Goal: Task Accomplishment & Management: Use online tool/utility

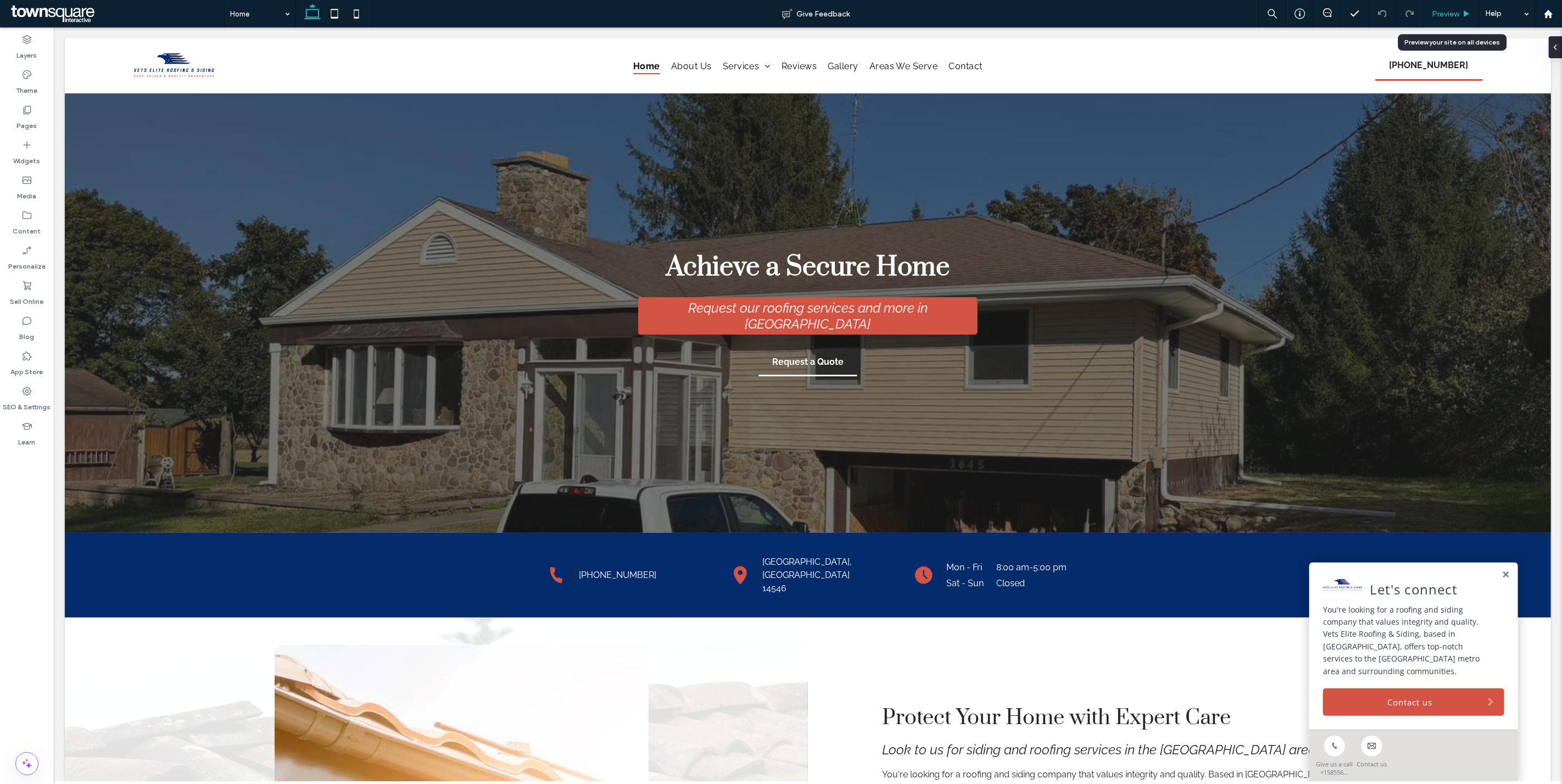
click at [1435, 17] on span "Preview" at bounding box center [1445, 13] width 27 height 9
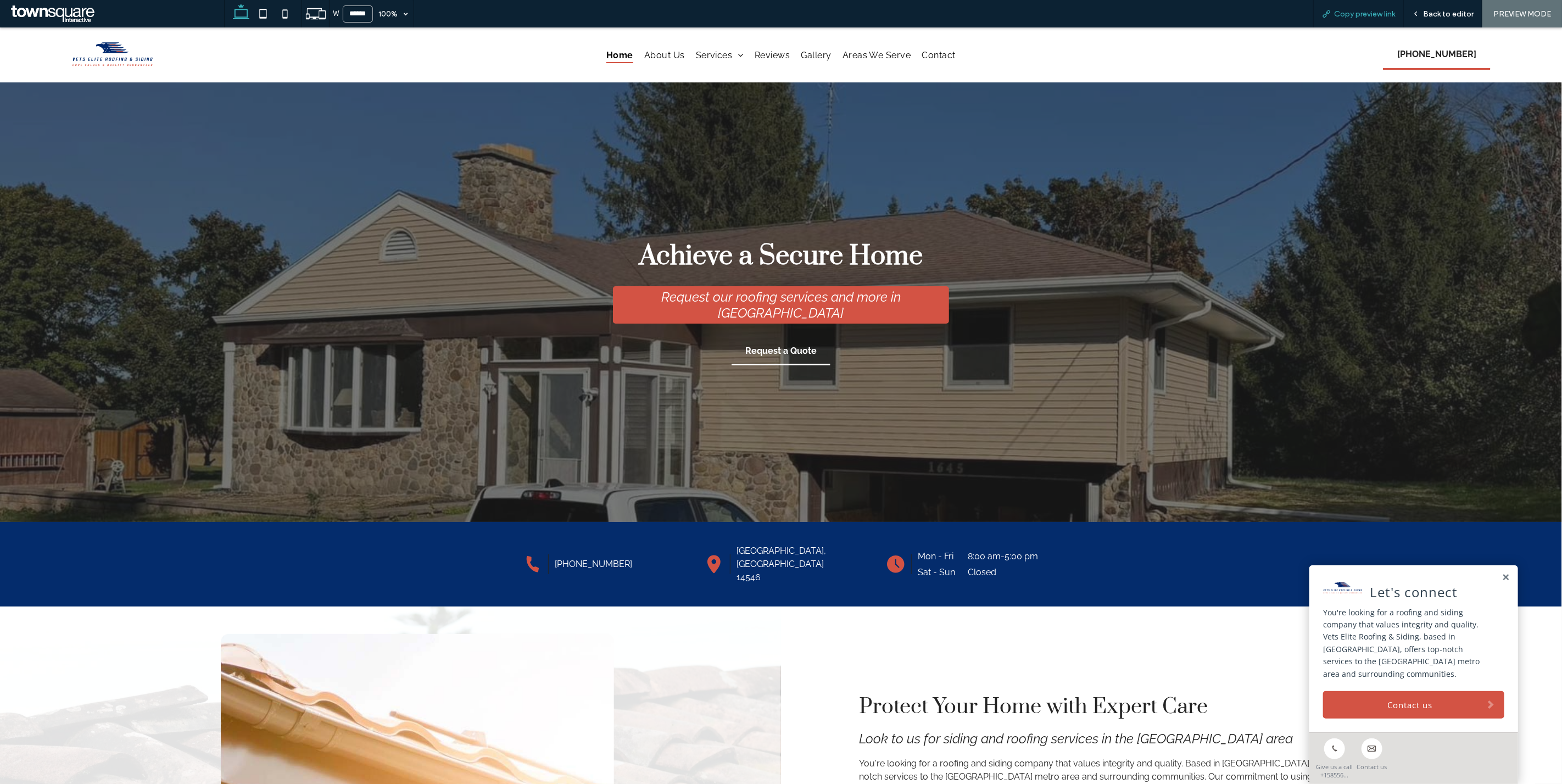
click at [1347, 15] on span "Copy preview link" at bounding box center [1364, 13] width 61 height 9
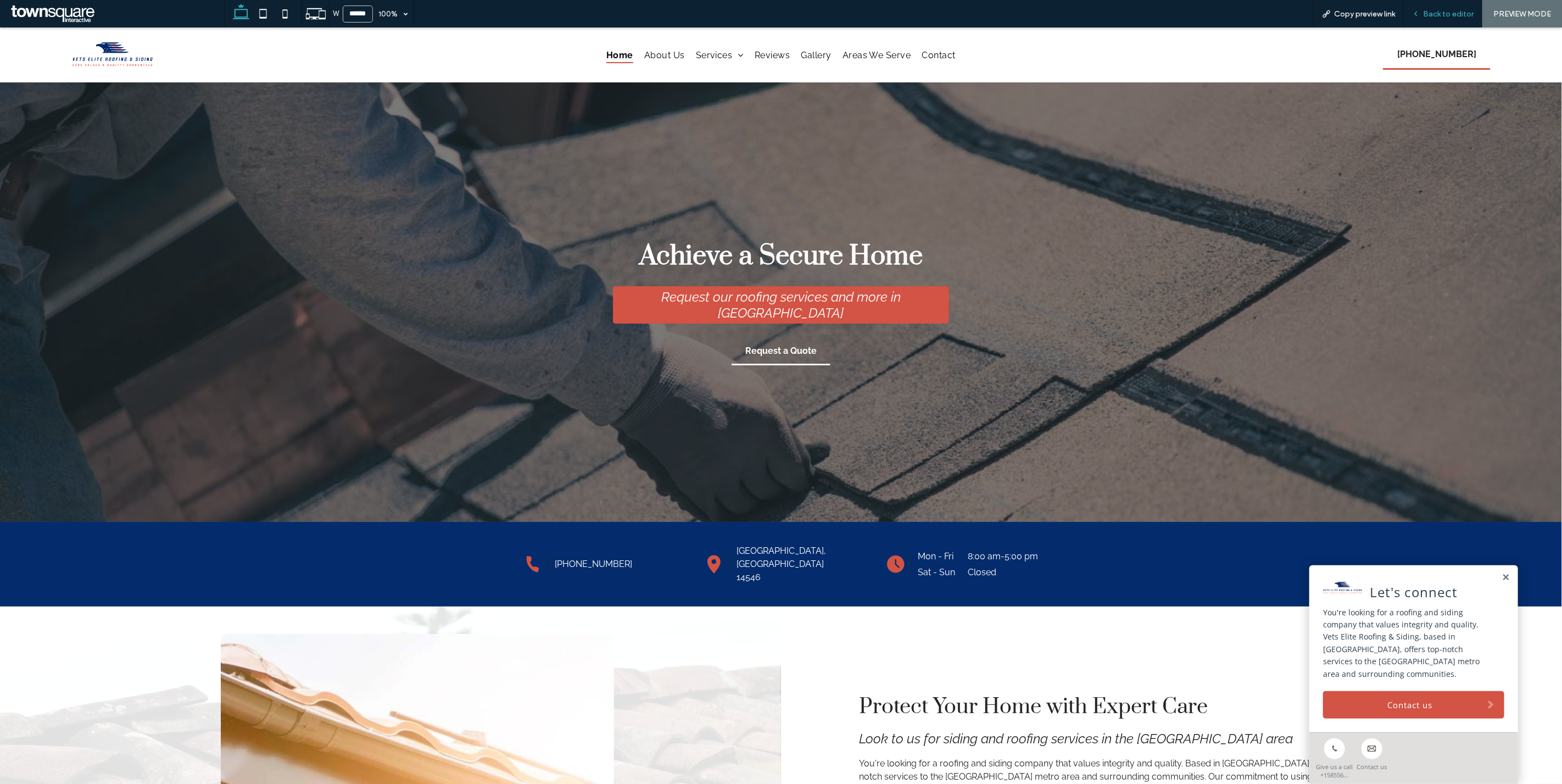
click at [1430, 20] on div "Back to editor" at bounding box center [1443, 13] width 79 height 27
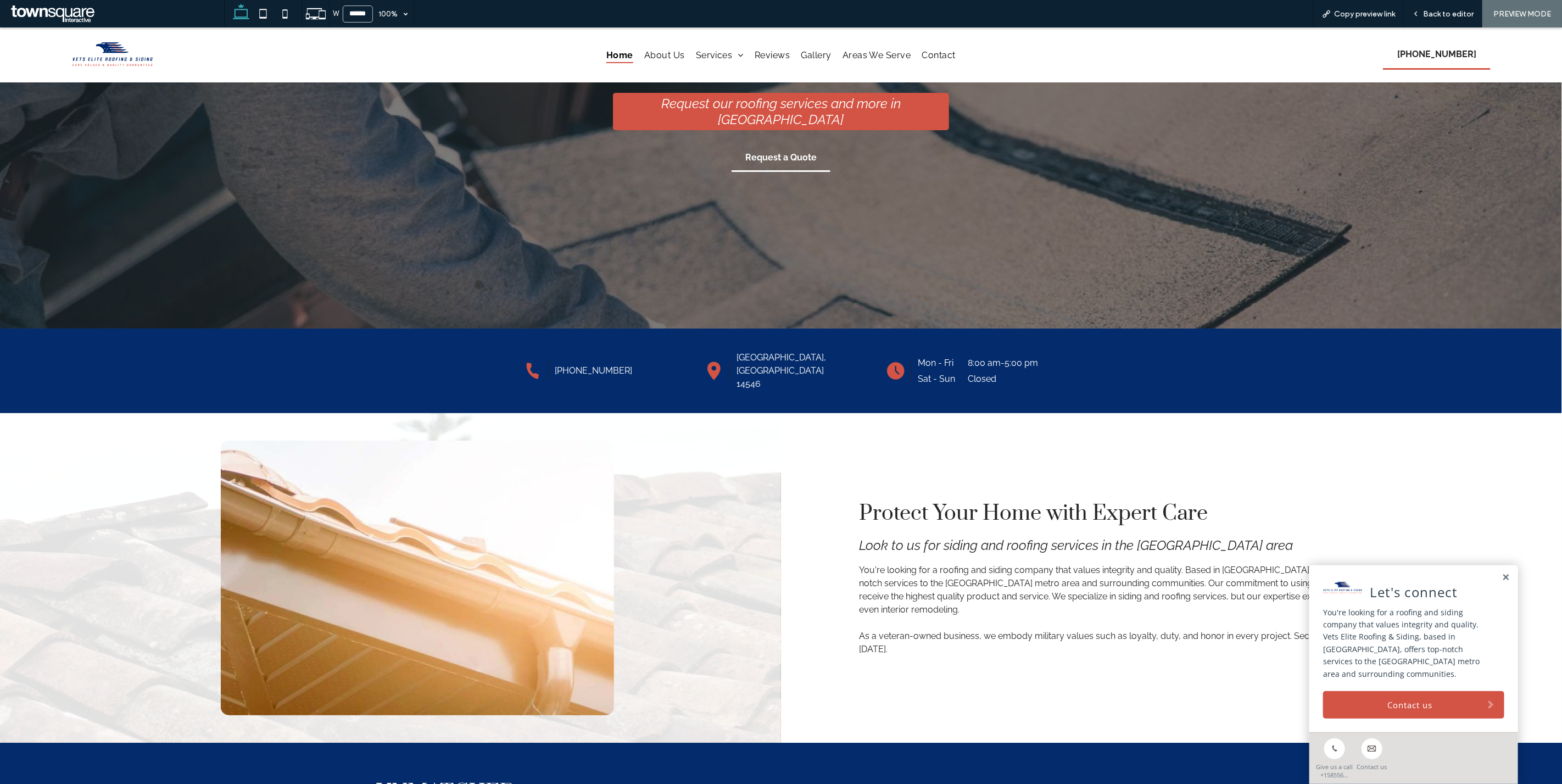
scroll to position [177, 0]
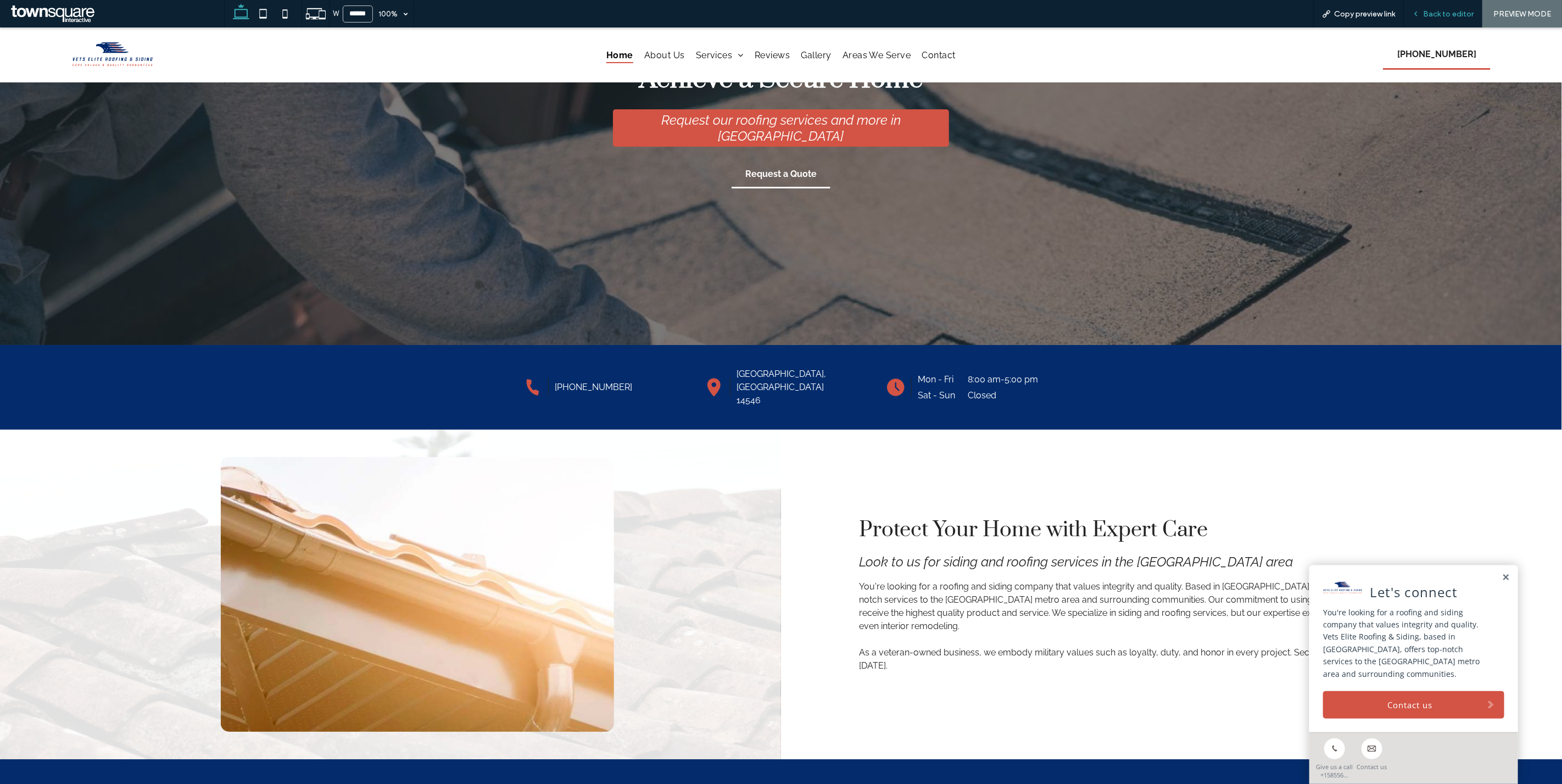
click at [1455, 9] on span "Back to editor" at bounding box center [1448, 13] width 50 height 9
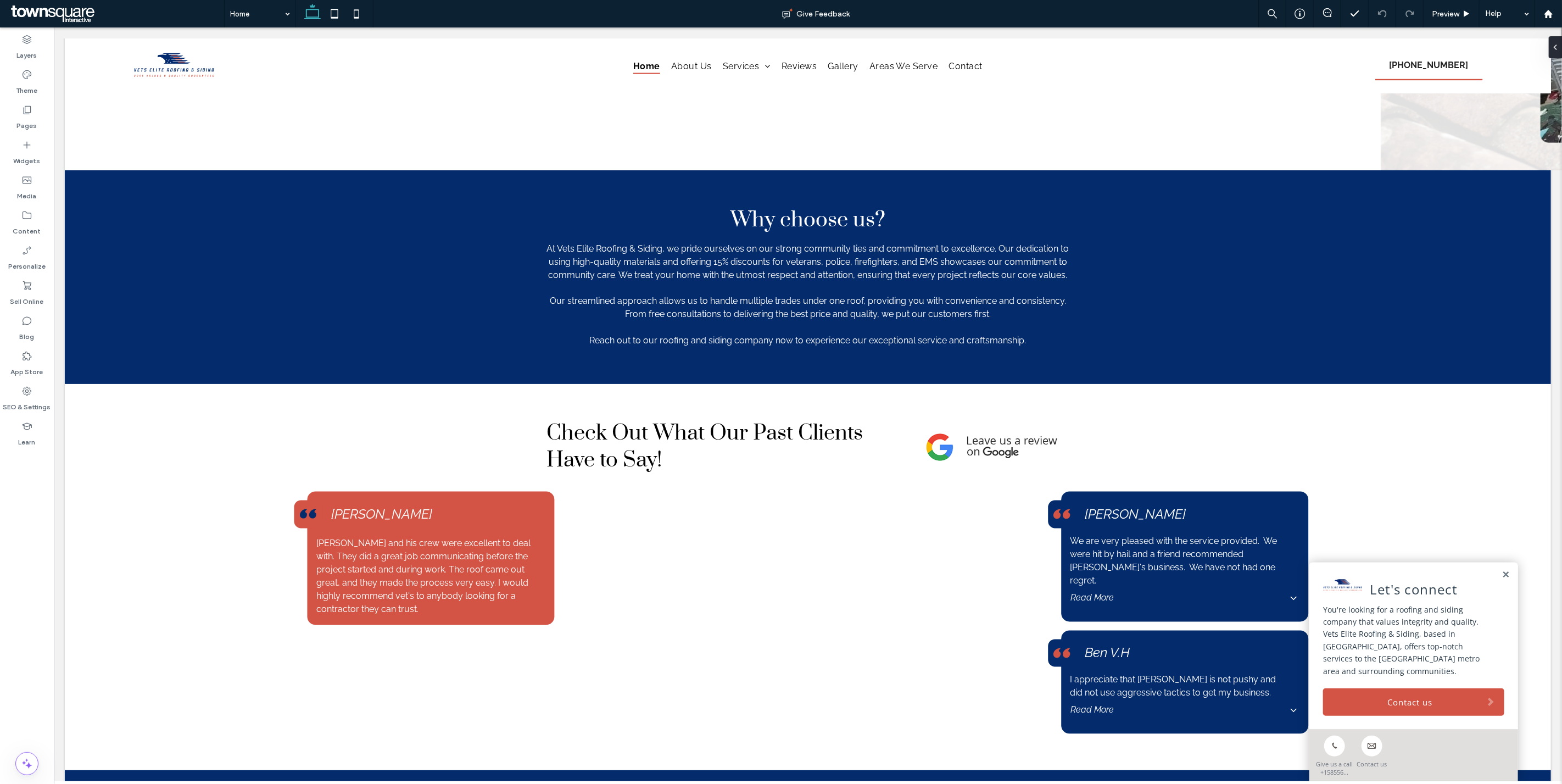
scroll to position [1736, 0]
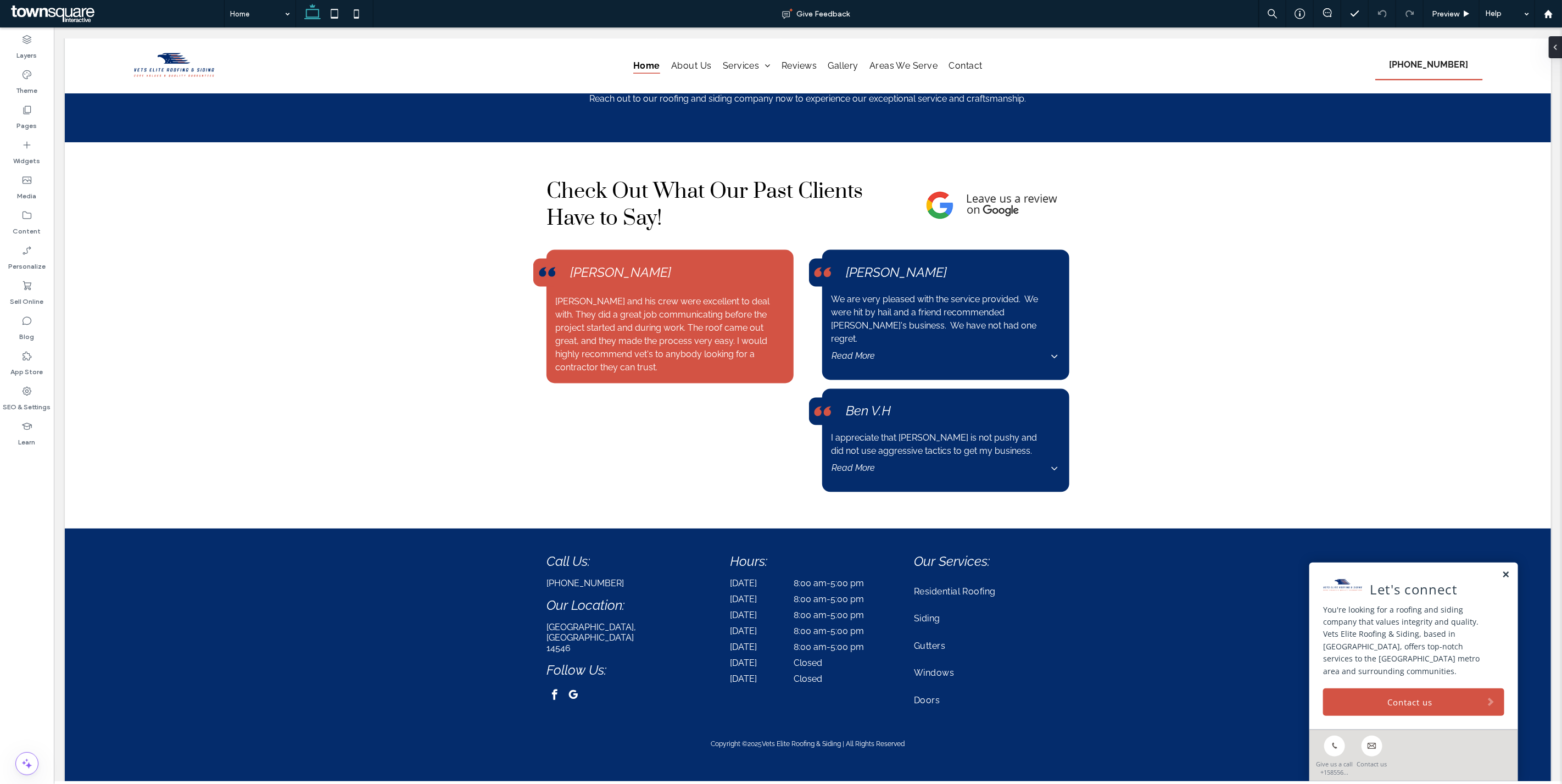
drag, startPoint x: 1498, startPoint y: 577, endPoint x: 1398, endPoint y: 417, distance: 188.7
click at [1501, 575] on link at bounding box center [1505, 574] width 8 height 9
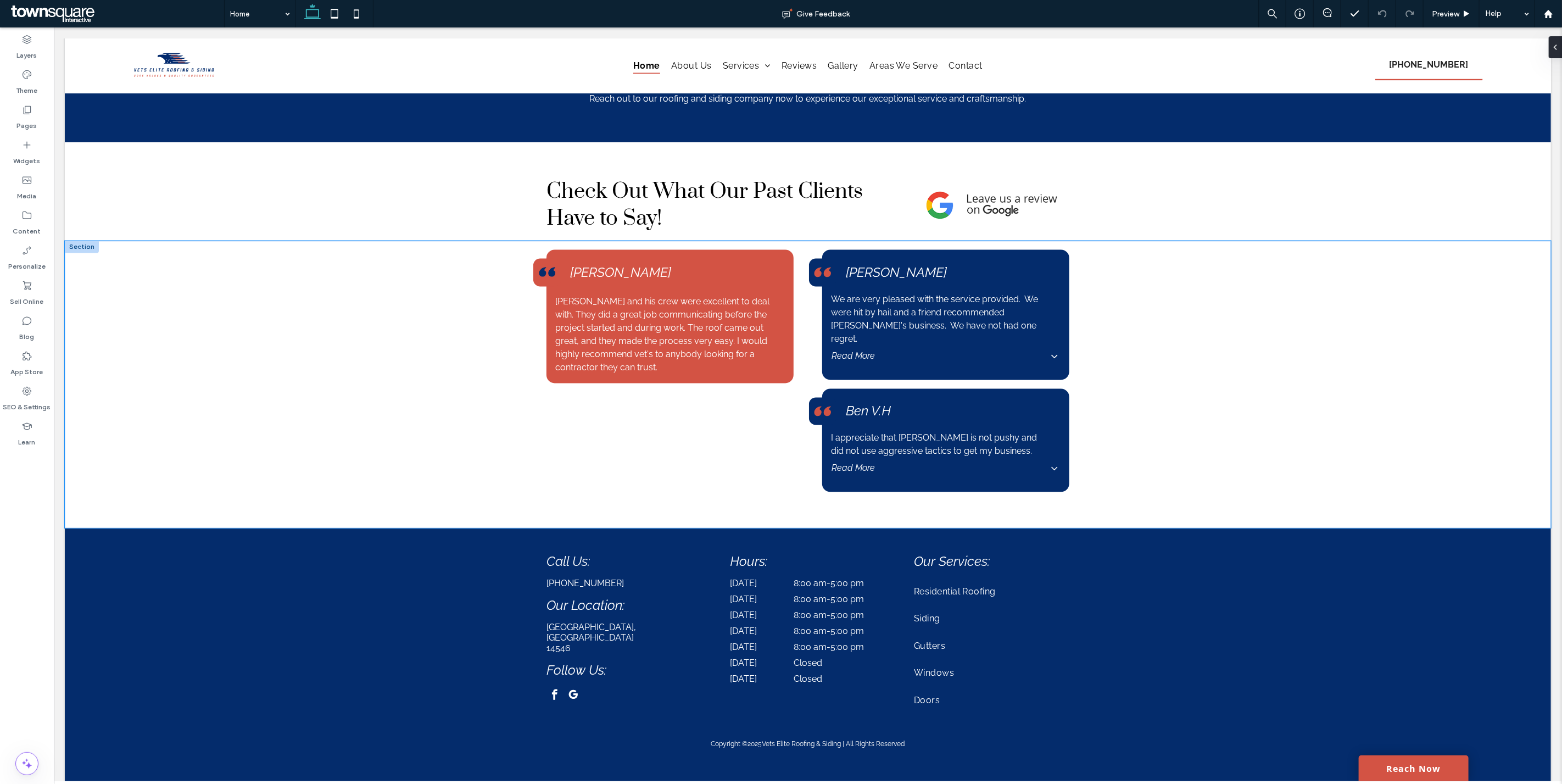
scroll to position [1727, 0]
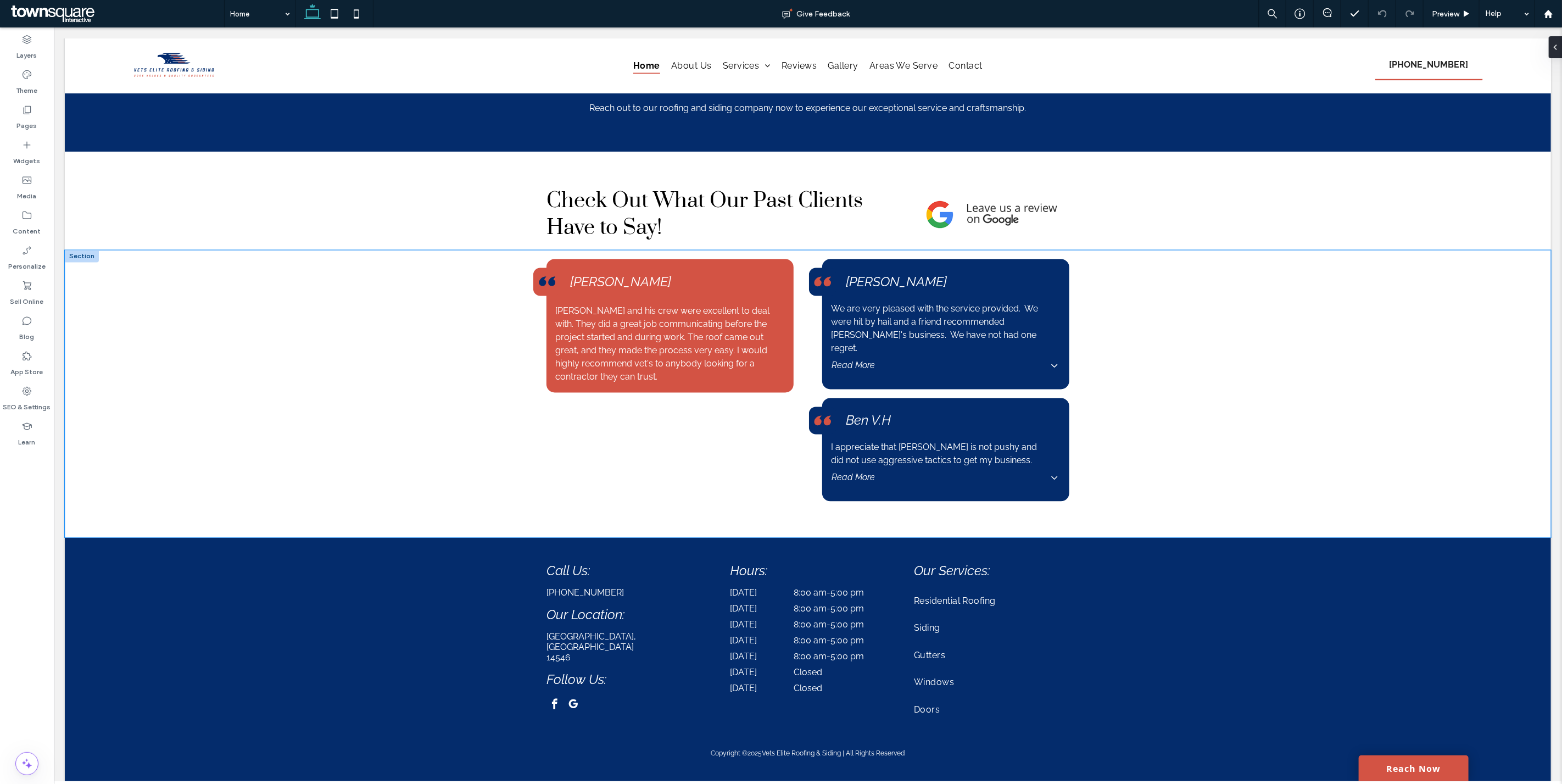
click at [1355, 361] on div "Brandon and his crew were excellent to deal with. They did a great job communic…" at bounding box center [807, 394] width 1486 height 287
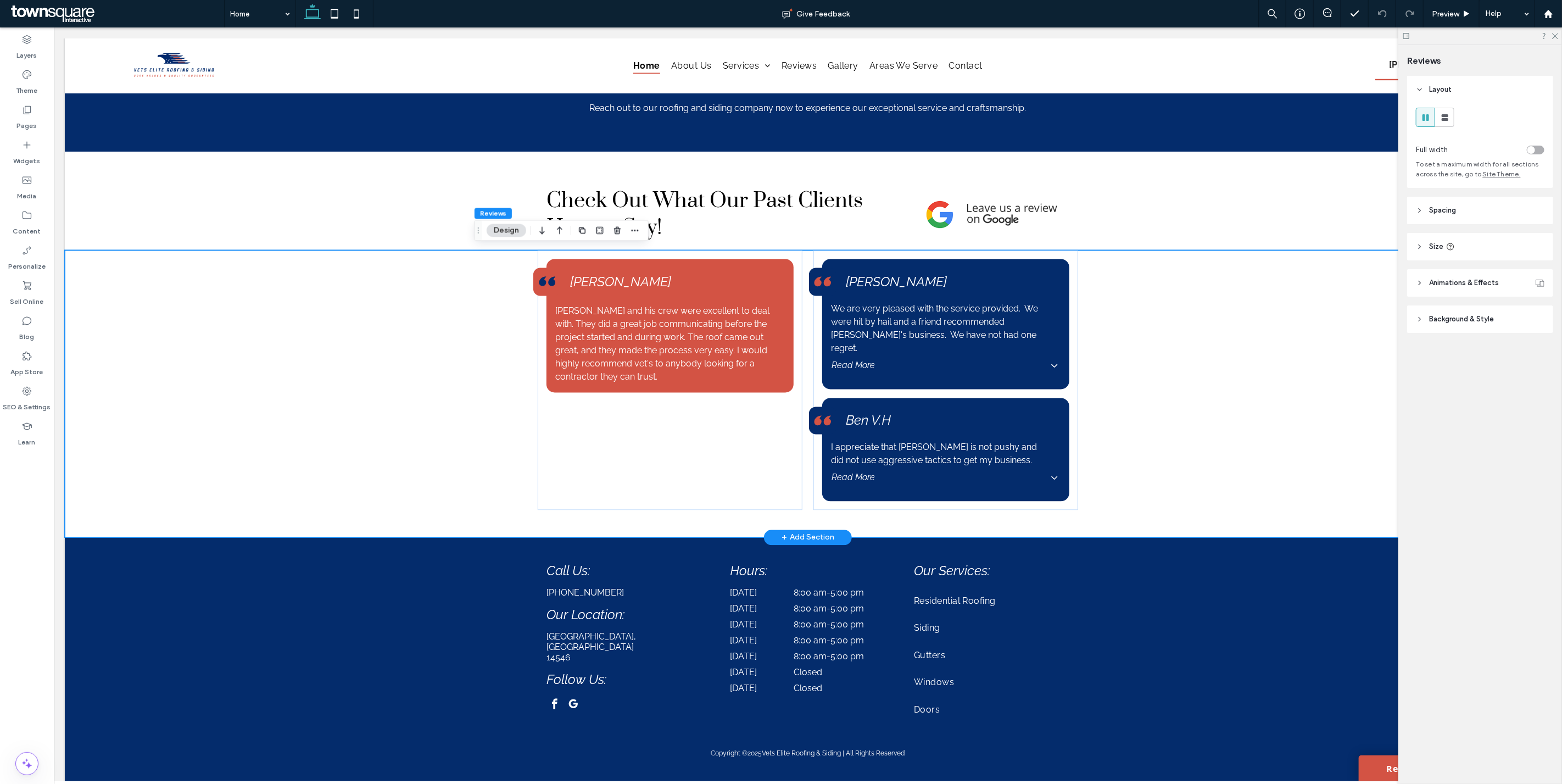
click at [387, 326] on div "Brandon and his crew were excellent to deal with. They did a great job communic…" at bounding box center [807, 394] width 1486 height 287
click at [354, 207] on div "Check Out What Our Past Clients Have to Say!" at bounding box center [807, 201] width 1486 height 99
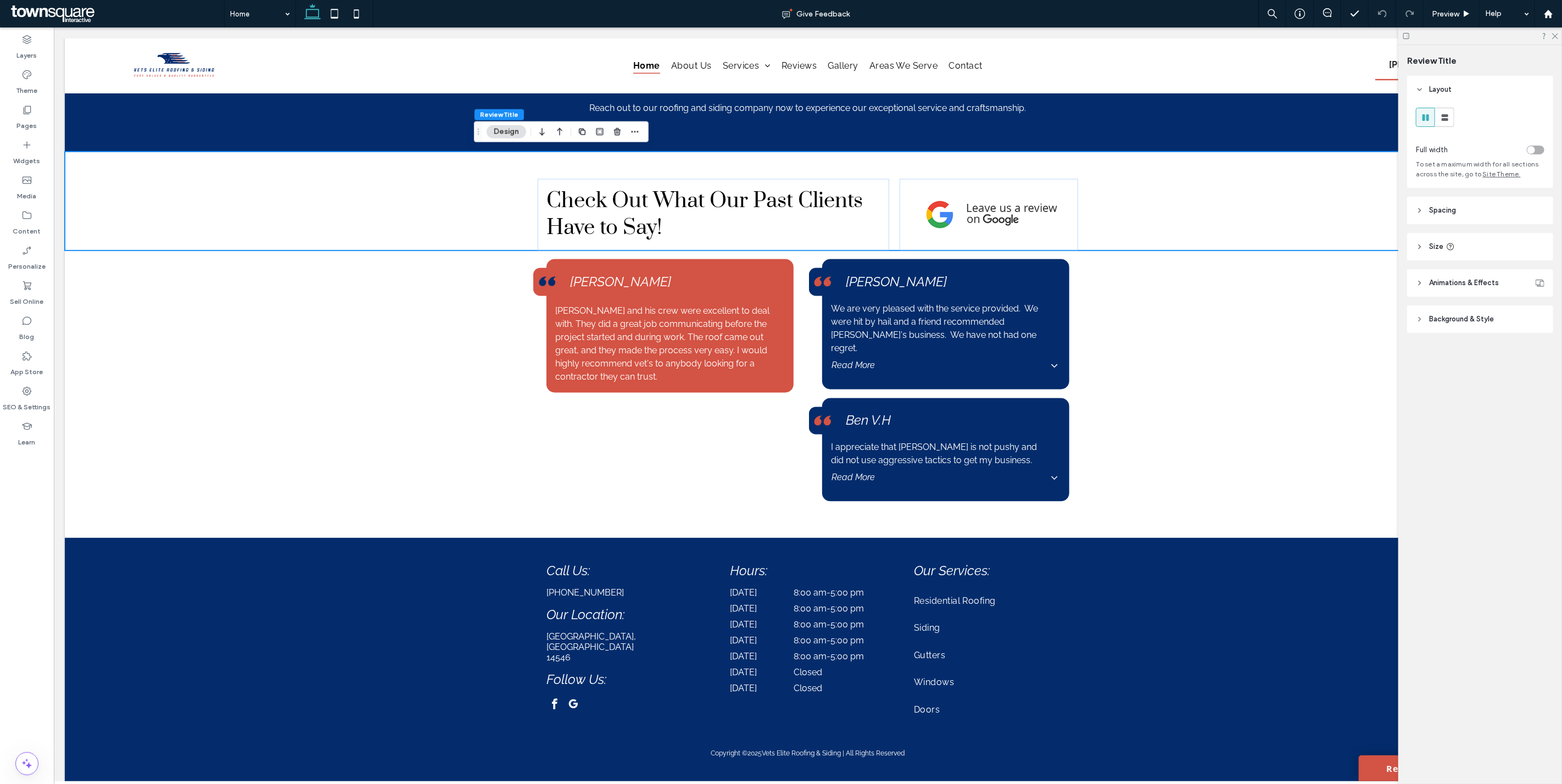
click at [1449, 286] on span "Animations & Effects" at bounding box center [1464, 283] width 70 height 11
click at [1463, 326] on div "None" at bounding box center [1476, 324] width 110 height 11
click at [880, 236] on div "Check Out What Our Past Clients Have to Say!" at bounding box center [712, 215] width 351 height 72
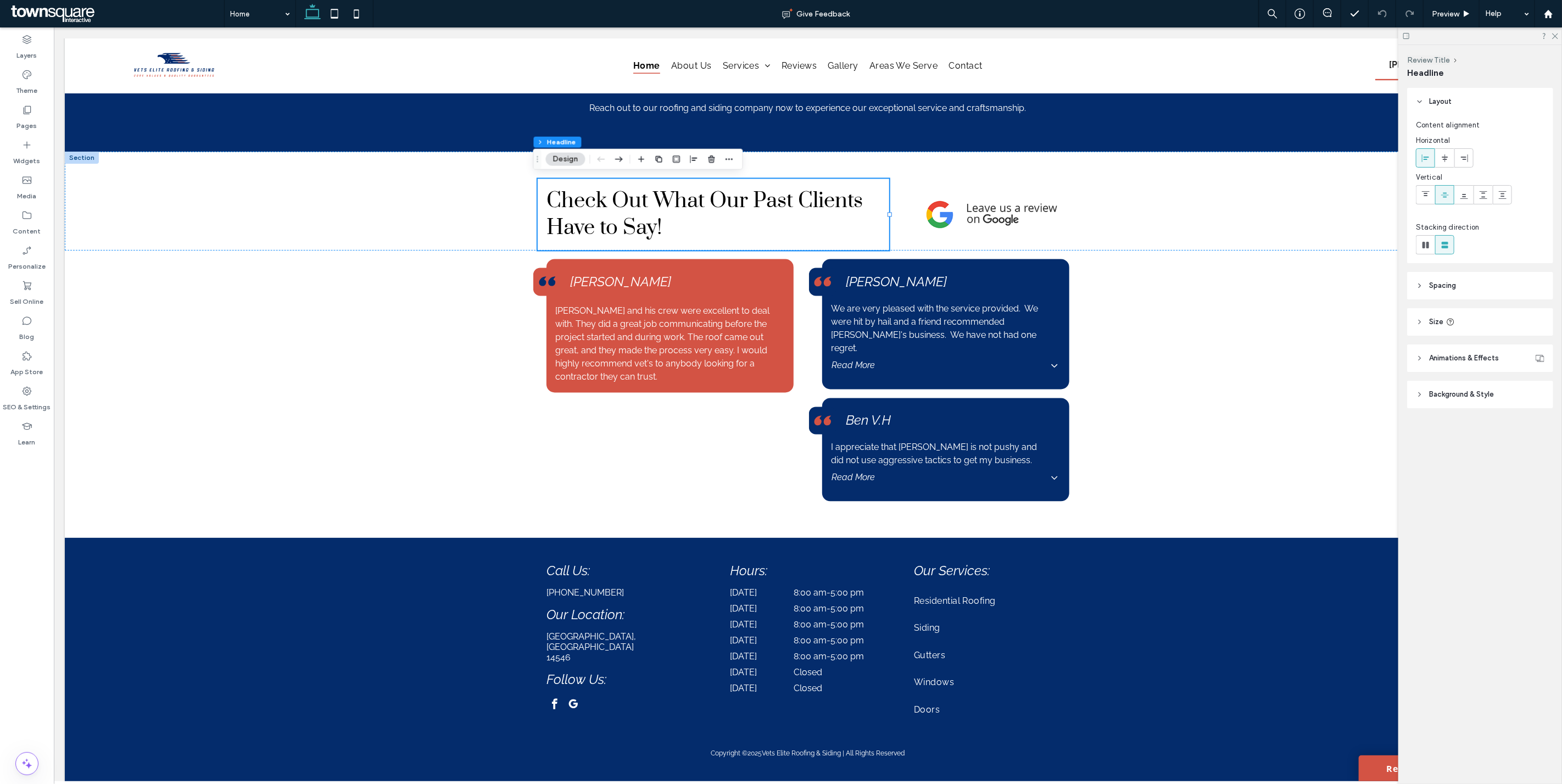
click at [1454, 390] on span "Background & Style" at bounding box center [1461, 394] width 65 height 11
click at [1448, 353] on span "Animations & Effects" at bounding box center [1464, 358] width 70 height 11
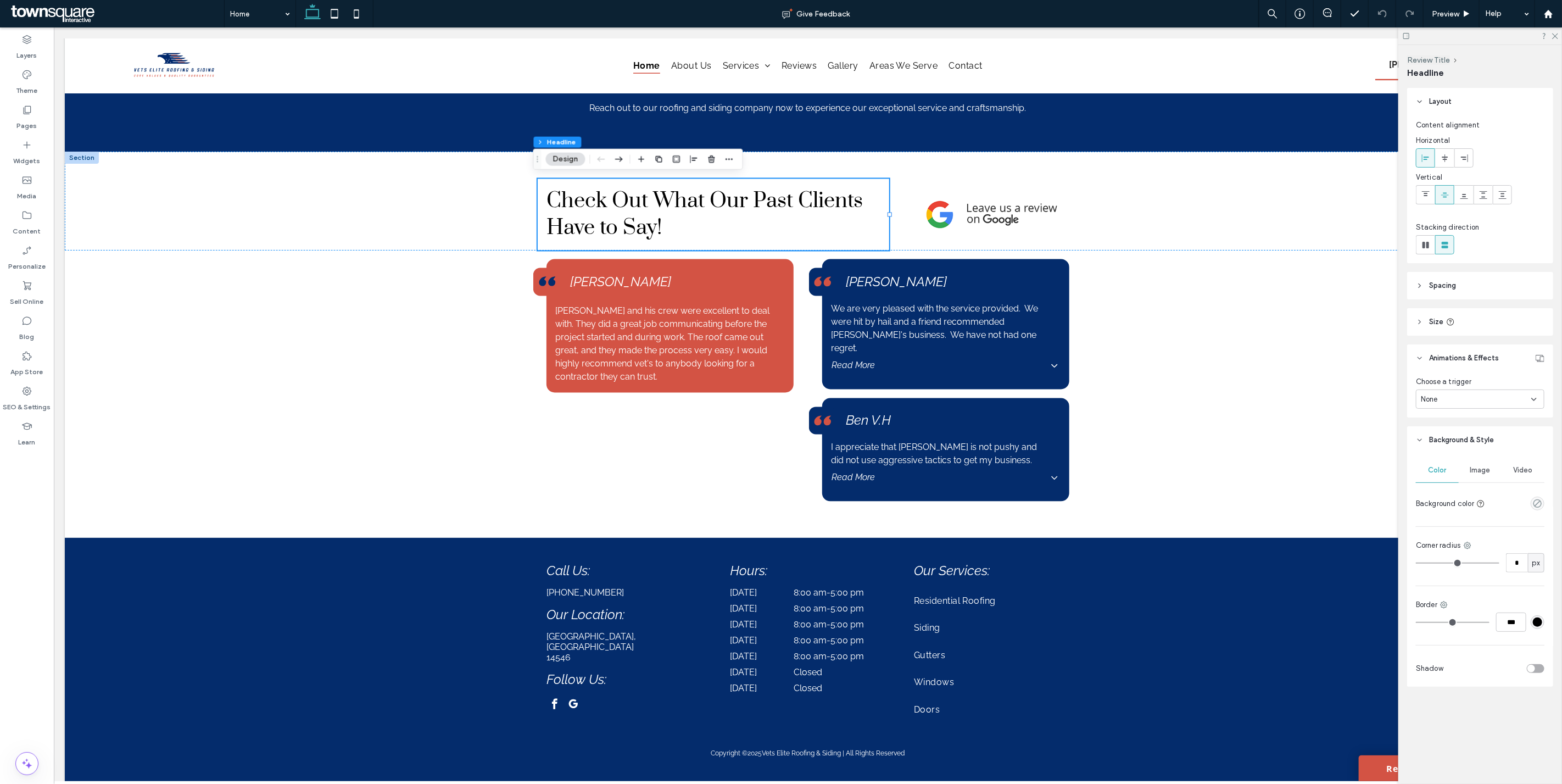
click at [1460, 400] on div "None" at bounding box center [1476, 399] width 110 height 11
click at [1459, 417] on div "None" at bounding box center [1481, 418] width 127 height 19
click at [1068, 231] on div at bounding box center [988, 215] width 178 height 72
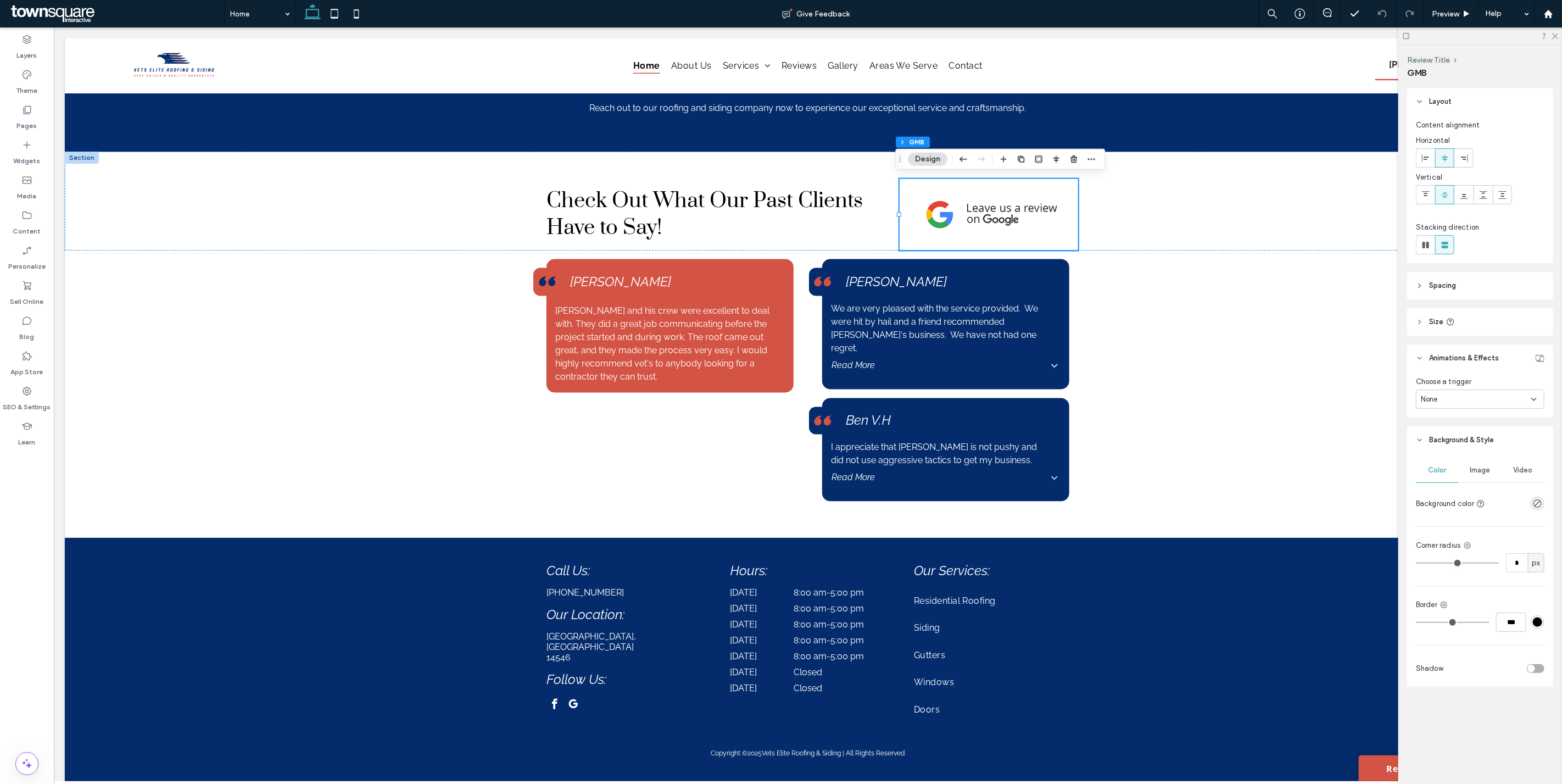
click at [1480, 401] on div "None" at bounding box center [1476, 399] width 110 height 11
click at [1476, 412] on div "None" at bounding box center [1481, 418] width 127 height 19
click at [1070, 438] on div "Cathy P. We are very pleased with the service provided. We were hit by hail and…" at bounding box center [945, 380] width 265 height 260
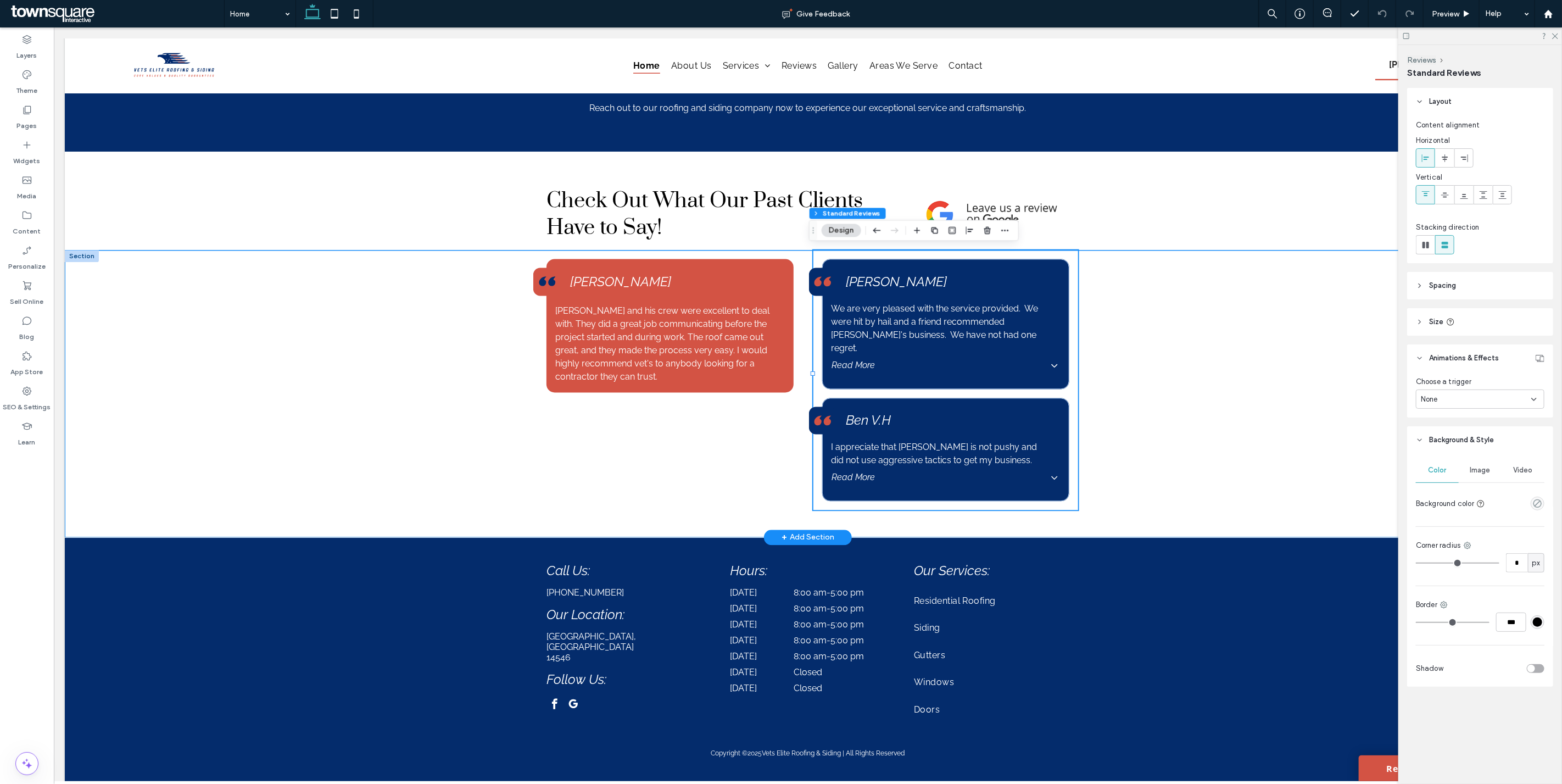
click at [154, 416] on div "Brandon and his crew were excellent to deal with. They did a great job communic…" at bounding box center [807, 394] width 1486 height 287
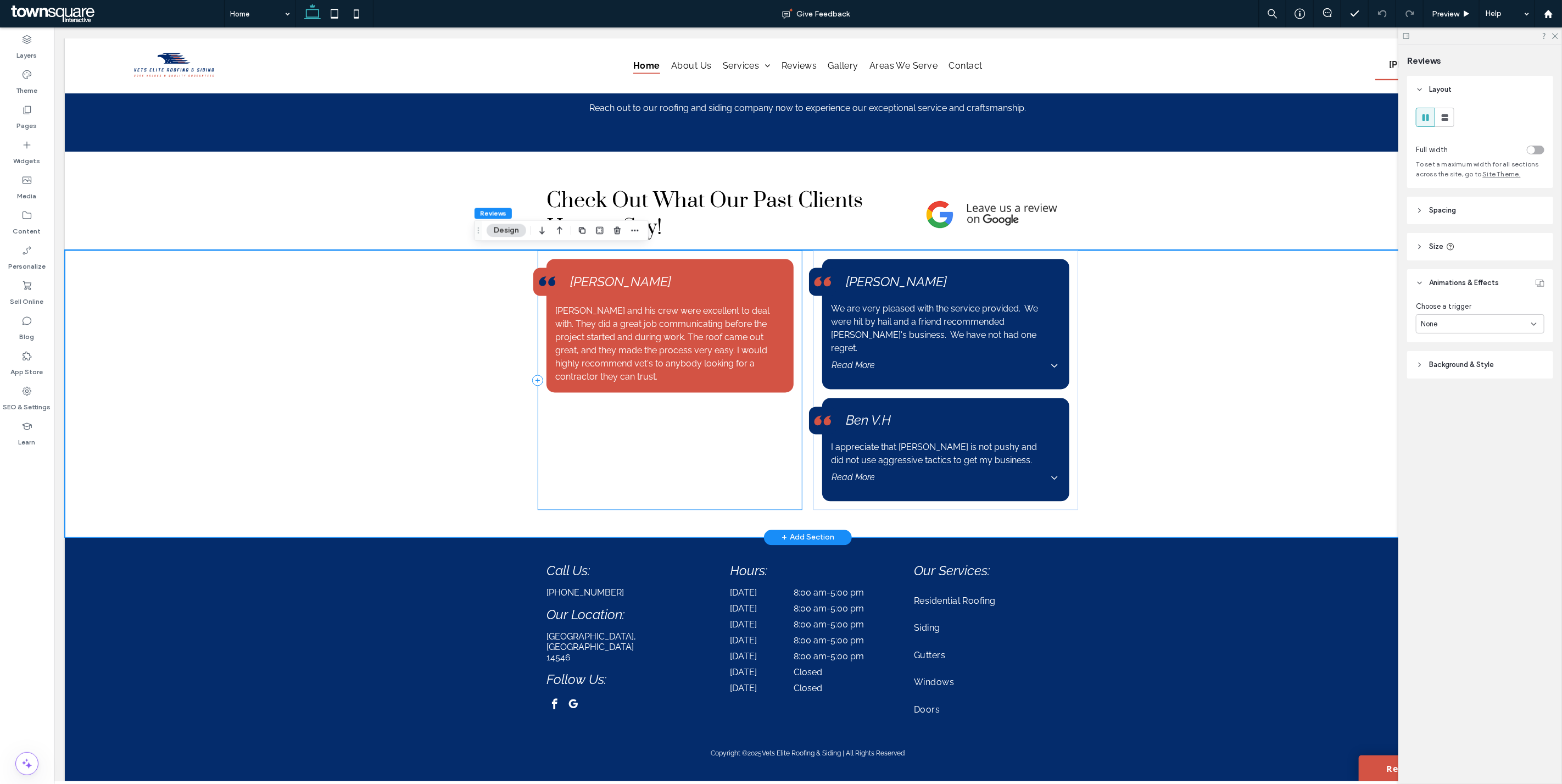
click at [789, 319] on div "Brandon and his crew were excellent to deal with. They did a great job communic…" at bounding box center [669, 380] width 265 height 260
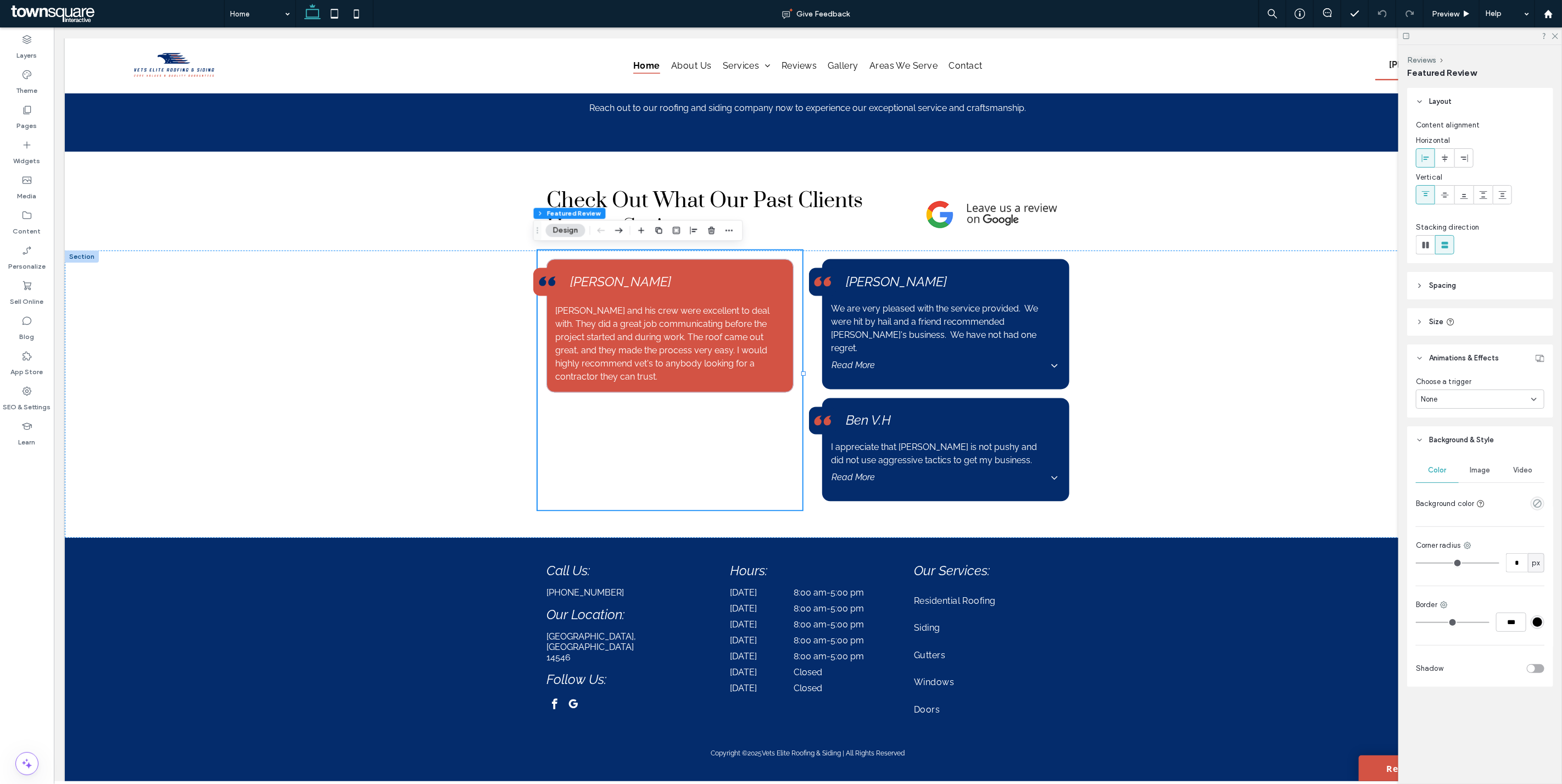
click at [1446, 397] on div "None" at bounding box center [1476, 399] width 110 height 11
drag, startPoint x: 1446, startPoint y: 397, endPoint x: 1294, endPoint y: 348, distance: 159.7
click at [1446, 397] on div "None" at bounding box center [1476, 399] width 110 height 11
click at [1052, 323] on div "Cathy P. We are very pleased with the service provided. We were hit by hail and…" at bounding box center [945, 324] width 247 height 130
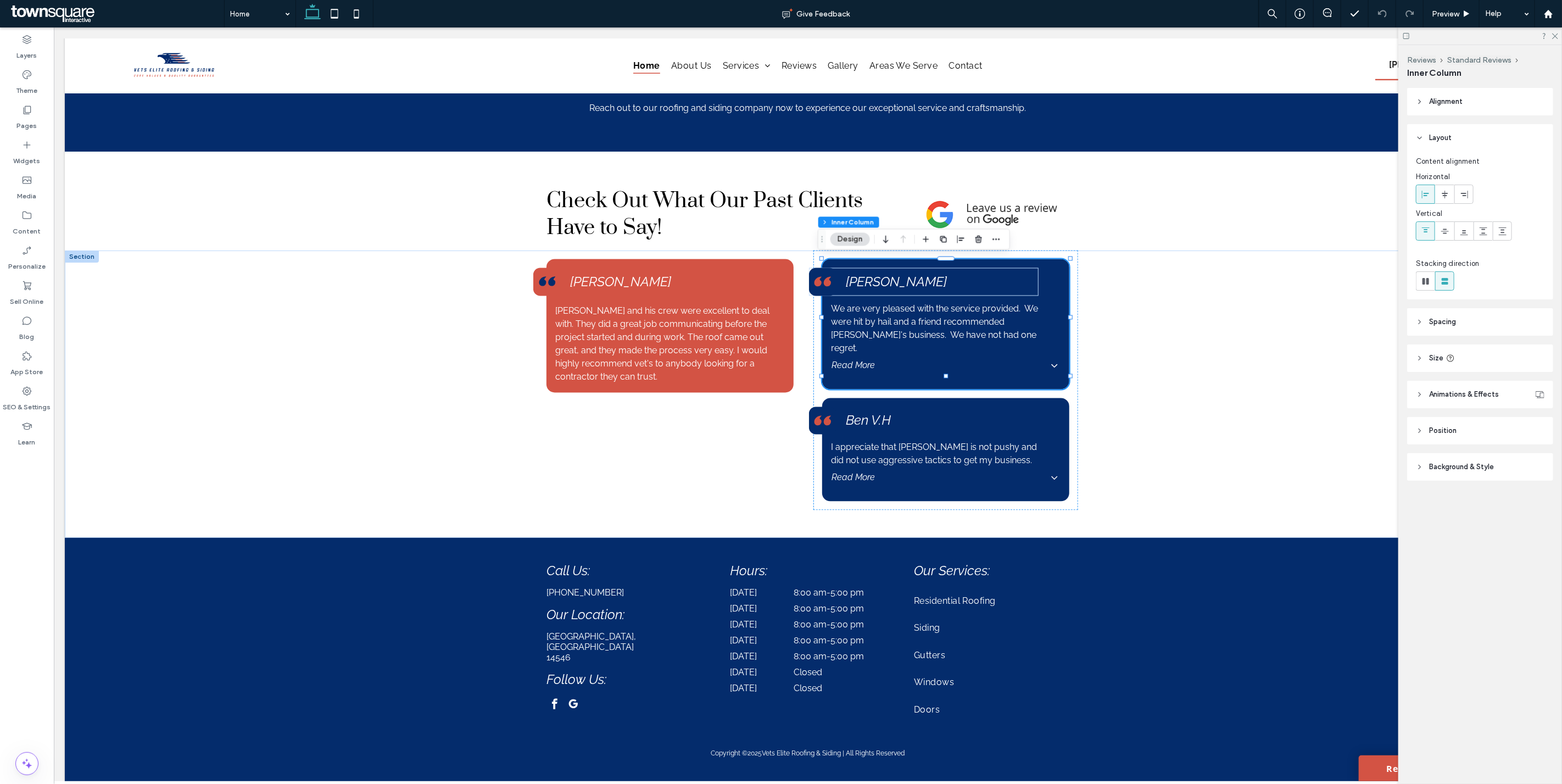
click at [1449, 394] on span "Animations & Effects" at bounding box center [1464, 394] width 70 height 11
click at [1043, 463] on div "Read More" at bounding box center [945, 477] width 229 height 28
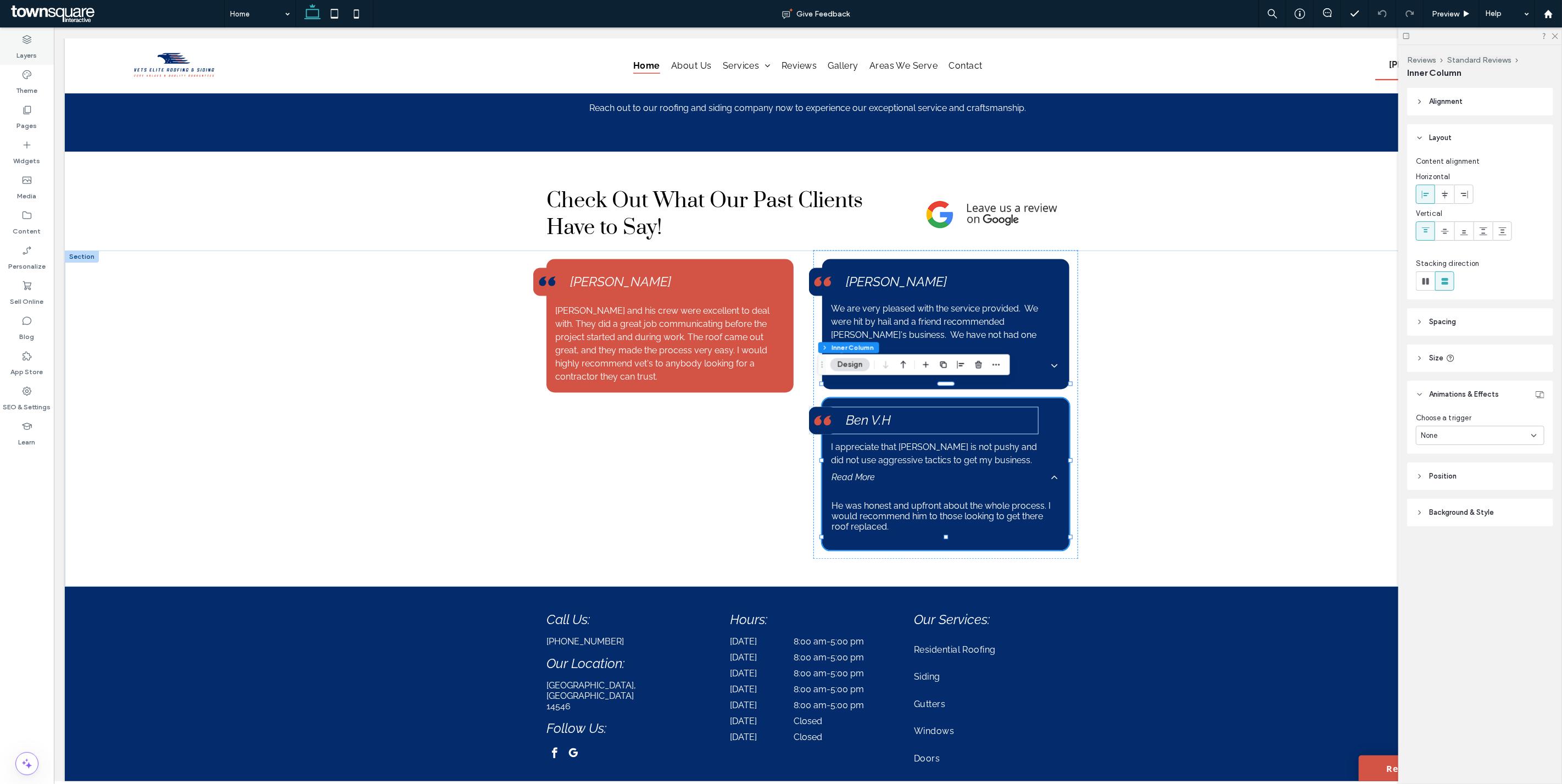
click at [22, 44] on icon at bounding box center [27, 39] width 11 height 11
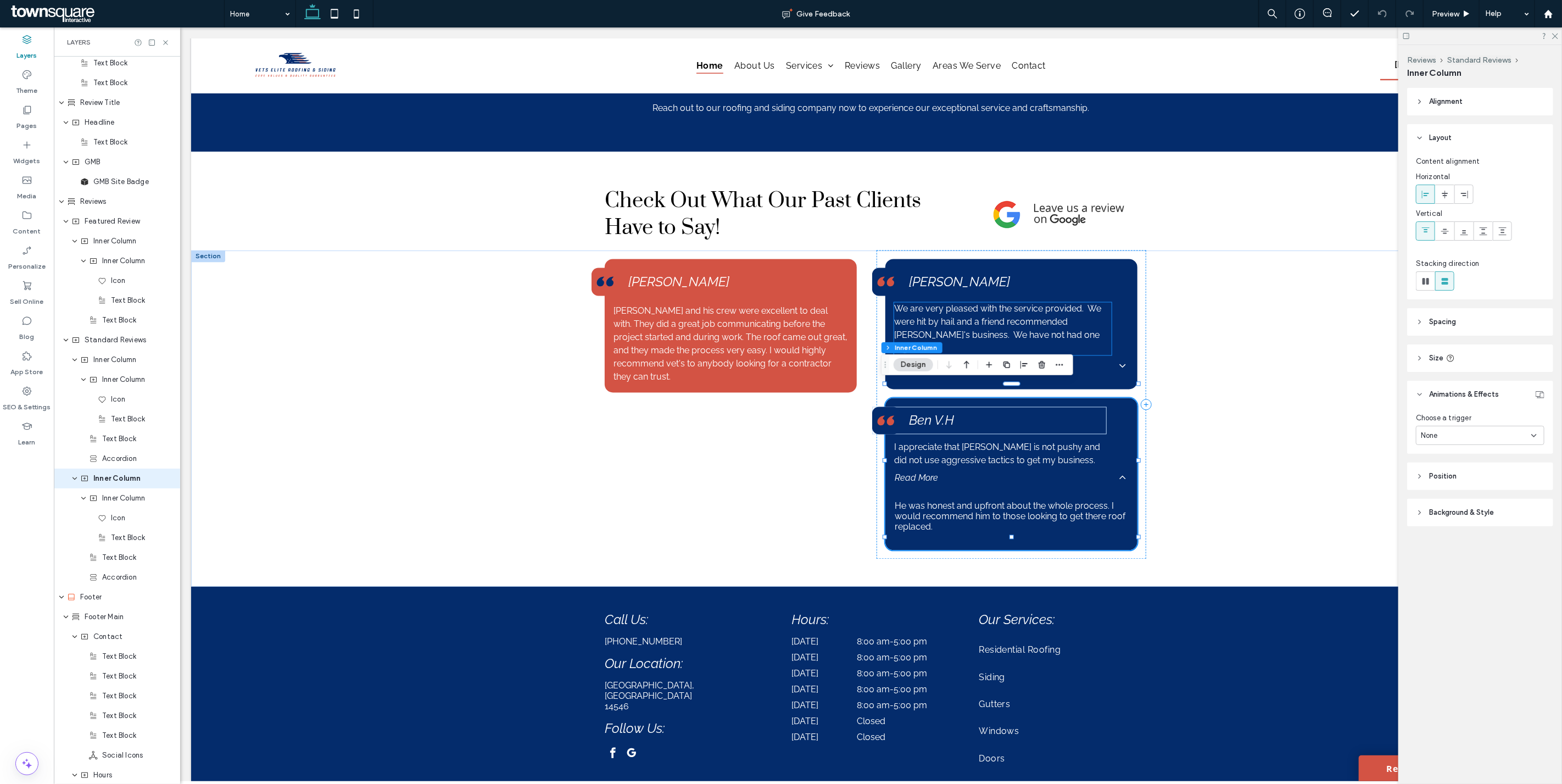
scroll to position [1326, 0]
click at [116, 283] on span "Standard Reviews" at bounding box center [115, 283] width 61 height 11
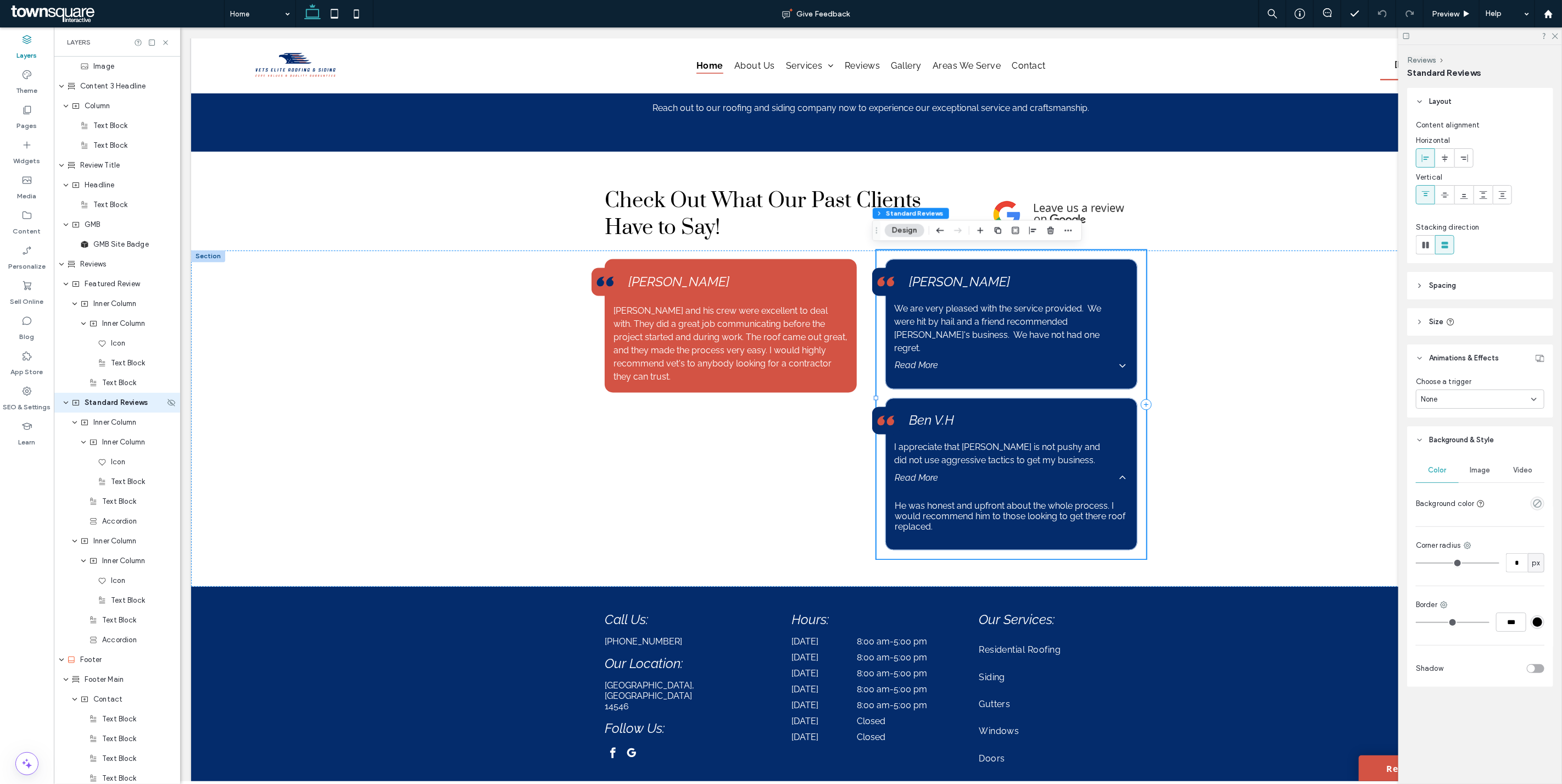
scroll to position [1188, 0]
click at [124, 442] on span "Inner Column" at bounding box center [115, 440] width 43 height 11
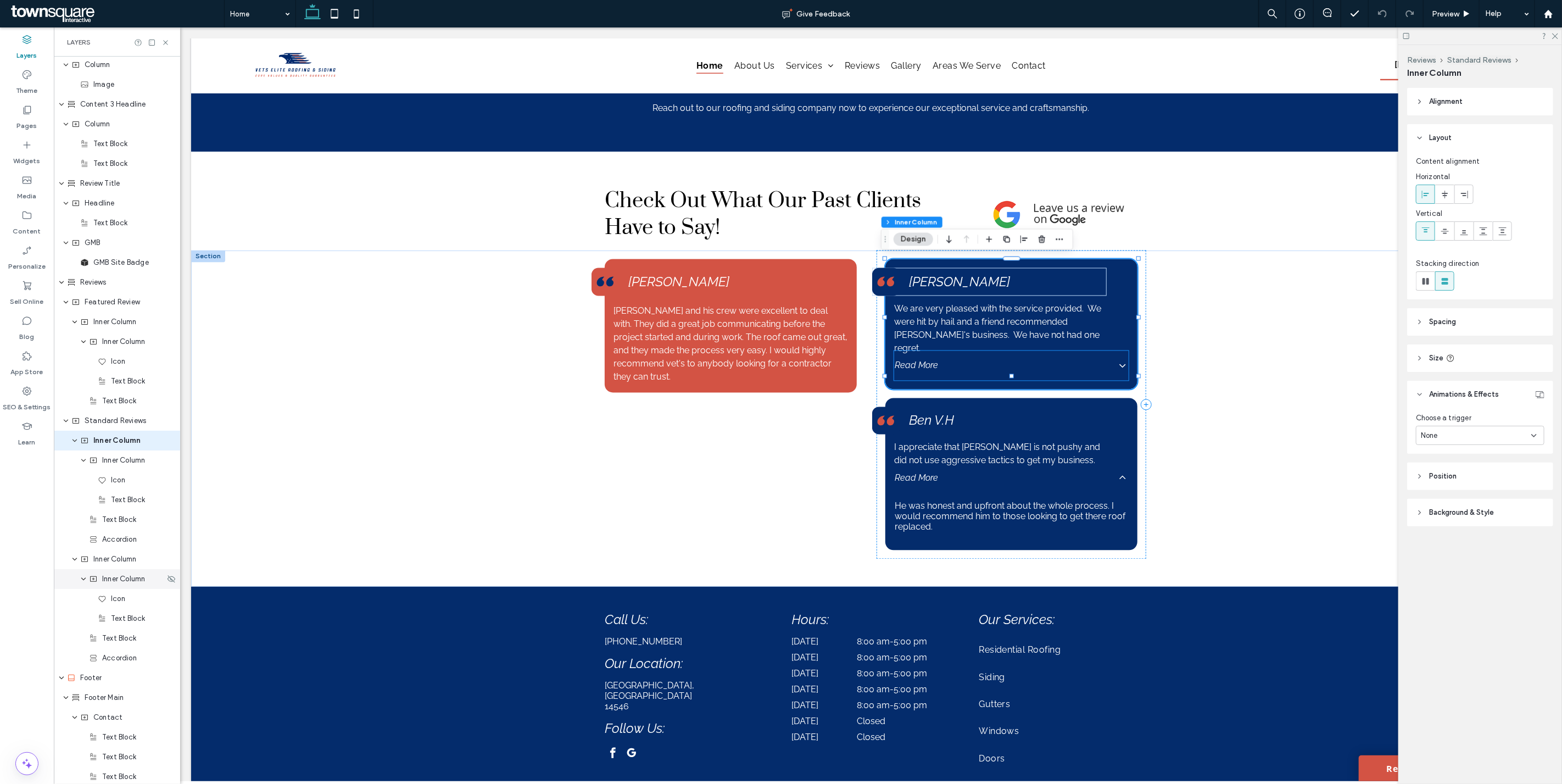
scroll to position [1207, 0]
click at [103, 544] on span "Inner Column" at bounding box center [115, 540] width 43 height 11
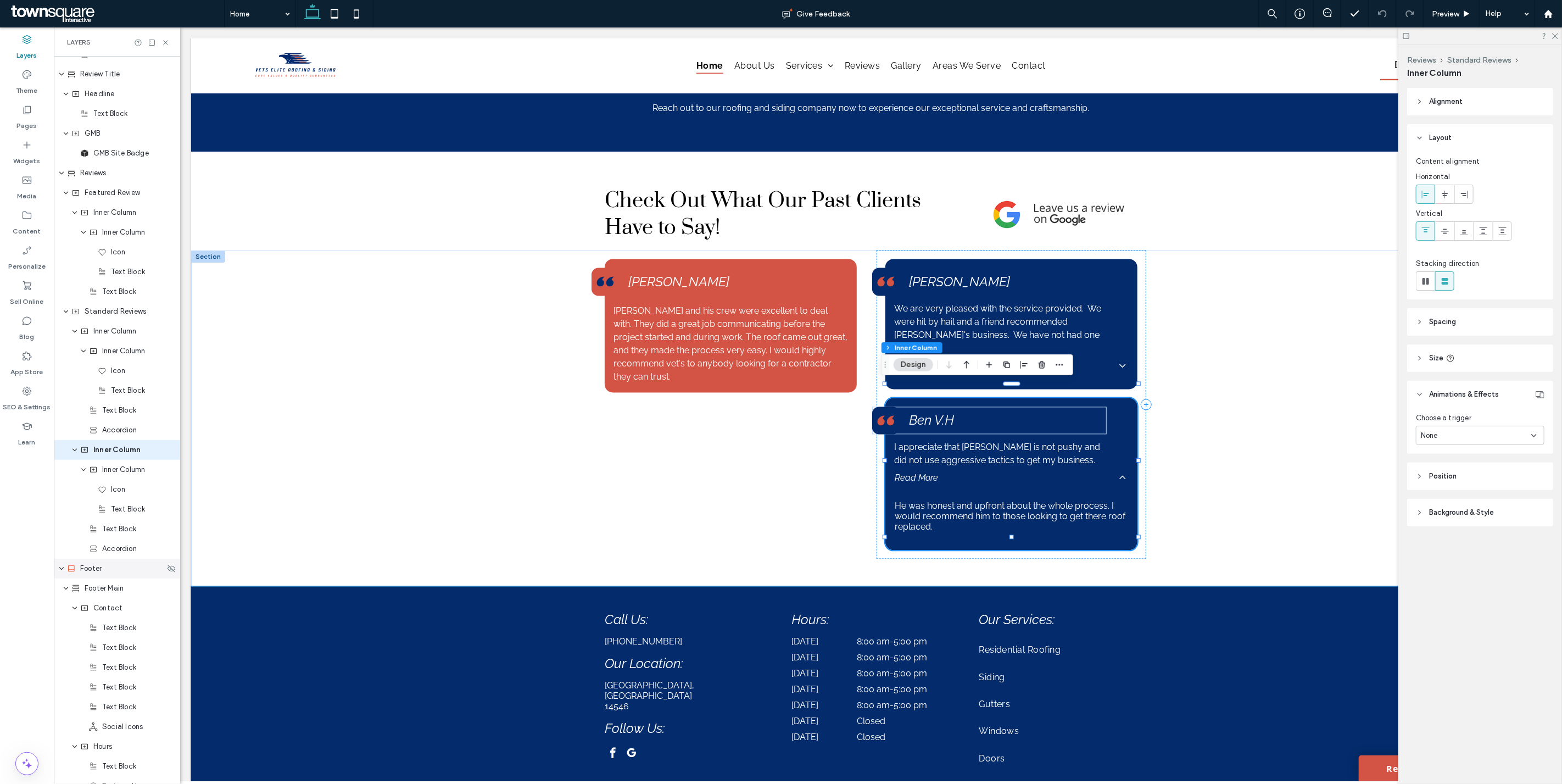
scroll to position [1326, 0]
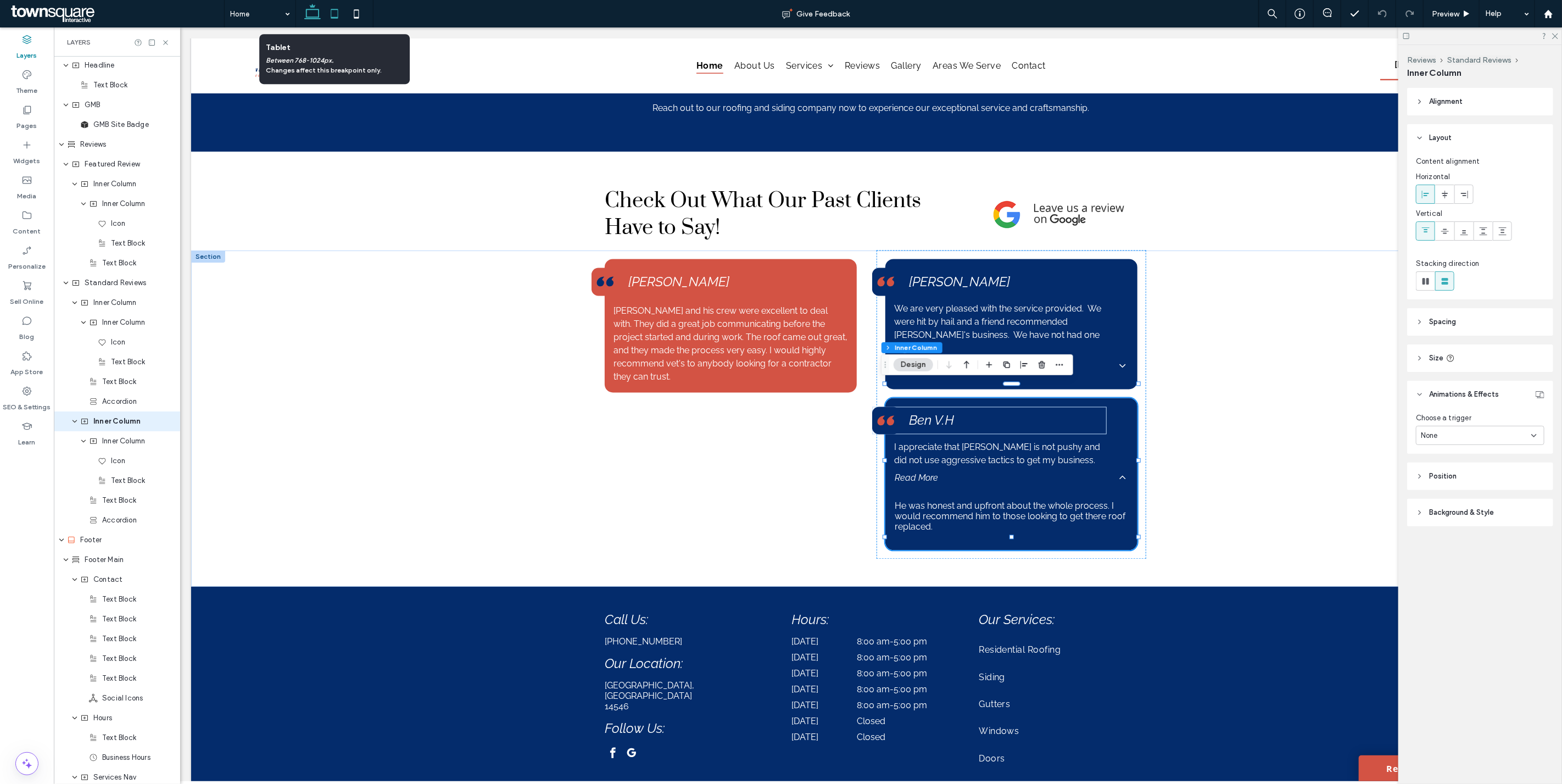
click at [333, 8] on use at bounding box center [335, 13] width 7 height 9
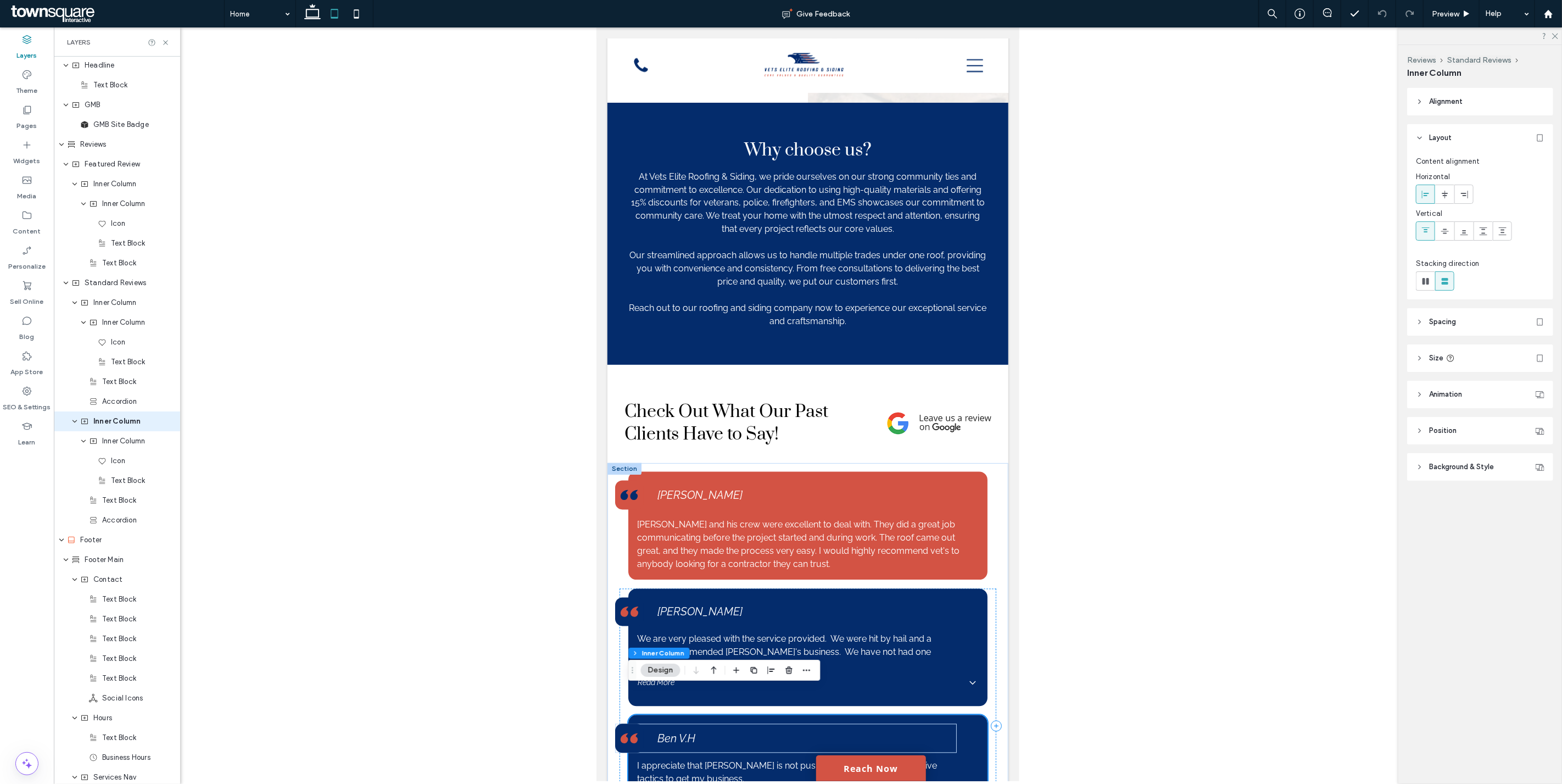
scroll to position [1585, 0]
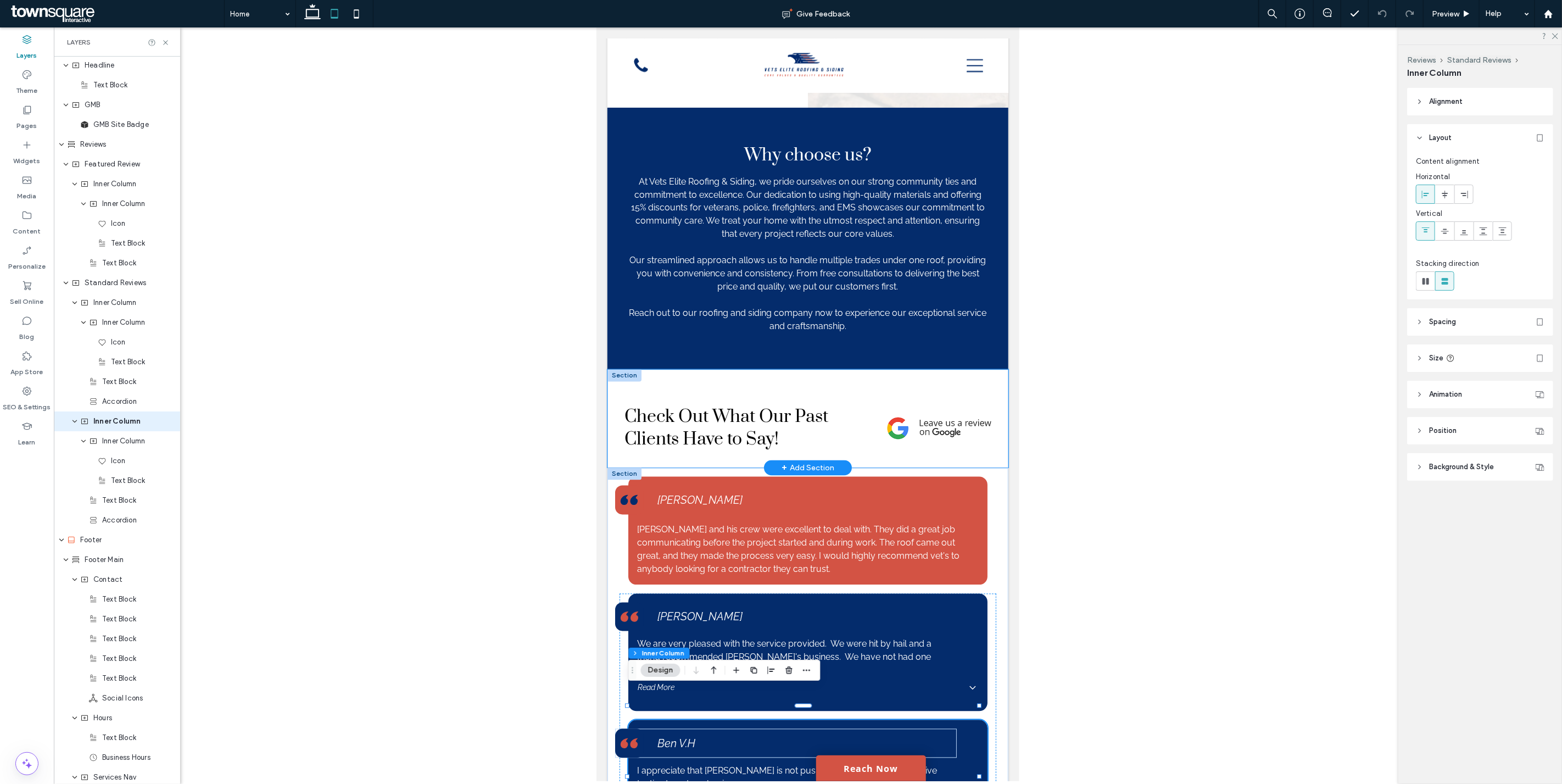
click at [994, 440] on div "Check Out What Our Past Clients Have to Say!" at bounding box center [807, 419] width 401 height 98
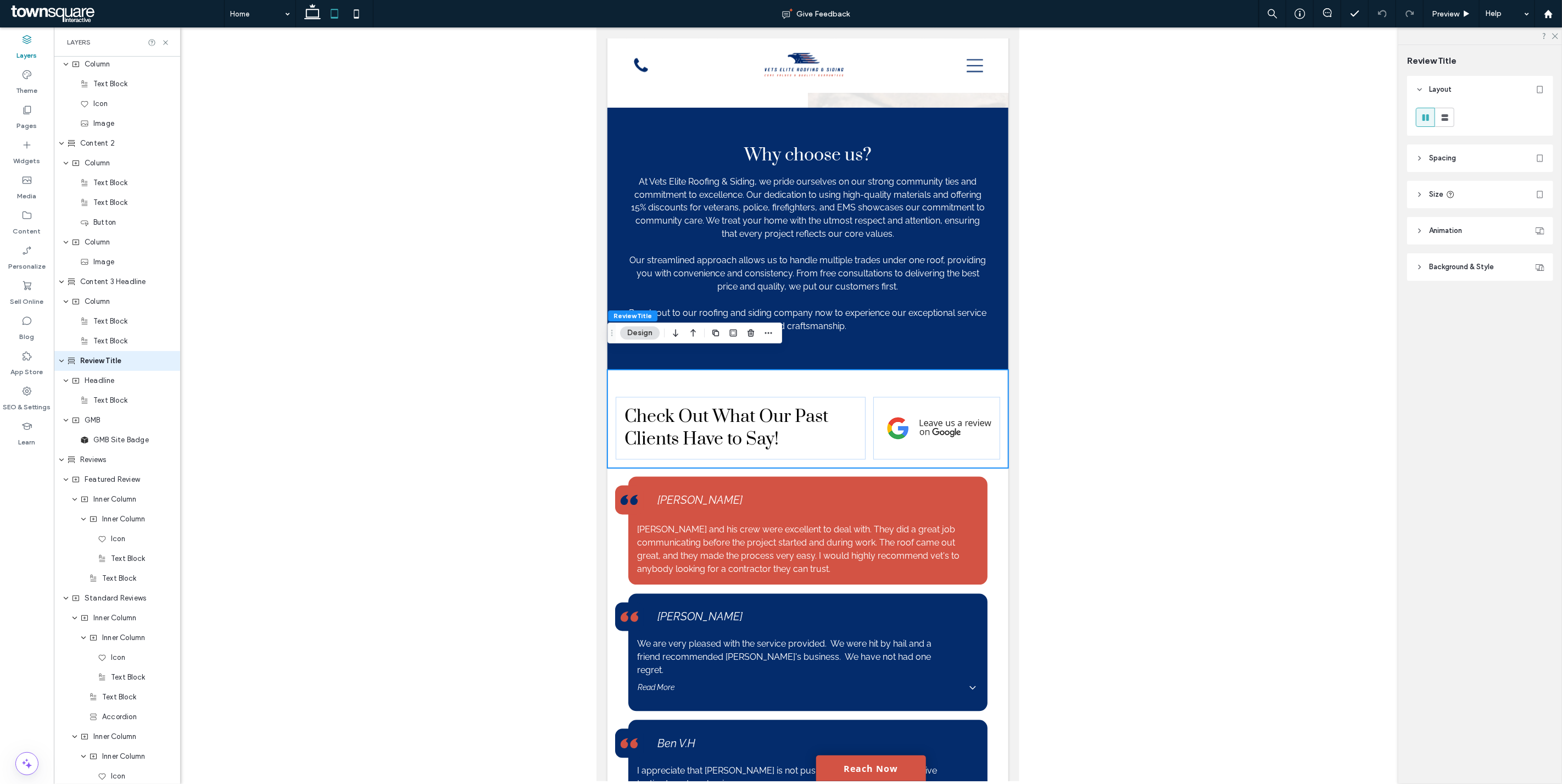
scroll to position [951, 0]
click at [1445, 225] on header "Animation" at bounding box center [1480, 230] width 146 height 27
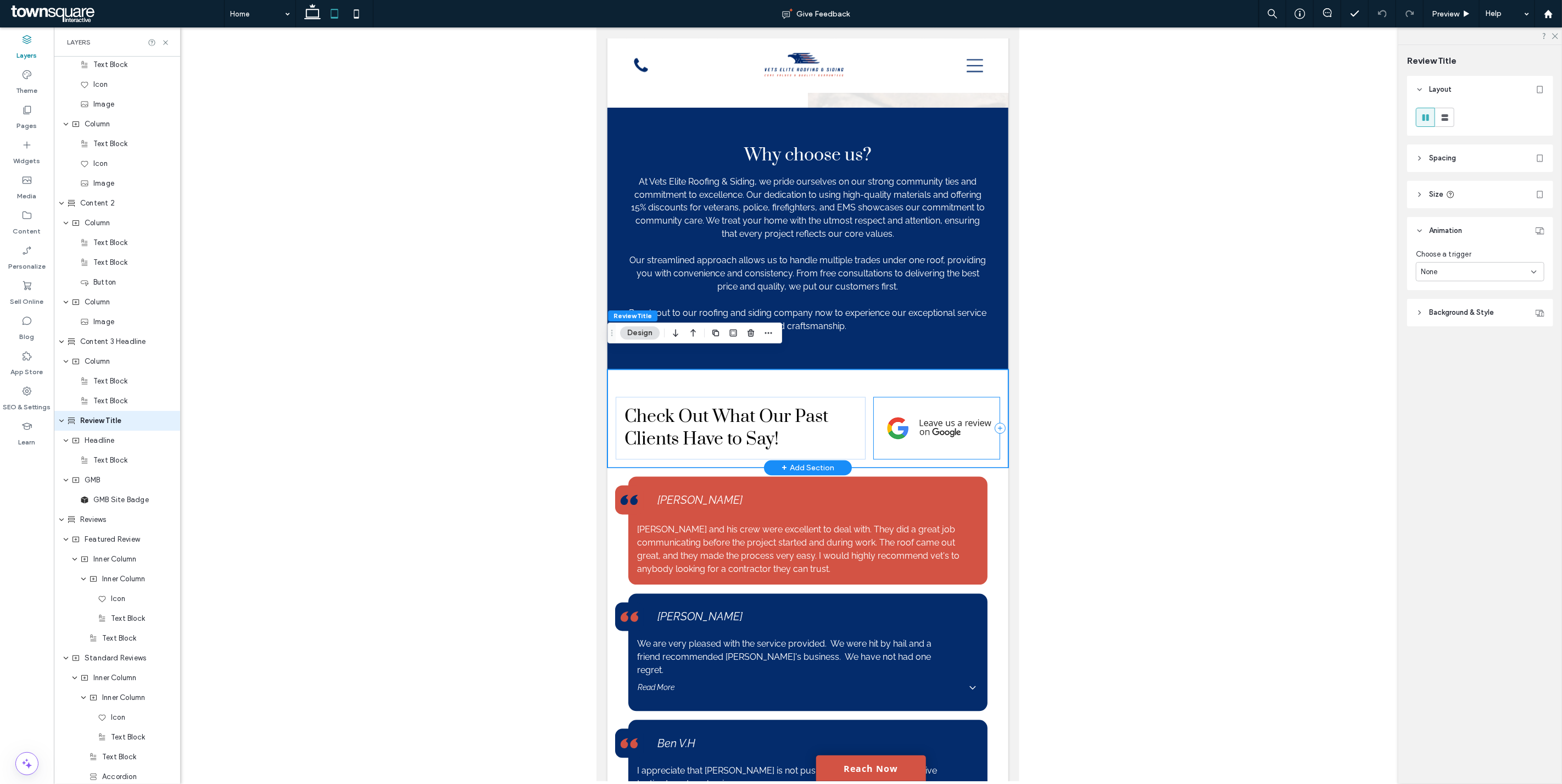
click at [982, 429] on div at bounding box center [936, 428] width 127 height 62
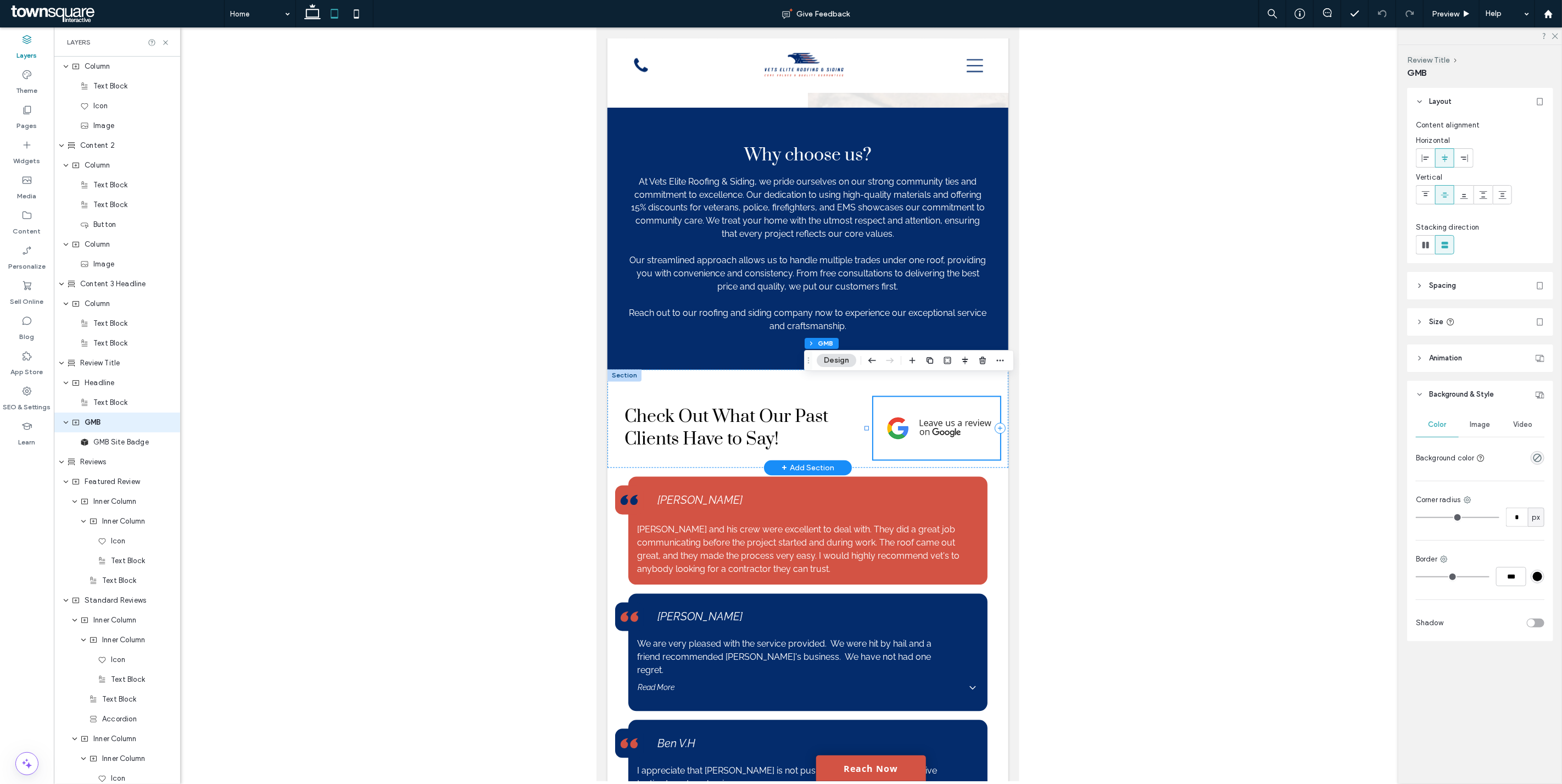
scroll to position [1010, 0]
click at [930, 412] on img at bounding box center [936, 428] width 109 height 32
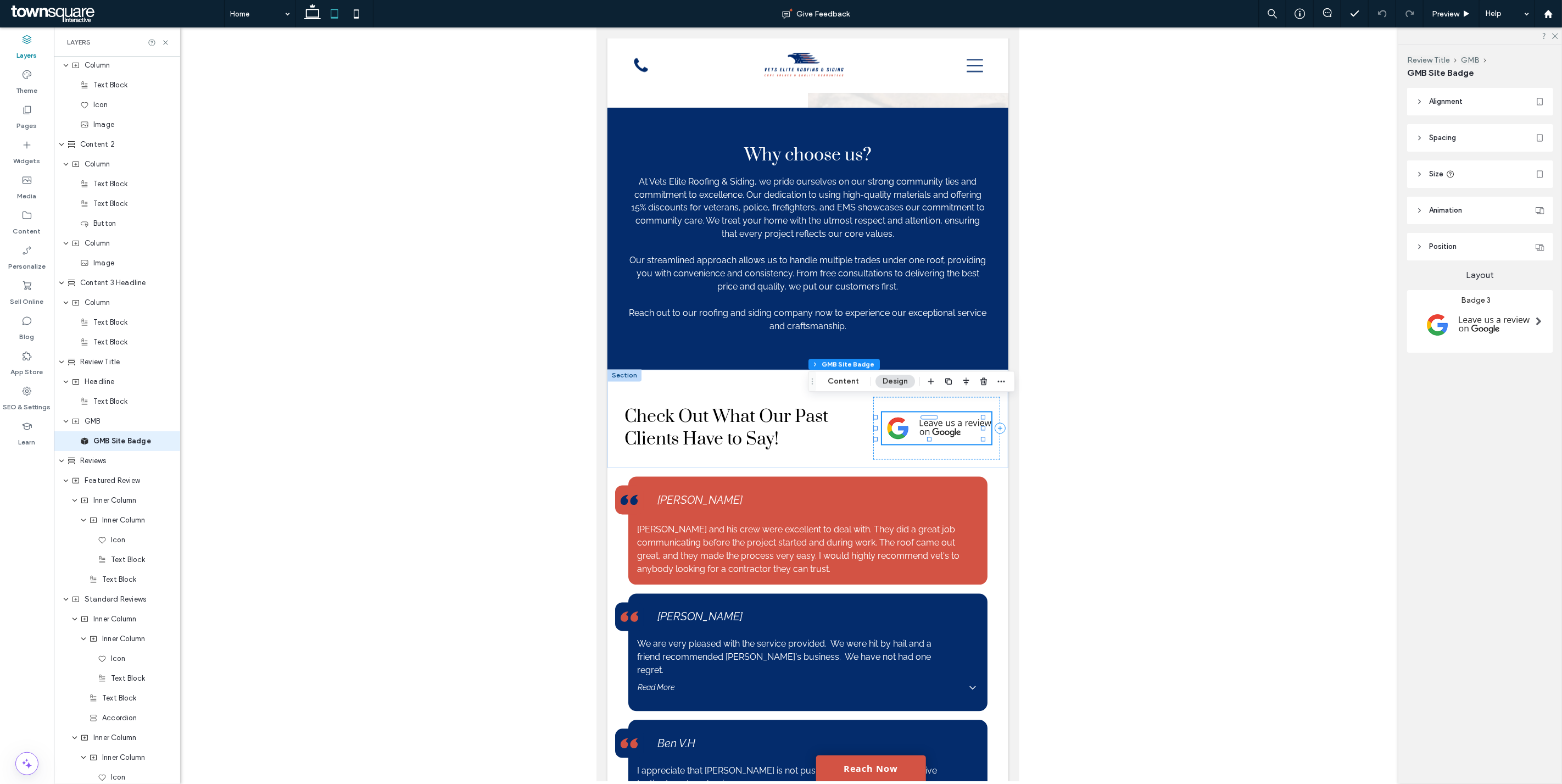
scroll to position [1029, 0]
click at [1455, 211] on span "Animation" at bounding box center [1446, 210] width 33 height 11
click at [1445, 239] on div "Trigger" at bounding box center [1480, 234] width 129 height 11
click at [1445, 250] on div "None" at bounding box center [1476, 252] width 110 height 11
click at [1441, 268] on div "None" at bounding box center [1481, 270] width 127 height 19
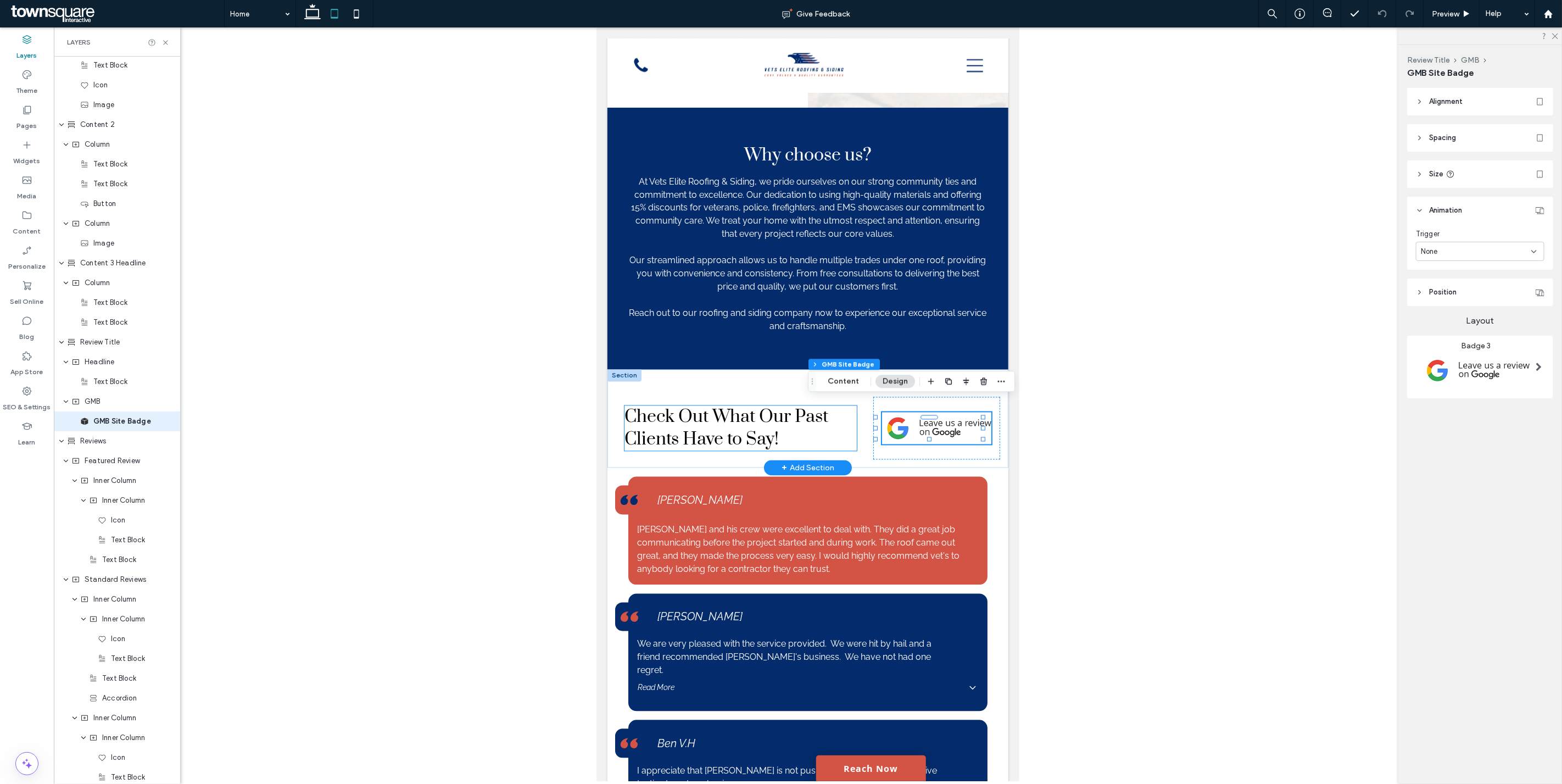
click at [768, 414] on span "Check Out What Our Past Clients Have to Say!" at bounding box center [726, 428] width 204 height 45
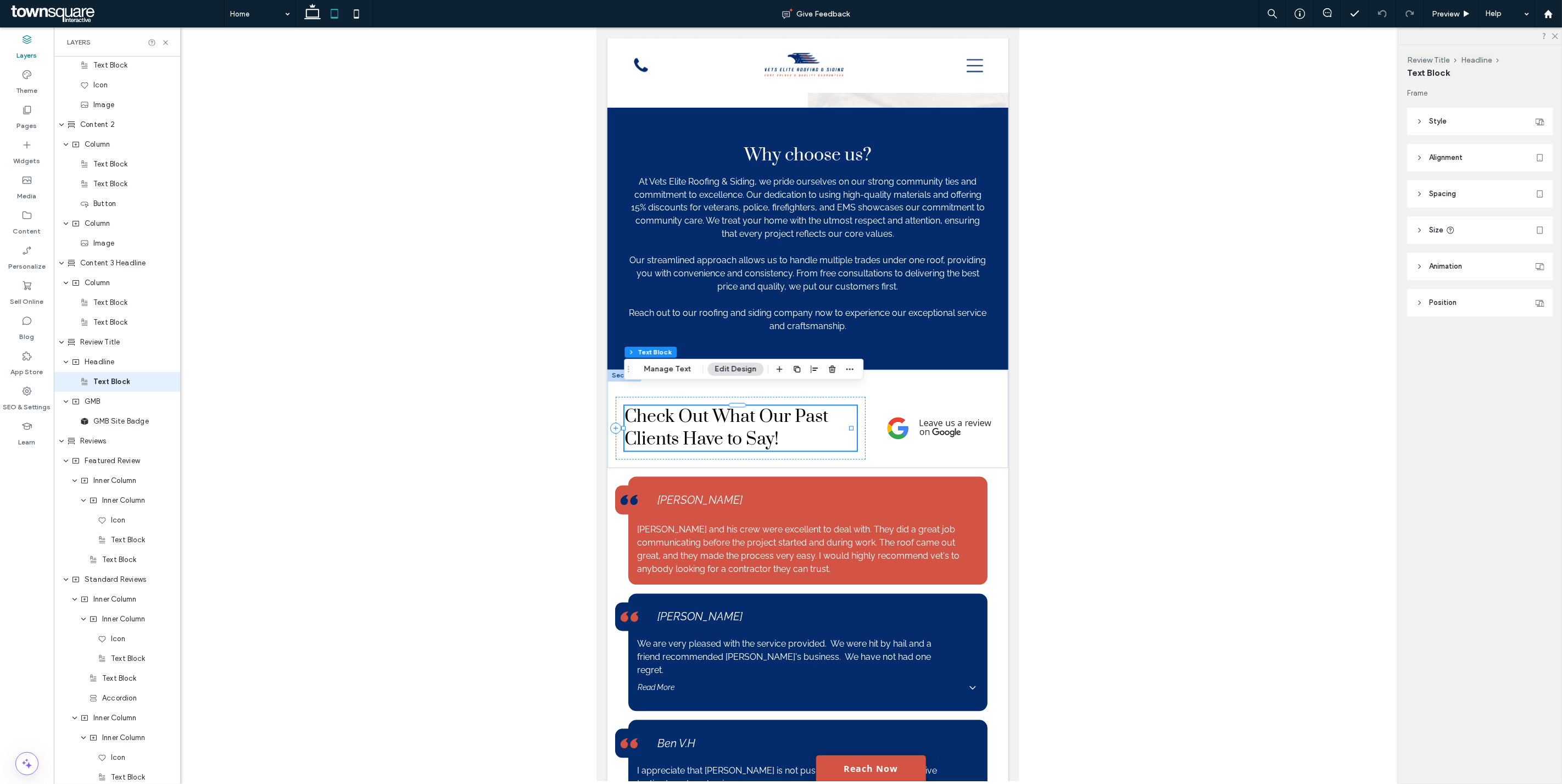
scroll to position [990, 0]
click at [1442, 230] on span "Size" at bounding box center [1436, 230] width 15 height 11
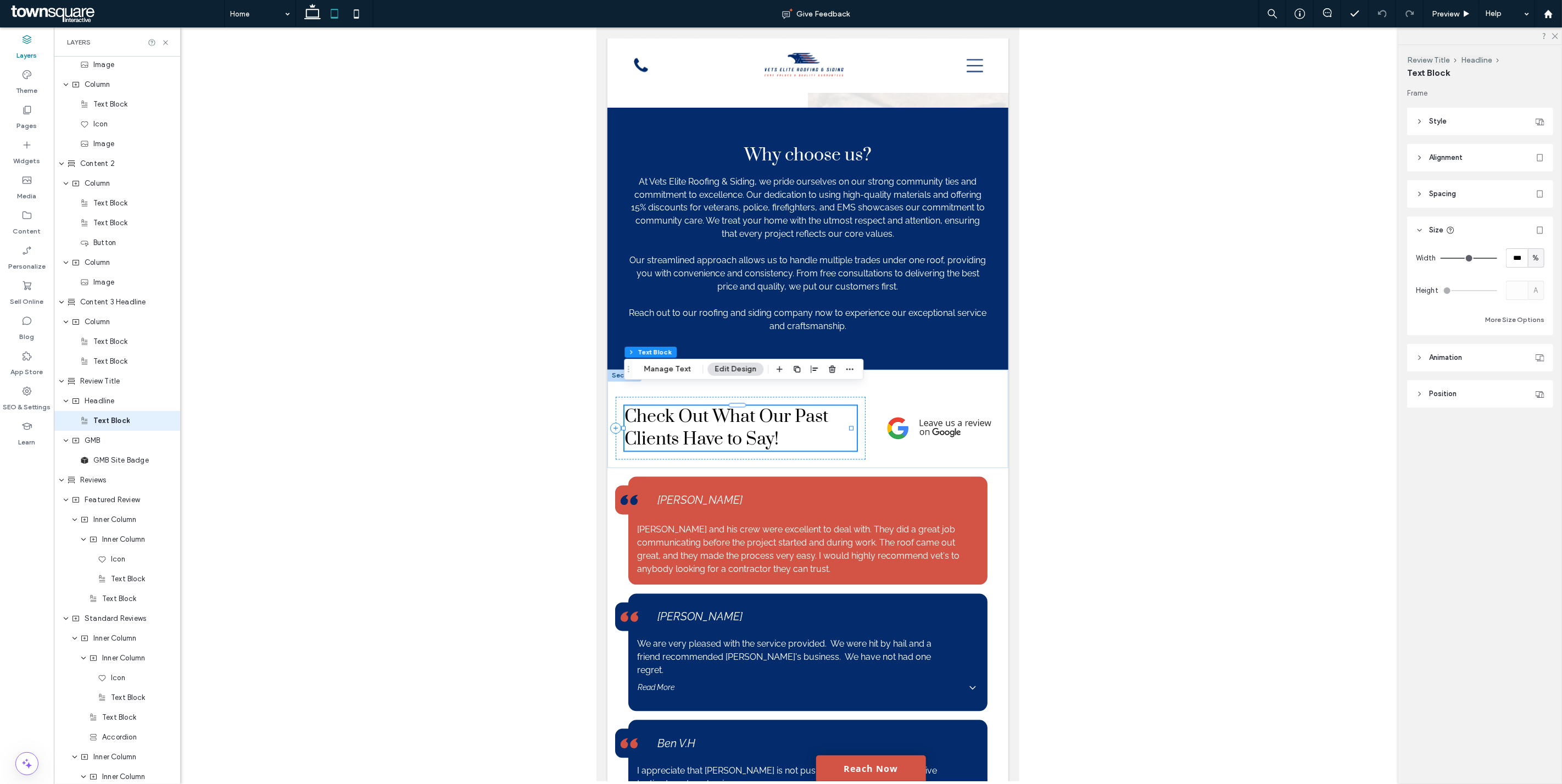
click at [1423, 355] on icon at bounding box center [1420, 357] width 8 height 8
click at [1438, 399] on span "None" at bounding box center [1429, 399] width 17 height 11
click at [1435, 418] on span "None" at bounding box center [1430, 418] width 17 height 11
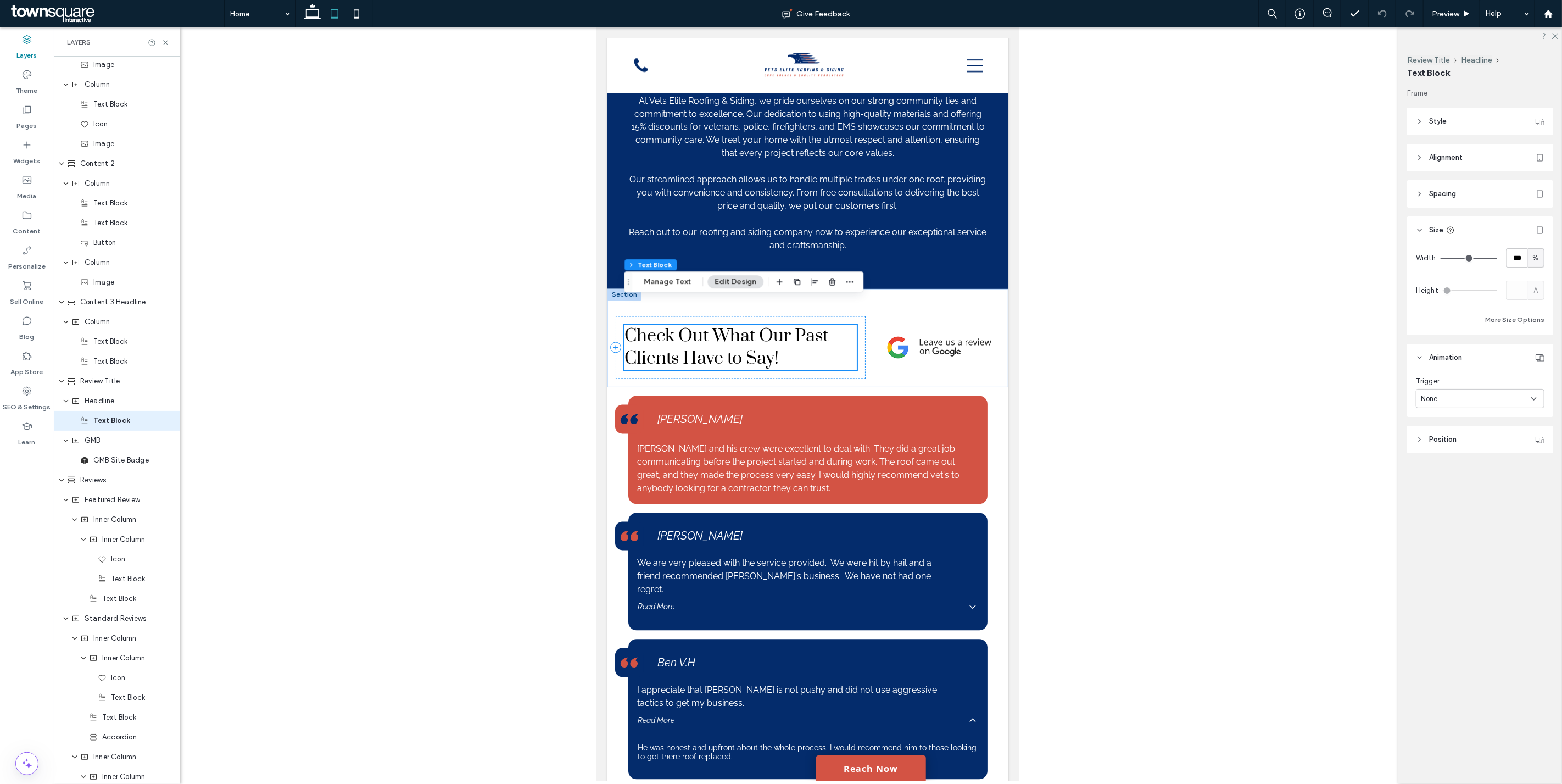
scroll to position [1677, 0]
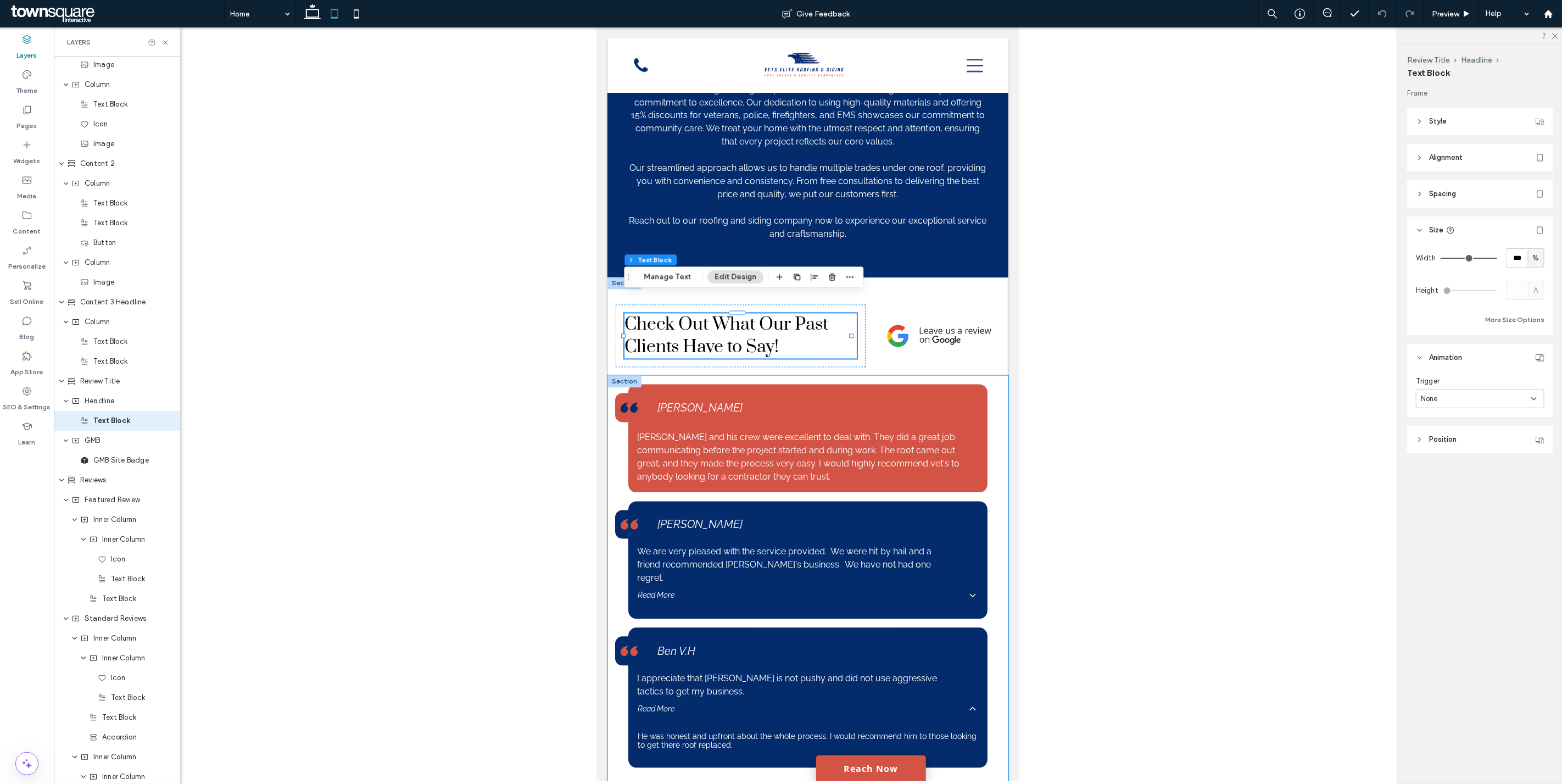
click at [990, 496] on div "Brandon and his crew were excellent to deal with. They did a great job communic…" at bounding box center [807, 590] width 401 height 428
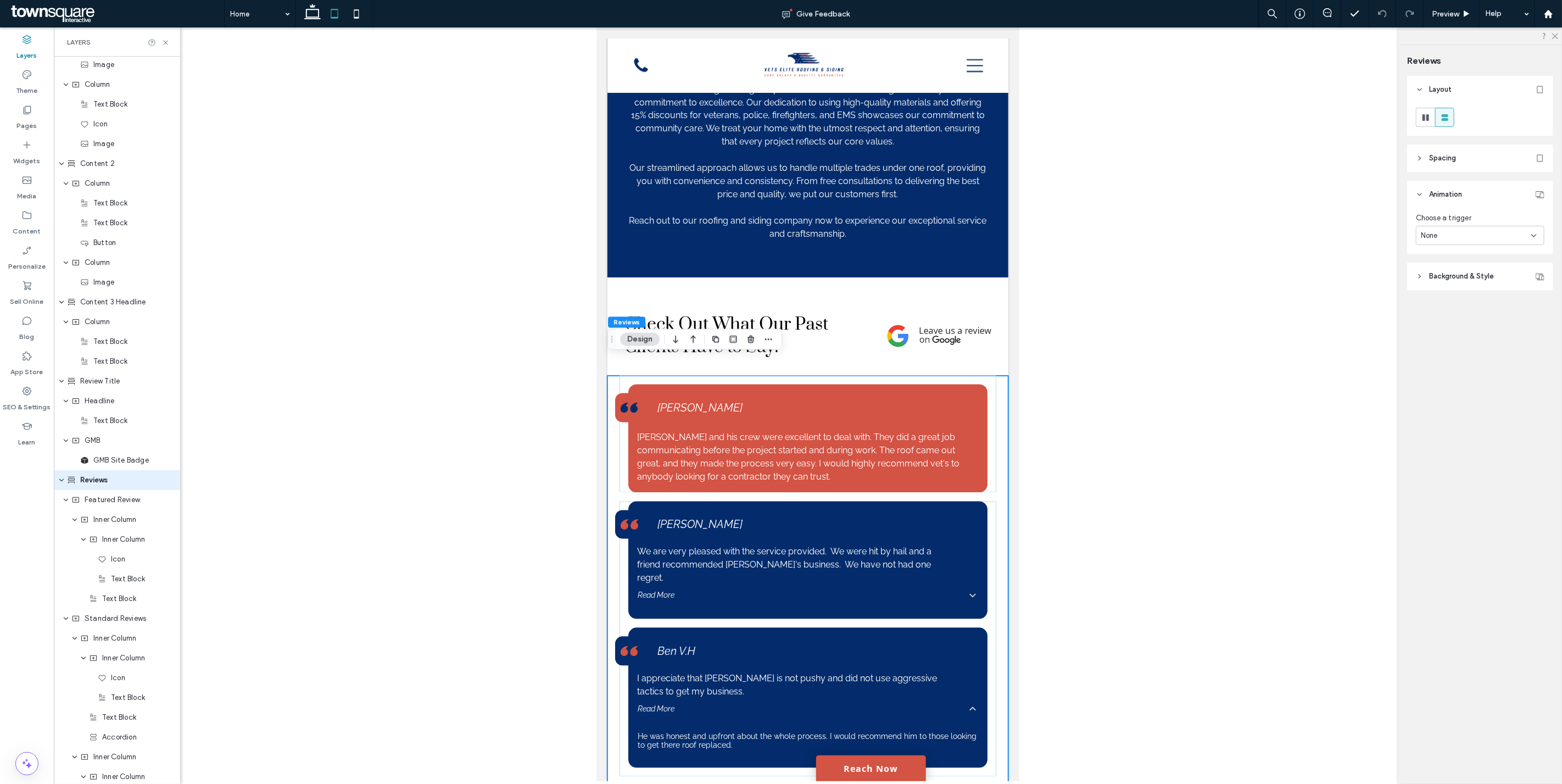
scroll to position [1050, 0]
click at [1446, 233] on div "None" at bounding box center [1476, 236] width 110 height 11
click at [1450, 251] on div "None" at bounding box center [1481, 254] width 127 height 19
click at [964, 471] on div "Brandon and his crew were excellent to deal with. They did a great job communic…" at bounding box center [807, 438] width 359 height 108
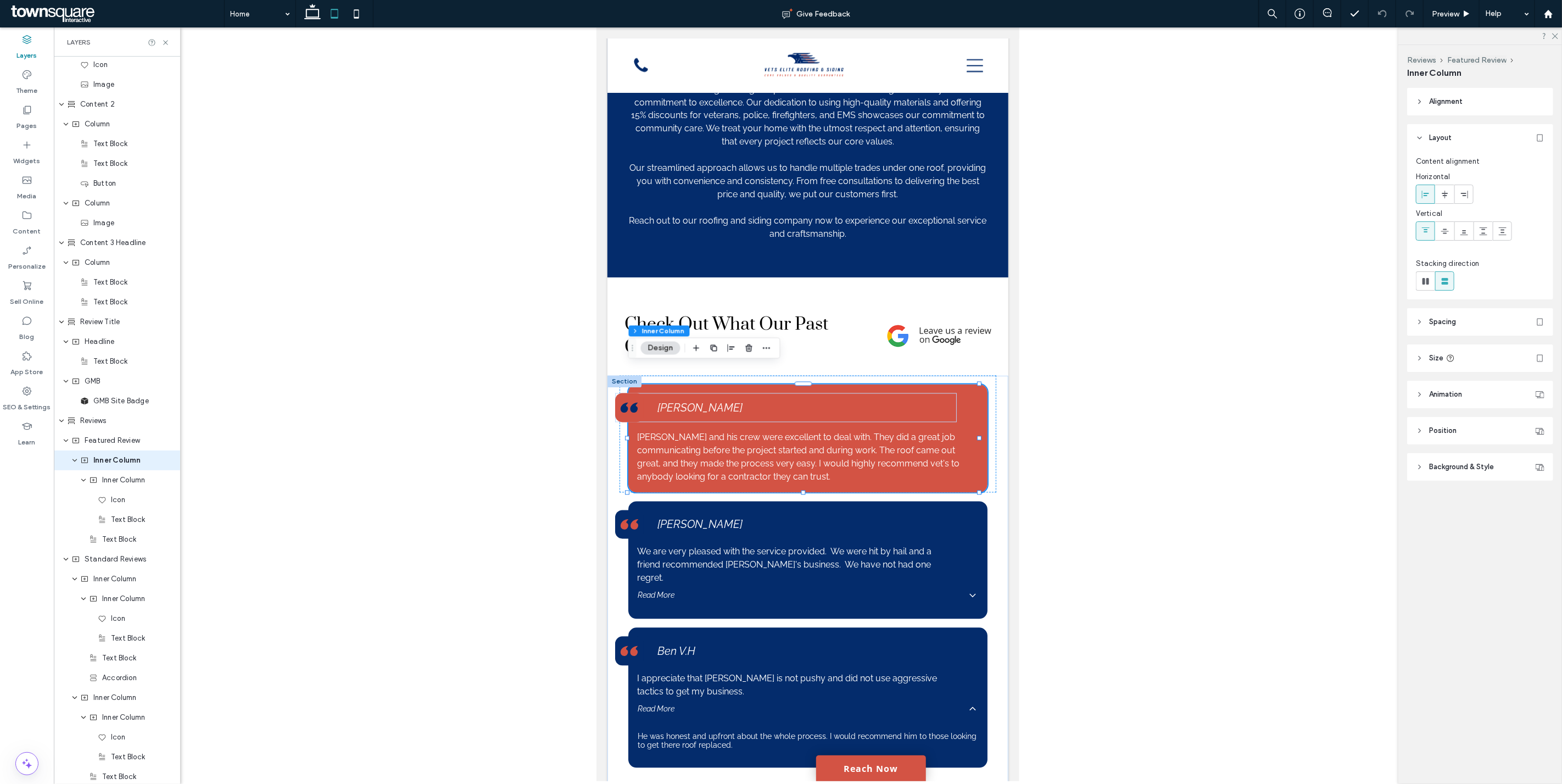
scroll to position [1089, 0]
click at [1443, 393] on span "Animation" at bounding box center [1446, 394] width 33 height 11
click at [1458, 432] on div "None" at bounding box center [1476, 435] width 110 height 11
drag, startPoint x: 1447, startPoint y: 454, endPoint x: 1425, endPoint y: 459, distance: 22.6
click at [1447, 454] on div "None" at bounding box center [1481, 455] width 127 height 19
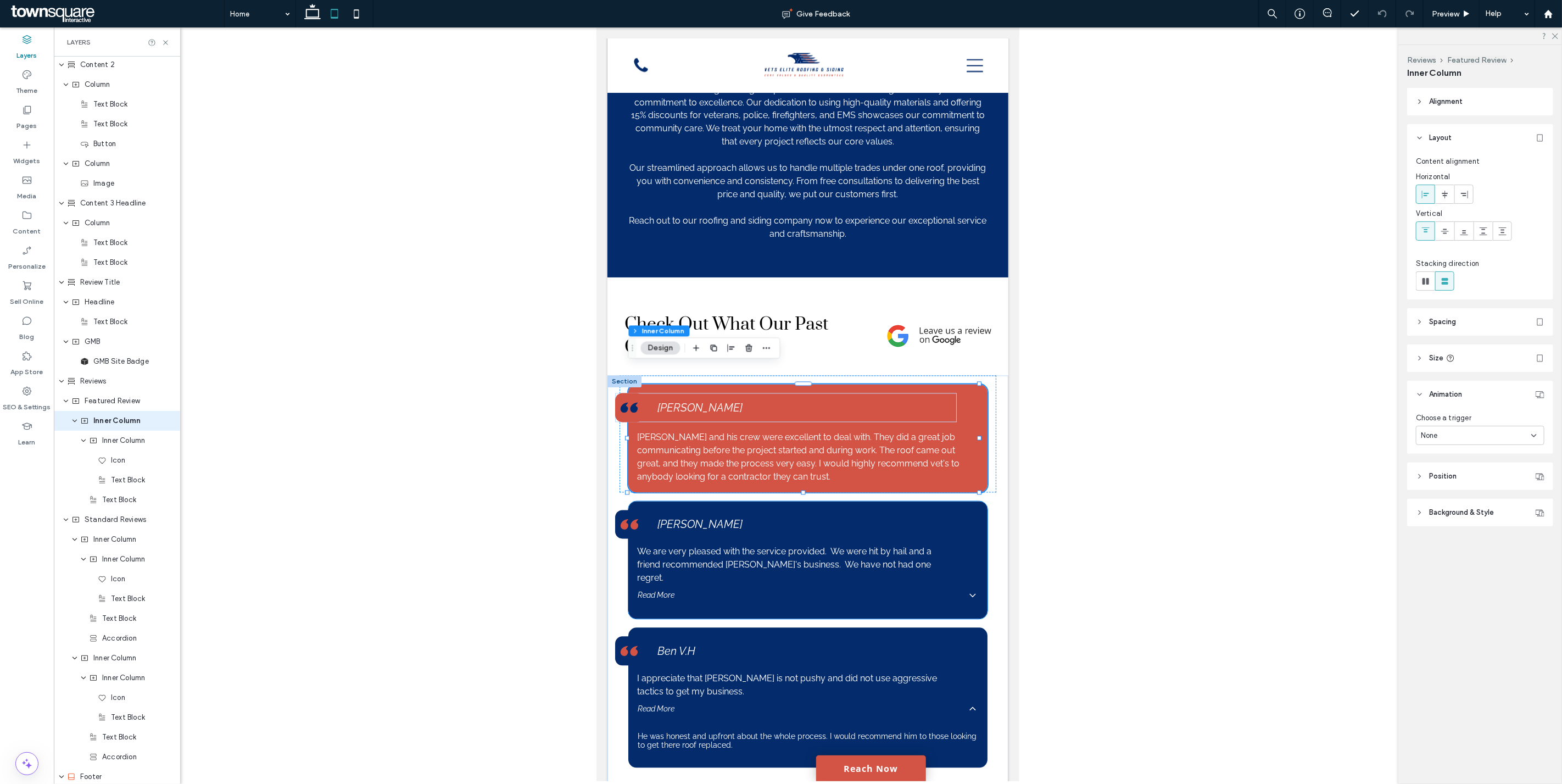
click at [965, 582] on div "Cathy P. We are very pleased with the service provided. We were hit by hail and…" at bounding box center [807, 560] width 359 height 118
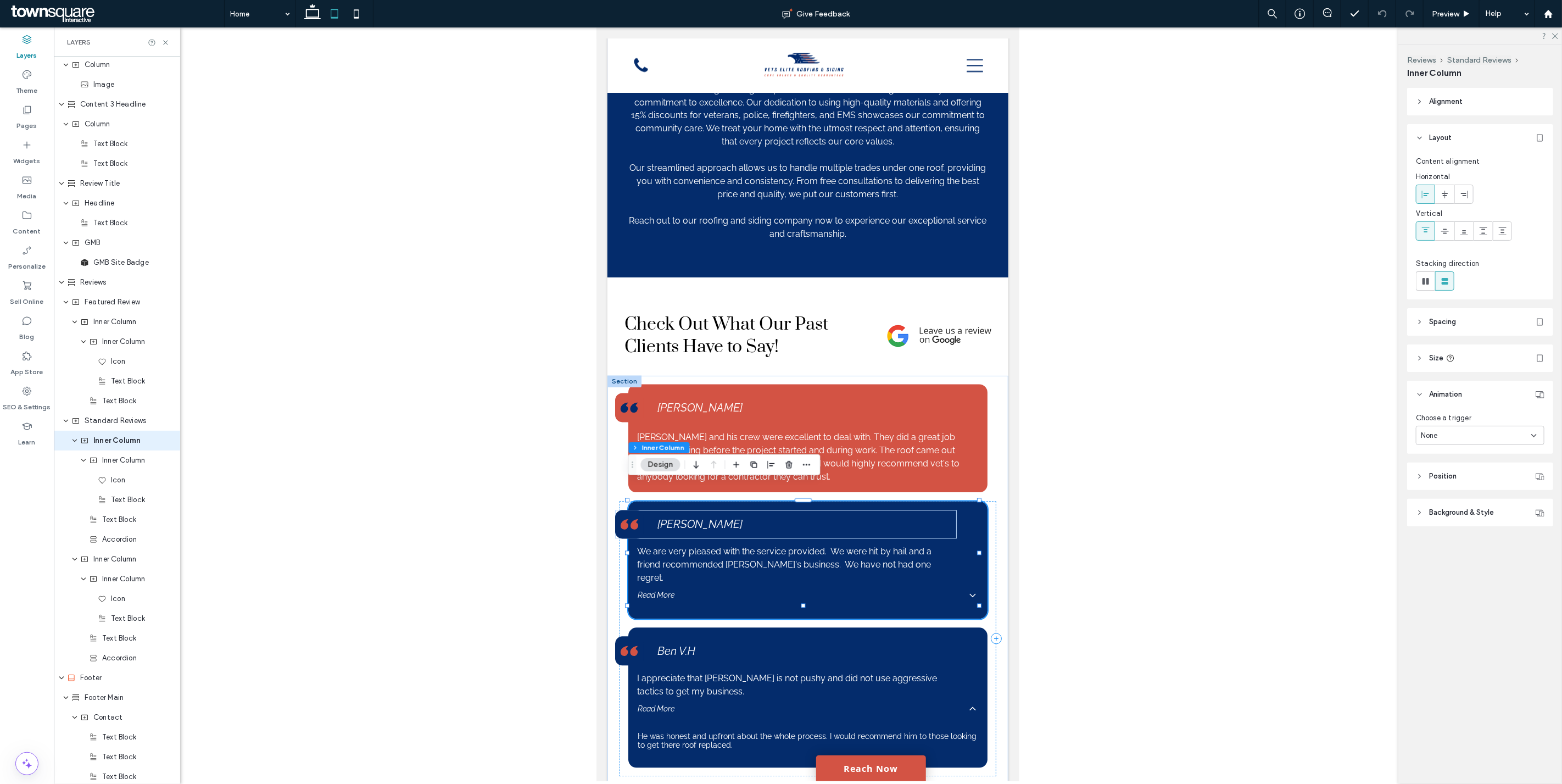
scroll to position [1207, 0]
click at [1447, 429] on div "None" at bounding box center [1480, 435] width 129 height 19
click at [1447, 449] on div "None" at bounding box center [1481, 455] width 127 height 19
click at [970, 731] on div "Ben V.H I appreciate that Brandon is not pushy and did not use aggressive tacti…" at bounding box center [807, 697] width 359 height 140
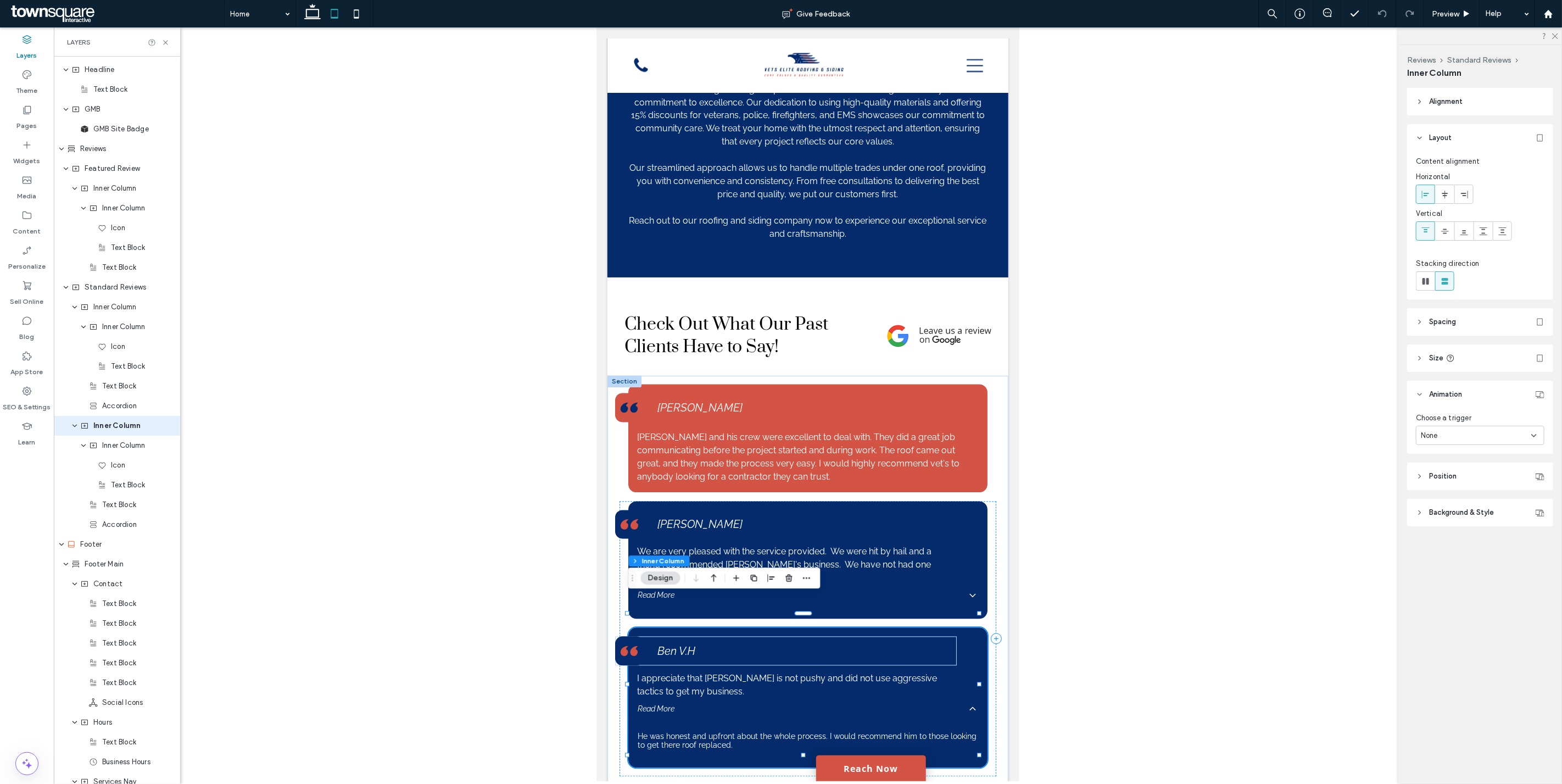
scroll to position [1326, 0]
click at [1442, 438] on div "None" at bounding box center [1476, 435] width 110 height 11
click at [1447, 451] on div "None" at bounding box center [1481, 455] width 127 height 19
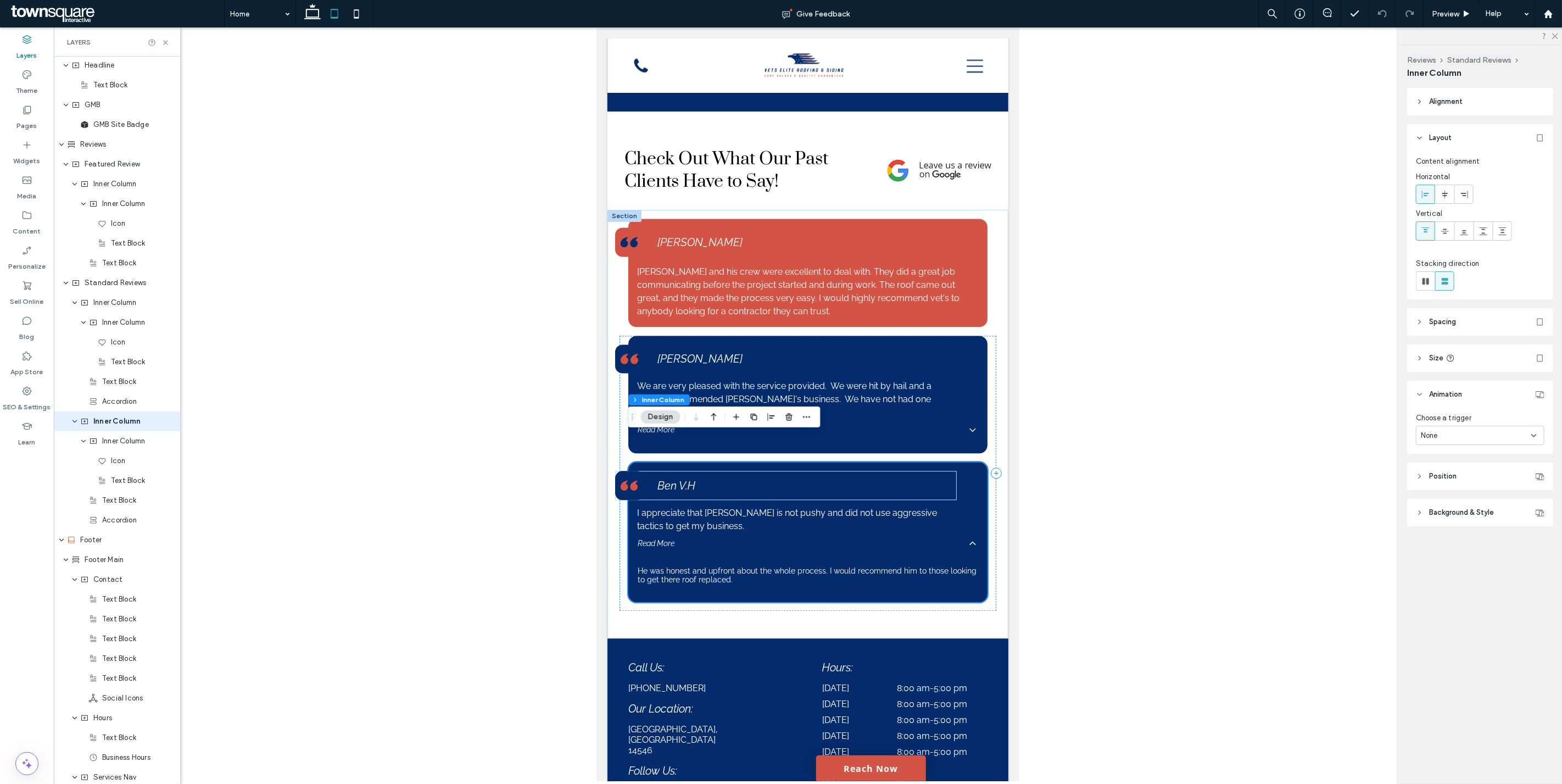
scroll to position [1872, 0]
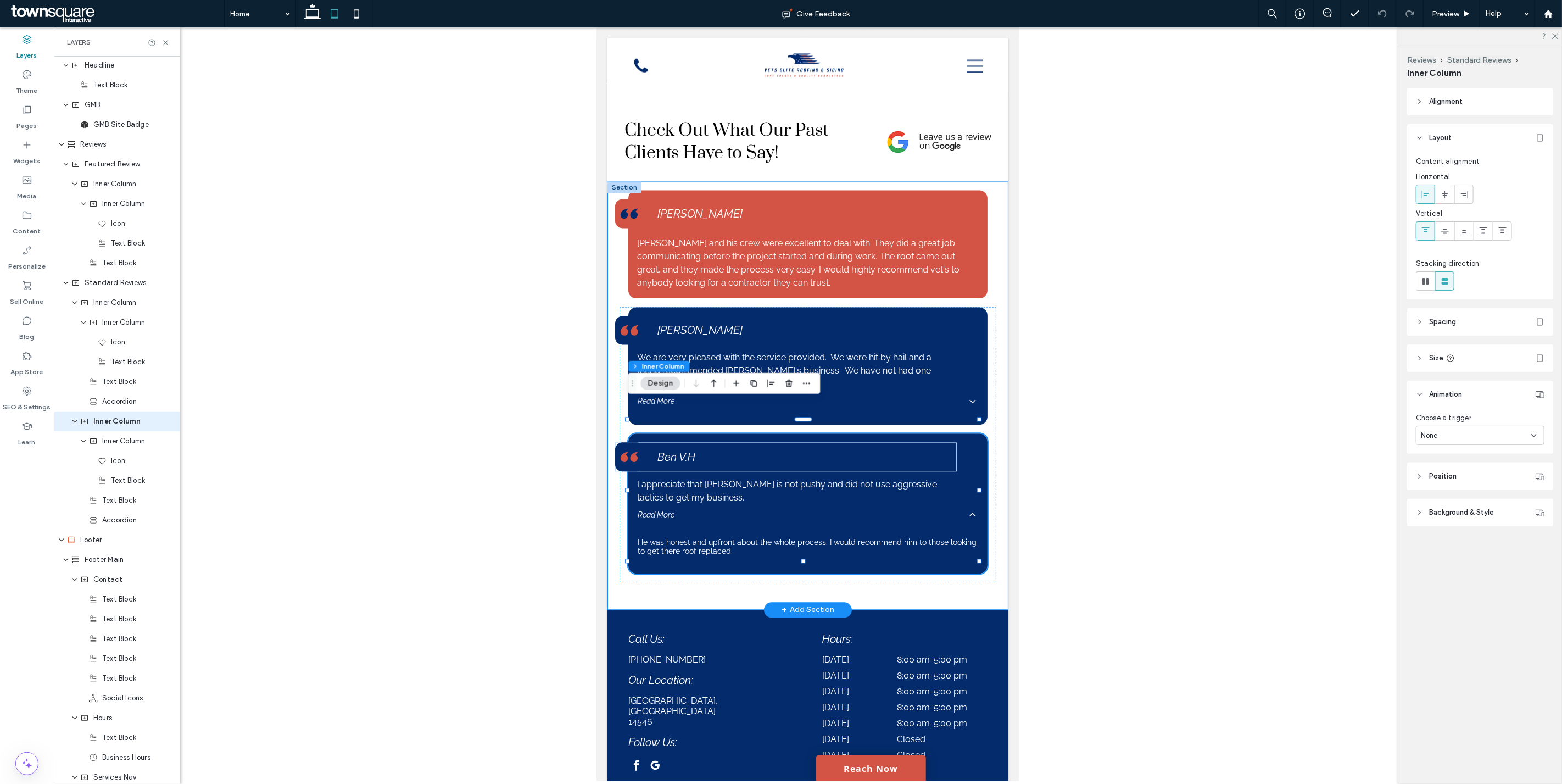
click at [979, 569] on div "Brandon and his crew were excellent to deal with. They did a great job communic…" at bounding box center [807, 395] width 401 height 428
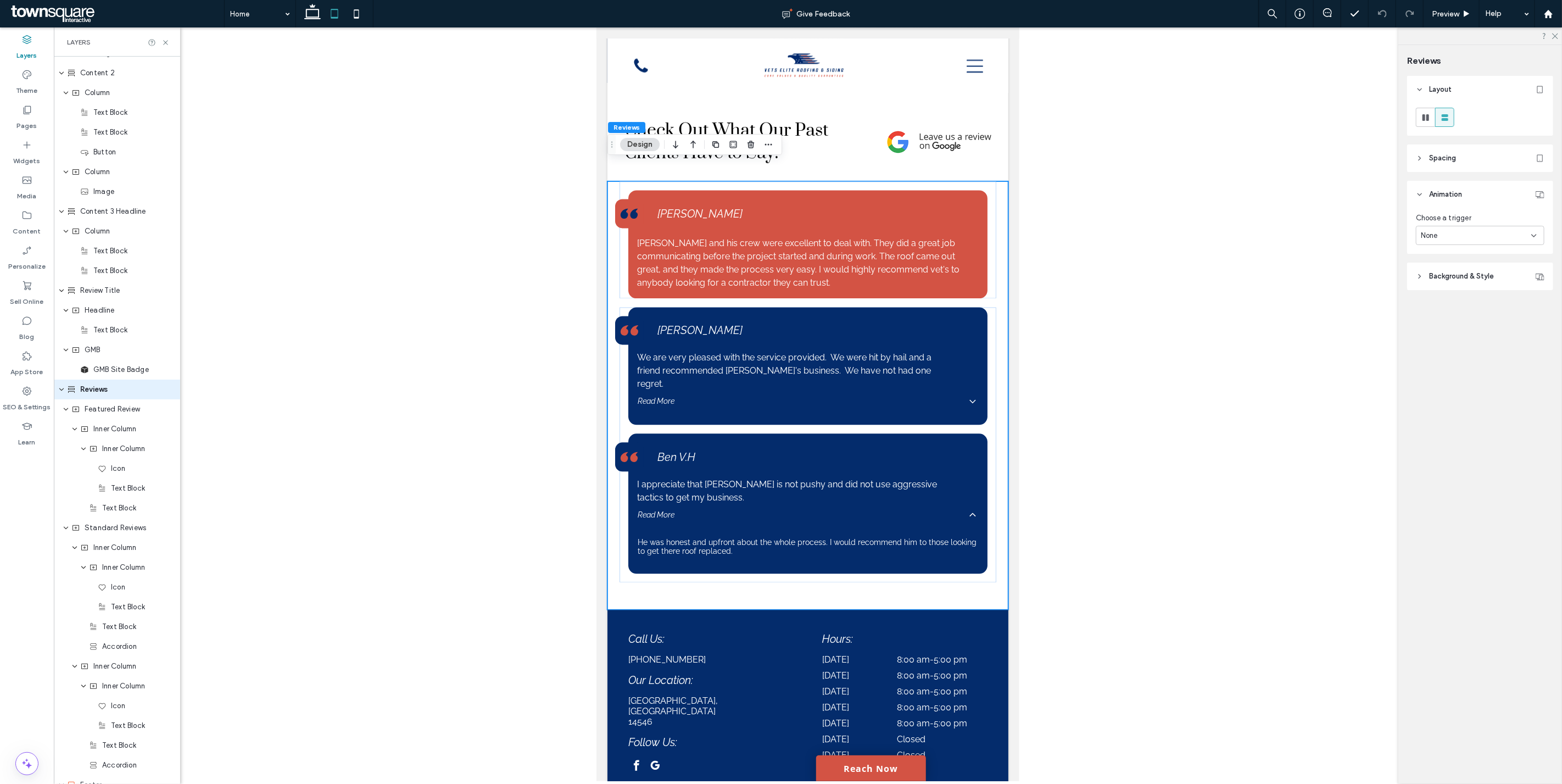
scroll to position [1050, 0]
click at [1452, 233] on div "None" at bounding box center [1476, 236] width 110 height 11
click at [1452, 250] on div "None" at bounding box center [1481, 254] width 127 height 19
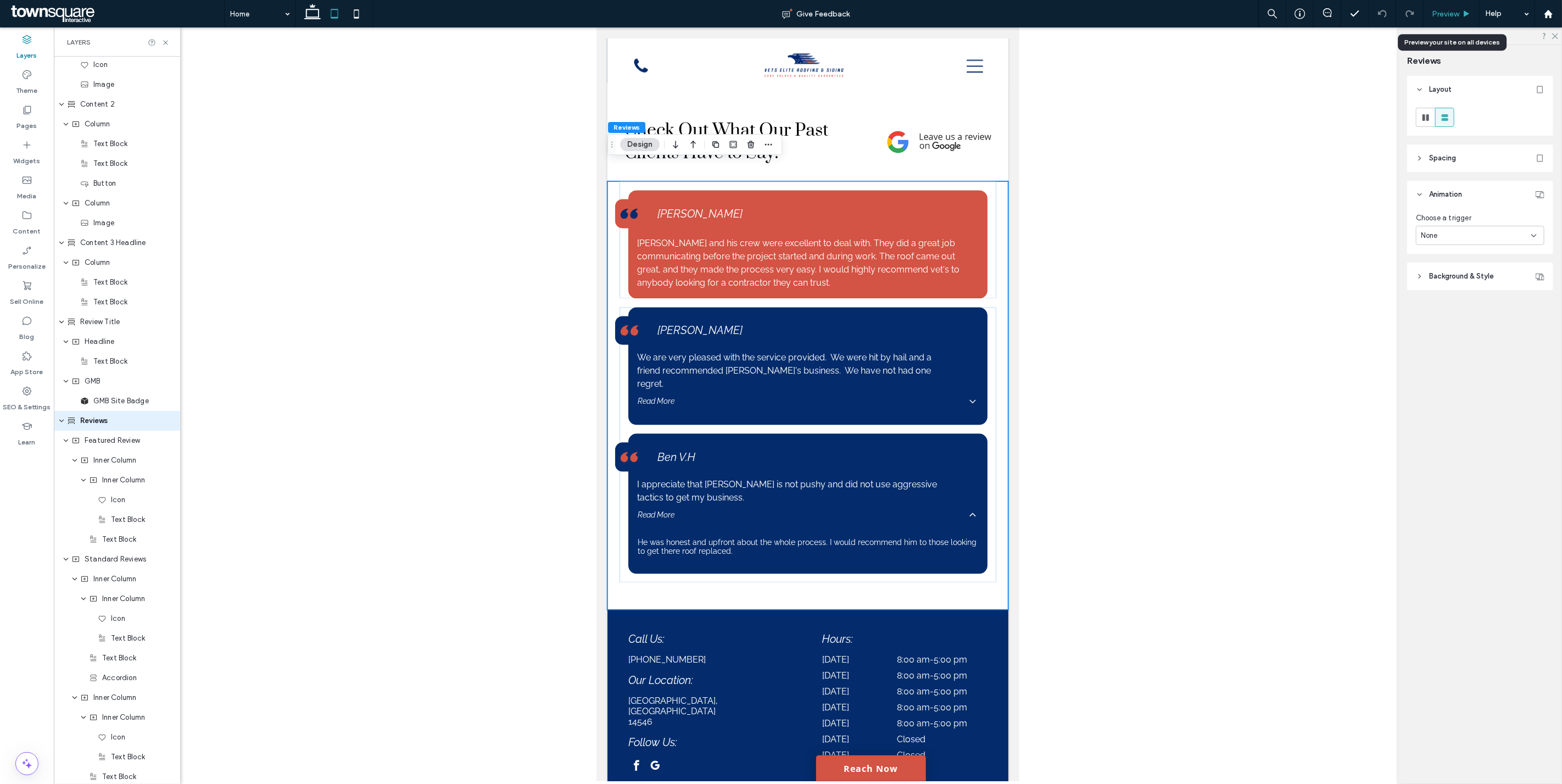
click at [1444, 22] on div "Preview" at bounding box center [1452, 13] width 56 height 27
click at [315, 15] on icon at bounding box center [312, 14] width 22 height 22
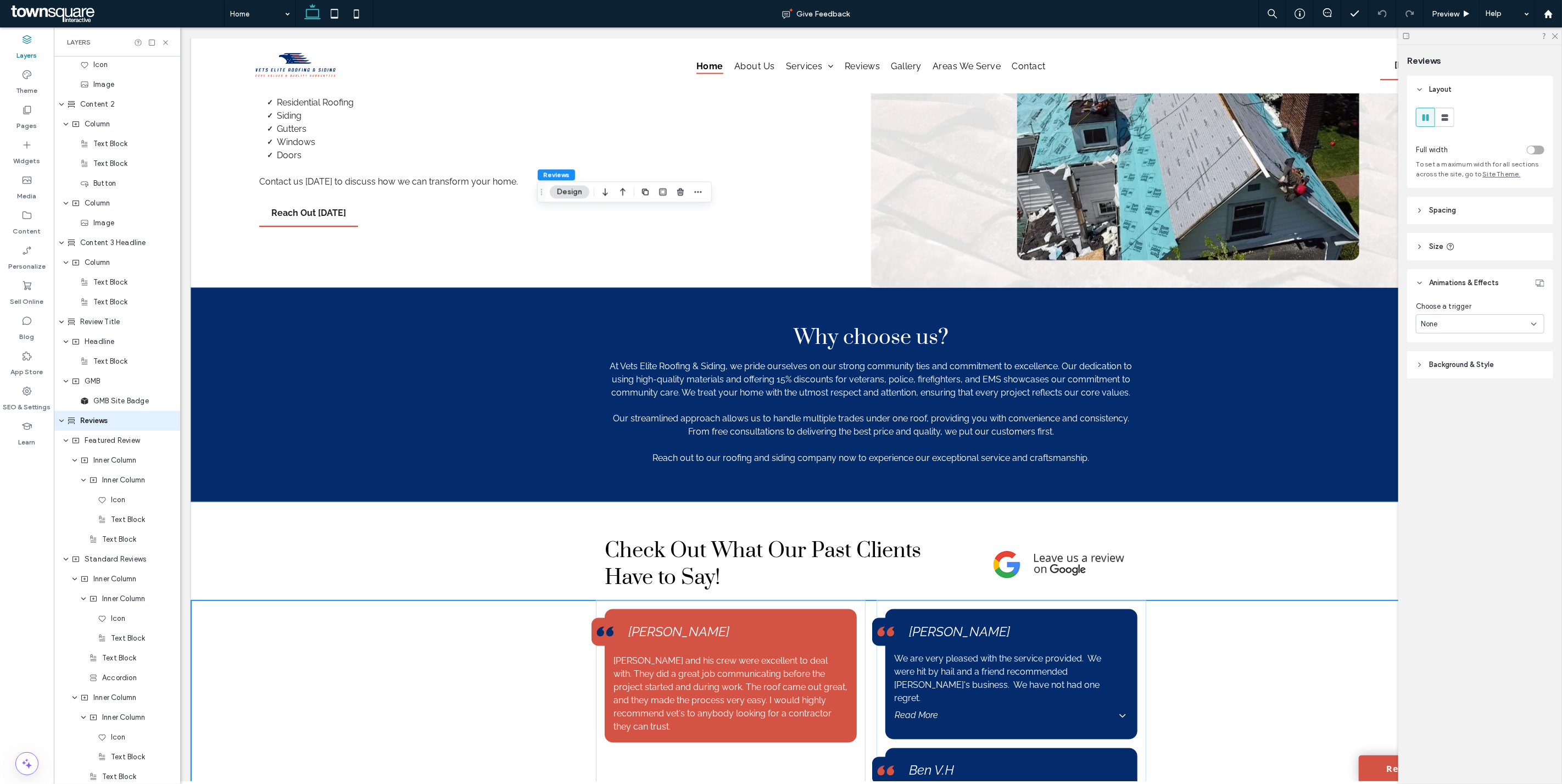
scroll to position [1784, 0]
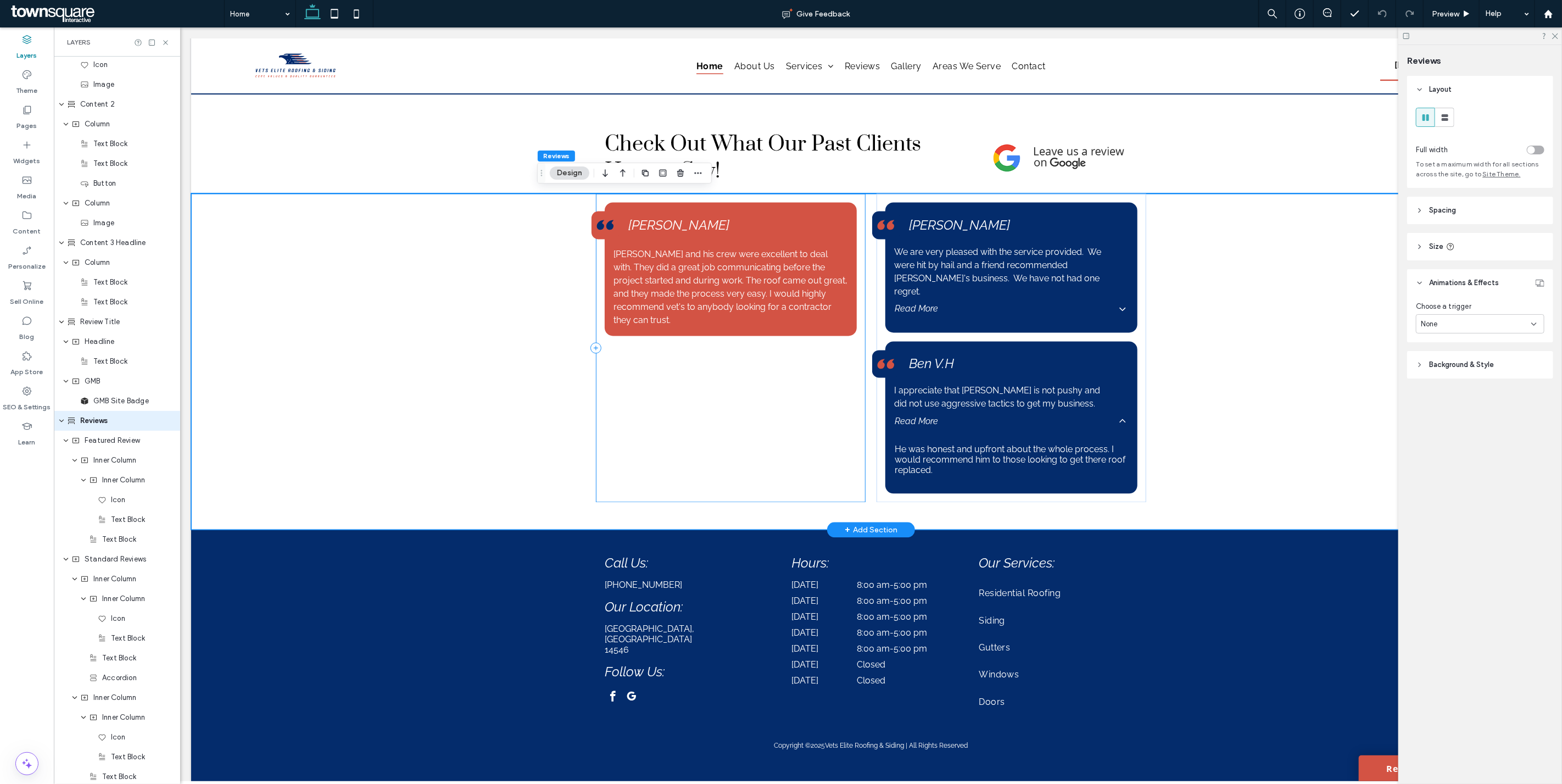
click at [833, 376] on div "Brandon and his crew were excellent to deal with. They did a great job communic…" at bounding box center [730, 347] width 270 height 309
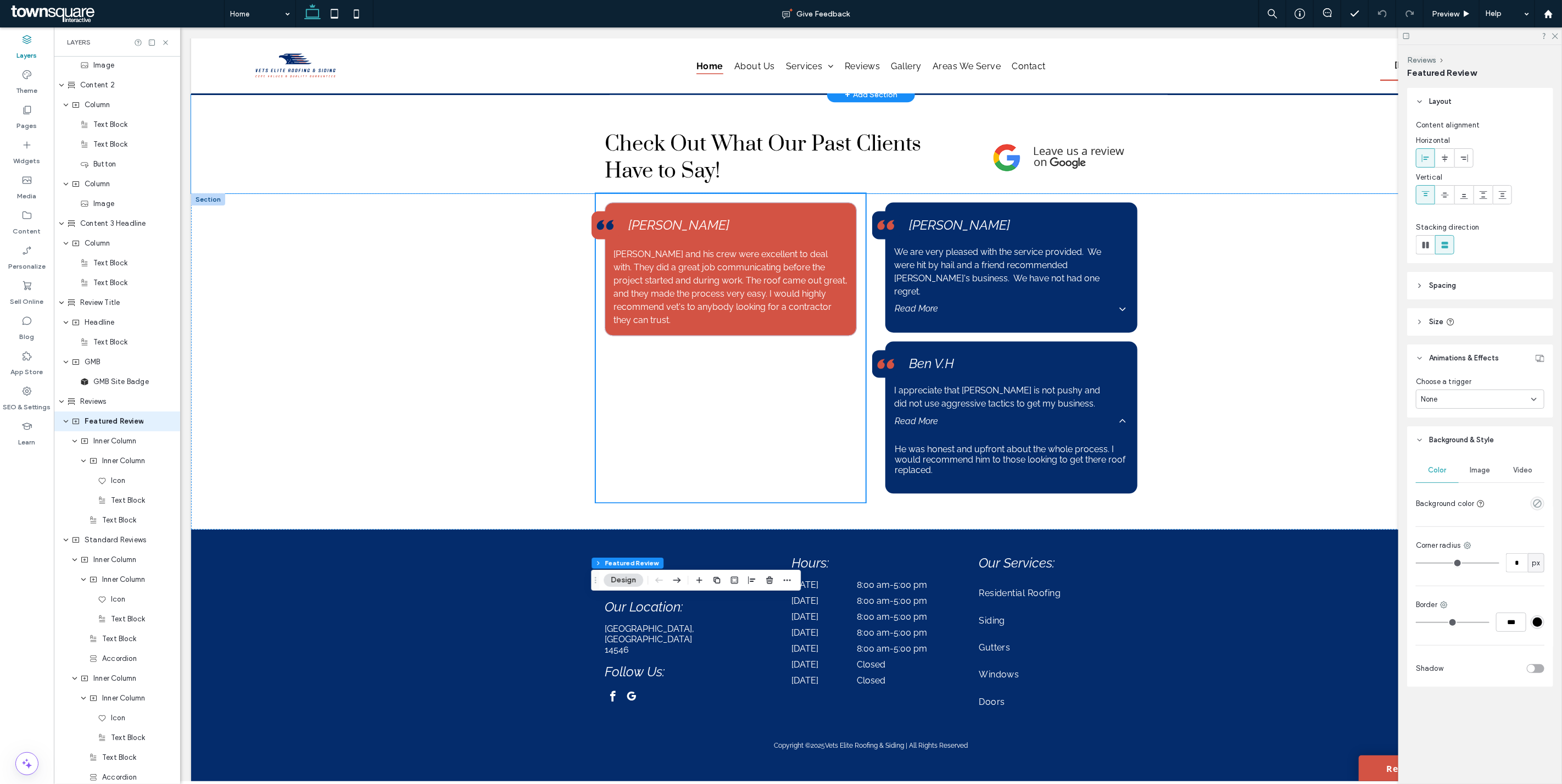
scroll to position [1377, 0]
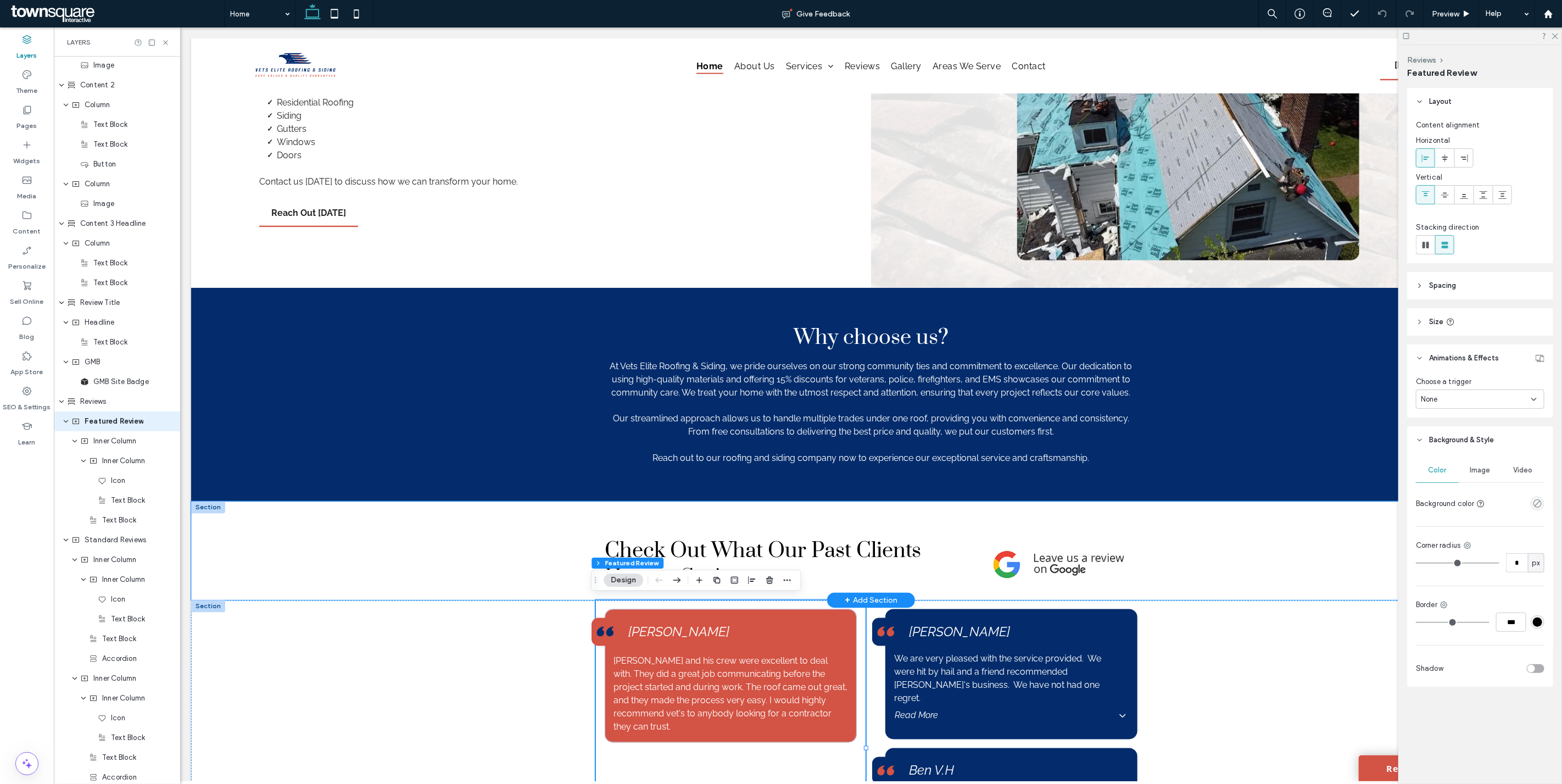
click at [225, 529] on div "Check Out What Our Past Clients Have to Say!" at bounding box center [870, 551] width 1360 height 99
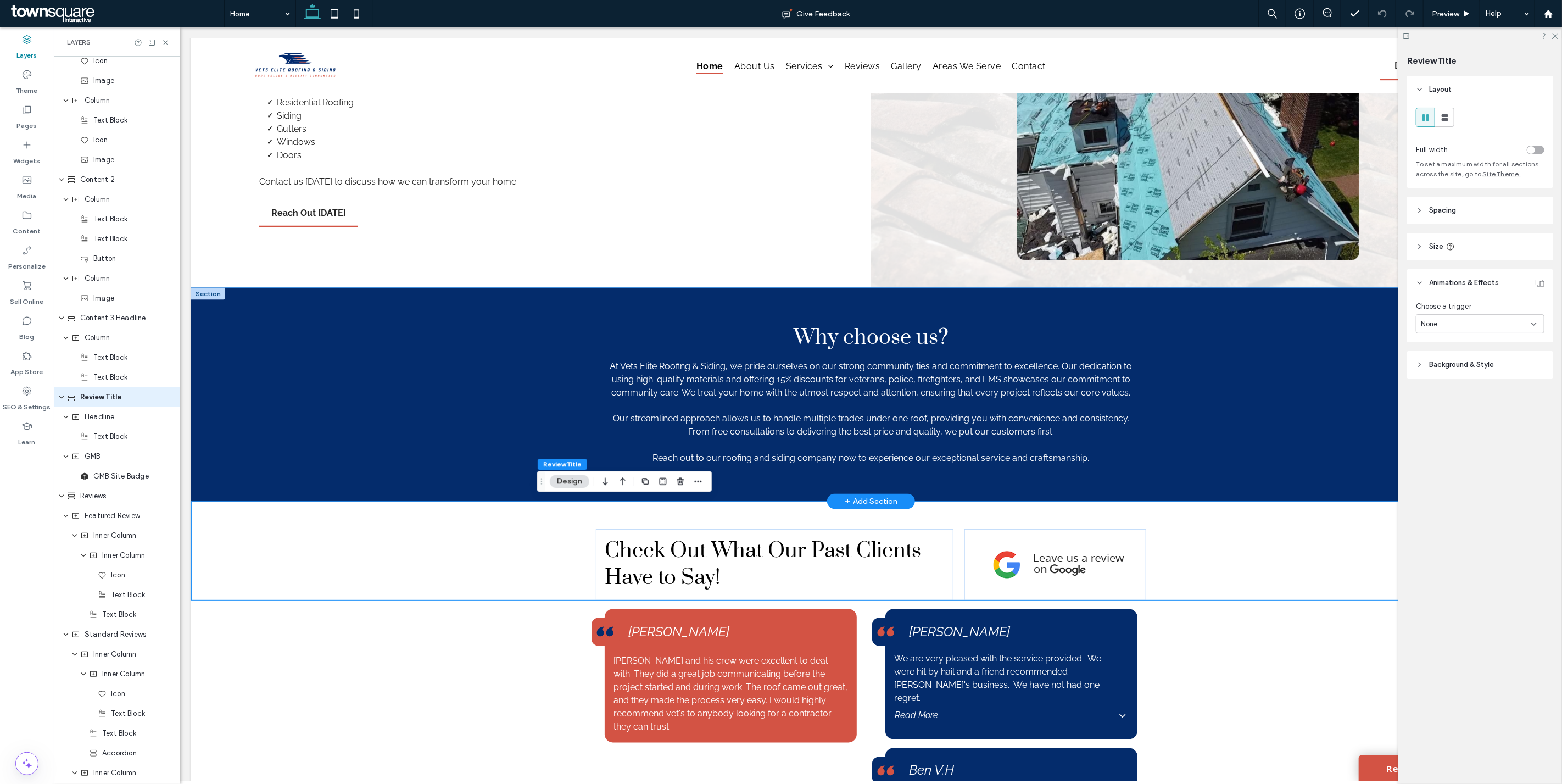
scroll to position [951, 0]
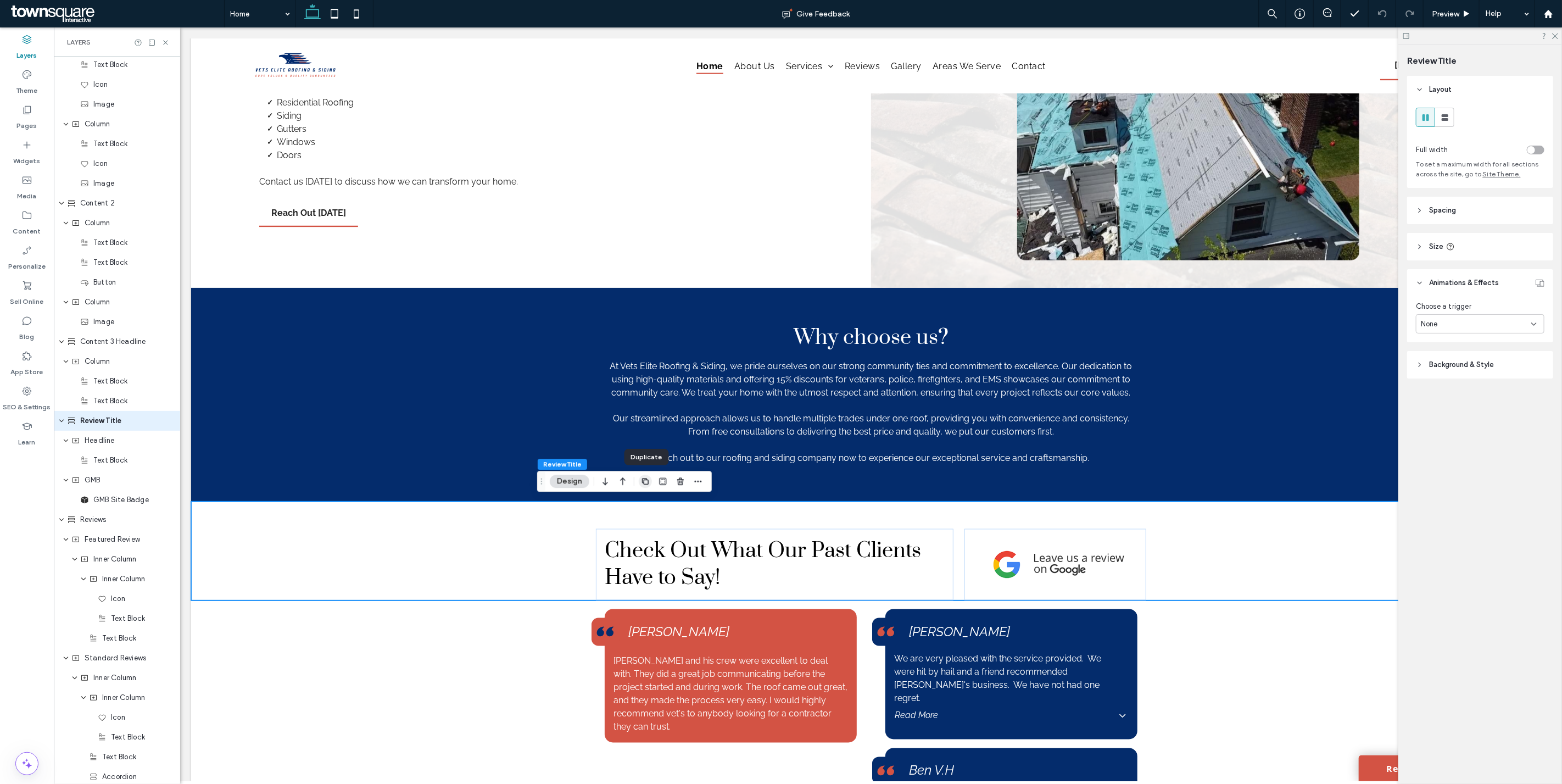
click at [642, 481] on icon "button" at bounding box center [645, 481] width 8 height 8
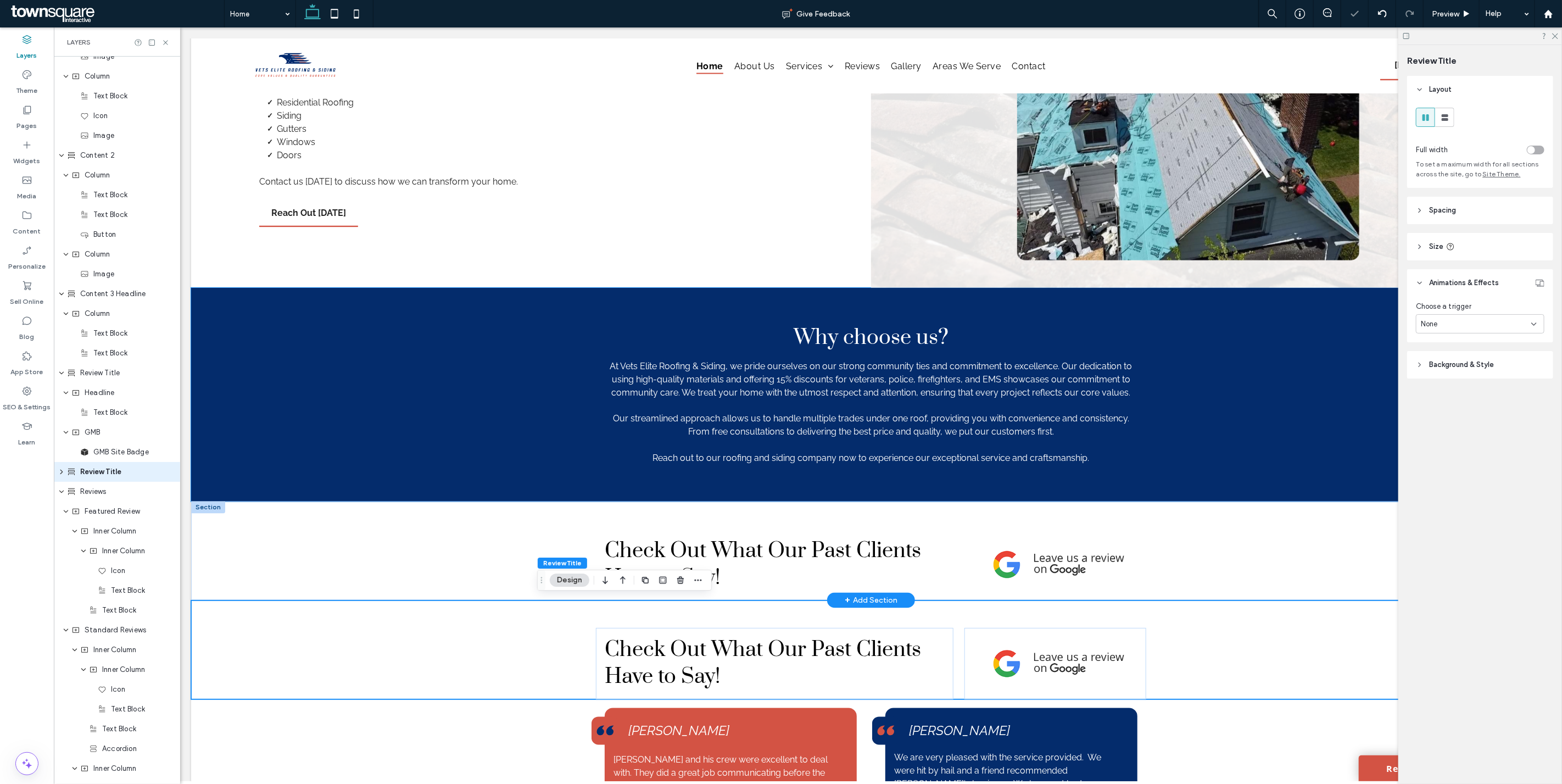
scroll to position [1050, 0]
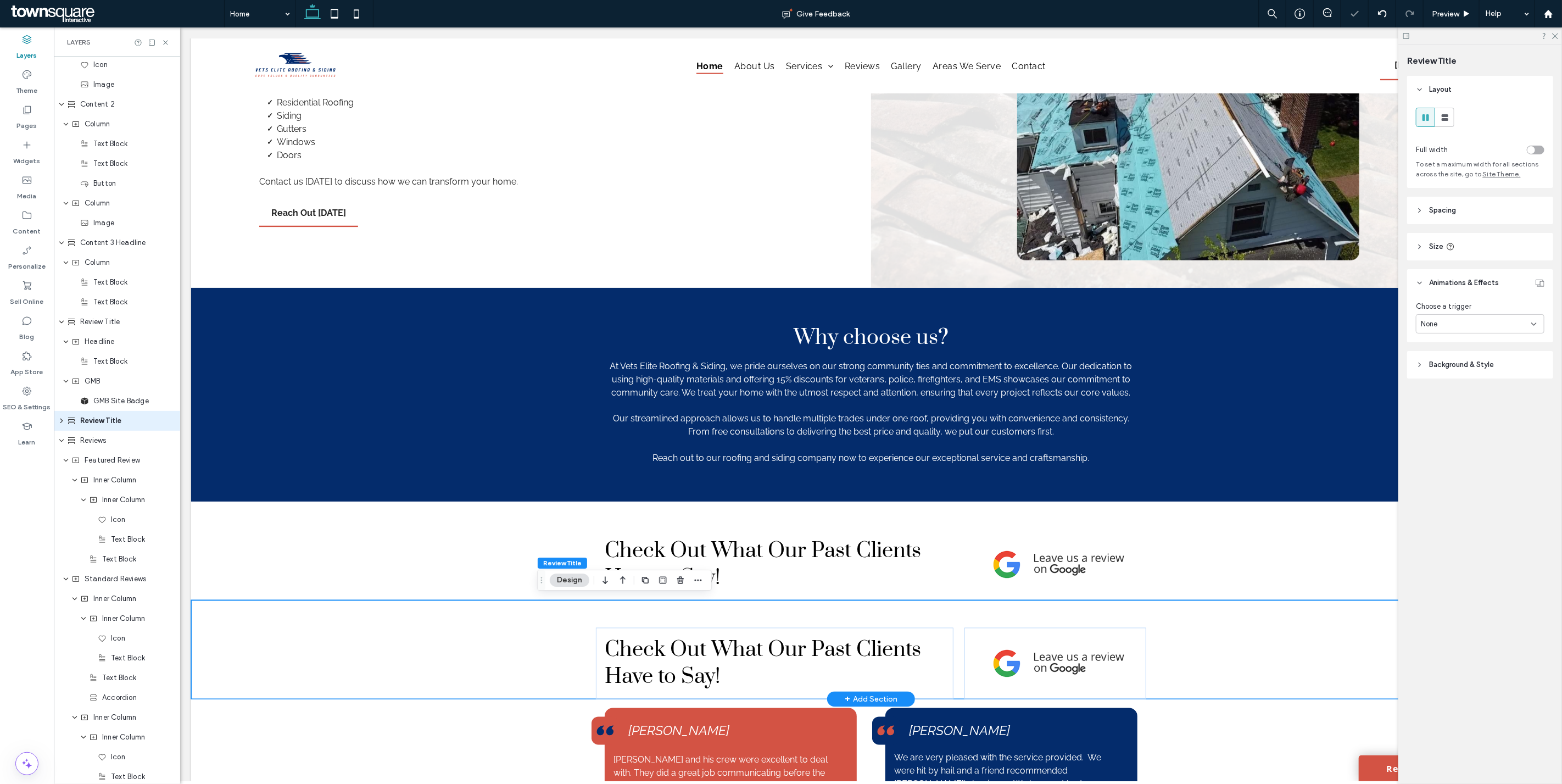
click at [385, 657] on div "Check Out What Our Past Clients Have to Say!" at bounding box center [870, 649] width 1360 height 99
click at [1460, 332] on div "None" at bounding box center [1480, 324] width 129 height 19
click at [1462, 347] on div "None" at bounding box center [1481, 344] width 127 height 19
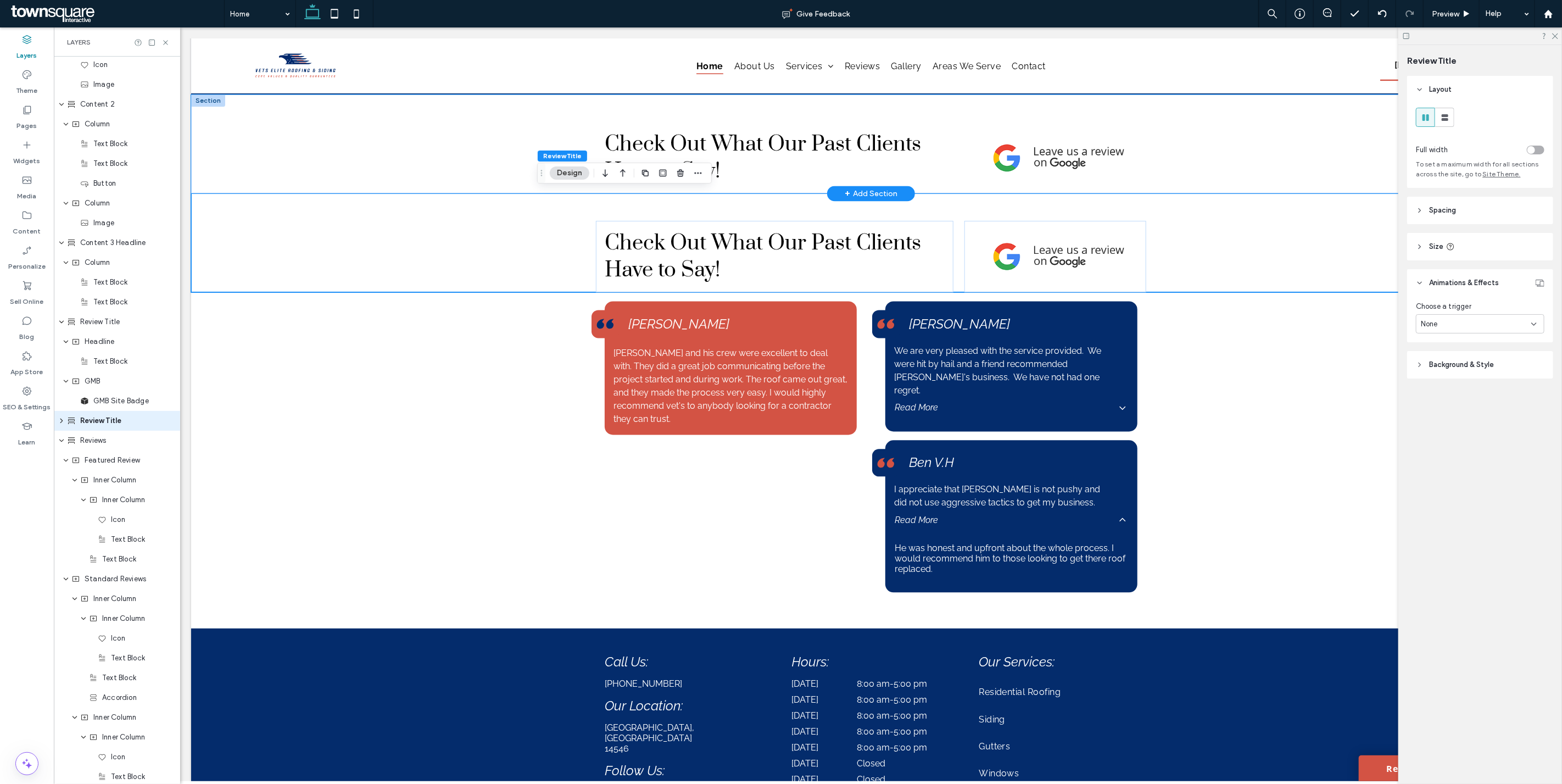
click at [392, 150] on div "Check Out What Our Past Clients Have to Say!" at bounding box center [870, 144] width 1360 height 99
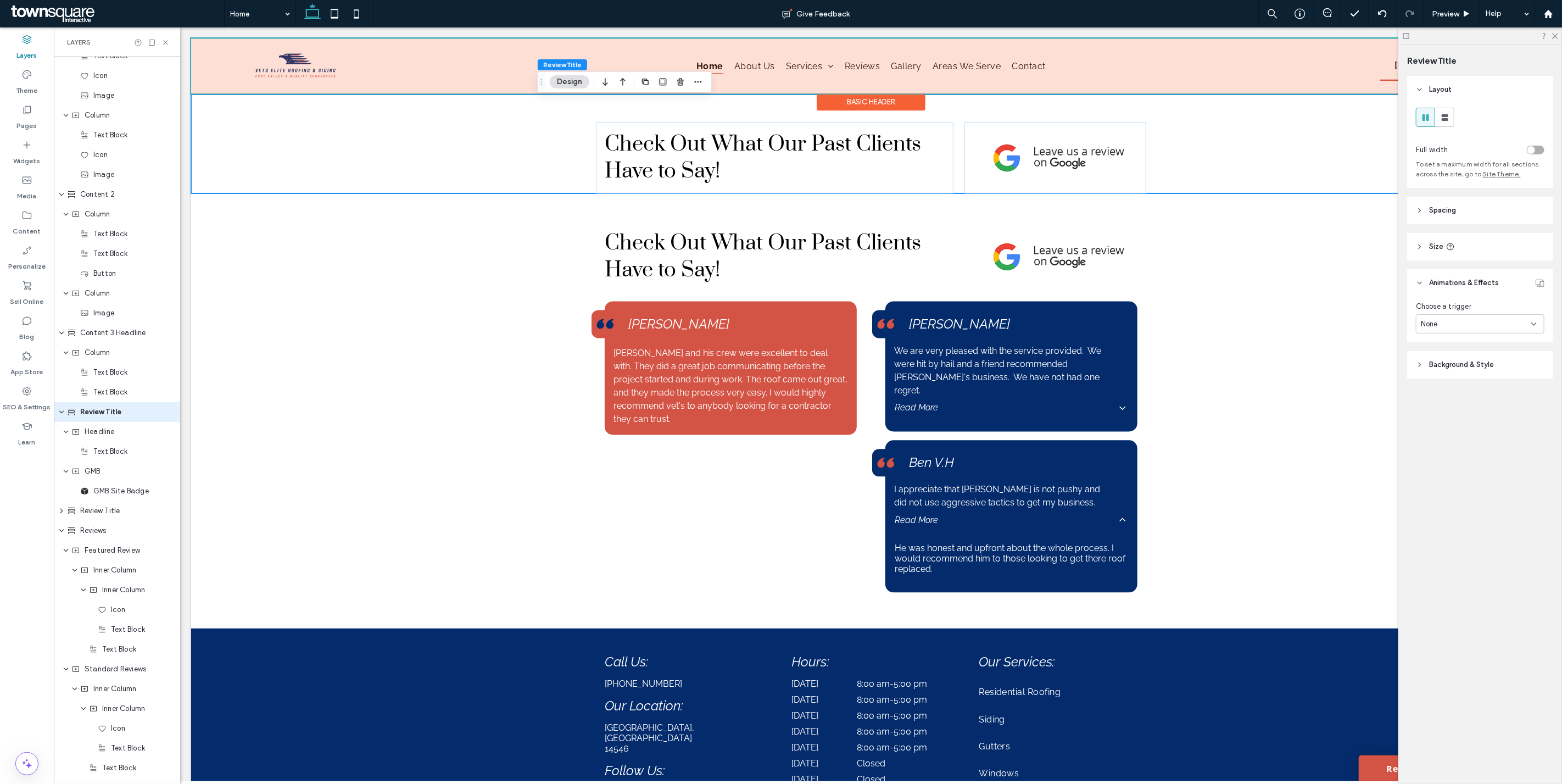
scroll to position [951, 0]
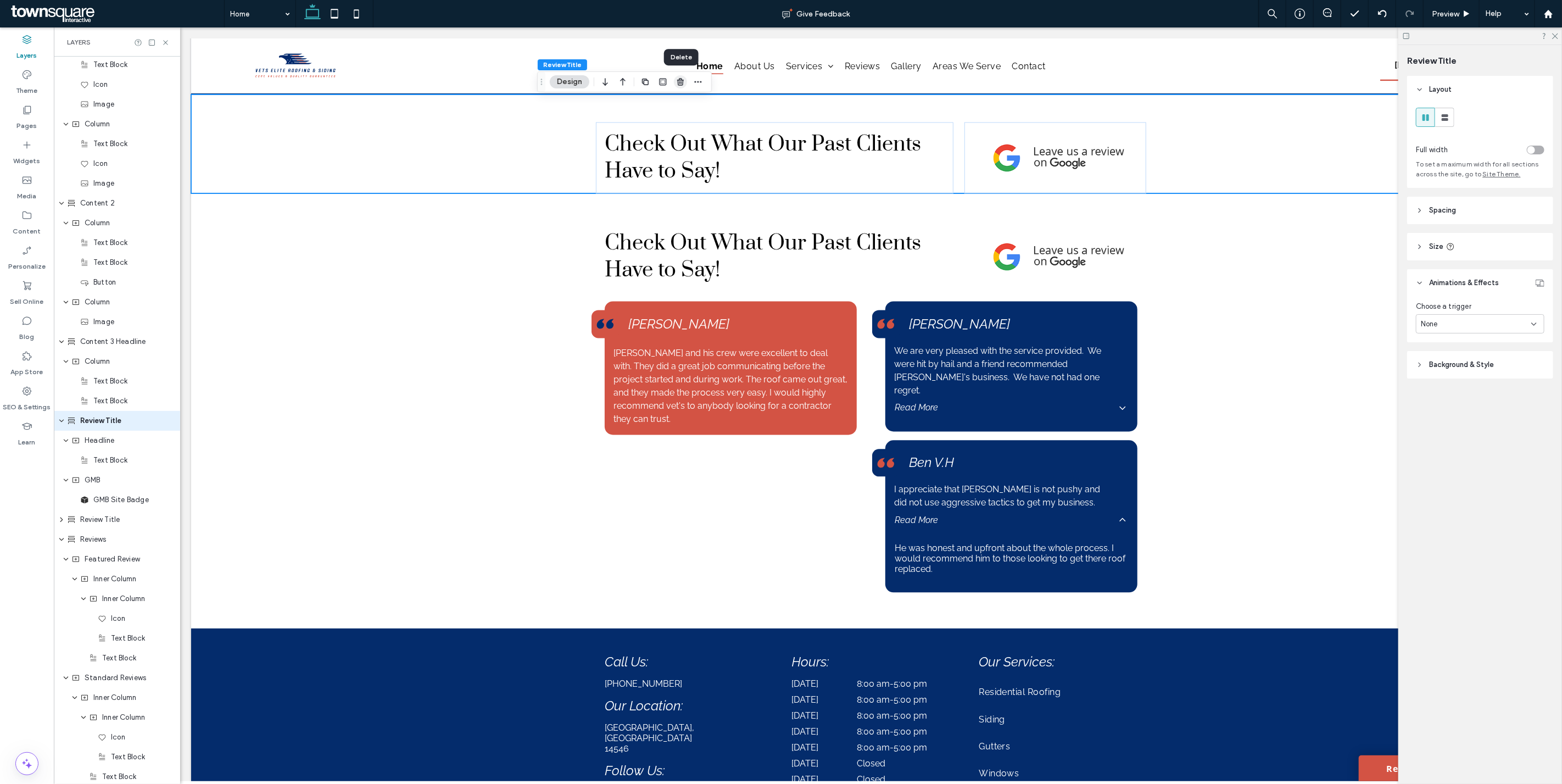
click at [678, 84] on use "button" at bounding box center [680, 82] width 7 height 7
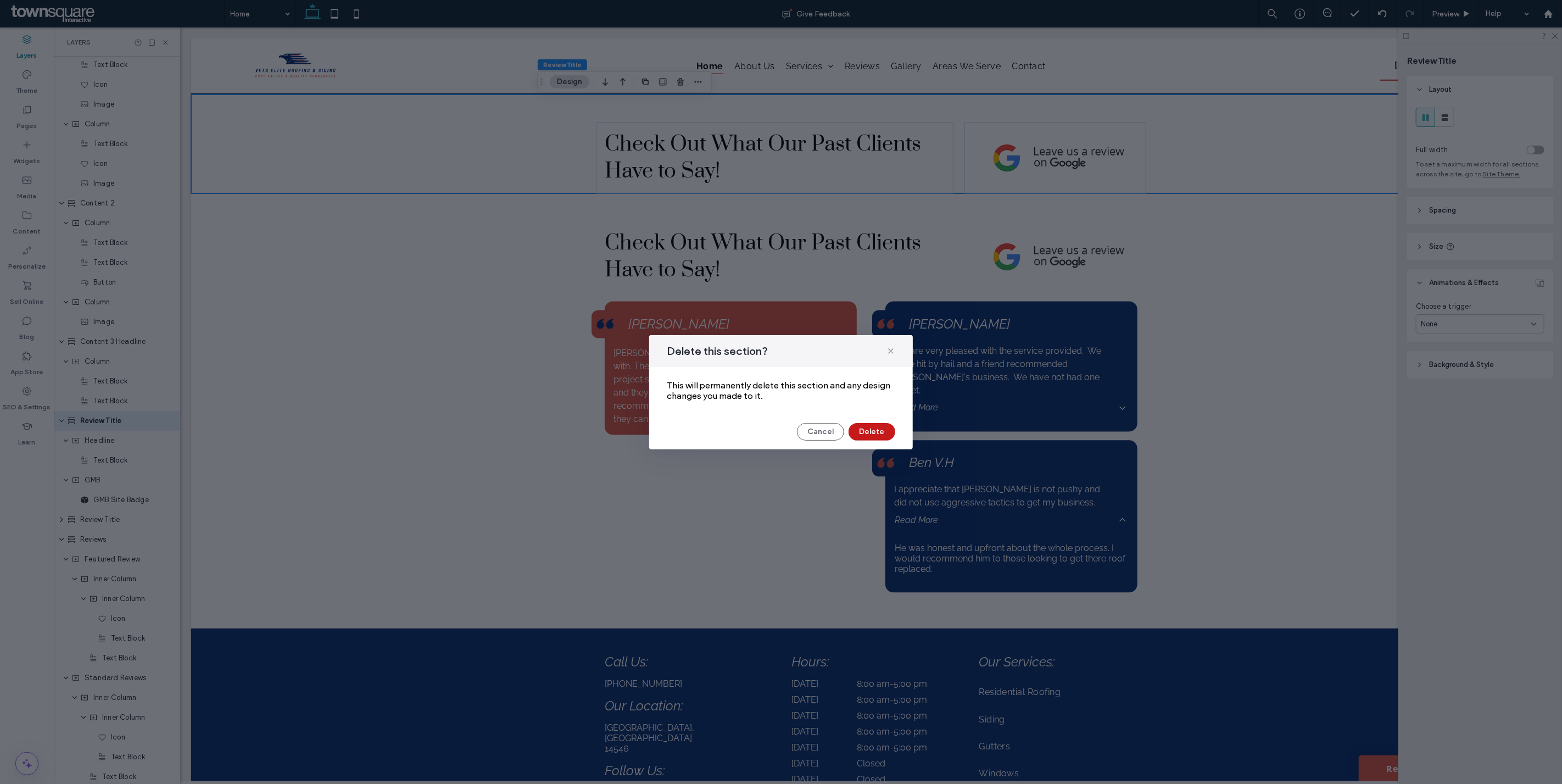
click at [873, 440] on button "Delete" at bounding box center [871, 431] width 47 height 18
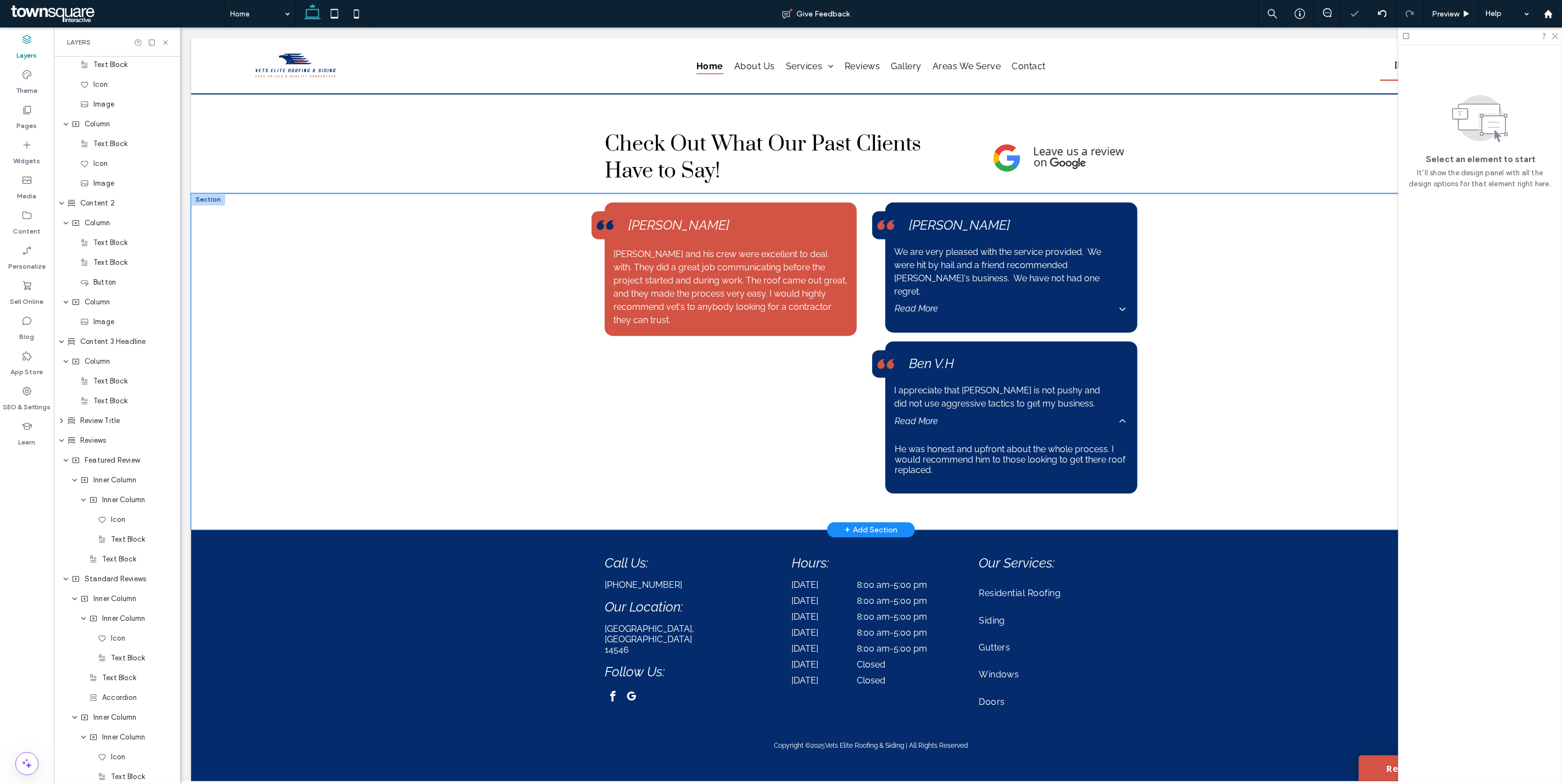
click at [362, 310] on div "Brandon and his crew were excellent to deal with. They did a great job communic…" at bounding box center [870, 361] width 1360 height 336
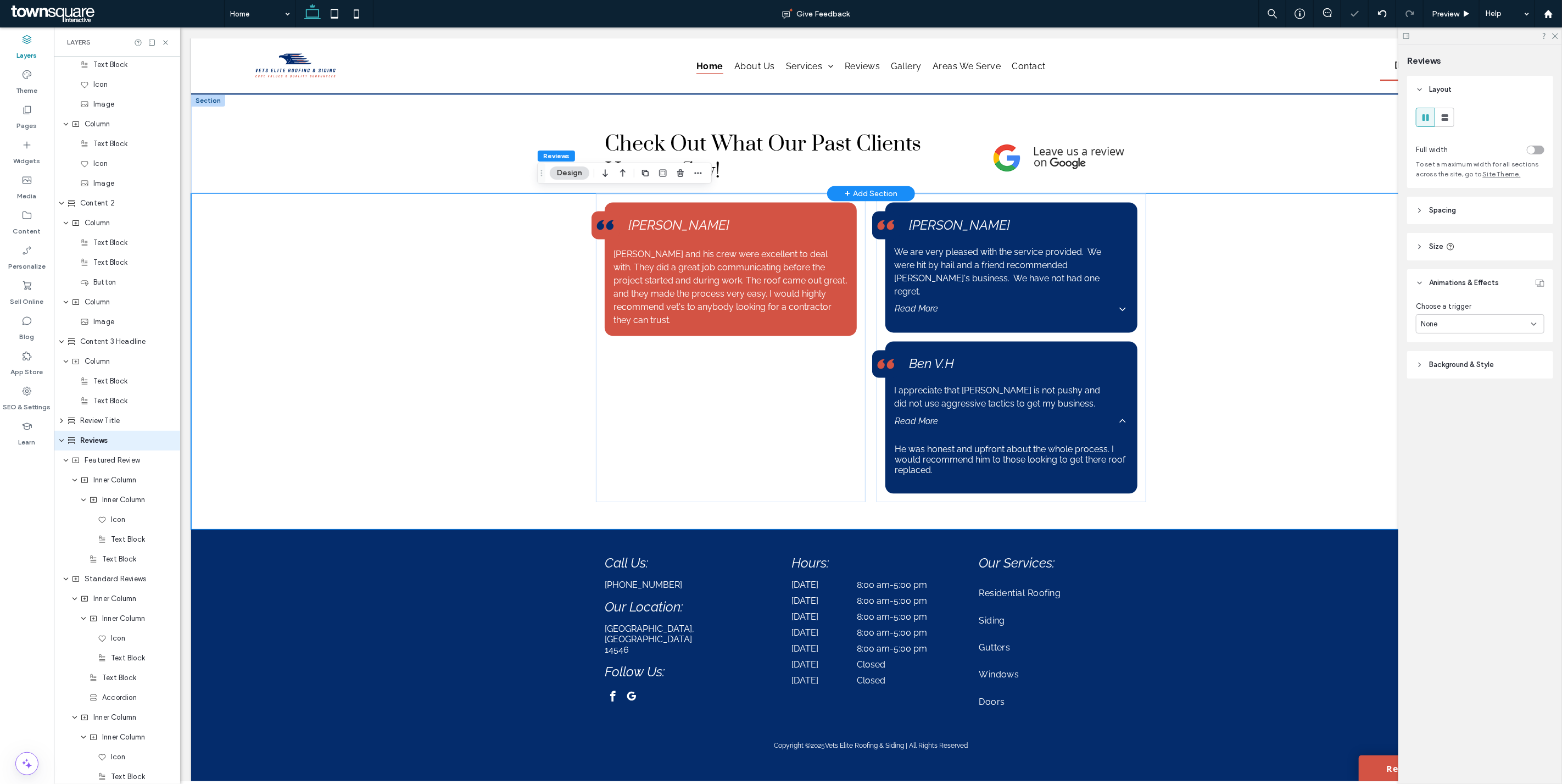
scroll to position [970, 0]
click at [641, 172] on icon "button" at bounding box center [645, 173] width 8 height 8
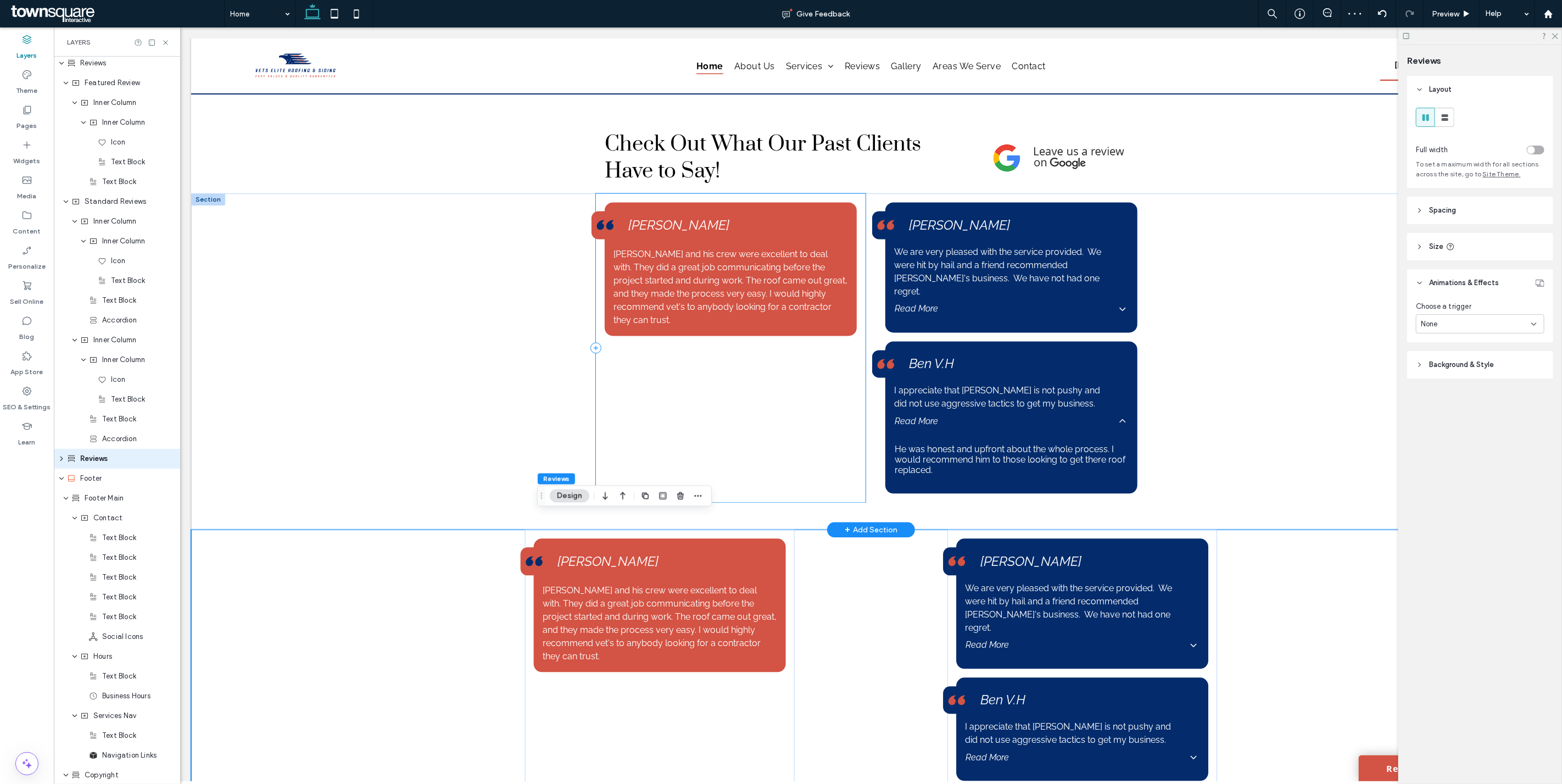
scroll to position [1365, 0]
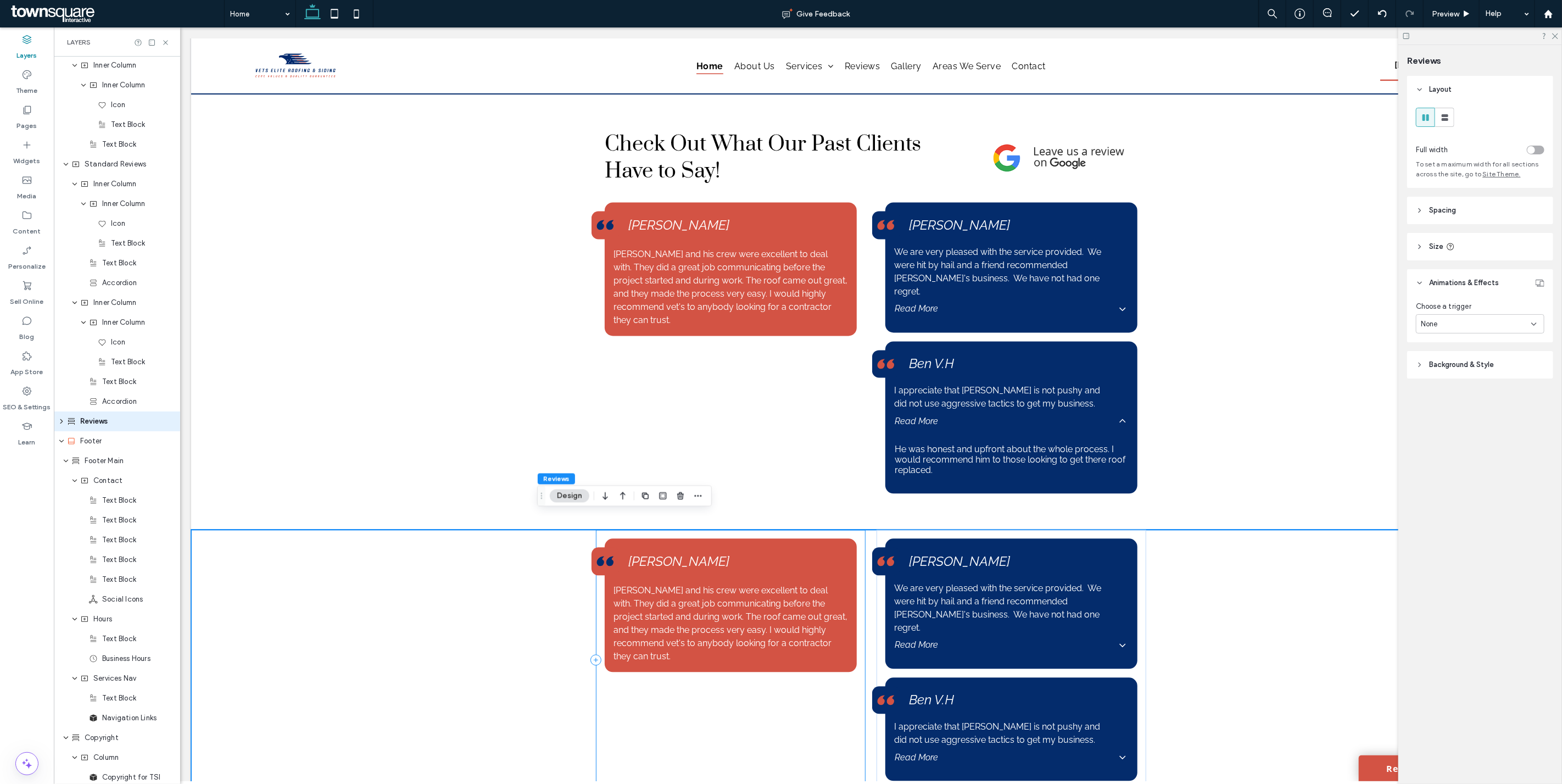
click at [847, 677] on div "Brandon and his crew were excellent to deal with. They did a great job communic…" at bounding box center [730, 659] width 270 height 260
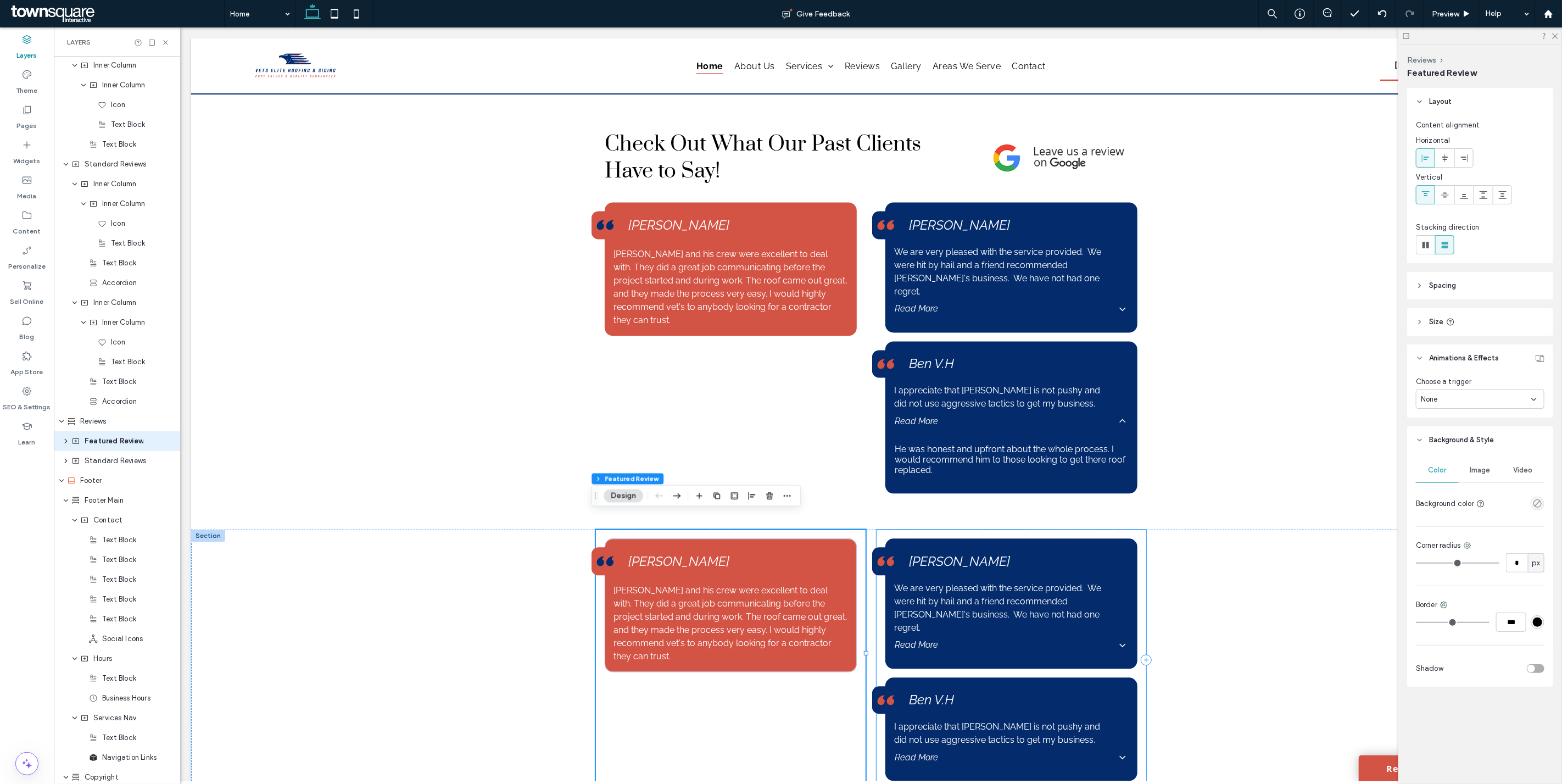
scroll to position [1385, 0]
click at [1478, 396] on div "None" at bounding box center [1476, 399] width 110 height 11
click at [1471, 437] on div "Hover" at bounding box center [1481, 438] width 127 height 19
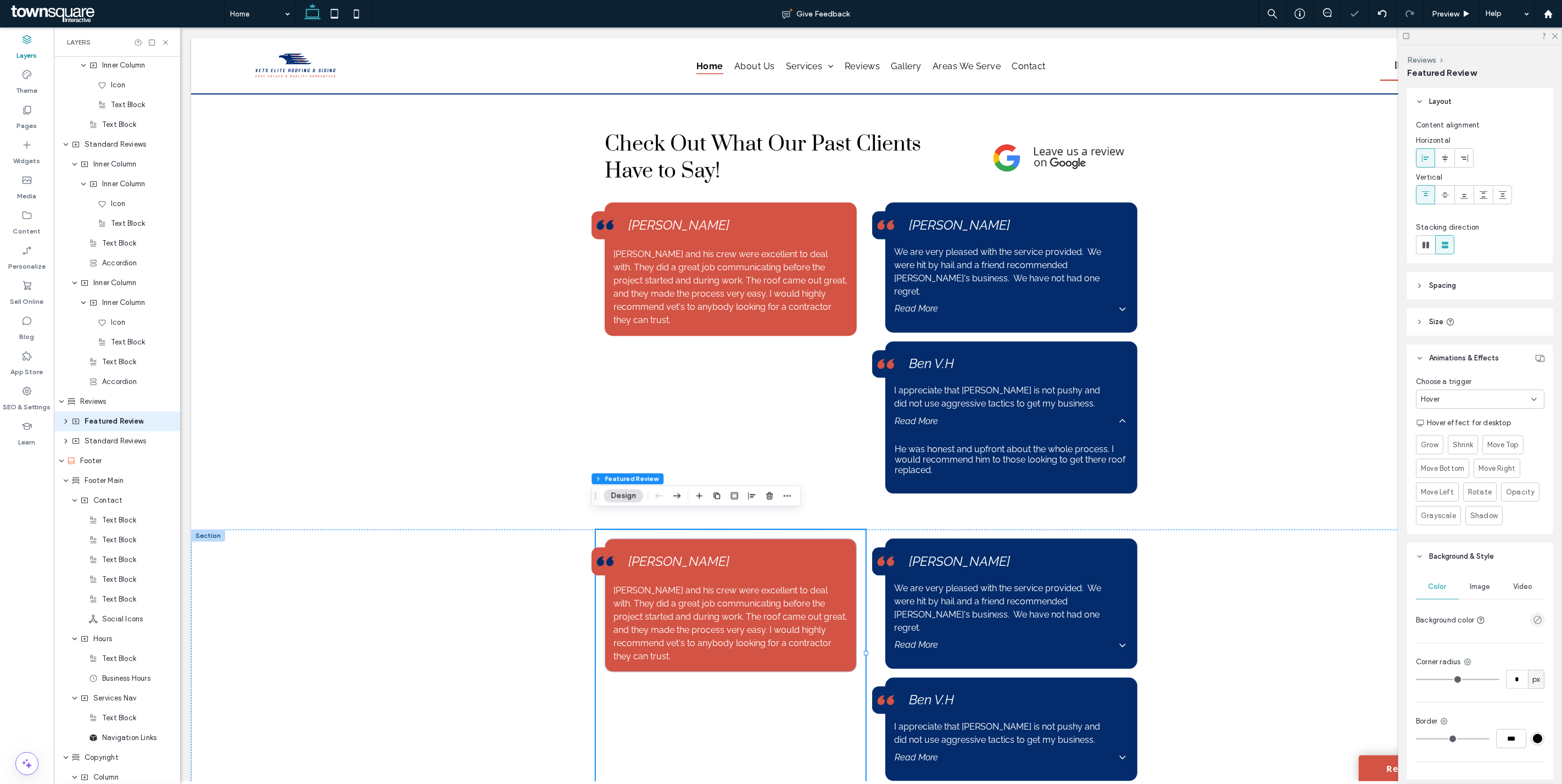
click at [1463, 394] on div "Hover" at bounding box center [1476, 399] width 110 height 11
click at [1459, 418] on div "None" at bounding box center [1478, 418] width 121 height 19
click at [1139, 662] on div "Cathy P. We are very pleased with the service provided. We were hit by hail and…" at bounding box center [1011, 659] width 270 height 260
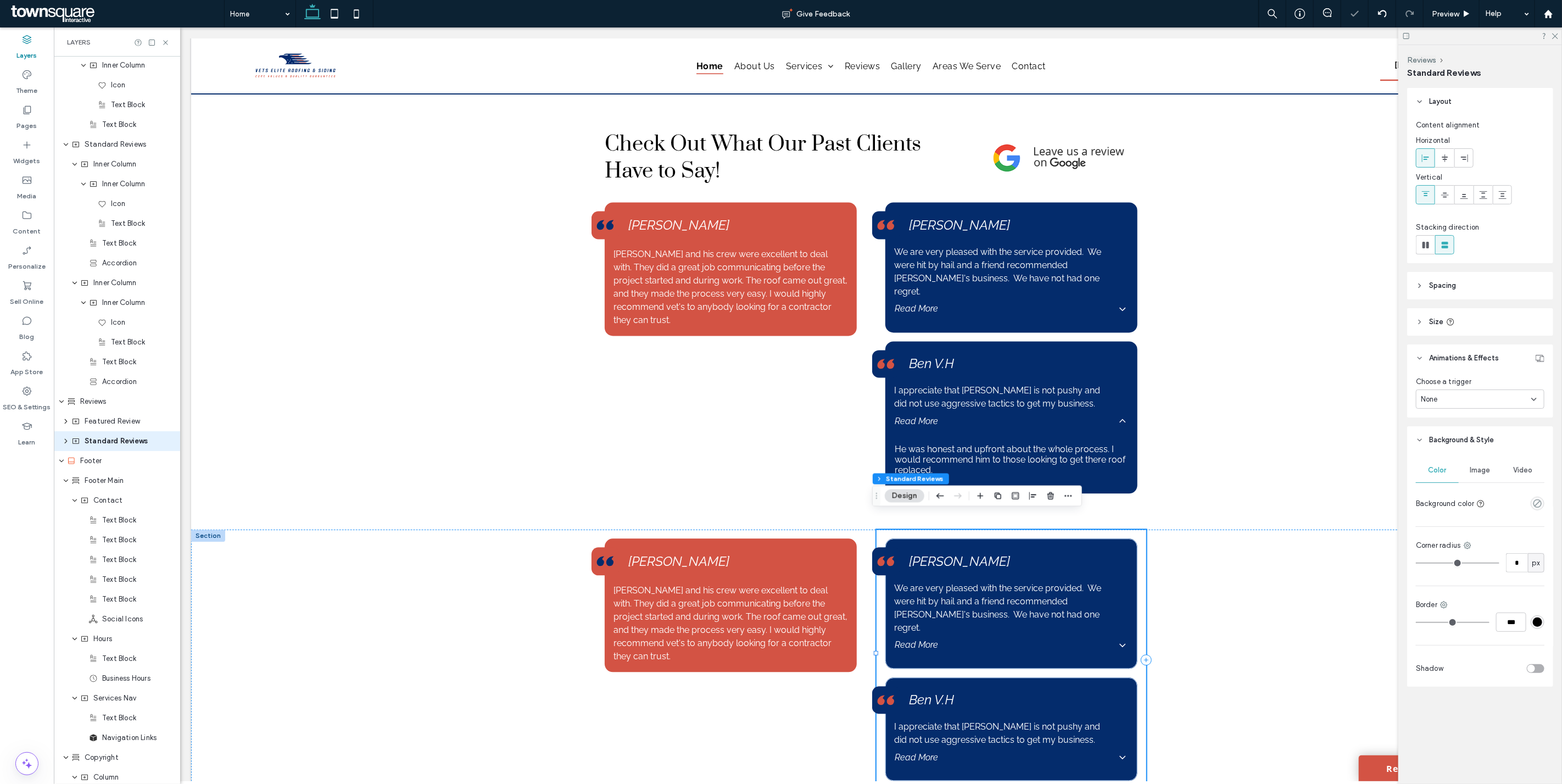
scroll to position [1405, 0]
click at [1432, 404] on span "None" at bounding box center [1429, 399] width 17 height 11
click at [1440, 436] on span "Hover" at bounding box center [1430, 438] width 19 height 11
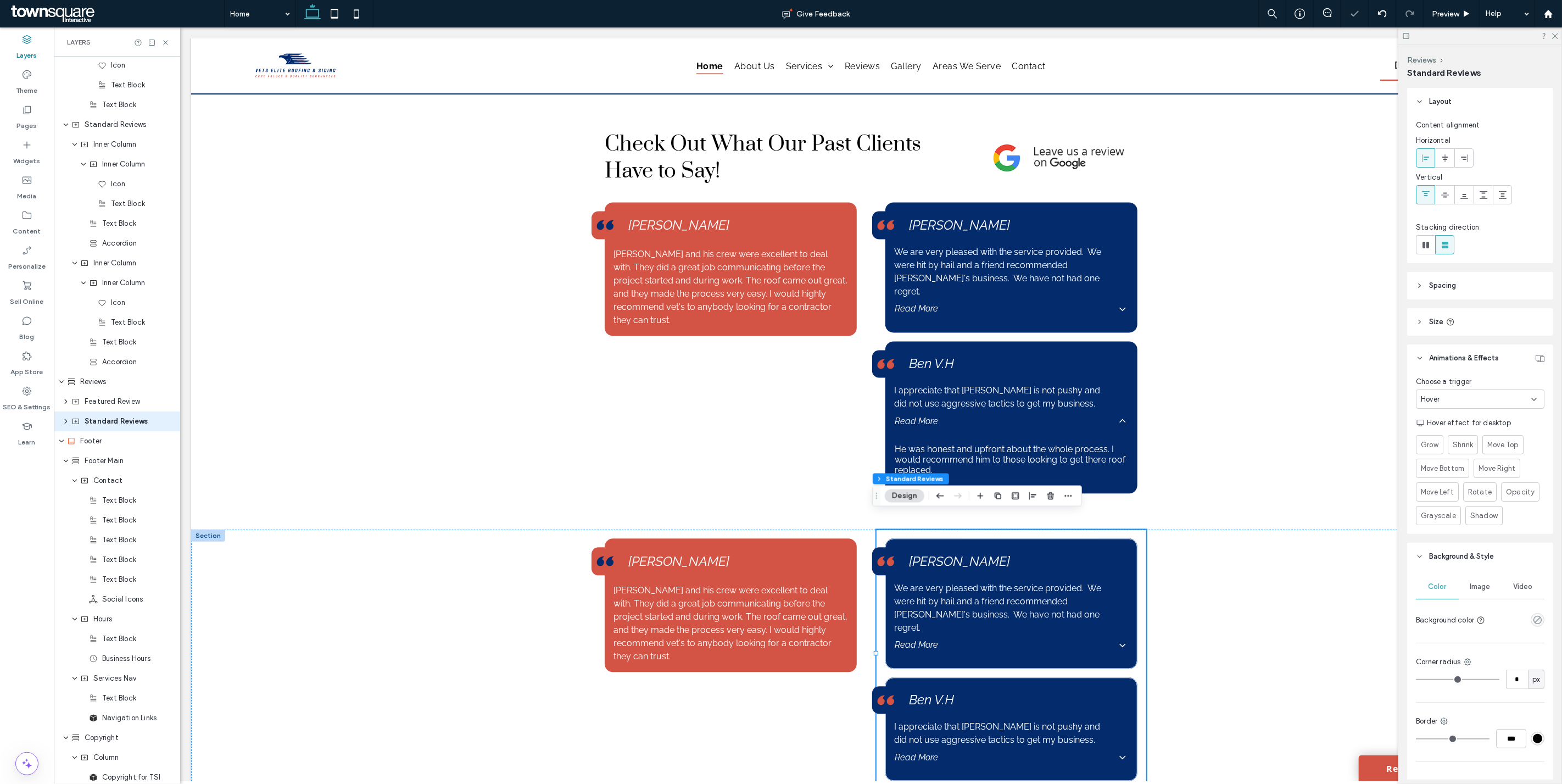
click at [1446, 398] on div "Hover" at bounding box center [1476, 399] width 110 height 11
click at [1445, 418] on div "None" at bounding box center [1478, 418] width 121 height 19
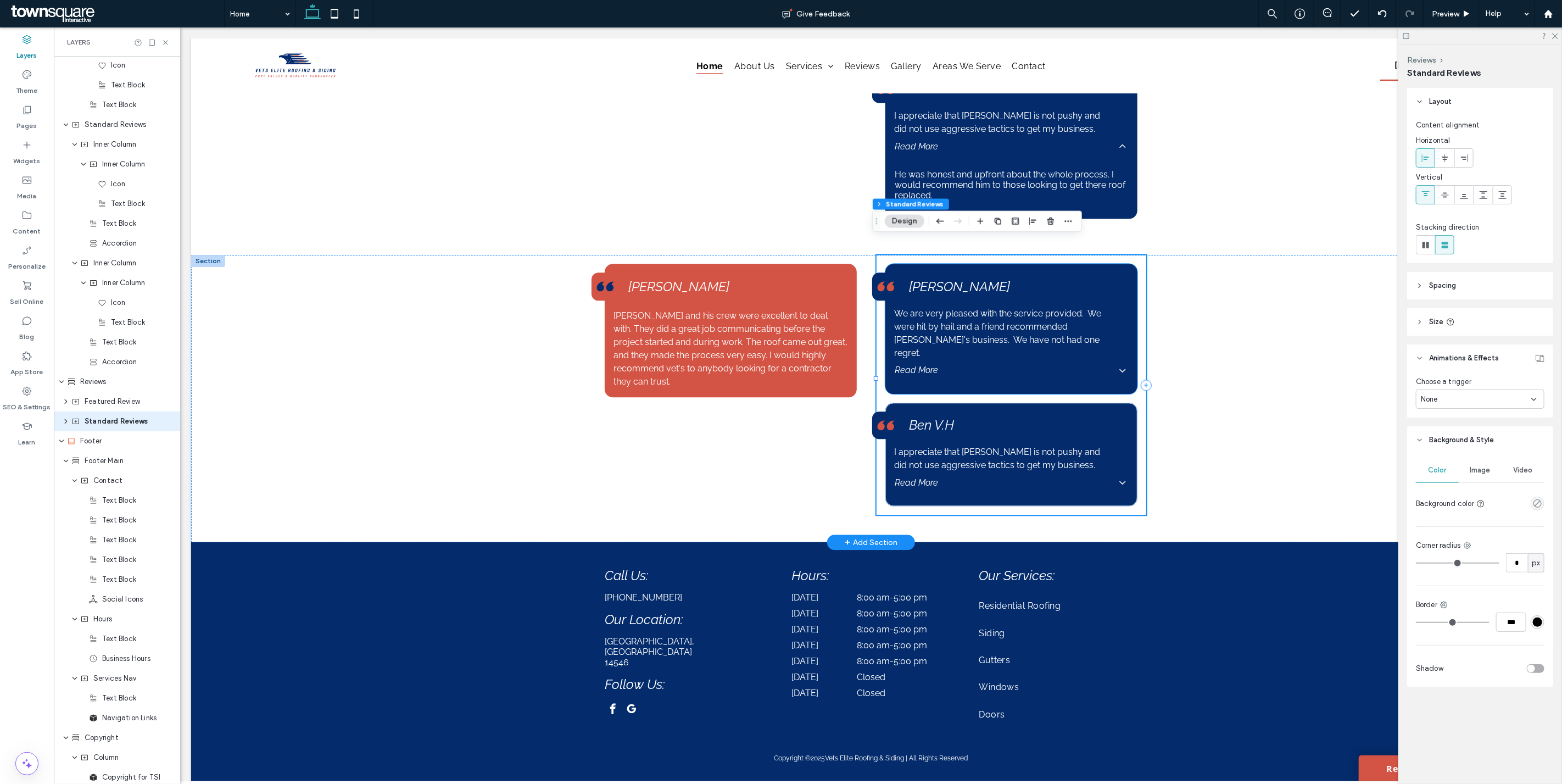
scroll to position [1652, 0]
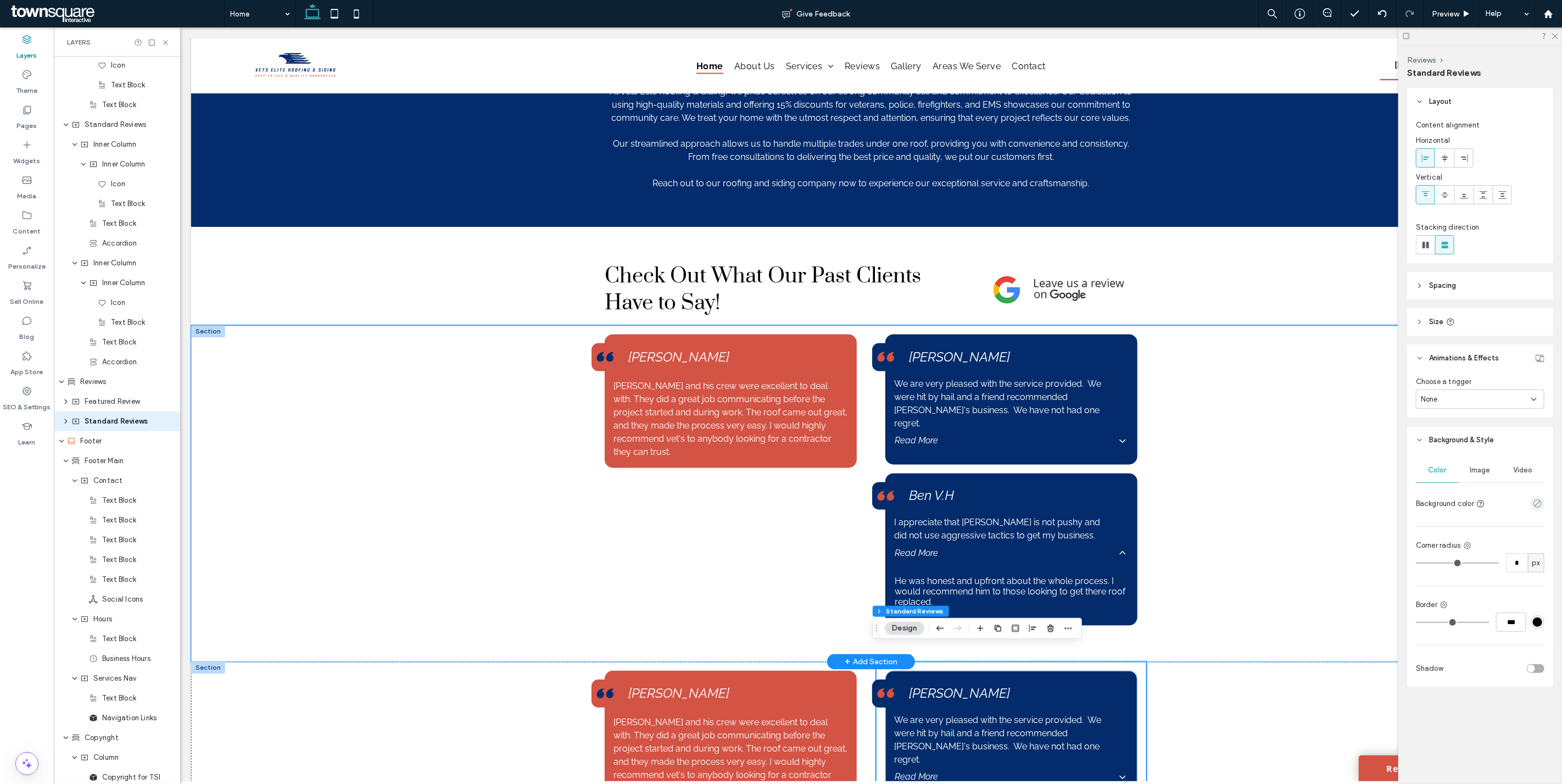
click at [425, 481] on div "Brandon and his crew were excellent to deal with. They did a great job communic…" at bounding box center [870, 494] width 1360 height 336
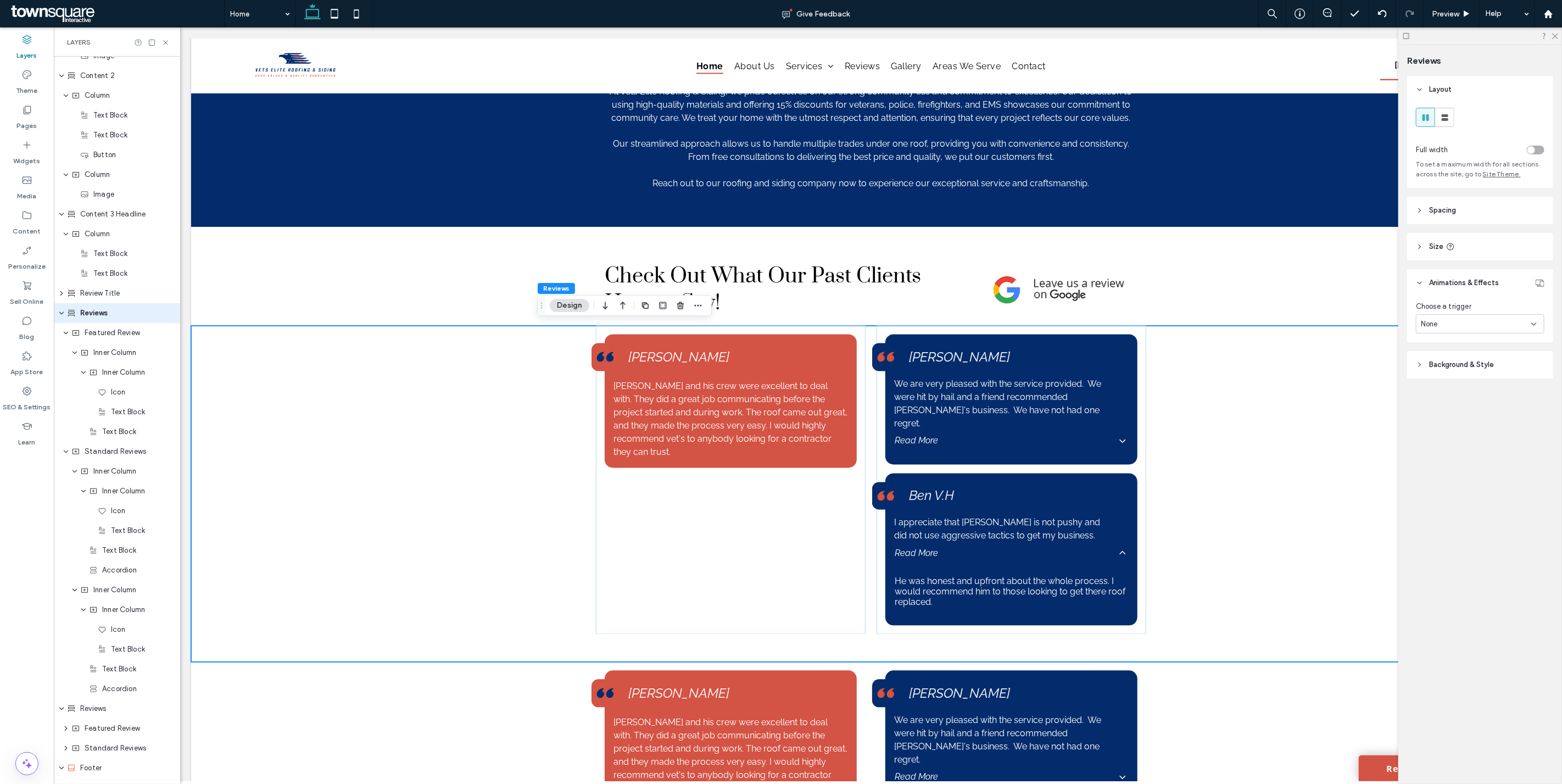
scroll to position [970, 0]
click at [682, 304] on icon "button" at bounding box center [680, 305] width 8 height 8
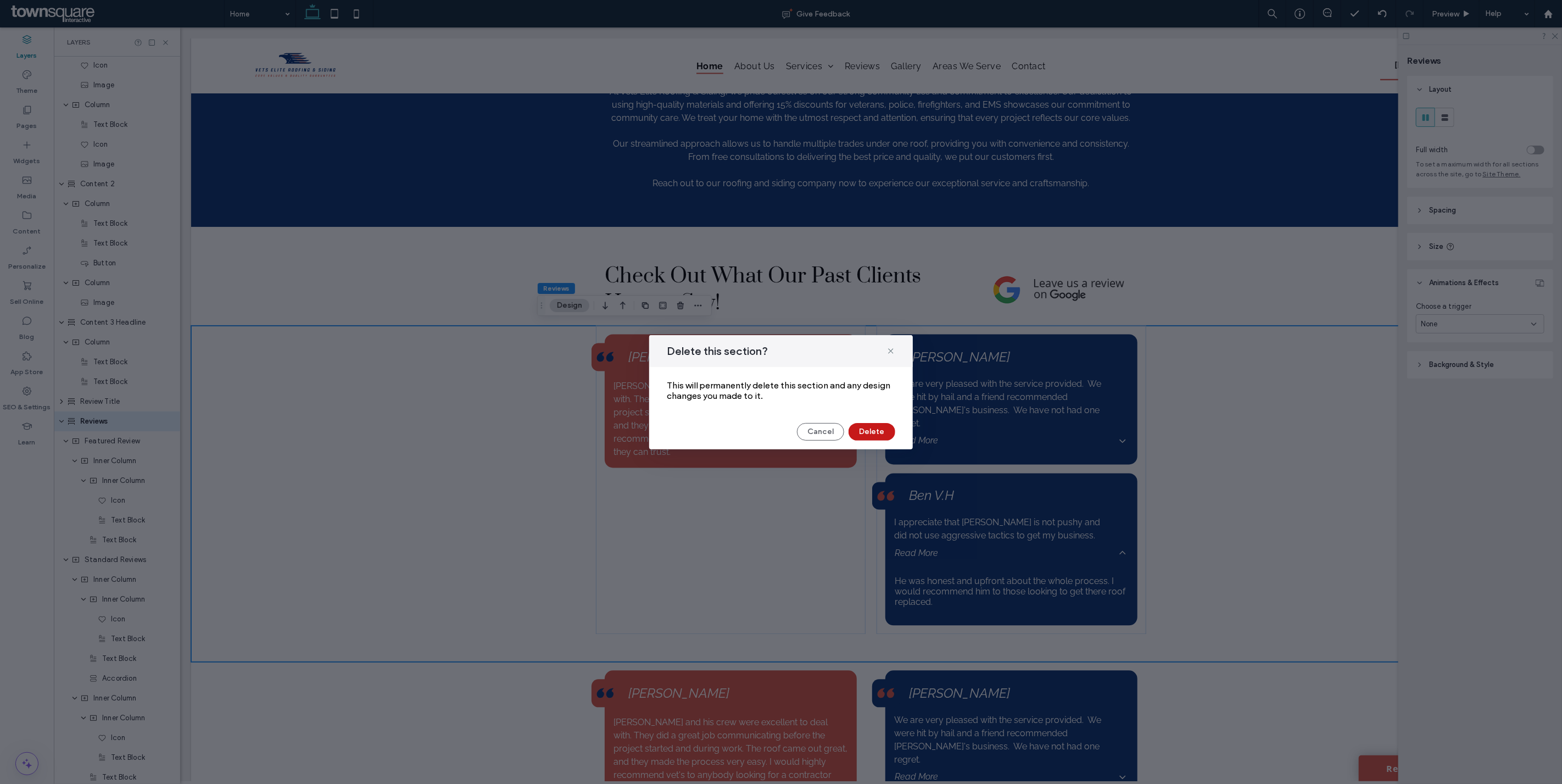
click at [877, 427] on button "Delete" at bounding box center [871, 431] width 47 height 18
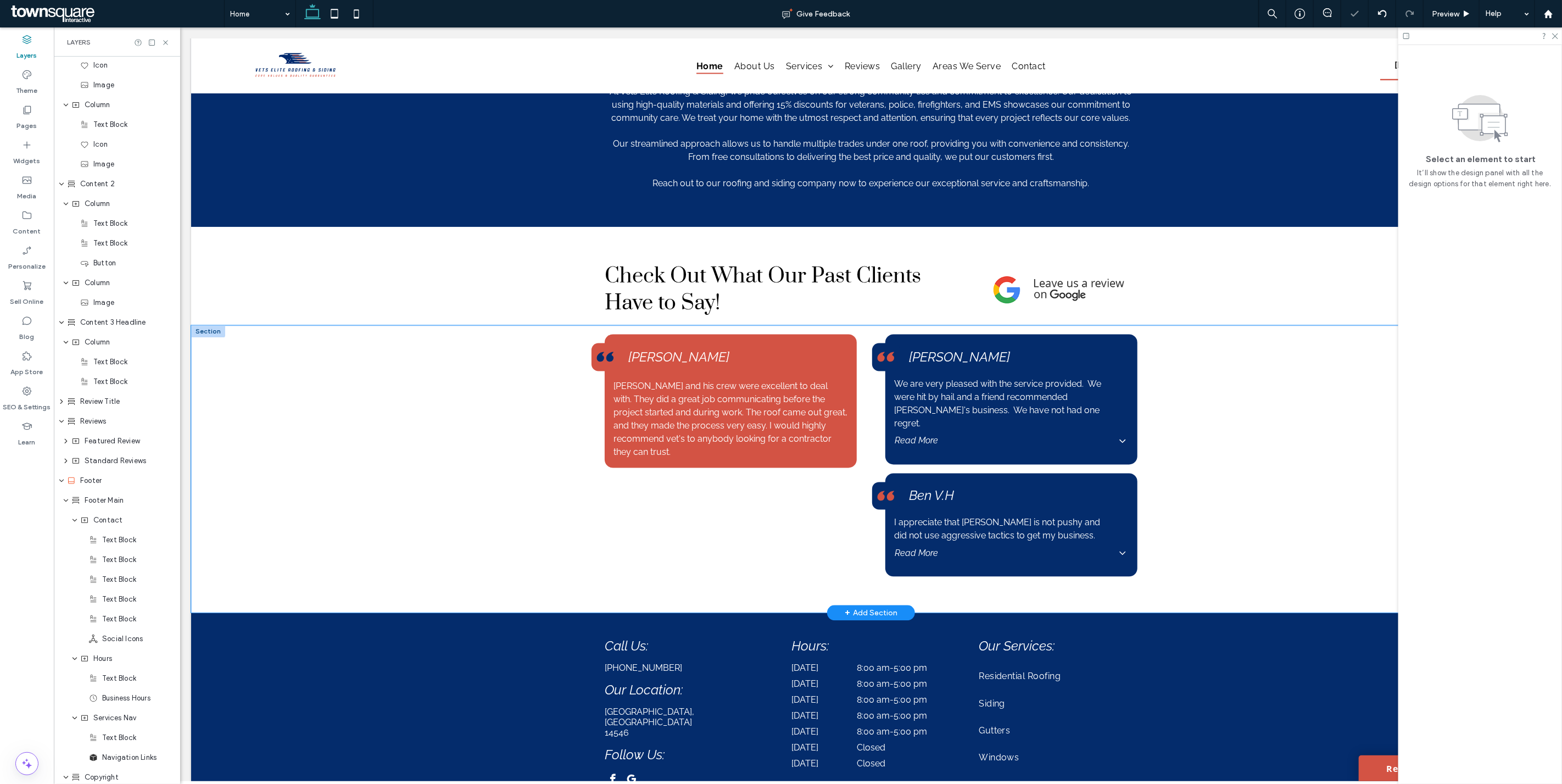
click at [1231, 478] on div "Brandon and his crew were excellent to deal with. They did a great job communic…" at bounding box center [870, 469] width 1360 height 287
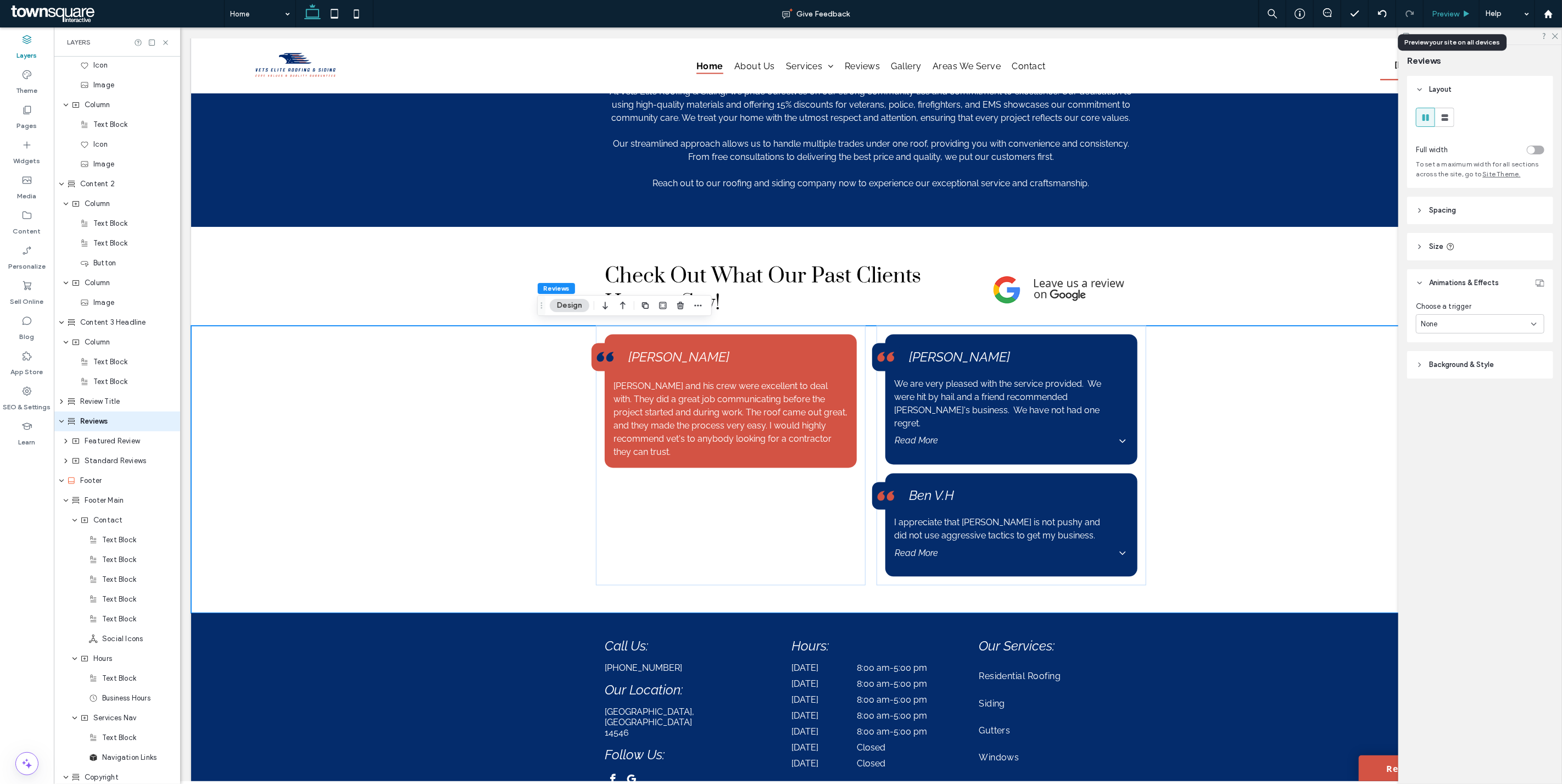
click at [1448, 13] on span "Preview" at bounding box center [1445, 13] width 27 height 9
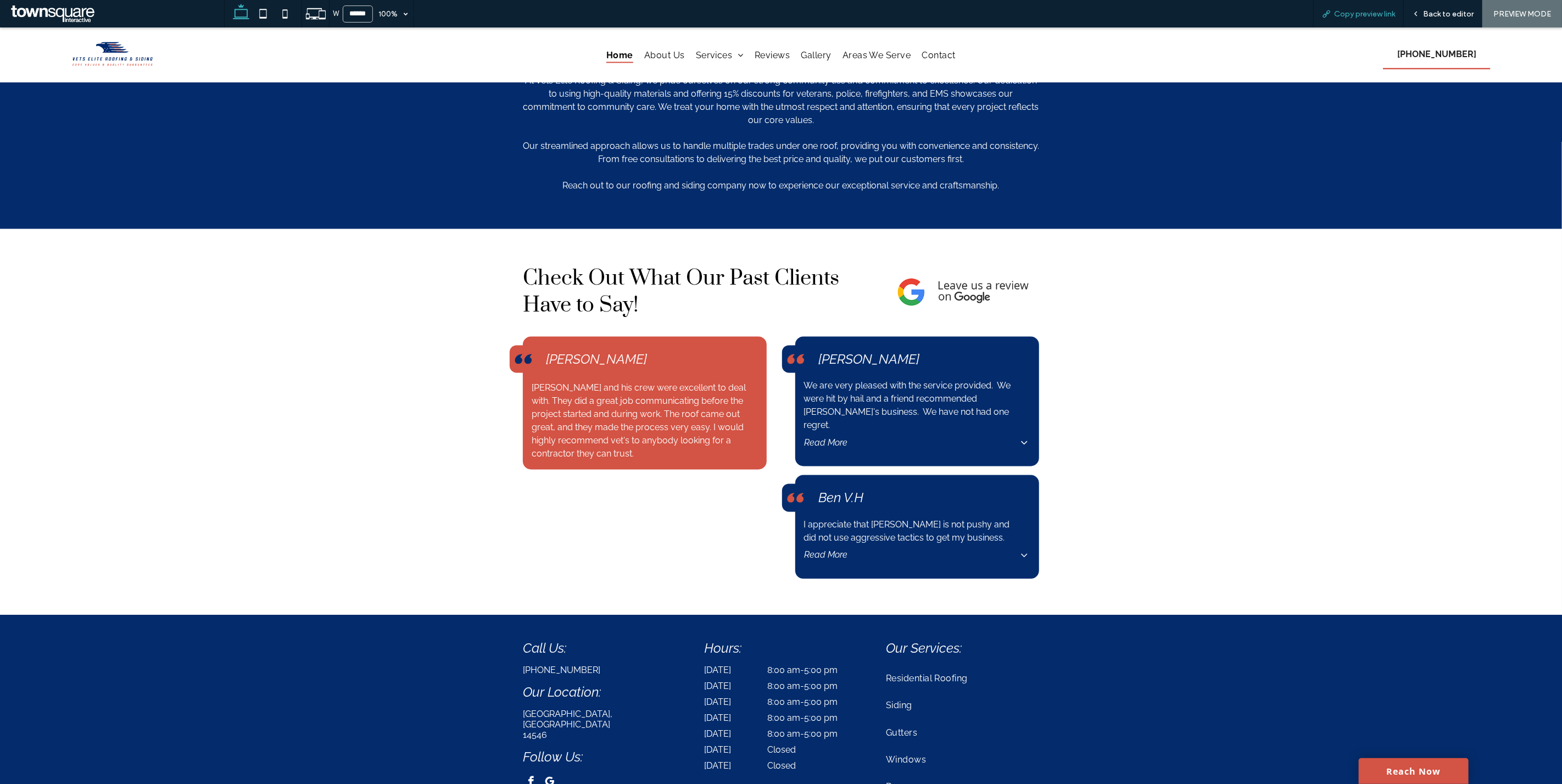
click at [1355, 16] on span "Copy preview link" at bounding box center [1364, 13] width 61 height 9
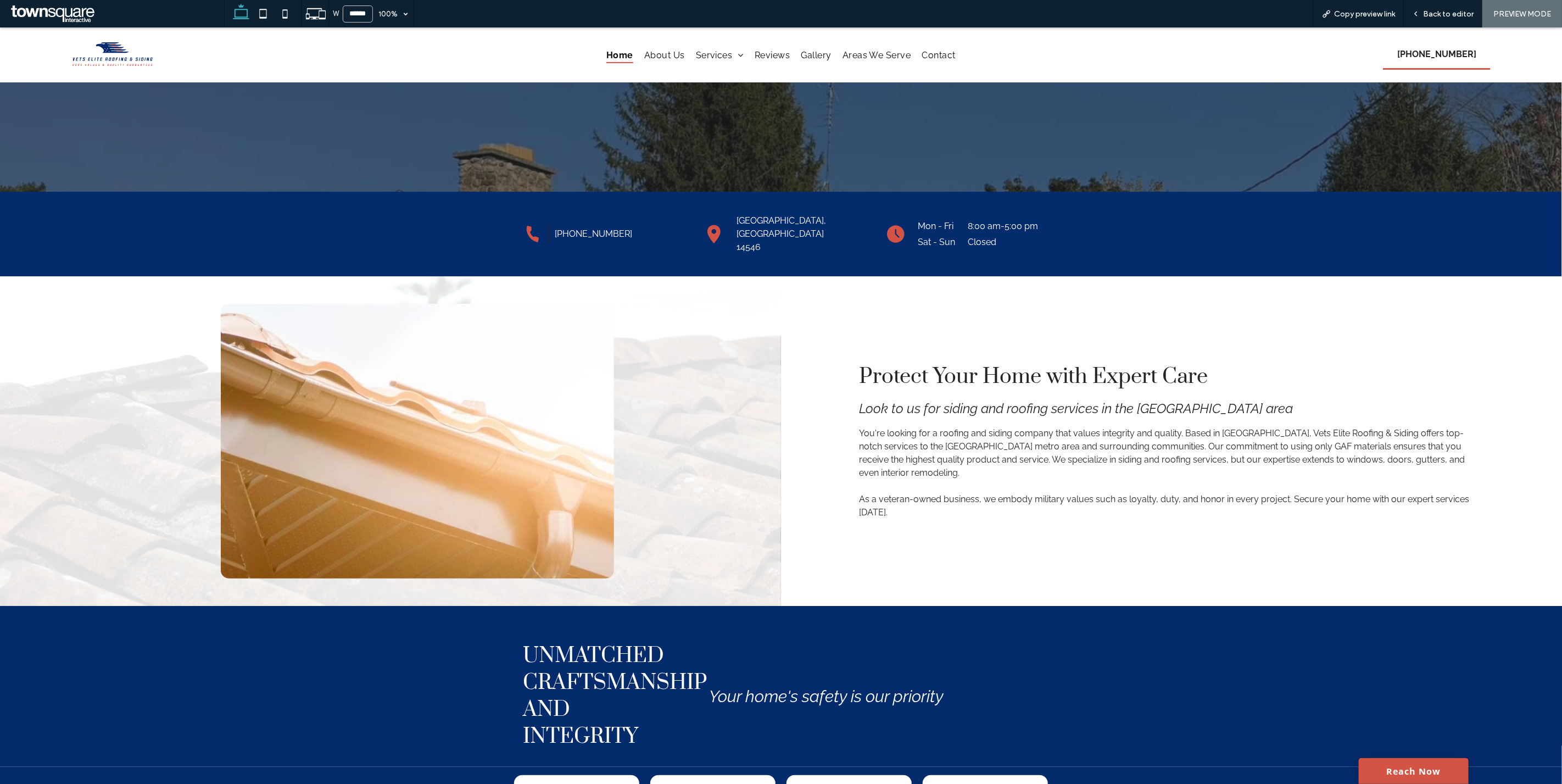
scroll to position [341, 0]
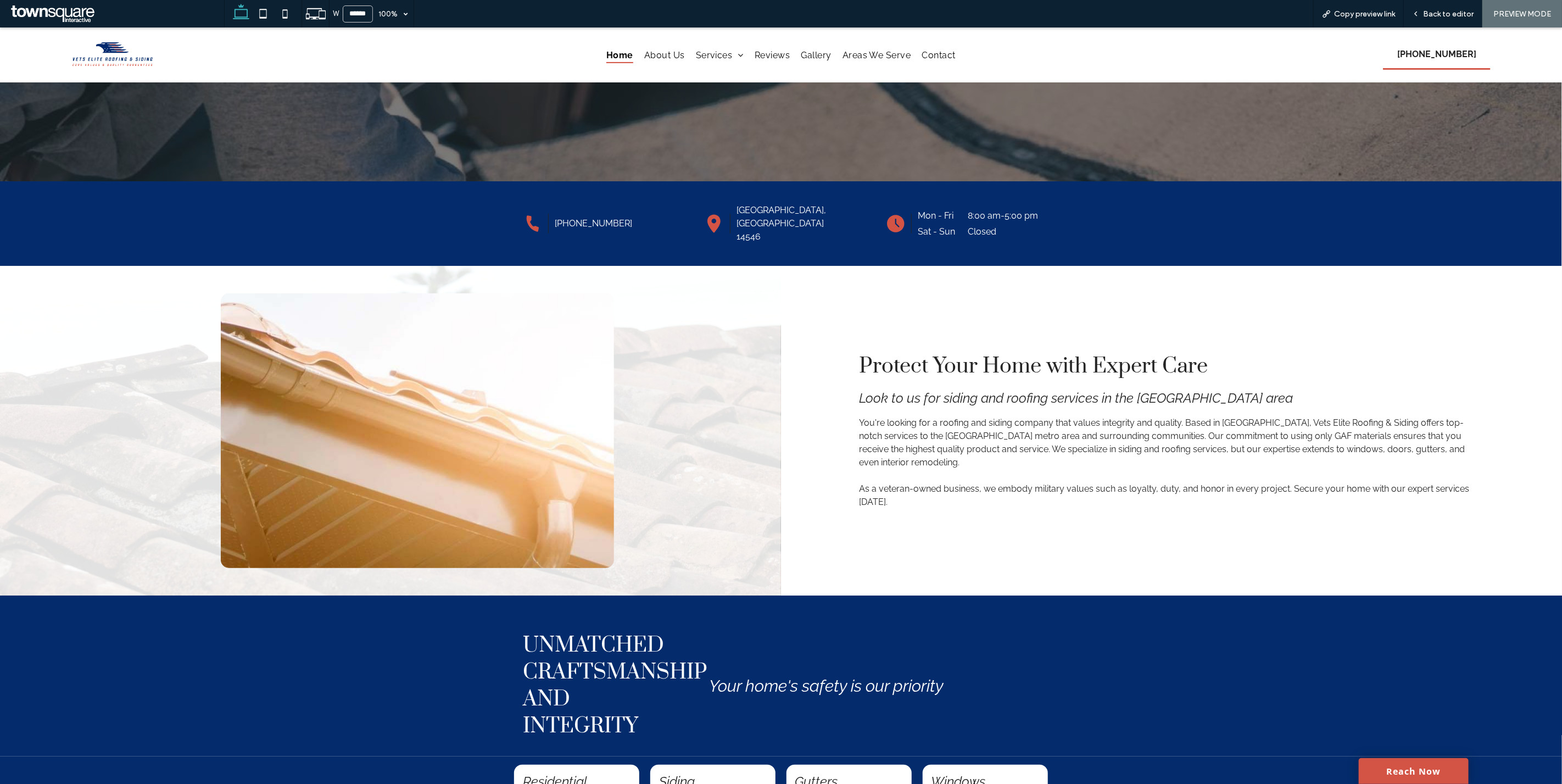
click at [692, 432] on div at bounding box center [390, 430] width 781 height 329
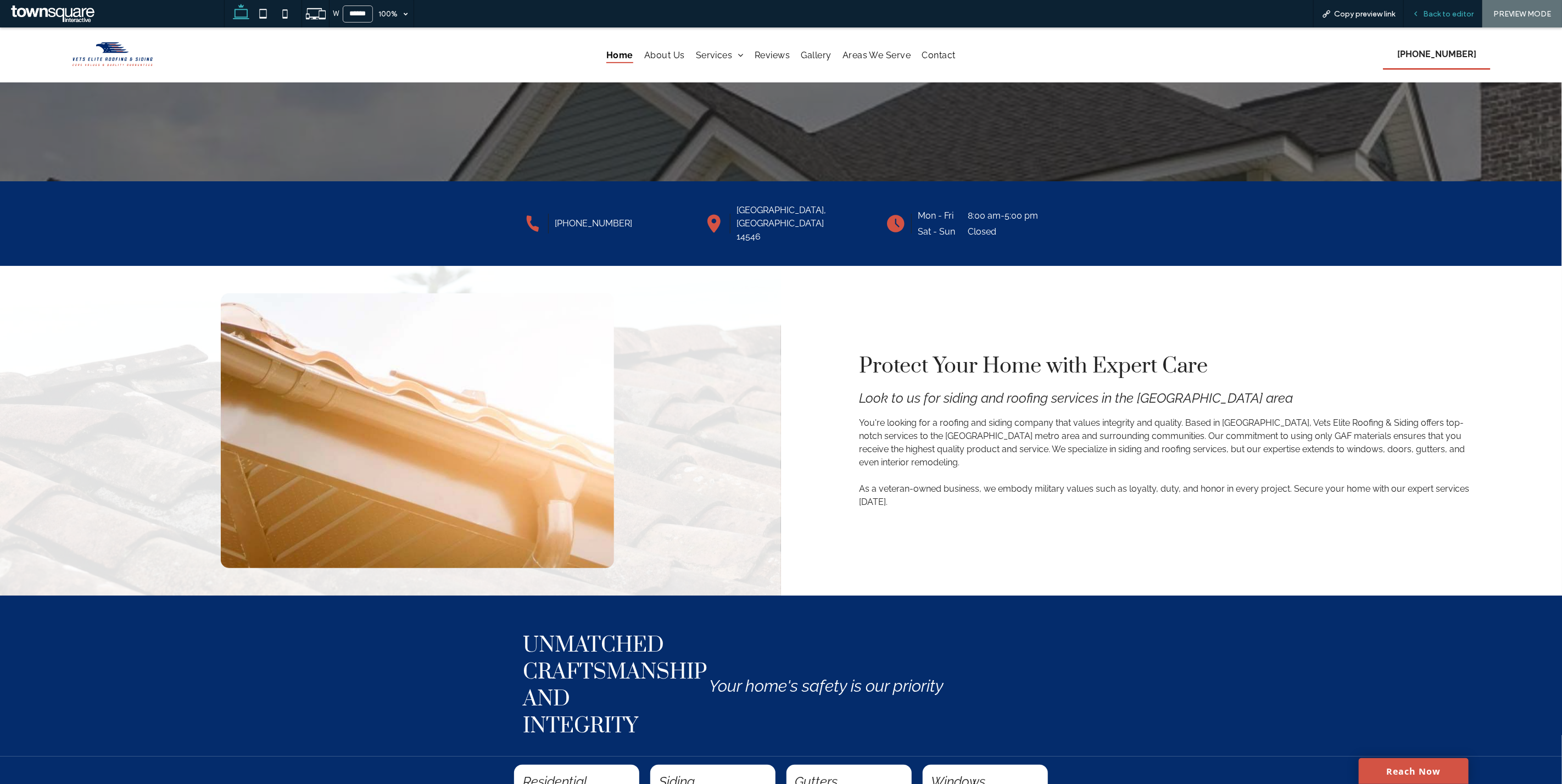
click at [1433, 8] on div "Back to editor" at bounding box center [1443, 13] width 79 height 27
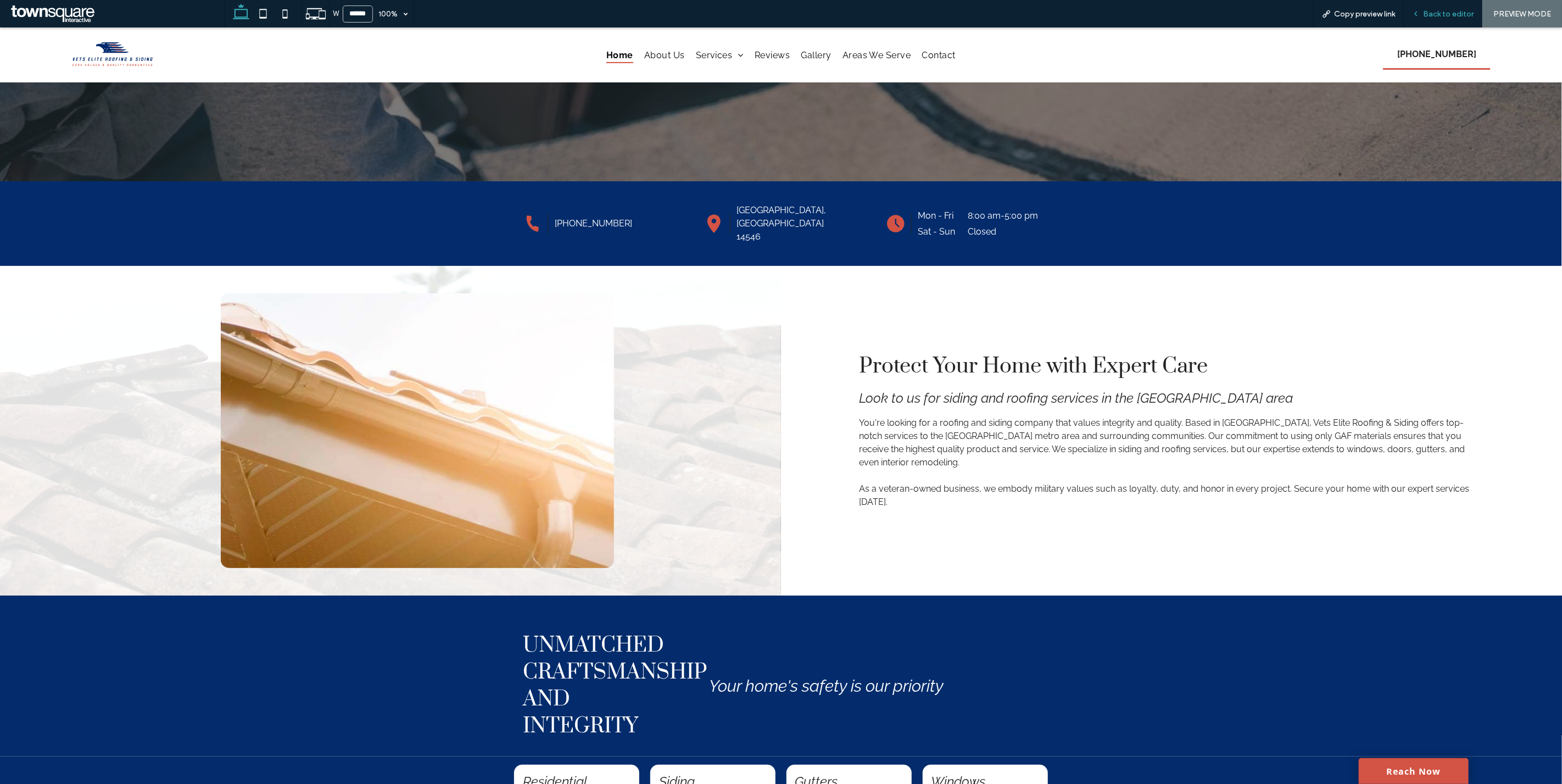
click at [1449, 4] on div "Back to editor" at bounding box center [1443, 13] width 79 height 27
click at [1451, 12] on span "Back to editor" at bounding box center [1448, 13] width 50 height 9
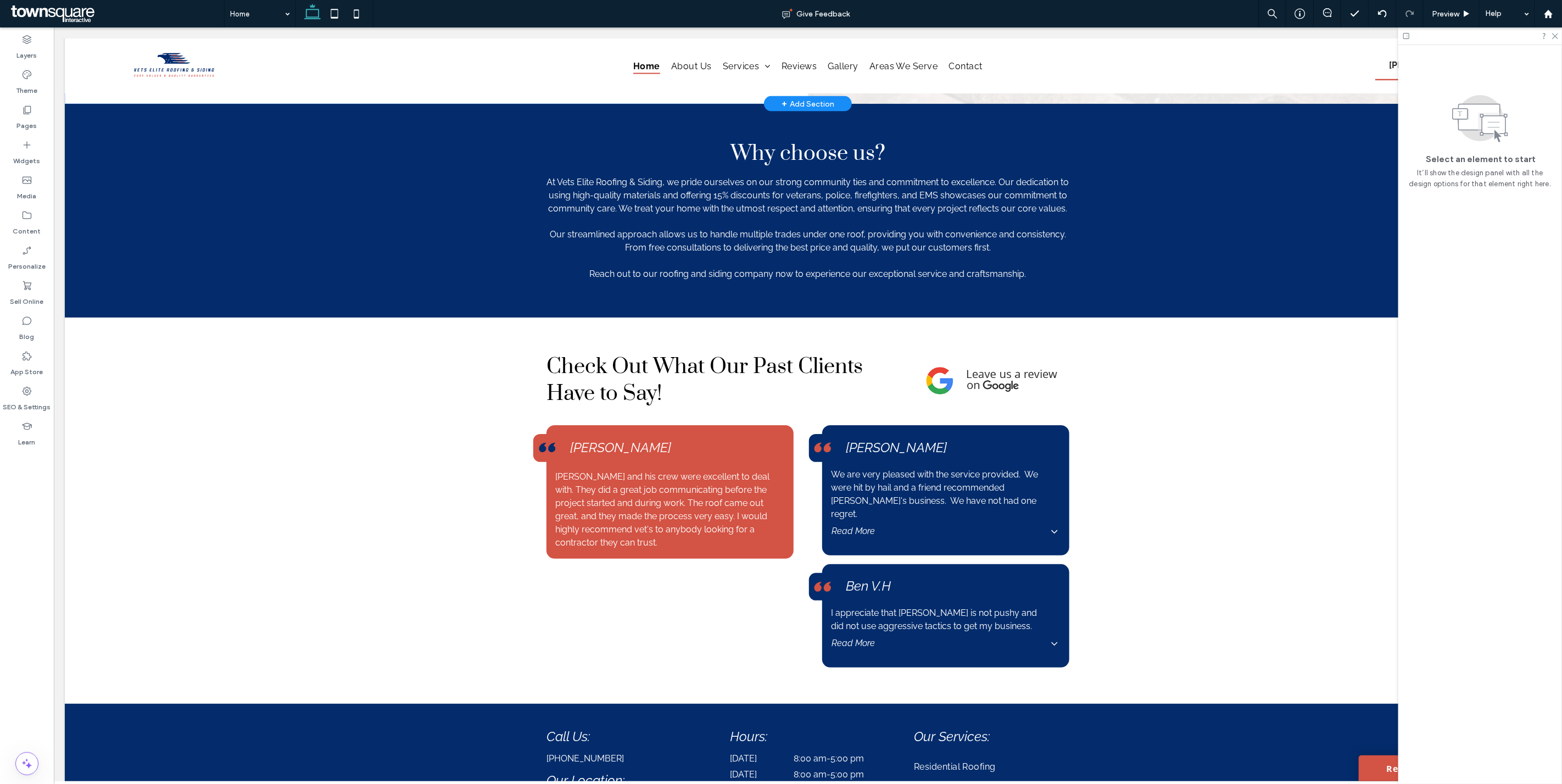
scroll to position [1736, 0]
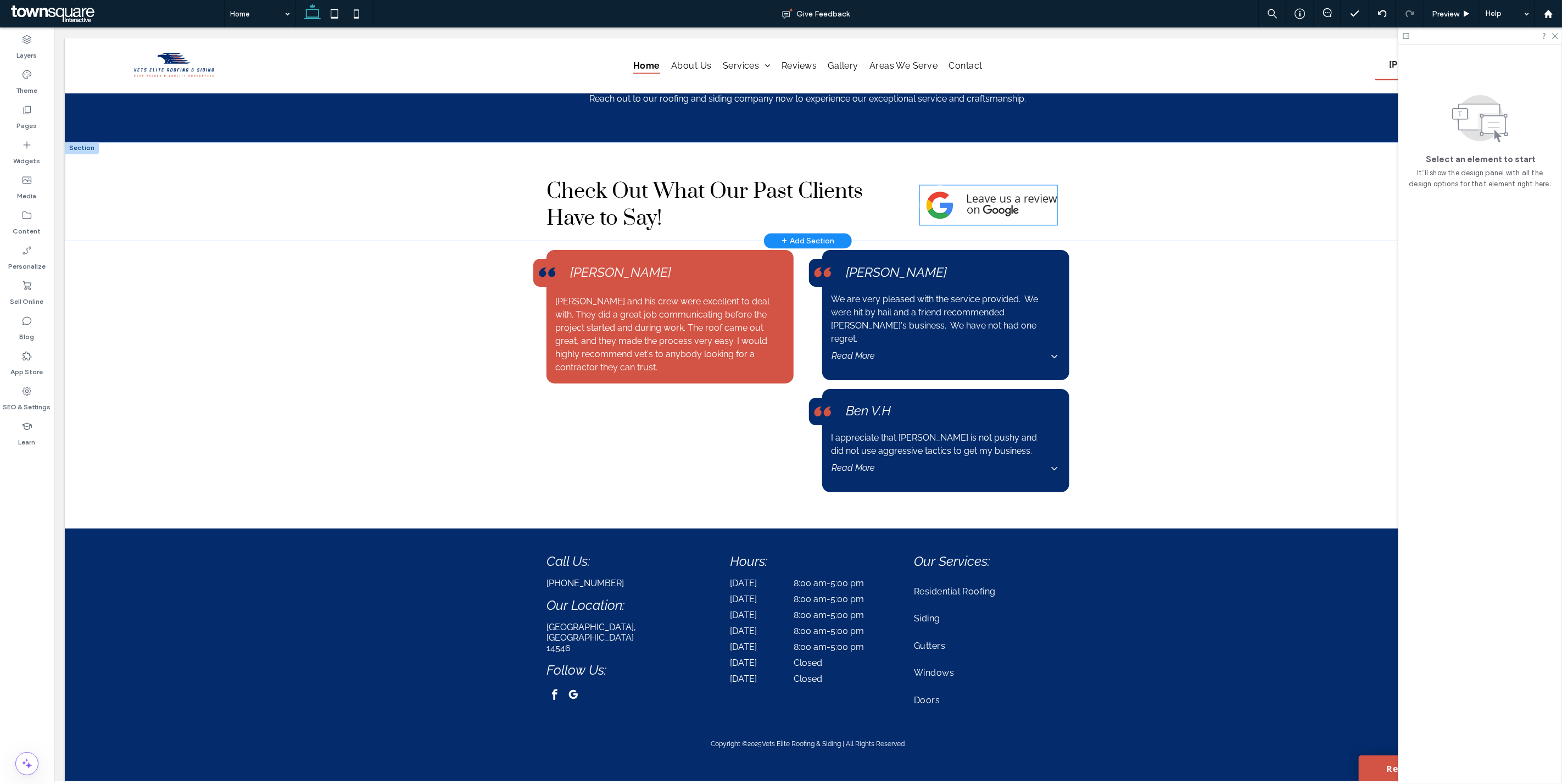
click at [1003, 212] on img at bounding box center [988, 205] width 137 height 39
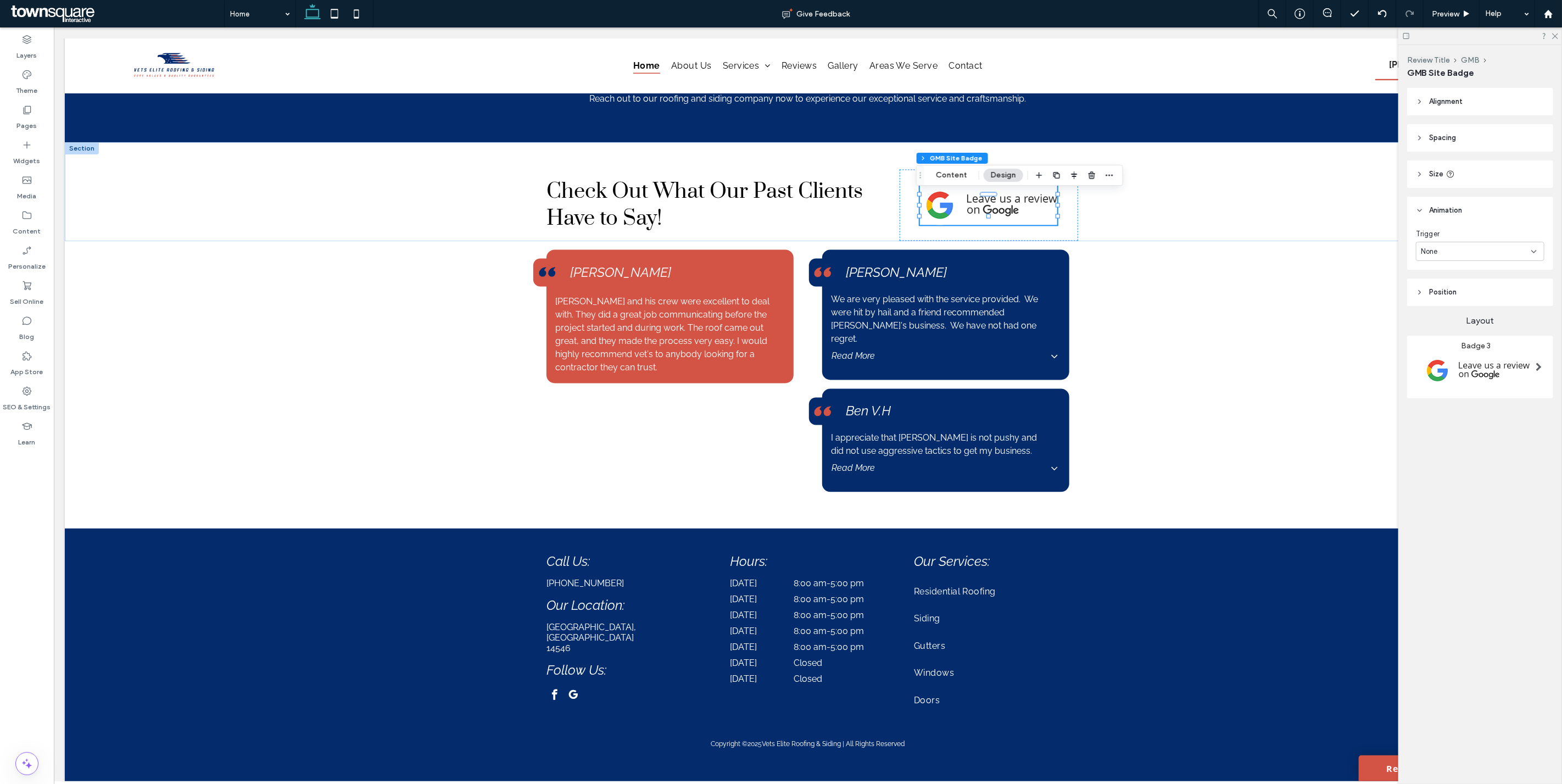
click at [1454, 254] on div "None" at bounding box center [1476, 252] width 110 height 11
click at [1446, 287] on span "Entrance" at bounding box center [1436, 290] width 31 height 11
click at [1453, 250] on div "Entrance" at bounding box center [1476, 252] width 110 height 11
click at [1450, 267] on div "None" at bounding box center [1481, 270] width 127 height 19
click at [840, 206] on h3 "Check Out What Our Past Clients Have to Say!" at bounding box center [712, 205] width 334 height 54
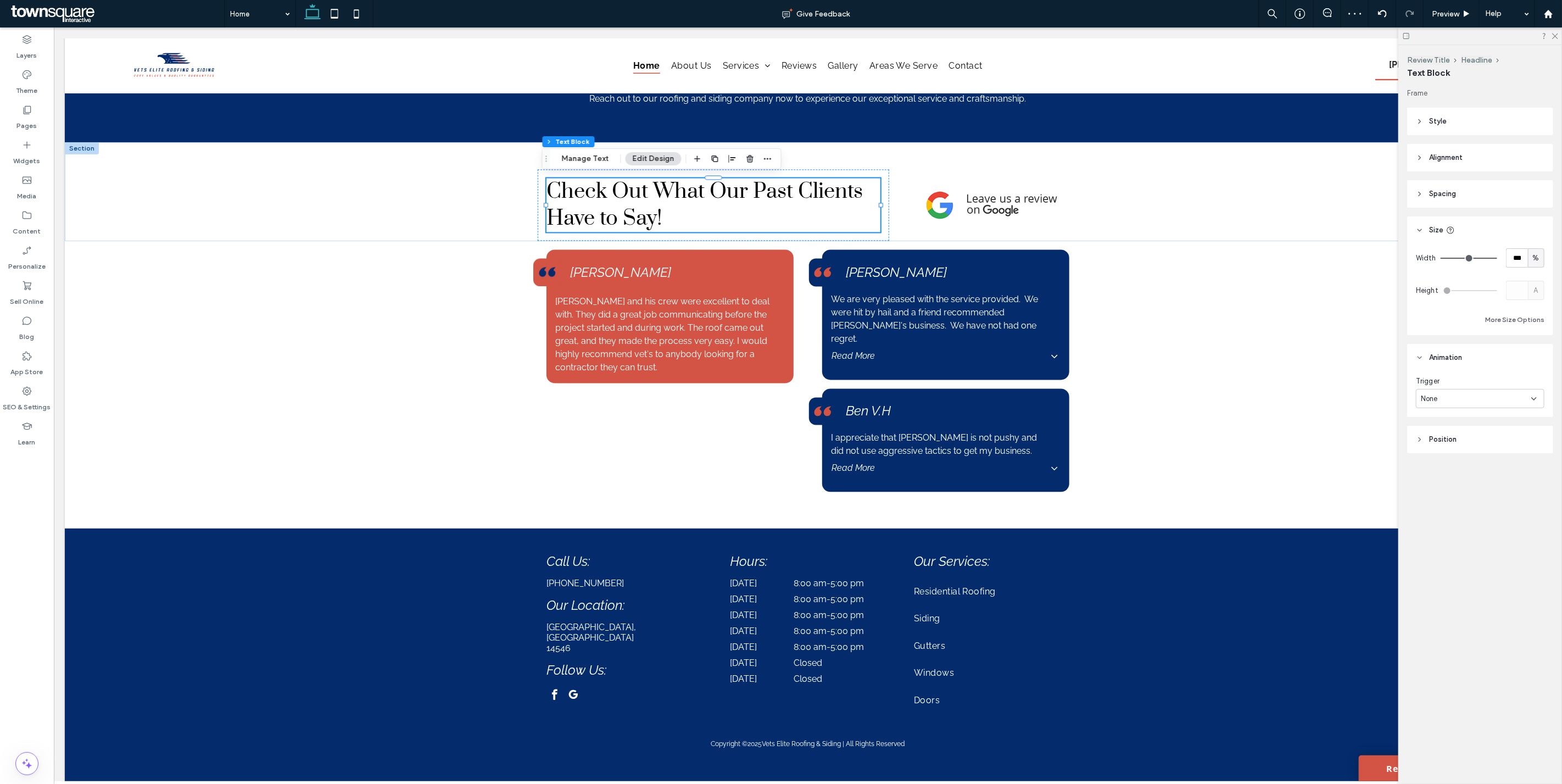
click at [1452, 394] on div "None" at bounding box center [1476, 399] width 110 height 11
click at [1452, 437] on div "Entrance" at bounding box center [1481, 437] width 127 height 19
click at [1454, 394] on div "Entrance" at bounding box center [1476, 399] width 110 height 11
click at [1449, 415] on div "None" at bounding box center [1481, 418] width 127 height 19
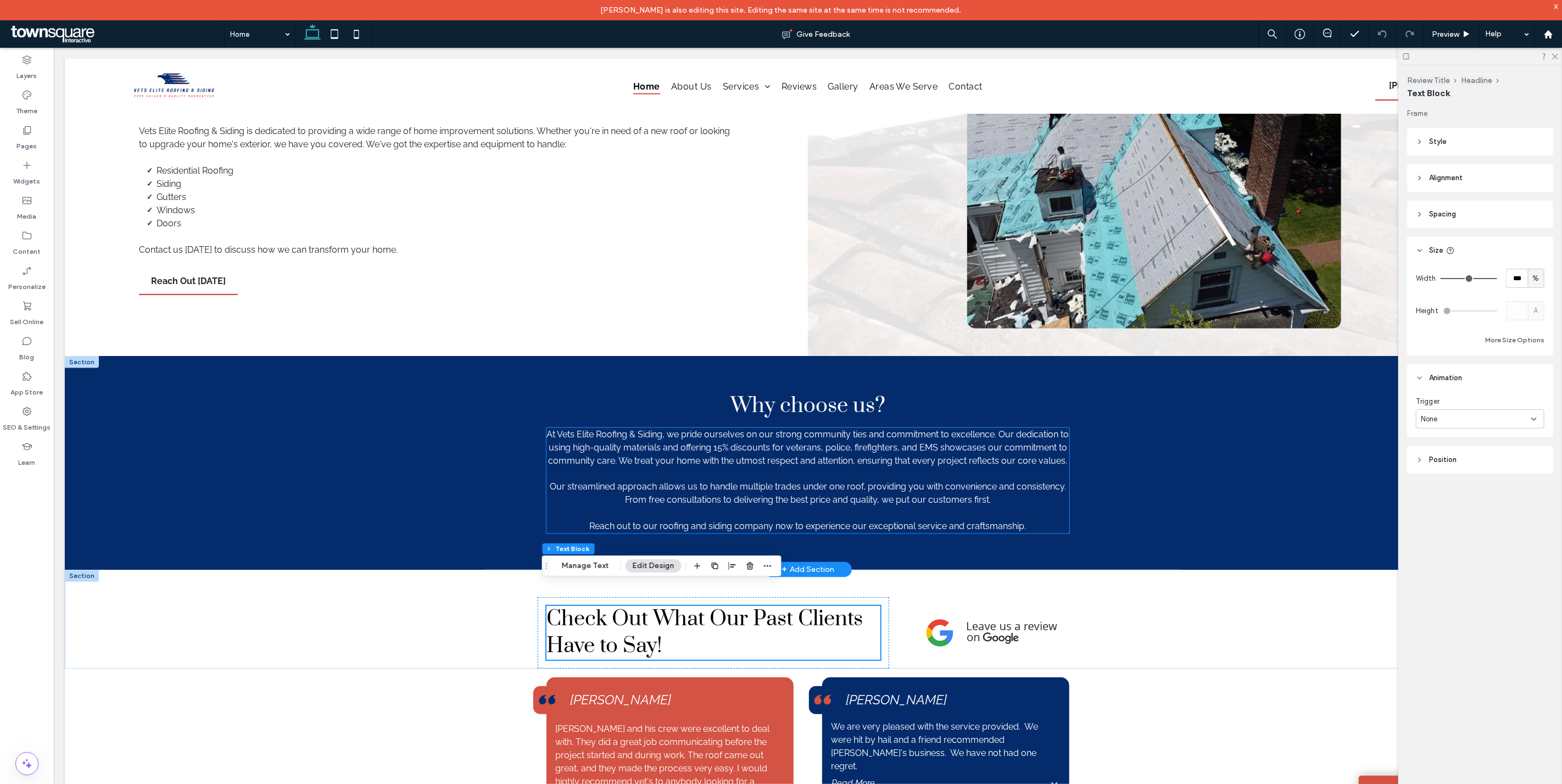
scroll to position [923, 0]
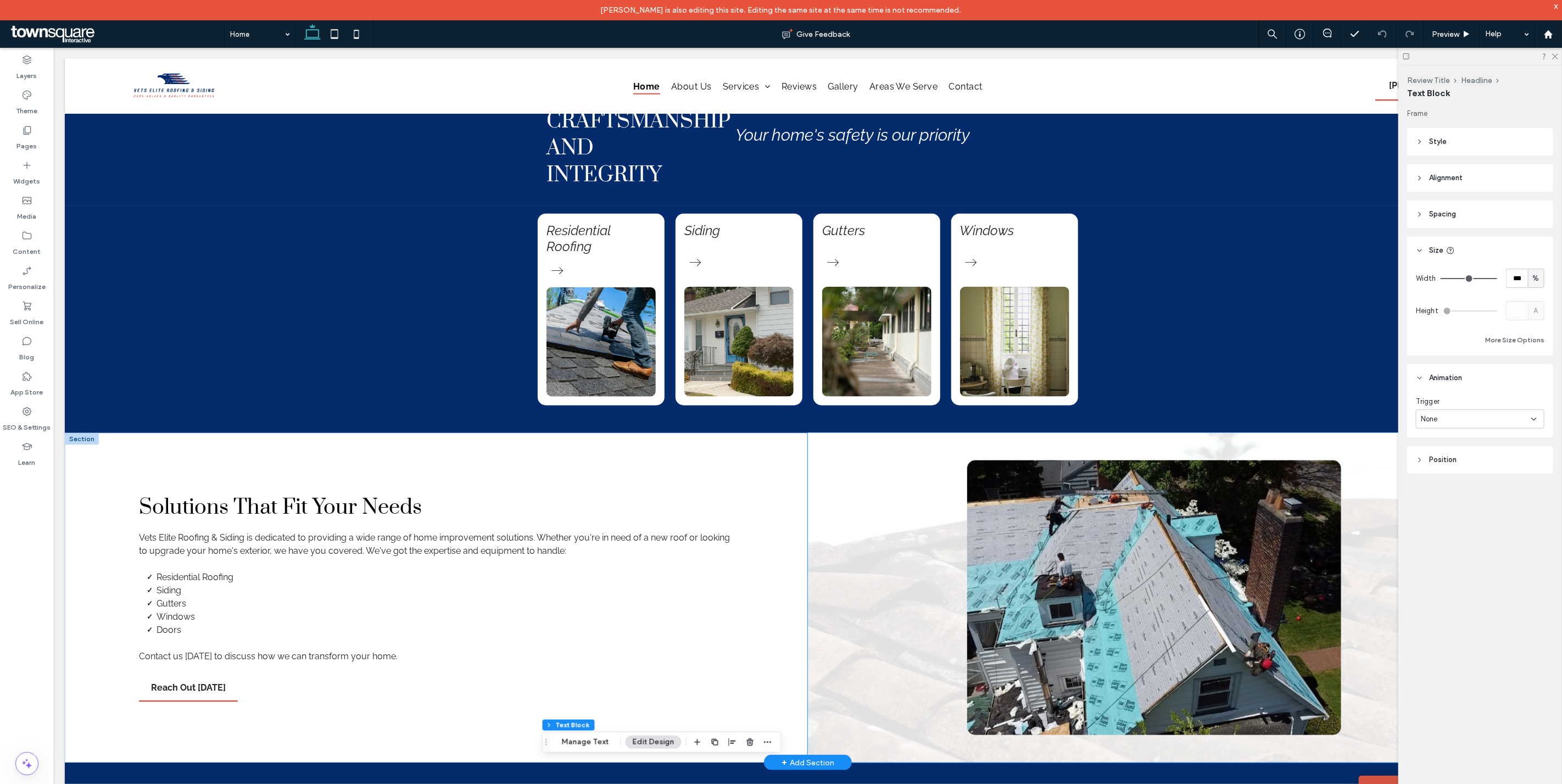
click at [870, 708] on div at bounding box center [1179, 597] width 743 height 329
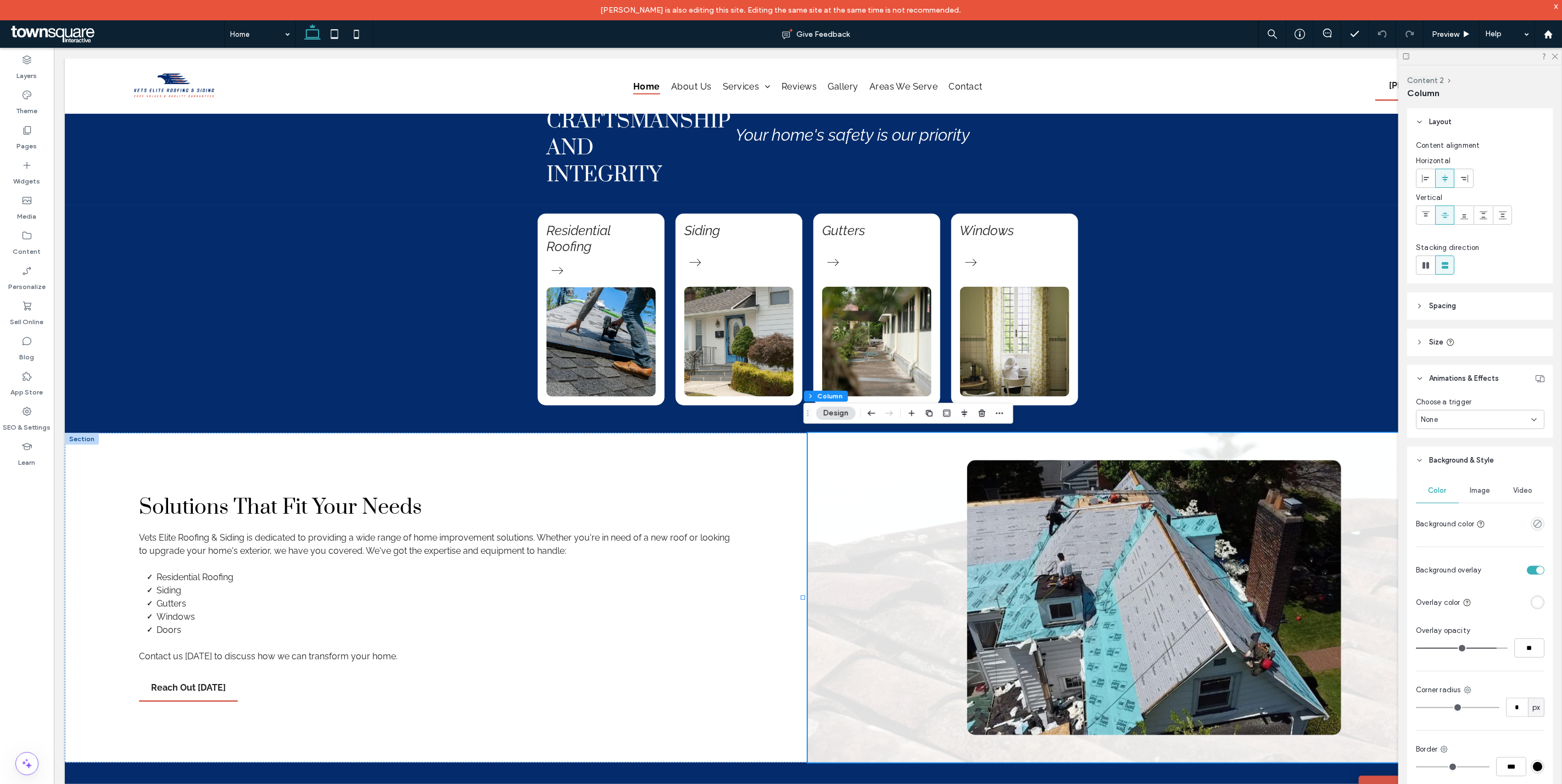
click at [1464, 416] on div "None" at bounding box center [1476, 420] width 110 height 11
click at [1460, 464] on div "Hover" at bounding box center [1478, 458] width 121 height 19
click at [1450, 417] on div "Hover" at bounding box center [1476, 420] width 110 height 11
click at [1446, 473] on span "Entrance" at bounding box center [1436, 477] width 31 height 11
click at [1449, 417] on span "Entrance" at bounding box center [1436, 420] width 31 height 11
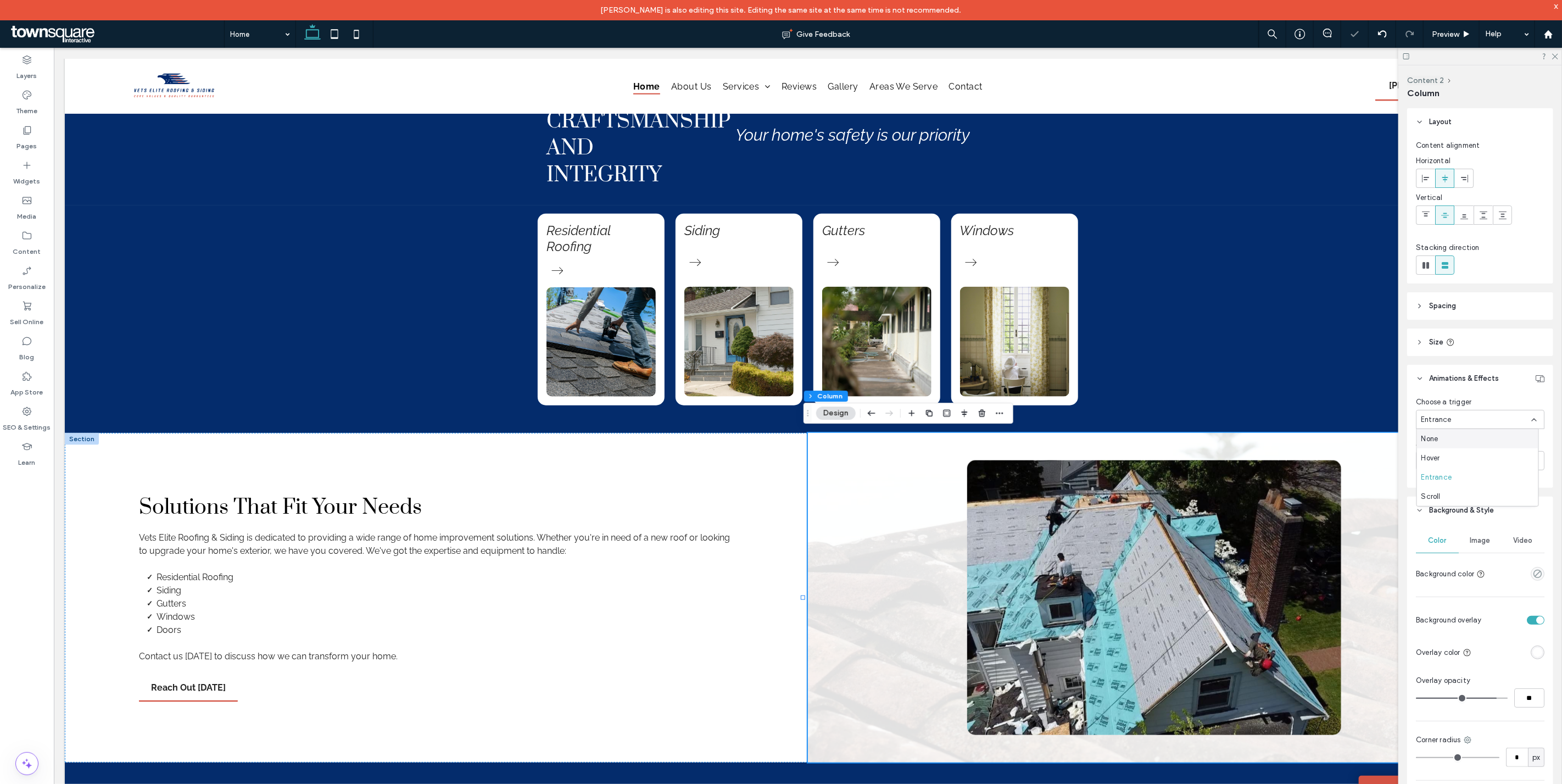
click at [1446, 440] on div "None" at bounding box center [1478, 438] width 121 height 19
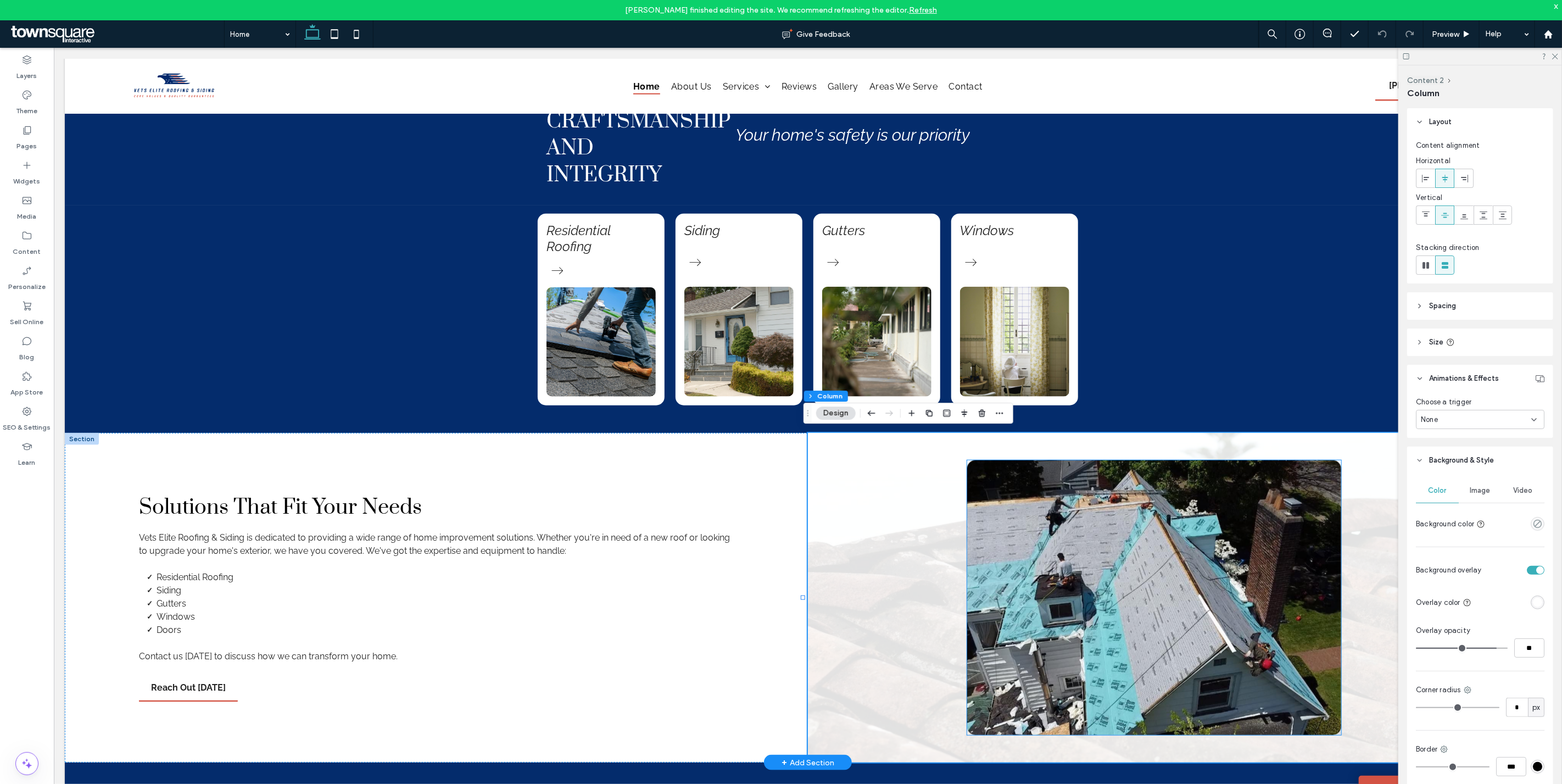
click at [1058, 549] on img at bounding box center [1153, 597] width 374 height 275
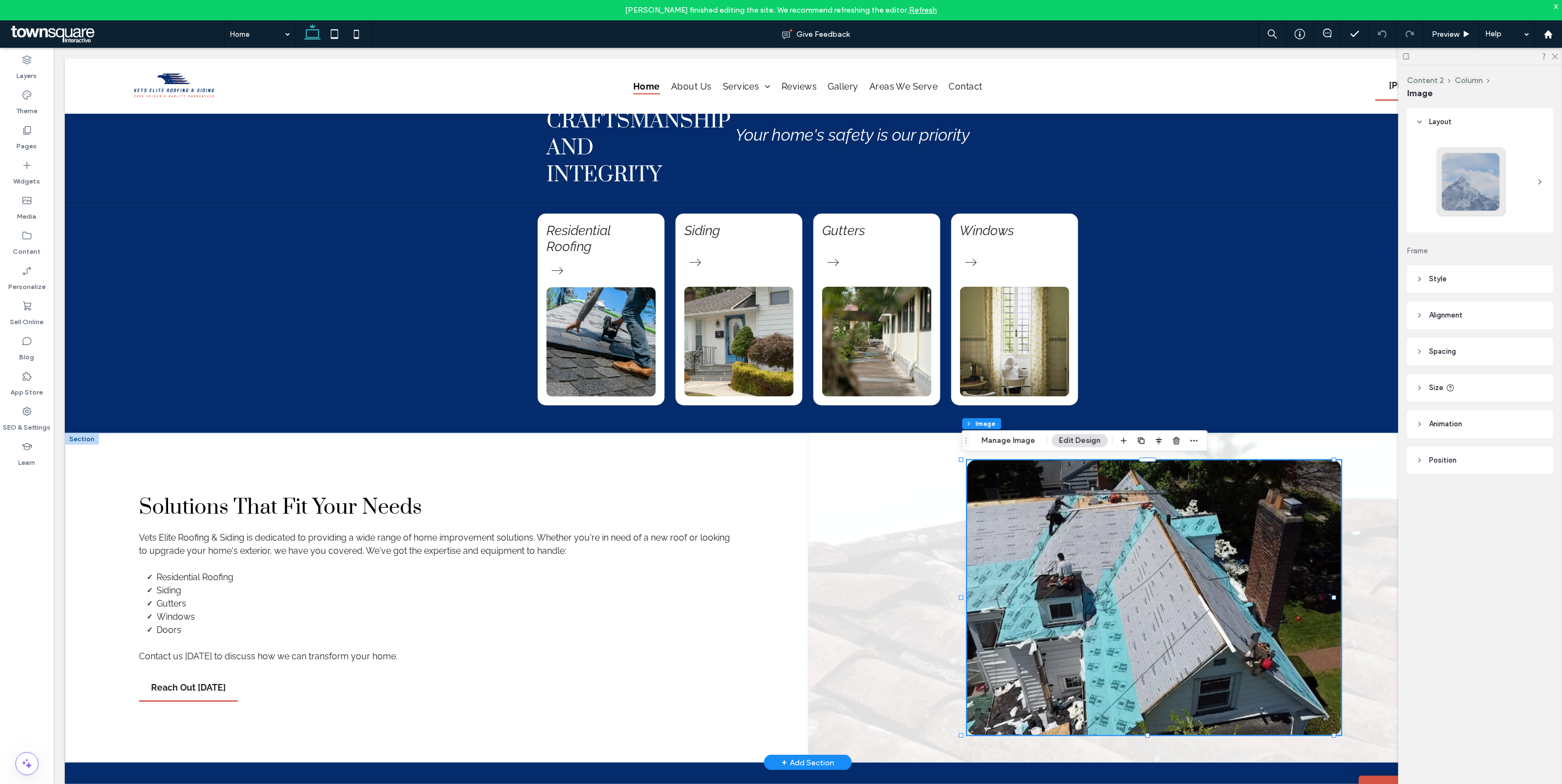
click at [889, 497] on div at bounding box center [1179, 597] width 743 height 329
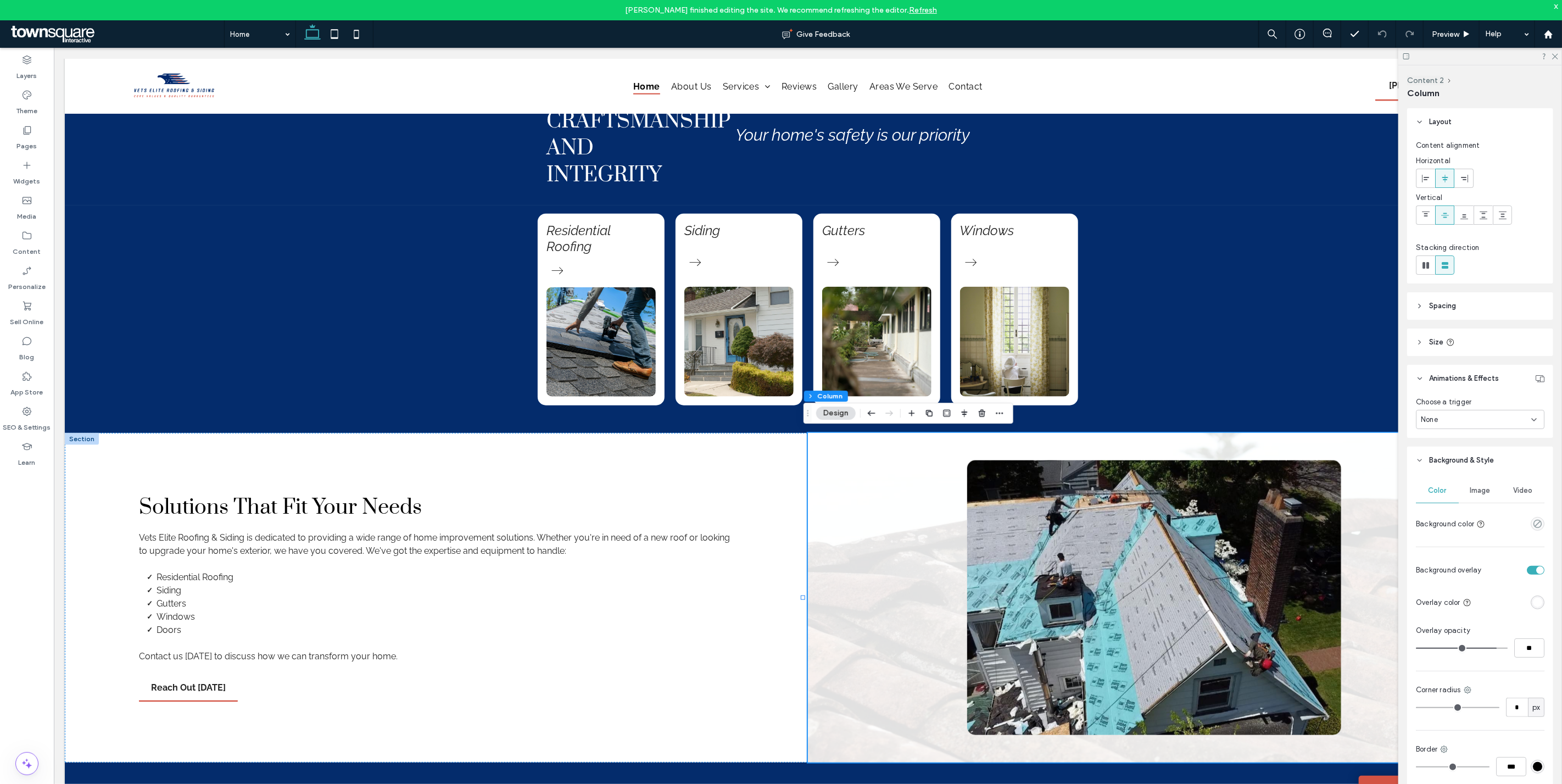
click at [1470, 415] on div "None" at bounding box center [1476, 420] width 110 height 11
click at [1489, 475] on div "Entrance" at bounding box center [1478, 477] width 121 height 19
click at [1481, 463] on div "None" at bounding box center [1476, 461] width 110 height 11
click at [1482, 497] on div "Fade In" at bounding box center [1478, 498] width 121 height 19
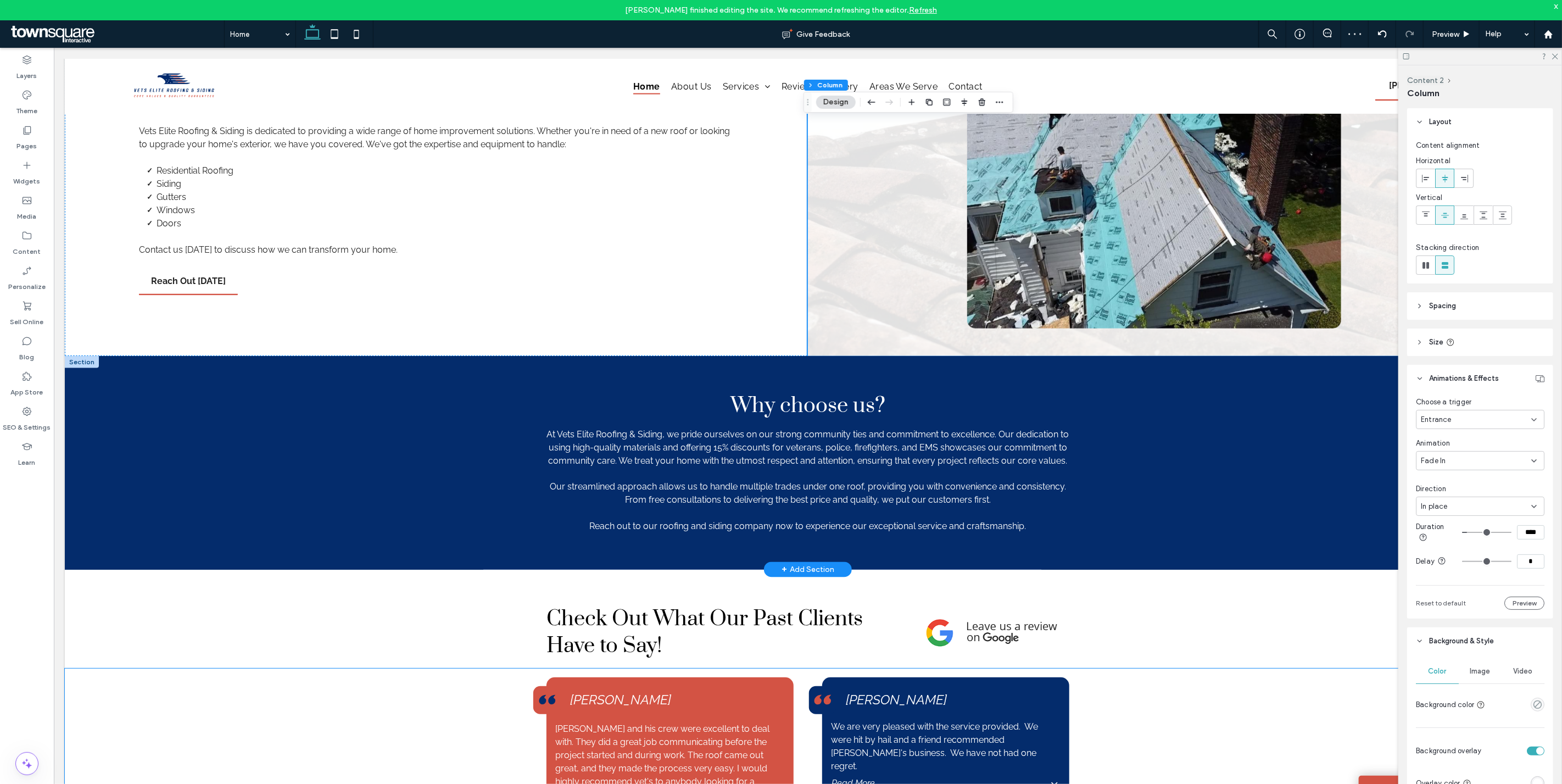
scroll to position [1736, 0]
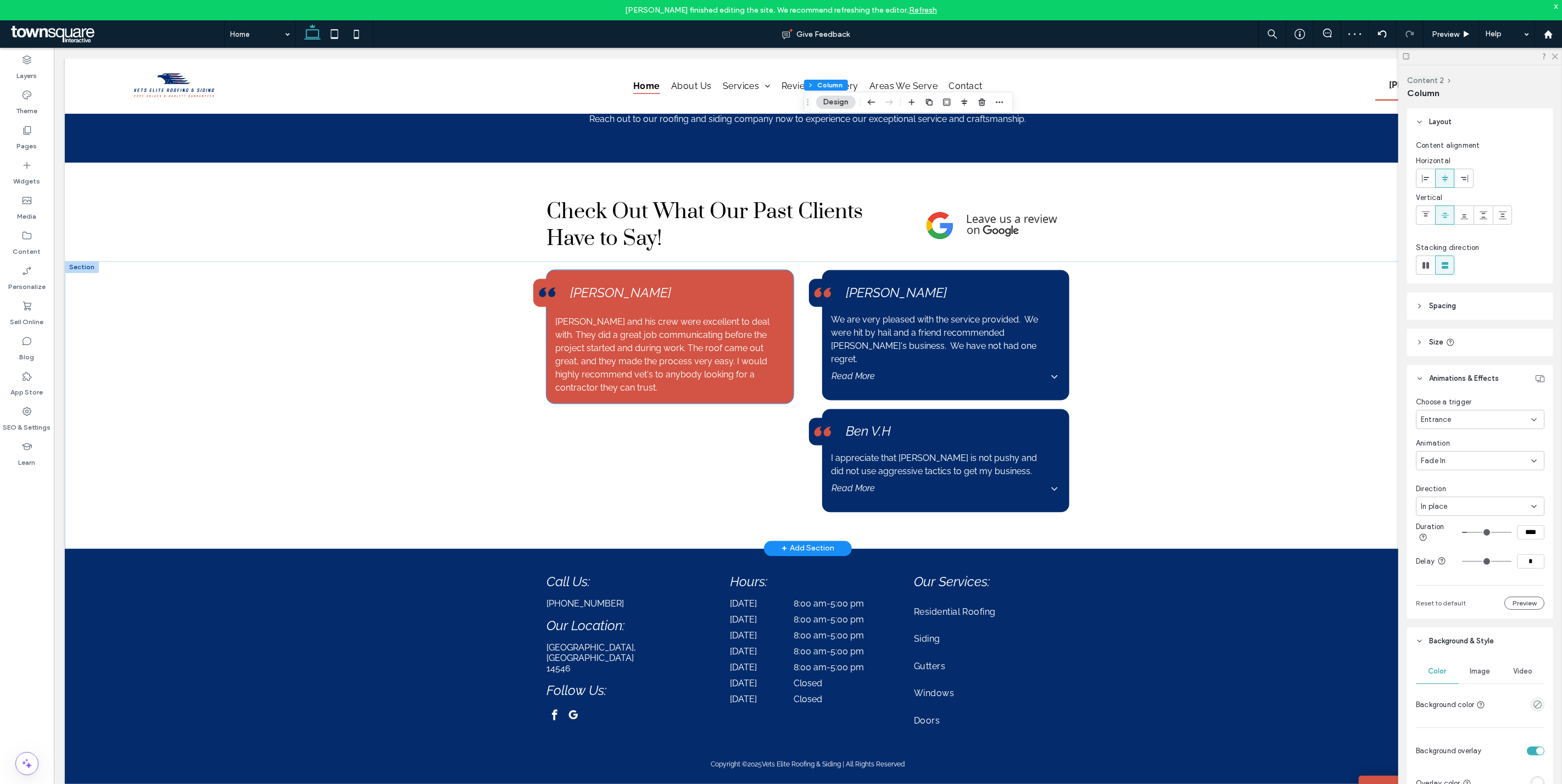
click at [769, 344] on p "Brandon and his crew were excellent to deal with. They did a great job communic…" at bounding box center [669, 355] width 230 height 79
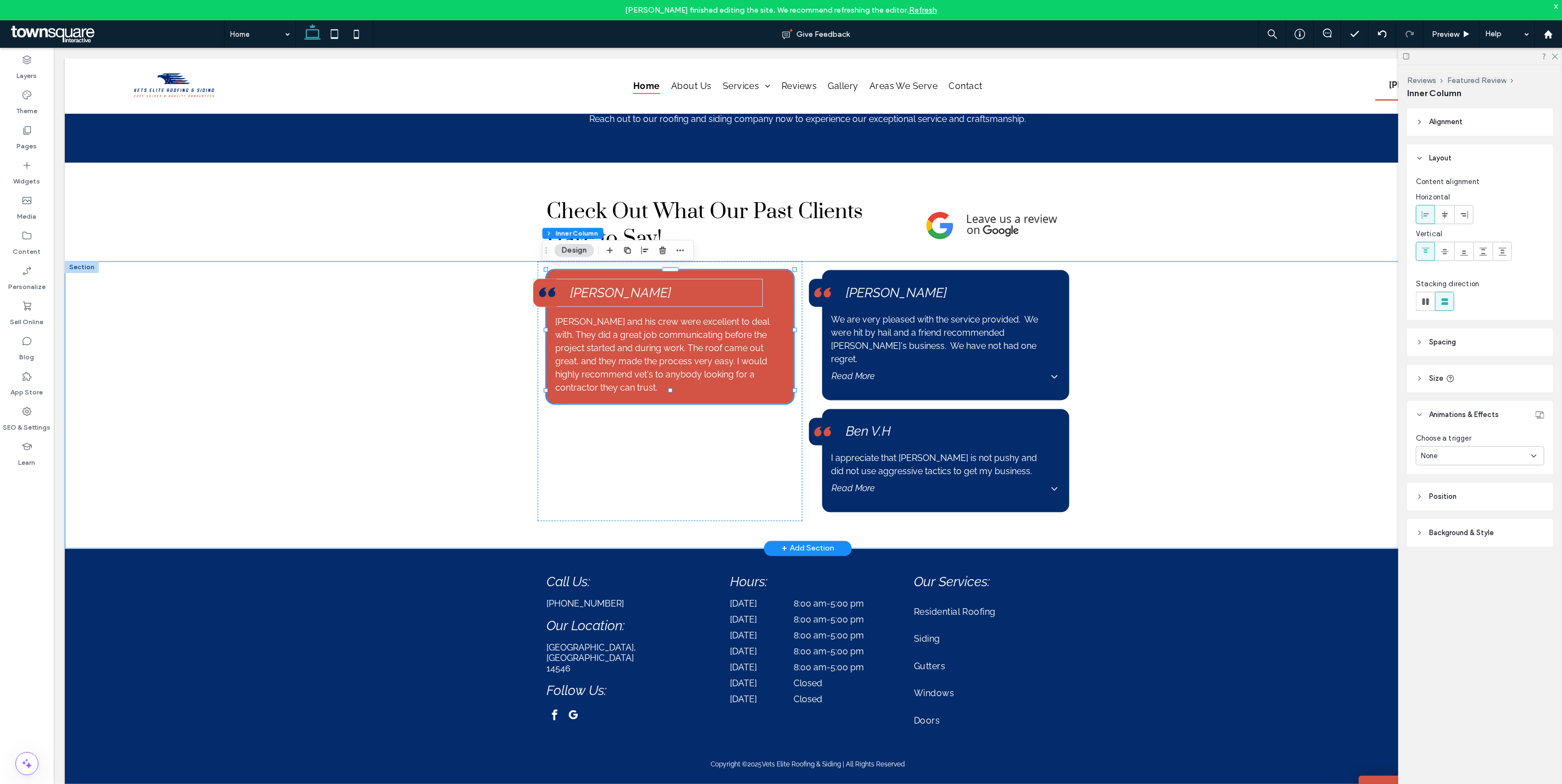
click at [486, 352] on div "Brandon and his crew were excellent to deal with. They did a great job communic…" at bounding box center [807, 404] width 659 height 287
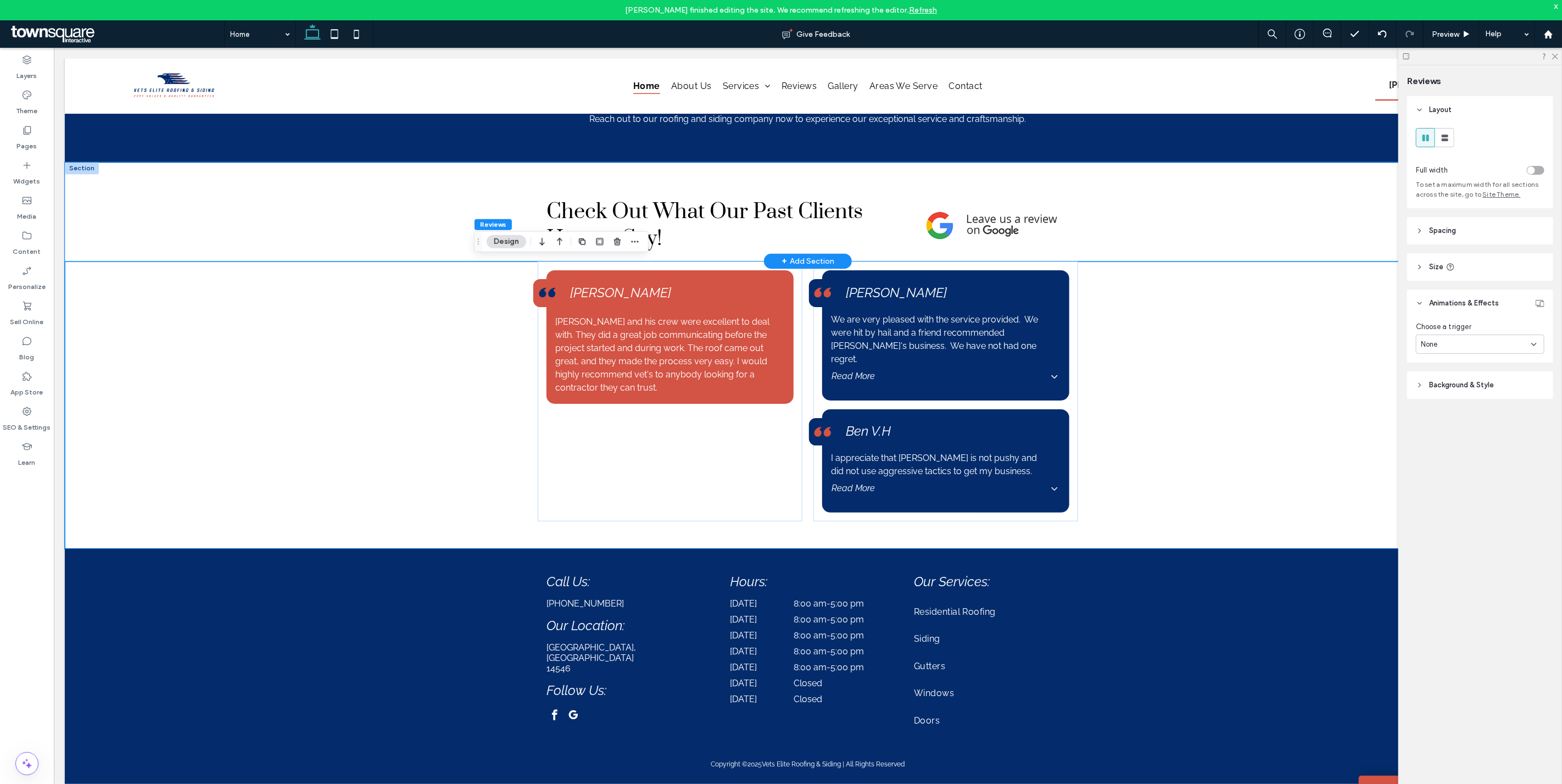
click at [509, 170] on div "Check Out What Our Past Clients Have to Say!" at bounding box center [807, 211] width 659 height 99
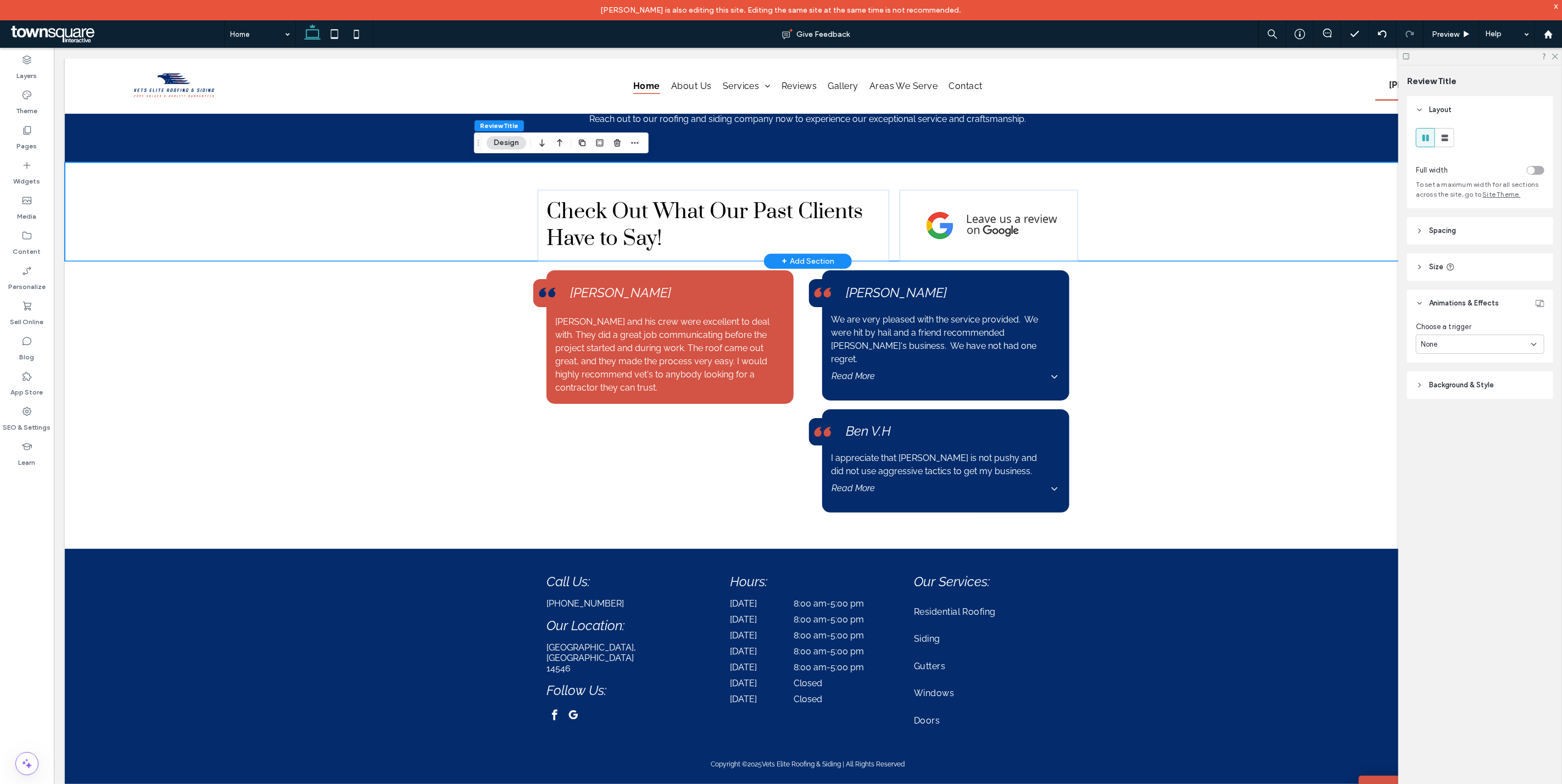
click at [540, 173] on div "Check Out What Our Past Clients Have to Say!" at bounding box center [807, 211] width 659 height 99
click at [1463, 346] on div "None" at bounding box center [1476, 344] width 110 height 11
click at [1470, 399] on div "Entrance" at bounding box center [1481, 403] width 127 height 19
click at [1459, 386] on div "None" at bounding box center [1476, 386] width 110 height 11
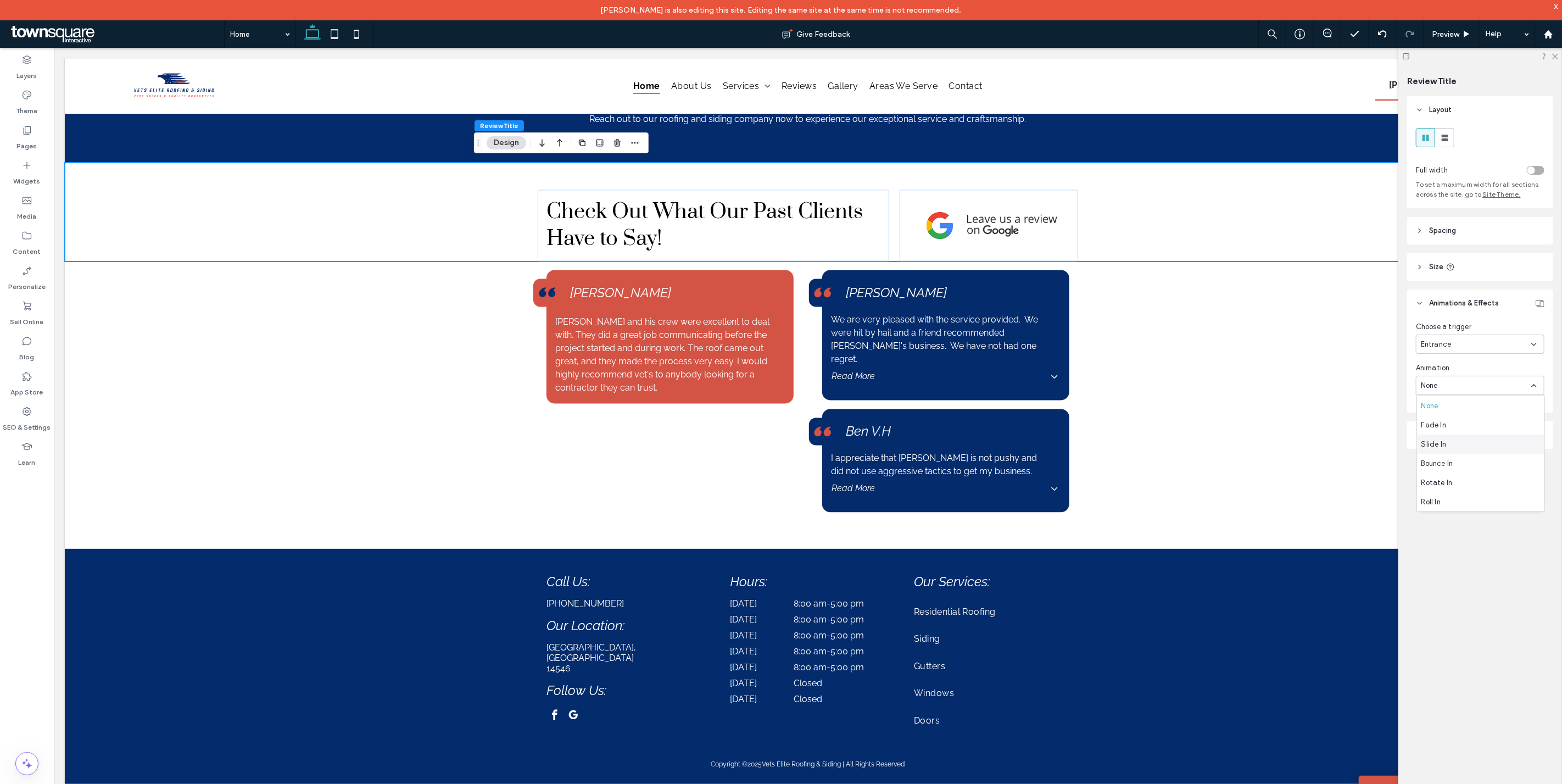
click at [1460, 446] on div "Slide In" at bounding box center [1481, 444] width 127 height 19
click at [1465, 433] on div "From right" at bounding box center [1476, 431] width 110 height 11
click at [1469, 464] on div "From left" at bounding box center [1481, 471] width 127 height 19
click at [1068, 481] on div "Cathy P. We are very pleased with the service provided. We were hit by hail and…" at bounding box center [945, 390] width 265 height 260
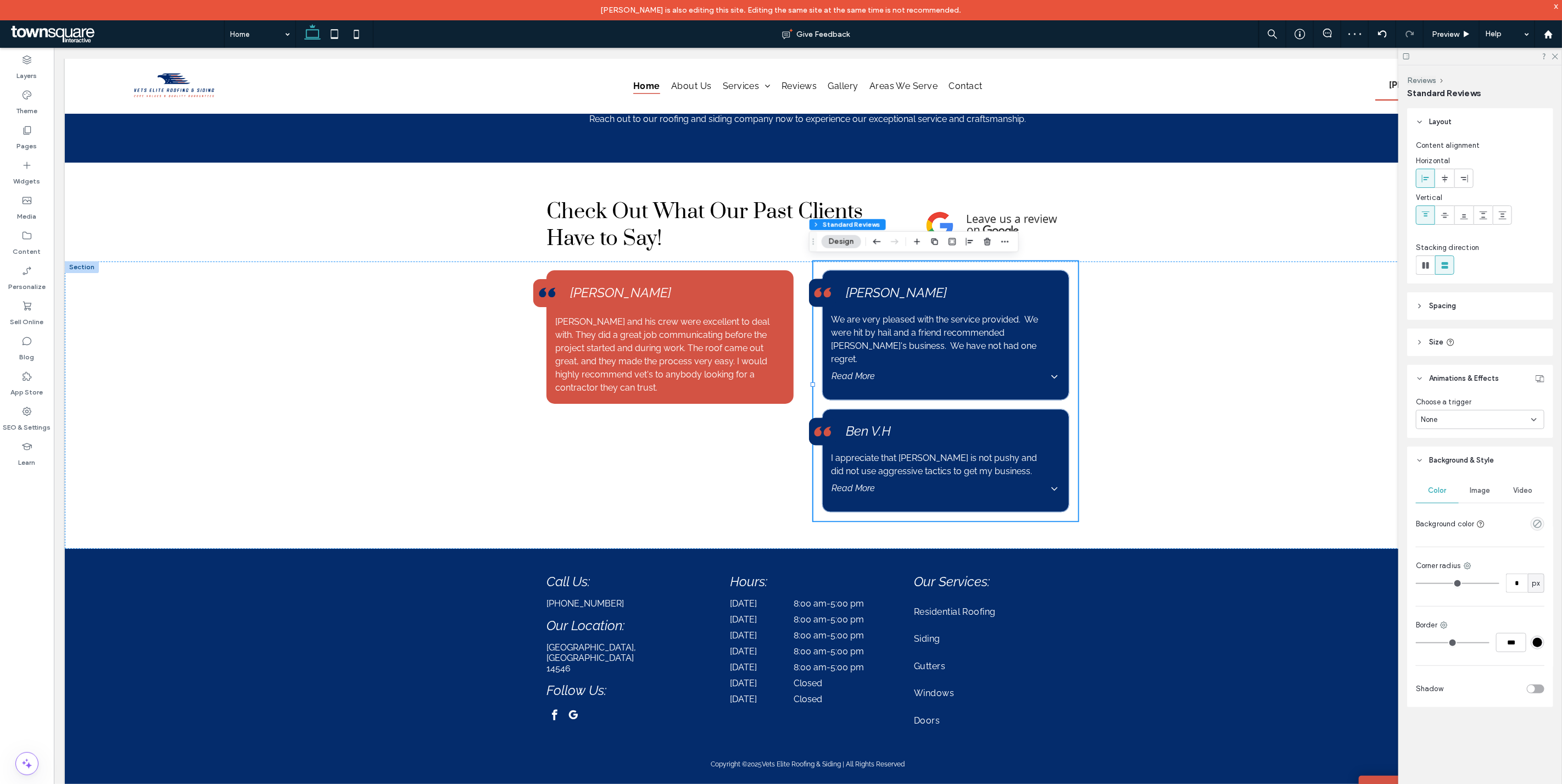
click at [1441, 420] on div "None" at bounding box center [1476, 420] width 110 height 11
click at [1452, 480] on div "Entrance" at bounding box center [1481, 477] width 127 height 19
click at [1453, 458] on div "None" at bounding box center [1476, 461] width 110 height 11
click at [1460, 523] on div "Slide In" at bounding box center [1478, 518] width 121 height 19
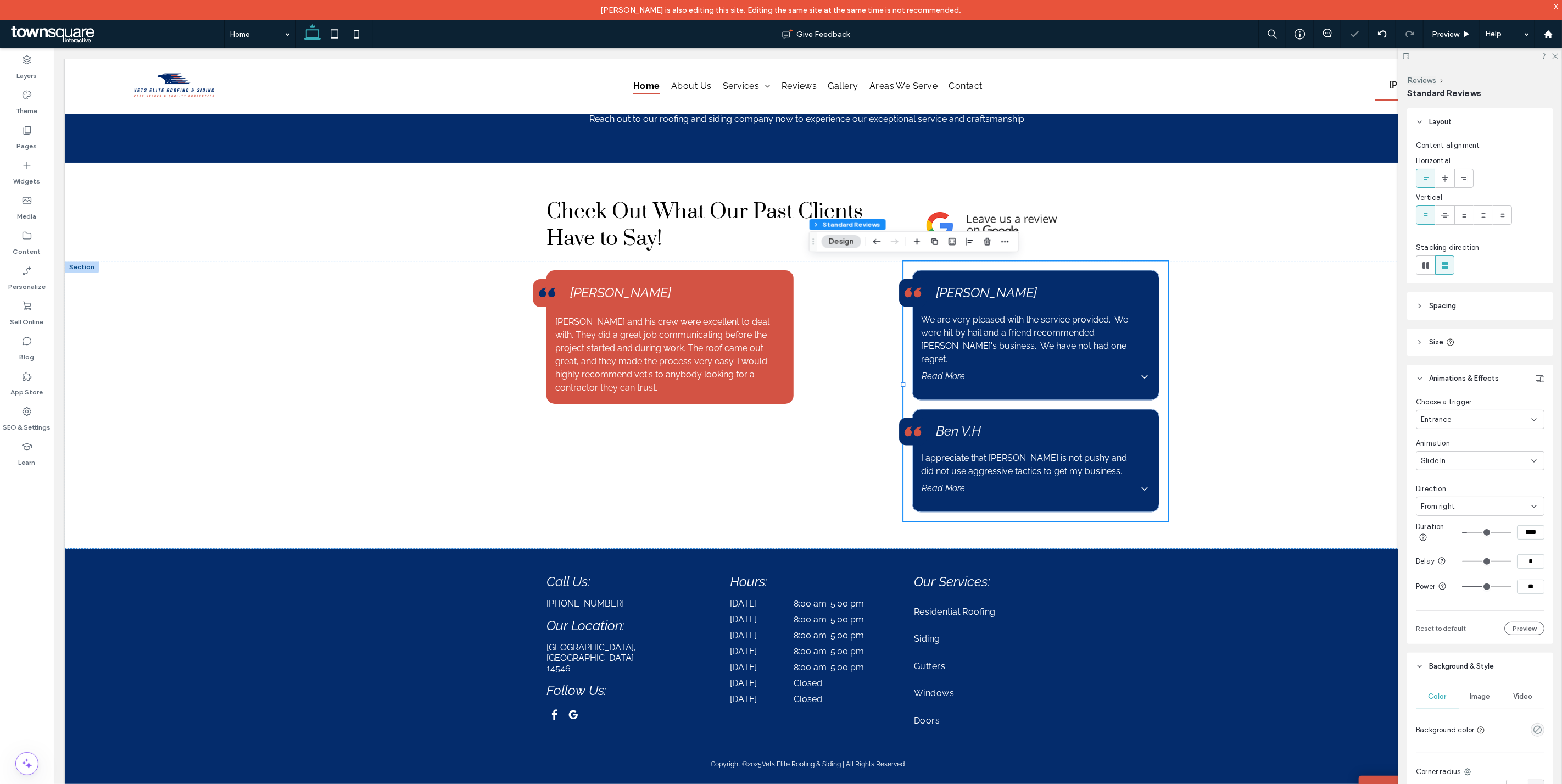
click at [1459, 502] on div "From right" at bounding box center [1476, 506] width 110 height 11
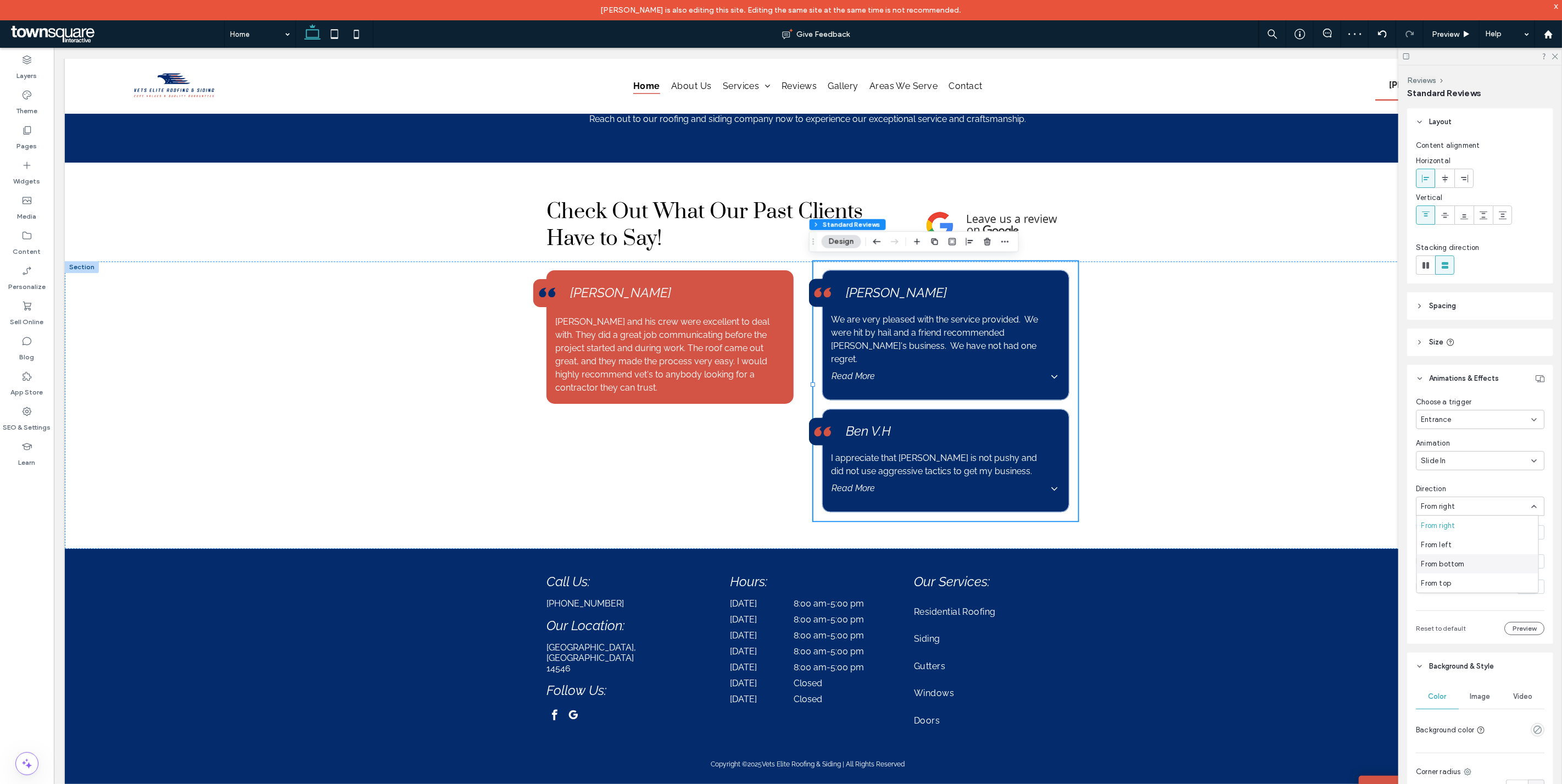
click at [1455, 568] on span "From bottom" at bounding box center [1443, 563] width 44 height 11
click at [791, 411] on div "Brandon and his crew were excellent to deal with. They did a great job communic…" at bounding box center [669, 390] width 265 height 260
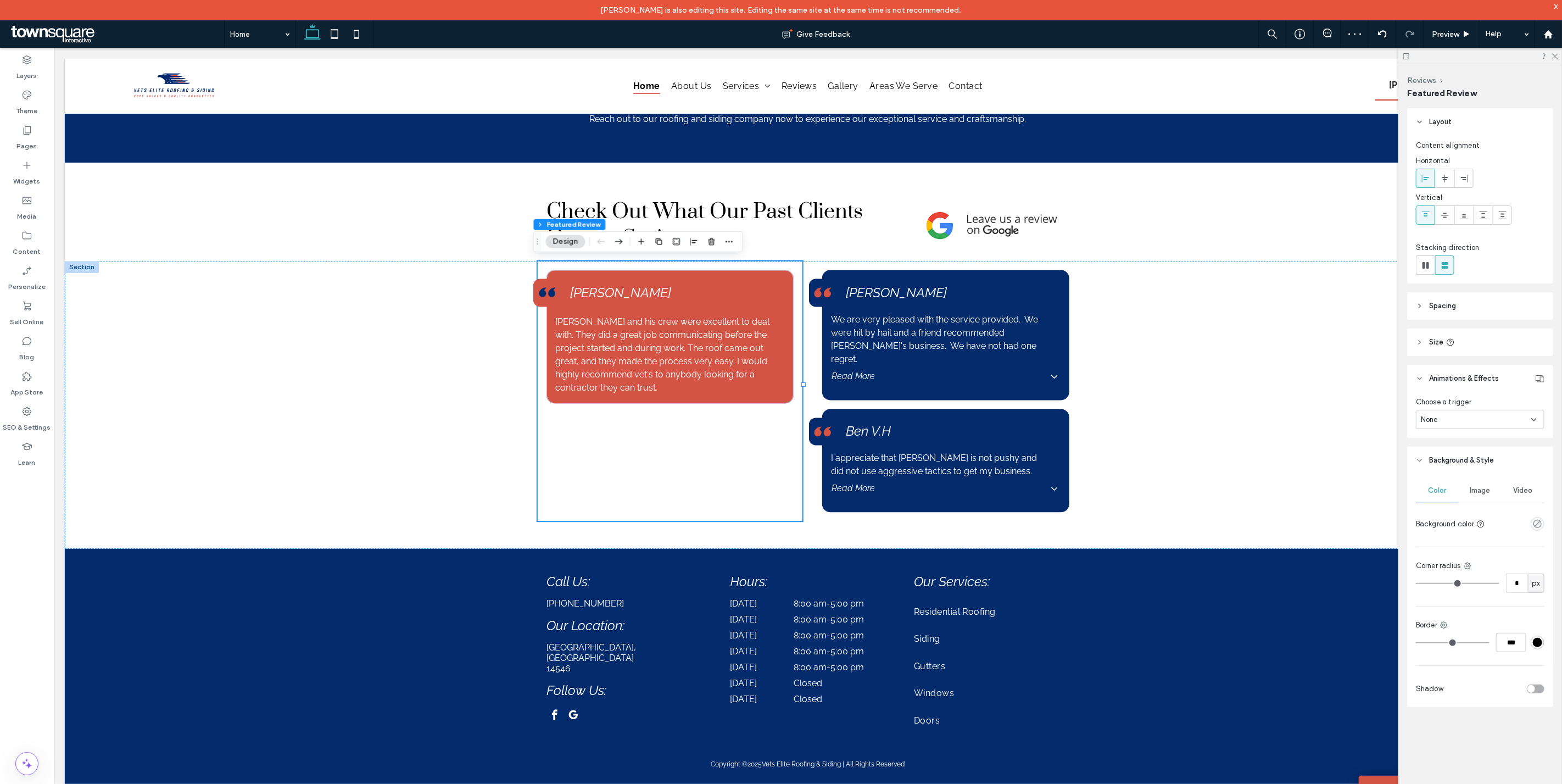
click at [1459, 414] on div "None" at bounding box center [1476, 420] width 110 height 11
click at [1467, 472] on div "Entrance" at bounding box center [1481, 477] width 127 height 19
click at [1465, 457] on div "None" at bounding box center [1476, 461] width 110 height 11
click at [1456, 514] on div "Slide In" at bounding box center [1478, 518] width 121 height 19
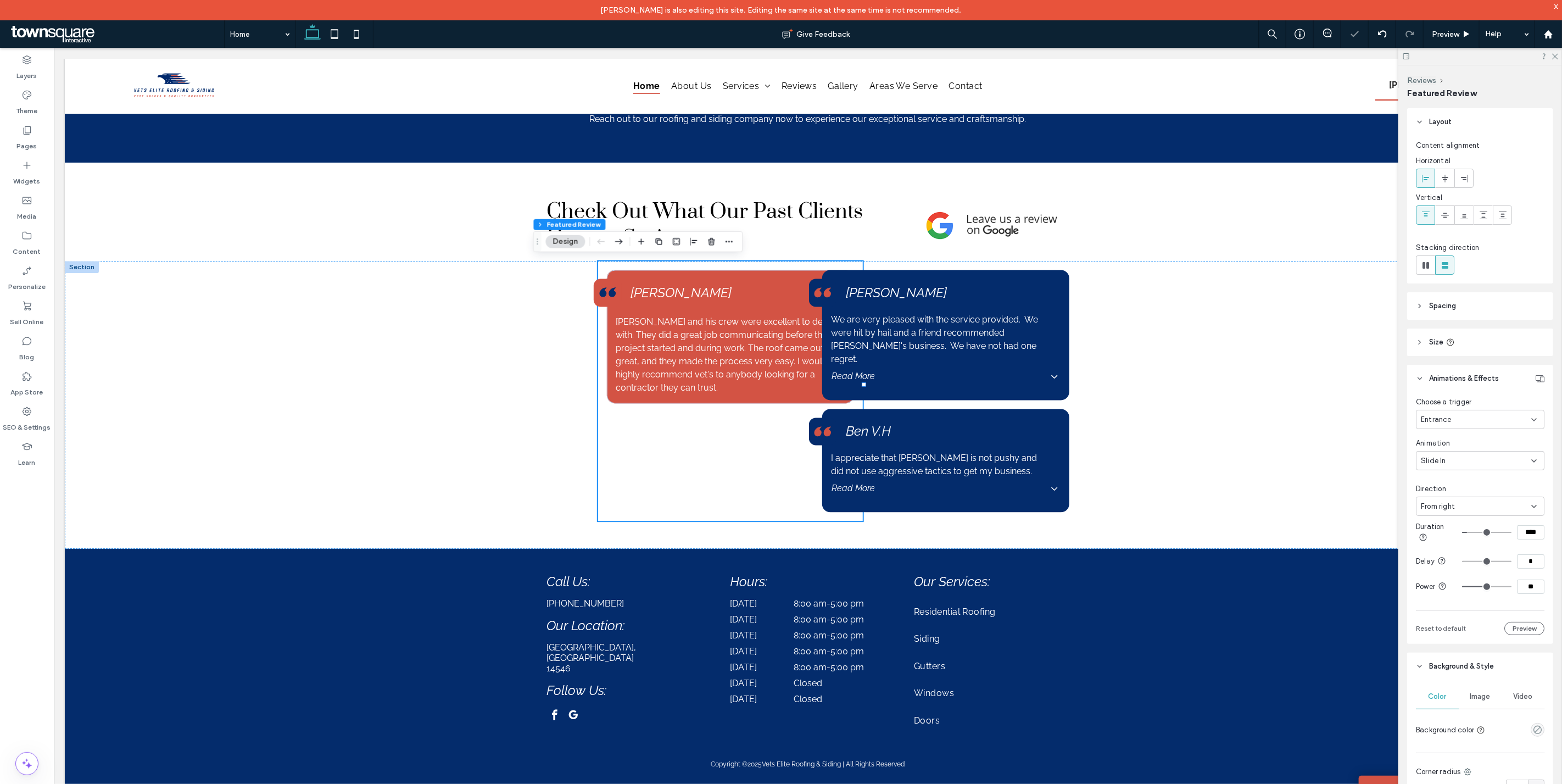
click at [1455, 508] on div "From right" at bounding box center [1476, 506] width 110 height 11
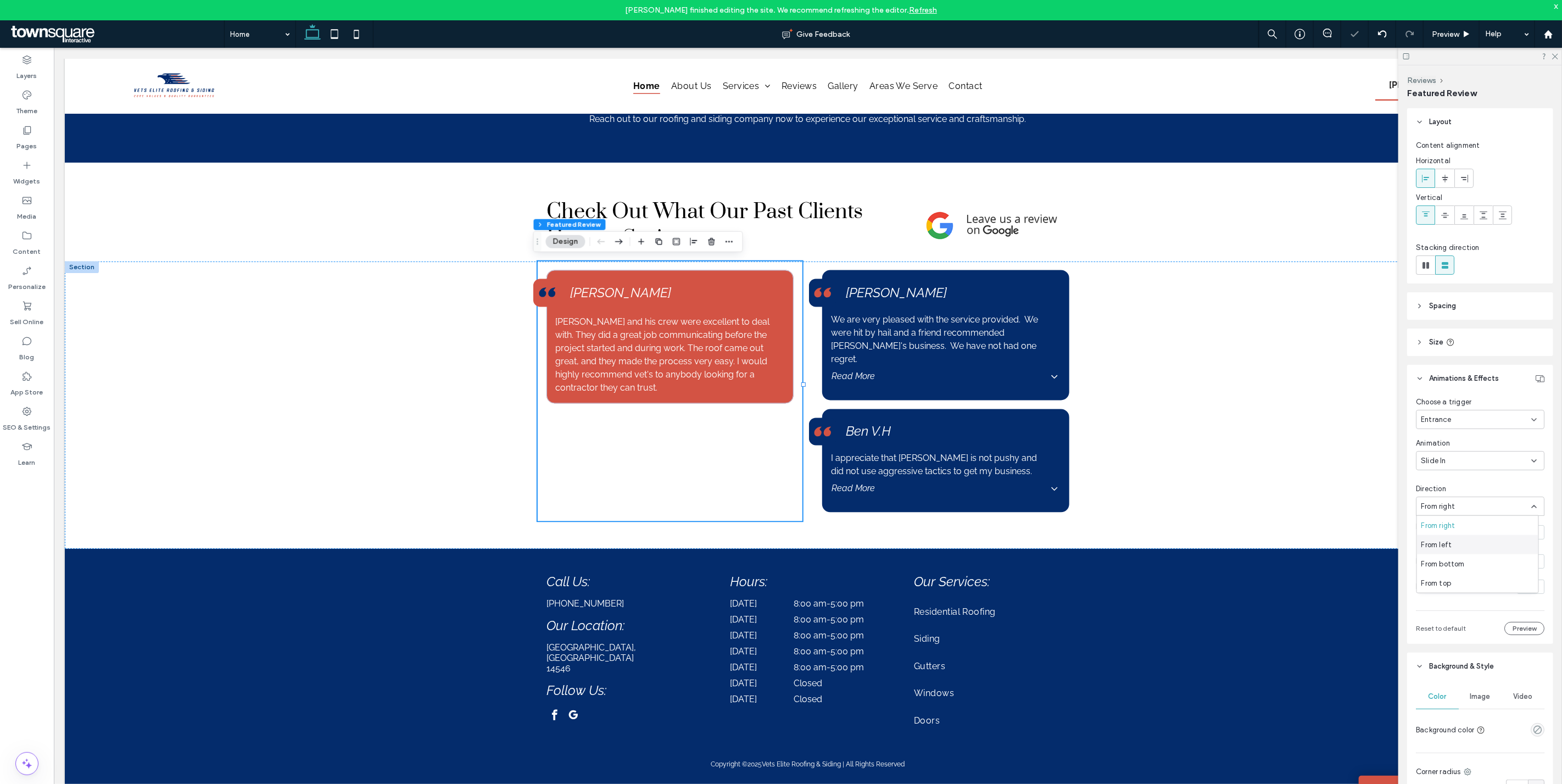
click at [1463, 540] on div "From left" at bounding box center [1478, 544] width 121 height 19
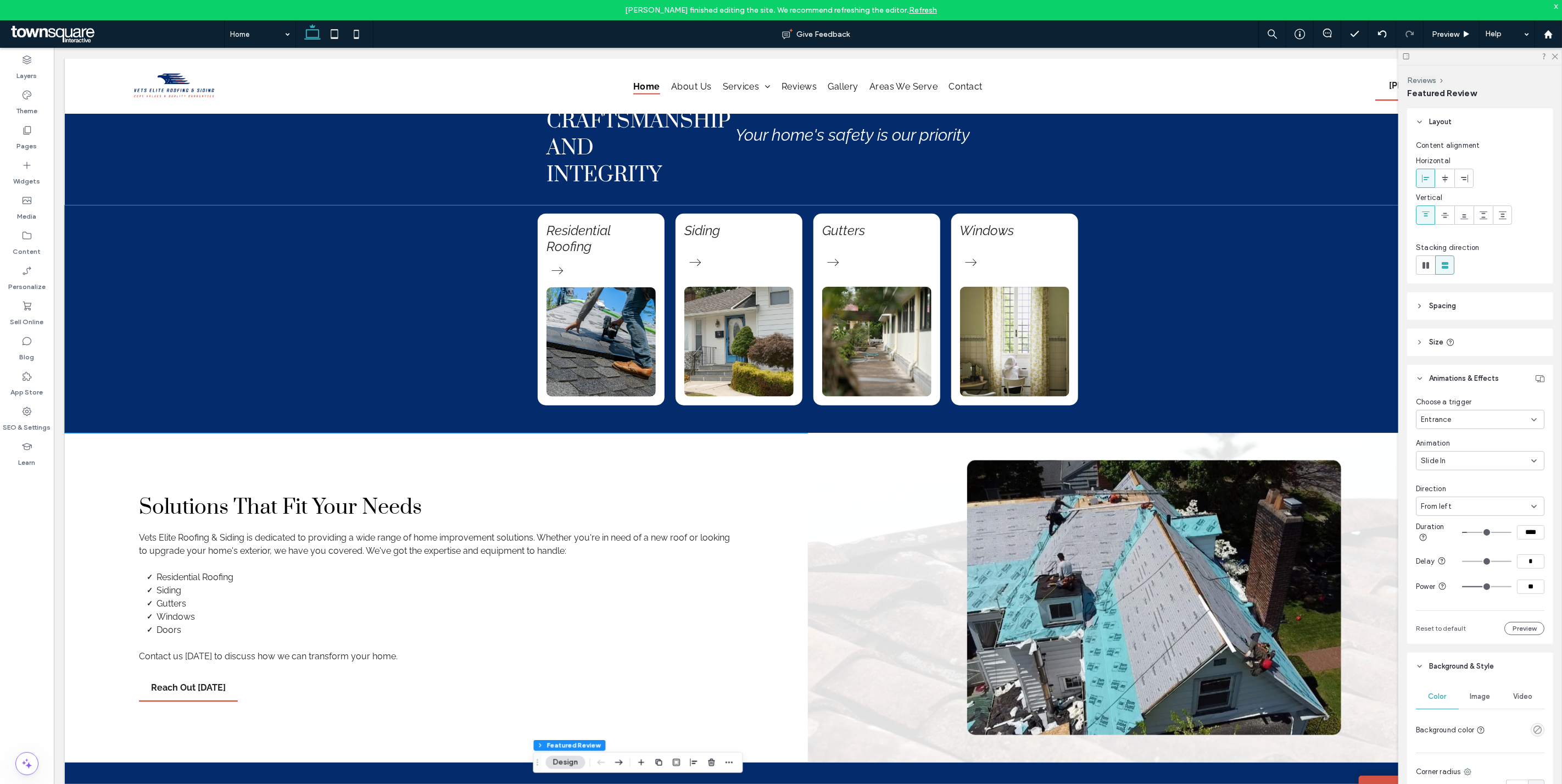
scroll to position [515, 0]
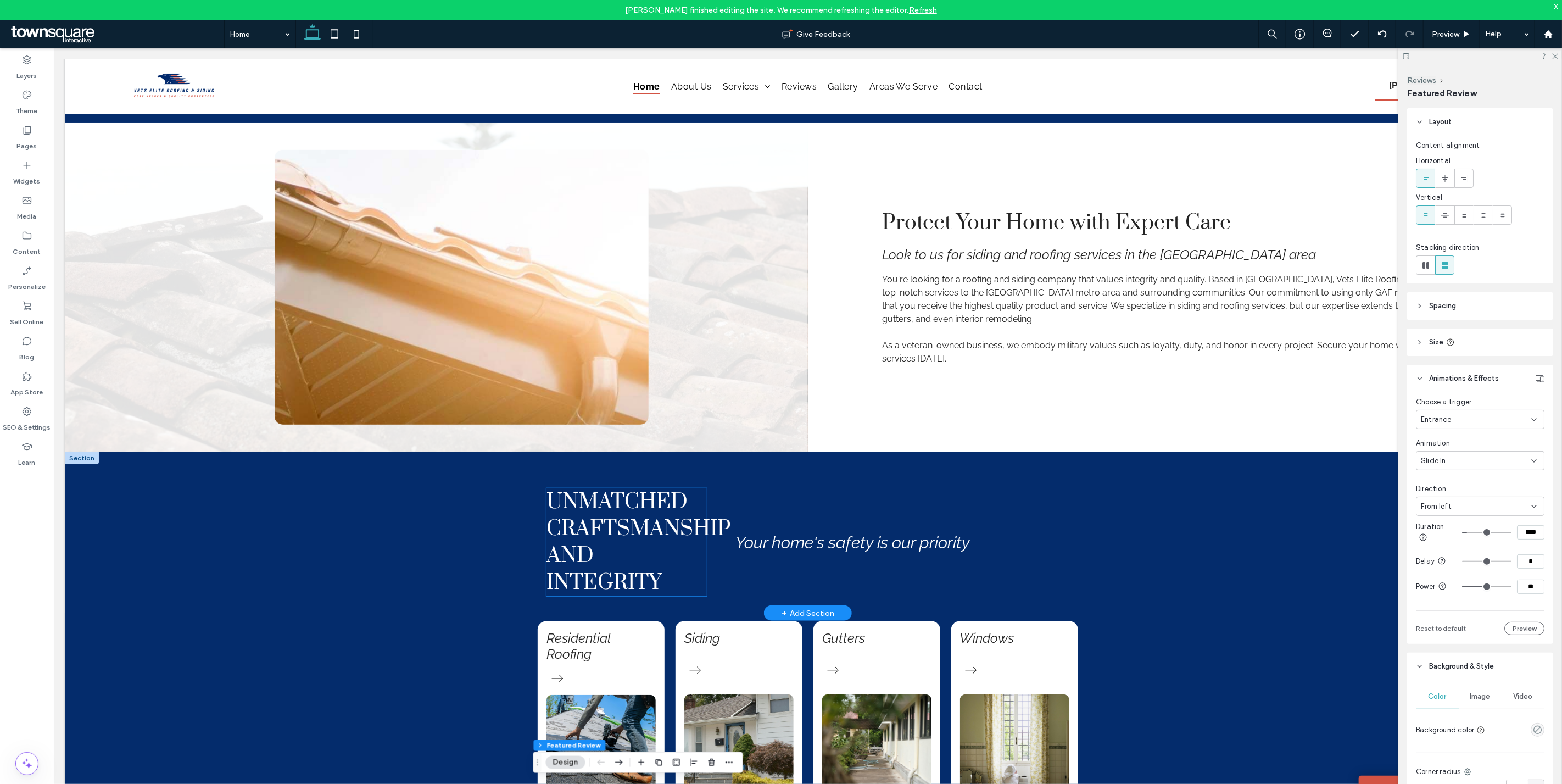
click at [642, 545] on h5 "Unmatched Craftsmanship and Integrity" at bounding box center [626, 541] width 160 height 108
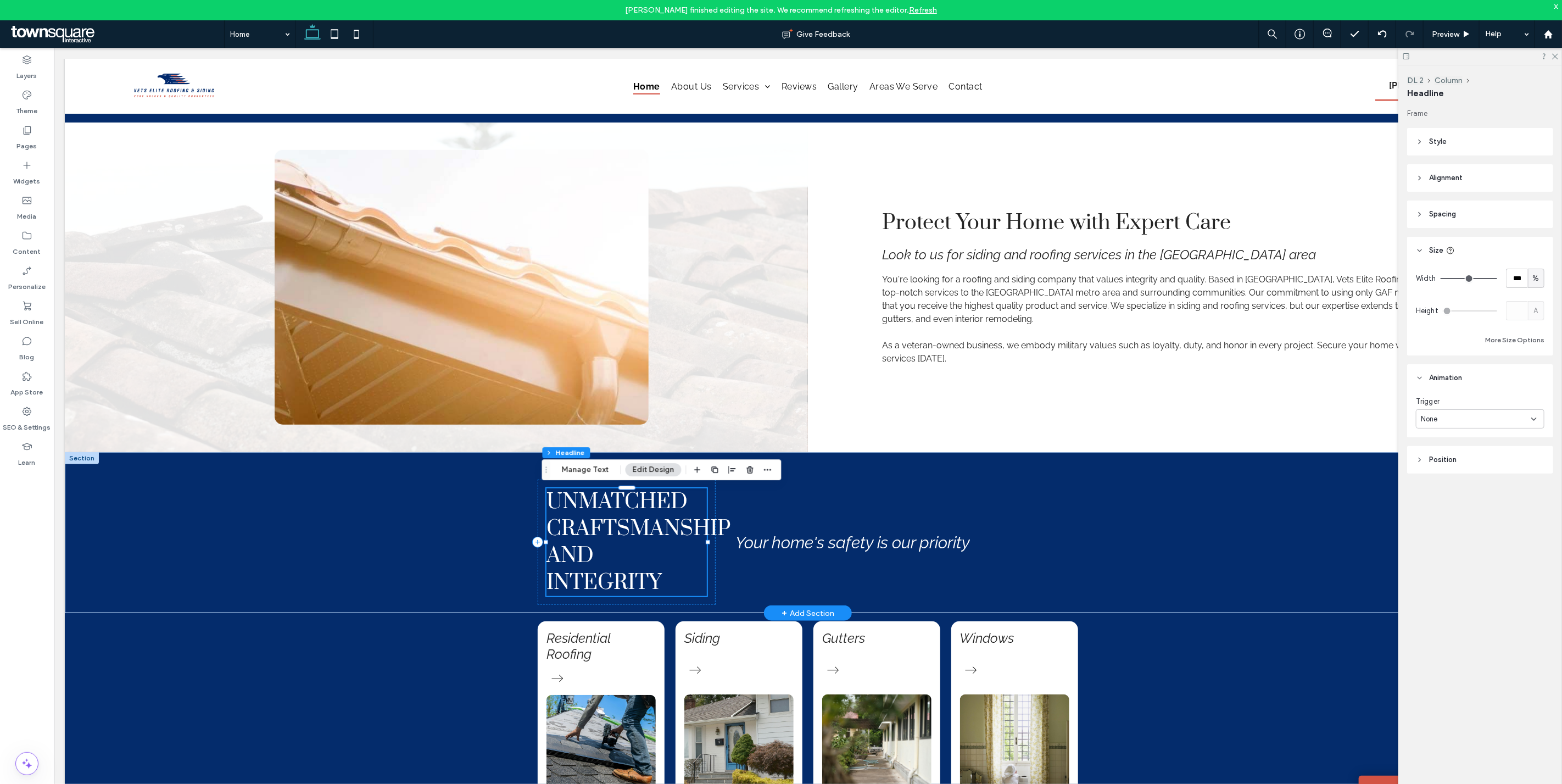
click at [642, 545] on h5 "Unmatched Craftsmanship and Integrity" at bounding box center [626, 541] width 160 height 108
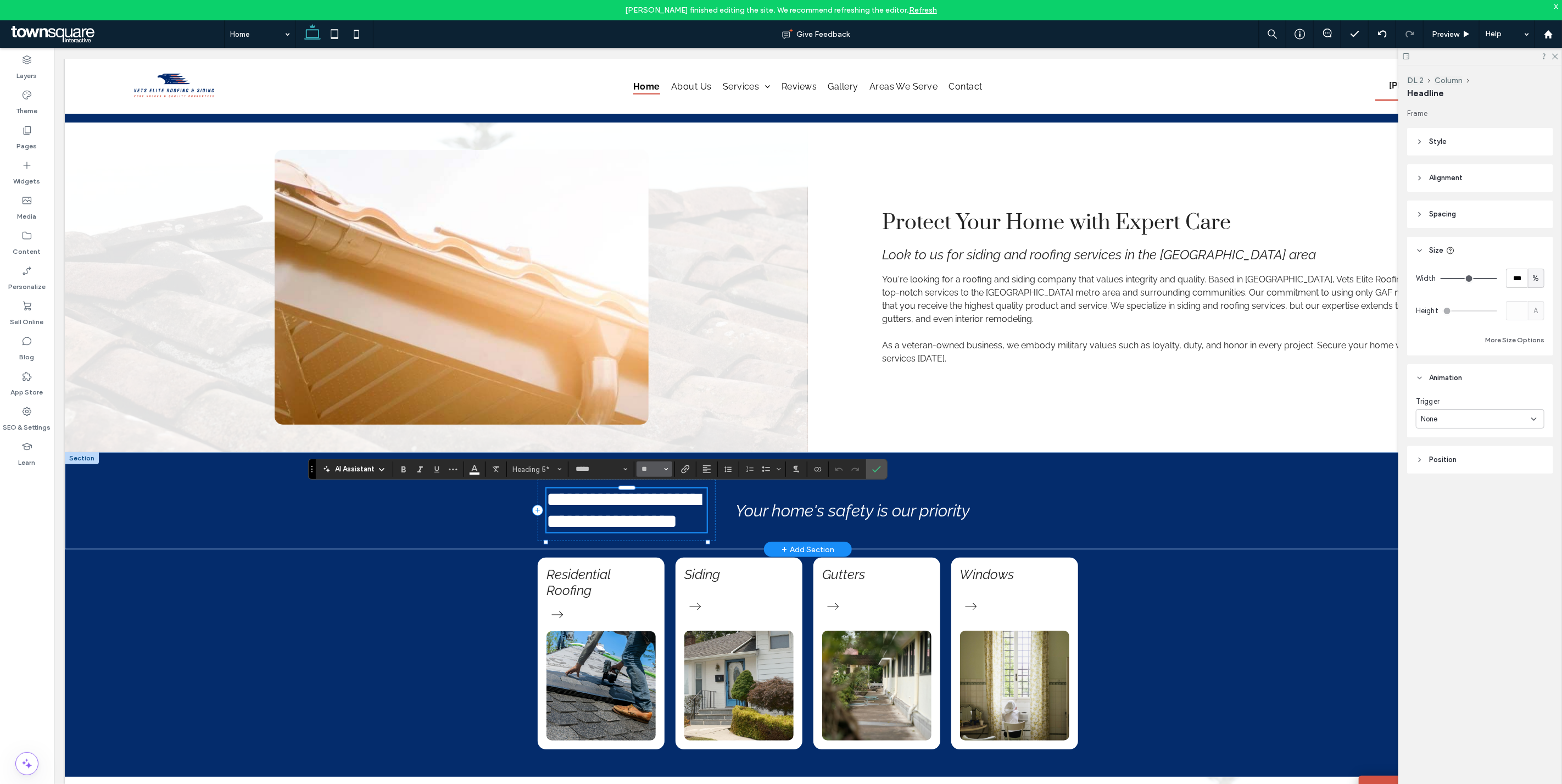
click at [666, 471] on icon "Size" at bounding box center [666, 469] width 4 height 4
click at [655, 551] on label "32" at bounding box center [654, 545] width 35 height 15
type input "**"
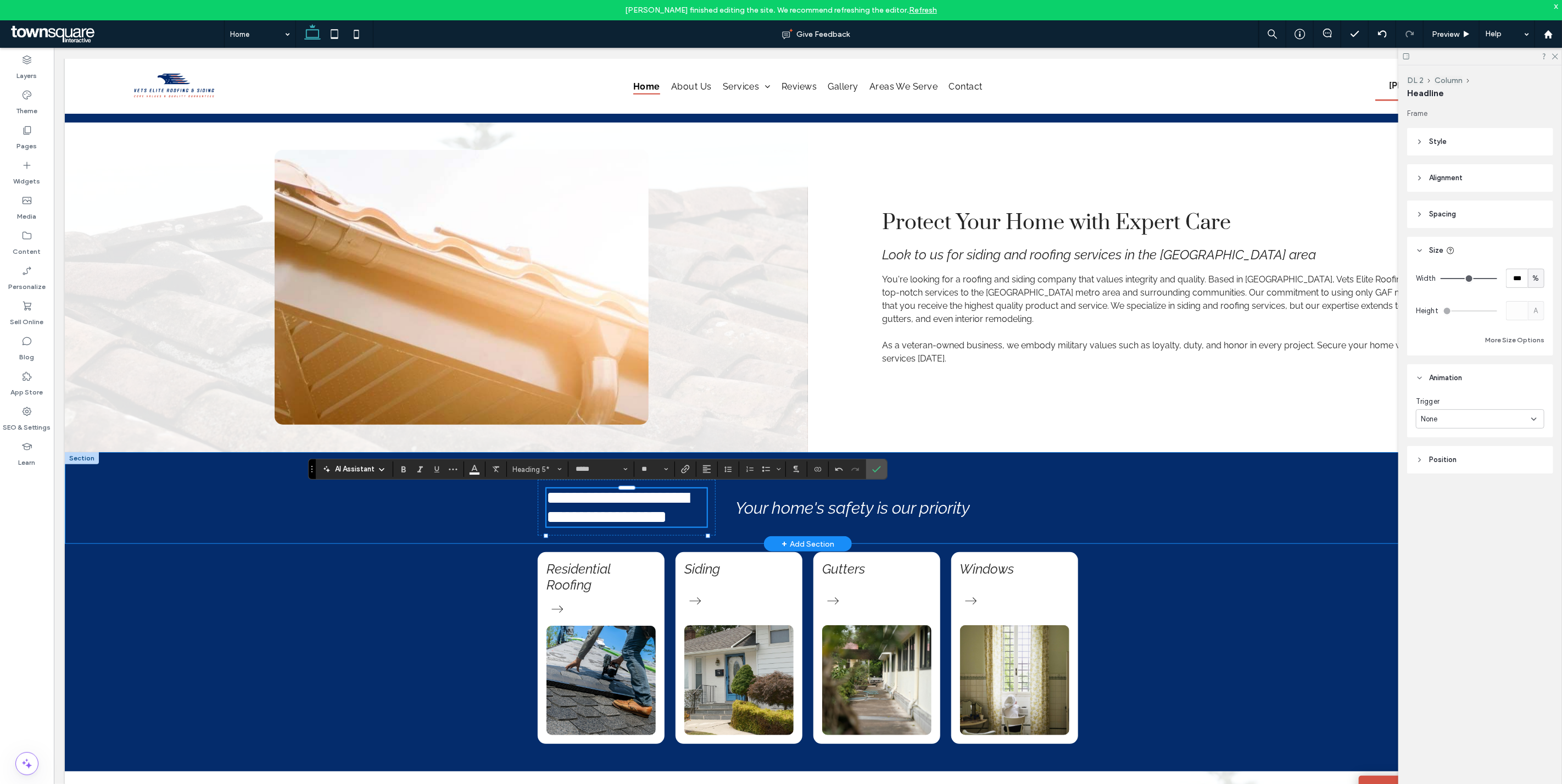
click at [489, 540] on div "**********" at bounding box center [807, 497] width 659 height 92
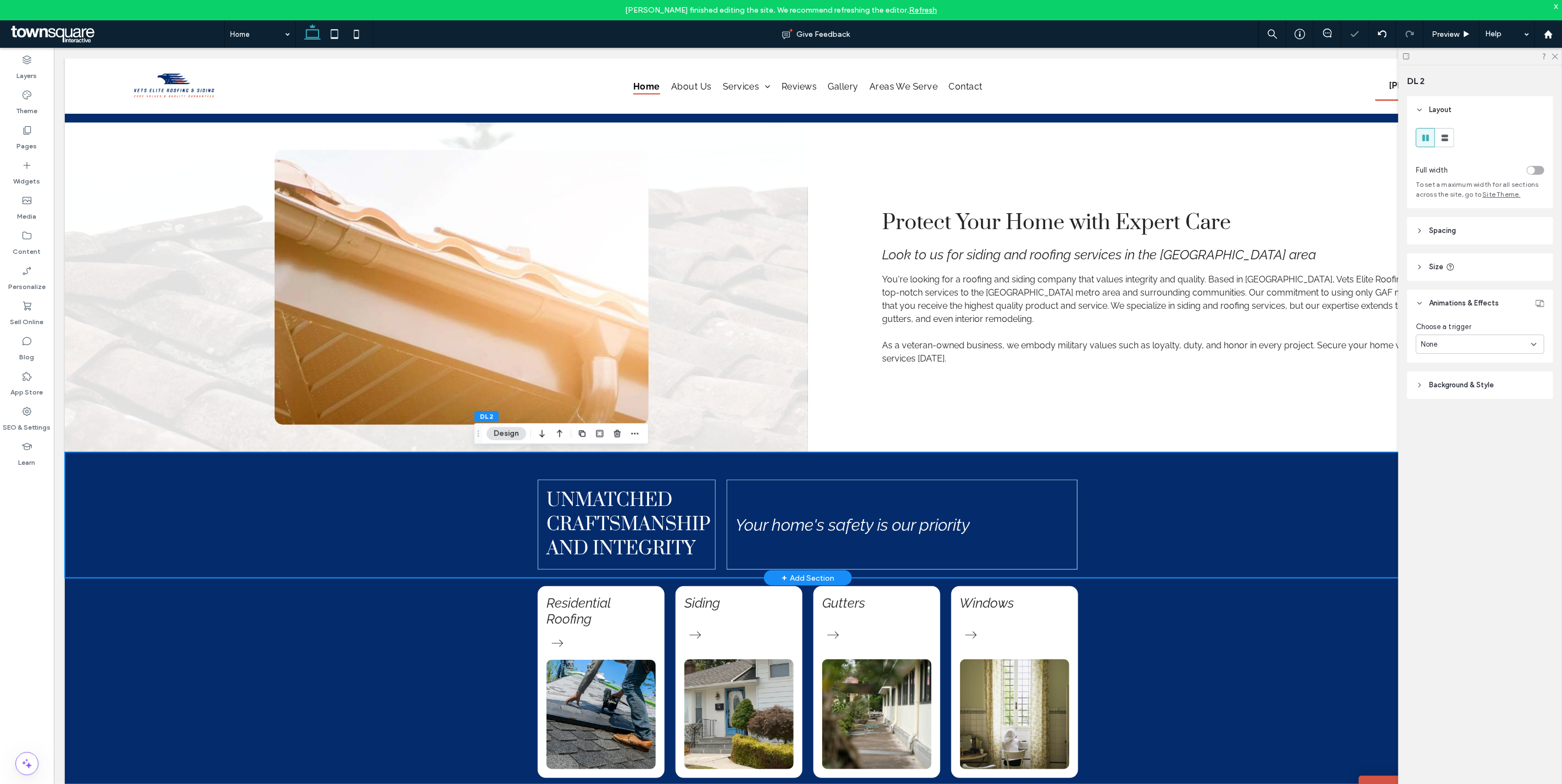
click at [1201, 534] on div "Unmatched Craftsmanship and Integrity Your home's safety is our priority" at bounding box center [807, 514] width 1486 height 126
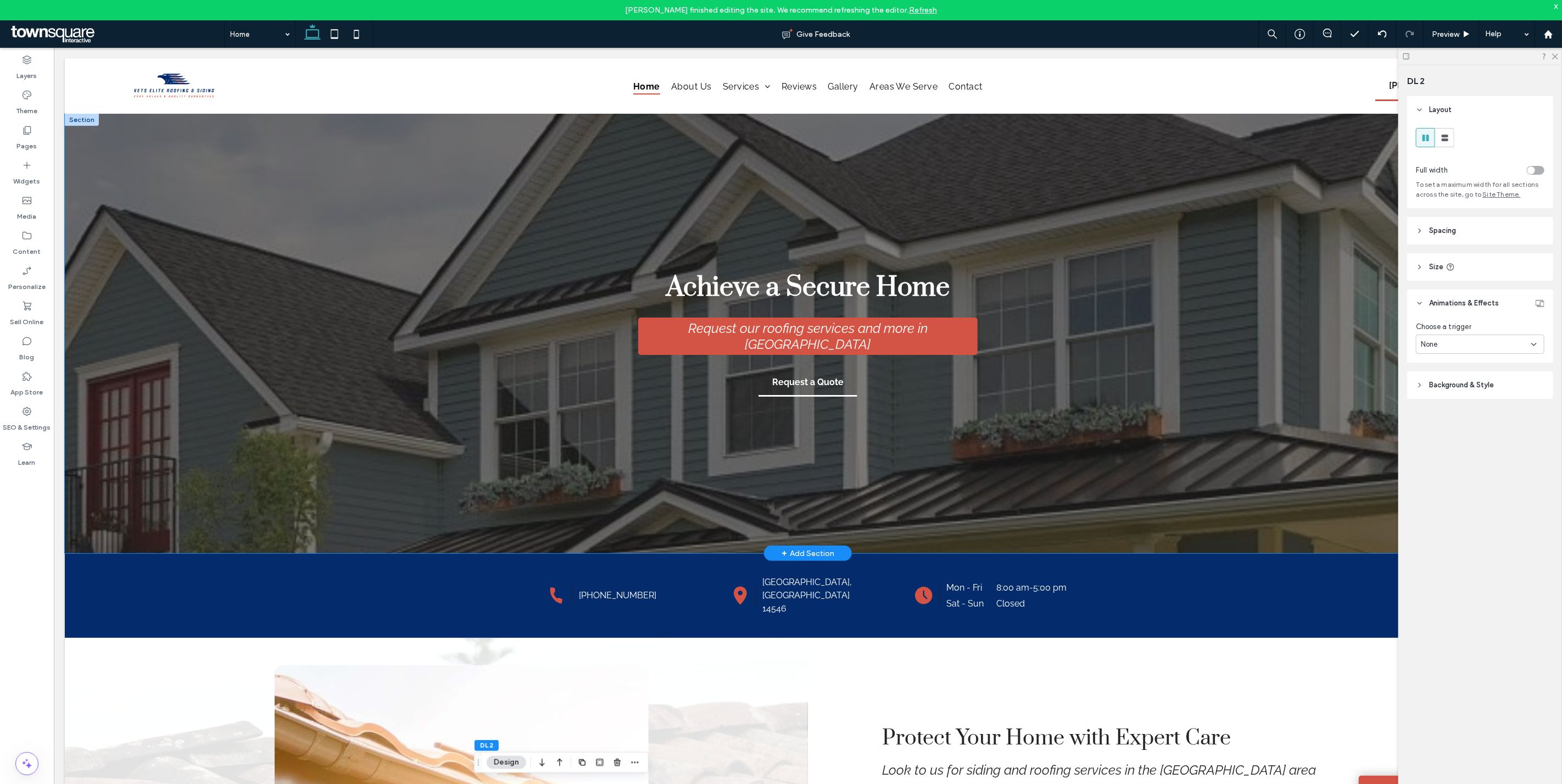
scroll to position [407, 0]
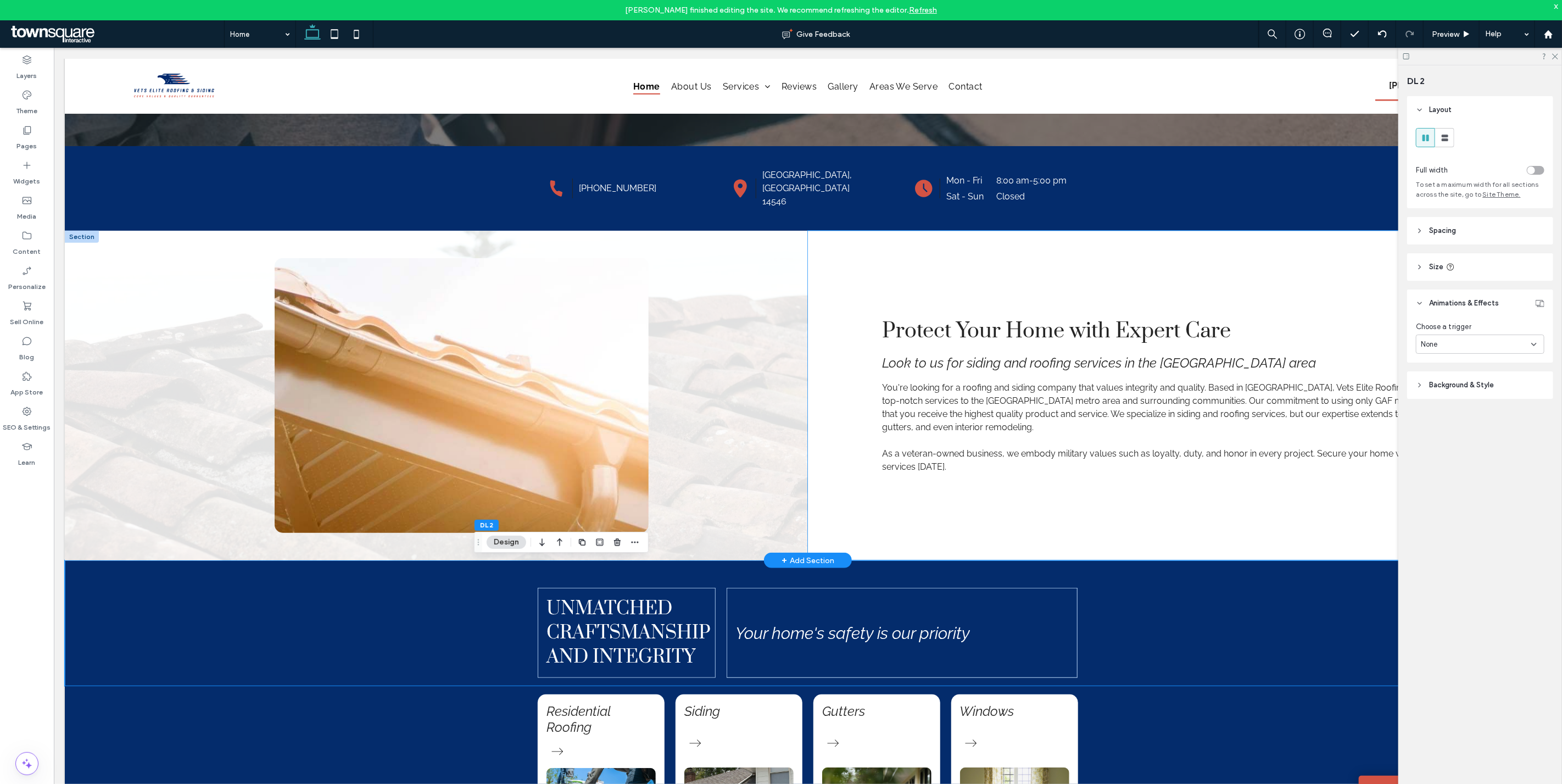
click at [825, 315] on div "Protect Your Home with Expert Care Look to us for siding and roofing services i…" at bounding box center [1179, 395] width 743 height 329
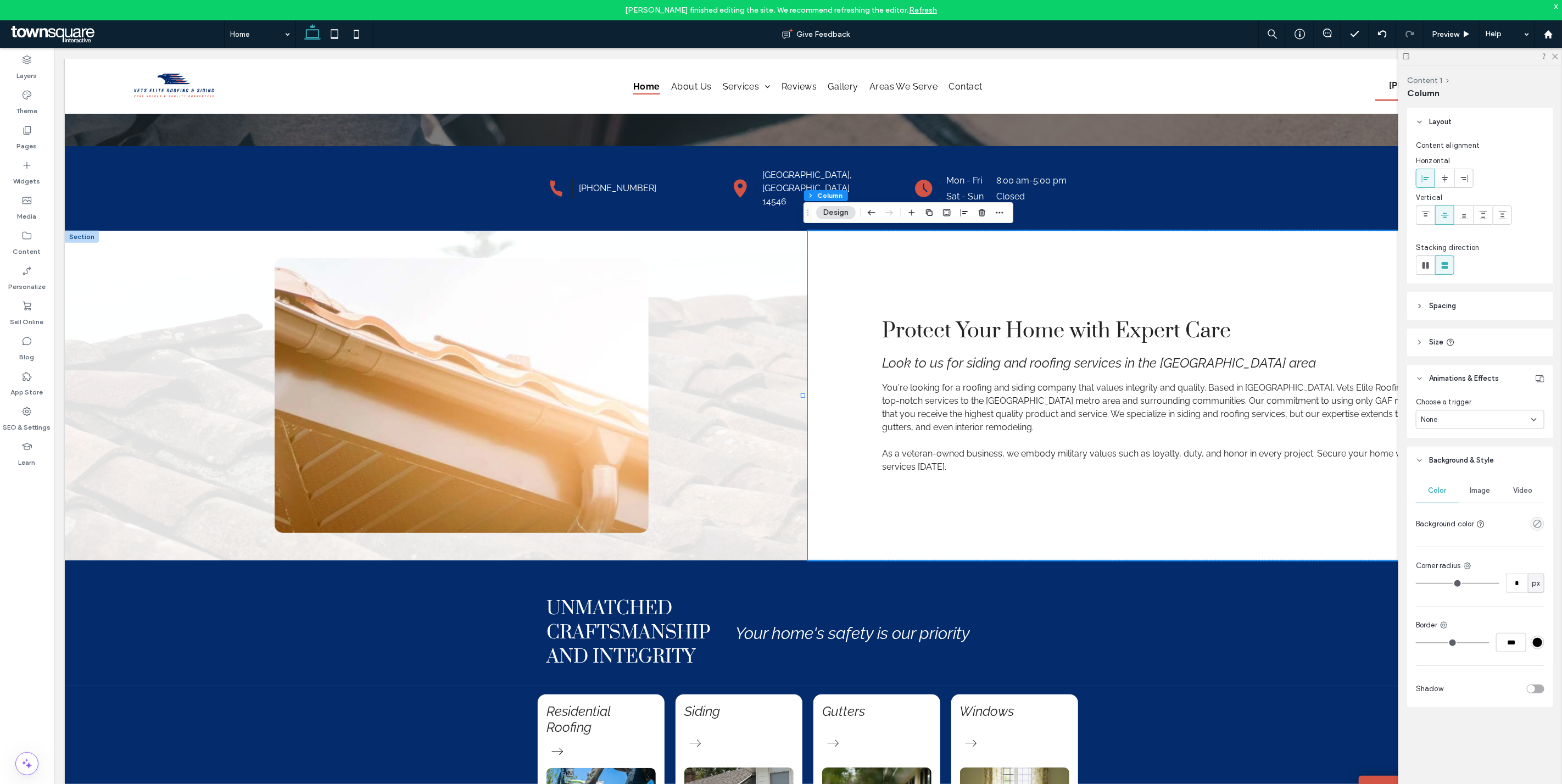
click at [1468, 423] on div "None" at bounding box center [1476, 420] width 110 height 11
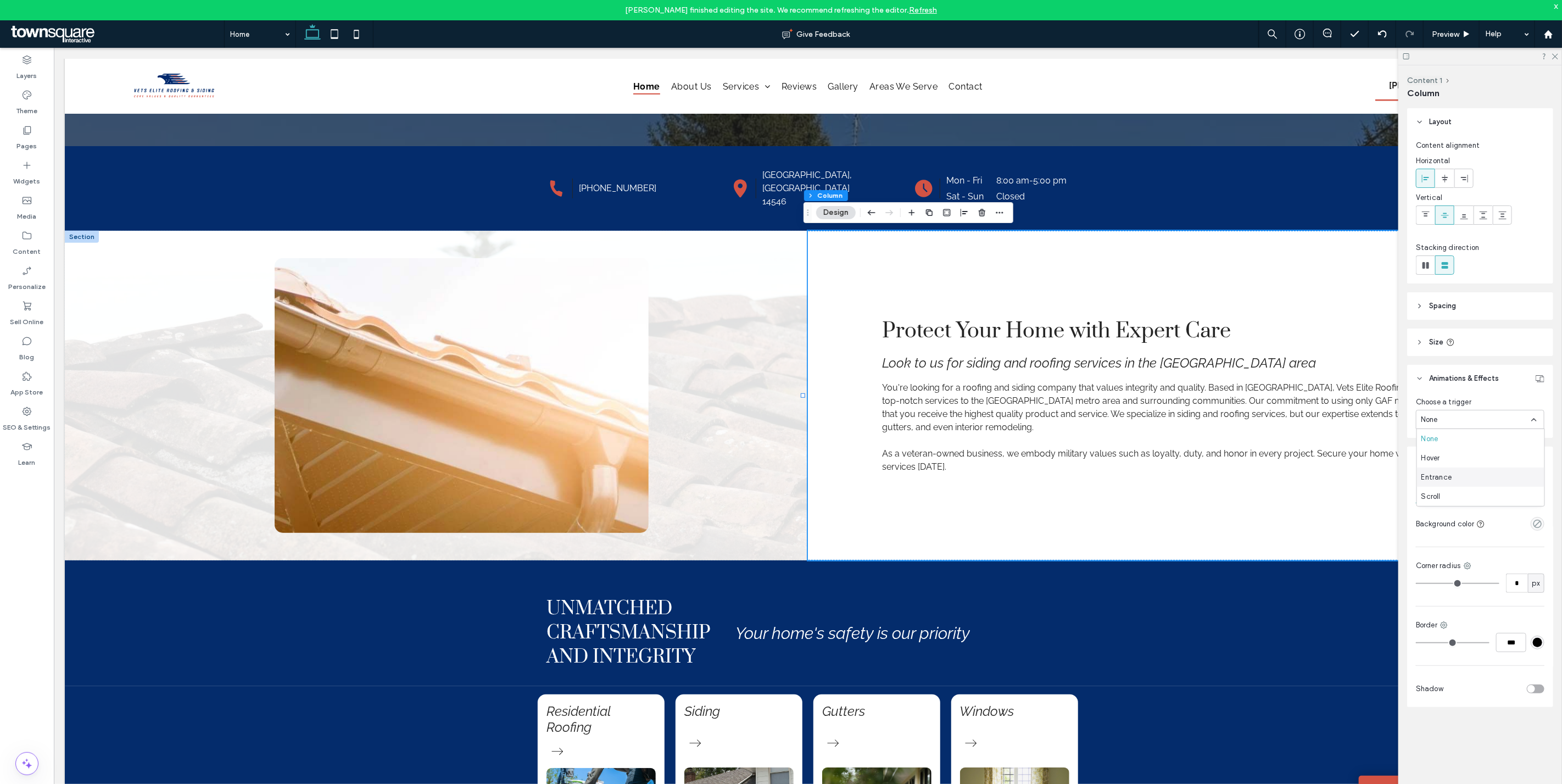
click at [1471, 478] on div "Entrance" at bounding box center [1481, 477] width 127 height 19
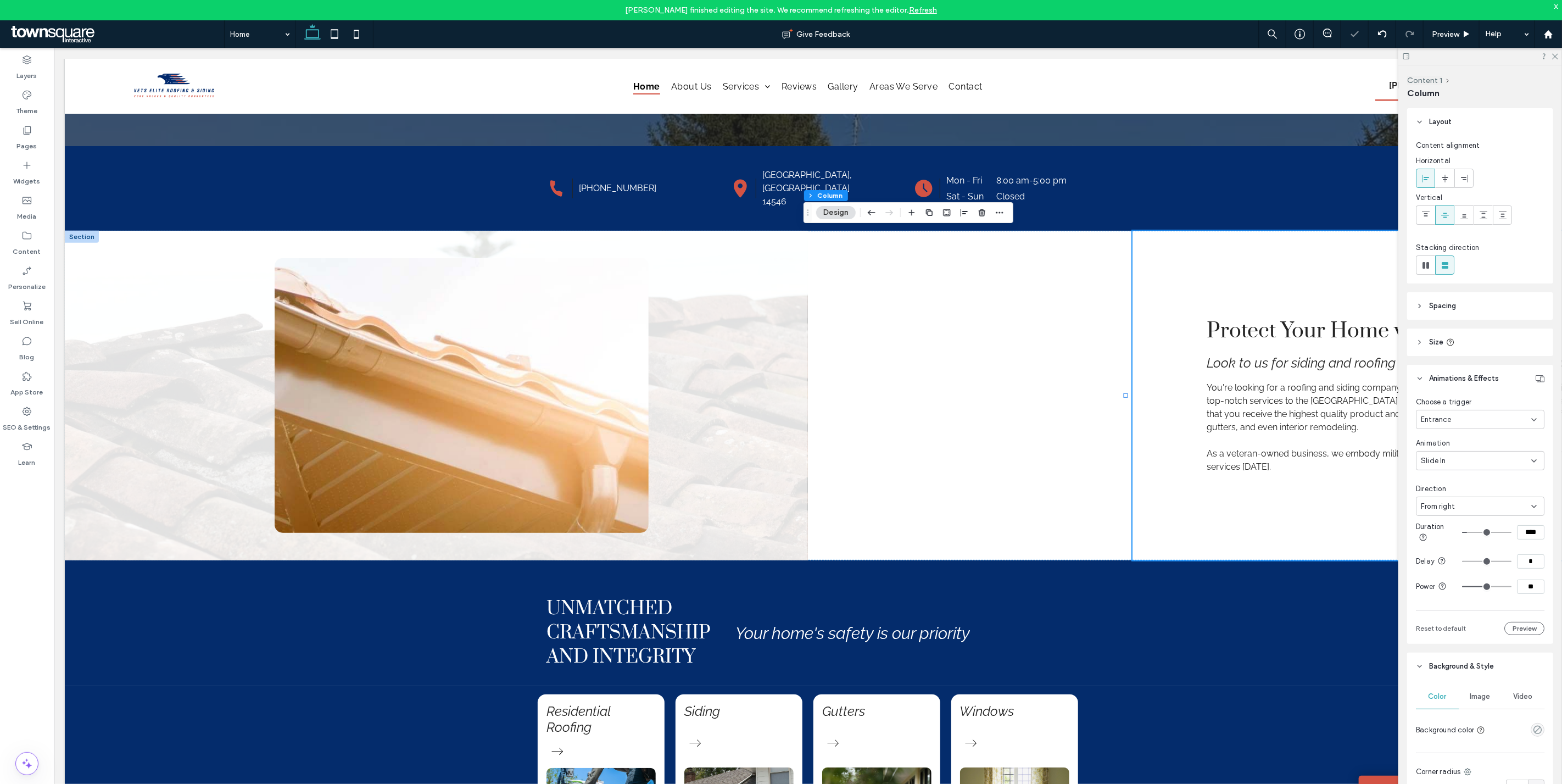
click at [1464, 460] on div "Slide In" at bounding box center [1476, 461] width 110 height 11
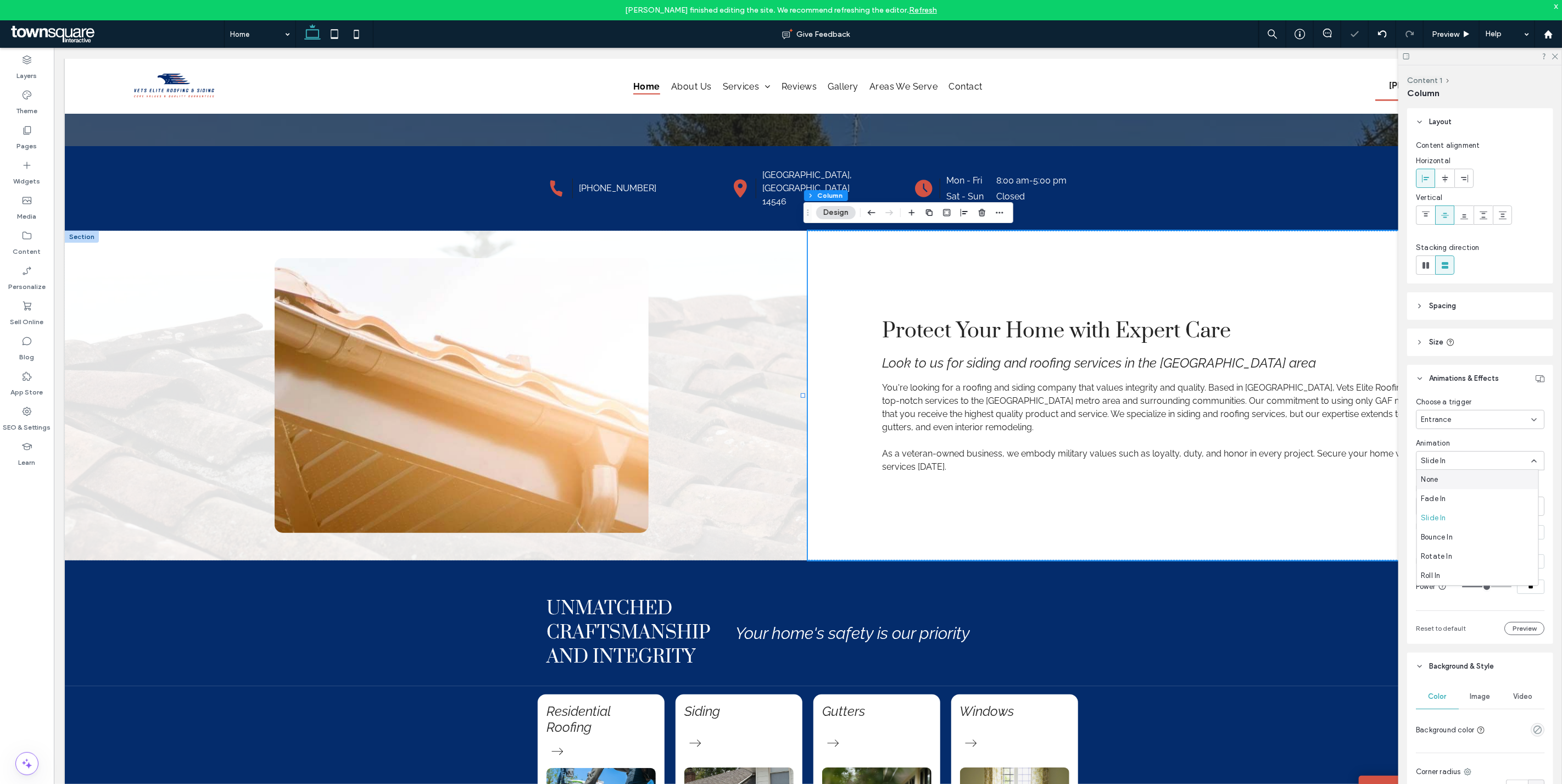
click at [1464, 460] on div "Slide In" at bounding box center [1476, 461] width 110 height 11
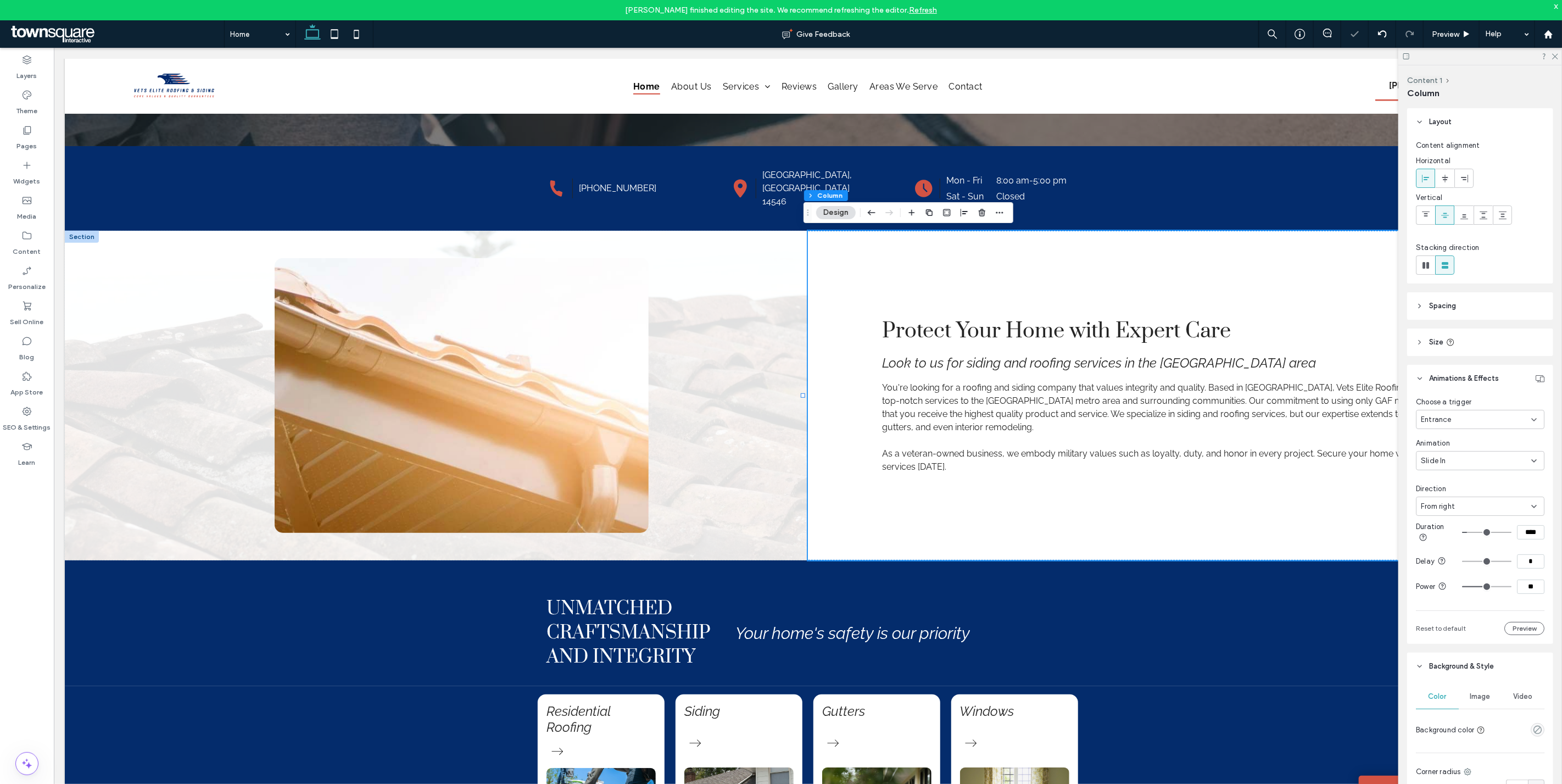
click at [1466, 502] on div "From right" at bounding box center [1476, 506] width 110 height 11
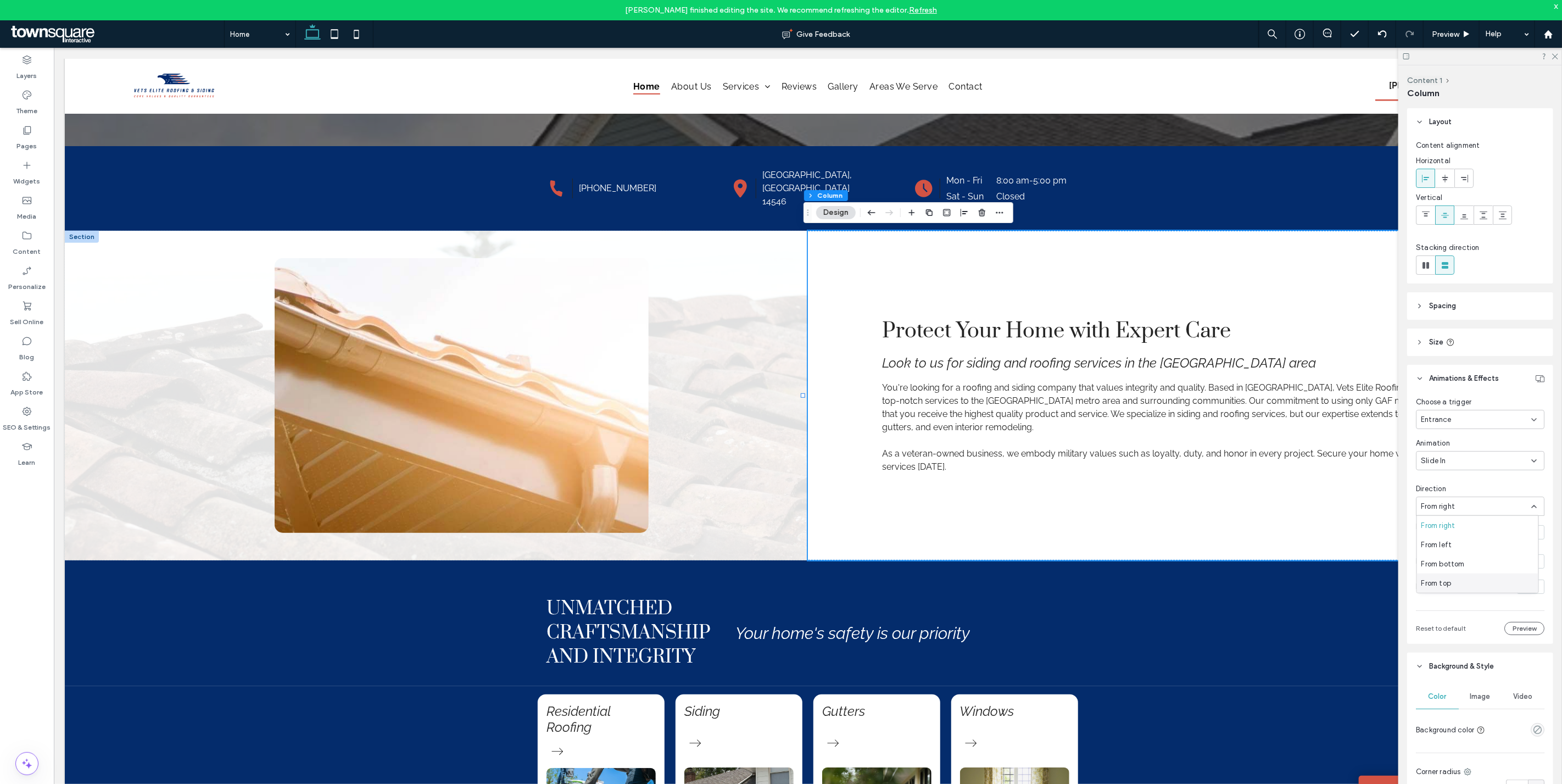
click at [1470, 580] on div "From top" at bounding box center [1478, 583] width 121 height 19
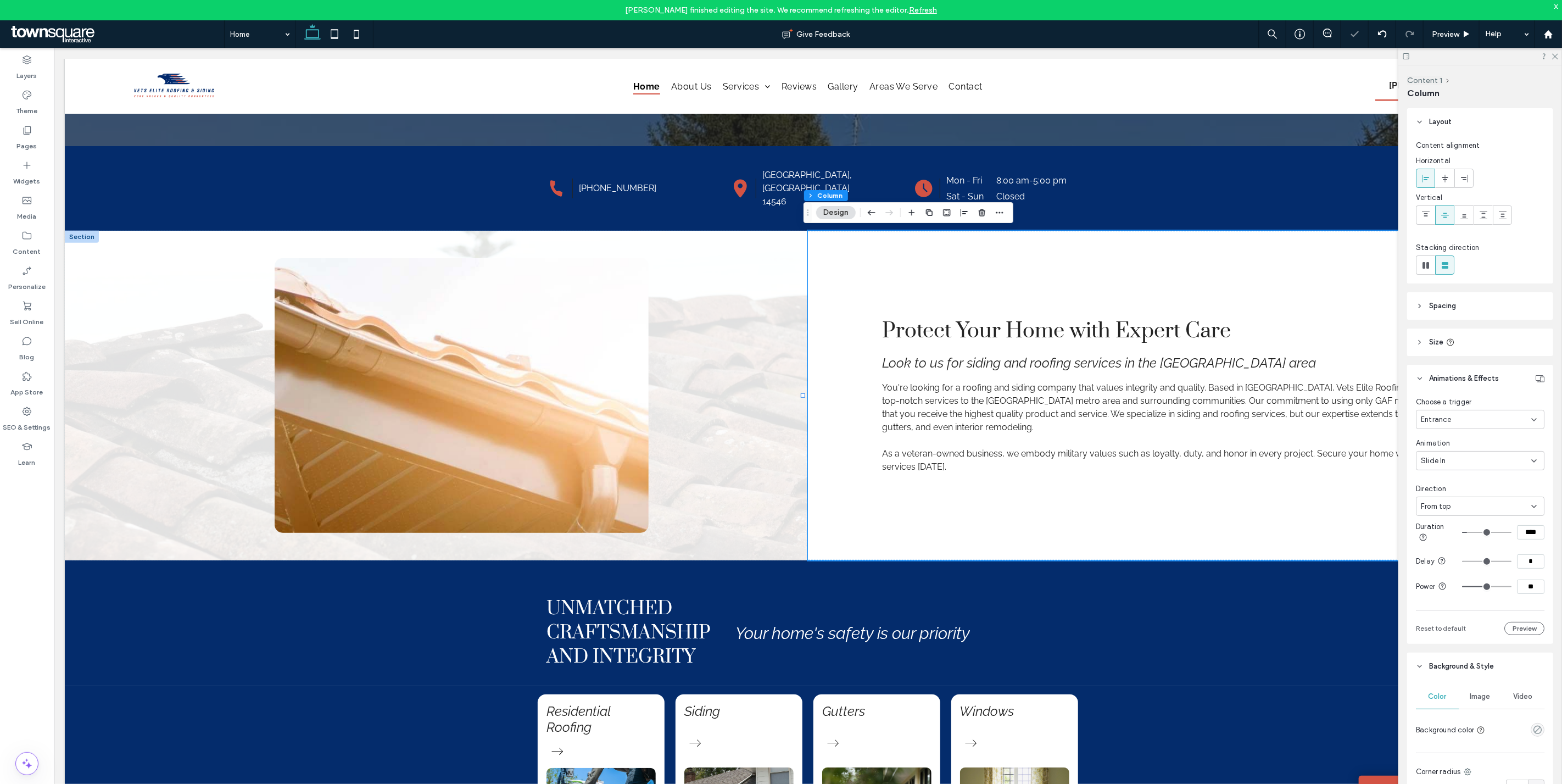
click at [1449, 459] on div "Slide In" at bounding box center [1476, 461] width 110 height 11
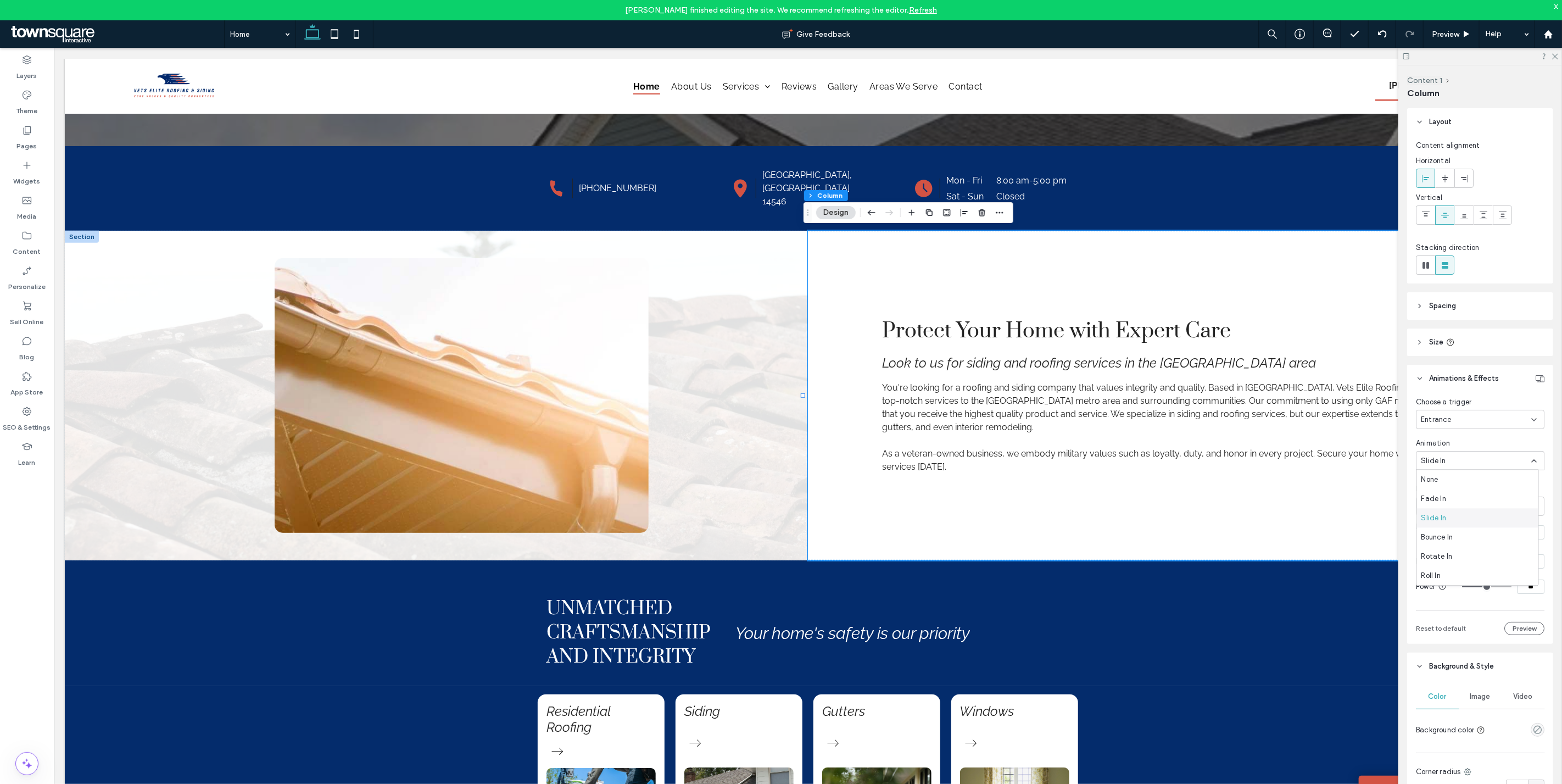
click at [1466, 510] on div "Slide In" at bounding box center [1478, 518] width 121 height 19
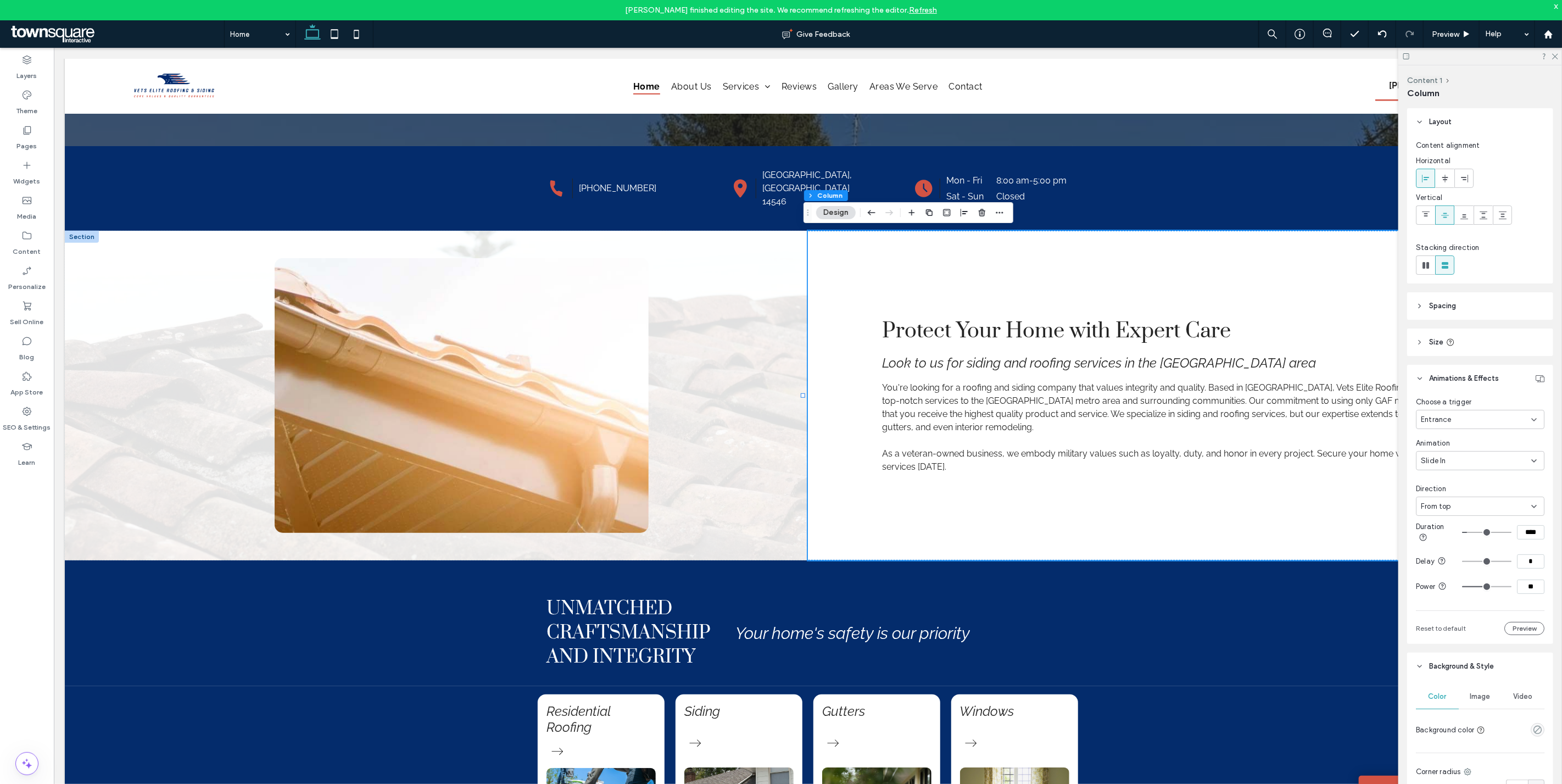
click at [1456, 503] on div "From top" at bounding box center [1476, 506] width 110 height 11
click at [1467, 566] on div "From bottom" at bounding box center [1478, 564] width 121 height 19
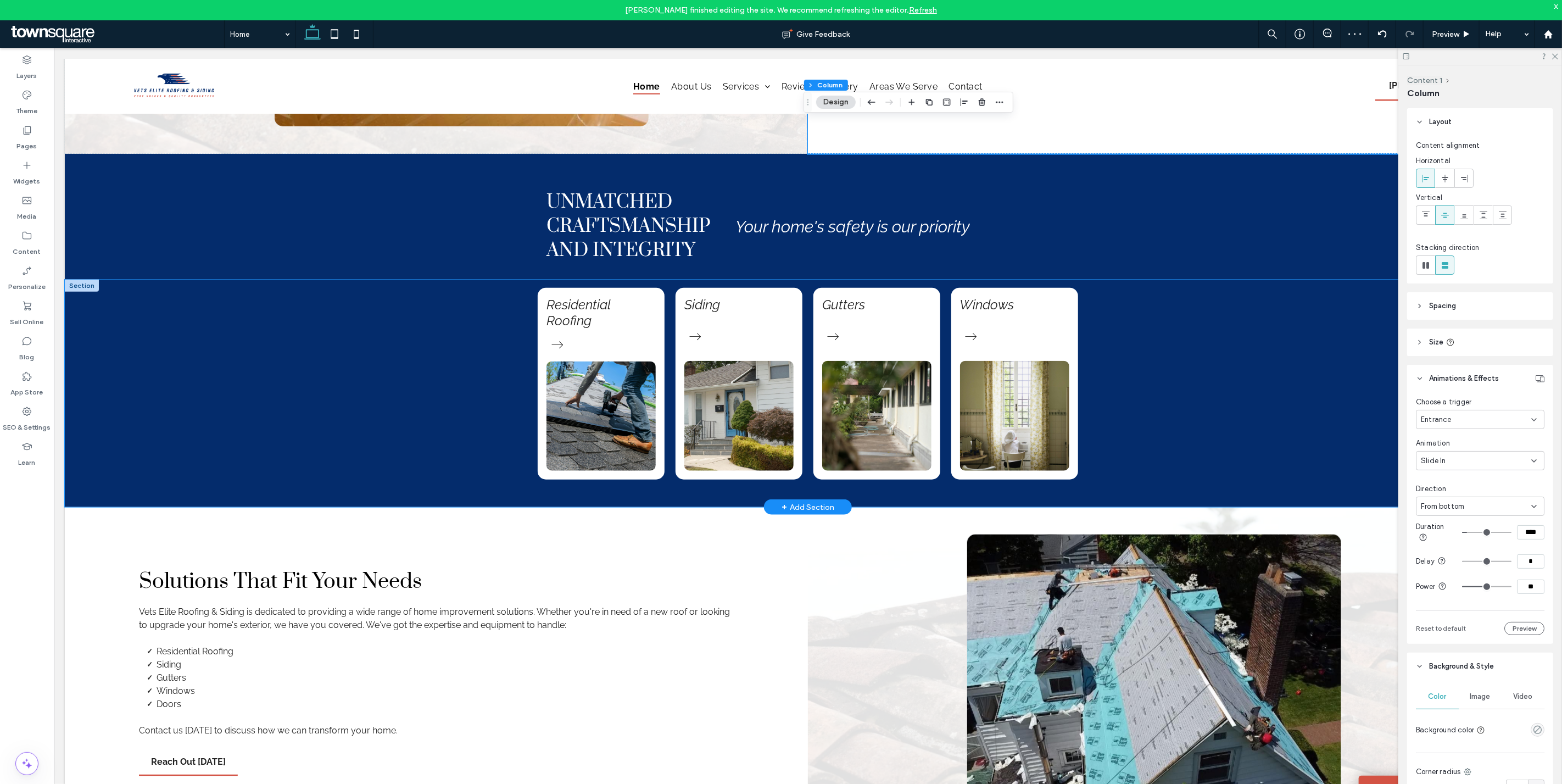
scroll to position [1221, 0]
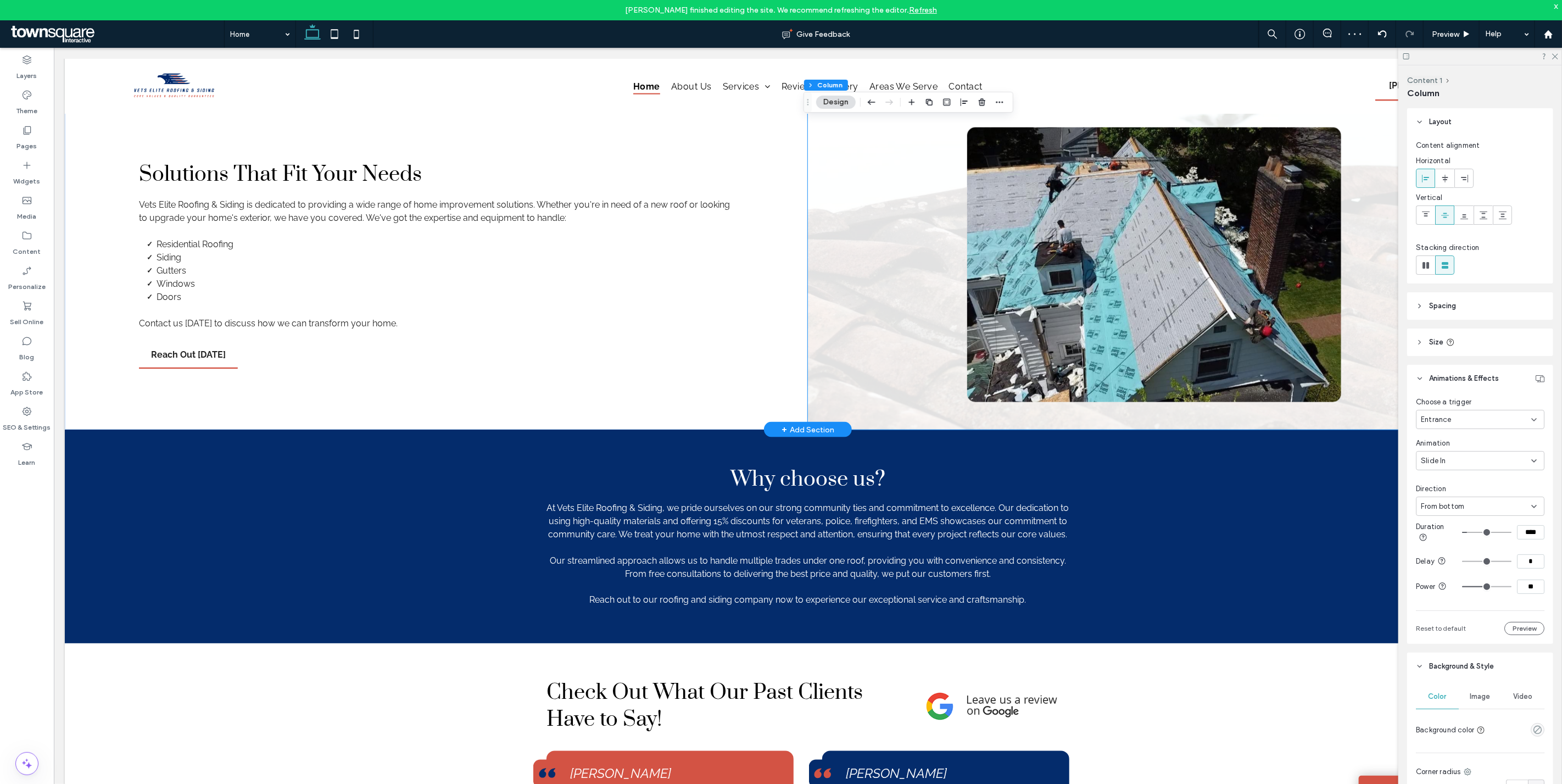
click at [854, 353] on div at bounding box center [1179, 264] width 743 height 329
click at [1466, 463] on div "Fade In" at bounding box center [1476, 461] width 110 height 11
click at [1467, 512] on div "Slide In" at bounding box center [1478, 518] width 121 height 19
click at [1472, 503] on div "From right" at bounding box center [1476, 506] width 110 height 11
click at [1475, 566] on div "From bottom" at bounding box center [1478, 564] width 121 height 19
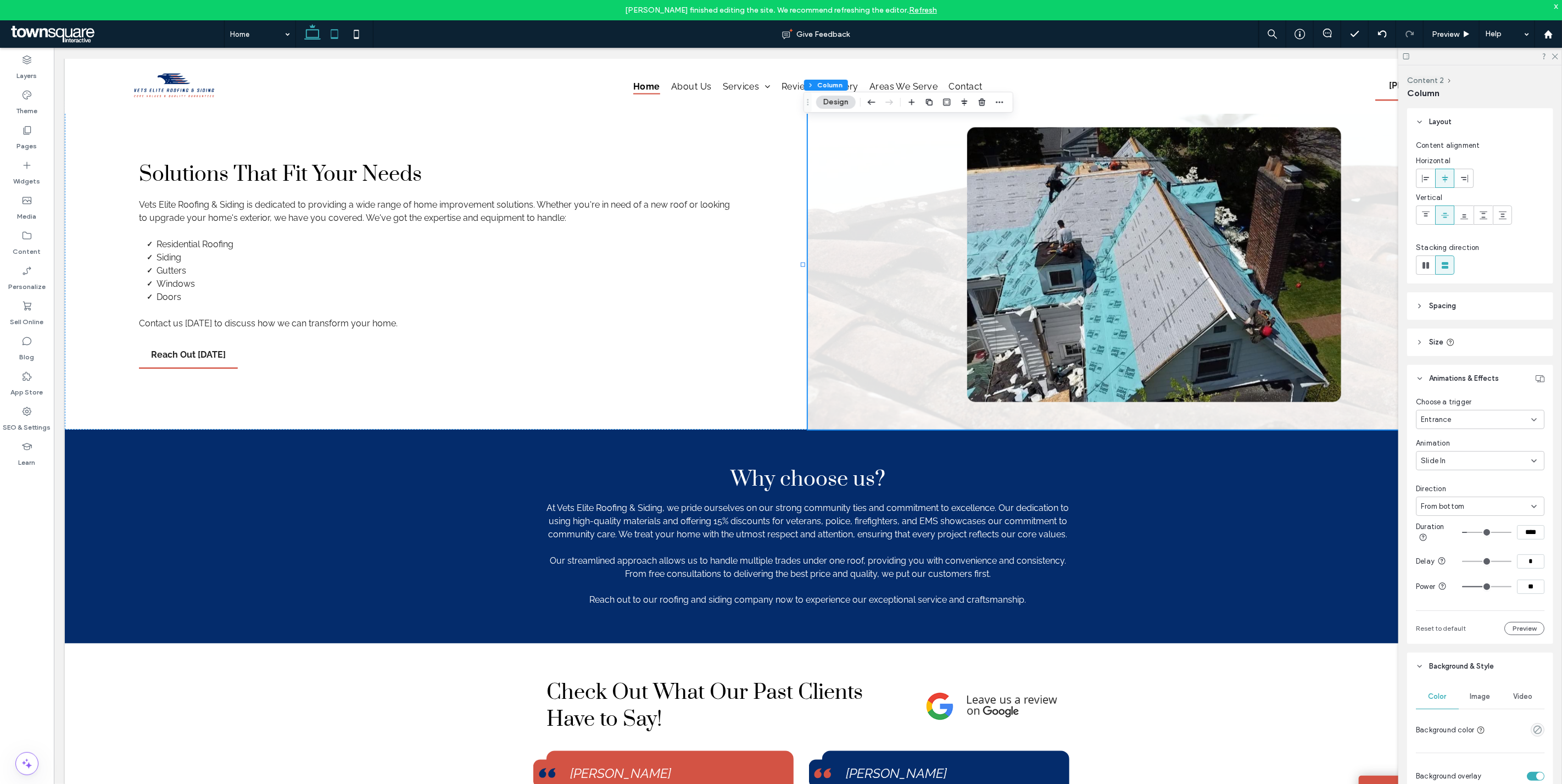
click at [332, 35] on icon at bounding box center [334, 34] width 22 height 22
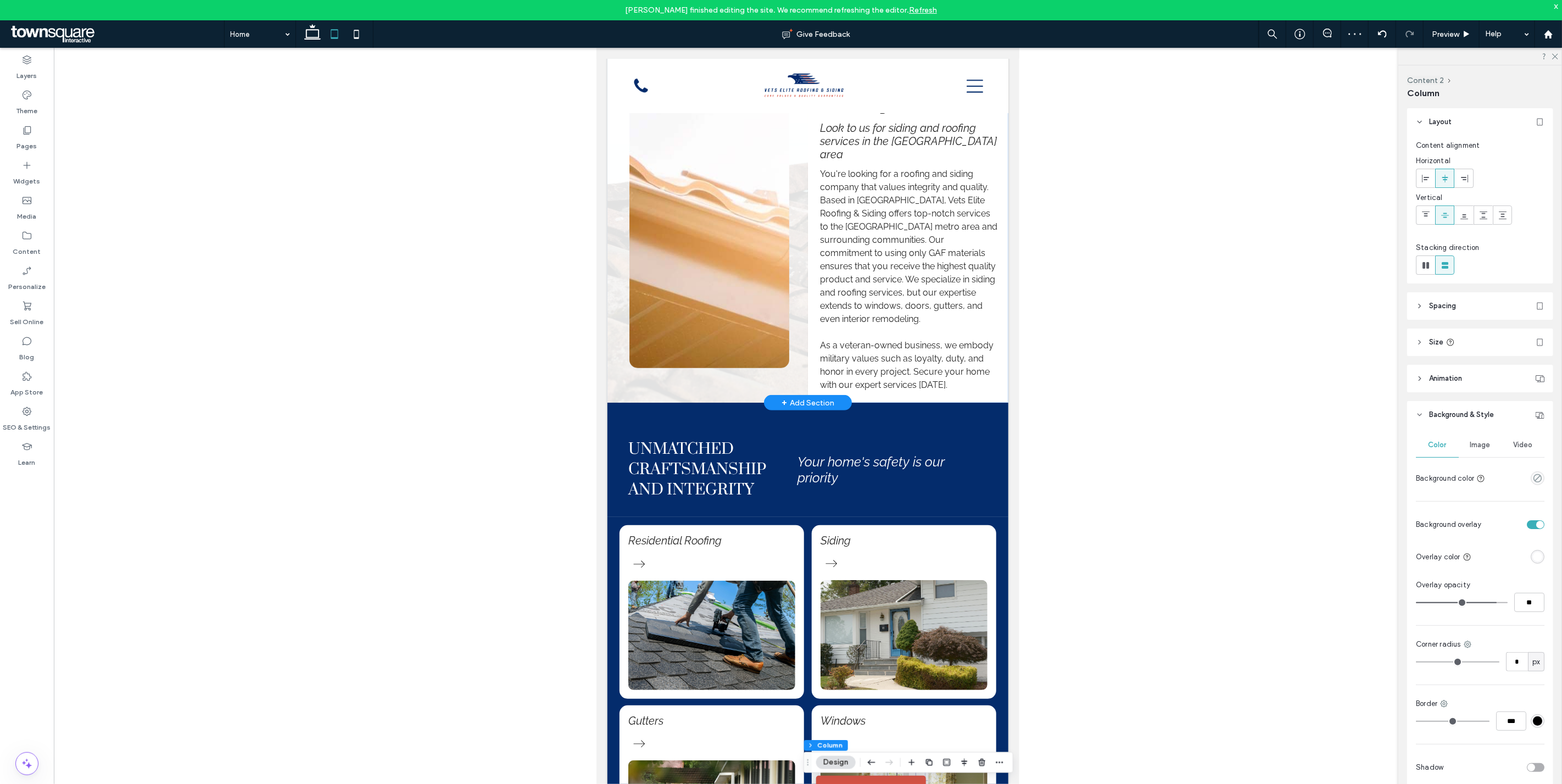
scroll to position [426, 0]
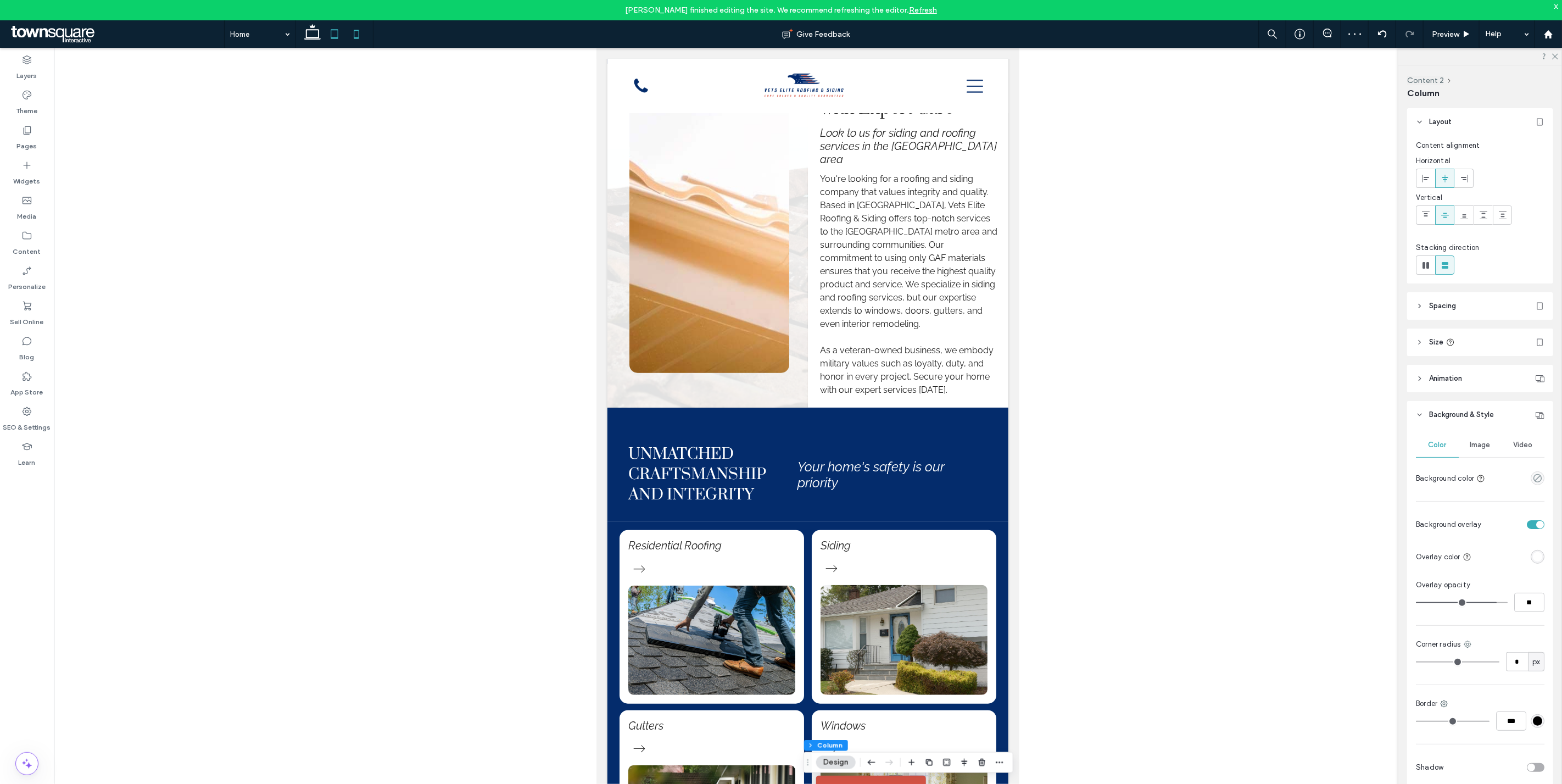
click at [353, 31] on icon at bounding box center [357, 34] width 22 height 22
type input "**"
type input "***"
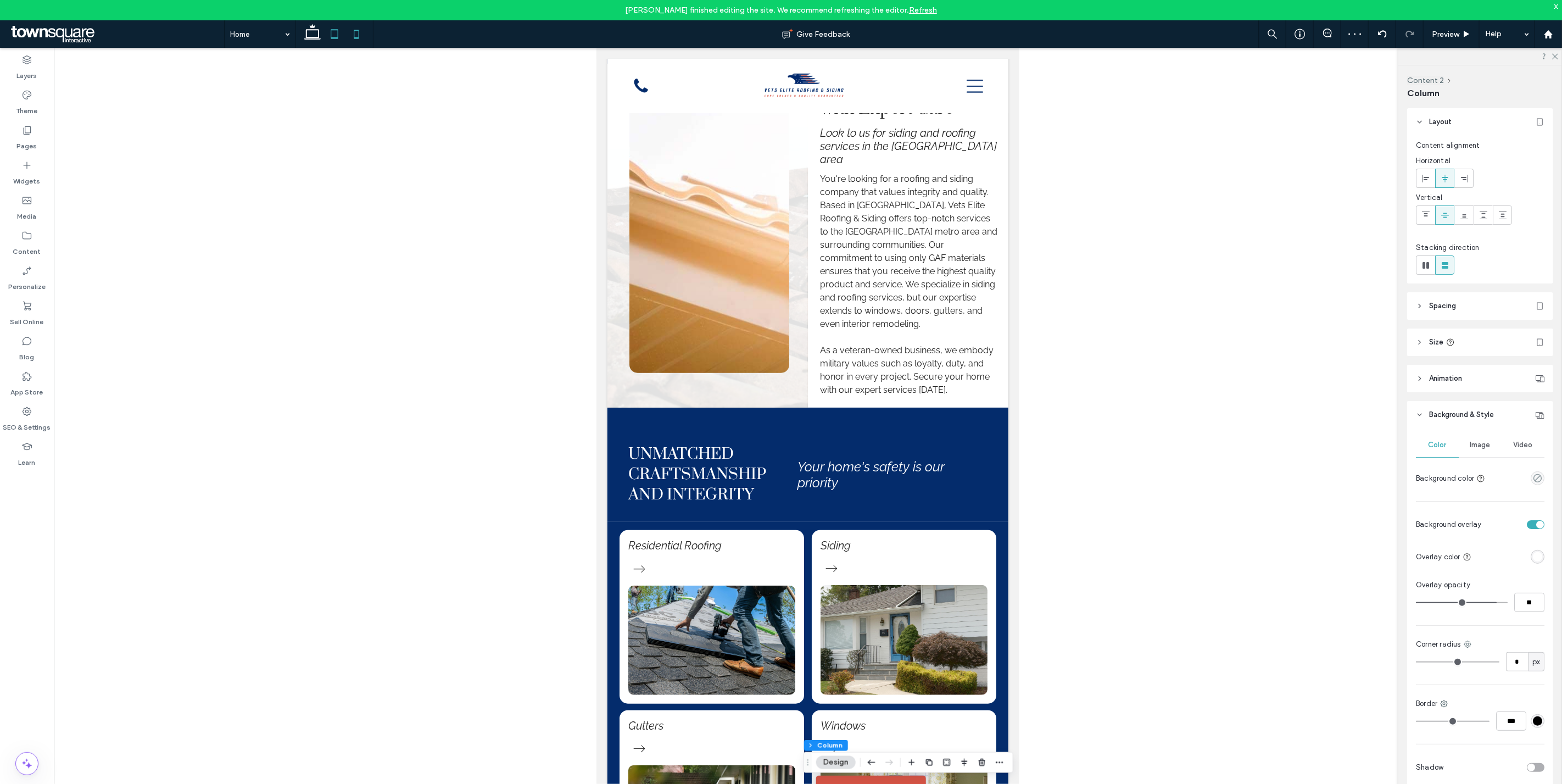
type input "***"
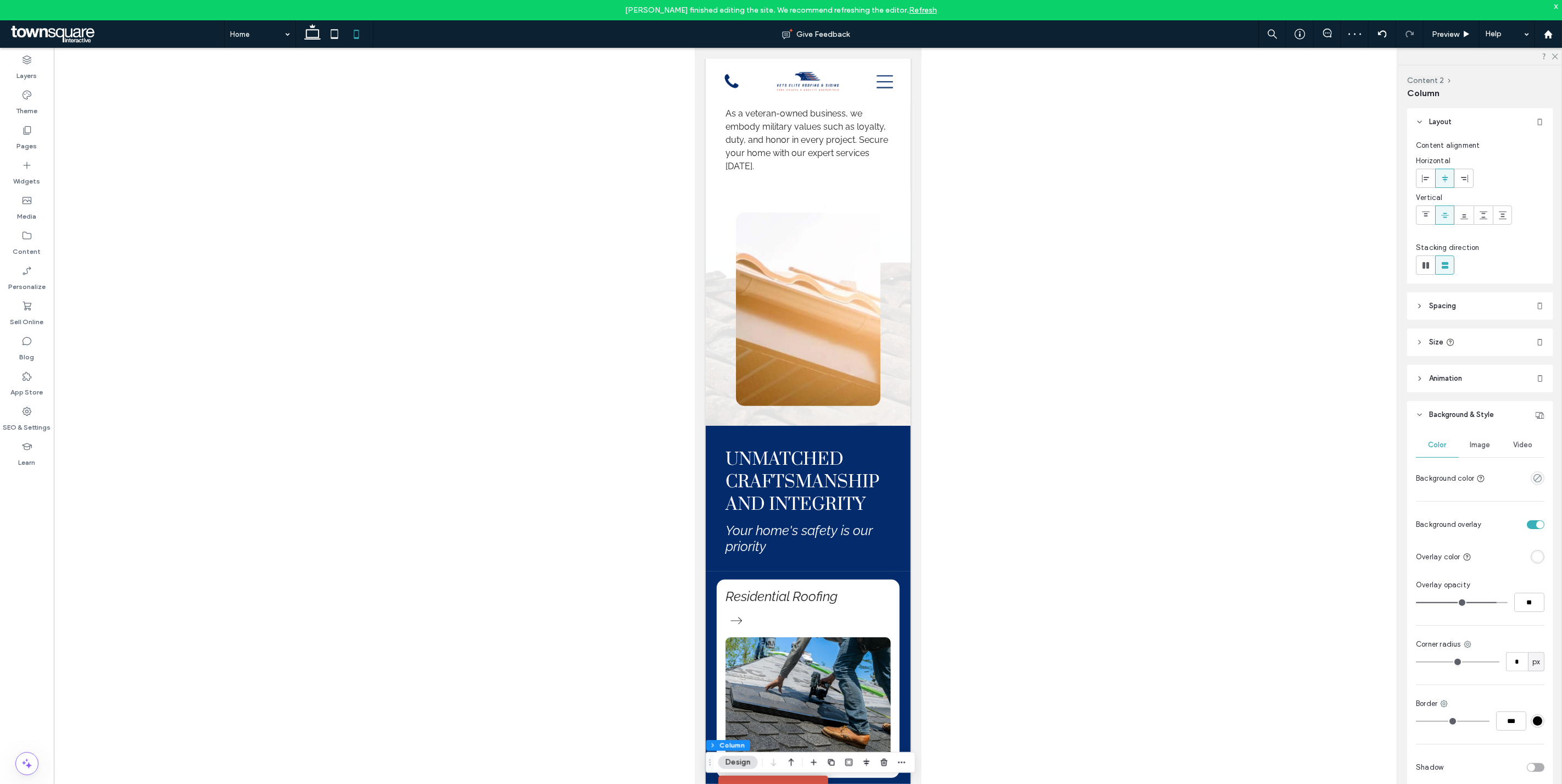
scroll to position [712, 0]
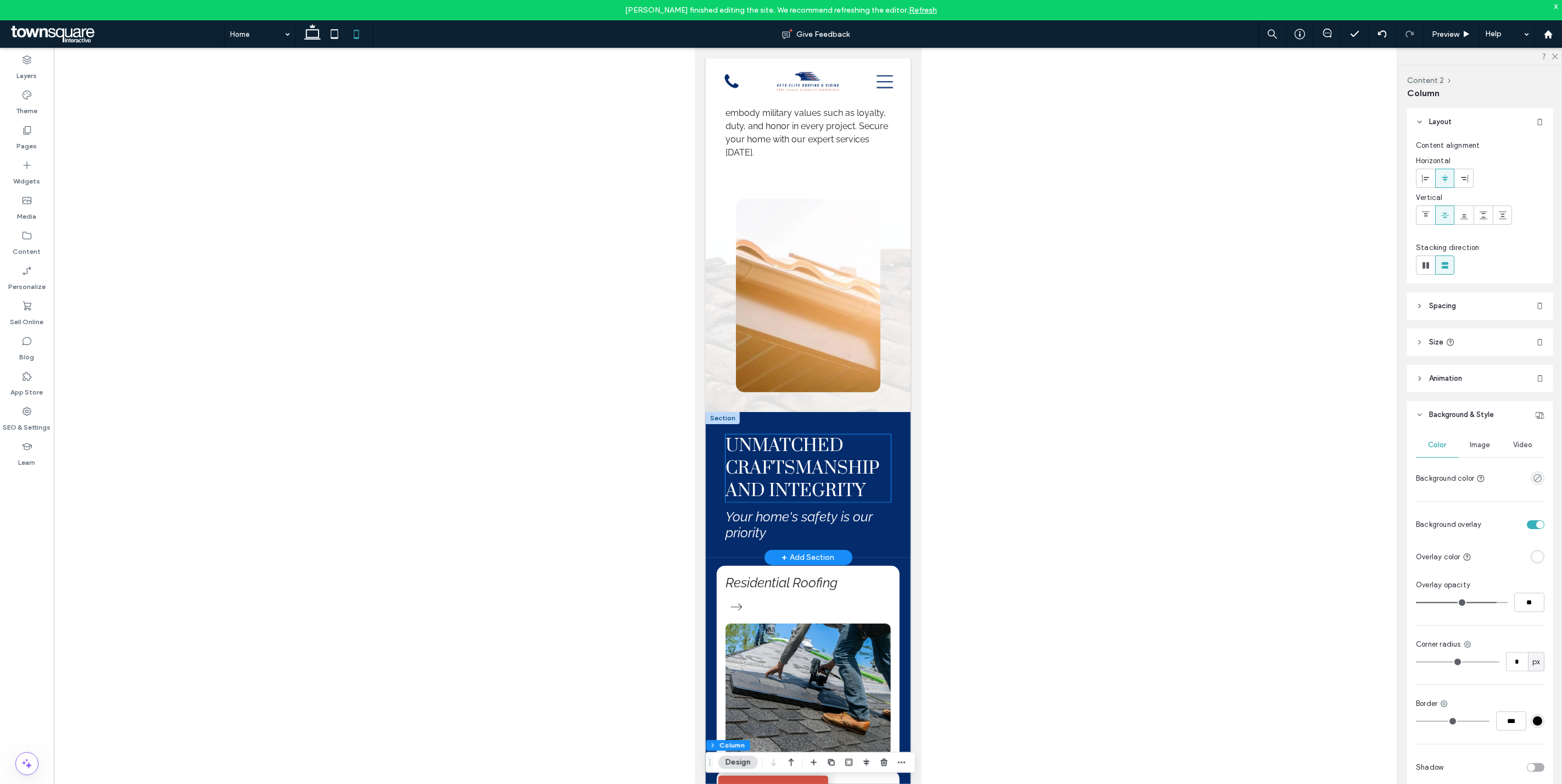
click at [775, 454] on span "Unmatched Craftsmanship and Integrity" at bounding box center [802, 467] width 155 height 67
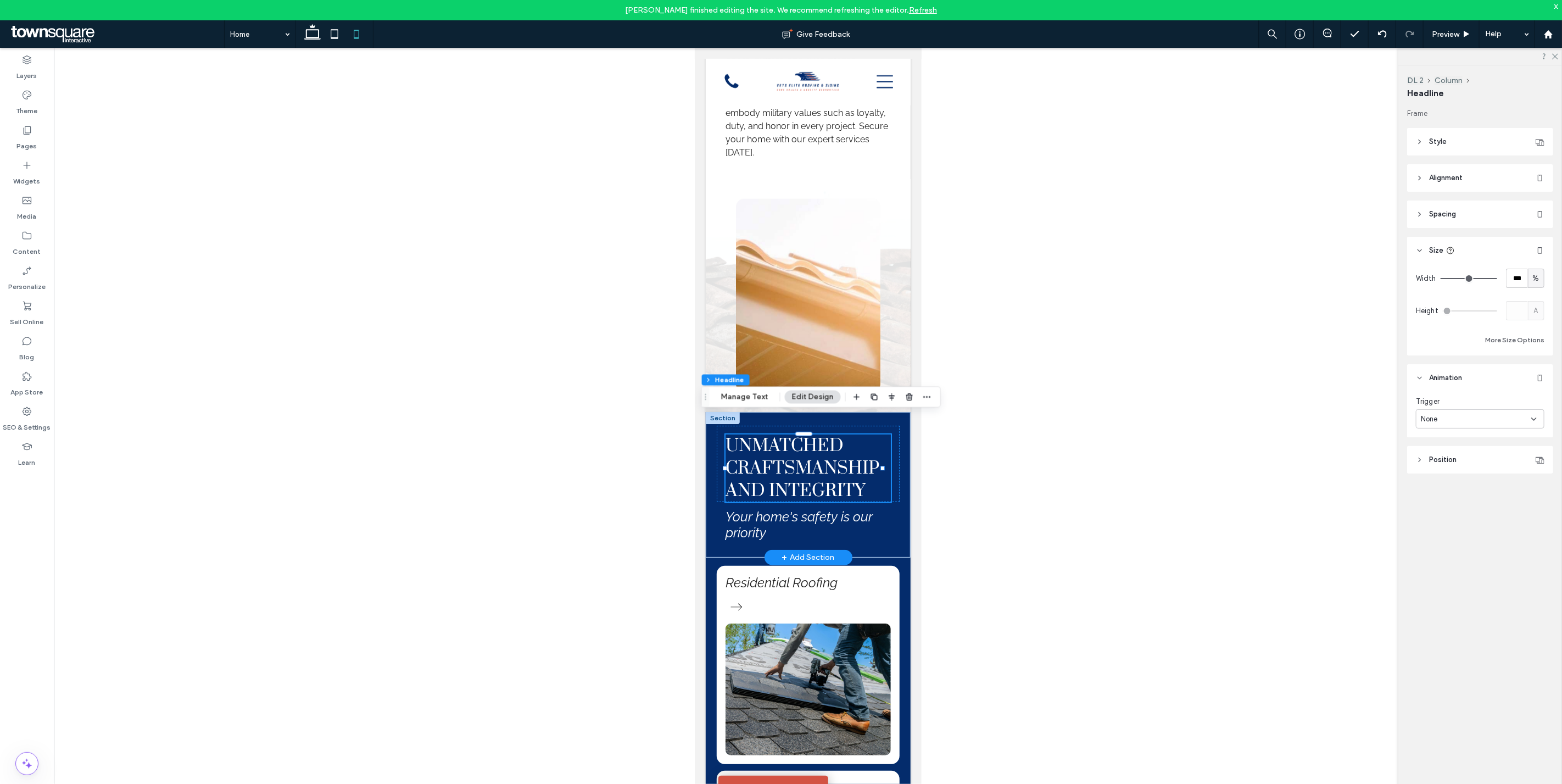
click at [784, 449] on span "Unmatched Craftsmanship and Integrity" at bounding box center [802, 467] width 155 height 67
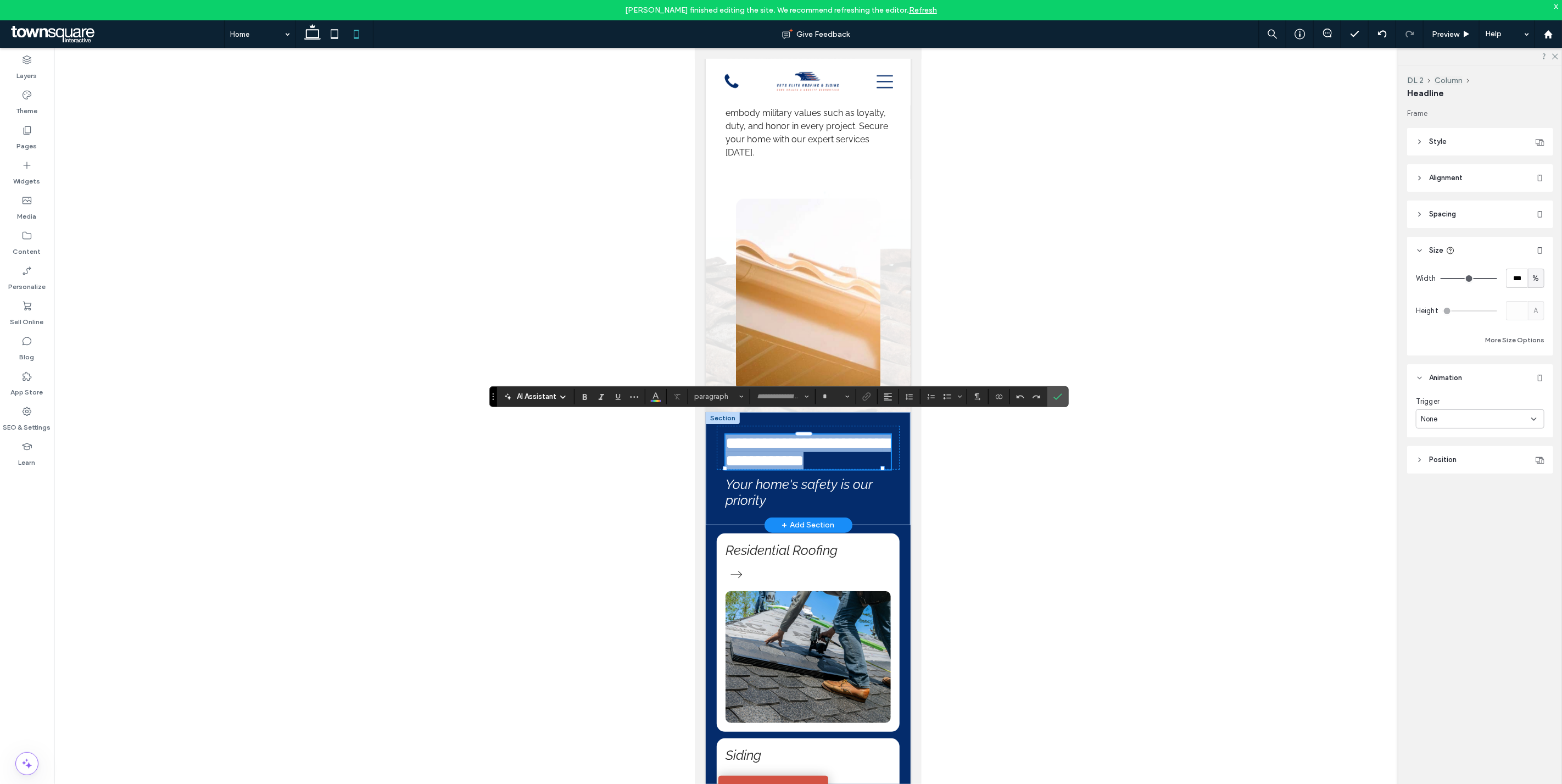
type input "*****"
type input "**"
click at [848, 397] on icon "Size" at bounding box center [847, 396] width 4 height 4
click at [843, 435] on label "24" at bounding box center [836, 434] width 35 height 15
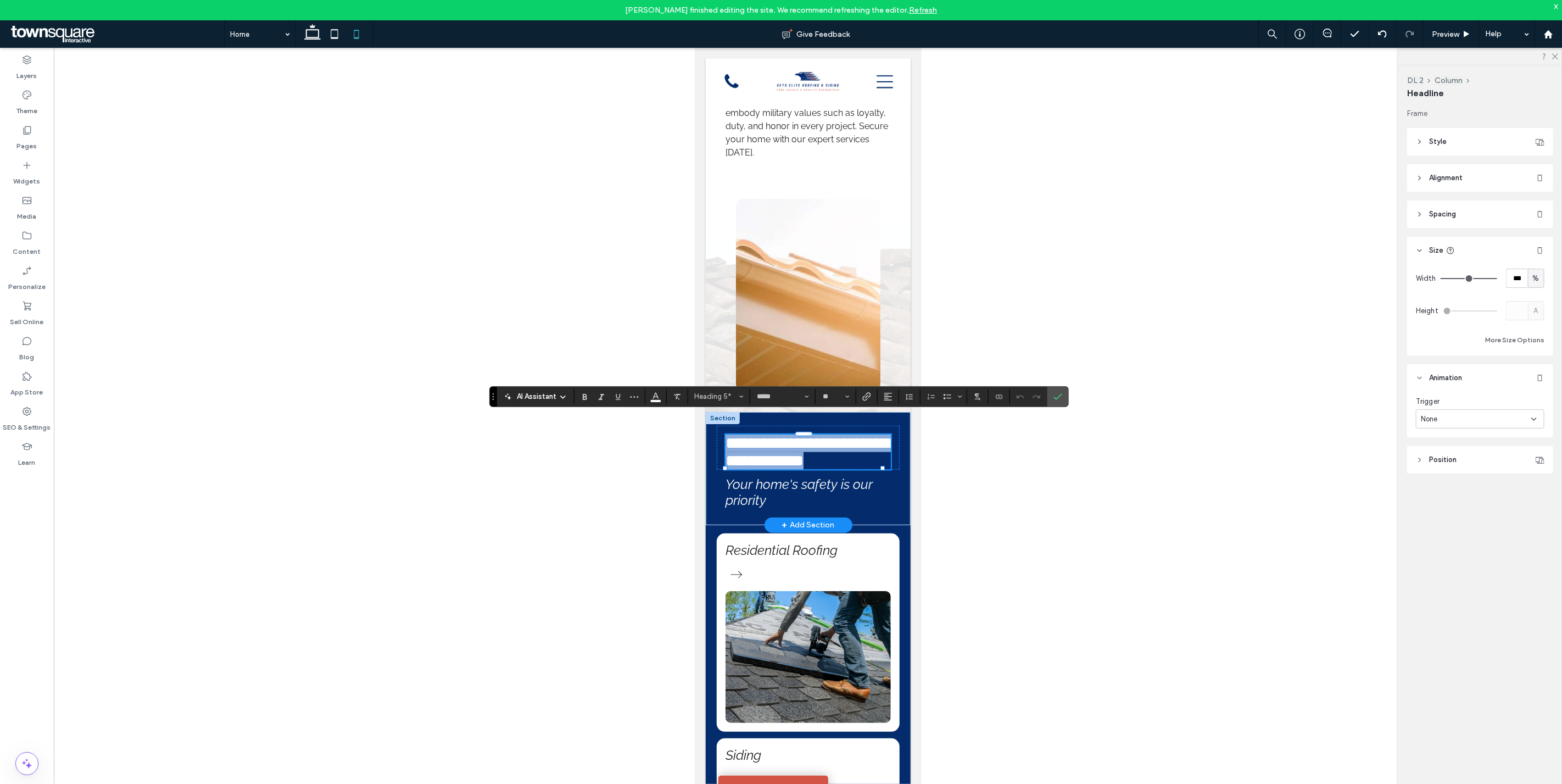
type input "**"
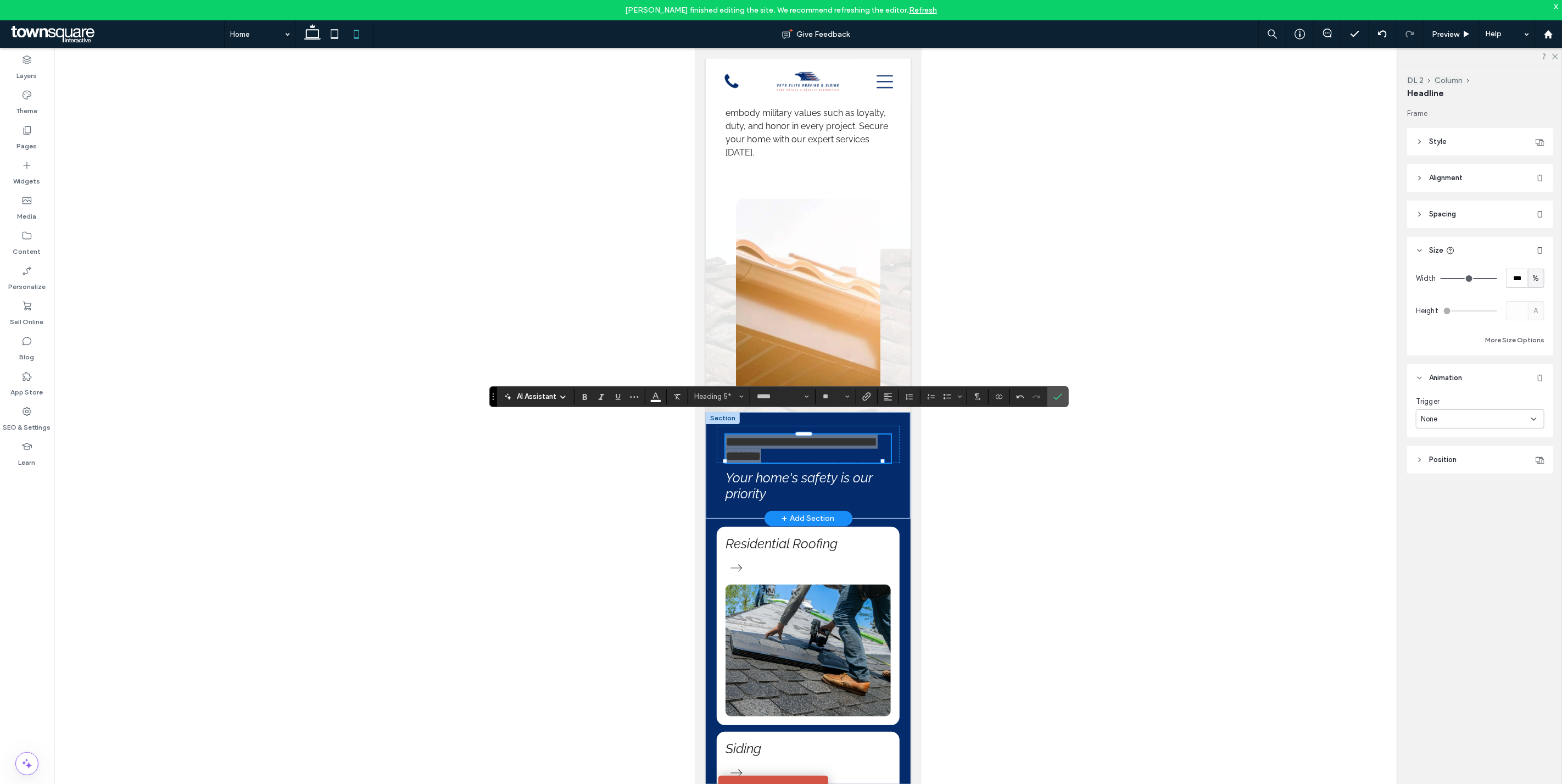
click at [1025, 492] on div at bounding box center [808, 424] width 1508 height 754
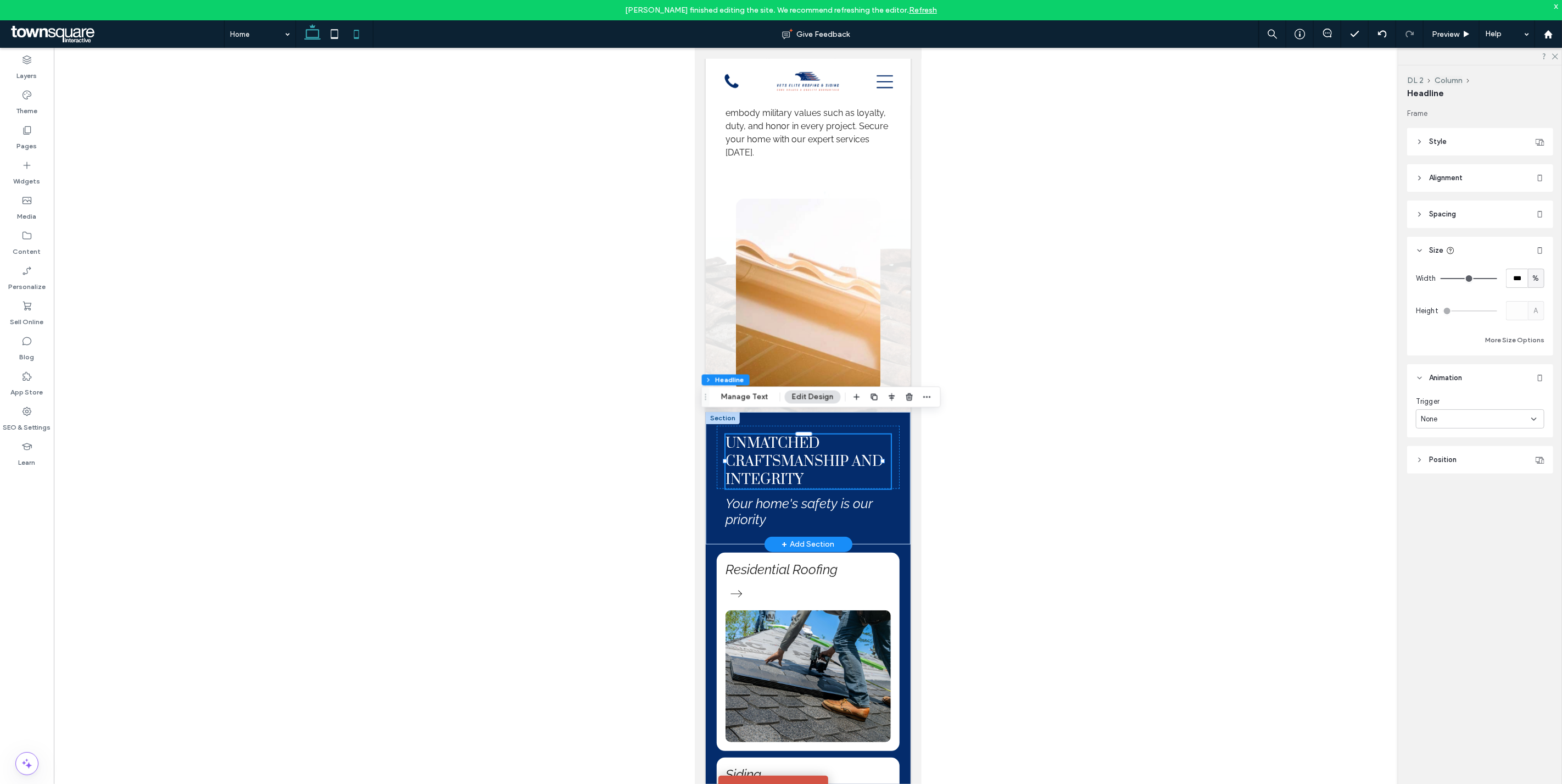
click at [316, 28] on icon at bounding box center [312, 34] width 22 height 22
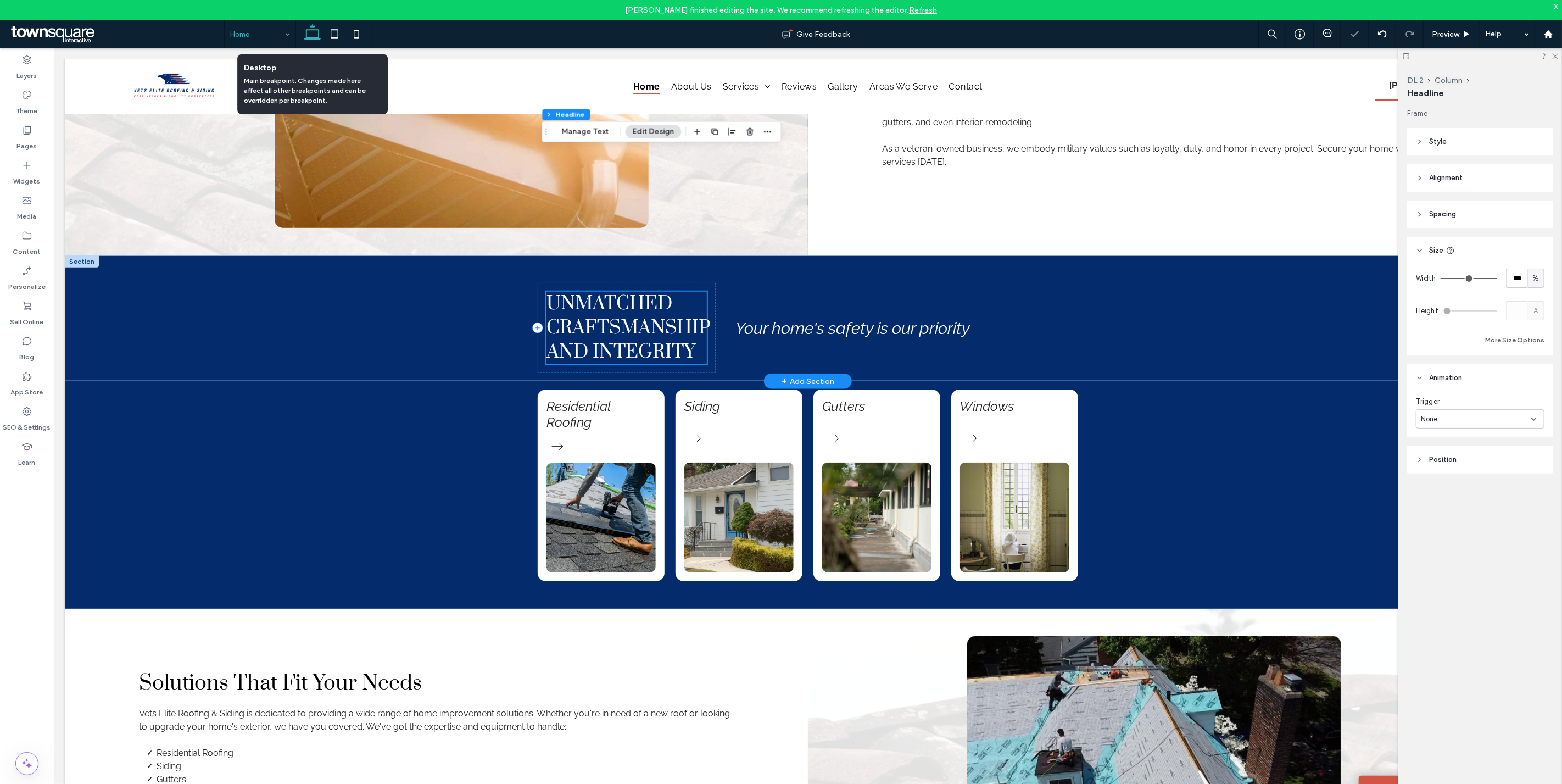
scroll to position [854, 0]
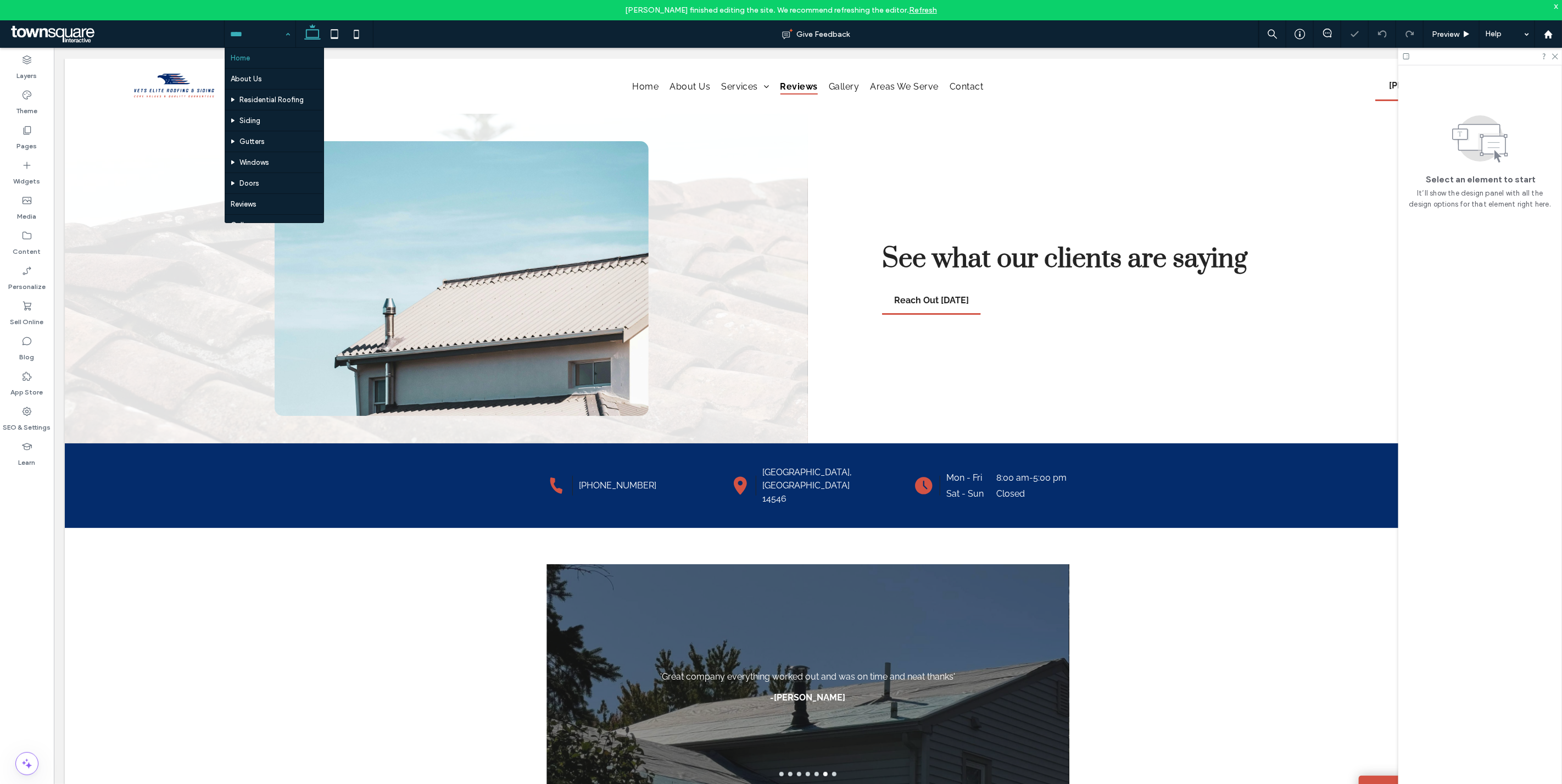
click at [260, 38] on input at bounding box center [258, 34] width 55 height 27
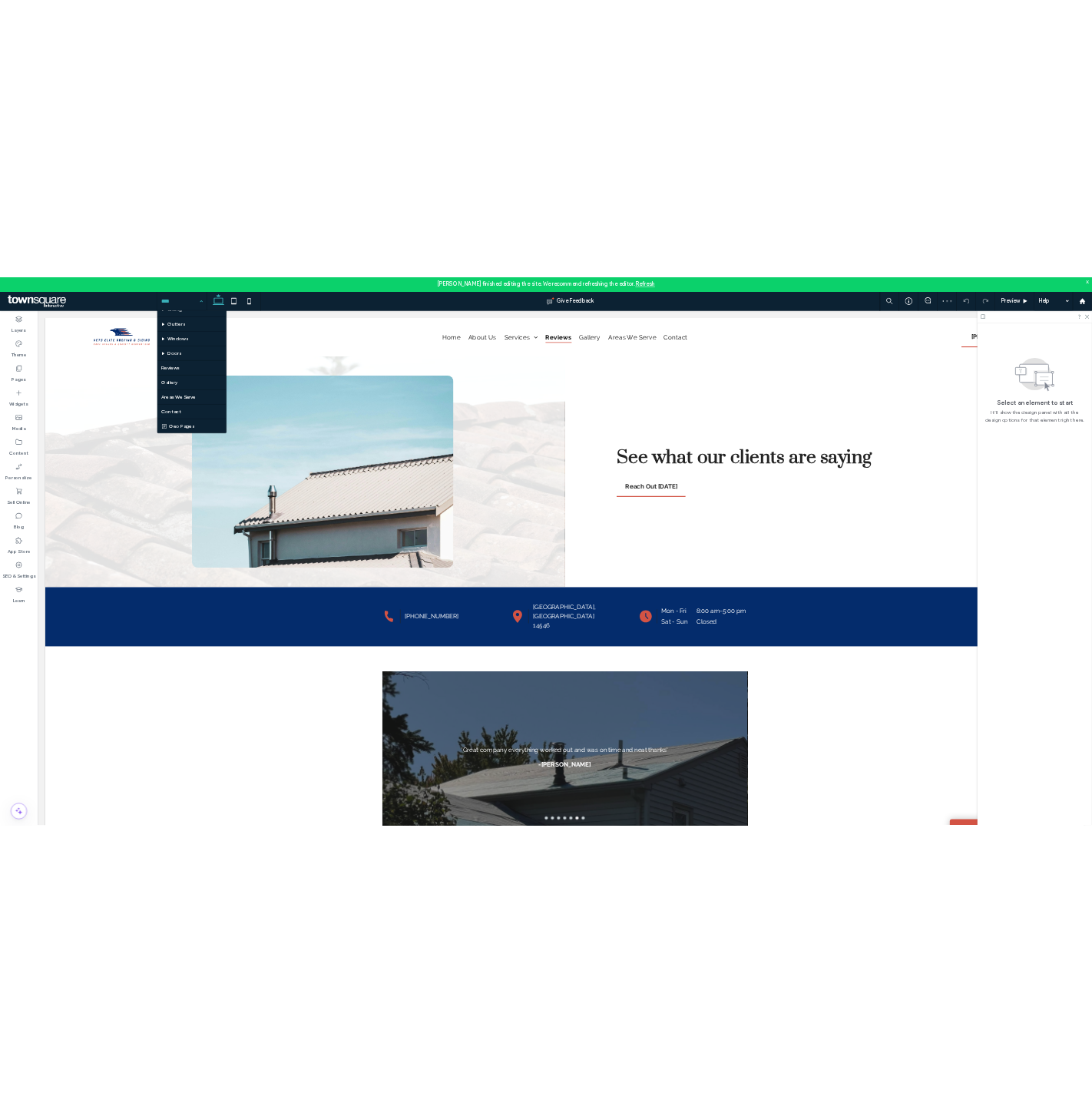
scroll to position [110, 0]
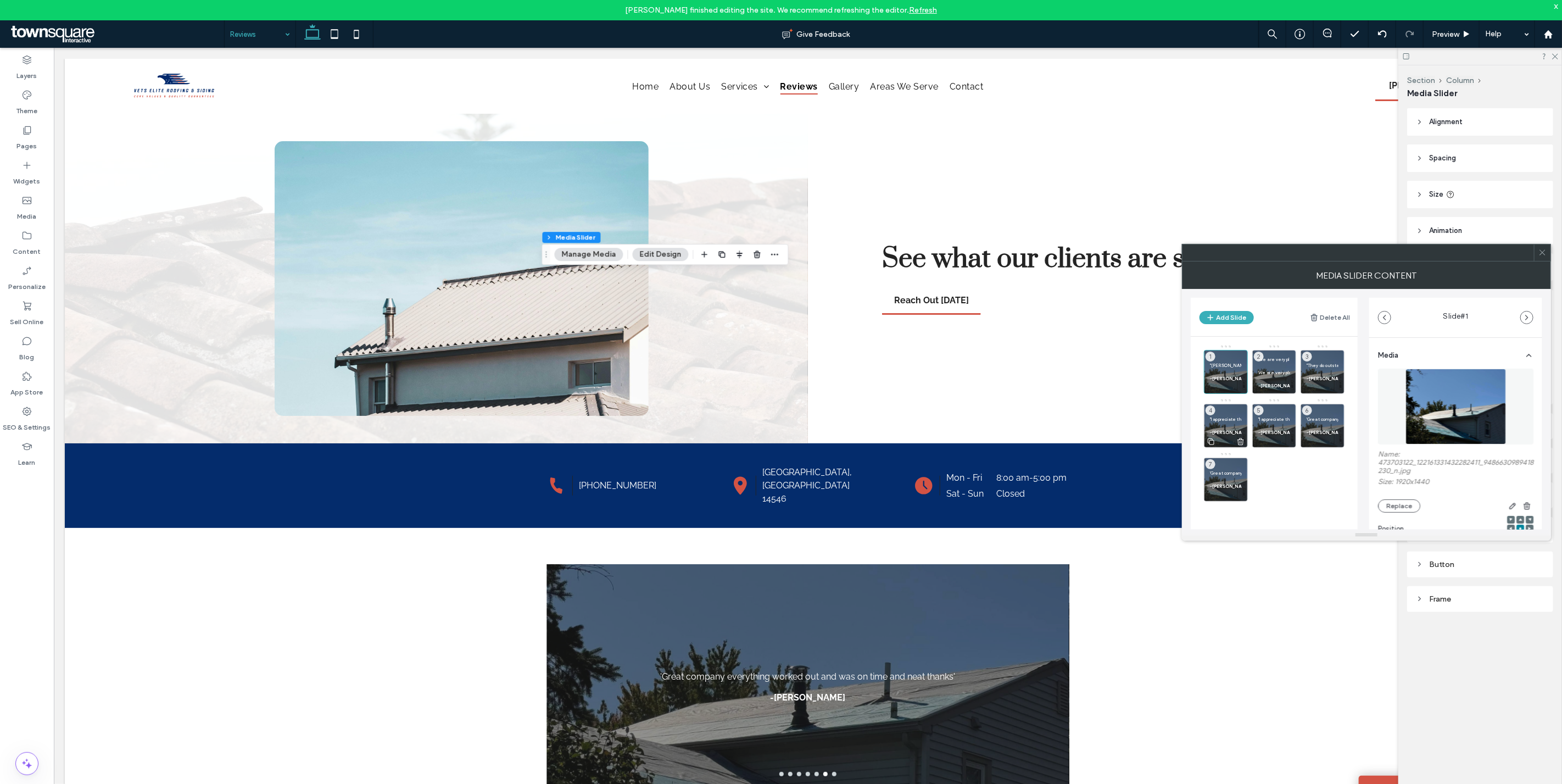
click at [1227, 416] on p ""I appreciate that Brandon is not pushy and did not use aggressive tactics to g…" at bounding box center [1225, 419] width 32 height 7
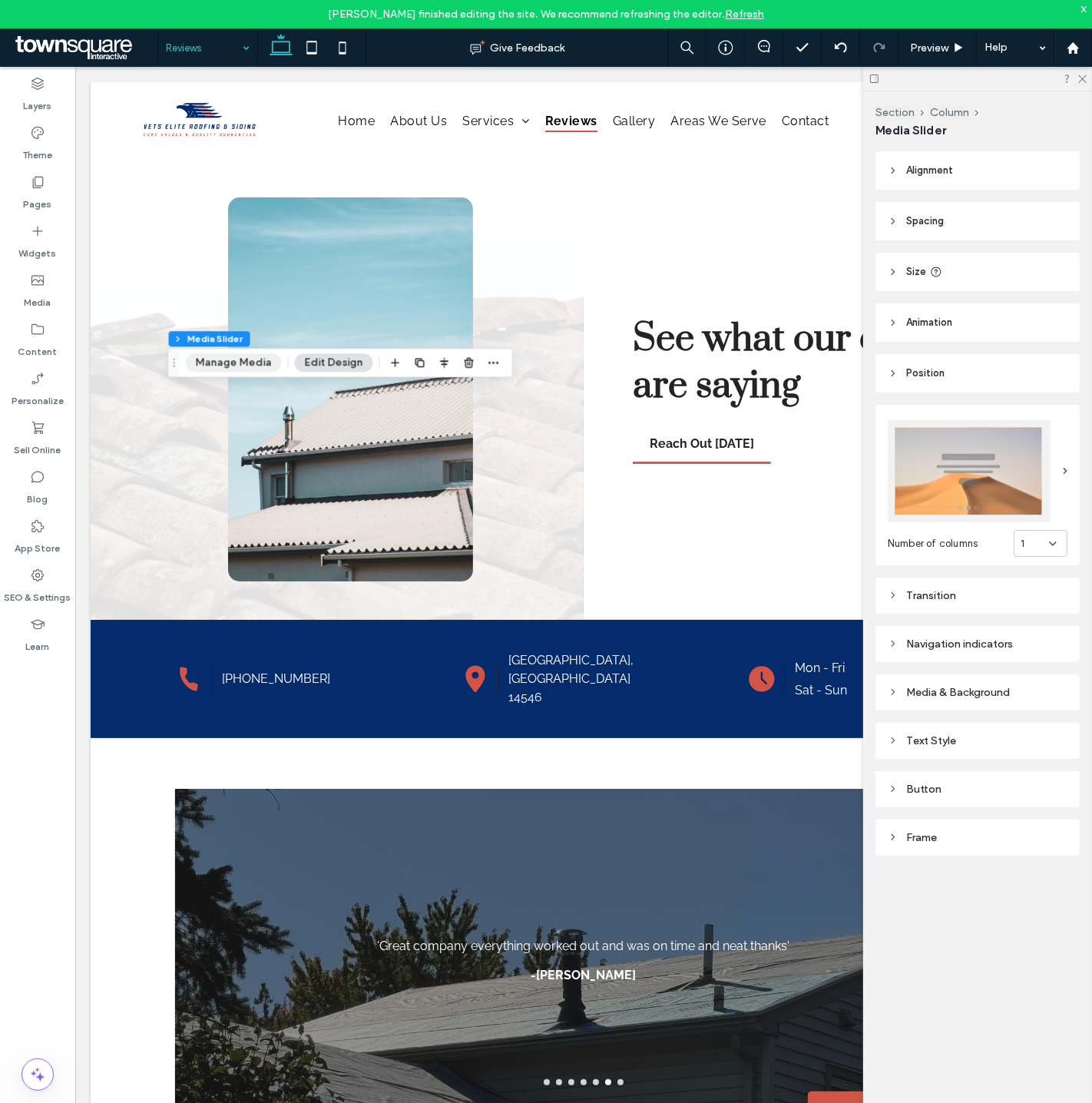
click at [254, 369] on button "Manage Media" at bounding box center [233, 363] width 96 height 19
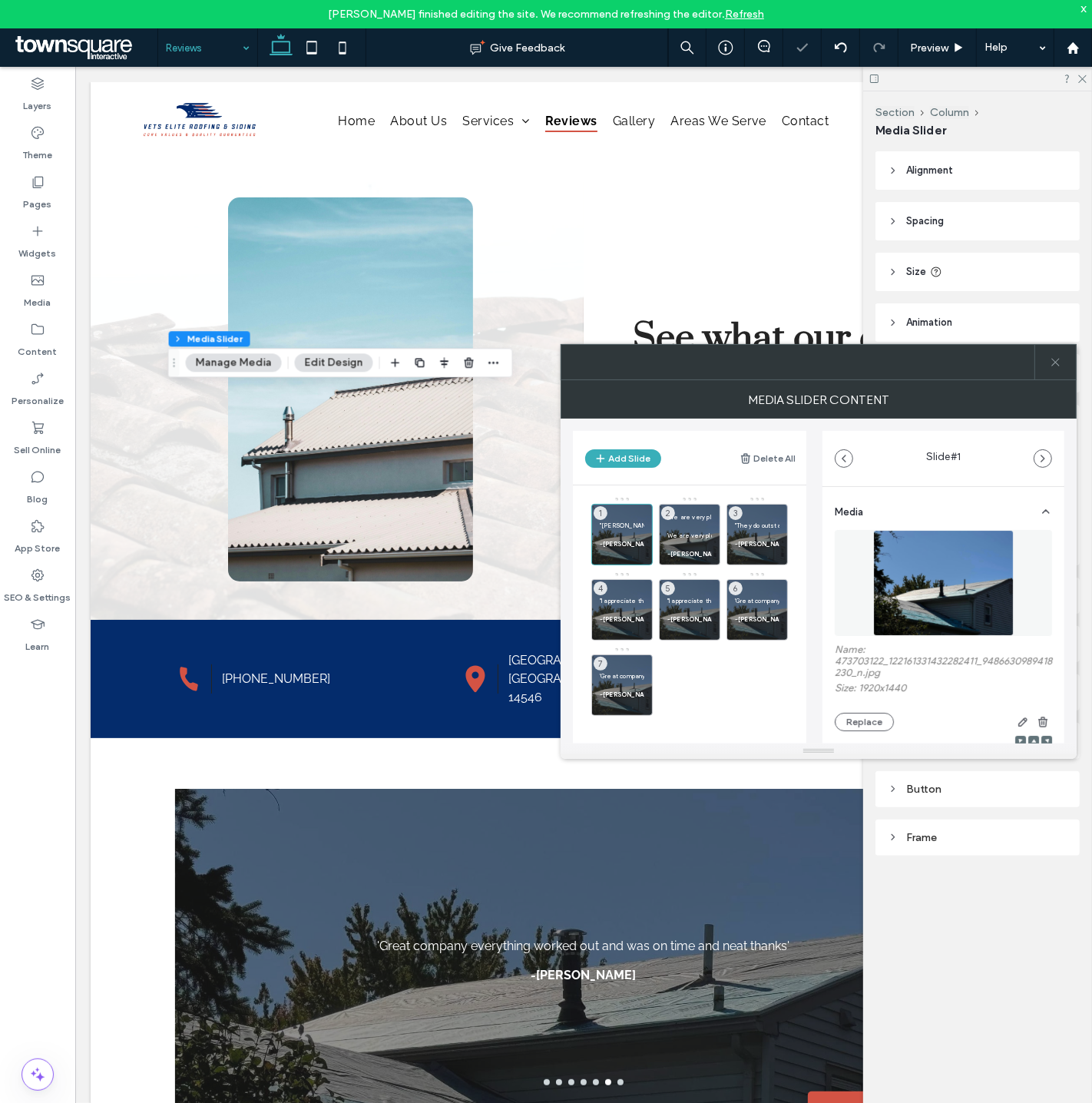
scroll to position [459, 0]
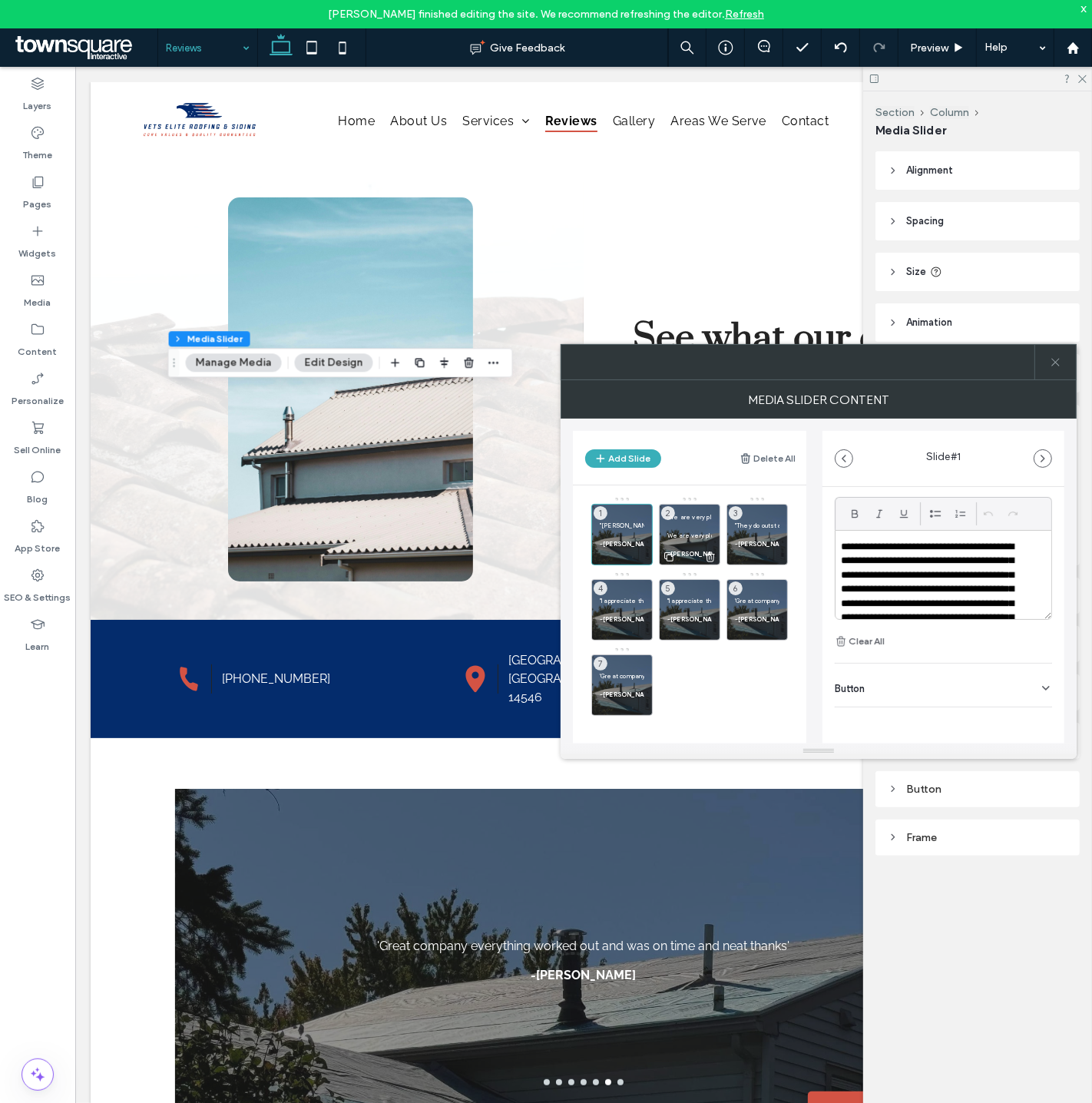
click at [703, 538] on p "We are very pleased with the service provided. We were hit by hail and a friend…" at bounding box center [689, 535] width 45 height 9
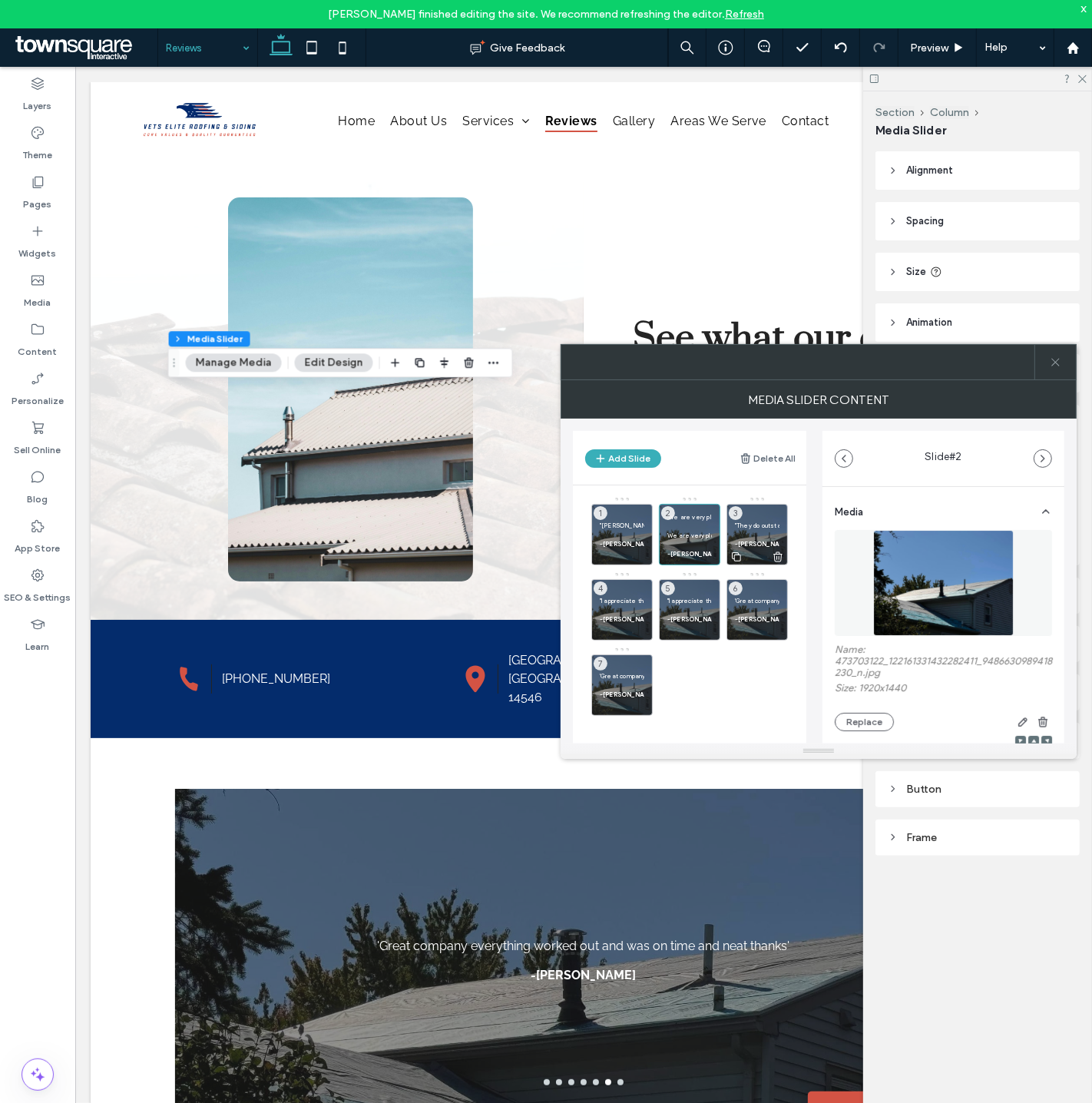
click at [754, 551] on div at bounding box center [757, 556] width 60 height 17
click at [747, 535] on p at bounding box center [757, 534] width 45 height 9
click at [613, 613] on p at bounding box center [621, 610] width 45 height 9
drag, startPoint x: 636, startPoint y: 602, endPoint x: 766, endPoint y: 541, distance: 143.6
click at [688, 610] on p at bounding box center [689, 610] width 45 height 9
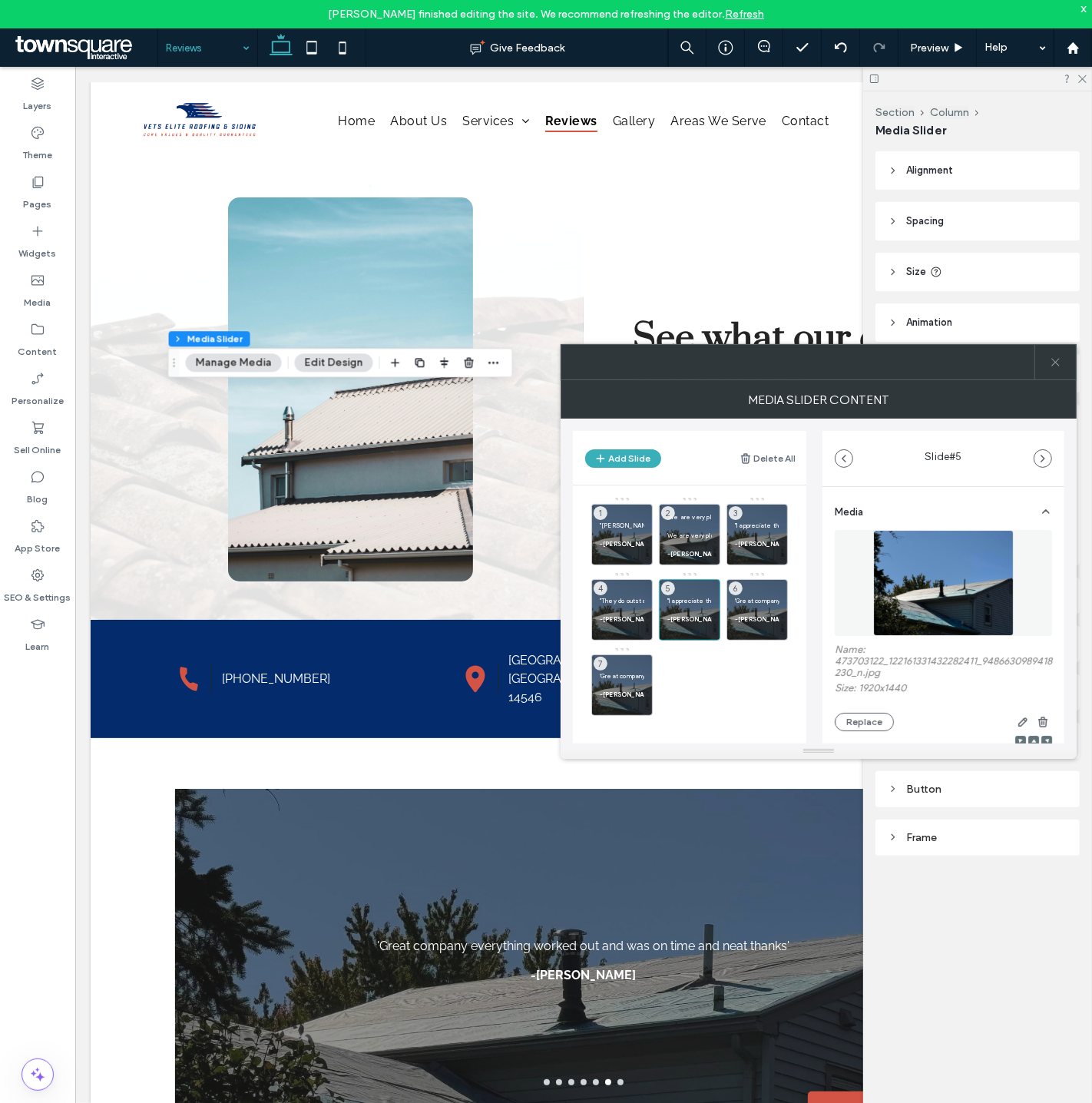
scroll to position [459, 0]
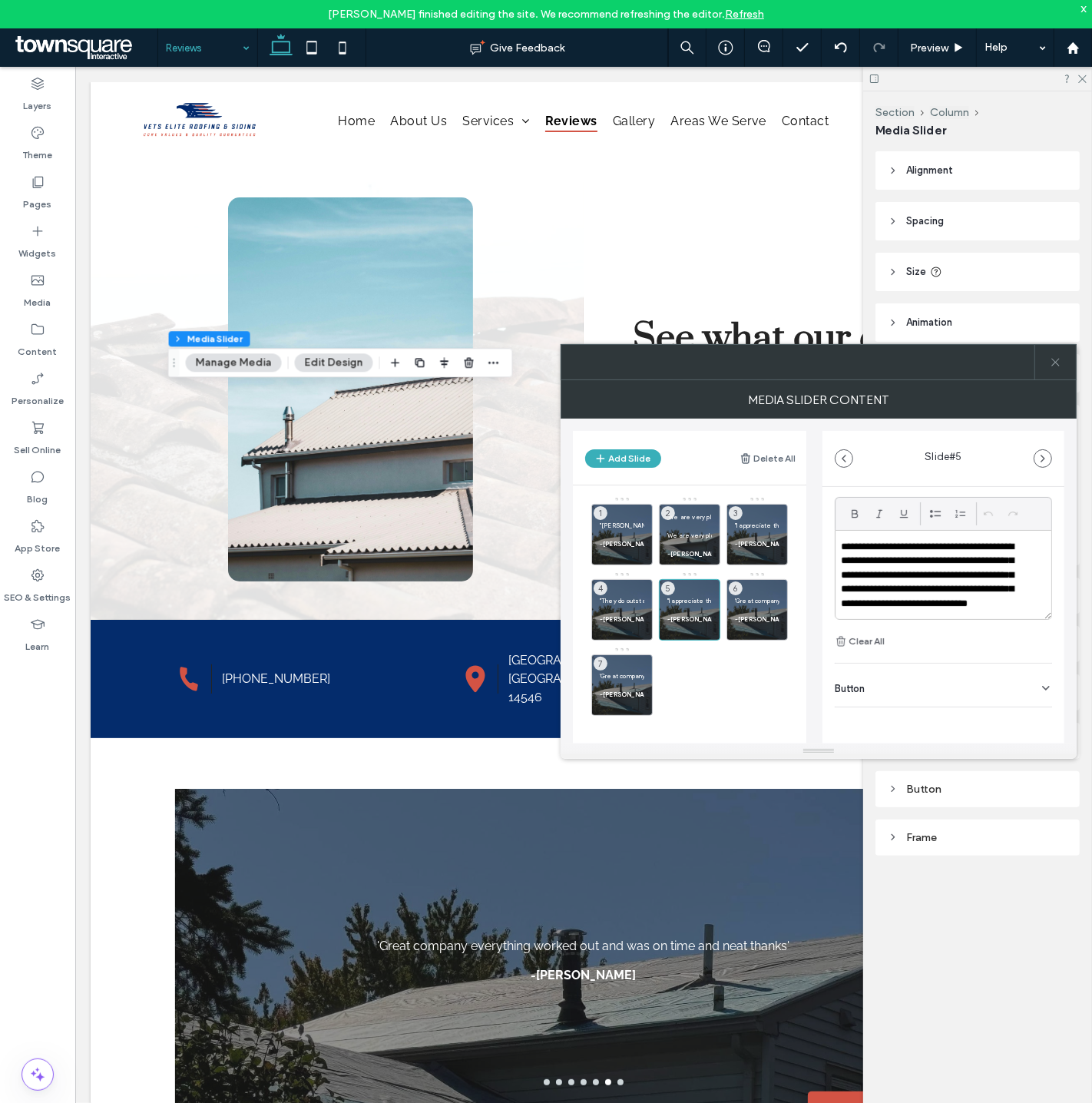
click at [943, 591] on p "**********" at bounding box center [933, 582] width 184 height 86
paste div
click at [757, 616] on strong "-Jerry S." at bounding box center [763, 619] width 56 height 8
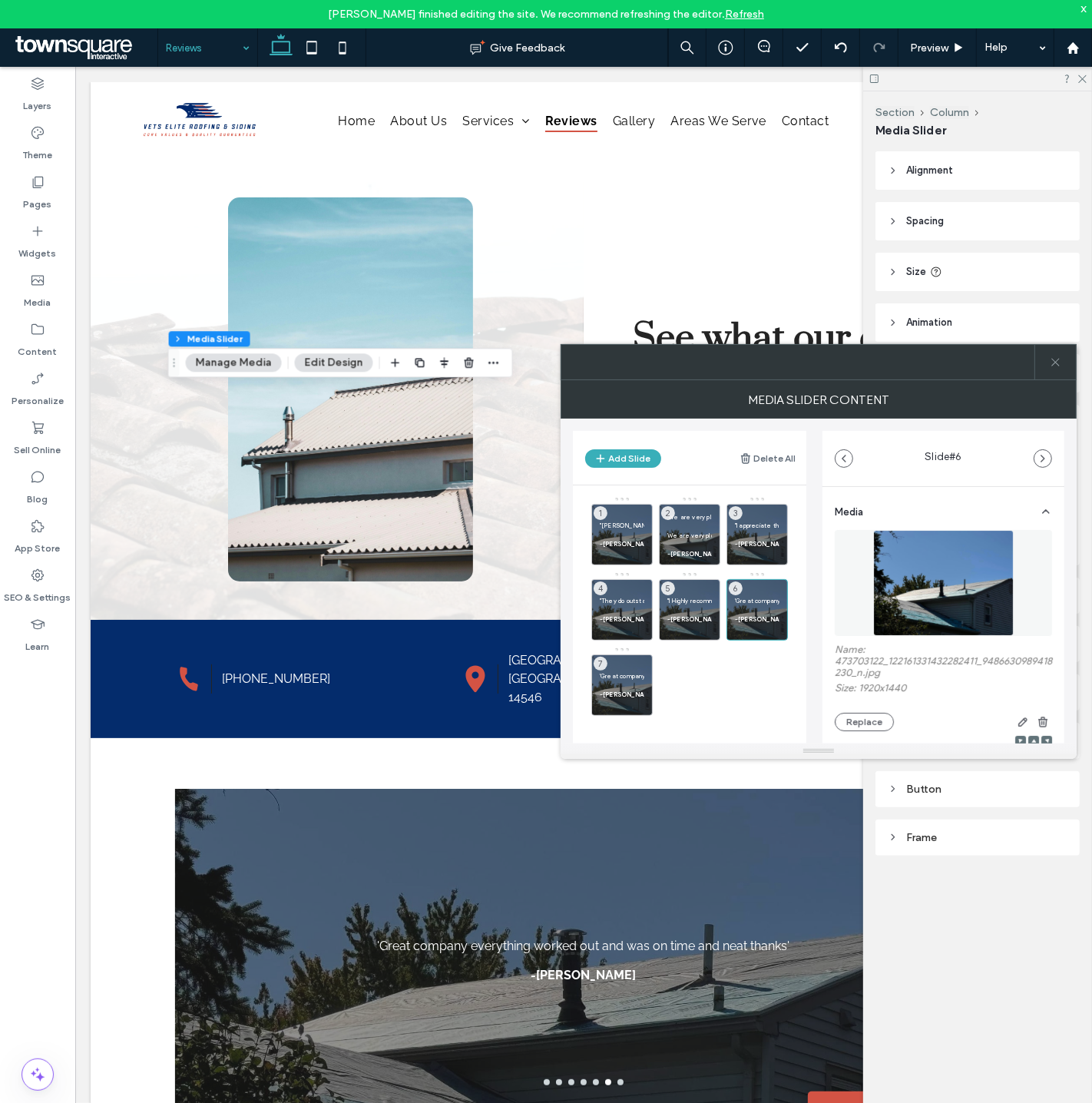
scroll to position [459, 0]
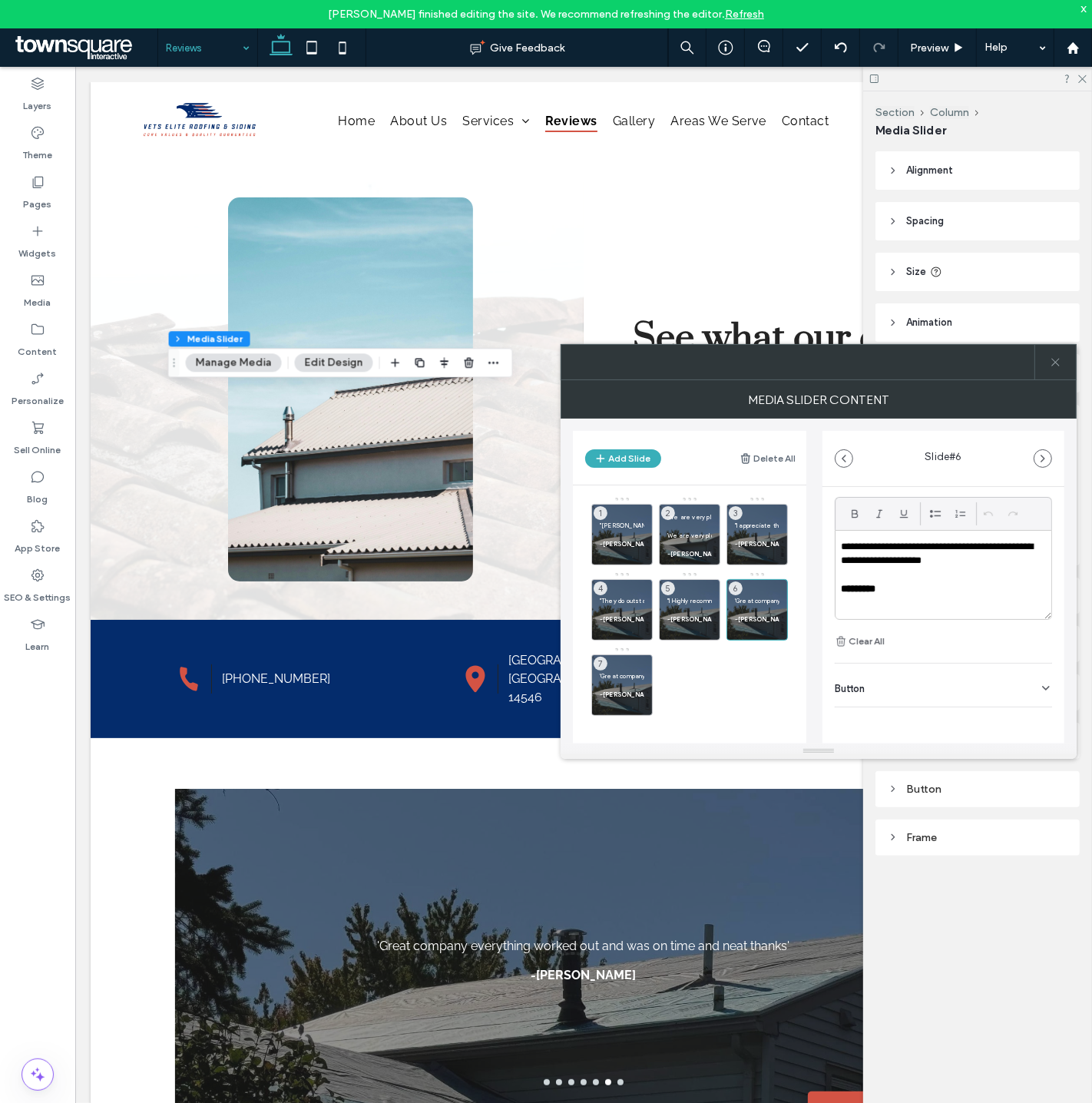
click at [938, 560] on p "**********" at bounding box center [939, 554] width 198 height 29
paste div
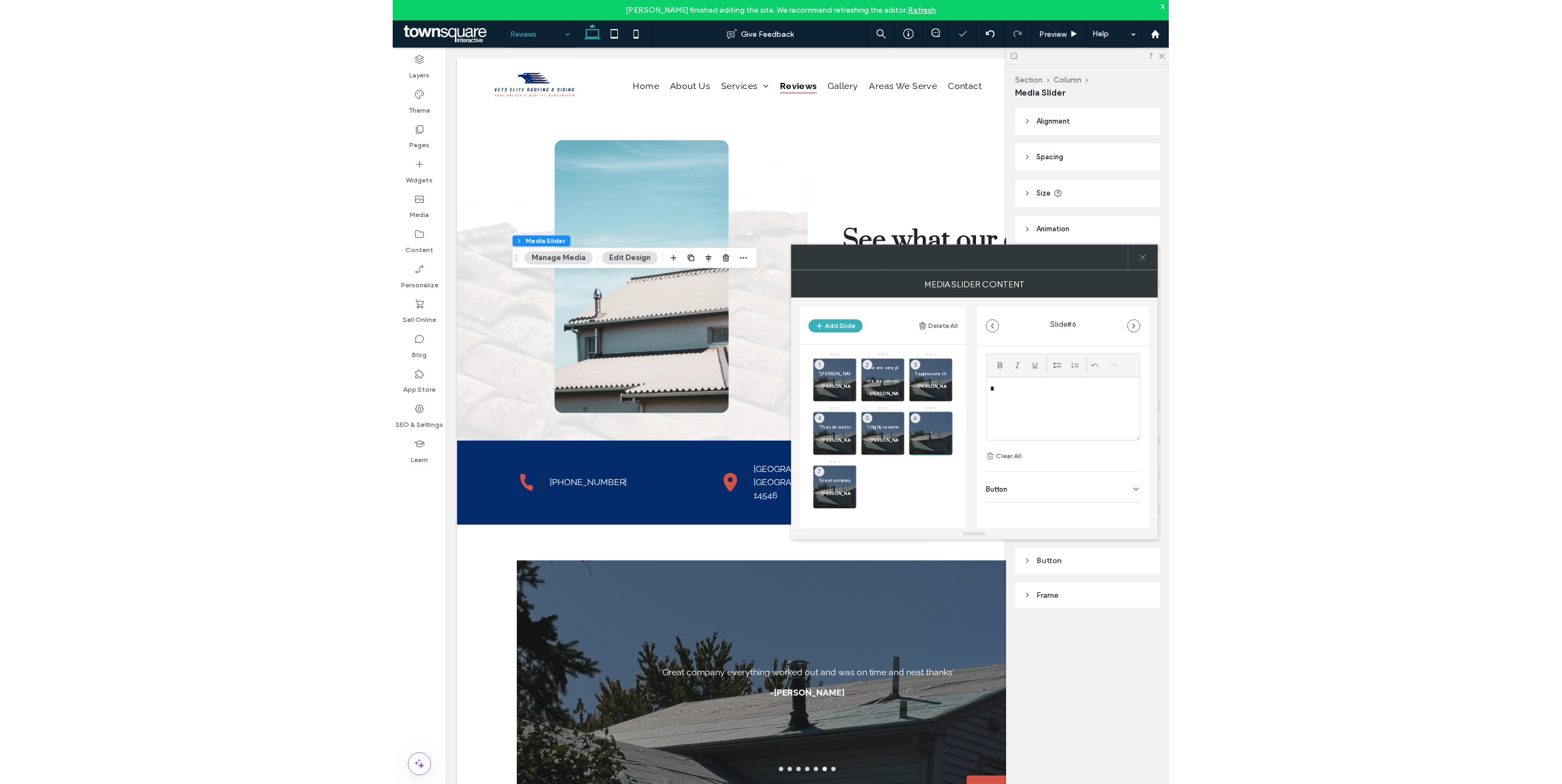
scroll to position [0, 0]
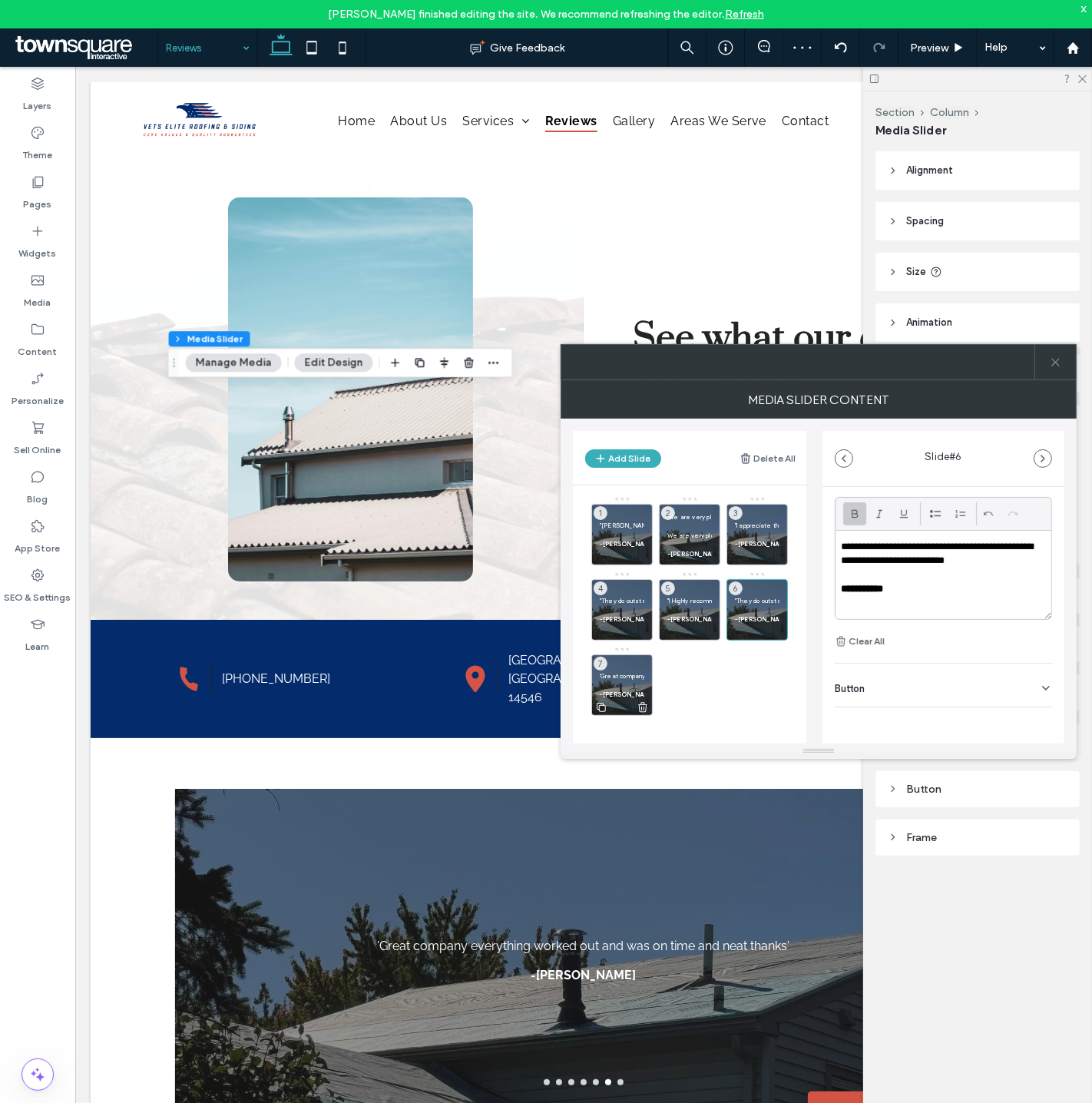
click at [625, 678] on p "'Great company everything worked out and was on time and neat thanks'" at bounding box center [621, 676] width 45 height 9
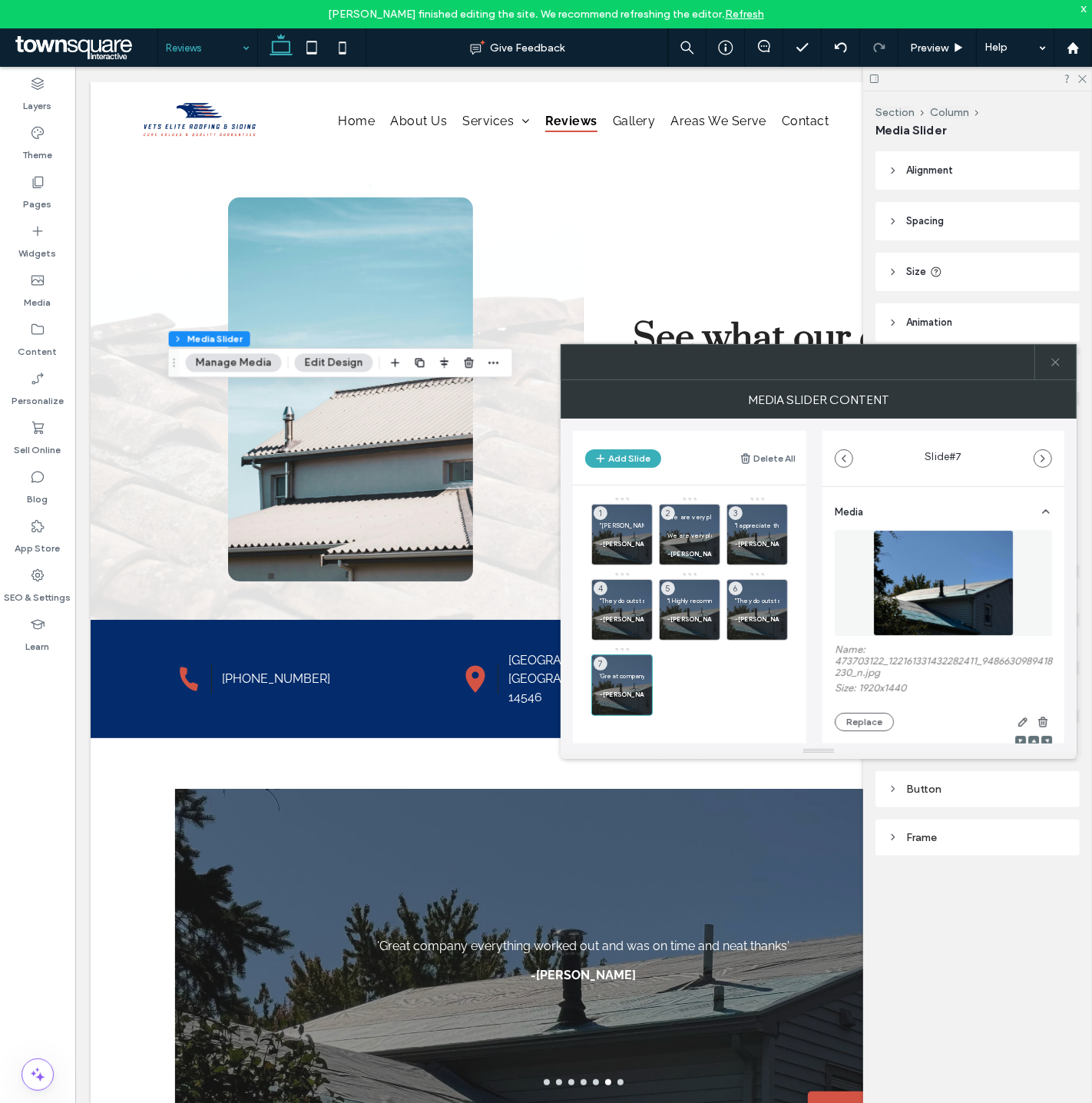
click at [1057, 367] on icon at bounding box center [1056, 362] width 12 height 12
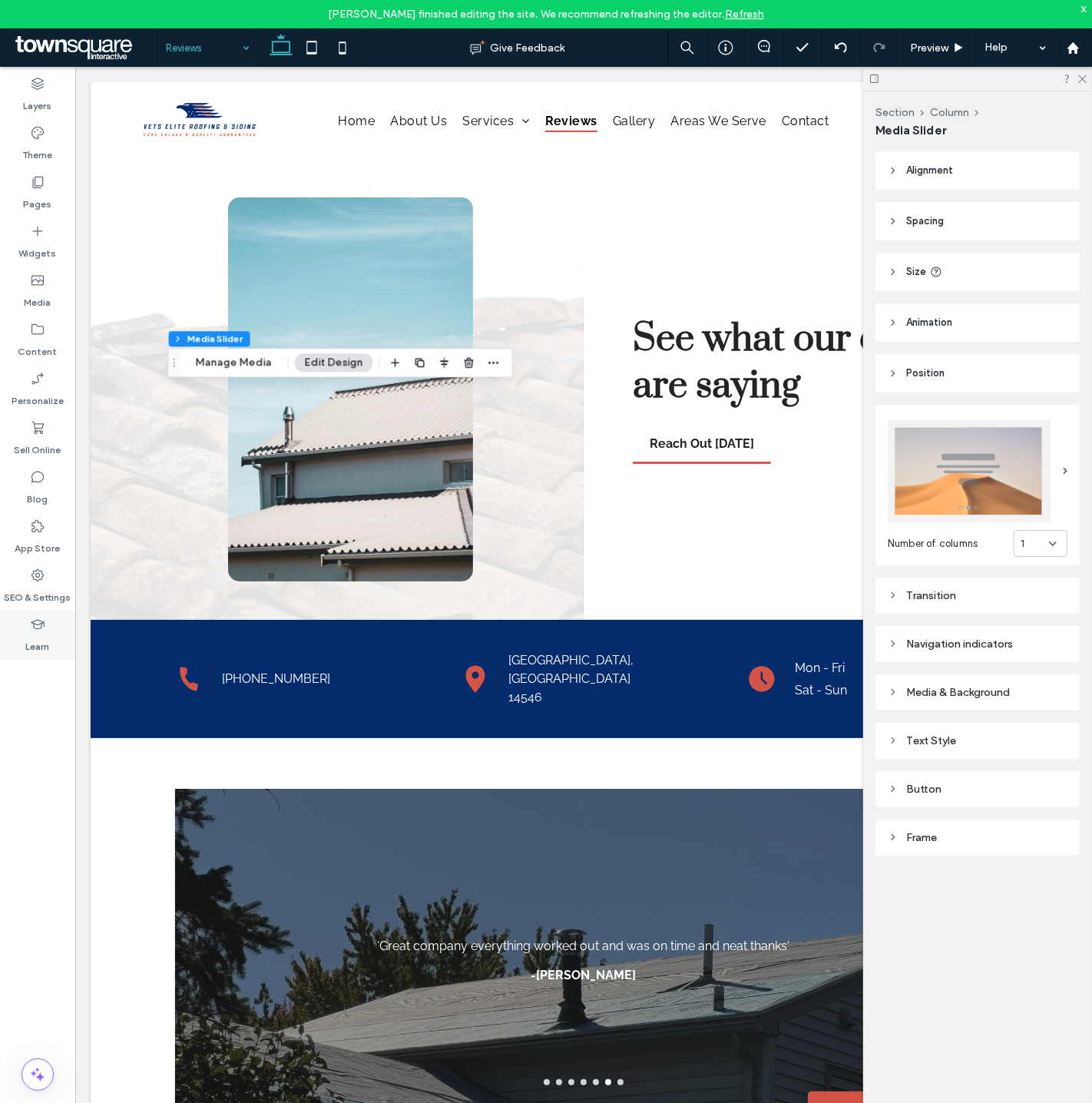
click at [52, 615] on div "Learn" at bounding box center [37, 635] width 75 height 49
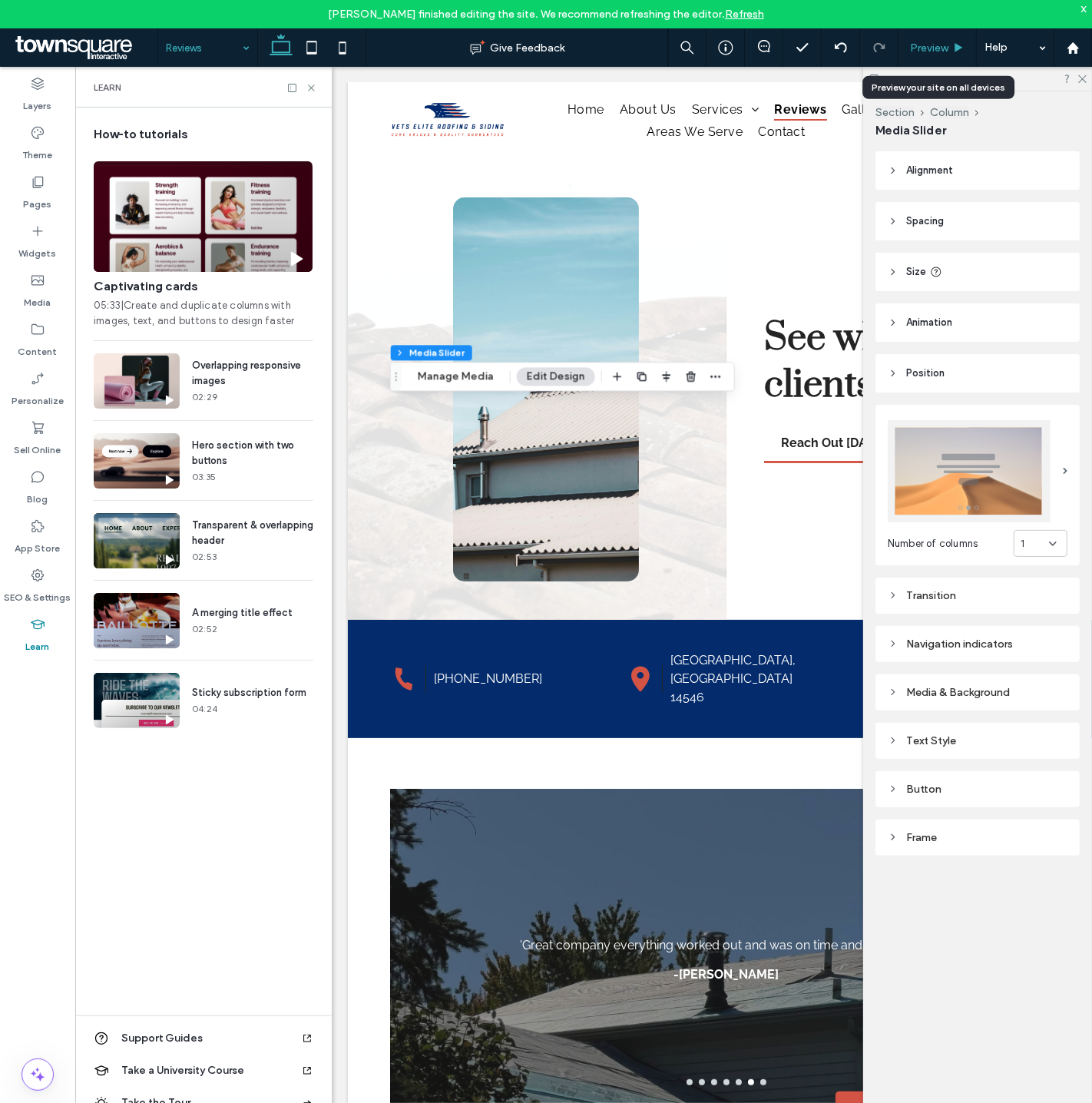
click at [933, 39] on div "Preview" at bounding box center [938, 47] width 78 height 38
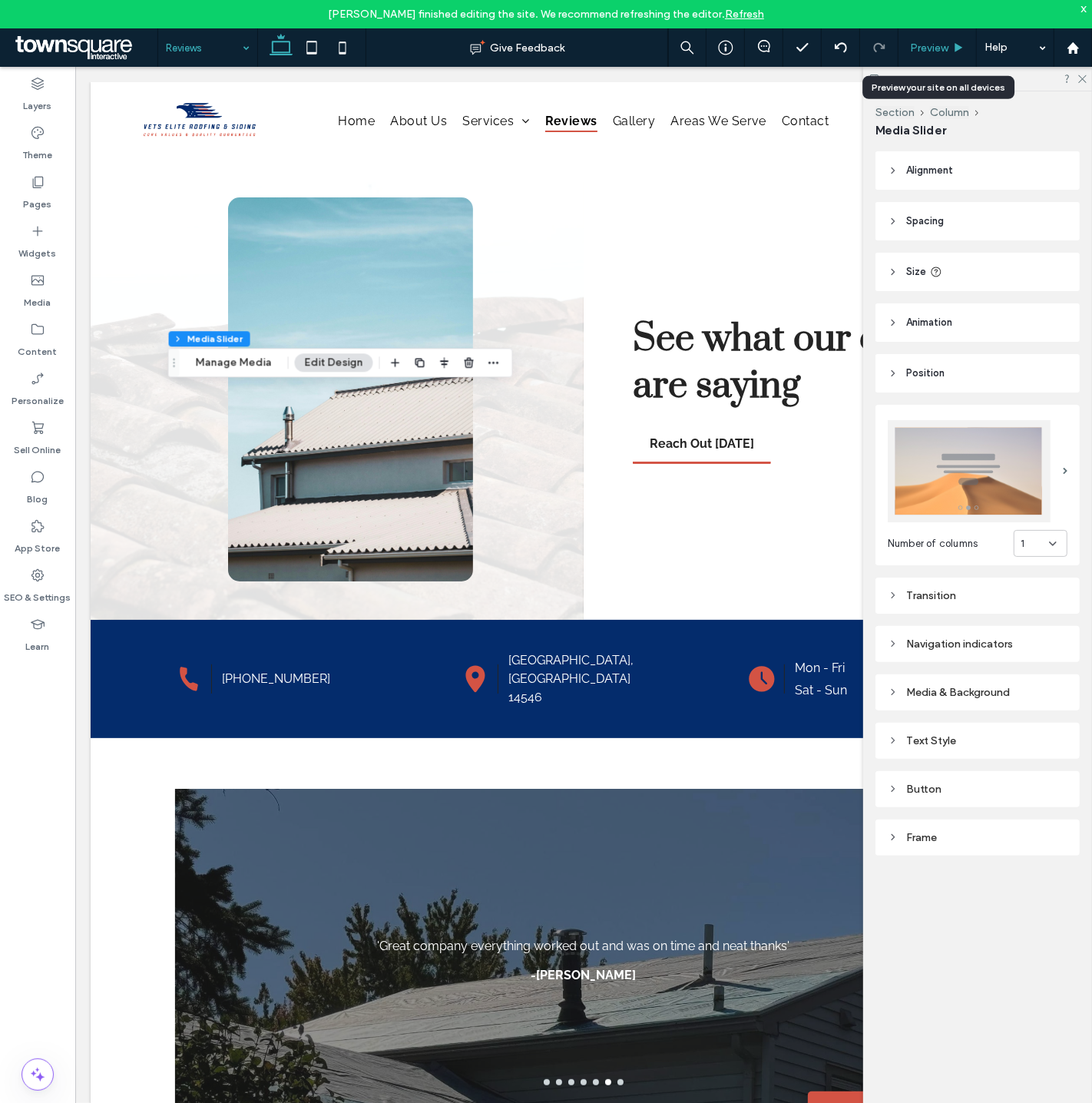
click at [941, 56] on div "Preview" at bounding box center [938, 47] width 78 height 38
click at [934, 53] on span "Preview" at bounding box center [928, 47] width 38 height 13
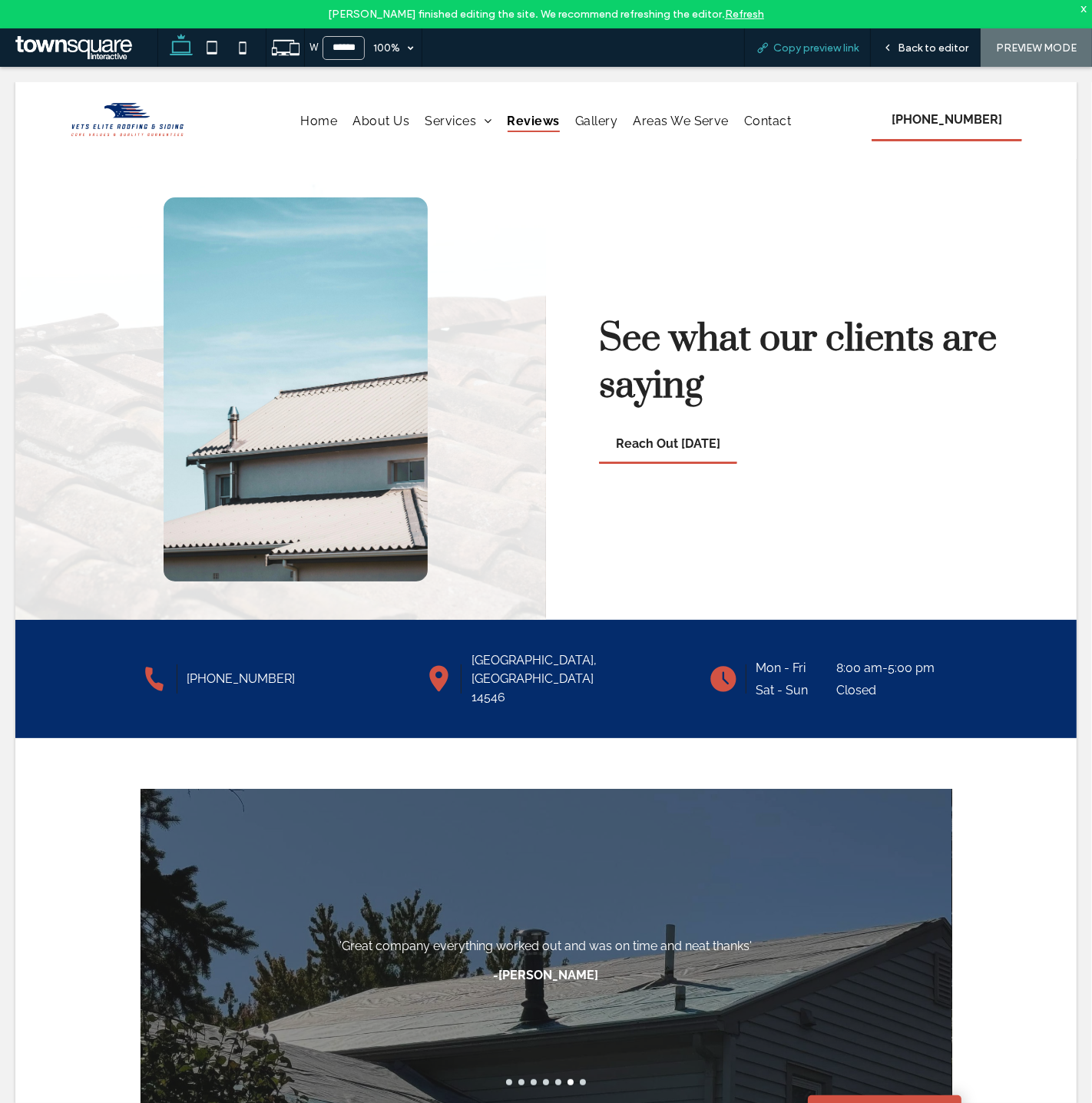
click at [809, 53] on span "Copy preview link" at bounding box center [816, 47] width 86 height 13
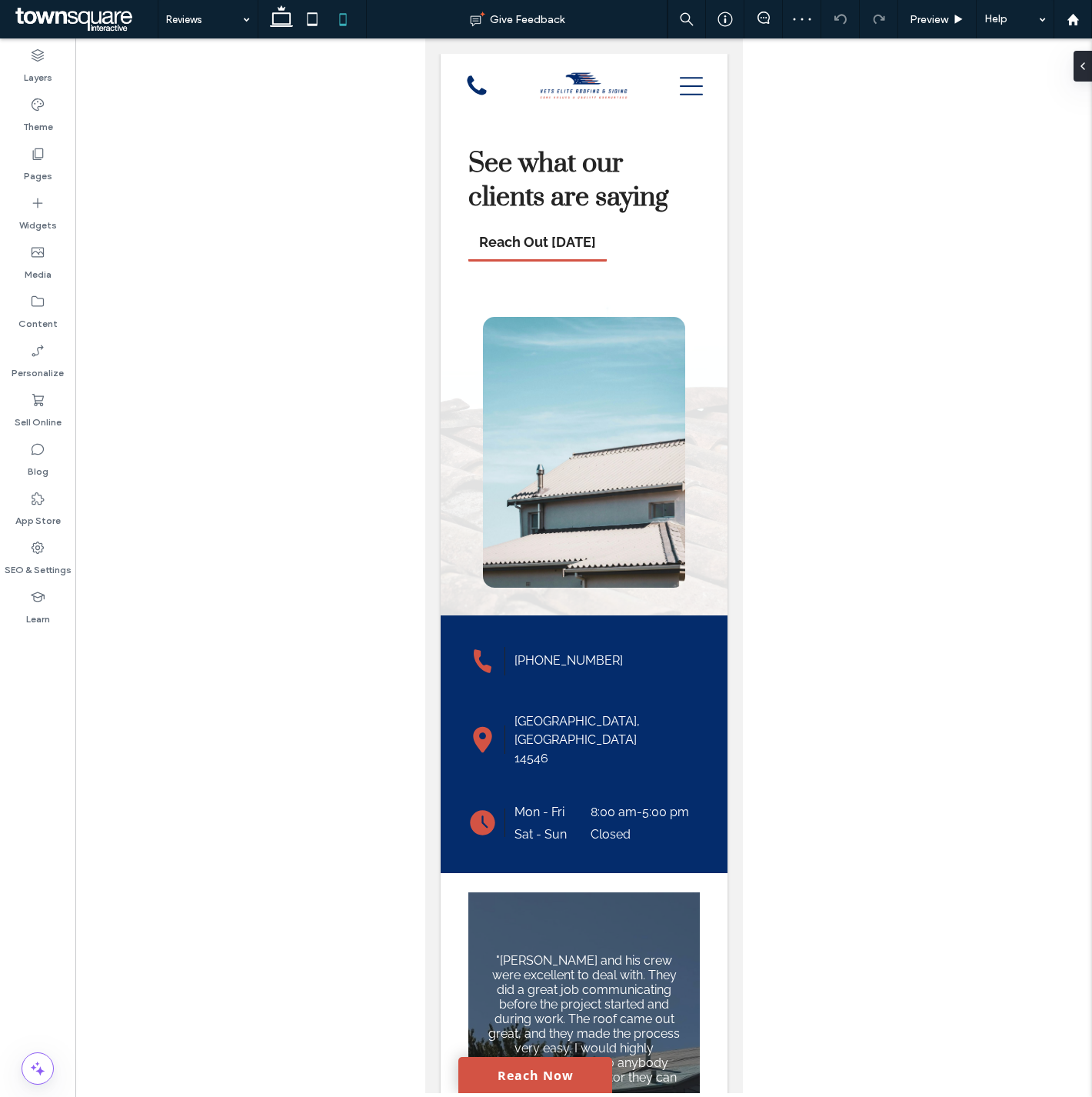
drag, startPoint x: 745, startPoint y: 331, endPoint x: 748, endPoint y: 526, distance: 195.0
click at [754, 529] on div at bounding box center [583, 565] width 1016 height 1055
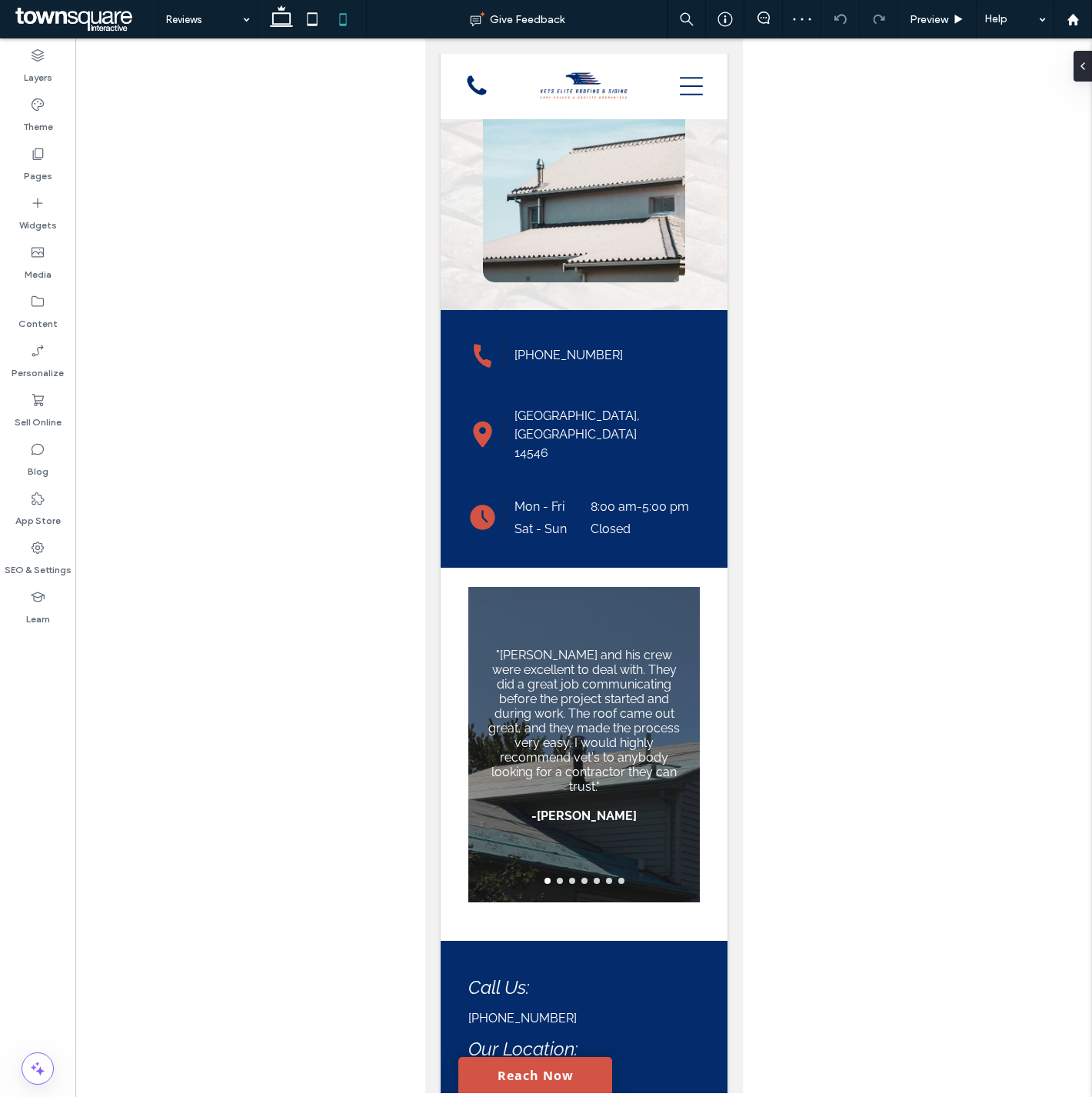
scroll to position [409, 0]
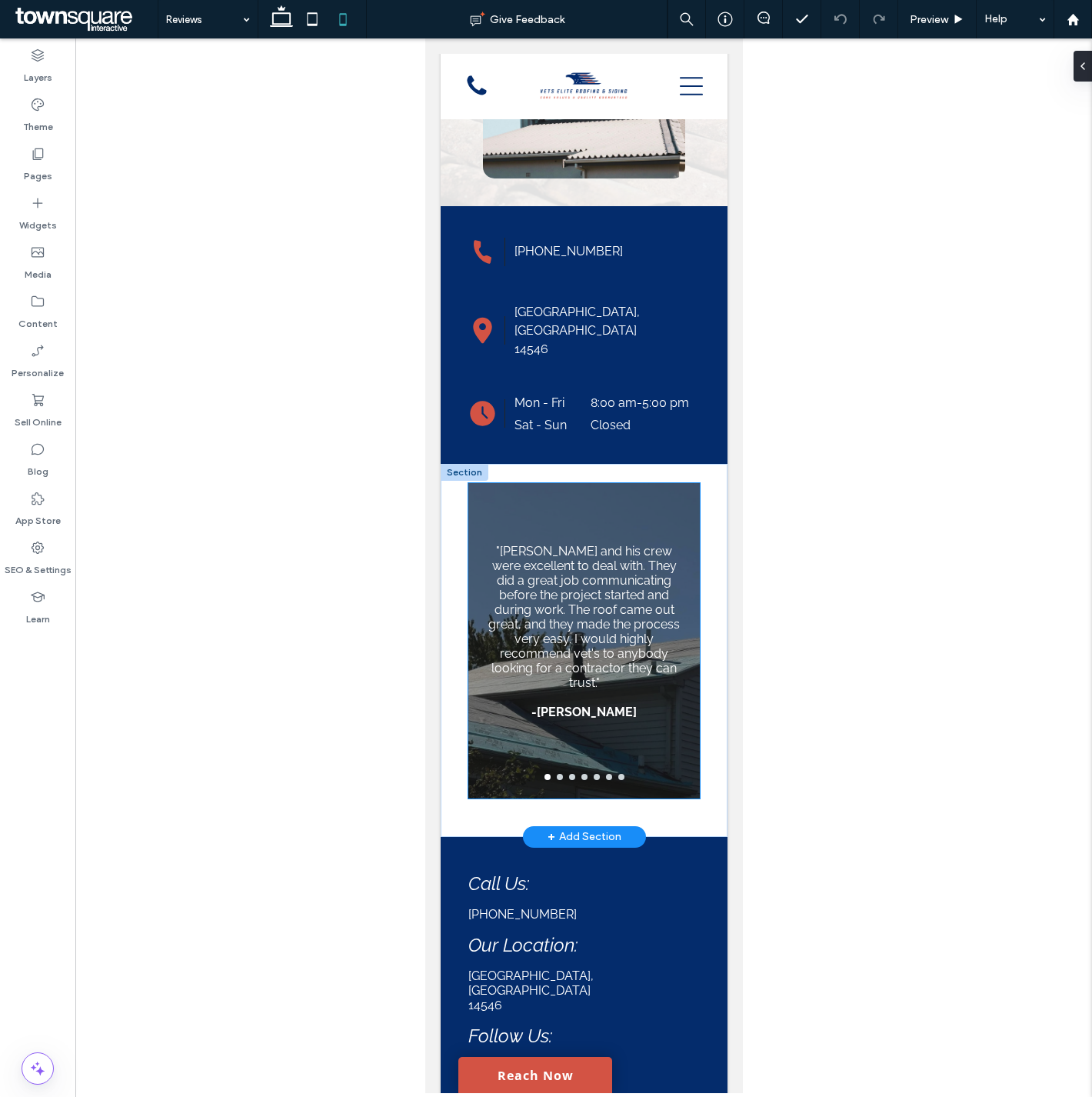
click at [664, 746] on div ""Brandon and his crew were excellent to deal with. They did a great job communi…" at bounding box center [583, 627] width 232 height 289
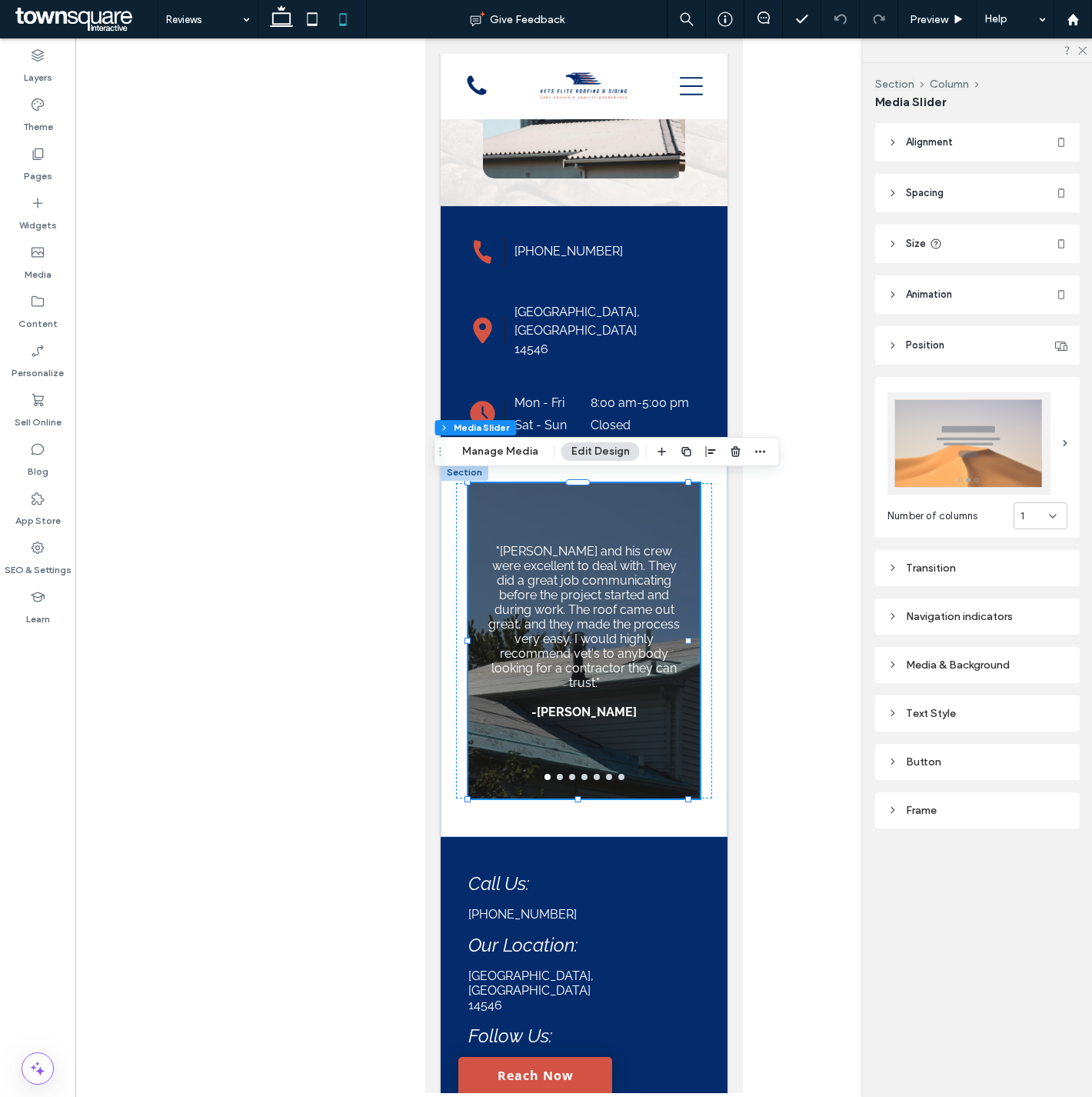
click at [926, 242] on span "Size" at bounding box center [916, 244] width 20 height 15
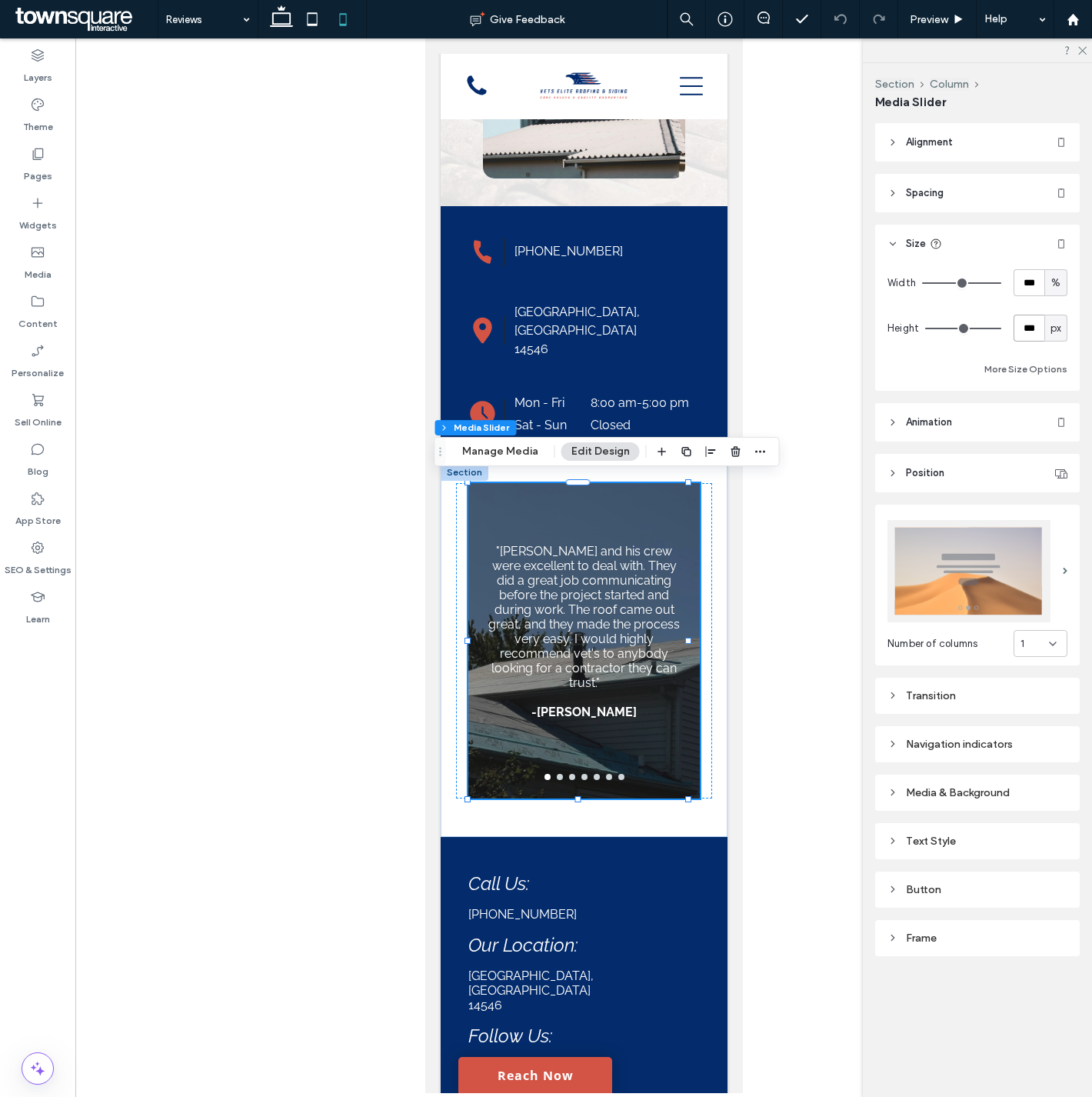
click at [1027, 329] on input "***" at bounding box center [1029, 328] width 31 height 27
type input "***"
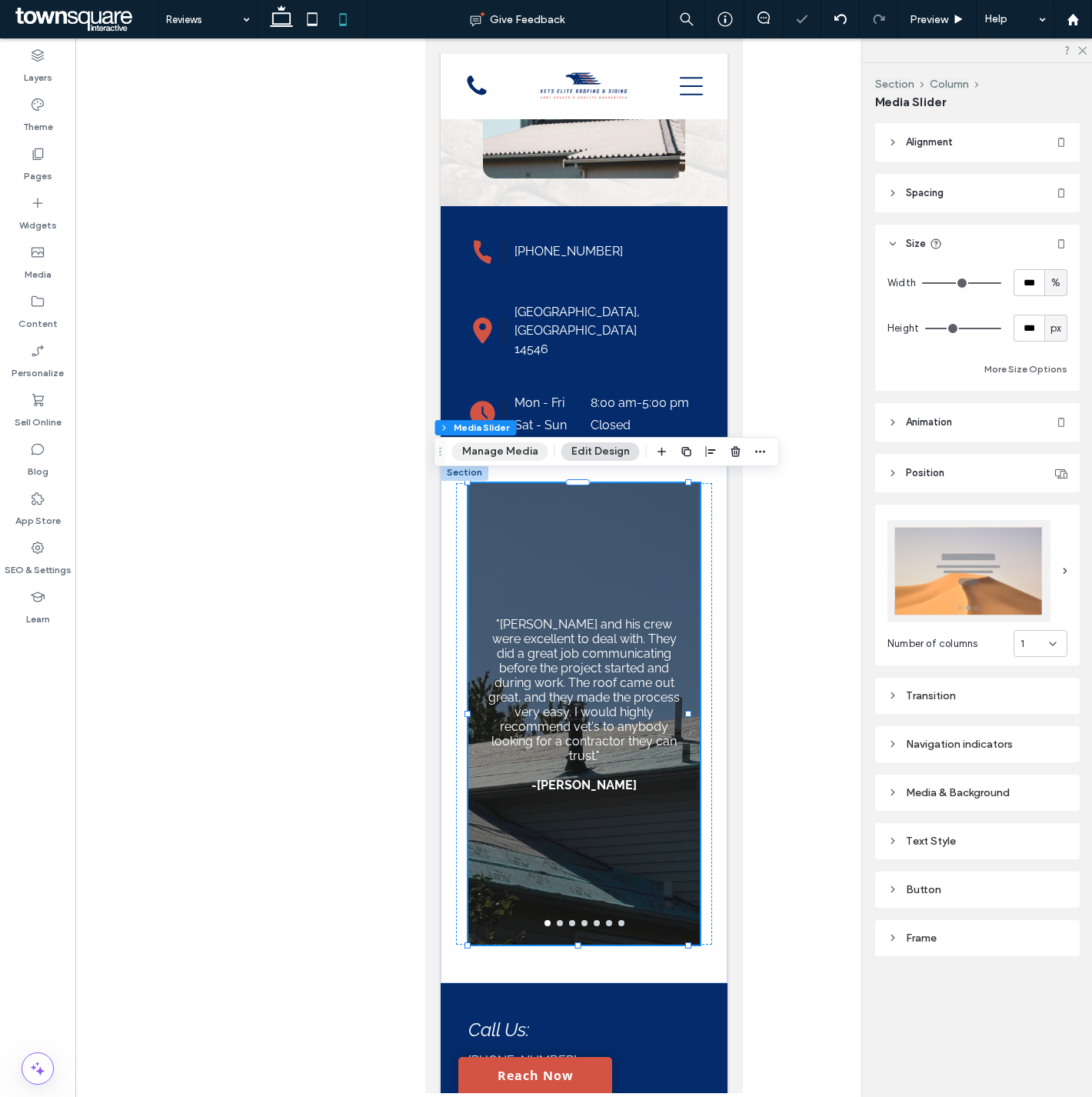
click at [498, 449] on button "Manage Media" at bounding box center [500, 452] width 96 height 19
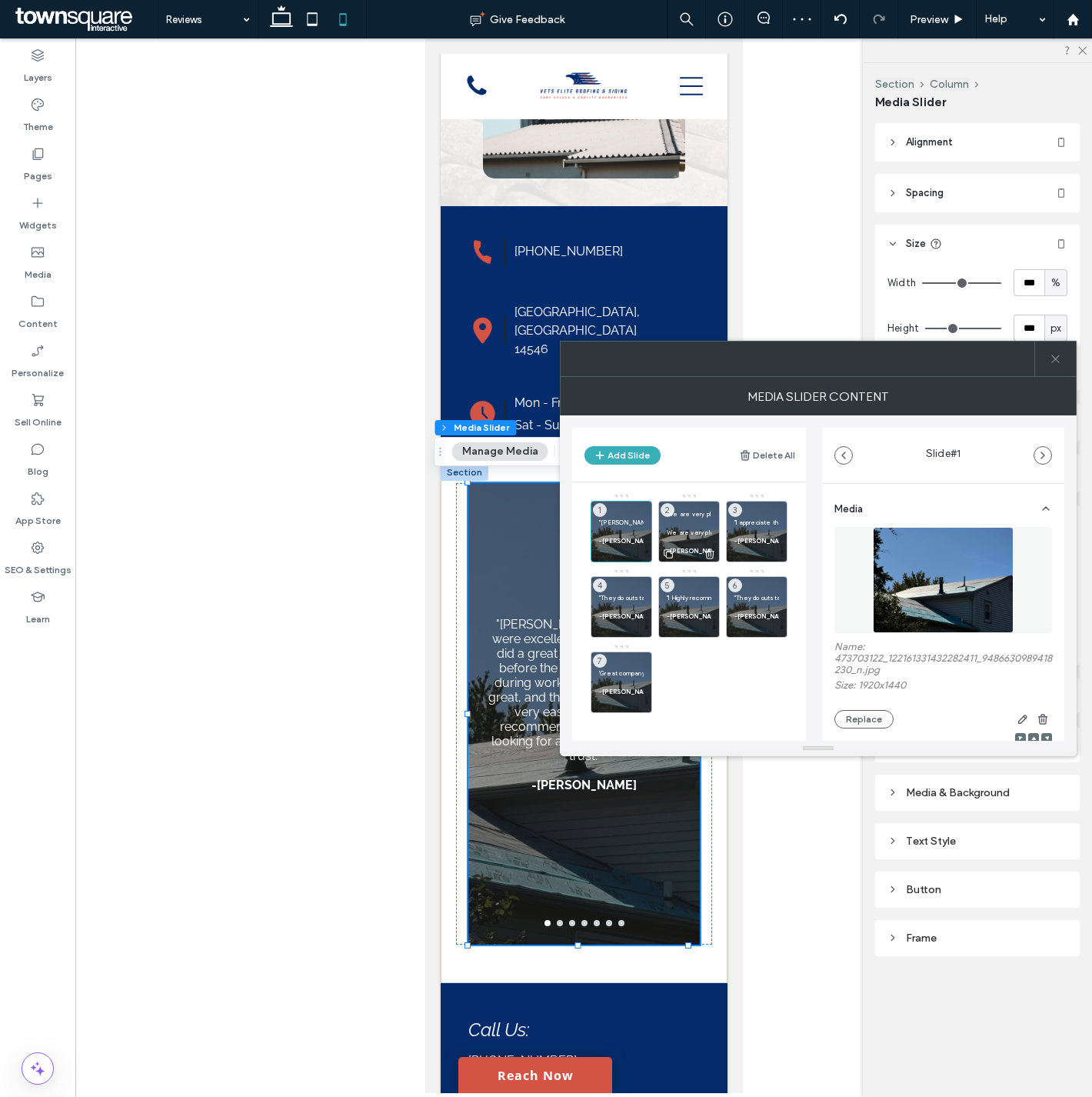
click at [673, 526] on p at bounding box center [689, 522] width 45 height 9
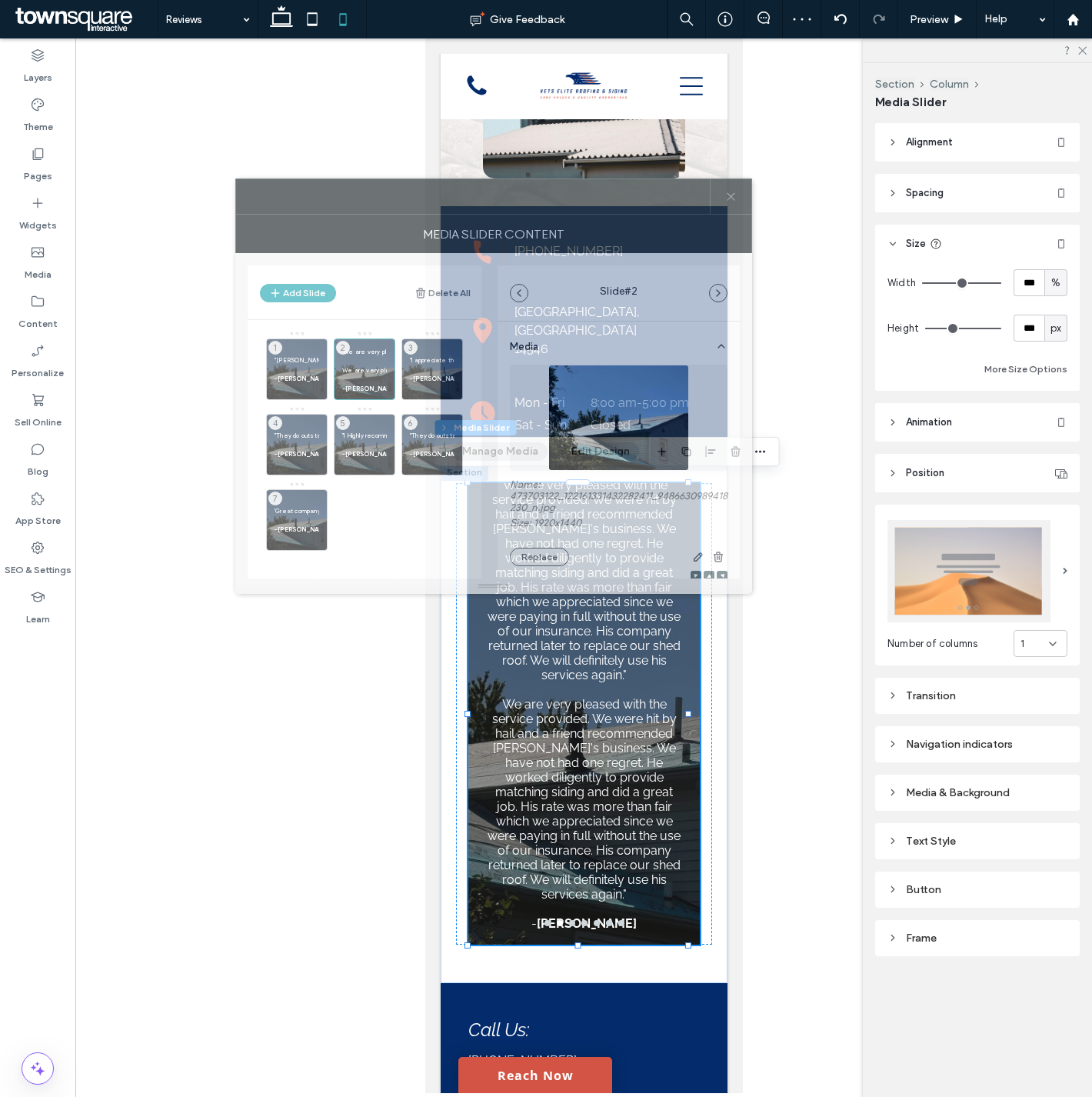
drag, startPoint x: 762, startPoint y: 368, endPoint x: 524, endPoint y: 216, distance: 282.4
click at [436, 197] on div at bounding box center [473, 196] width 474 height 35
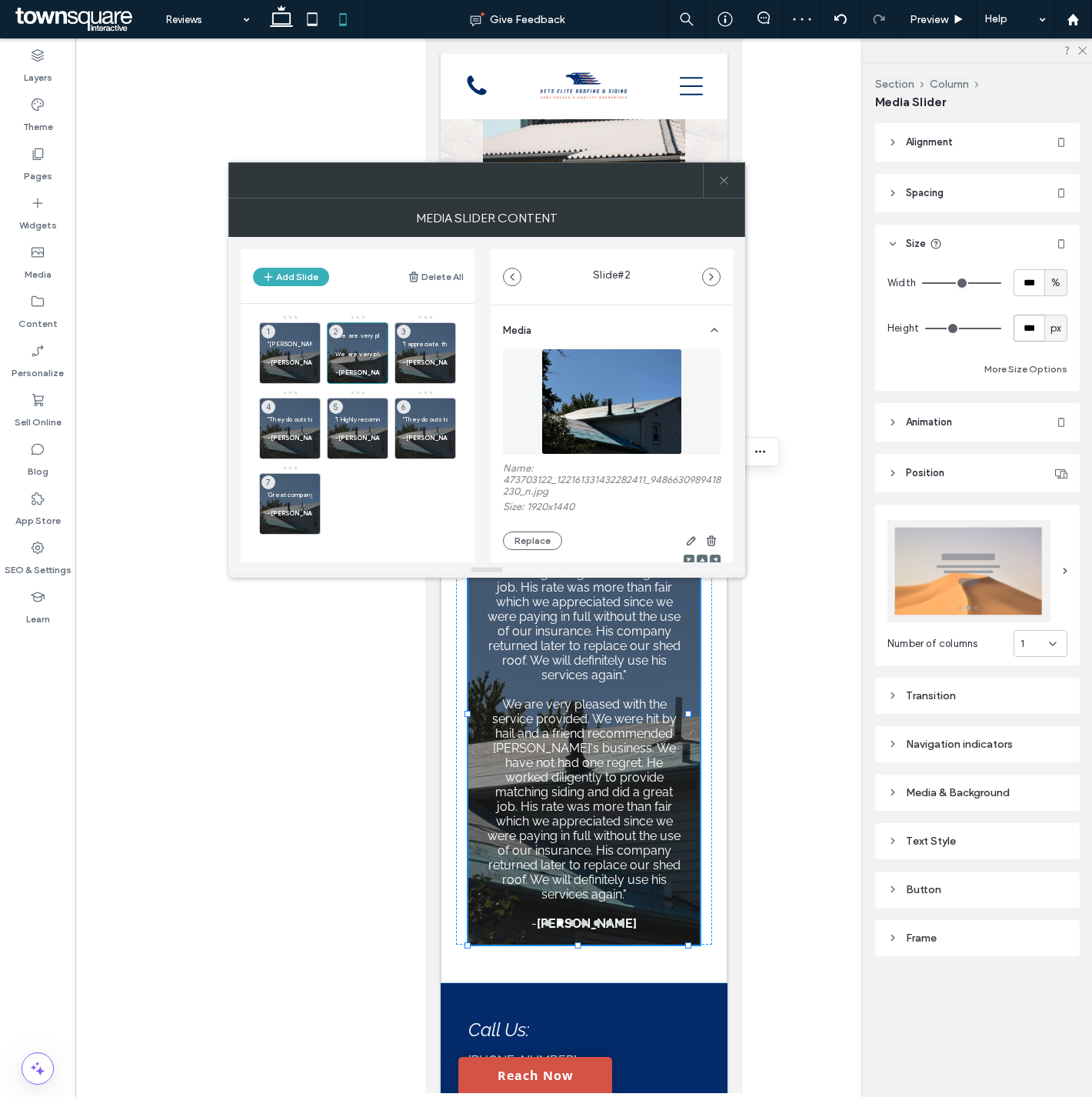
click at [1035, 333] on input "***" at bounding box center [1029, 328] width 31 height 27
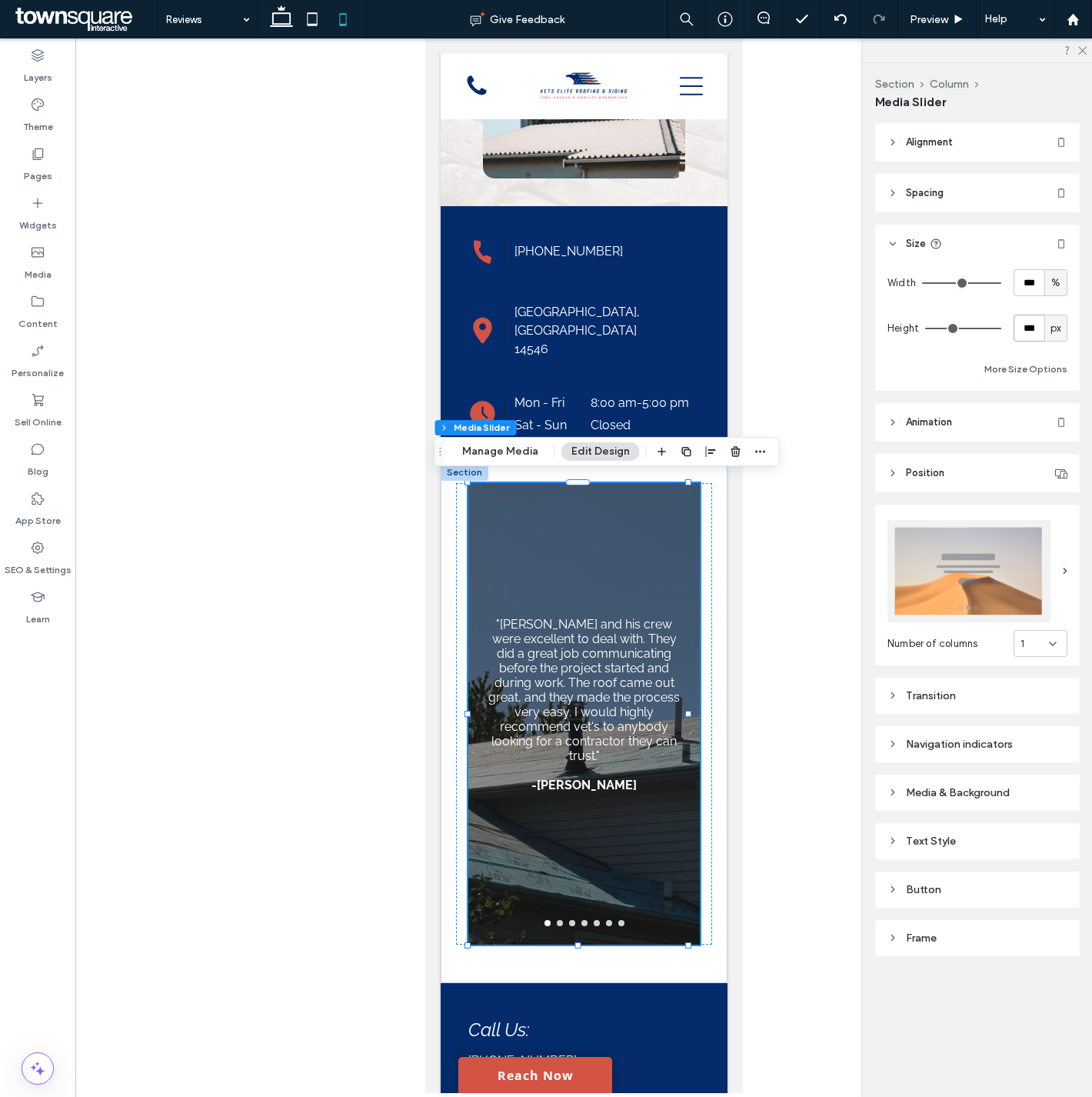
type input "***"
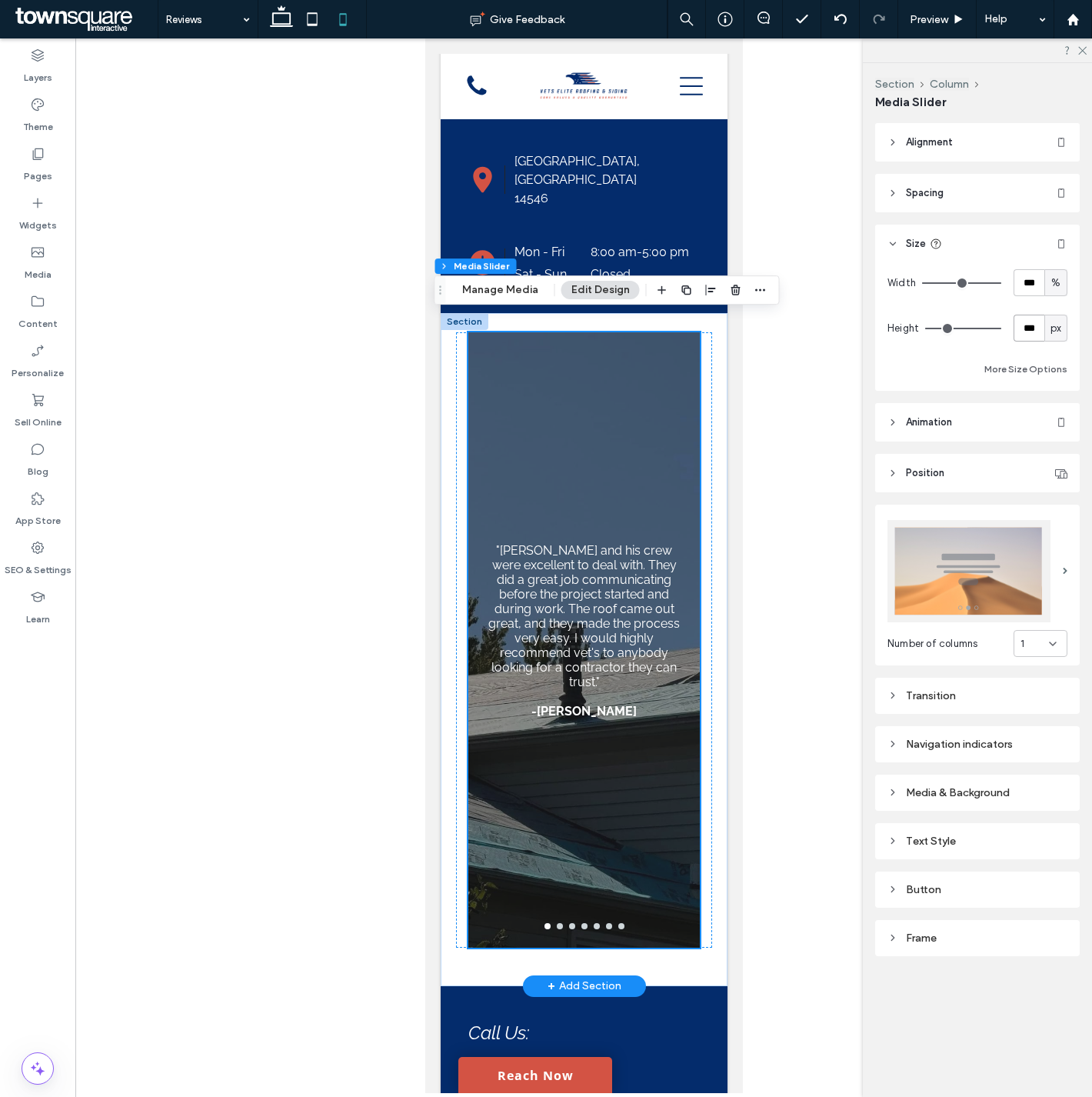
scroll to position [527, 0]
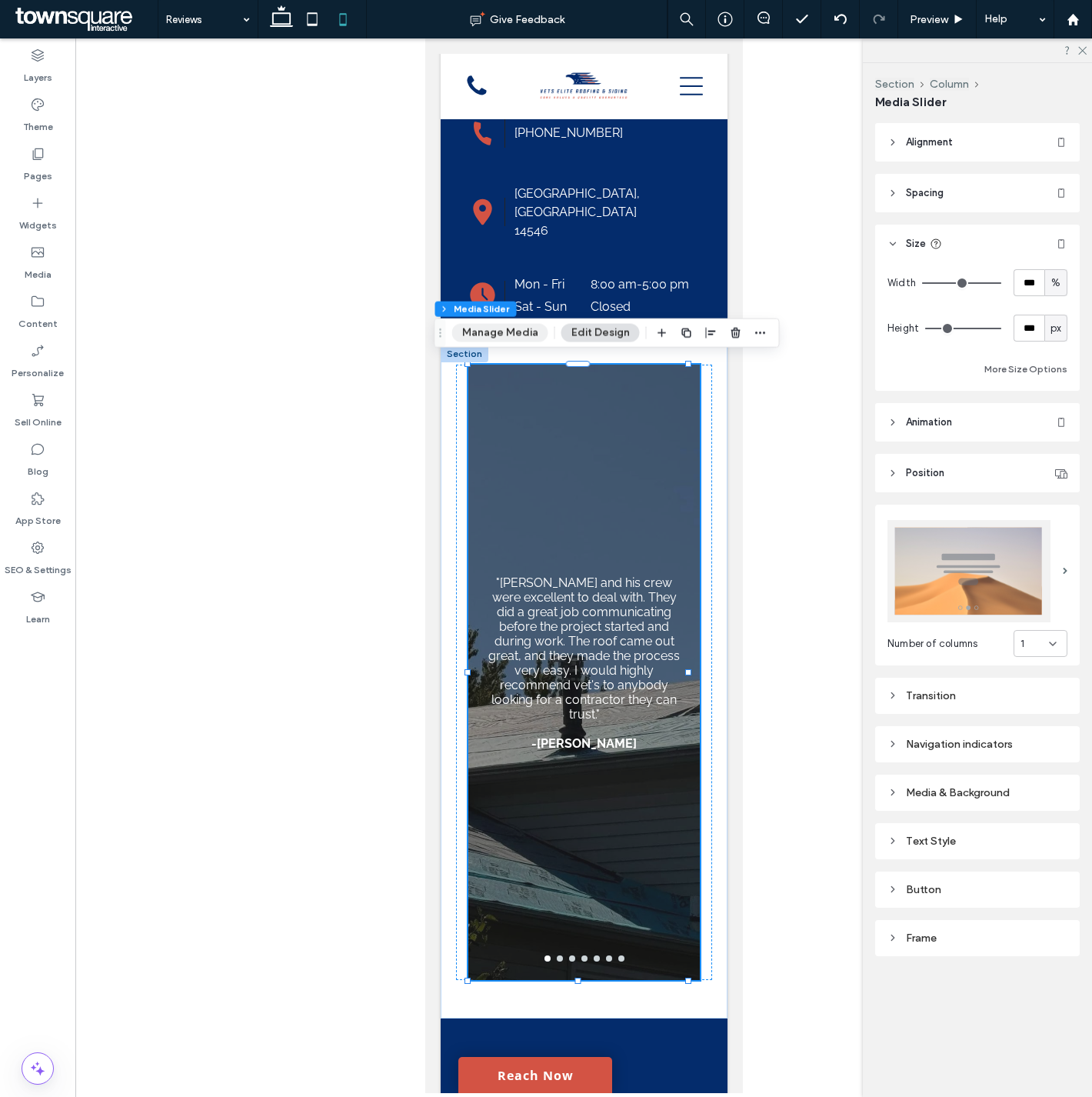
click at [519, 327] on button "Manage Media" at bounding box center [500, 333] width 96 height 19
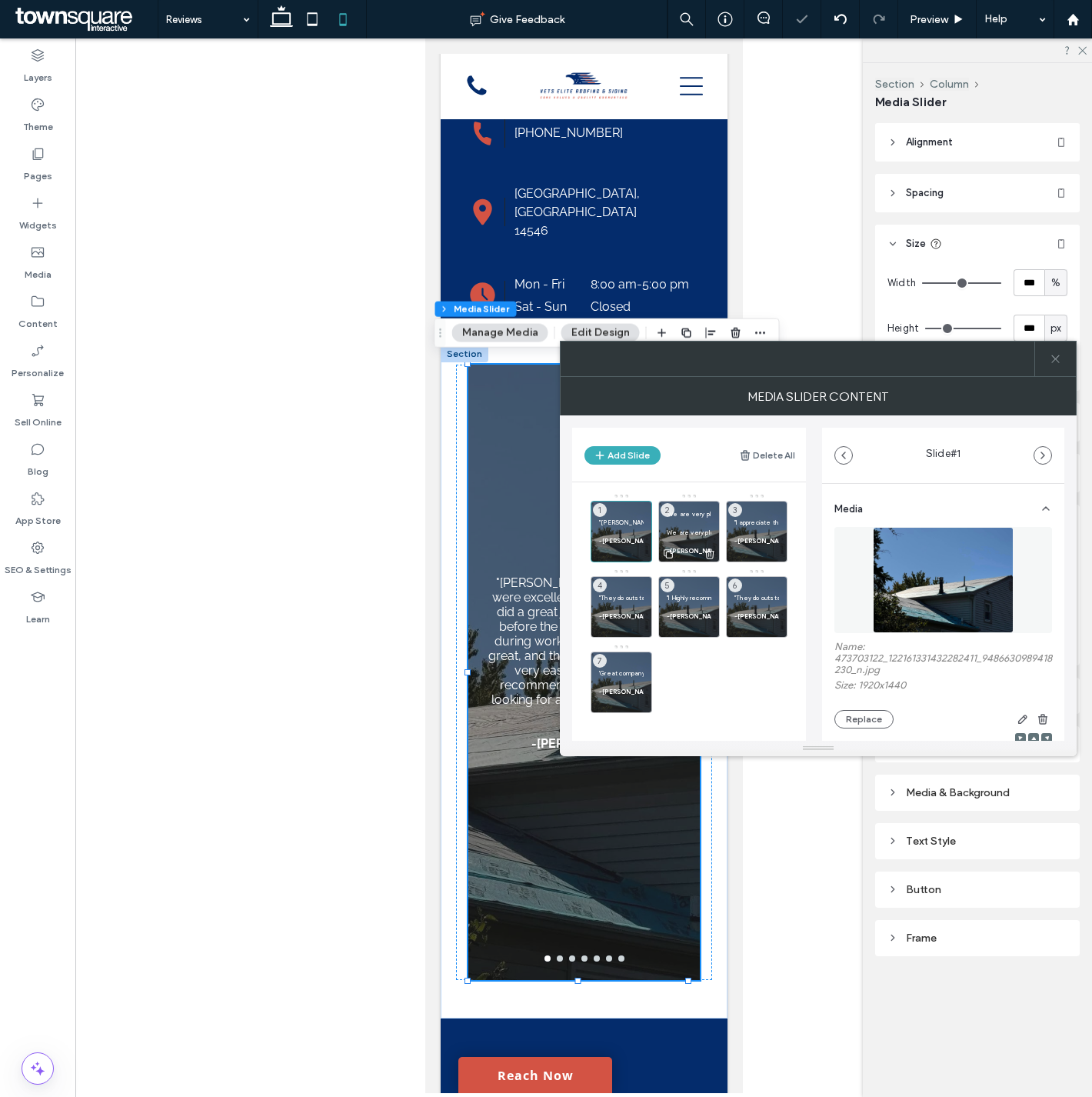
click at [688, 526] on p at bounding box center [689, 522] width 45 height 9
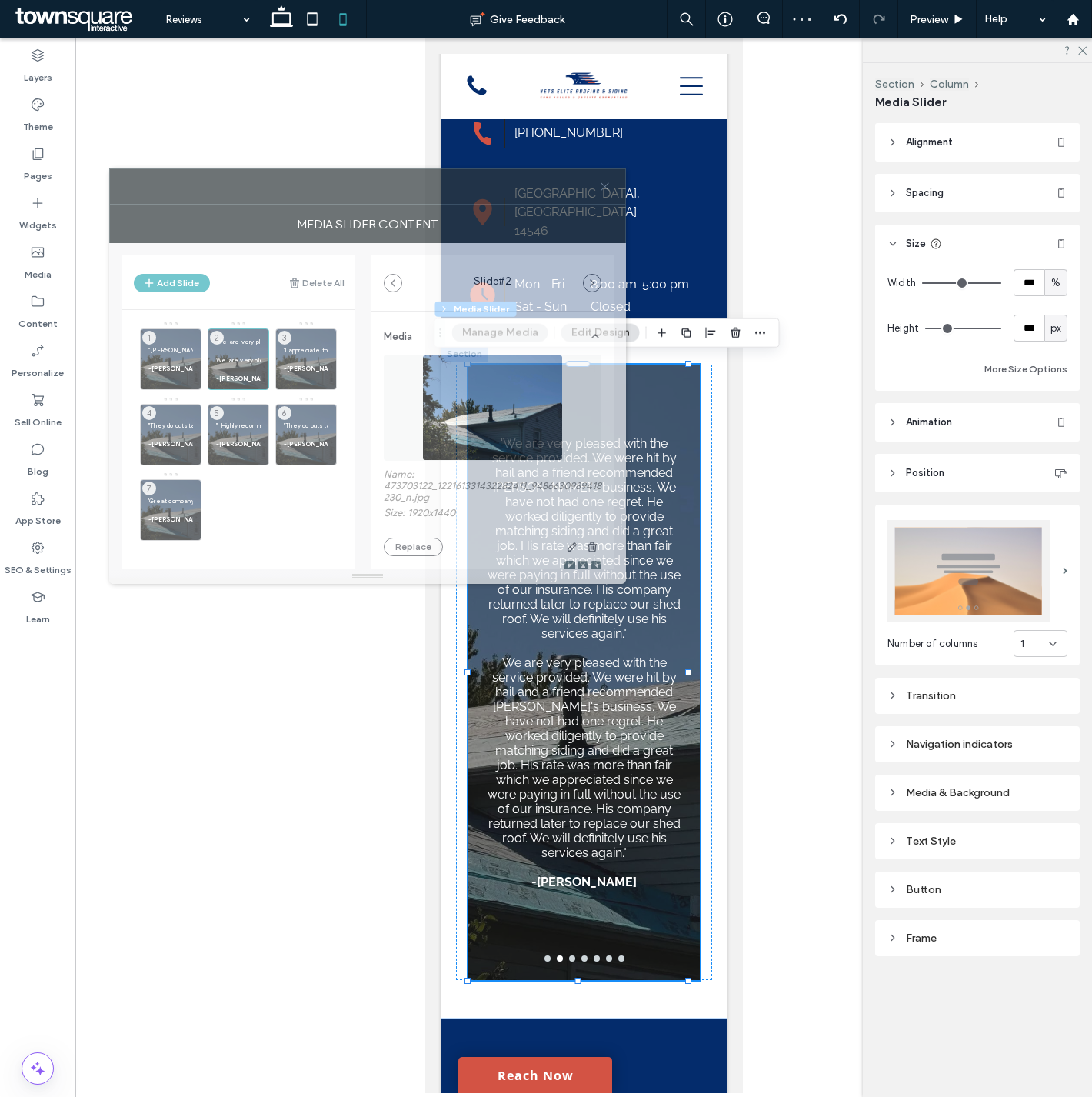
drag, startPoint x: 723, startPoint y: 367, endPoint x: 273, endPoint y: 194, distance: 482.1
click at [273, 194] on div at bounding box center [347, 186] width 474 height 35
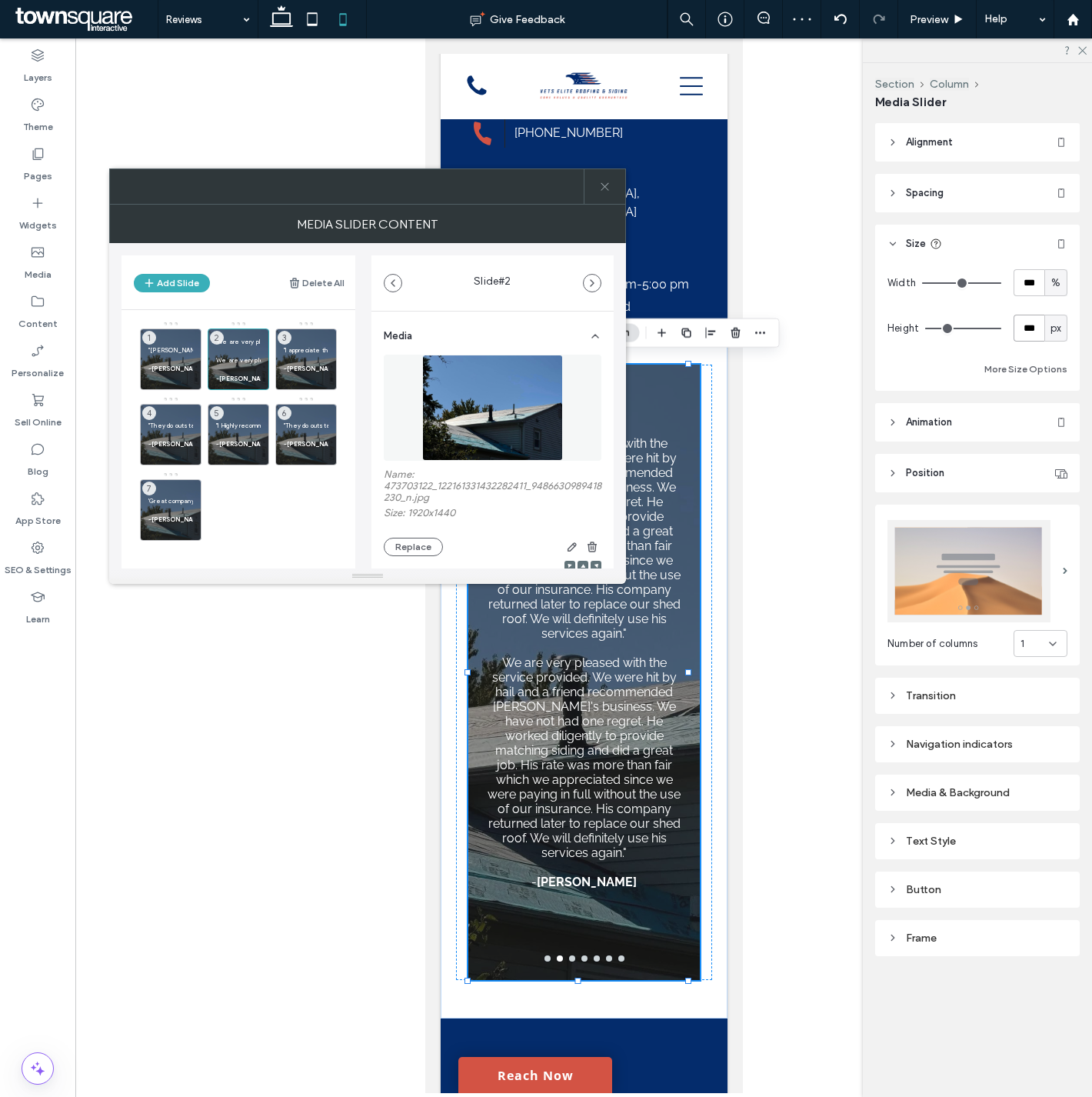
click at [1036, 324] on input "***" at bounding box center [1029, 328] width 31 height 27
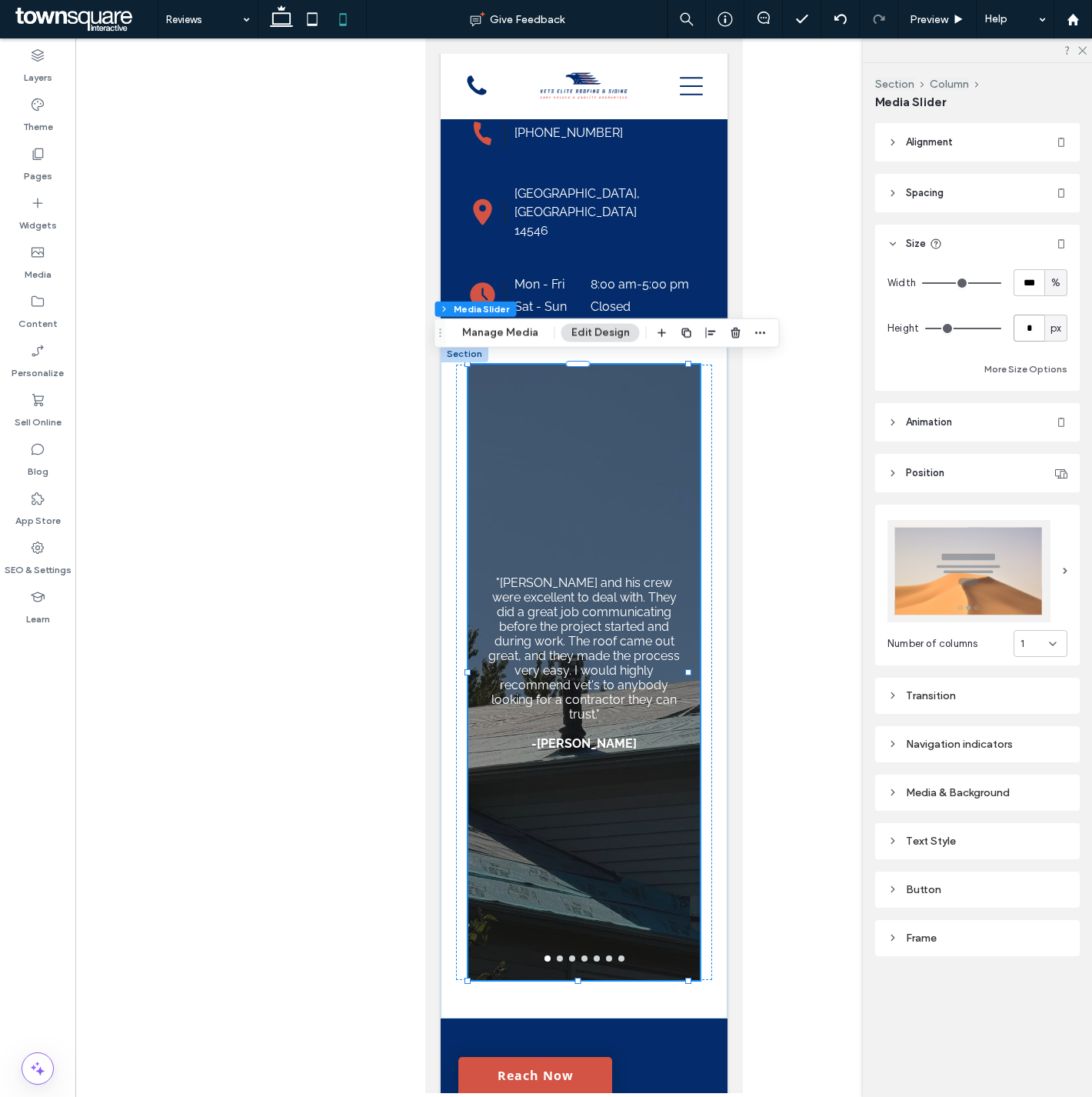
type input "*"
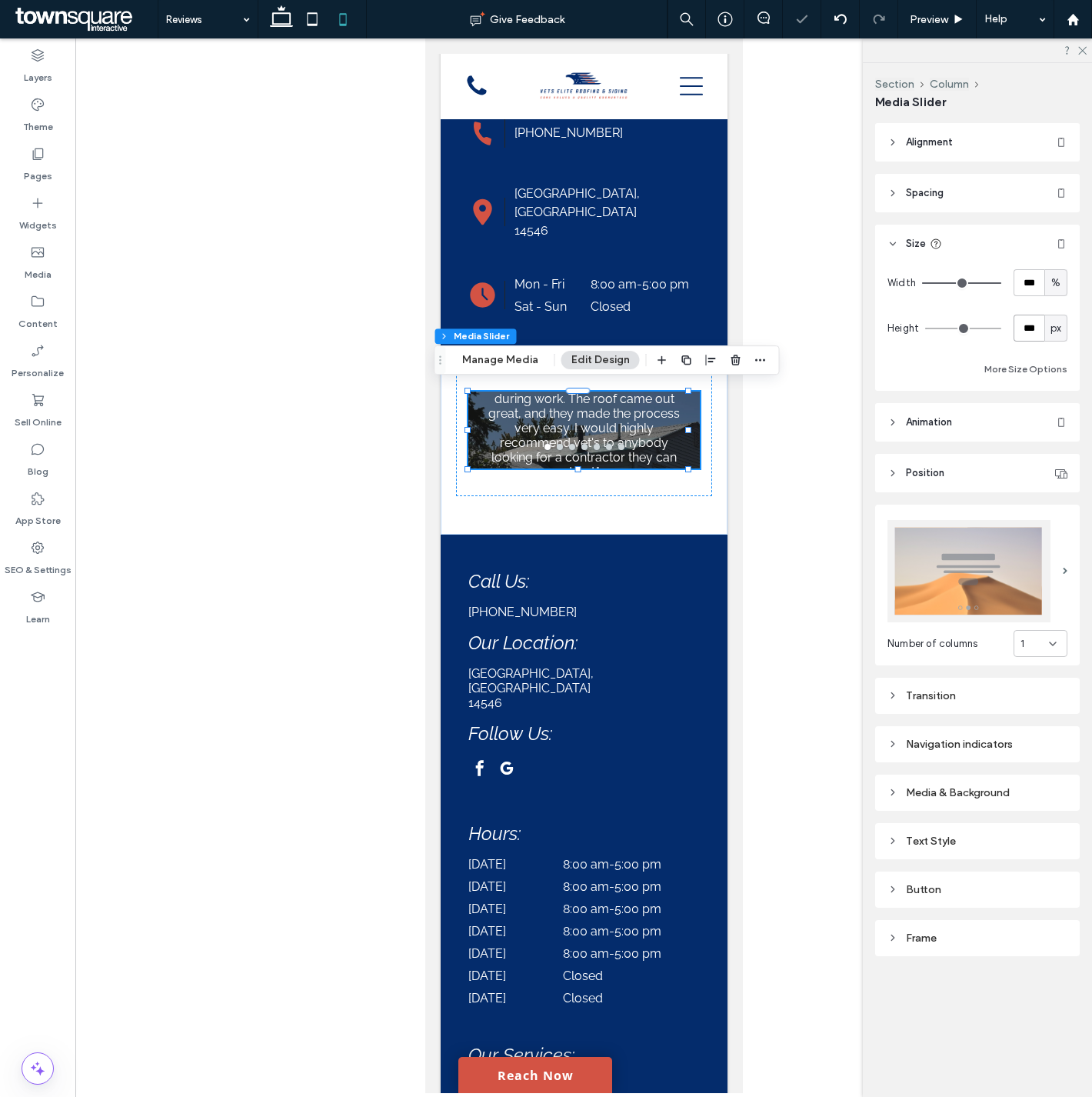
type input "***"
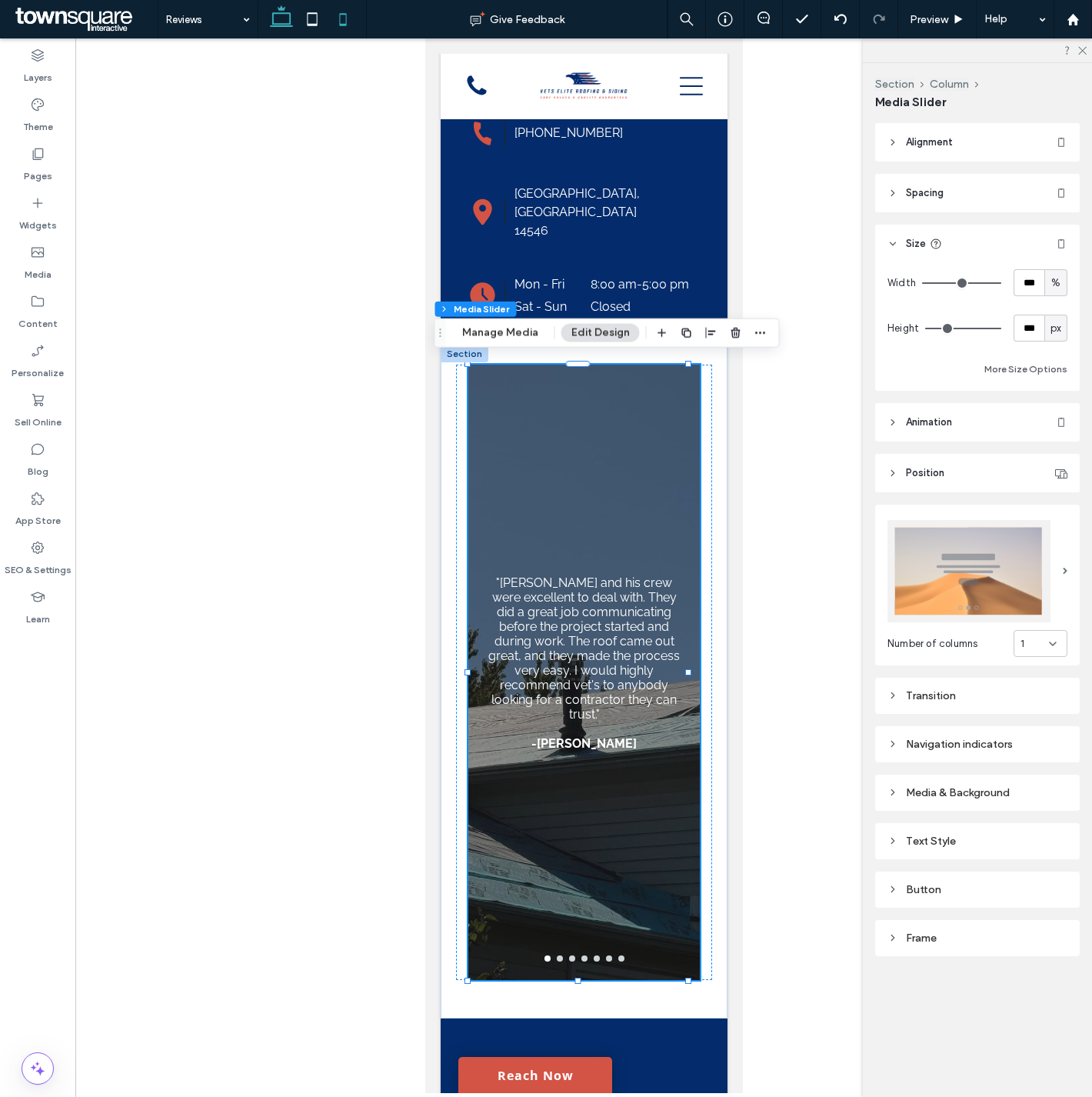
click at [273, 20] on icon at bounding box center [281, 20] width 31 height 31
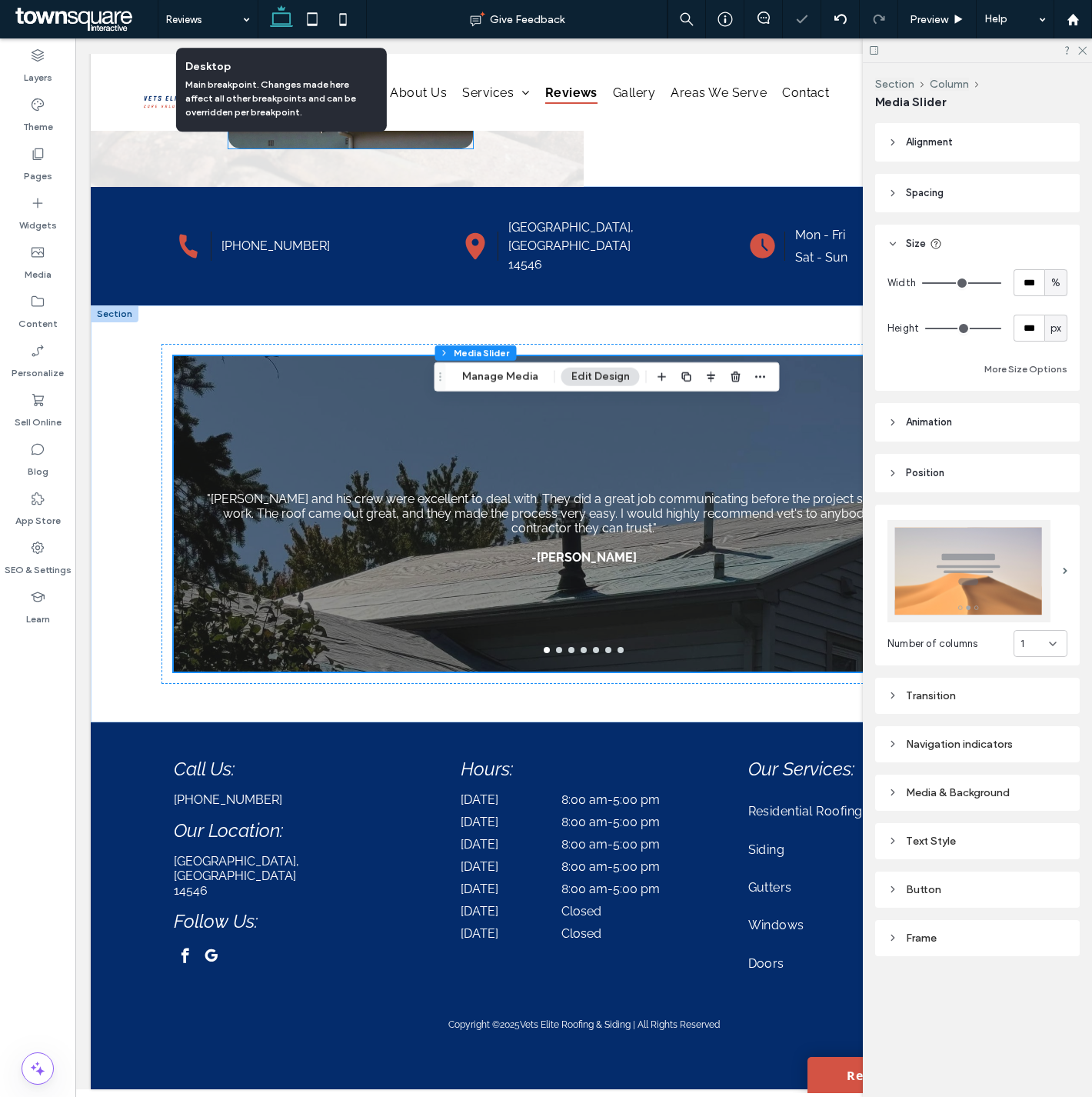
type input "***"
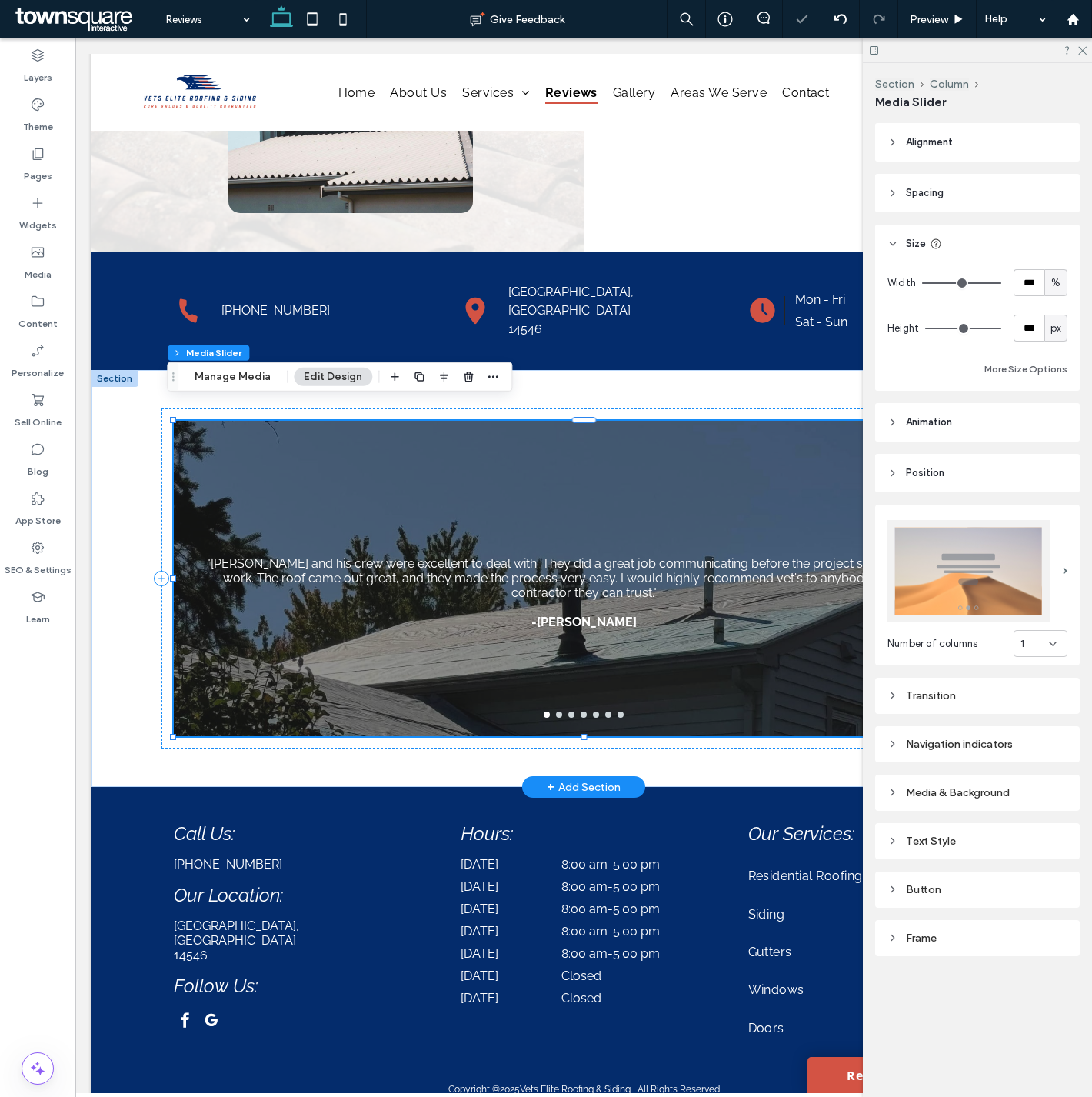
click at [558, 700] on div at bounding box center [583, 577] width 819 height 315
click at [551, 571] on p ""Brandon and his crew were excellent to deal with. They did a great job communi…" at bounding box center [583, 578] width 782 height 44
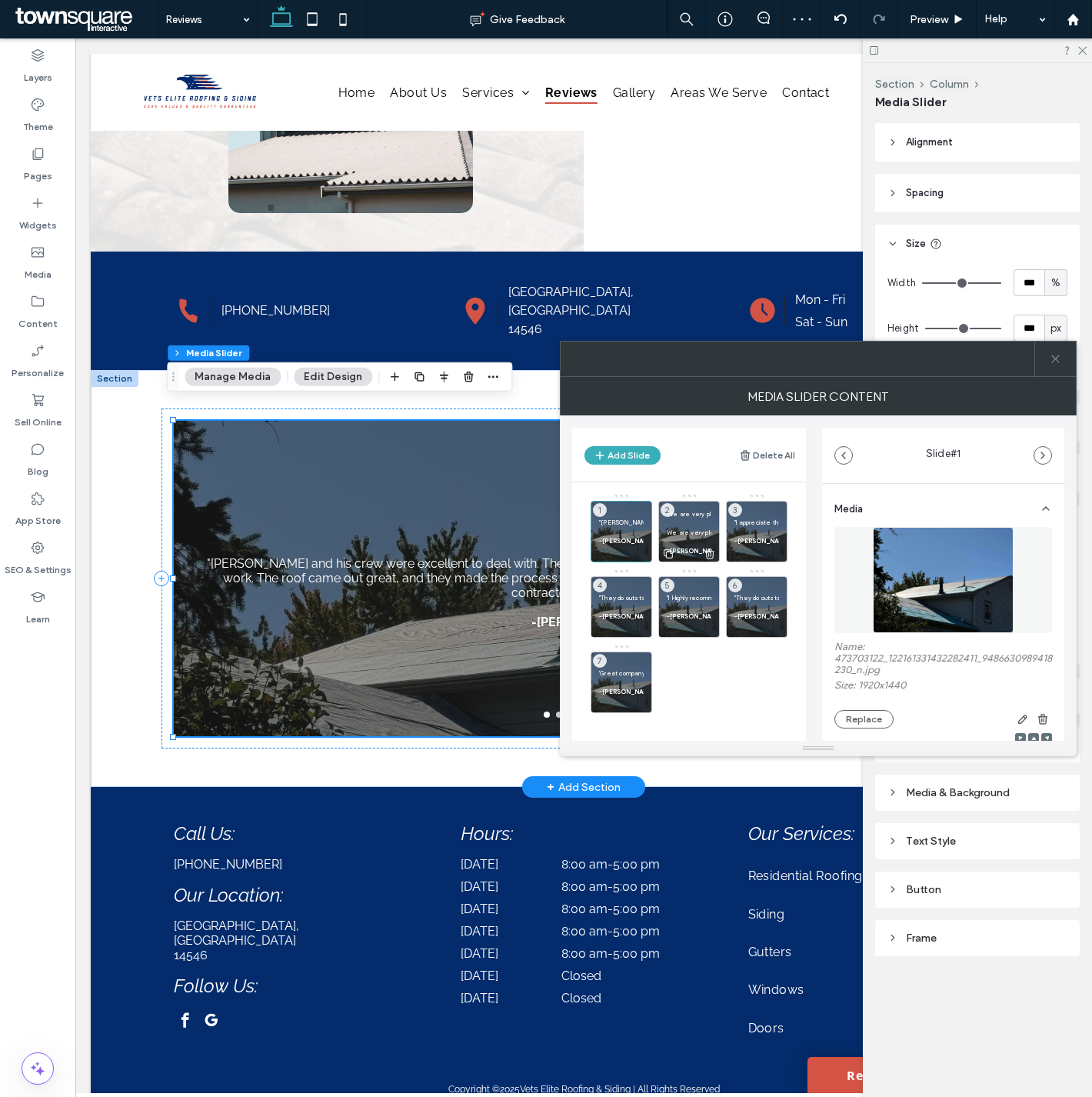
click at [698, 520] on p at bounding box center [689, 522] width 45 height 9
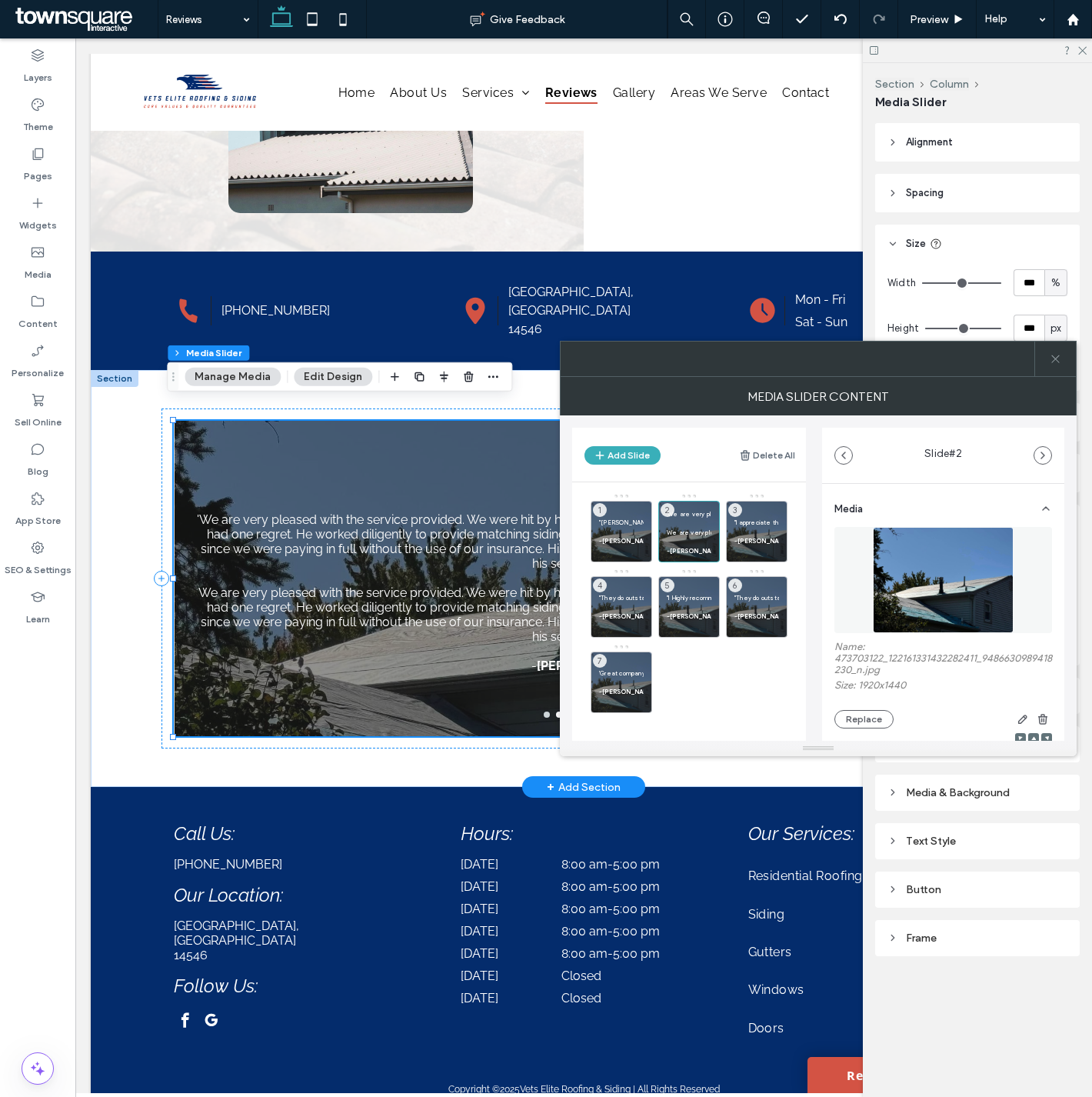
scroll to position [460, 0]
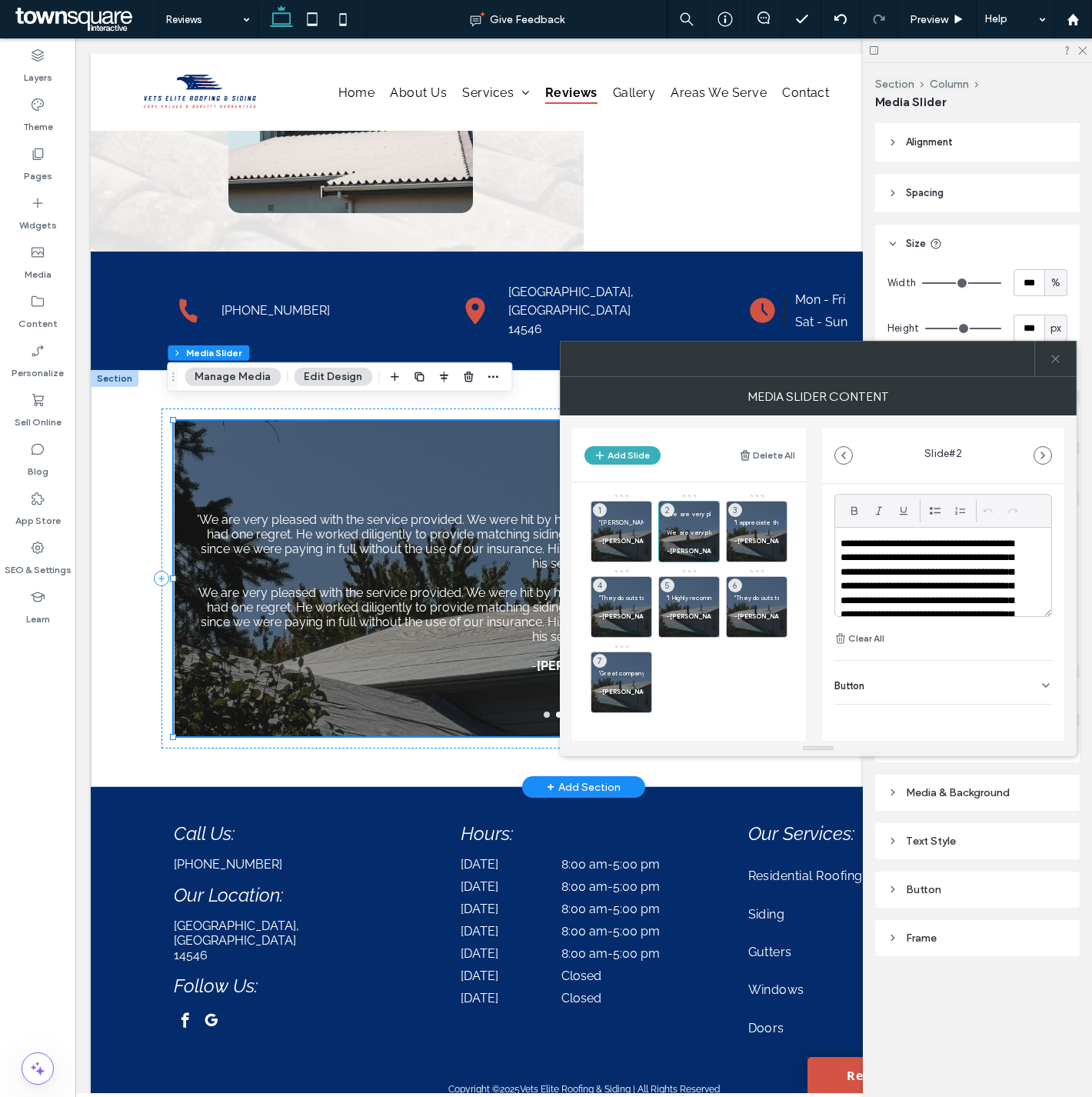
click at [1000, 589] on p "**********" at bounding box center [932, 615] width 184 height 156
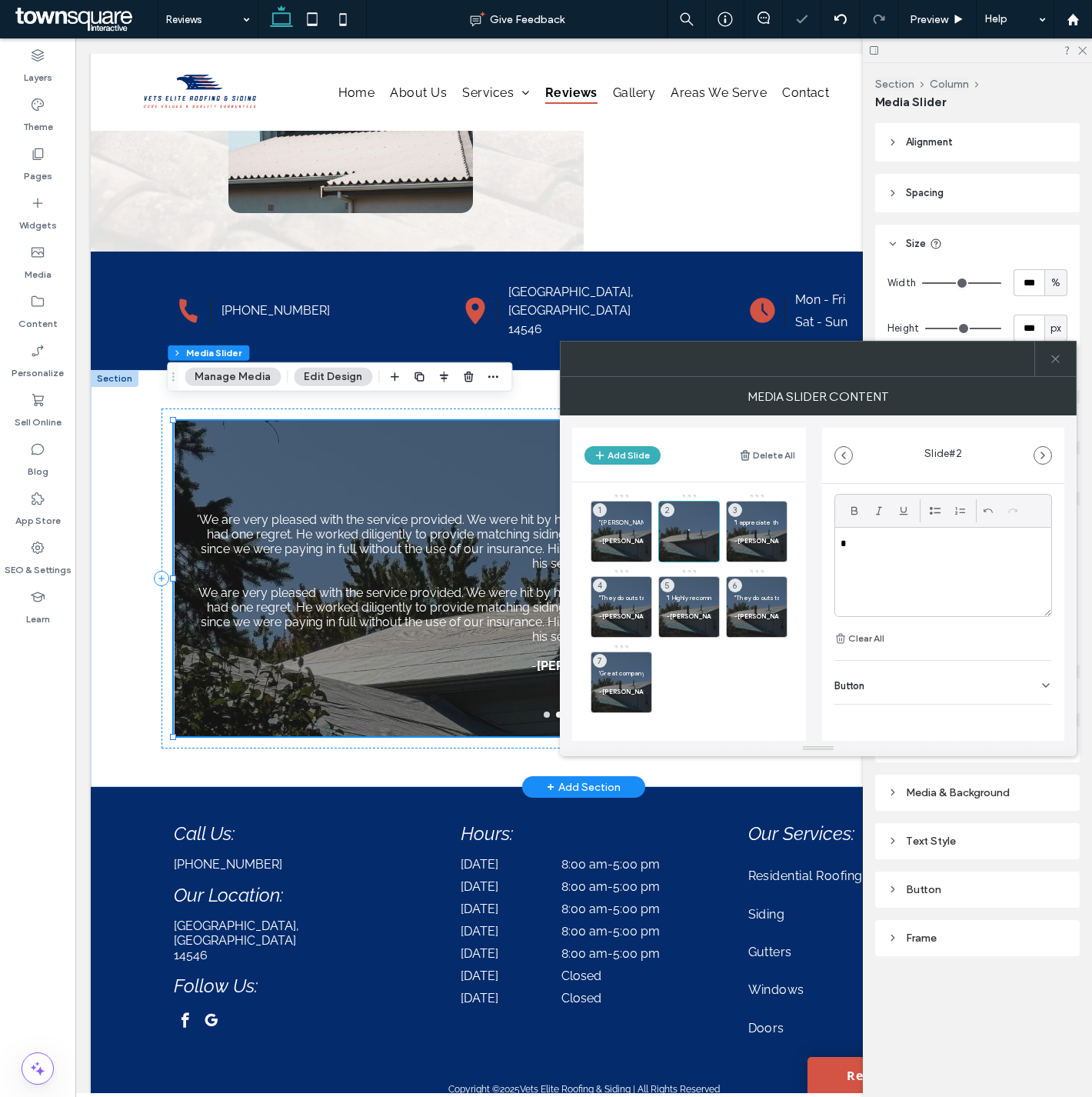
paste div
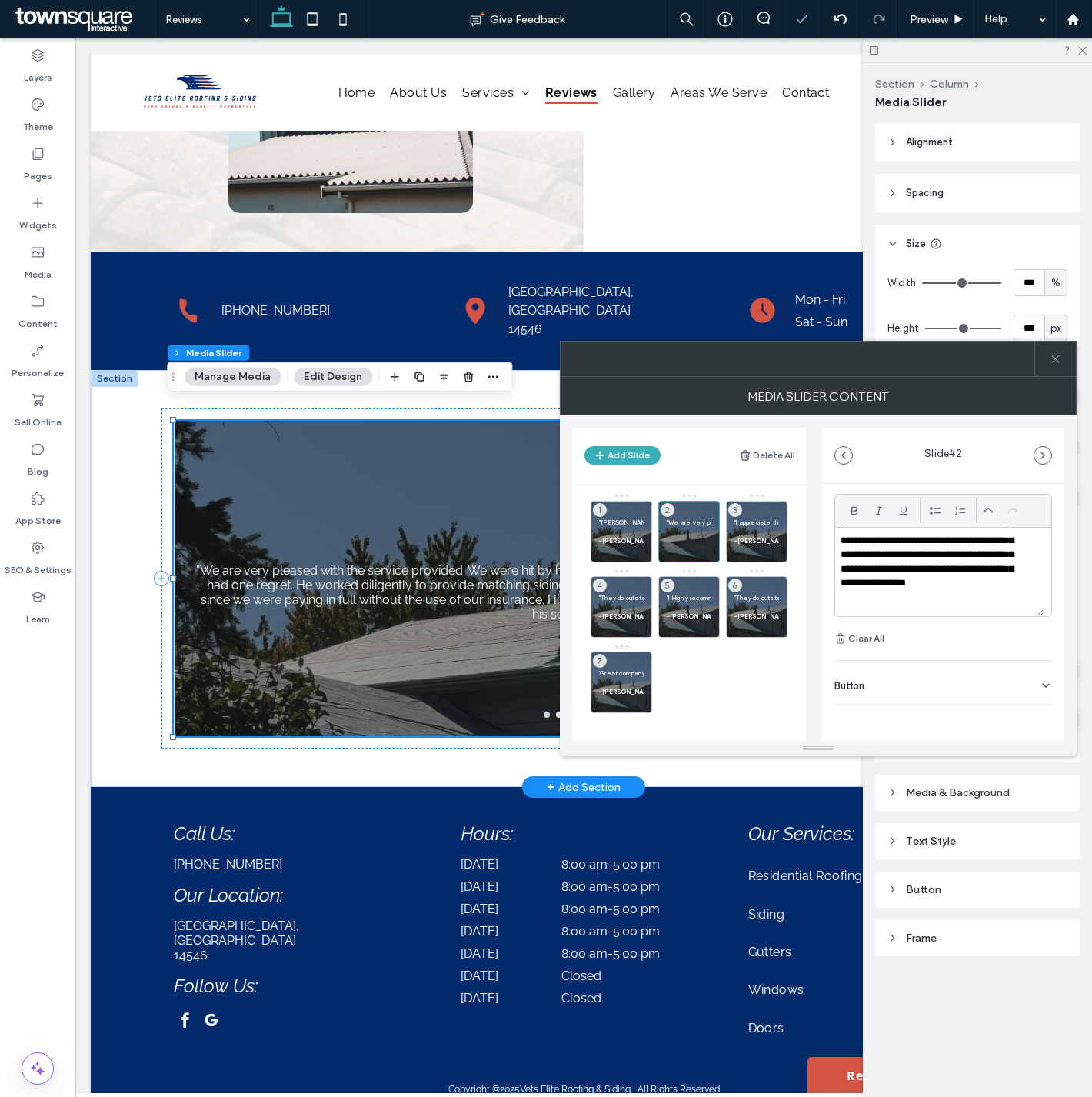
scroll to position [103, 0]
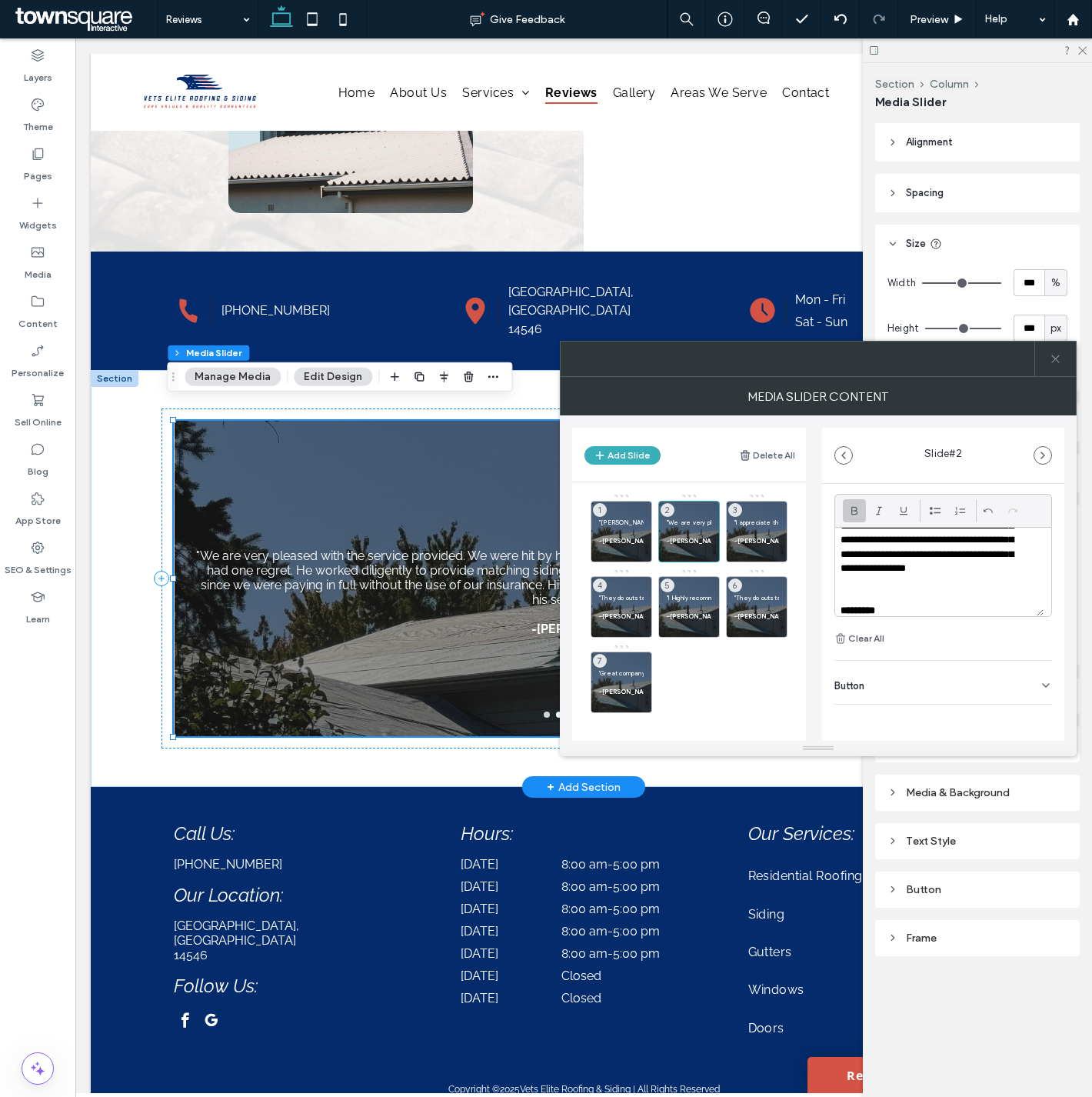
click at [1064, 357] on div at bounding box center [1055, 358] width 42 height 35
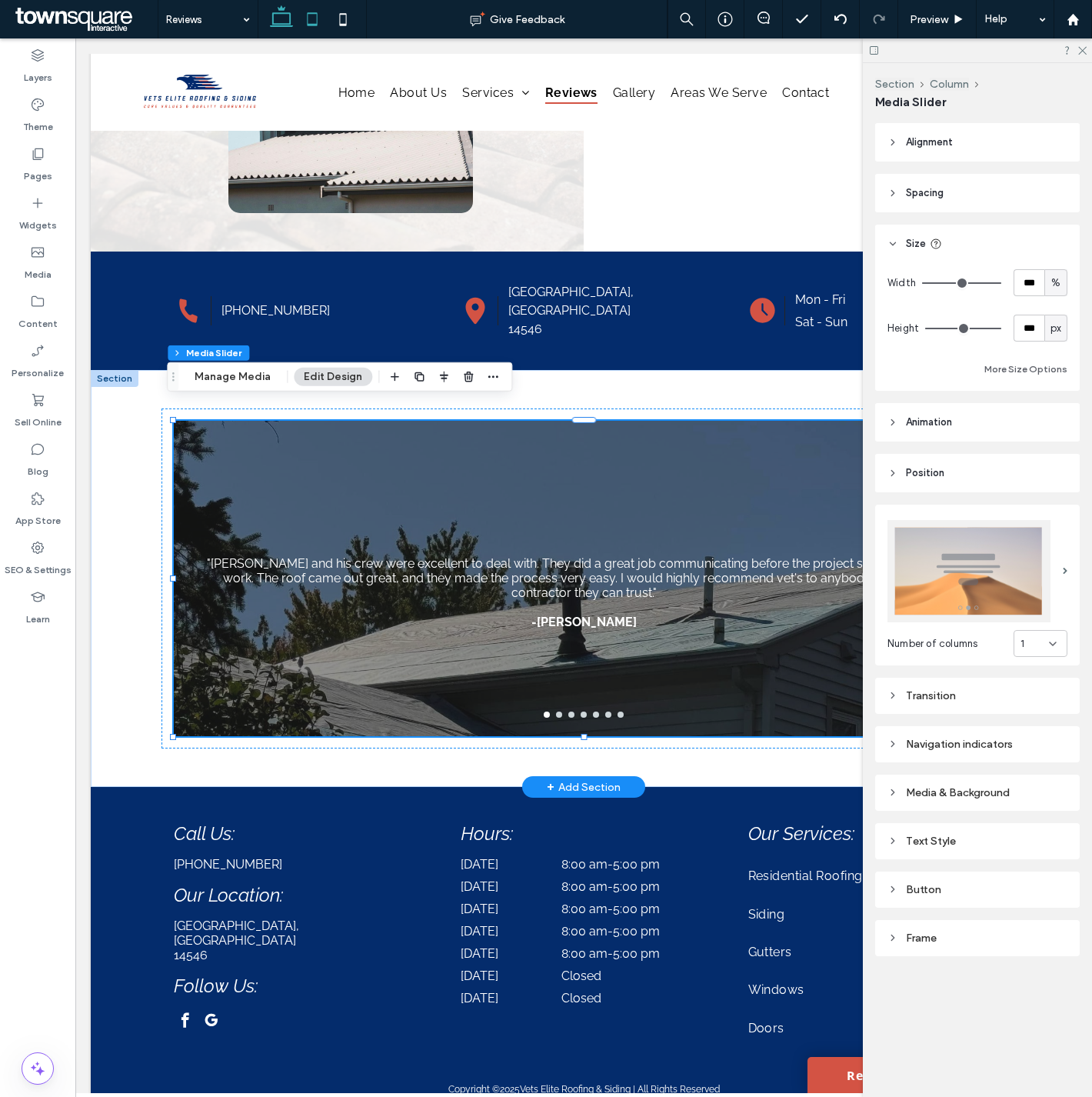
click at [311, 20] on icon at bounding box center [312, 20] width 31 height 31
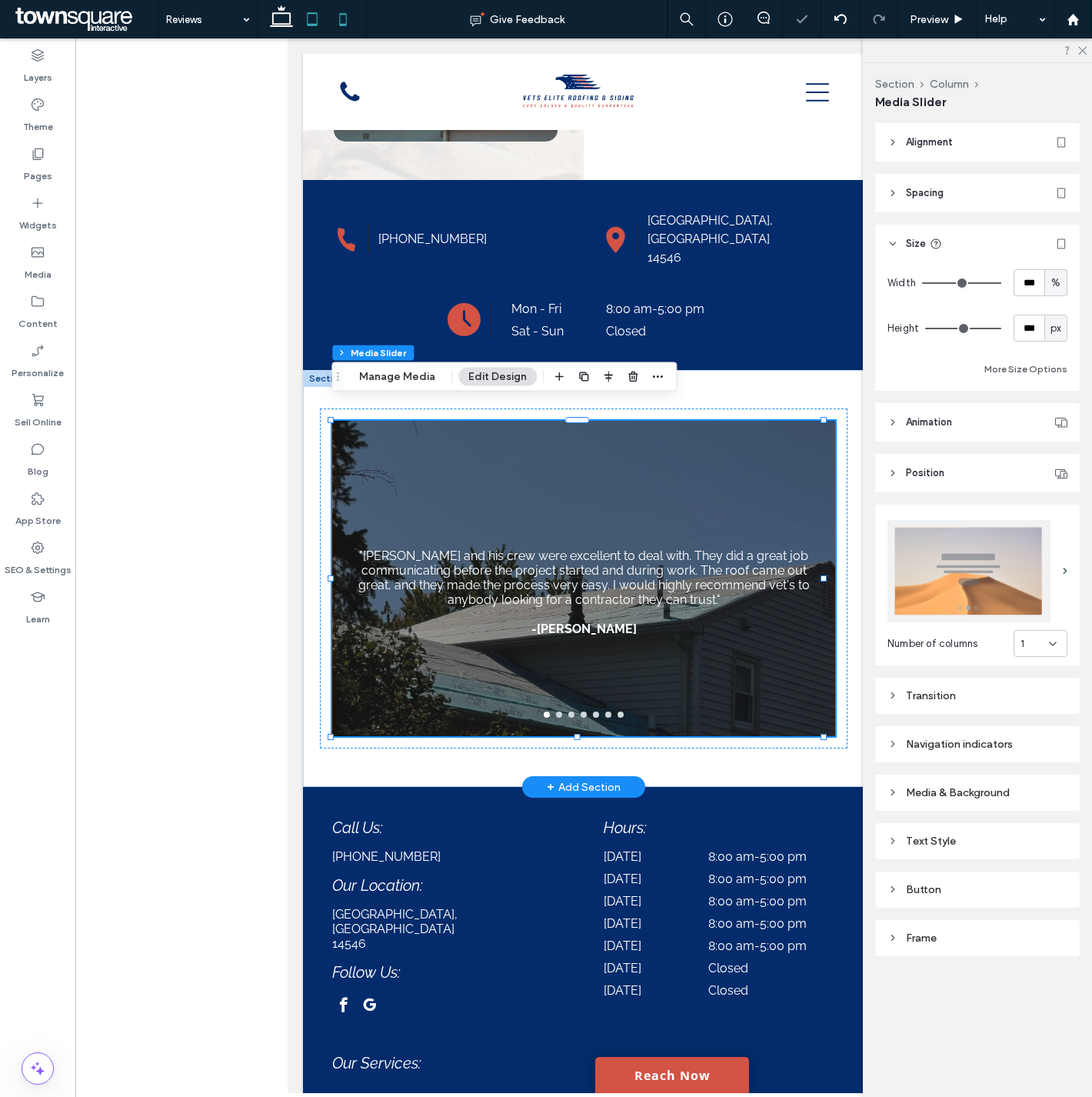
click at [335, 15] on icon at bounding box center [343, 20] width 31 height 31
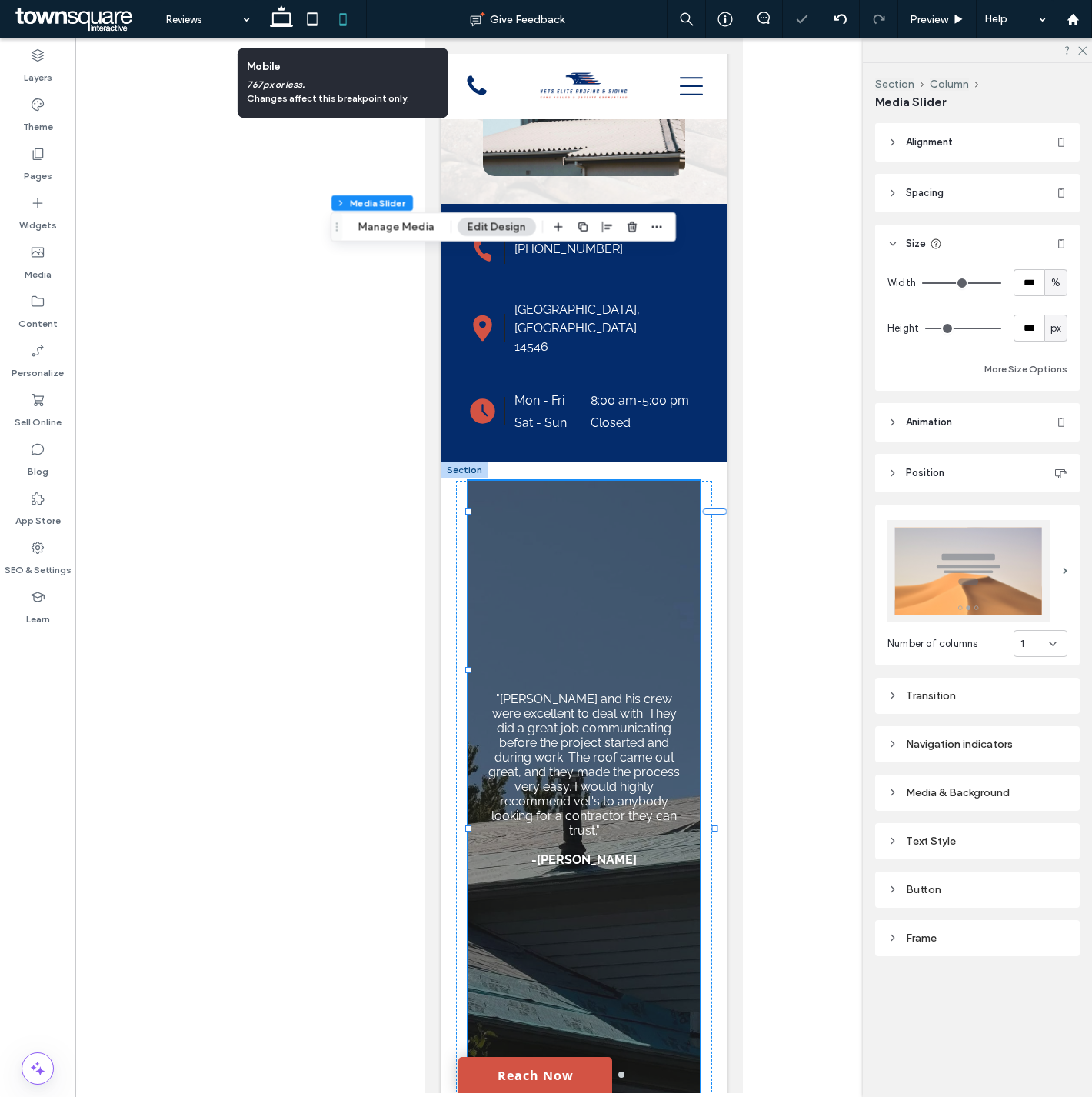
scroll to position [633, 0]
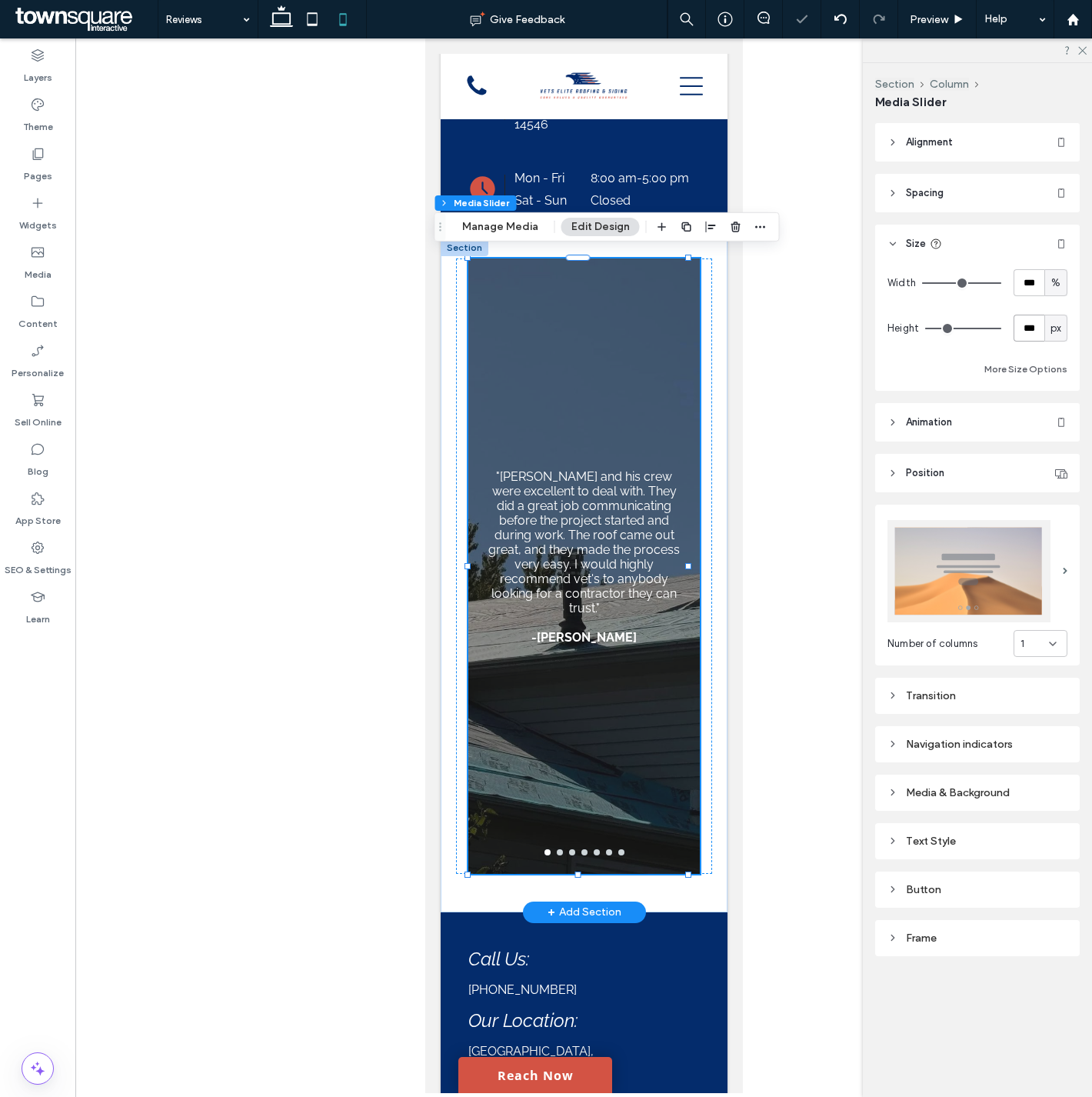
click at [1028, 327] on input "***" at bounding box center [1029, 328] width 31 height 27
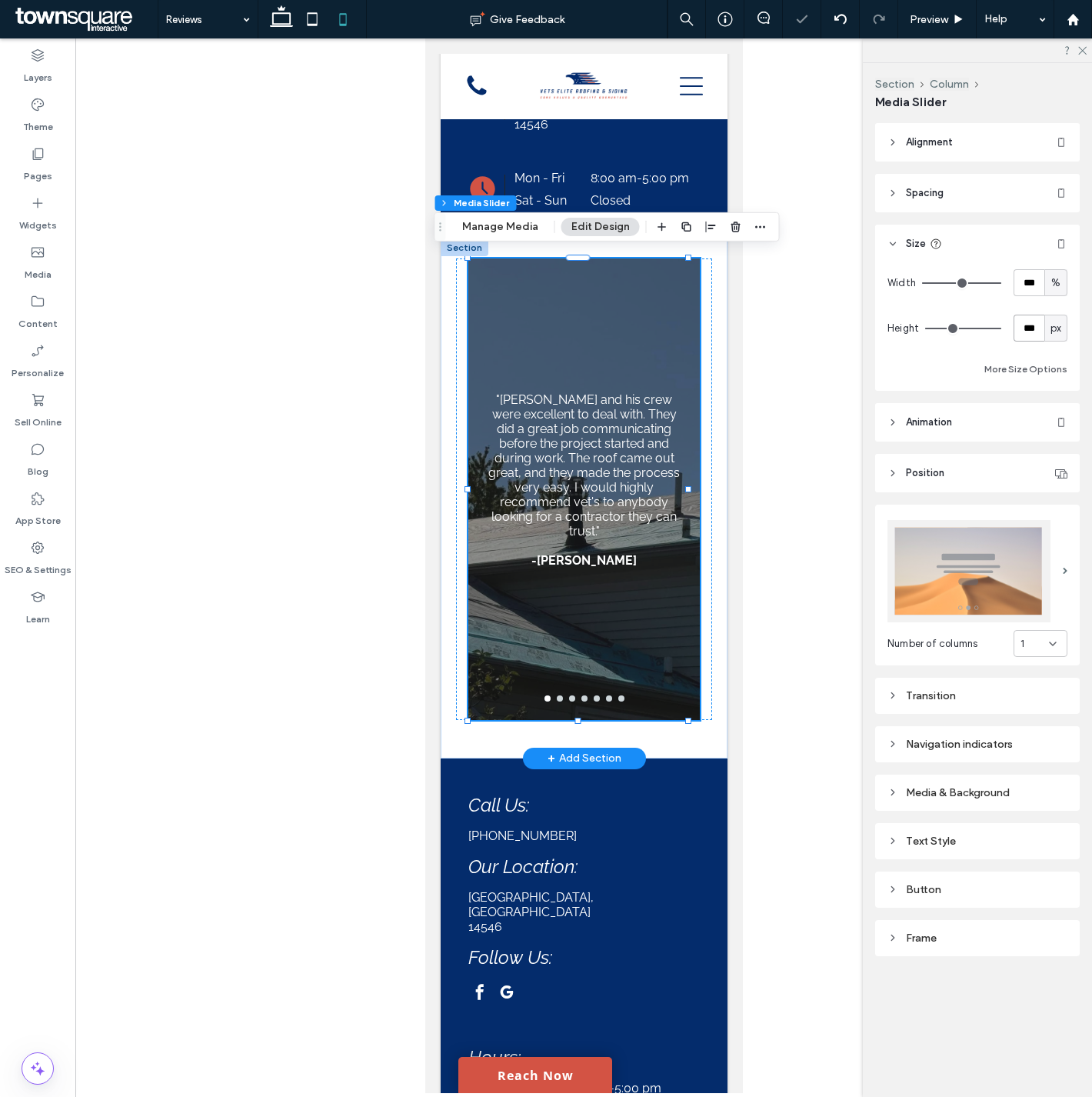
type input "***"
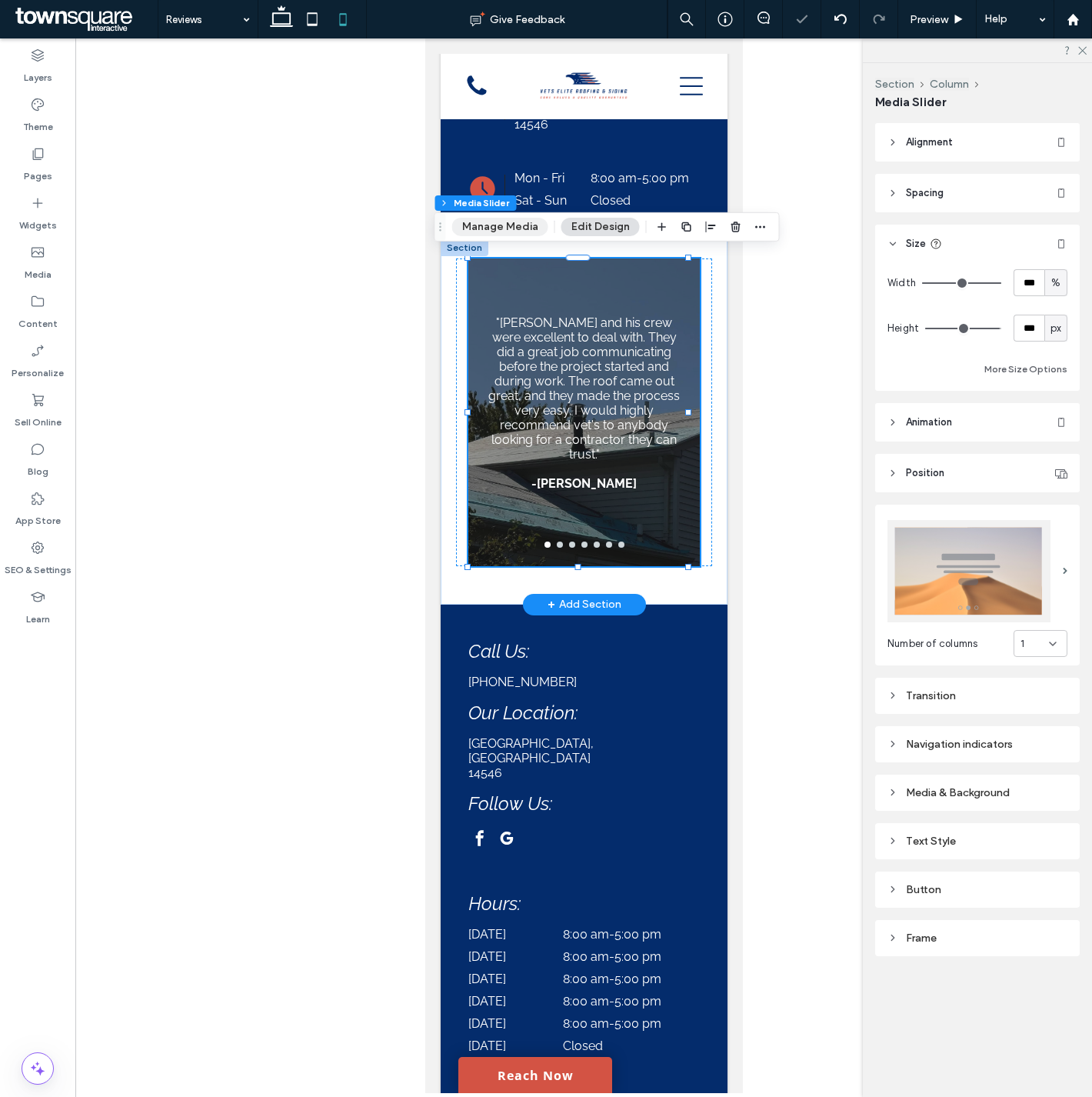
click at [516, 224] on button "Manage Media" at bounding box center [500, 227] width 96 height 19
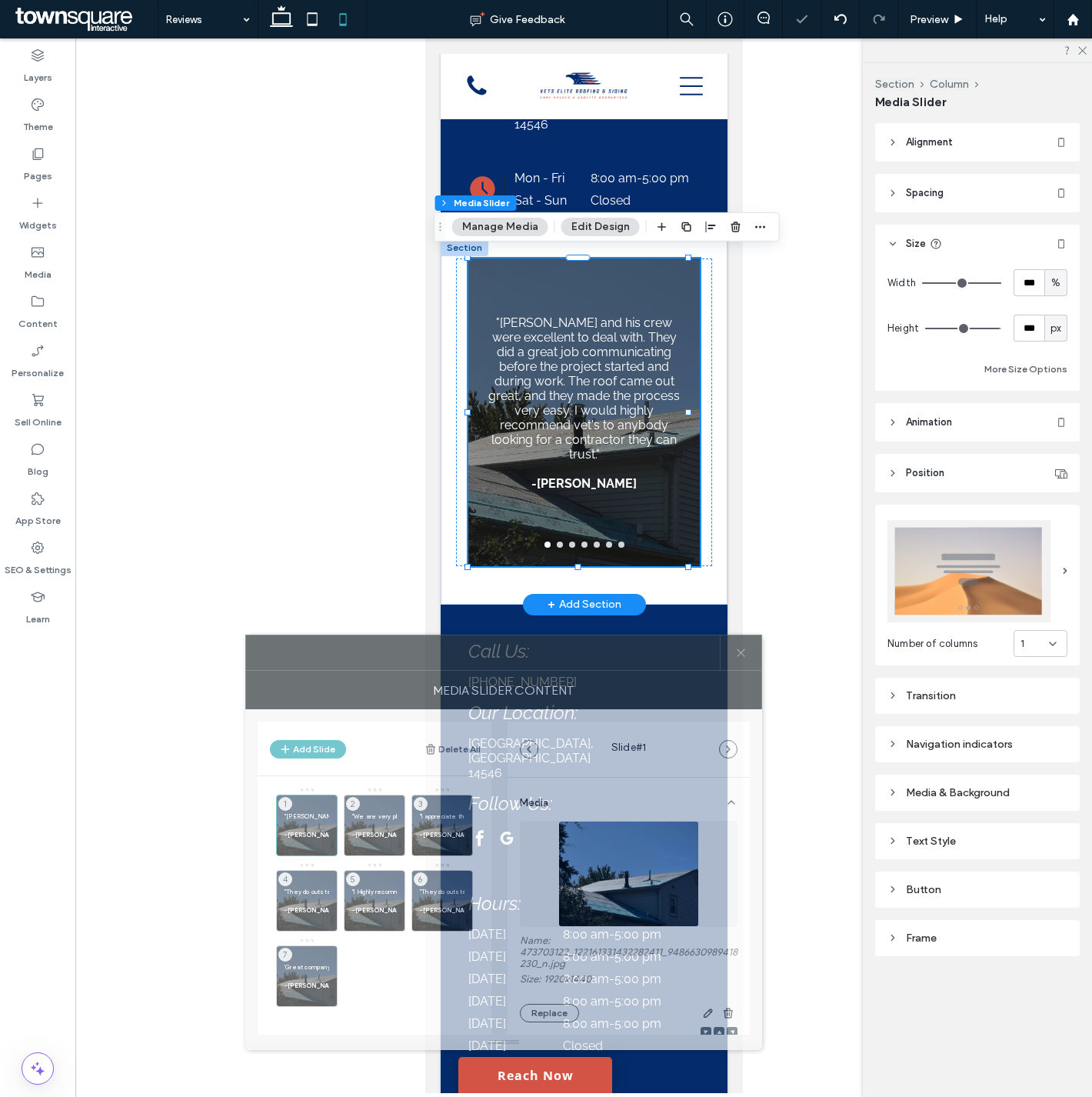
drag, startPoint x: 811, startPoint y: 364, endPoint x: 494, endPoint y: 660, distance: 433.7
click at [494, 660] on div at bounding box center [483, 652] width 474 height 35
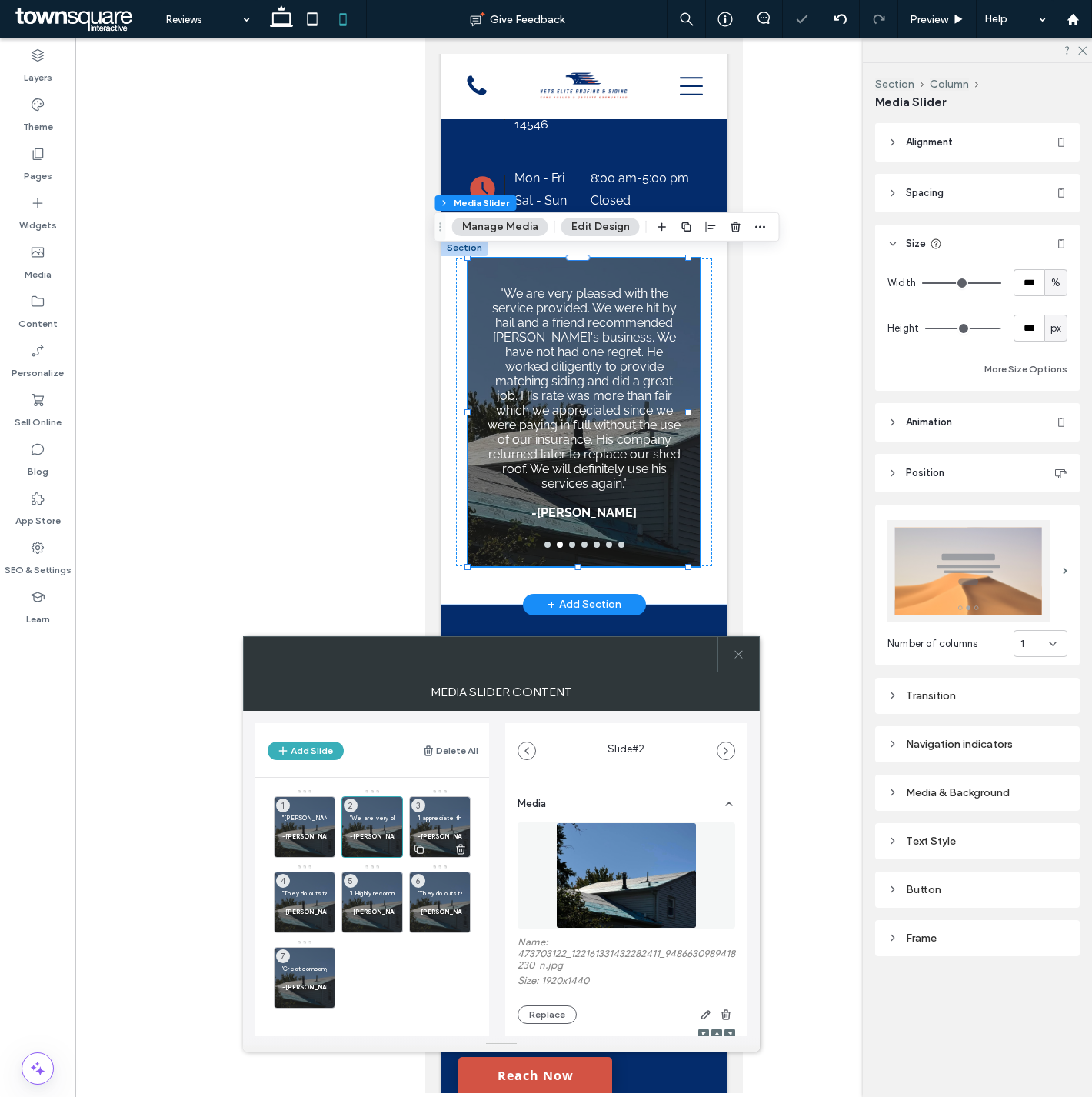
click at [449, 823] on p at bounding box center [440, 826] width 45 height 9
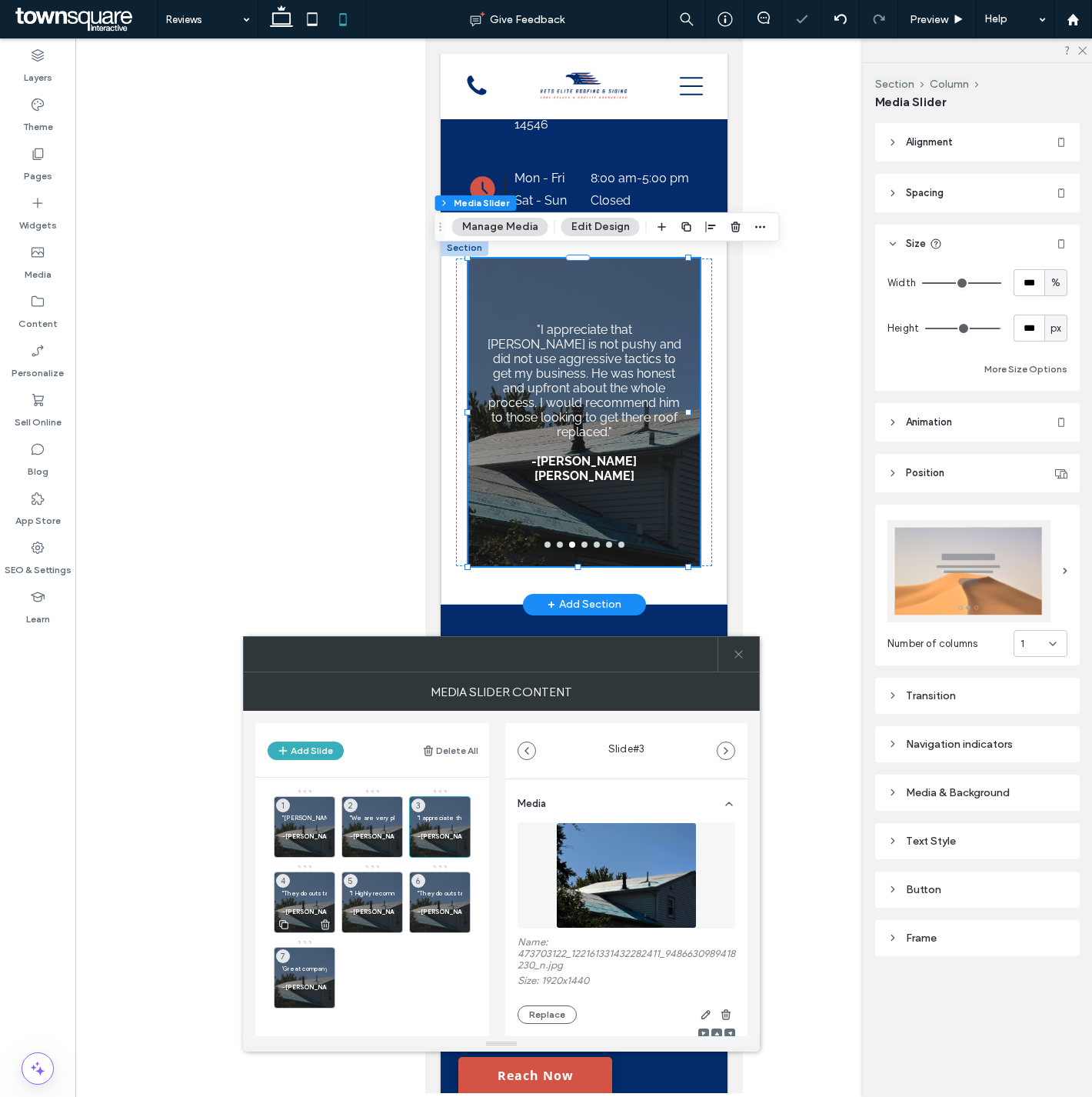
click at [310, 900] on p at bounding box center [304, 902] width 45 height 9
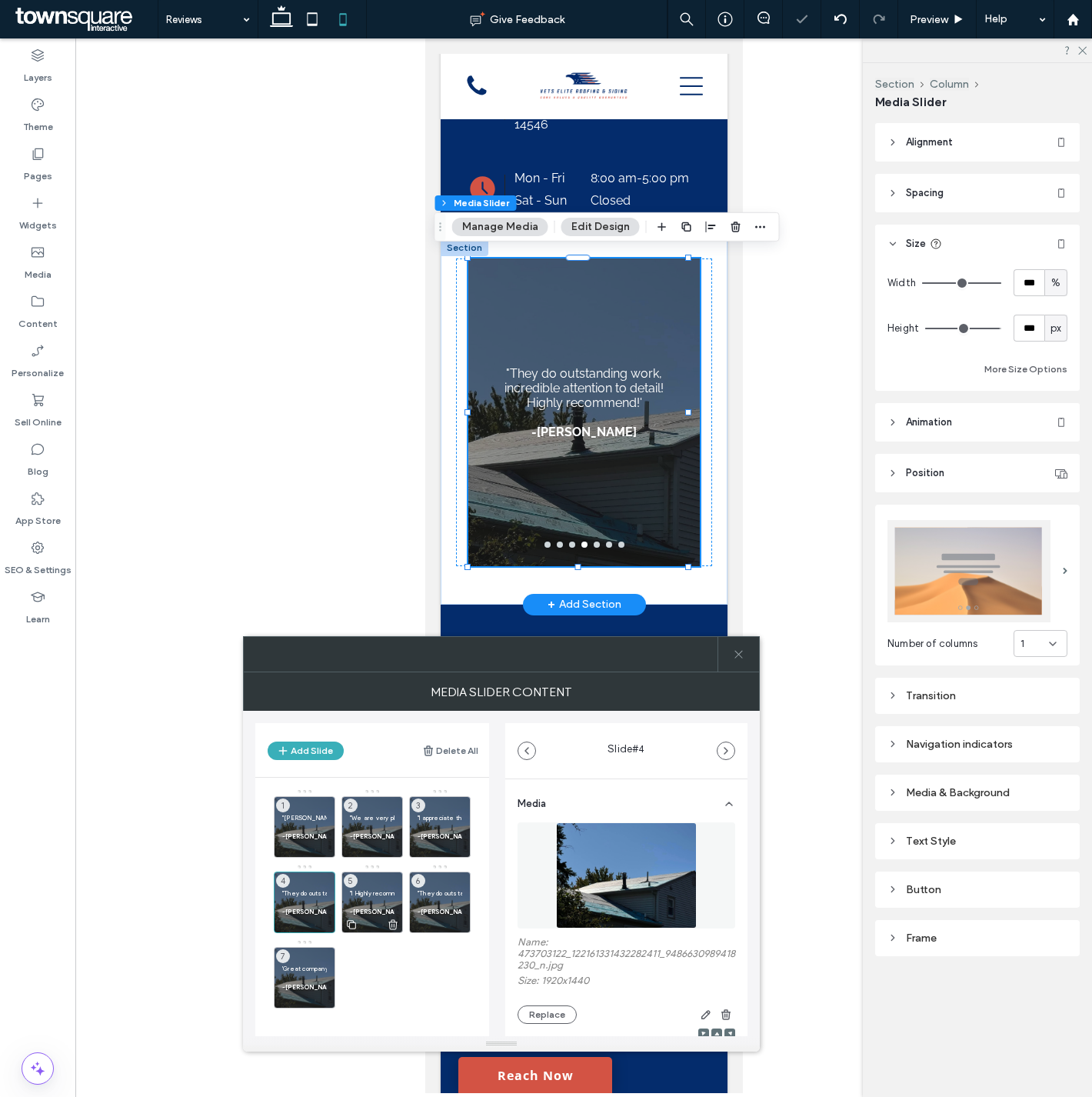
click at [371, 901] on p at bounding box center [372, 902] width 45 height 9
click at [445, 895] on p ""They do outstanding work, incredible attention to detail! Highly recommend!"" at bounding box center [440, 892] width 45 height 9
click at [315, 962] on div "'Great company everything worked out and was on time and neat thanks' -Jerry S.…" at bounding box center [304, 977] width 61 height 61
click at [737, 655] on use at bounding box center [738, 653] width 8 height 8
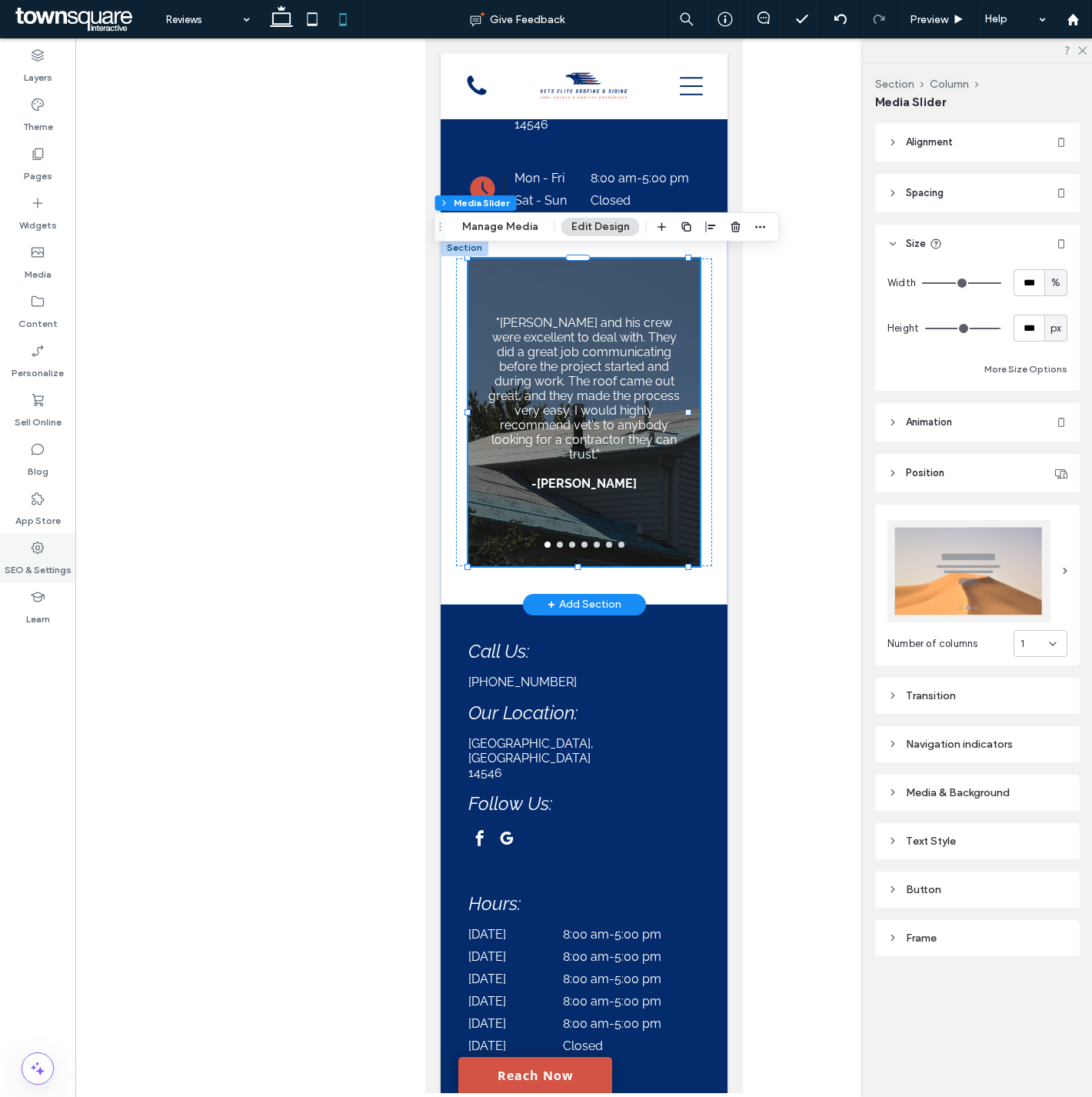
click at [33, 554] on icon at bounding box center [37, 548] width 15 height 15
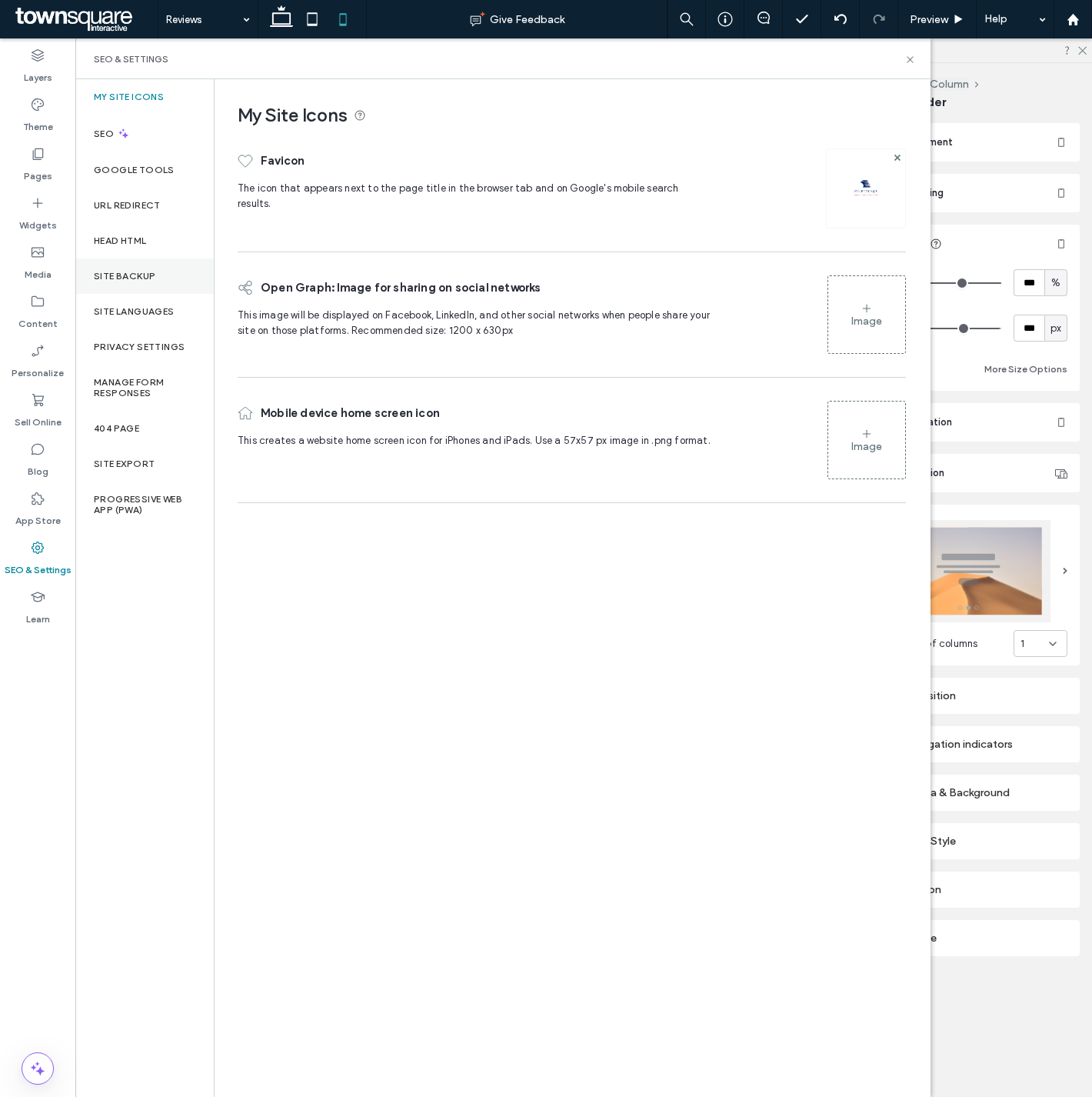
click at [159, 271] on div "Site Backup" at bounding box center [144, 276] width 138 height 36
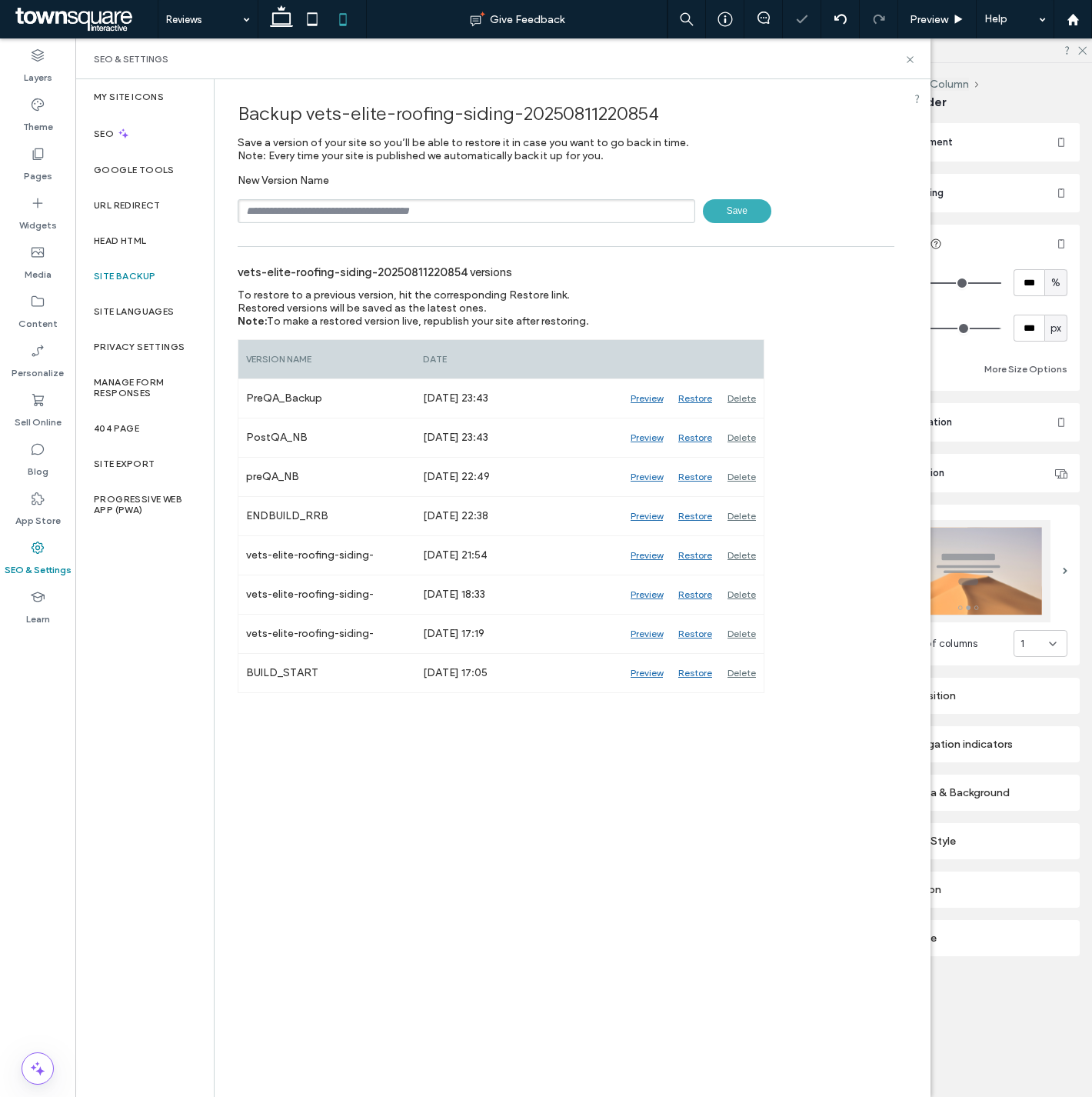
click at [336, 200] on input "text" at bounding box center [466, 211] width 458 height 24
type input "**********"
click at [727, 211] on span "Save" at bounding box center [737, 211] width 69 height 24
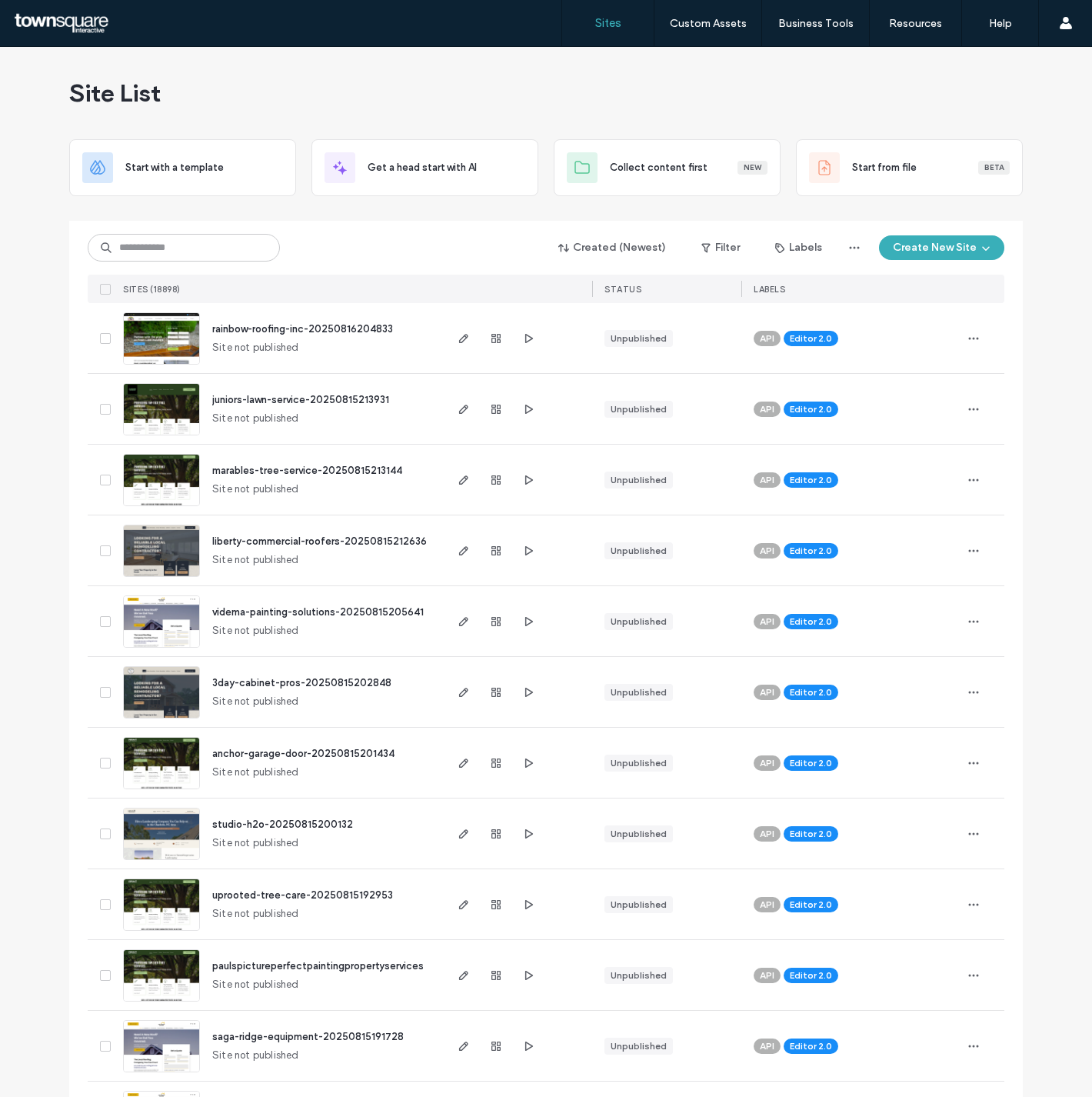
click at [189, 248] on input at bounding box center [183, 247] width 192 height 28
paste input "********"
type input "********"
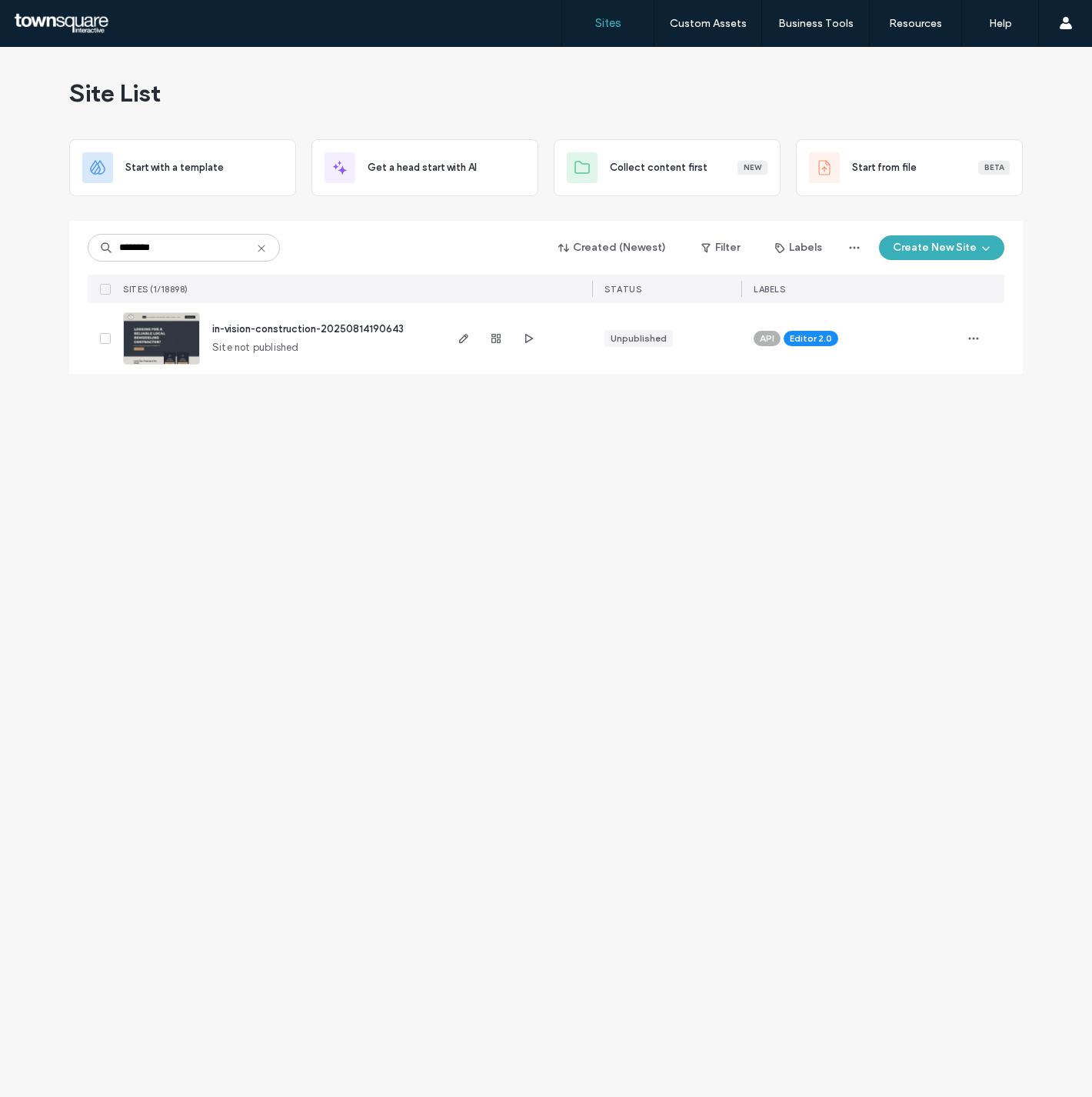
click at [1019, 590] on div "Site List Start with a template Get a head start with AI Collect content first …" at bounding box center [546, 571] width 1092 height 1049
click at [324, 327] on span "in-vision-construction-20250814190643" at bounding box center [308, 329] width 192 height 12
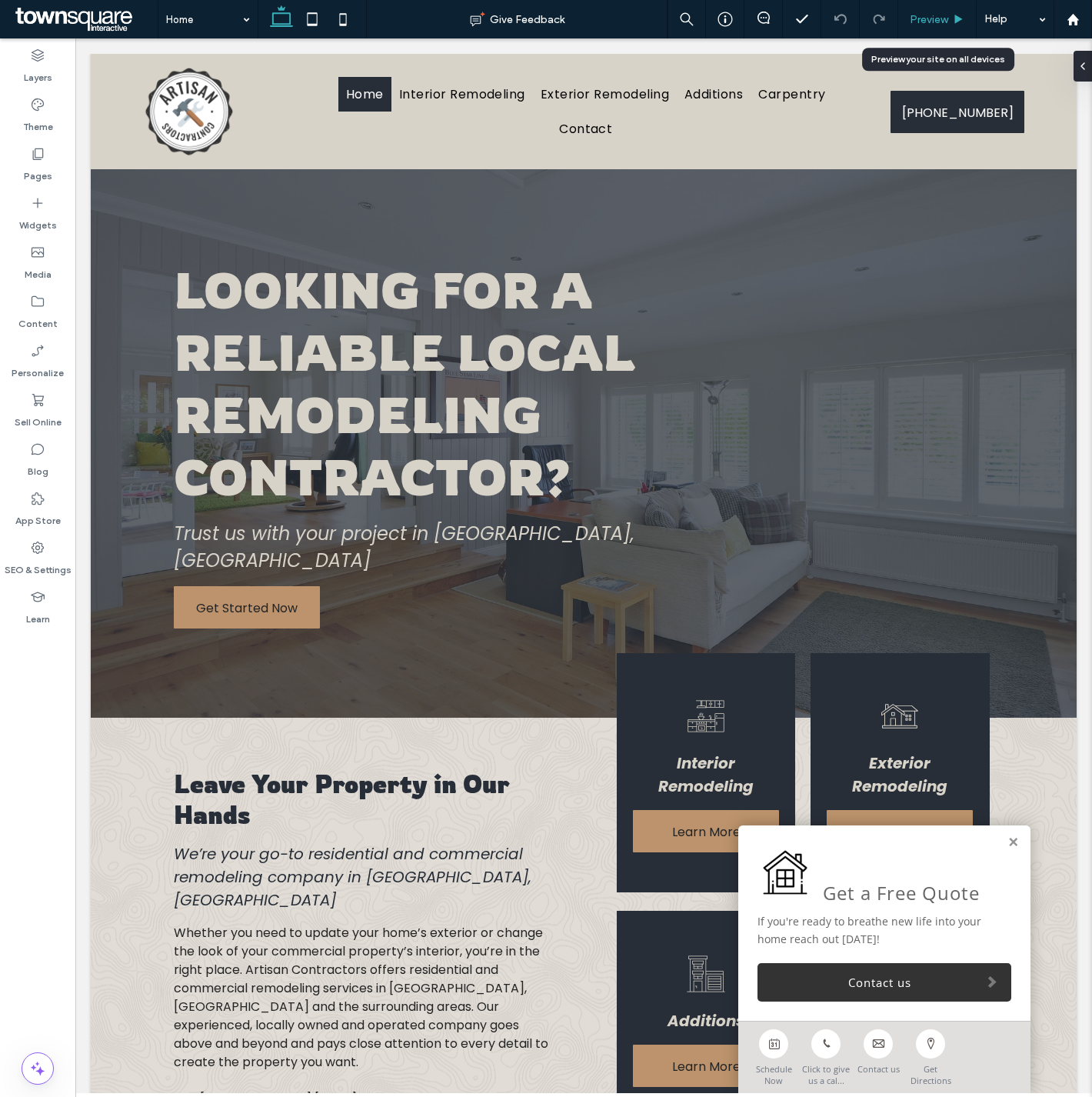
click at [943, 13] on span "Preview" at bounding box center [929, 19] width 38 height 13
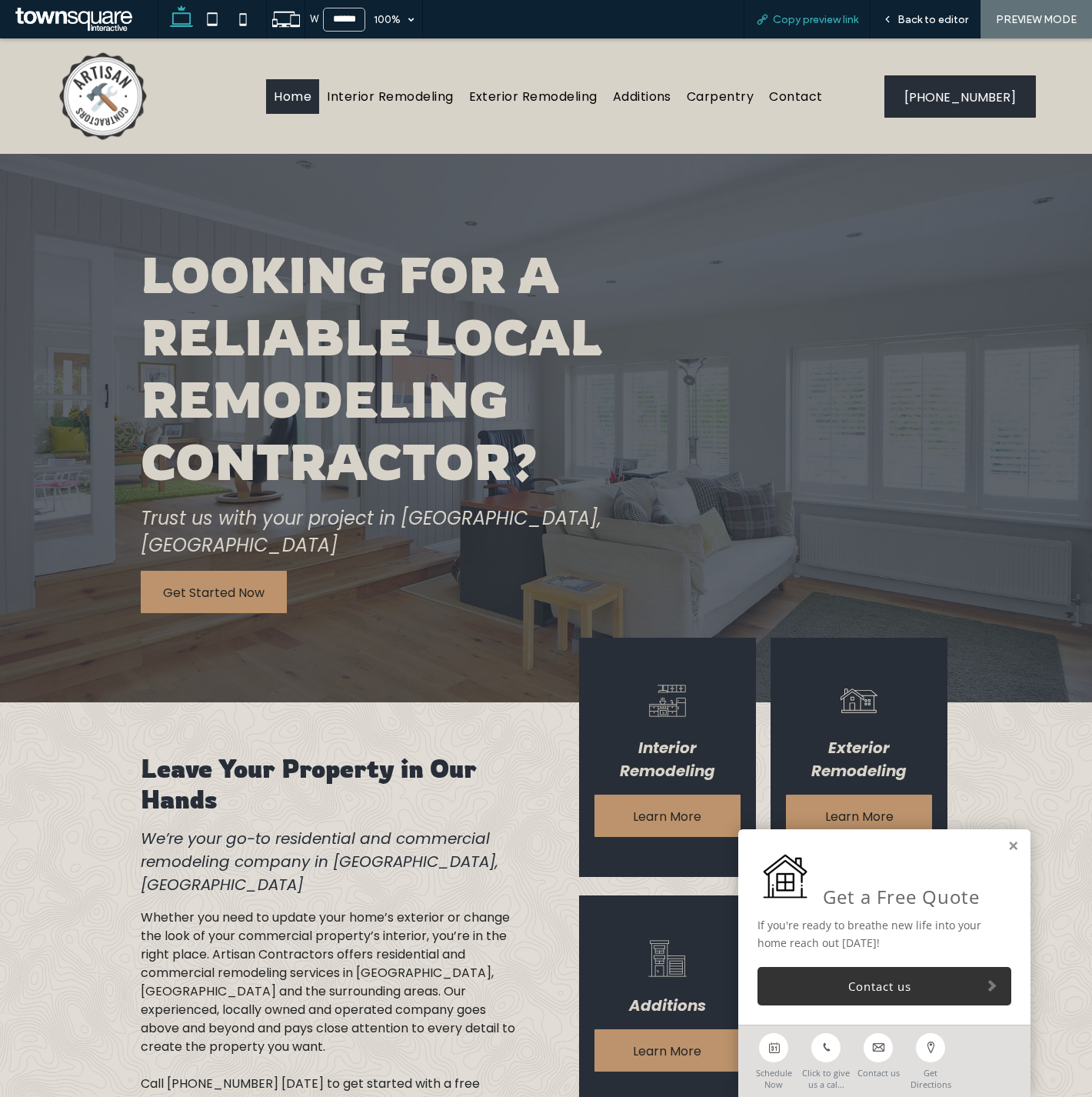
click at [802, 27] on div "Copy preview link" at bounding box center [807, 19] width 127 height 38
click at [802, 26] on div "Copy preview link" at bounding box center [807, 19] width 127 height 38
click at [803, 24] on span "Copy preview link" at bounding box center [815, 19] width 86 height 13
click at [39, 1049] on div "Leave Your Property in Our Hands We’re your go-to residential and commercial re…" at bounding box center [546, 932] width 1092 height 460
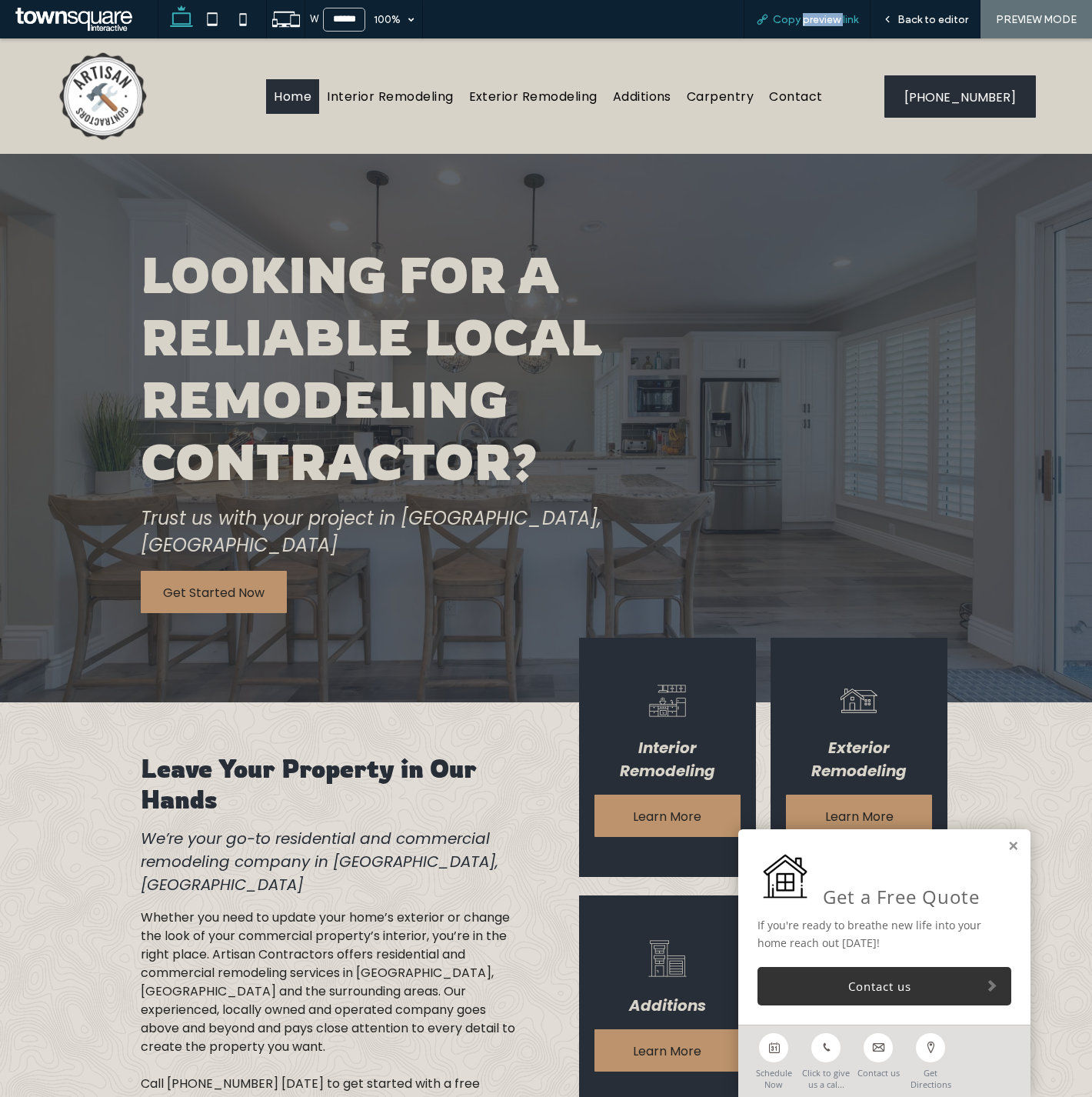
click at [843, 21] on span "Copy preview link" at bounding box center [815, 19] width 86 height 13
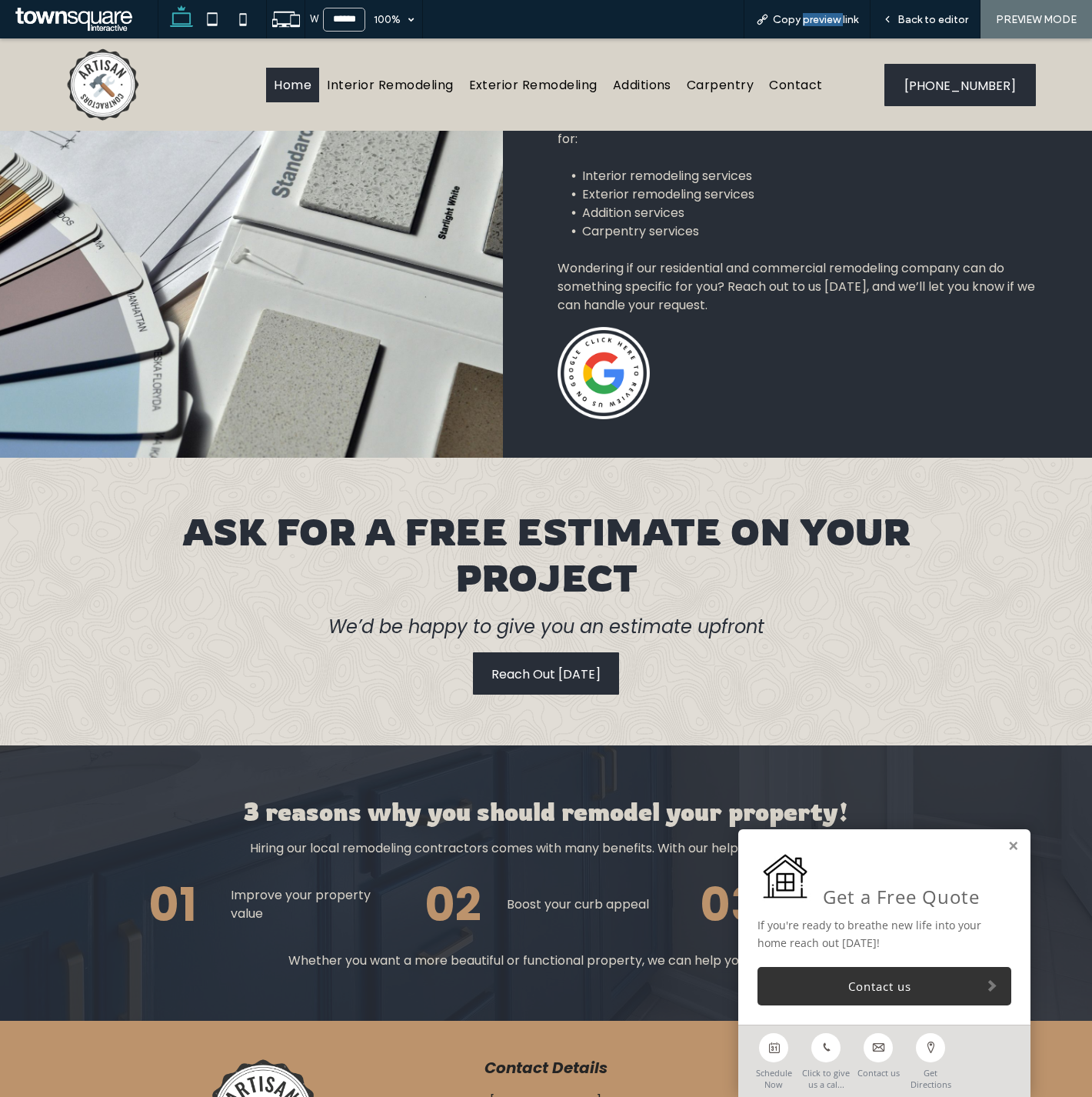
scroll to position [1182, 0]
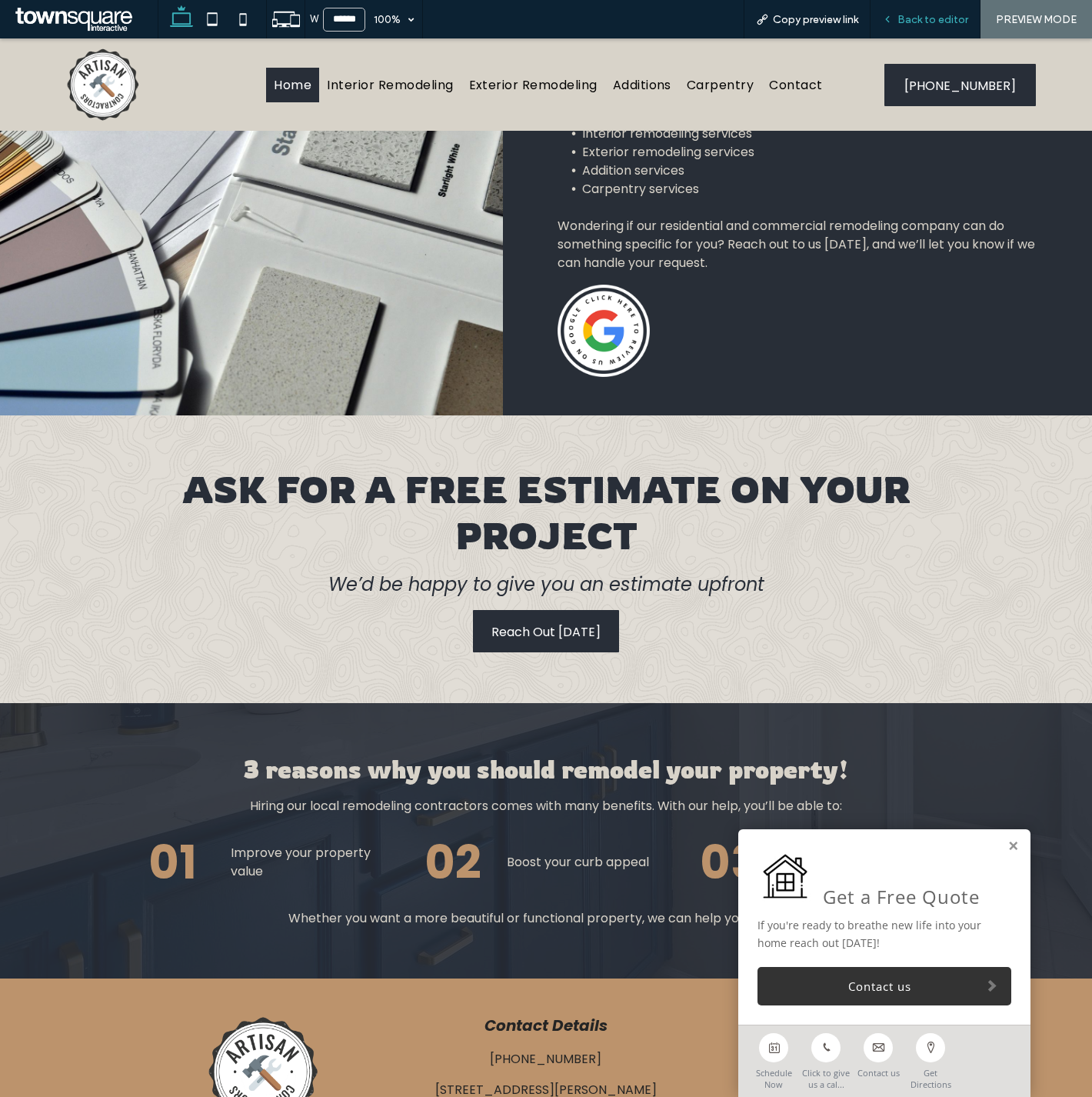
click at [900, 23] on span "Back to editor" at bounding box center [932, 19] width 70 height 13
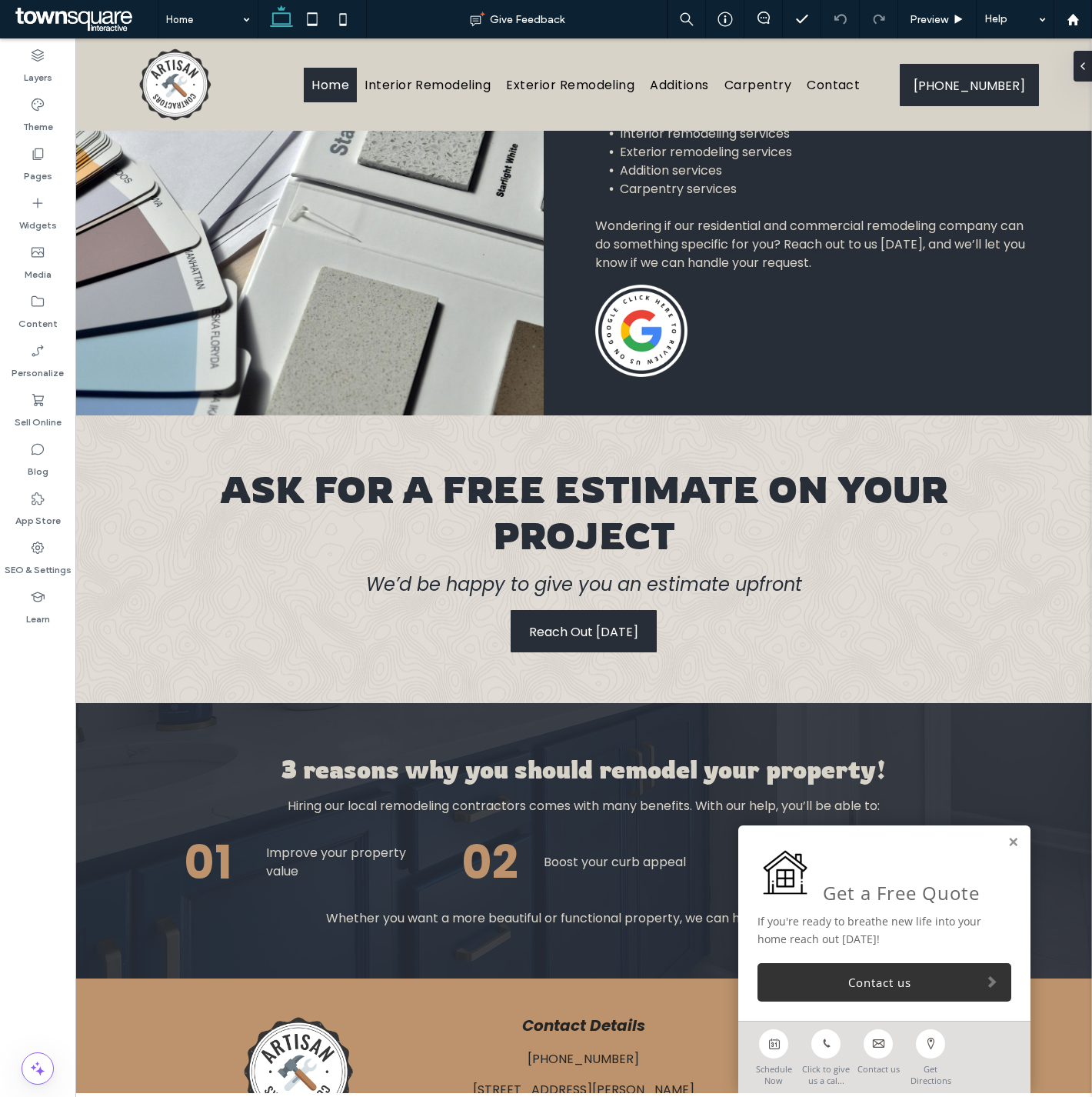
scroll to position [1163, 0]
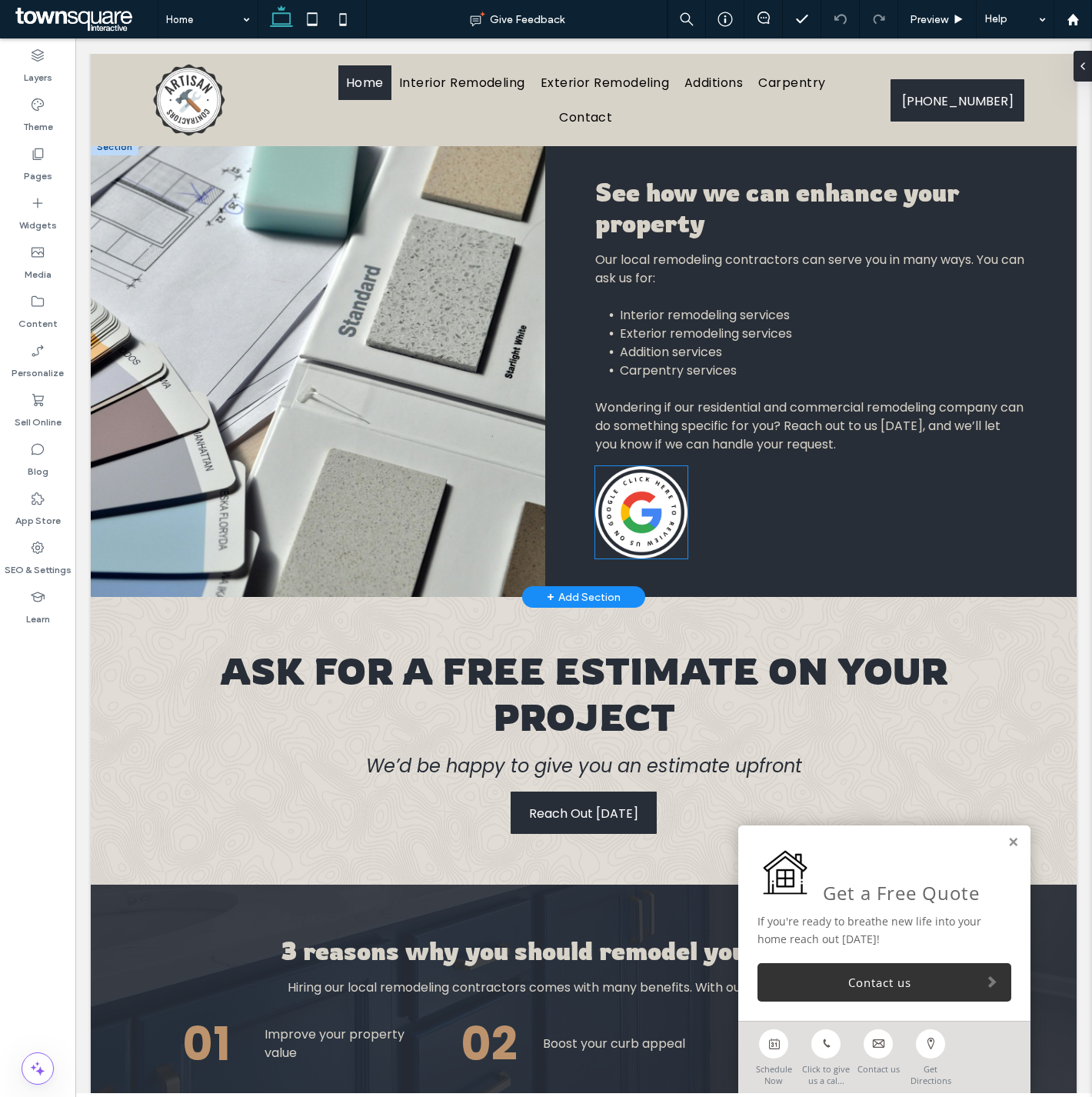
click at [626, 466] on img at bounding box center [641, 512] width 93 height 93
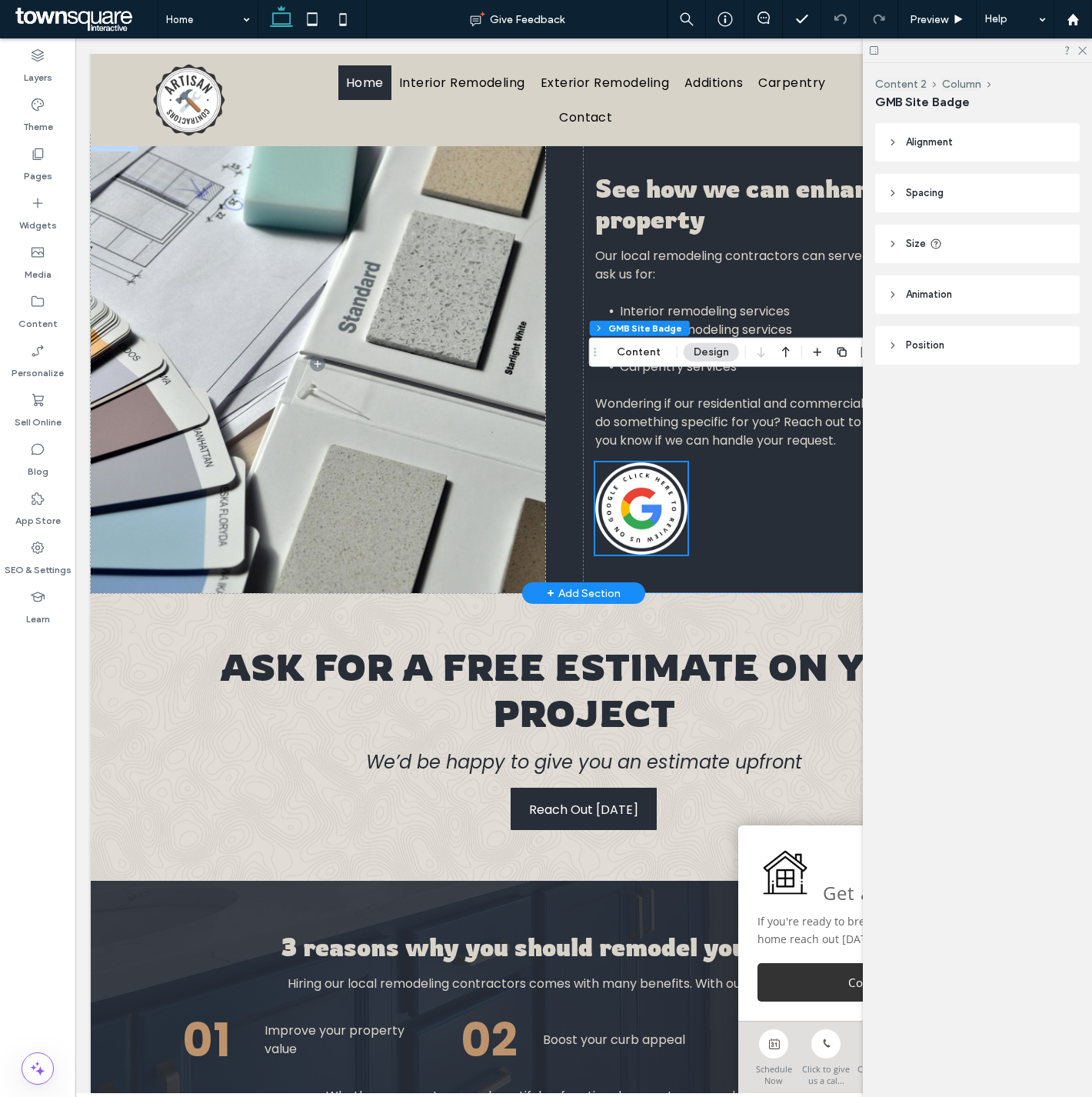
scroll to position [1016, 0]
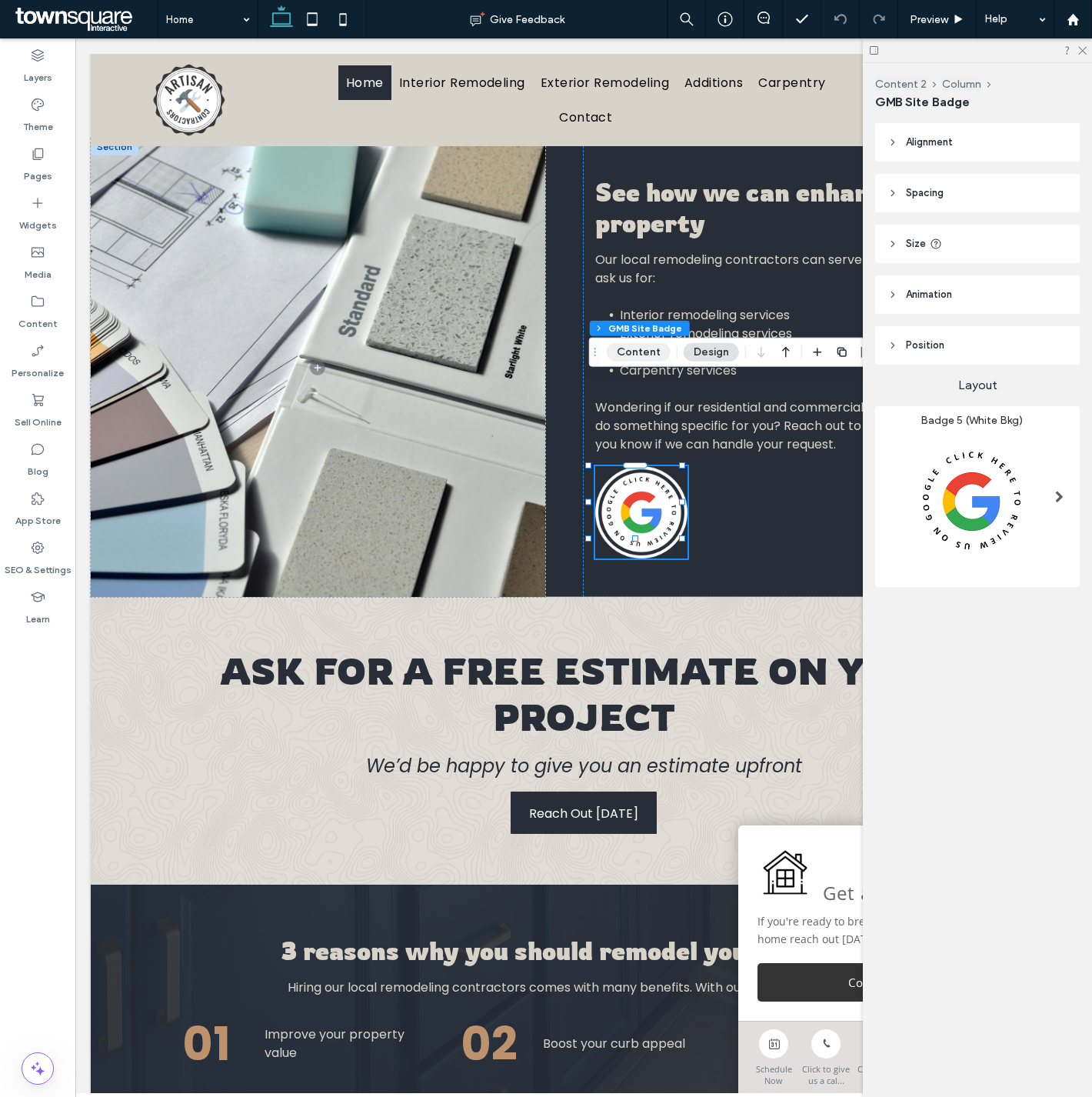
click at [608, 347] on button "Content" at bounding box center [639, 352] width 64 height 19
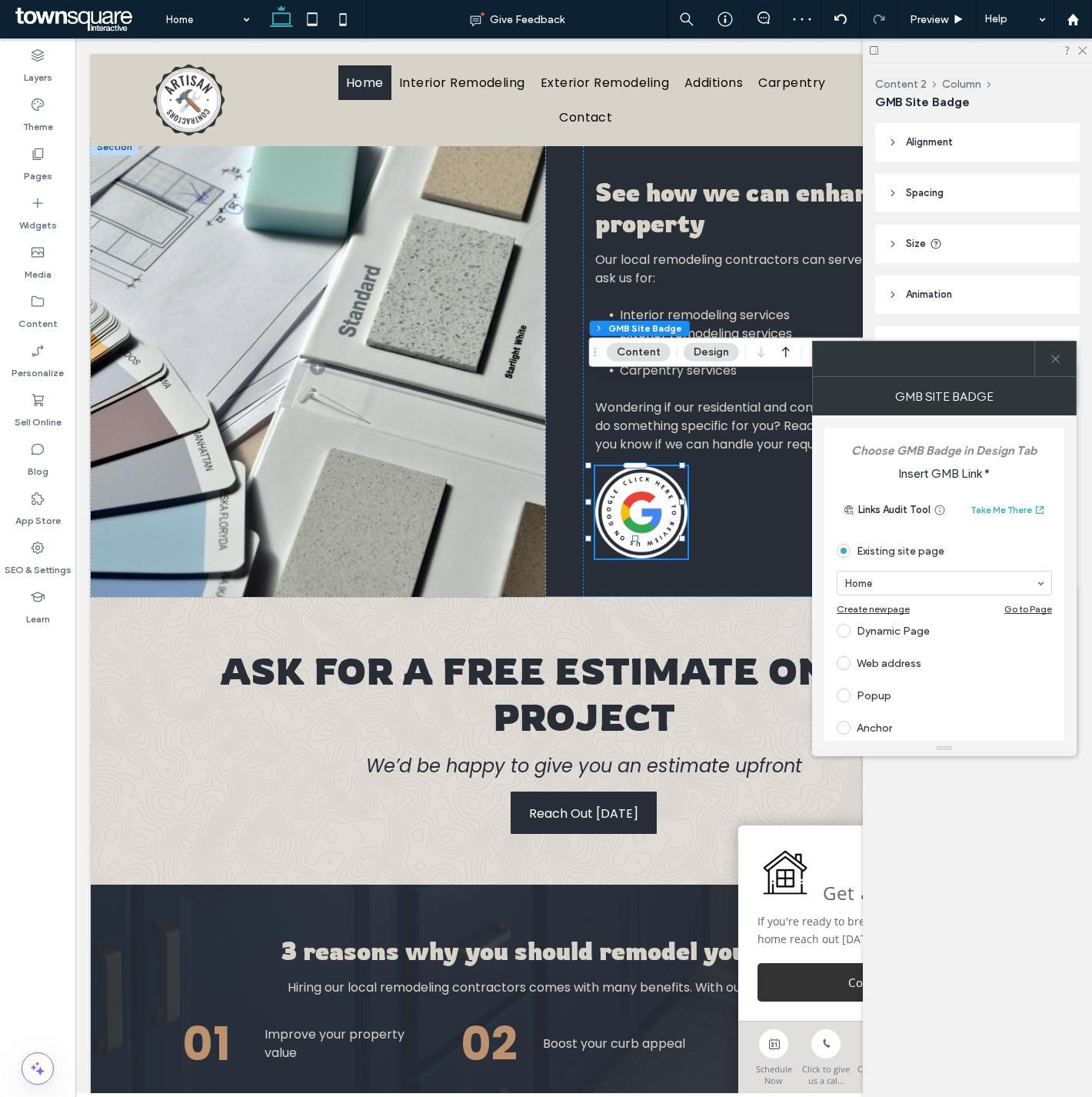
click at [903, 662] on div "Web address" at bounding box center [944, 662] width 216 height 25
click at [910, 633] on section at bounding box center [944, 646] width 216 height 38
click at [915, 641] on input "url" at bounding box center [939, 645] width 206 height 20
paste input "**********"
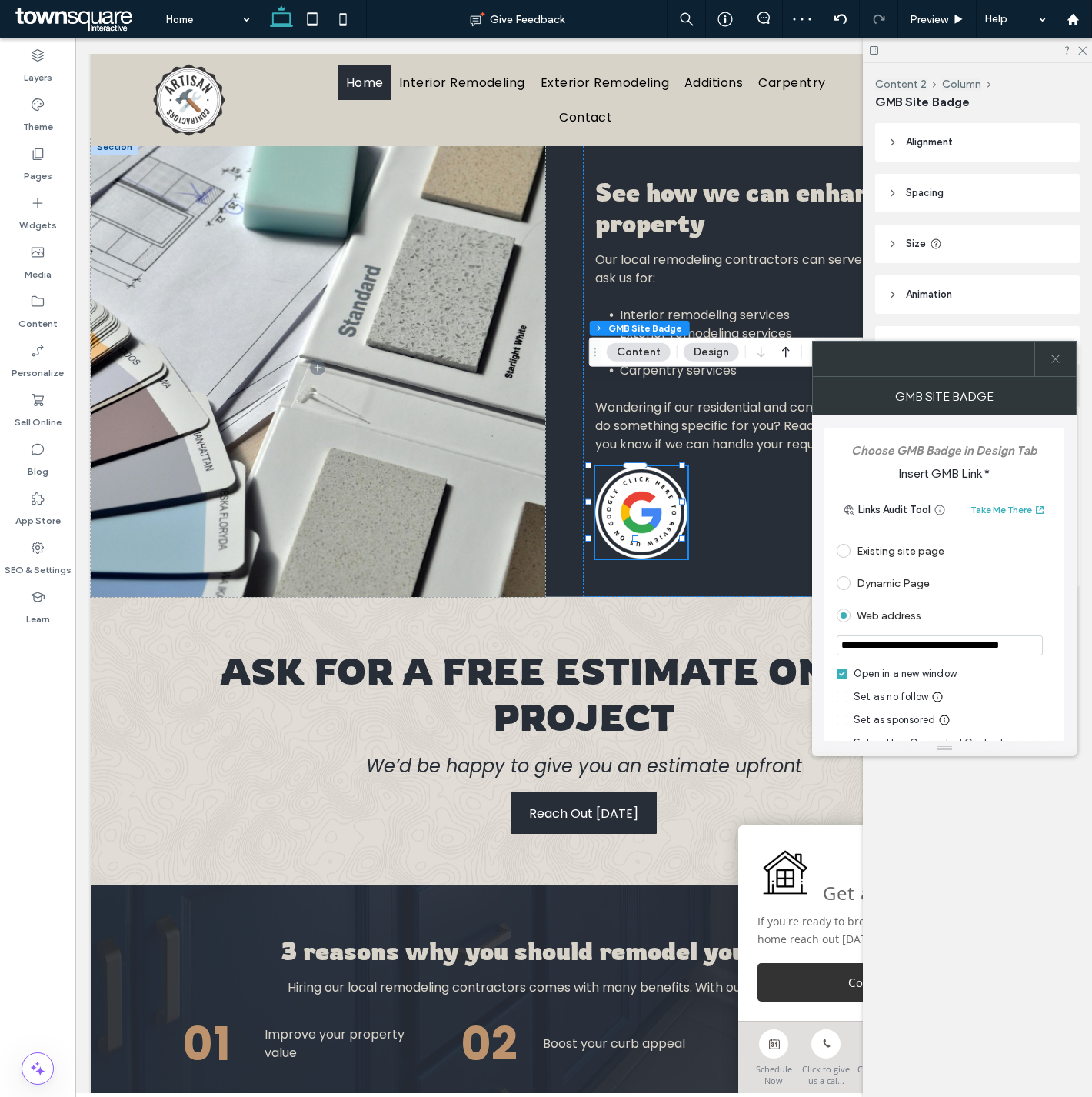
scroll to position [0, 41]
type input "**********"
click at [1055, 359] on icon at bounding box center [1055, 359] width 12 height 12
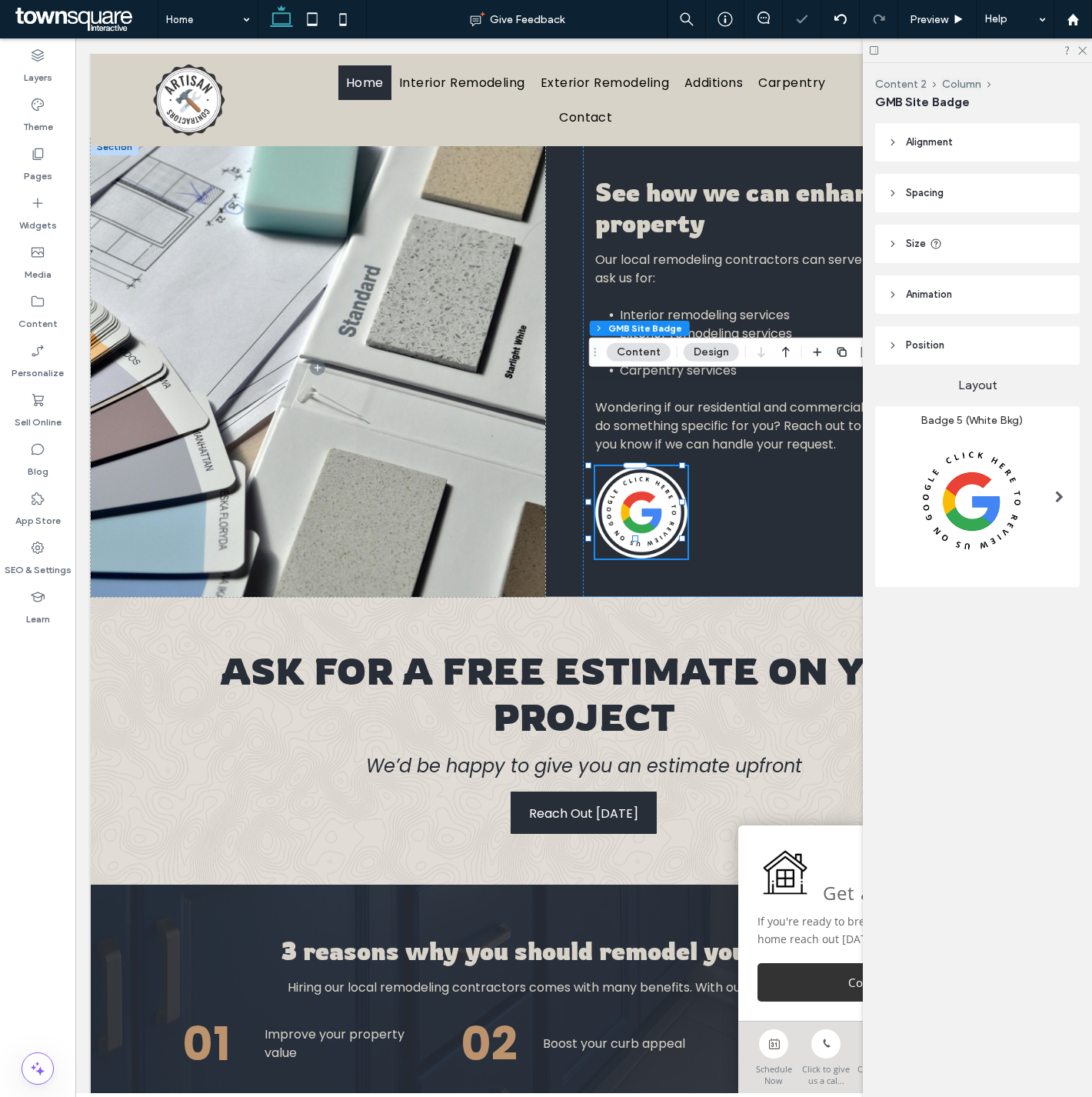
scroll to position [0, 0]
click at [1027, 714] on div "Content 2 Column GMB Site Badge Alignment Spacing Set margins and padding 0px 0…" at bounding box center [977, 579] width 229 height 1033
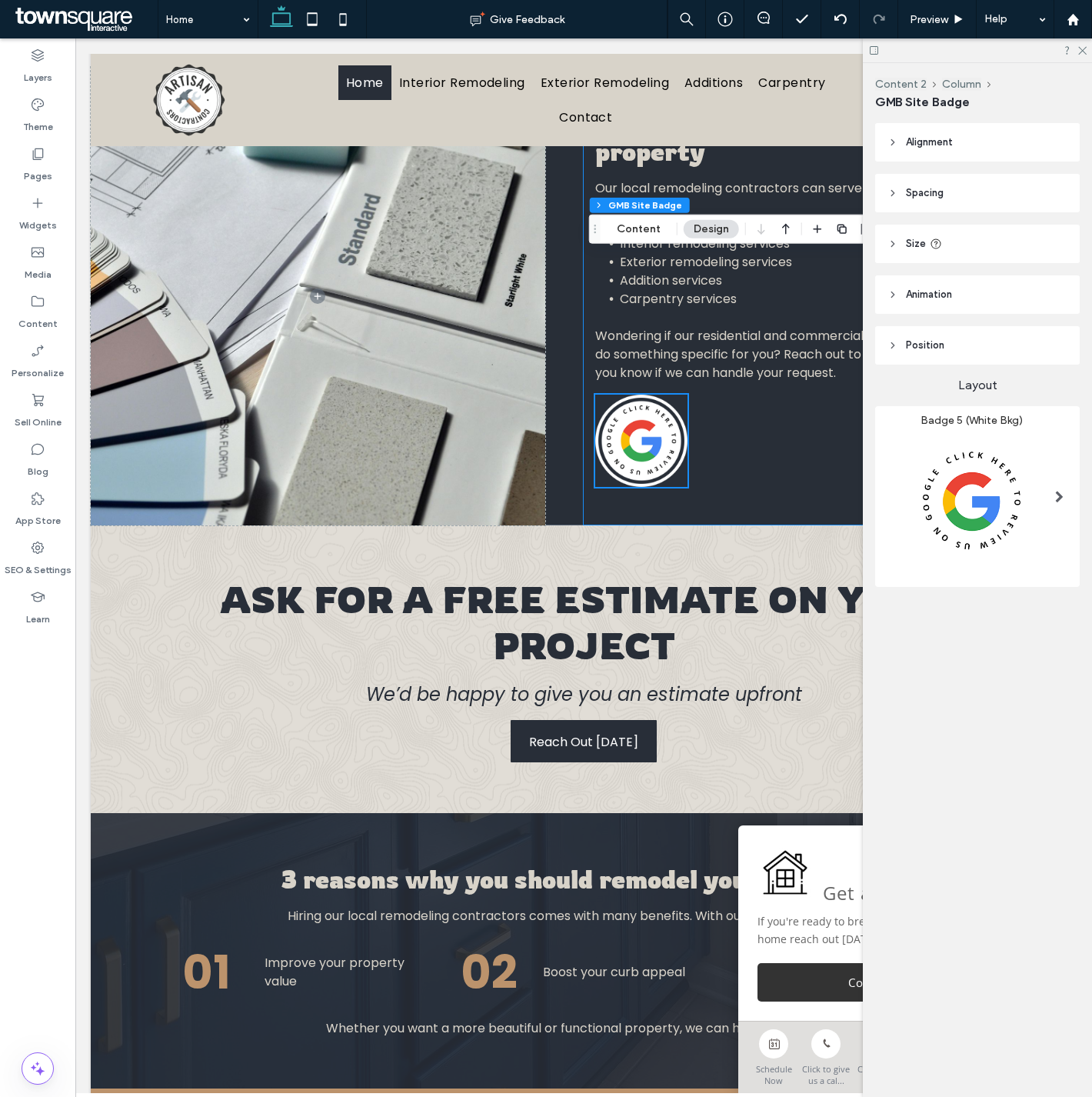
scroll to position [1139, 0]
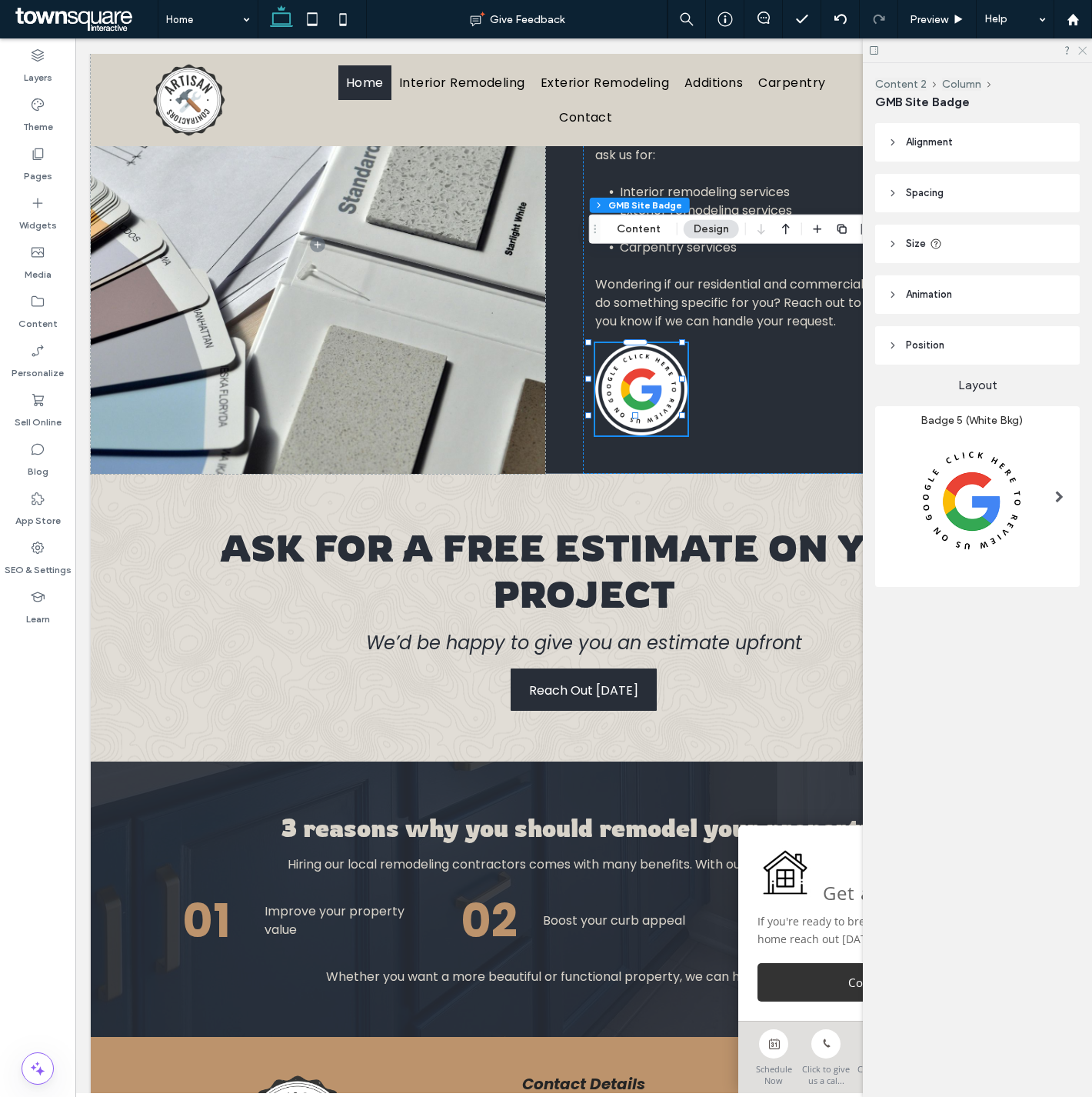
click at [1080, 52] on icon at bounding box center [1082, 50] width 10 height 10
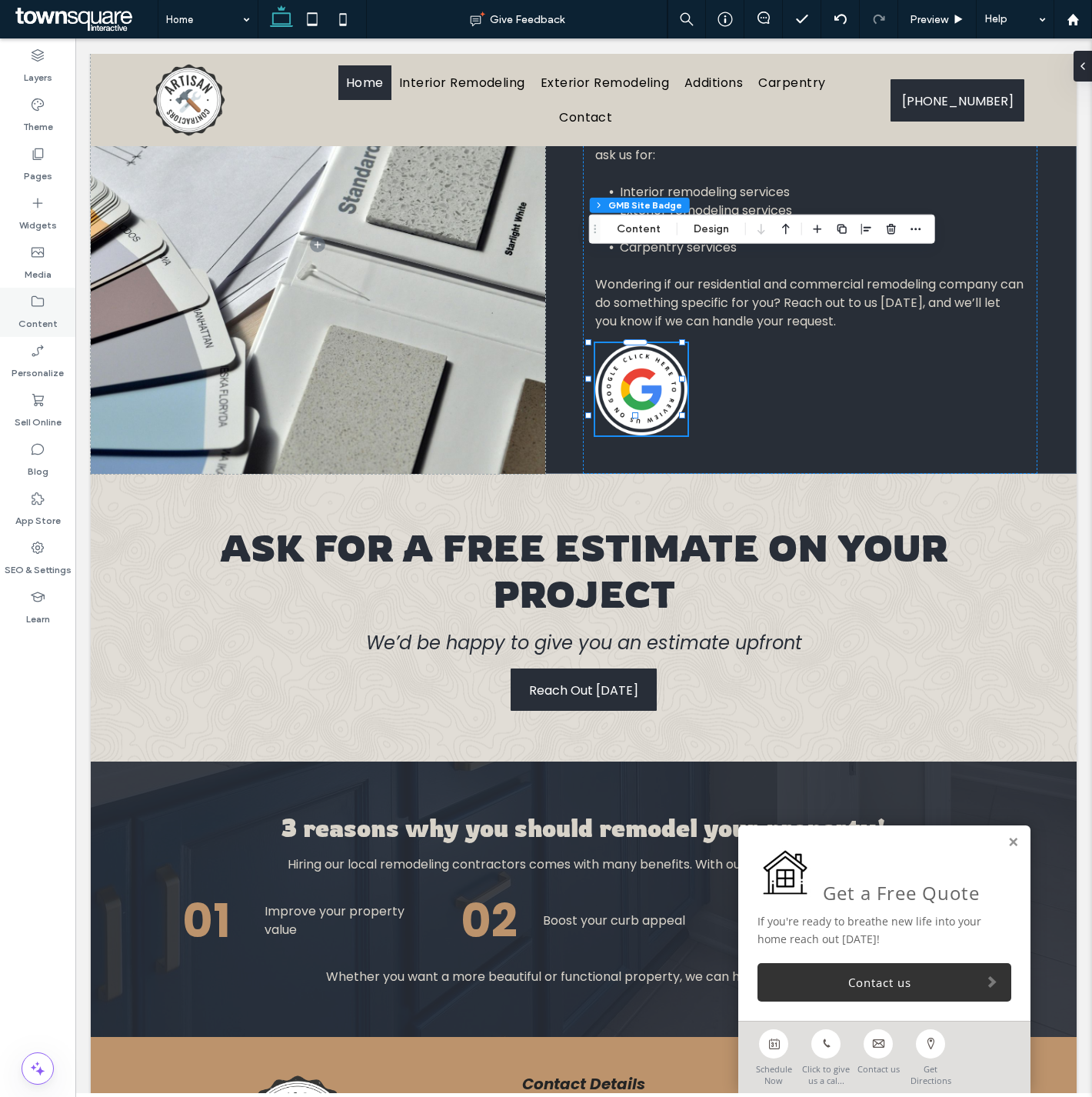
click at [48, 301] on div "Content" at bounding box center [37, 312] width 76 height 49
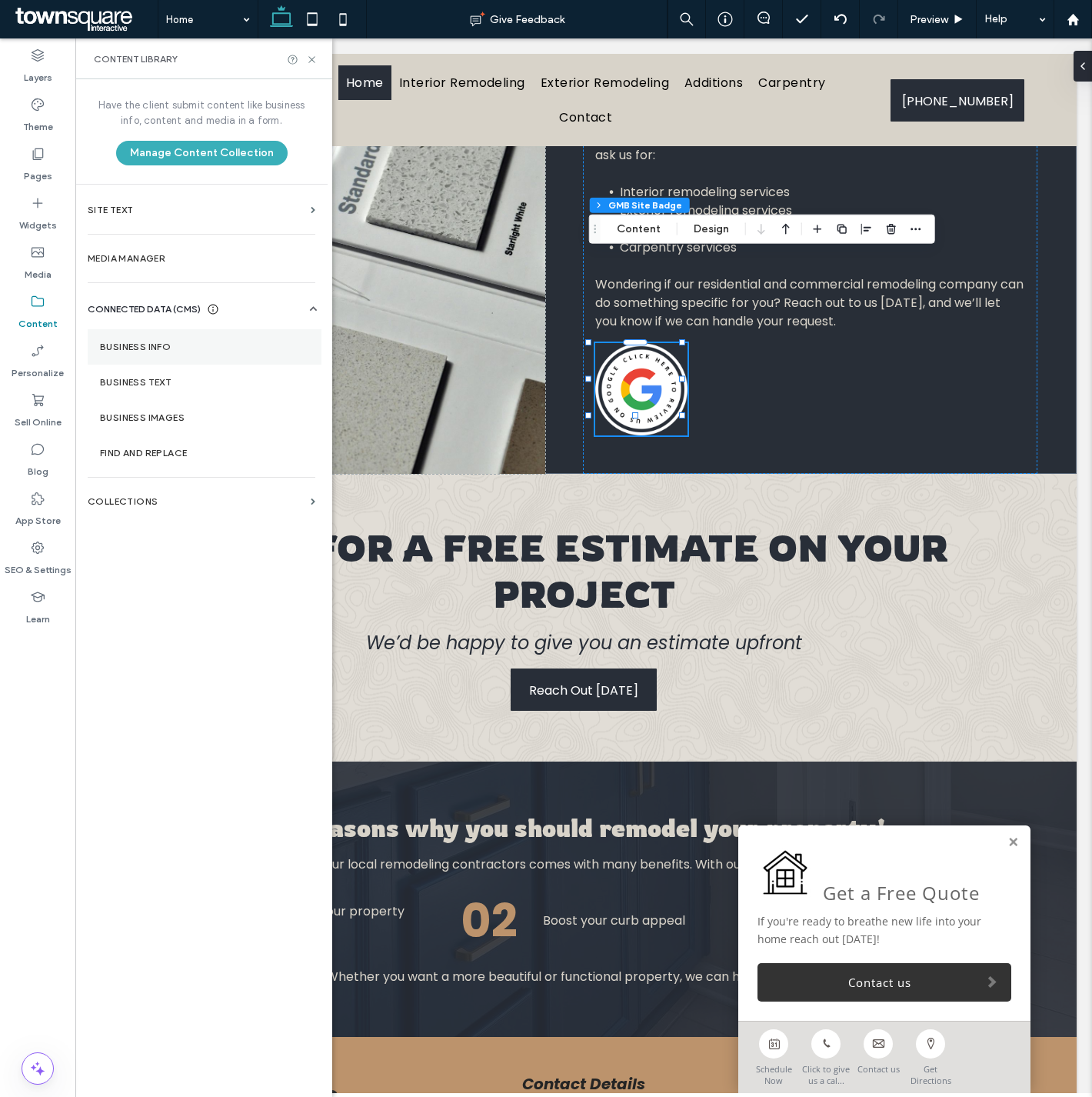
drag, startPoint x: 181, startPoint y: 342, endPoint x: 156, endPoint y: 343, distance: 25.0
click at [181, 342] on label "Business Info" at bounding box center [205, 346] width 209 height 11
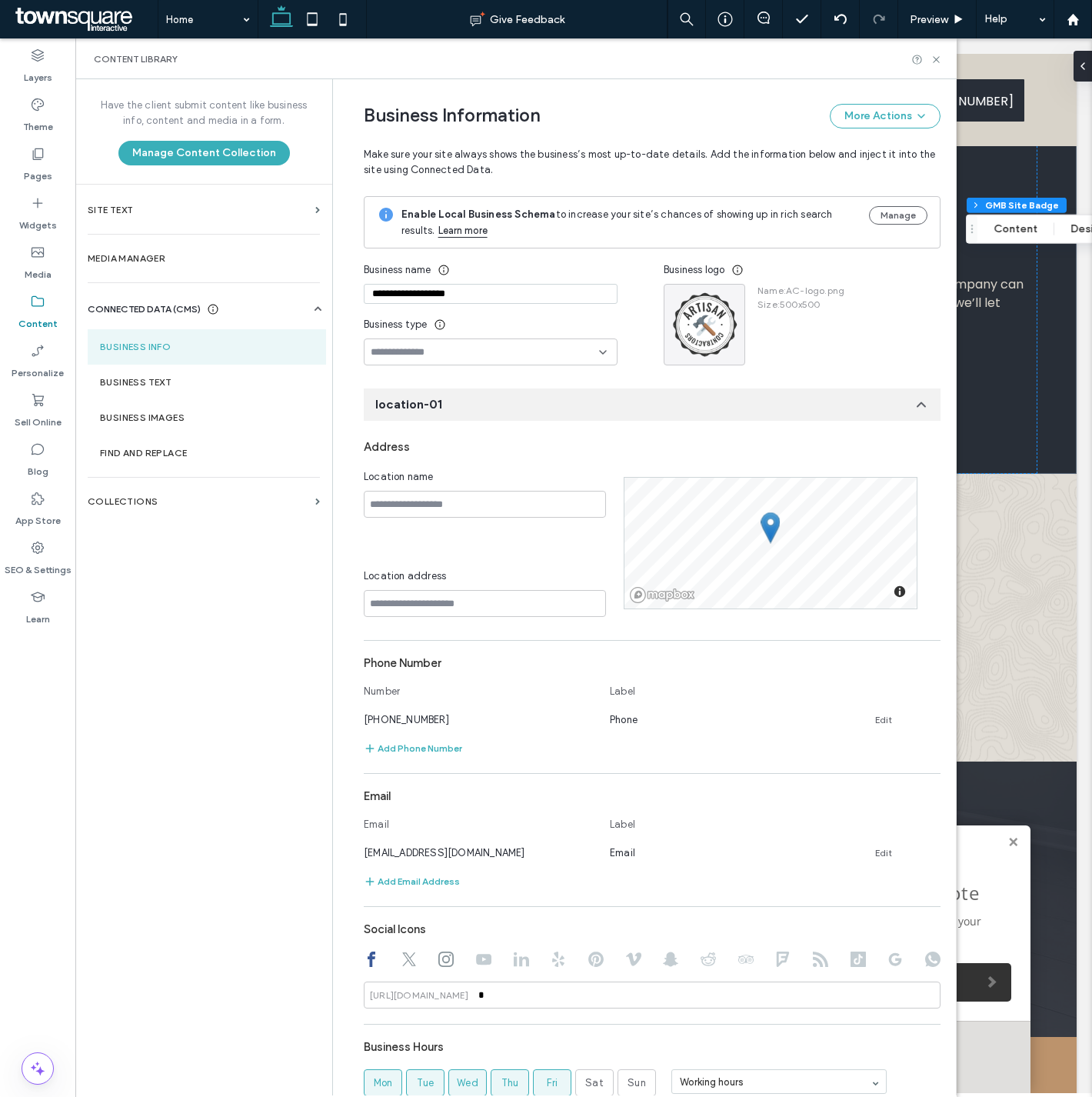
drag, startPoint x: 486, startPoint y: 298, endPoint x: 341, endPoint y: 301, distance: 145.0
click at [341, 301] on div "**********" at bounding box center [640, 696] width 599 height 1235
paste input "***"
type input "**********"
drag, startPoint x: 870, startPoint y: 848, endPoint x: 554, endPoint y: 877, distance: 317.3
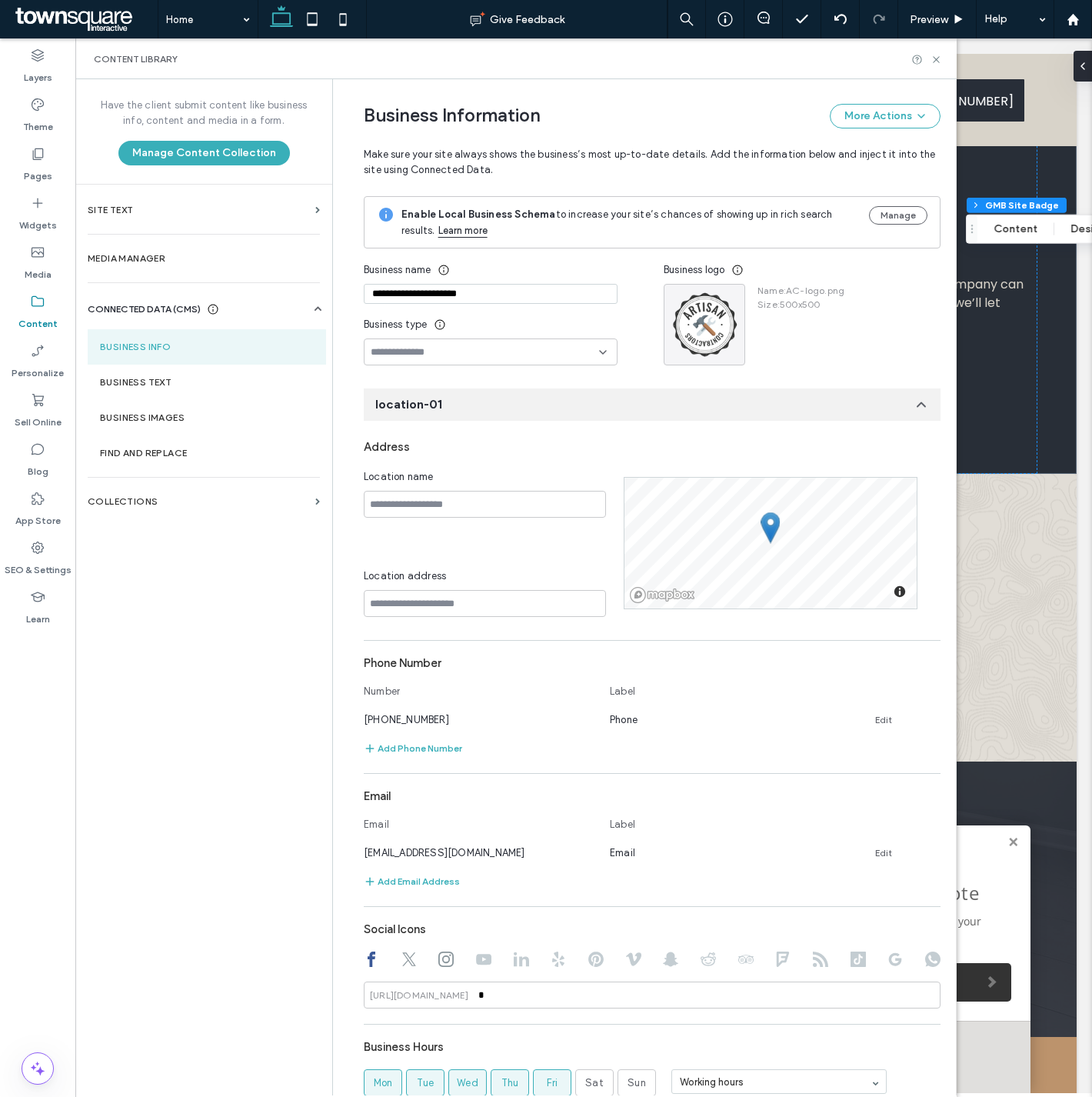
click at [875, 848] on link "Edit" at bounding box center [884, 852] width 17 height 12
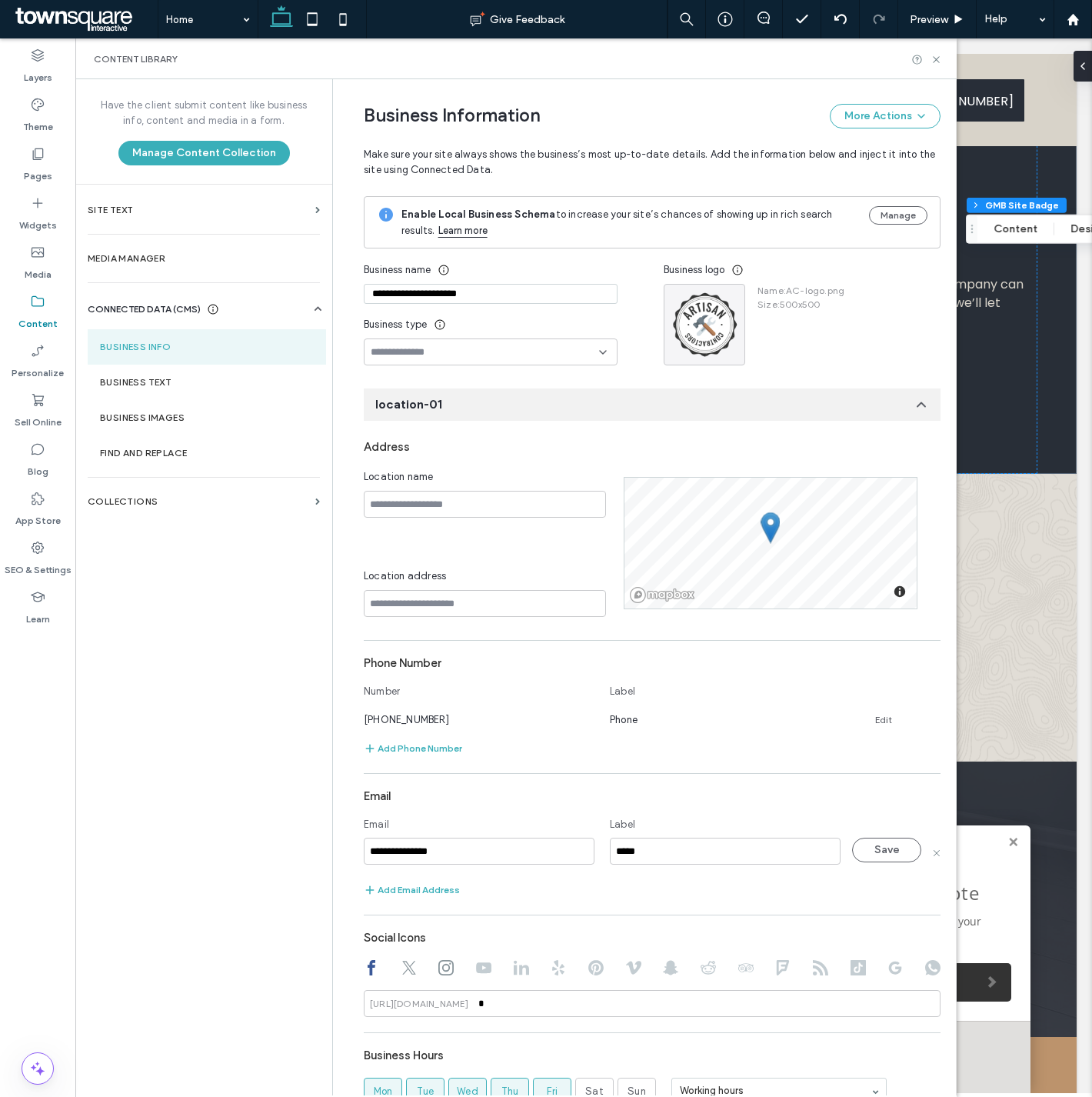
drag, startPoint x: 509, startPoint y: 858, endPoint x: 110, endPoint y: 866, distance: 399.1
click at [105, 869] on div "**********" at bounding box center [516, 587] width 881 height 1016
type input "**********"
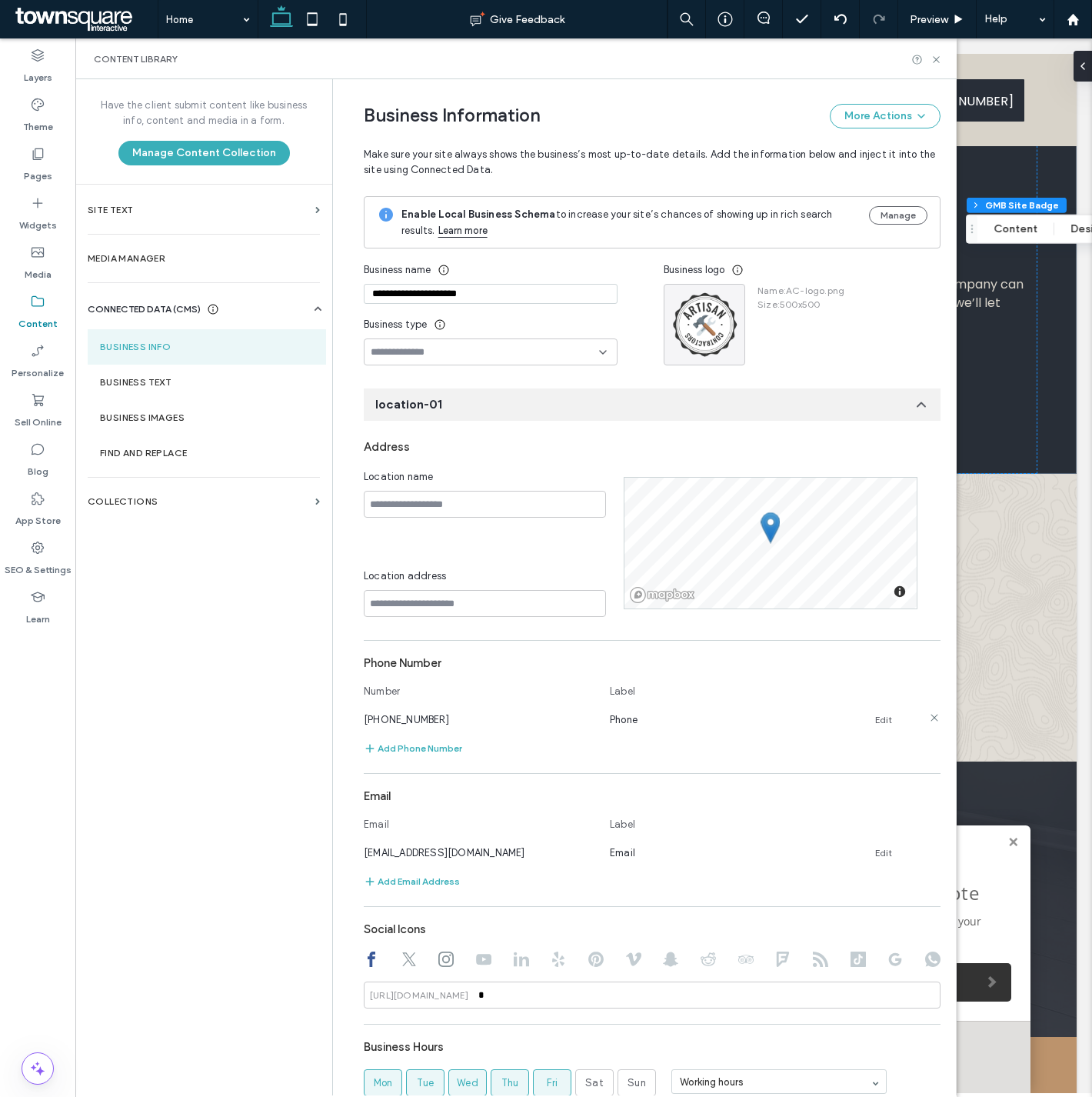
click at [875, 718] on link "Edit" at bounding box center [884, 720] width 17 height 12
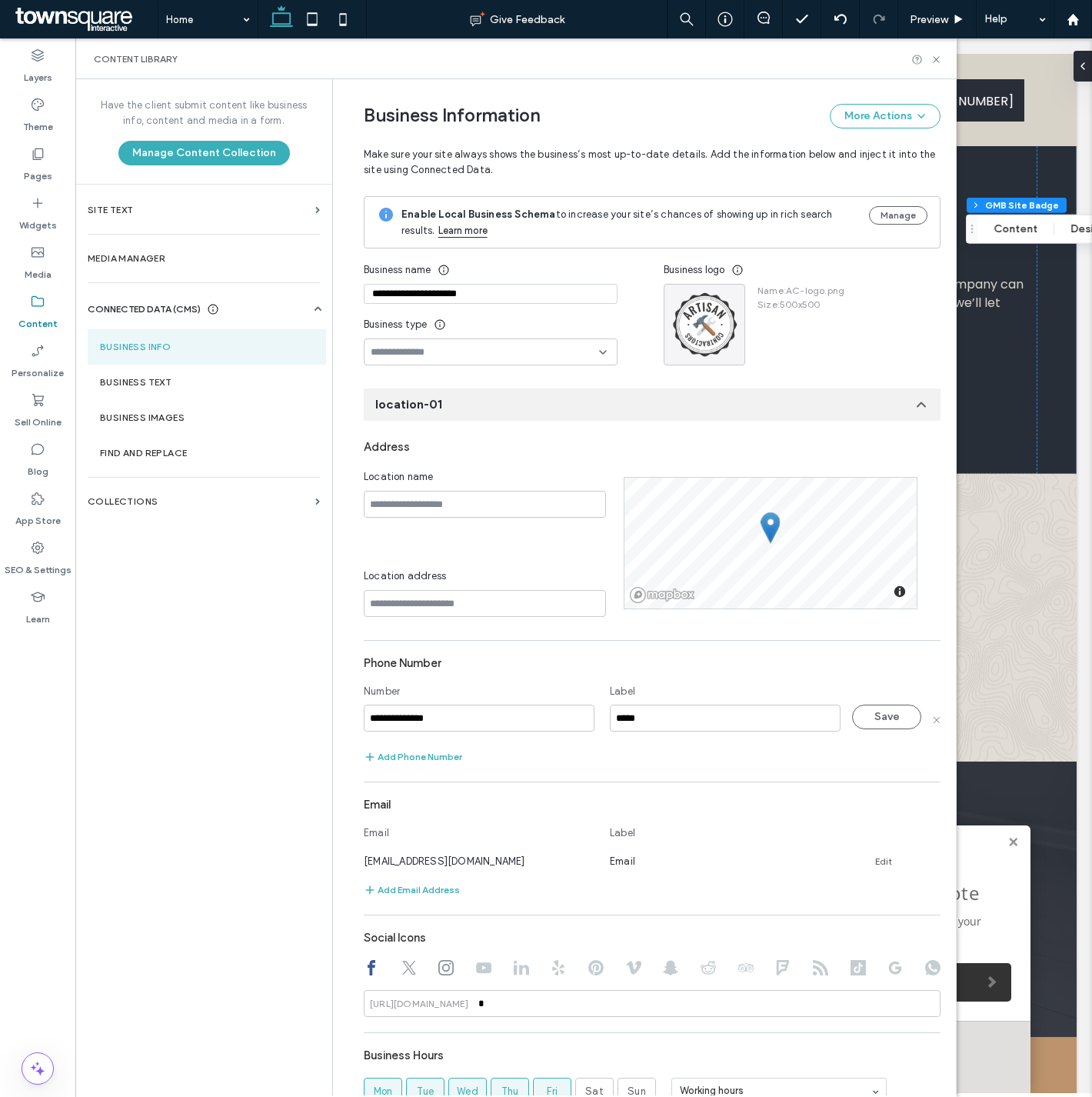
drag, startPoint x: 504, startPoint y: 720, endPoint x: 141, endPoint y: 740, distance: 363.6
click at [138, 755] on div "**********" at bounding box center [516, 587] width 881 height 1016
type input "**********"
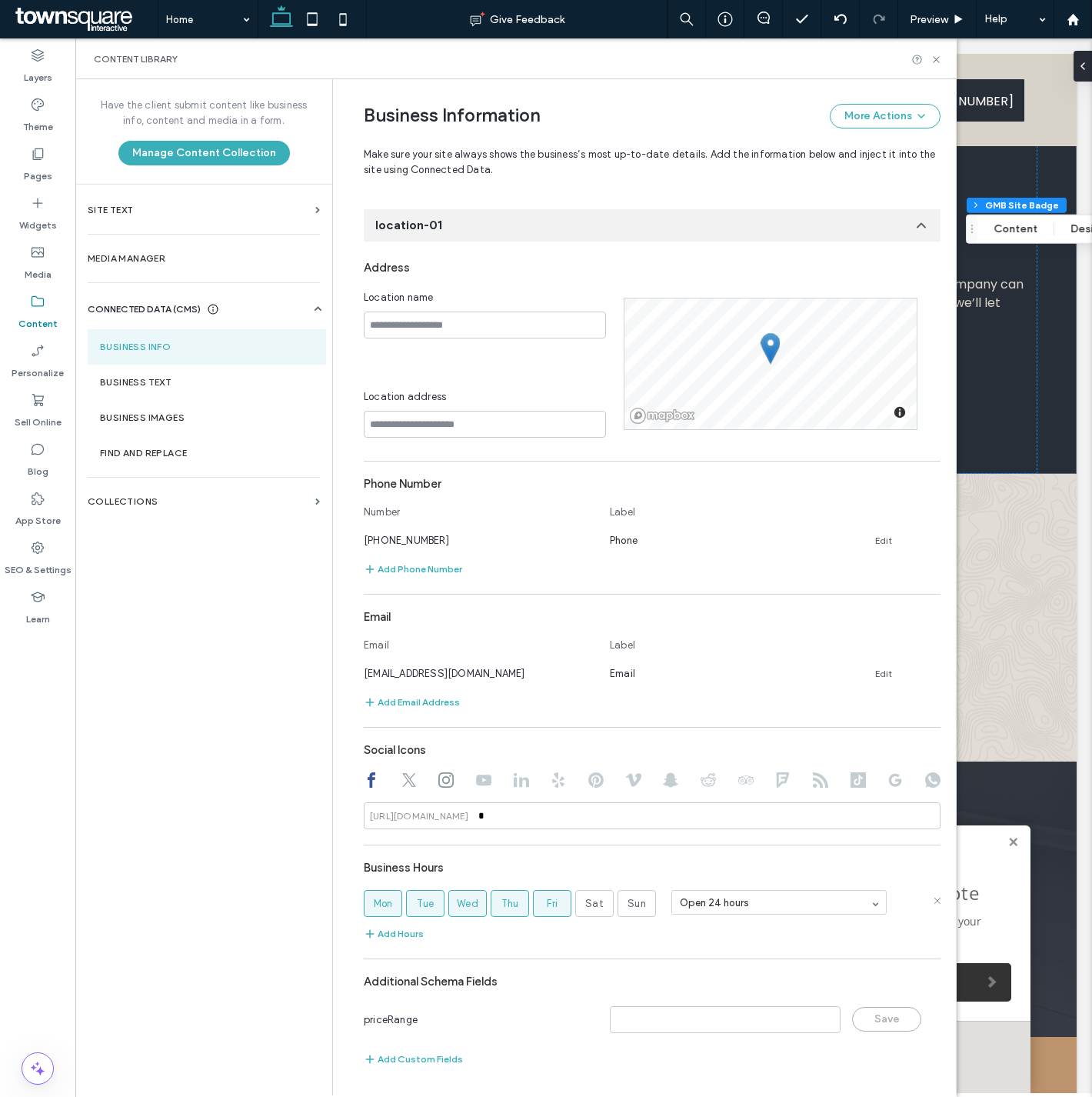
scroll to position [179, 0]
drag, startPoint x: 633, startPoint y: 895, endPoint x: 621, endPoint y: 897, distance: 12.2
click at [631, 896] on span "Sun" at bounding box center [637, 903] width 19 height 15
click at [576, 910] on label "Sat" at bounding box center [594, 903] width 38 height 27
click at [500, 819] on input "*" at bounding box center [651, 816] width 577 height 27
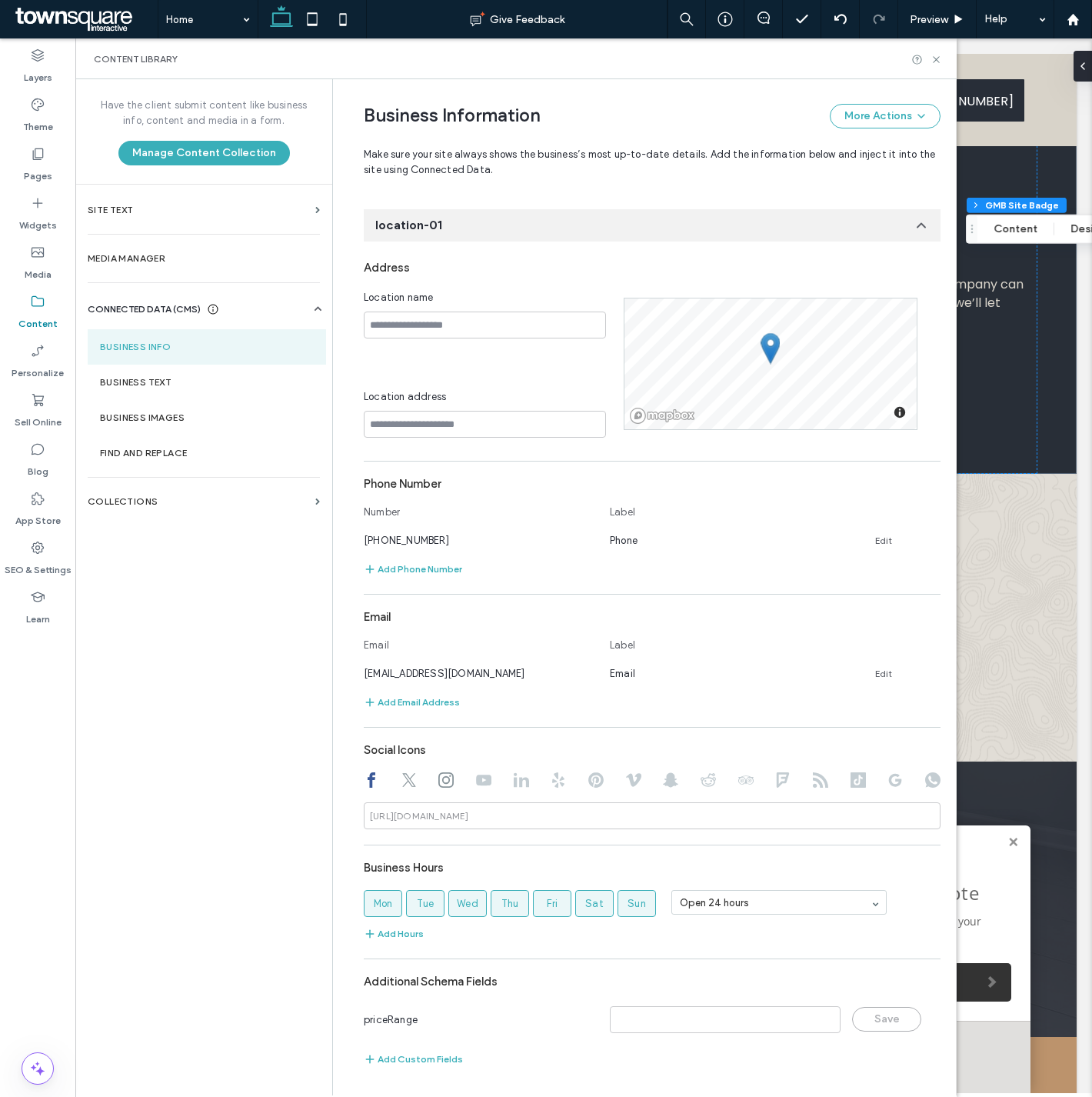
click at [402, 783] on icon at bounding box center [409, 779] width 15 height 15
type input "*"
click at [497, 818] on input "*" at bounding box center [651, 816] width 577 height 27
click at [448, 779] on div at bounding box center [651, 781] width 577 height 19
click at [438, 779] on use at bounding box center [446, 779] width 15 height 15
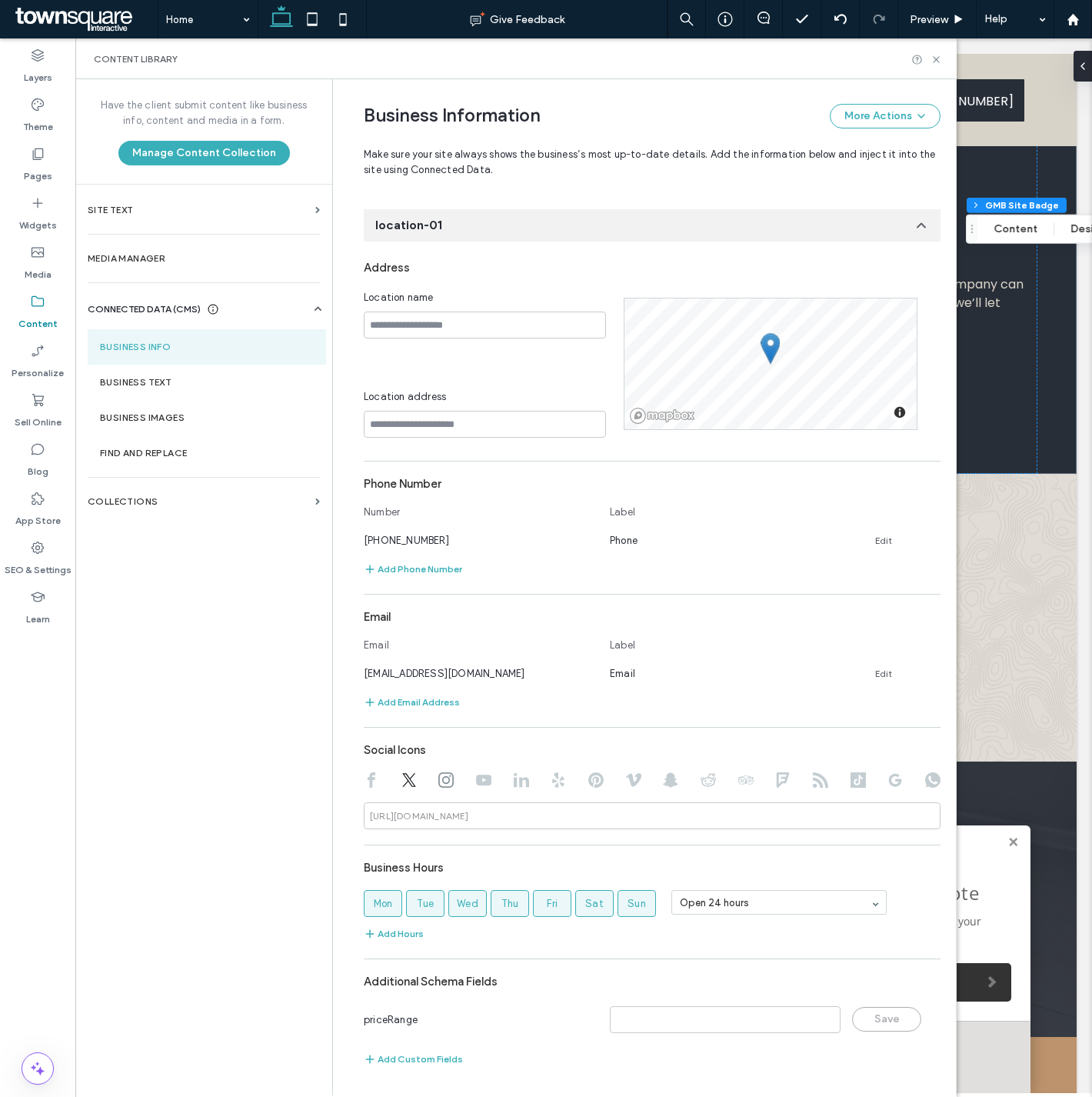
type input "*"
click at [487, 820] on input "*" at bounding box center [651, 816] width 577 height 27
click at [166, 374] on section "Business Text" at bounding box center [206, 382] width 239 height 36
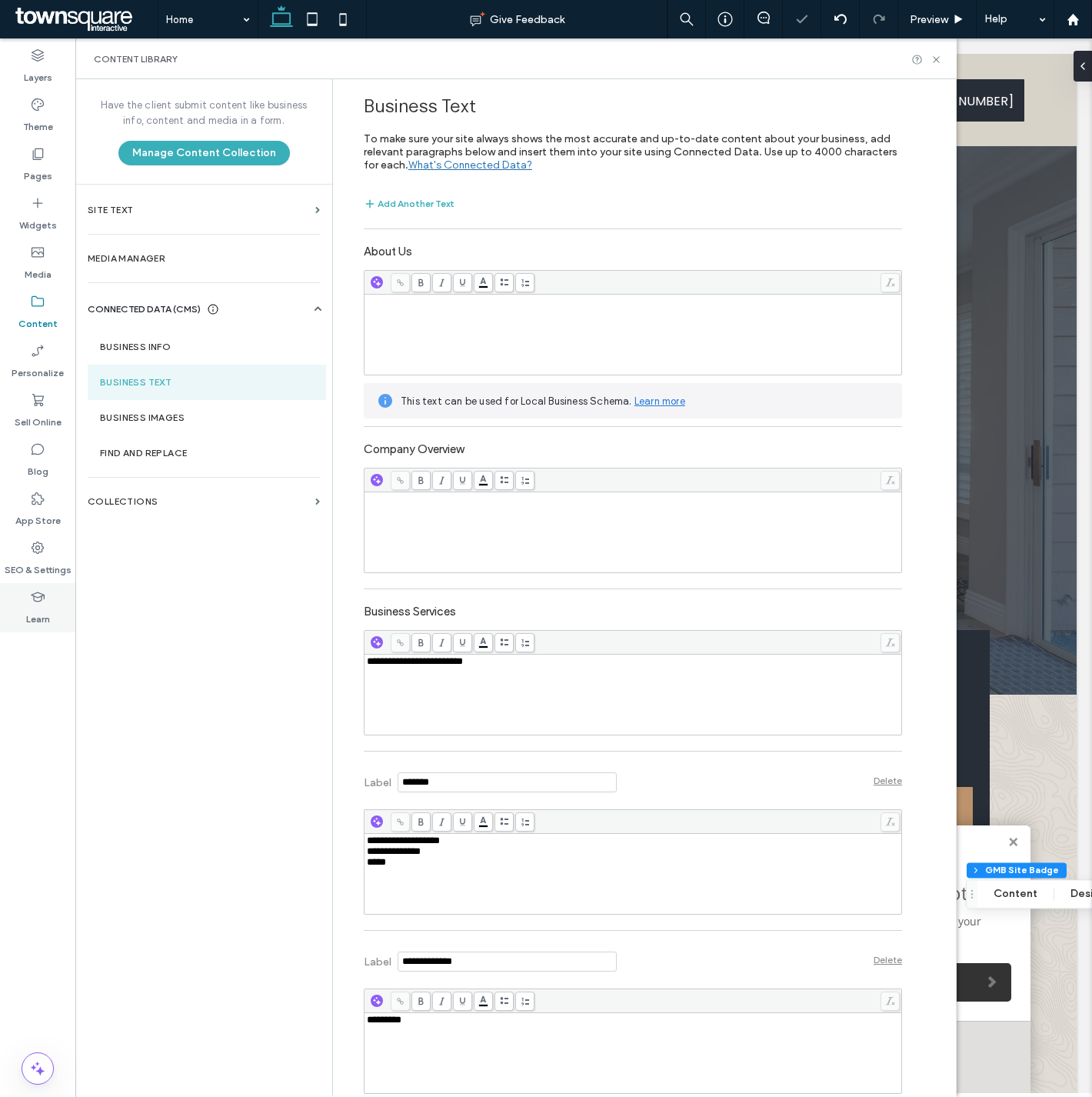
scroll to position [893, 0]
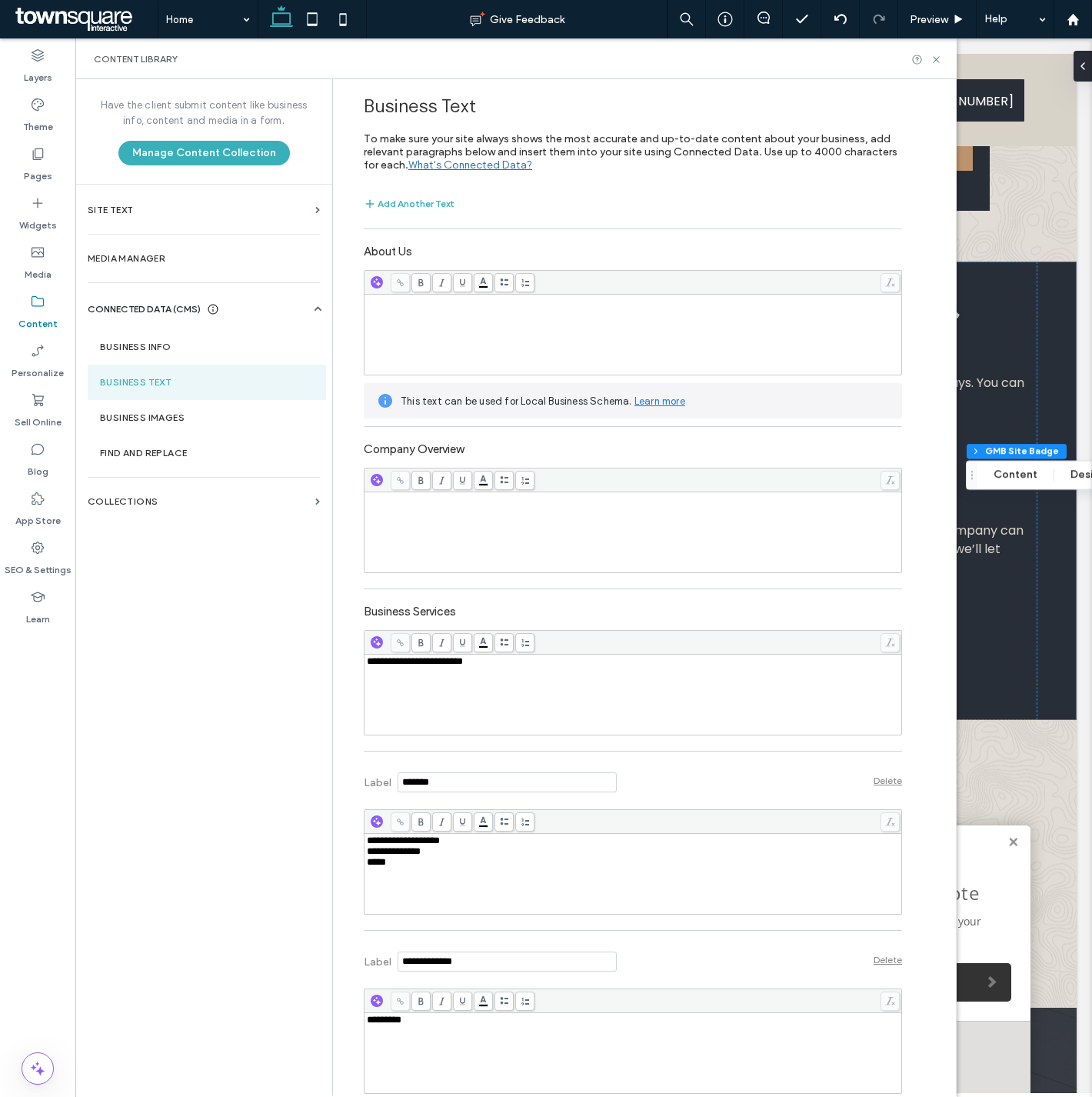
click at [537, 680] on div "**********" at bounding box center [633, 695] width 533 height 77
click at [587, 875] on div "**********" at bounding box center [633, 874] width 533 height 77
drag, startPoint x: 445, startPoint y: 836, endPoint x: 305, endPoint y: 824, distance: 140.5
click at [305, 824] on div "**********" at bounding box center [516, 587] width 881 height 1016
copy span "**********"
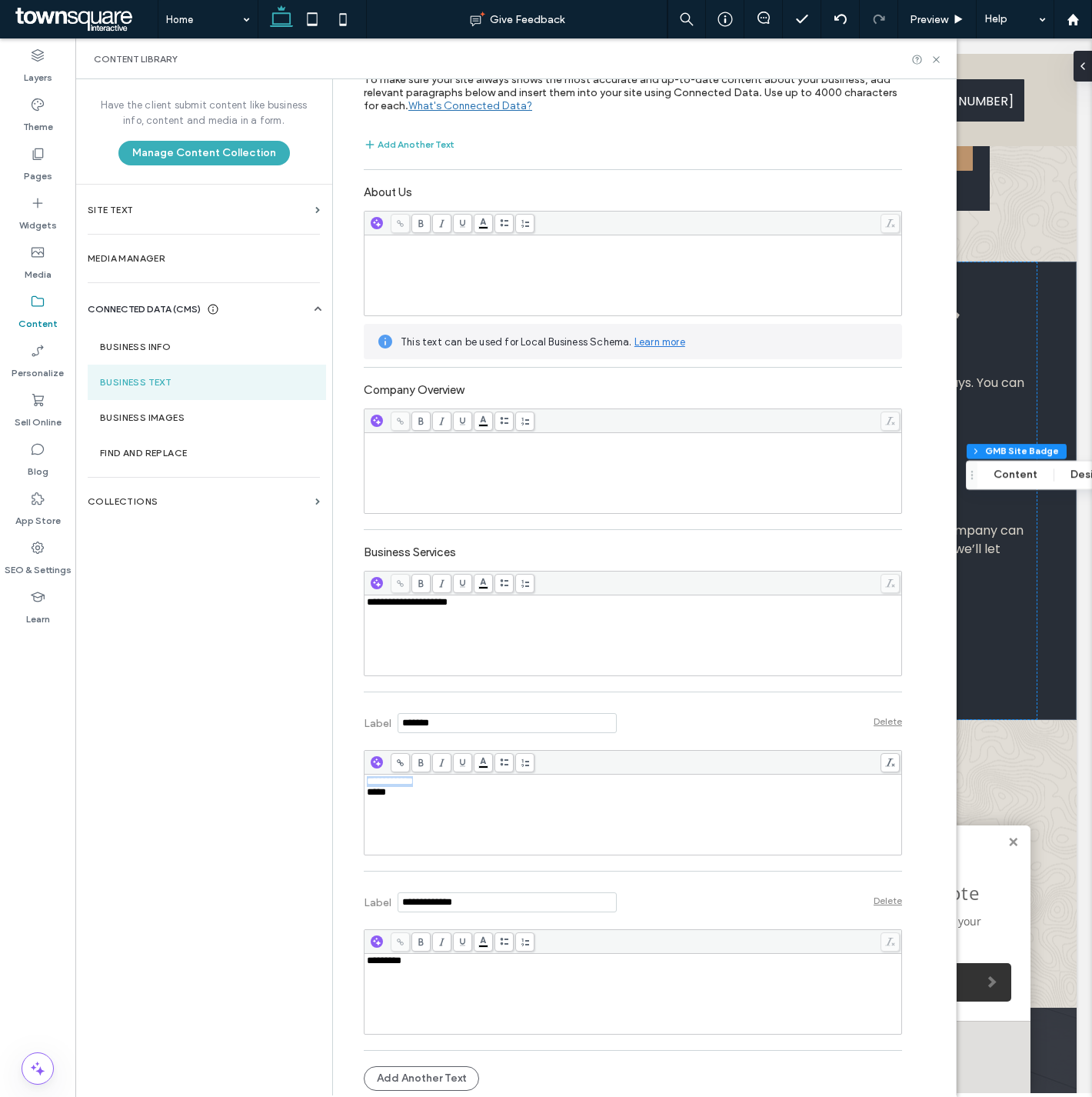
scroll to position [62, 0]
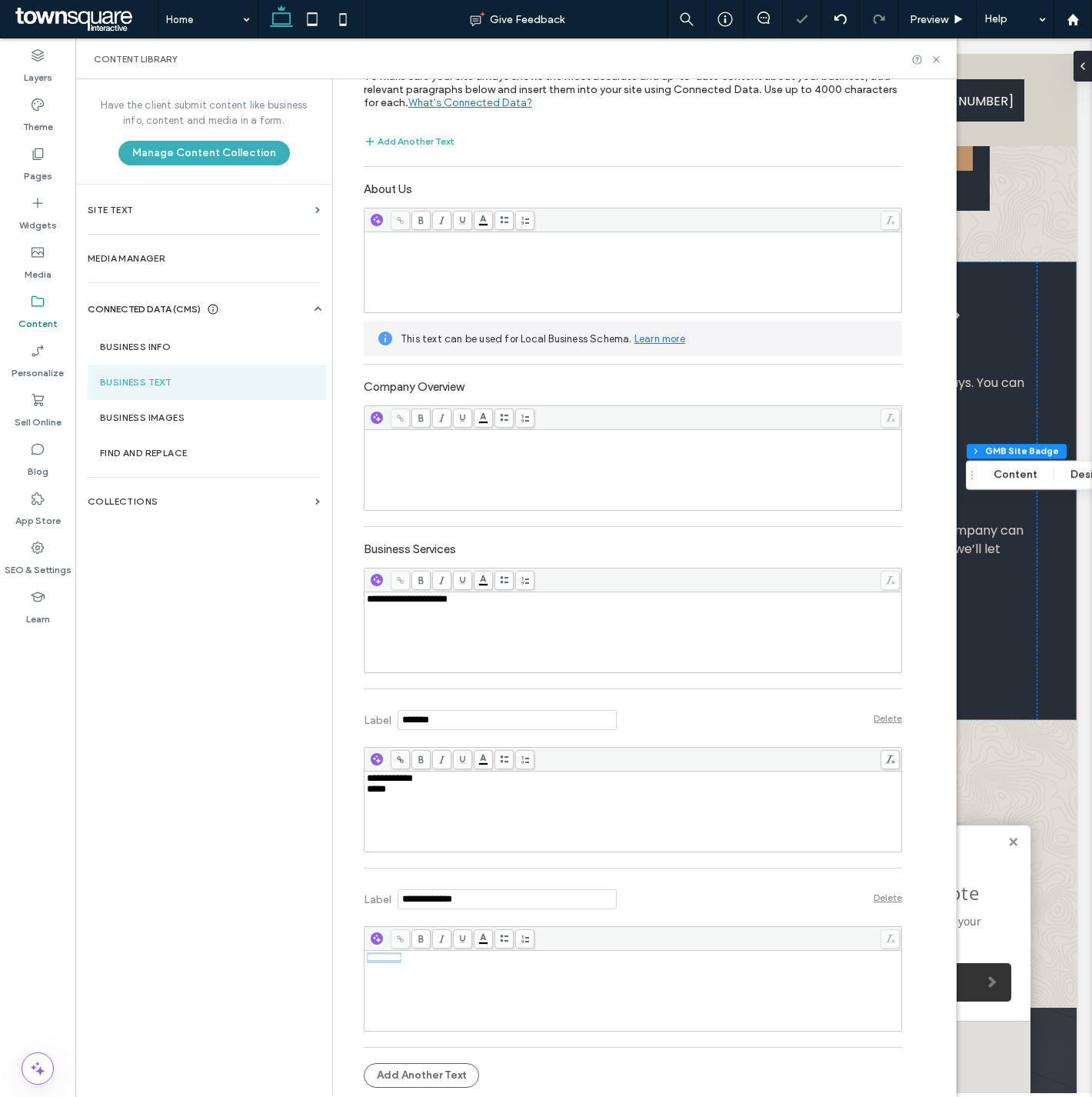
drag, startPoint x: 539, startPoint y: 987, endPoint x: 211, endPoint y: 979, distance: 328.1
click at [211, 980] on div "**********" at bounding box center [516, 587] width 881 height 1016
click at [932, 63] on icon at bounding box center [937, 59] width 12 height 12
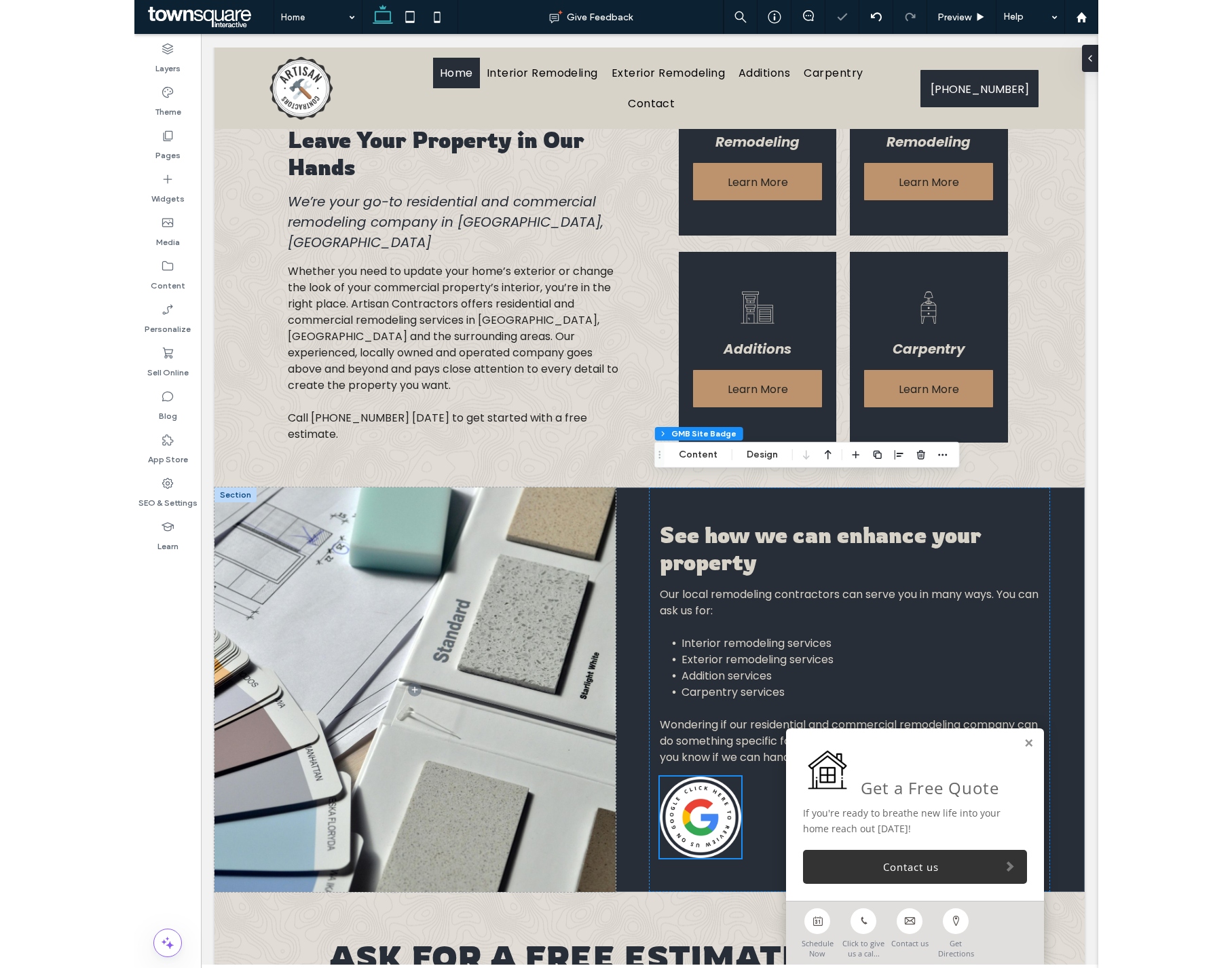
scroll to position [788, 0]
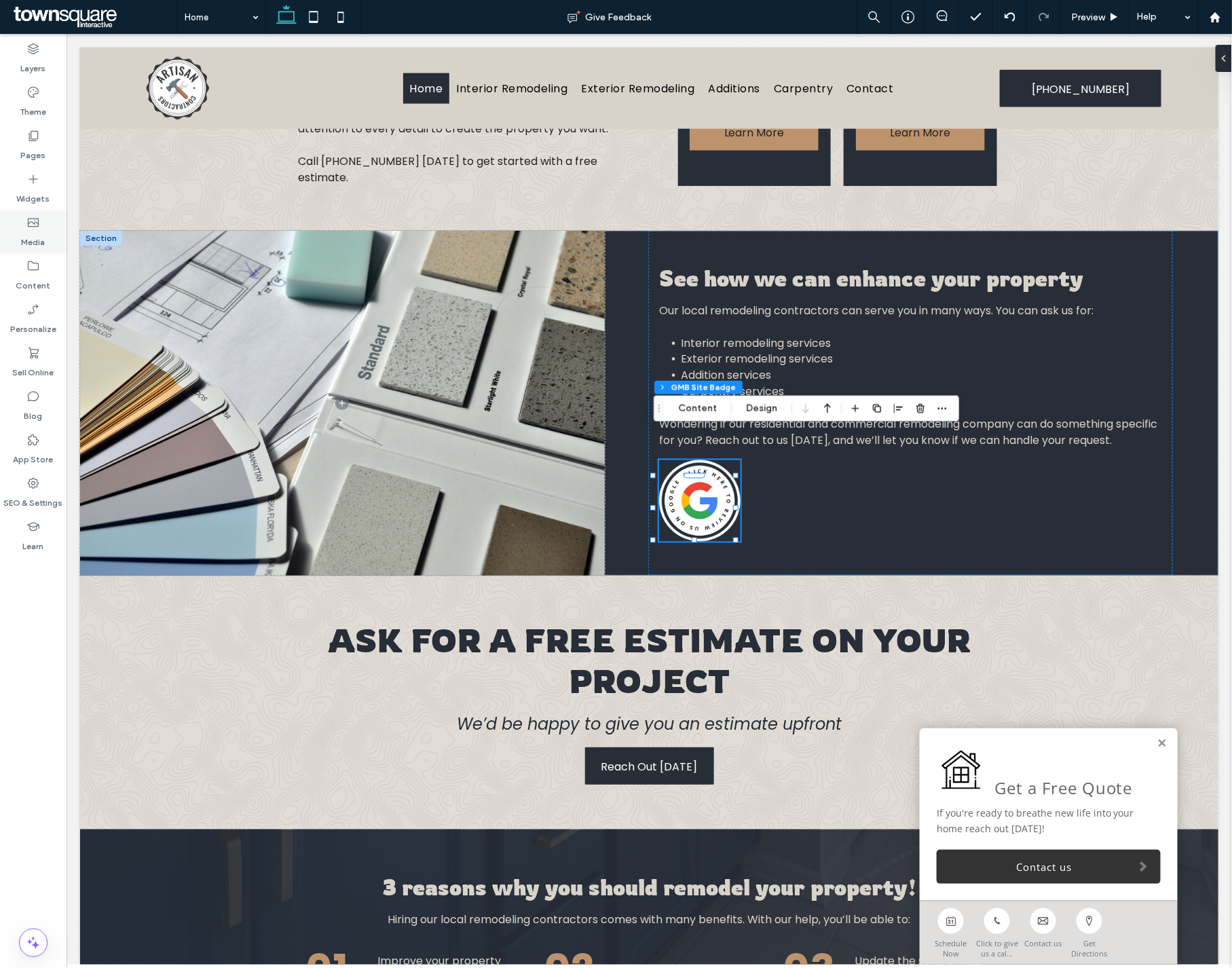
click at [37, 241] on div "Media" at bounding box center [33, 232] width 67 height 43
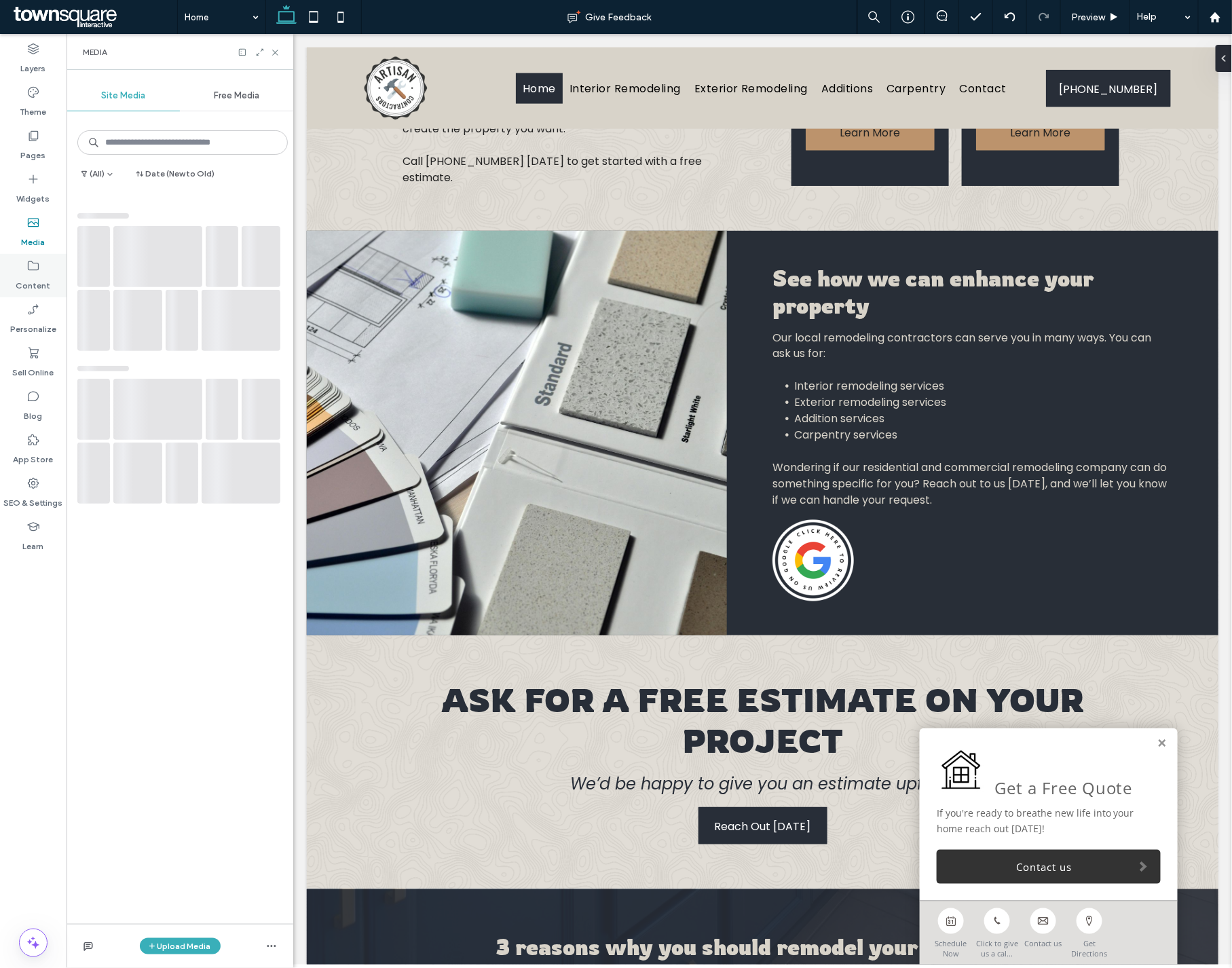
click at [38, 258] on div "Content" at bounding box center [33, 276] width 67 height 43
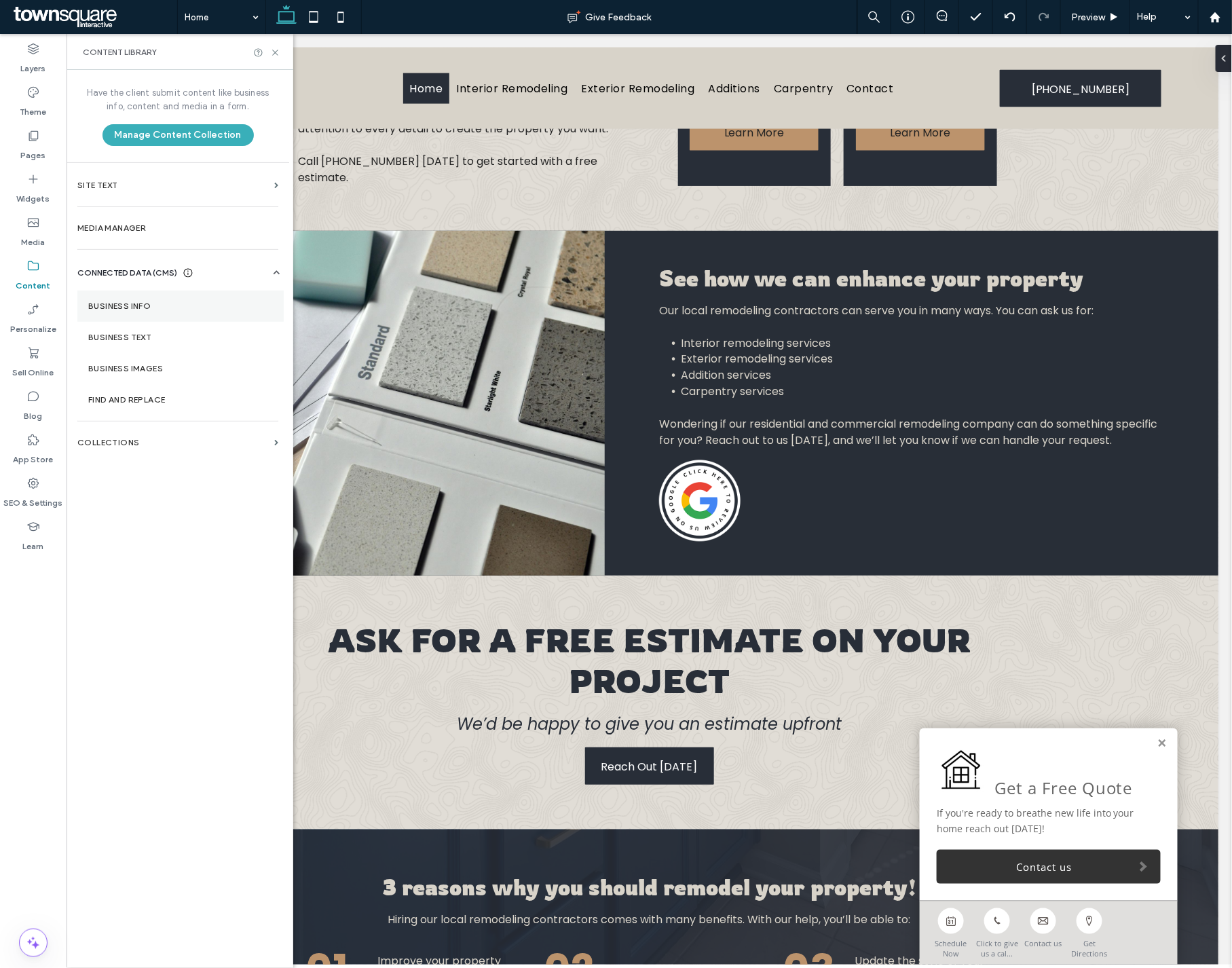
click at [191, 313] on section "Business Info" at bounding box center [180, 306] width 206 height 31
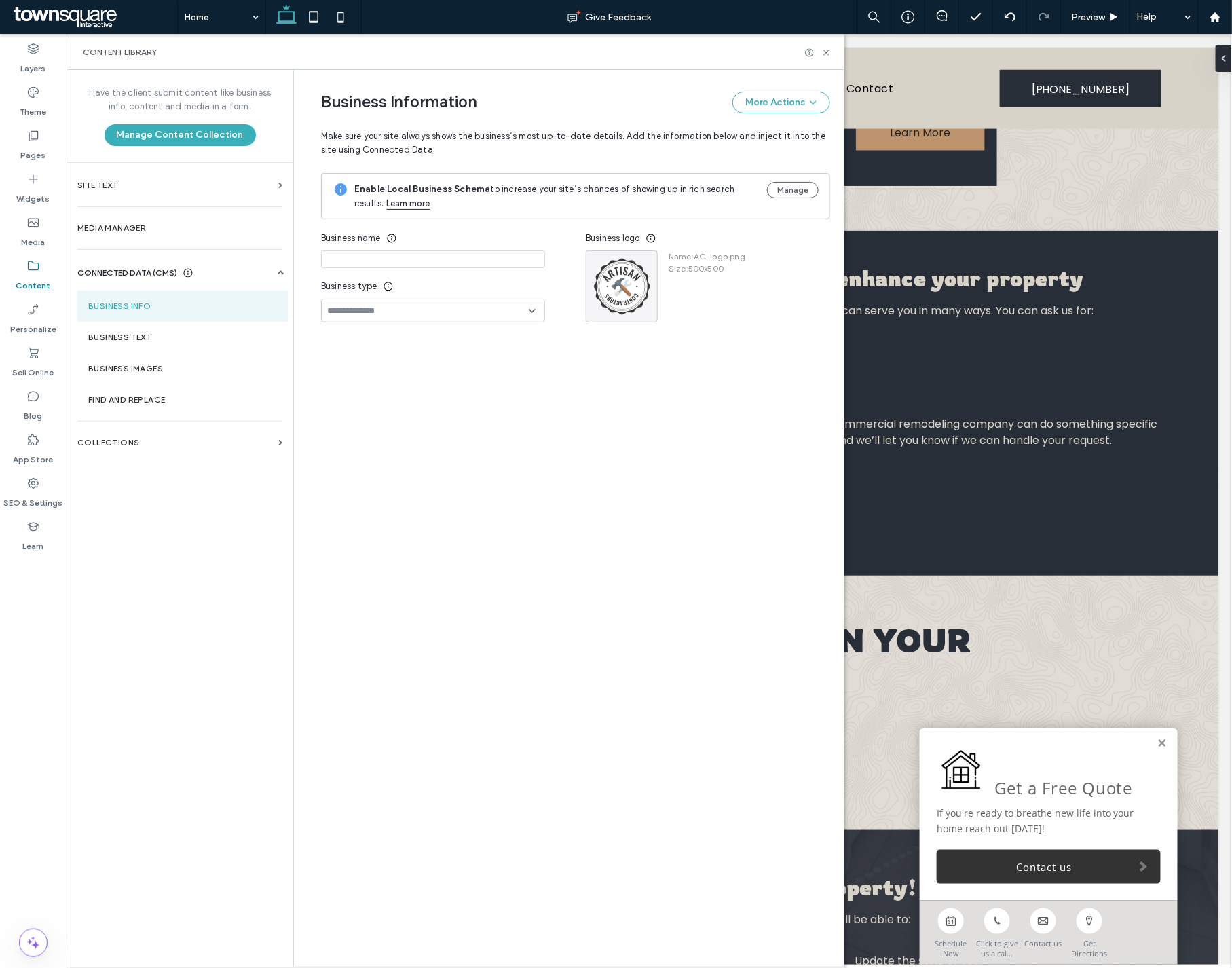
type input "**********"
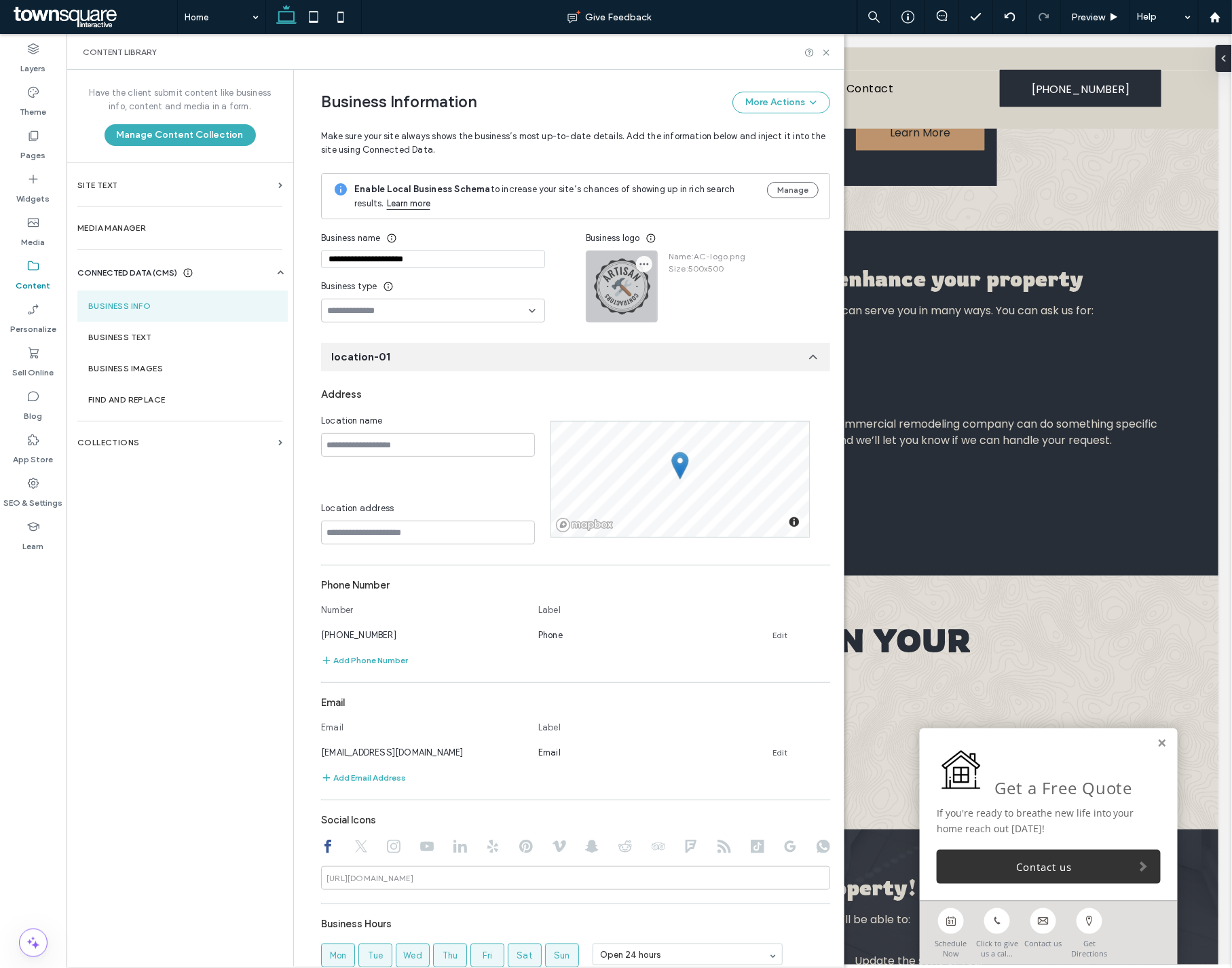
click at [638, 268] on icon "button" at bounding box center [644, 264] width 10 height 10
click at [664, 297] on span "Replace Image" at bounding box center [689, 297] width 62 height 13
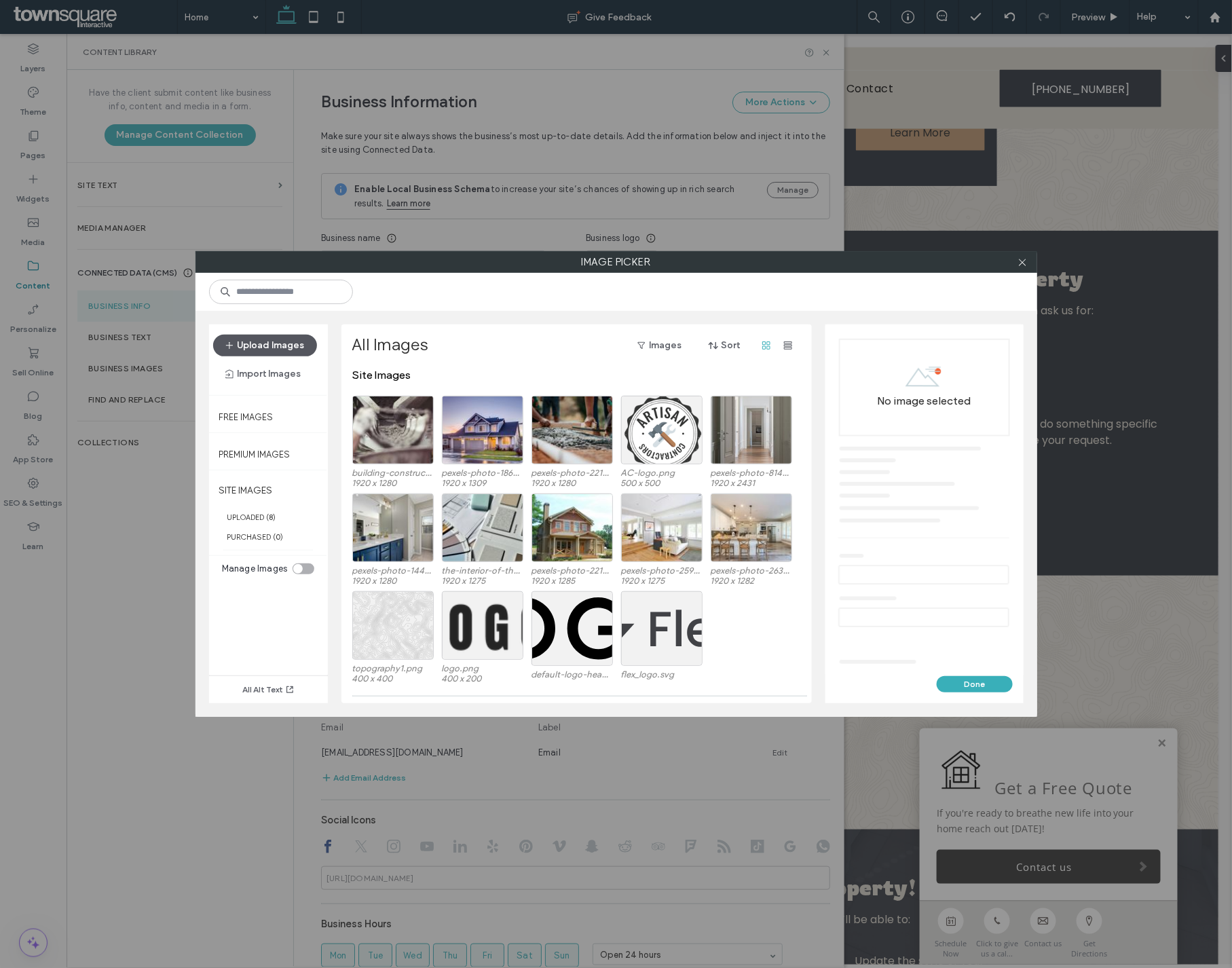
click at [291, 337] on button "Upload Images" at bounding box center [265, 345] width 104 height 22
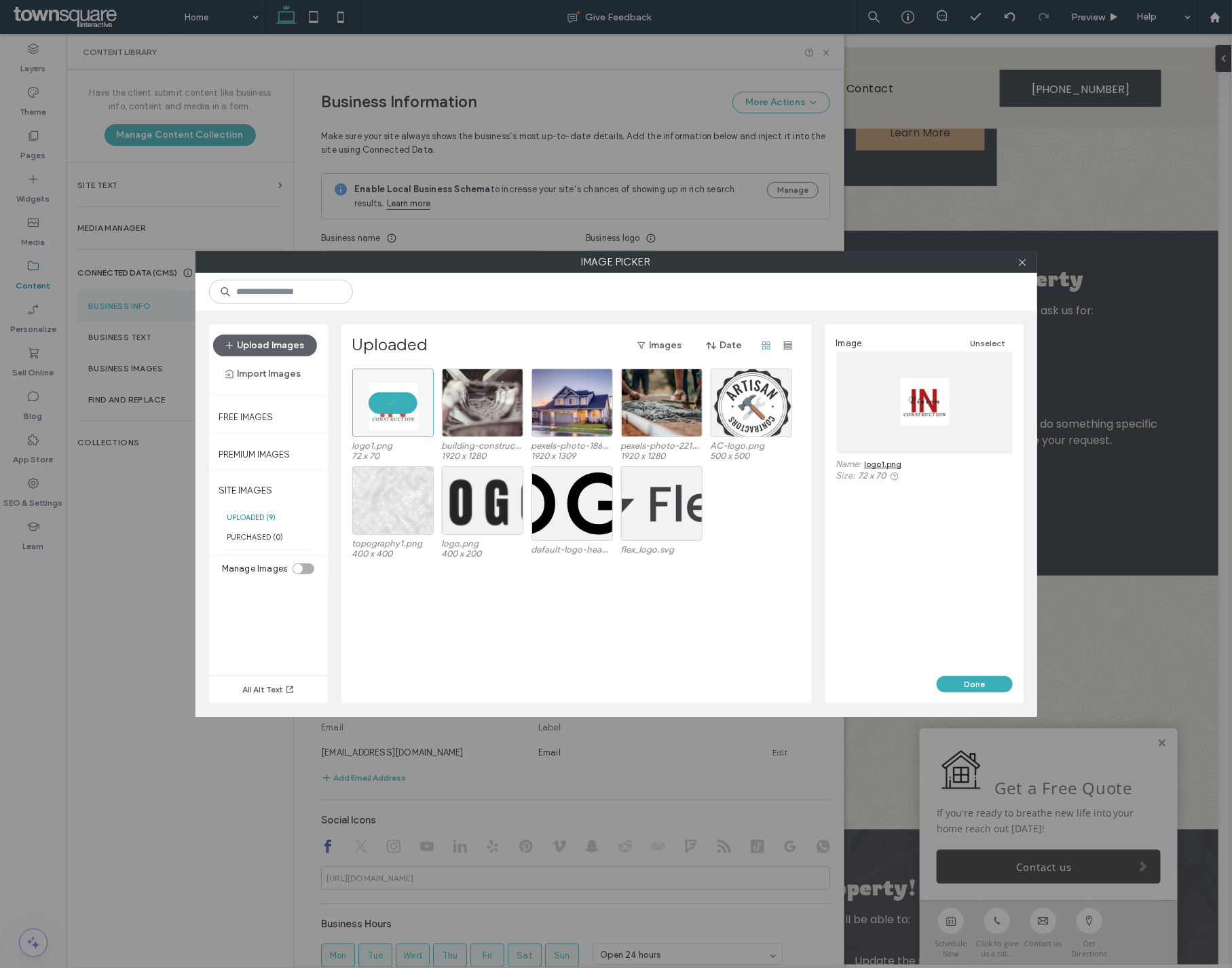
click at [963, 544] on div "Image Unselect Name: logo1.png Size: 72 x 70" at bounding box center [924, 500] width 198 height 351
click at [963, 687] on button "Done" at bounding box center [974, 684] width 76 height 16
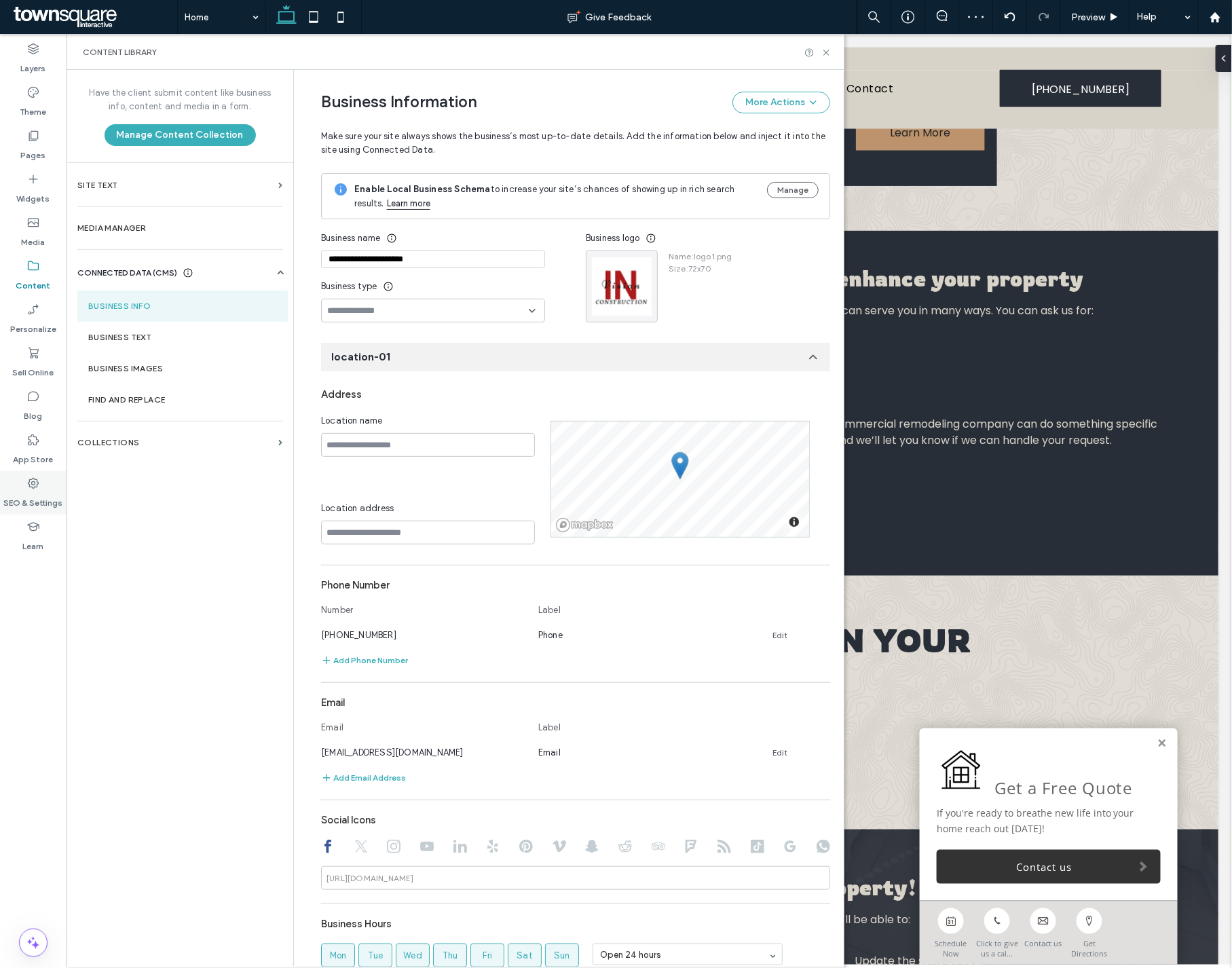
click at [43, 497] on label "SEO & Settings" at bounding box center [33, 499] width 59 height 19
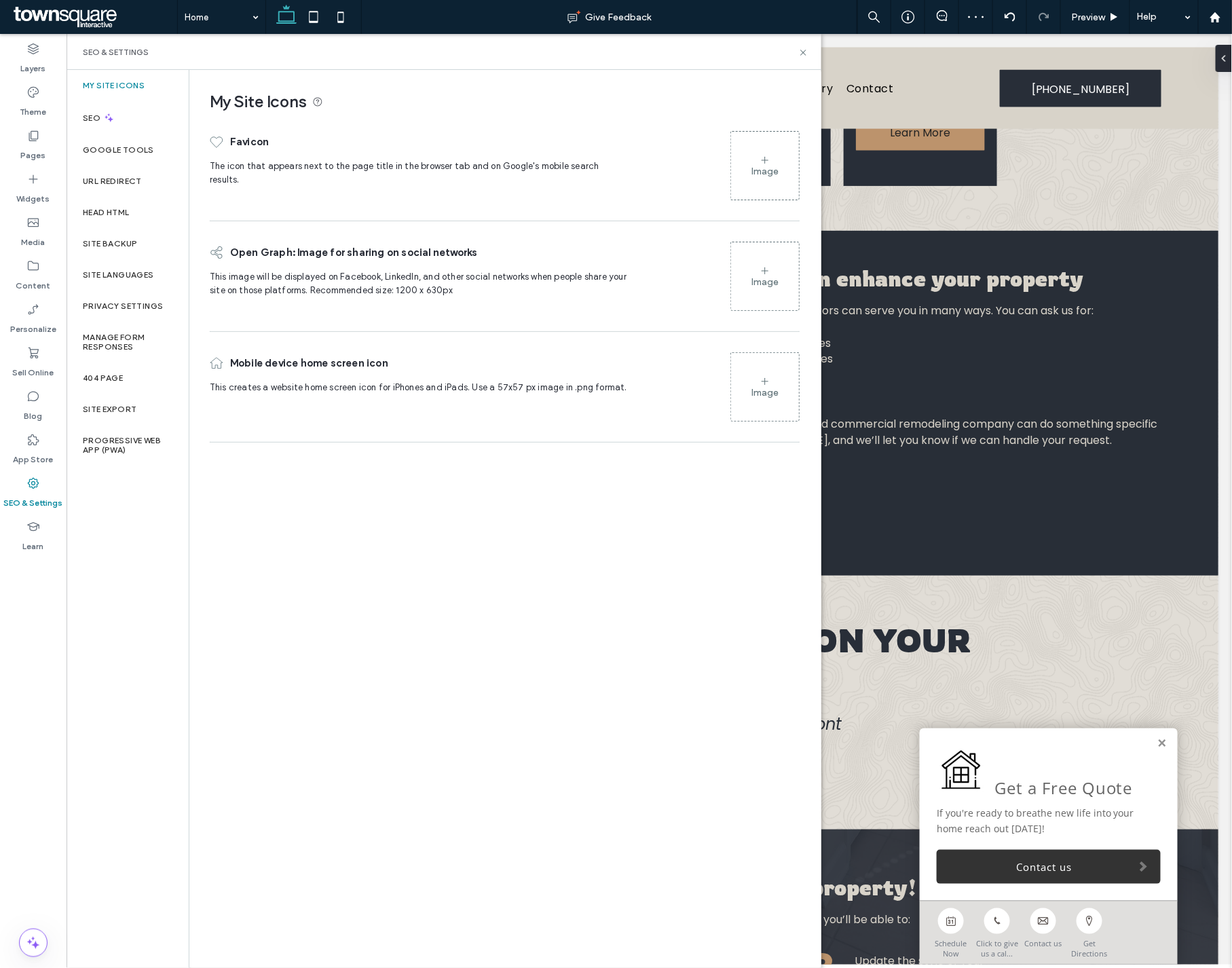
click at [769, 174] on div "Image" at bounding box center [765, 171] width 27 height 11
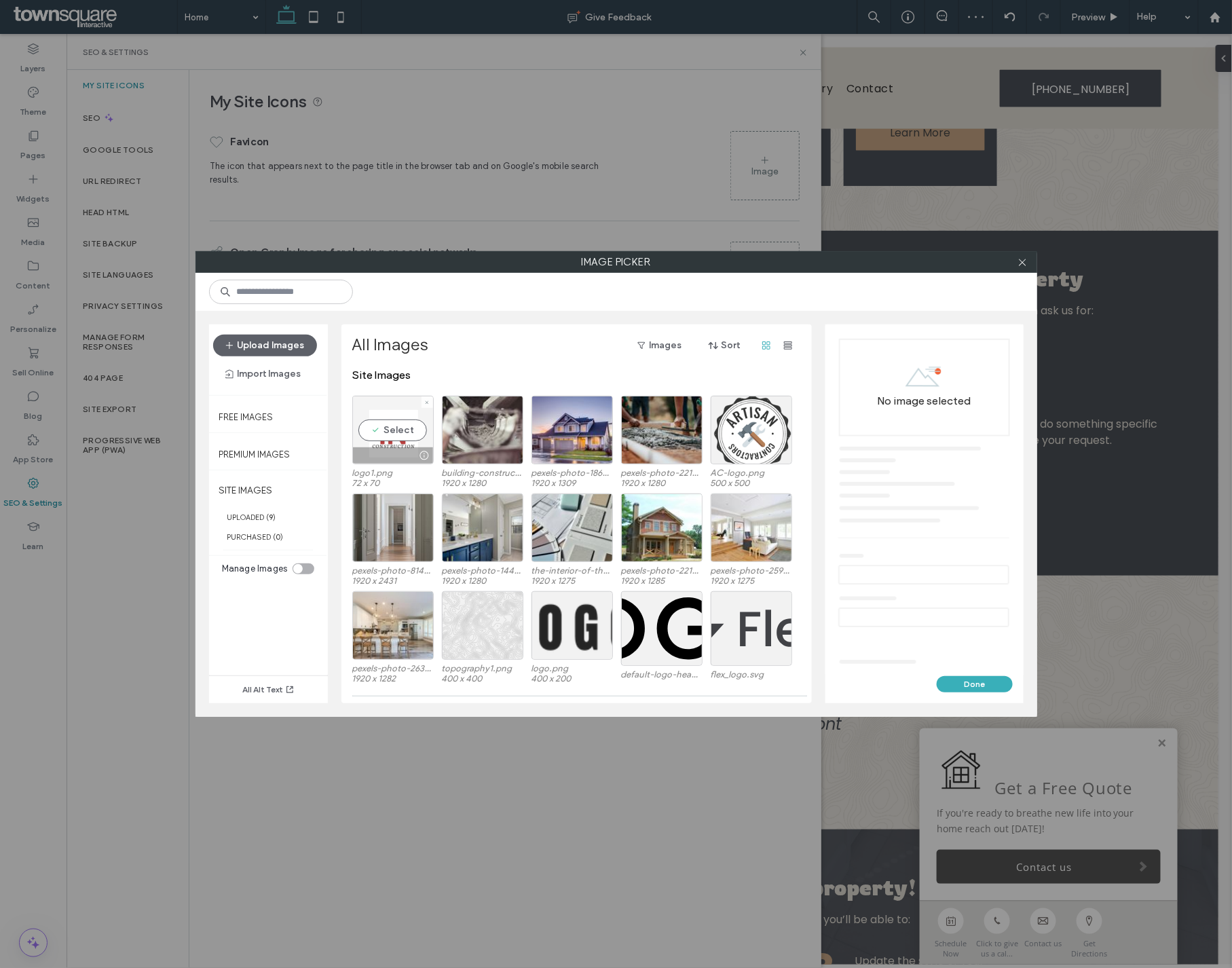
click at [366, 417] on div "Select" at bounding box center [393, 429] width 82 height 68
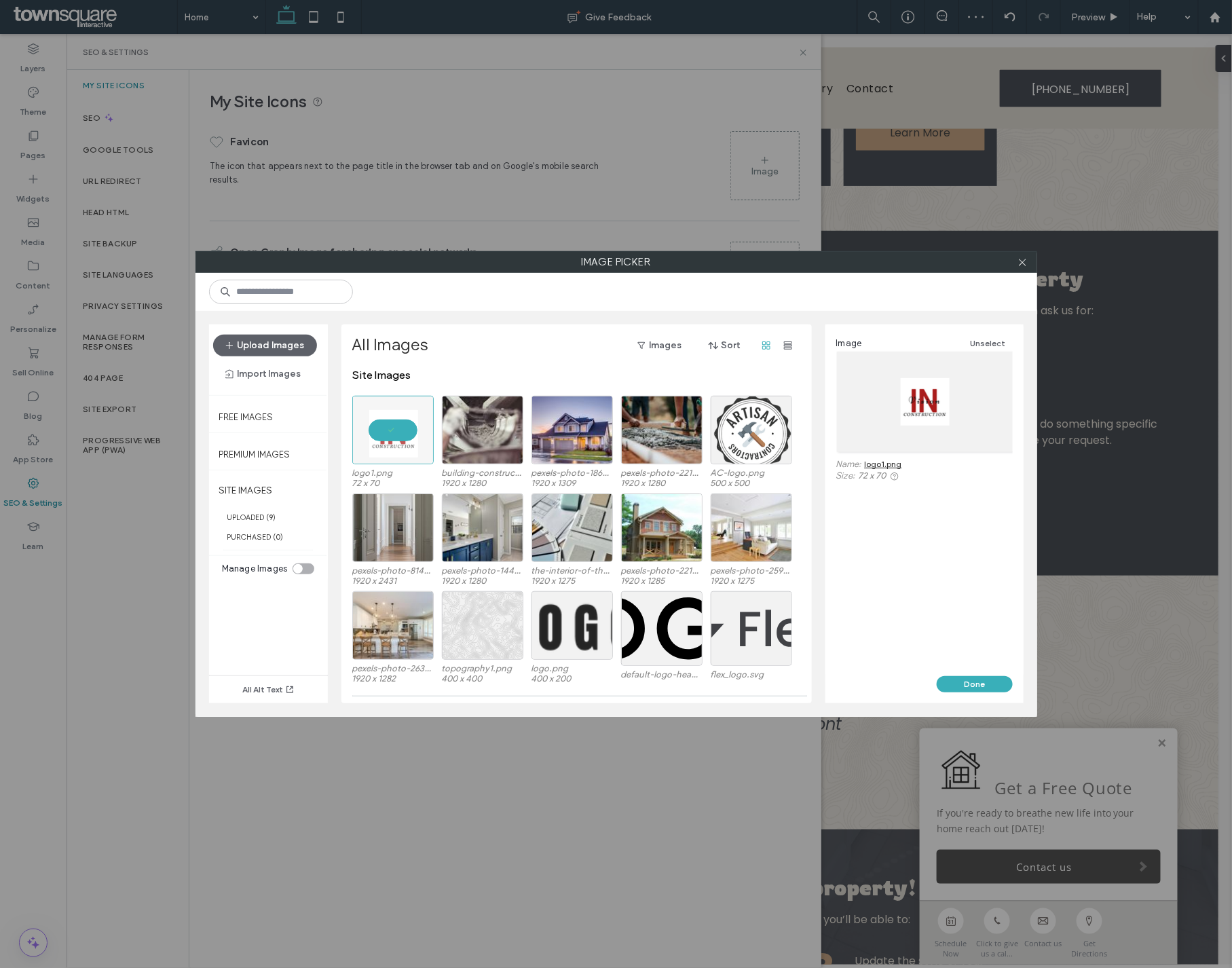
click at [963, 674] on div "Image Unselect Name: logo1.png Size: 72 x 70" at bounding box center [924, 500] width 198 height 351
click at [963, 682] on button "Done" at bounding box center [974, 684] width 76 height 16
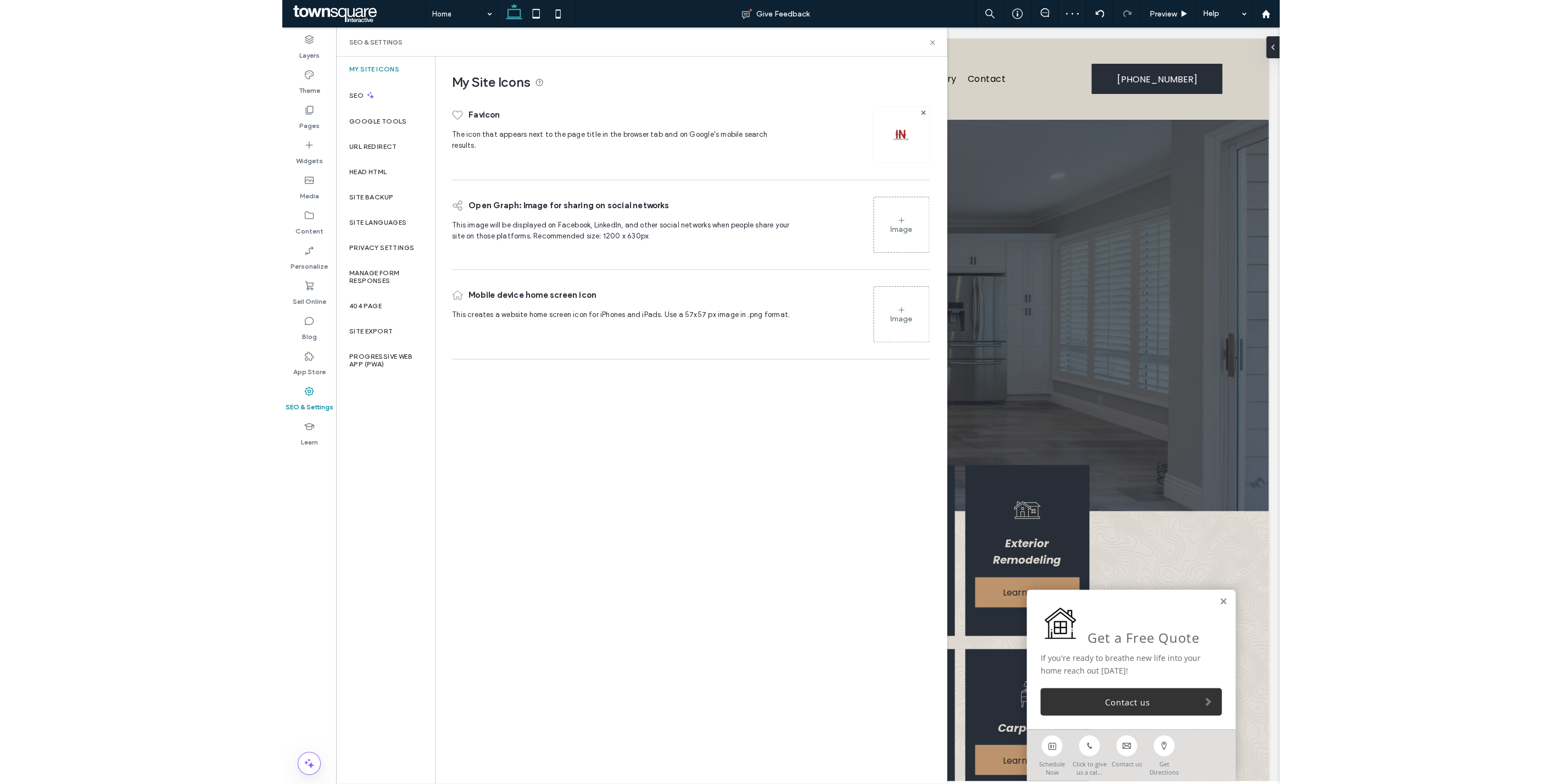
scroll to position [0, 0]
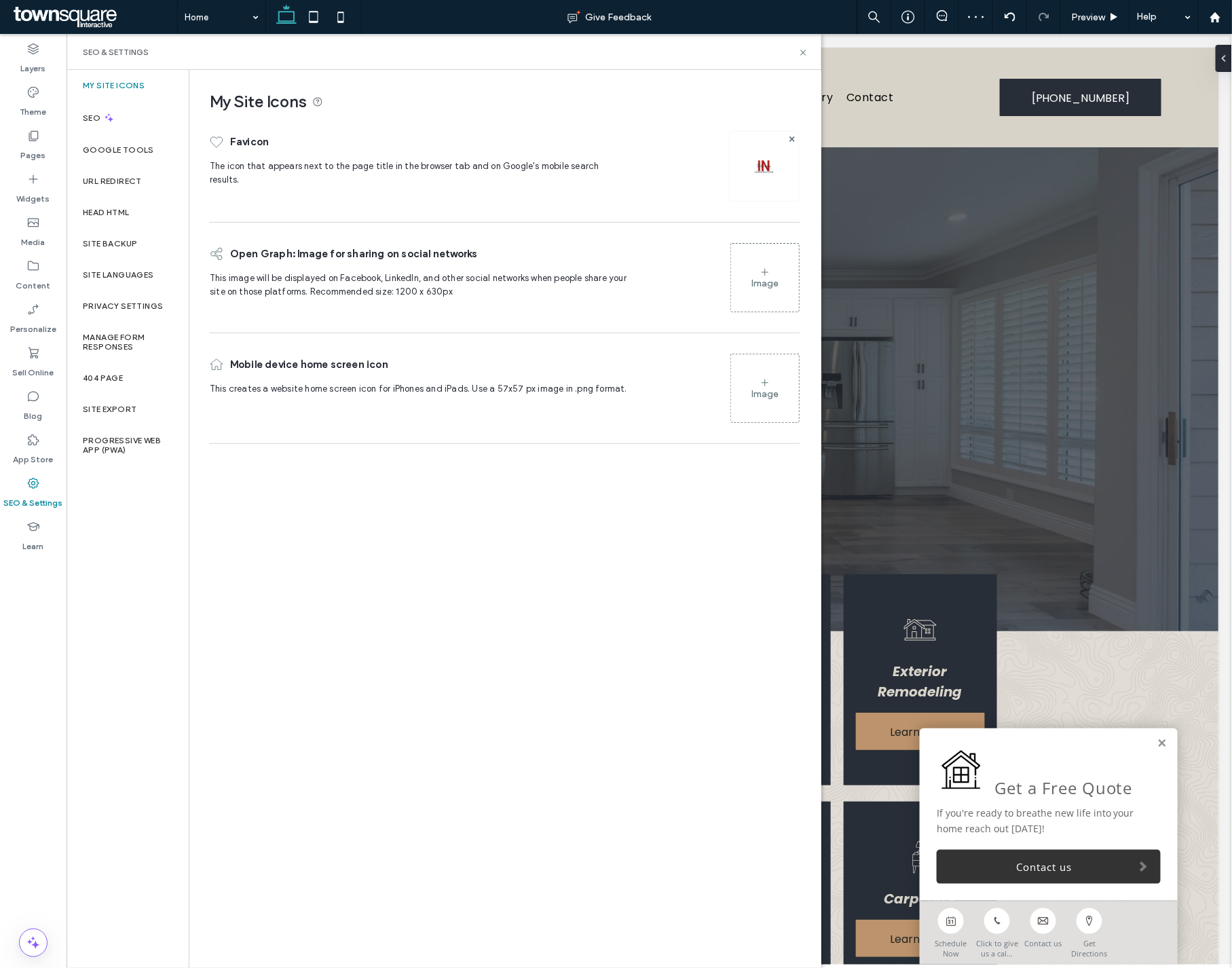
click at [803, 45] on div "SEO & Settings" at bounding box center [444, 52] width 755 height 36
click at [803, 48] on icon at bounding box center [803, 52] width 10 height 10
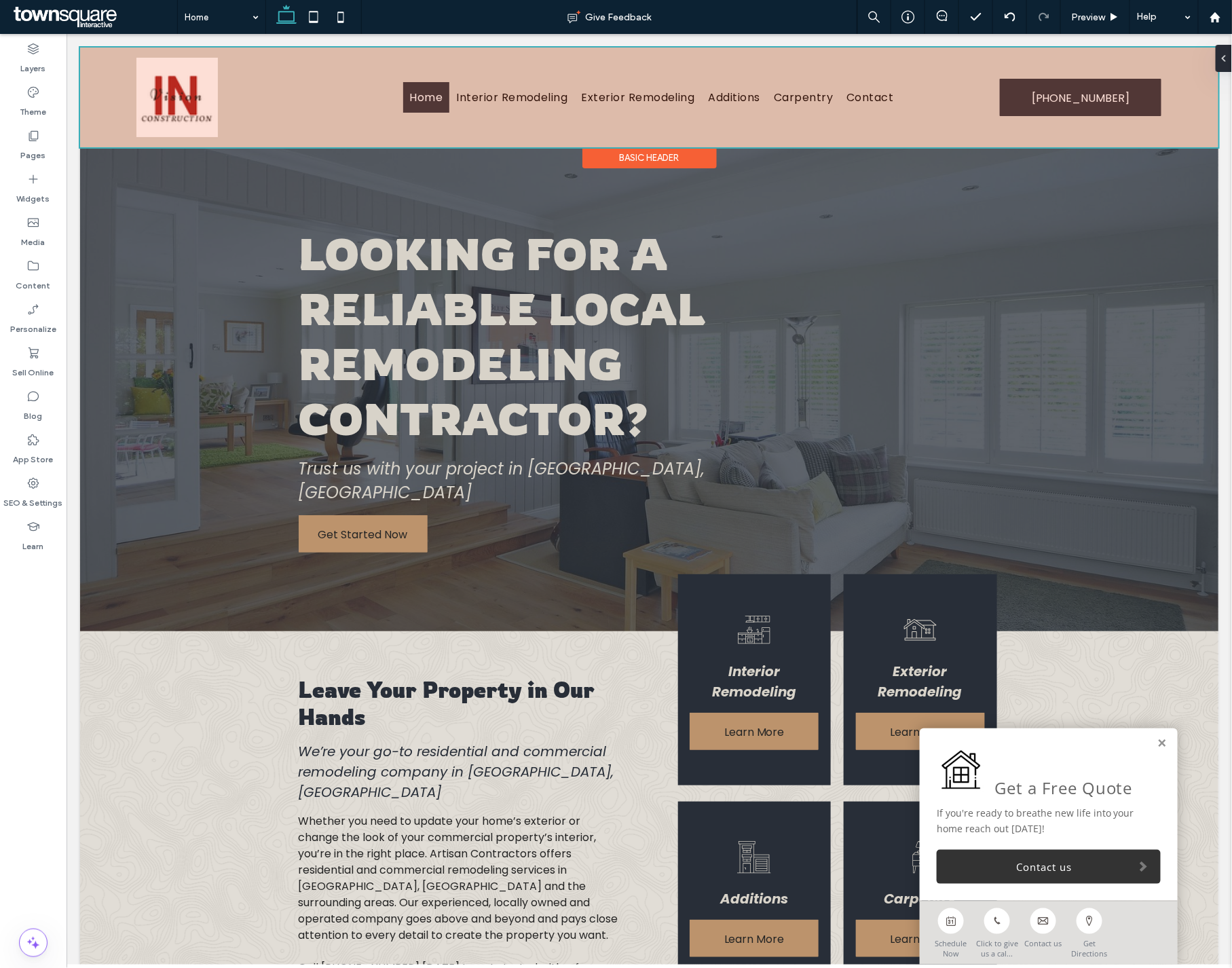
click at [262, 123] on div at bounding box center [648, 96] width 1138 height 100
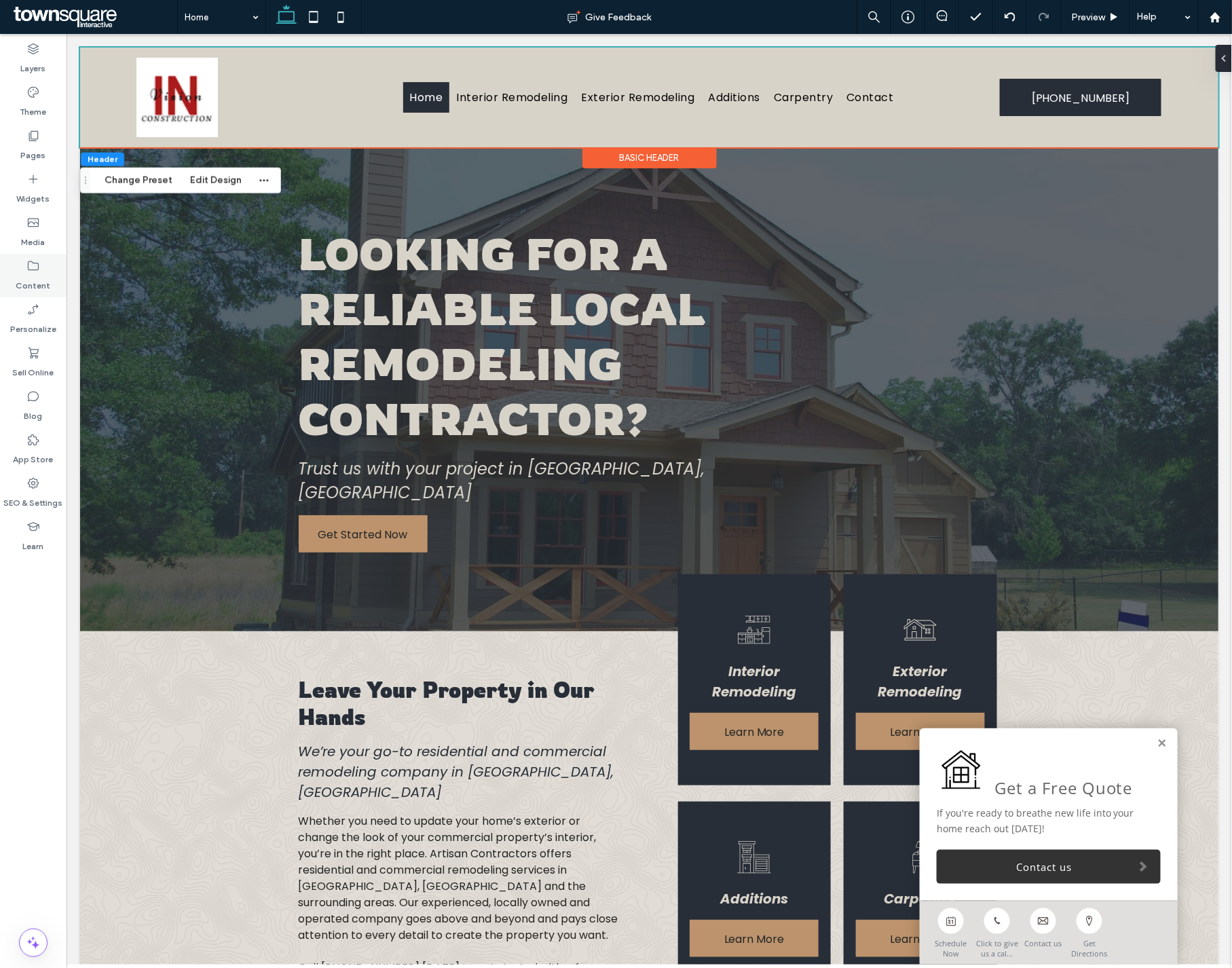
click at [22, 270] on div "Content" at bounding box center [33, 276] width 67 height 43
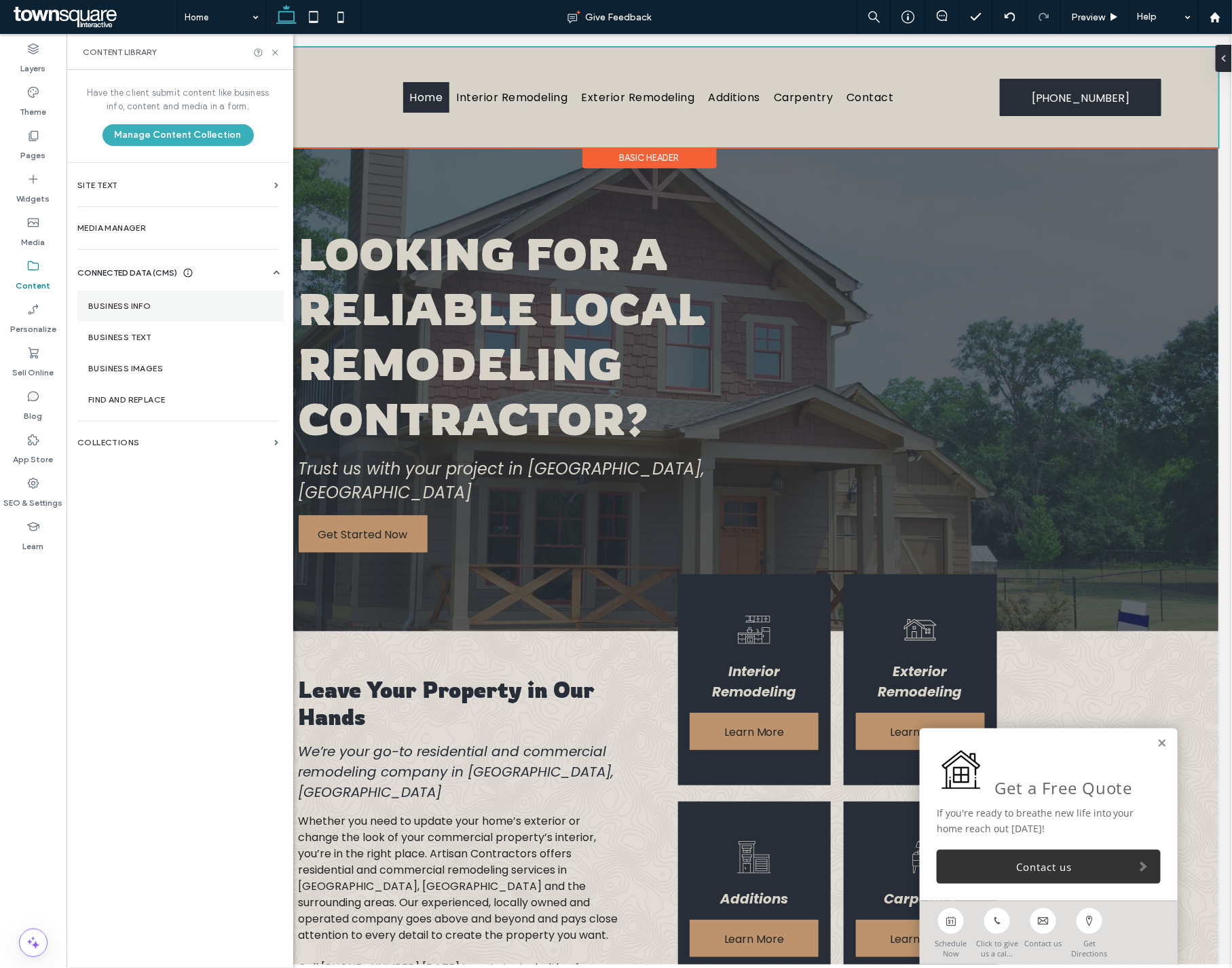
click at [235, 317] on section "Business Info" at bounding box center [180, 306] width 206 height 31
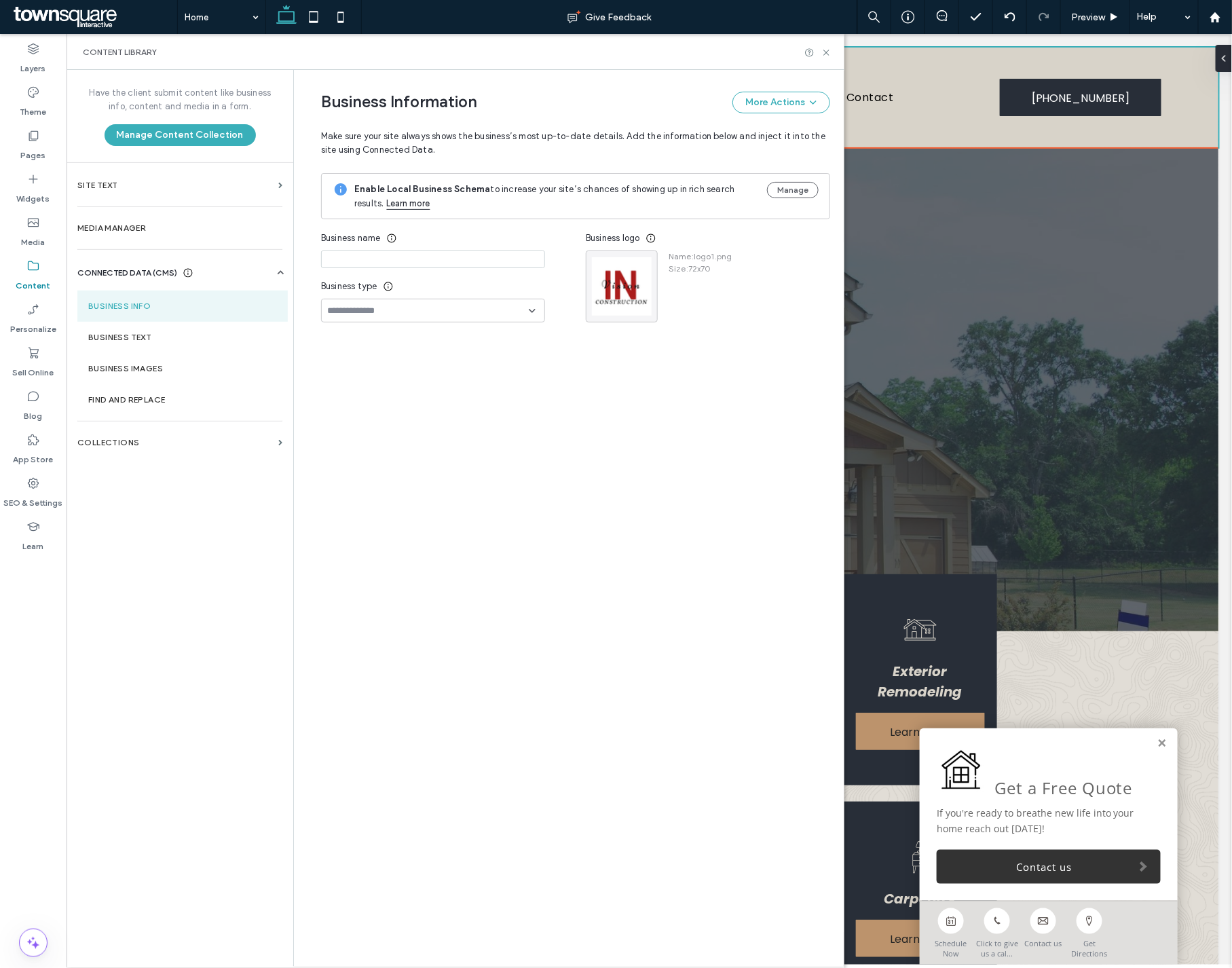
type input "**********"
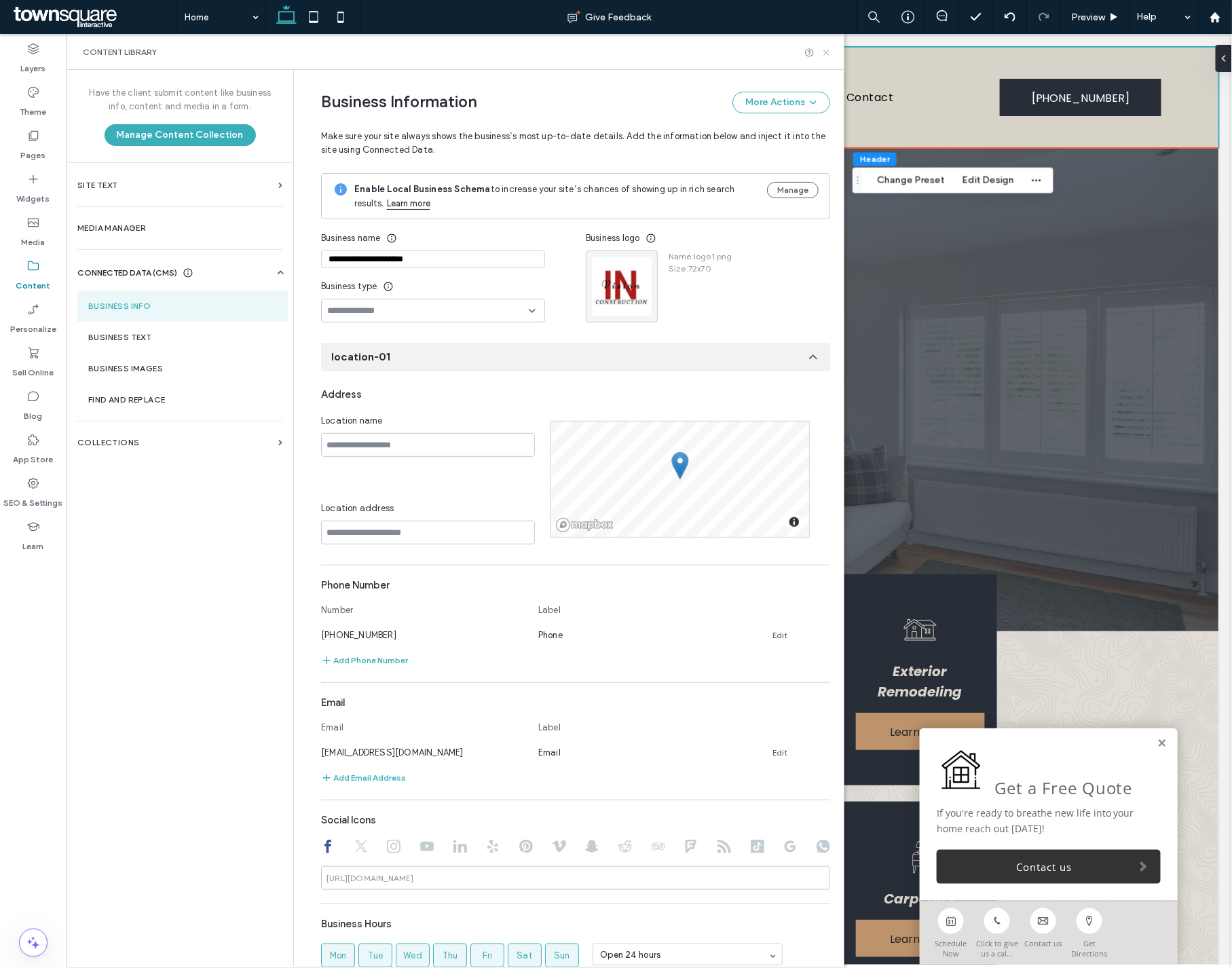
drag, startPoint x: 759, startPoint y: 17, endPoint x: 825, endPoint y: 51, distance: 74.2
click at [825, 51] on icon at bounding box center [827, 52] width 10 height 10
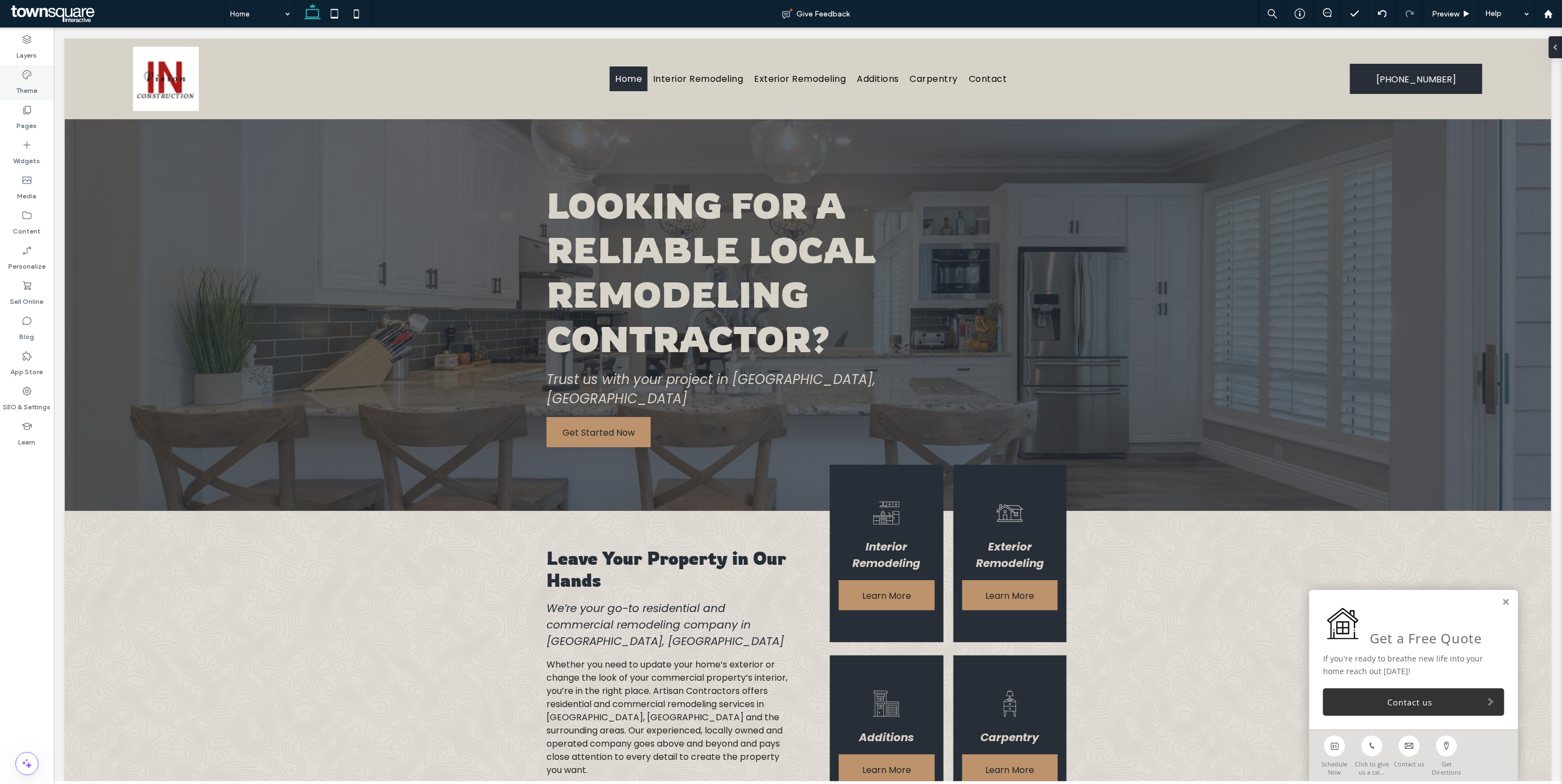
click at [29, 85] on label "Theme" at bounding box center [27, 87] width 21 height 15
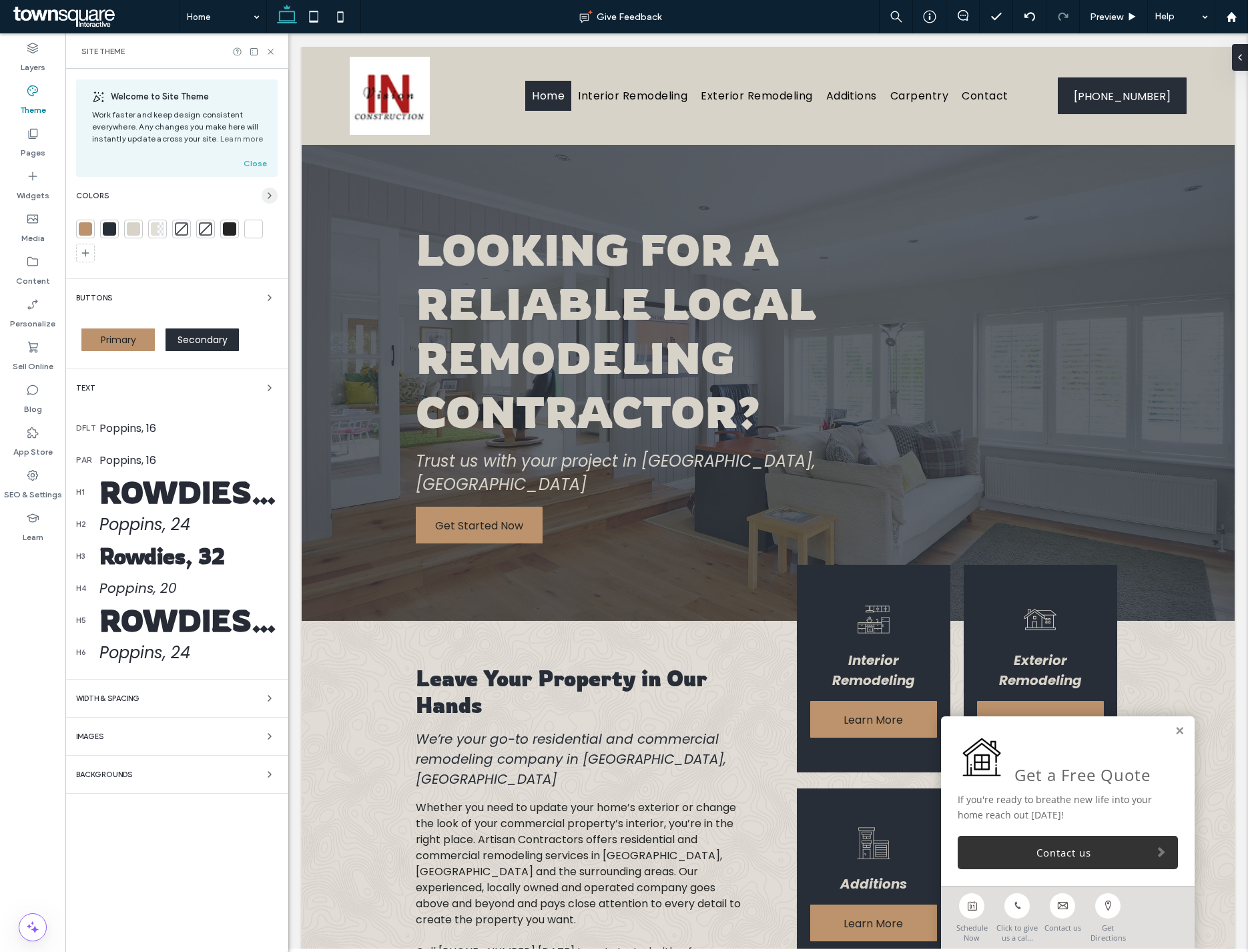
click at [273, 197] on icon "button" at bounding box center [270, 195] width 10 height 10
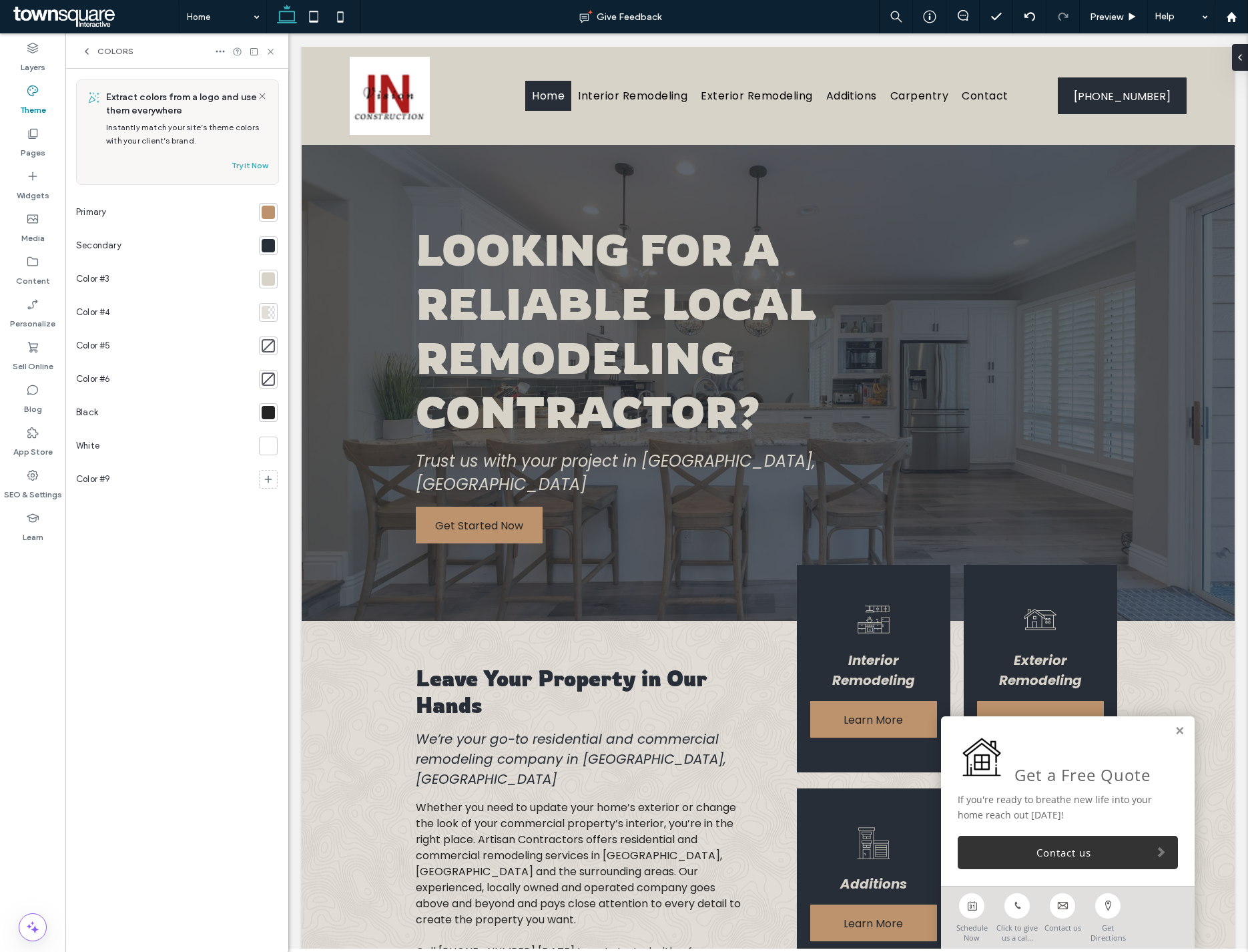
click at [265, 211] on div at bounding box center [268, 212] width 13 height 13
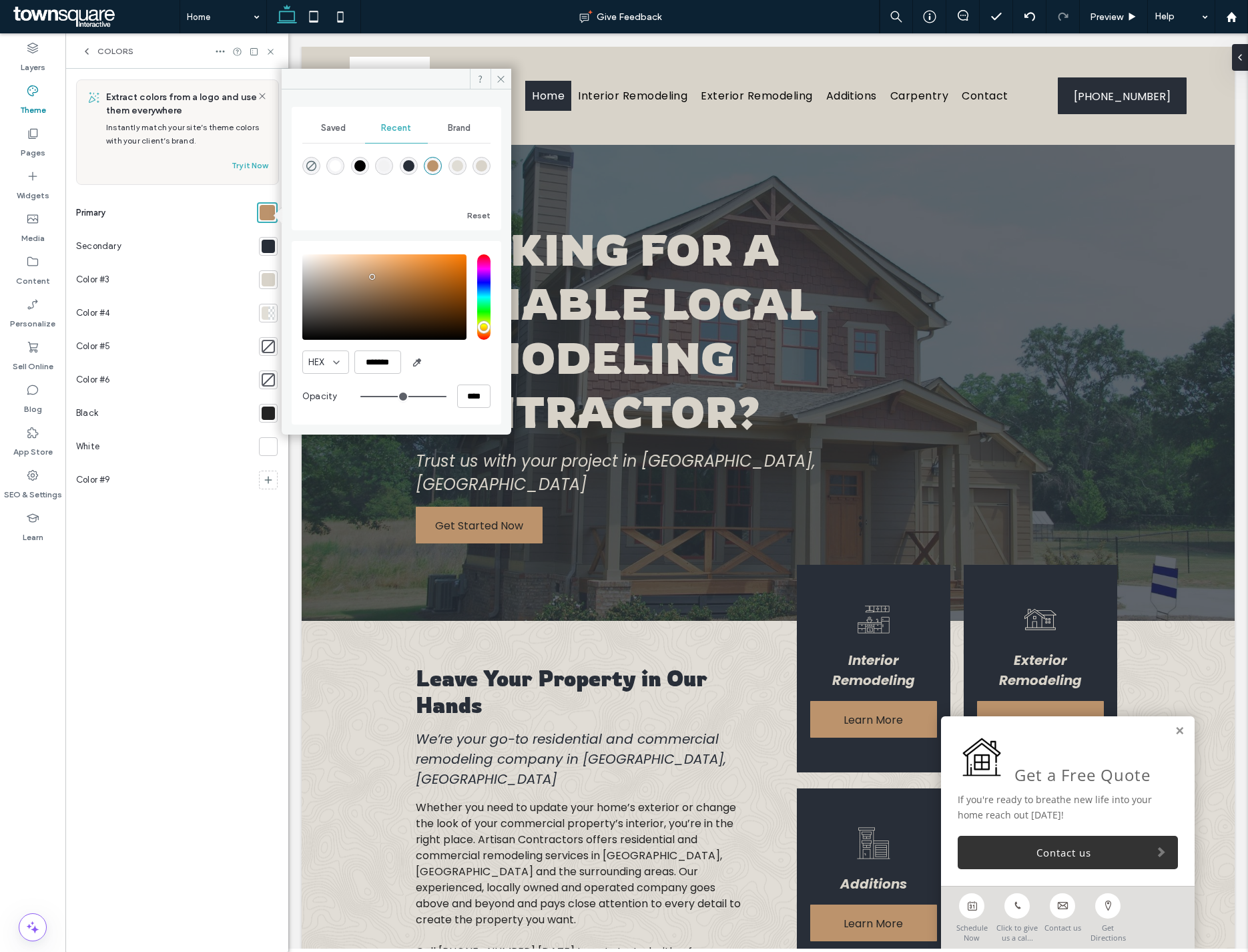
click at [462, 130] on span "Brand" at bounding box center [459, 128] width 23 height 10
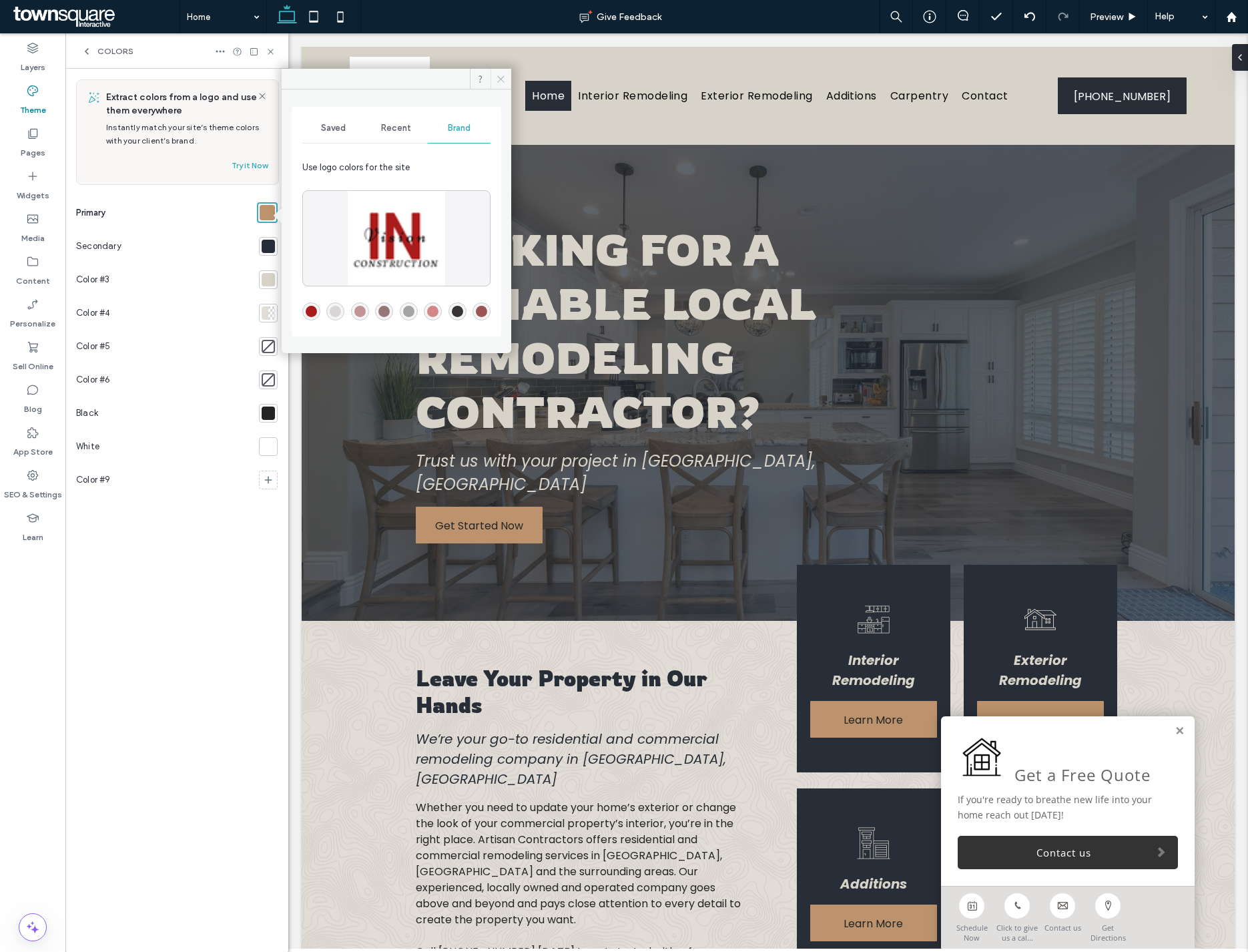
click at [500, 82] on icon at bounding box center [501, 80] width 10 height 10
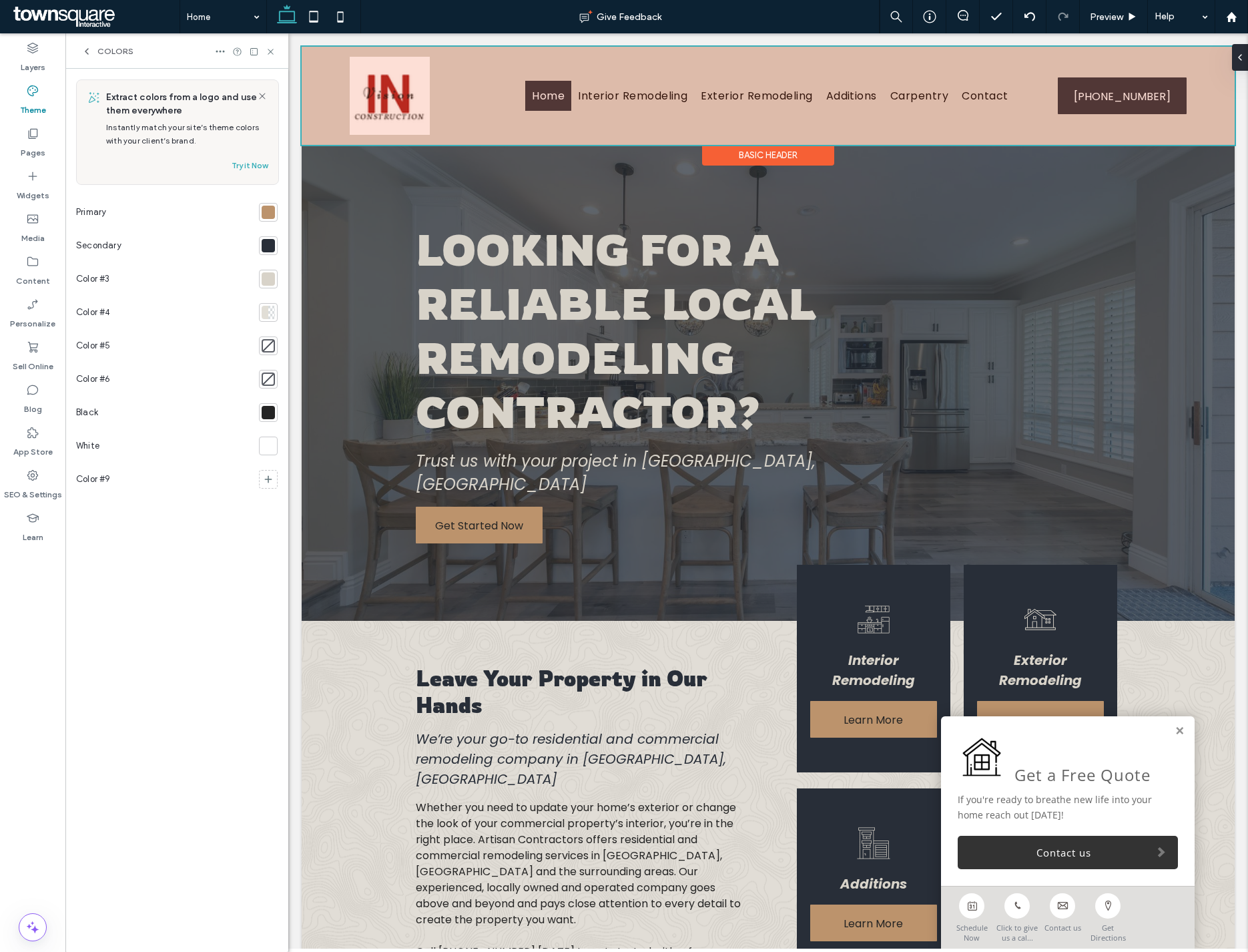
click at [417, 95] on div at bounding box center [768, 95] width 933 height 98
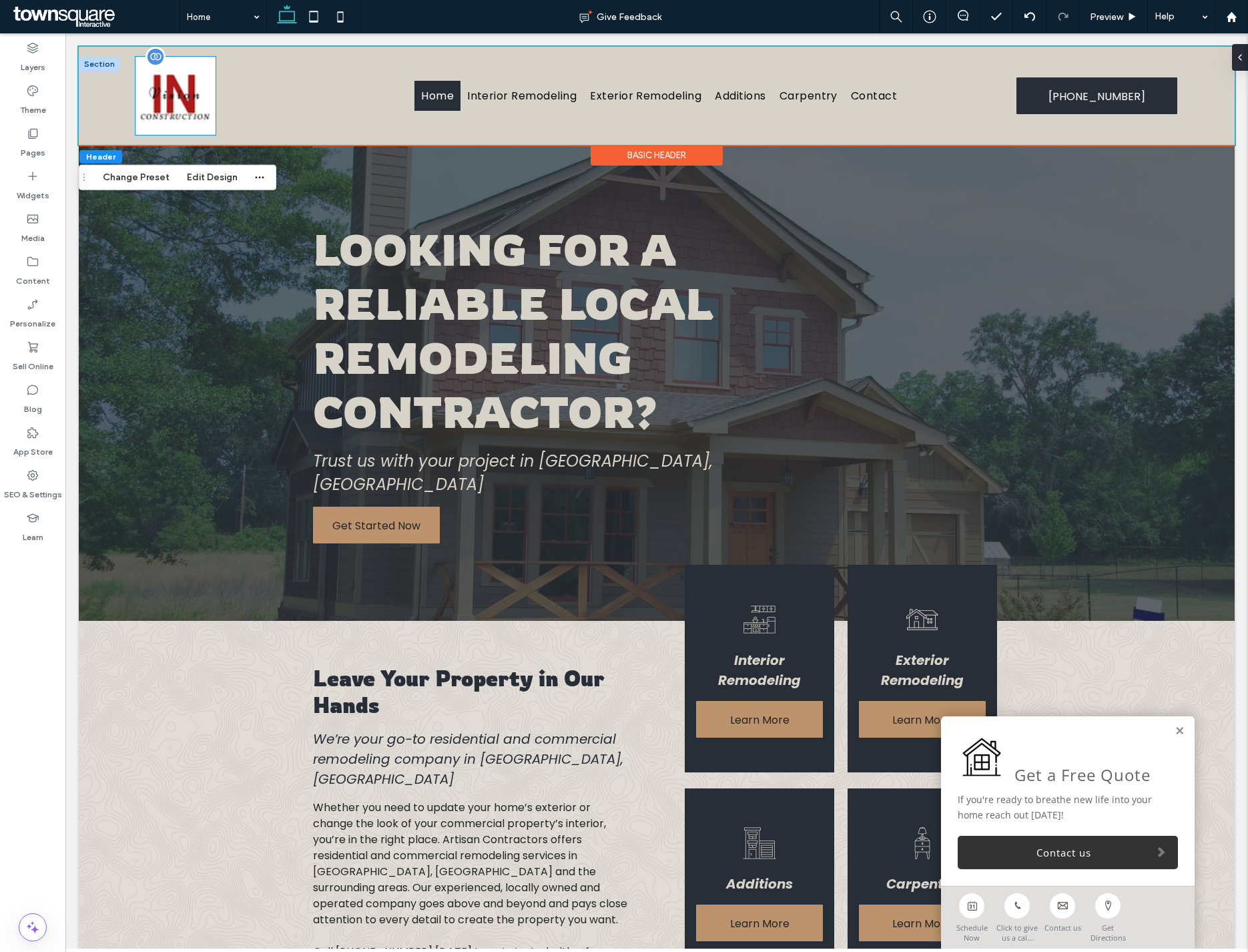
click at [185, 90] on img at bounding box center [175, 96] width 80 height 78
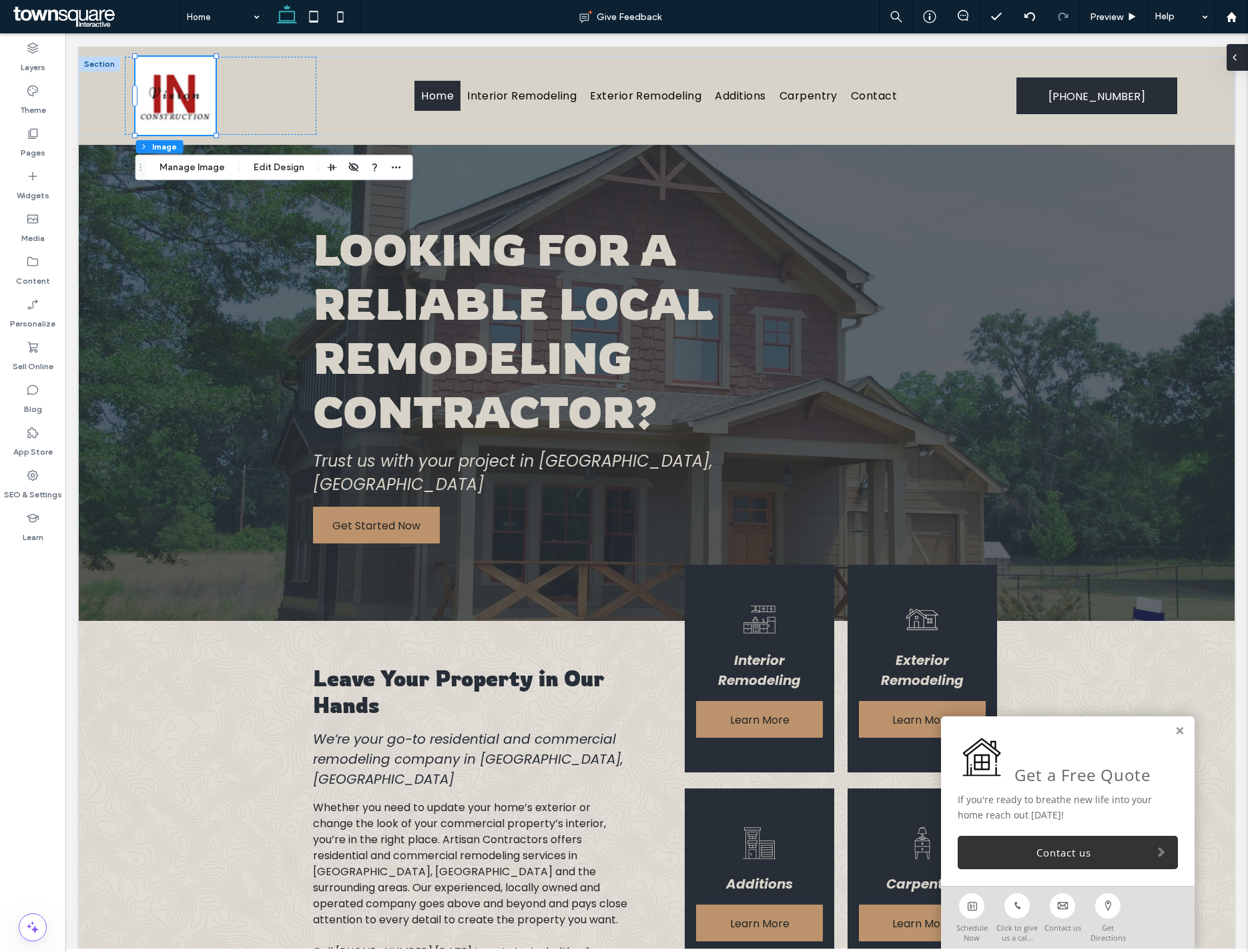
click at [947, 58] on icon at bounding box center [1234, 57] width 10 height 10
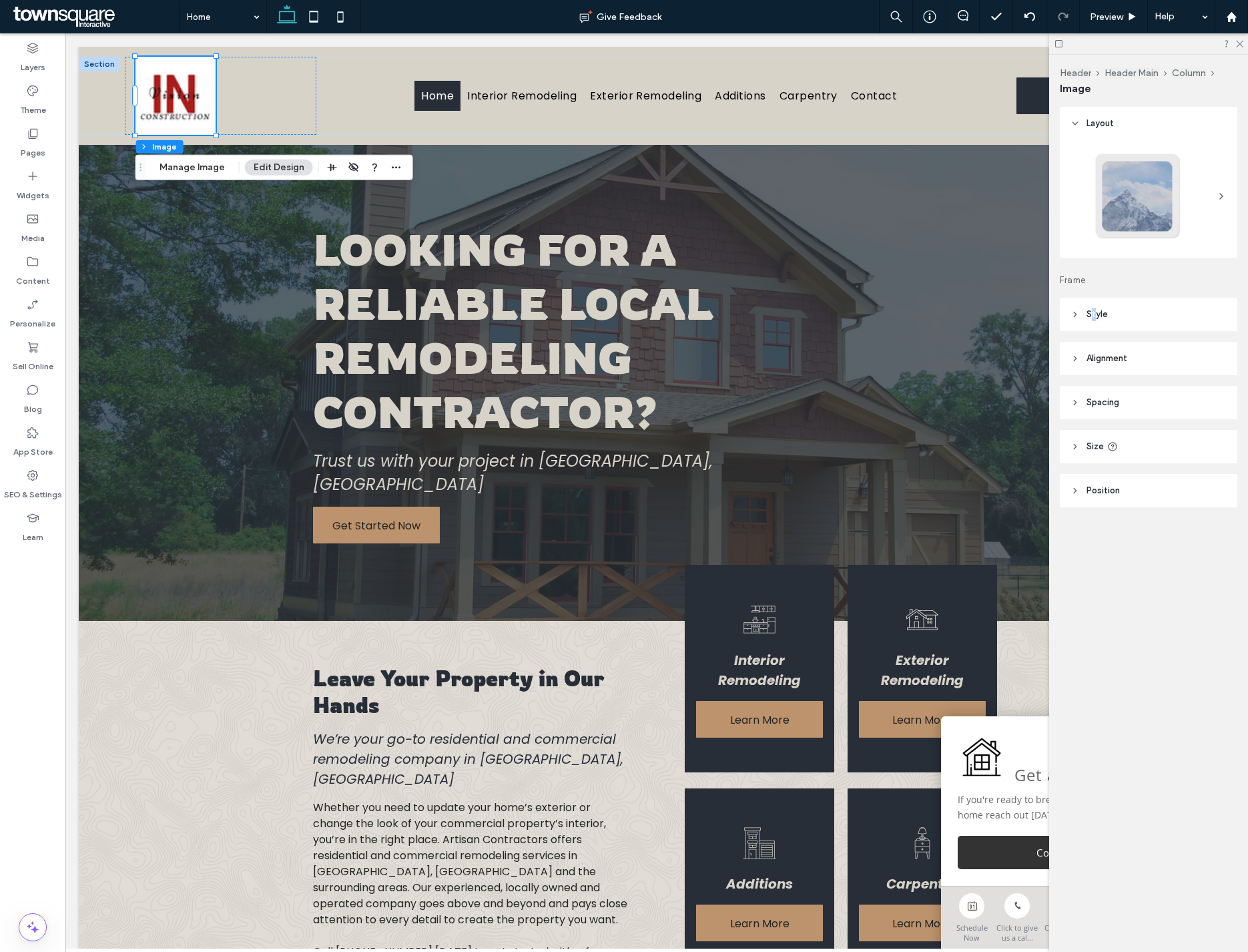
click at [947, 315] on span "Style" at bounding box center [1097, 315] width 21 height 13
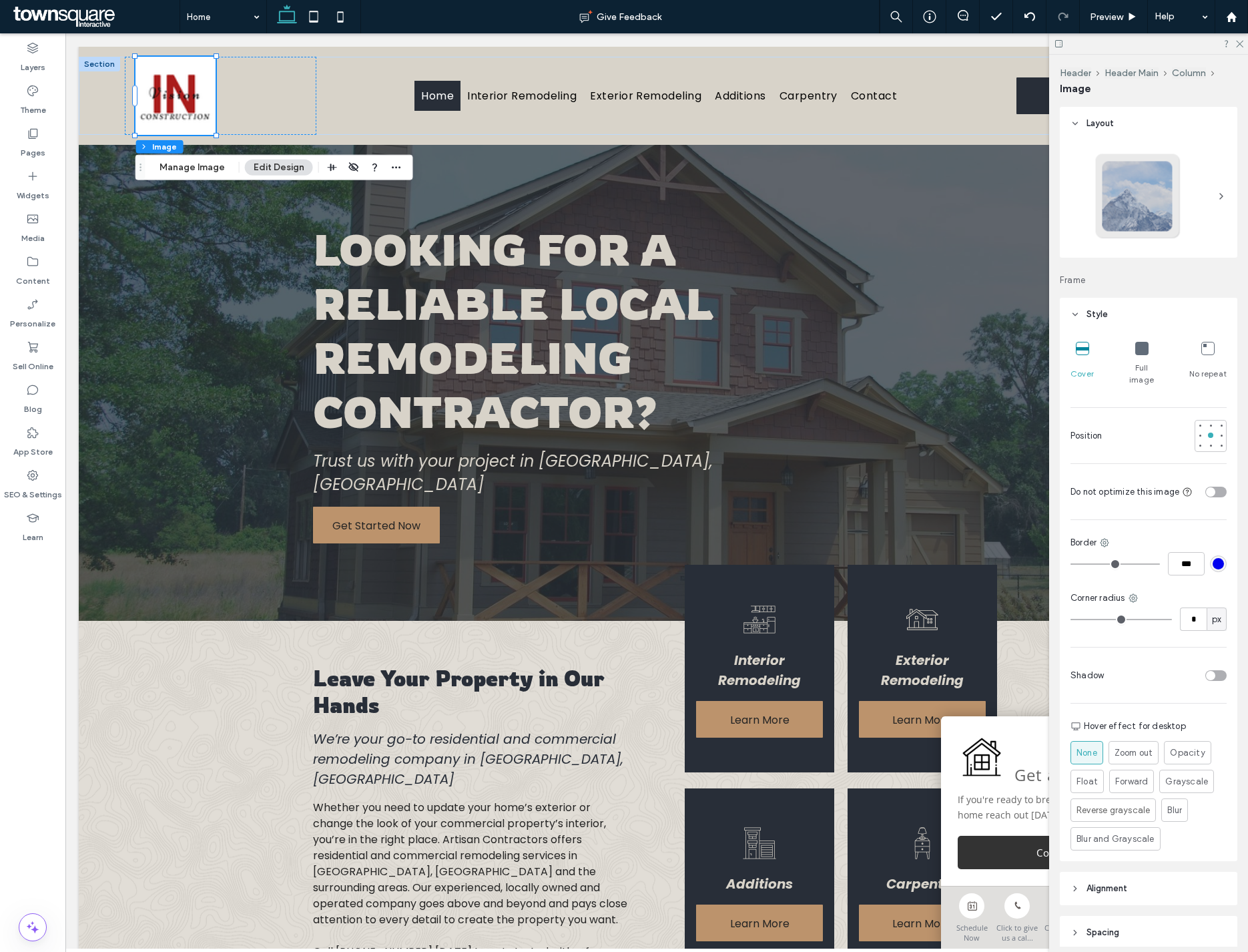
click at [947, 301] on header "Style" at bounding box center [1148, 314] width 178 height 33
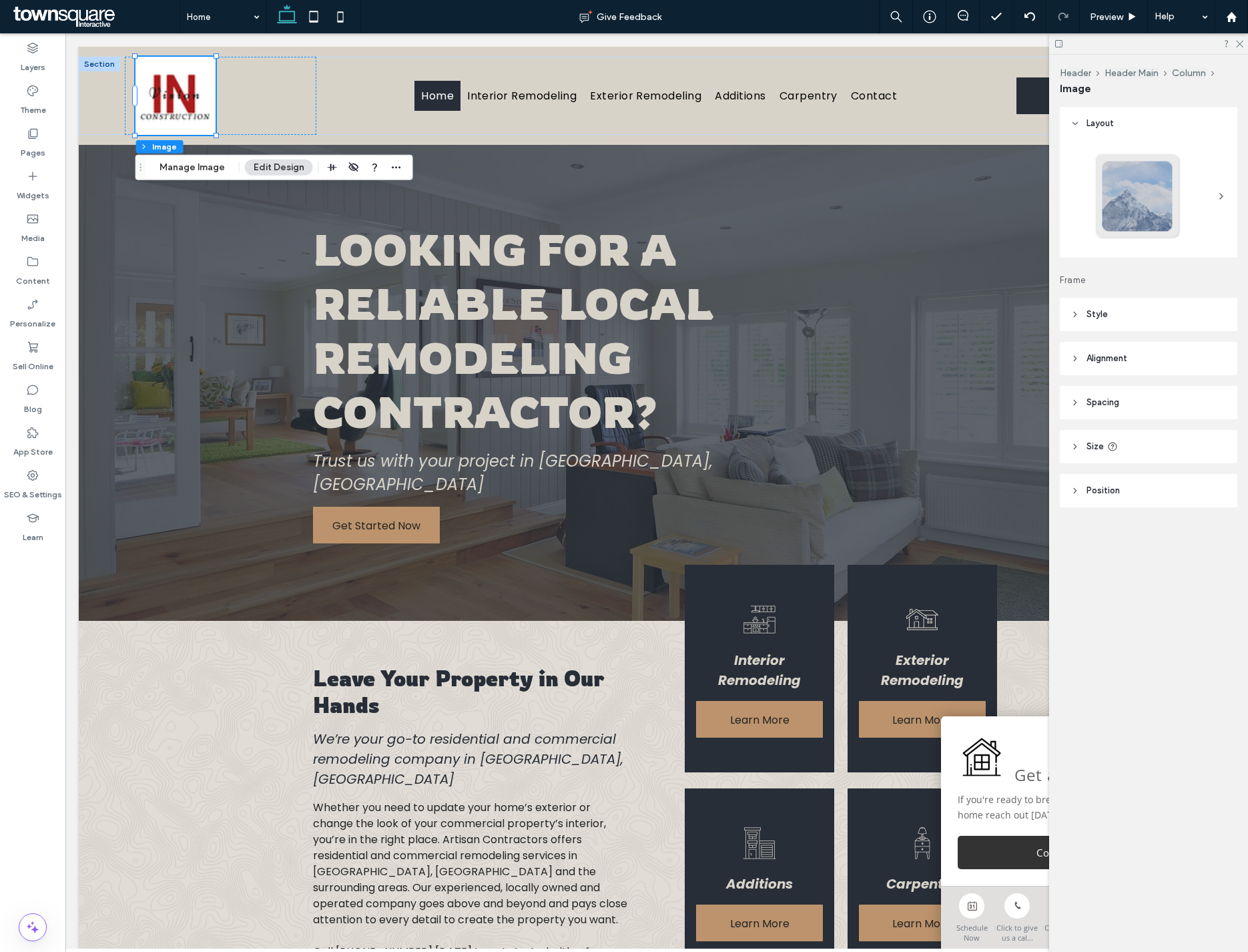
click at [947, 309] on span "Style" at bounding box center [1097, 315] width 21 height 13
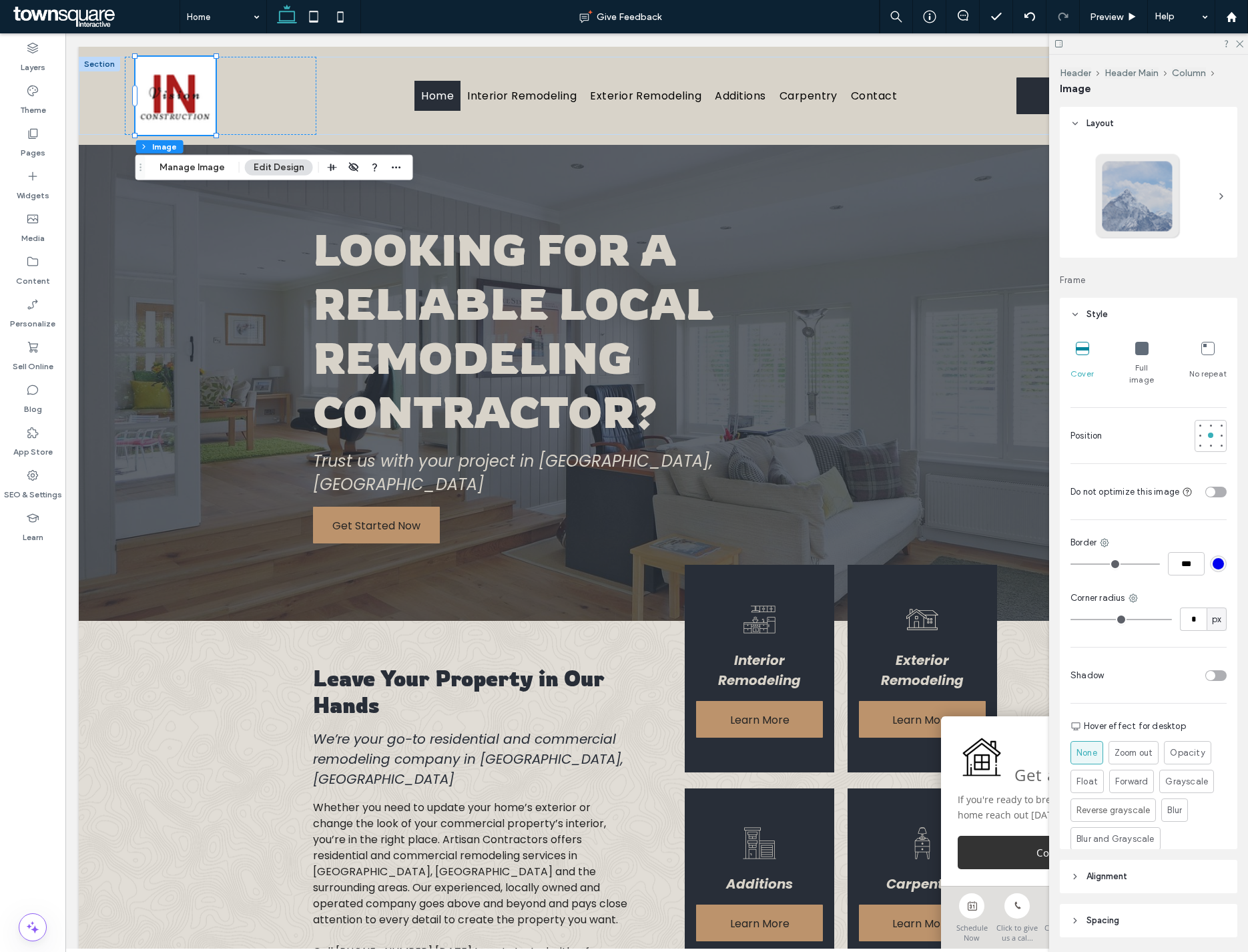
click at [947, 304] on header "Style" at bounding box center [1148, 314] width 178 height 33
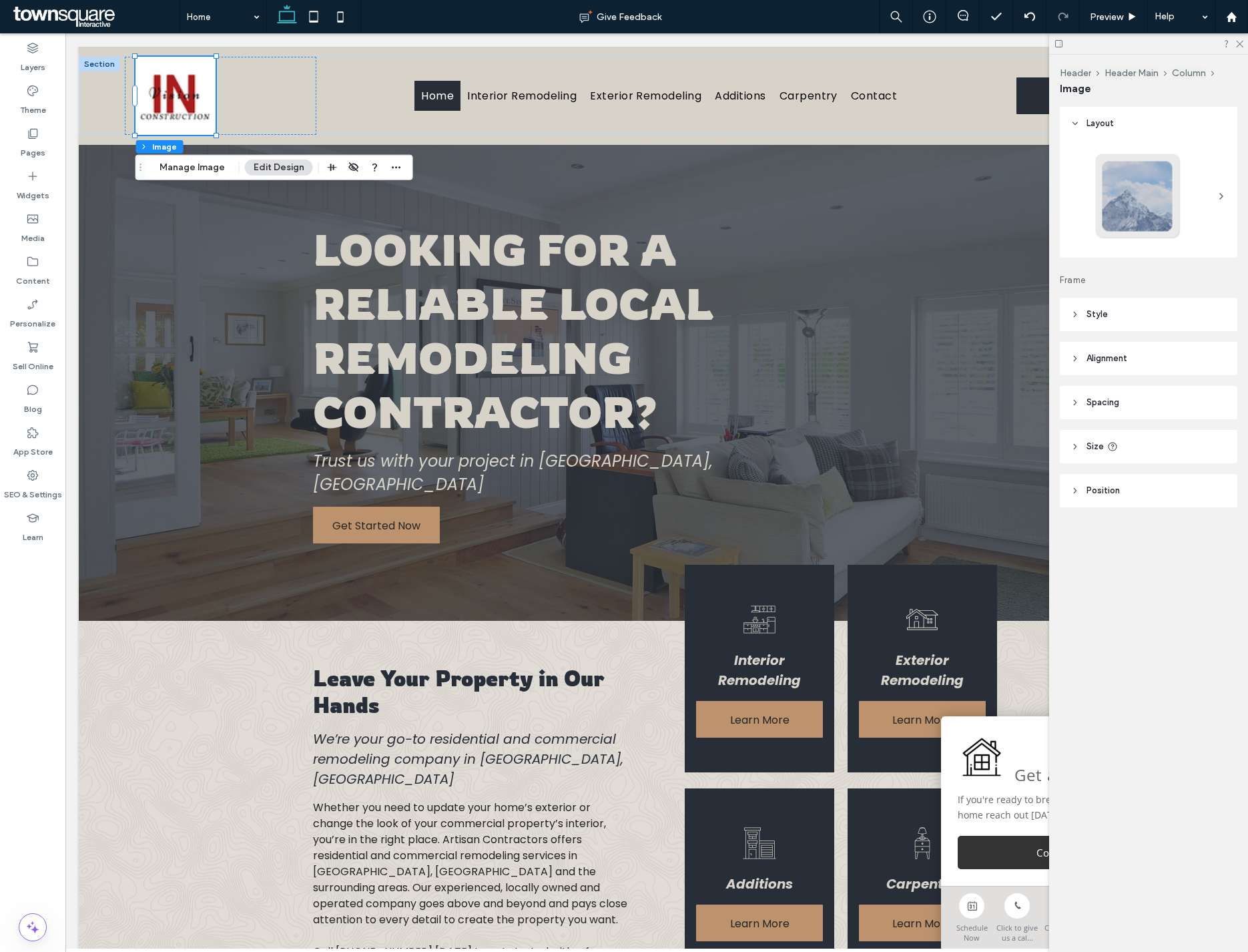
click at [947, 444] on span "Size" at bounding box center [1095, 447] width 18 height 13
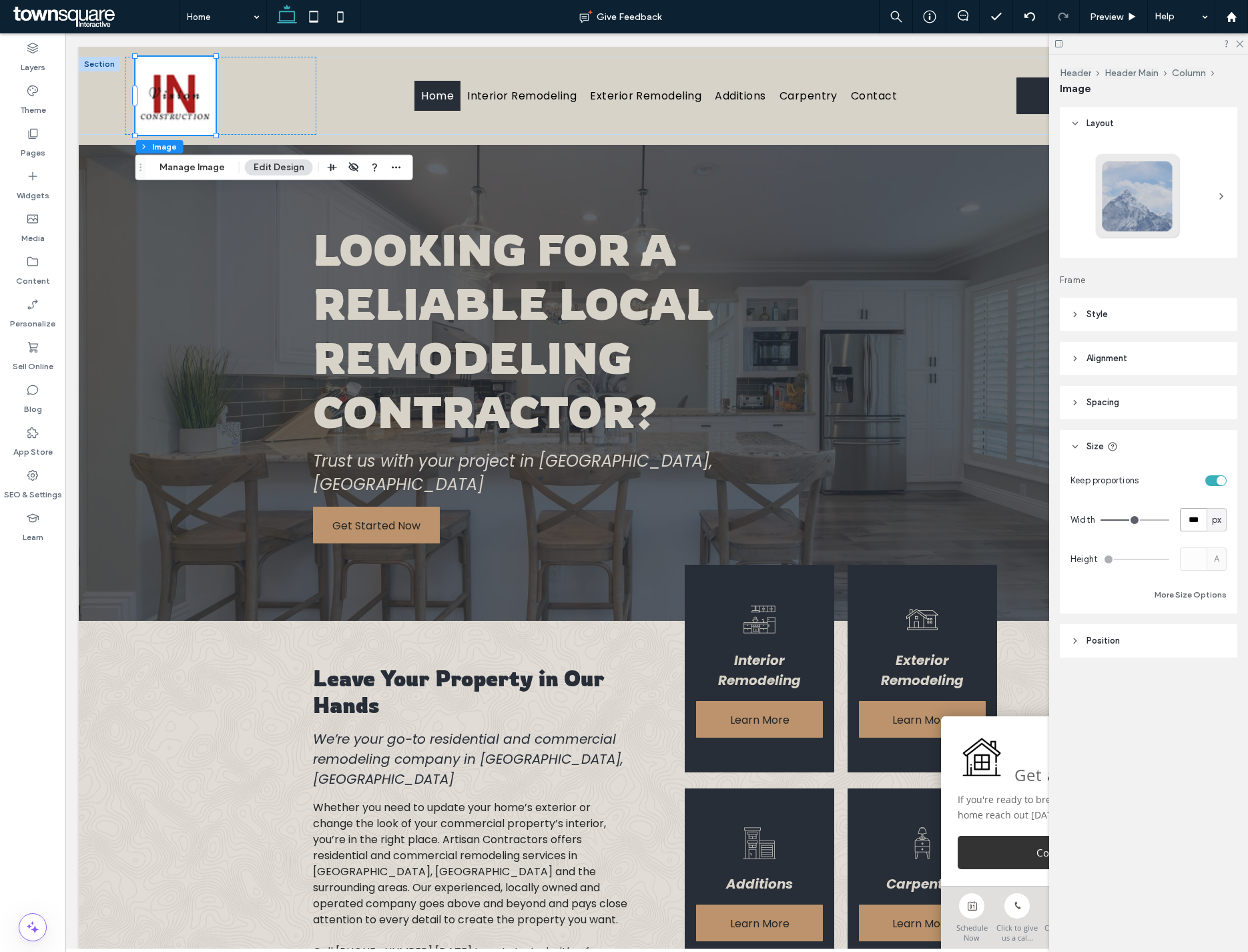
click at [947, 521] on input "***" at bounding box center [1193, 519] width 27 height 24
type input "**"
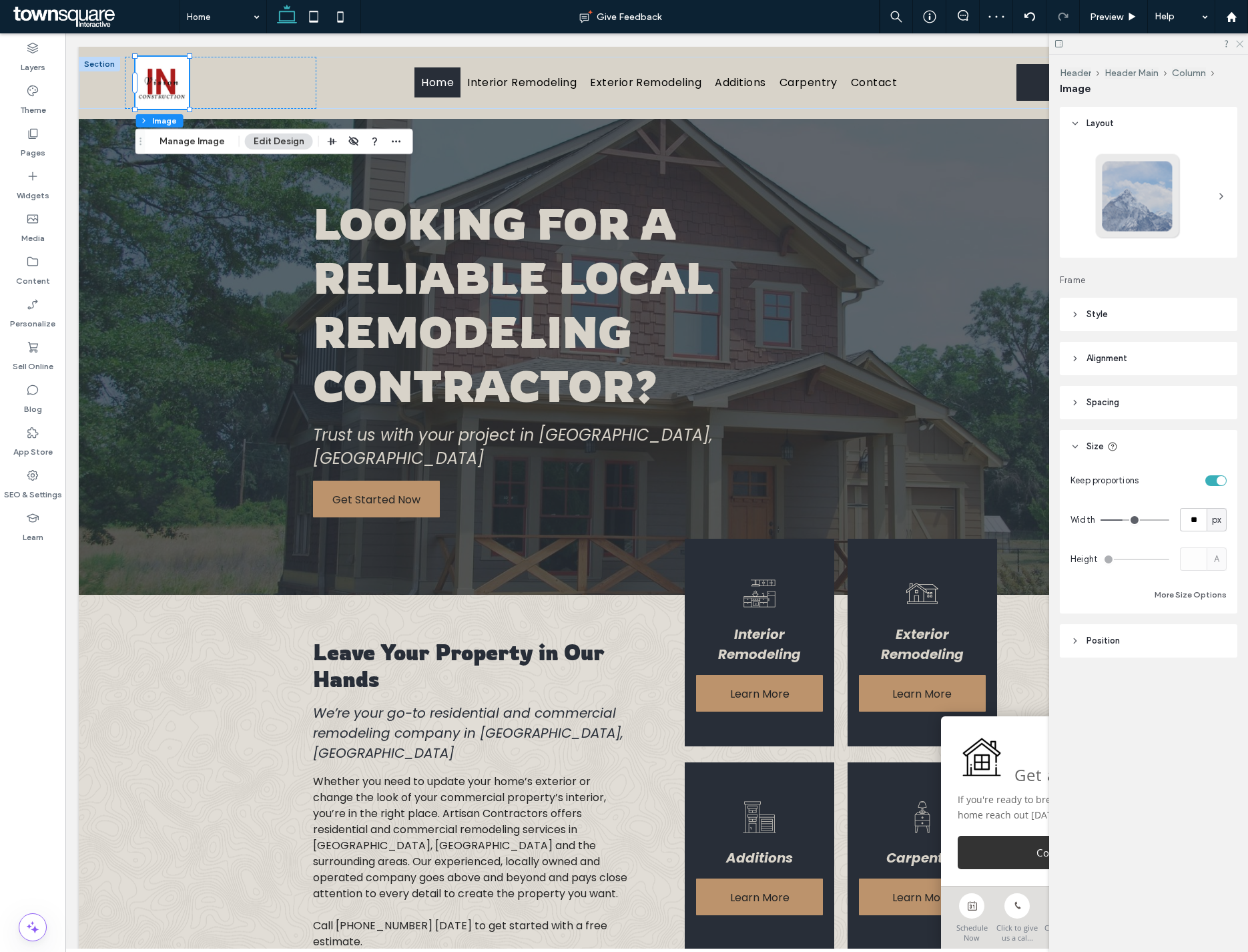
click at [947, 44] on icon at bounding box center [1239, 43] width 9 height 9
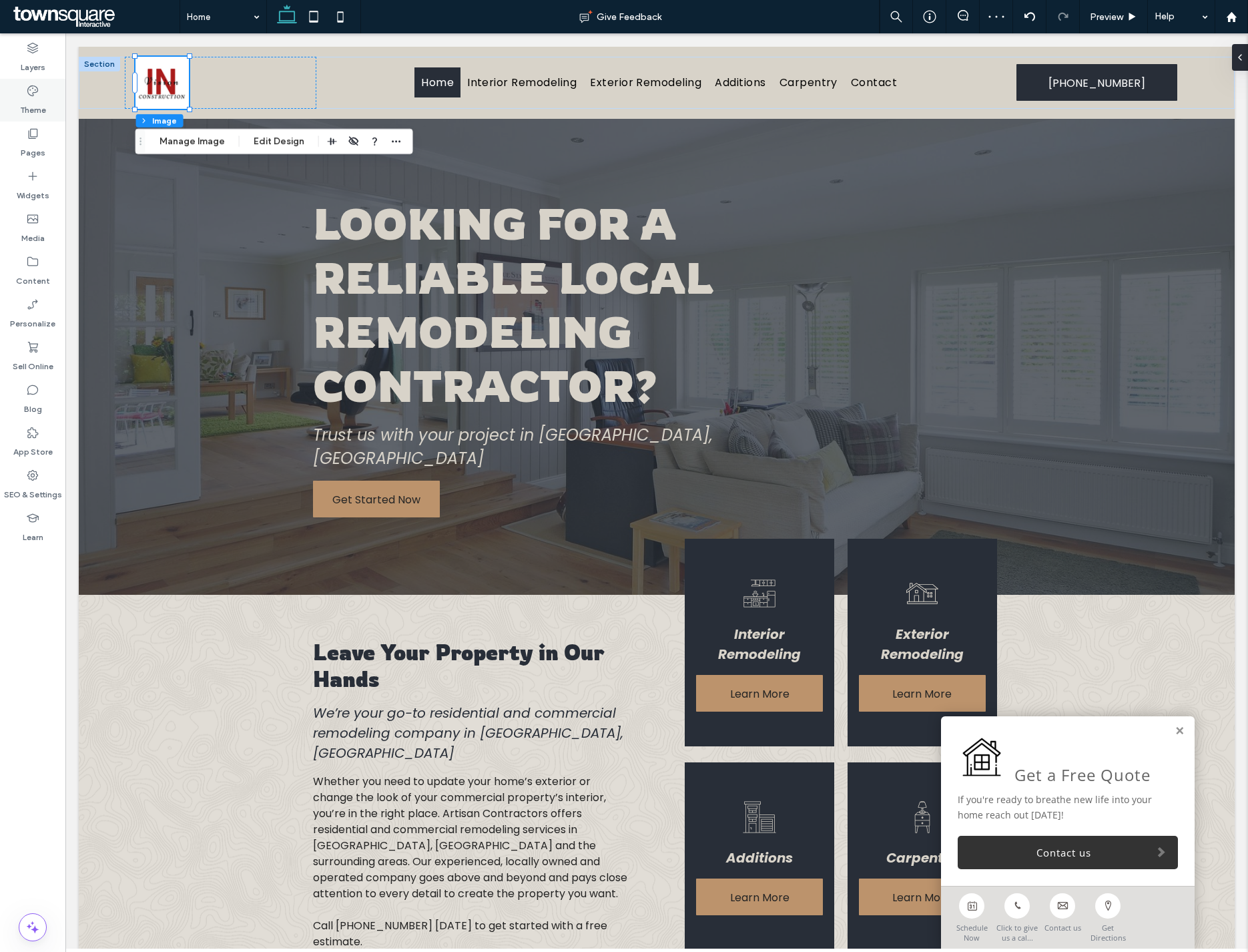
click at [34, 107] on label "Theme" at bounding box center [32, 106] width 26 height 18
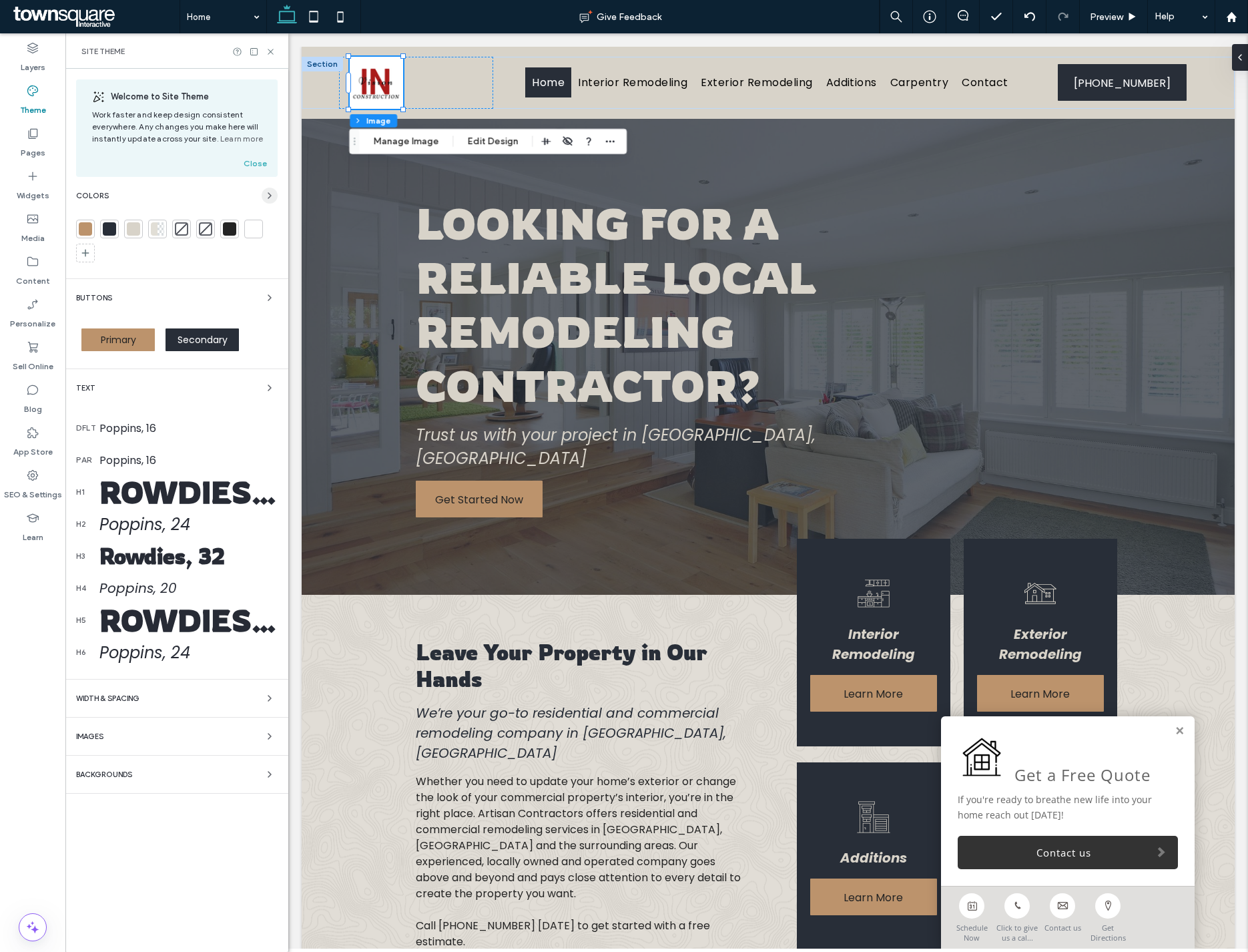
click at [273, 197] on icon "button" at bounding box center [270, 195] width 10 height 10
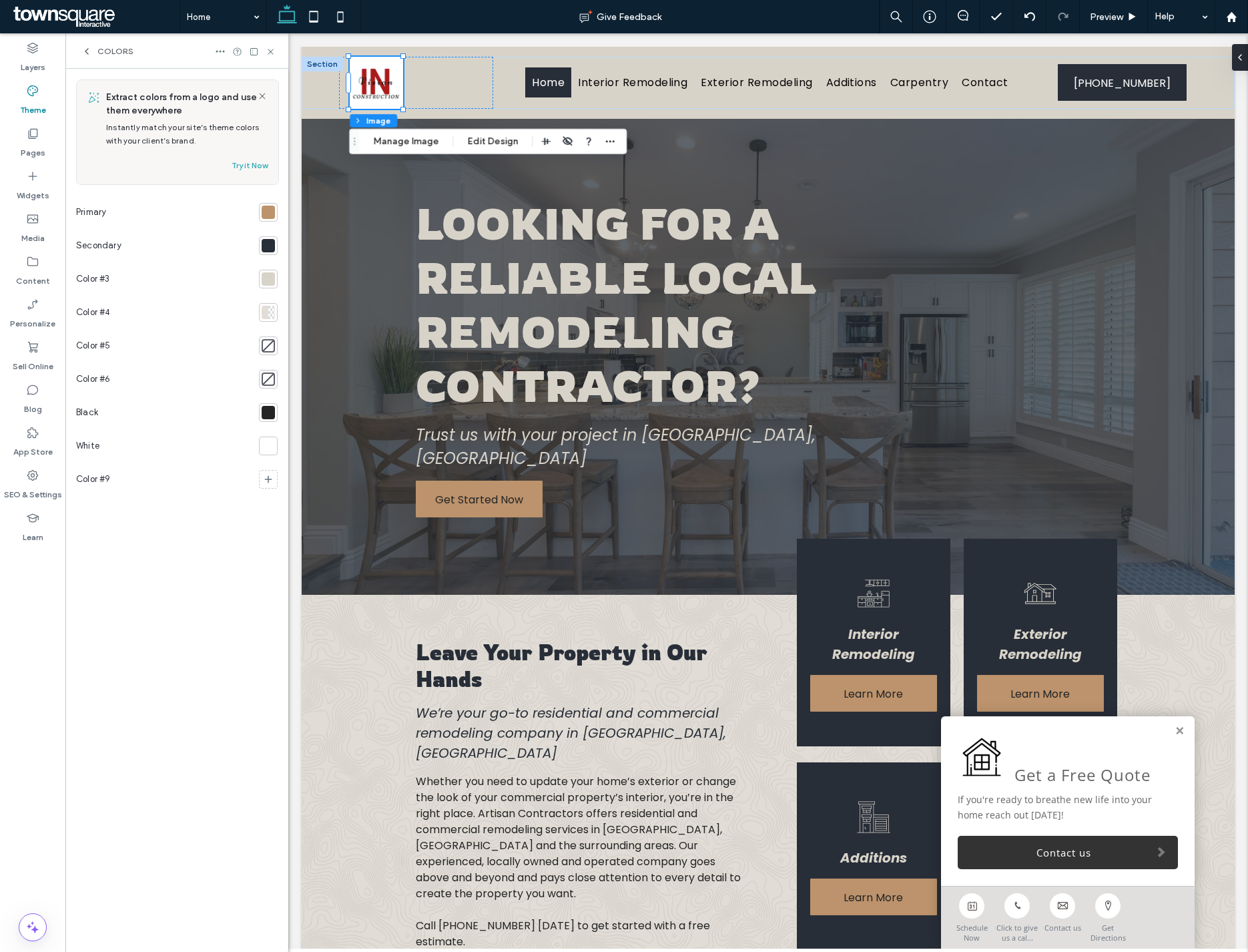
click at [270, 218] on div at bounding box center [268, 212] width 13 height 13
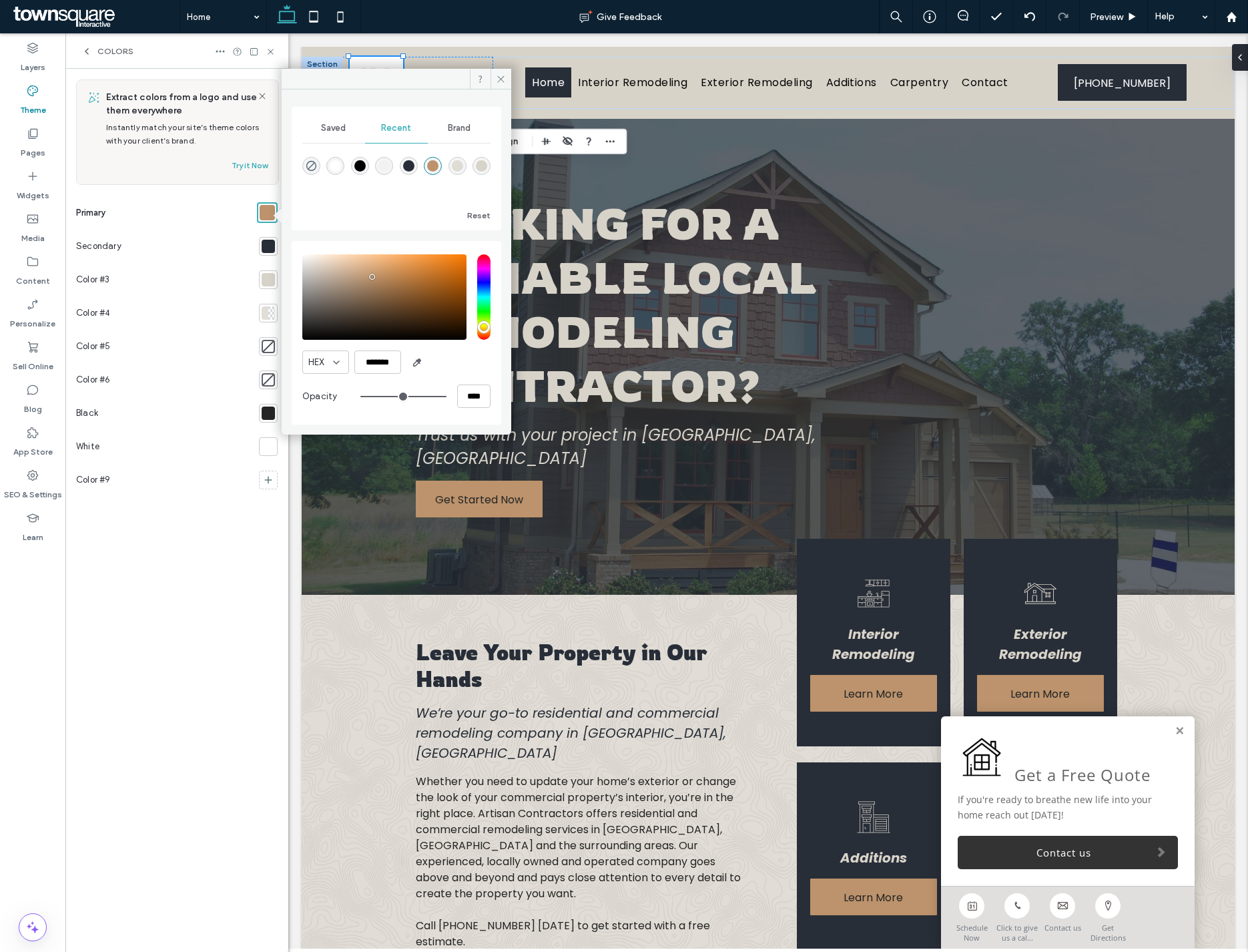
click at [330, 166] on div "rgba(255, 255, 255, 1)" at bounding box center [334, 165] width 11 height 11
type input "*******"
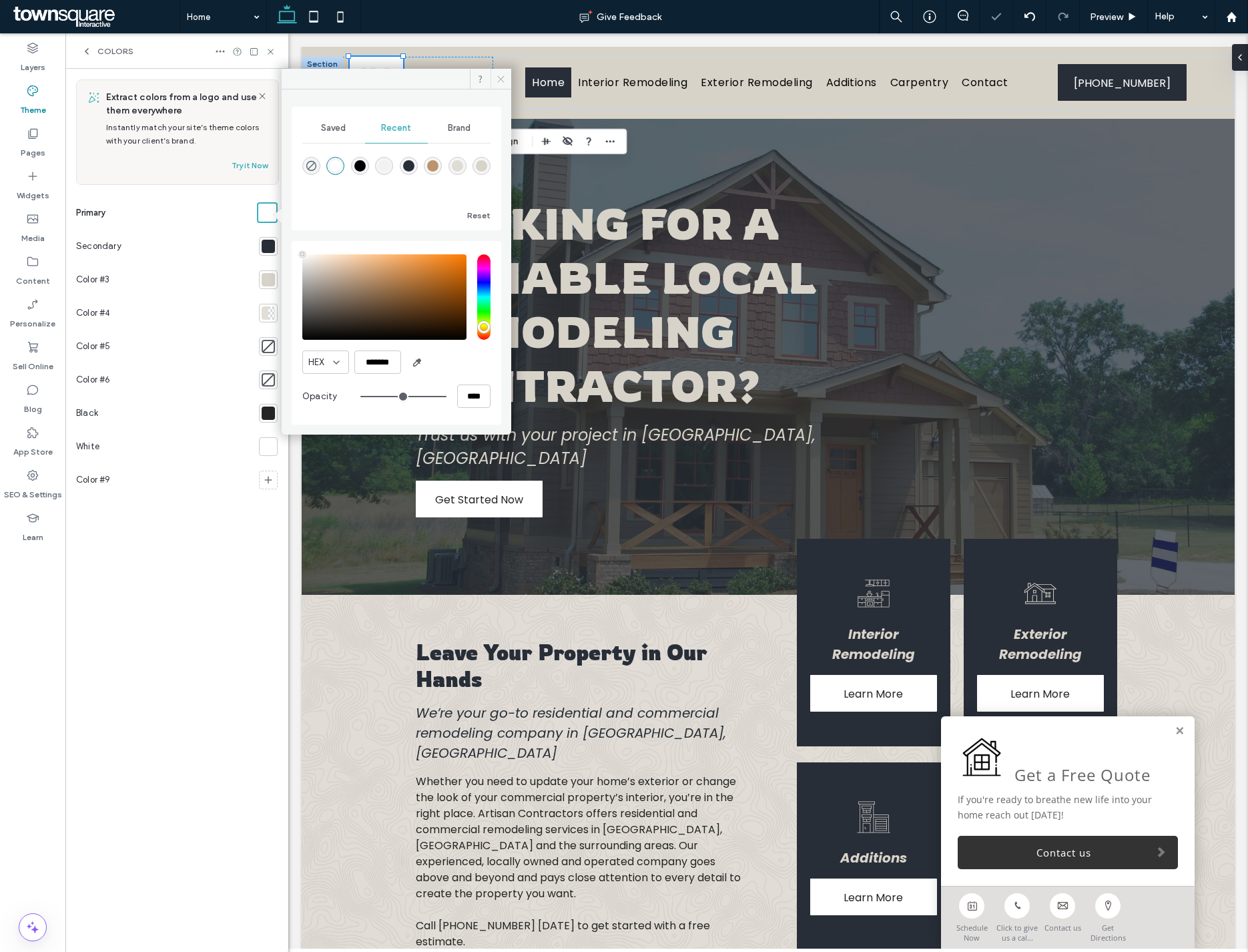
click at [502, 85] on span at bounding box center [501, 78] width 21 height 20
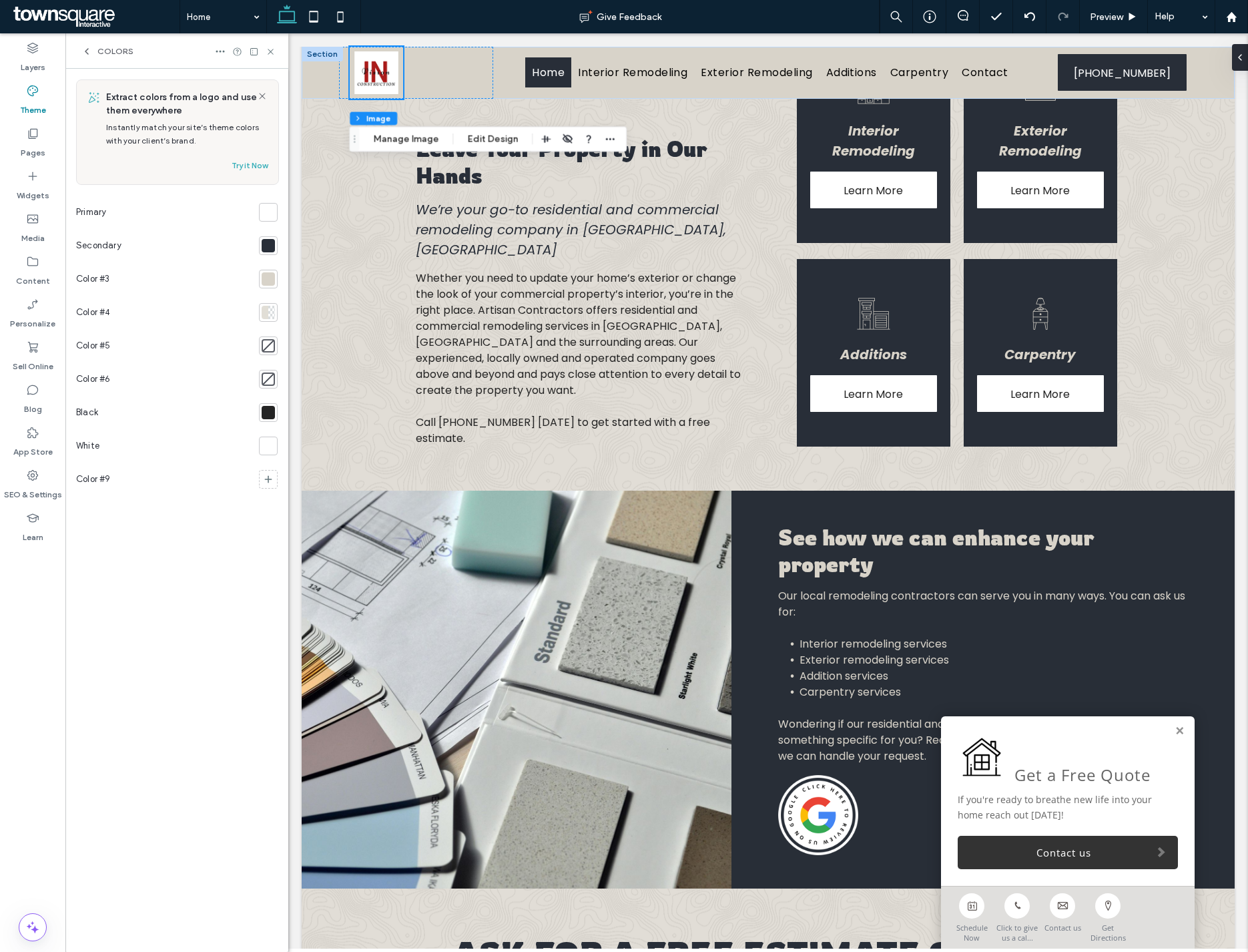
scroll to position [475, 0]
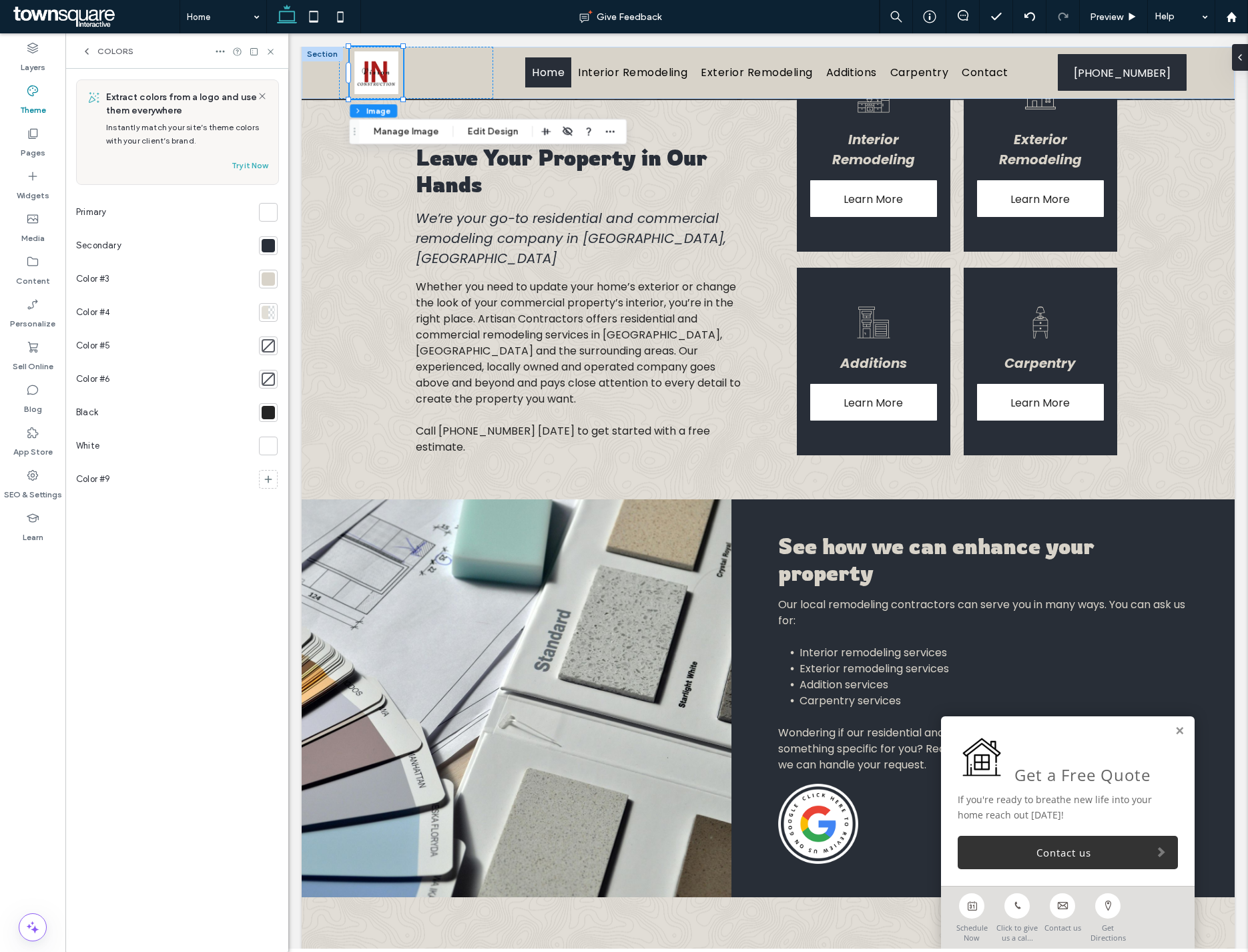
click at [270, 216] on div at bounding box center [268, 212] width 13 height 13
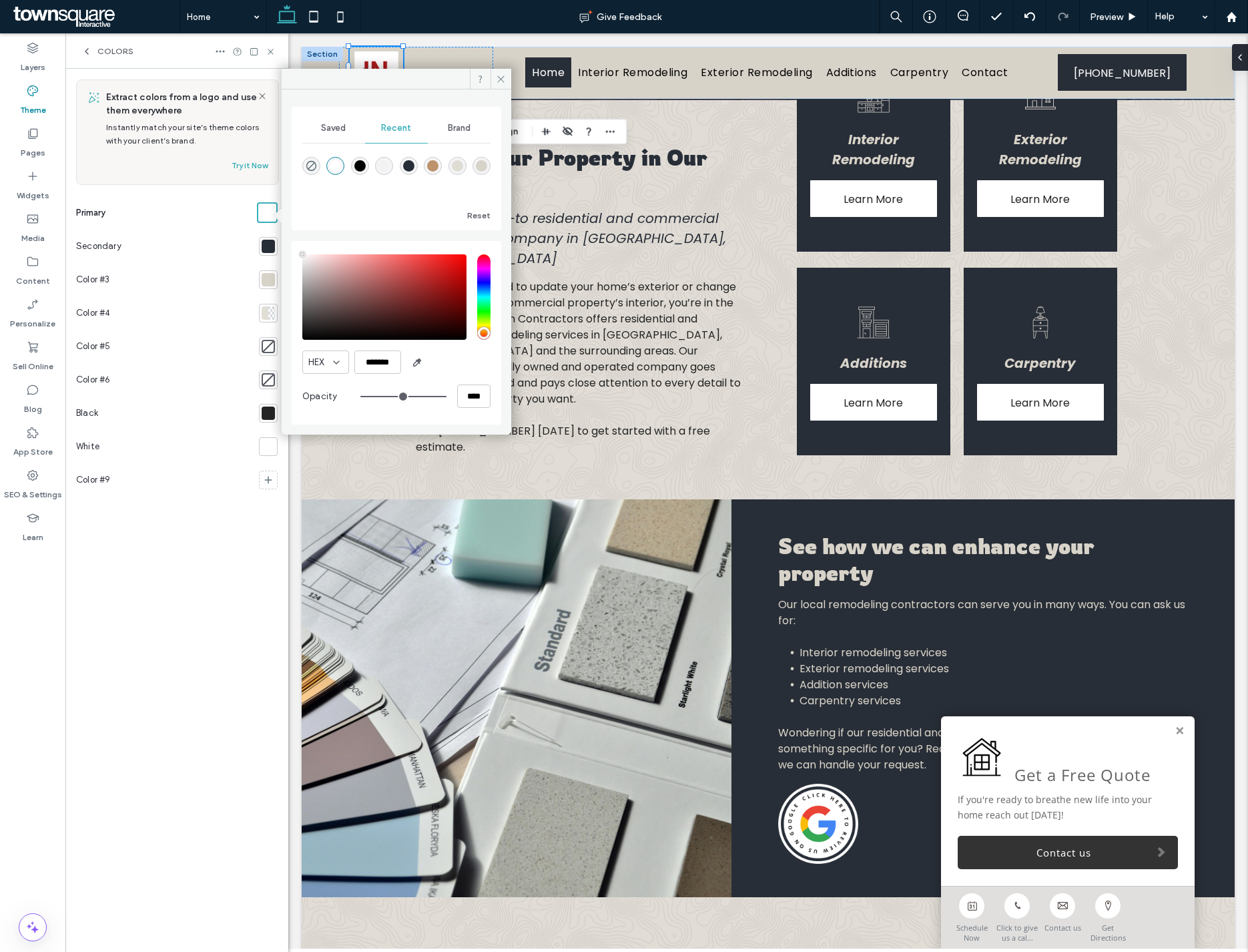
click at [463, 128] on span "Brand" at bounding box center [459, 128] width 23 height 10
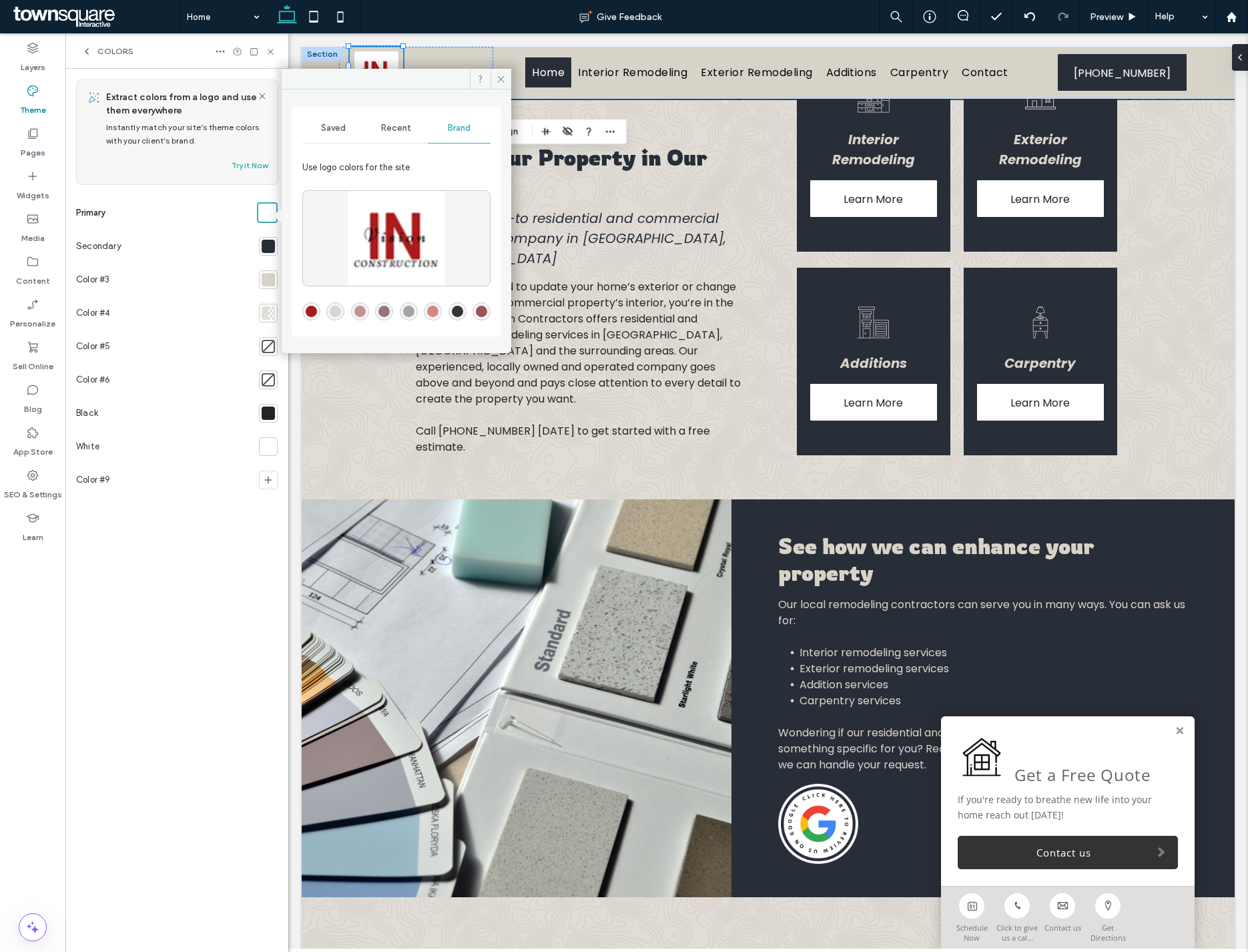
click at [311, 311] on div "rgba(168,28,27,1)" at bounding box center [311, 311] width 11 height 11
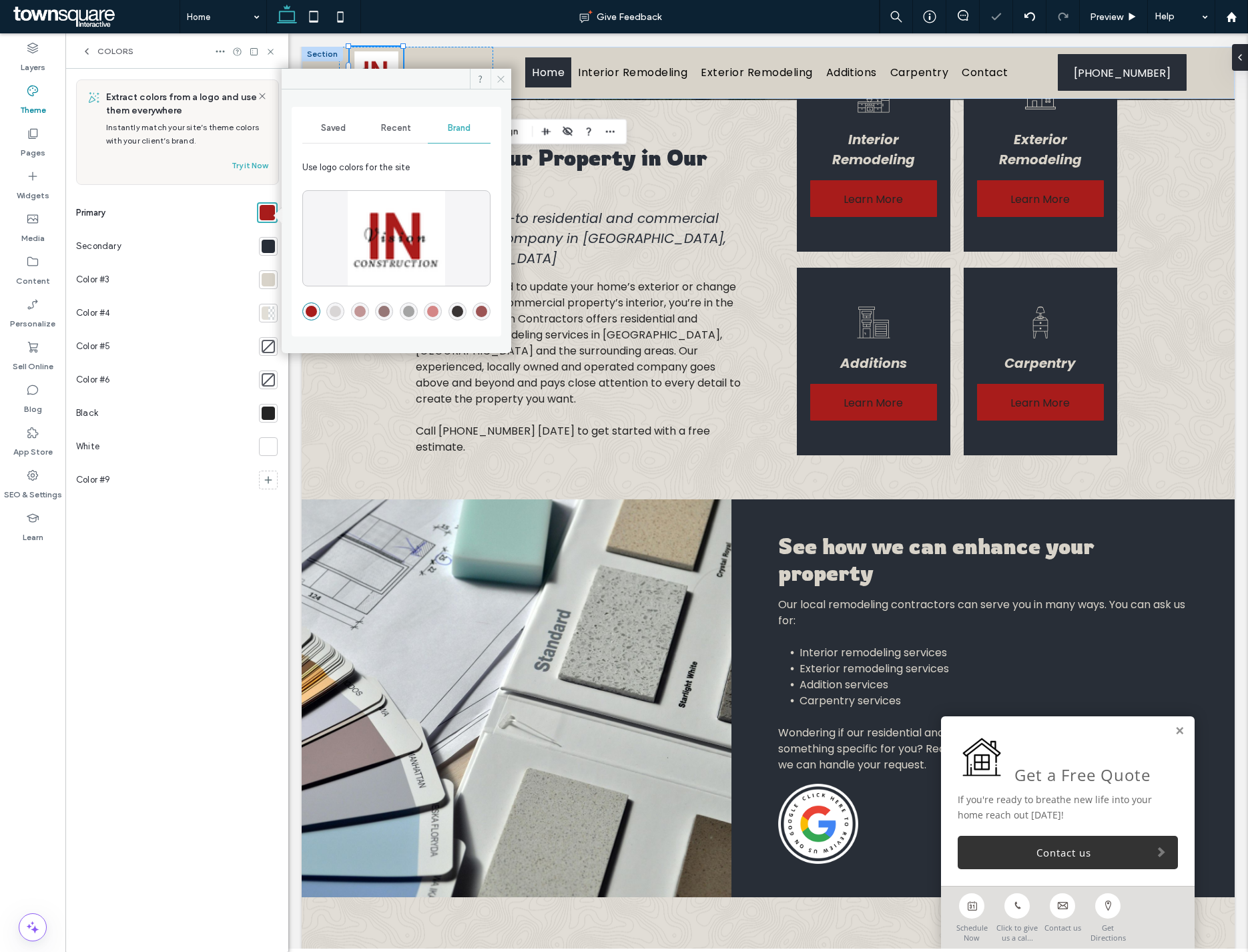
click at [502, 79] on icon at bounding box center [501, 80] width 10 height 10
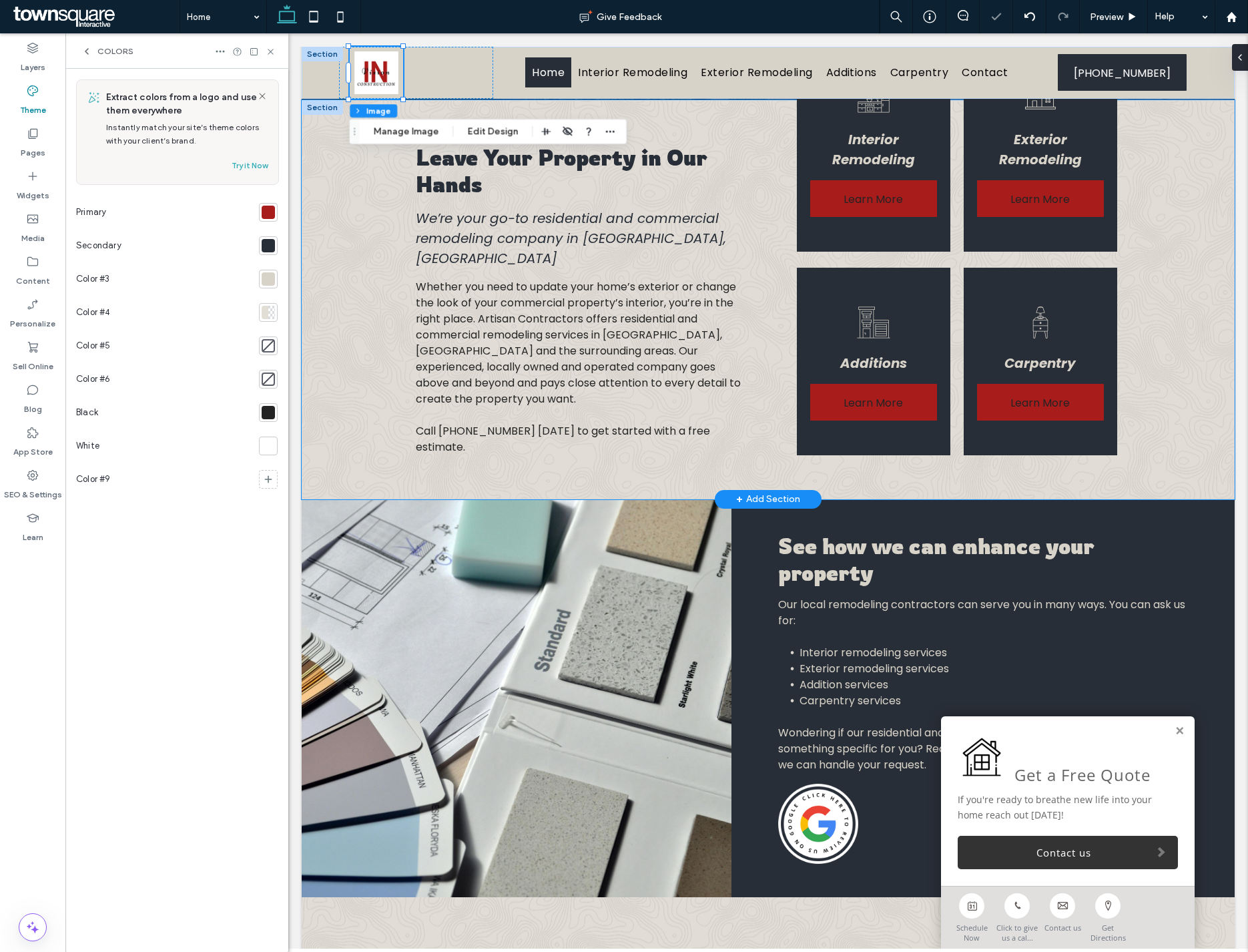
scroll to position [0, 0]
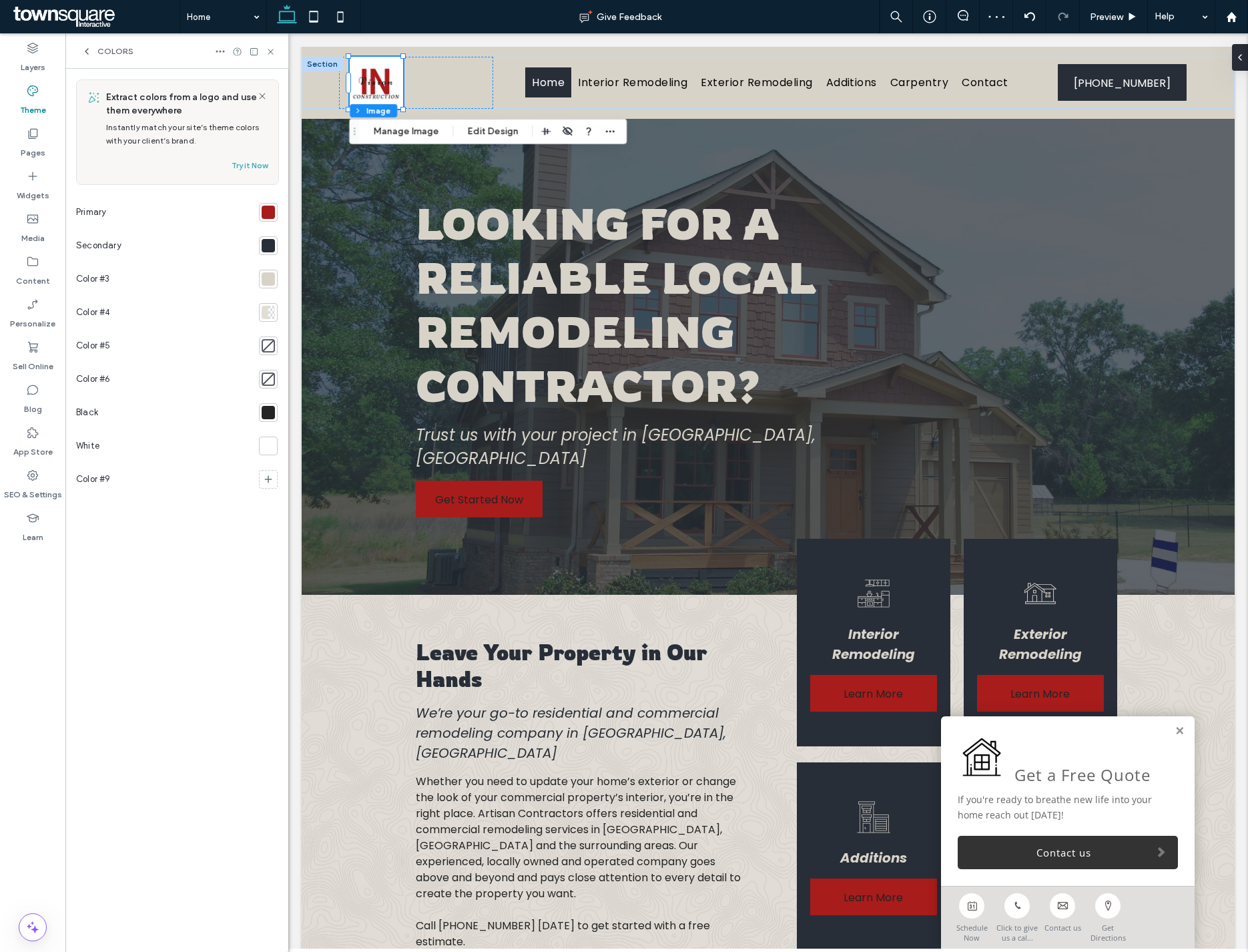
click at [264, 284] on div at bounding box center [268, 279] width 13 height 13
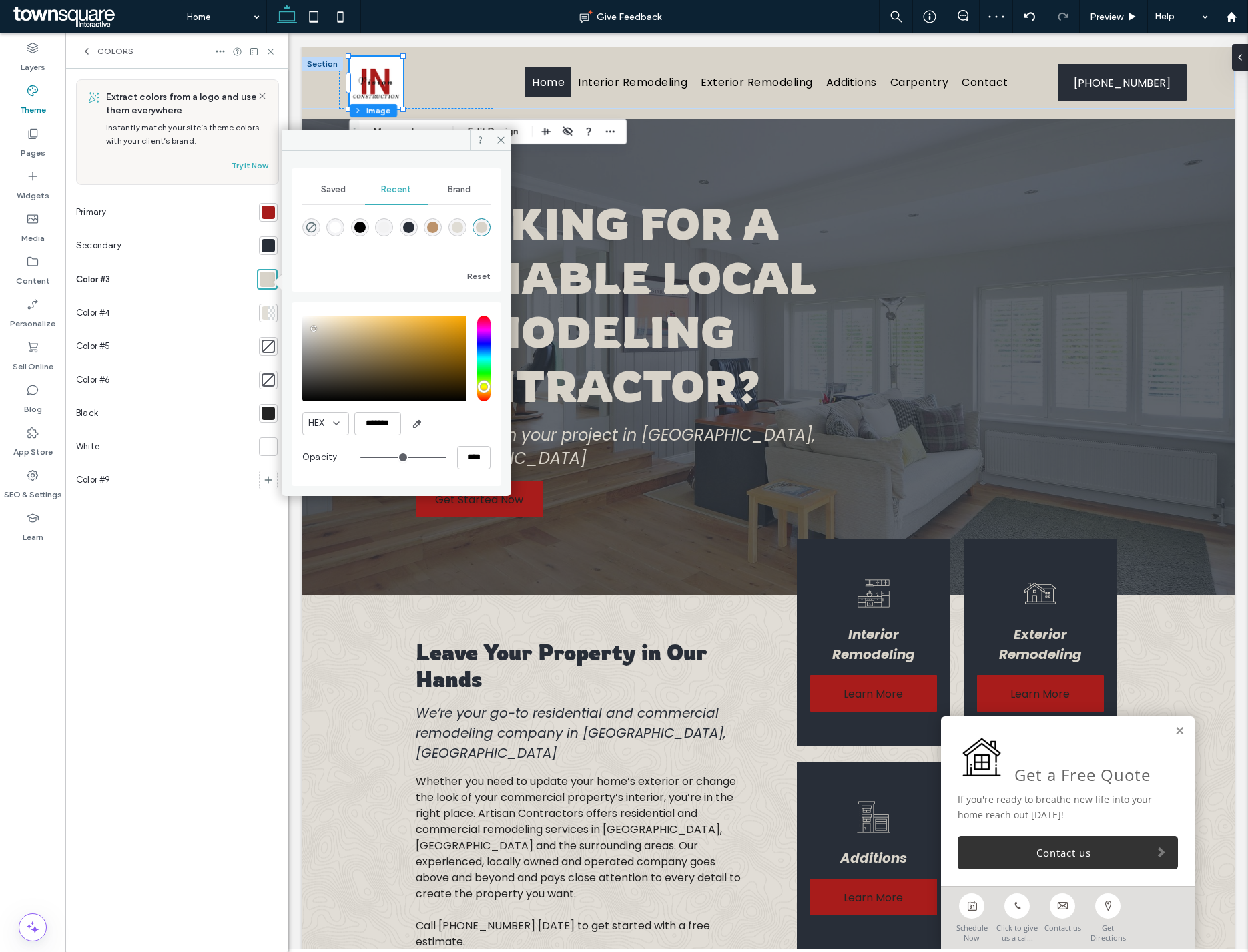
click at [339, 230] on div "rgba(255, 255, 255, 1)" at bounding box center [335, 227] width 18 height 18
type input "*******"
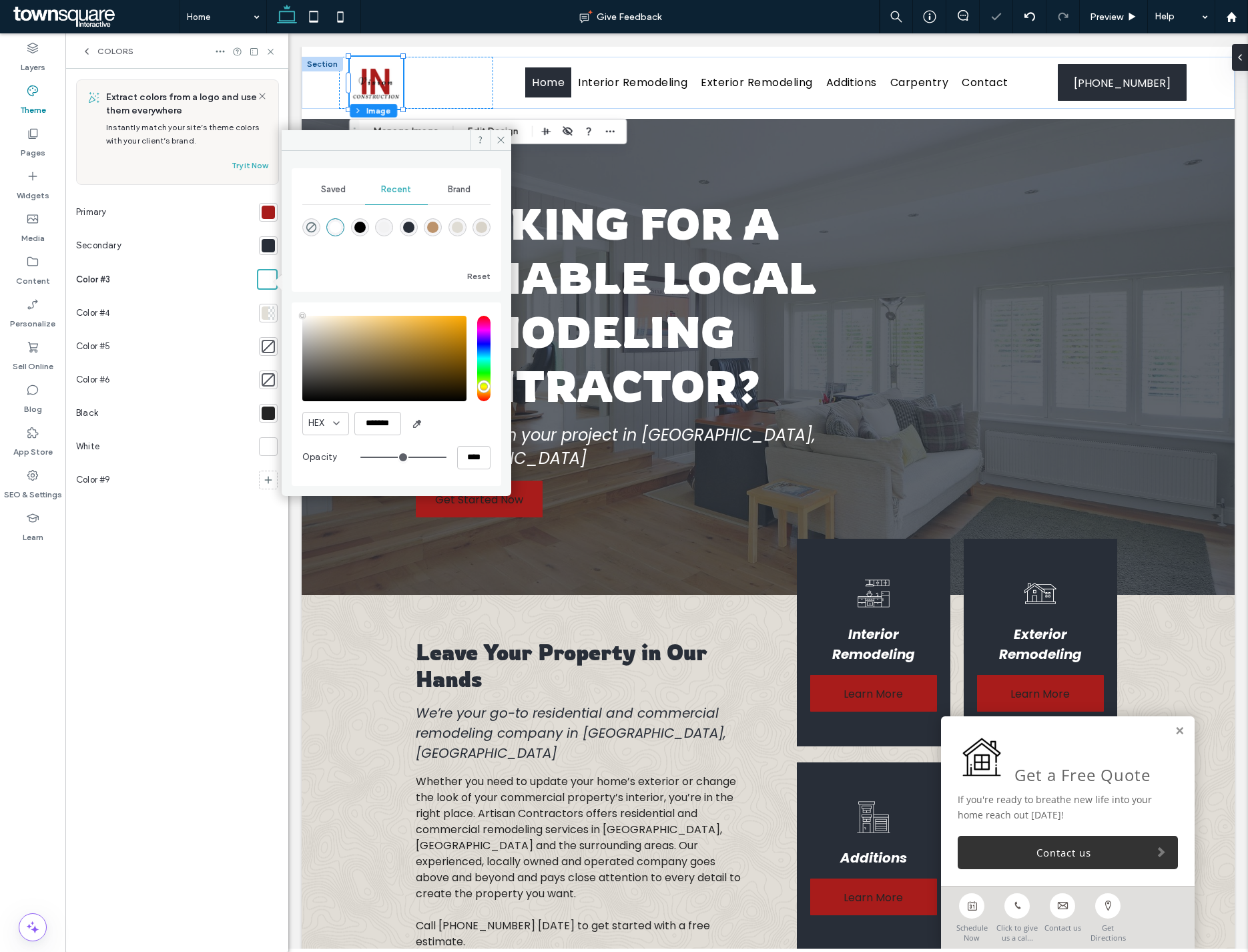
click at [270, 315] on div at bounding box center [271, 313] width 7 height 13
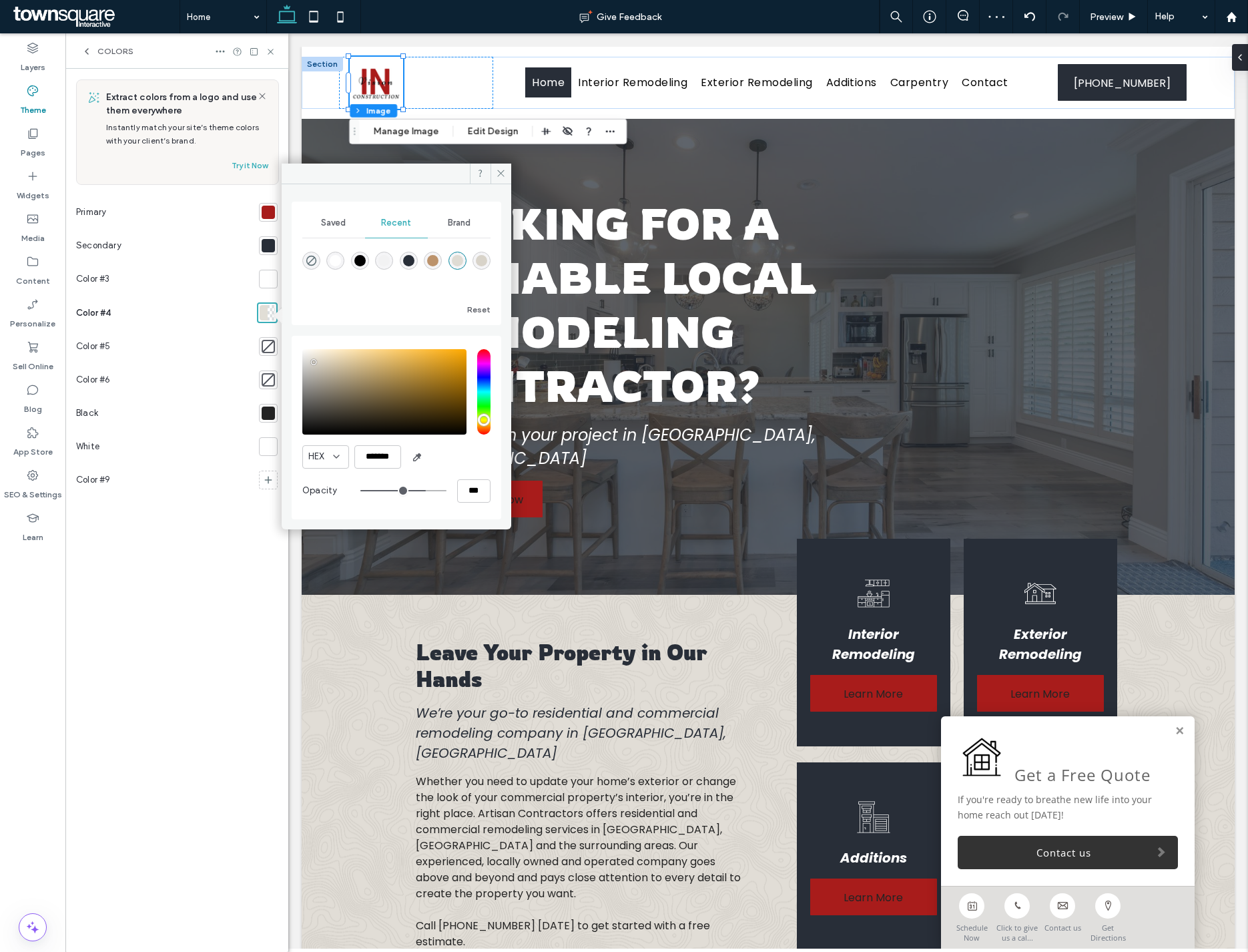
click at [341, 265] on div "rgba(255, 255, 255, 1)" at bounding box center [334, 260] width 11 height 11
type input "*******"
type input "***"
type input "****"
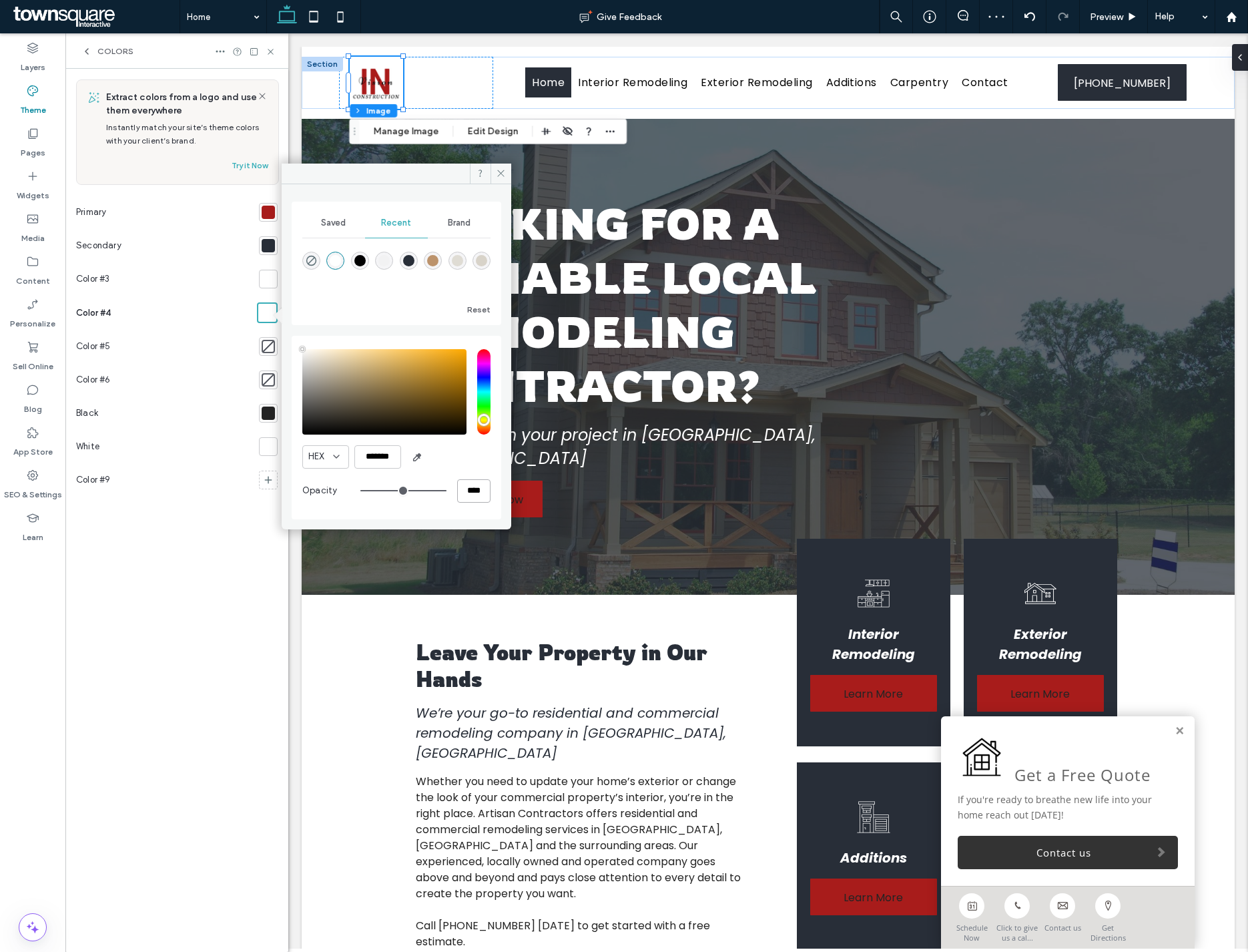
click at [468, 492] on input "****" at bounding box center [473, 491] width 33 height 24
type input "*"
type input "**"
type input "***"
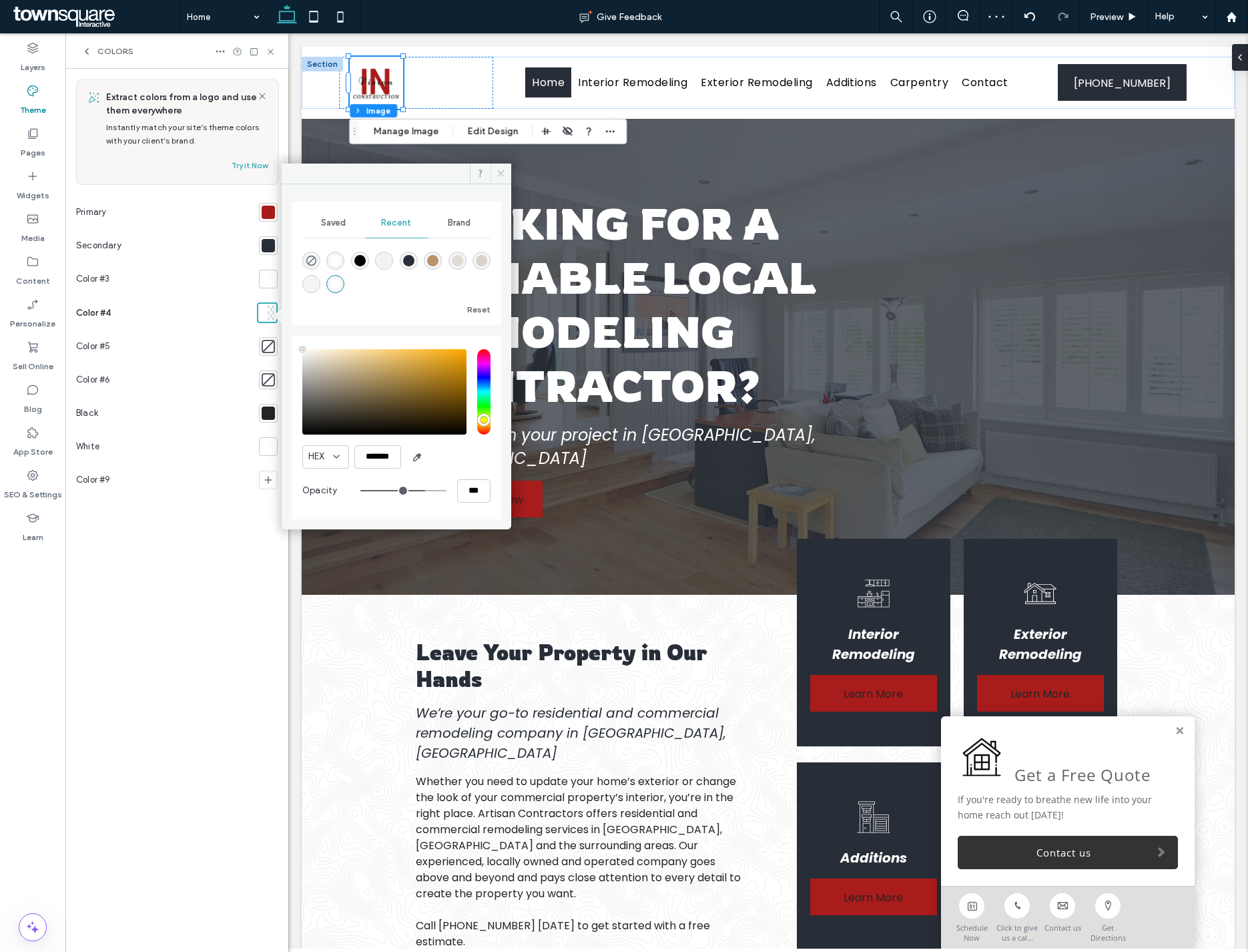
drag, startPoint x: 499, startPoint y: 170, endPoint x: 46, endPoint y: 17, distance: 478.1
click at [499, 170] on icon at bounding box center [501, 173] width 10 height 10
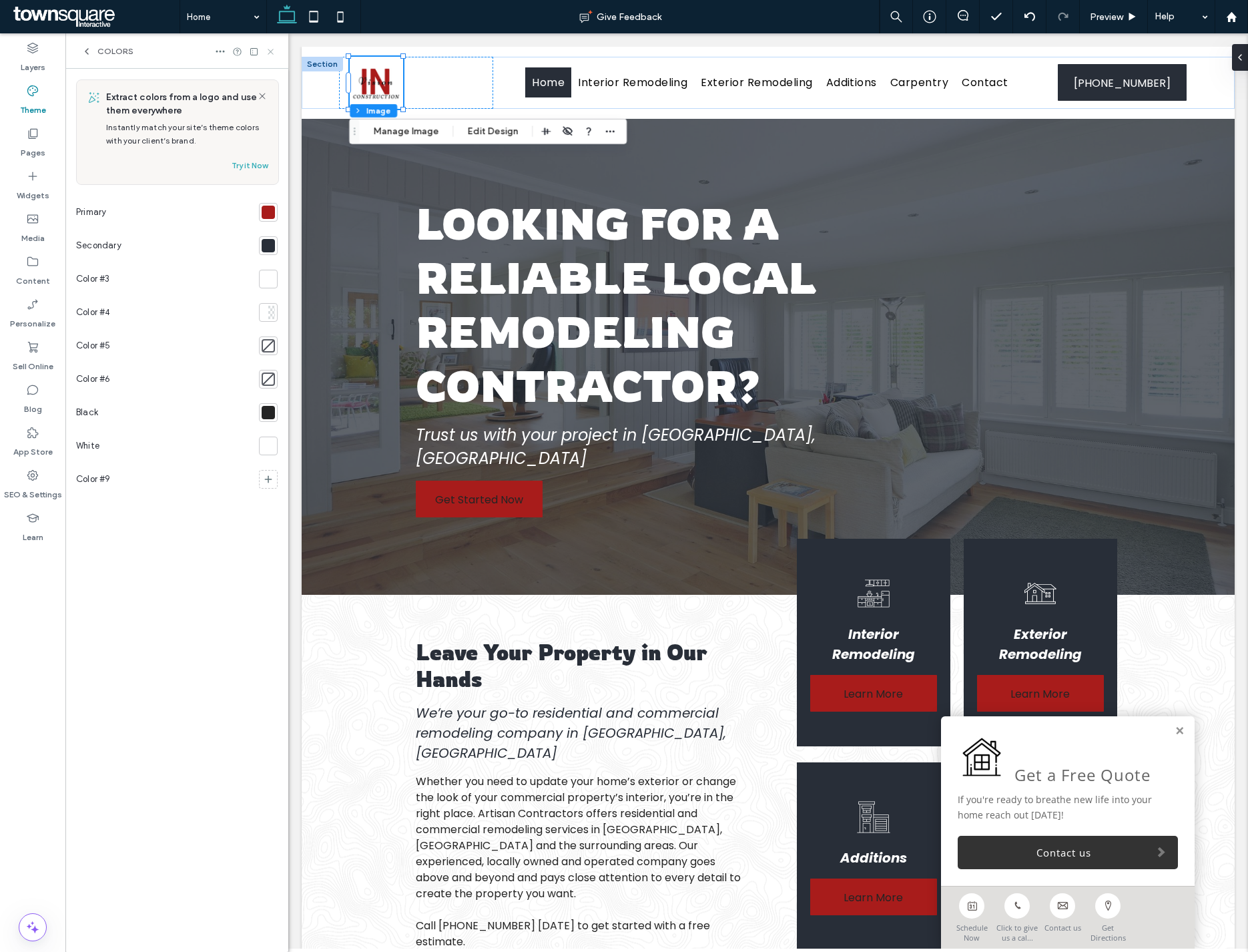
click at [267, 52] on icon at bounding box center [270, 52] width 10 height 10
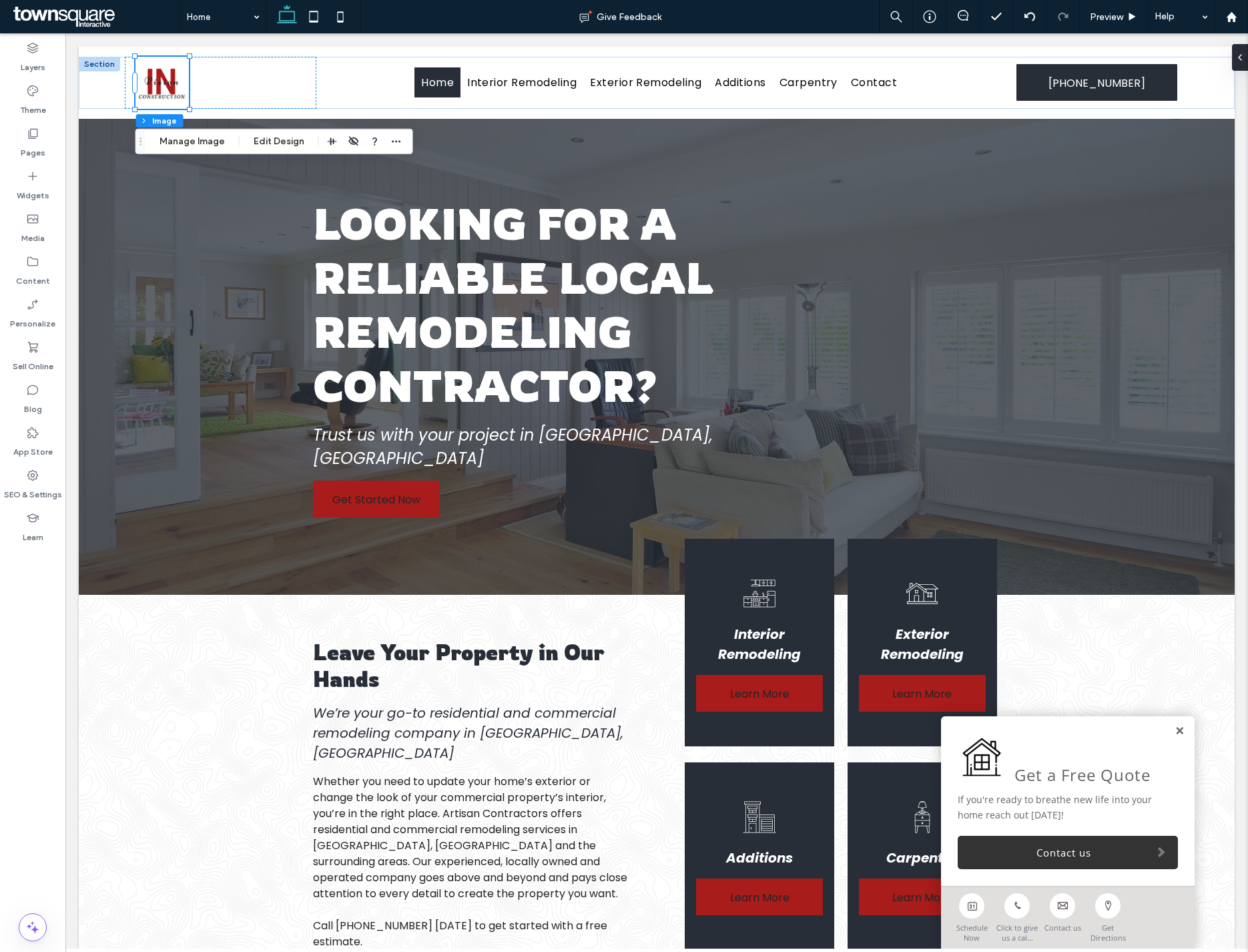
click at [947, 732] on link at bounding box center [1179, 731] width 10 height 11
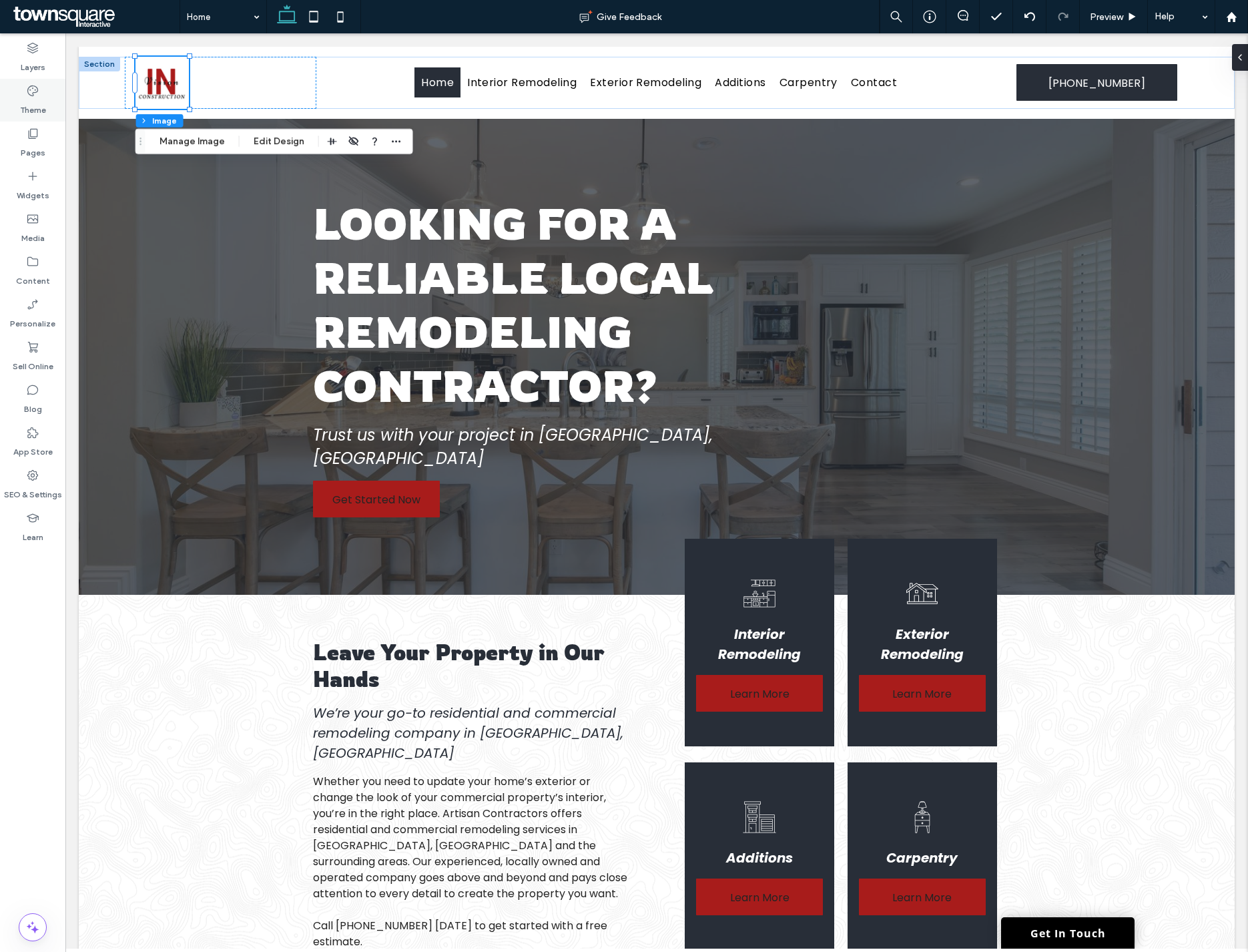
click at [38, 90] on icon at bounding box center [32, 91] width 13 height 13
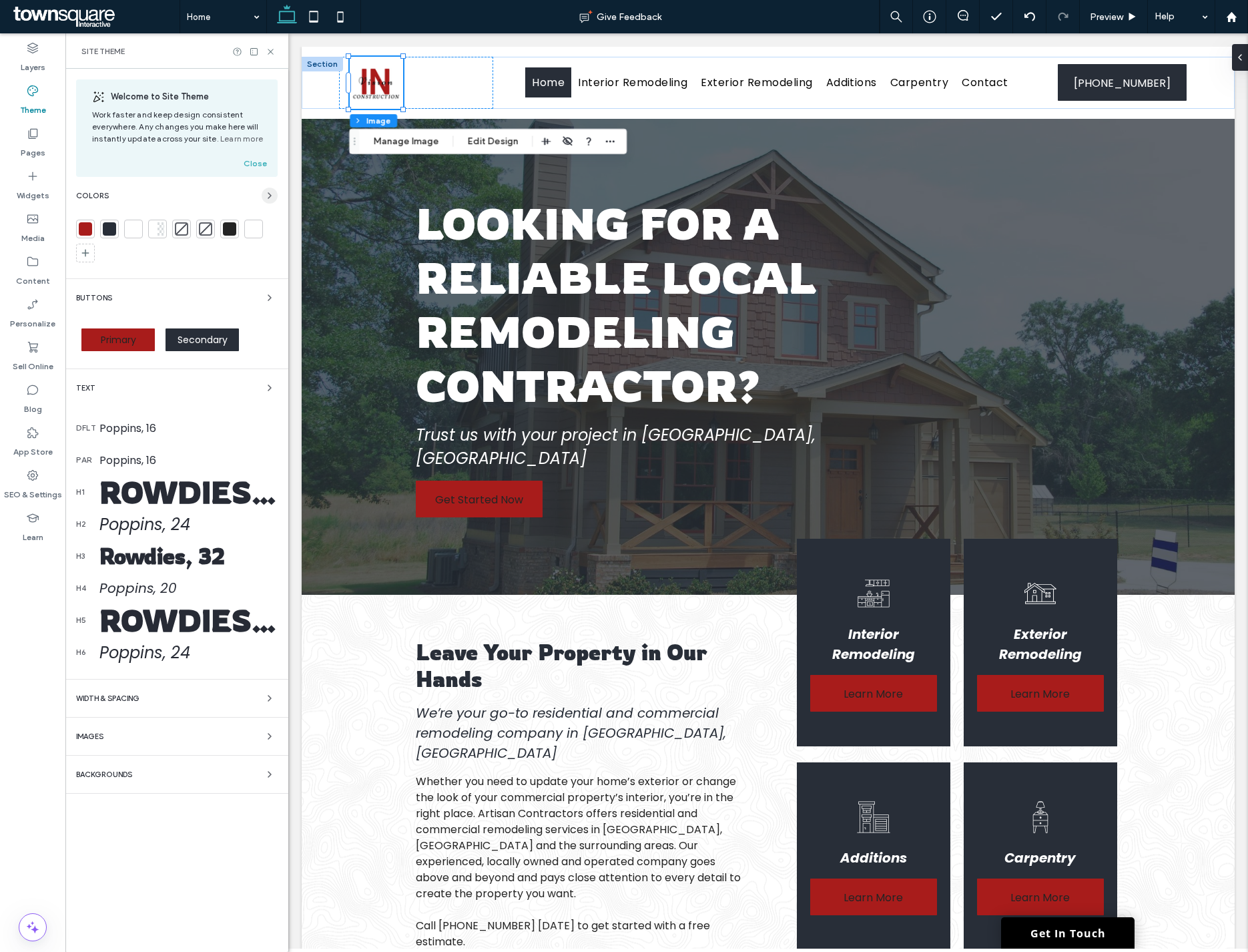
click at [264, 195] on icon "button" at bounding box center [270, 195] width 10 height 10
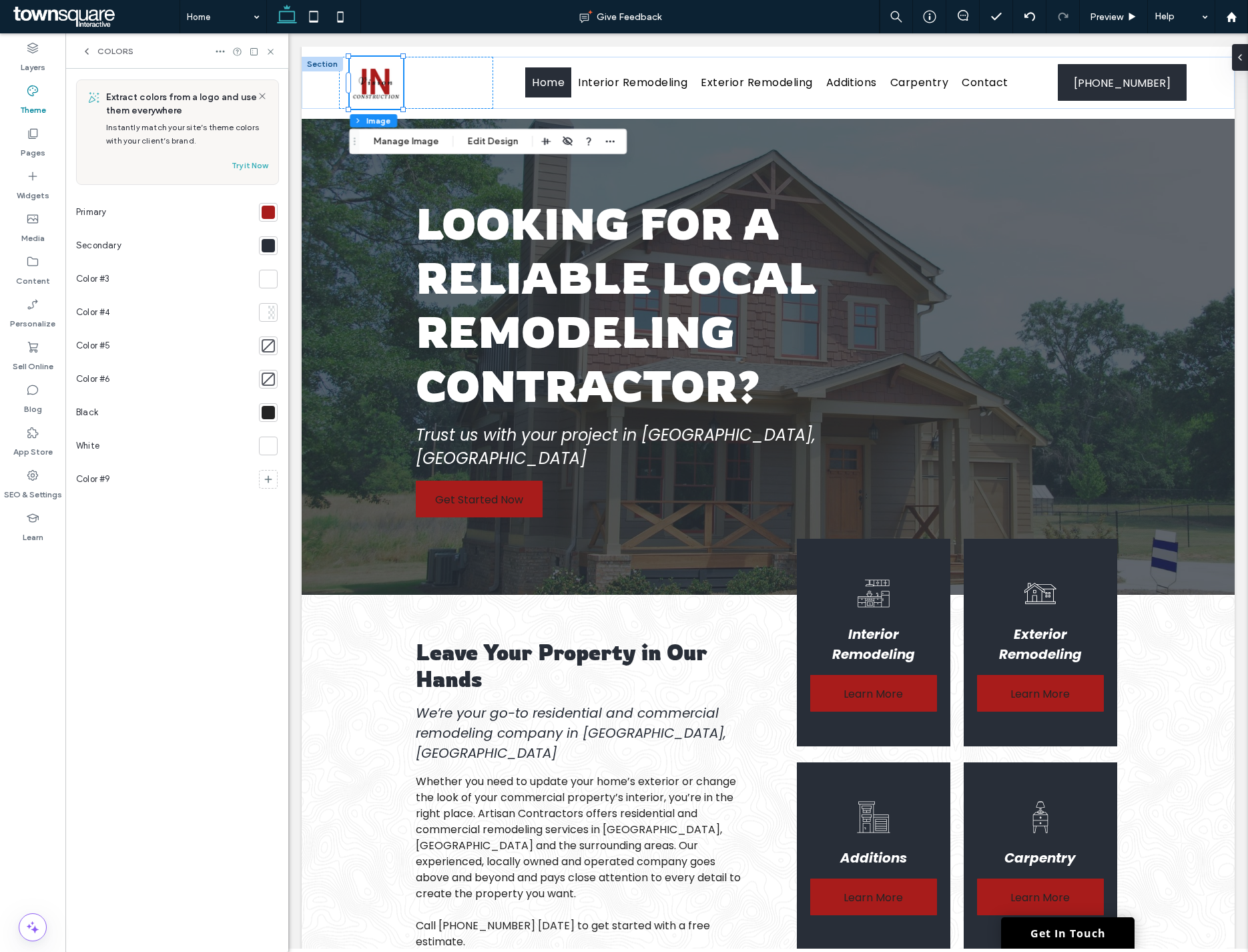
click at [269, 245] on div at bounding box center [268, 245] width 13 height 13
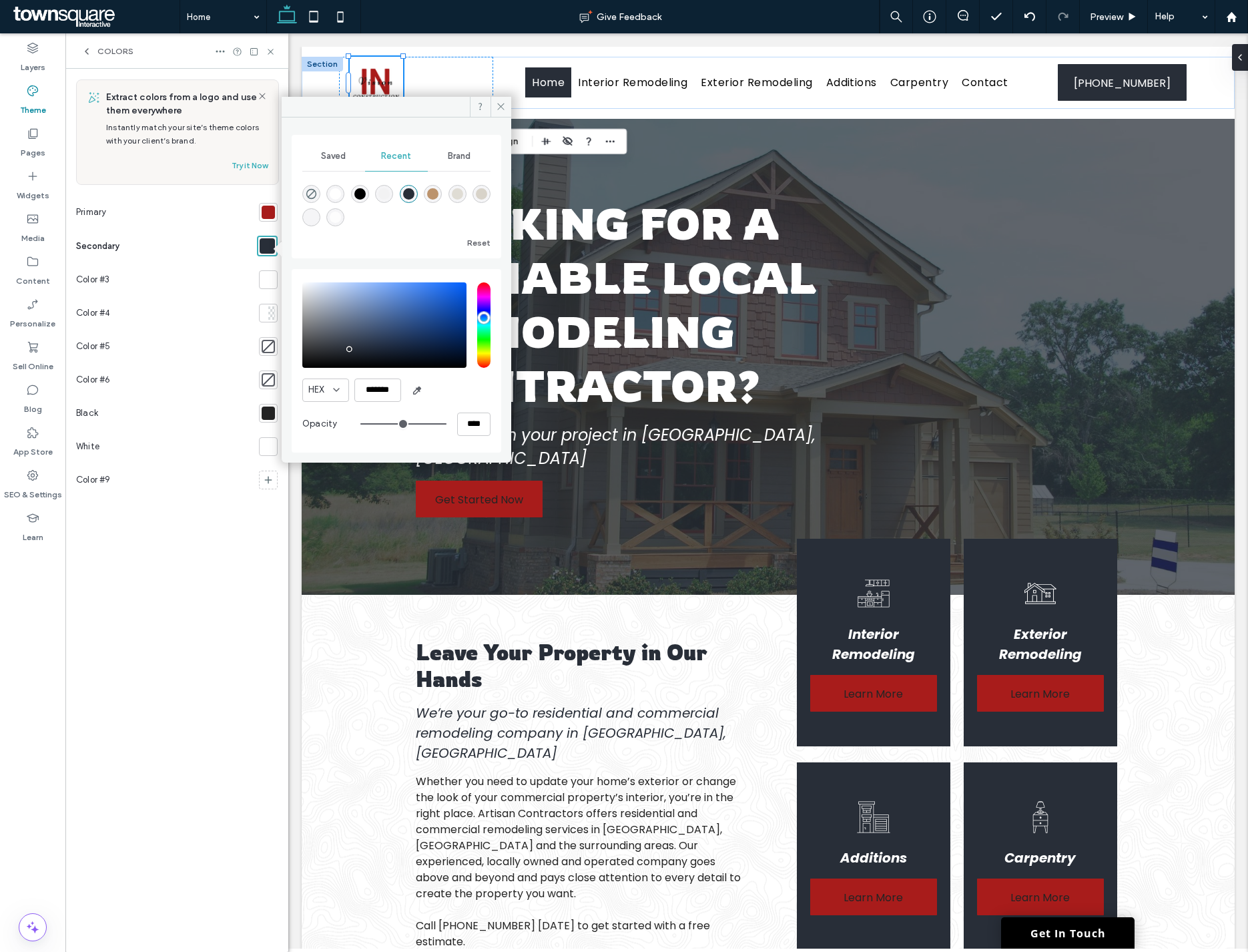
click at [455, 154] on span "Brand" at bounding box center [459, 156] width 23 height 10
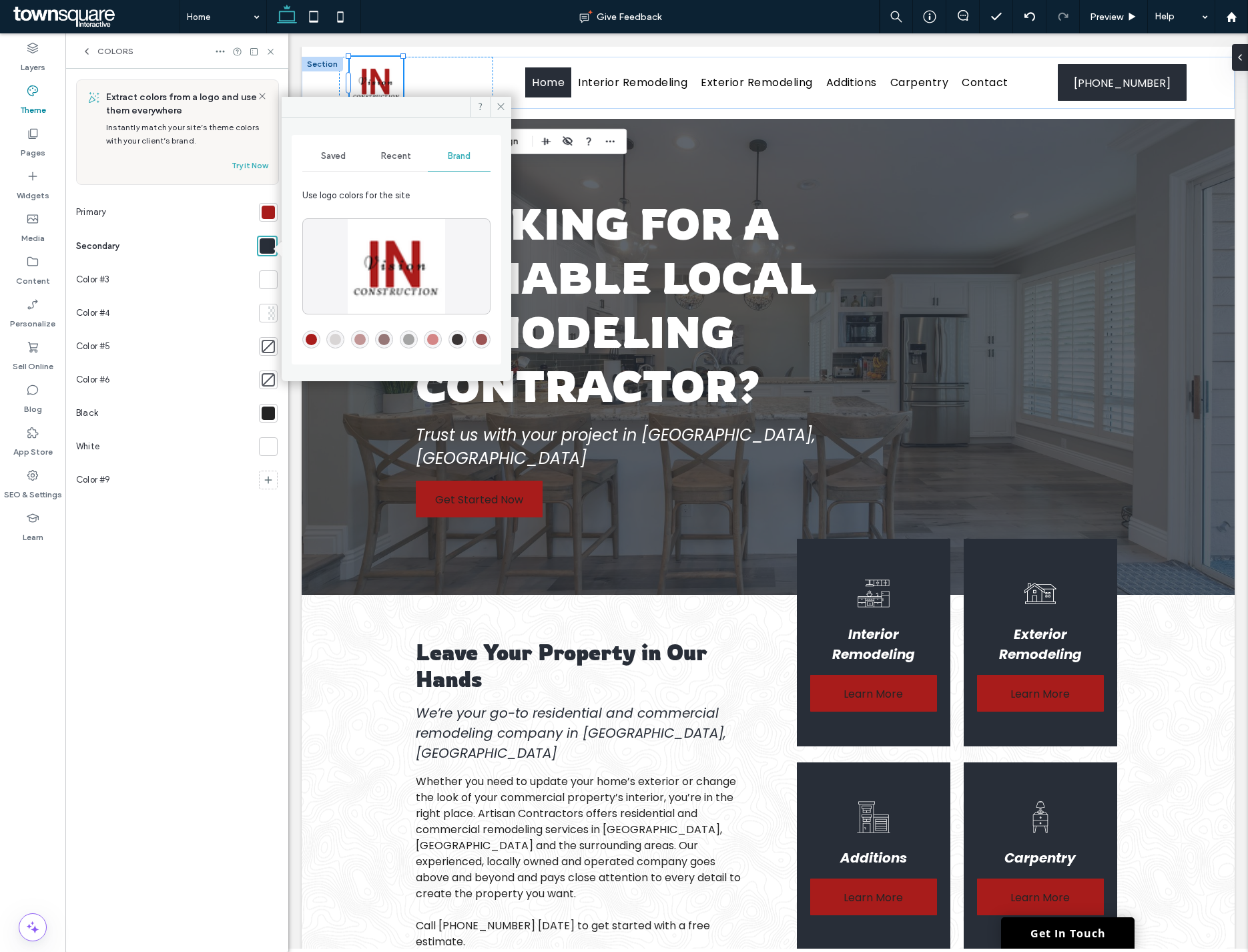
click at [463, 341] on div "rgba(57,52,52,1)" at bounding box center [457, 339] width 11 height 11
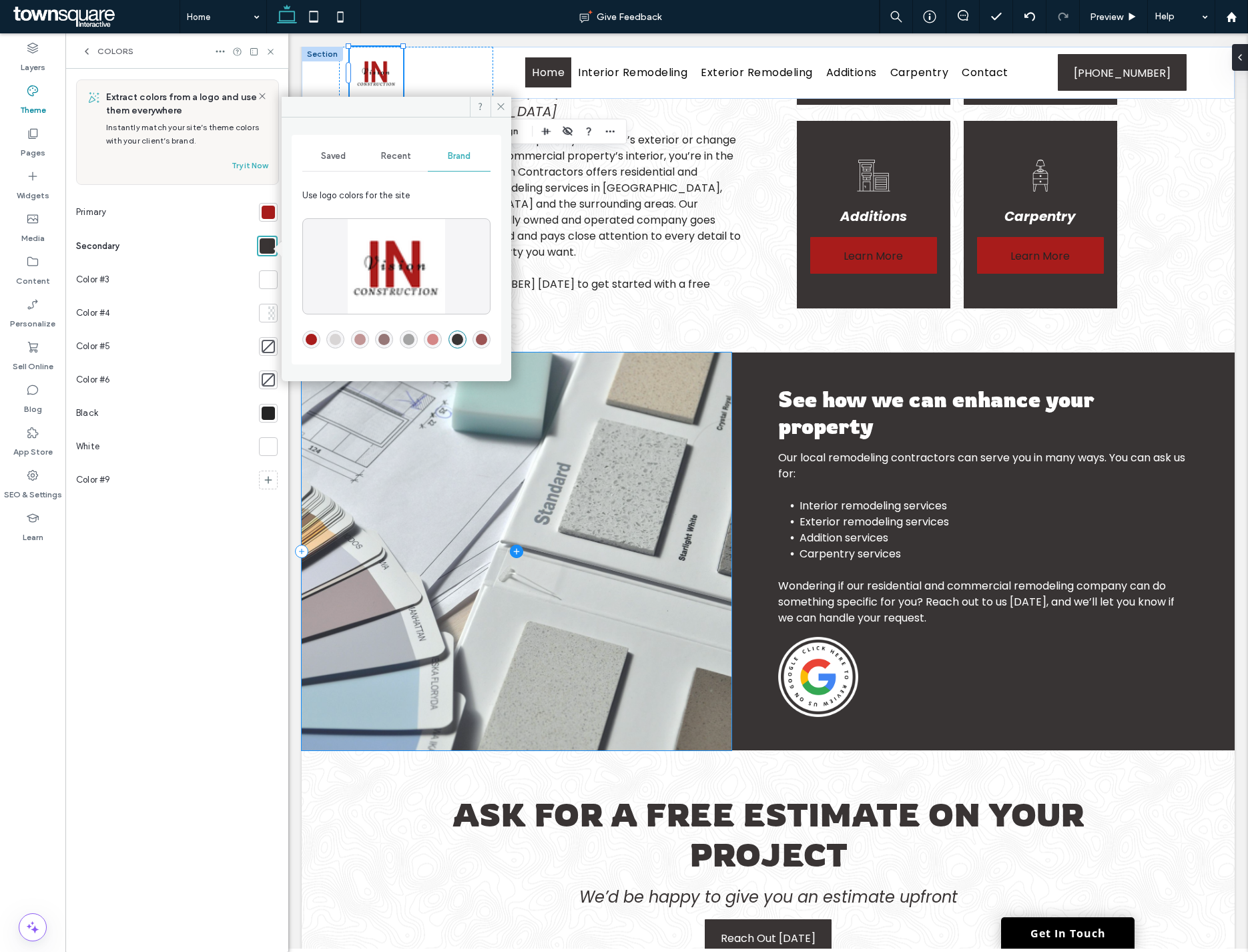
scroll to position [1116, 0]
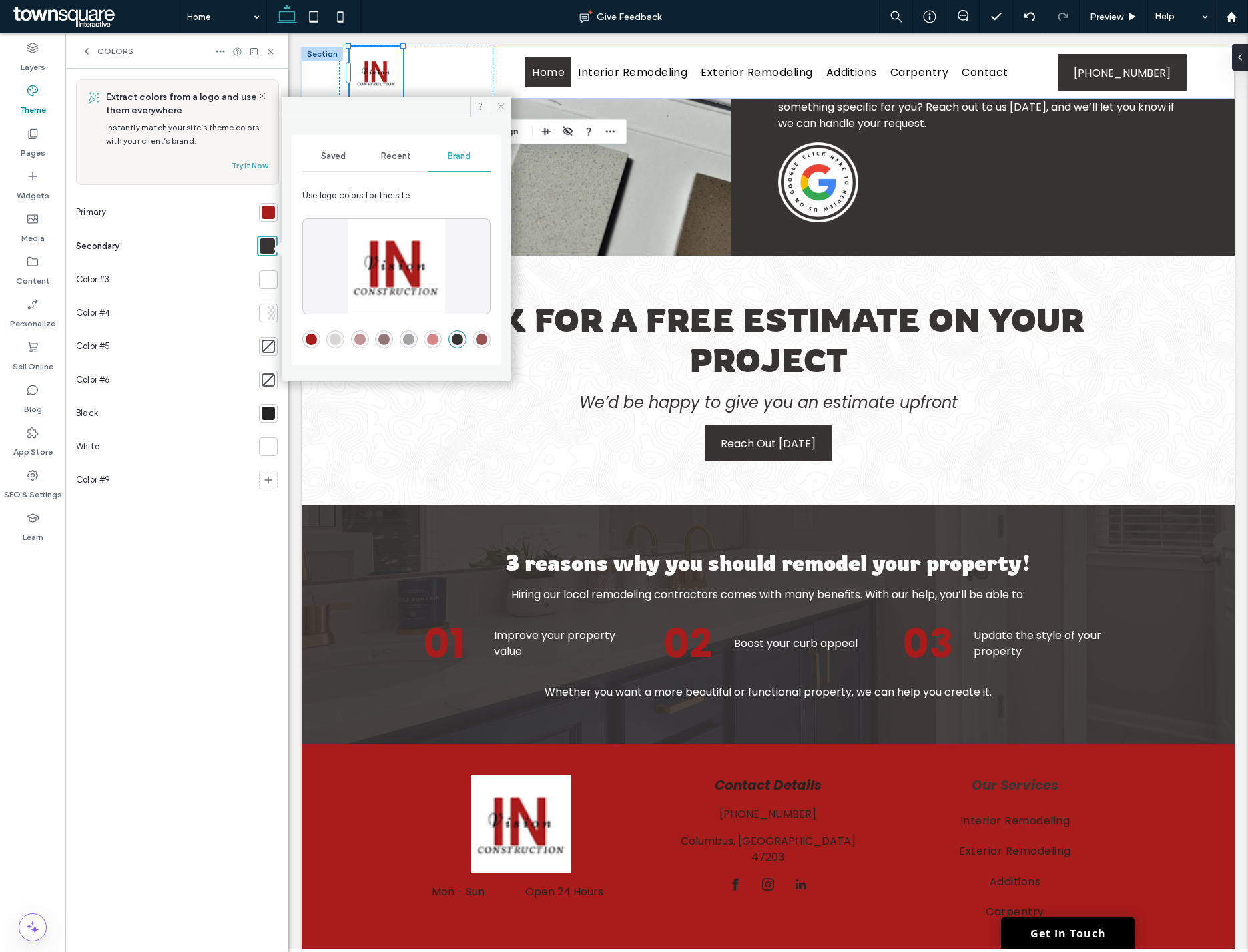
click at [497, 102] on icon at bounding box center [501, 107] width 10 height 10
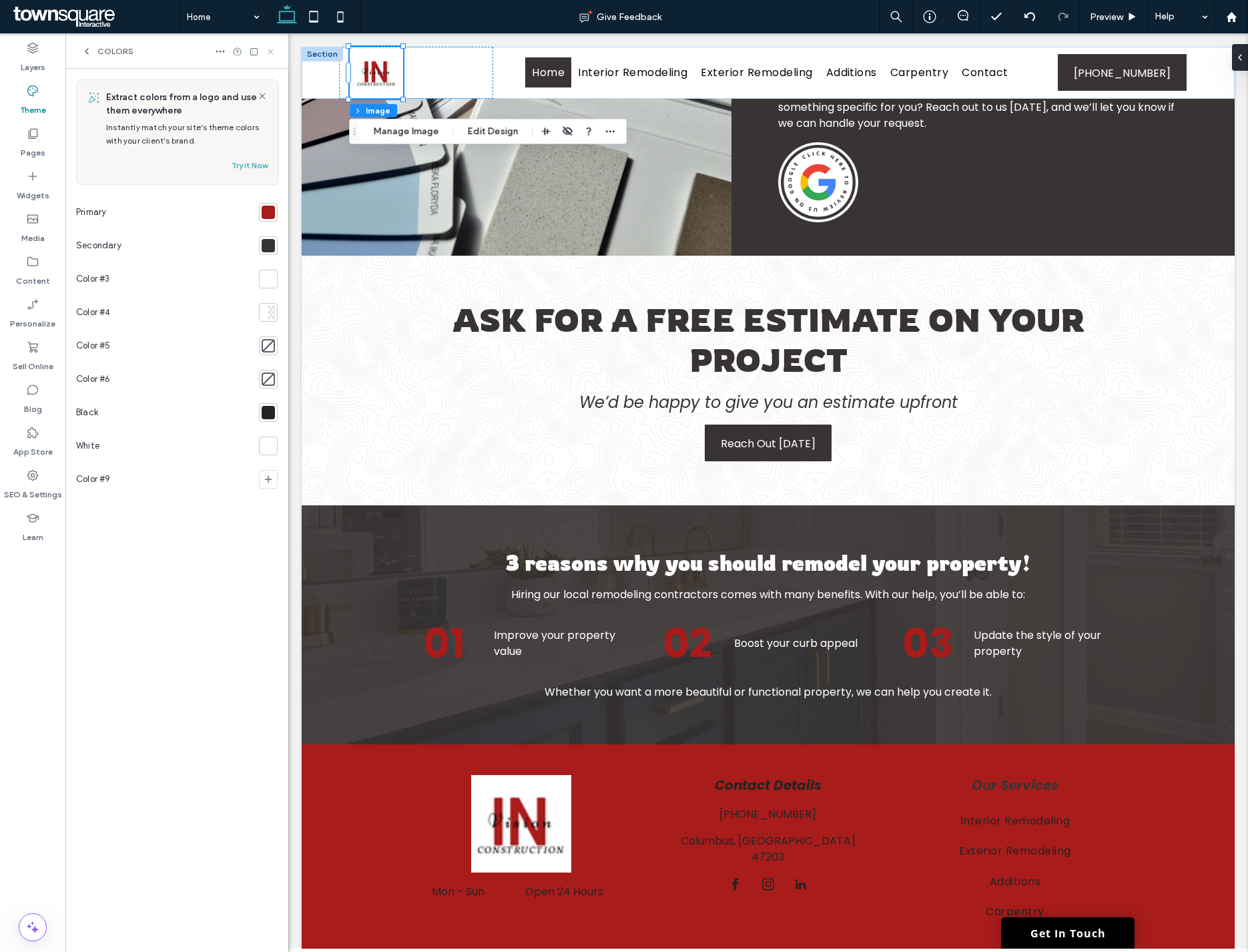
click at [268, 52] on icon at bounding box center [270, 52] width 10 height 10
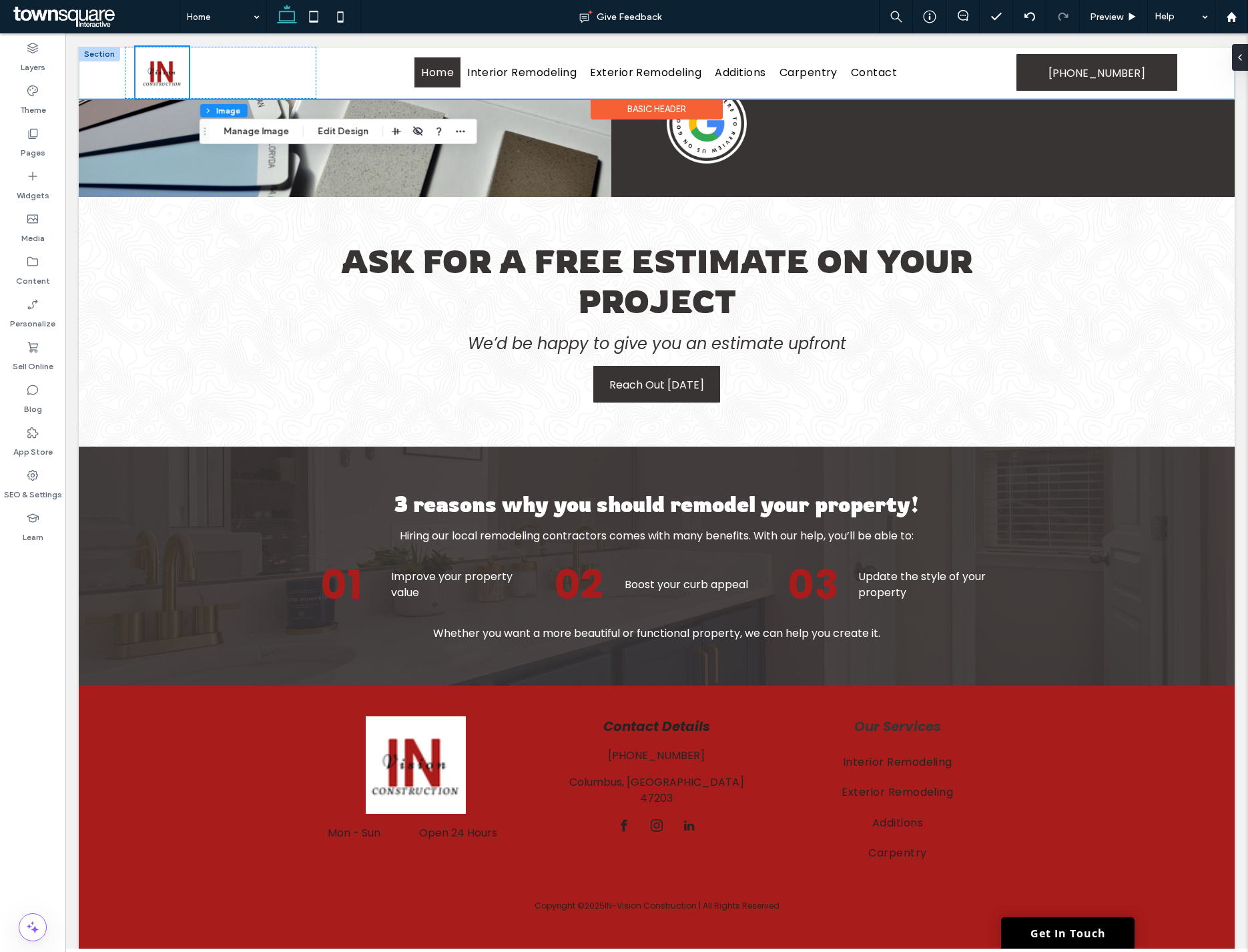
scroll to position [1073, 0]
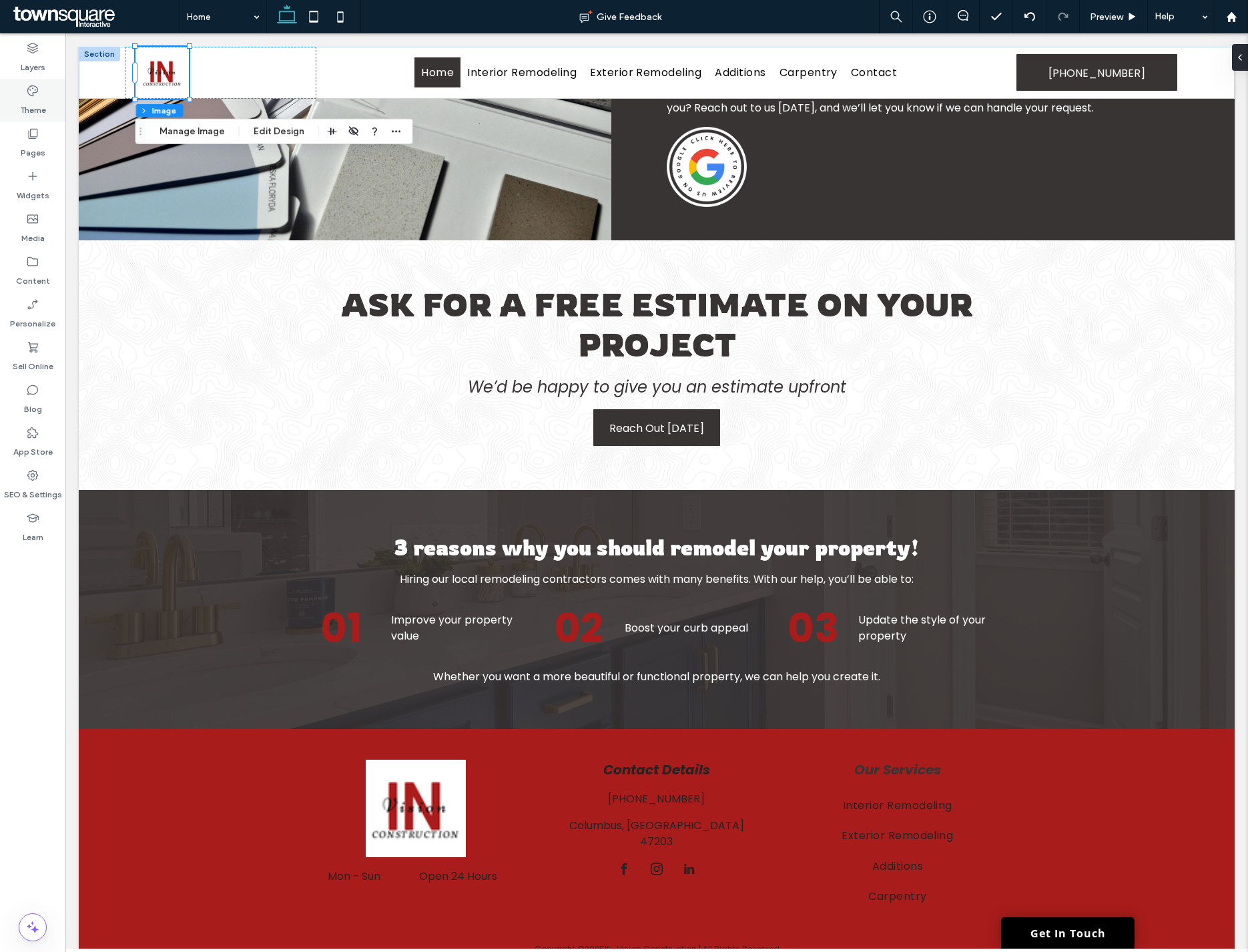
drag, startPoint x: 27, startPoint y: 88, endPoint x: 346, endPoint y: 268, distance: 366.3
click at [27, 88] on icon at bounding box center [32, 91] width 13 height 13
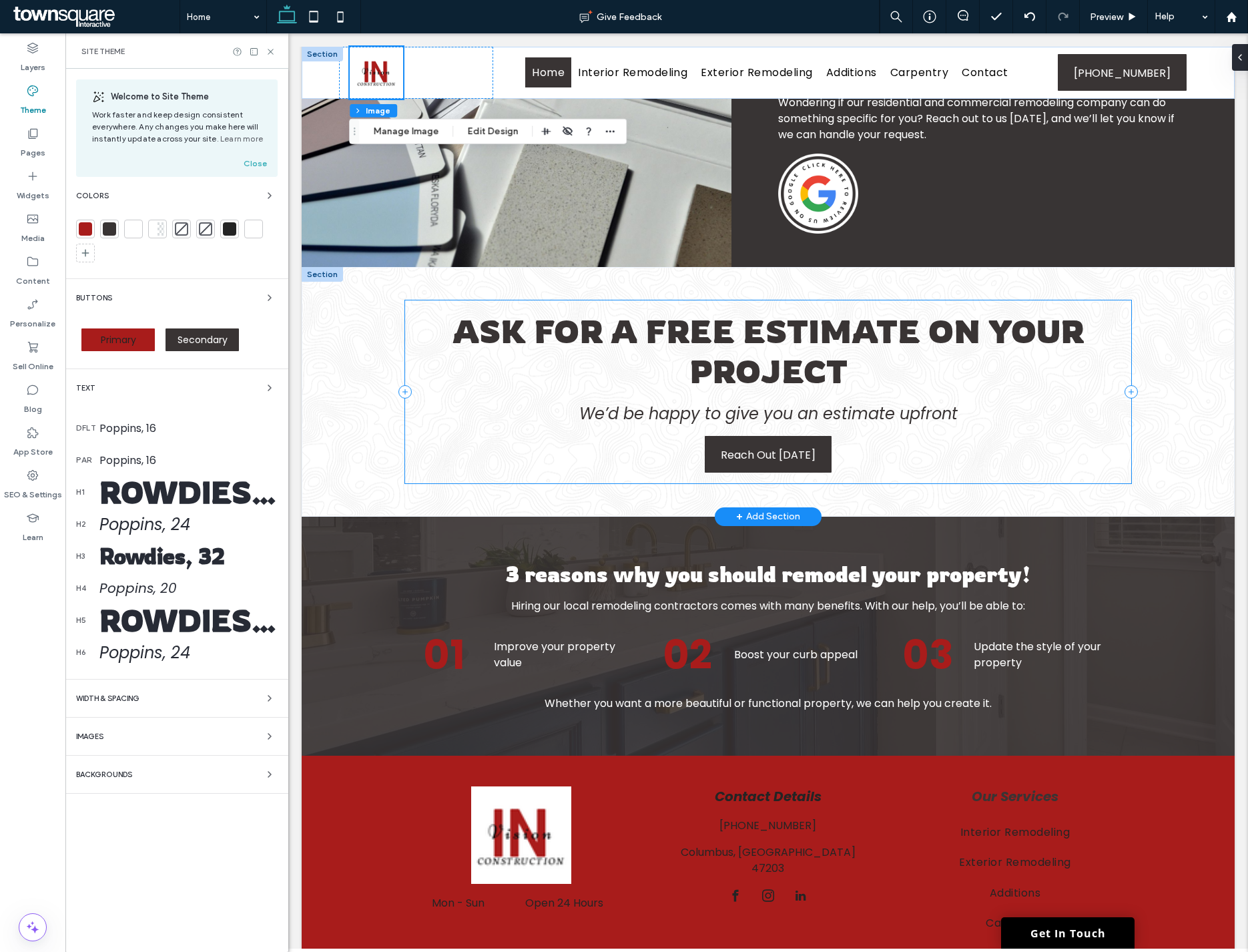
scroll to position [1116, 0]
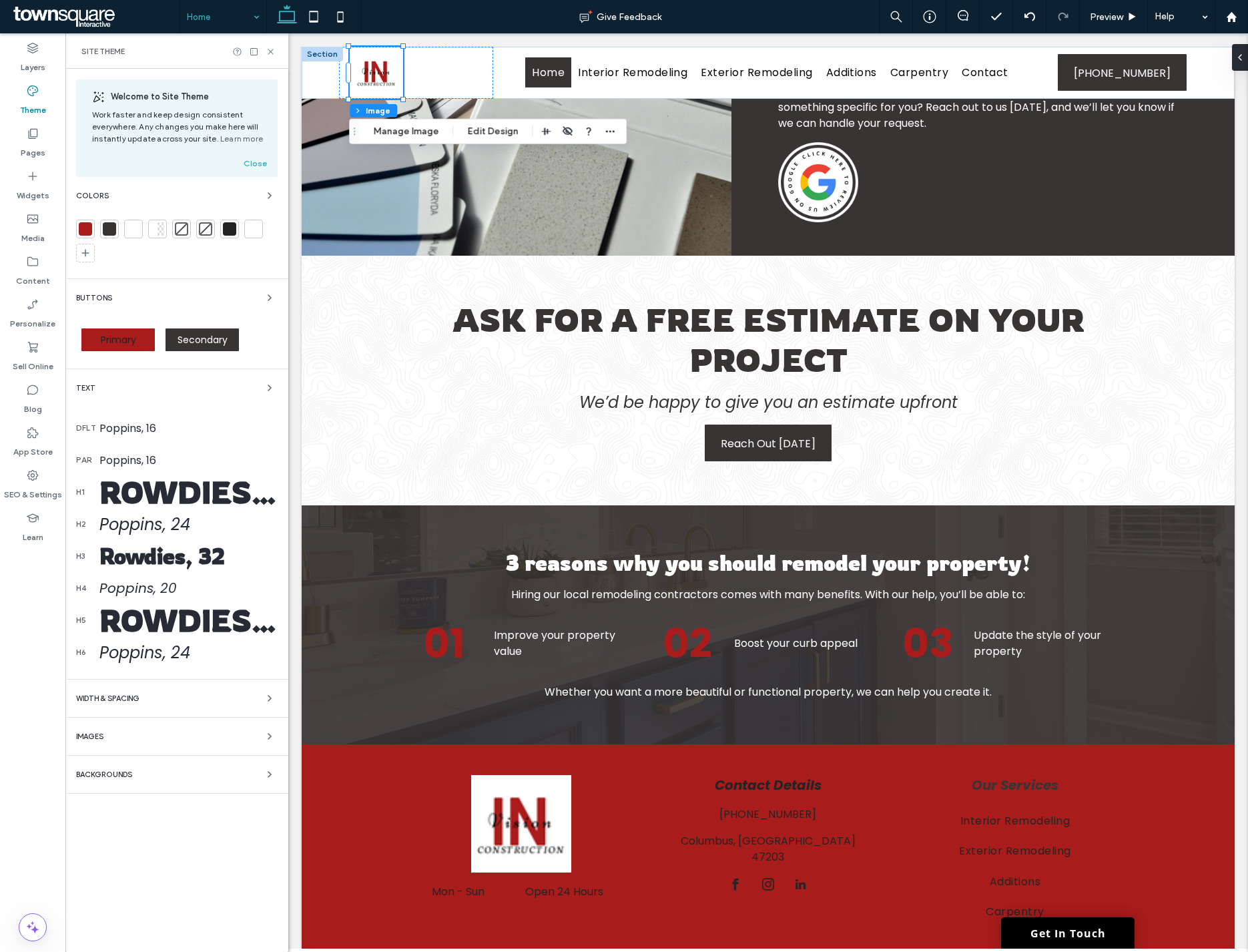
drag, startPoint x: 236, startPoint y: 18, endPoint x: 237, endPoint y: 31, distance: 13.0
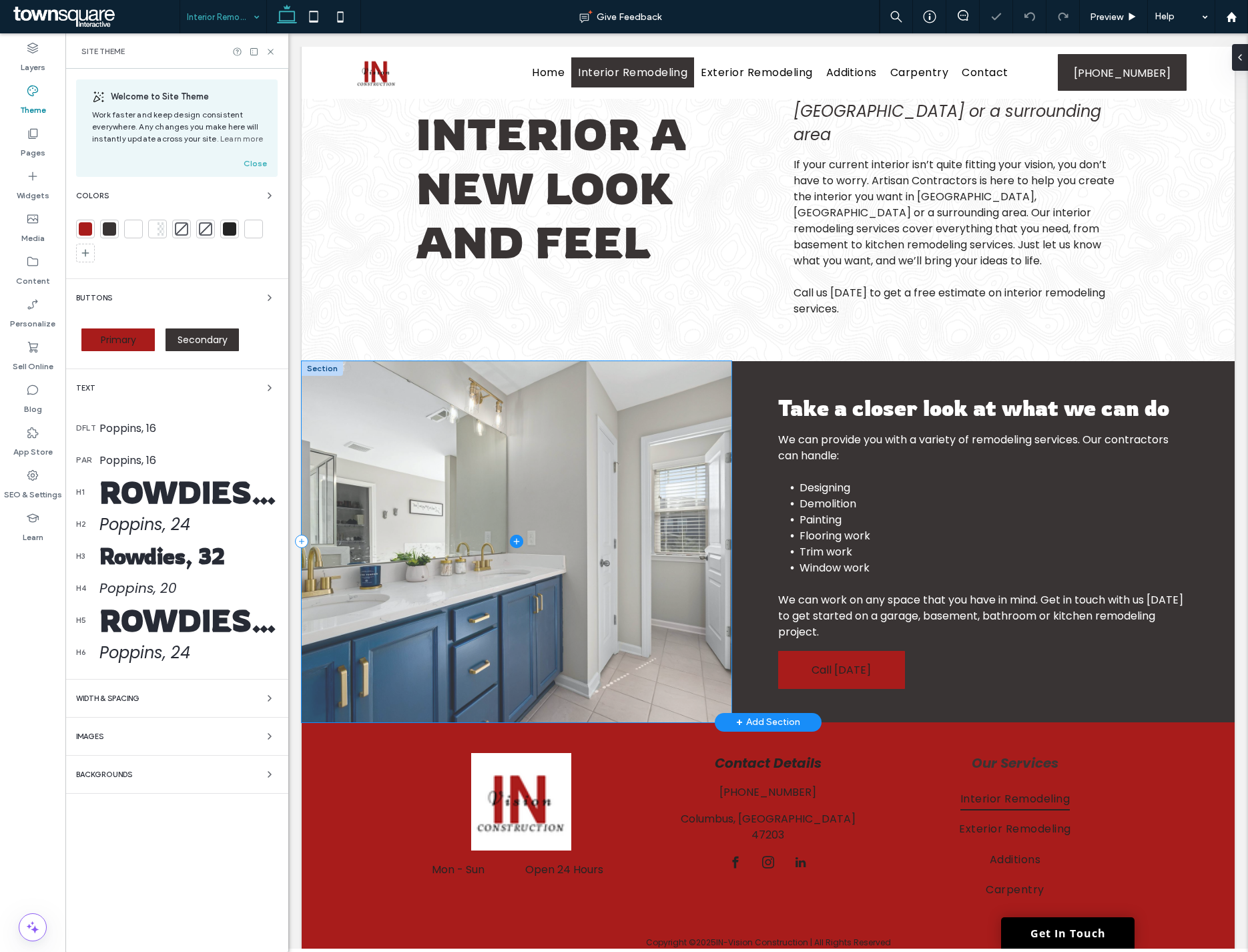
scroll to position [94, 0]
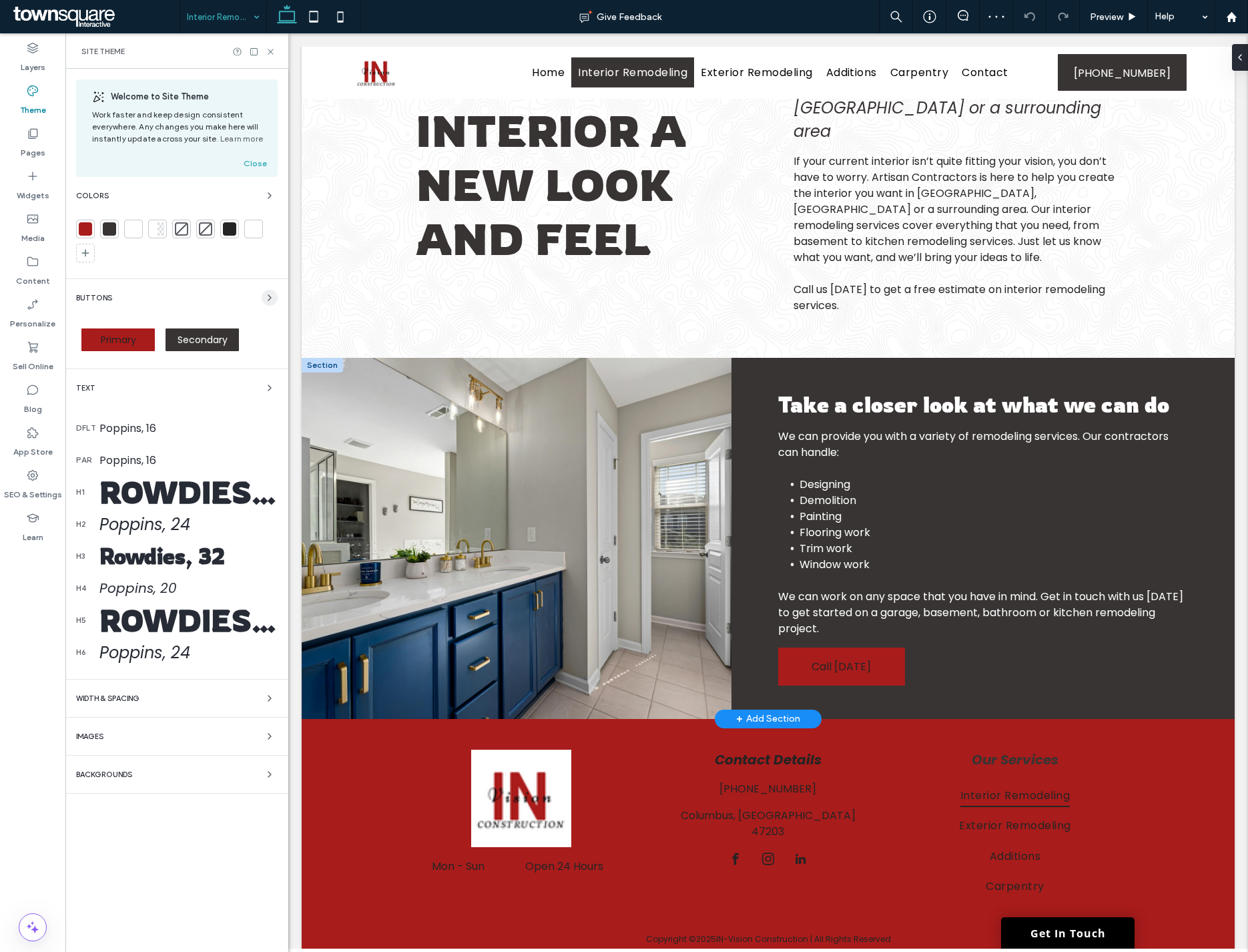
click at [265, 298] on icon "button" at bounding box center [270, 298] width 10 height 10
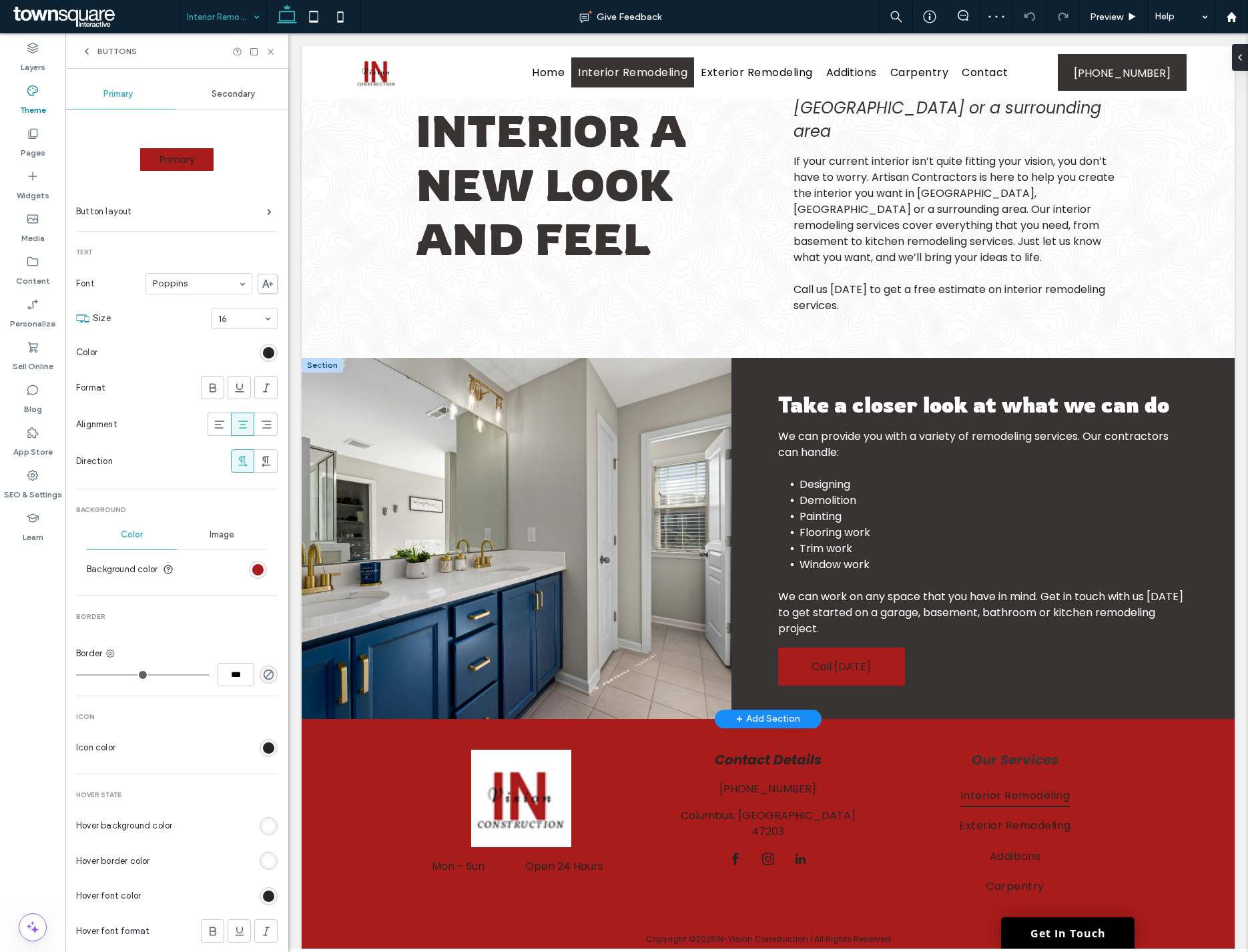
click at [262, 346] on div "rgb(36, 36, 36)" at bounding box center [268, 352] width 18 height 18
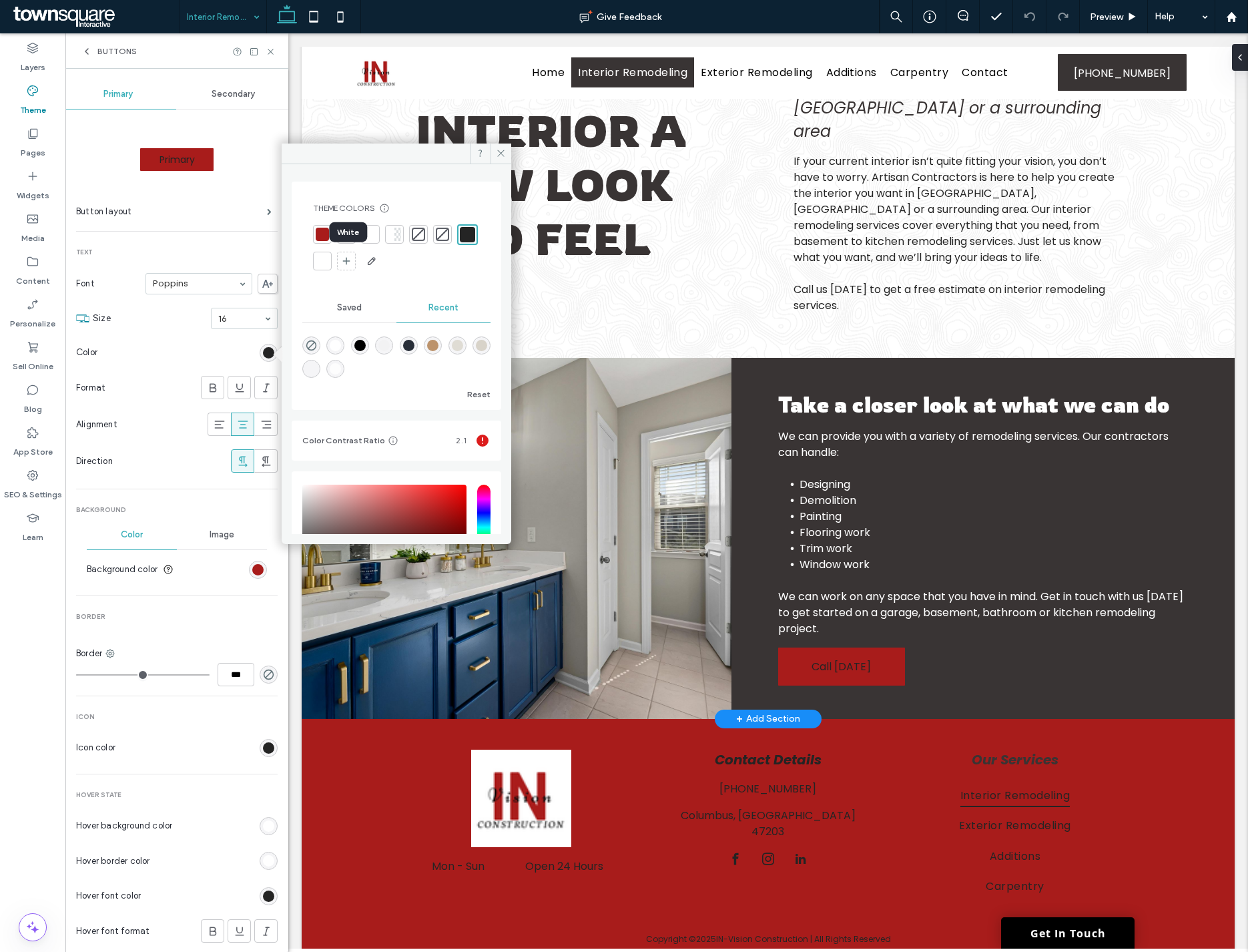
click at [329, 262] on div at bounding box center [322, 261] width 13 height 13
click at [130, 371] on section "Format" at bounding box center [177, 388] width 202 height 37
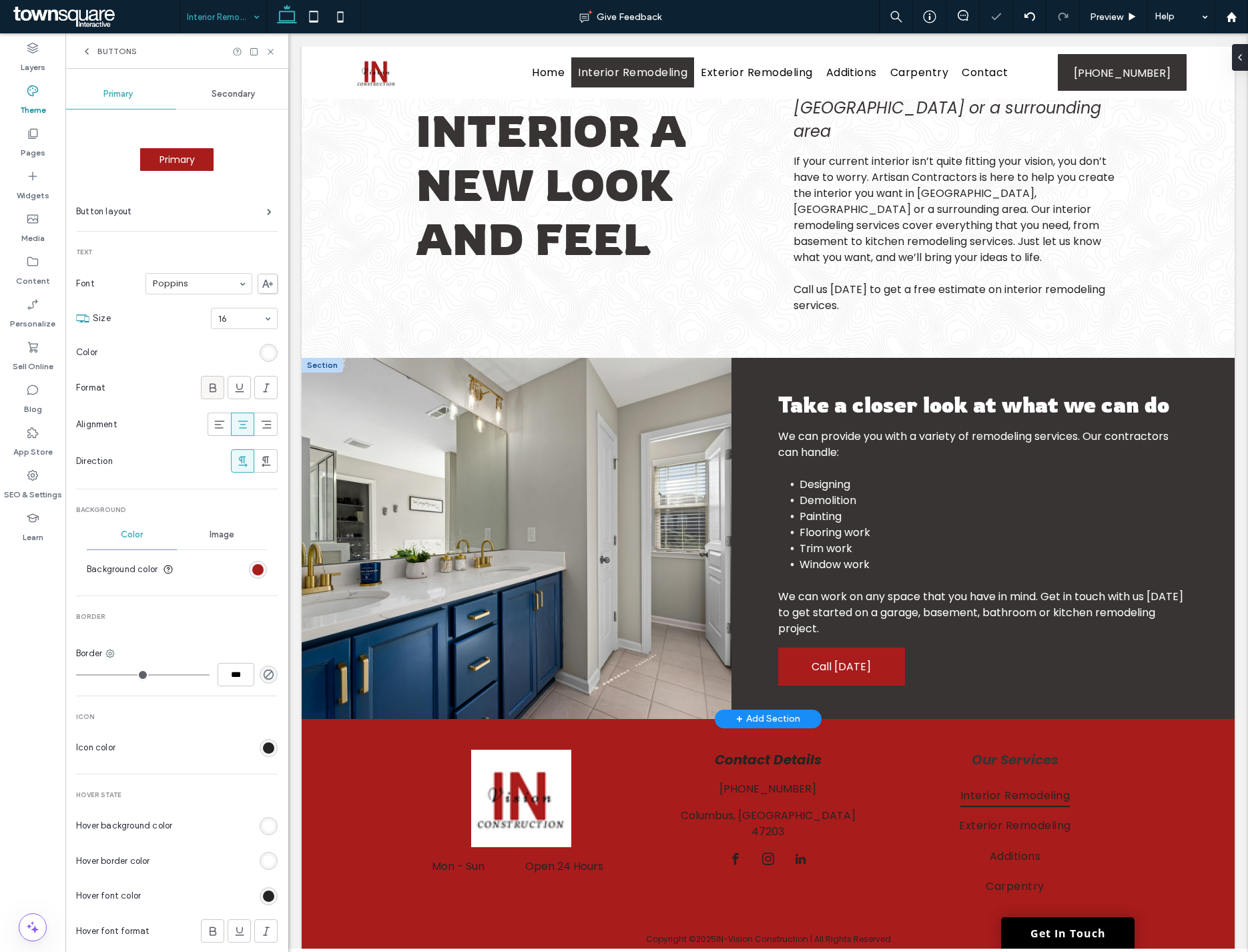
click at [211, 392] on icon at bounding box center [213, 388] width 13 height 13
click at [947, 15] on span "Preview" at bounding box center [1106, 16] width 33 height 11
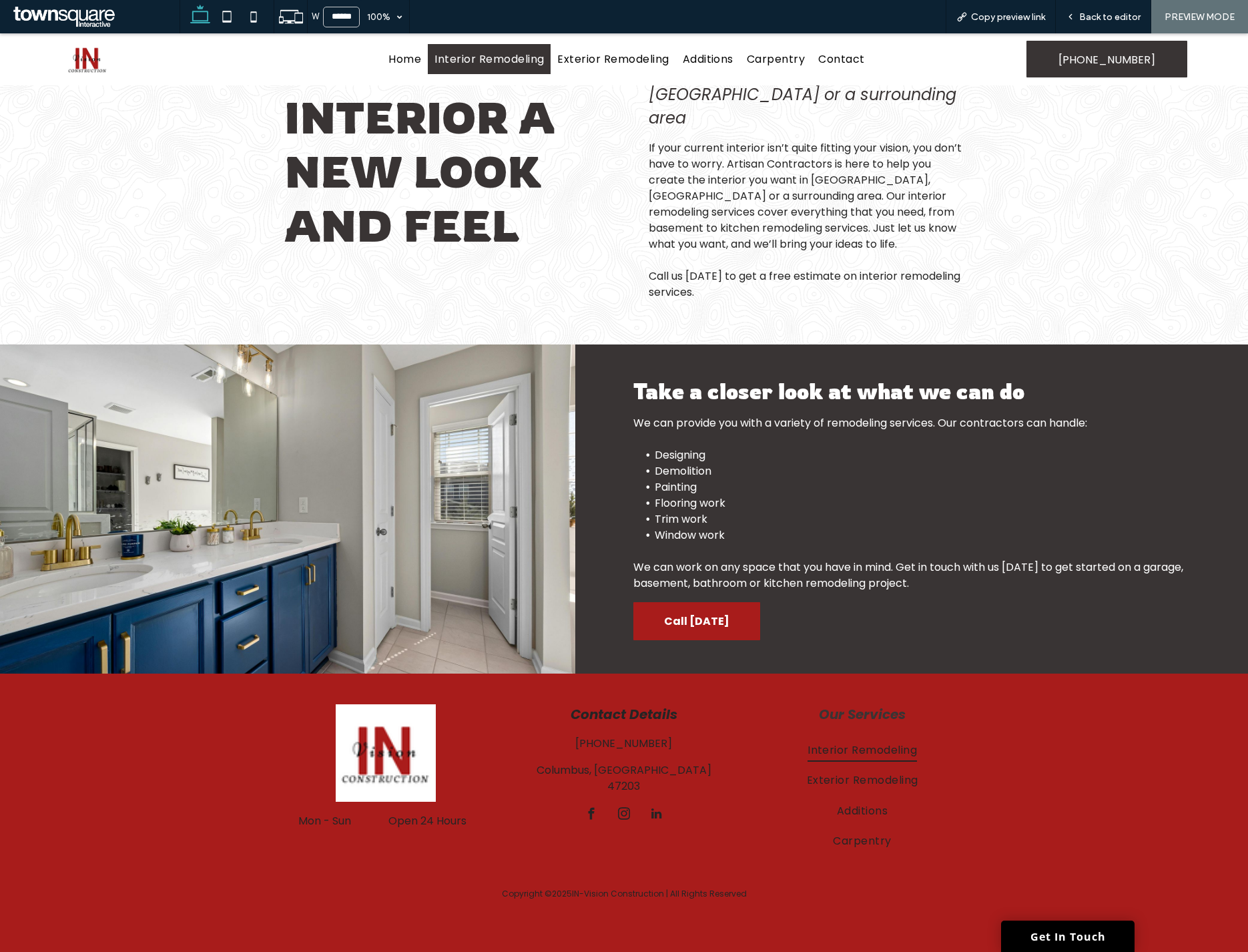
scroll to position [72, 0]
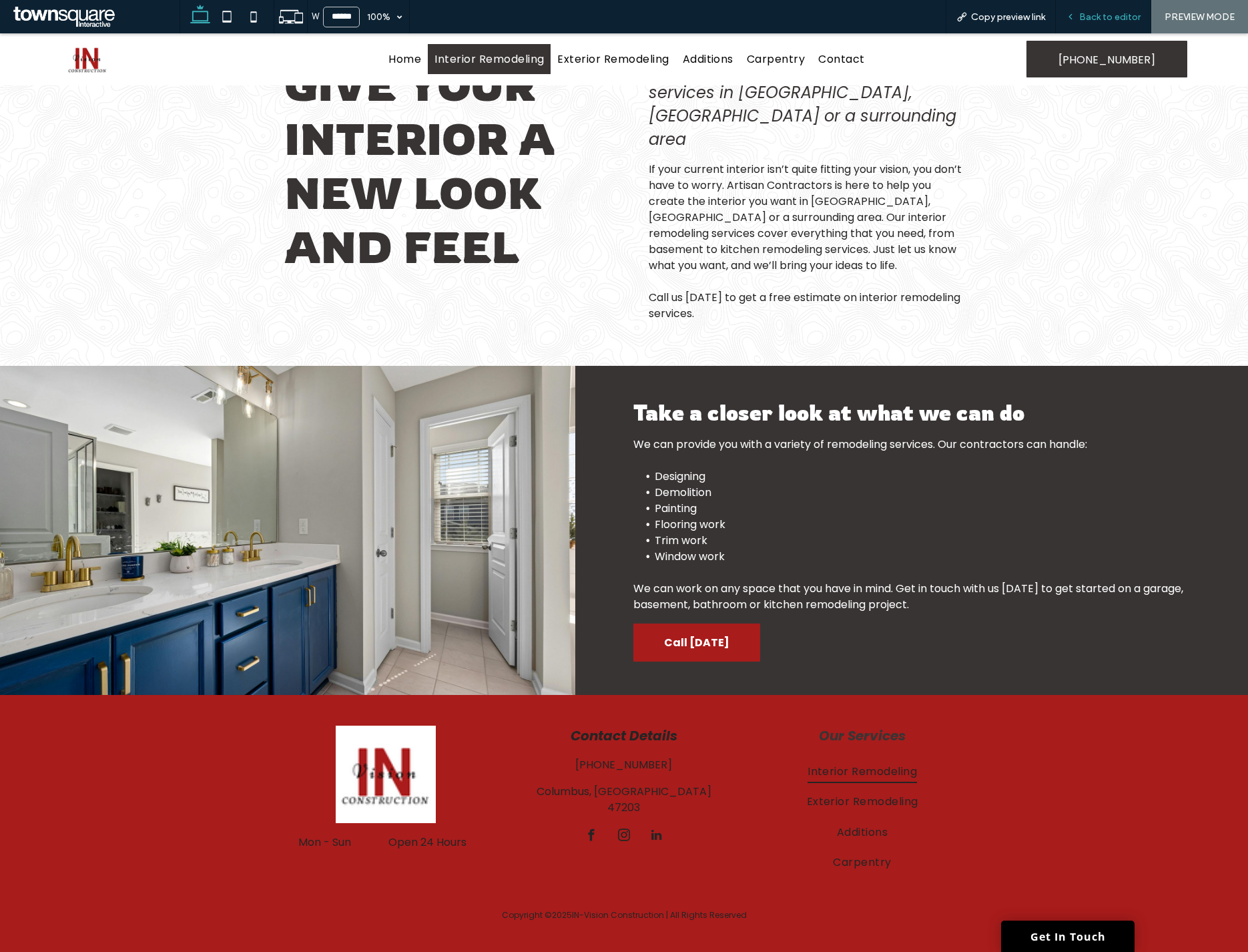
click at [947, 21] on span "Back to editor" at bounding box center [1109, 16] width 61 height 11
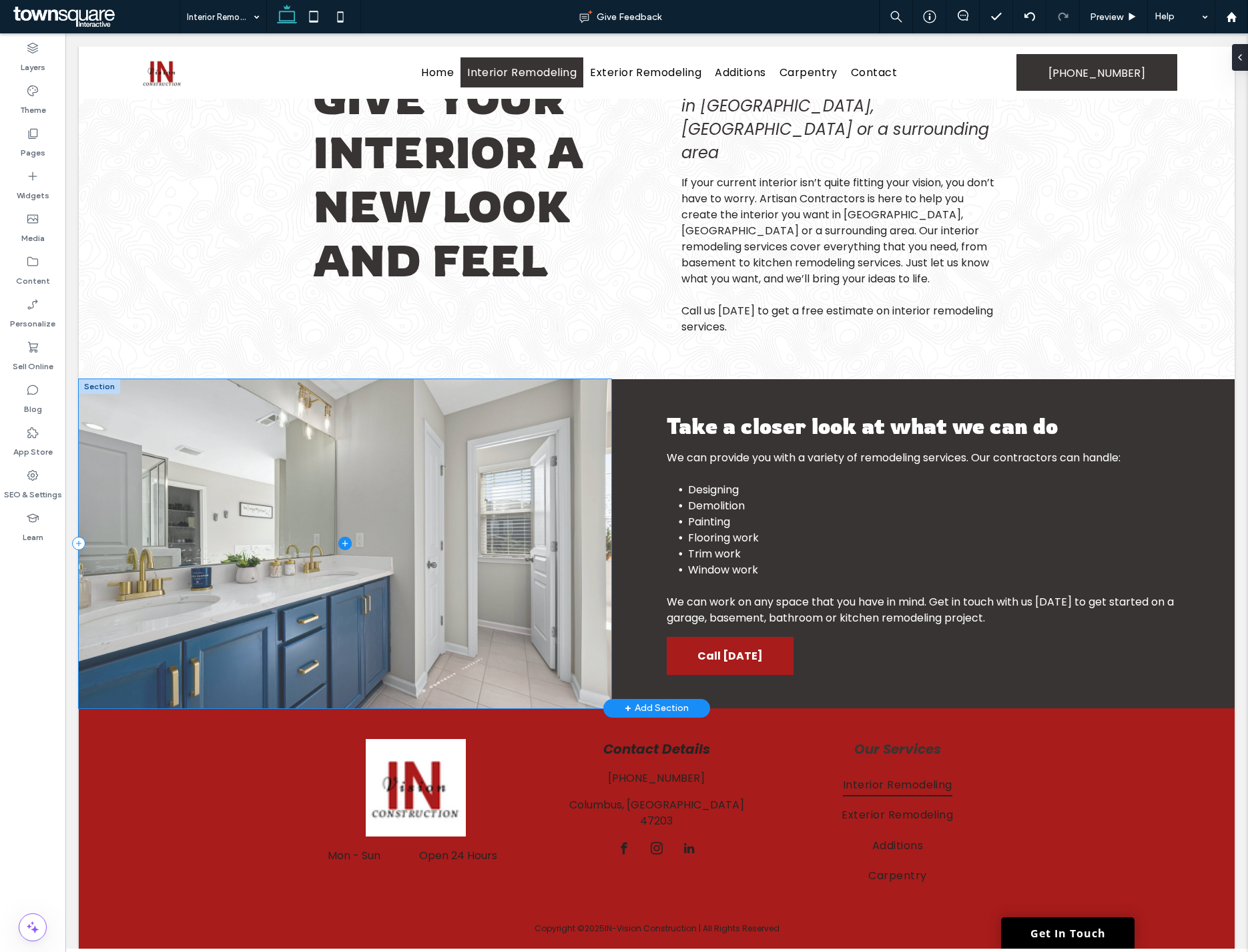
scroll to position [68, 0]
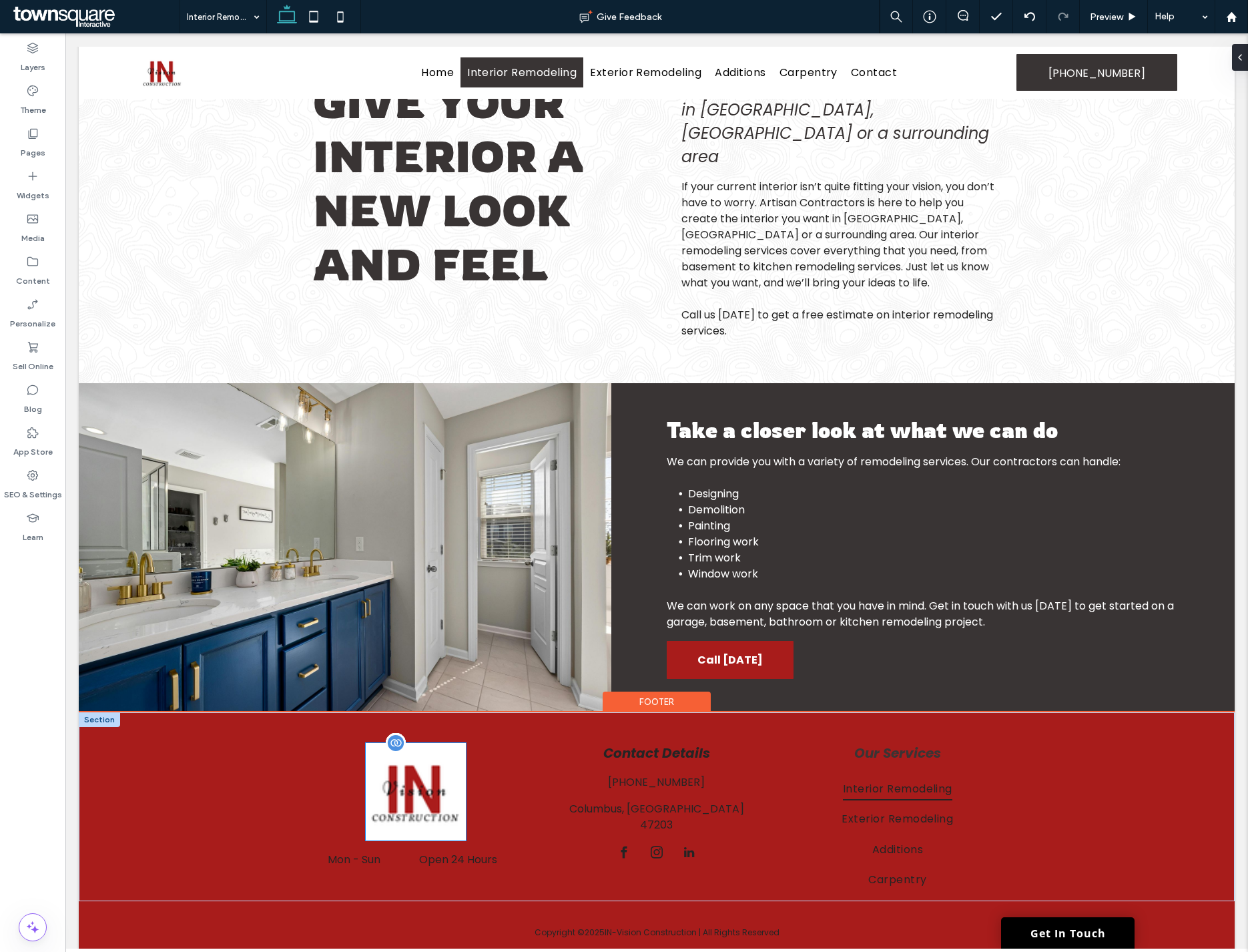
click at [423, 743] on img at bounding box center [416, 791] width 100 height 97
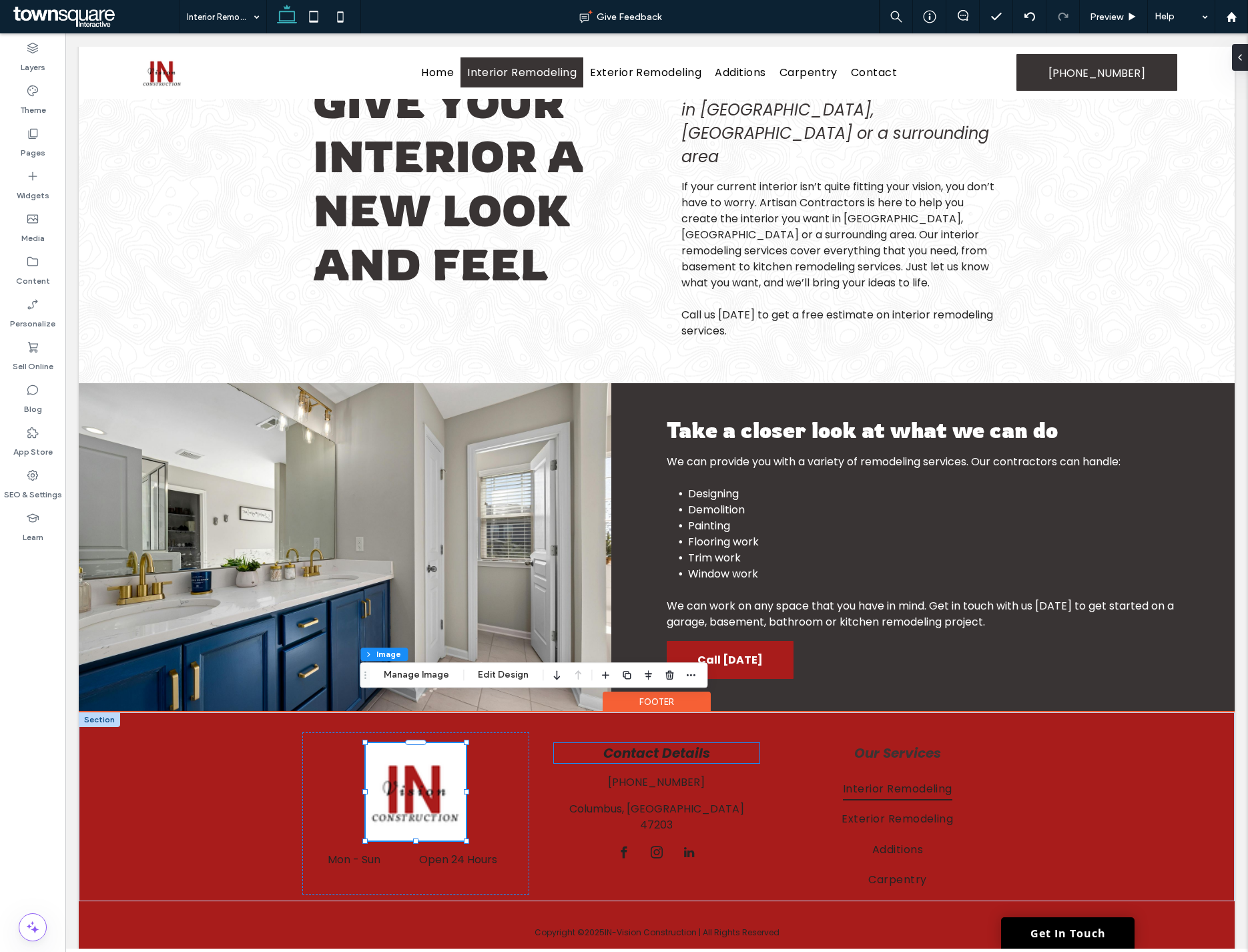
click at [648, 743] on strong "Contact Details" at bounding box center [656, 752] width 107 height 18
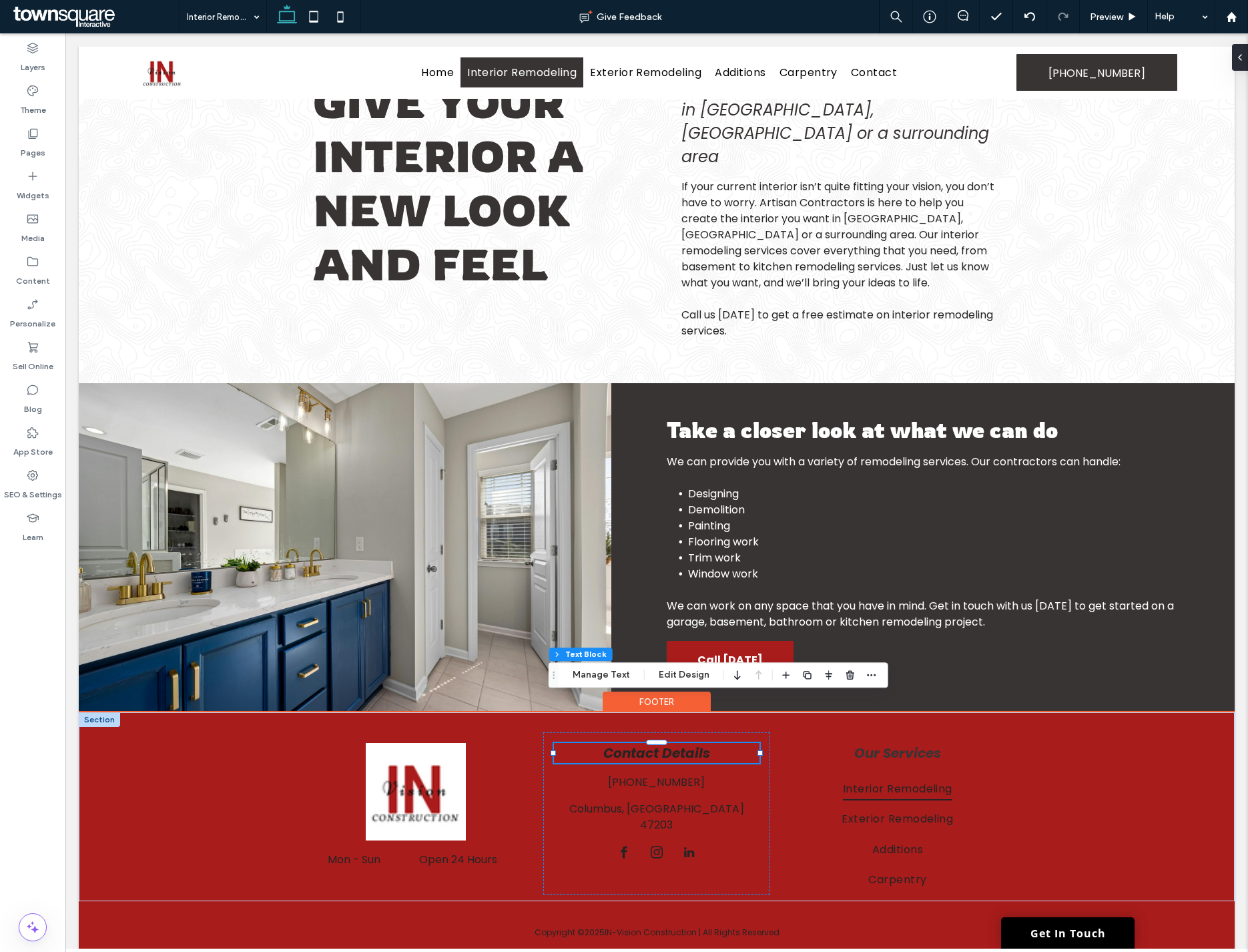
click at [648, 743] on div "Contact Details" at bounding box center [656, 752] width 206 height 20
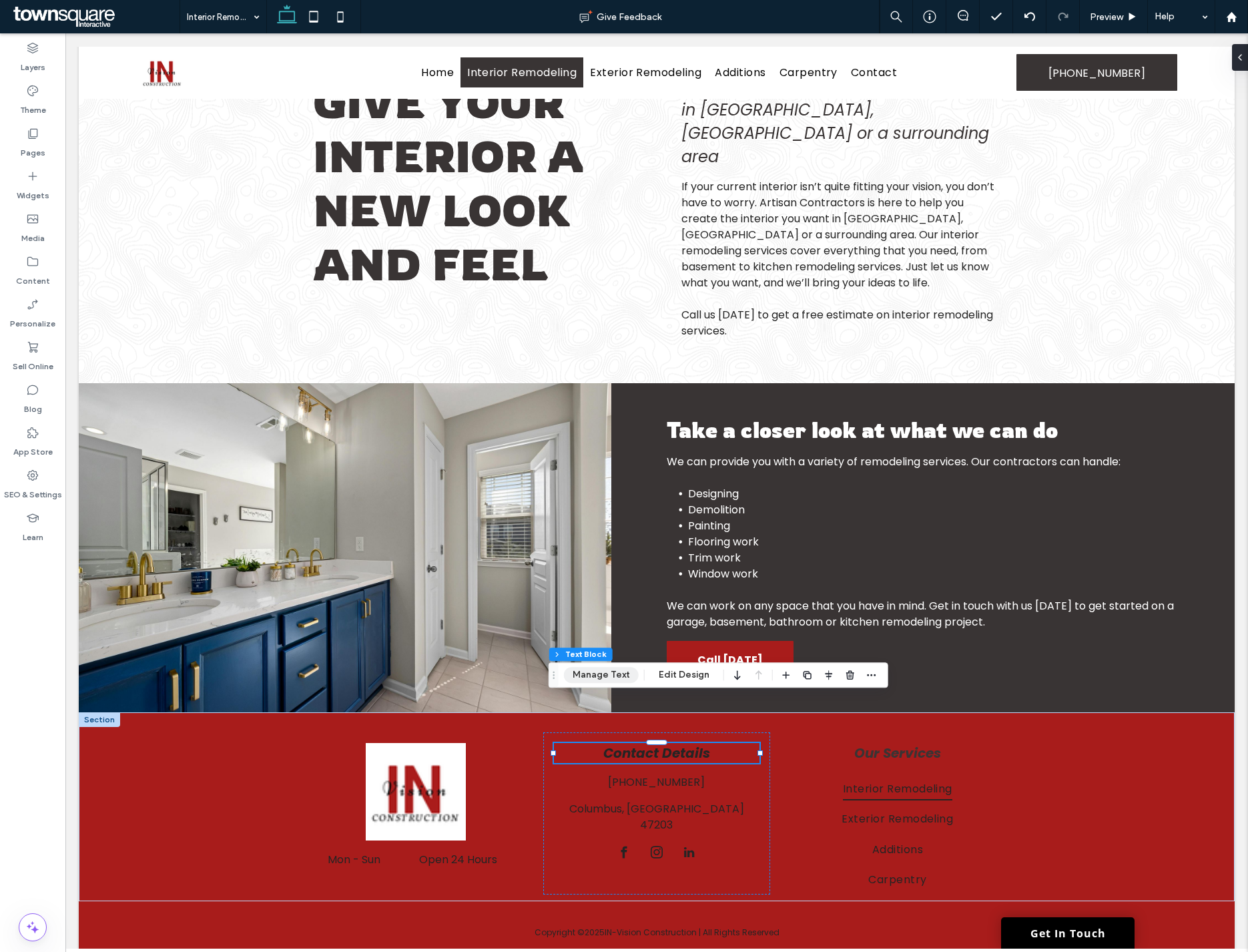
click at [610, 712] on div "Contact Details (801) 707-3751 Columbus, IN 47203 Mon - Sun Open 24 Hours Inter…" at bounding box center [656, 806] width 801 height 189
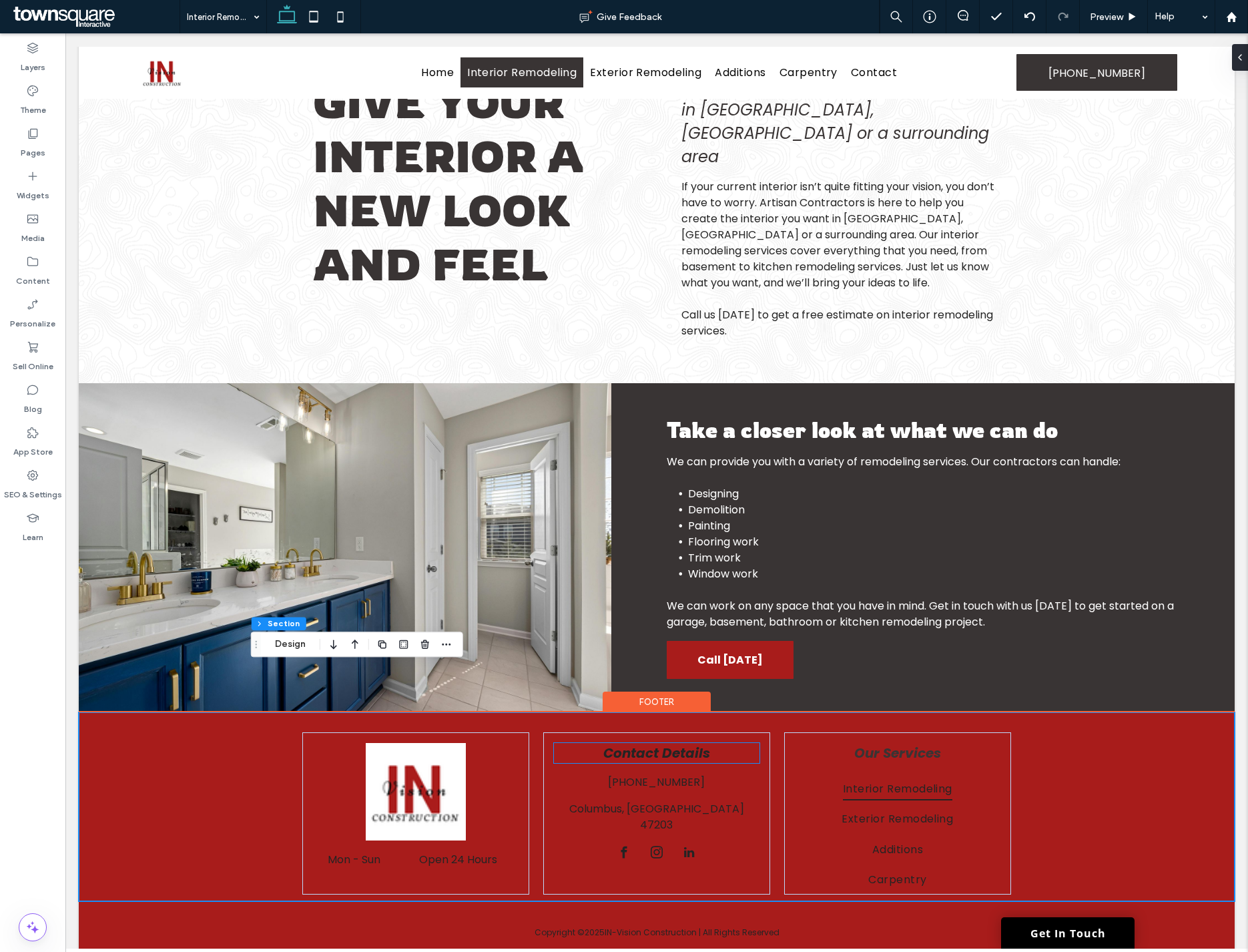
click at [637, 743] on strong "Contact Details" at bounding box center [656, 752] width 107 height 18
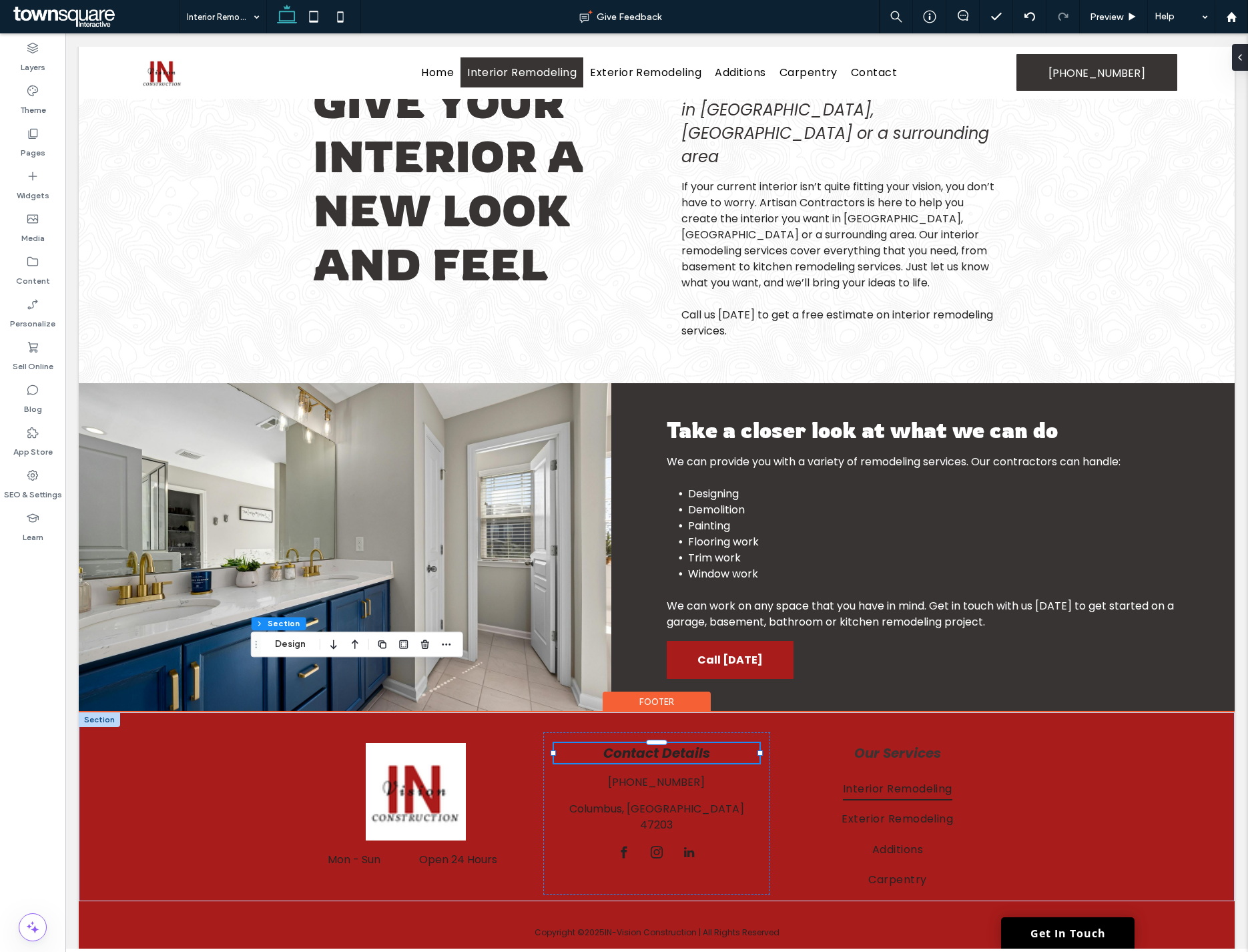
click at [637, 743] on strong "Contact Details" at bounding box center [656, 752] width 107 height 18
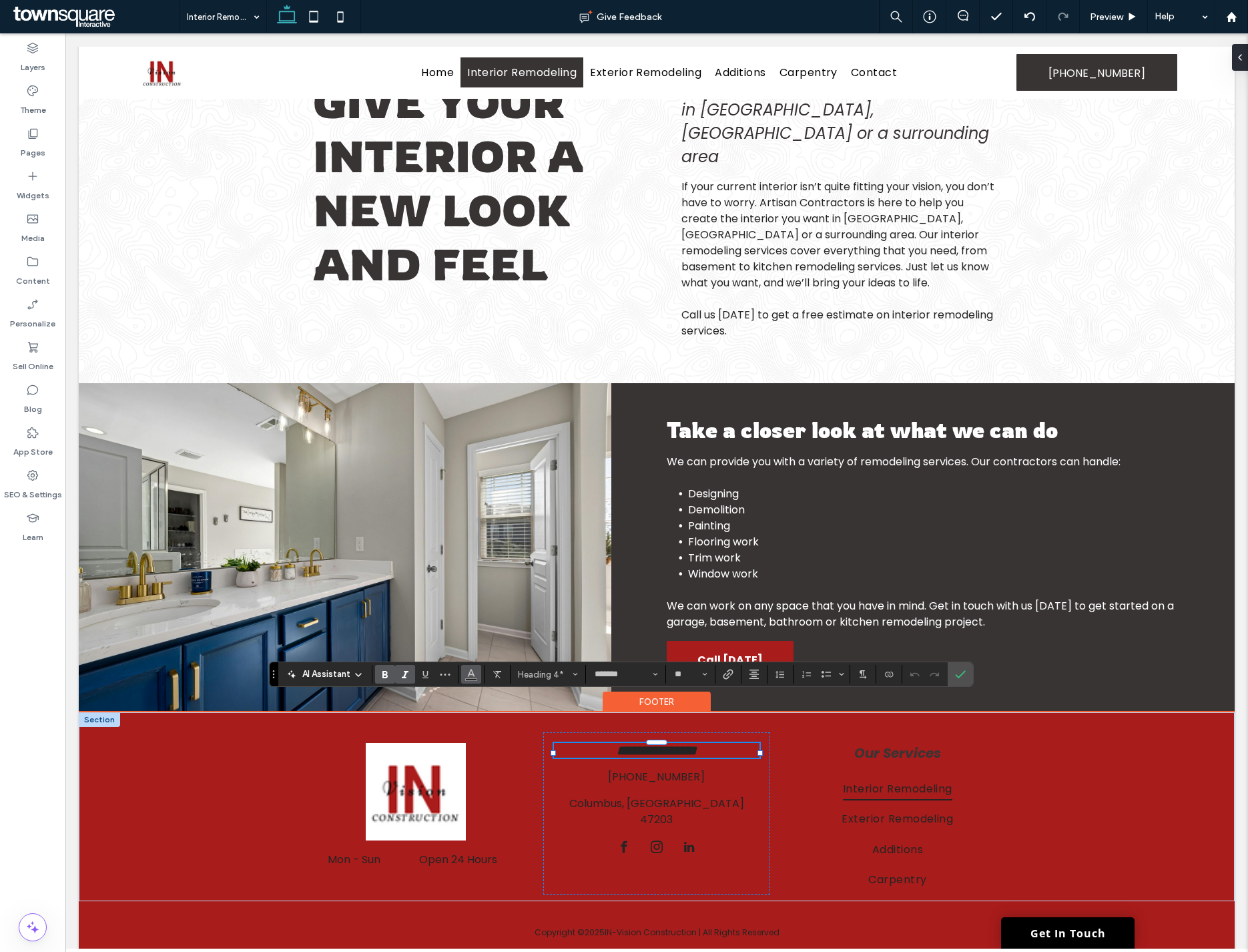
click at [469, 675] on use "Color" at bounding box center [471, 673] width 7 height 7
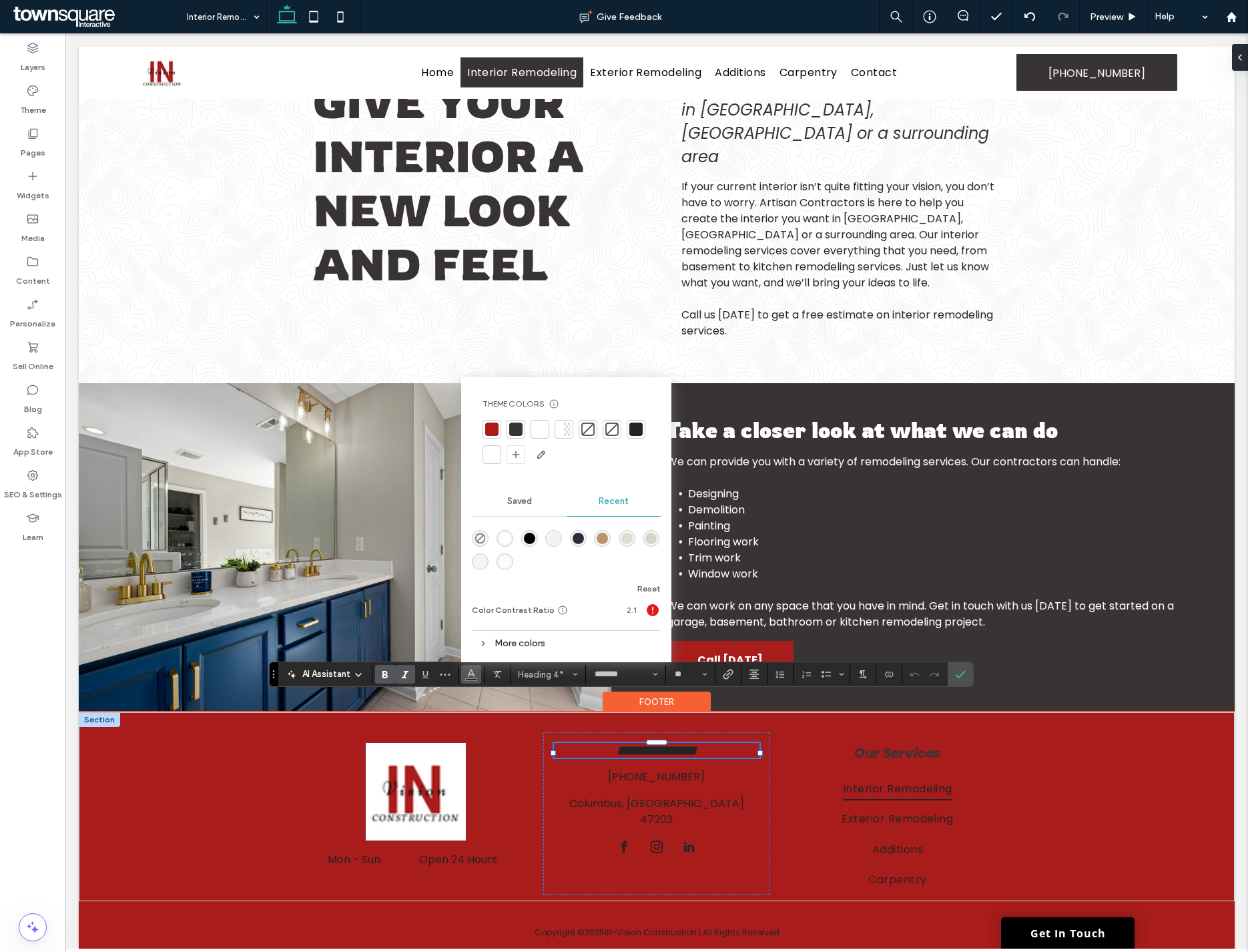
click at [485, 461] on div at bounding box center [491, 454] width 18 height 18
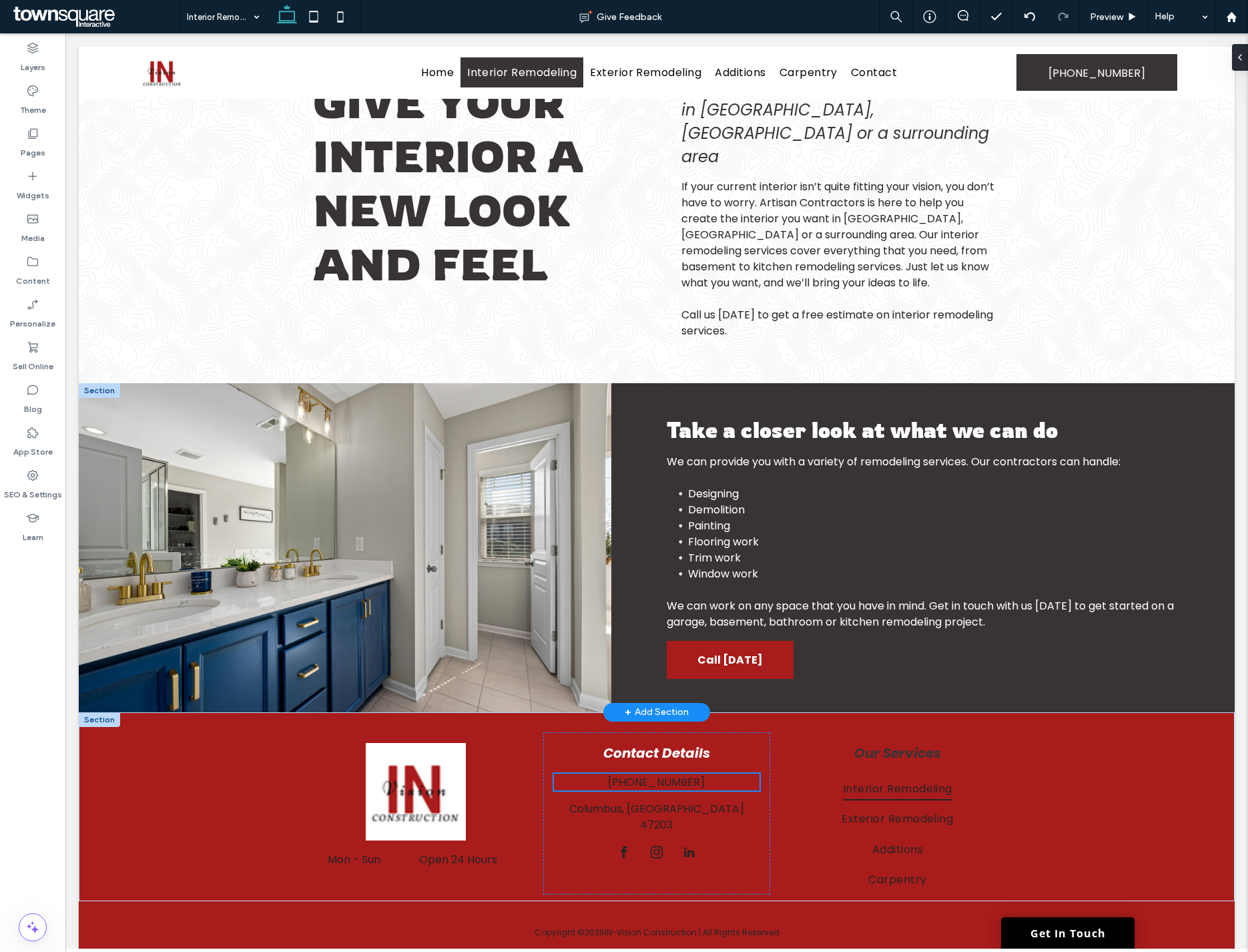
scroll to position [64, 0]
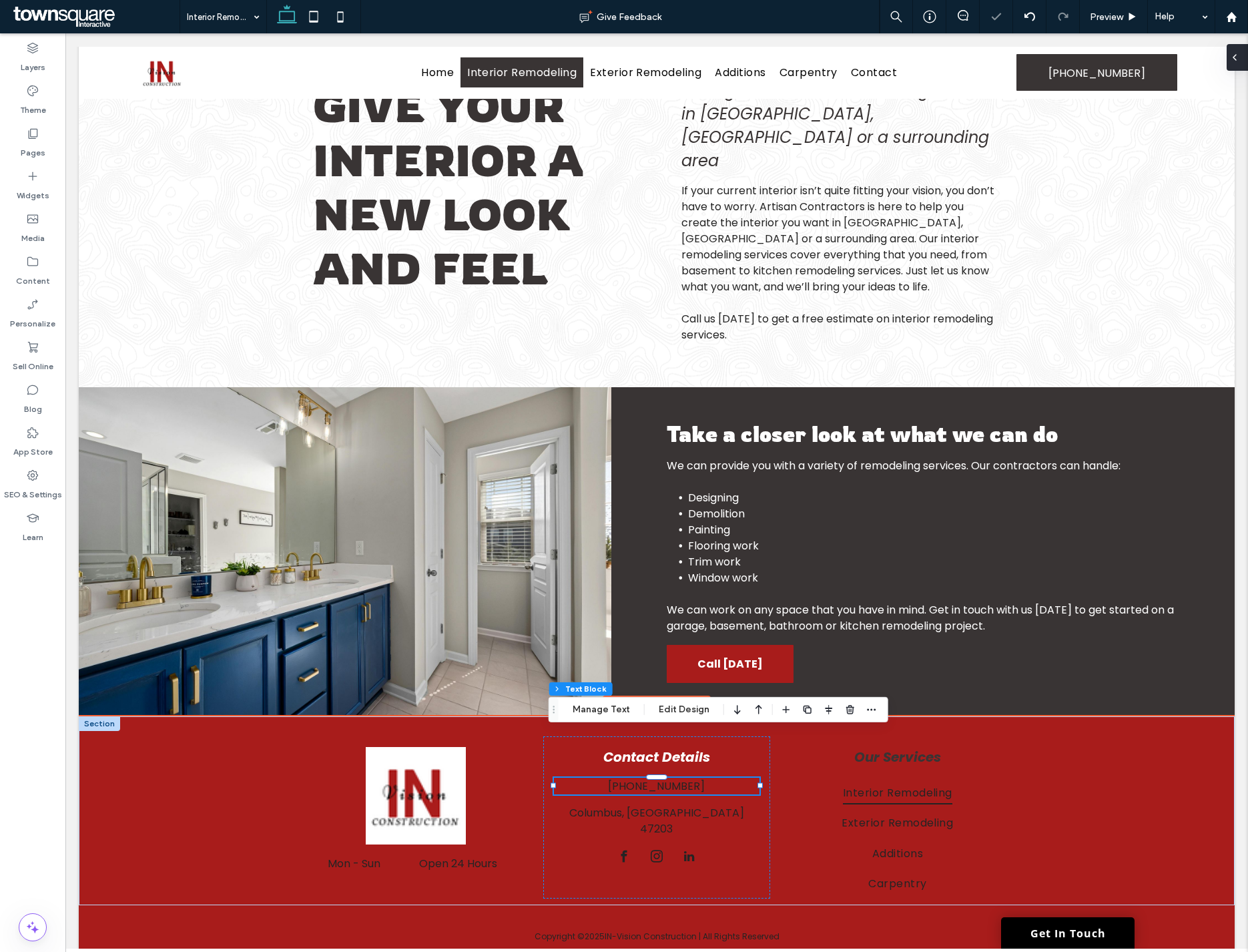
click at [947, 63] on span at bounding box center [1234, 57] width 10 height 27
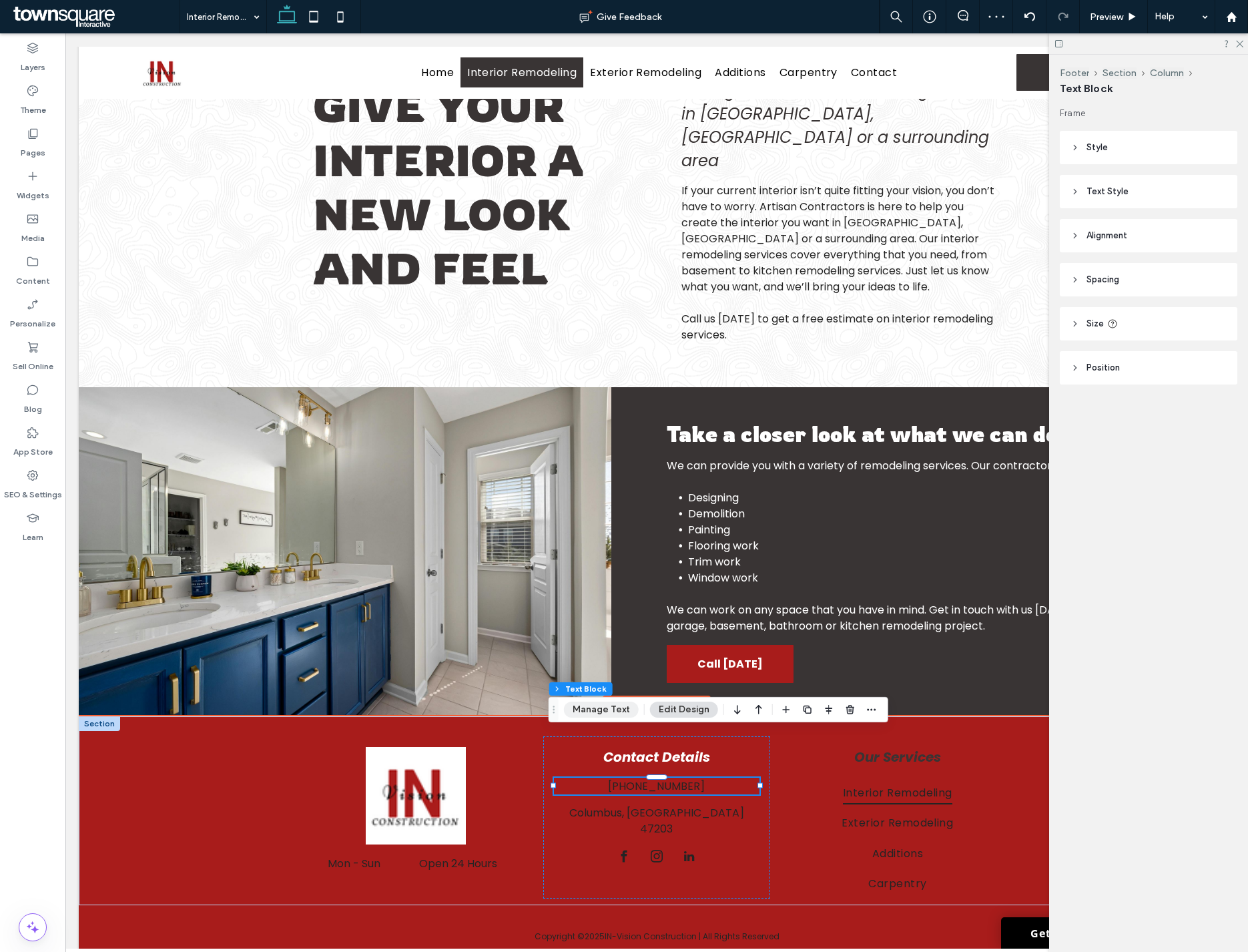
click at [597, 711] on button "Manage Text" at bounding box center [600, 710] width 74 height 16
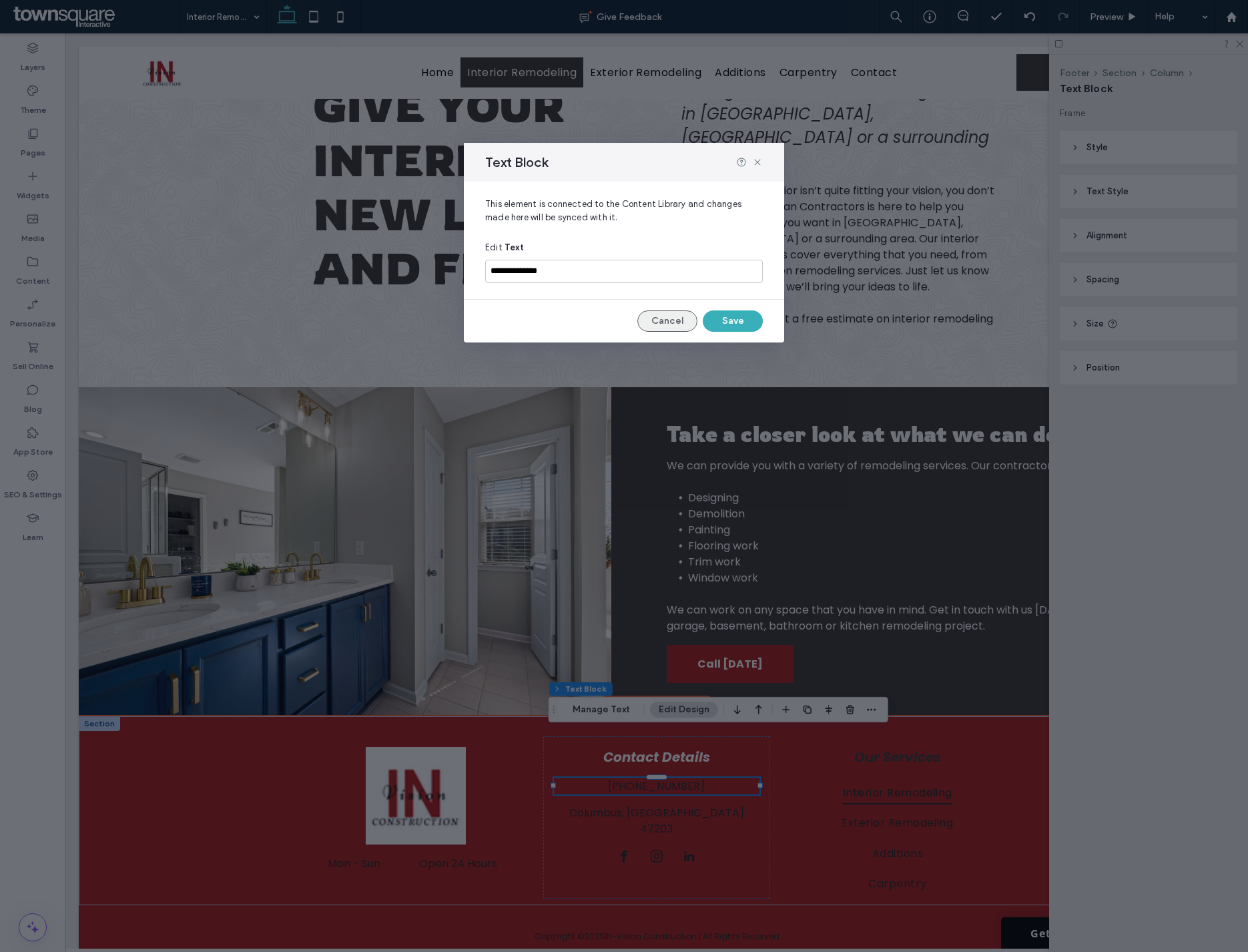
drag, startPoint x: 669, startPoint y: 311, endPoint x: 603, endPoint y: 278, distance: 73.8
click at [669, 311] on button "Cancel" at bounding box center [667, 321] width 60 height 21
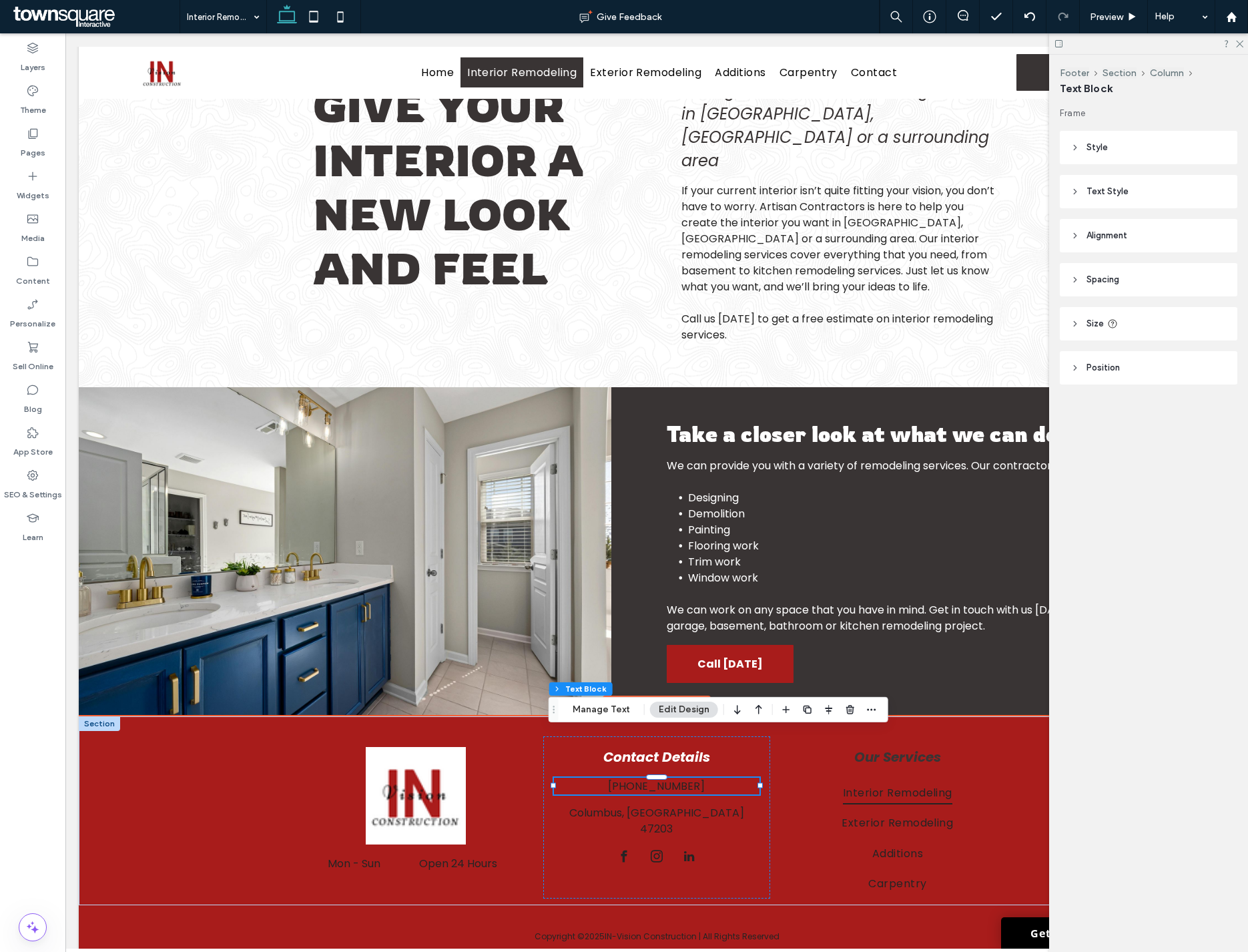
click at [671, 707] on button "Edit Design" at bounding box center [684, 710] width 68 height 16
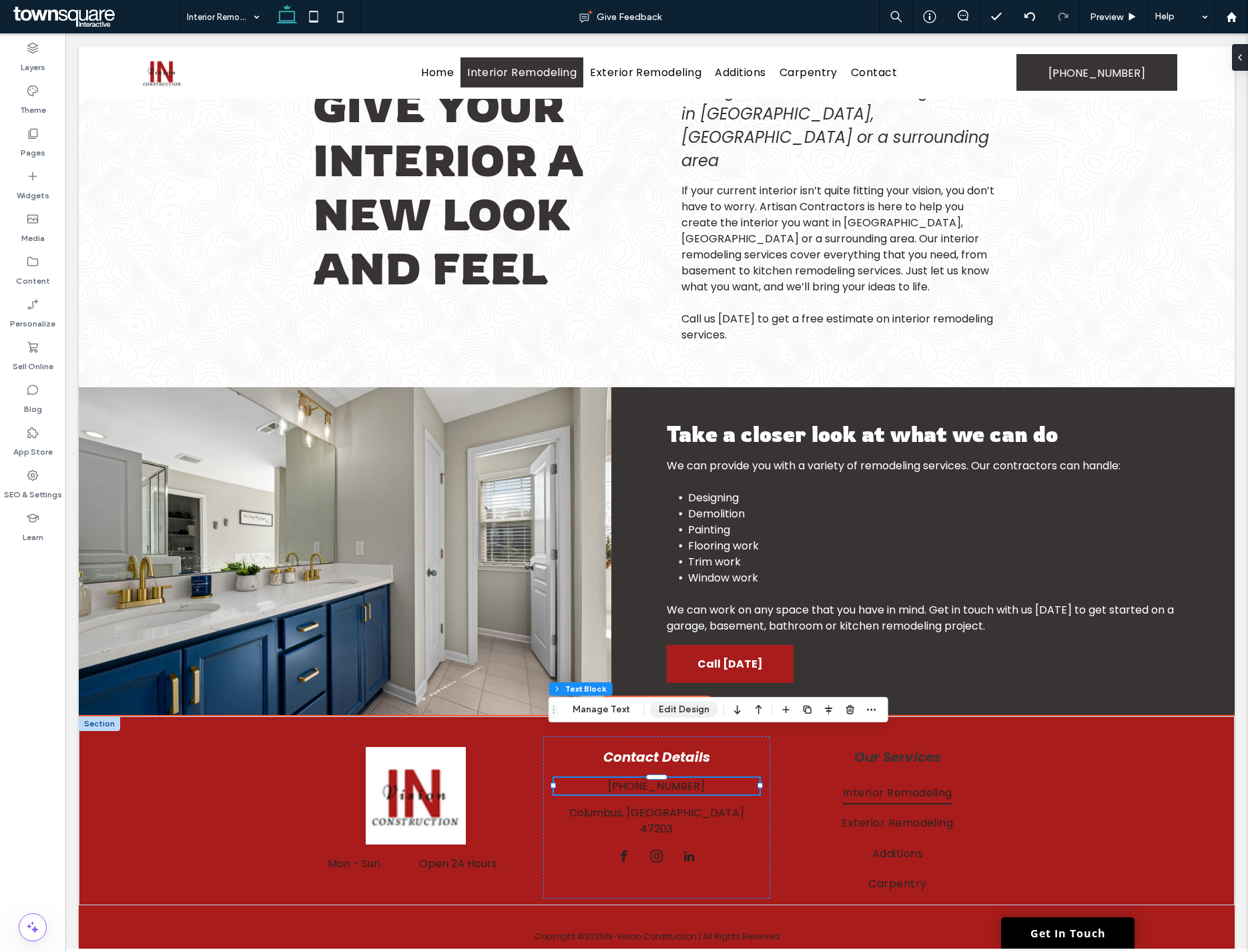
click at [671, 707] on button "Edit Design" at bounding box center [684, 710] width 68 height 16
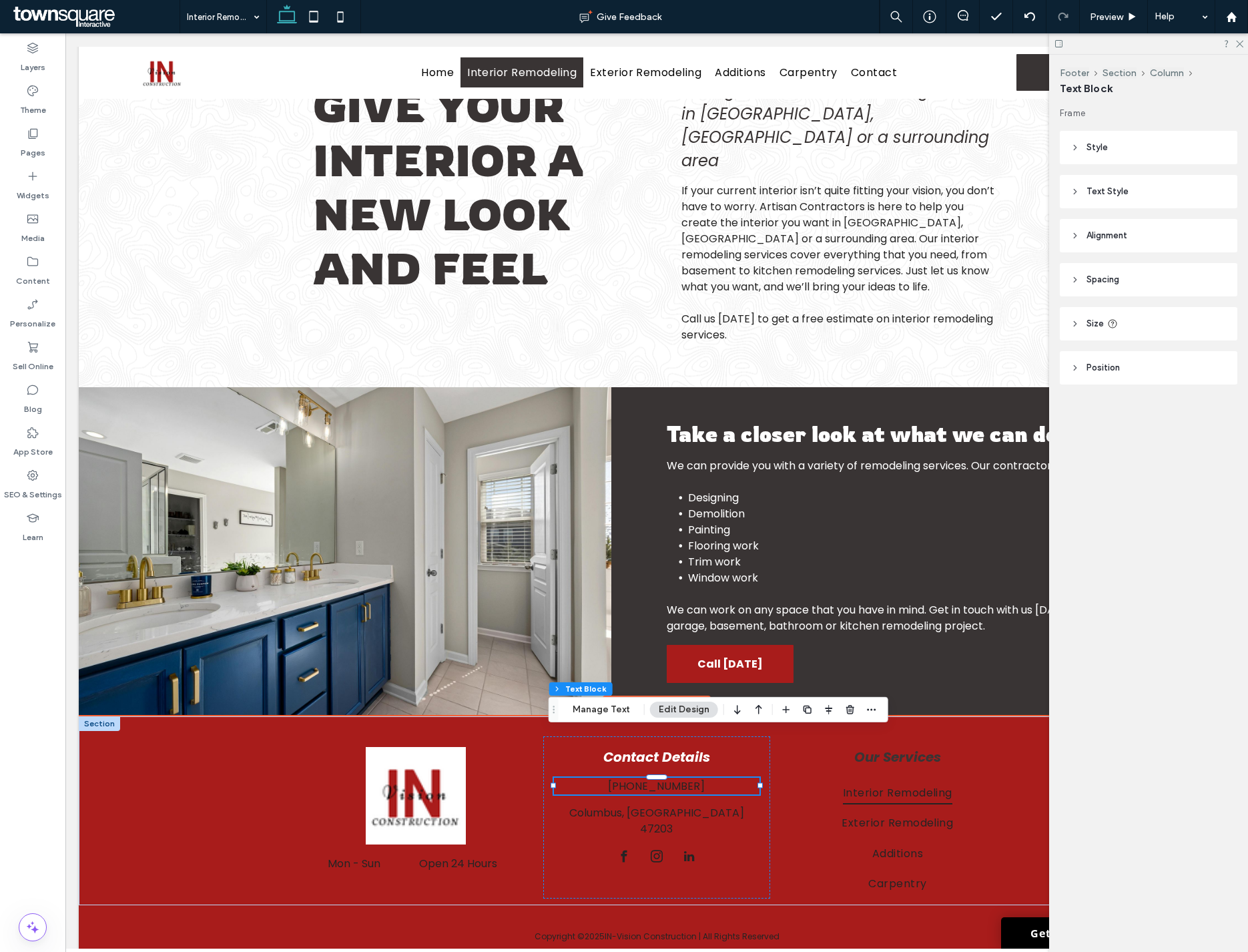
click at [947, 195] on span "Text Style" at bounding box center [1107, 192] width 42 height 13
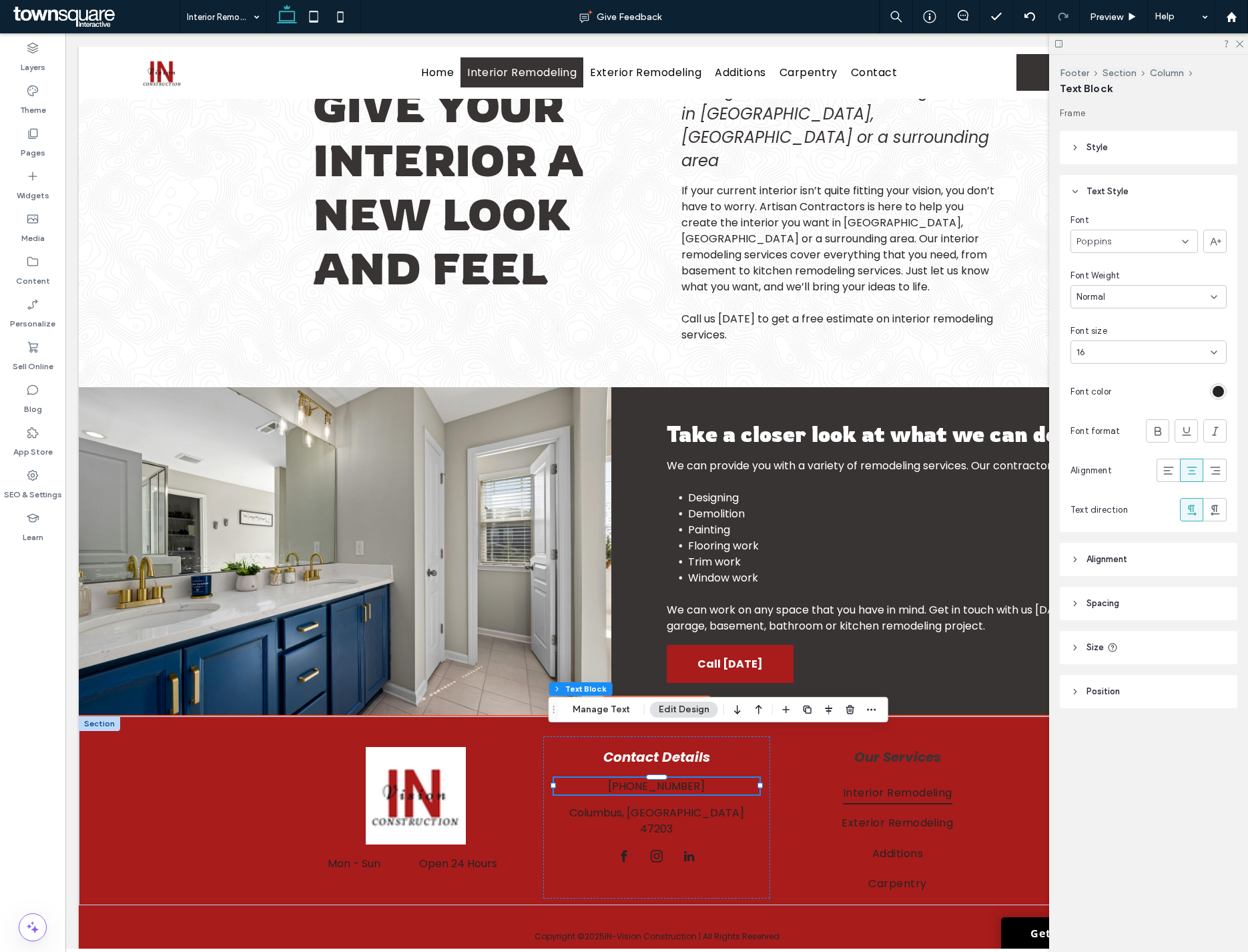
click at [947, 388] on div "rgb(36, 36, 36)" at bounding box center [1218, 391] width 11 height 11
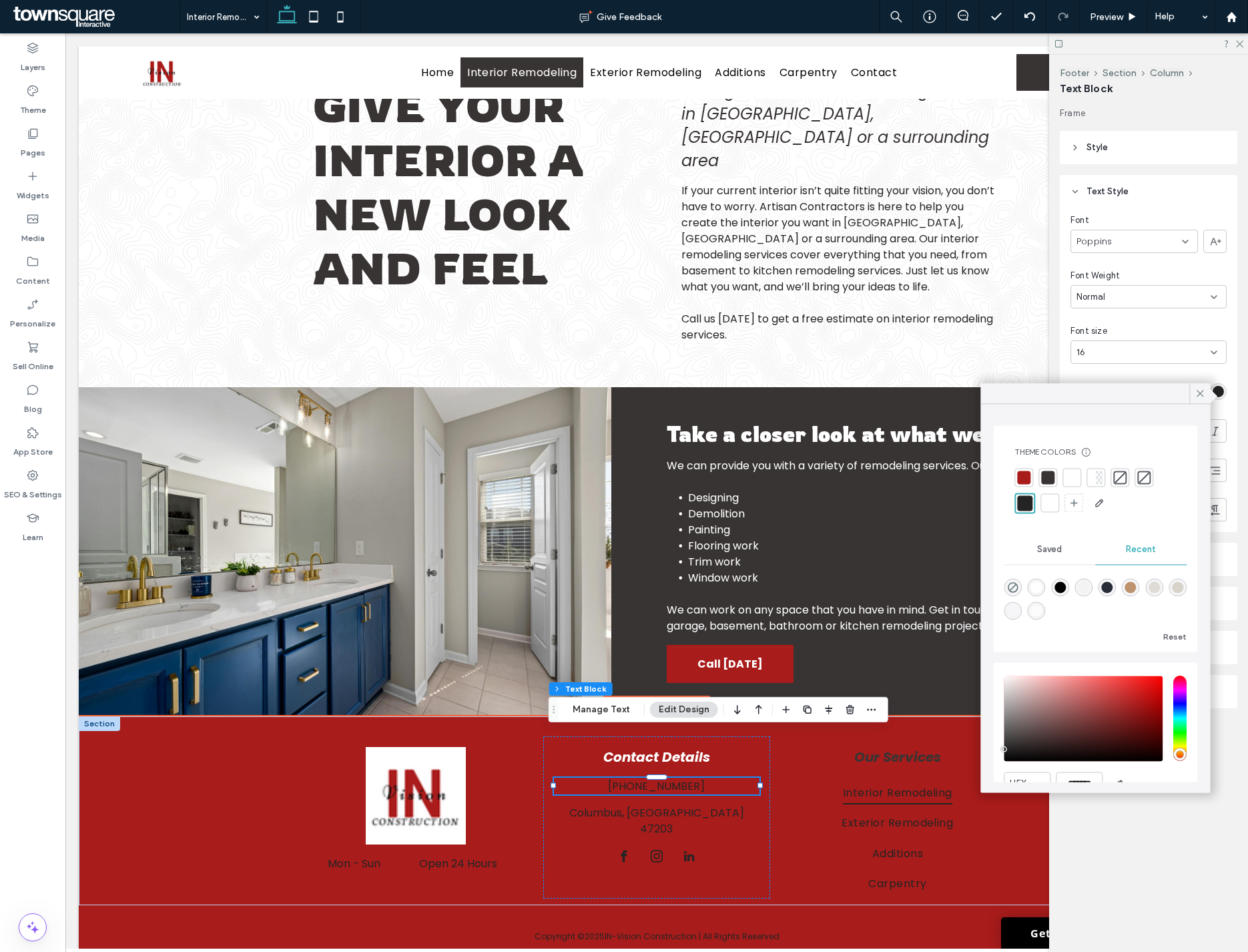
click at [947, 477] on div at bounding box center [1072, 477] width 13 height 13
click at [947, 502] on div at bounding box center [1048, 505] width 13 height 13
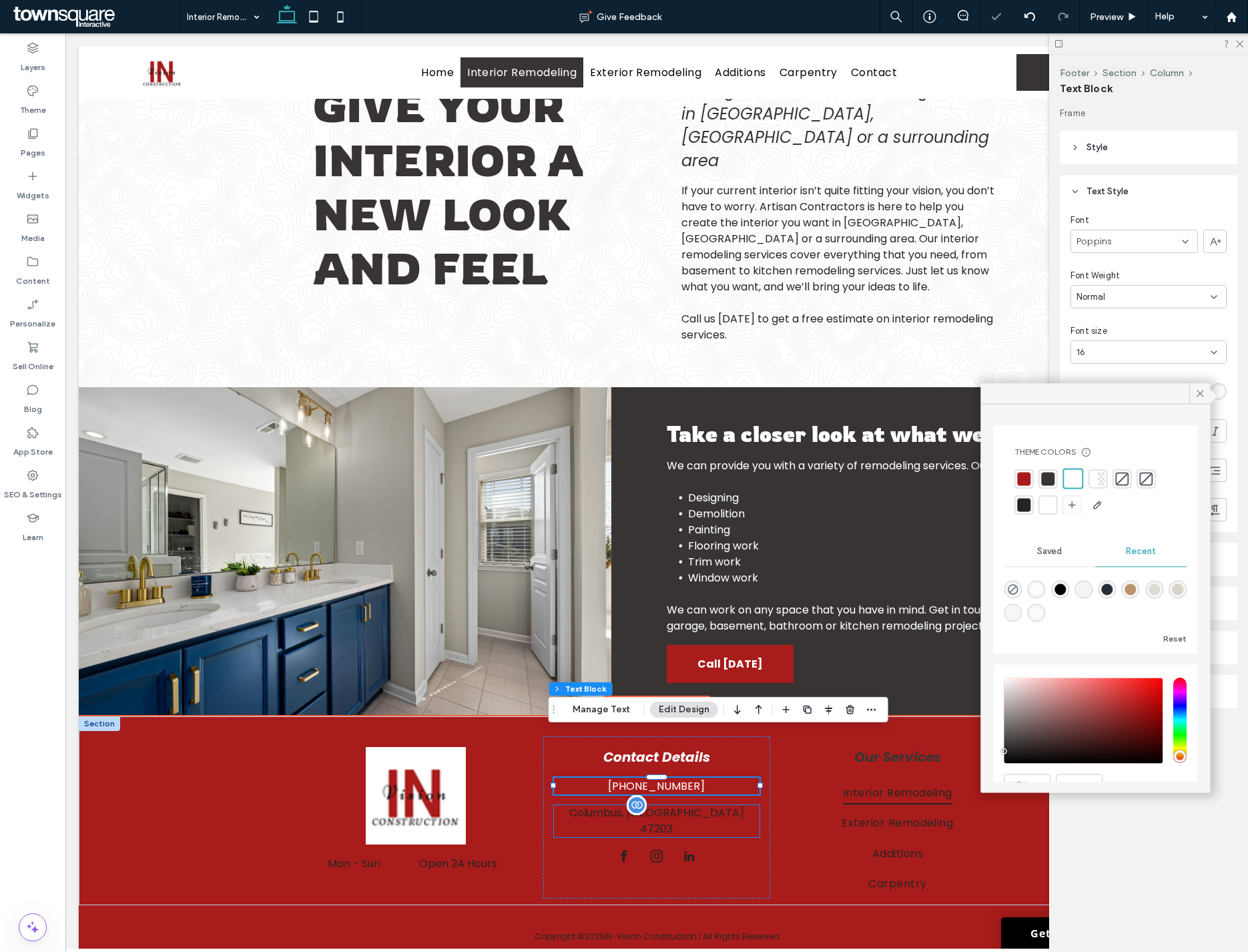
click at [701, 805] on p "Columbus, [GEOGRAPHIC_DATA]" at bounding box center [656, 813] width 206 height 16
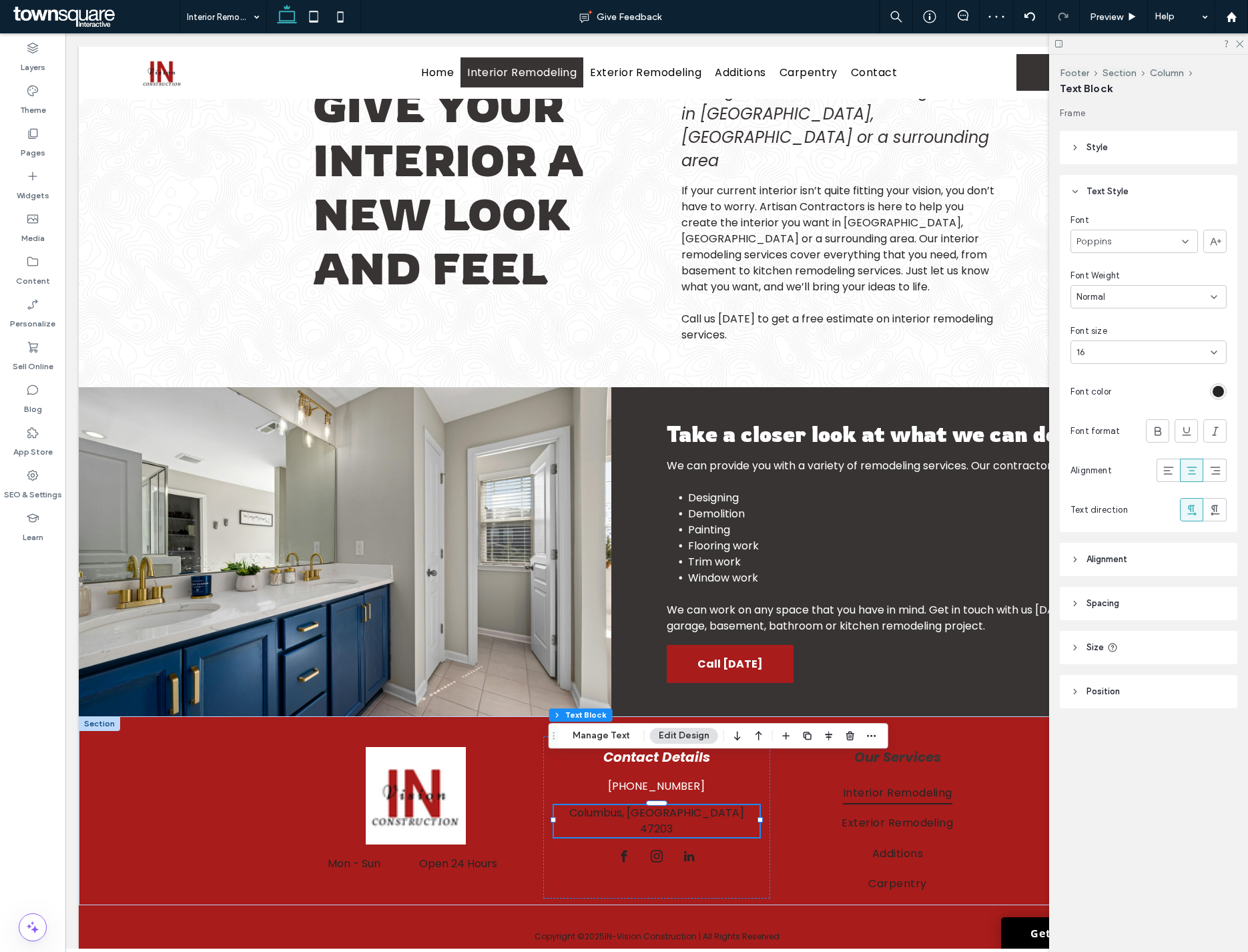
click at [947, 390] on div "rgb(36, 36, 36)" at bounding box center [1218, 391] width 11 height 11
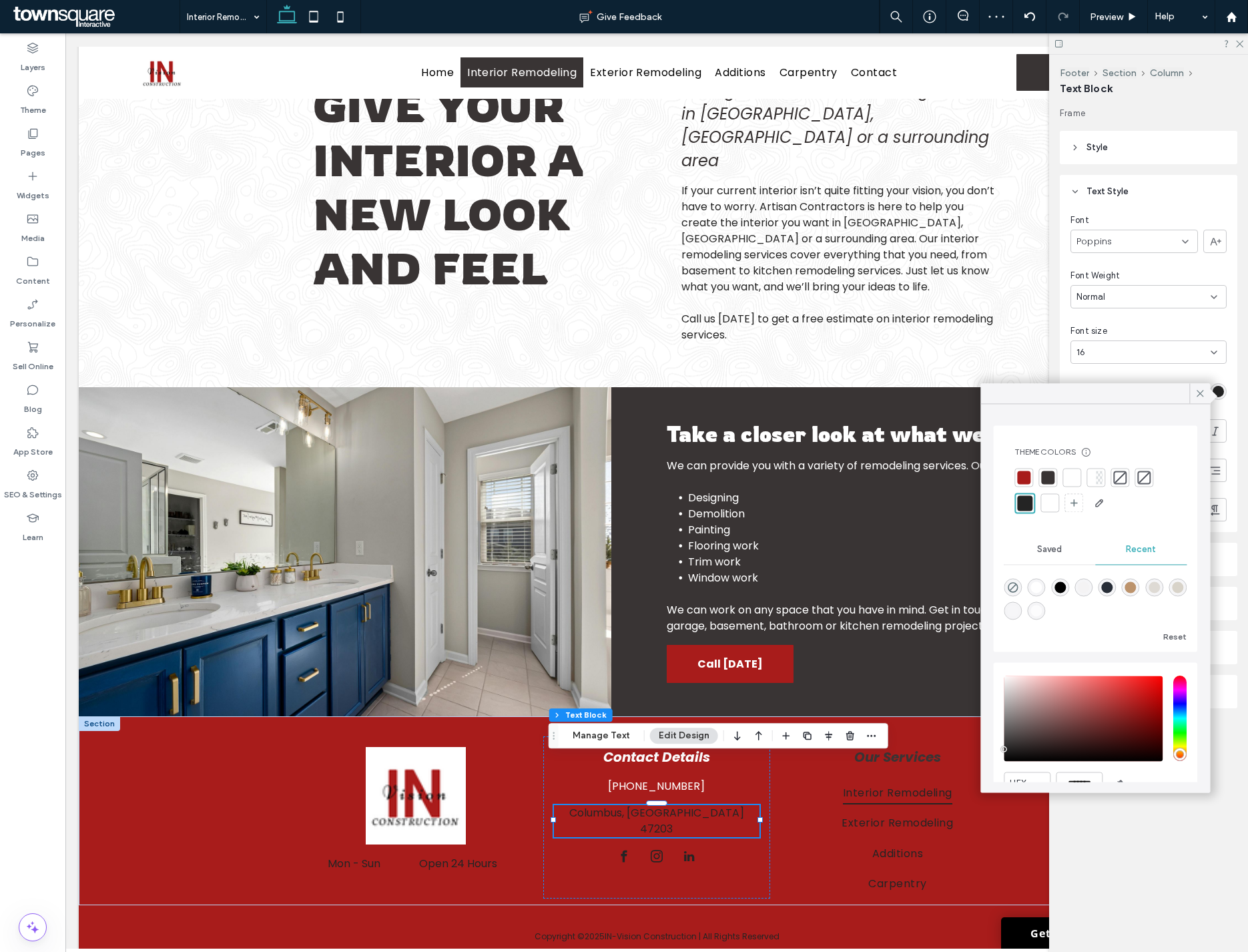
click at [947, 505] on div at bounding box center [1050, 503] width 13 height 13
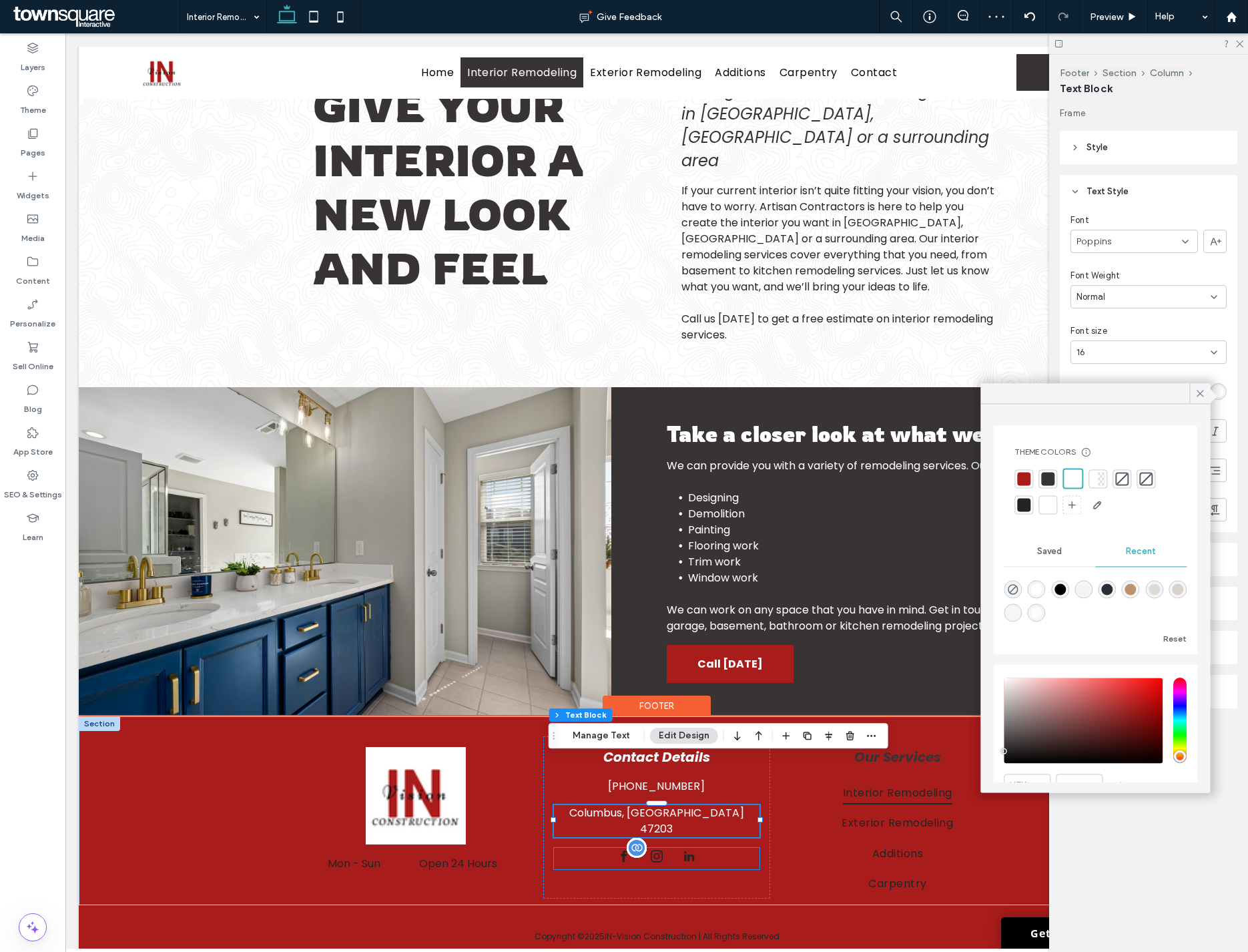
click at [724, 847] on div at bounding box center [656, 858] width 206 height 21
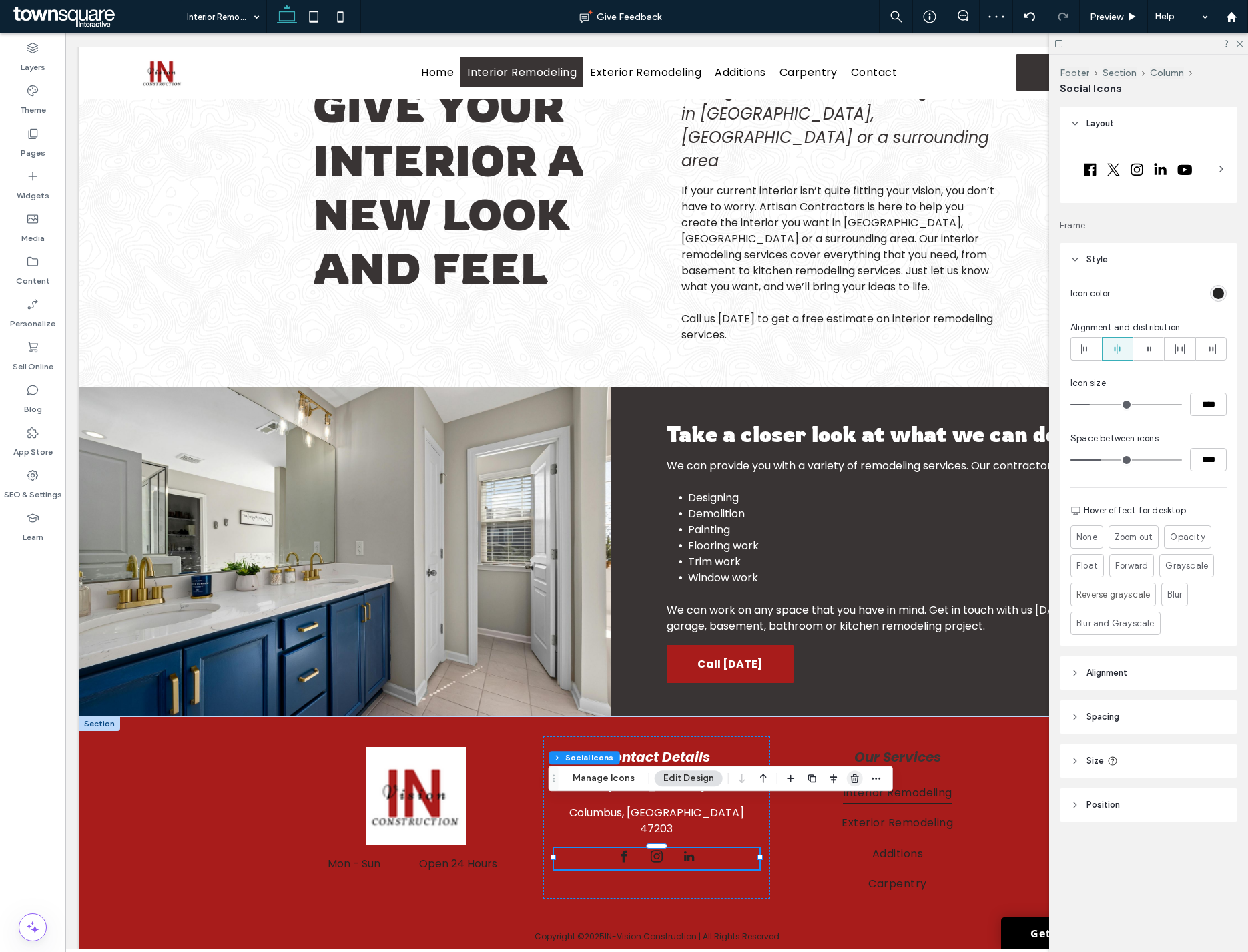
drag, startPoint x: 849, startPoint y: 778, endPoint x: 757, endPoint y: 756, distance: 94.6
click at [849, 778] on icon "button" at bounding box center [855, 778] width 10 height 10
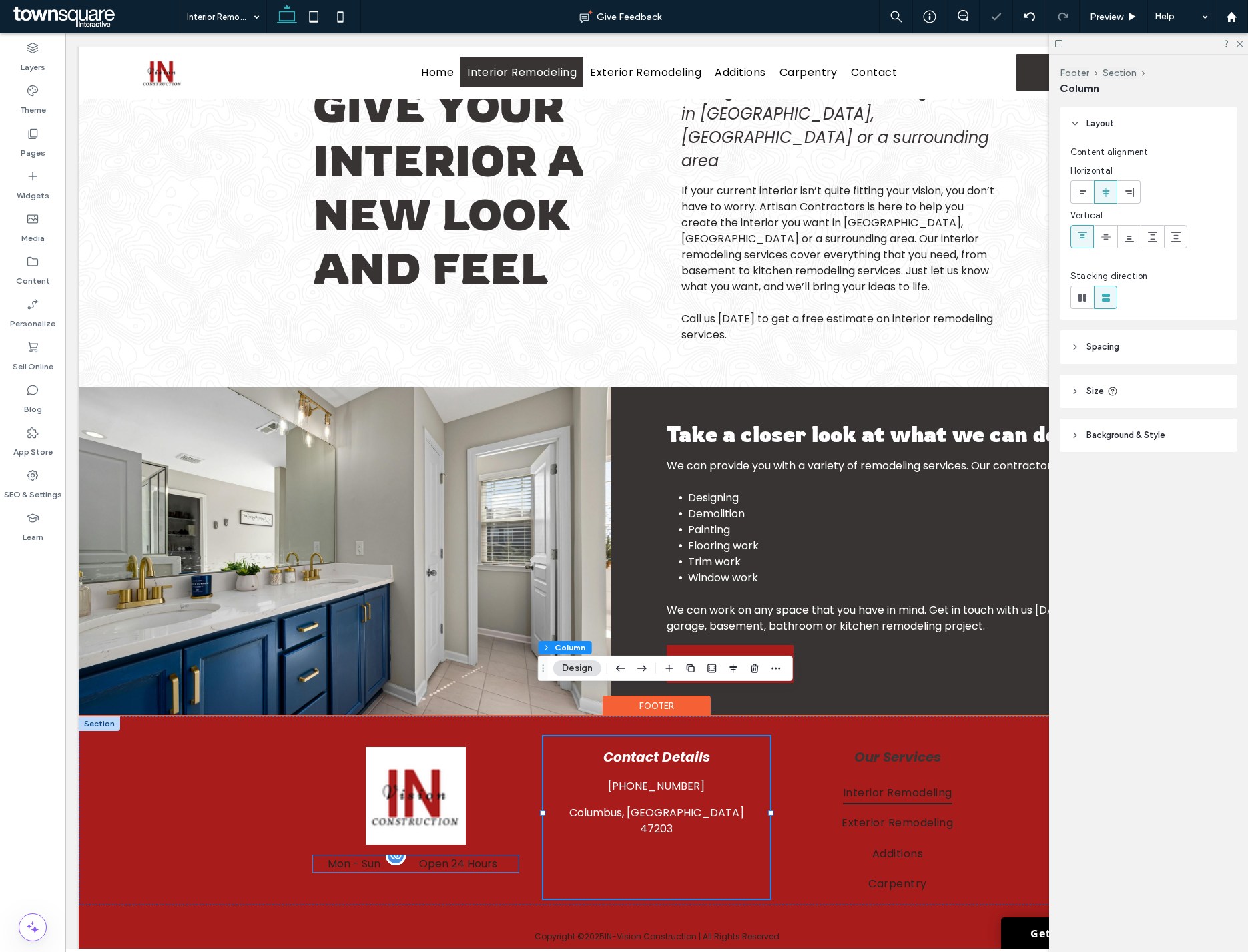
click at [488, 855] on dd "Open 24 Hours" at bounding box center [458, 863] width 122 height 17
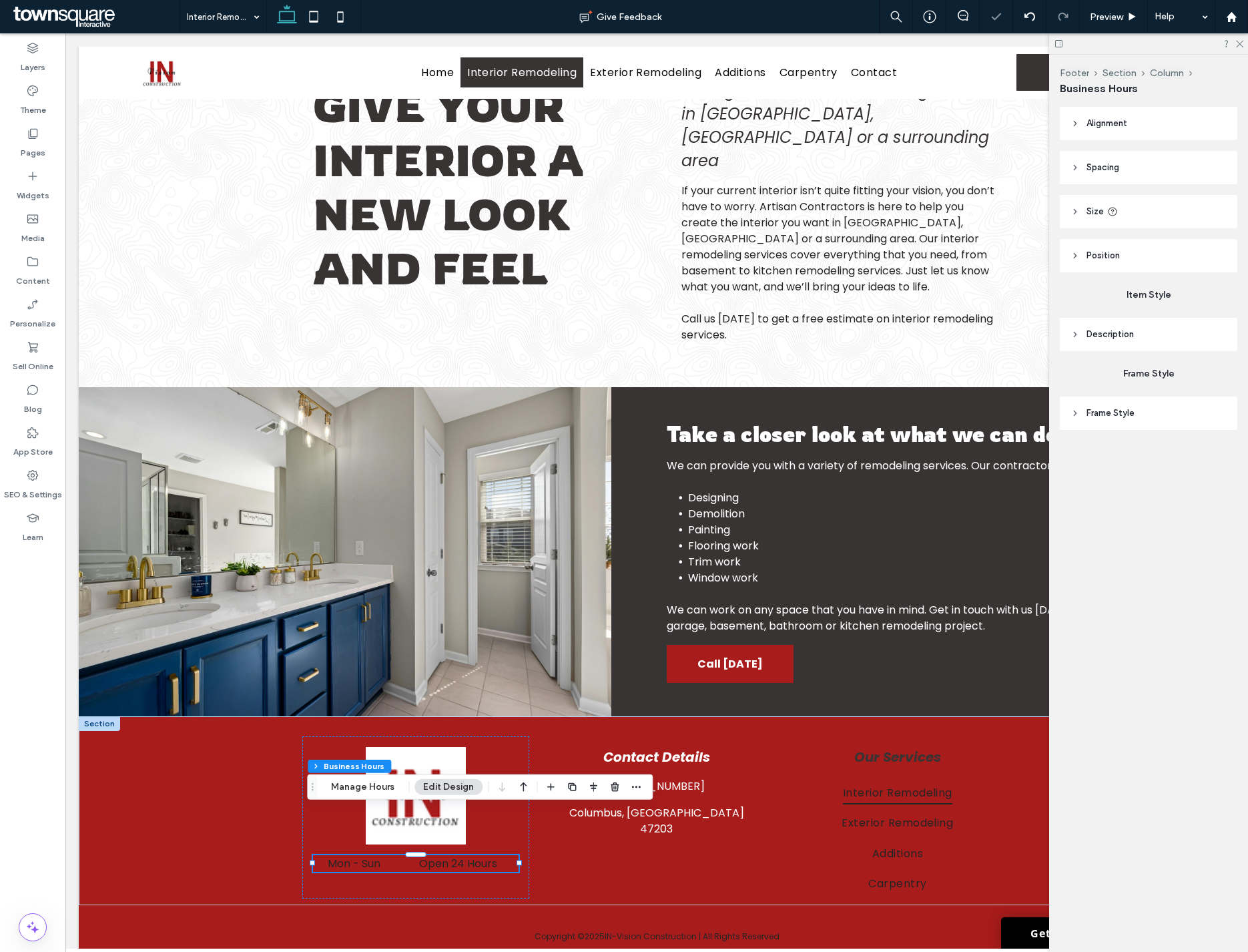
click at [947, 337] on span "Description" at bounding box center [1110, 335] width 47 height 13
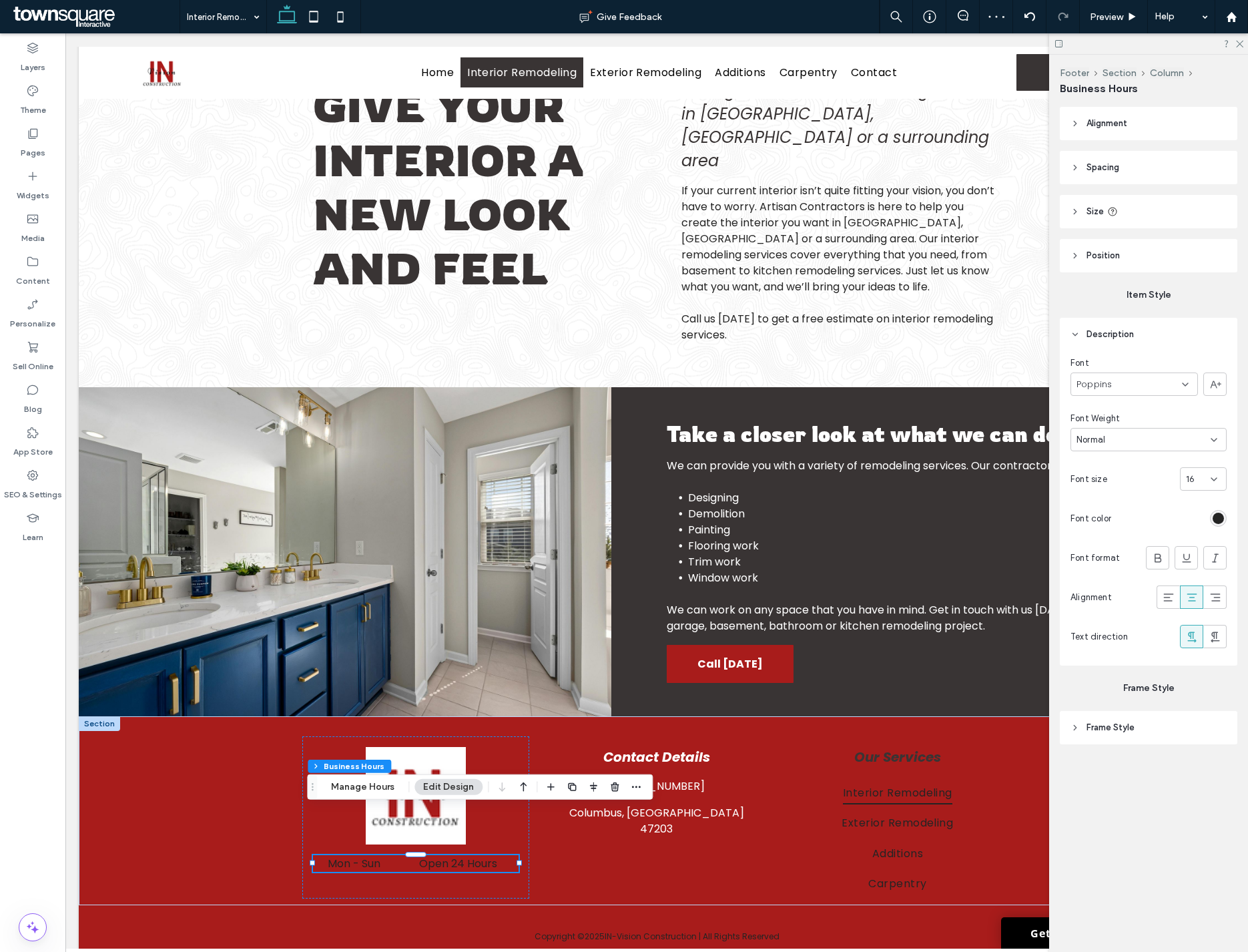
click at [947, 516] on div "rgb(36, 36, 36)" at bounding box center [1218, 518] width 11 height 11
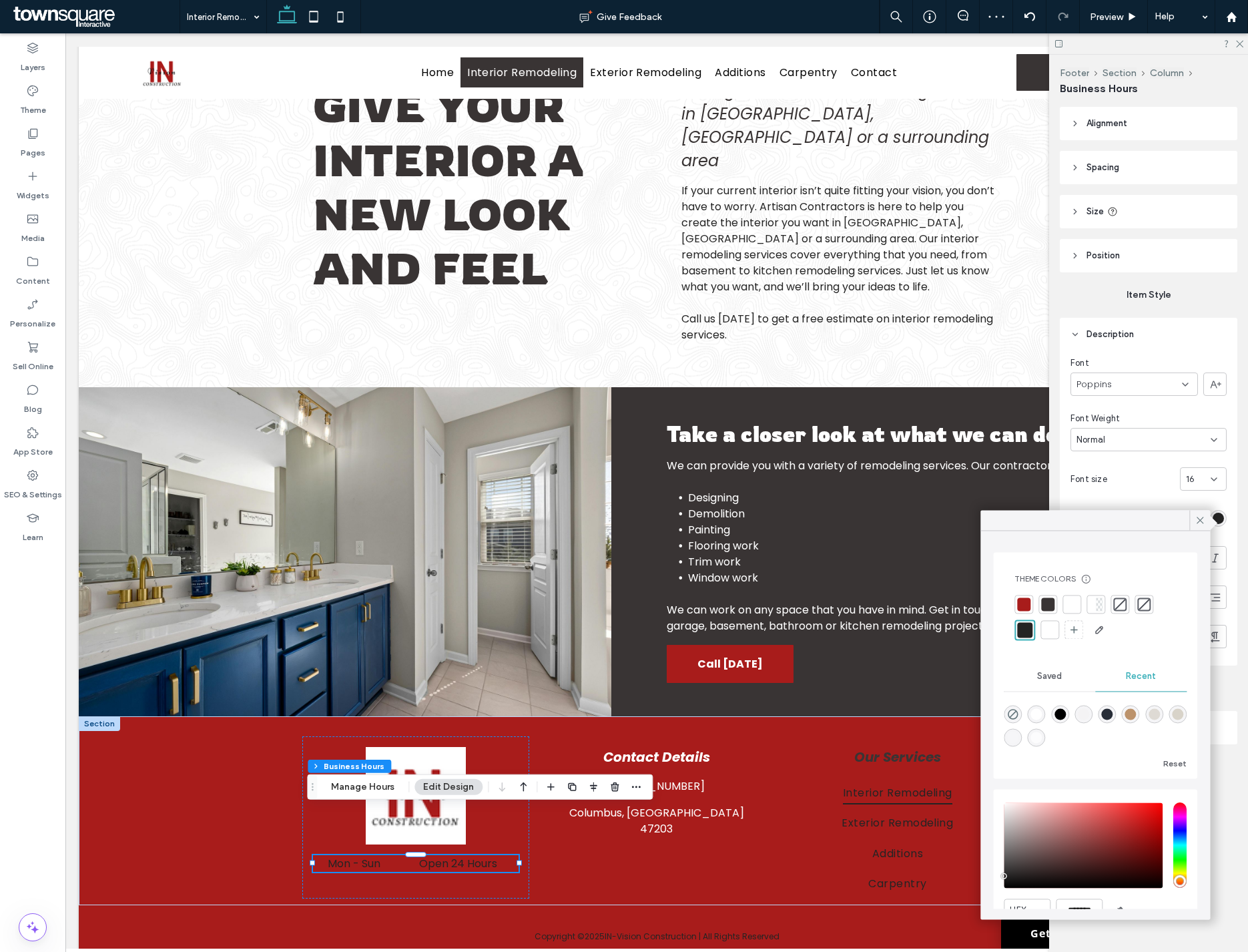
click at [947, 626] on div at bounding box center [1050, 629] width 13 height 13
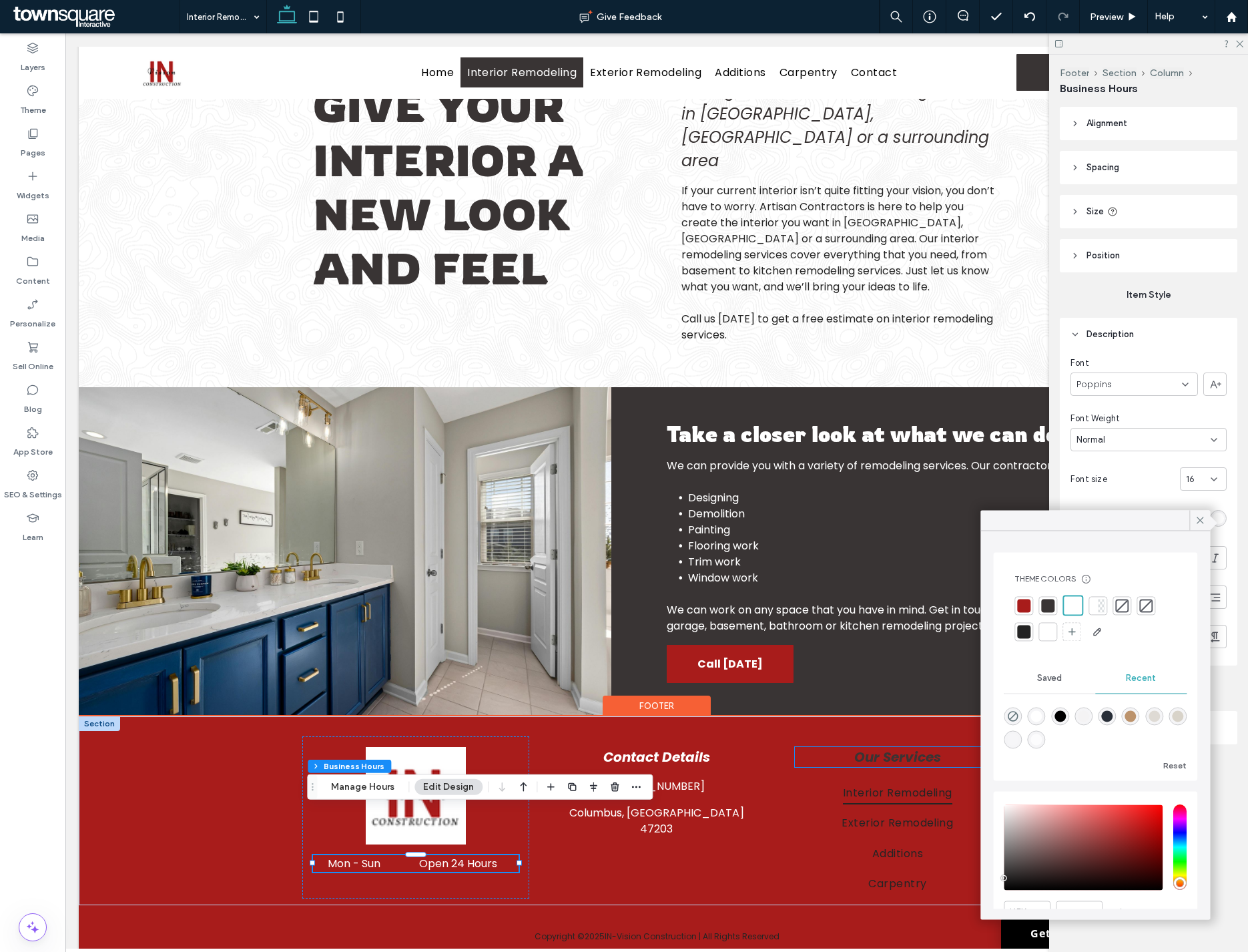
click at [898, 747] on strong "Our Services" at bounding box center [897, 756] width 87 height 18
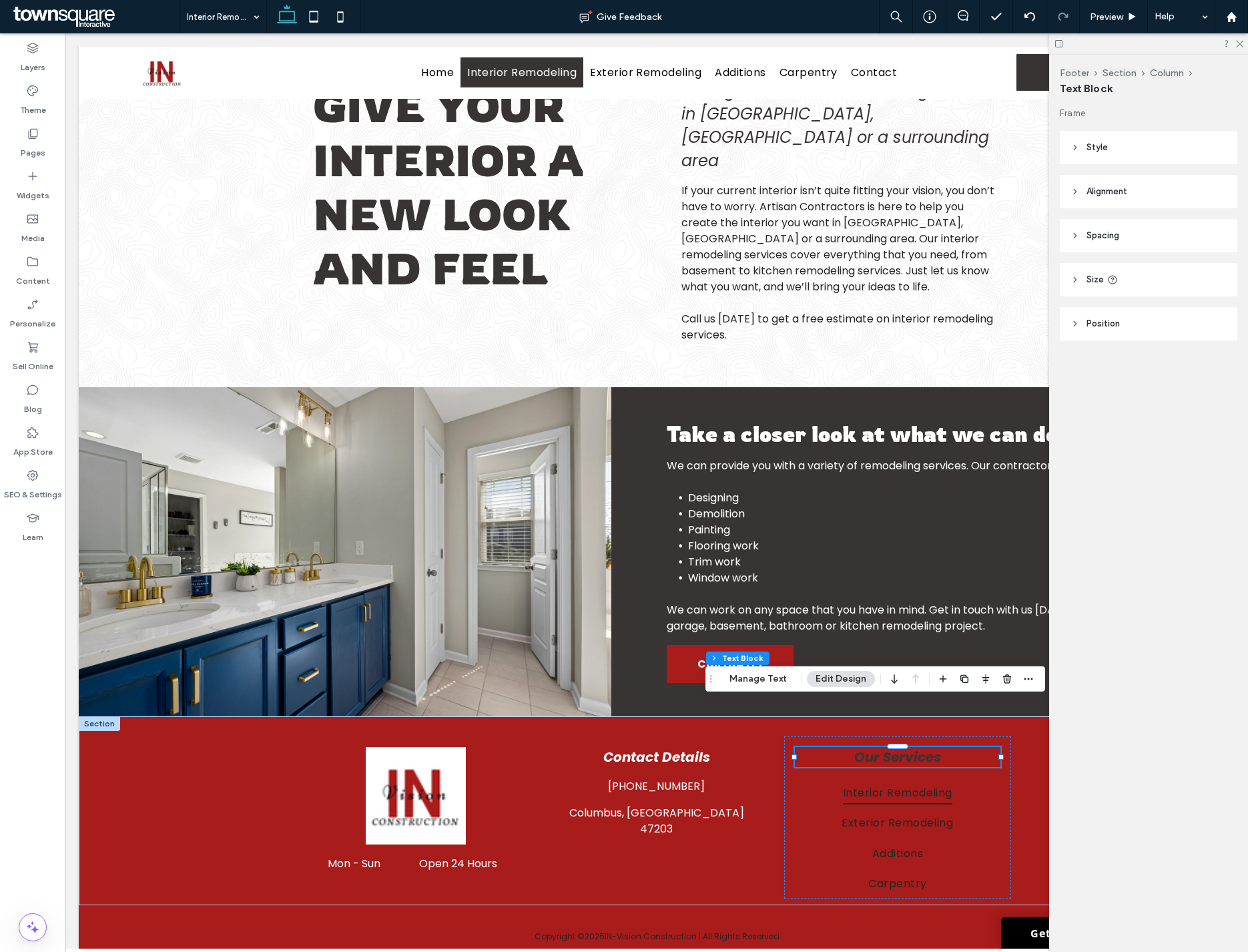
click at [947, 327] on span "Position" at bounding box center [1103, 323] width 33 height 13
click at [770, 678] on button "Manage Text" at bounding box center [757, 679] width 74 height 16
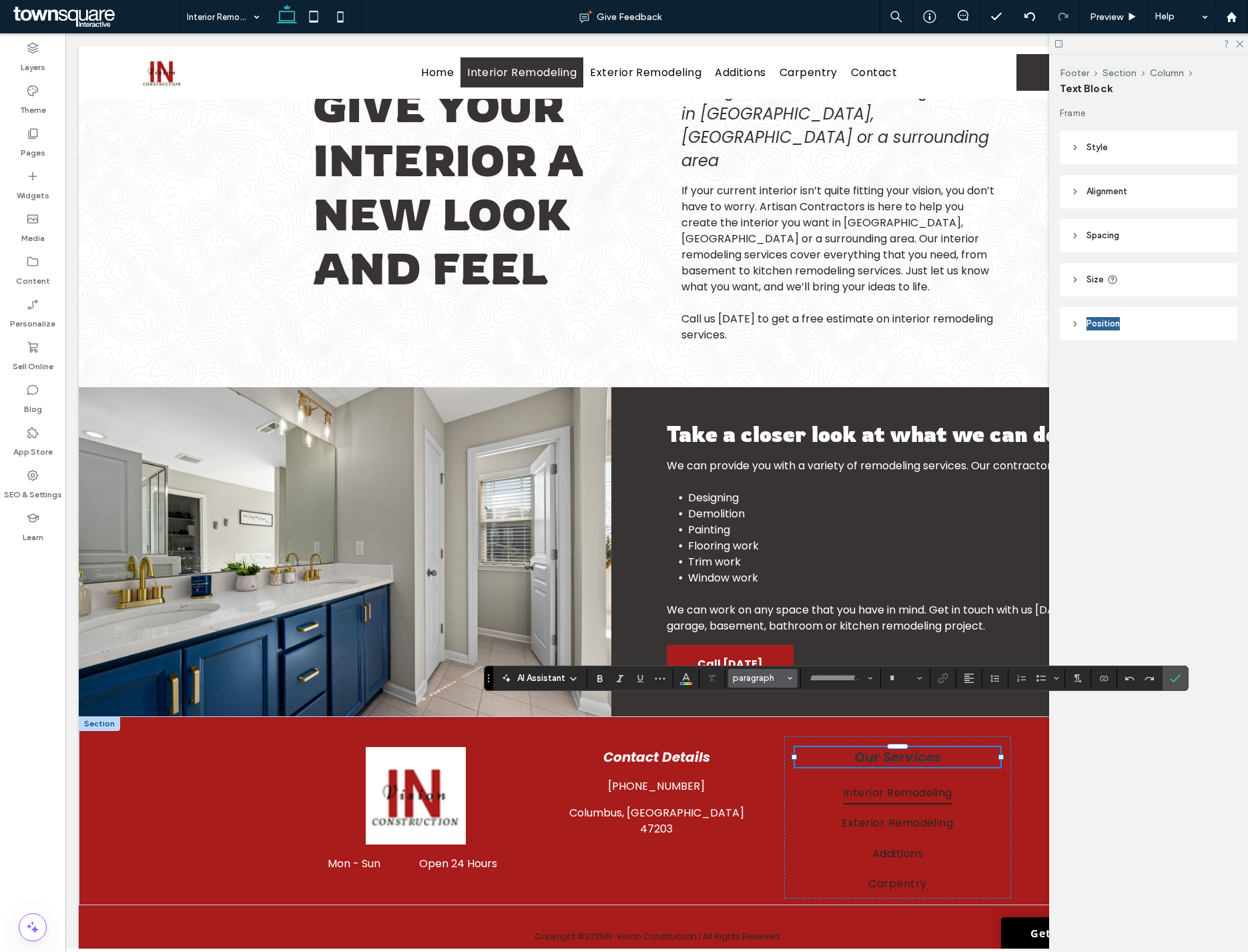
type input "*******"
type input "**"
click at [694, 682] on button "Color" at bounding box center [686, 678] width 20 height 18
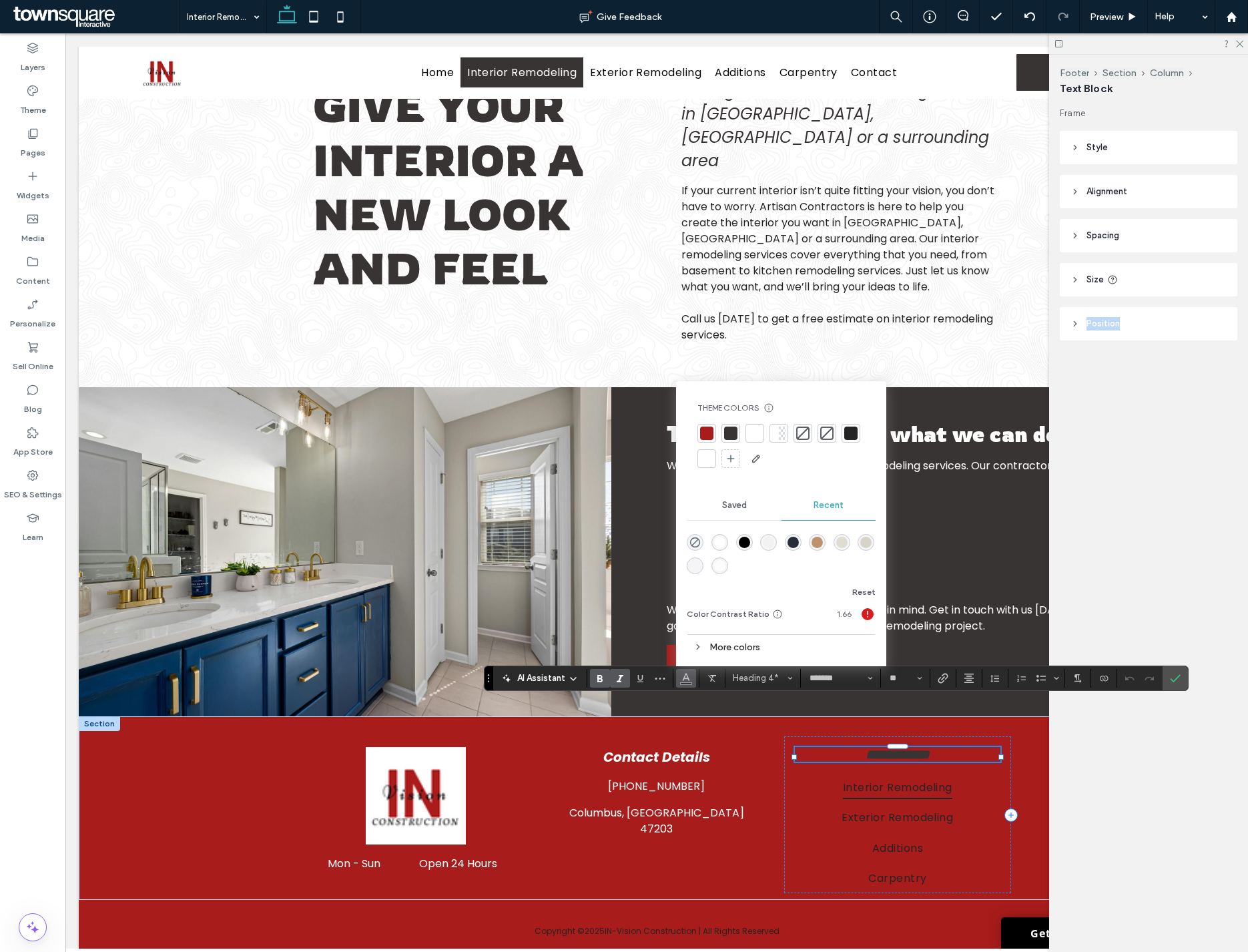
click at [701, 462] on div at bounding box center [707, 458] width 13 height 13
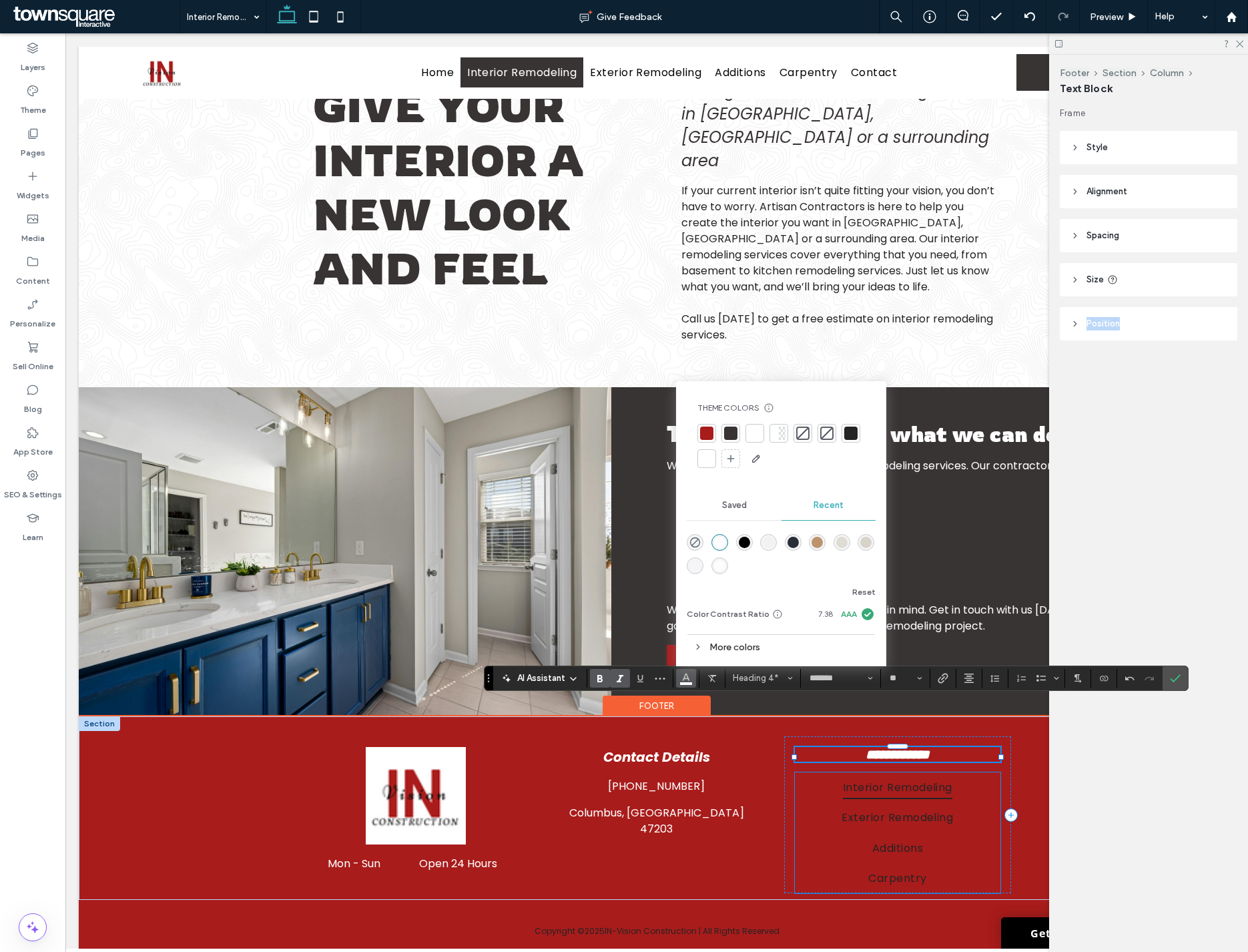
click at [947, 772] on link "Interior Remodeling" at bounding box center [897, 787] width 206 height 30
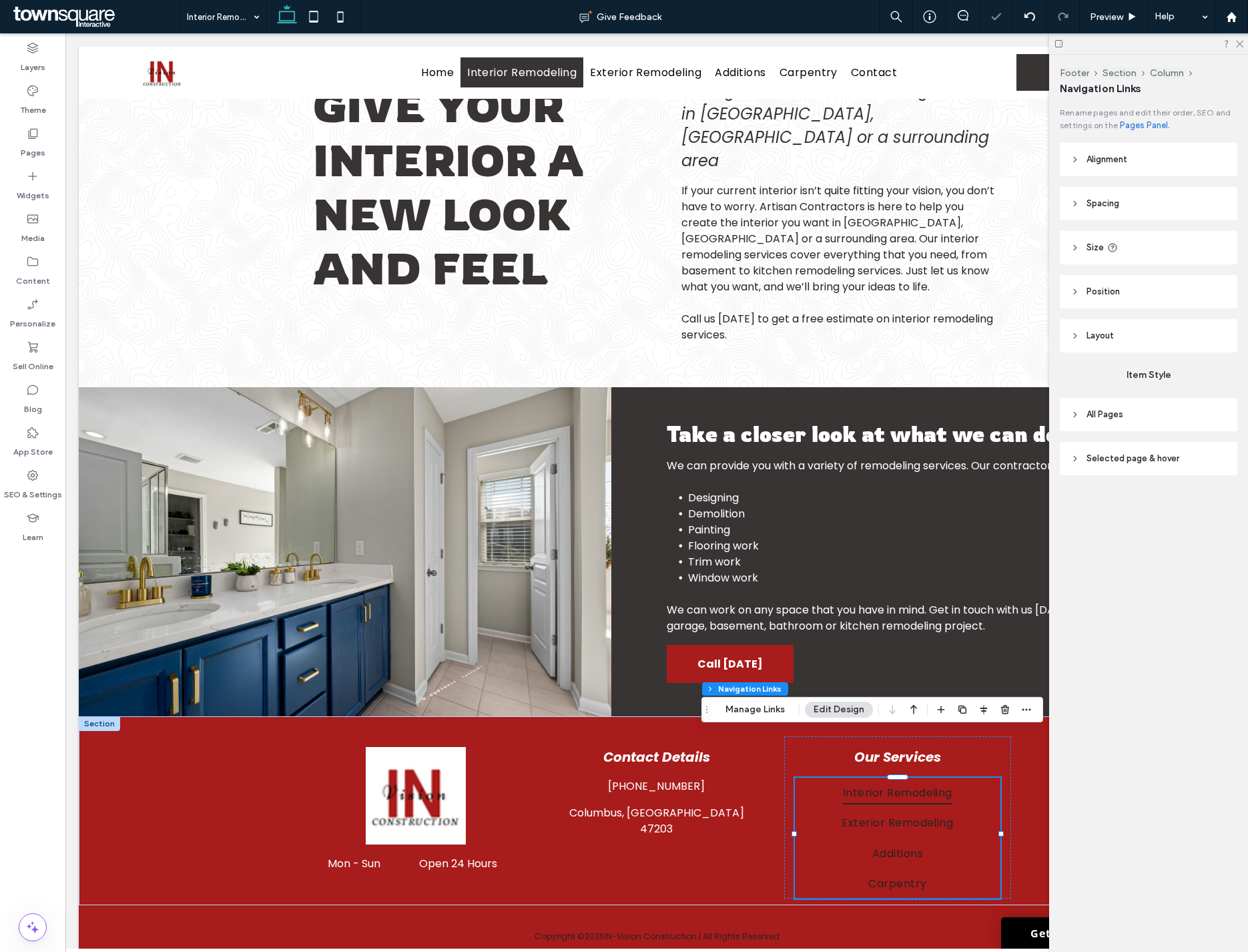
click at [947, 421] on header "All Pages" at bounding box center [1148, 414] width 178 height 33
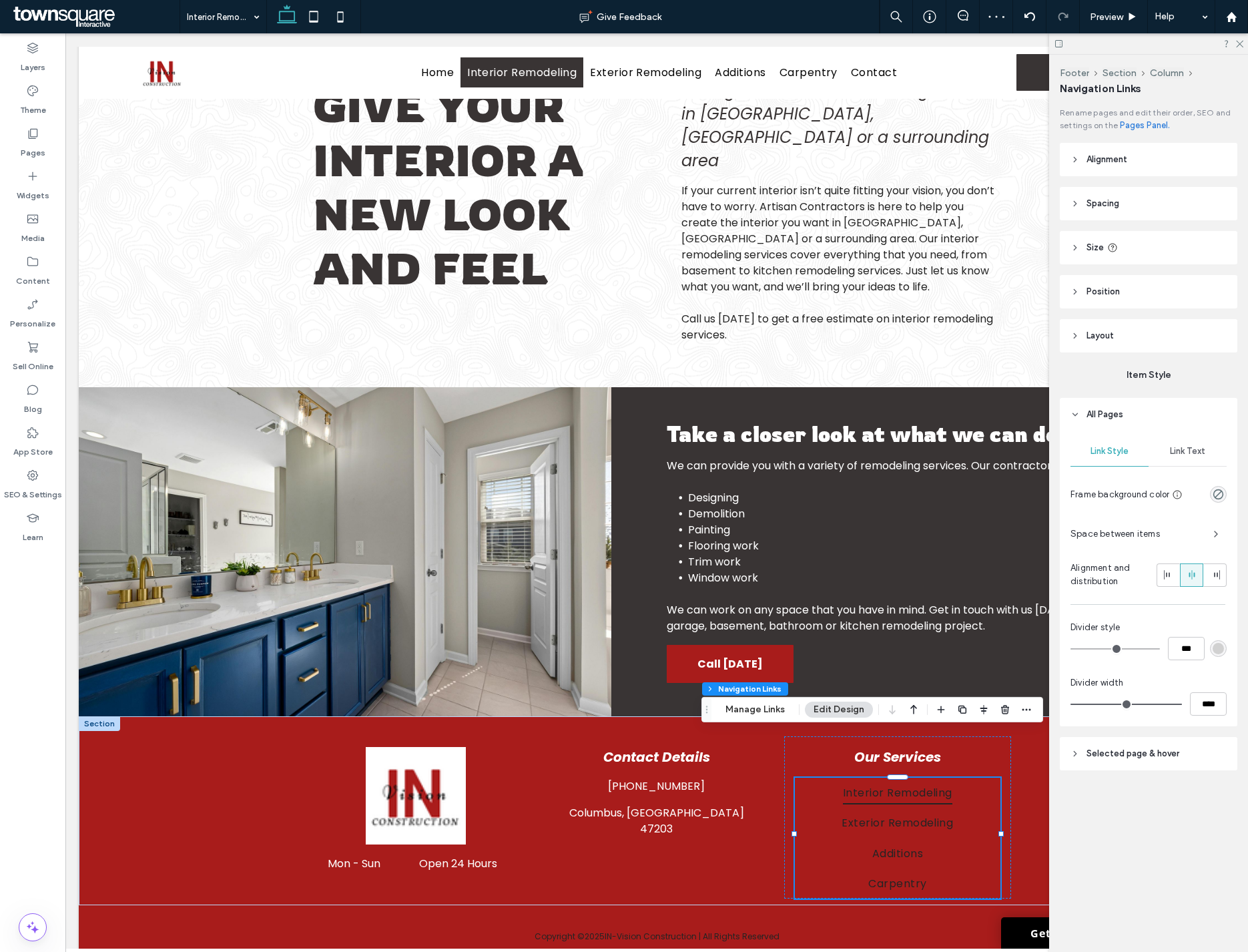
click at [947, 449] on span "Link Text" at bounding box center [1188, 451] width 35 height 10
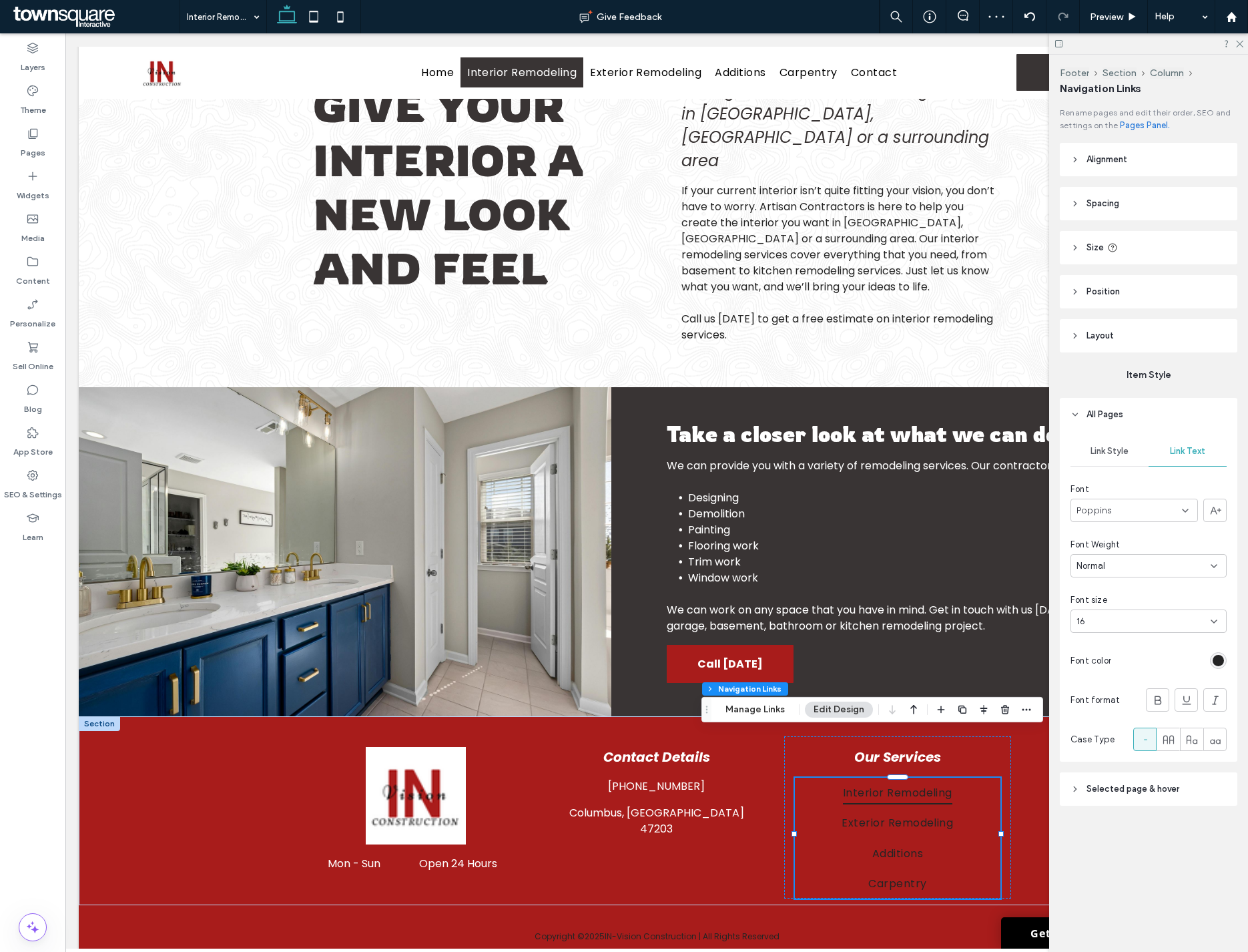
click at [947, 668] on div "rgb(36, 36, 36)" at bounding box center [1218, 660] width 17 height 17
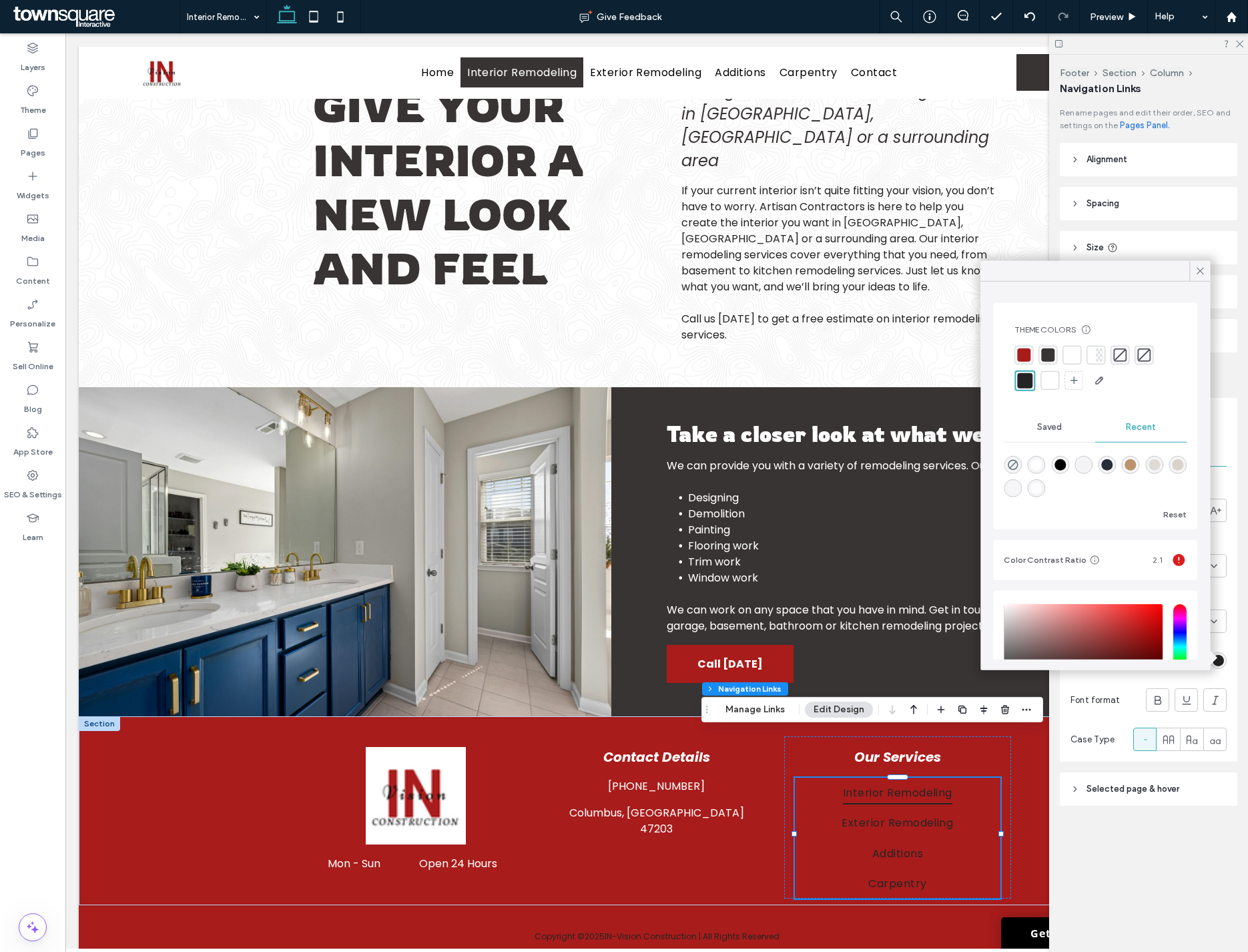
click at [947, 466] on div "rgba(255, 255, 255, 1)" at bounding box center [1036, 464] width 11 height 11
type input "*"
type input "*******"
click at [947, 276] on icon at bounding box center [1199, 271] width 12 height 12
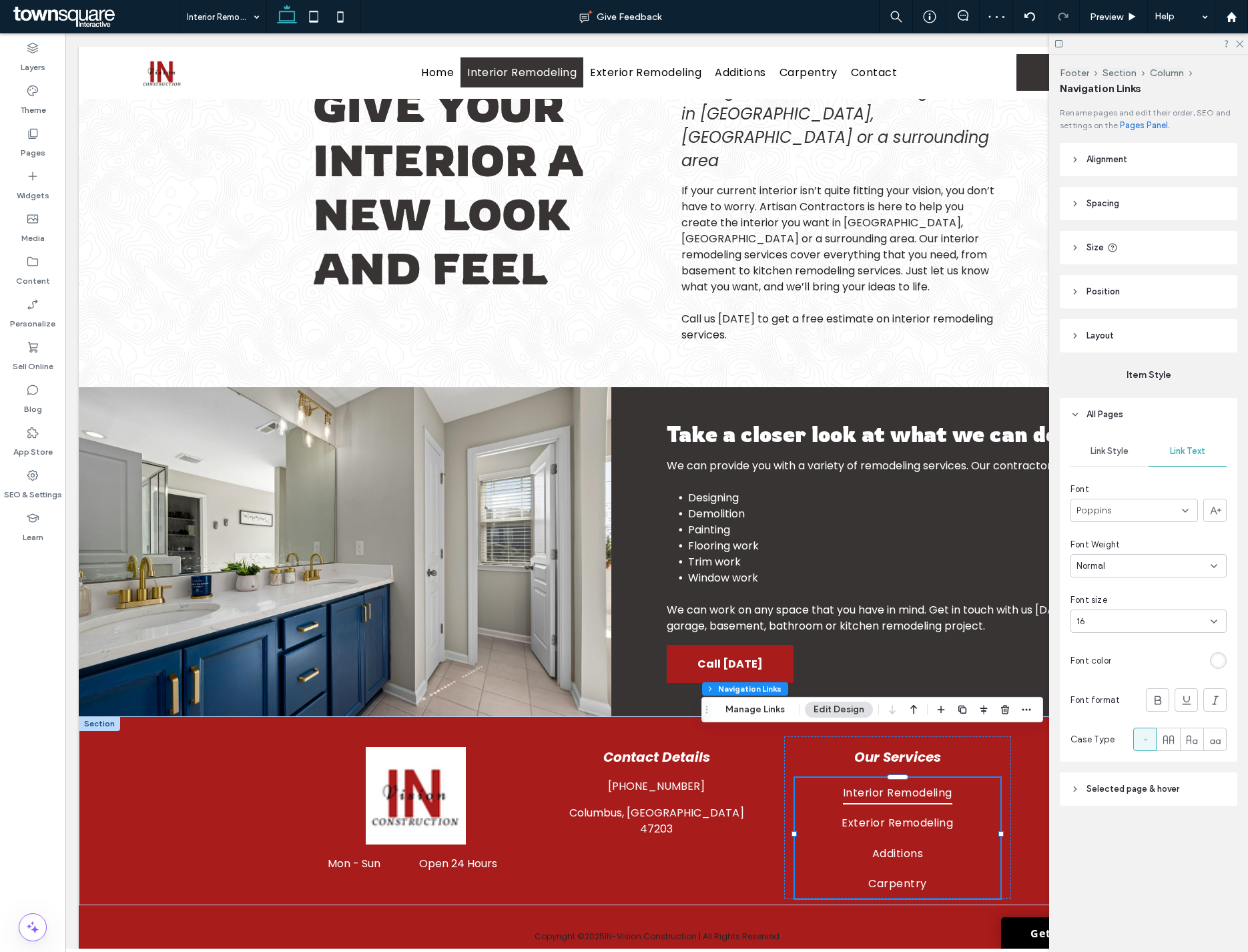
click at [947, 788] on span "Selected page & hover" at bounding box center [1133, 789] width 93 height 13
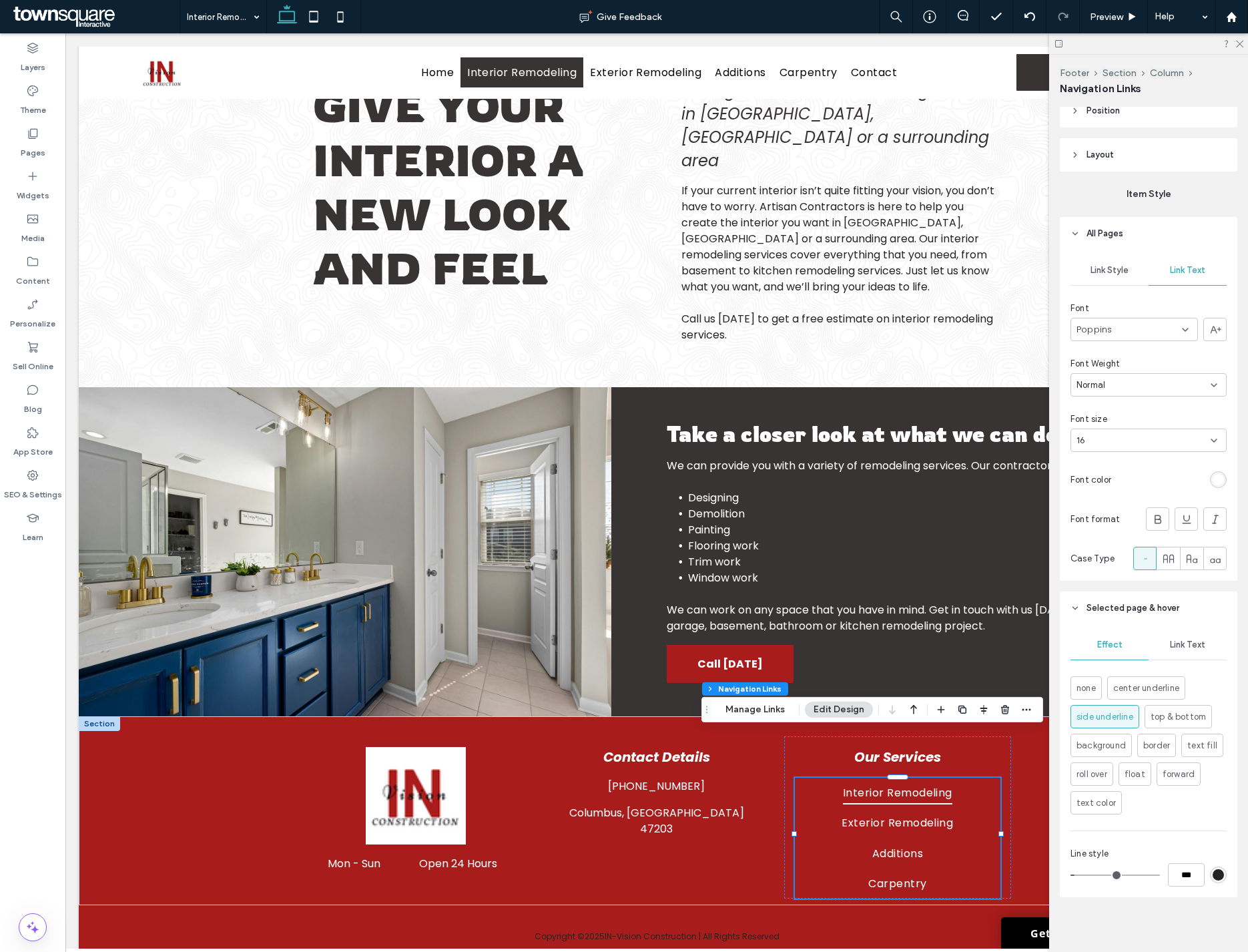
scroll to position [185, 0]
click at [947, 868] on div "rgb(36, 36, 36)" at bounding box center [1218, 870] width 11 height 11
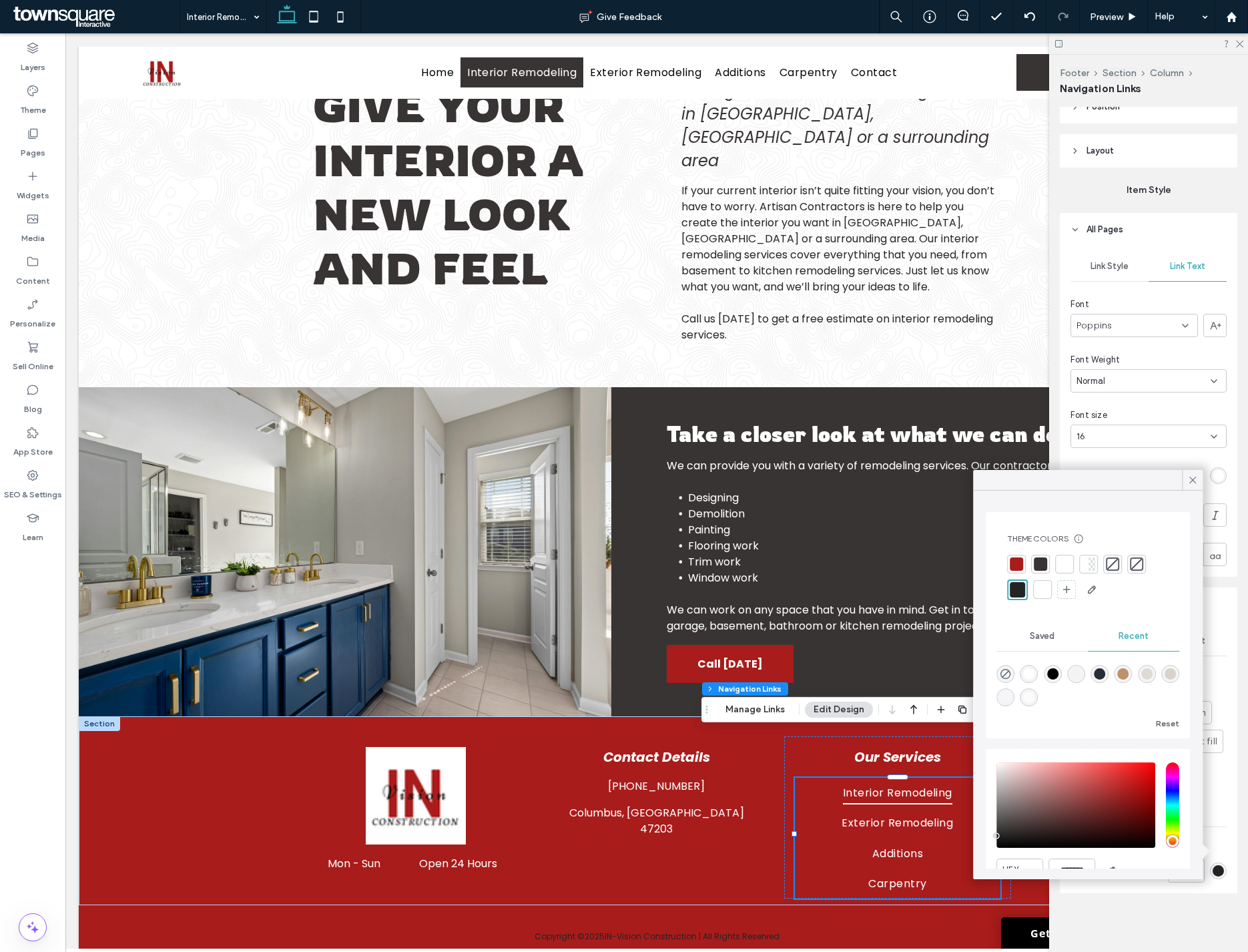
click at [947, 587] on div at bounding box center [1017, 589] width 15 height 15
click at [947, 584] on div at bounding box center [1042, 589] width 13 height 13
click at [947, 592] on div at bounding box center [1040, 591] width 13 height 13
type input "*"
drag, startPoint x: 1233, startPoint y: 788, endPoint x: 1229, endPoint y: 779, distance: 9.8
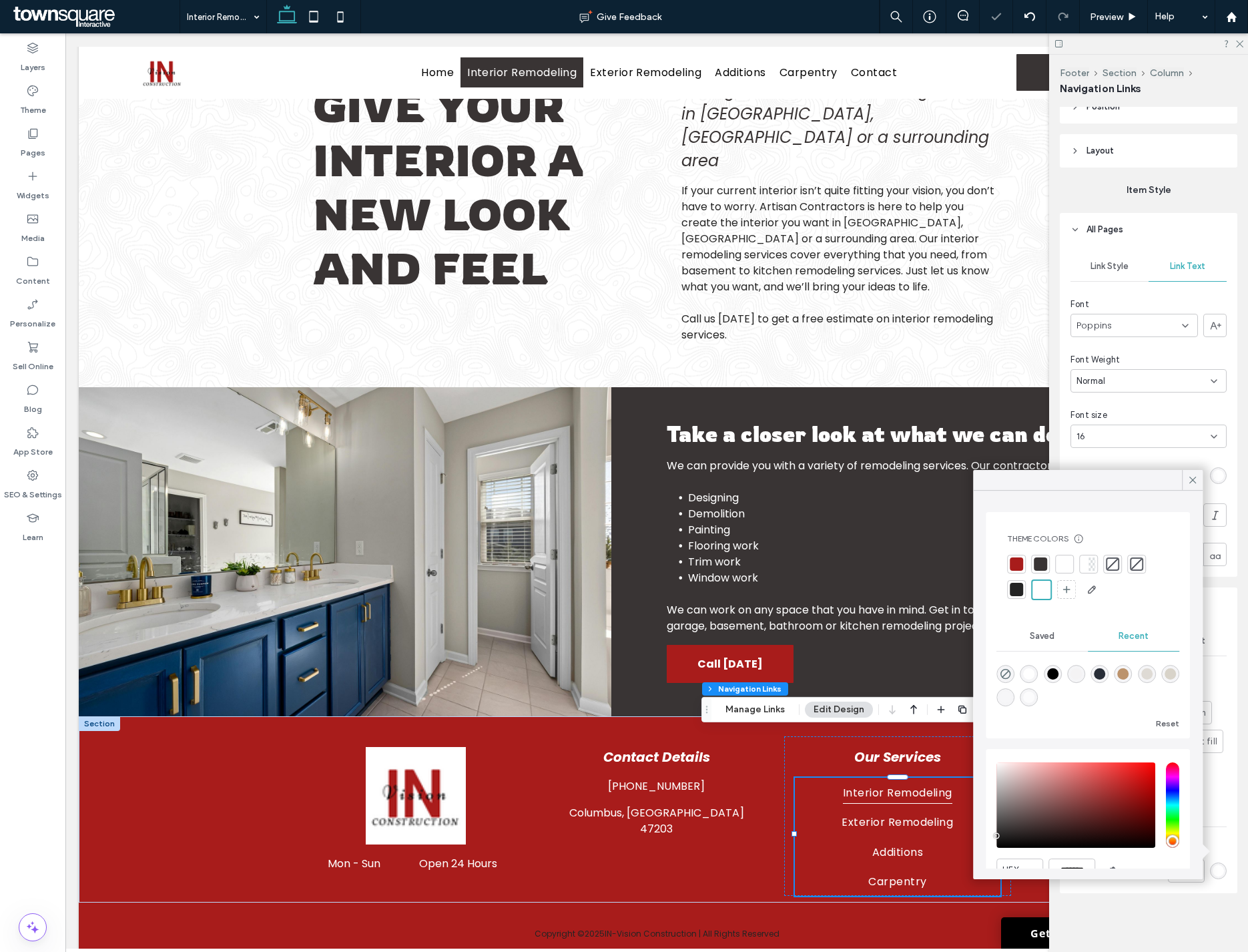
click at [947, 788] on div "Rename pages and edit their order, SEO and settings on the Pages Panel. Alignme…" at bounding box center [1152, 526] width 186 height 839
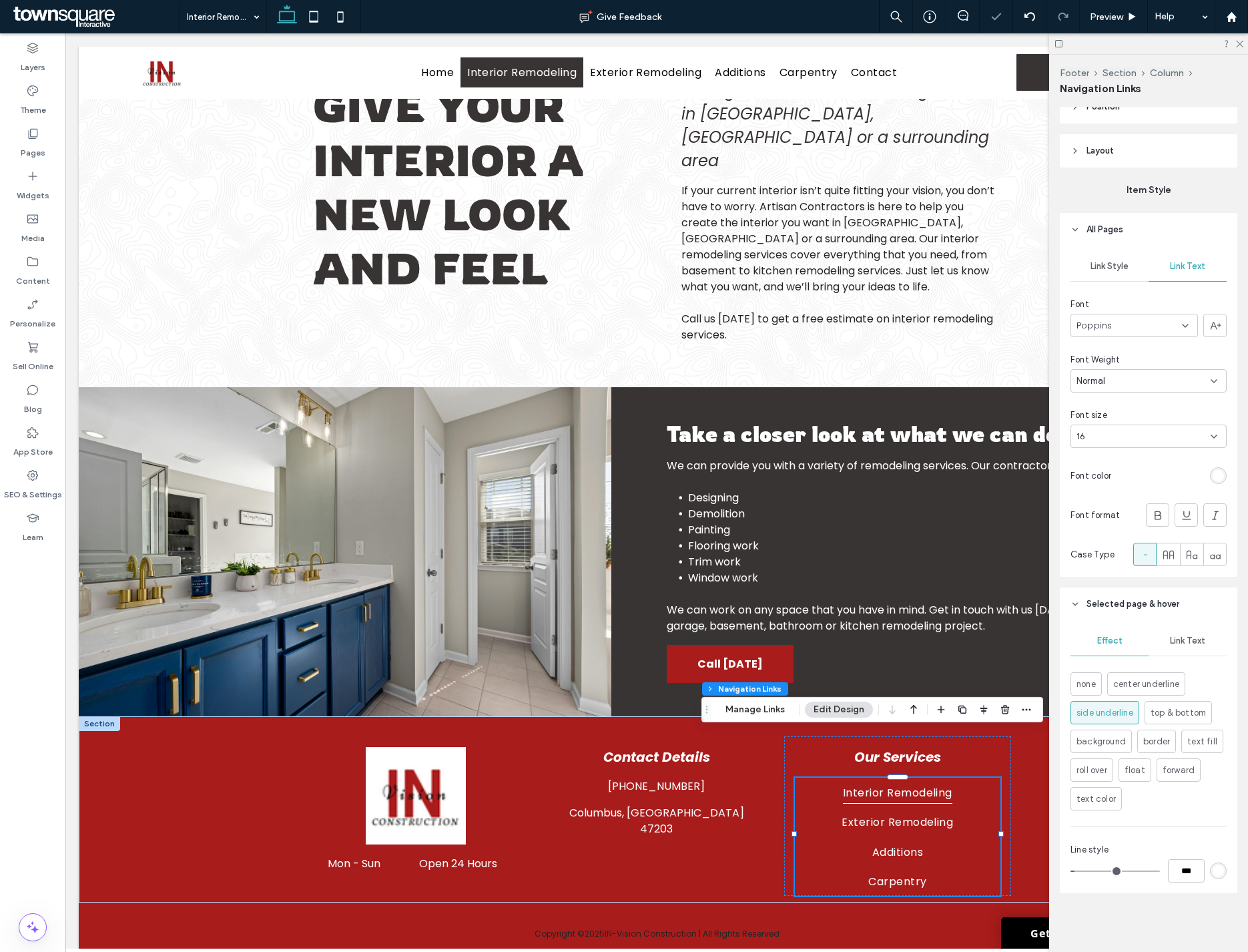
click at [947, 651] on div "Link Text" at bounding box center [1188, 641] width 78 height 29
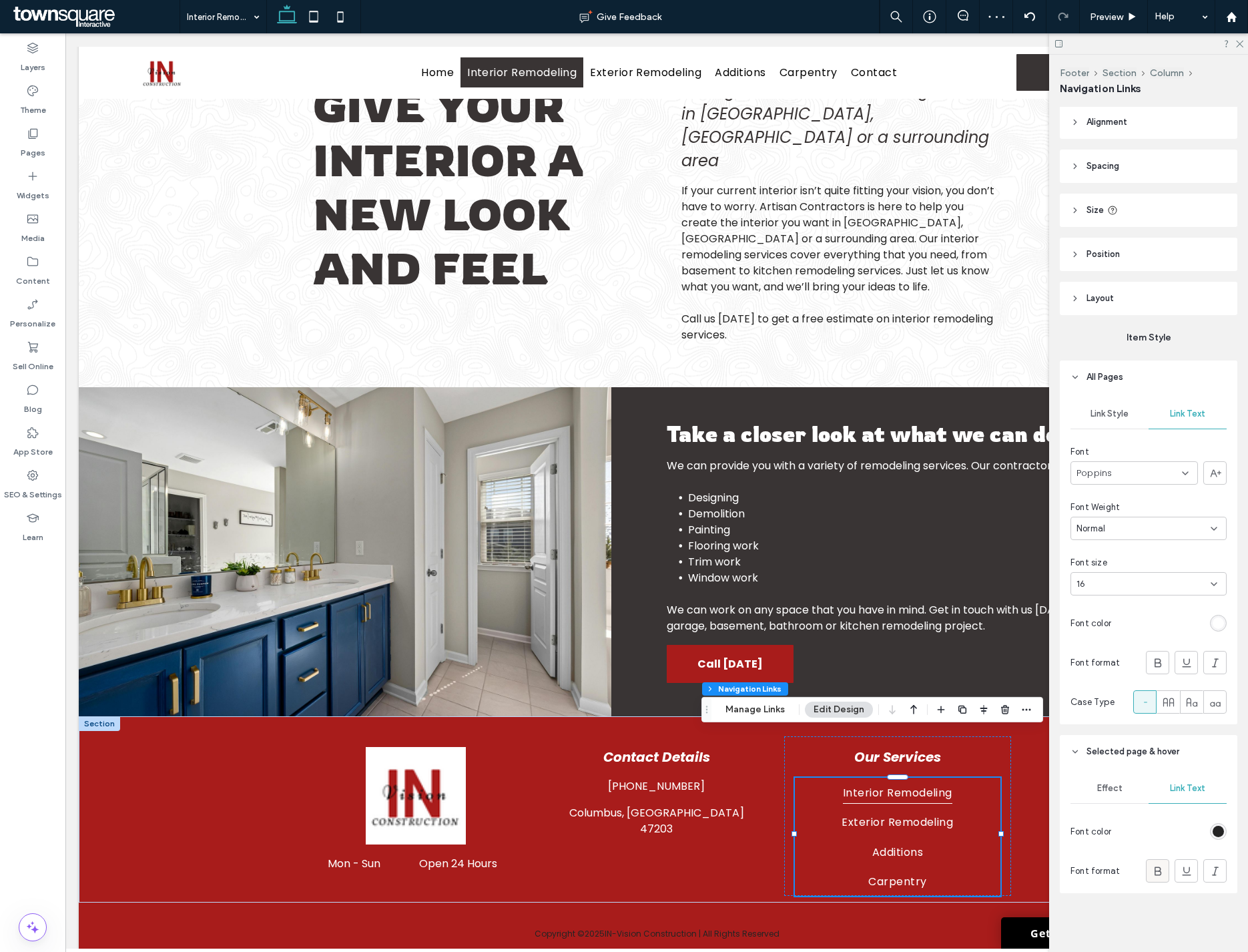
click at [947, 869] on icon at bounding box center [1157, 871] width 13 height 13
click at [947, 830] on div "rgb(255, 255, 255)" at bounding box center [1218, 830] width 11 height 11
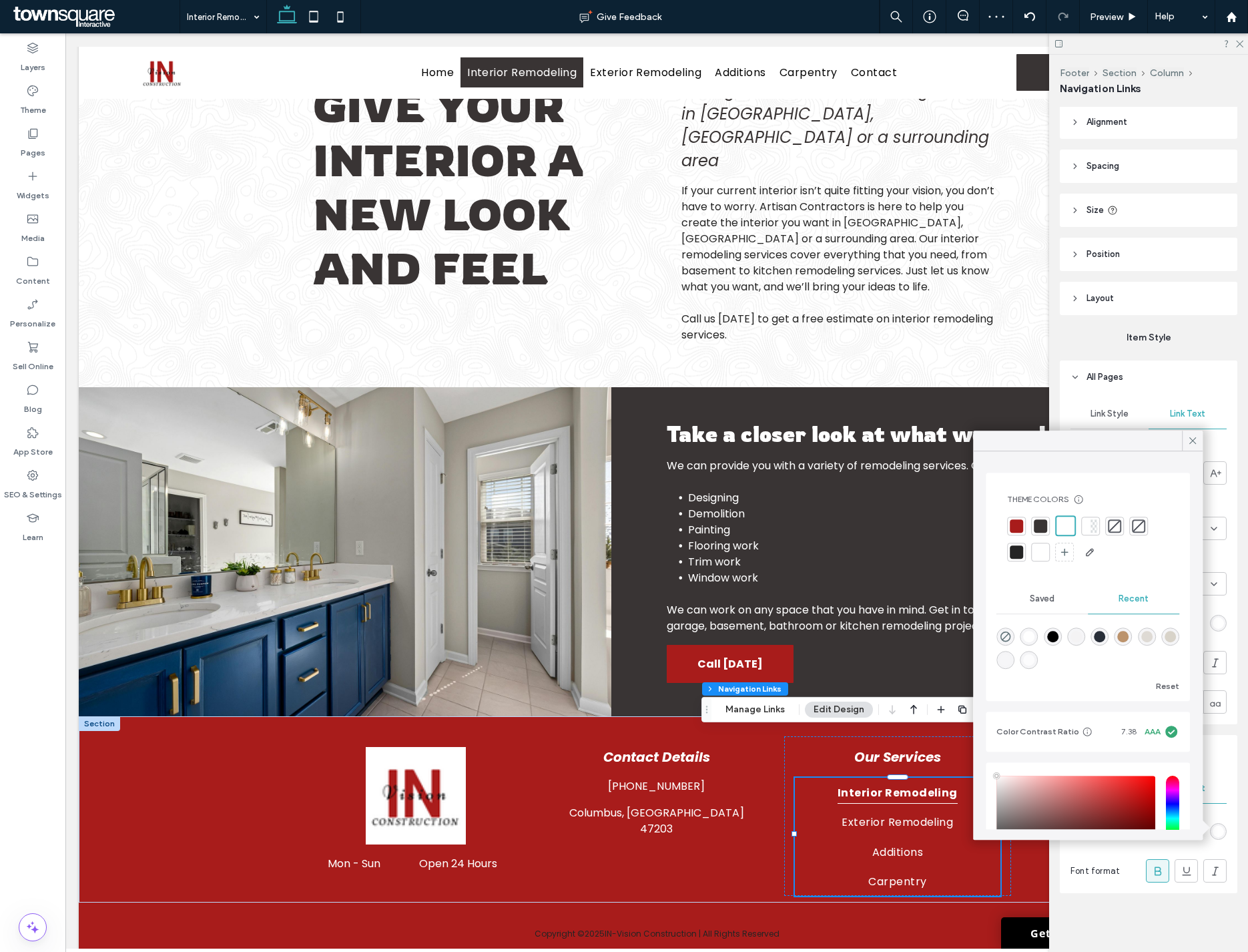
click at [947, 553] on div at bounding box center [1040, 552] width 13 height 13
click at [947, 765] on header "Selected page & hover" at bounding box center [1148, 751] width 178 height 33
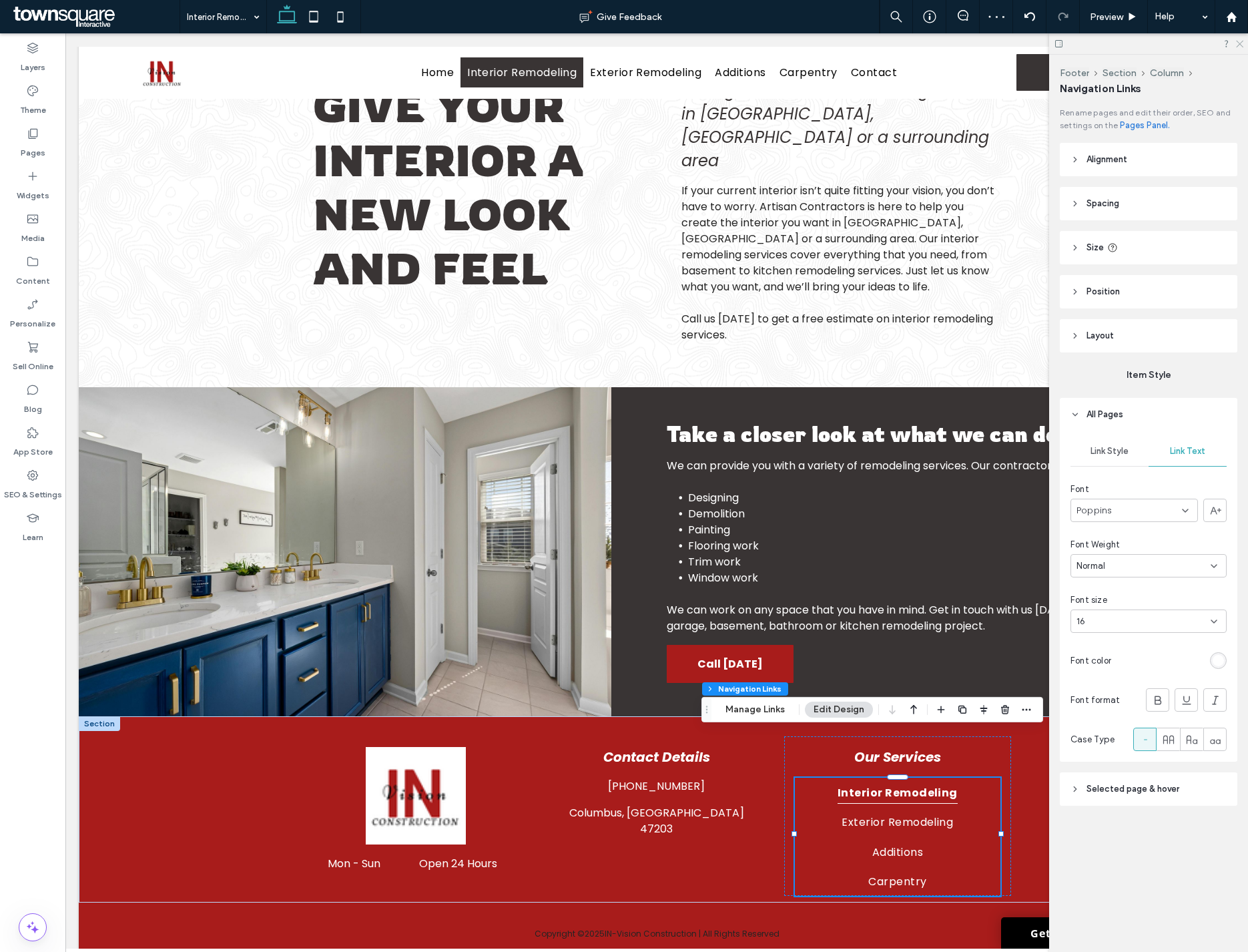
click at [947, 39] on icon at bounding box center [1239, 43] width 9 height 9
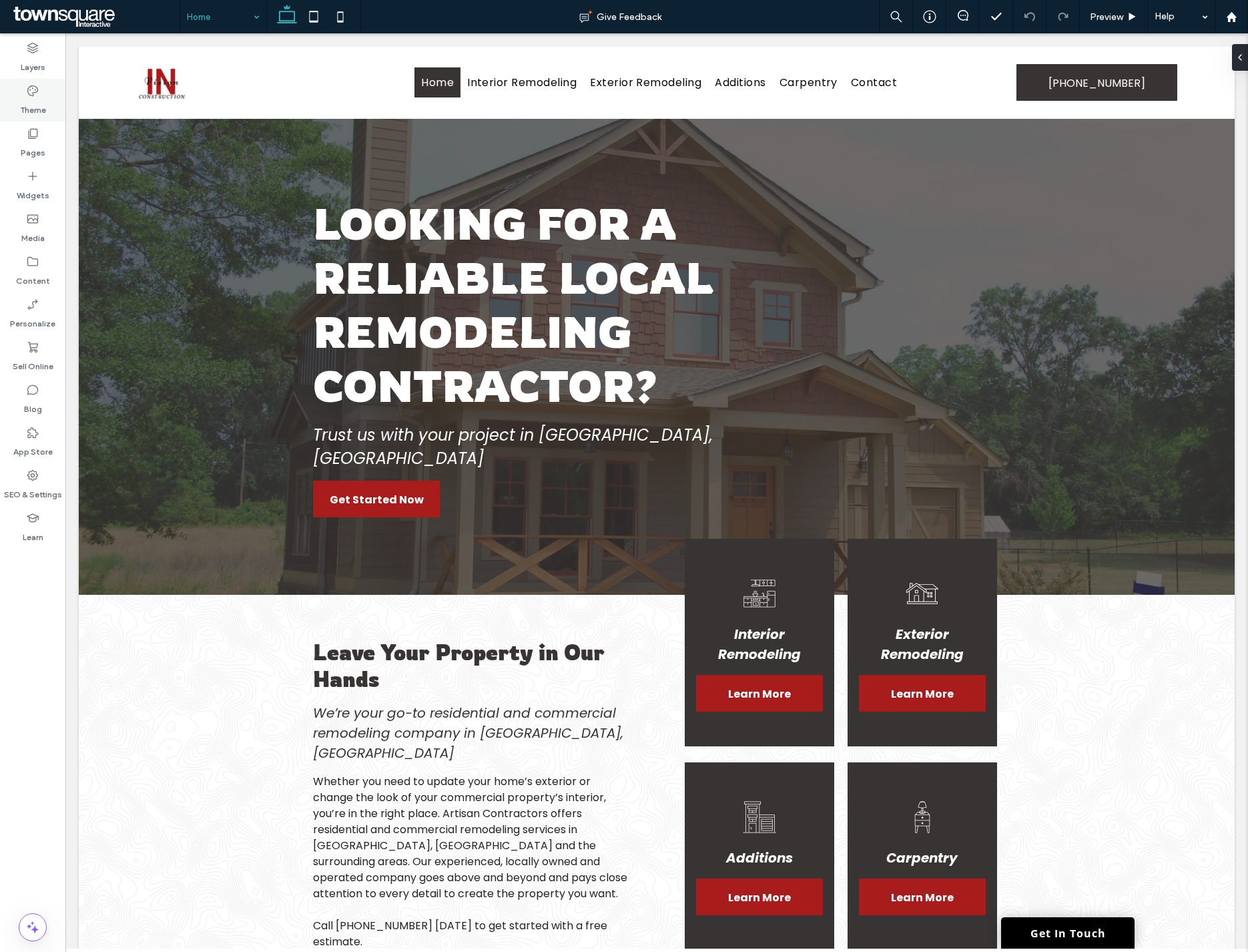
click at [43, 97] on label "Theme" at bounding box center [32, 106] width 26 height 18
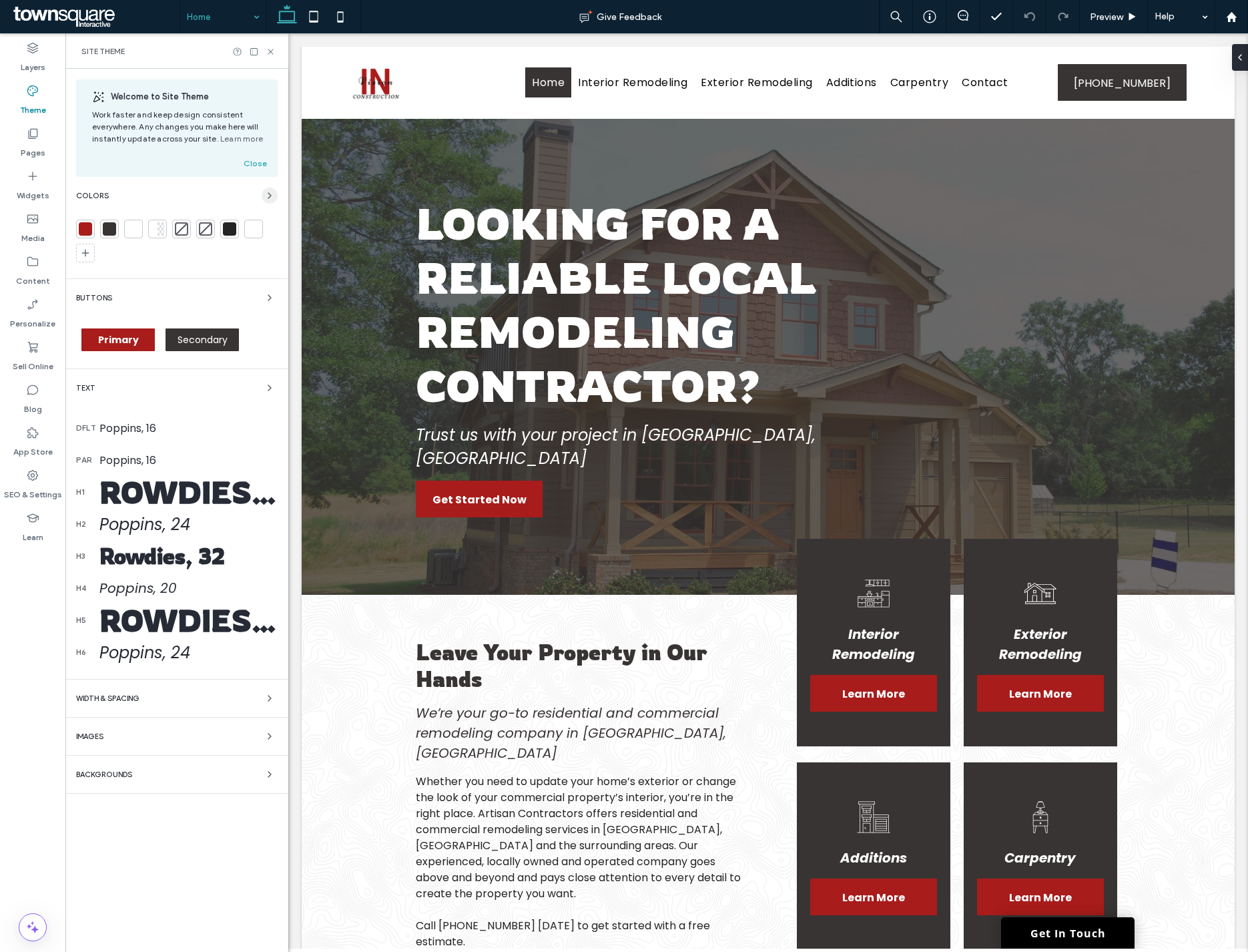
click at [263, 194] on span "button" at bounding box center [270, 196] width 16 height 16
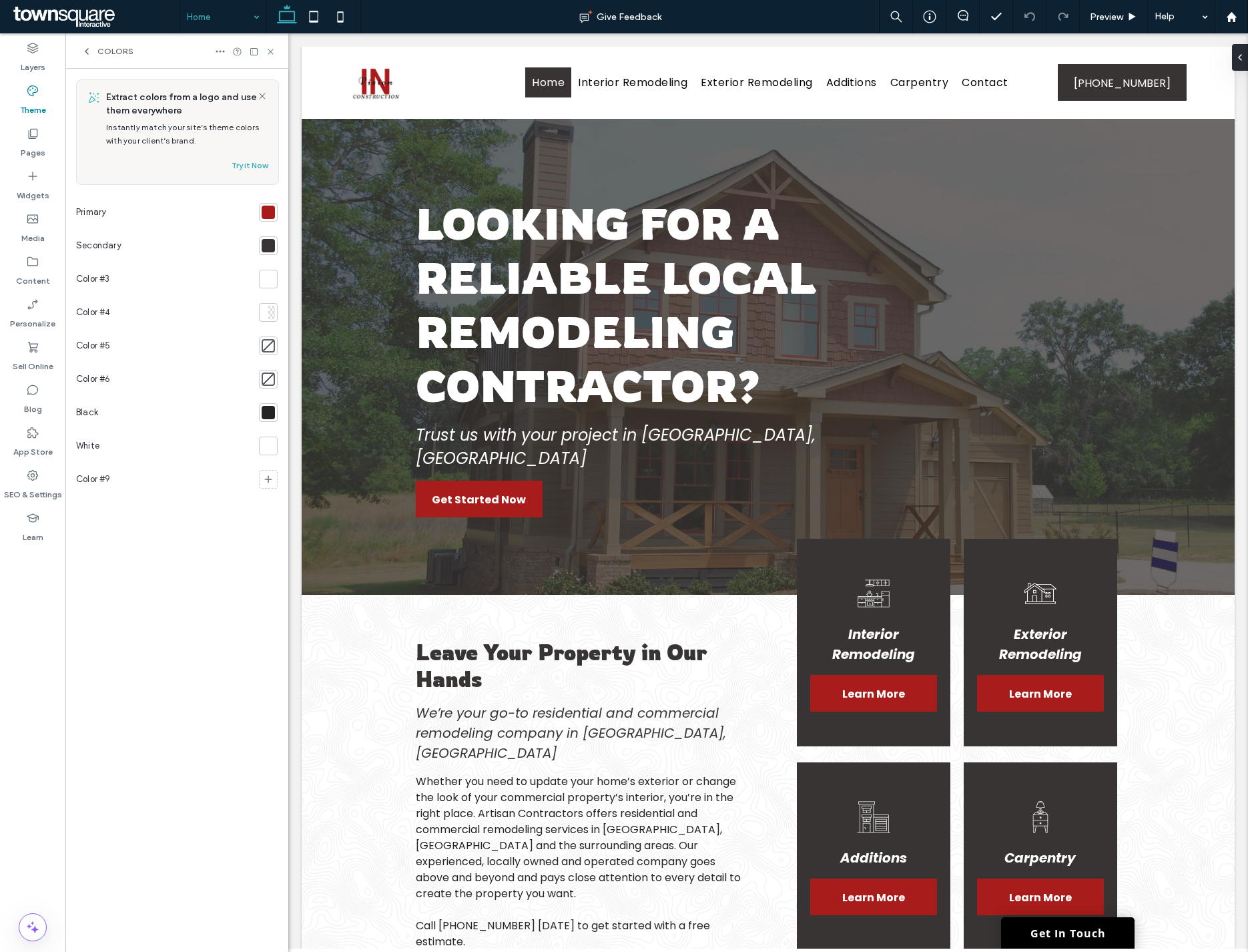
click at [267, 242] on div at bounding box center [268, 245] width 13 height 13
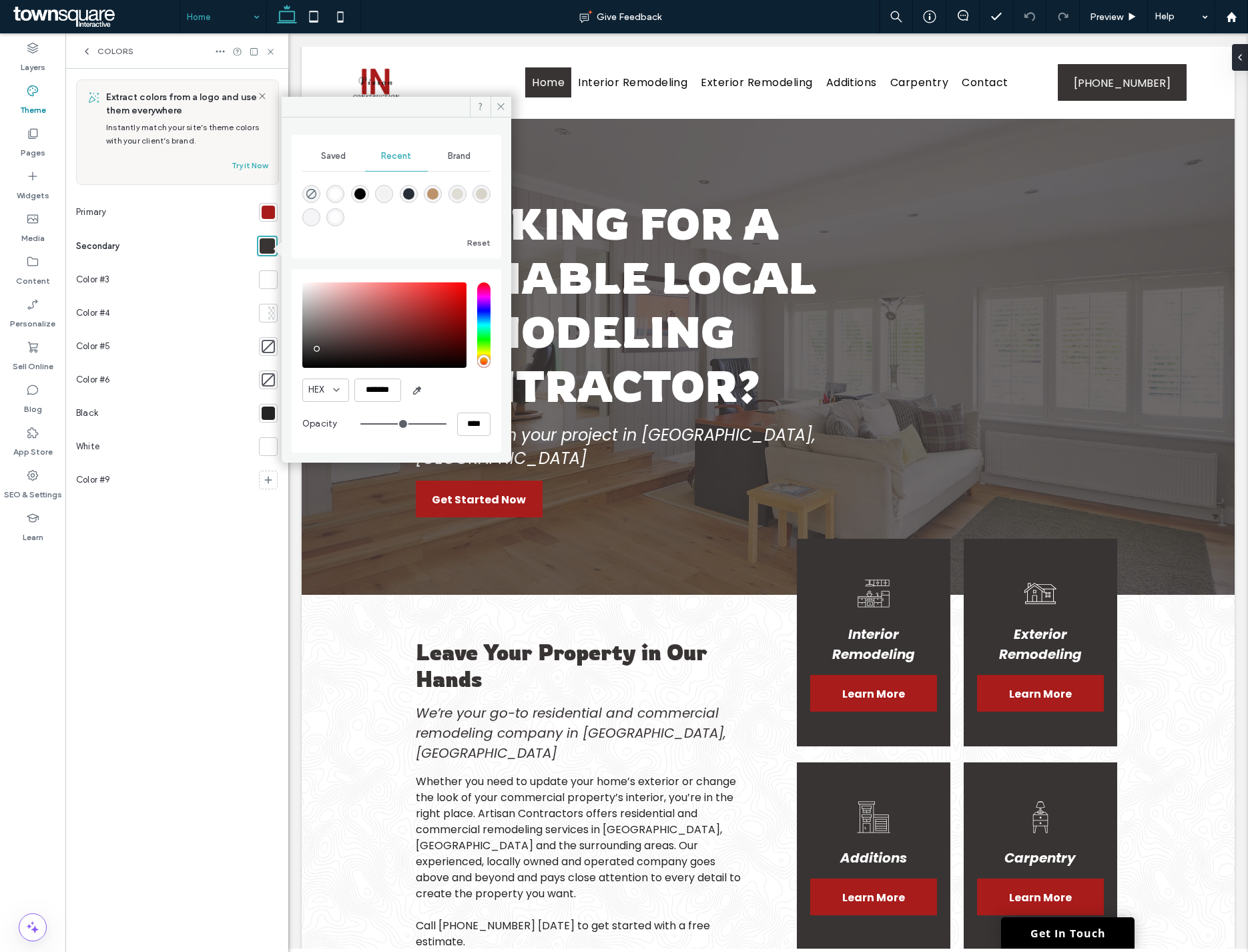
click at [360, 195] on div "rgba(0, 0, 0, 1)" at bounding box center [360, 193] width 11 height 11
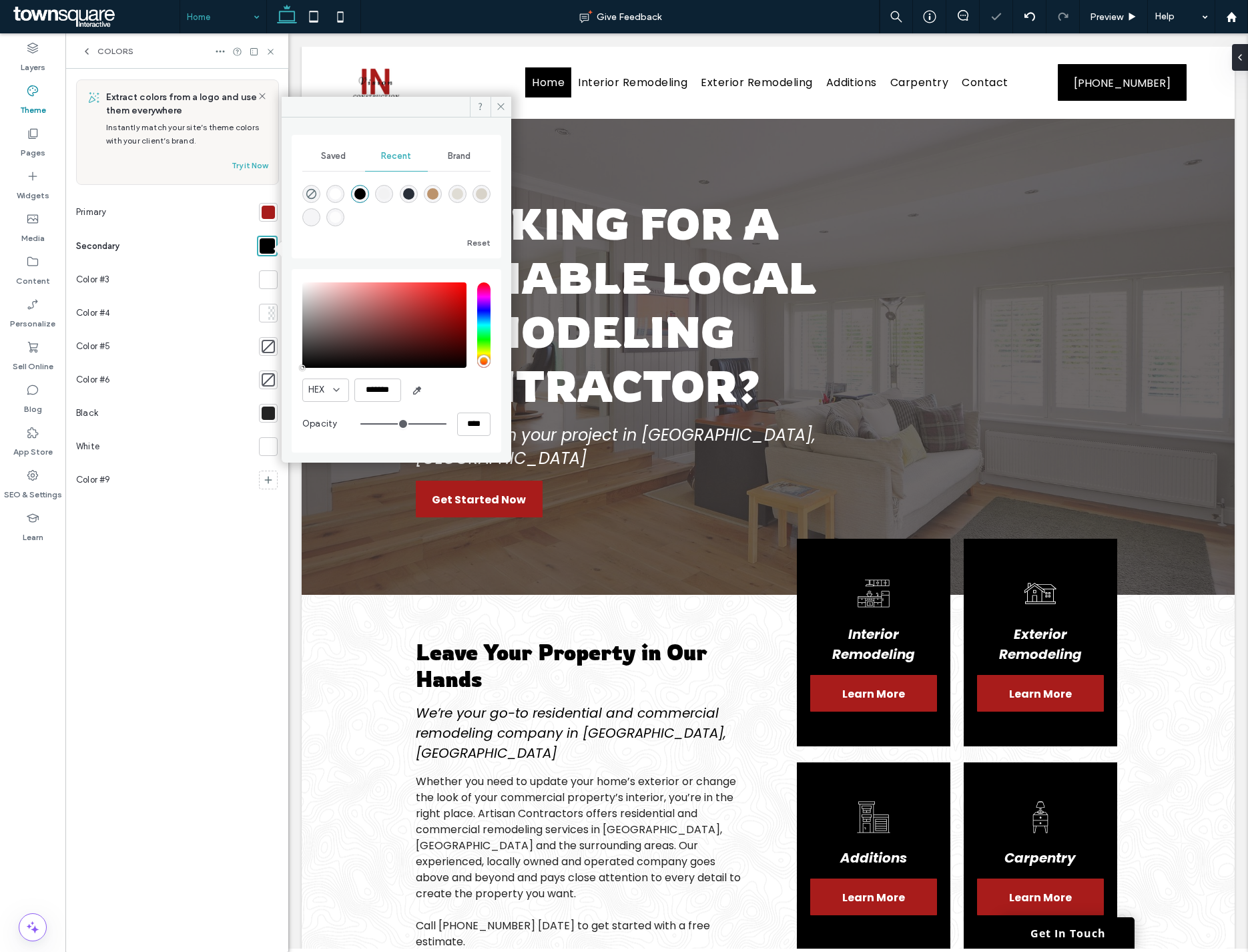
click at [406, 195] on div "rgba(40, 46, 56, 1)" at bounding box center [408, 193] width 11 height 11
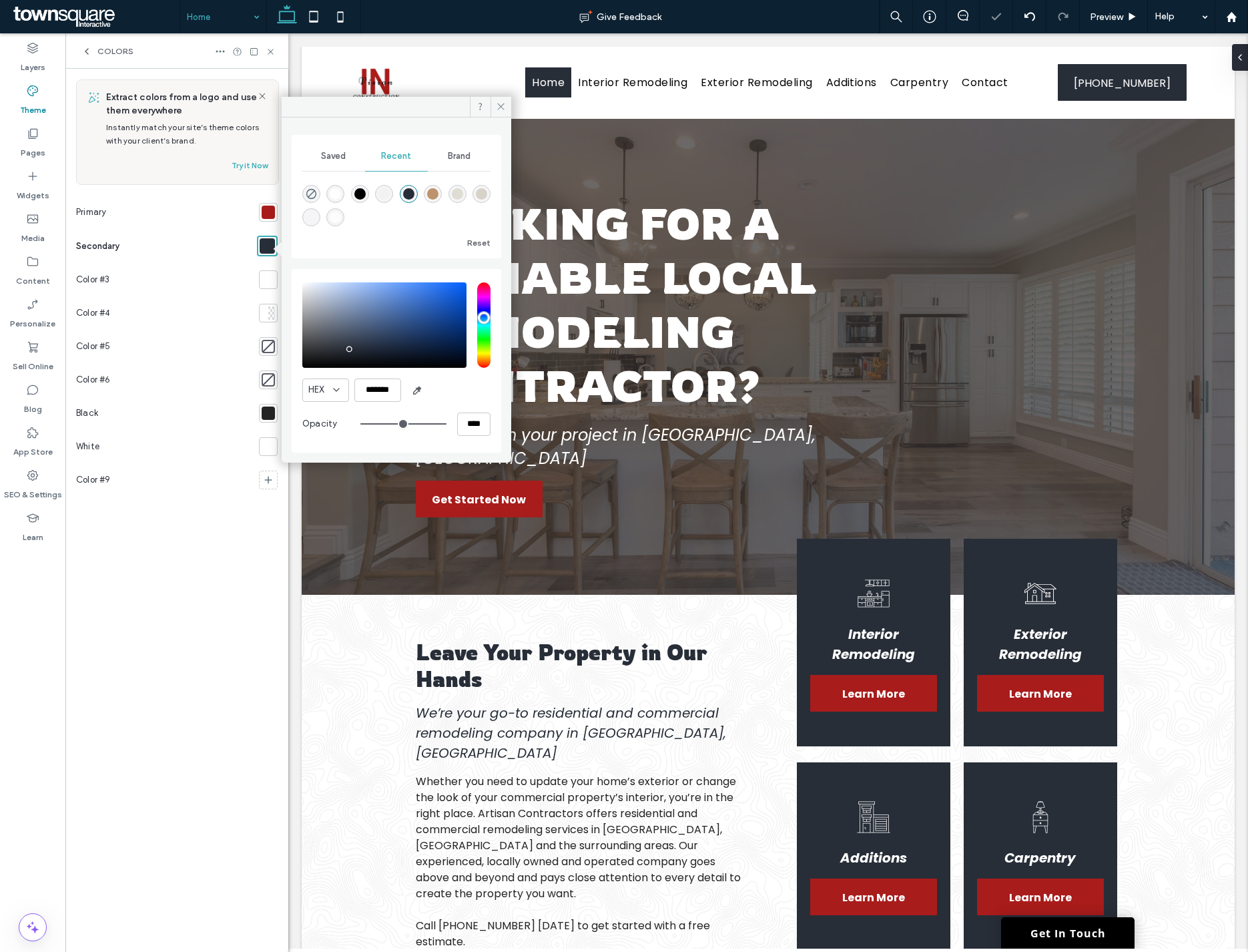
click at [356, 192] on div "rgba(0, 0, 0, 1)" at bounding box center [360, 193] width 11 height 11
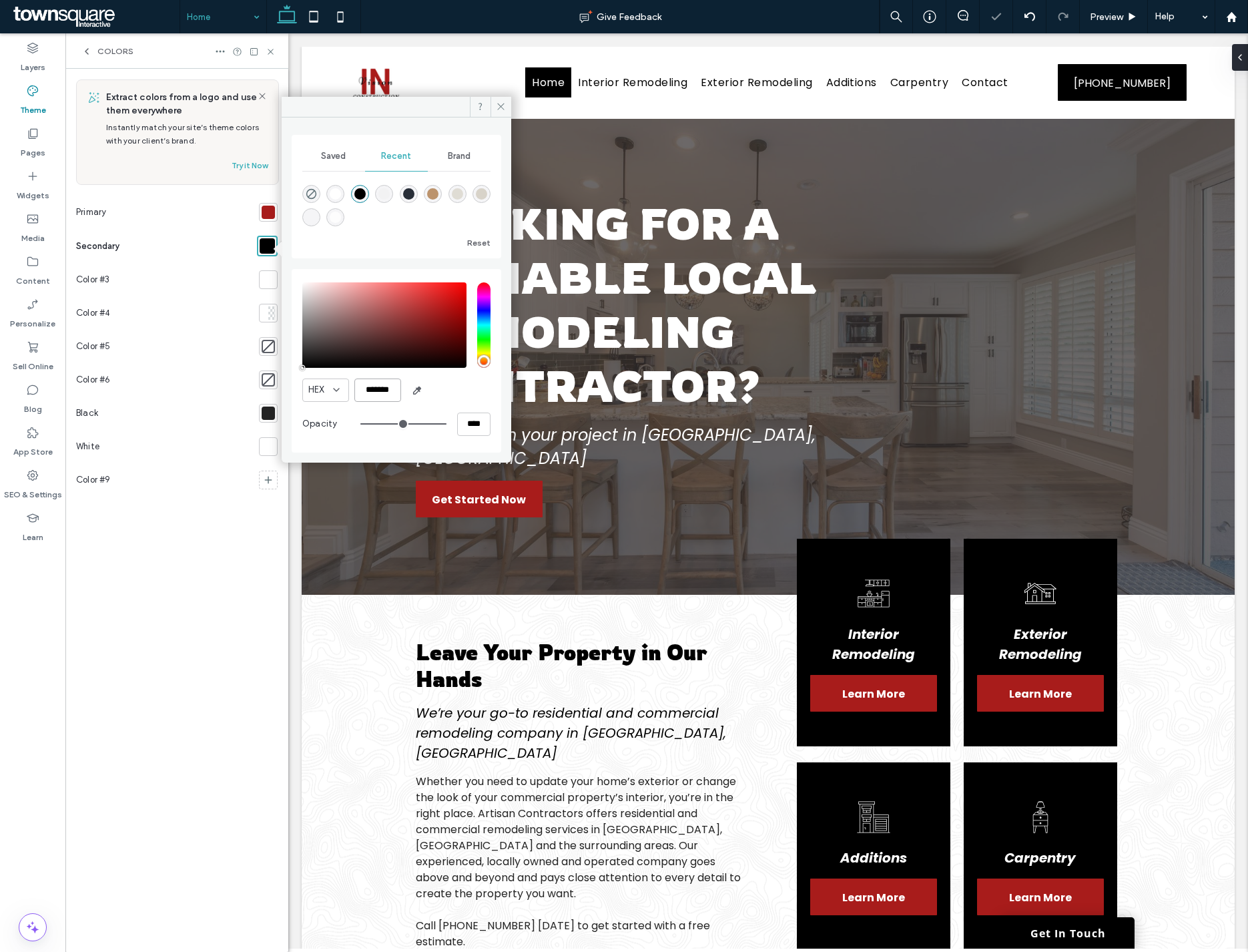
click at [375, 391] on input "*******" at bounding box center [377, 391] width 46 height 24
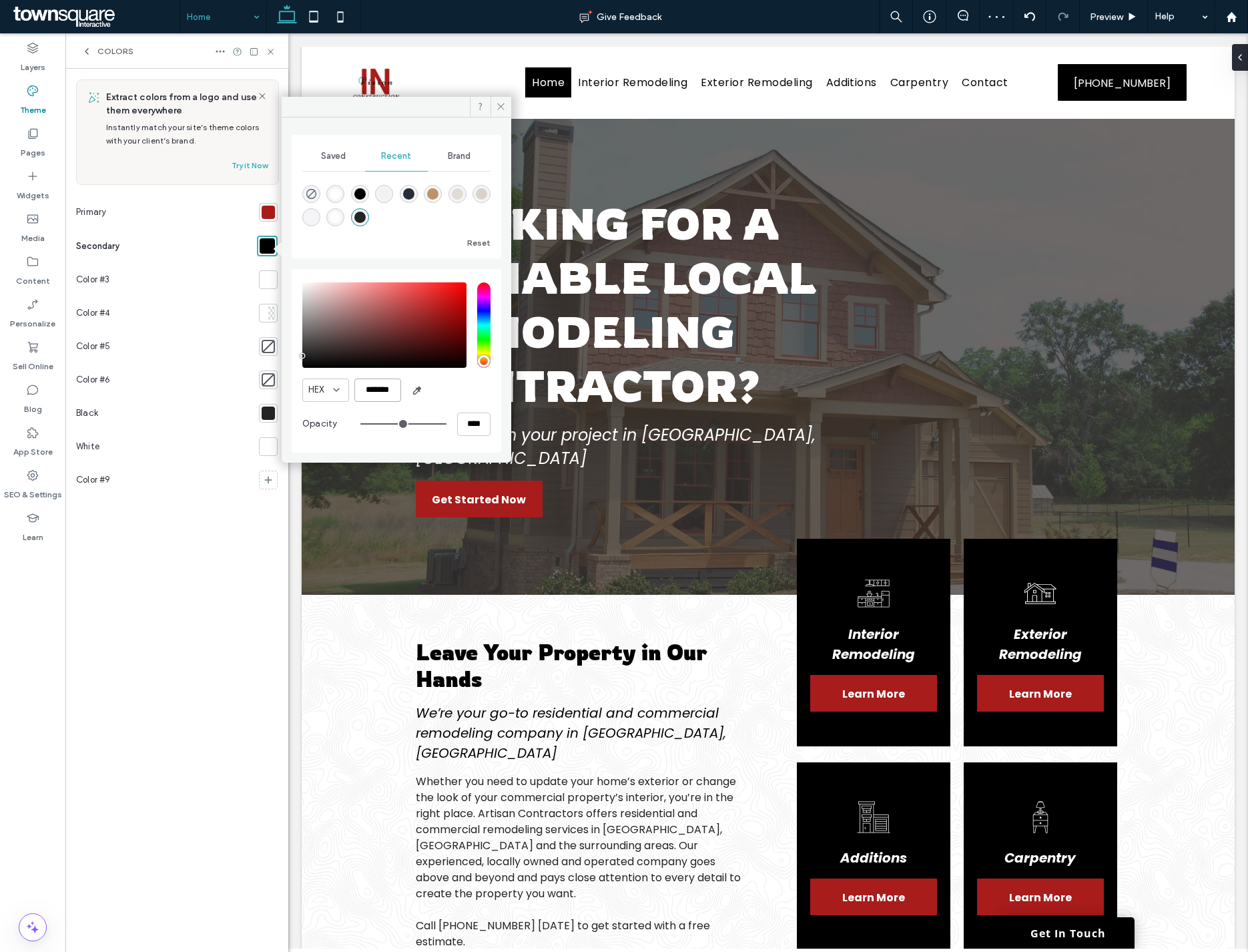
type input "*******"
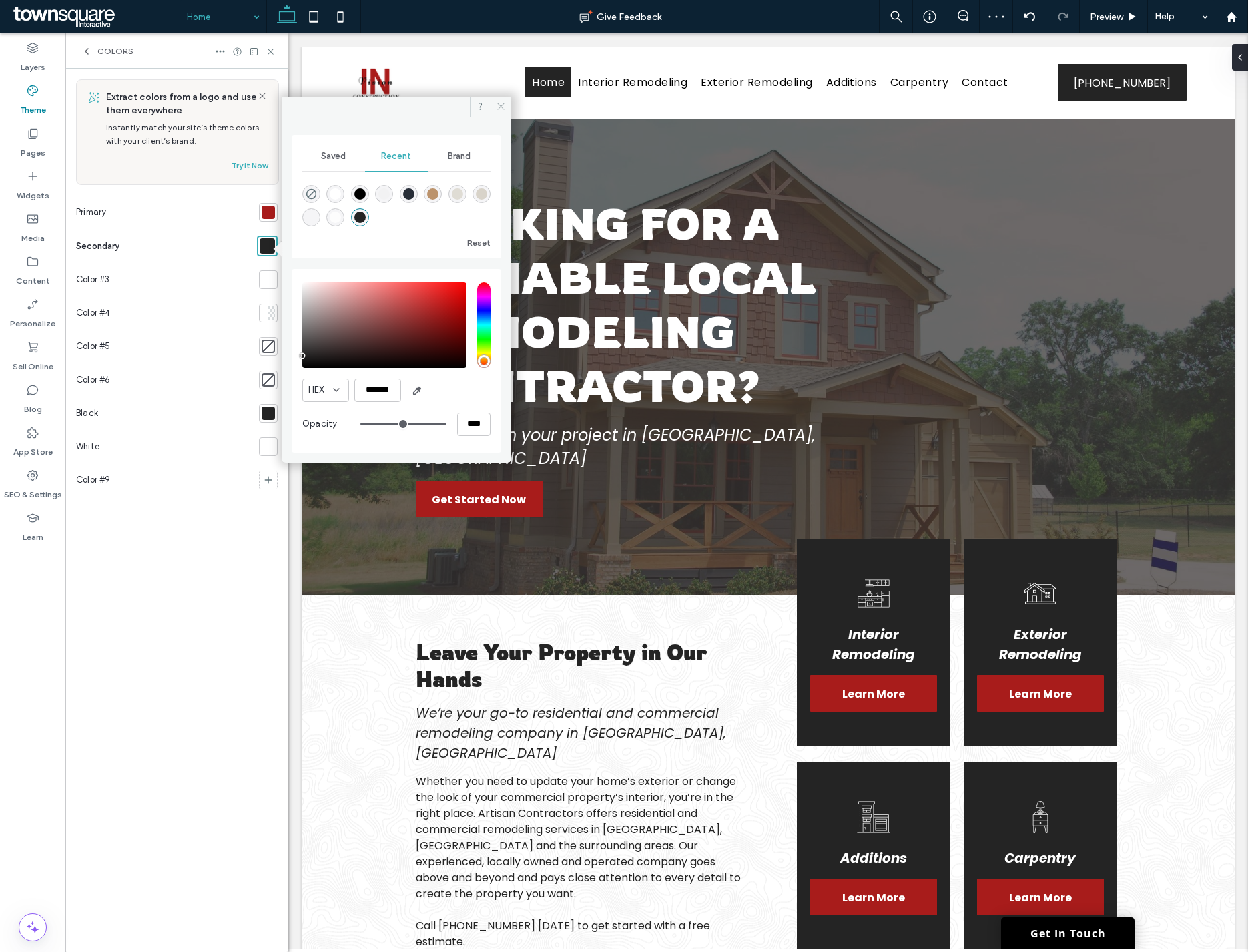
drag, startPoint x: 496, startPoint y: 108, endPoint x: 173, endPoint y: 65, distance: 325.8
click at [496, 108] on icon at bounding box center [501, 107] width 10 height 10
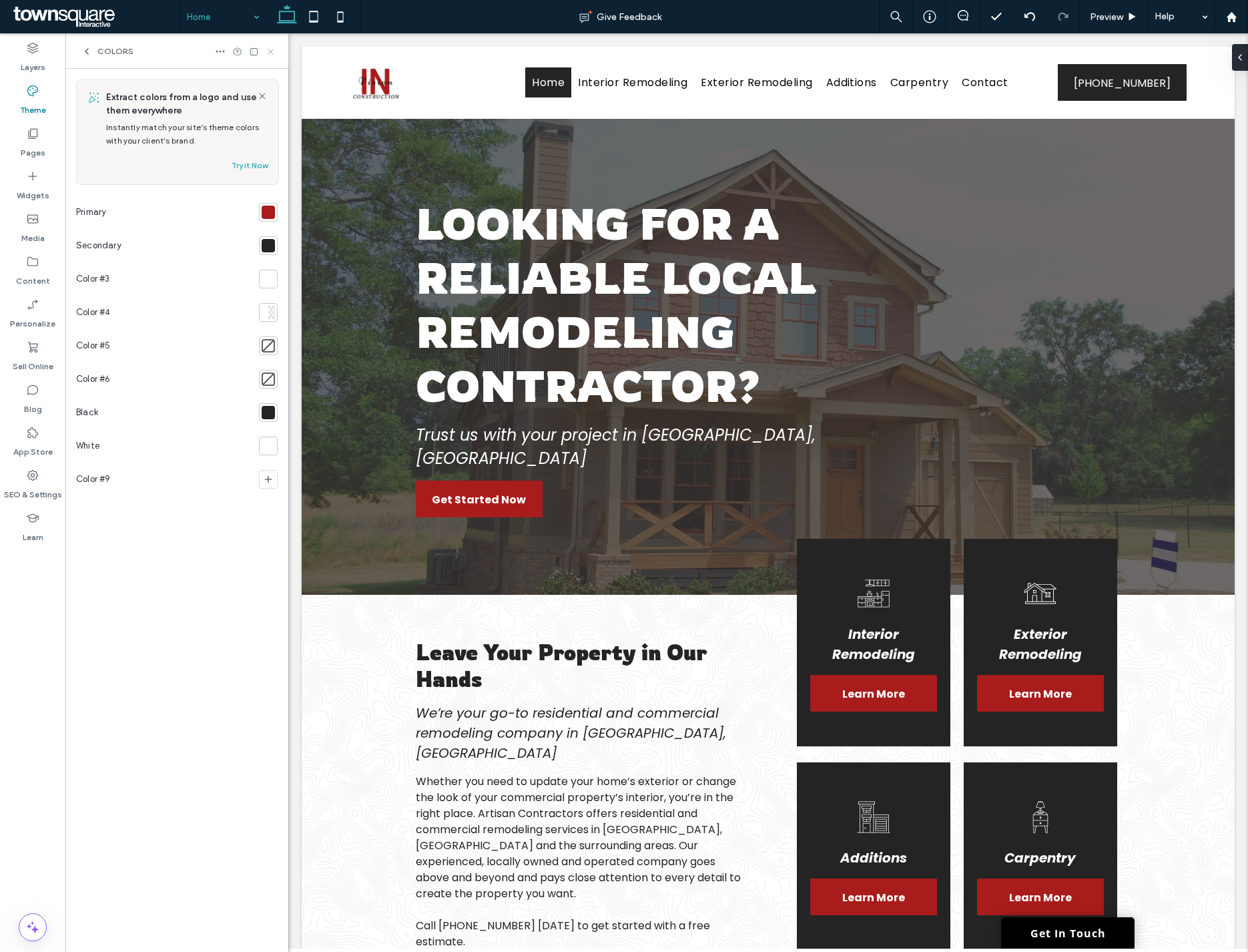
click at [267, 55] on icon at bounding box center [270, 52] width 10 height 10
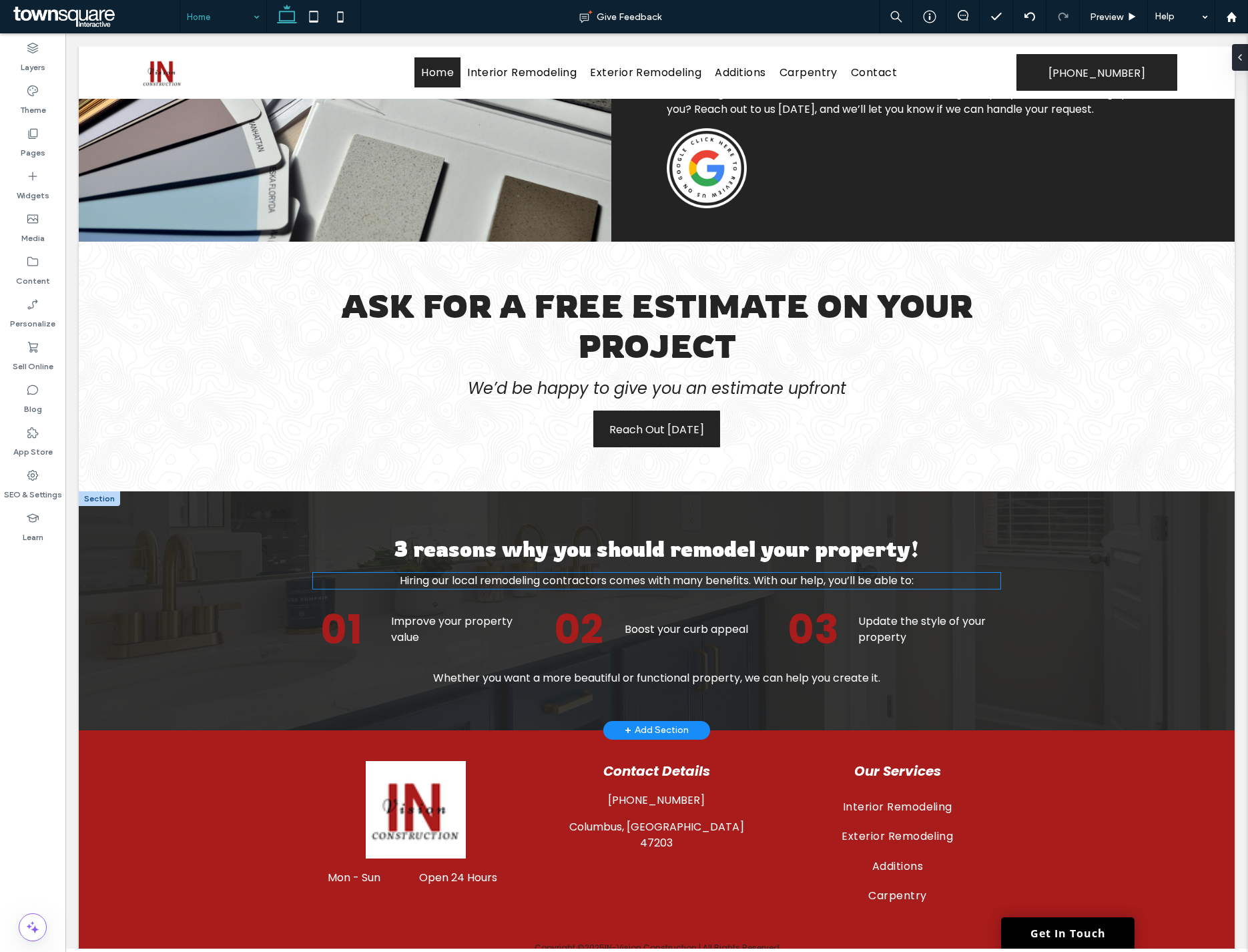
scroll to position [1073, 0]
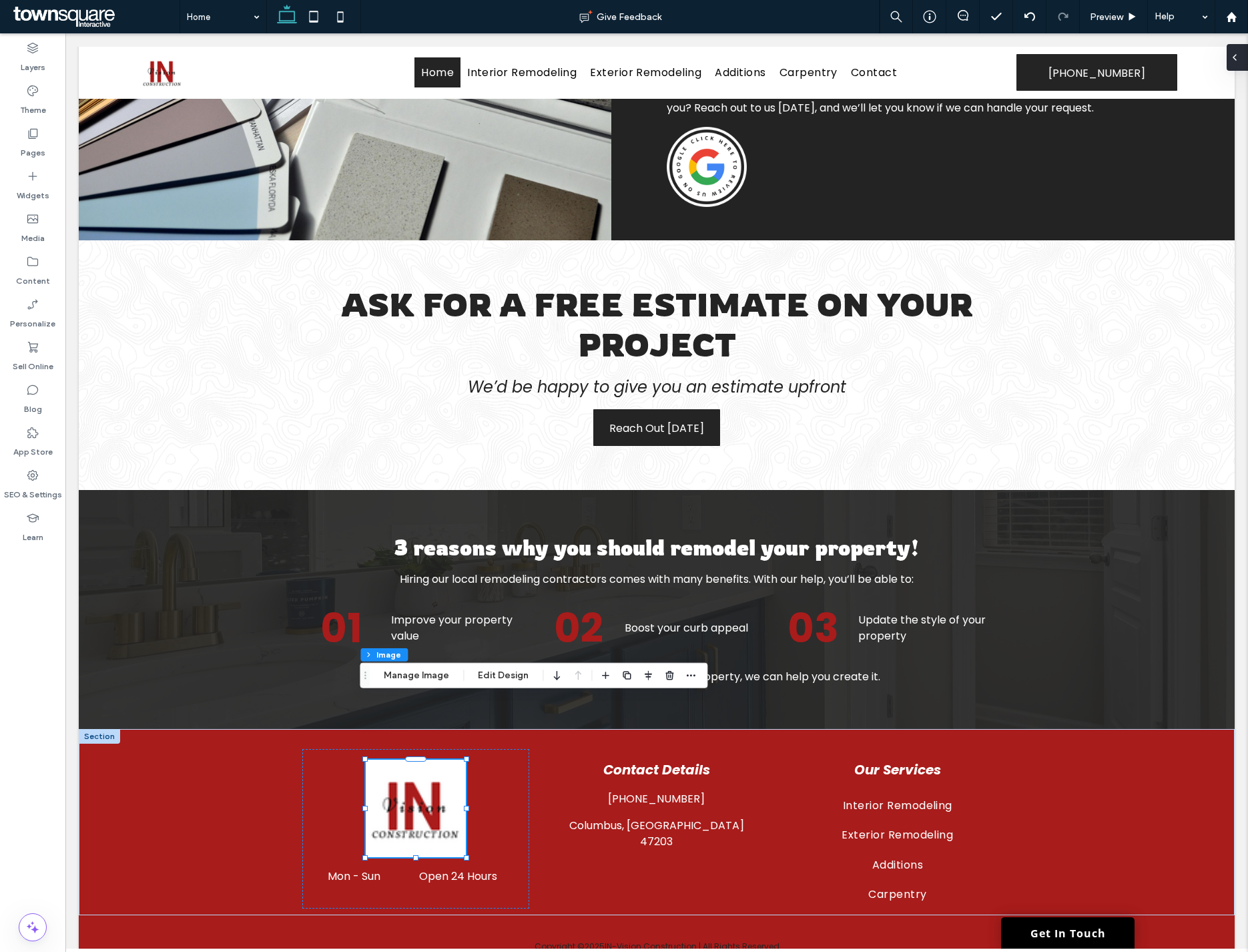
click at [1243, 54] on div at bounding box center [1237, 57] width 21 height 27
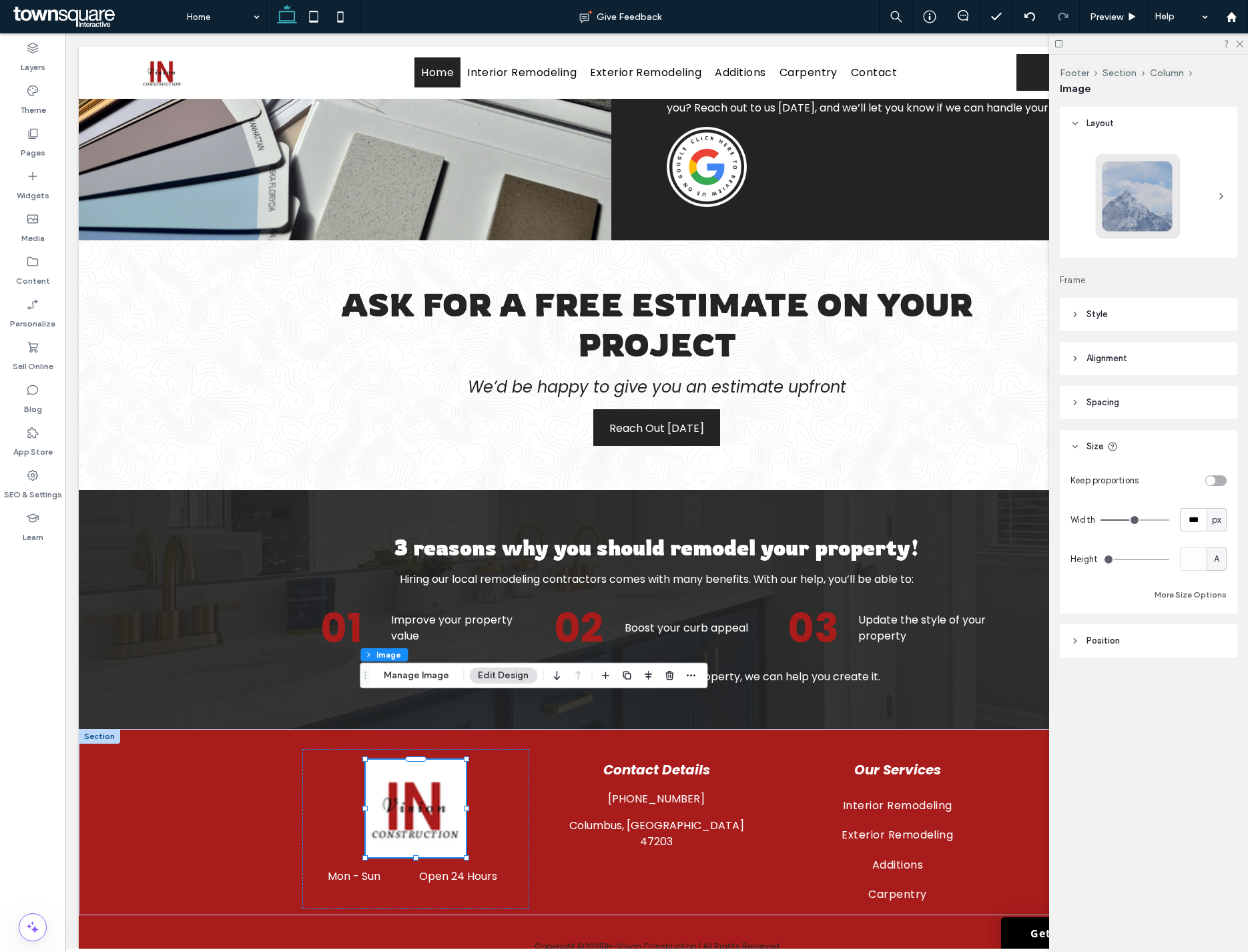
click at [1108, 449] on icon at bounding box center [1112, 447] width 10 height 10
click at [1095, 447] on span "Size" at bounding box center [1095, 447] width 18 height 13
click at [1196, 528] on input "***" at bounding box center [1193, 519] width 27 height 24
type input "**"
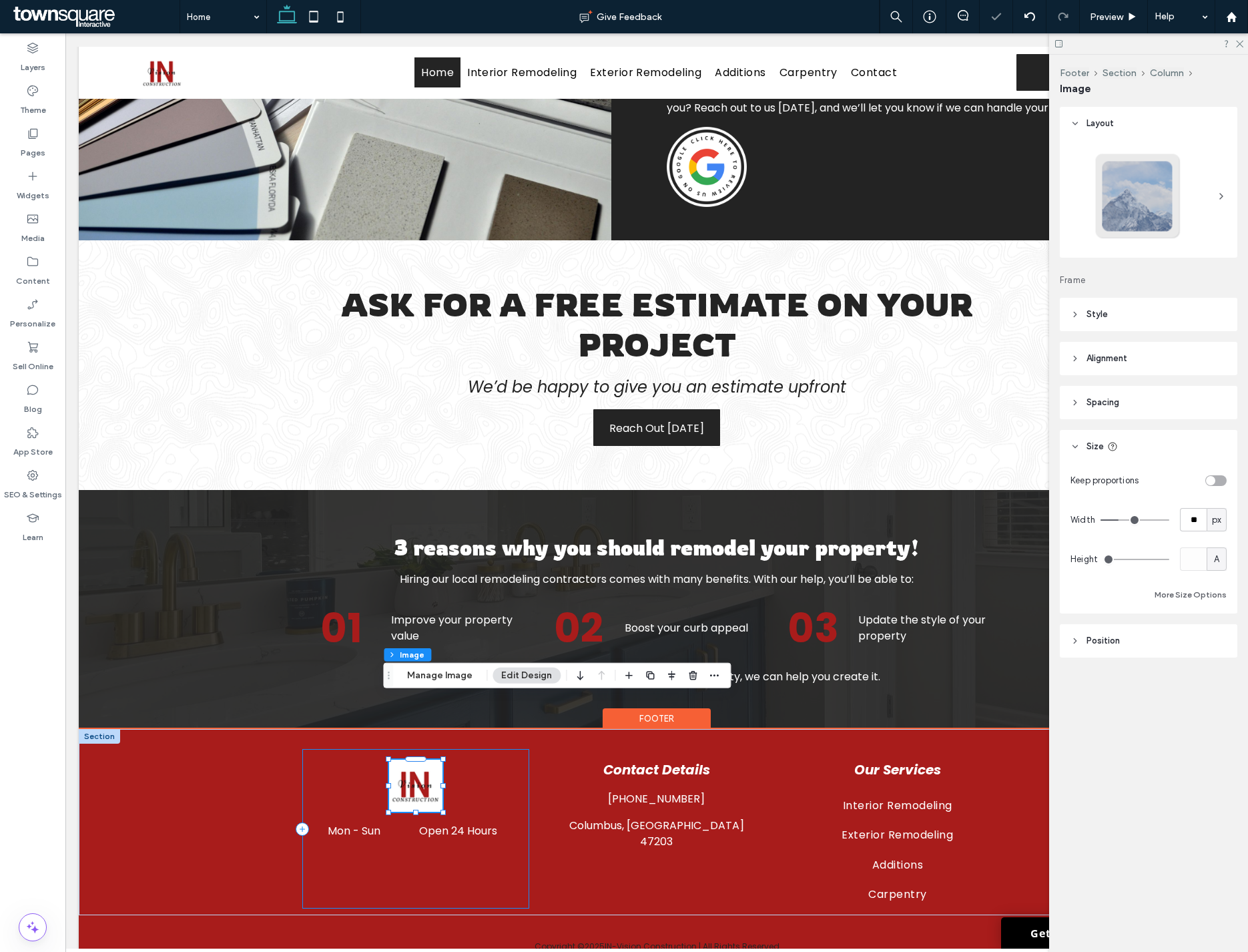
click at [455, 825] on div "Mon - Sun Open 24 Hours" at bounding box center [416, 828] width 227 height 160
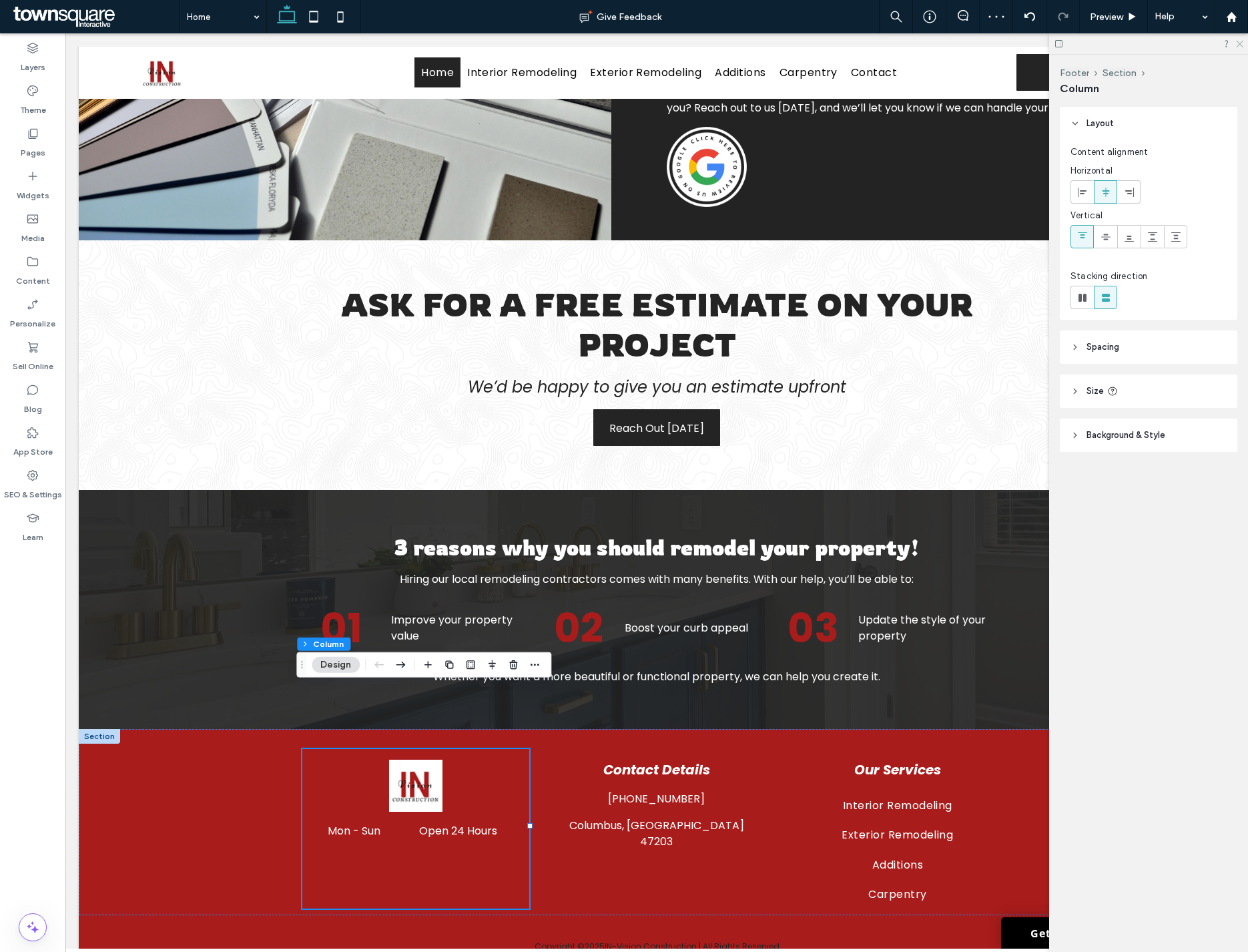
click at [1235, 44] on icon at bounding box center [1239, 43] width 9 height 9
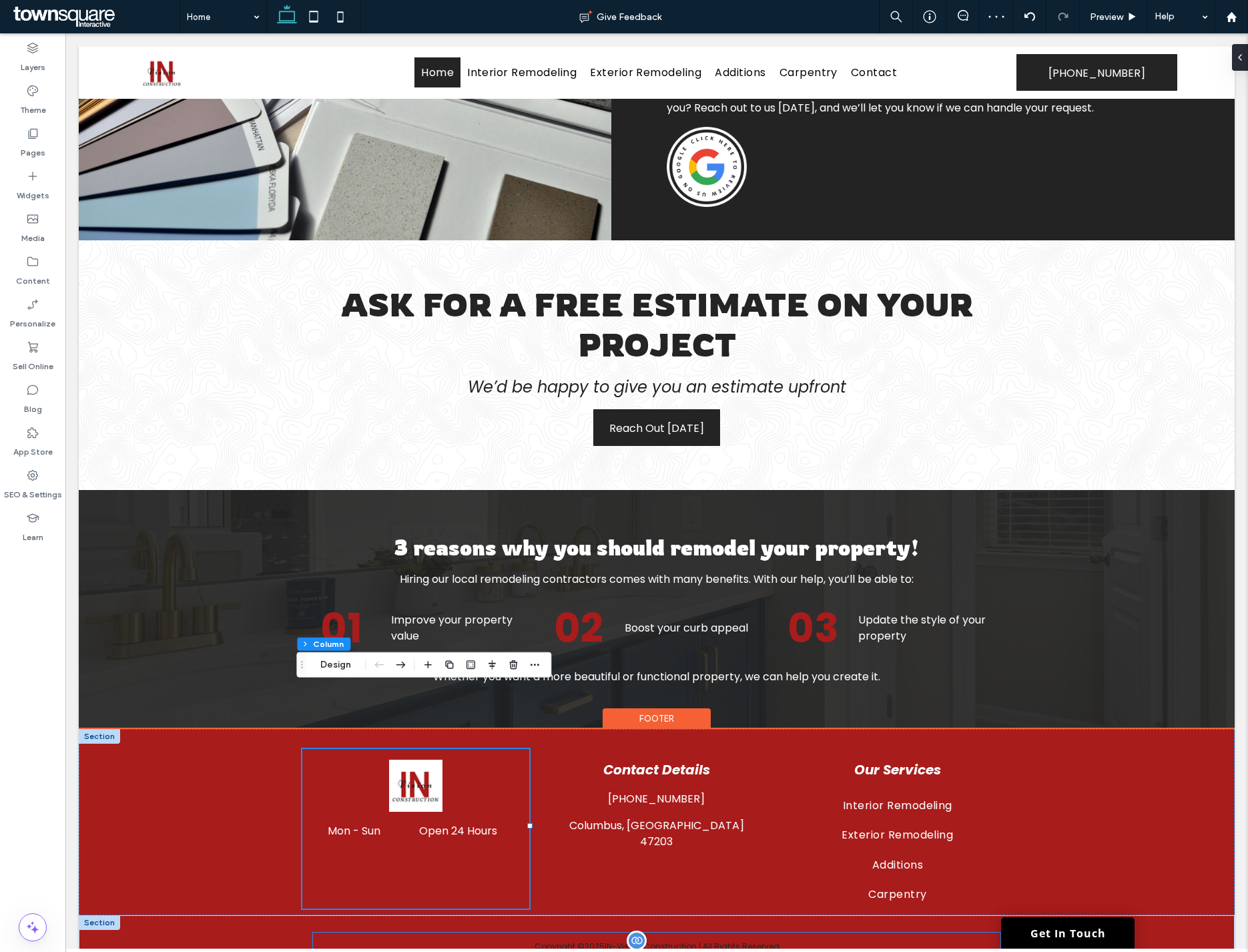
click at [732, 940] on p "Copyright © 2025 IN-Vision Construction | All Rights Reserved" at bounding box center [656, 946] width 687 height 12
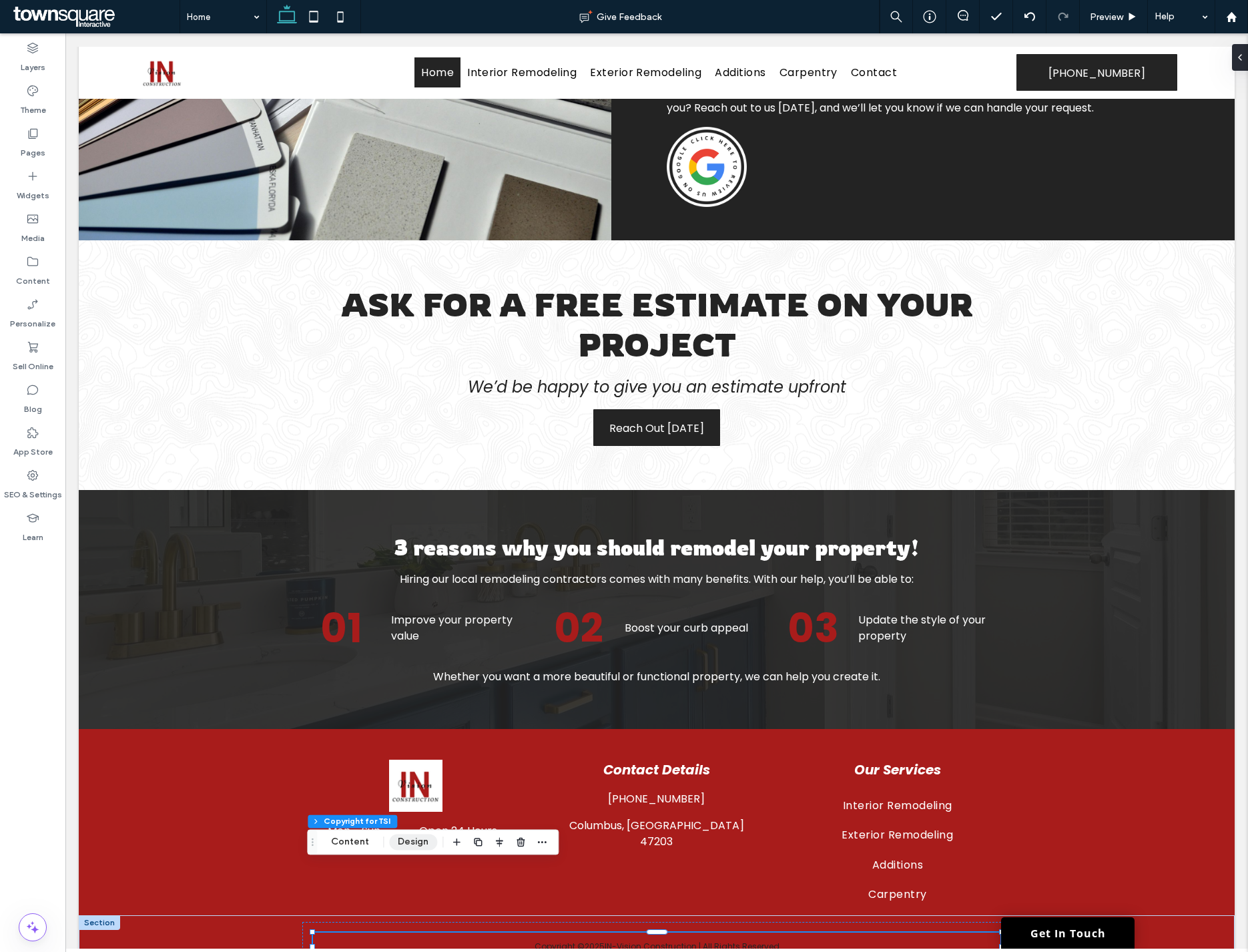
click at [401, 842] on button "Design" at bounding box center [413, 841] width 48 height 16
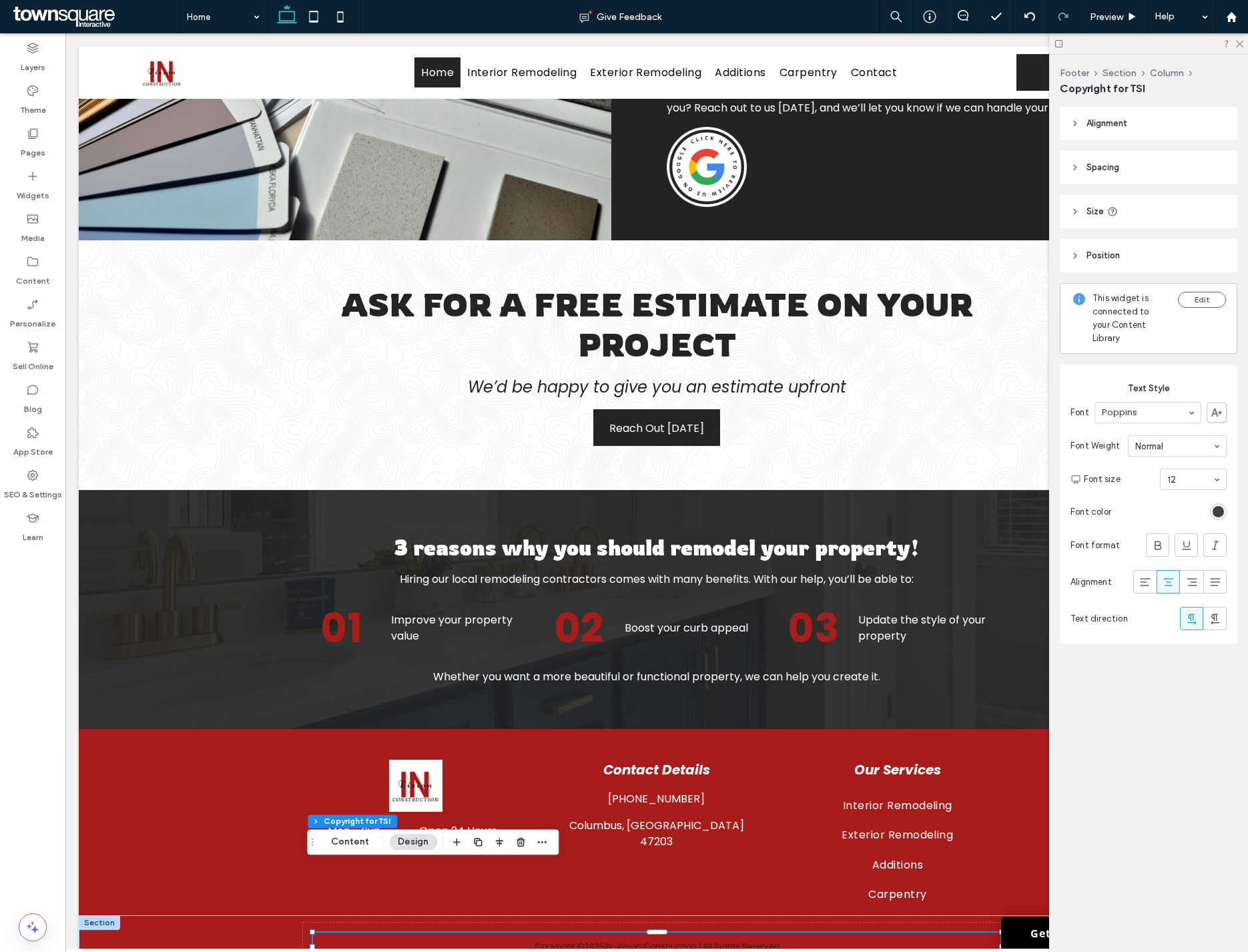
click at [1218, 506] on div "rgb(36, 36, 36)" at bounding box center [1218, 511] width 11 height 11
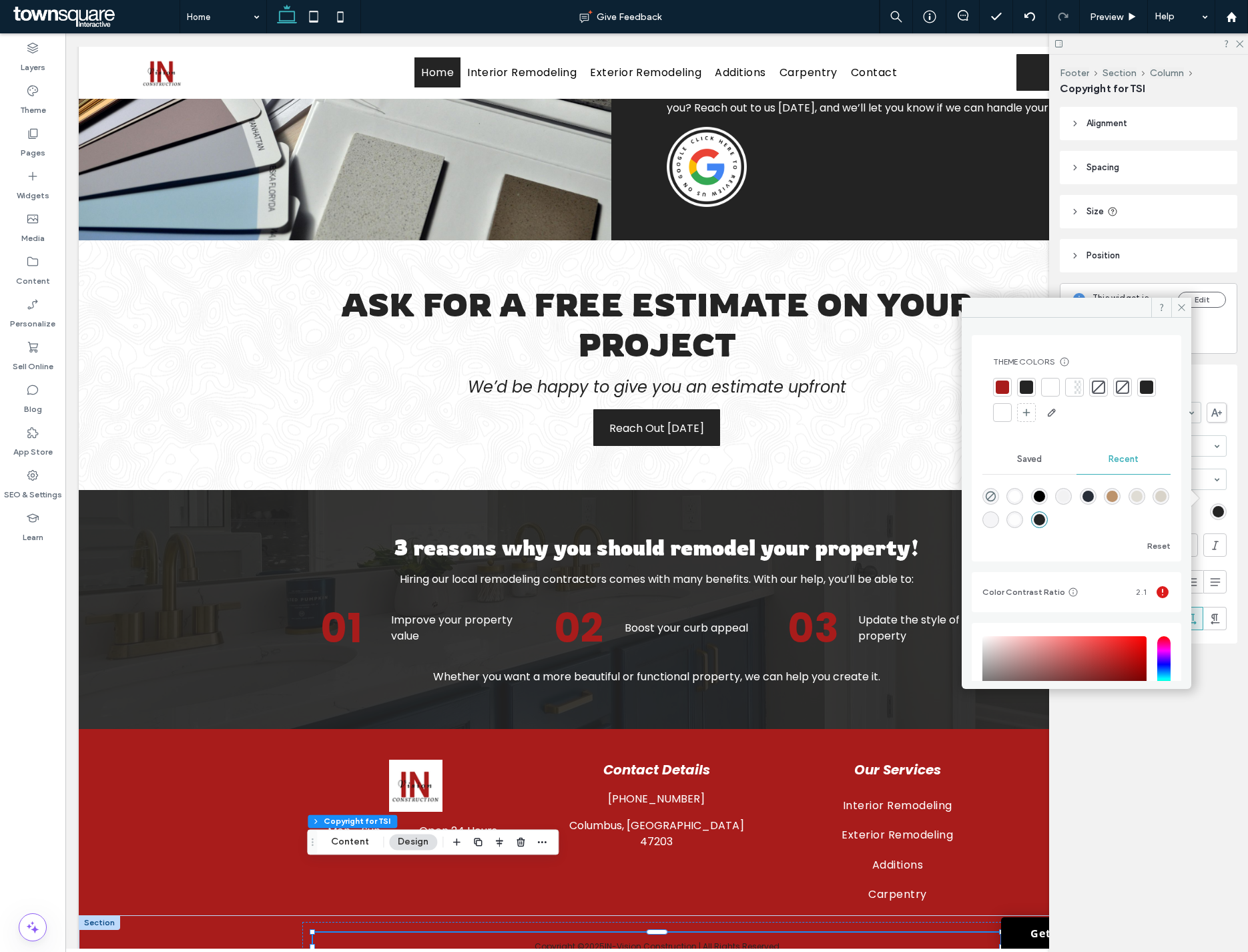
click at [1009, 411] on div at bounding box center [1002, 413] width 13 height 13
click at [1239, 43] on icon at bounding box center [1239, 43] width 9 height 9
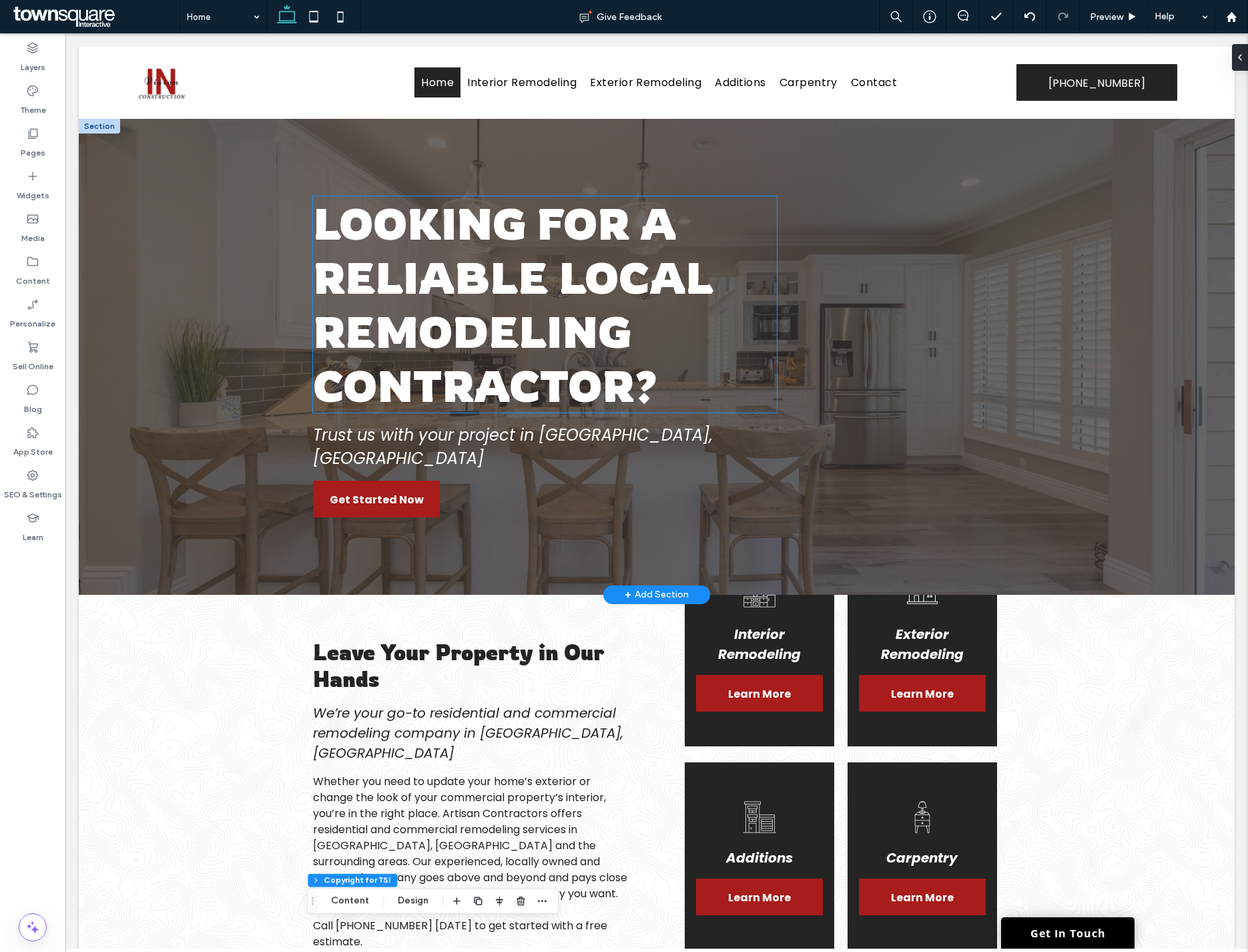
click at [477, 272] on strong "Looking for a Reliable Local Remodeling Contractor?" at bounding box center [513, 304] width 400 height 216
click at [477, 272] on div "Looking for a Reliable Local Remodeling Contractor?" at bounding box center [545, 304] width 464 height 216
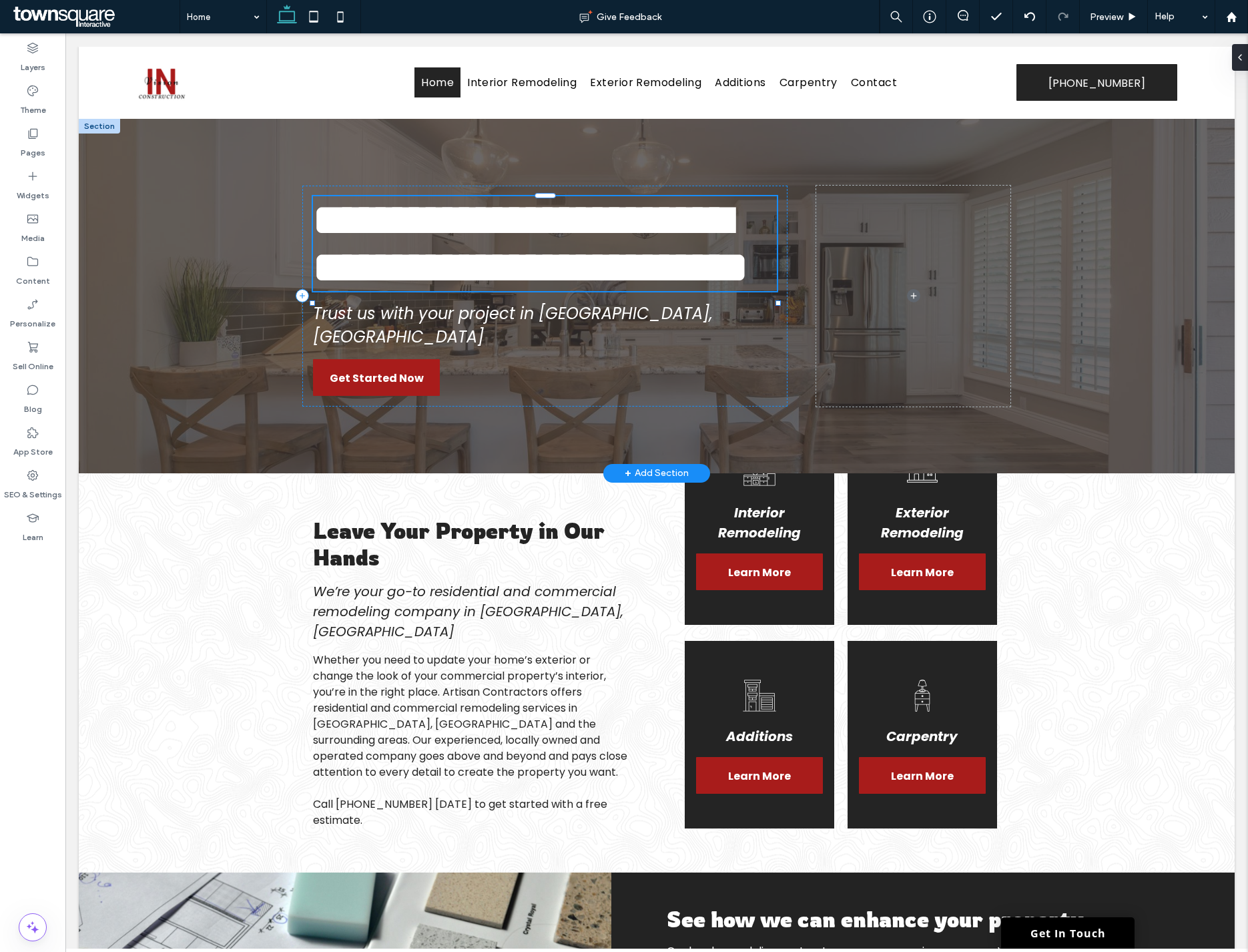
paste div
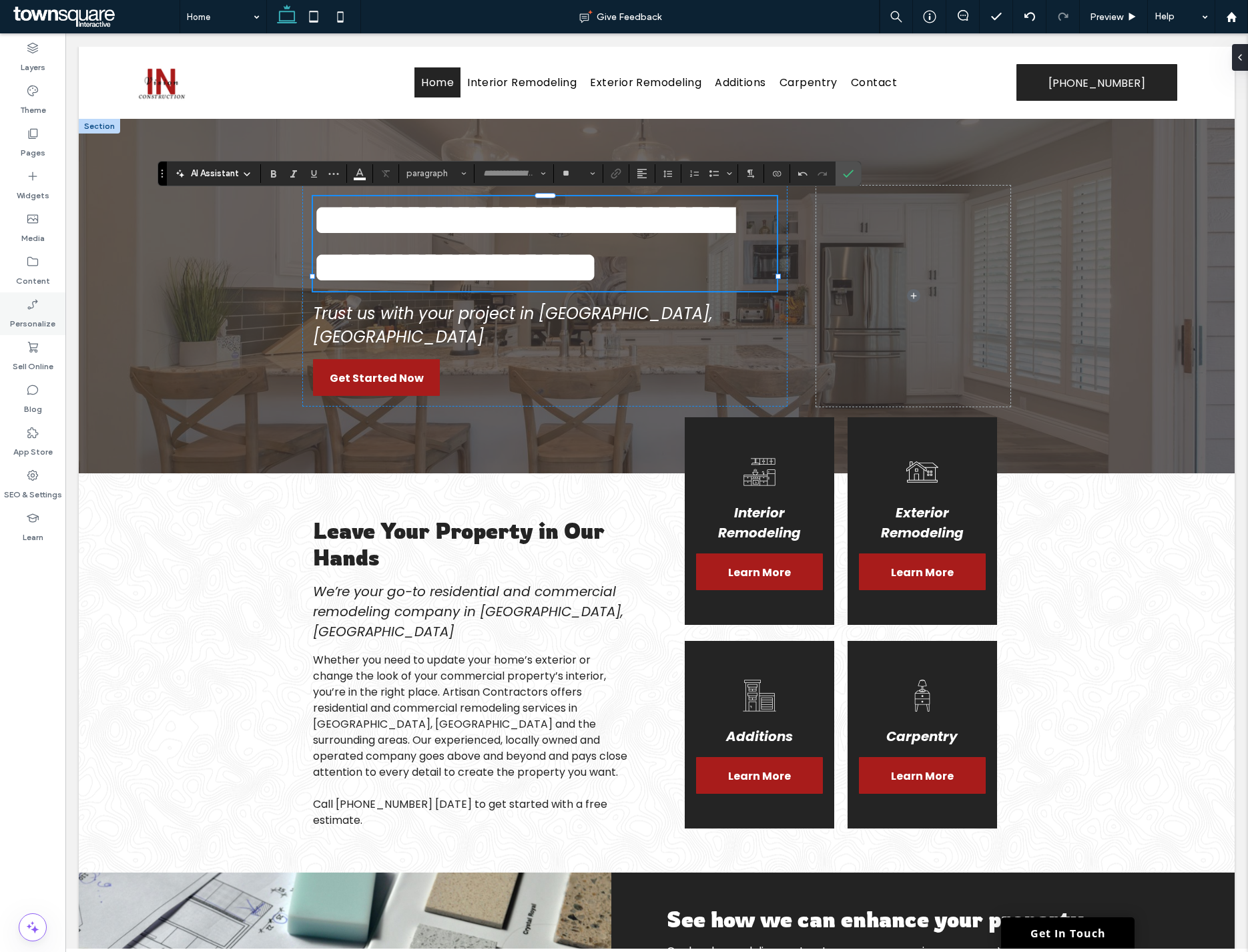
scroll to position [1, 0]
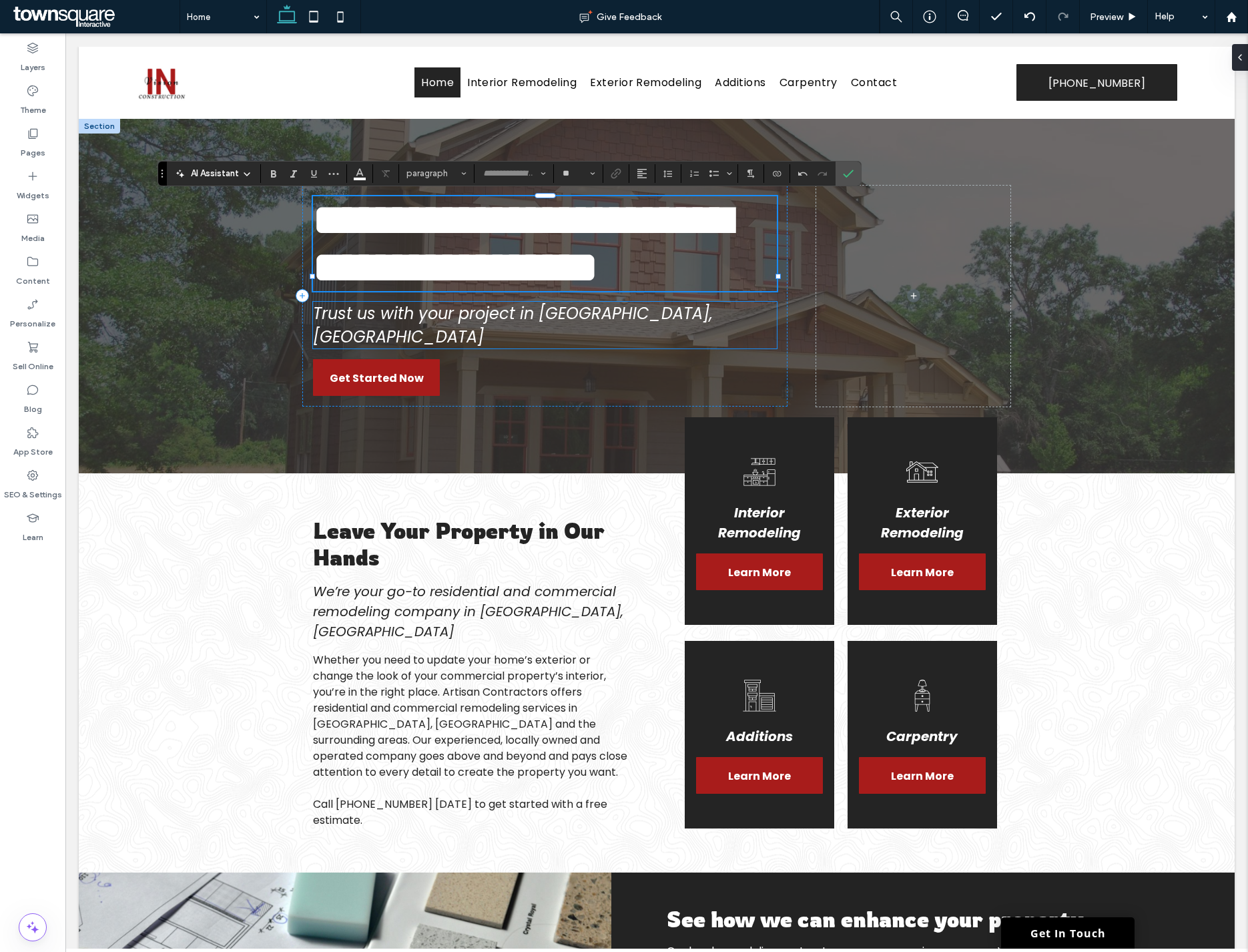
click at [414, 348] on span "Trust us with your project in Charlotte, NC" at bounding box center [513, 325] width 400 height 46
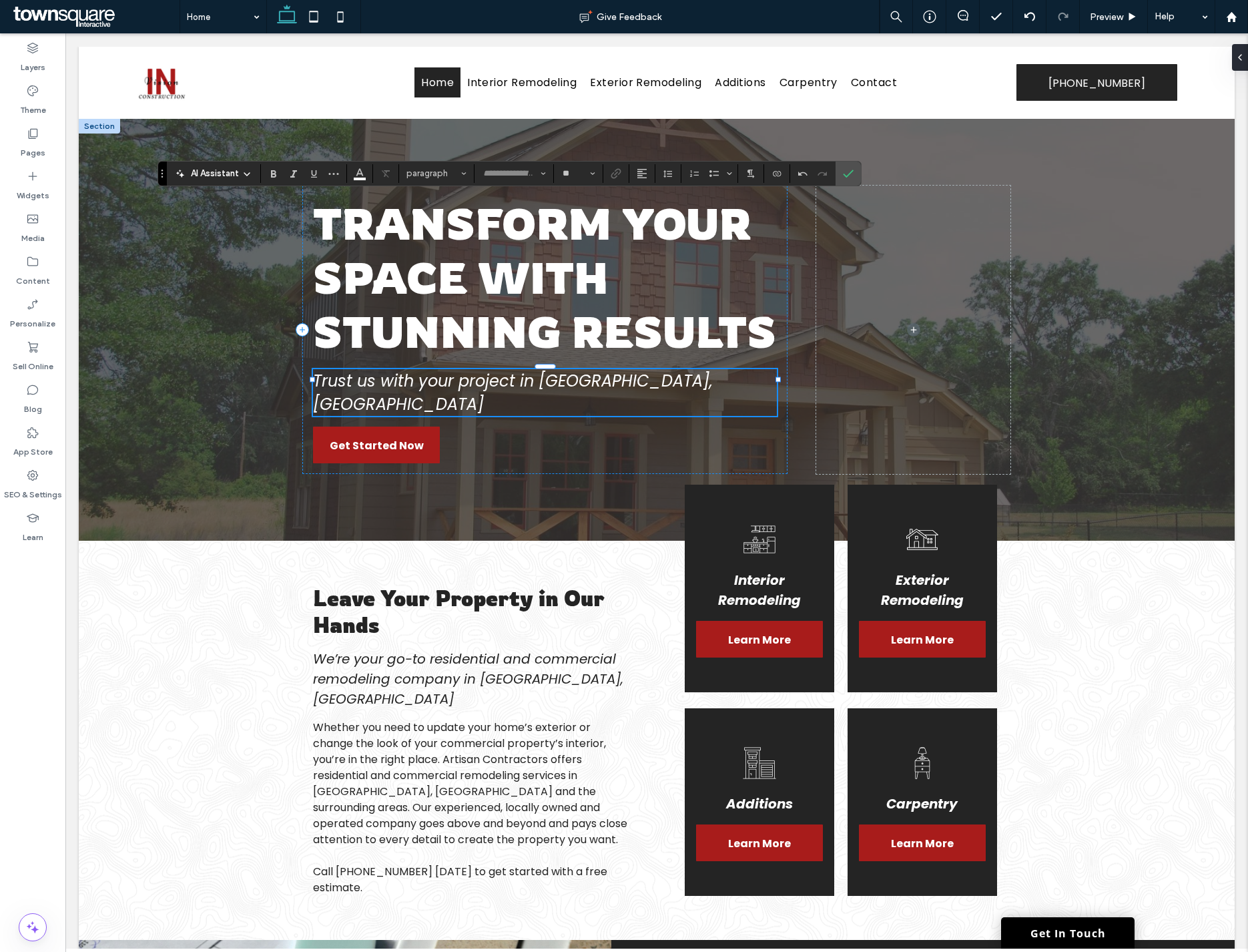
click at [414, 374] on div "Trust us with your project in Charlotte, NC" at bounding box center [545, 392] width 464 height 46
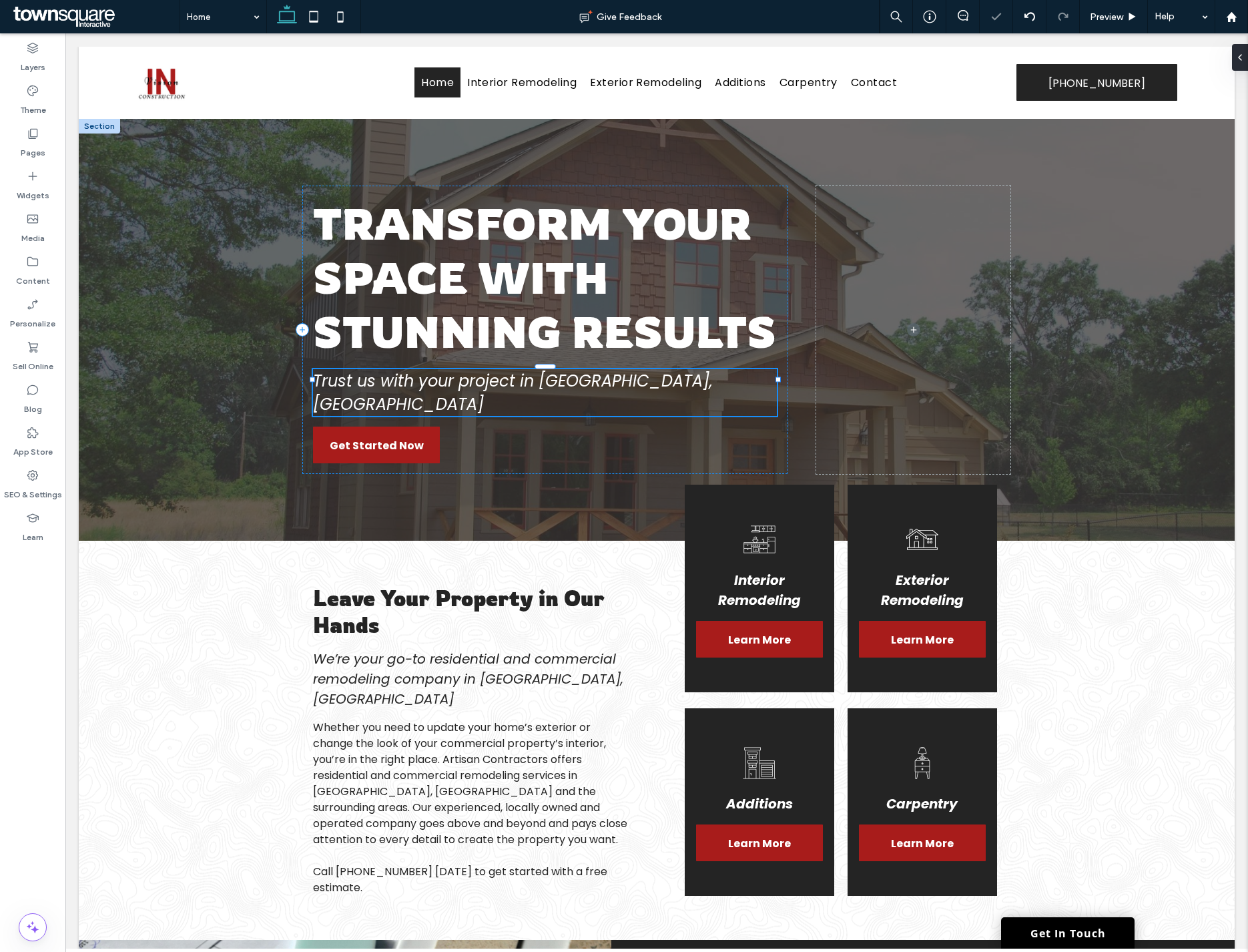
type input "*******"
type input "**"
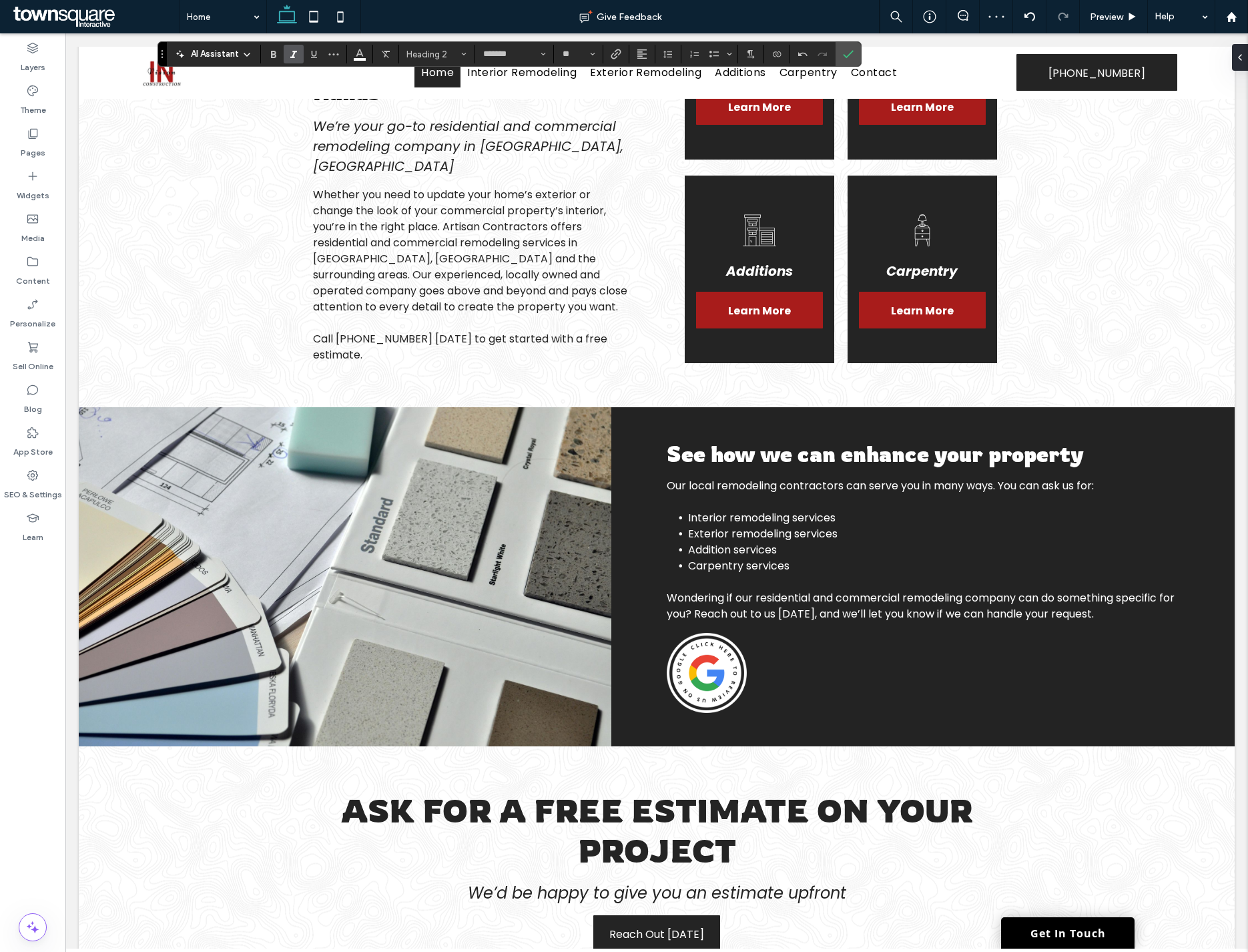
scroll to position [968, 0]
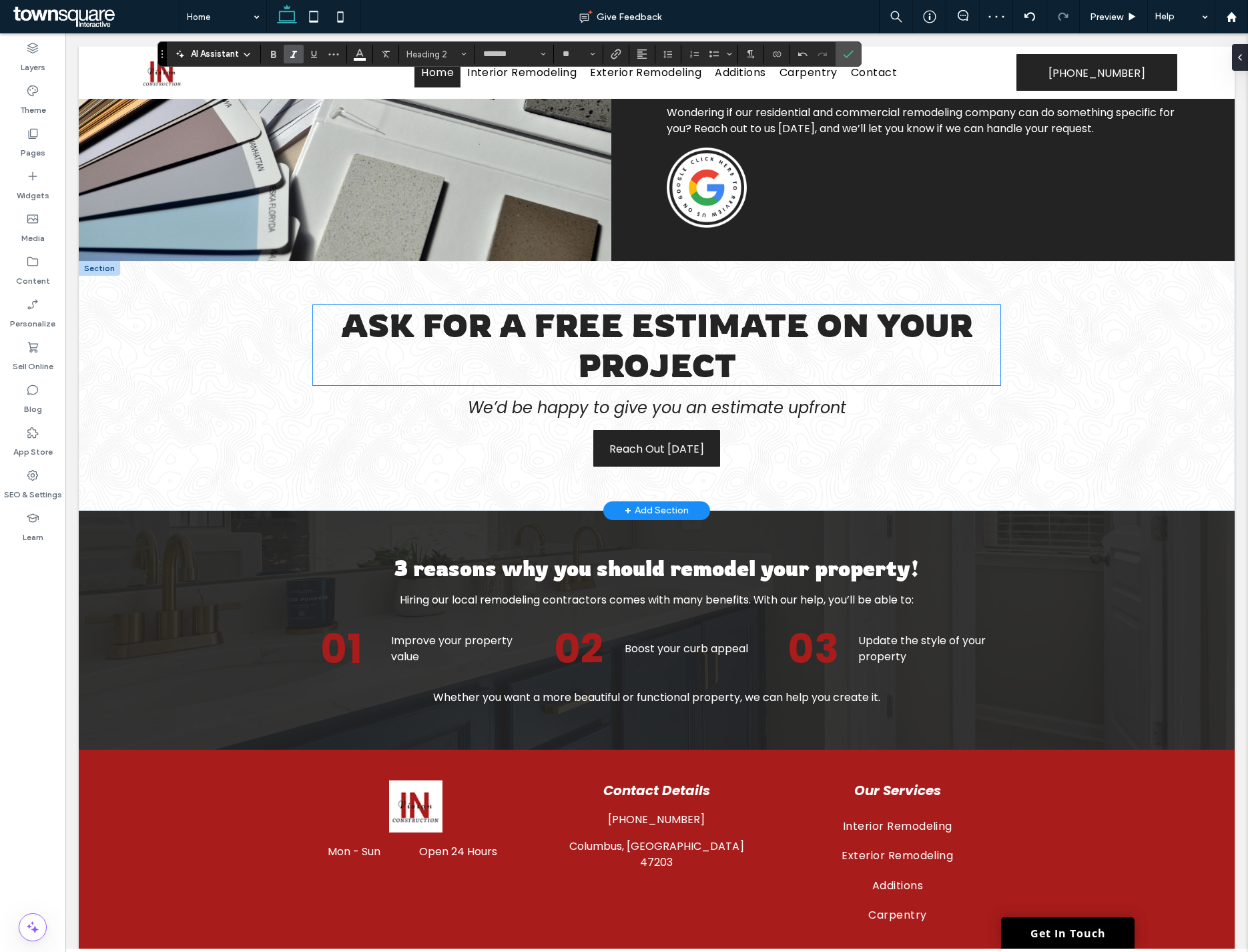
click at [590, 310] on span "Ask for a Free Estimate on Your Project" at bounding box center [656, 345] width 631 height 80
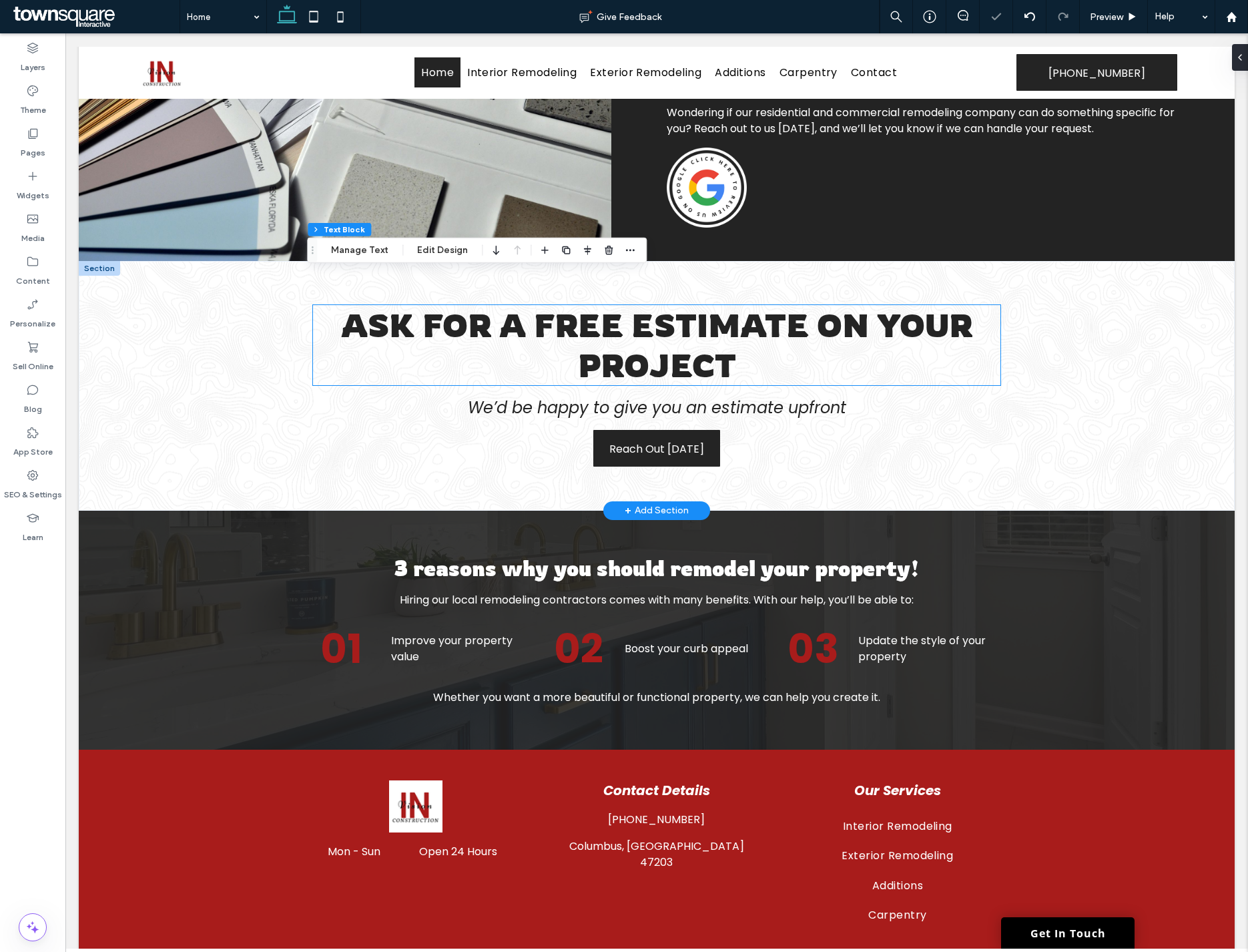
click at [590, 310] on div "Ask for a Free Estimate on Your Project" at bounding box center [656, 345] width 687 height 80
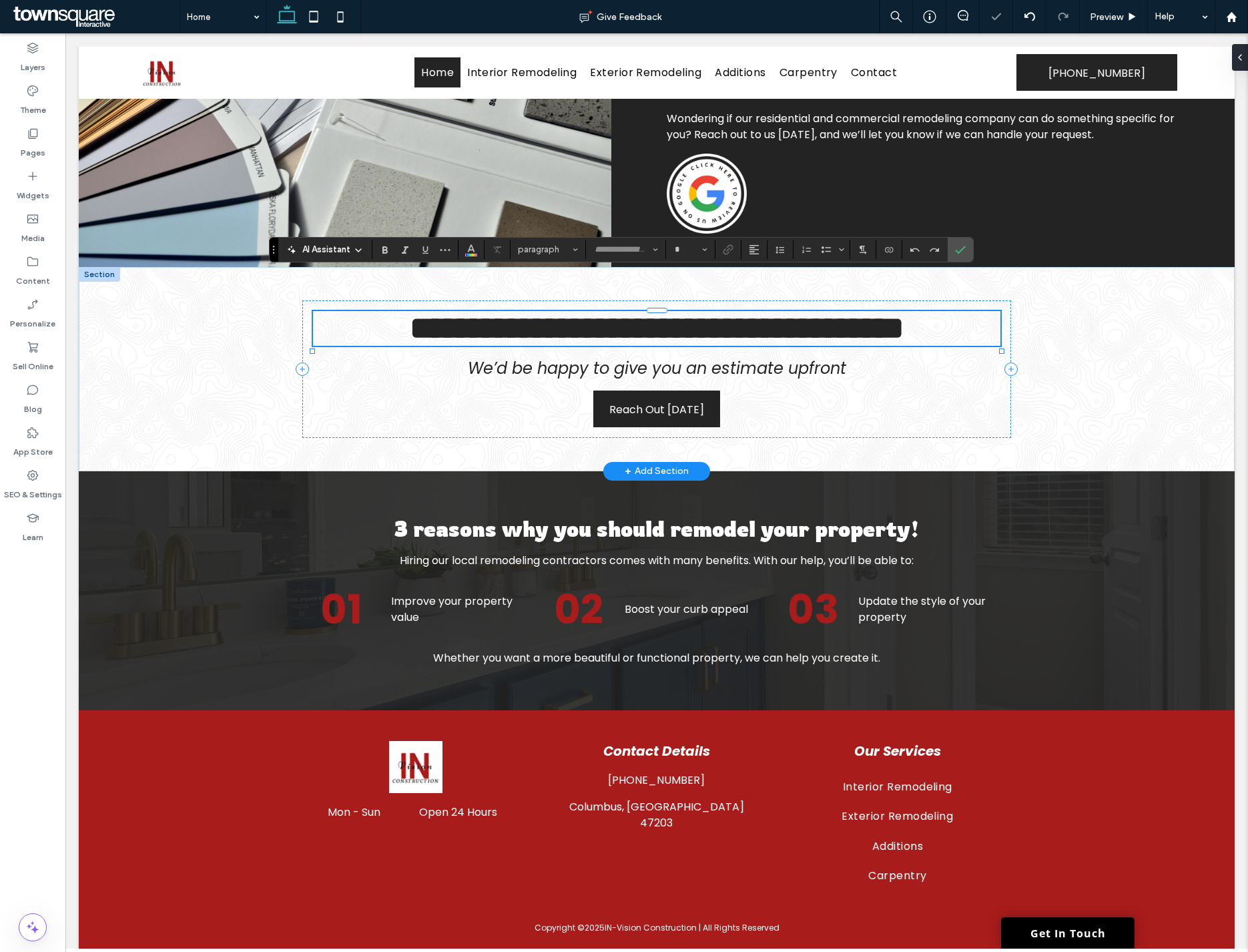
type input "*******"
type input "**"
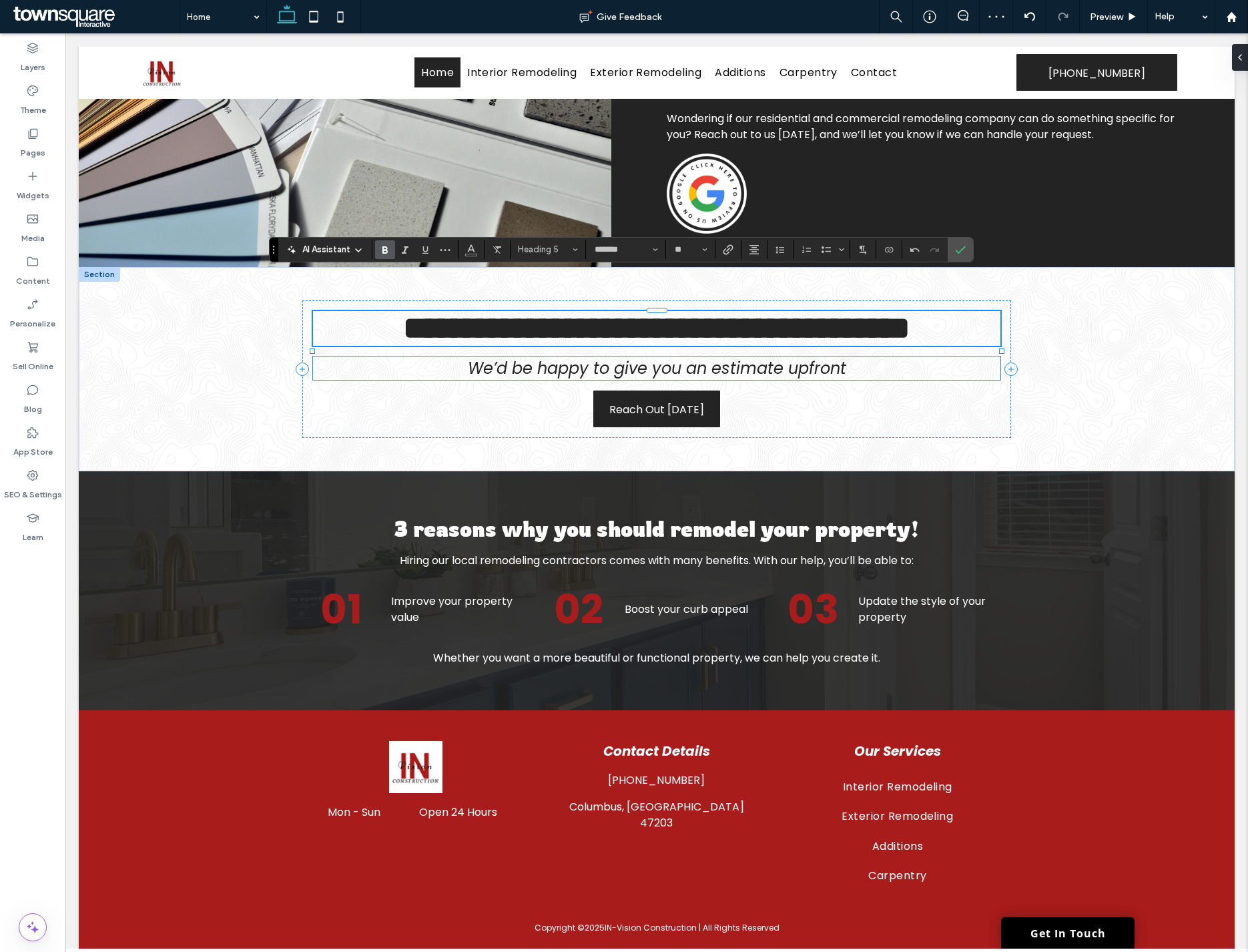
click at [643, 375] on span "We’d be happy to give you an estimate upfront" at bounding box center [657, 368] width 379 height 22
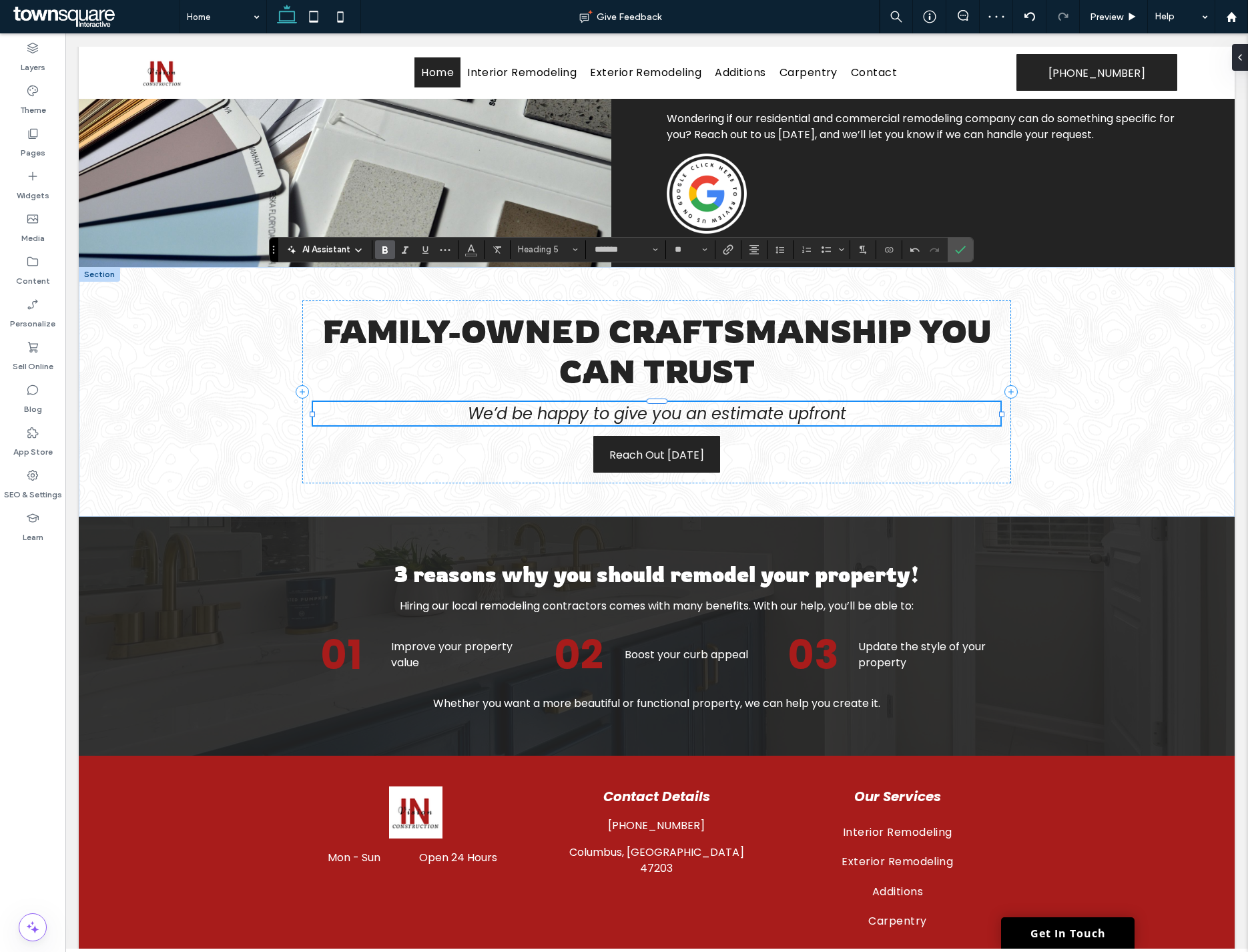
click at [643, 402] on div "We’d be happy to give you an estimate upfront" at bounding box center [656, 413] width 687 height 24
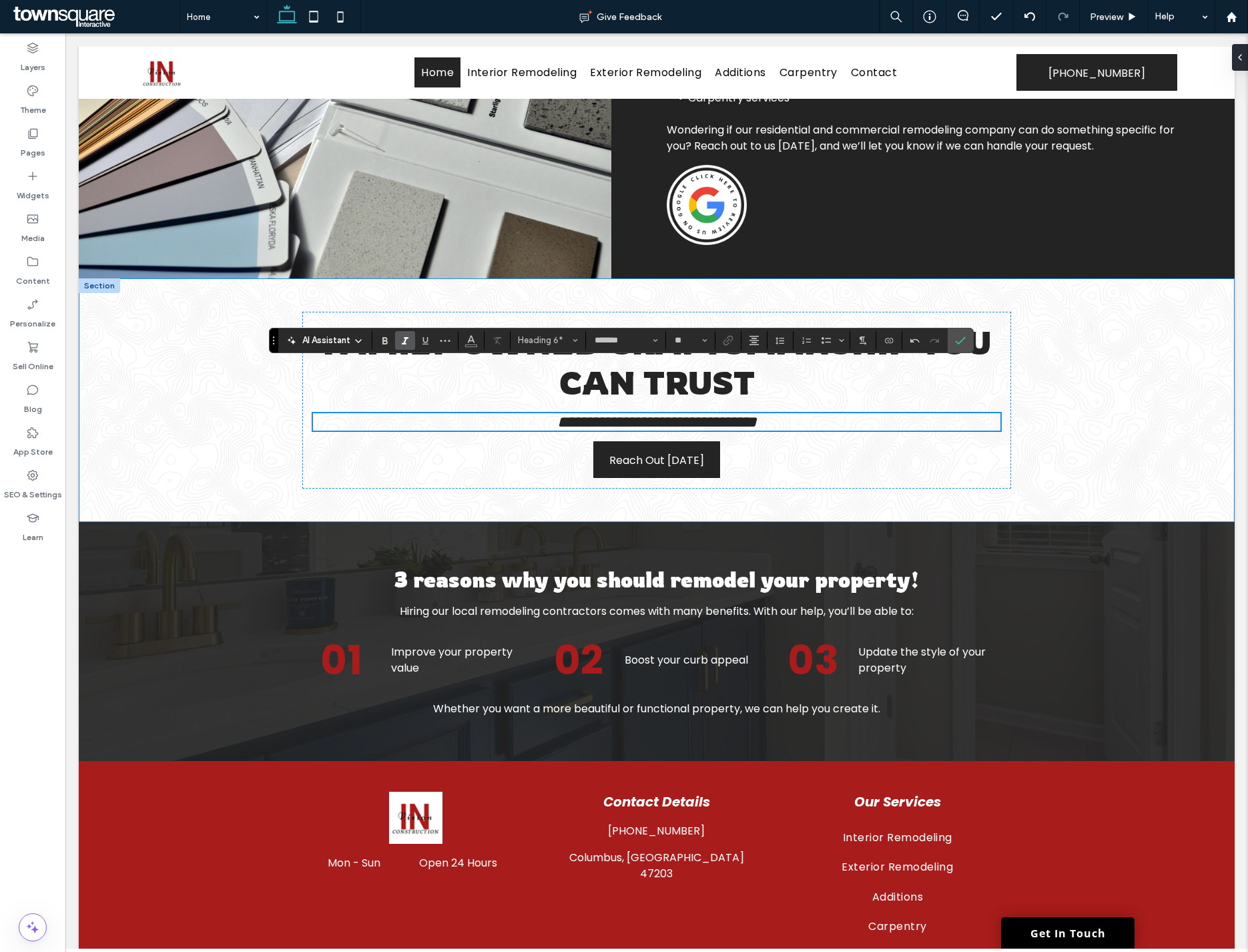
scroll to position [0, 0]
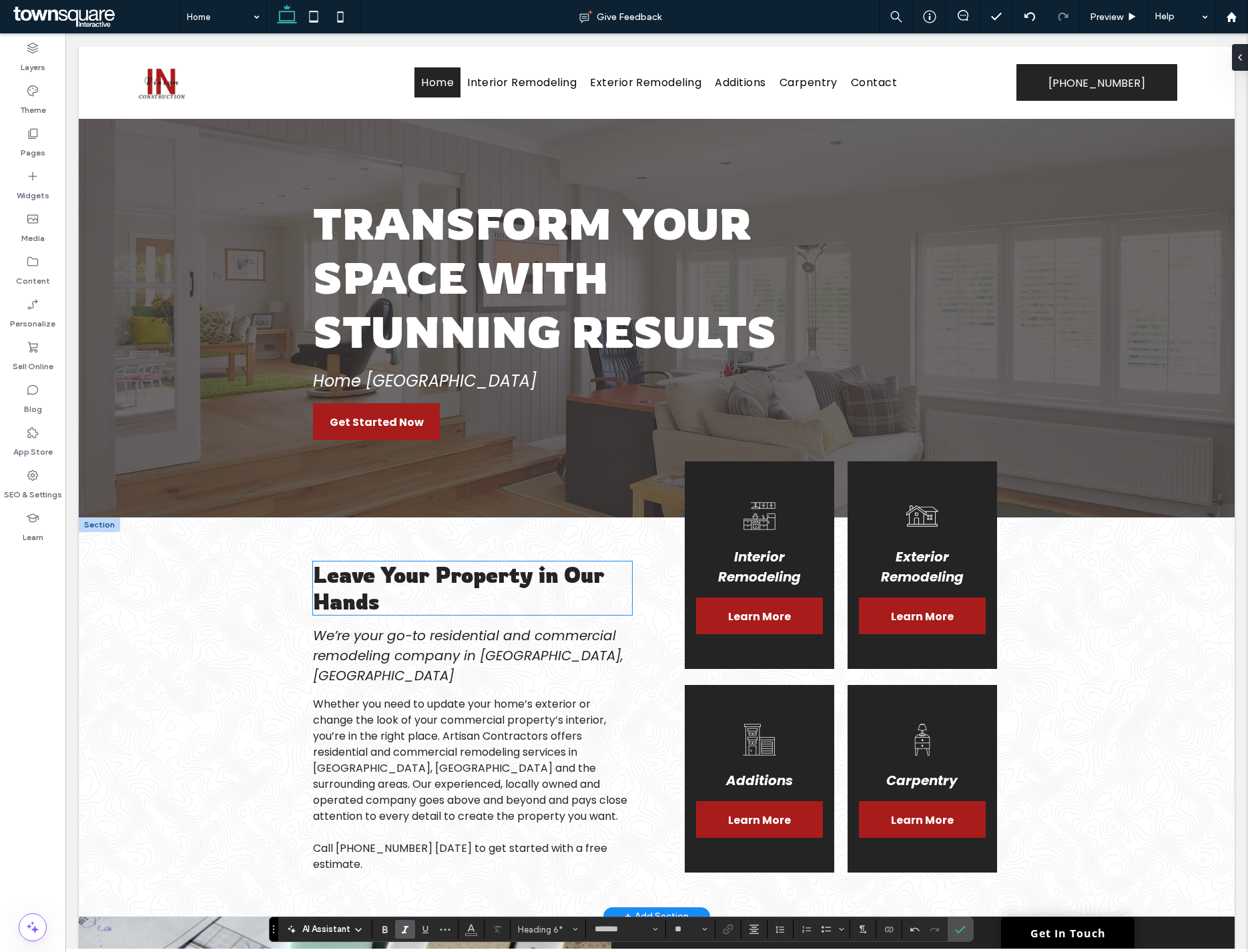
click at [374, 583] on span "Leave Your Property in Our Hands" at bounding box center [459, 588] width 292 height 53
click at [374, 583] on div "Leave Your Property in Our Hands" at bounding box center [472, 588] width 319 height 53
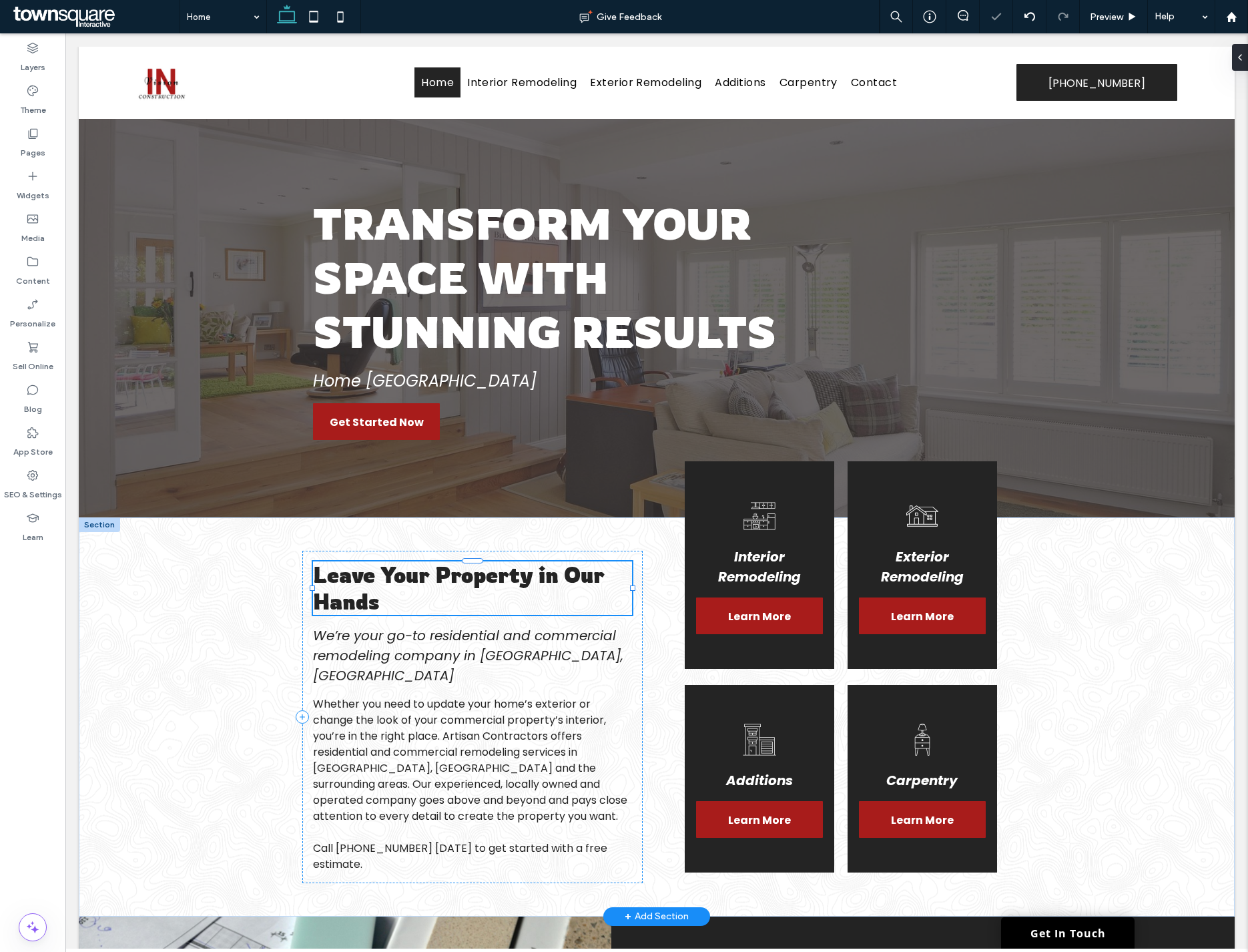
type input "*******"
type input "**"
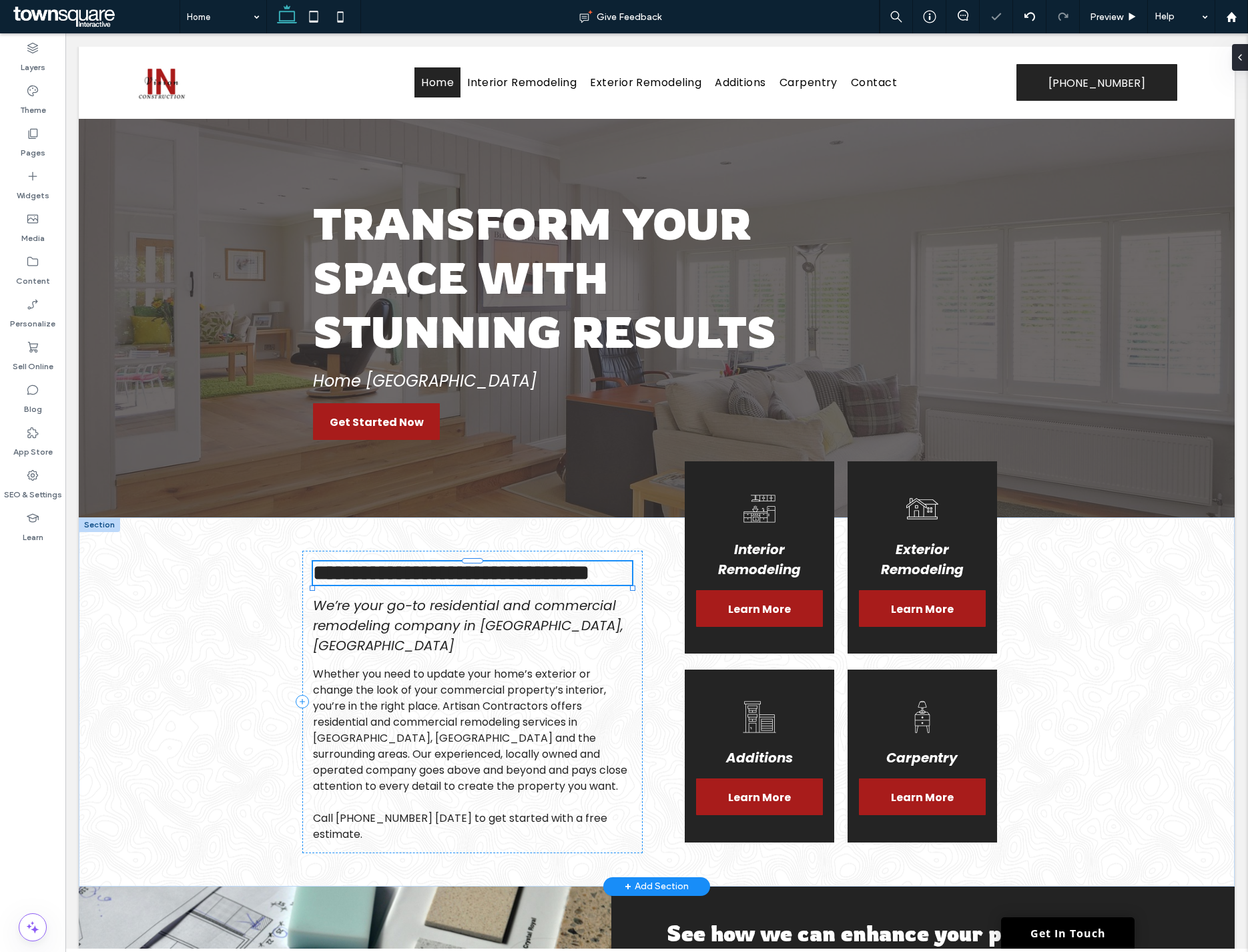
paste div
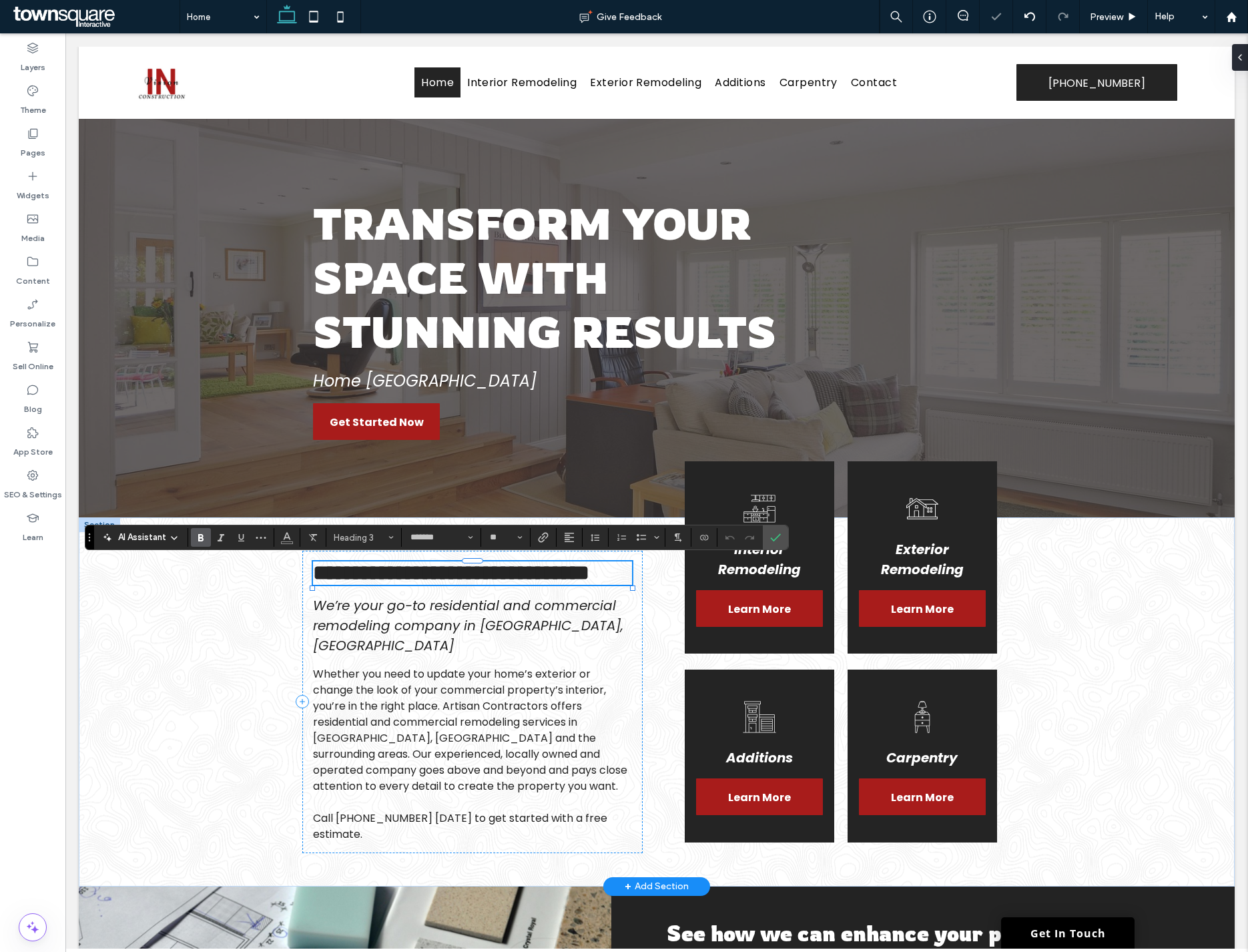
type input "**"
click at [376, 641] on span "We’re your go-to residential and commercial remodeling company in Charlotte, NC" at bounding box center [468, 626] width 310 height 59
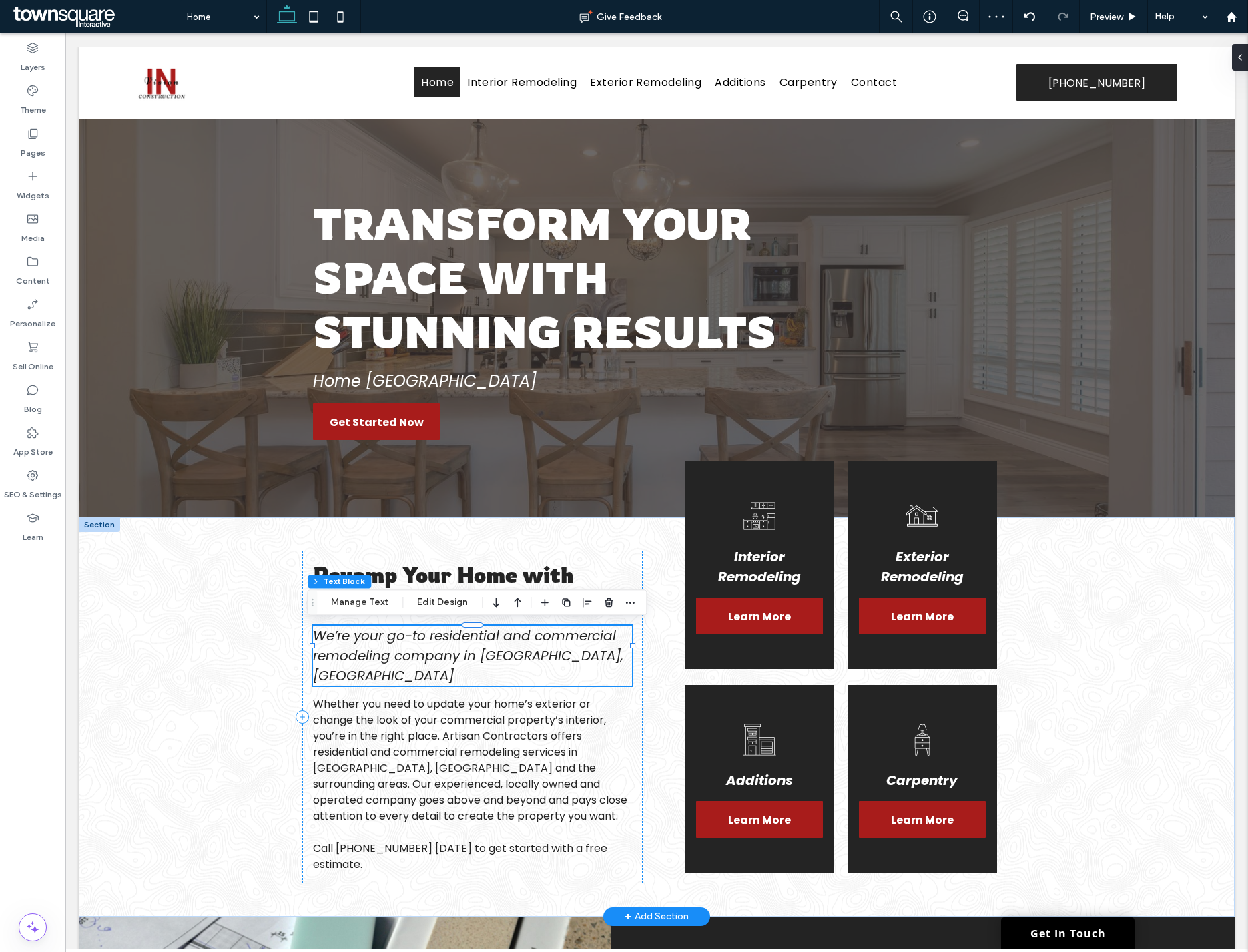
click at [376, 641] on div "We’re your go-to residential and commercial remodeling company in Charlotte, NC" at bounding box center [472, 656] width 319 height 60
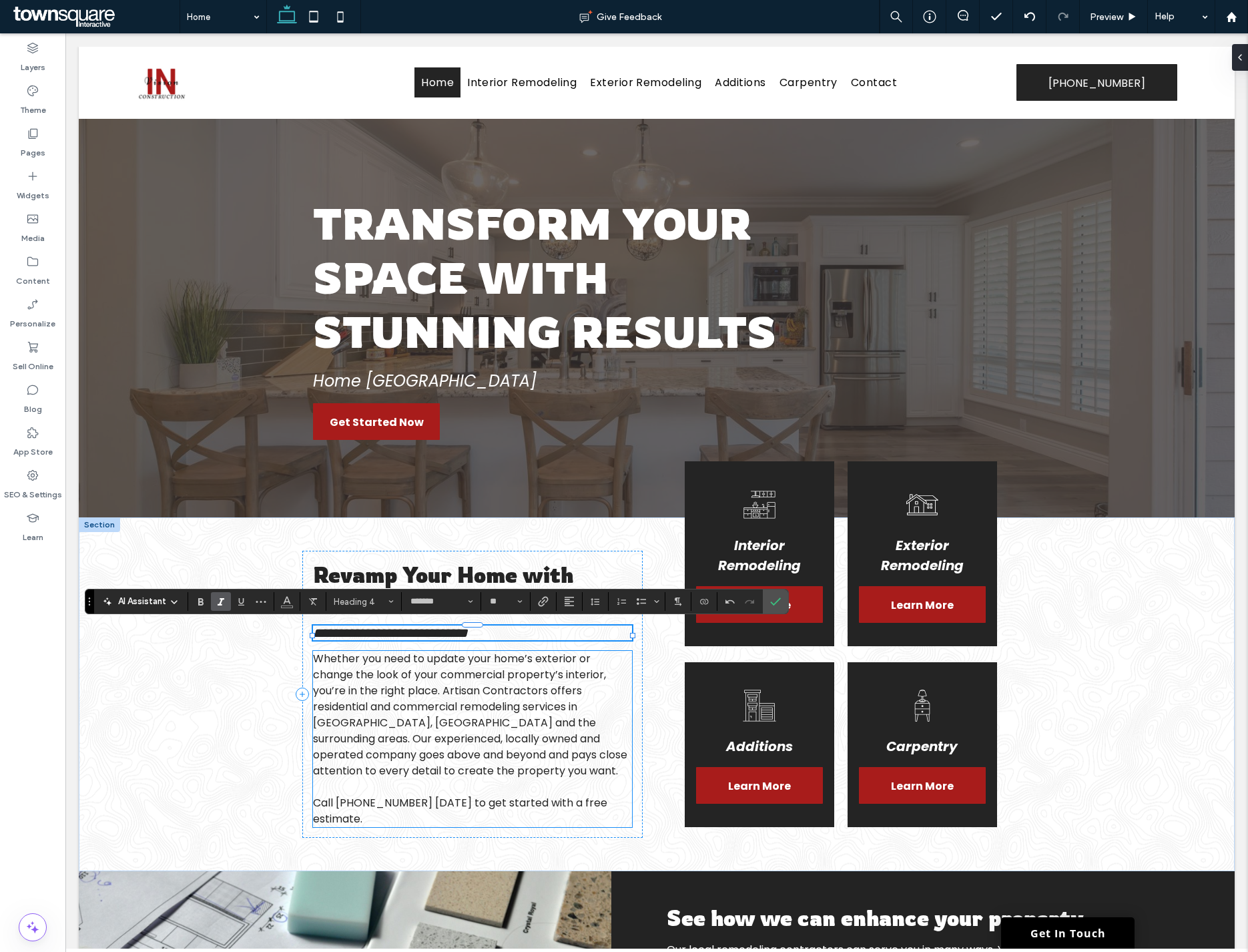
click at [470, 750] on span "Whether you need to update your home’s exterior or change the look of your comm…" at bounding box center [470, 714] width 315 height 127
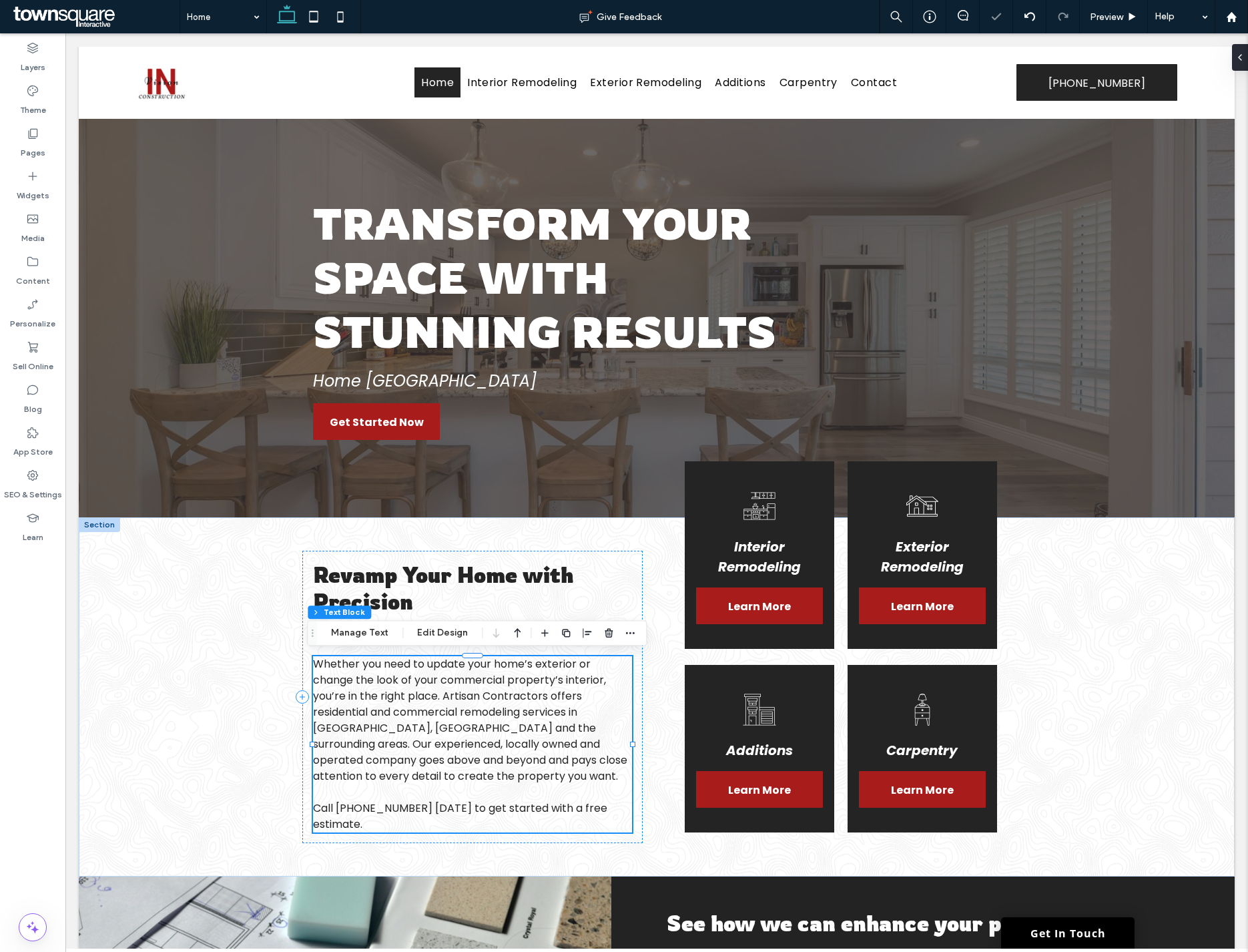
click at [470, 750] on div "Whether you need to update your home’s exterior or change the look of your comm…" at bounding box center [472, 743] width 319 height 176
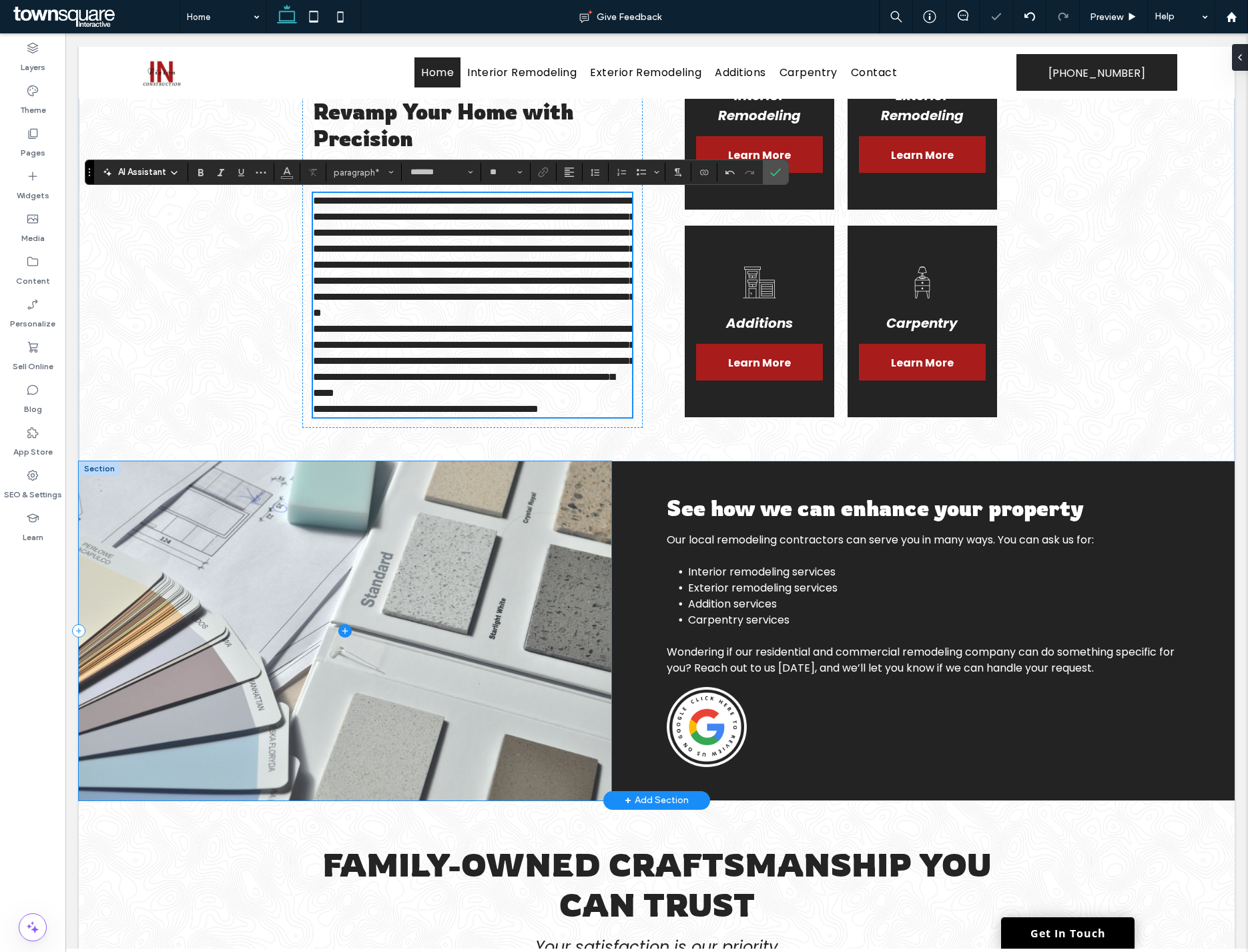
scroll to position [439, 0]
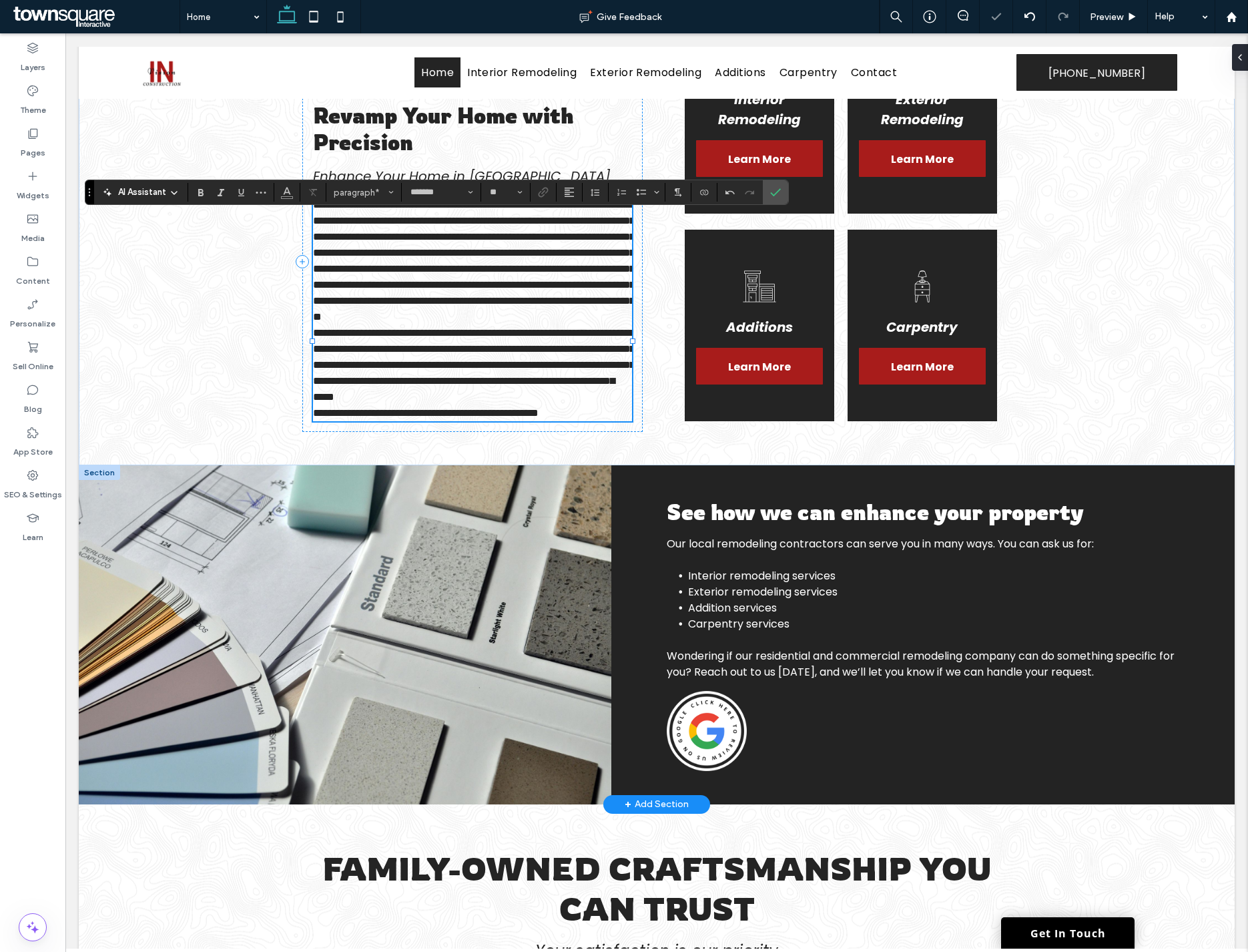
click at [388, 325] on p "**********" at bounding box center [472, 261] width 319 height 128
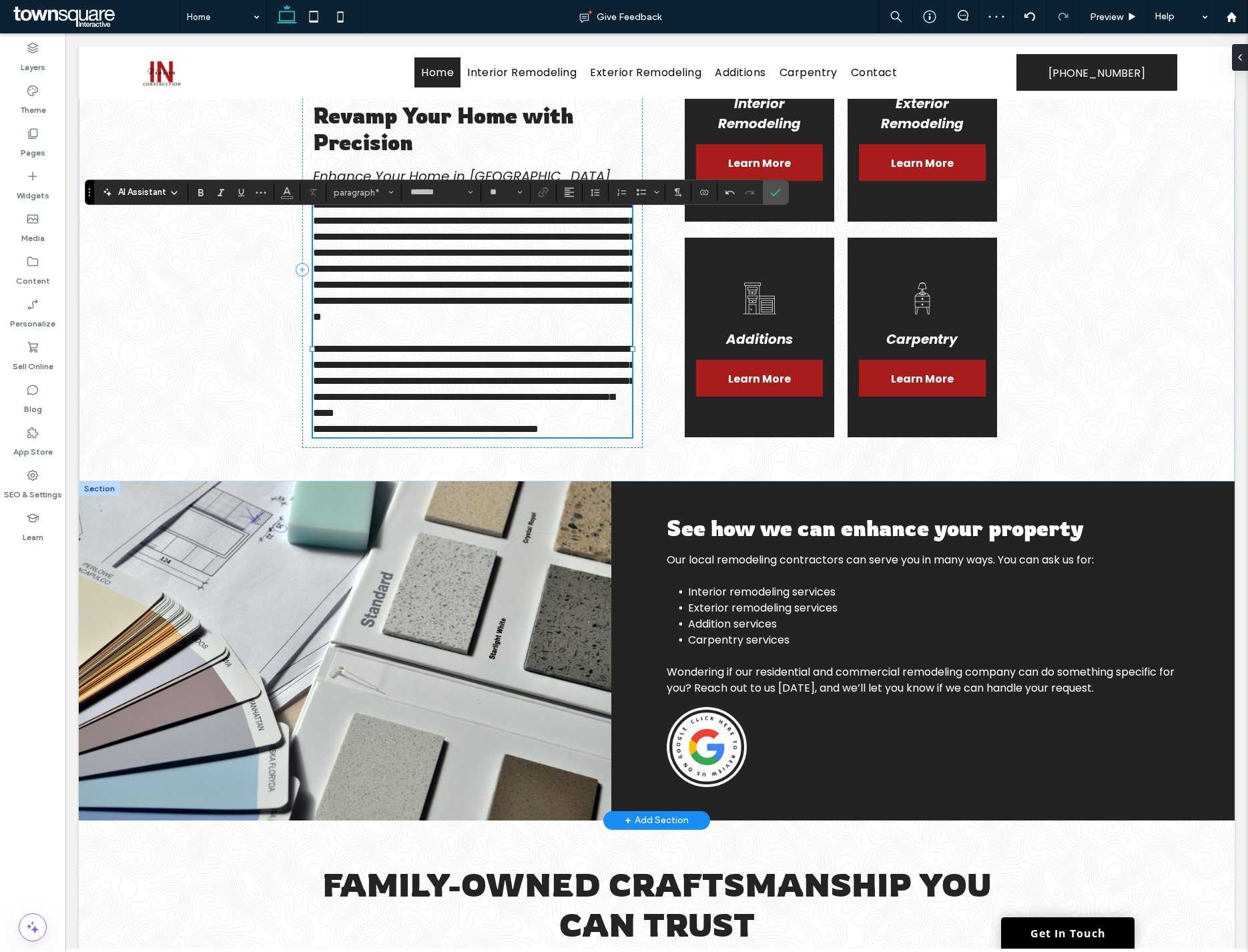
click at [513, 421] on p "**********" at bounding box center [472, 381] width 319 height 80
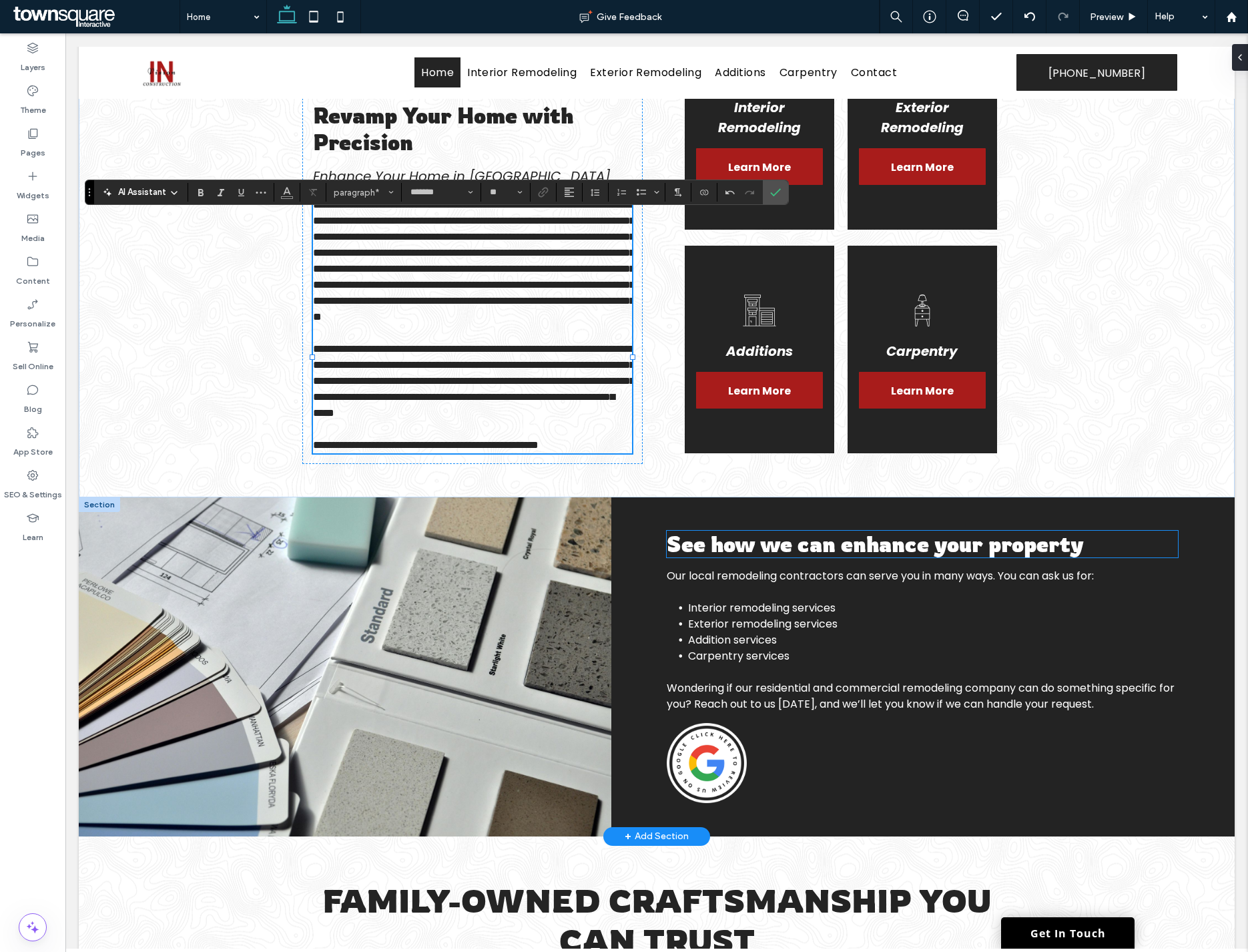
click at [758, 557] on span "See how we can enhance your property" at bounding box center [875, 544] width 417 height 27
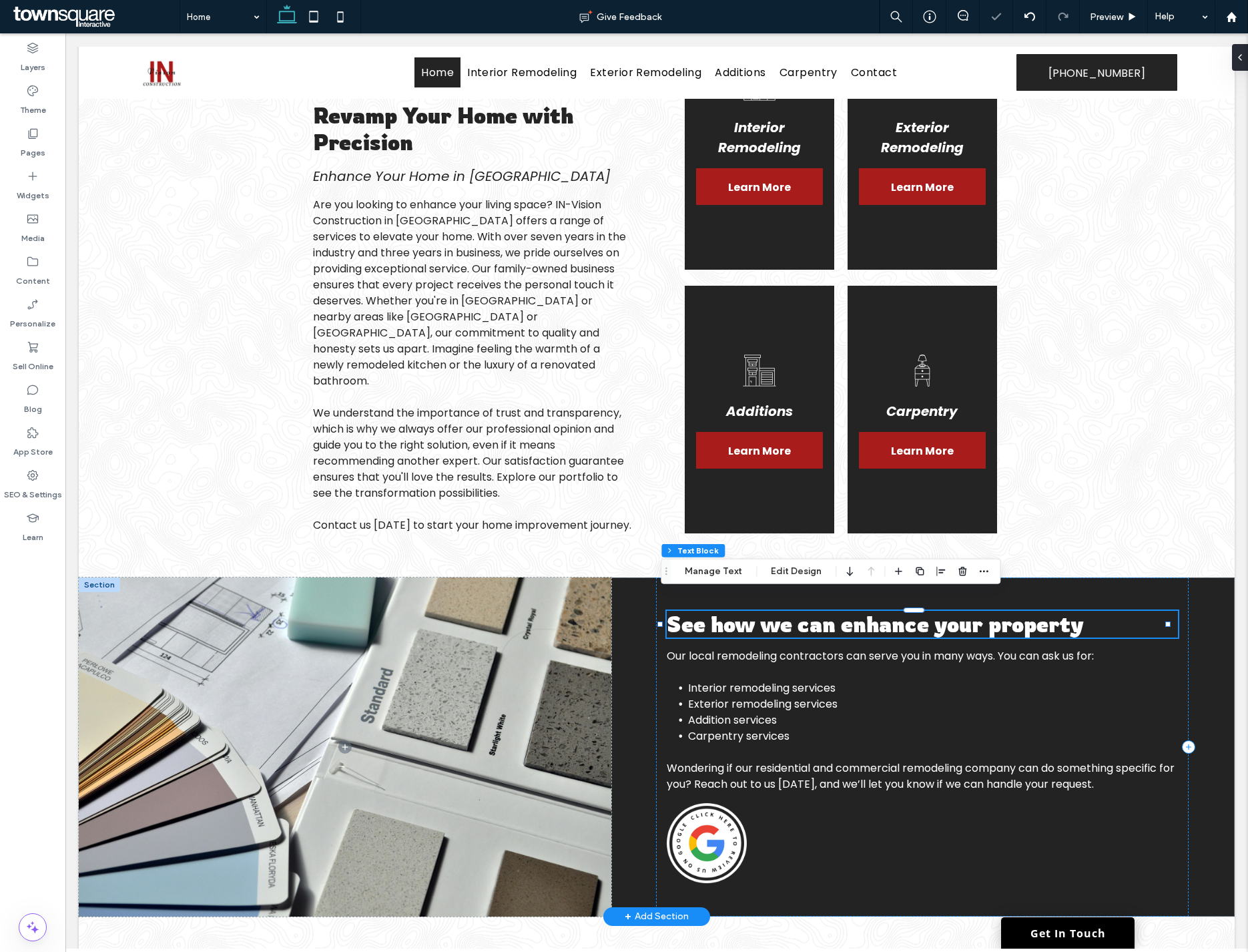
click at [758, 611] on div "See how we can enhance your property" at bounding box center [922, 624] width 511 height 27
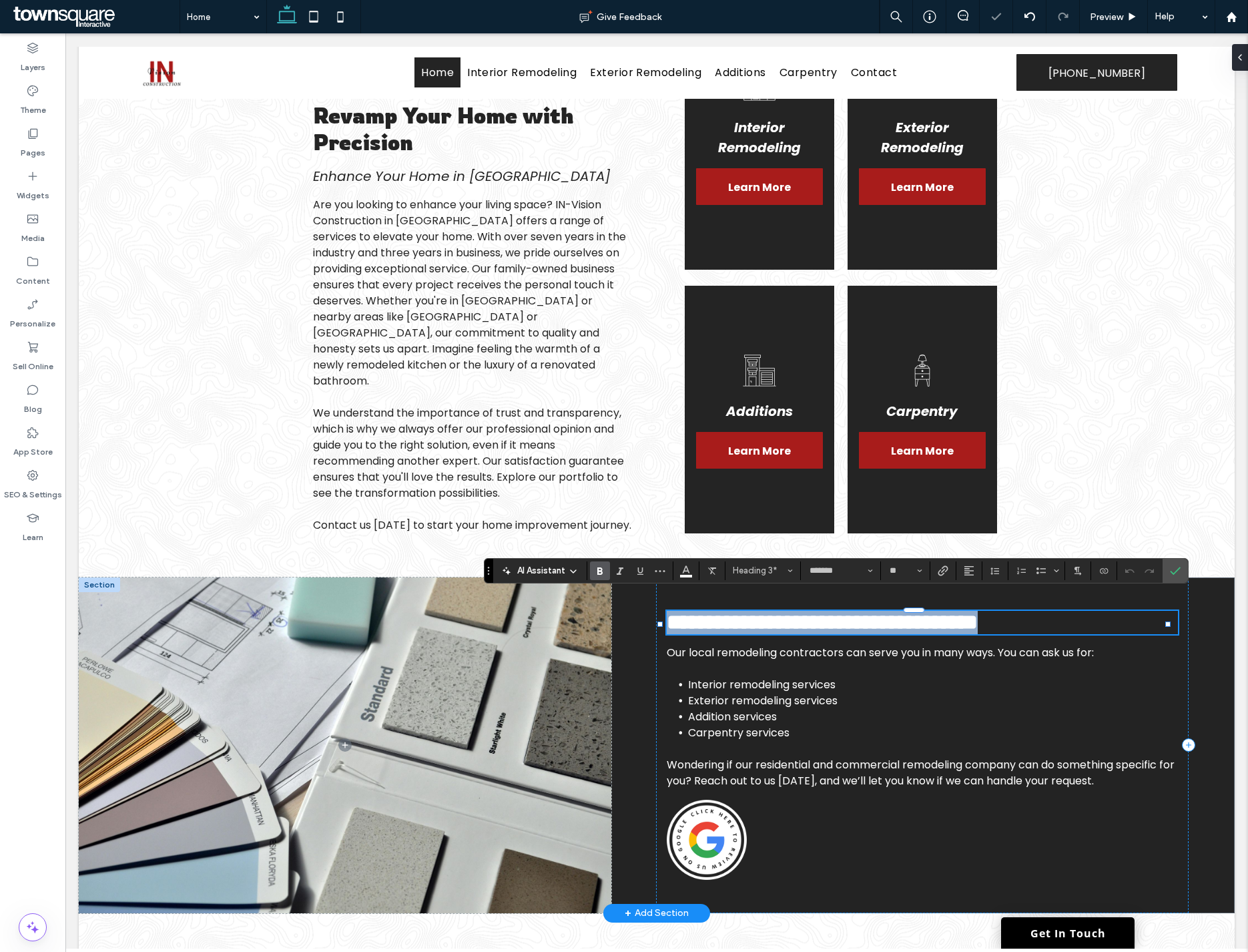
paste div
type input "**"
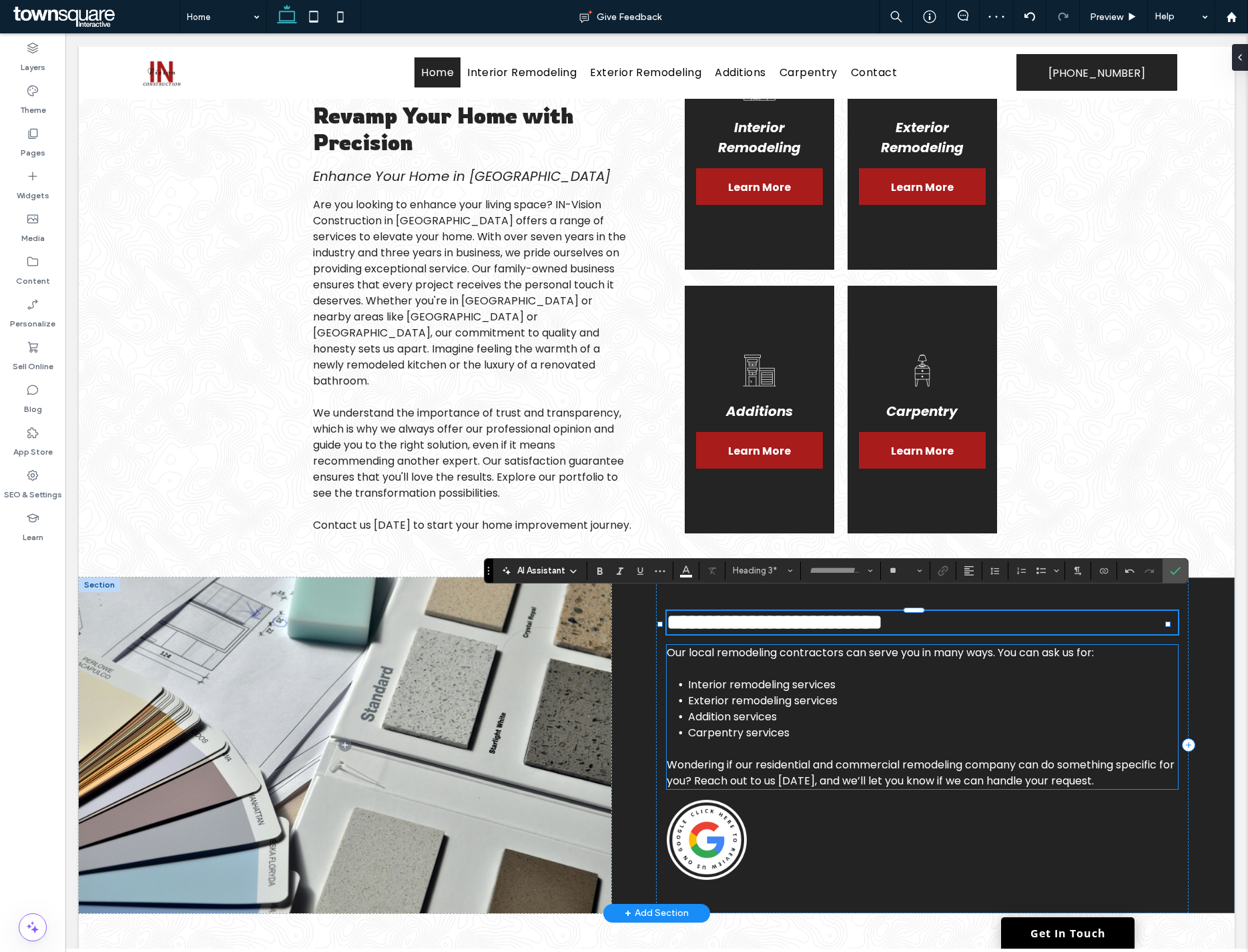
click at [801, 693] on span "Exterior remodeling services" at bounding box center [763, 700] width 150 height 15
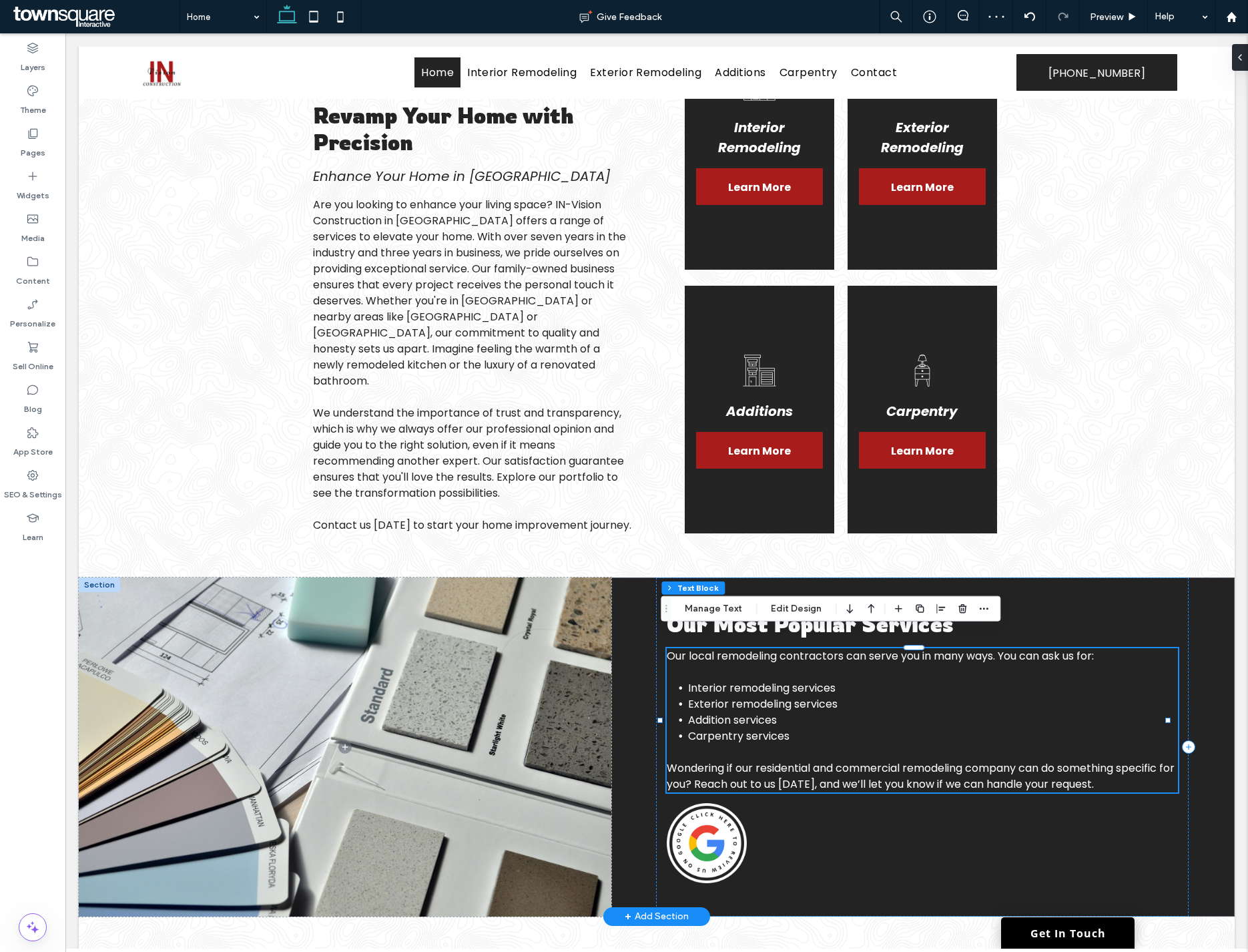
click at [801, 678] on div "Our local remodeling contractors can serve you in many ways. You can ask us for…" at bounding box center [922, 720] width 511 height 144
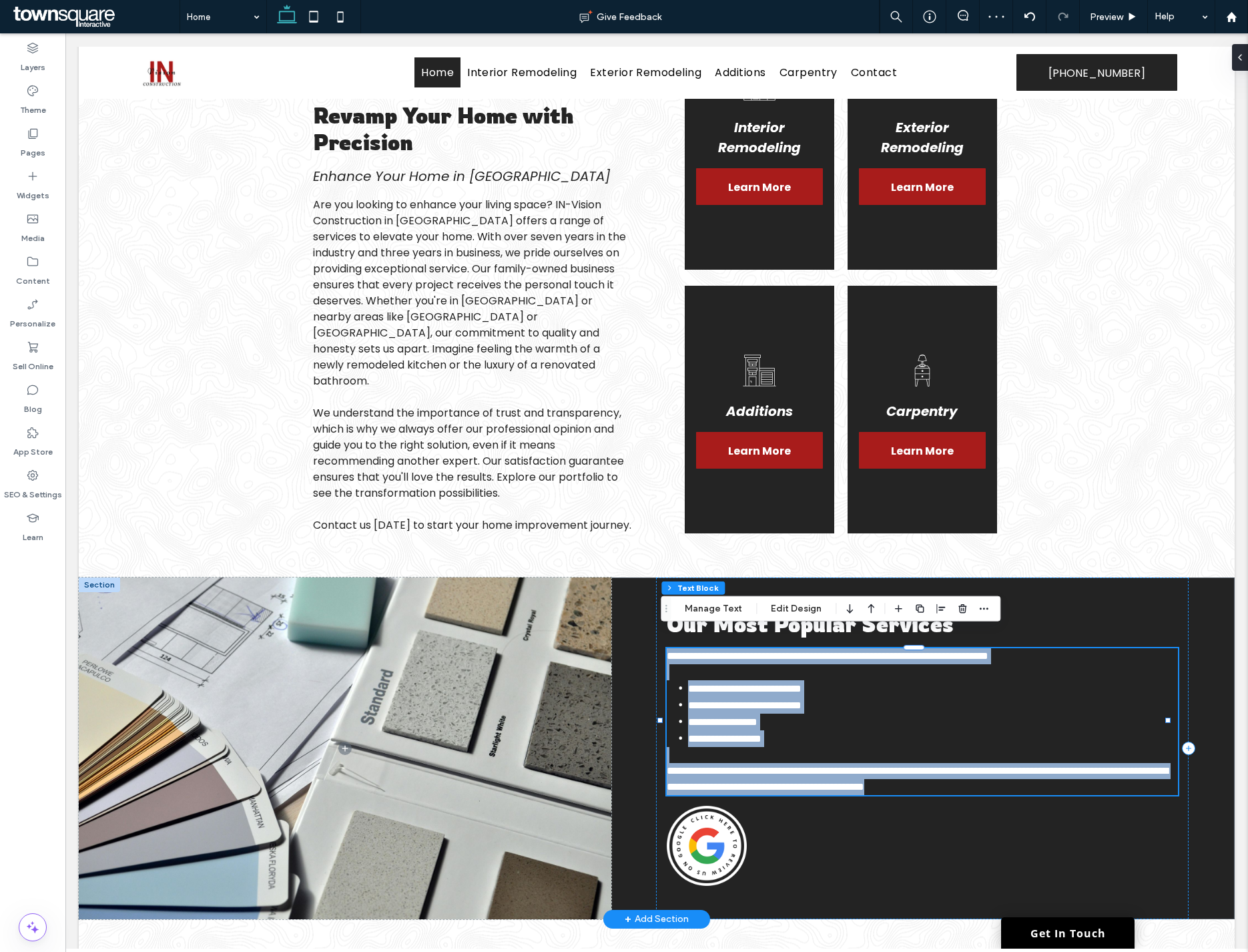
paste div
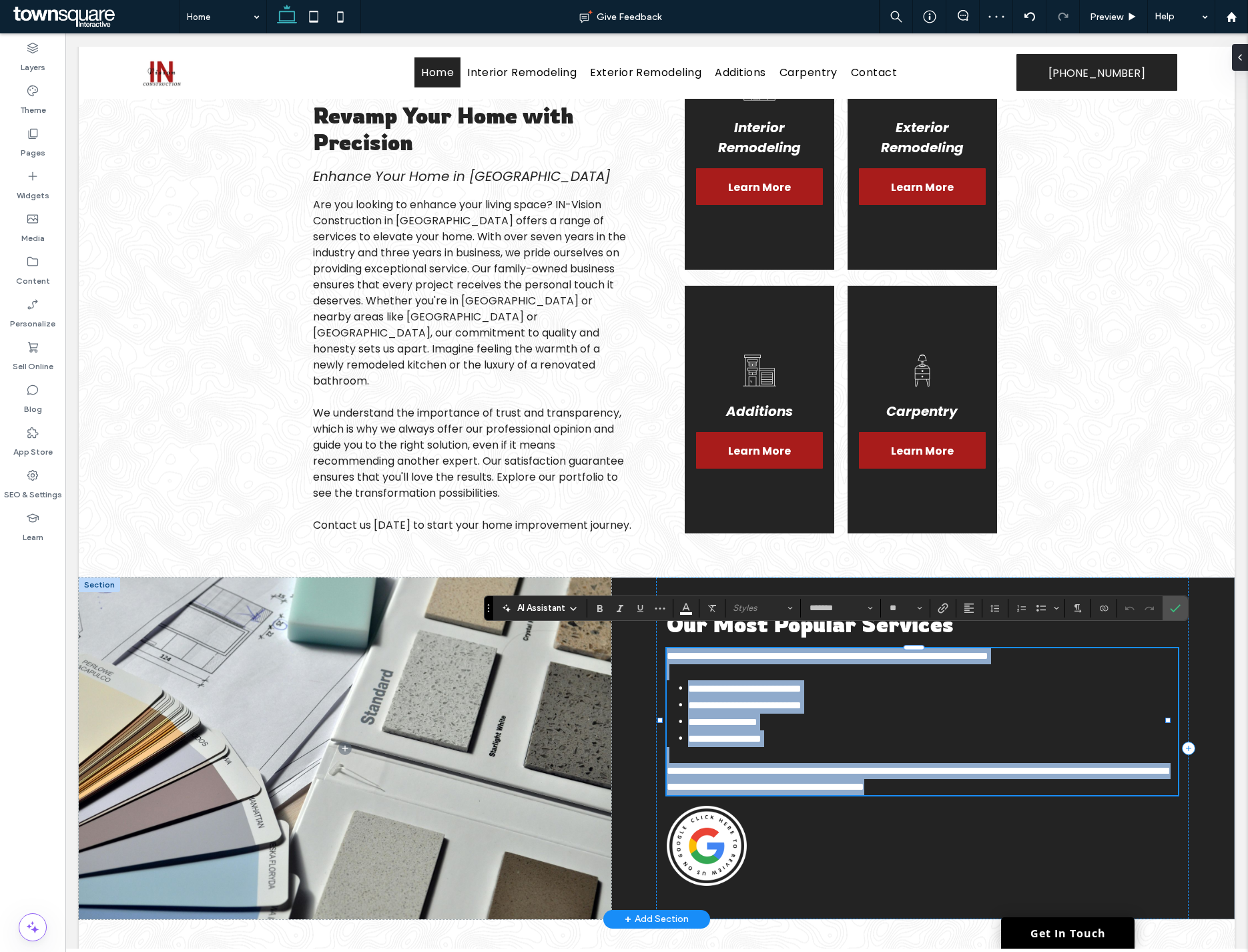
type input "**"
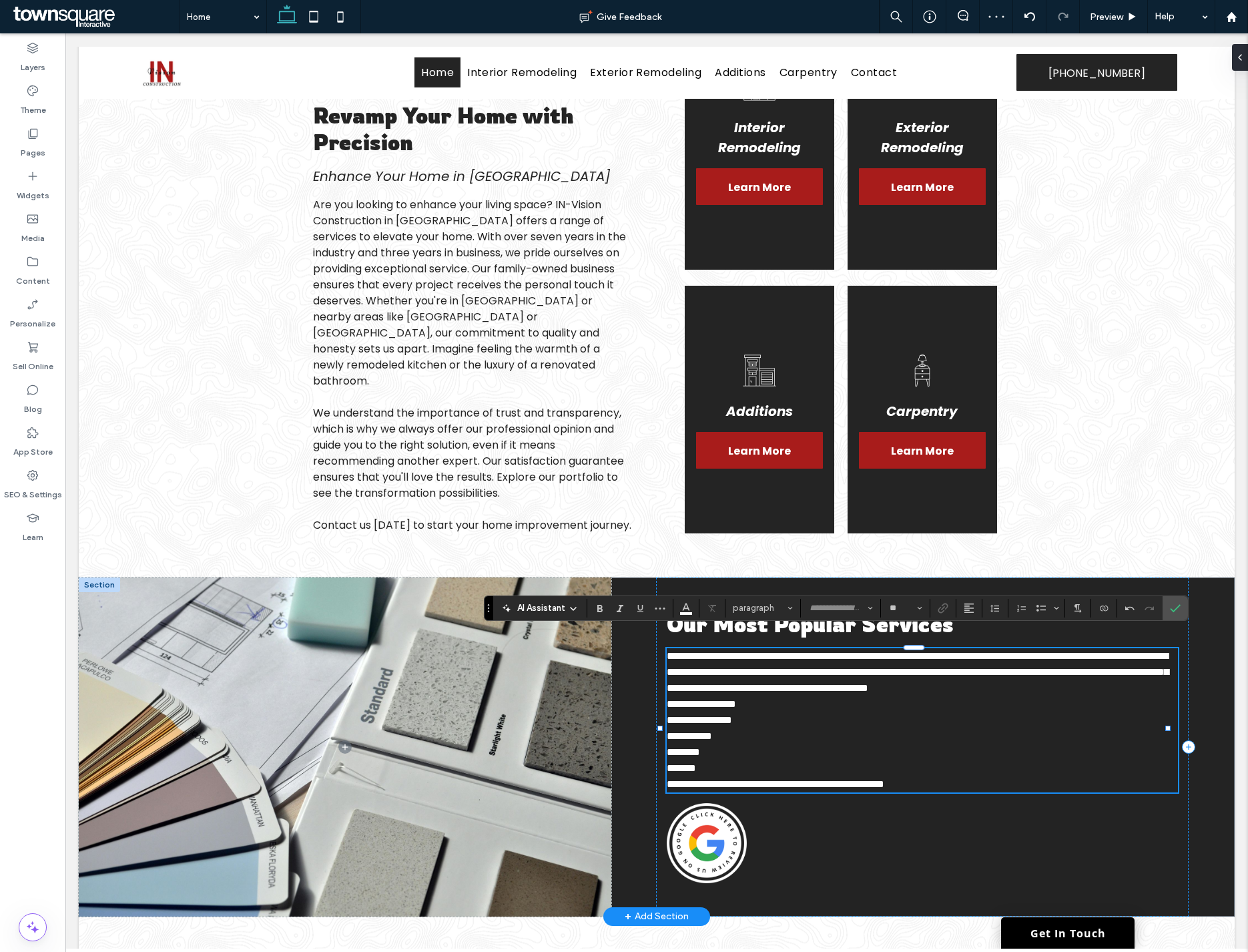
type input "*******"
type input "**"
click at [715, 768] on p "*******" at bounding box center [922, 769] width 511 height 16
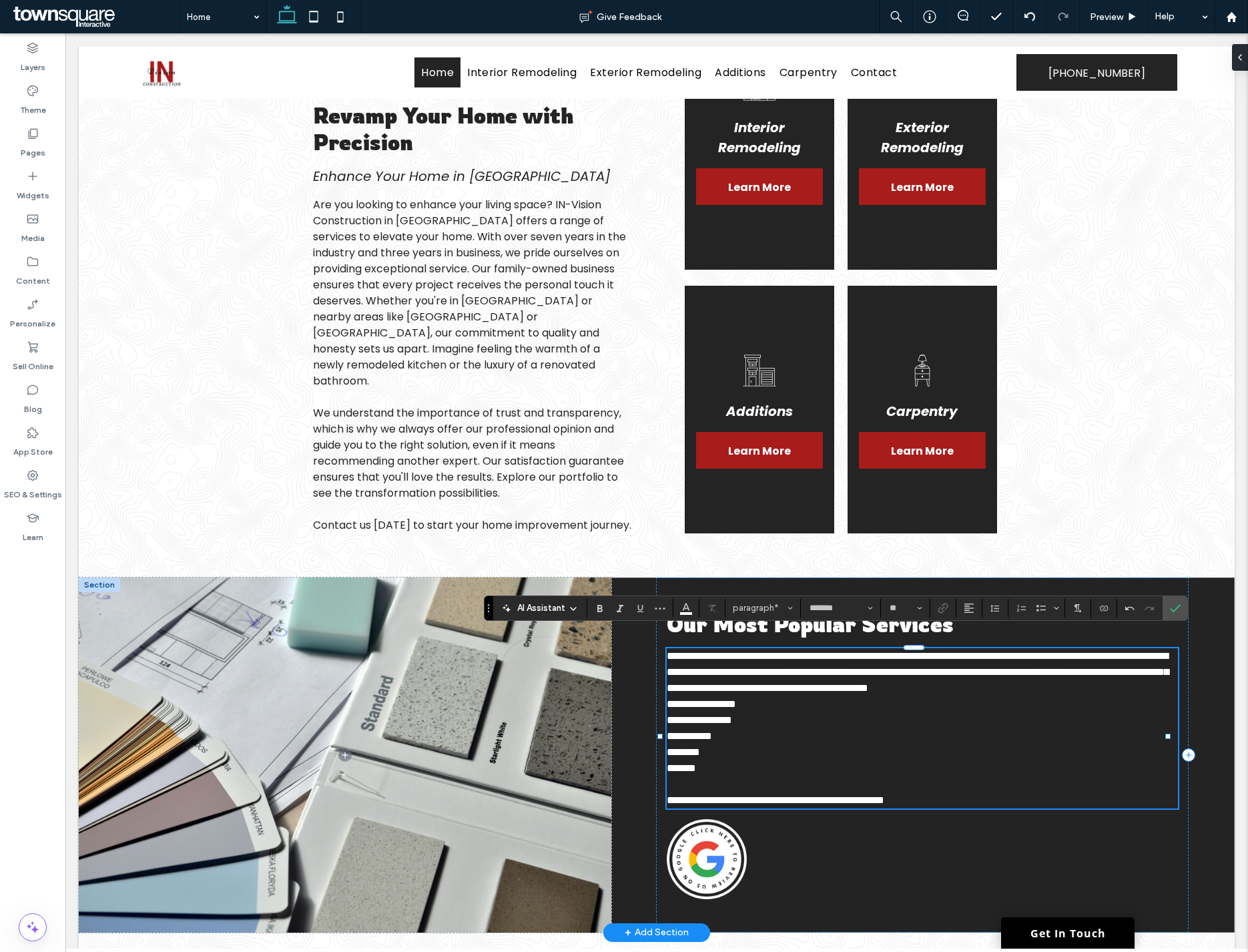
click at [1093, 670] on span "**********" at bounding box center [917, 671] width 502 height 42
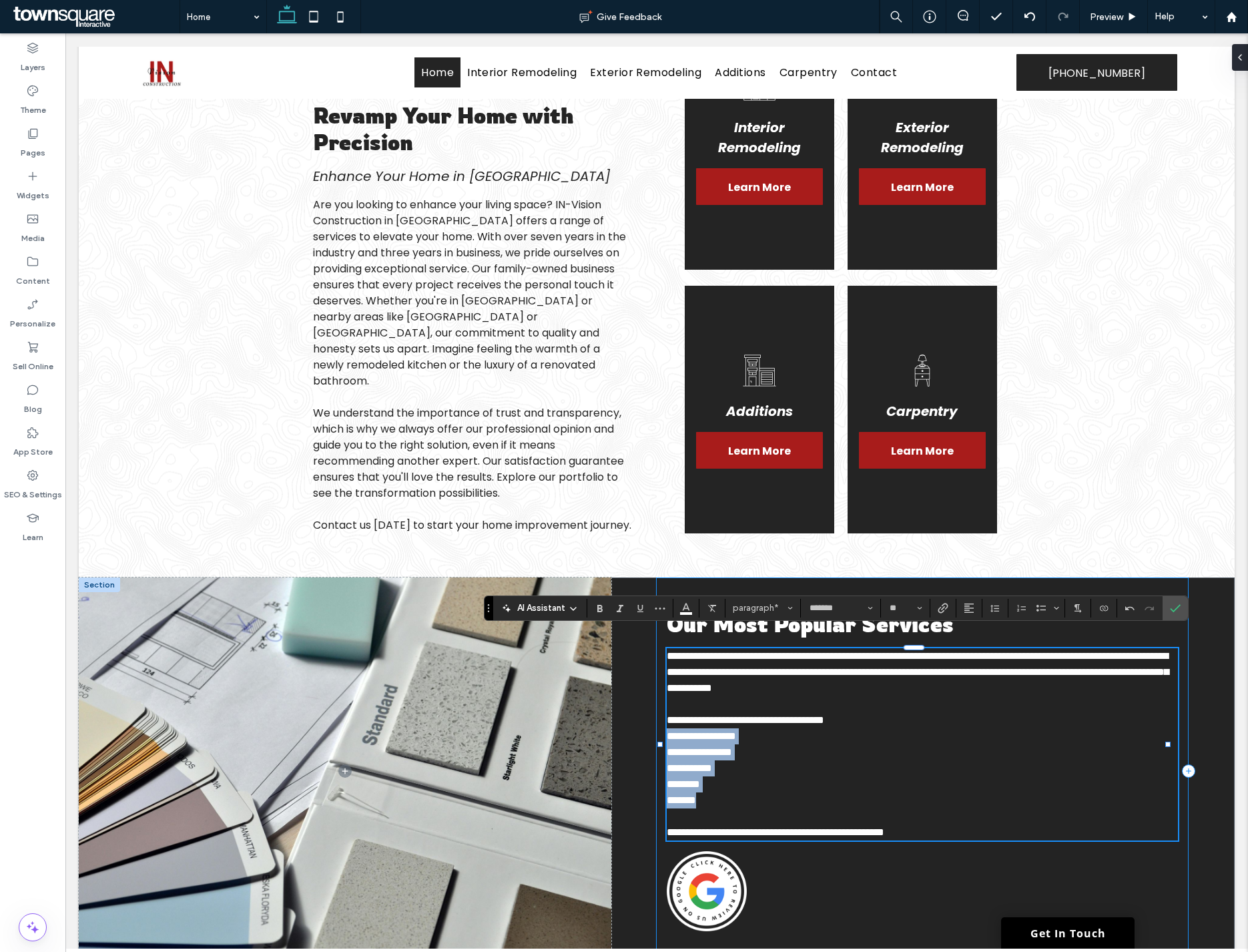
drag, startPoint x: 719, startPoint y: 777, endPoint x: 656, endPoint y: 714, distance: 89.1
click at [656, 714] on div "**********" at bounding box center [922, 770] width 533 height 387
click at [1058, 606] on icon "Bulleted list menu" at bounding box center [1056, 608] width 8 height 8
click at [1144, 574] on div "✓" at bounding box center [1134, 574] width 24 height 24
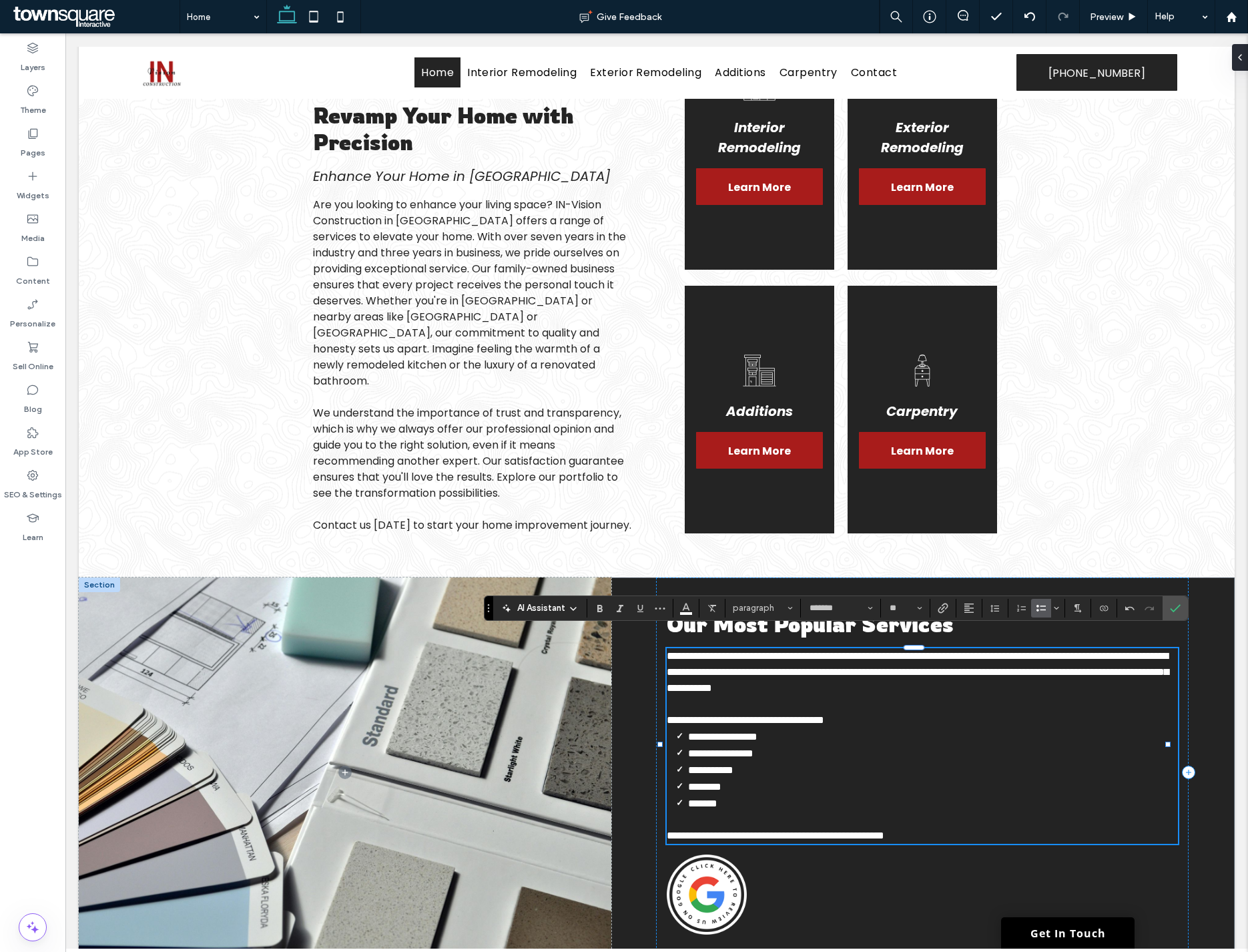
click at [936, 745] on li "**********" at bounding box center [933, 753] width 490 height 17
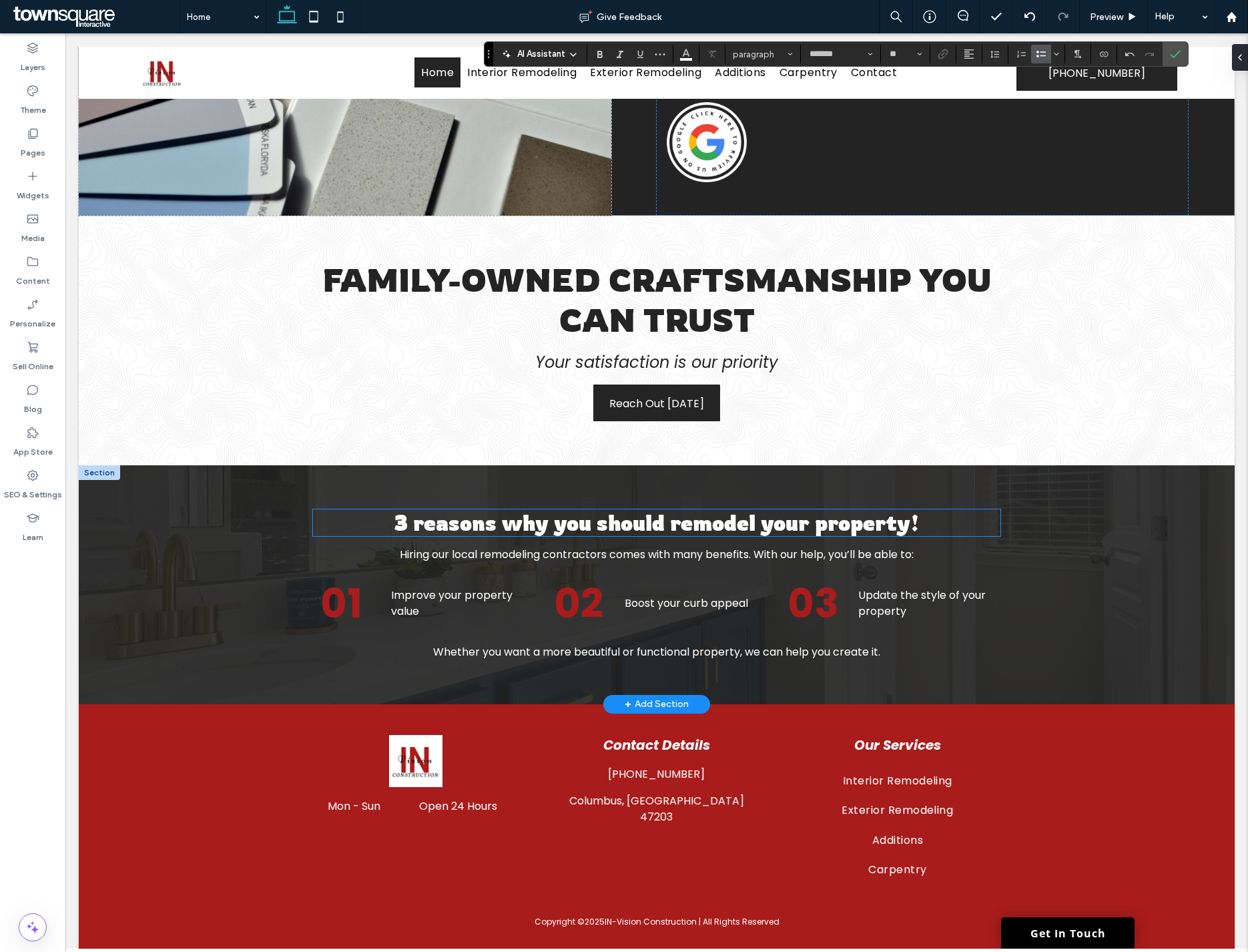
click at [489, 509] on span "3 reasons why you should remodel your property!" at bounding box center [656, 522] width 525 height 27
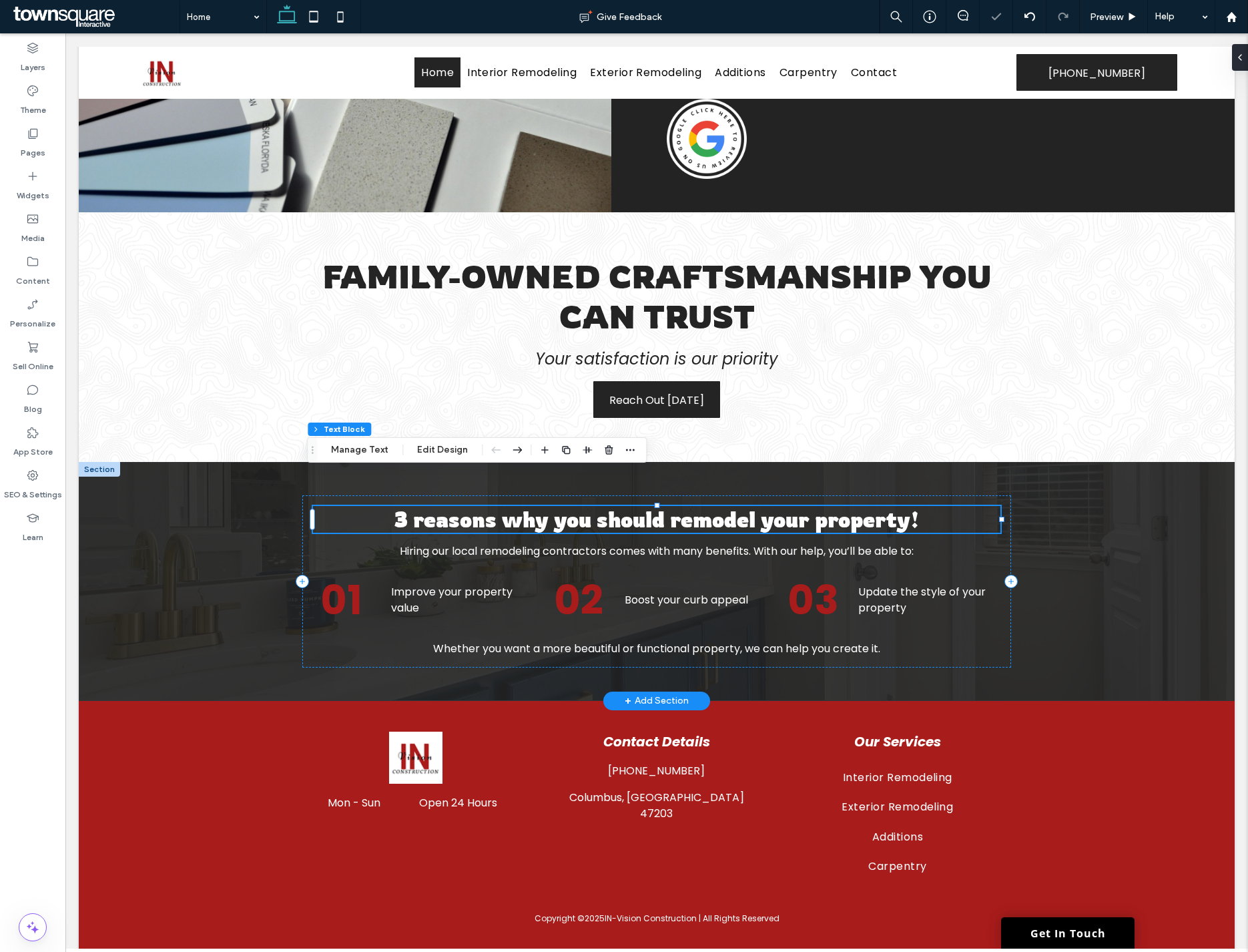
click at [489, 506] on div "3 reasons why you should remodel your property!" at bounding box center [656, 519] width 687 height 27
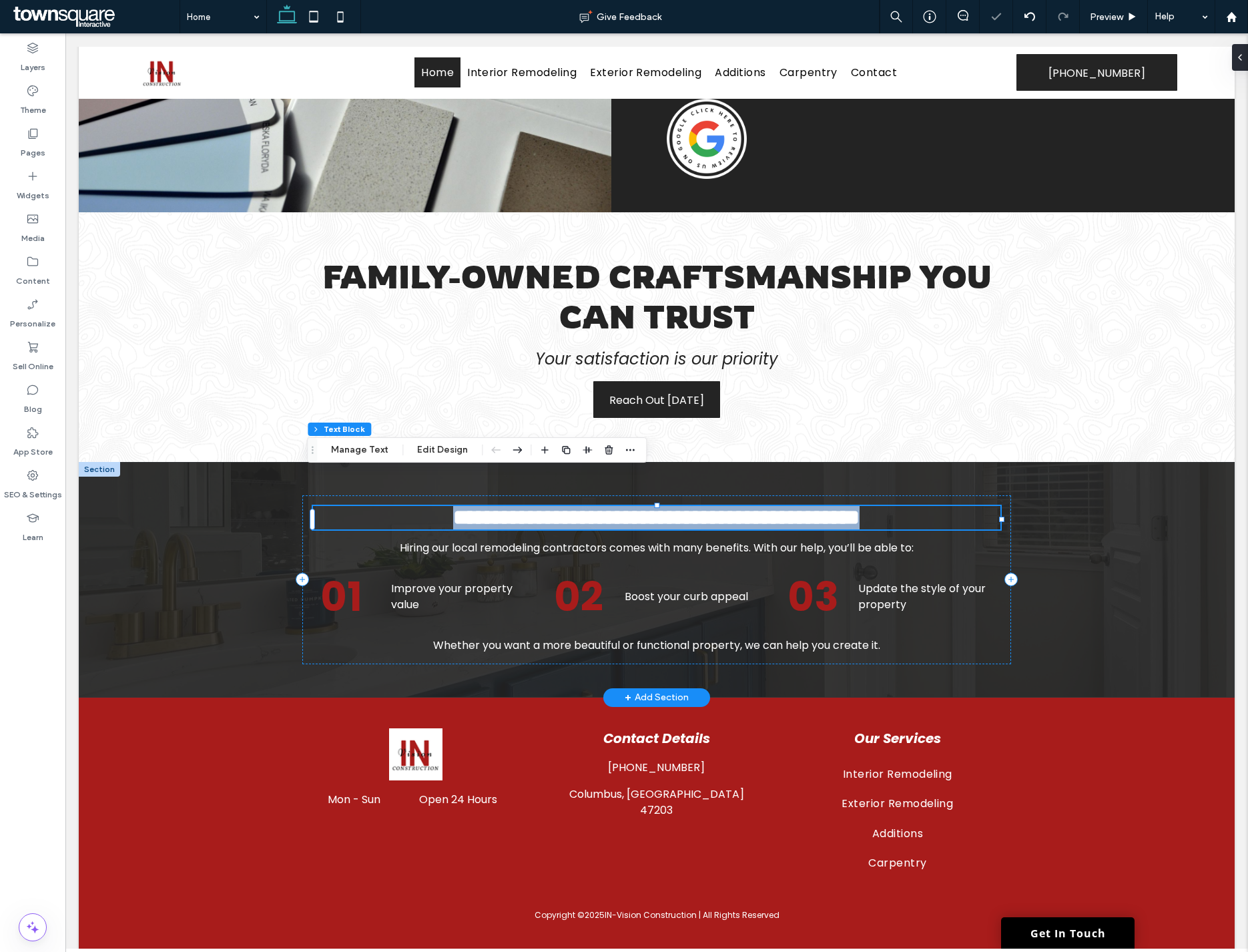
paste div
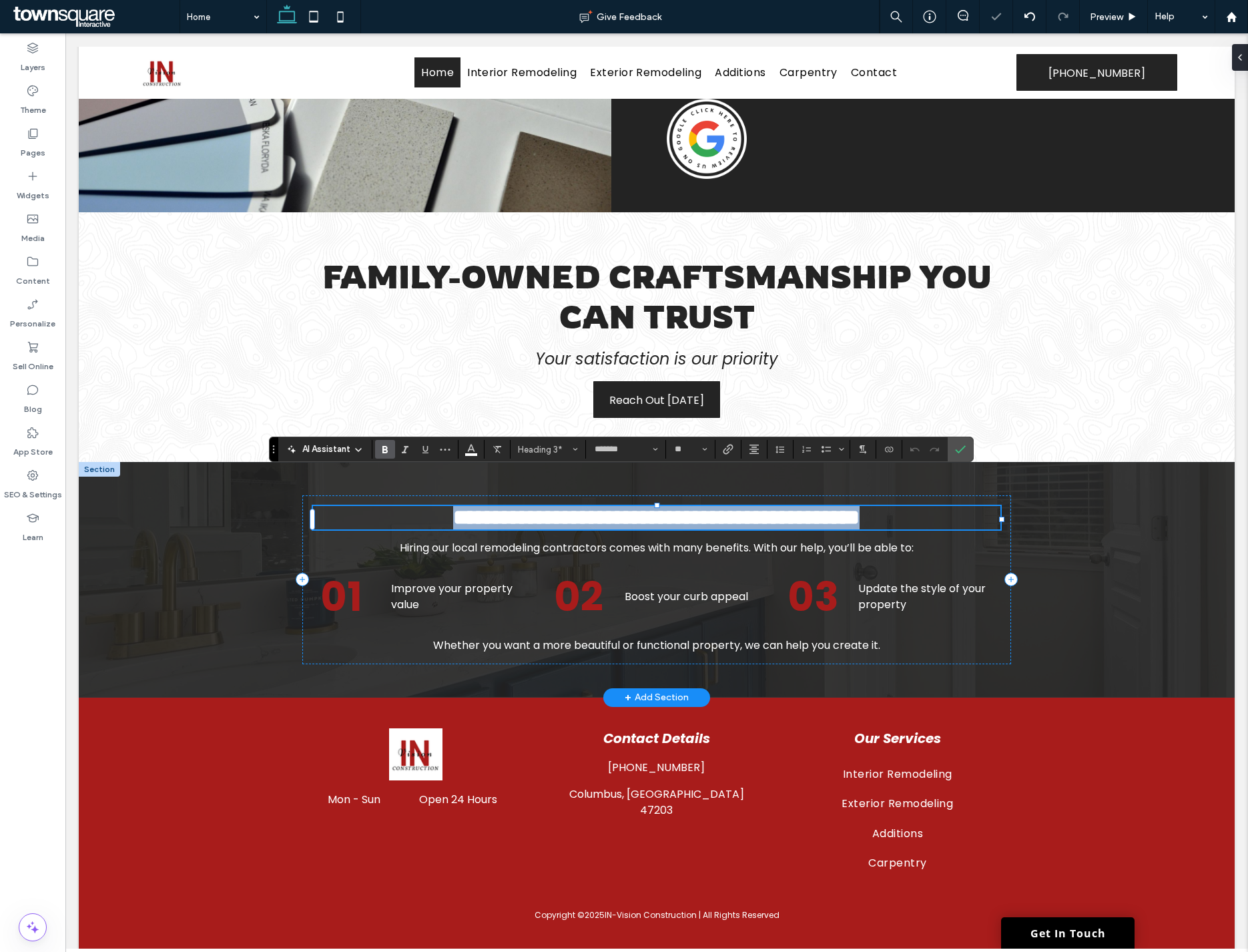
type input "**"
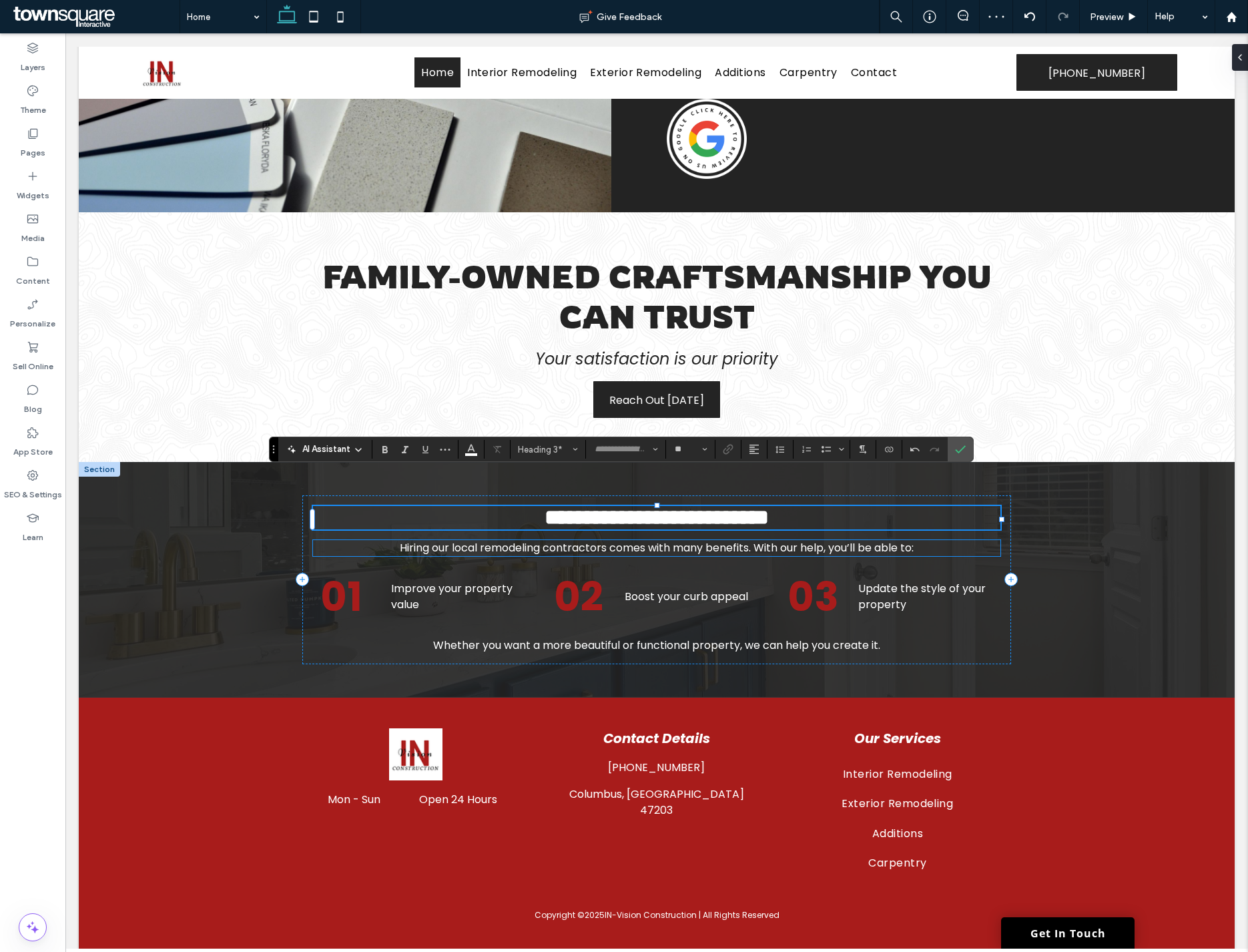
click at [611, 540] on span "Hiring our local remodeling contractors comes with many benefits. With our help…" at bounding box center [656, 547] width 513 height 15
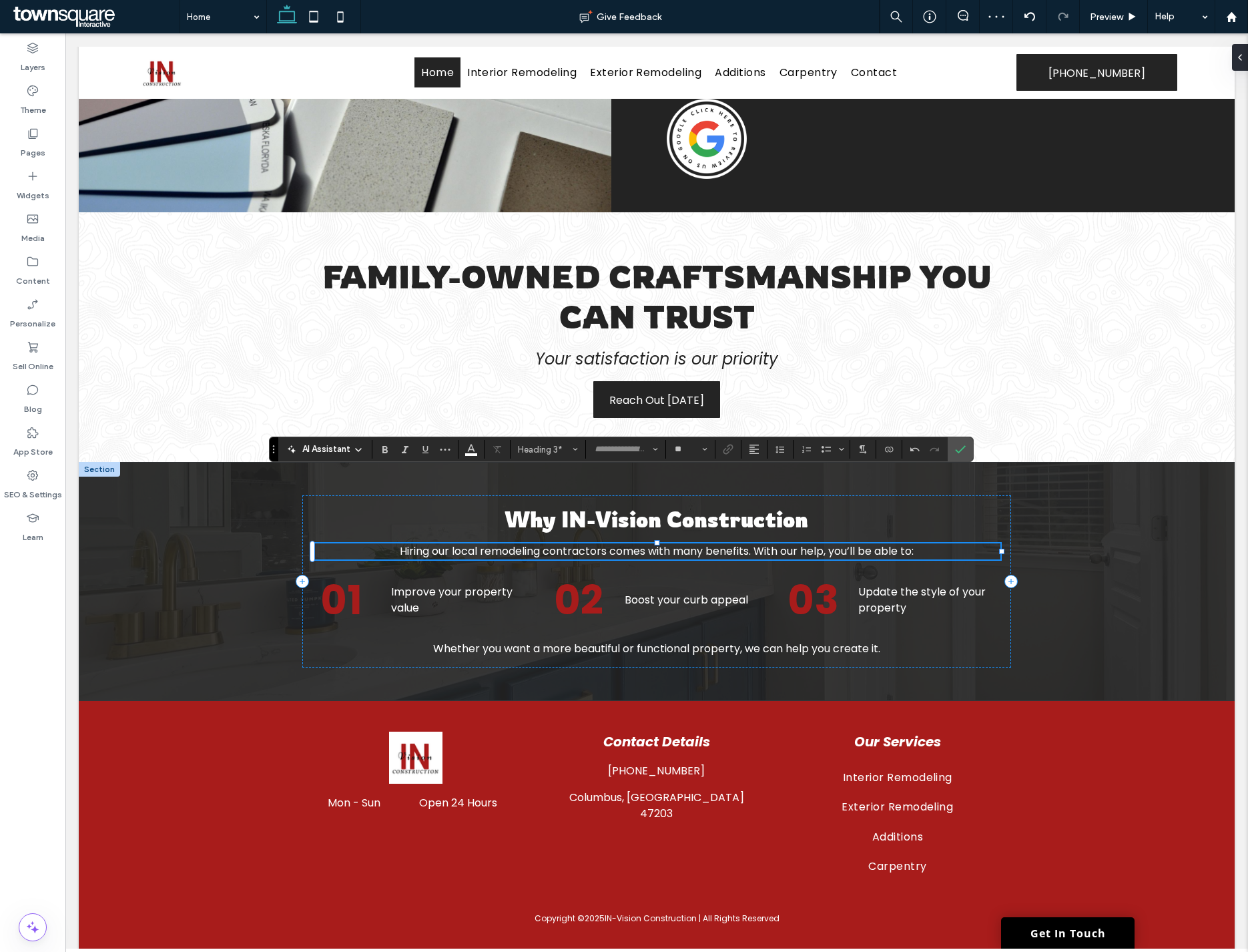
click at [611, 543] on div "Hiring our local remodeling contractors comes with many benefits. With our help…" at bounding box center [656, 551] width 687 height 16
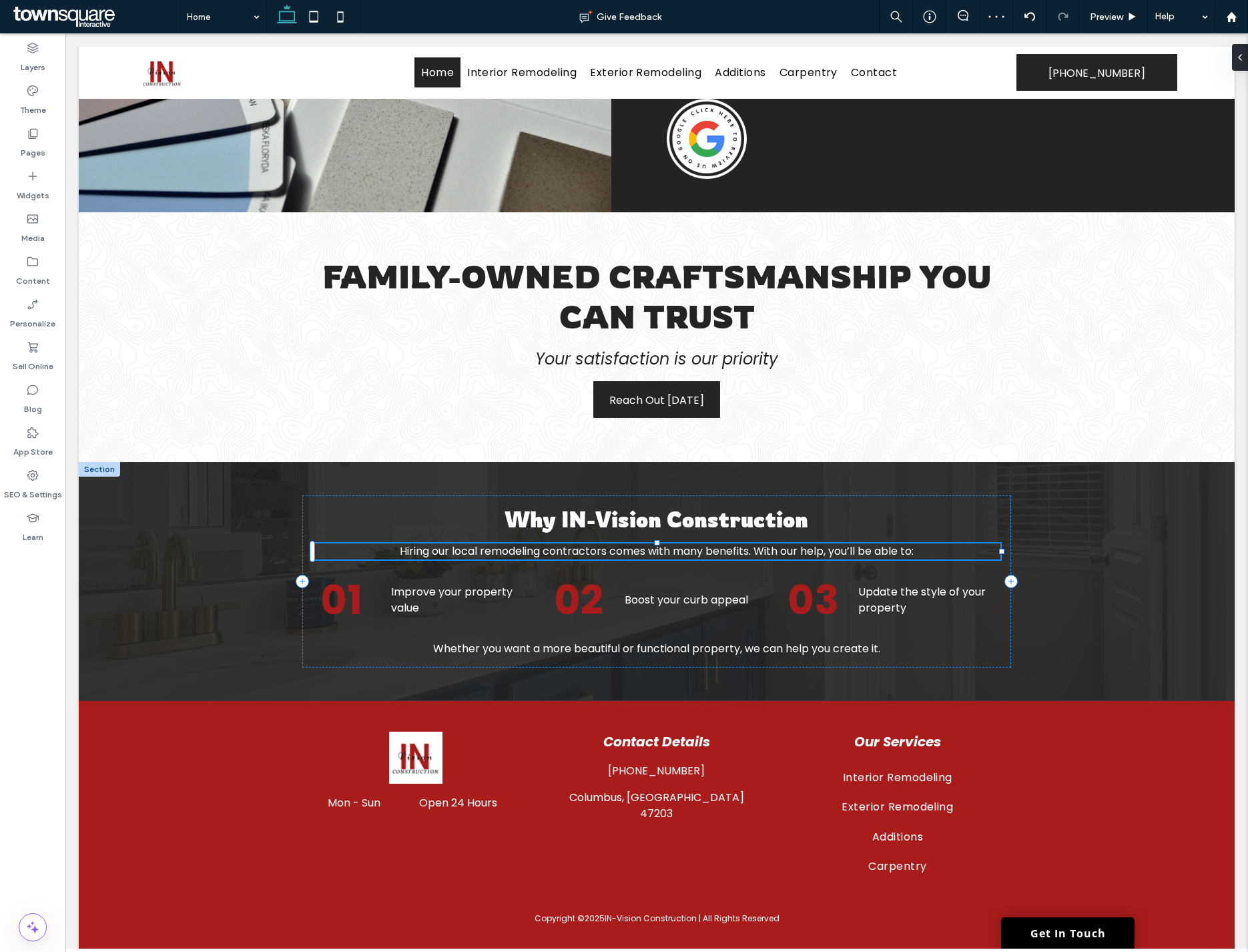
type input "*******"
type input "**"
paste div
type input "**"
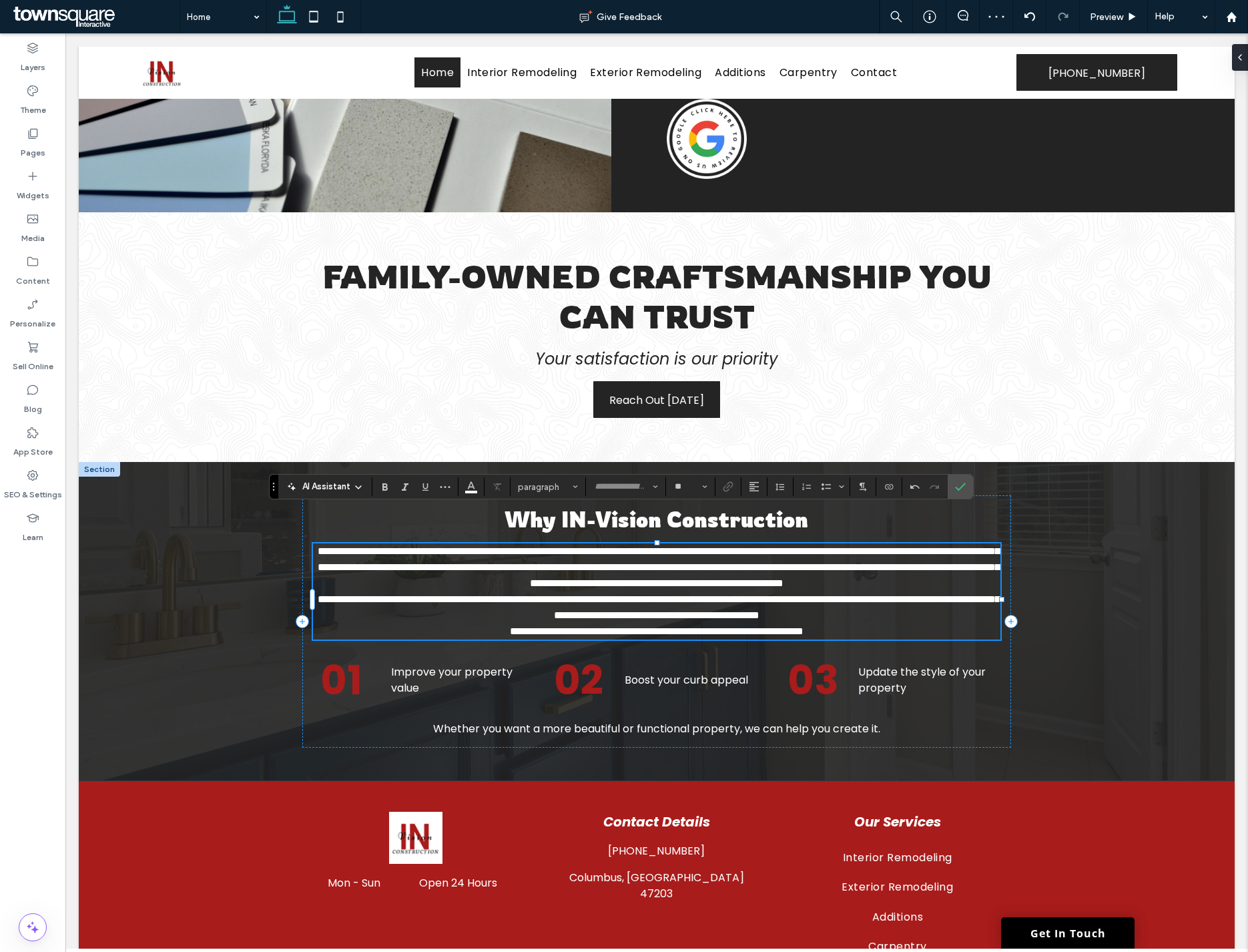
type input "*******"
type input "**"
click at [925, 602] on p "**********" at bounding box center [656, 607] width 687 height 32
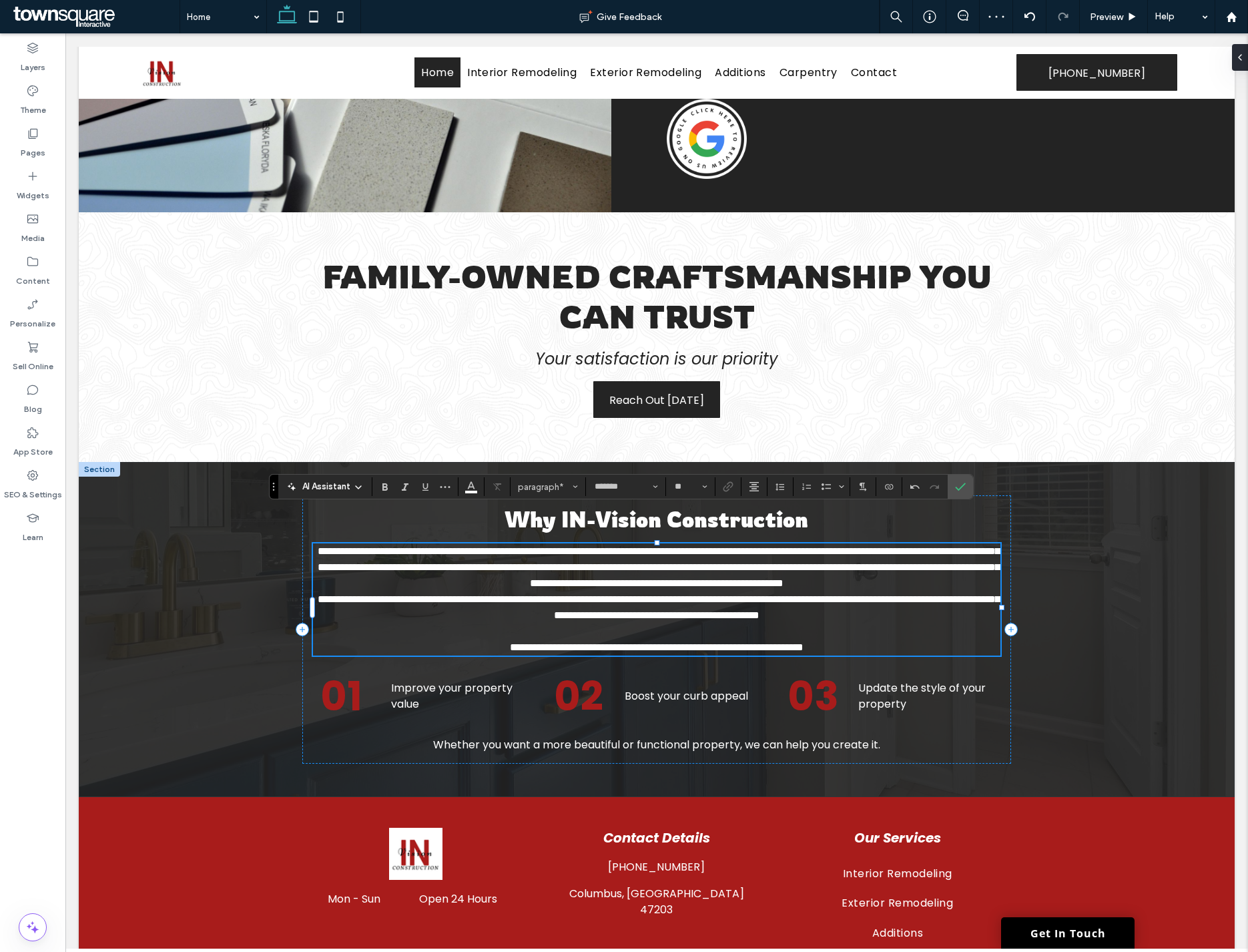
click at [742, 562] on p "**********" at bounding box center [656, 567] width 687 height 48
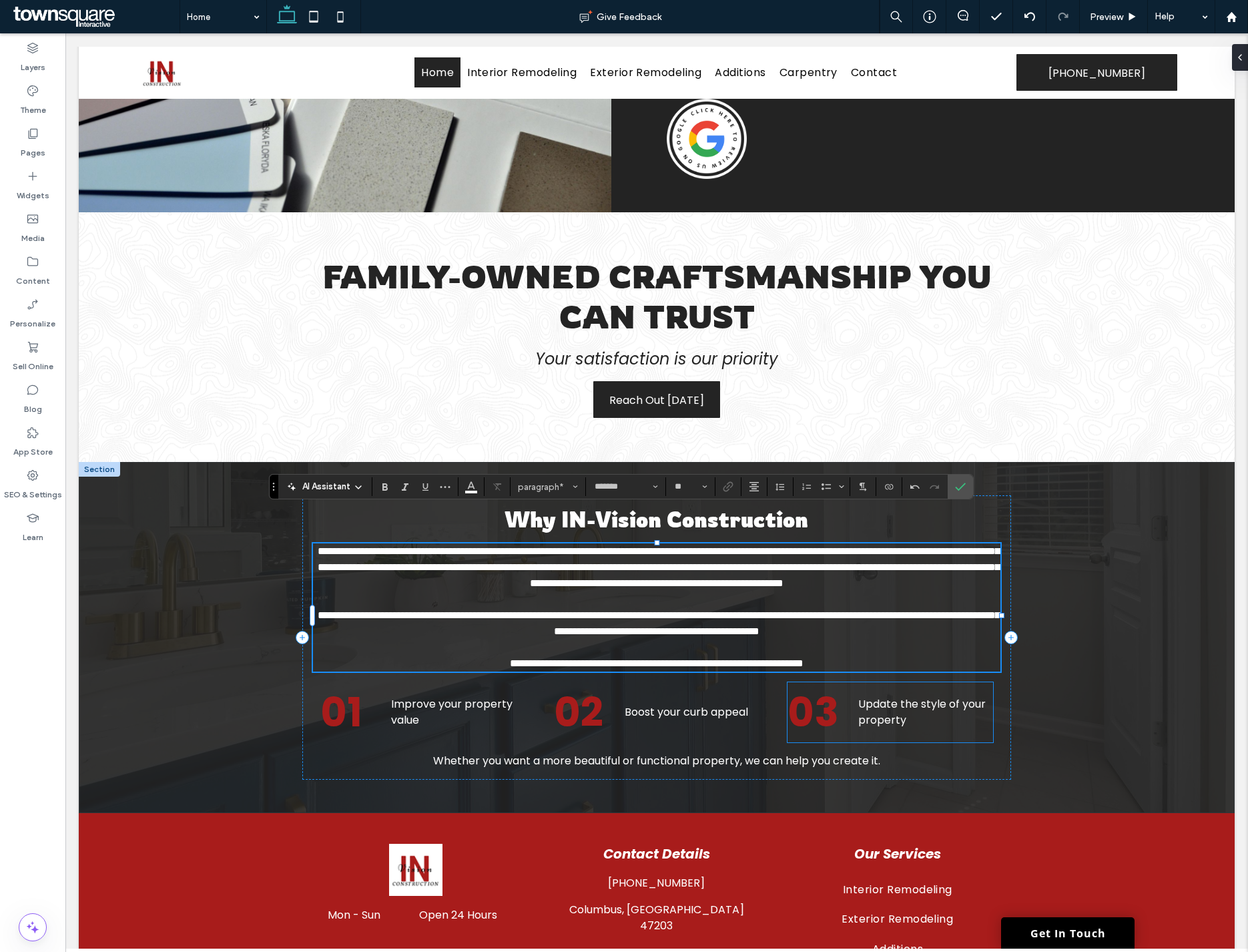
click at [958, 715] on div "03 Update the style of your property" at bounding box center [891, 713] width 206 height 60
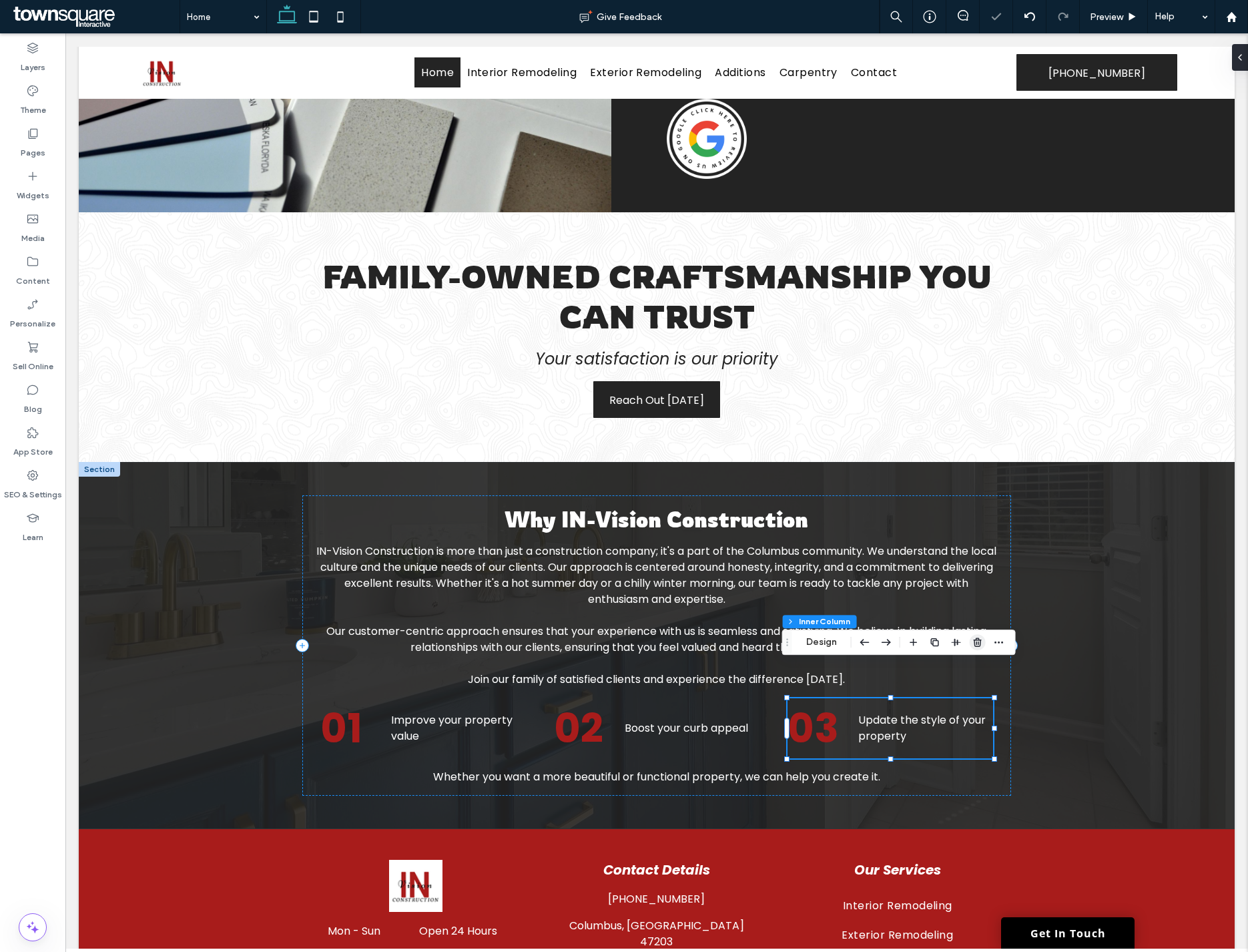
drag, startPoint x: 982, startPoint y: 643, endPoint x: 838, endPoint y: 643, distance: 144.0
click at [982, 643] on icon "button" at bounding box center [978, 642] width 10 height 10
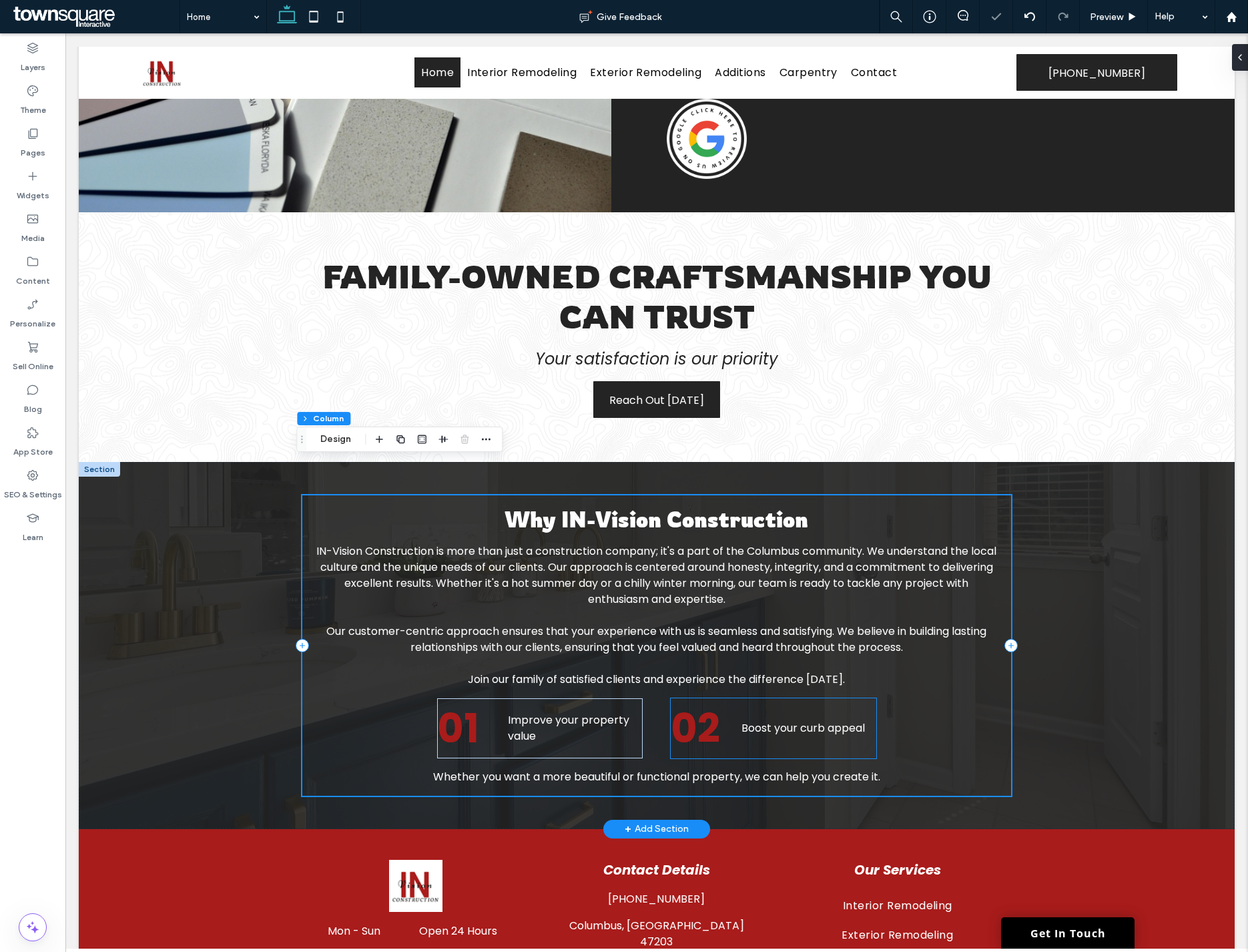
click at [838, 698] on div "02 Boost your curb appeal" at bounding box center [774, 728] width 206 height 60
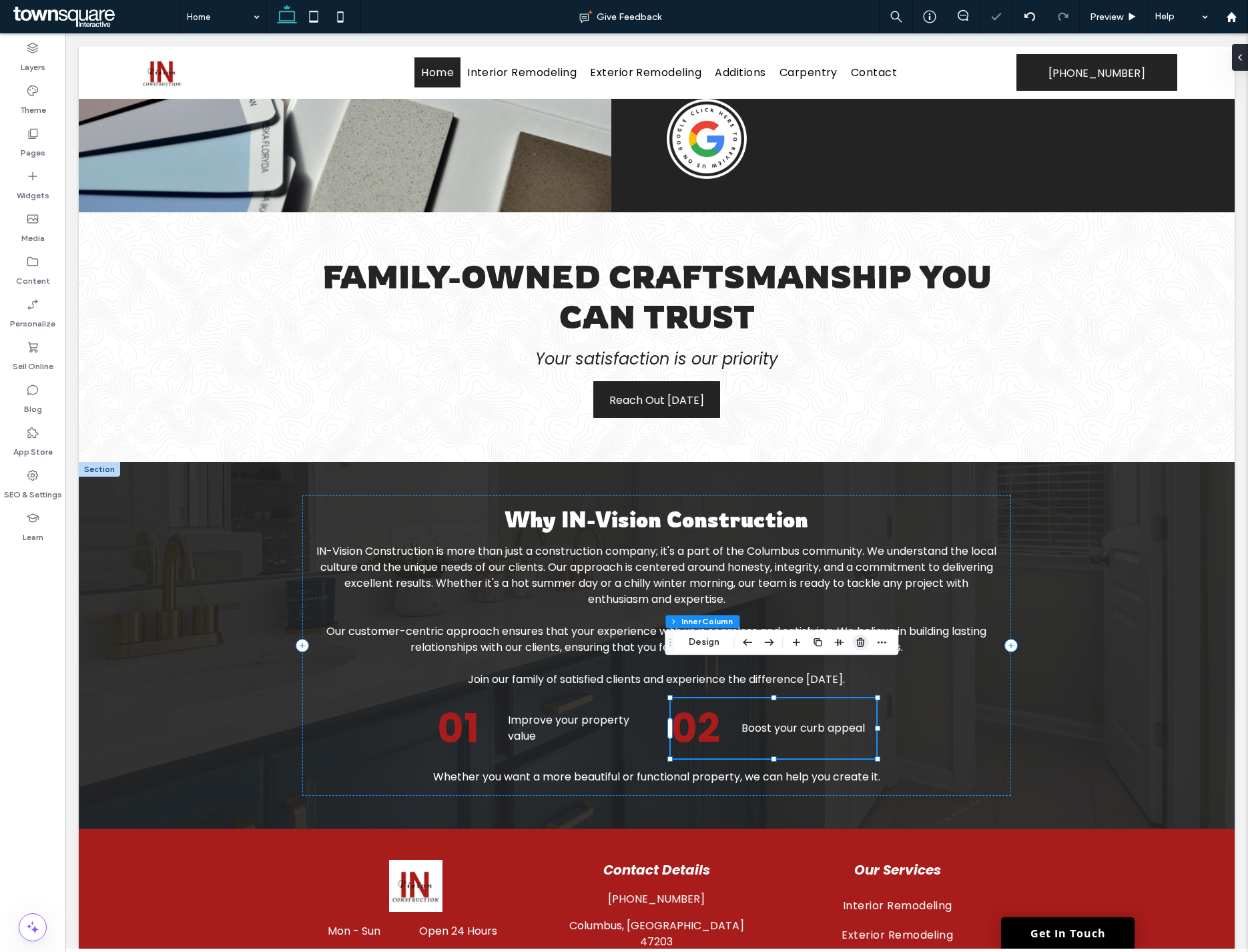
drag, startPoint x: 858, startPoint y: 641, endPoint x: 786, endPoint y: 612, distance: 77.6
click at [858, 641] on use "button" at bounding box center [860, 642] width 8 height 9
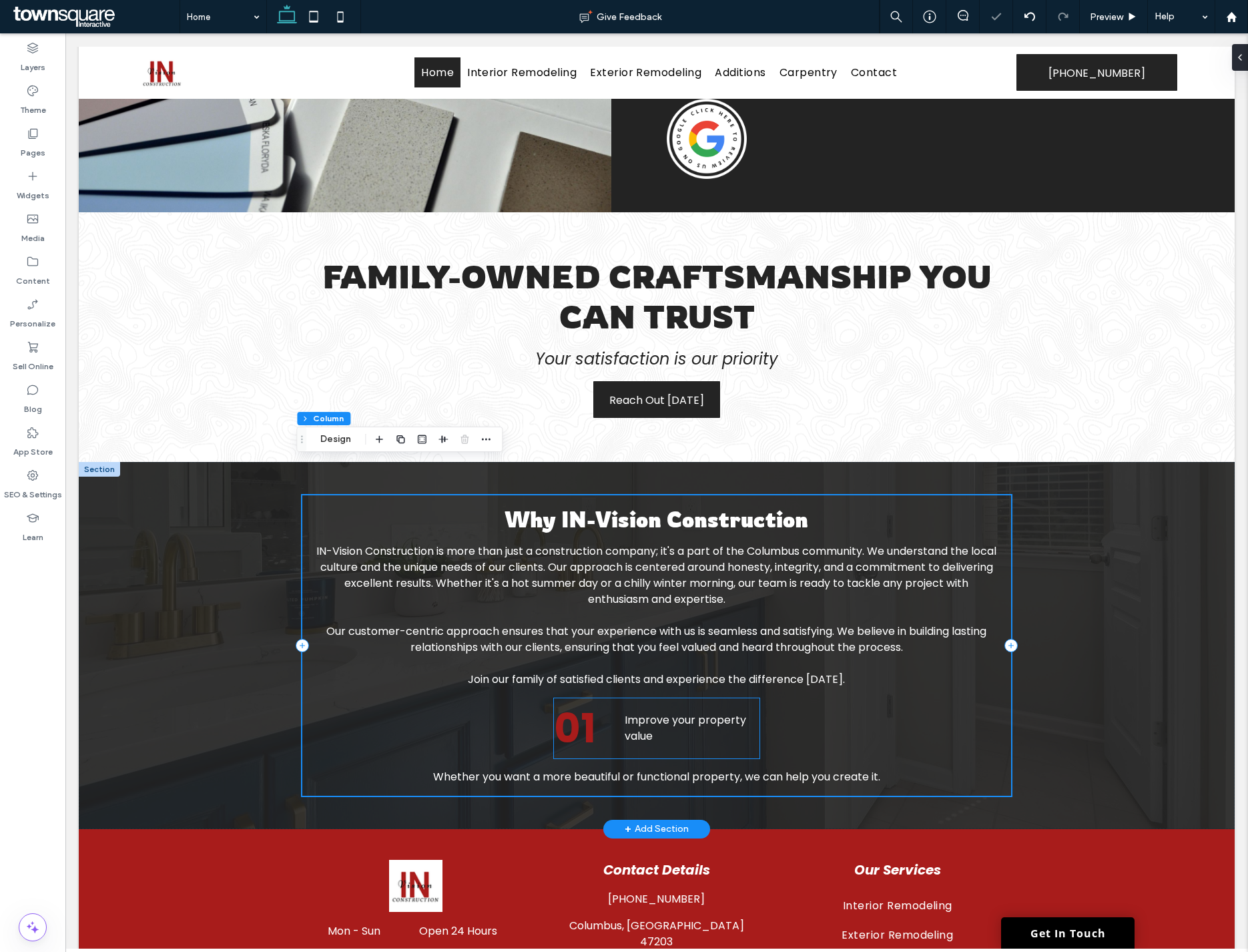
click at [746, 712] on p "Improve your property value" at bounding box center [693, 727] width 136 height 32
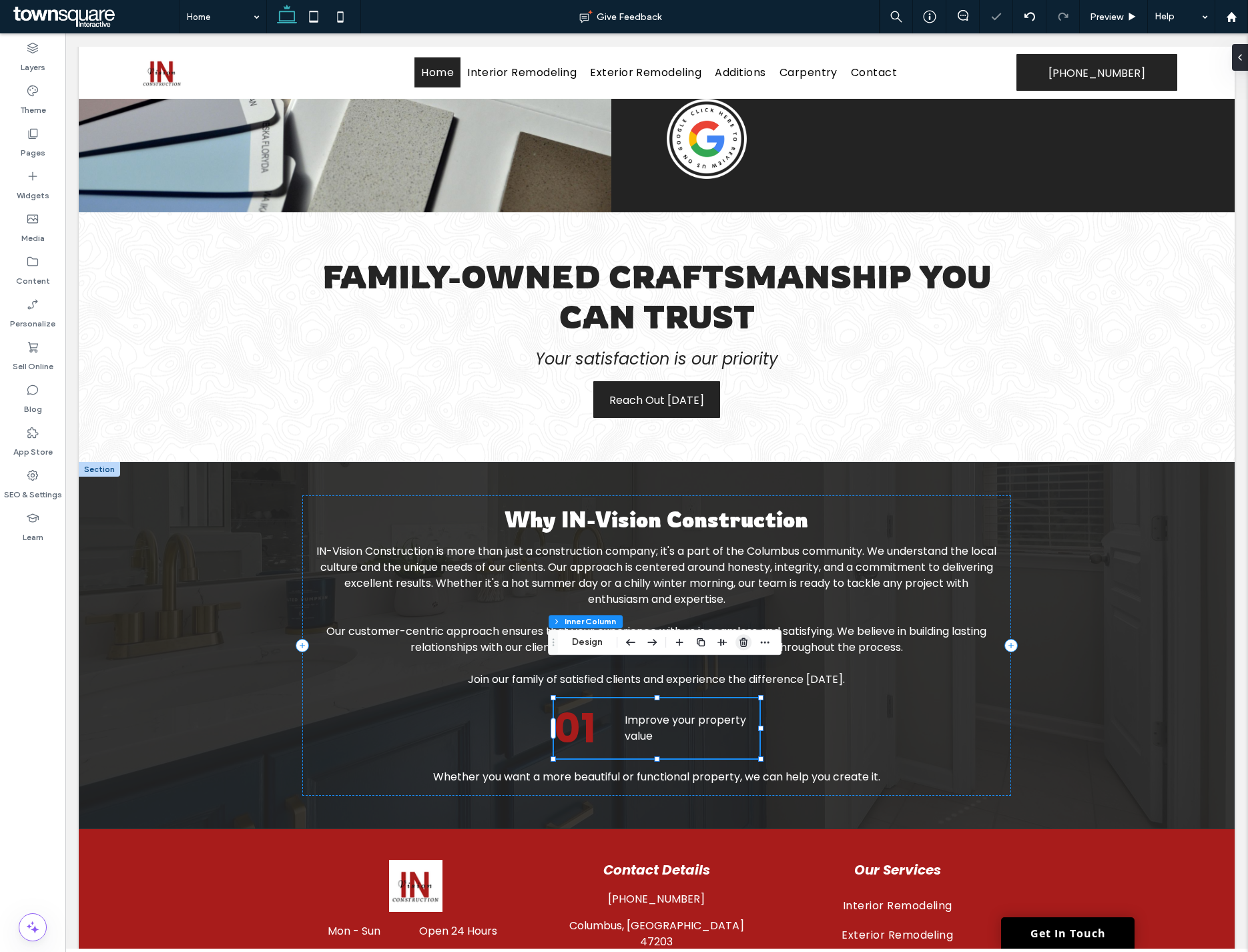
click at [743, 644] on icon "button" at bounding box center [743, 642] width 10 height 10
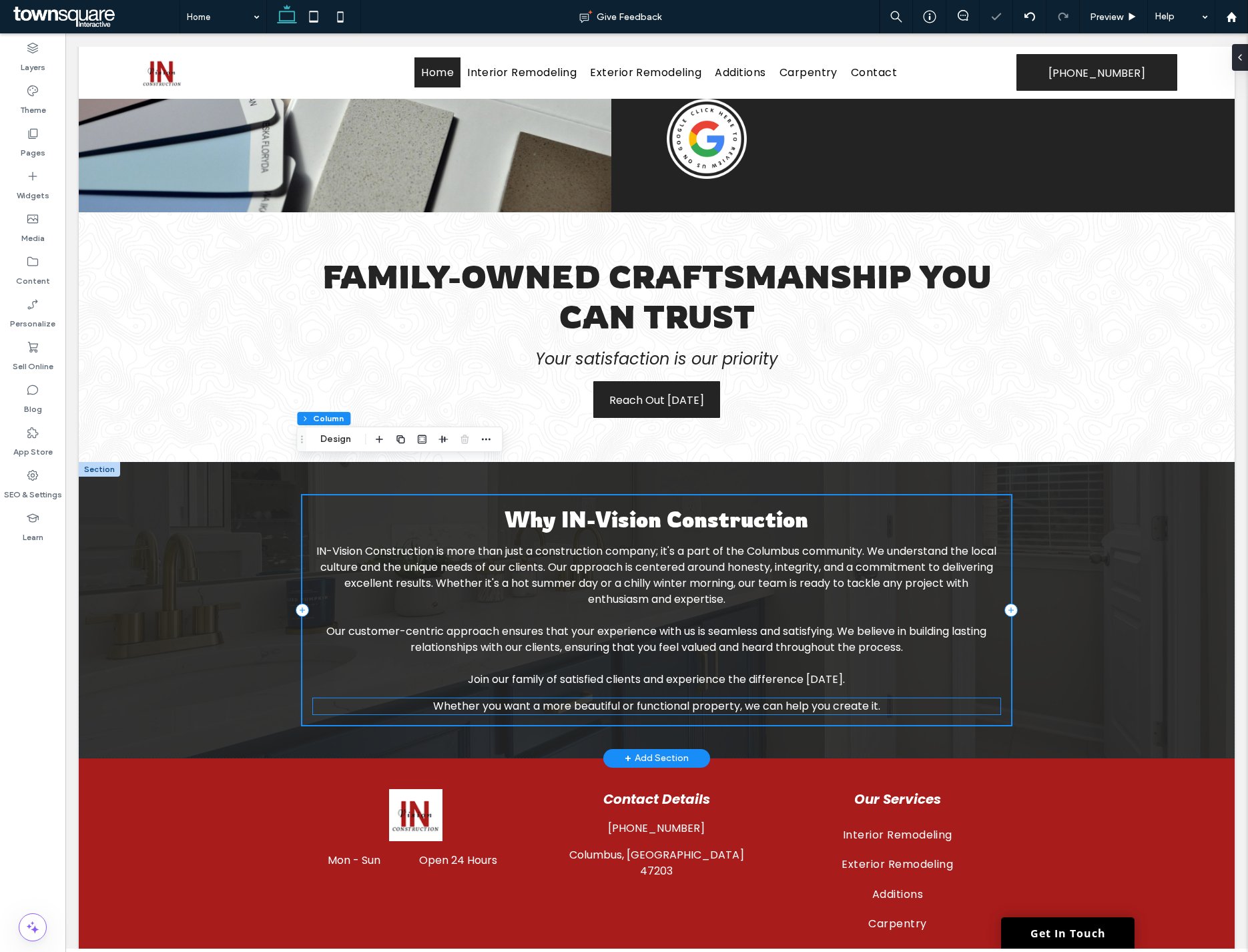
click at [832, 698] on span "Whether you want a more beautiful or functional property, we can help you creat…" at bounding box center [656, 705] width 447 height 15
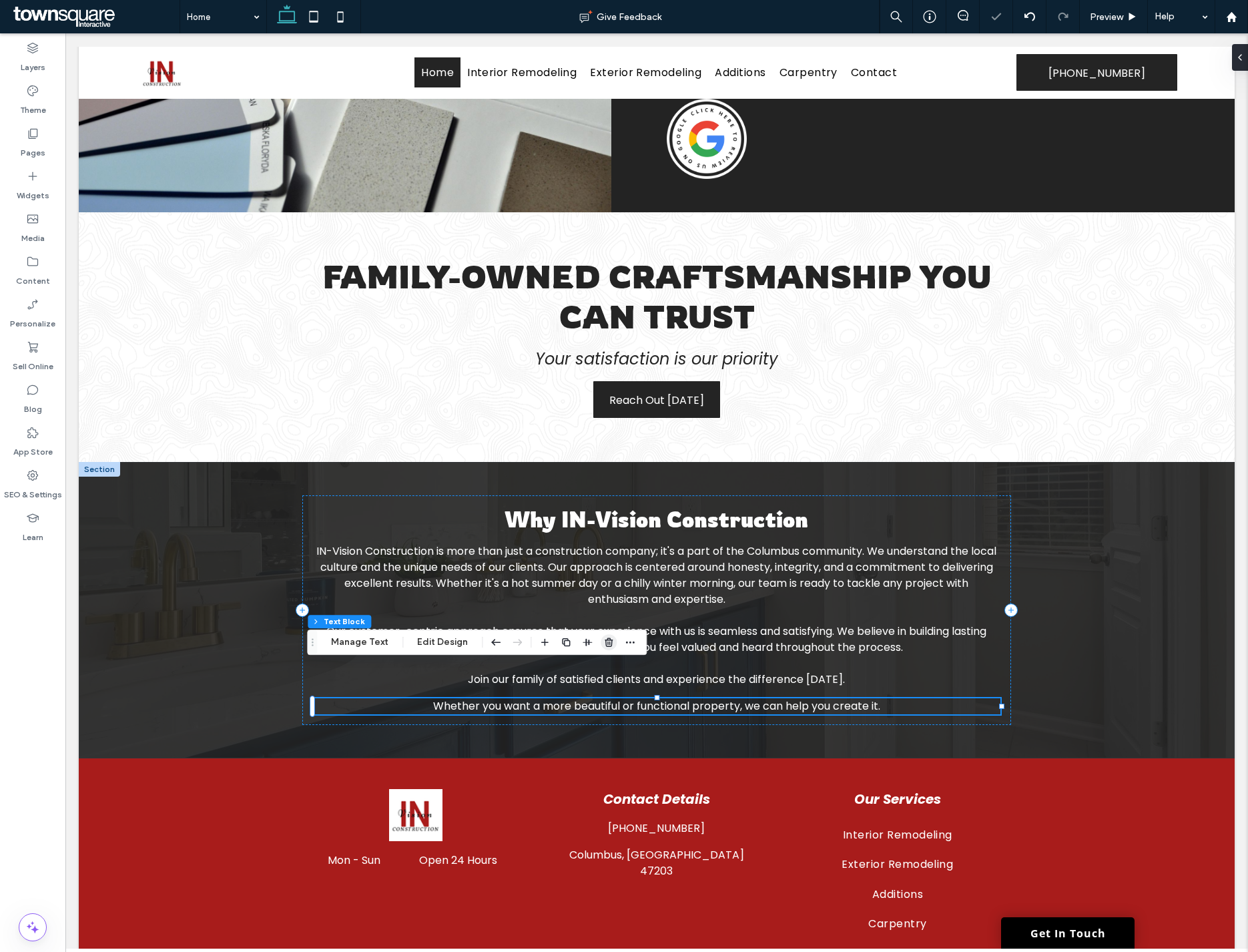
drag, startPoint x: 605, startPoint y: 641, endPoint x: 546, endPoint y: 608, distance: 67.6
click at [605, 641] on icon "button" at bounding box center [609, 642] width 10 height 10
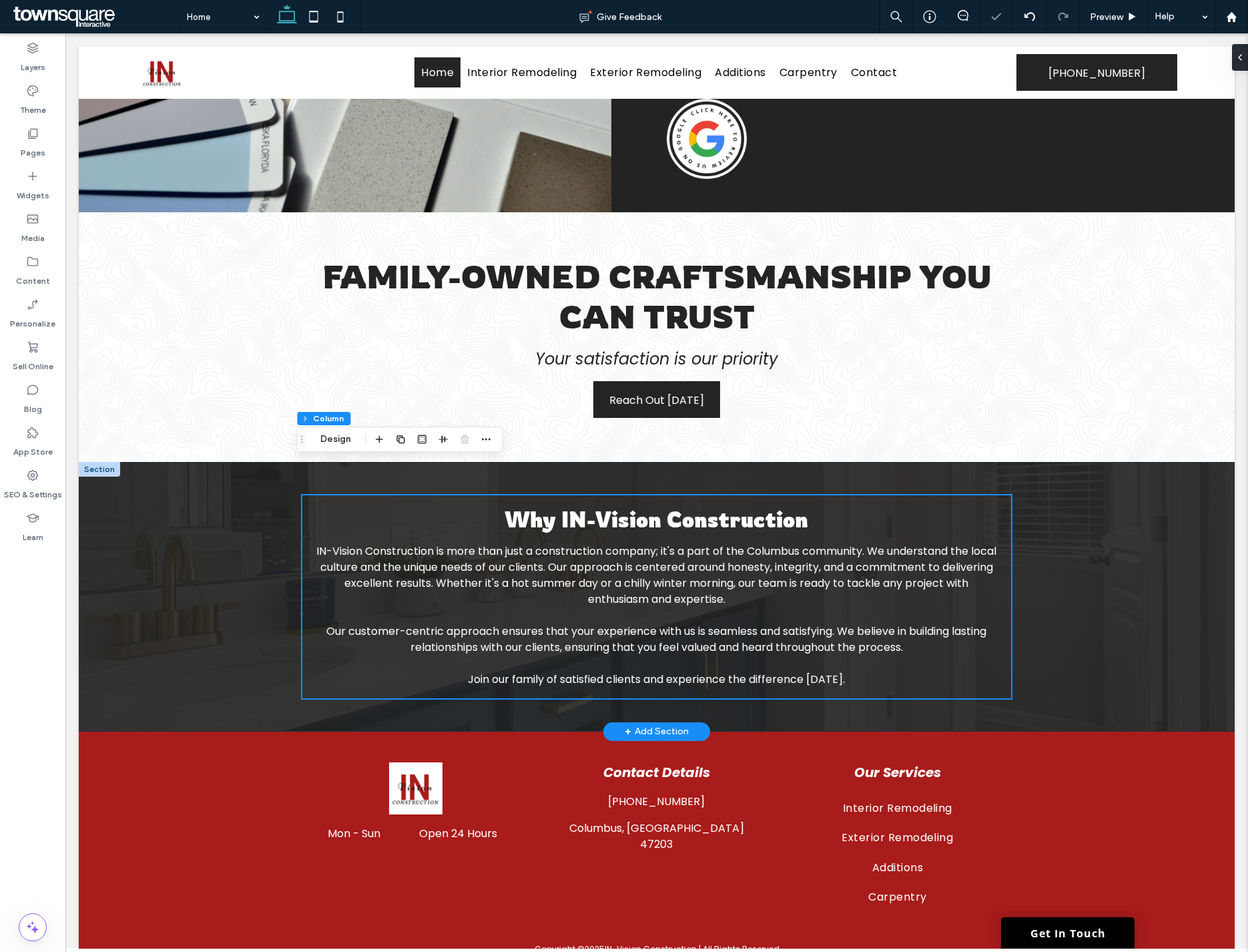
click at [1106, 648] on div "Why IN-Vision Construction IN-Vision Construction is more than just a construct…" at bounding box center [656, 597] width 1156 height 270
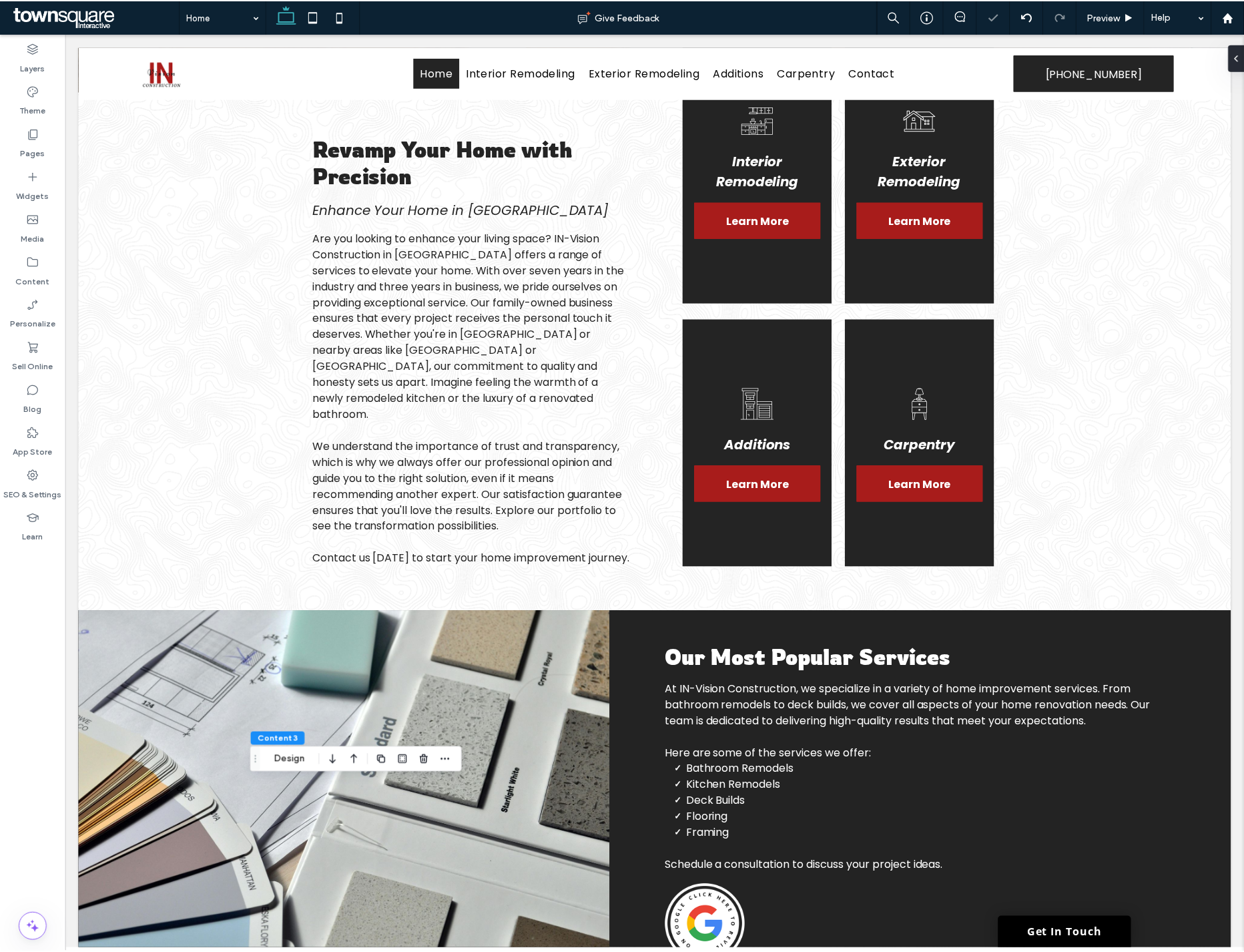
scroll to position [0, 0]
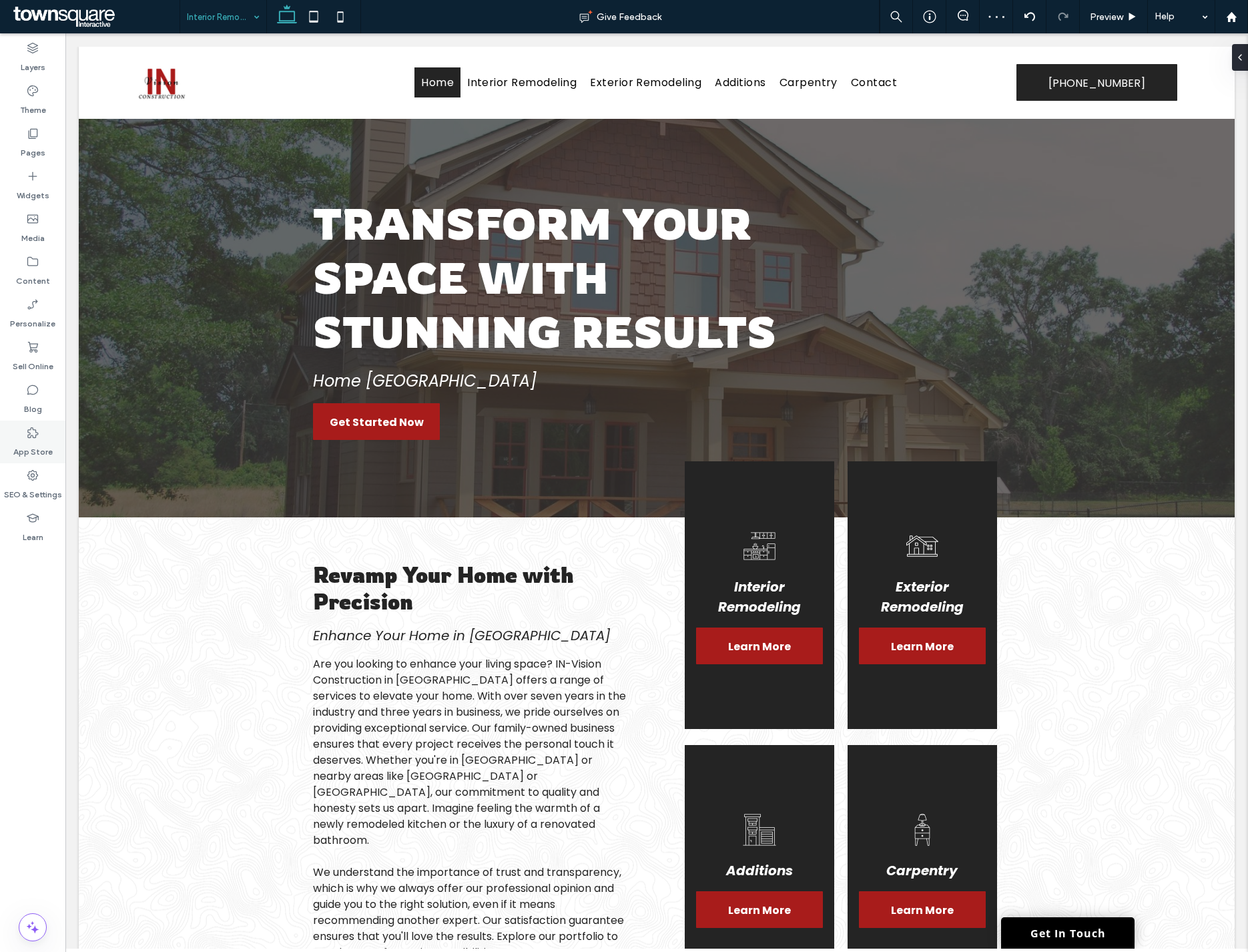
type input "*******"
type input "**"
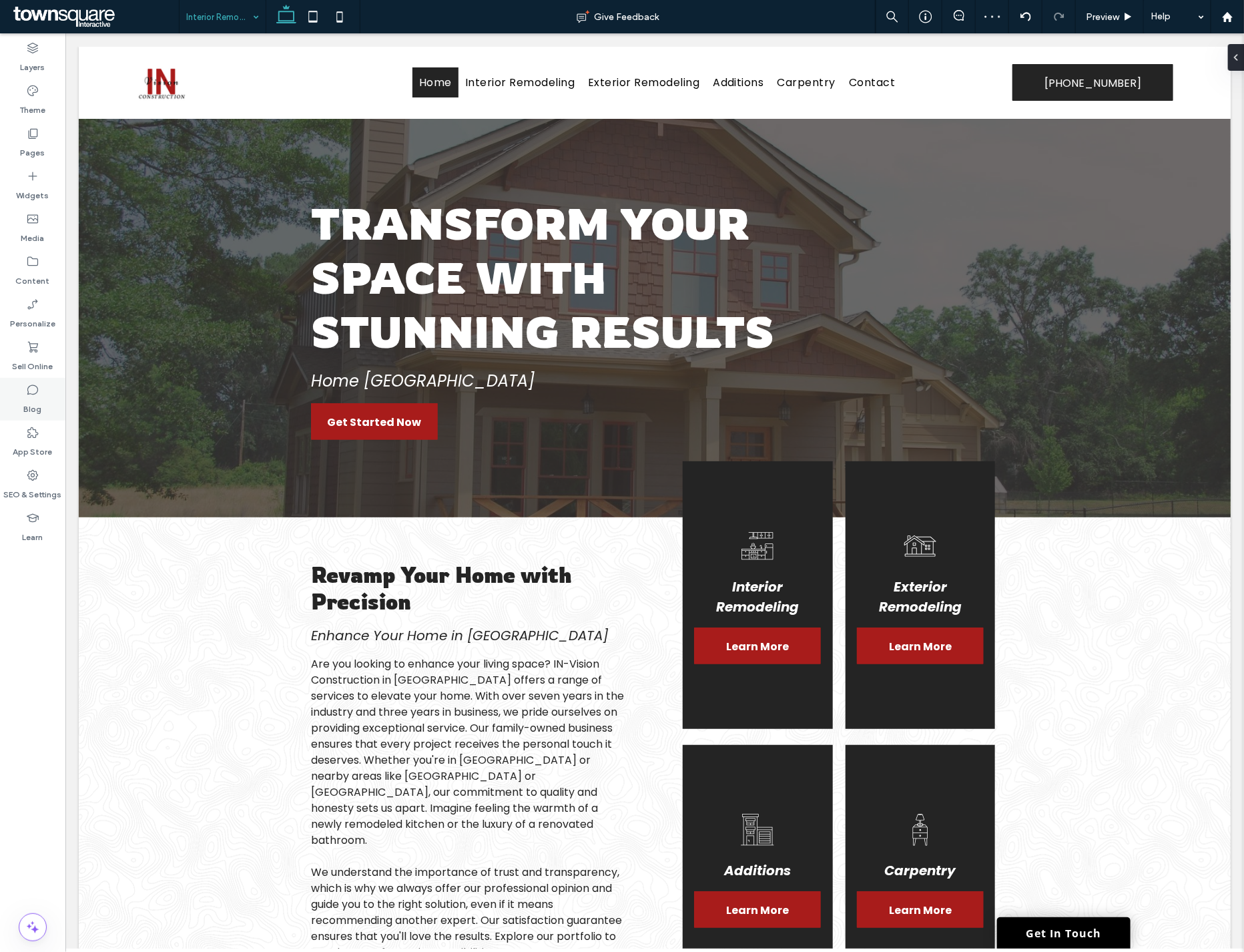
type input "*******"
type input "**"
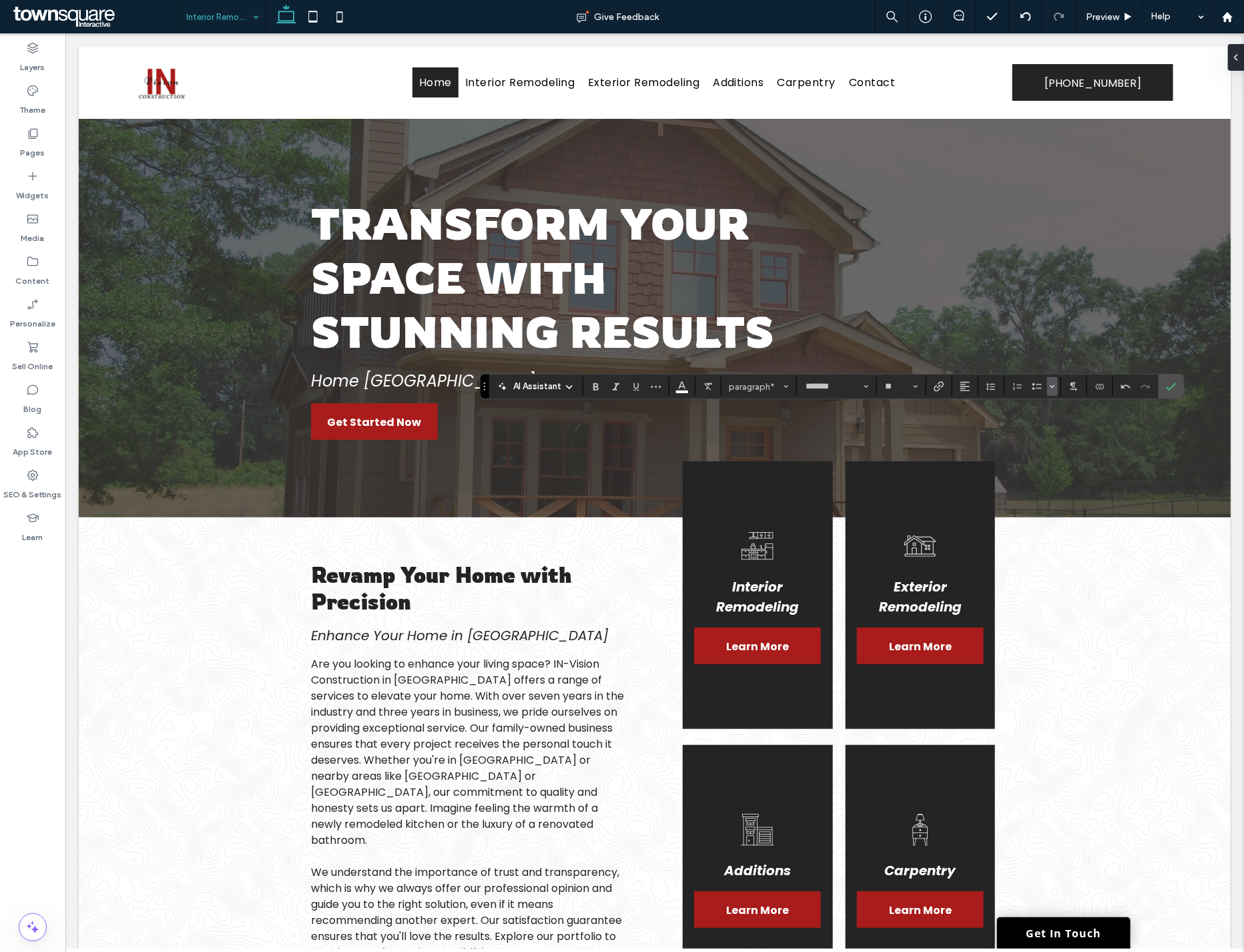
click at [1049, 384] on icon "Bulleted list menu" at bounding box center [1052, 386] width 8 height 8
click at [1130, 350] on div "✓" at bounding box center [1130, 352] width 24 height 24
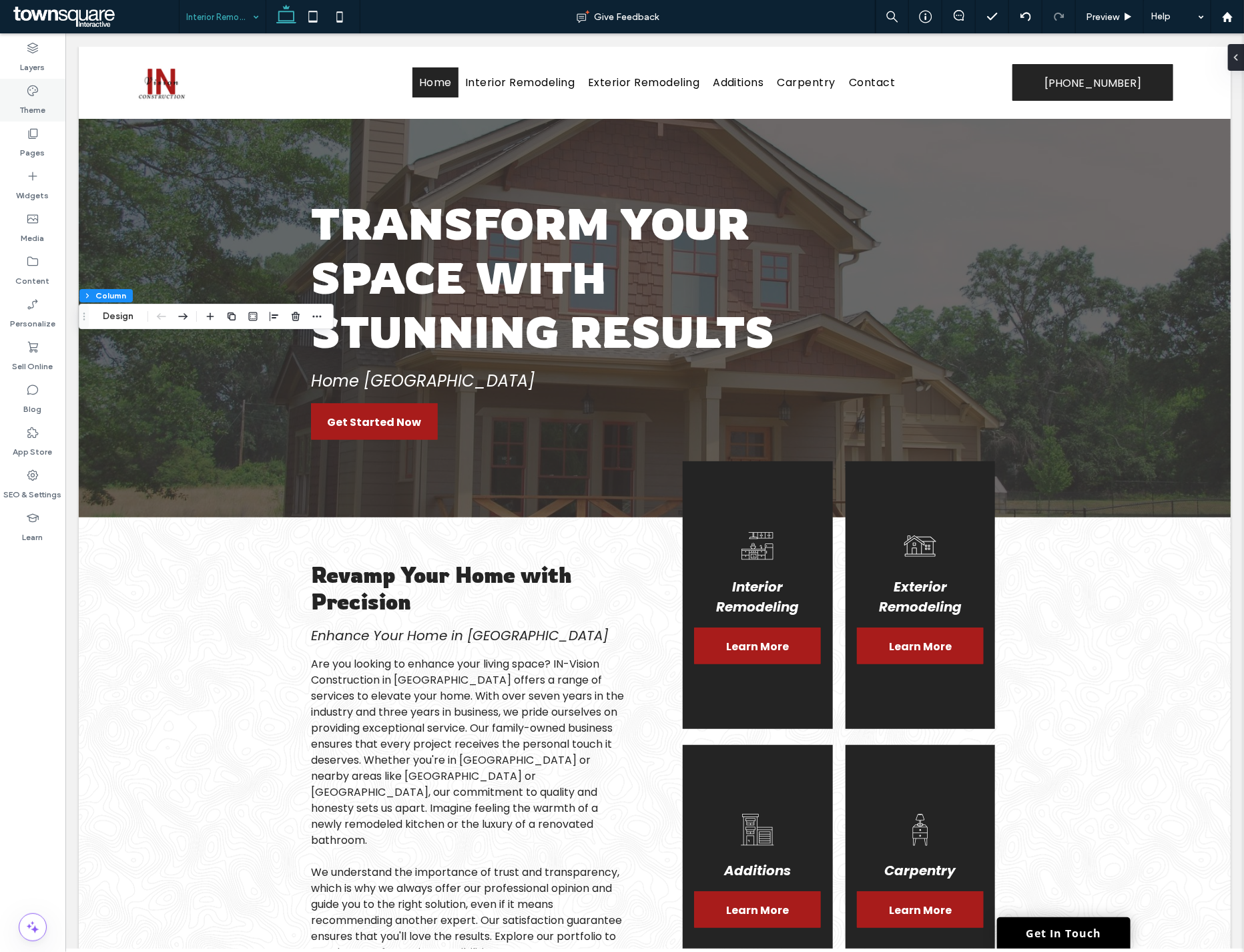
click at [54, 112] on div "Theme" at bounding box center [32, 100] width 66 height 43
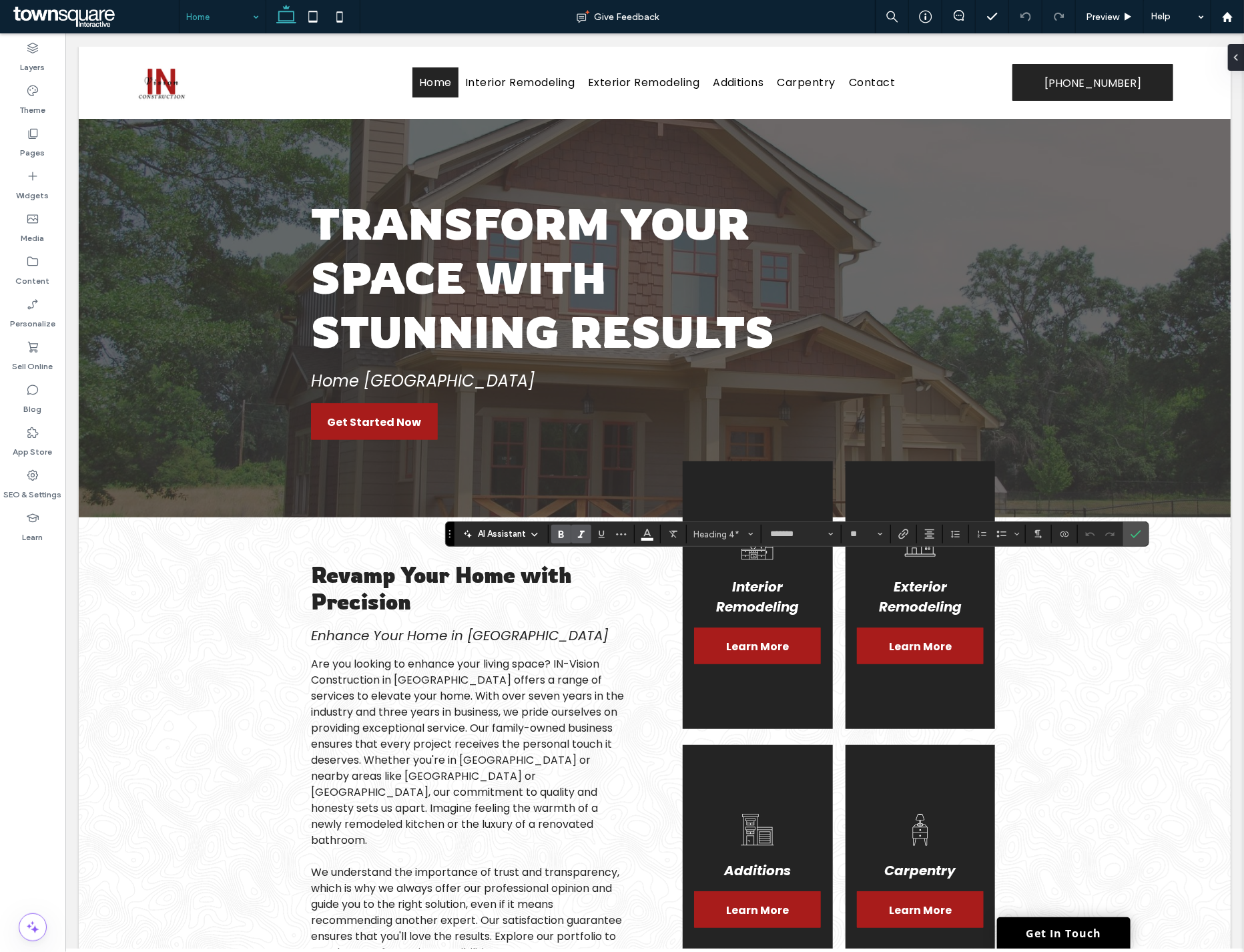
type input "**"
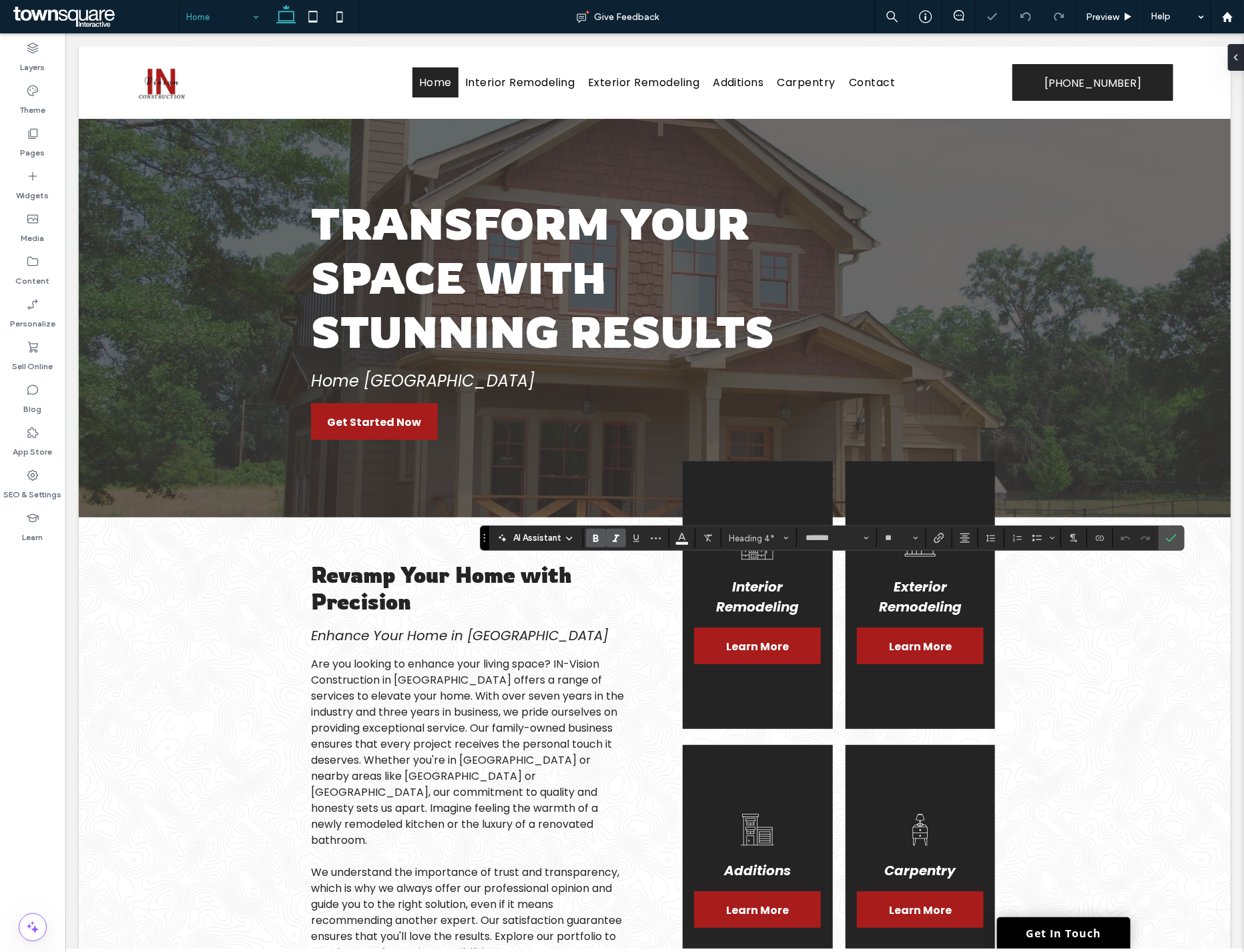
type input "**"
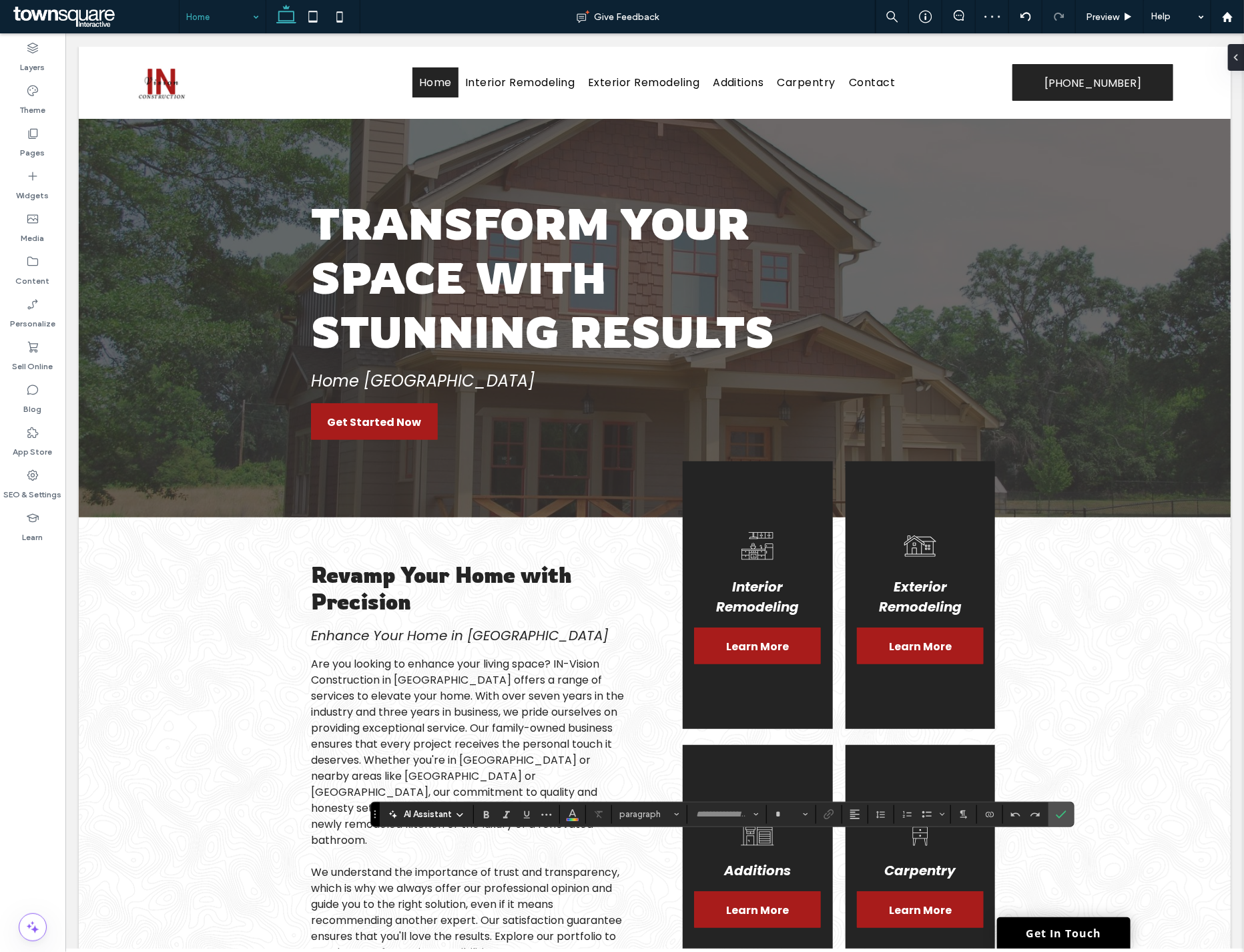
type input "*******"
type input "**"
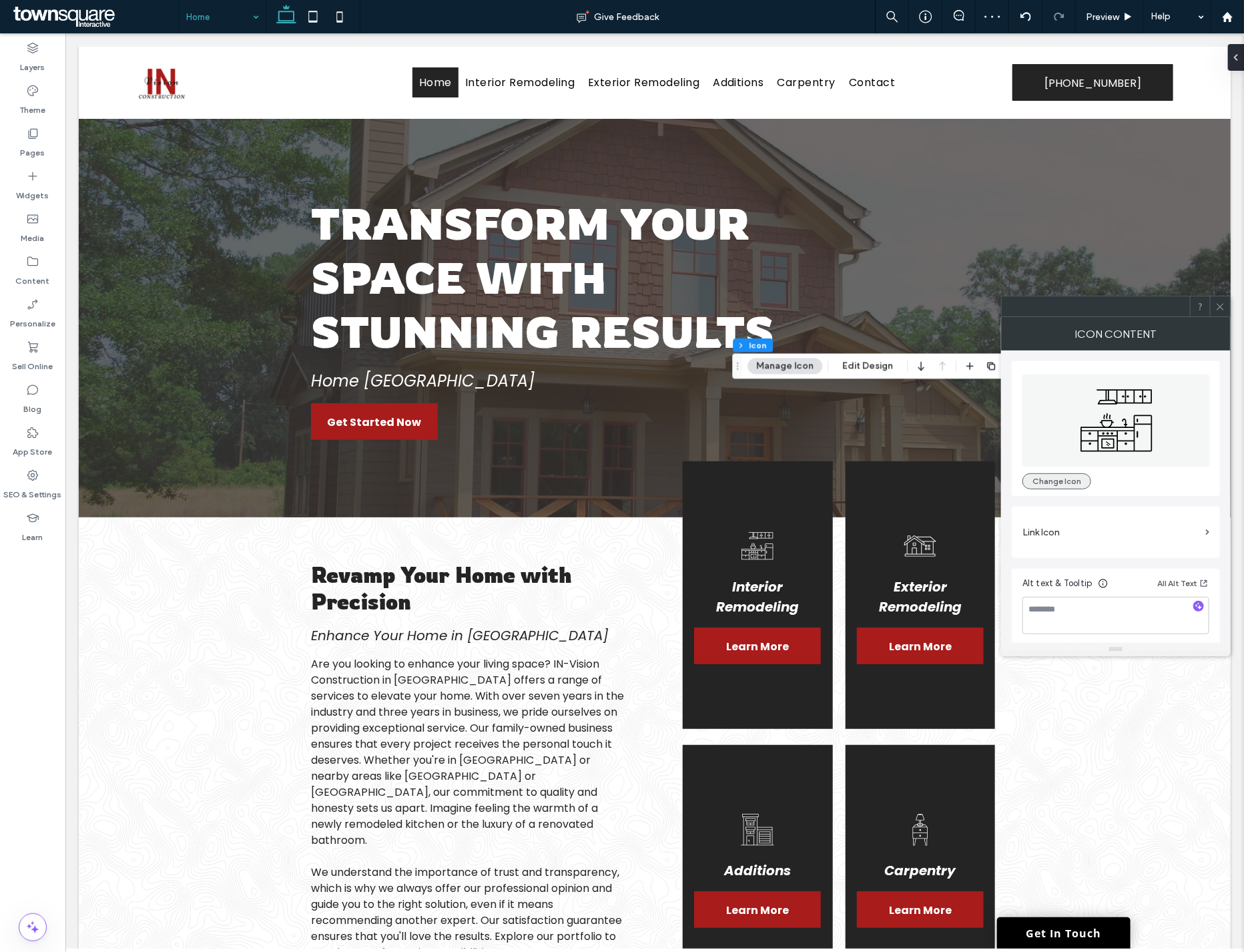
click at [1058, 477] on button "Change Icon" at bounding box center [1057, 481] width 69 height 16
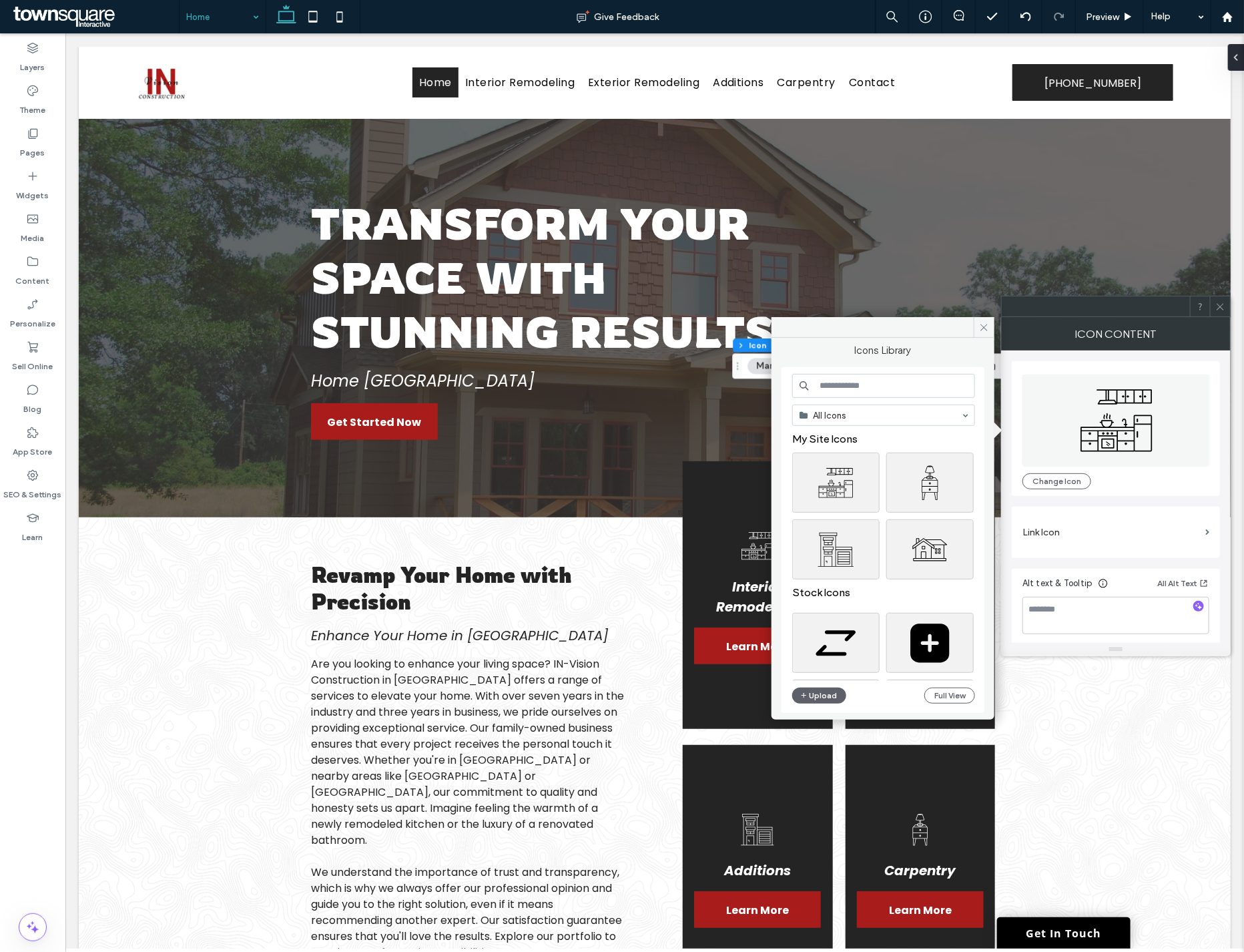
click at [856, 393] on input at bounding box center [884, 385] width 183 height 24
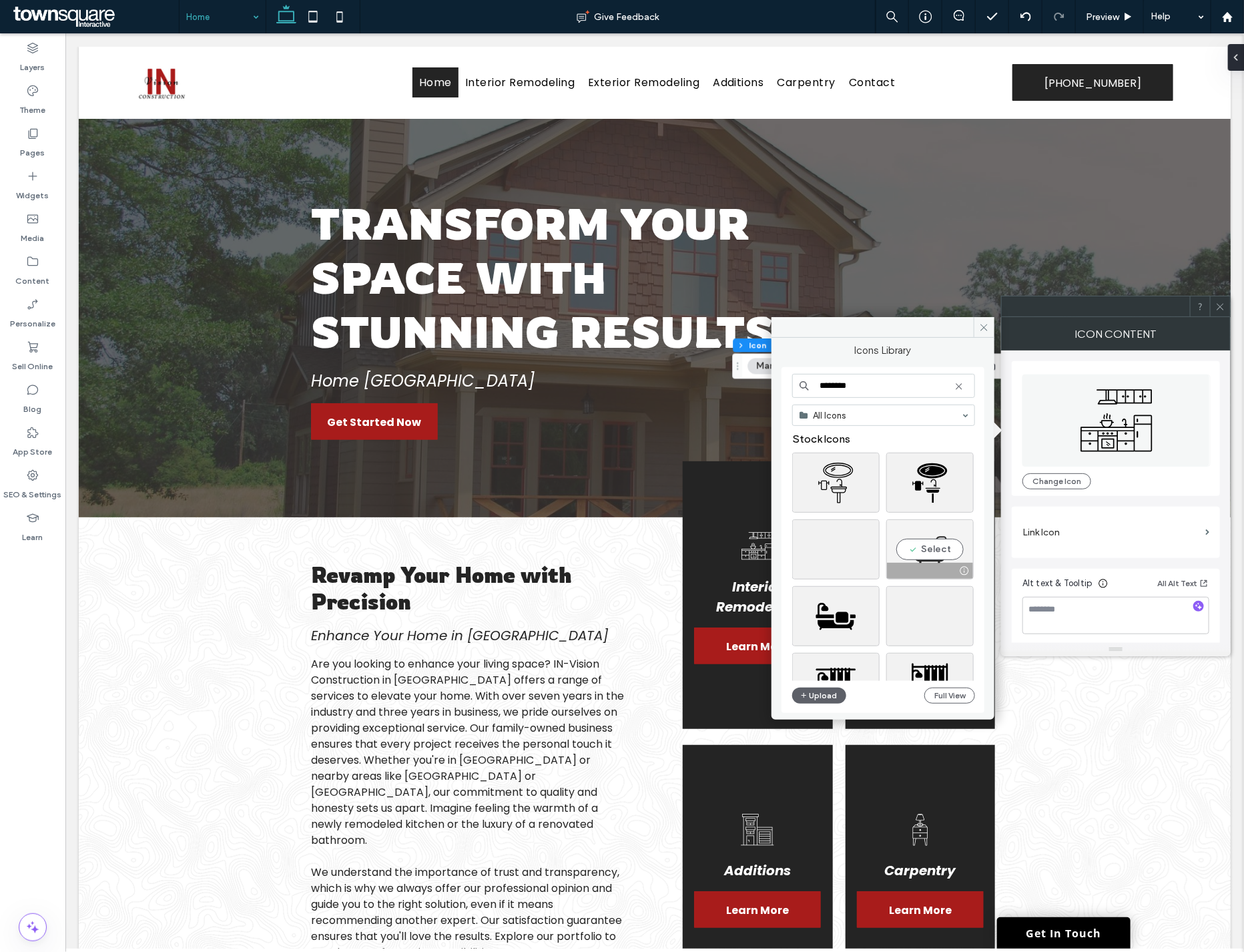
type input "********"
click at [942, 547] on div "Select" at bounding box center [930, 550] width 88 height 60
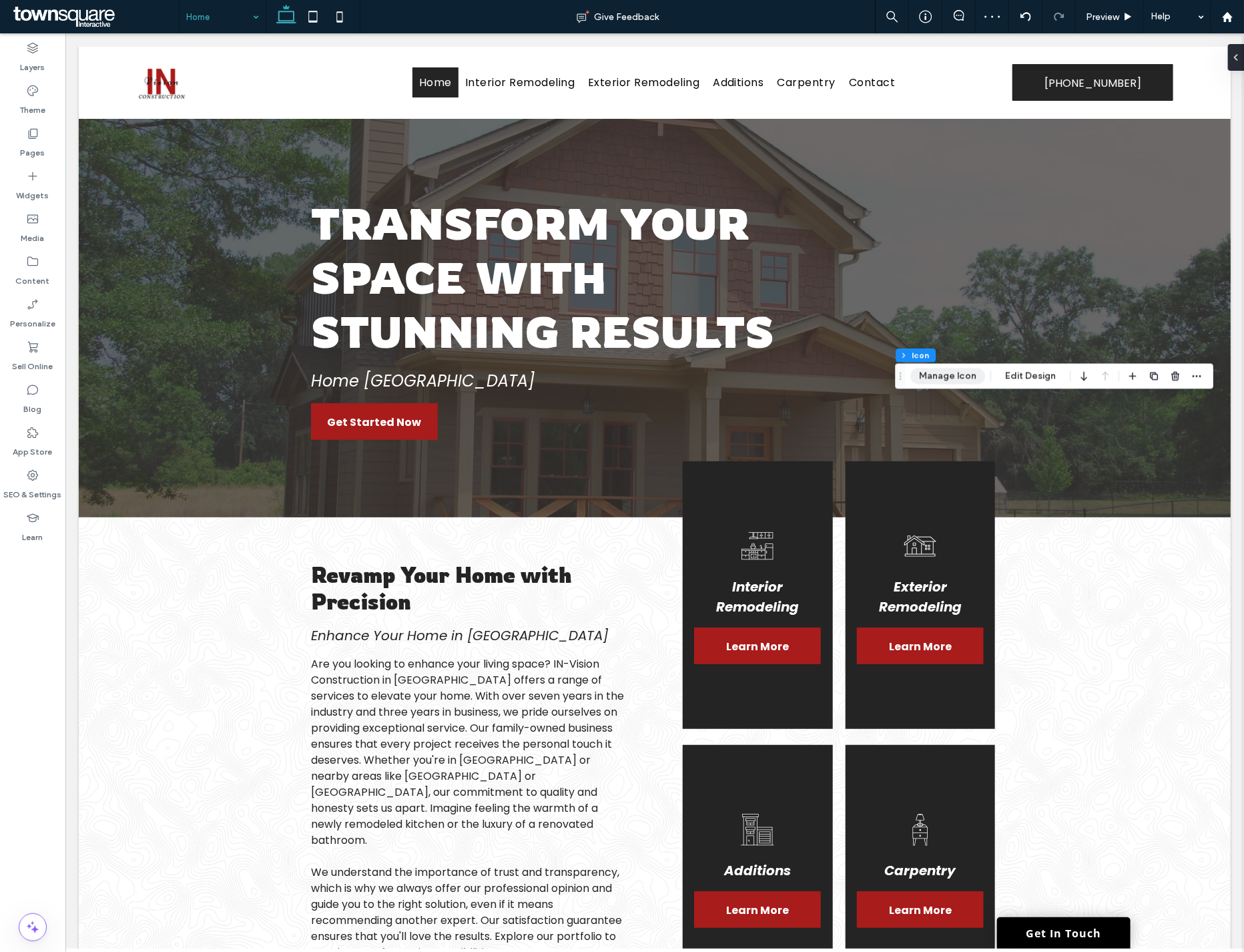
click at [954, 379] on button "Manage Icon" at bounding box center [947, 377] width 74 height 16
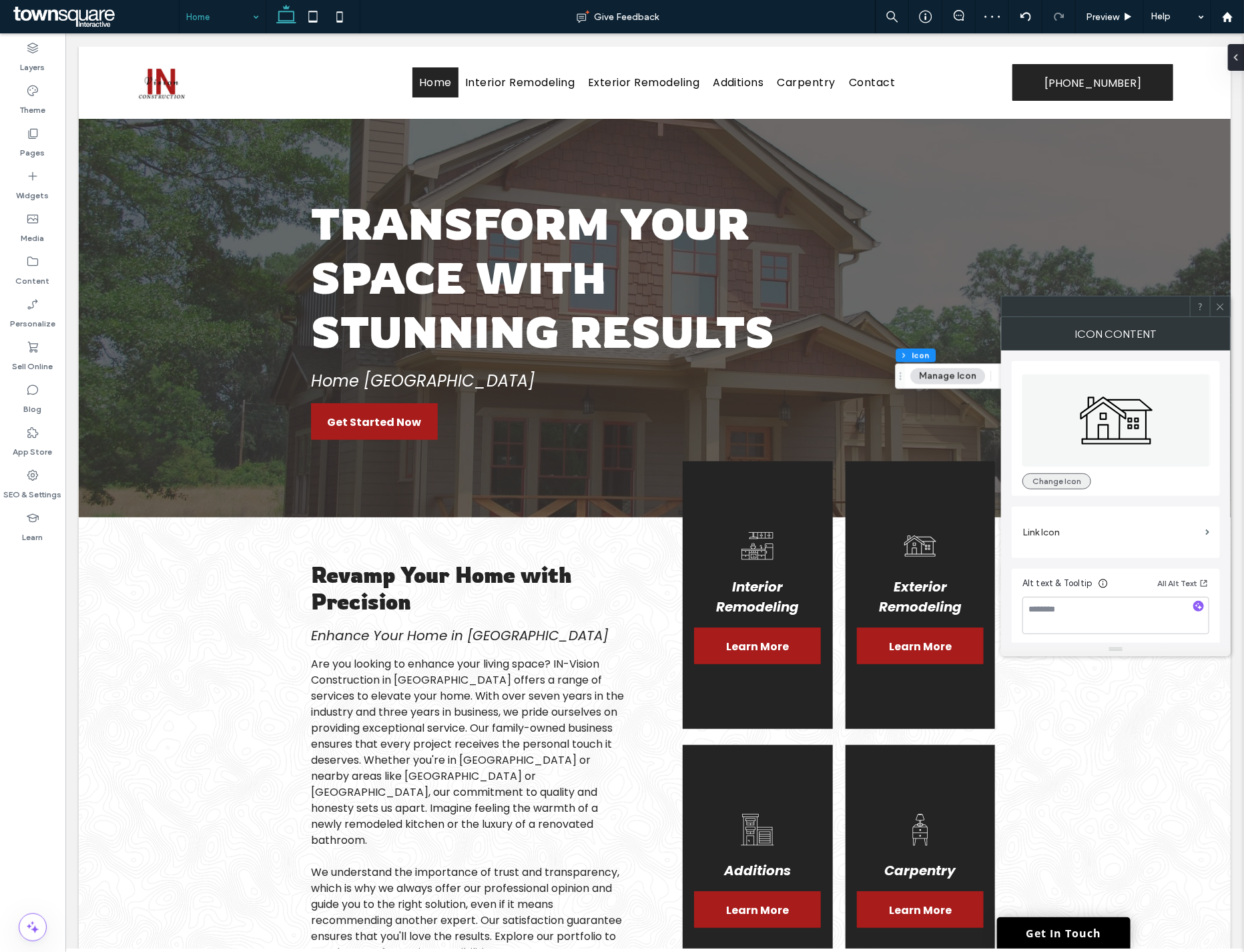
click at [1037, 478] on button "Change Icon" at bounding box center [1057, 481] width 69 height 16
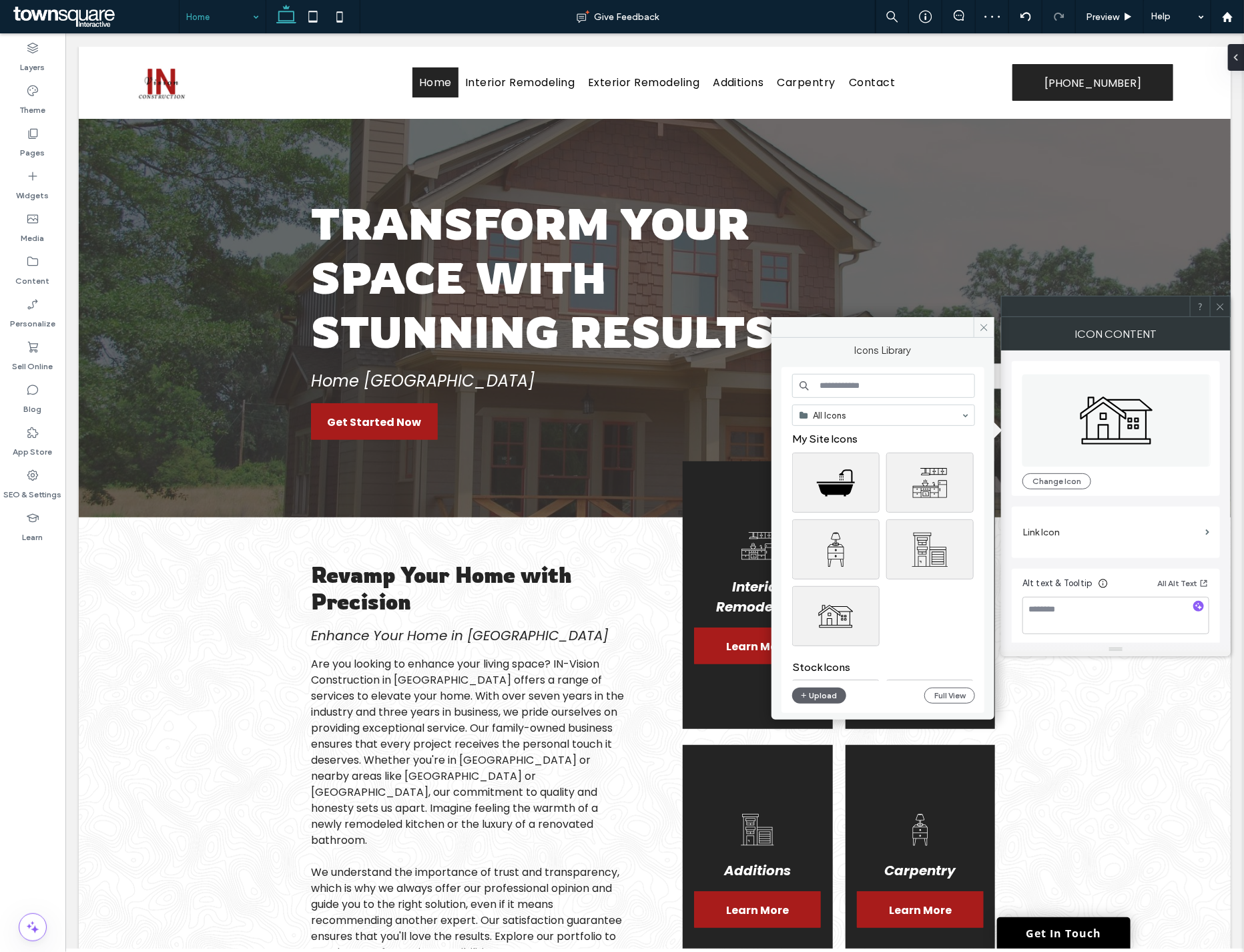
click at [876, 389] on input at bounding box center [884, 385] width 183 height 24
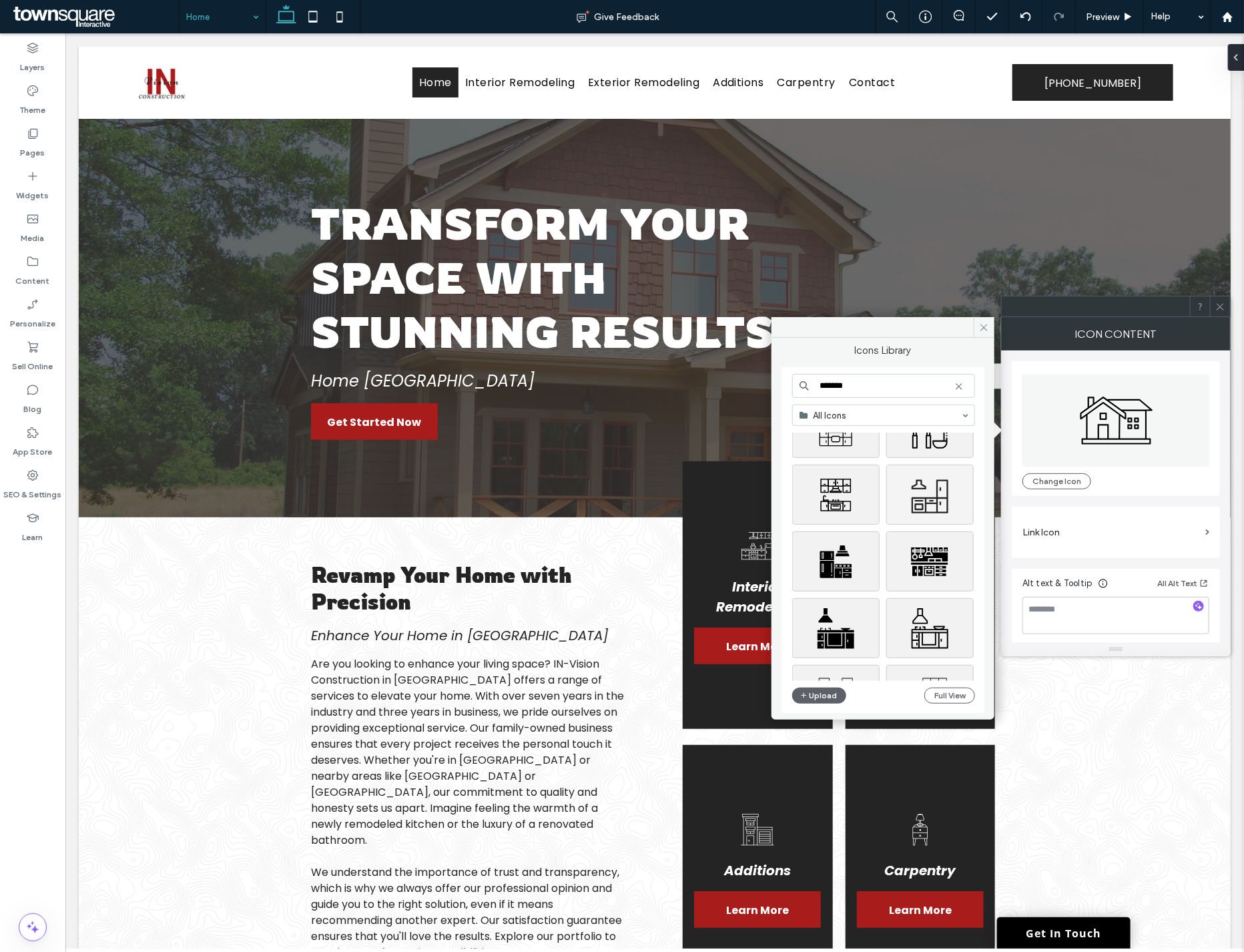
scroll to position [149, 0]
type input "*******"
click at [852, 559] on div "Select" at bounding box center [836, 561] width 88 height 60
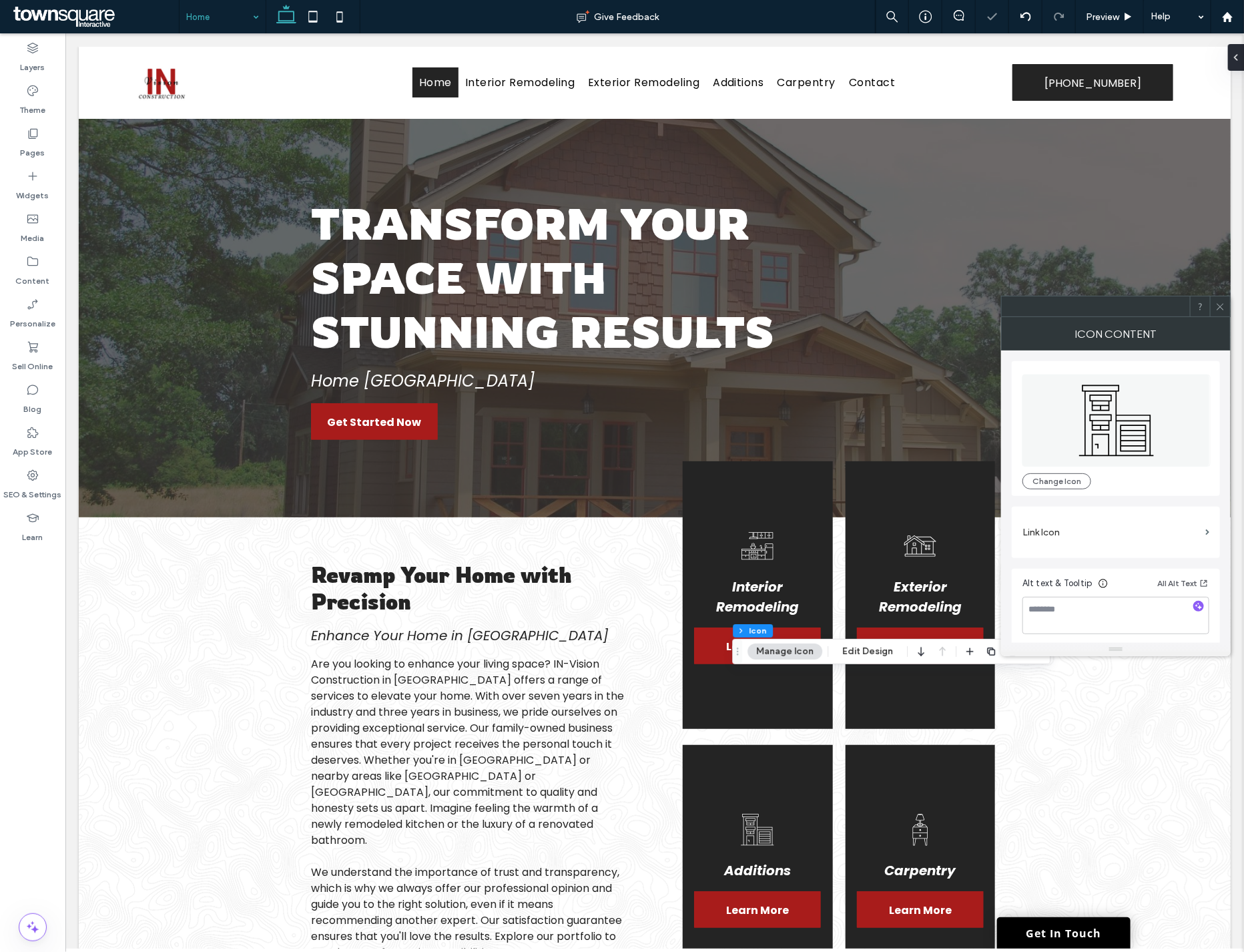
click at [778, 644] on button "Manage Icon" at bounding box center [784, 651] width 74 height 16
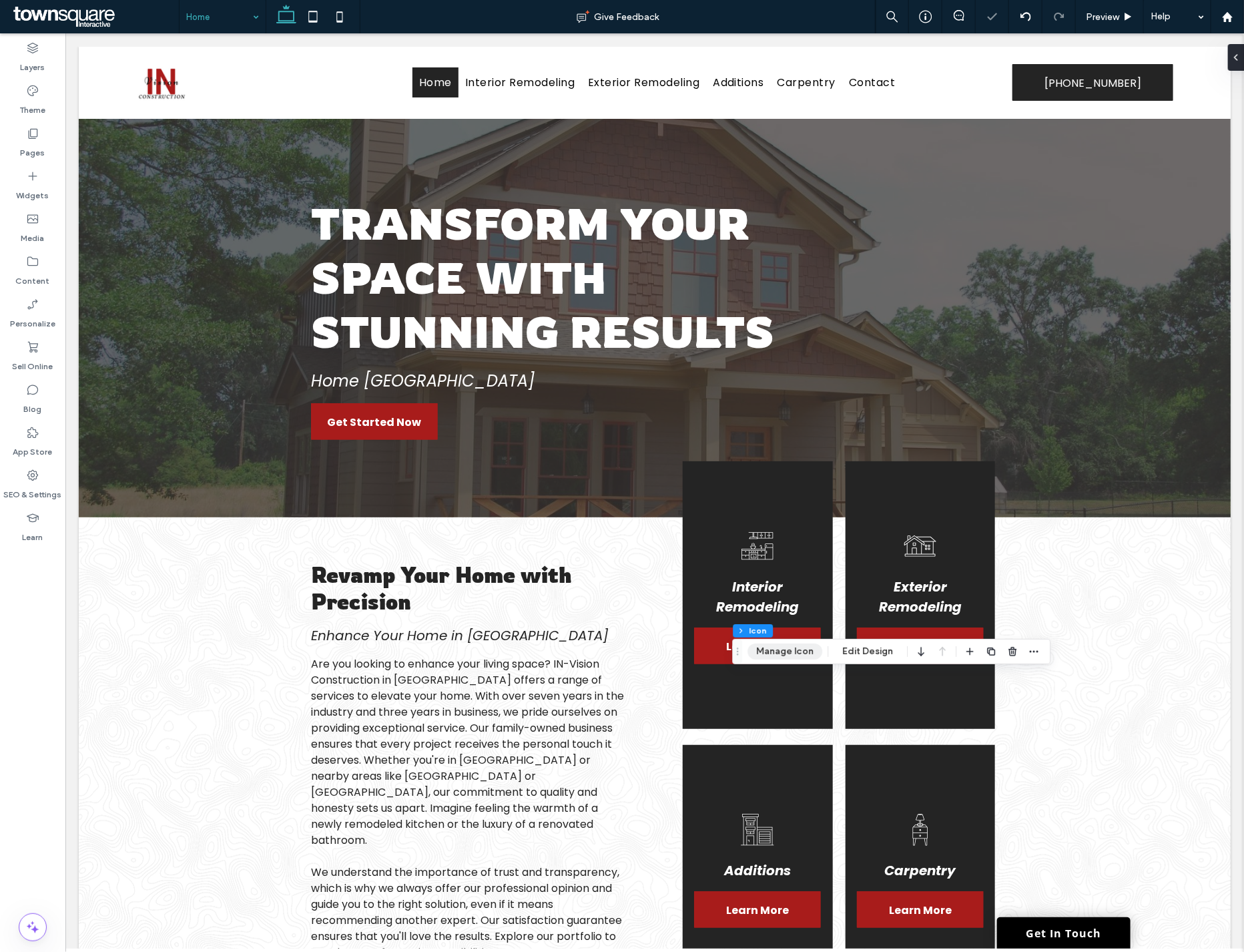
click at [776, 644] on button "Manage Icon" at bounding box center [784, 651] width 74 height 16
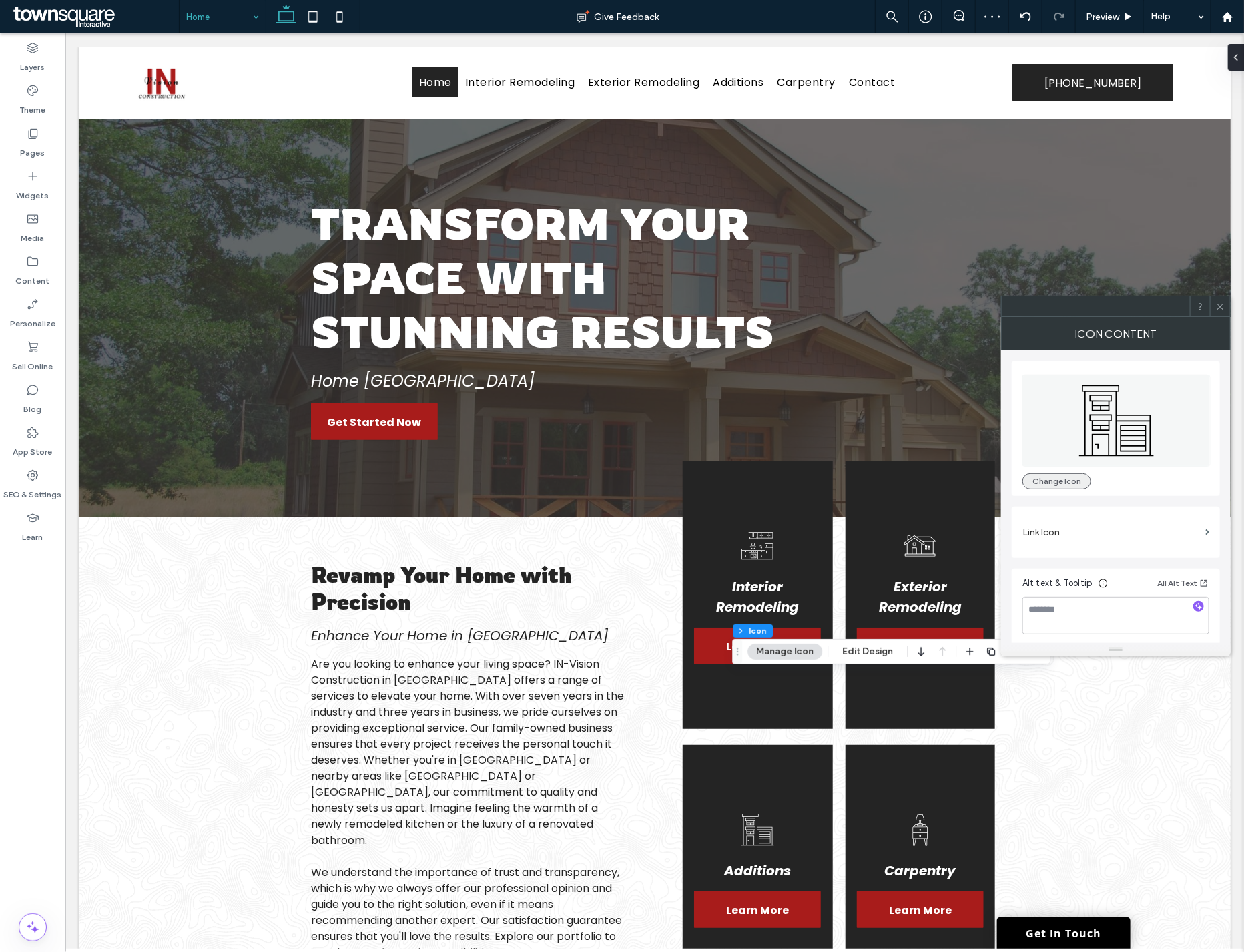
click at [1043, 477] on button "Change Icon" at bounding box center [1057, 481] width 69 height 16
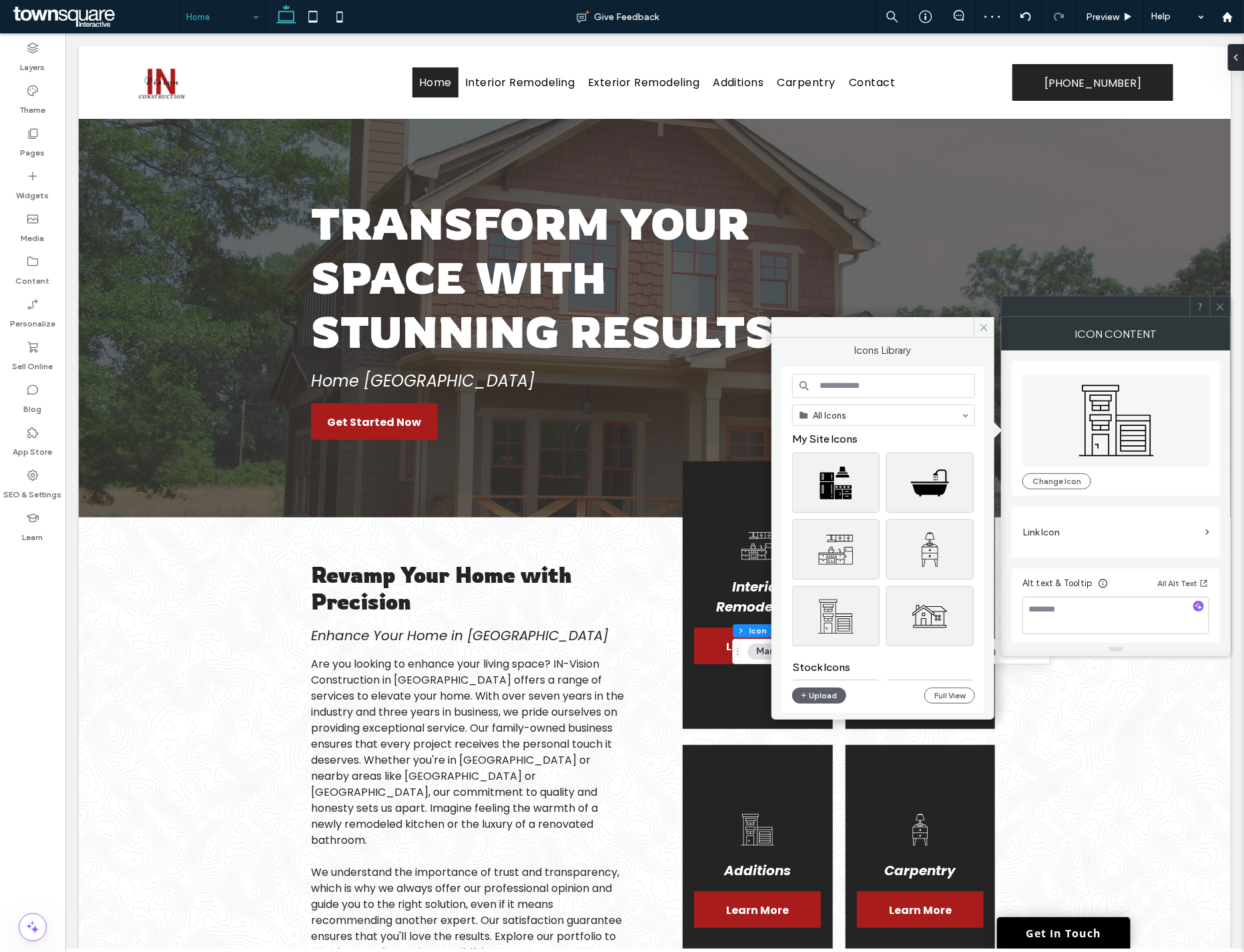
click at [856, 377] on input at bounding box center [884, 385] width 183 height 24
click at [869, 391] on input "****" at bounding box center [884, 385] width 183 height 24
type input "*********"
click at [873, 385] on input "*********" at bounding box center [884, 385] width 183 height 24
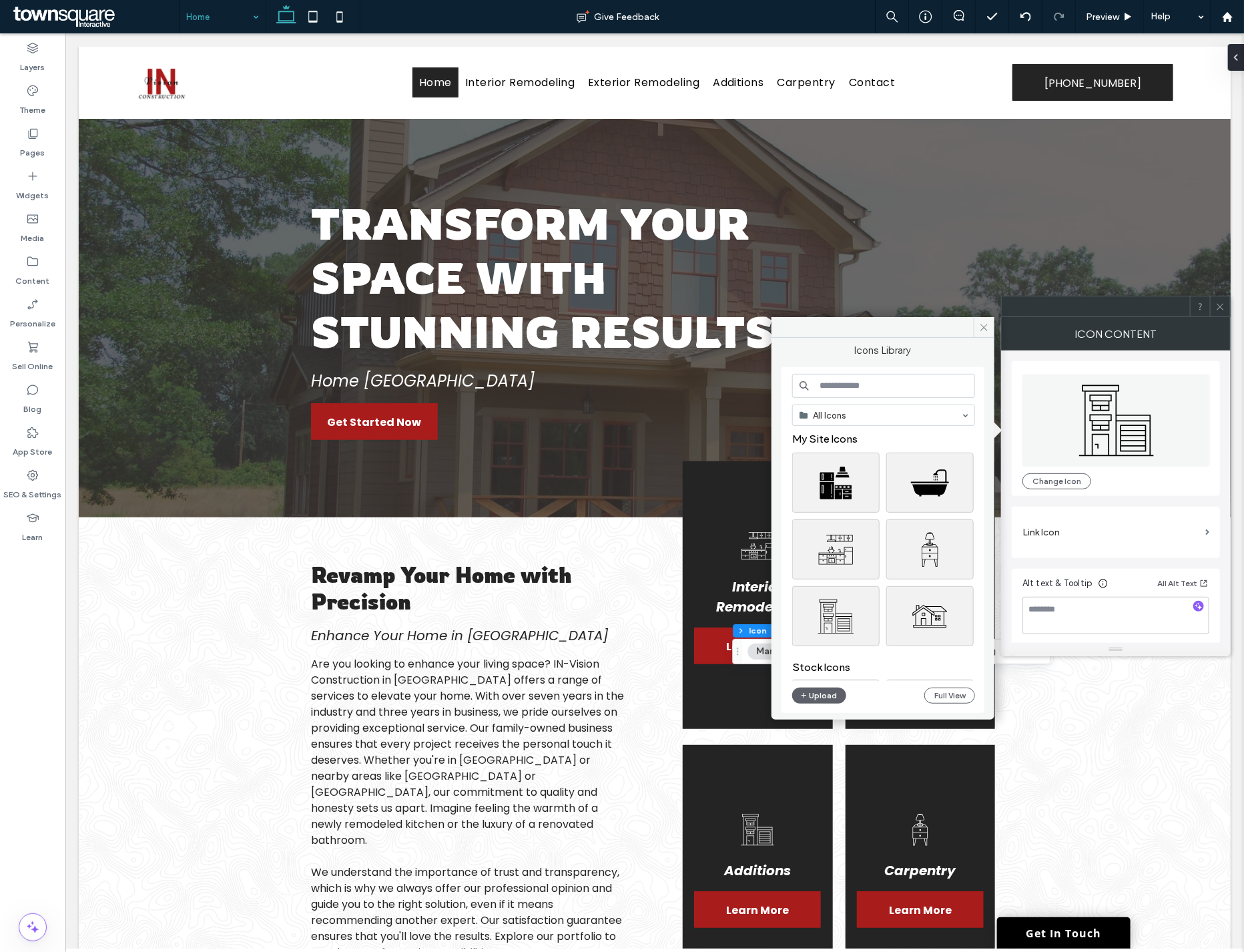
click at [854, 386] on input at bounding box center [884, 385] width 183 height 24
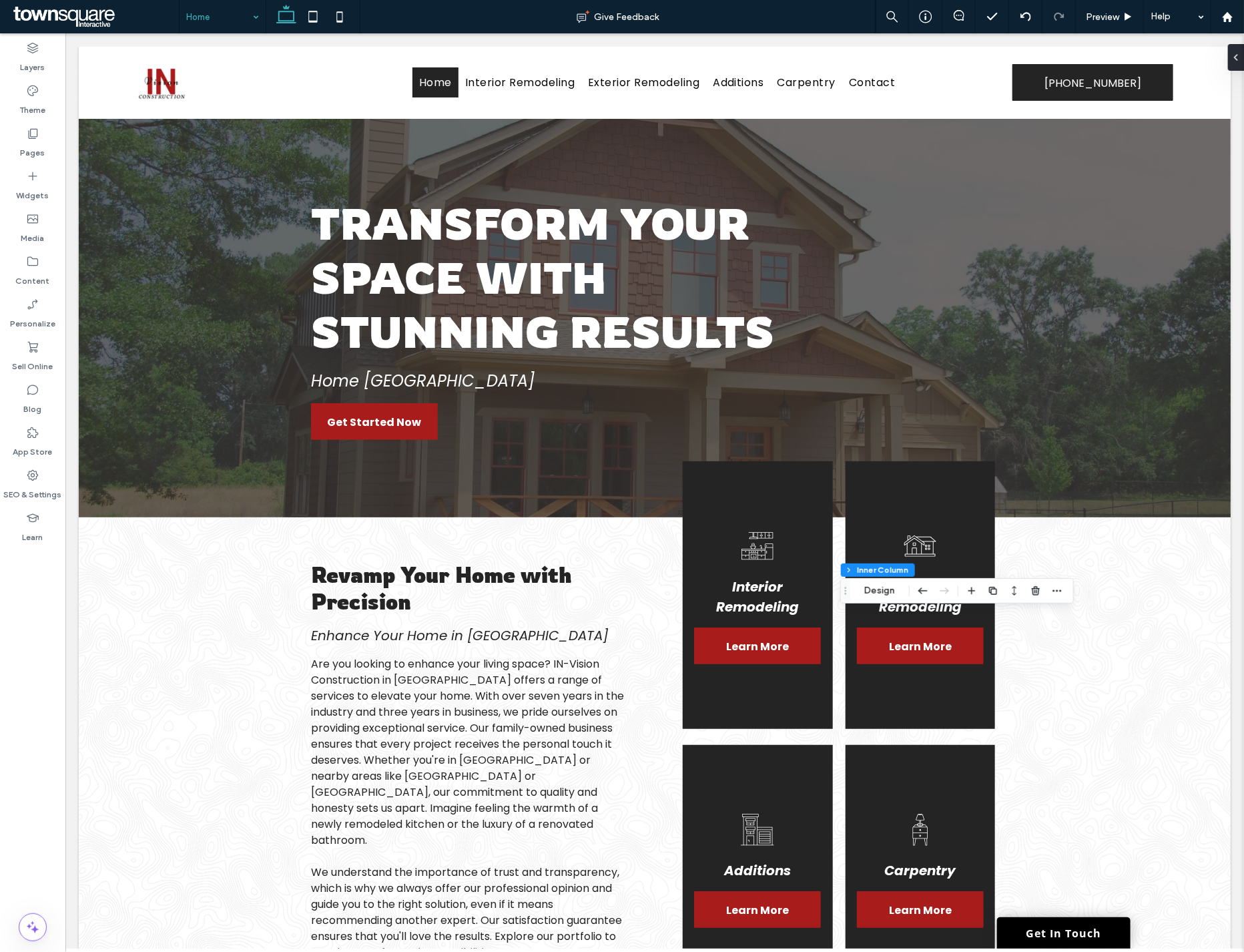
type input "**"
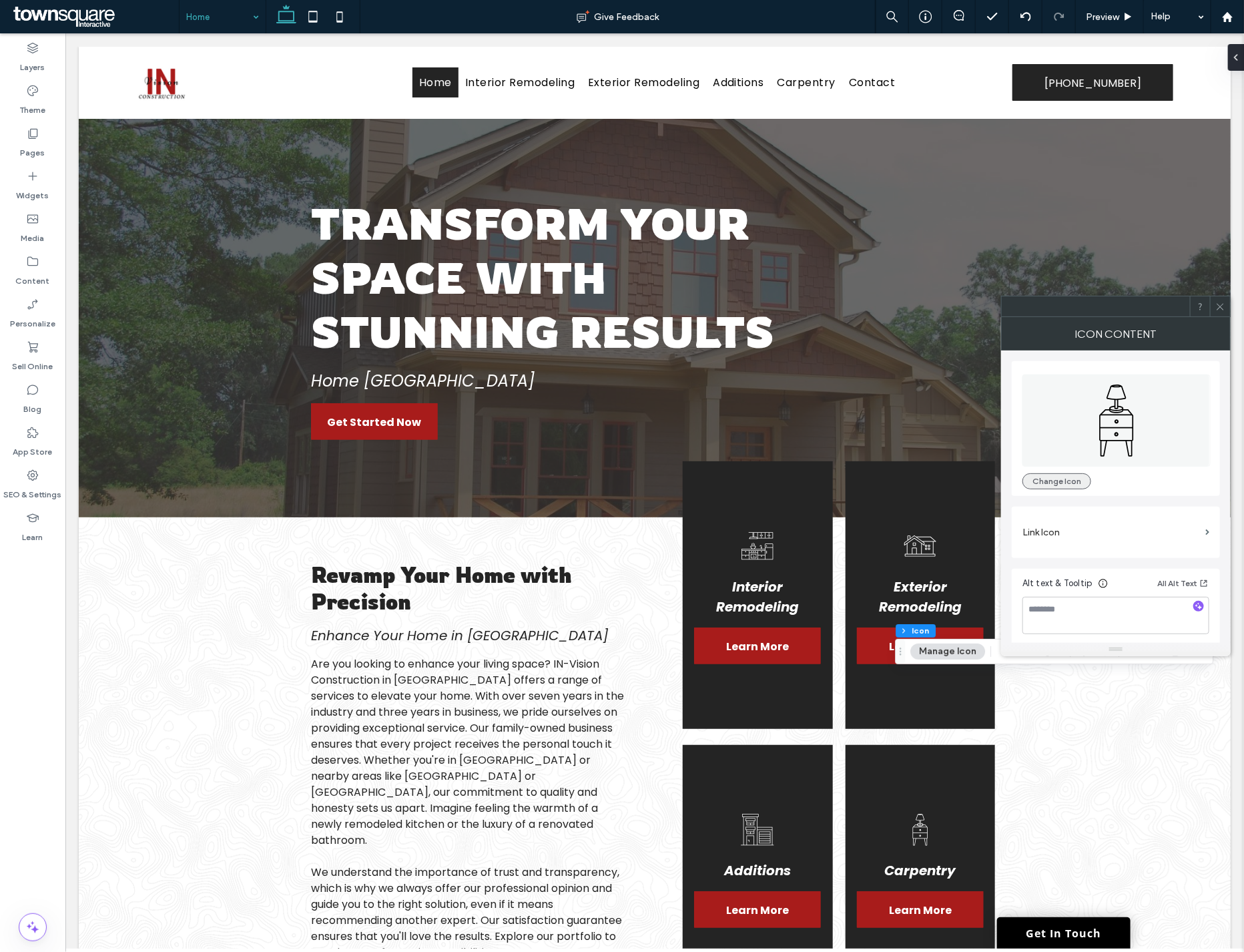
click at [1049, 482] on button "Change Icon" at bounding box center [1057, 481] width 69 height 16
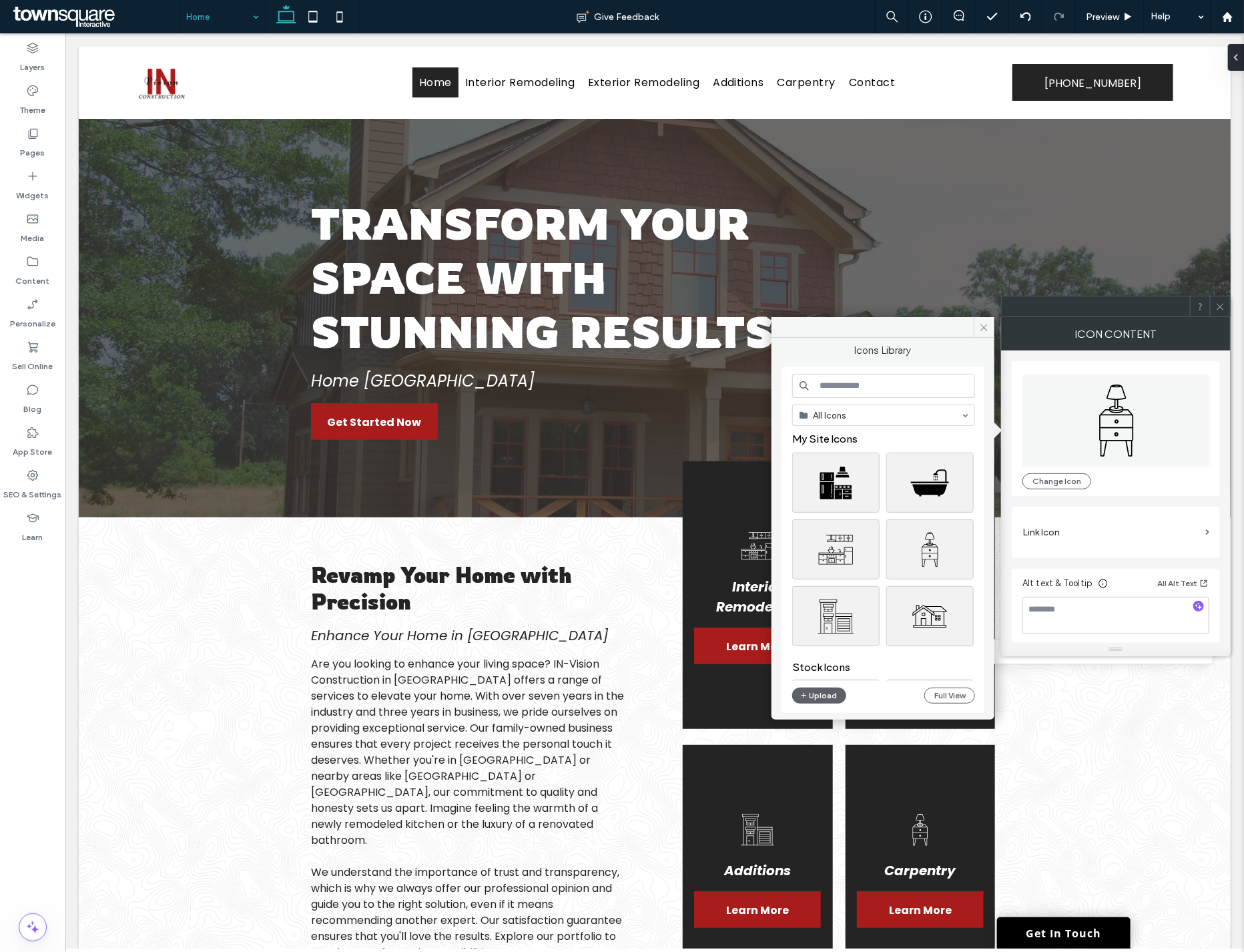
click at [845, 385] on input at bounding box center [884, 385] width 183 height 24
type input "********"
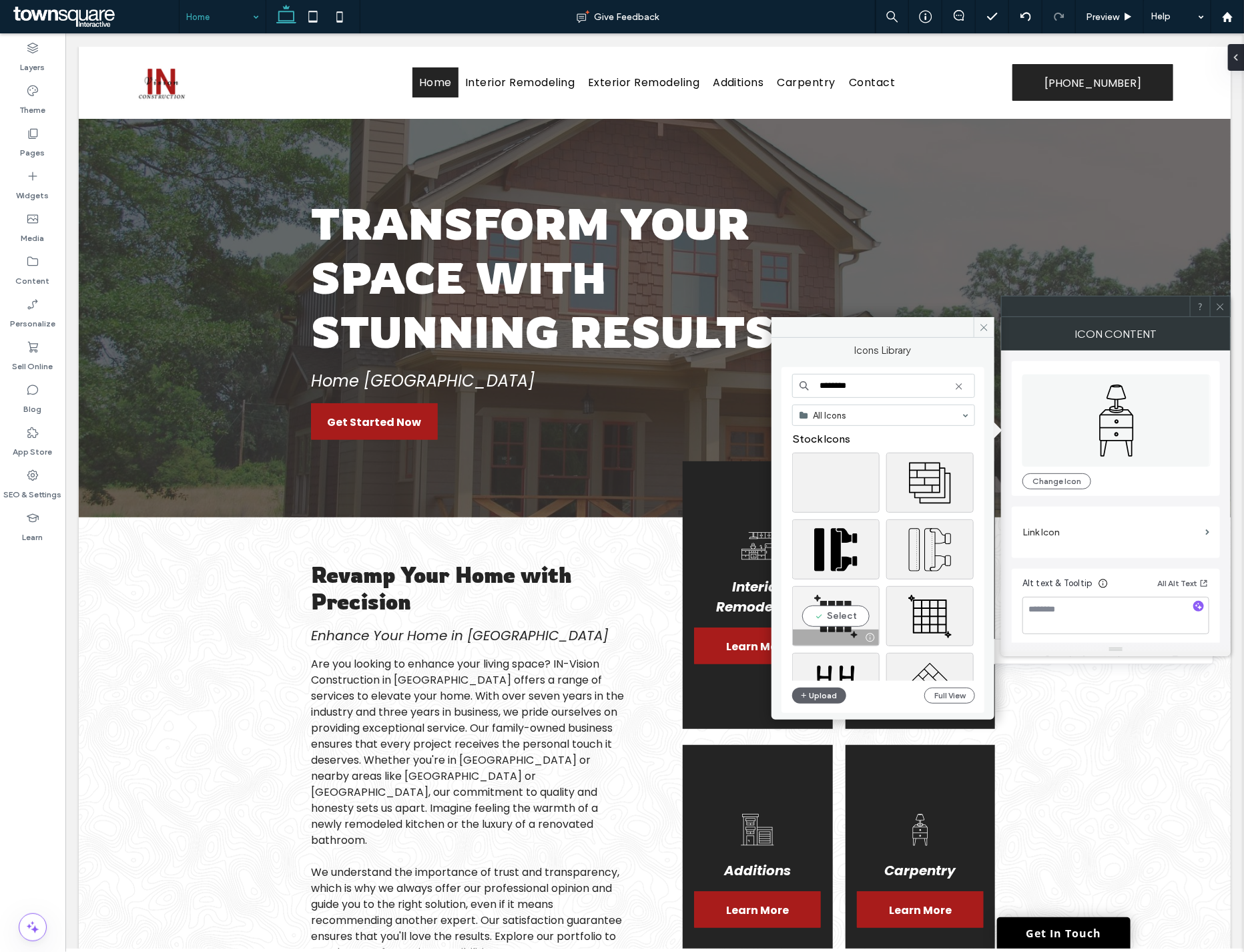
click at [843, 611] on div "Select" at bounding box center [836, 616] width 88 height 60
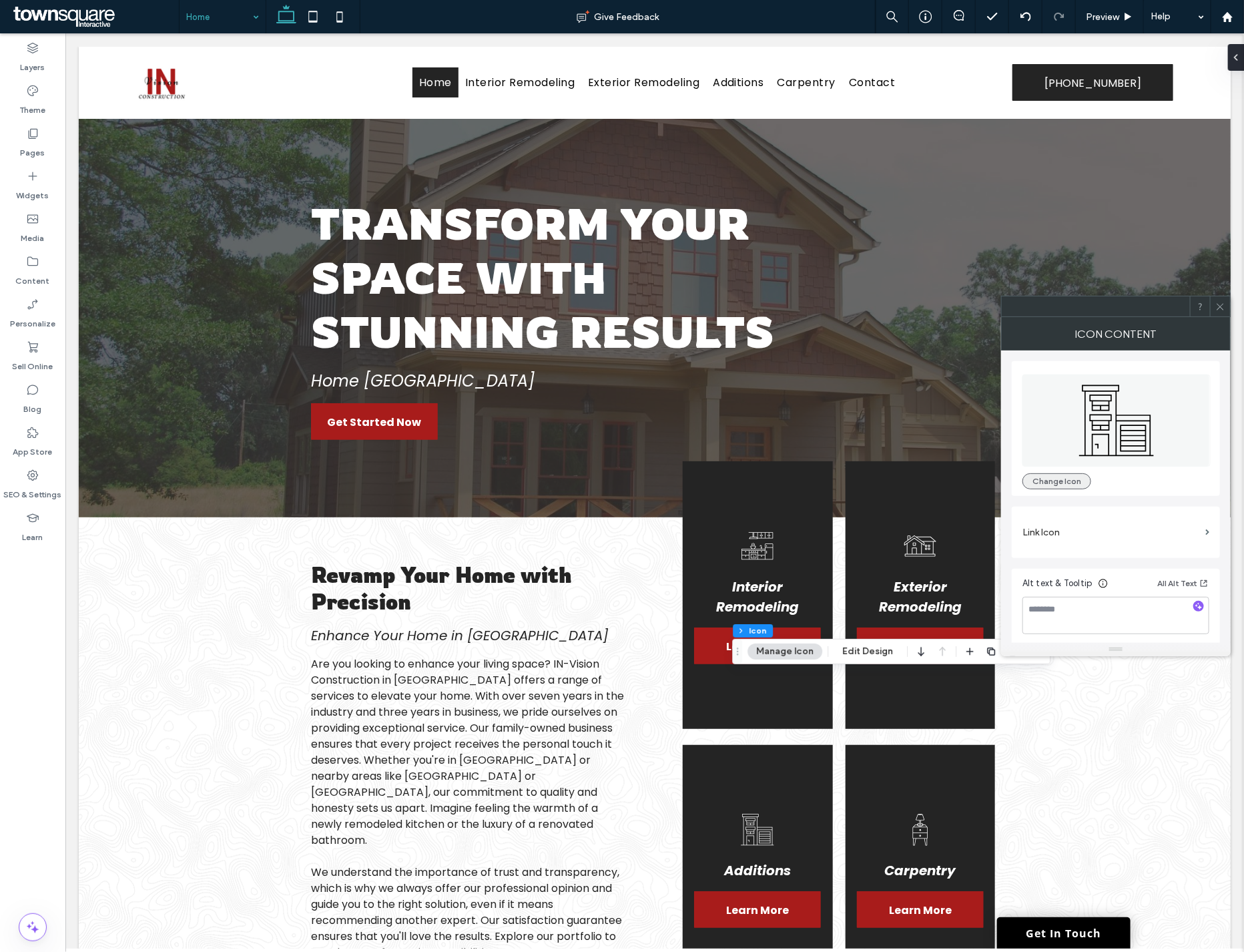
click at [1066, 478] on button "Change Icon" at bounding box center [1057, 481] width 69 height 16
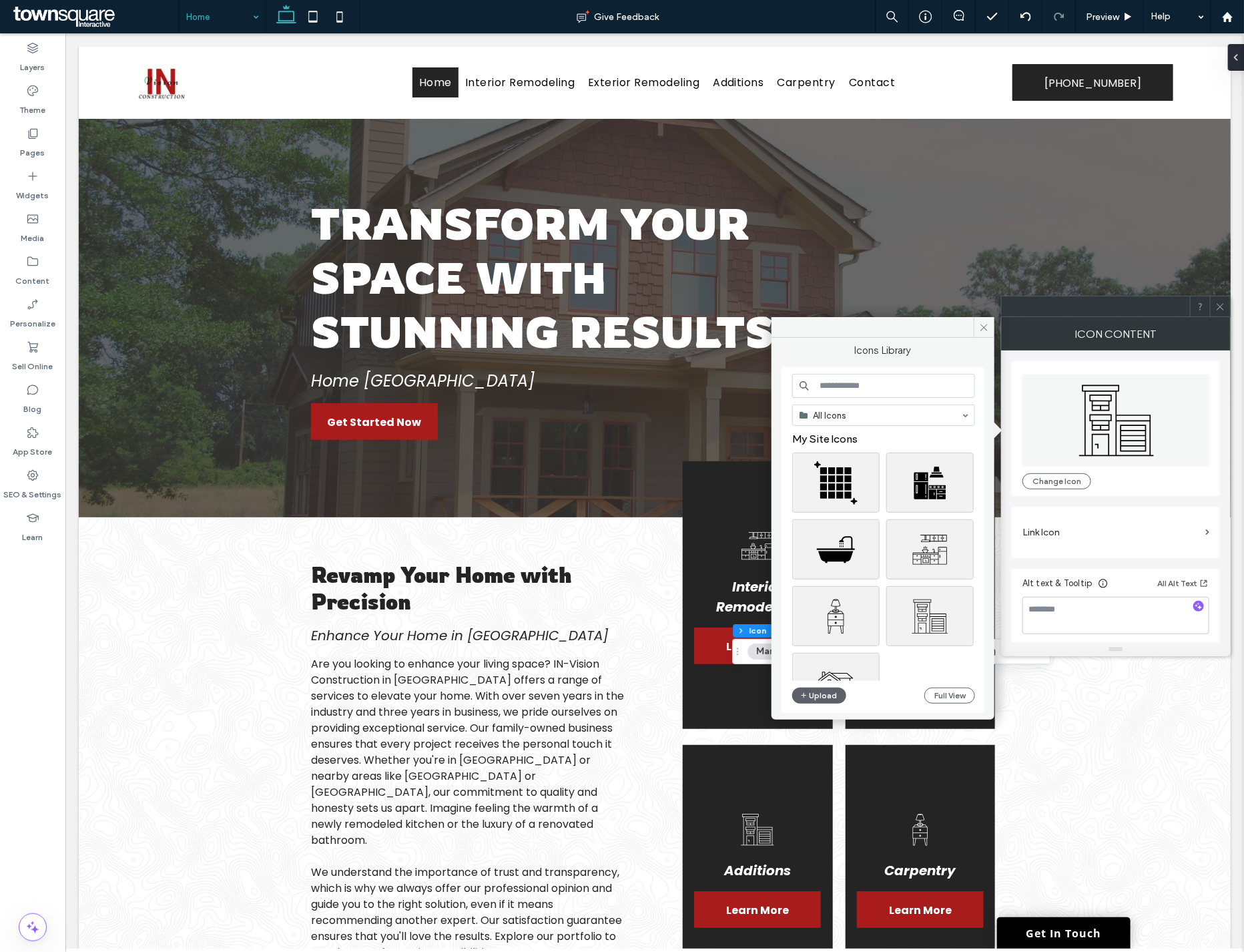
click at [882, 384] on input at bounding box center [884, 385] width 183 height 24
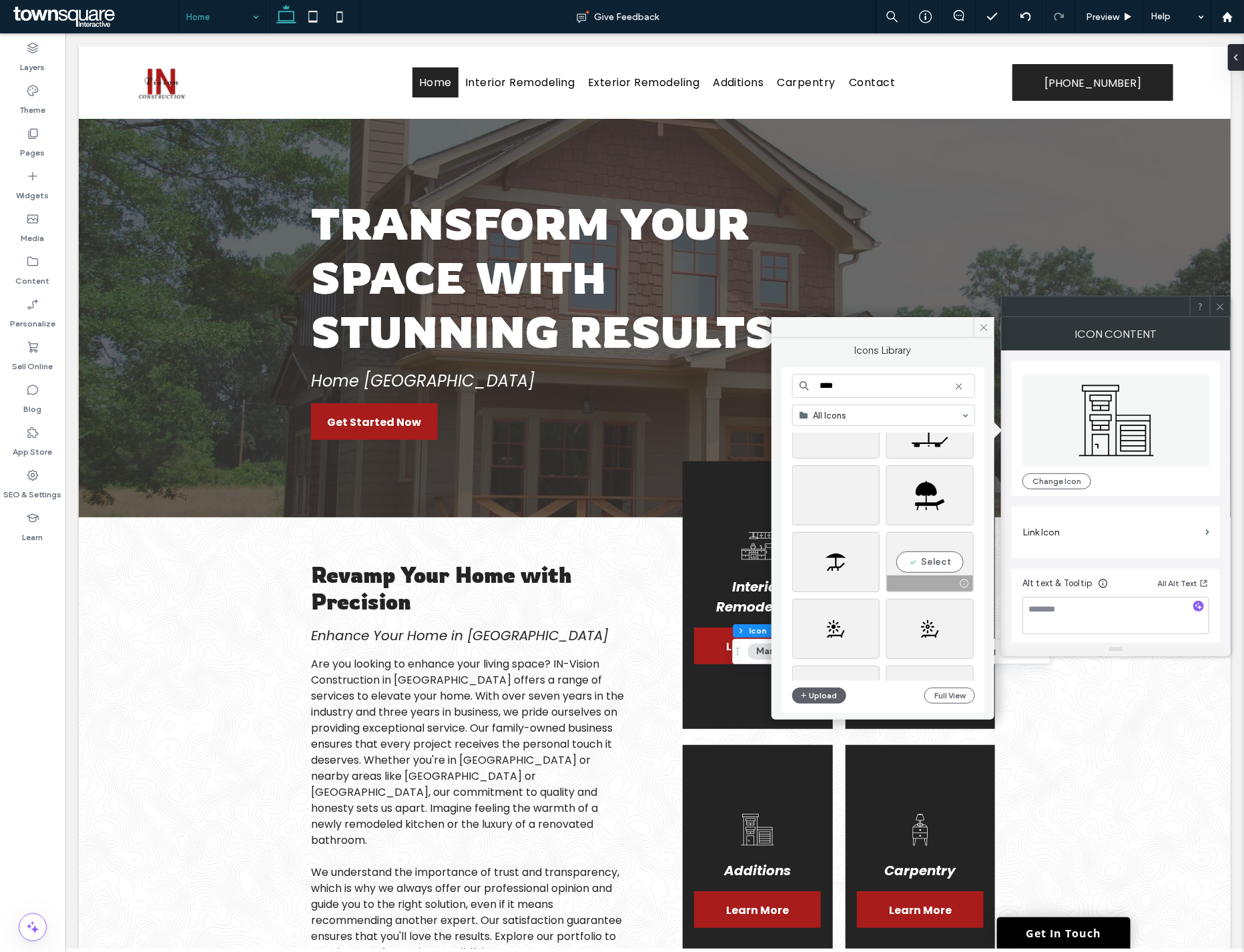
scroll to position [494, 0]
type input "******"
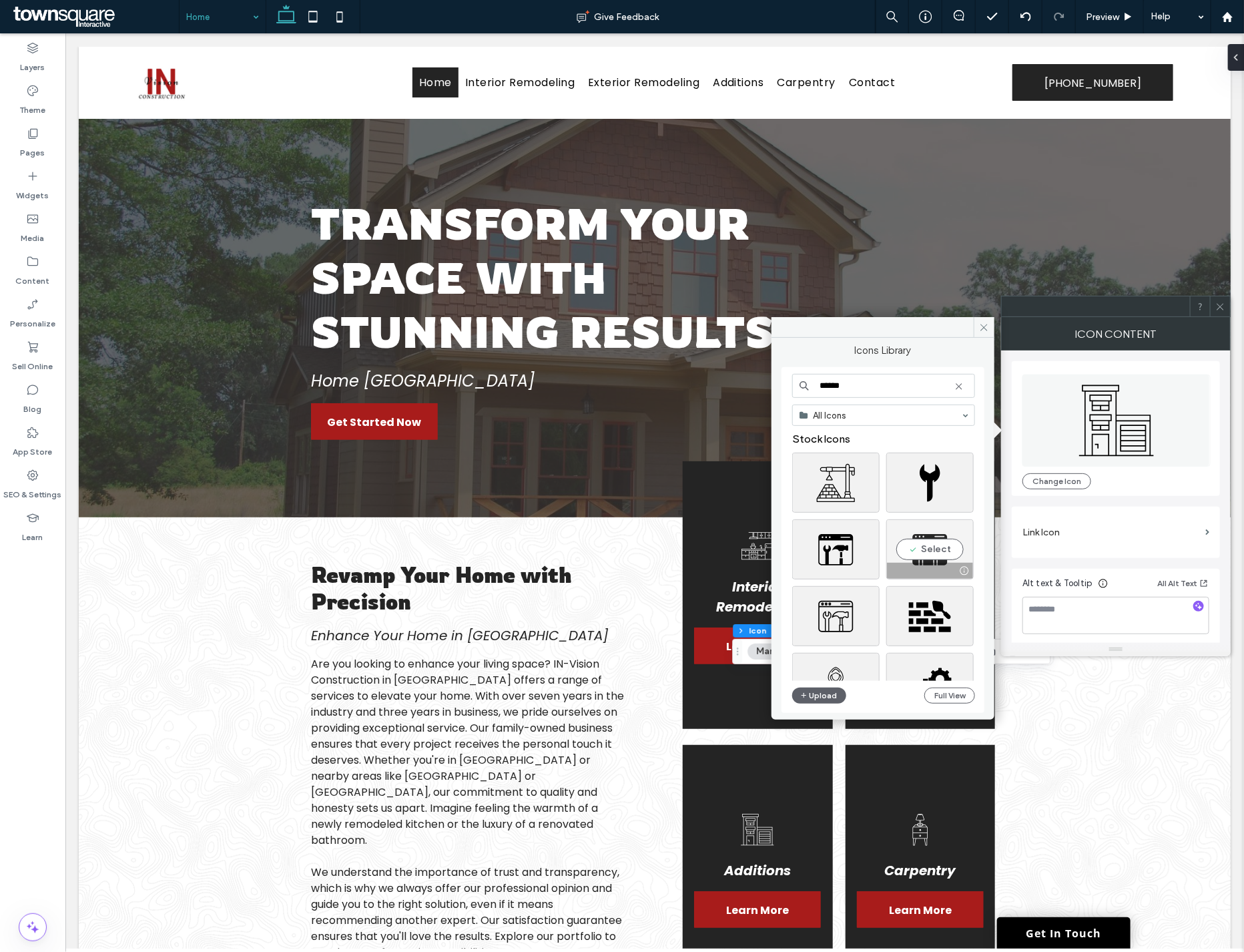
click at [944, 553] on div "Select" at bounding box center [930, 550] width 88 height 60
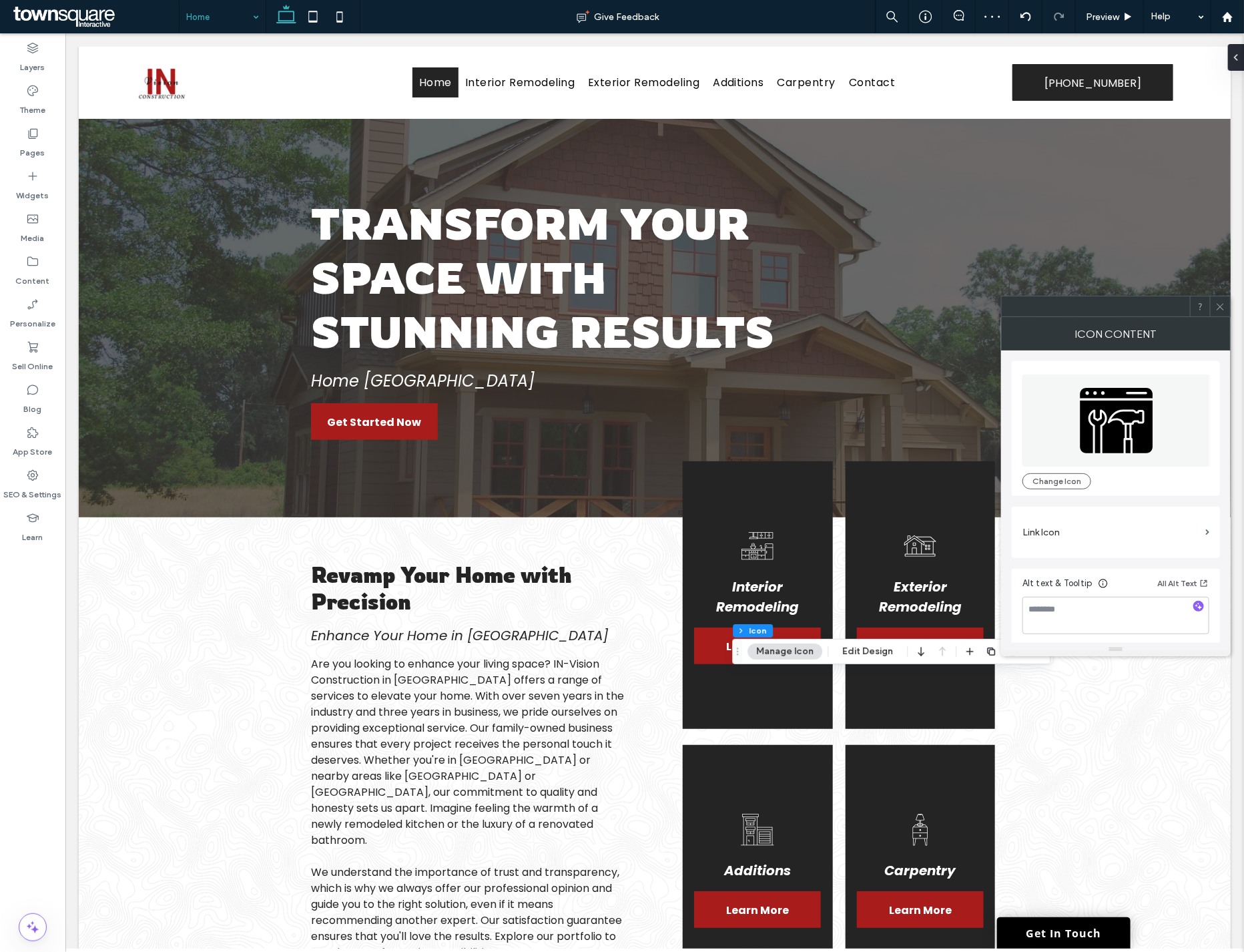
click at [1220, 312] on span at bounding box center [1220, 306] width 10 height 20
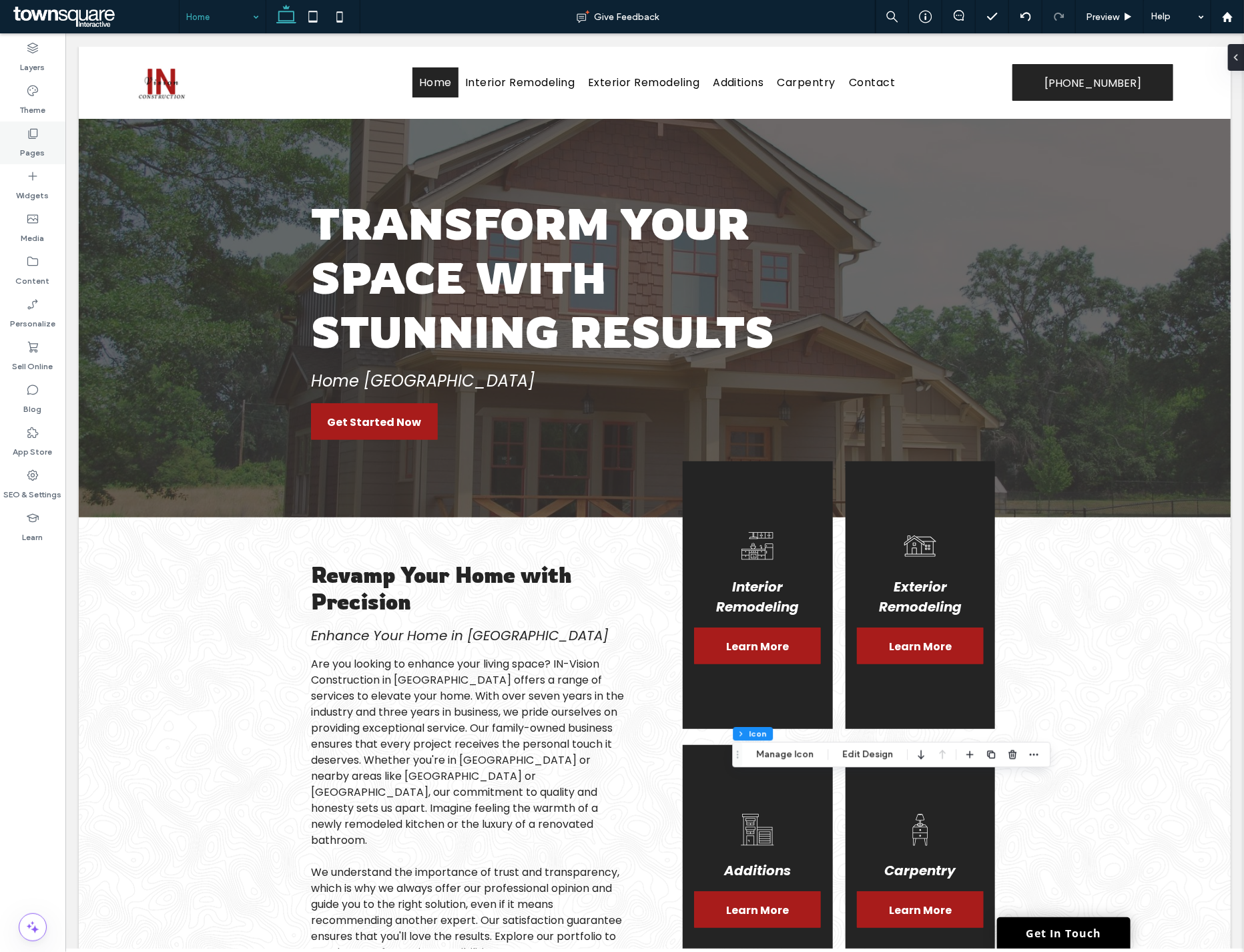
click at [27, 135] on icon at bounding box center [32, 133] width 13 height 13
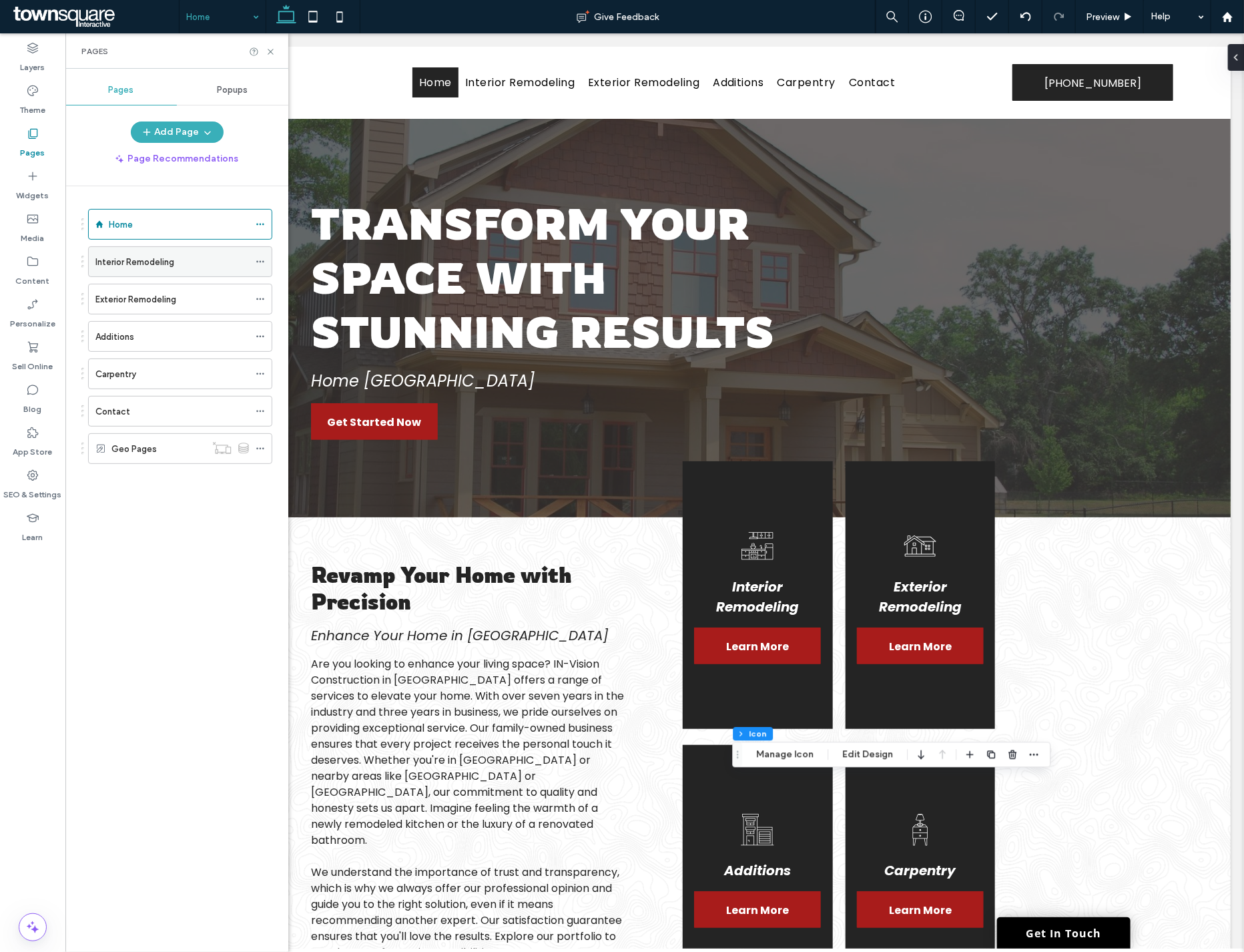
click at [265, 258] on icon at bounding box center [260, 262] width 10 height 10
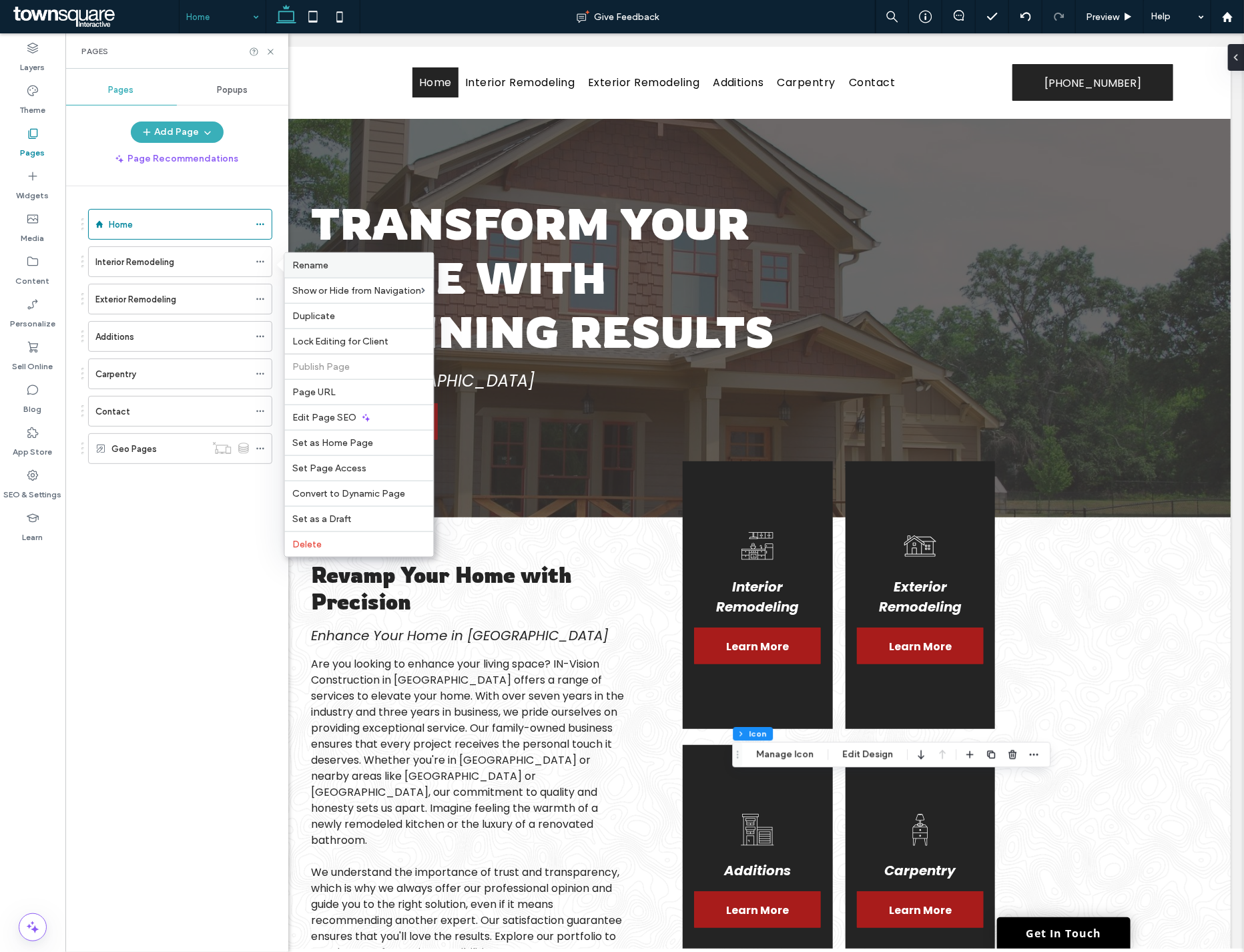
click at [335, 264] on label "Rename" at bounding box center [360, 265] width 133 height 11
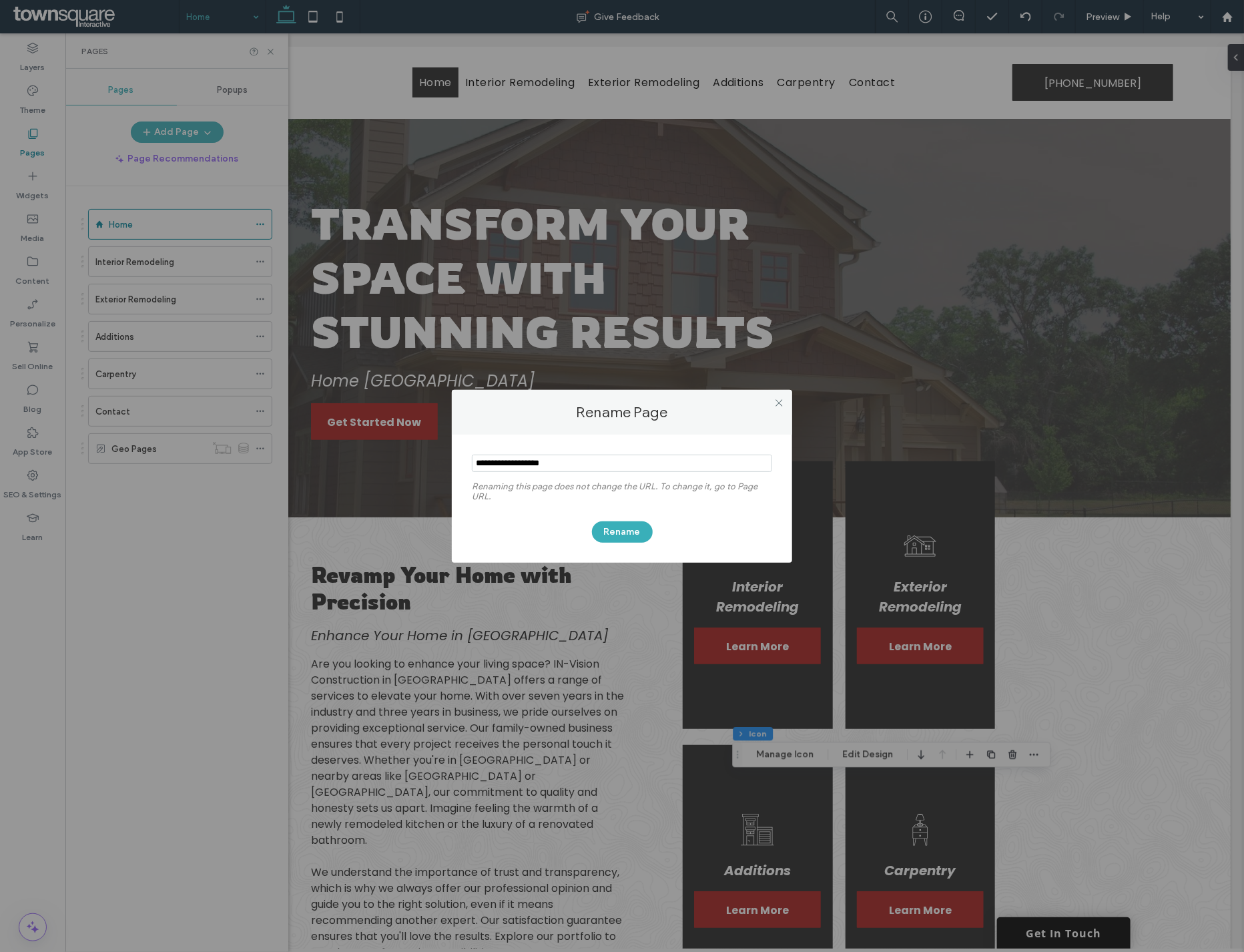
drag, startPoint x: 555, startPoint y: 463, endPoint x: 408, endPoint y: 464, distance: 147.0
click at [408, 464] on div "Rename Page Renaming this page does not change the URL. To change it, go to Pag…" at bounding box center [622, 476] width 1244 height 952
type input "**********"
click at [615, 522] on button "Rename" at bounding box center [622, 531] width 60 height 21
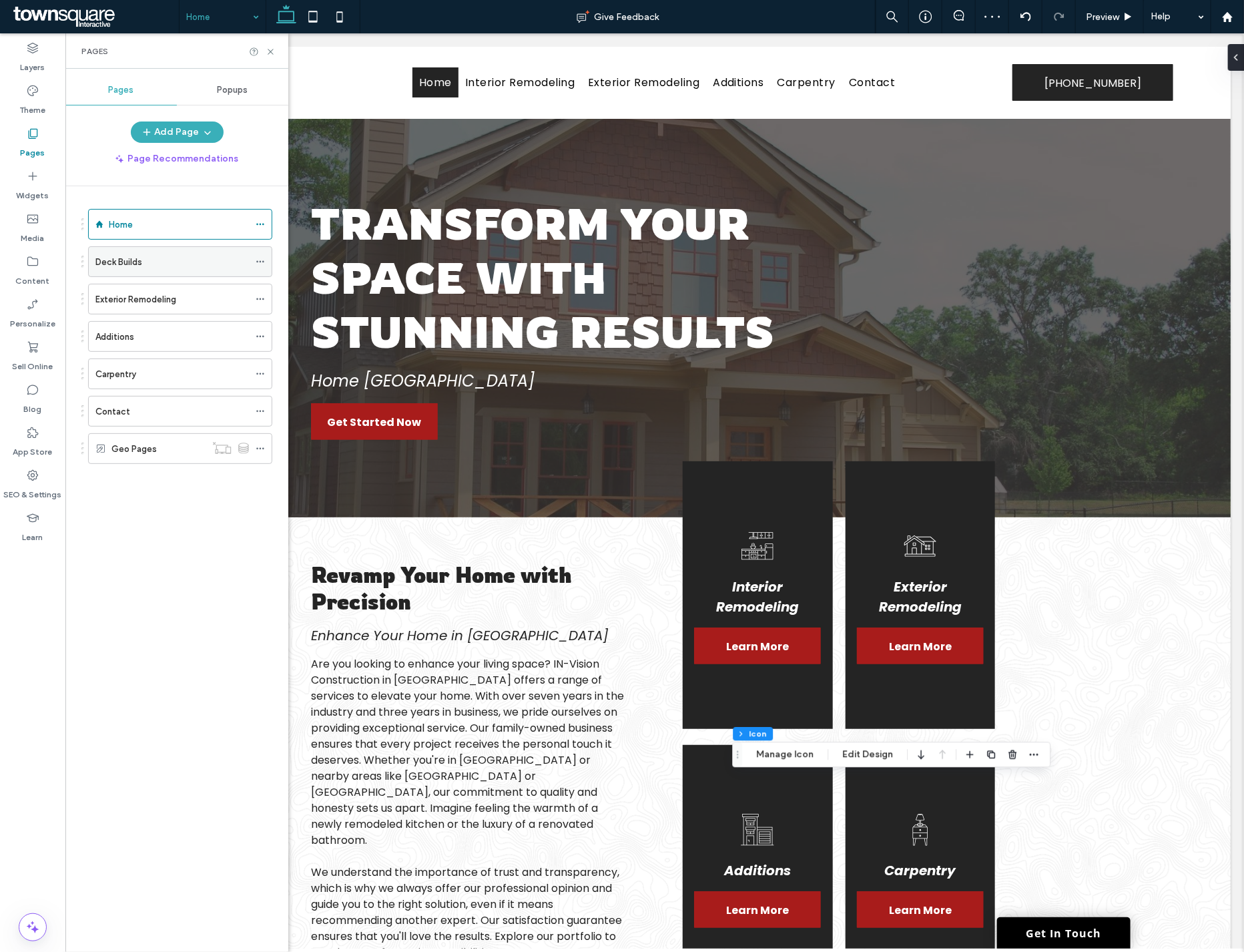
click at [263, 263] on icon at bounding box center [260, 262] width 10 height 10
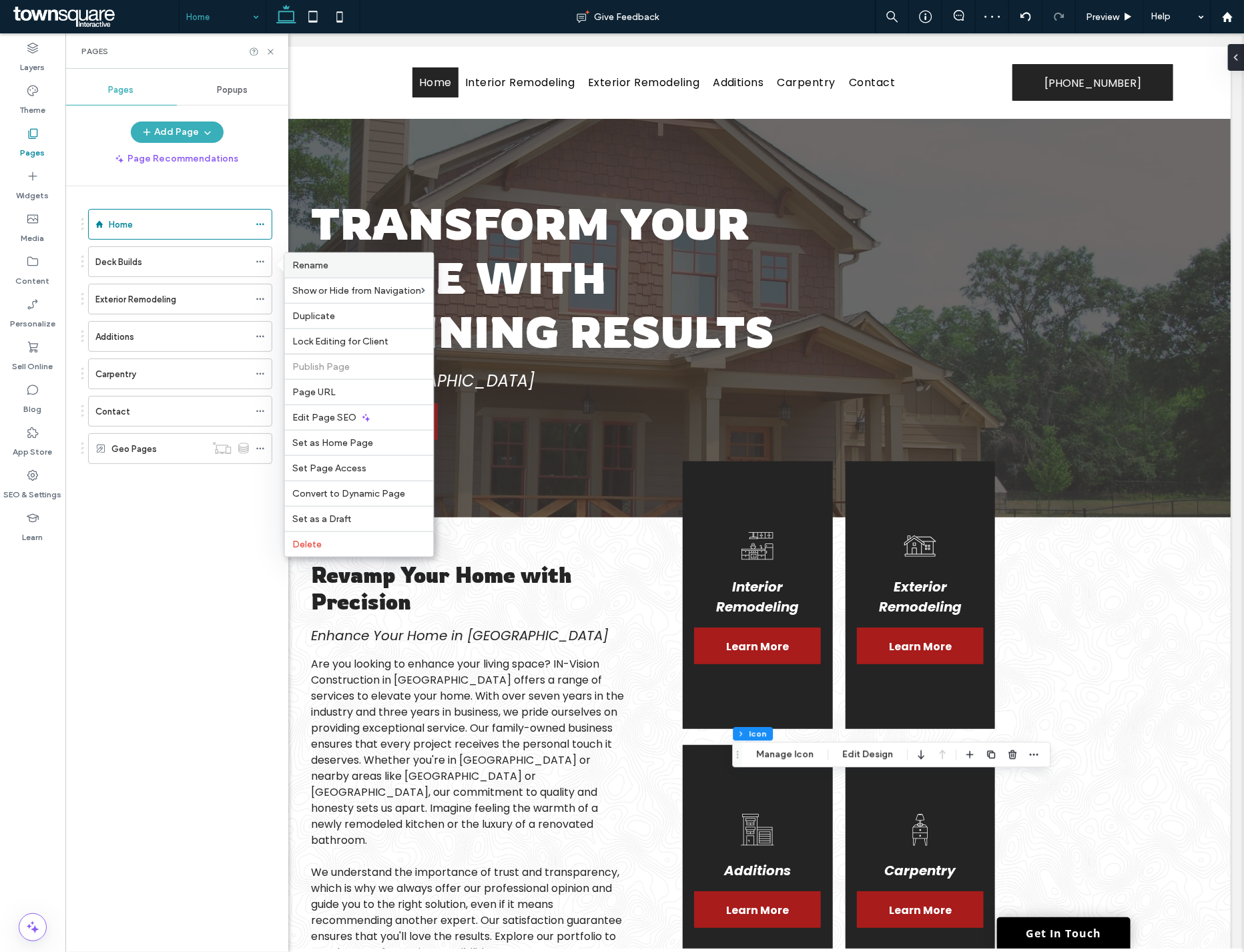
click at [349, 270] on label "Rename" at bounding box center [360, 265] width 133 height 11
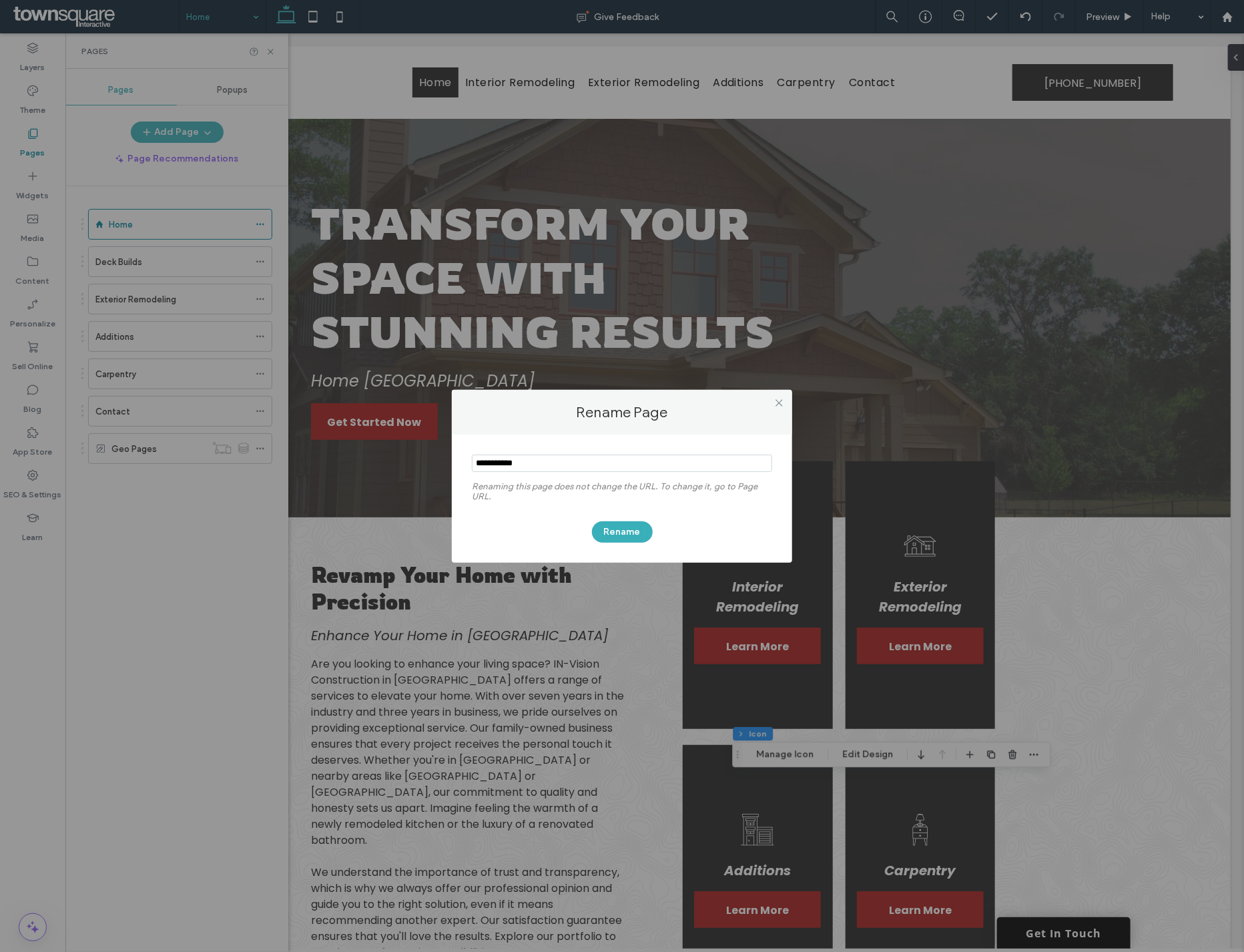
drag, startPoint x: 511, startPoint y: 465, endPoint x: 376, endPoint y: 465, distance: 135.0
click at [376, 465] on div "Rename Page Renaming this page does not change the URL. To change it, go to Pag…" at bounding box center [622, 476] width 1244 height 952
type input "**********"
click at [618, 525] on button "Rename" at bounding box center [622, 531] width 60 height 21
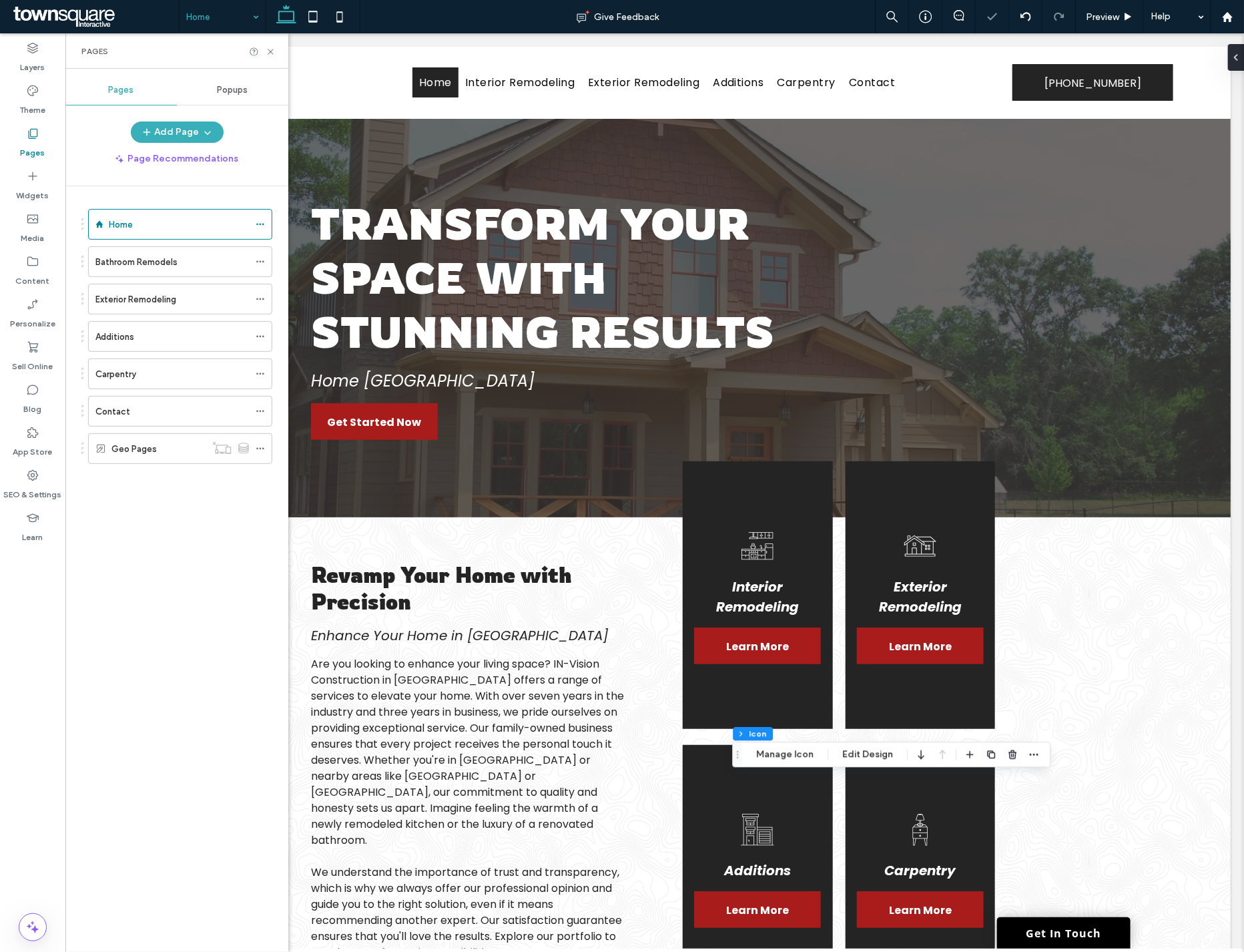
click at [172, 556] on div "Home Bathroom Remodels Exterior Remodeling Additions Carpentry Contact Geo Pages" at bounding box center [185, 566] width 207 height 759
click at [256, 260] on icon at bounding box center [260, 262] width 10 height 10
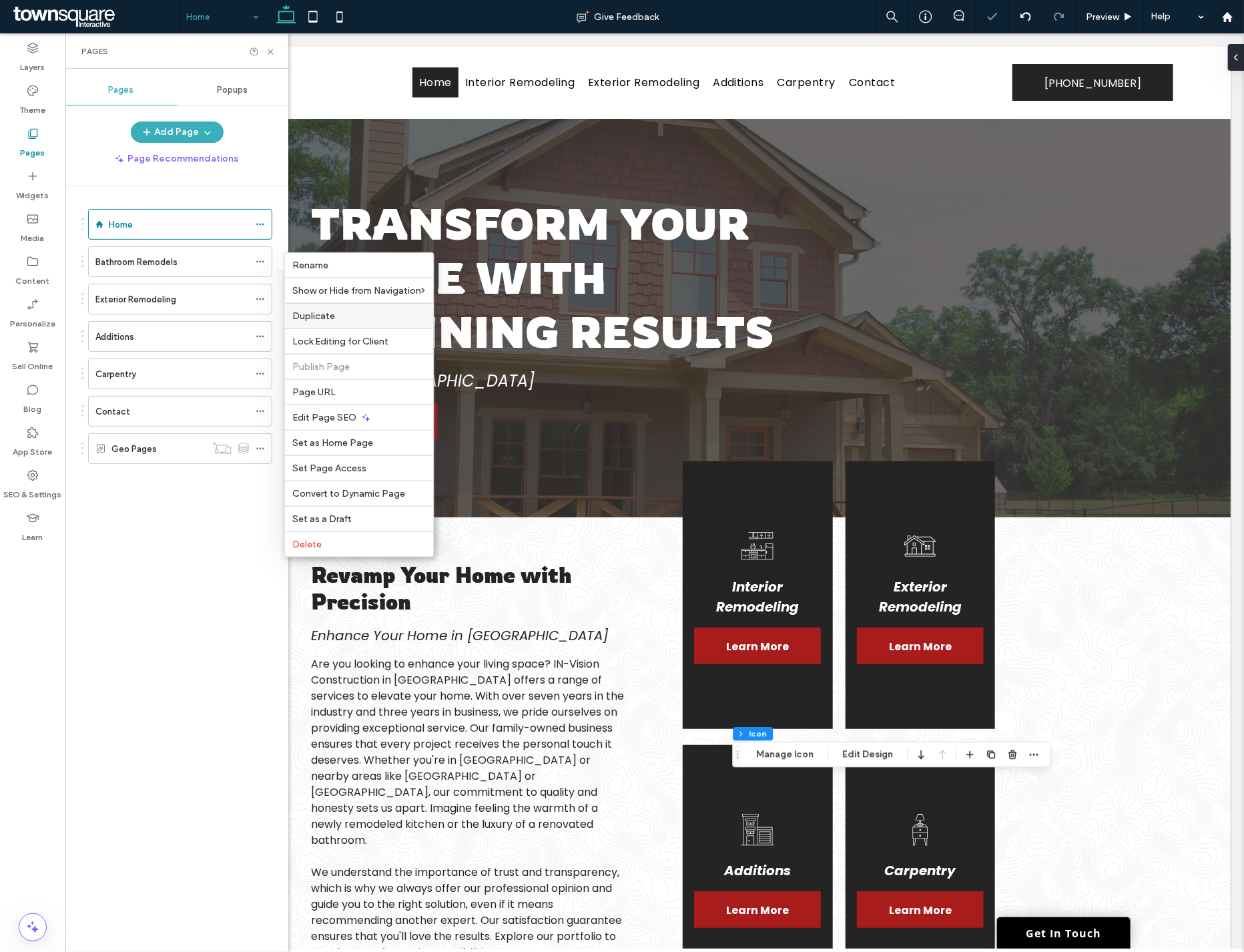
click at [346, 321] on label "Duplicate" at bounding box center [360, 315] width 133 height 11
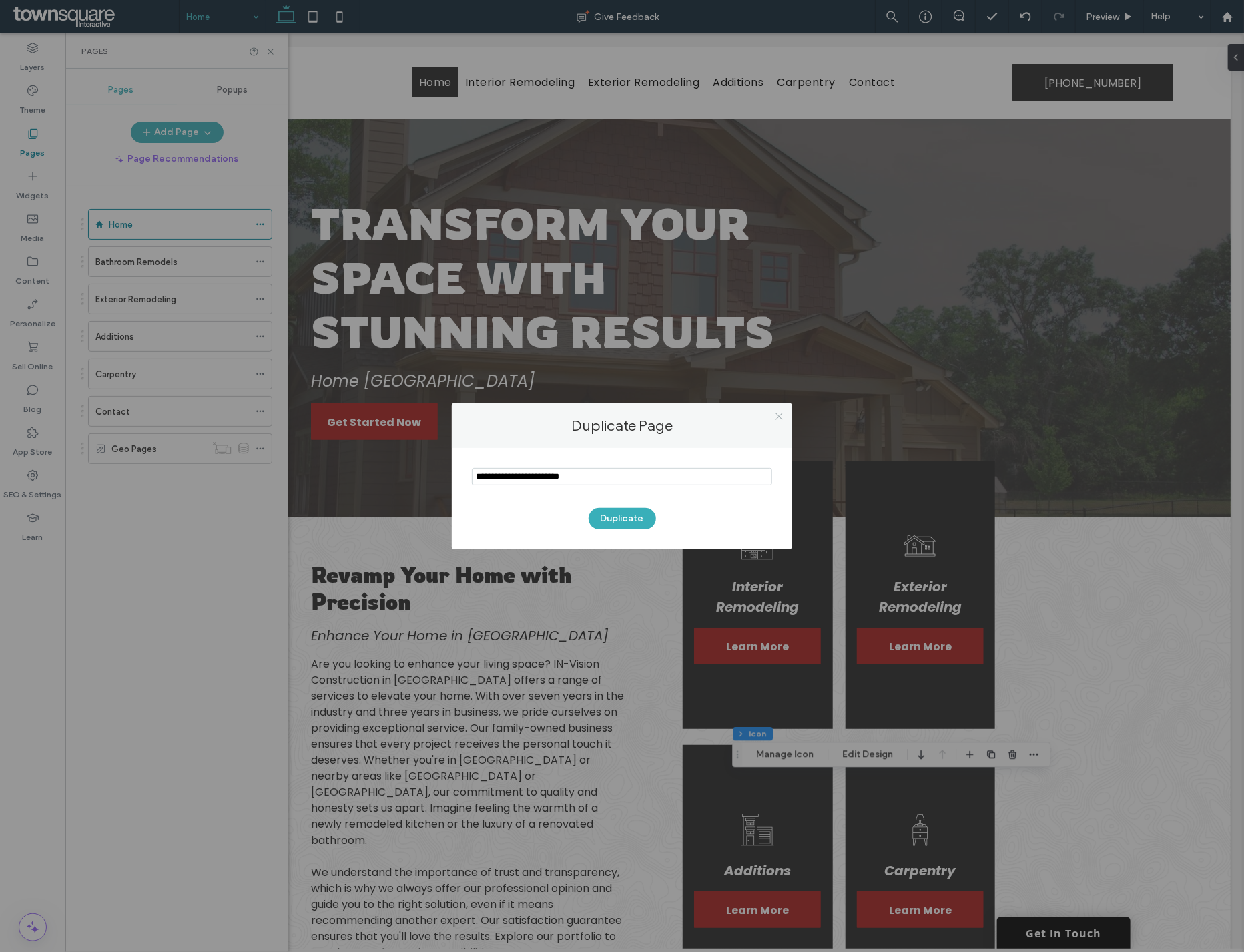
click at [779, 414] on icon at bounding box center [780, 416] width 10 height 10
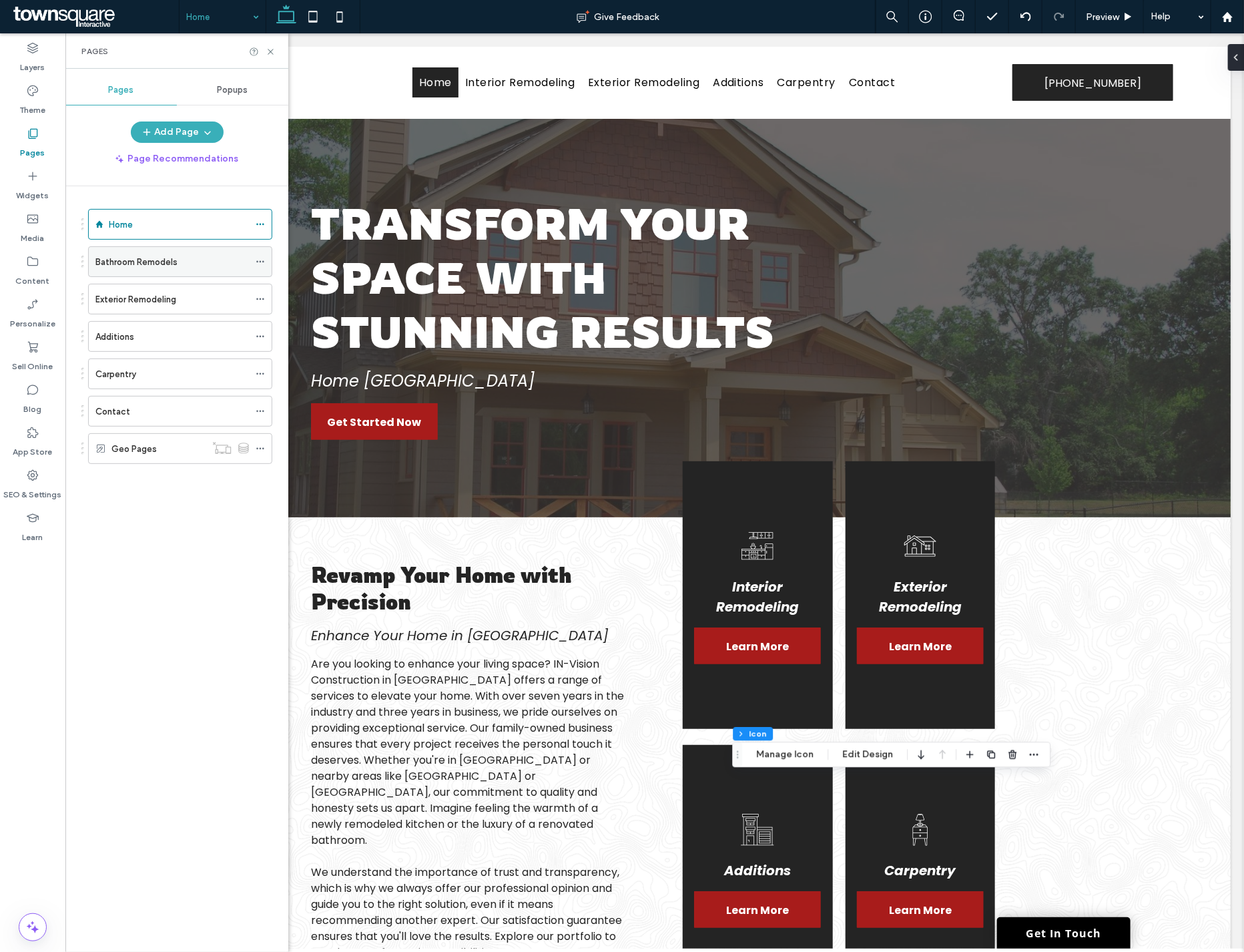
click at [261, 262] on use at bounding box center [260, 262] width 7 height 2
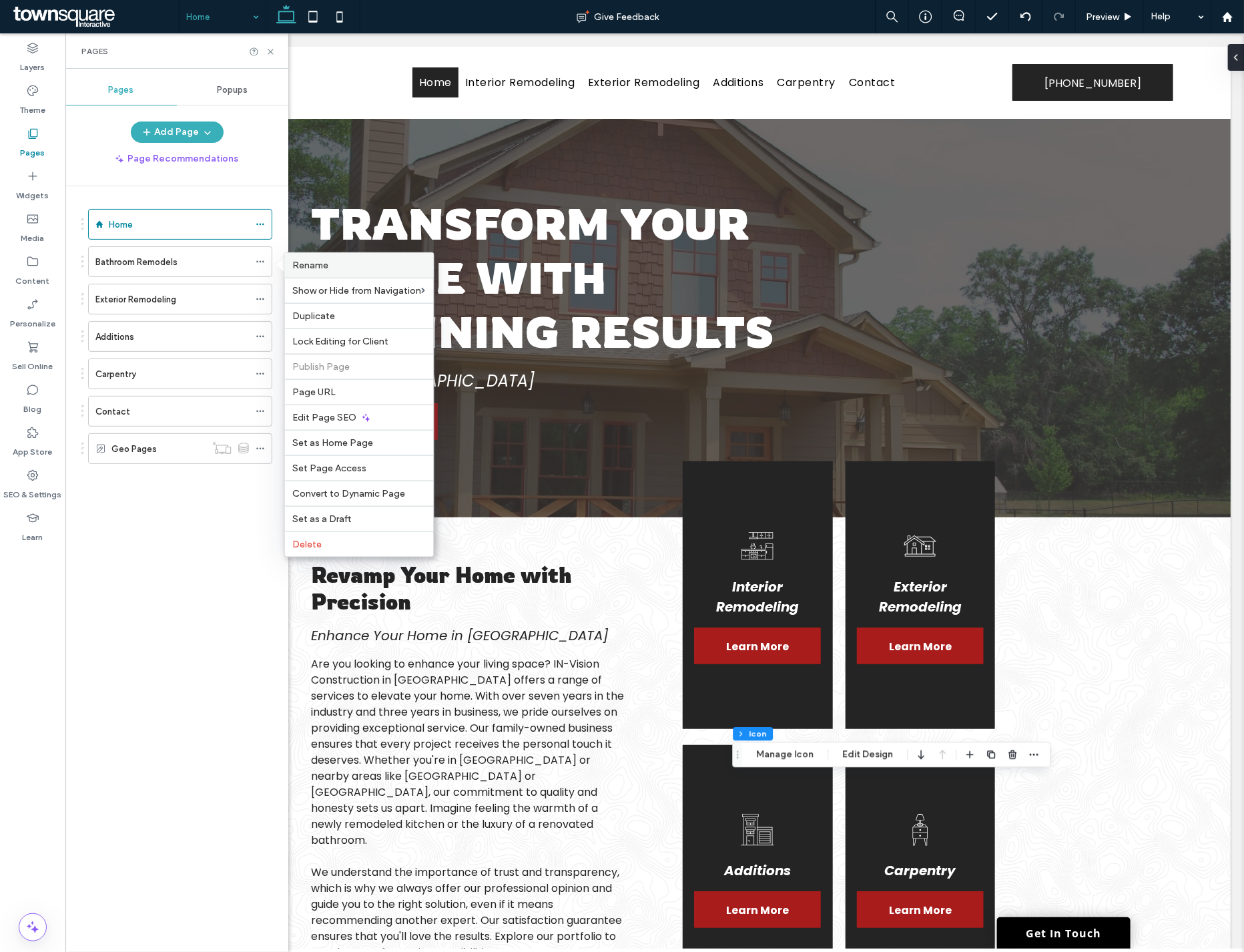
click at [321, 265] on span "Rename" at bounding box center [311, 265] width 36 height 11
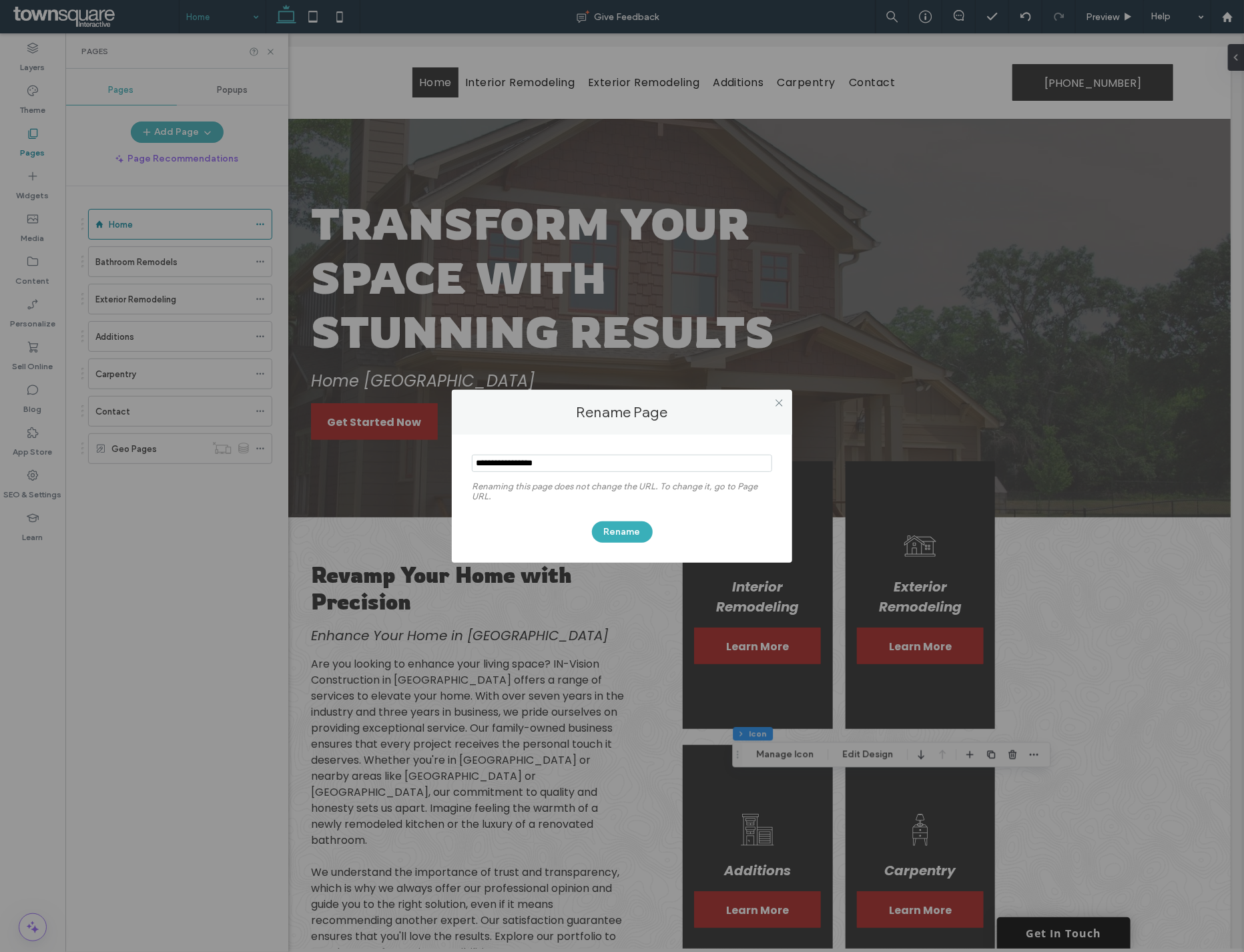
click at [598, 464] on input "notEmpty" at bounding box center [622, 463] width 301 height 18
type input "**********"
click at [609, 532] on button "Rename" at bounding box center [622, 531] width 60 height 21
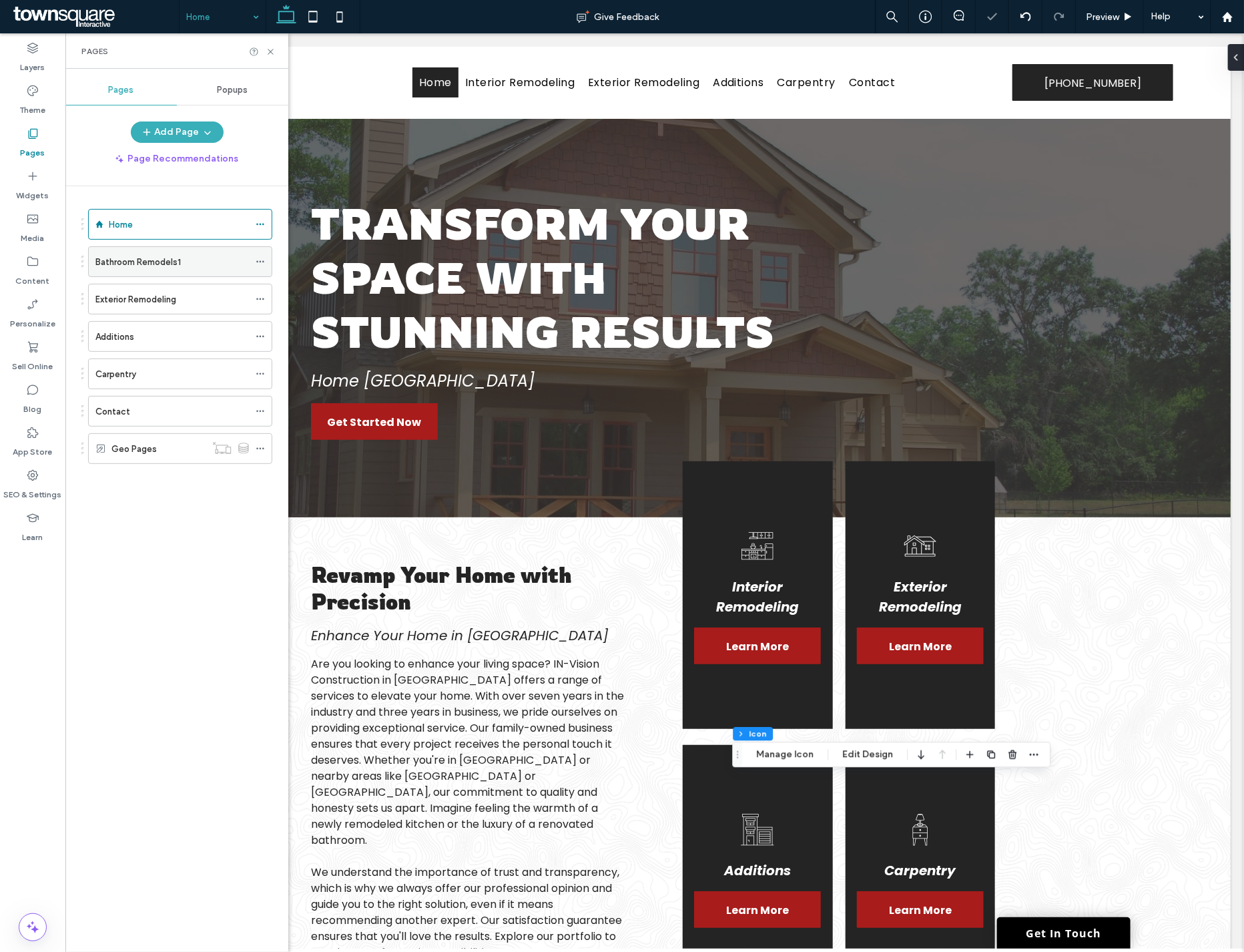
click at [264, 262] on use at bounding box center [260, 262] width 7 height 2
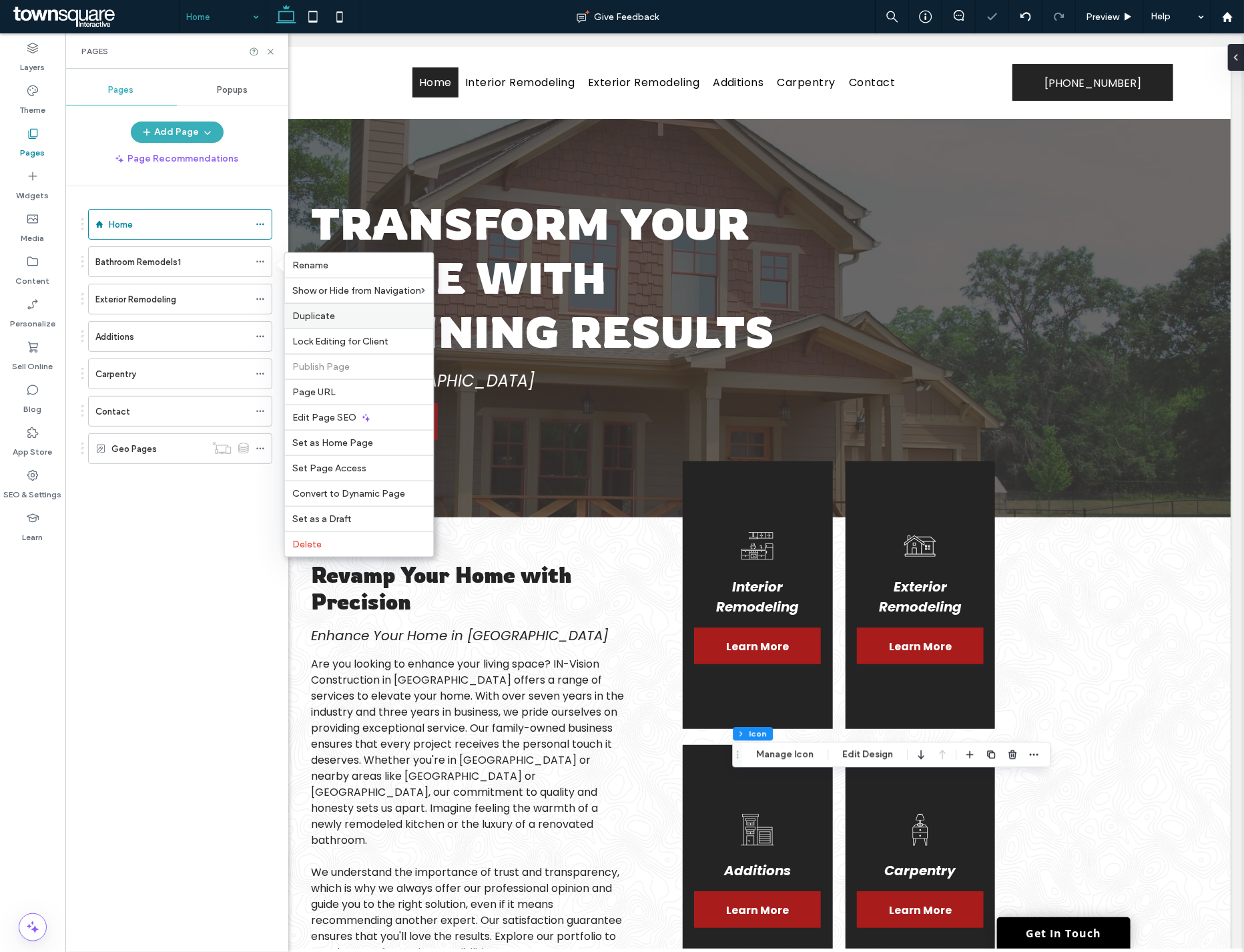
click at [341, 319] on label "Duplicate" at bounding box center [360, 315] width 133 height 11
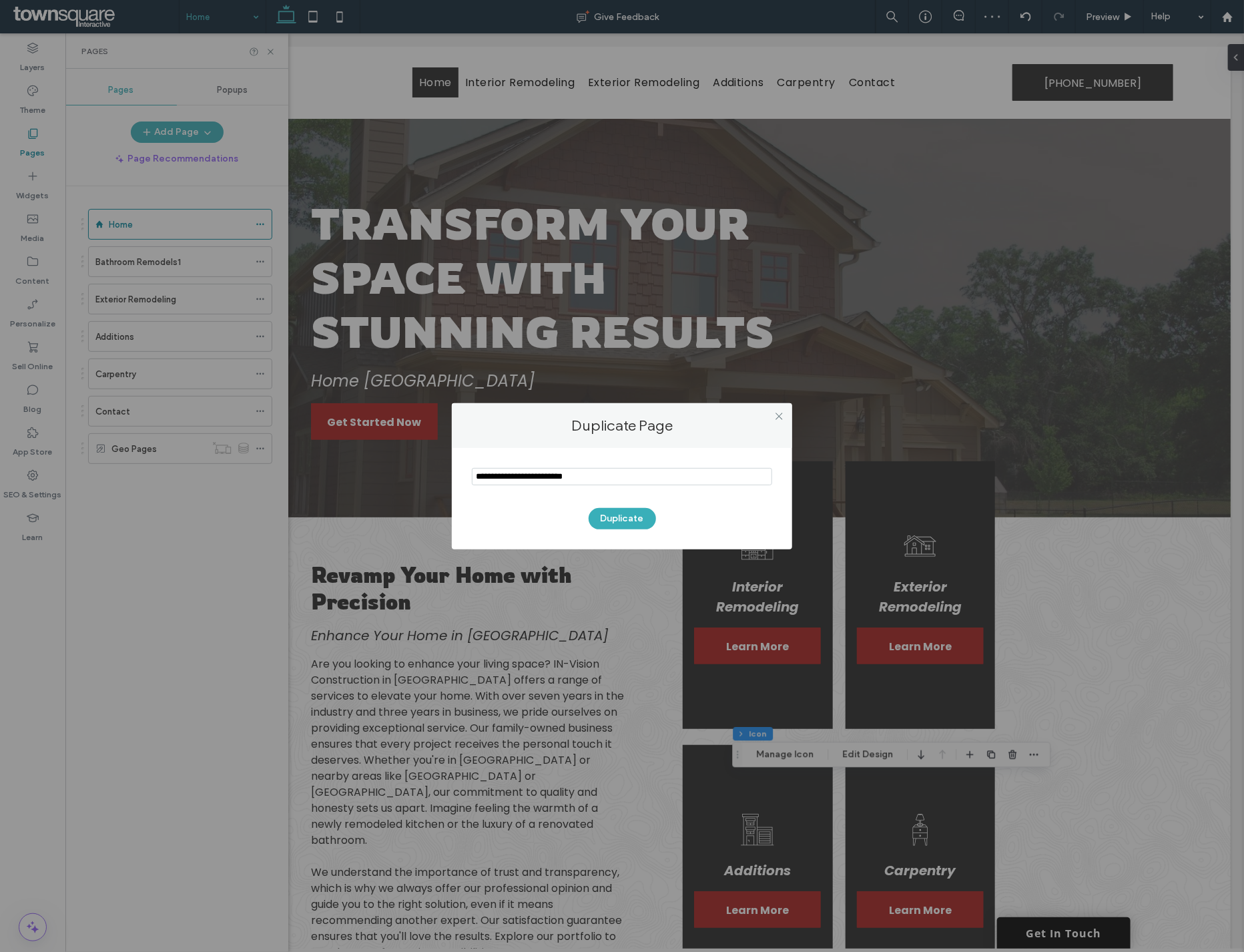
drag, startPoint x: 618, startPoint y: 479, endPoint x: 355, endPoint y: 478, distance: 263.0
click at [355, 478] on div "Duplicate Page Duplicate" at bounding box center [622, 476] width 1244 height 952
type input "**********"
click at [629, 515] on button "Duplicate" at bounding box center [622, 518] width 67 height 21
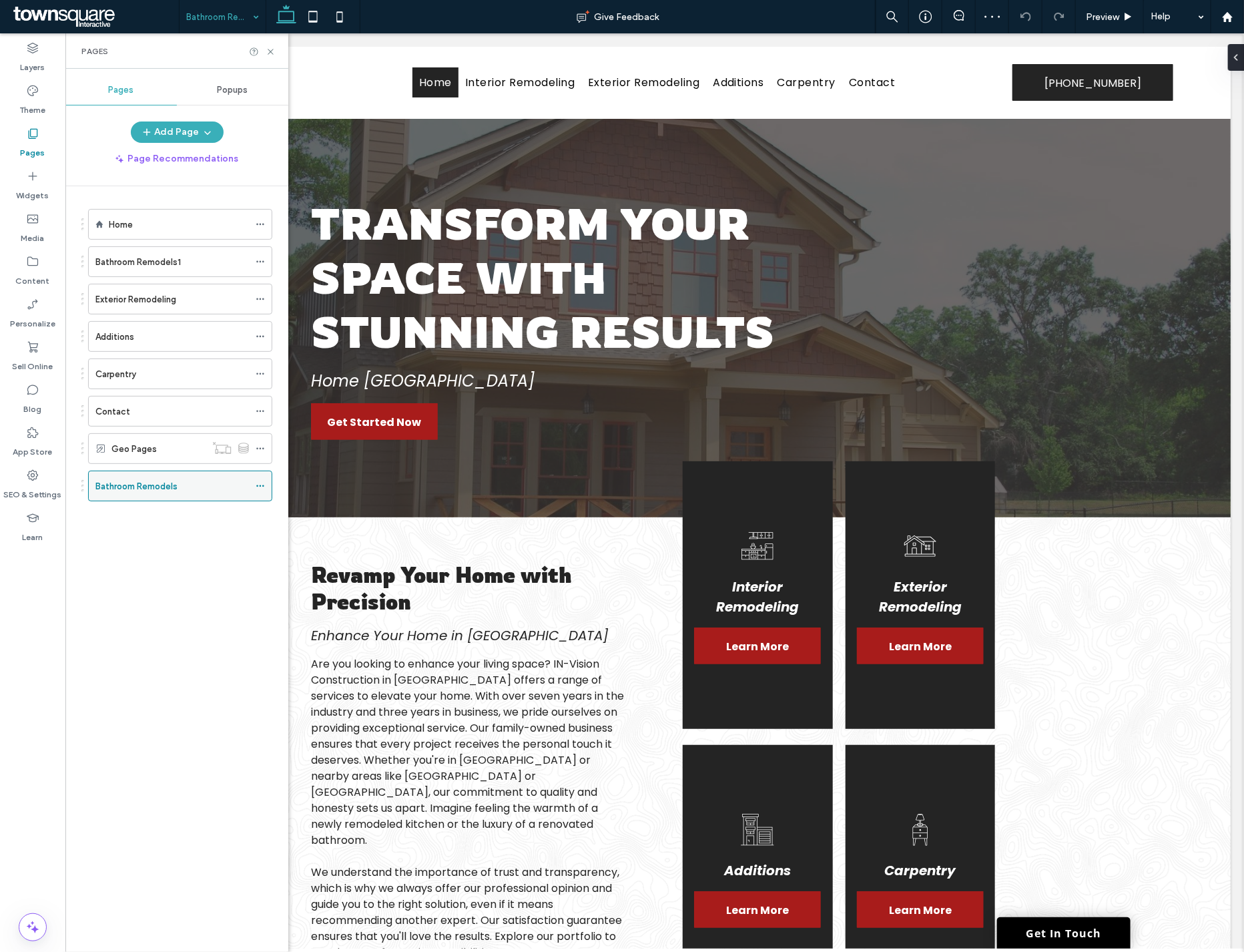
click at [264, 486] on use at bounding box center [260, 486] width 7 height 2
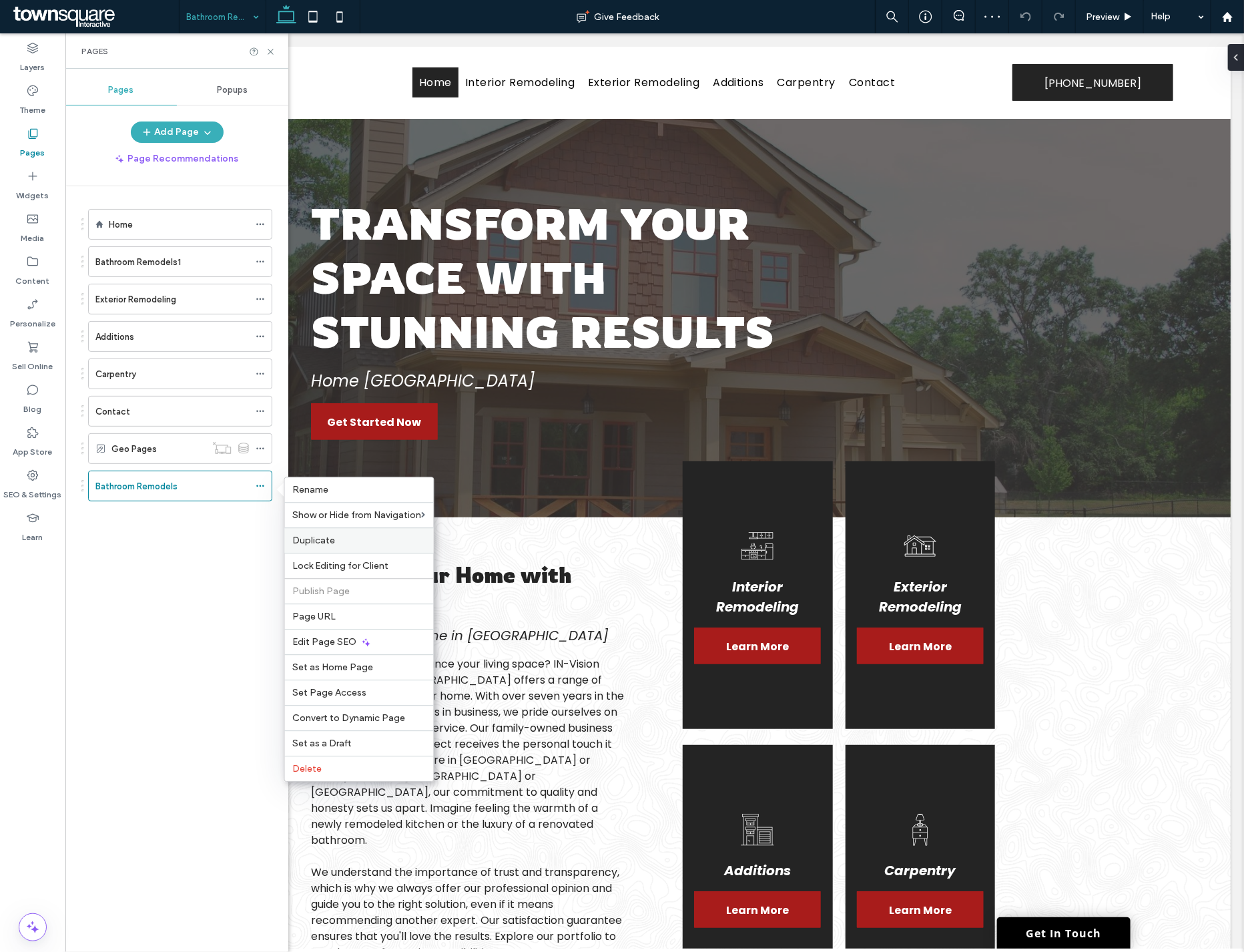
click at [343, 535] on label "Duplicate" at bounding box center [360, 540] width 133 height 11
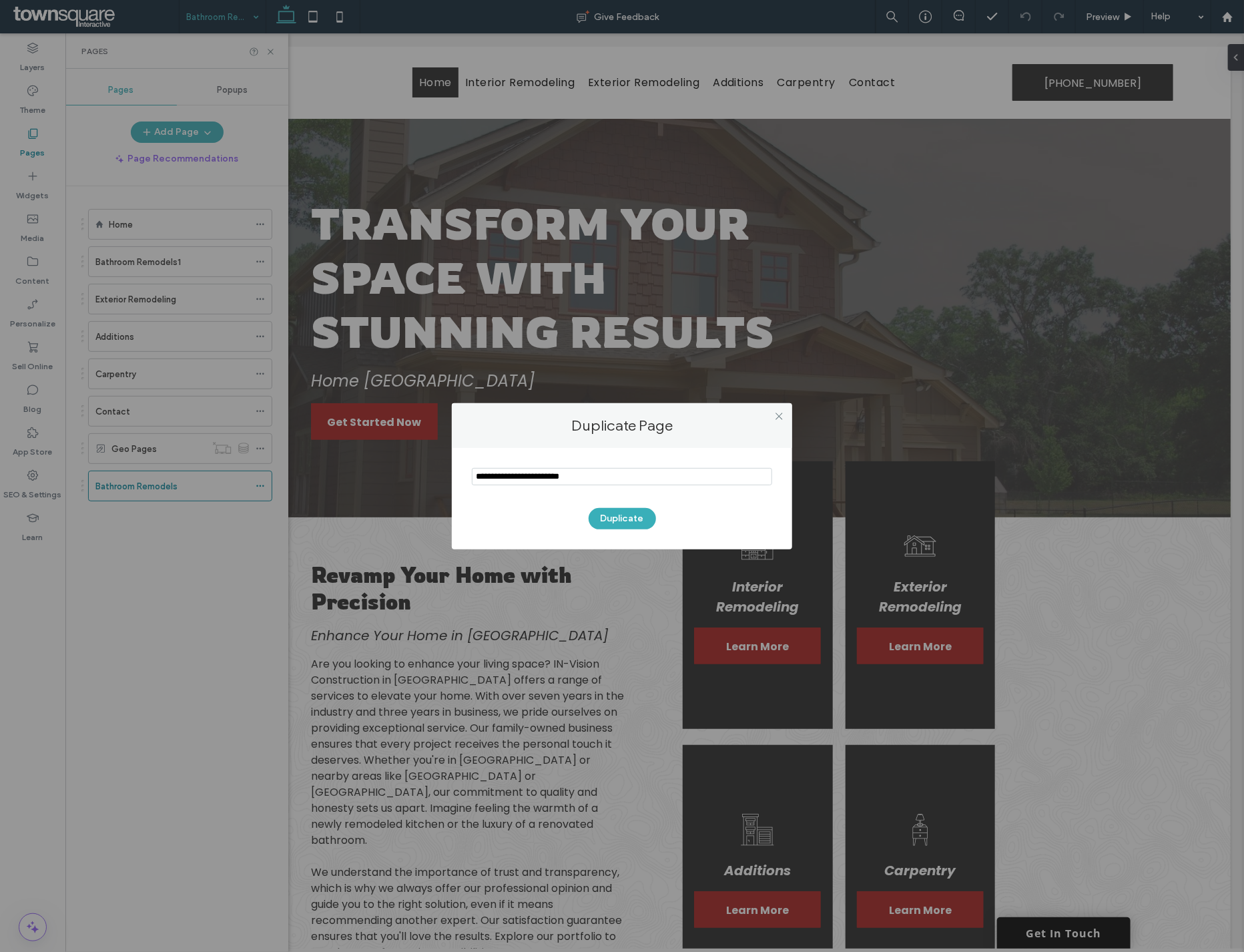
drag, startPoint x: 573, startPoint y: 478, endPoint x: 429, endPoint y: 474, distance: 144.1
click at [429, 474] on div "Duplicate Page Duplicate" at bounding box center [622, 476] width 1244 height 952
type input "**********"
click at [634, 515] on button "Duplicate" at bounding box center [622, 518] width 67 height 21
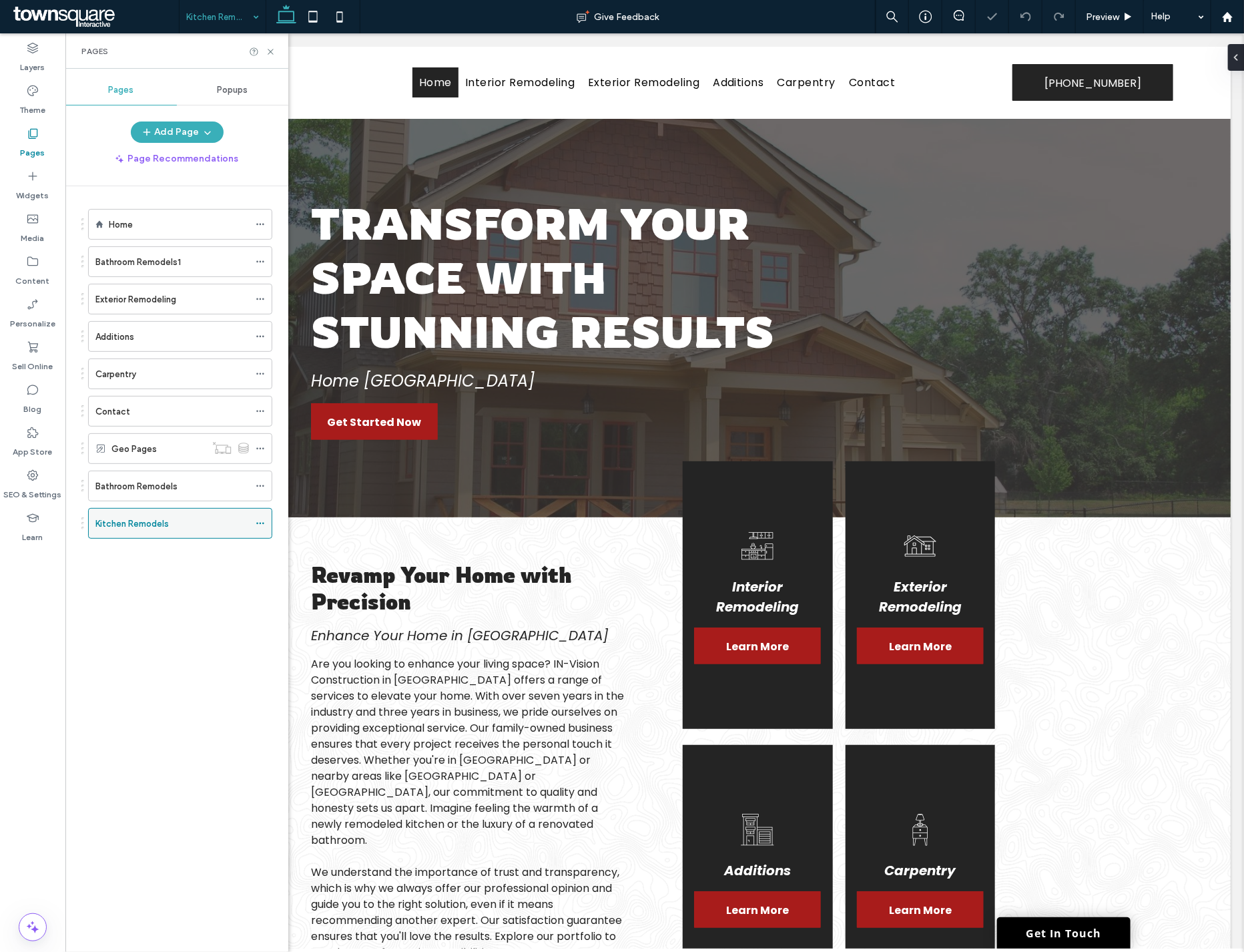
click at [261, 522] on icon at bounding box center [260, 523] width 10 height 10
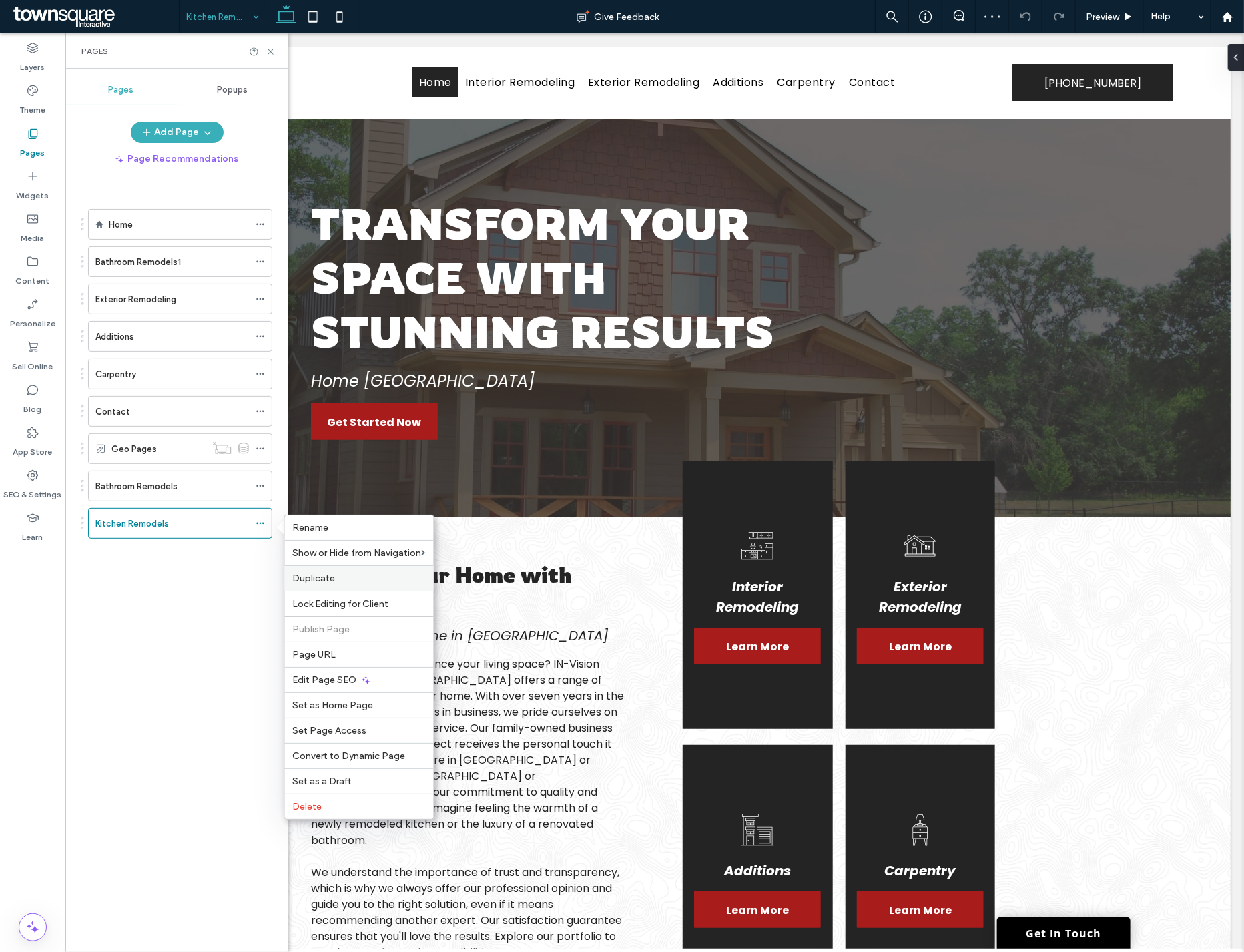
click at [334, 577] on span "Duplicate" at bounding box center [315, 578] width 43 height 11
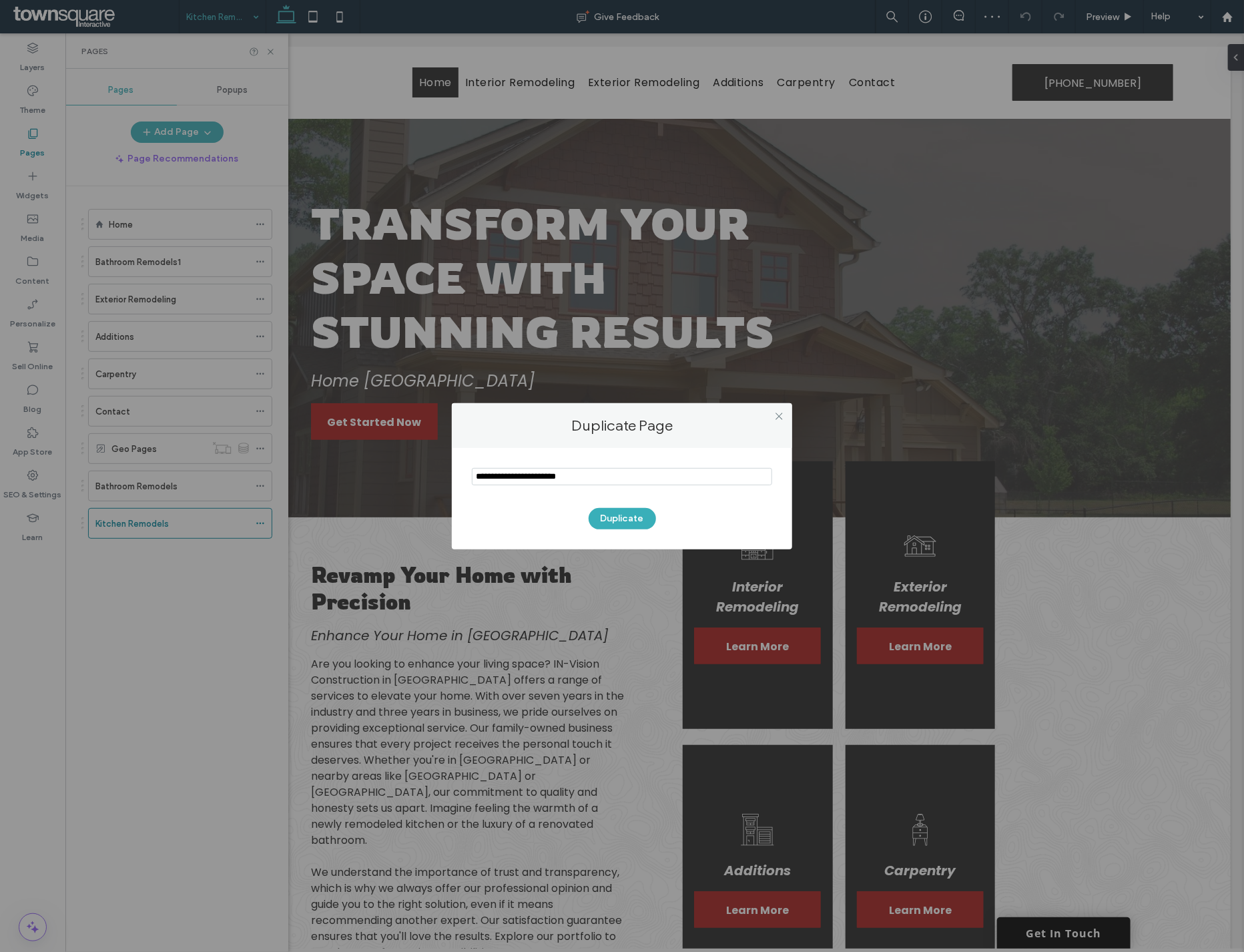
drag, startPoint x: 442, startPoint y: 482, endPoint x: 431, endPoint y: 486, distance: 11.7
click at [408, 483] on div "Duplicate Page Duplicate" at bounding box center [622, 476] width 1244 height 952
type input "**********"
click at [626, 519] on button "Duplicate" at bounding box center [622, 518] width 67 height 21
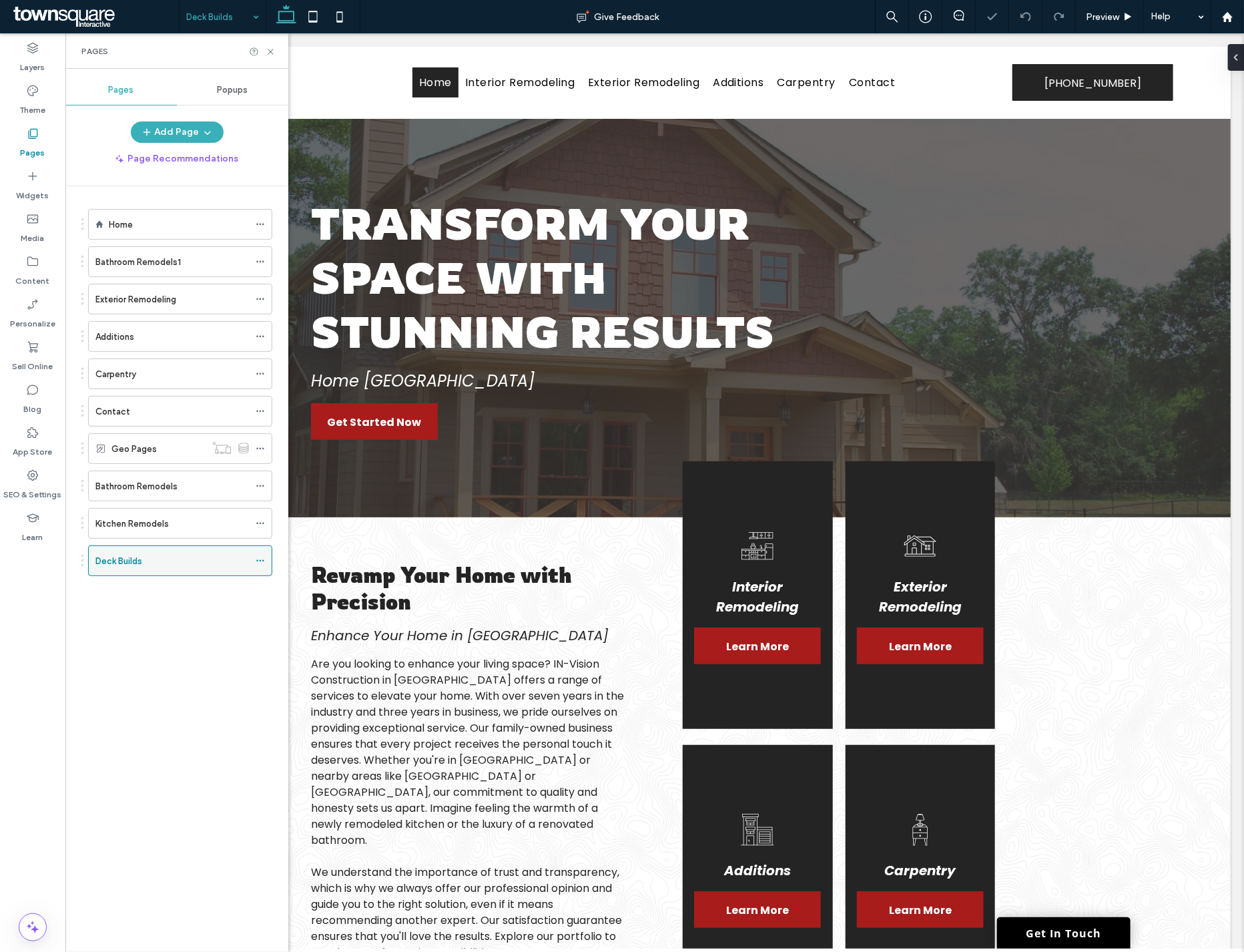
click at [258, 561] on icon at bounding box center [260, 561] width 10 height 10
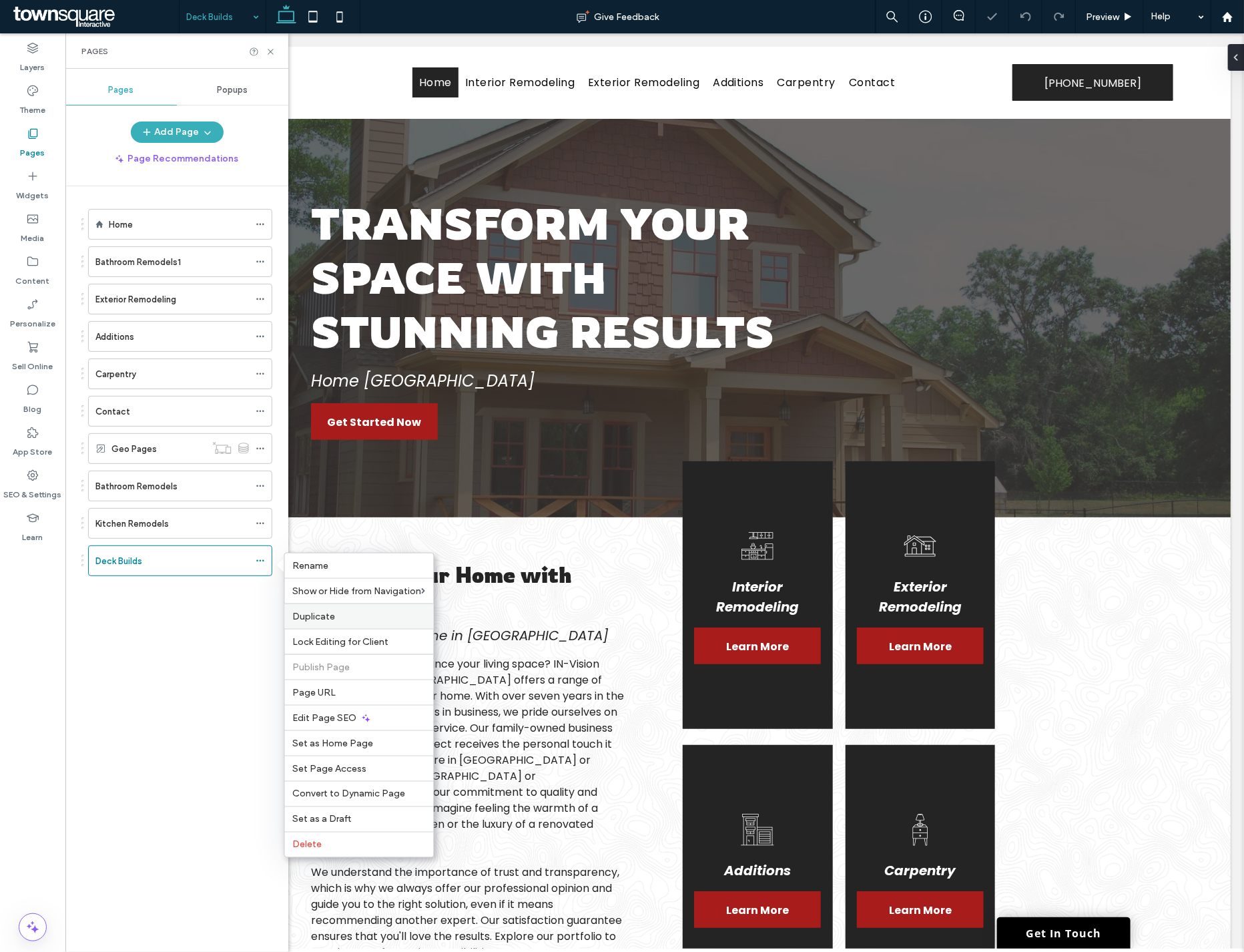
click at [365, 617] on label "Duplicate" at bounding box center [360, 616] width 133 height 11
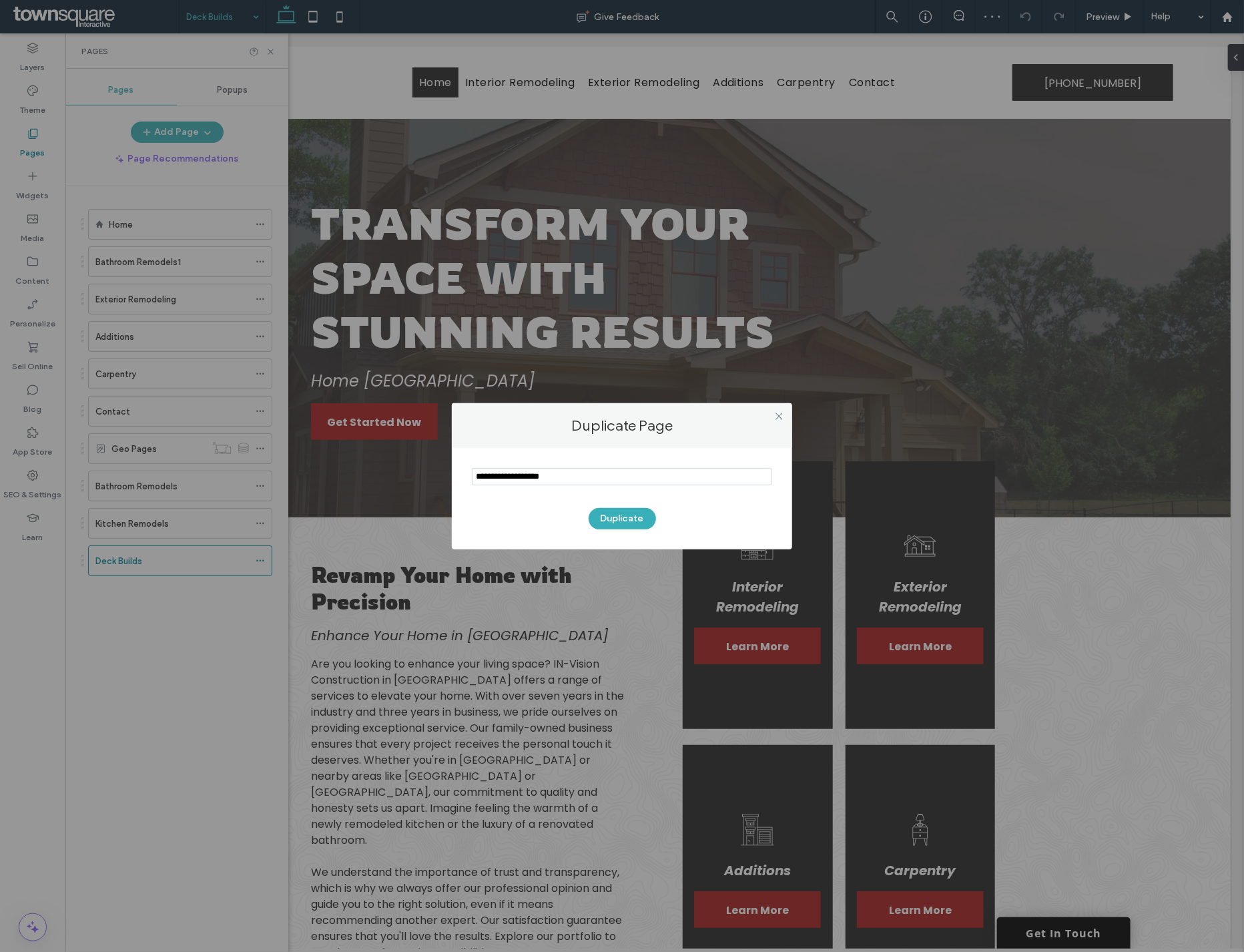
drag, startPoint x: 572, startPoint y: 477, endPoint x: 357, endPoint y: 478, distance: 215.0
click at [357, 478] on div "Duplicate Page Duplicate" at bounding box center [622, 476] width 1244 height 952
type input "********"
click at [623, 511] on button "Duplicate" at bounding box center [622, 518] width 67 height 21
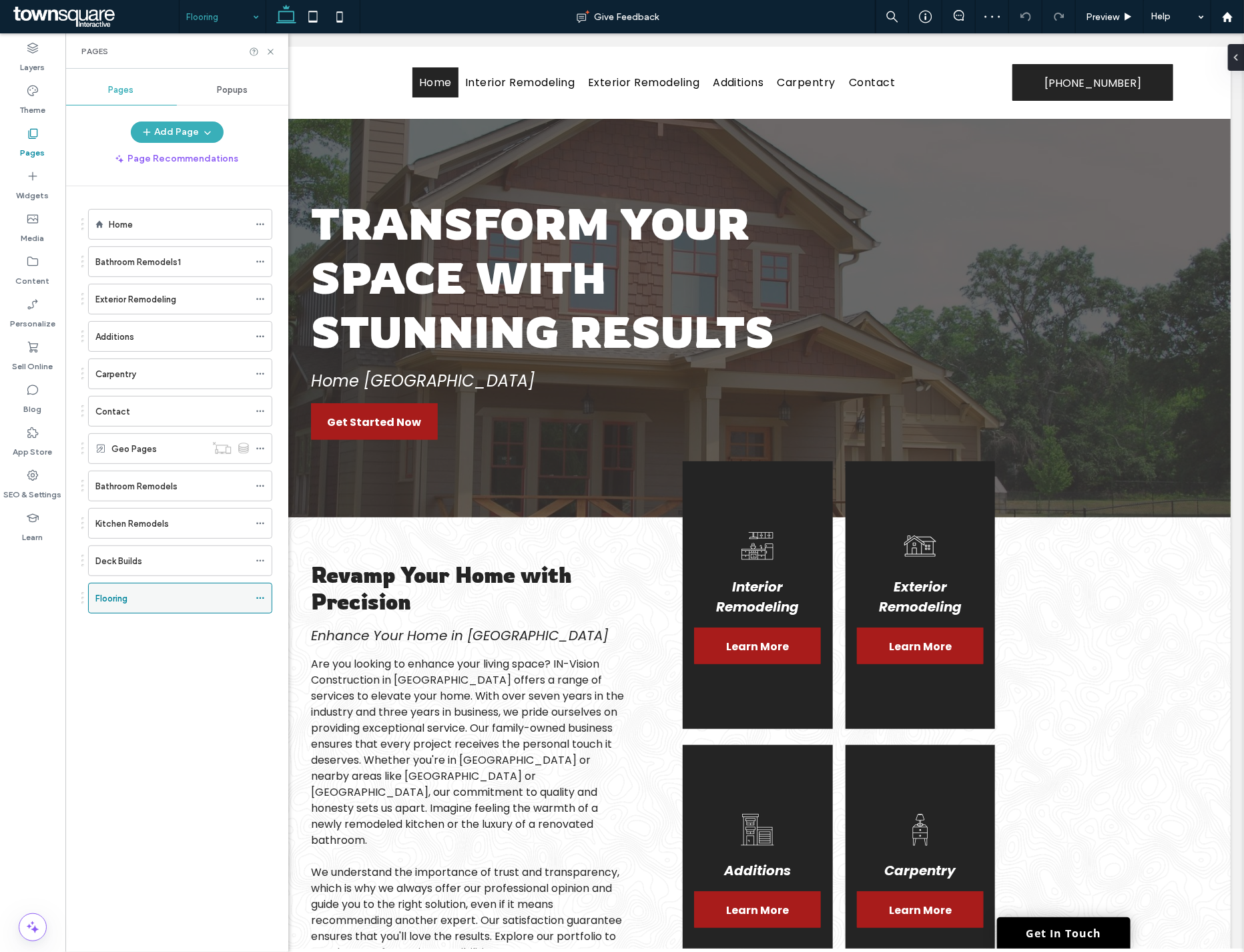
click at [257, 599] on use at bounding box center [260, 598] width 7 height 2
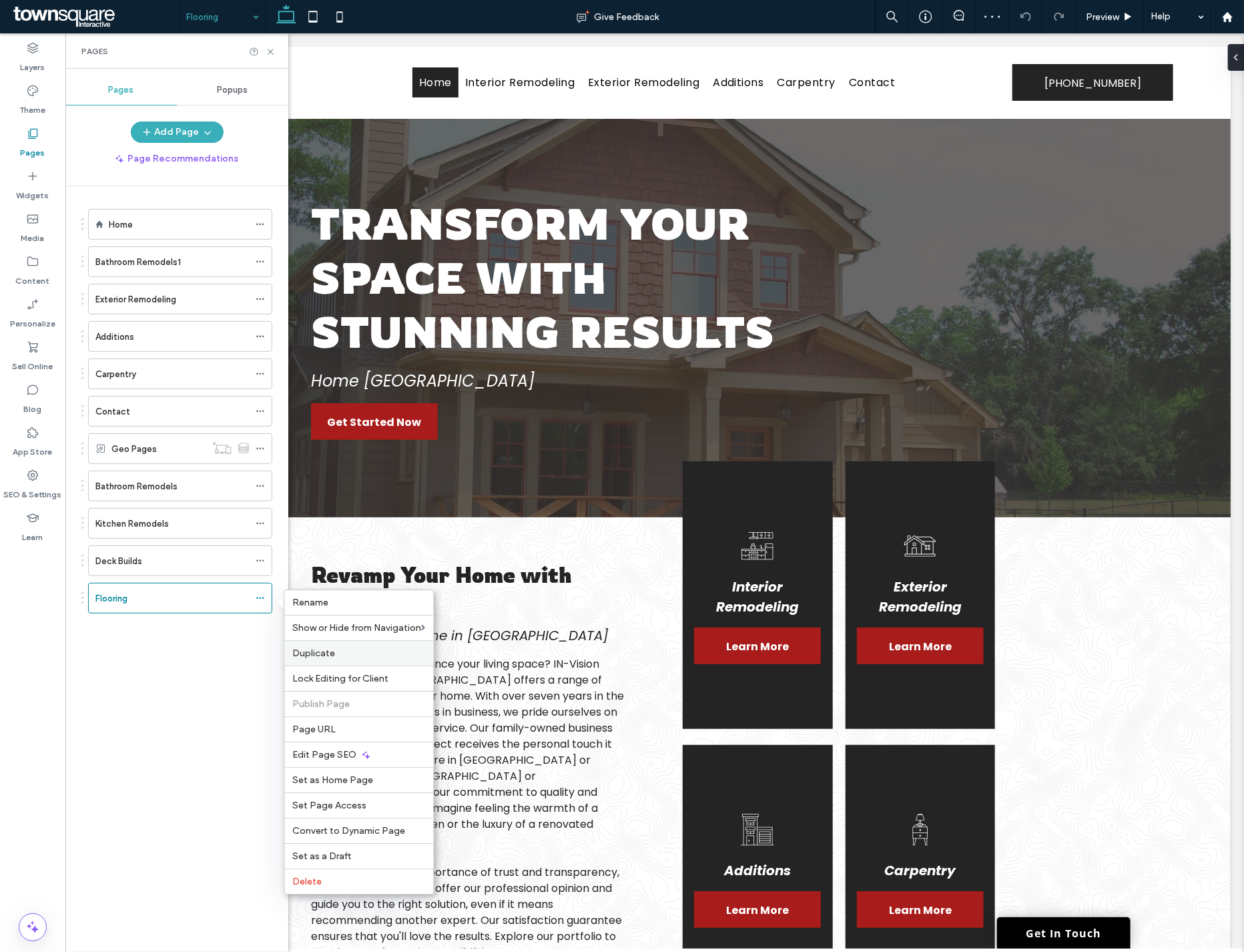
click at [337, 649] on label "Duplicate" at bounding box center [360, 653] width 133 height 11
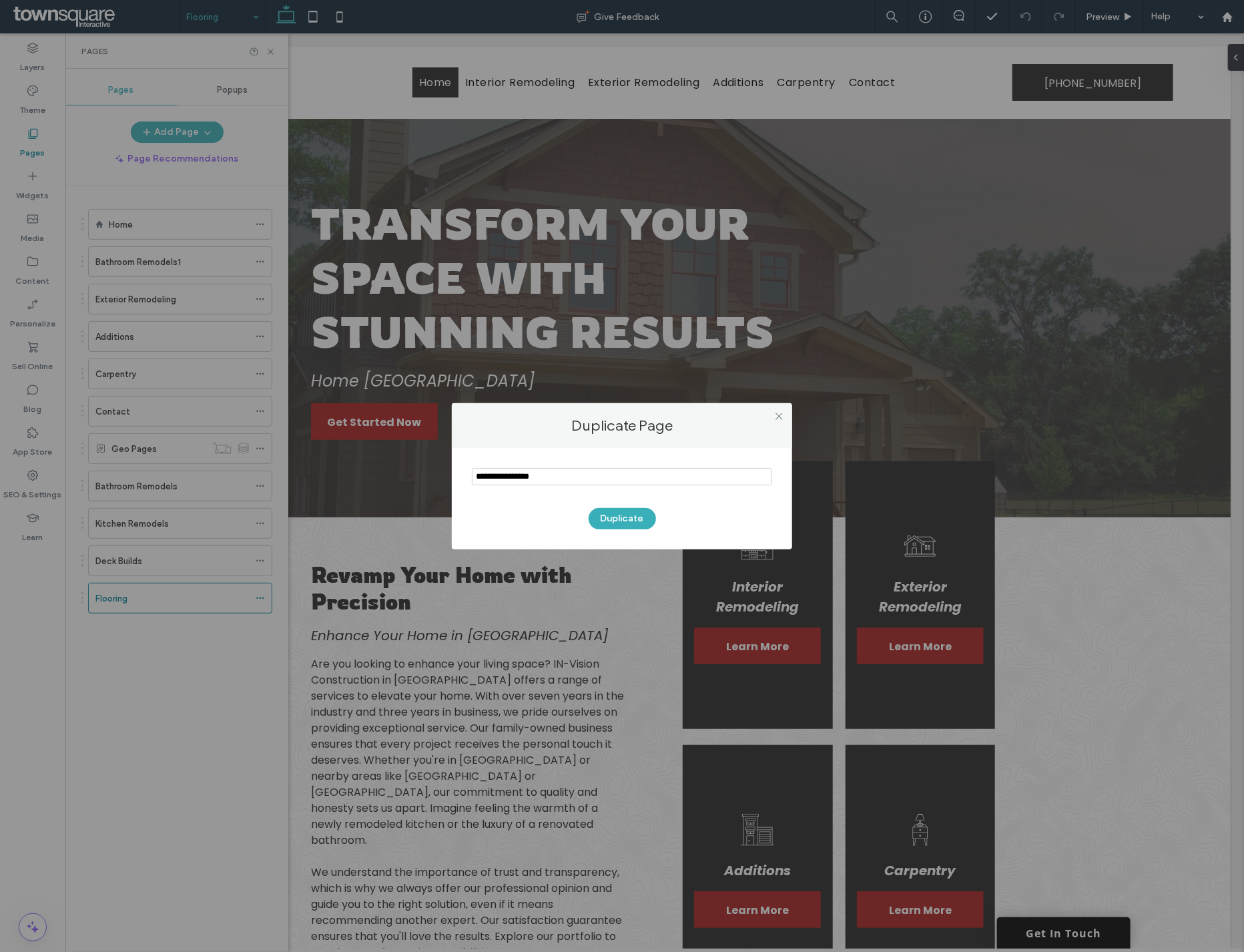
drag, startPoint x: 549, startPoint y: 482, endPoint x: 374, endPoint y: 483, distance: 175.0
click at [368, 483] on div "Duplicate Page Duplicate" at bounding box center [622, 476] width 1244 height 952
type input "*******"
click at [635, 506] on div "Duplicate" at bounding box center [622, 511] width 301 height 35
click at [629, 515] on button "Duplicate" at bounding box center [622, 518] width 67 height 21
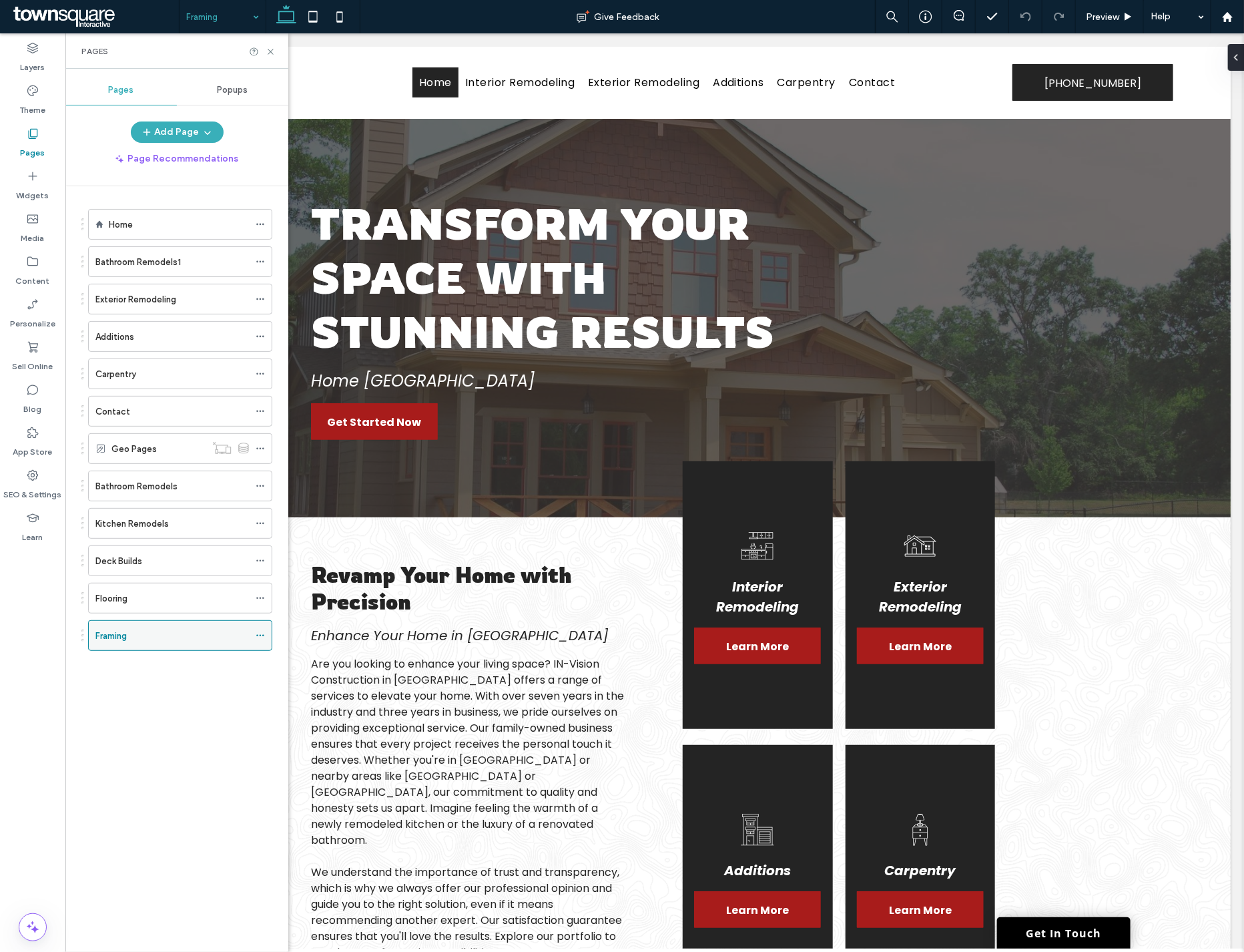
click at [257, 638] on icon at bounding box center [260, 635] width 10 height 10
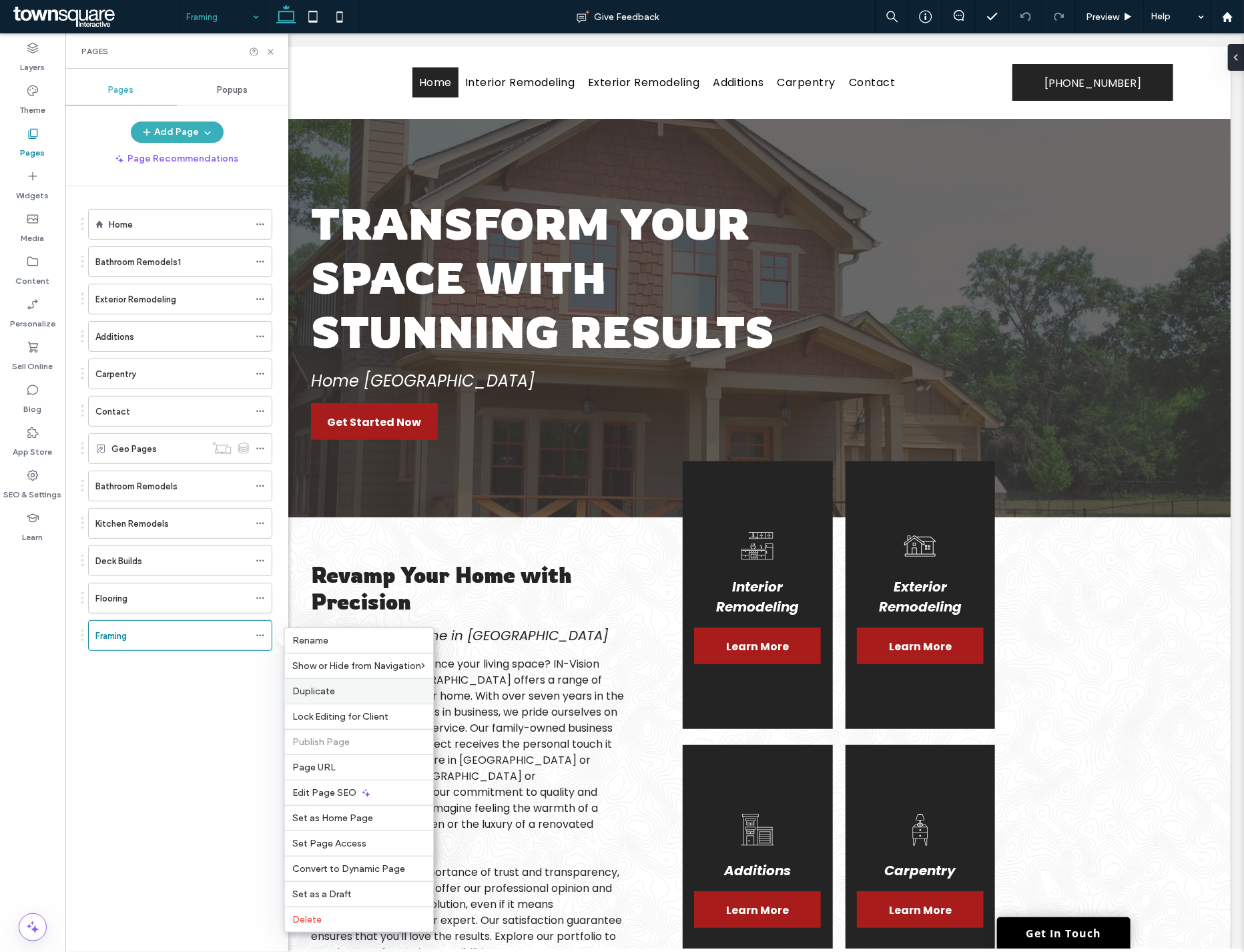
click at [343, 690] on label "Duplicate" at bounding box center [360, 690] width 133 height 11
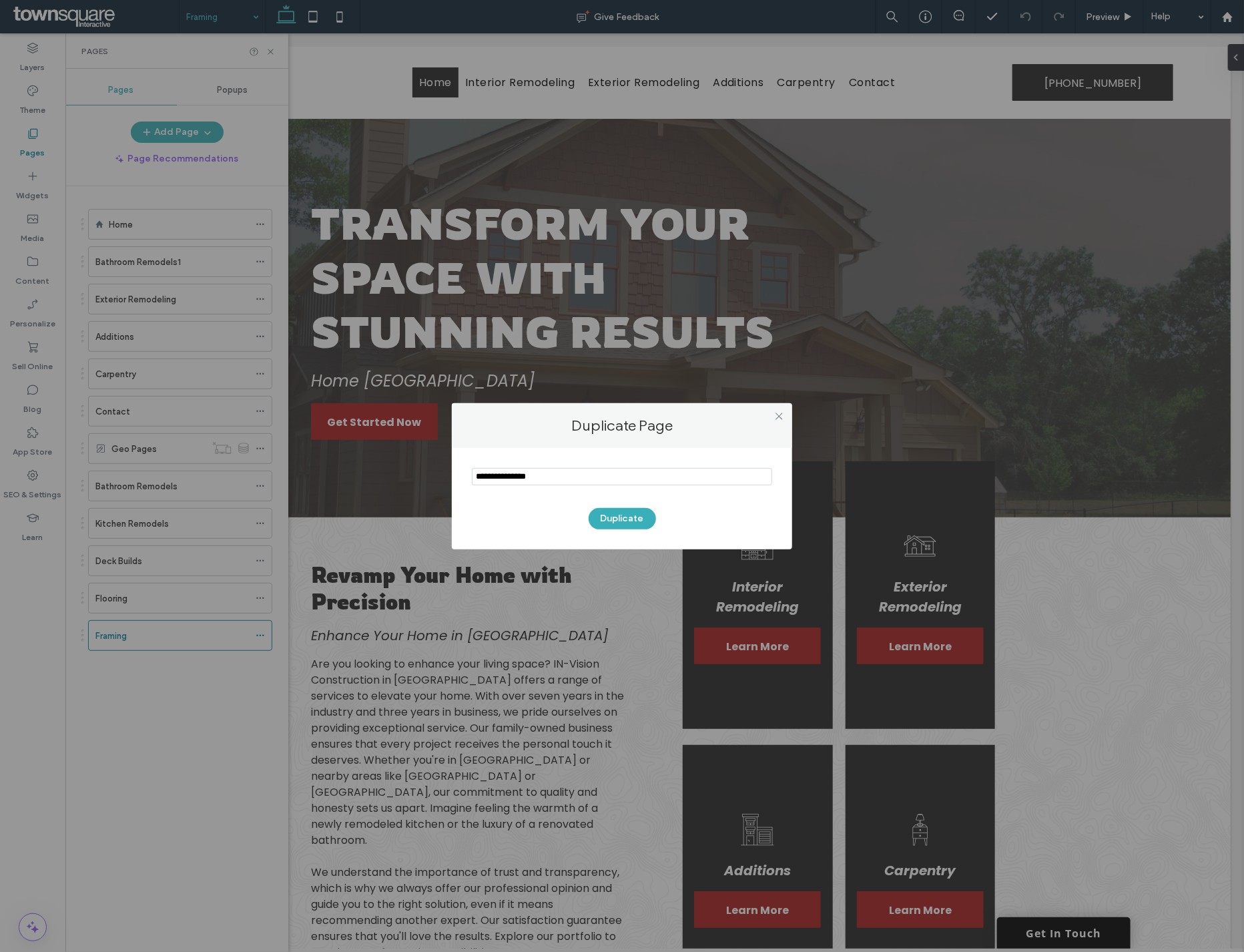
drag, startPoint x: 545, startPoint y: 477, endPoint x: 470, endPoint y: 480, distance: 75.1
click at [369, 475] on div "Duplicate Page Duplicate" at bounding box center [622, 476] width 1244 height 952
type input "**********"
click at [632, 516] on button "Duplicate" at bounding box center [622, 518] width 67 height 21
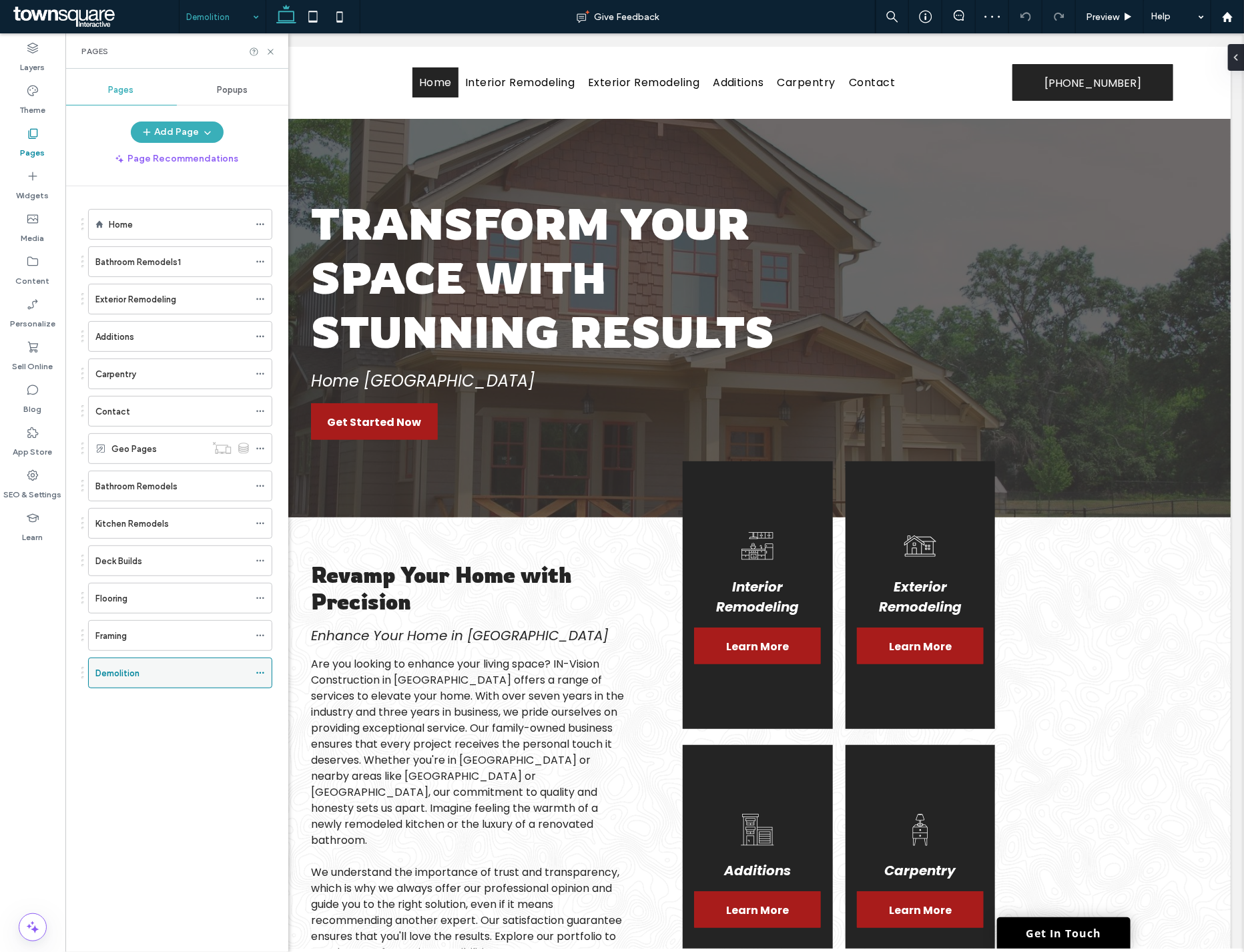
click at [259, 676] on icon at bounding box center [260, 673] width 10 height 10
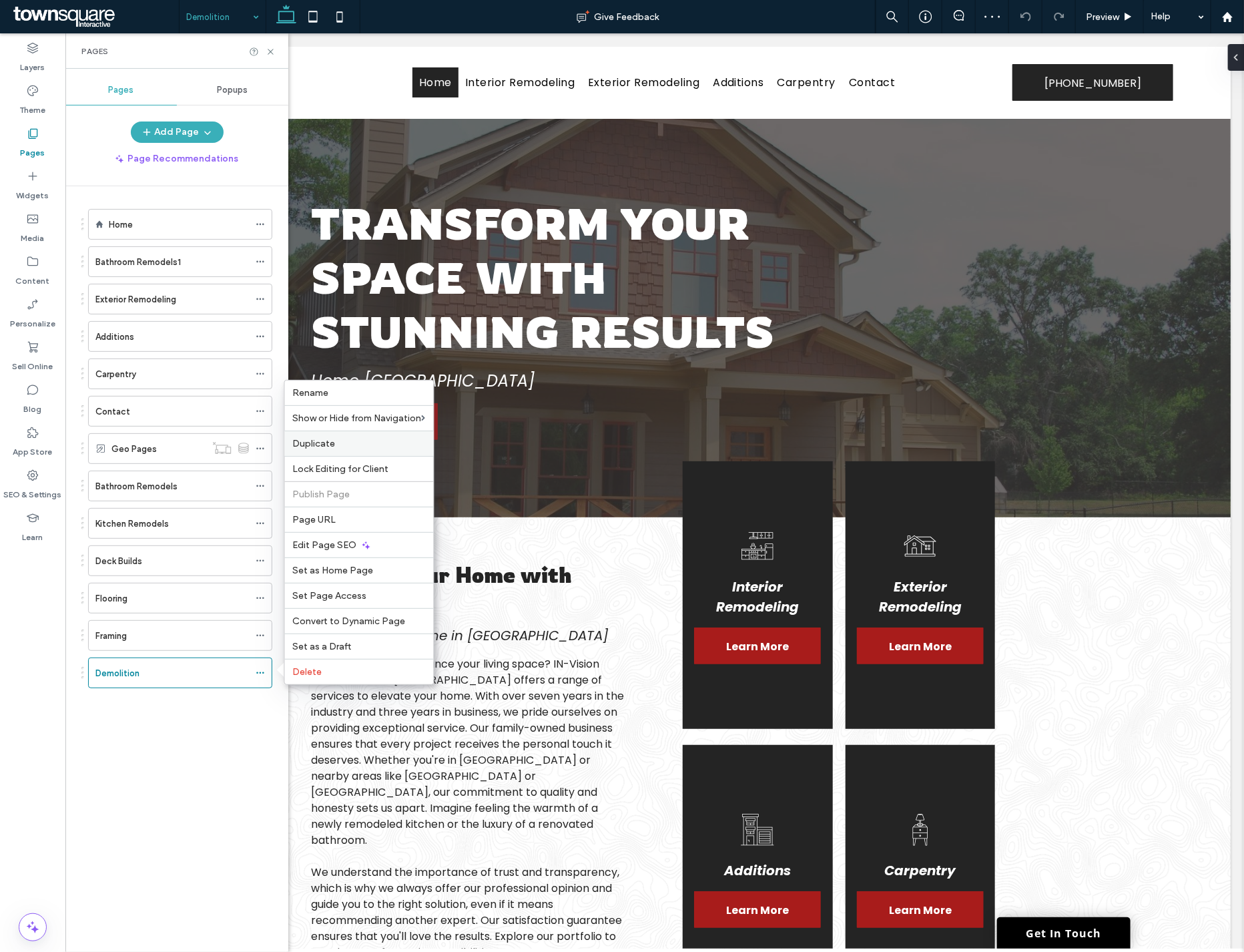
click at [355, 449] on label "Duplicate" at bounding box center [360, 443] width 133 height 11
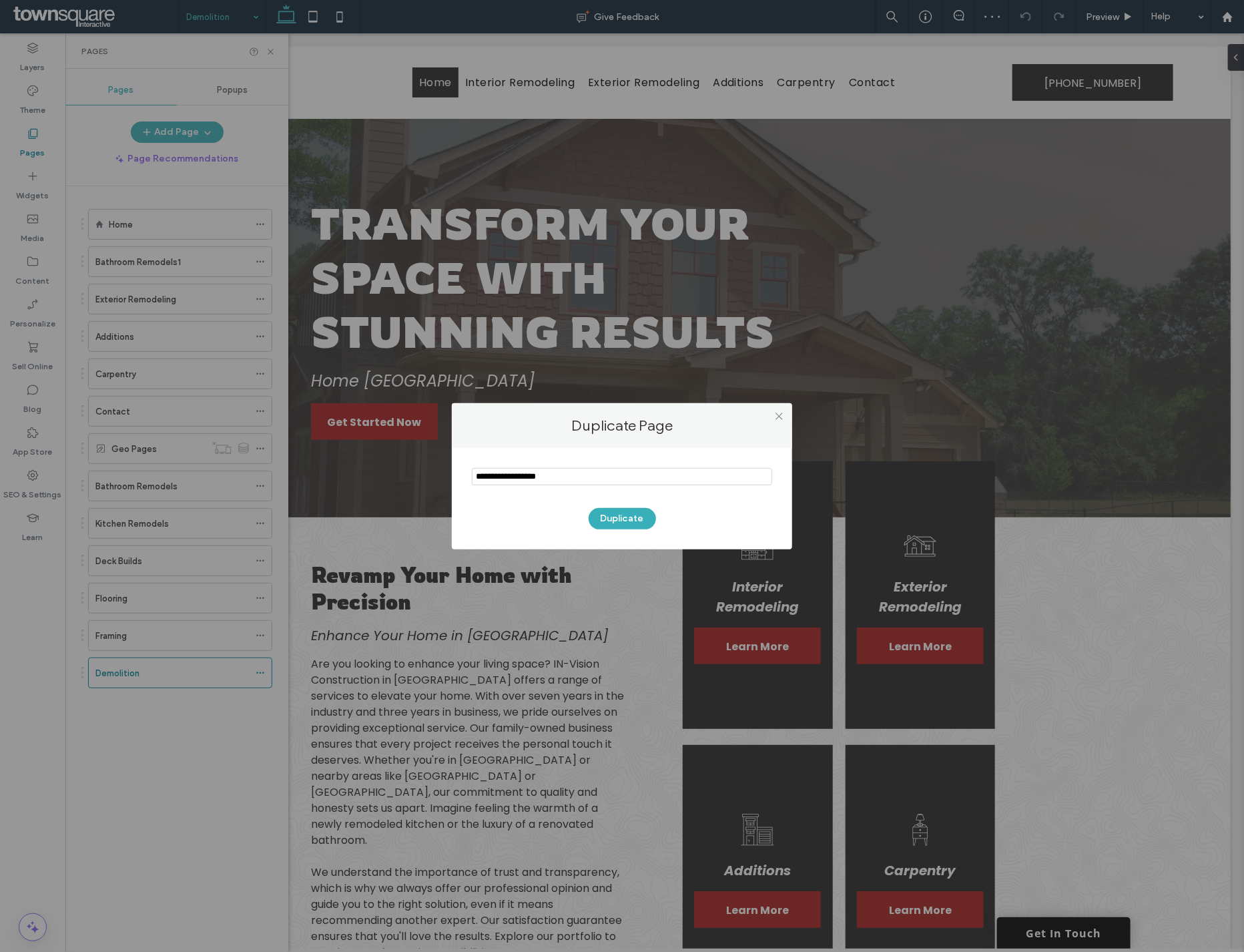
drag, startPoint x: 531, startPoint y: 478, endPoint x: 269, endPoint y: 474, distance: 262.0
click at [265, 474] on div "Duplicate Page Duplicate" at bounding box center [622, 476] width 1244 height 952
type input "**********"
drag, startPoint x: 616, startPoint y: 516, endPoint x: 595, endPoint y: 523, distance: 22.1
click at [614, 516] on button "Duplicate" at bounding box center [622, 518] width 67 height 21
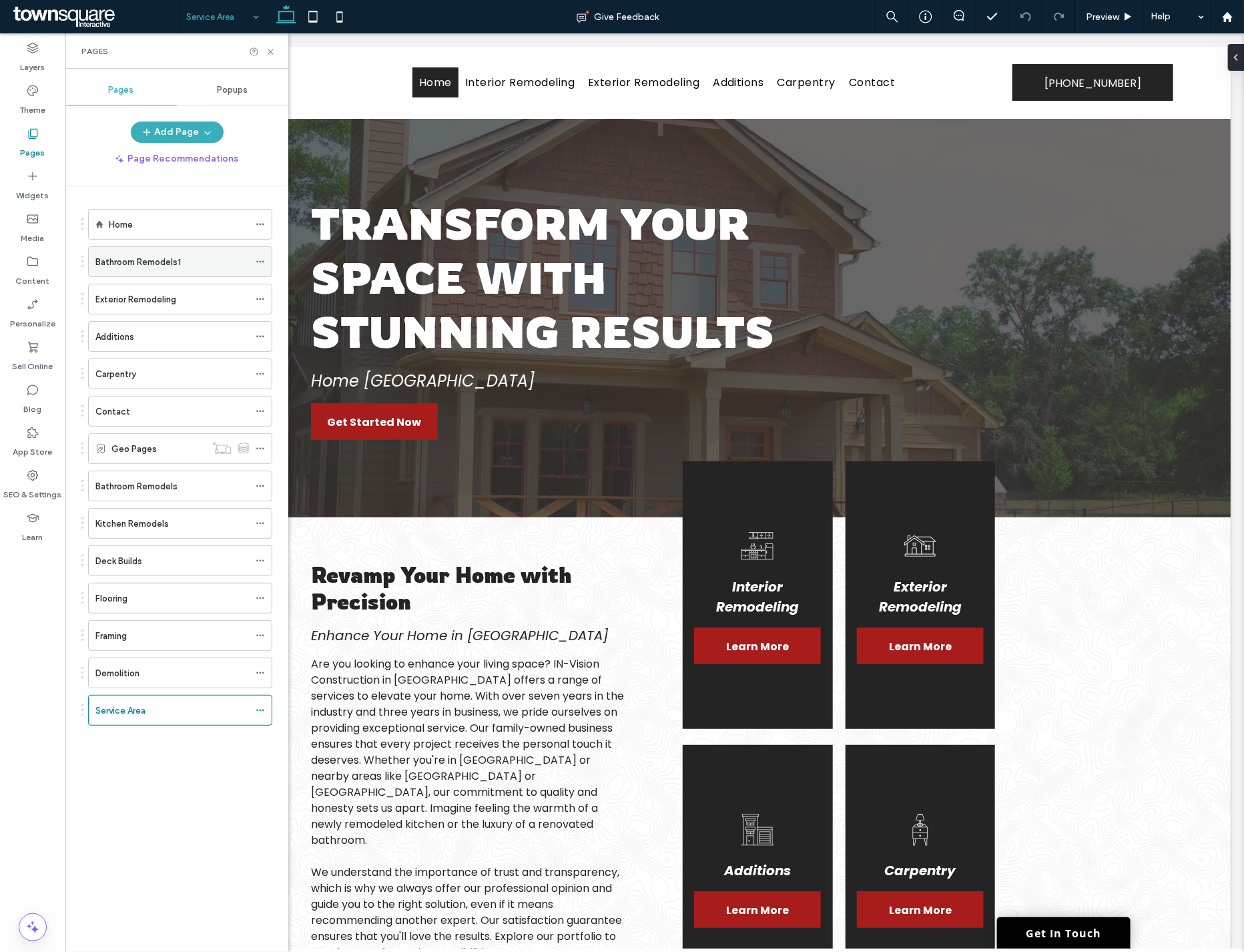
click at [258, 259] on icon at bounding box center [260, 262] width 10 height 10
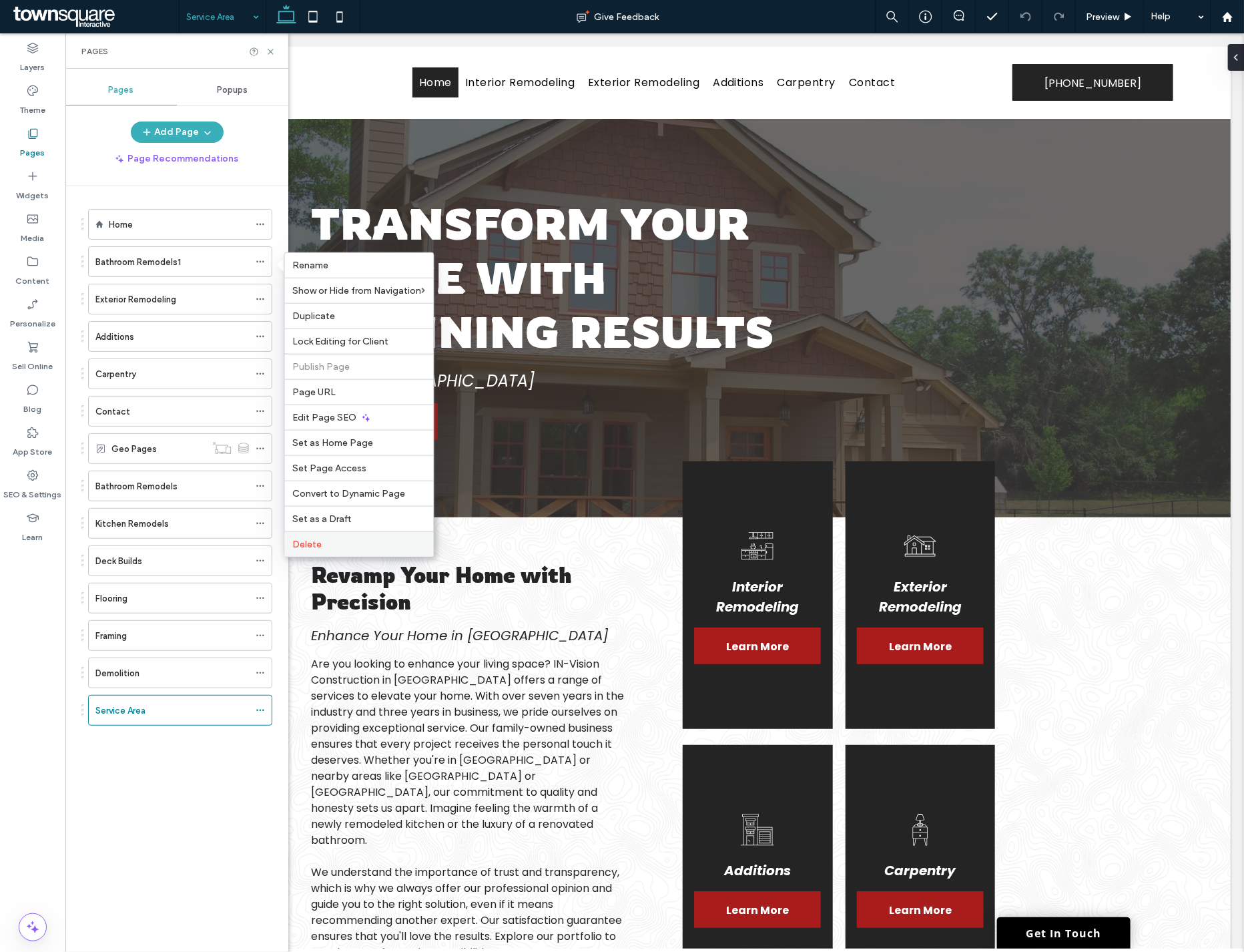
click at [336, 539] on label "Delete" at bounding box center [360, 544] width 133 height 11
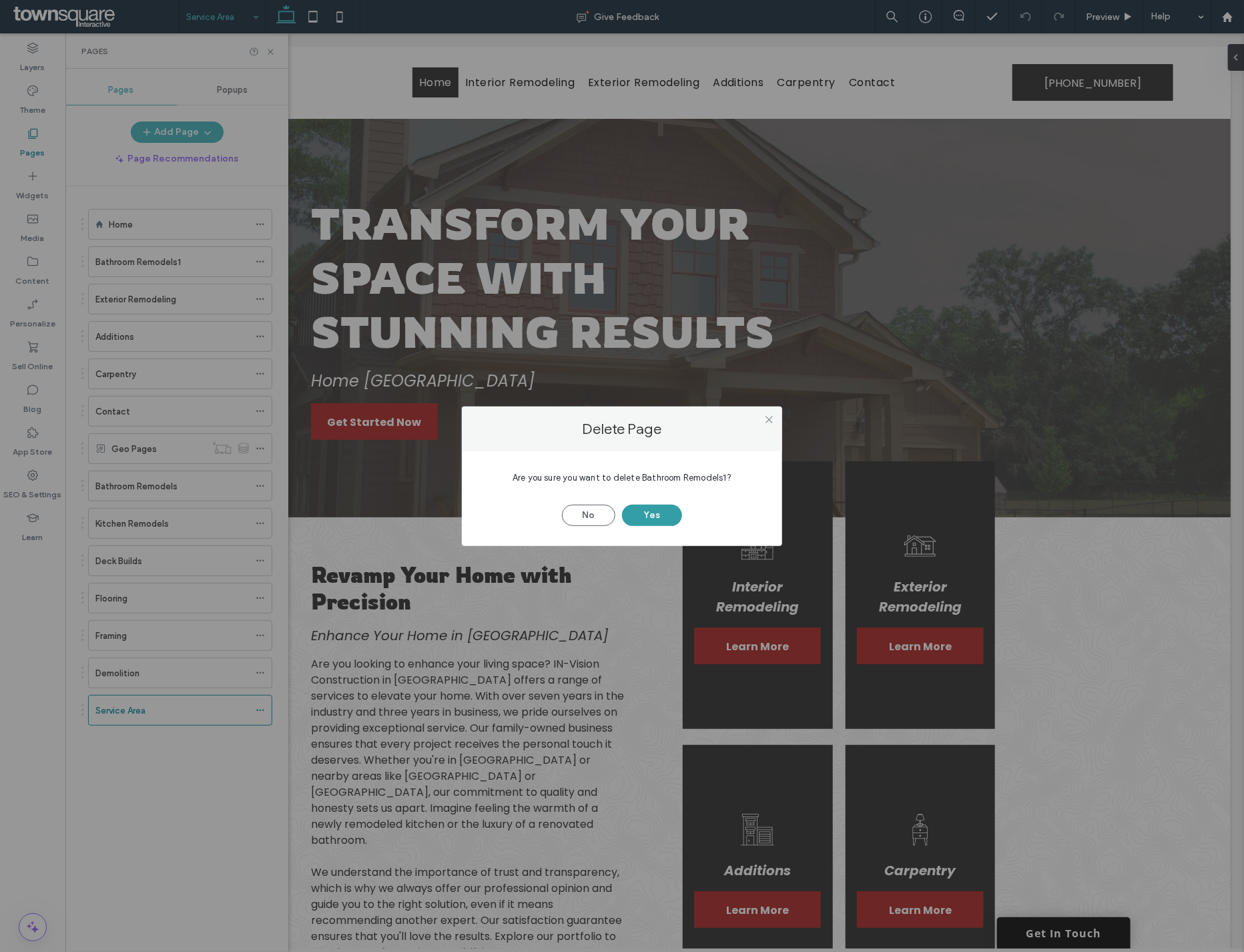
click at [661, 514] on button "Yes" at bounding box center [652, 515] width 60 height 21
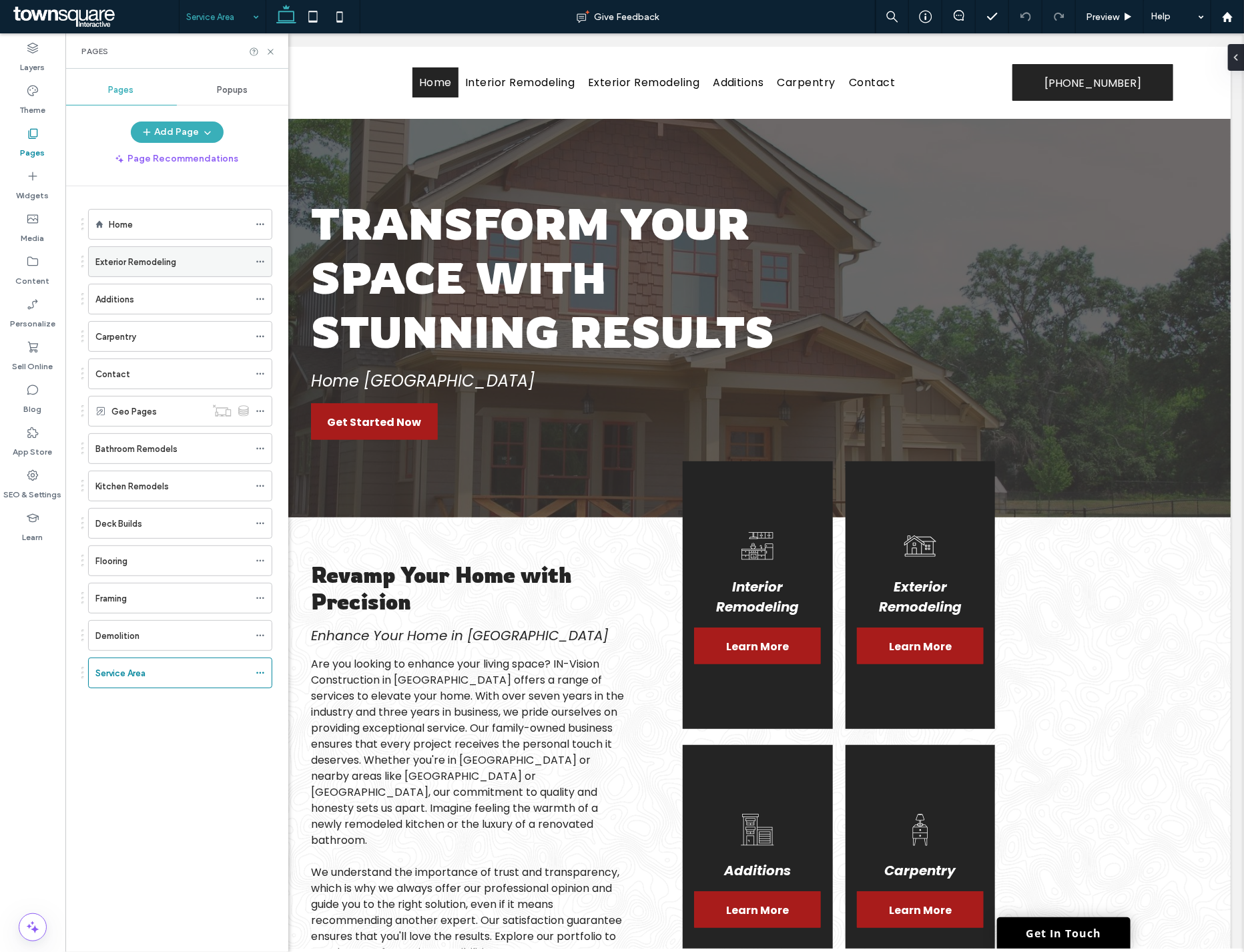
click at [265, 263] on icon at bounding box center [260, 262] width 10 height 10
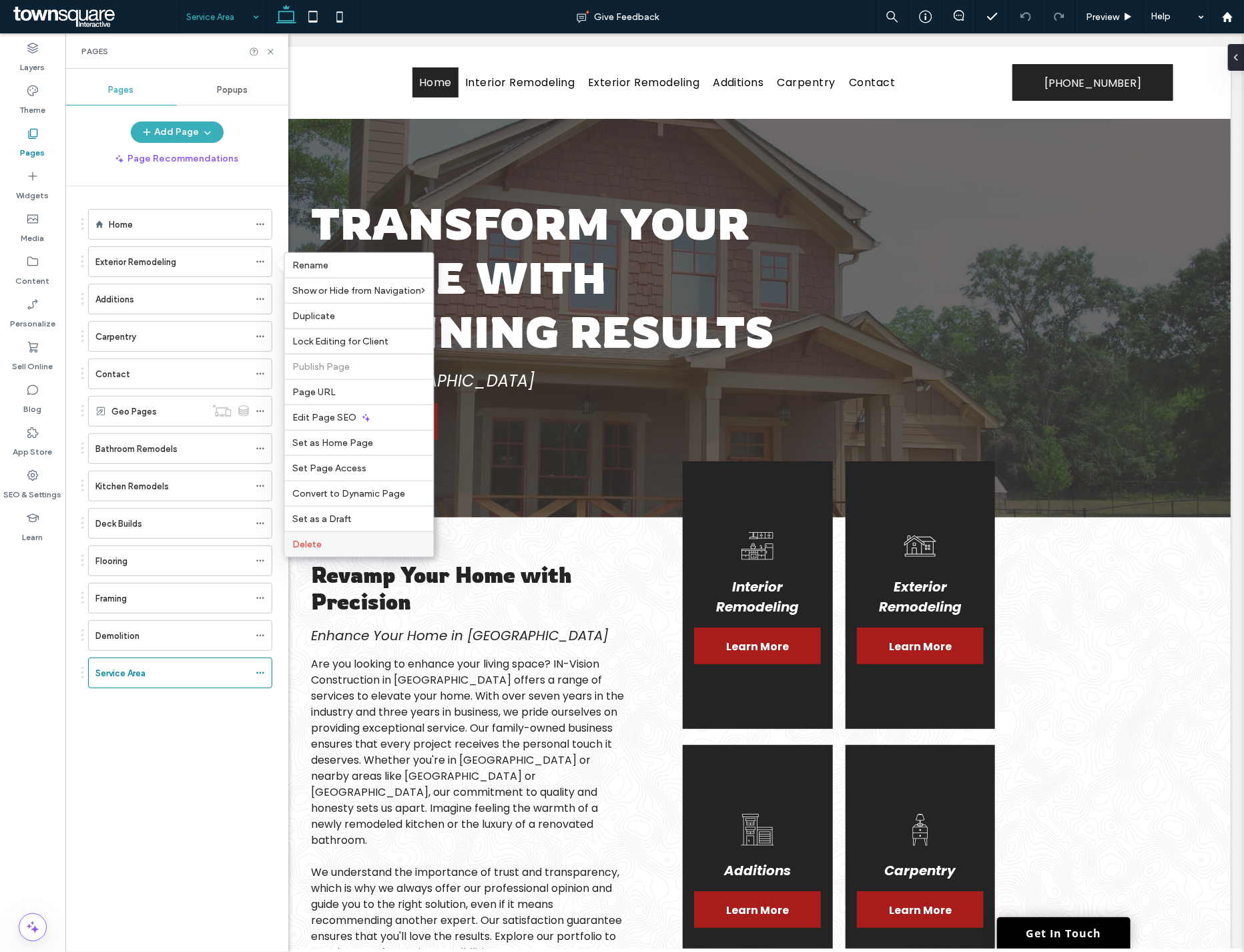
click at [349, 544] on label "Delete" at bounding box center [360, 544] width 133 height 11
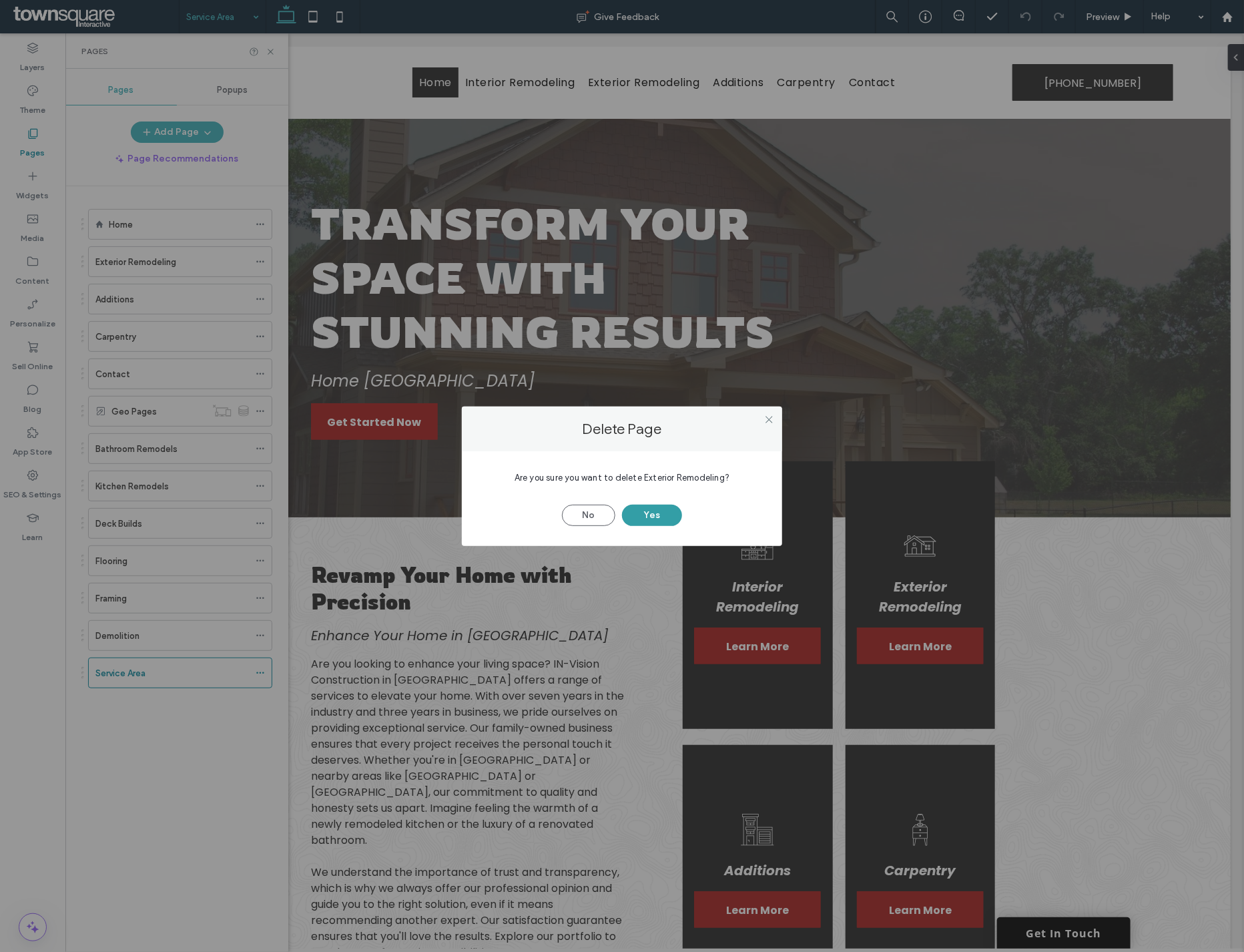
click at [652, 510] on button "Yes" at bounding box center [652, 515] width 60 height 21
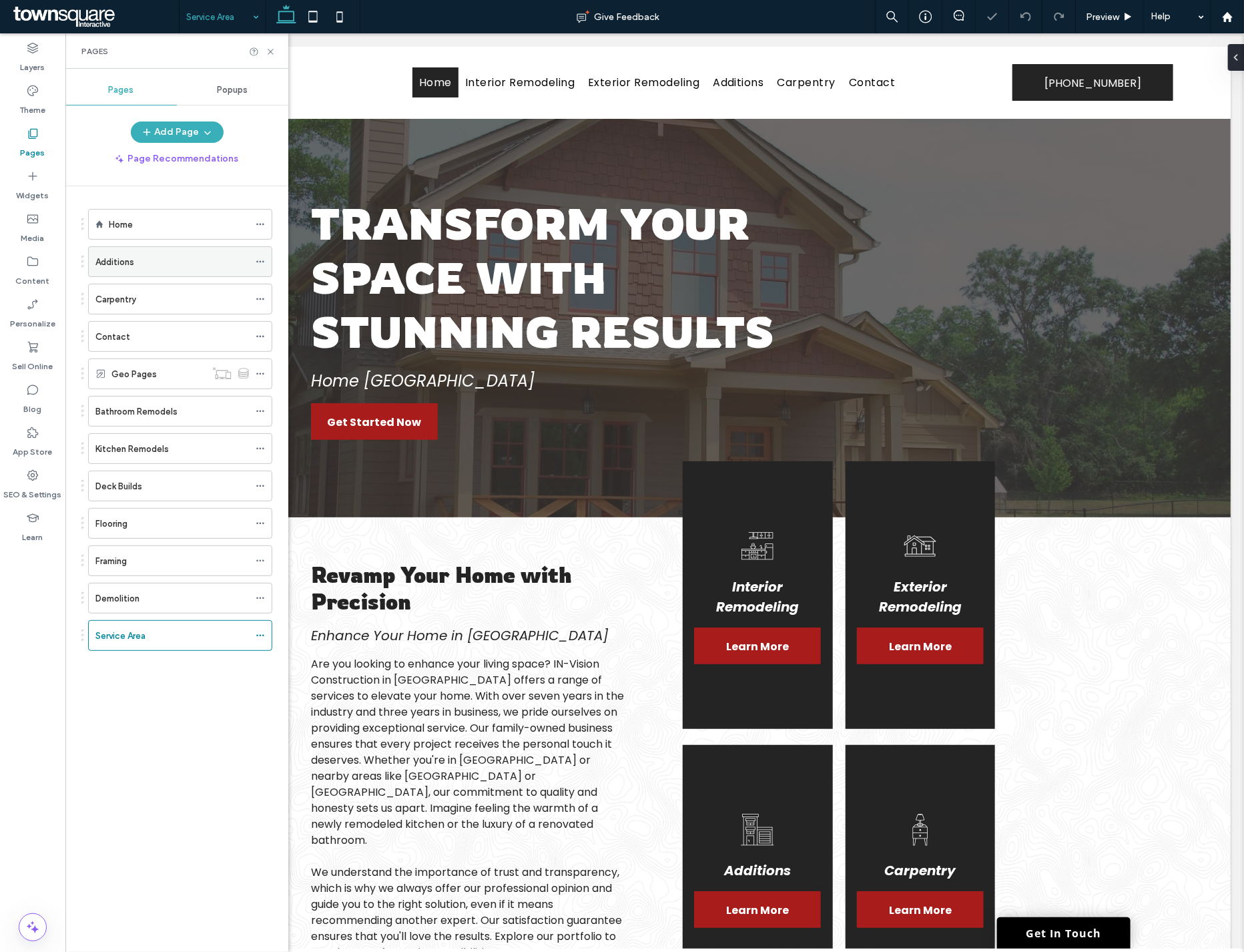
click at [254, 265] on div "Additions" at bounding box center [181, 262] width 184 height 31
click at [257, 257] on icon at bounding box center [260, 262] width 10 height 10
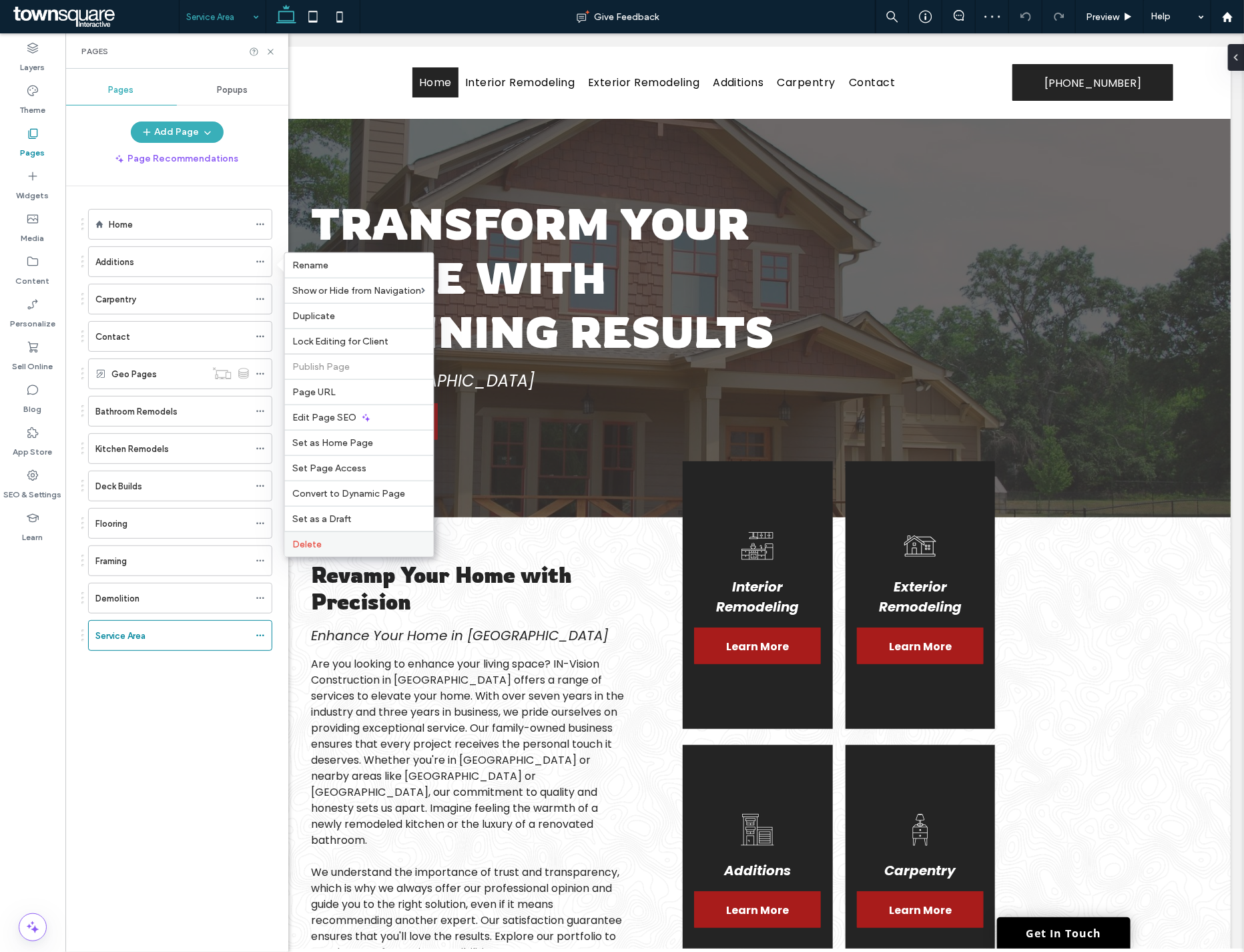
click at [336, 539] on label "Delete" at bounding box center [360, 544] width 133 height 11
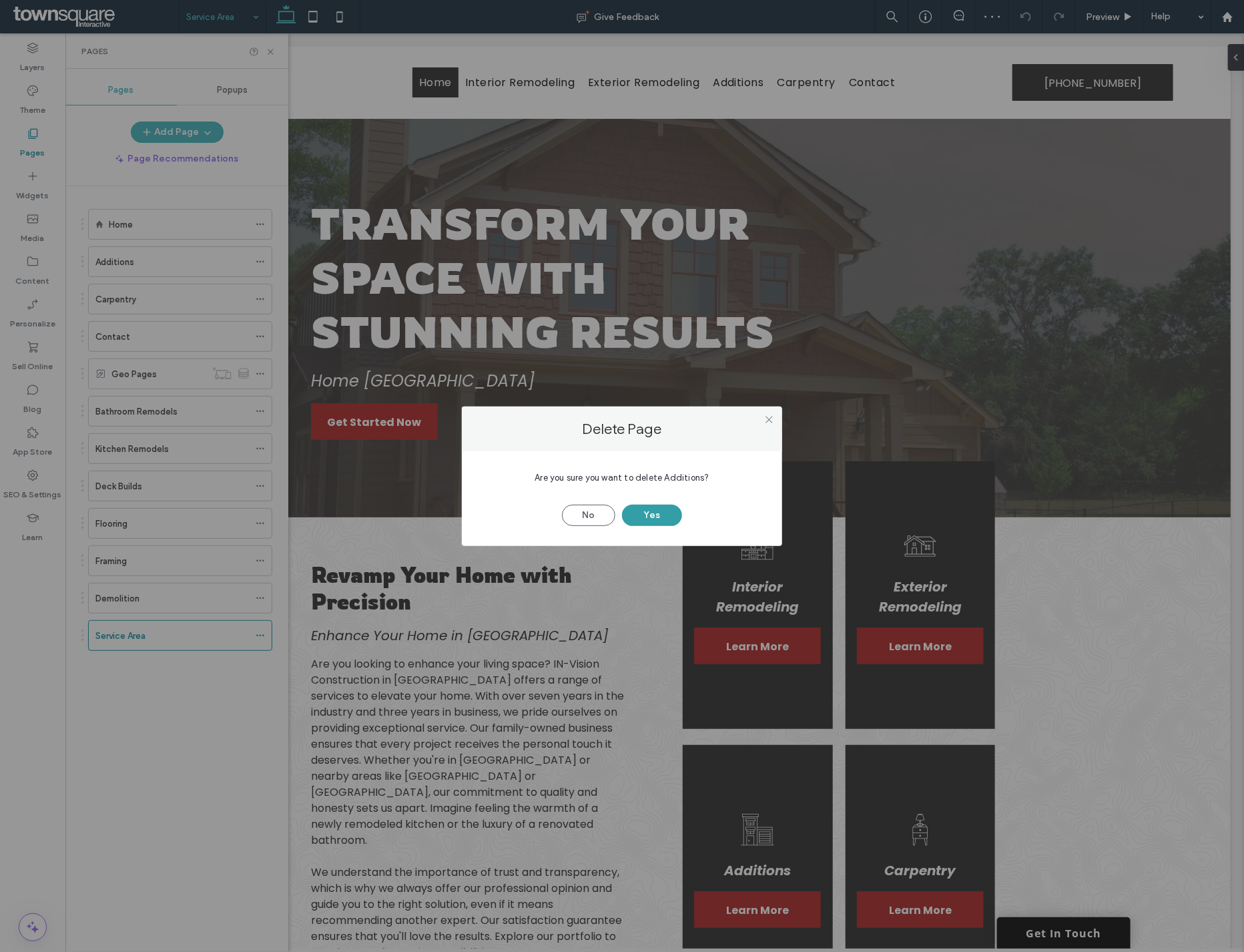
click at [641, 519] on button "Yes" at bounding box center [652, 515] width 60 height 21
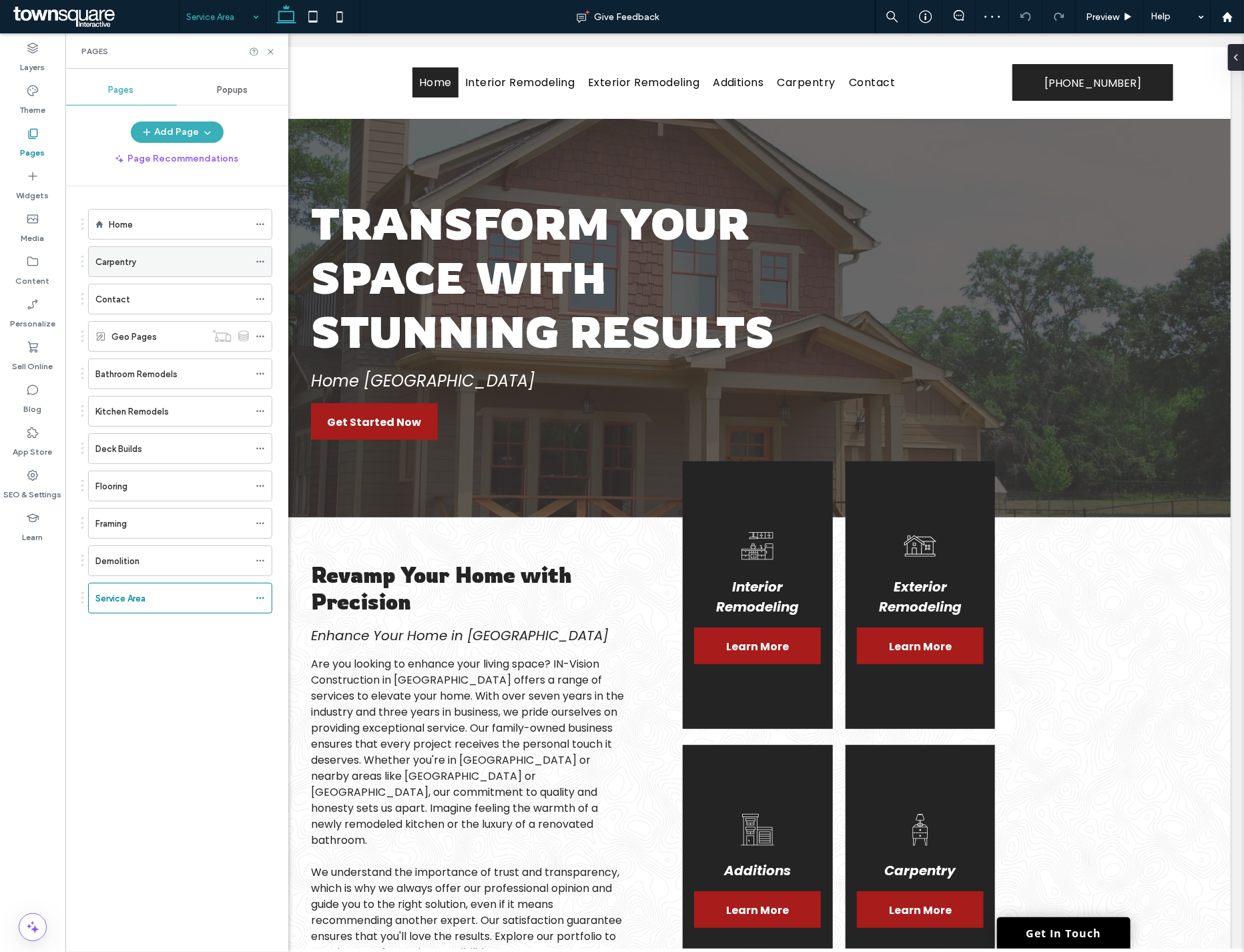
click at [258, 263] on icon at bounding box center [260, 262] width 10 height 10
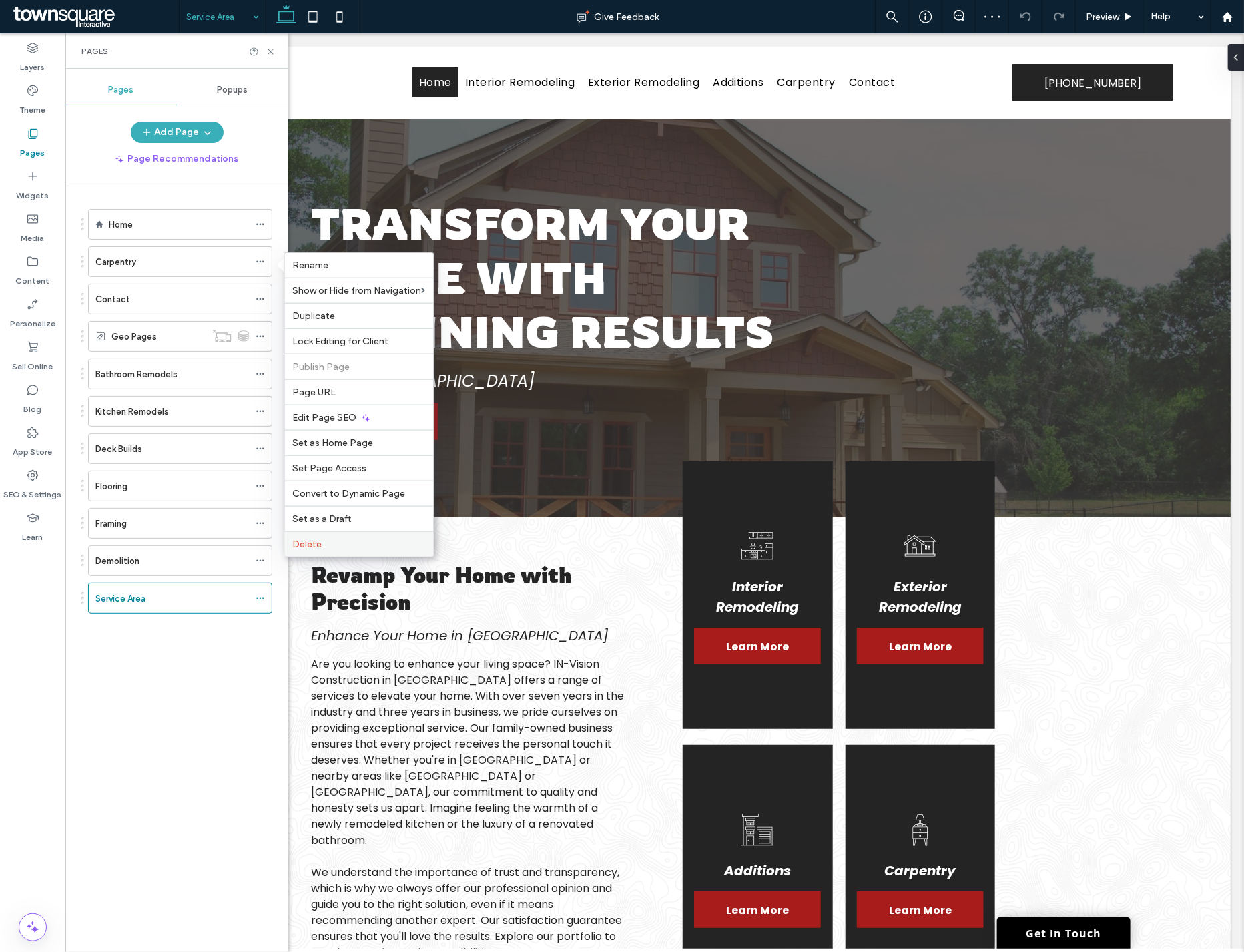
click at [344, 543] on label "Delete" at bounding box center [360, 544] width 133 height 11
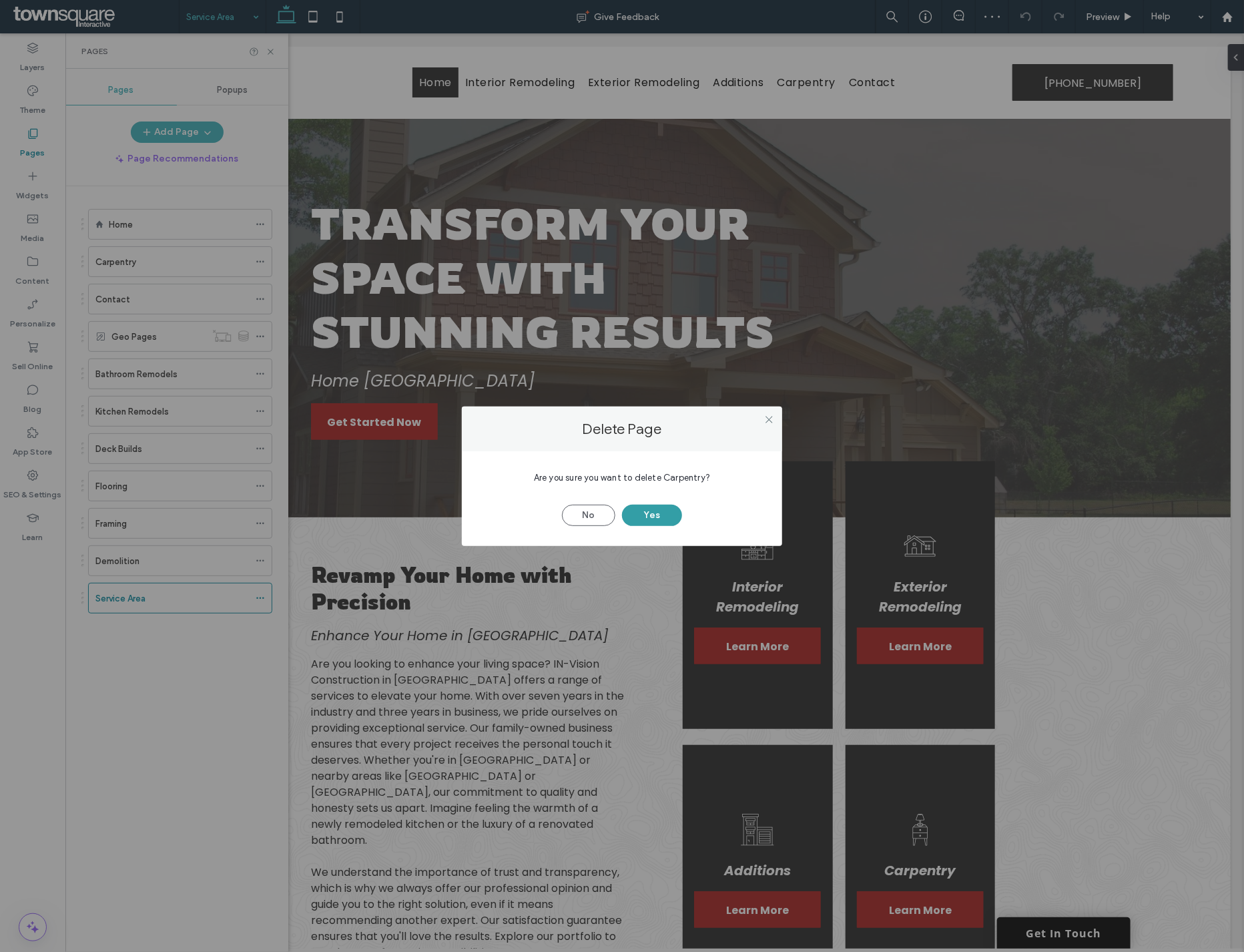
click at [649, 512] on button "Yes" at bounding box center [652, 515] width 60 height 21
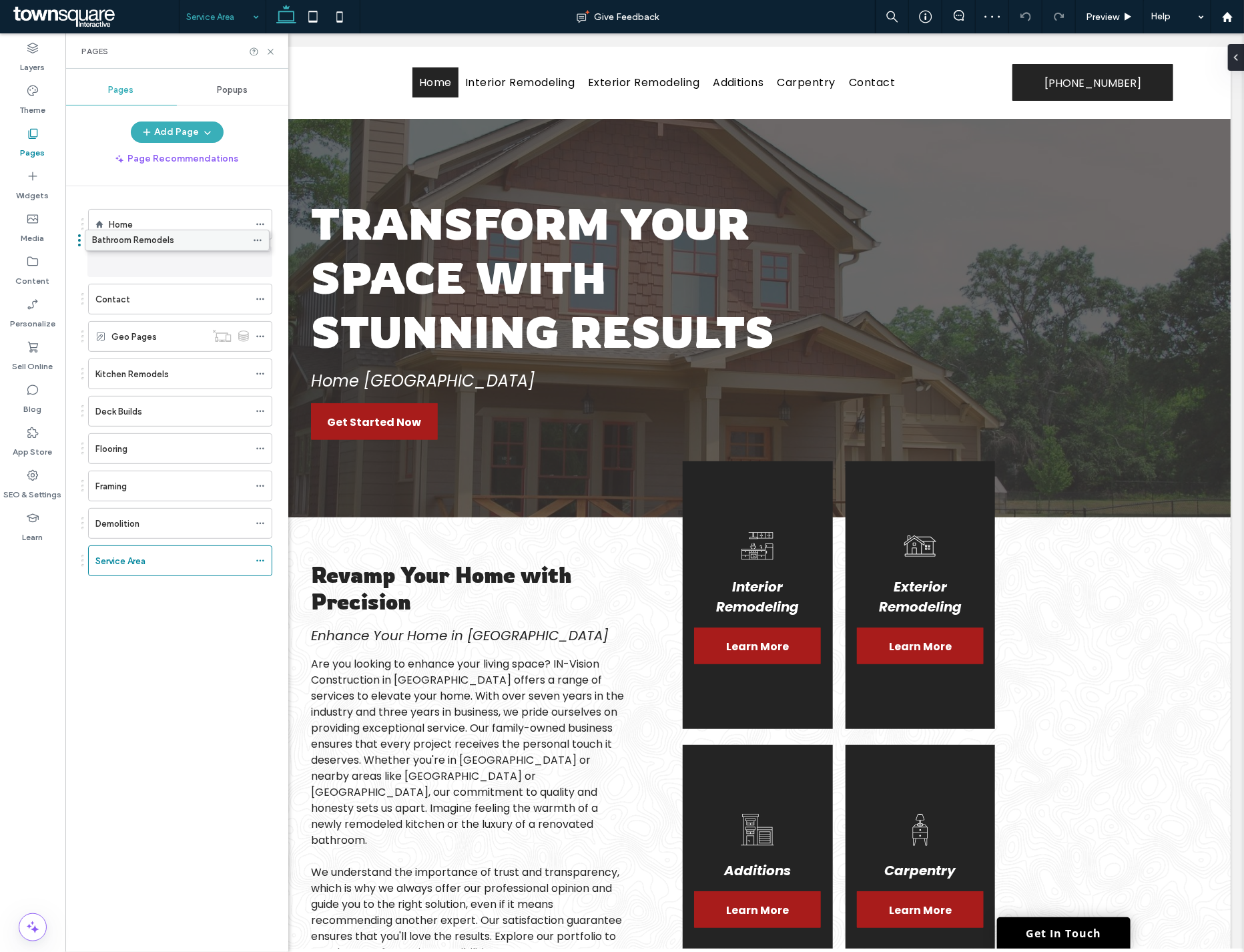
drag, startPoint x: 131, startPoint y: 343, endPoint x: 128, endPoint y: 251, distance: 92.0
drag, startPoint x: 131, startPoint y: 371, endPoint x: 138, endPoint y: 296, distance: 75.3
drag, startPoint x: 130, startPoint y: 410, endPoint x: 133, endPoint y: 322, distance: 88.1
drag, startPoint x: 139, startPoint y: 449, endPoint x: 133, endPoint y: 345, distance: 104.2
drag, startPoint x: 123, startPoint y: 445, endPoint x: 124, endPoint y: 377, distance: 68.0
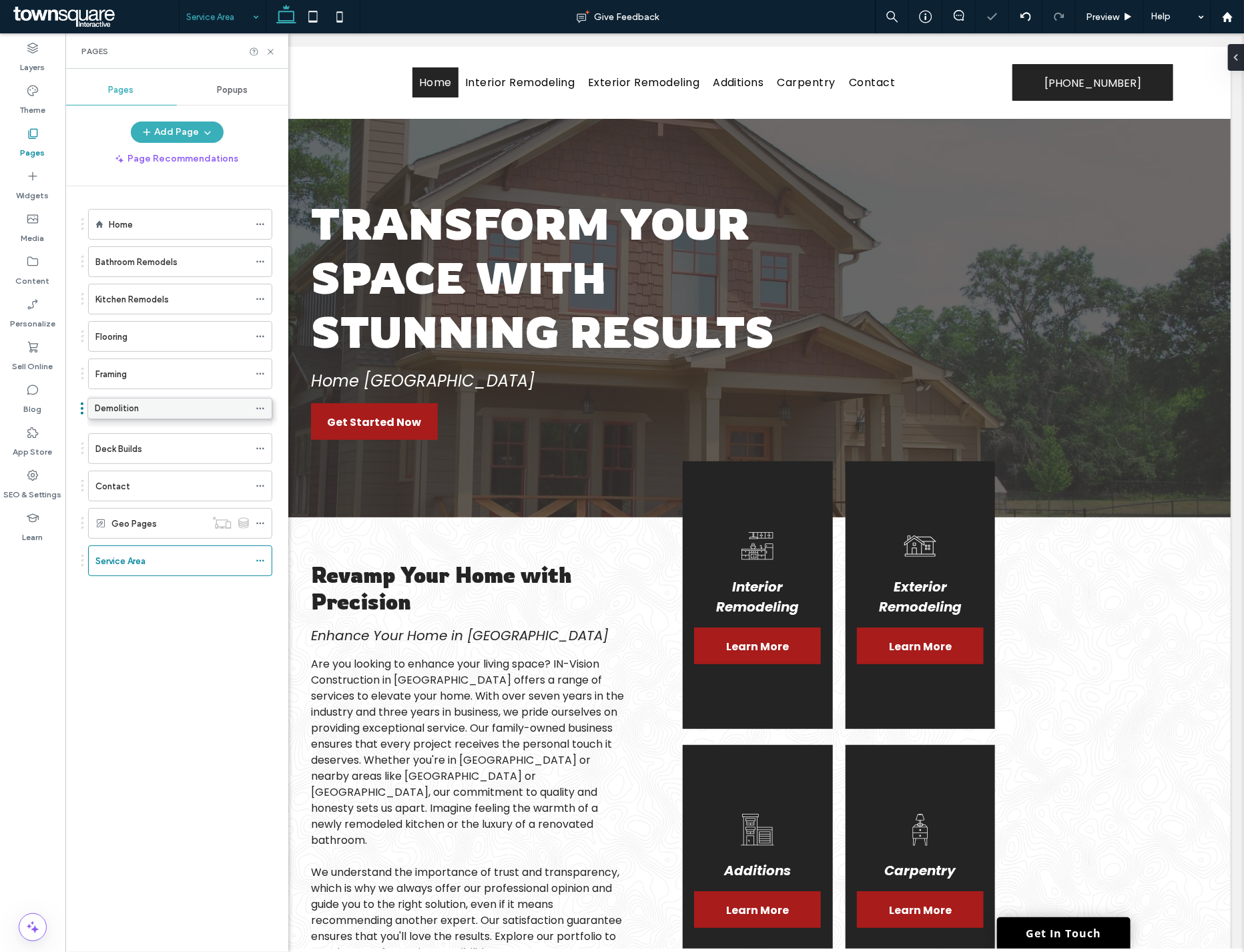
drag, startPoint x: 125, startPoint y: 489, endPoint x: 118, endPoint y: 417, distance: 72.3
drag, startPoint x: 144, startPoint y: 563, endPoint x: 143, endPoint y: 449, distance: 114.0
drag, startPoint x: 124, startPoint y: 485, endPoint x: 125, endPoint y: 326, distance: 159.0
click at [192, 132] on button "Add Page" at bounding box center [178, 132] width 93 height 21
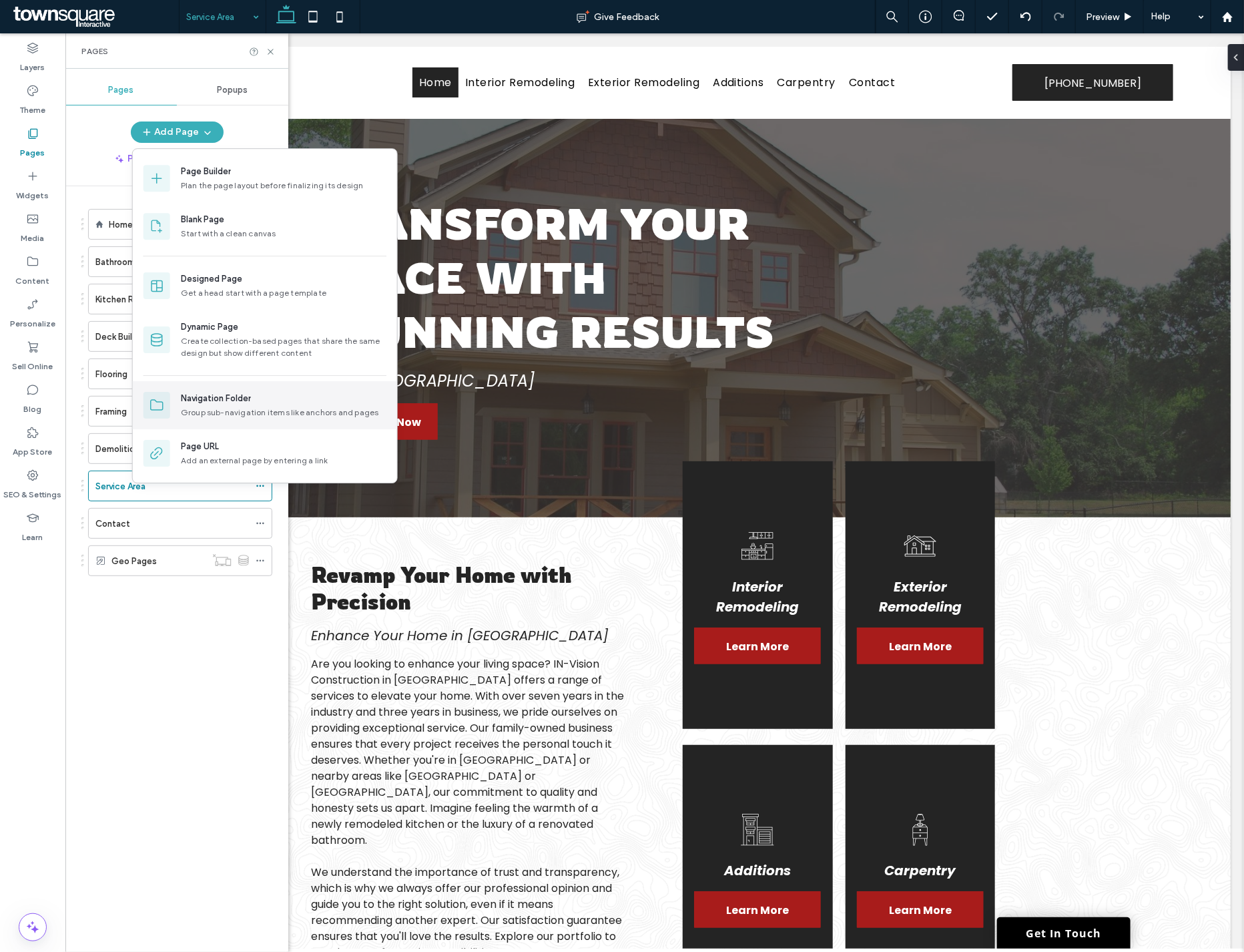
click at [248, 393] on div "Navigation Folder" at bounding box center [215, 399] width 70 height 13
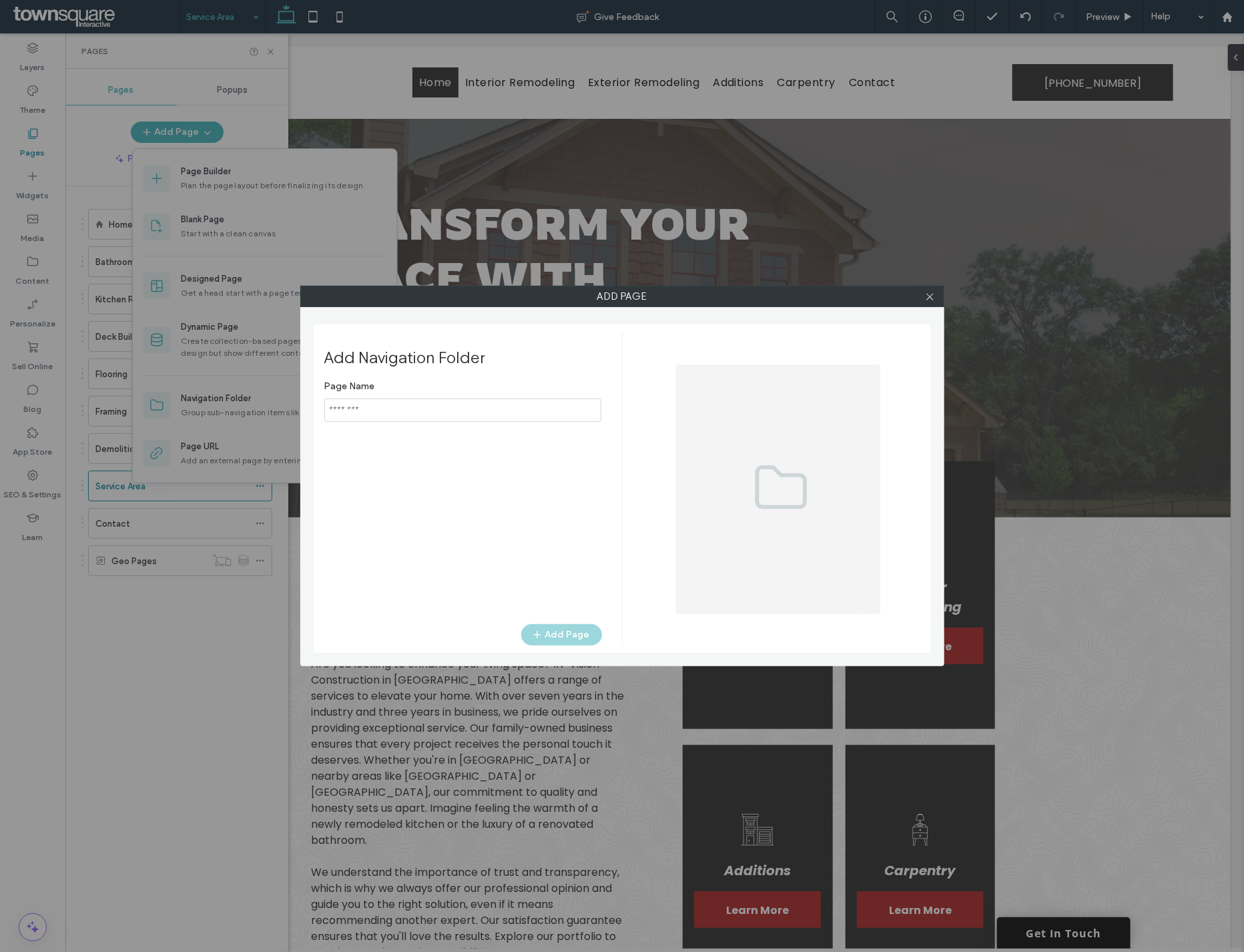
drag, startPoint x: 309, startPoint y: 414, endPoint x: 292, endPoint y: 403, distance: 20.2
click at [301, 414] on div "Add Page Add Navigation Folder Page Name Add Page" at bounding box center [623, 476] width 644 height 380
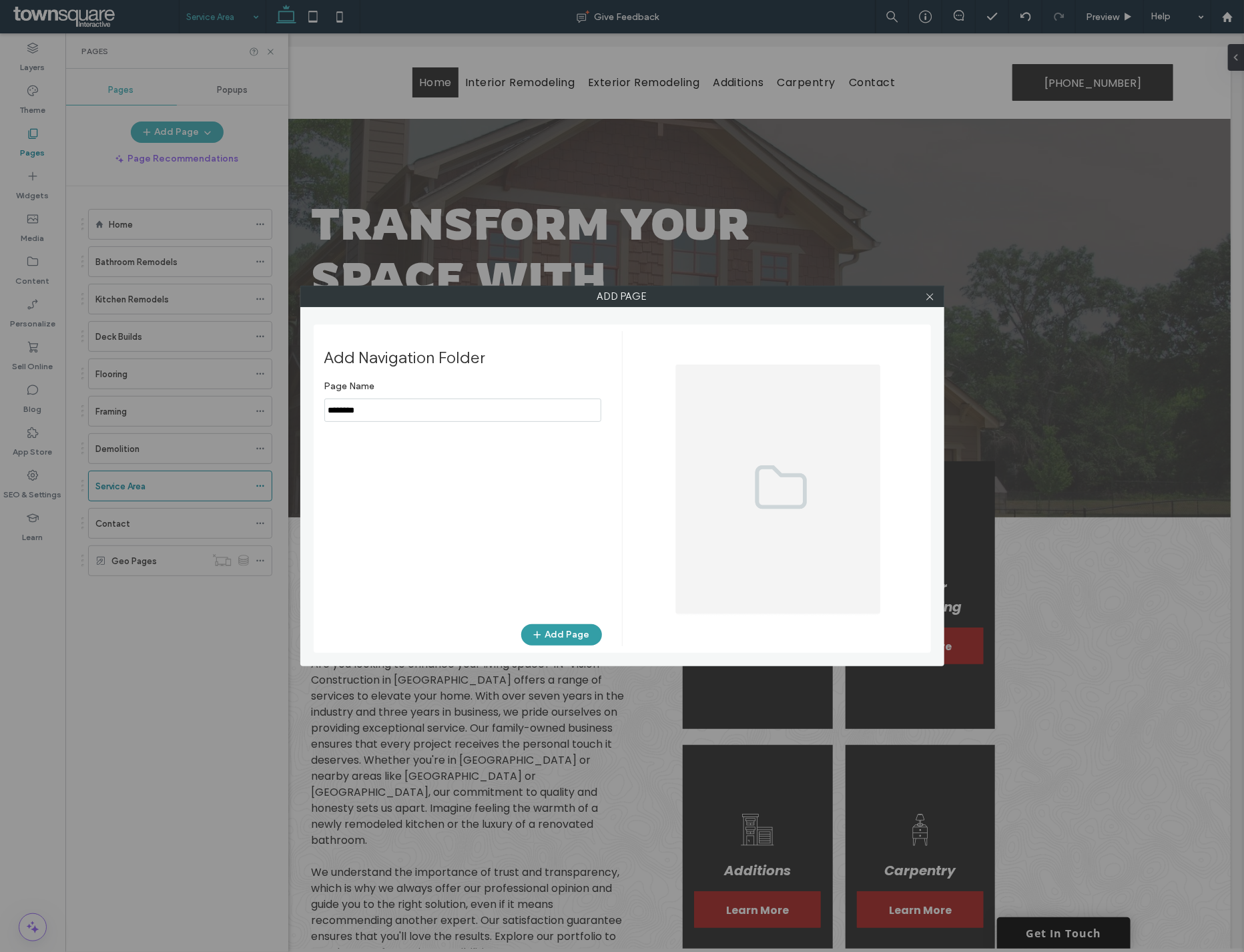
type input "********"
click at [576, 633] on button "Add Page" at bounding box center [562, 634] width 81 height 21
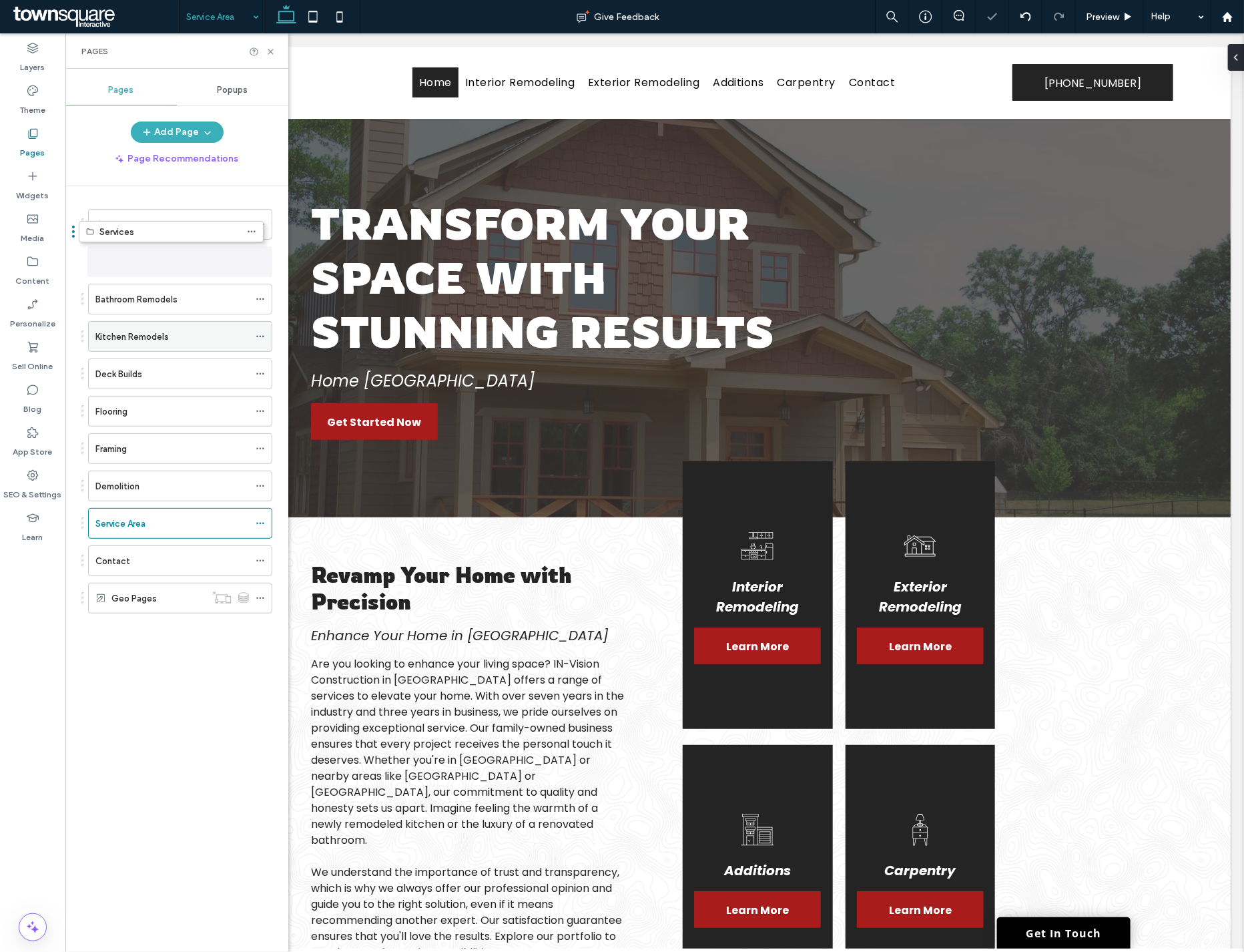
drag, startPoint x: 124, startPoint y: 601, endPoint x: 127, endPoint y: 288, distance: 313.0
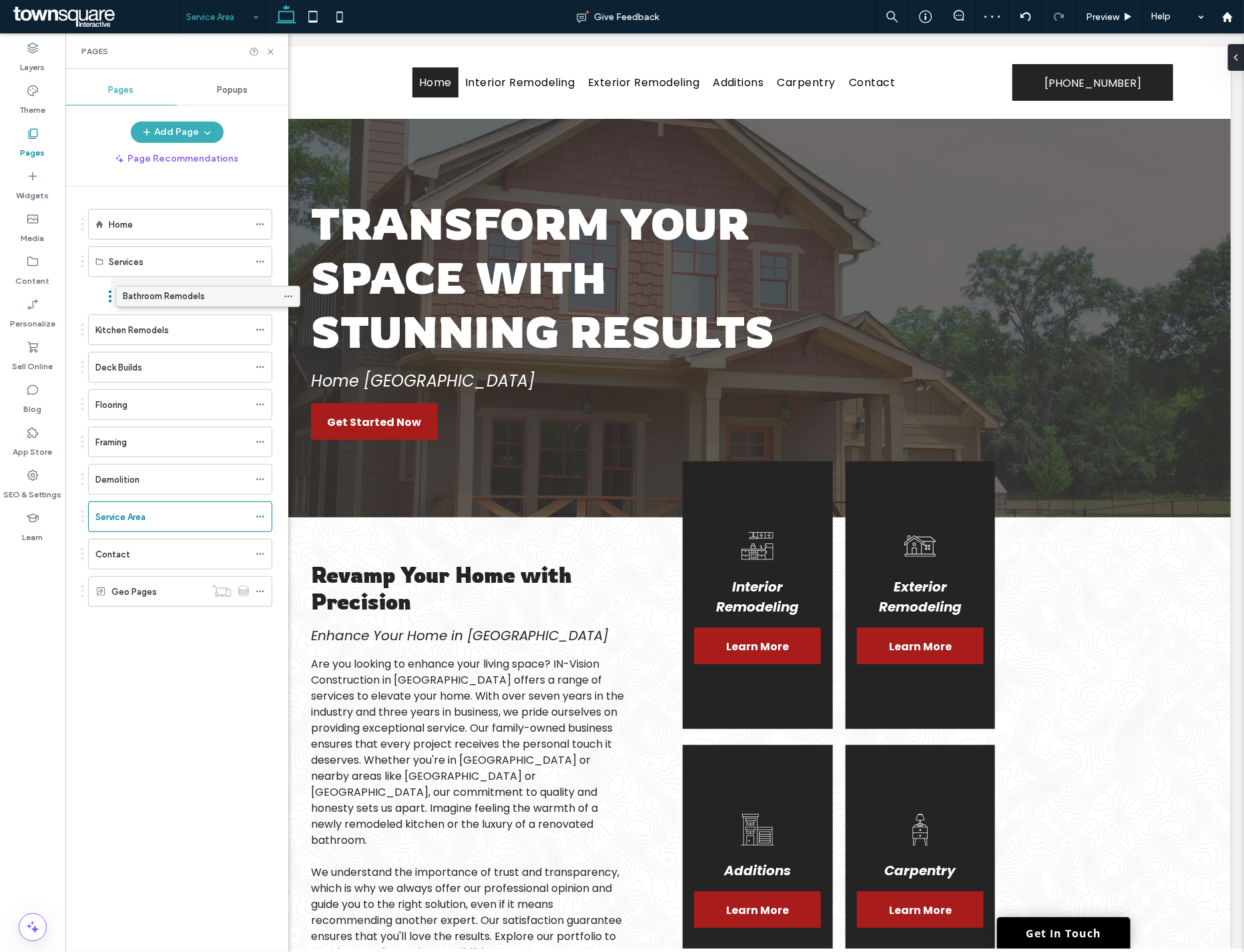
drag, startPoint x: 116, startPoint y: 288, endPoint x: 144, endPoint y: 290, distance: 28.1
drag, startPoint x: 110, startPoint y: 325, endPoint x: 158, endPoint y: 326, distance: 48.0
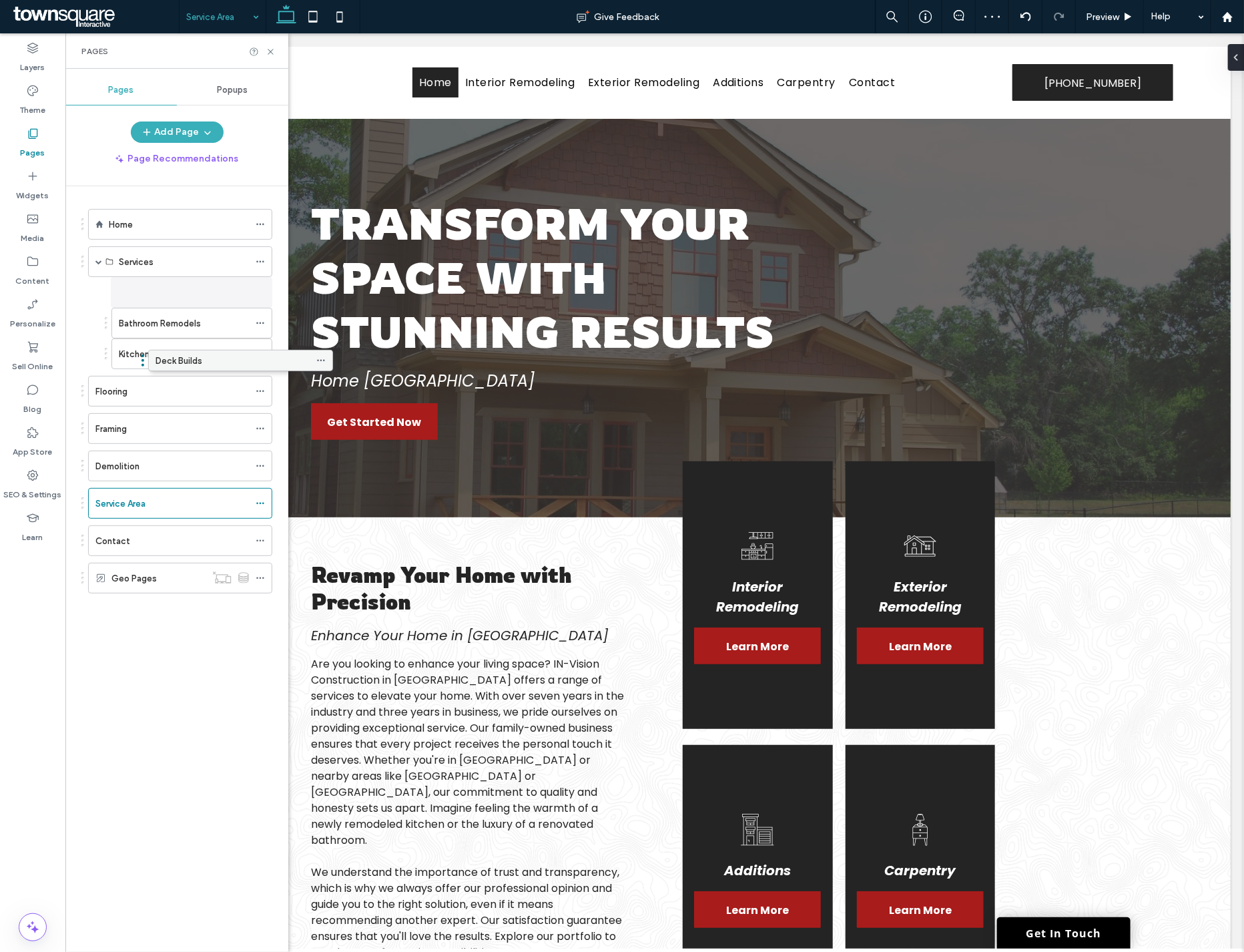
drag, startPoint x: 127, startPoint y: 348, endPoint x: 188, endPoint y: 351, distance: 61.1
drag, startPoint x: 118, startPoint y: 386, endPoint x: 208, endPoint y: 381, distance: 90.1
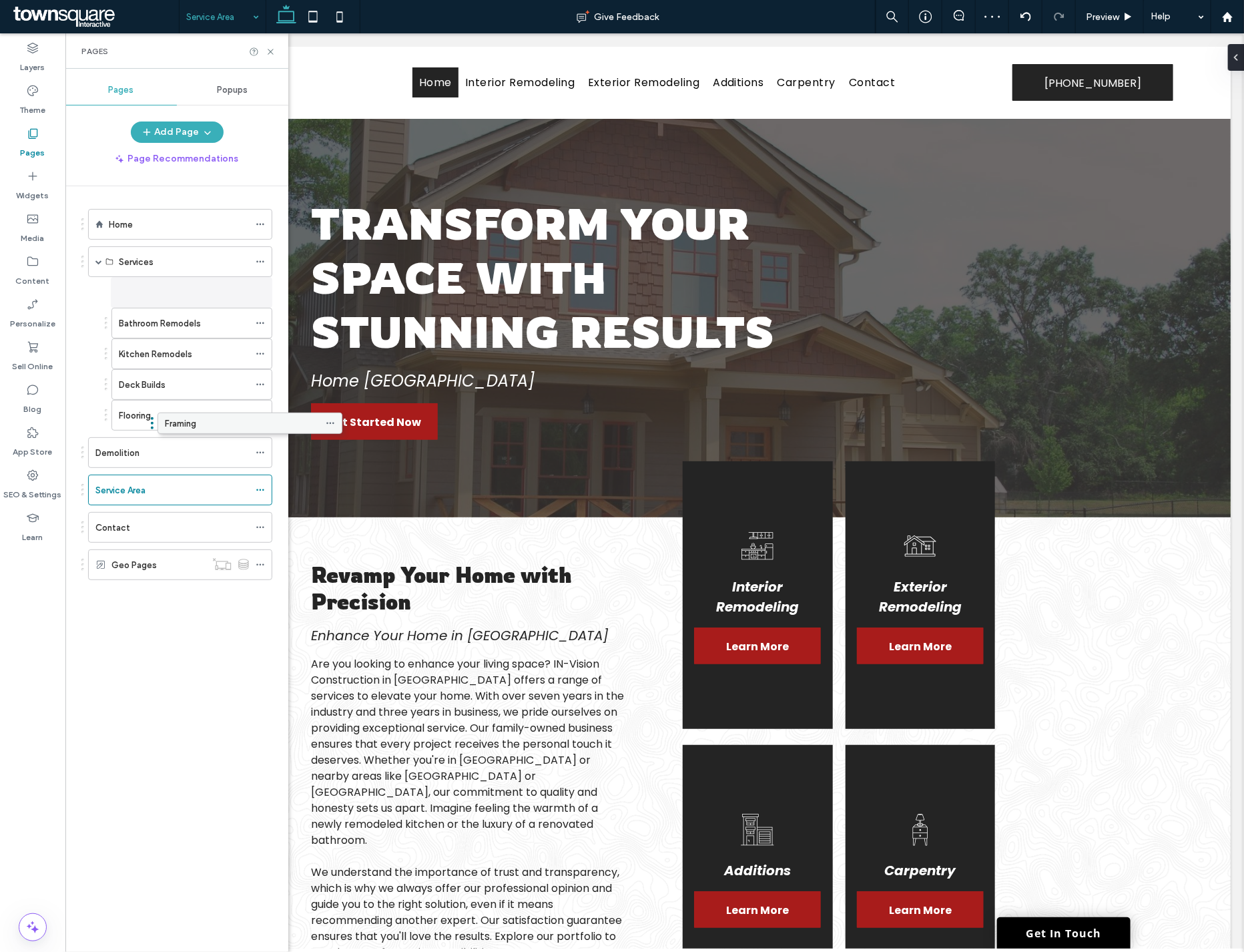
drag, startPoint x: 112, startPoint y: 413, endPoint x: 181, endPoint y: 418, distance: 69.2
drag, startPoint x: 122, startPoint y: 452, endPoint x: 195, endPoint y: 458, distance: 73.2
click at [171, 290] on label "Bathroom Remodels" at bounding box center [159, 293] width 82 height 24
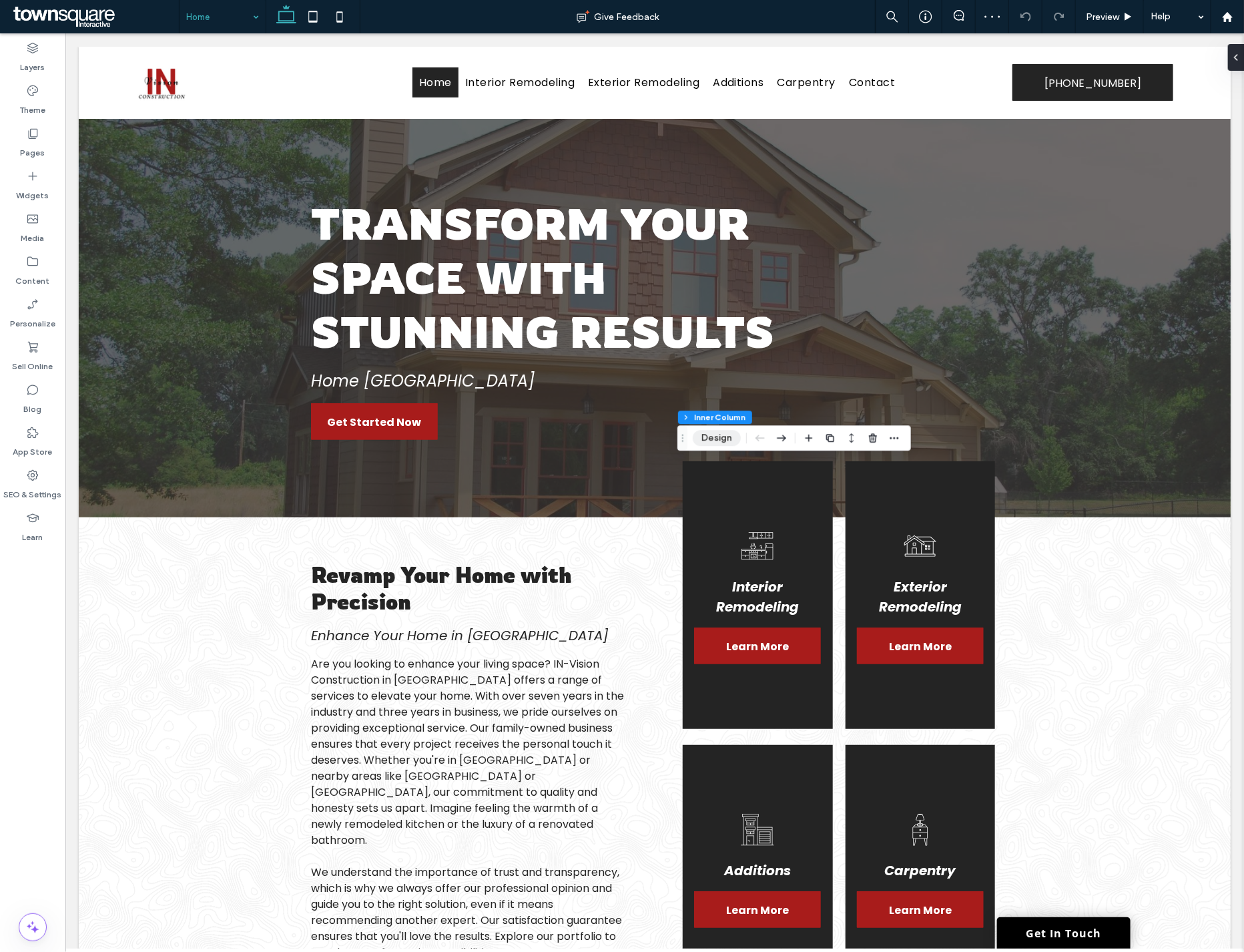
click at [718, 434] on button "Design" at bounding box center [716, 438] width 48 height 16
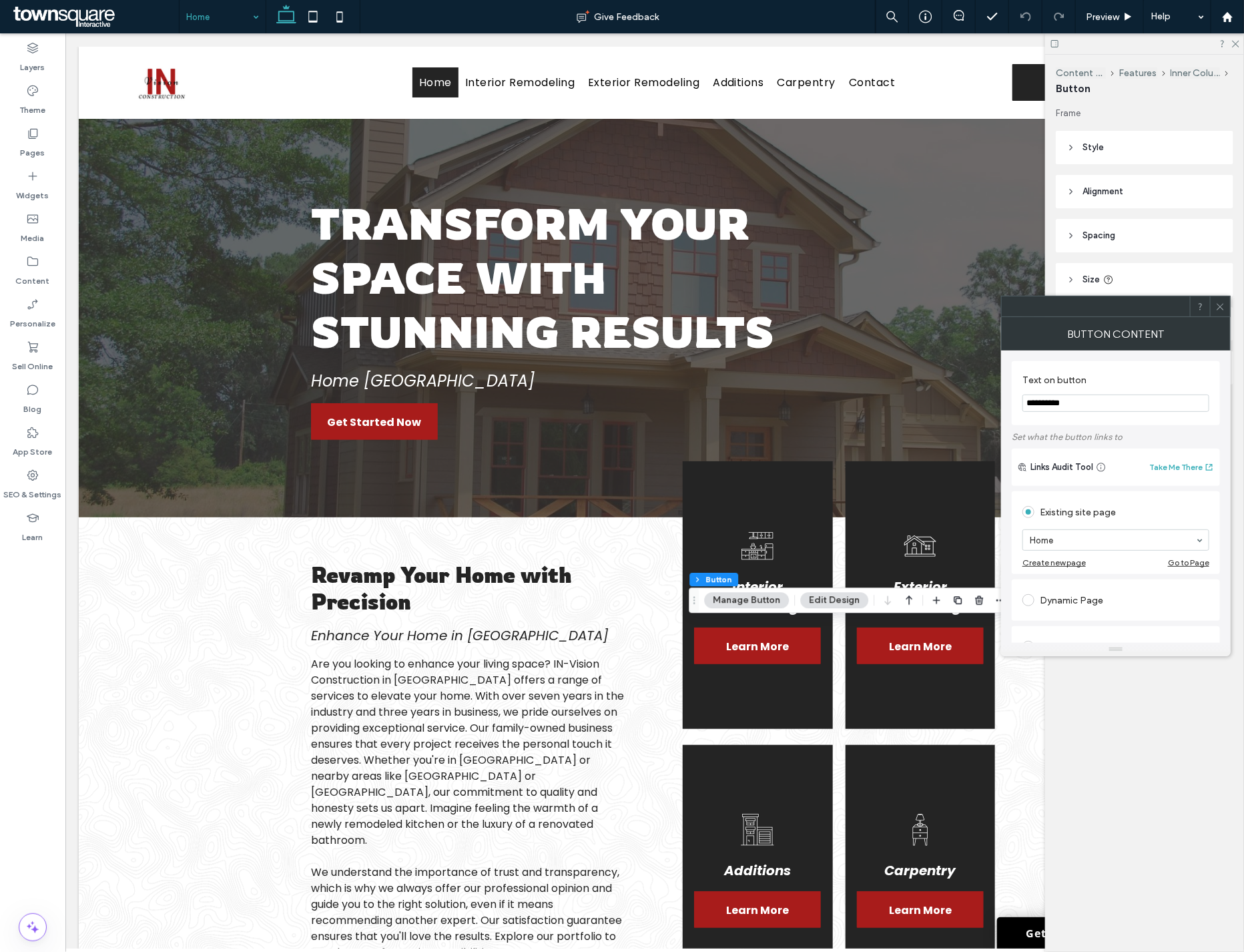
click at [760, 605] on button "Manage Button" at bounding box center [747, 600] width 85 height 16
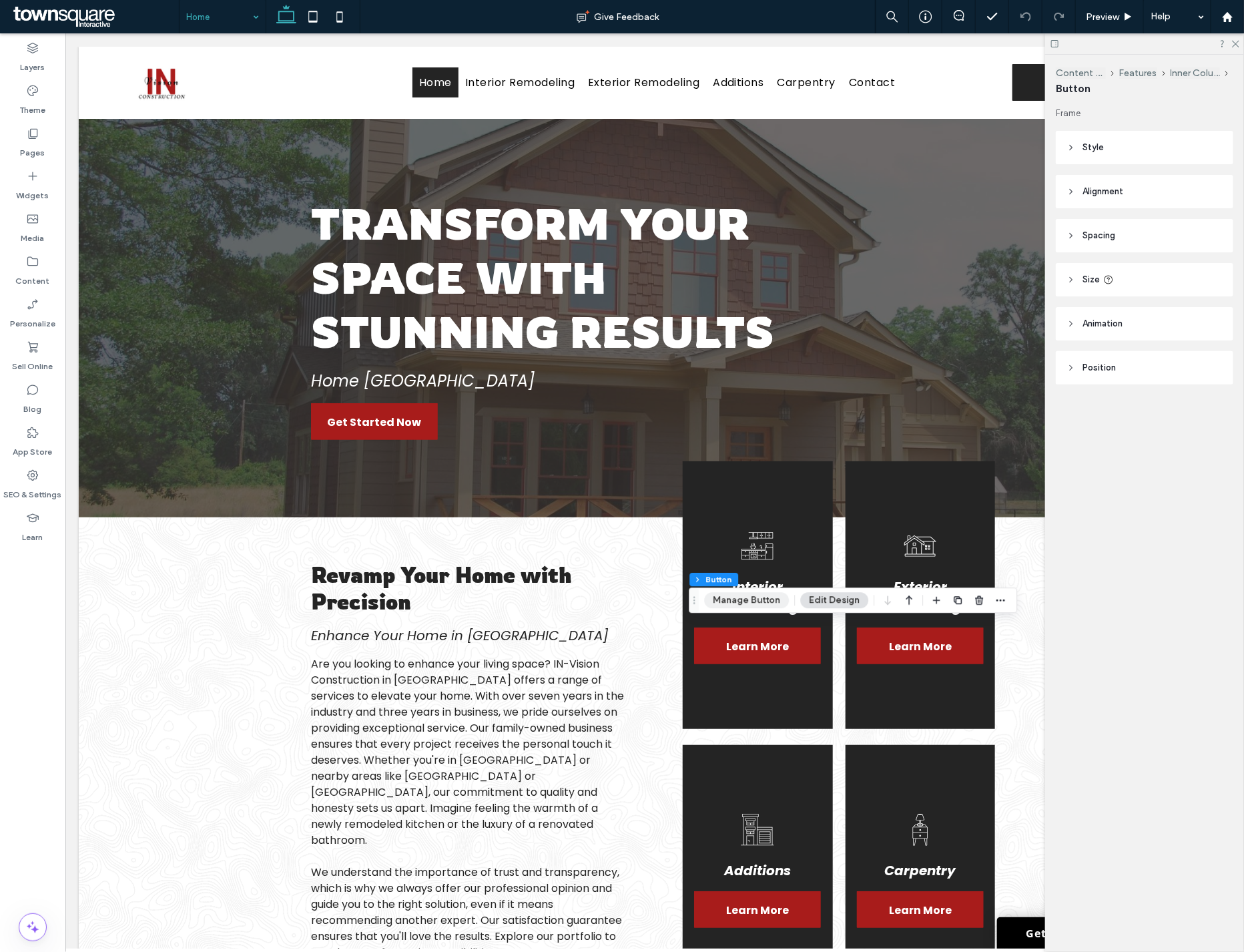
click at [763, 603] on button "Manage Button" at bounding box center [747, 600] width 85 height 16
click at [766, 602] on button "Manage Button" at bounding box center [770, 600] width 85 height 16
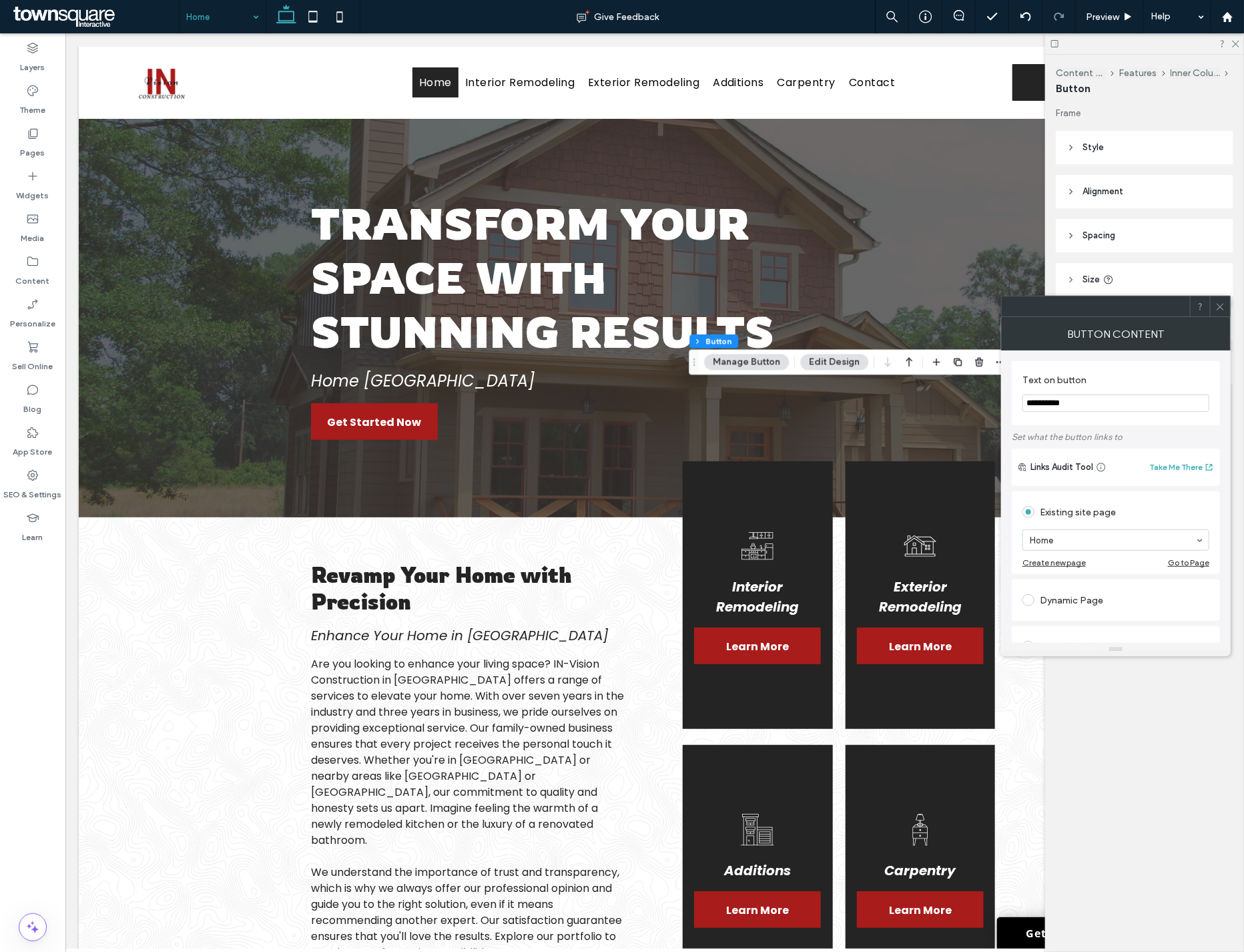
click at [1085, 407] on input "**********" at bounding box center [1117, 403] width 187 height 18
click at [1083, 411] on input "**********" at bounding box center [1117, 403] width 187 height 18
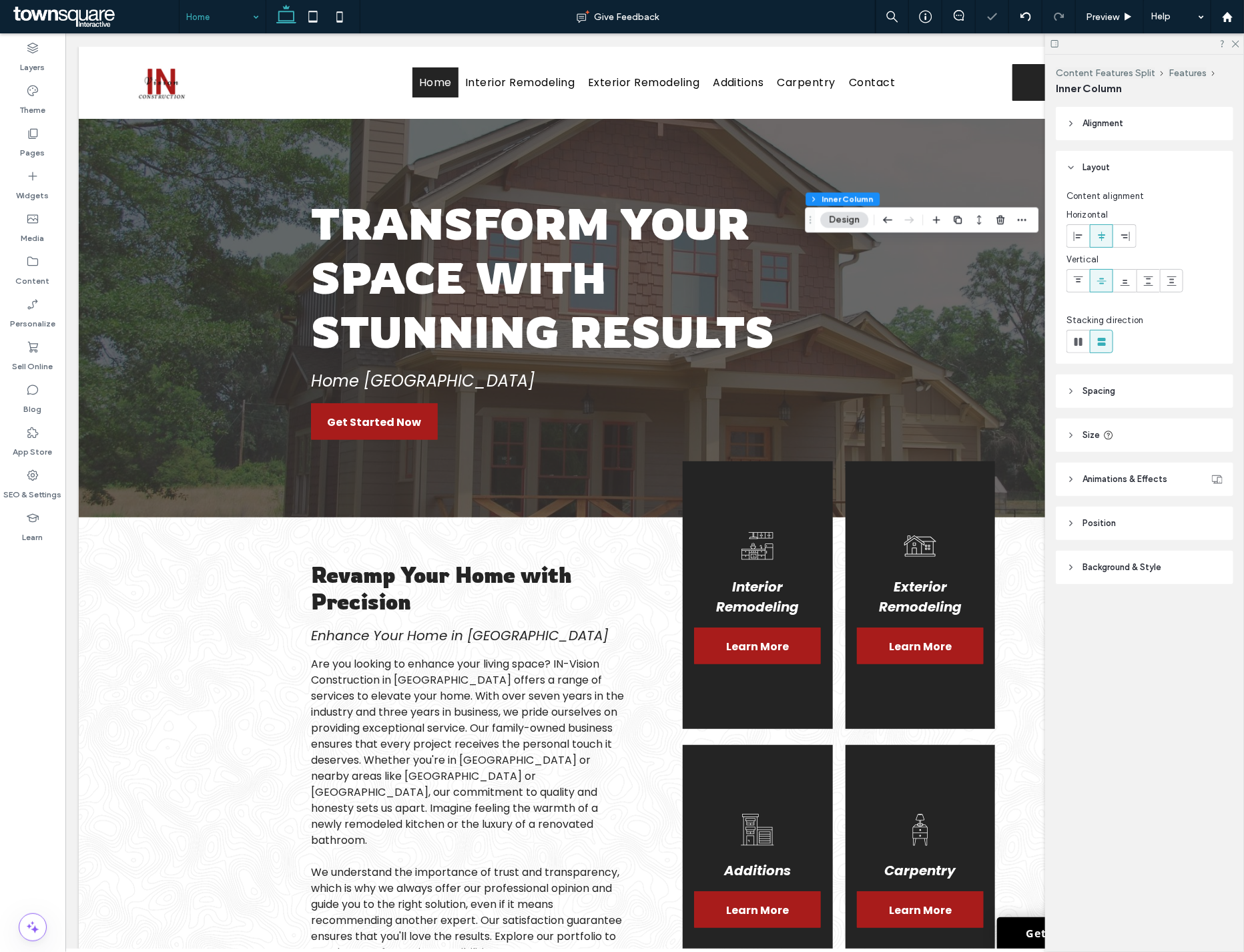
type input "**"
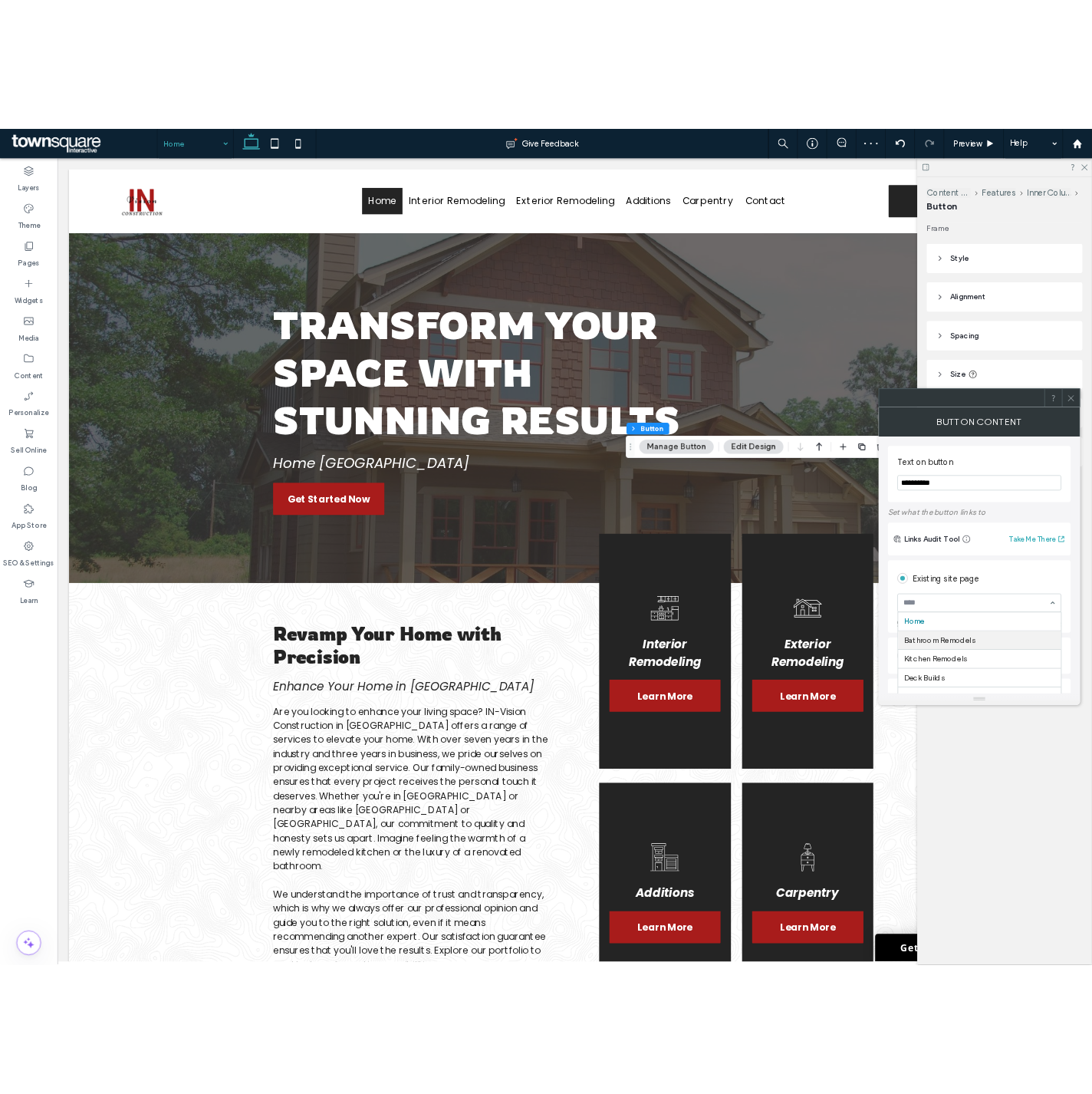
scroll to position [43, 0]
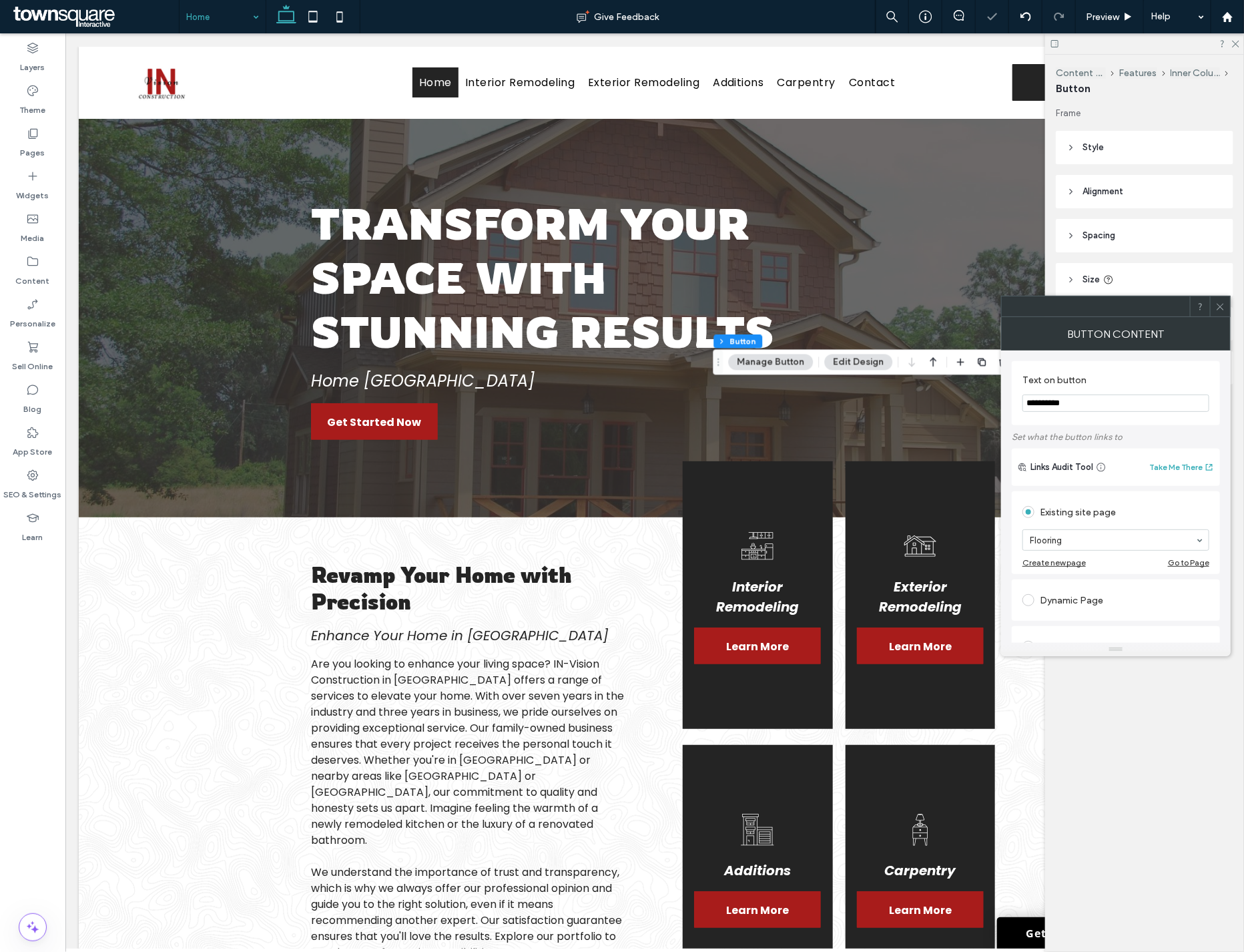
click at [1223, 309] on icon at bounding box center [1220, 307] width 10 height 10
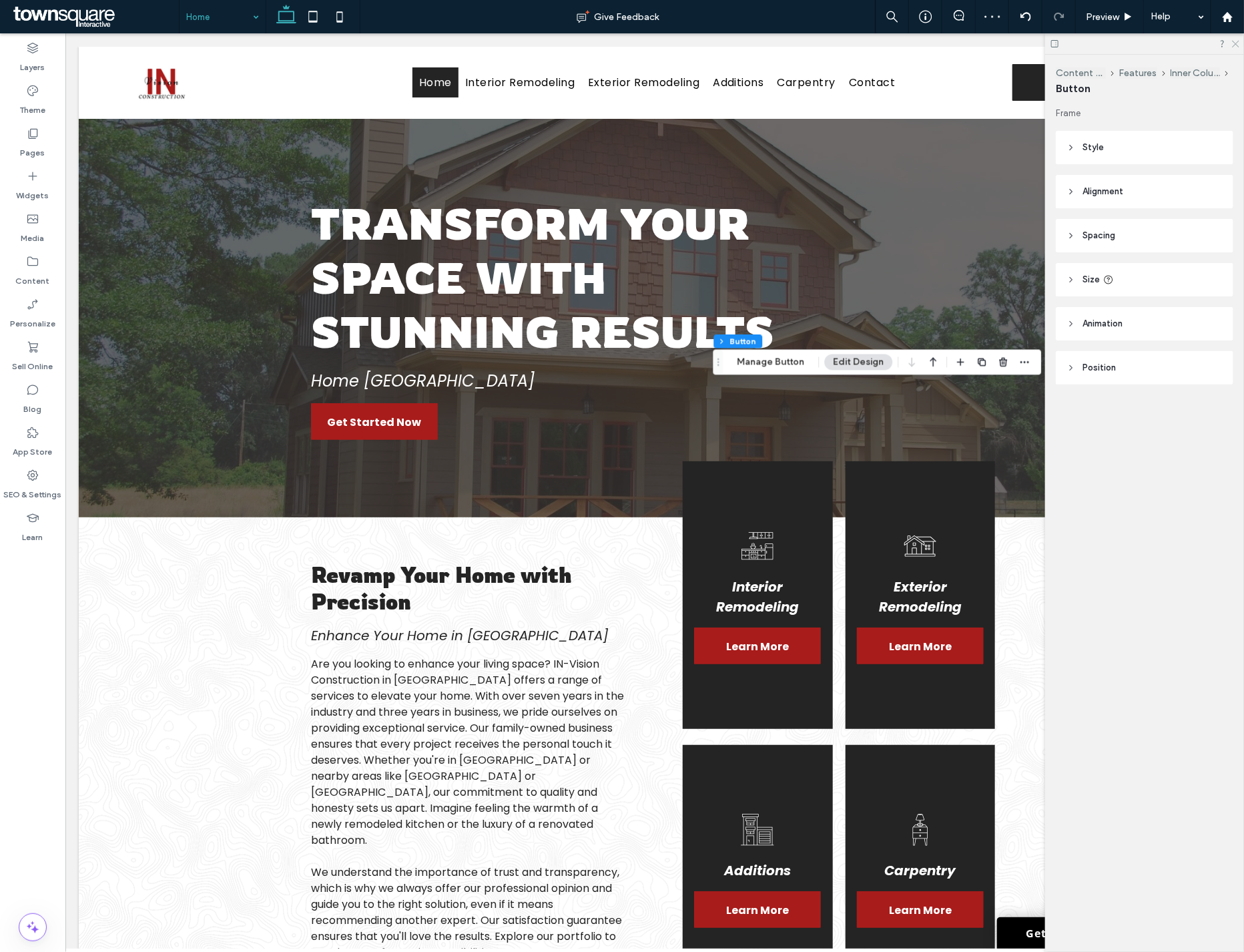
click at [1235, 44] on icon at bounding box center [1235, 43] width 9 height 9
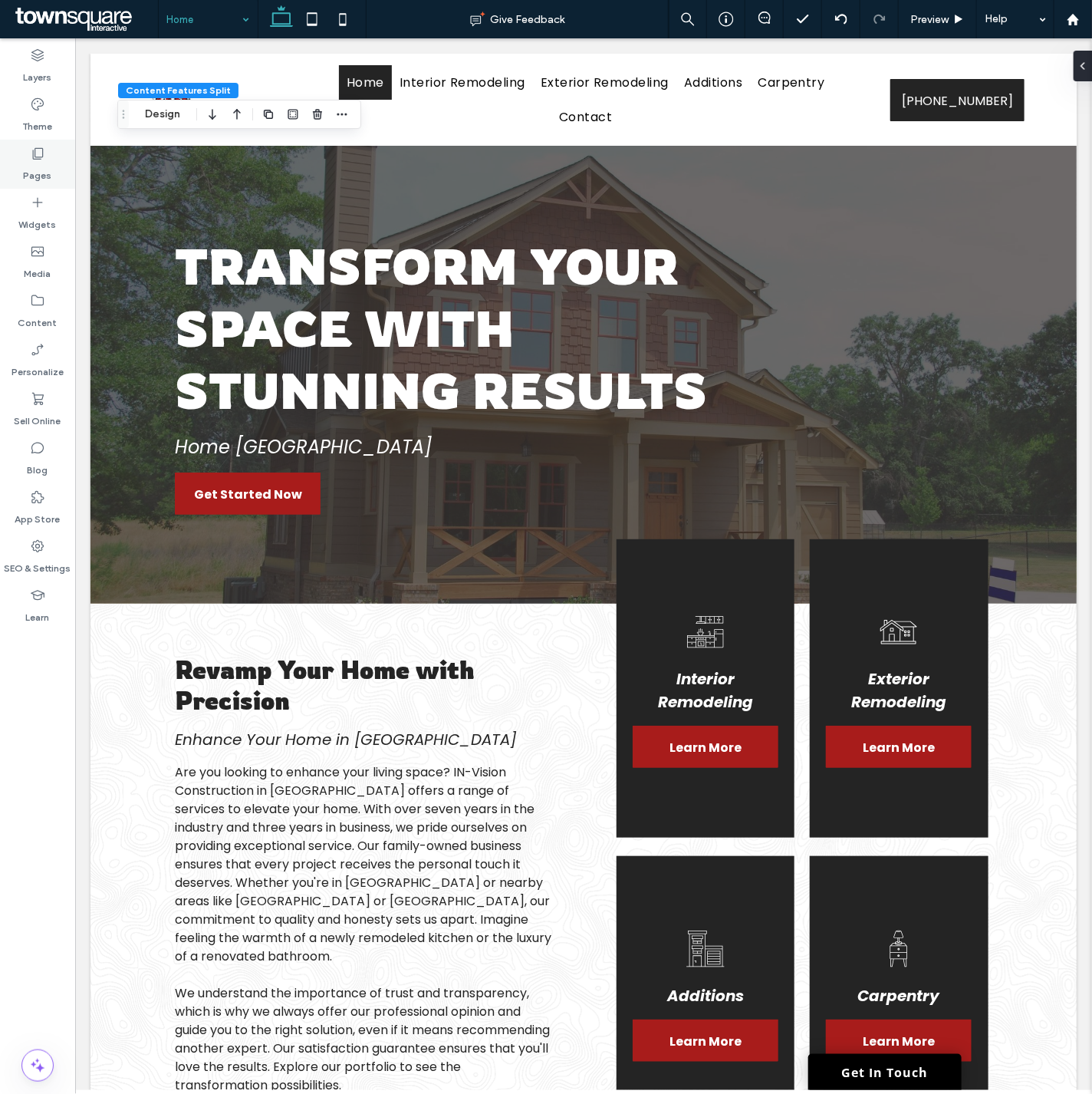
click at [47, 165] on label "Pages" at bounding box center [38, 171] width 29 height 21
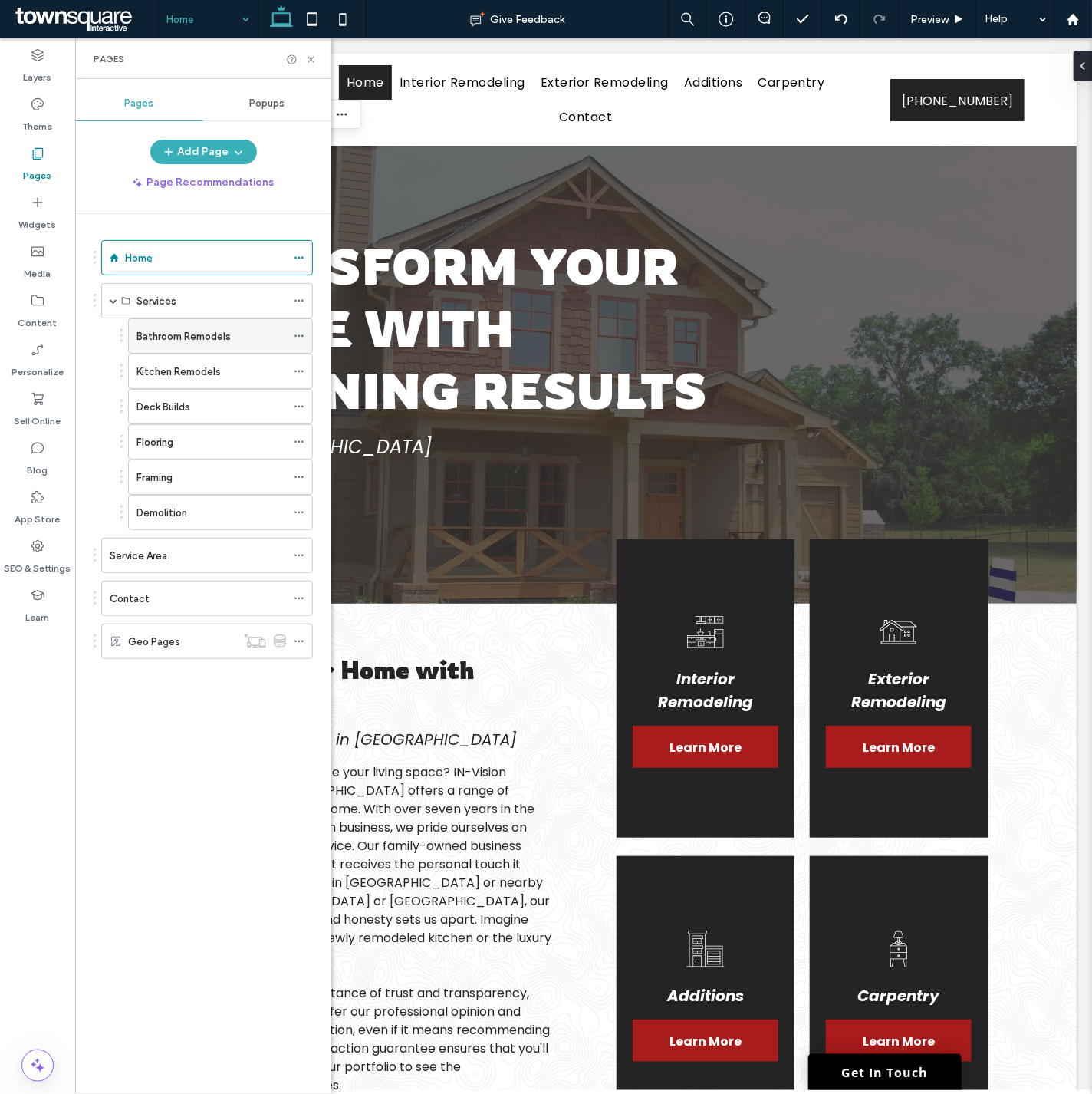
click at [300, 333] on icon at bounding box center [299, 335] width 11 height 11
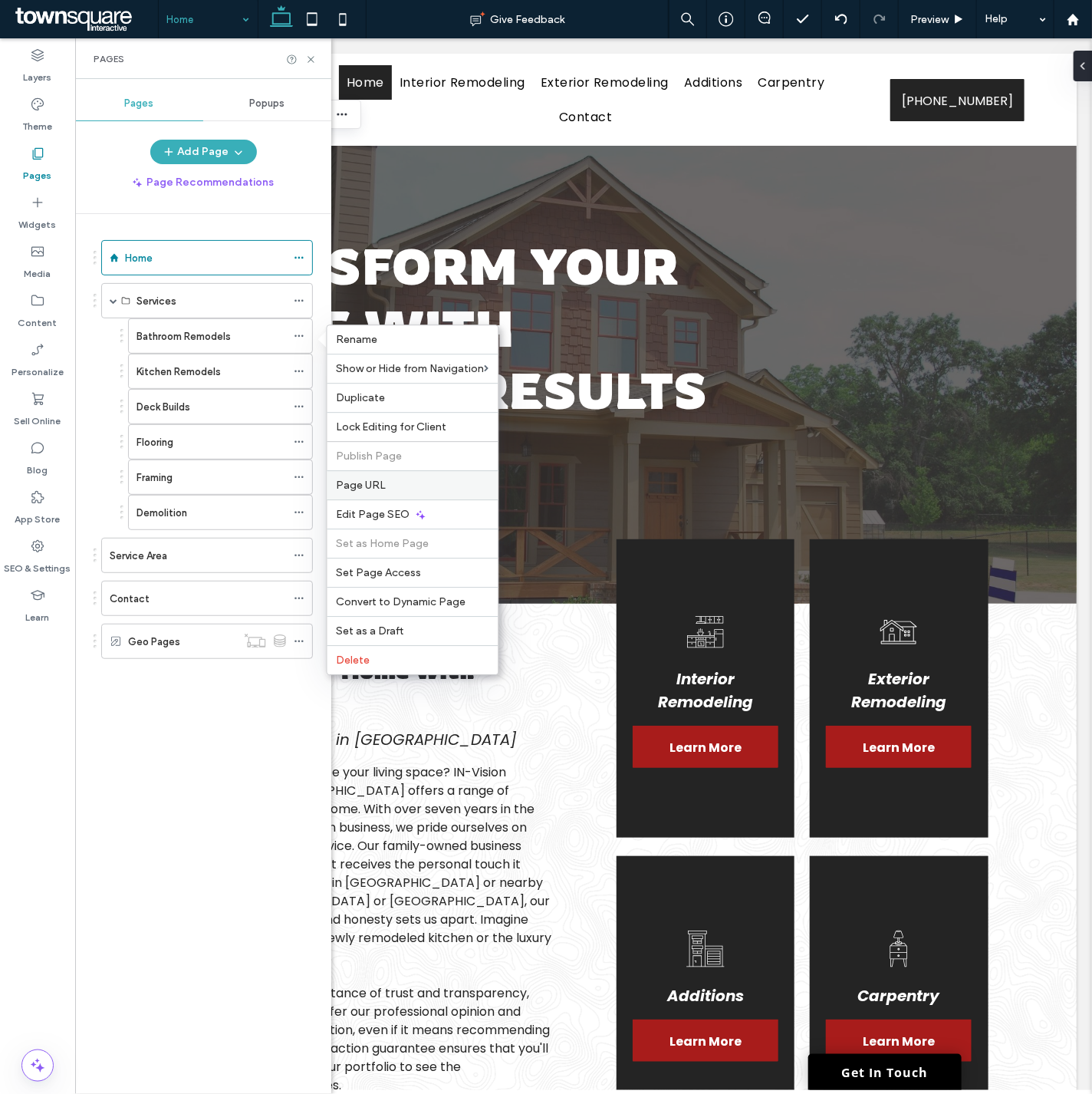
click at [378, 477] on div "Page URL" at bounding box center [413, 484] width 171 height 29
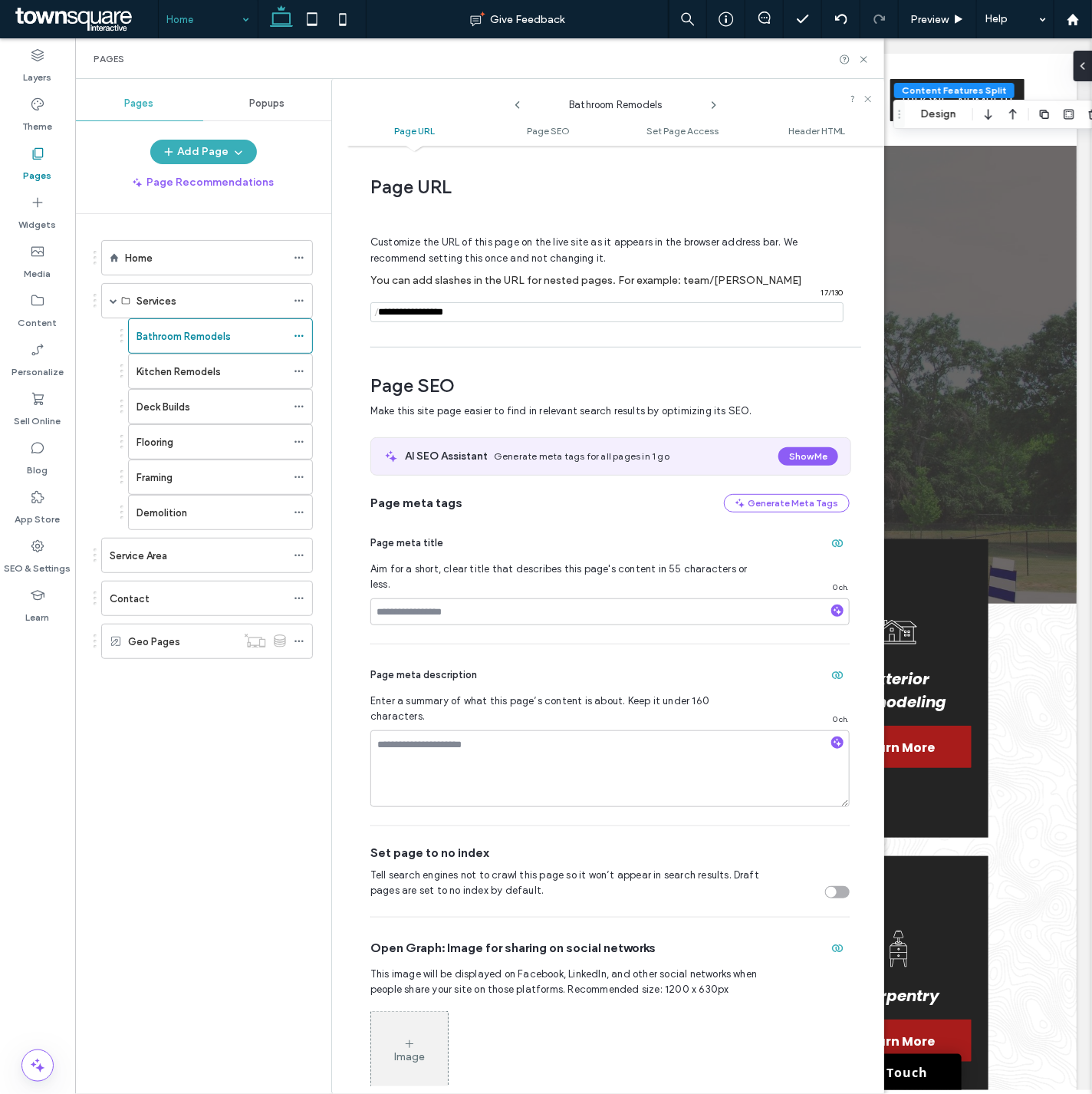
scroll to position [8, 0]
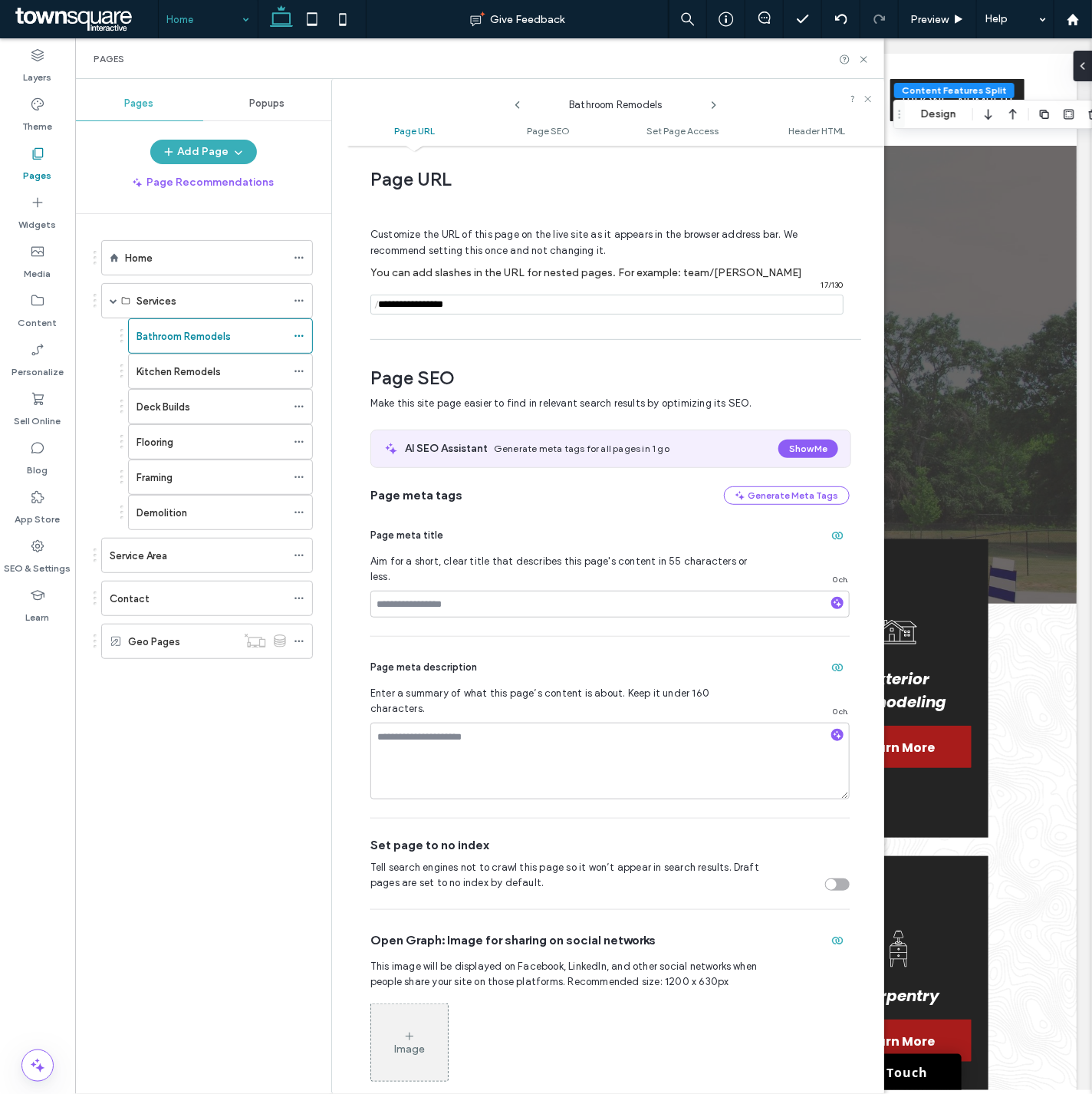
click at [714, 102] on icon at bounding box center [714, 105] width 12 height 12
click at [713, 102] on icon at bounding box center [714, 105] width 12 height 12
click at [713, 102] on use at bounding box center [714, 104] width 3 height 6
click at [712, 102] on use at bounding box center [714, 104] width 3 height 6
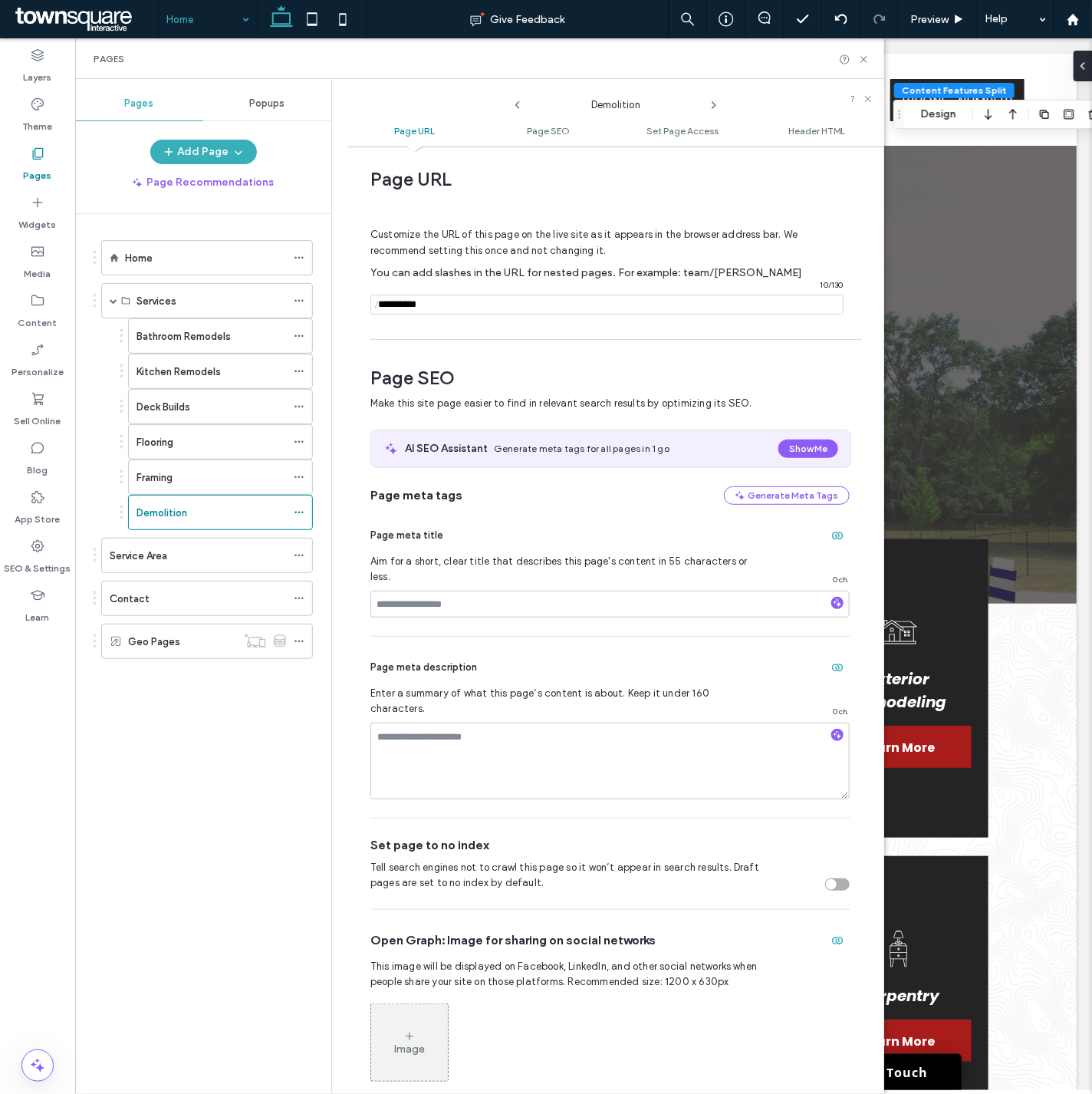
click at [709, 102] on icon at bounding box center [714, 105] width 12 height 12
click at [861, 60] on icon at bounding box center [864, 59] width 12 height 12
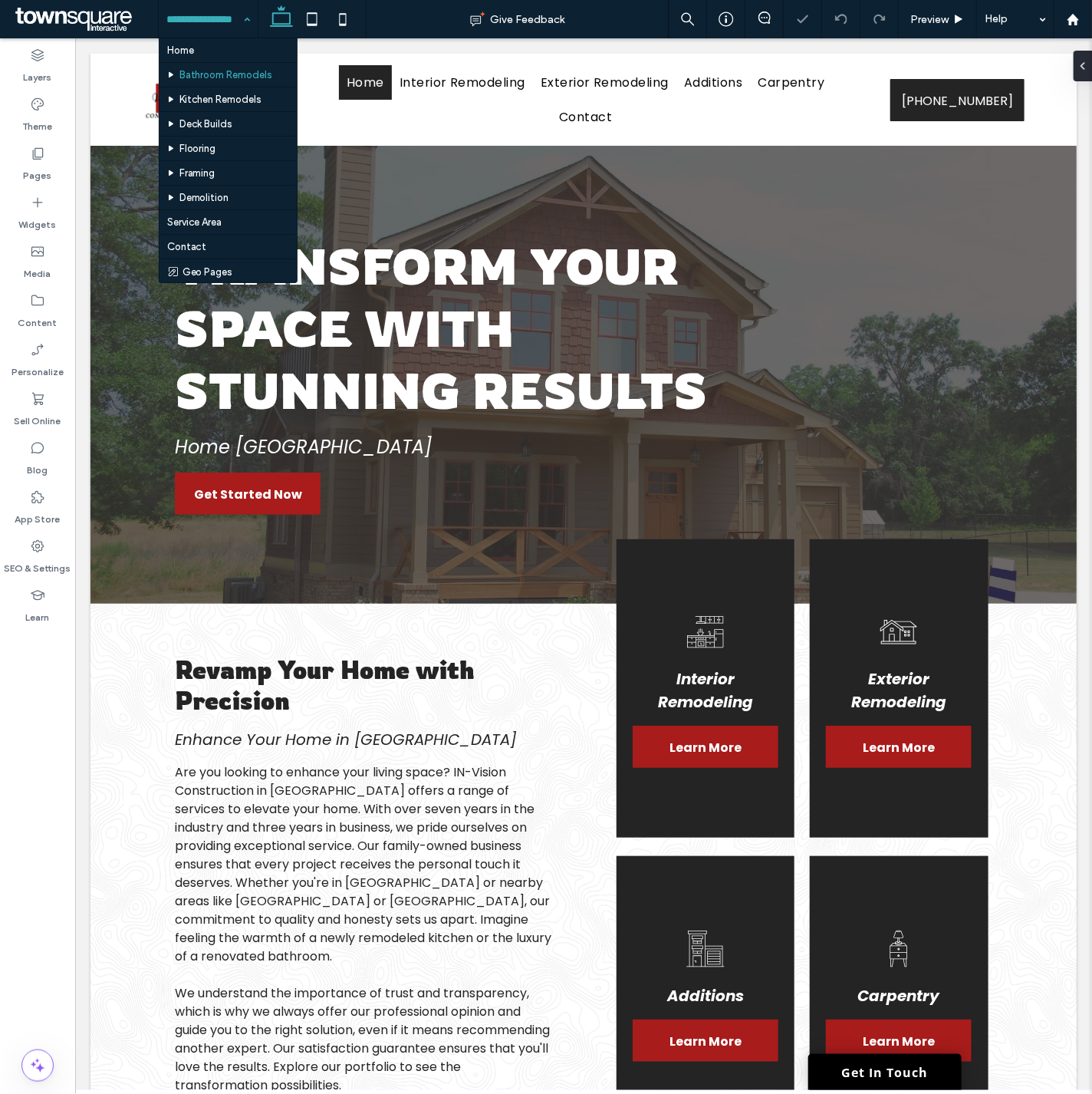
click at [196, 14] on input at bounding box center [205, 19] width 76 height 38
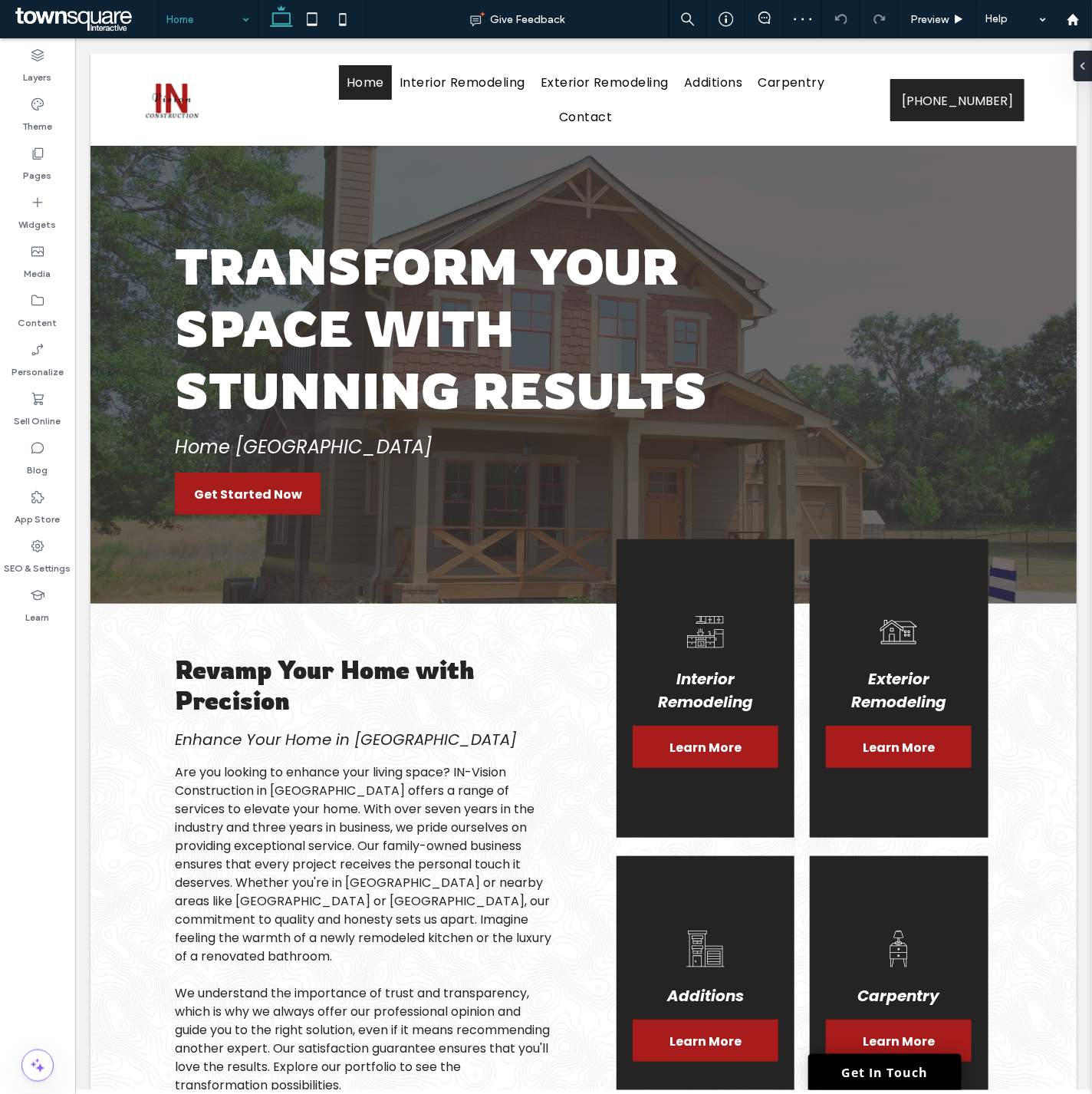
click at [201, 12] on input at bounding box center [205, 19] width 76 height 38
click at [192, 16] on input at bounding box center [205, 19] width 76 height 38
click at [1090, 61] on div at bounding box center [1079, 66] width 25 height 30
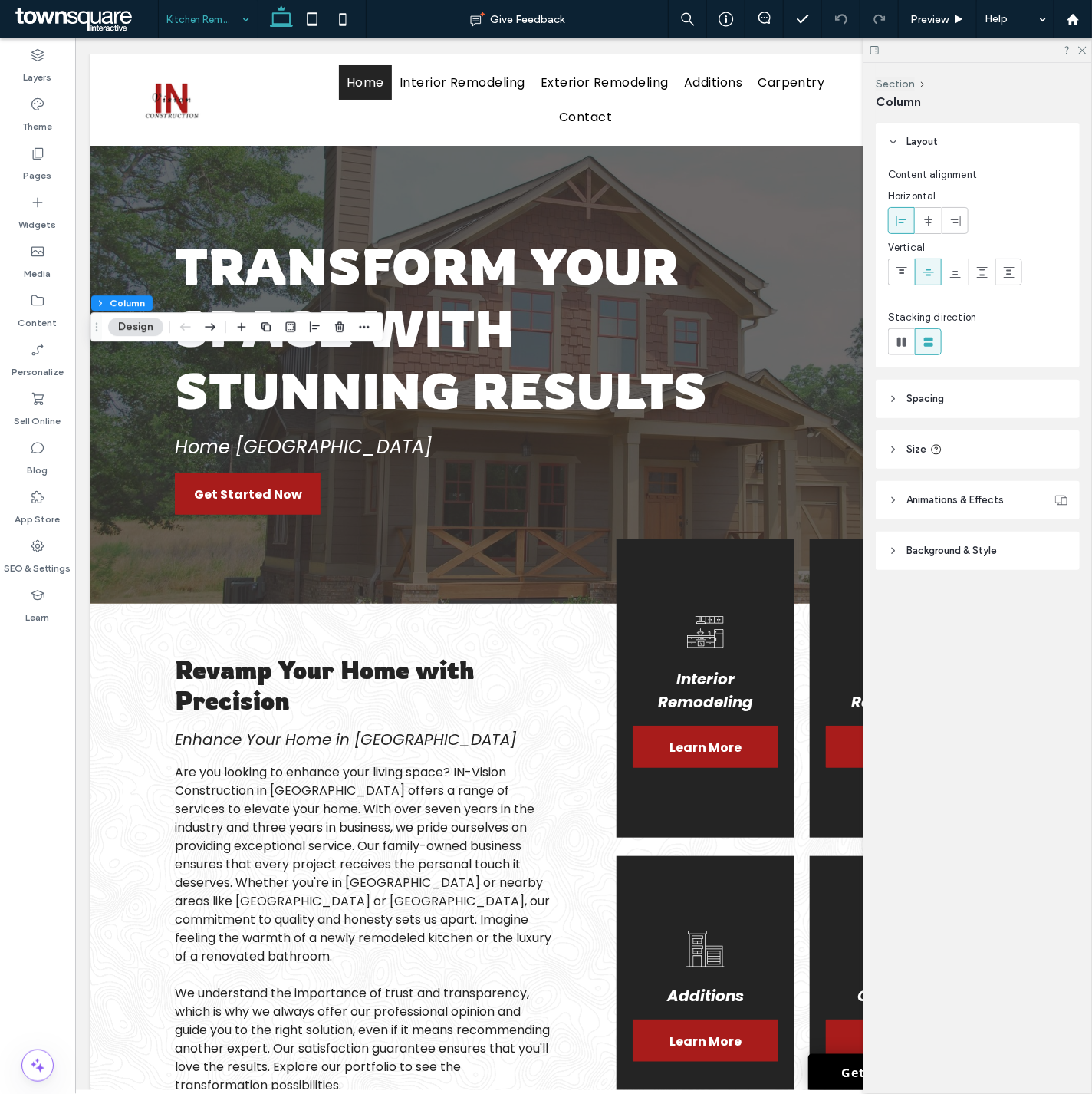
click at [966, 549] on span "Background & Style" at bounding box center [951, 550] width 91 height 15
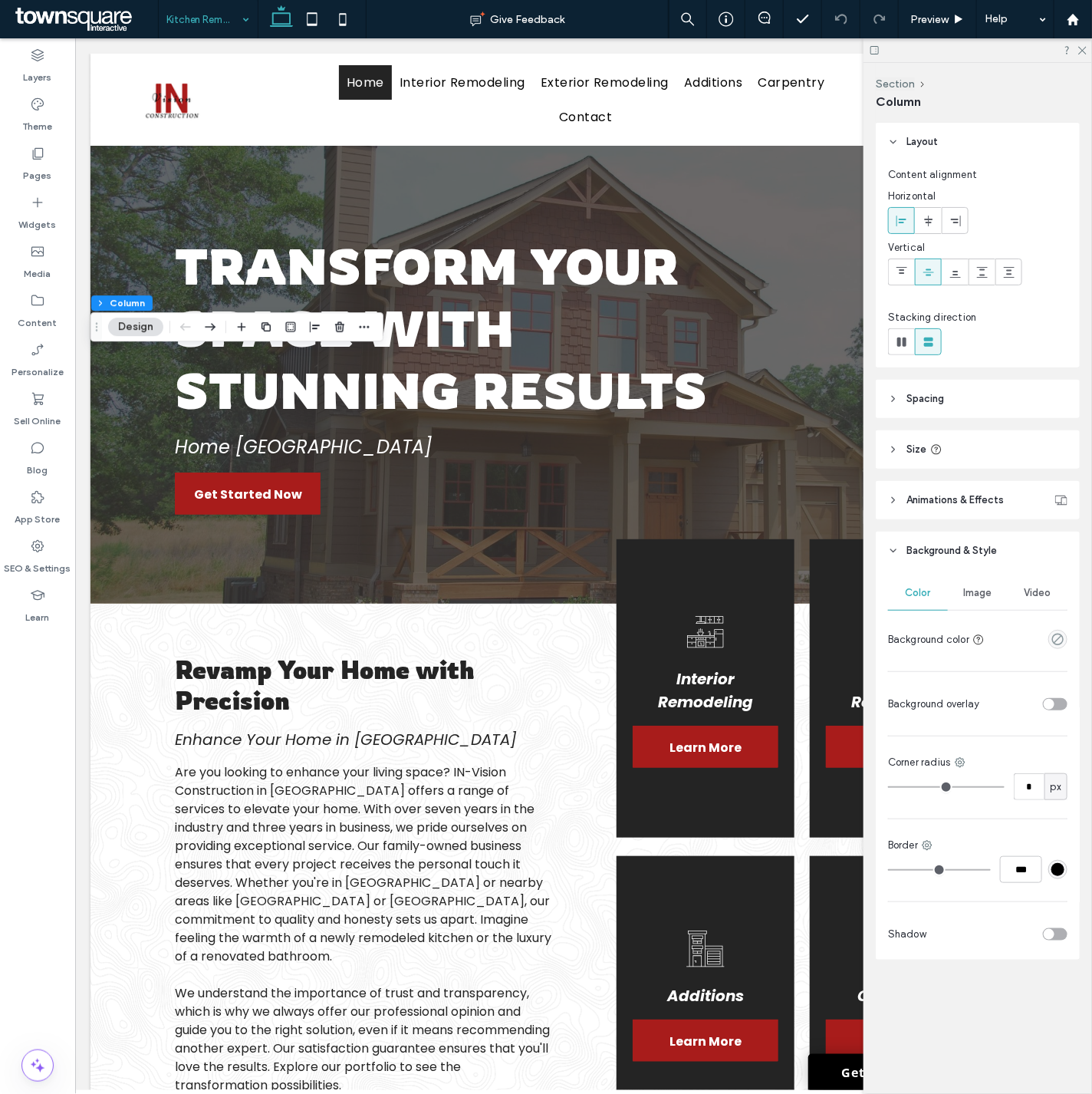
click at [964, 590] on span "Image" at bounding box center [979, 593] width 29 height 12
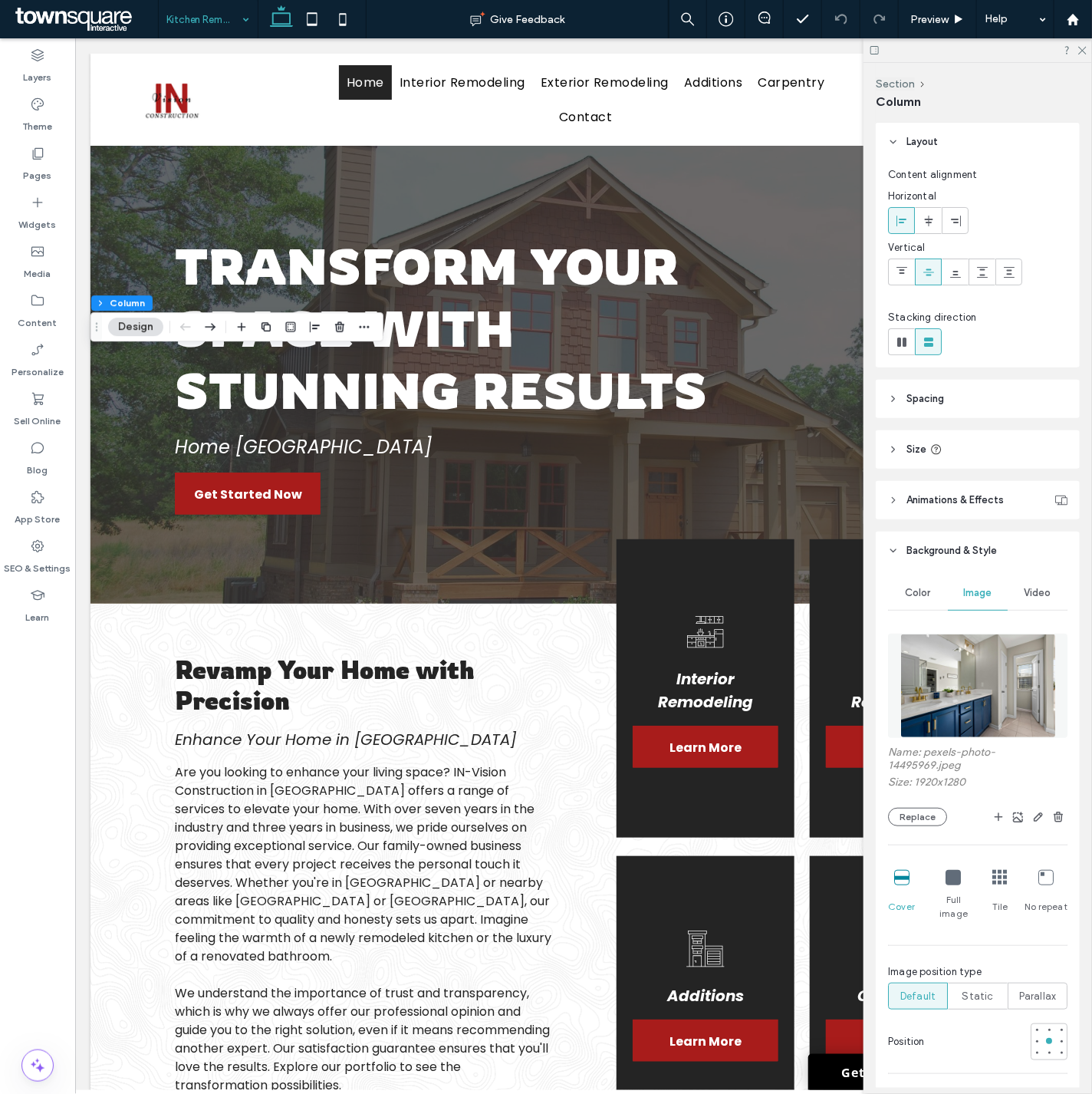
click at [941, 713] on img at bounding box center [978, 685] width 156 height 104
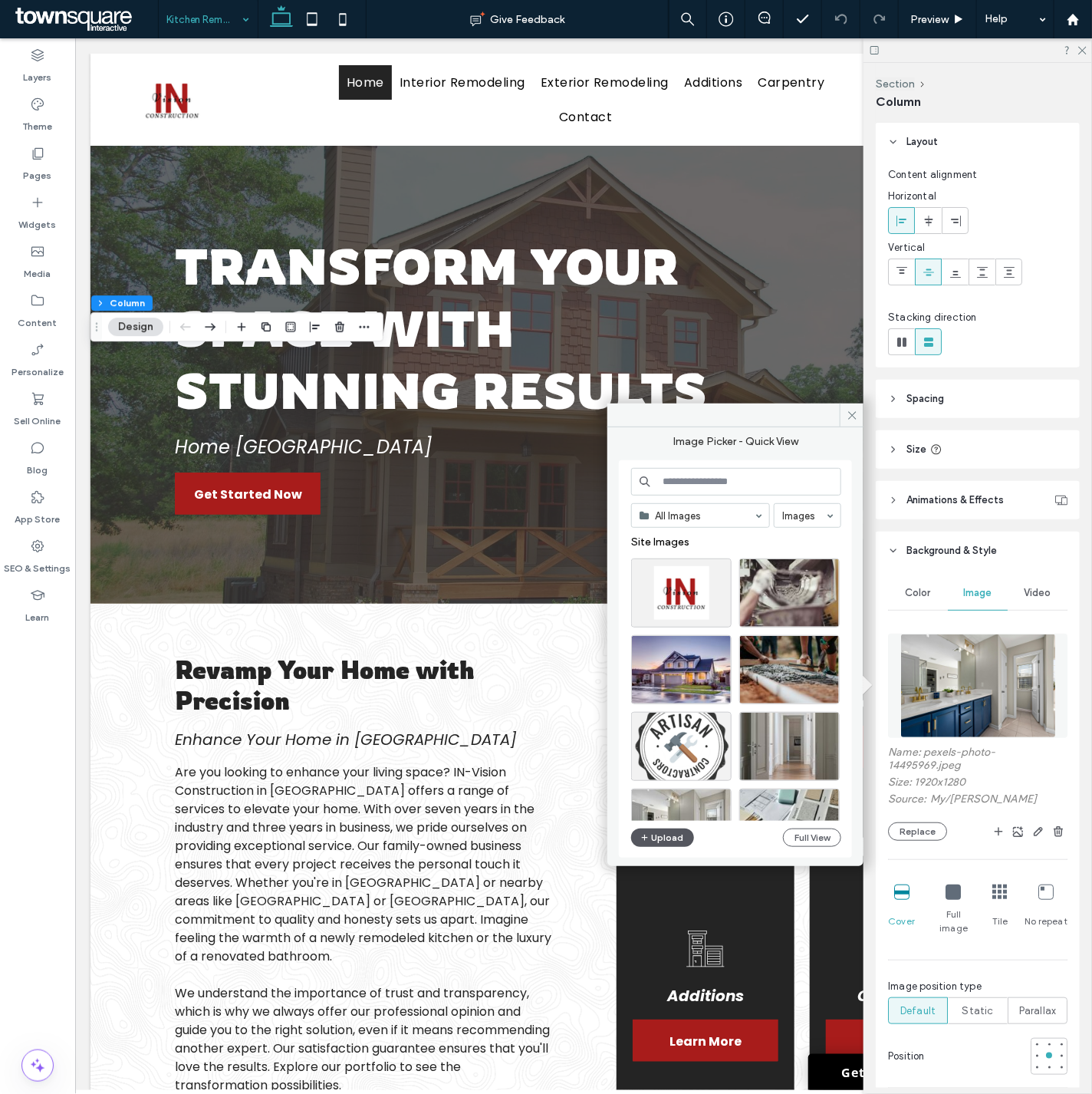
click at [663, 843] on button "Upload" at bounding box center [662, 837] width 63 height 19
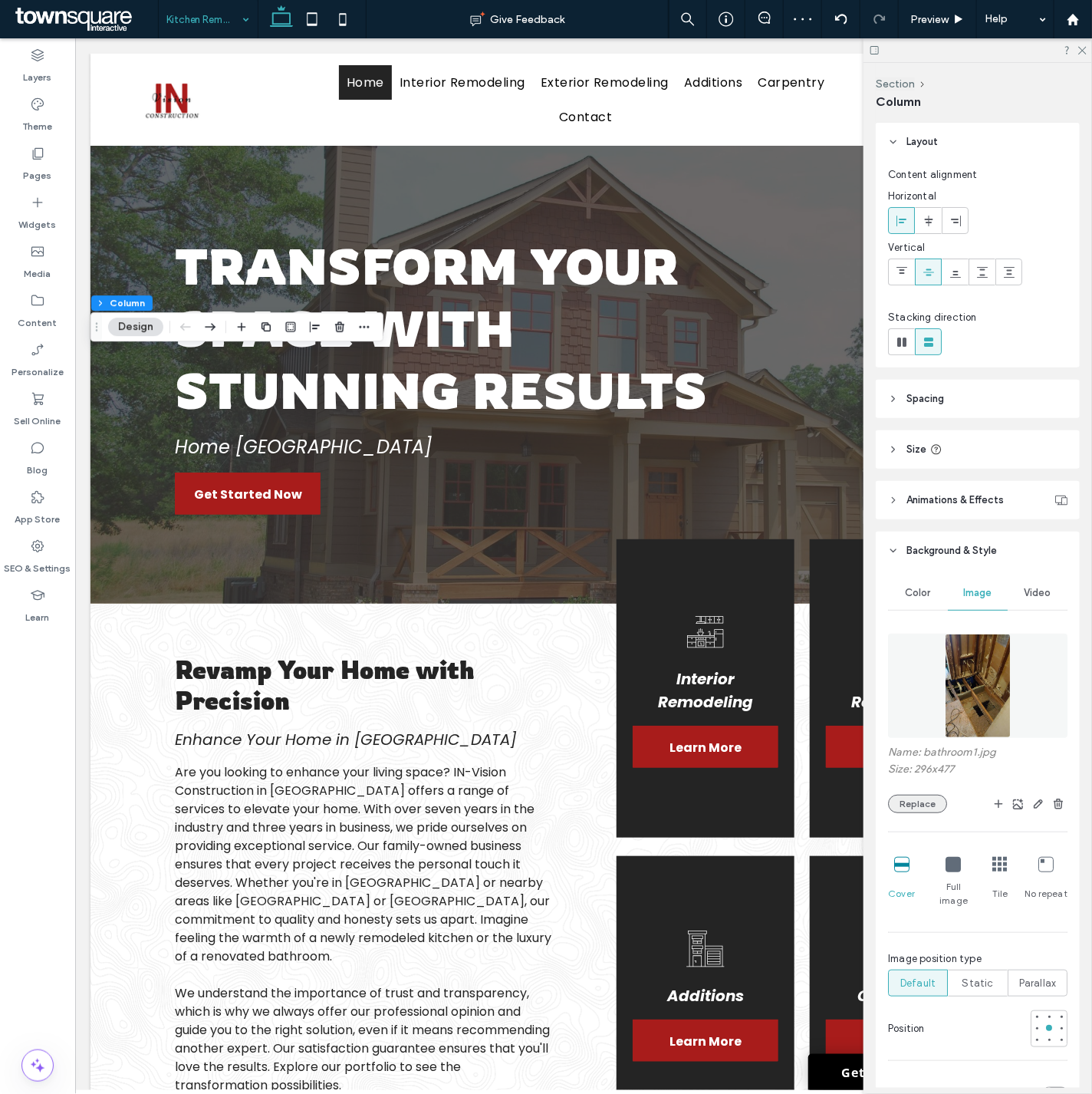
click at [897, 802] on button "Replace" at bounding box center [918, 804] width 59 height 19
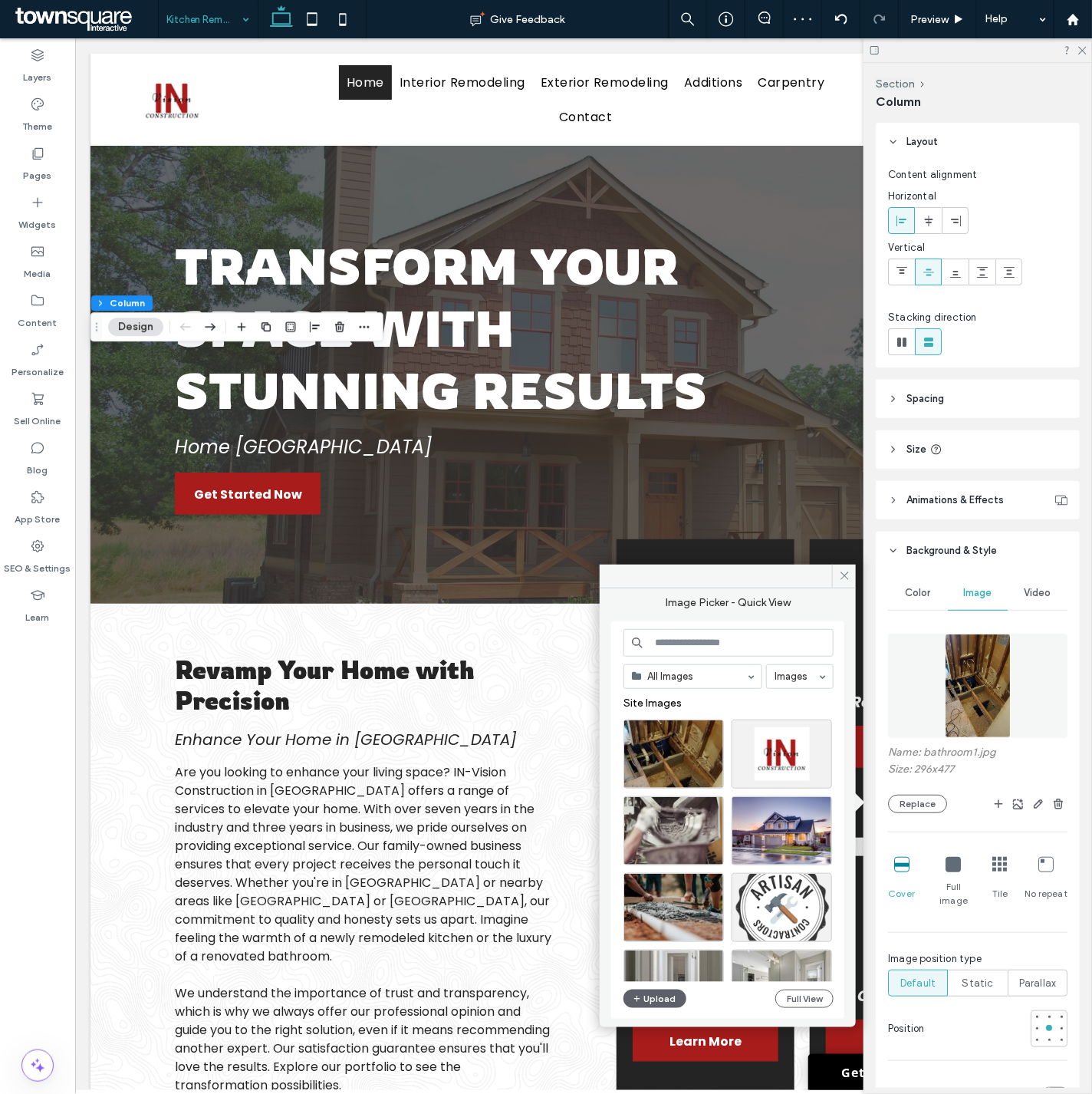
click at [669, 631] on input at bounding box center [728, 643] width 210 height 28
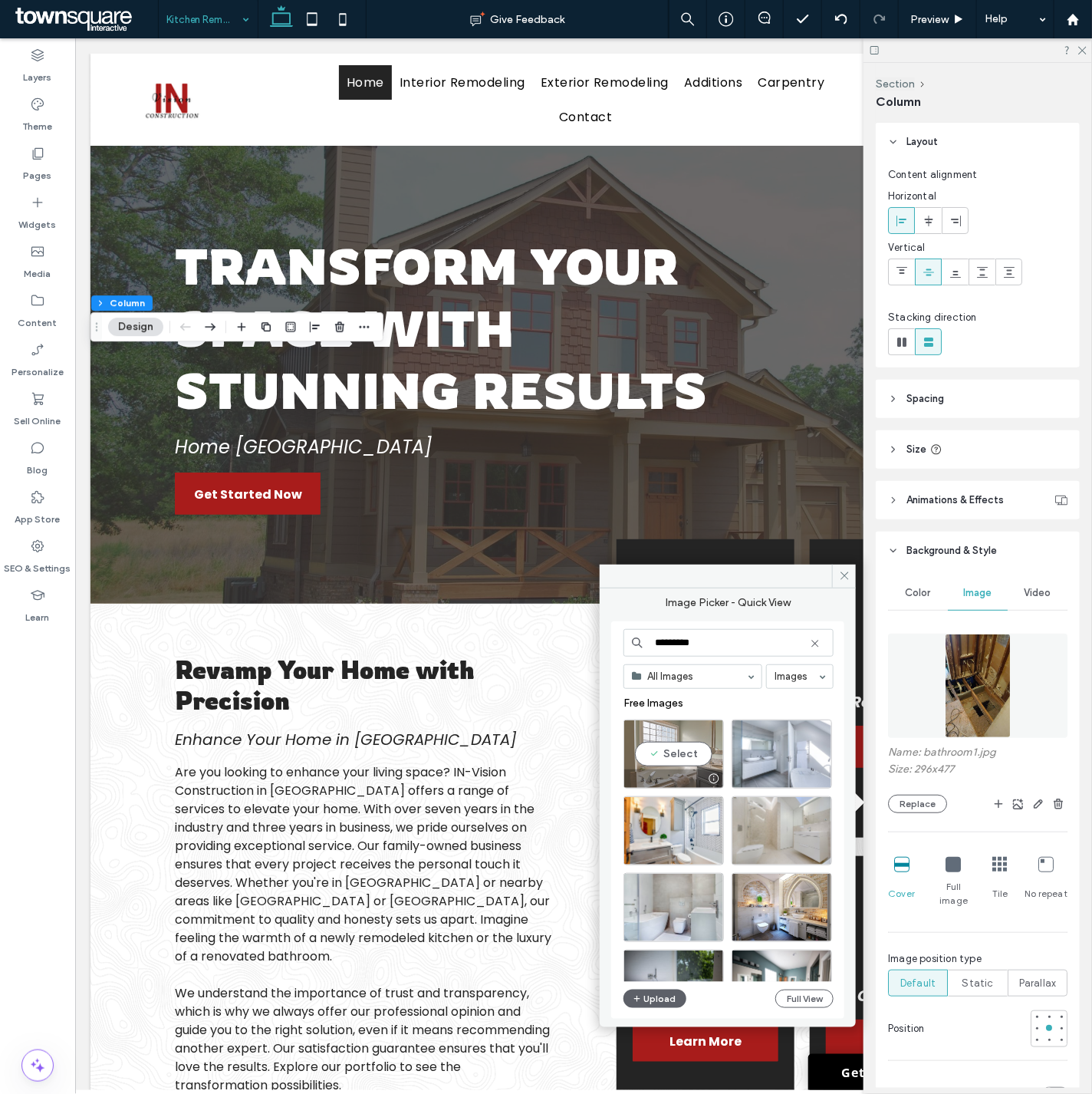
type input "********"
click at [661, 771] on div at bounding box center [673, 778] width 99 height 19
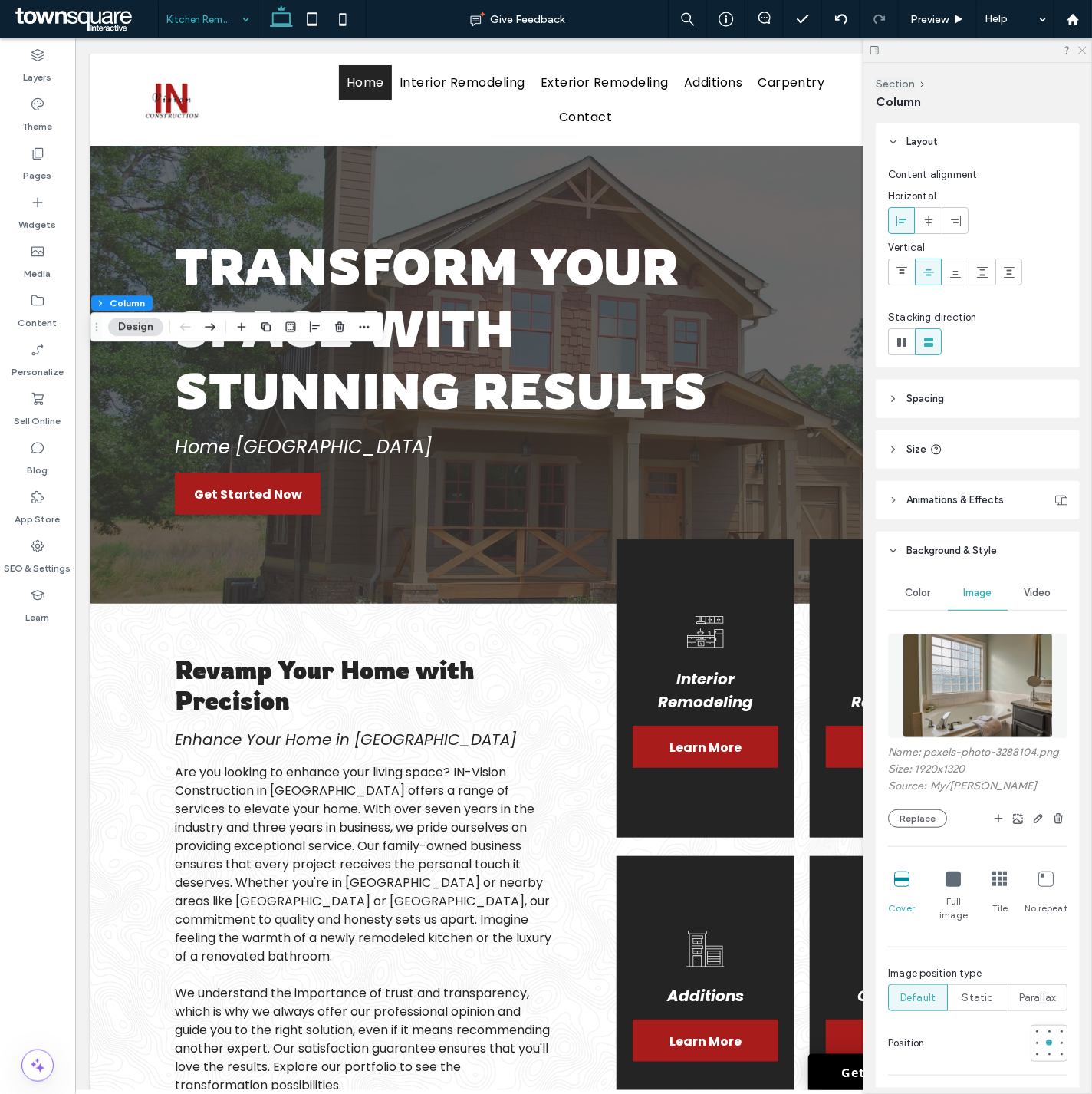
click at [1085, 47] on icon at bounding box center [1082, 50] width 10 height 10
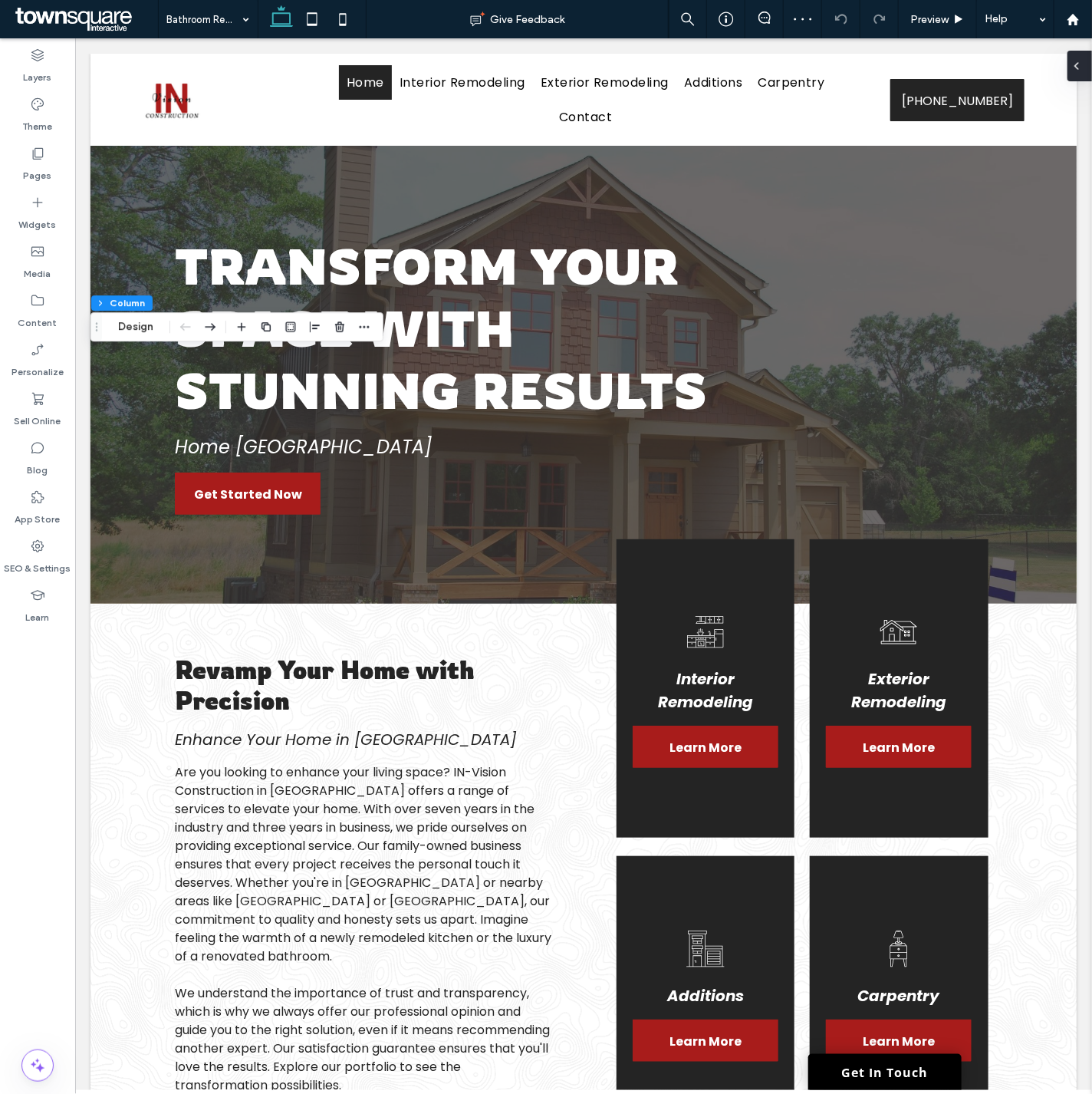
click at [1084, 69] on div at bounding box center [1079, 66] width 25 height 30
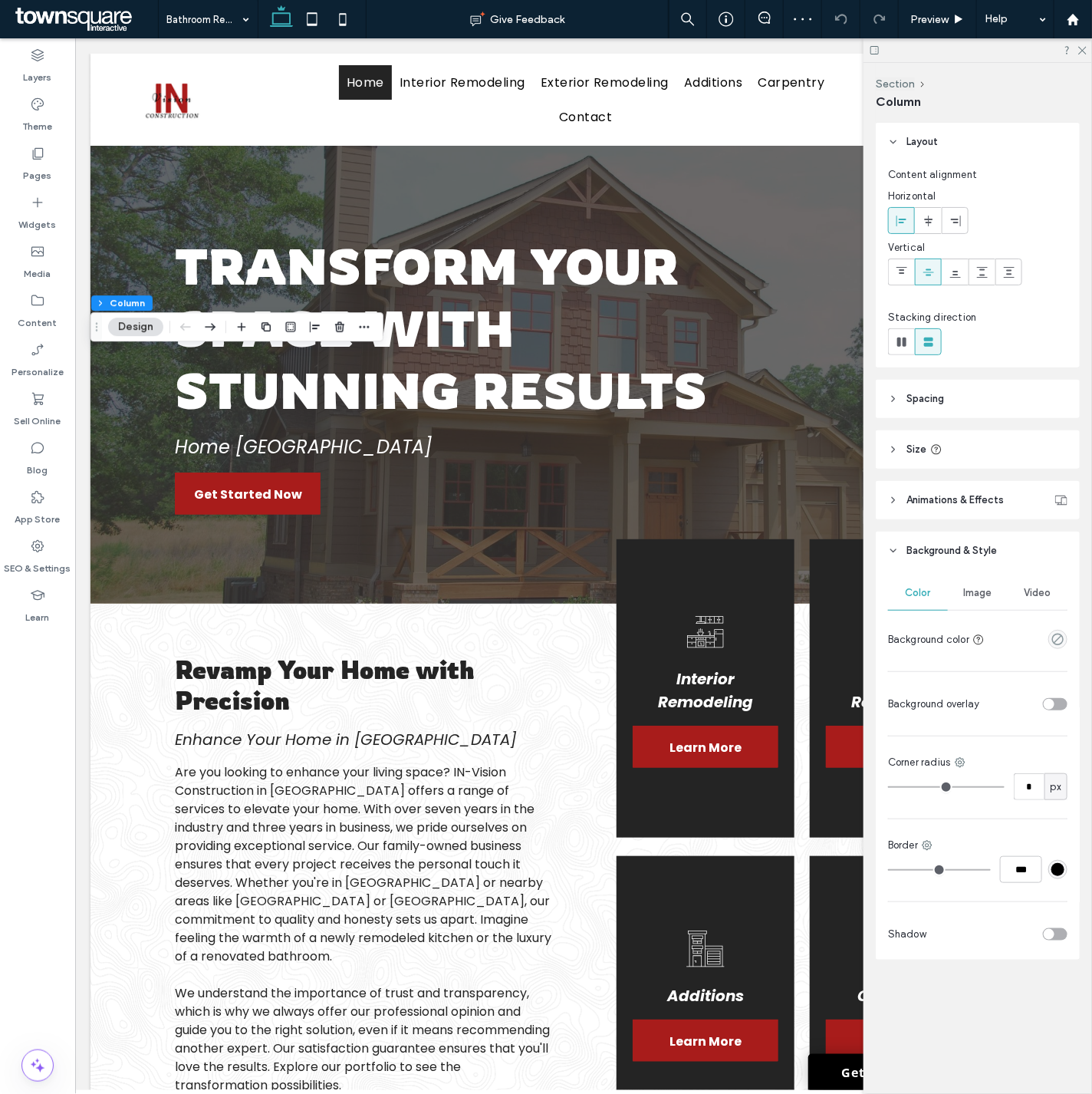
click at [976, 597] on span "Image" at bounding box center [979, 593] width 29 height 12
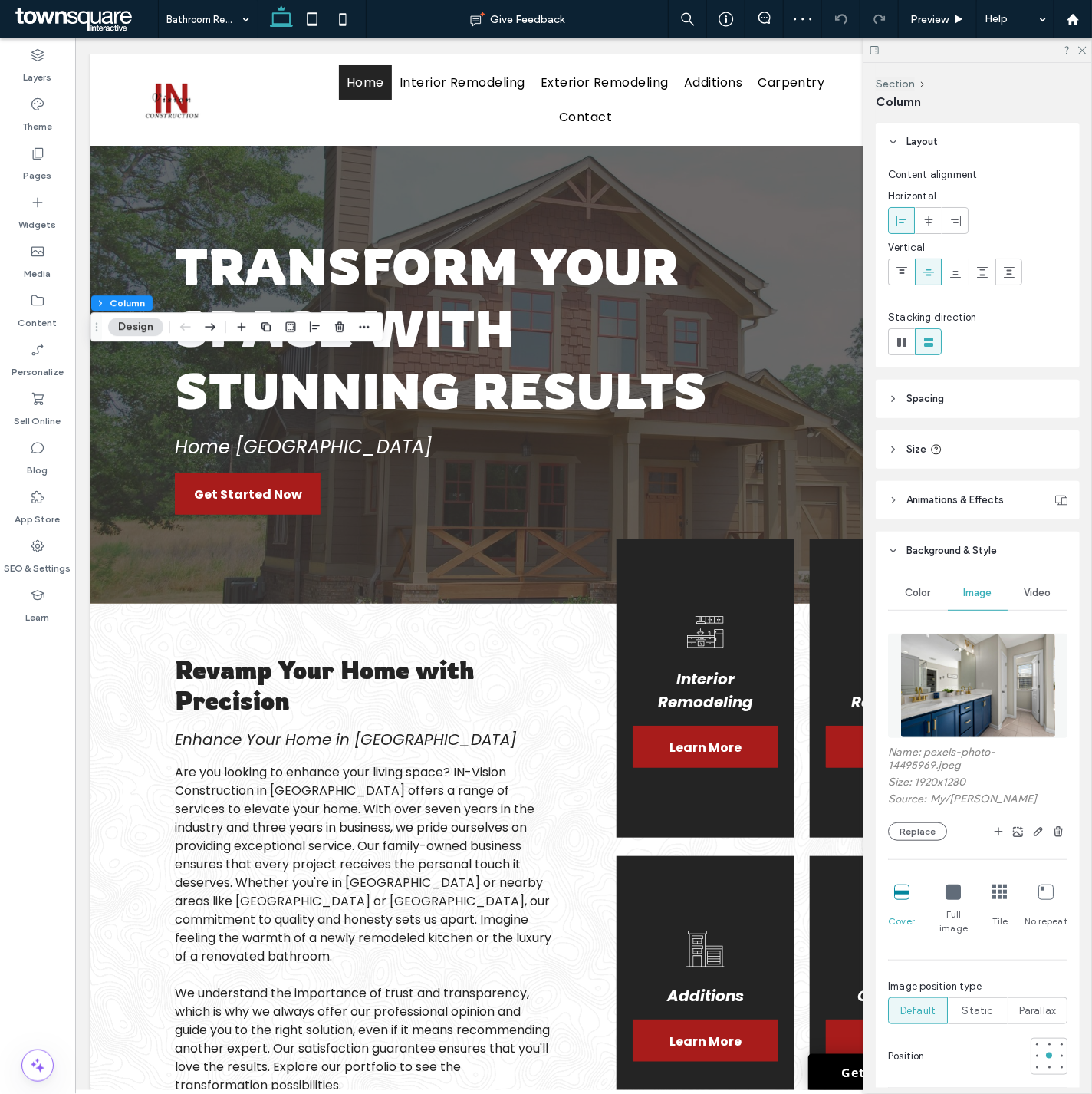
click at [964, 718] on img at bounding box center [978, 685] width 156 height 104
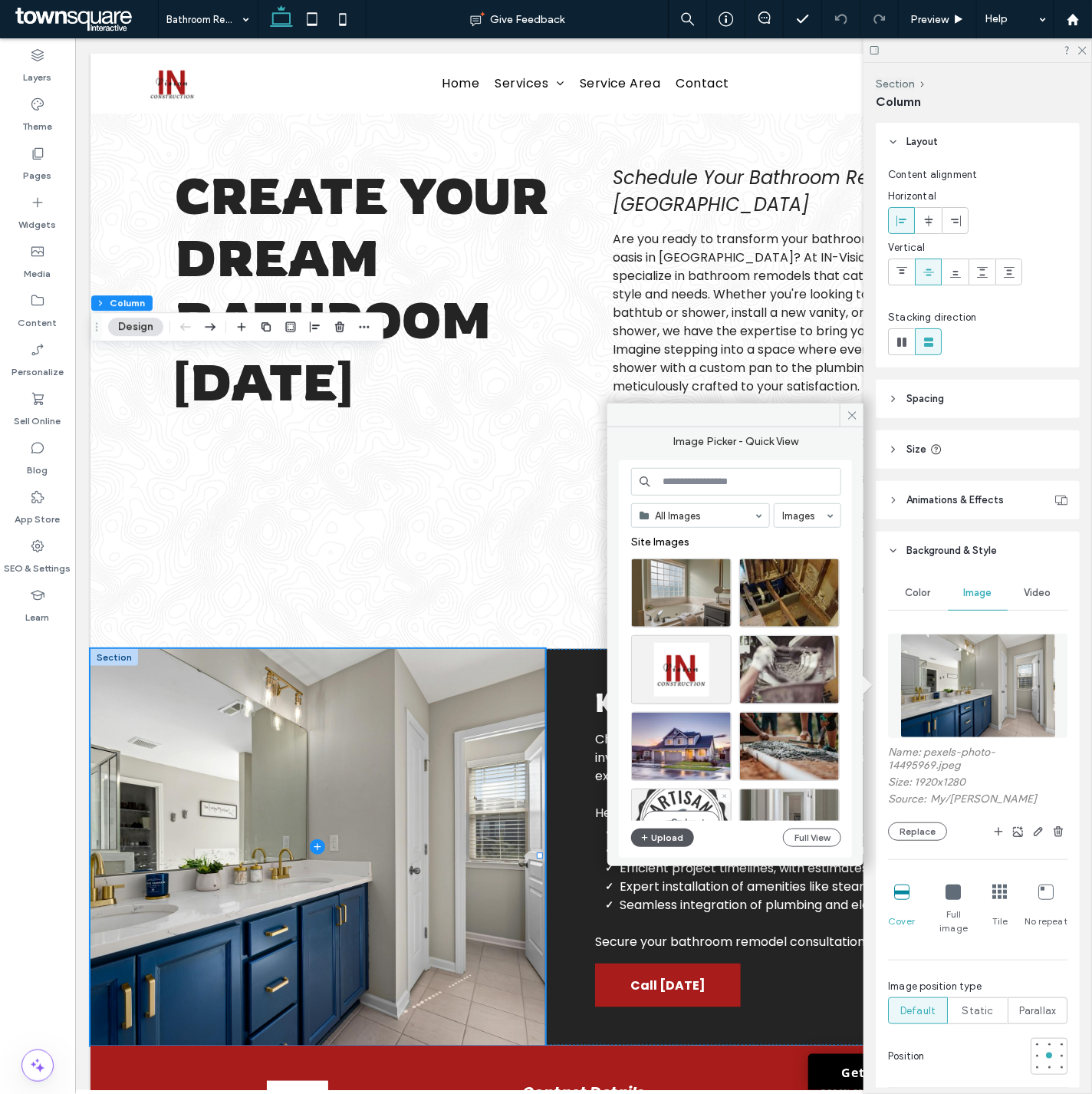
scroll to position [299, 0]
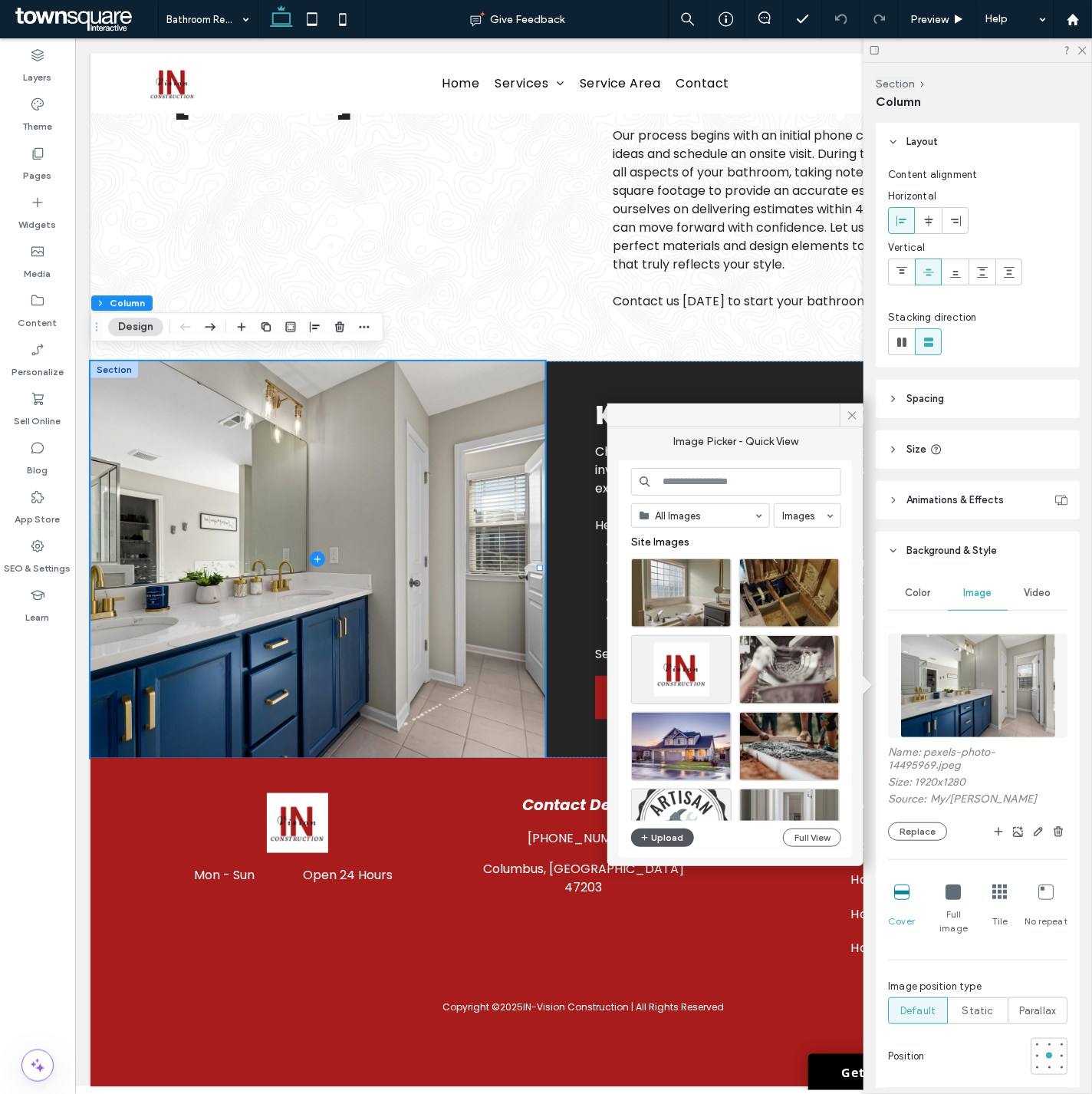
click at [668, 829] on button "Upload" at bounding box center [662, 837] width 63 height 19
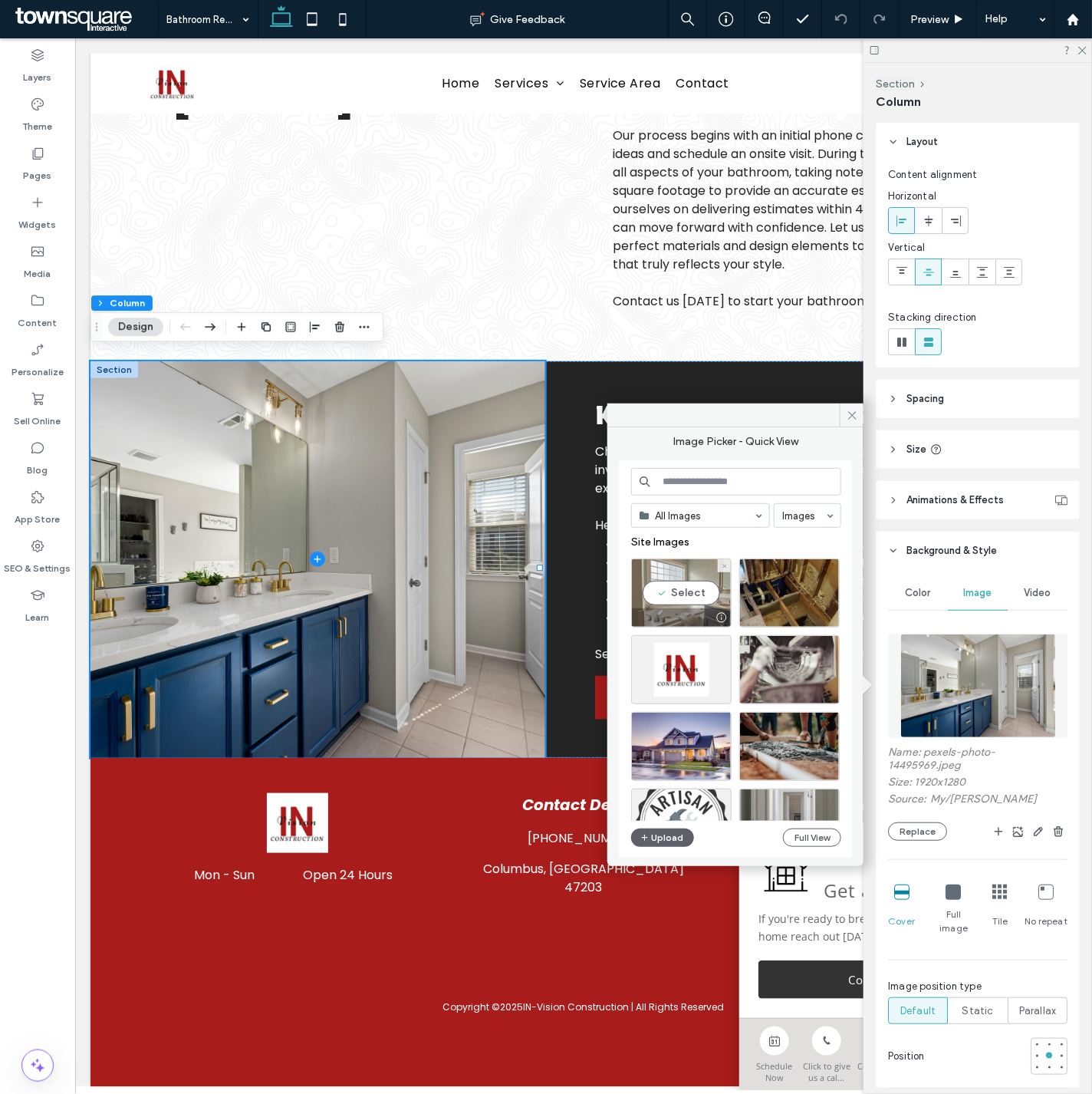
click at [667, 586] on div "Select" at bounding box center [681, 593] width 101 height 69
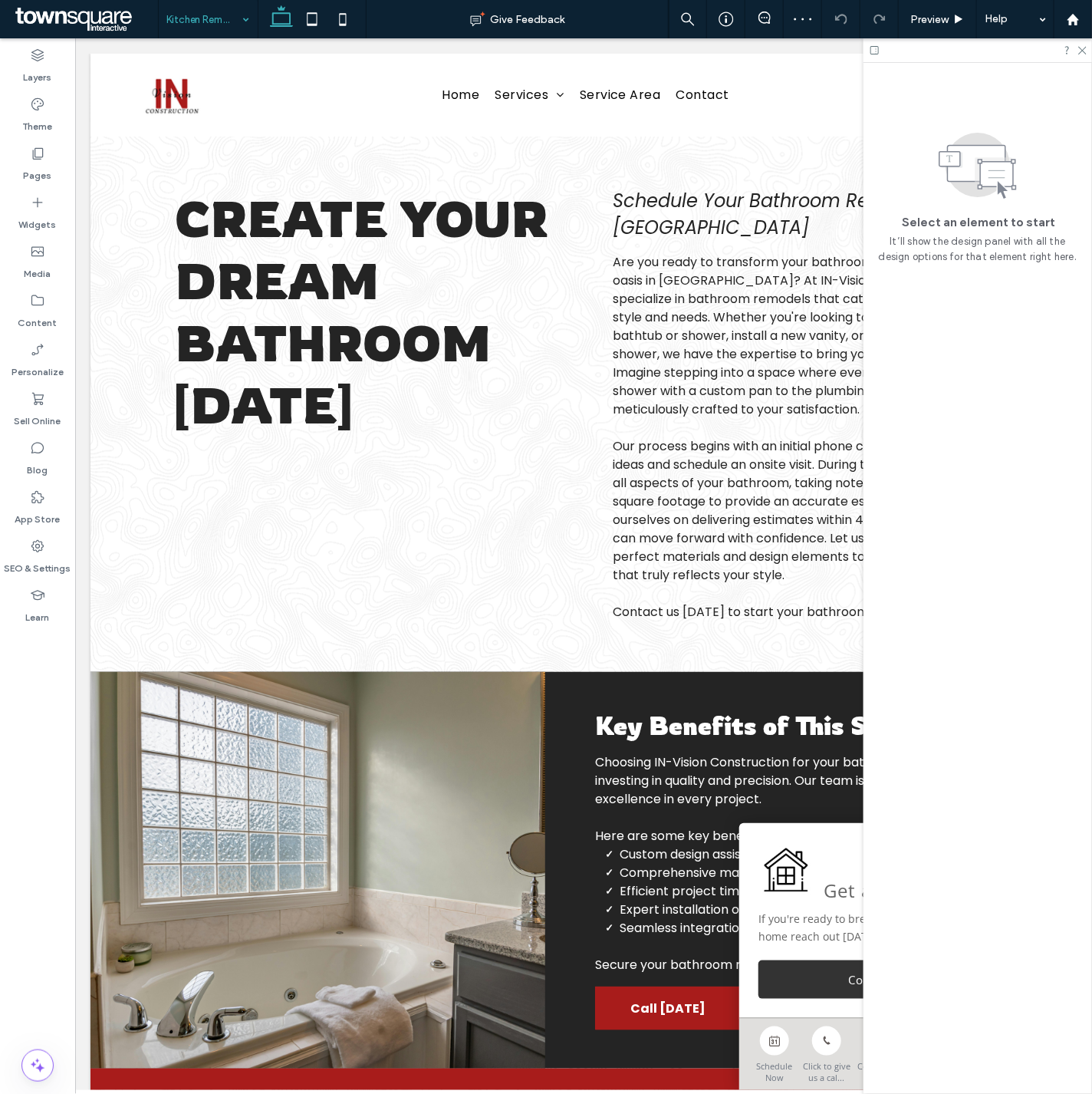
click at [233, 19] on input at bounding box center [205, 19] width 76 height 38
click at [313, 20] on icon at bounding box center [312, 19] width 30 height 30
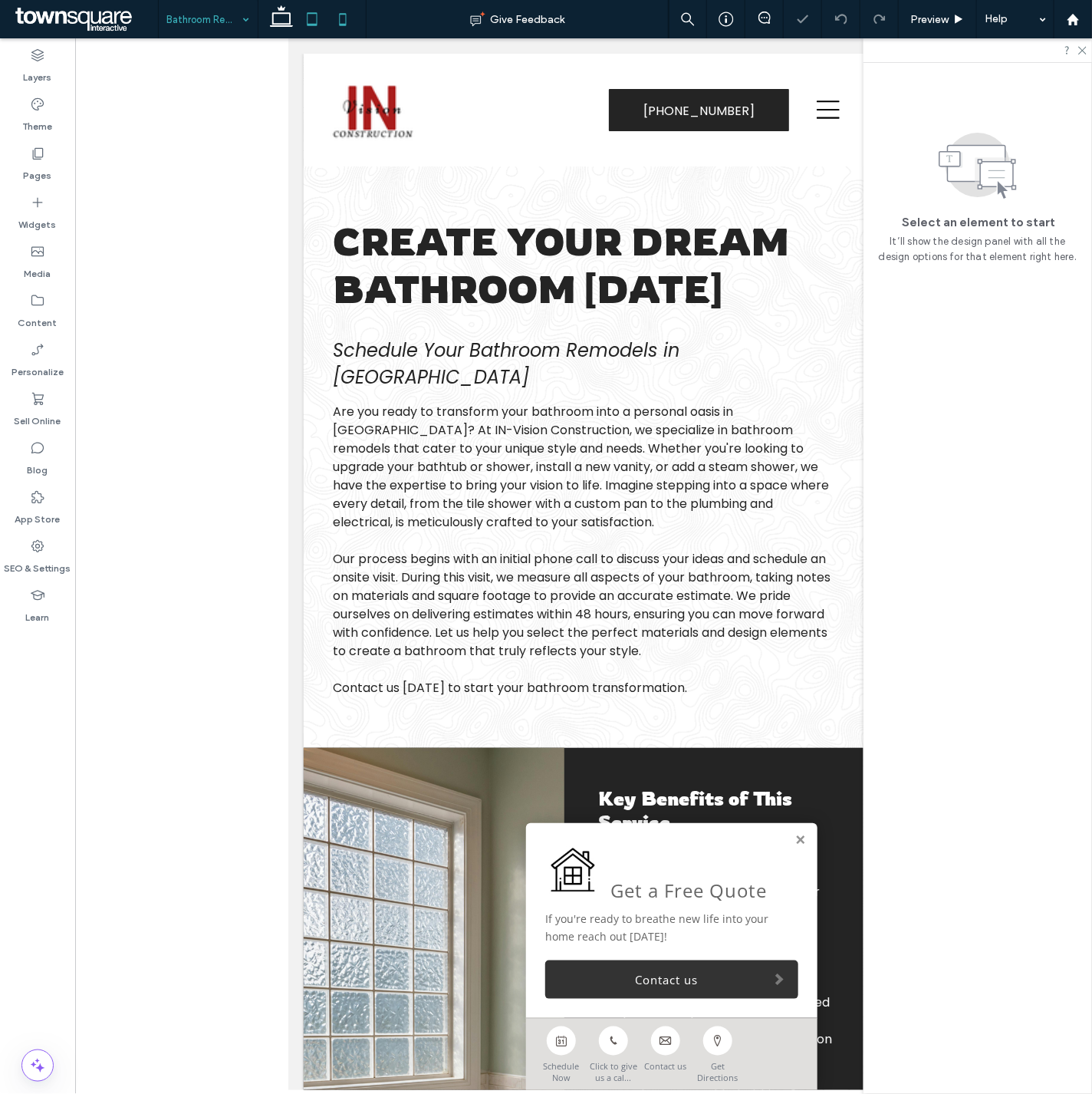
click at [344, 20] on icon at bounding box center [343, 19] width 30 height 30
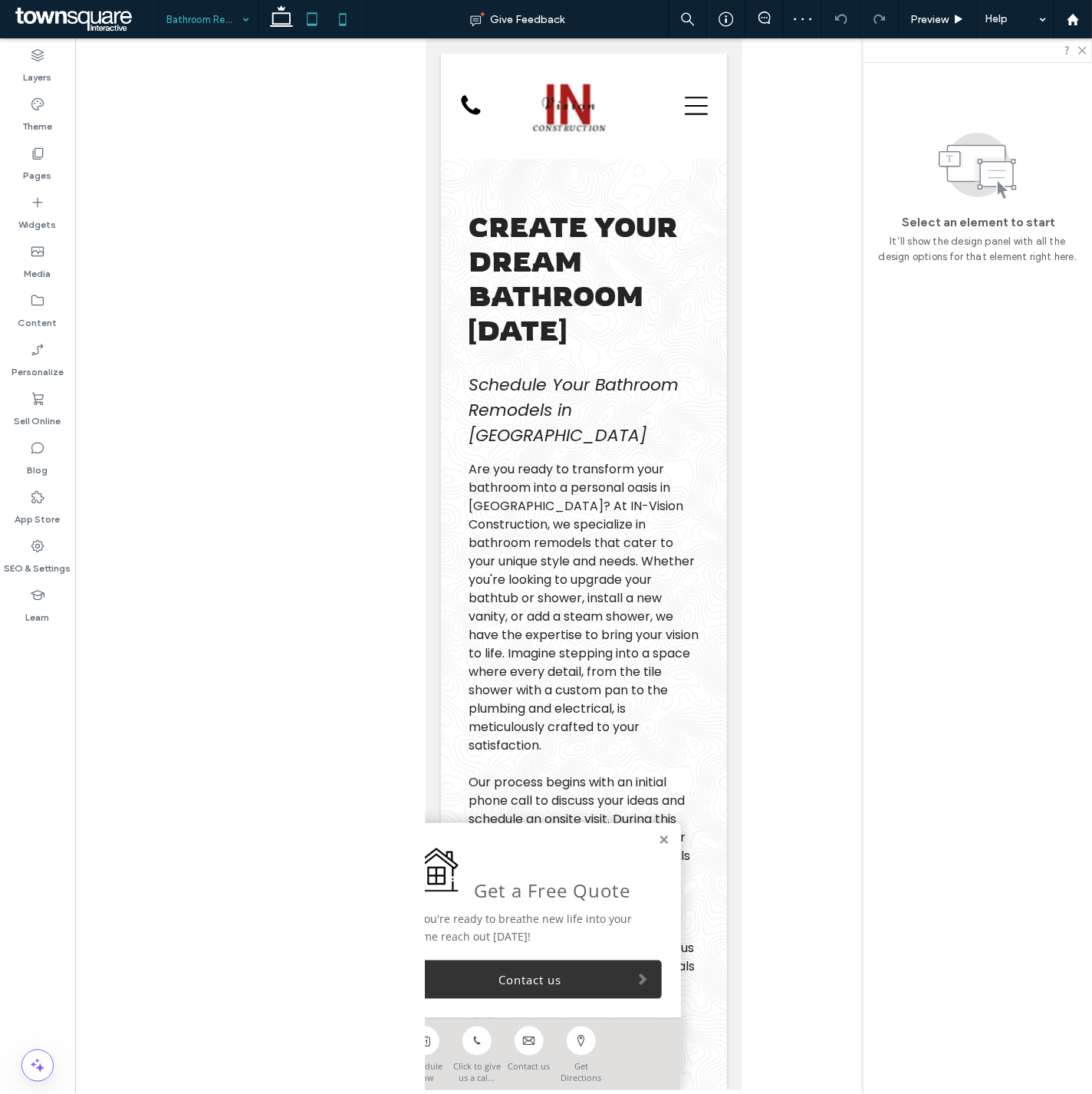
click at [320, 29] on icon at bounding box center [312, 19] width 30 height 30
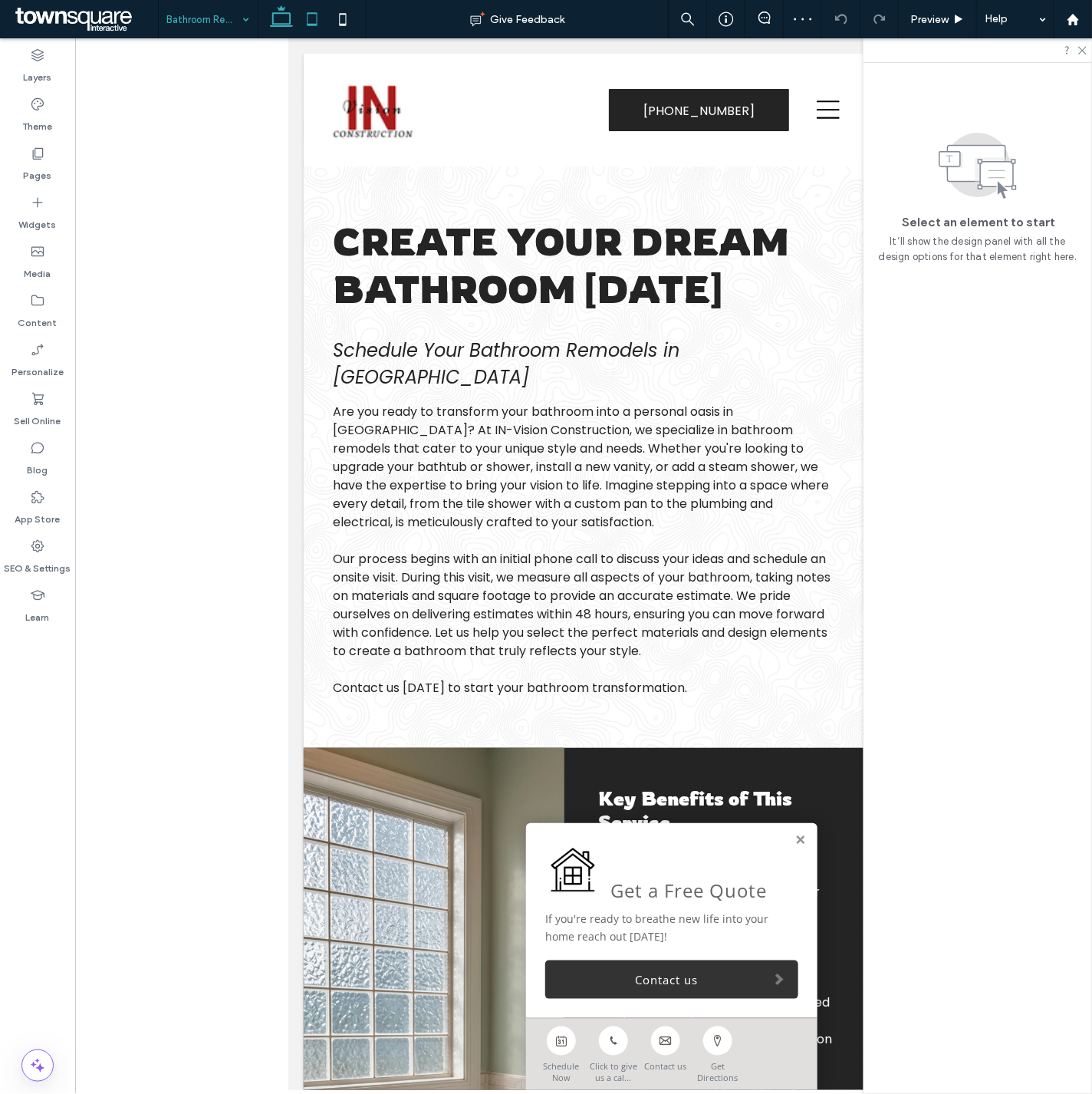
click at [272, 25] on icon at bounding box center [281, 19] width 30 height 30
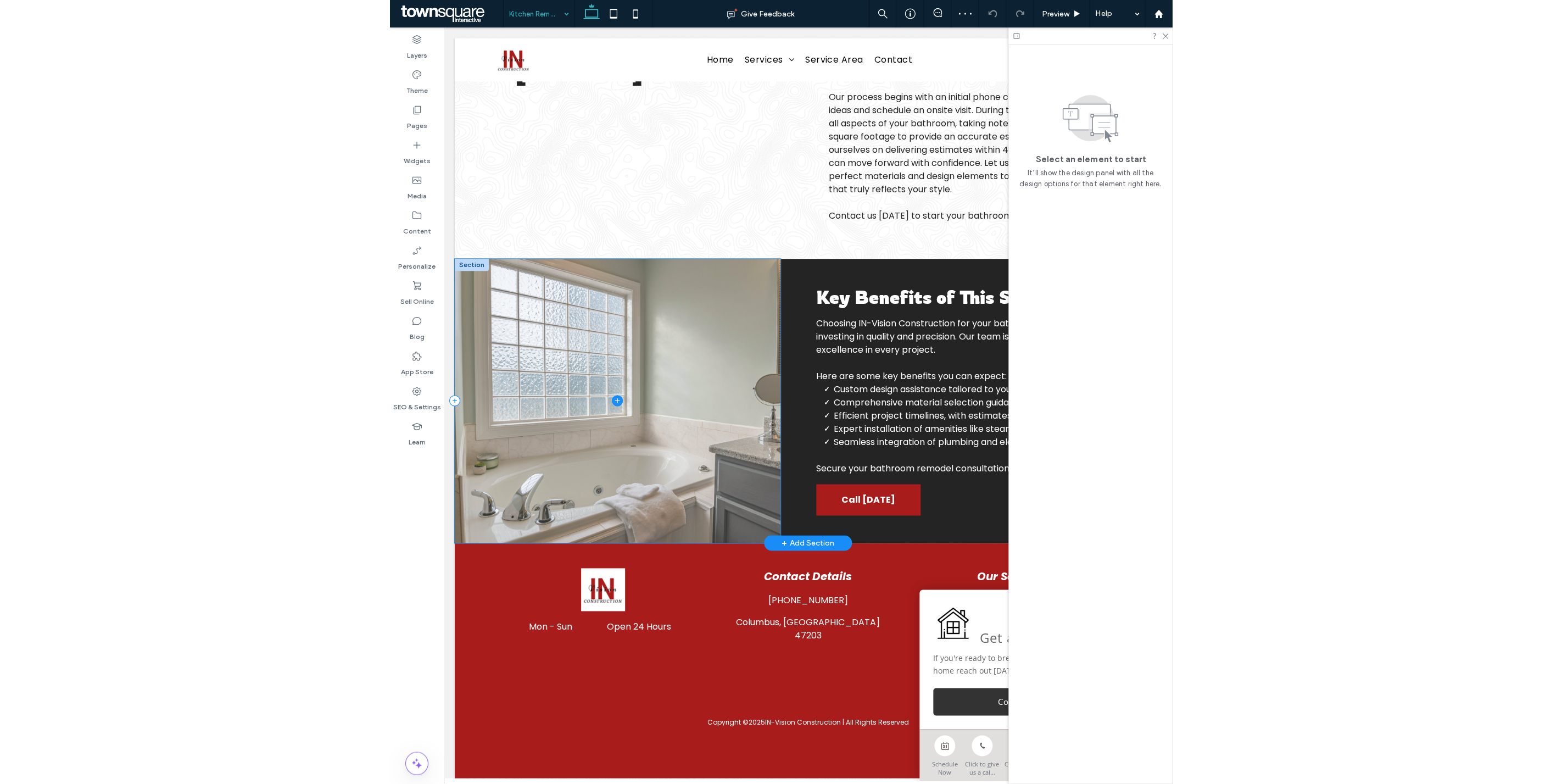
scroll to position [223, 0]
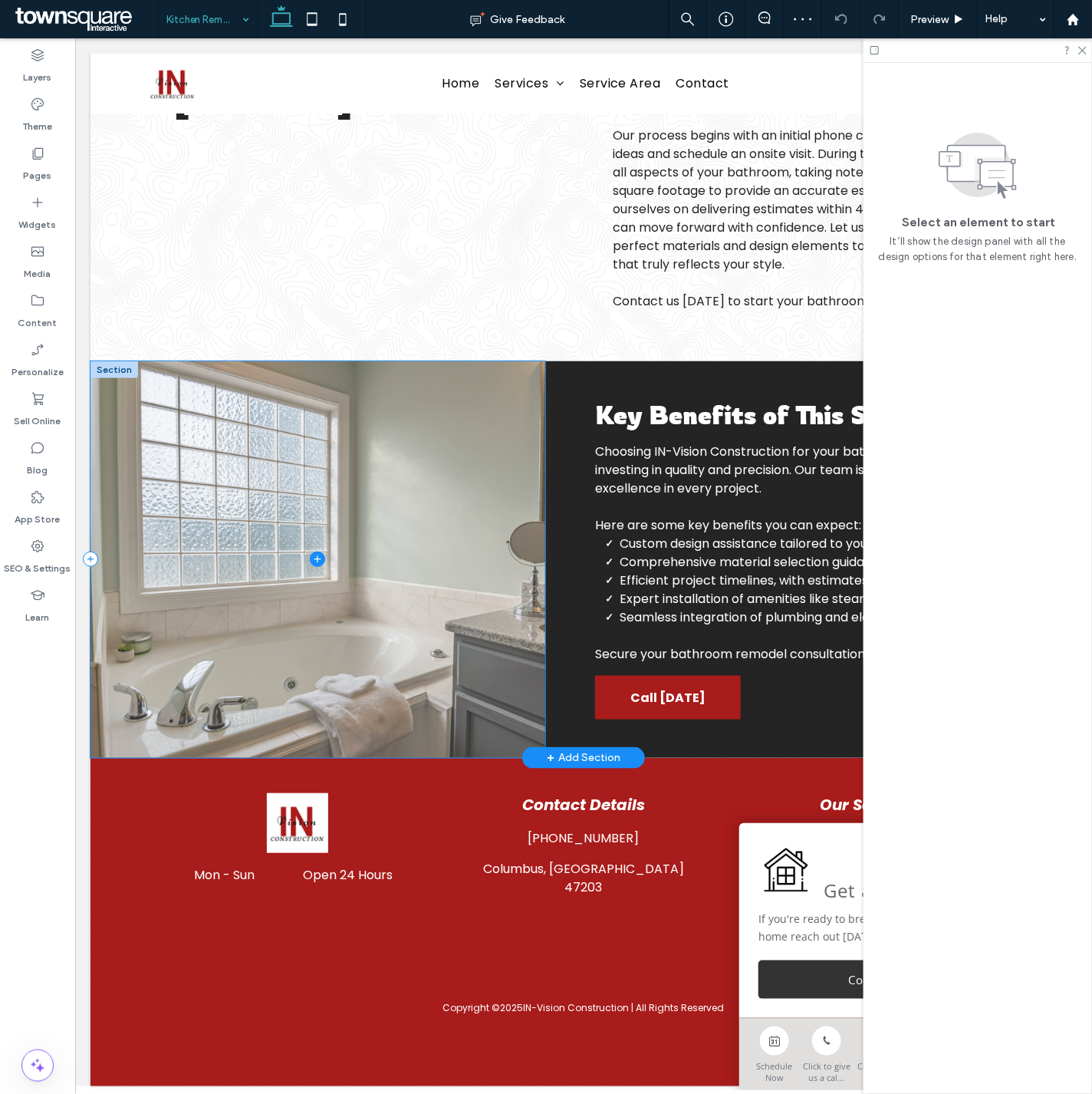
click at [396, 508] on span at bounding box center [317, 559] width 455 height 396
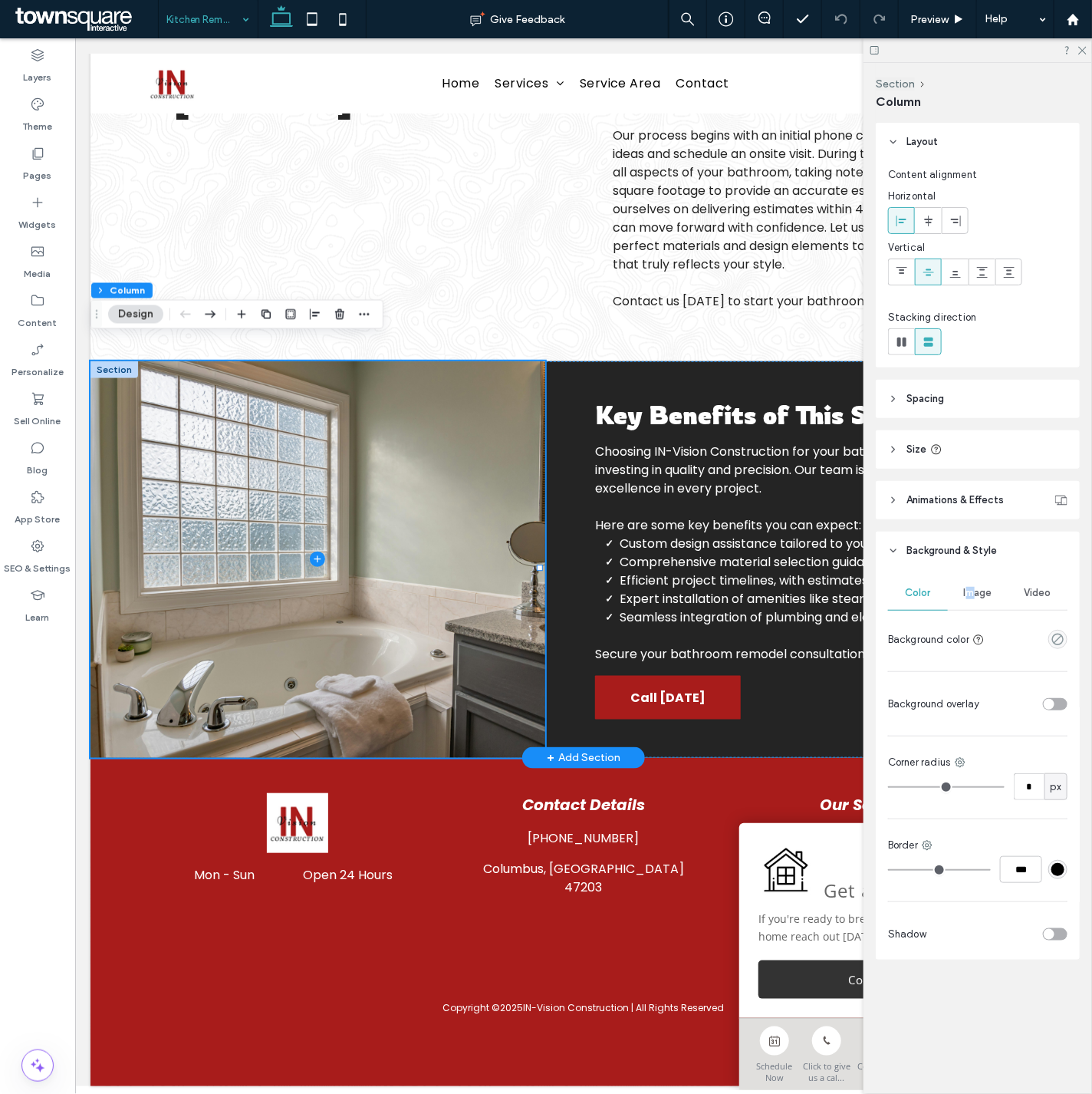
click at [968, 594] on span "Image" at bounding box center [979, 593] width 29 height 12
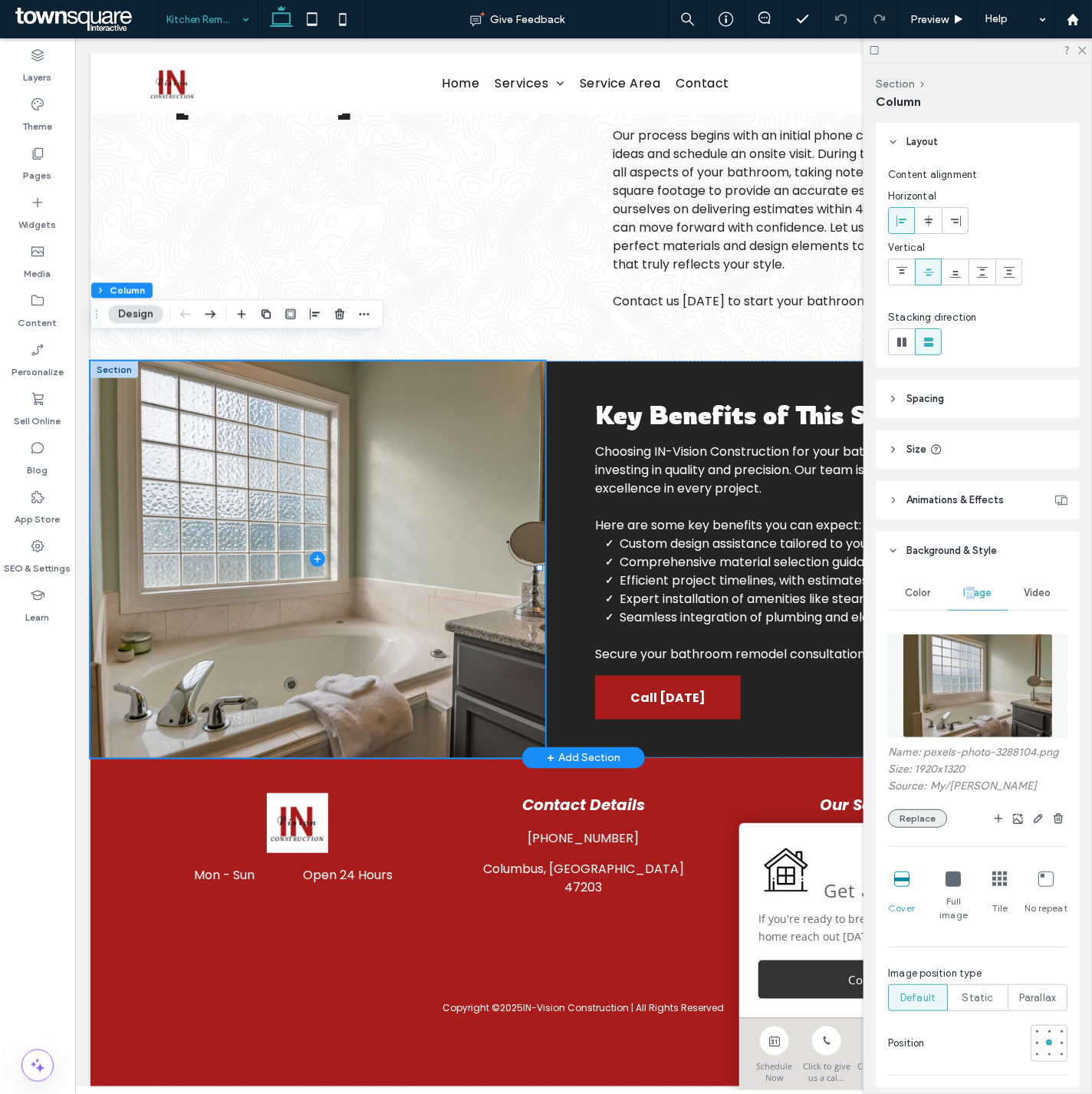
click at [931, 810] on button "Replace" at bounding box center [918, 819] width 59 height 19
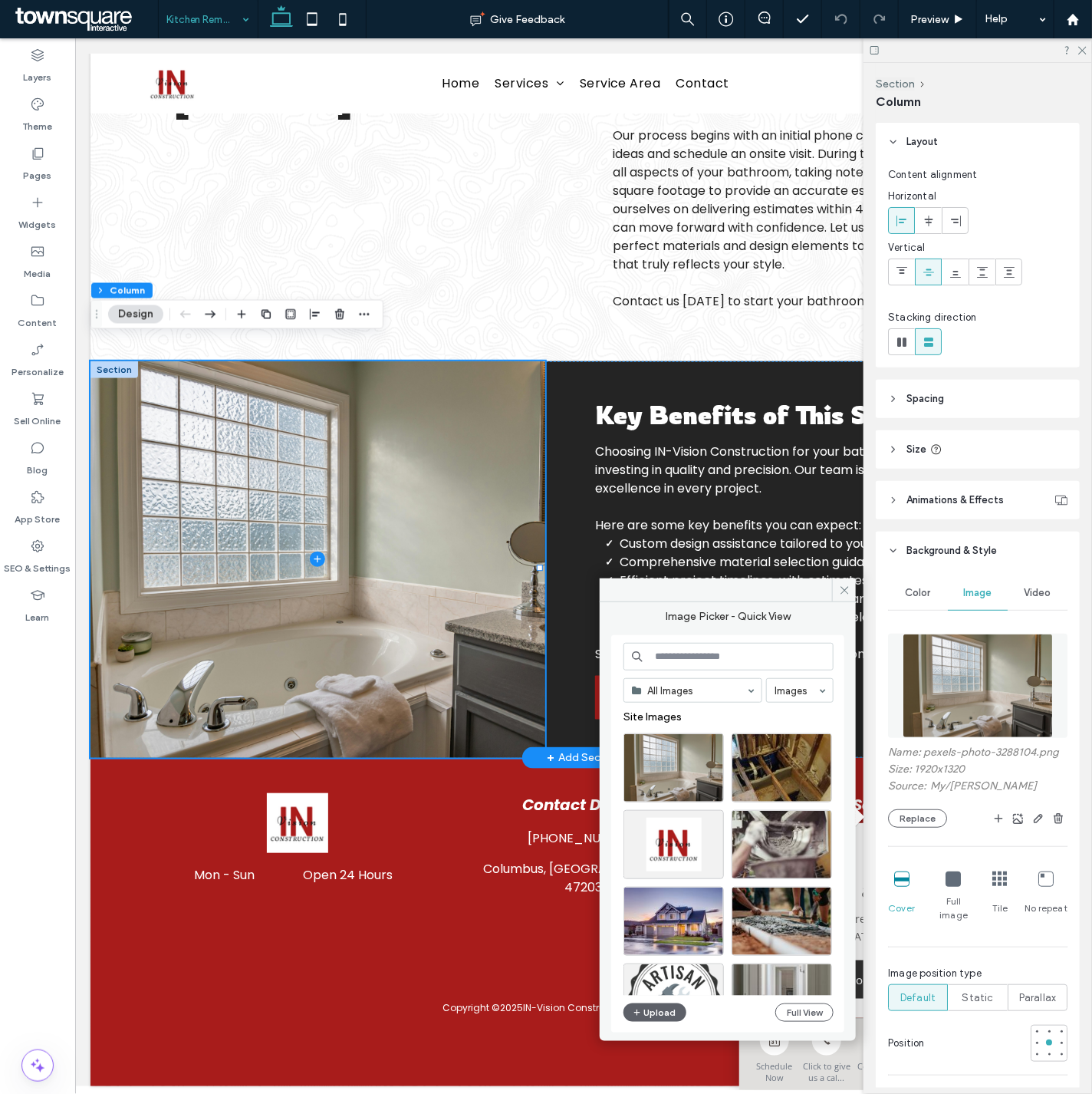
click at [686, 649] on input at bounding box center [728, 656] width 210 height 28
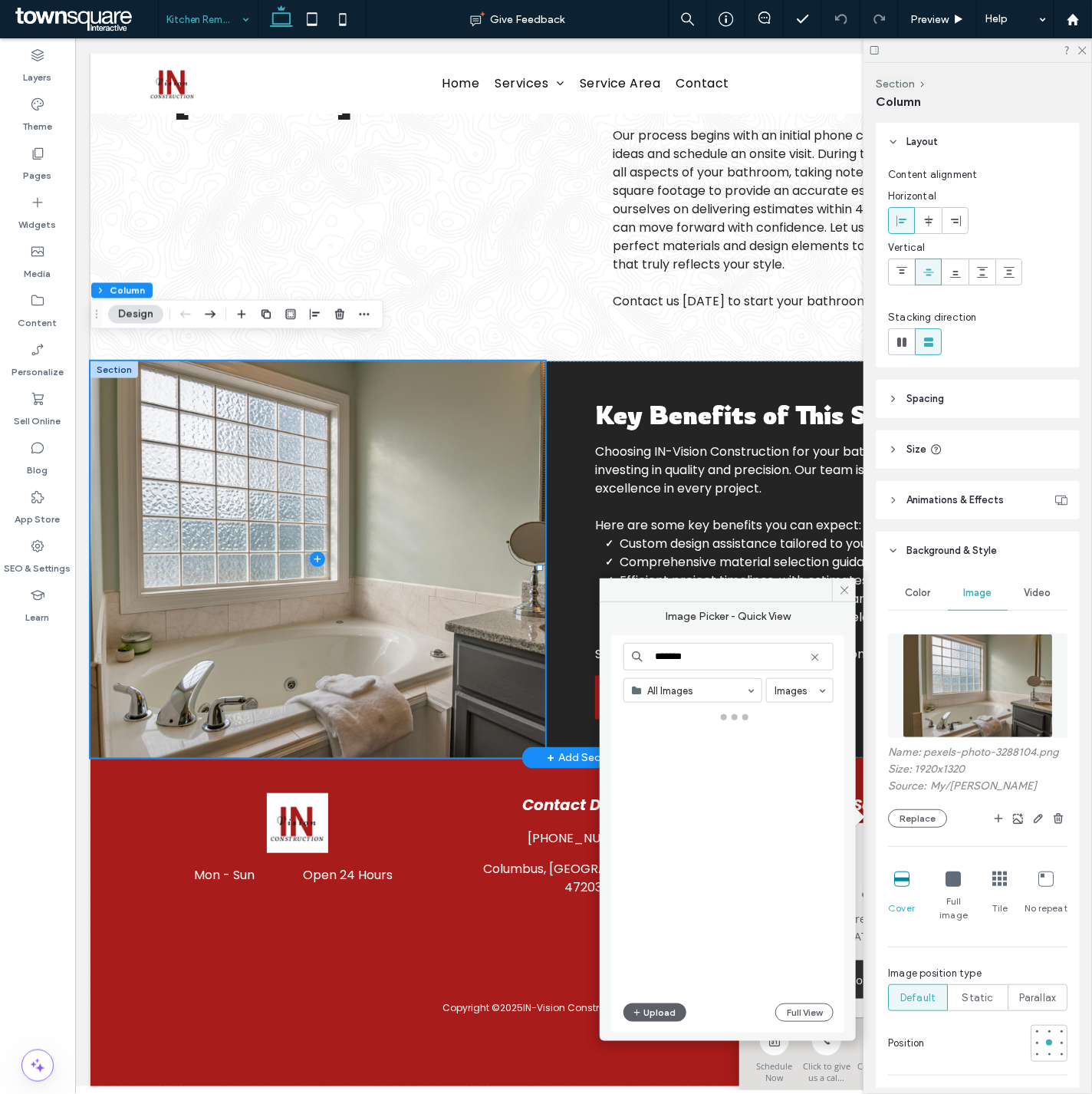
type input "*******"
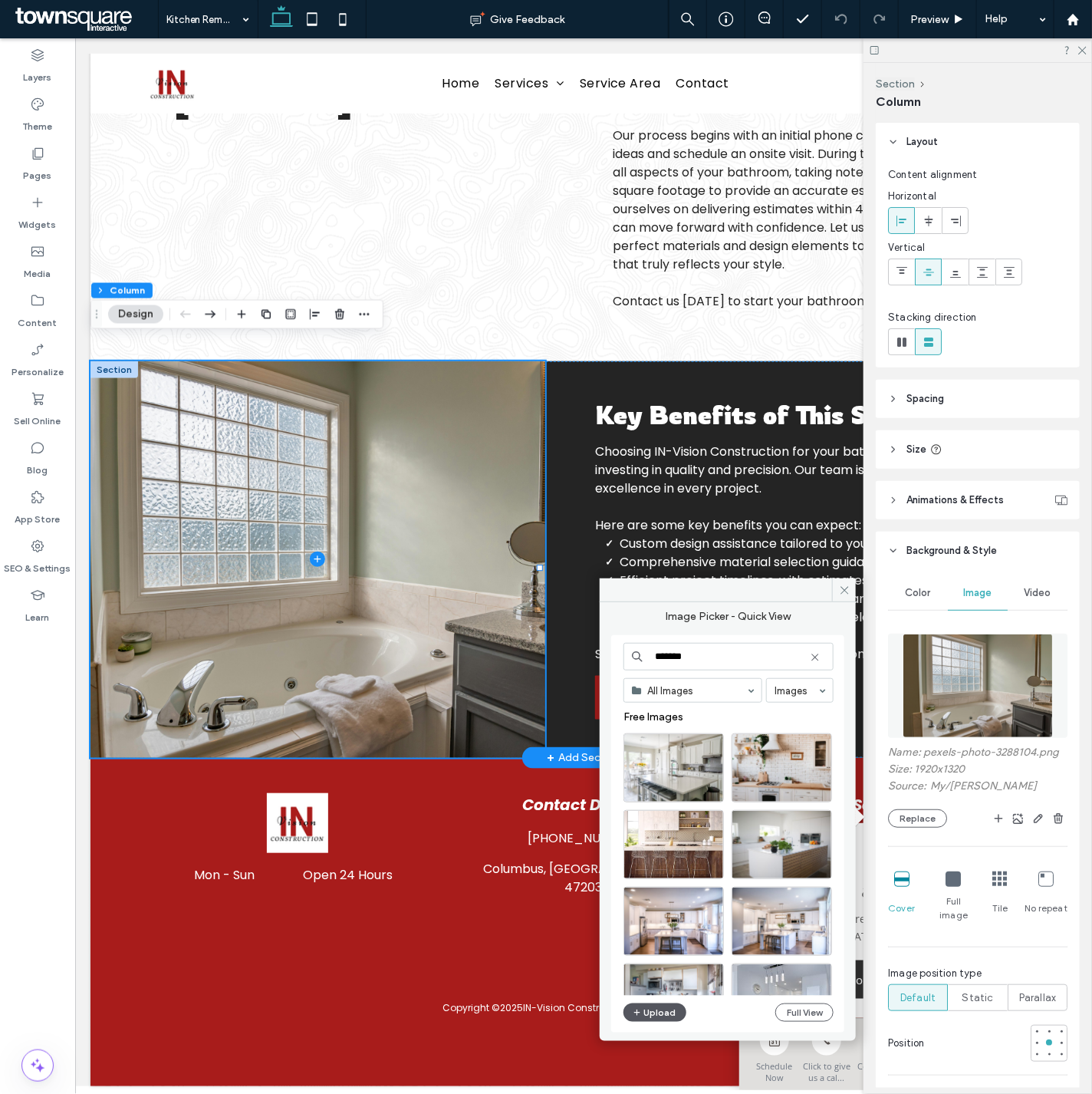
click at [658, 1003] on button "Upload" at bounding box center [654, 1013] width 63 height 19
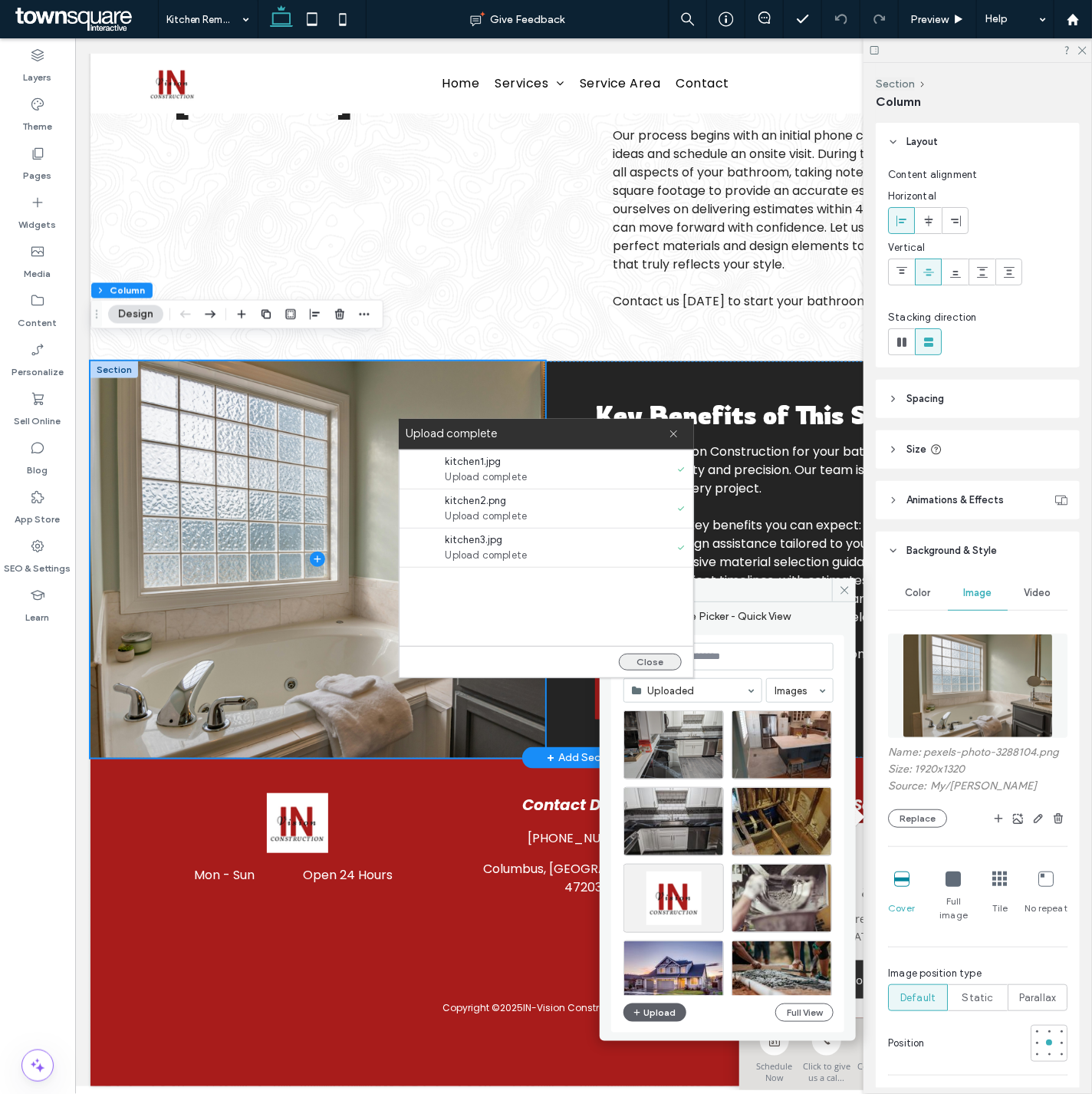
click at [644, 655] on button "Close" at bounding box center [650, 662] width 63 height 17
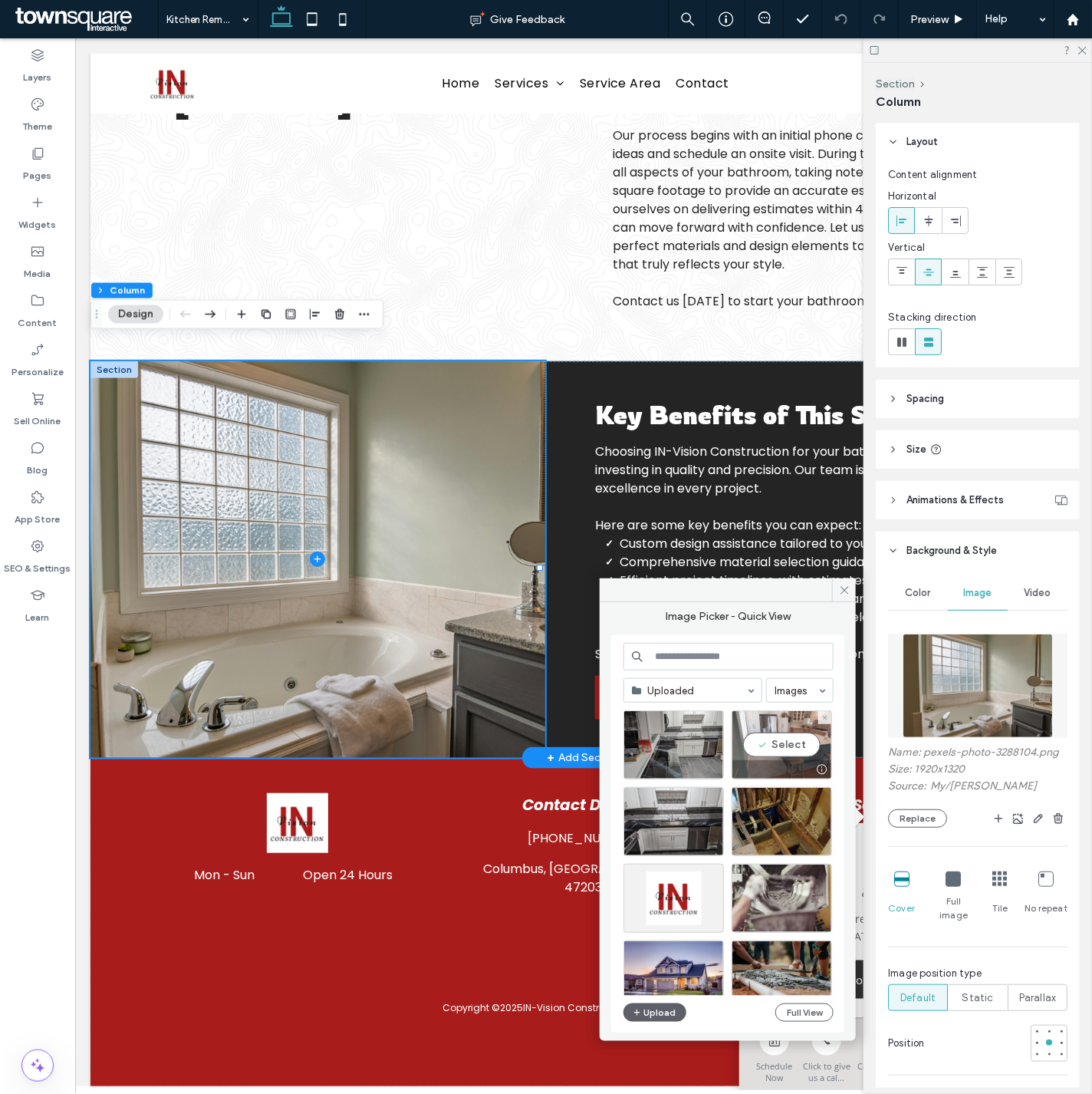
click at [808, 737] on div "Select" at bounding box center [781, 745] width 101 height 69
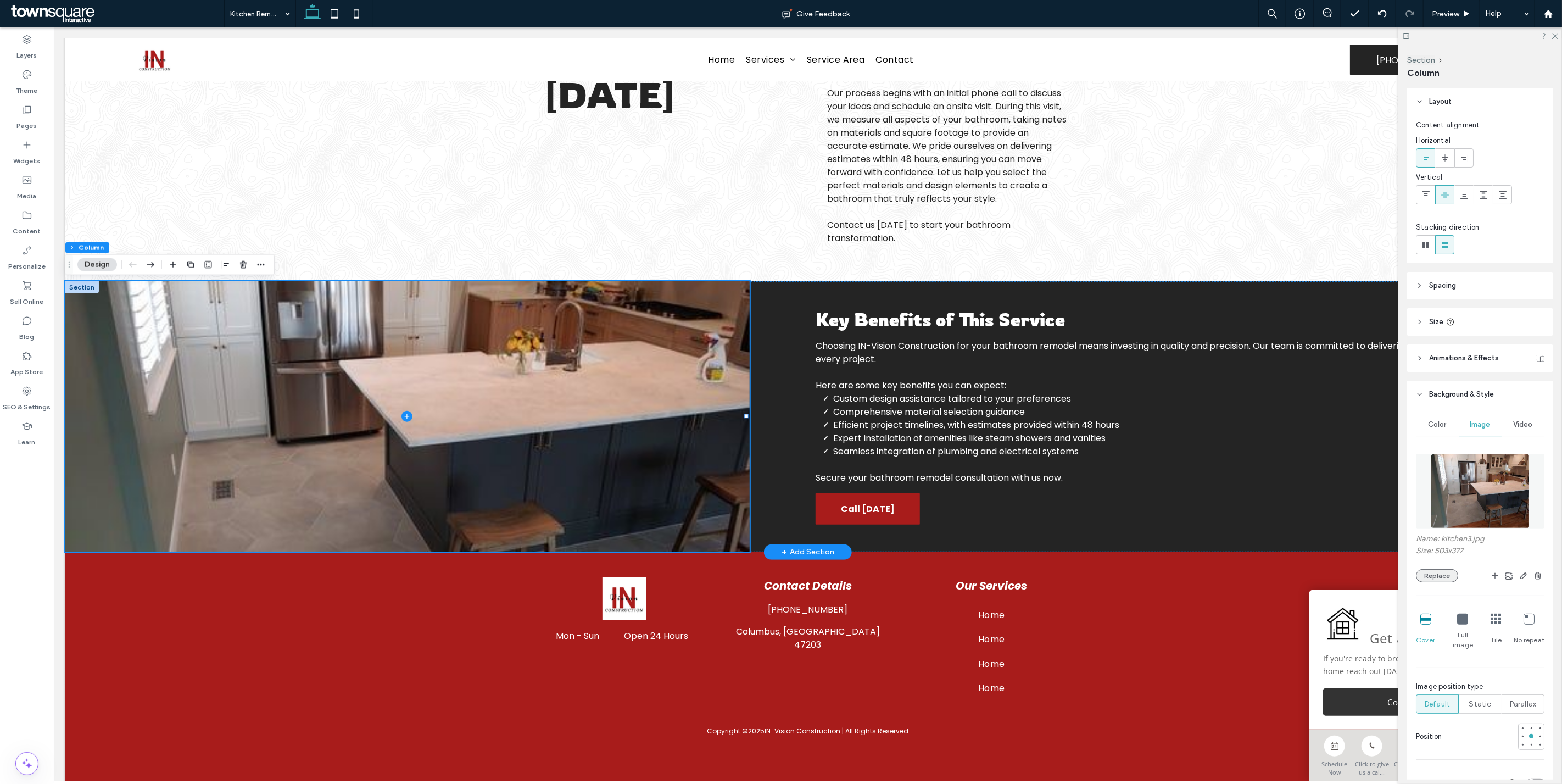
drag, startPoint x: 1432, startPoint y: 578, endPoint x: 1415, endPoint y: 557, distance: 27.0
click at [782, 578] on button "Replace" at bounding box center [1437, 575] width 42 height 13
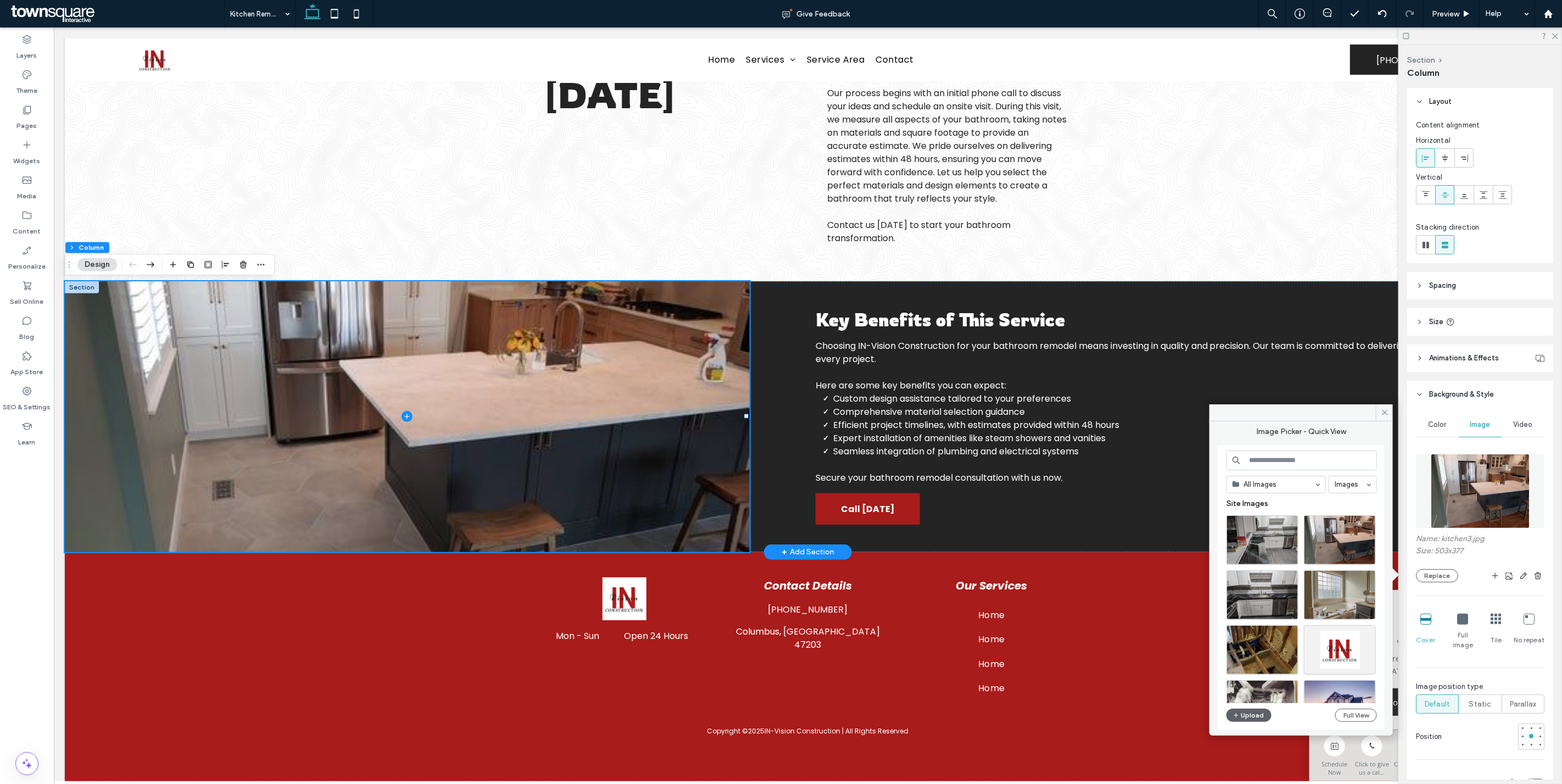
click at [782, 465] on input at bounding box center [1302, 460] width 150 height 20
type input "*******"
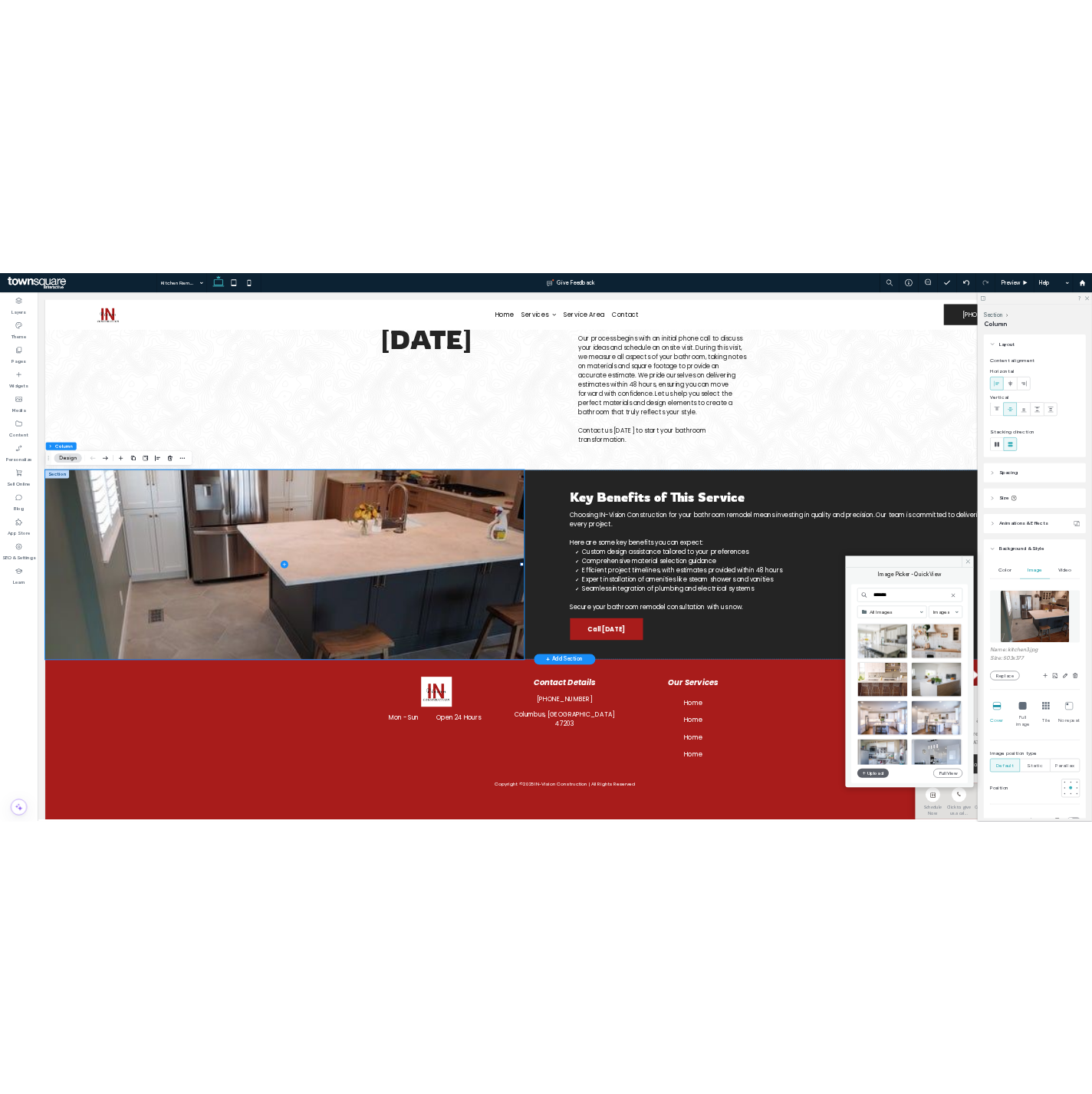
scroll to position [212, 0]
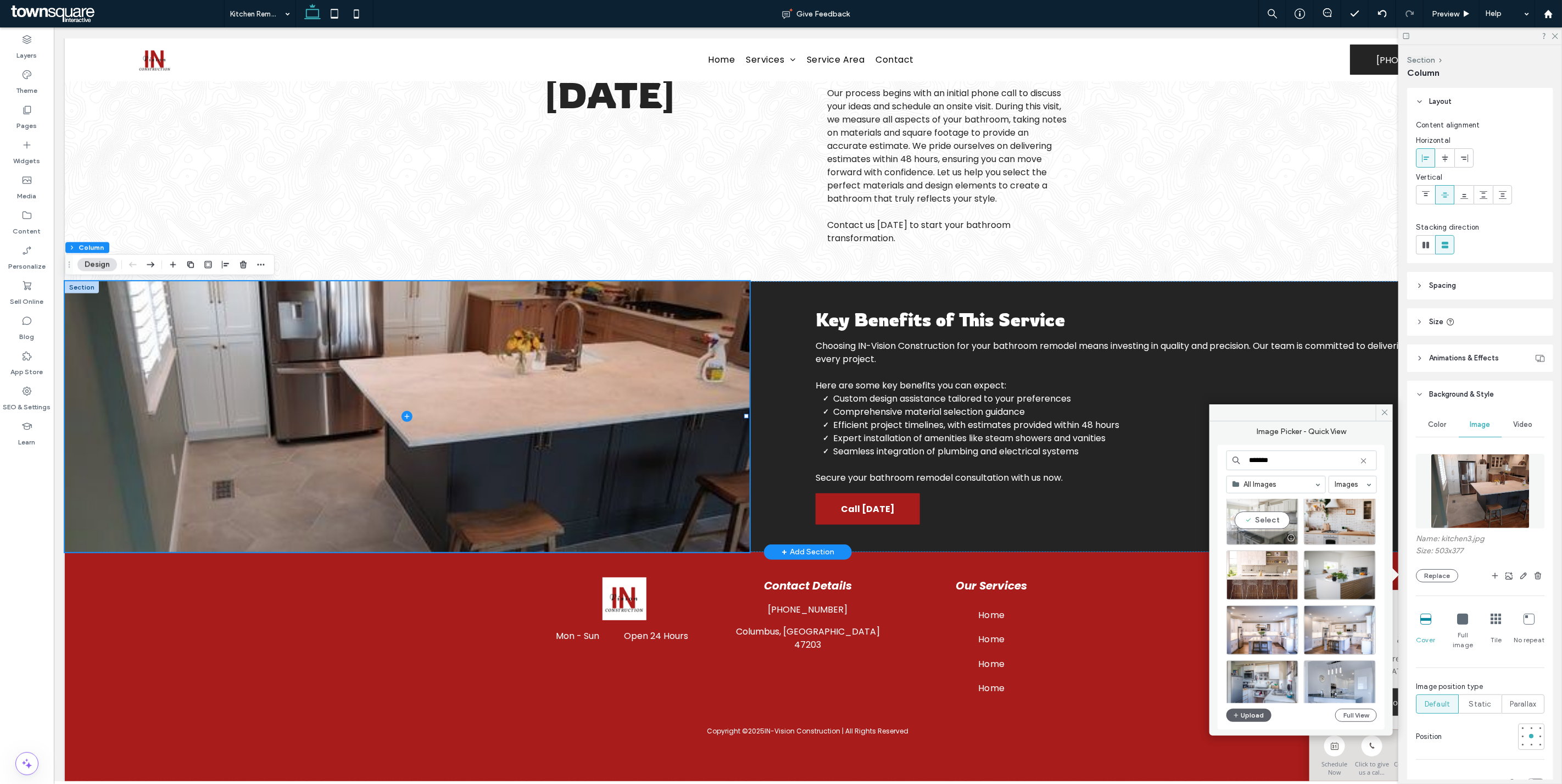
click at [782, 517] on div "Select" at bounding box center [1262, 520] width 72 height 50
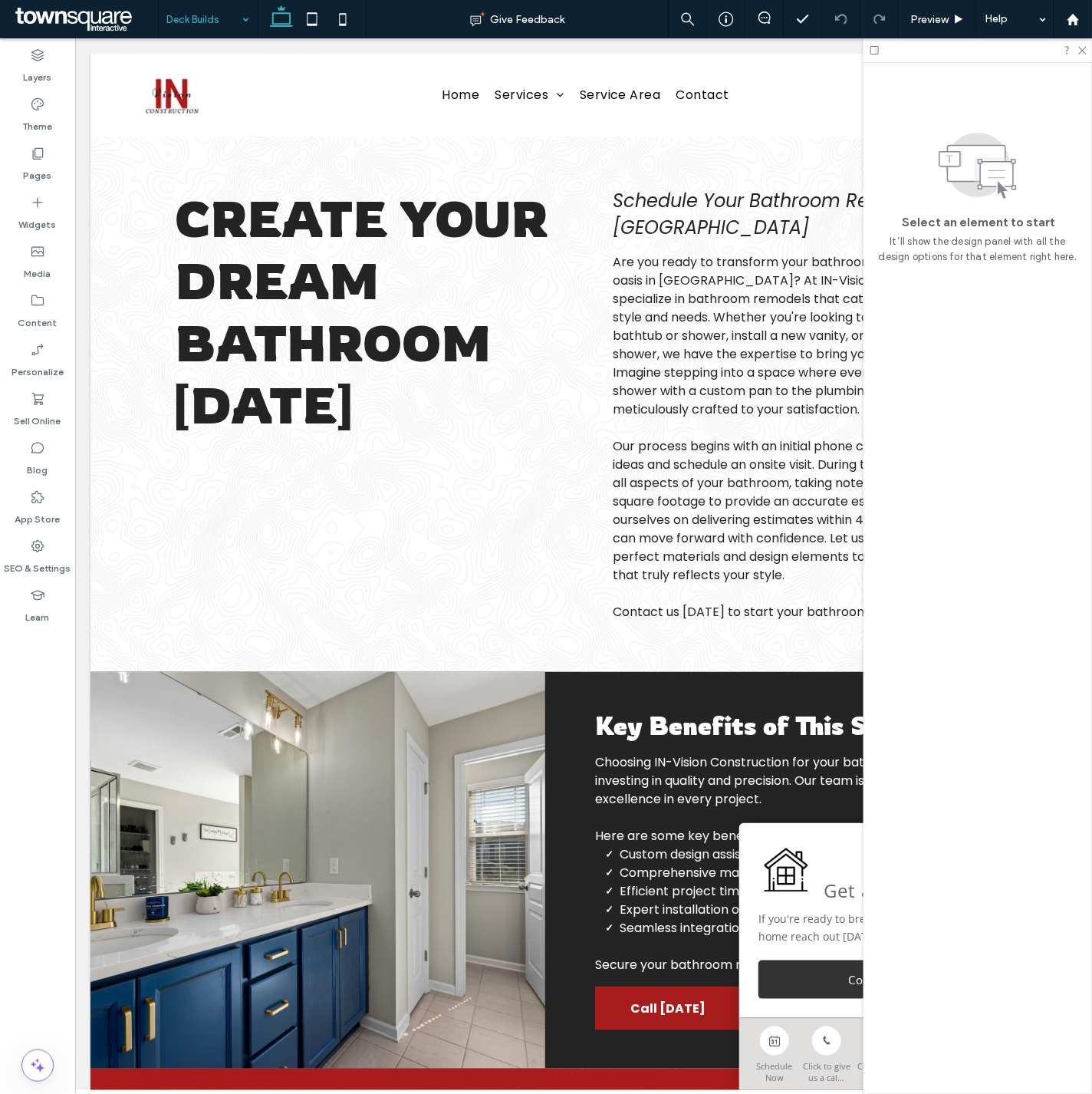
click at [1081, 43] on div at bounding box center [978, 50] width 229 height 24
click at [1078, 47] on use at bounding box center [1083, 51] width 8 height 8
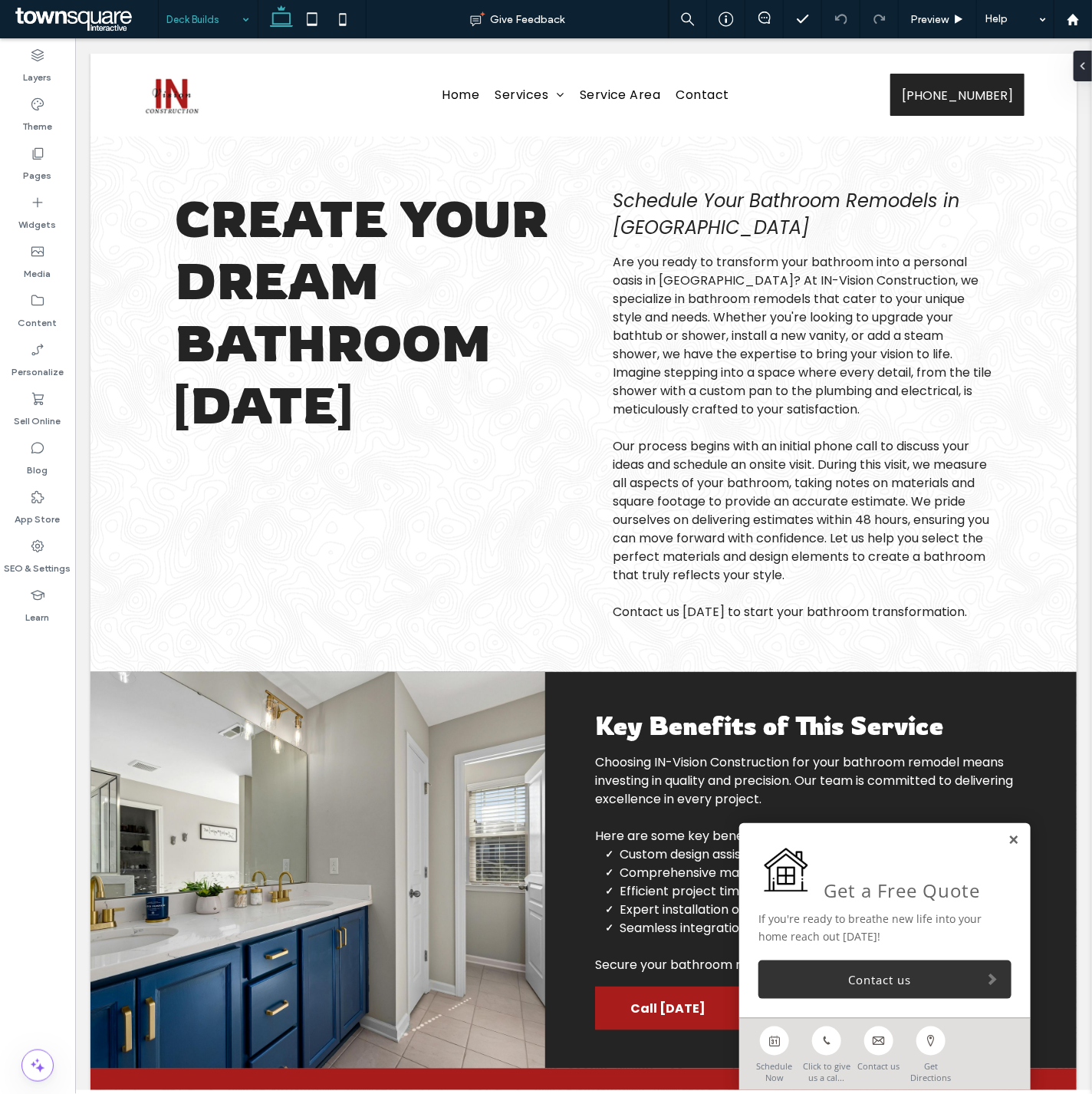
click at [1007, 843] on link at bounding box center [1012, 839] width 12 height 13
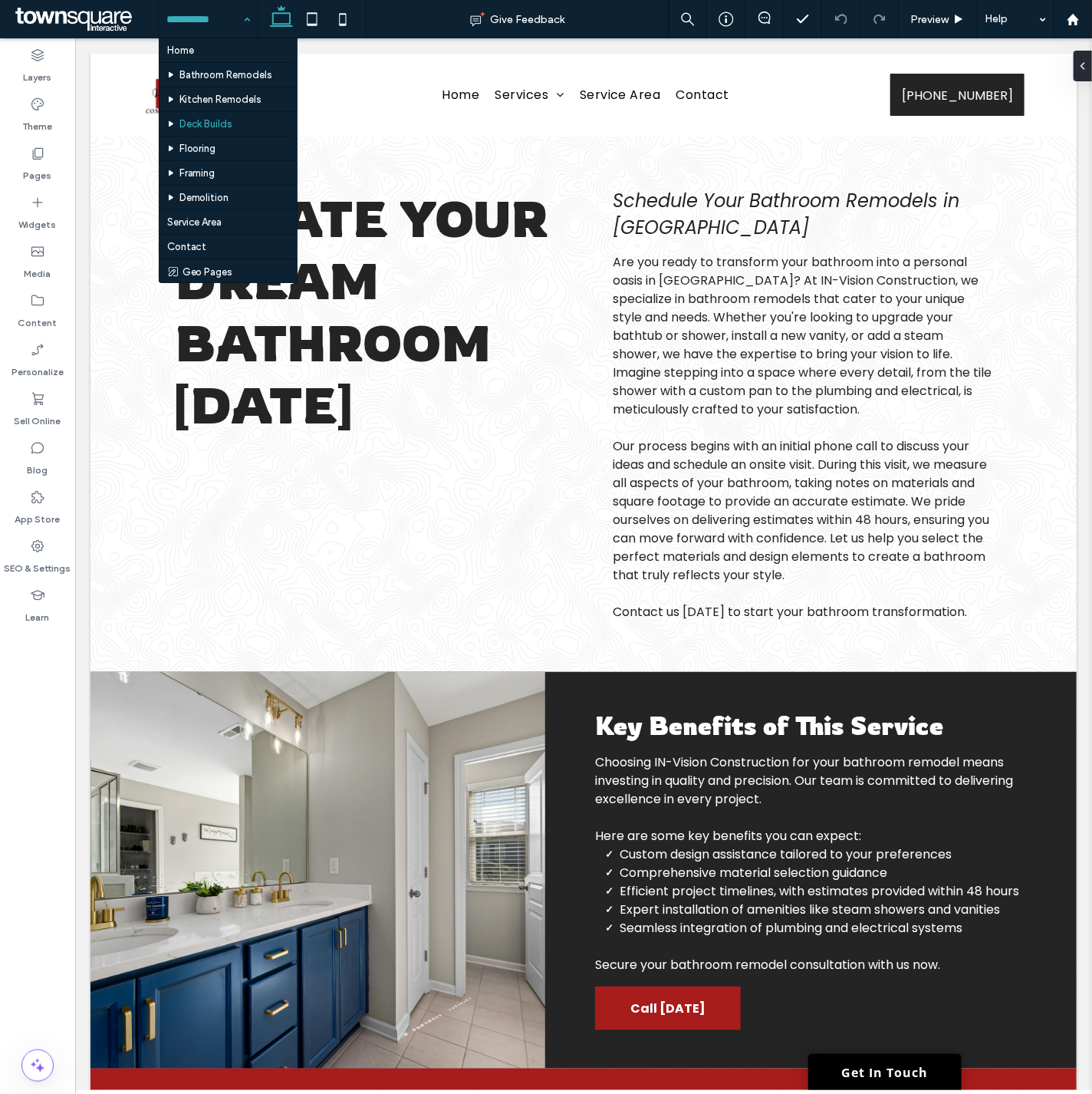
click at [223, 23] on input at bounding box center [205, 19] width 76 height 38
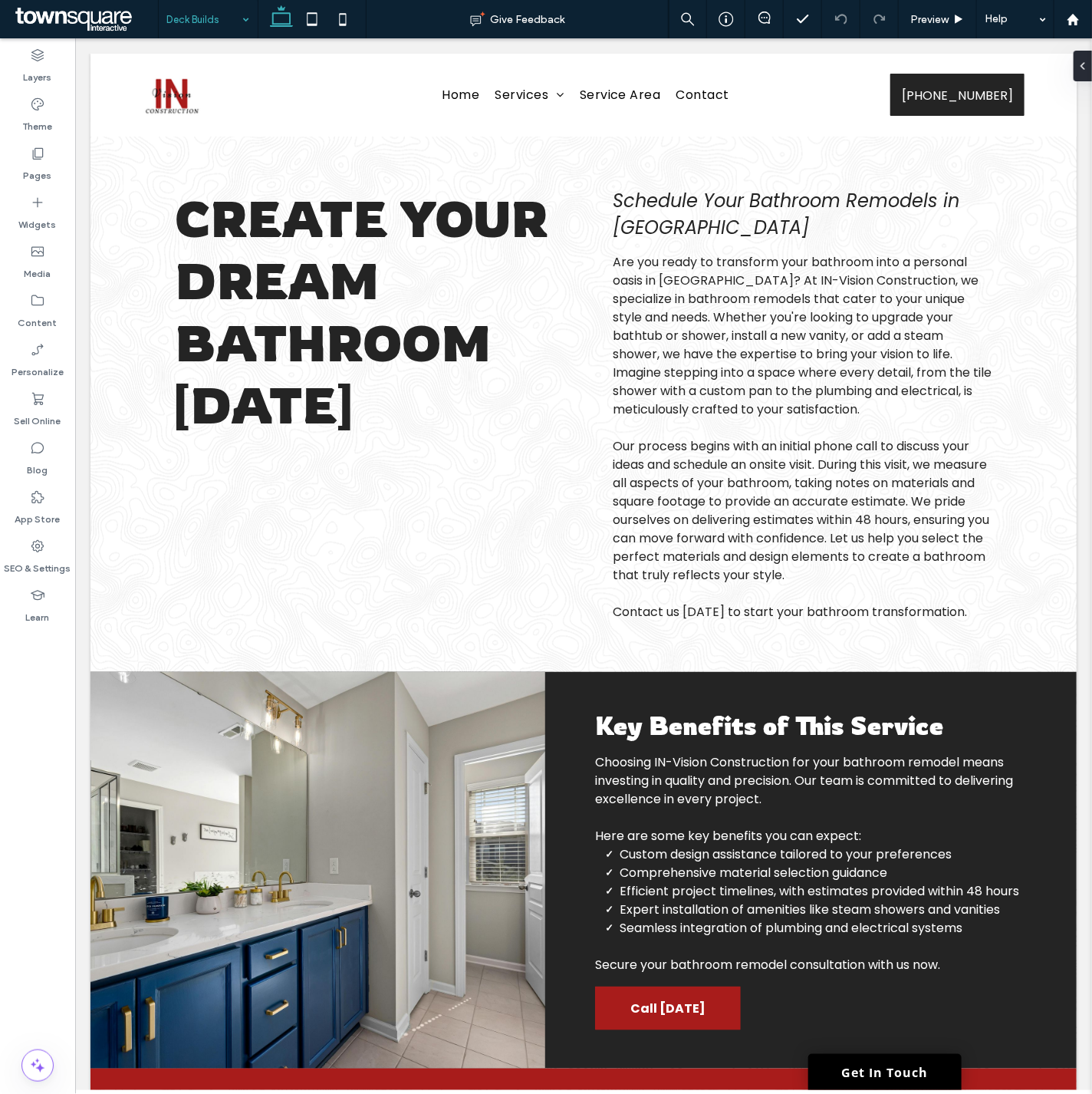
click at [195, 18] on input at bounding box center [205, 19] width 76 height 38
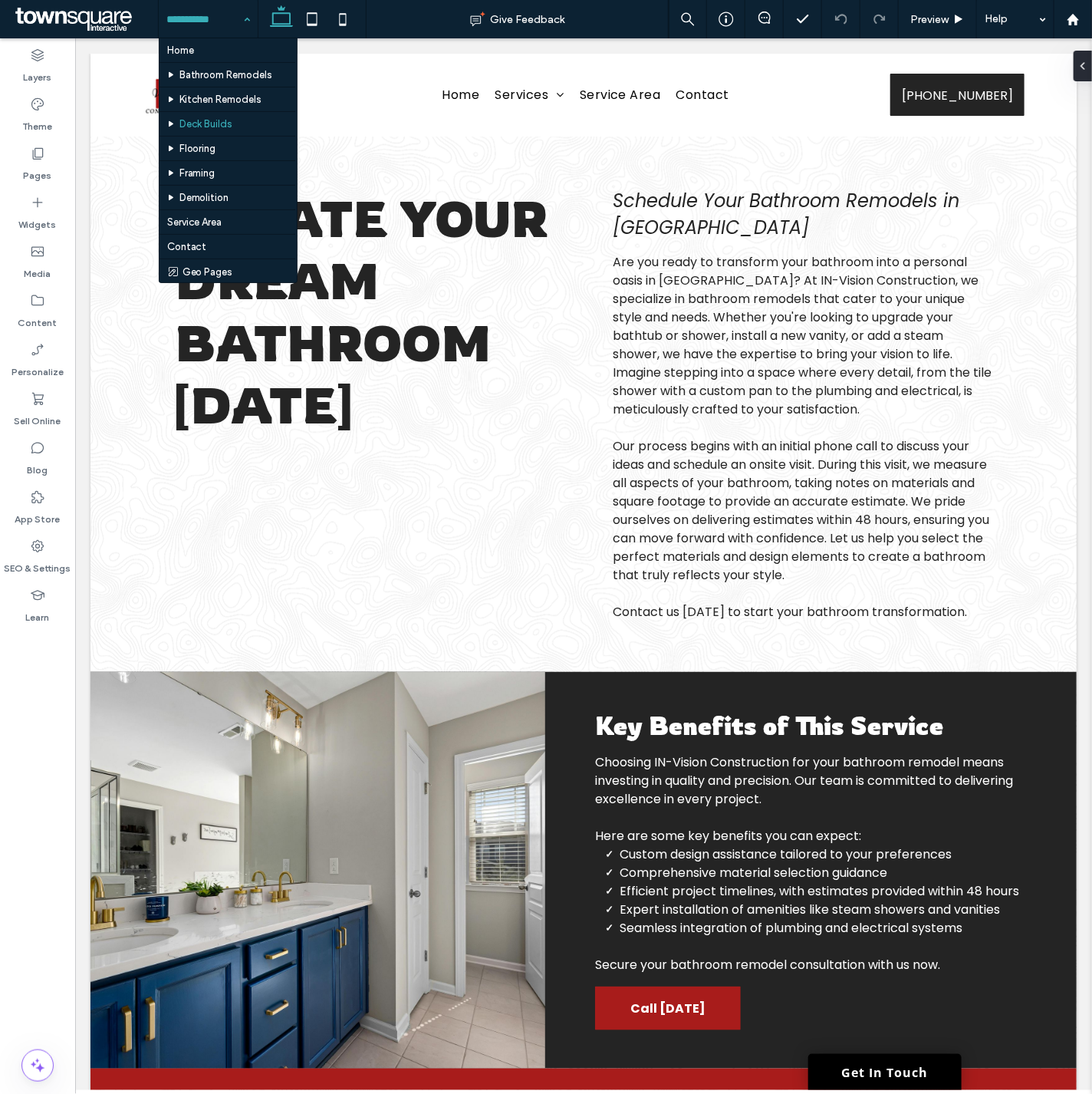
click at [195, 18] on input at bounding box center [205, 19] width 76 height 38
click at [223, 21] on input at bounding box center [205, 19] width 76 height 38
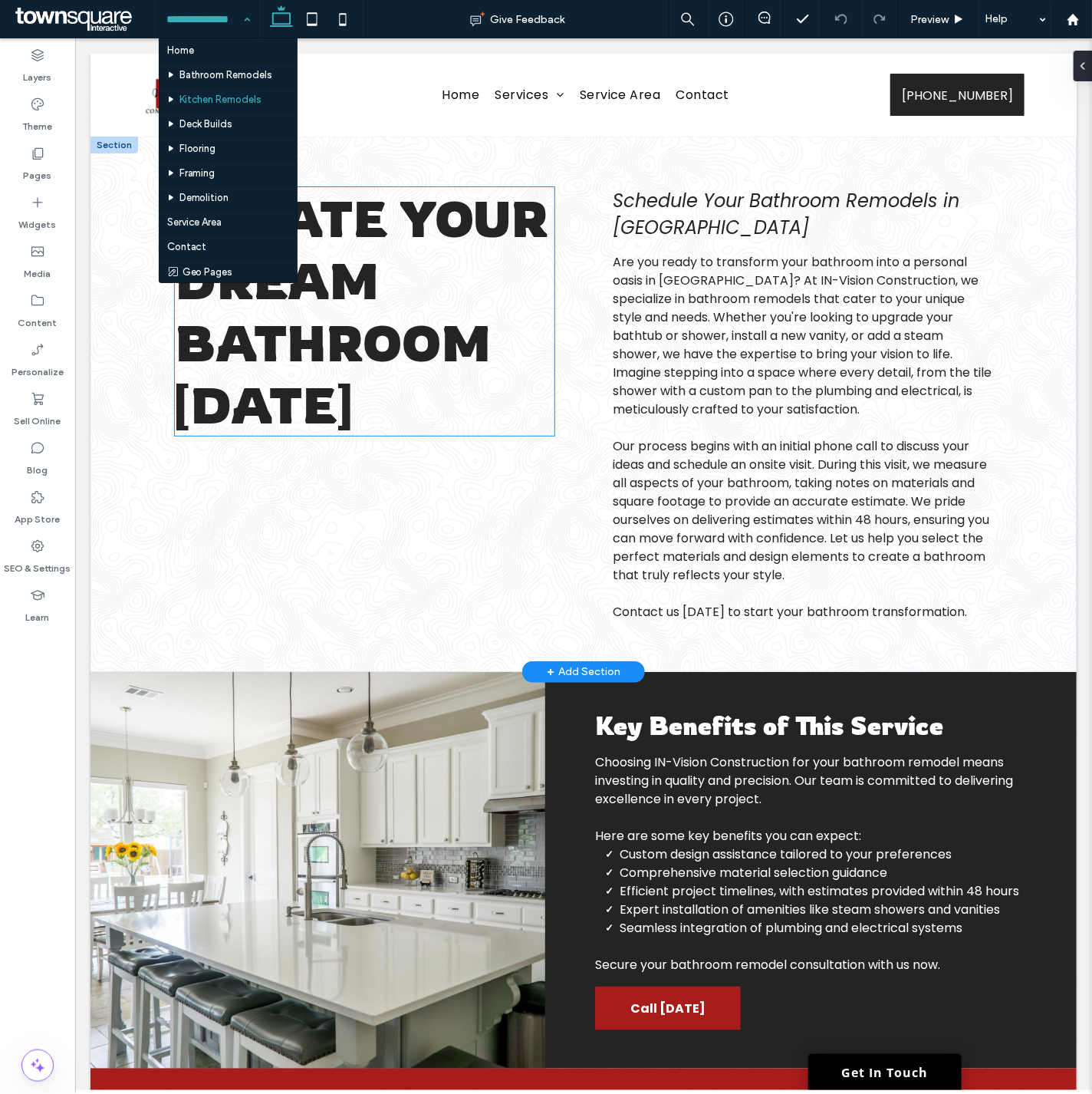
click at [330, 290] on span "Create Your Dream Bathroom [DATE]" at bounding box center [361, 310] width 372 height 248
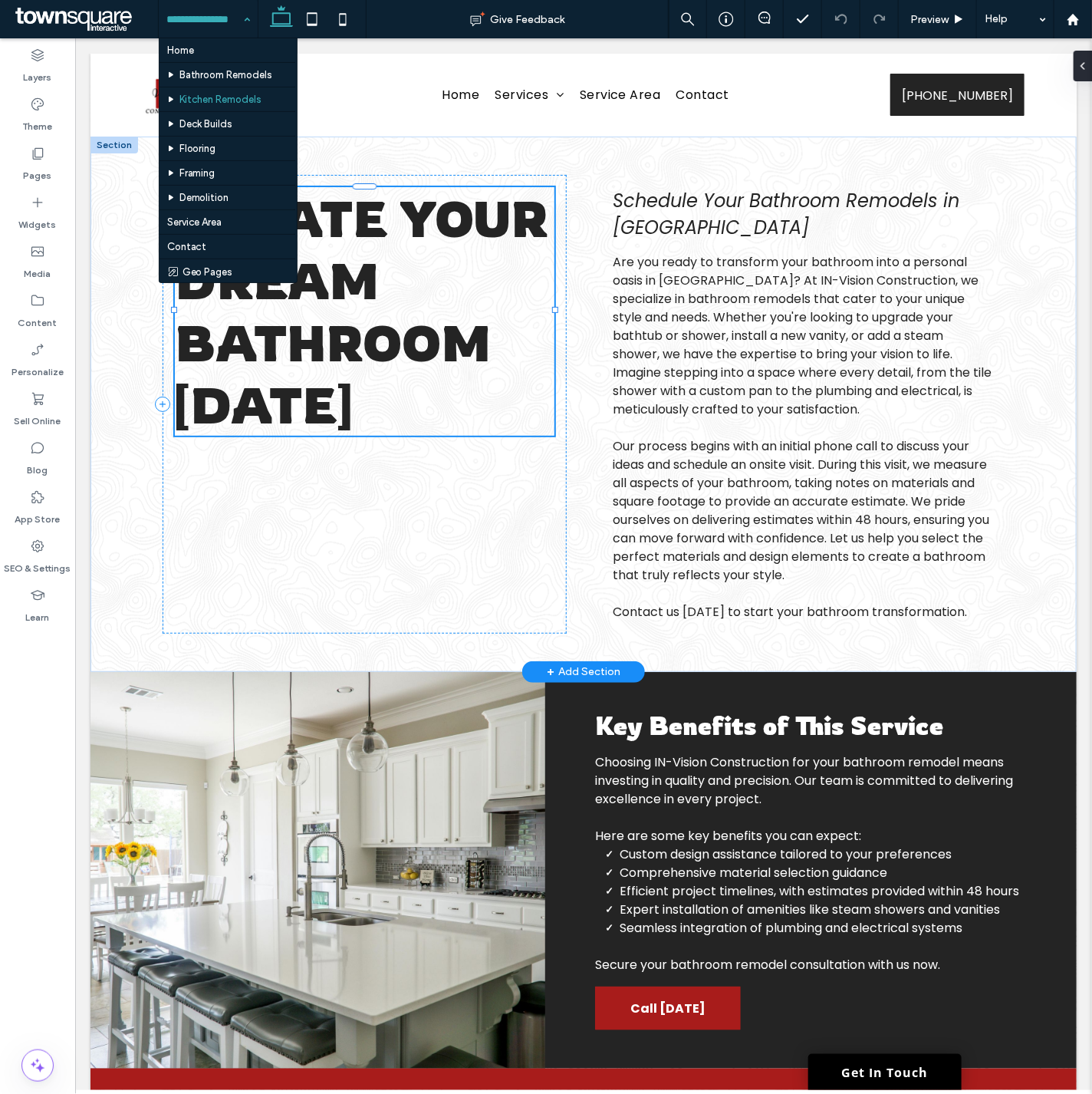
click at [330, 290] on div "Create Your Dream Bathroom [DATE]" at bounding box center [364, 310] width 379 height 248
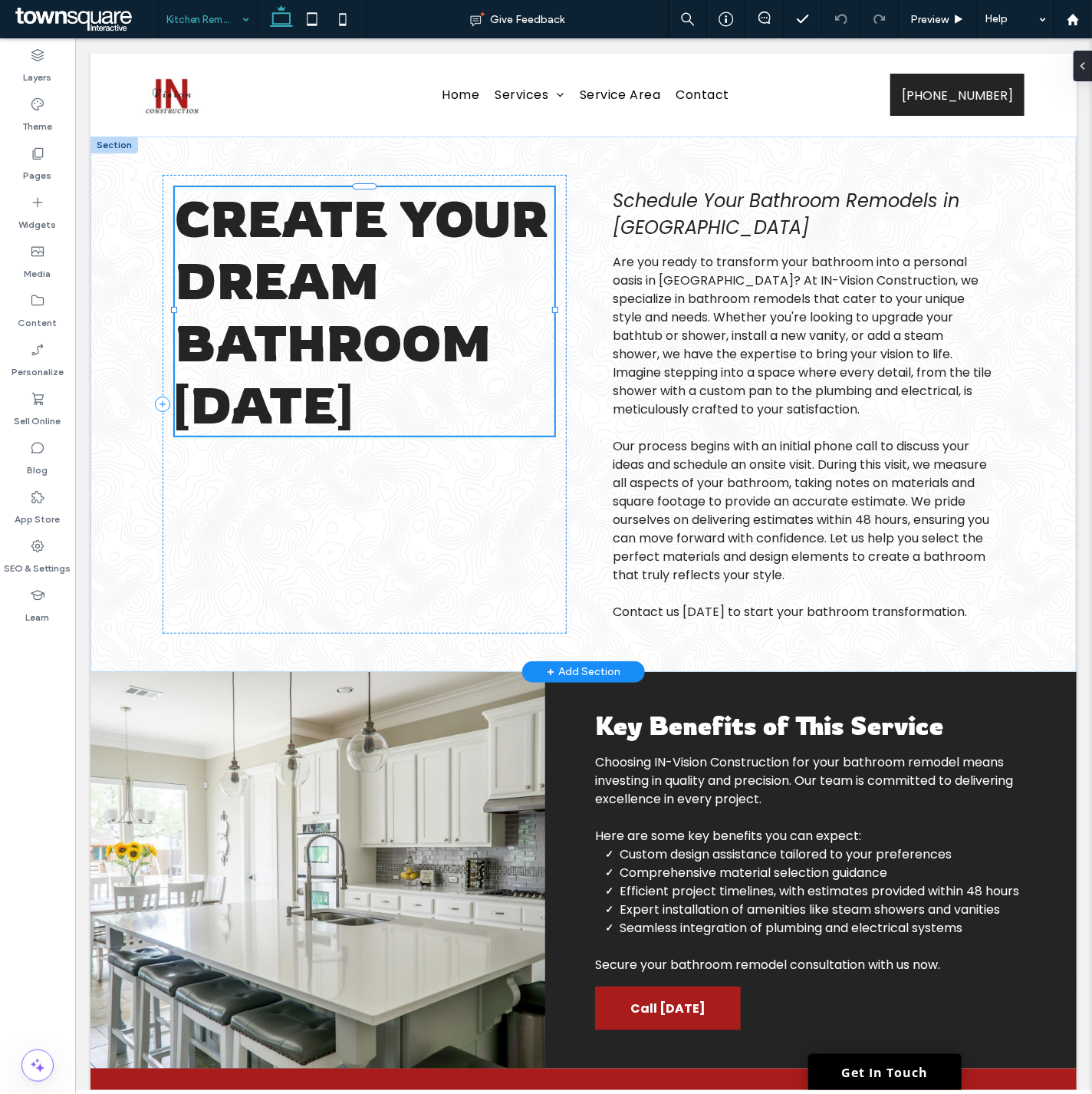
type input "*******"
type input "**"
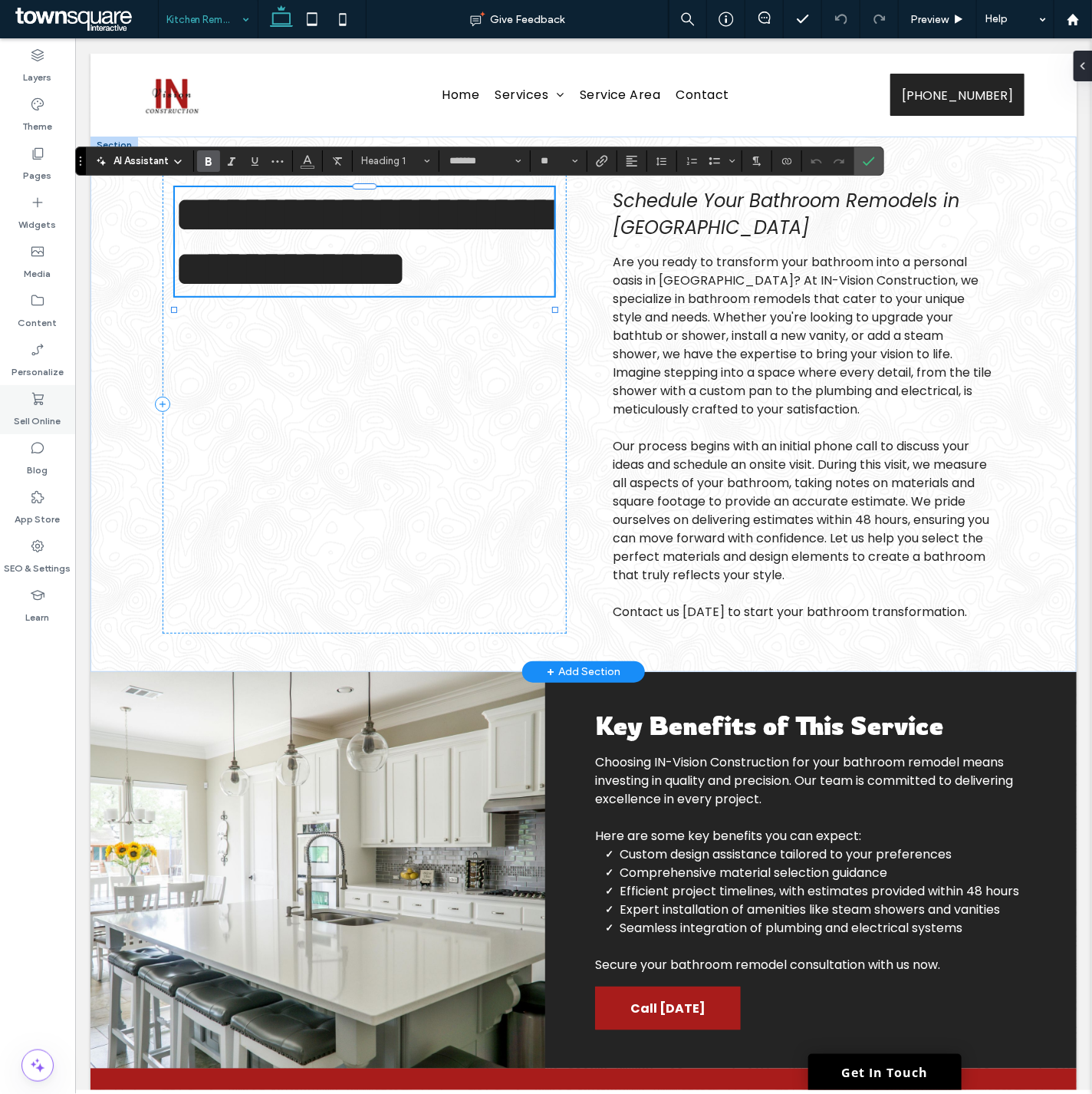
paste div
type input "**"
click at [694, 218] on span "Schedule Your Bathroom Remodels in [GEOGRAPHIC_DATA]" at bounding box center [785, 213] width 346 height 52
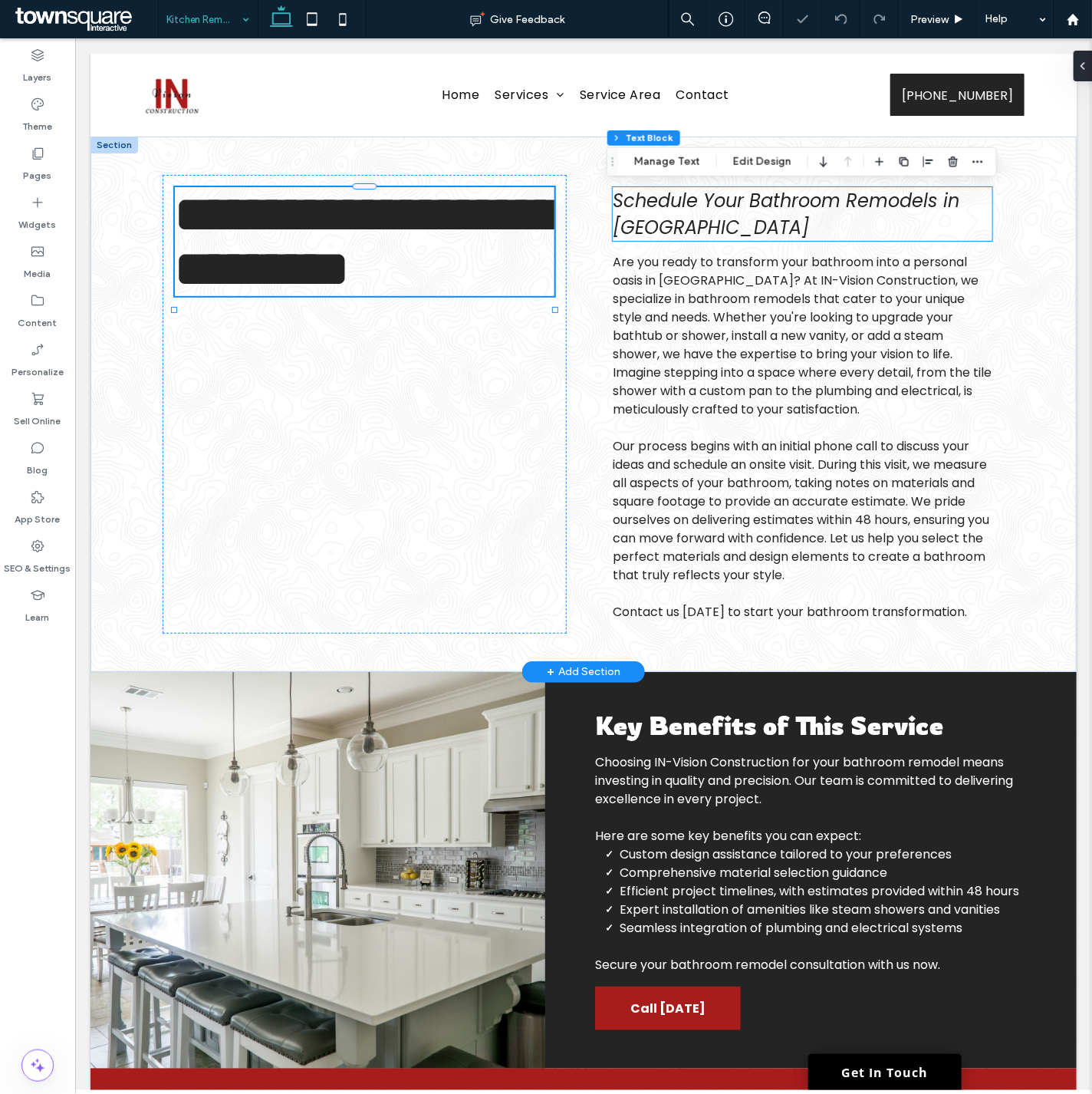
click at [694, 218] on div "Schedule Your Bathroom Remodels in [GEOGRAPHIC_DATA]" at bounding box center [802, 213] width 379 height 53
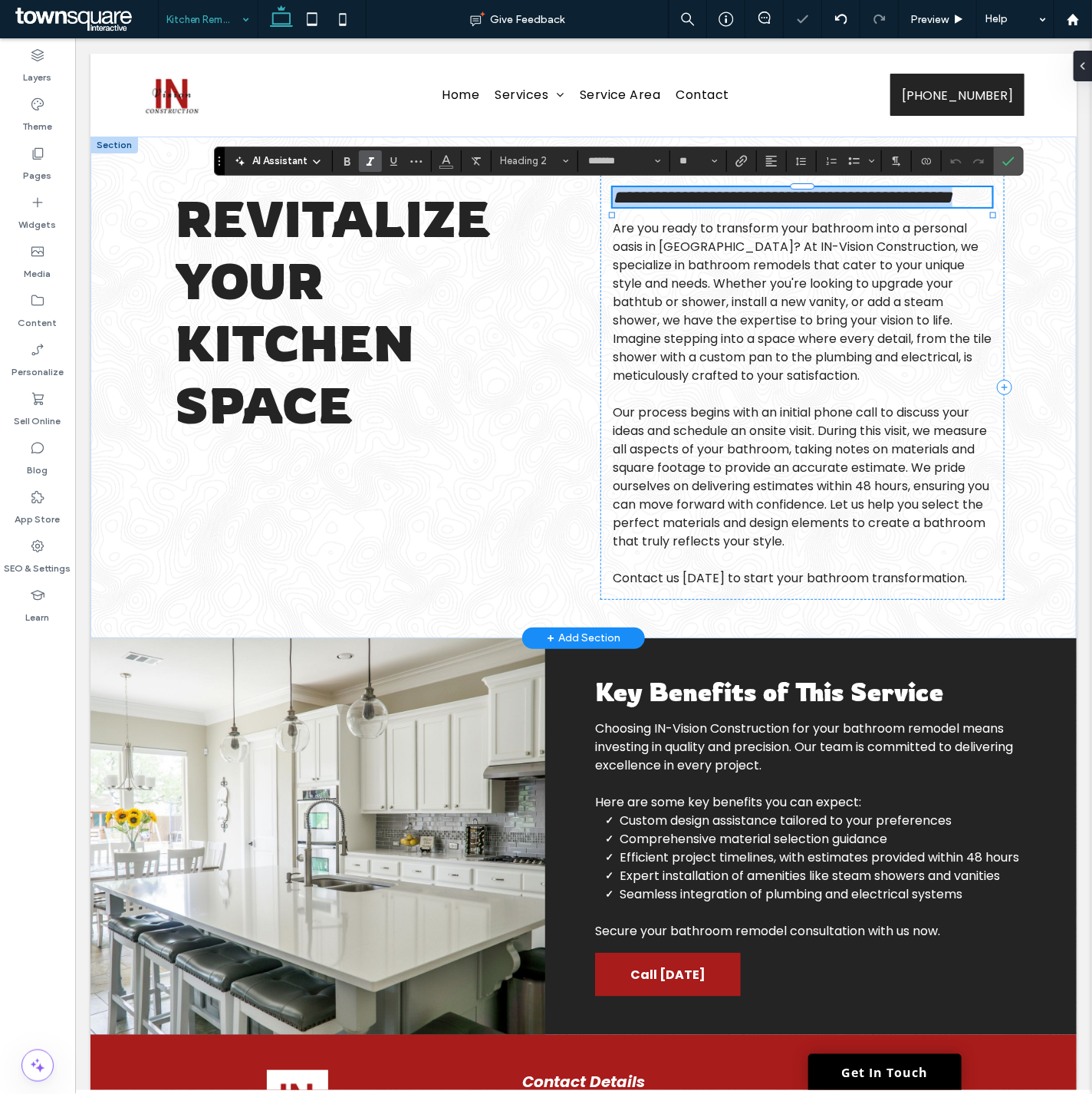
paste div
type input "**"
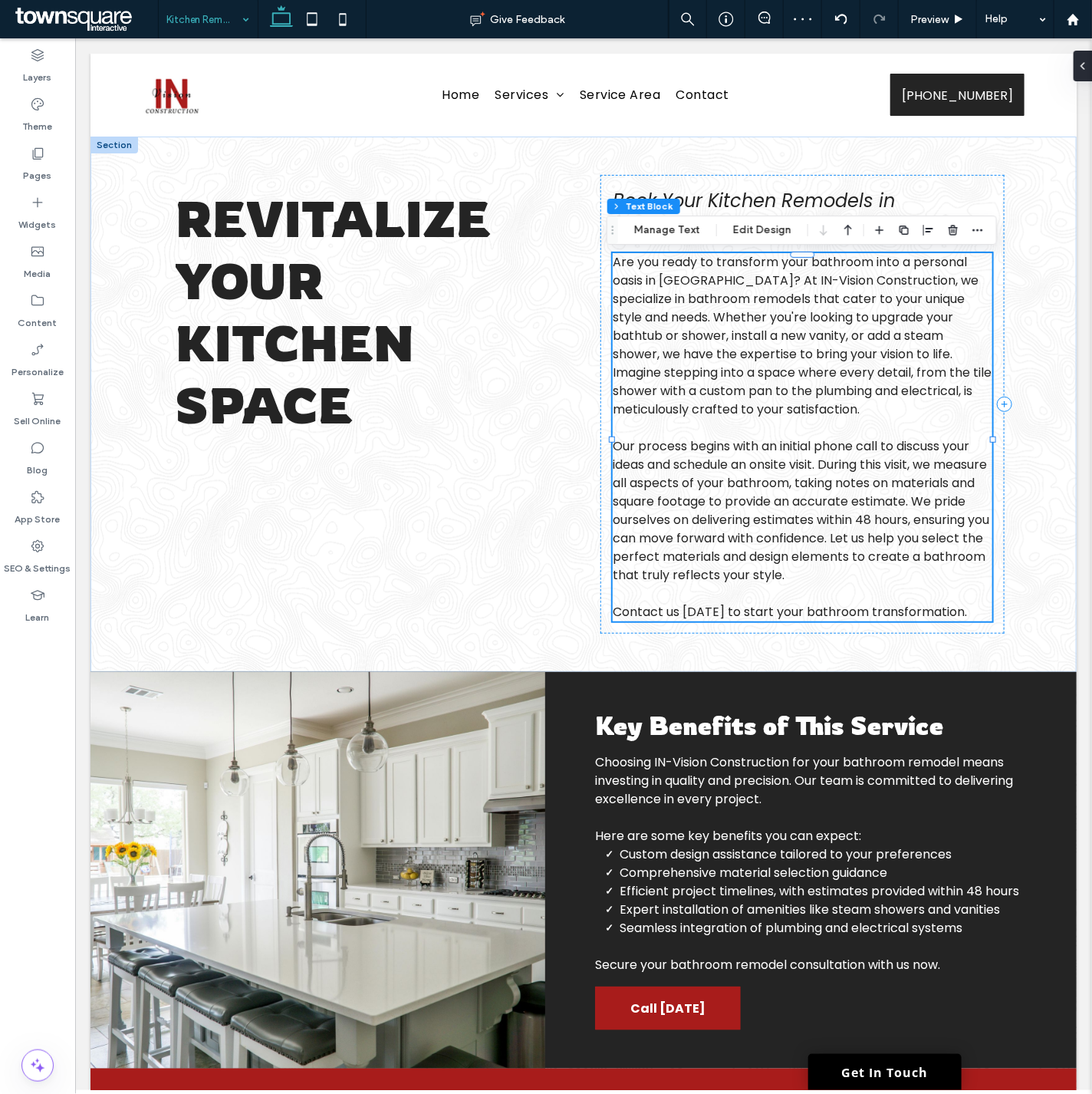
click at [731, 423] on p at bounding box center [802, 428] width 379 height 19
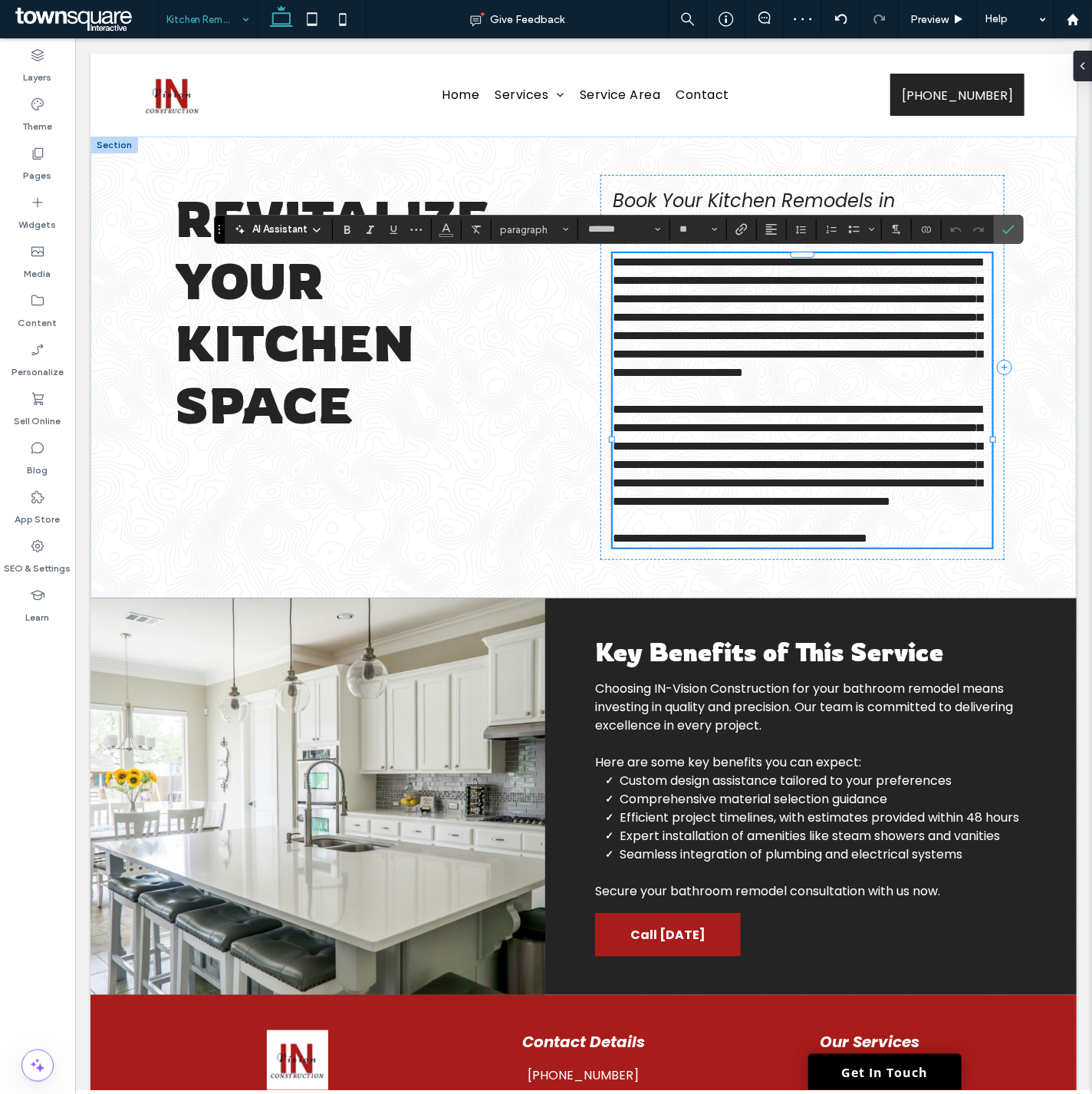
paste div
type input "**"
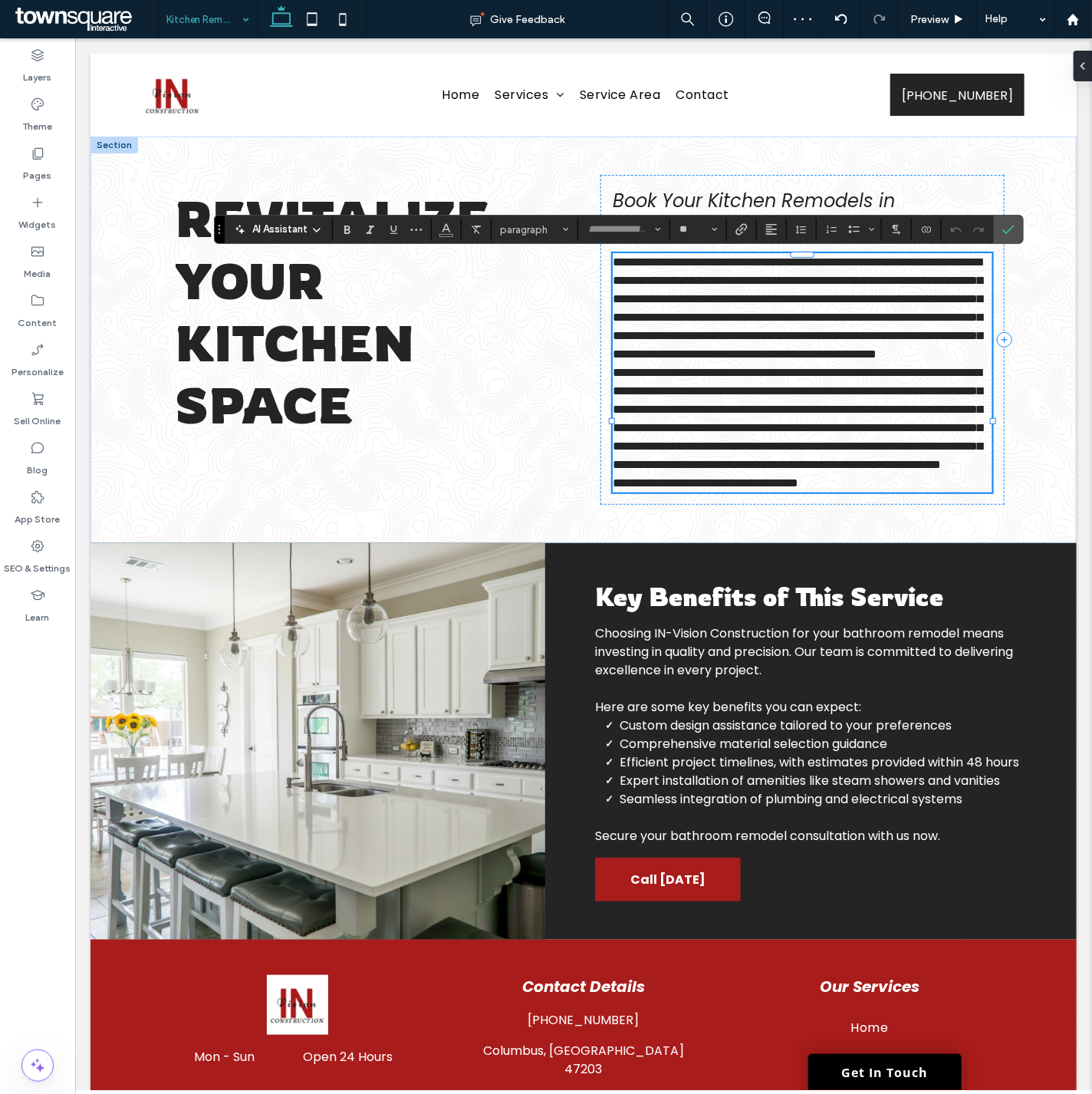
scroll to position [28, 0]
type input "*******"
type input "**"
click at [797, 473] on p "**********" at bounding box center [802, 417] width 379 height 110
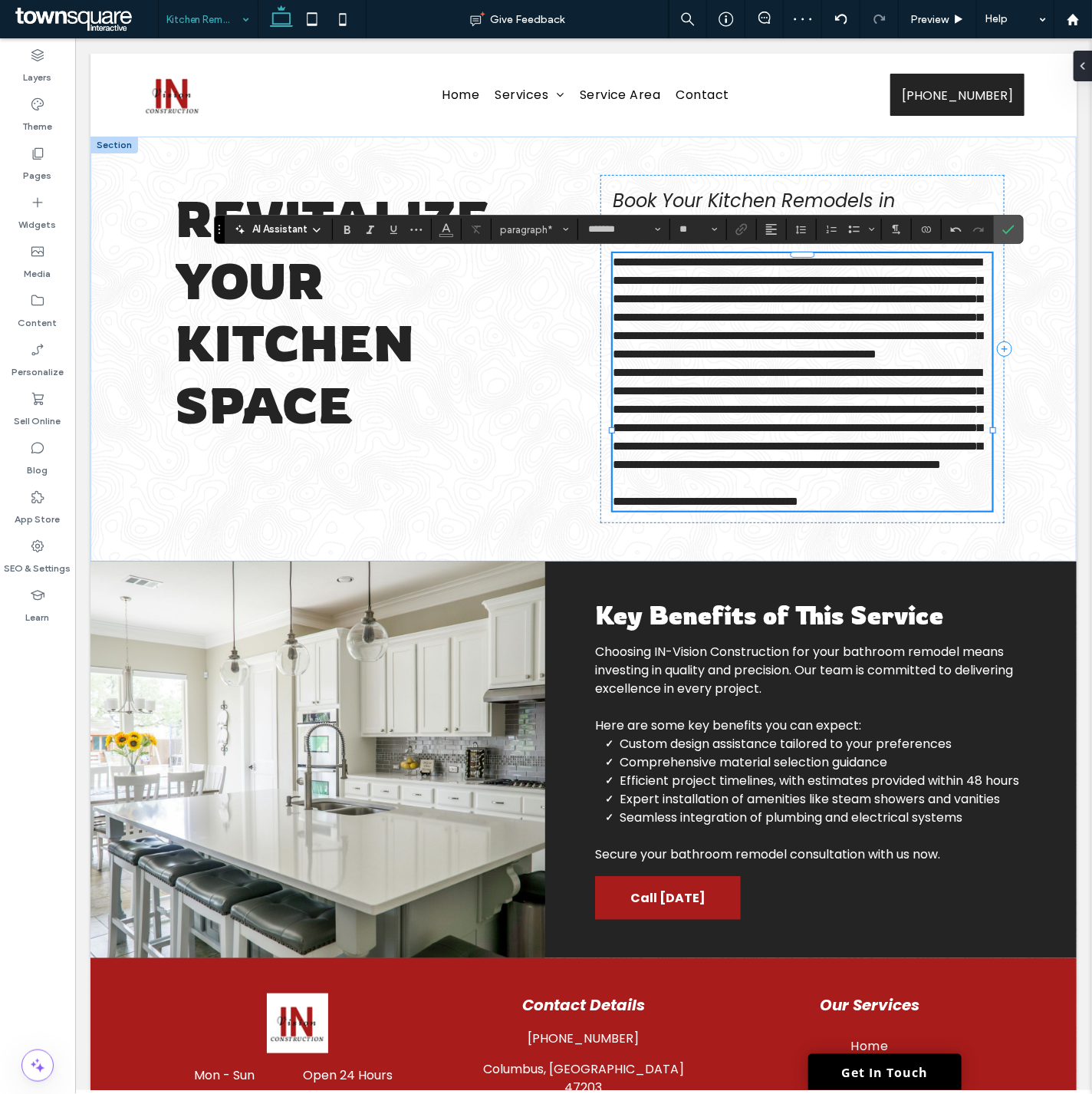
click at [896, 362] on p "**********" at bounding box center [802, 307] width 379 height 110
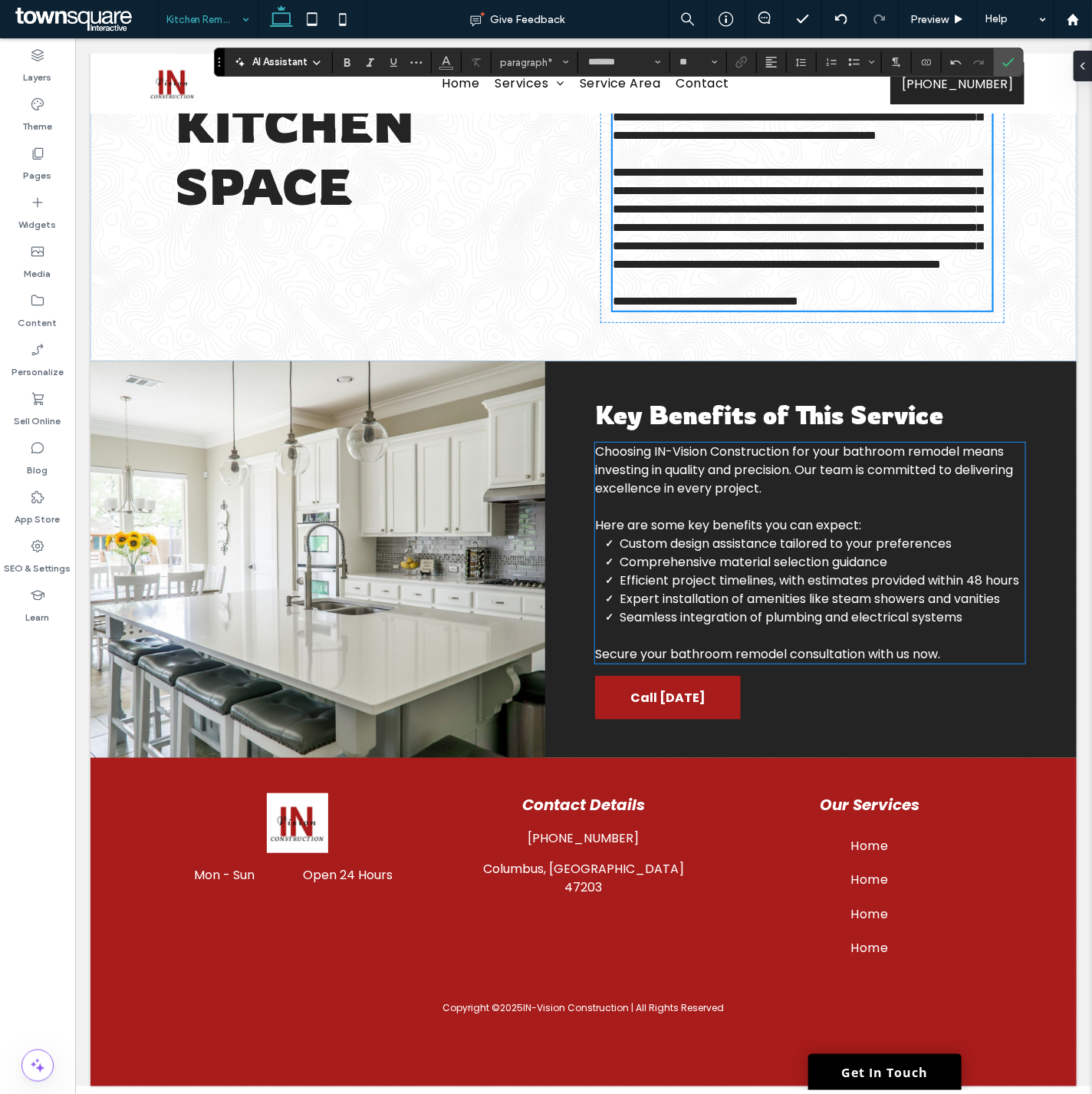
scroll to position [299, 0]
click at [671, 552] on span "Comprehensive material selection guidance" at bounding box center [753, 561] width 267 height 18
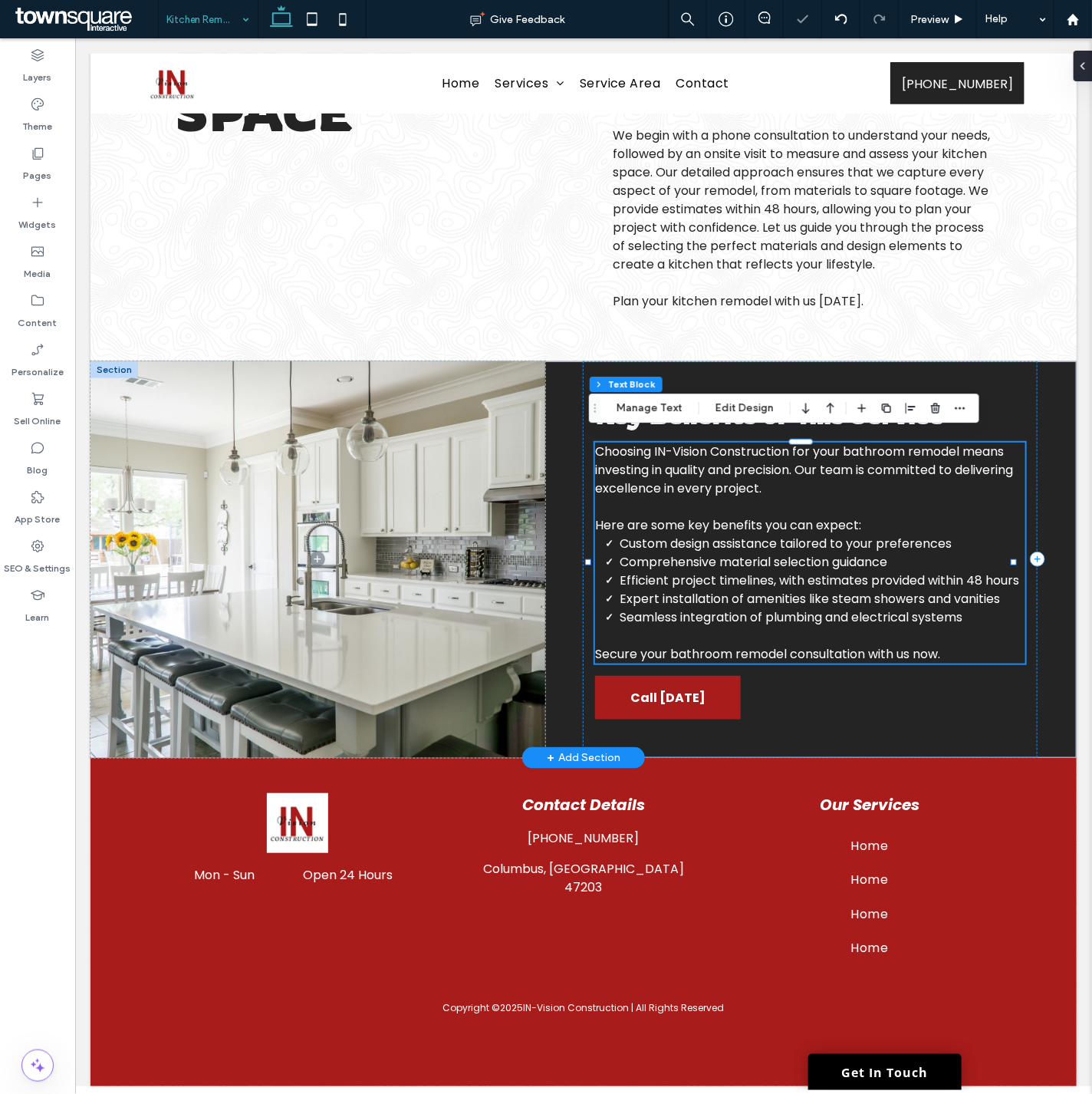
click at [671, 545] on div "Choosing IN-Vision Construction for your bathroom remodel means investing in qu…" at bounding box center [809, 552] width 430 height 221
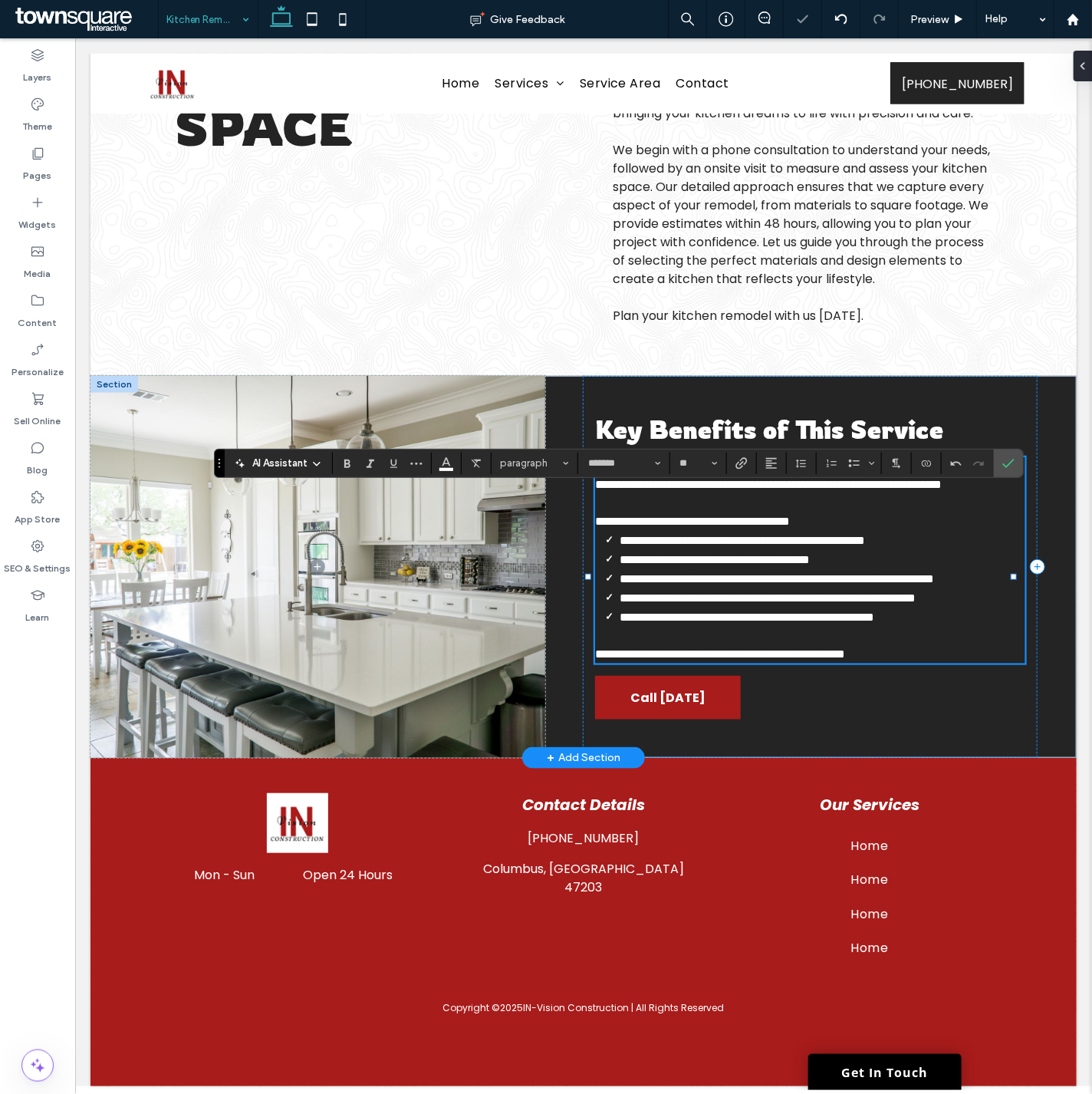
scroll to position [243, 0]
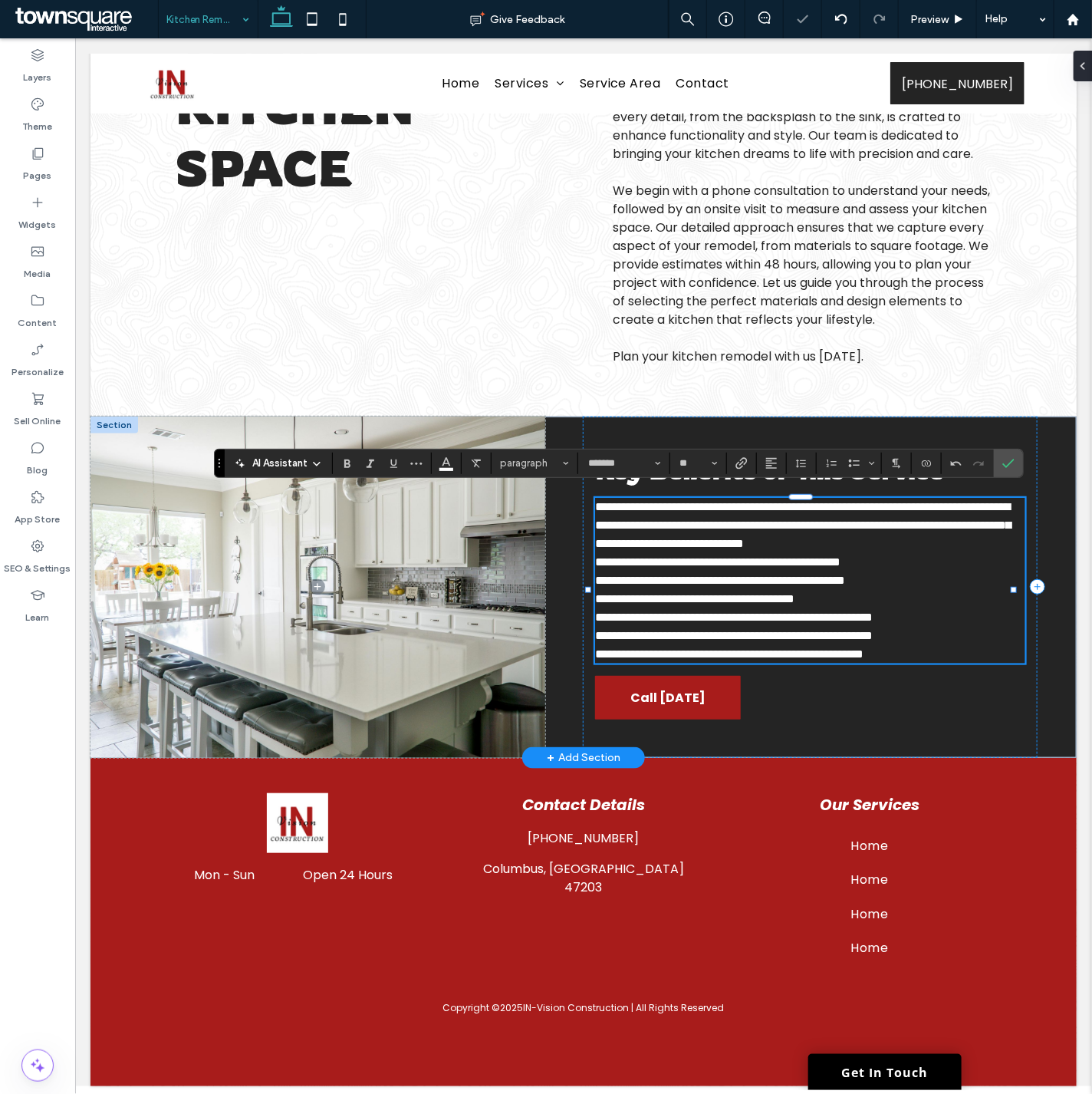
click at [972, 644] on p "**********" at bounding box center [809, 635] width 430 height 19
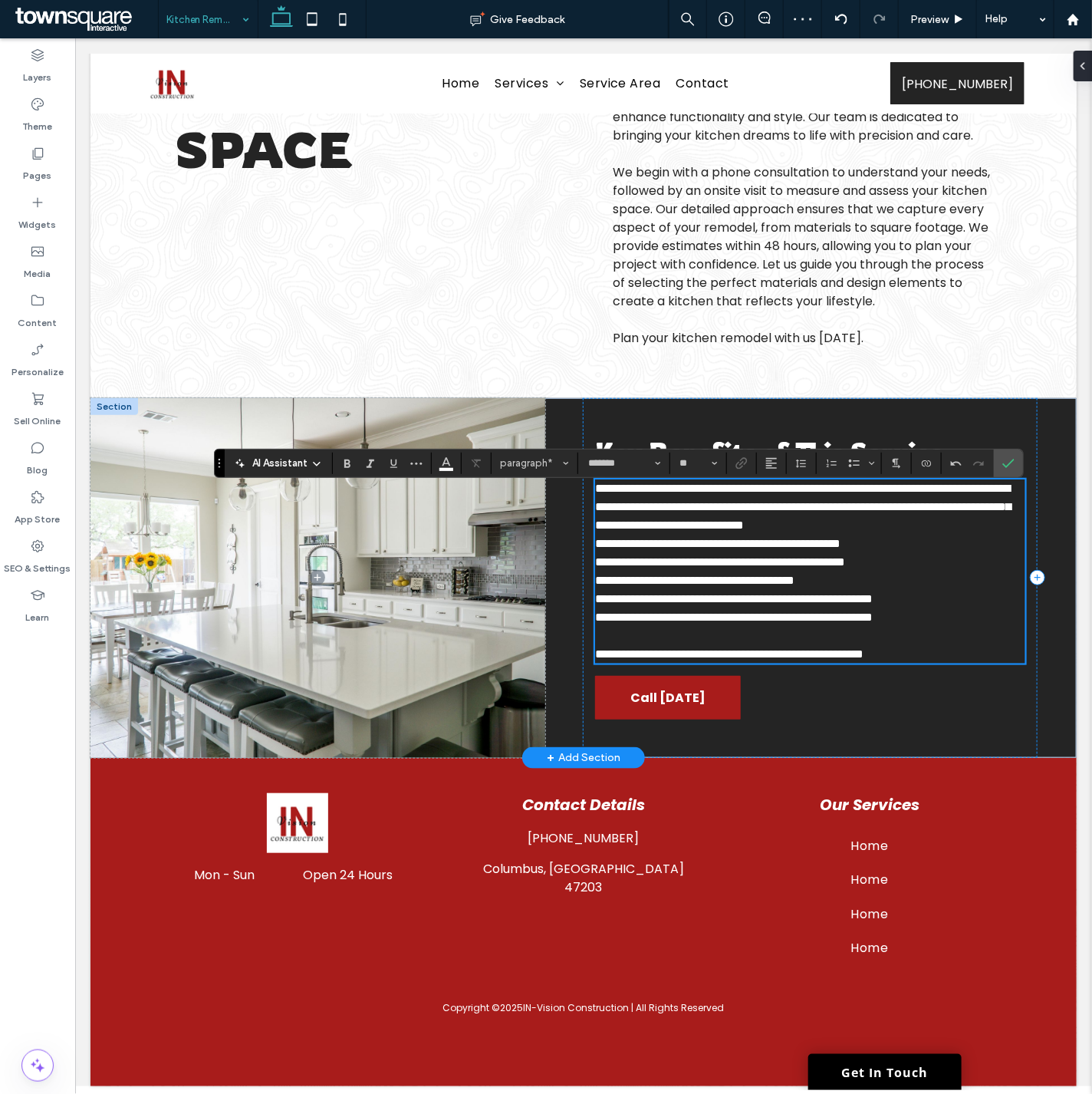
scroll to position [262, 0]
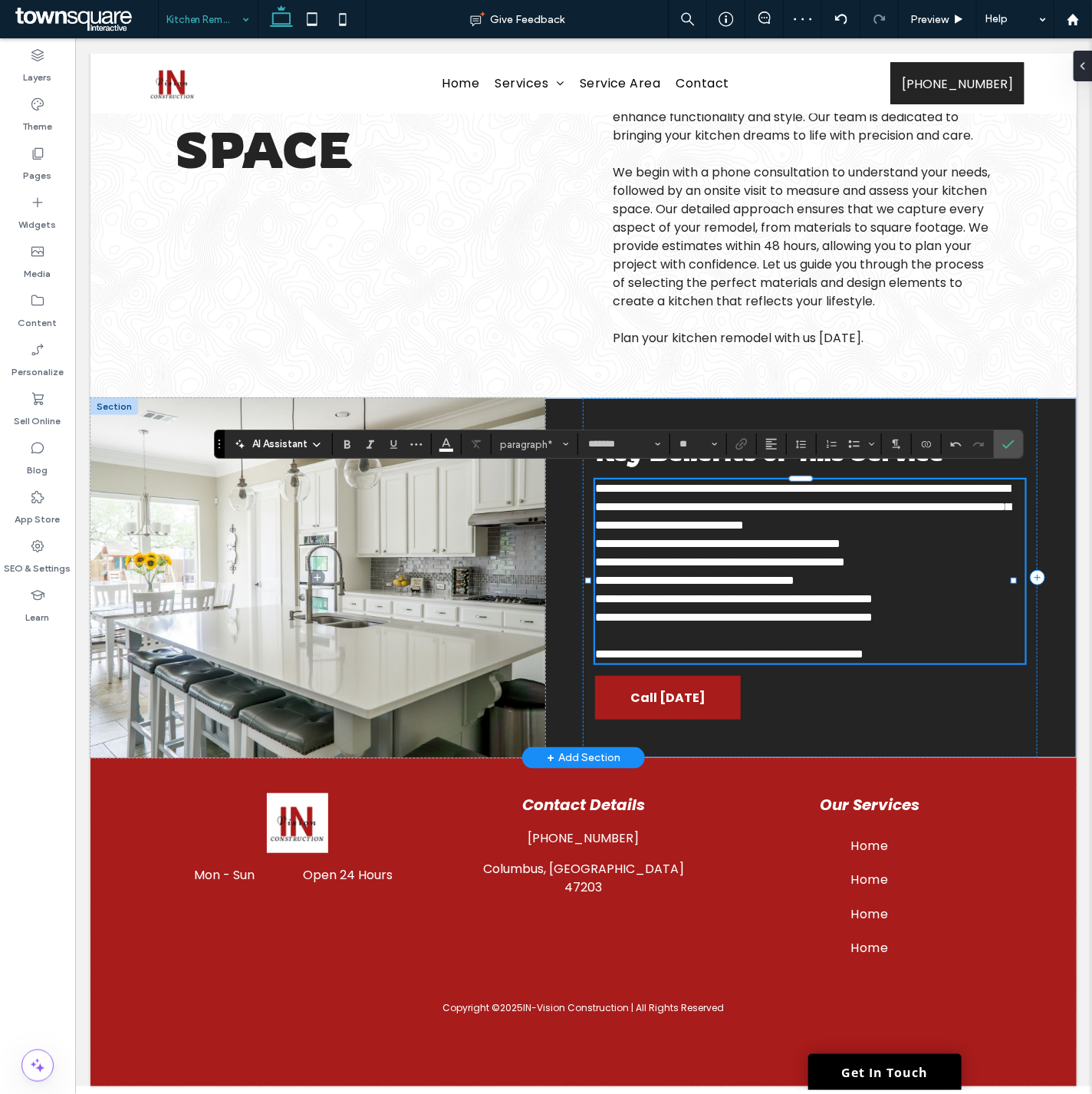
click at [860, 511] on span "**********" at bounding box center [802, 506] width 416 height 48
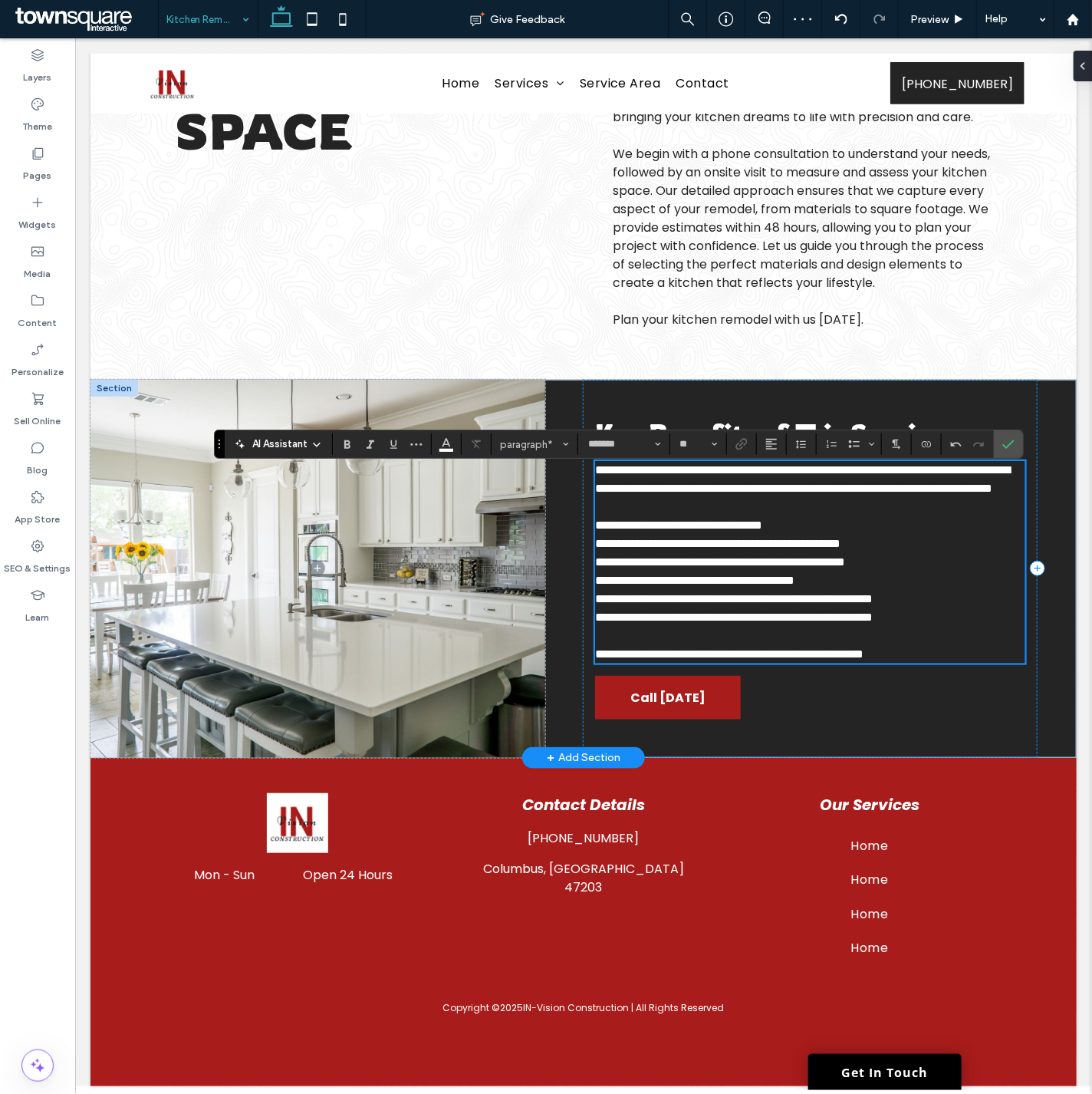
scroll to position [280, 0]
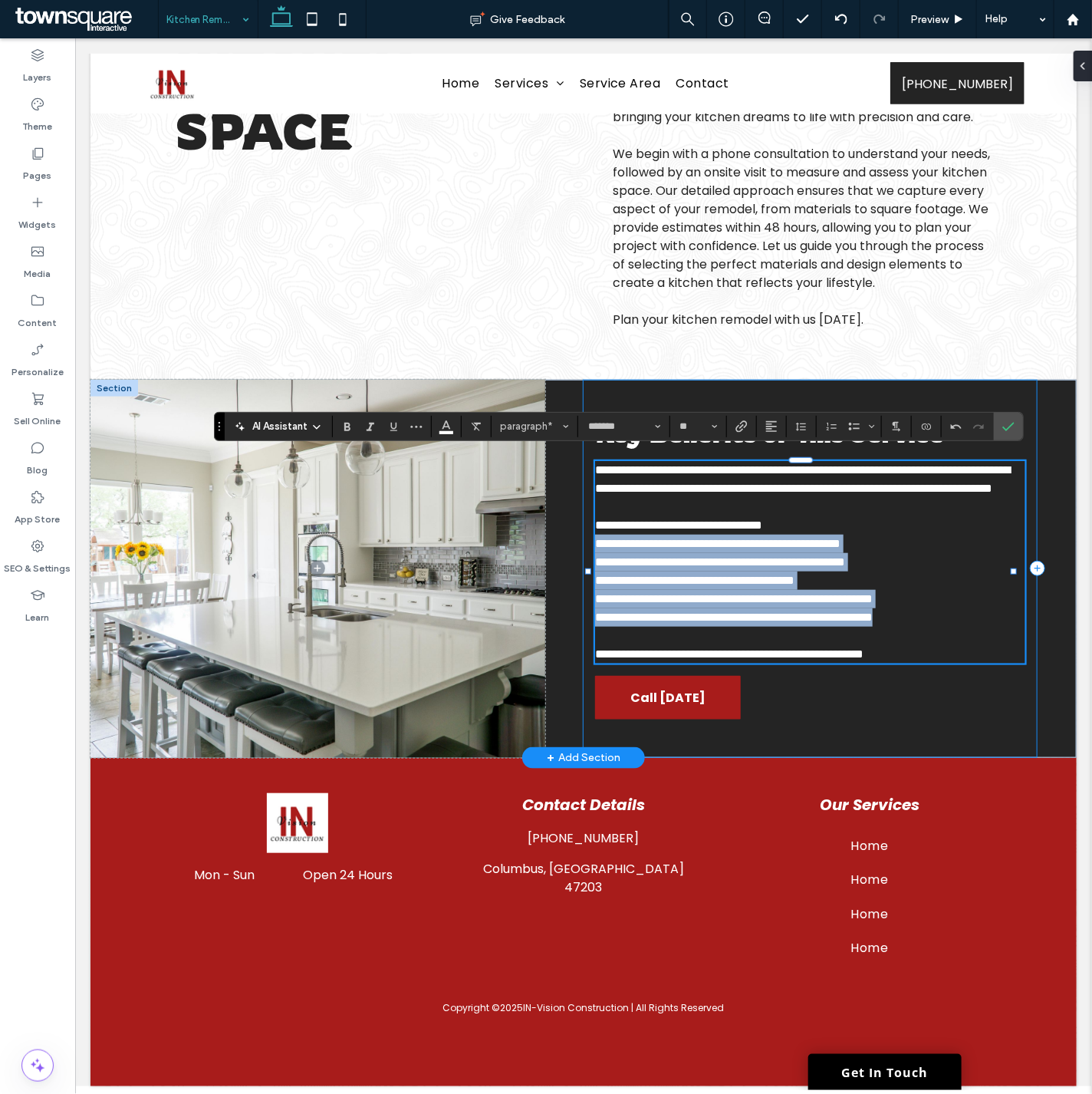
drag, startPoint x: 965, startPoint y: 628, endPoint x: 582, endPoint y: 553, distance: 390.3
click at [582, 553] on div "**********" at bounding box center [808, 567] width 455 height 378
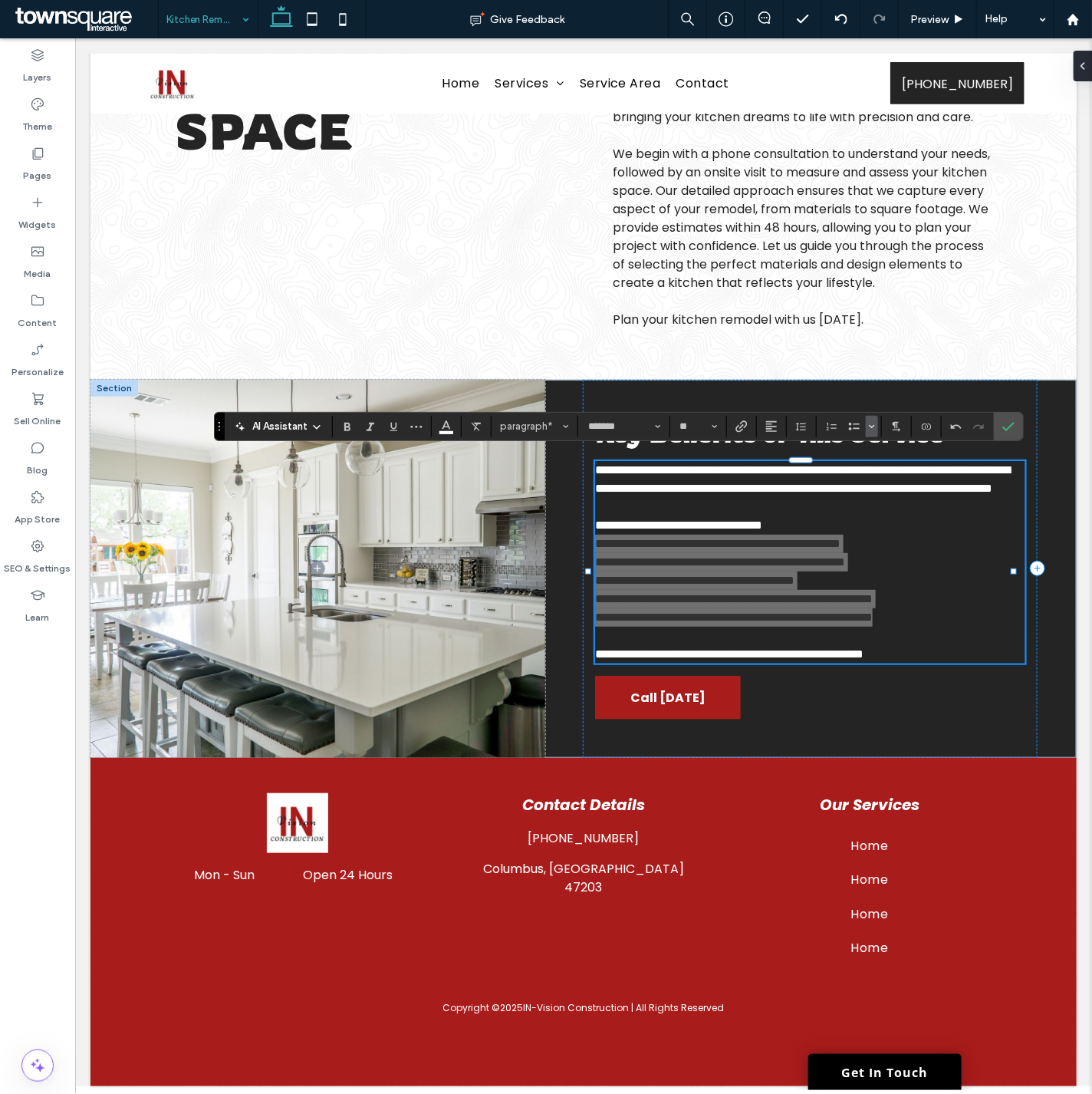
click at [872, 428] on icon "Bulleted list menu" at bounding box center [871, 426] width 9 height 9
click at [960, 384] on div "✓" at bounding box center [961, 387] width 27 height 27
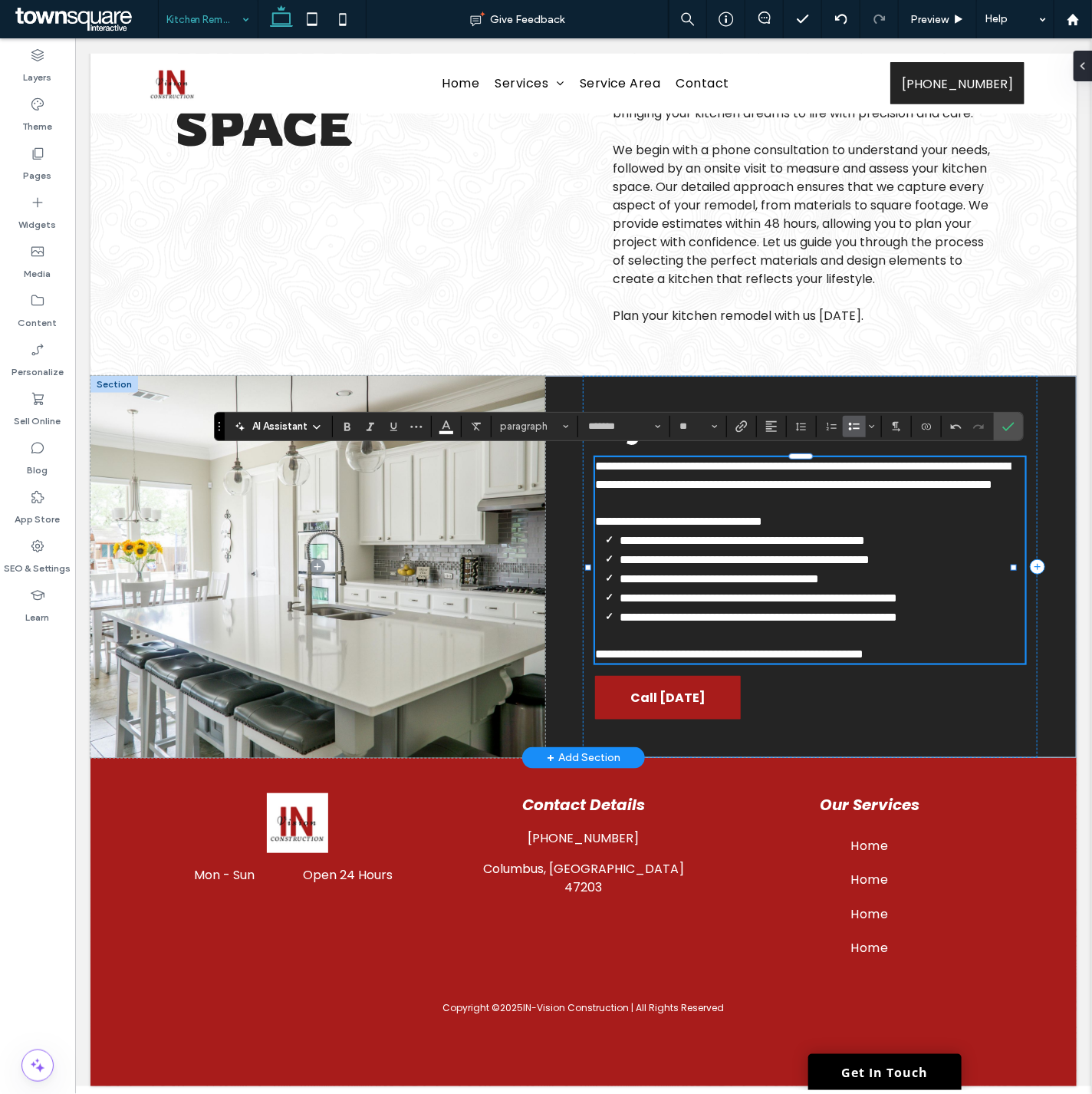
click at [869, 564] on span "**********" at bounding box center [743, 559] width 250 height 12
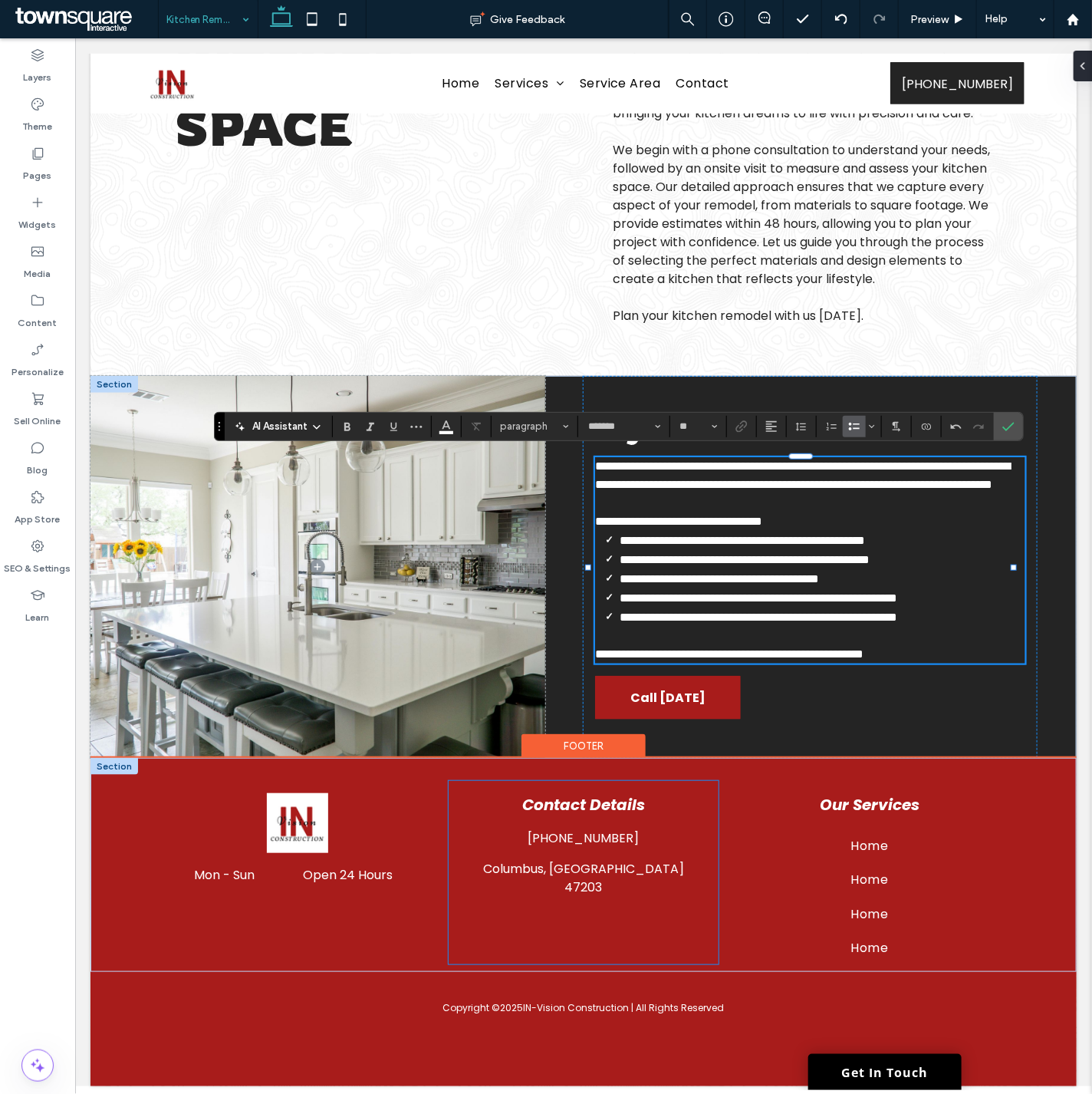
click at [641, 931] on div "Contact Details [PHONE_NUMBER] [GEOGRAPHIC_DATA], IN 47203" at bounding box center [582, 871] width 269 height 184
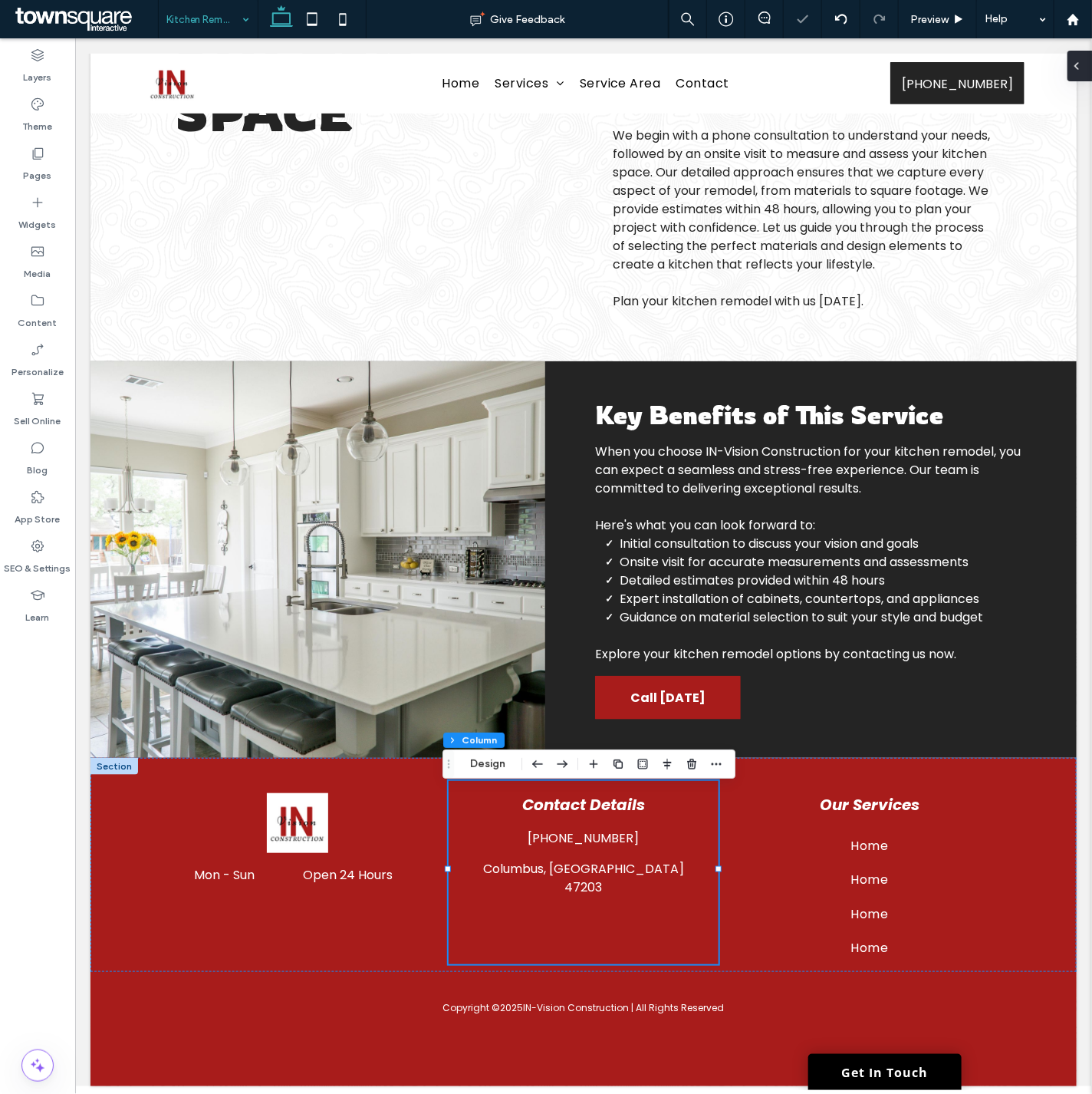
click at [1086, 61] on div at bounding box center [1079, 66] width 25 height 30
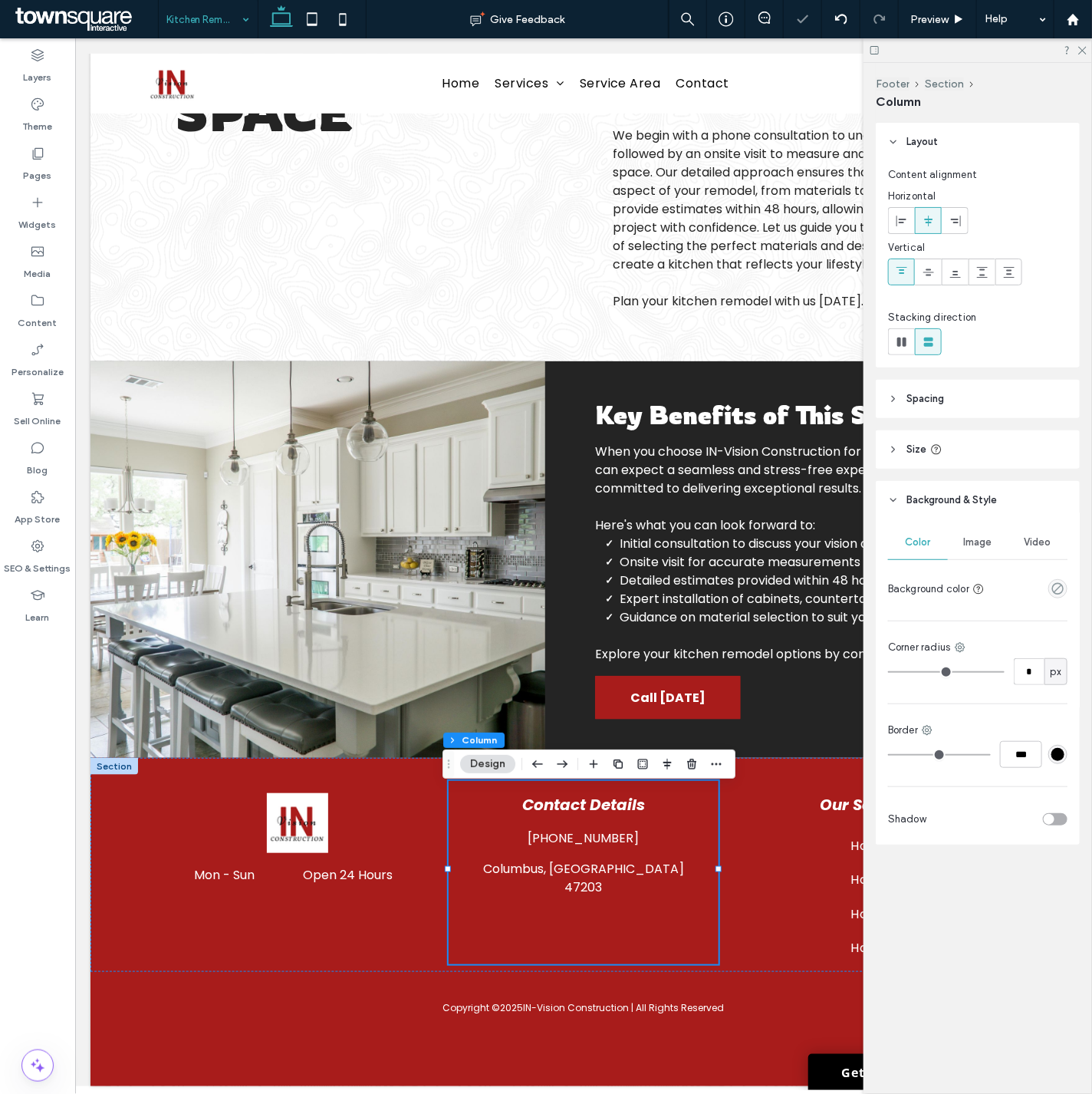
click at [1078, 68] on div "Footer Section Column" at bounding box center [977, 92] width 204 height 60
click at [1078, 42] on div at bounding box center [978, 50] width 229 height 24
click at [1079, 49] on icon at bounding box center [1082, 50] width 10 height 10
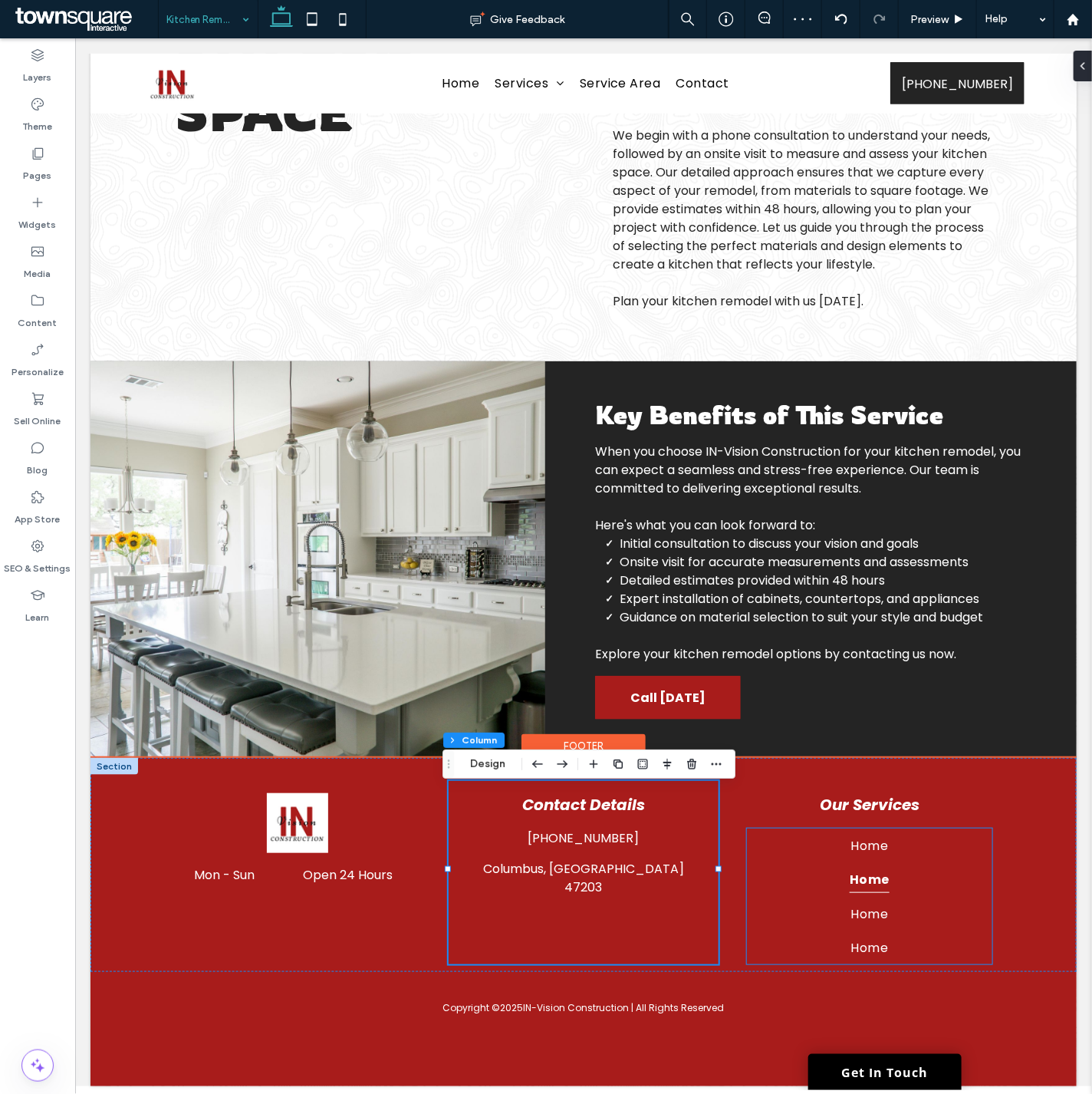
click at [915, 891] on link "Home" at bounding box center [868, 878] width 245 height 34
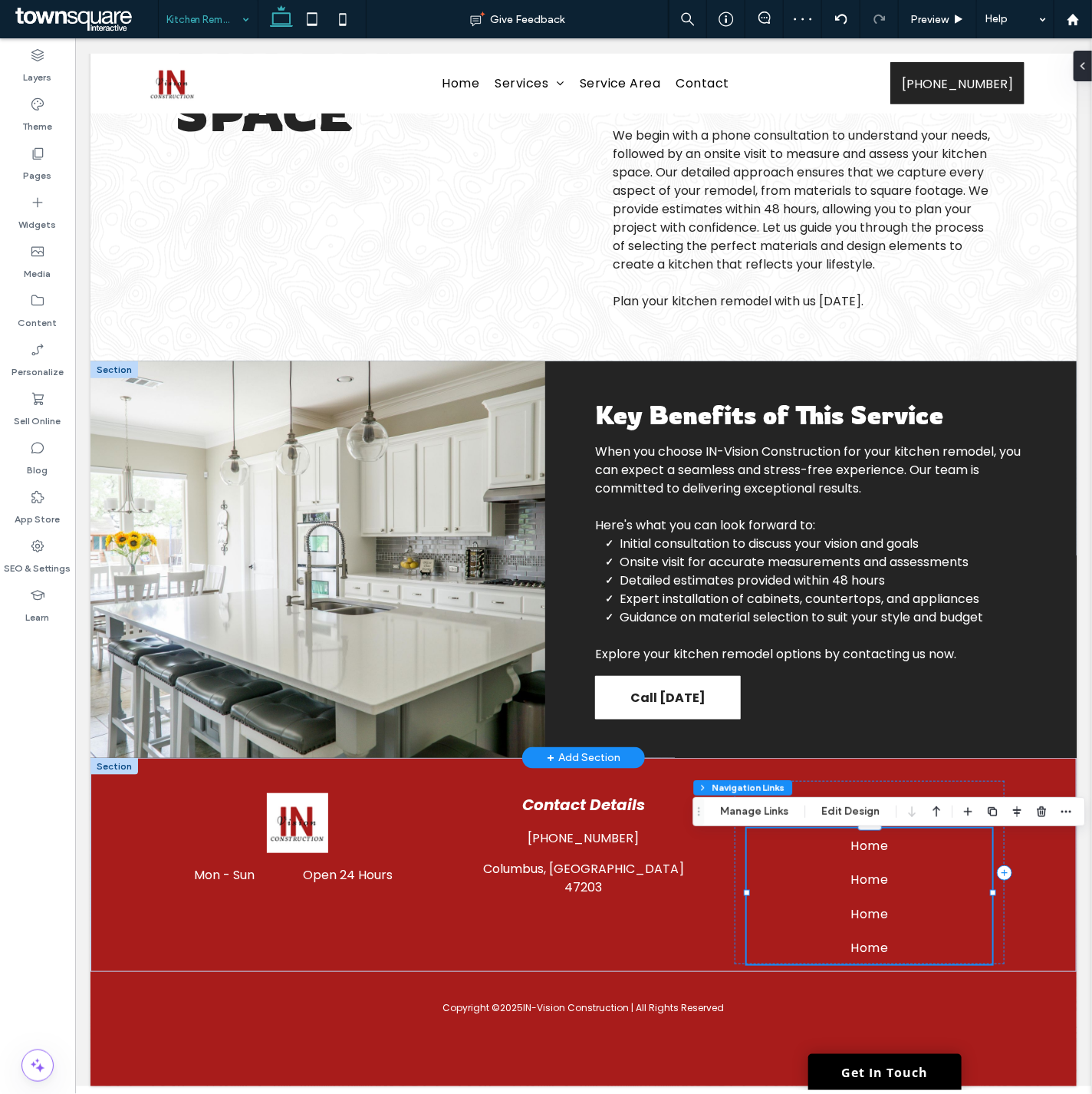
type input "***"
type input "****"
click at [761, 801] on div "Footer Section Column Navigation Links Manage Links Edit Design" at bounding box center [889, 811] width 393 height 29
click at [767, 814] on button "Manage Links" at bounding box center [754, 811] width 88 height 19
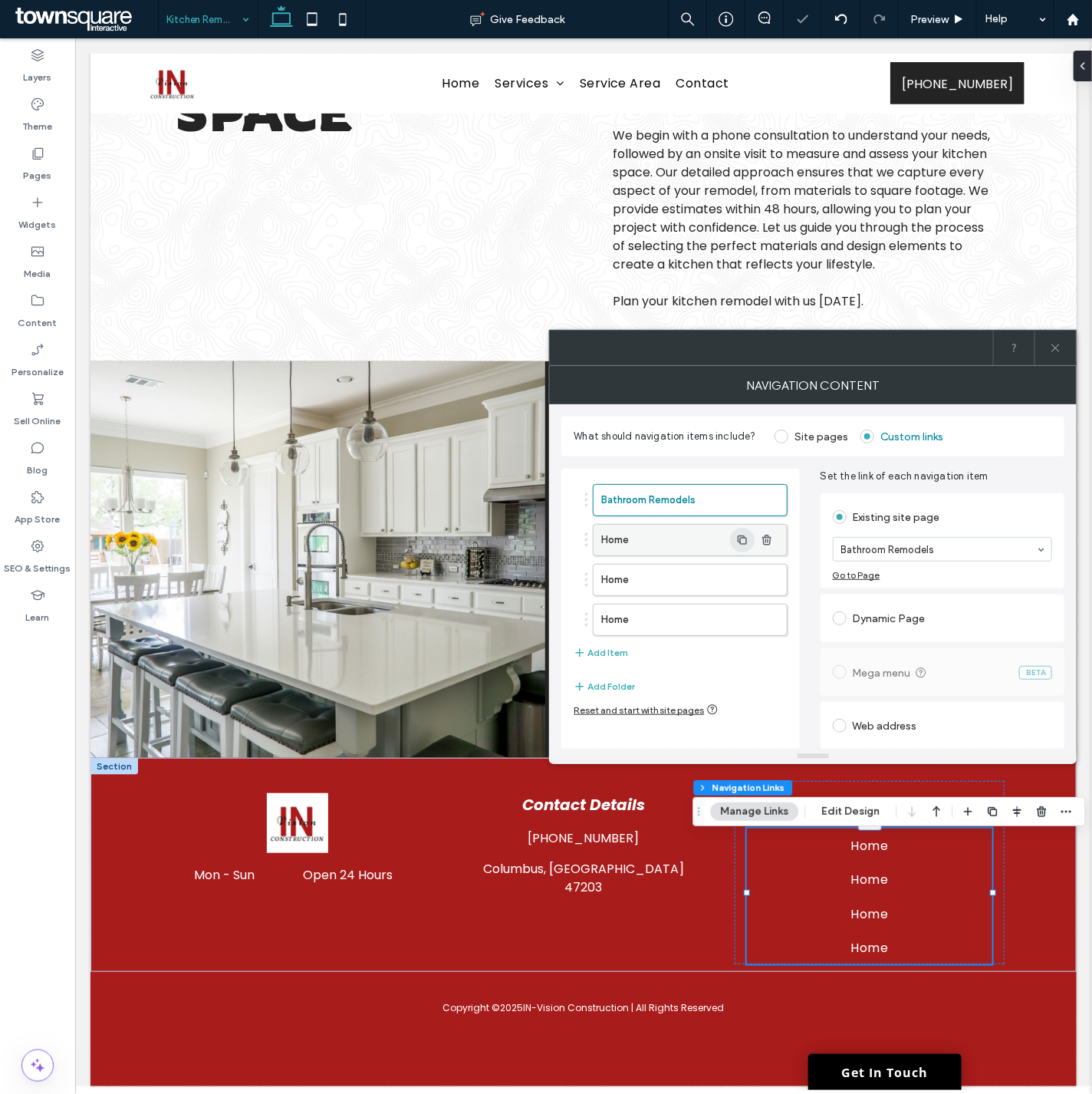
click at [741, 547] on span "button" at bounding box center [742, 539] width 25 height 25
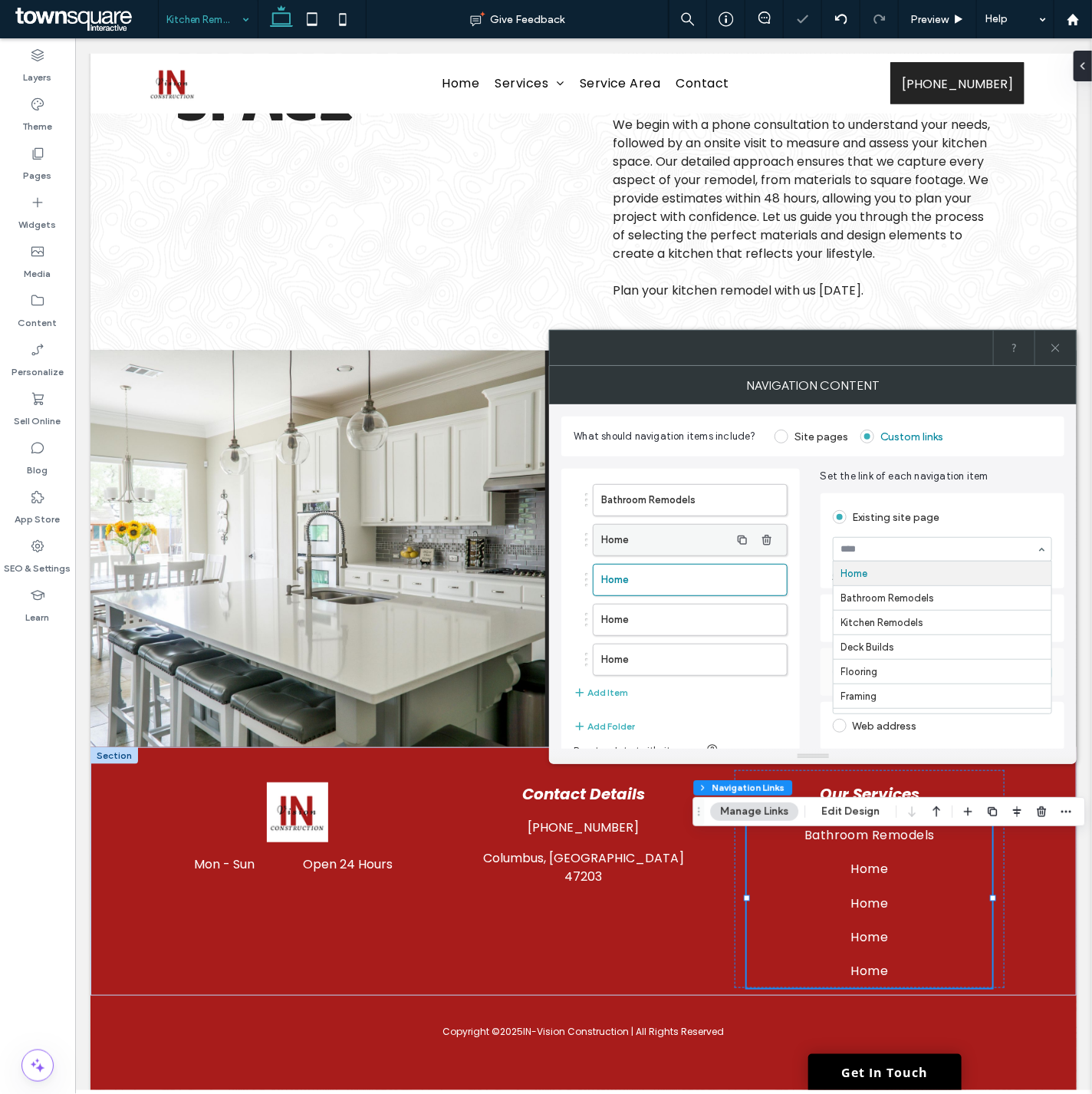
click at [692, 535] on label "Home" at bounding box center [665, 540] width 128 height 30
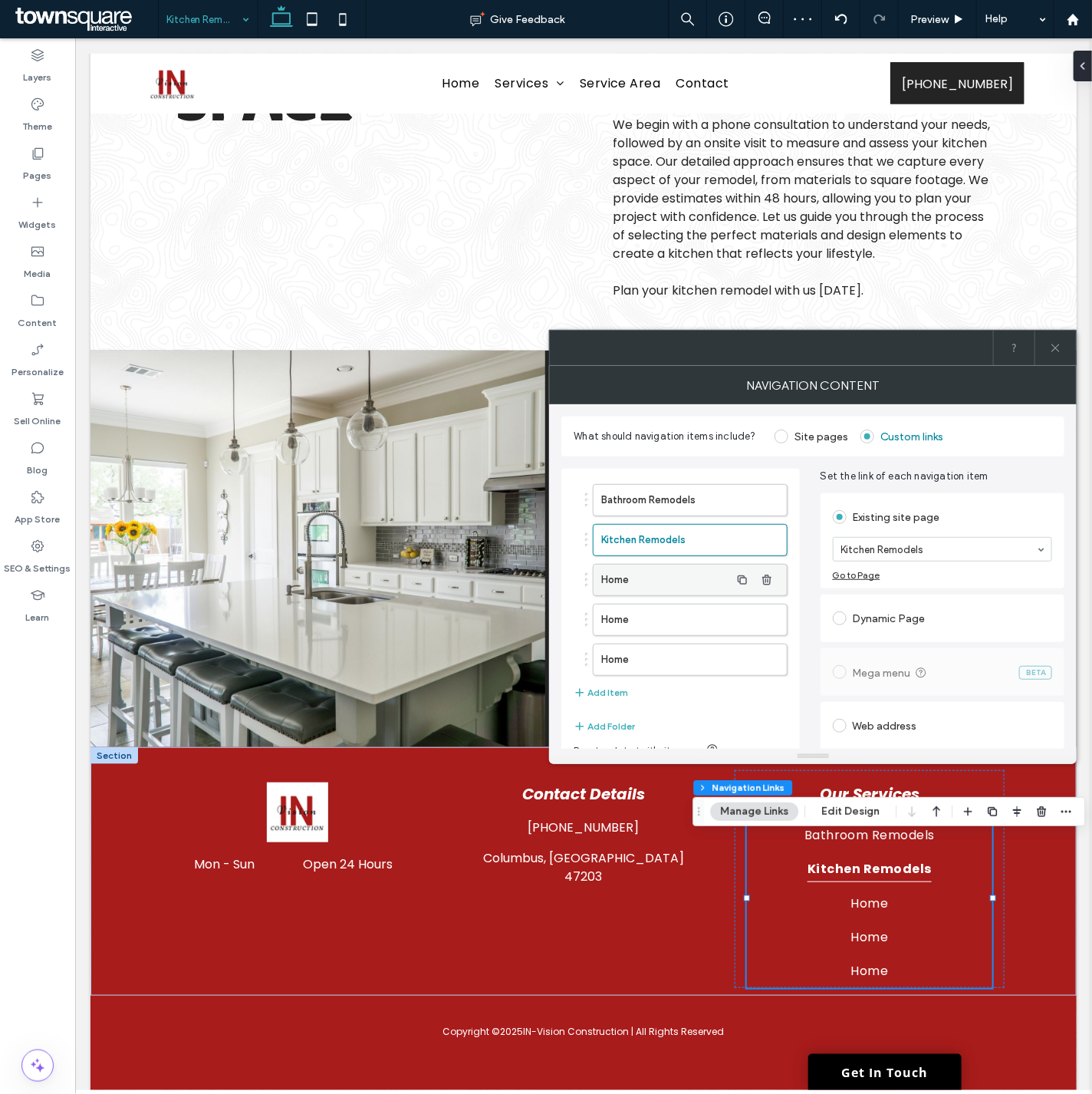
click at [638, 570] on label "Home" at bounding box center [665, 580] width 128 height 30
click at [679, 609] on label "Home" at bounding box center [665, 620] width 128 height 30
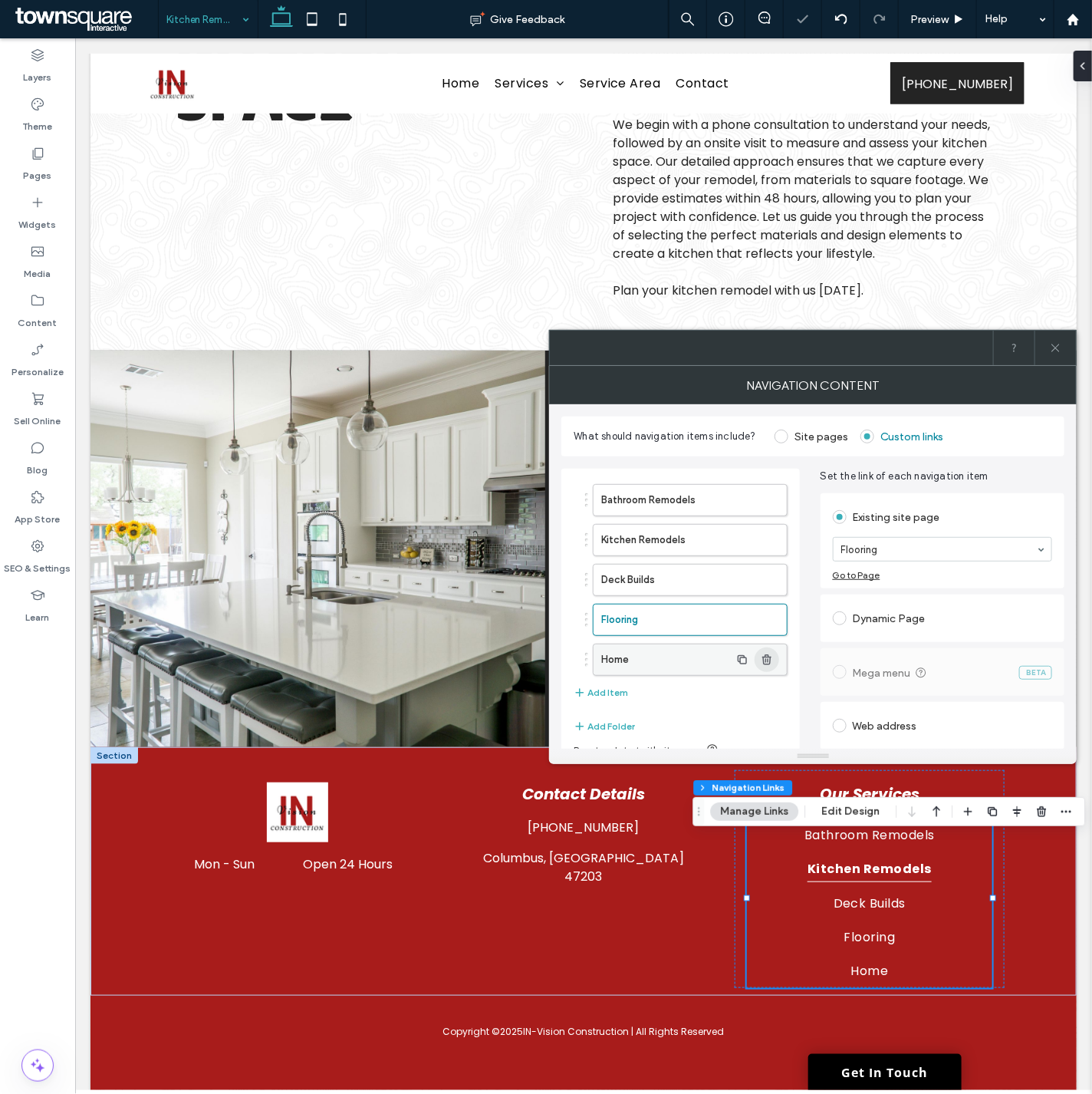
click at [776, 662] on span "button" at bounding box center [766, 659] width 25 height 25
type input "*"
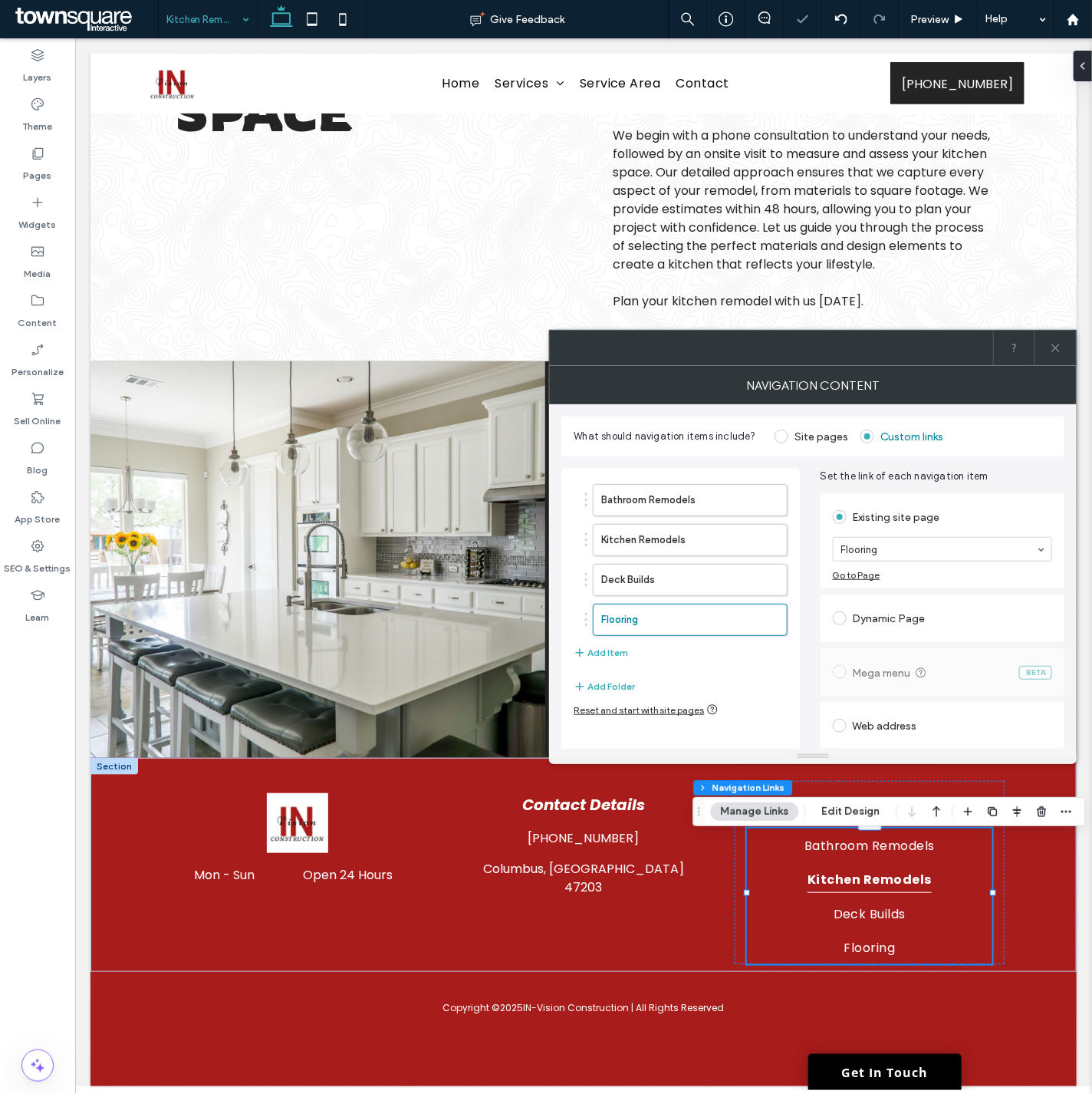
click at [1052, 349] on icon at bounding box center [1056, 348] width 12 height 12
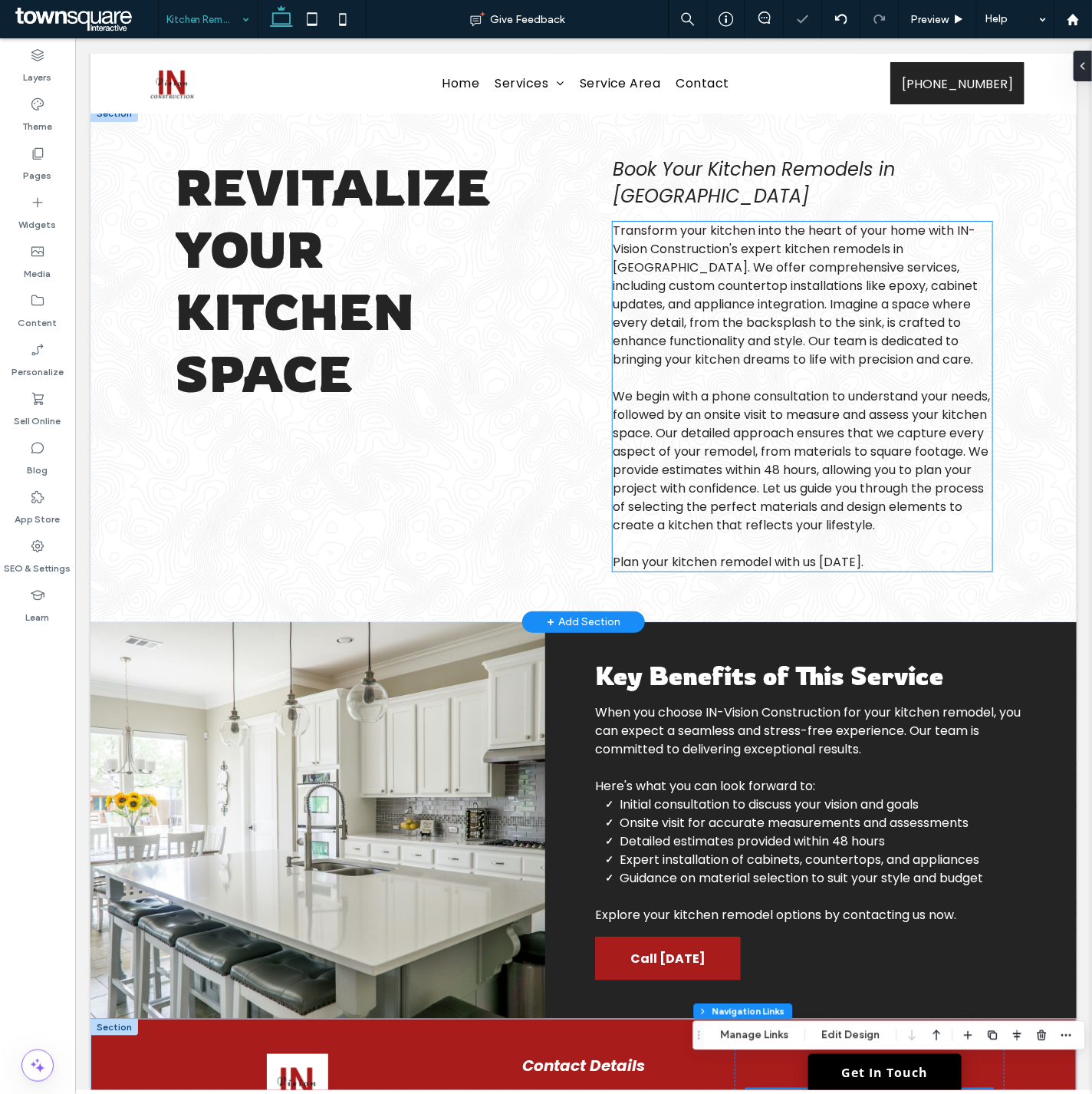
scroll to position [0, 0]
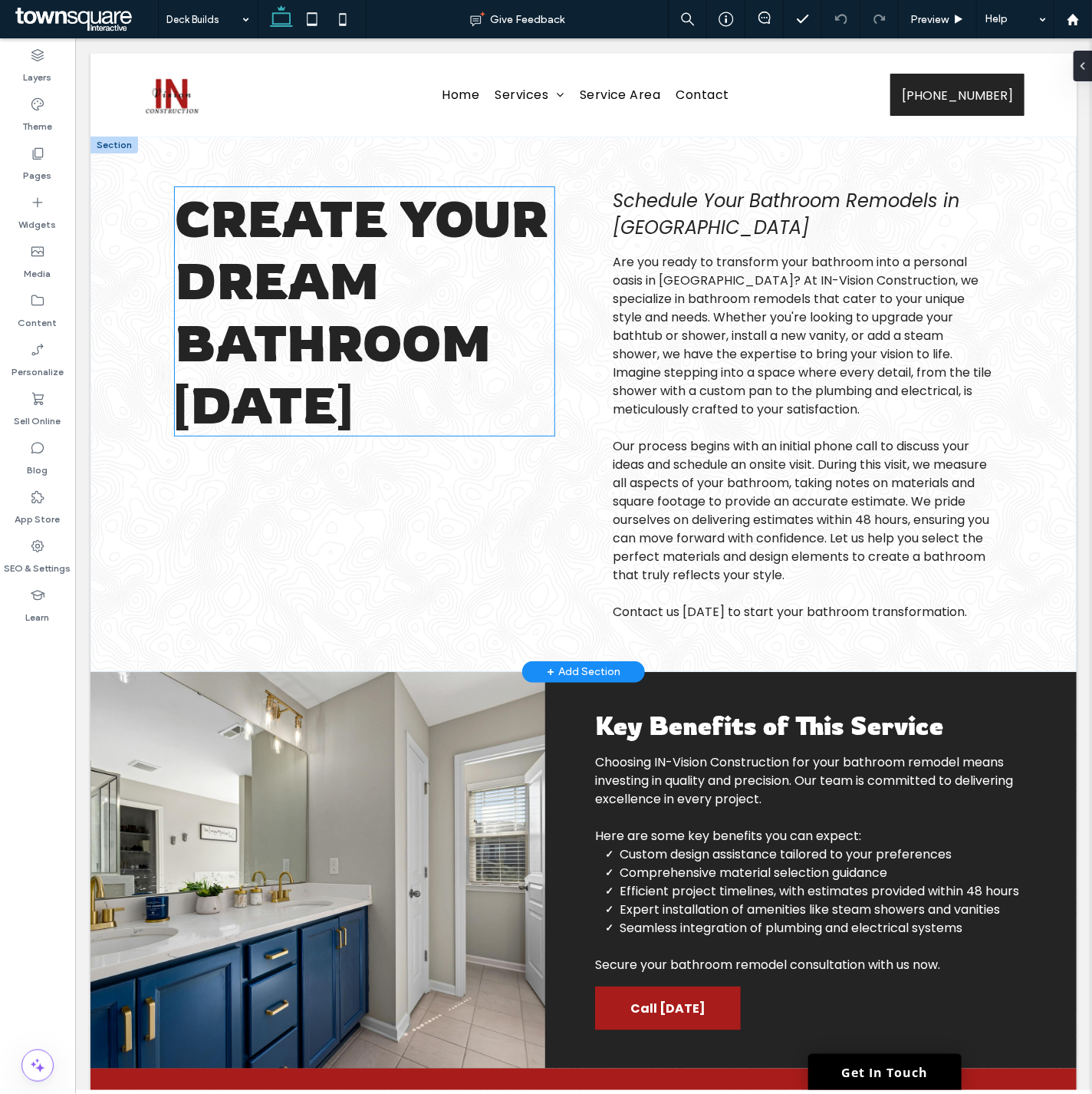
click at [355, 257] on span "Create Your Dream Bathroom Today" at bounding box center [361, 310] width 372 height 248
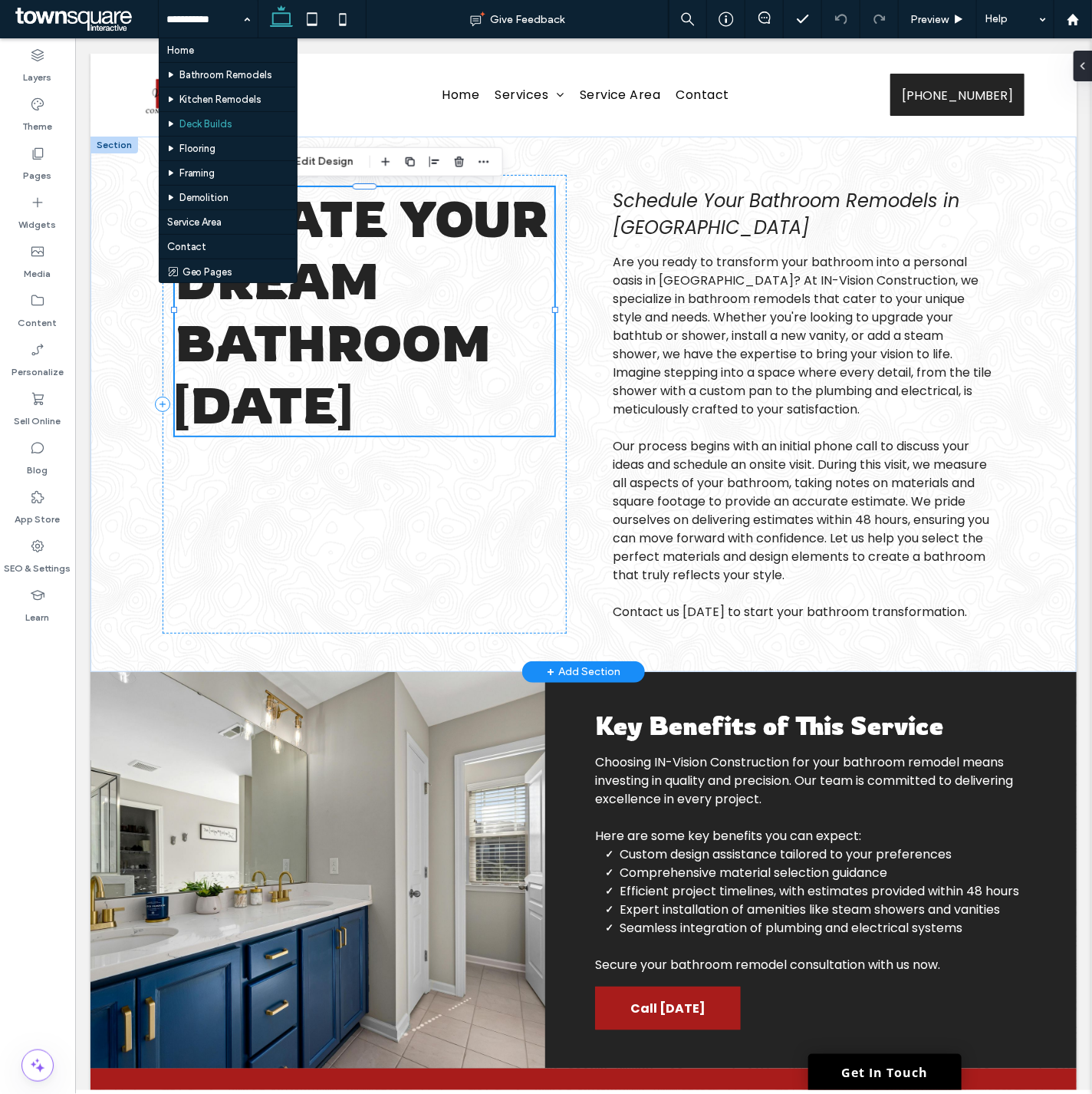
click at [355, 257] on div "Create Your Dream Bathroom Today" at bounding box center [364, 310] width 379 height 248
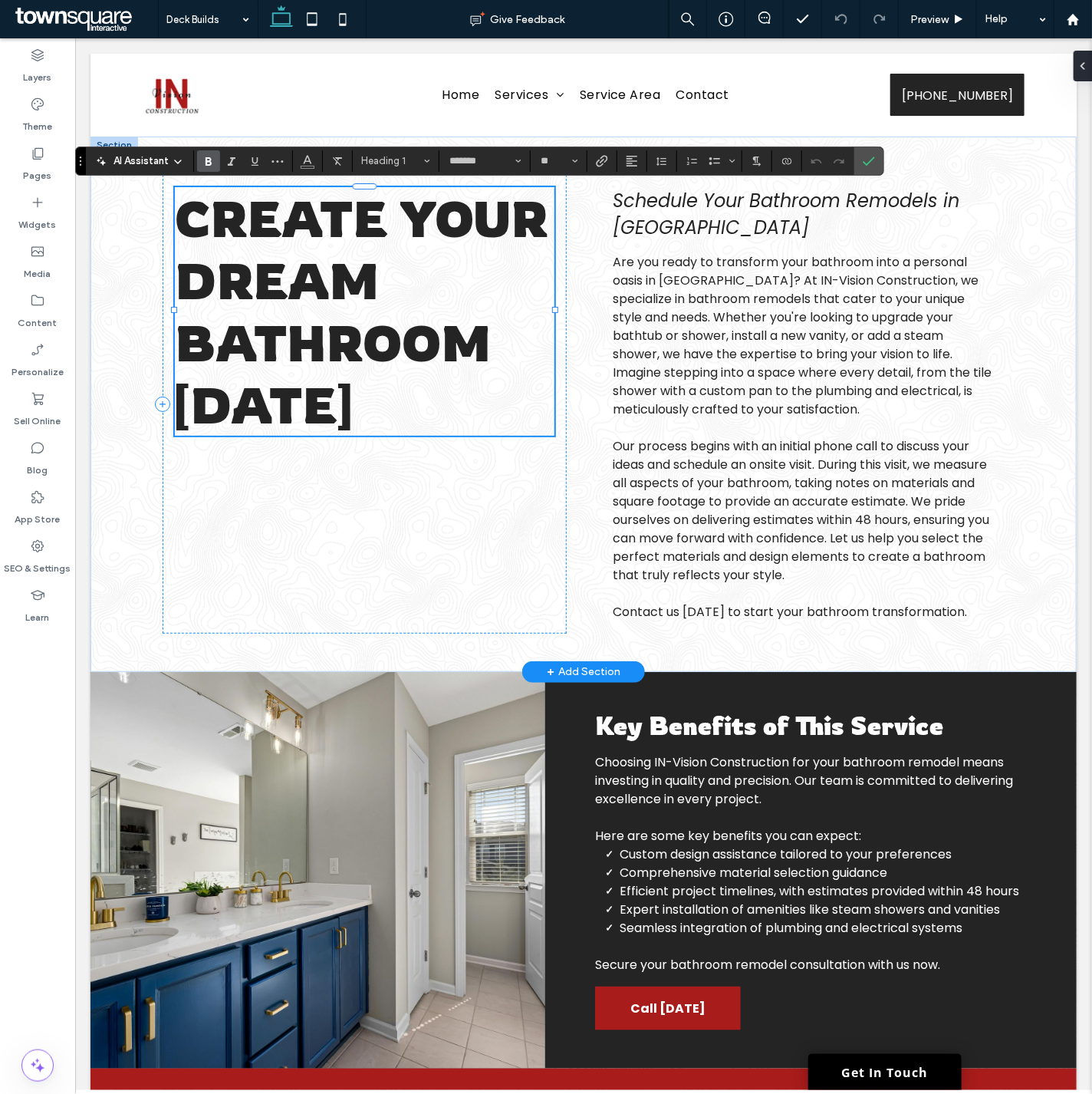
type input "**"
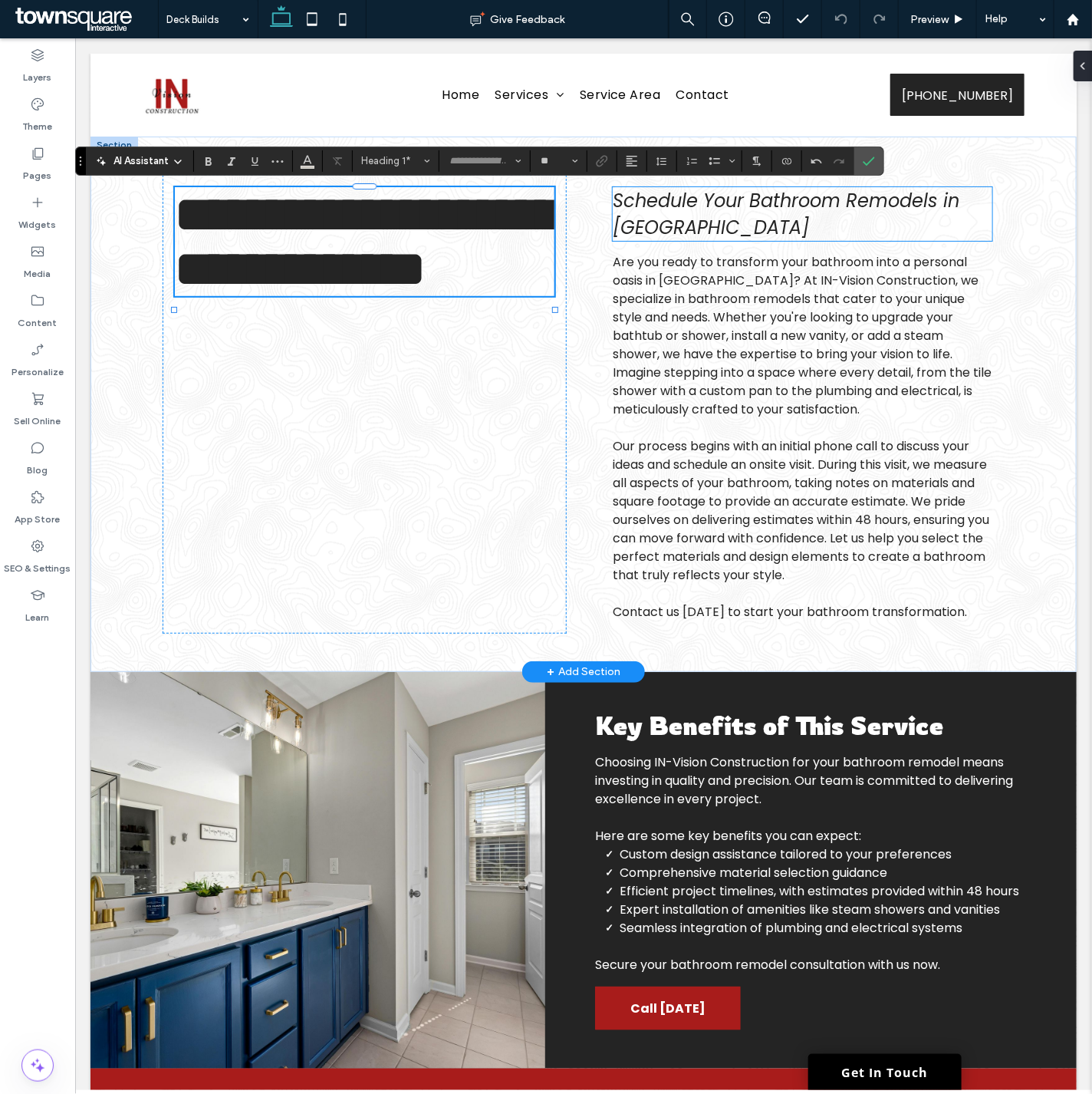
click at [677, 218] on span "Schedule Your Bathroom Remodels in Salt Lake City" at bounding box center [785, 213] width 346 height 52
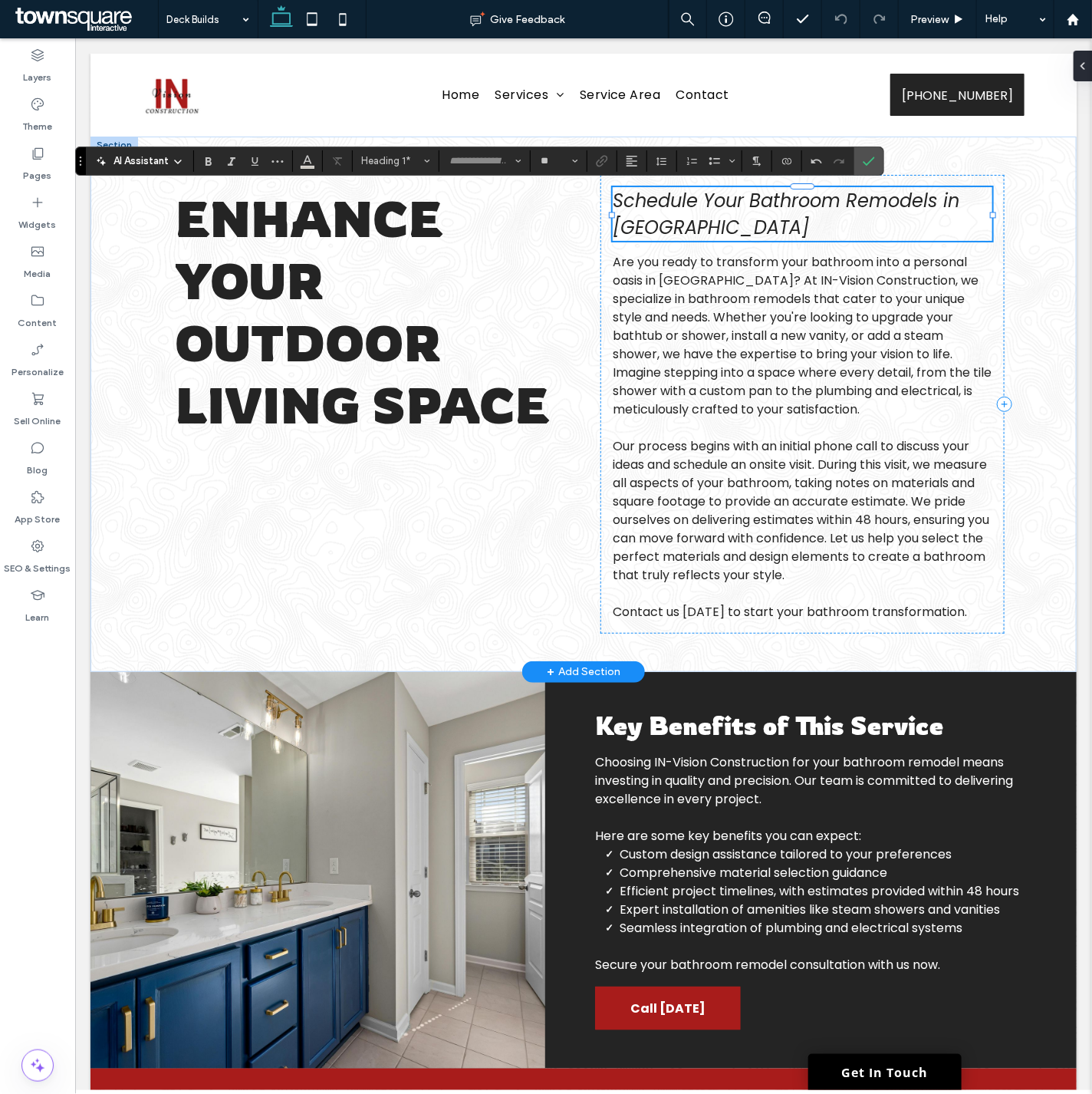
click at [677, 218] on div "Schedule Your Bathroom Remodels in Salt Lake City" at bounding box center [802, 213] width 379 height 53
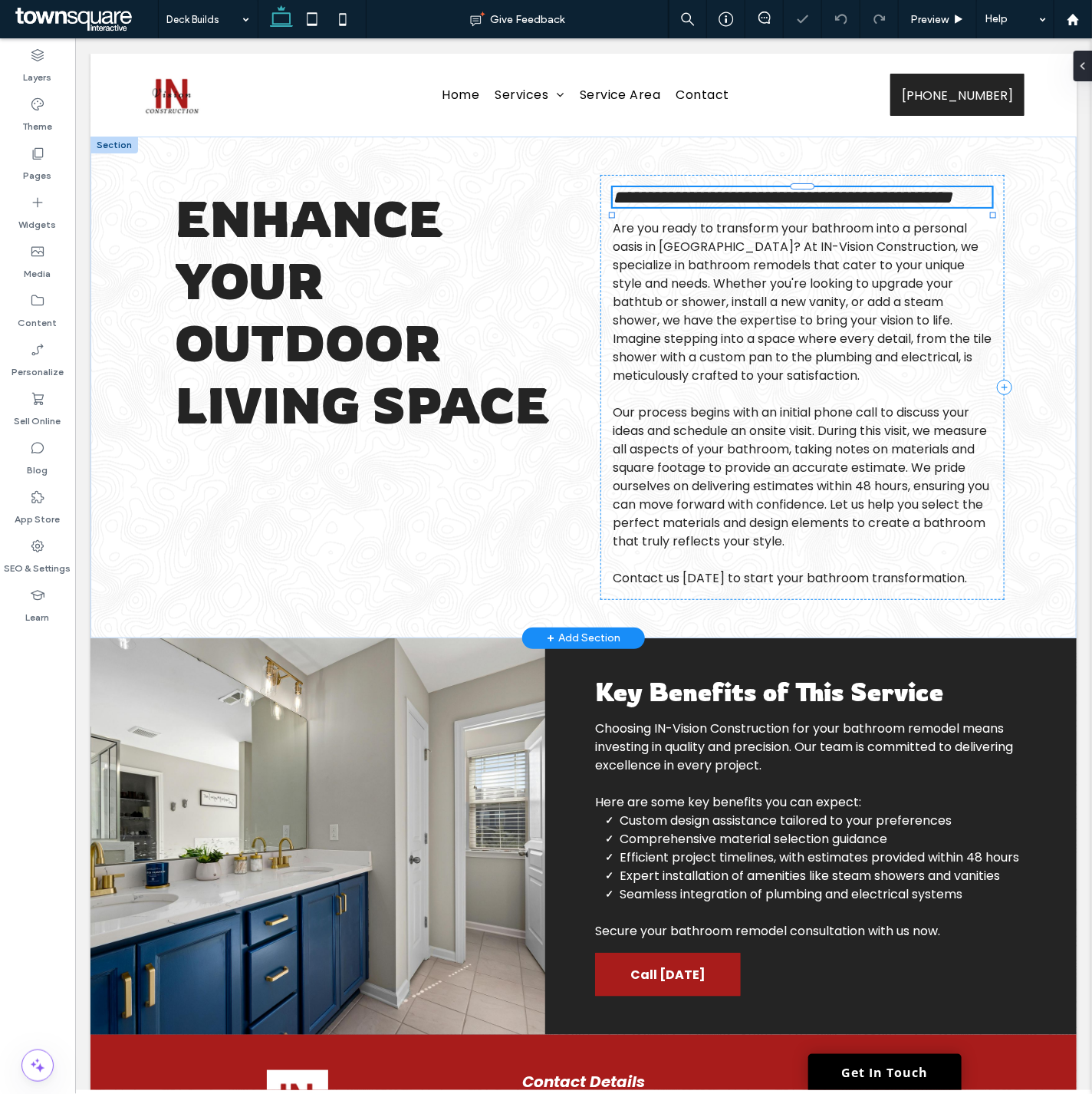
type input "*******"
type input "**"
paste div
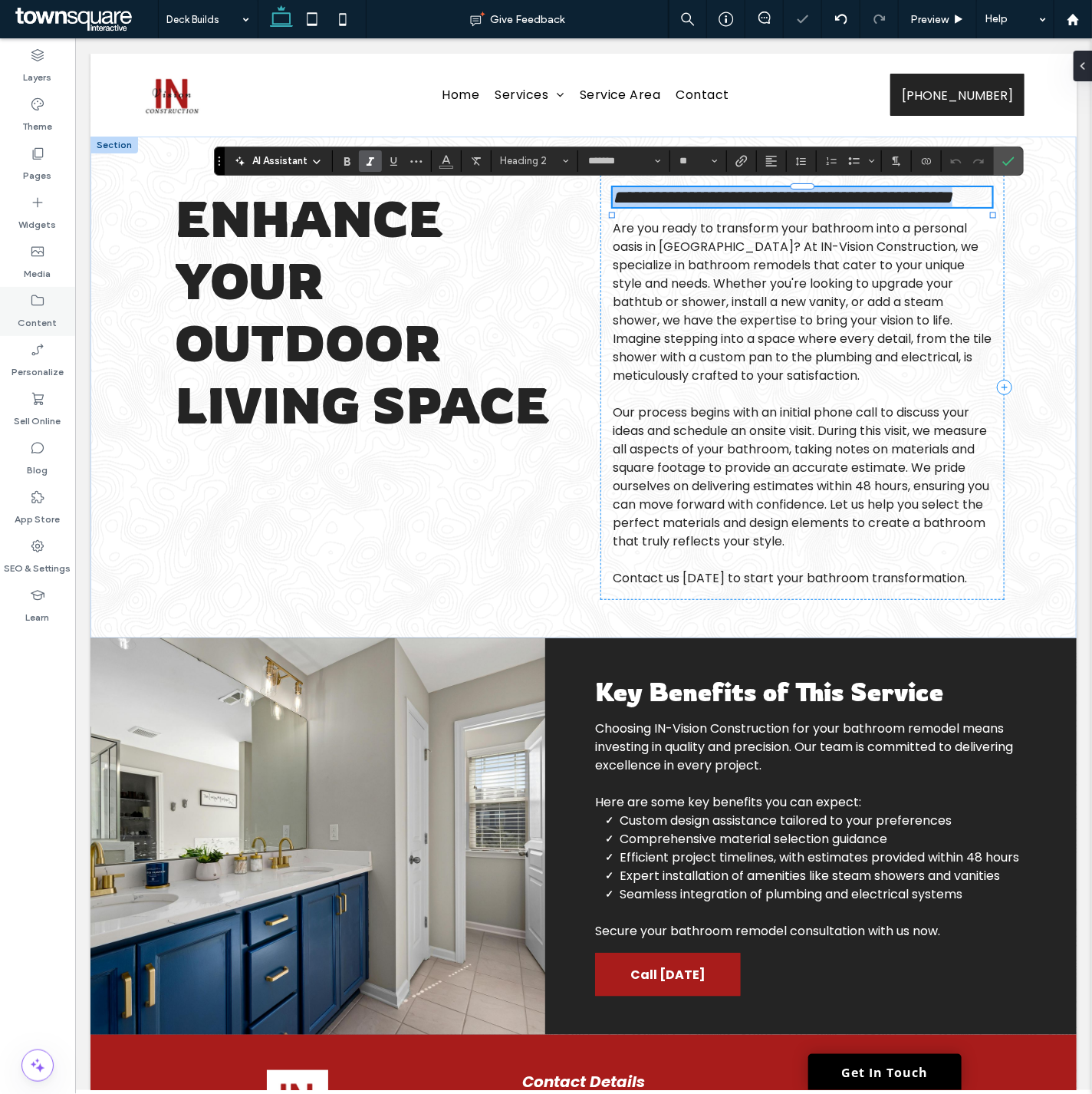
type input "**"
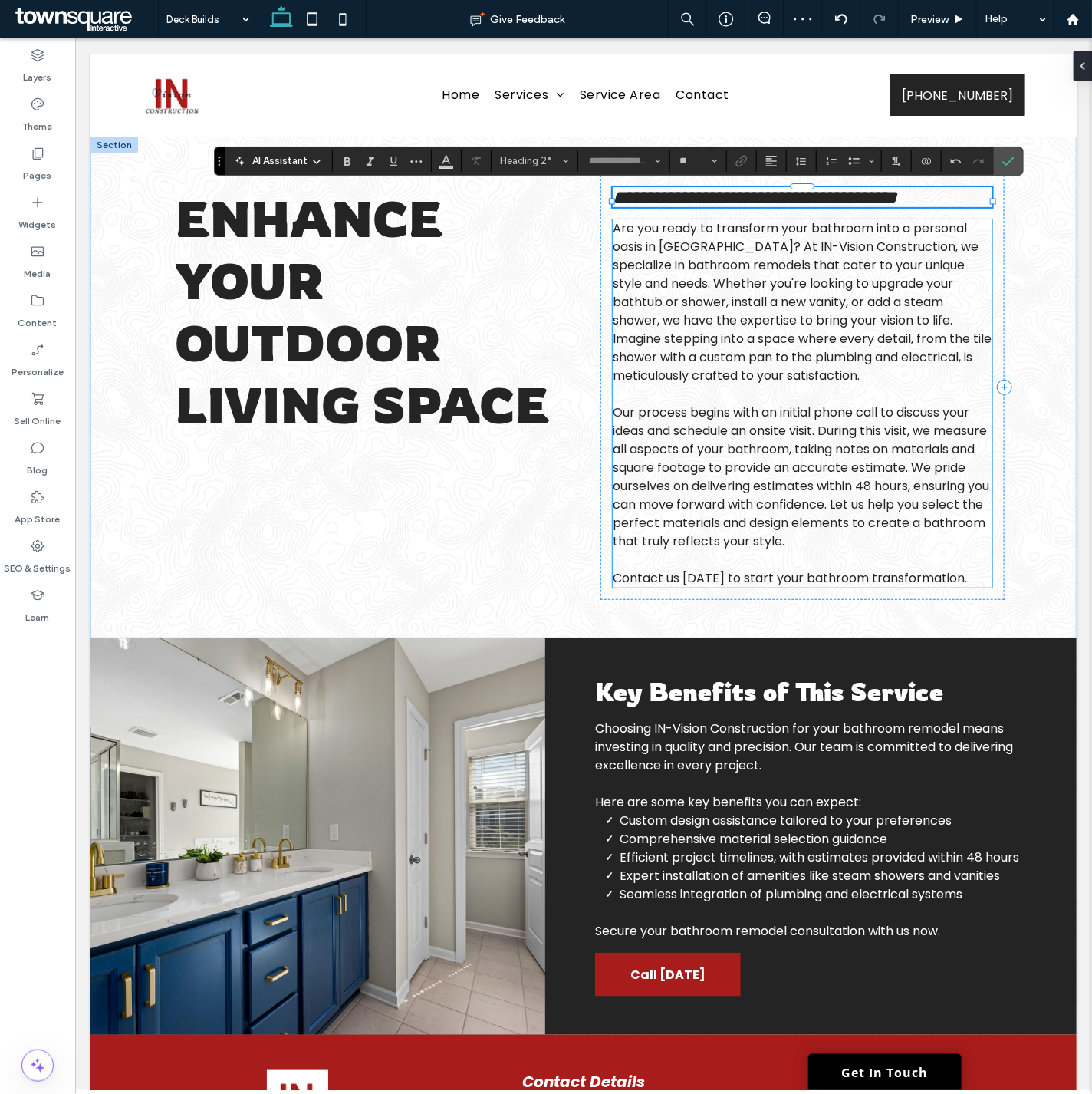
click at [692, 366] on span "Are you ready to transform your bathroom into a personal oasis in Salt Lake Cit…" at bounding box center [801, 301] width 378 height 165
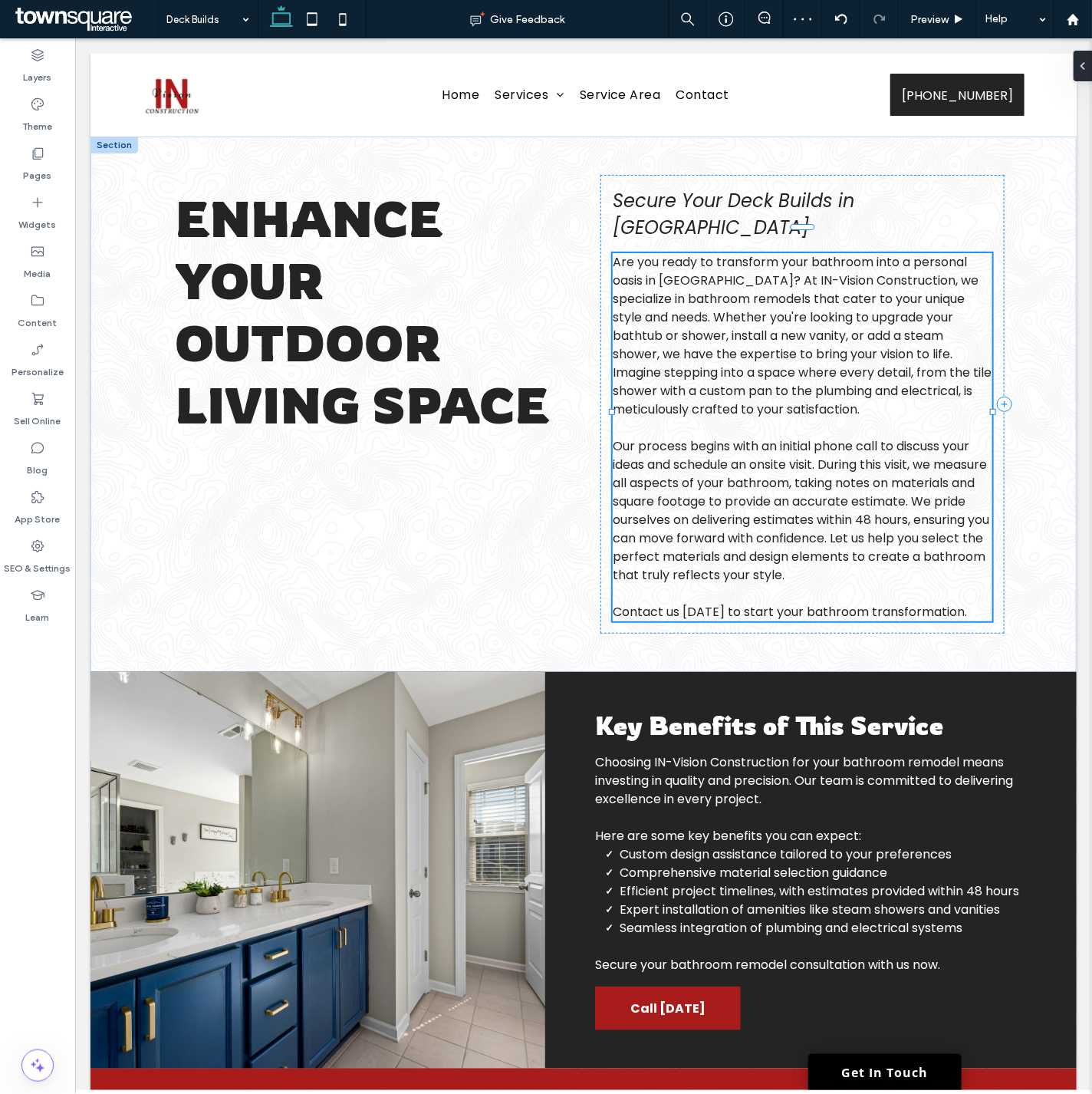
click at [692, 366] on div "Are you ready to transform your bathroom into a personal oasis in Salt Lake Cit…" at bounding box center [802, 436] width 379 height 368
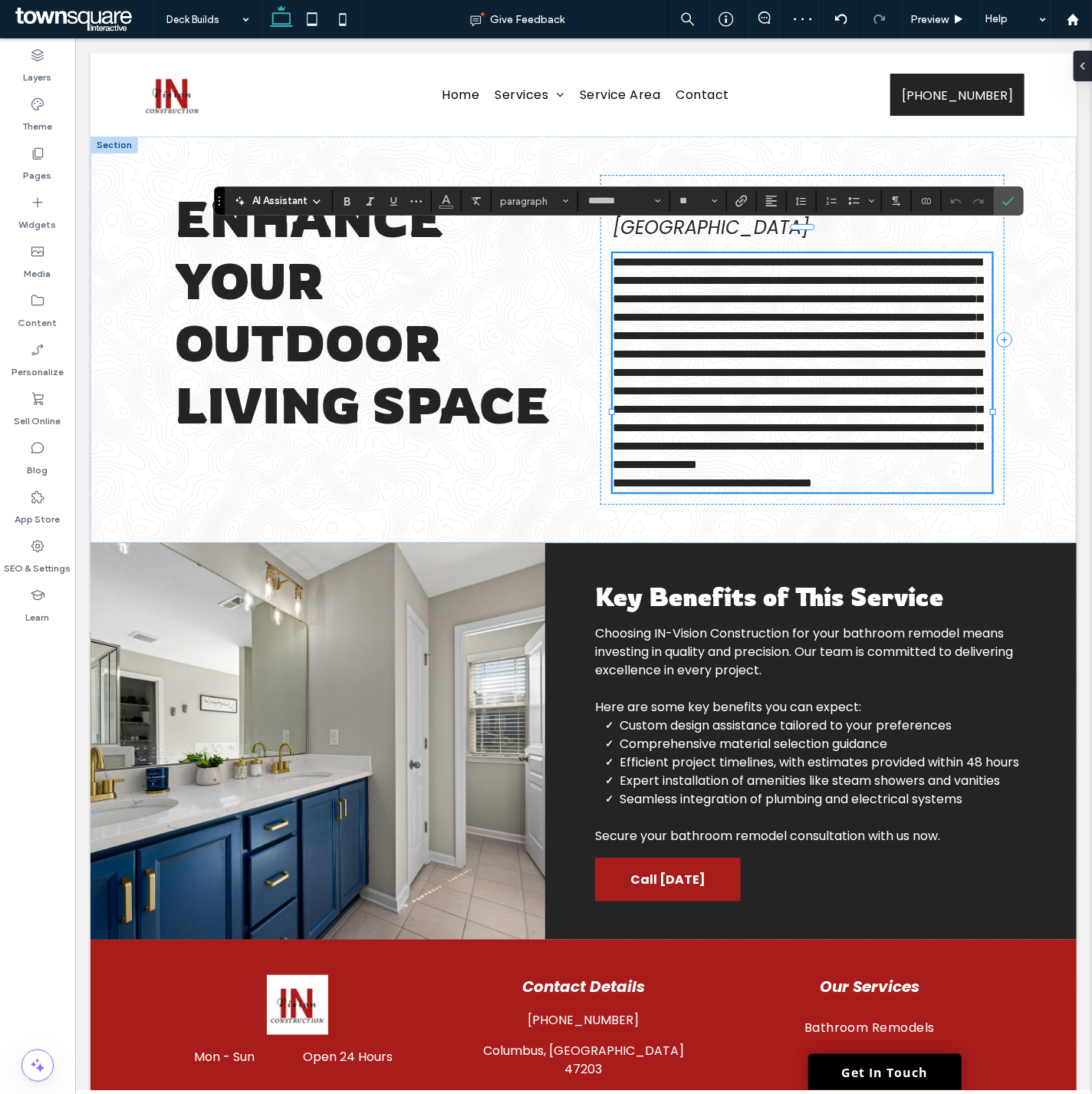
type input "**"
type input "*******"
type input "**"
click at [736, 473] on p "**********" at bounding box center [802, 417] width 379 height 110
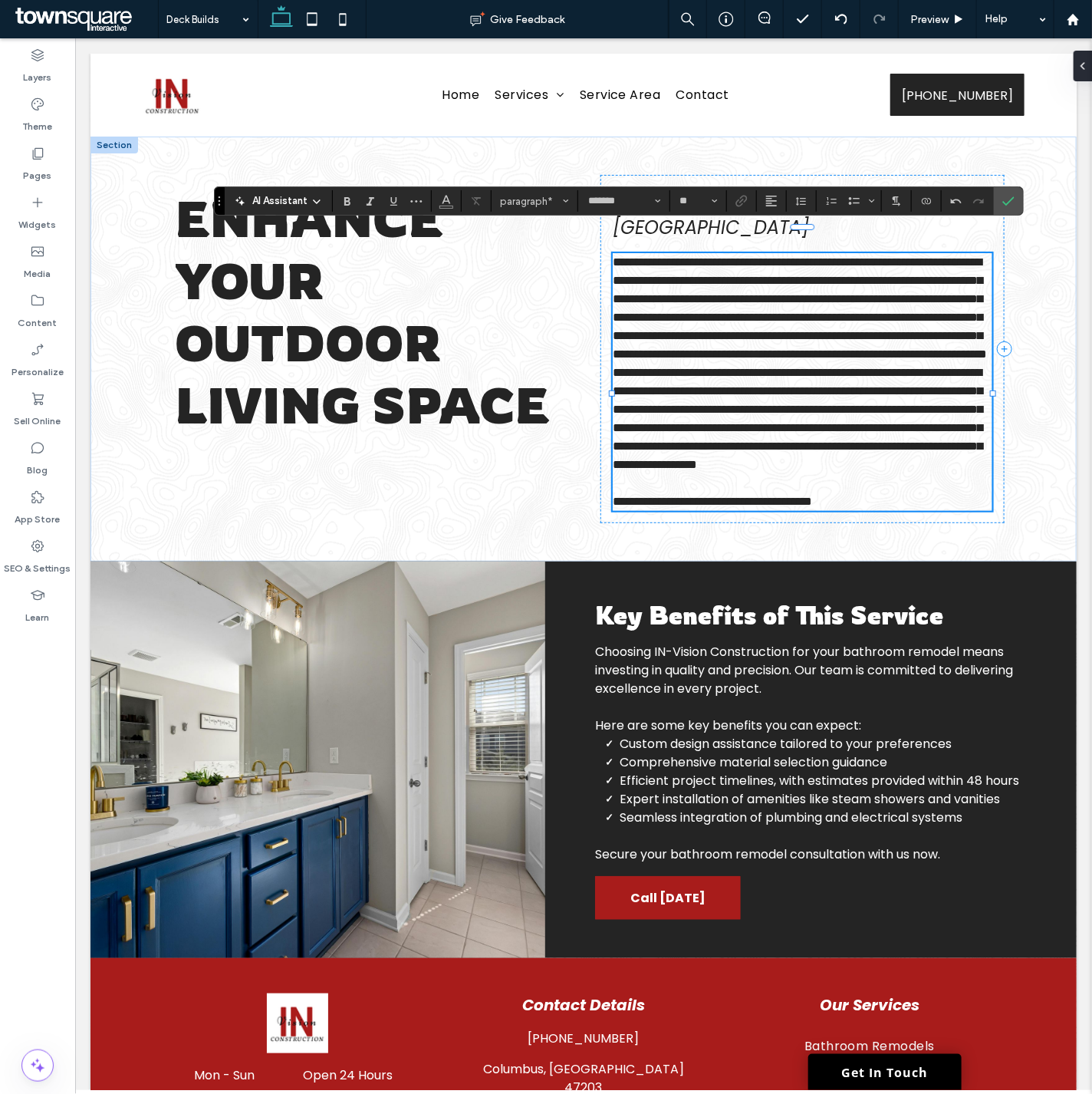
click at [972, 359] on span "**********" at bounding box center [799, 307] width 374 height 103
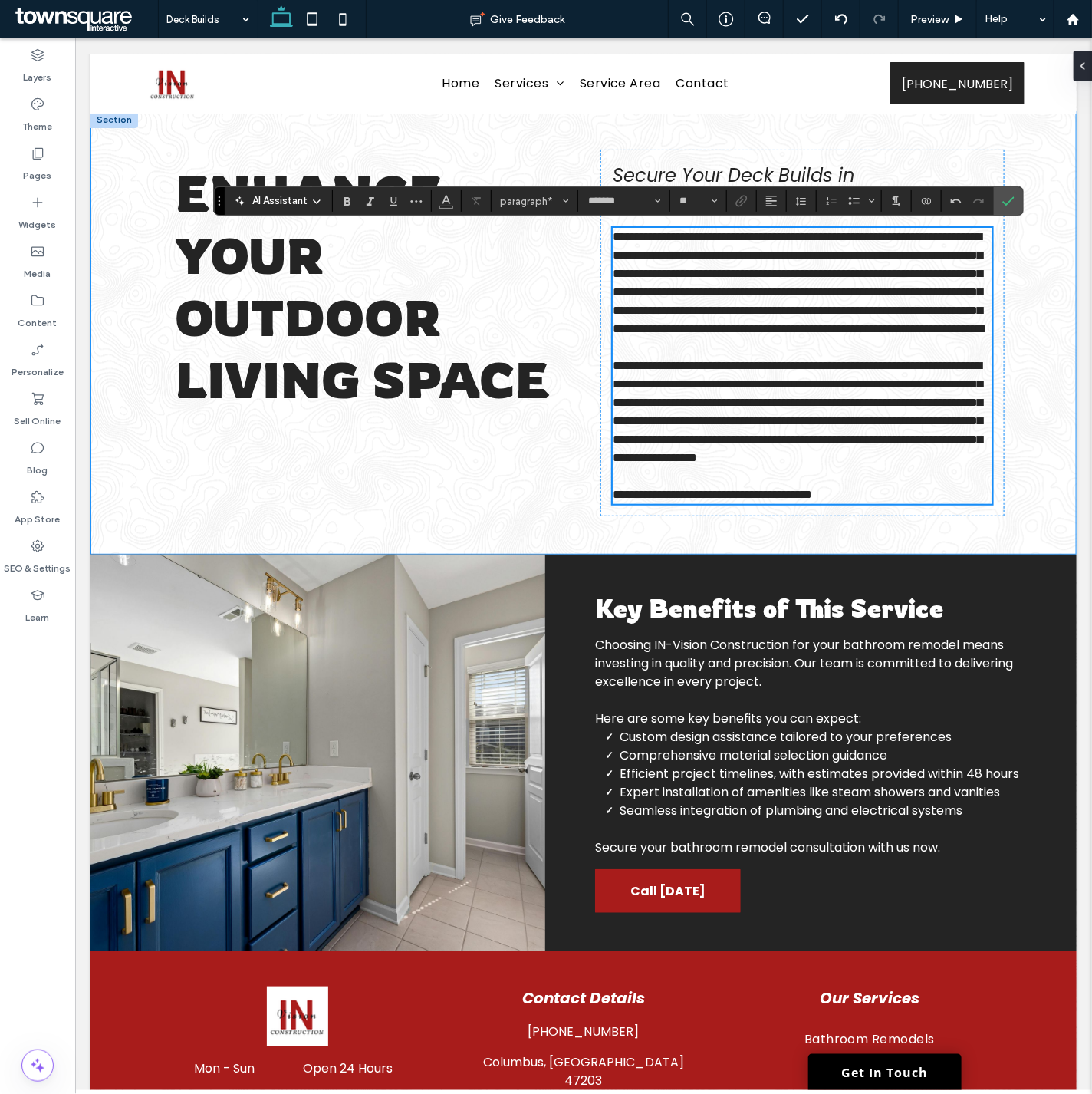
scroll to position [0, 0]
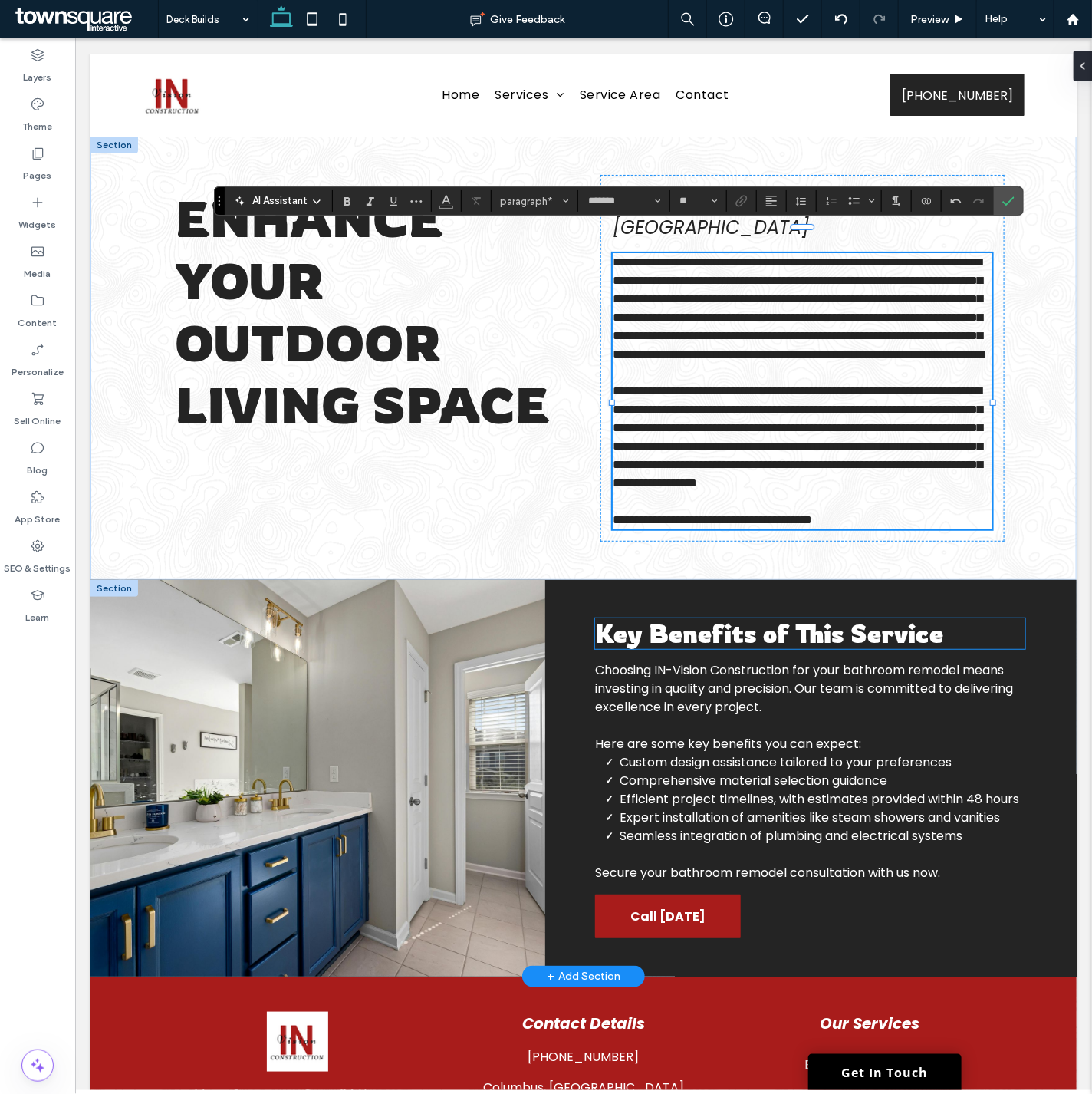
click at [671, 648] on span "Key Benefits of This Service" at bounding box center [768, 633] width 348 height 30
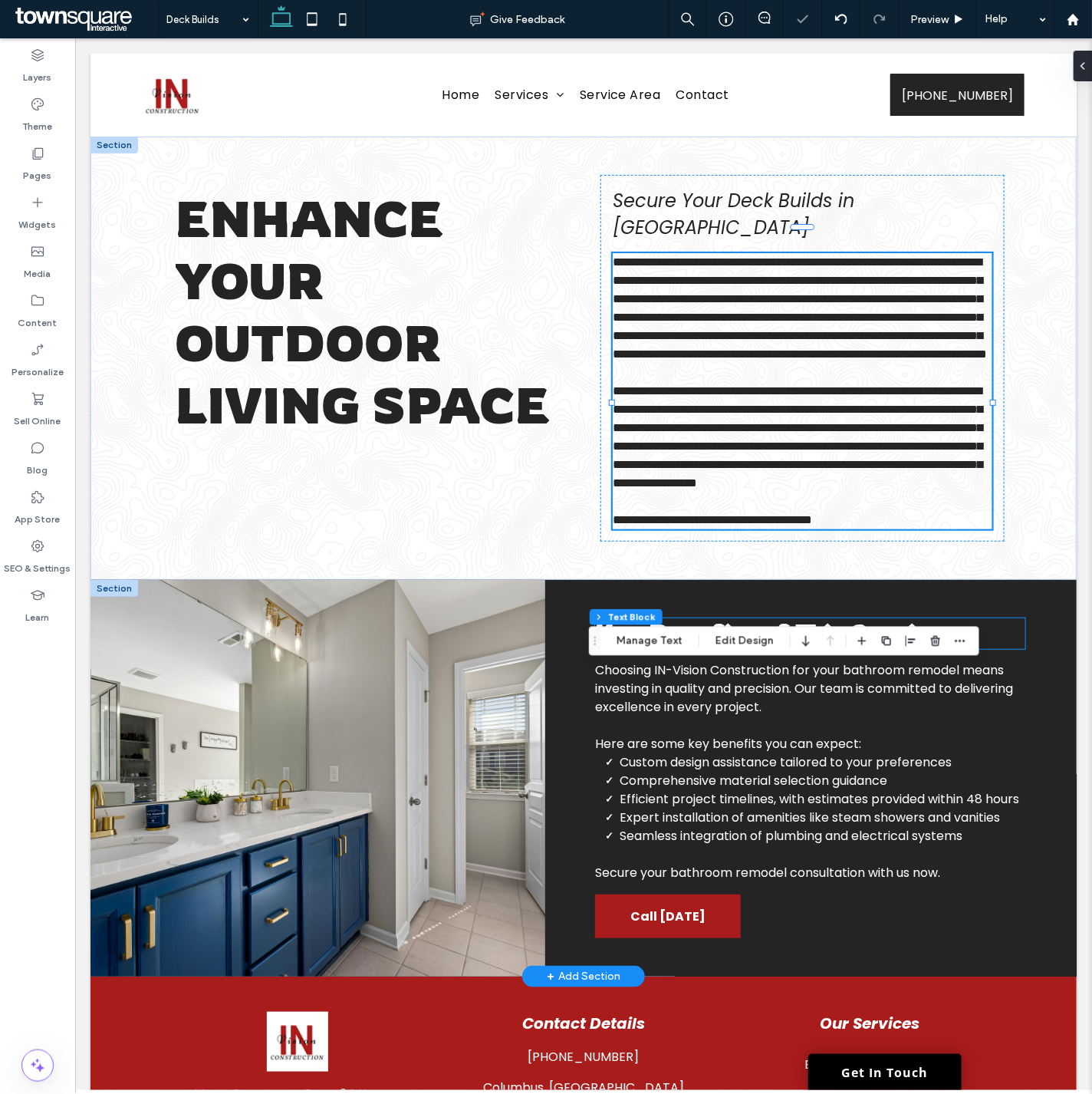
click at [671, 648] on div "Key Benefits of This Service" at bounding box center [809, 633] width 430 height 30
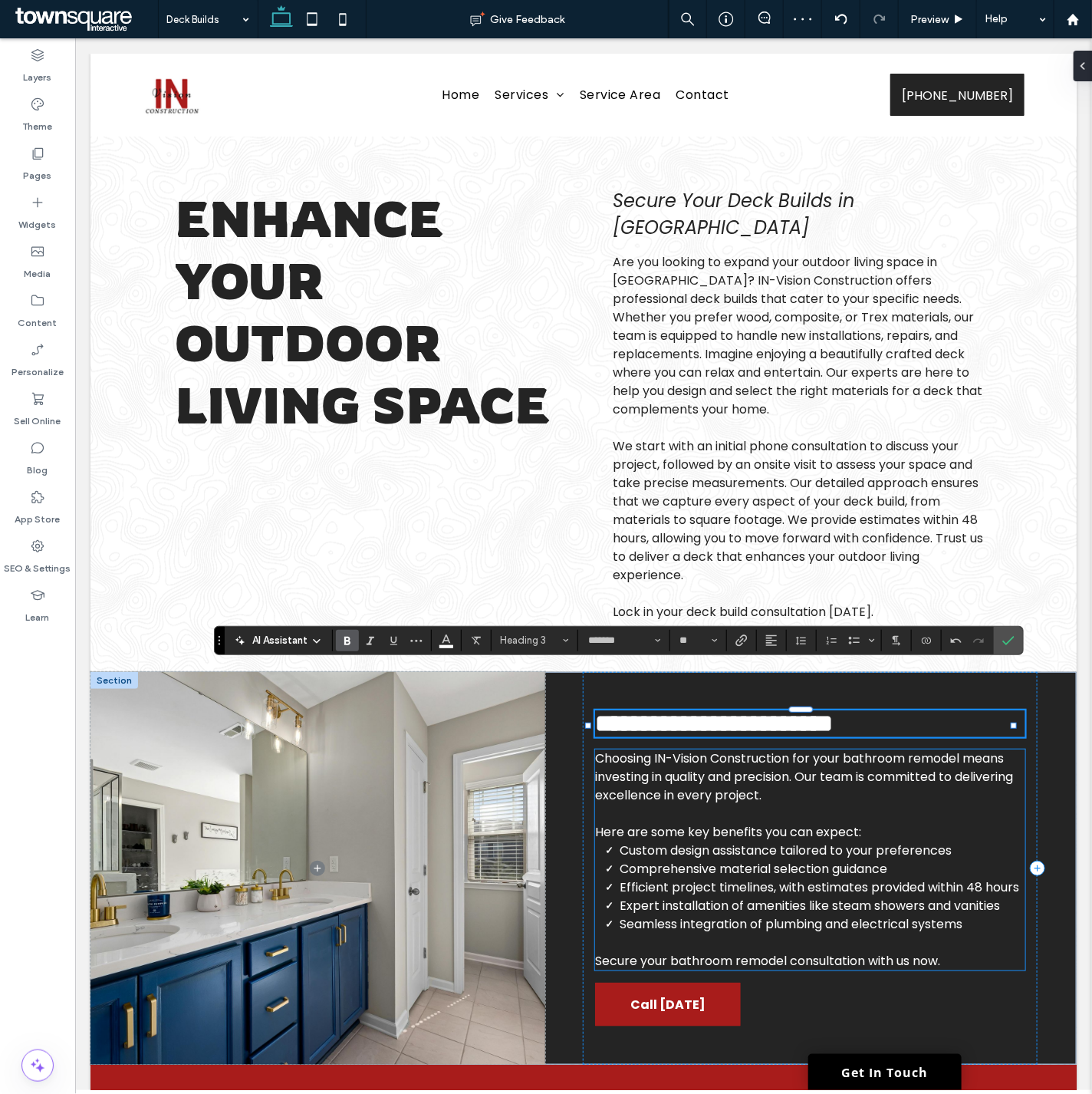
click at [755, 877] on span "Efficient project timelines, with estimates provided within 48 hours" at bounding box center [819, 886] width 400 height 18
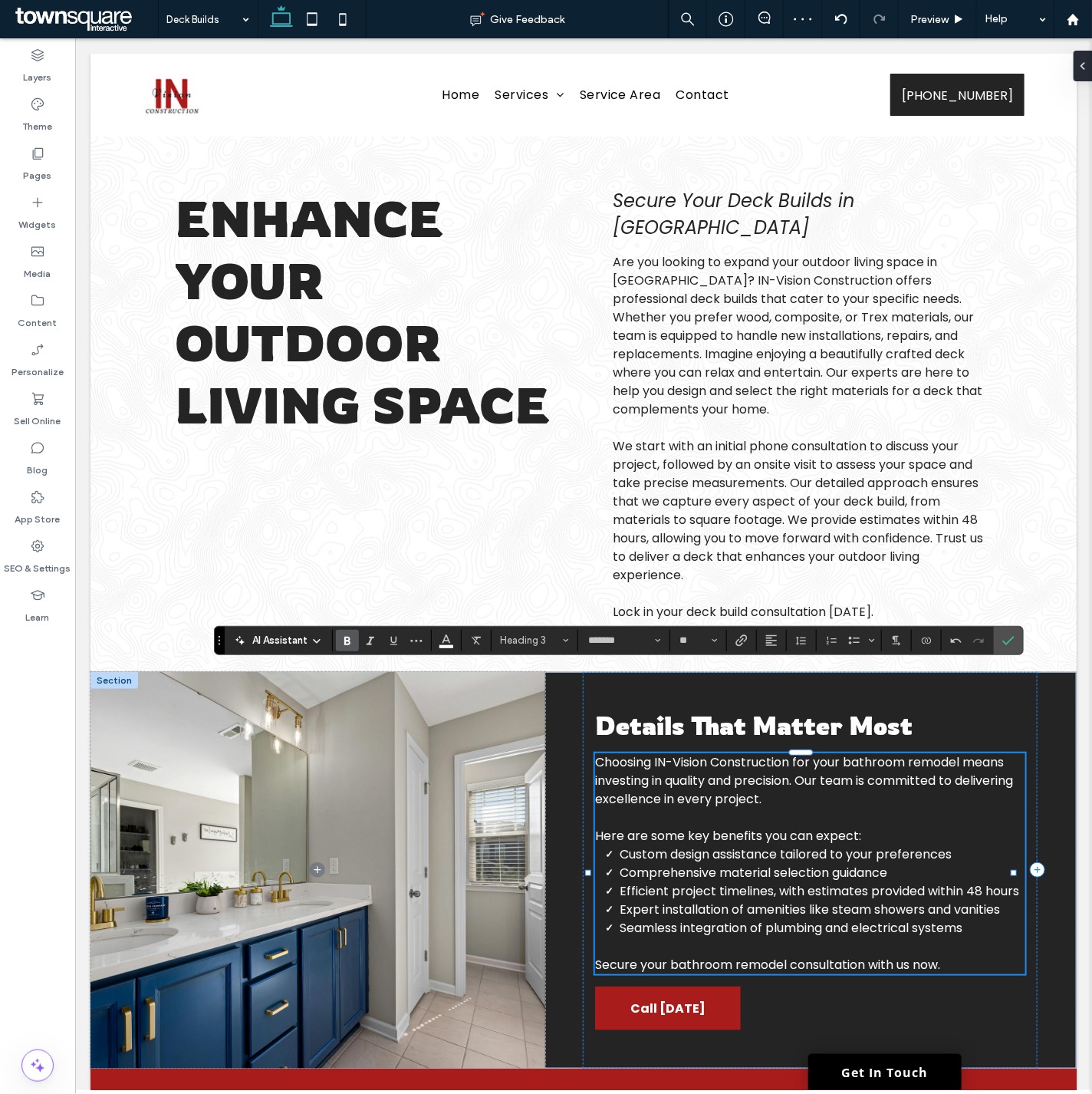
click at [756, 853] on div "Choosing IN-Vision Construction for your bathroom remodel means investing in qu…" at bounding box center [809, 863] width 430 height 221
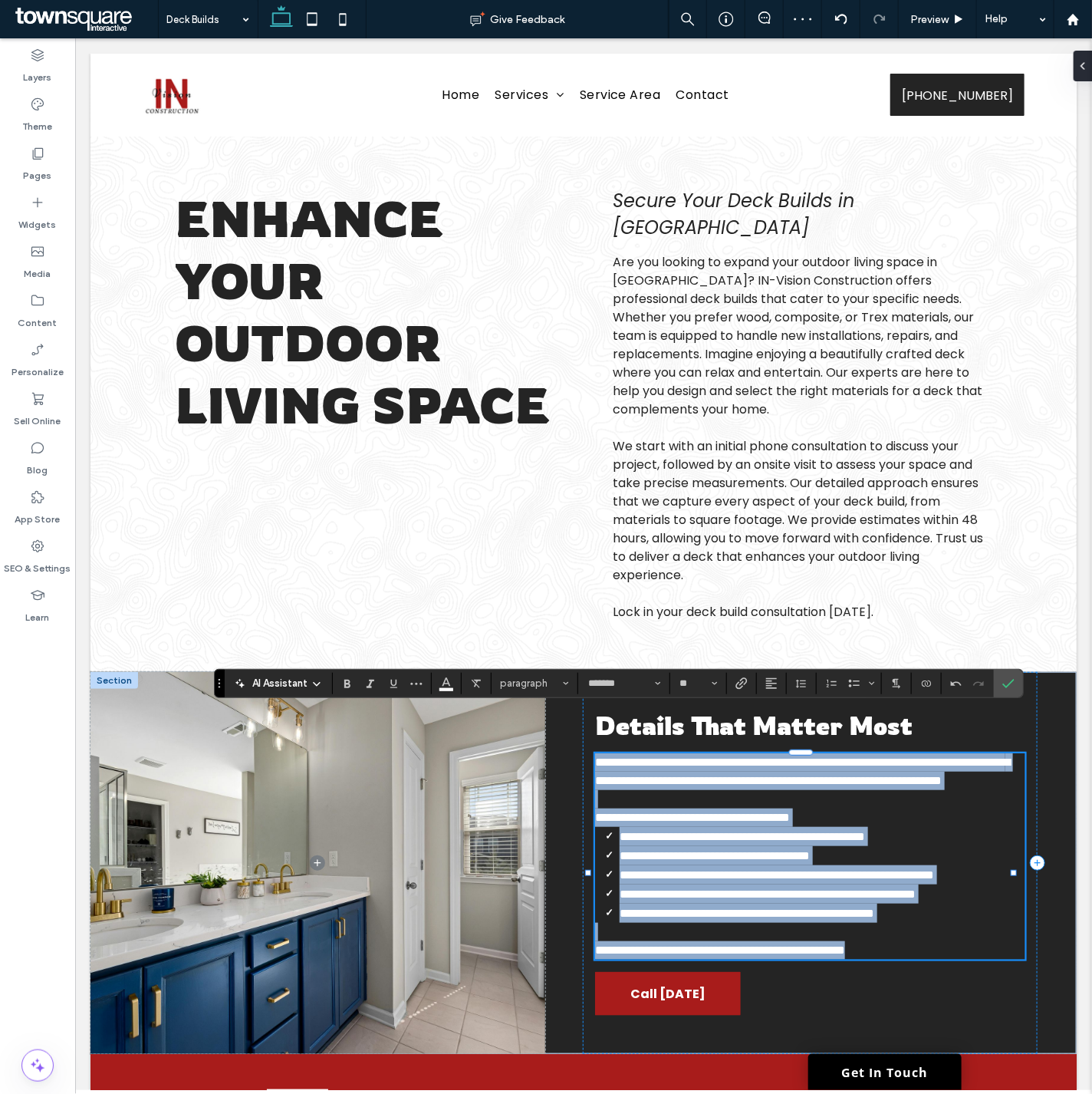
scroll to position [105, 0]
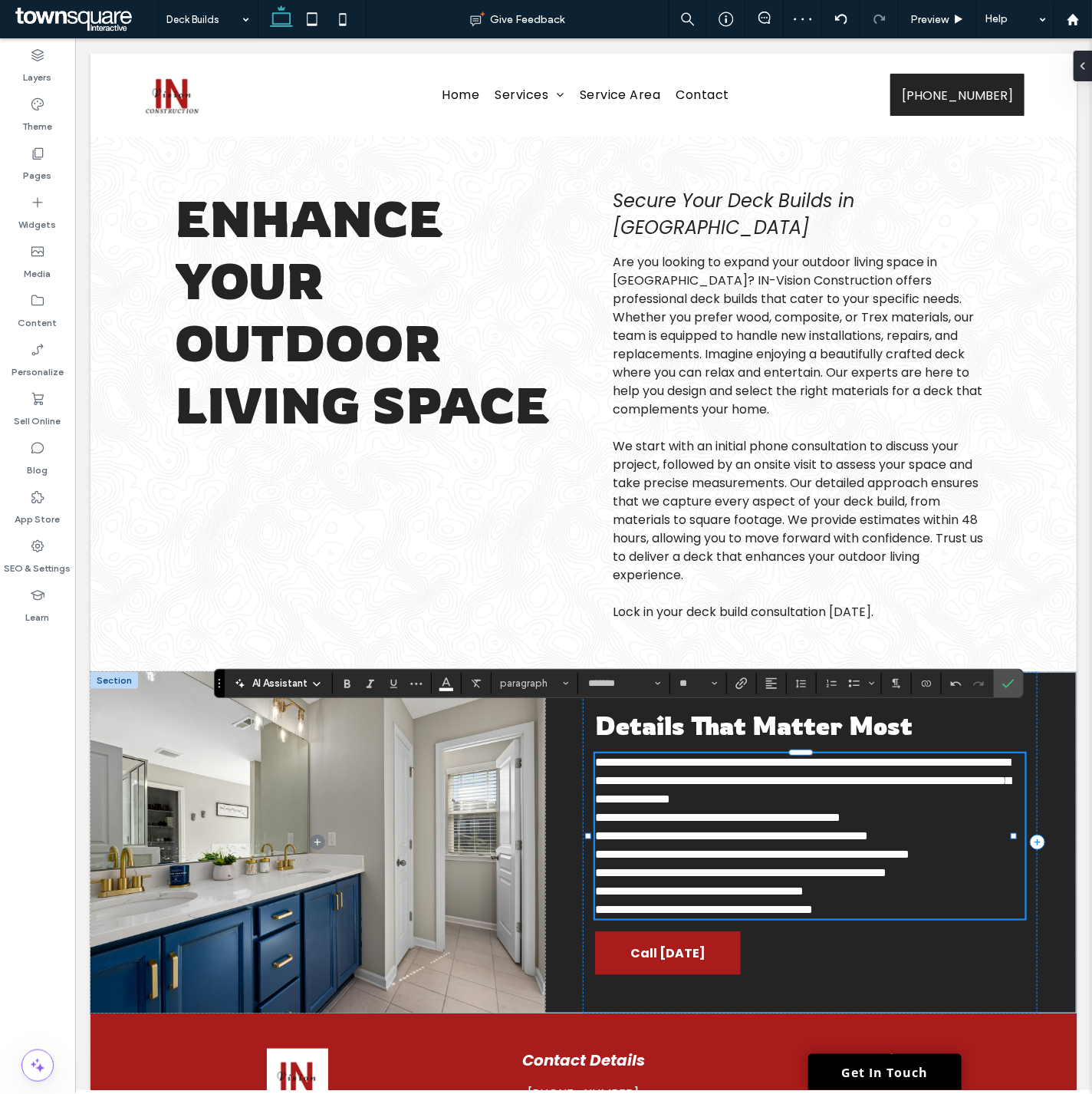
click at [885, 866] on span "**********" at bounding box center [740, 872] width 291 height 12
click at [920, 881] on p "**********" at bounding box center [809, 891] width 430 height 19
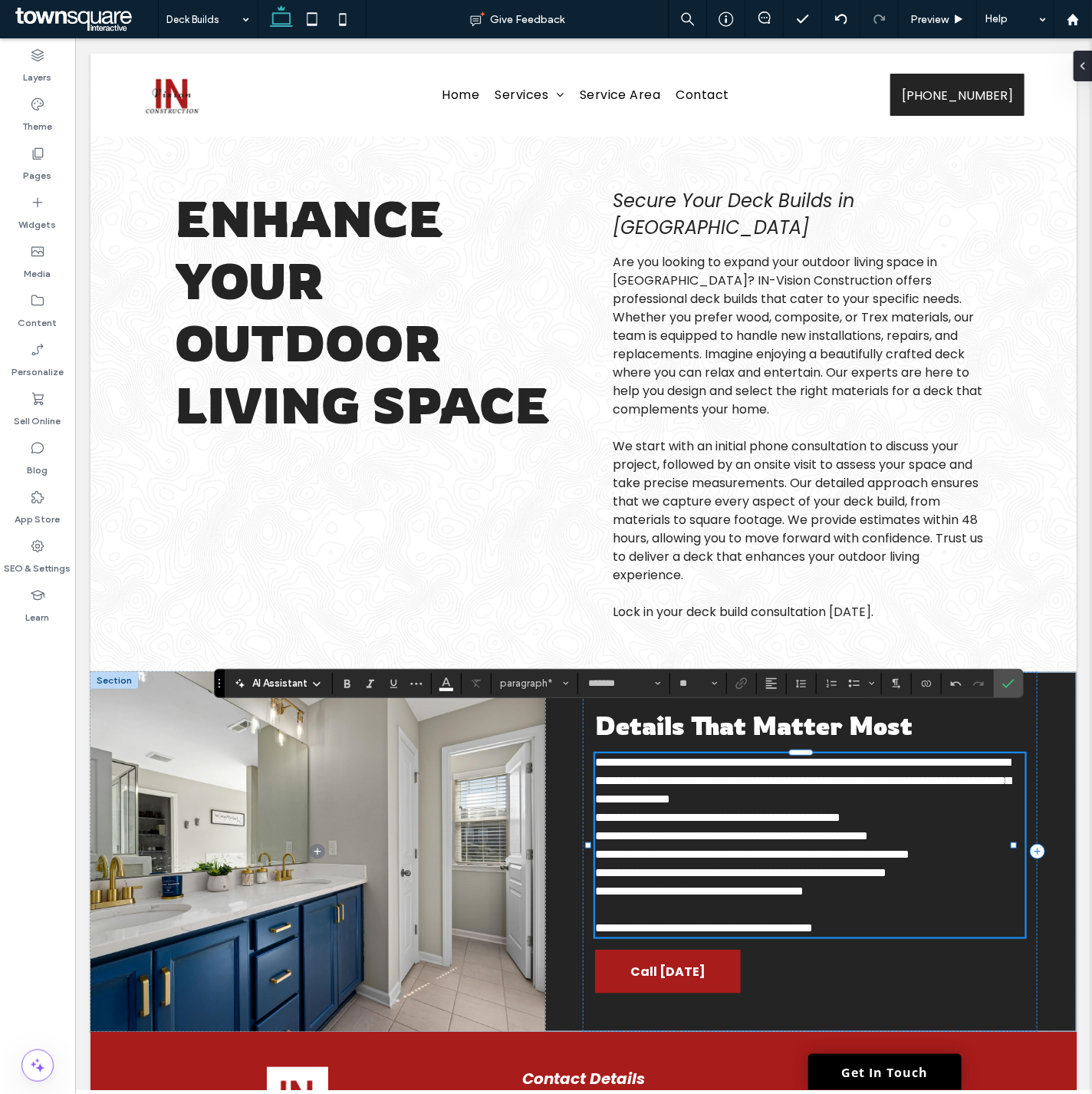
click at [708, 755] on span "**********" at bounding box center [802, 779] width 416 height 48
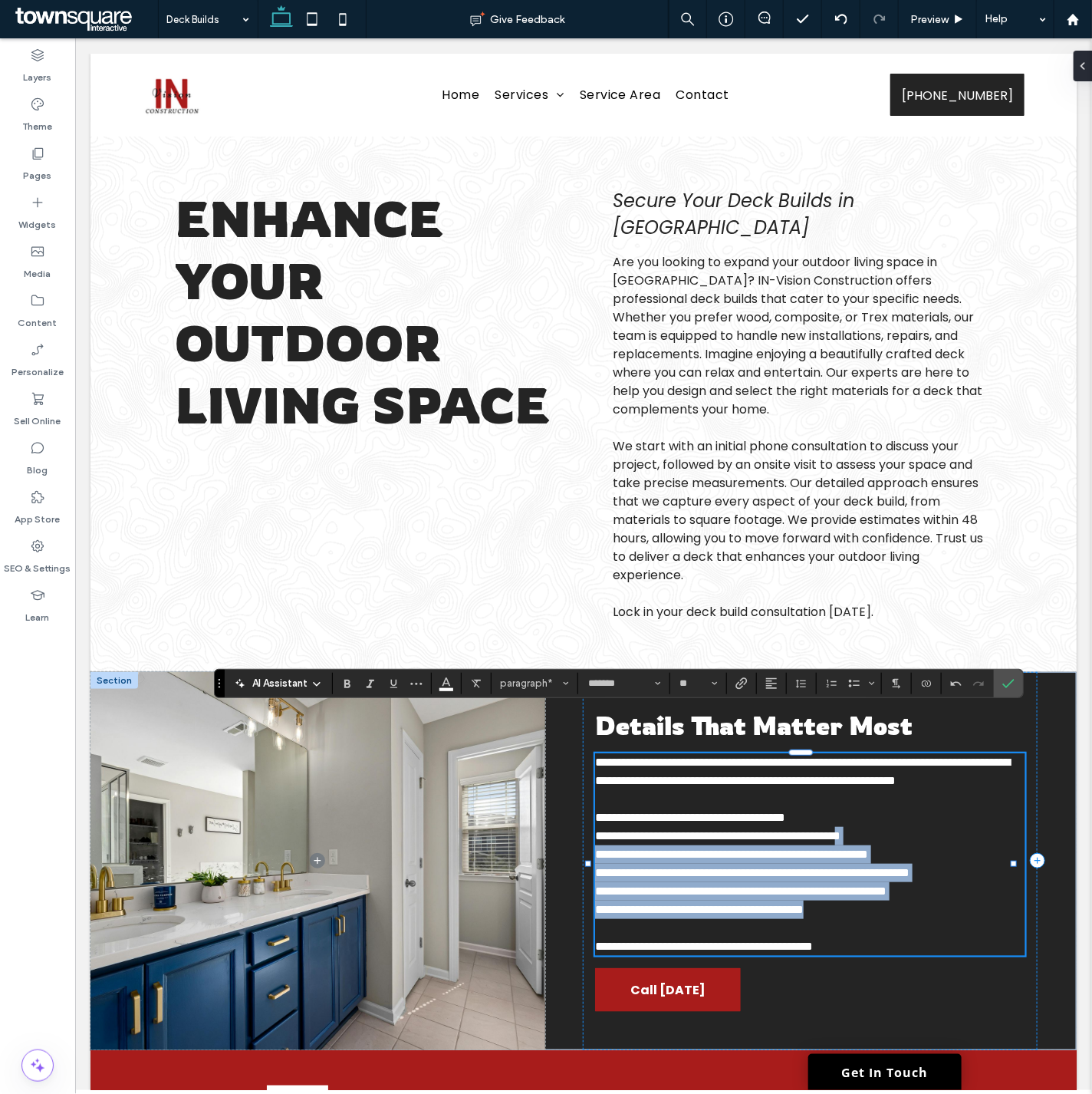
drag, startPoint x: 895, startPoint y: 860, endPoint x: 921, endPoint y: 800, distance: 65.4
click at [921, 800] on div "**********" at bounding box center [809, 854] width 430 height 202
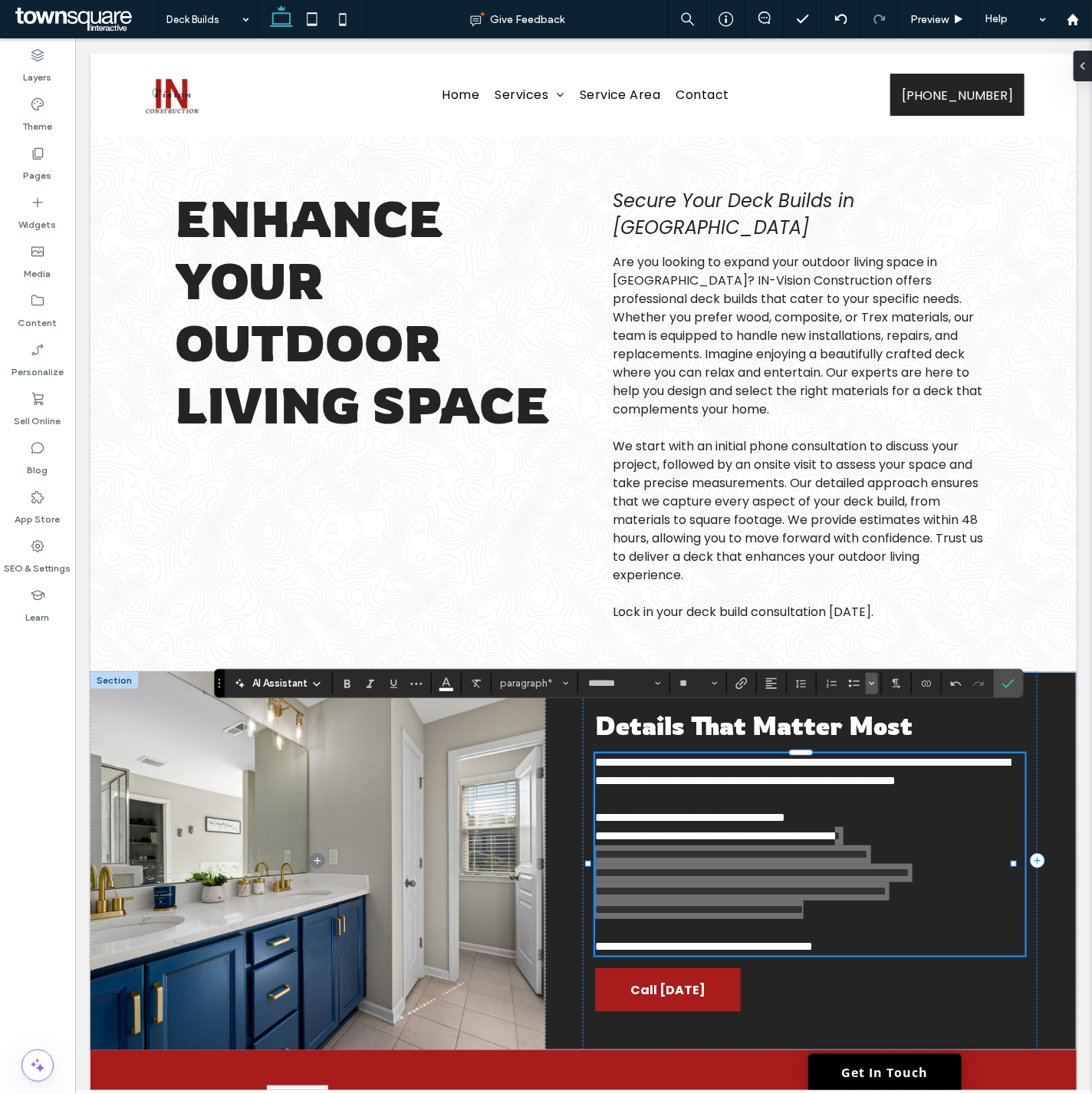
click at [874, 685] on icon "Bulleted list menu" at bounding box center [871, 683] width 9 height 9
drag, startPoint x: 948, startPoint y: 640, endPoint x: 848, endPoint y: 715, distance: 125.0
click at [948, 640] on div "✓" at bounding box center [961, 644] width 27 height 27
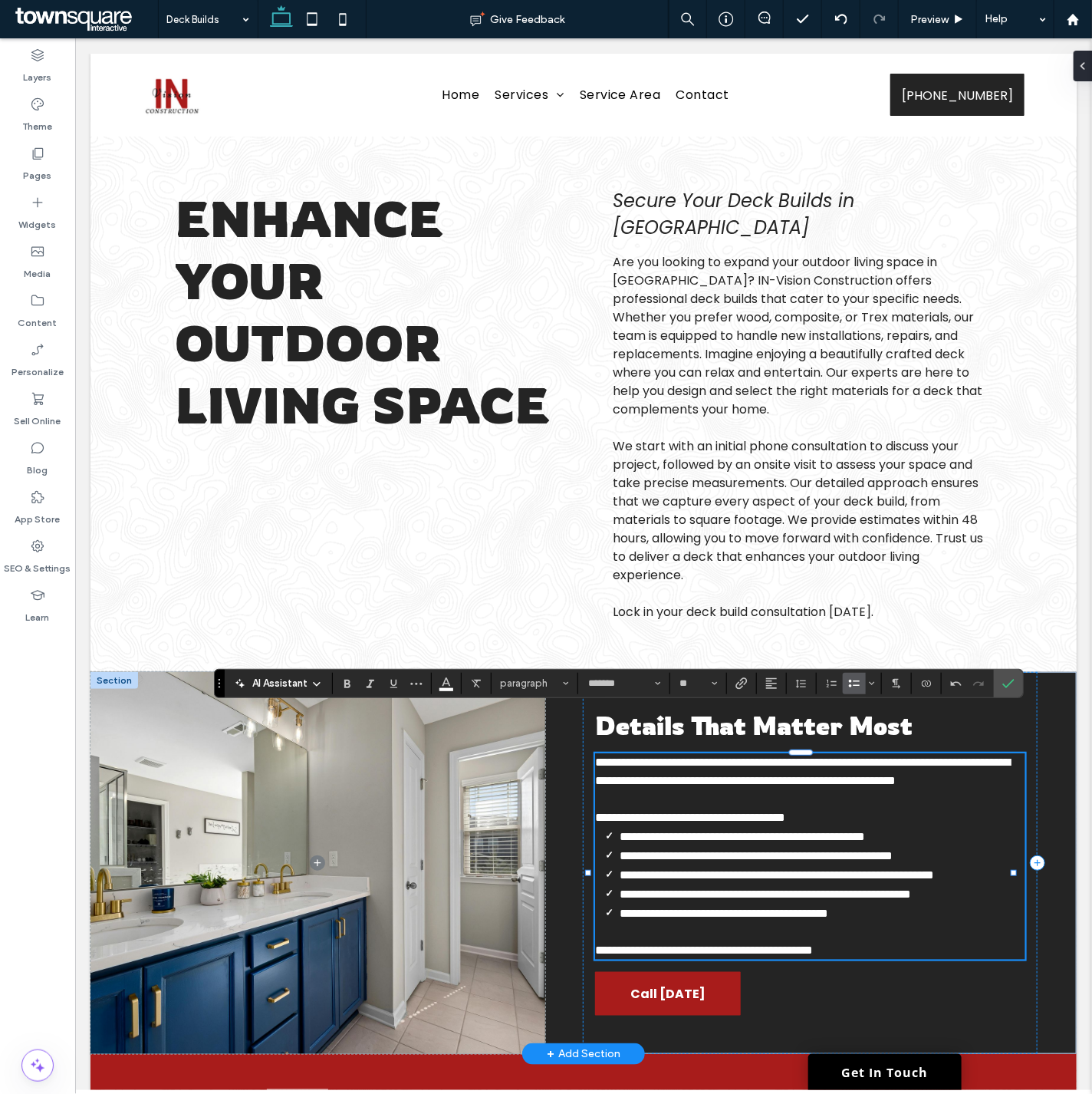
click at [922, 789] on p "﻿" at bounding box center [809, 798] width 430 height 19
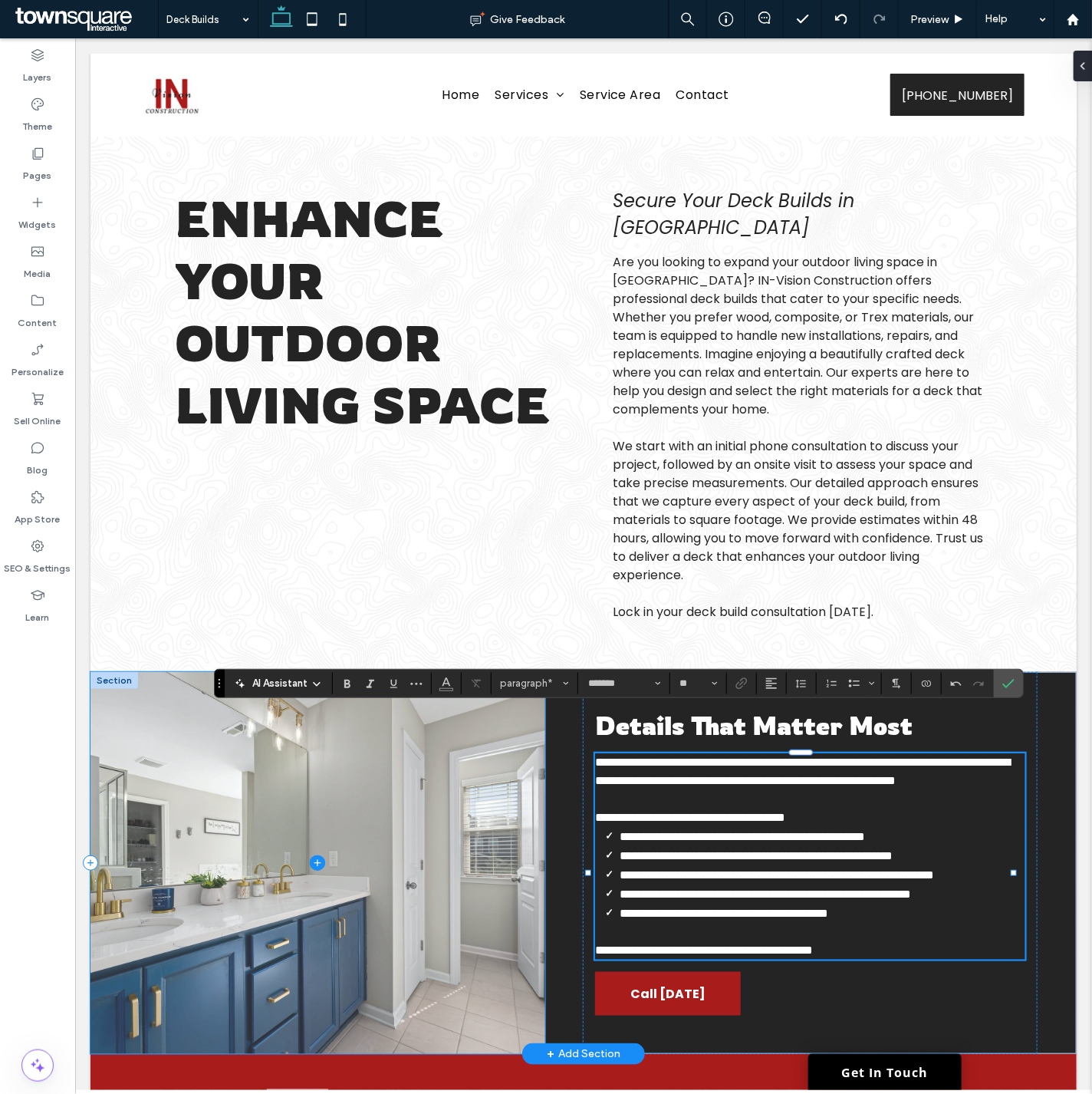
click at [339, 786] on span at bounding box center [317, 862] width 455 height 382
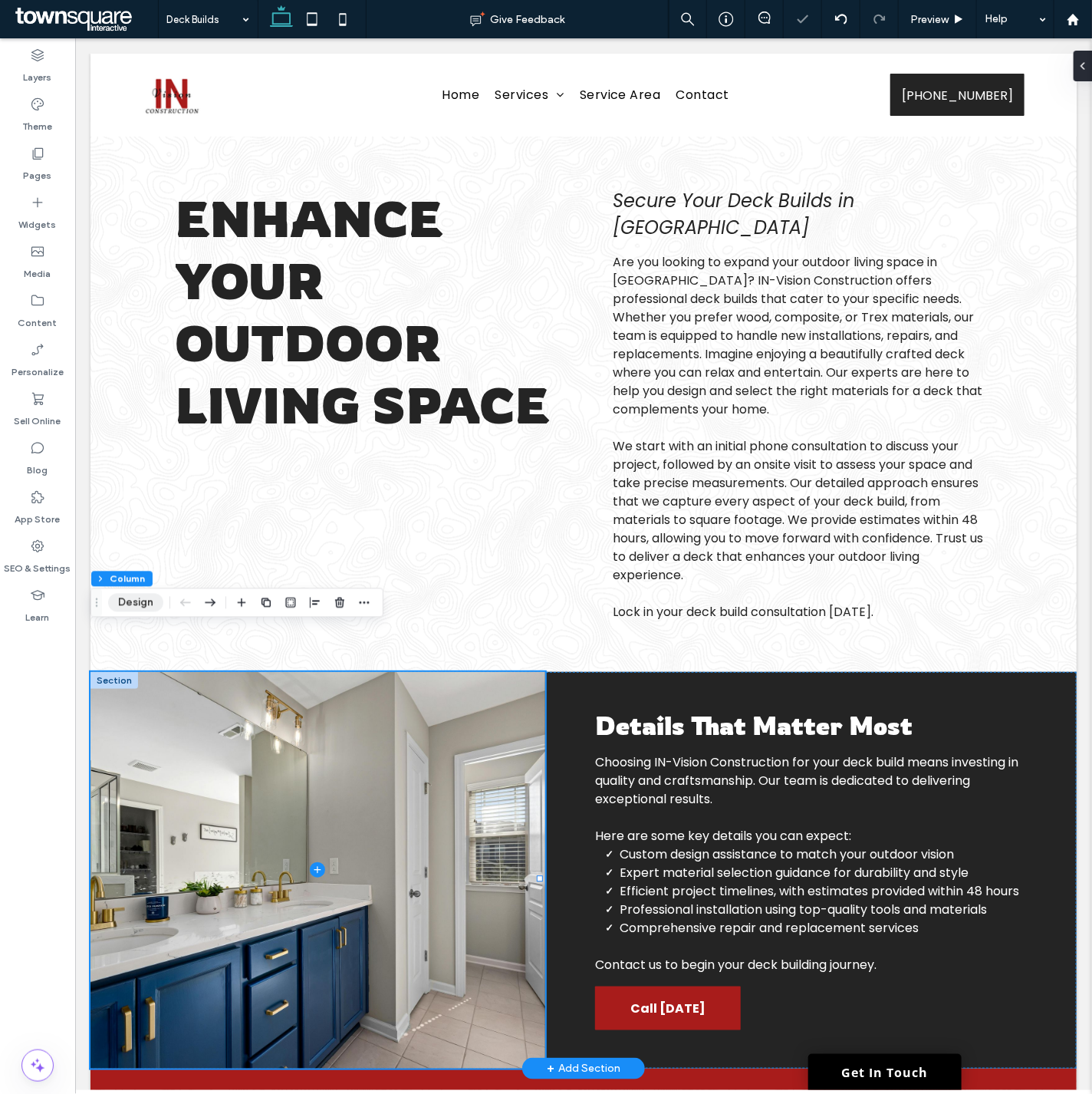
click at [130, 604] on button "Design" at bounding box center [135, 603] width 55 height 19
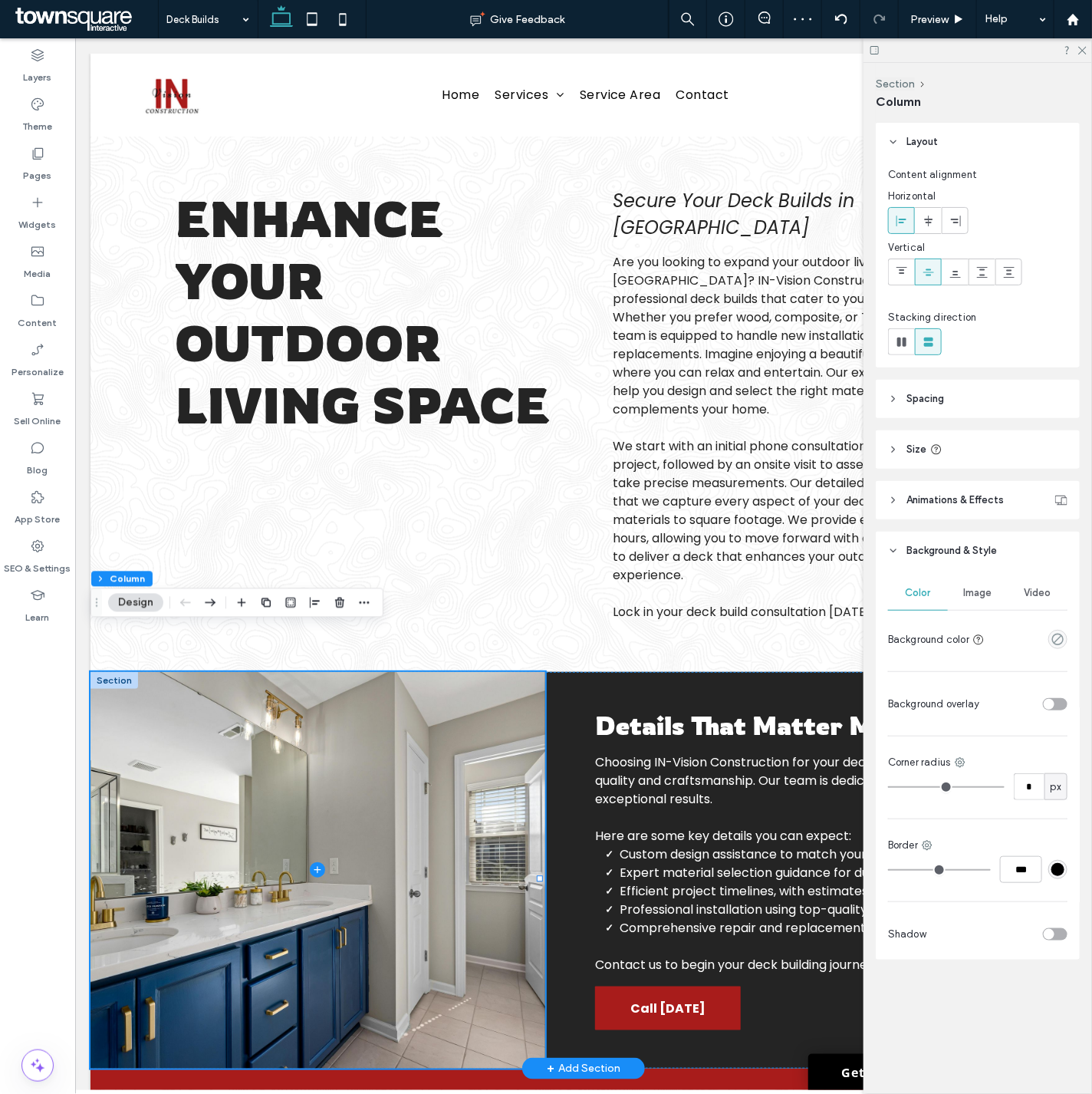
click at [948, 588] on div "Image" at bounding box center [978, 593] width 60 height 34
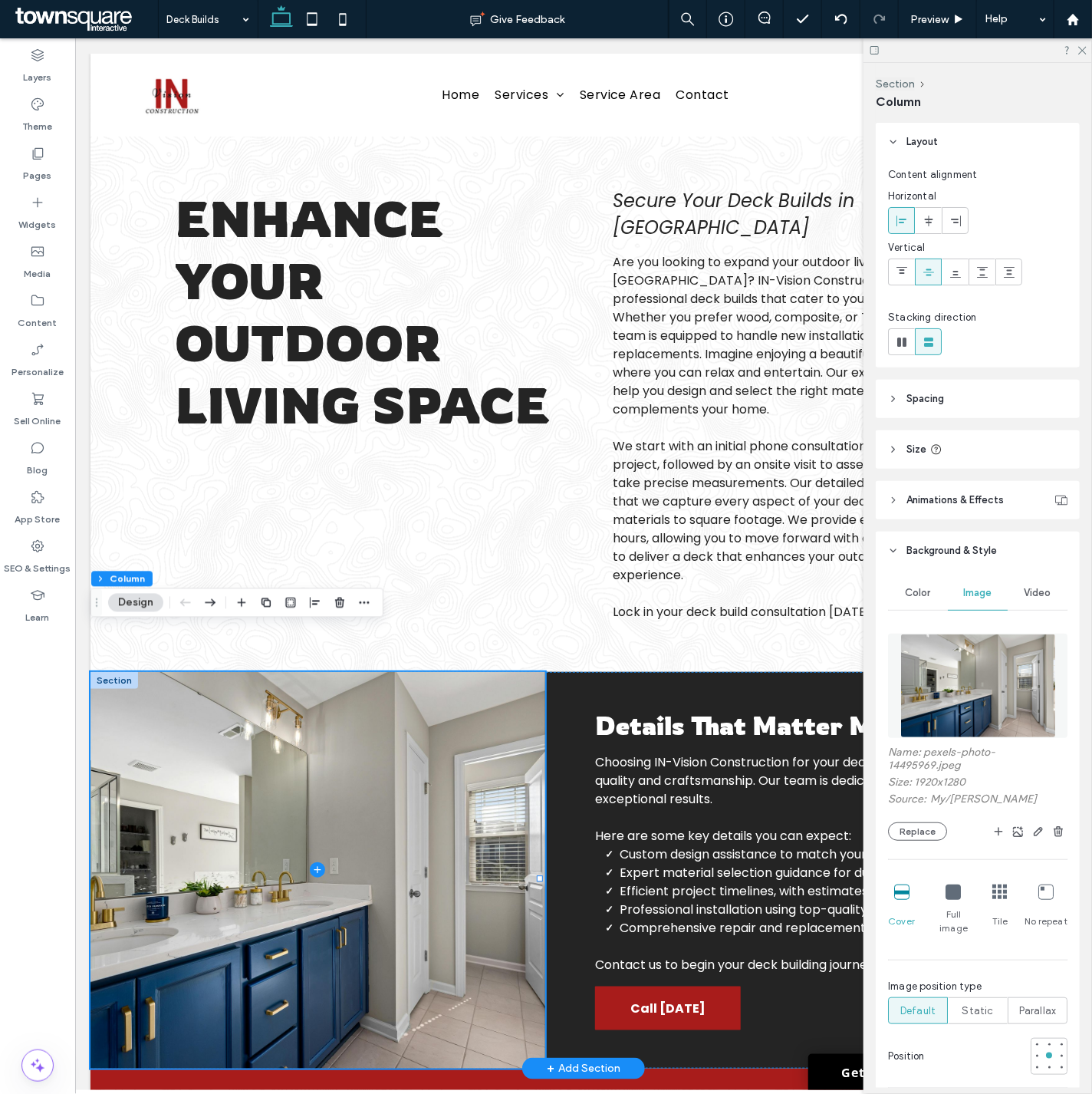
click at [928, 696] on img at bounding box center [978, 685] width 156 height 104
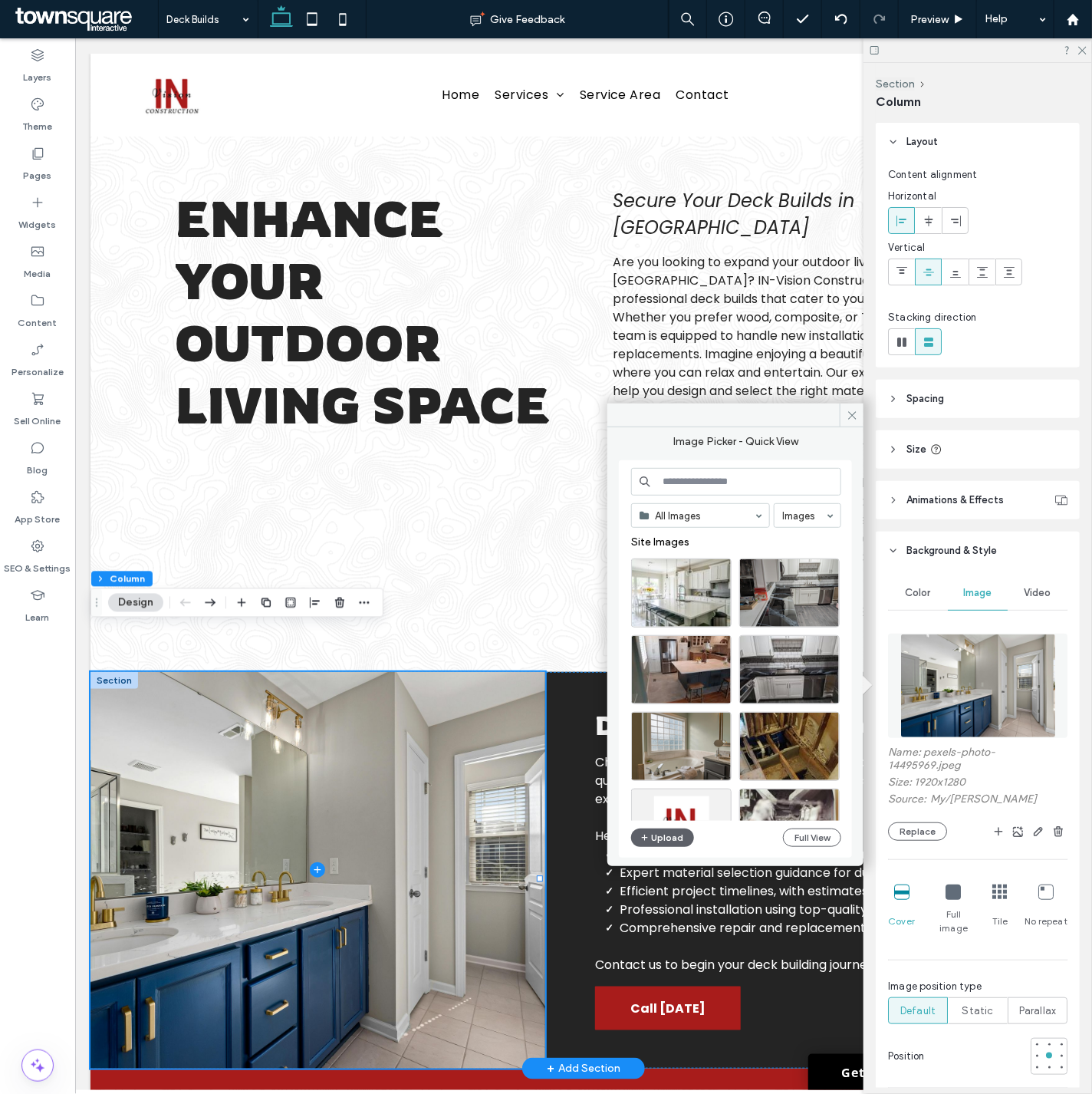
drag, startPoint x: 850, startPoint y: 411, endPoint x: 886, endPoint y: 357, distance: 64.9
click at [850, 411] on icon at bounding box center [852, 416] width 12 height 12
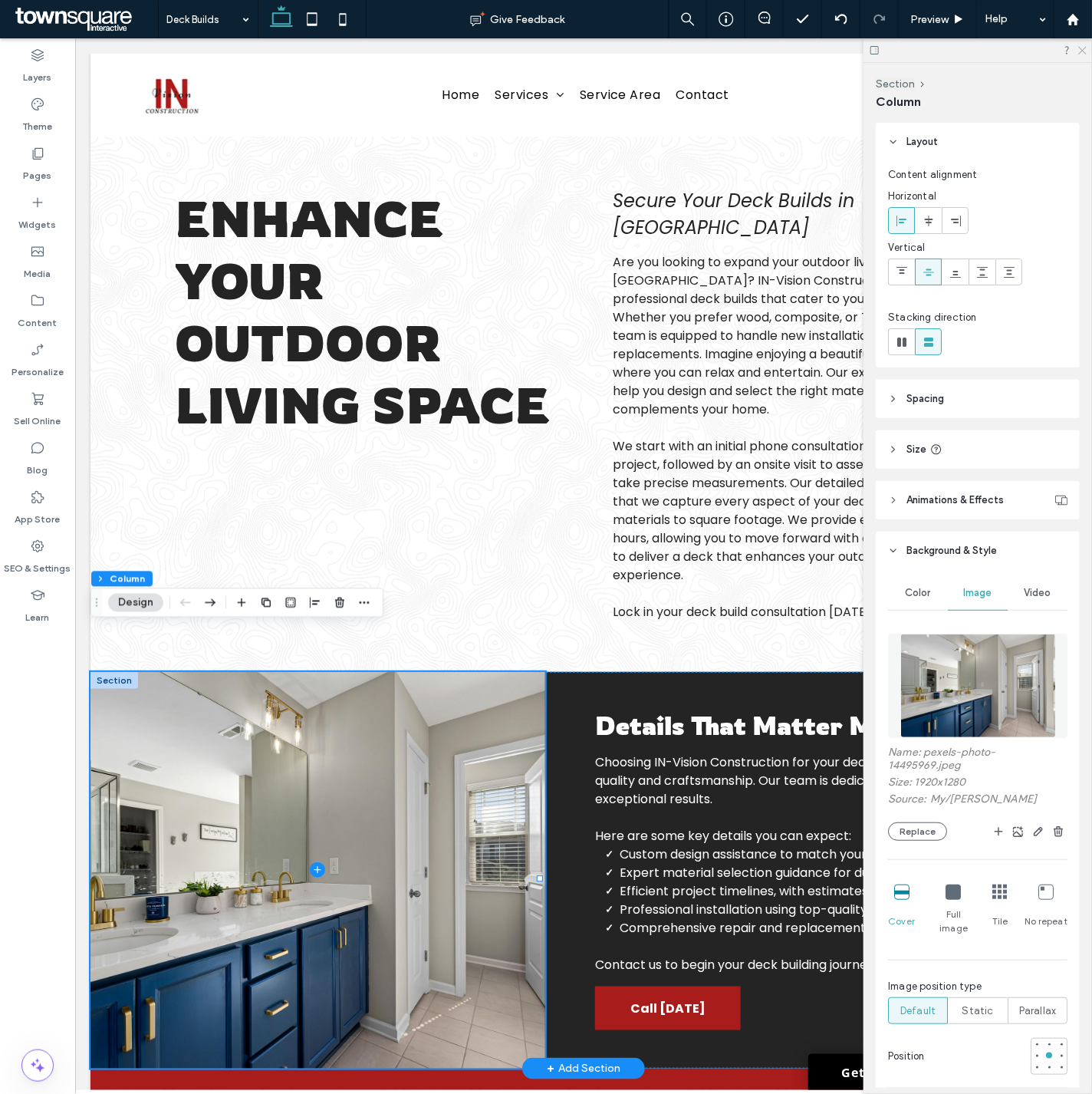
click at [1079, 47] on icon at bounding box center [1082, 50] width 10 height 10
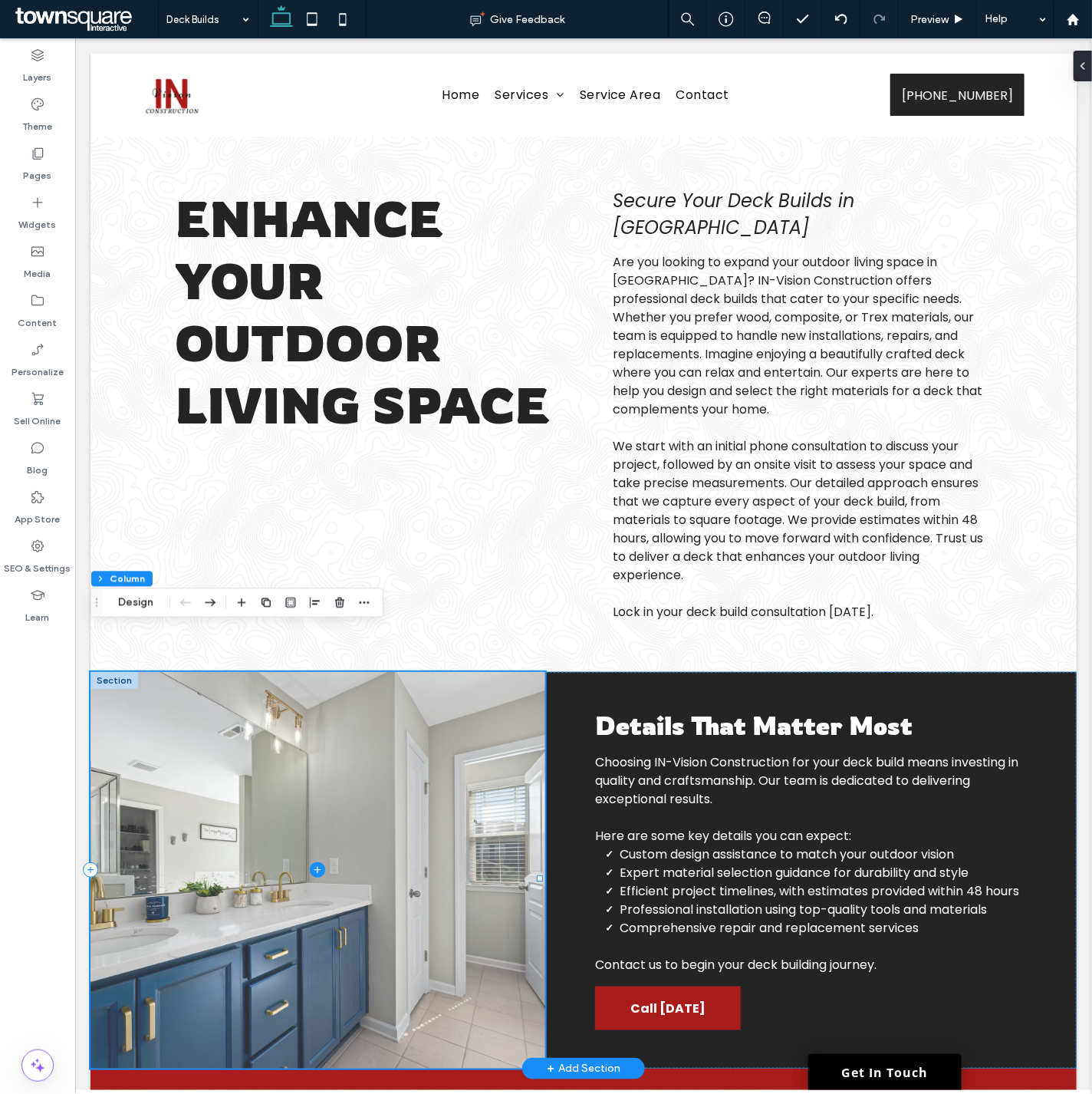
drag, startPoint x: 419, startPoint y: 654, endPoint x: 354, endPoint y: 722, distance: 94.1
click at [354, 722] on span at bounding box center [317, 870] width 455 height 396
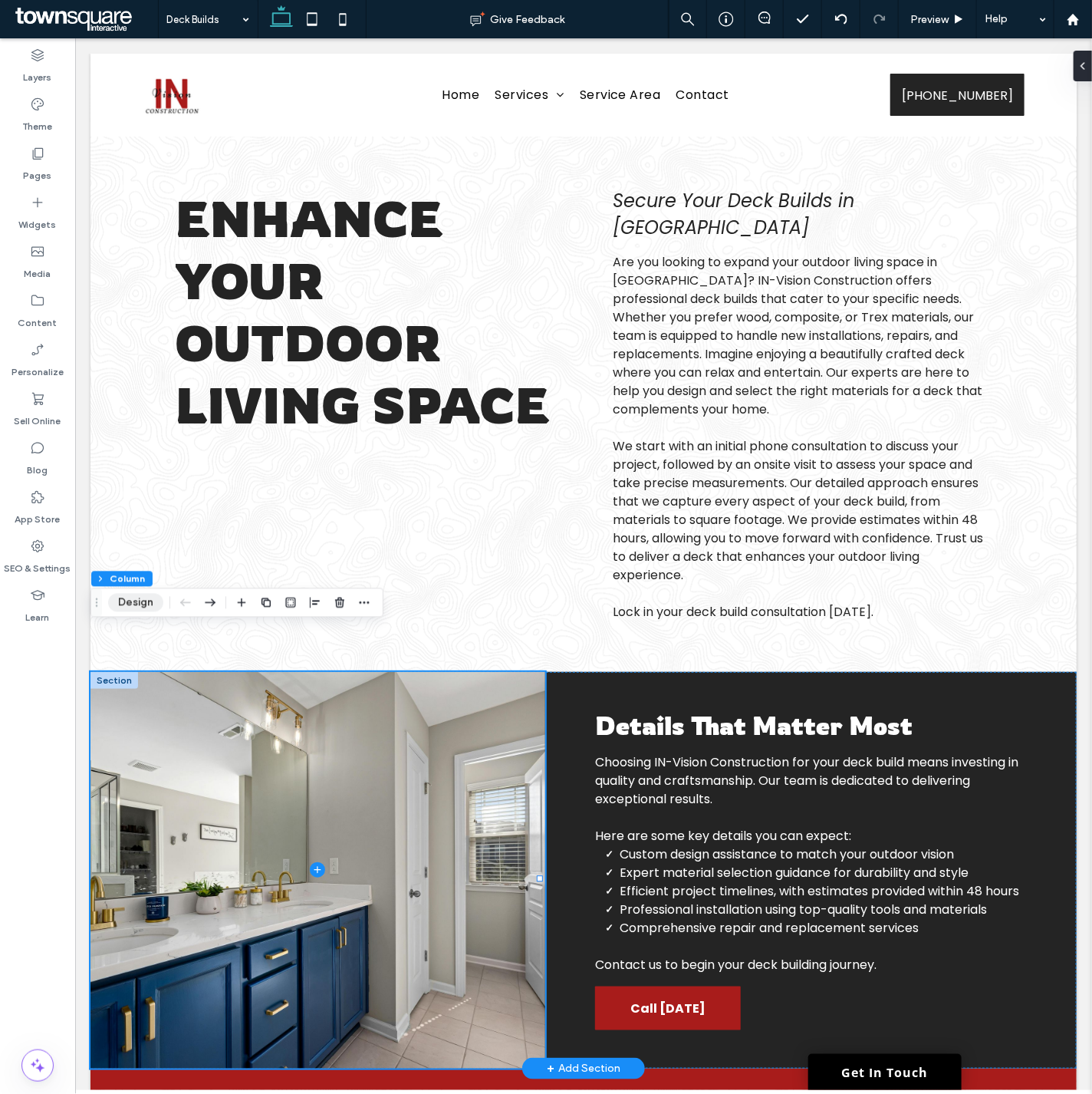
click at [144, 607] on button "Design" at bounding box center [135, 603] width 55 height 19
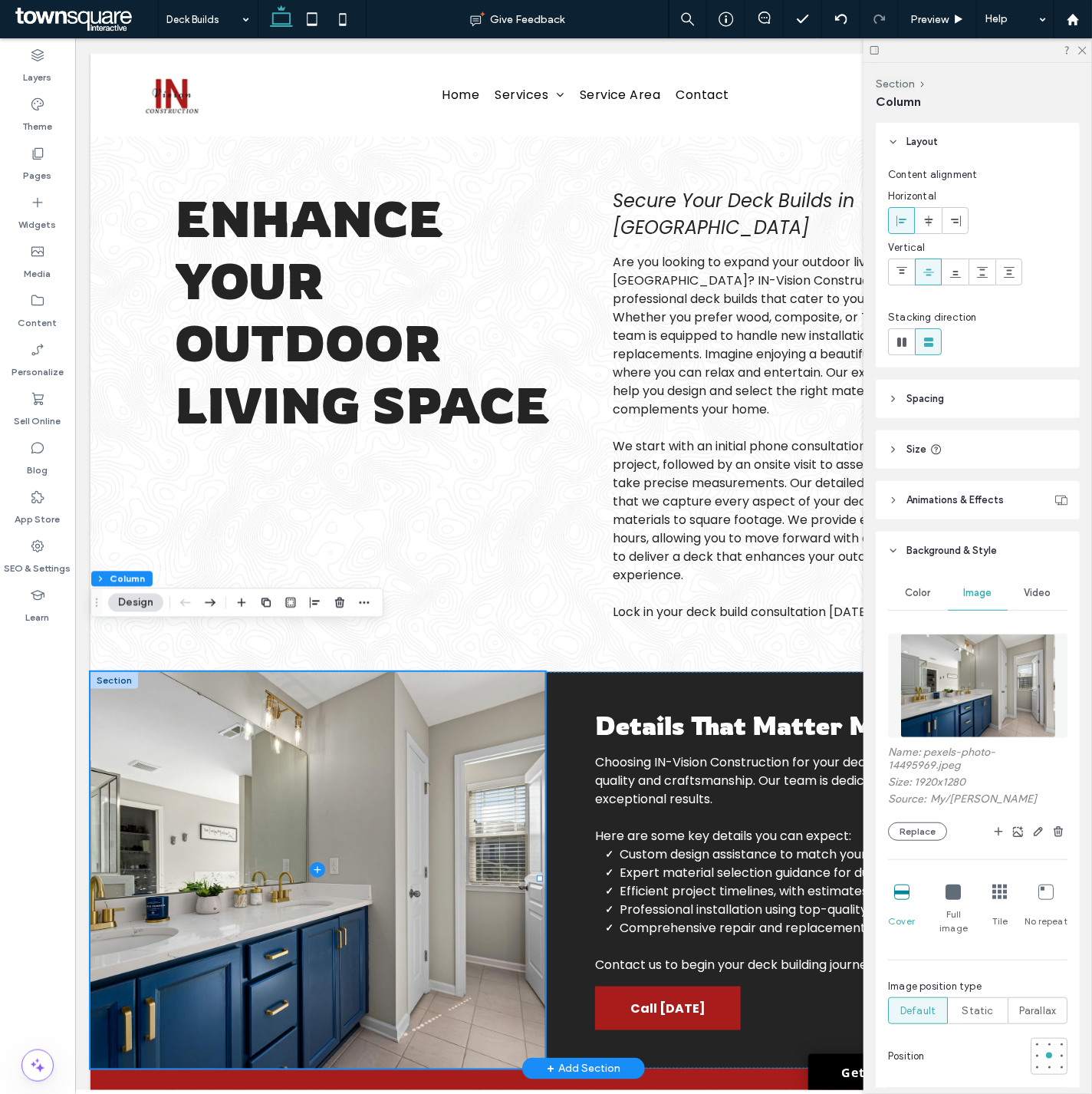
click at [980, 667] on img at bounding box center [978, 685] width 156 height 104
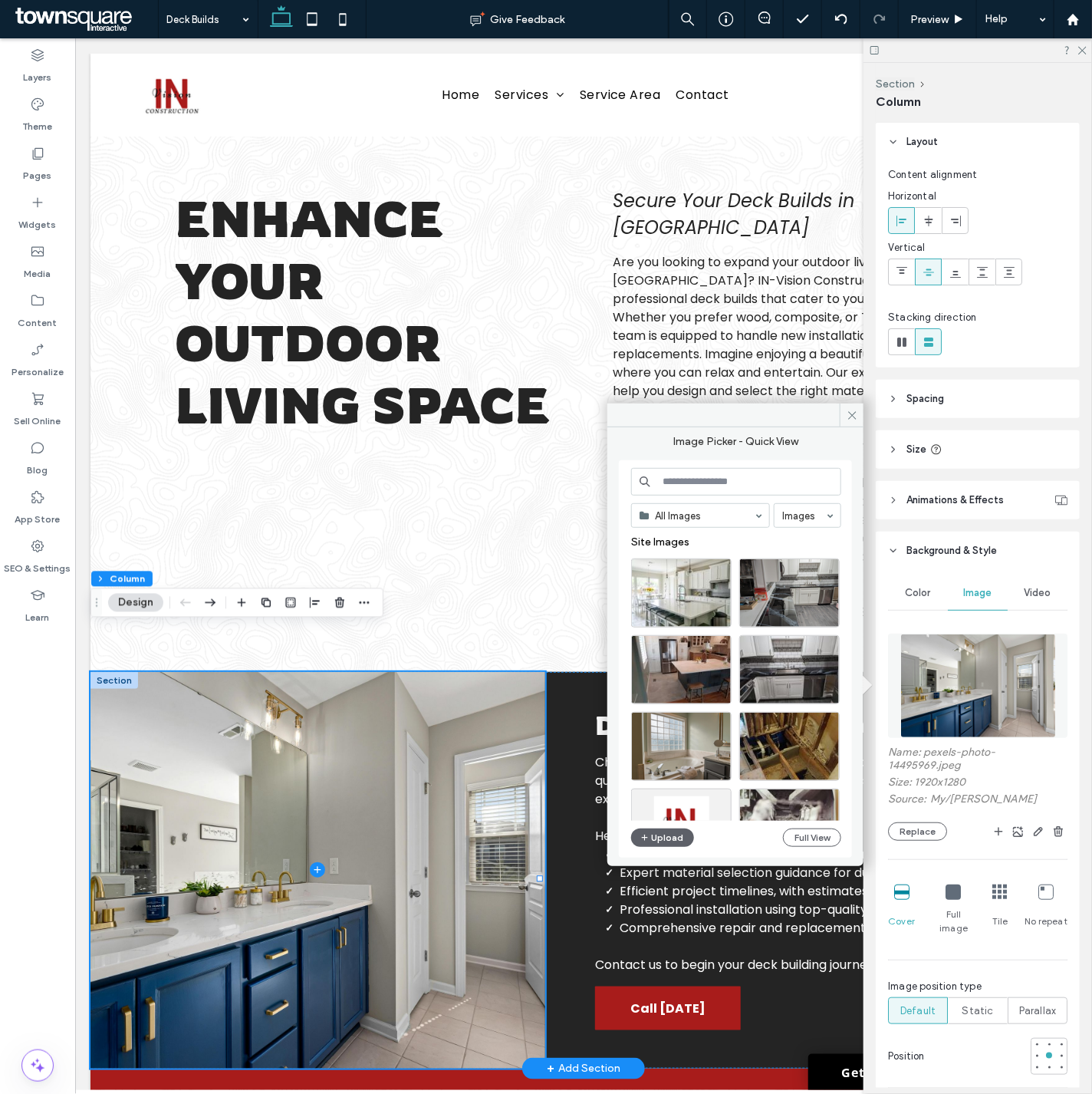
click at [696, 489] on input at bounding box center [736, 482] width 210 height 28
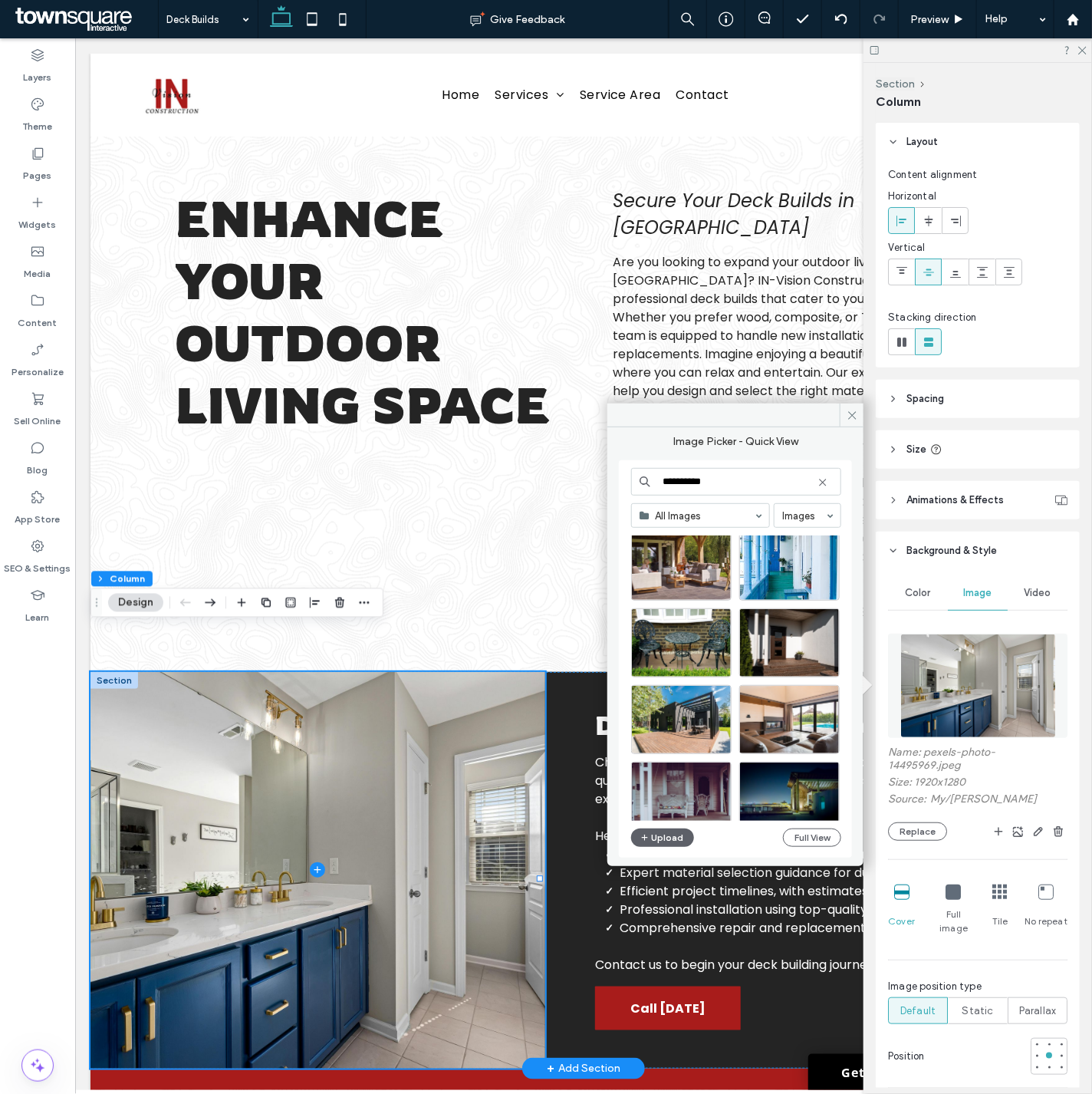
scroll to position [232, 0]
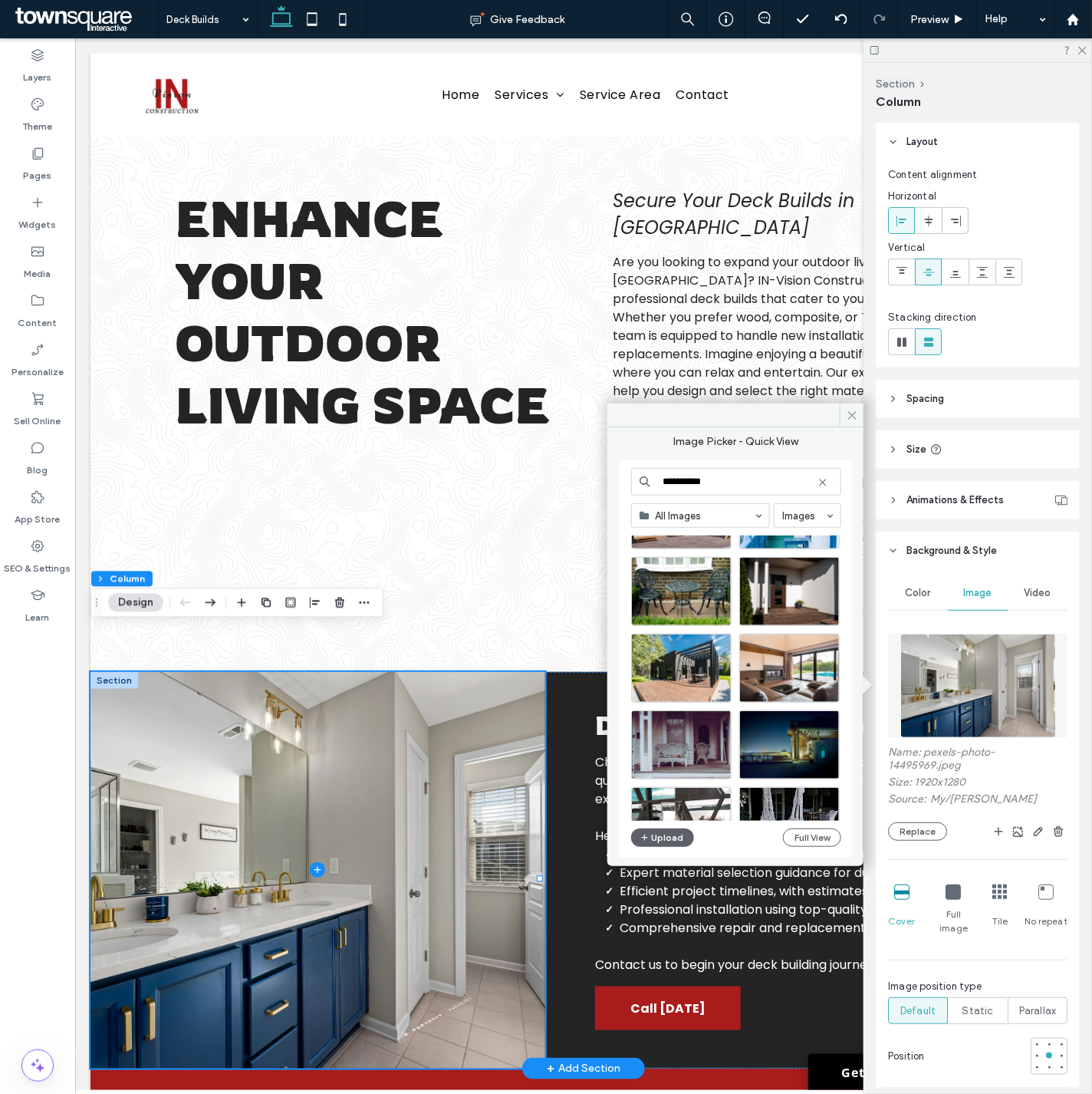
type input "**********"
click at [716, 671] on div "Select" at bounding box center [681, 668] width 101 height 69
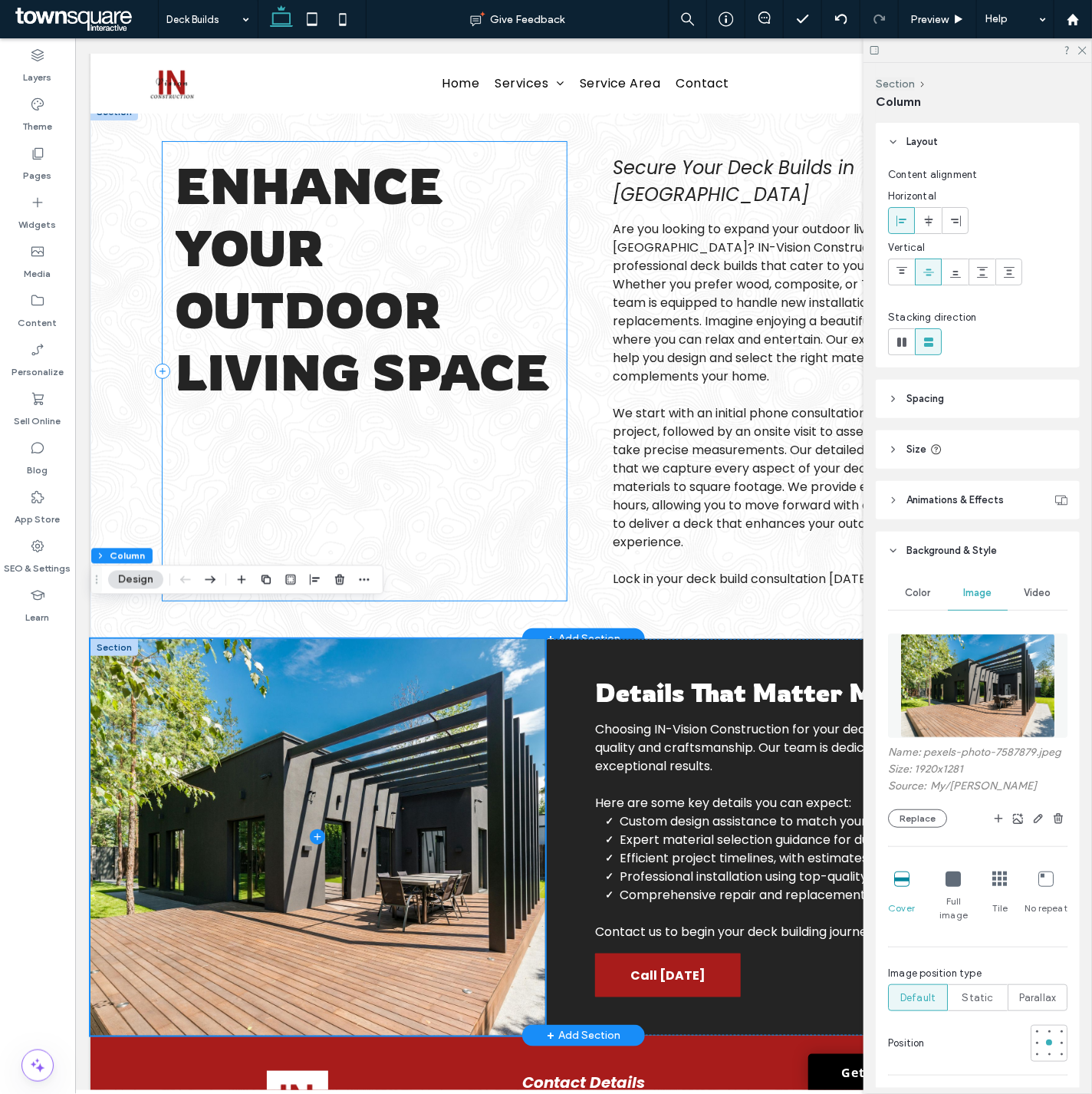
scroll to position [0, 0]
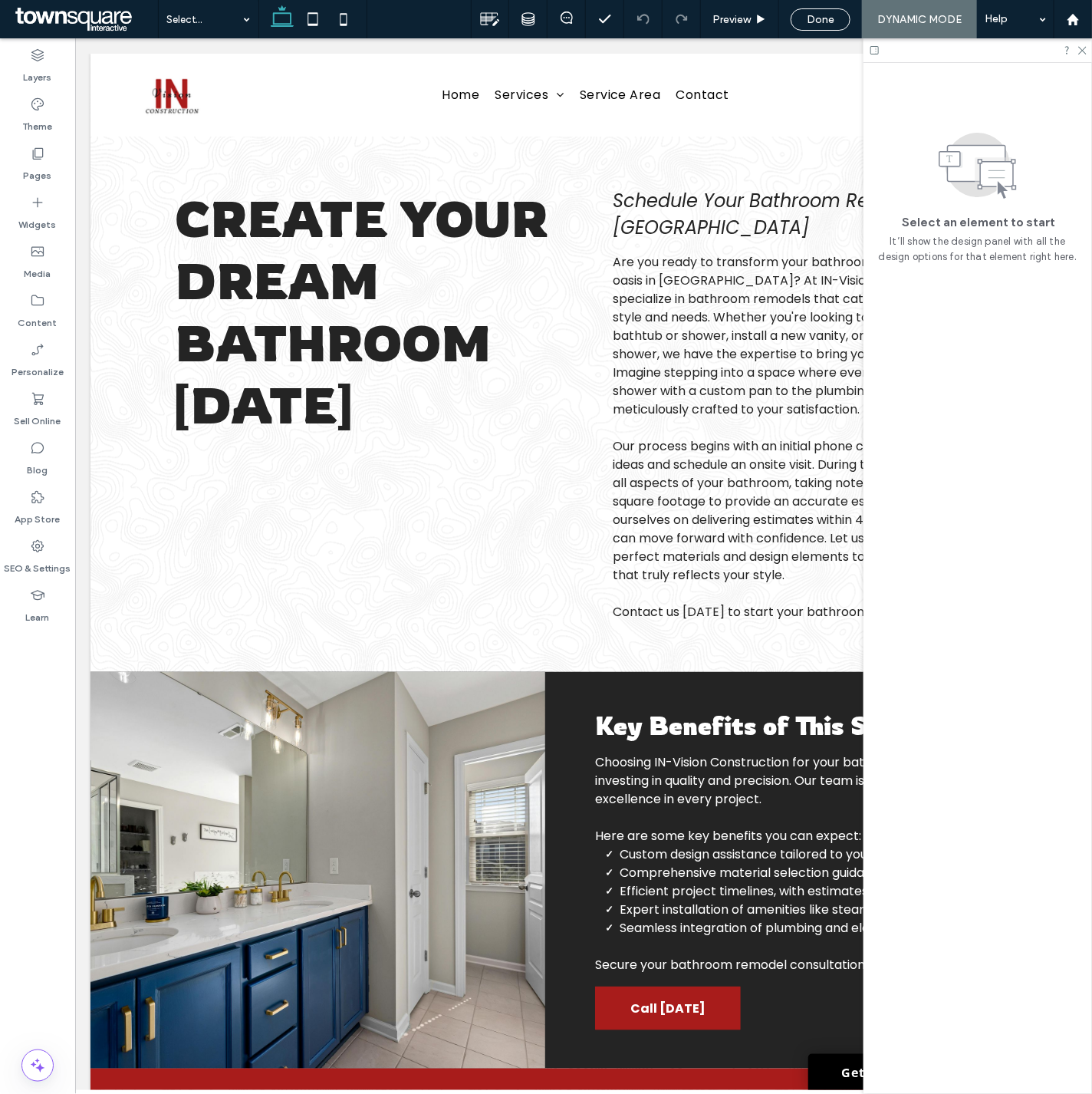
click at [251, 280] on div at bounding box center [546, 547] width 1092 height 1094
click at [217, 24] on input at bounding box center [205, 19] width 77 height 38
click at [44, 305] on icon at bounding box center [37, 301] width 15 height 15
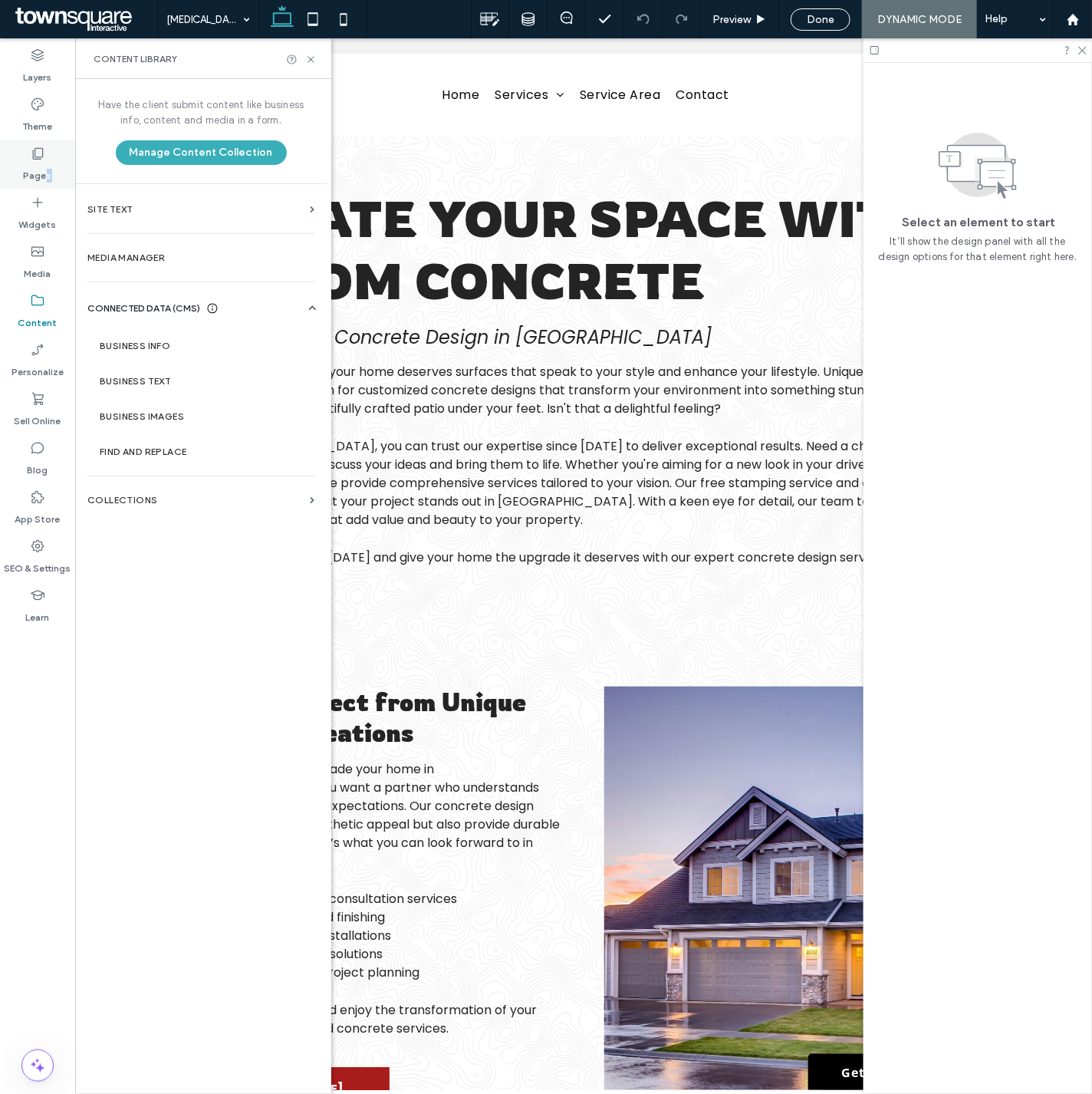
click at [47, 165] on label "Pages" at bounding box center [38, 171] width 29 height 21
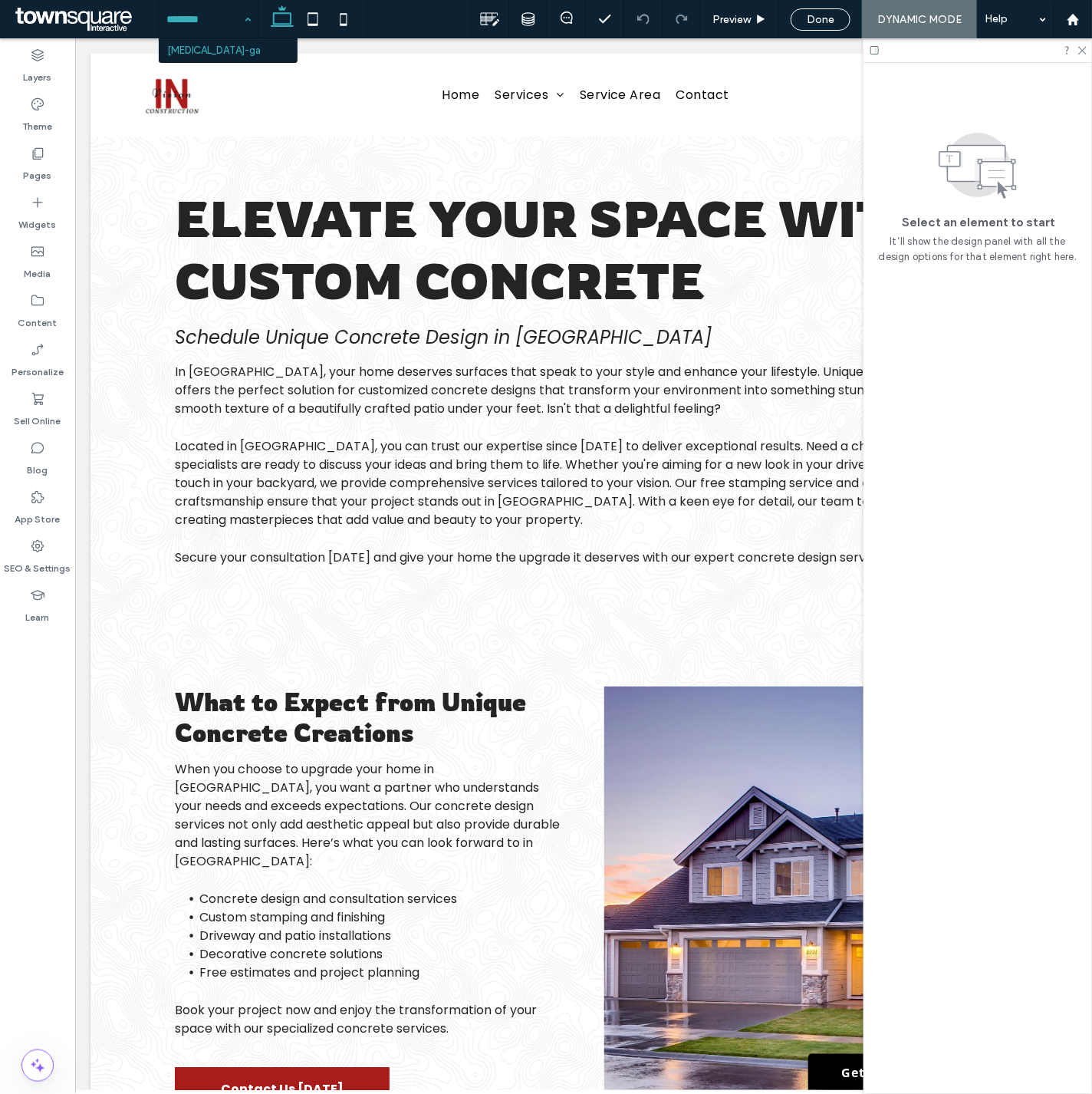
click at [215, 29] on input at bounding box center [205, 19] width 77 height 38
click at [47, 312] on label "Content" at bounding box center [38, 318] width 39 height 21
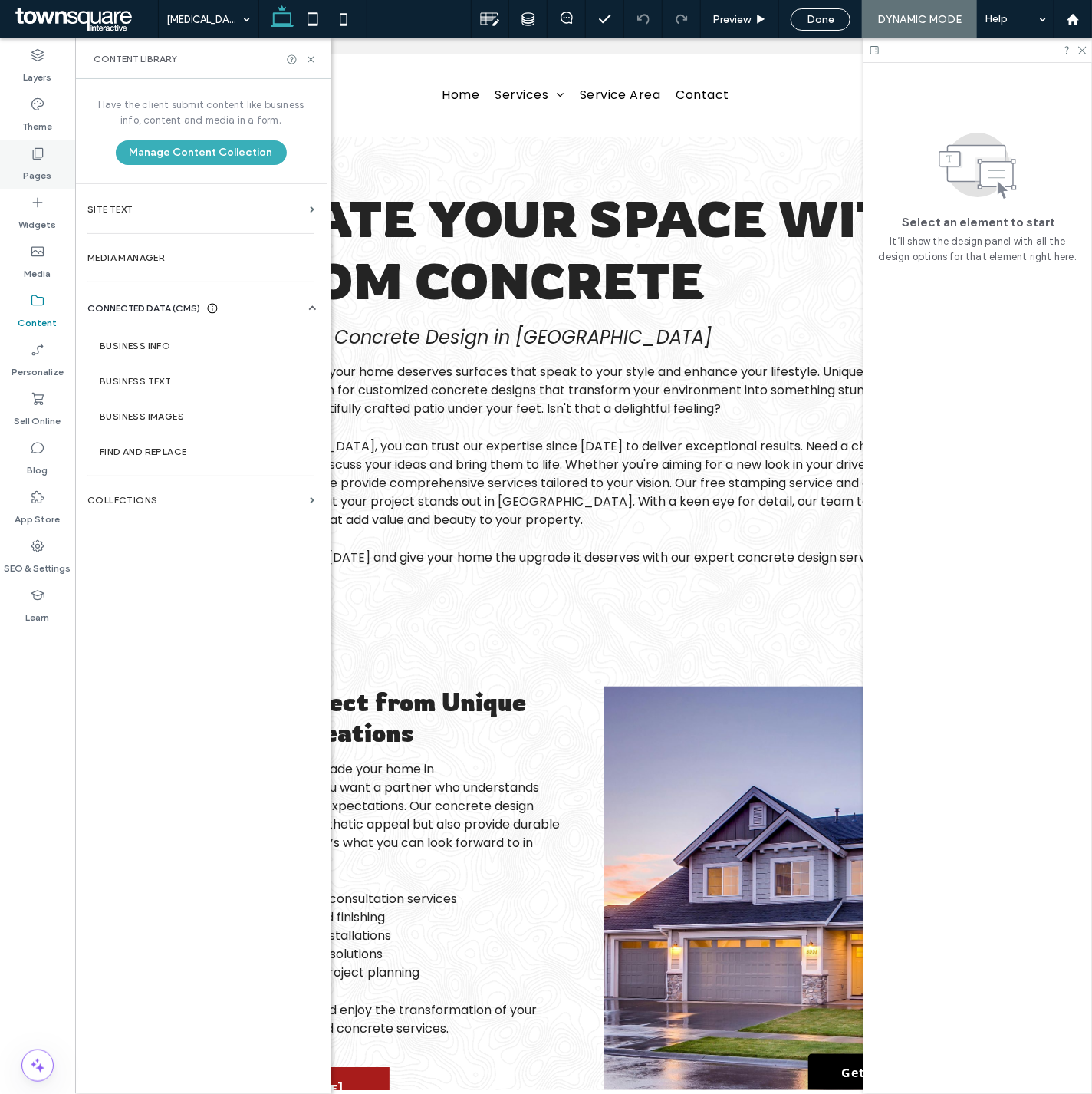
click at [49, 153] on div "Pages" at bounding box center [37, 164] width 75 height 49
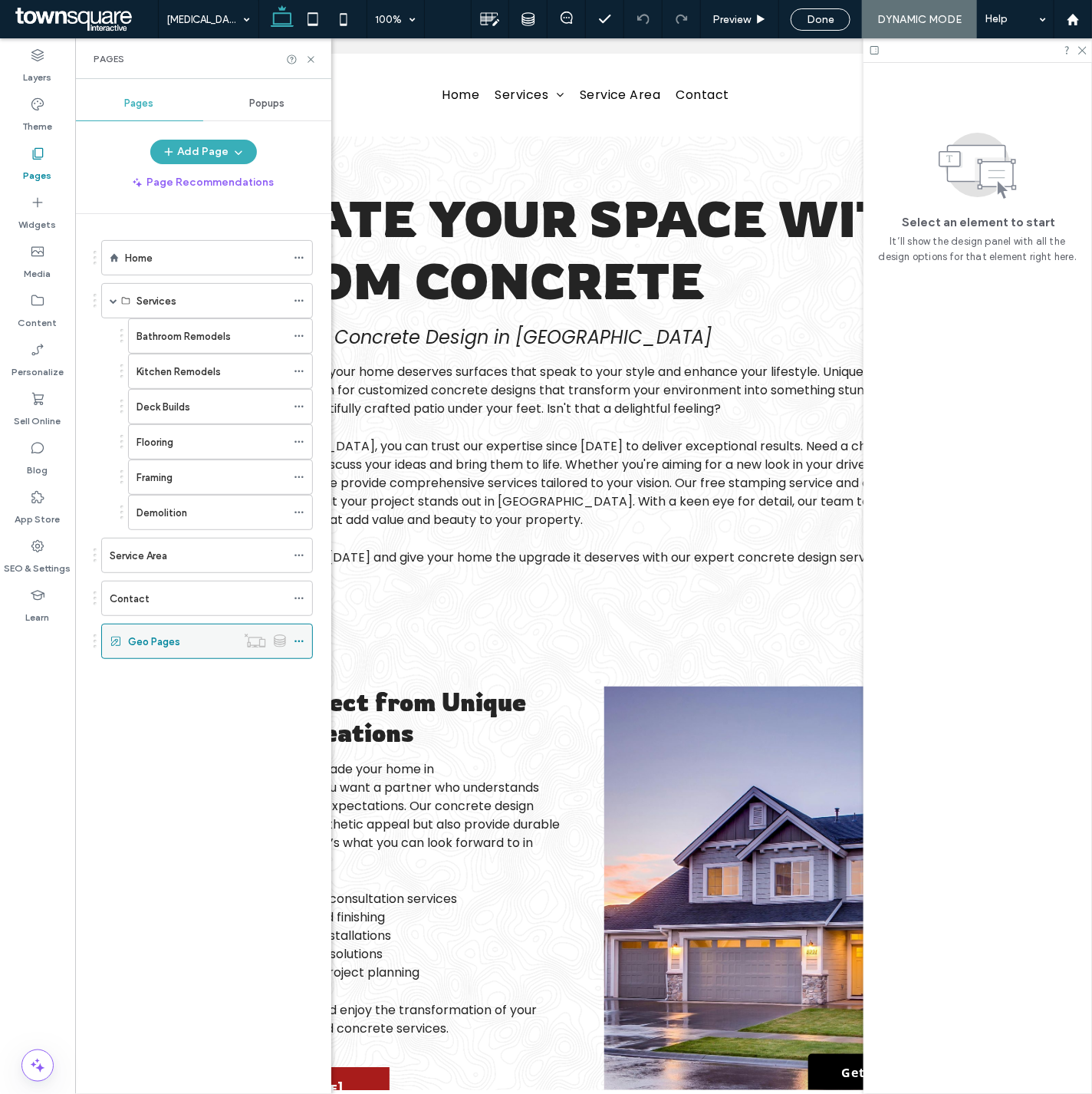
click at [297, 641] on icon at bounding box center [299, 641] width 11 height 11
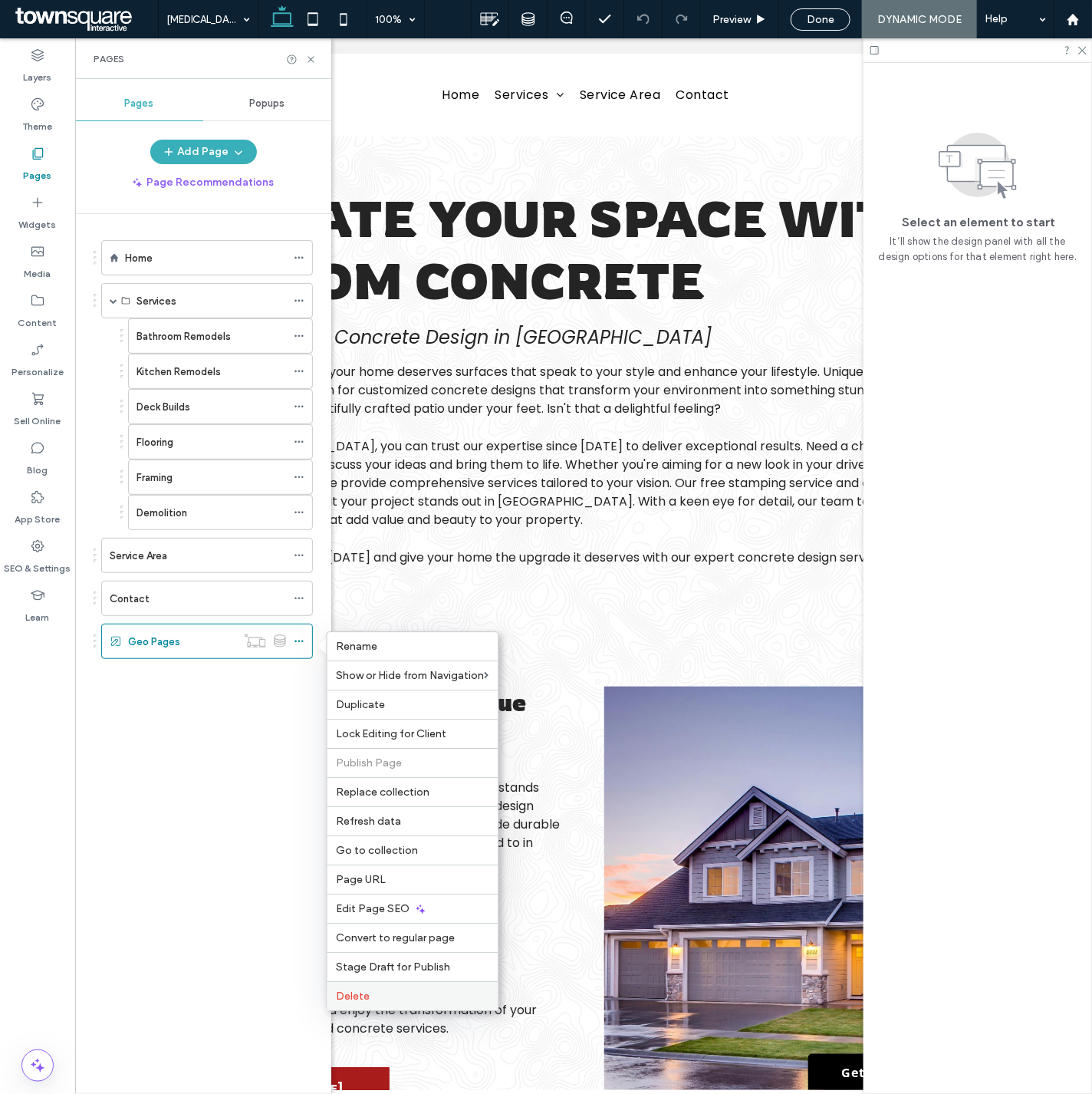
click at [394, 985] on div "Delete" at bounding box center [413, 995] width 171 height 29
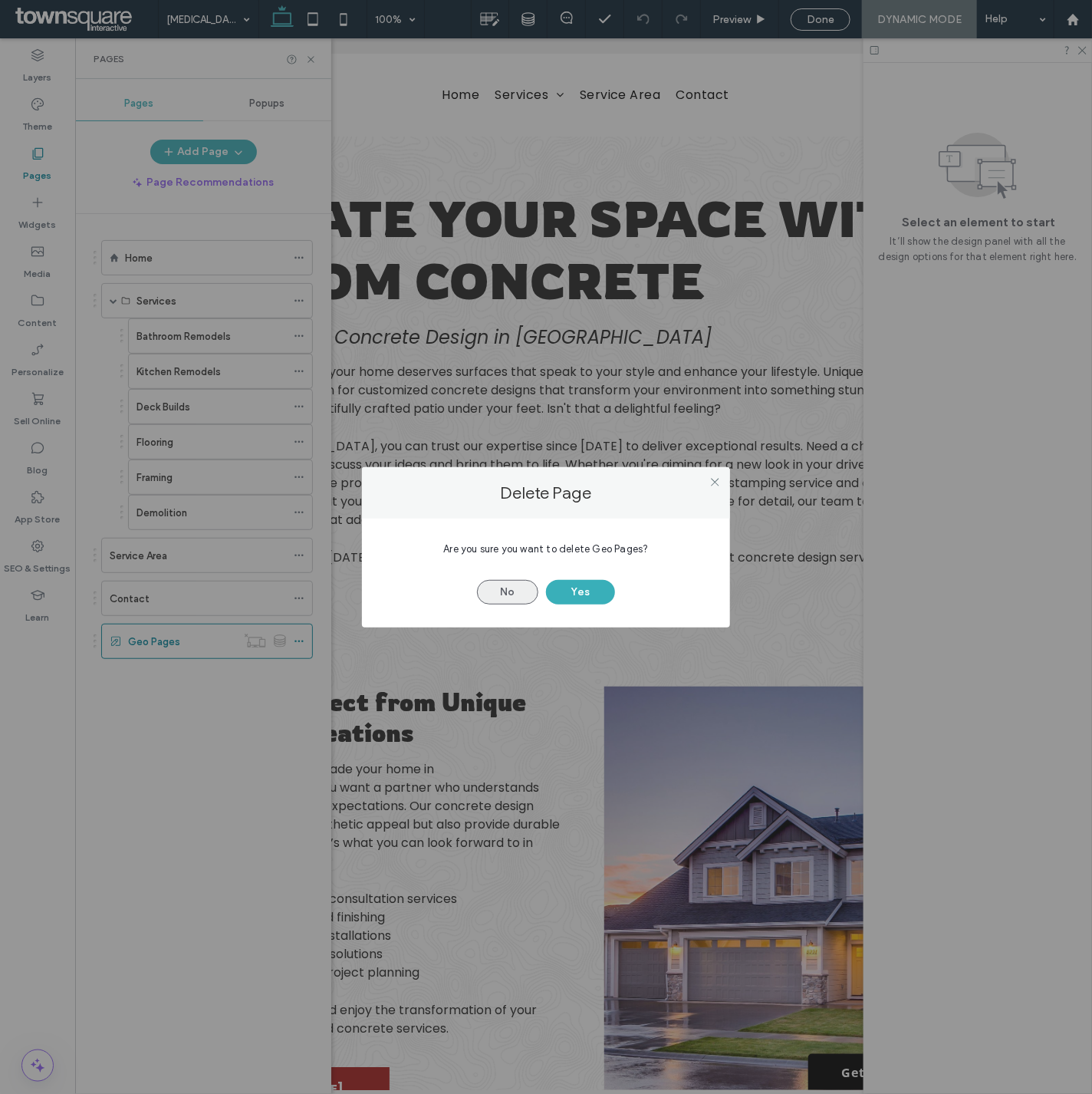
click at [504, 588] on button "No" at bounding box center [507, 592] width 61 height 25
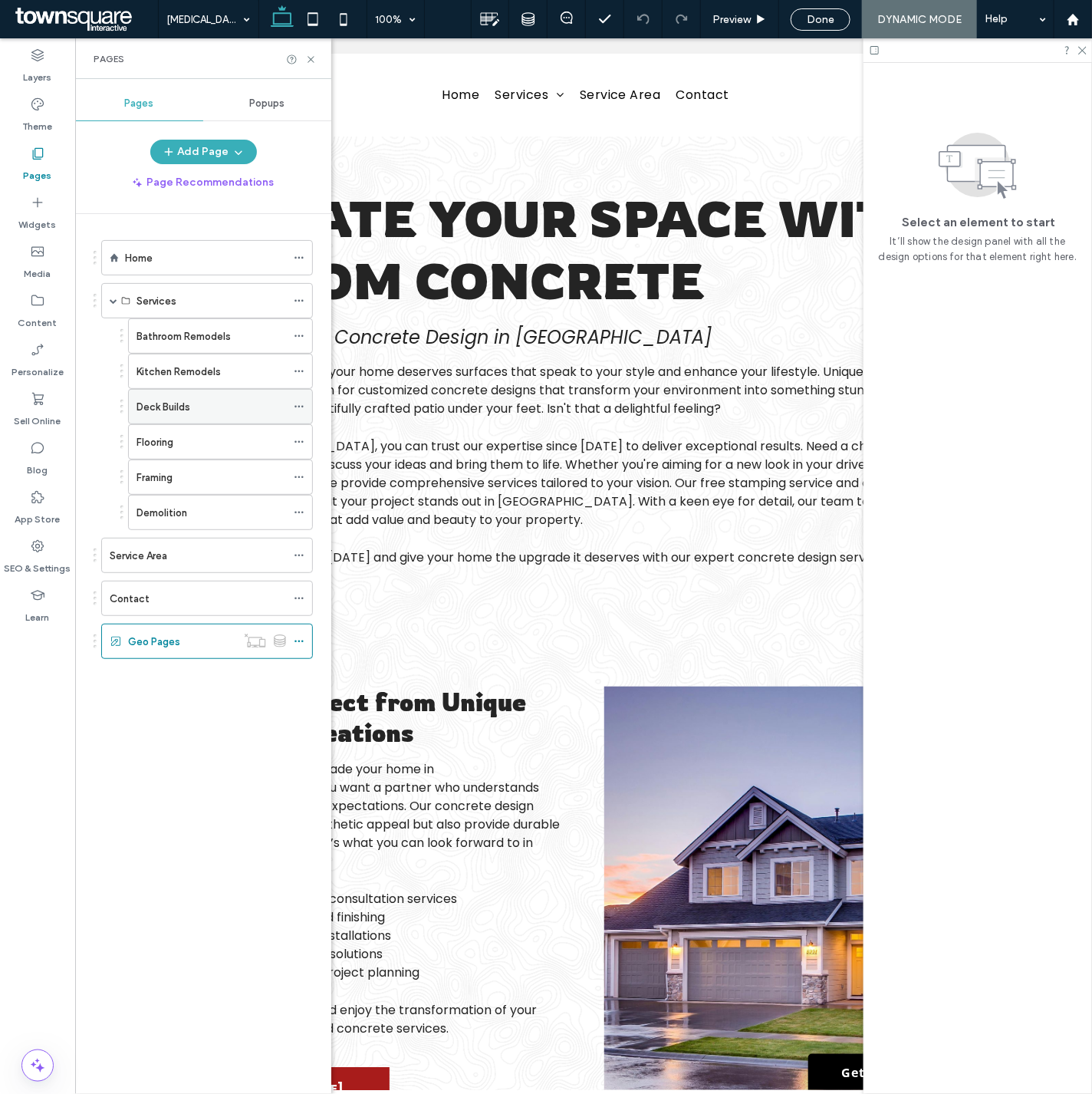
click at [194, 407] on div "Deck Builds" at bounding box center [211, 406] width 150 height 16
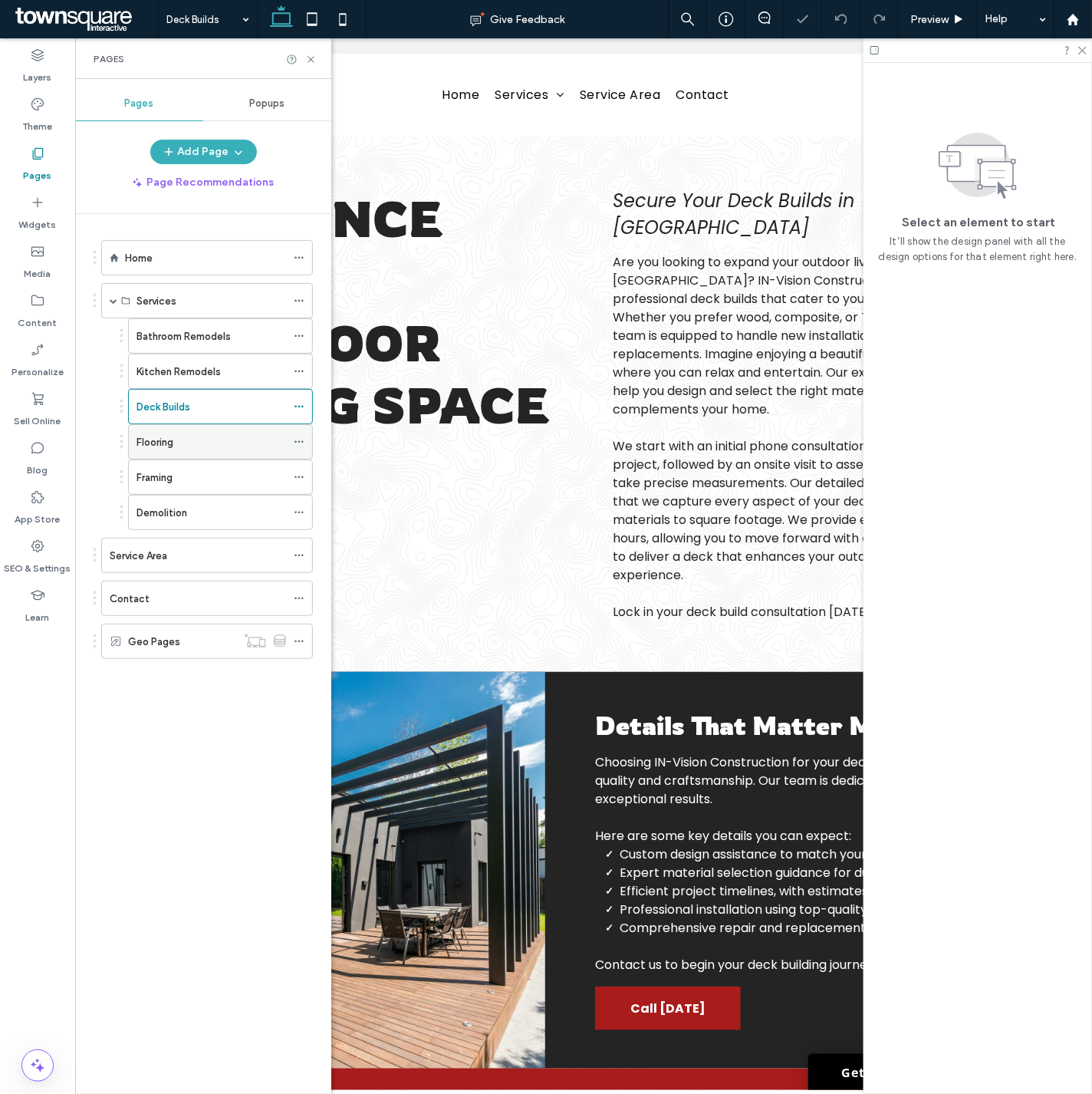
click at [201, 446] on div "Flooring" at bounding box center [211, 442] width 150 height 16
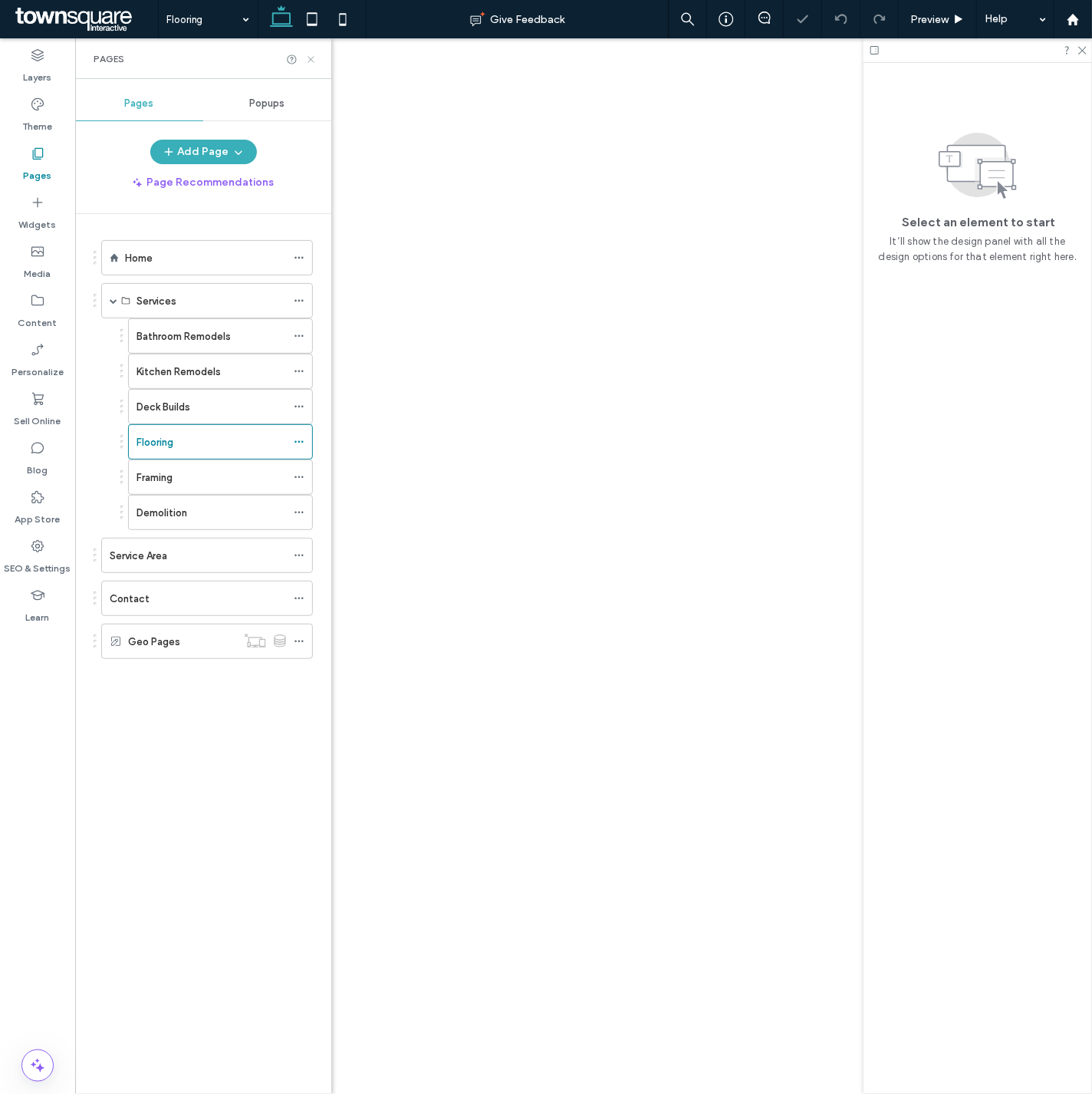
click at [308, 56] on use at bounding box center [310, 58] width 6 height 6
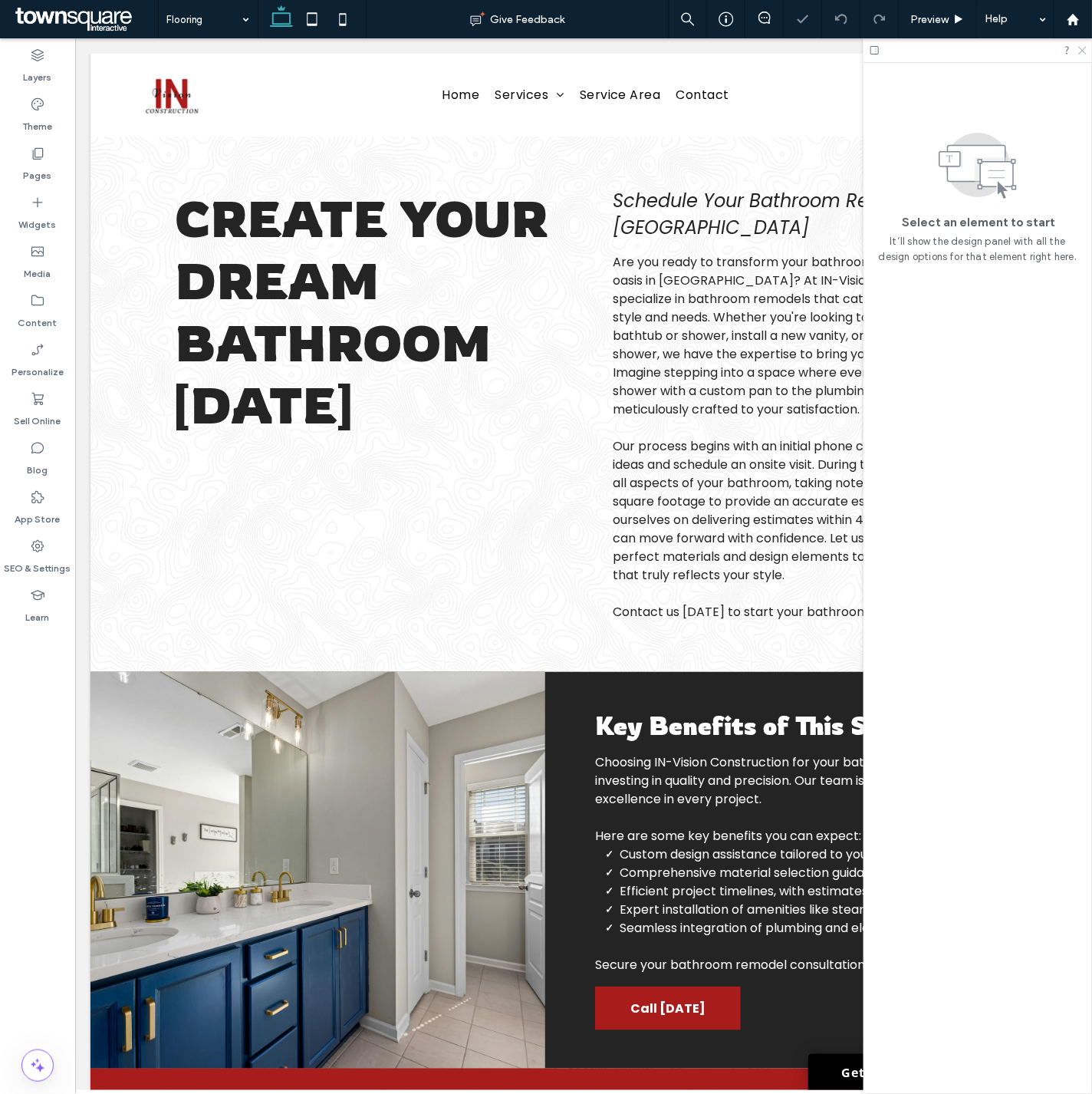
click at [1084, 49] on use at bounding box center [1083, 51] width 8 height 8
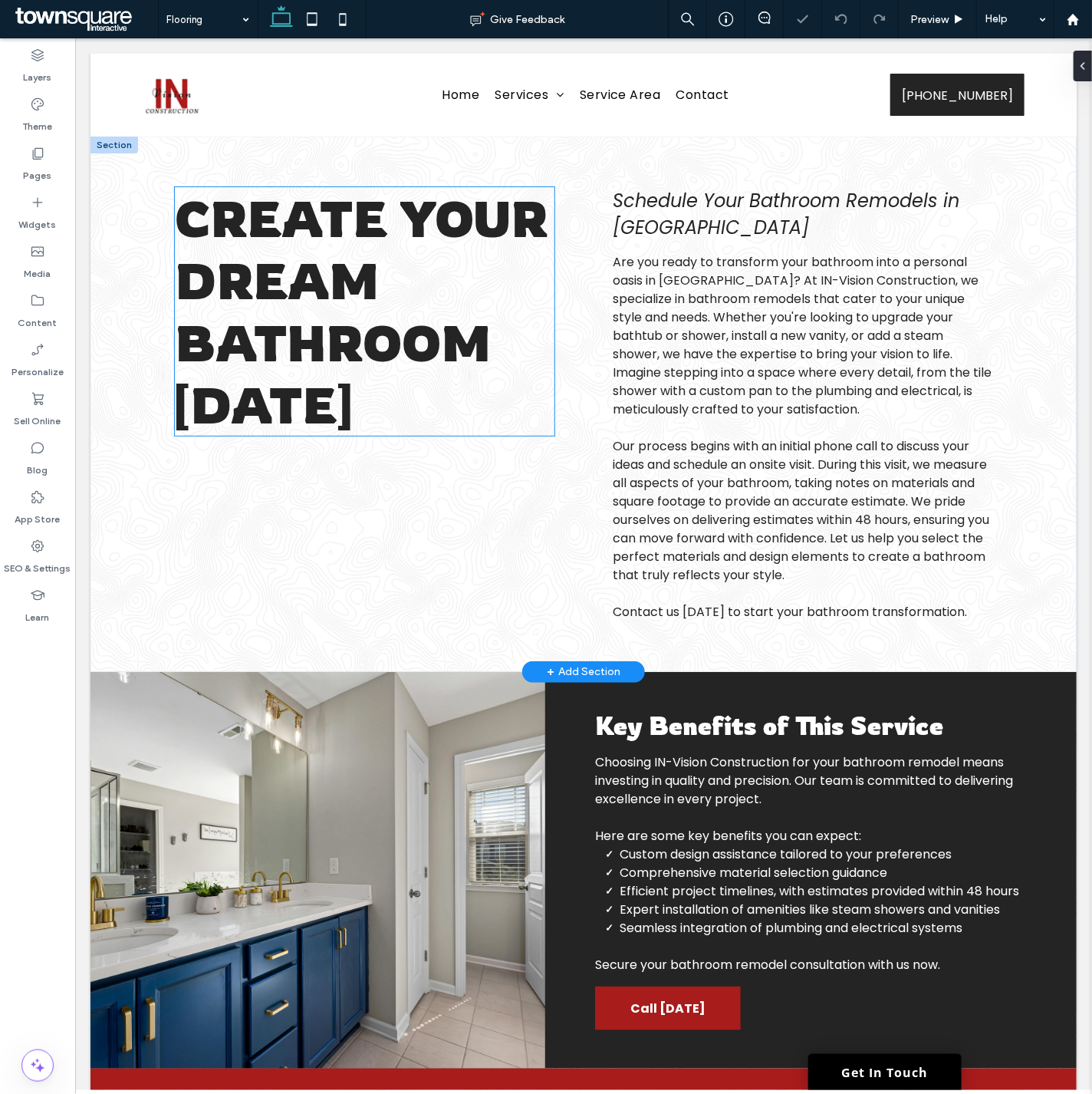
click at [339, 245] on span "Create Your Dream Bathroom [DATE]" at bounding box center [361, 310] width 372 height 248
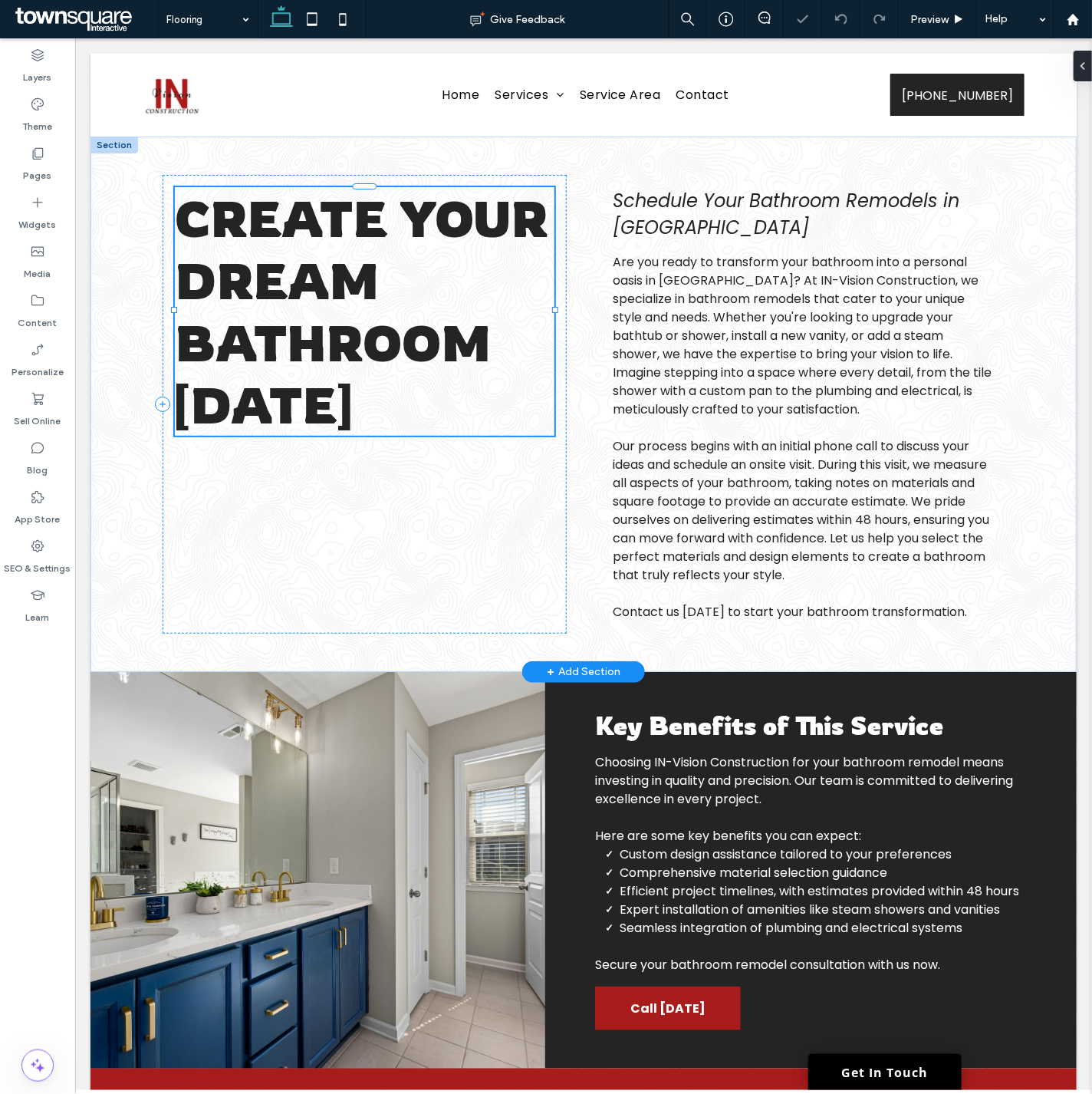
click at [339, 245] on span "Create Your Dream Bathroom [DATE]" at bounding box center [361, 310] width 372 height 248
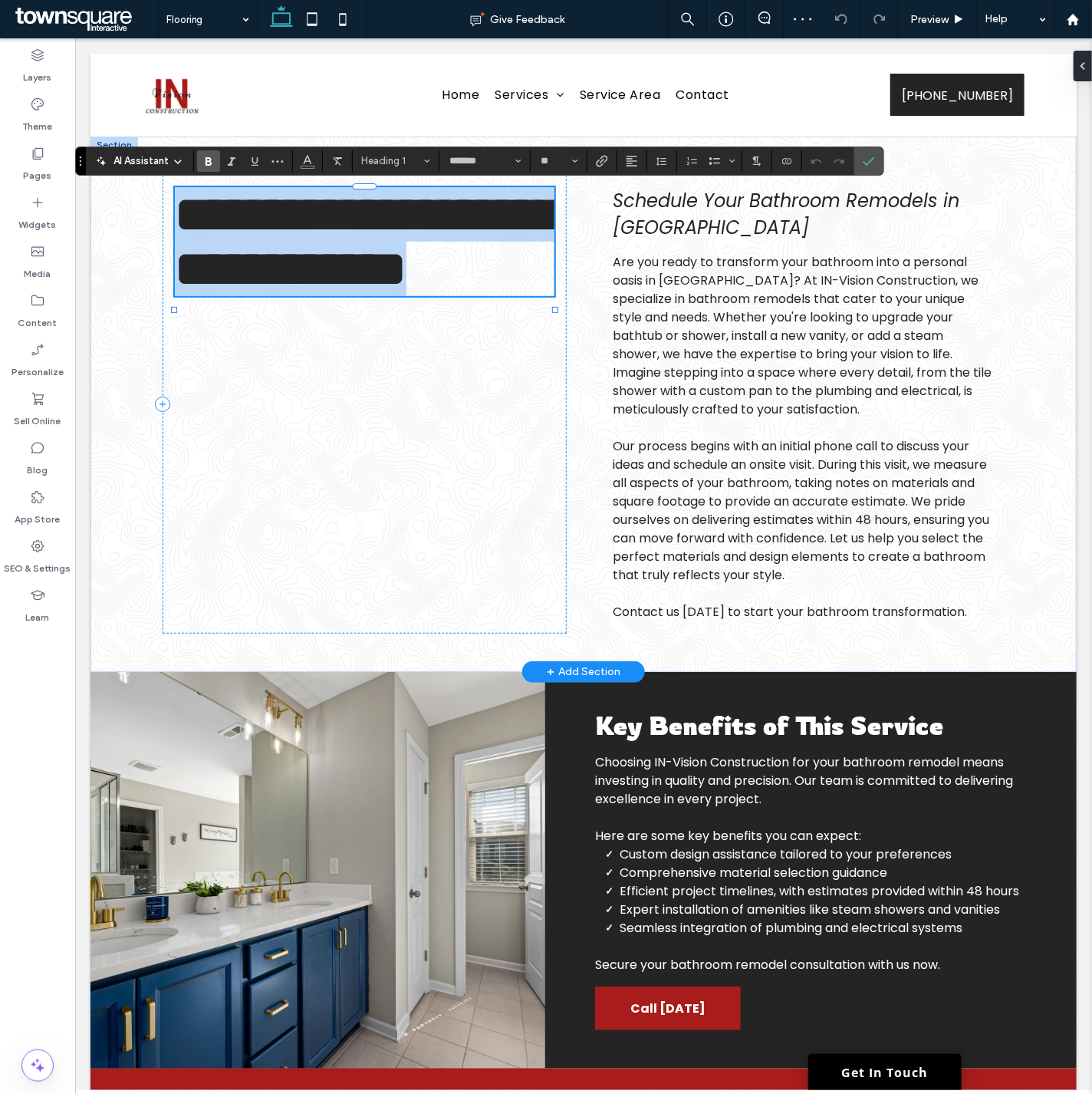
paste div
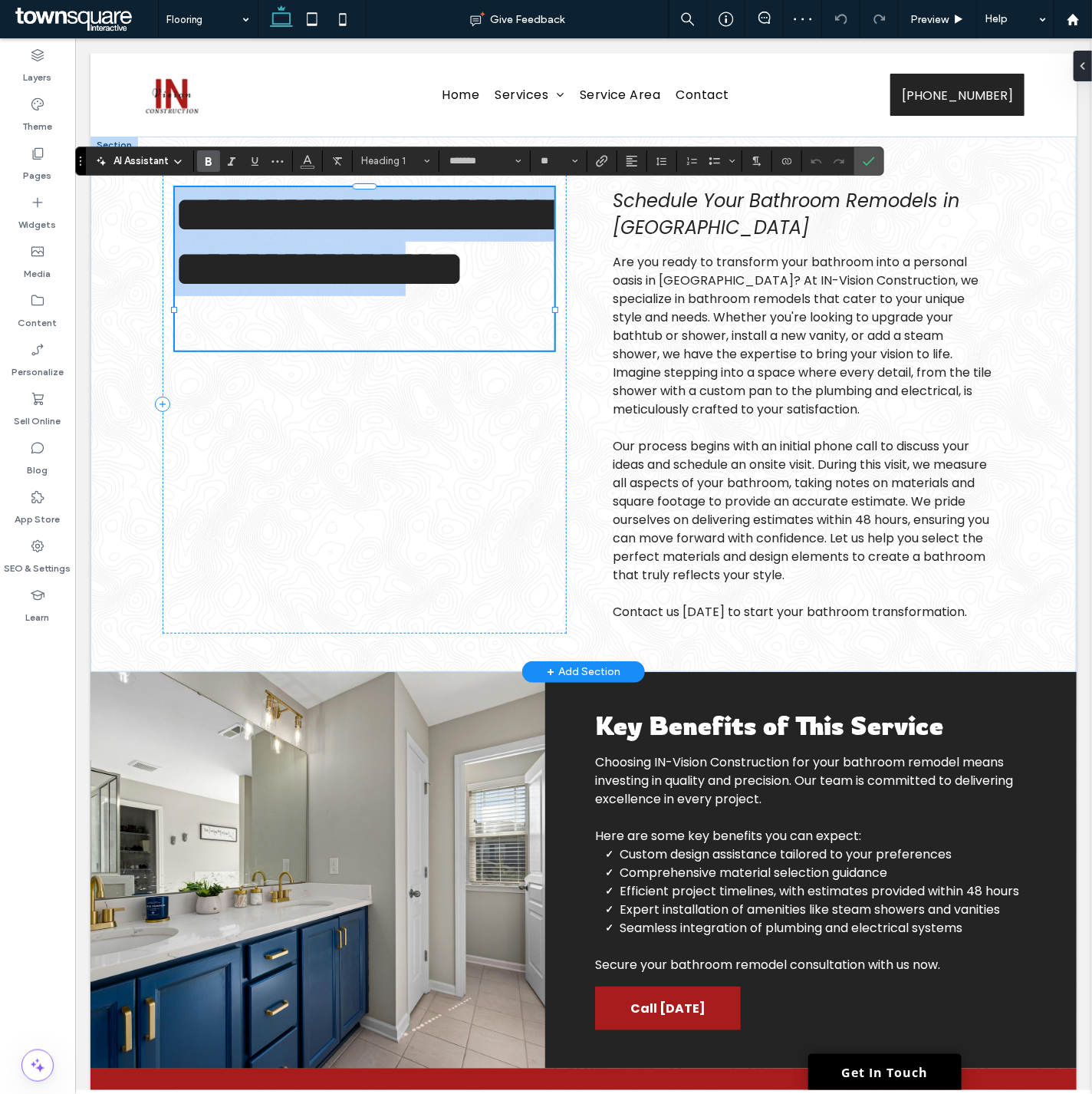
type input "*"
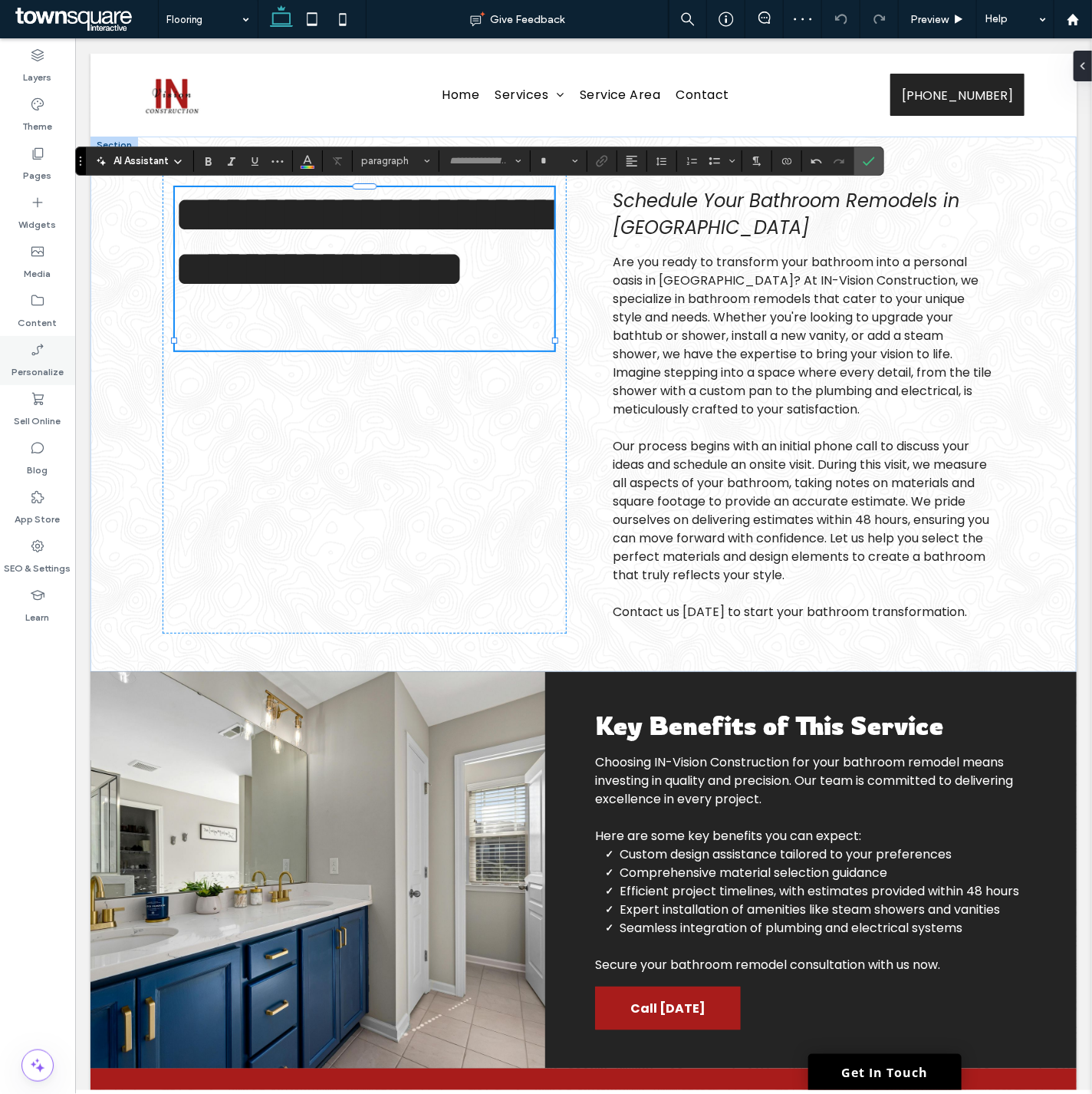
type input "*******"
type input "**"
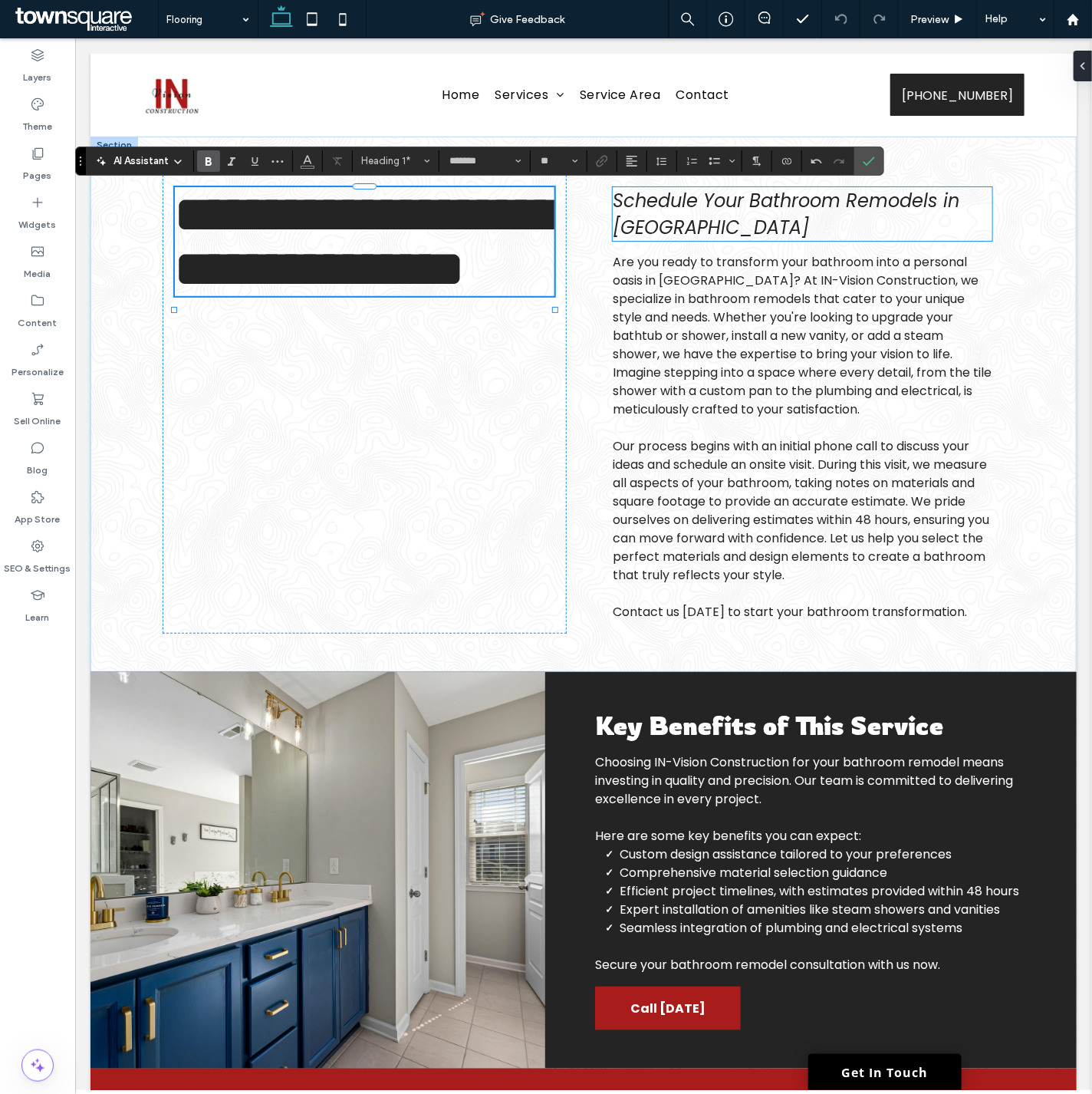
click at [687, 230] on span "Schedule Your Bathroom Remodels in [GEOGRAPHIC_DATA]" at bounding box center [785, 213] width 346 height 52
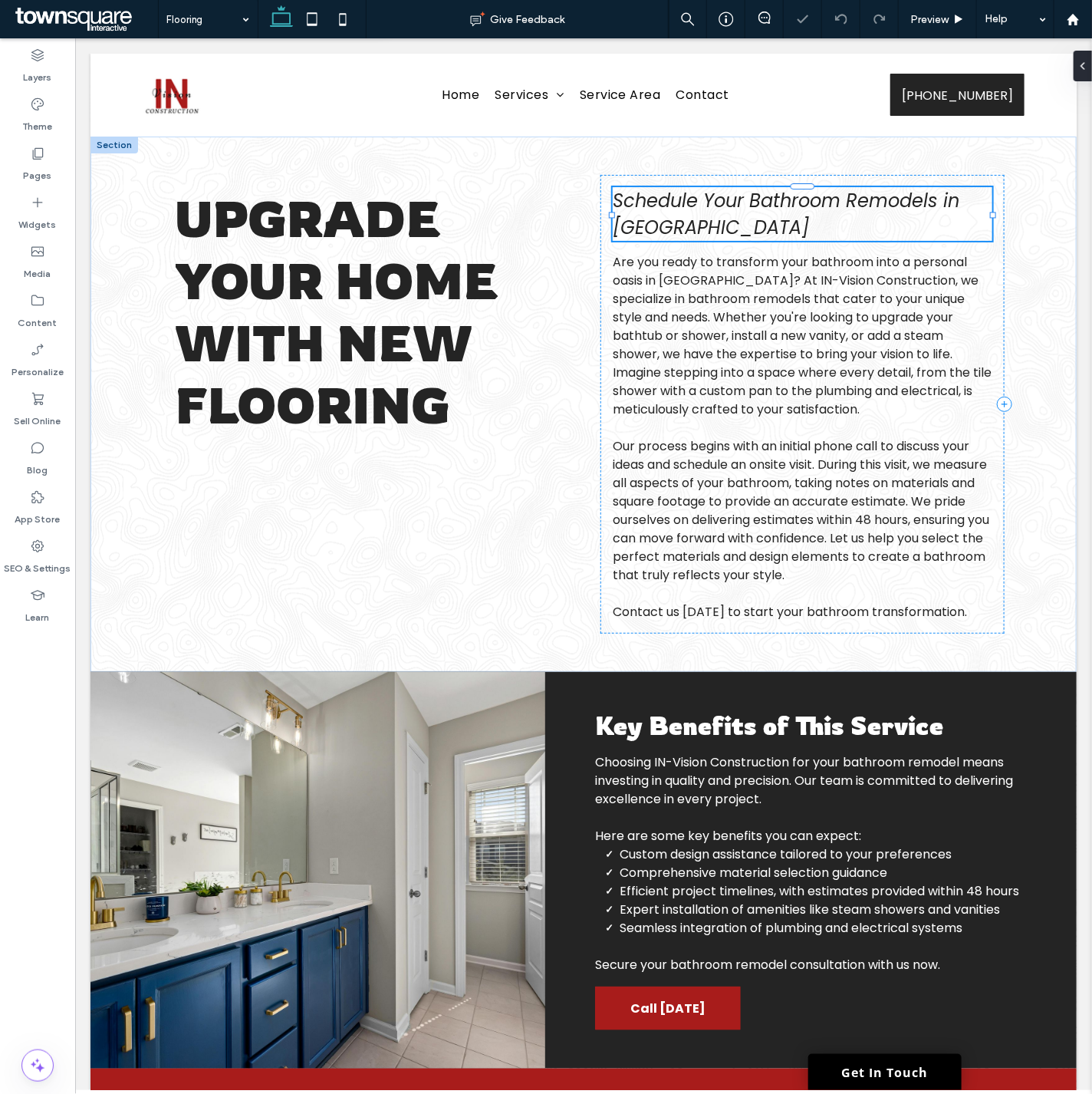
click at [687, 230] on div "Schedule Your Bathroom Remodels in [GEOGRAPHIC_DATA]" at bounding box center [802, 213] width 379 height 53
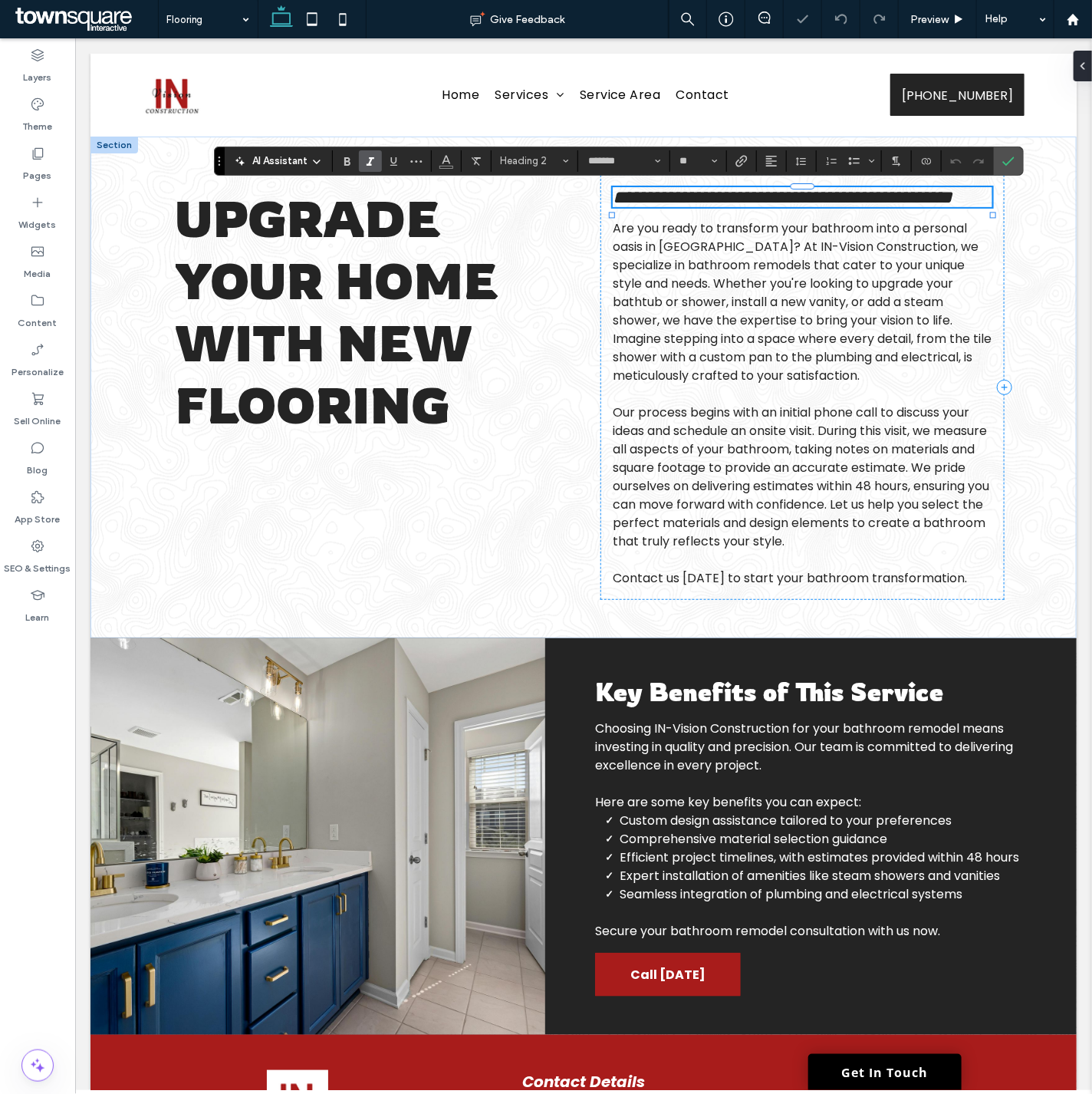
paste div
type input "**"
click at [764, 468] on span "Our process begins with an initial phone call to discuss your ideas and schedul…" at bounding box center [800, 476] width 377 height 146
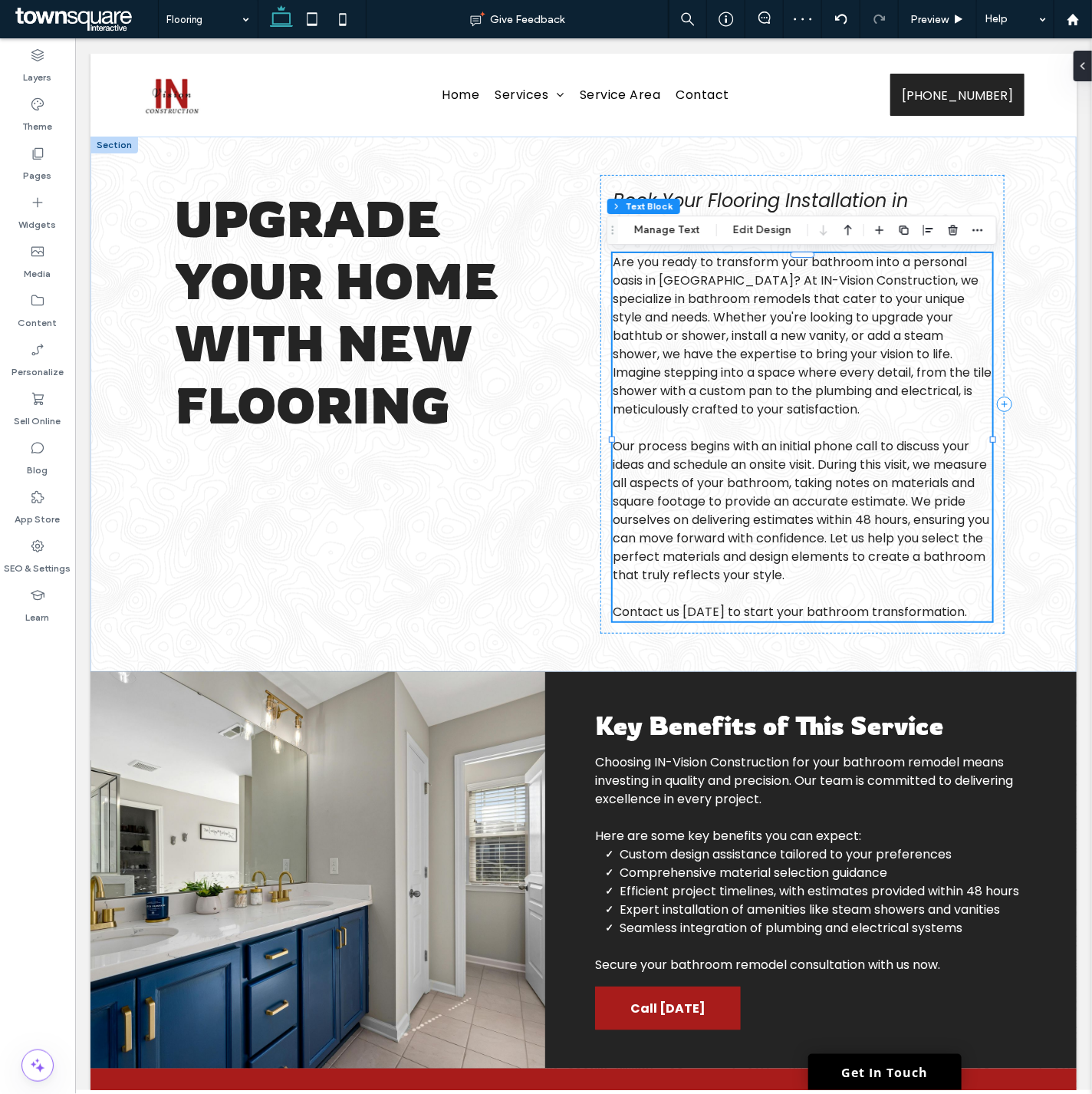
click at [764, 468] on div "Are you ready to transform your bathroom into a personal oasis in Salt Lake Cit…" at bounding box center [802, 436] width 379 height 368
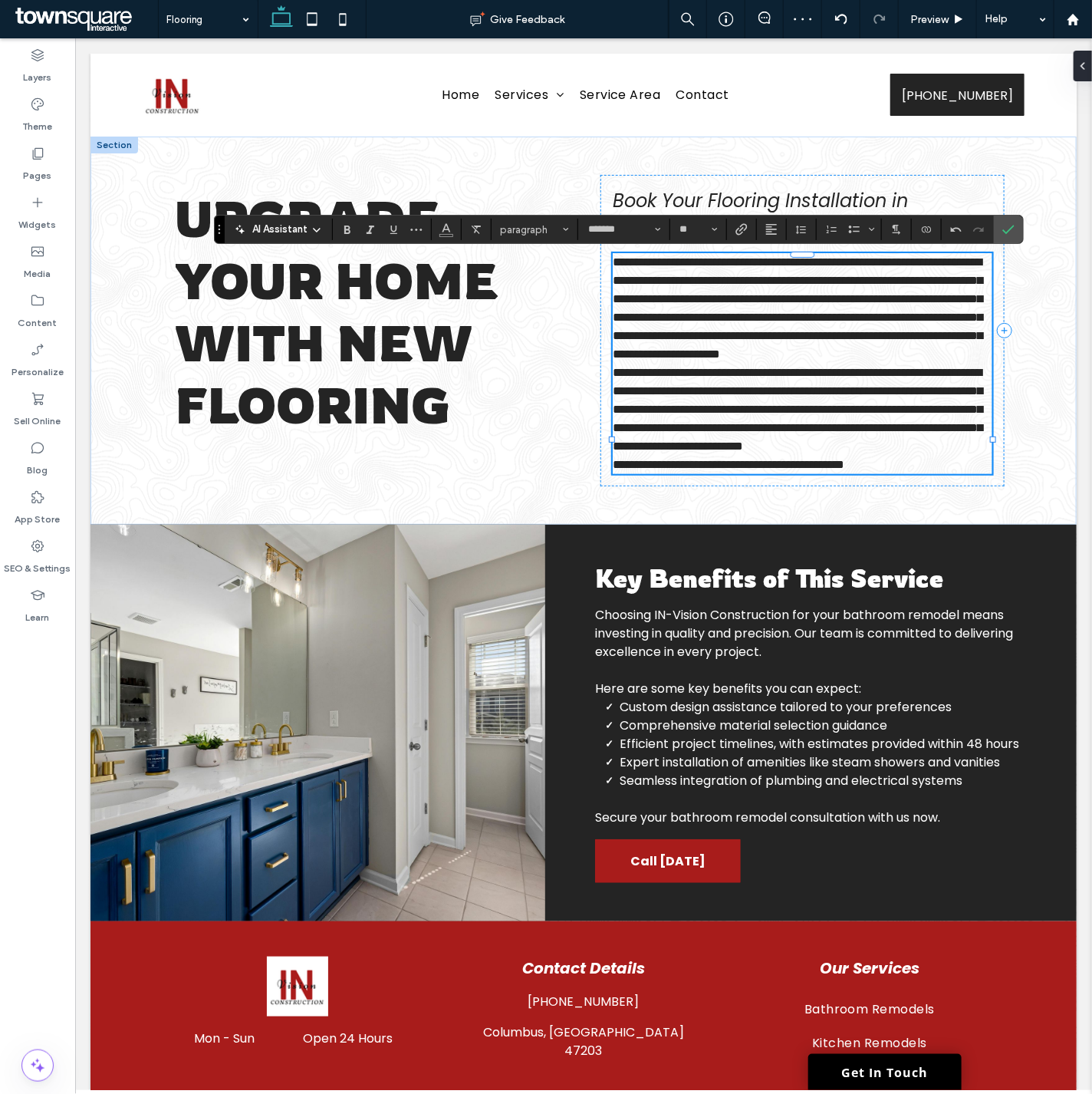
scroll to position [28, 0]
click at [940, 455] on p "**********" at bounding box center [802, 408] width 379 height 92
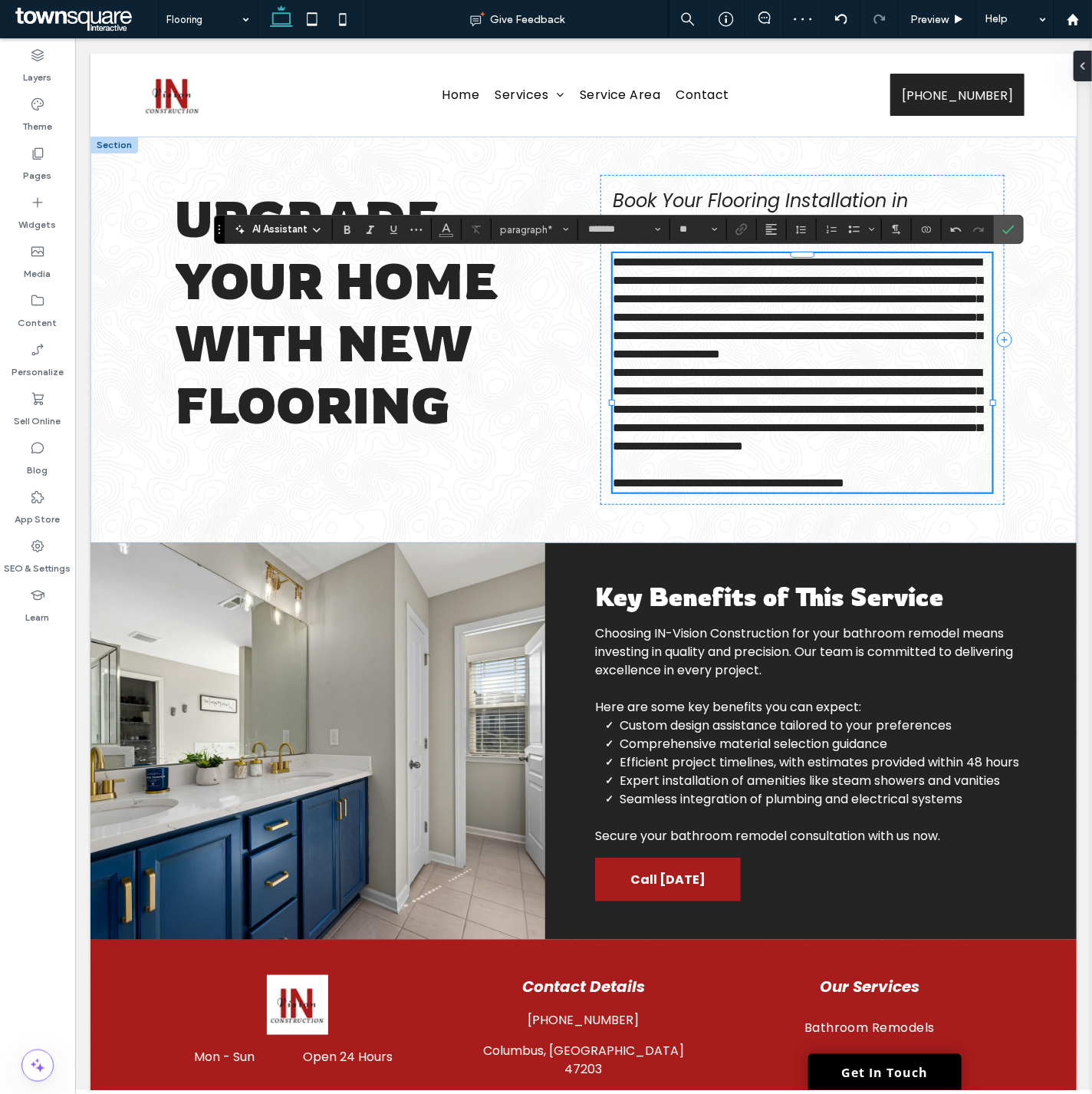
click at [709, 362] on p "**********" at bounding box center [802, 307] width 379 height 110
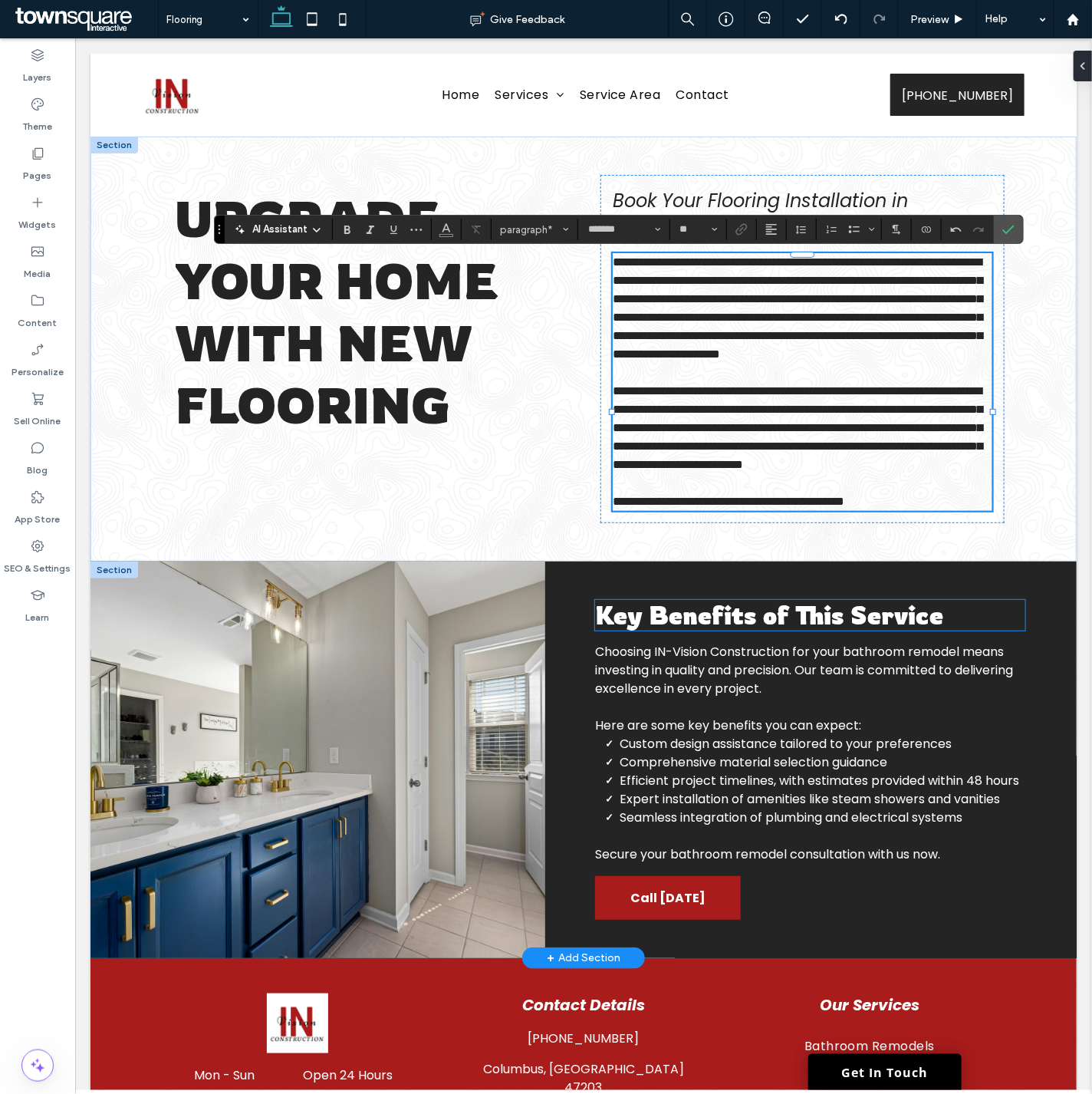
click at [697, 630] on span "Key Benefits of This Service" at bounding box center [768, 614] width 348 height 30
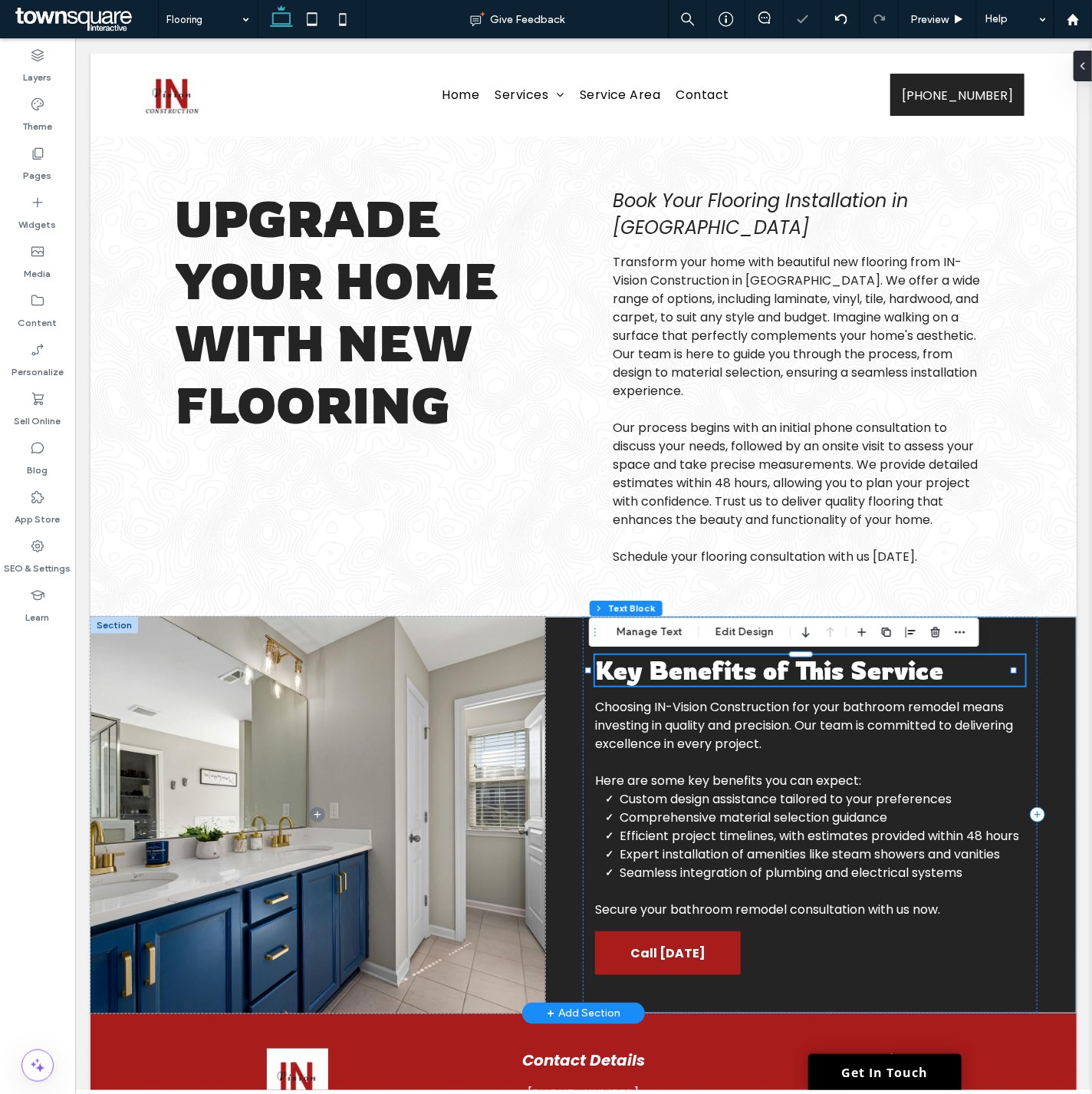
click at [696, 672] on div "Key Benefits of This Service" at bounding box center [809, 670] width 430 height 30
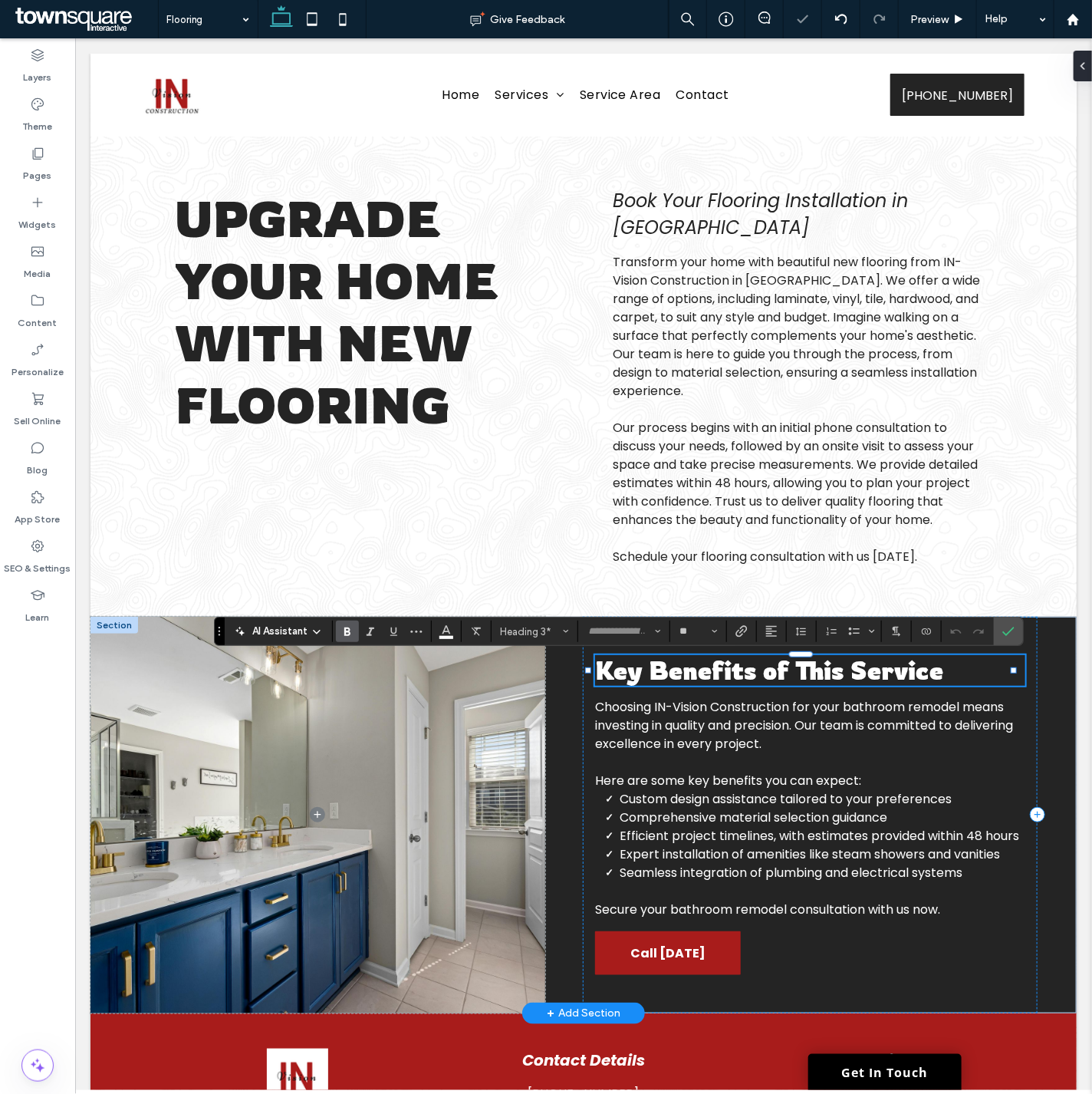
type input "**"
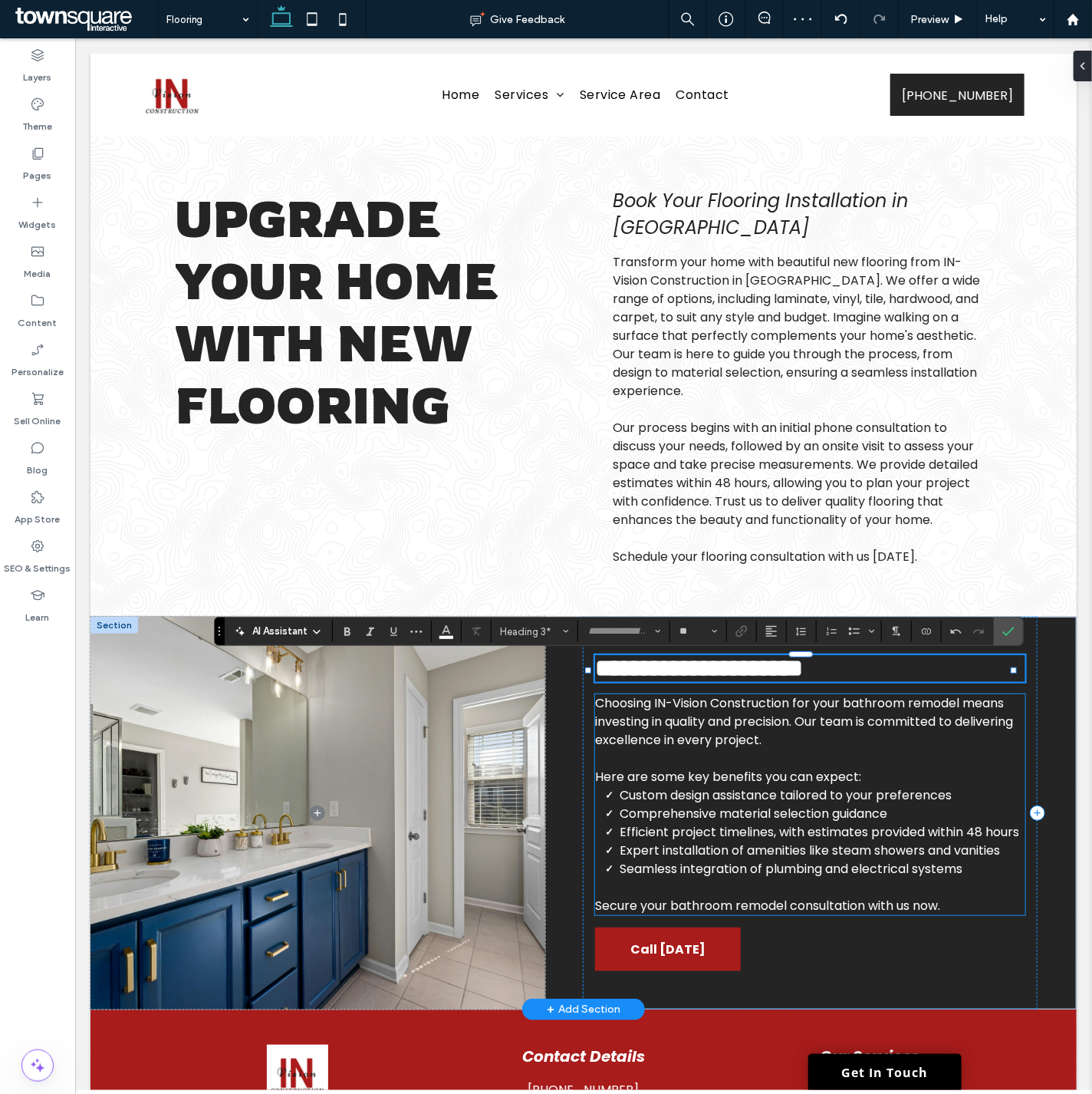
click at [801, 785] on span "Here are some key benefits you can expect:" at bounding box center [727, 776] width 266 height 18
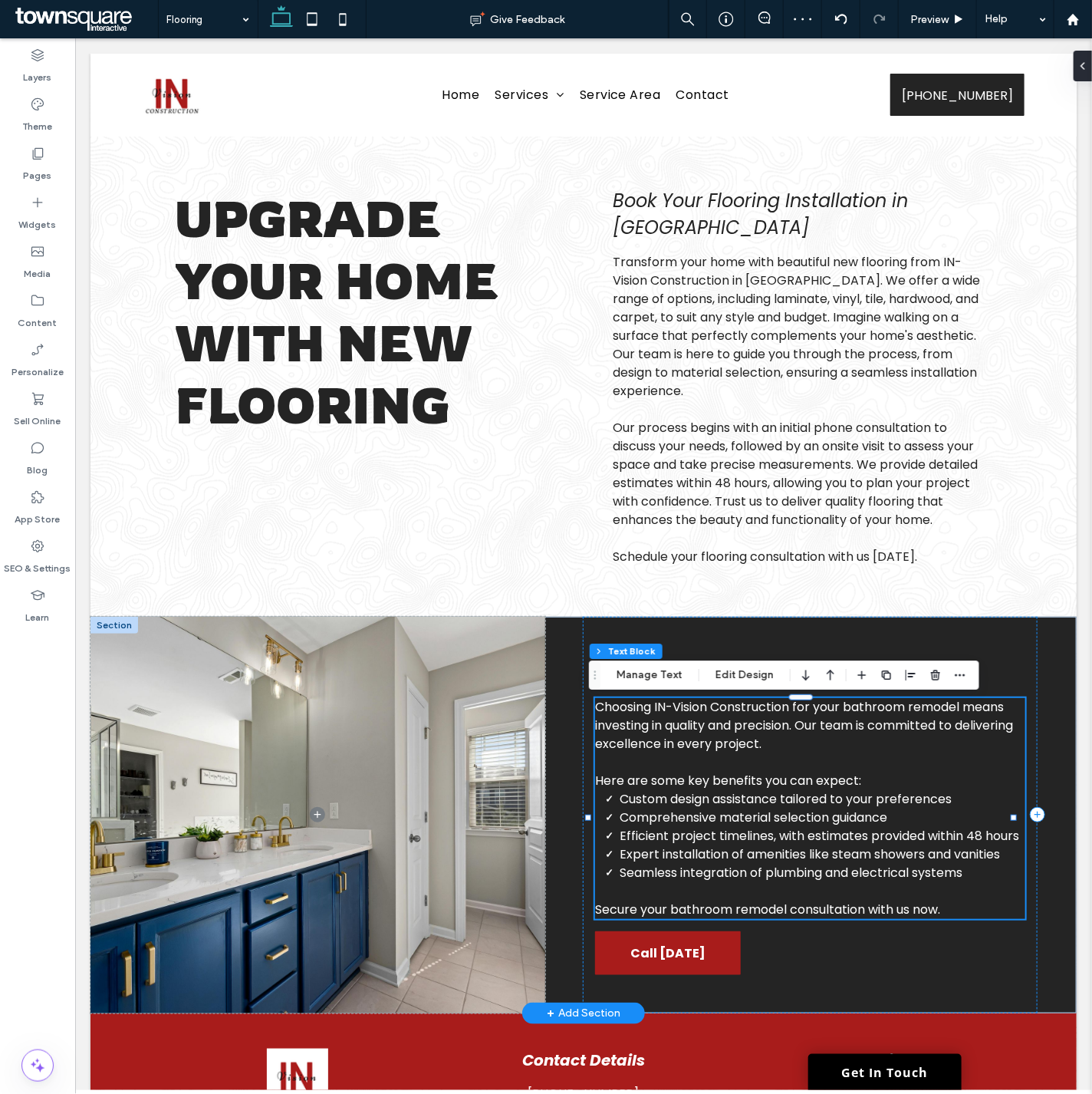
click at [801, 790] on div "Choosing IN-Vision Construction for your bathroom remodel means investing in qu…" at bounding box center [809, 807] width 430 height 221
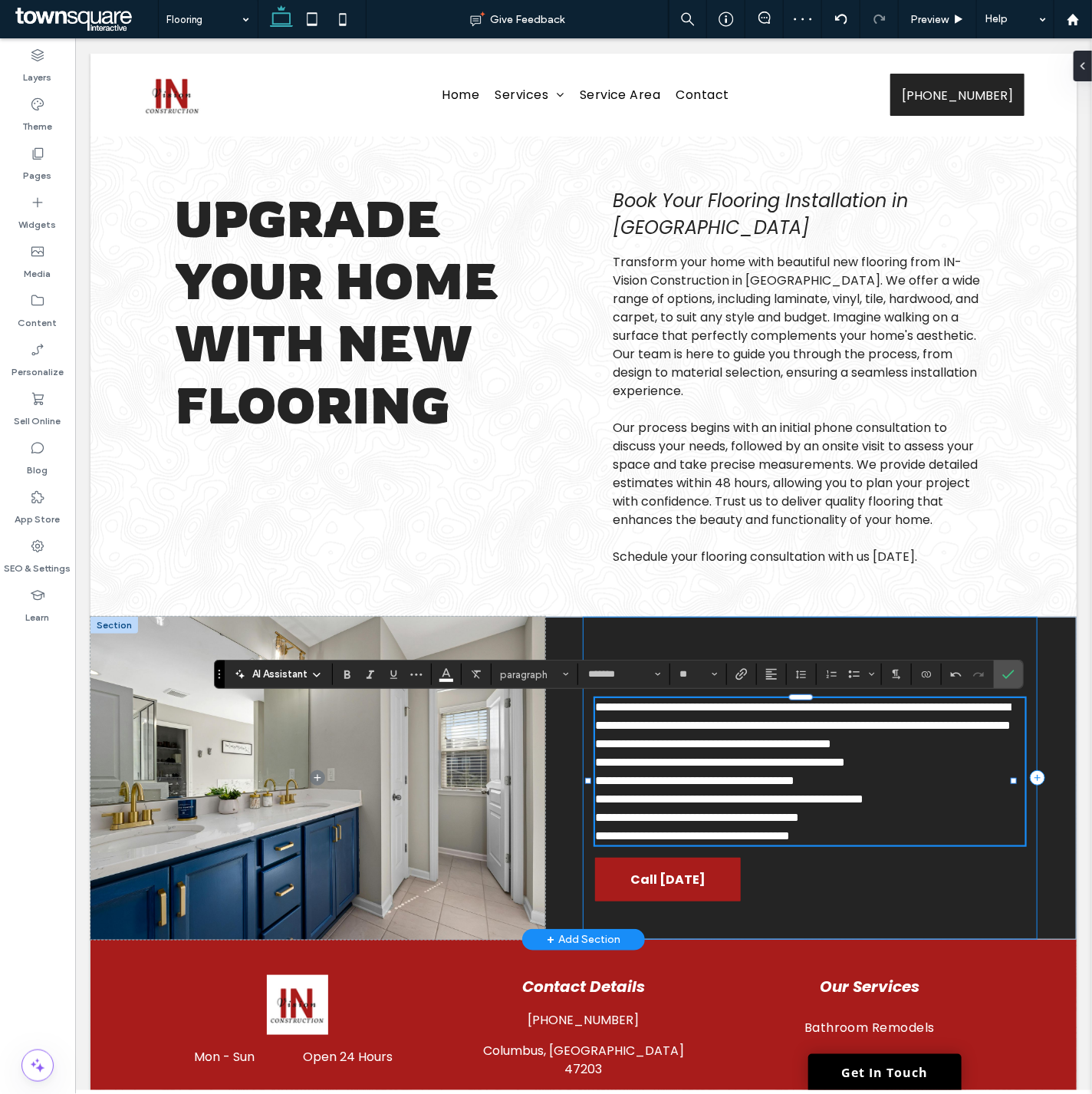
scroll to position [106, 0]
click at [905, 826] on p "**********" at bounding box center [809, 817] width 430 height 19
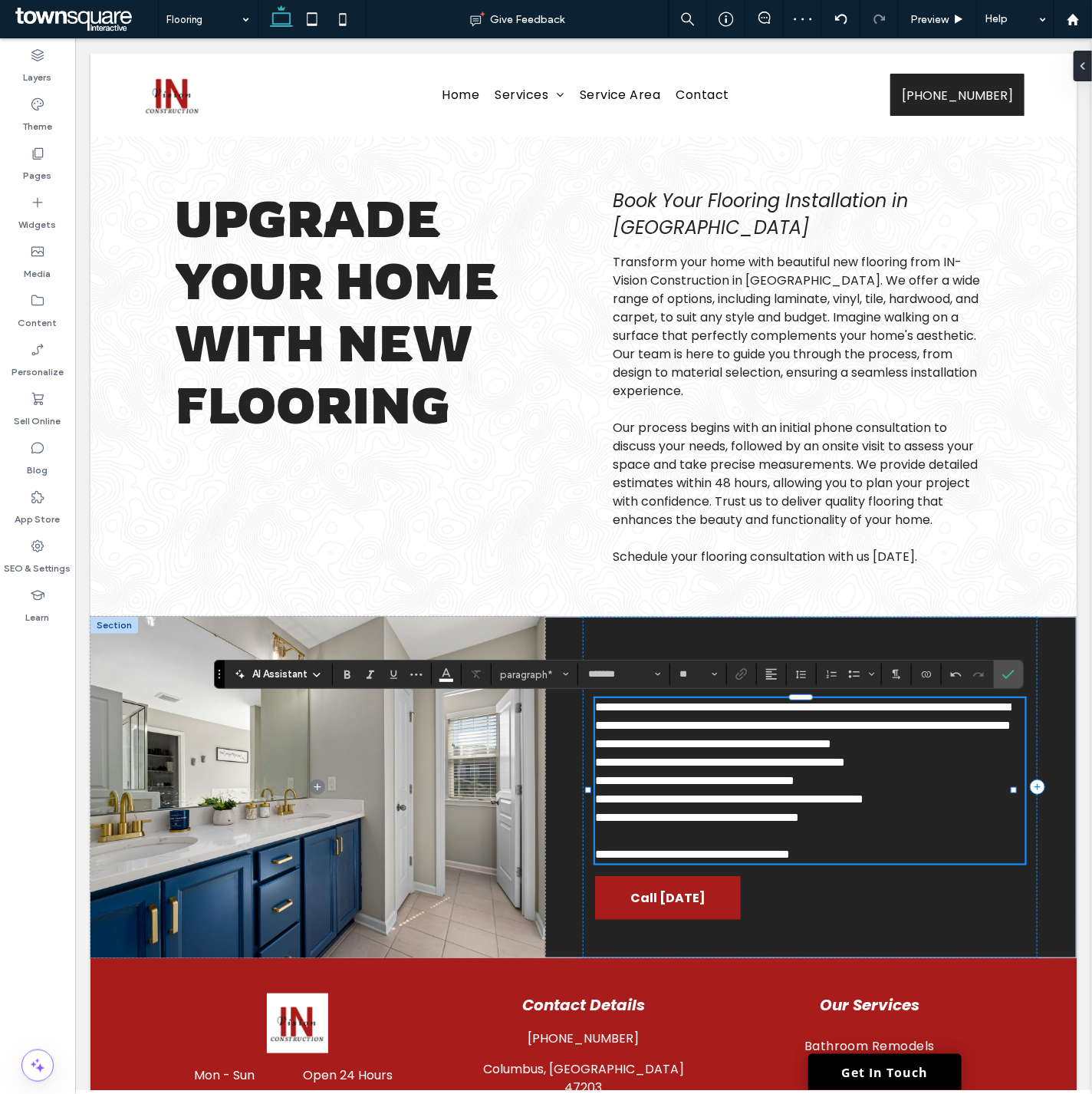
click at [795, 730] on span "**********" at bounding box center [802, 715] width 416 height 30
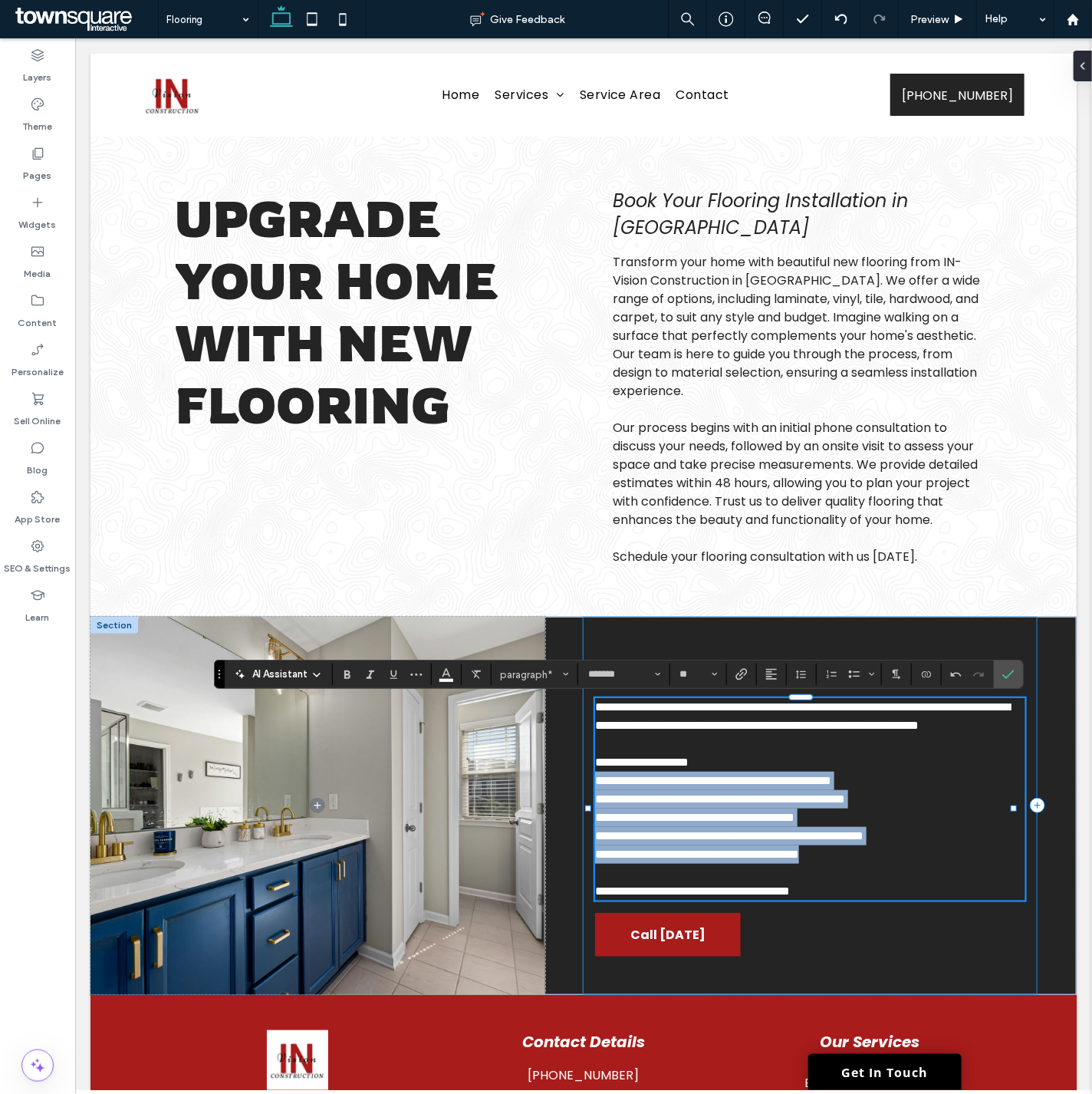
drag, startPoint x: 883, startPoint y: 875, endPoint x: 579, endPoint y: 798, distance: 313.6
click at [582, 798] on div "**********" at bounding box center [808, 804] width 455 height 378
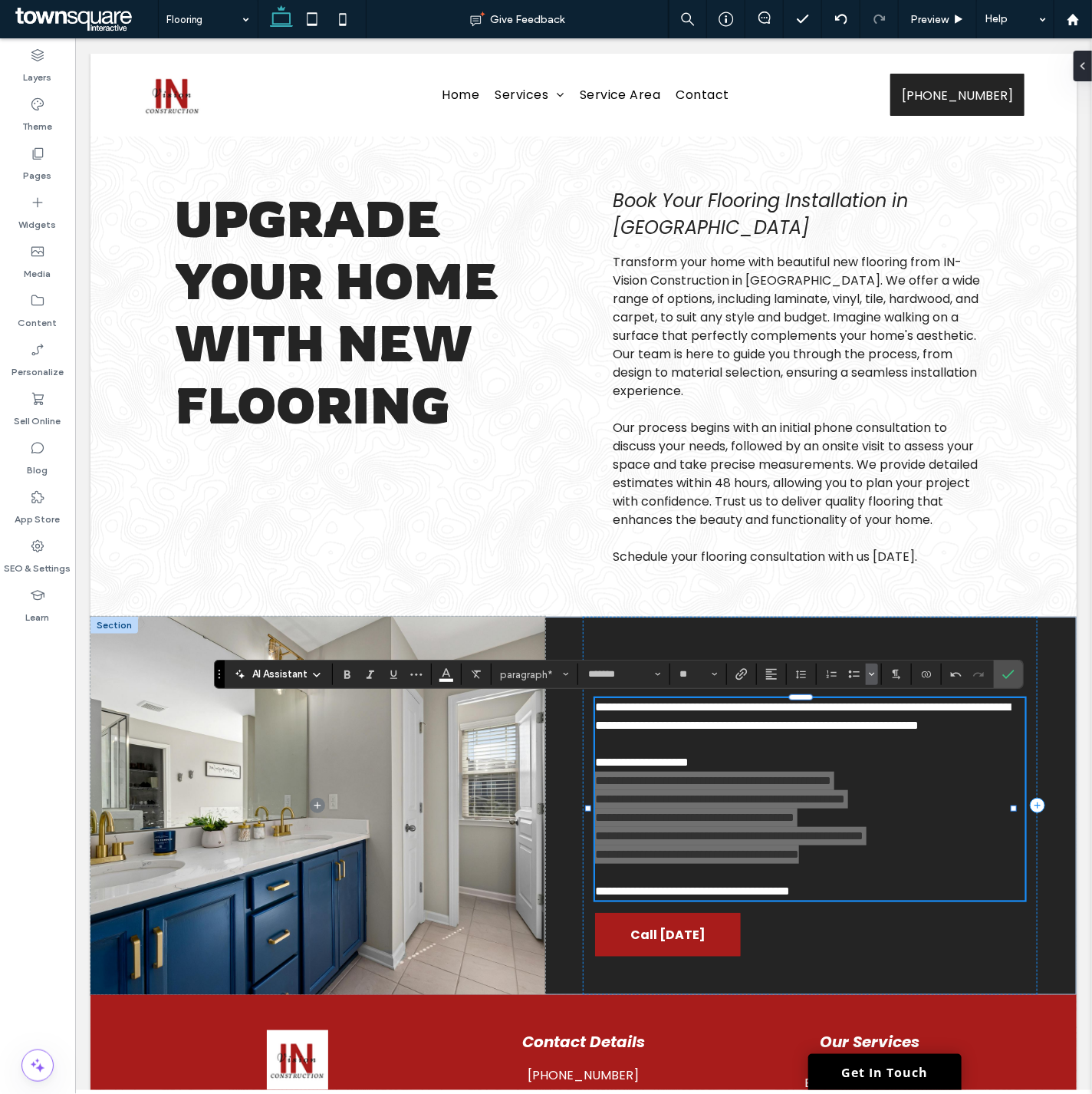
click at [874, 673] on icon "Bulleted list menu" at bounding box center [871, 674] width 9 height 9
click at [962, 640] on div "✓" at bounding box center [961, 635] width 27 height 27
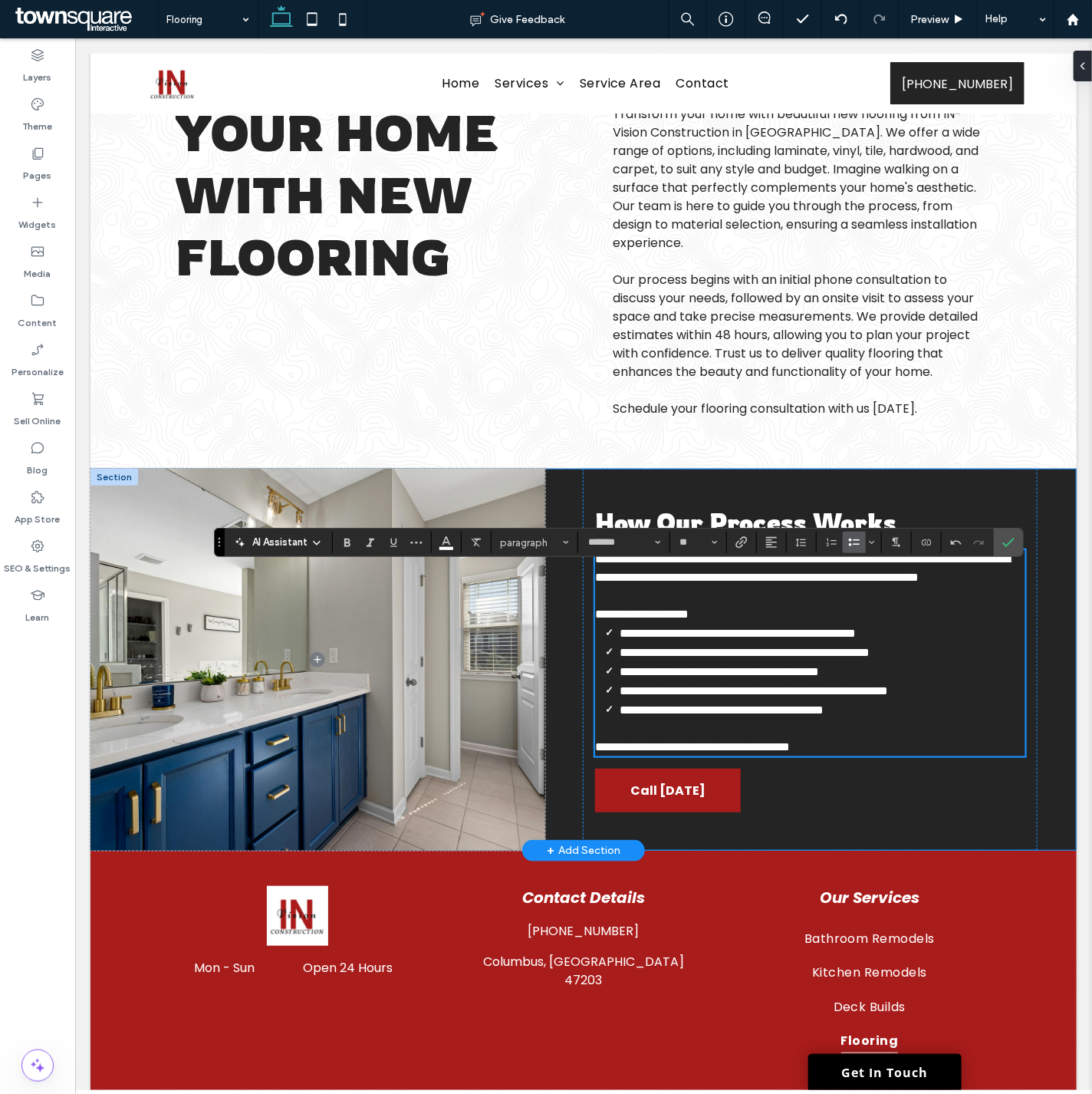
scroll to position [132, 0]
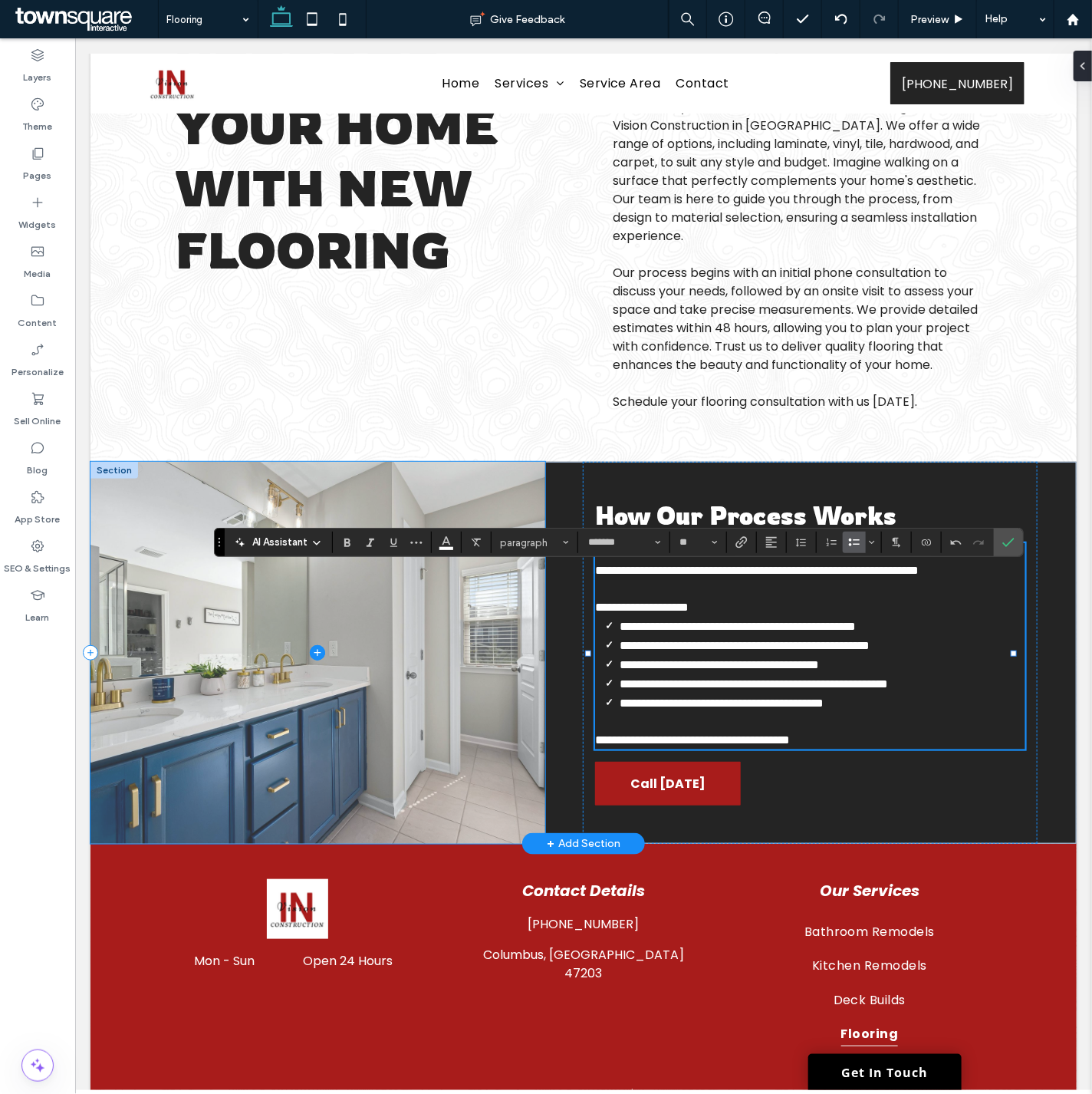
click at [334, 652] on span at bounding box center [317, 651] width 455 height 382
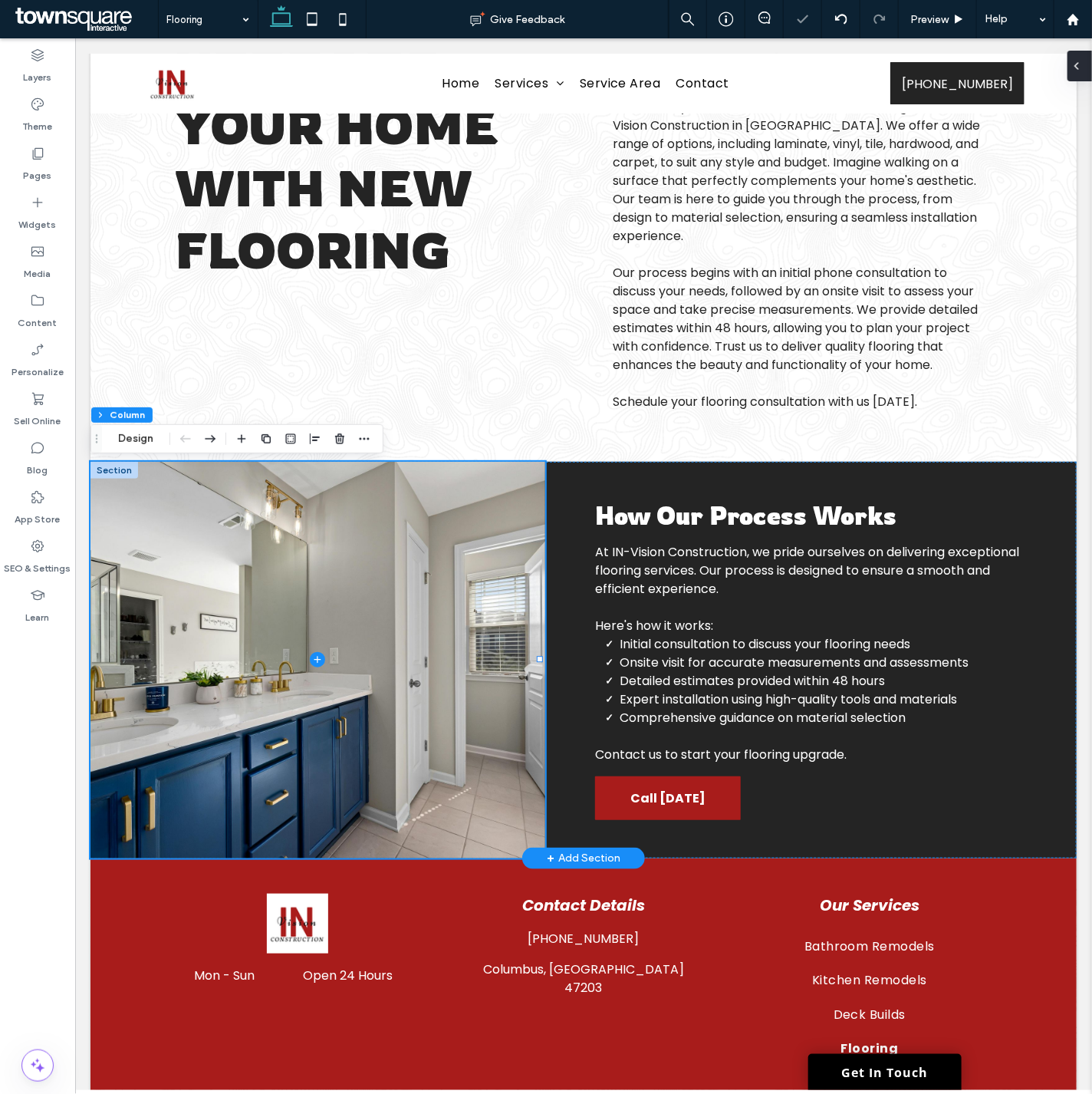
click at [1083, 57] on span at bounding box center [1076, 66] width 12 height 30
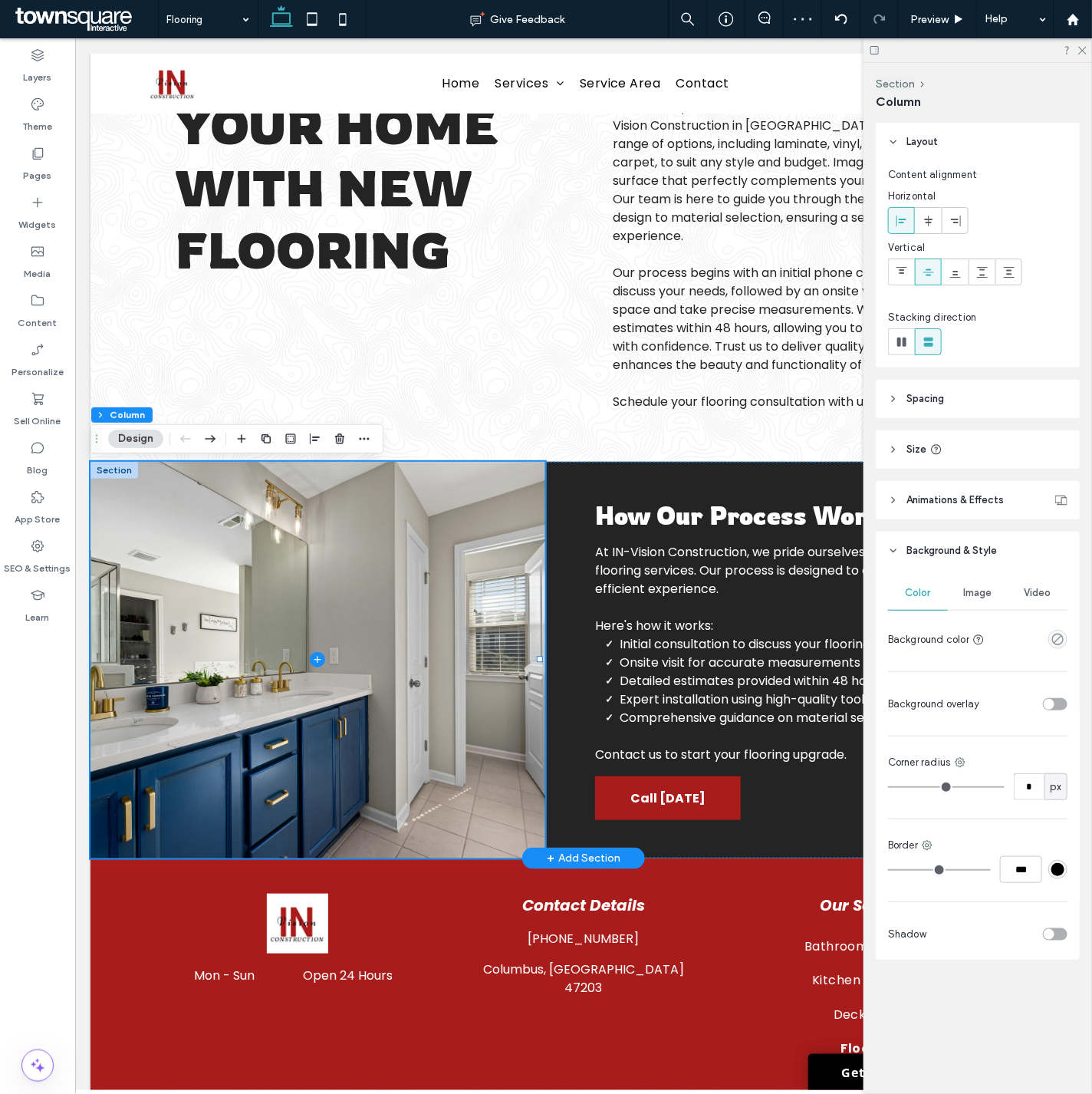
click at [979, 589] on span "Image" at bounding box center [979, 593] width 29 height 12
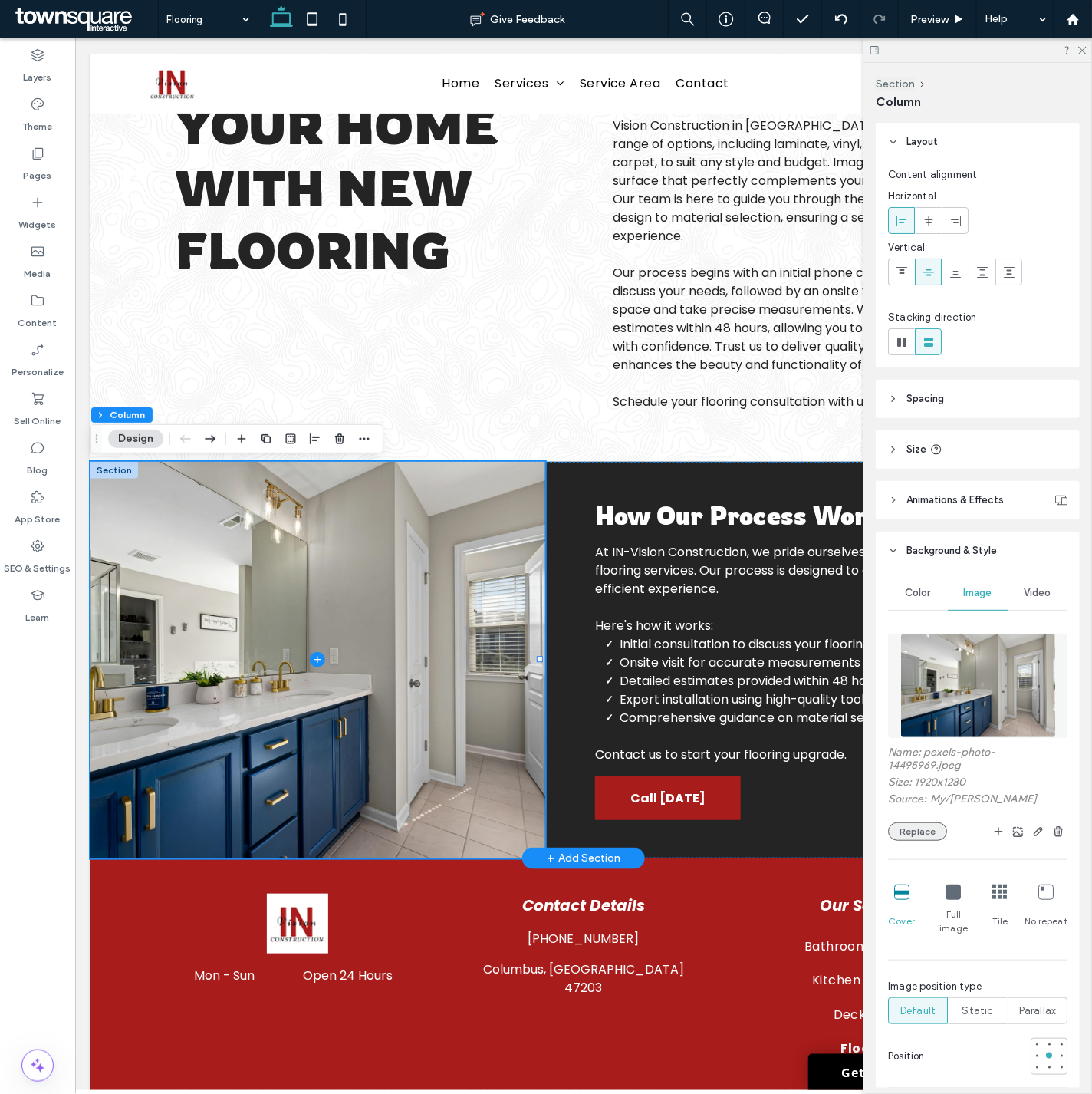
click at [933, 826] on button "Replace" at bounding box center [918, 832] width 59 height 19
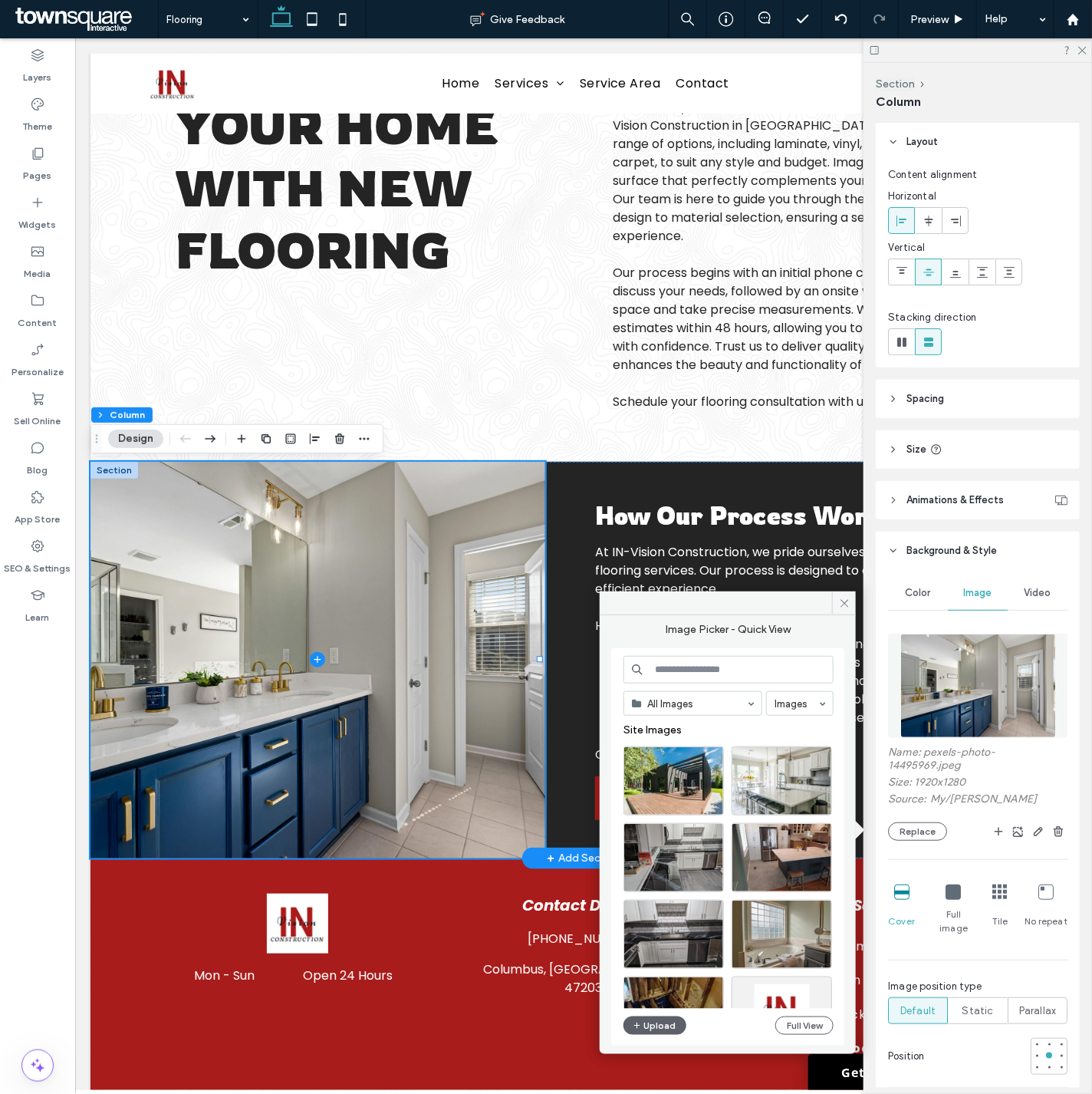
click at [705, 667] on input at bounding box center [728, 669] width 210 height 28
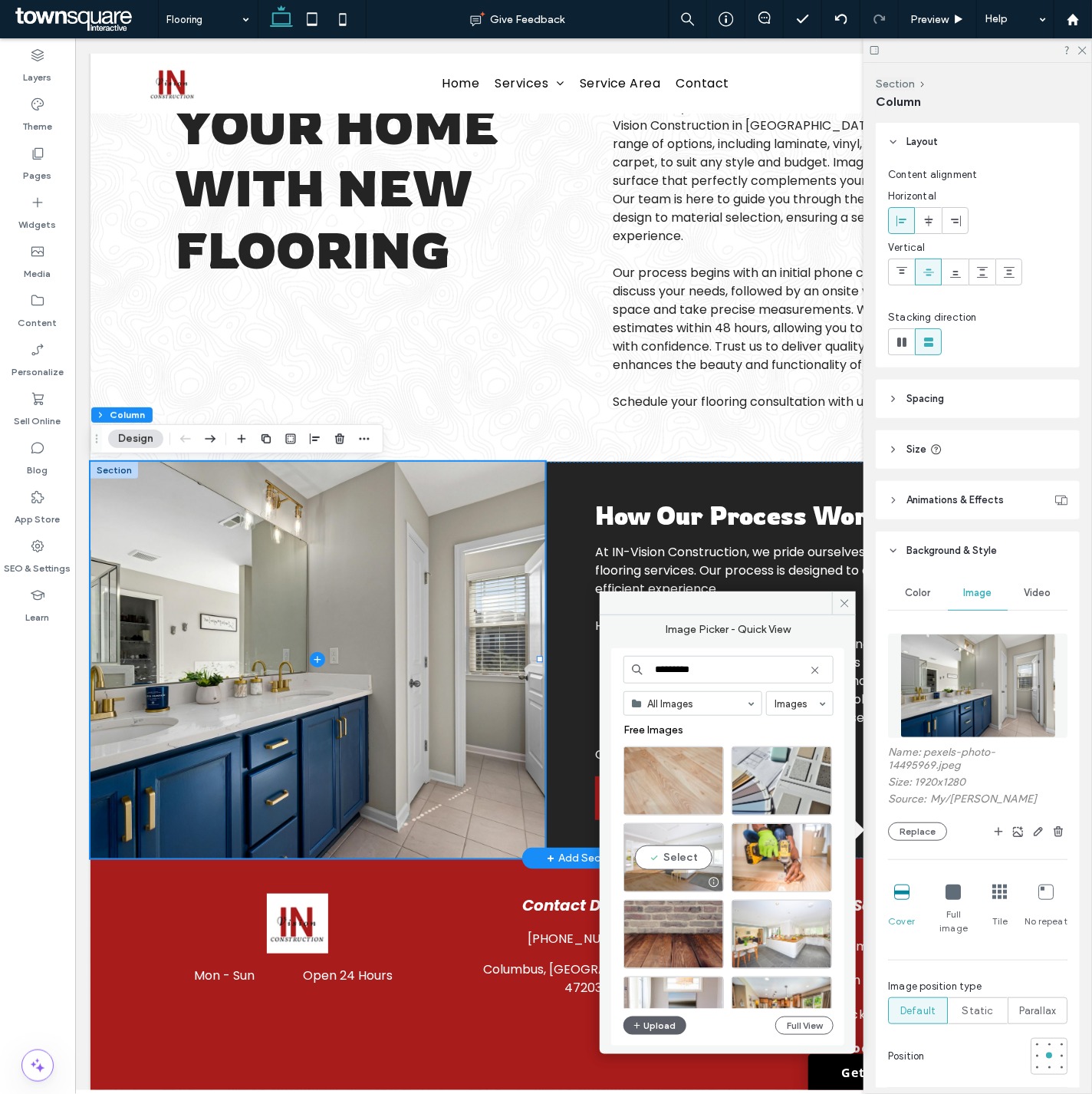
type input "********"
click at [703, 877] on div at bounding box center [713, 881] width 19 height 12
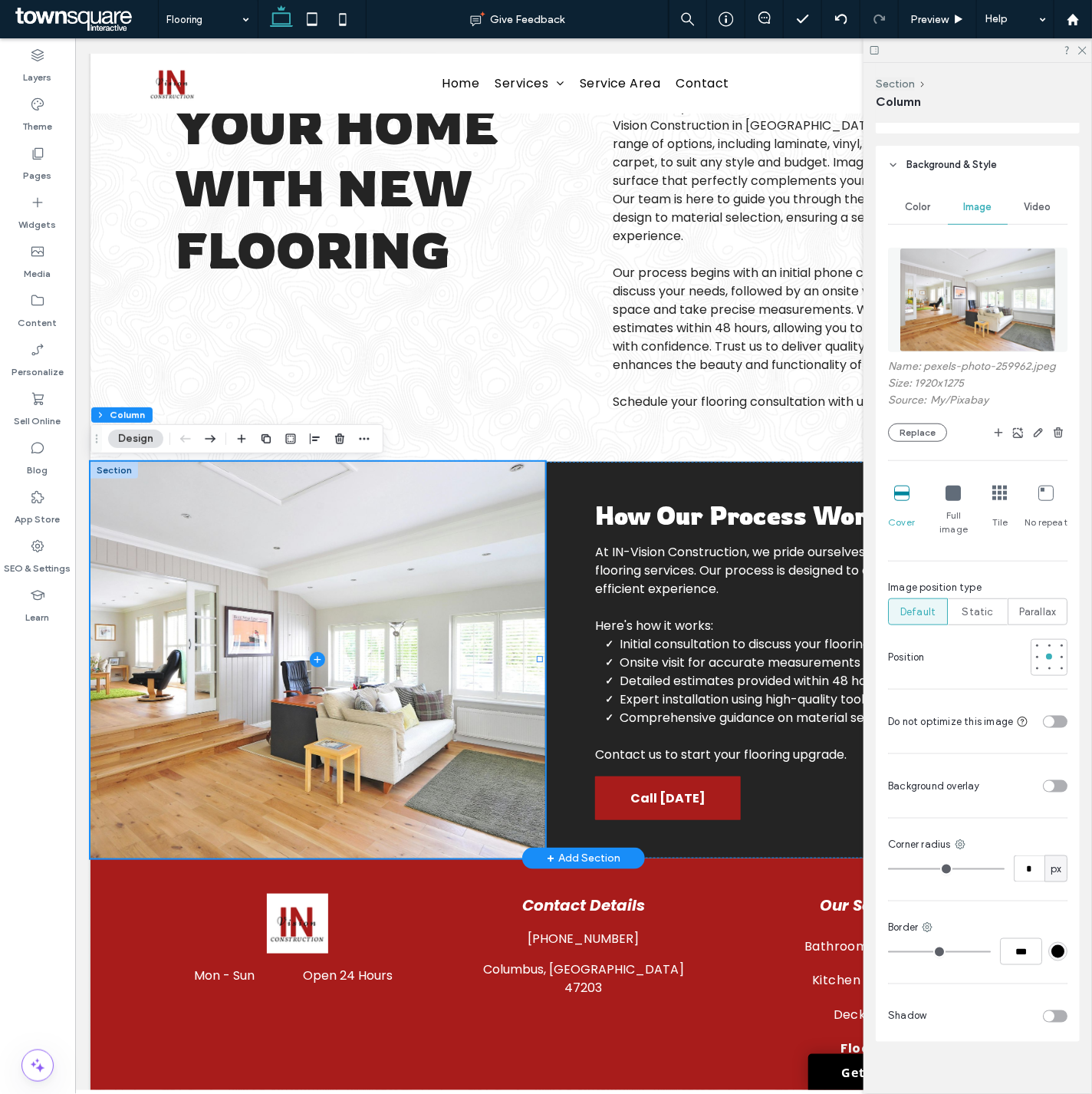
scroll to position [0, 0]
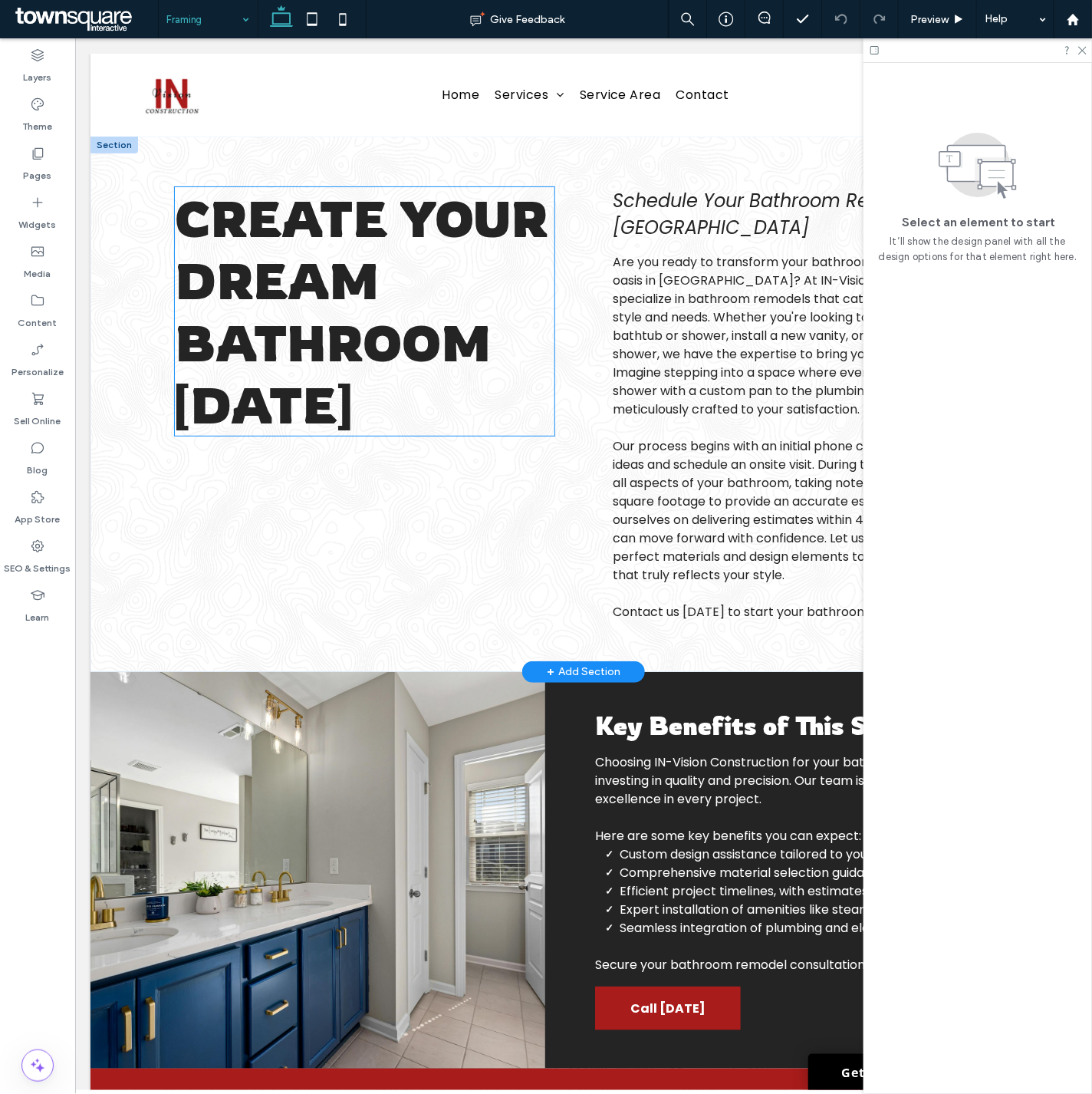
click at [233, 337] on span "Create Your Dream Bathroom [DATE]" at bounding box center [361, 310] width 372 height 248
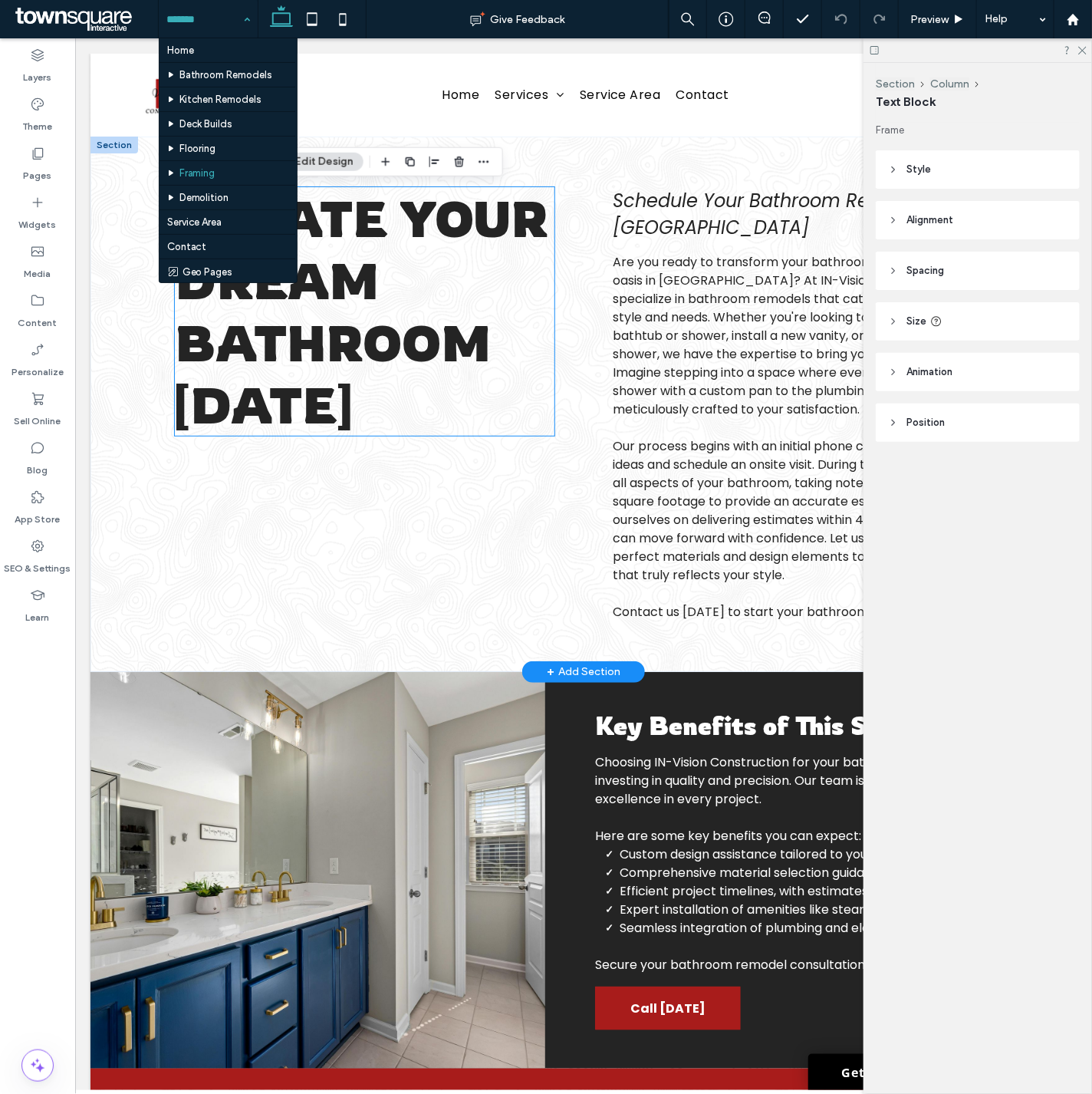
click at [233, 337] on div "Create Your Dream Bathroom [DATE]" at bounding box center [364, 310] width 379 height 248
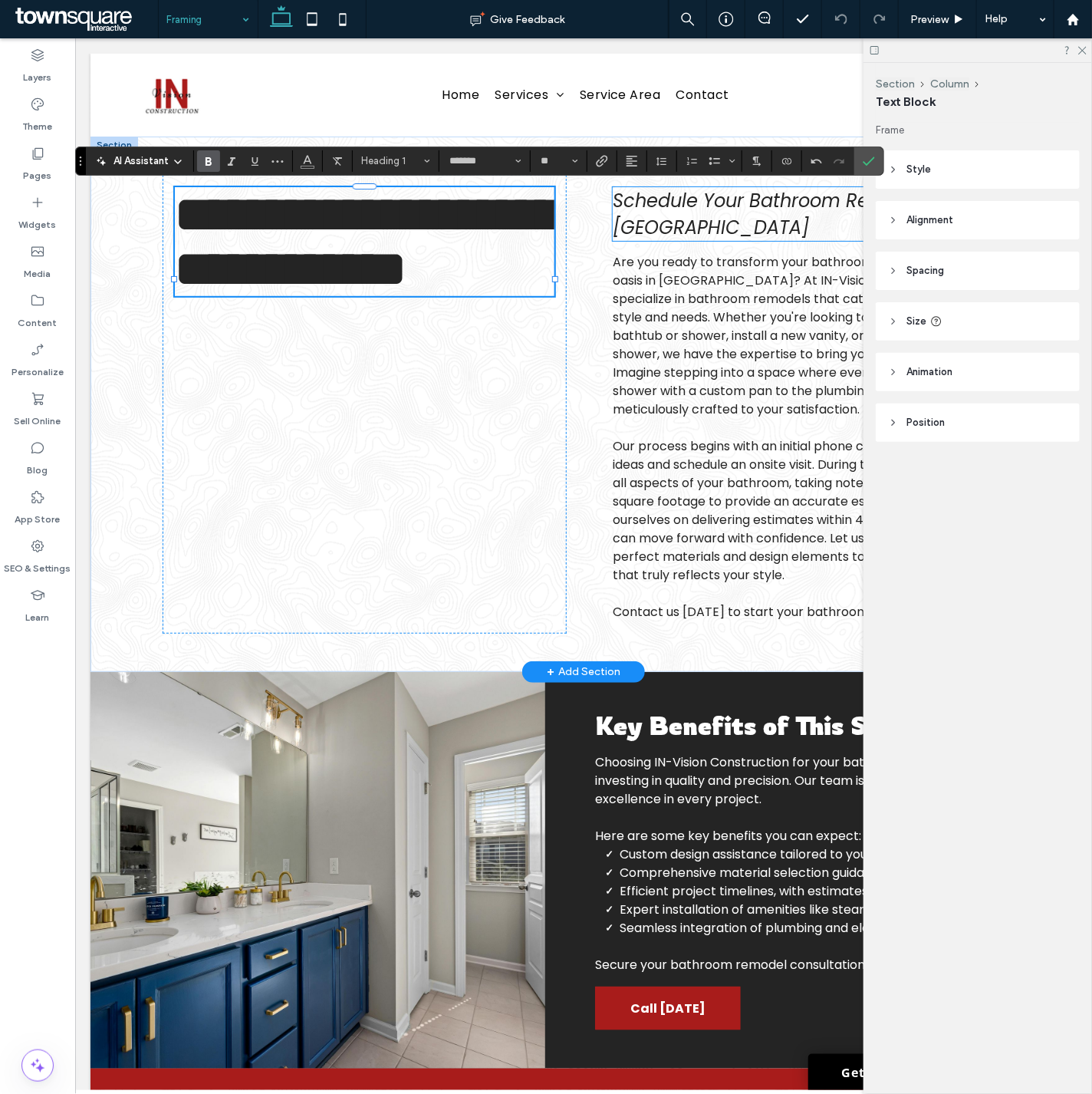
click at [639, 229] on span "Schedule Your Bathroom Remodels in [GEOGRAPHIC_DATA]" at bounding box center [785, 213] width 346 height 52
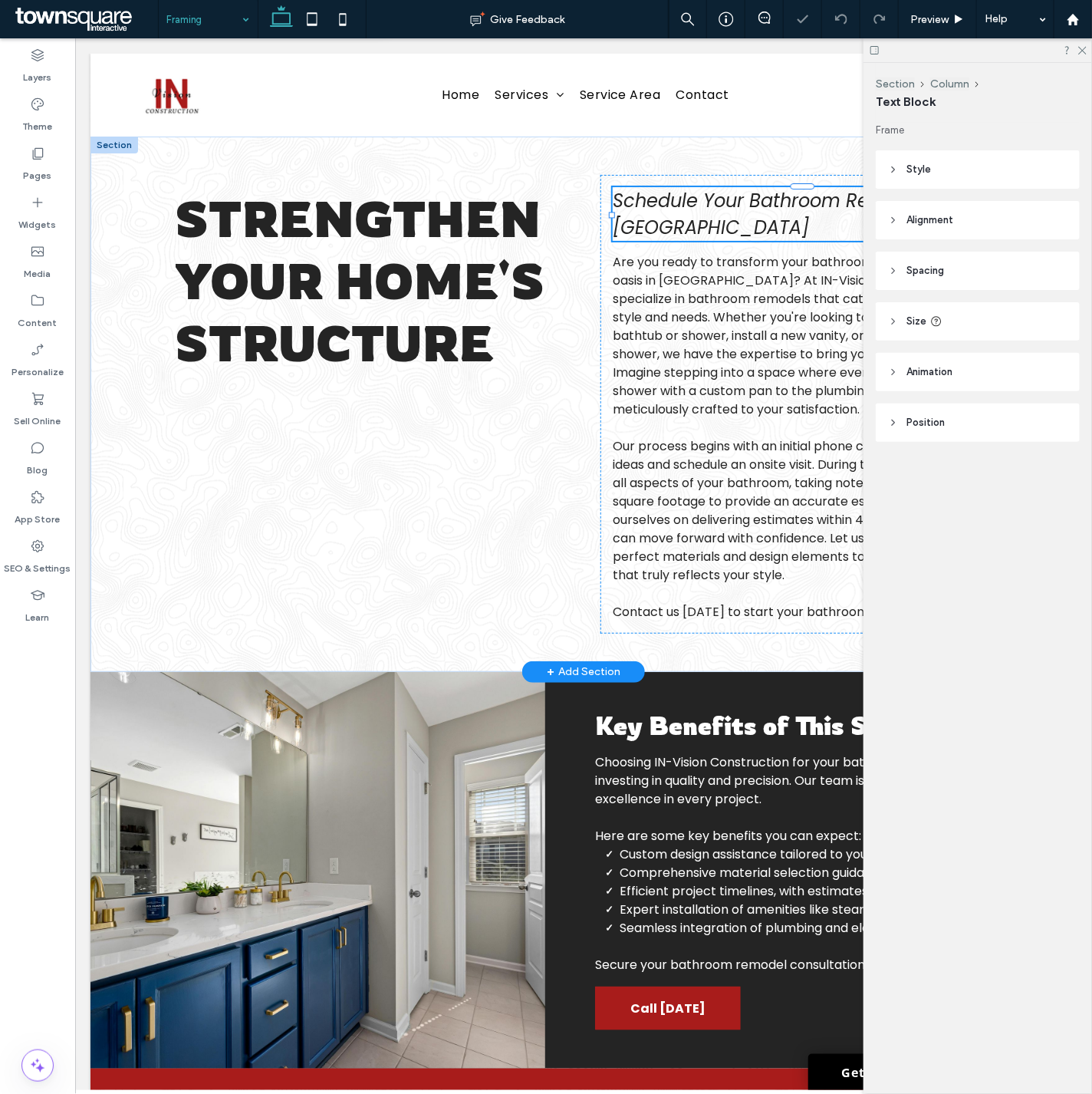
click at [639, 229] on div "Schedule Your Bathroom Remodels in [GEOGRAPHIC_DATA]" at bounding box center [802, 213] width 379 height 53
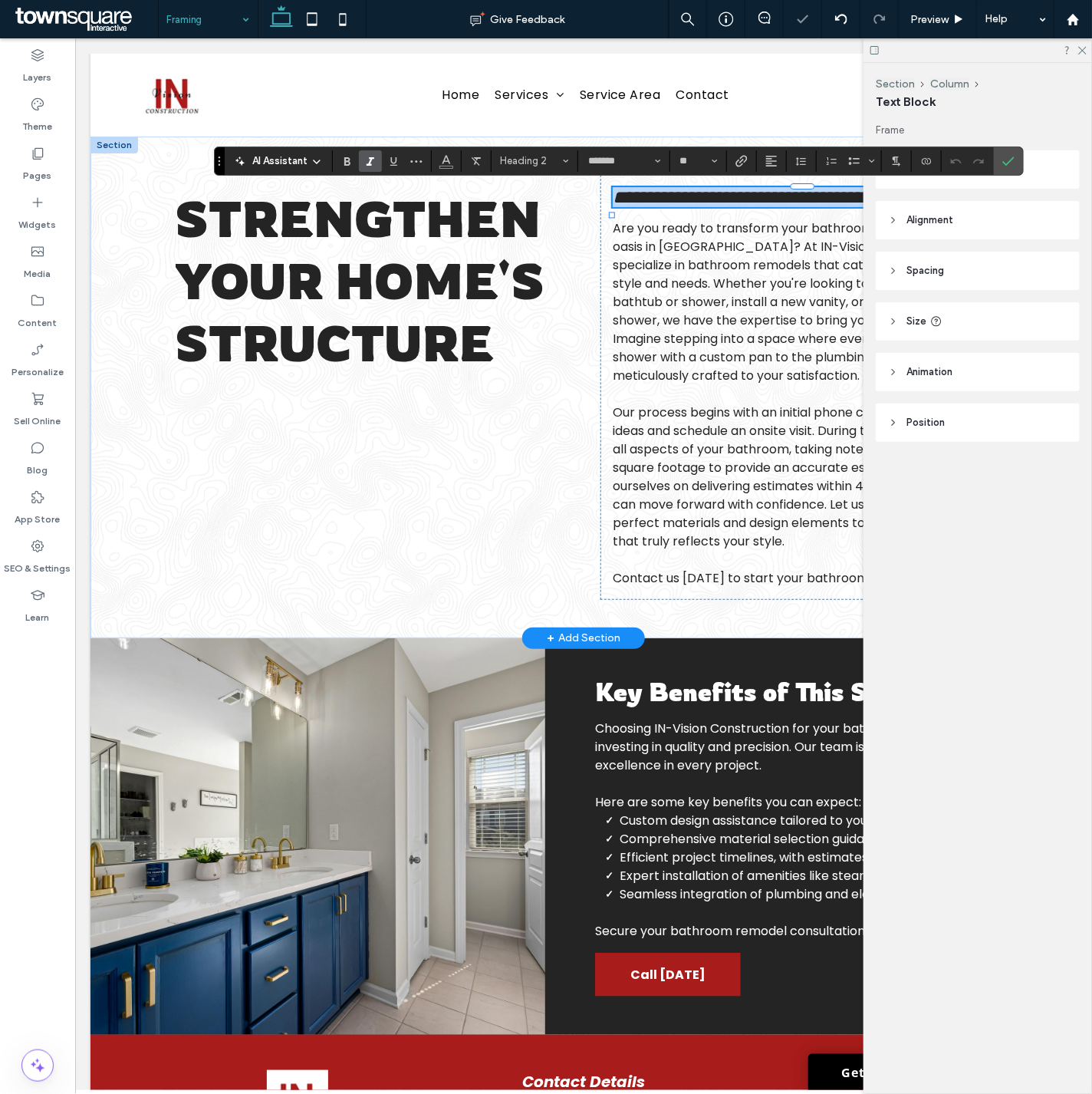
paste div
type input "**"
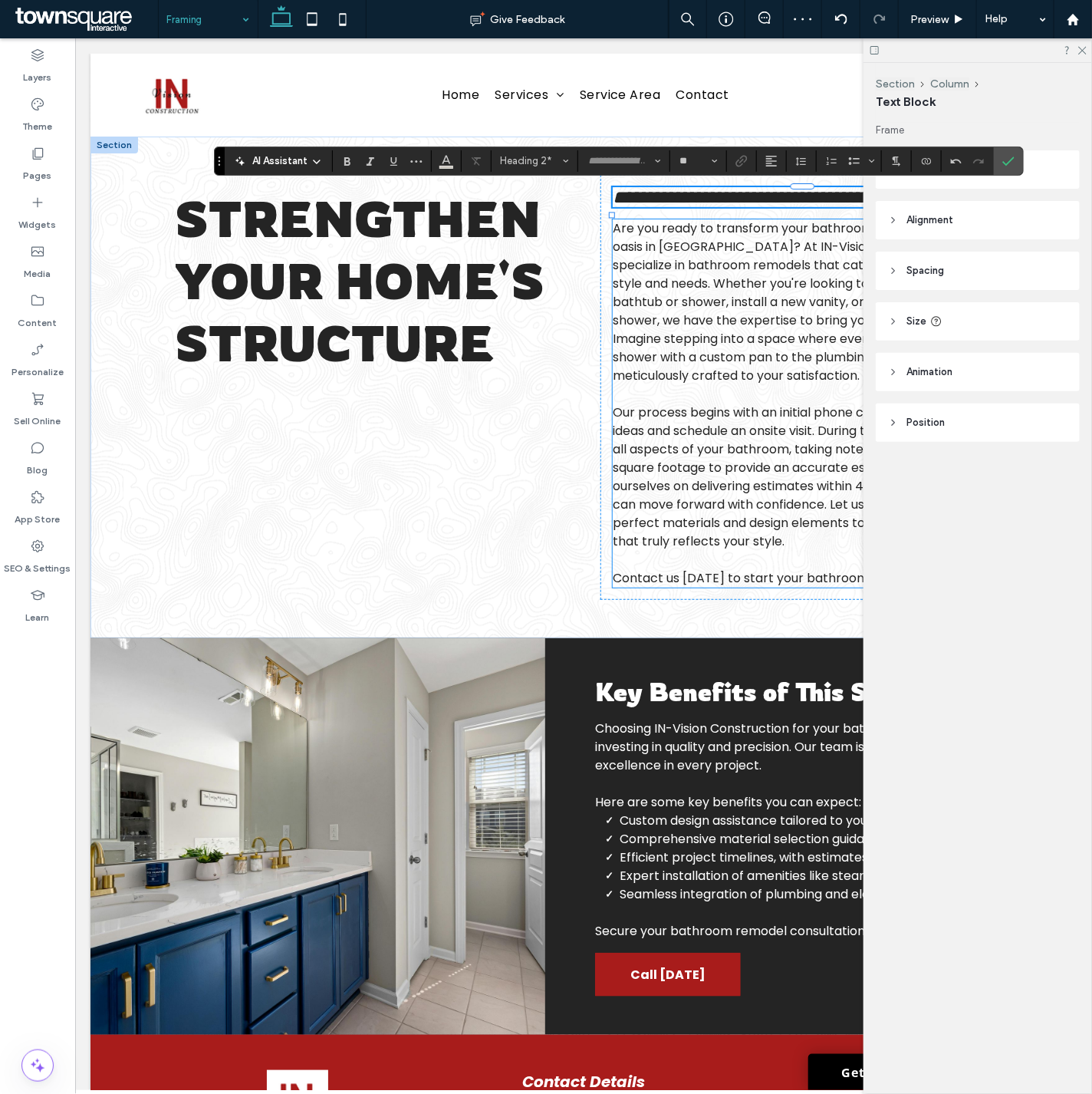
click at [672, 384] on span "Are you ready to transform your bathroom into a personal oasis in [GEOGRAPHIC_D…" at bounding box center [801, 301] width 378 height 165
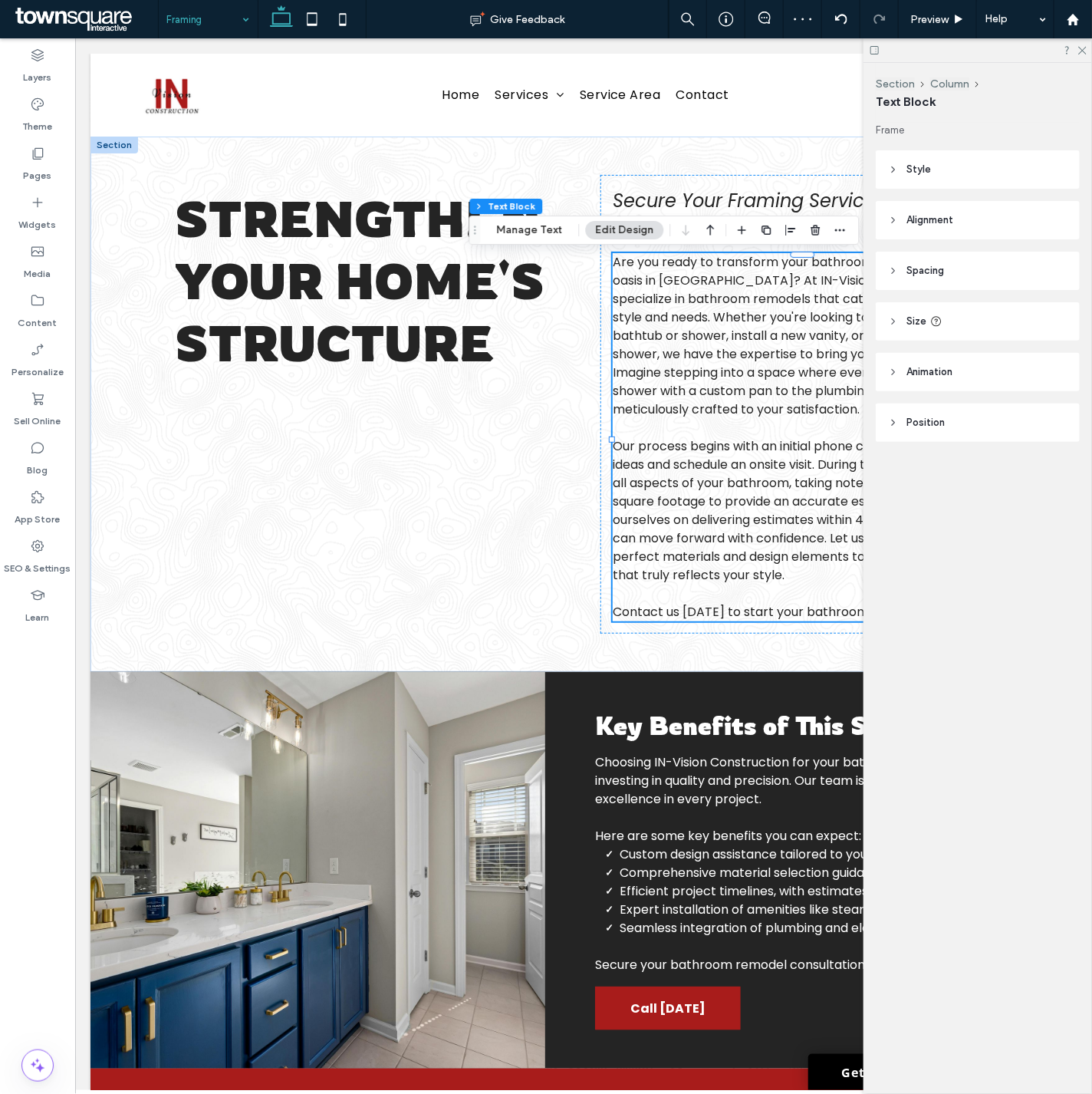
click at [672, 414] on div "Are you ready to transform your bathroom into a personal oasis in Salt Lake Cit…" at bounding box center [802, 436] width 379 height 368
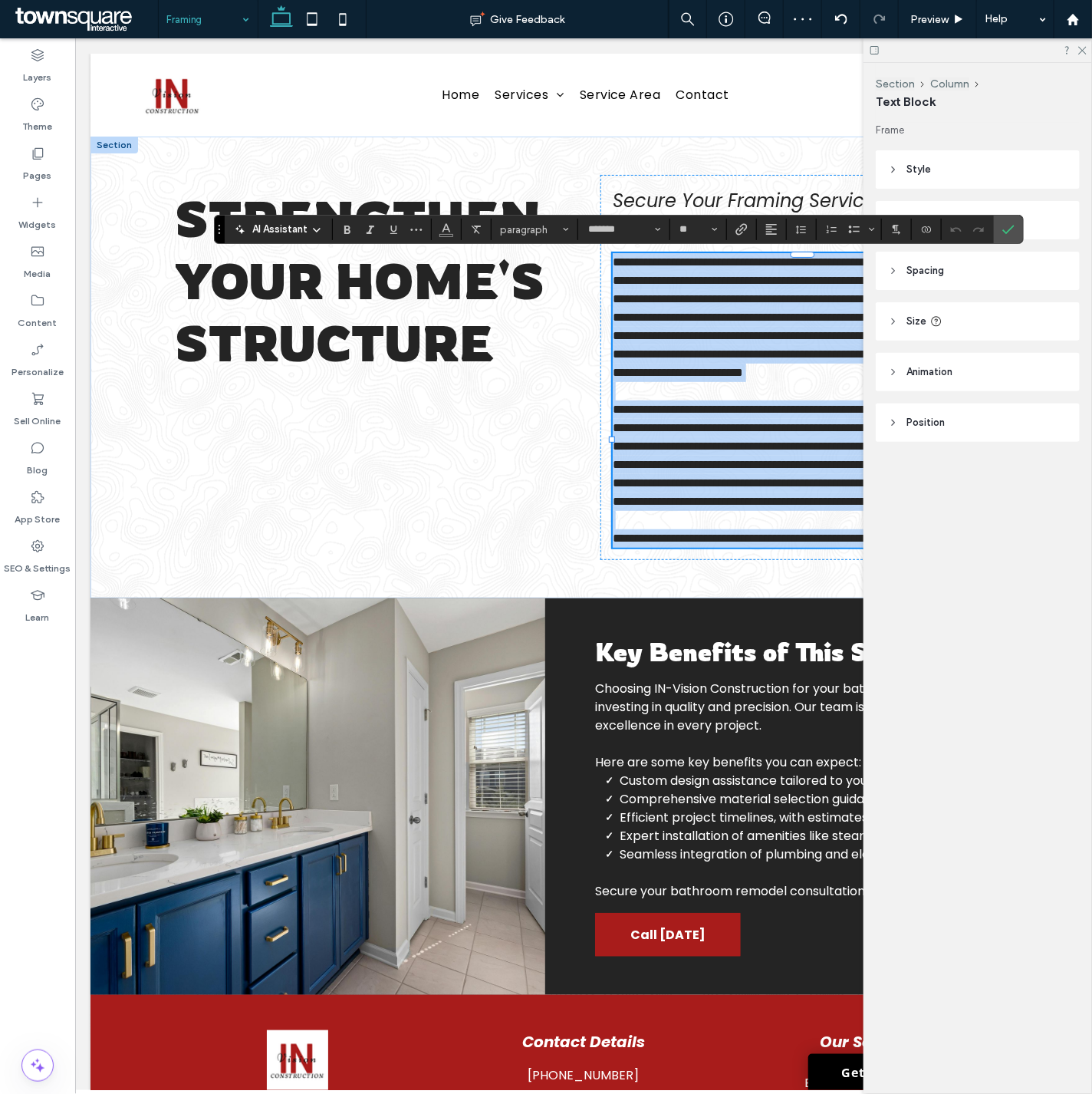
paste div
type input "**"
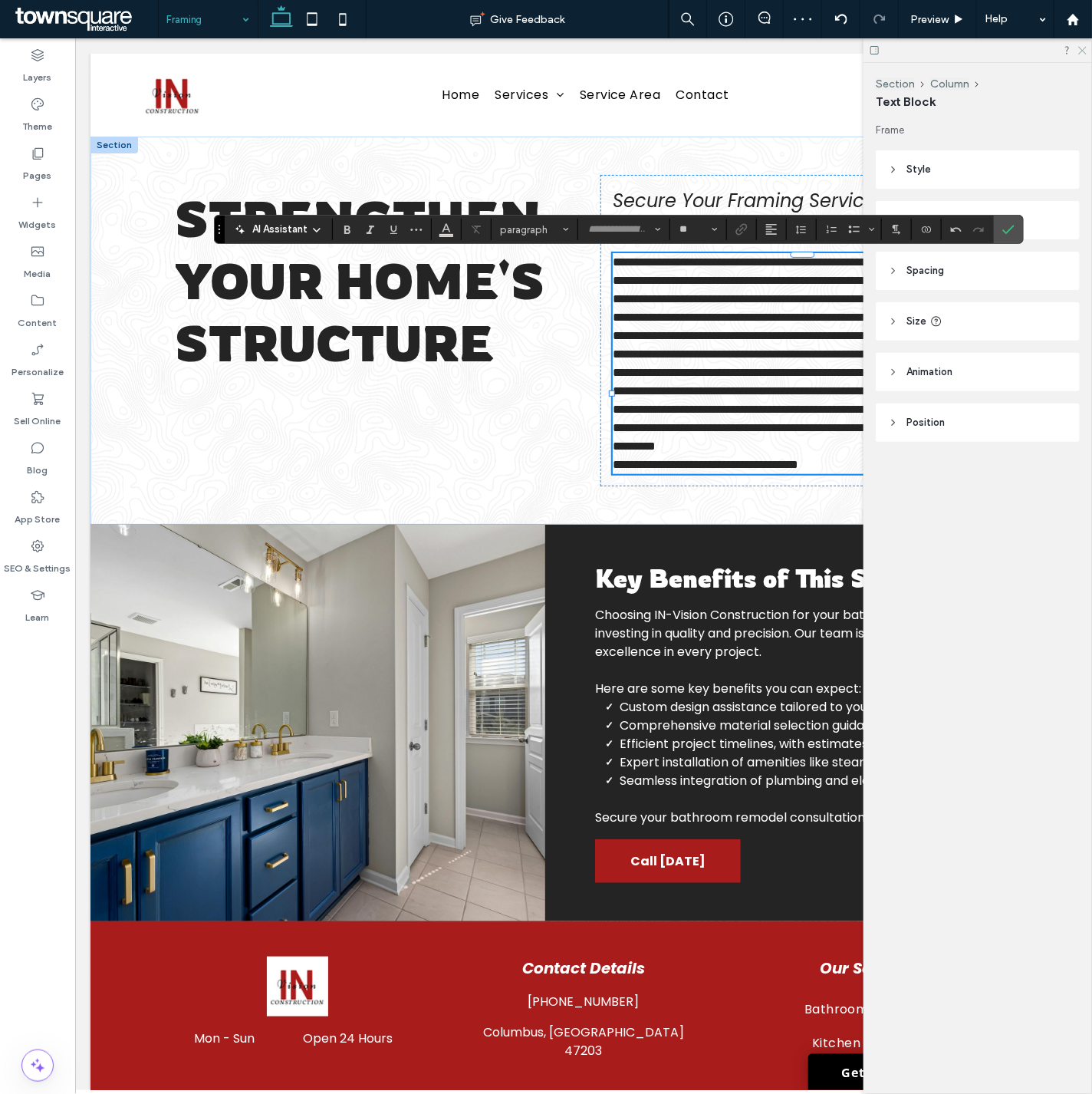
click at [1079, 47] on icon at bounding box center [1082, 50] width 10 height 10
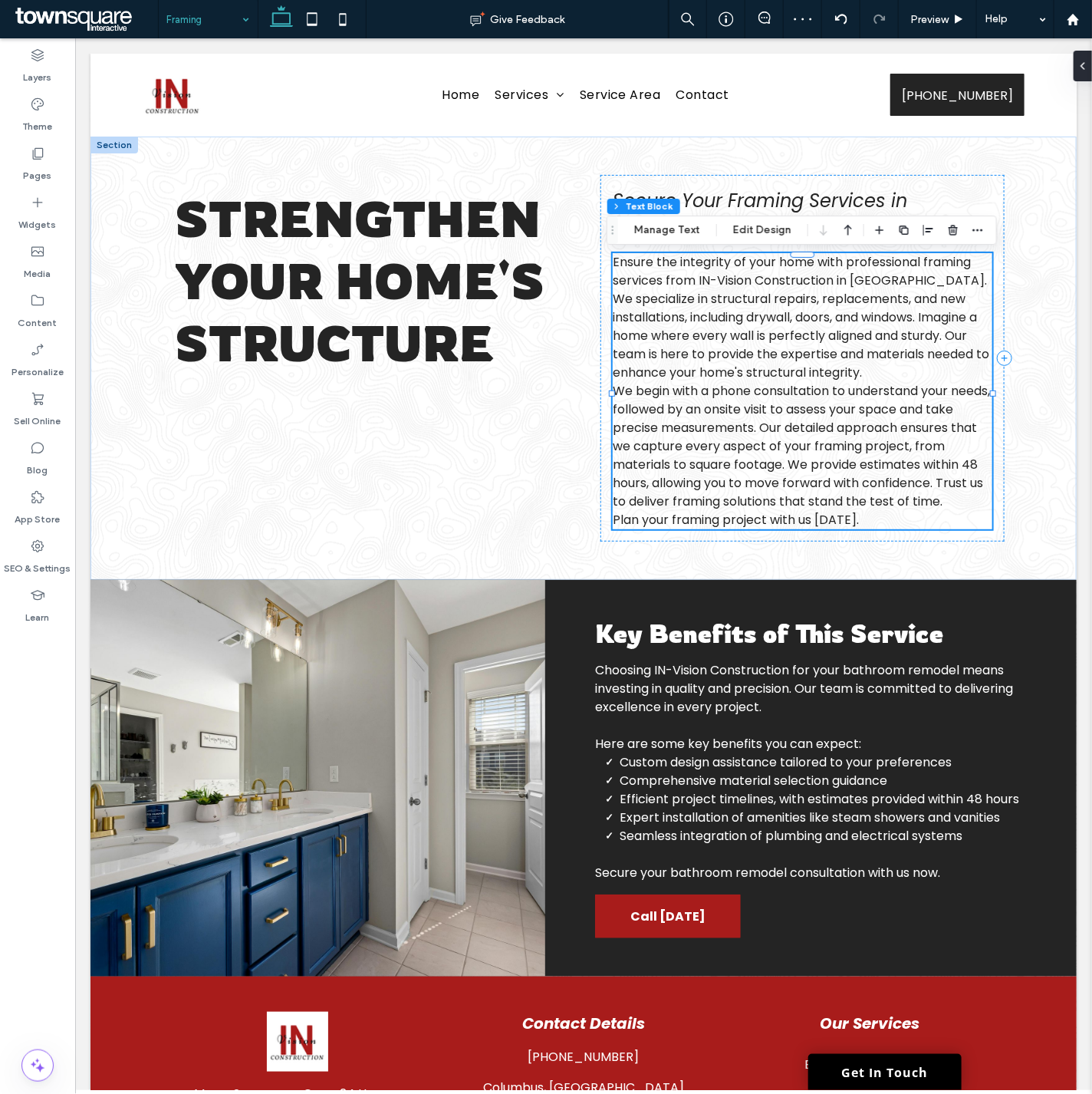
click at [951, 507] on p "We begin with a phone consultation to understand your needs, followed by an ons…" at bounding box center [802, 445] width 379 height 129
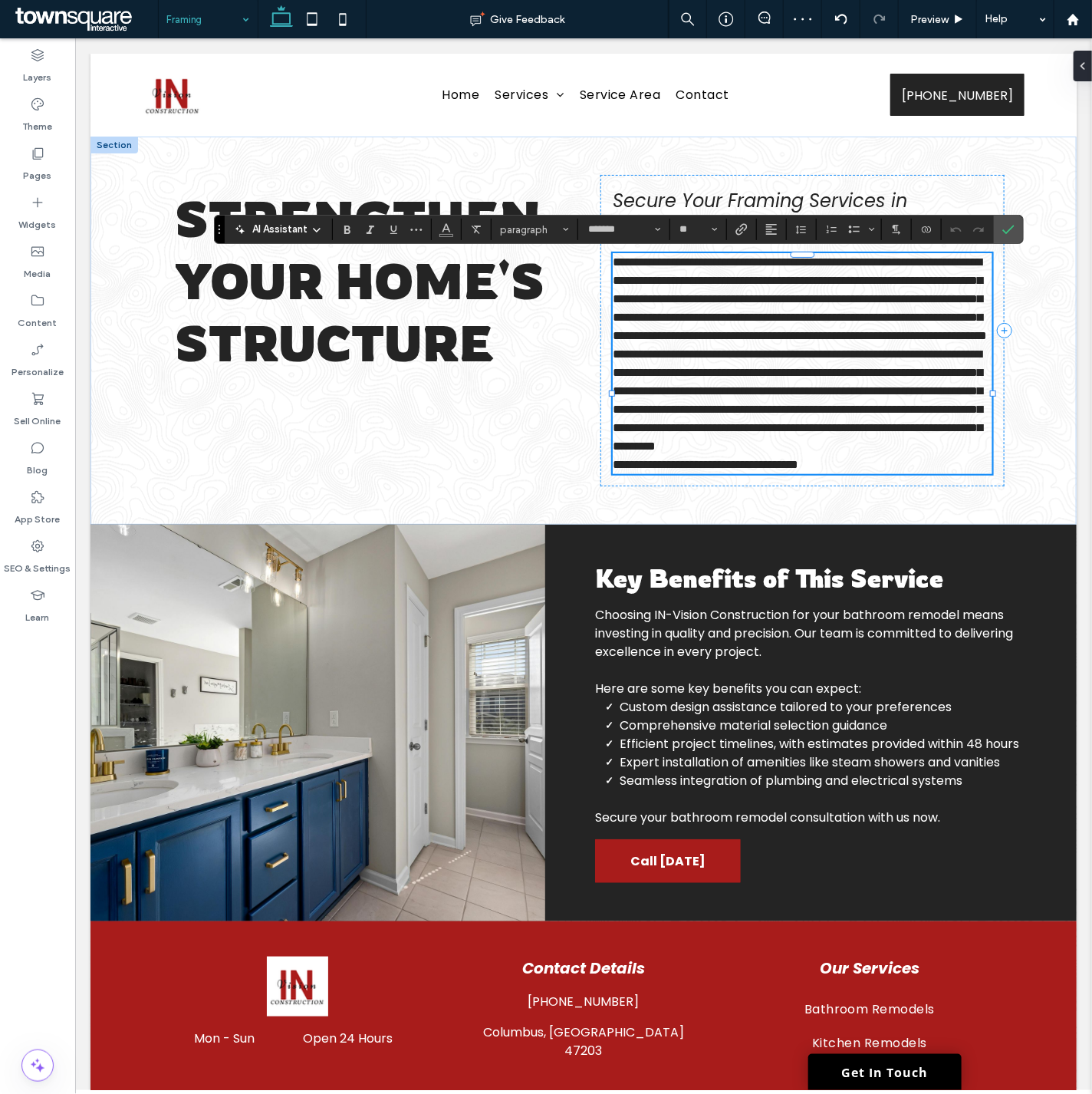
click at [951, 455] on p "**********" at bounding box center [802, 400] width 379 height 110
click at [948, 455] on p "**********" at bounding box center [802, 400] width 379 height 110
click at [951, 455] on p "**********" at bounding box center [802, 400] width 379 height 110
click at [923, 451] on span "**********" at bounding box center [797, 399] width 370 height 103
click at [946, 455] on p "**********" at bounding box center [802, 400] width 379 height 110
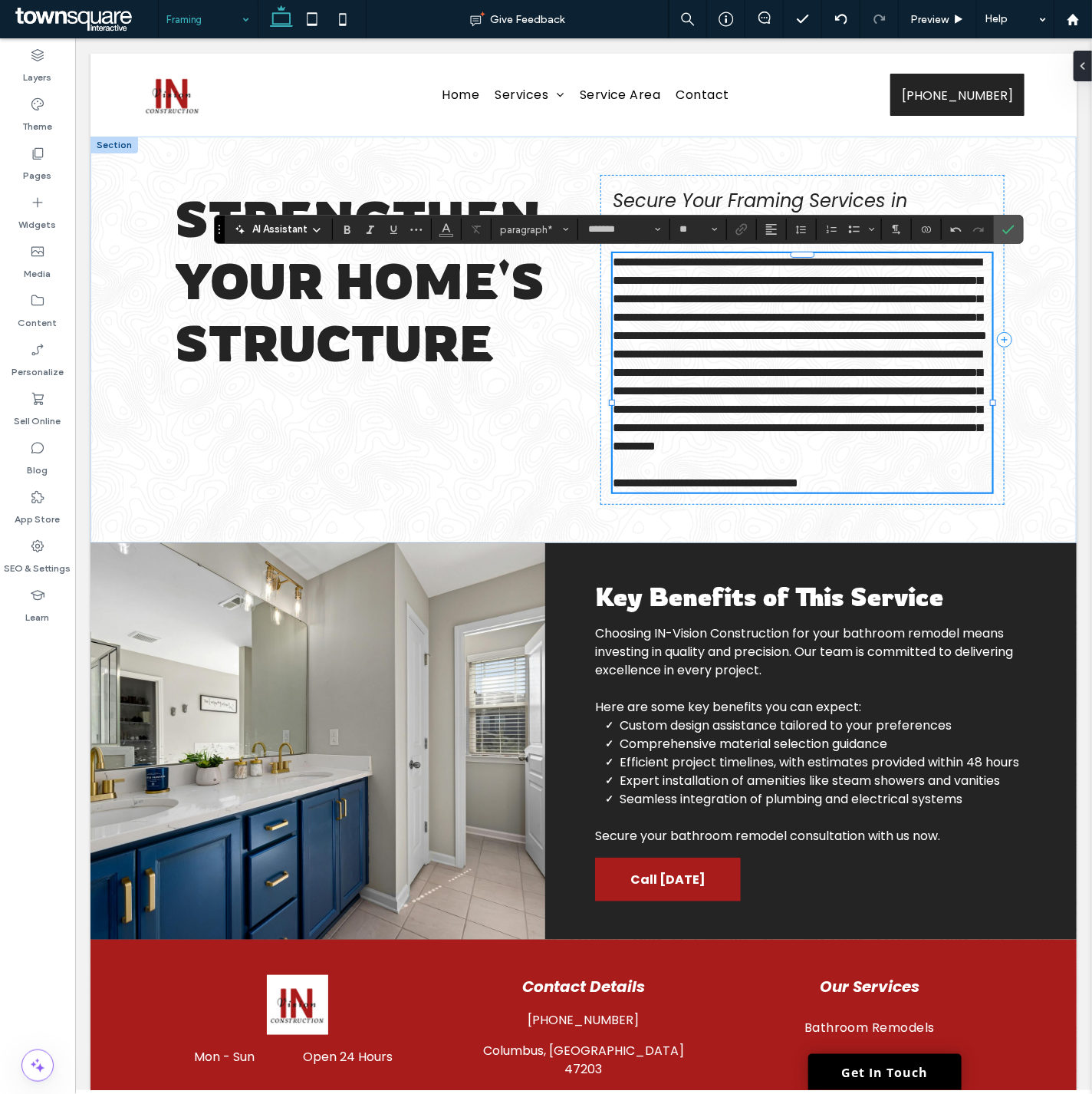
click at [890, 345] on p "**********" at bounding box center [802, 298] width 379 height 92
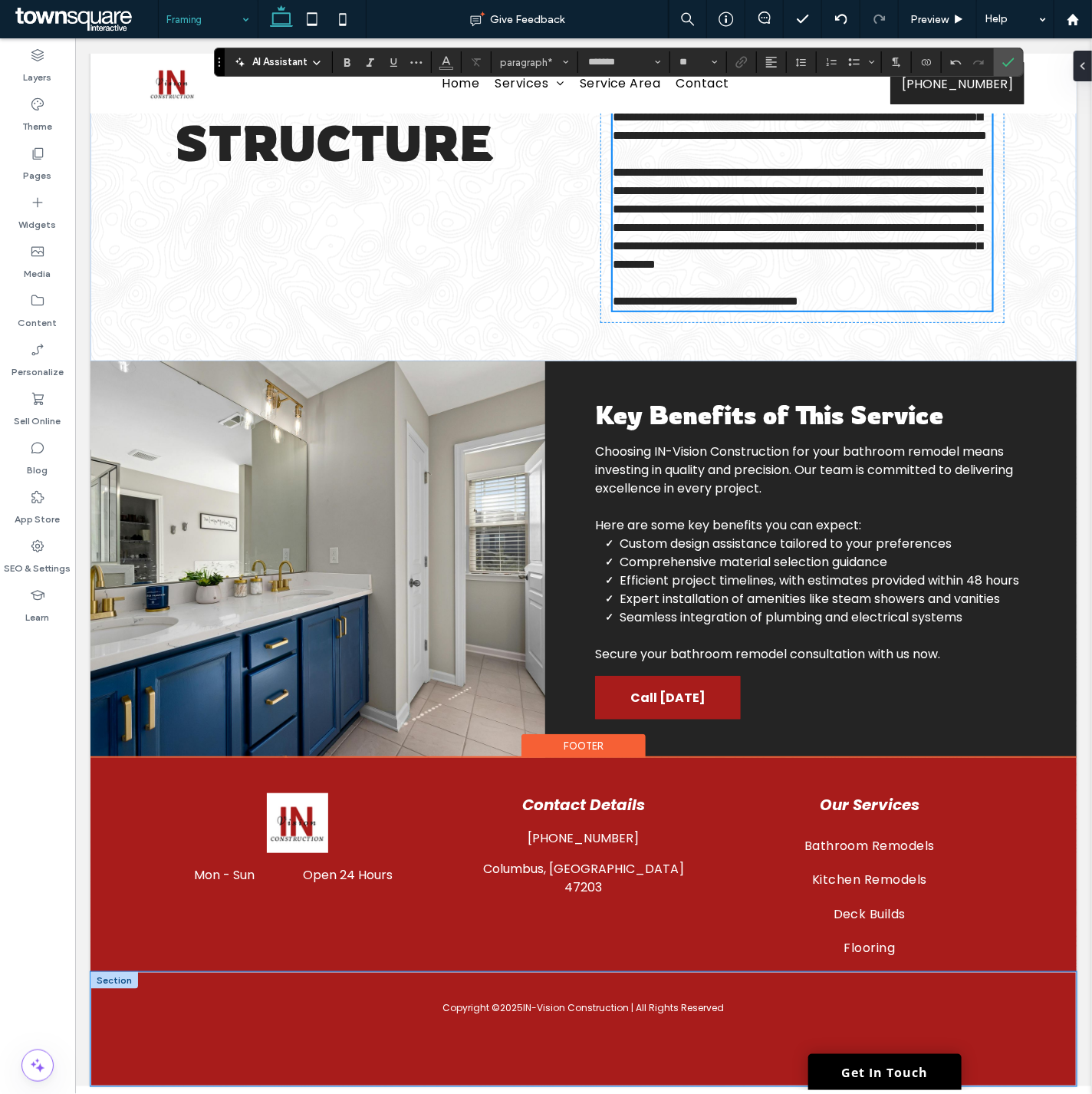
scroll to position [243, 0]
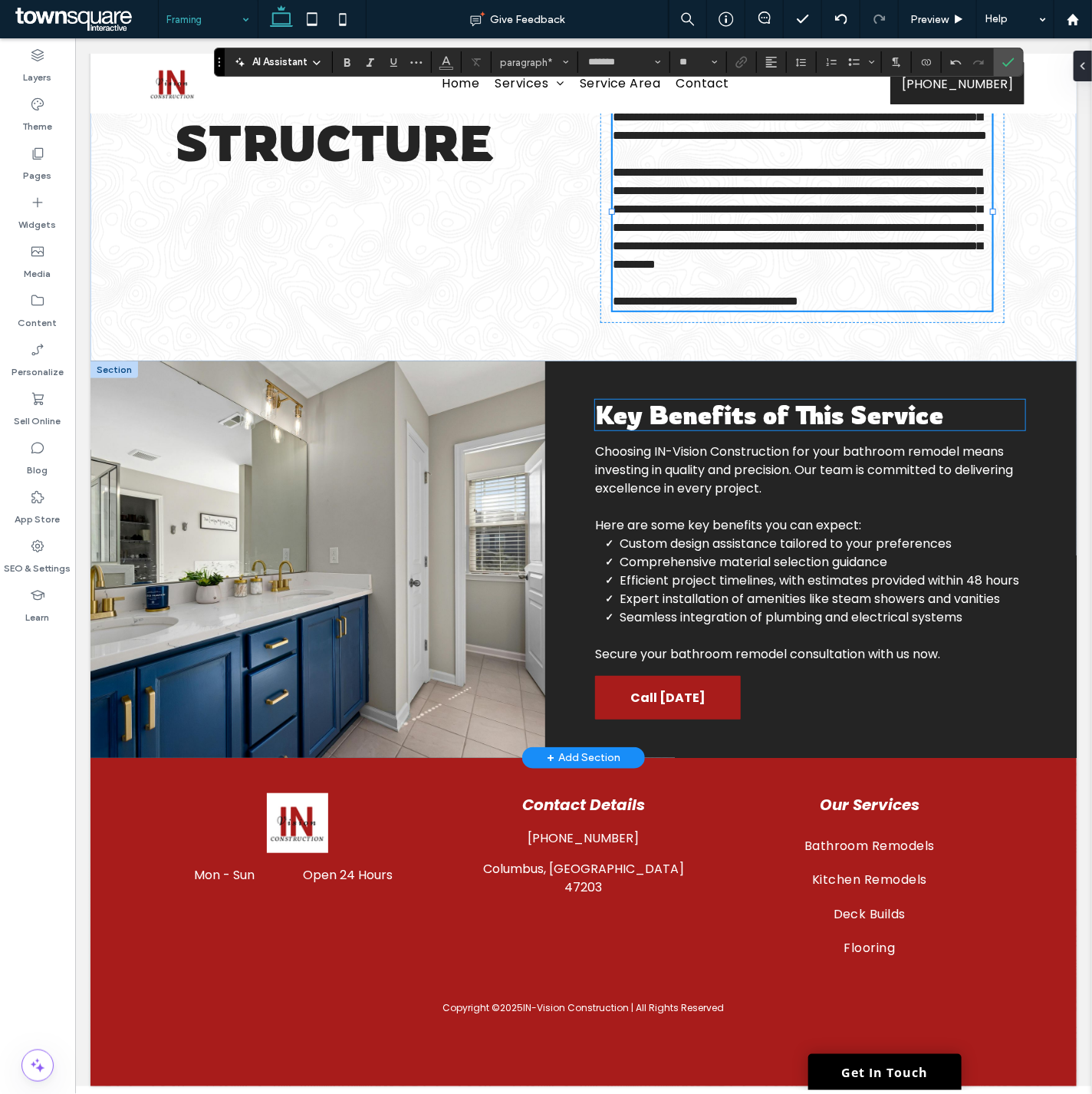
click at [728, 403] on span "Key Benefits of This Service" at bounding box center [768, 414] width 348 height 30
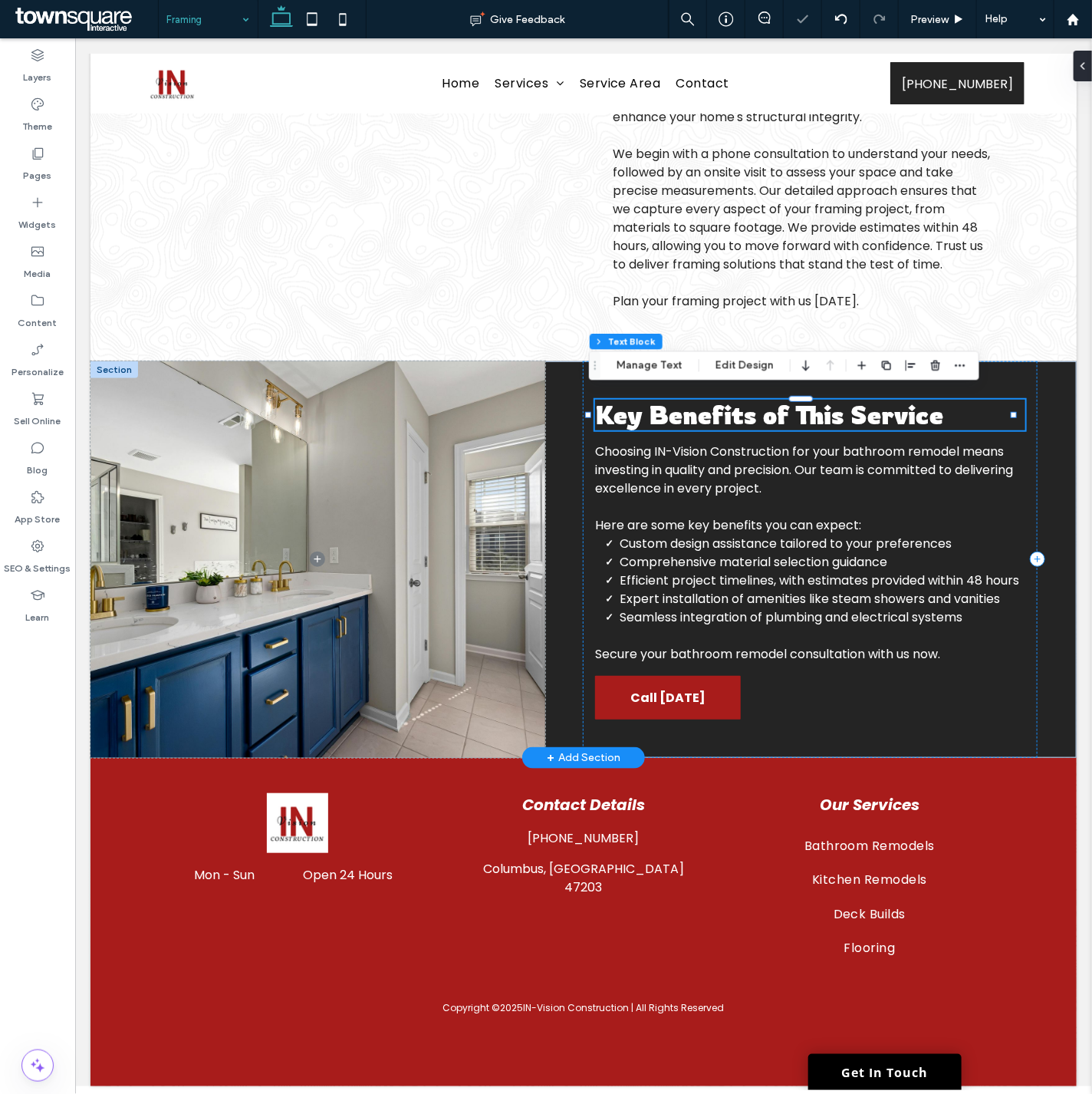
click at [728, 403] on div "Key Benefits of This Service" at bounding box center [809, 414] width 430 height 30
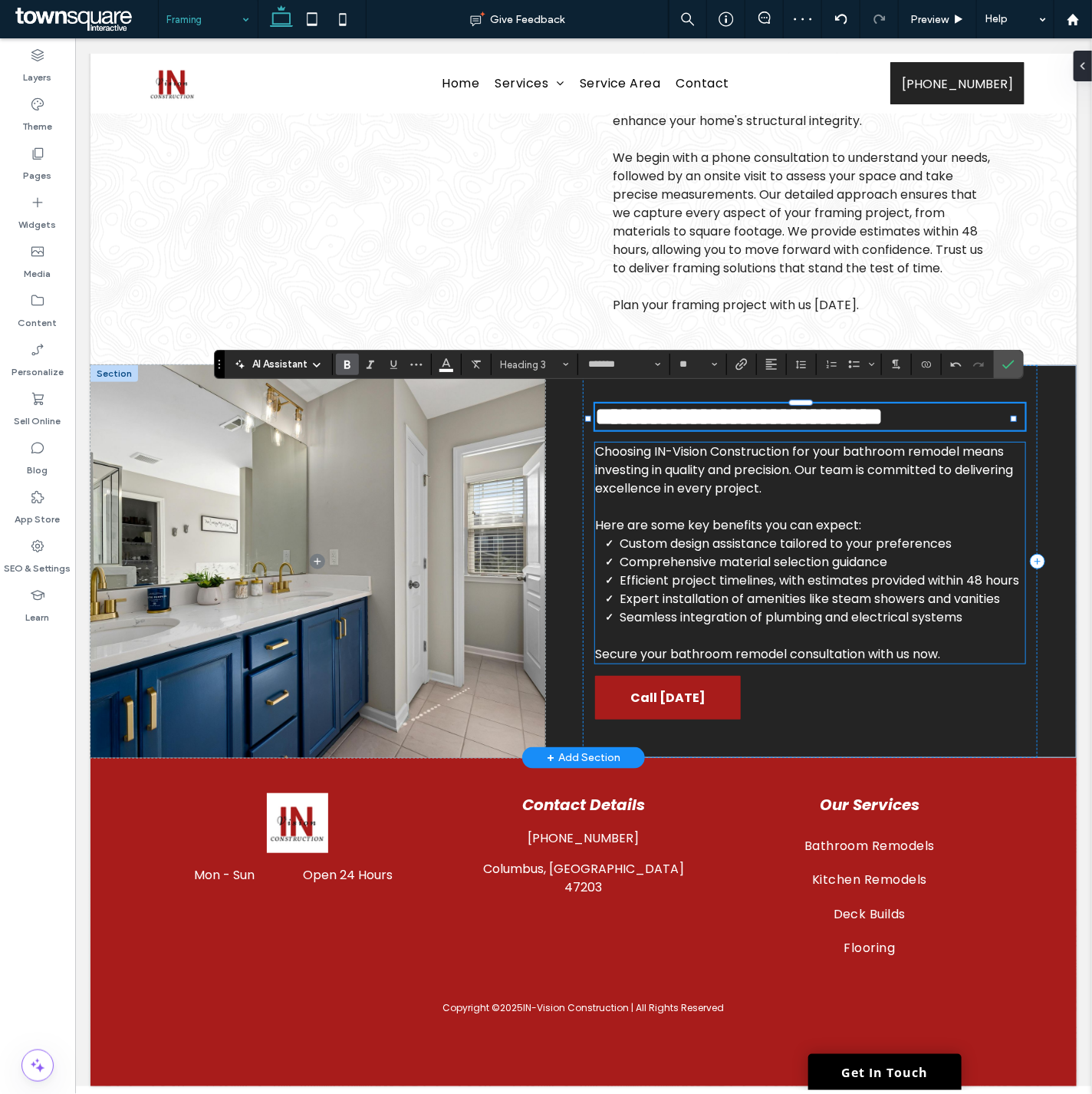
click at [774, 571] on span "Efficient project timelines, with estimates provided within 48 hours" at bounding box center [819, 579] width 400 height 18
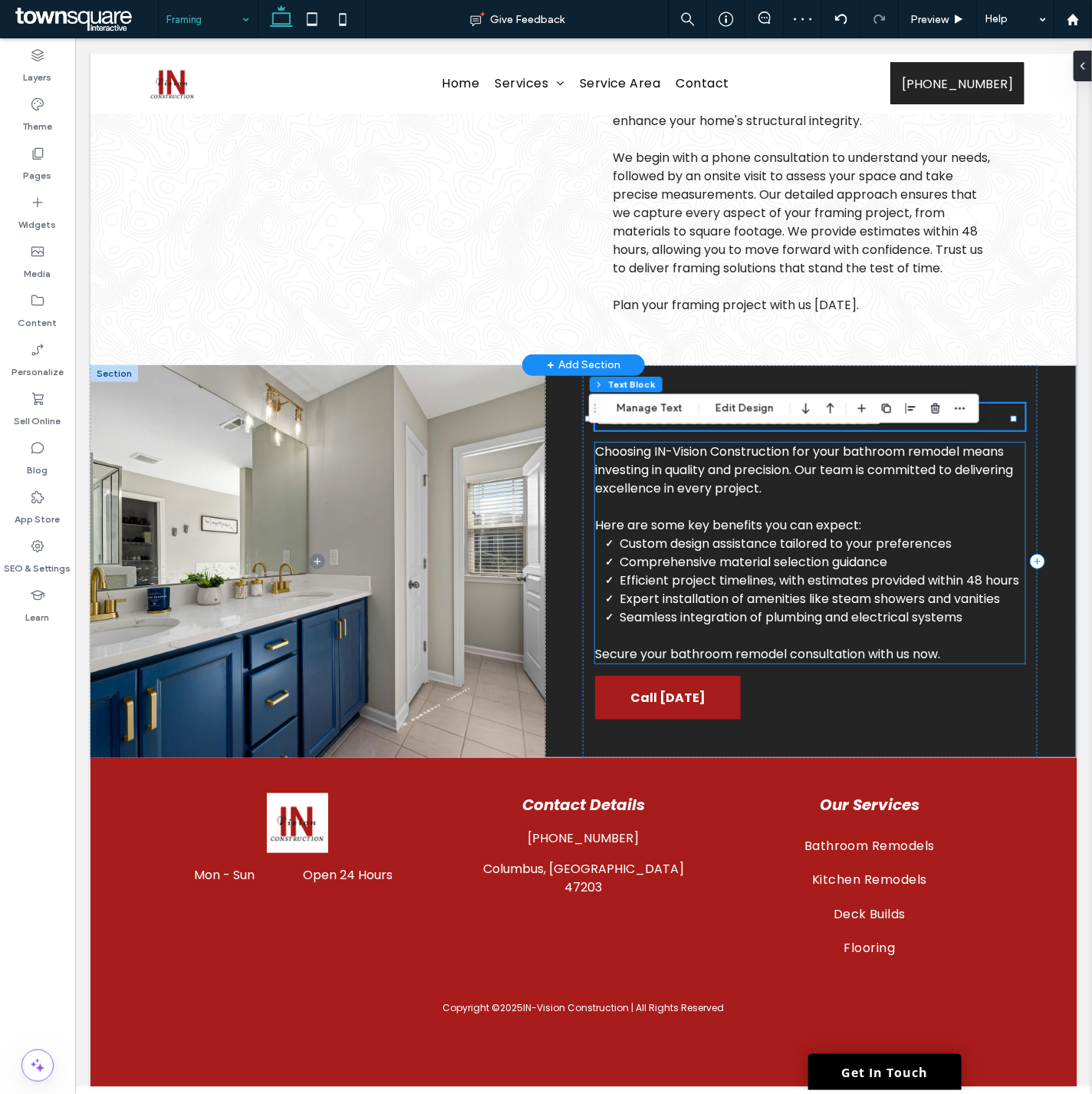
scroll to position [0, 0]
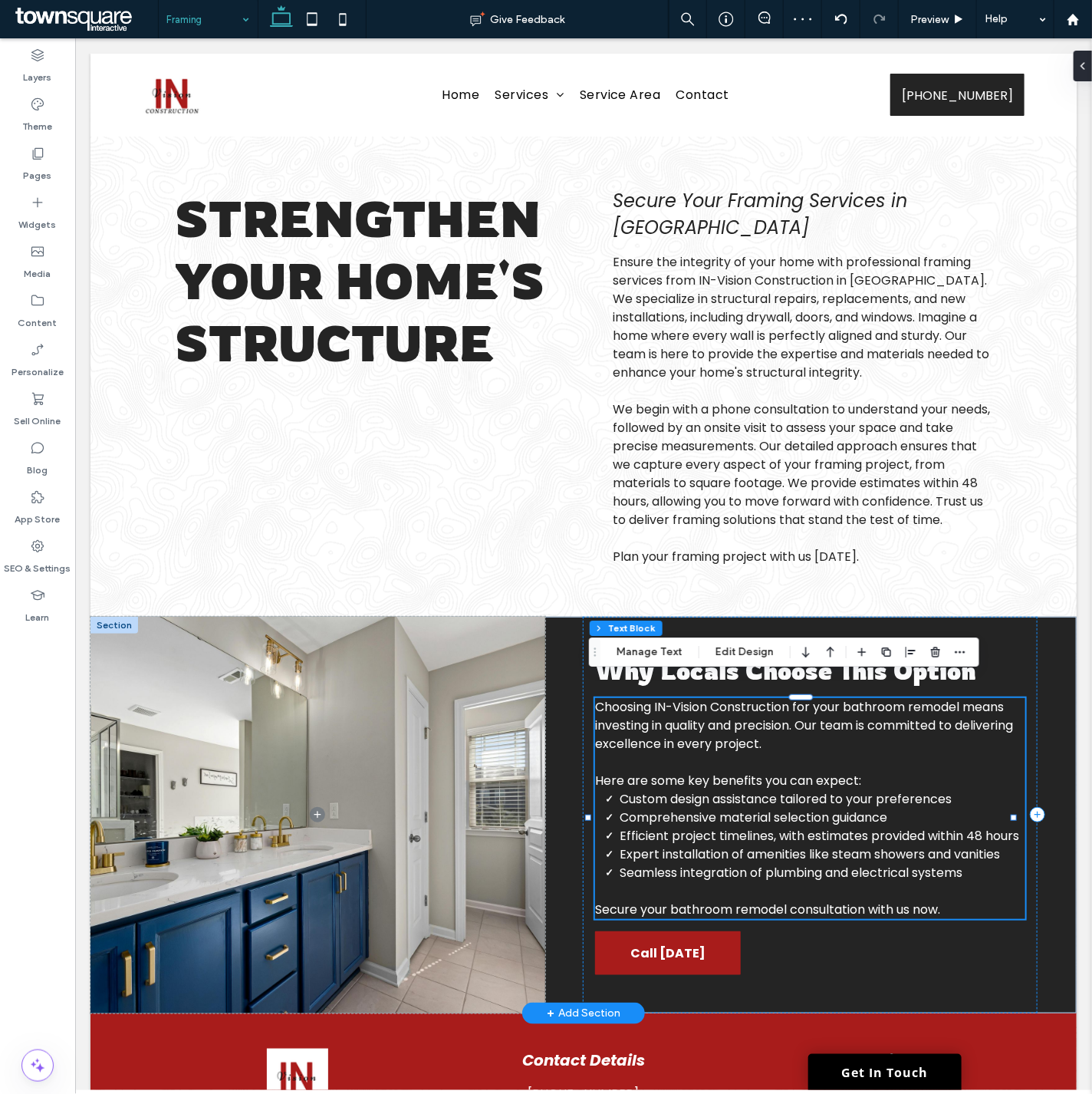
click at [755, 797] on span "Custom design assistance tailored to your preferences" at bounding box center [785, 798] width 332 height 18
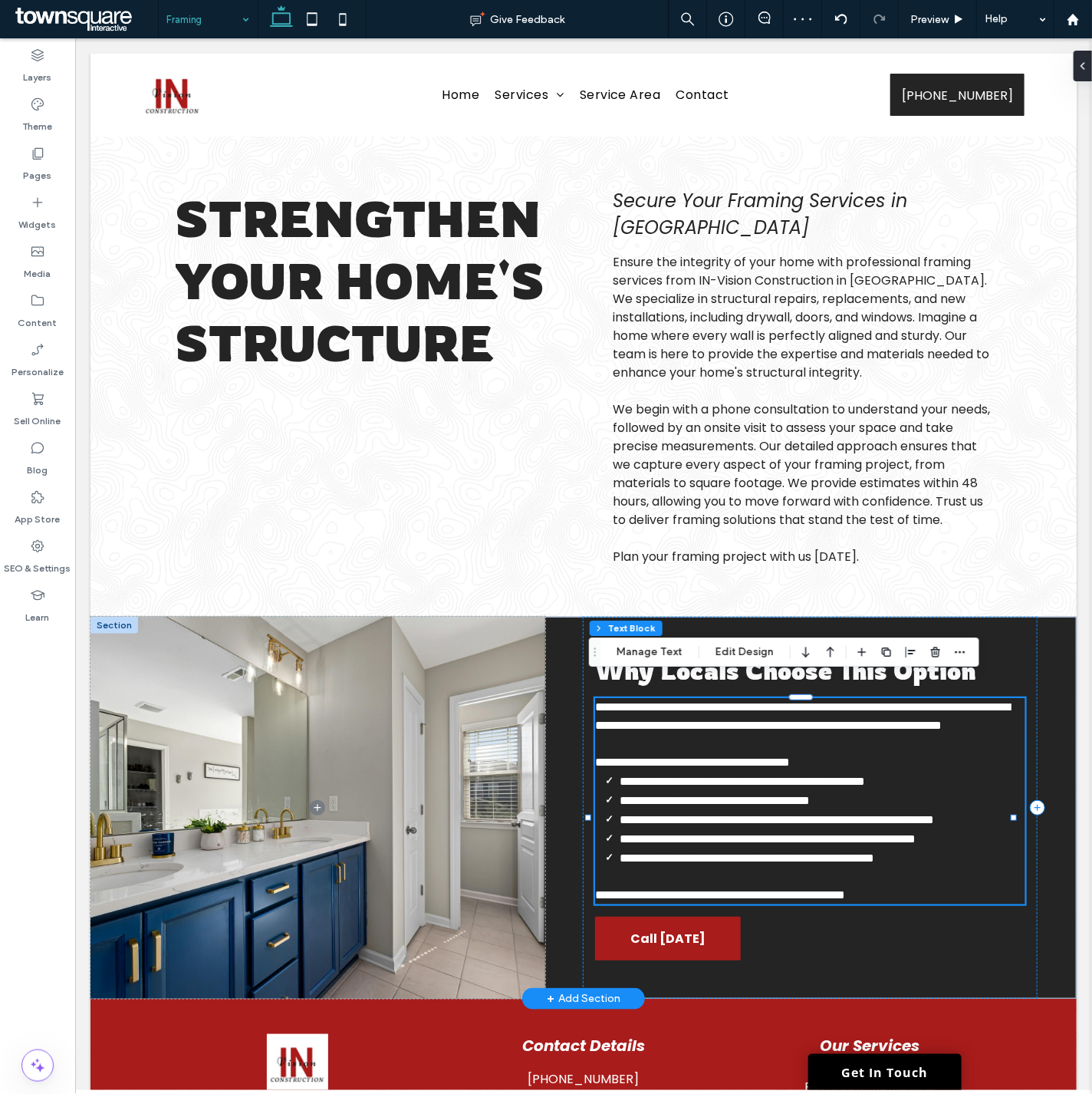
click at [755, 786] on span "**********" at bounding box center [742, 781] width 245 height 12
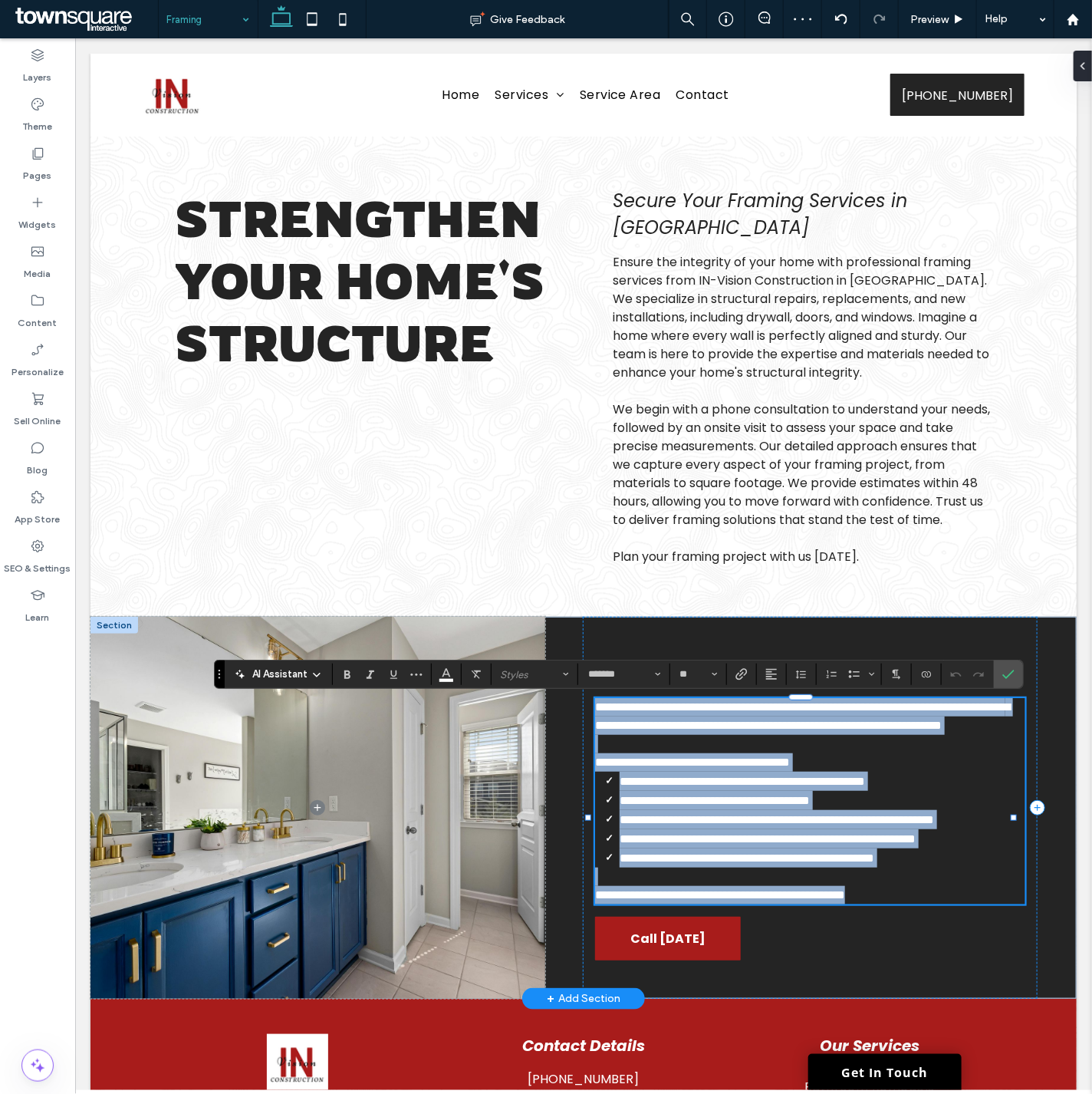
paste div
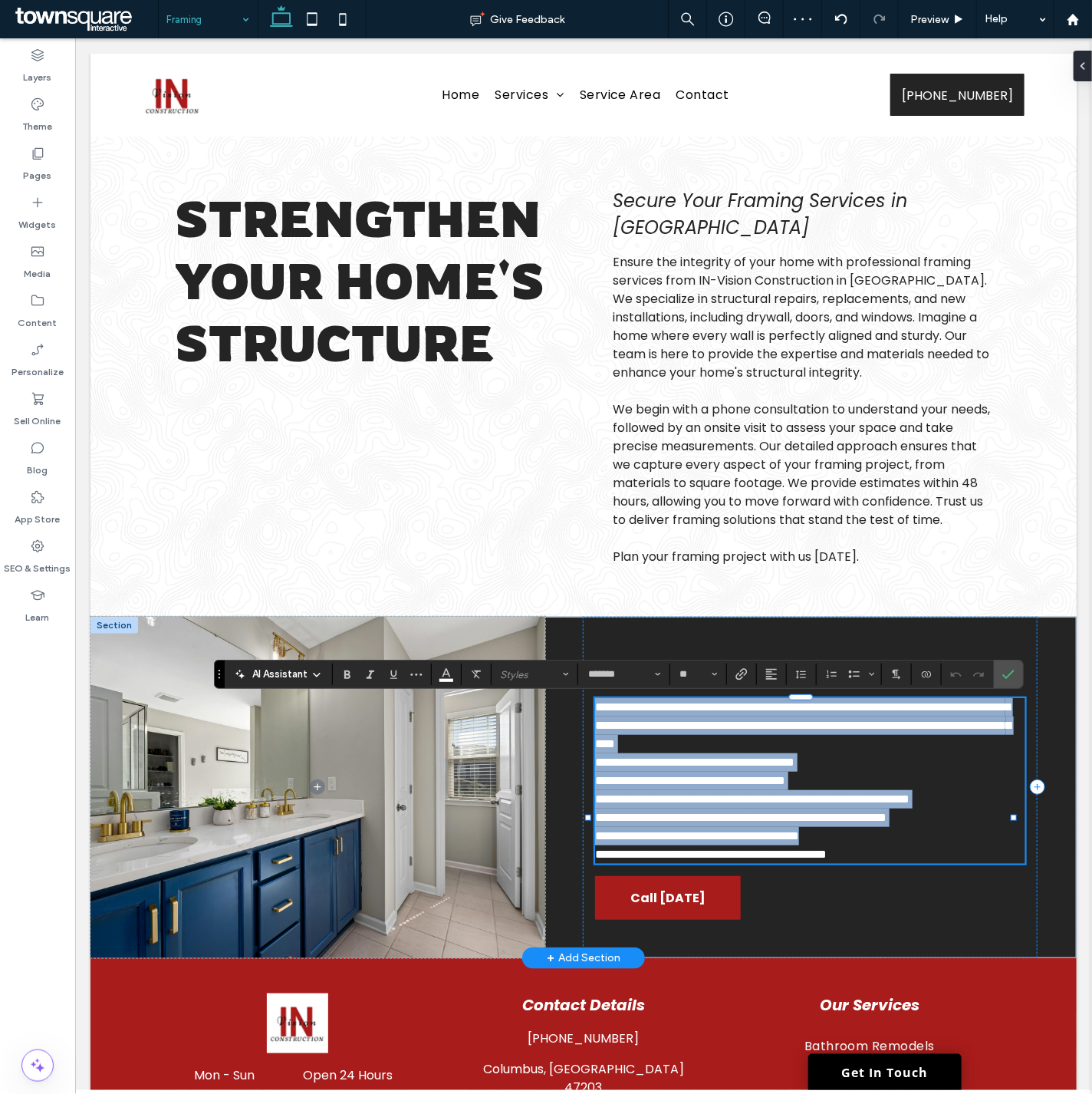
type input "**"
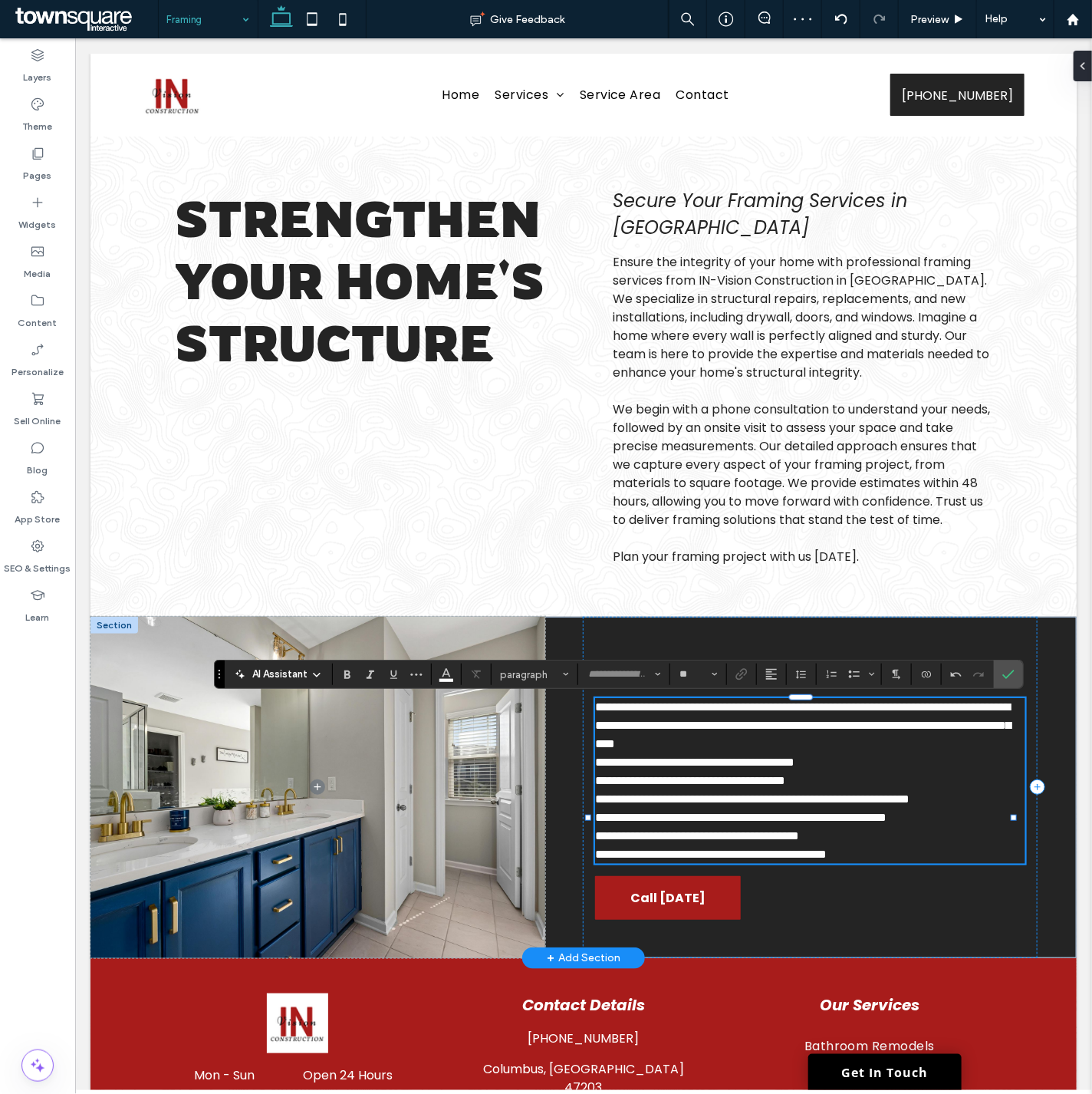
scroll to position [106, 0]
type input "*******"
type input "**"
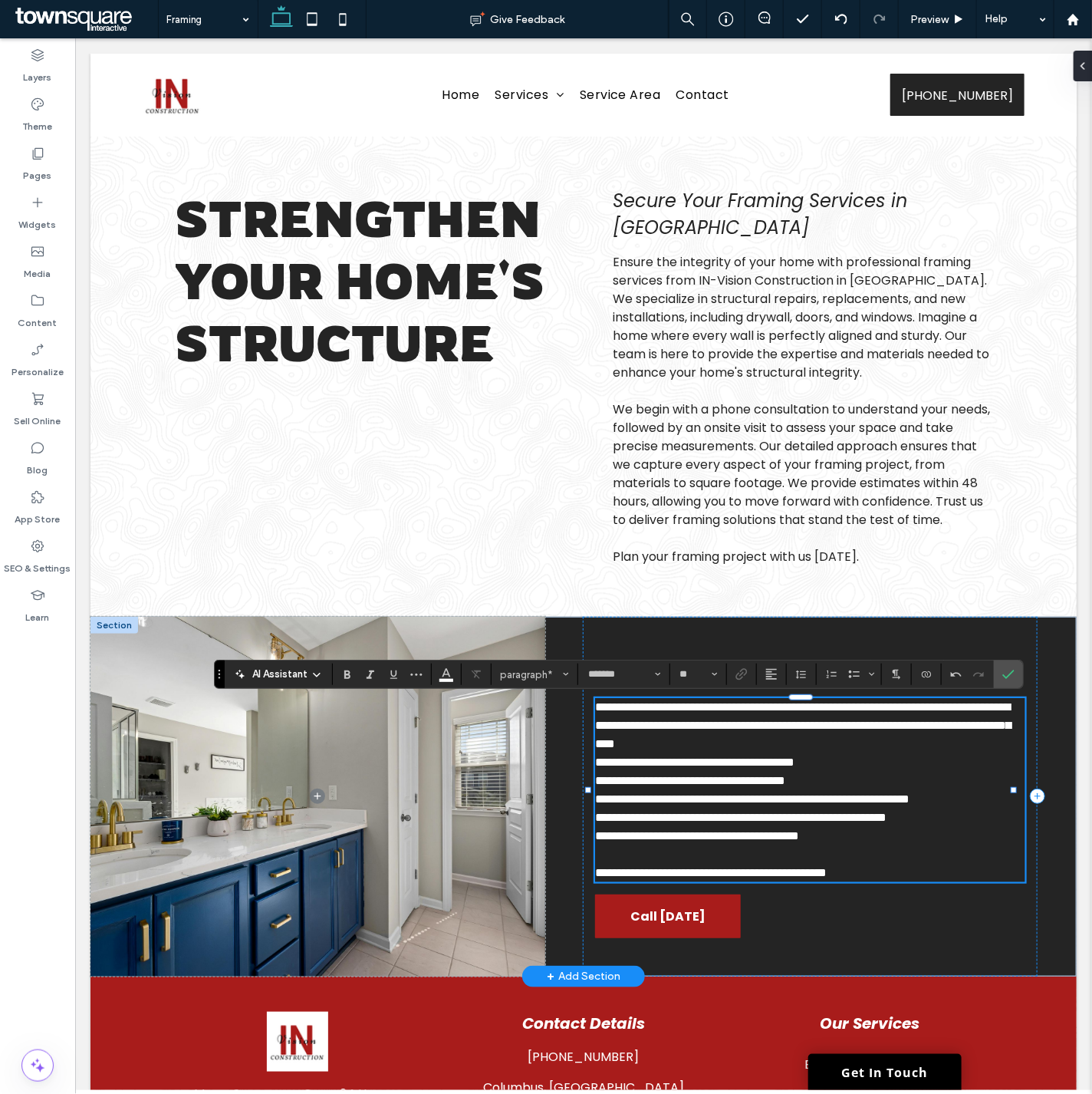
scroll to position [106, 0]
click at [769, 742] on span "**********" at bounding box center [802, 724] width 416 height 48
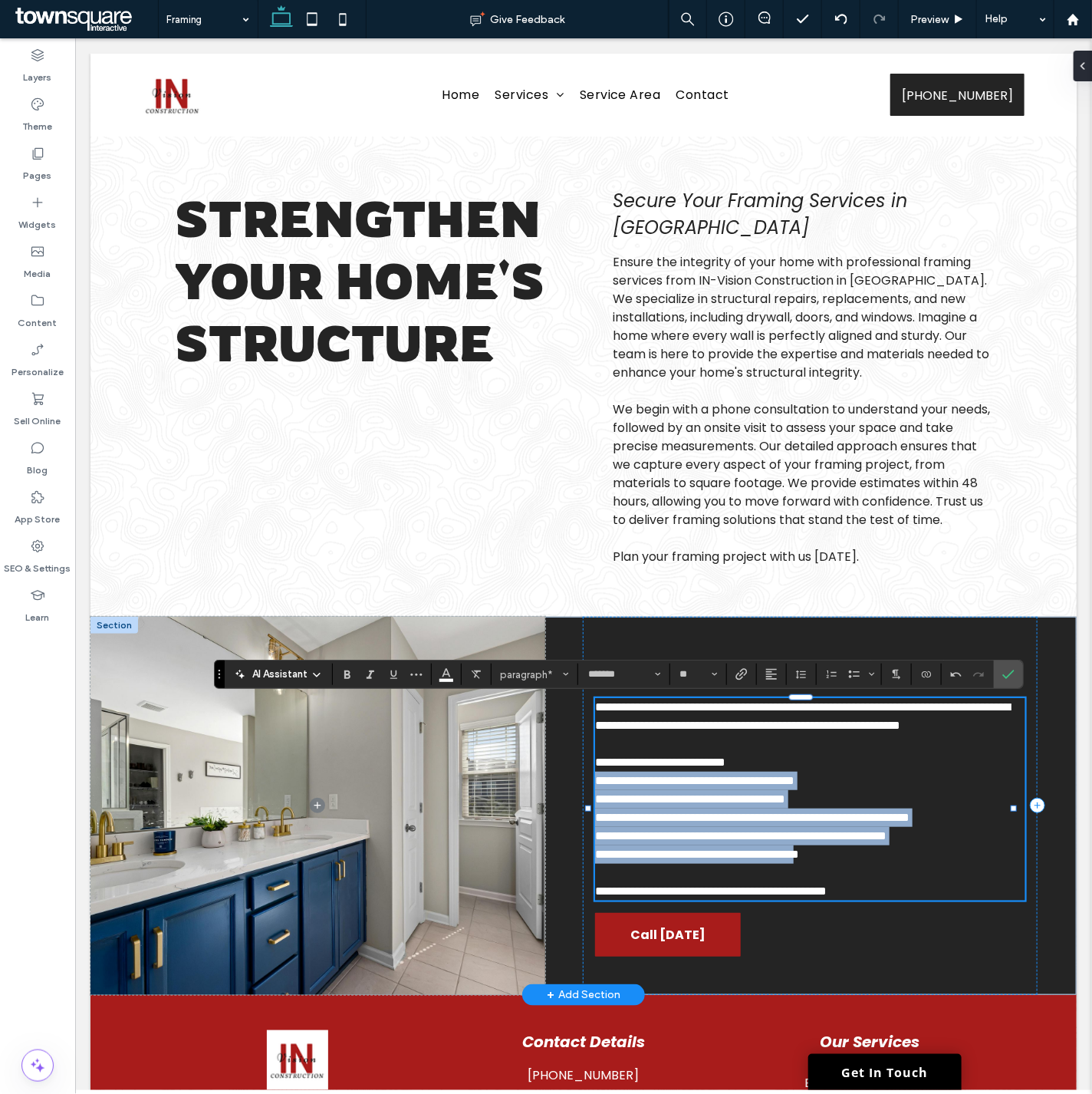
drag, startPoint x: 851, startPoint y: 875, endPoint x: 588, endPoint y: 802, distance: 272.9
click at [594, 802] on div "**********" at bounding box center [809, 798] width 430 height 202
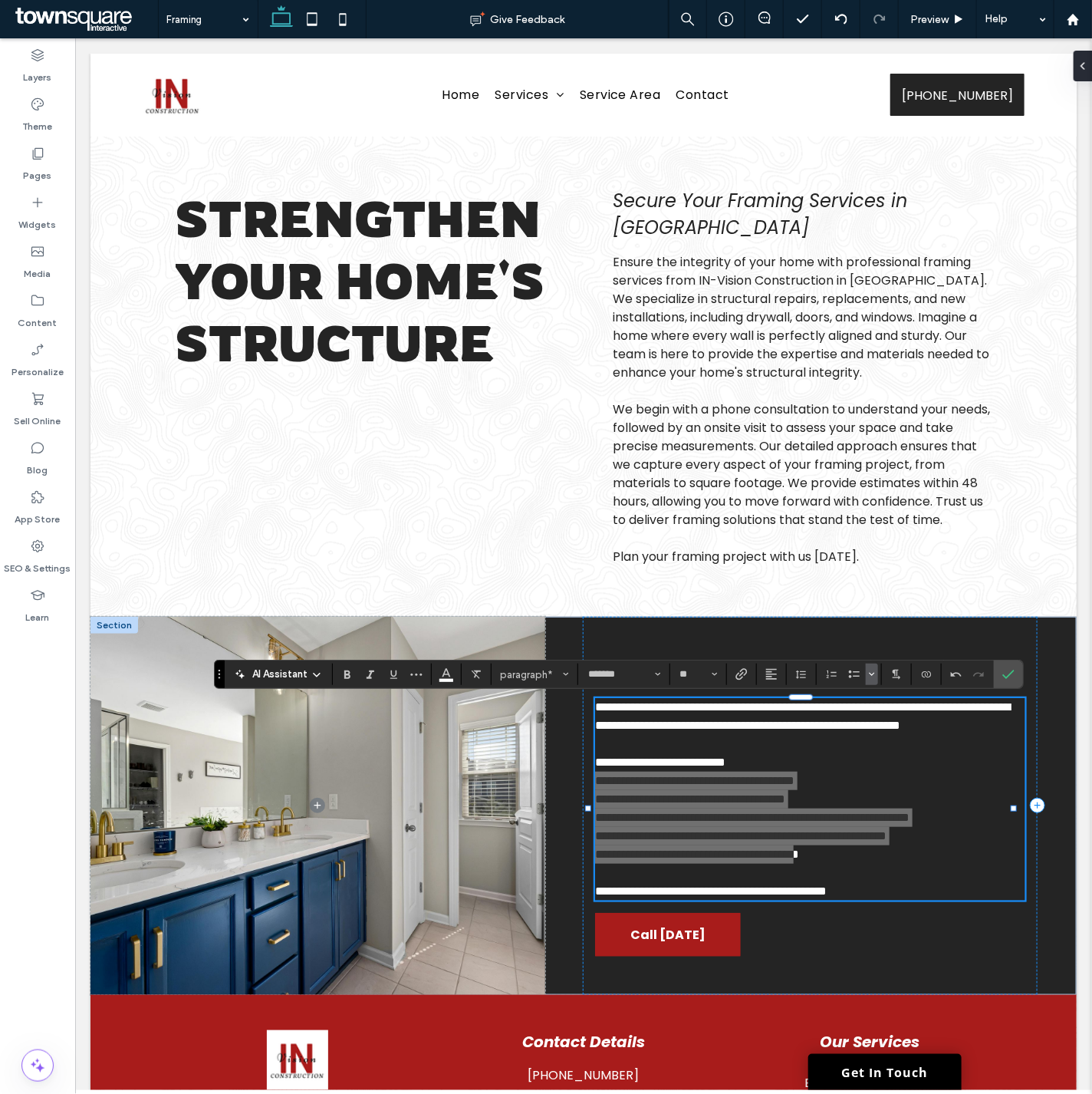
click at [874, 668] on span "Bulleted list menu" at bounding box center [871, 673] width 9 height 21
click at [955, 633] on div "✓" at bounding box center [961, 635] width 27 height 27
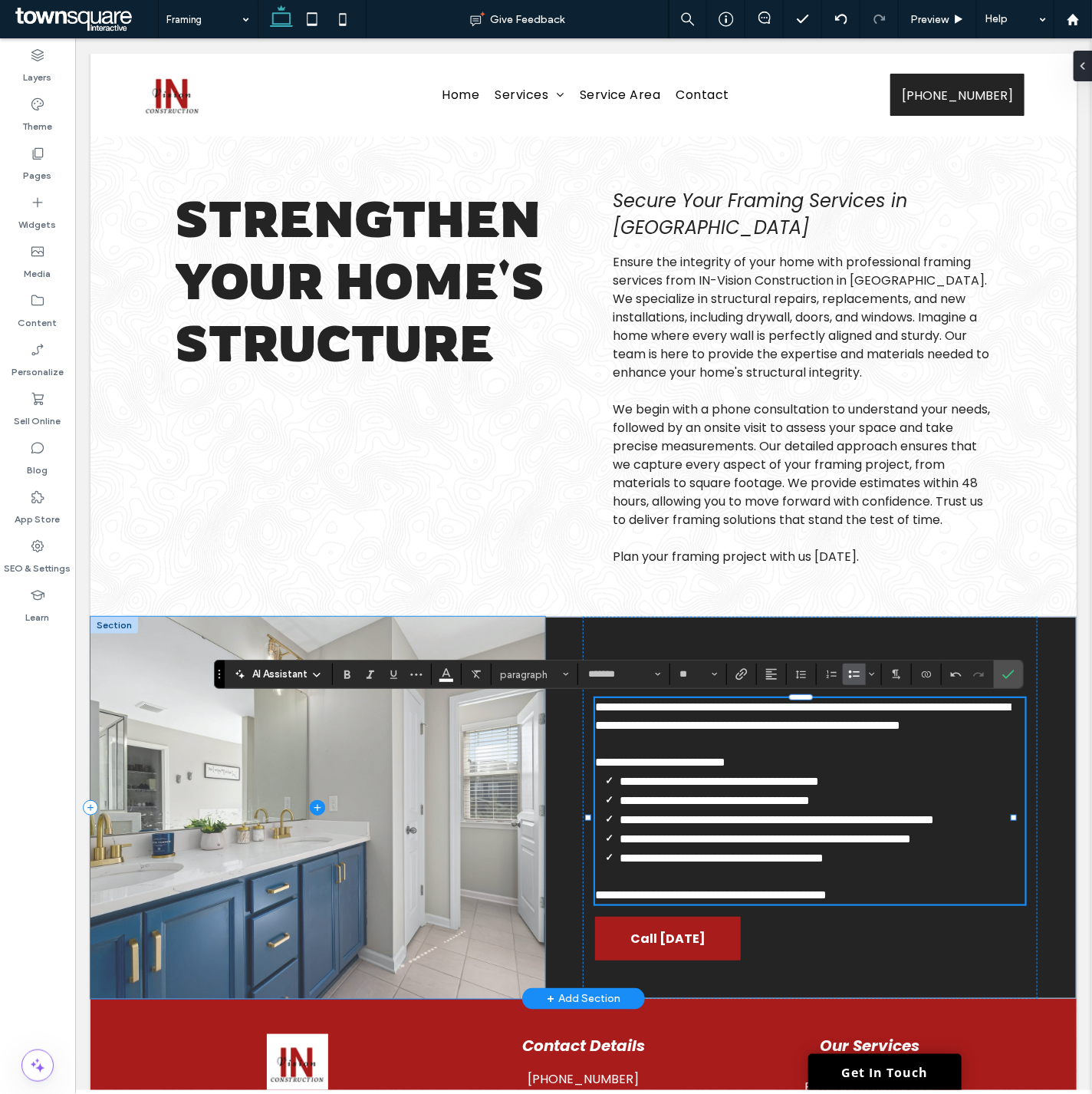
click at [425, 859] on span at bounding box center [317, 806] width 455 height 382
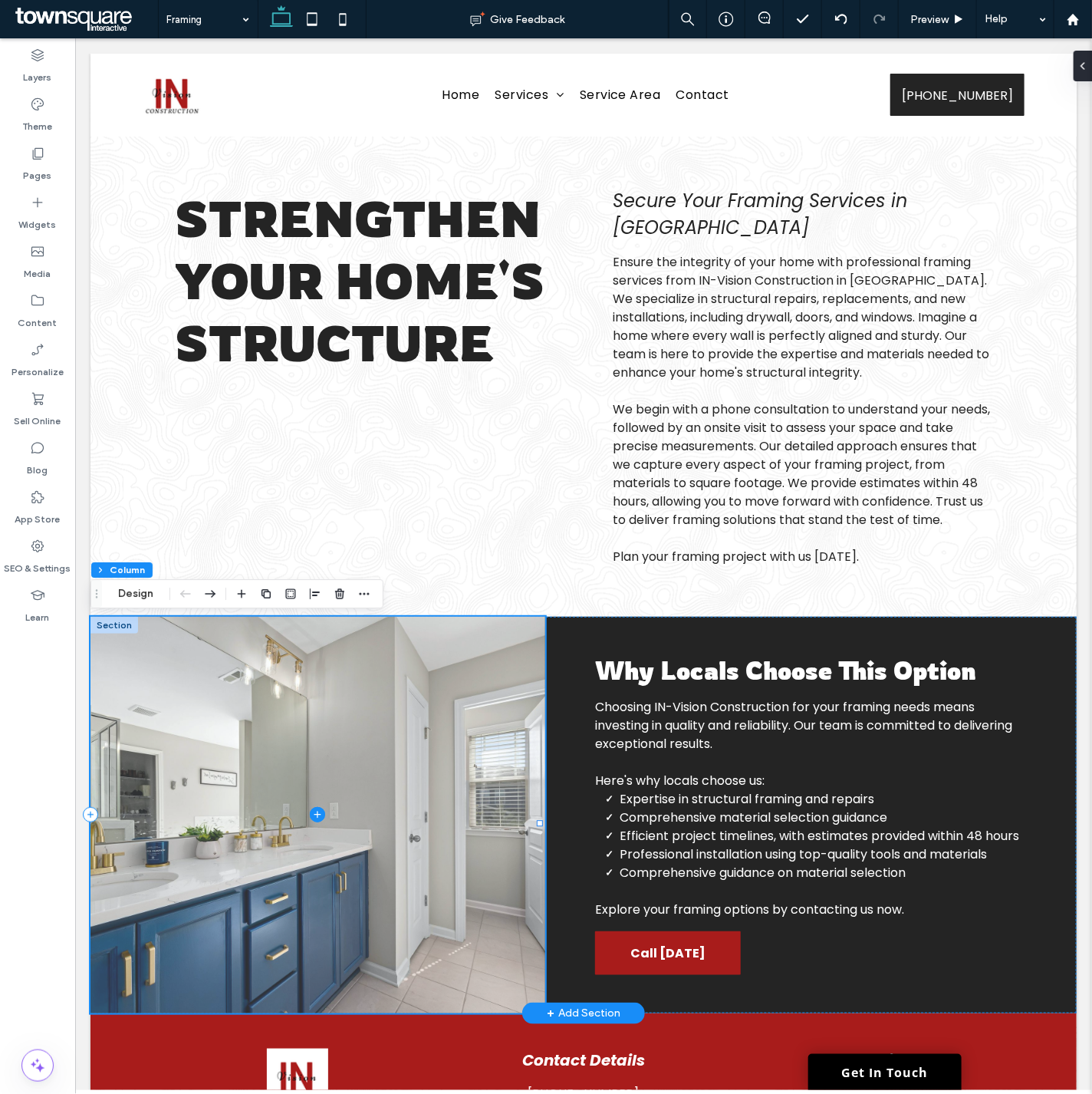
click at [434, 932] on span at bounding box center [317, 814] width 455 height 396
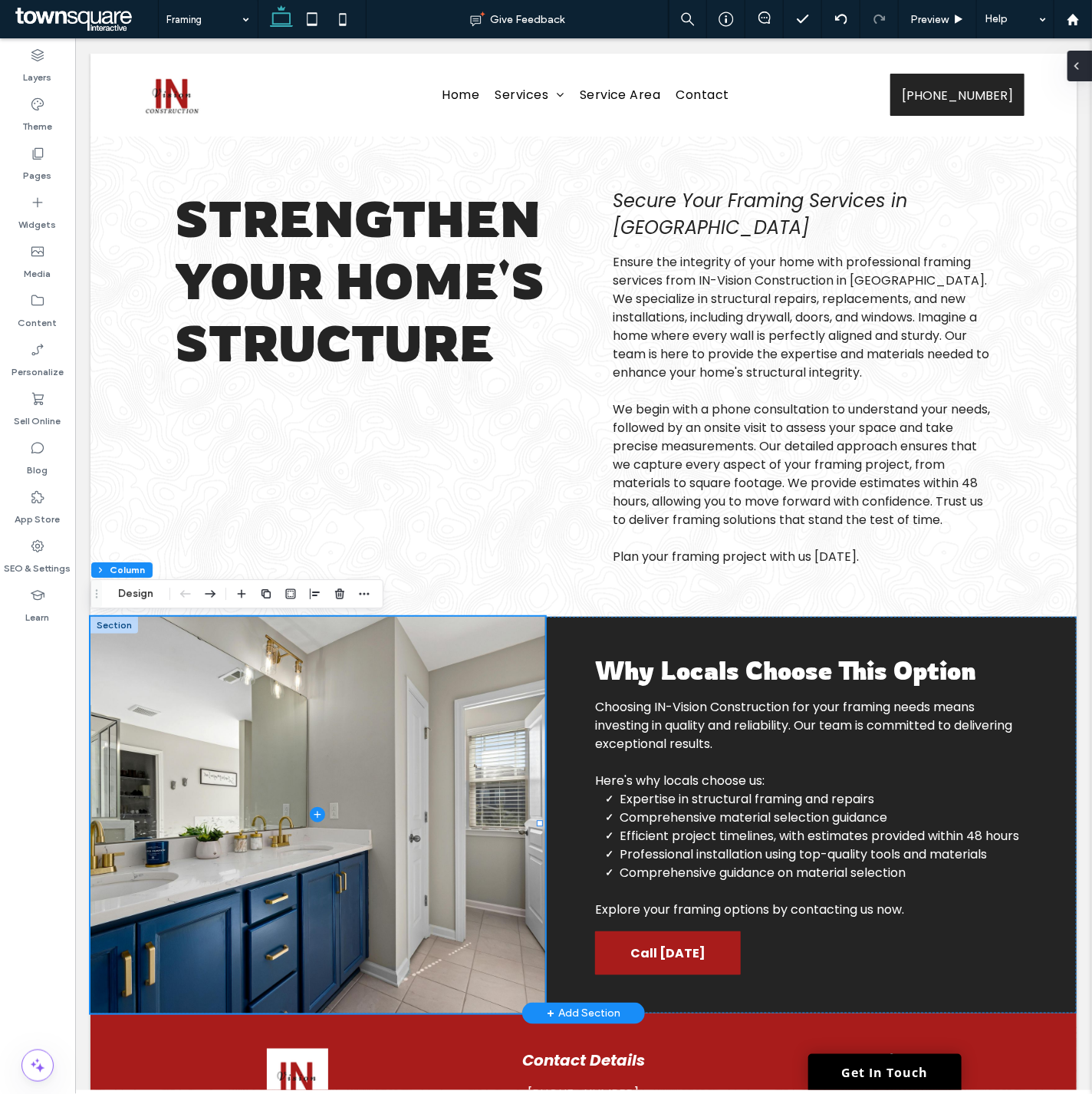
click at [1072, 65] on icon at bounding box center [1076, 66] width 12 height 12
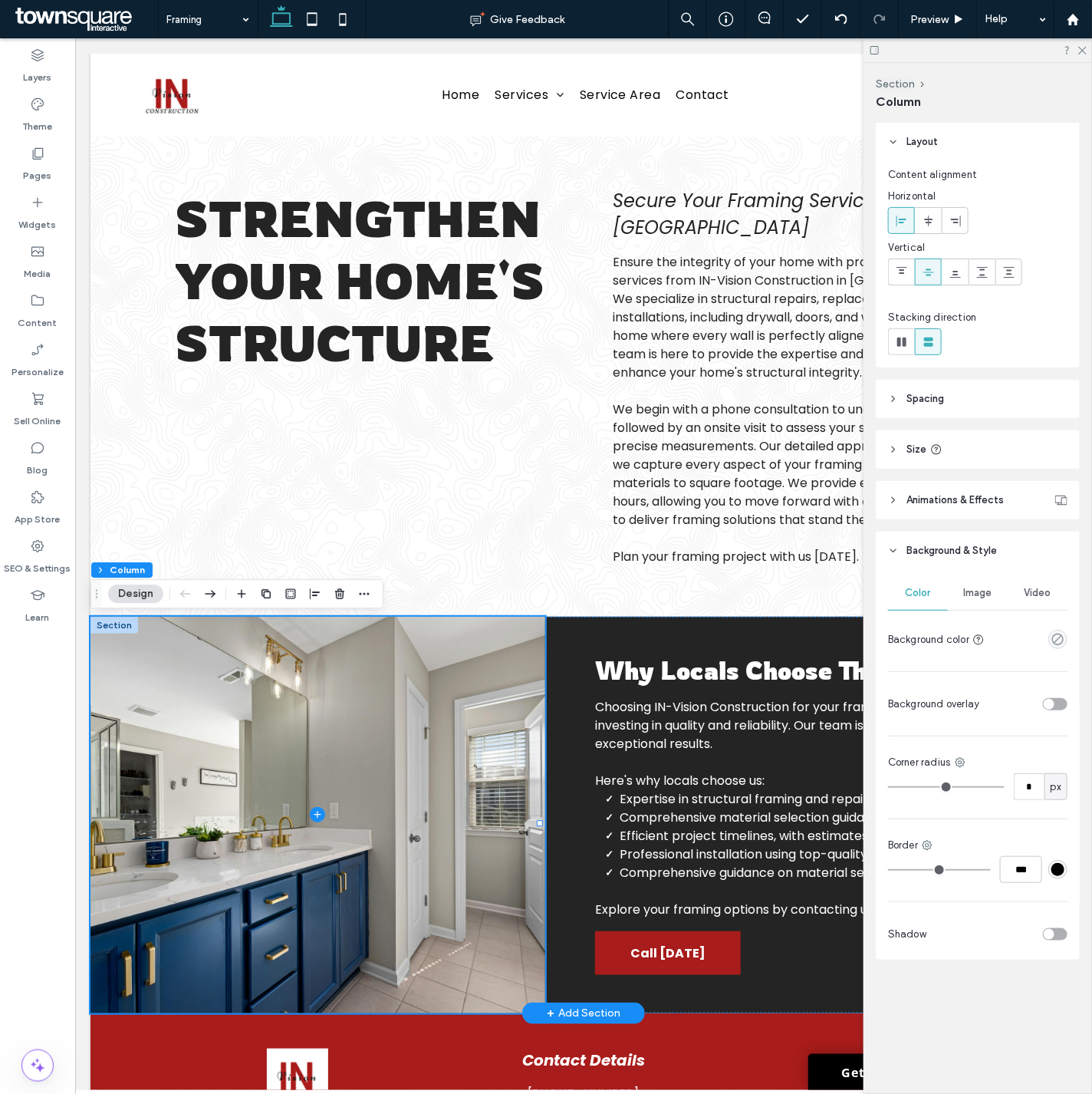
click at [974, 577] on div "Image" at bounding box center [978, 593] width 60 height 34
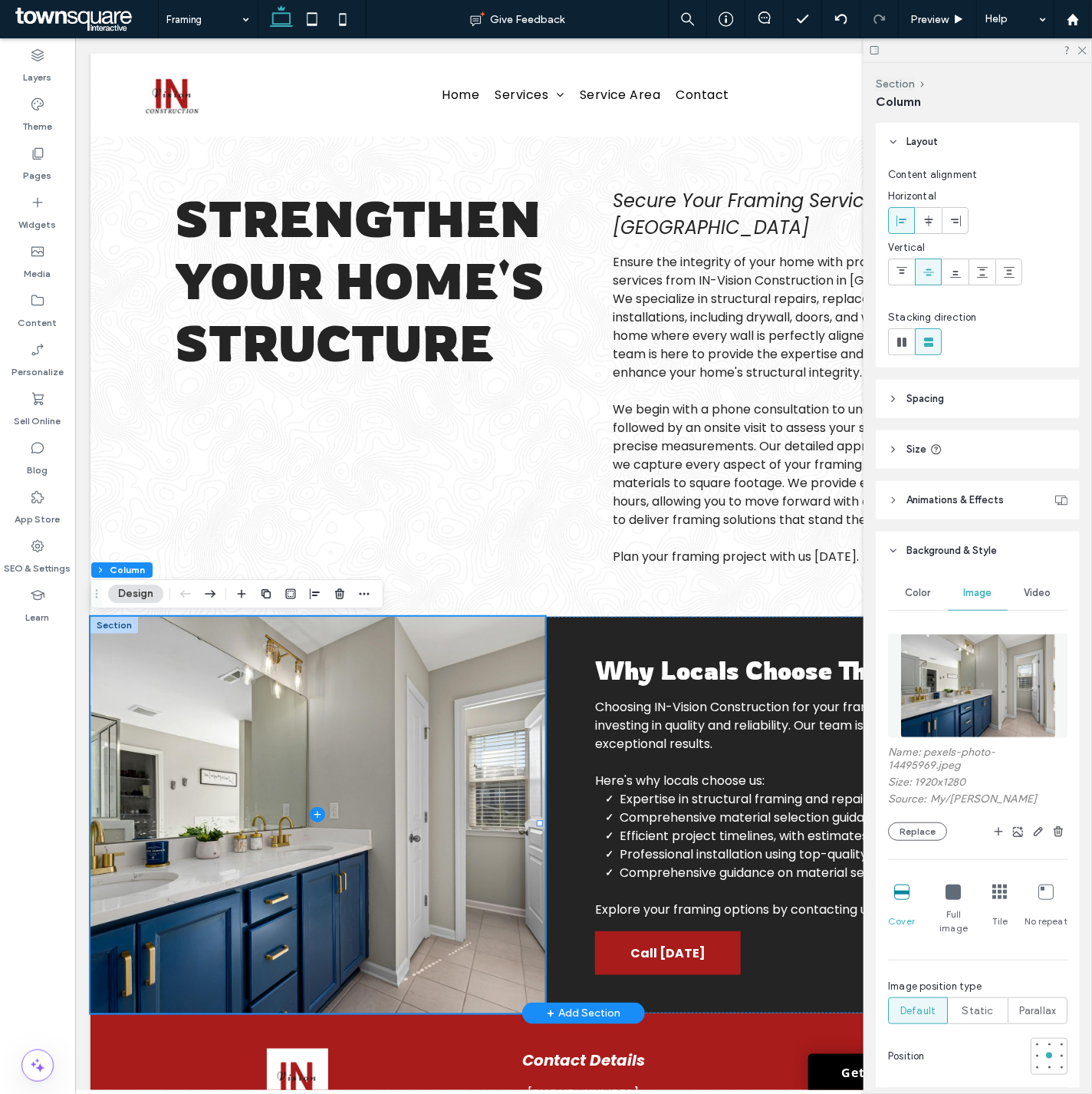
click at [968, 692] on img at bounding box center [978, 685] width 156 height 104
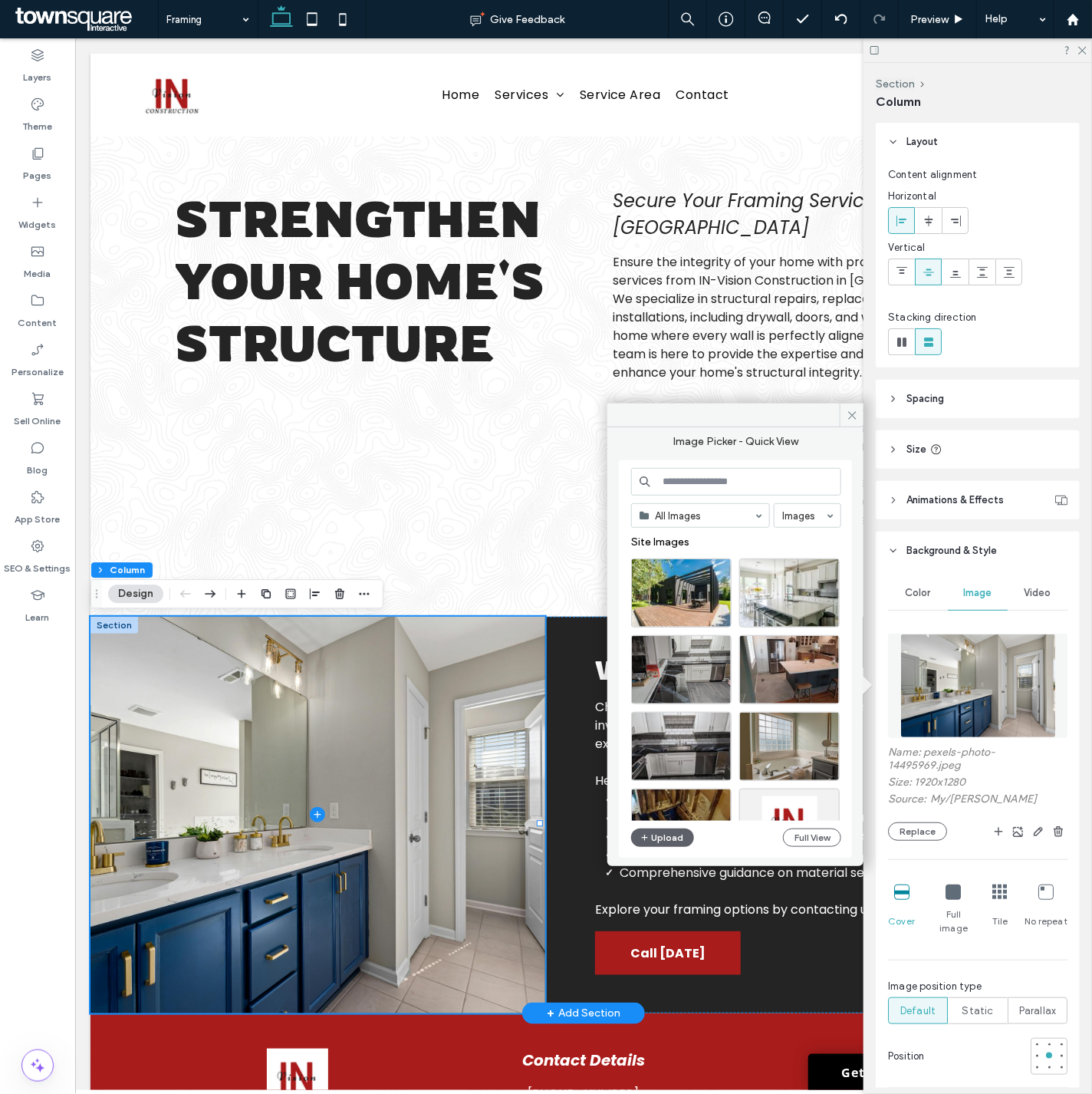
click at [714, 478] on input at bounding box center [736, 482] width 210 height 28
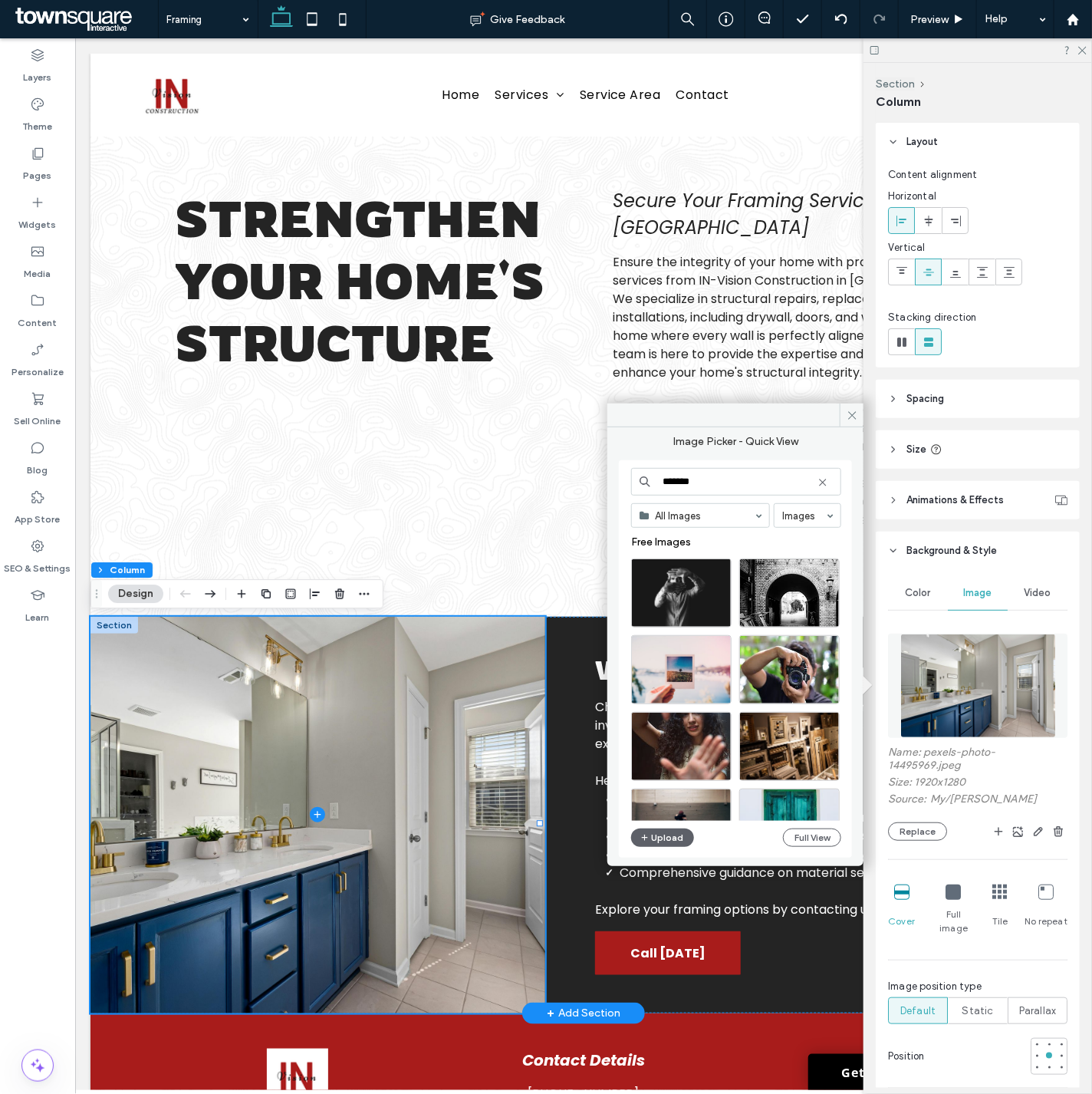
click at [745, 484] on input "*******" at bounding box center [736, 482] width 210 height 28
type input "**********"
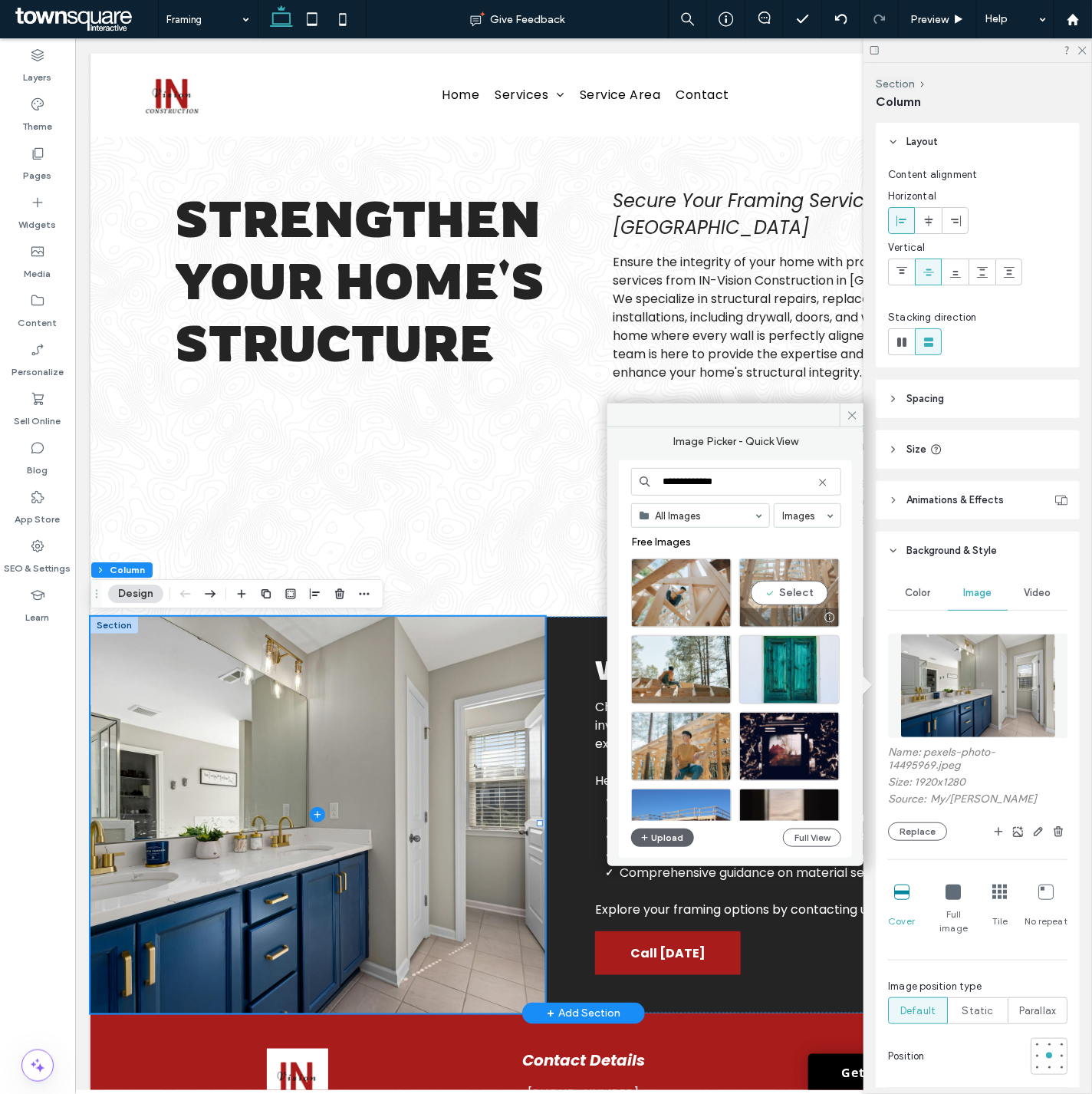
click at [819, 590] on div "Select" at bounding box center [789, 593] width 101 height 69
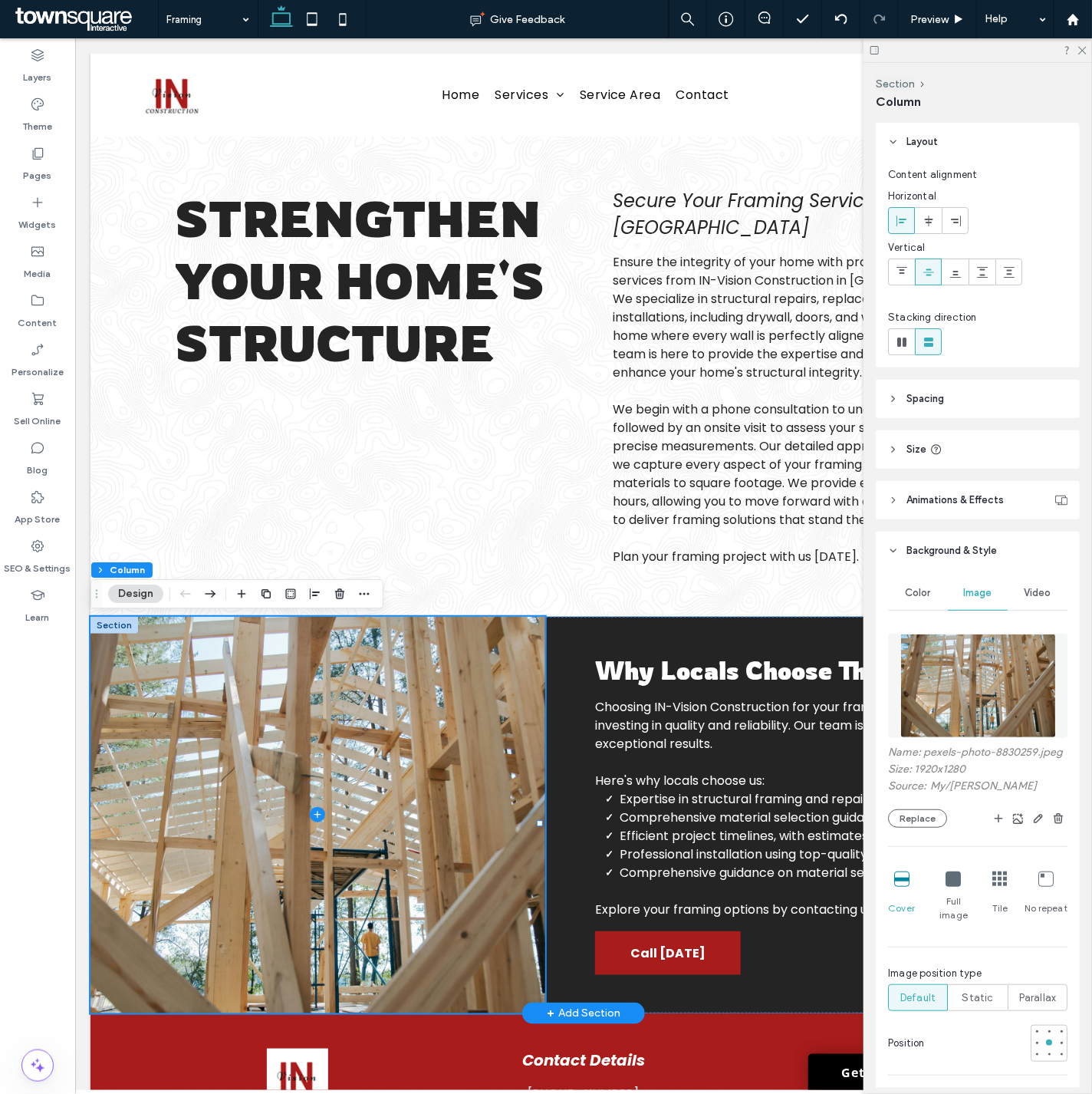
click at [1086, 55] on div at bounding box center [978, 50] width 229 height 24
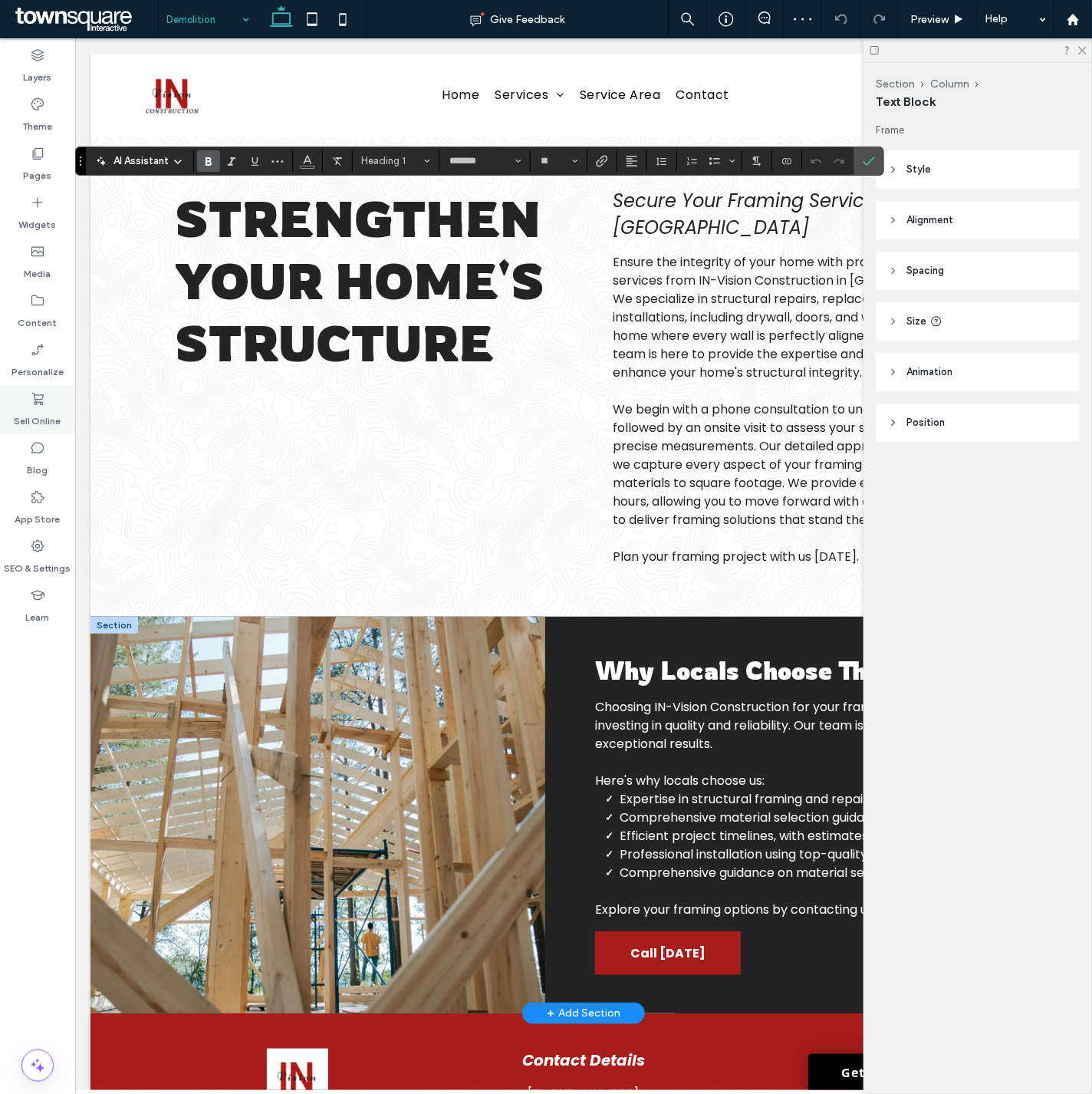
type input "**"
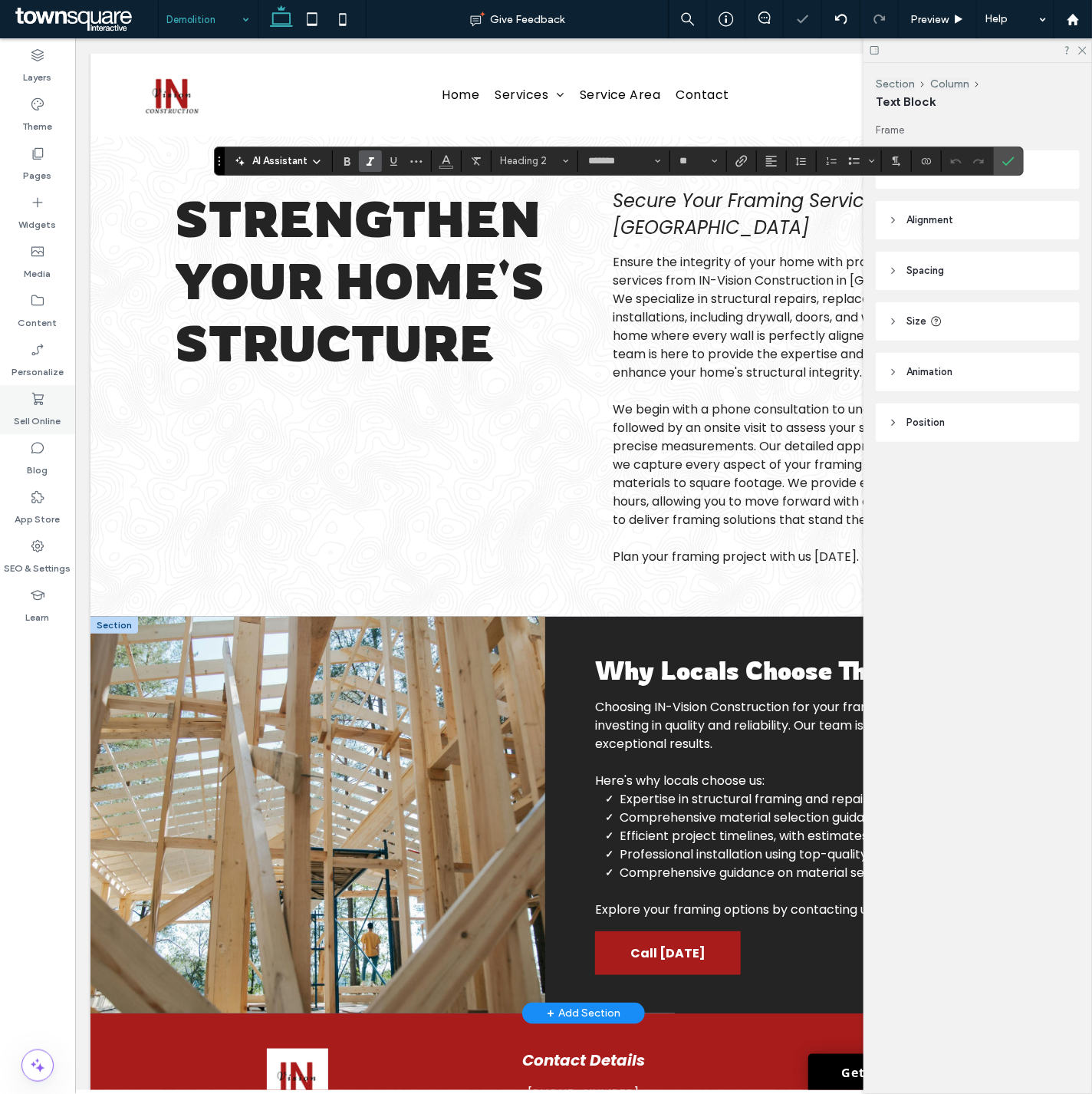
type input "**"
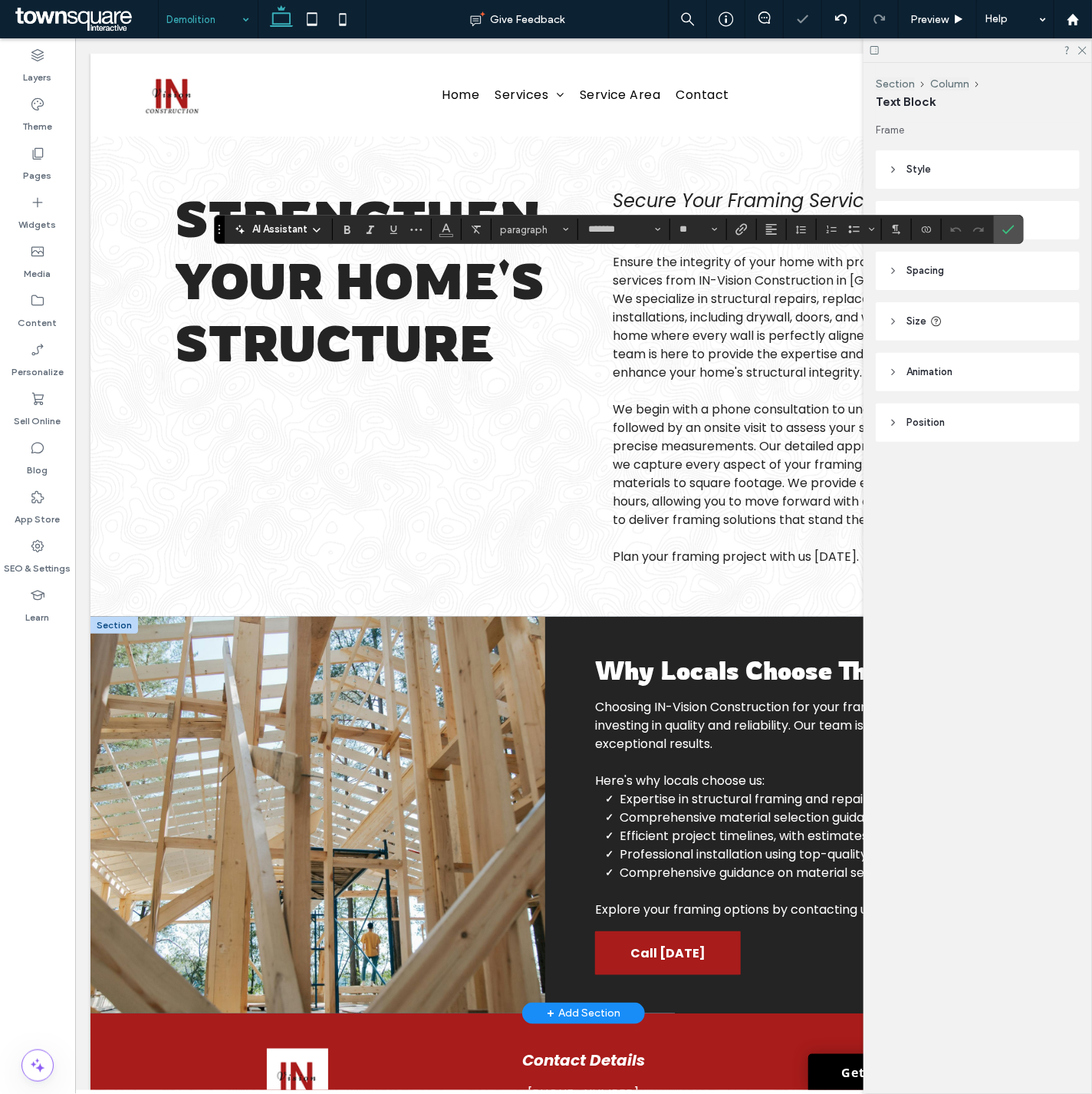
type input "**"
click at [1077, 54] on div at bounding box center [978, 50] width 229 height 24
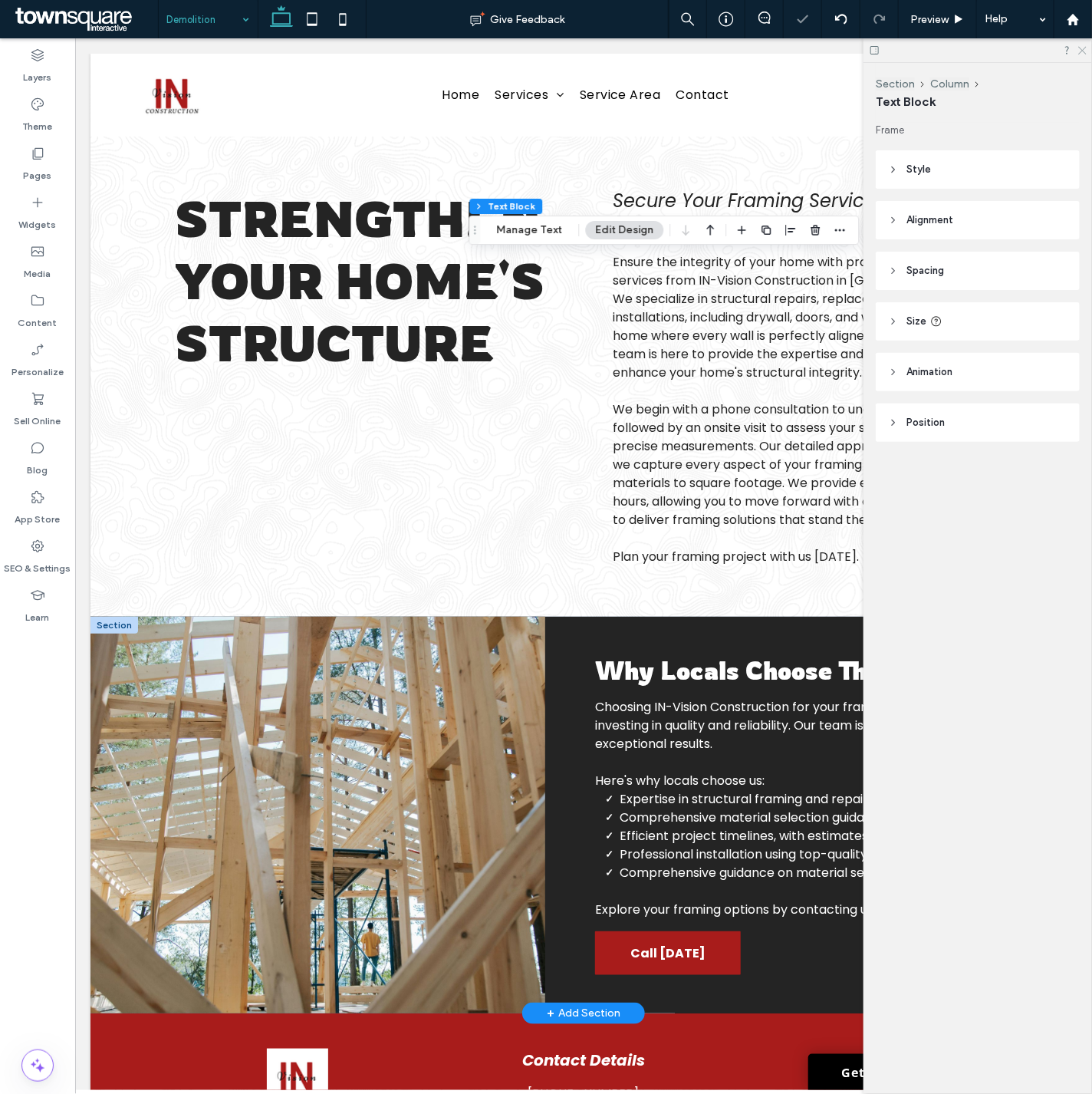
click at [1079, 52] on use at bounding box center [1083, 51] width 8 height 8
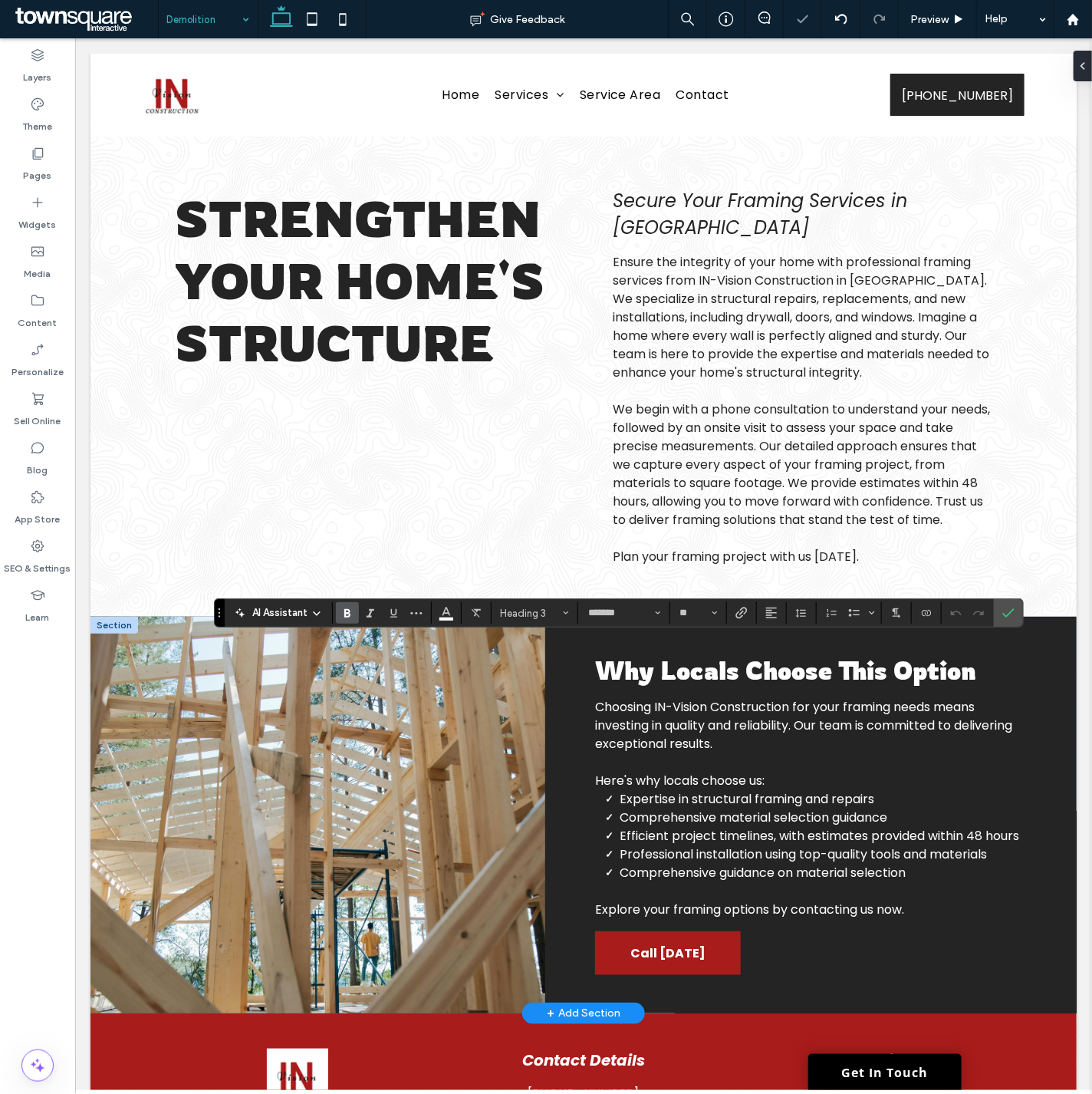
type input "**"
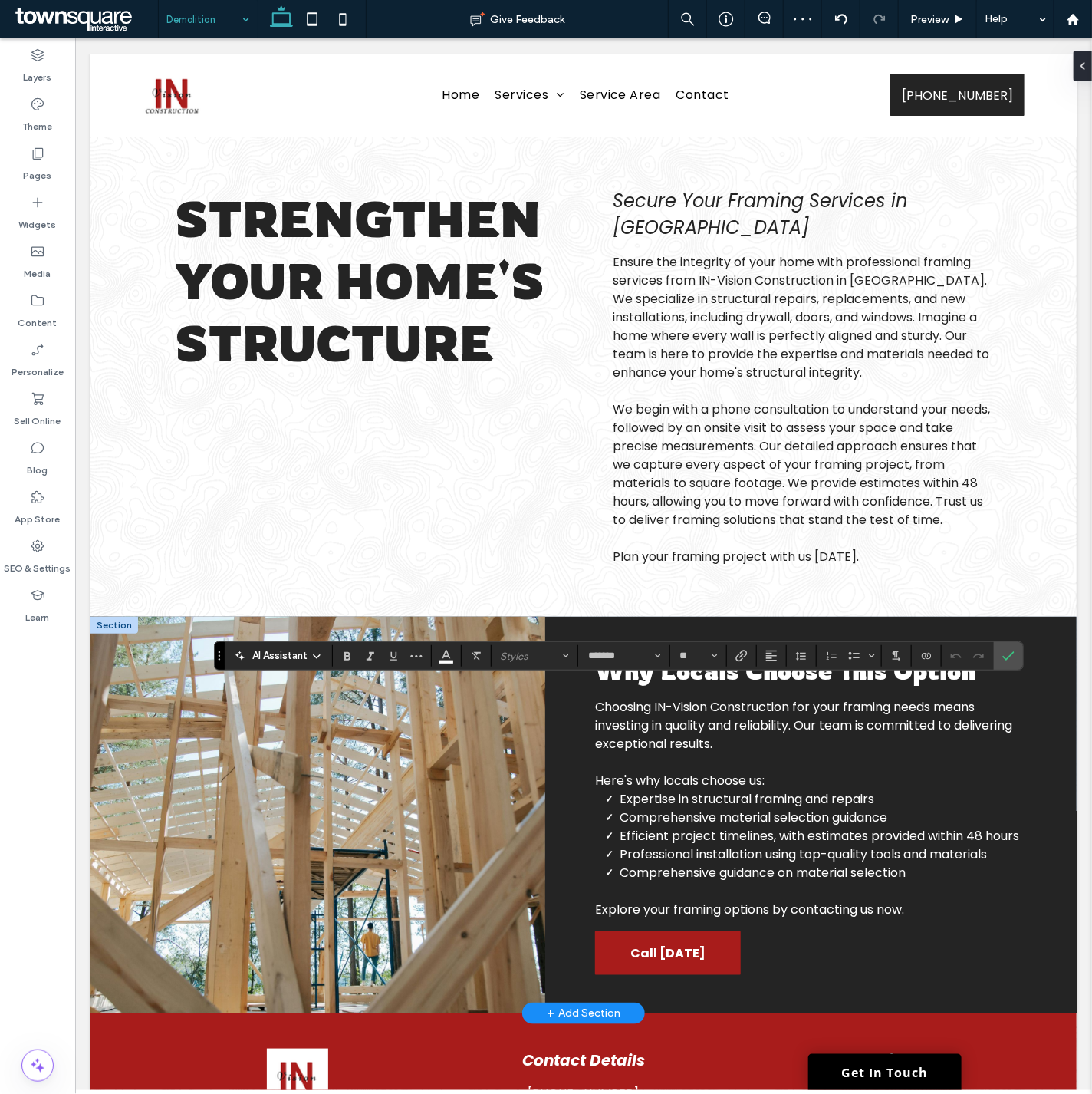
type input "**"
type input "*******"
type input "**"
click at [868, 658] on icon "Bulleted list menu" at bounding box center [871, 655] width 9 height 9
click at [964, 616] on div "✓" at bounding box center [961, 616] width 27 height 27
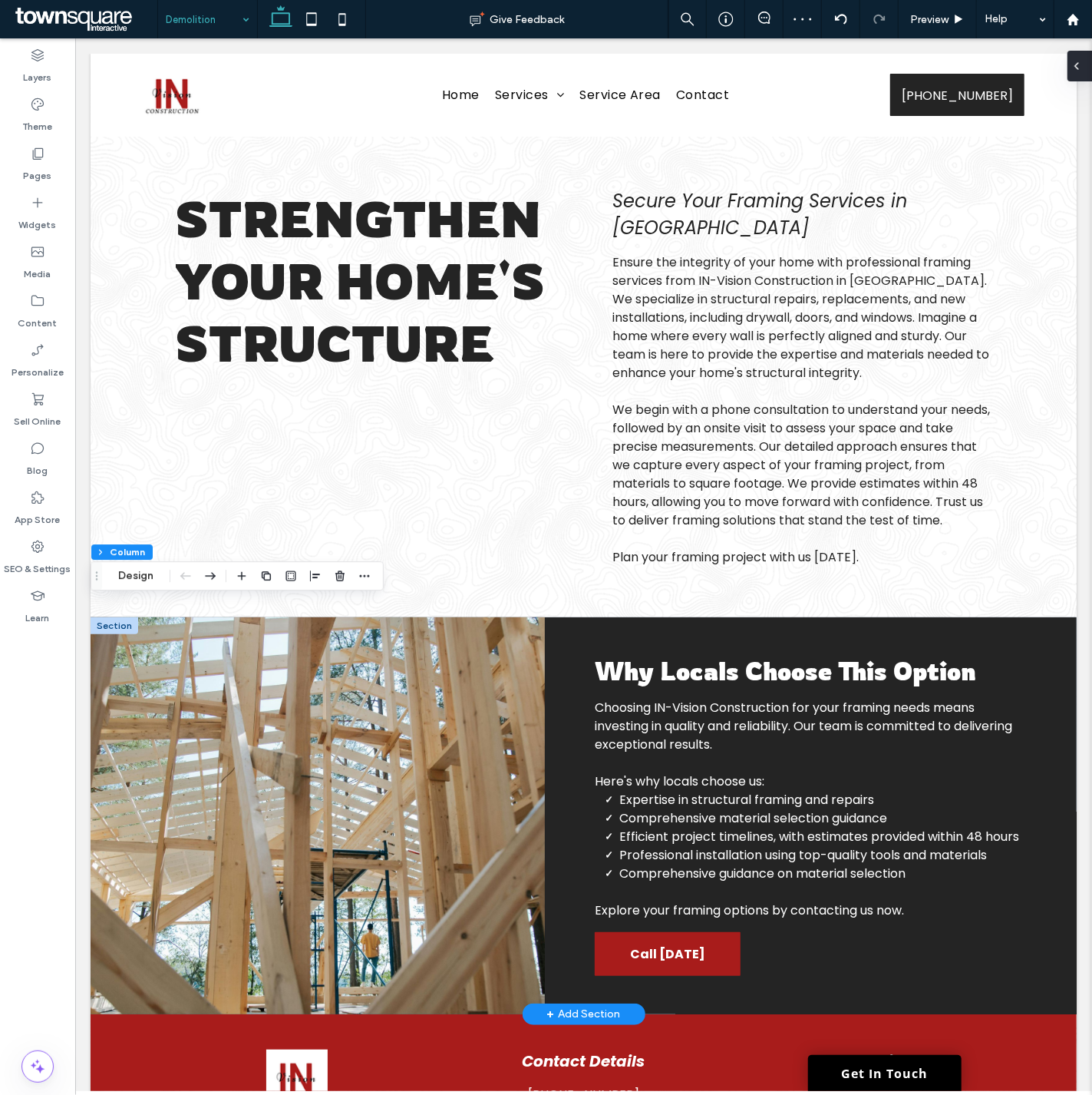
click at [1082, 70] on icon at bounding box center [1077, 66] width 12 height 12
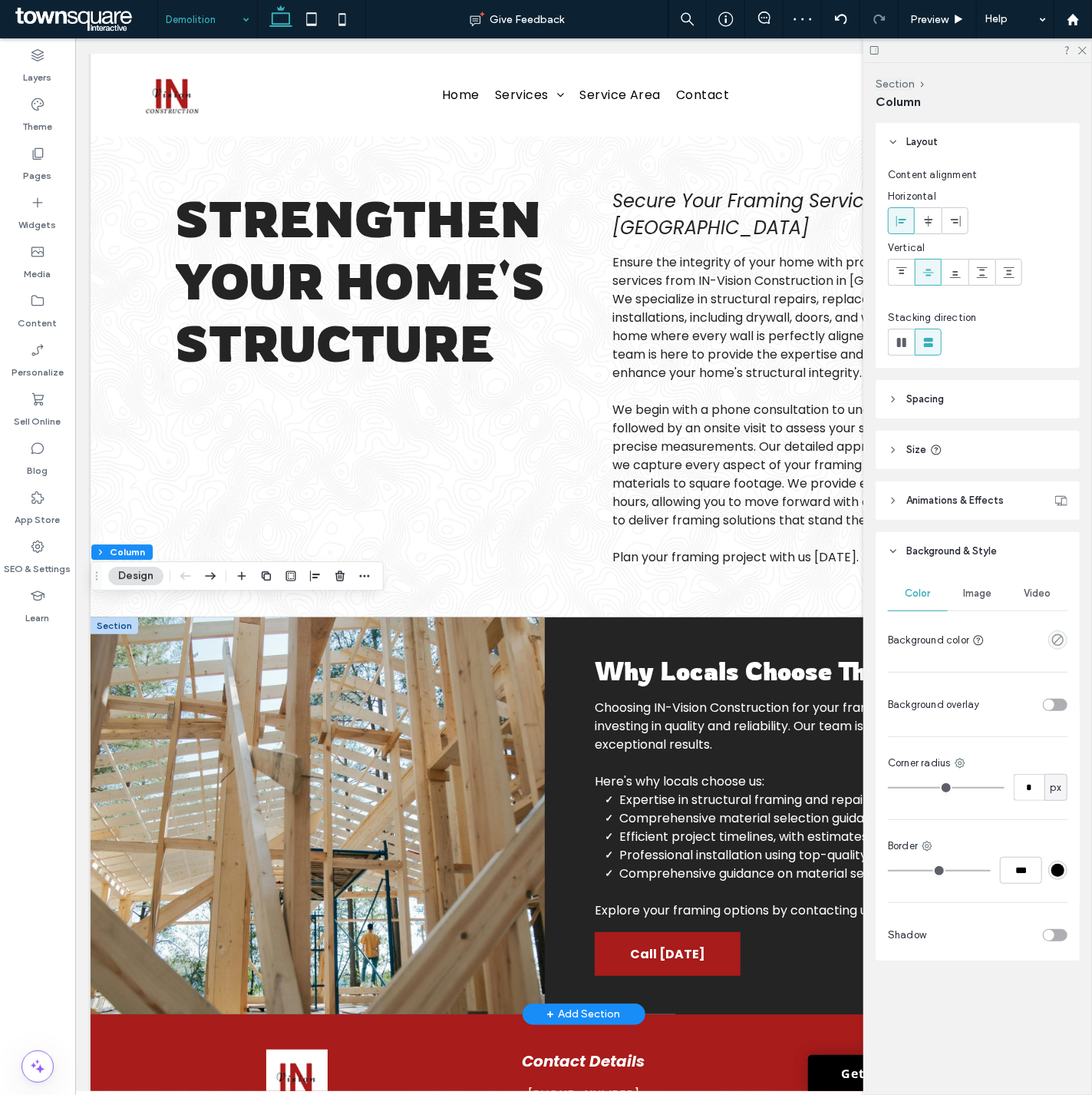
click at [964, 596] on span "Image" at bounding box center [978, 593] width 29 height 12
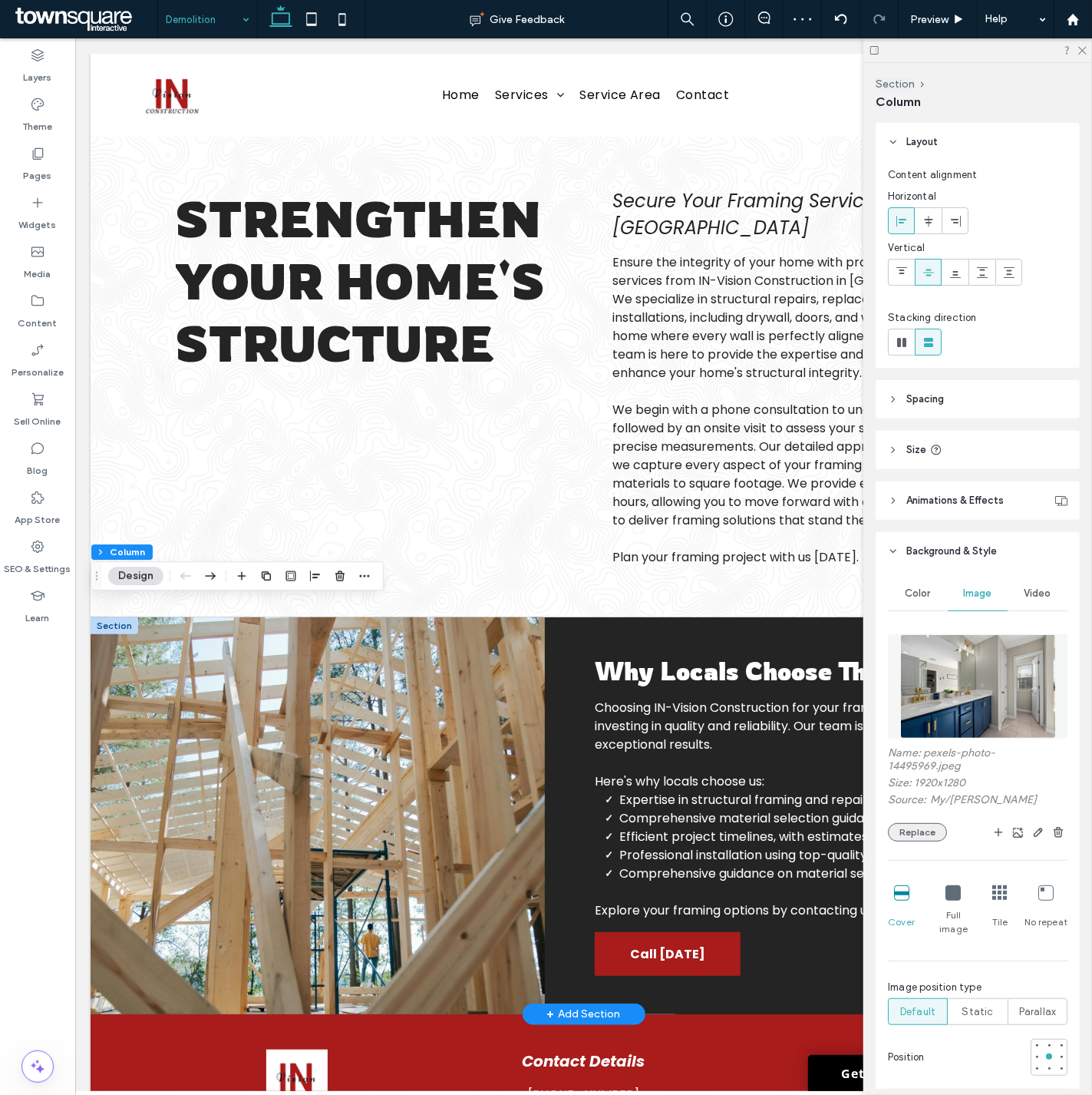
click at [923, 832] on button "Replace" at bounding box center [917, 832] width 59 height 19
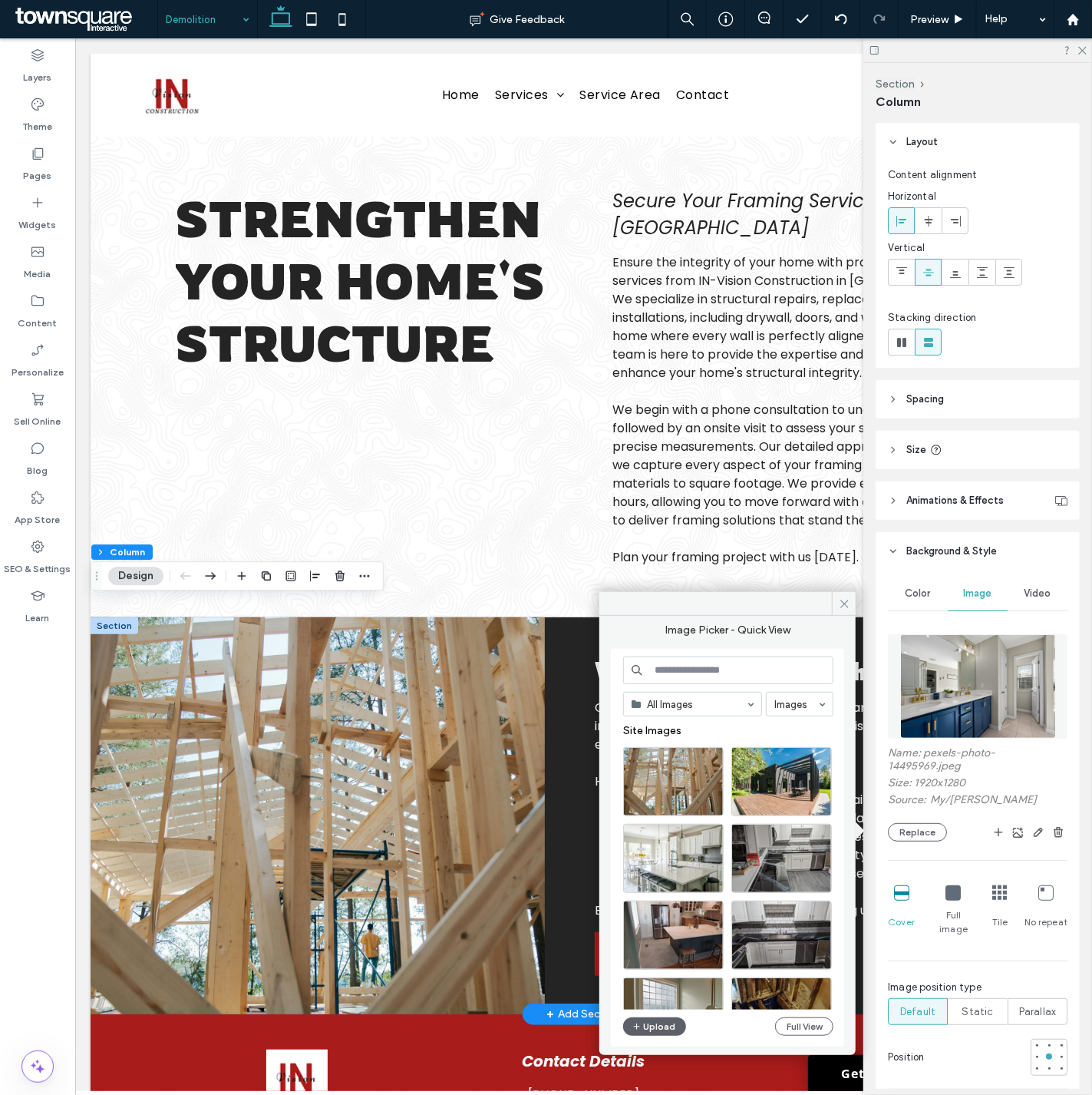
click at [672, 663] on input at bounding box center [728, 670] width 210 height 28
type input "**********"
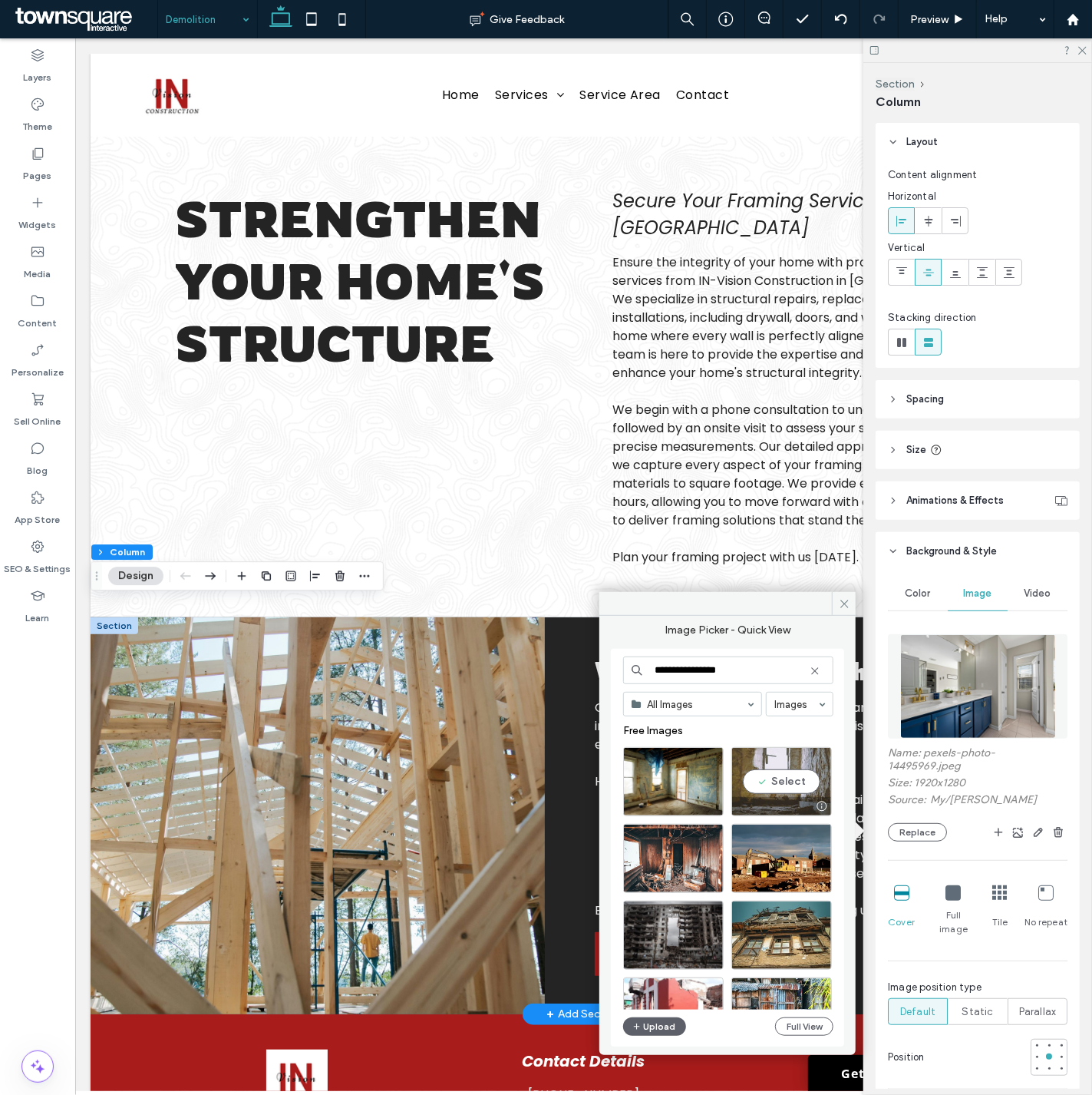
click at [807, 784] on div "Select" at bounding box center [781, 781] width 101 height 69
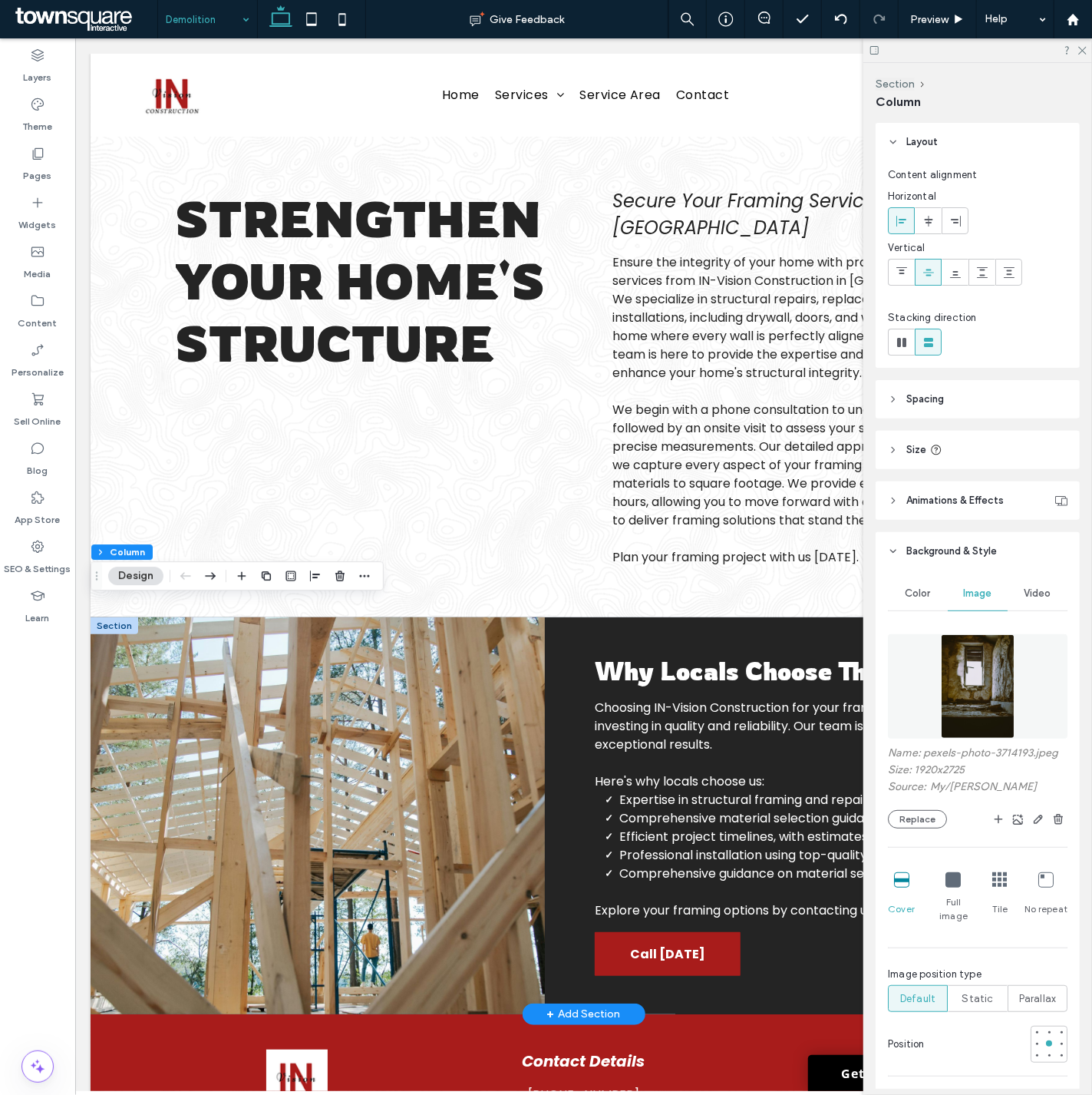
drag, startPoint x: 211, startPoint y: 9, endPoint x: 215, endPoint y: 34, distance: 25.3
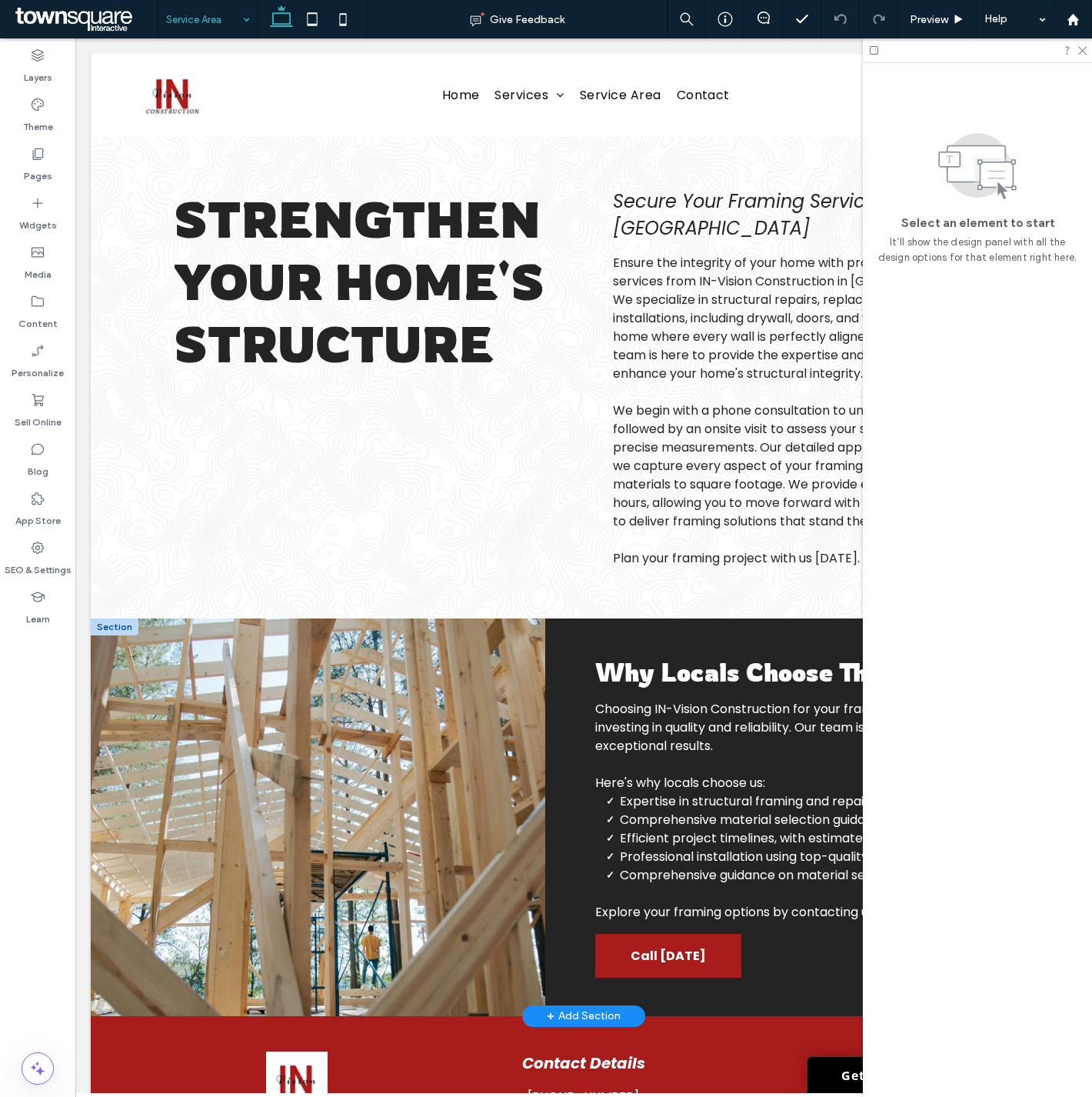
click at [214, 24] on input at bounding box center [205, 19] width 76 height 38
click at [1084, 47] on icon at bounding box center [1082, 50] width 10 height 10
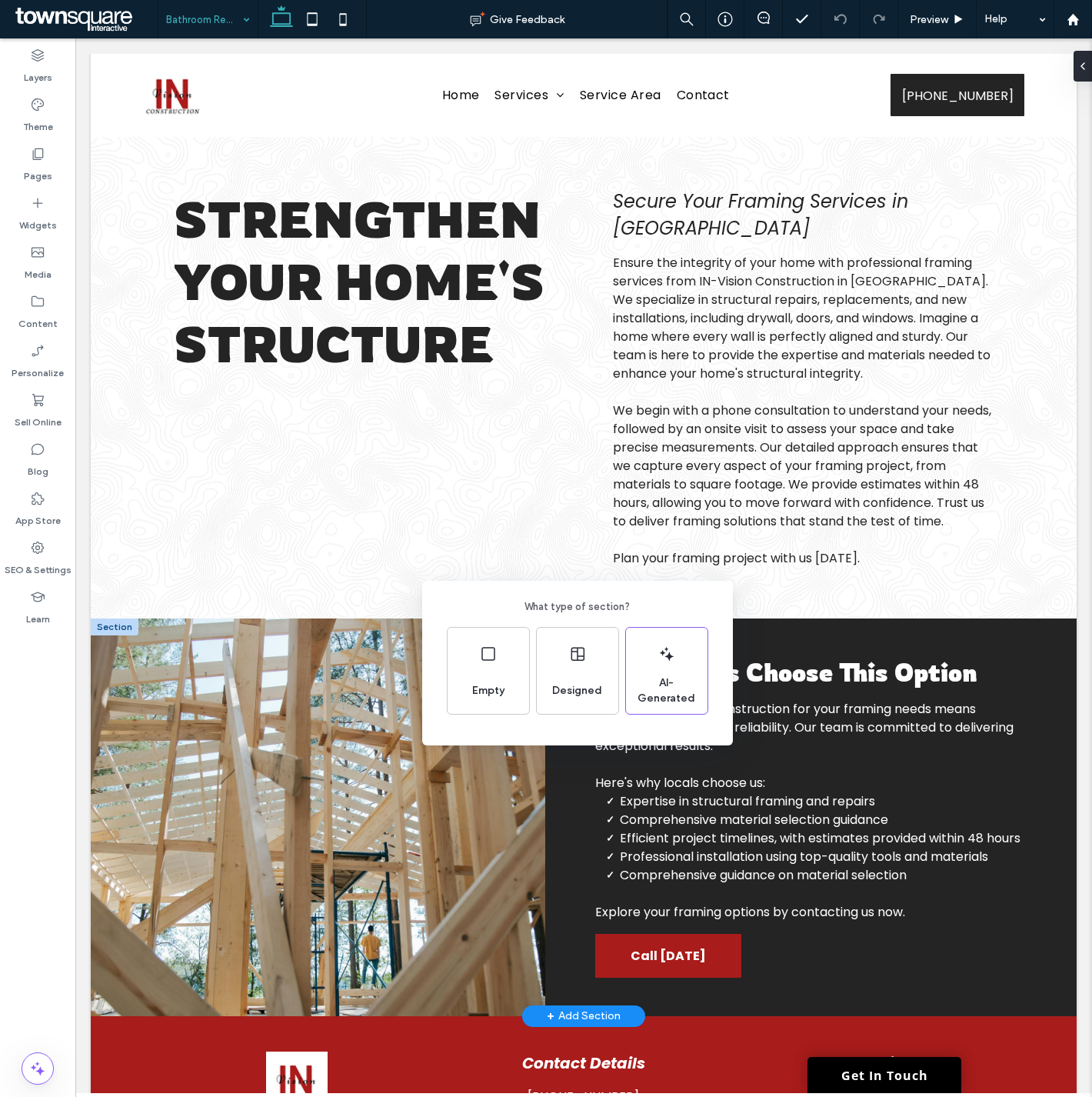
click at [435, 298] on div "What type of section? Empty Designed AI-Generated" at bounding box center [546, 586] width 1092 height 1172
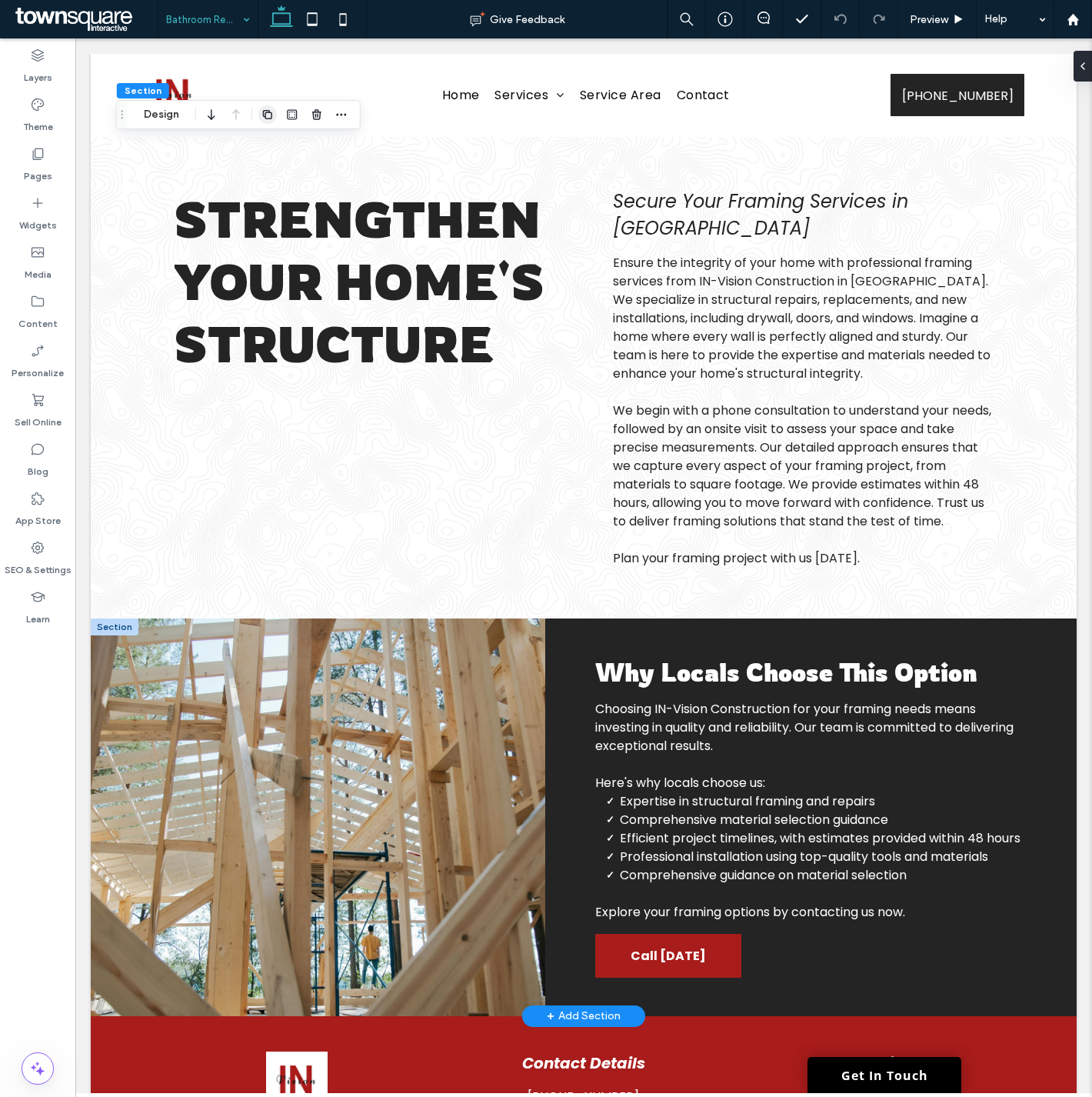
click at [259, 111] on span "button" at bounding box center [267, 115] width 19 height 19
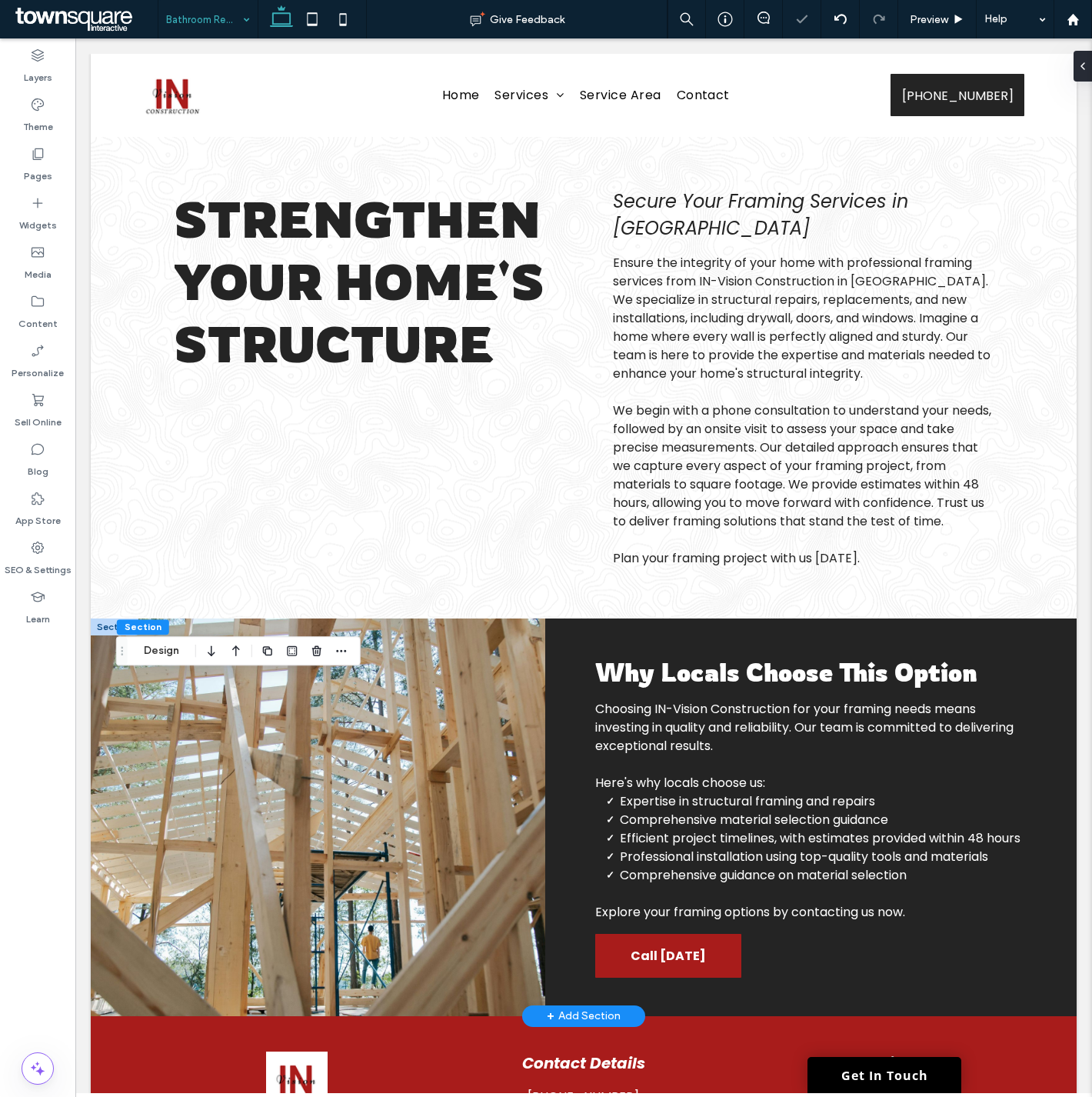
click at [204, 651] on icon "button" at bounding box center [211, 650] width 19 height 28
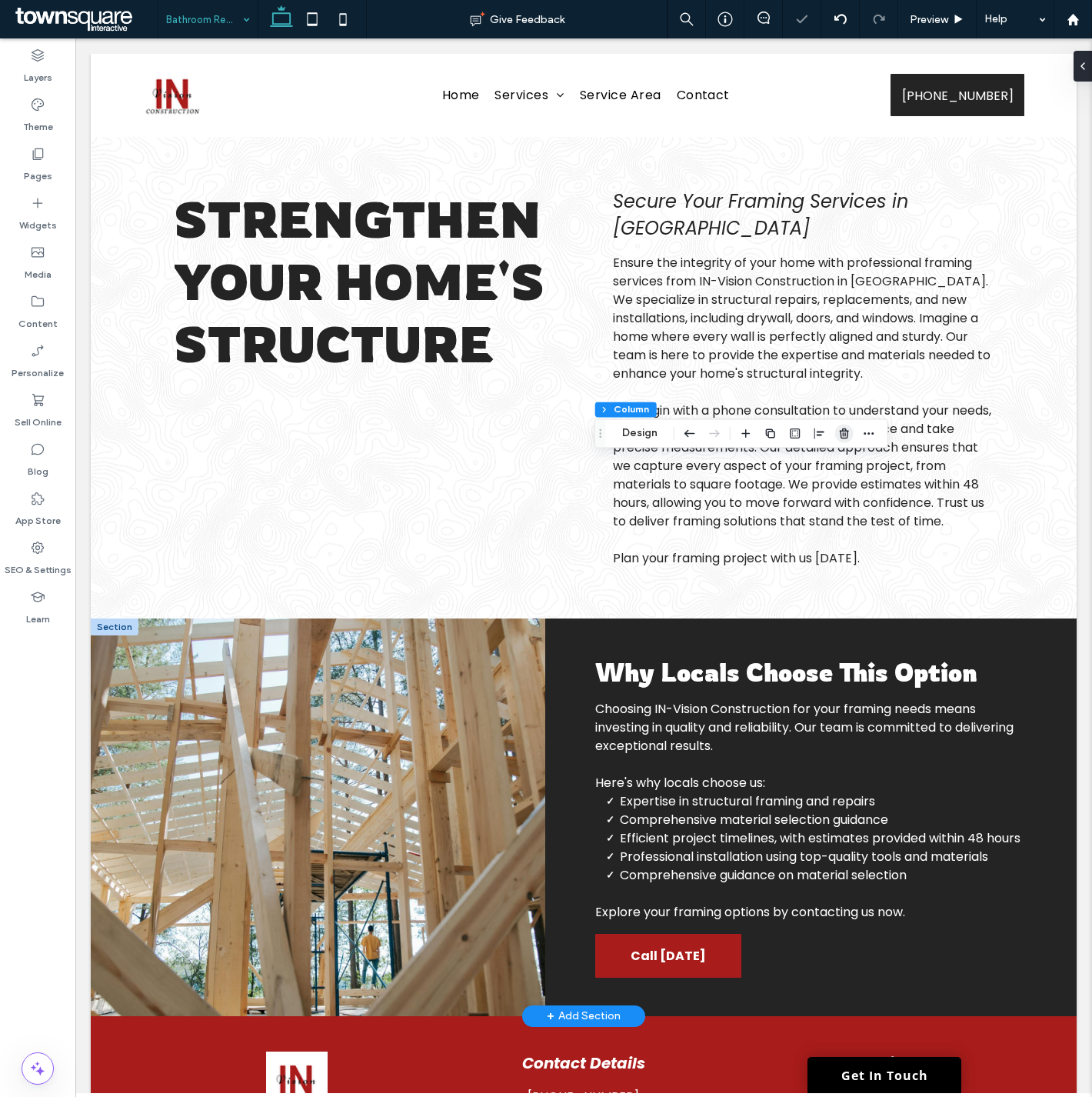
click at [841, 430] on use "button" at bounding box center [844, 434] width 9 height 10
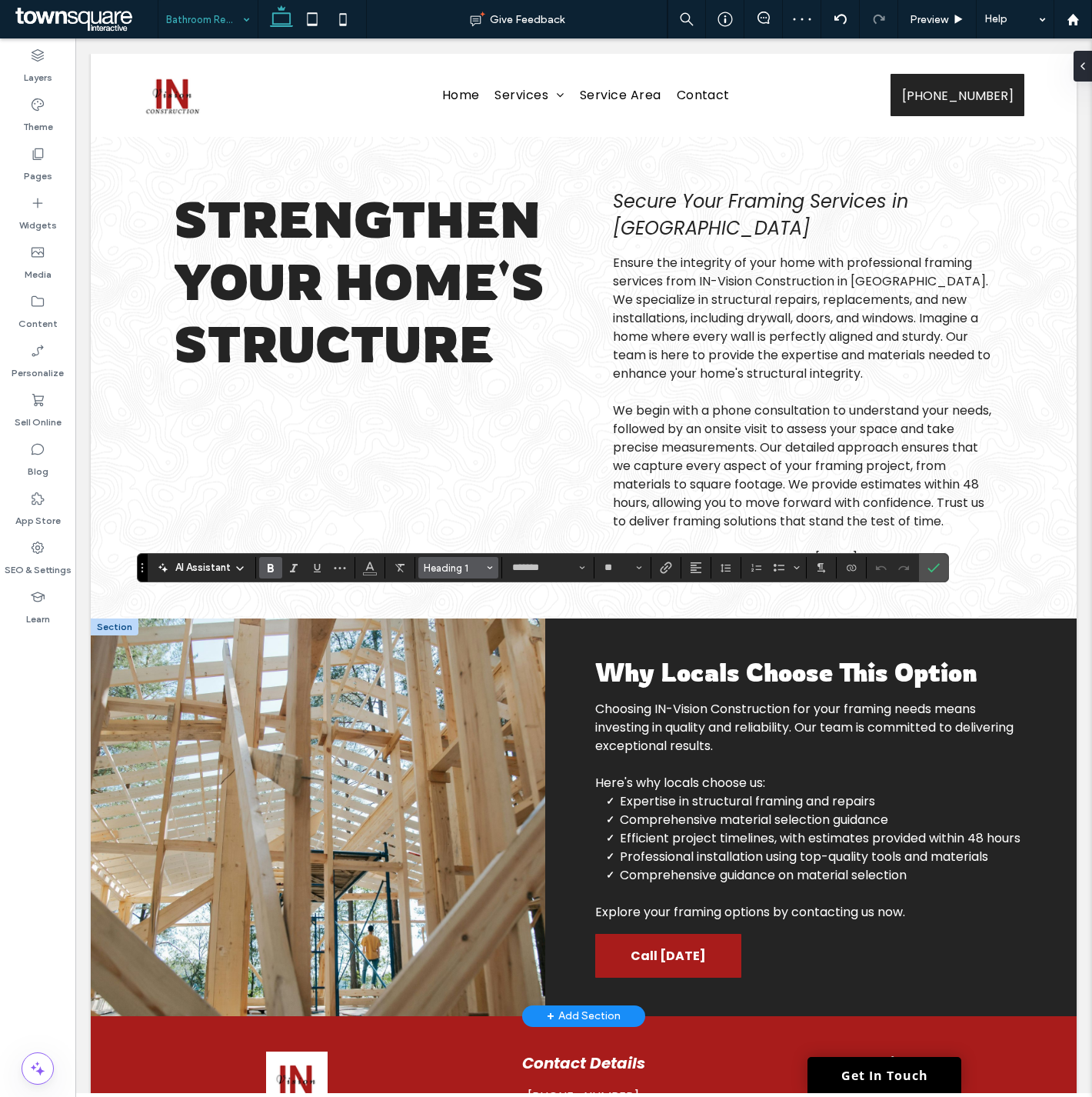
click at [455, 571] on span "Heading 1" at bounding box center [453, 568] width 60 height 12
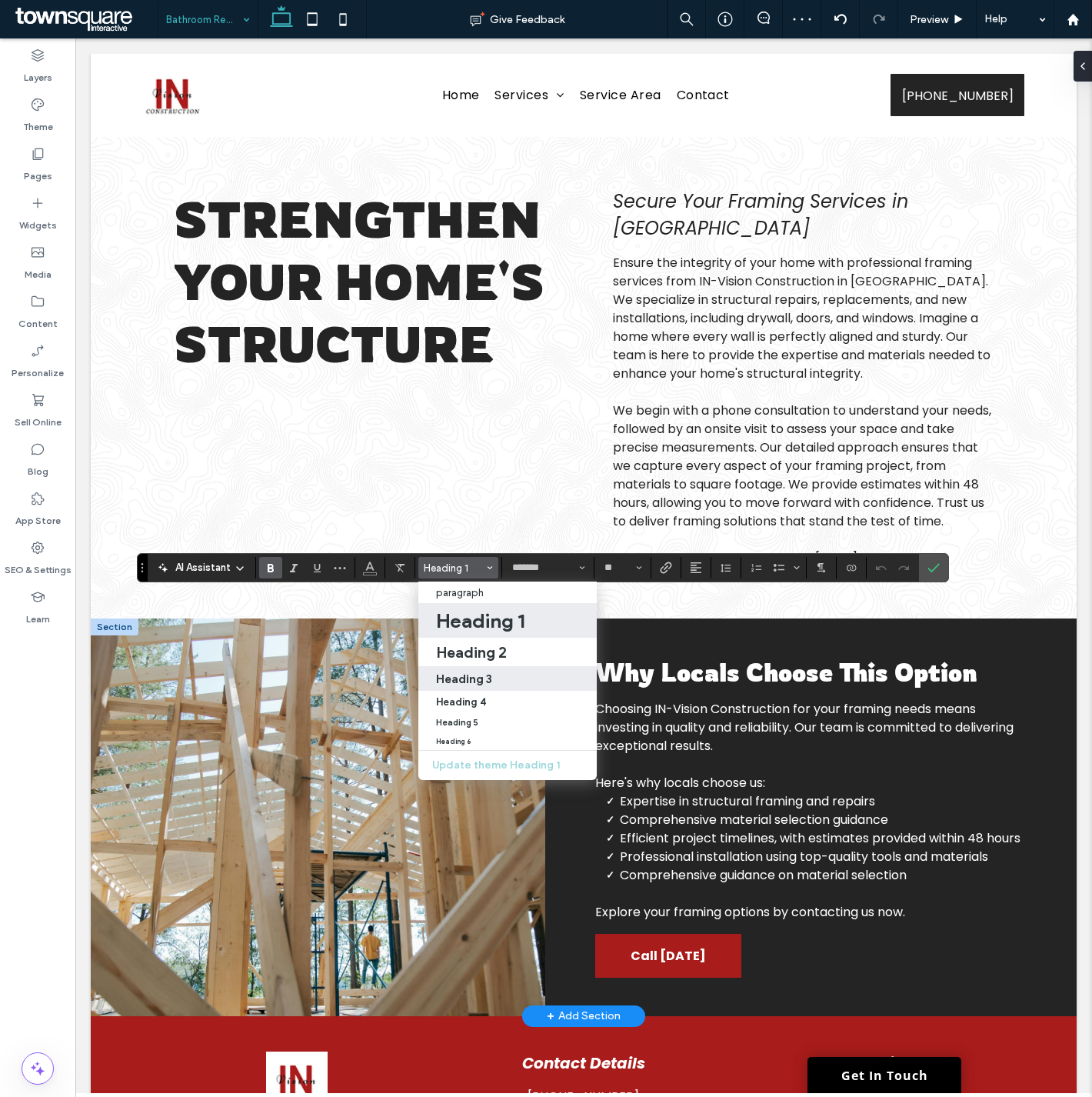
click at [502, 672] on div "Heading 3" at bounding box center [509, 678] width 144 height 14
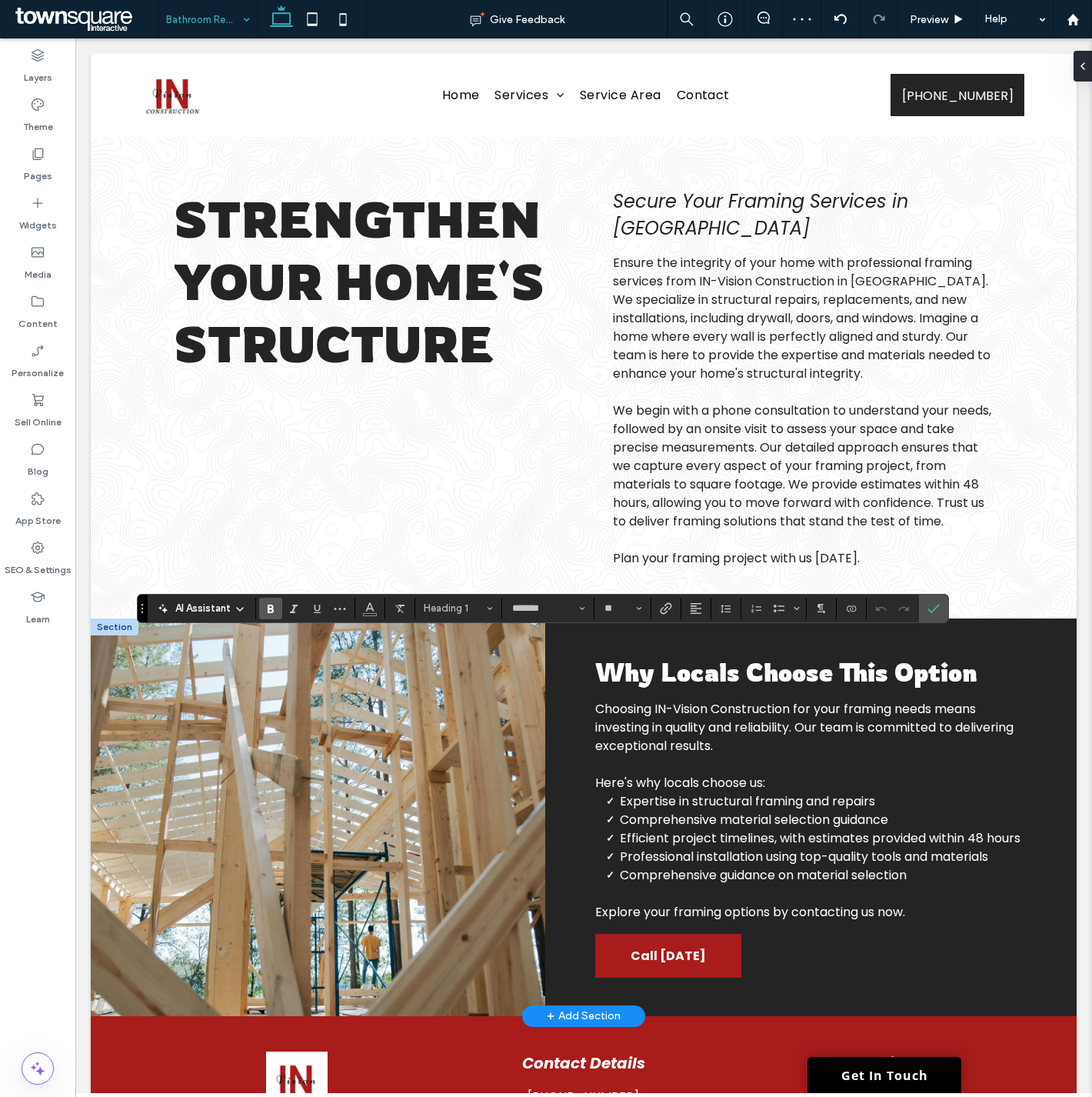
type input "**"
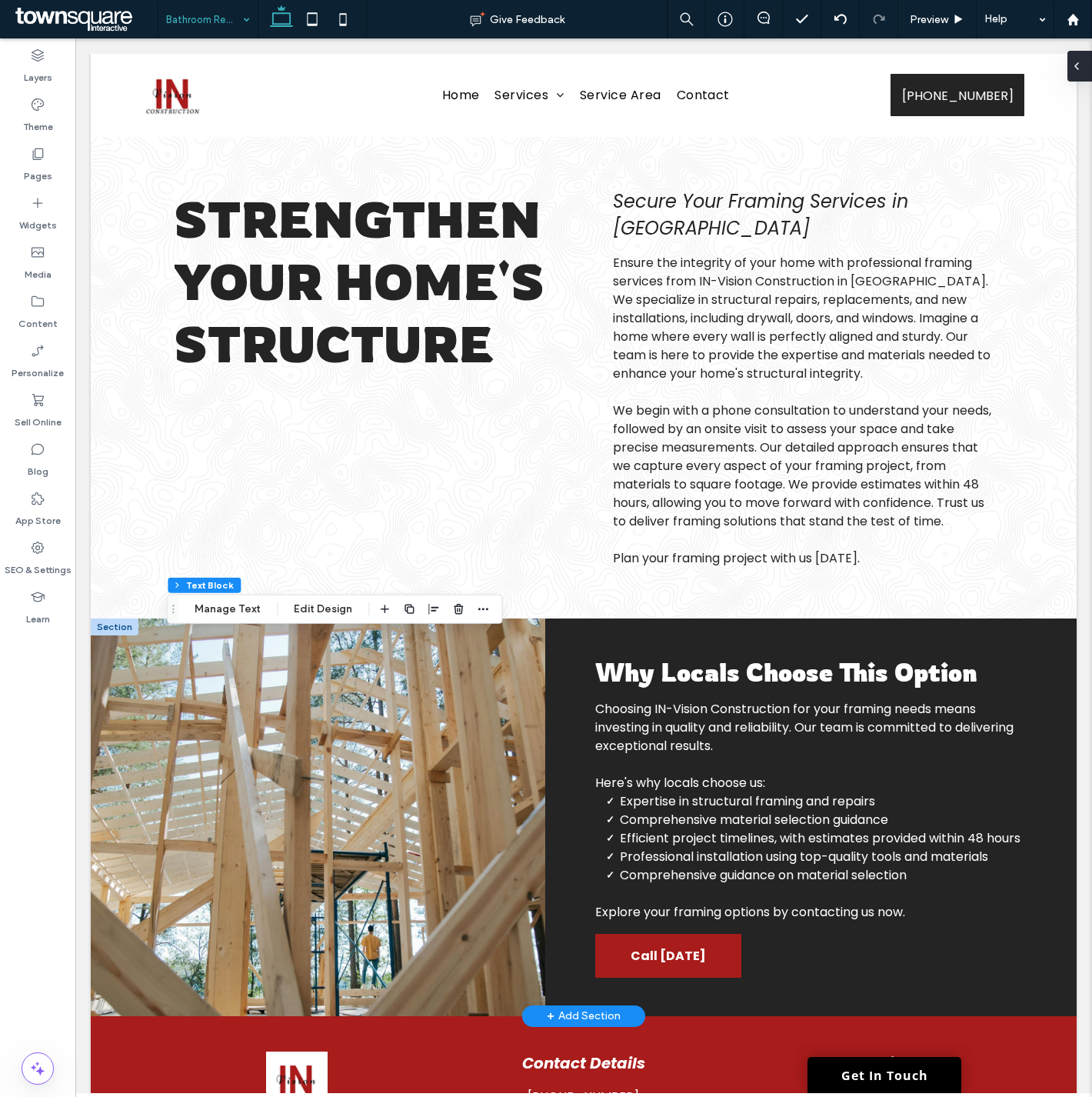
click at [1087, 76] on div at bounding box center [1079, 66] width 25 height 31
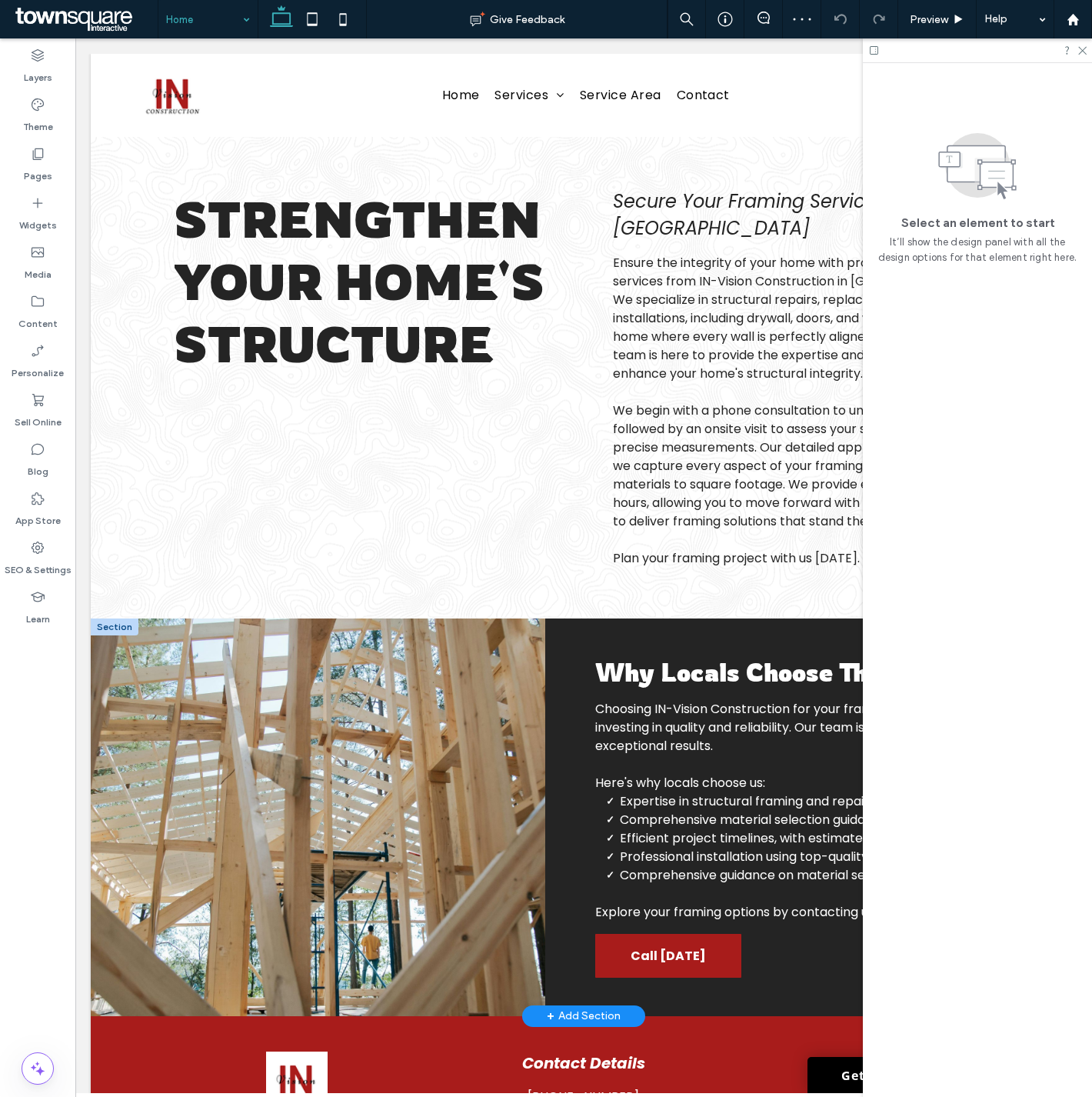
click at [213, 24] on input at bounding box center [205, 19] width 76 height 38
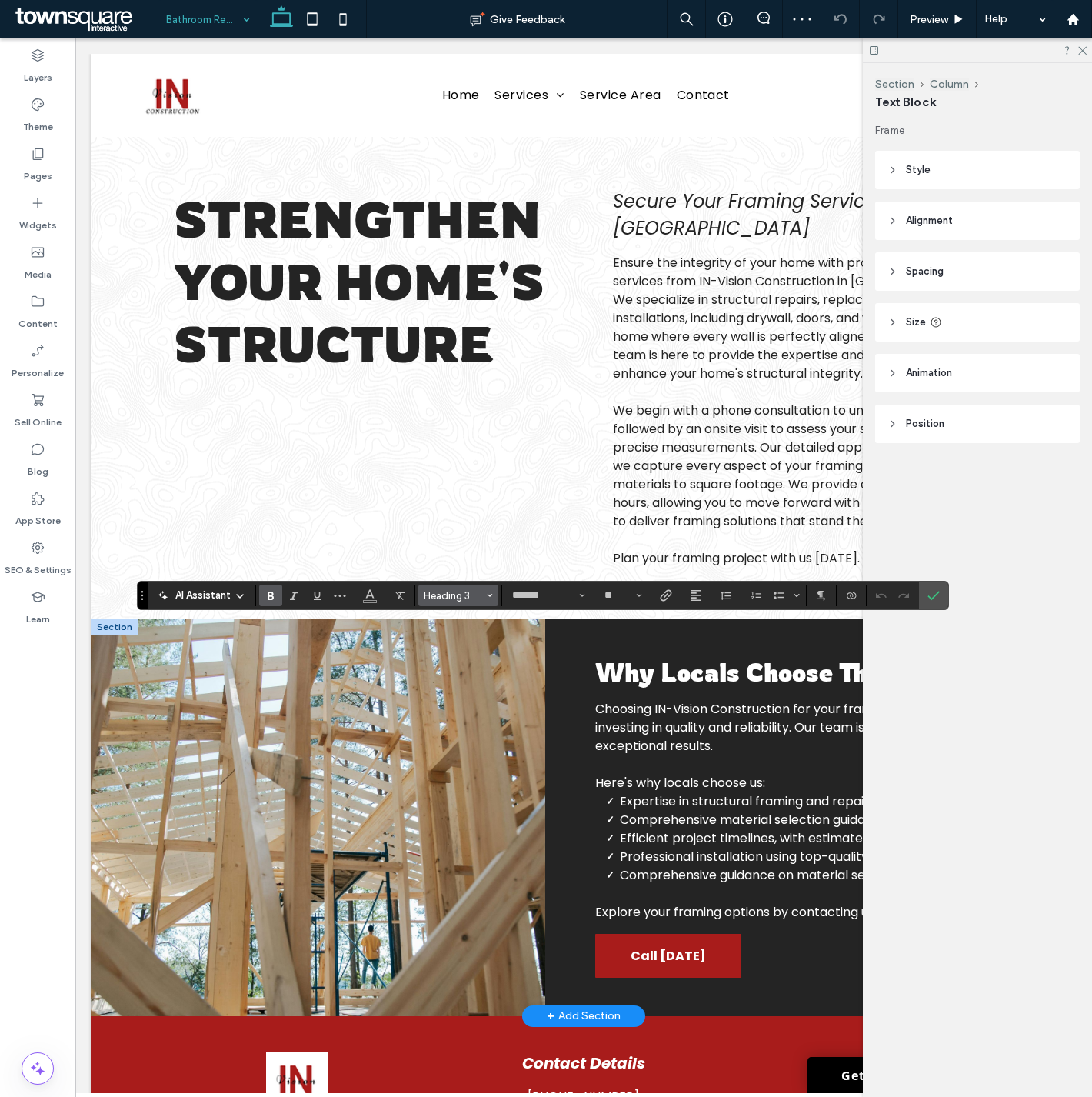
click at [436, 594] on span "Heading 3" at bounding box center [453, 596] width 60 height 12
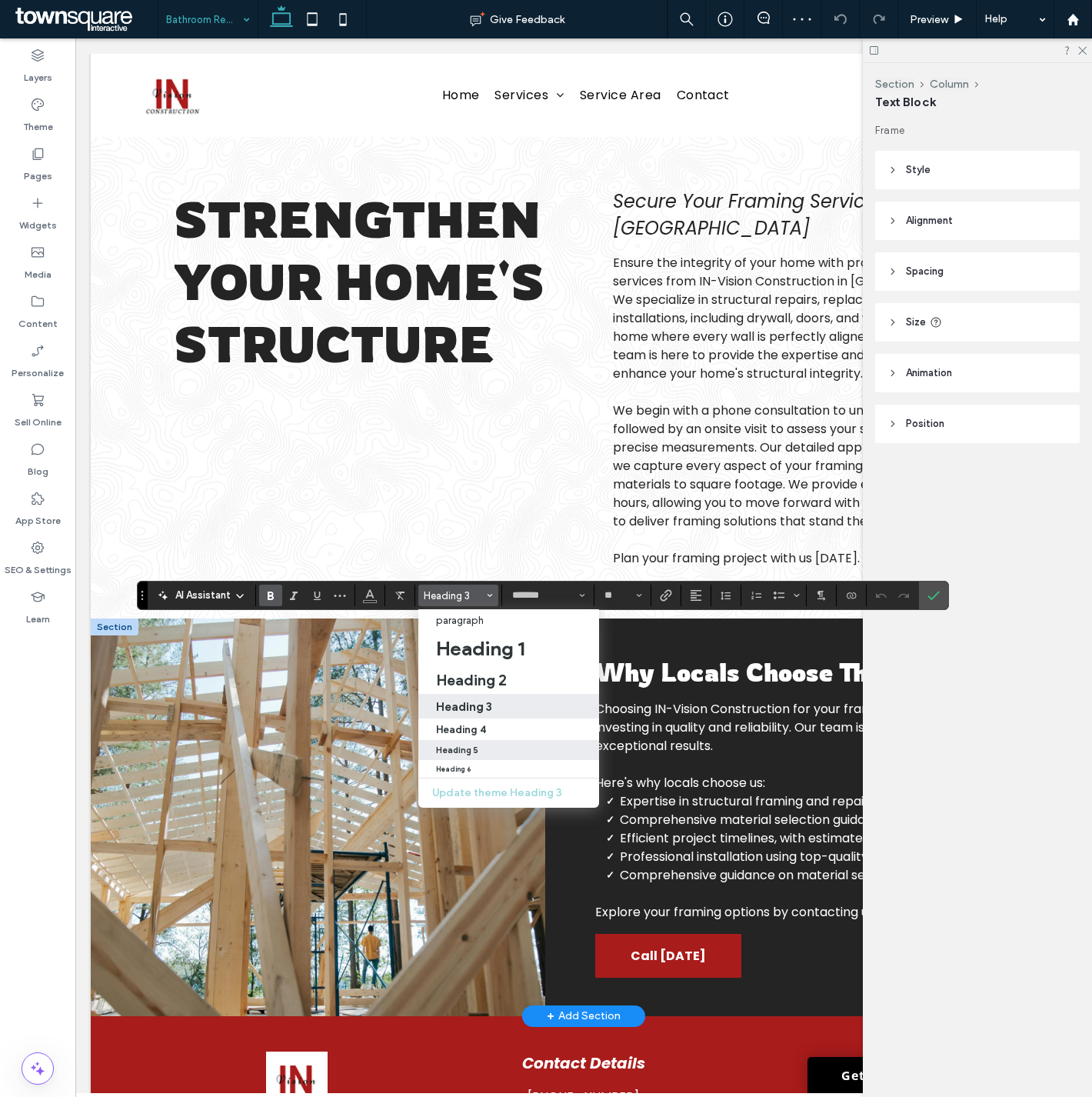
click at [504, 740] on label "Heading 5" at bounding box center [509, 750] width 181 height 20
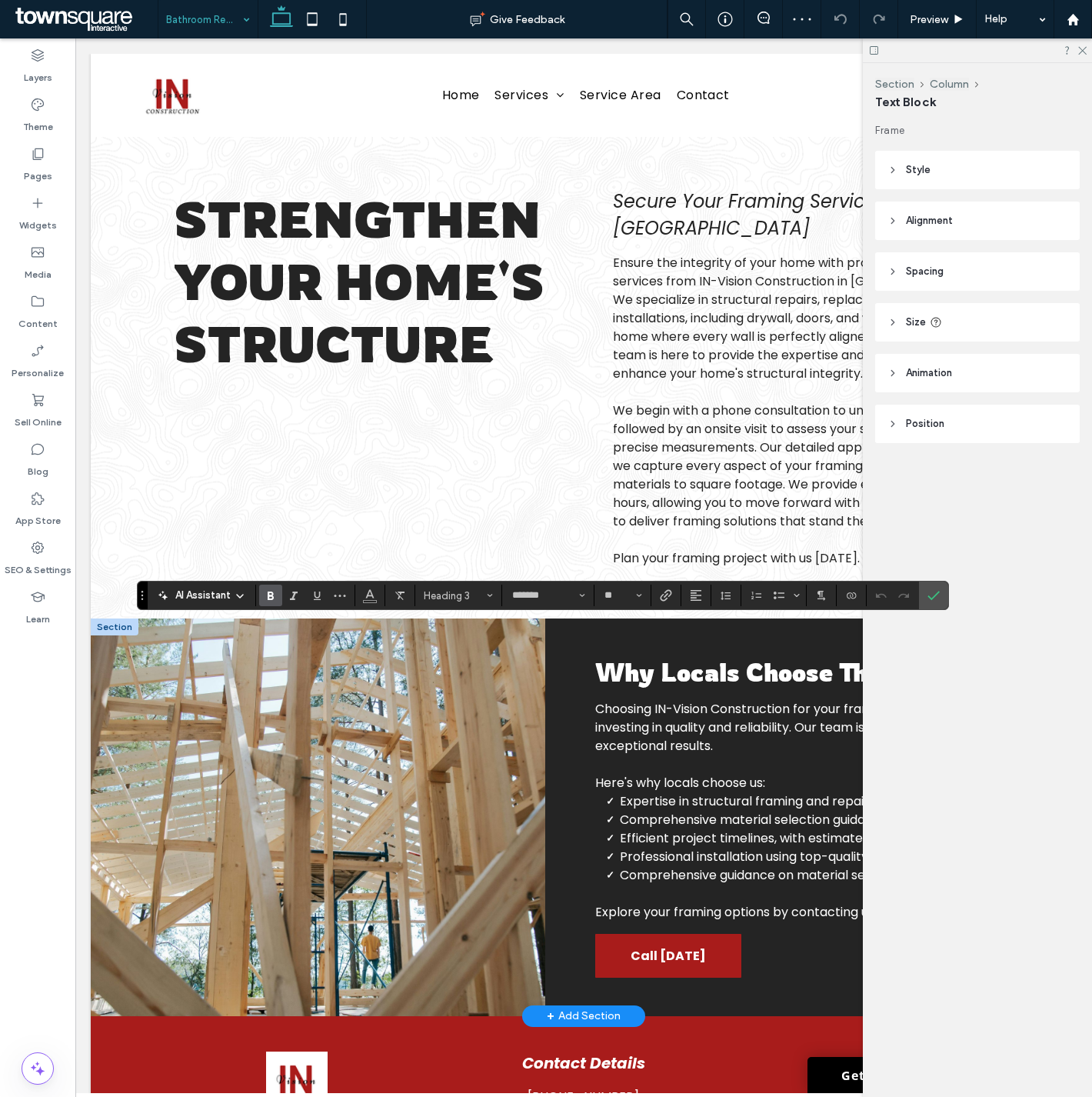
type input "**"
click at [694, 594] on use "Alignment" at bounding box center [695, 595] width 11 height 11
click at [933, 174] on header "Style" at bounding box center [977, 170] width 205 height 38
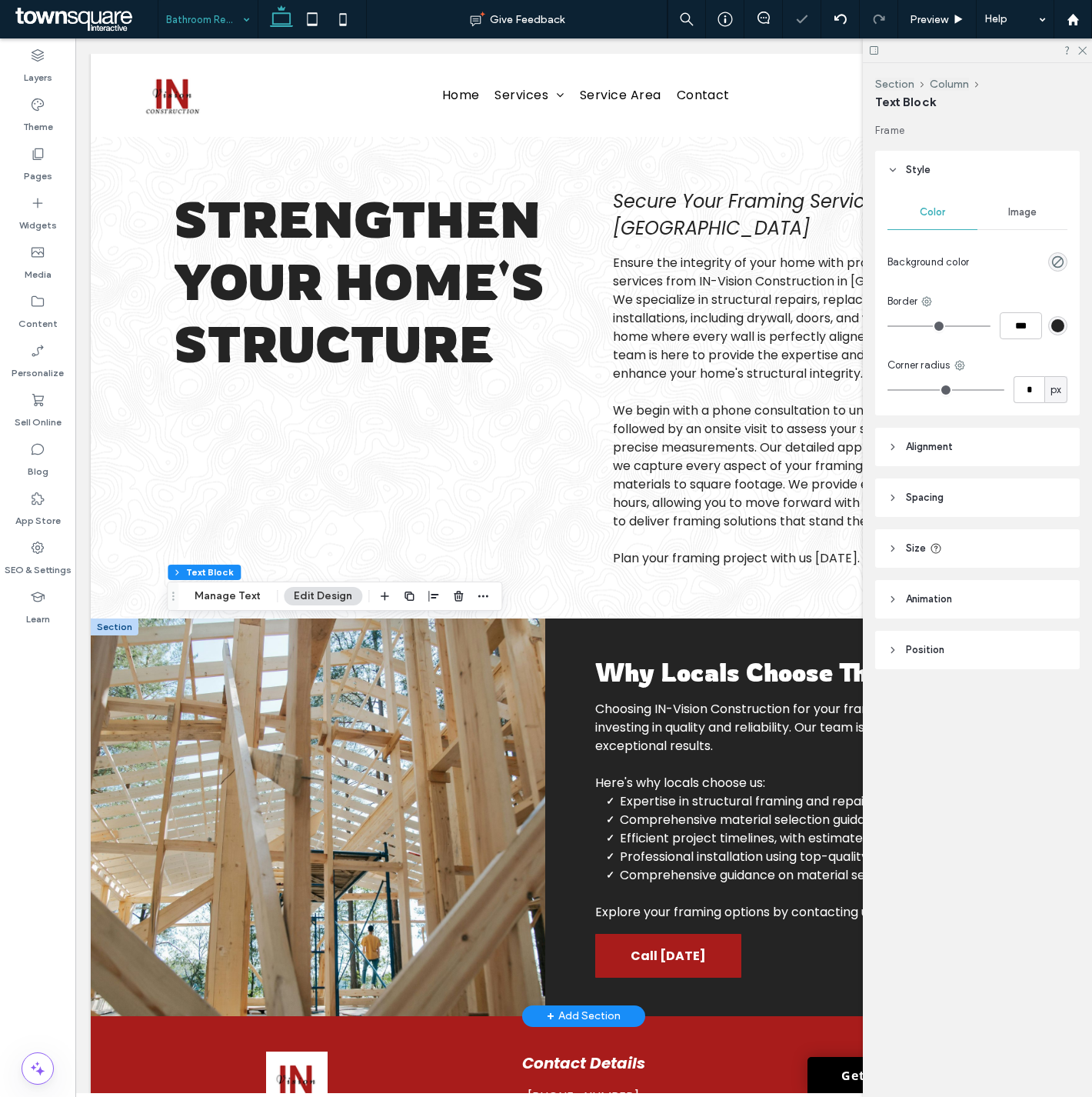
click at [909, 175] on span "Style" at bounding box center [918, 170] width 25 height 15
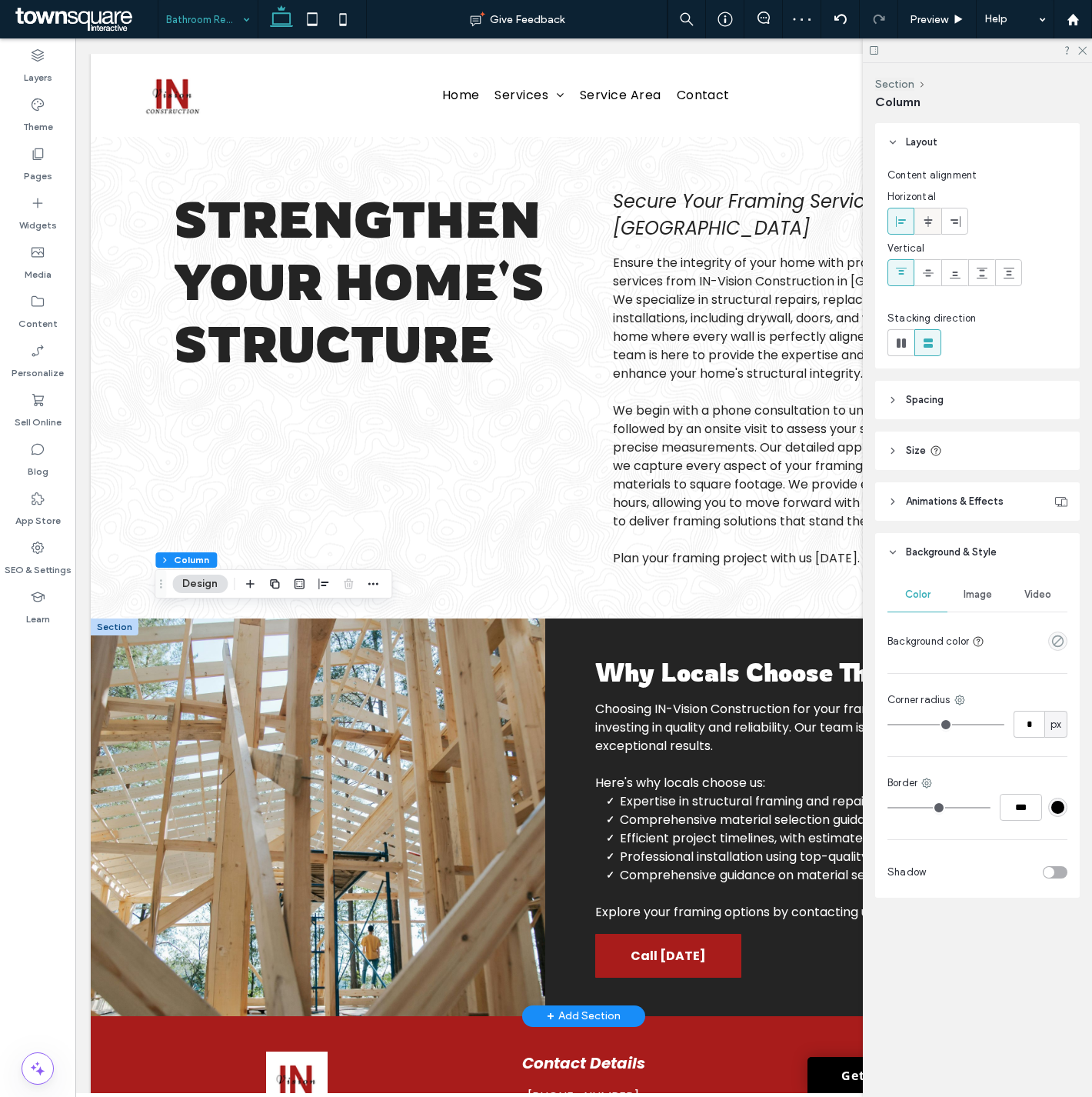
click at [926, 217] on icon at bounding box center [928, 222] width 12 height 12
click at [1081, 47] on icon at bounding box center [1082, 50] width 10 height 10
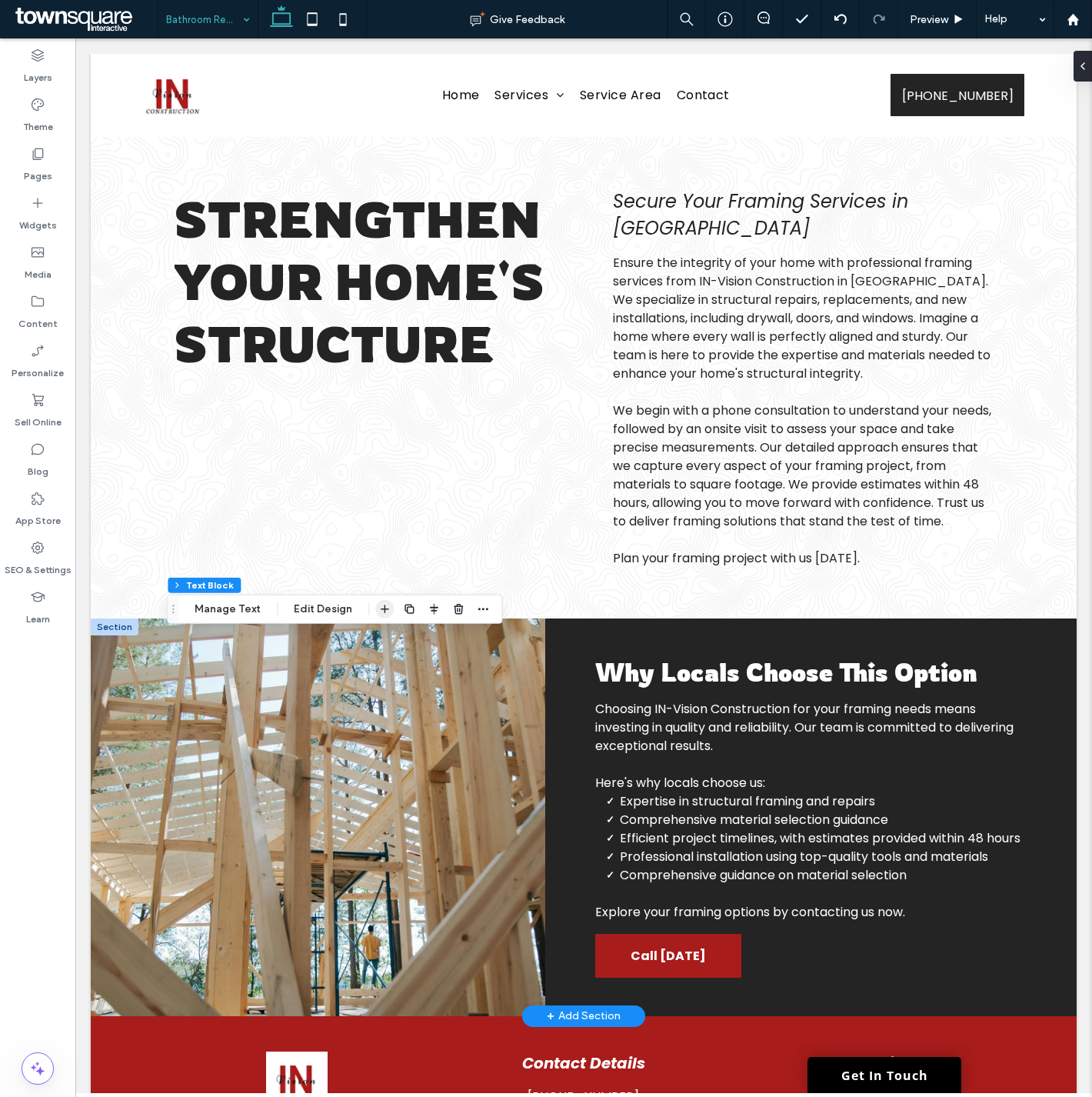
click at [379, 609] on icon "button" at bounding box center [385, 609] width 12 height 12
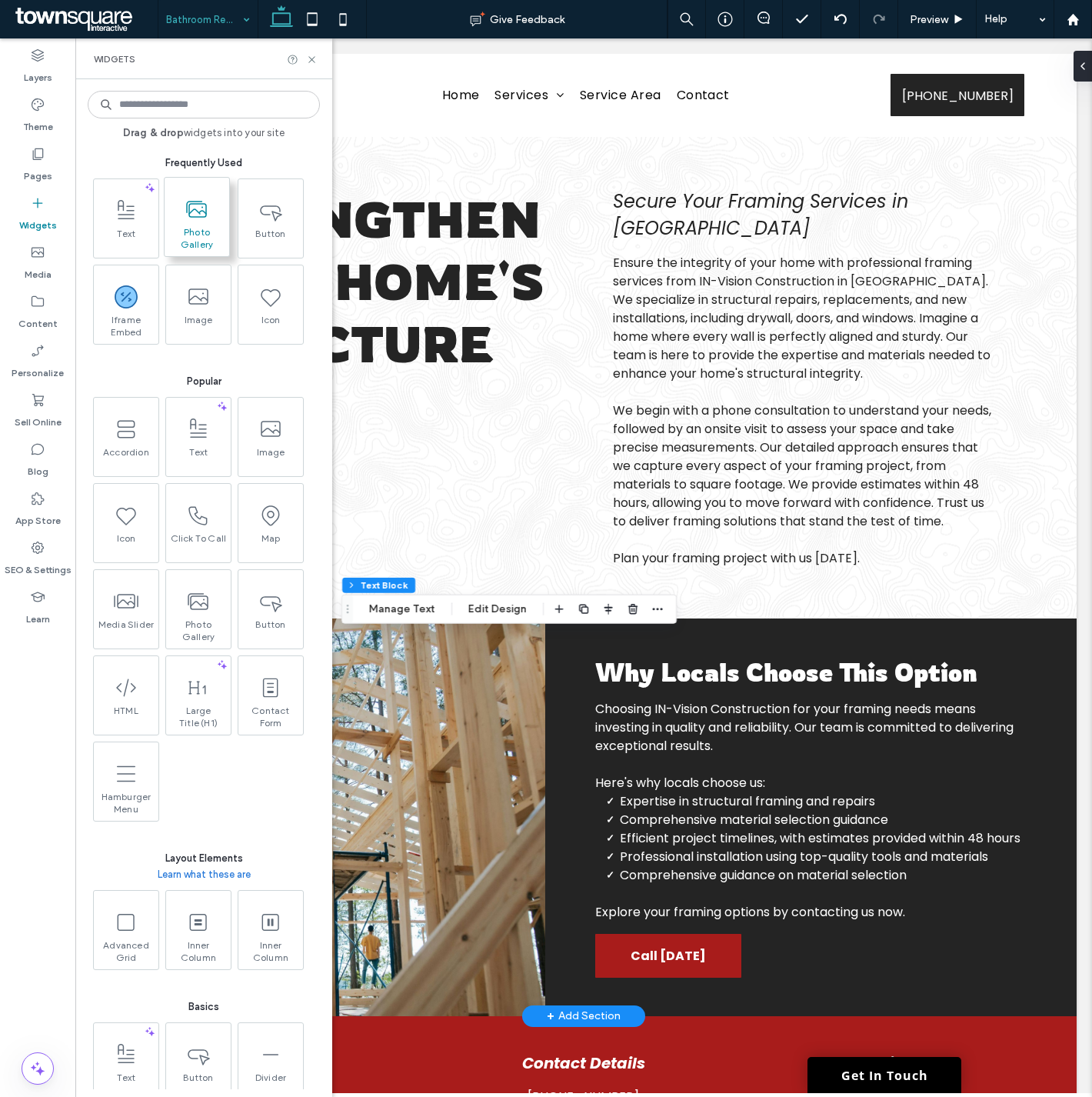
click at [189, 217] on icon at bounding box center [196, 209] width 25 height 25
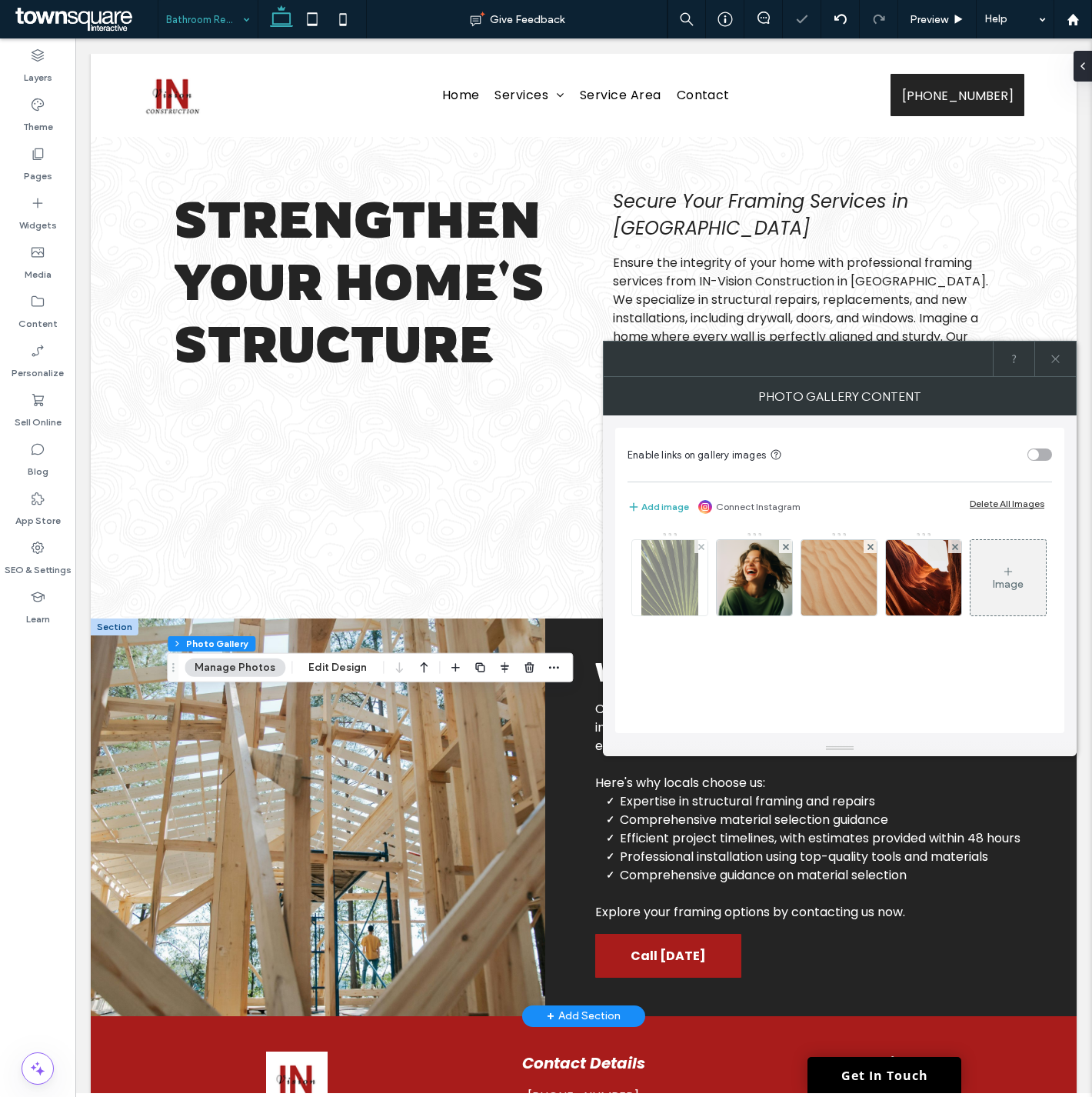
click at [704, 548] on div at bounding box center [701, 546] width 13 height 13
click at [703, 548] on icon at bounding box center [701, 546] width 6 height 6
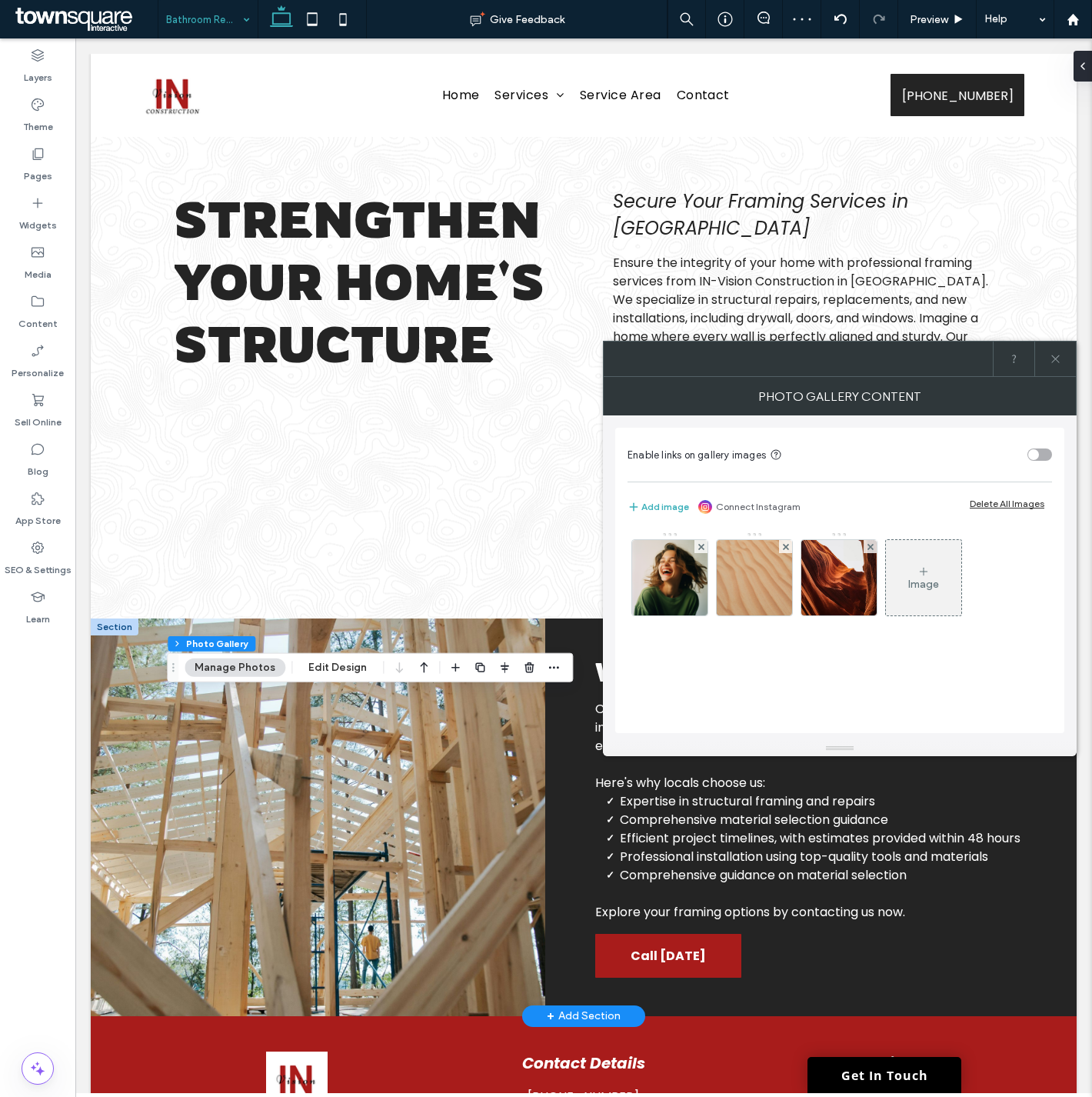
click at [703, 548] on icon at bounding box center [701, 546] width 6 height 6
click at [783, 548] on icon at bounding box center [785, 546] width 6 height 6
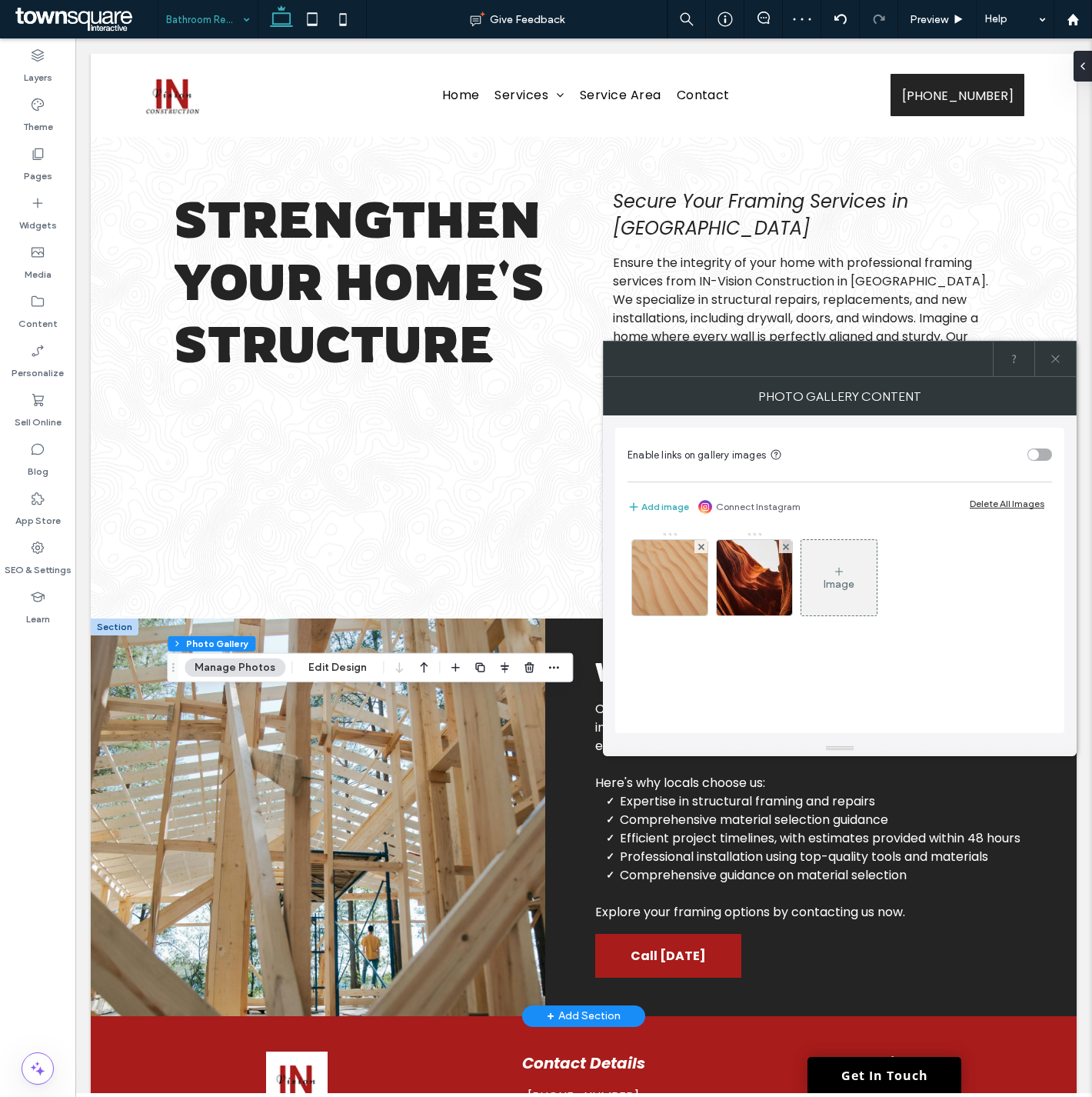
click at [703, 548] on icon at bounding box center [701, 546] width 6 height 6
click at [783, 548] on icon at bounding box center [785, 546] width 6 height 6
click at [703, 548] on icon at bounding box center [701, 546] width 6 height 6
click at [685, 573] on div "Image" at bounding box center [670, 577] width 76 height 72
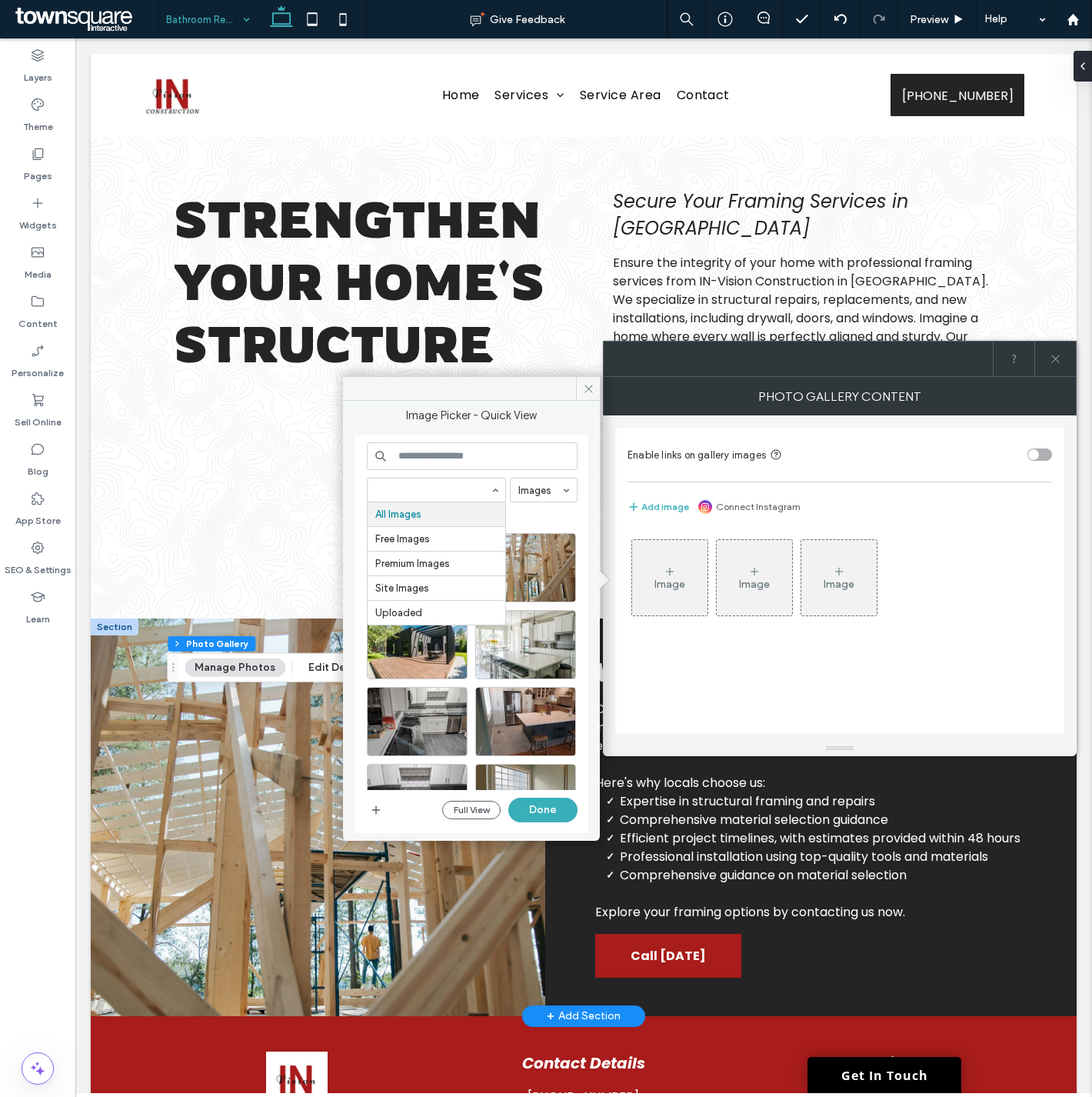
click at [454, 486] on input at bounding box center [432, 490] width 115 height 11
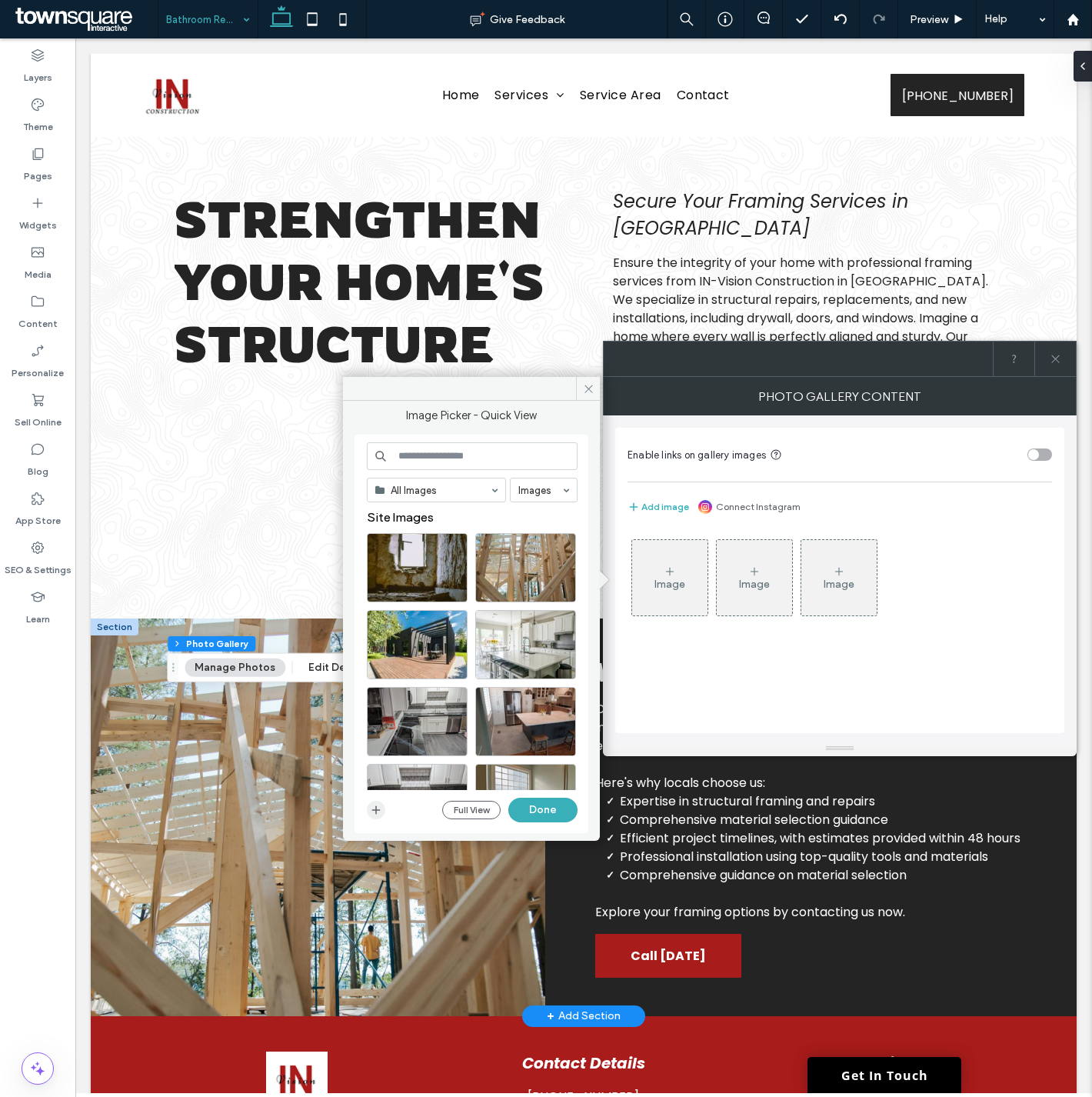
click at [373, 812] on icon "button" at bounding box center [376, 810] width 12 height 12
click at [587, 388] on icon at bounding box center [589, 389] width 12 height 12
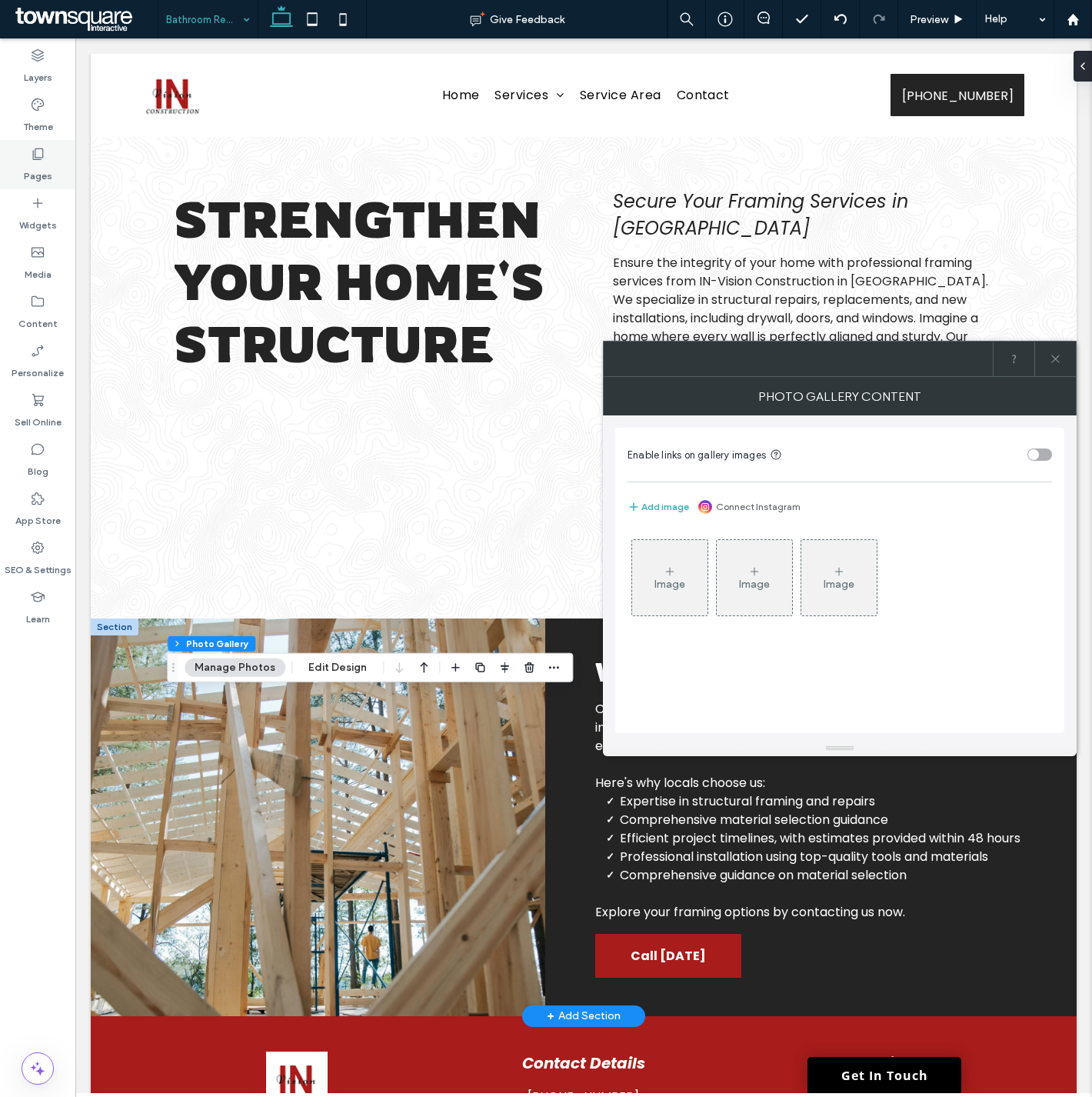
click at [33, 155] on use at bounding box center [38, 155] width 11 height 12
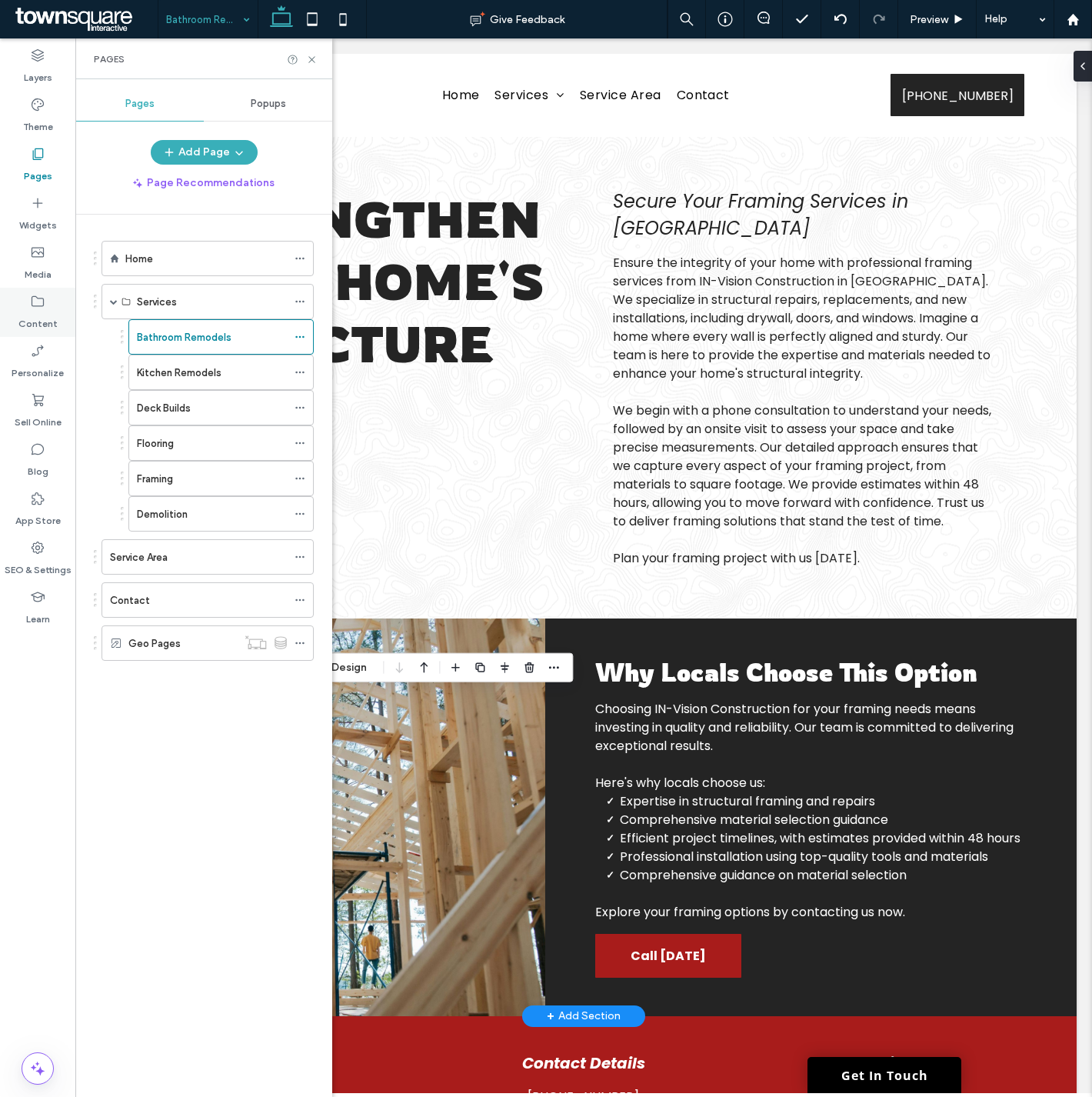
click at [40, 300] on icon at bounding box center [37, 301] width 15 height 15
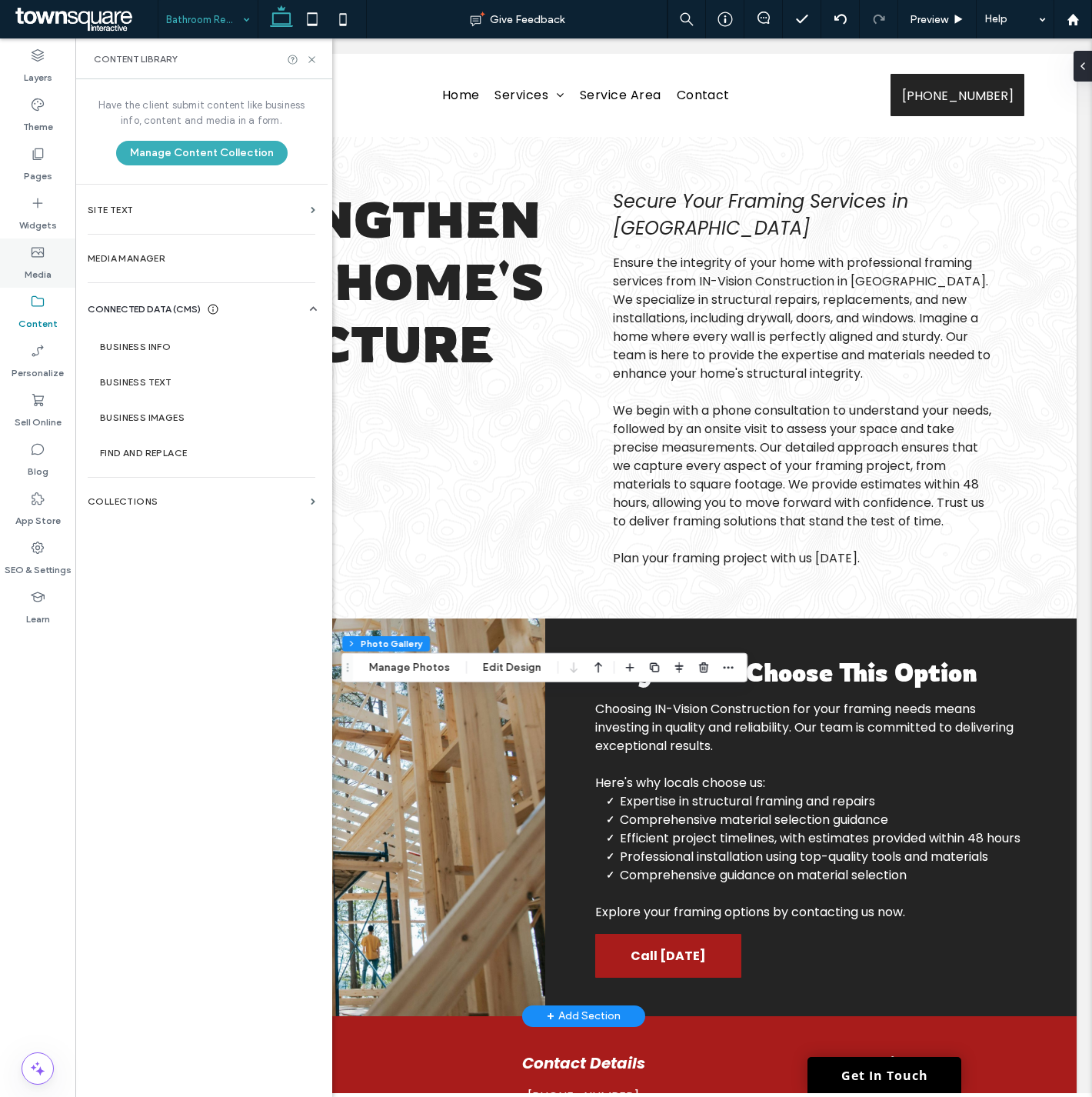
click at [39, 262] on label "Media" at bounding box center [38, 270] width 27 height 21
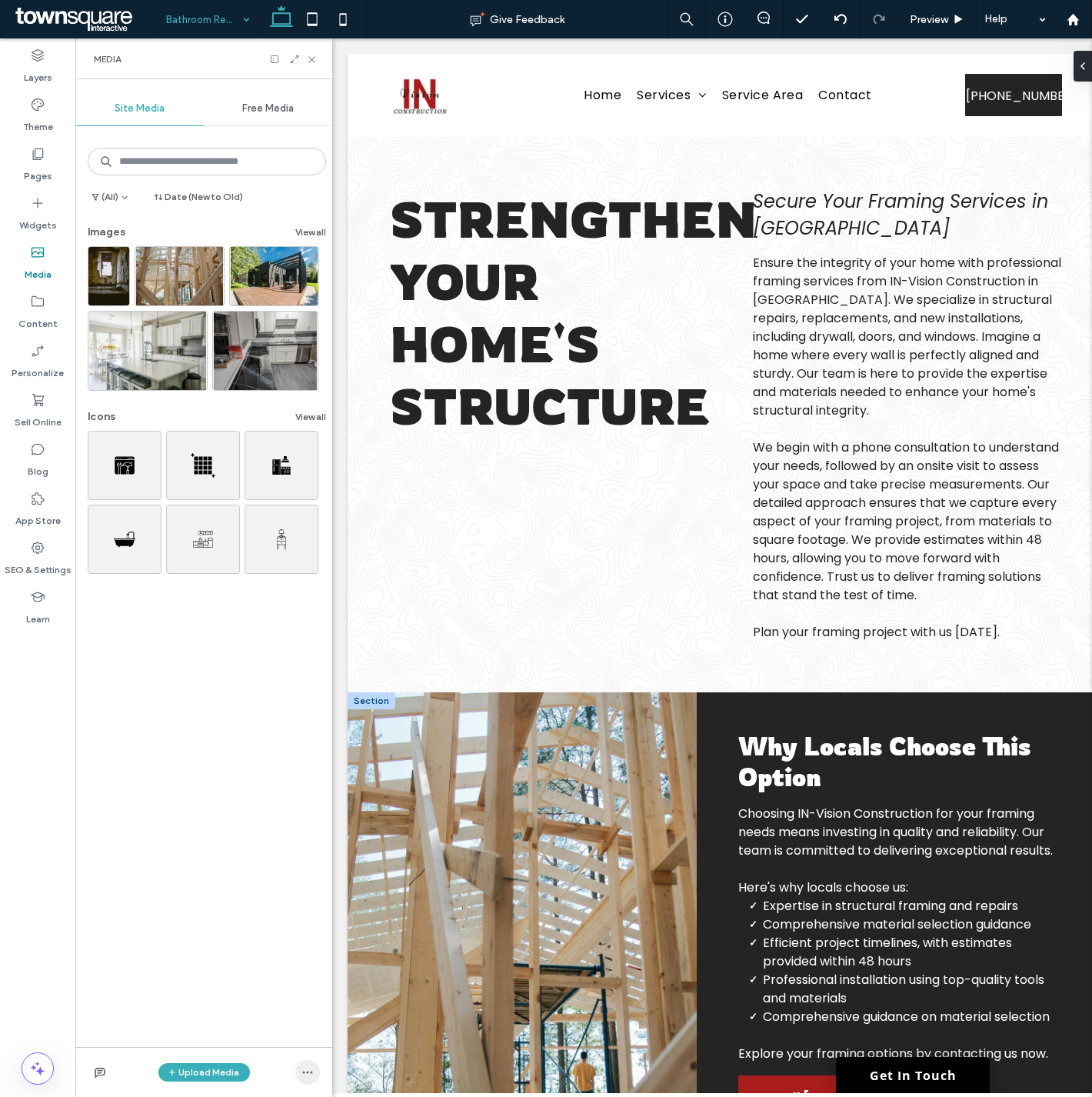
click at [312, 1074] on icon "button" at bounding box center [307, 1072] width 12 height 12
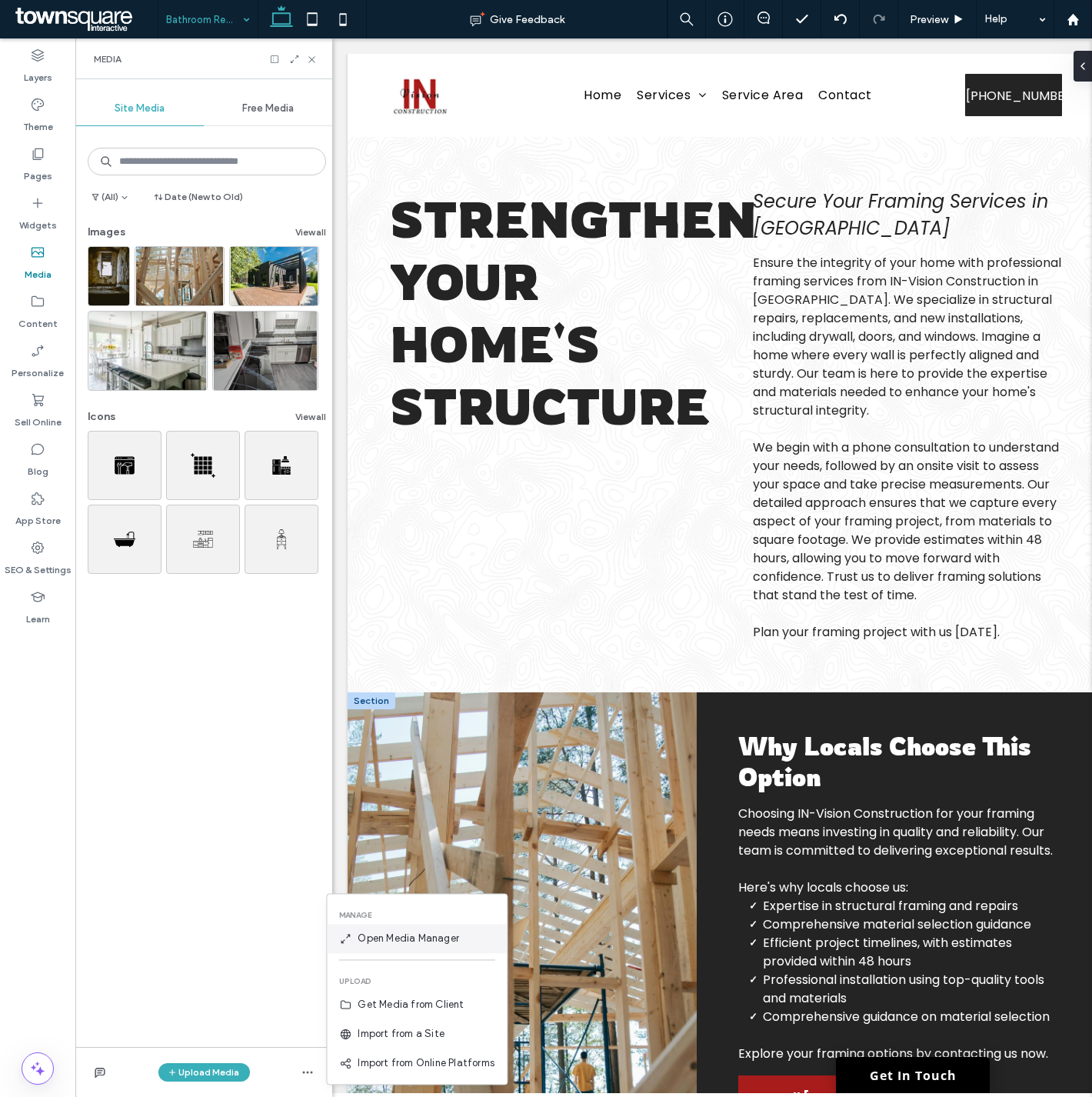
click at [373, 941] on span "Open Media Manager" at bounding box center [408, 938] width 102 height 15
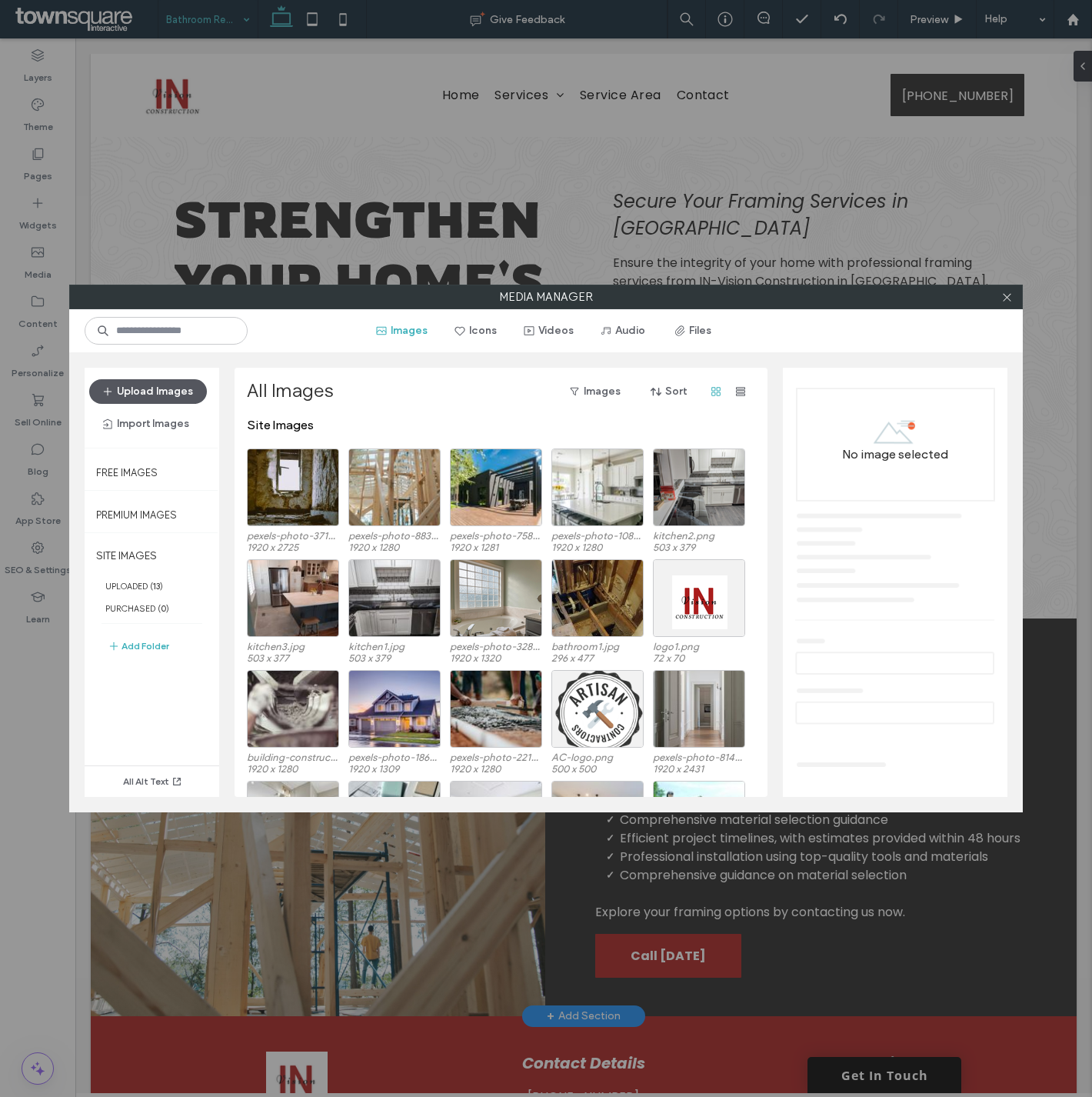
click at [155, 396] on button "Upload Images" at bounding box center [148, 391] width 118 height 25
click at [156, 647] on button "Add Folder" at bounding box center [138, 646] width 61 height 19
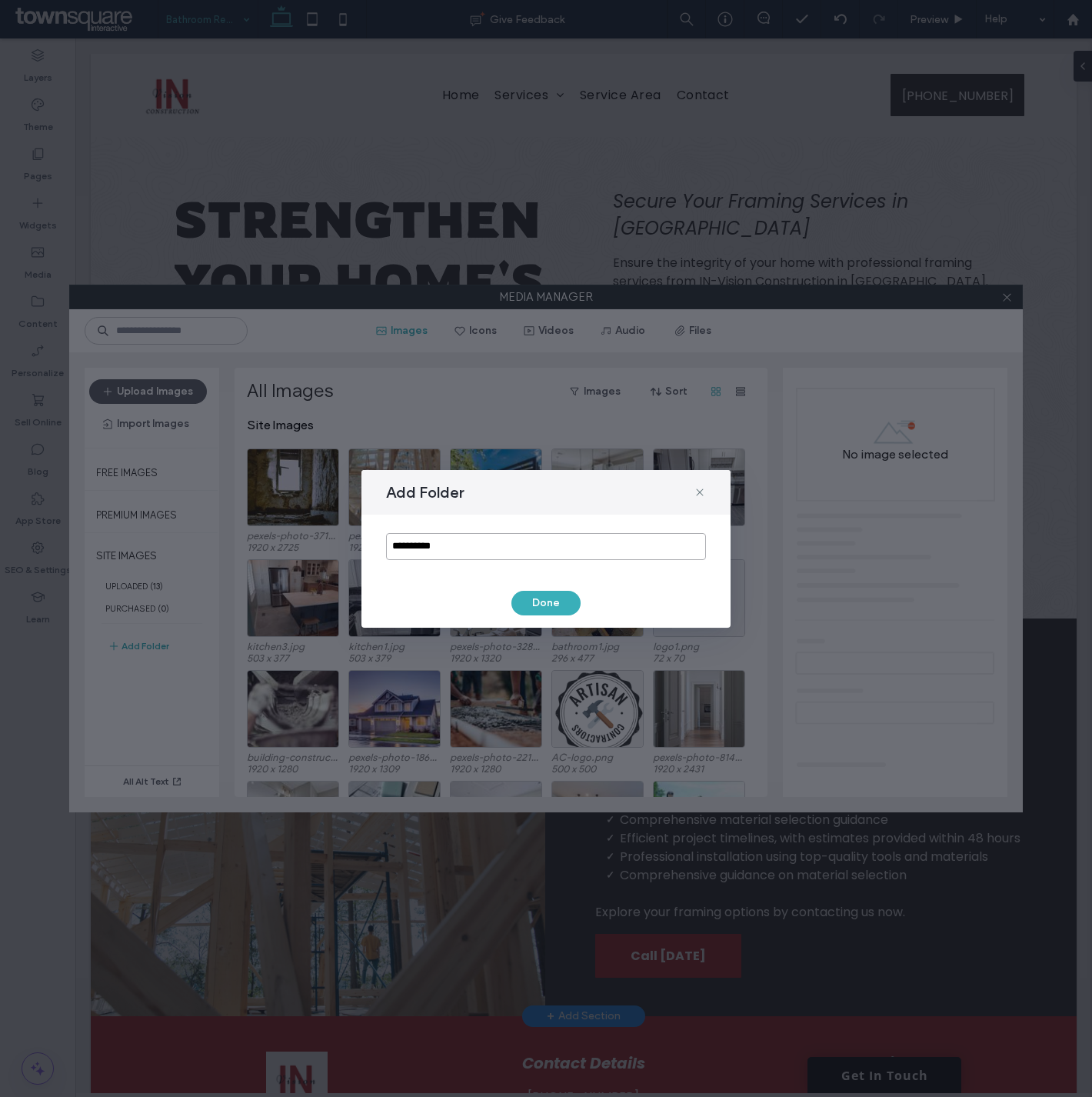
click at [463, 552] on input "**********" at bounding box center [546, 547] width 320 height 27
type input "**********"
click at [532, 602] on button "Done" at bounding box center [546, 603] width 70 height 25
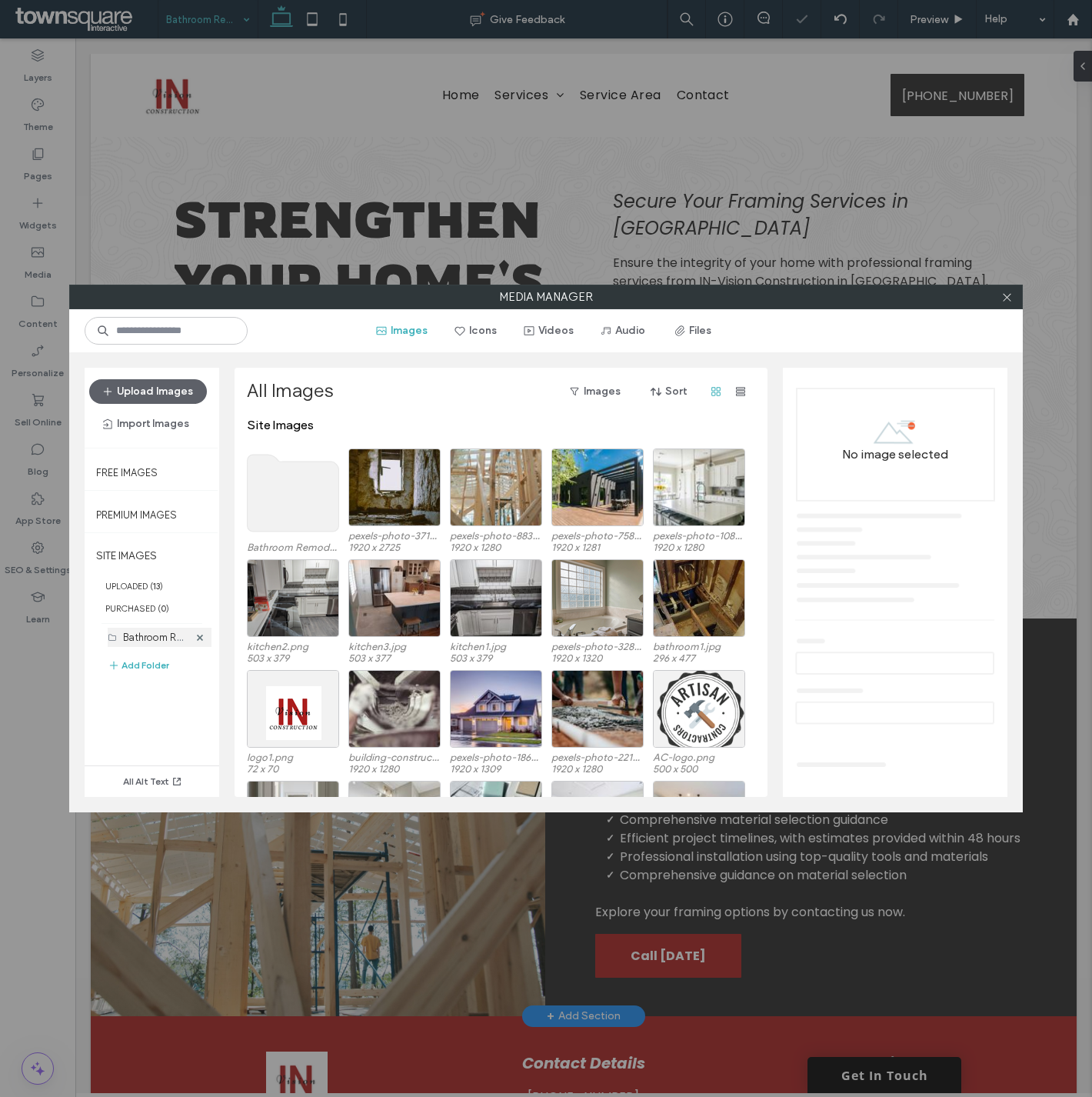
click at [152, 639] on label "Bathroom Remodel (0)" at bounding box center [175, 636] width 104 height 14
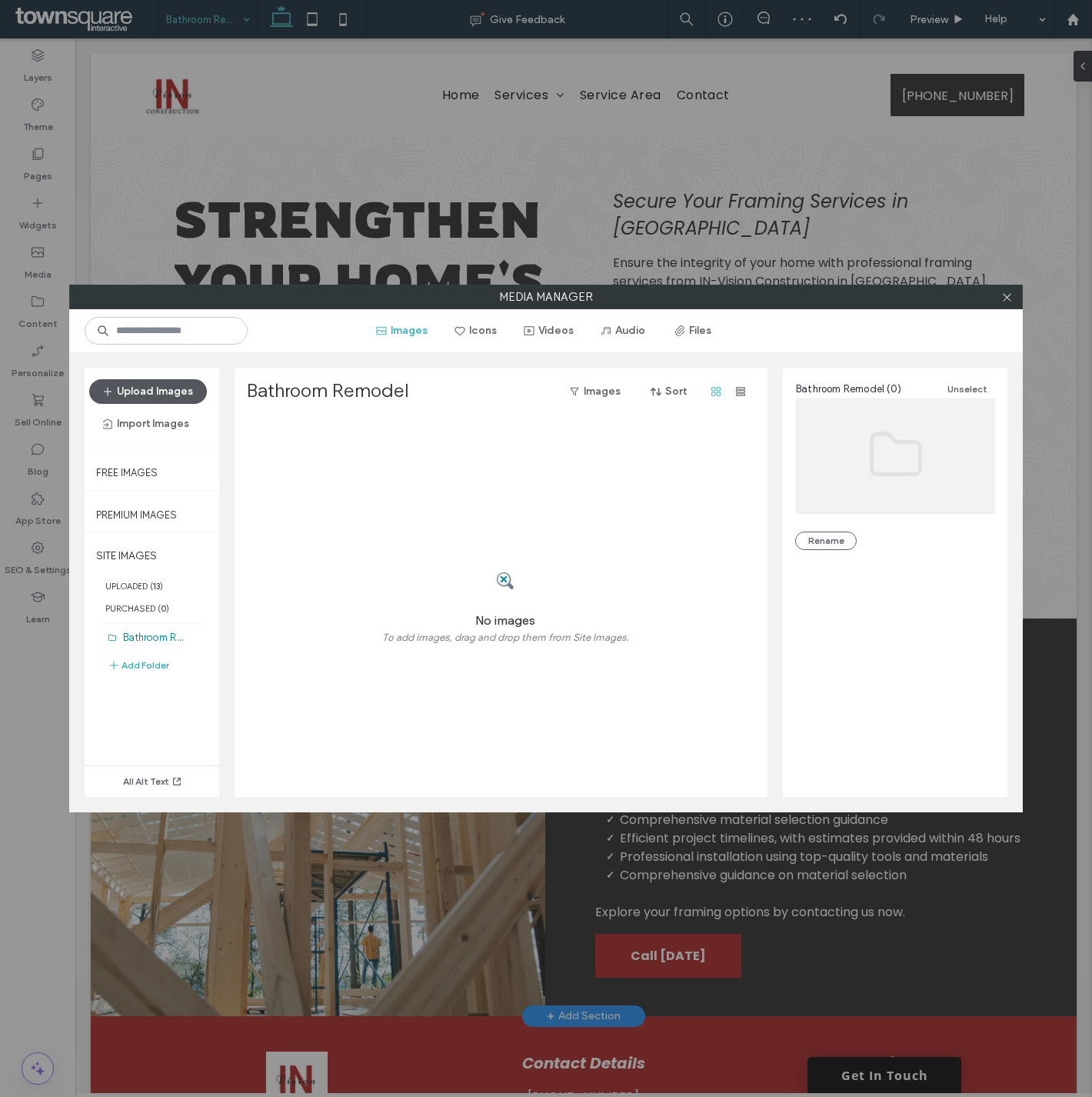
click at [166, 388] on button "Upload Images" at bounding box center [148, 391] width 118 height 25
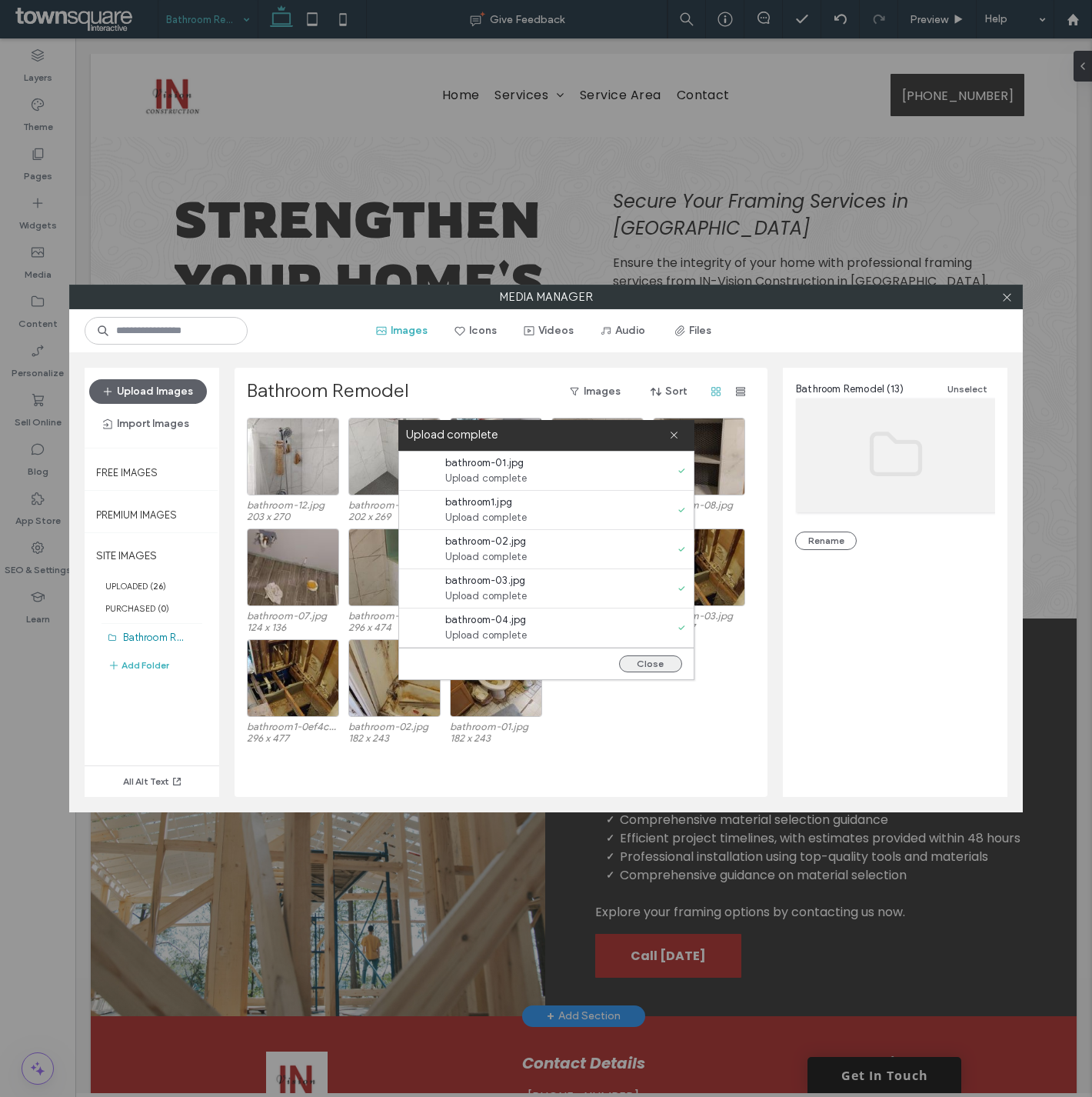
click at [655, 666] on button "Close" at bounding box center [650, 664] width 63 height 17
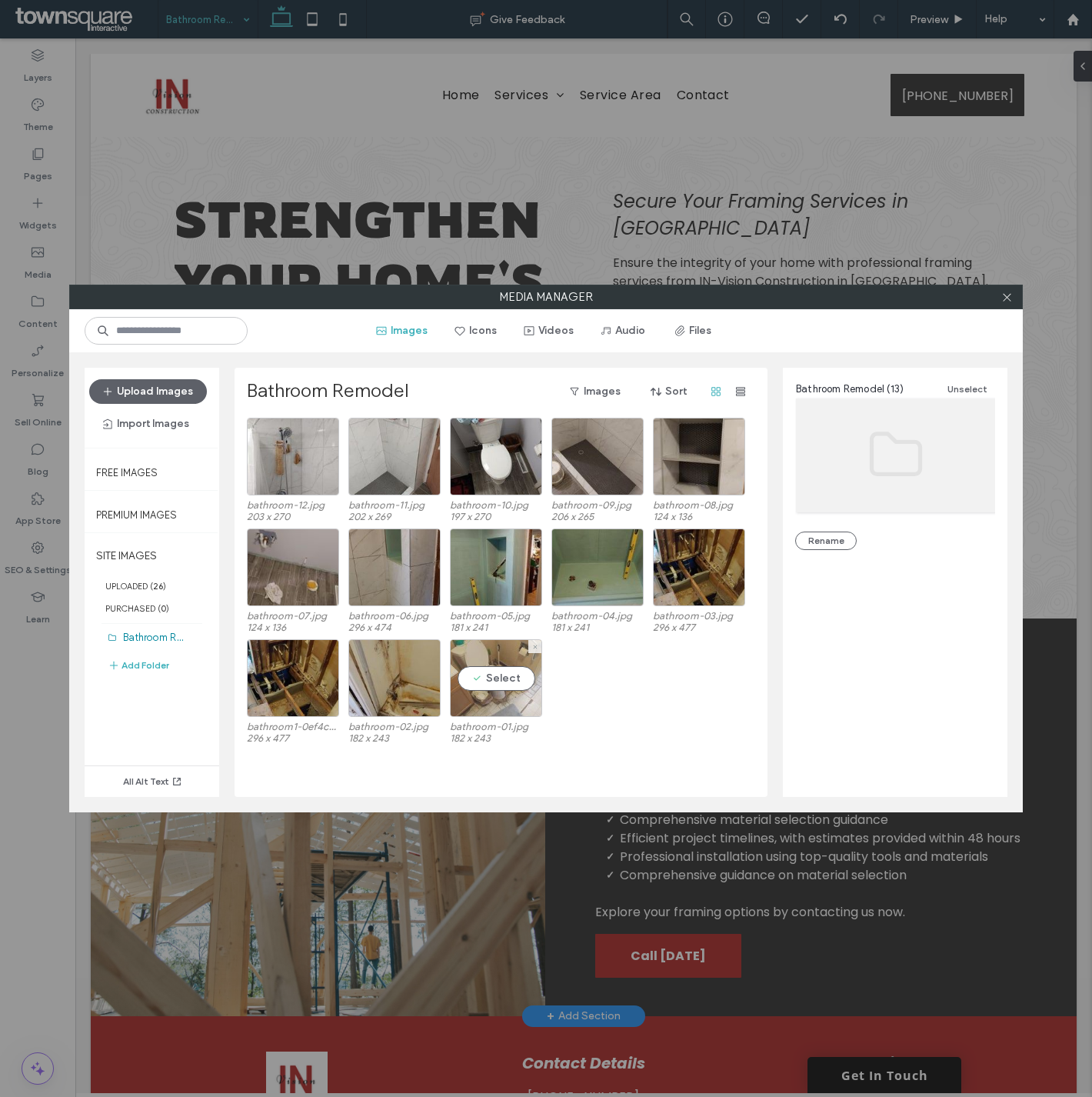
click at [516, 679] on div "Select" at bounding box center [496, 678] width 93 height 77
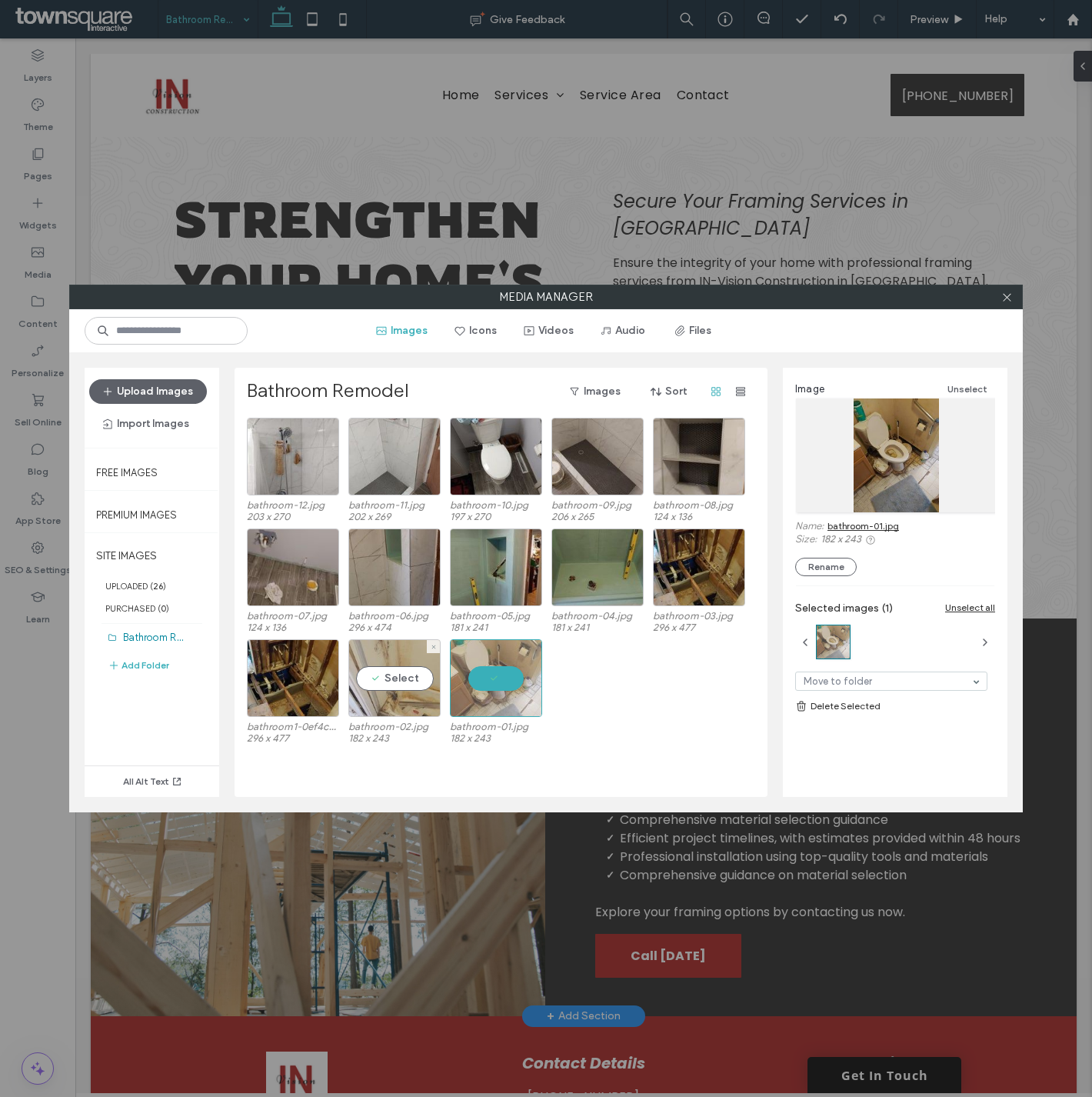
click at [410, 670] on div "Select" at bounding box center [394, 678] width 93 height 77
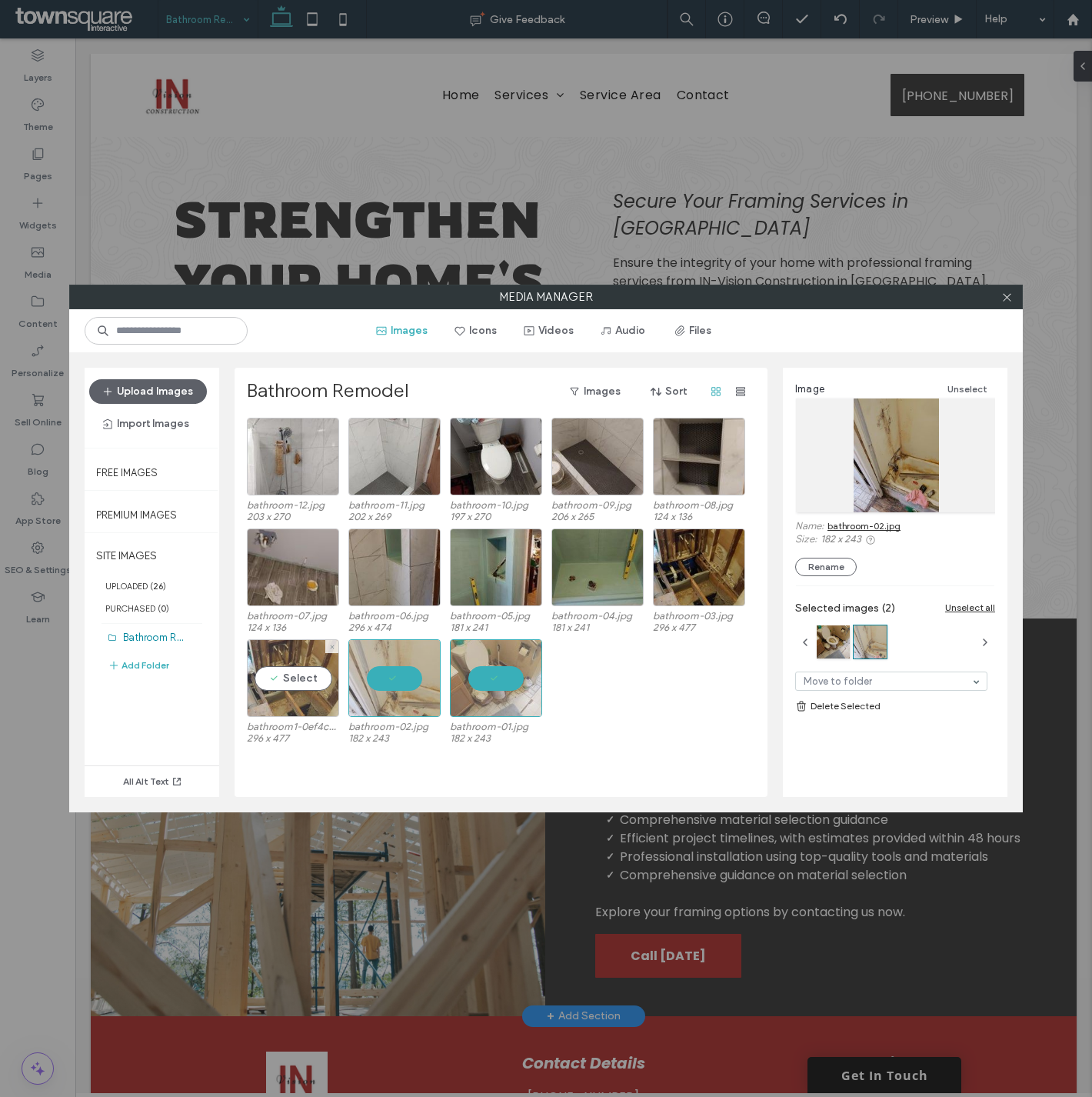
drag, startPoint x: 265, startPoint y: 664, endPoint x: 326, endPoint y: 644, distance: 64.2
click at [265, 663] on div "Select" at bounding box center [293, 678] width 93 height 77
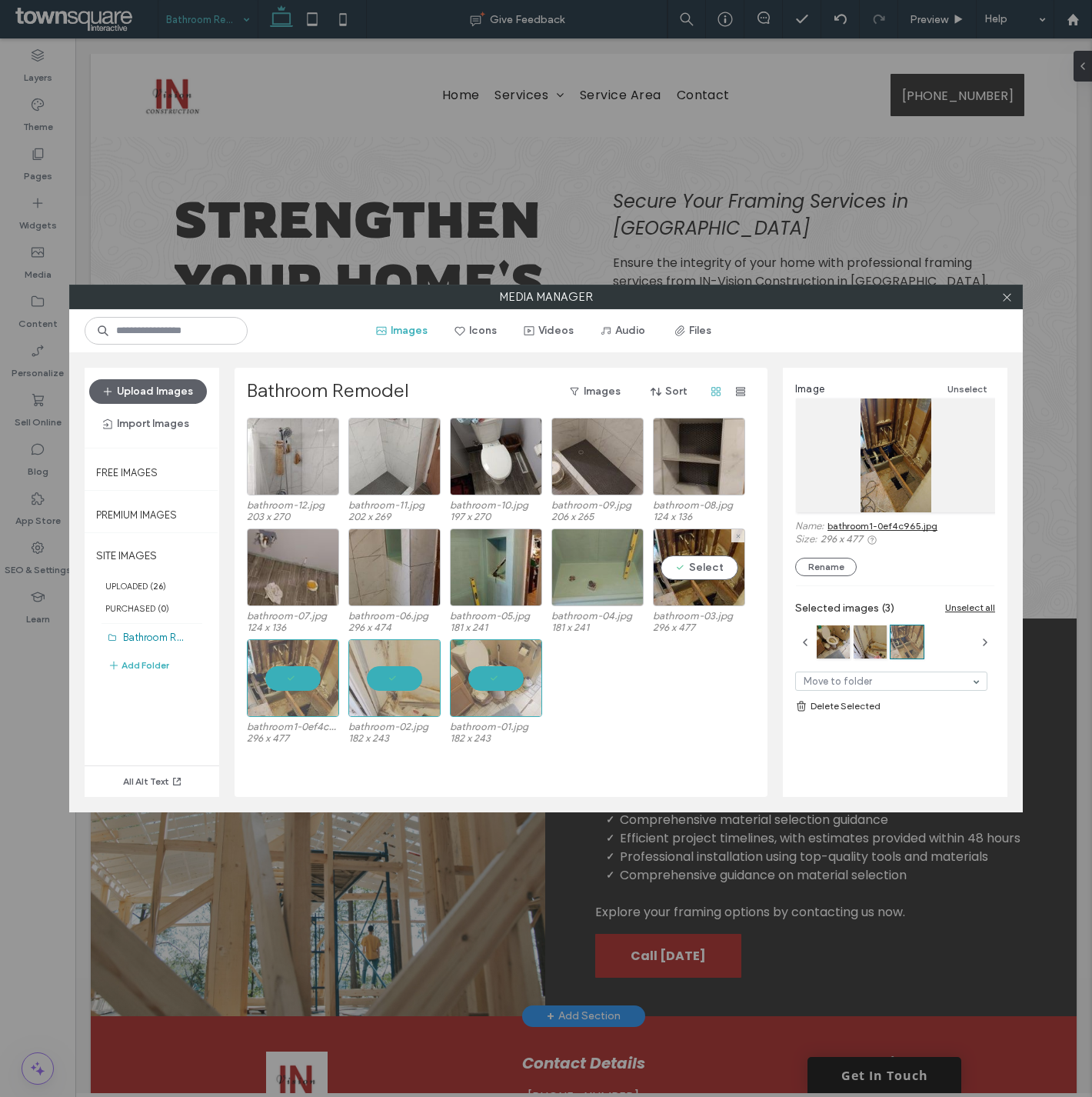
drag, startPoint x: 731, startPoint y: 577, endPoint x: 641, endPoint y: 573, distance: 90.1
click at [729, 577] on div "Select" at bounding box center [699, 566] width 93 height 77
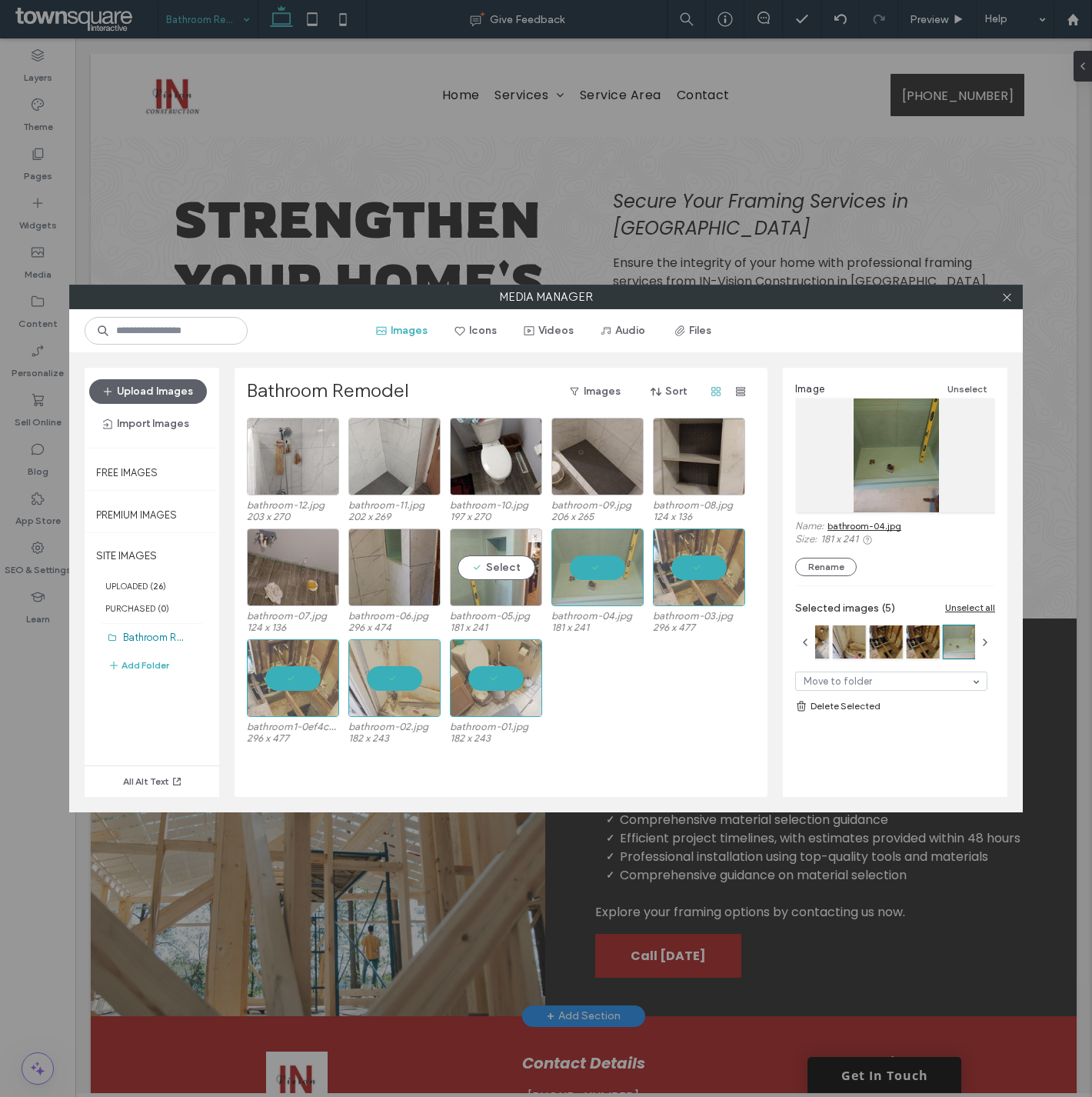
click at [465, 573] on div "Select" at bounding box center [496, 566] width 93 height 77
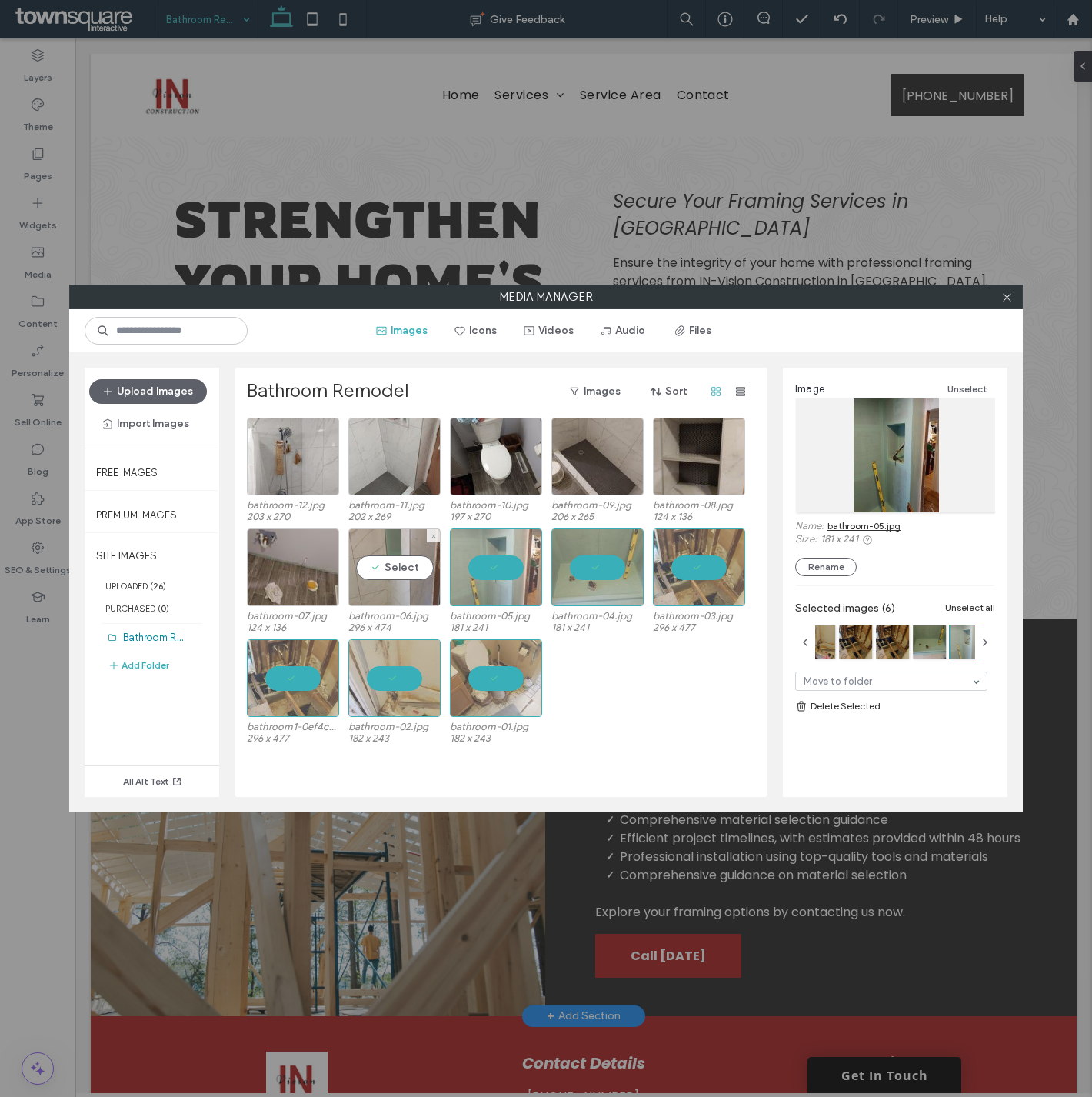
click at [398, 574] on div "Select" at bounding box center [394, 566] width 93 height 77
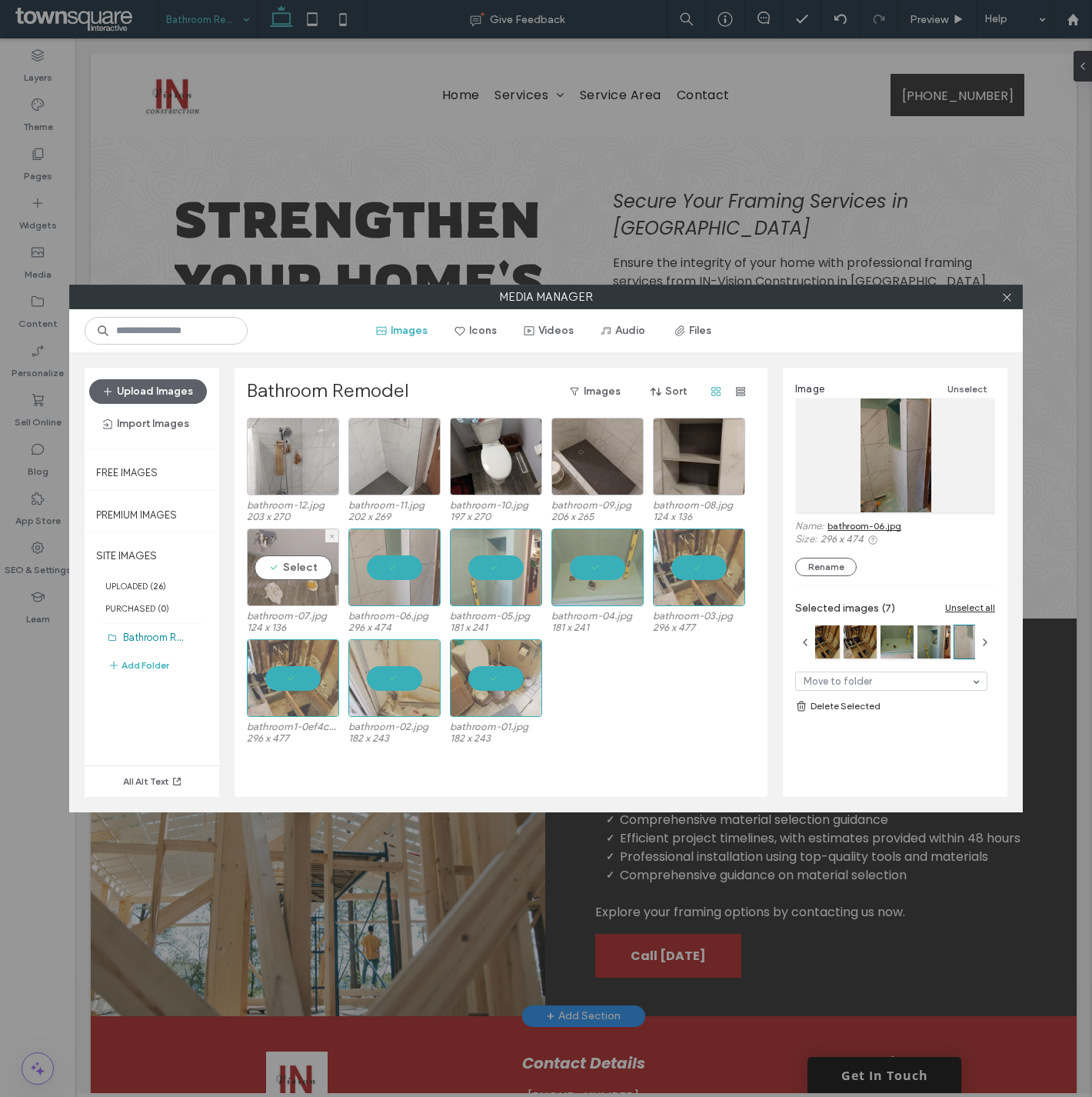
click at [277, 571] on div "Select" at bounding box center [293, 566] width 93 height 77
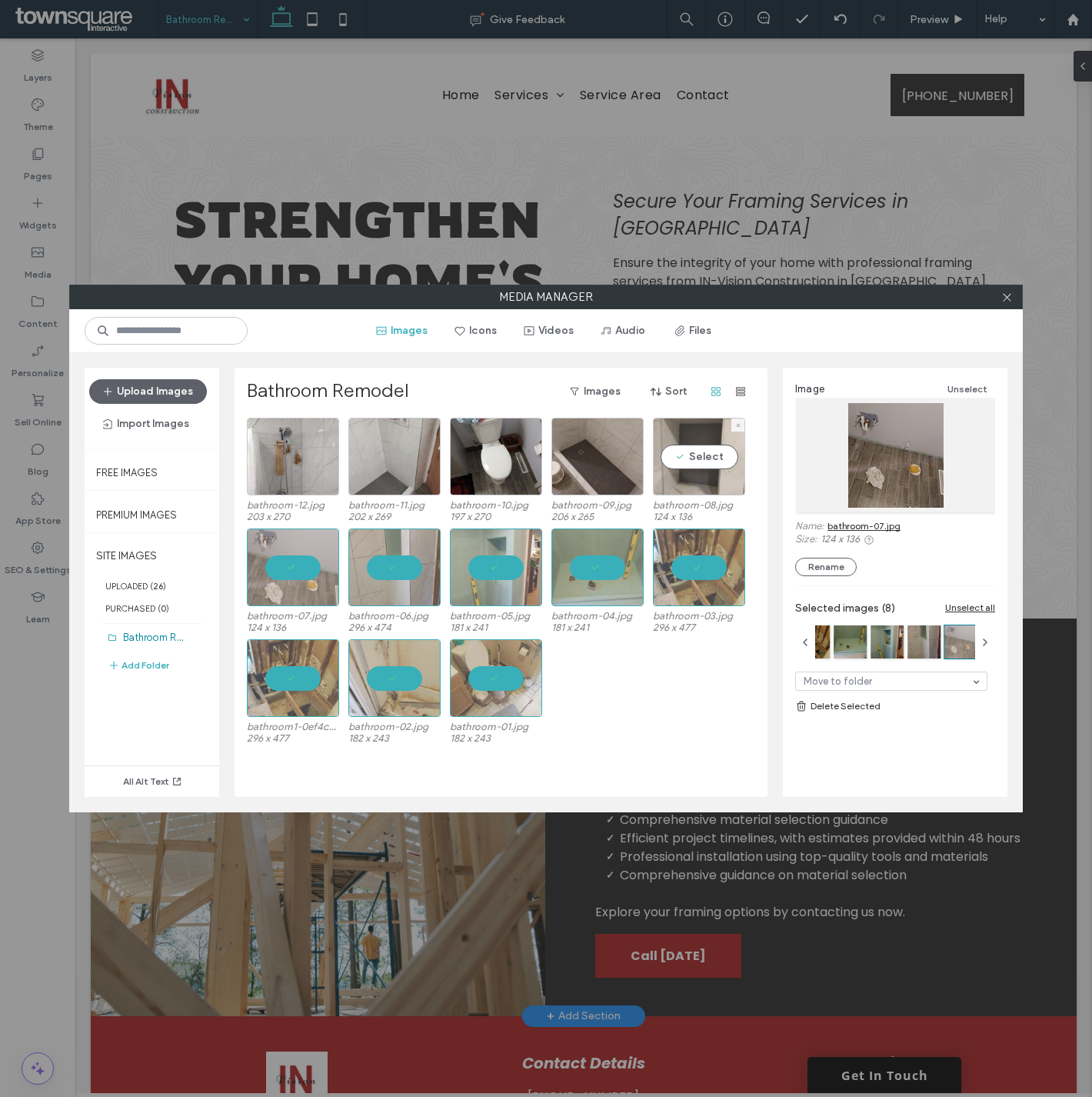
drag, startPoint x: 718, startPoint y: 454, endPoint x: 593, endPoint y: 455, distance: 125.0
click at [716, 454] on div "Select" at bounding box center [699, 456] width 93 height 77
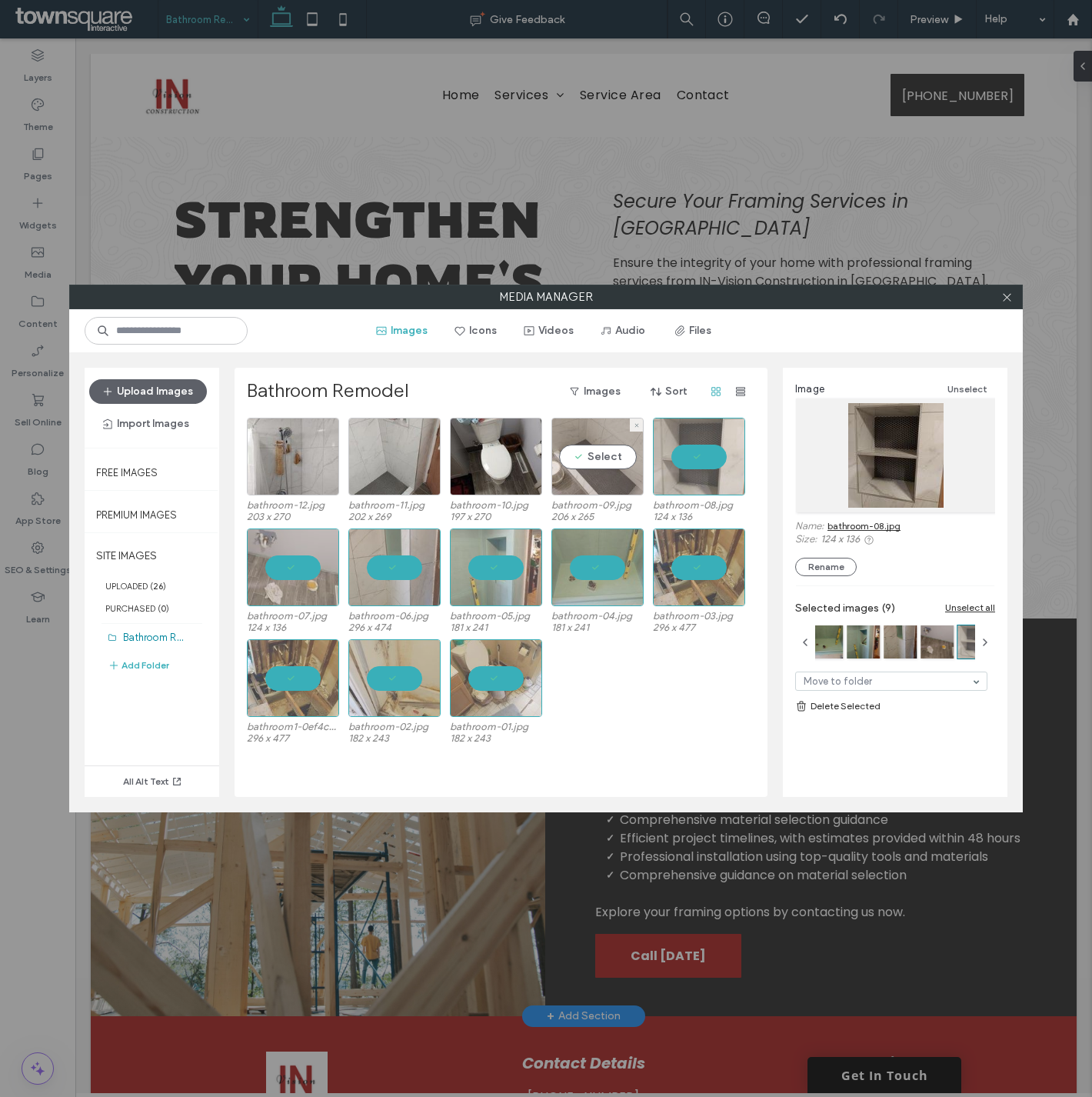
click at [578, 453] on div "Select" at bounding box center [597, 456] width 93 height 77
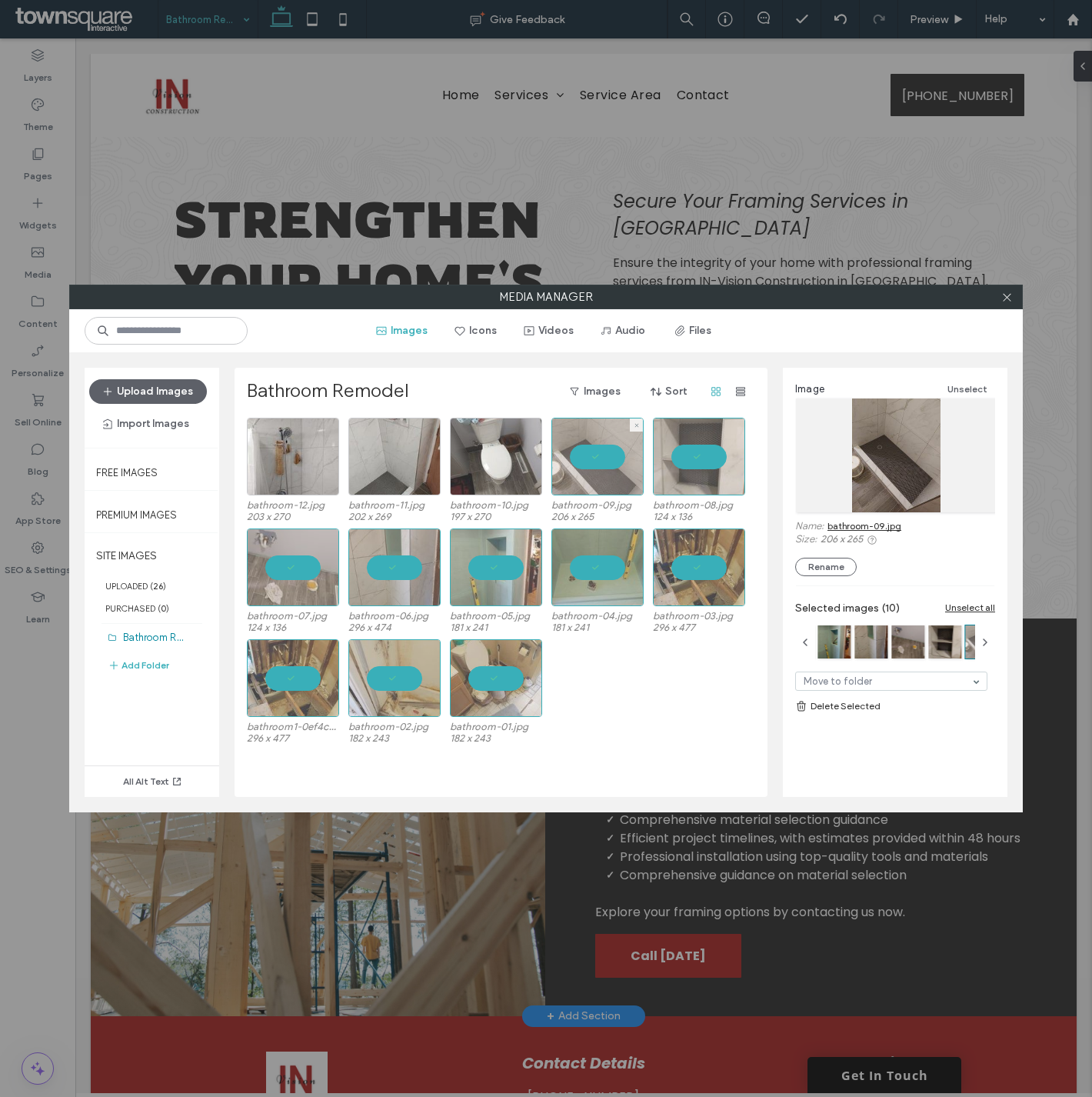
click at [482, 459] on div at bounding box center [496, 456] width 93 height 77
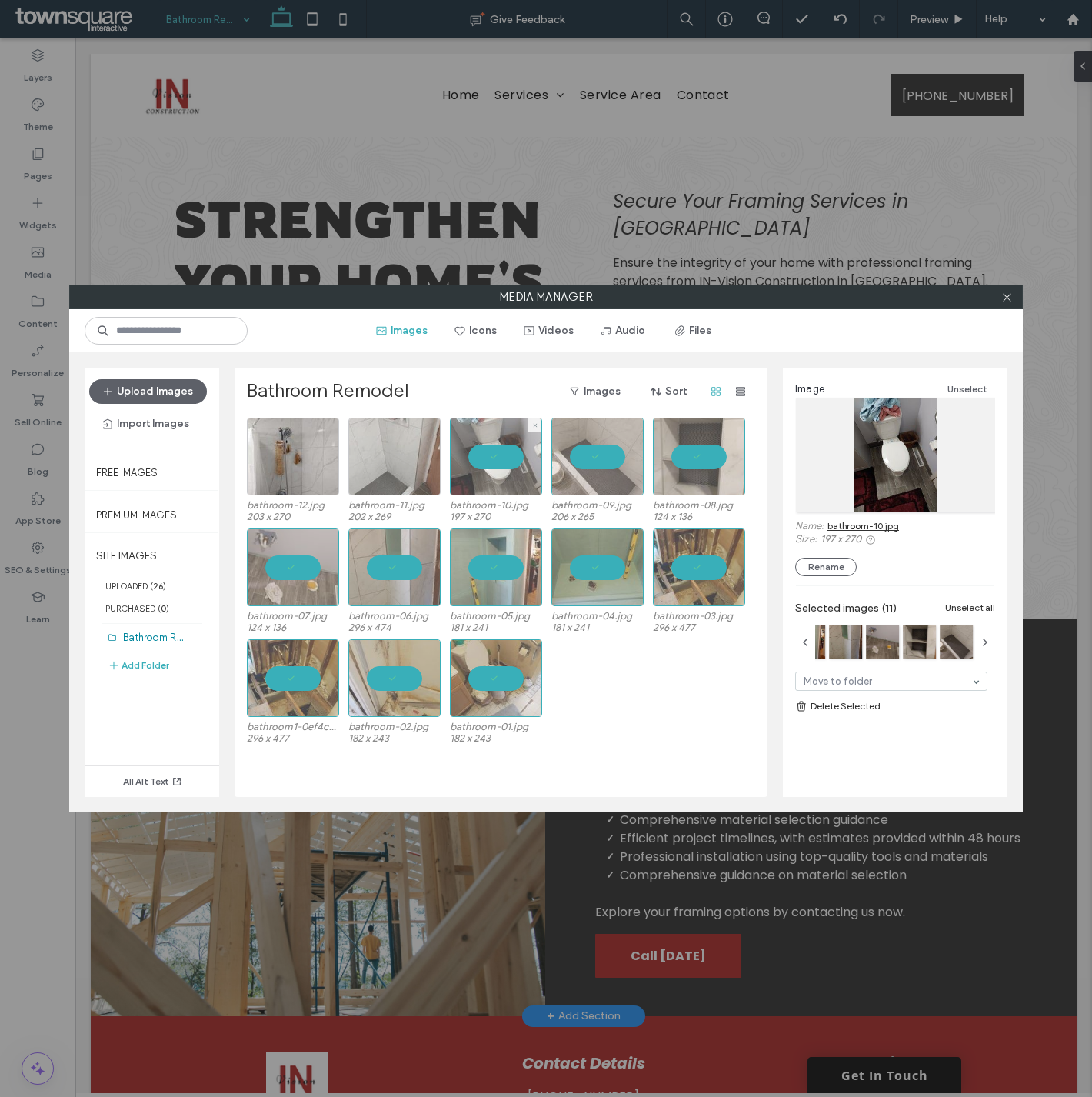
click at [403, 458] on div at bounding box center [394, 456] width 93 height 77
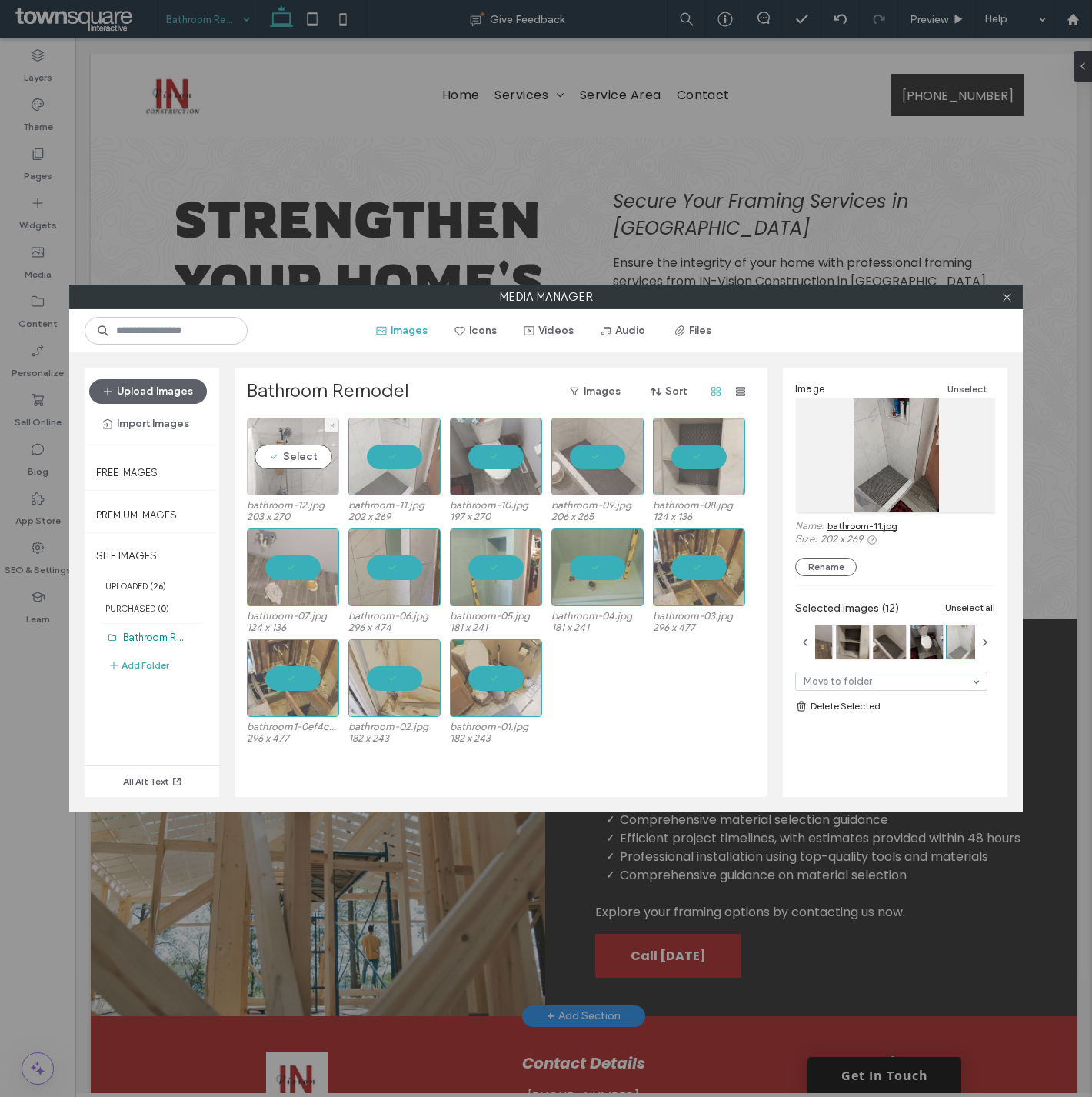
click at [284, 447] on div "Select" at bounding box center [293, 456] width 93 height 77
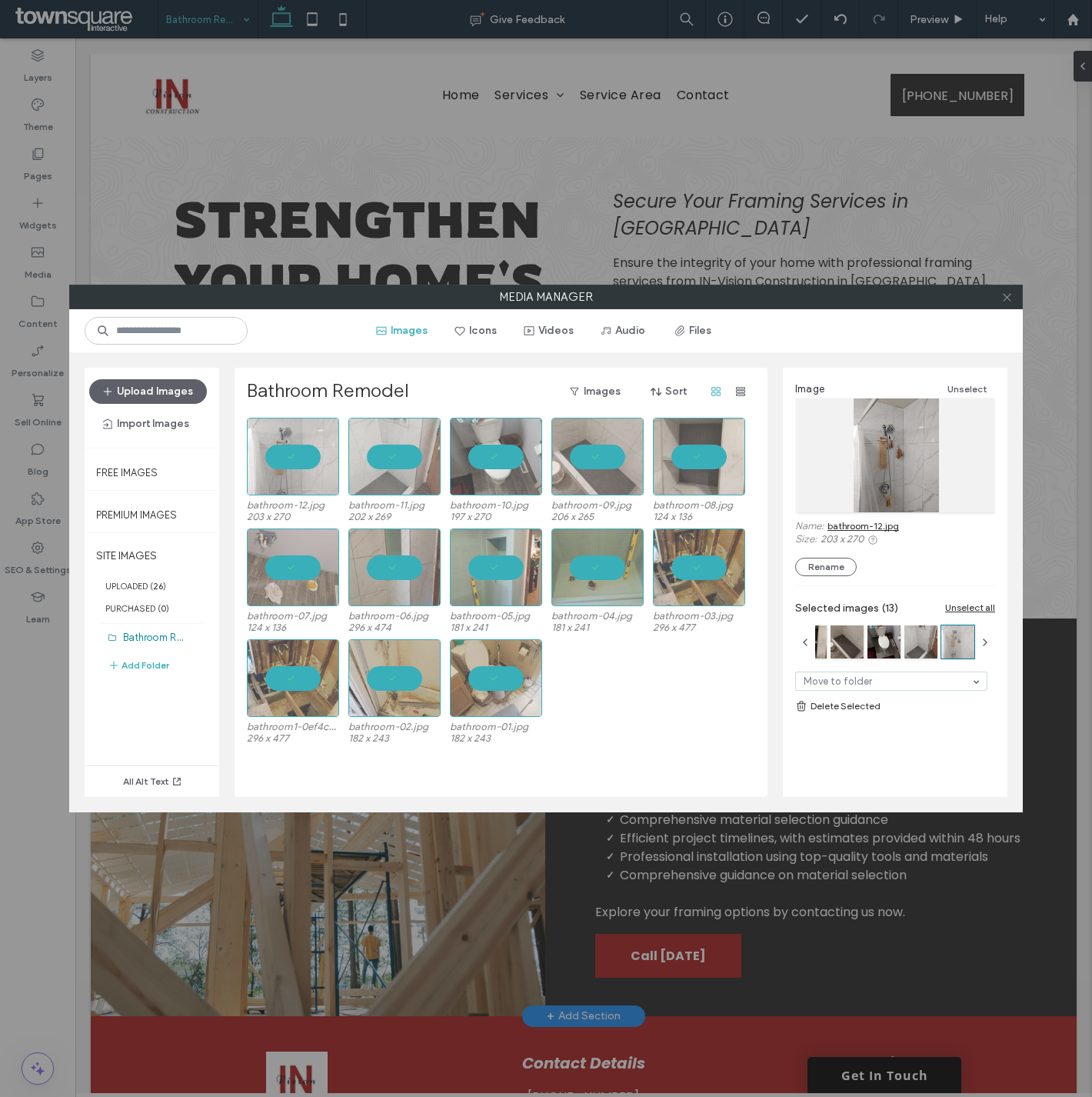
click at [1006, 304] on span at bounding box center [1007, 296] width 12 height 23
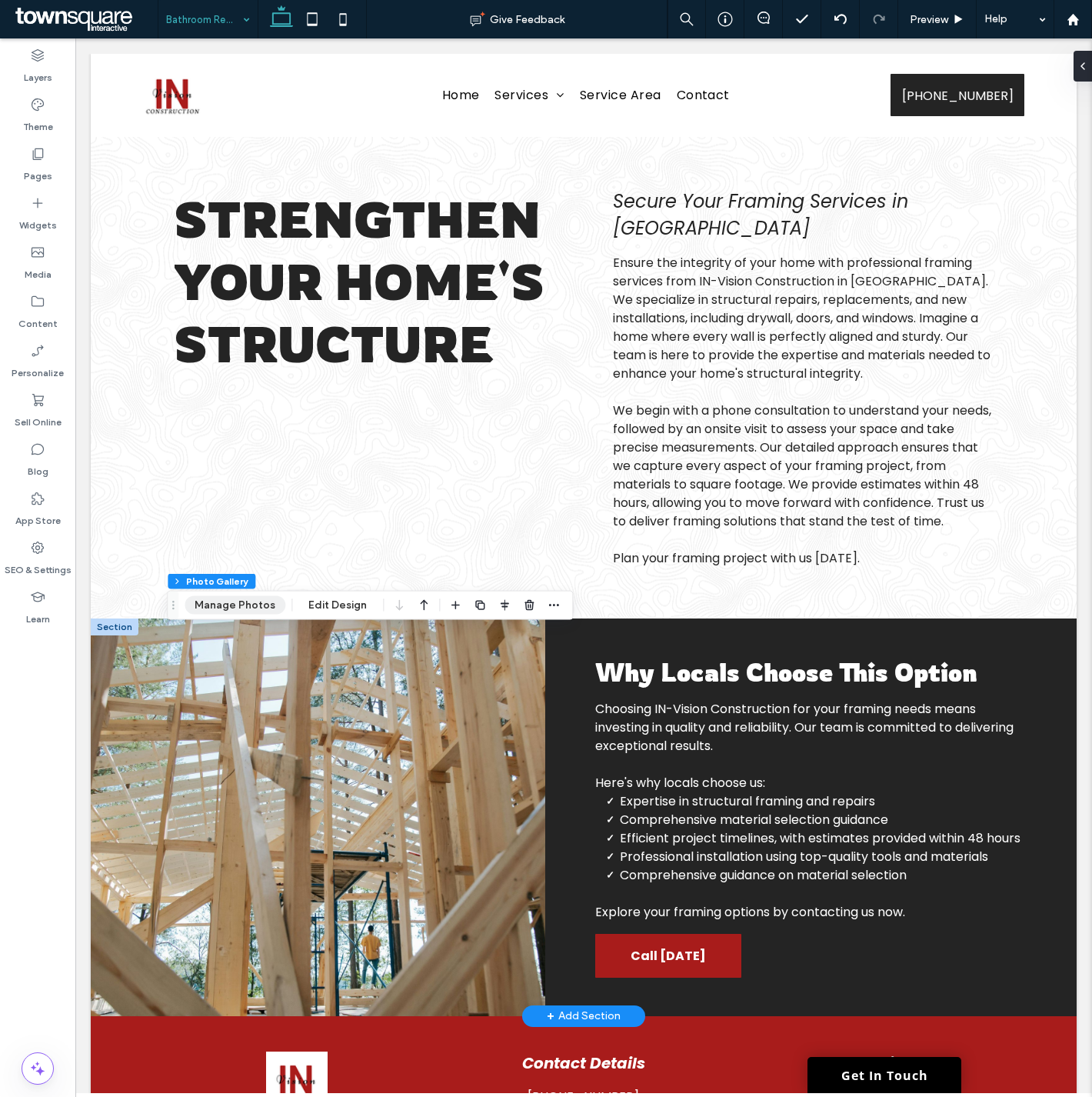
click at [257, 602] on button "Manage Photos" at bounding box center [234, 605] width 101 height 19
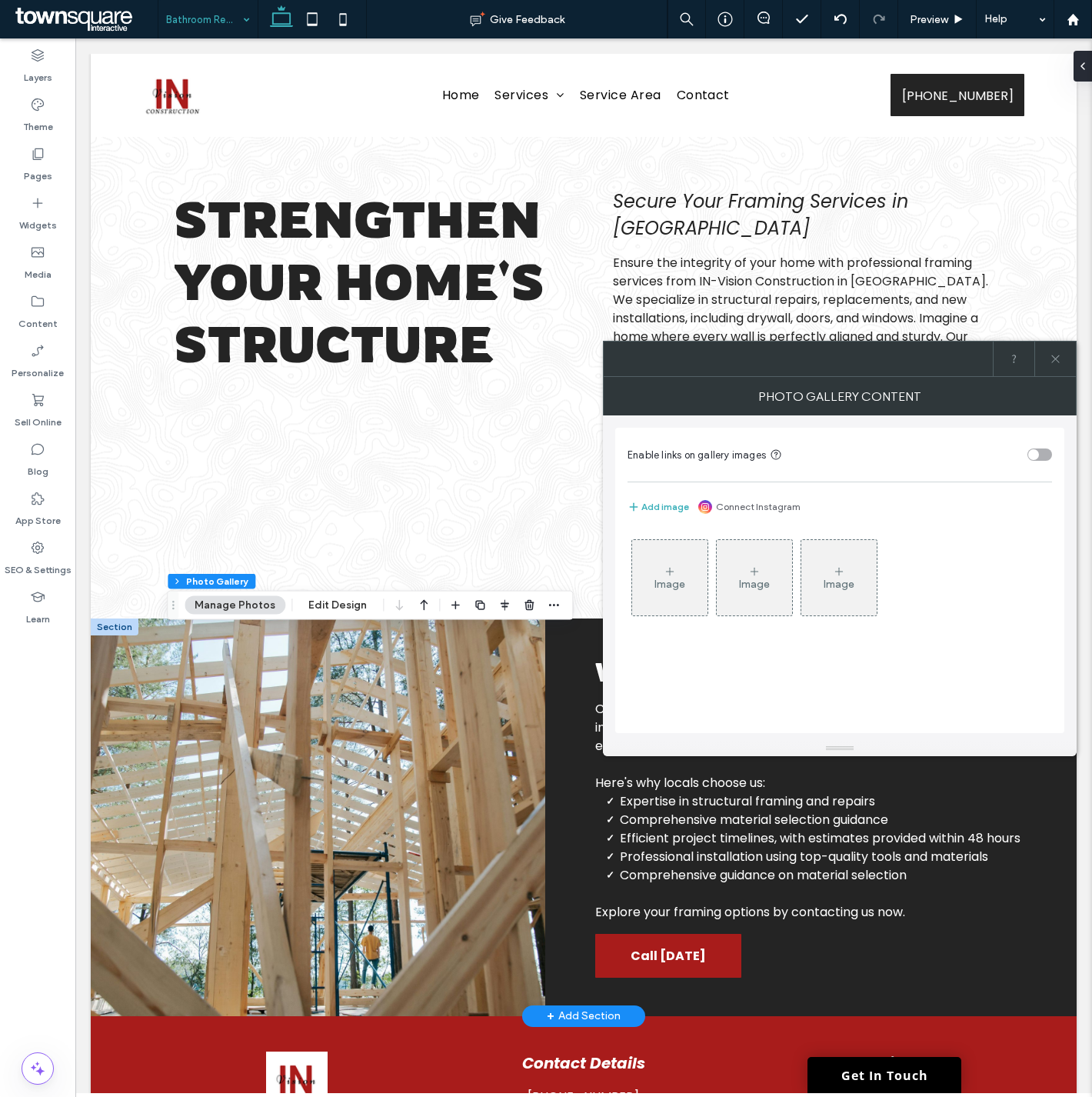
click at [681, 572] on div "Image" at bounding box center [670, 577] width 76 height 72
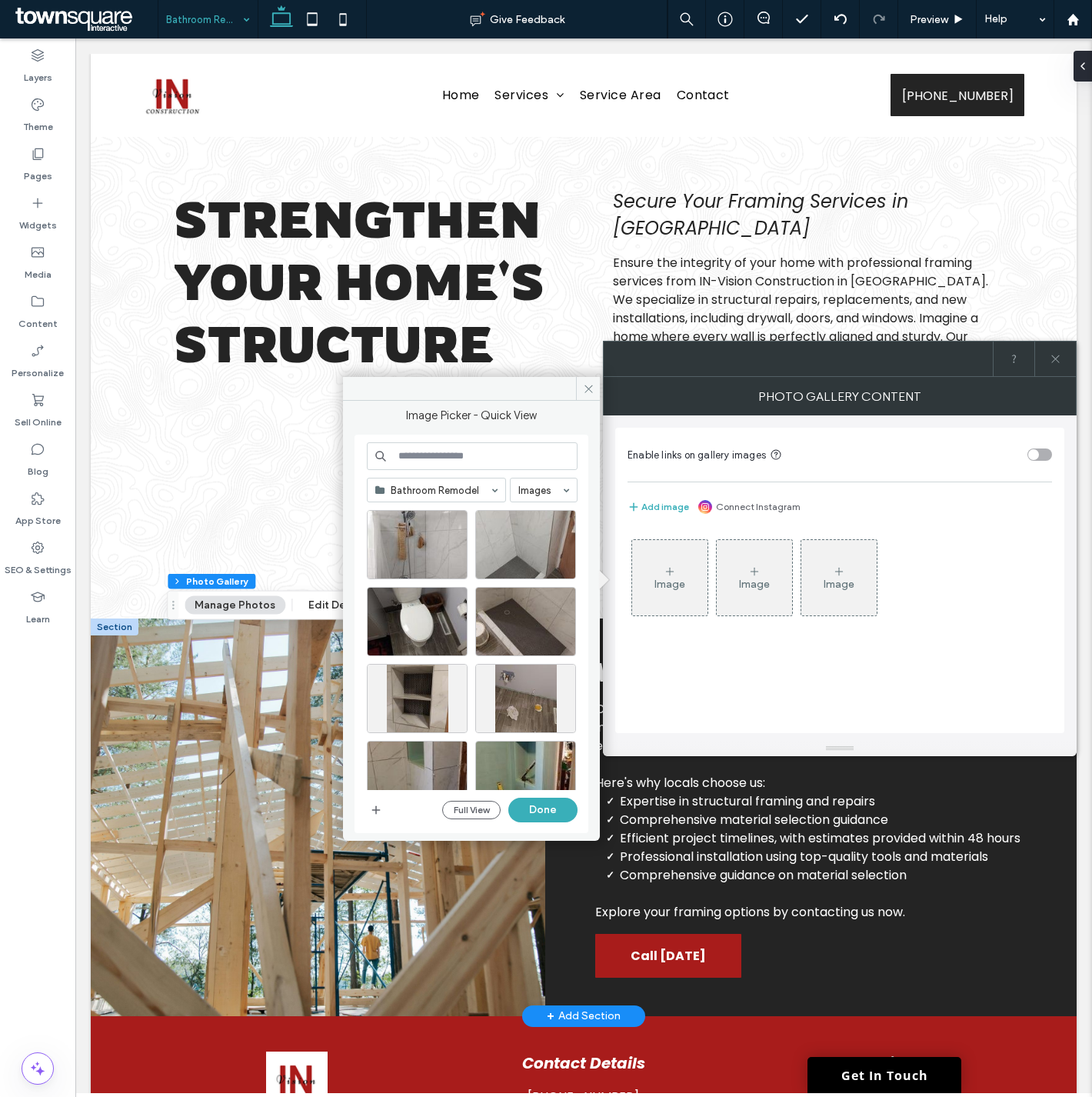
drag, startPoint x: 579, startPoint y: 559, endPoint x: 583, endPoint y: 682, distance: 123.1
click at [582, 712] on div at bounding box center [478, 650] width 222 height 280
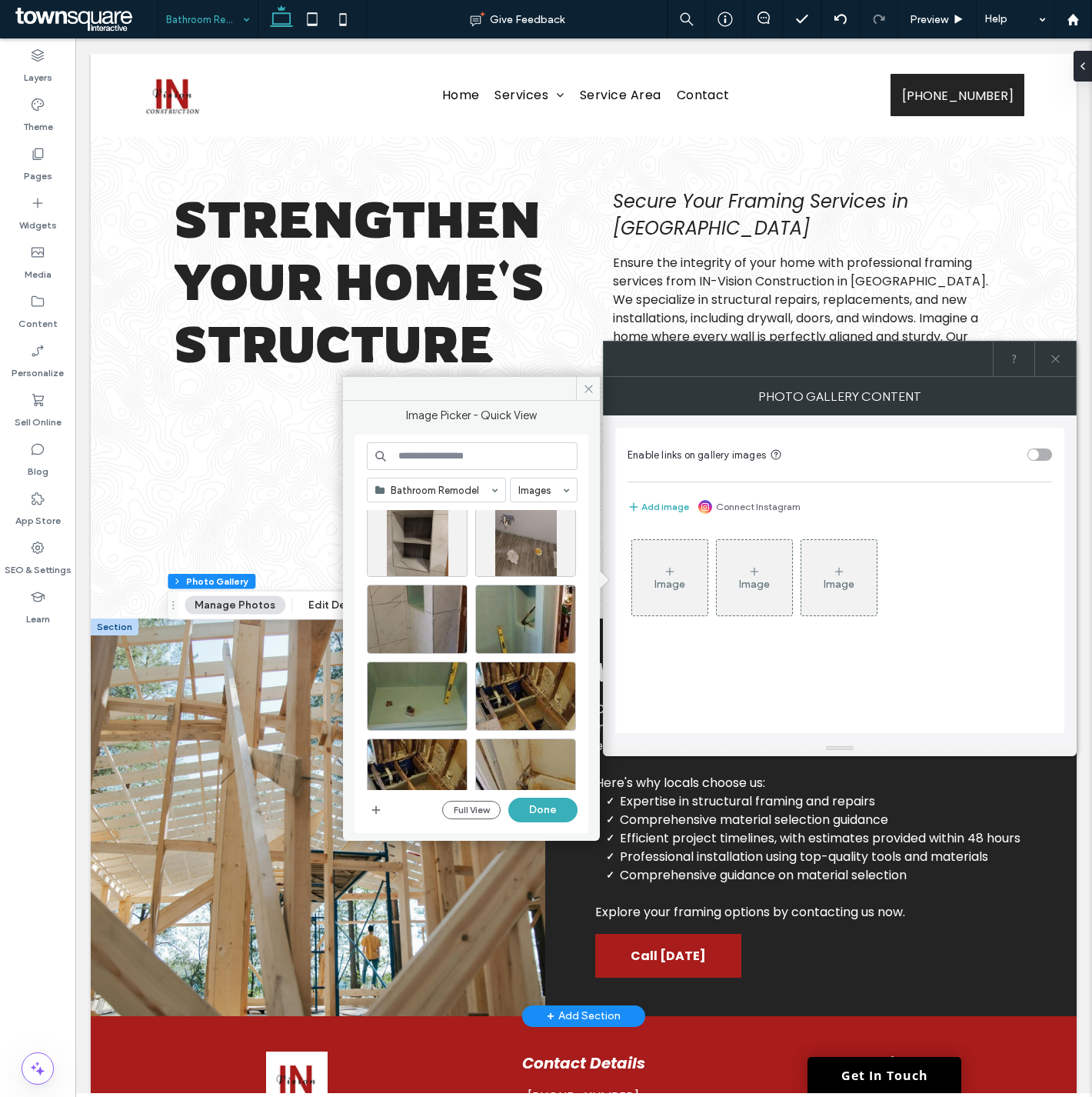
scroll to position [258, 0]
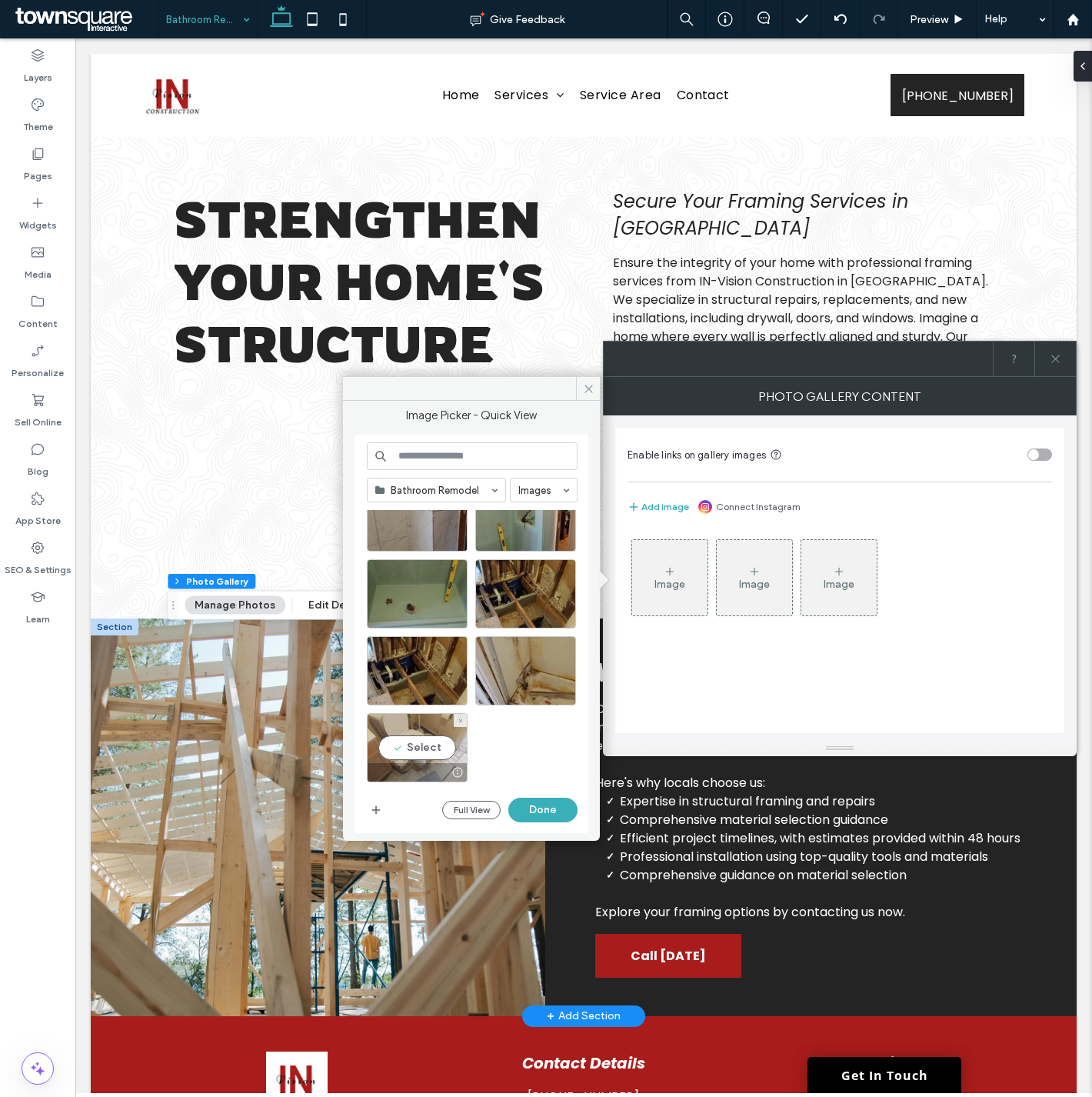
click at [436, 748] on div "Select" at bounding box center [417, 748] width 101 height 70
drag, startPoint x: 534, startPoint y: 665, endPoint x: 521, endPoint y: 665, distance: 13.0
click at [533, 665] on div "Select" at bounding box center [526, 671] width 101 height 70
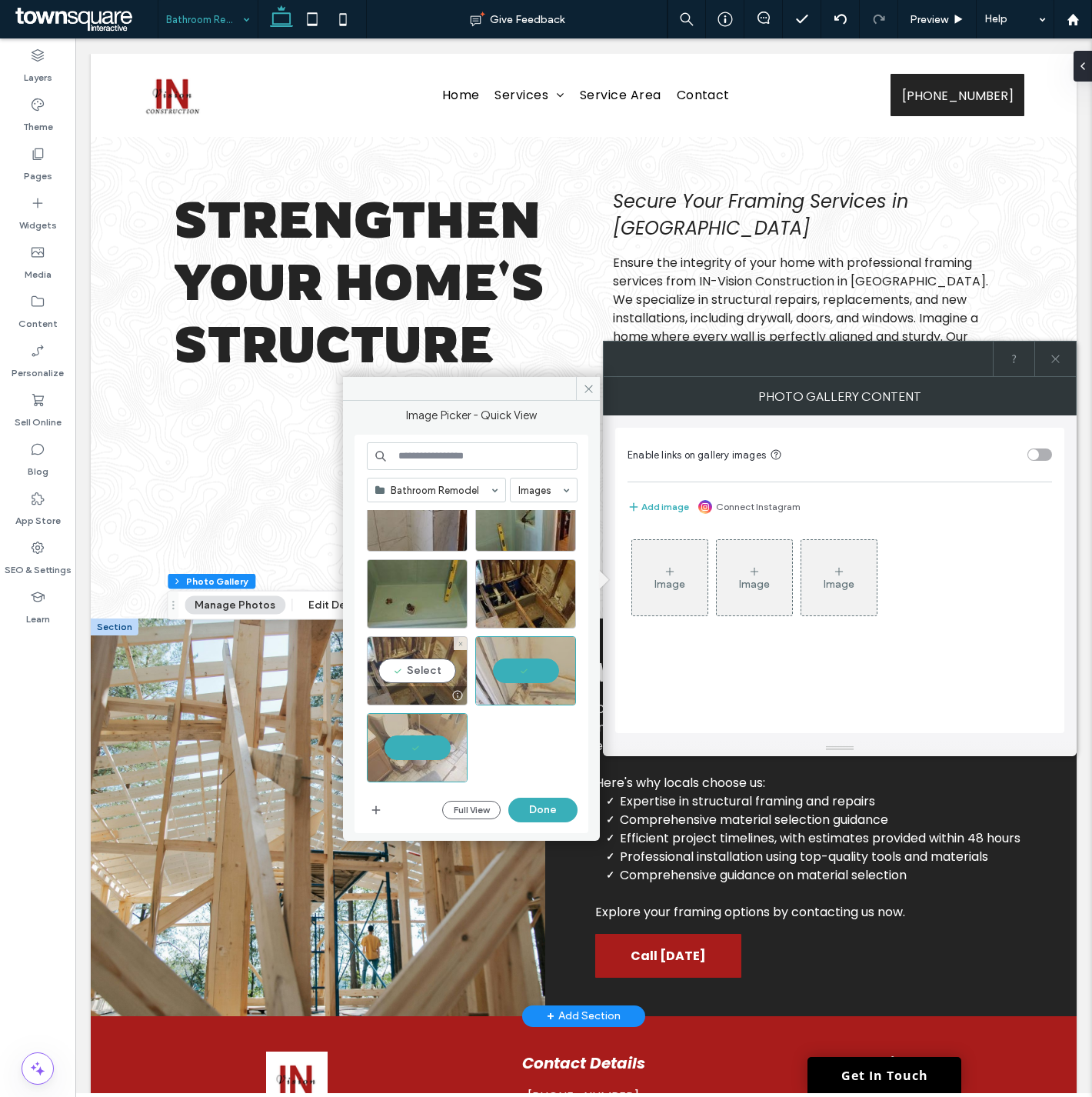
click at [400, 655] on div "Select" at bounding box center [417, 671] width 101 height 70
drag, startPoint x: 513, startPoint y: 590, endPoint x: 498, endPoint y: 590, distance: 15.0
click at [512, 590] on div "Select" at bounding box center [526, 594] width 101 height 70
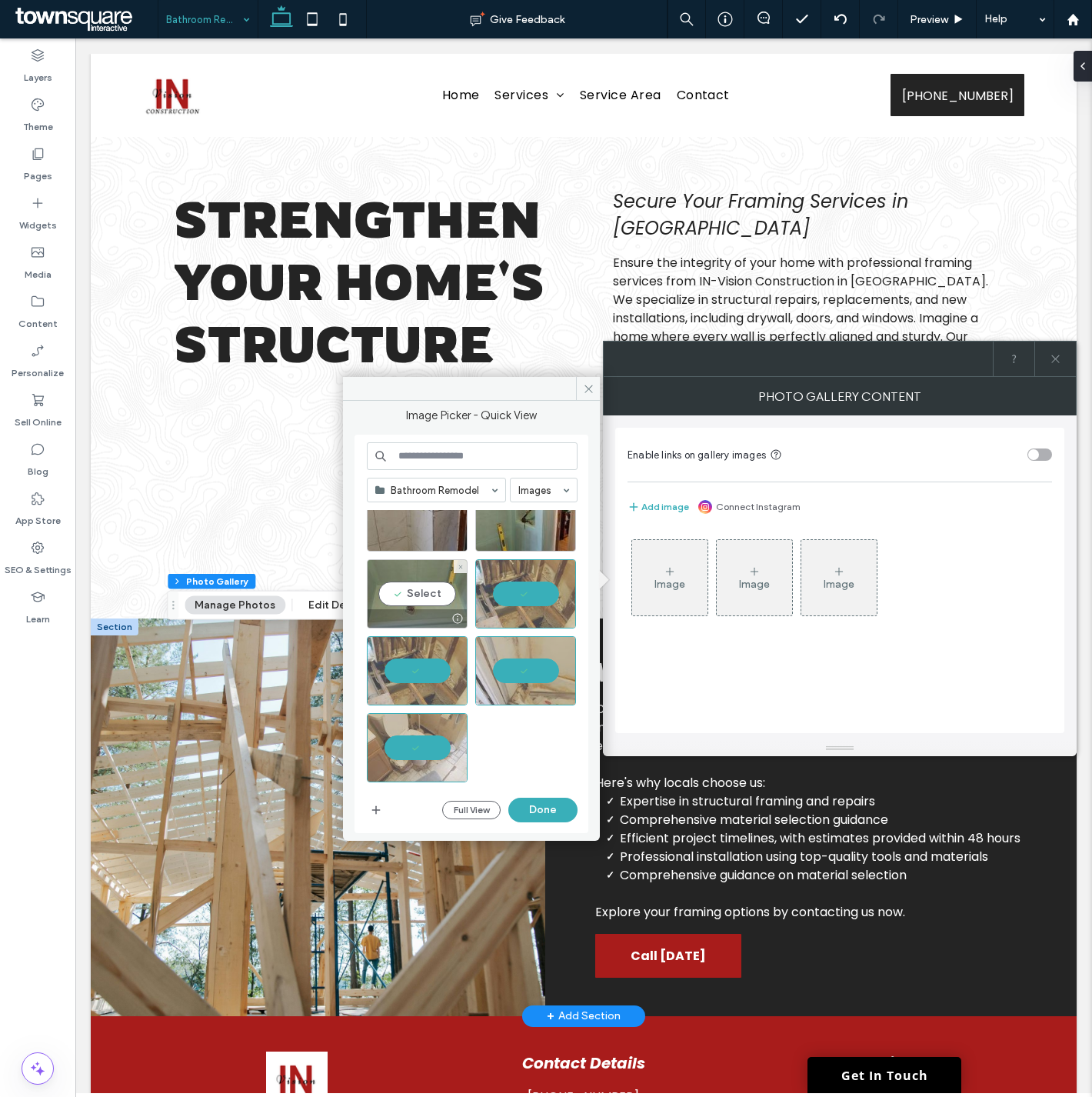
click at [405, 588] on div "Select" at bounding box center [417, 594] width 101 height 70
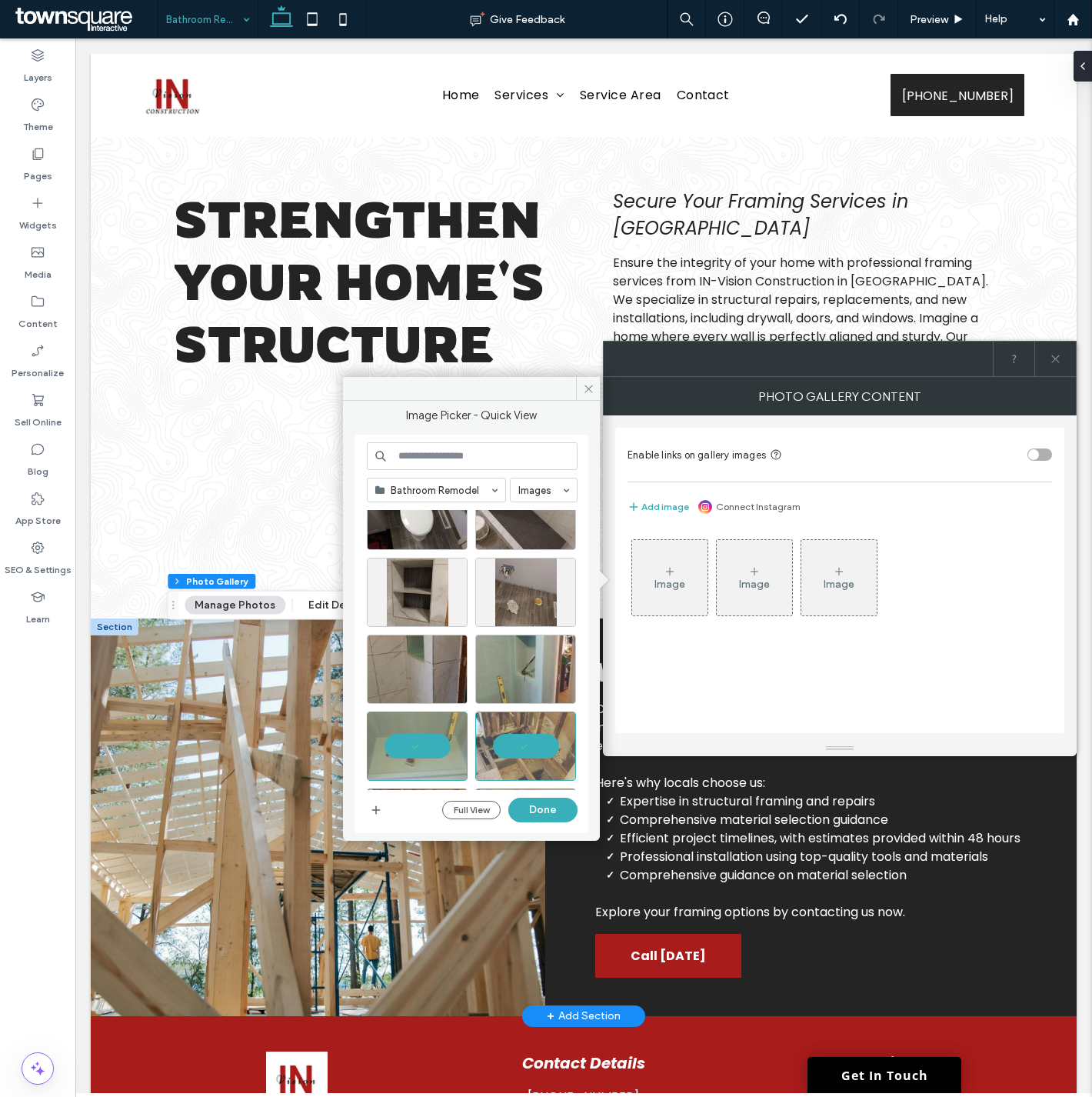
scroll to position [98, 0]
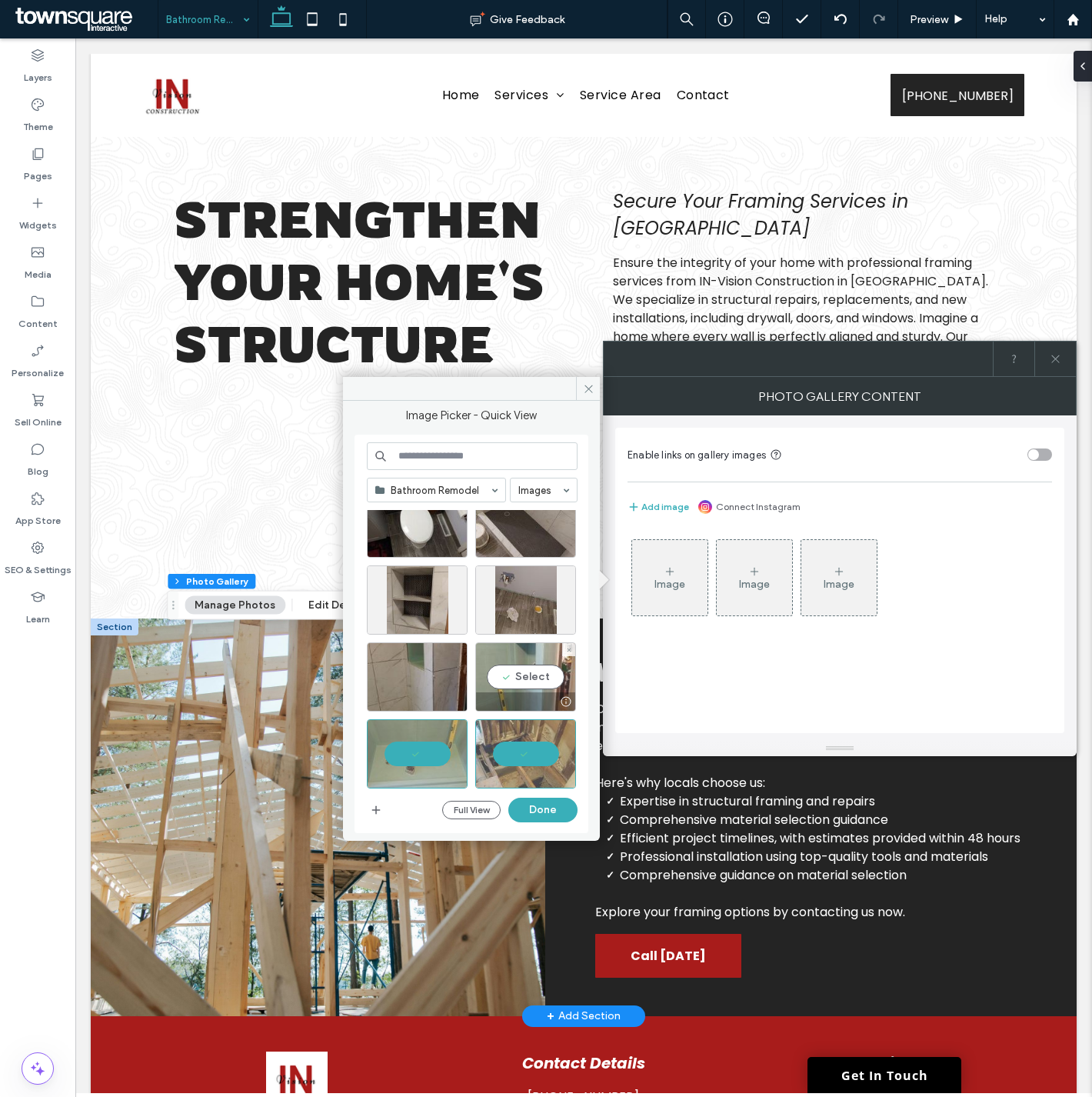
click at [510, 678] on div "Select" at bounding box center [526, 677] width 101 height 70
click at [403, 658] on div "Select" at bounding box center [417, 677] width 101 height 70
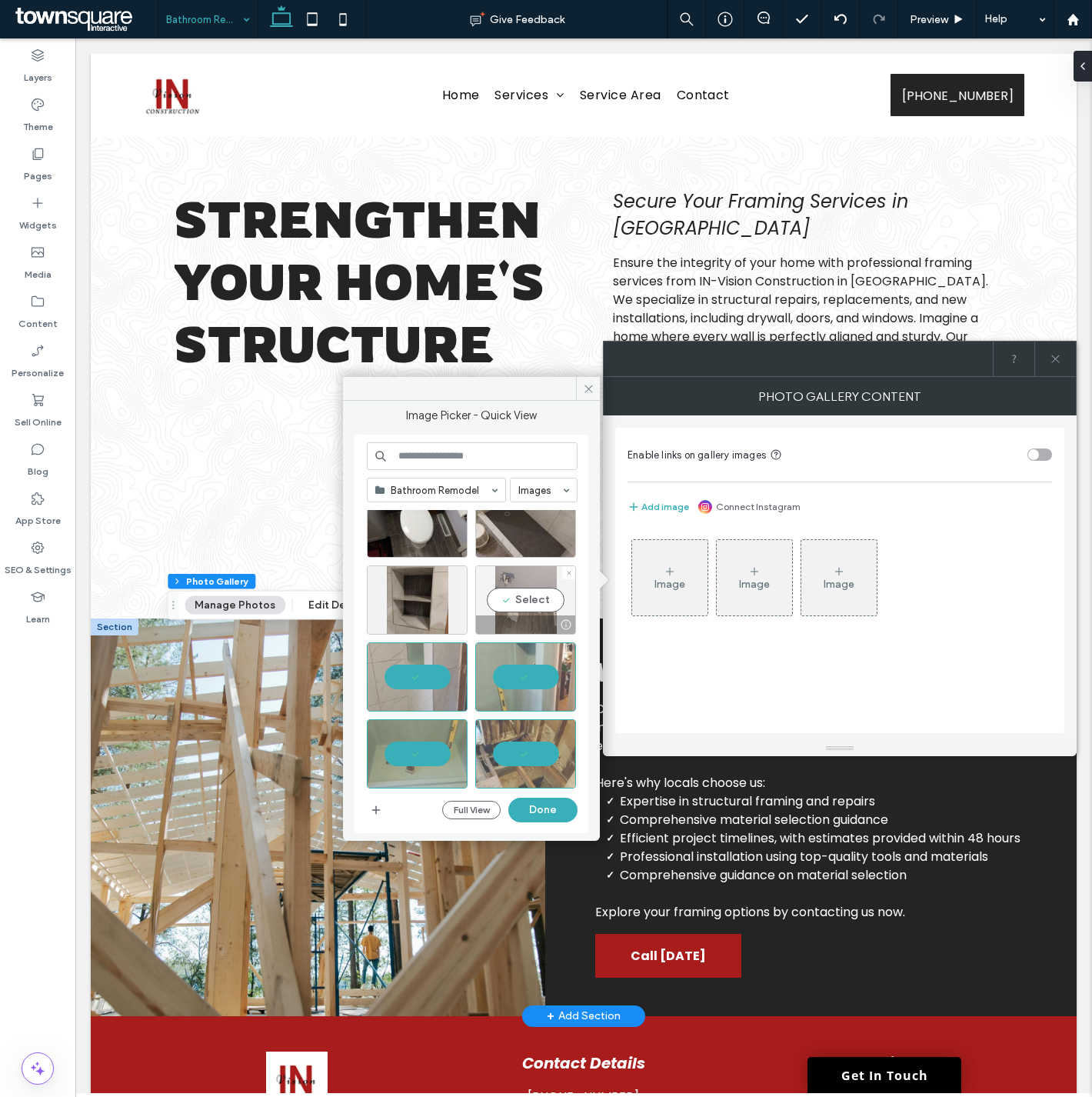
click at [504, 596] on div "Select" at bounding box center [526, 600] width 101 height 70
click at [428, 599] on div "Select" at bounding box center [417, 600] width 101 height 70
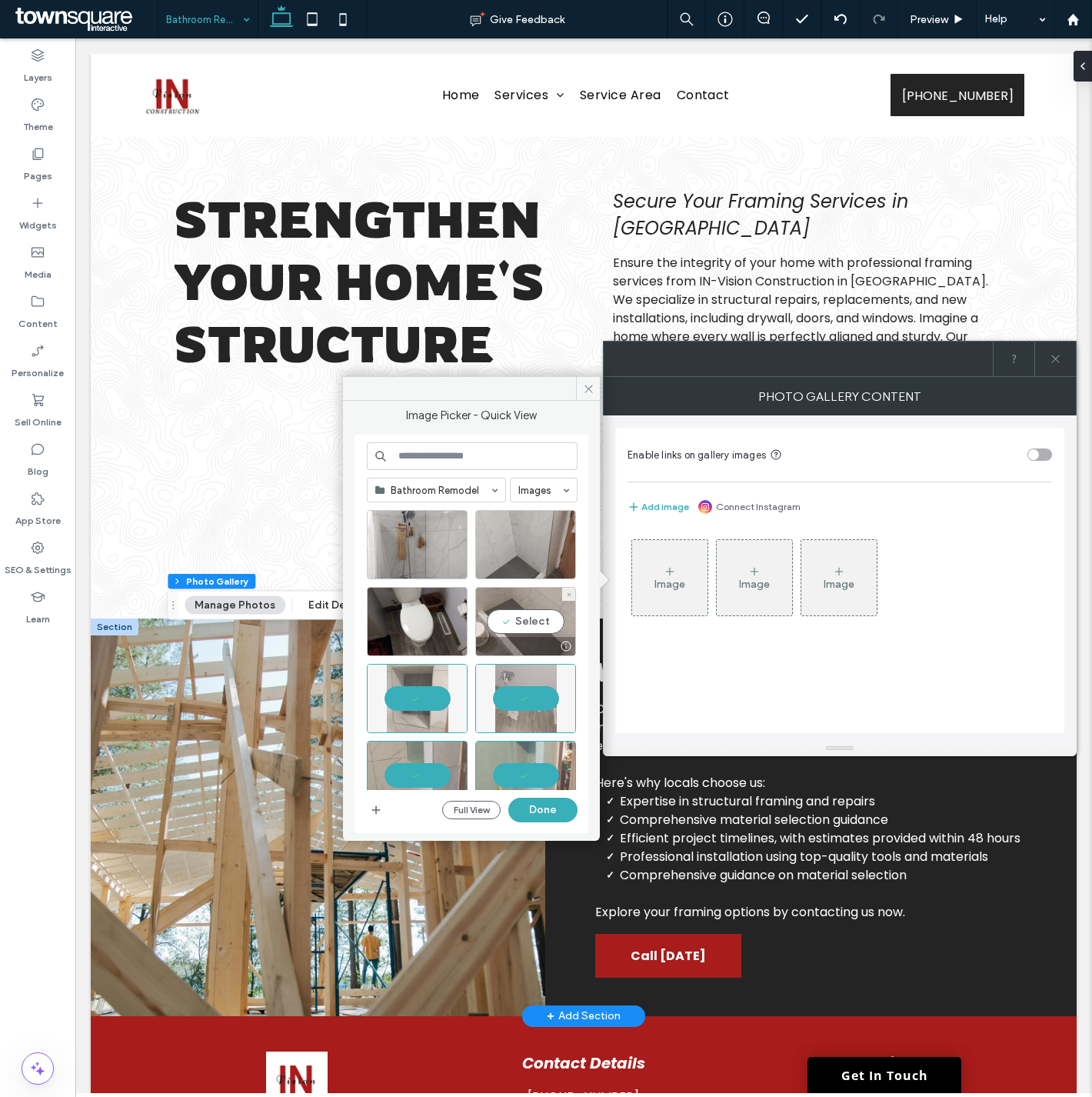
click at [517, 608] on div "Select" at bounding box center [526, 622] width 101 height 70
click at [416, 611] on div "Select" at bounding box center [417, 622] width 101 height 70
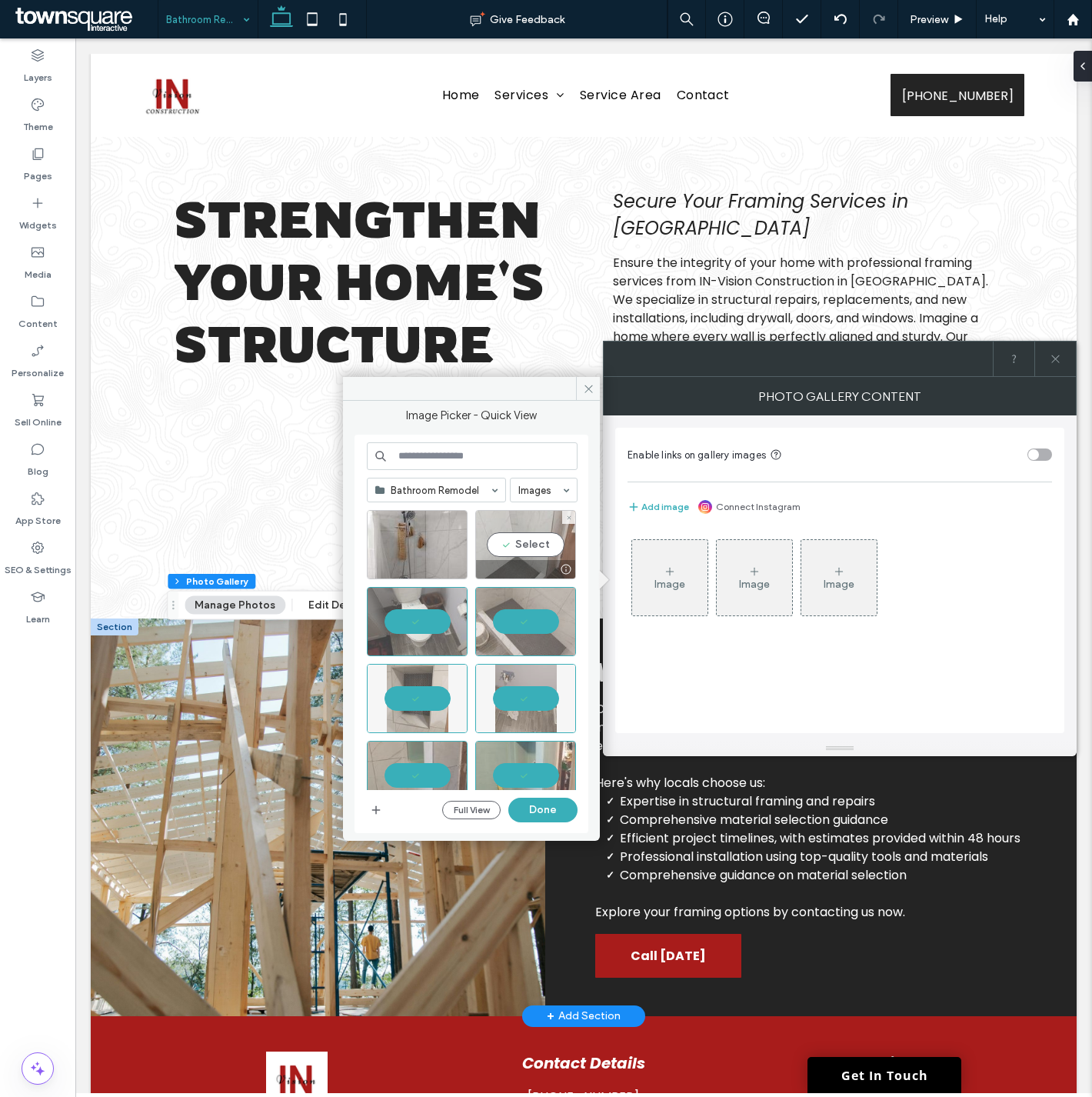
drag, startPoint x: 525, startPoint y: 539, endPoint x: 459, endPoint y: 547, distance: 66.5
click at [519, 542] on div "Select" at bounding box center [526, 545] width 101 height 70
click at [402, 541] on div "Select" at bounding box center [417, 545] width 101 height 70
click at [539, 797] on button "Done" at bounding box center [543, 809] width 70 height 25
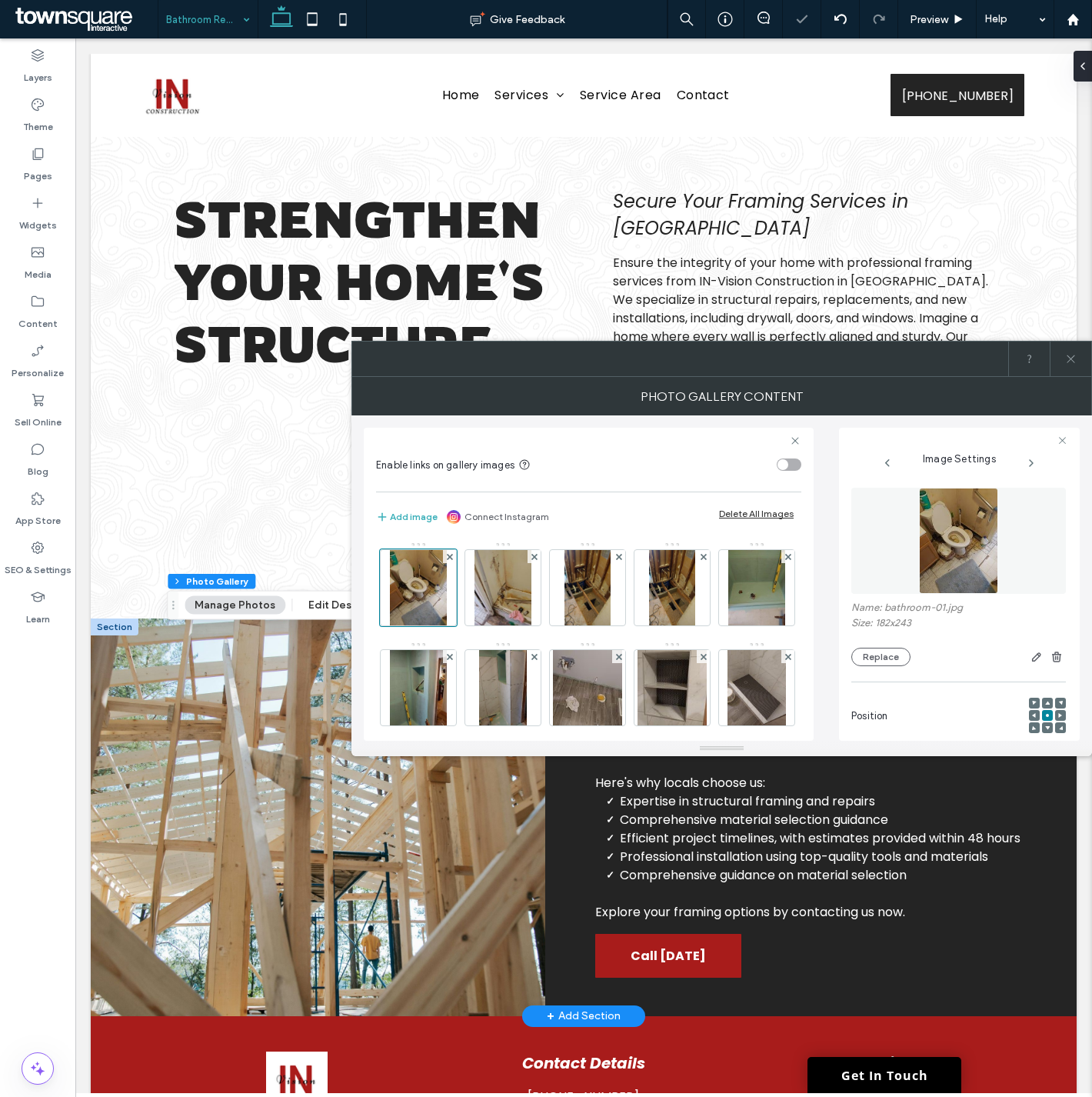
click at [1077, 362] on div at bounding box center [1070, 358] width 42 height 35
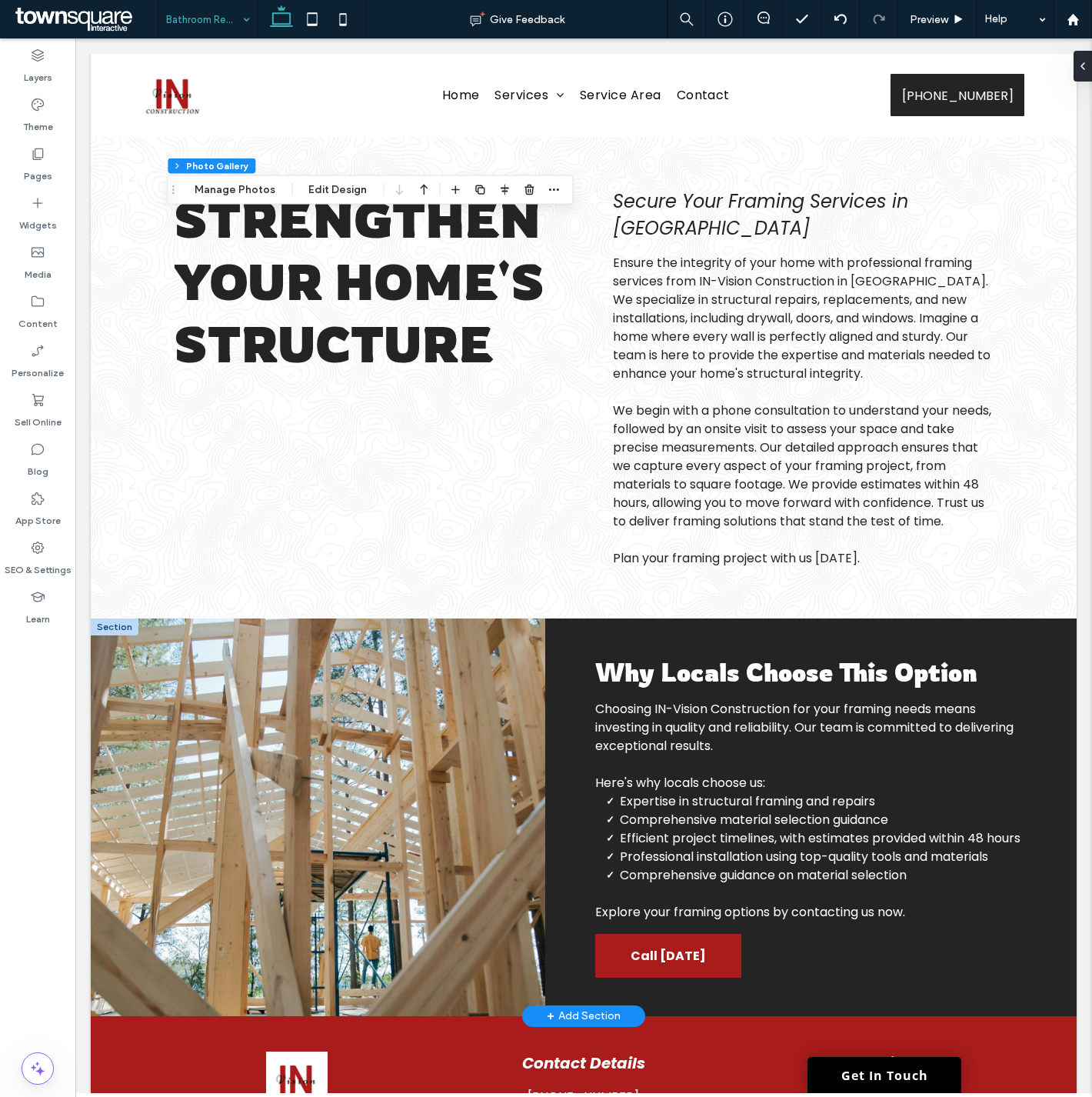
drag, startPoint x: 1084, startPoint y: 57, endPoint x: 1085, endPoint y: 76, distance: 19.0
click at [1085, 59] on div at bounding box center [1085, 66] width 25 height 31
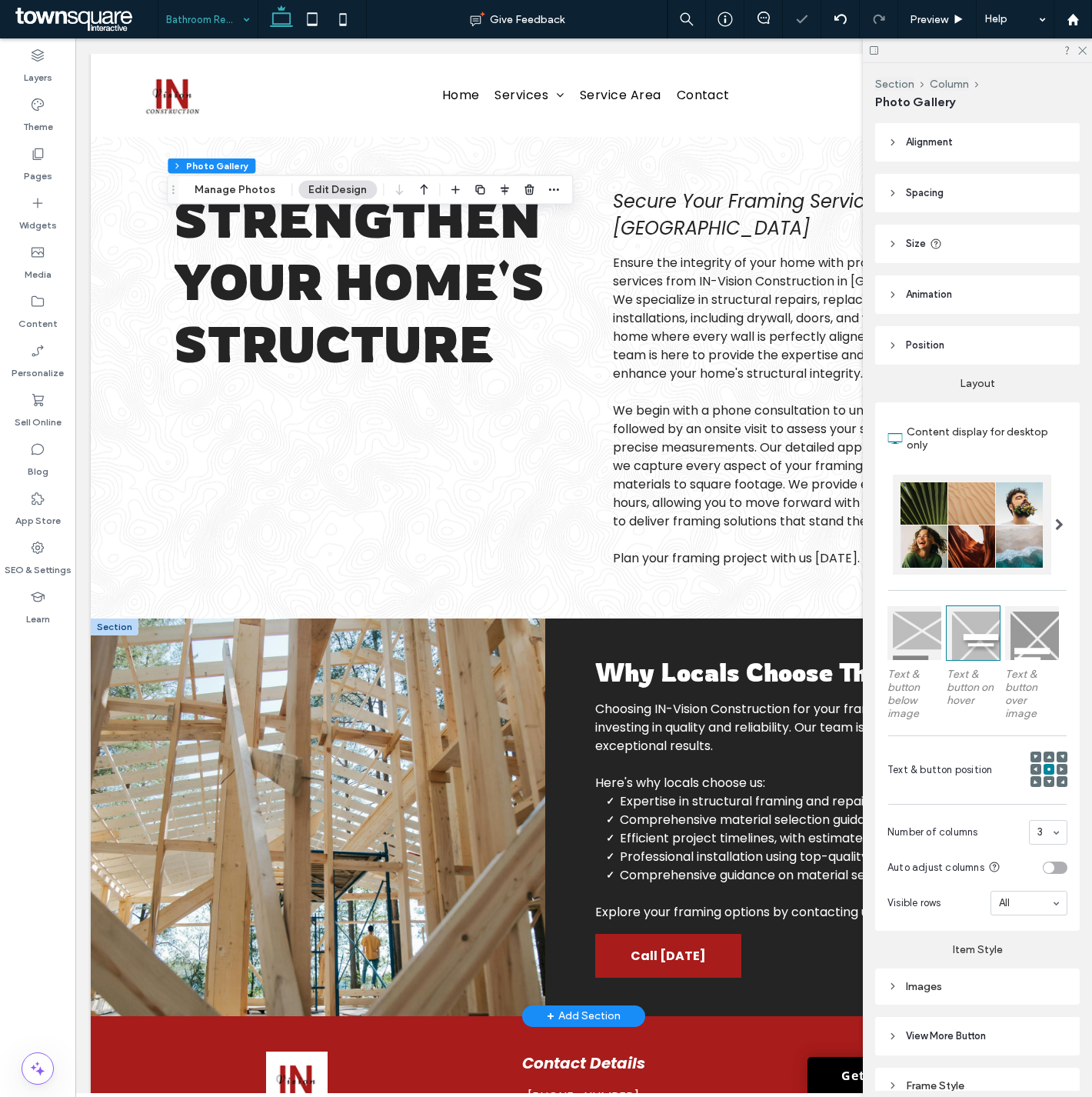
click at [1038, 827] on input at bounding box center [1044, 832] width 14 height 11
click at [1035, 835] on div at bounding box center [1048, 831] width 37 height 23
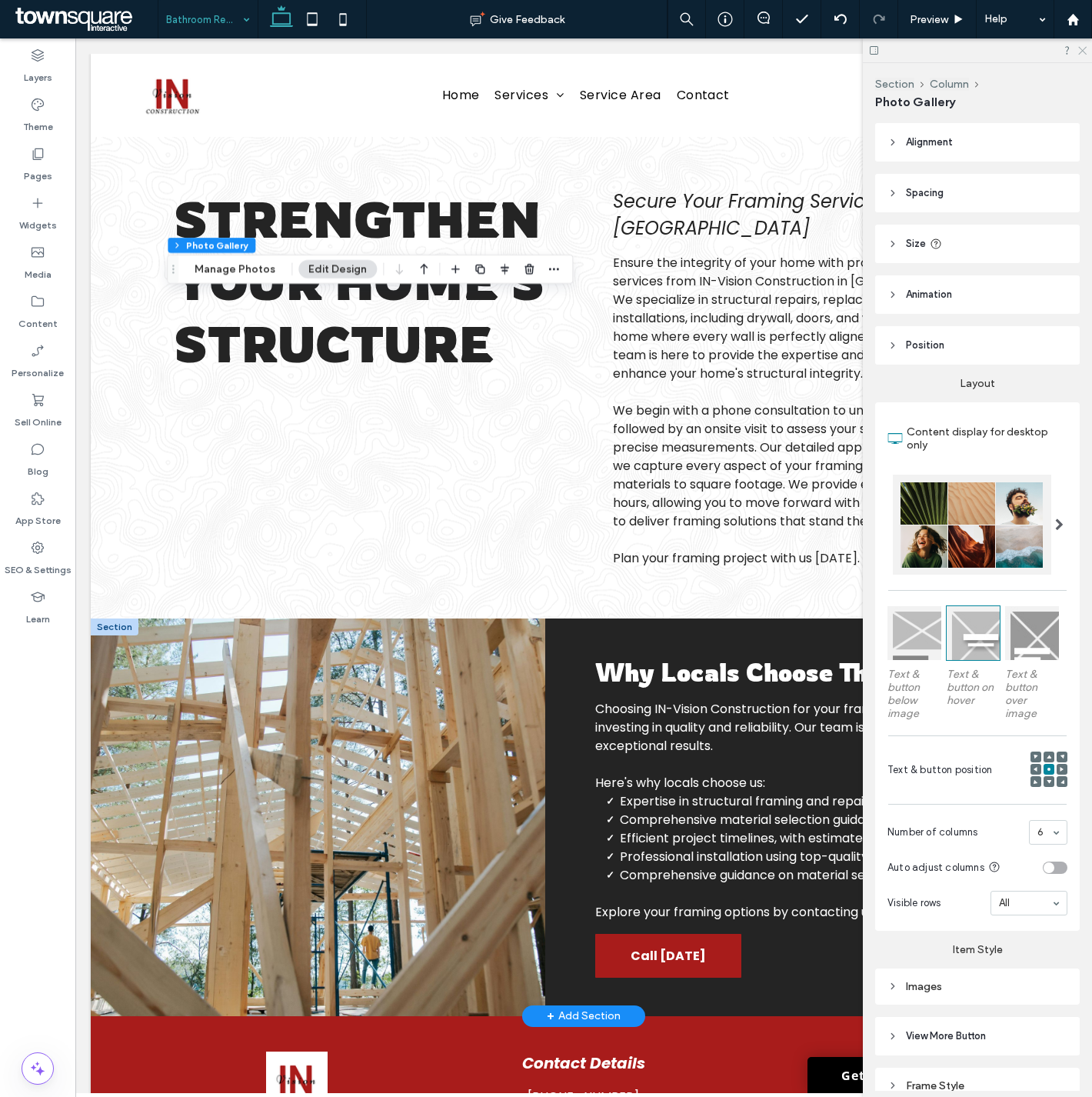
click at [1079, 50] on icon at bounding box center [1082, 50] width 10 height 10
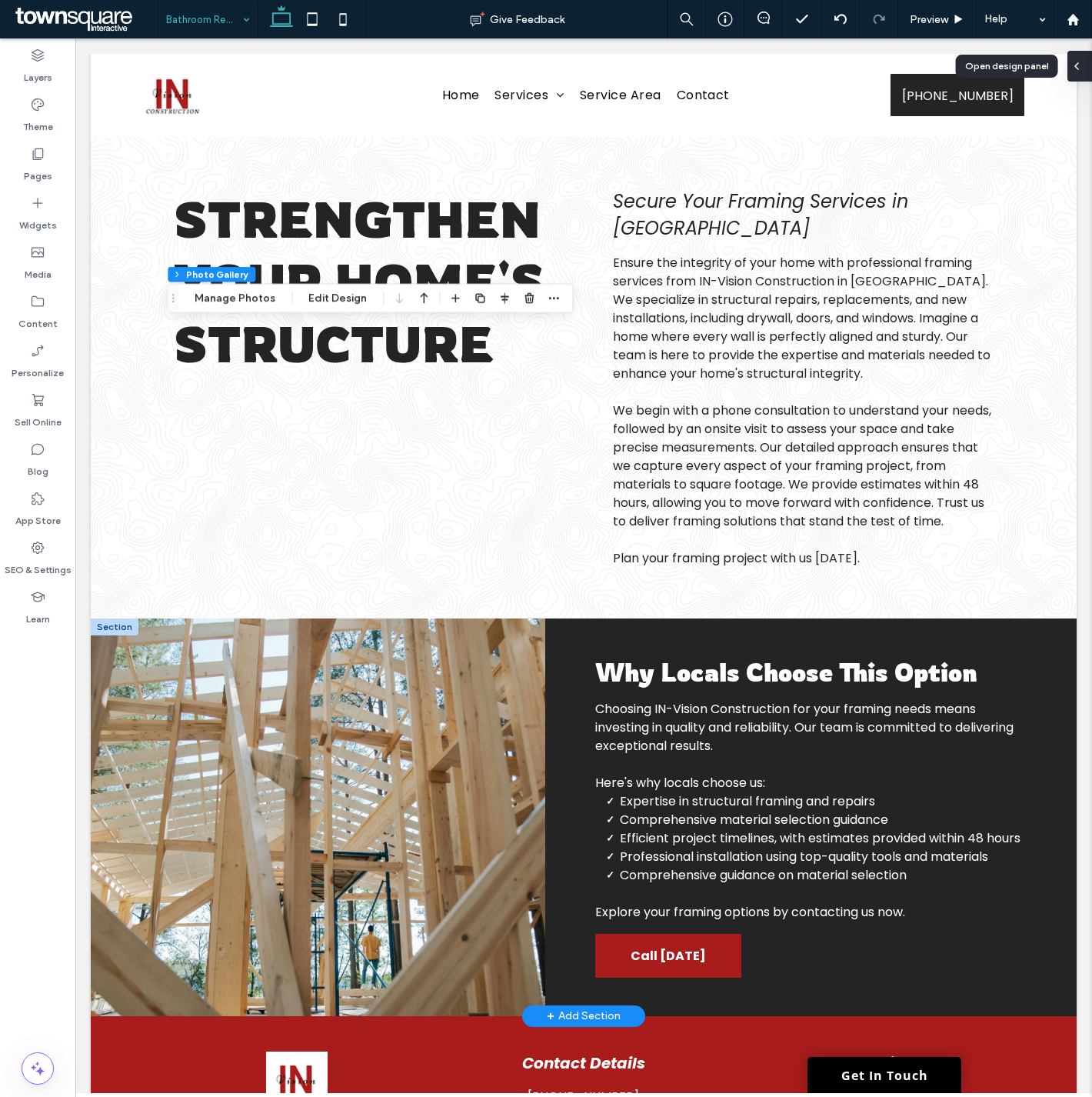
click at [1086, 76] on div at bounding box center [1079, 66] width 25 height 31
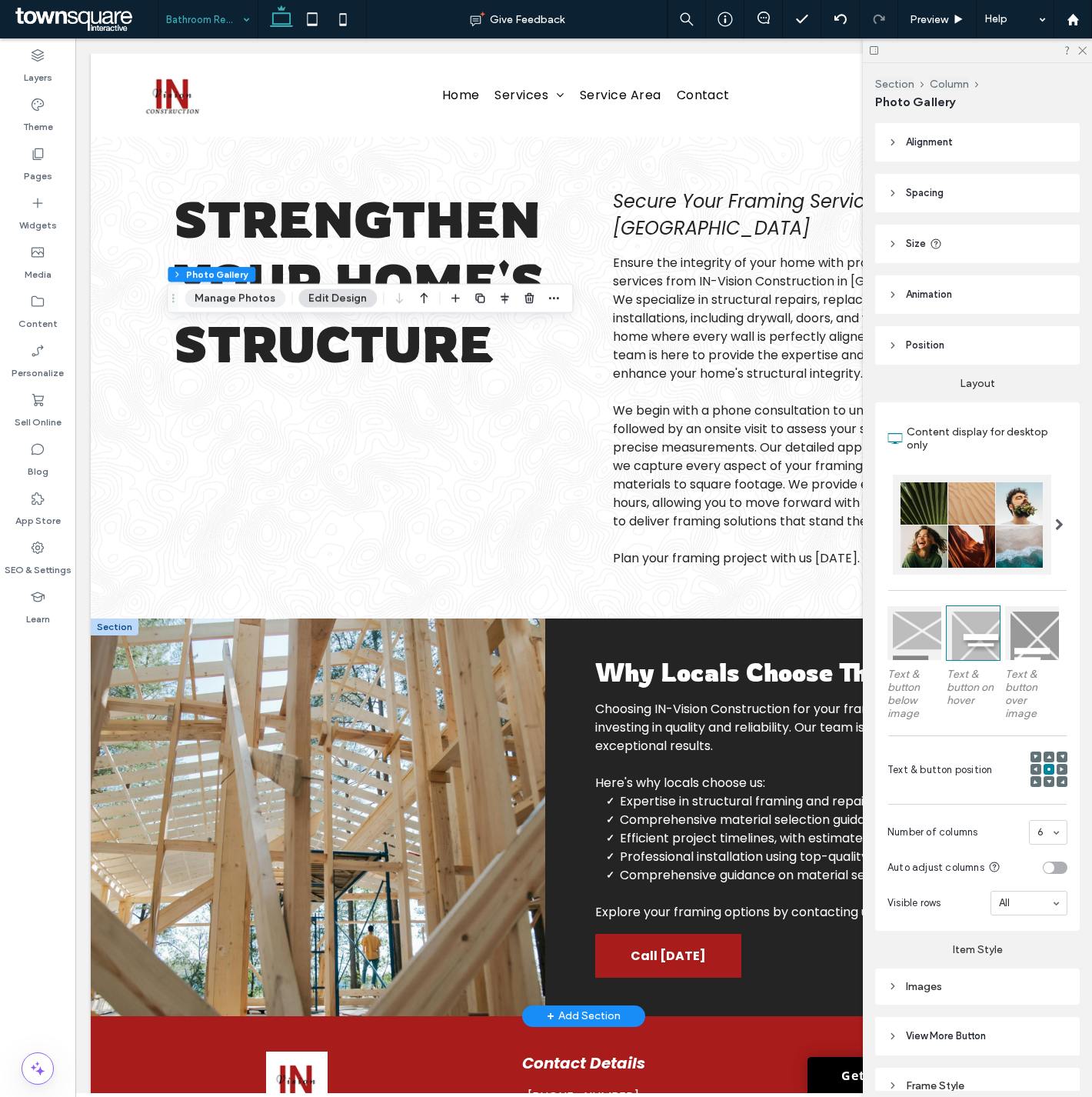
click at [245, 296] on button "Manage Photos" at bounding box center [234, 299] width 101 height 19
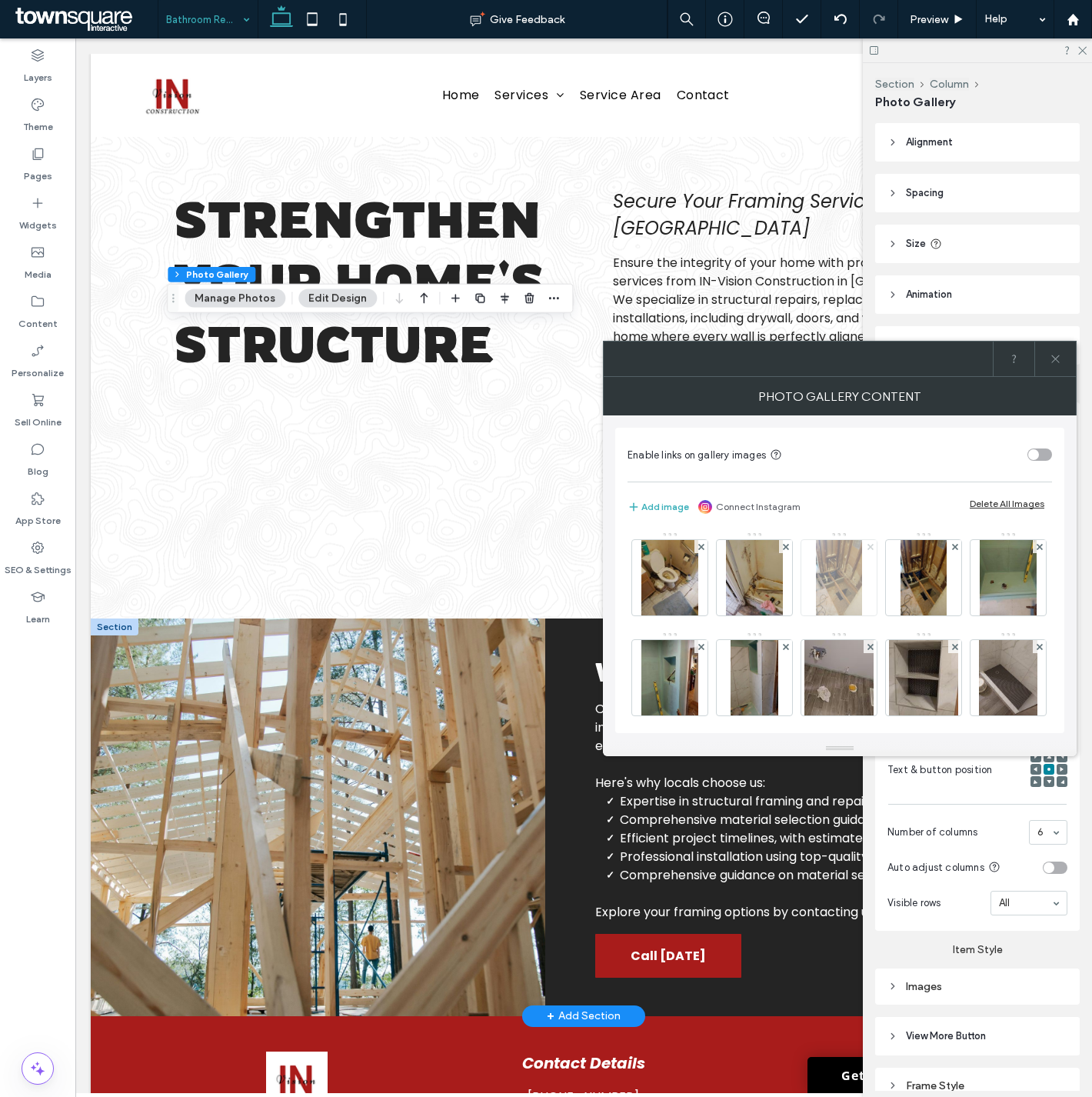
click at [870, 548] on icon at bounding box center [870, 546] width 6 height 6
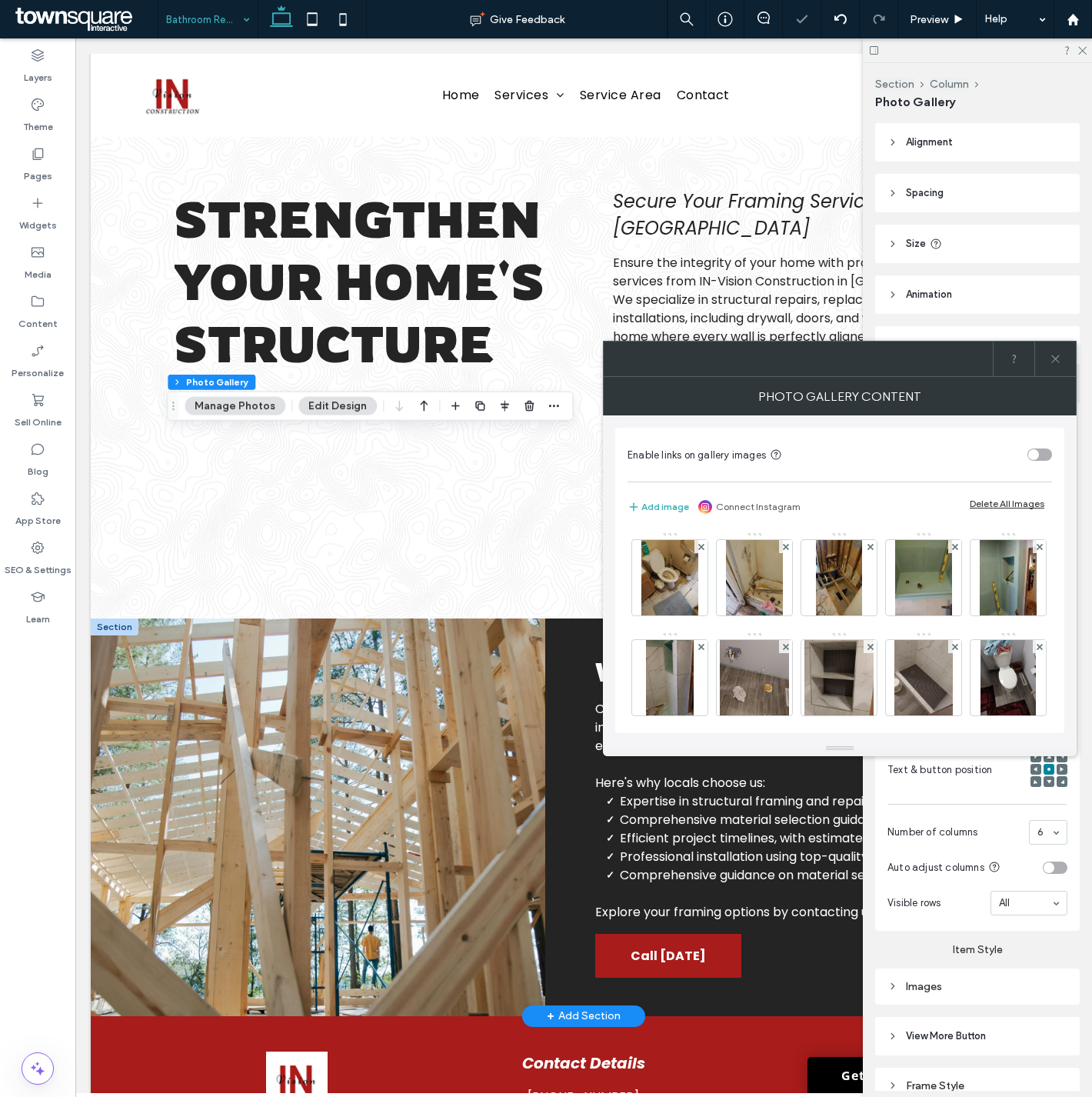
click at [1049, 354] on div at bounding box center [1055, 358] width 42 height 35
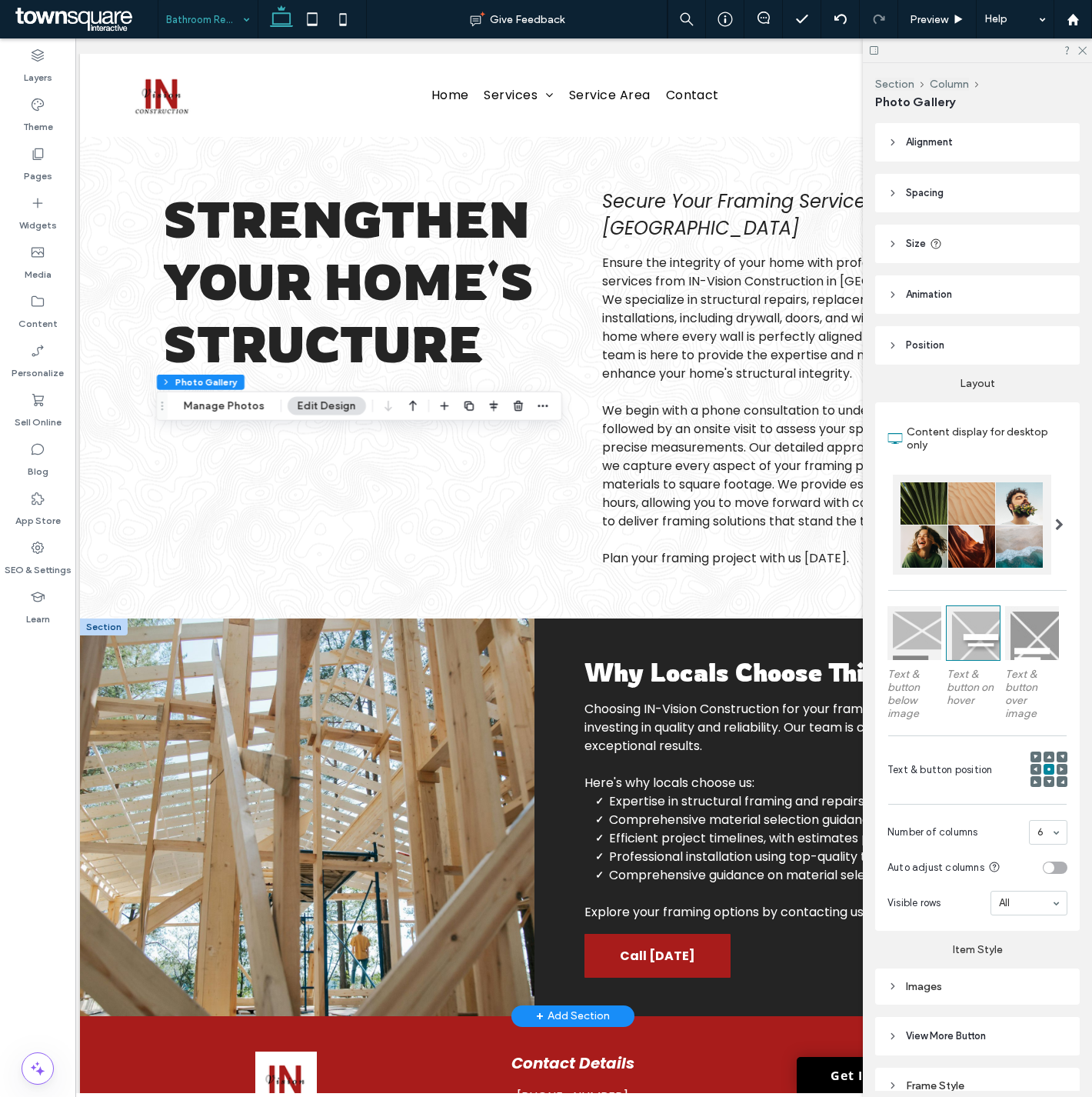
scroll to position [70, 0]
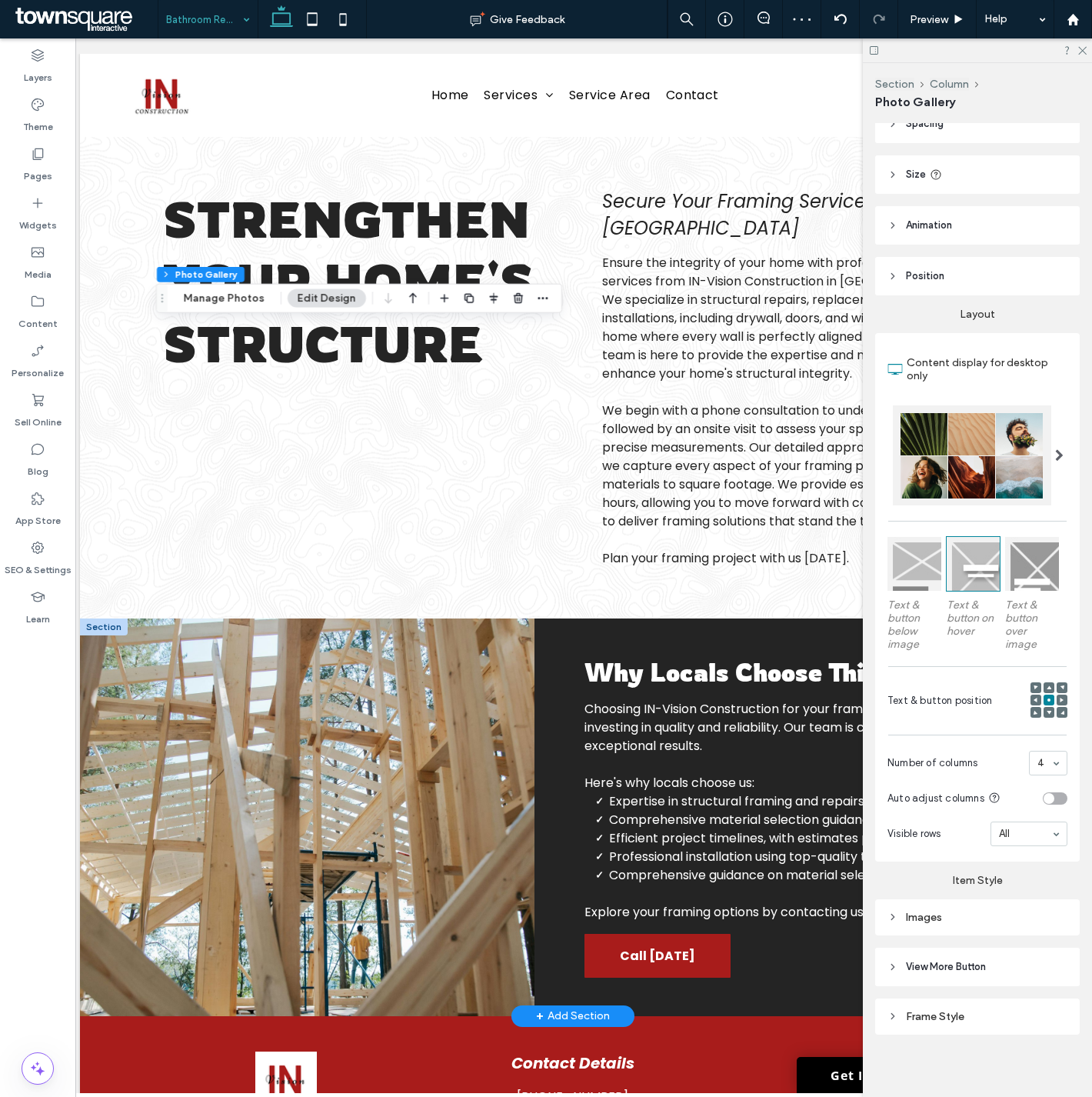
click at [1051, 755] on div "4" at bounding box center [1048, 762] width 38 height 25
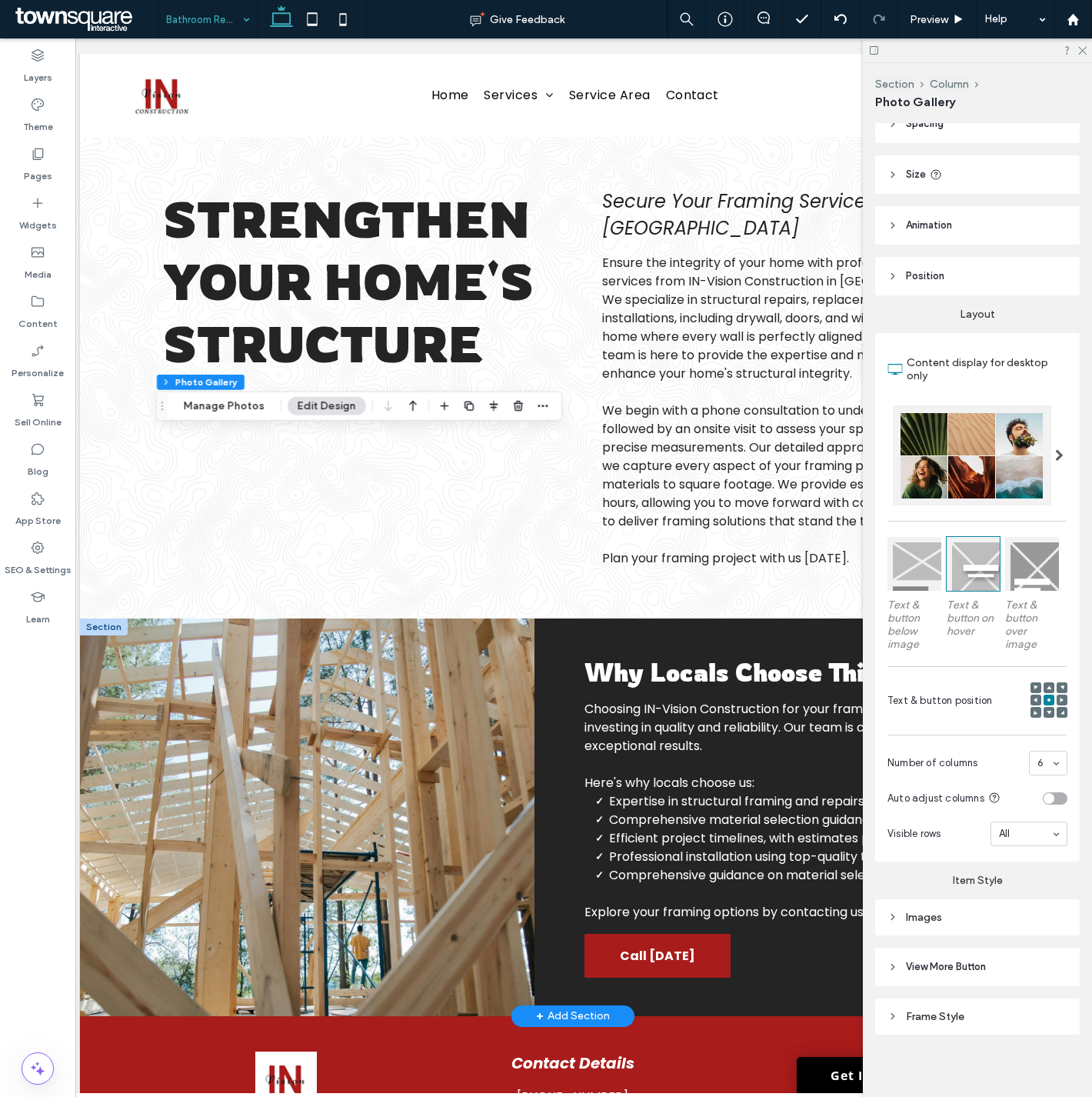
click at [1043, 756] on div "6" at bounding box center [1048, 762] width 38 height 25
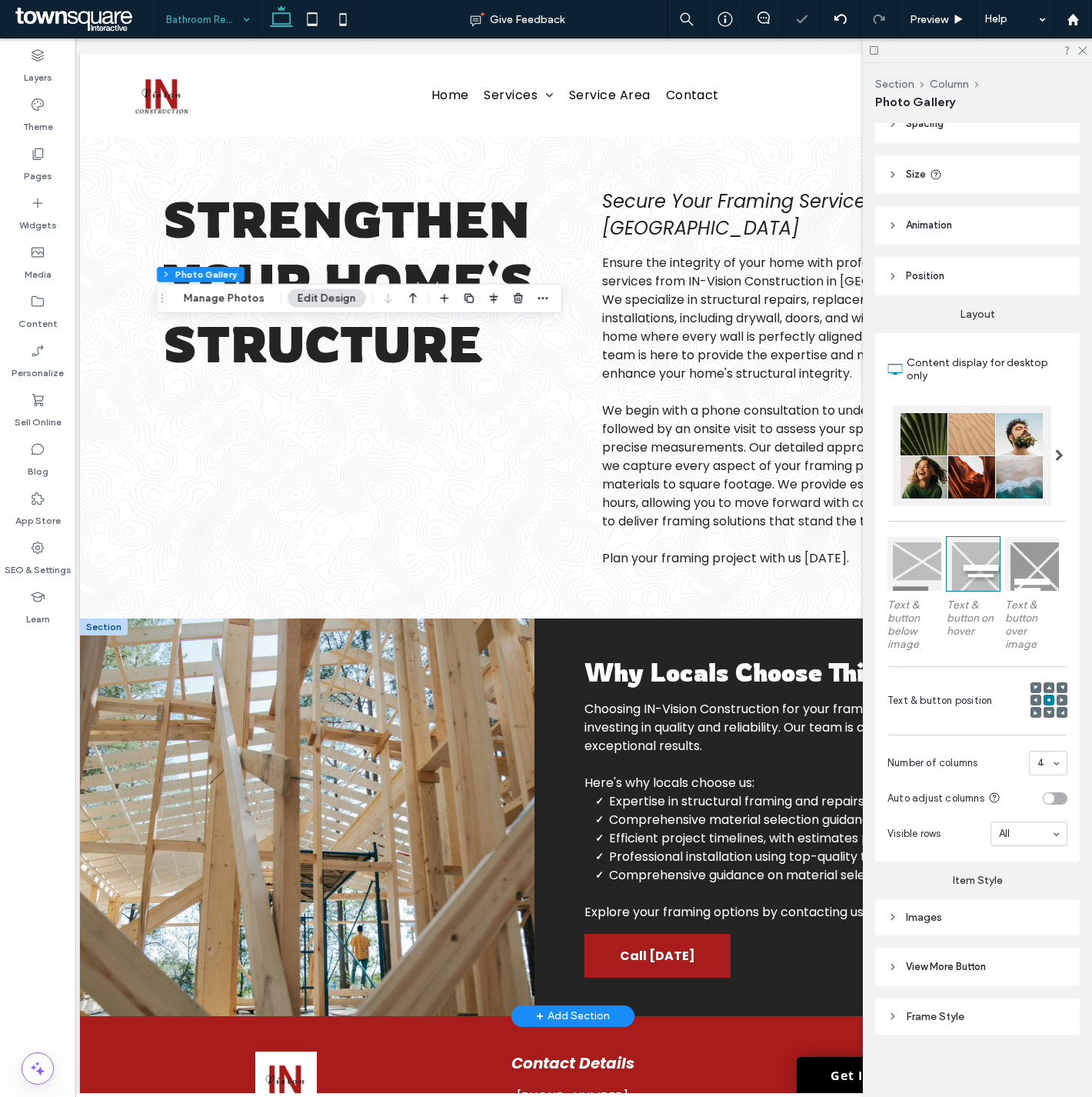
click at [1046, 754] on div "4" at bounding box center [1048, 762] width 38 height 25
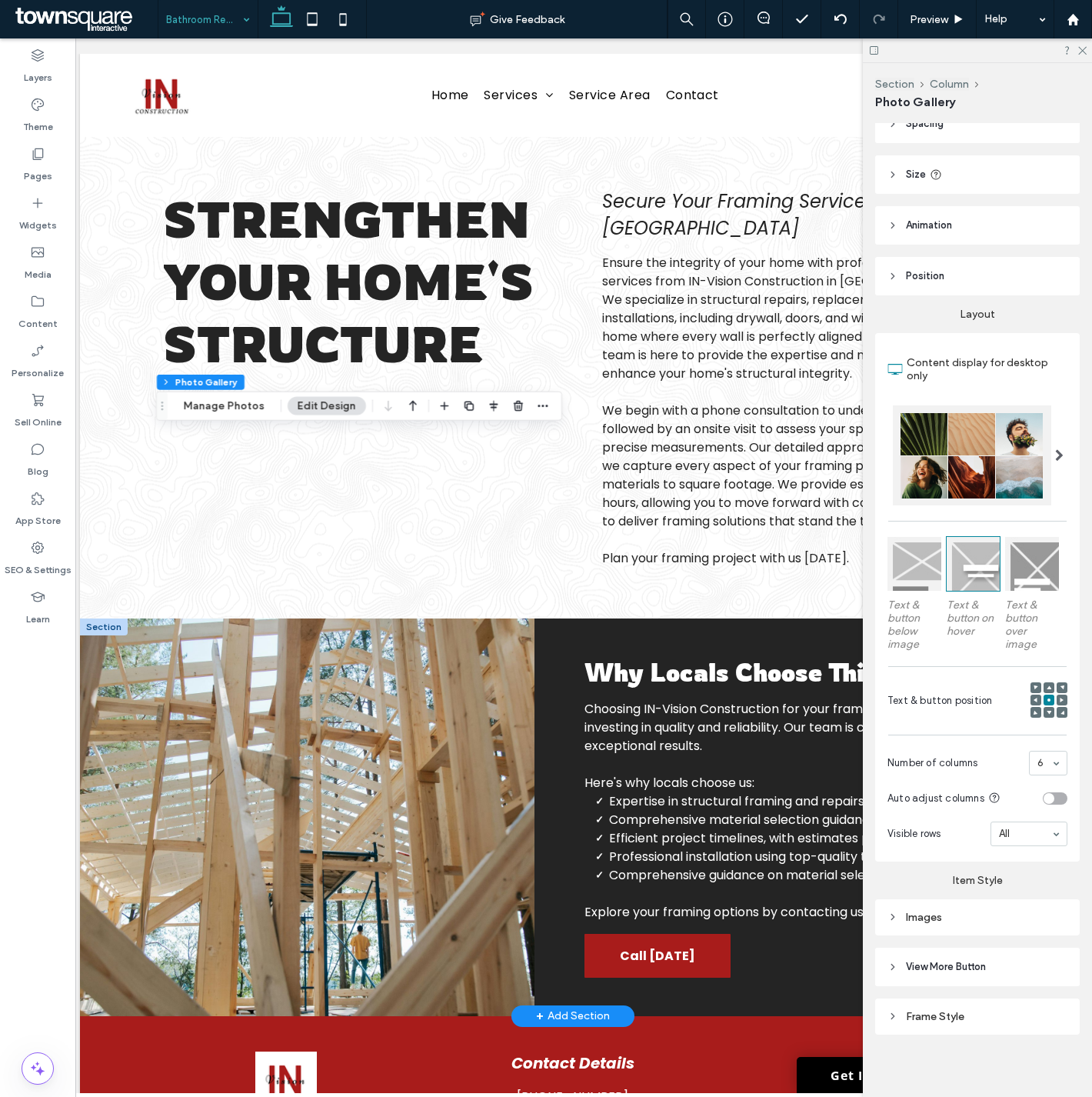
click at [935, 917] on div "Images" at bounding box center [977, 916] width 180 height 13
click at [1032, 999] on input "***" at bounding box center [1048, 1004] width 38 height 20
type input "****"
type input "**"
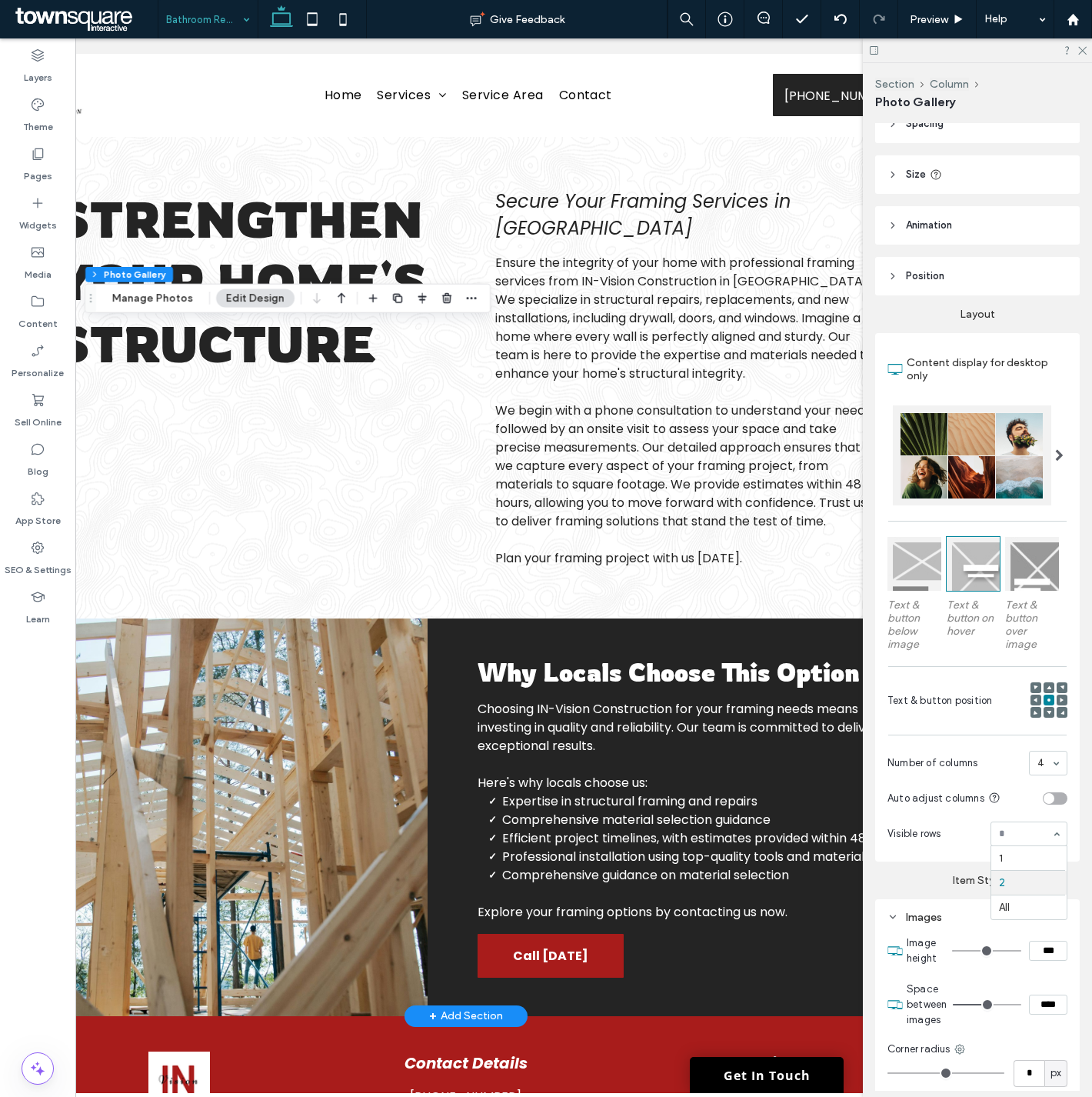
scroll to position [0, 117]
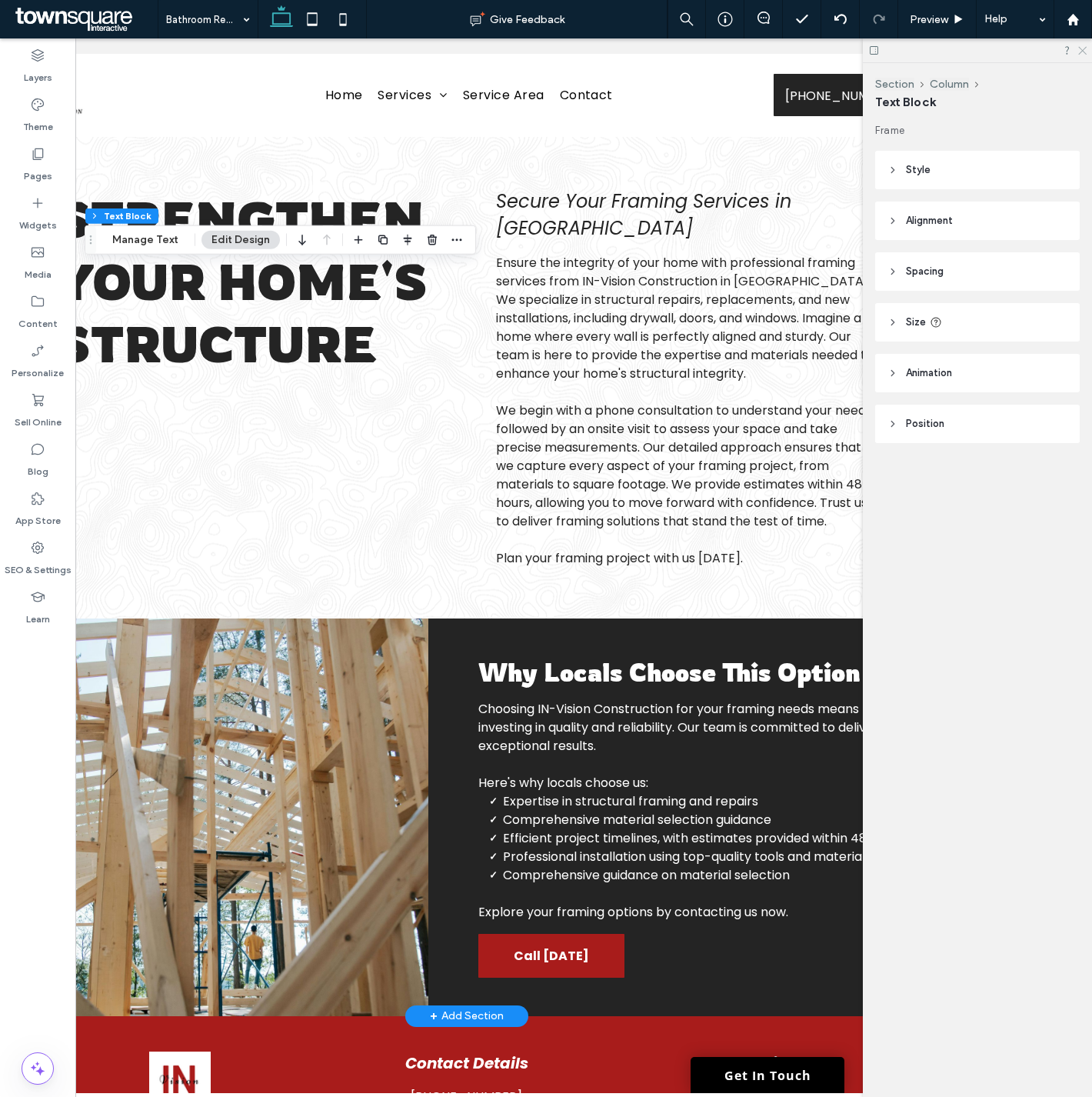
click at [1084, 52] on use at bounding box center [1083, 51] width 8 height 8
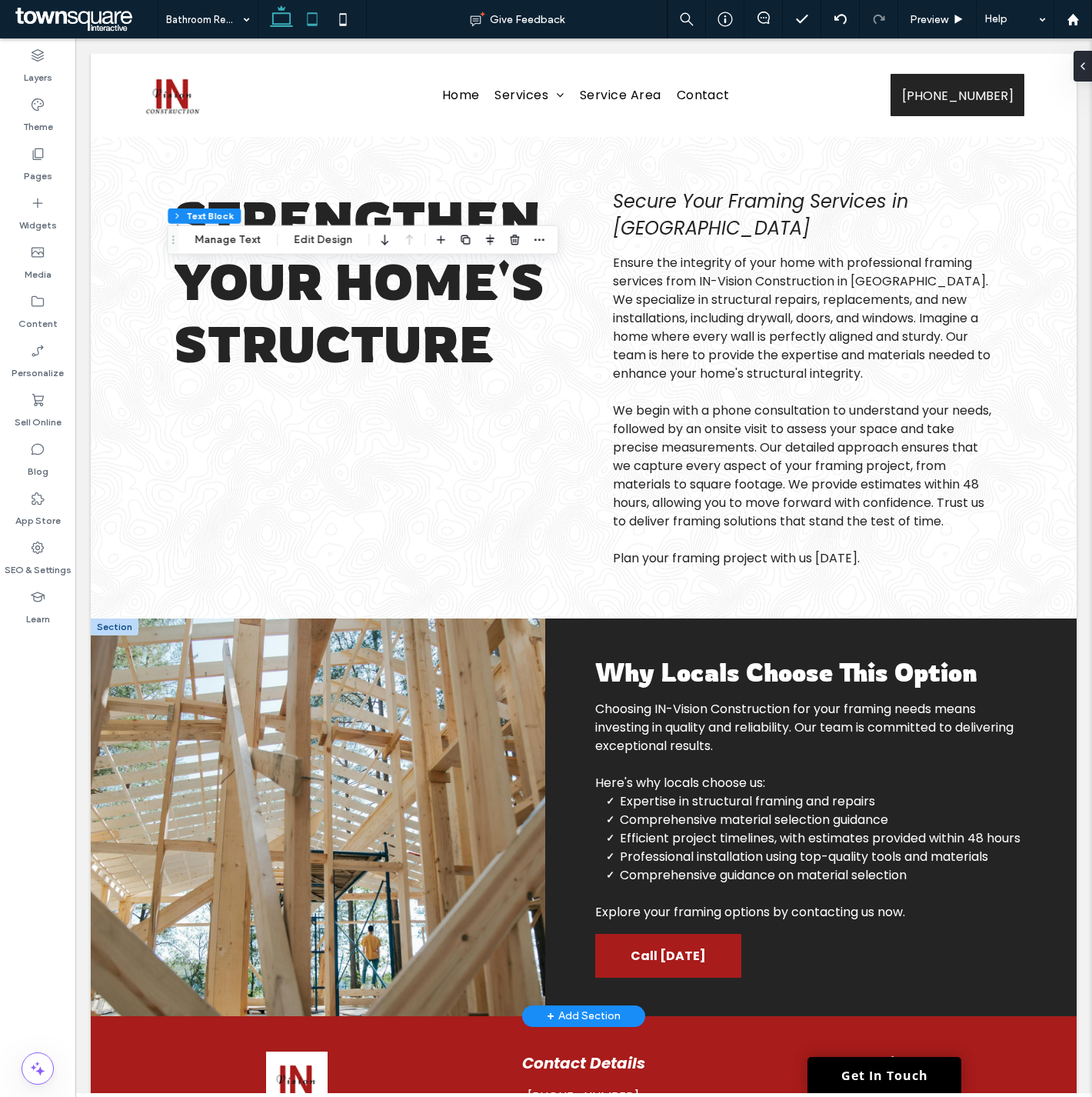
click at [306, 31] on icon at bounding box center [312, 20] width 31 height 31
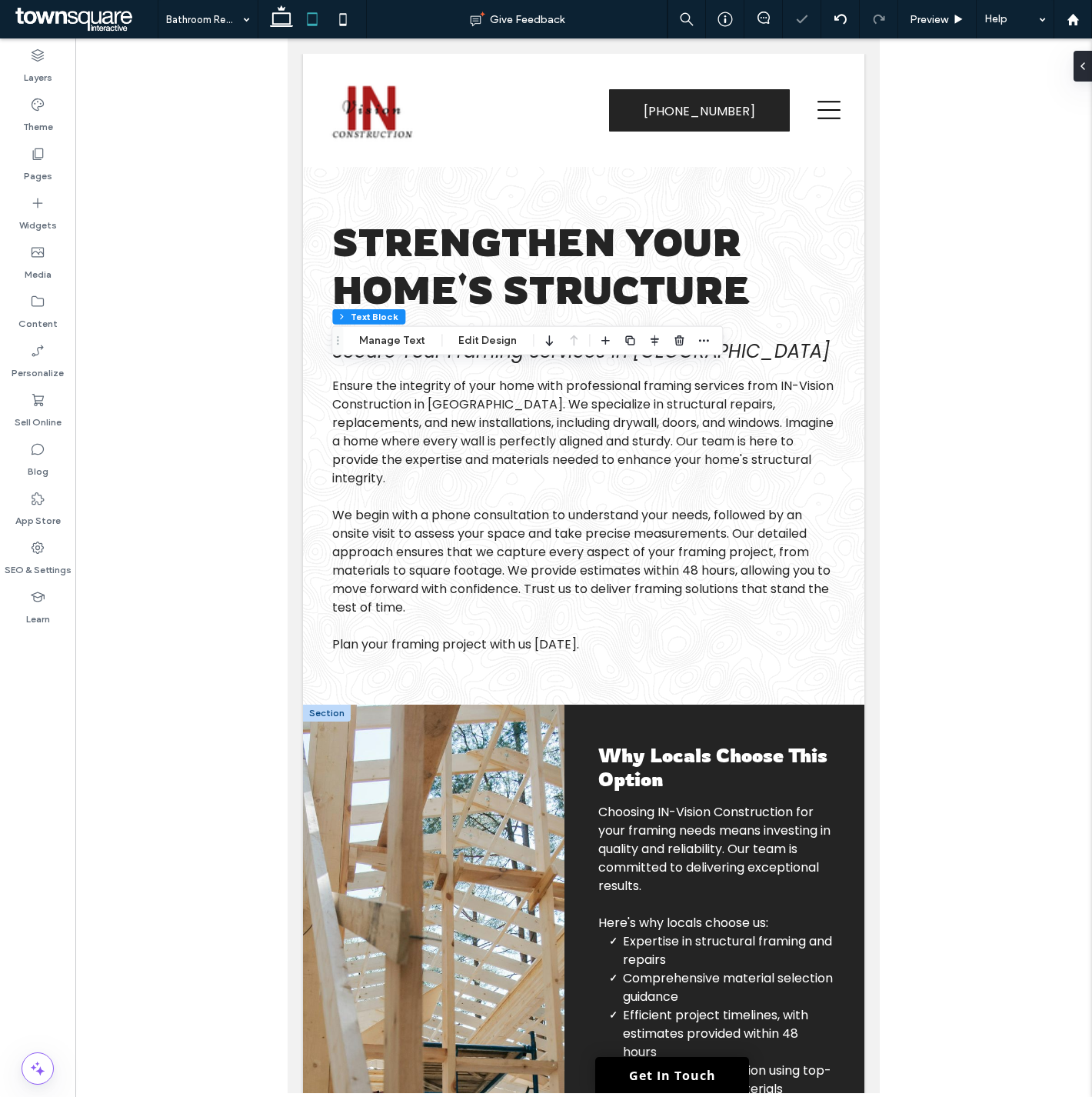
click at [1080, 66] on icon at bounding box center [1083, 66] width 12 height 12
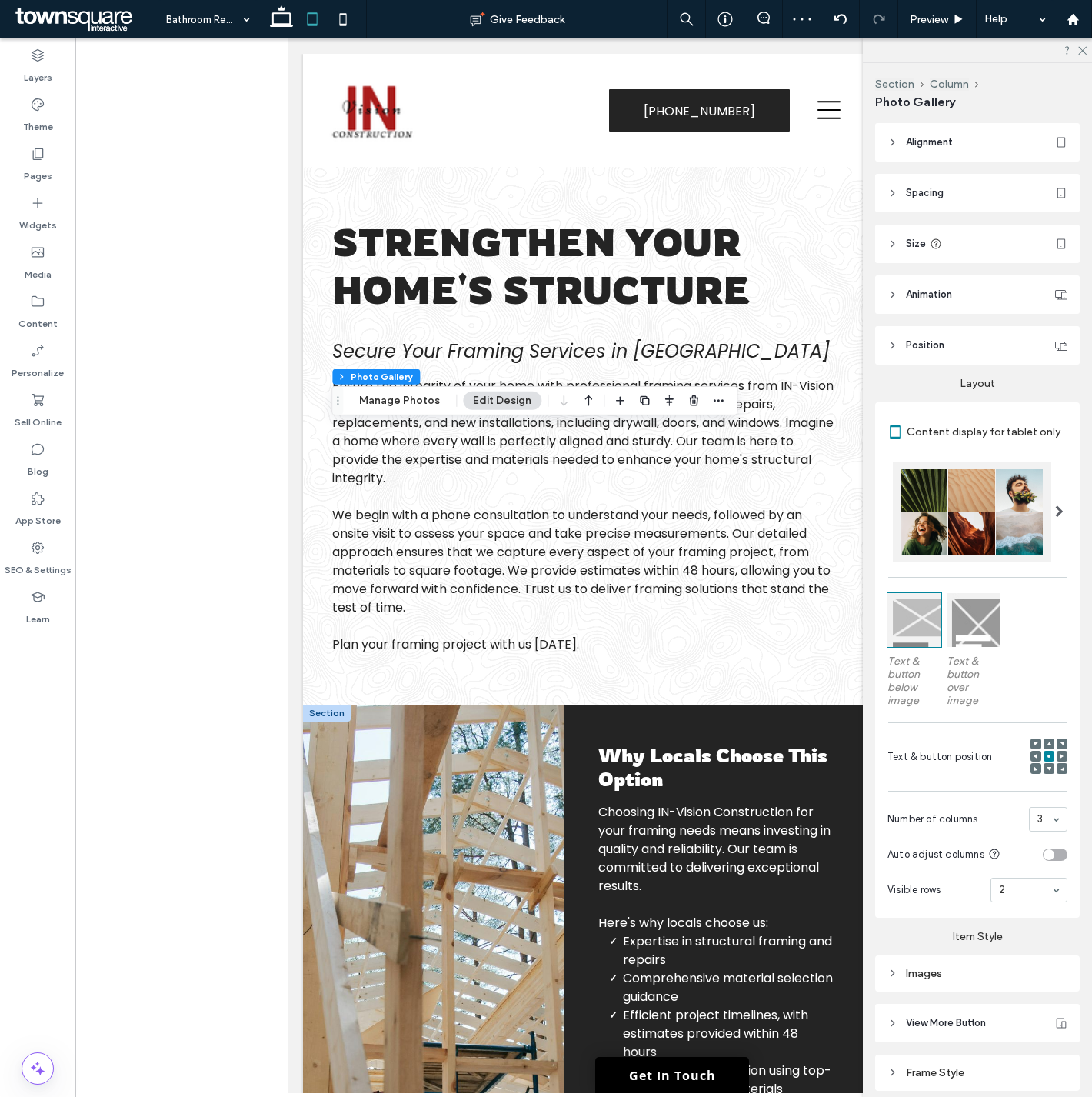
click at [935, 972] on div "Images" at bounding box center [977, 973] width 180 height 13
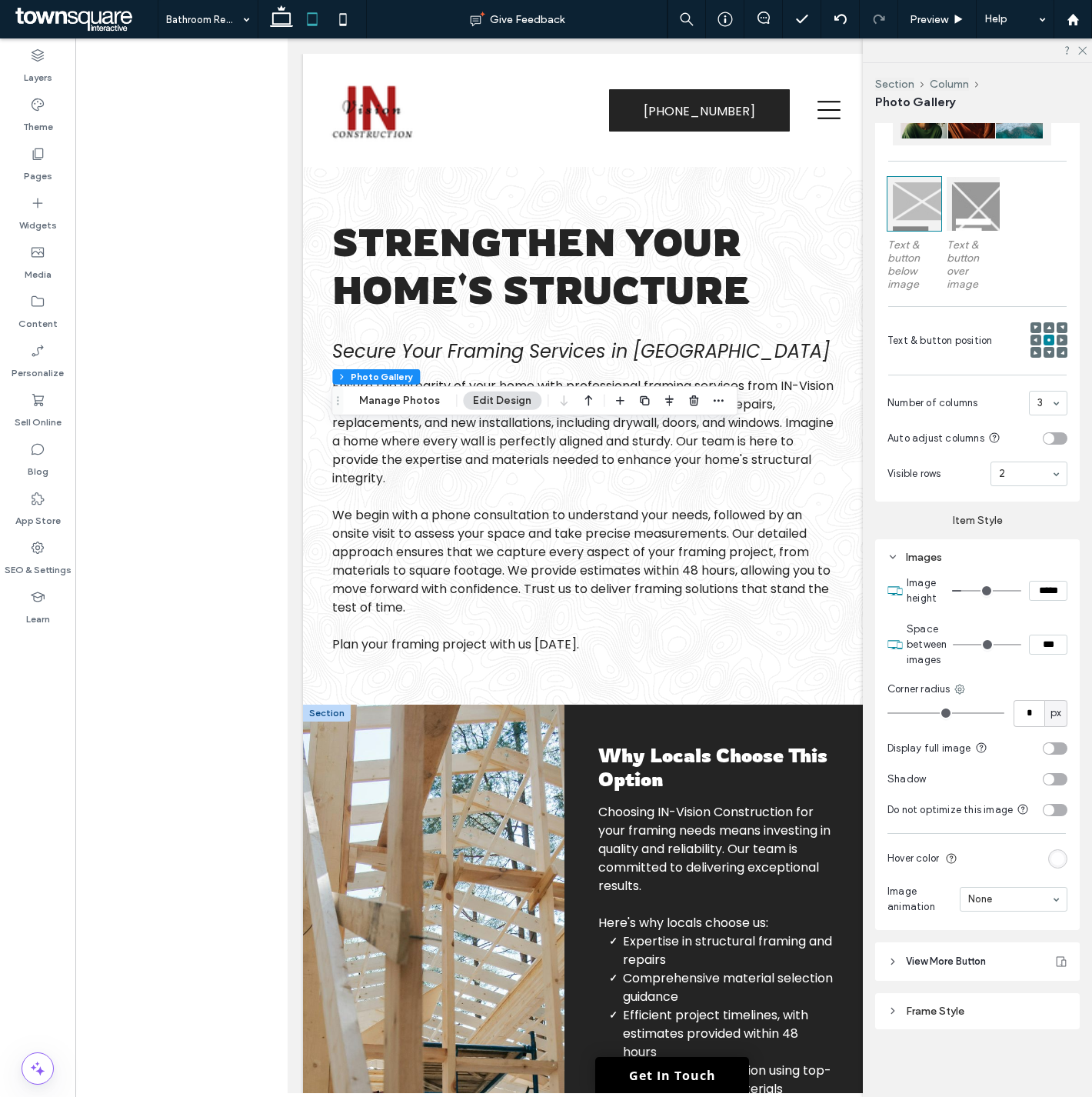
click at [1033, 634] on input "***" at bounding box center [1048, 644] width 38 height 20
type input "****"
type input "**"
click at [339, 12] on icon at bounding box center [343, 20] width 31 height 31
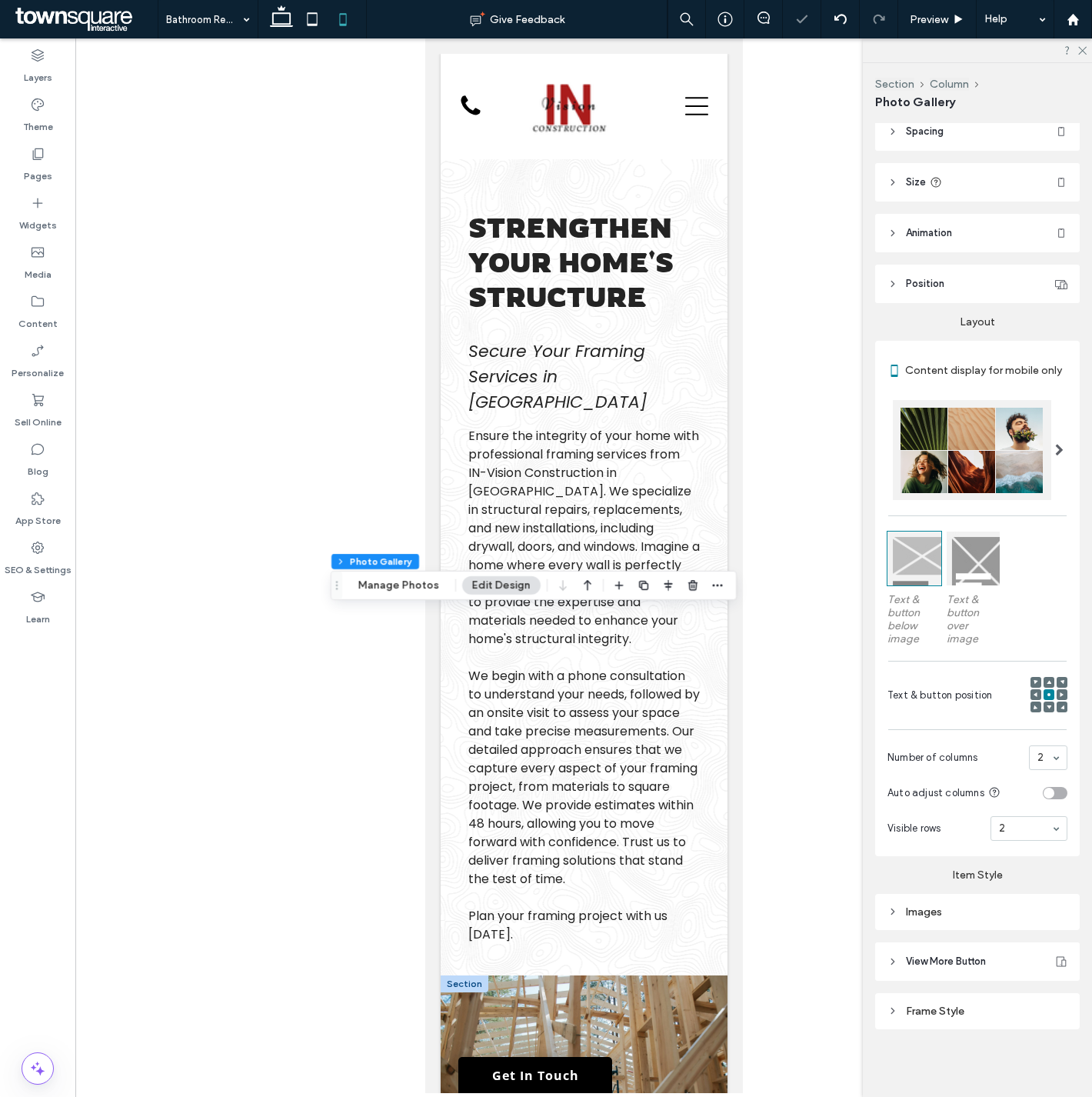
scroll to position [70, 0]
click at [1033, 827] on input at bounding box center [1026, 828] width 53 height 11
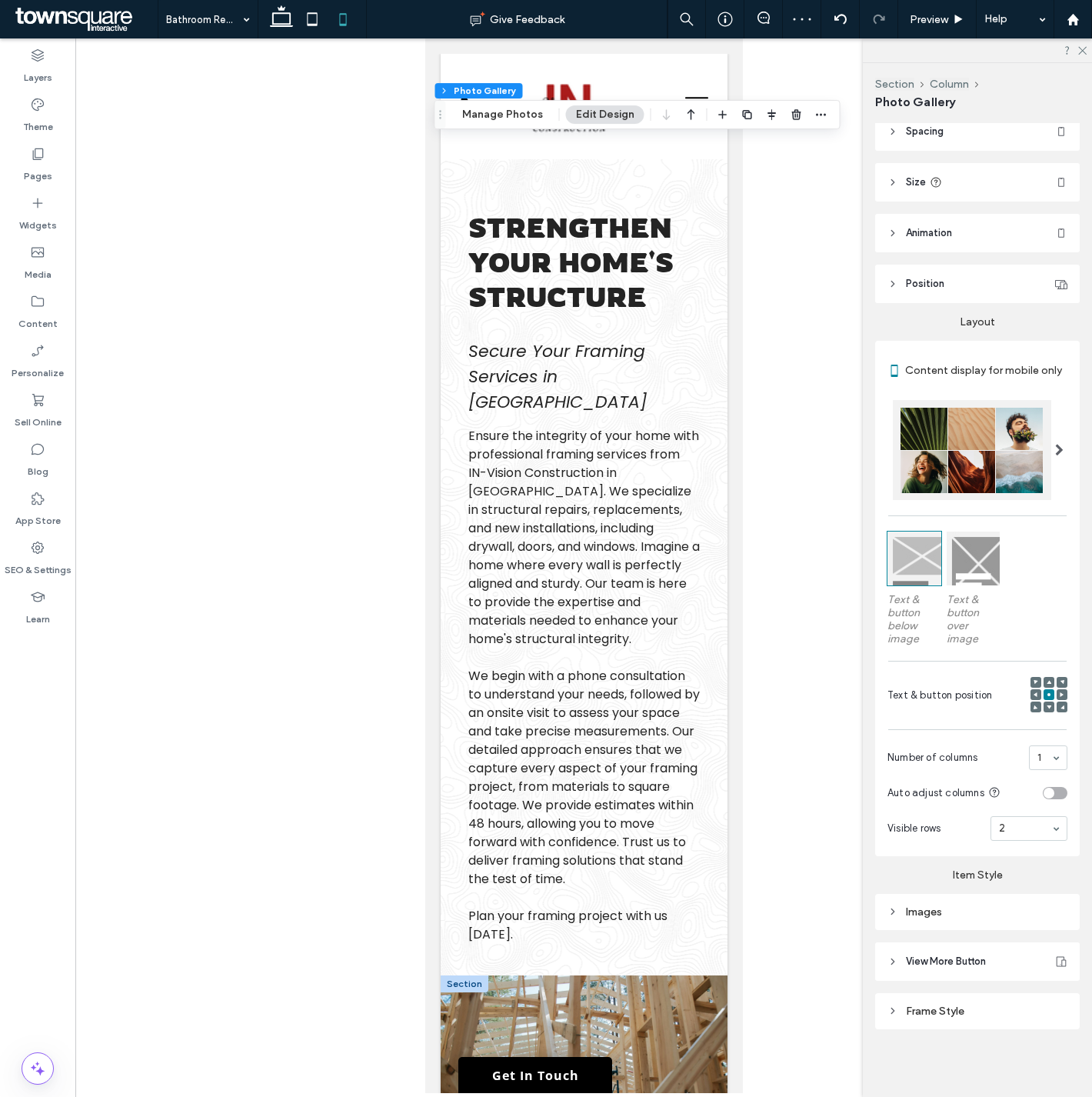
click at [1036, 749] on div at bounding box center [1048, 757] width 37 height 23
click at [944, 915] on div "Images" at bounding box center [977, 911] width 180 height 13
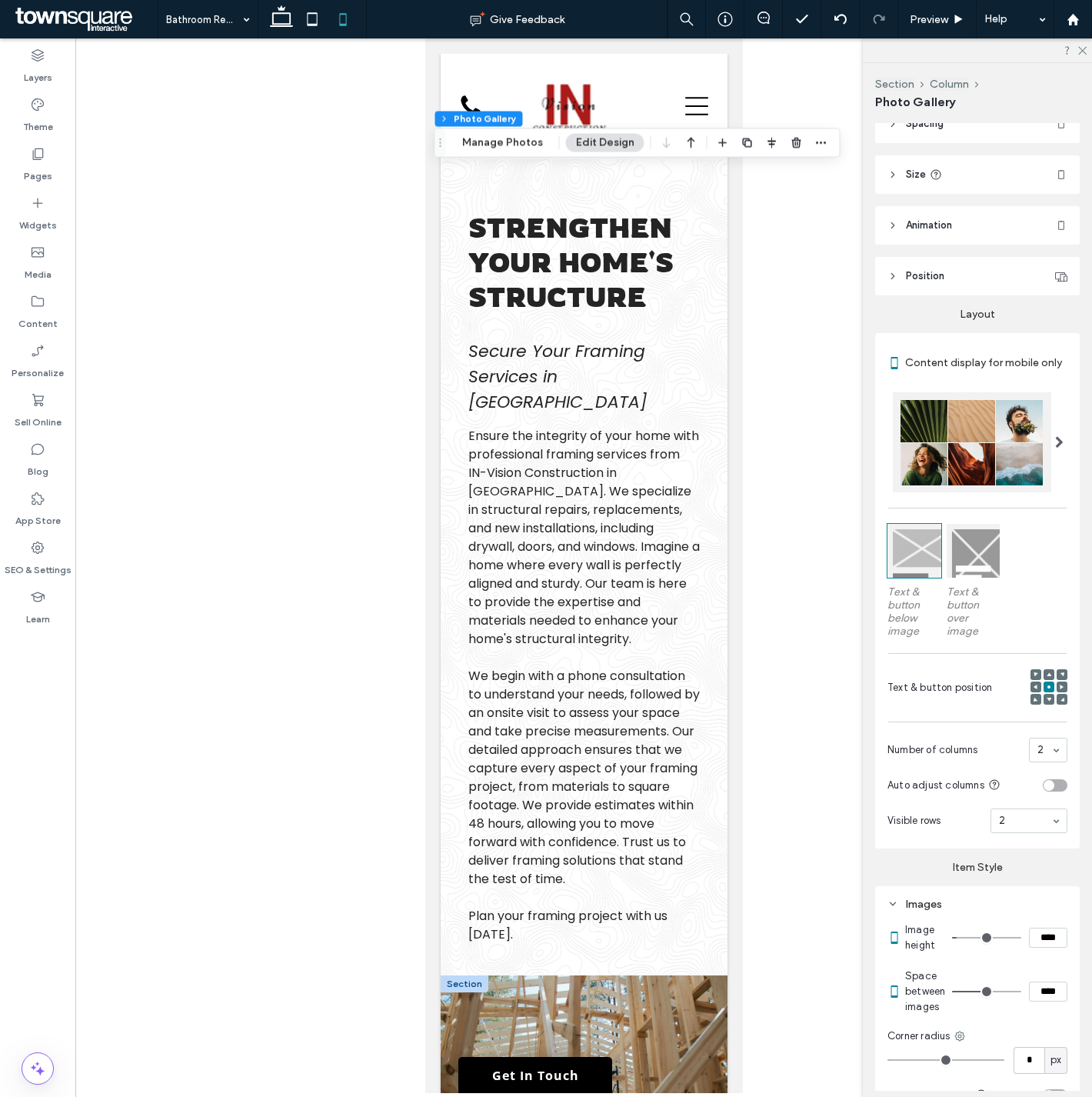
click at [1031, 999] on input "****" at bounding box center [1048, 992] width 38 height 20
type input "****"
type input "**"
type input "***"
type input "*"
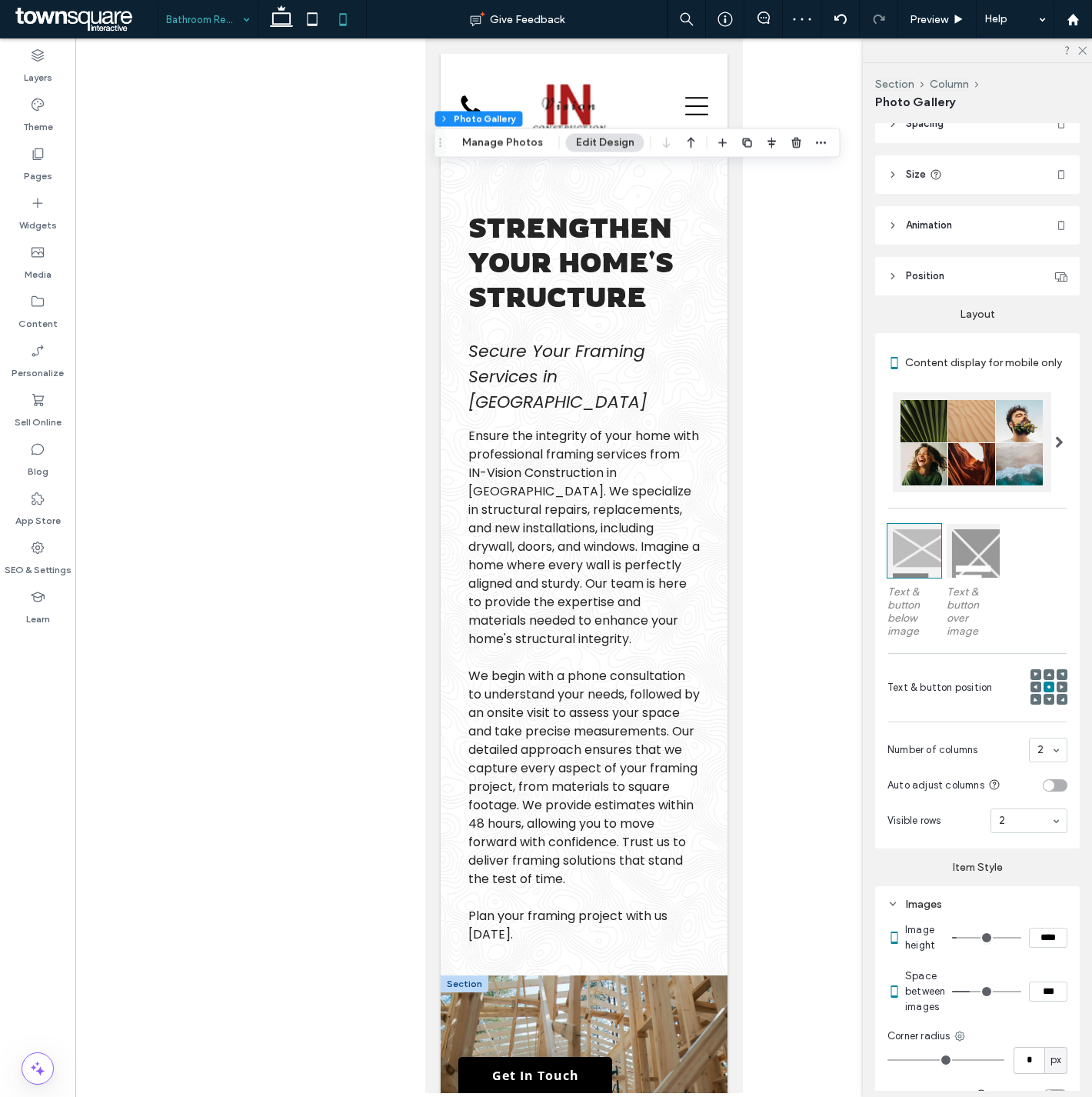
click at [288, 16] on icon at bounding box center [281, 20] width 31 height 31
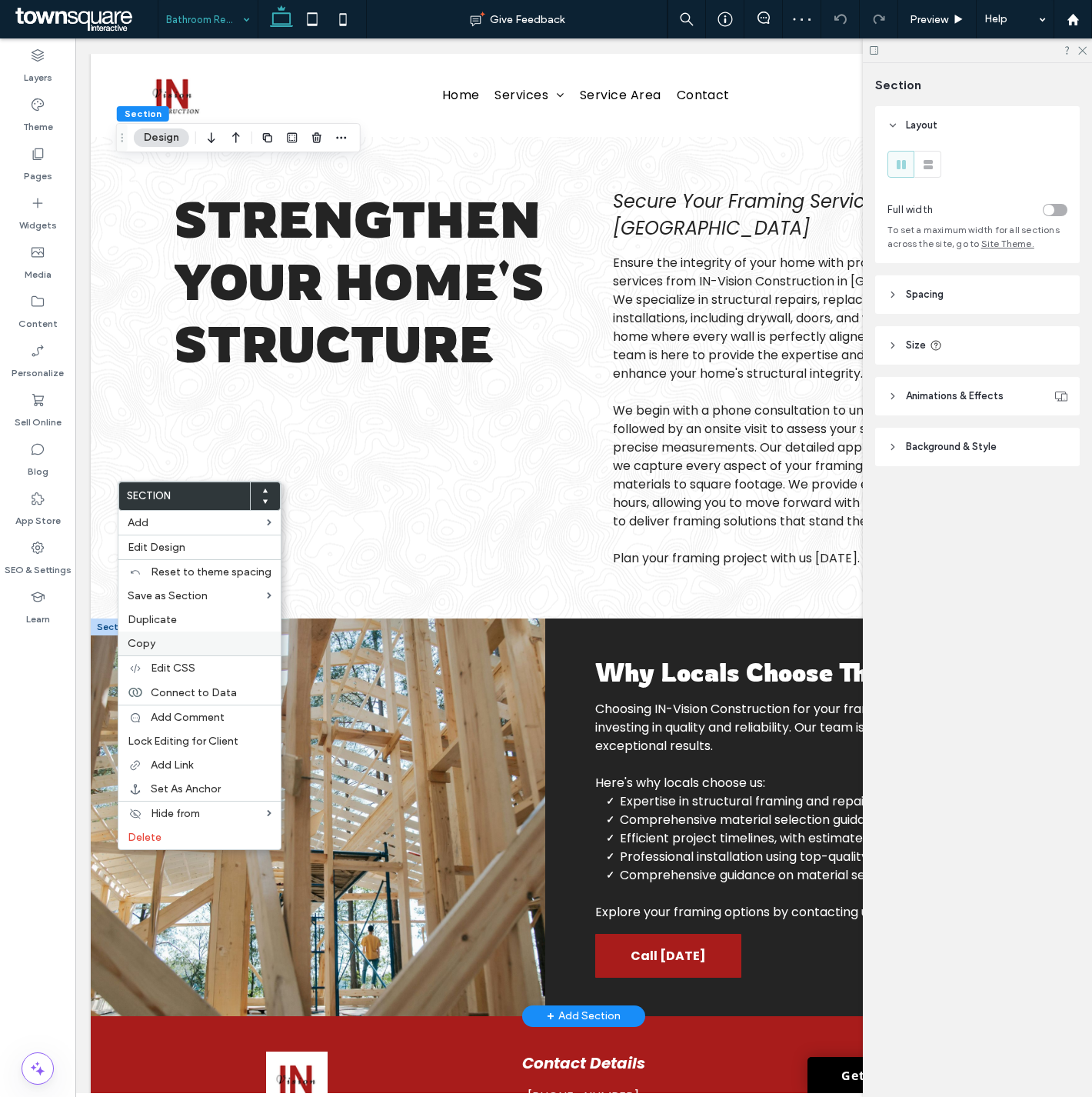
click at [177, 634] on div "Copy" at bounding box center [199, 644] width 162 height 24
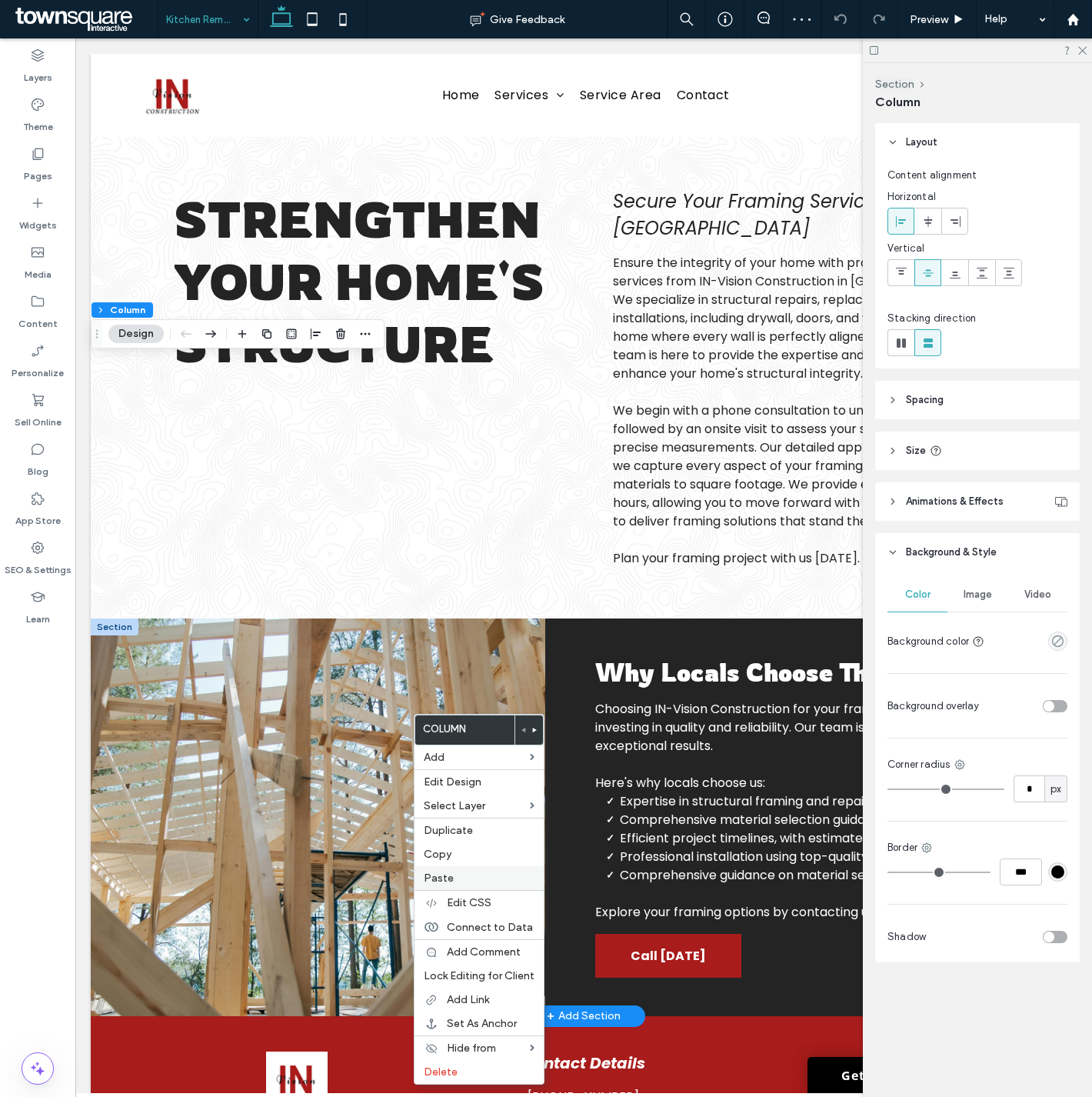
click at [480, 879] on label "Paste" at bounding box center [479, 877] width 110 height 13
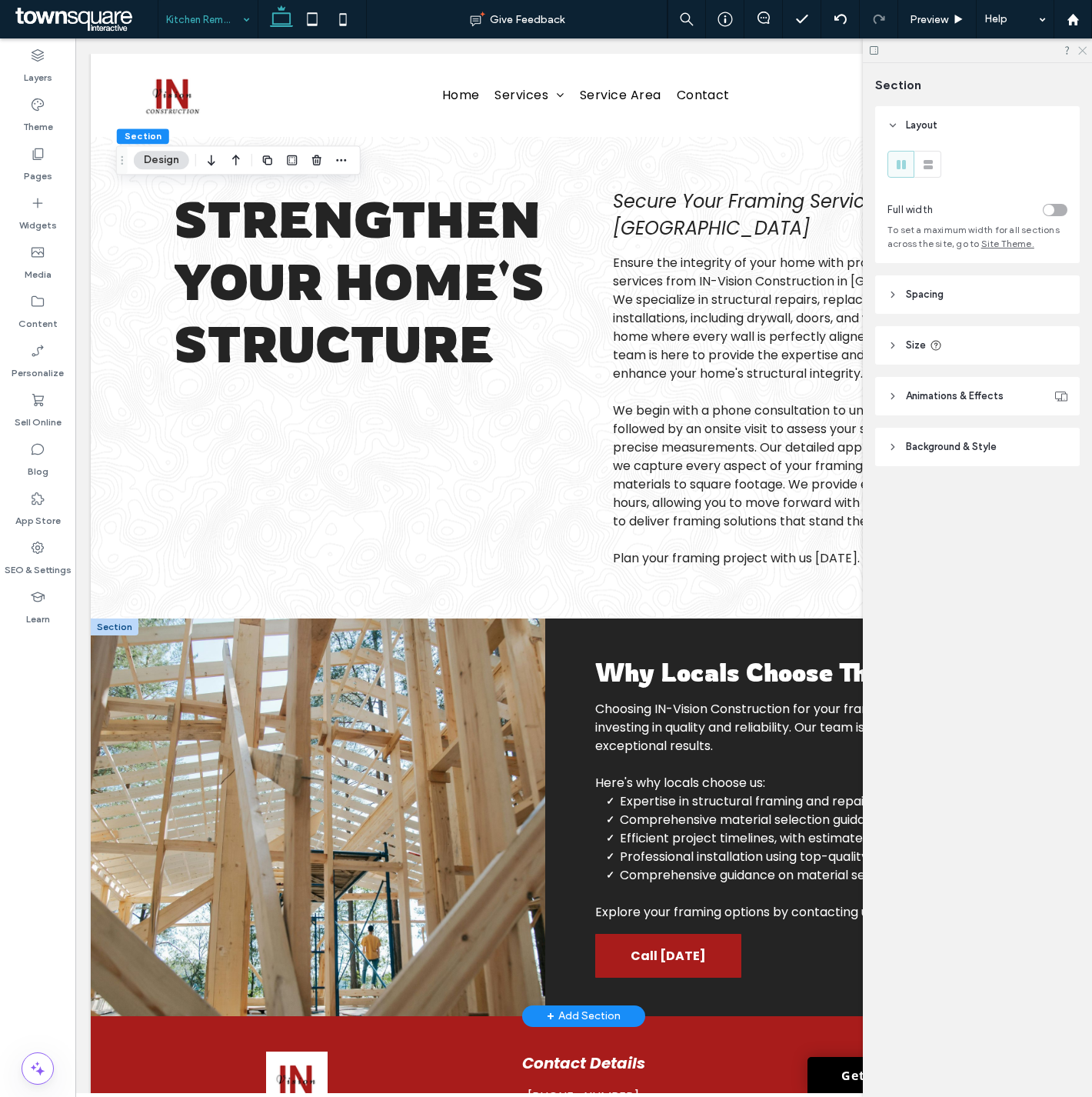
click at [1078, 46] on icon at bounding box center [1082, 50] width 10 height 10
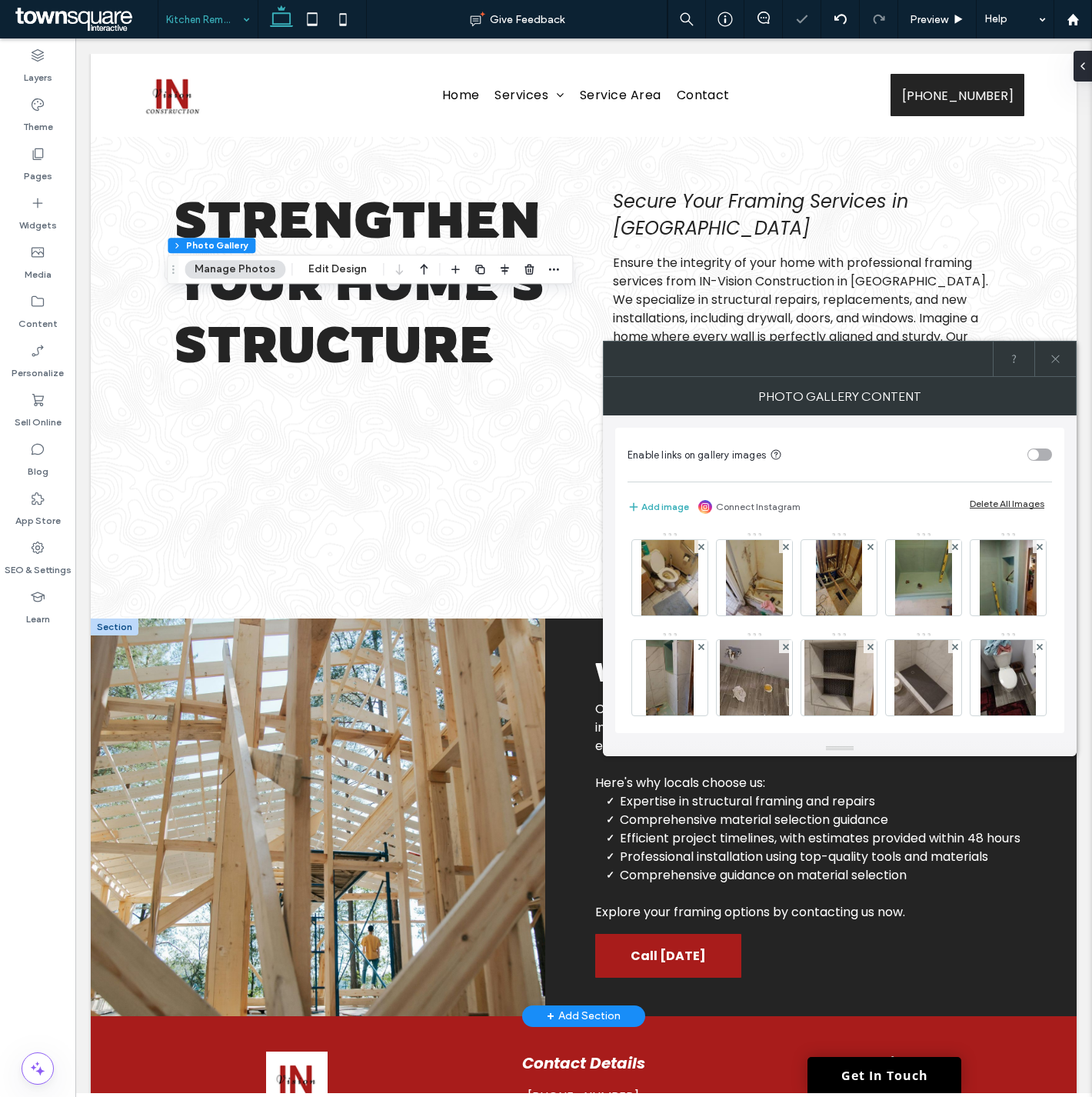
click at [995, 502] on div "Delete All Images" at bounding box center [1007, 503] width 75 height 12
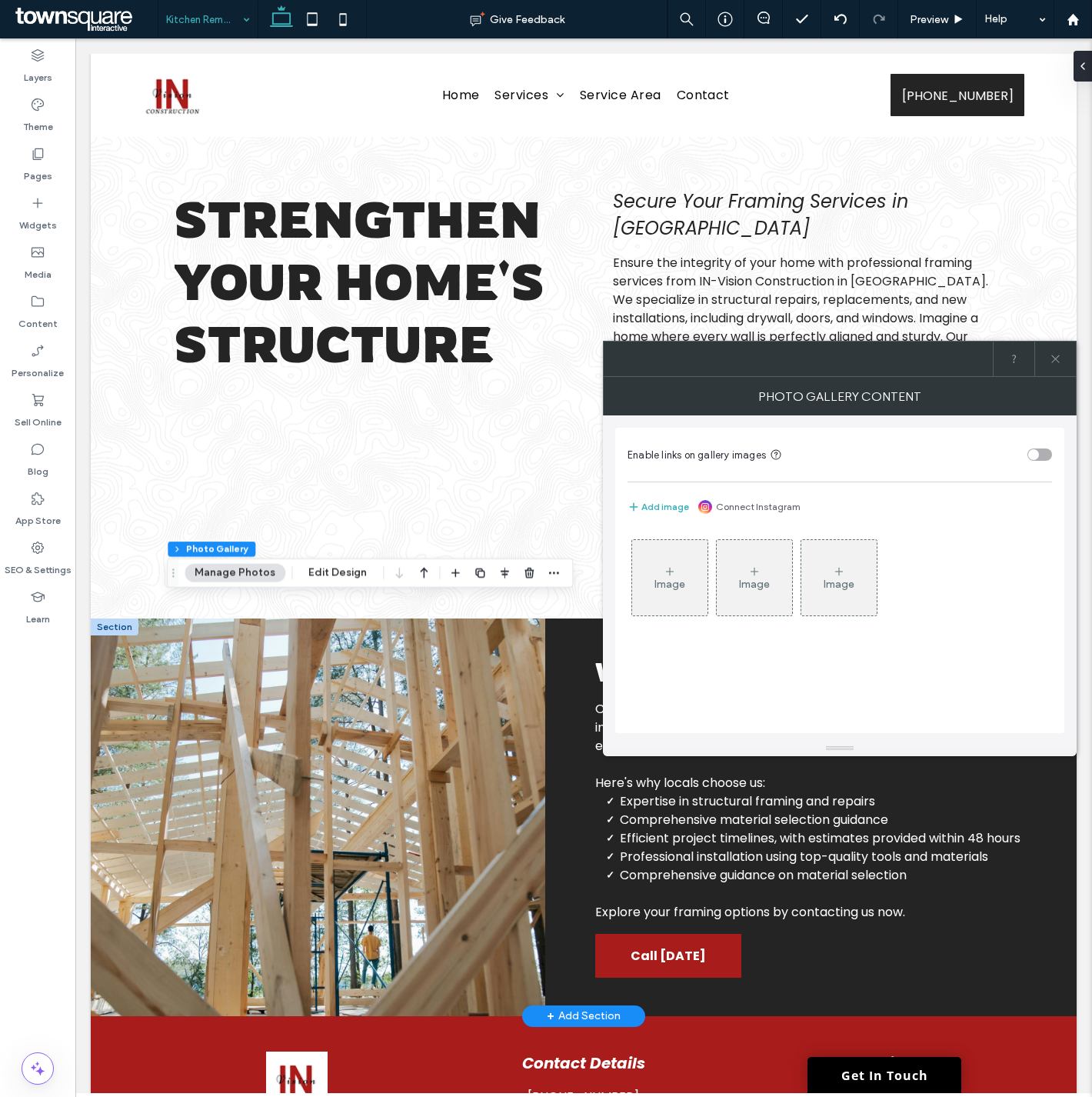
click at [675, 583] on div "Image" at bounding box center [670, 583] width 31 height 13
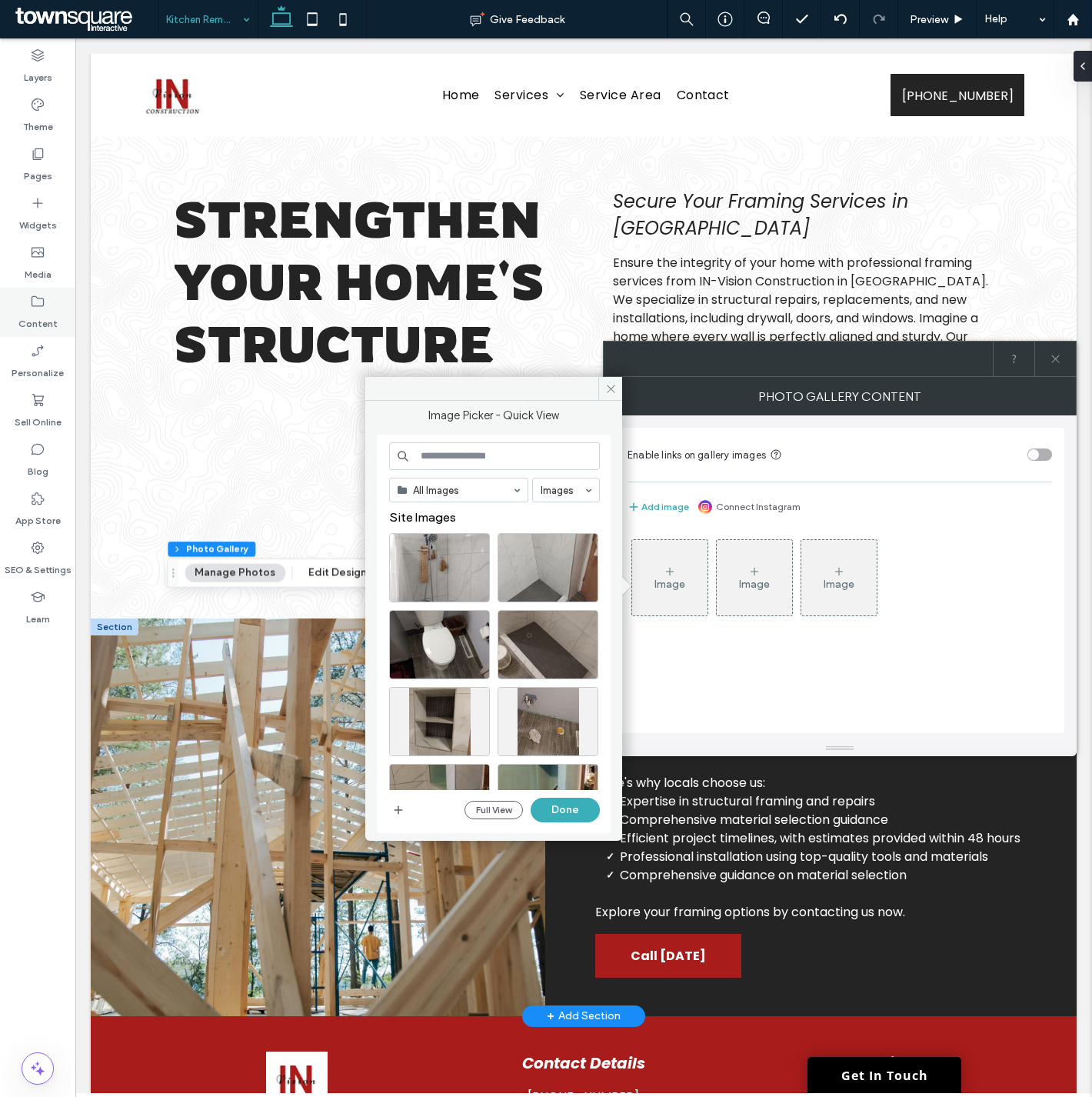
click at [45, 290] on div "Content" at bounding box center [37, 312] width 76 height 49
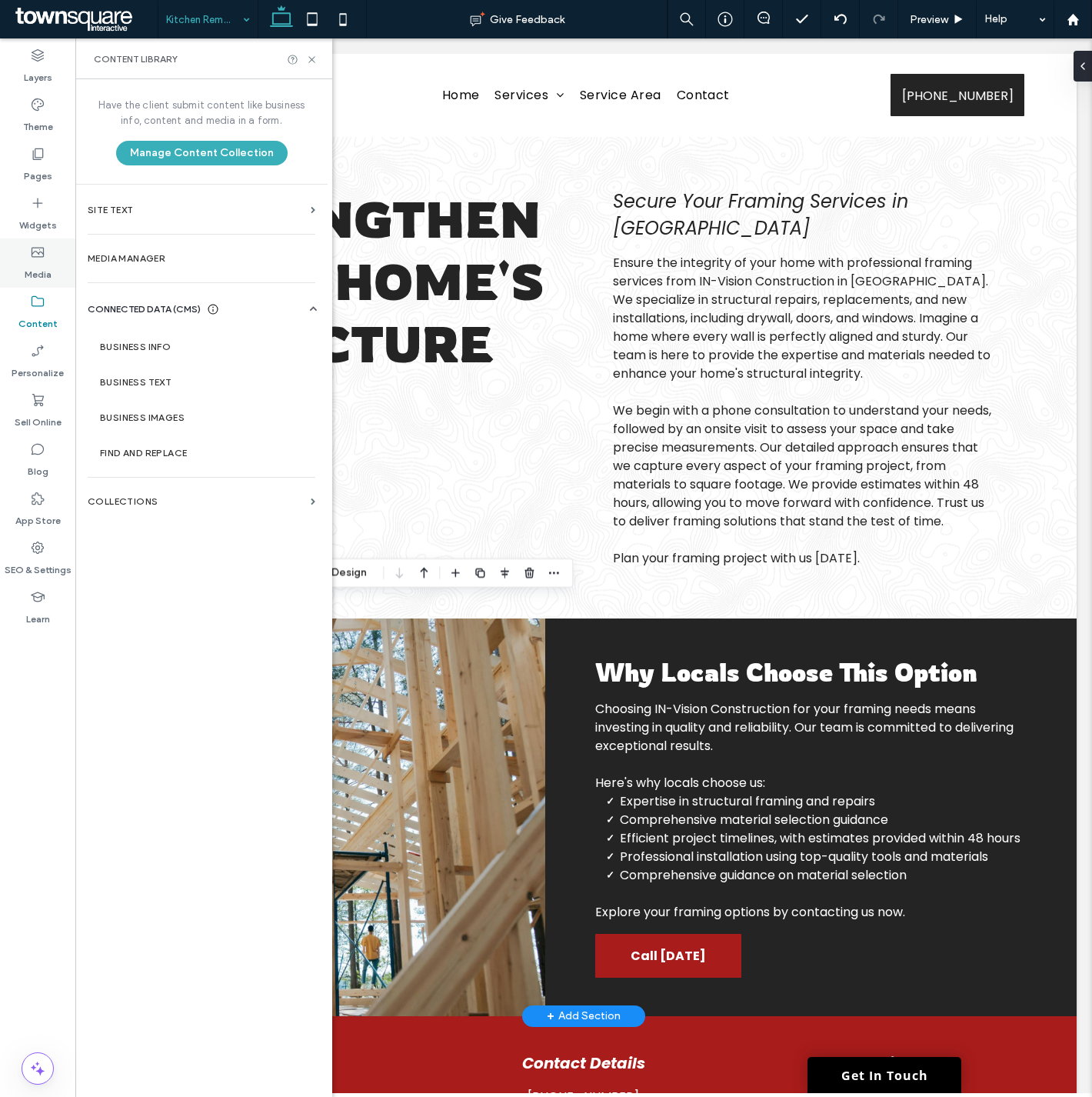
click at [44, 258] on icon at bounding box center [37, 252] width 15 height 15
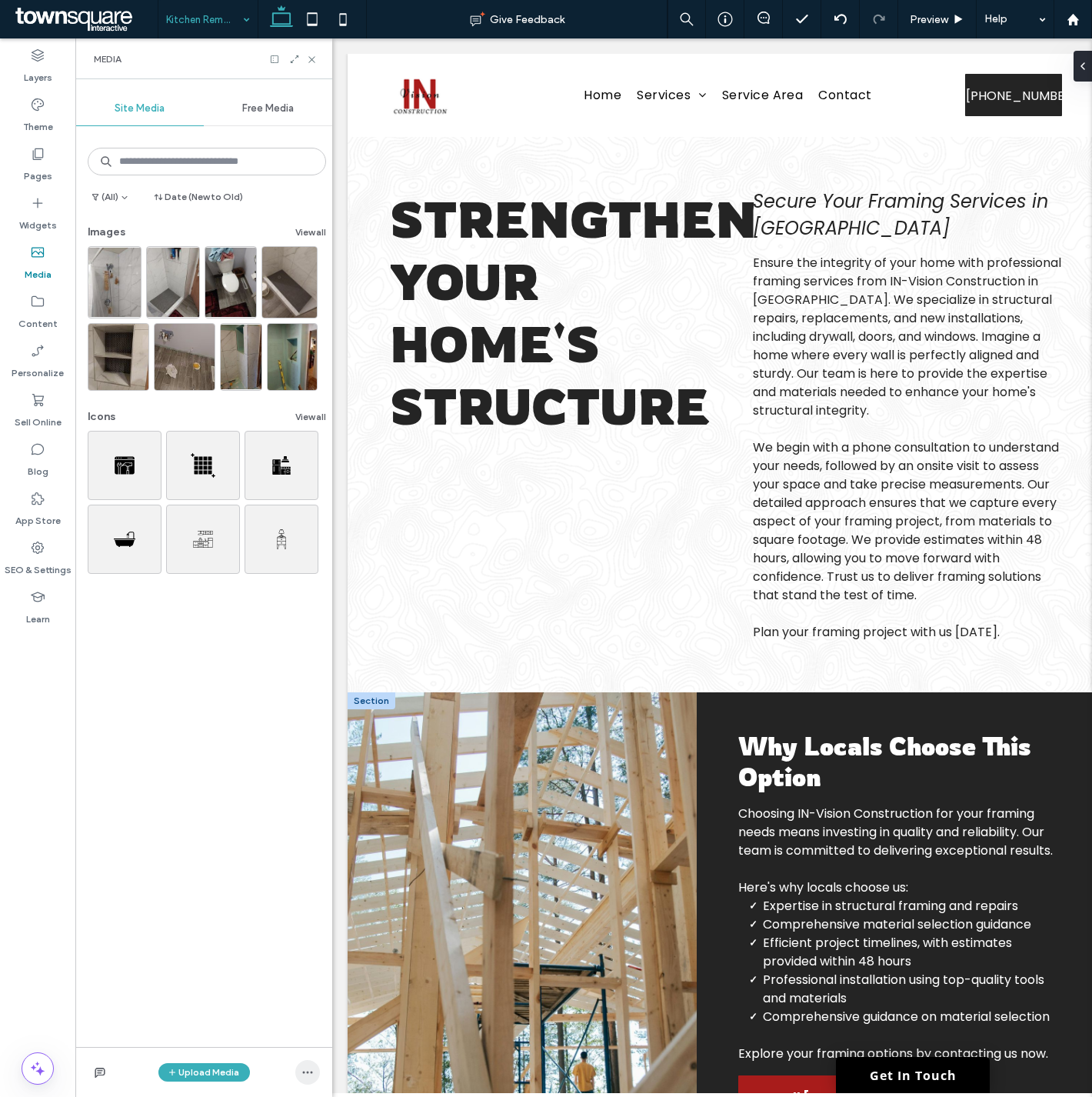
click at [301, 1072] on icon "button" at bounding box center [307, 1072] width 12 height 12
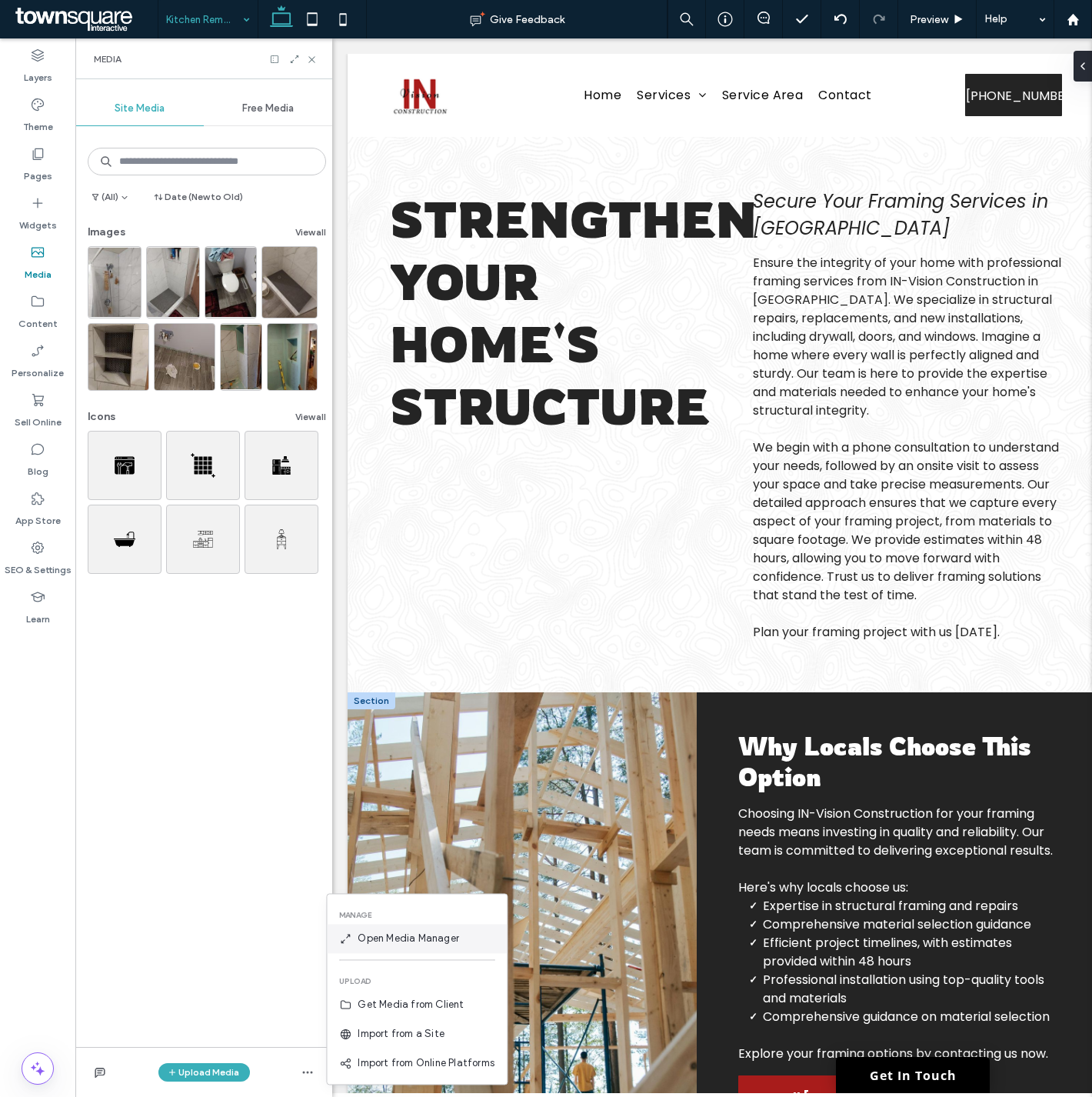
click at [371, 942] on span "Open Media Manager" at bounding box center [408, 938] width 102 height 15
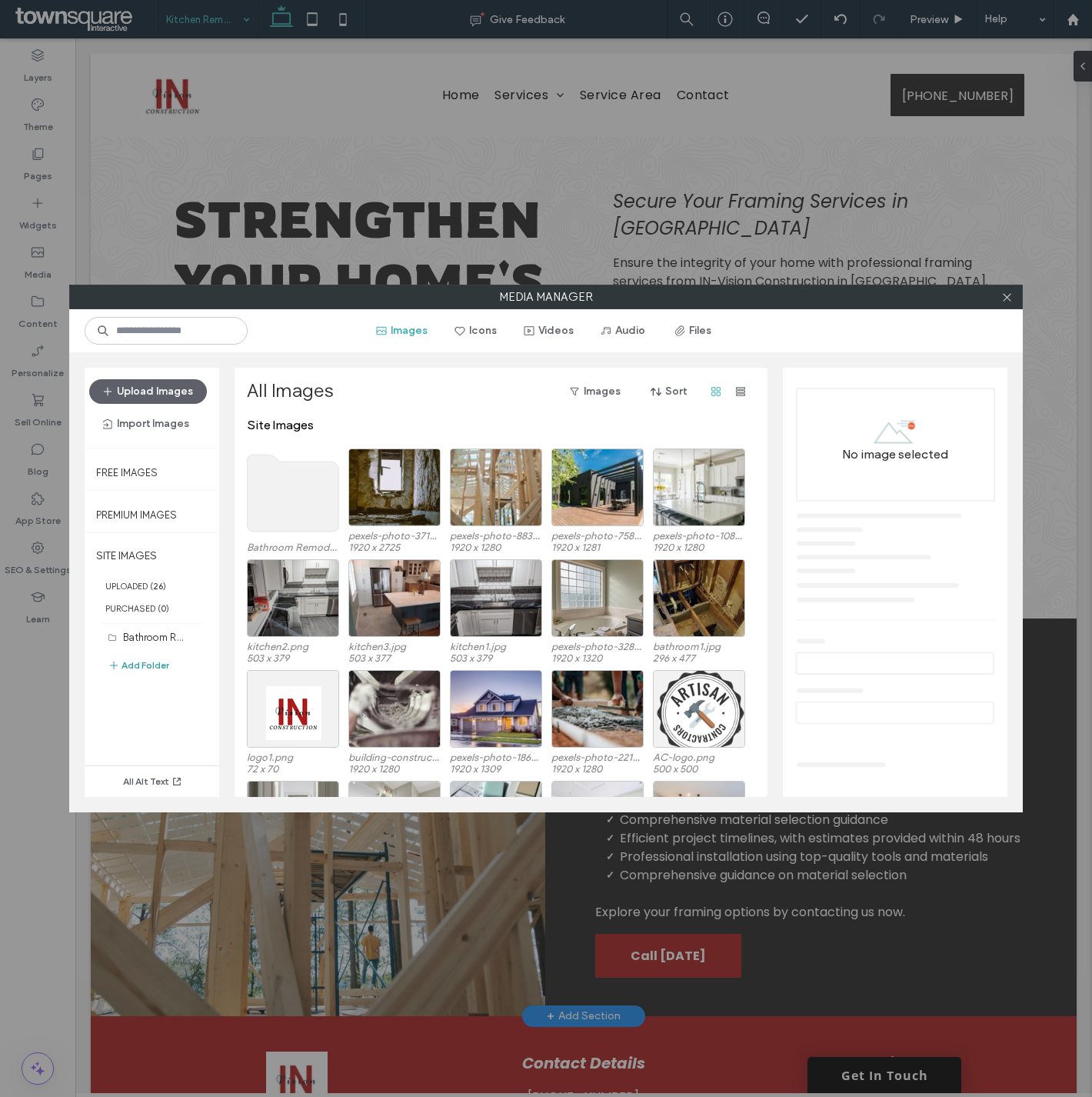
click at [135, 658] on button "Add Folder" at bounding box center [138, 666] width 61 height 19
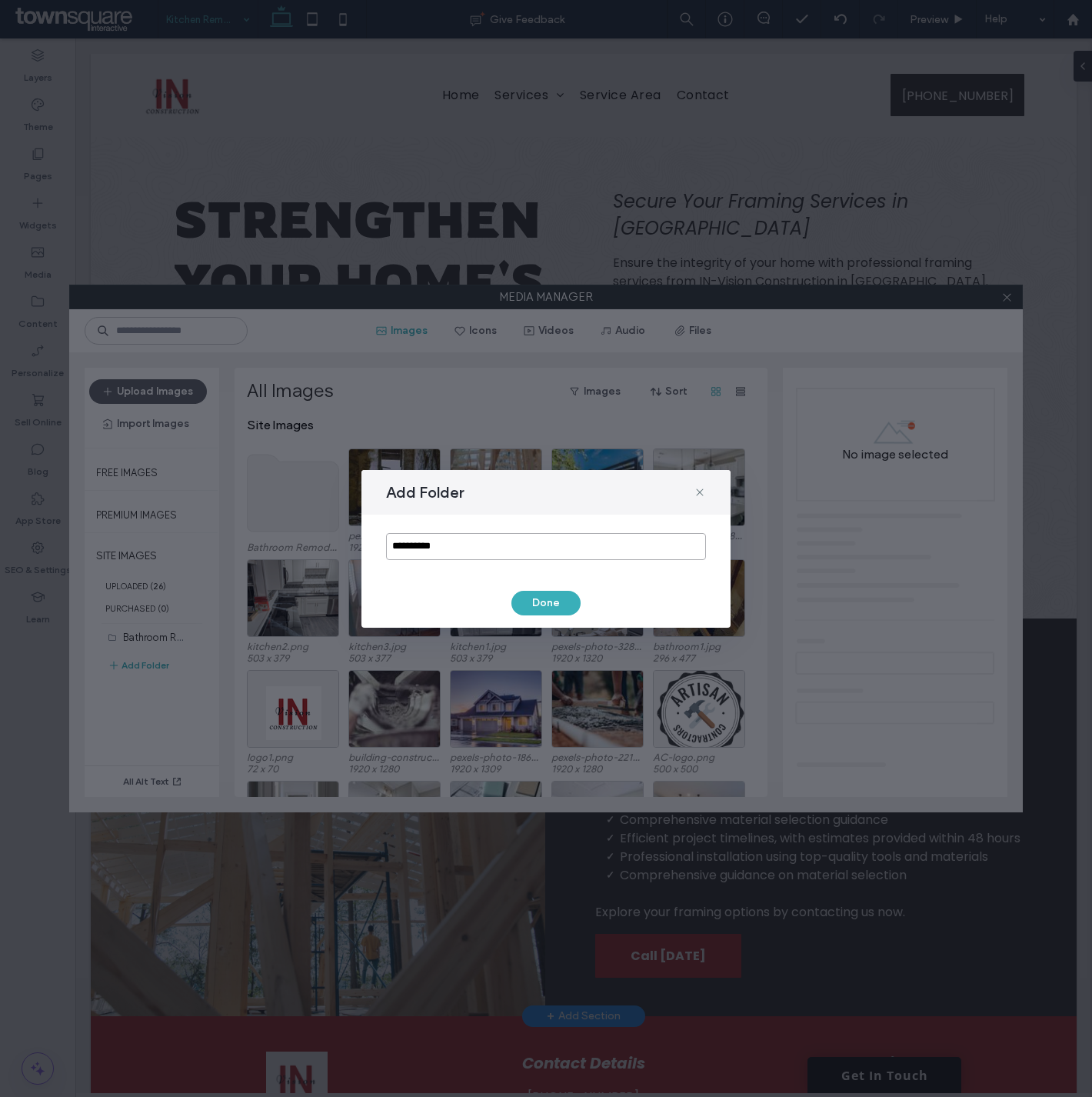
click at [431, 538] on input "**********" at bounding box center [546, 547] width 320 height 27
type input "**********"
click at [546, 599] on button "Done" at bounding box center [546, 603] width 70 height 25
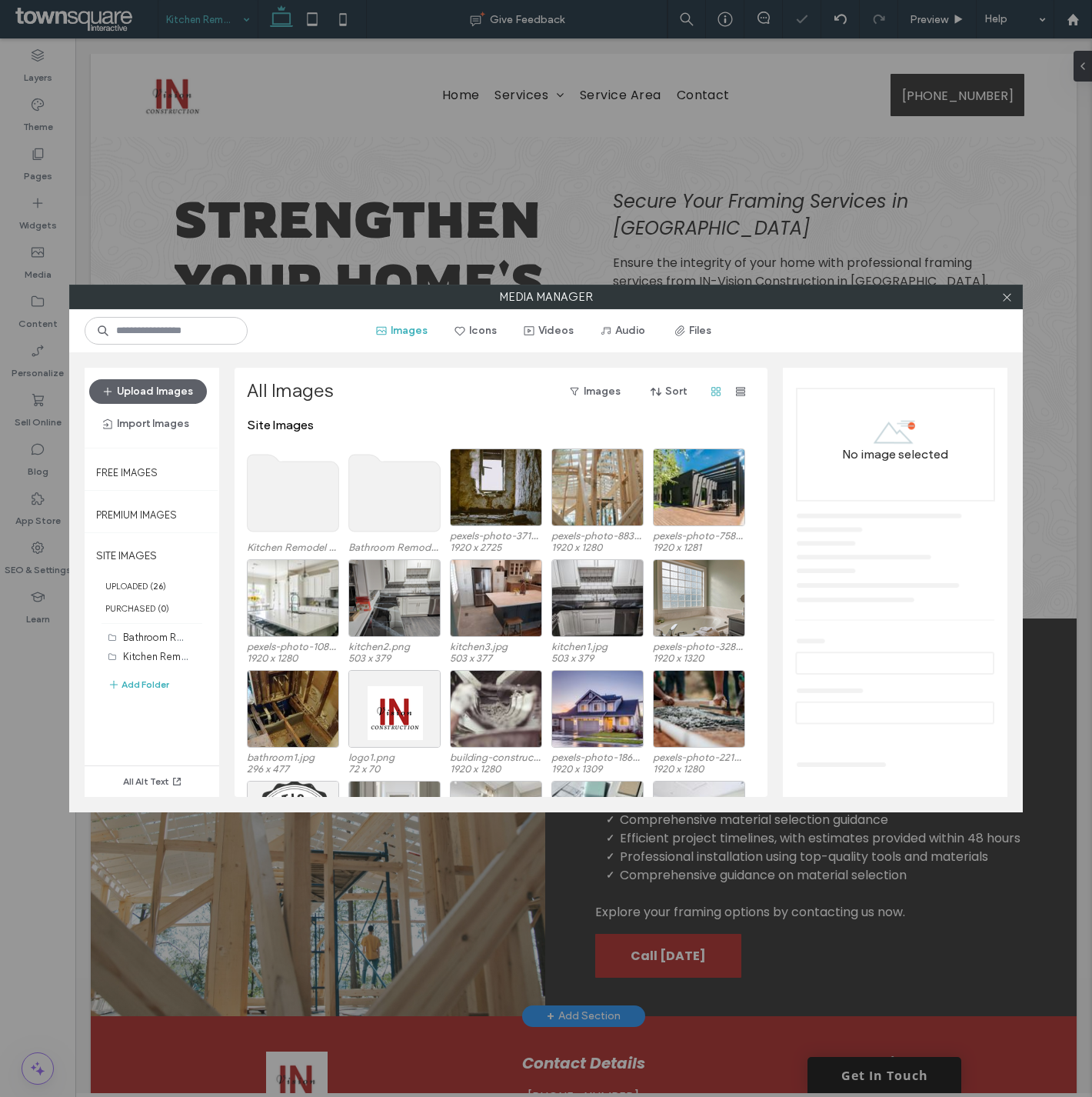
click at [298, 503] on use at bounding box center [294, 492] width 92 height 77
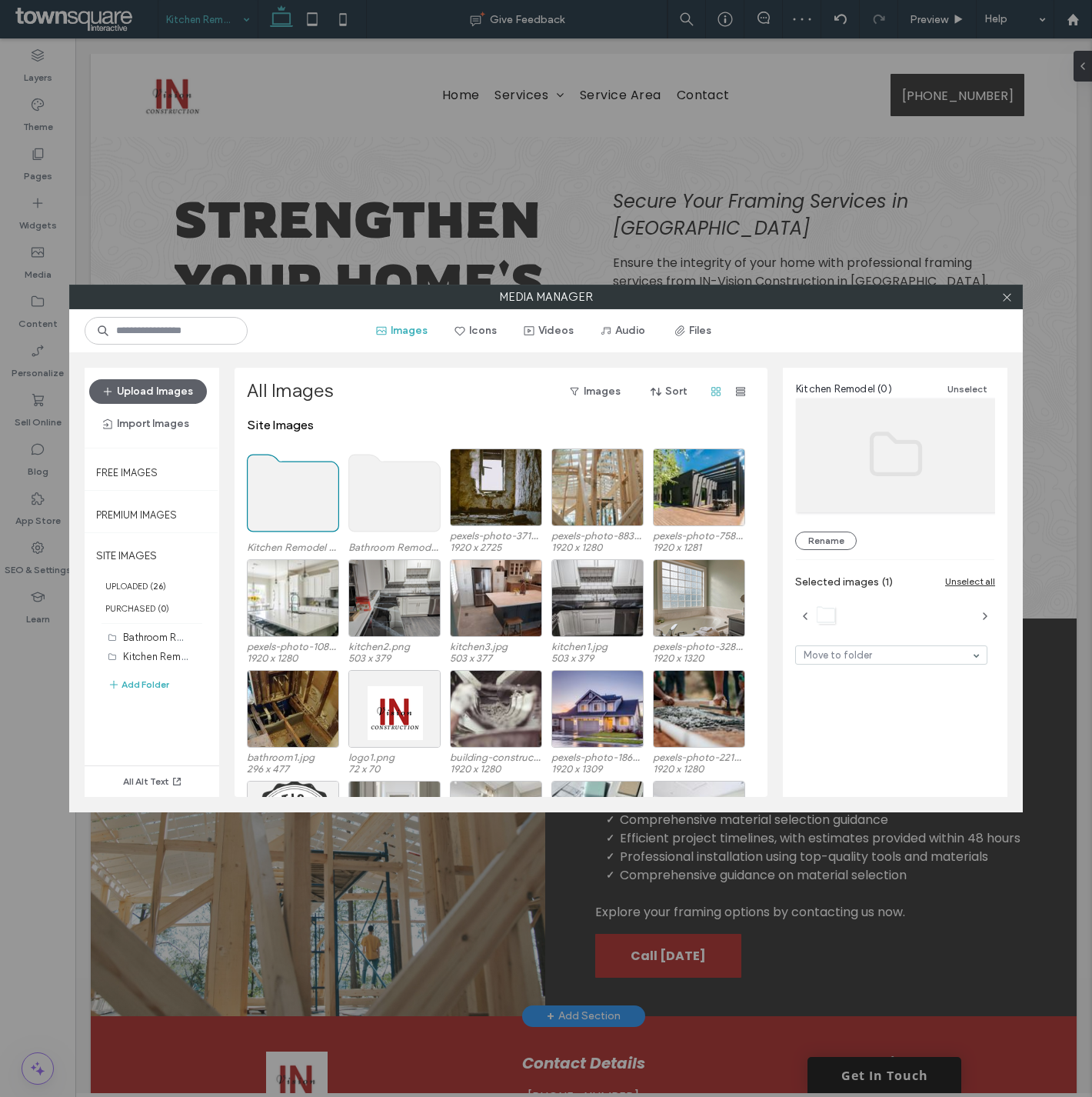
click at [298, 503] on use at bounding box center [294, 492] width 92 height 77
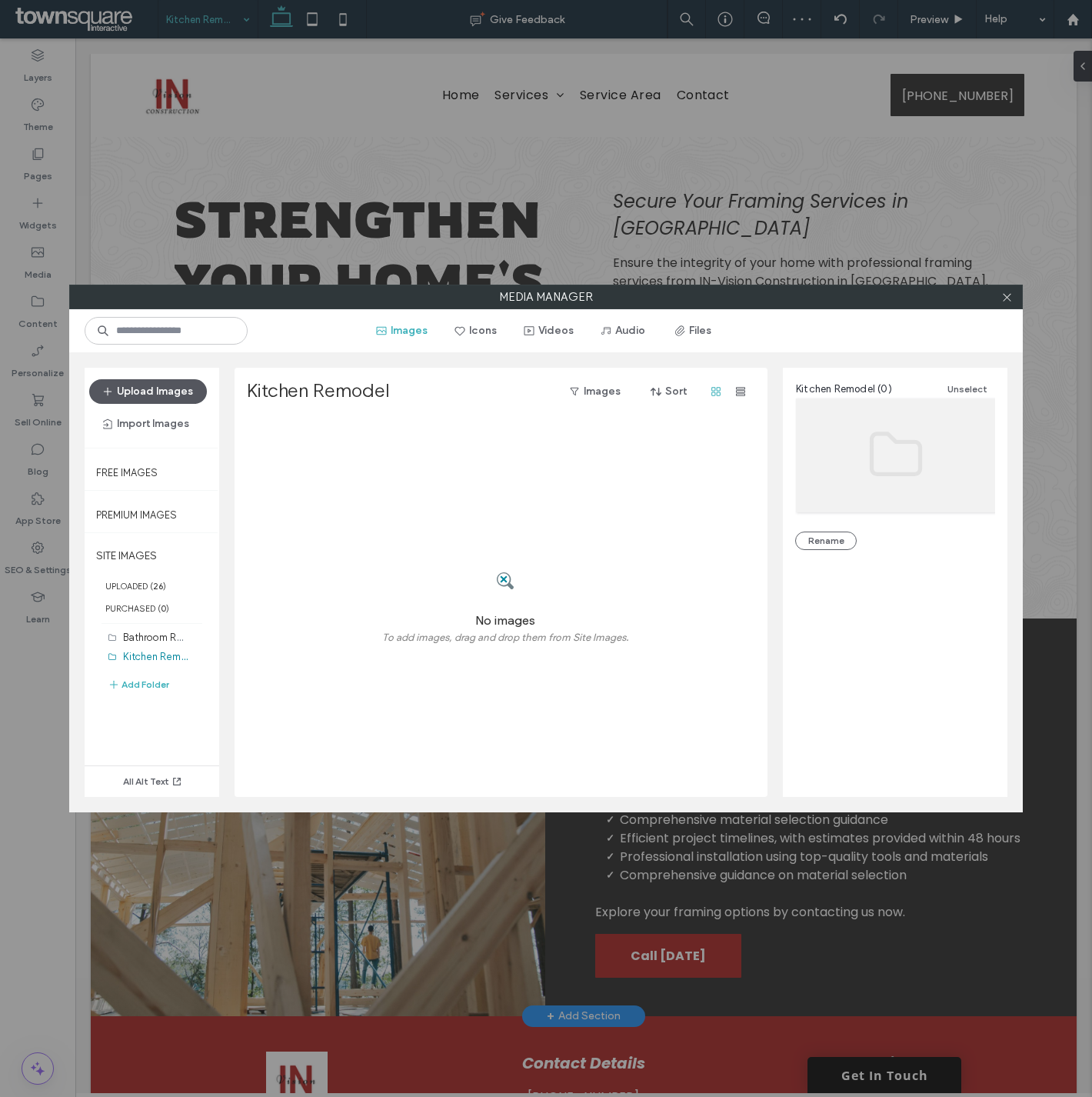
click at [171, 394] on button "Upload Images" at bounding box center [148, 391] width 118 height 25
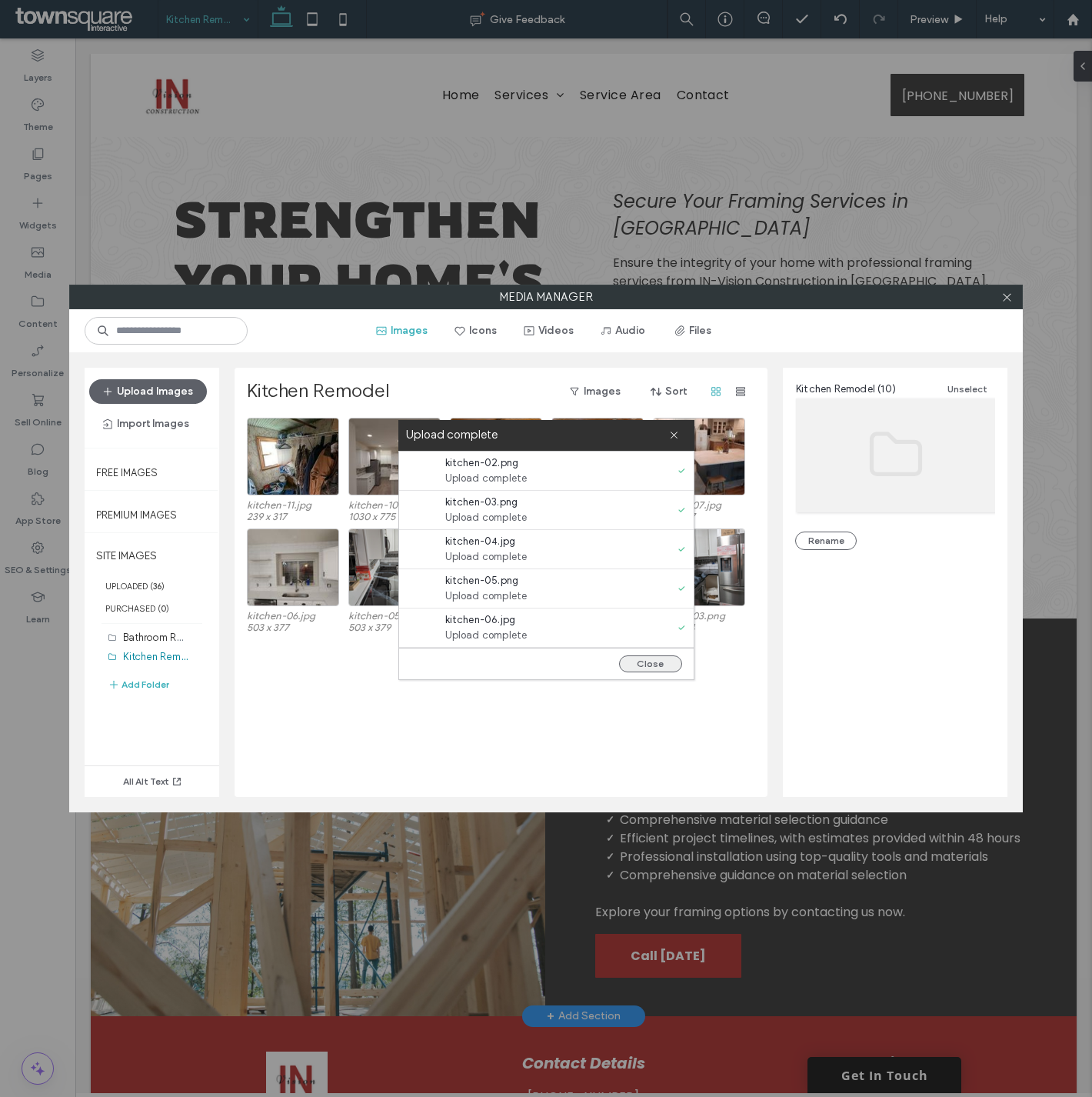
click at [641, 660] on button "Close" at bounding box center [650, 664] width 63 height 17
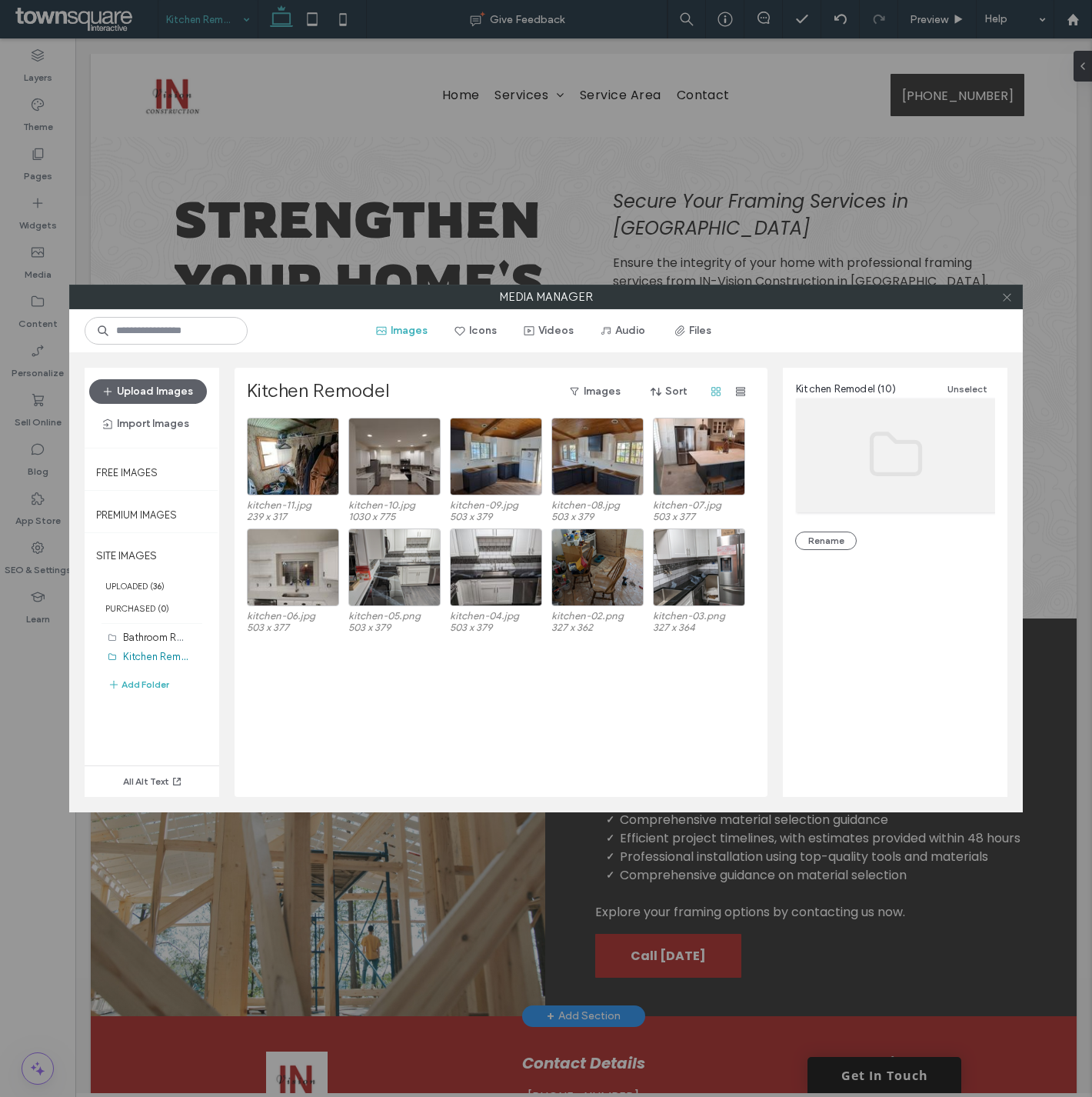
click at [1008, 298] on icon at bounding box center [1007, 297] width 12 height 12
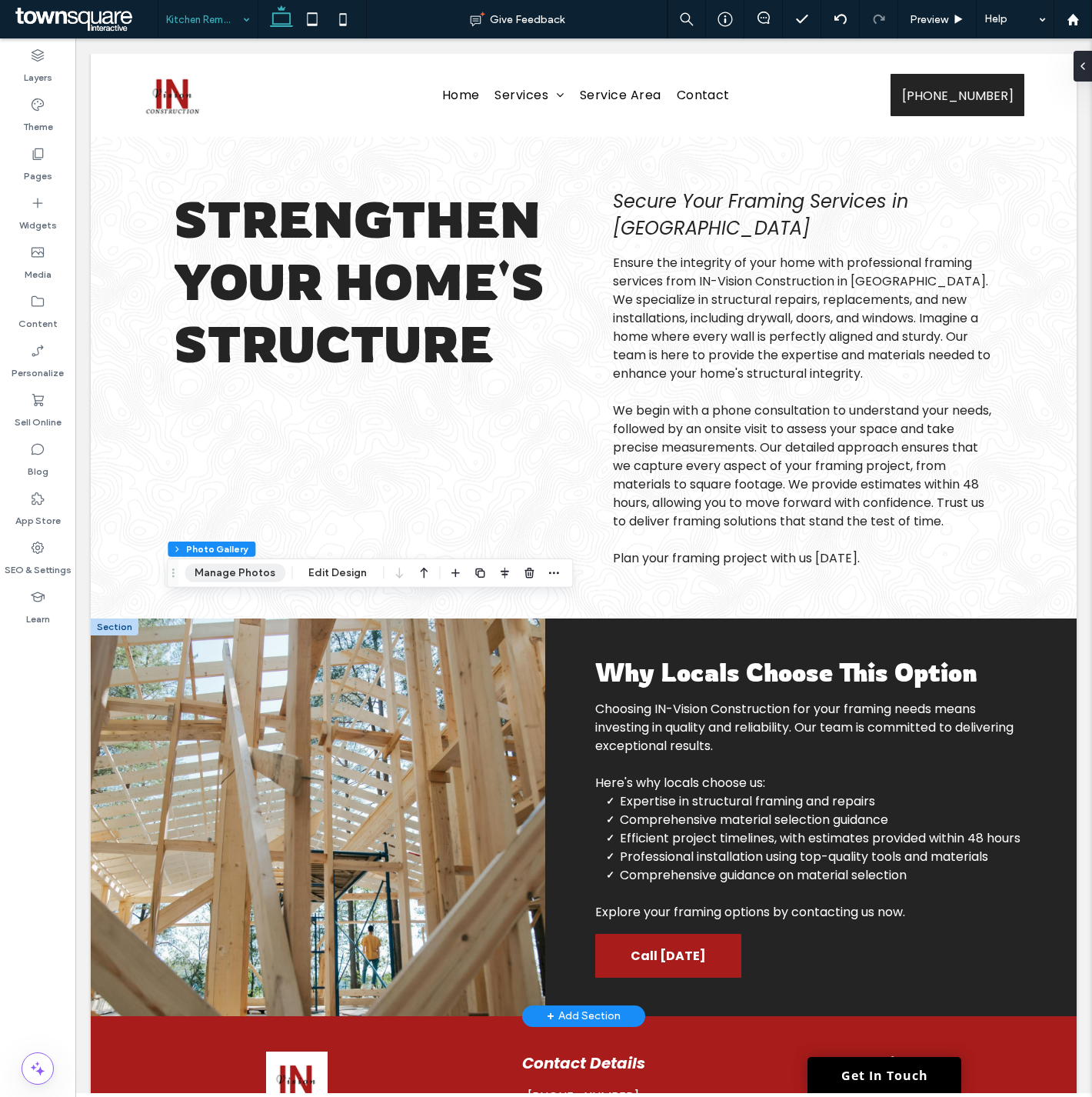
click at [216, 572] on button "Manage Photos" at bounding box center [234, 573] width 101 height 19
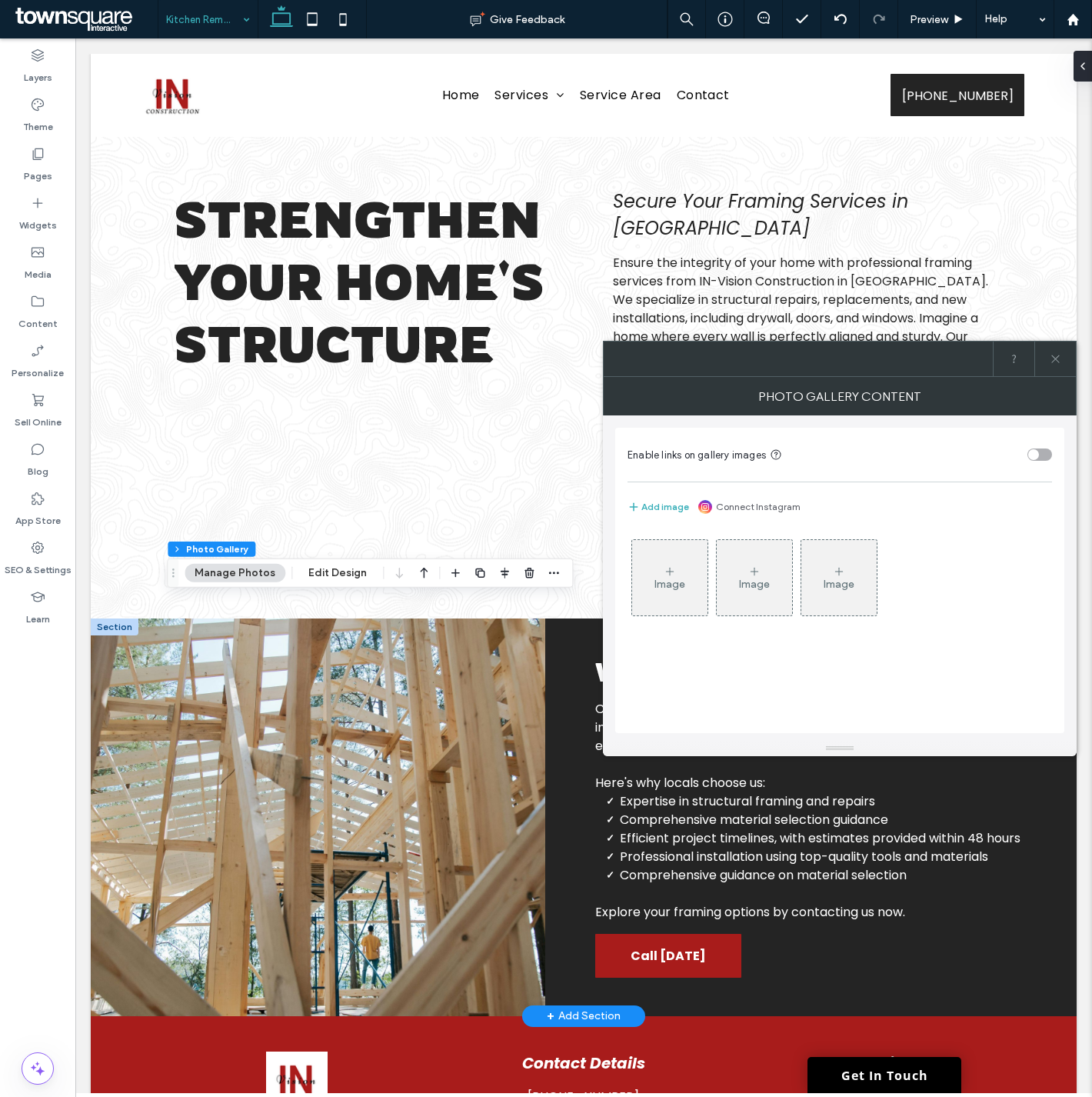
click at [673, 592] on div "Image" at bounding box center [670, 577] width 76 height 72
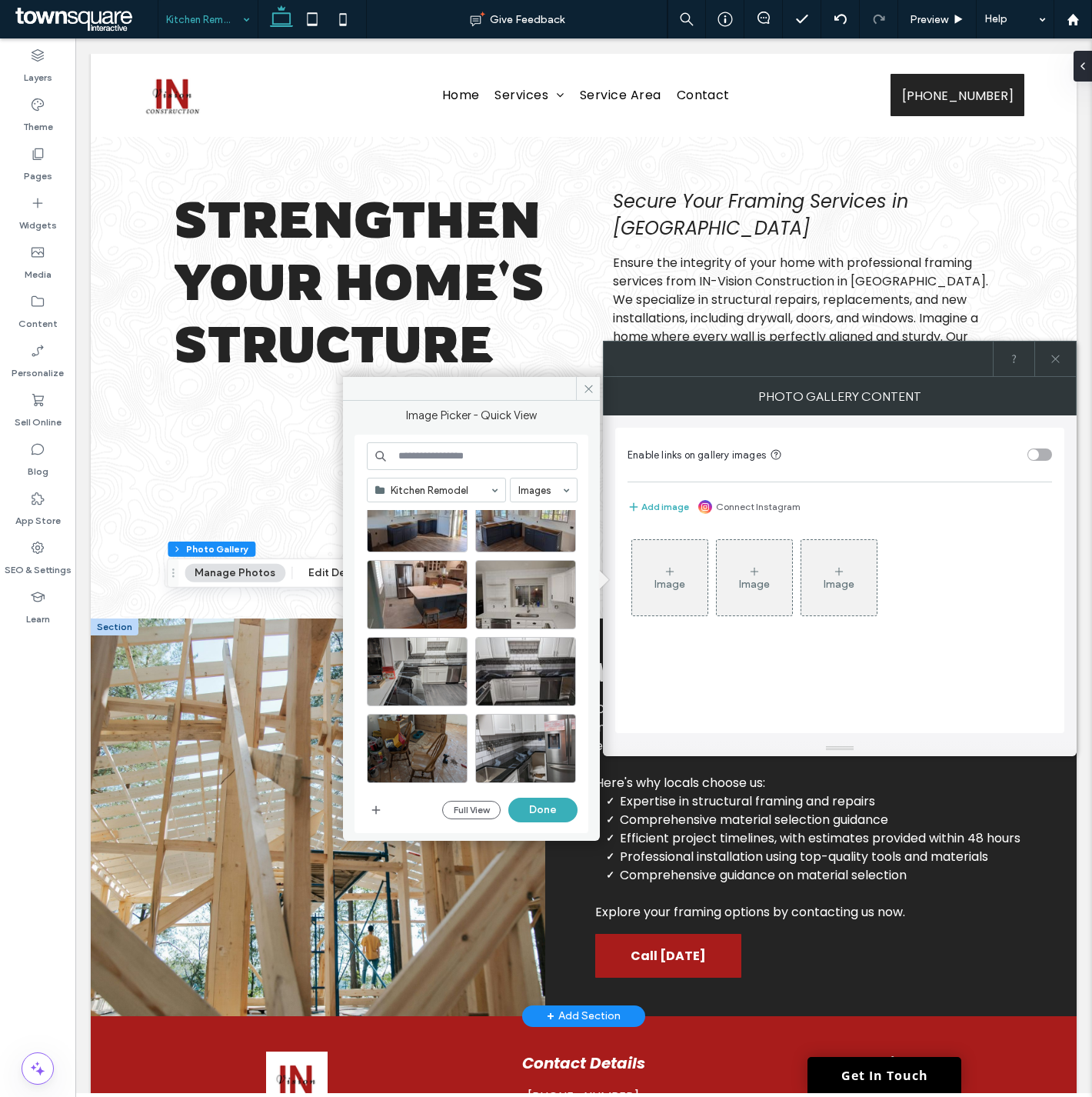
scroll to position [104, 0]
click at [533, 751] on div "Select" at bounding box center [526, 748] width 101 height 70
click at [420, 740] on div "Select" at bounding box center [417, 748] width 101 height 70
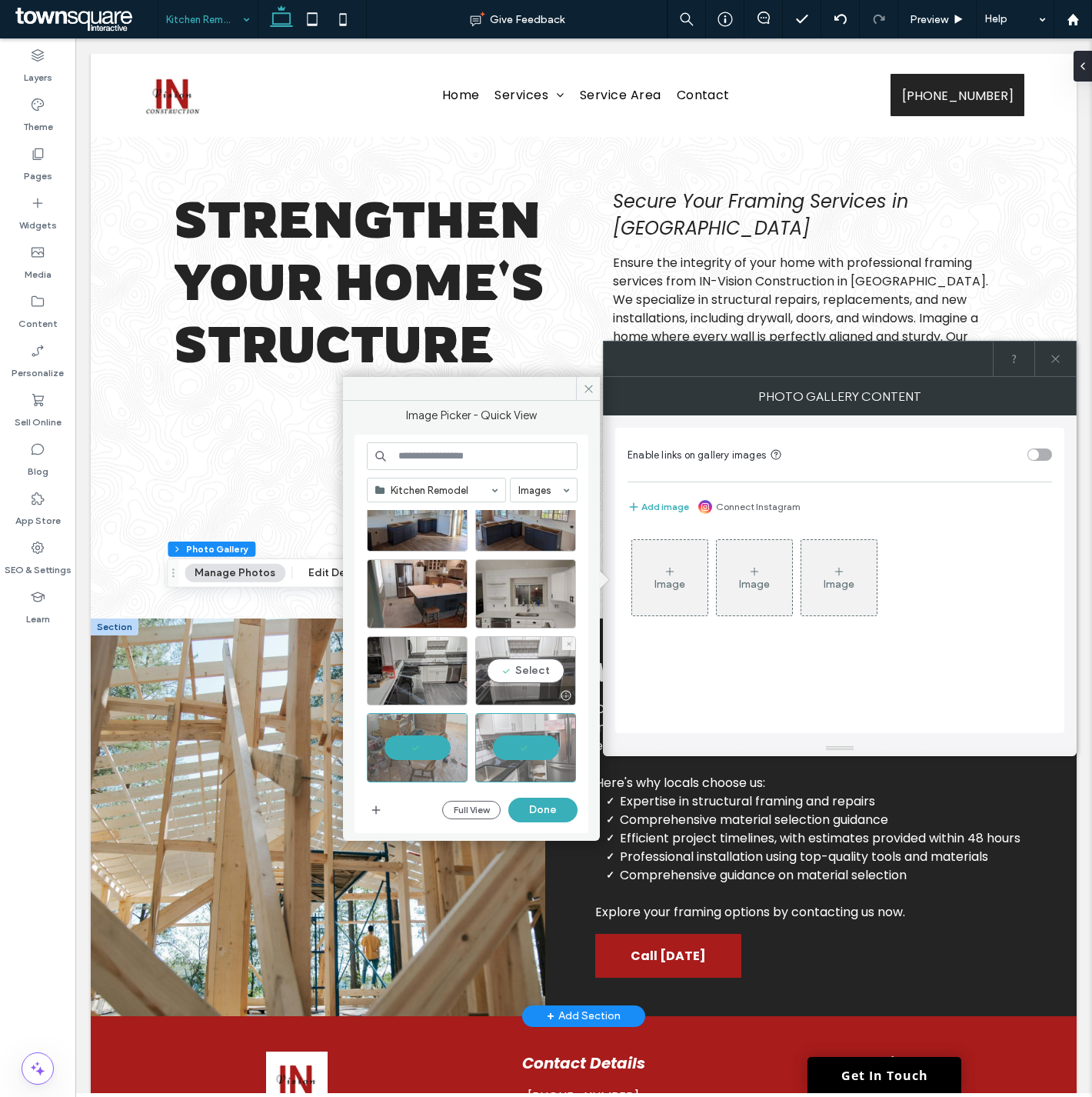
click at [502, 661] on div "Select" at bounding box center [526, 671] width 101 height 70
click at [416, 657] on div "Select" at bounding box center [417, 671] width 101 height 70
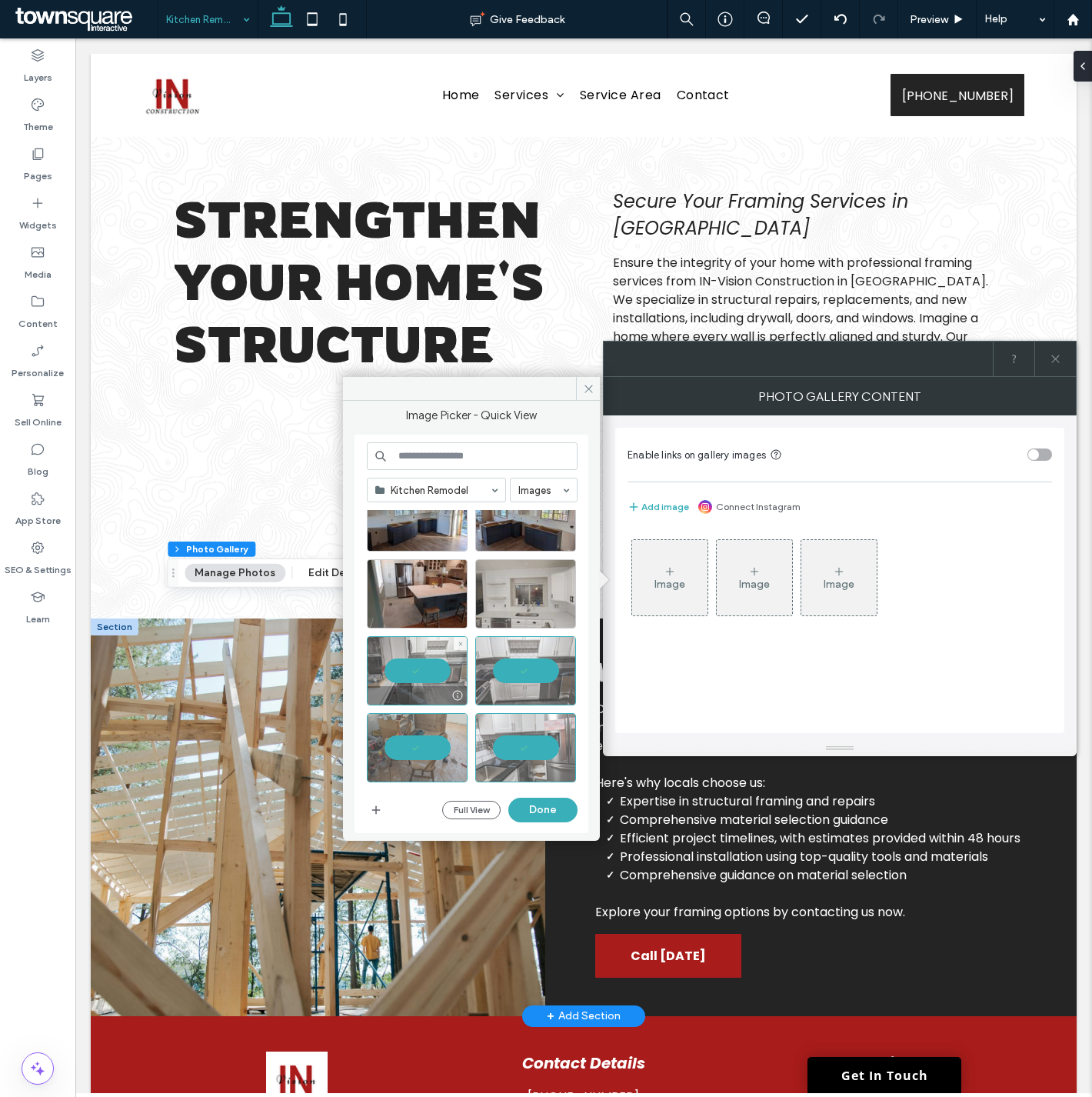
click at [498, 581] on div at bounding box center [526, 594] width 101 height 70
click at [404, 589] on div "Select" at bounding box center [417, 594] width 101 height 70
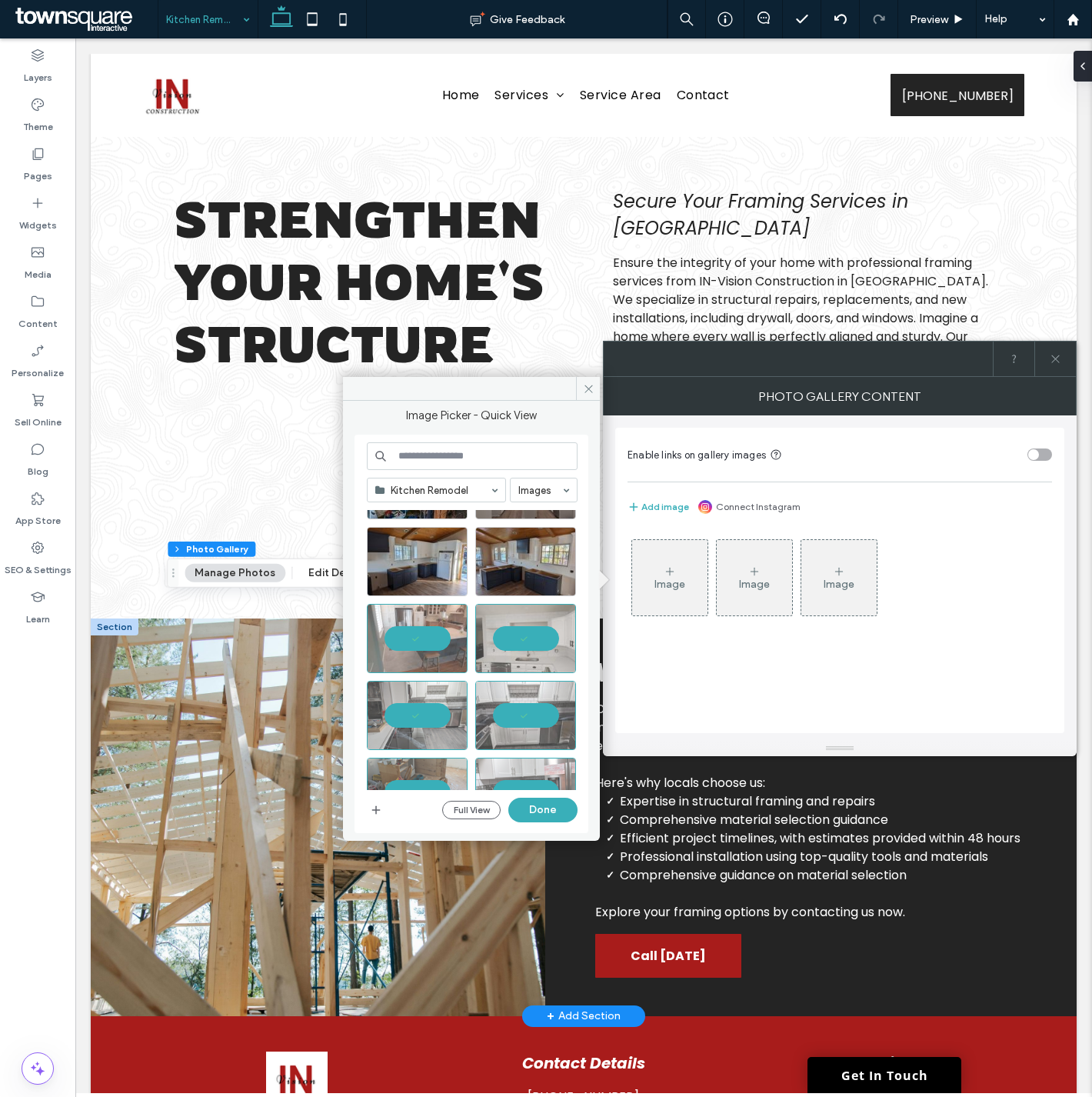
scroll to position [0, 0]
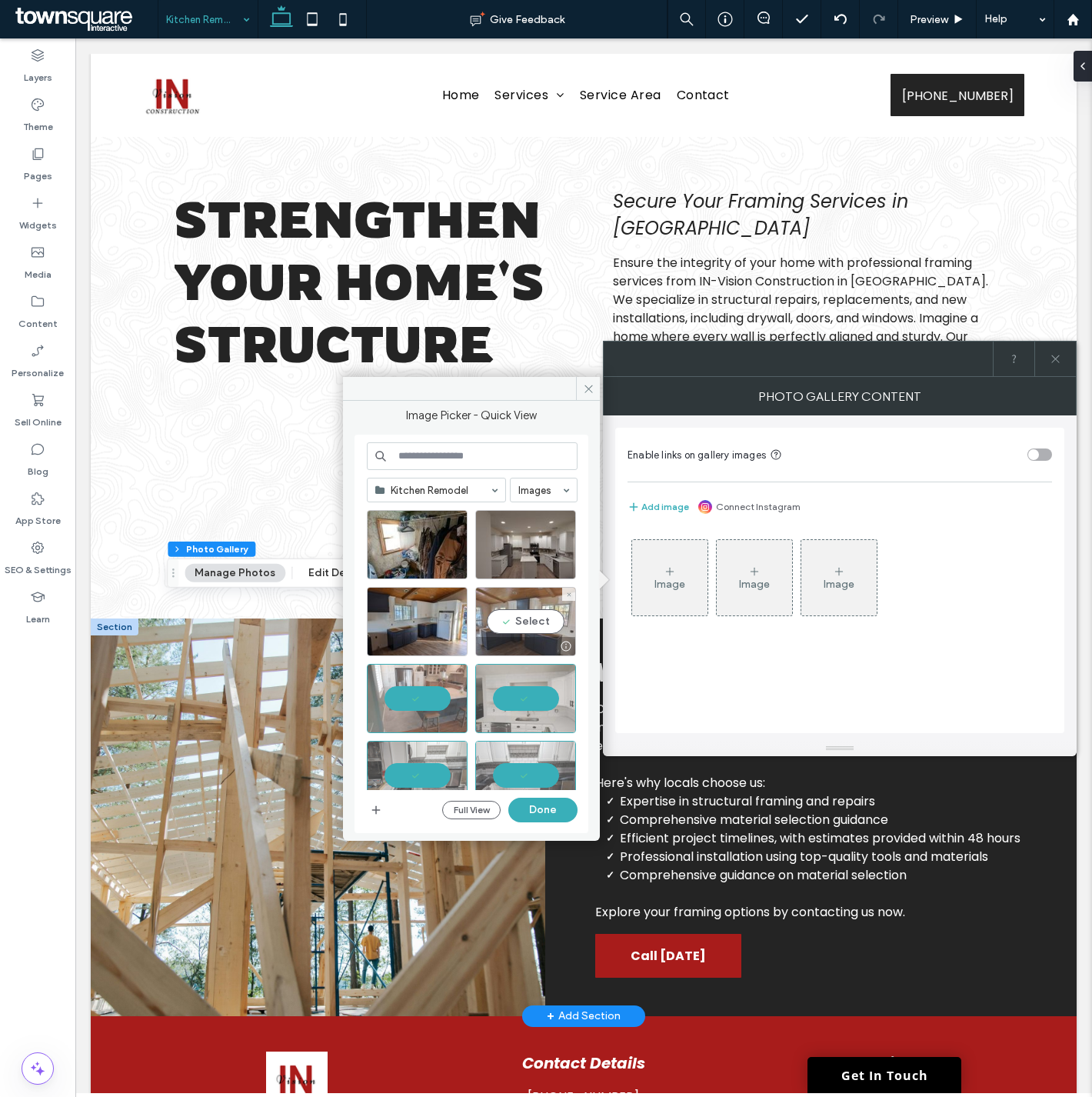
click at [509, 610] on div "Select" at bounding box center [526, 622] width 101 height 70
click at [425, 613] on div "Select" at bounding box center [417, 622] width 101 height 70
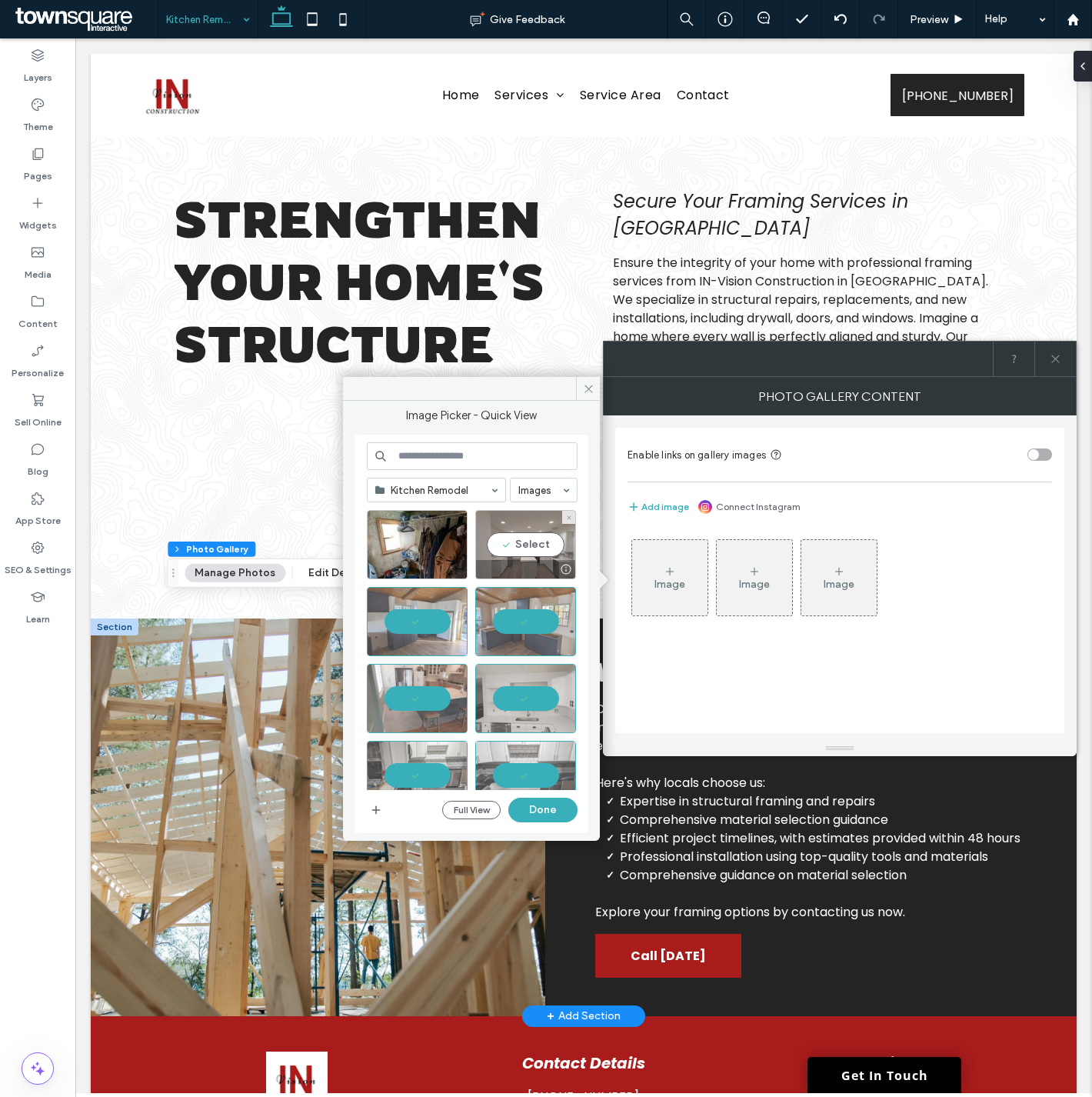
click at [502, 543] on div "Select" at bounding box center [526, 545] width 101 height 70
click at [413, 540] on div at bounding box center [417, 545] width 101 height 70
click at [539, 803] on button "Done" at bounding box center [543, 809] width 70 height 25
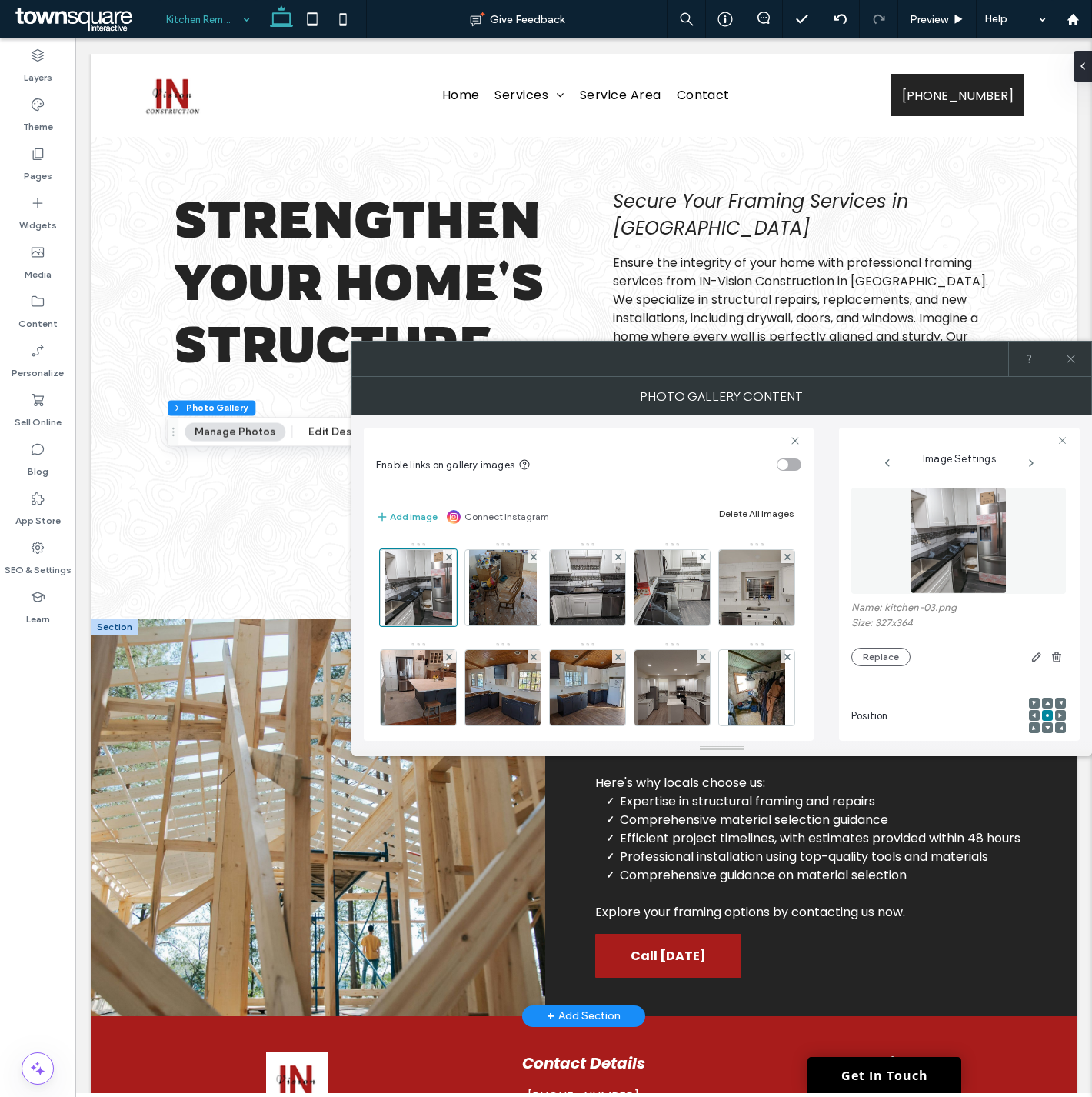
click at [1072, 362] on icon at bounding box center [1071, 359] width 12 height 12
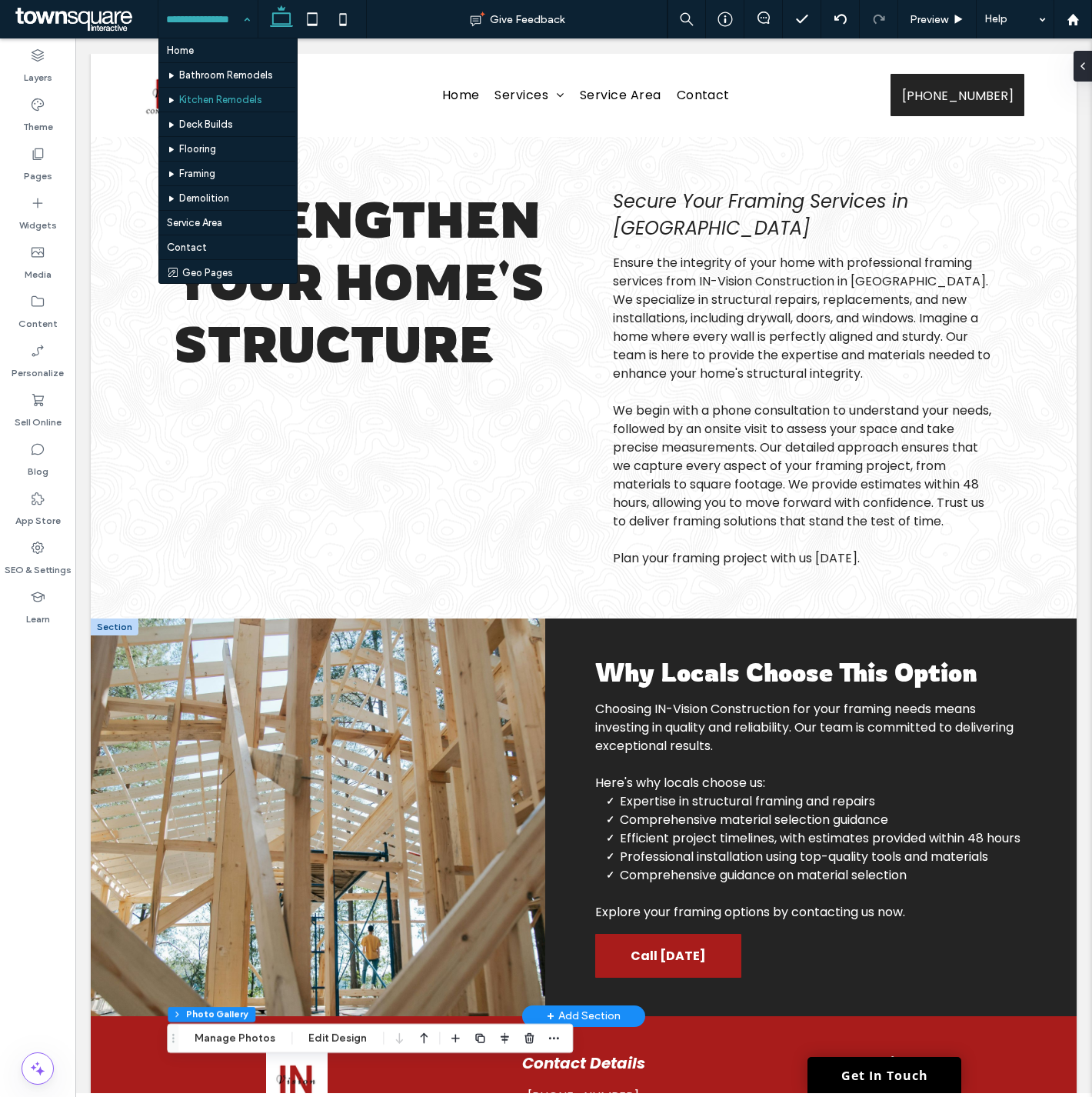
click at [198, 20] on input at bounding box center [205, 19] width 76 height 38
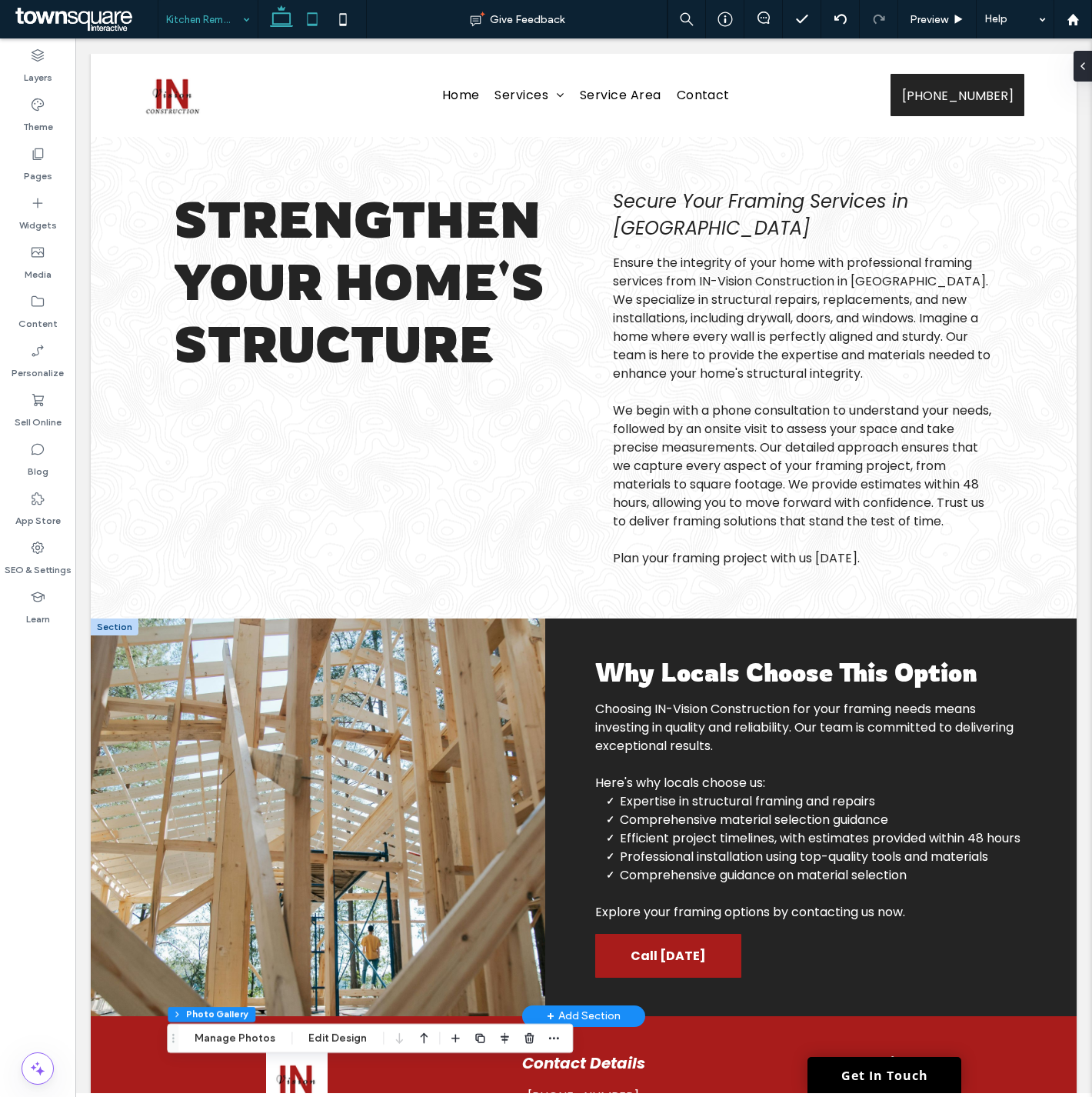
click at [309, 20] on icon at bounding box center [312, 20] width 31 height 31
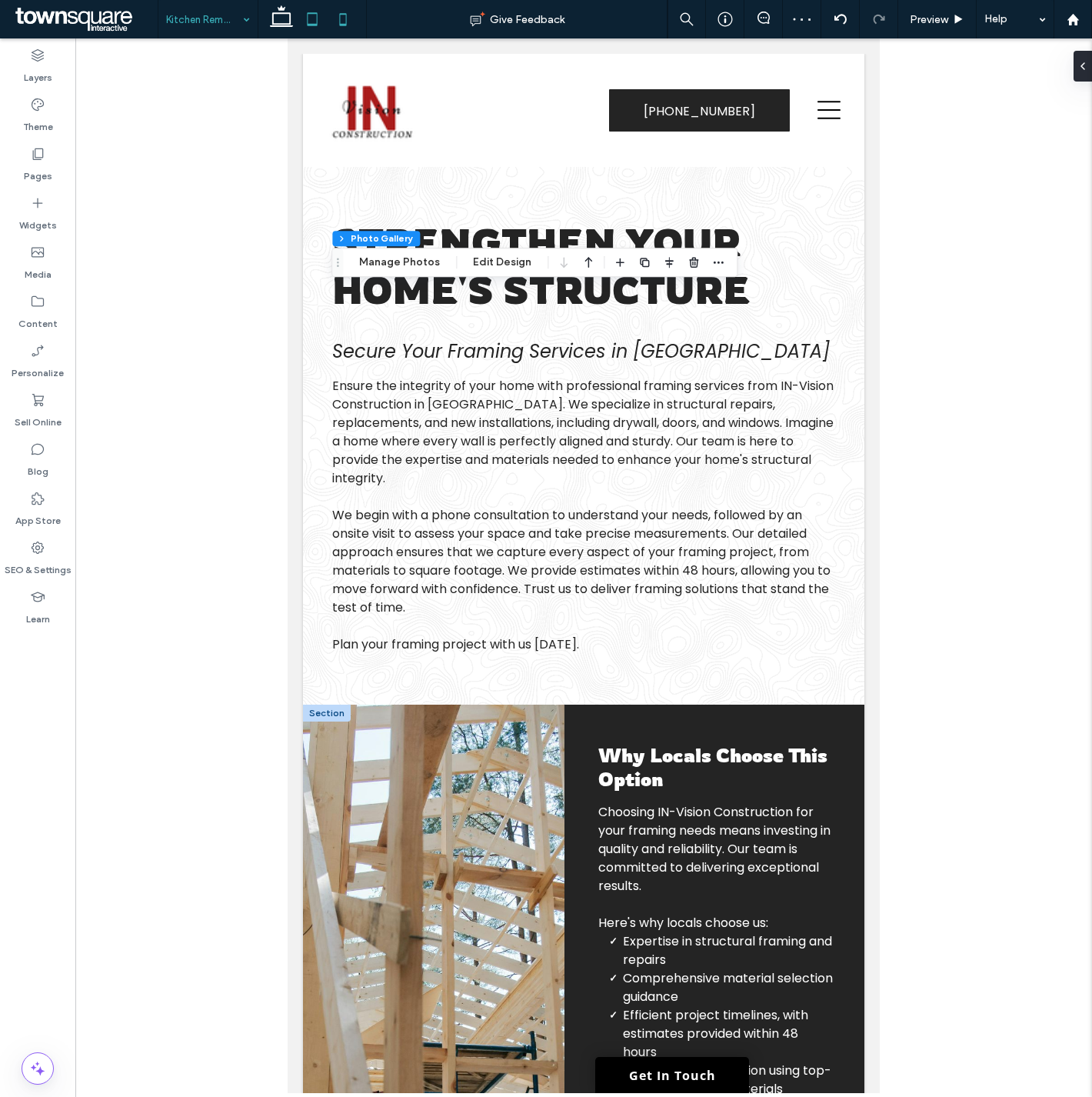
click at [330, 20] on icon at bounding box center [343, 20] width 31 height 31
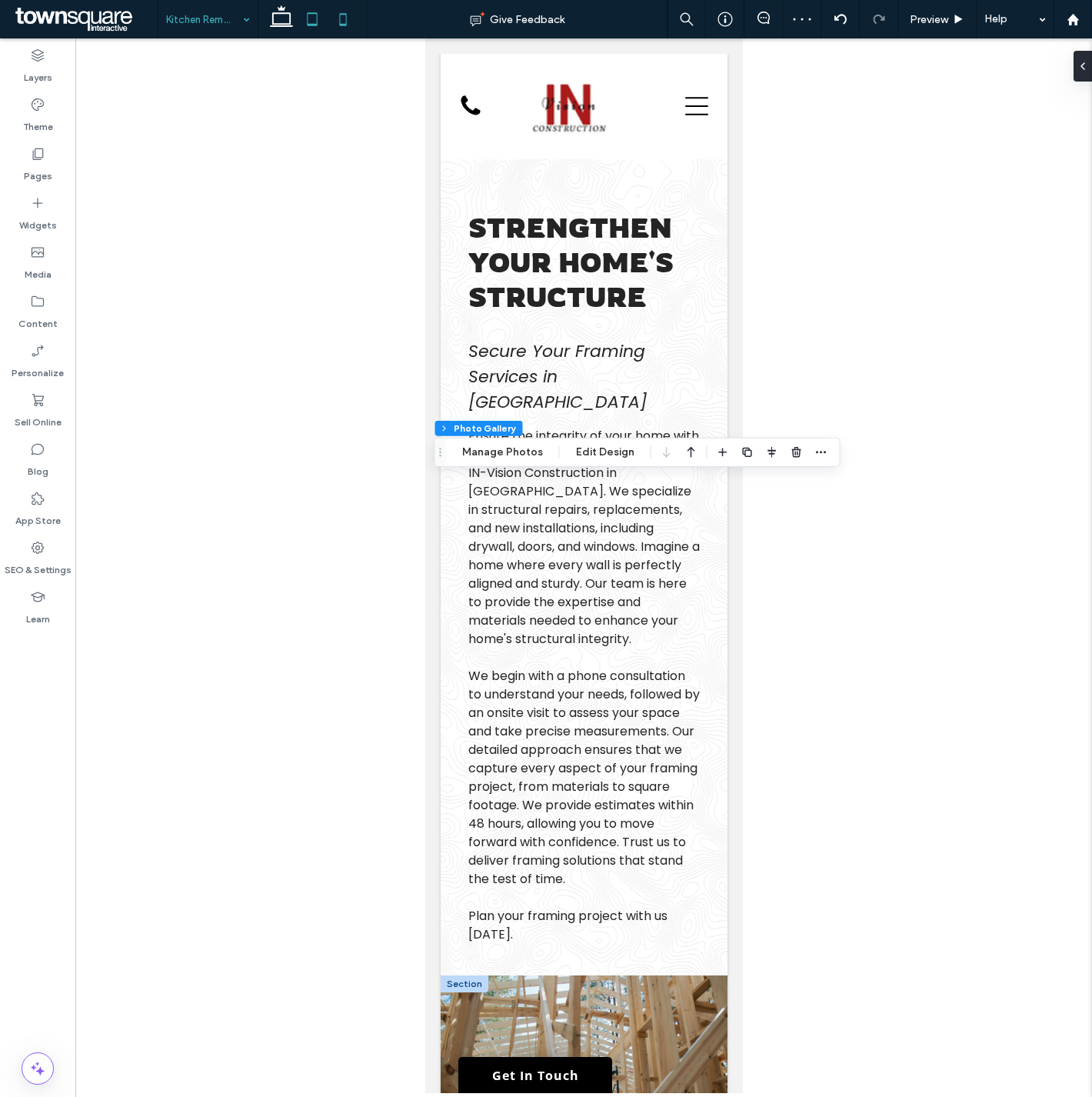
click at [308, 21] on icon at bounding box center [312, 20] width 31 height 31
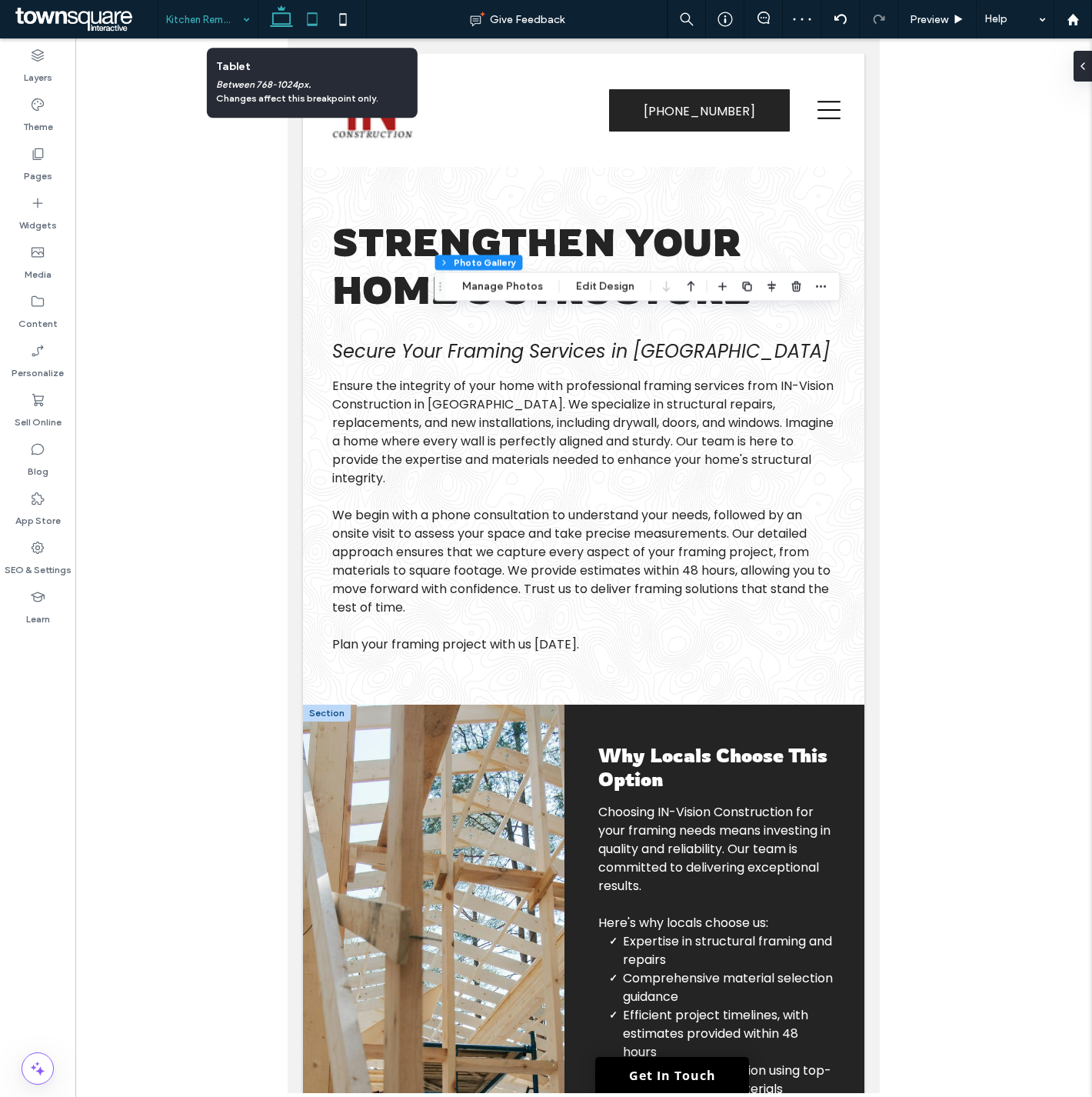
click at [272, 20] on icon at bounding box center [281, 20] width 31 height 31
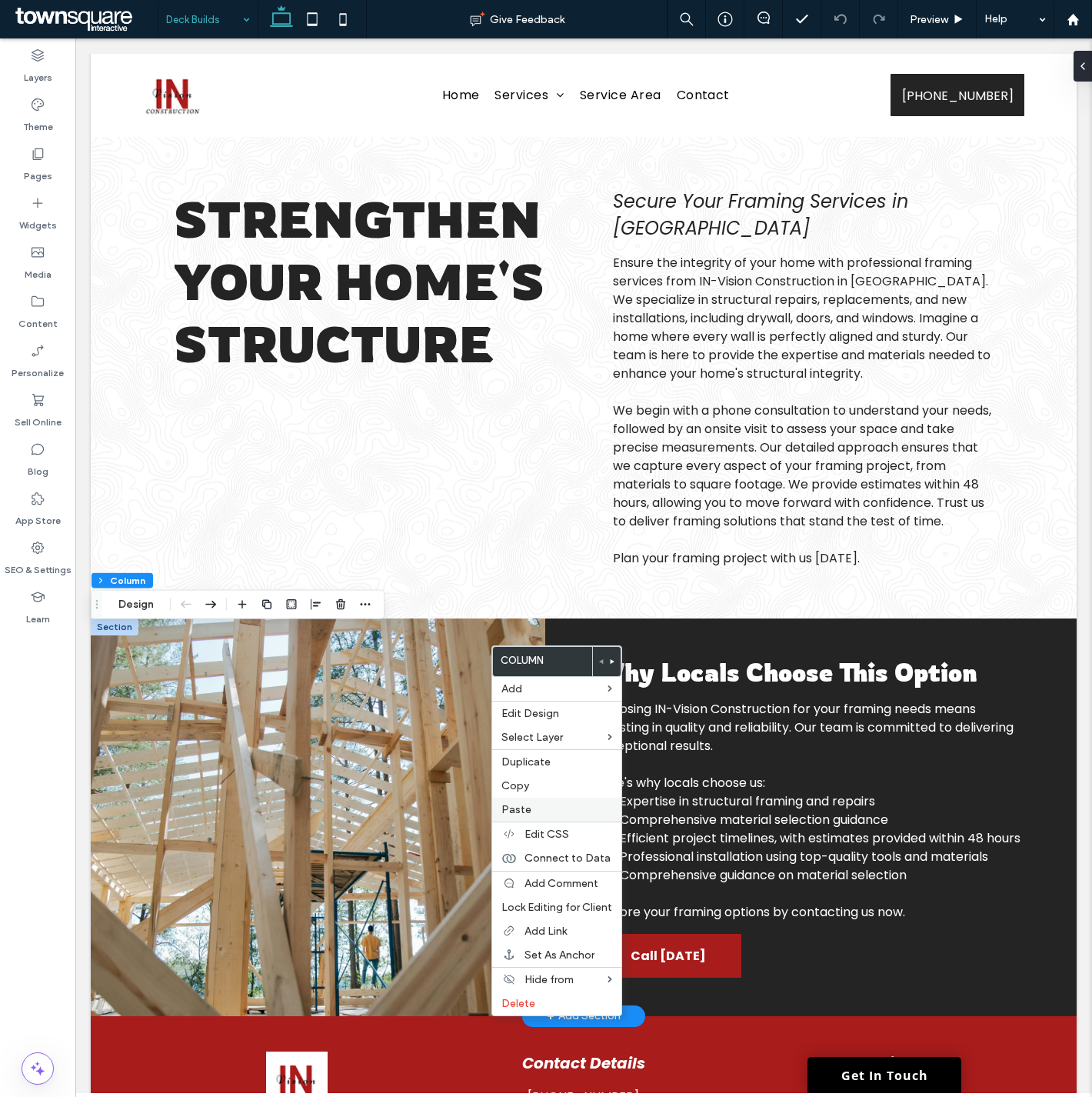
click at [554, 810] on label "Paste" at bounding box center [557, 809] width 110 height 13
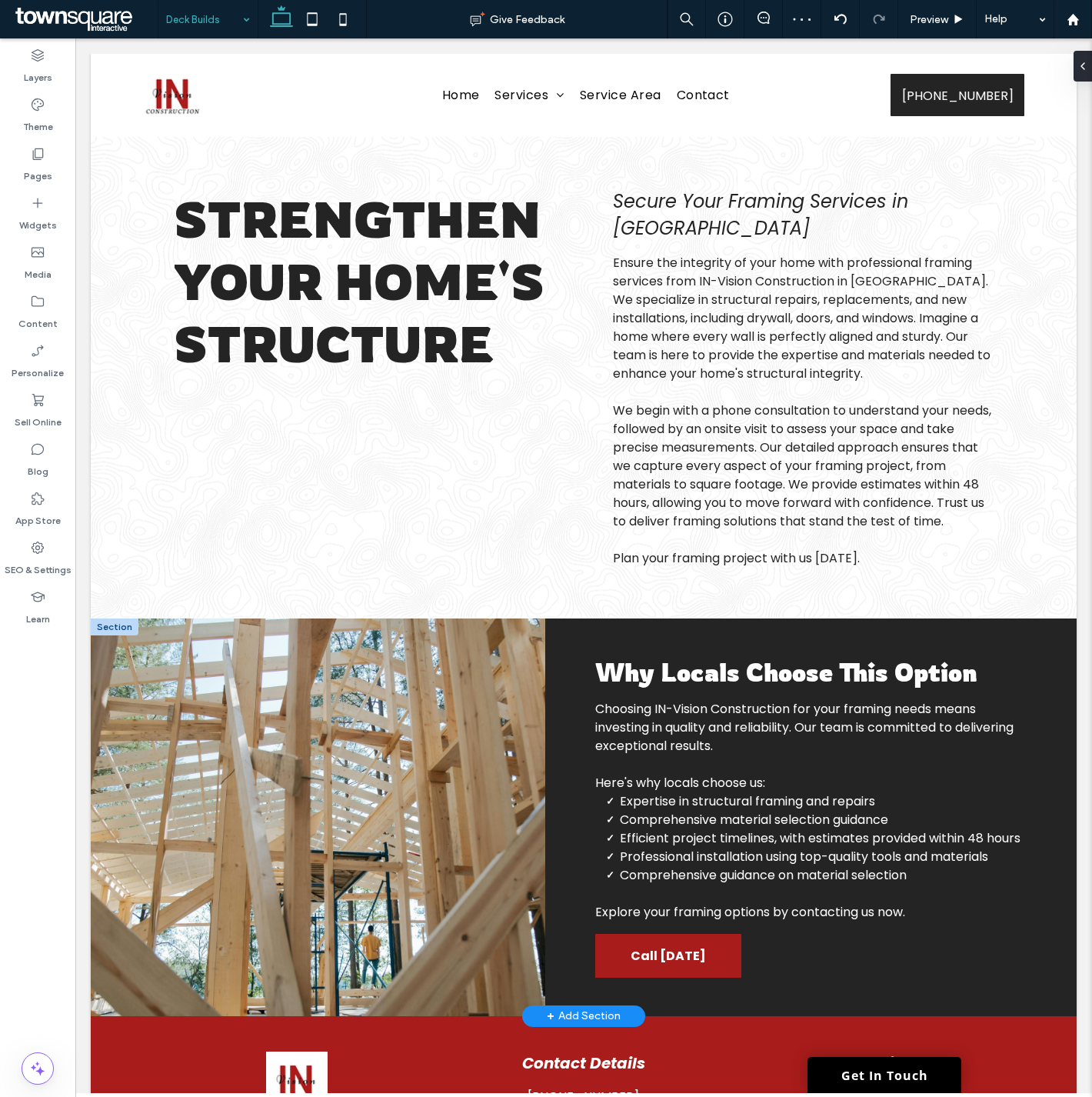
type input "*******"
type input "**"
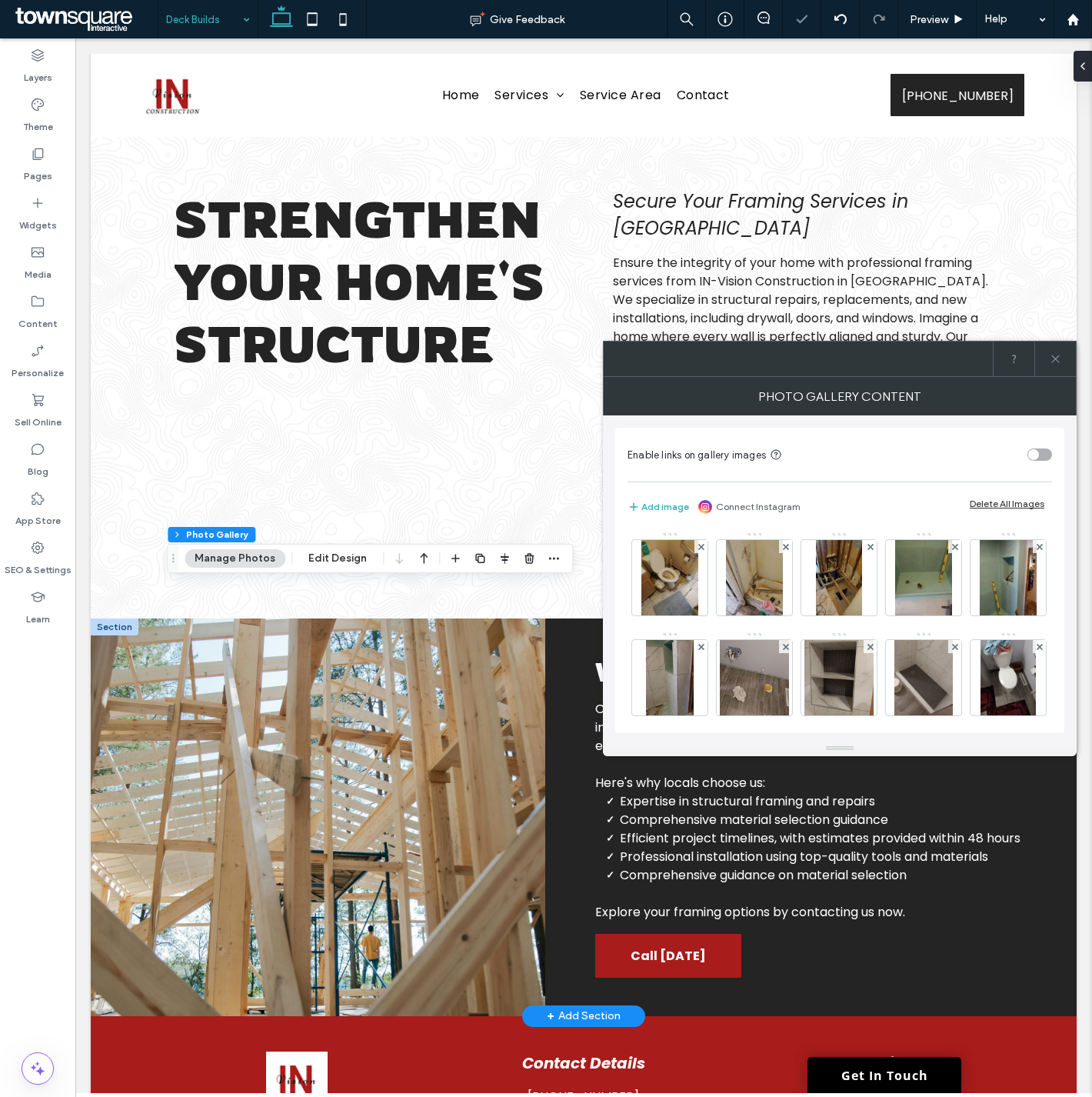
click at [980, 503] on div "Delete All Images" at bounding box center [1007, 503] width 75 height 12
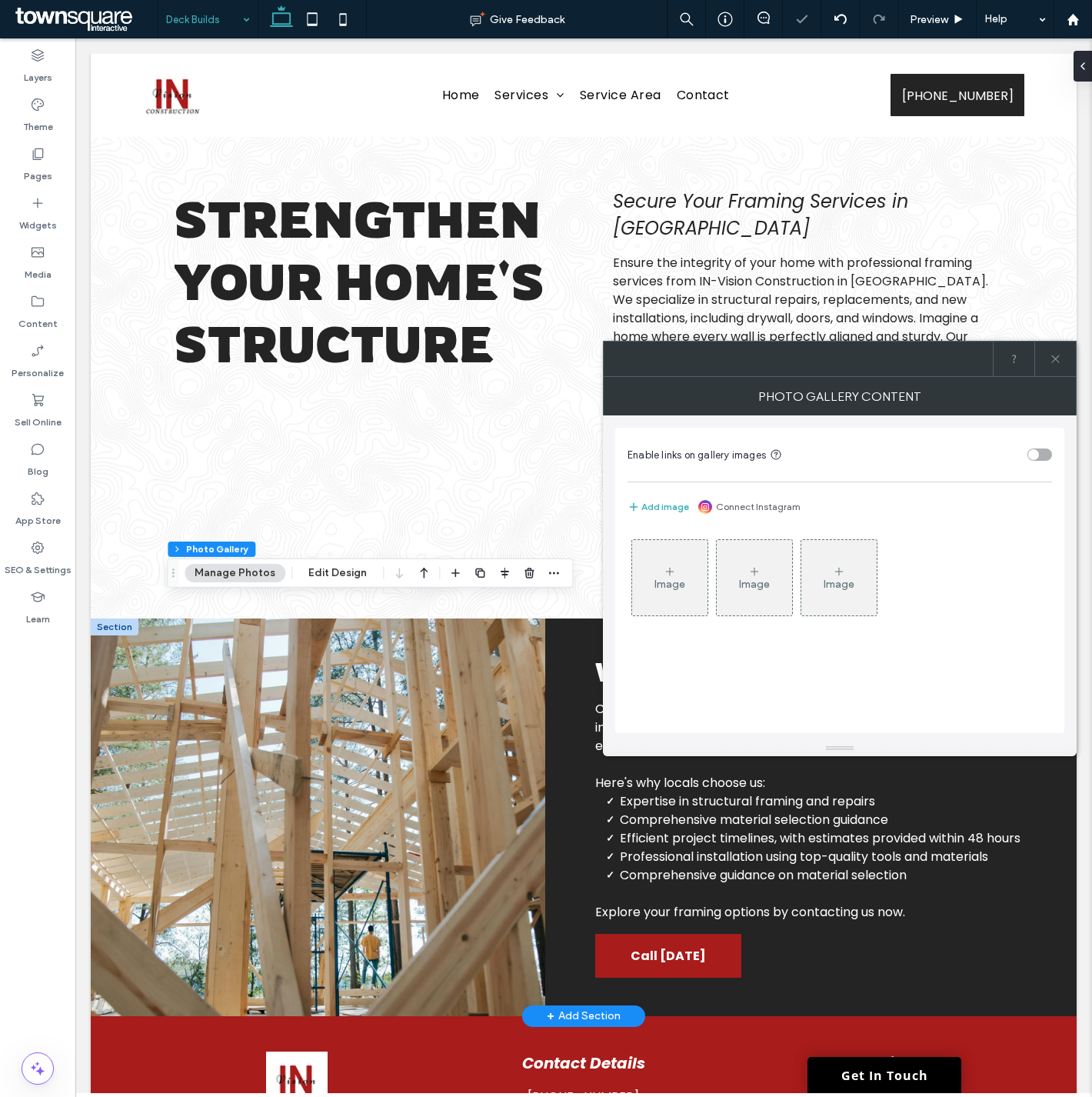
drag, startPoint x: 671, startPoint y: 573, endPoint x: 656, endPoint y: 574, distance: 15.0
click at [670, 574] on icon at bounding box center [670, 571] width 12 height 12
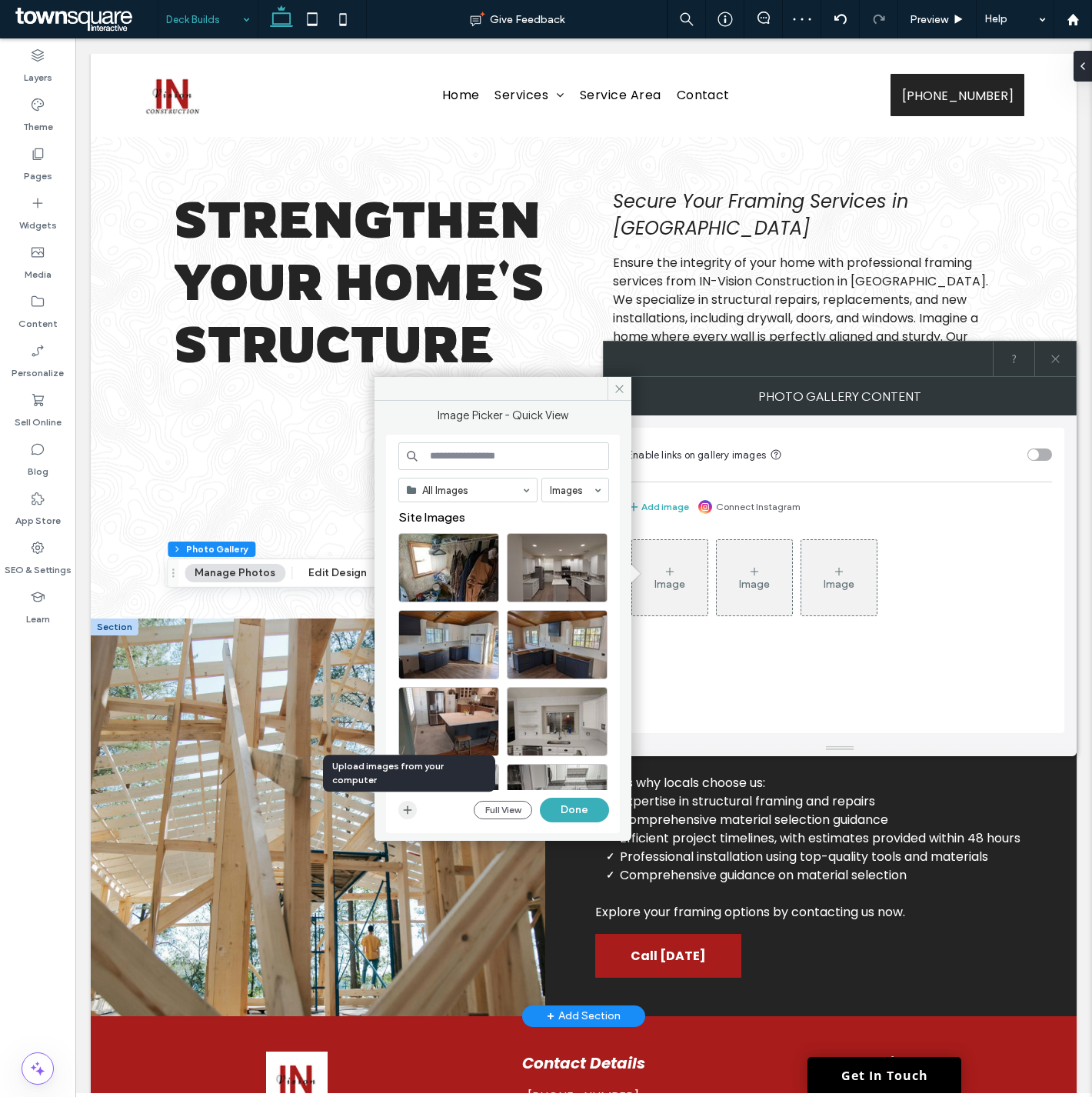
click at [408, 805] on icon "button" at bounding box center [408, 810] width 12 height 12
click at [44, 295] on icon at bounding box center [37, 301] width 15 height 15
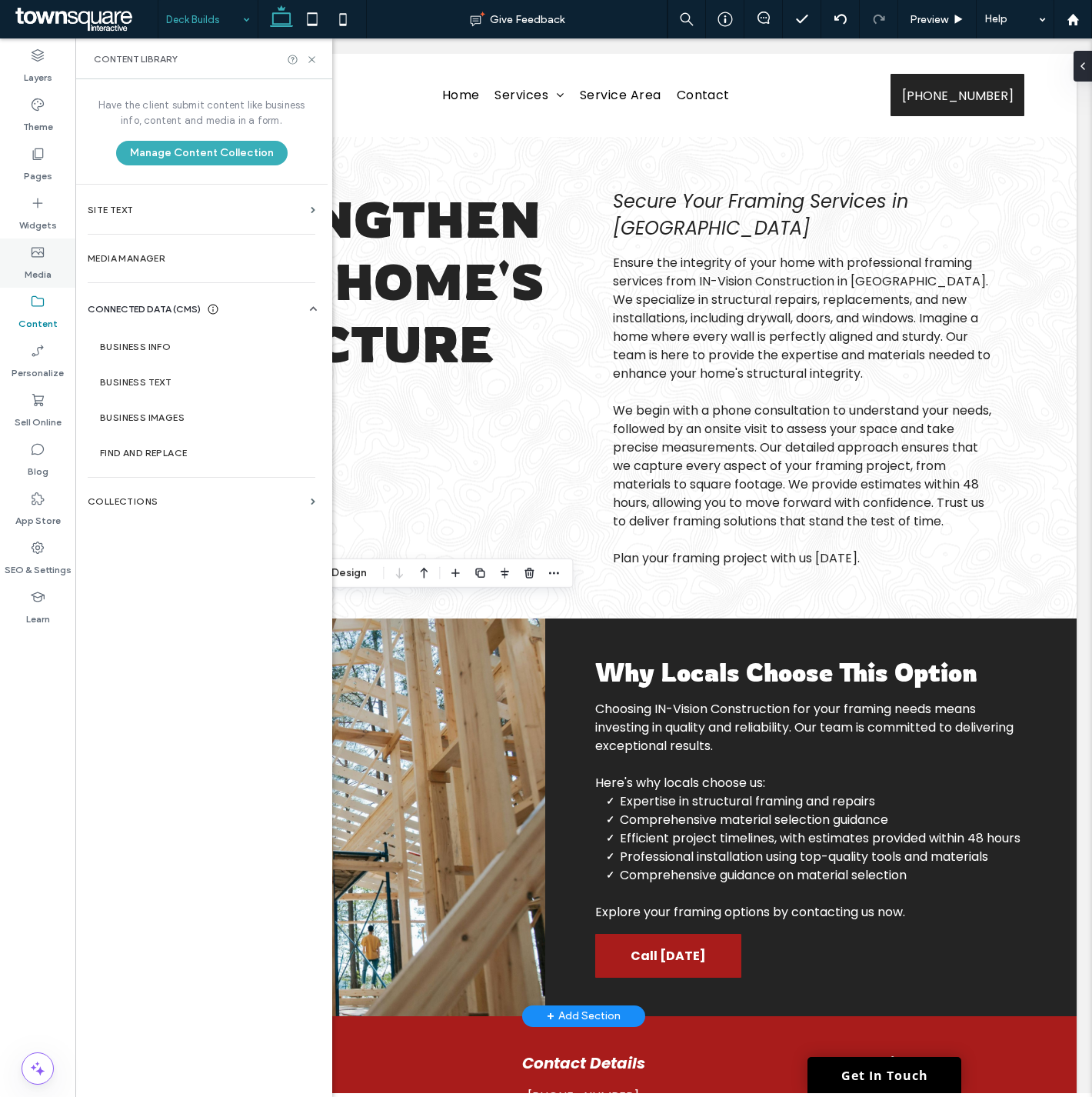
click at [32, 262] on label "Media" at bounding box center [38, 270] width 27 height 21
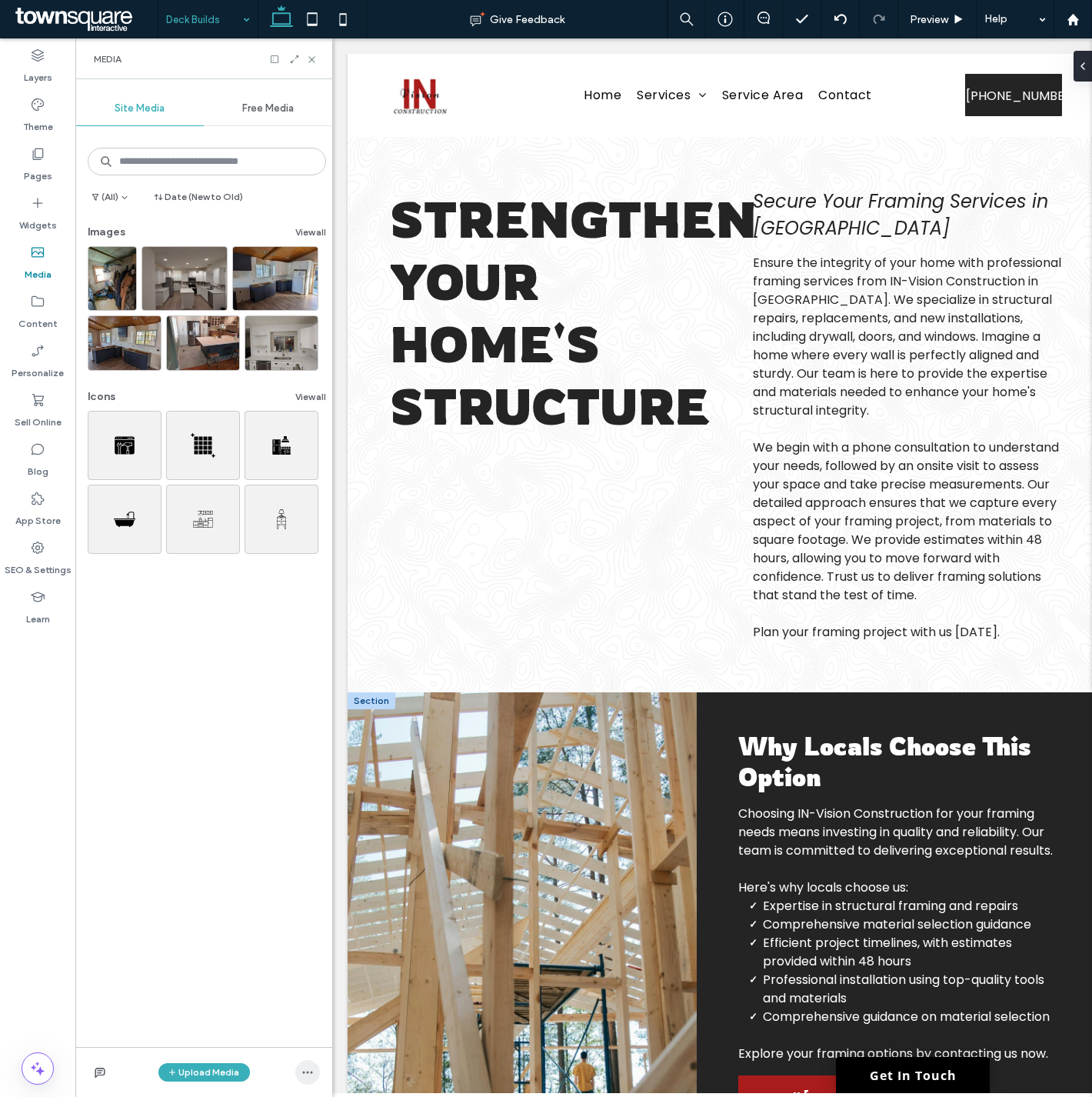
click at [310, 1074] on icon "button" at bounding box center [307, 1072] width 12 height 12
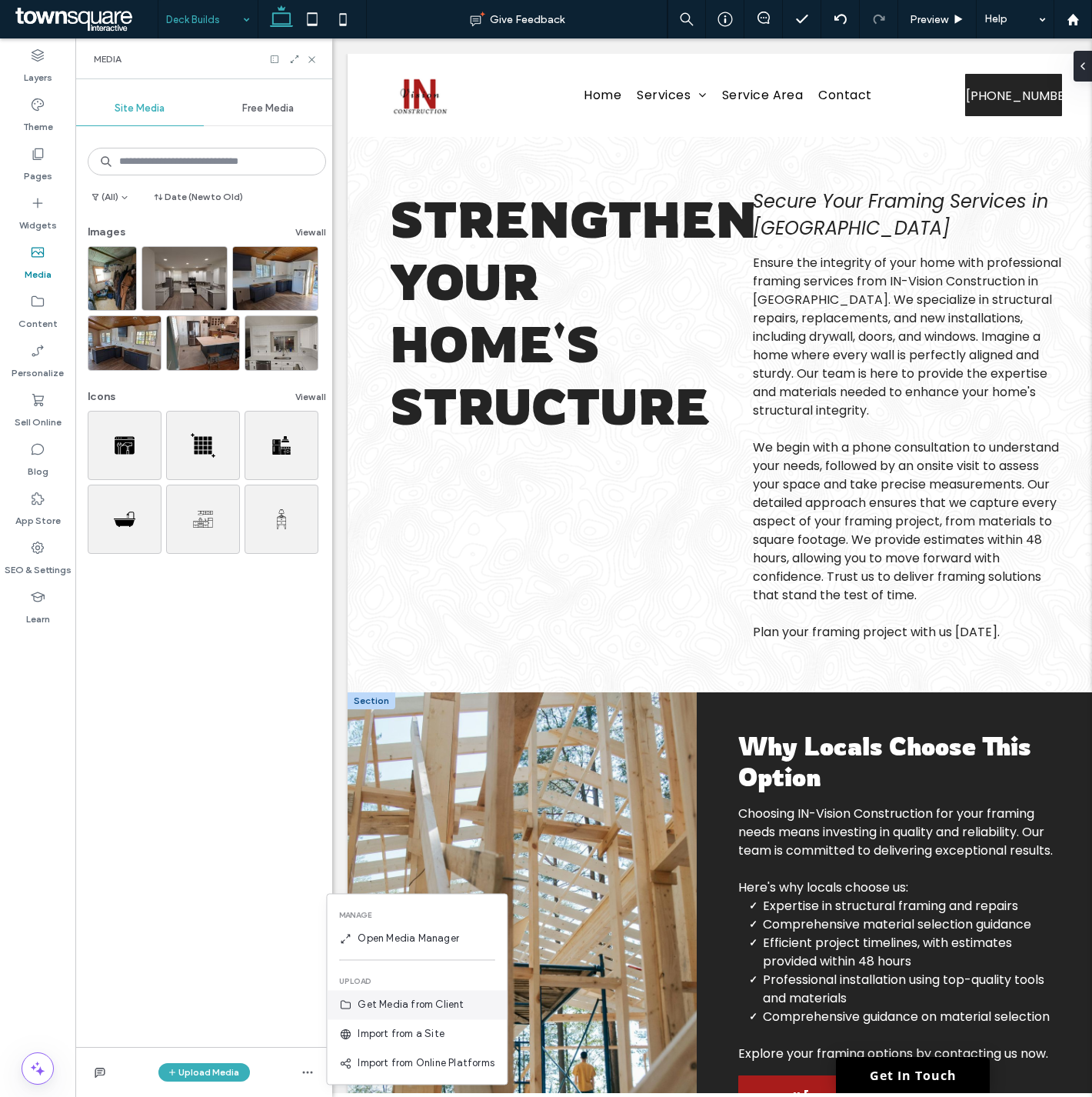
click at [378, 998] on span "Get Media from Client" at bounding box center [410, 1004] width 106 height 15
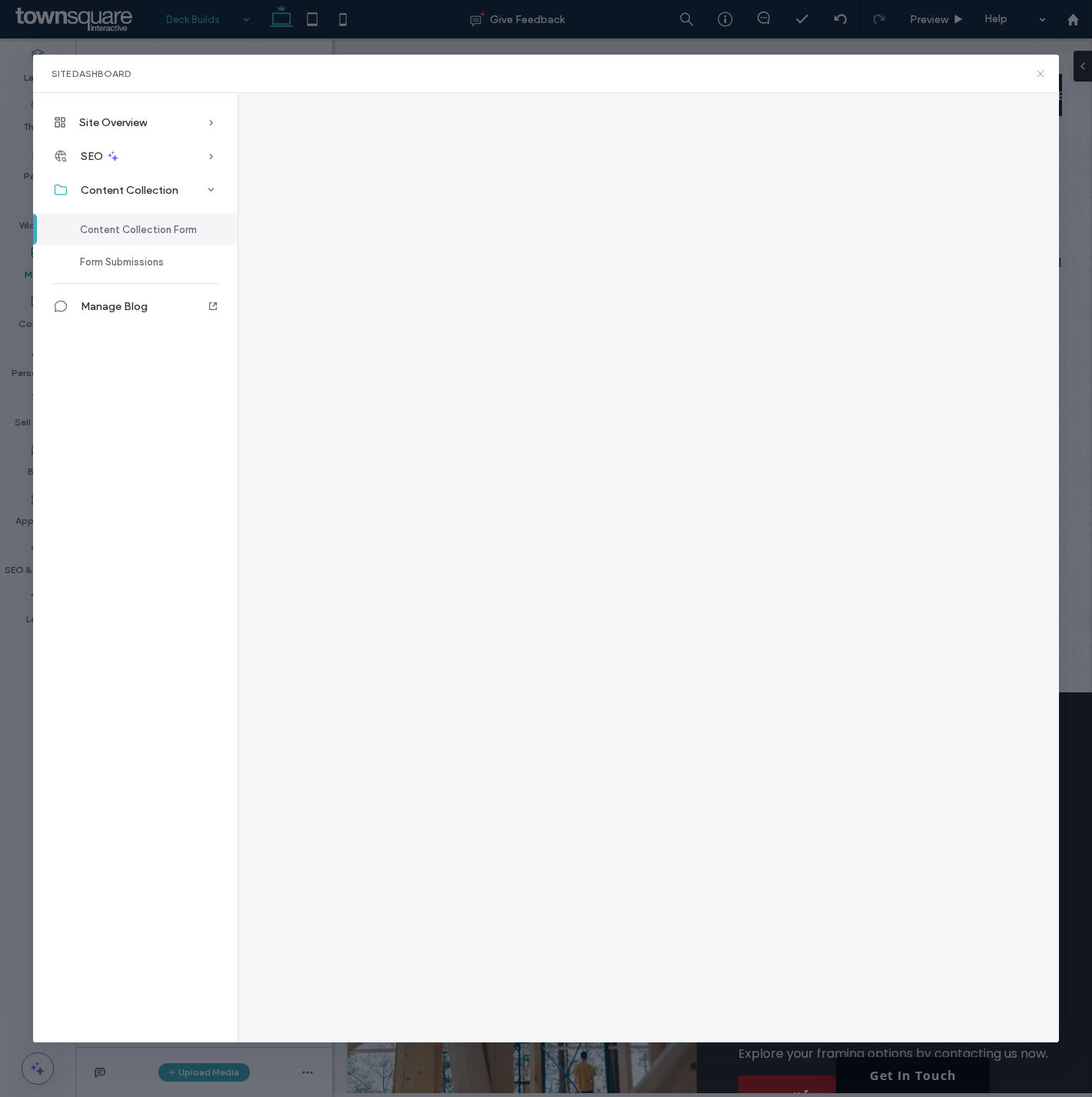
click at [1037, 74] on icon at bounding box center [1040, 74] width 12 height 12
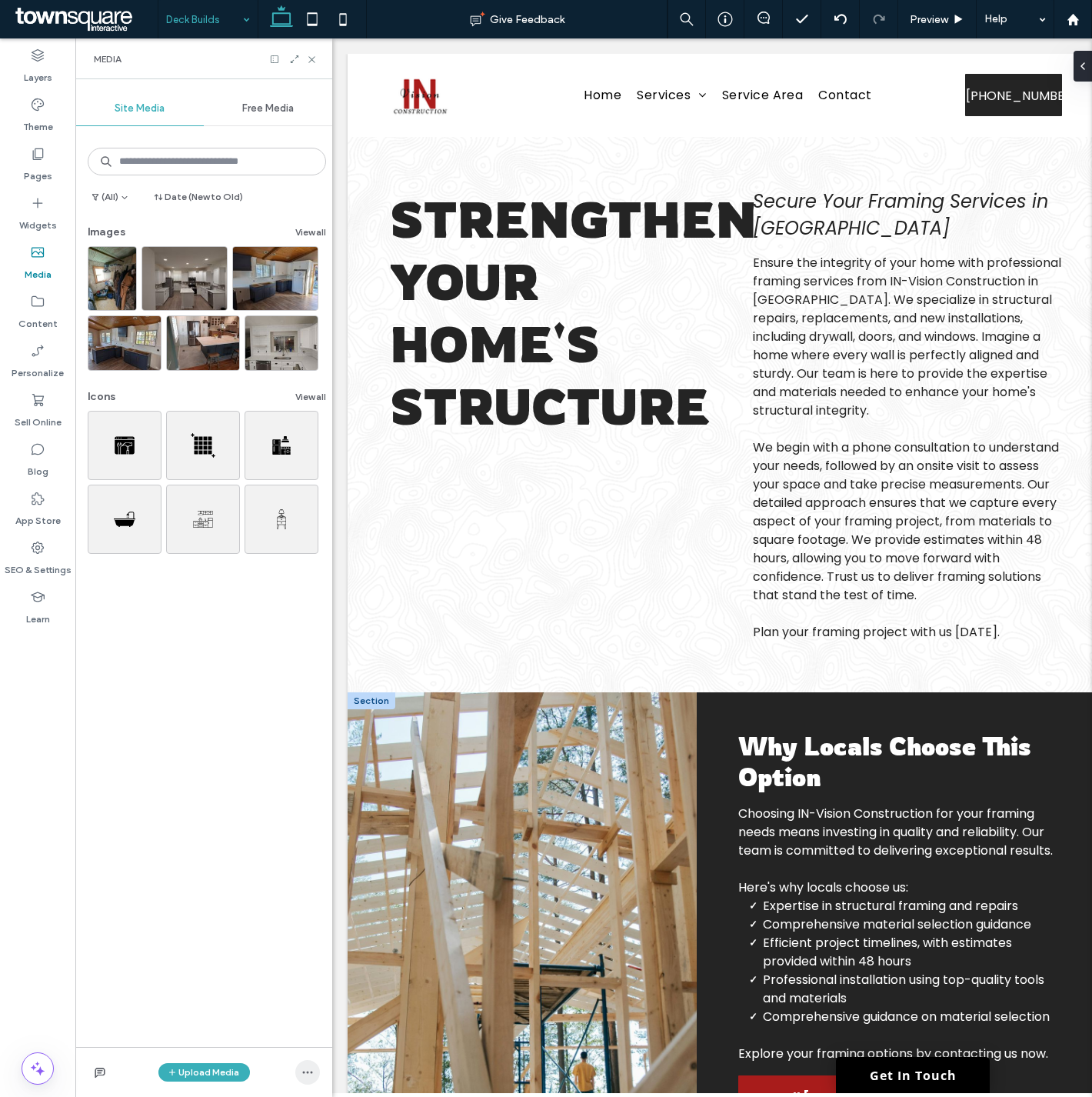
click at [304, 1070] on icon "button" at bounding box center [307, 1072] width 12 height 12
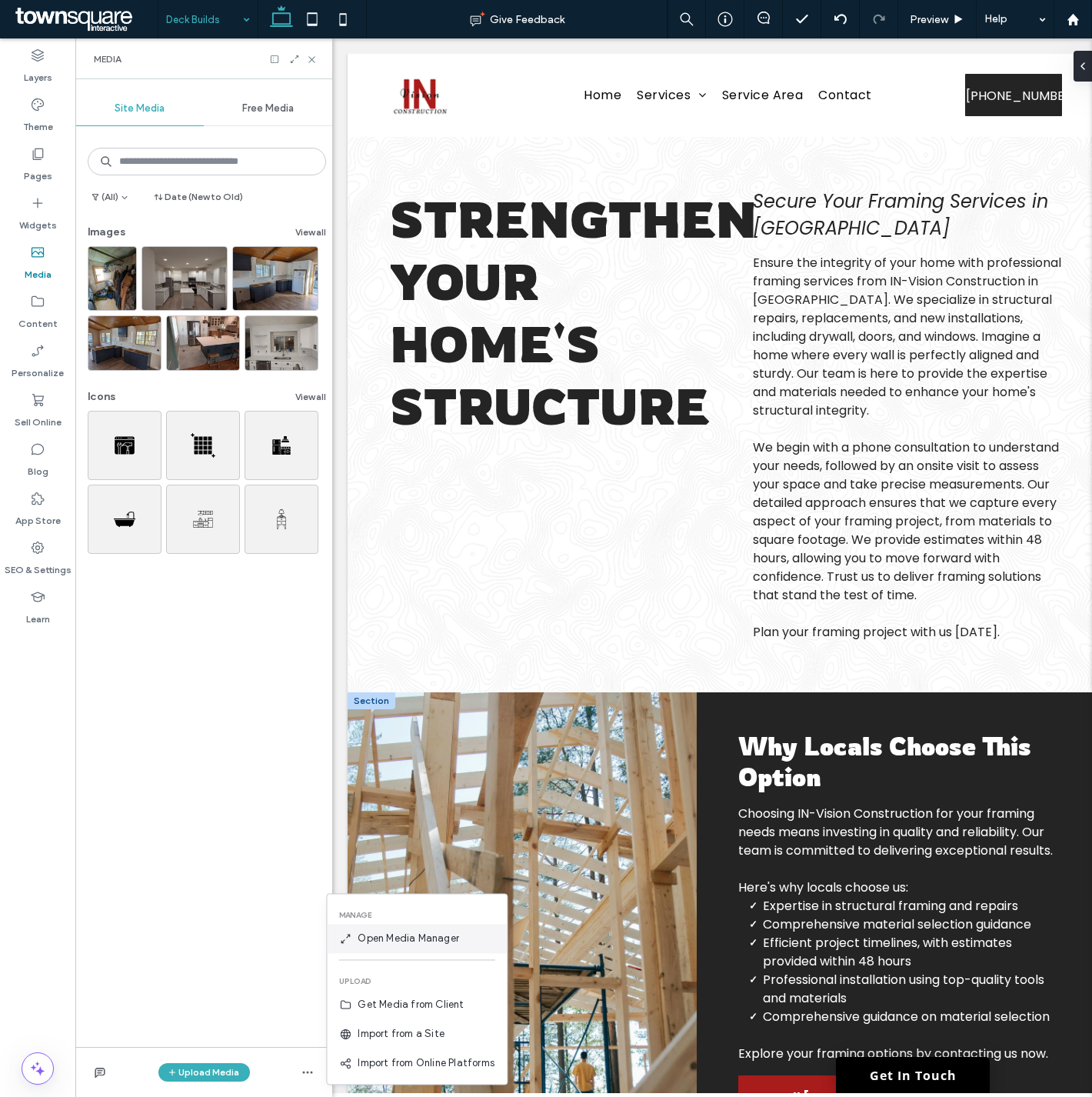
click at [436, 939] on span "Open Media Manager" at bounding box center [408, 938] width 102 height 15
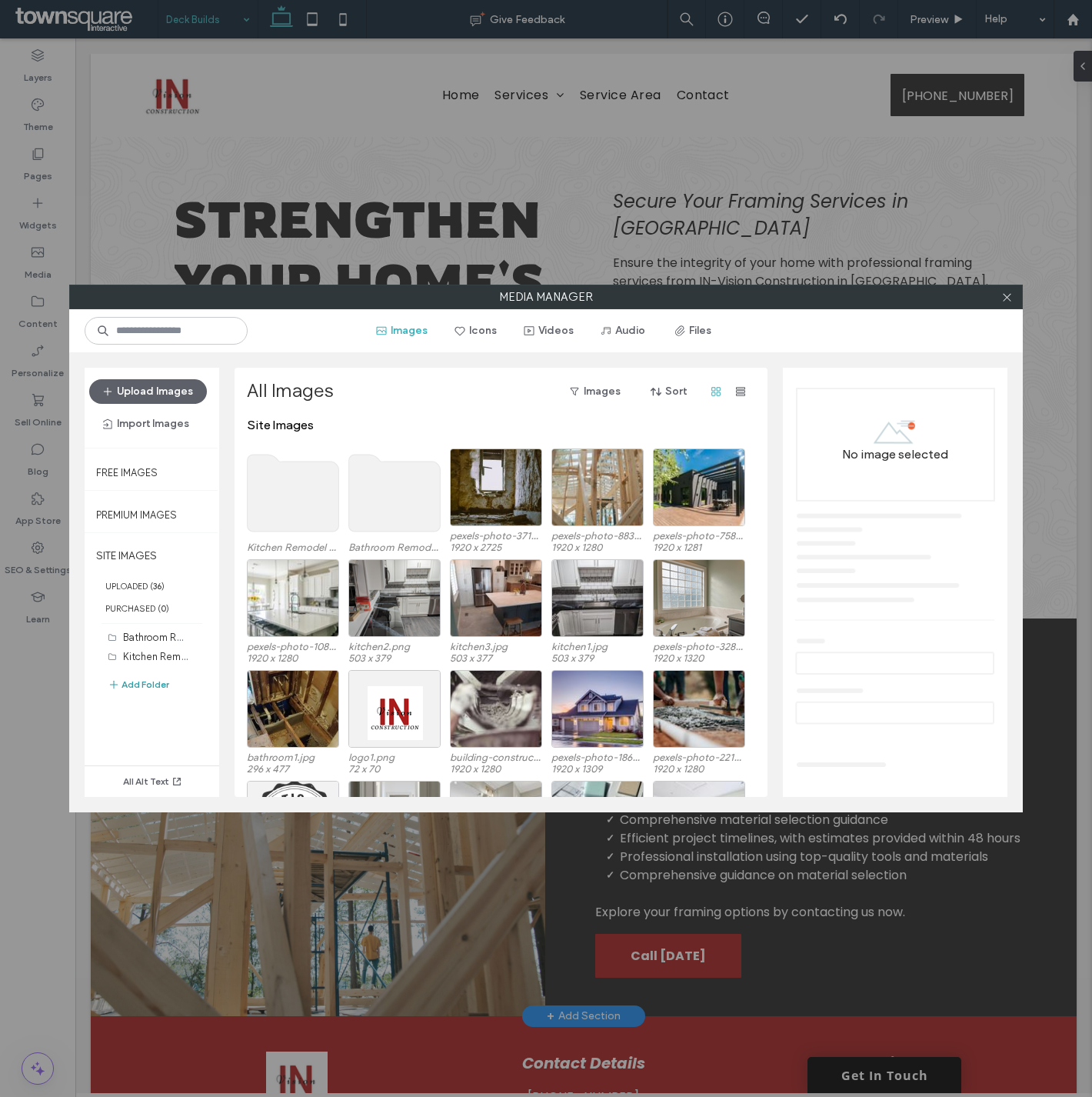
click at [156, 683] on button "Add Folder" at bounding box center [138, 684] width 61 height 19
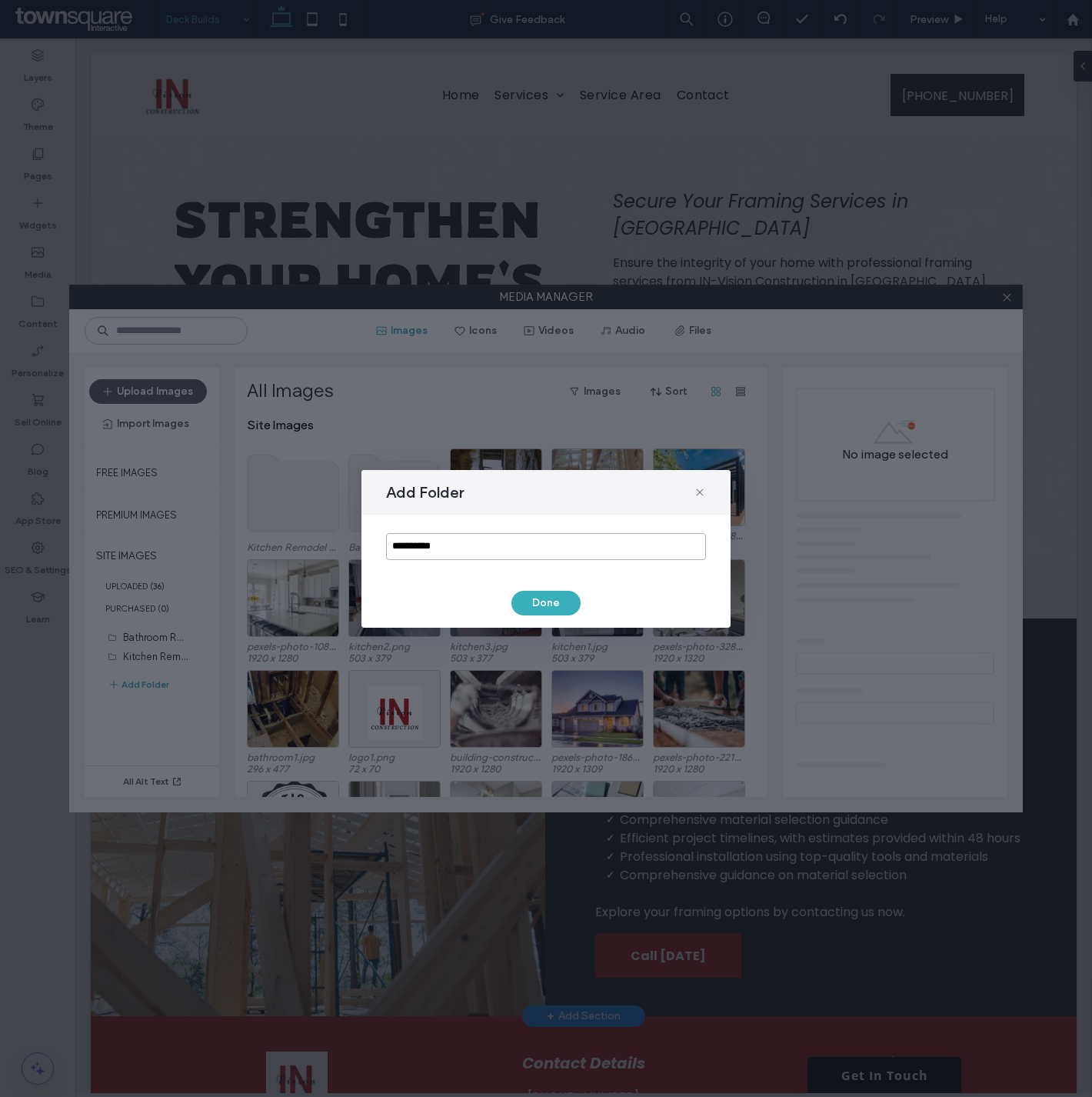
click at [447, 551] on input "**********" at bounding box center [546, 547] width 320 height 27
type input "**********"
click at [551, 604] on button "Done" at bounding box center [546, 603] width 70 height 25
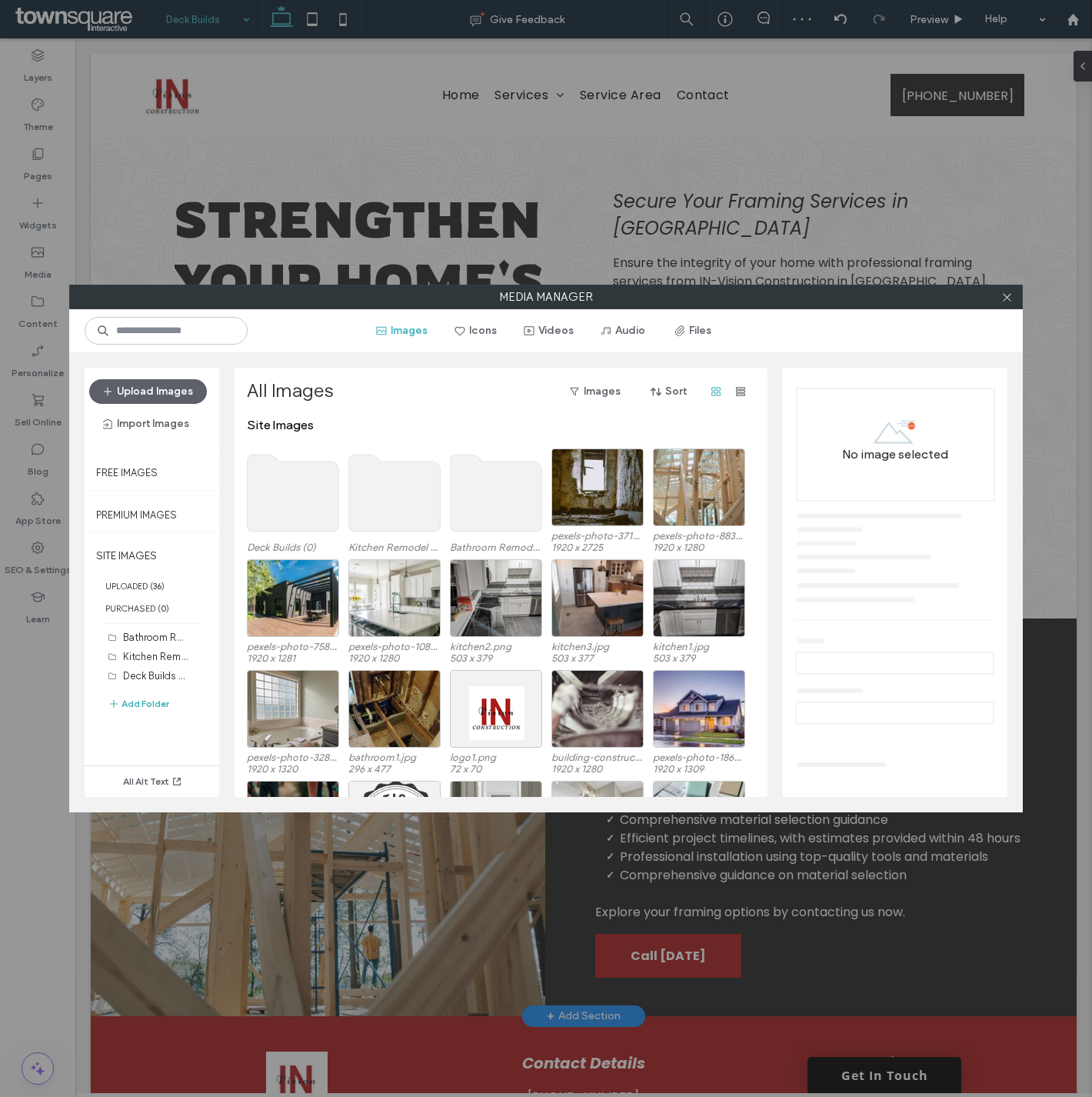
click at [312, 488] on use at bounding box center [294, 492] width 92 height 77
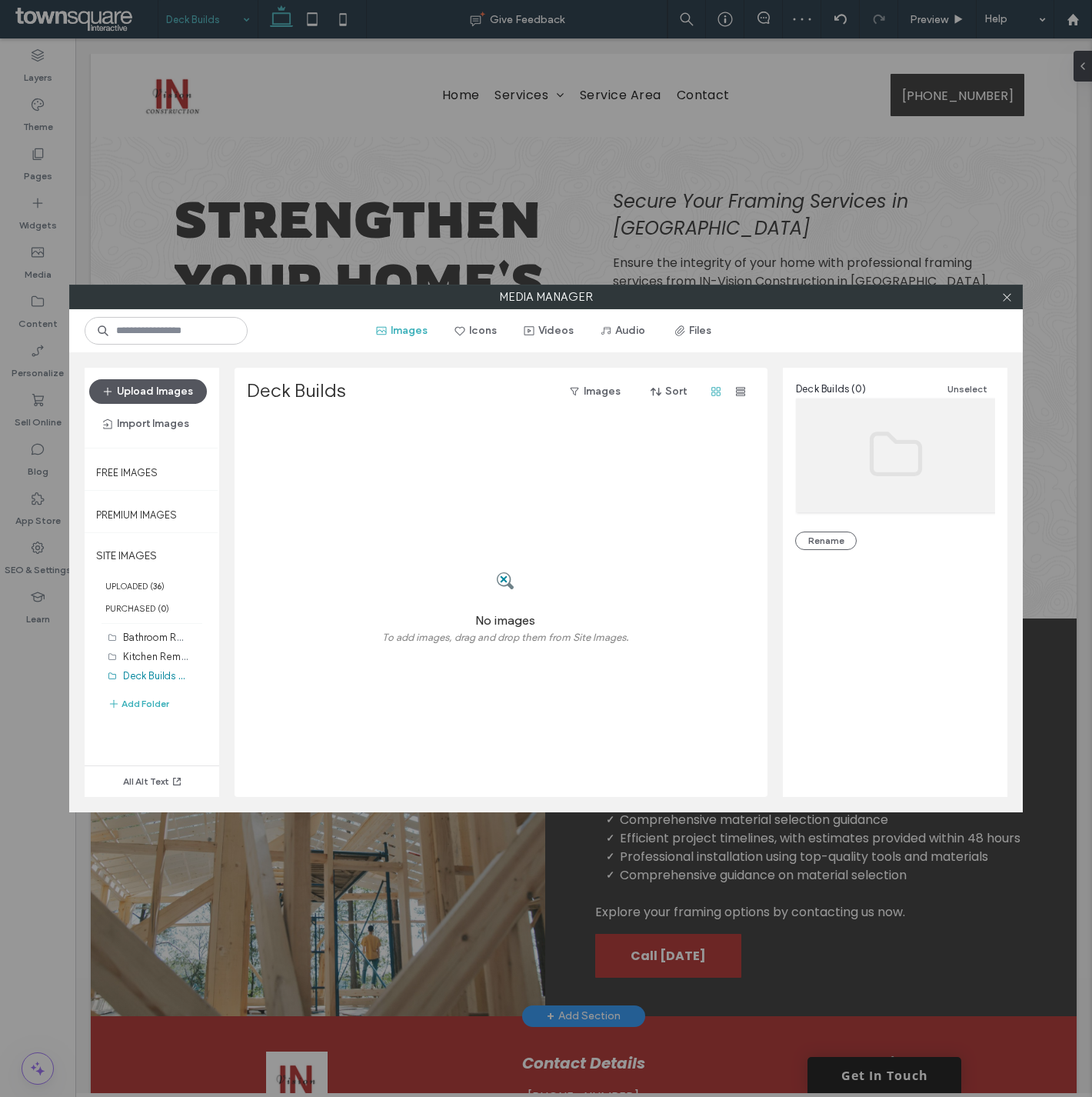
click at [154, 381] on button "Upload Images" at bounding box center [148, 391] width 118 height 25
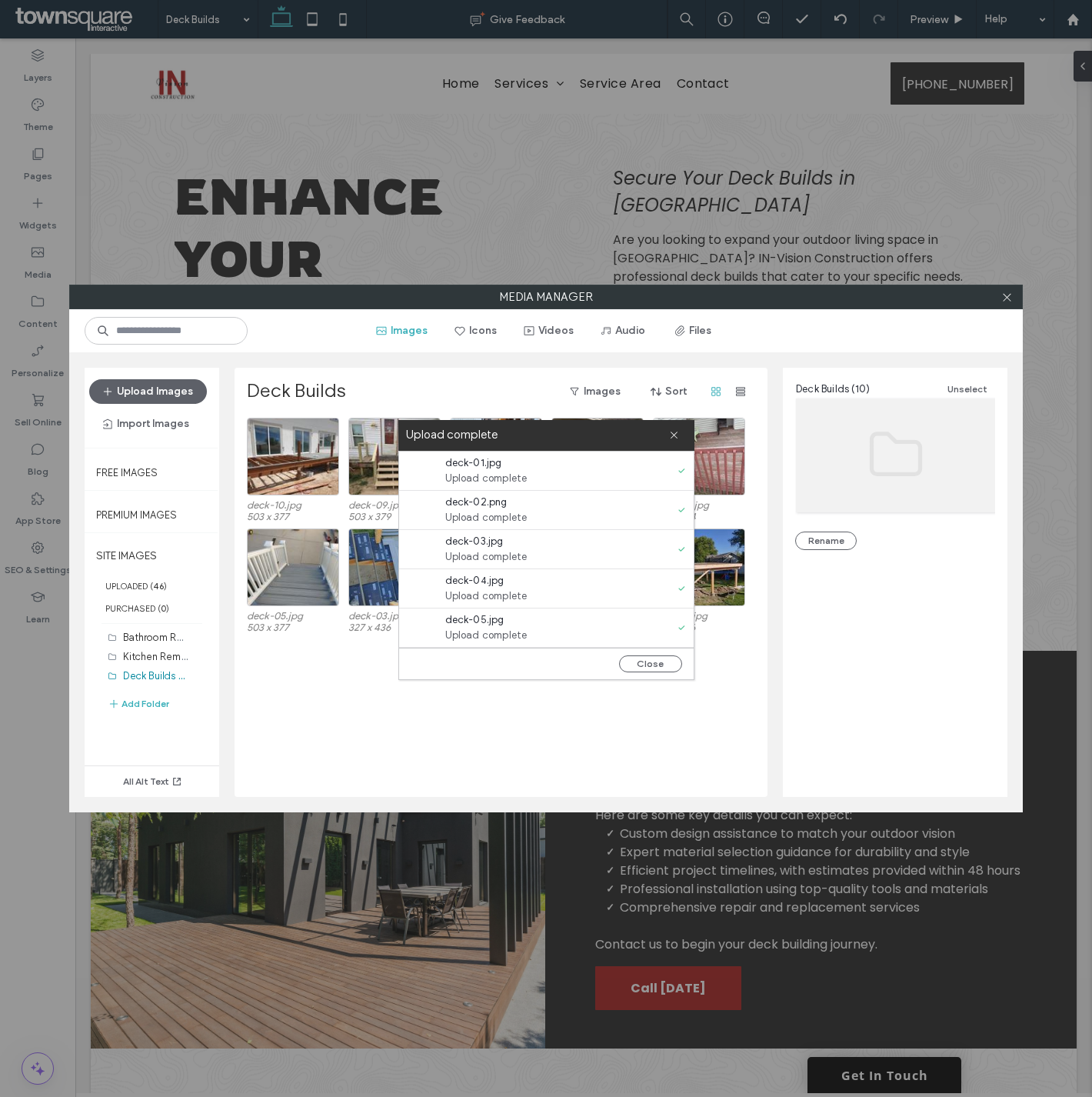
scroll to position [532, 0]
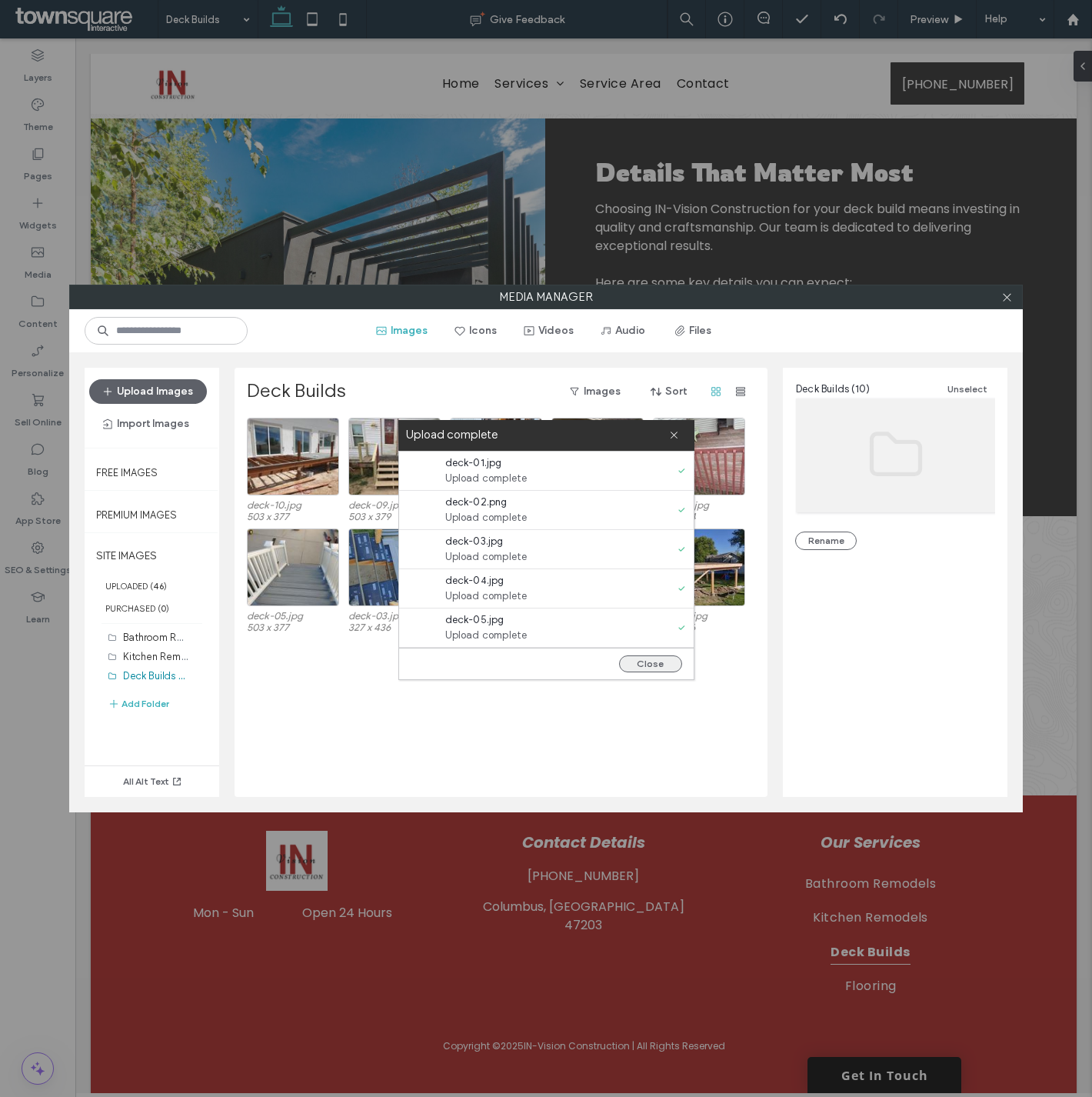
click at [660, 660] on button "Close" at bounding box center [650, 664] width 63 height 17
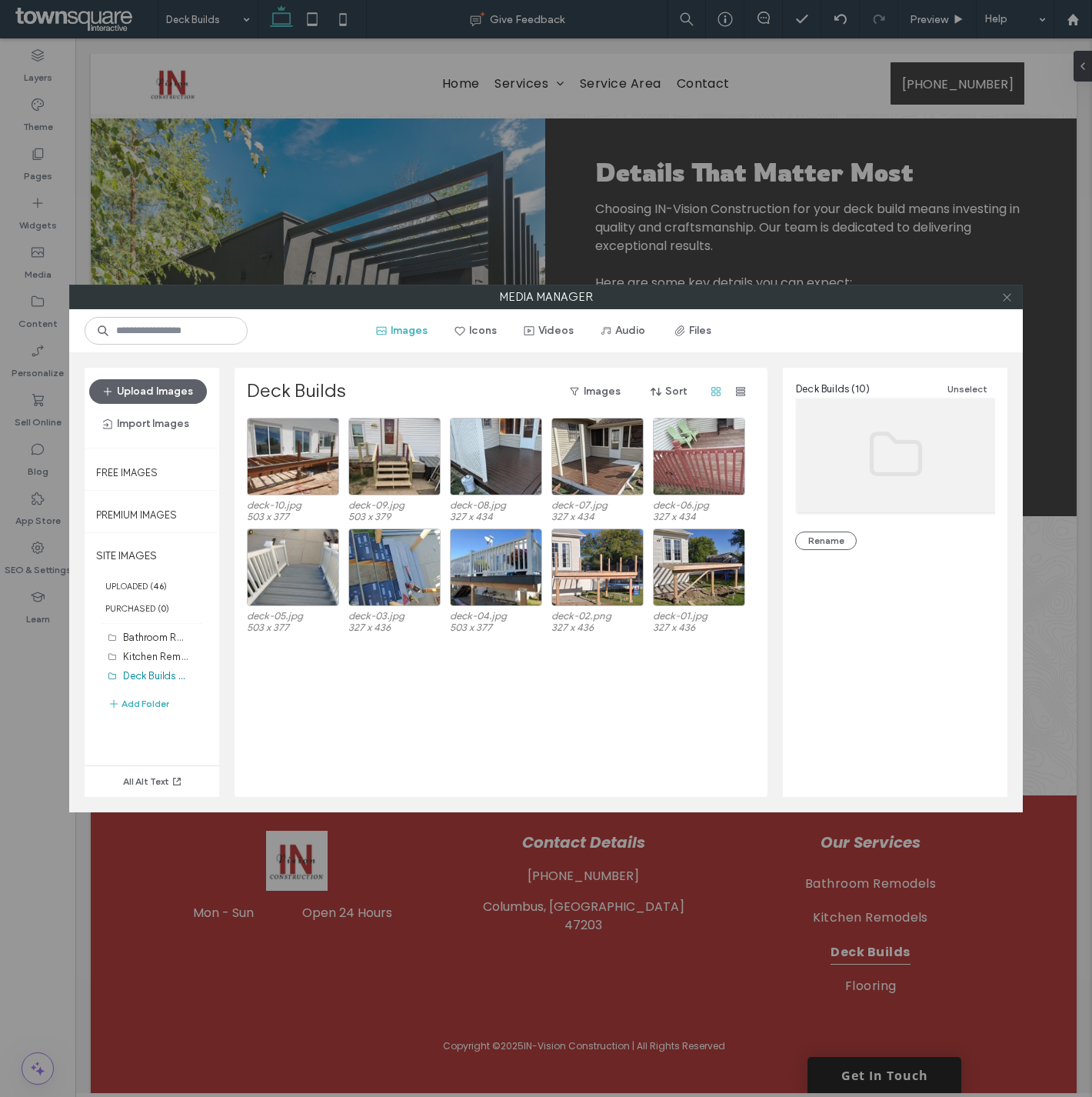
click at [1005, 302] on icon at bounding box center [1007, 297] width 12 height 12
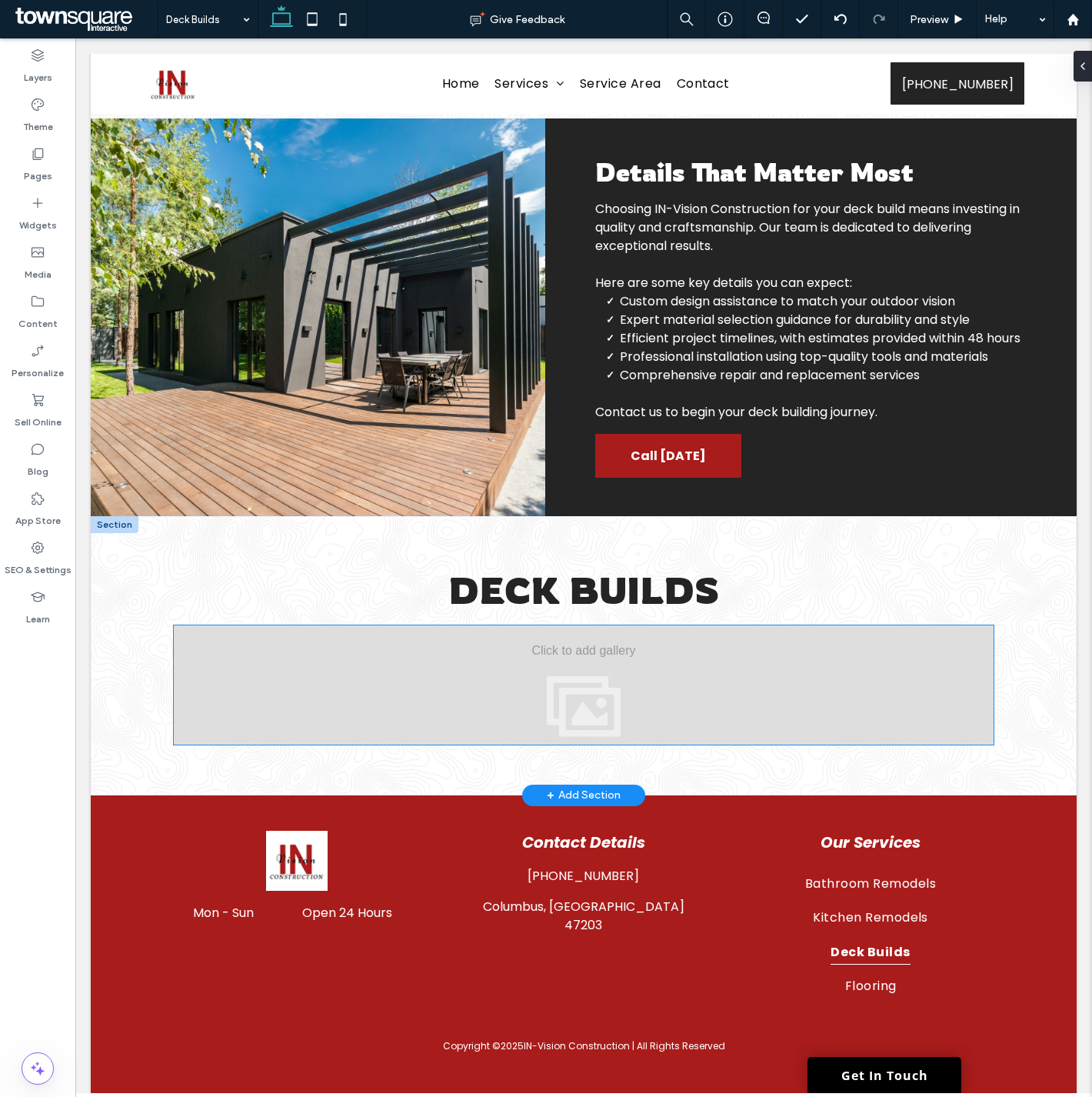
click at [567, 669] on div "View more" at bounding box center [583, 684] width 819 height 119
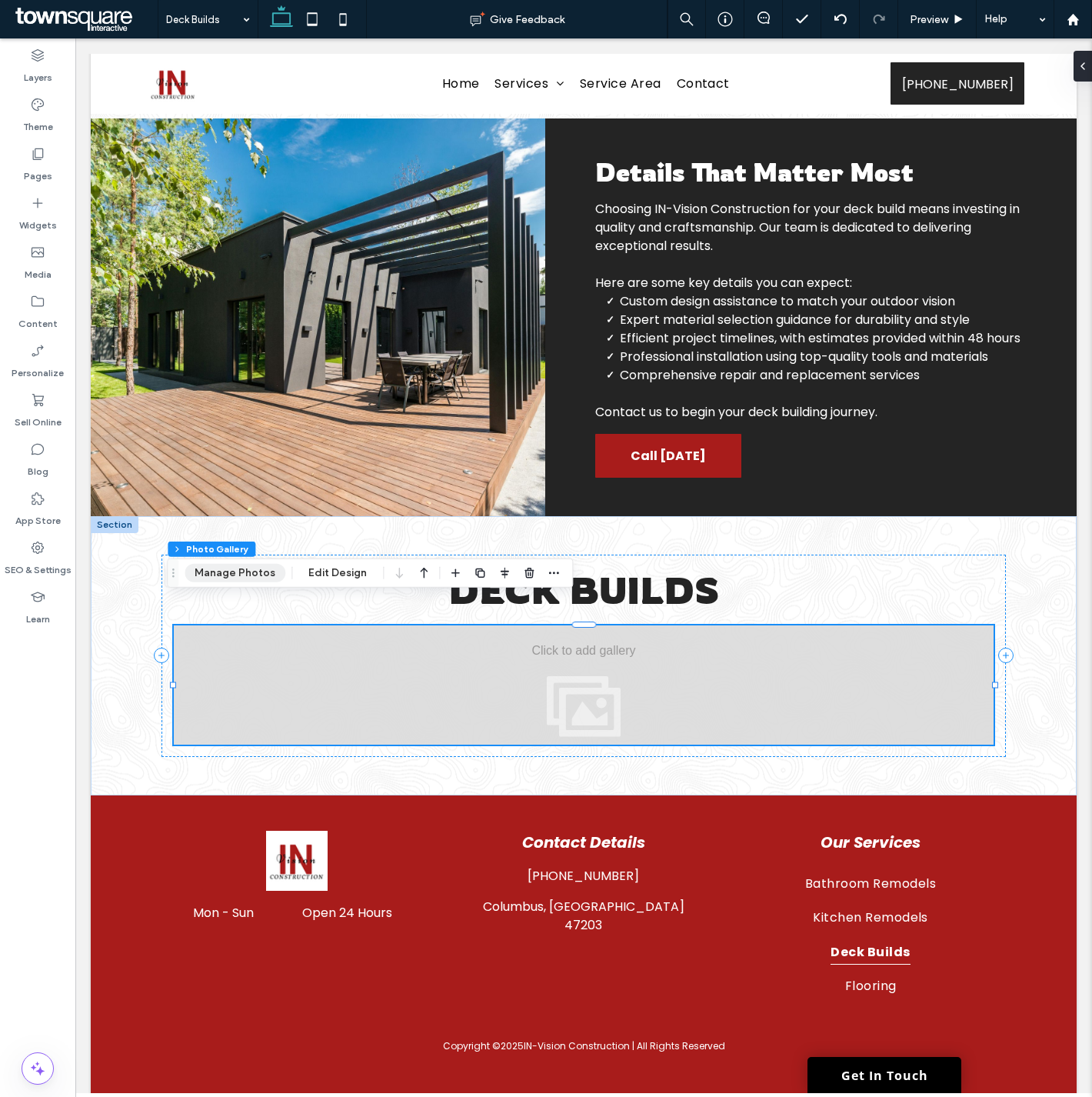
click at [250, 577] on button "Manage Photos" at bounding box center [234, 573] width 101 height 19
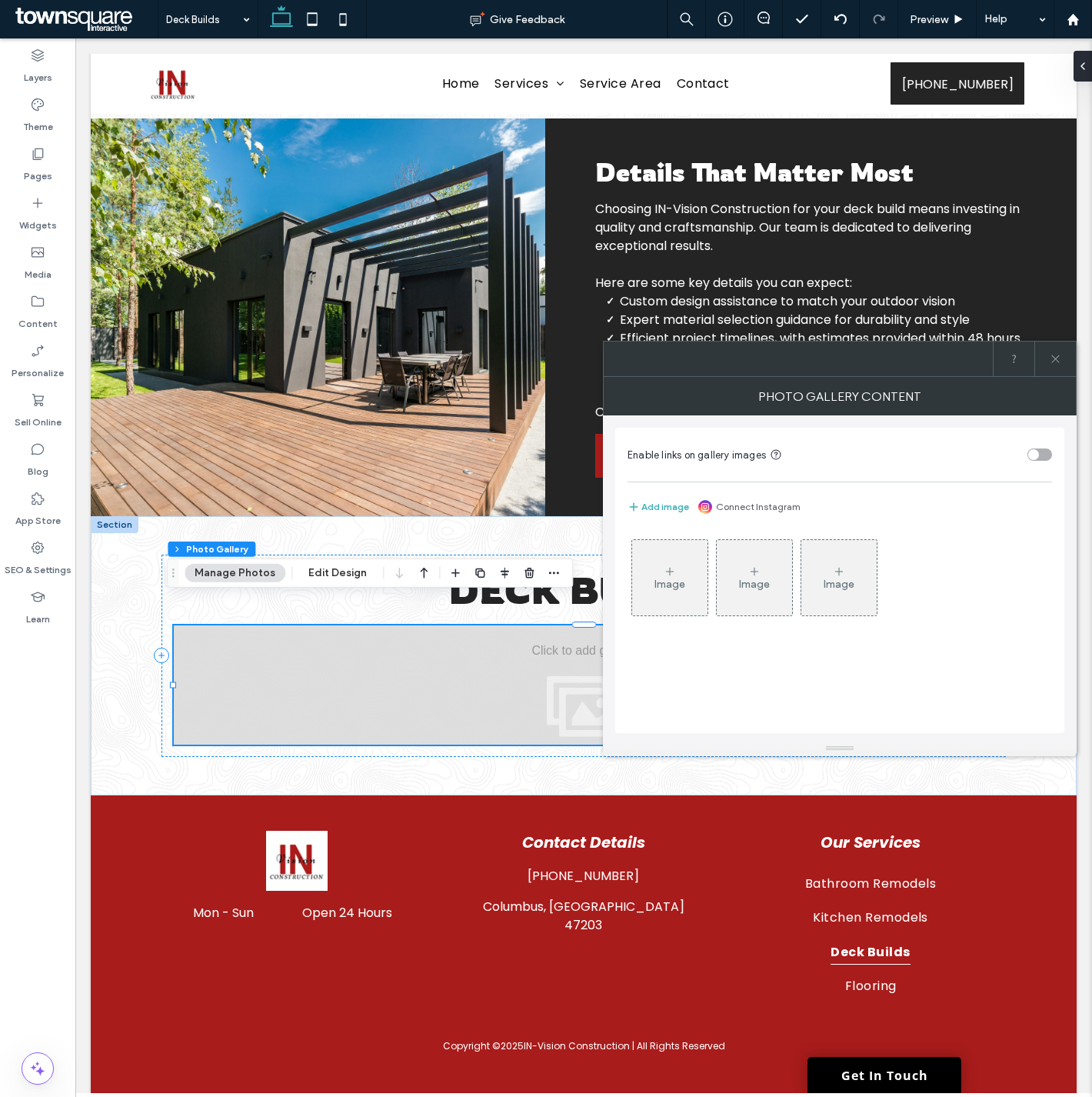
click at [672, 559] on div "Image" at bounding box center [670, 577] width 76 height 72
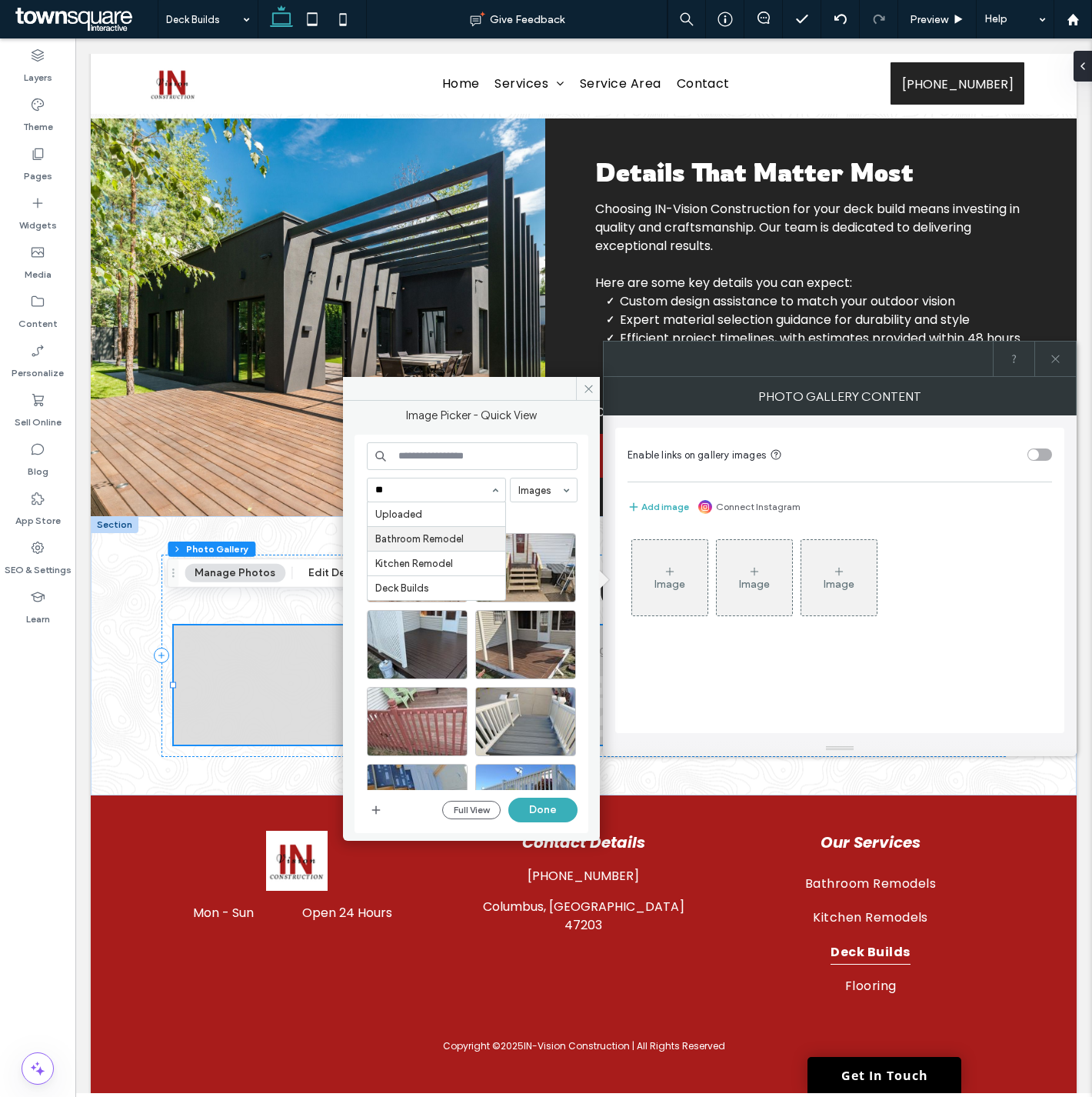
type input "***"
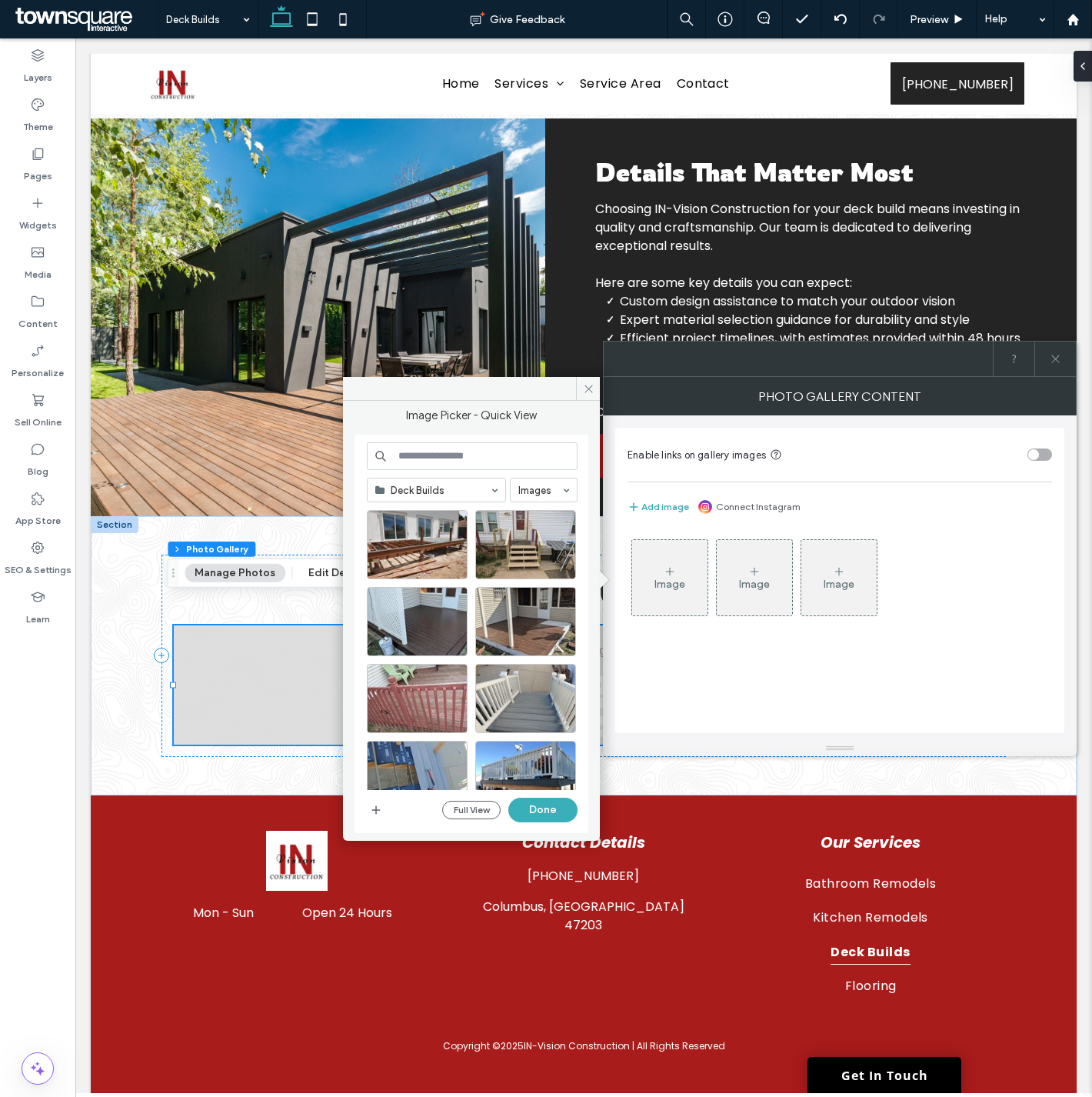
scroll to position [104, 0]
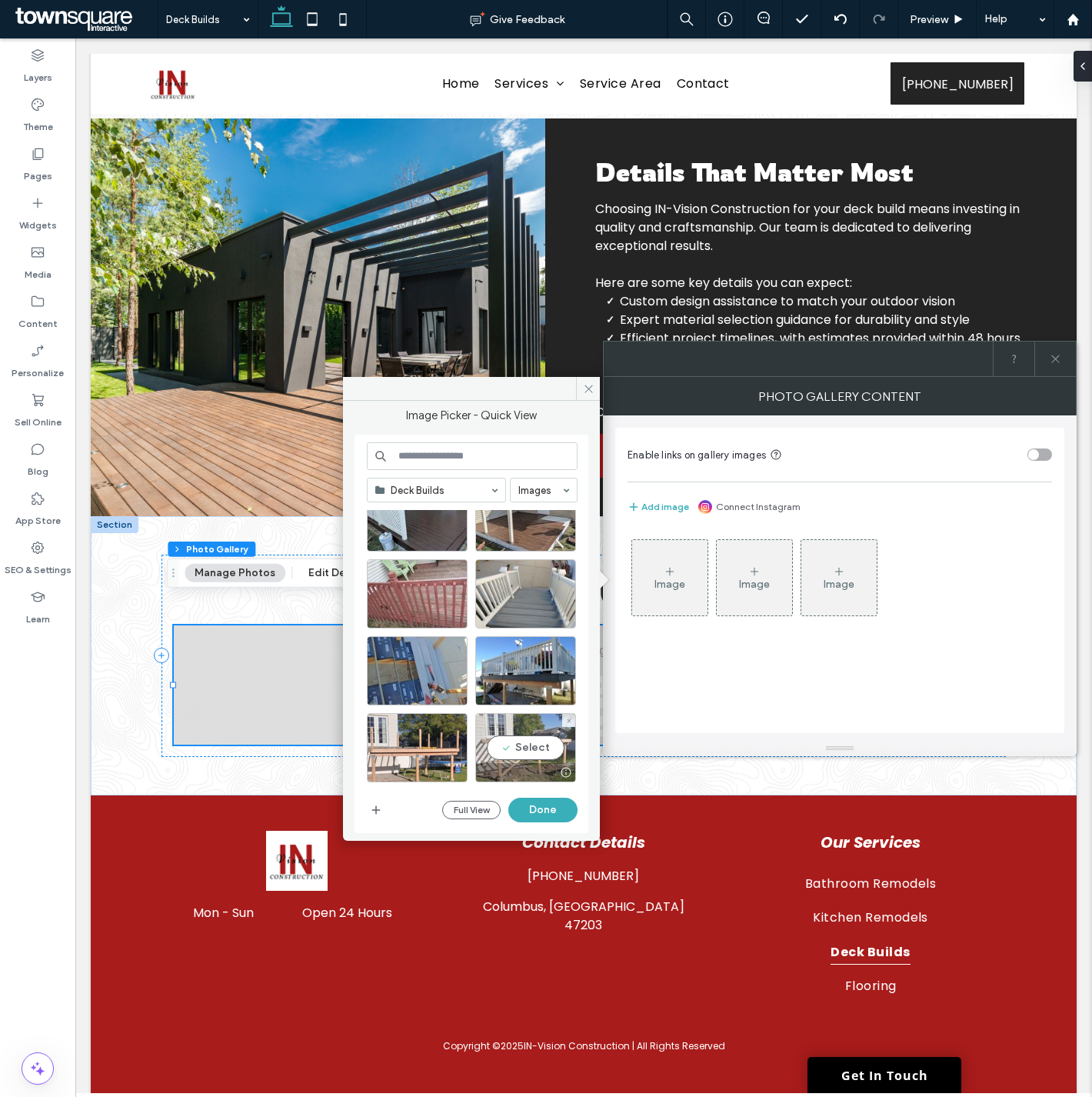
click at [532, 731] on div "Select" at bounding box center [526, 748] width 101 height 70
drag, startPoint x: 429, startPoint y: 731, endPoint x: 446, endPoint y: 721, distance: 19.7
click at [432, 731] on div at bounding box center [417, 748] width 101 height 70
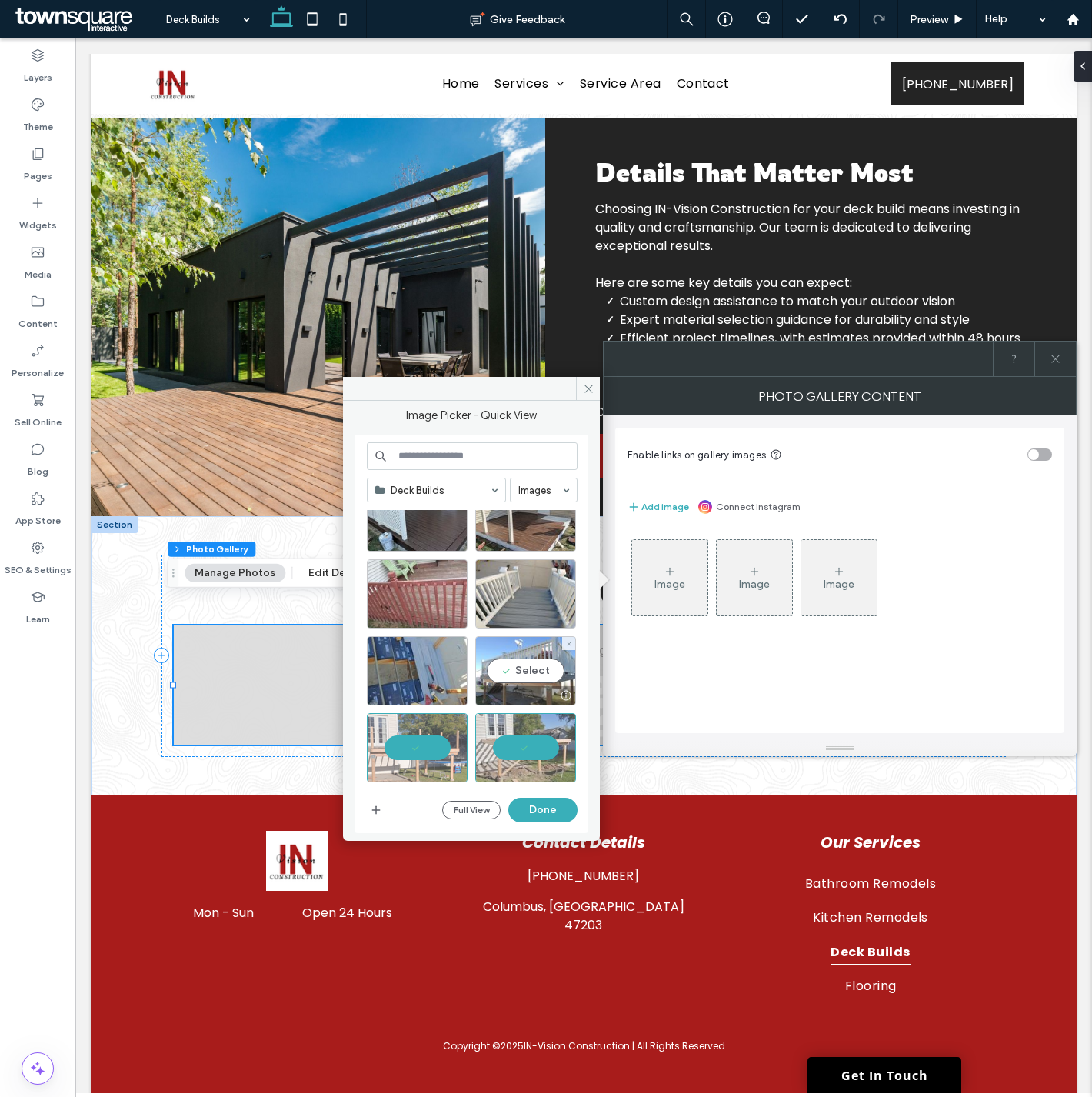
click at [520, 673] on div "Select" at bounding box center [526, 671] width 101 height 70
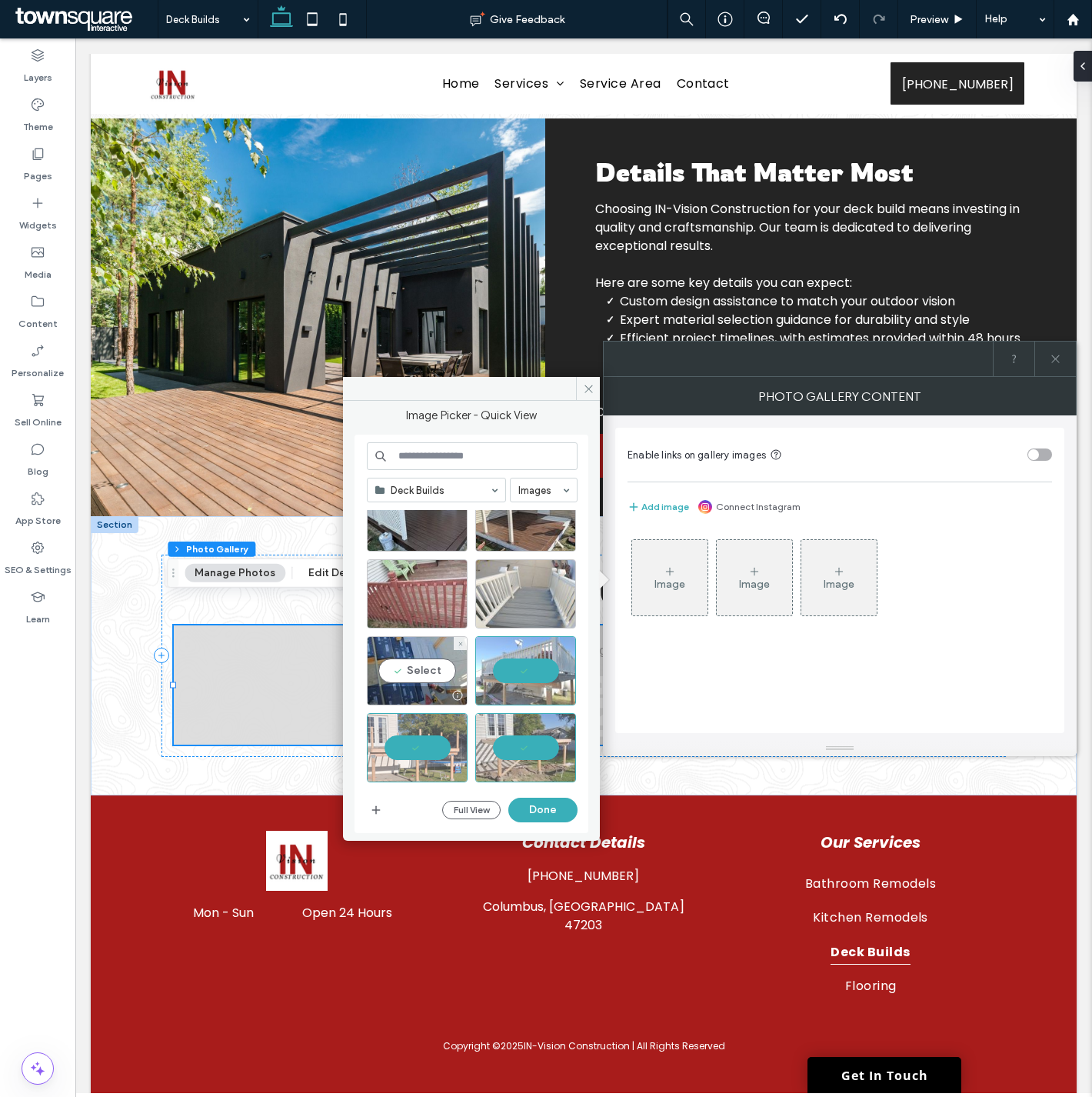
drag, startPoint x: 435, startPoint y: 664, endPoint x: 521, endPoint y: 584, distance: 117.5
click at [436, 664] on div "Select" at bounding box center [417, 671] width 101 height 70
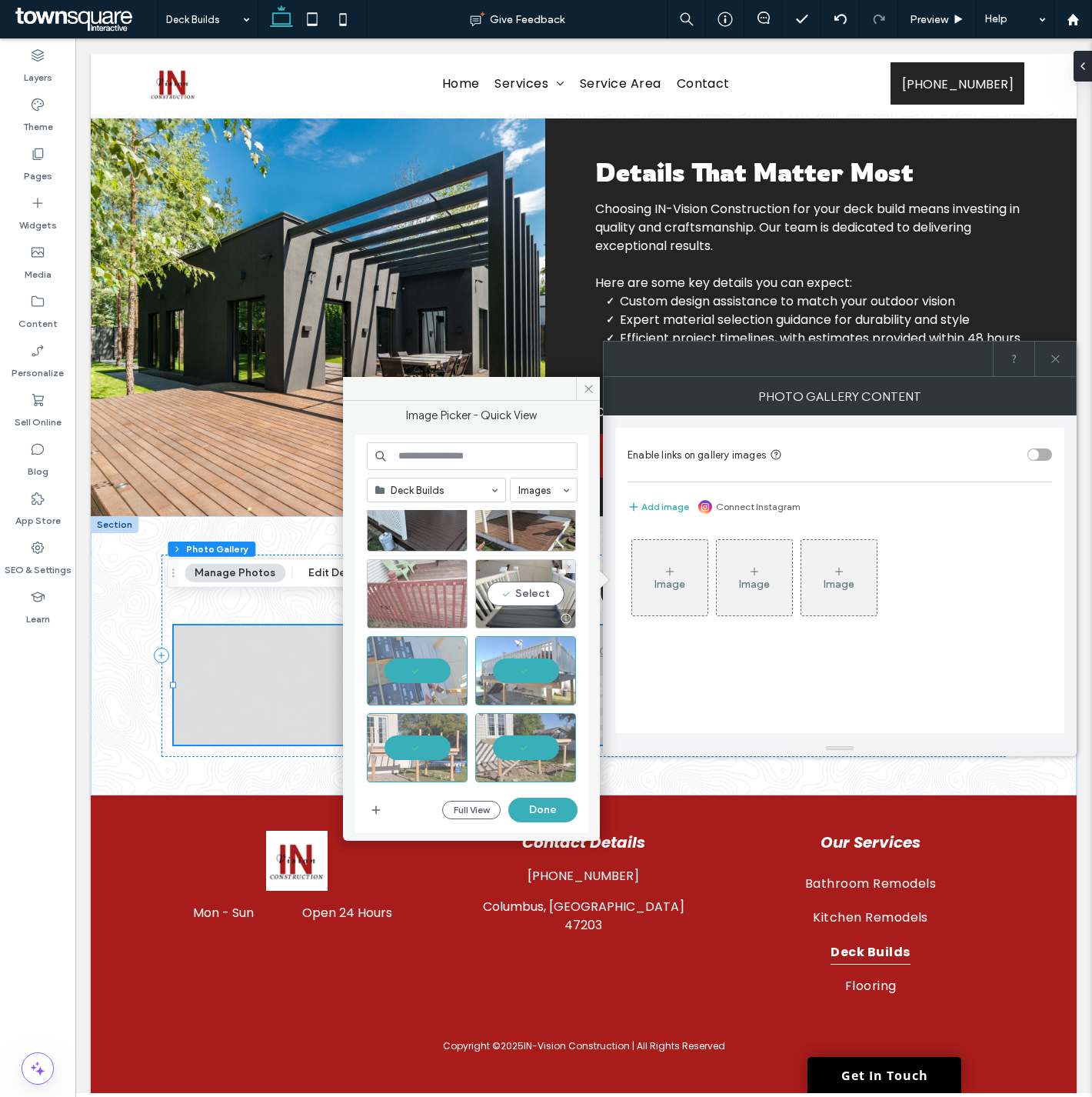
drag, startPoint x: 523, startPoint y: 576, endPoint x: 444, endPoint y: 575, distance: 79.0
click at [520, 577] on div "Select" at bounding box center [526, 594] width 101 height 70
drag, startPoint x: 434, startPoint y: 574, endPoint x: 468, endPoint y: 571, distance: 34.1
click at [436, 574] on div "Select" at bounding box center [417, 594] width 101 height 70
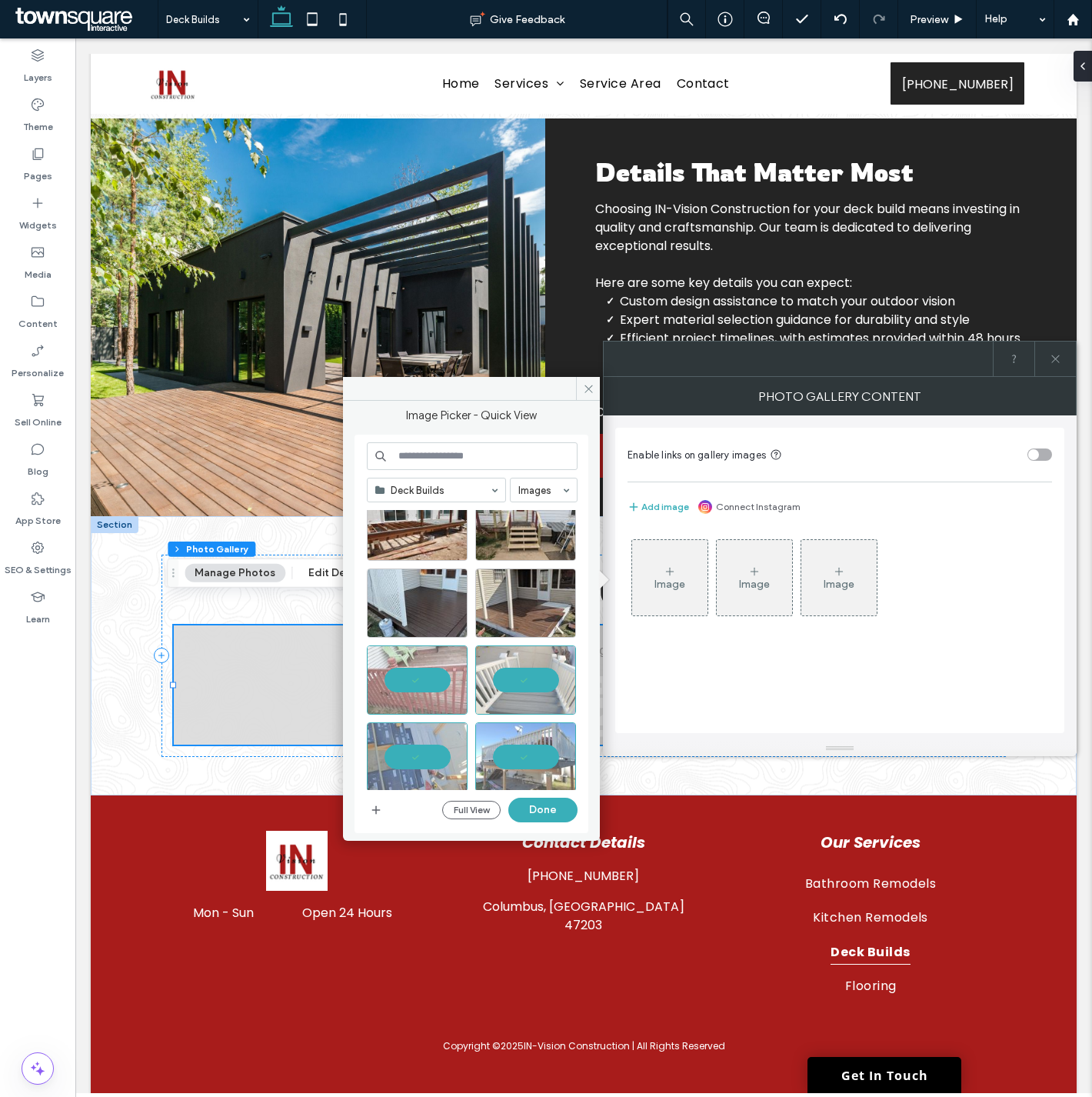
scroll to position [0, 0]
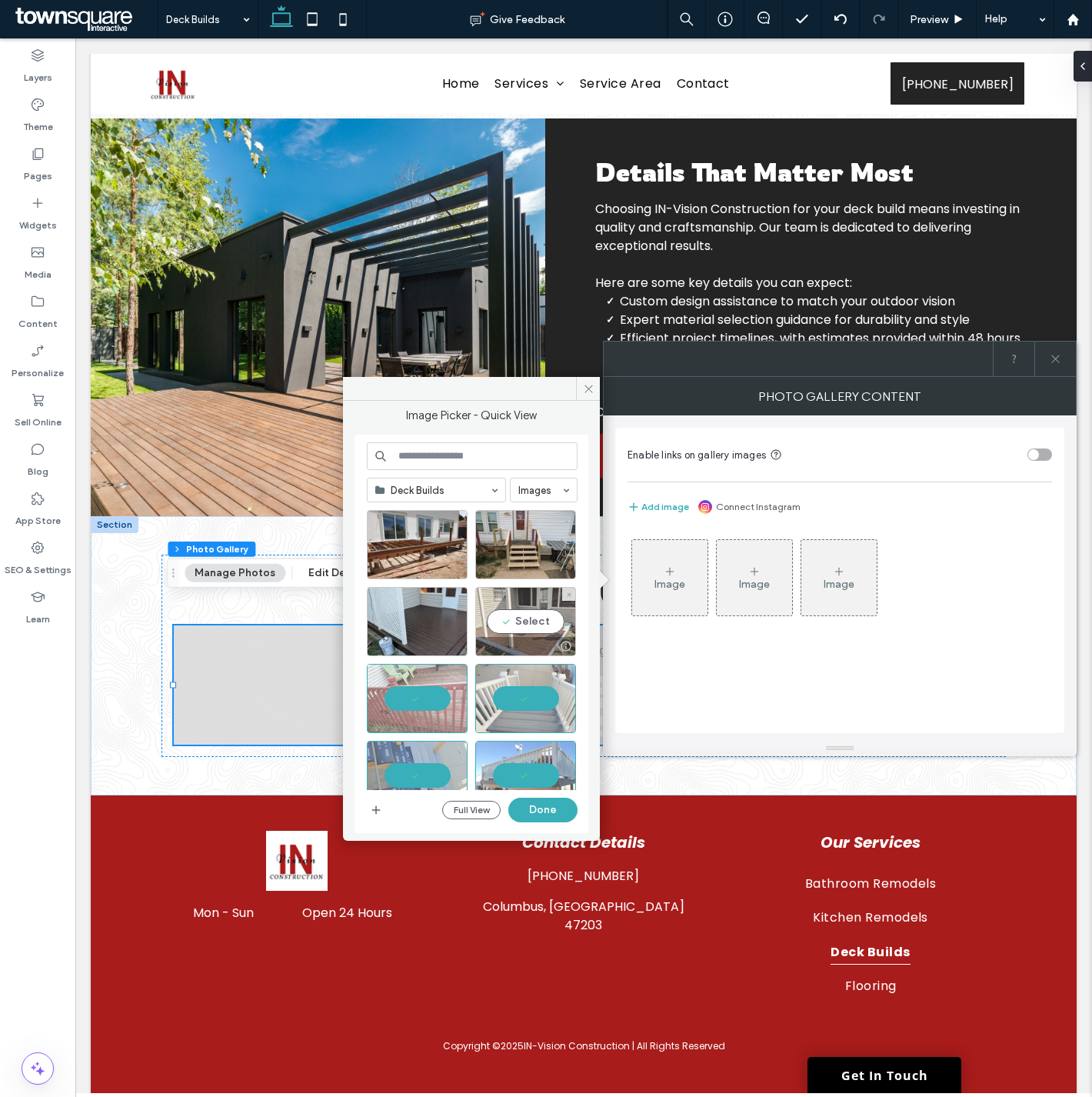
click at [535, 613] on div "Select" at bounding box center [526, 622] width 101 height 70
drag, startPoint x: 442, startPoint y: 624, endPoint x: 498, endPoint y: 577, distance: 73.1
click at [443, 624] on div at bounding box center [417, 622] width 101 height 70
drag, startPoint x: 523, startPoint y: 548, endPoint x: 472, endPoint y: 551, distance: 51.1
click at [515, 550] on div at bounding box center [526, 545] width 101 height 70
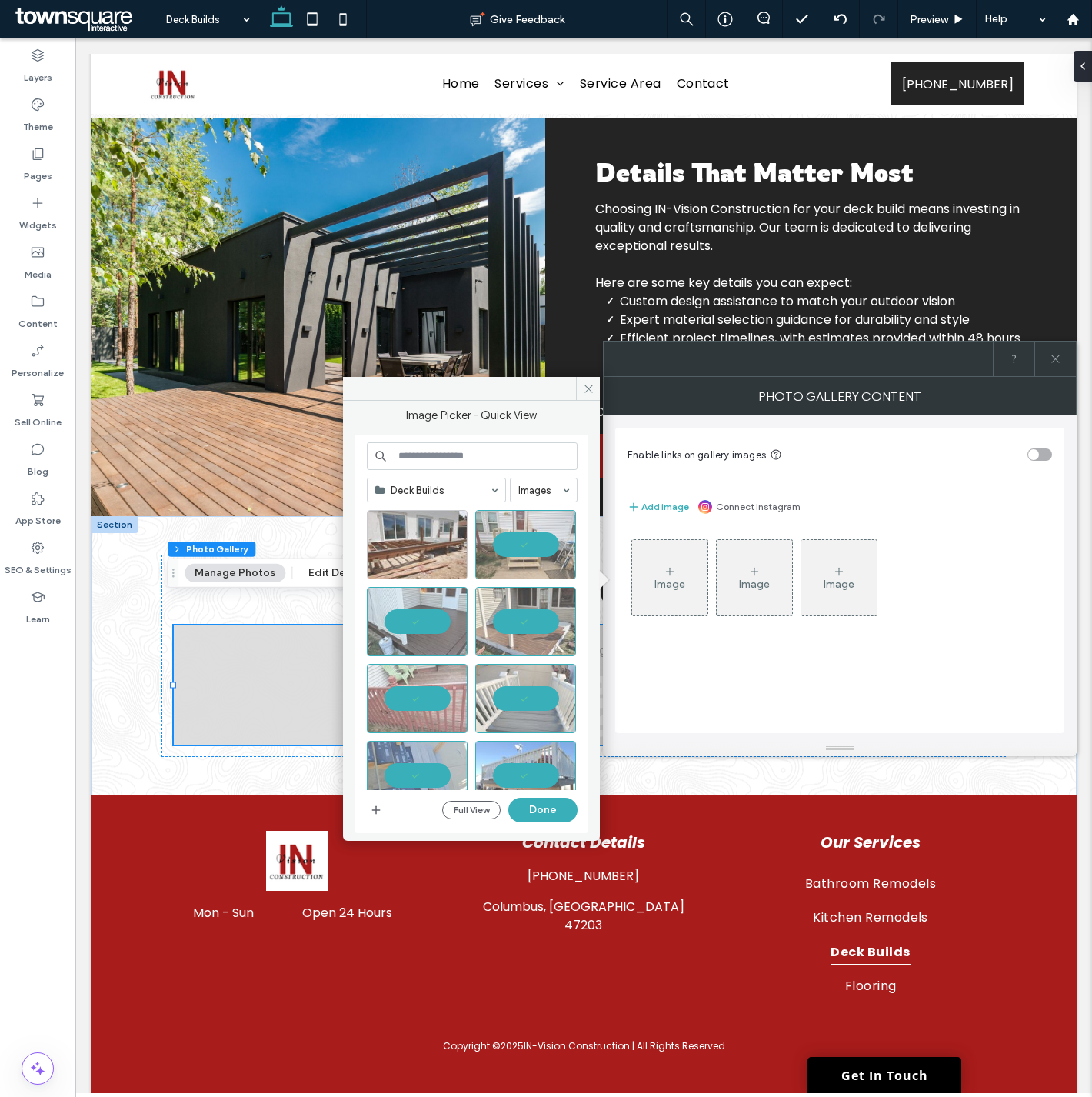
click at [431, 546] on div at bounding box center [417, 545] width 101 height 70
drag, startPoint x: 538, startPoint y: 804, endPoint x: 435, endPoint y: 641, distance: 192.8
click at [538, 804] on button "Done" at bounding box center [543, 809] width 70 height 25
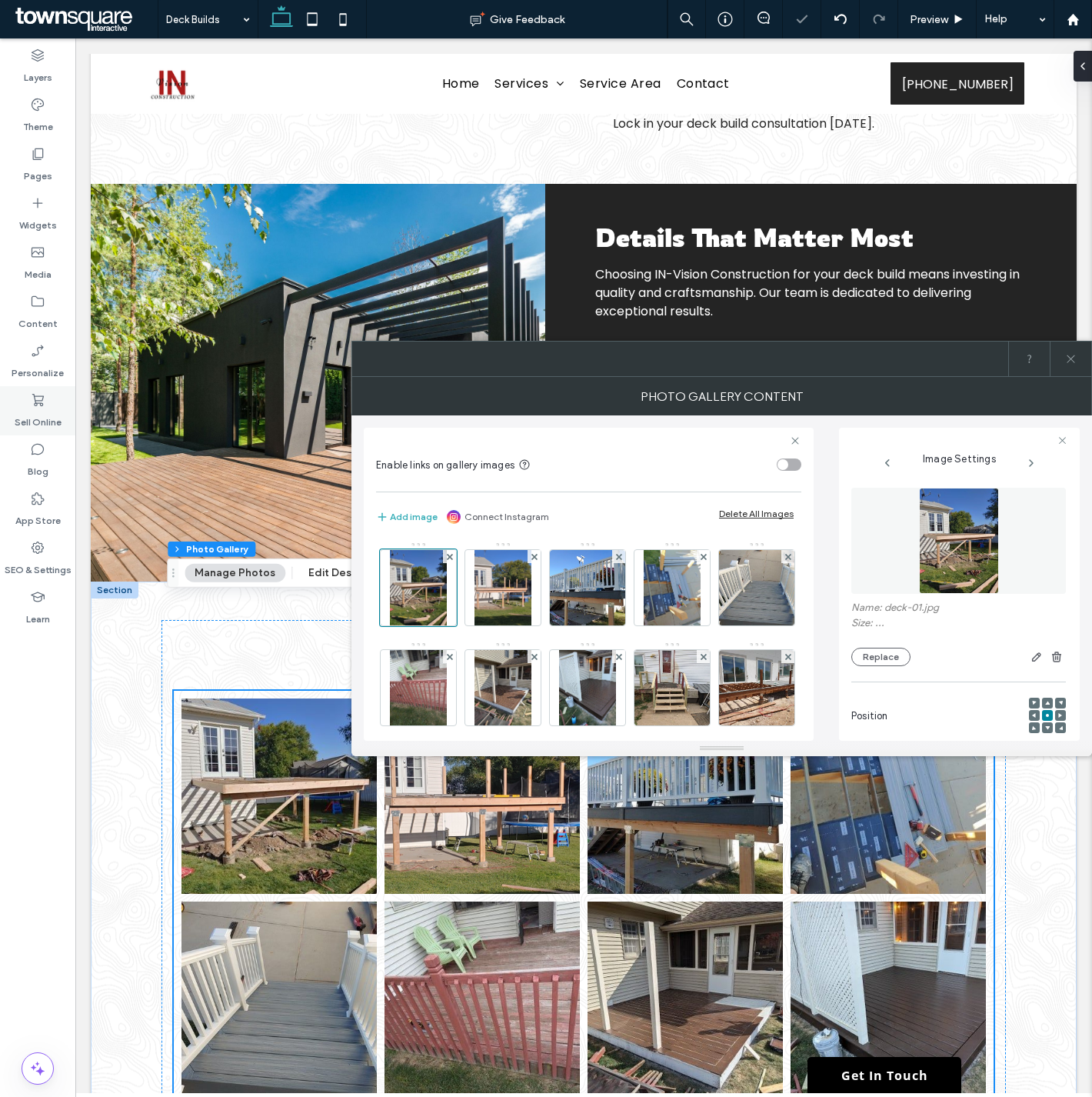
scroll to position [532, 0]
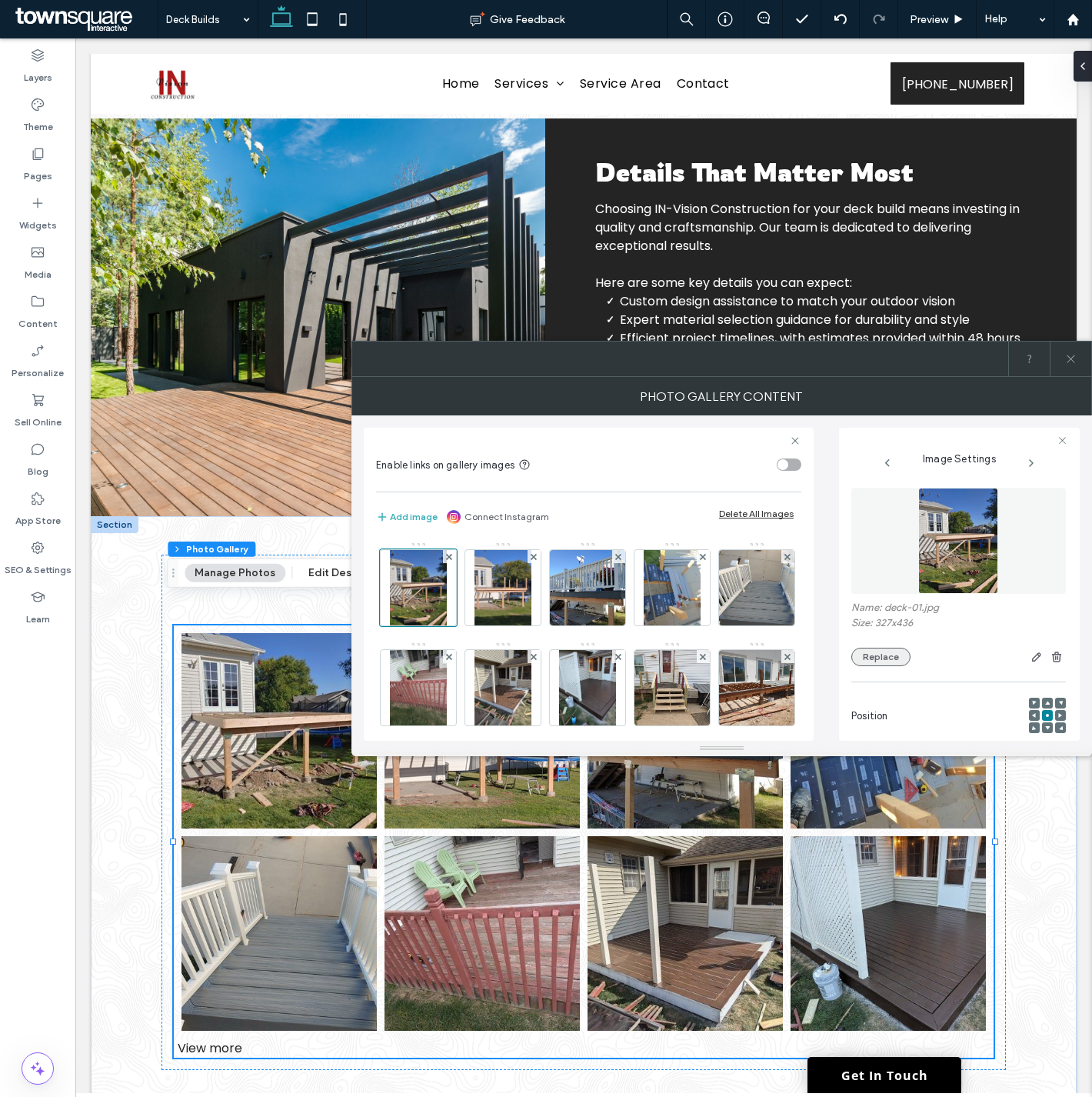
drag, startPoint x: 1067, startPoint y: 362, endPoint x: 875, endPoint y: 661, distance: 355.3
click at [1067, 362] on use at bounding box center [1070, 358] width 8 height 8
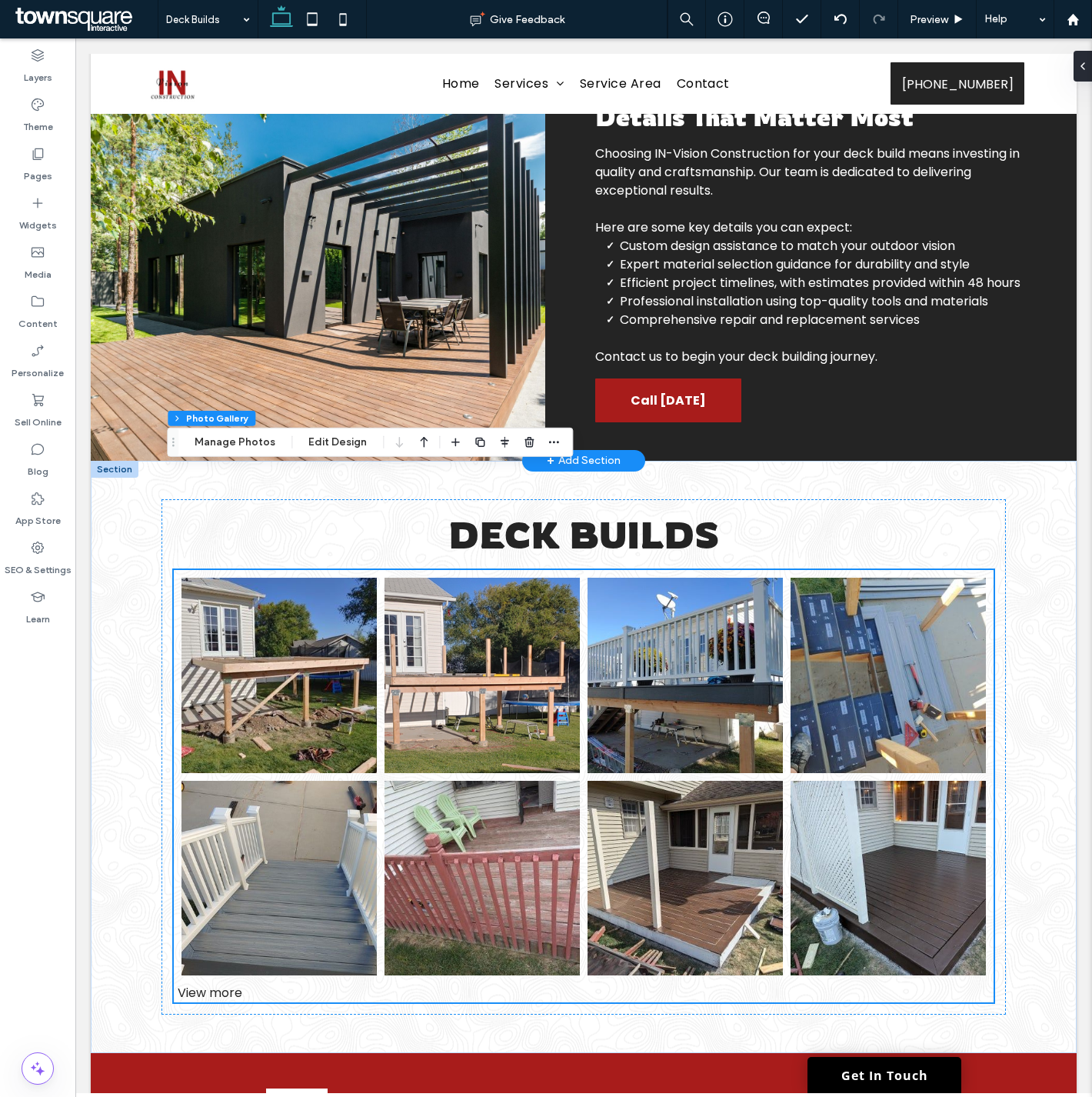
scroll to position [663, 0]
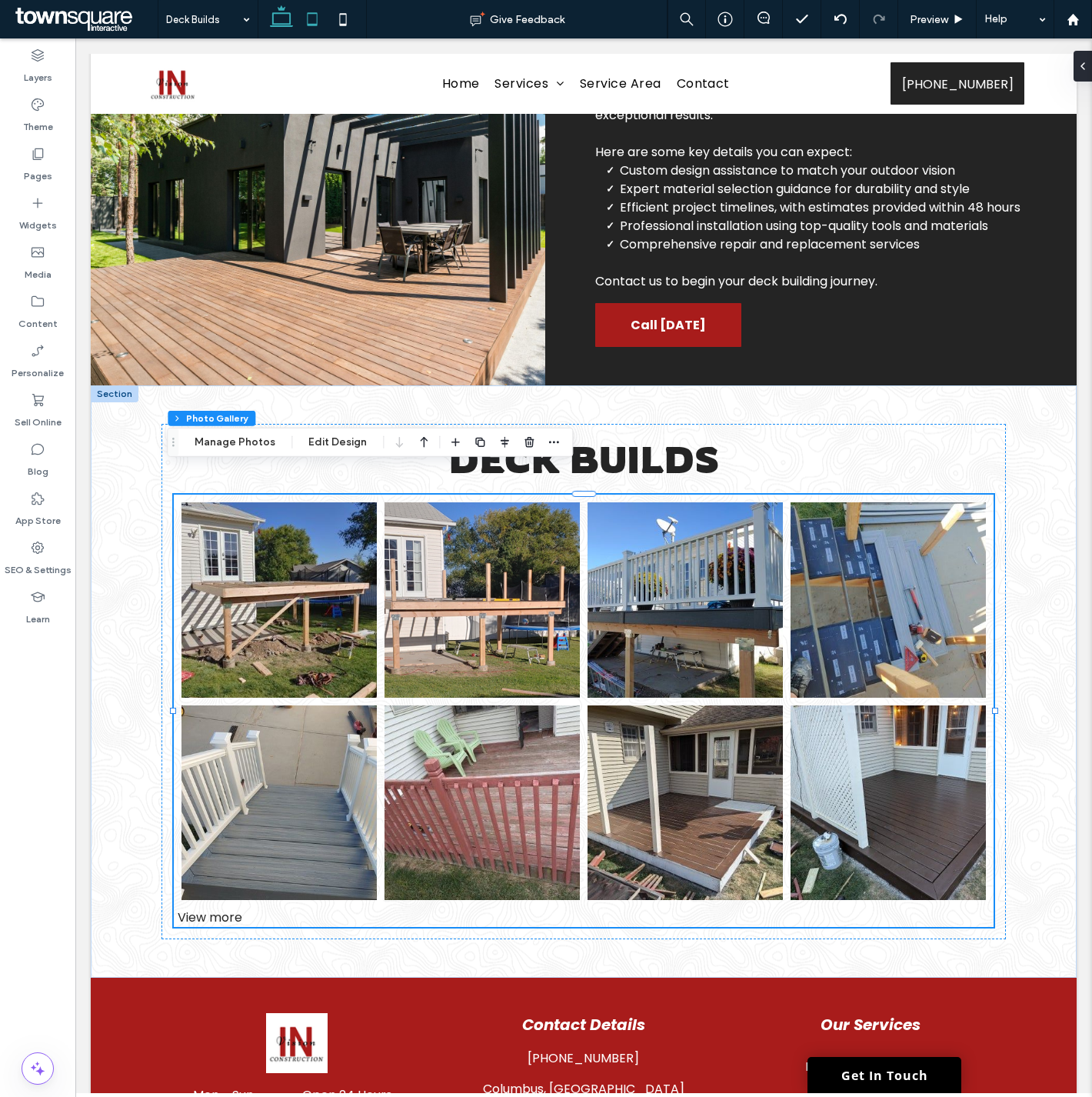
click at [302, 20] on icon at bounding box center [312, 20] width 31 height 31
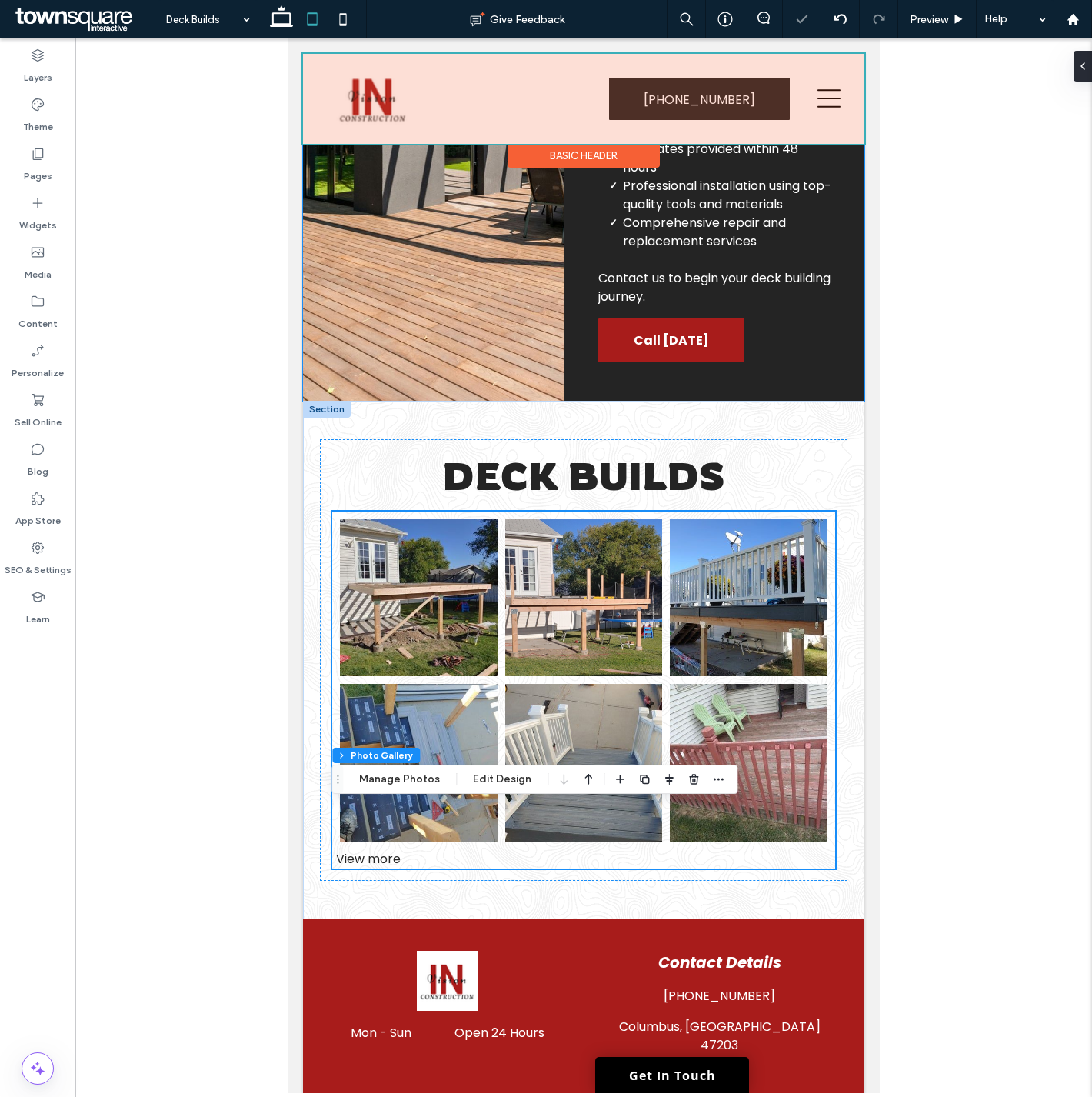
scroll to position [650, 0]
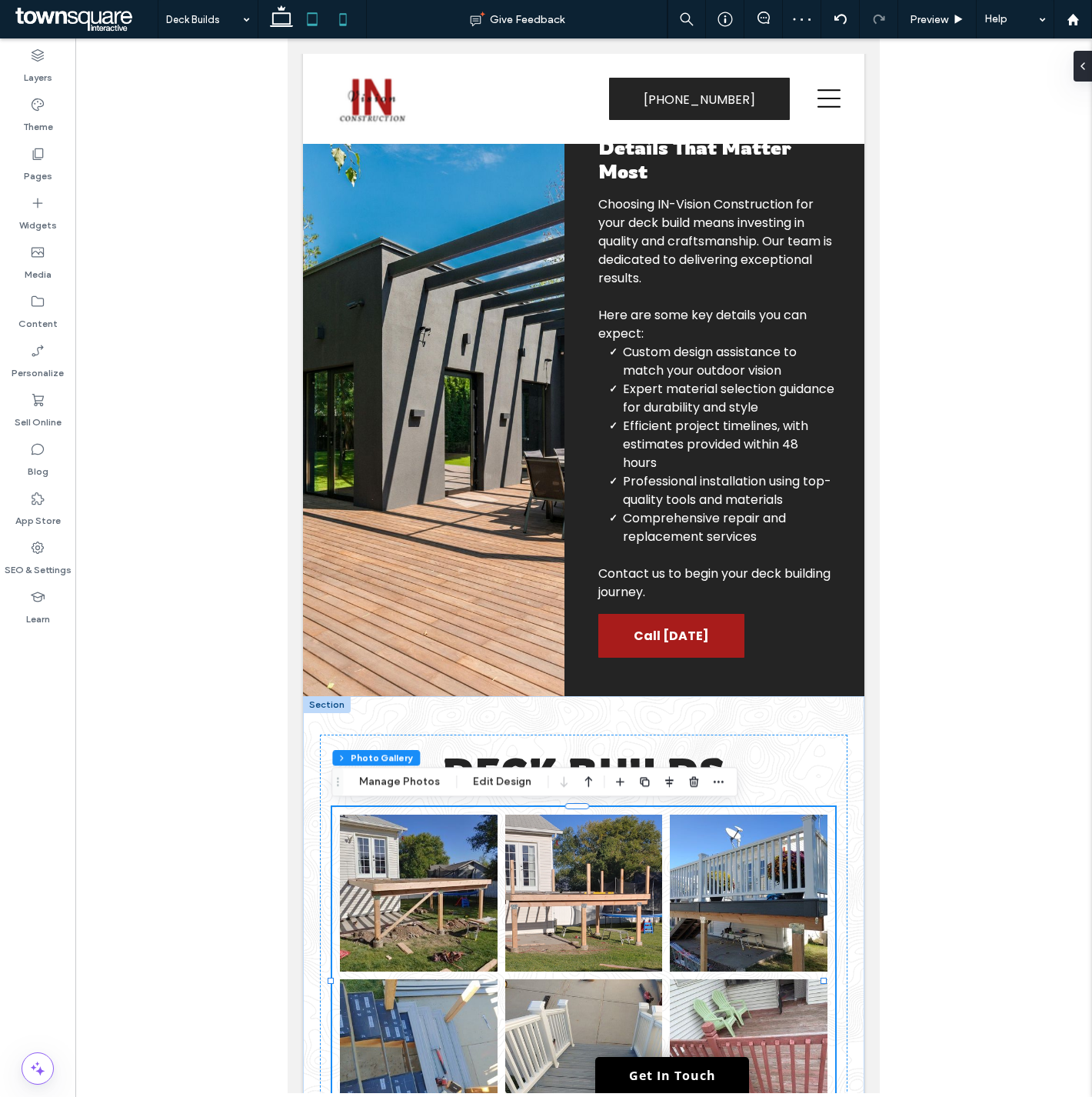
click at [339, 12] on icon at bounding box center [343, 20] width 31 height 31
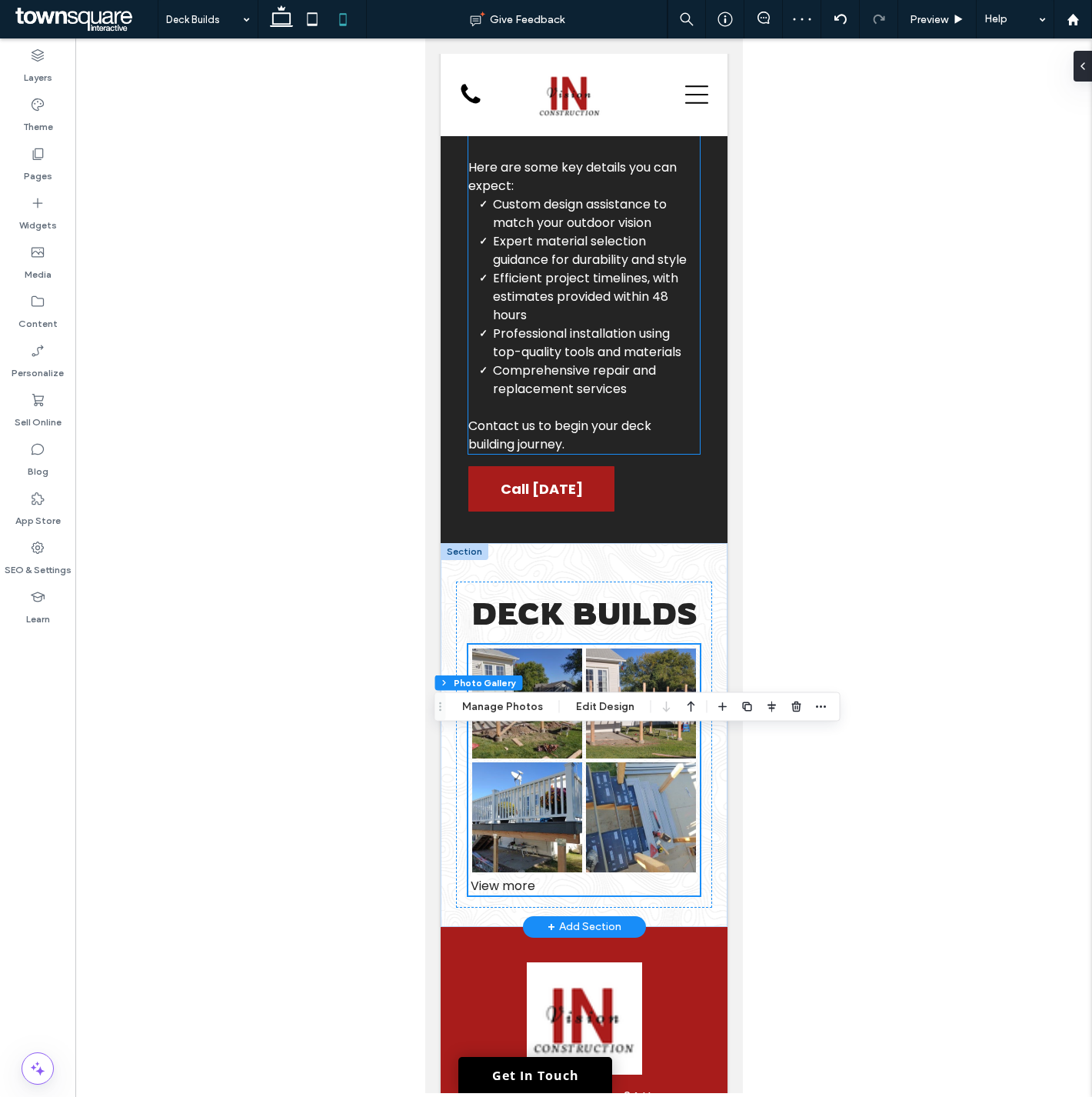
scroll to position [1810, 0]
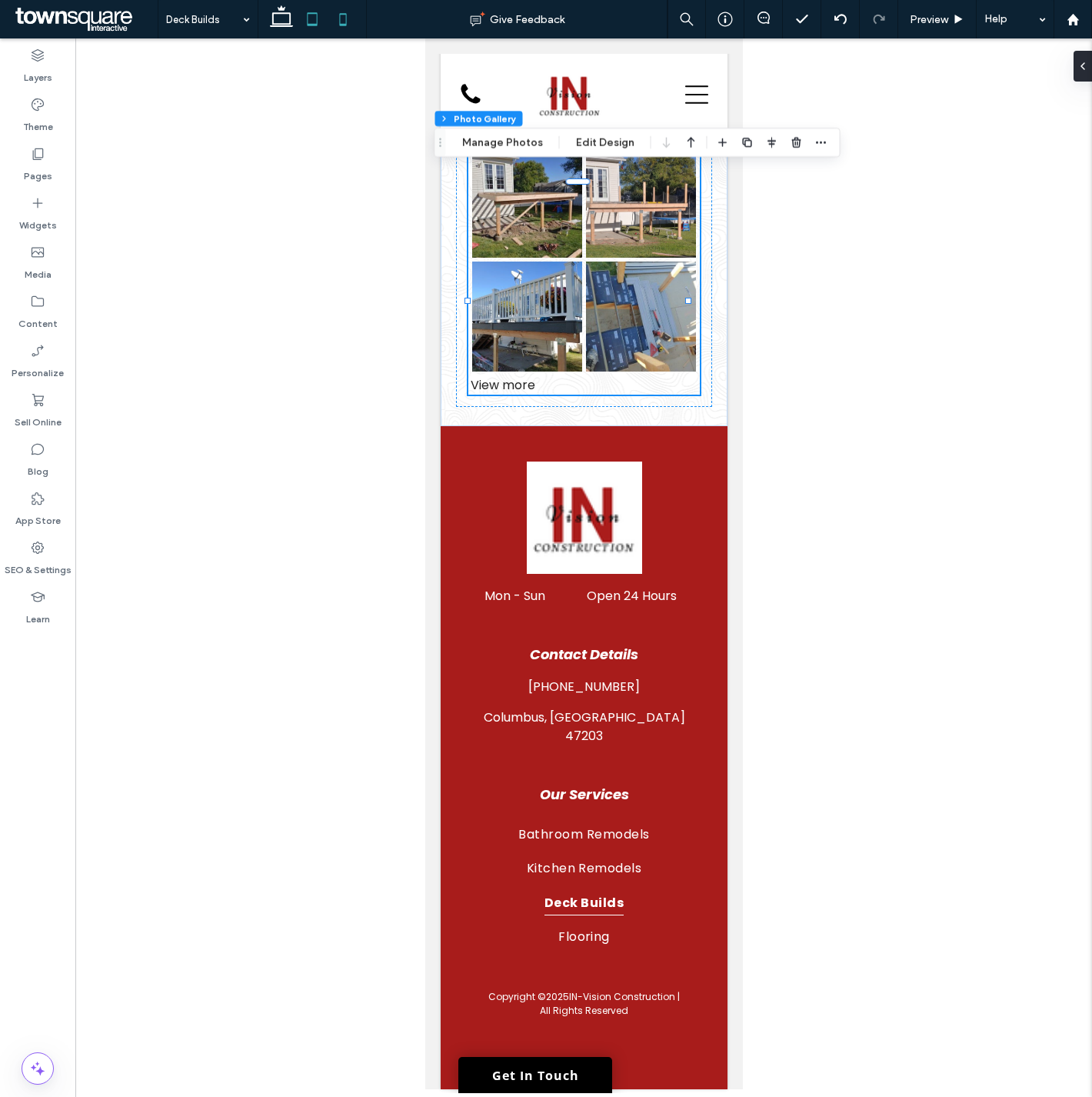
click at [313, 25] on use at bounding box center [312, 18] width 10 height 13
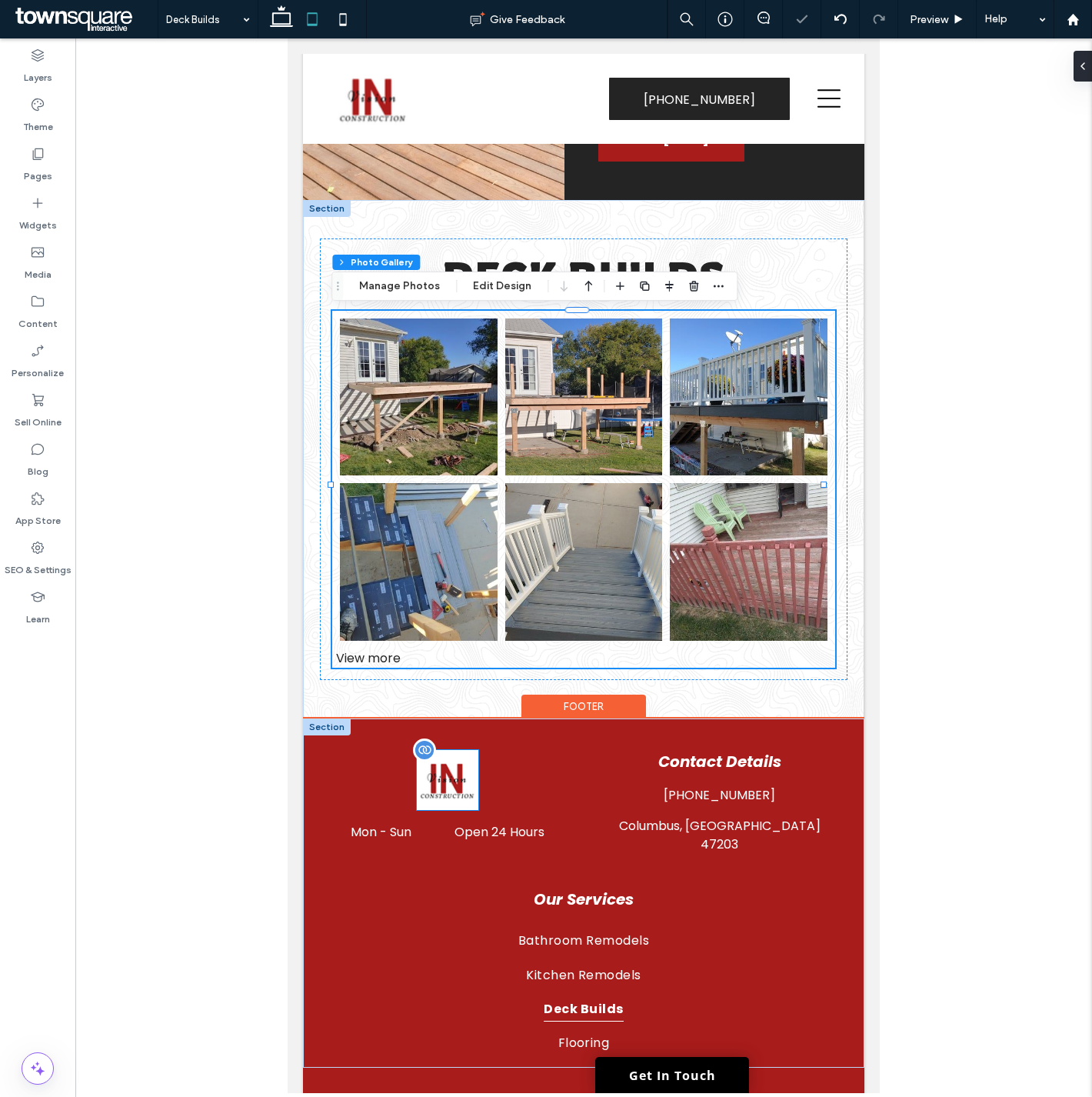
click at [443, 771] on img at bounding box center [447, 779] width 61 height 60
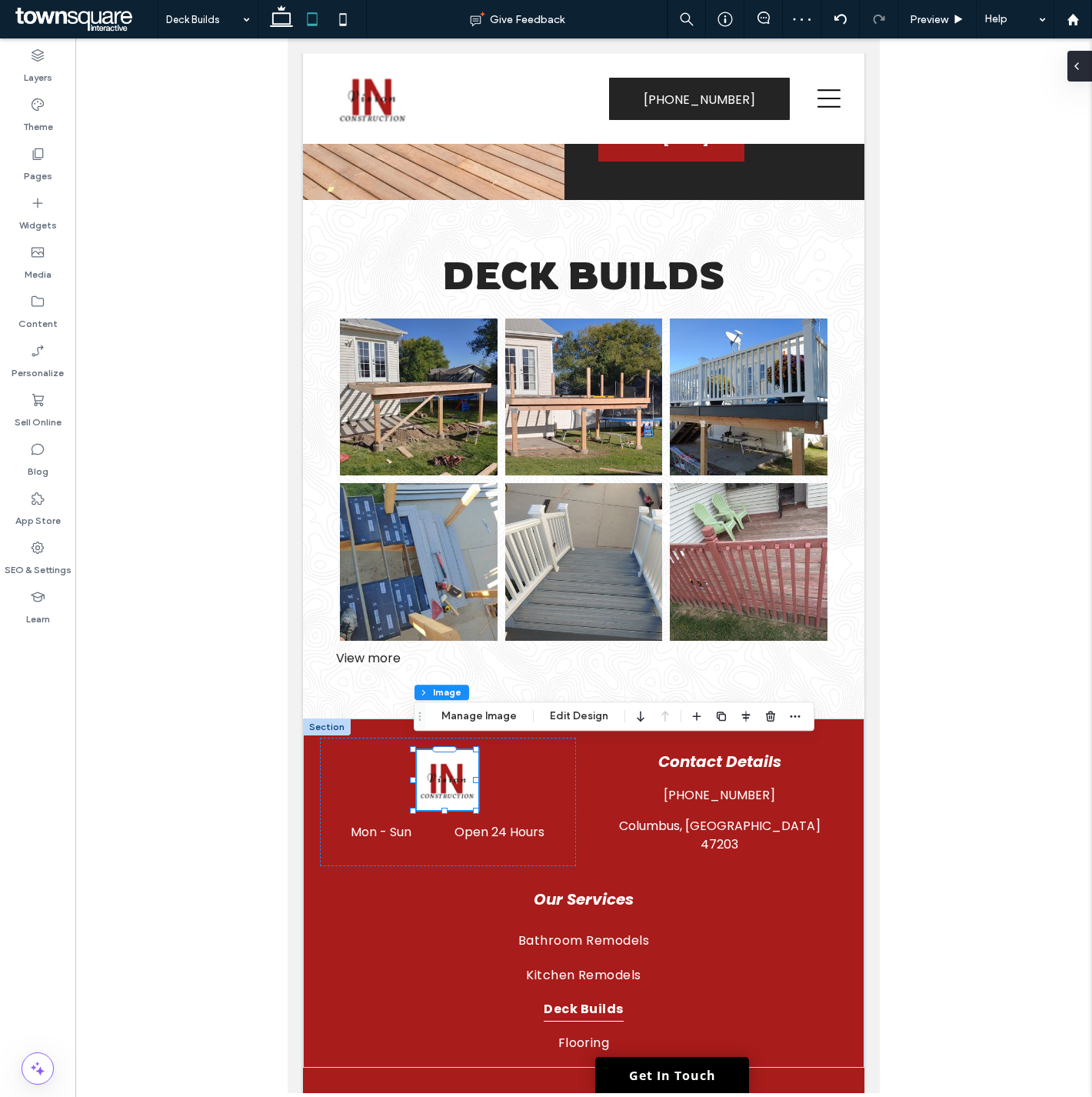
click at [1085, 60] on div at bounding box center [1079, 66] width 25 height 31
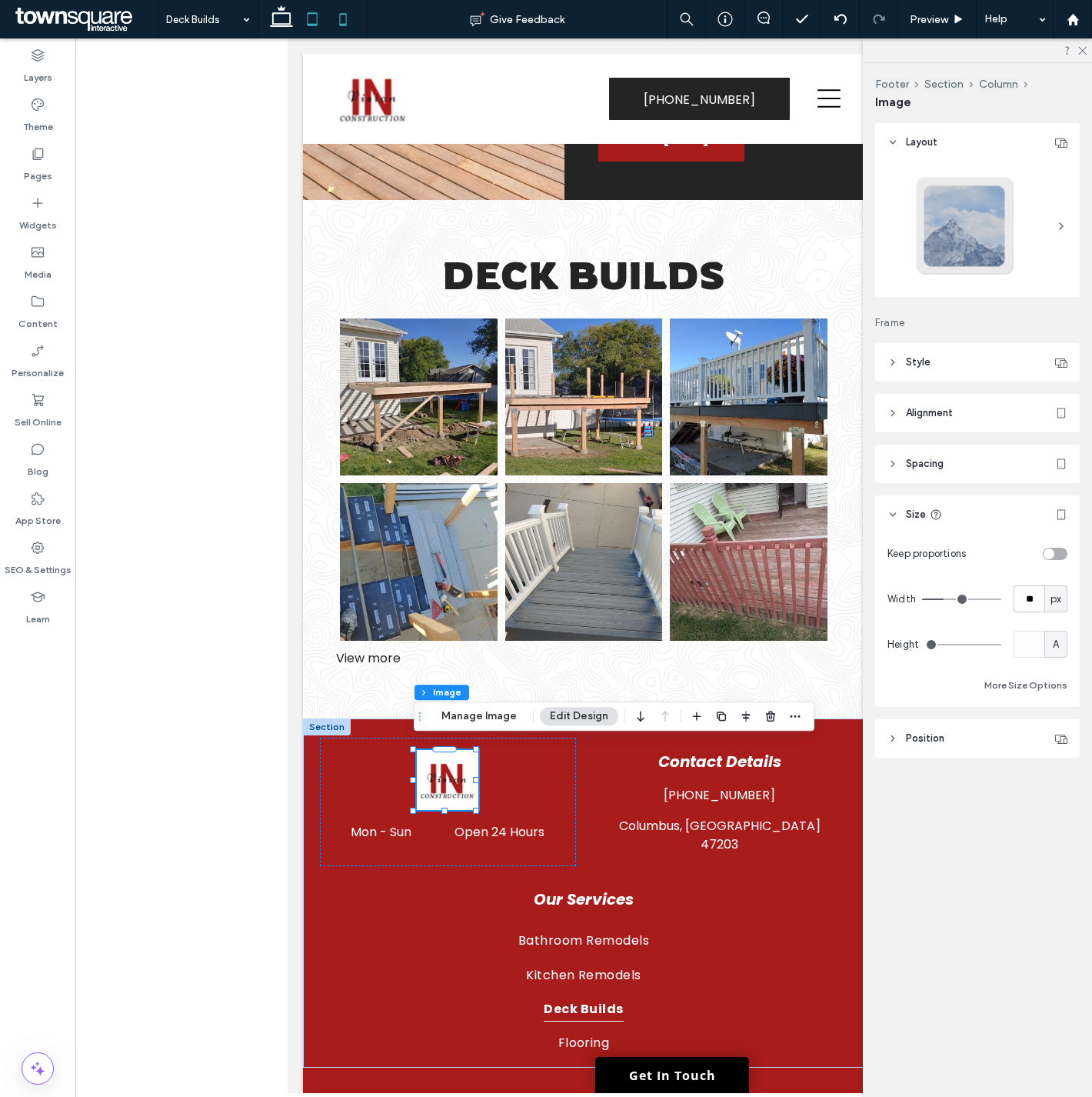
click at [339, 14] on icon at bounding box center [343, 20] width 31 height 31
type input "***"
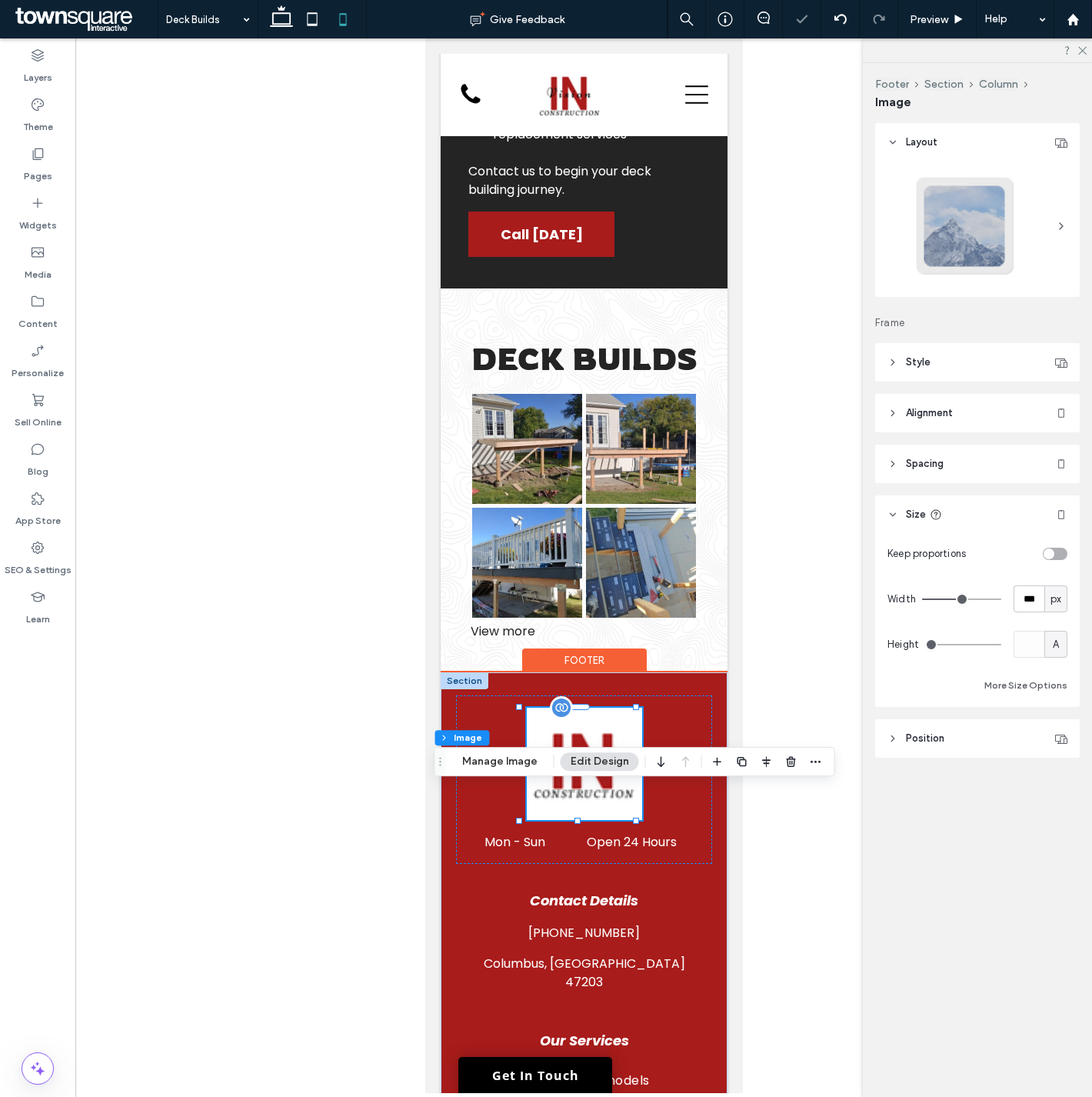
click at [605, 820] on img at bounding box center [584, 763] width 115 height 112
click at [1033, 591] on input "***" at bounding box center [1029, 599] width 31 height 27
type input "**"
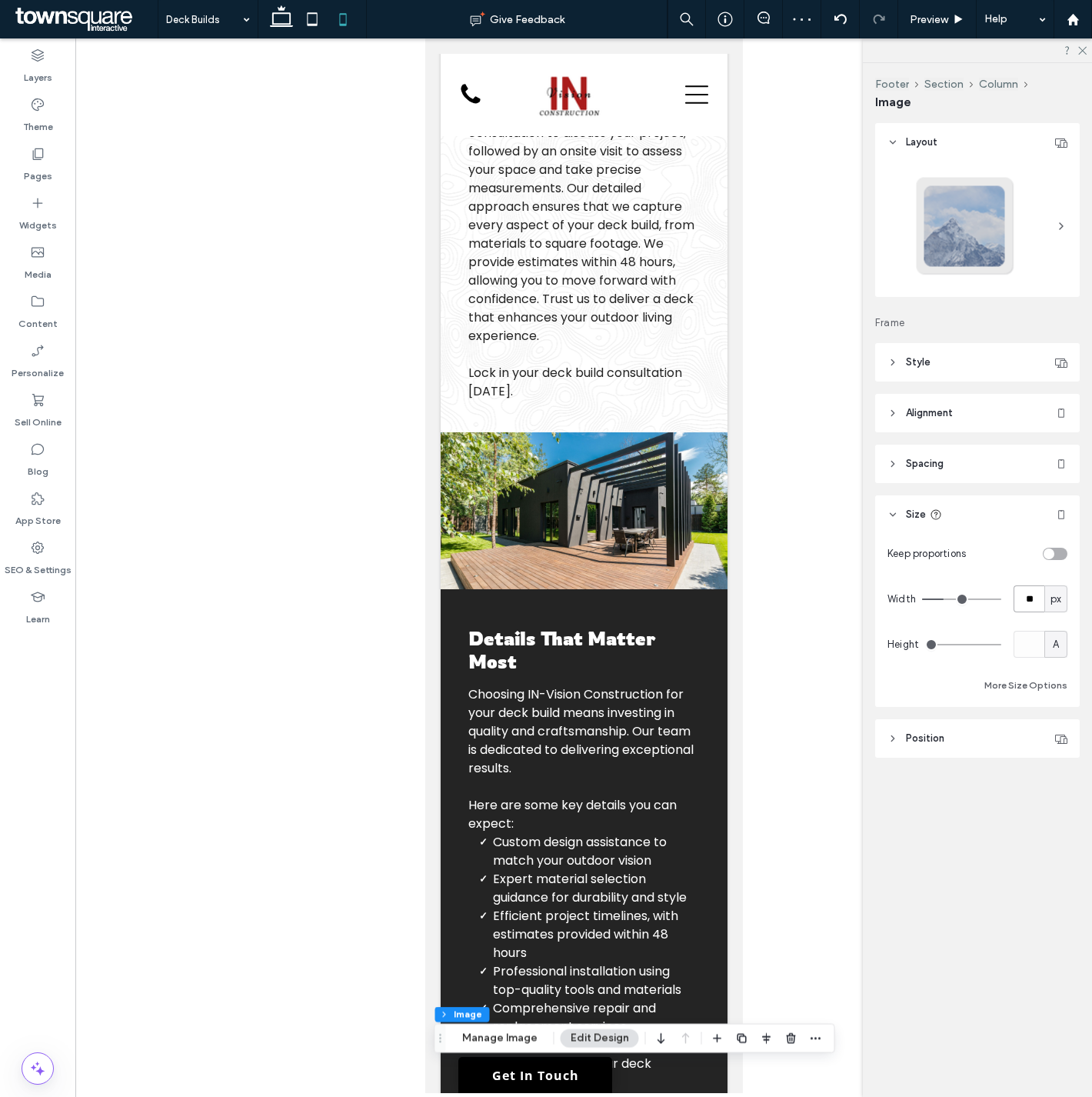
scroll to position [0, 0]
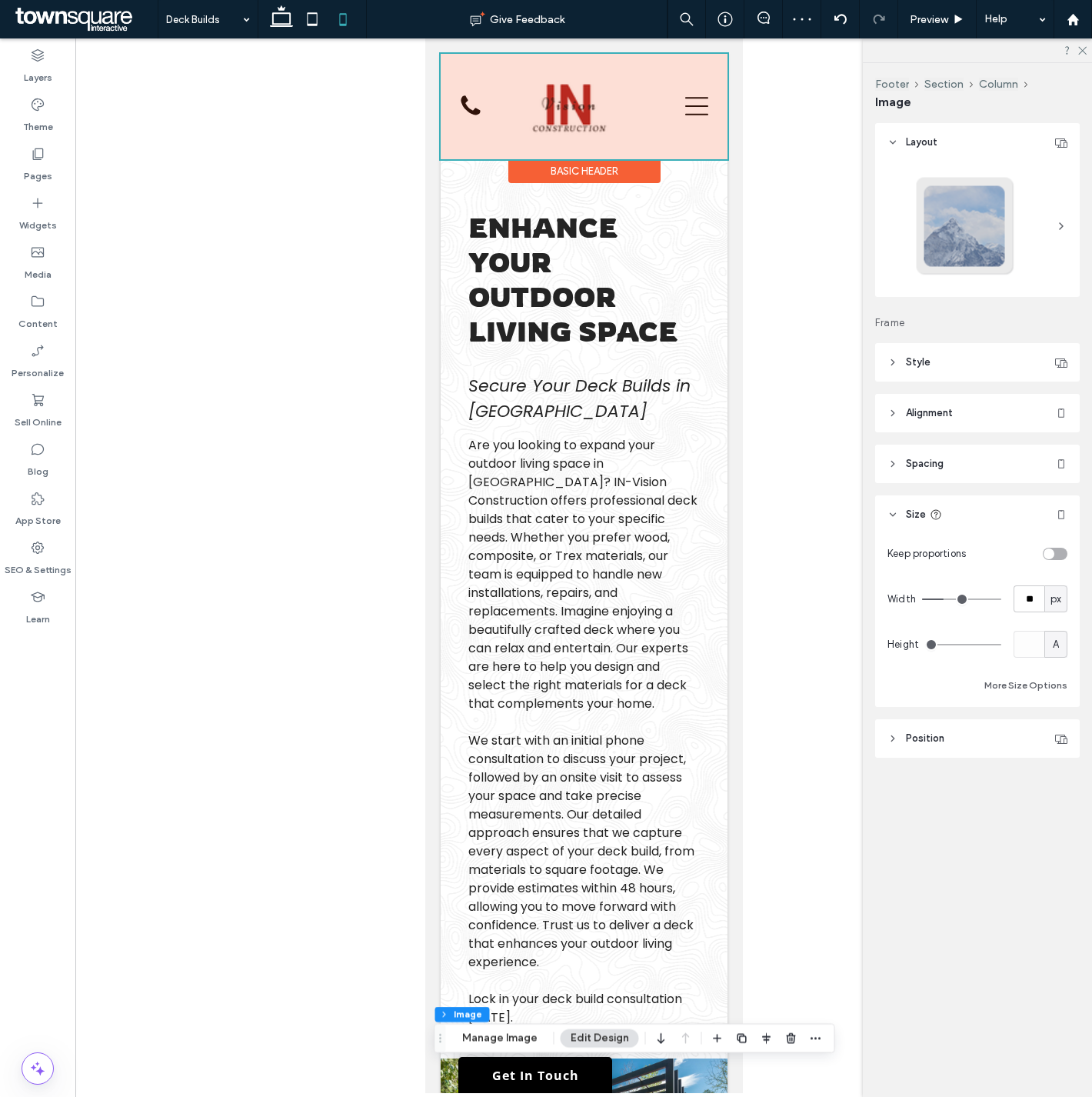
click at [573, 110] on div at bounding box center [583, 106] width 287 height 105
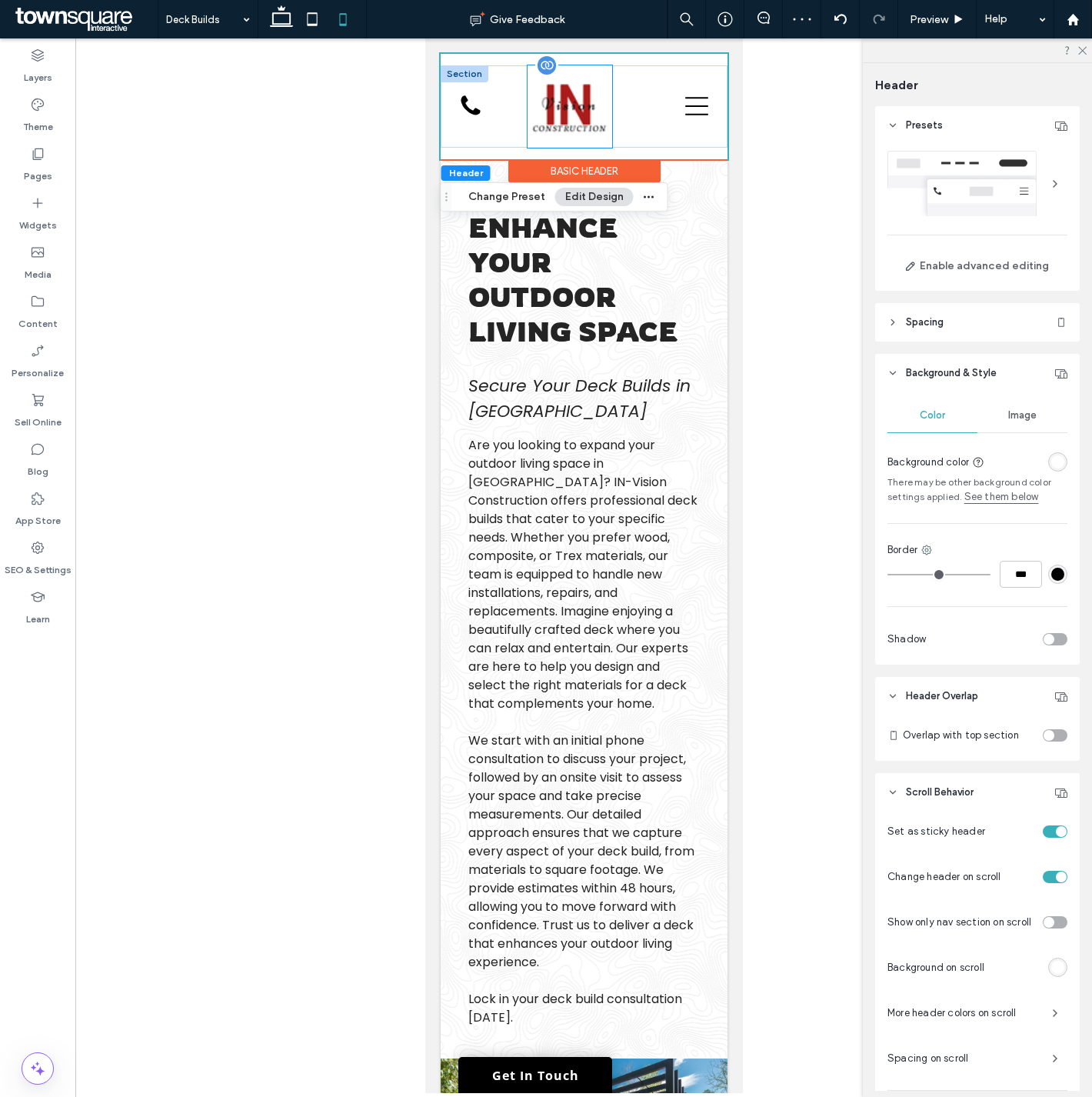
click at [571, 110] on img at bounding box center [569, 106] width 85 height 82
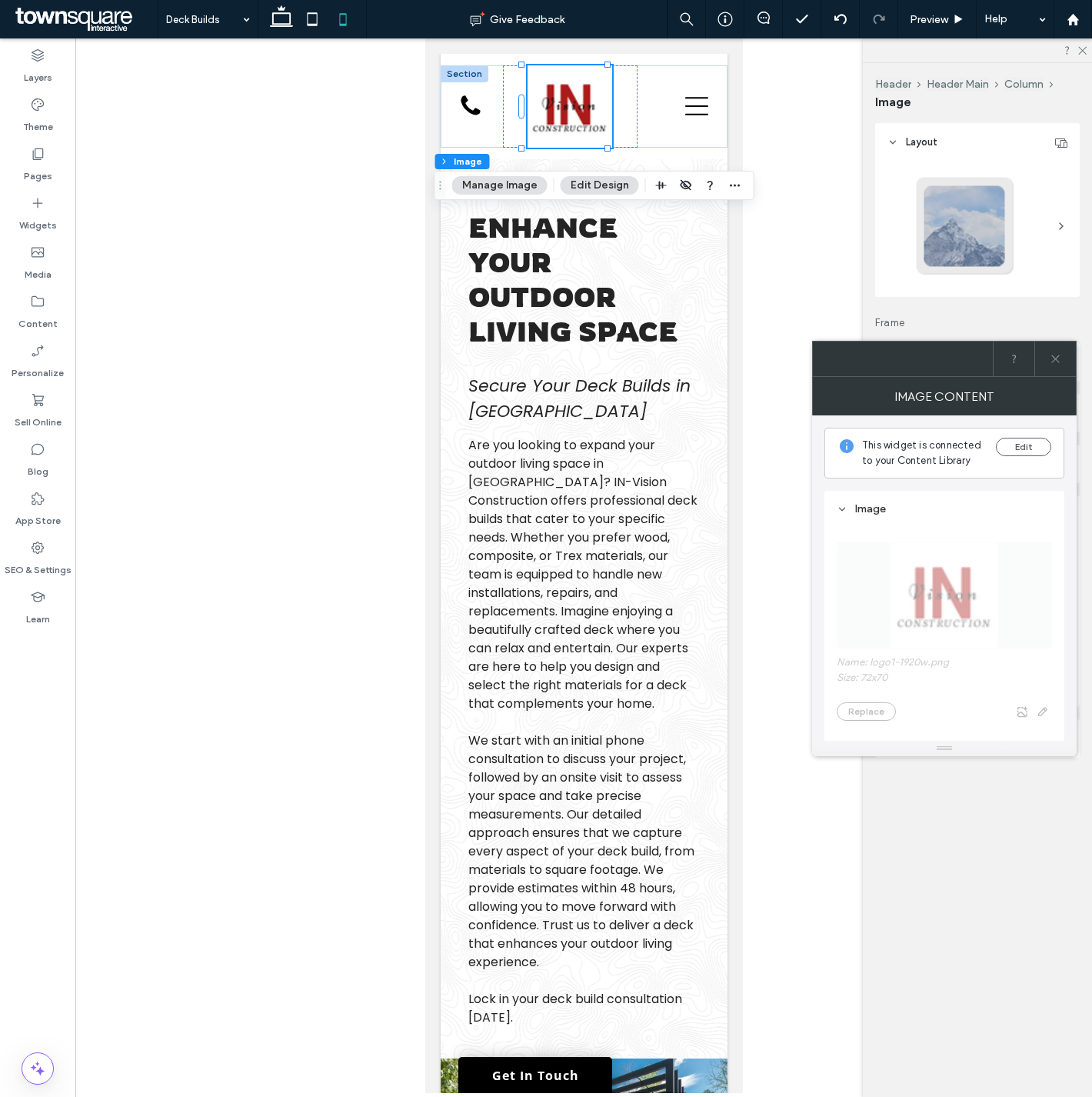
click at [1055, 352] on span at bounding box center [1055, 358] width 12 height 35
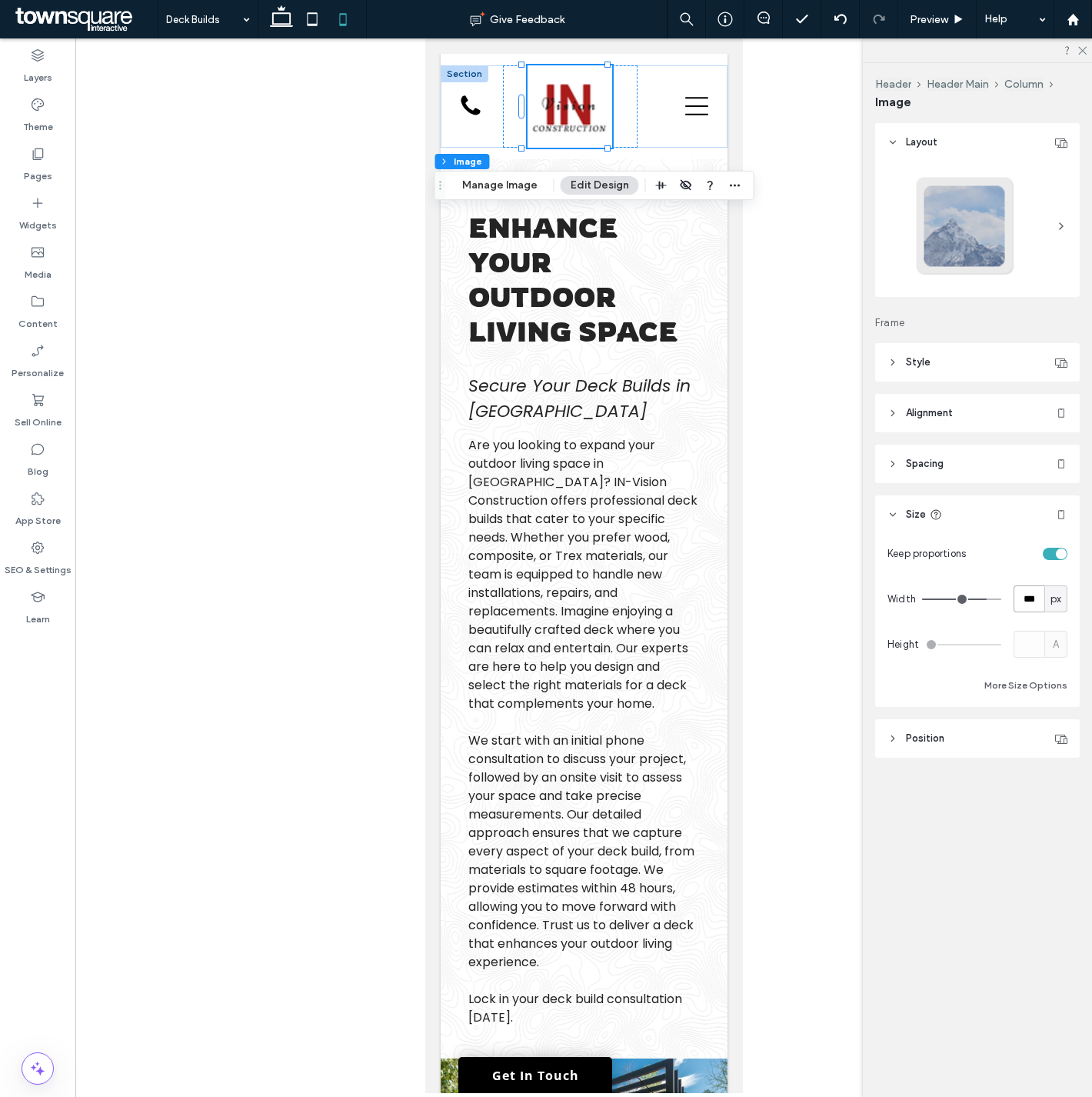
click at [1034, 592] on input "***" at bounding box center [1029, 599] width 31 height 27
type input "**"
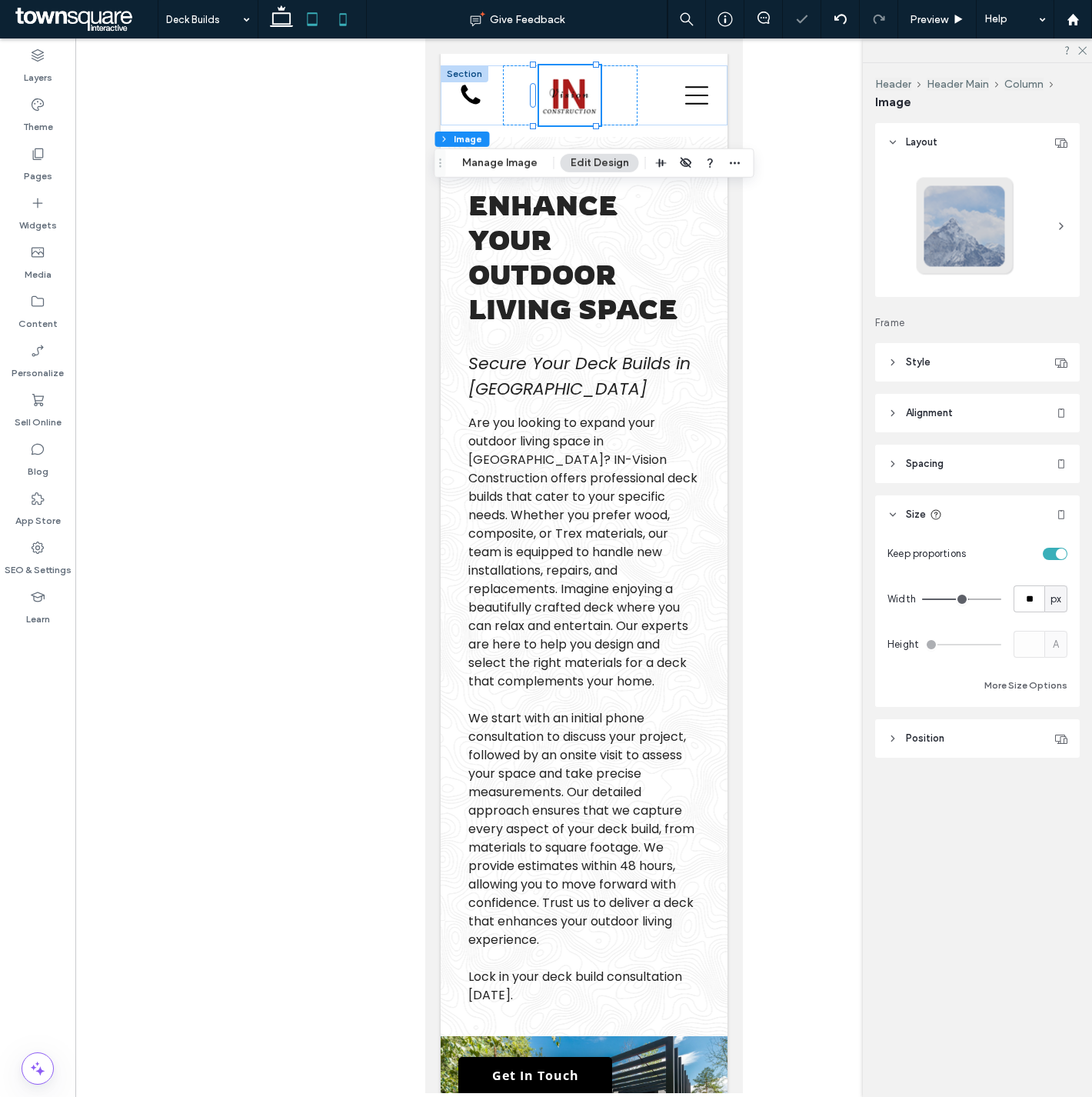
click at [306, 20] on icon at bounding box center [312, 20] width 31 height 31
type input "***"
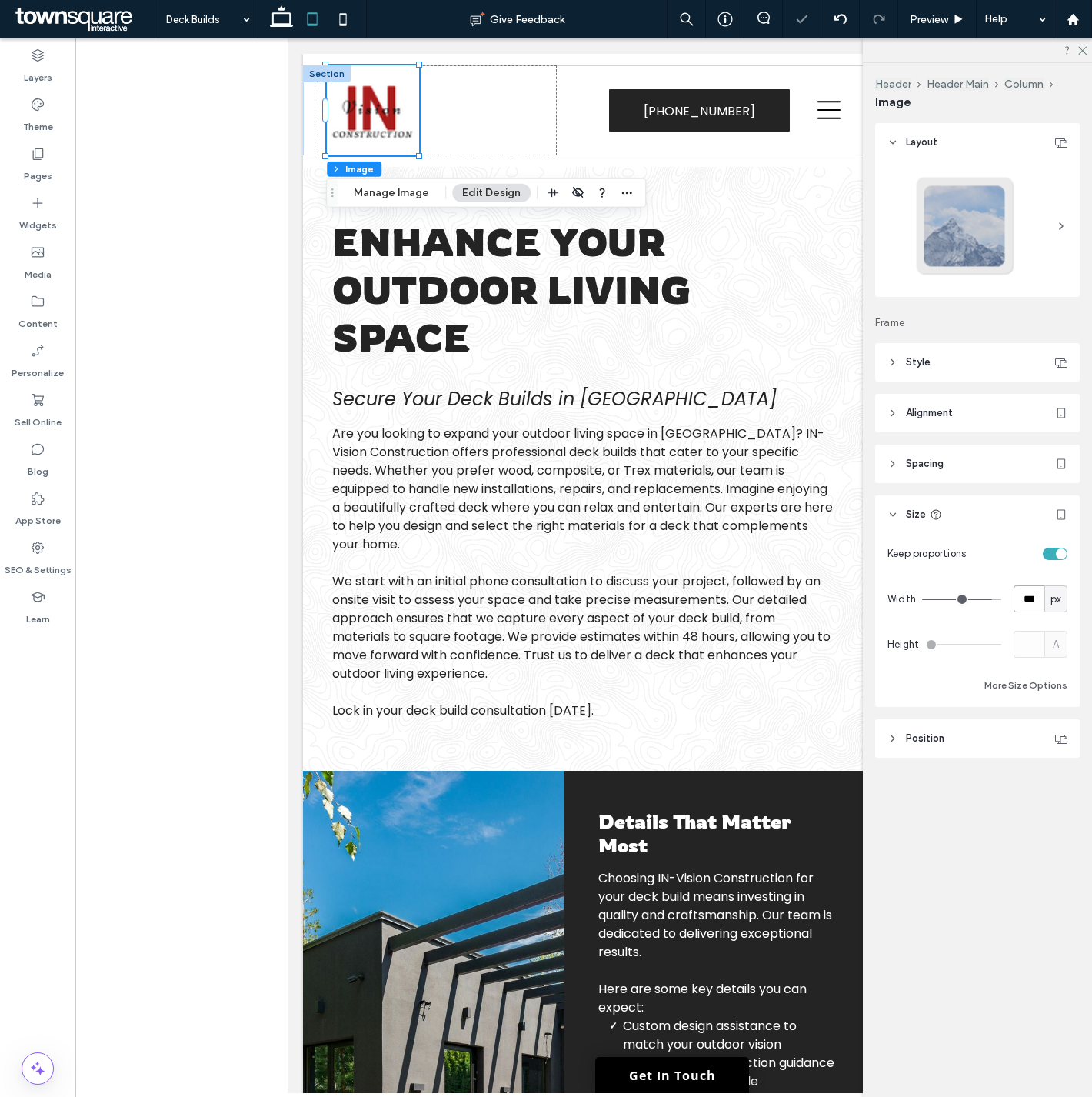
click at [1029, 600] on input "***" at bounding box center [1029, 599] width 31 height 27
type input "**"
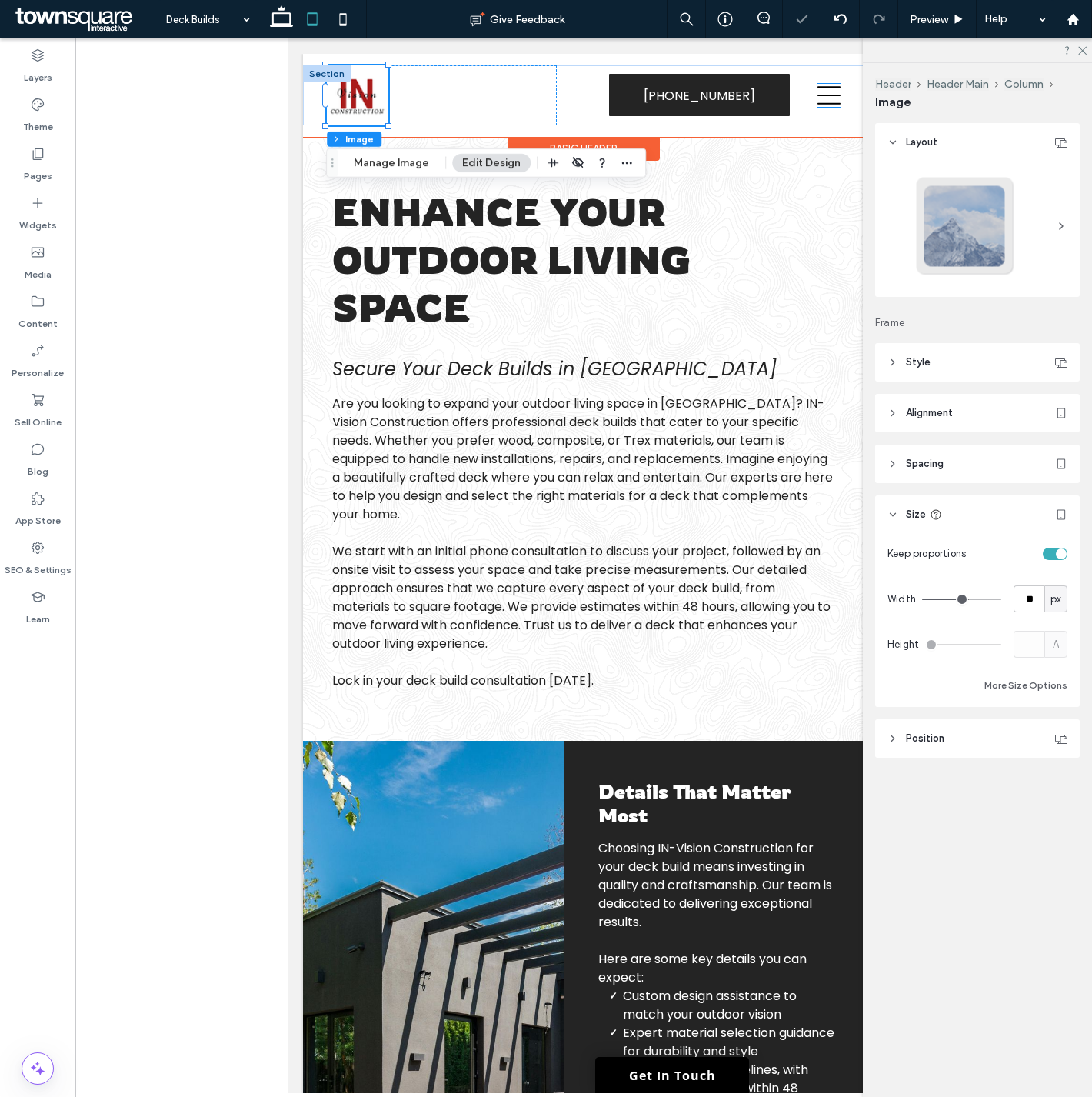
click at [818, 98] on icon at bounding box center [829, 95] width 23 height 23
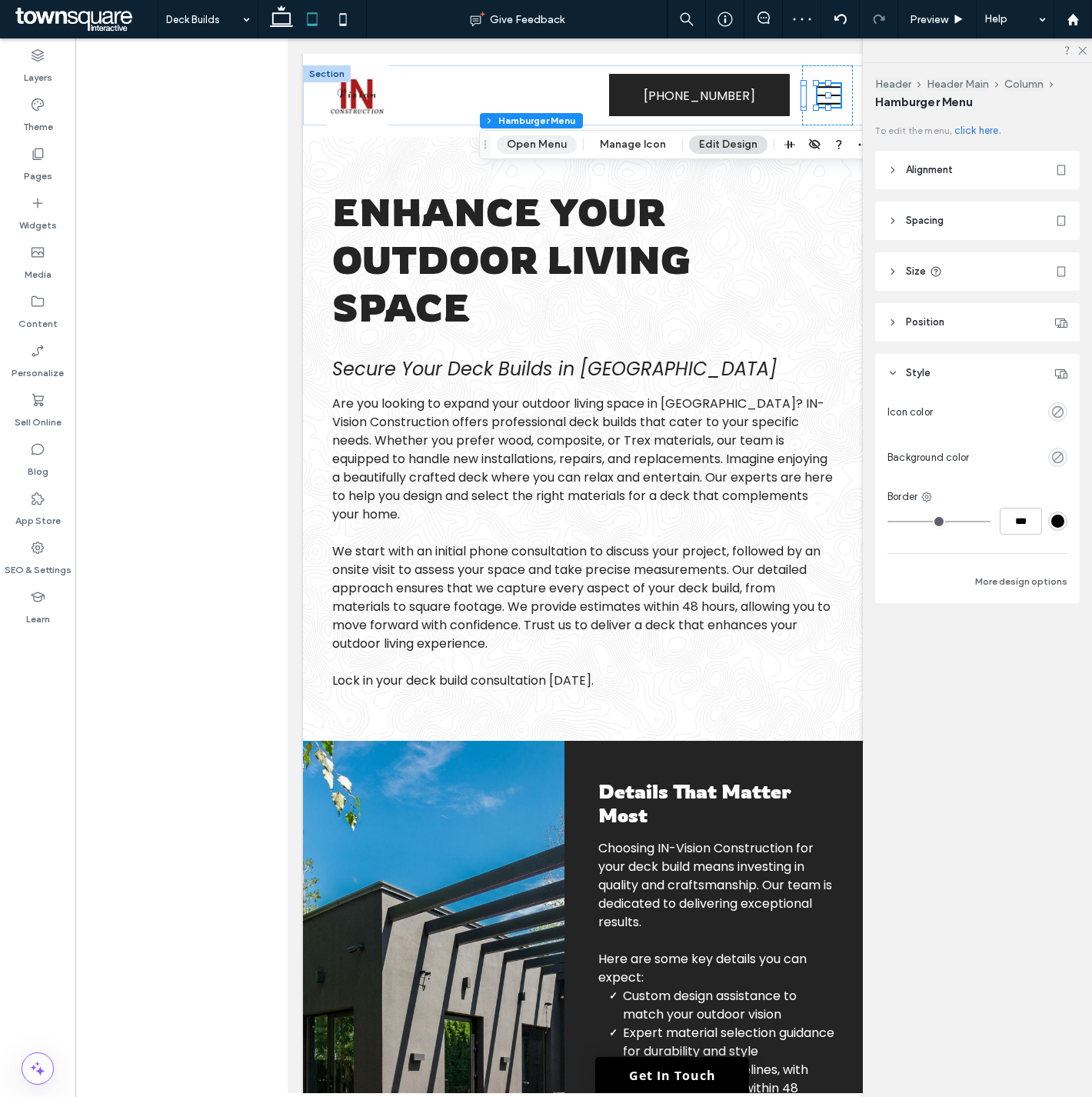
click at [534, 140] on button "Open Menu" at bounding box center [537, 144] width 80 height 19
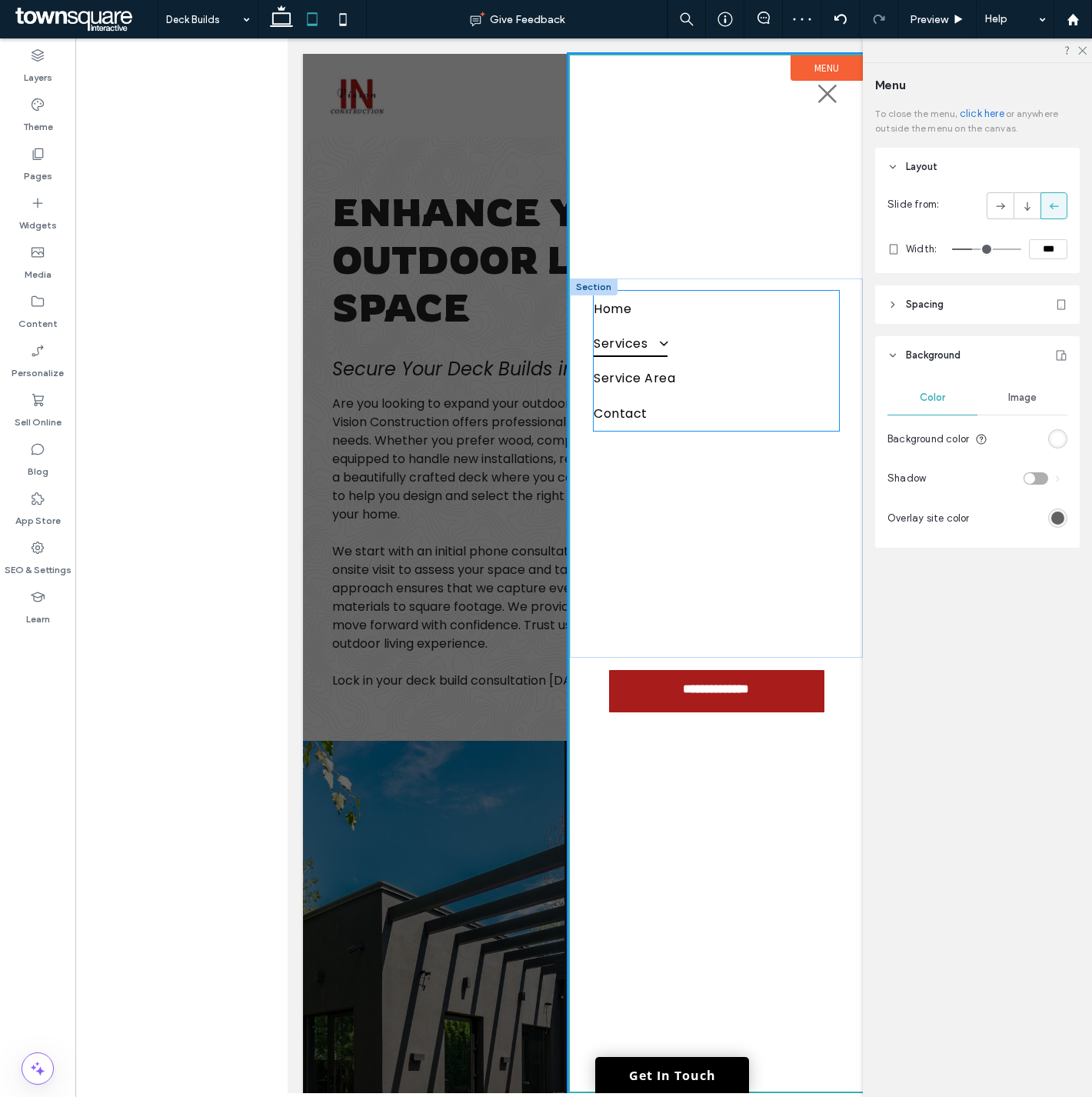
click at [658, 335] on span at bounding box center [658, 342] width 24 height 14
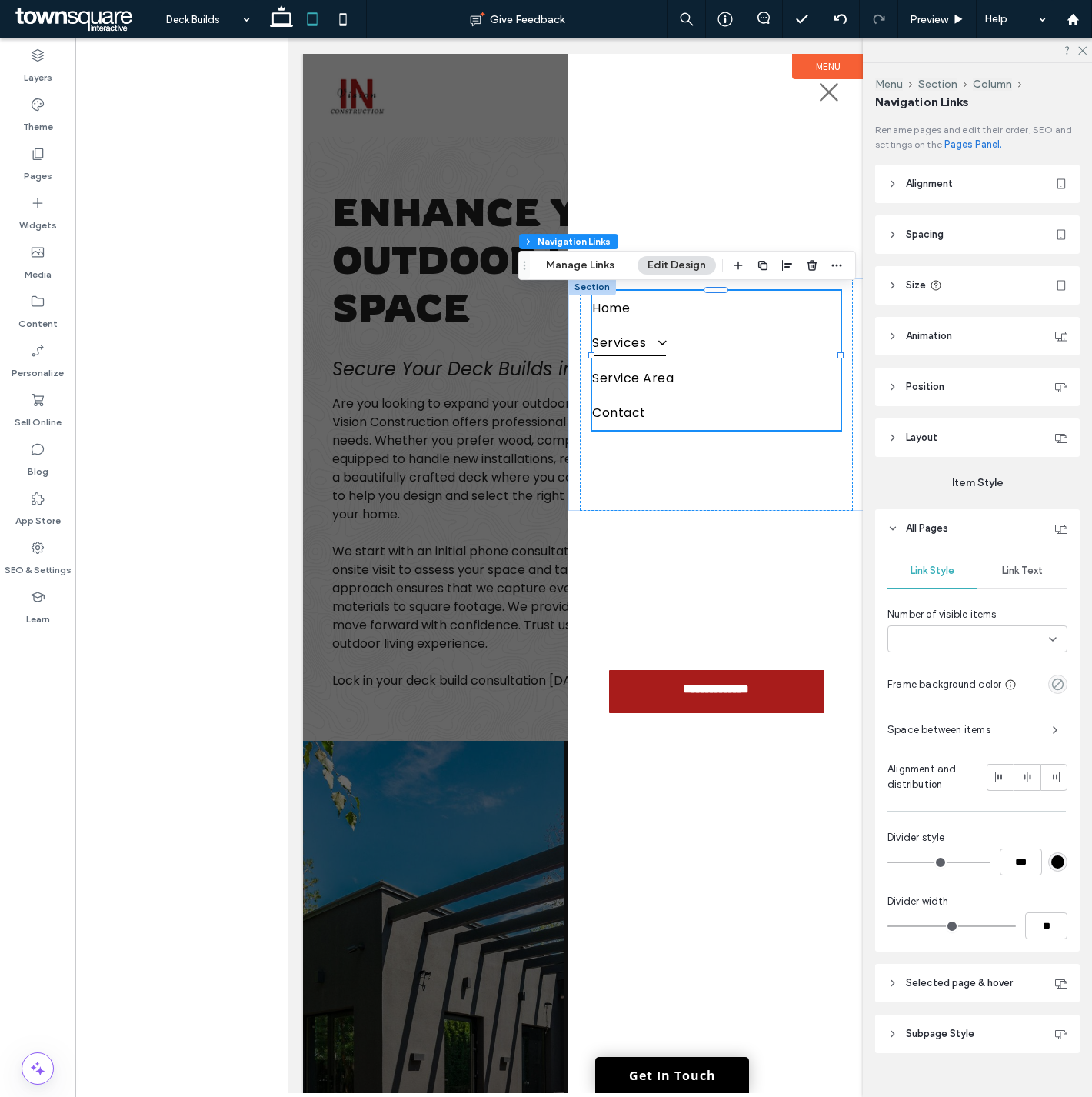
type input "***"
type input "****"
click at [977, 1042] on header "Subpage Style" at bounding box center [977, 1033] width 205 height 38
type input "*"
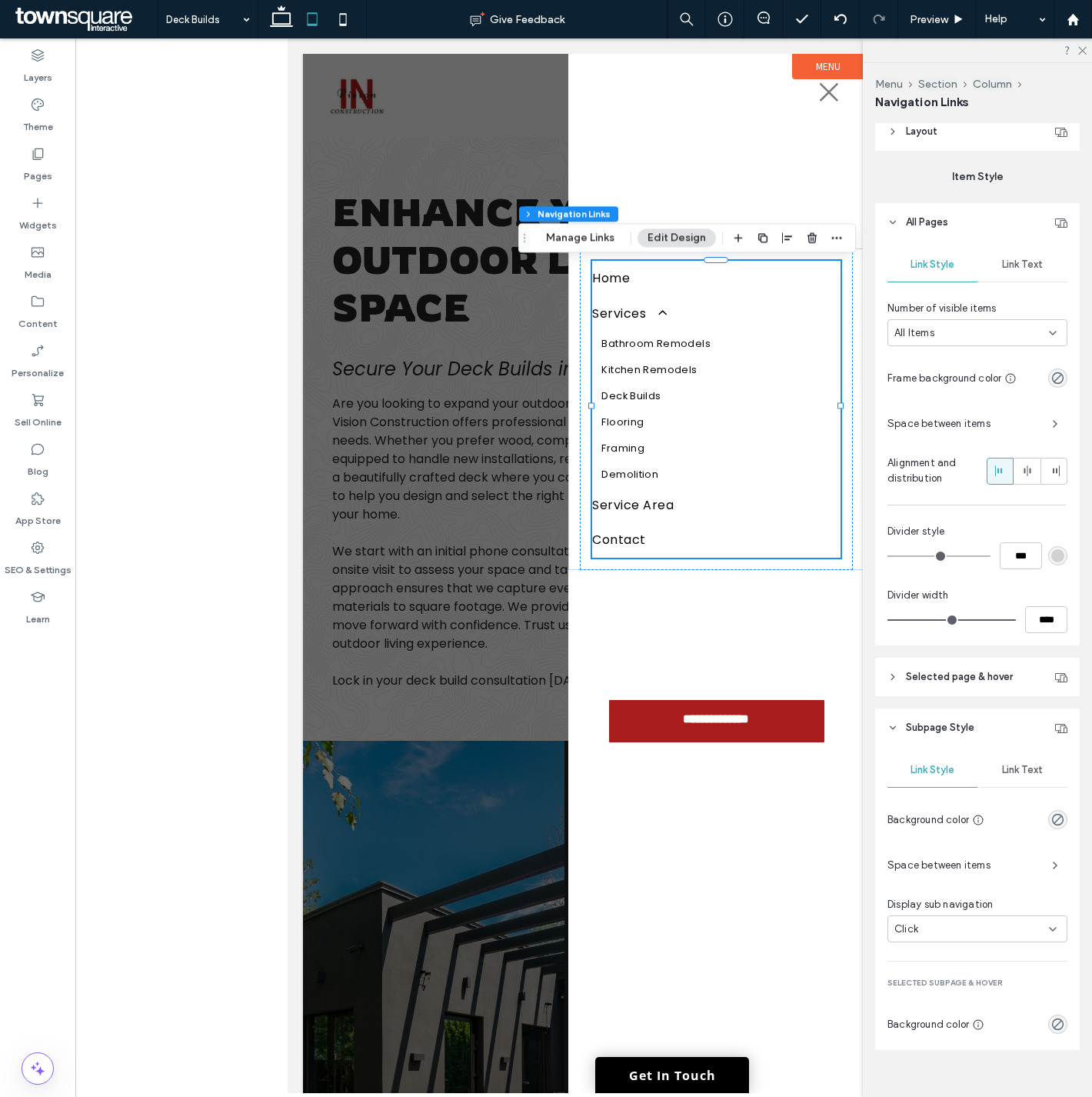
scroll to position [327, 0]
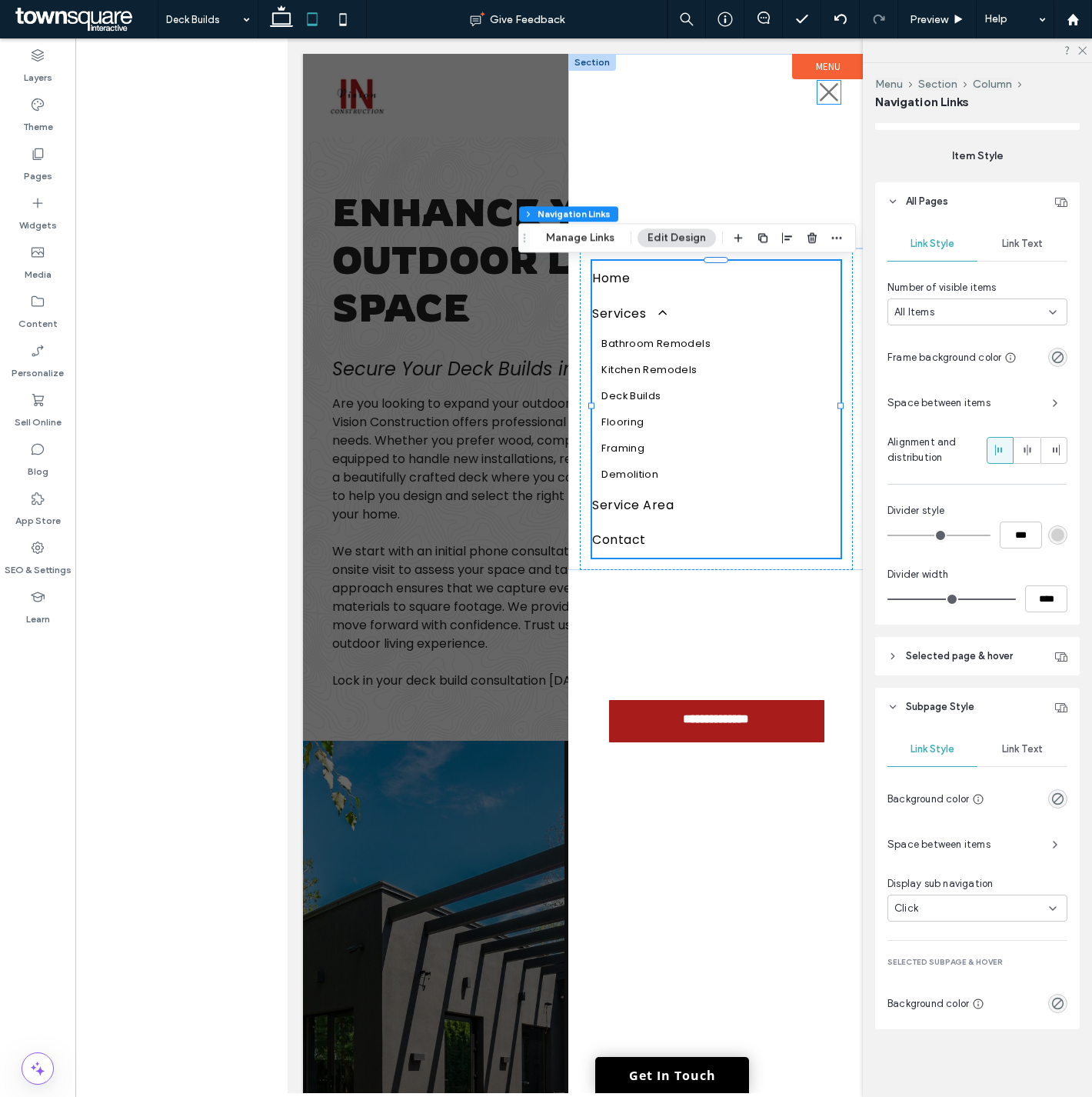
click at [830, 96] on icon at bounding box center [829, 92] width 23 height 23
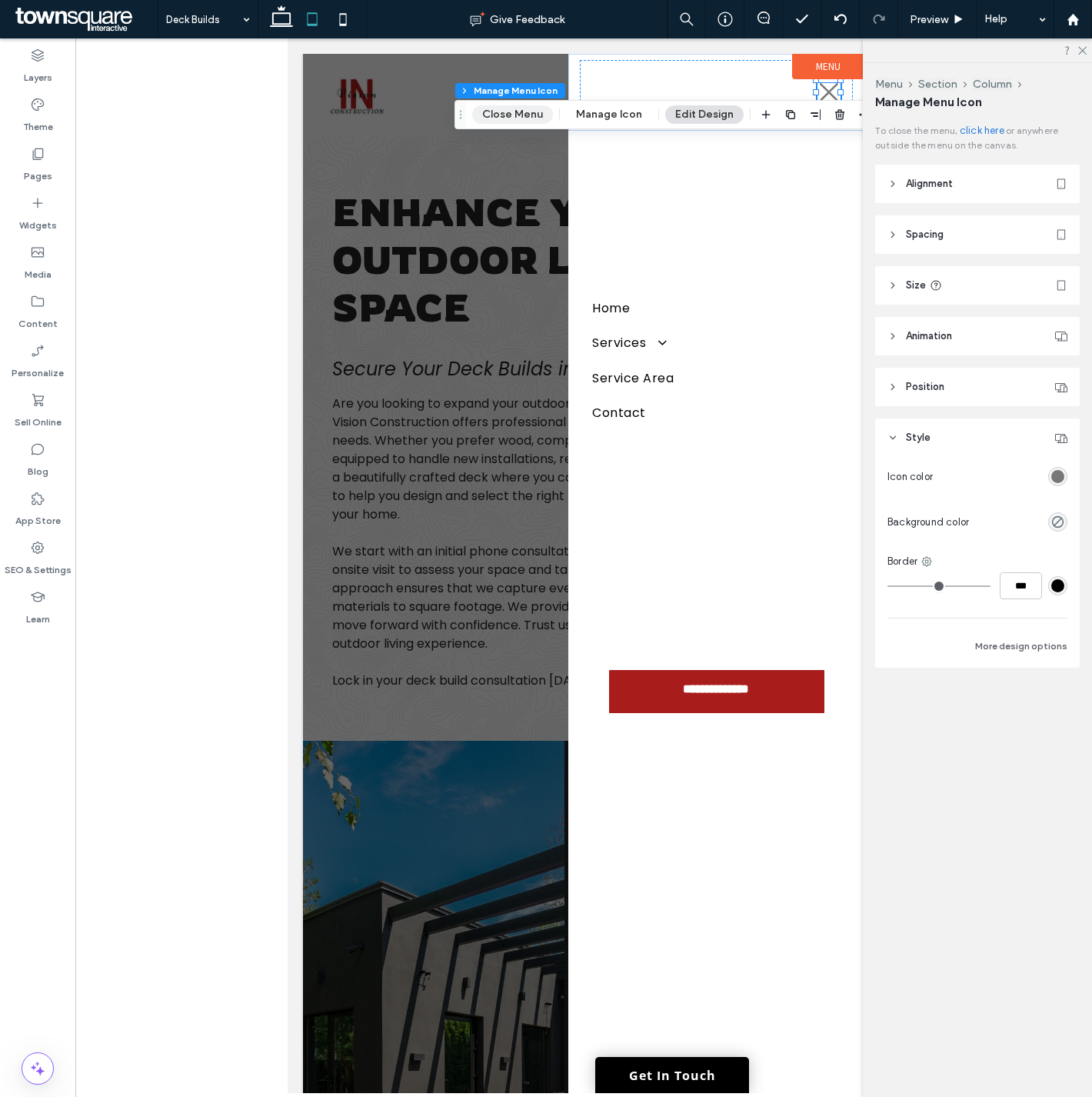
click at [513, 115] on button "Close Menu" at bounding box center [512, 115] width 81 height 19
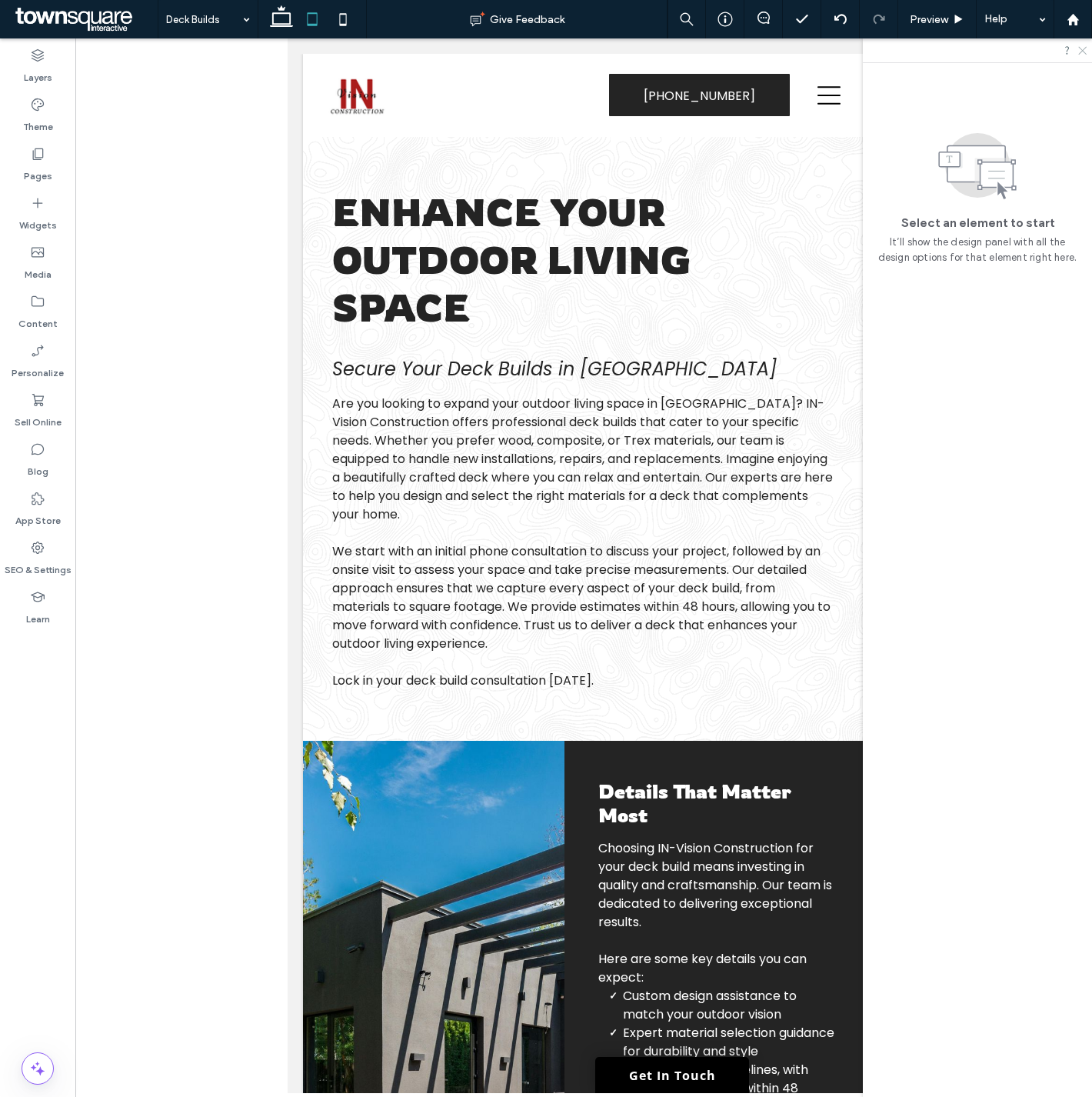
click at [1082, 49] on icon at bounding box center [1082, 50] width 10 height 10
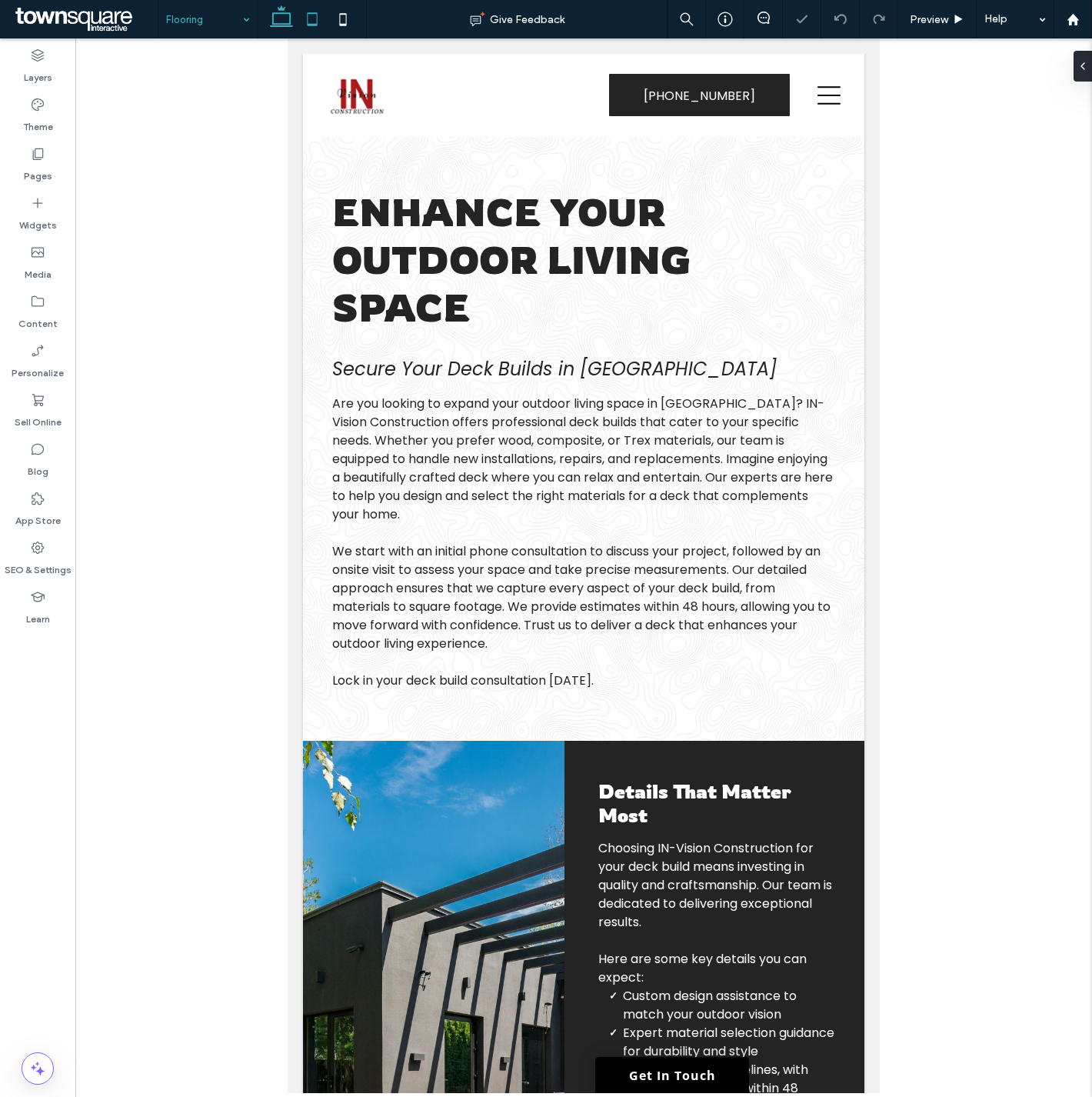
click at [279, 25] on icon at bounding box center [281, 20] width 31 height 31
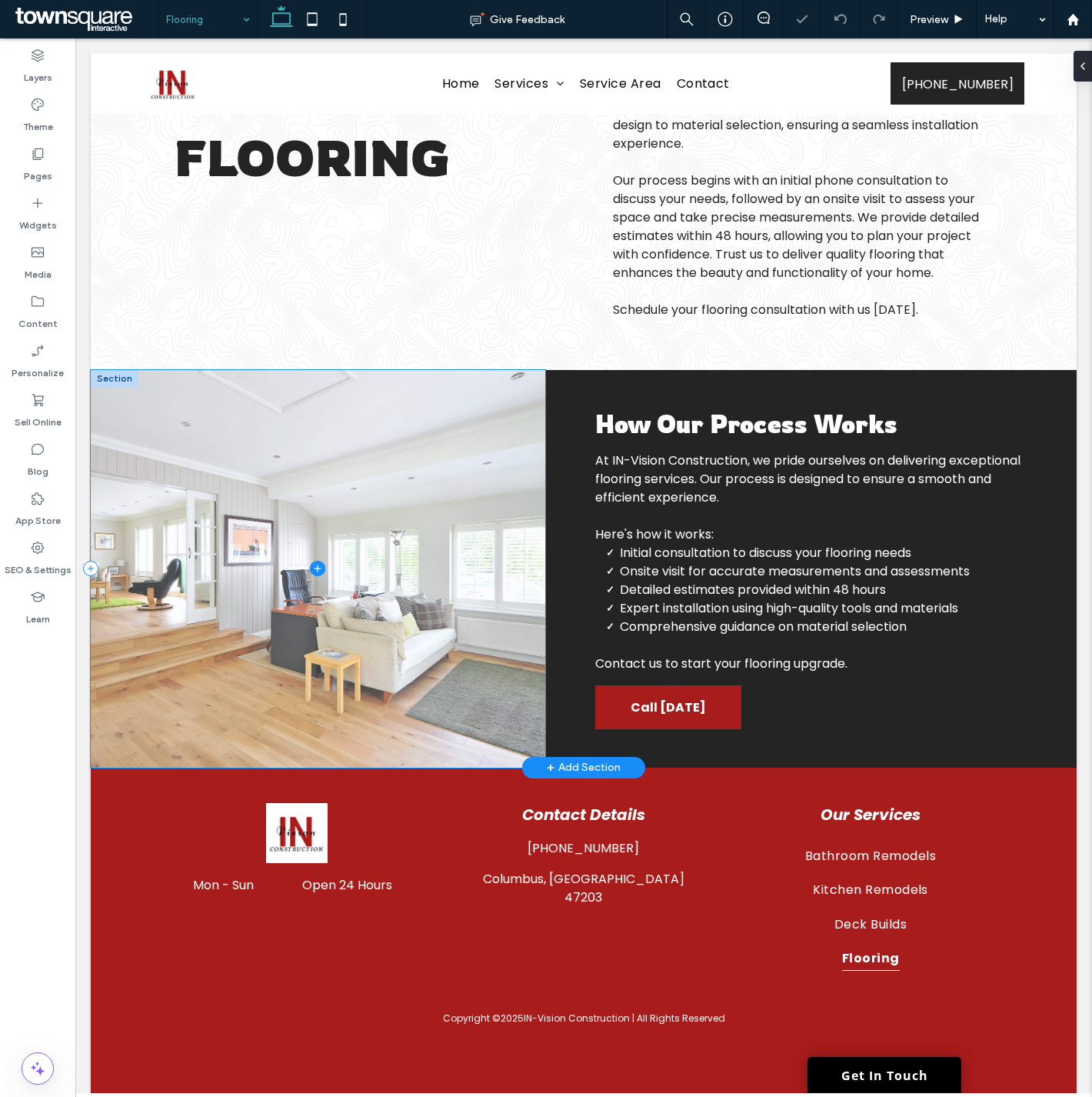
scroll to position [226, 0]
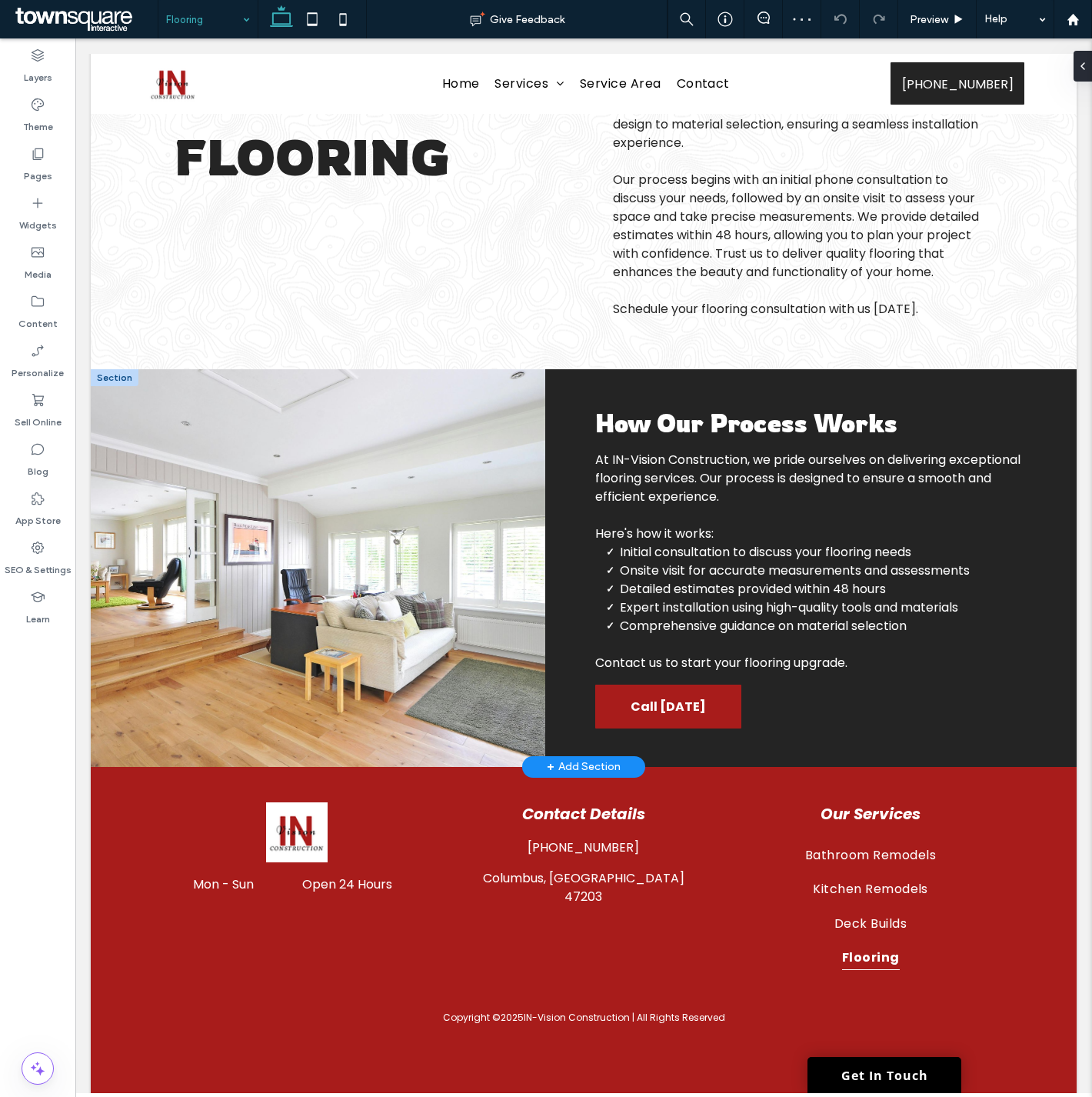
click at [559, 768] on div "+ Add Section" at bounding box center [583, 767] width 74 height 17
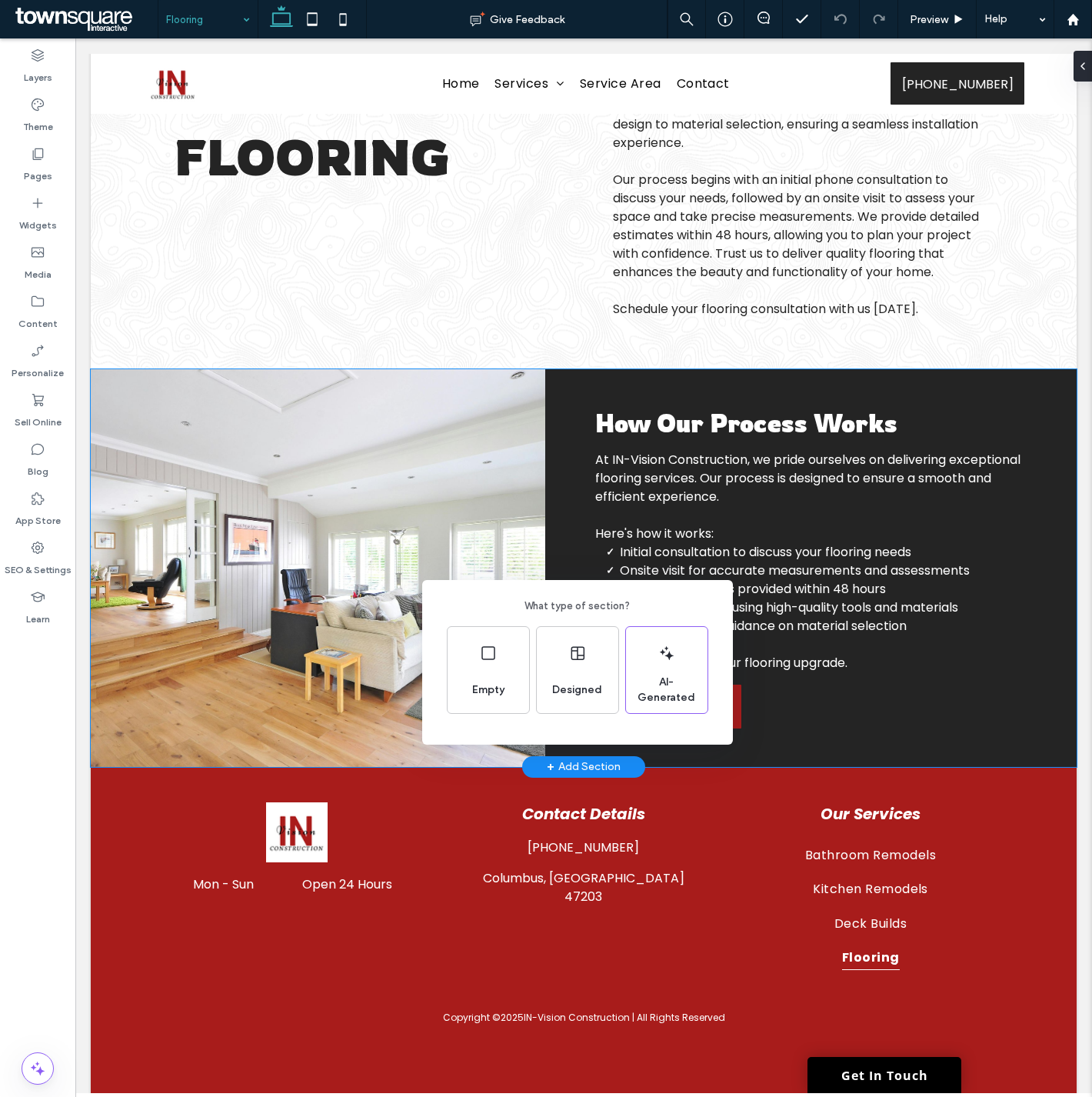
drag, startPoint x: 413, startPoint y: 756, endPoint x: 390, endPoint y: 740, distance: 28.0
click at [390, 740] on div "What type of section? Empty Designed AI-Generated" at bounding box center [546, 586] width 1092 height 1172
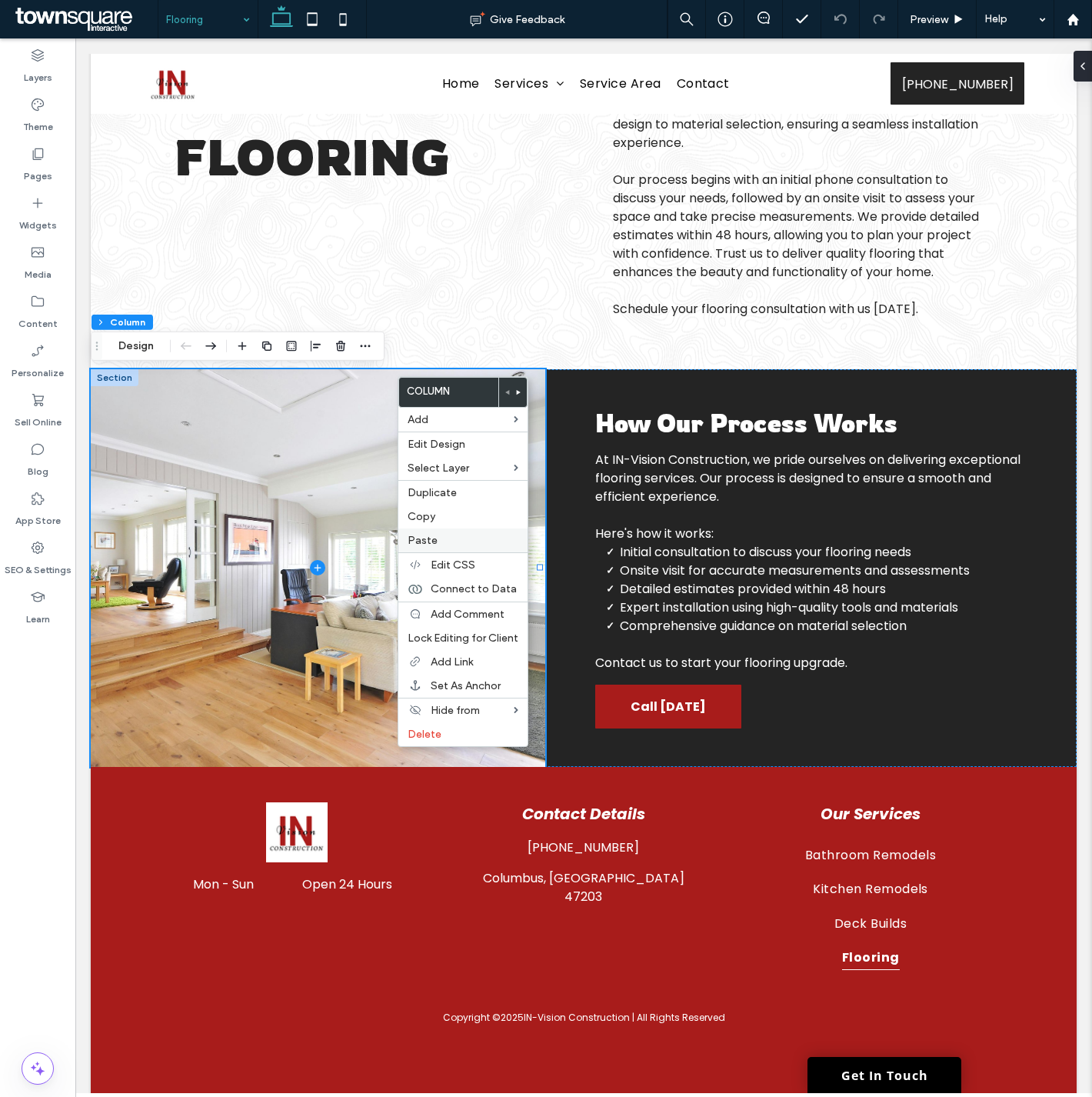
click at [439, 543] on label "Paste" at bounding box center [463, 540] width 110 height 13
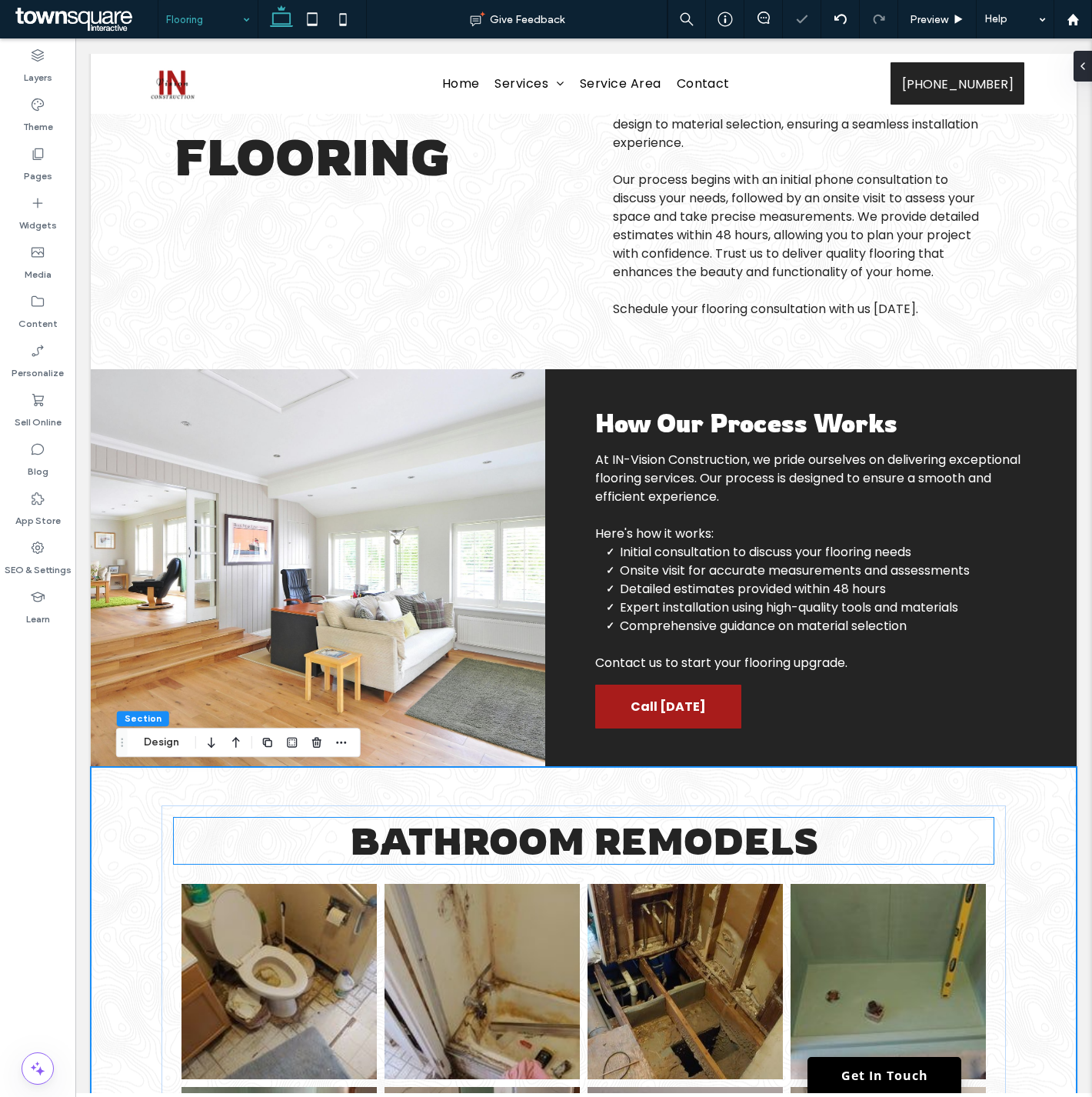
click at [521, 841] on span "Bathroom Remodels" at bounding box center [584, 841] width 469 height 46
click at [521, 841] on div "Bathroom Remodels" at bounding box center [583, 841] width 819 height 46
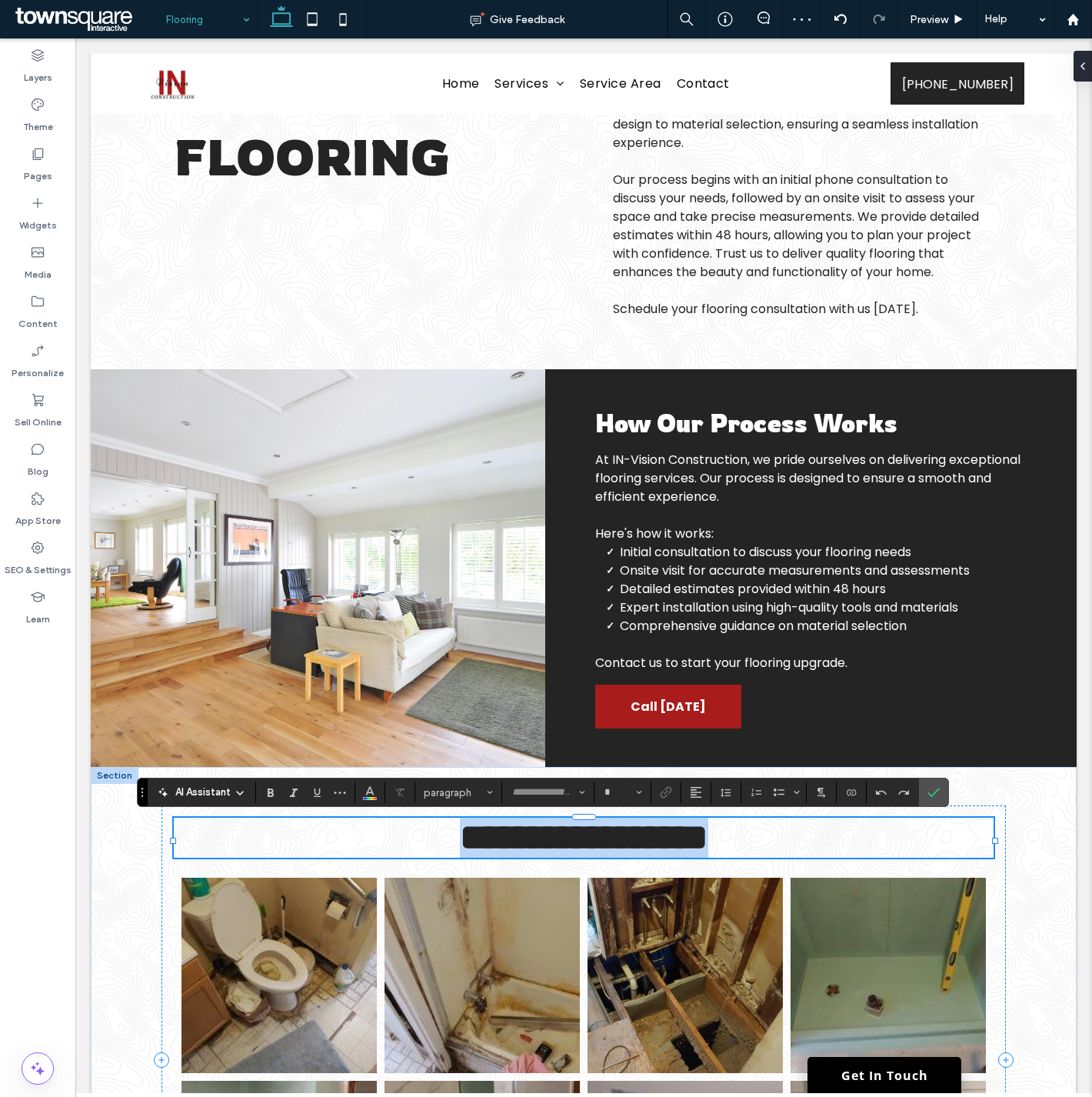
type input "*******"
type input "**"
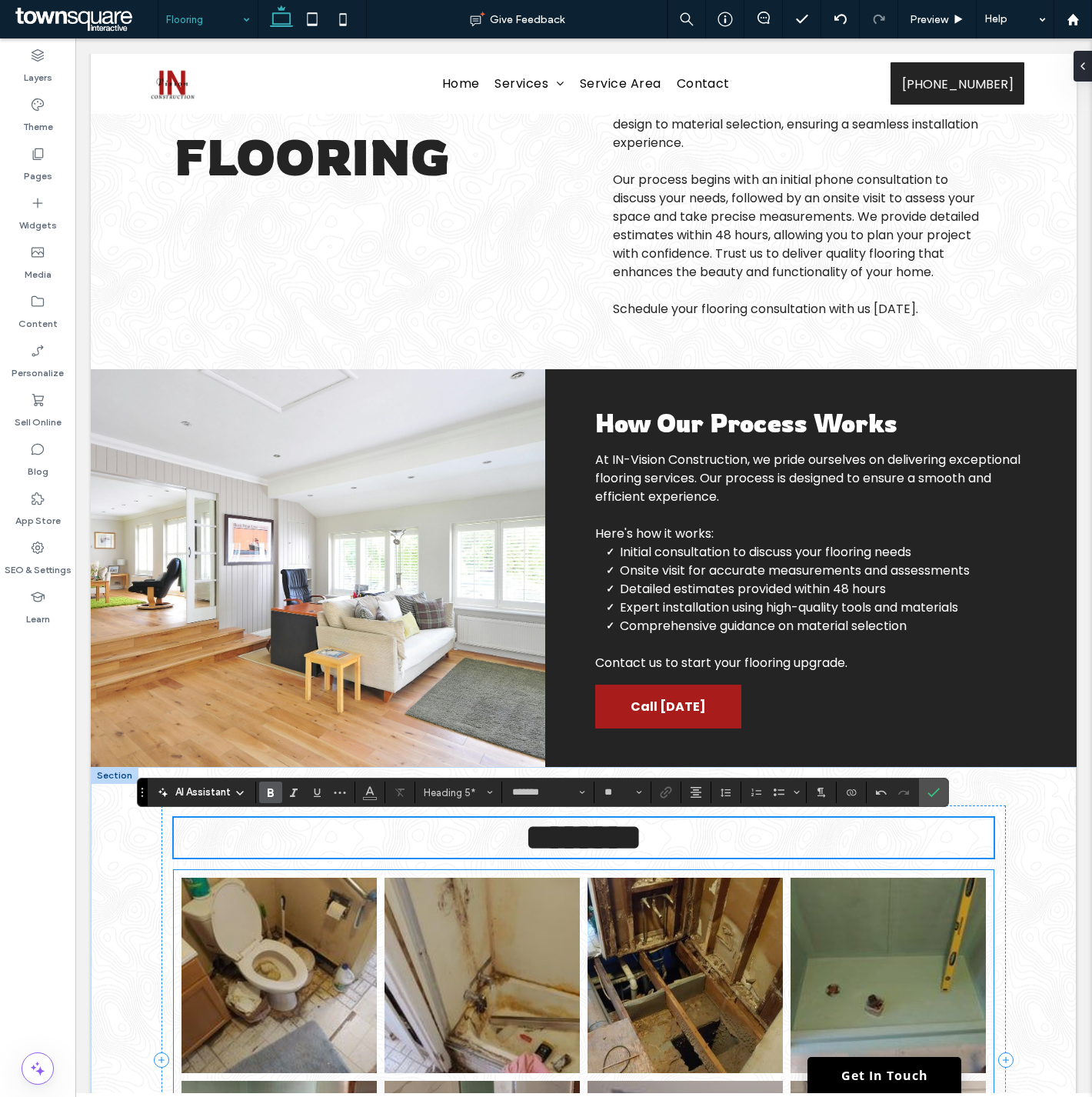
scroll to position [796, 0]
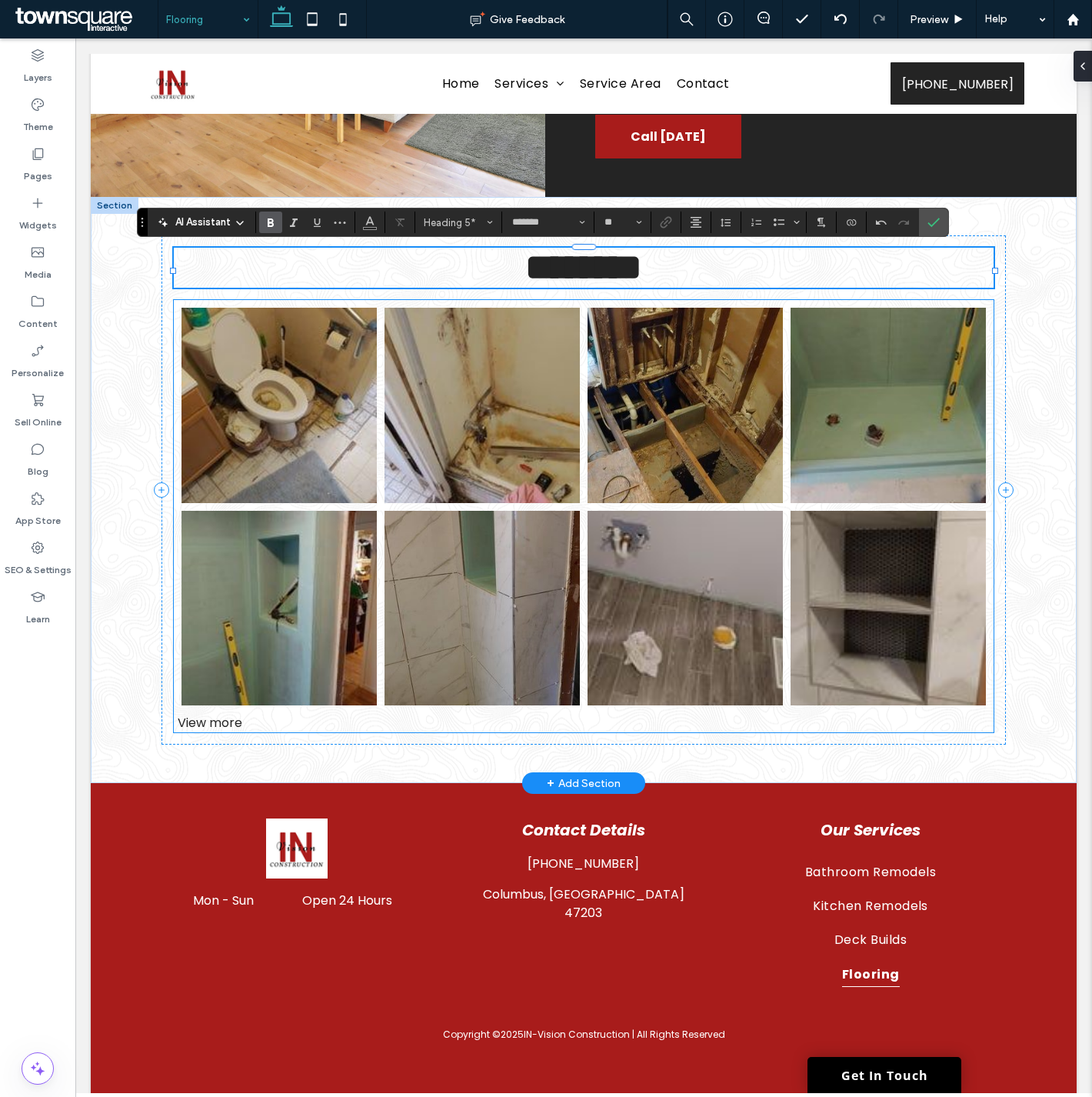
click at [306, 436] on link at bounding box center [279, 405] width 195 height 195
click at [211, 430] on link at bounding box center [279, 405] width 195 height 195
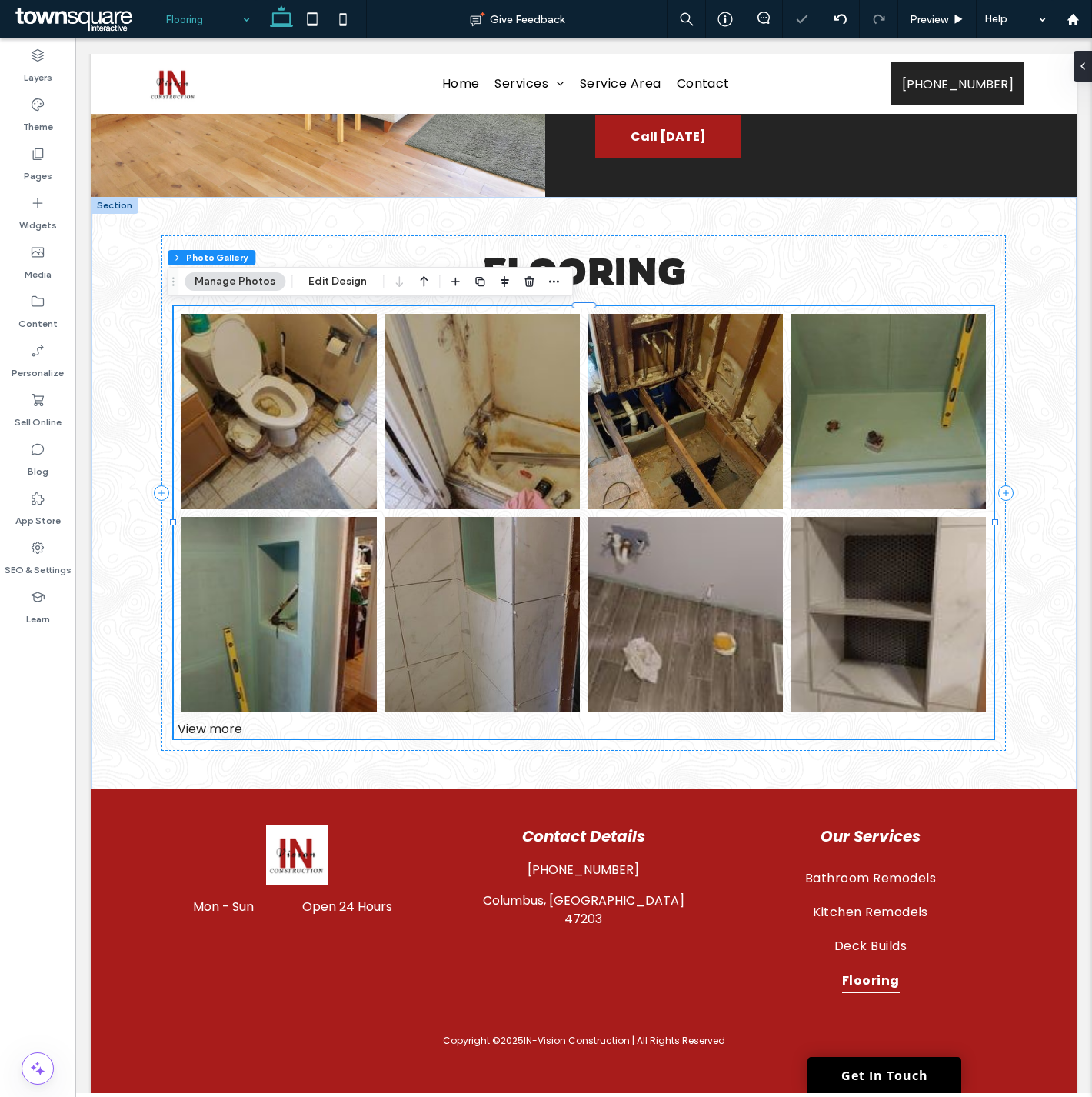
click at [1012, 514] on div "Add image Connect Instagram Delete All Images" at bounding box center [840, 507] width 425 height 19
click at [729, 428] on link at bounding box center [685, 412] width 195 height 195
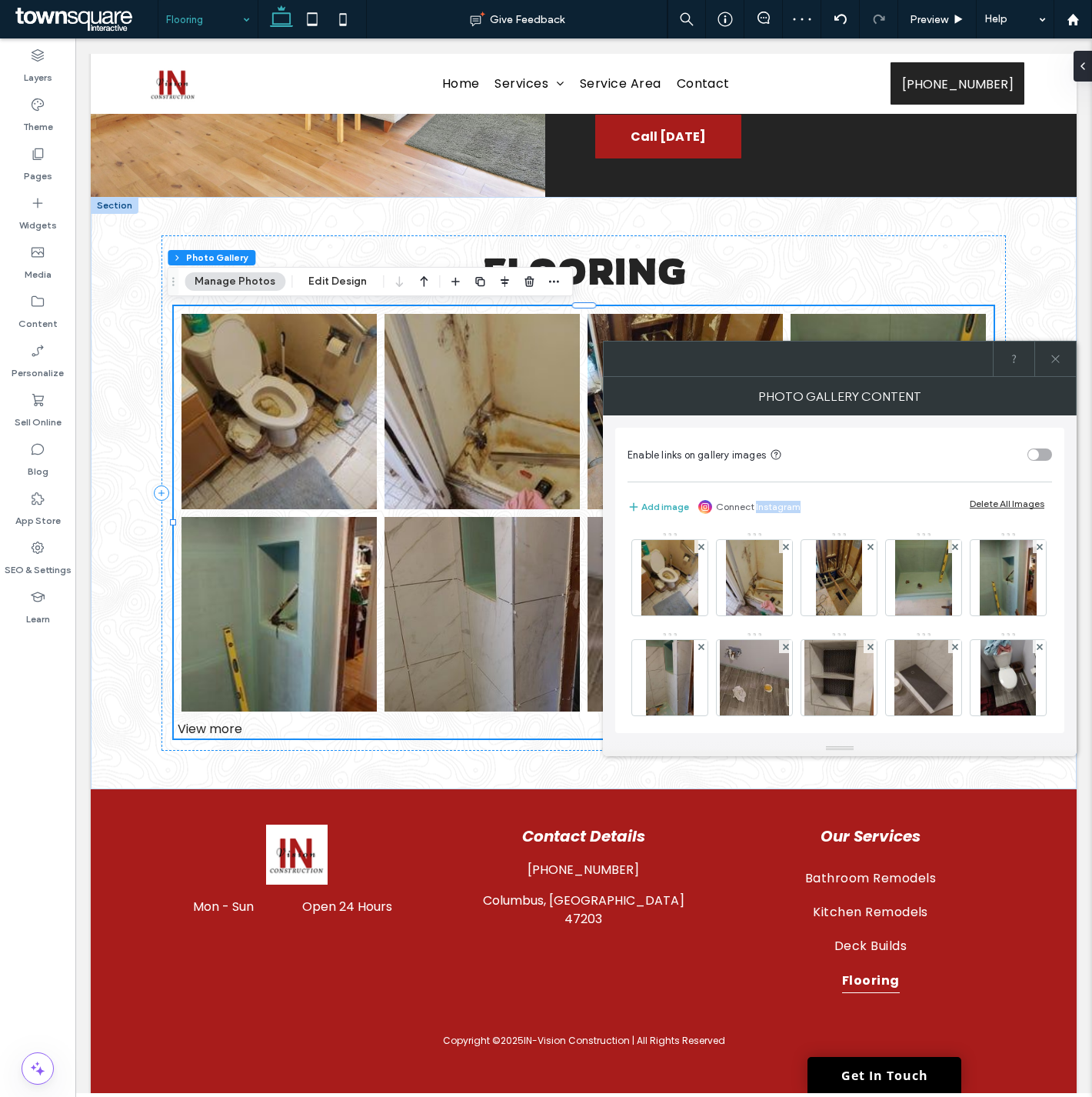
click at [993, 498] on div "Delete All Images" at bounding box center [1007, 503] width 75 height 12
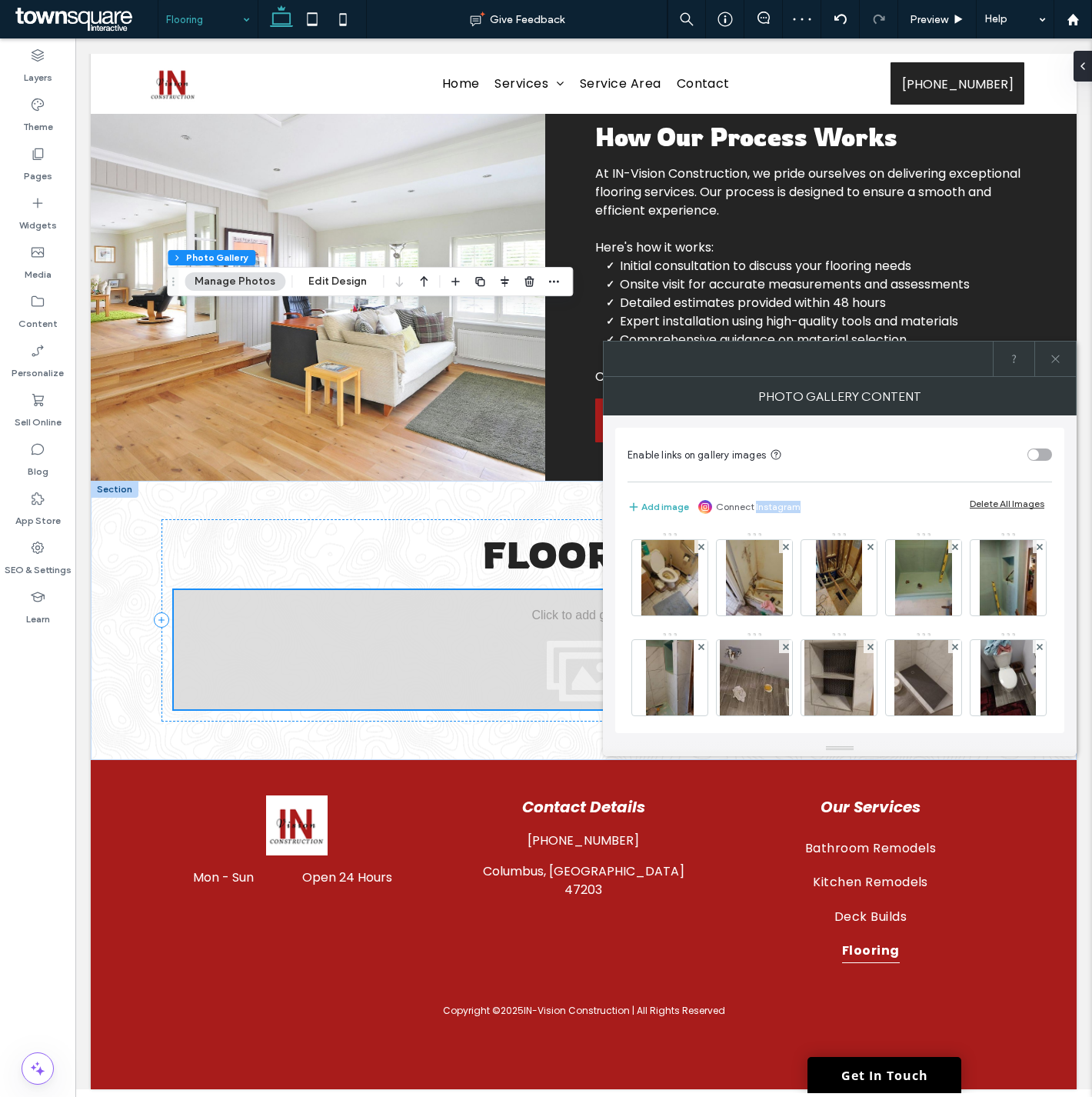
scroll to position [504, 0]
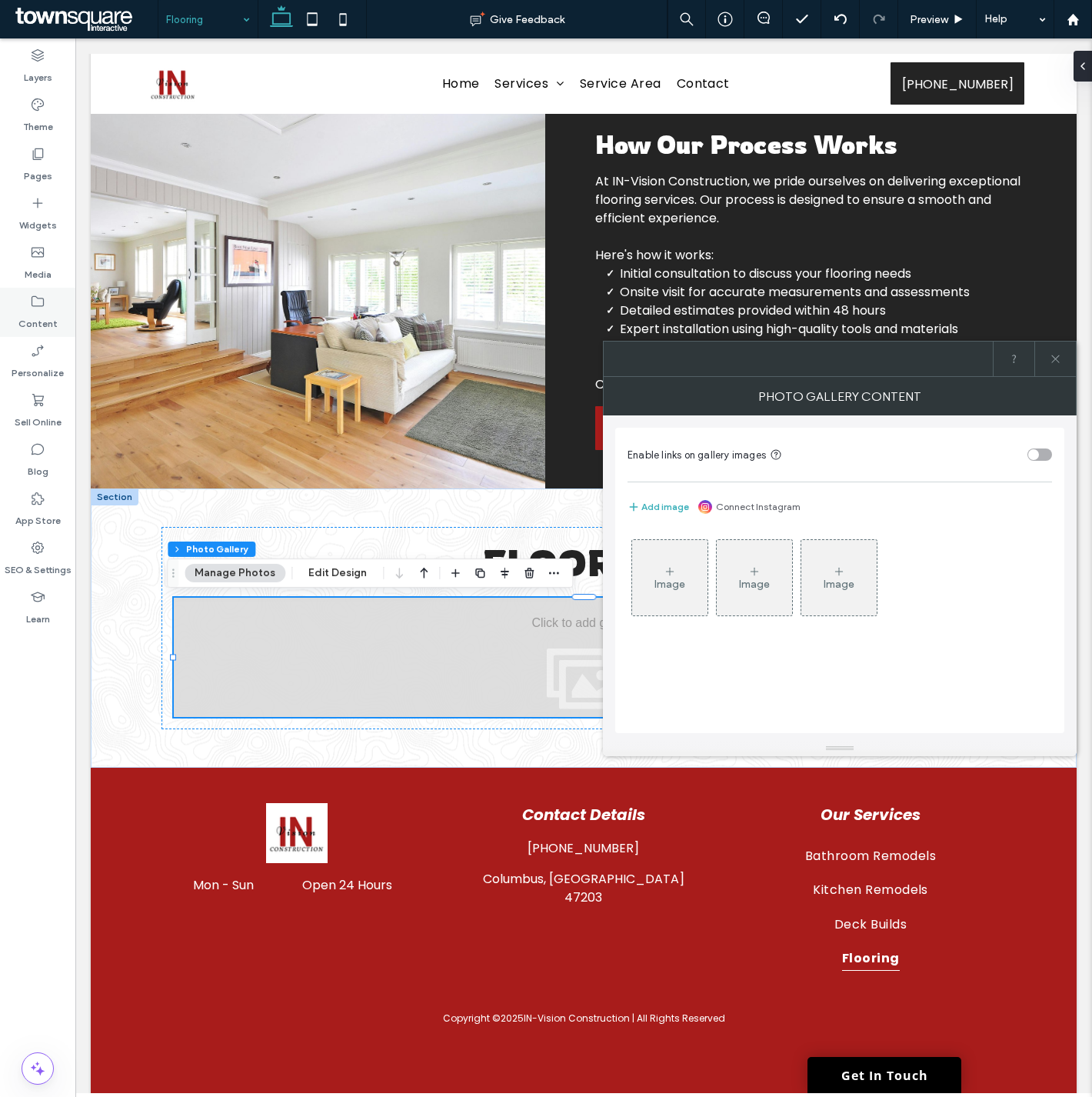
click at [41, 307] on icon at bounding box center [37, 301] width 15 height 15
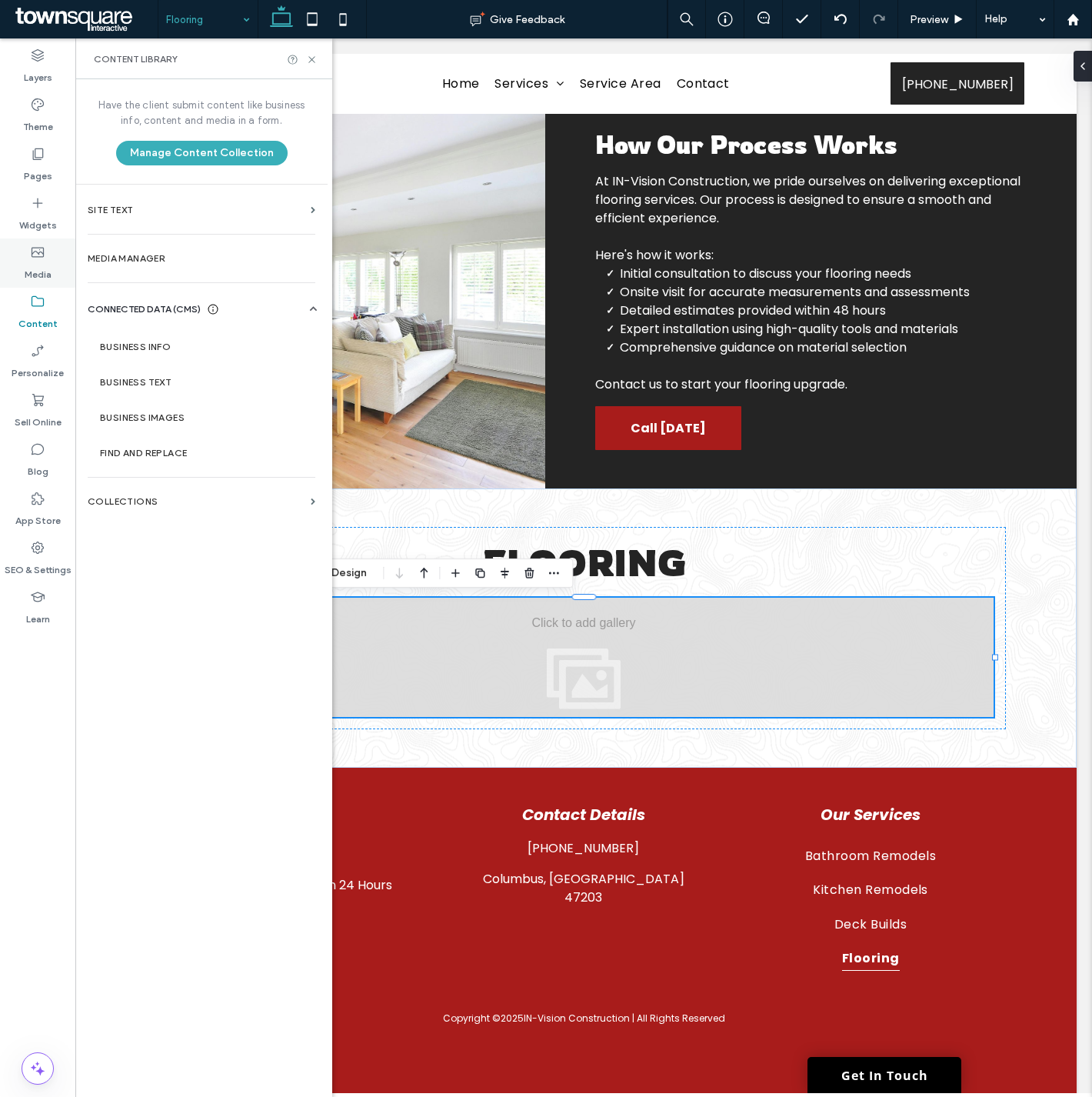
click at [37, 273] on label "Media" at bounding box center [38, 270] width 27 height 21
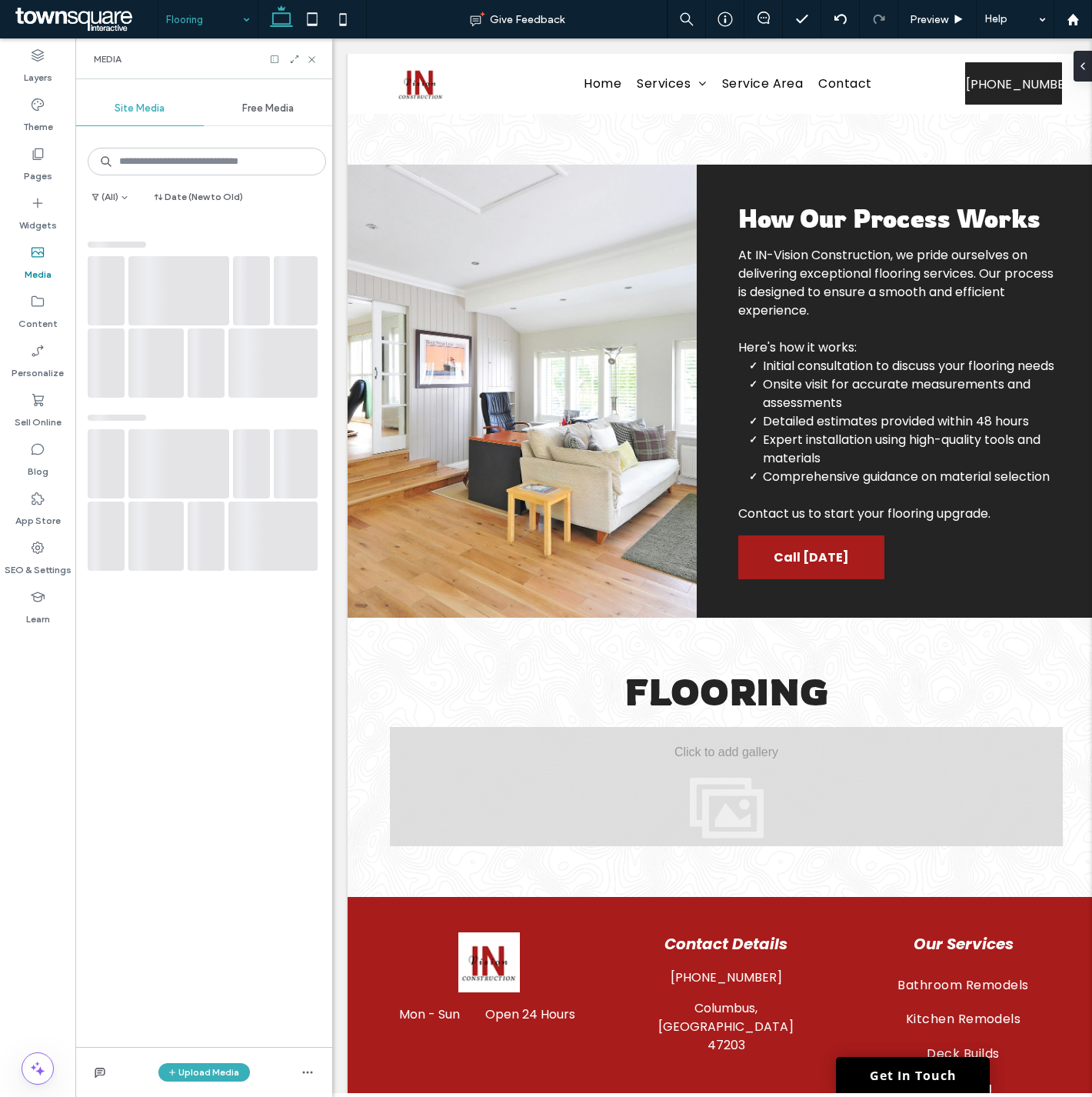
scroll to position [652, 0]
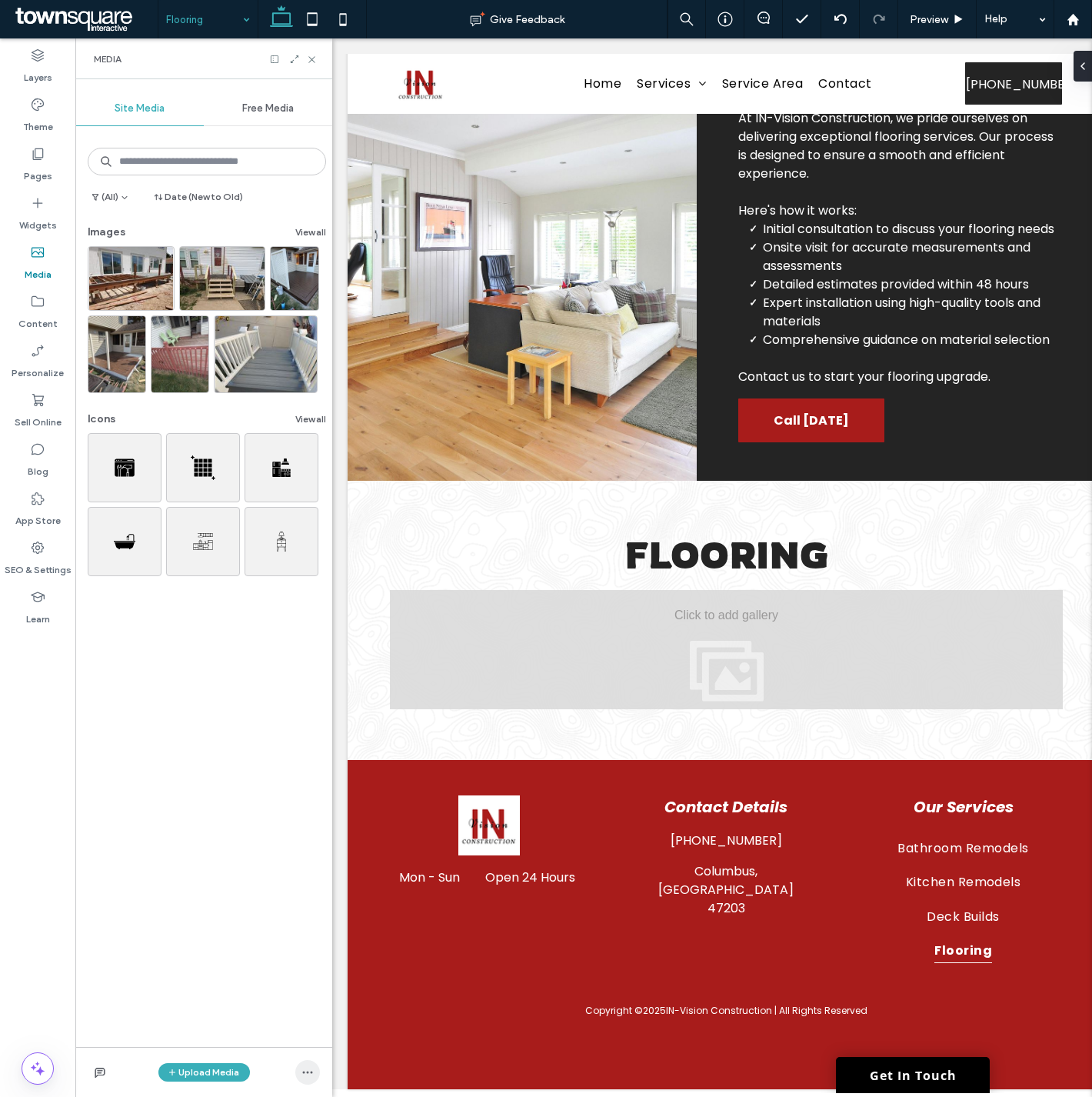
click at [302, 1065] on span "button" at bounding box center [307, 1072] width 25 height 25
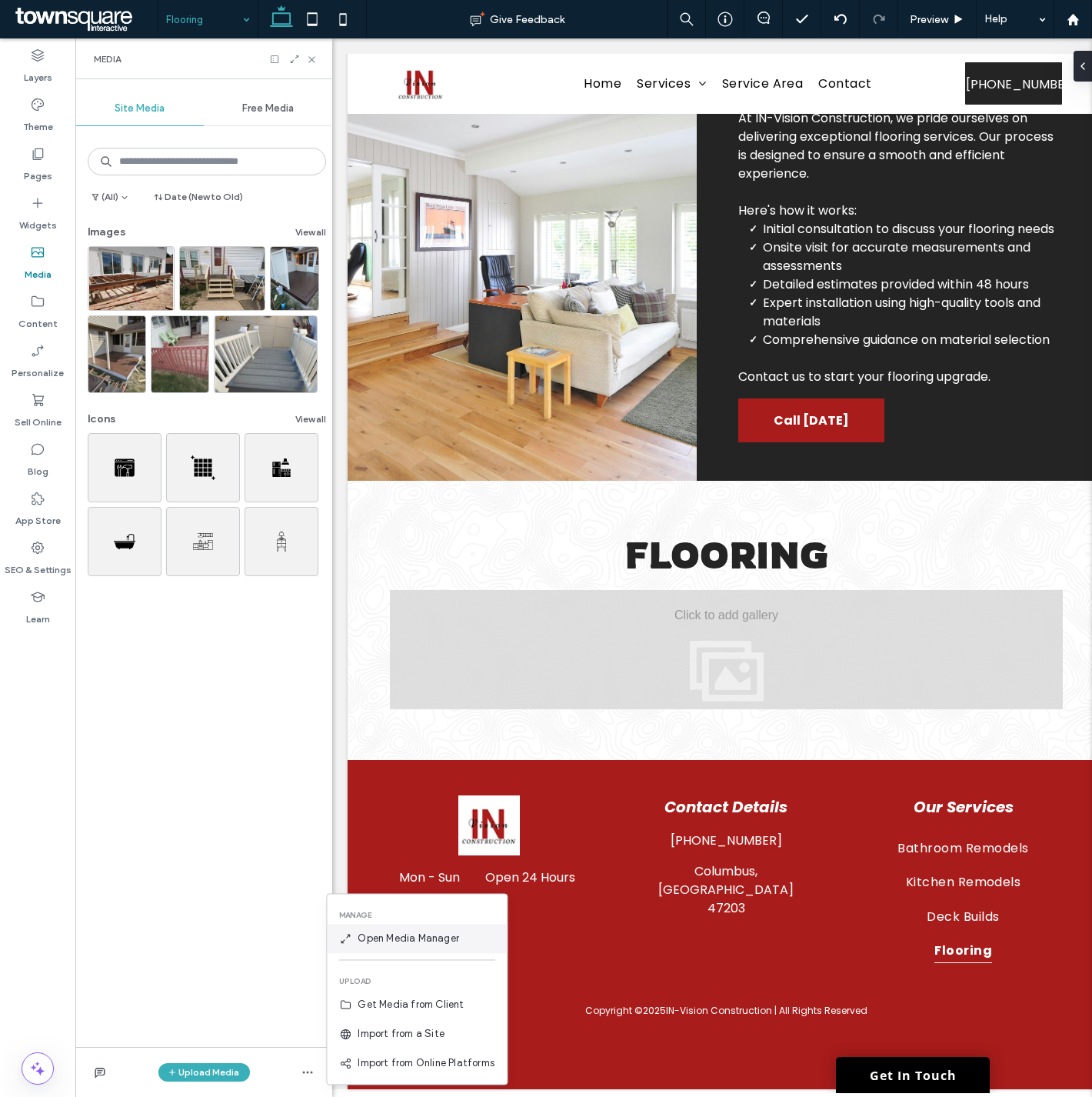
click at [388, 946] on div "Open Media Manager" at bounding box center [417, 938] width 180 height 29
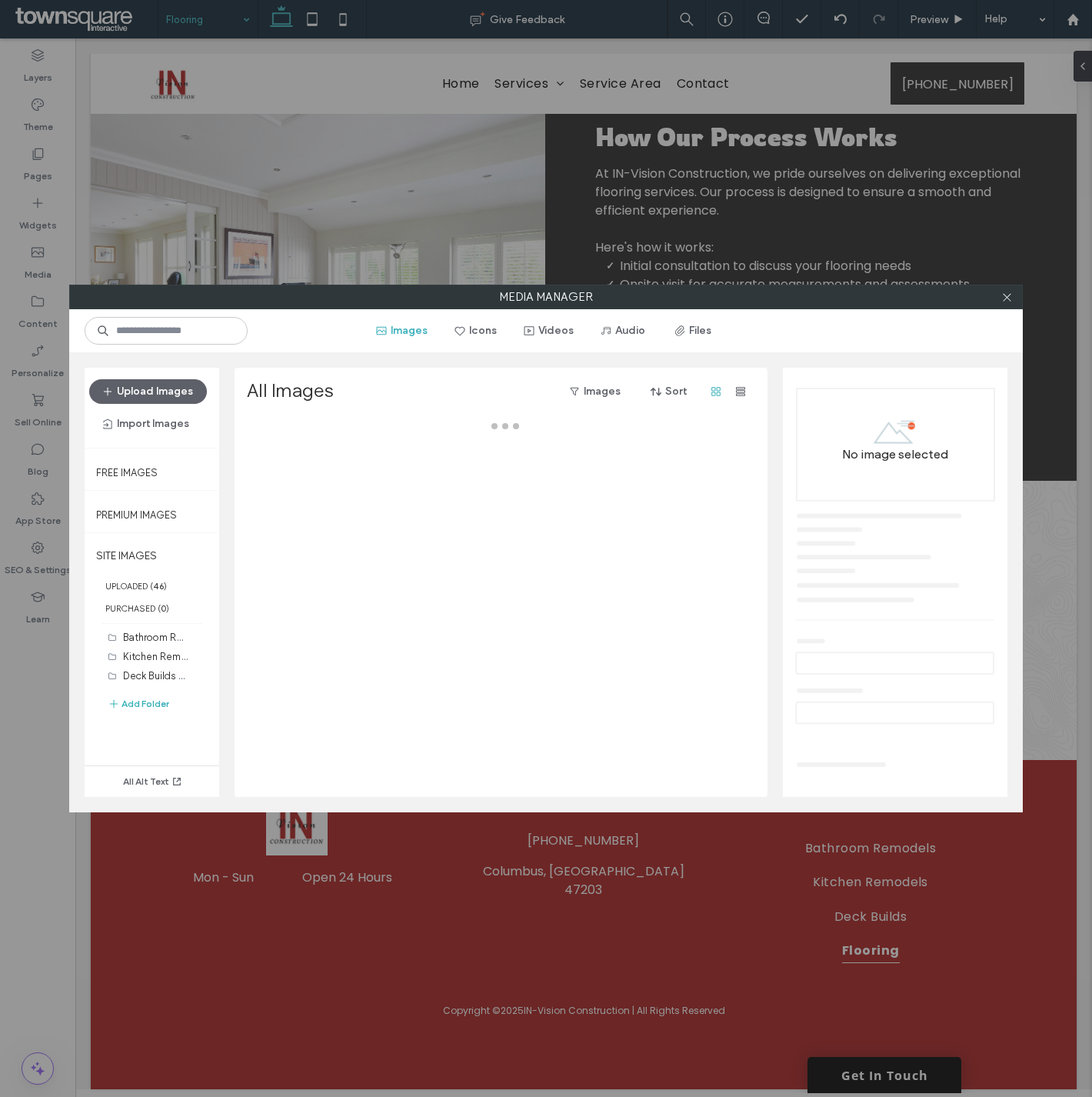
scroll to position [504, 0]
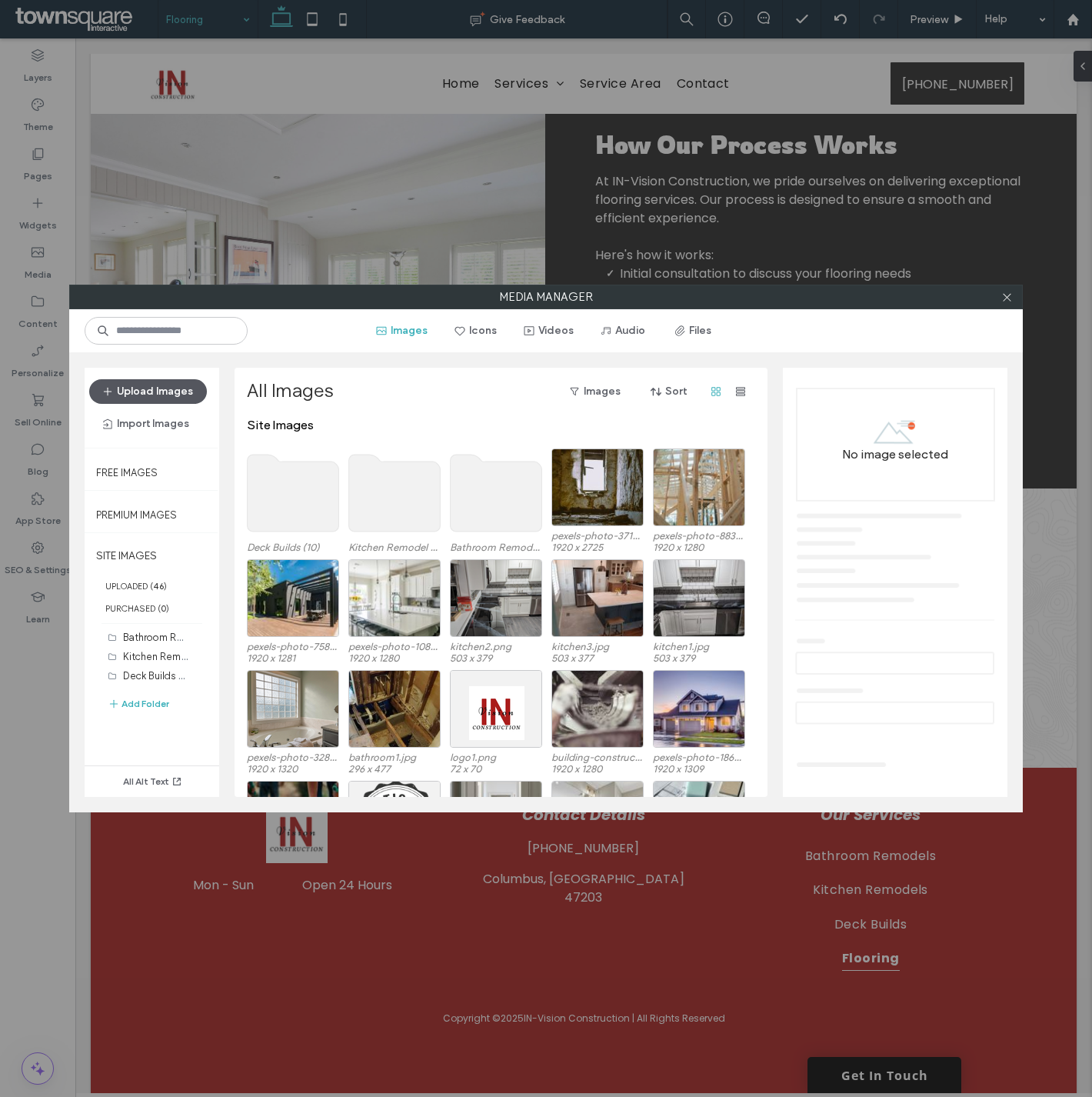
click at [186, 395] on button "Upload Images" at bounding box center [148, 391] width 118 height 25
click at [151, 702] on button "Add Folder" at bounding box center [138, 704] width 61 height 19
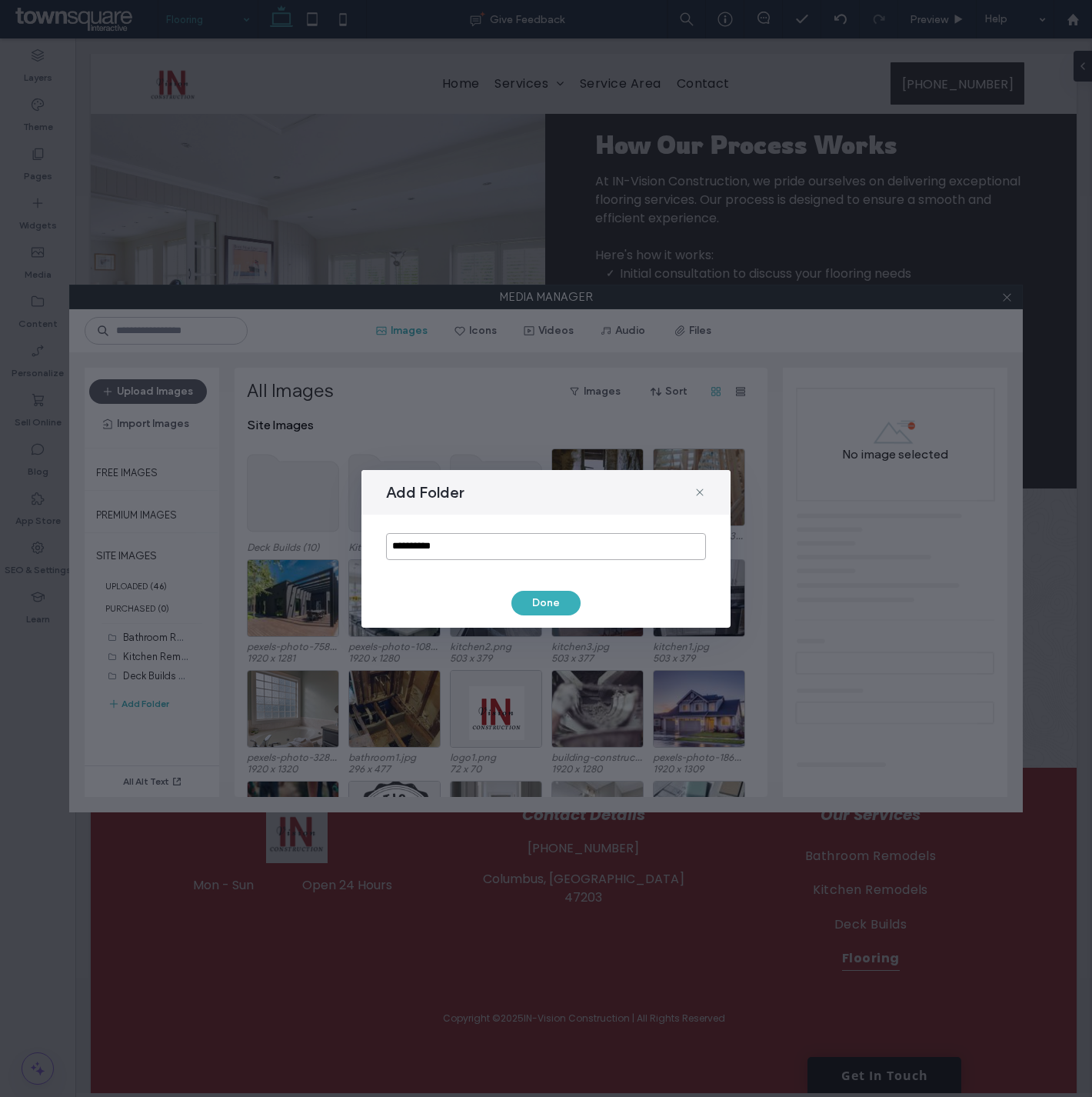
click at [450, 548] on input "**********" at bounding box center [546, 547] width 320 height 27
type input "********"
click at [551, 602] on button "Done" at bounding box center [546, 603] width 70 height 25
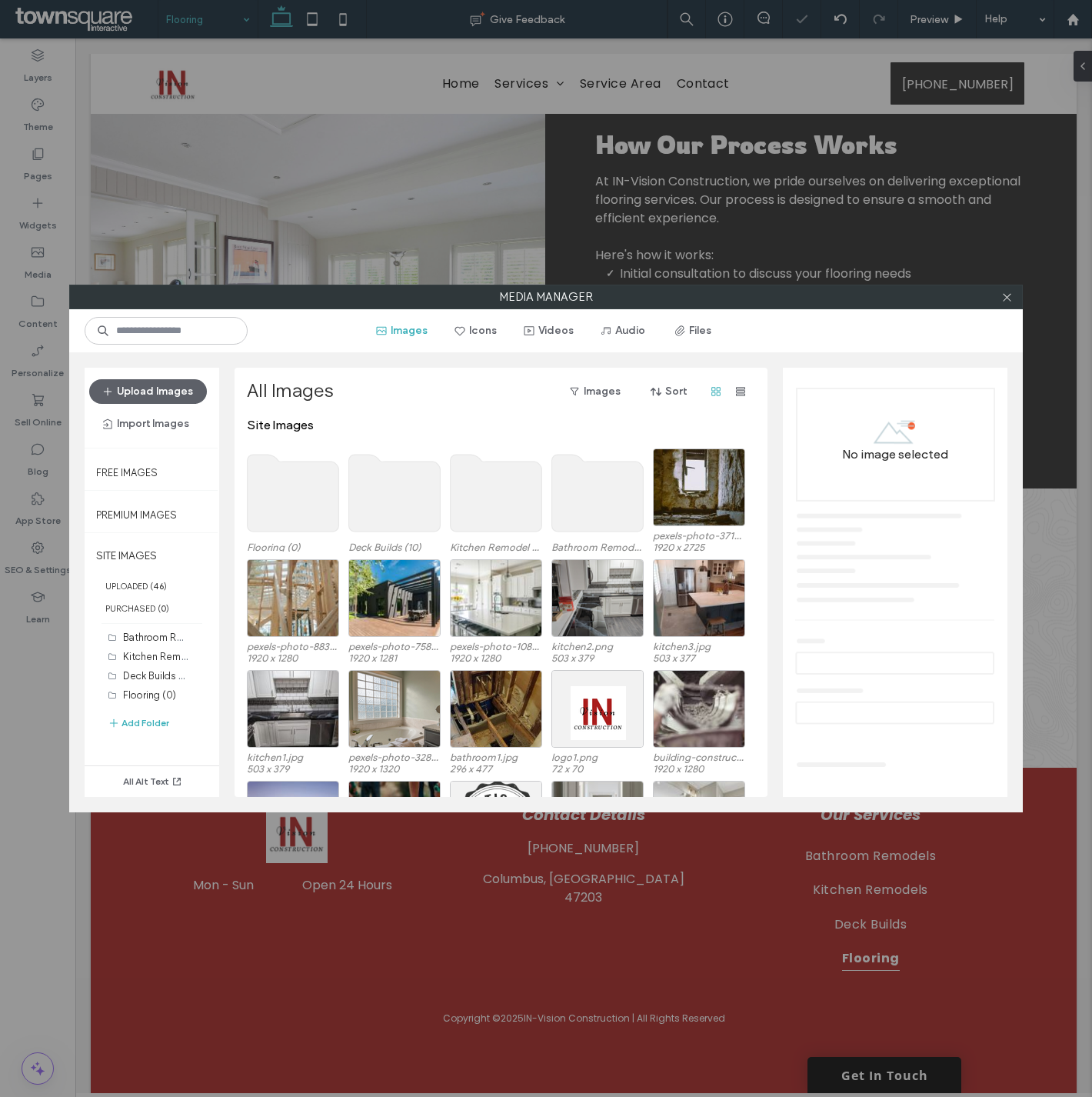
click at [295, 492] on use at bounding box center [294, 492] width 92 height 77
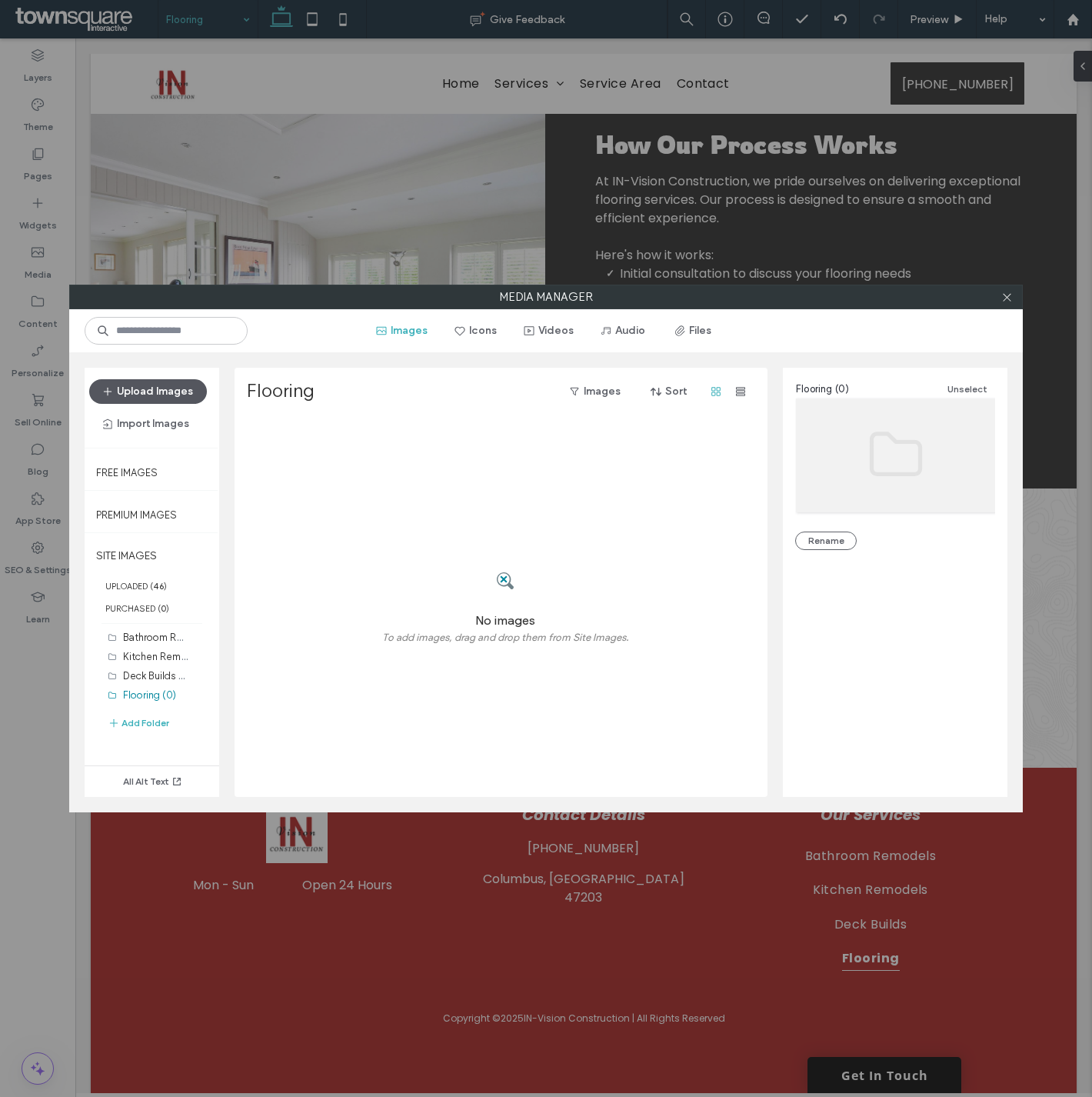
click at [161, 389] on button "Upload Images" at bounding box center [148, 391] width 118 height 25
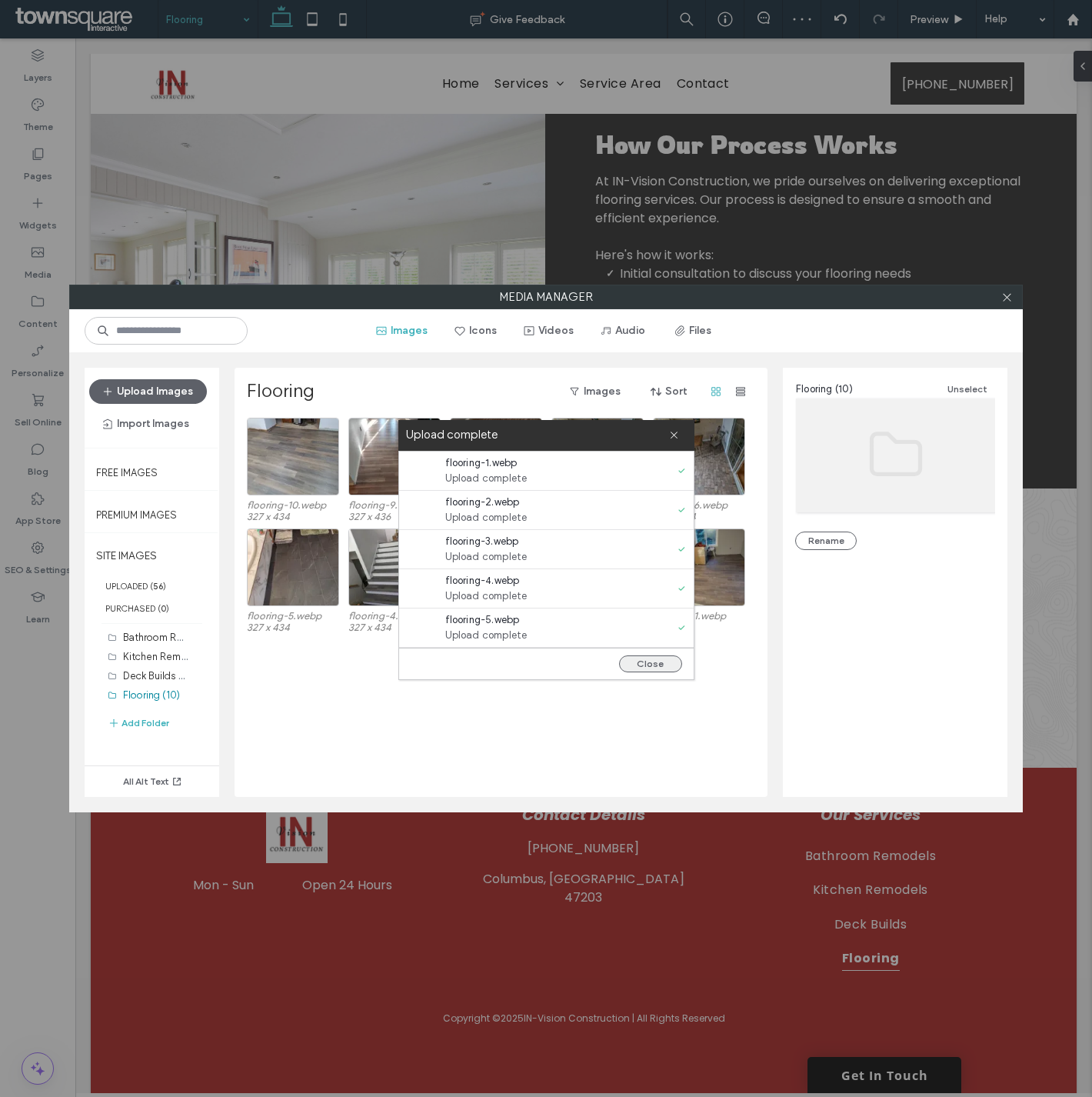
click at [658, 658] on button "Close" at bounding box center [650, 664] width 63 height 17
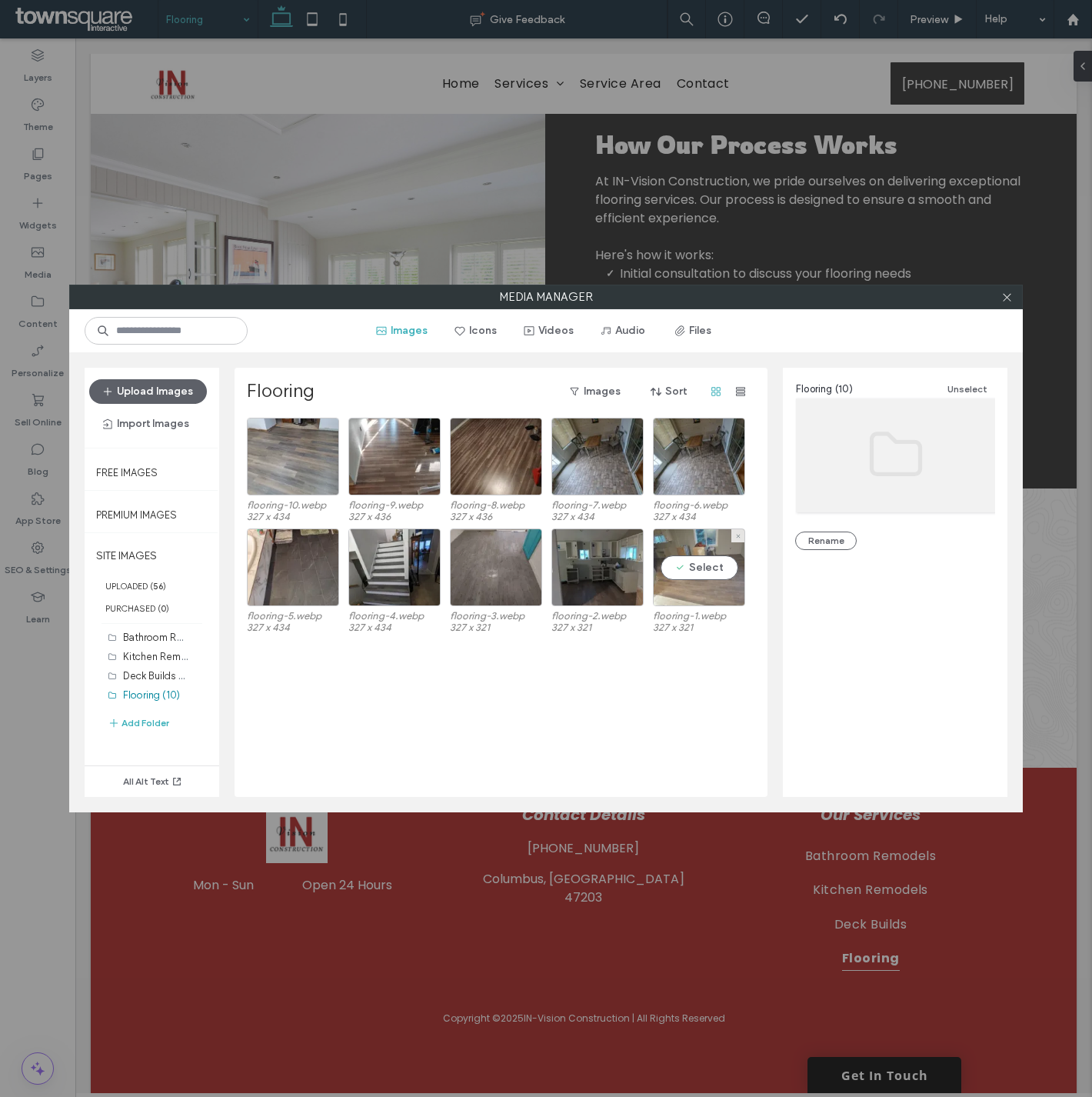
click at [714, 561] on div "Select" at bounding box center [699, 566] width 93 height 77
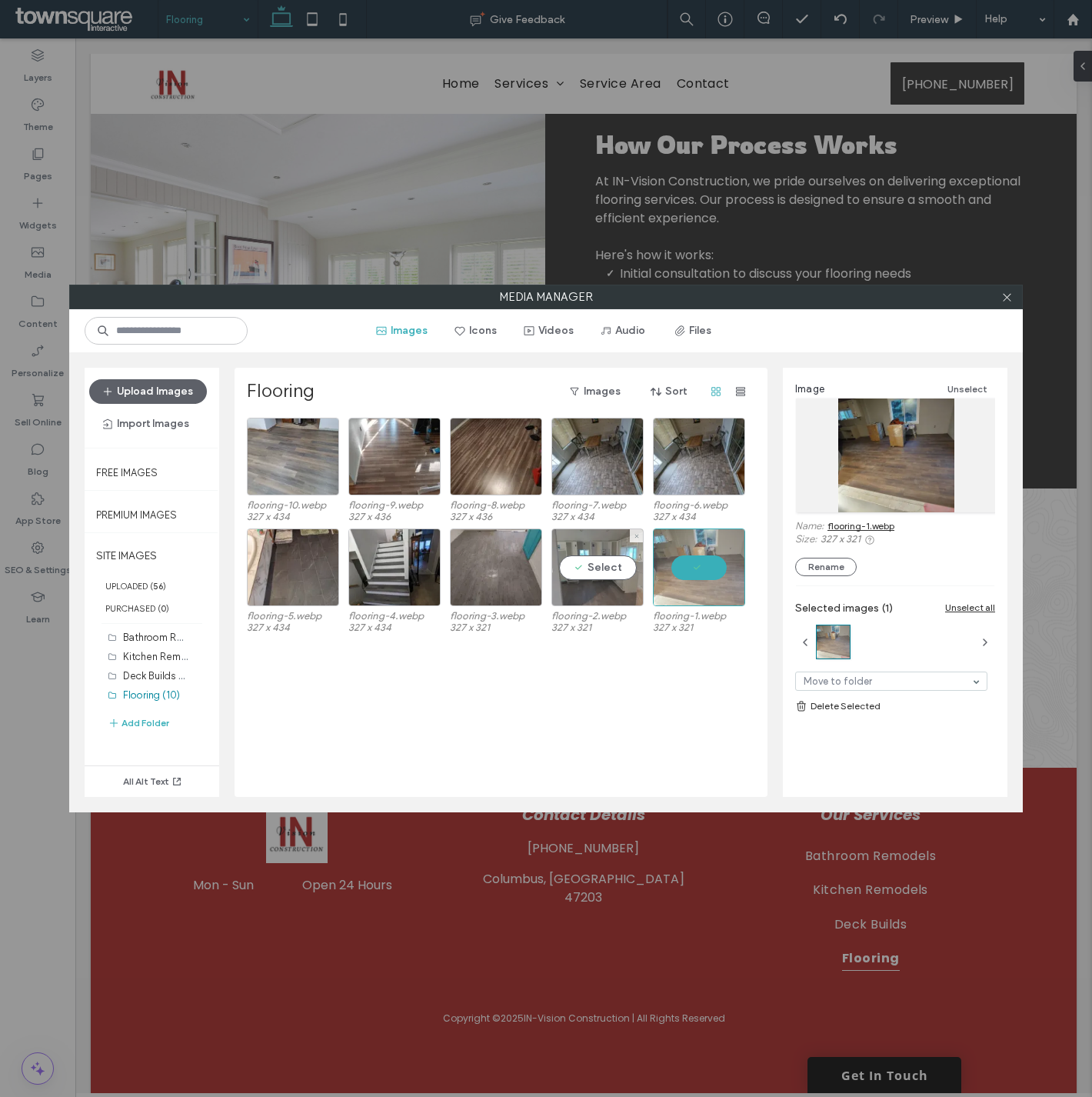
click at [618, 567] on div "Select" at bounding box center [597, 566] width 93 height 77
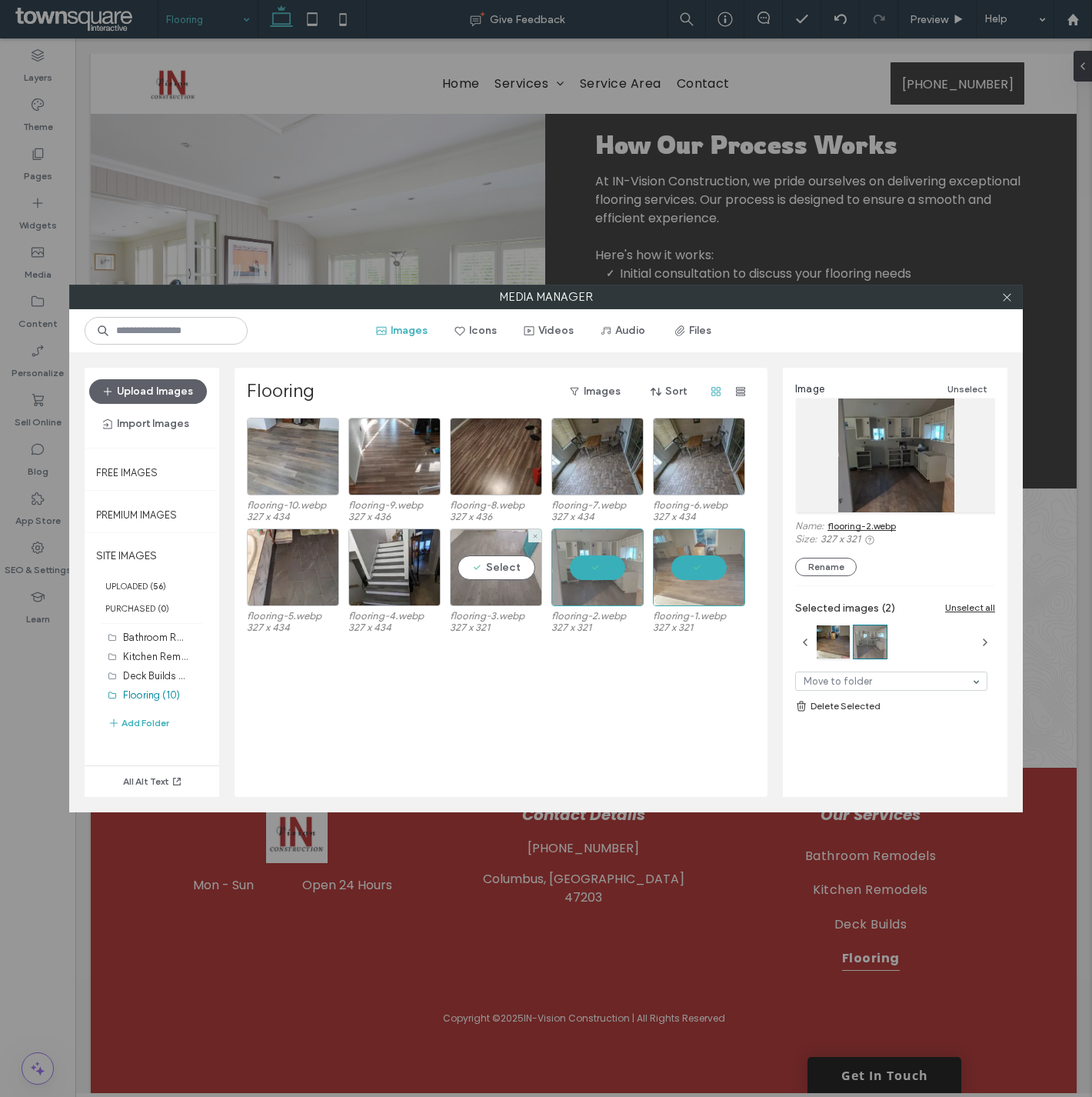
click at [457, 561] on div "Select" at bounding box center [496, 566] width 93 height 77
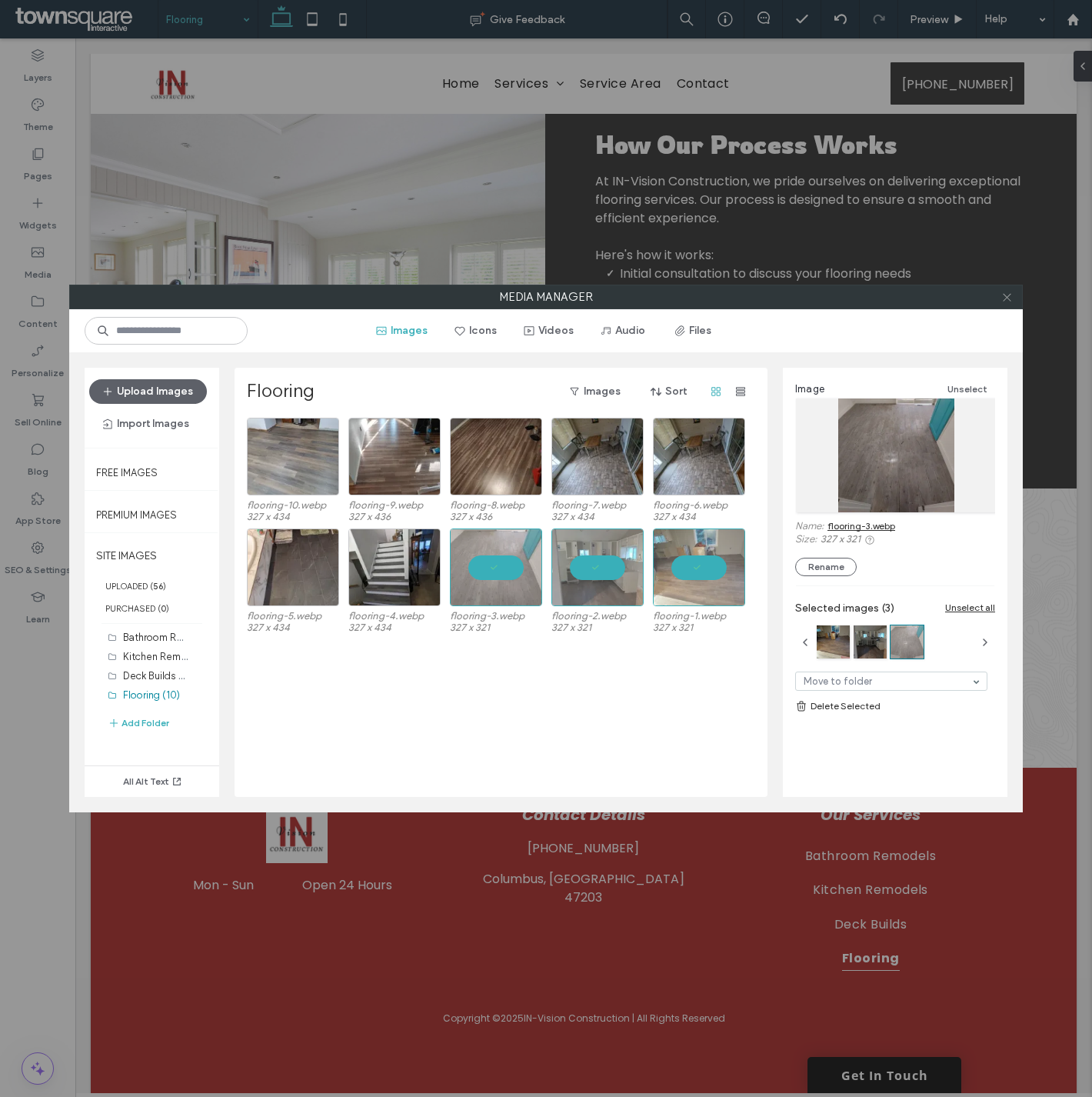
click at [1002, 292] on icon at bounding box center [1007, 297] width 12 height 12
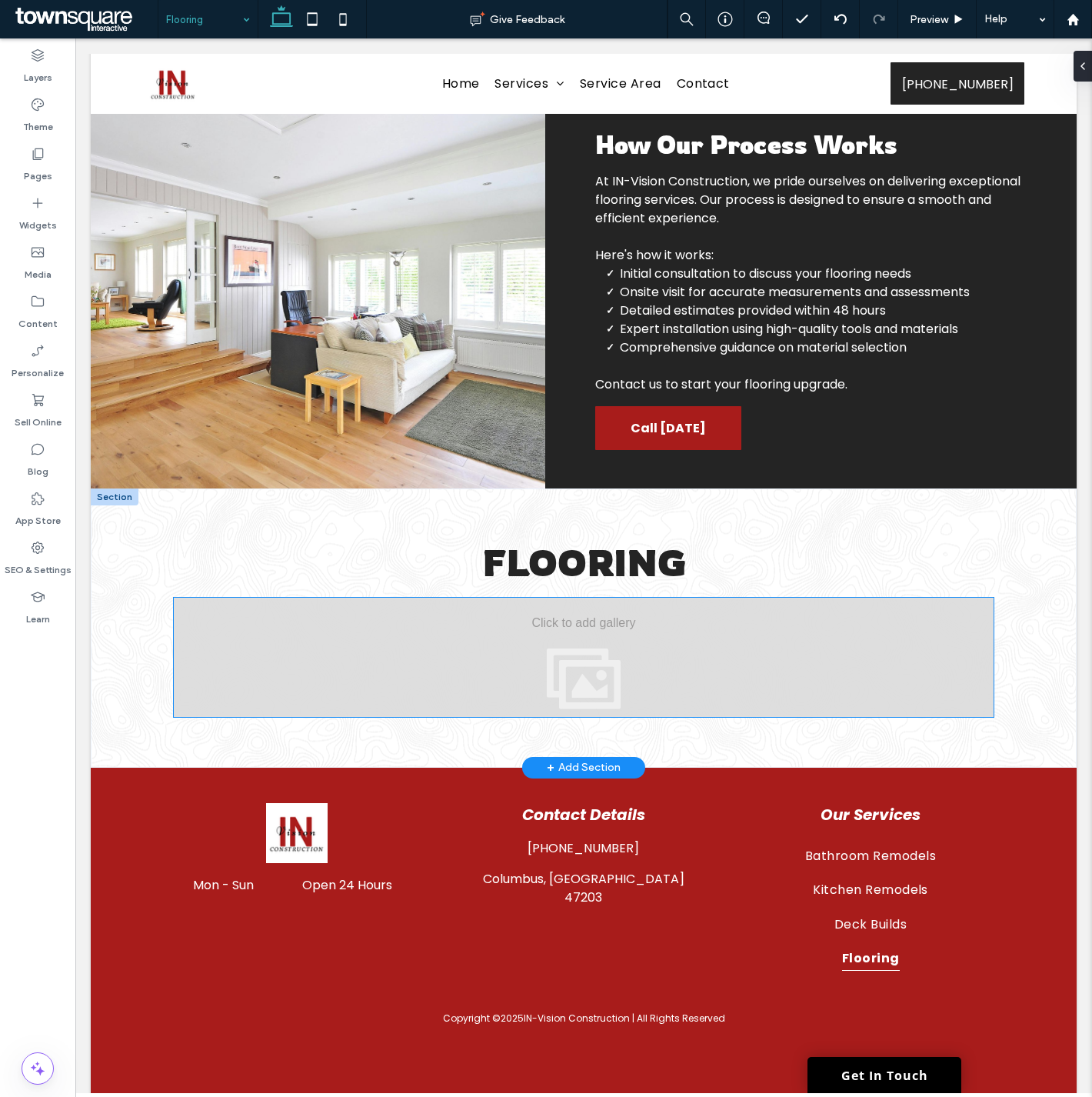
click at [525, 667] on div "View more" at bounding box center [583, 657] width 819 height 119
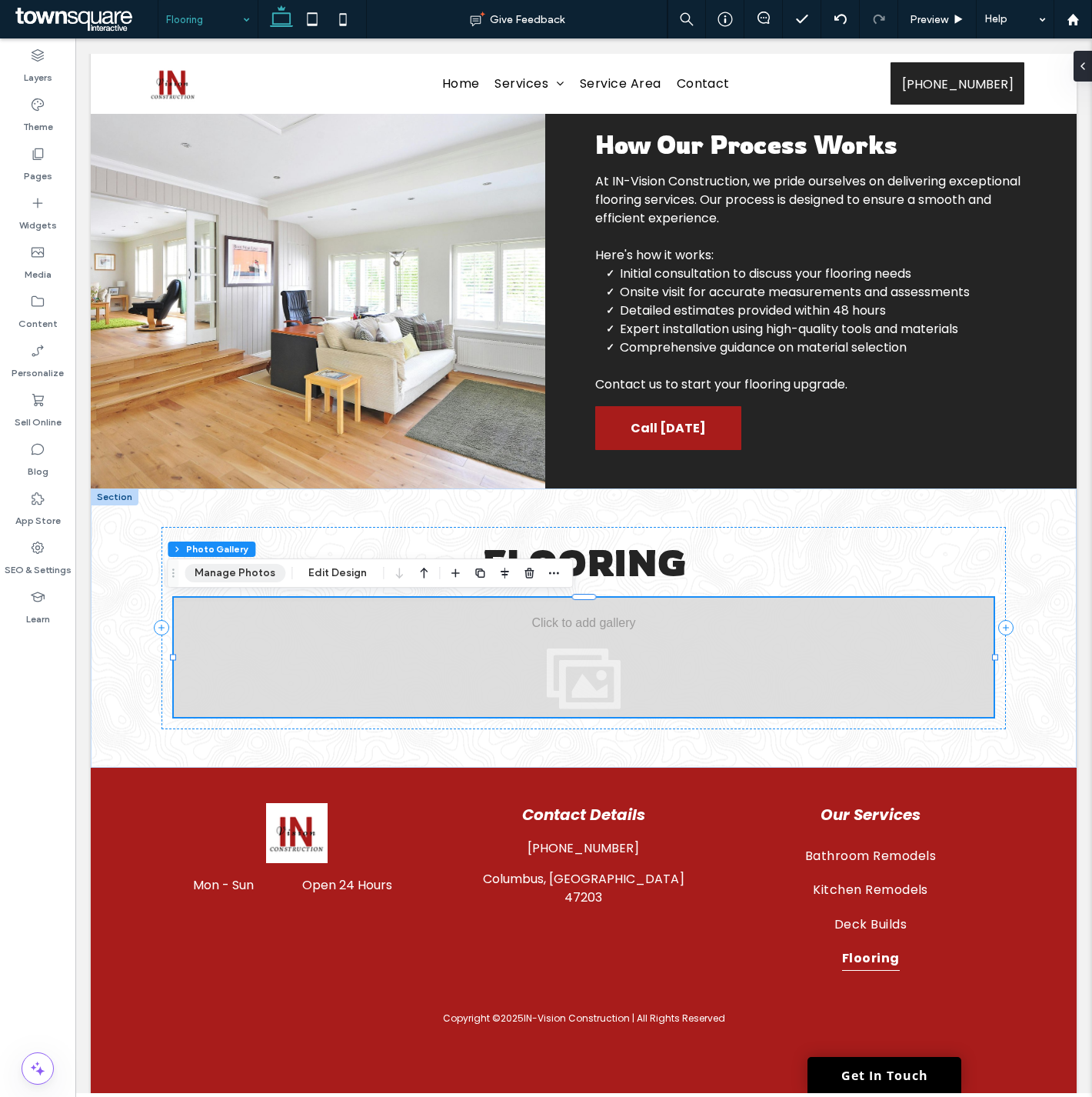
click at [232, 577] on button "Manage Photos" at bounding box center [234, 573] width 101 height 19
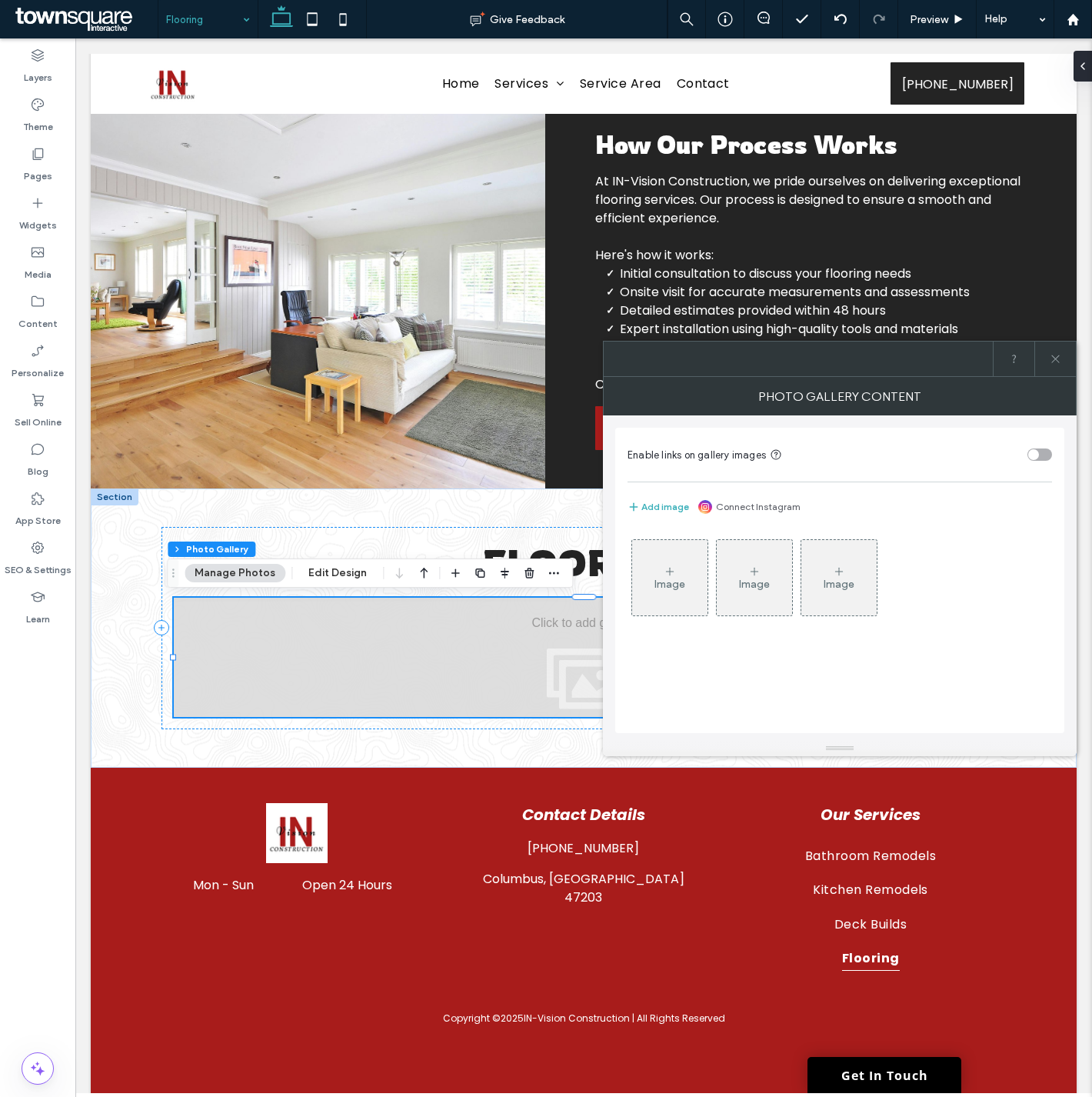
click at [854, 589] on div "Image" at bounding box center [839, 577] width 76 height 72
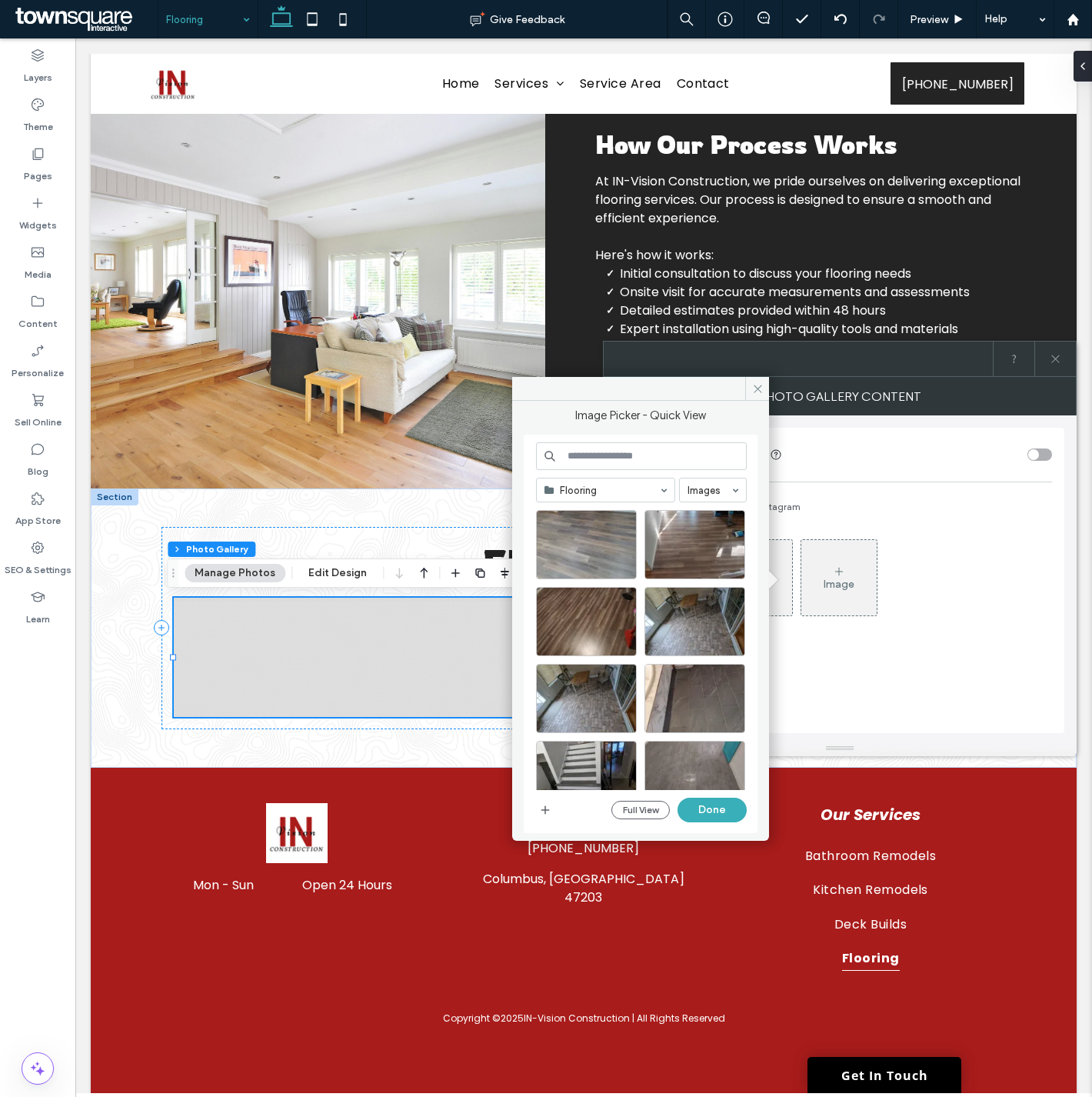
scroll to position [104, 0]
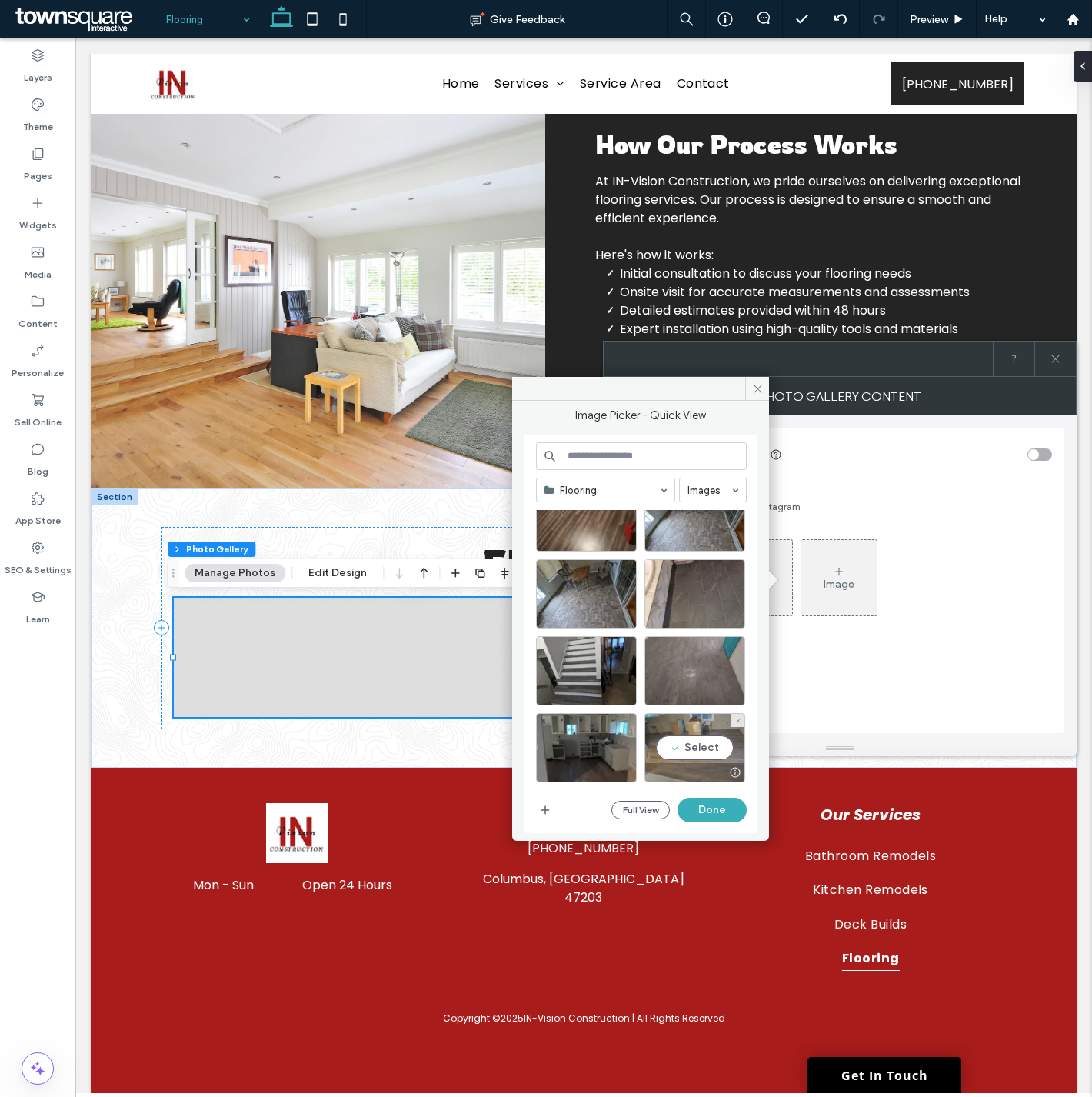
click at [674, 747] on div "Select" at bounding box center [695, 748] width 101 height 70
click at [598, 745] on div at bounding box center [586, 748] width 101 height 70
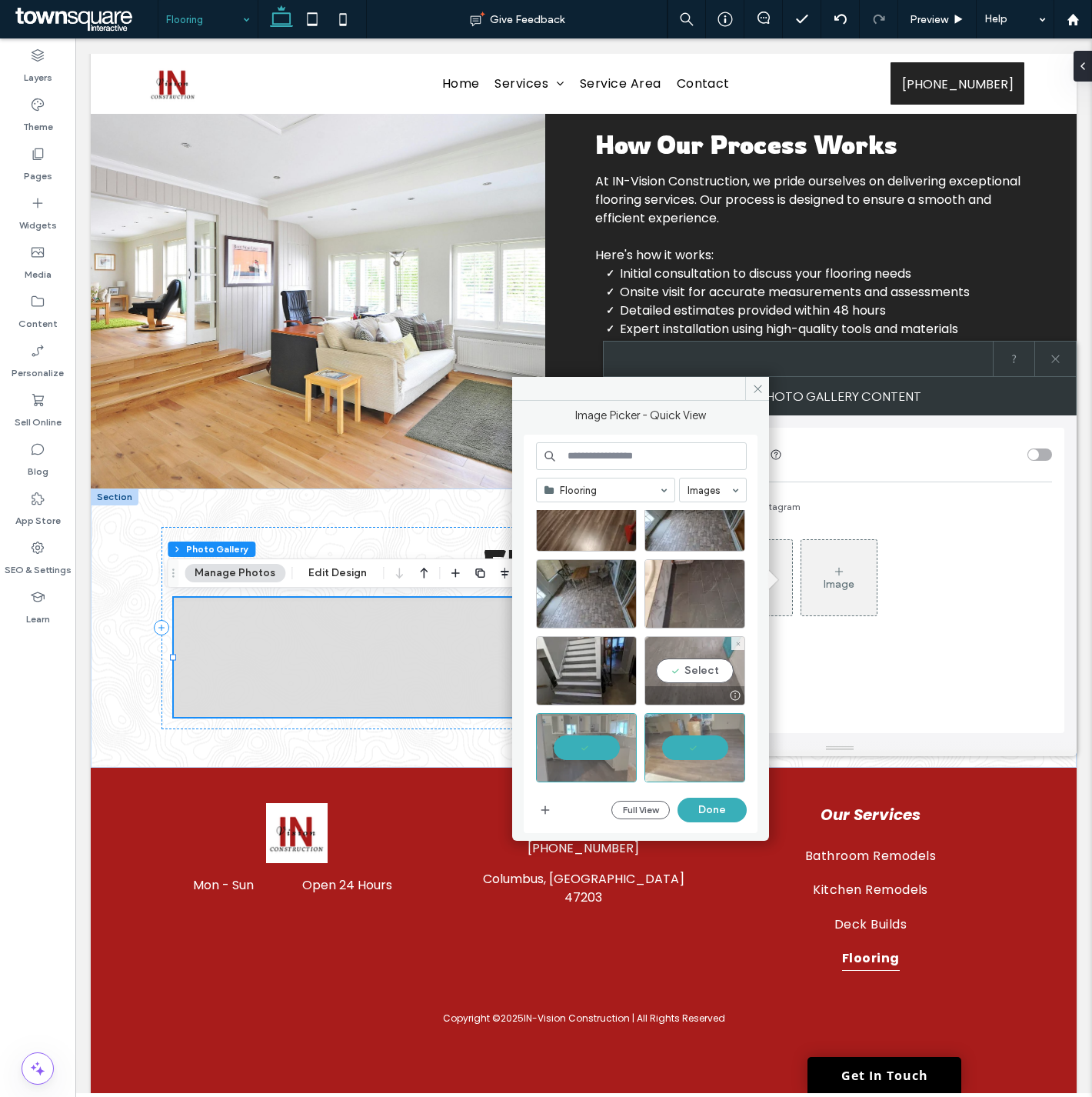
click at [682, 678] on div "Select" at bounding box center [695, 671] width 101 height 70
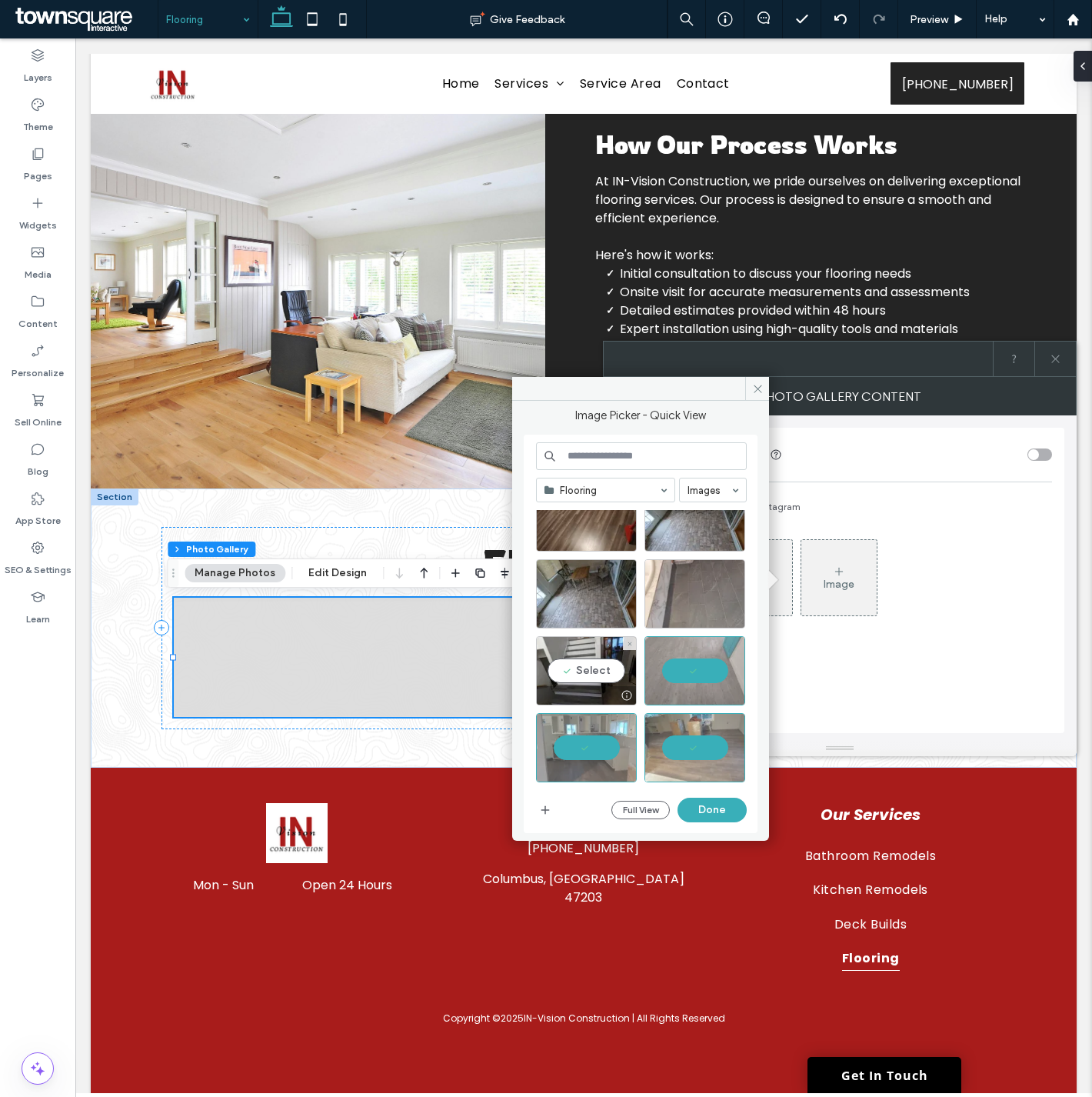
drag, startPoint x: 589, startPoint y: 667, endPoint x: 662, endPoint y: 616, distance: 89.1
click at [588, 667] on div "Select" at bounding box center [586, 671] width 101 height 70
click at [683, 593] on div "Select" at bounding box center [695, 594] width 101 height 70
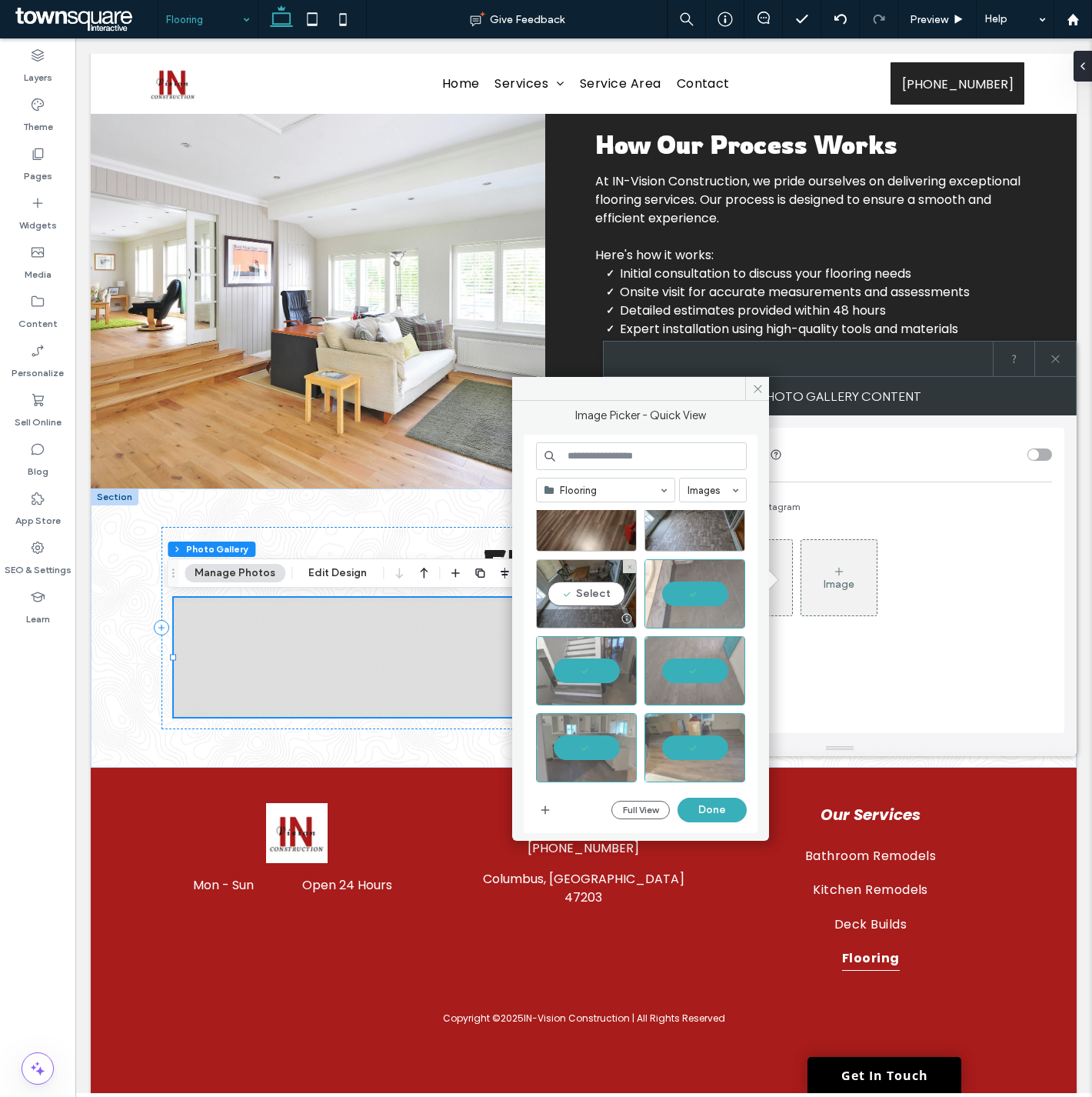
drag, startPoint x: 602, startPoint y: 589, endPoint x: 771, endPoint y: 626, distance: 173.0
click at [603, 589] on div "Select" at bounding box center [586, 594] width 101 height 70
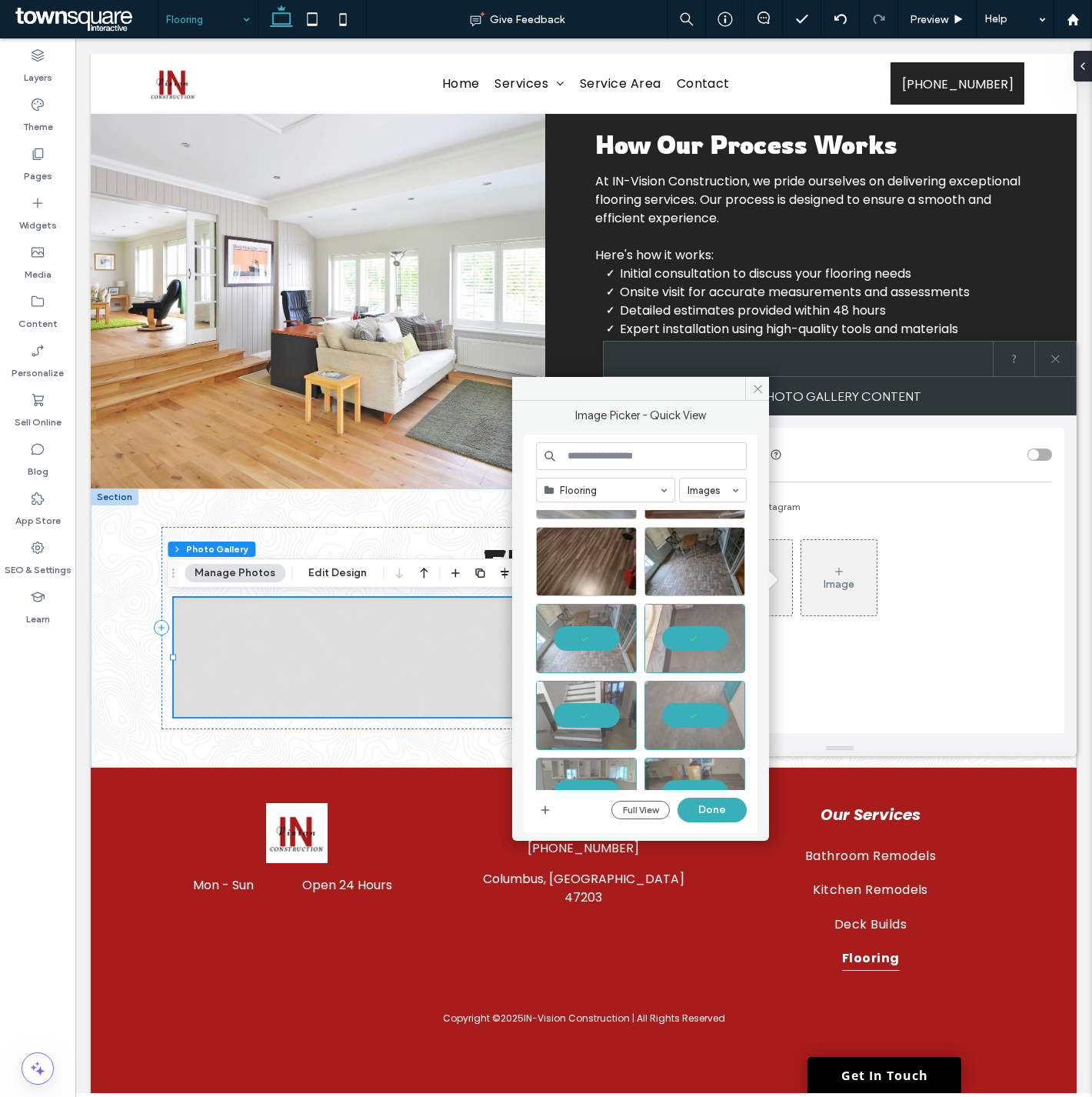
scroll to position [0, 0]
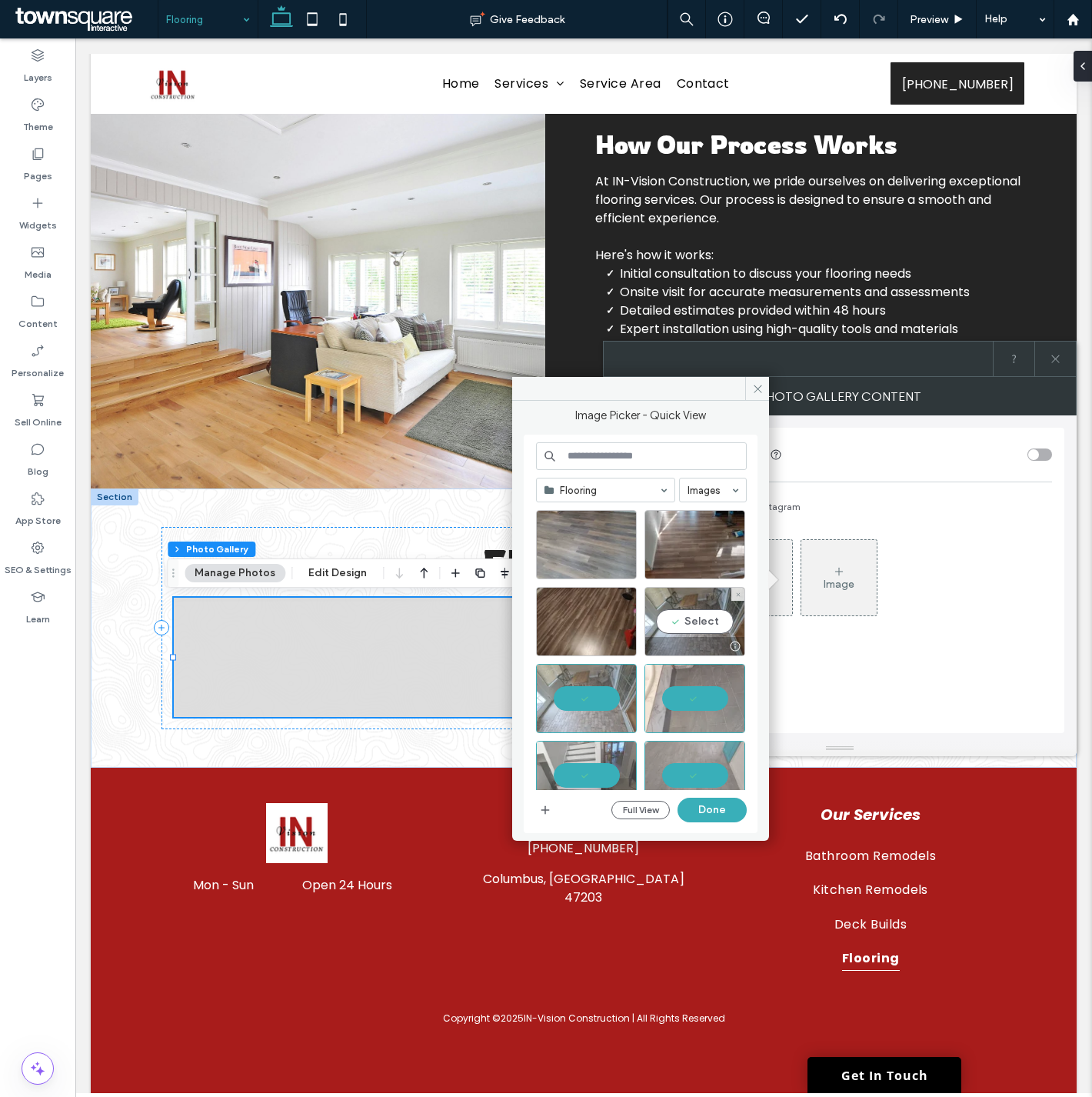
drag, startPoint x: 684, startPoint y: 609, endPoint x: 650, endPoint y: 616, distance: 34.7
click at [683, 609] on div "Select" at bounding box center [695, 622] width 101 height 70
click at [591, 618] on div at bounding box center [586, 622] width 101 height 70
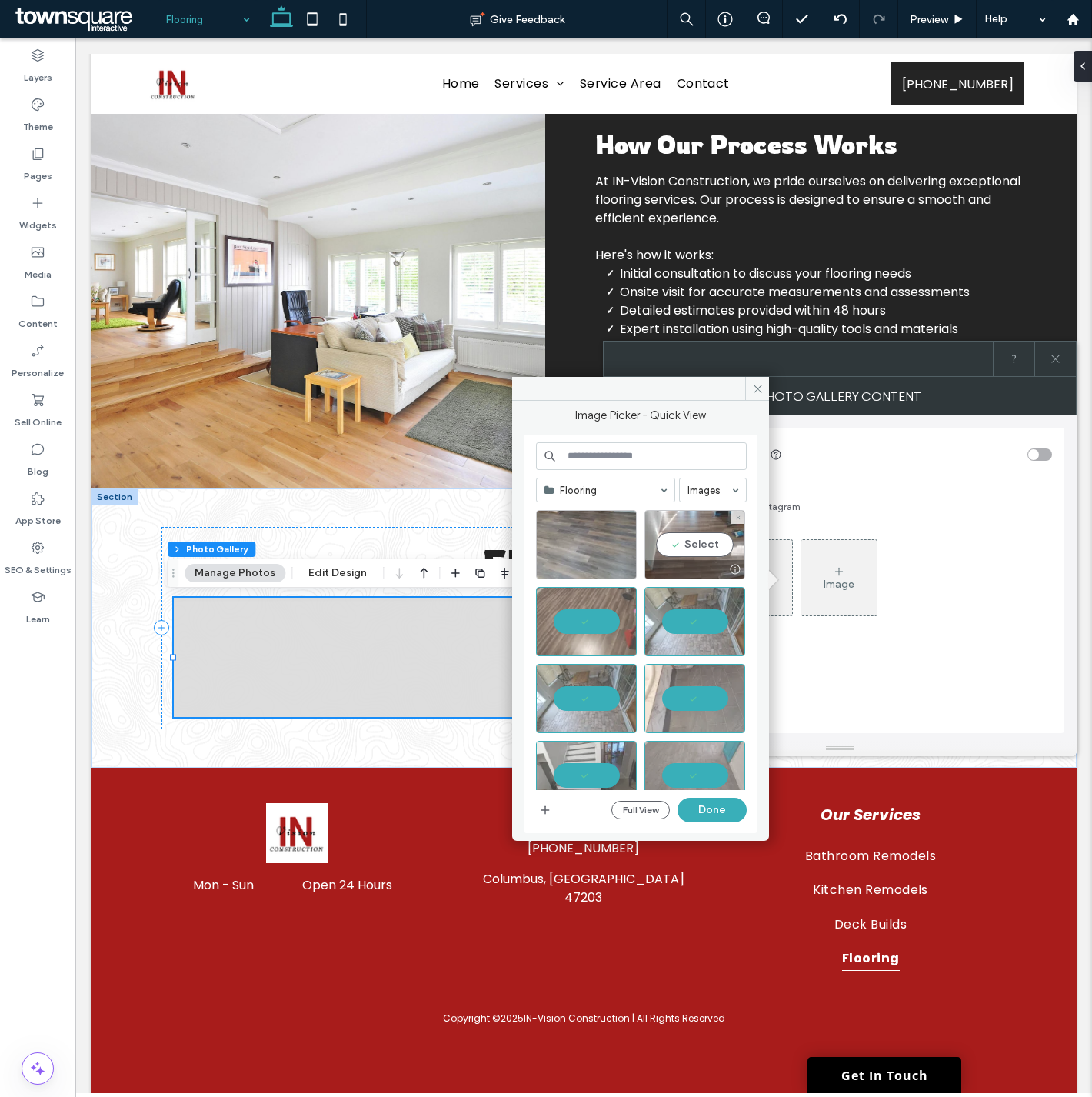
click at [678, 549] on div "Select" at bounding box center [695, 545] width 101 height 70
click at [595, 538] on div "Select" at bounding box center [586, 545] width 101 height 70
click at [721, 798] on button "Done" at bounding box center [712, 809] width 70 height 25
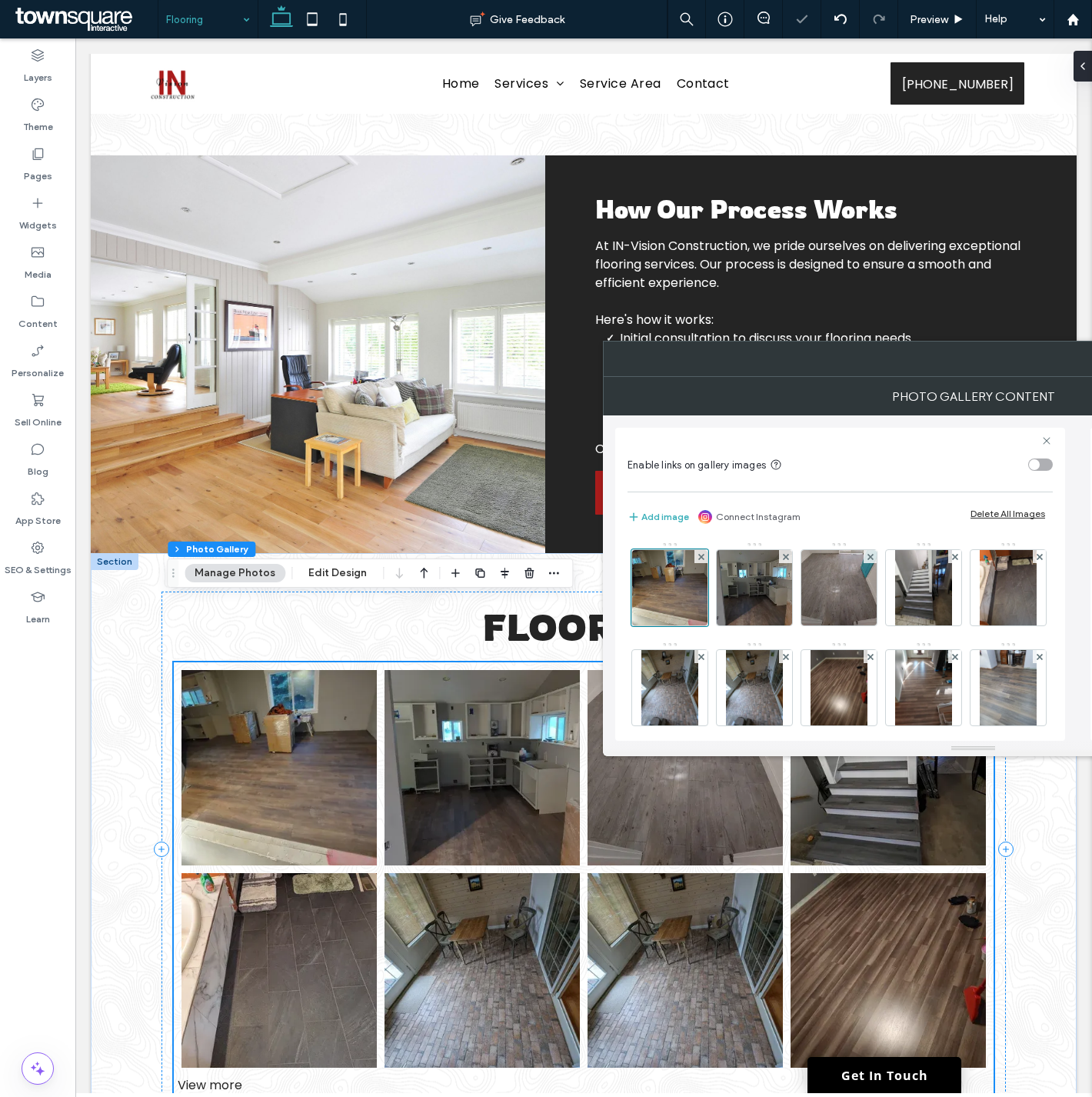
scroll to position [504, 0]
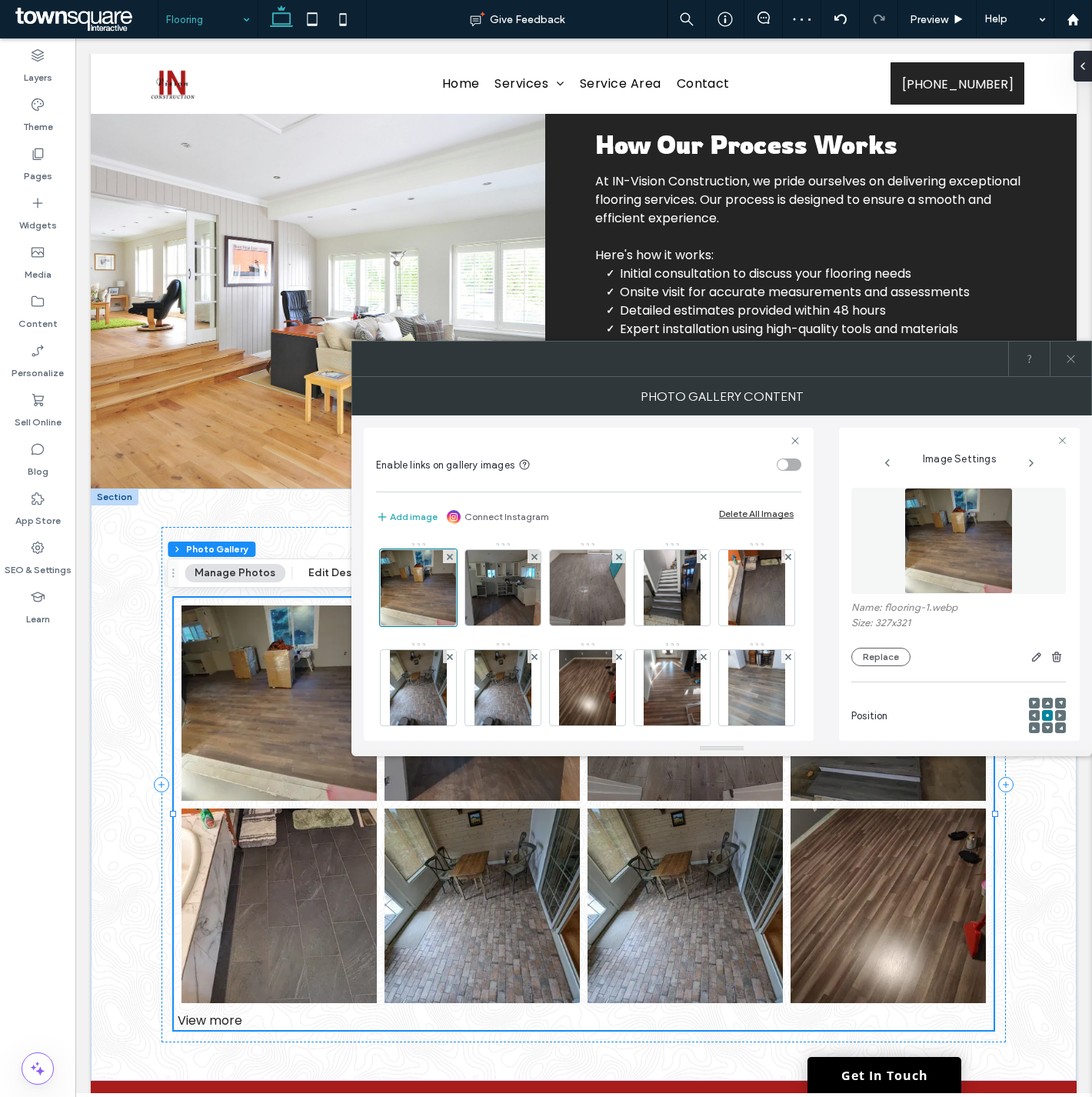
click at [1072, 354] on icon at bounding box center [1071, 359] width 12 height 12
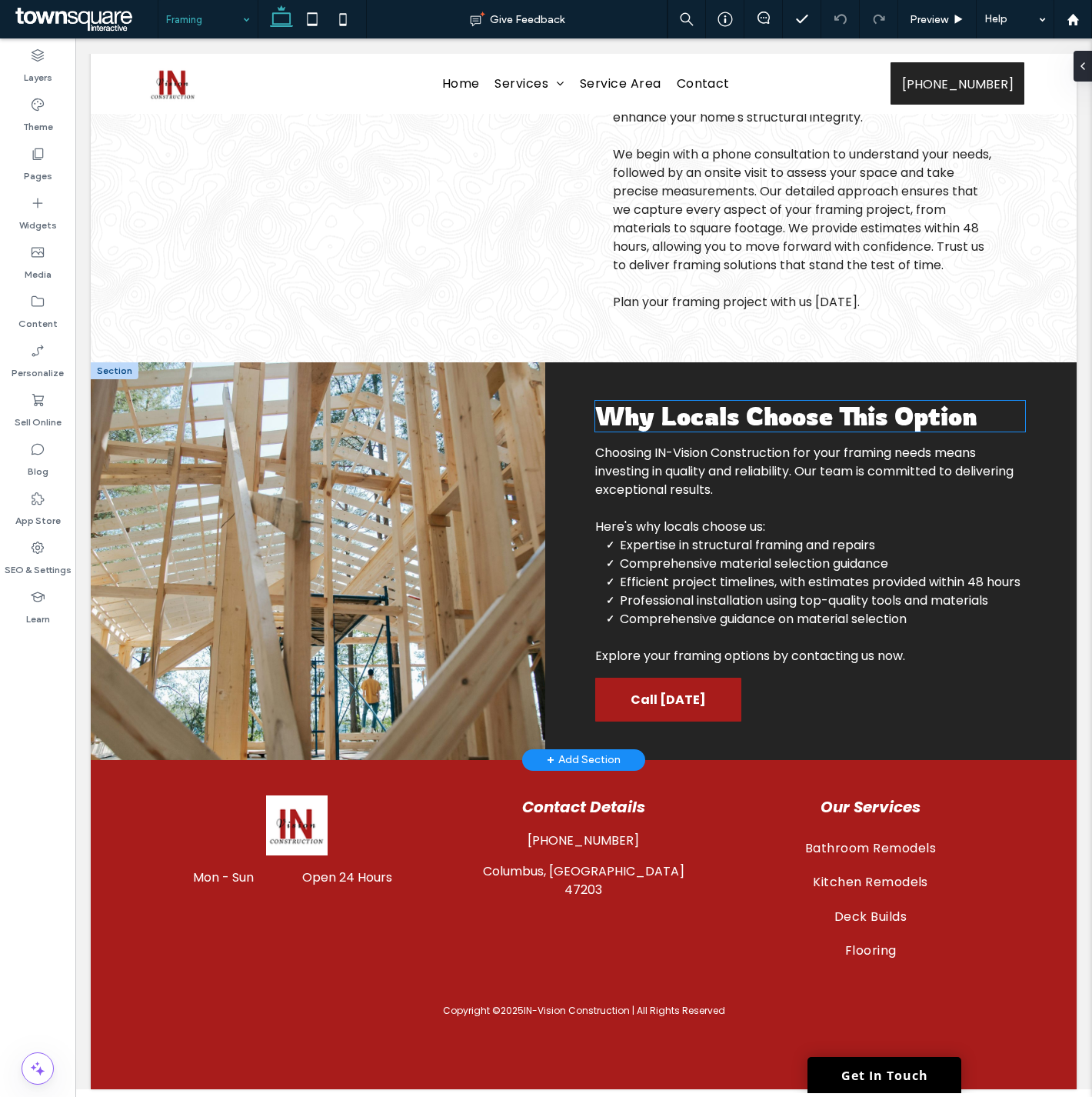
scroll to position [244, 0]
click at [208, 21] on input at bounding box center [205, 19] width 76 height 38
drag, startPoint x: 31, startPoint y: 294, endPoint x: 60, endPoint y: 318, distance: 37.6
click at [31, 294] on icon at bounding box center [37, 301] width 15 height 15
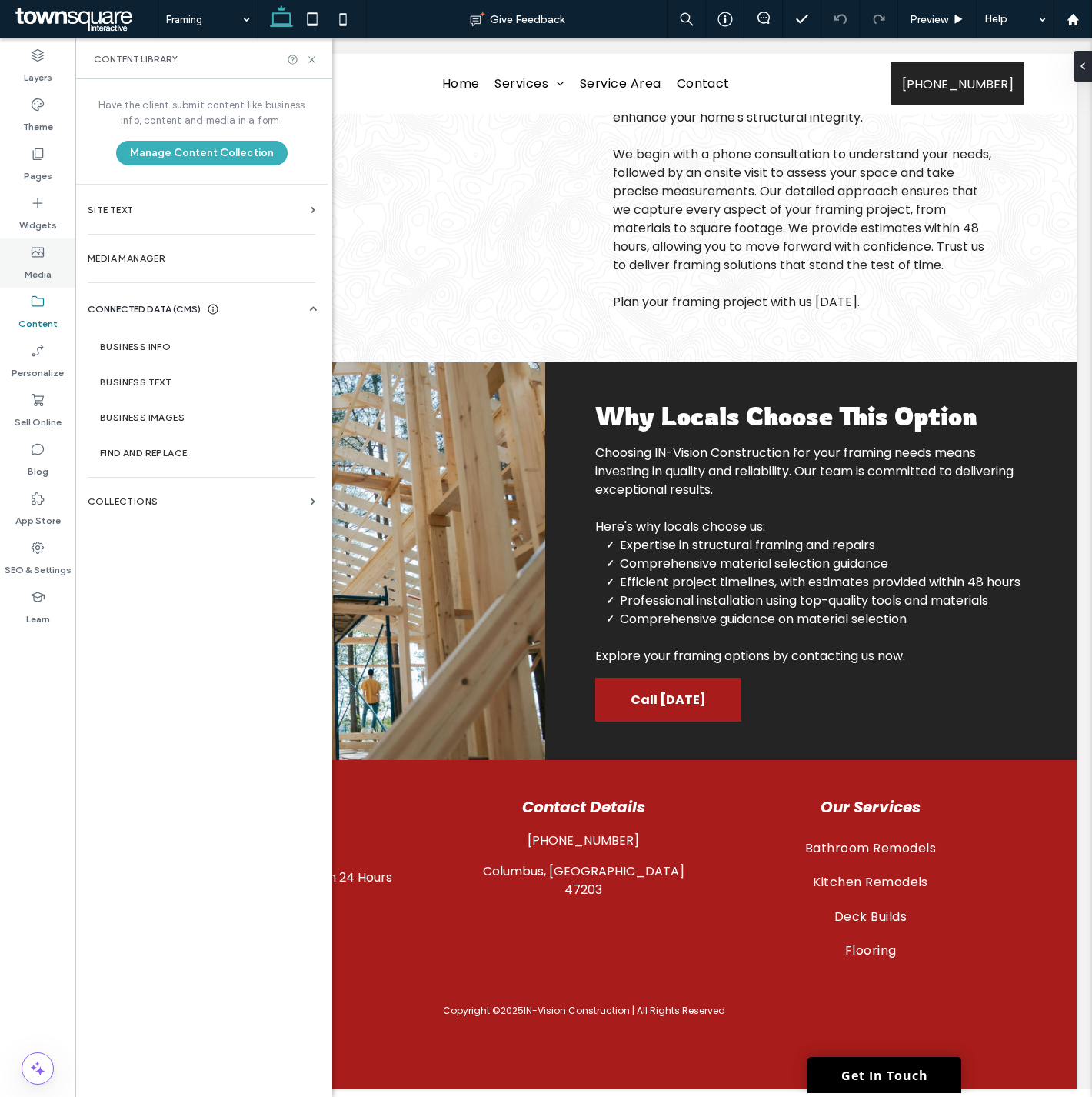
click at [47, 252] on div "Media" at bounding box center [37, 263] width 76 height 49
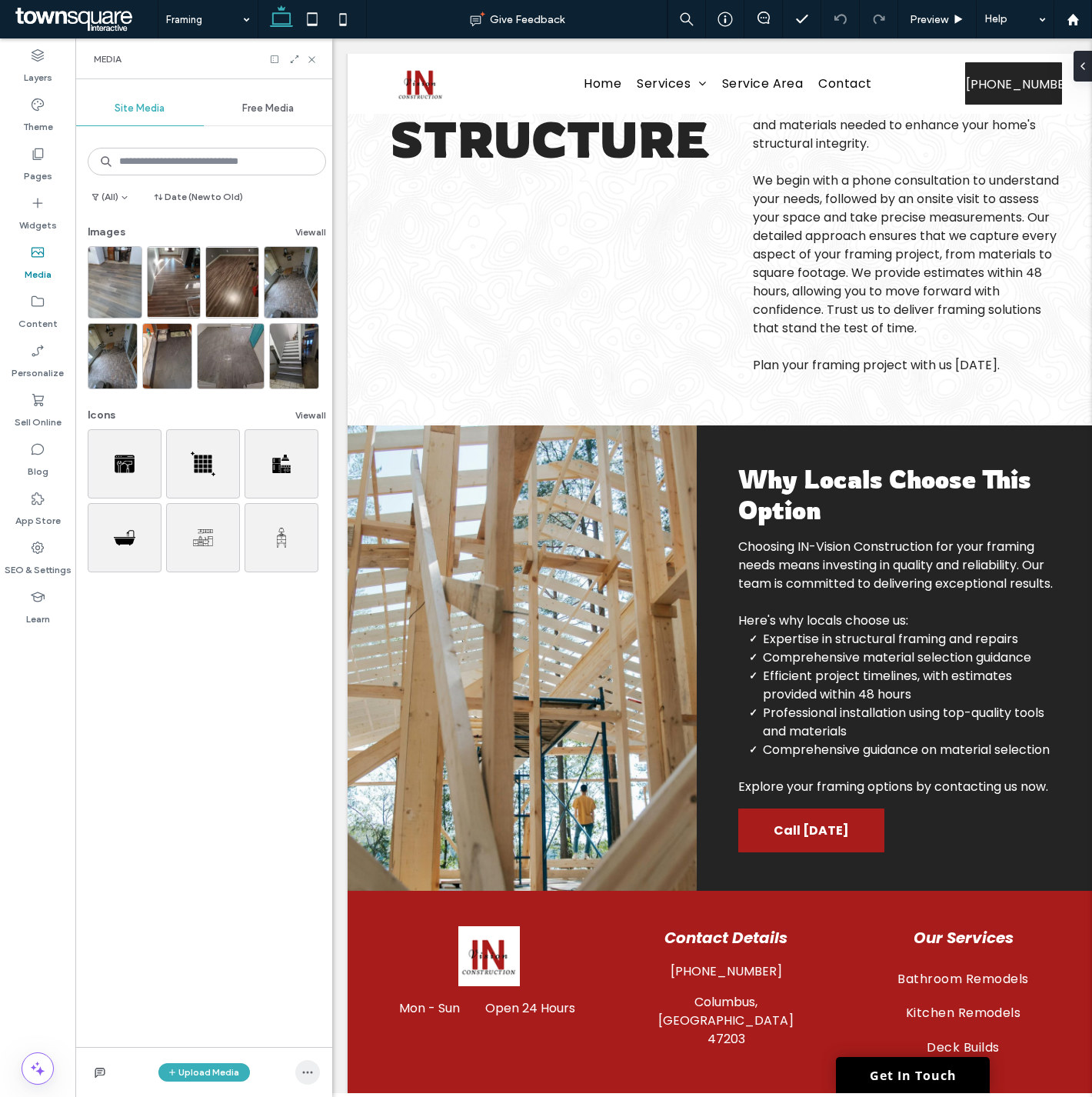
click at [303, 1072] on use "button" at bounding box center [308, 1072] width 10 height 3
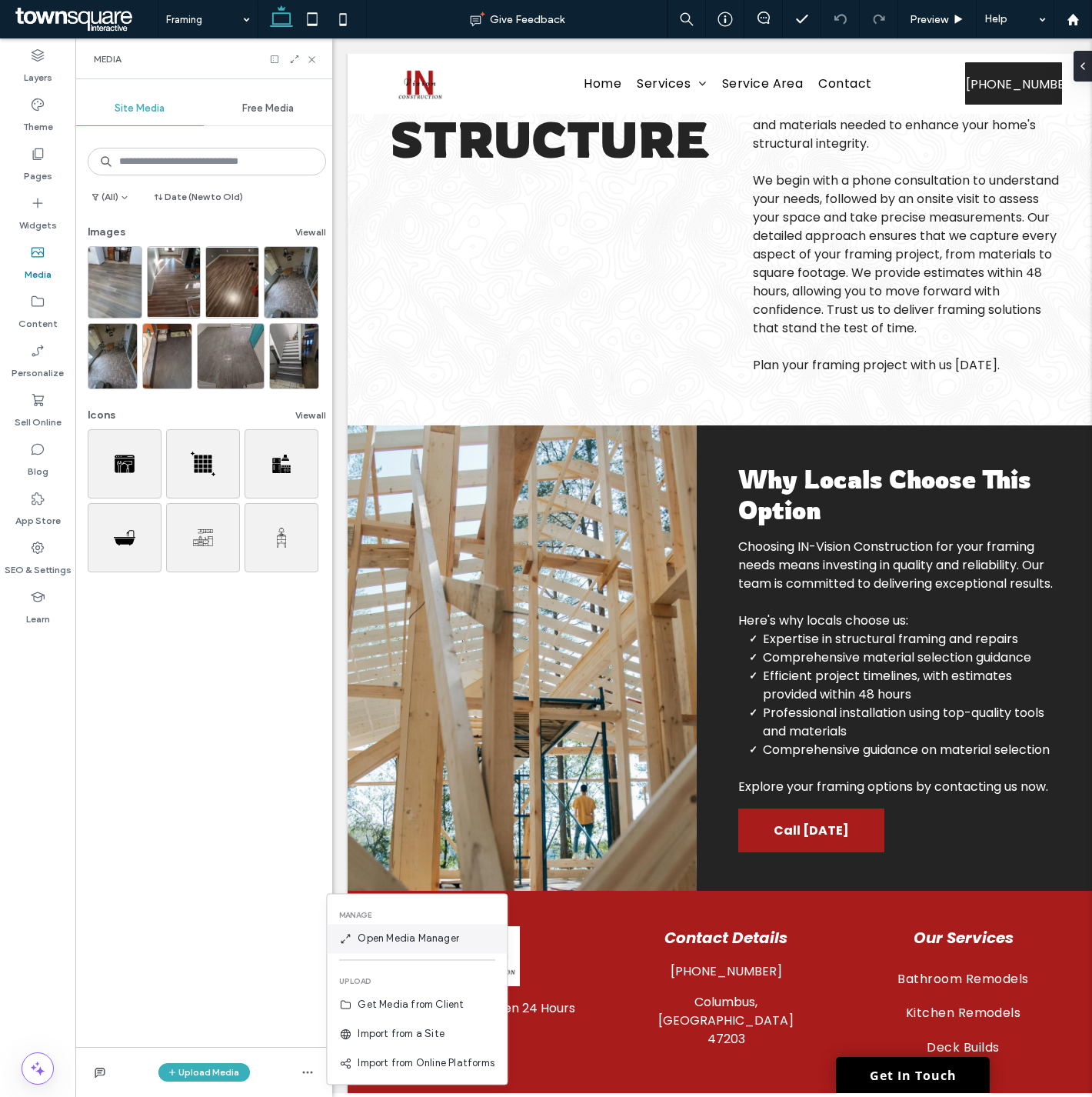
click at [387, 947] on div "Open Media Manager" at bounding box center [417, 938] width 180 height 29
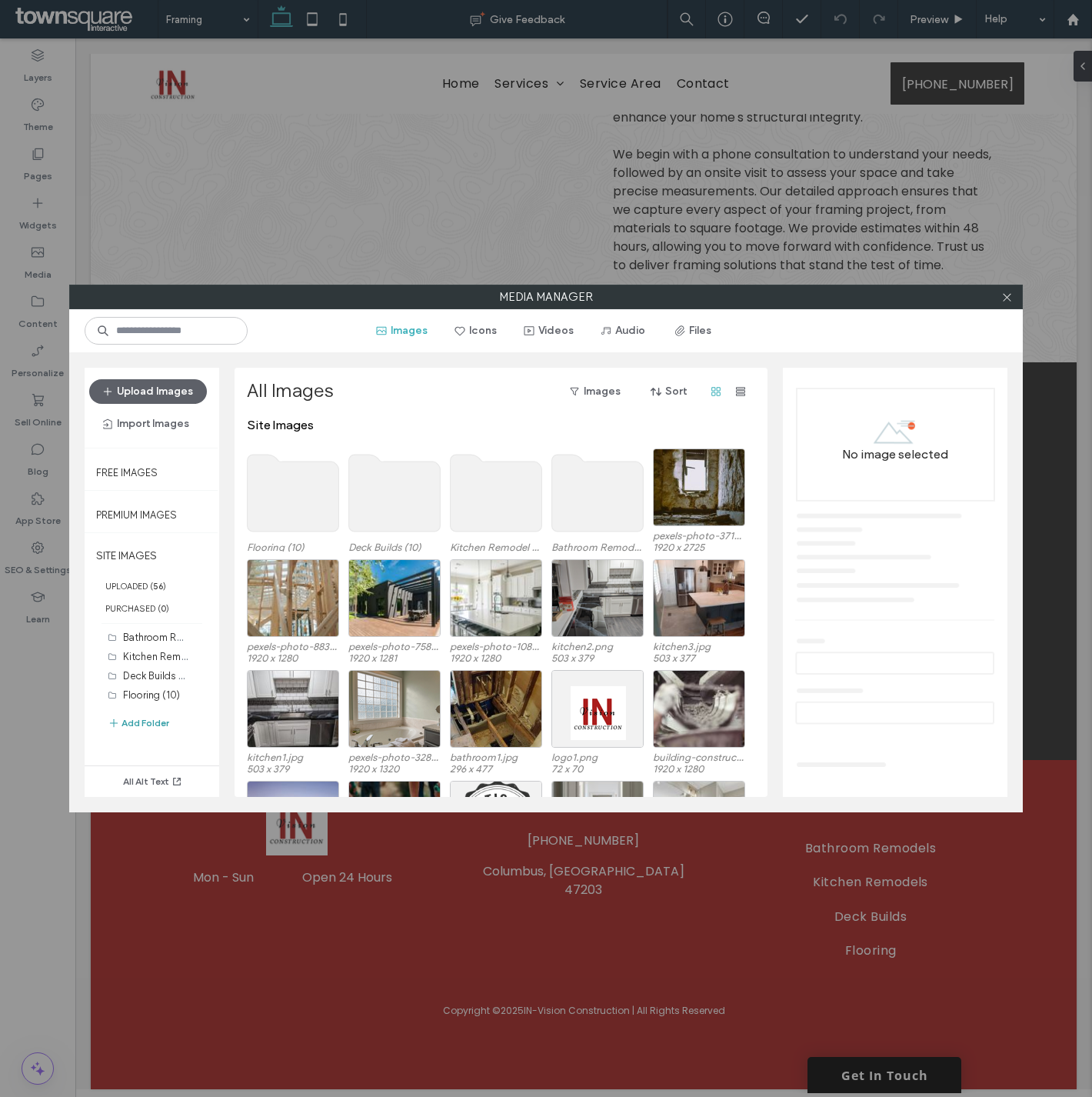
click at [152, 724] on button "Add Folder" at bounding box center [138, 723] width 61 height 19
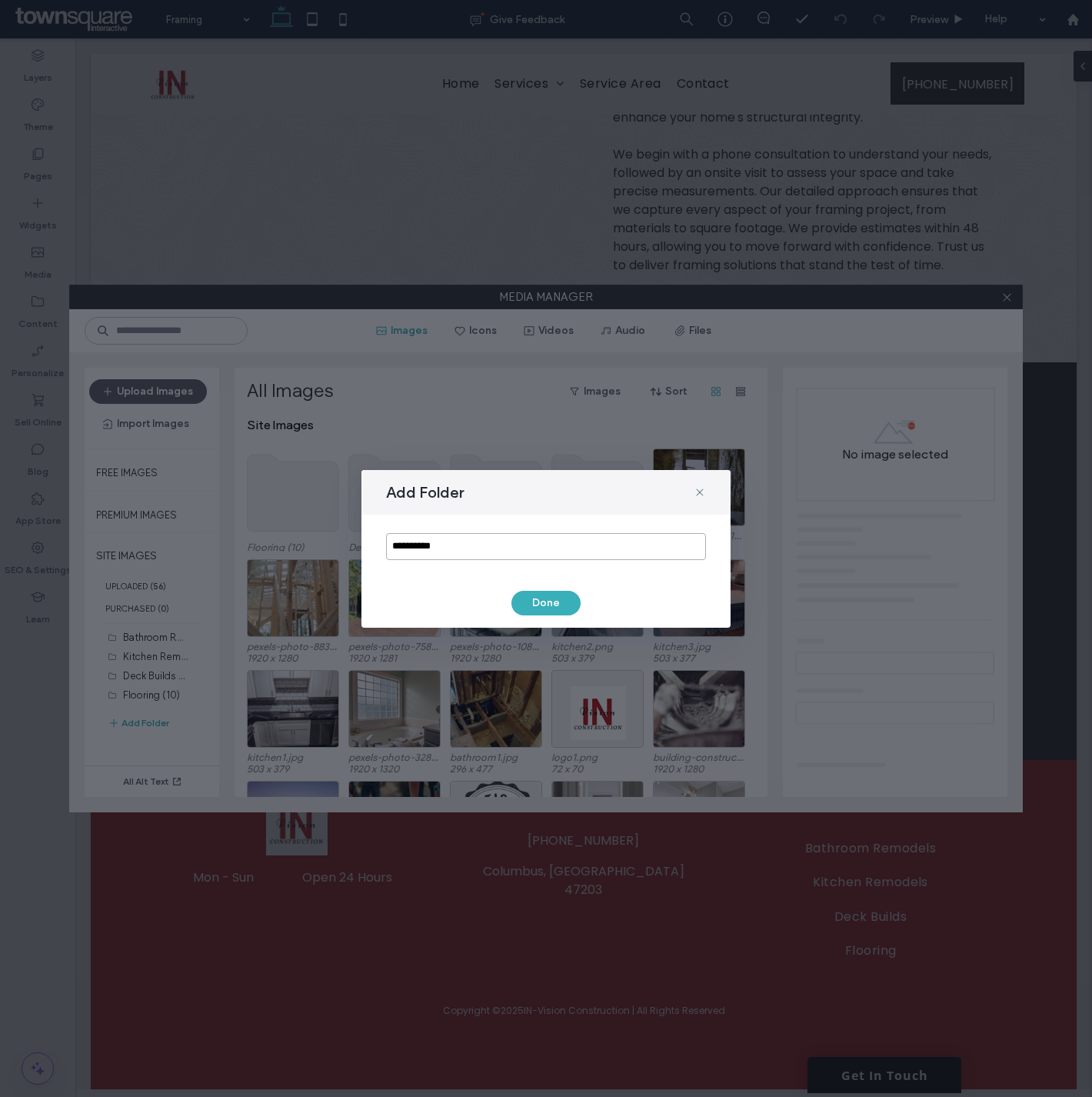
click at [453, 546] on input "**********" at bounding box center [546, 547] width 320 height 27
type input "*******"
click at [521, 591] on button "Done" at bounding box center [546, 603] width 70 height 25
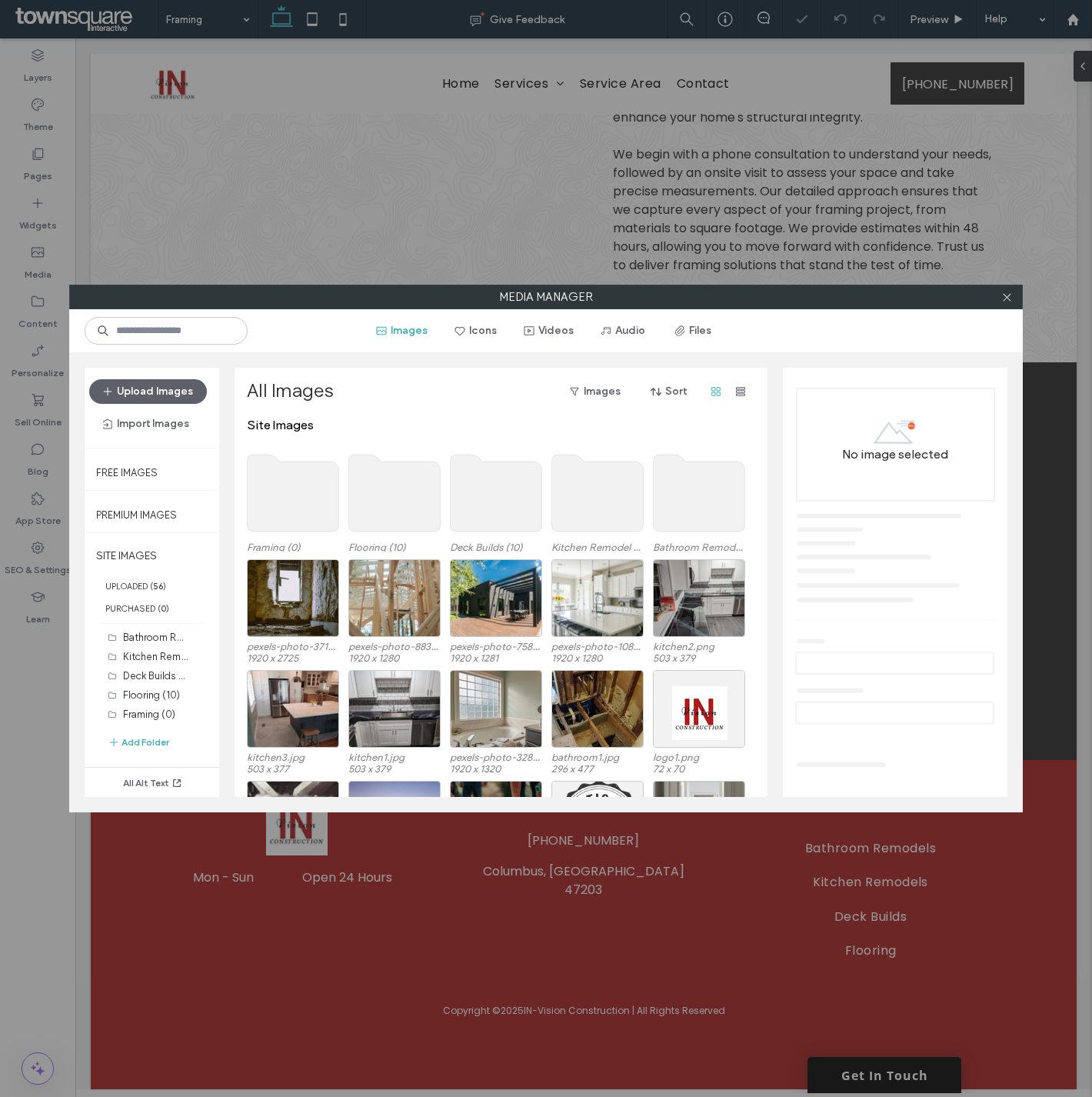
click at [279, 502] on use at bounding box center [294, 492] width 92 height 77
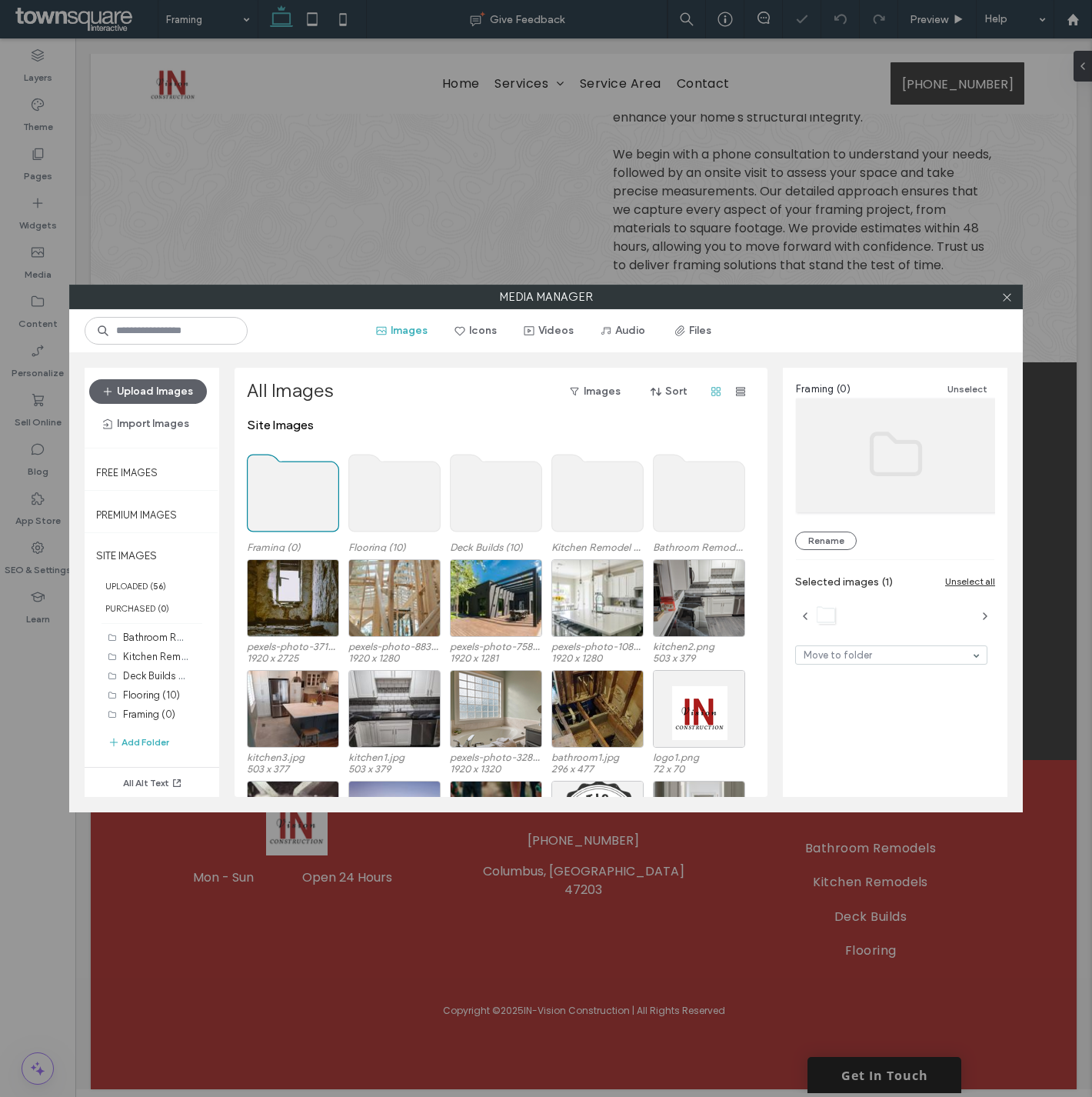
click at [279, 502] on use at bounding box center [294, 492] width 92 height 77
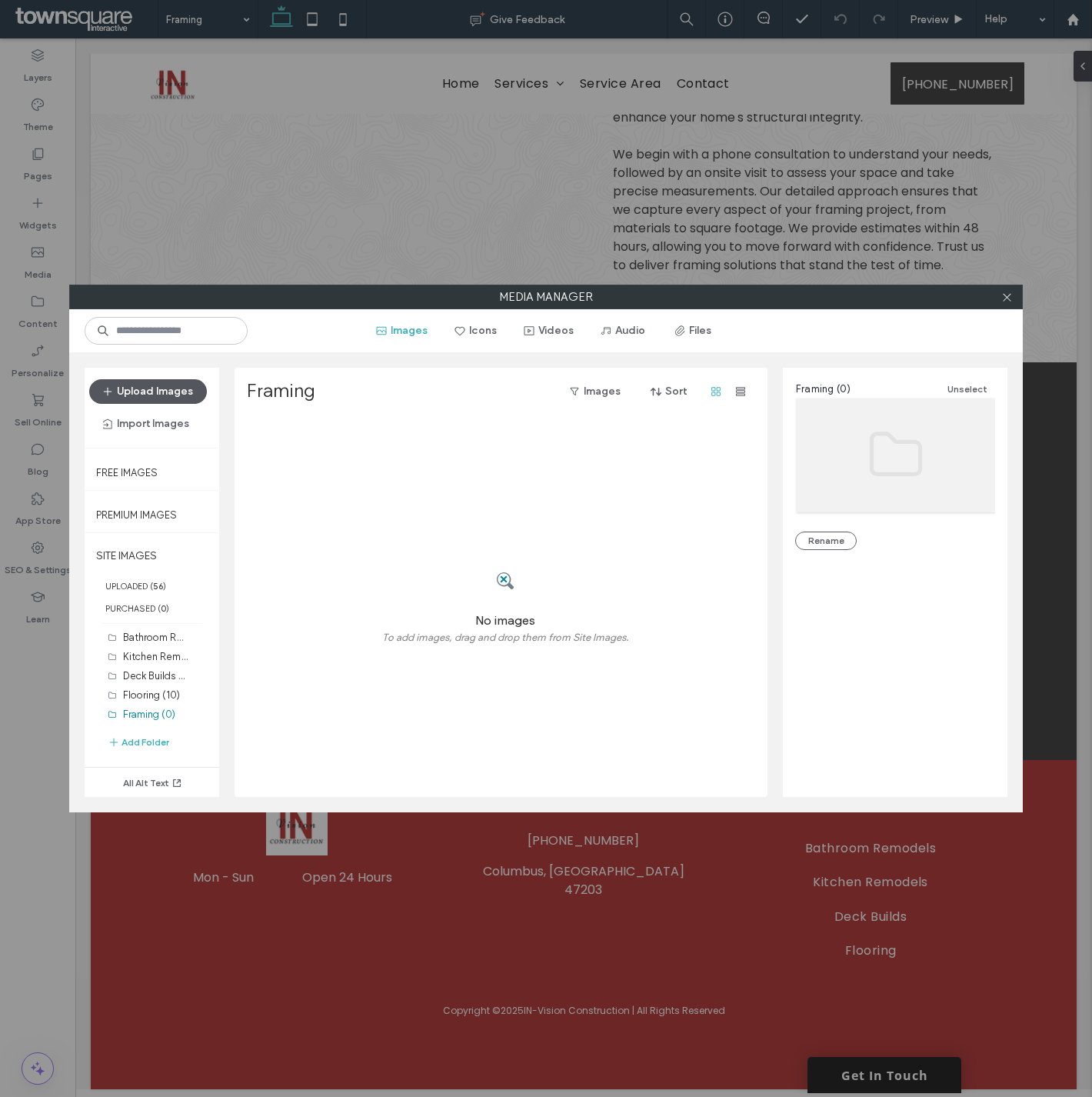
click at [137, 388] on button "Upload Images" at bounding box center [148, 391] width 118 height 25
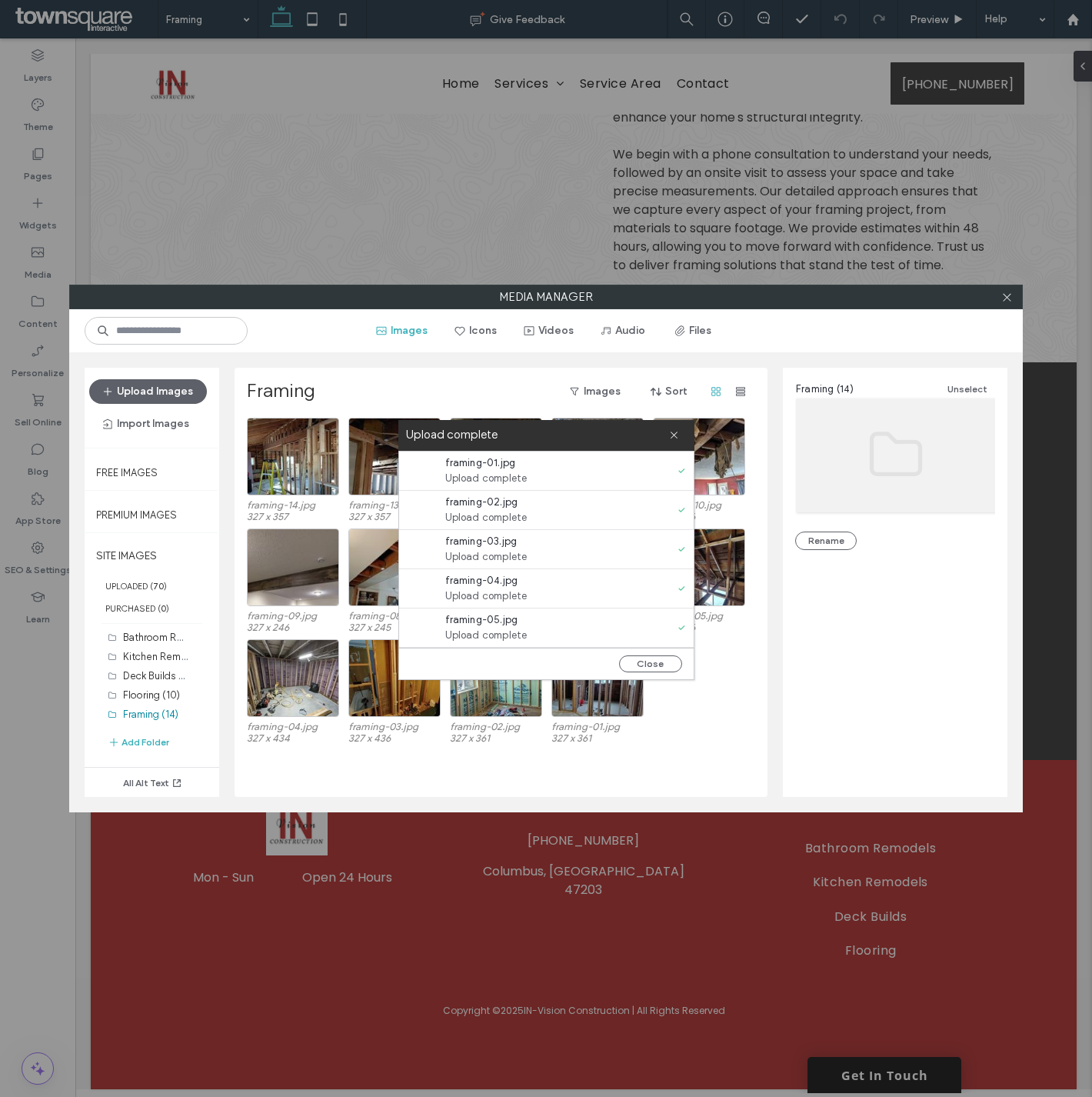
drag, startPoint x: 662, startPoint y: 655, endPoint x: 609, endPoint y: 672, distance: 55.7
click at [662, 655] on button "Close" at bounding box center [650, 664] width 63 height 17
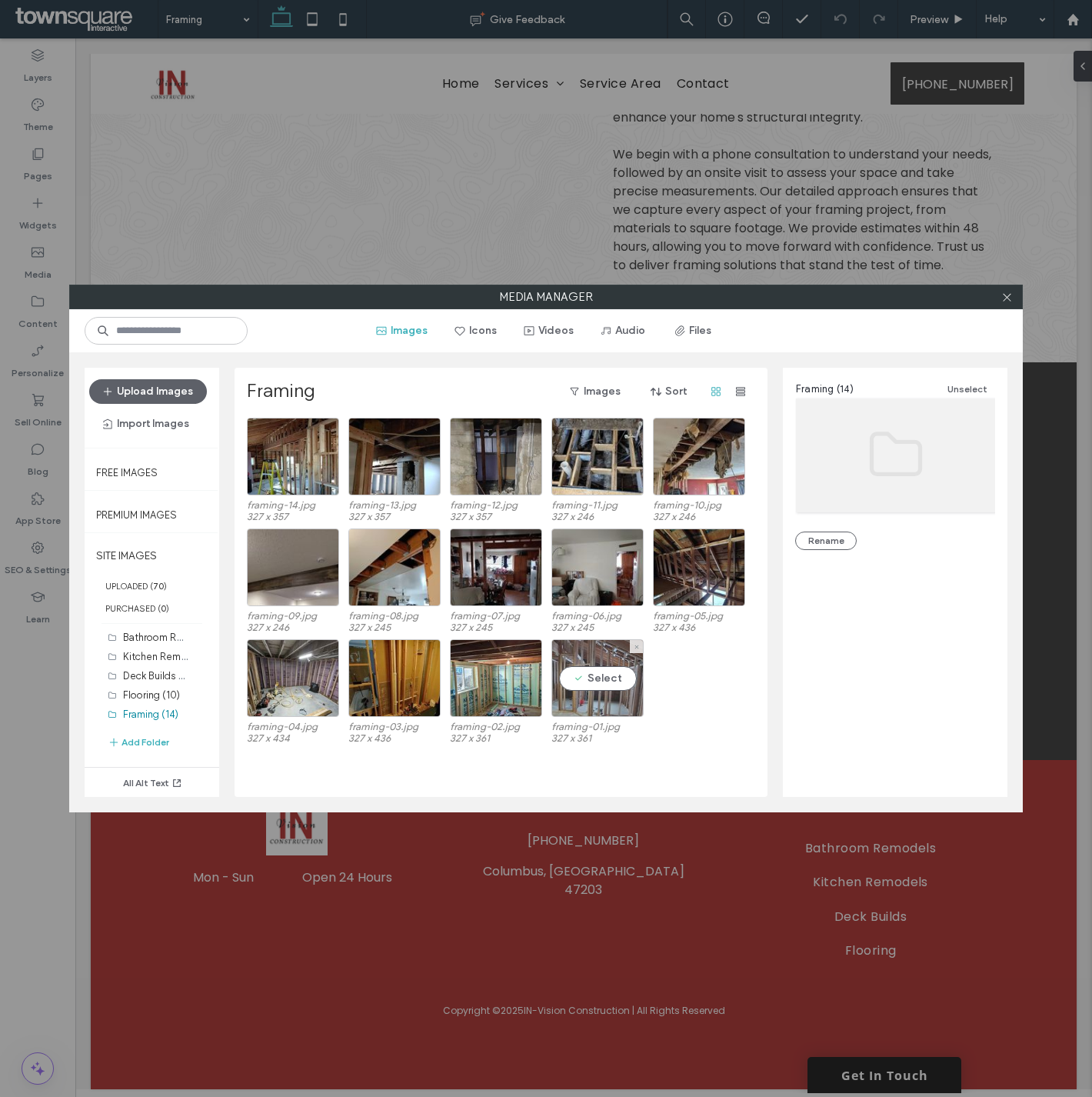
click at [587, 690] on div "Select" at bounding box center [597, 678] width 93 height 77
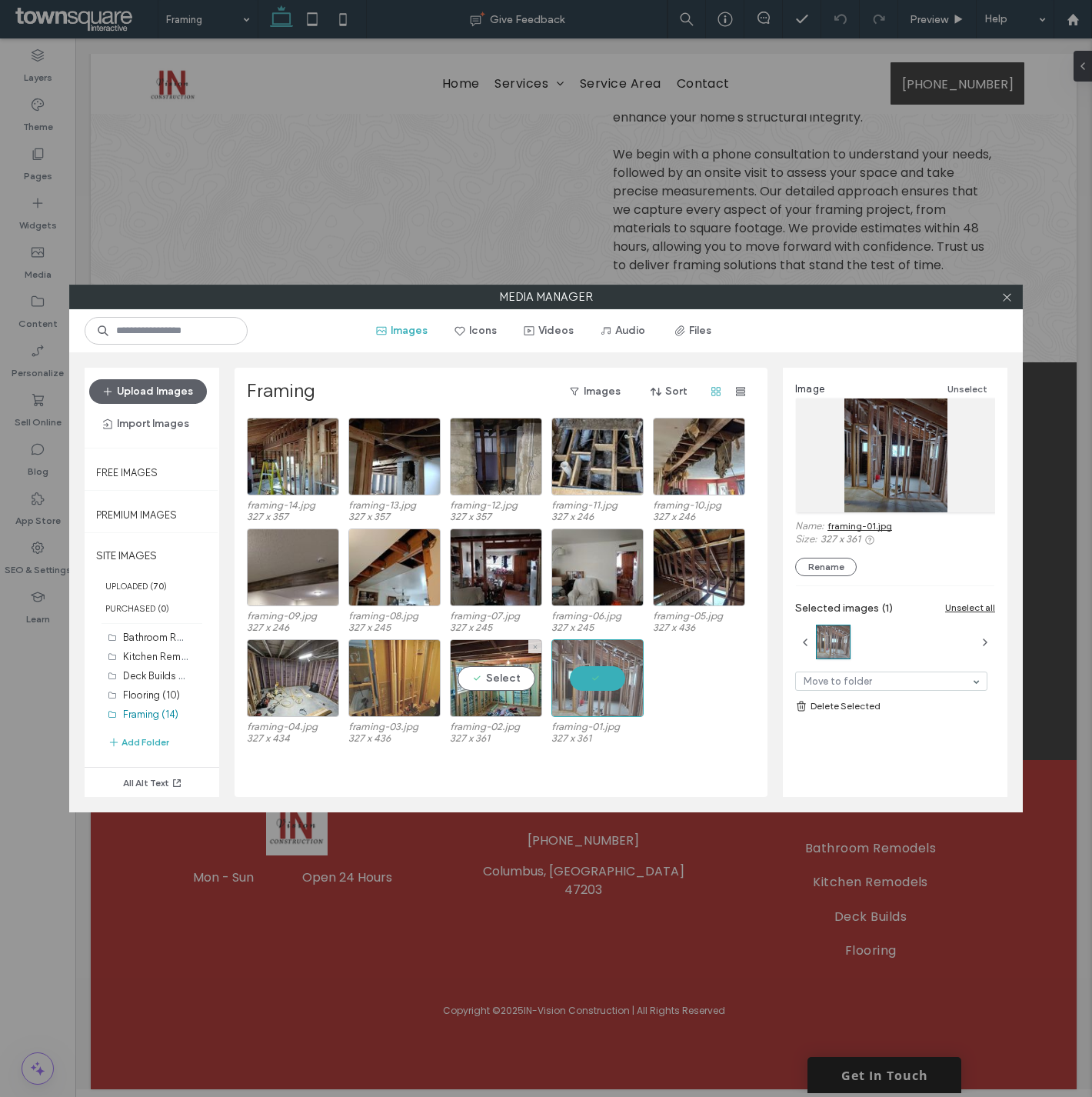
drag, startPoint x: 508, startPoint y: 692, endPoint x: 416, endPoint y: 688, distance: 92.1
click at [506, 690] on div "Select" at bounding box center [496, 678] width 93 height 77
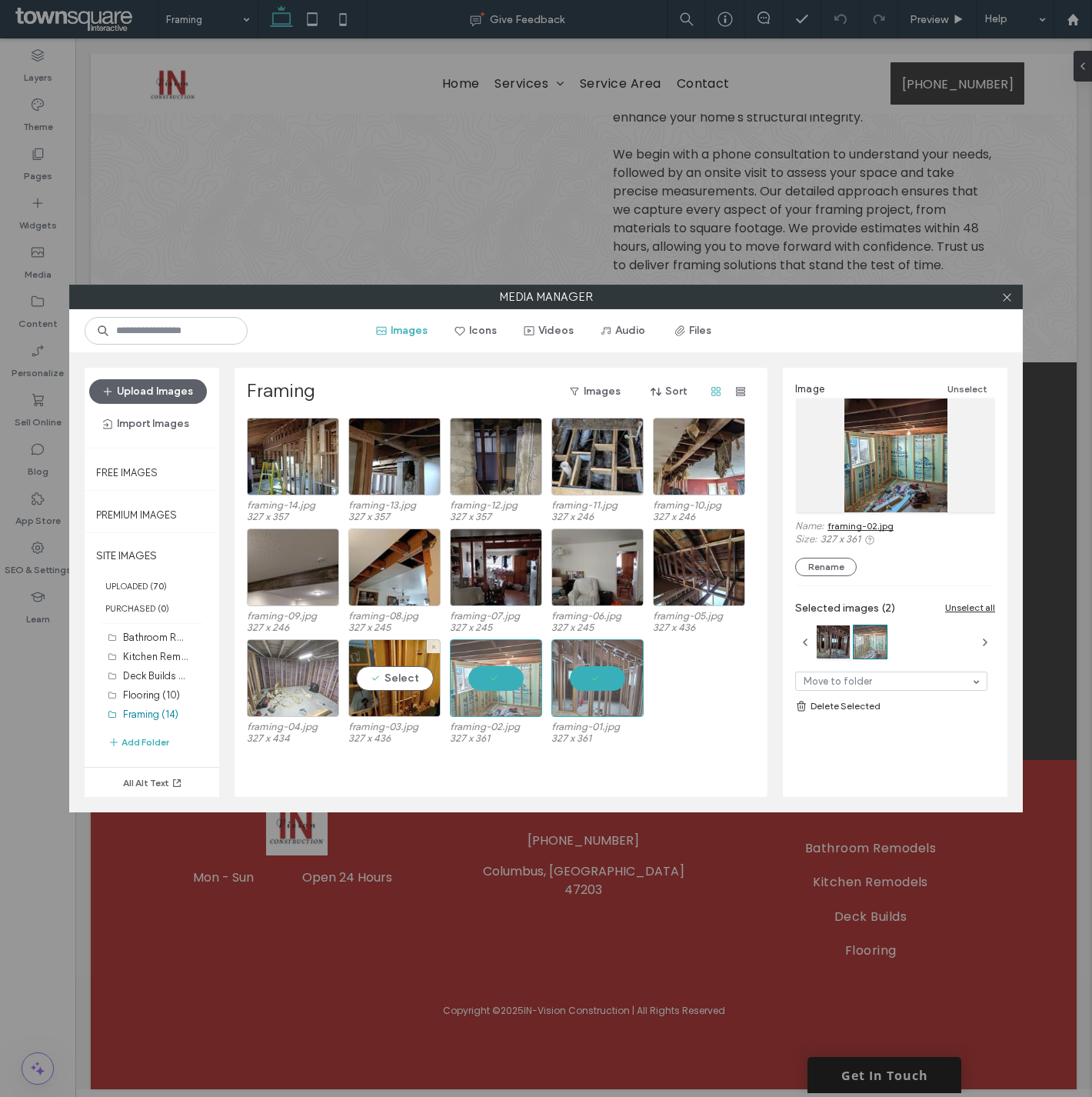
click at [370, 685] on div "Select" at bounding box center [394, 678] width 93 height 77
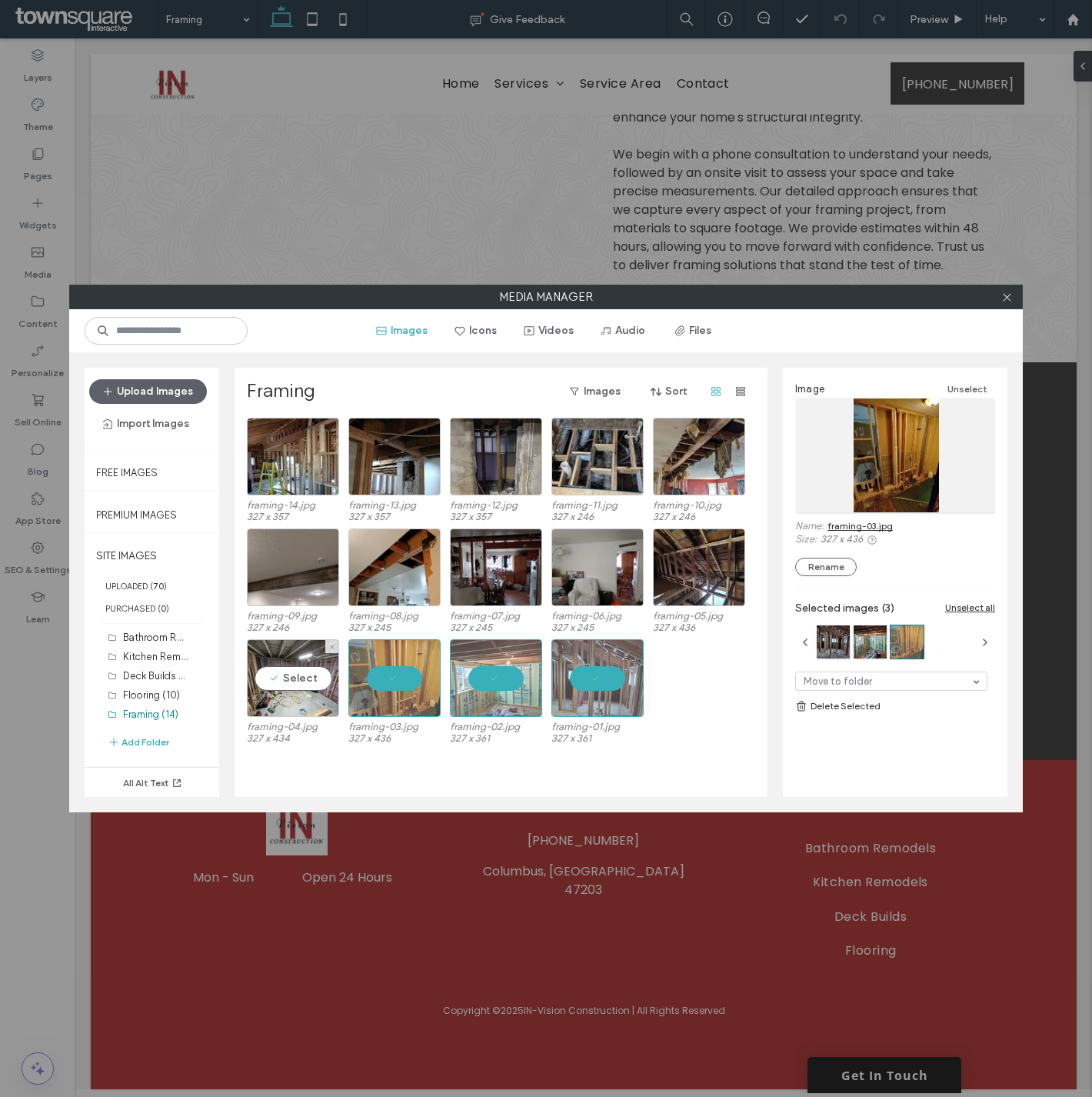
drag, startPoint x: 257, startPoint y: 687, endPoint x: 614, endPoint y: 610, distance: 365.2
click at [259, 686] on div "Select" at bounding box center [293, 678] width 93 height 77
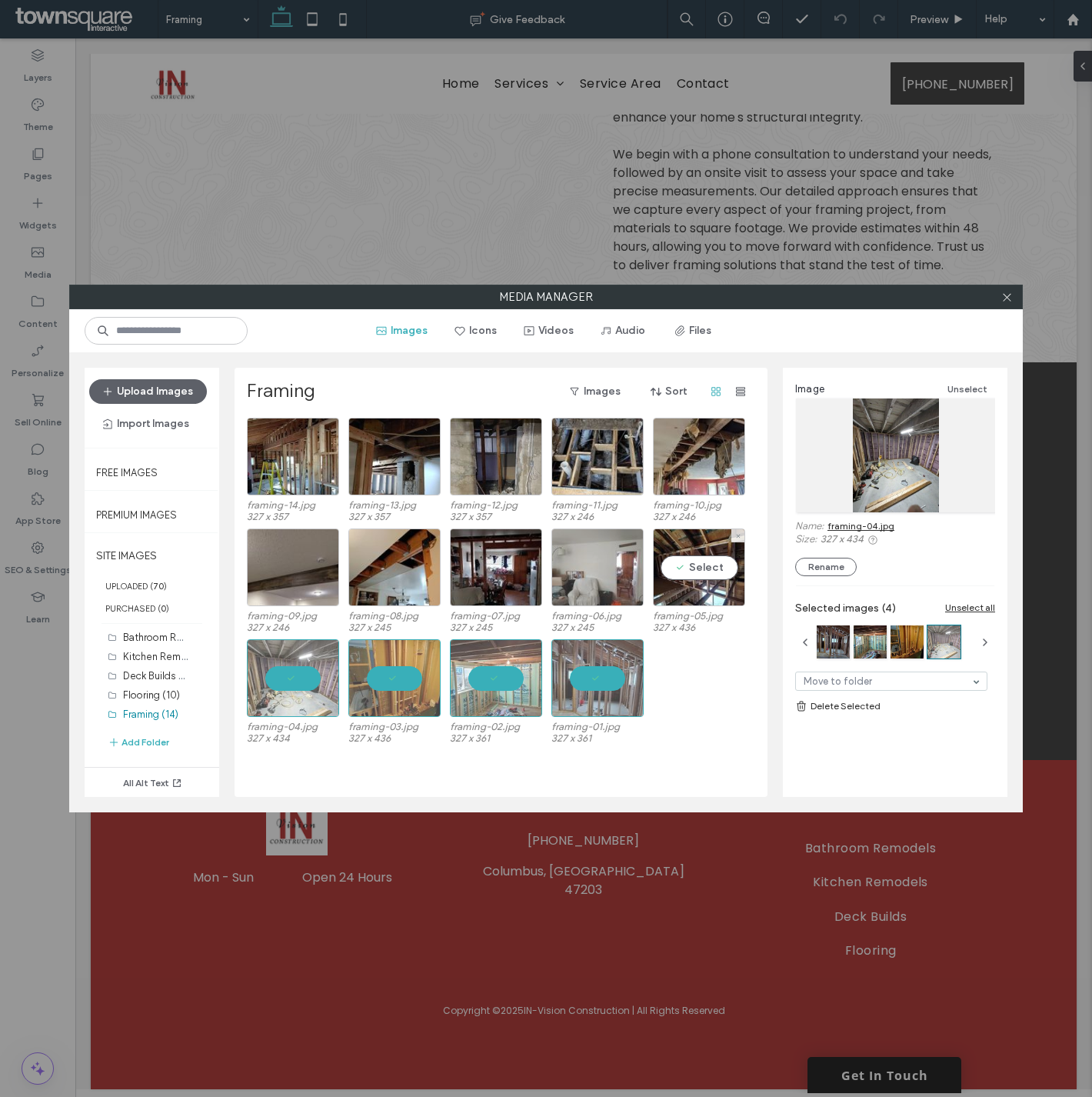
click at [675, 573] on div "Select" at bounding box center [699, 566] width 93 height 77
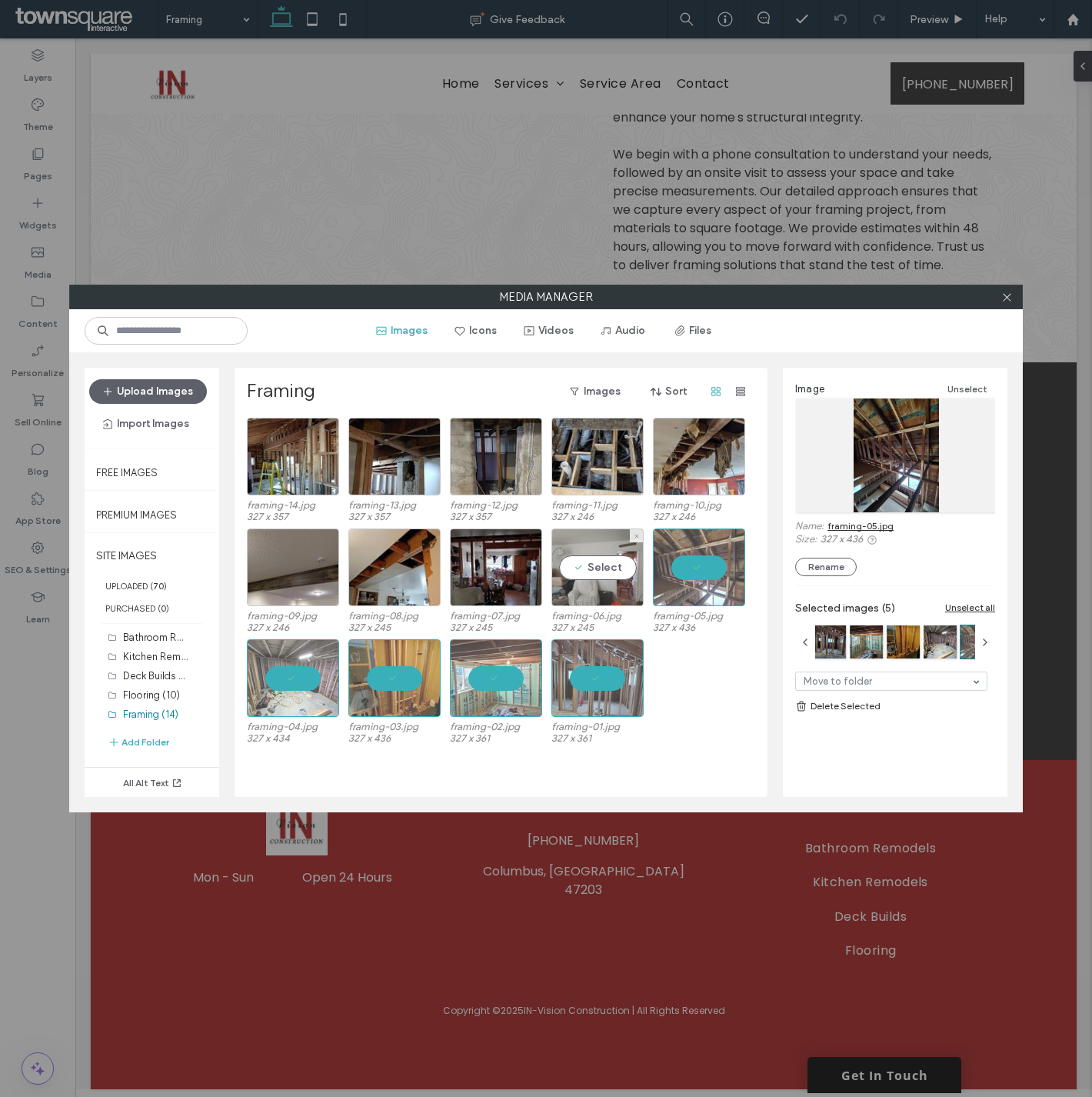
click at [585, 574] on div "Select" at bounding box center [597, 566] width 93 height 77
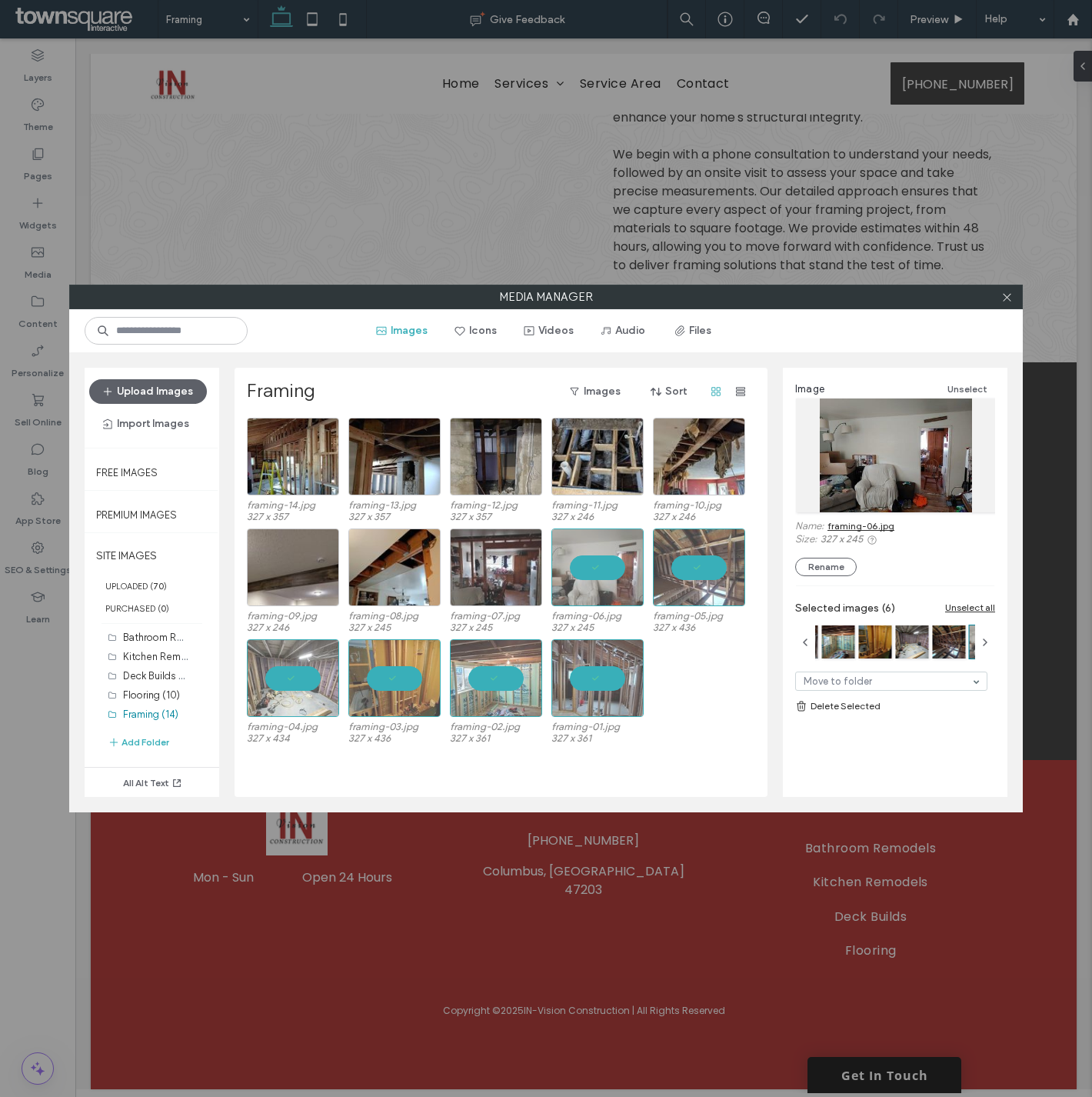
click at [490, 577] on div at bounding box center [496, 566] width 93 height 77
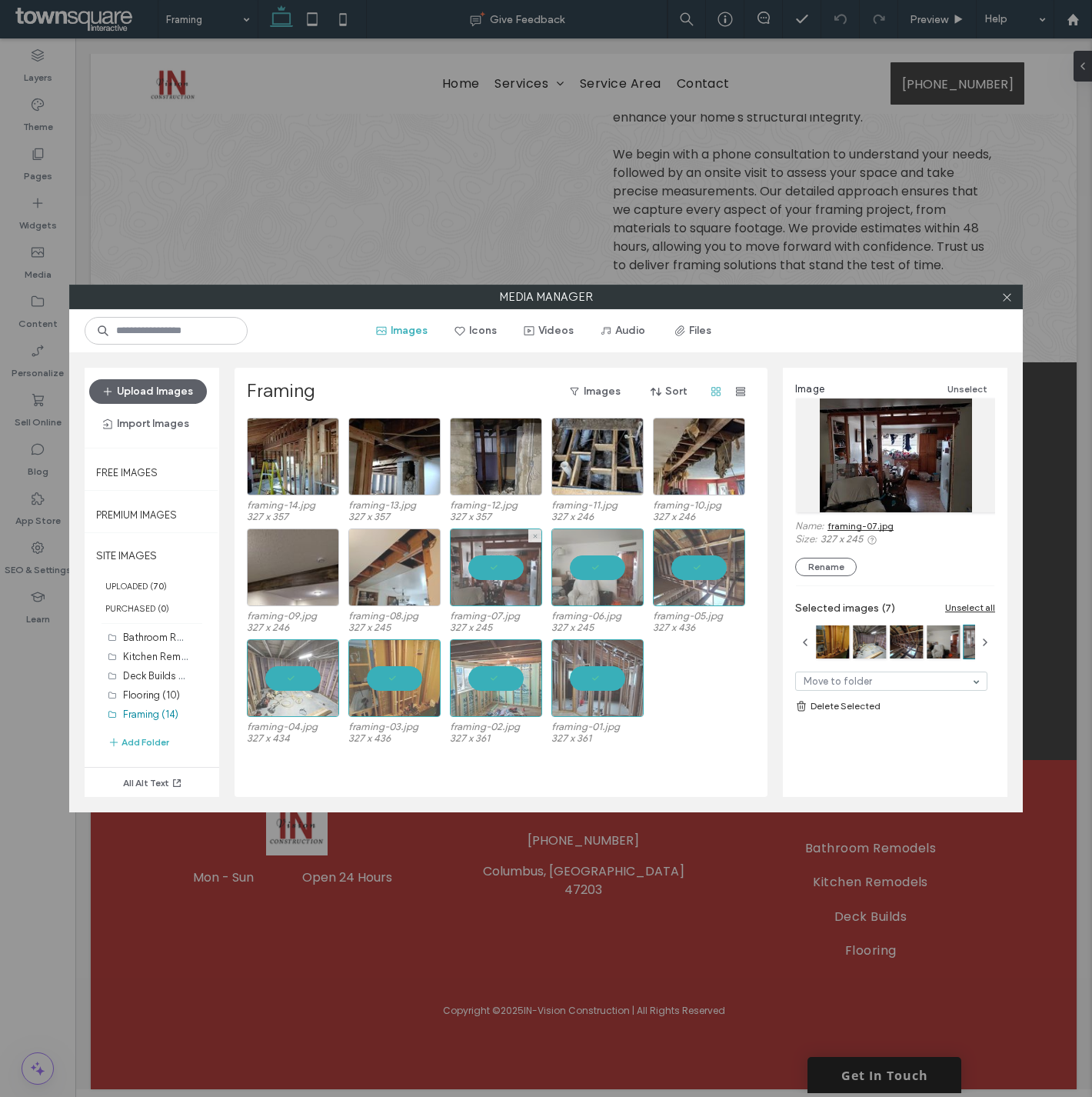
click at [377, 587] on div at bounding box center [394, 566] width 93 height 77
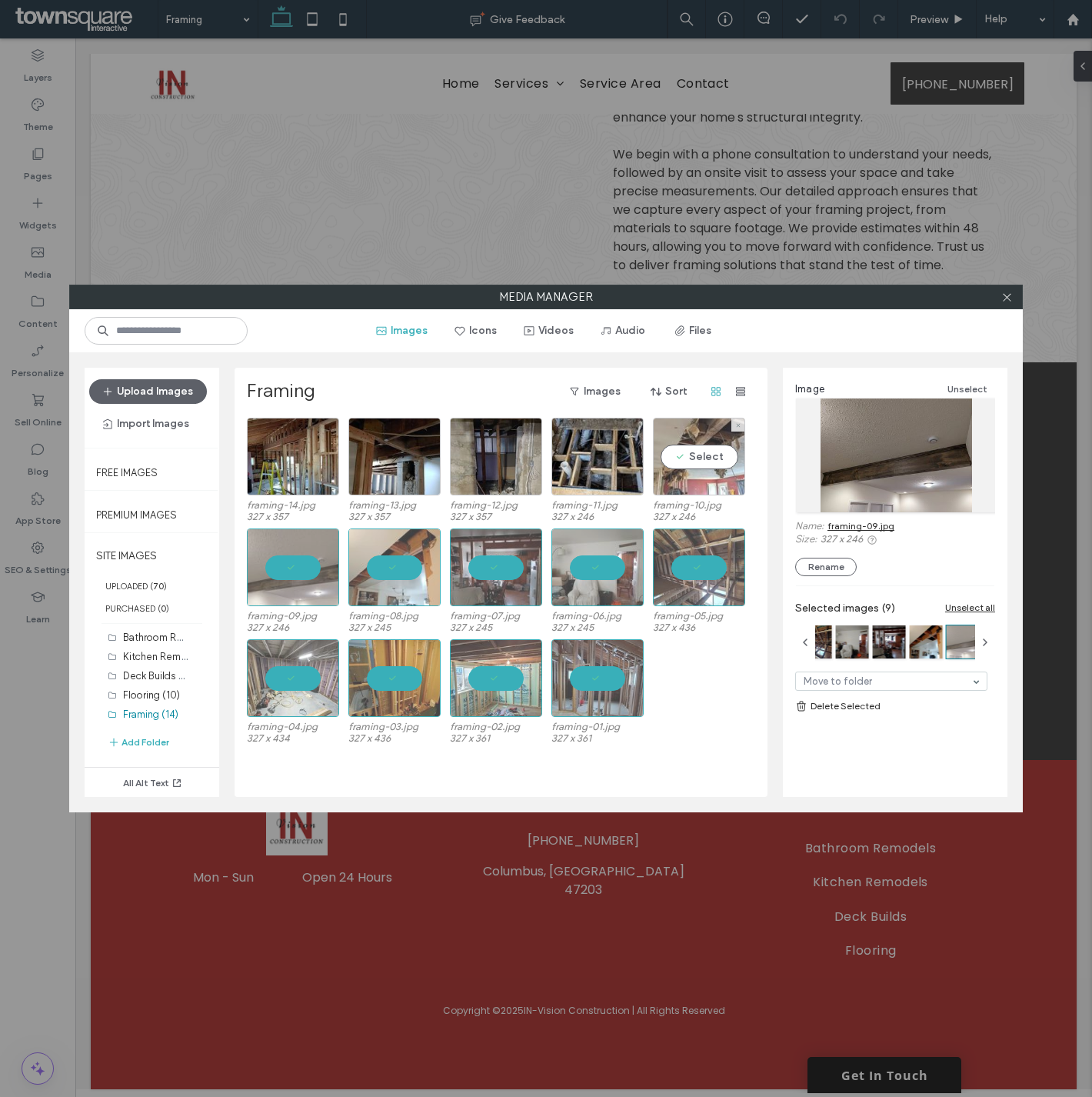
click at [694, 472] on div "Select" at bounding box center [699, 456] width 93 height 77
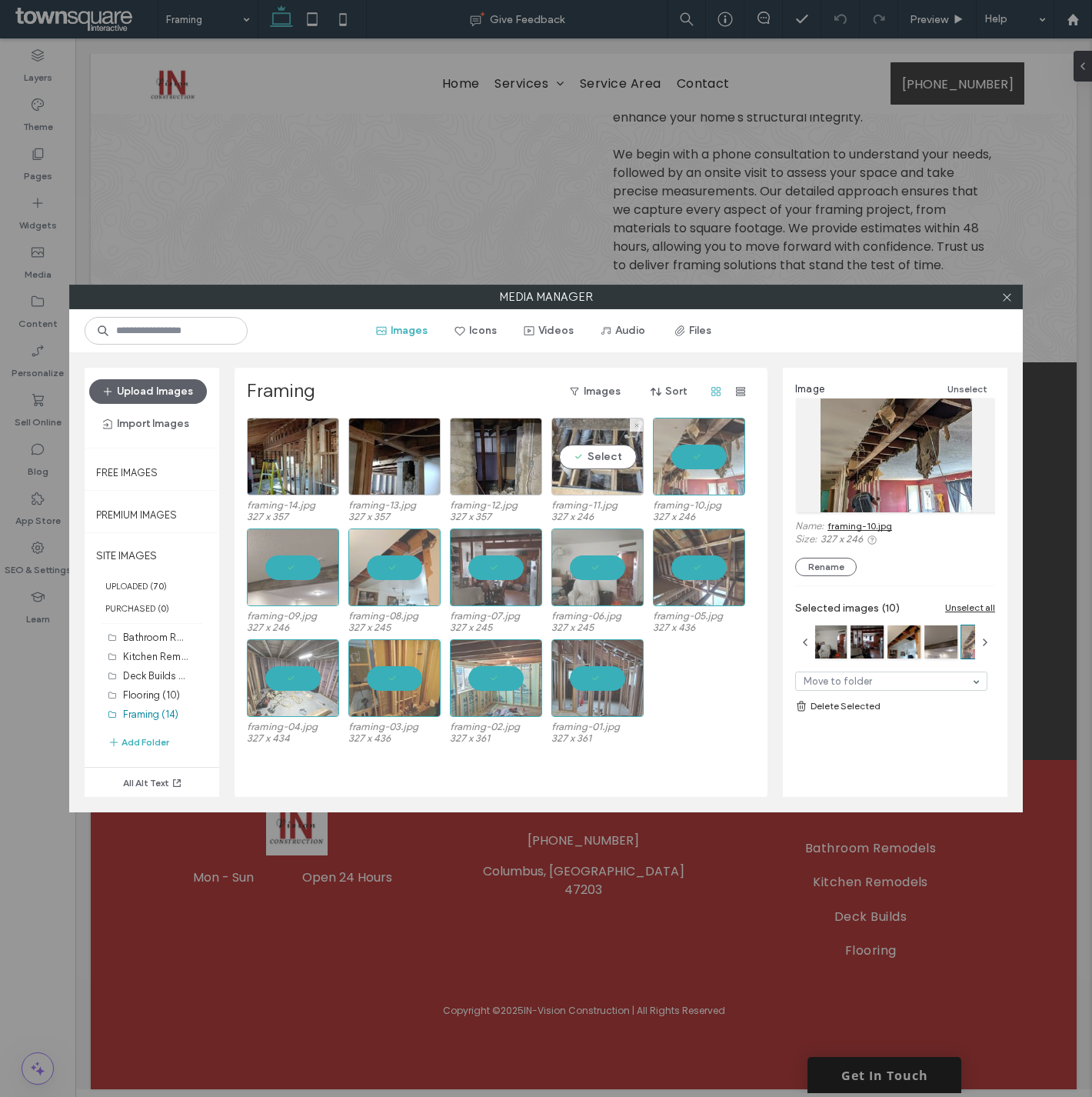
click at [595, 470] on div "Select" at bounding box center [597, 456] width 93 height 77
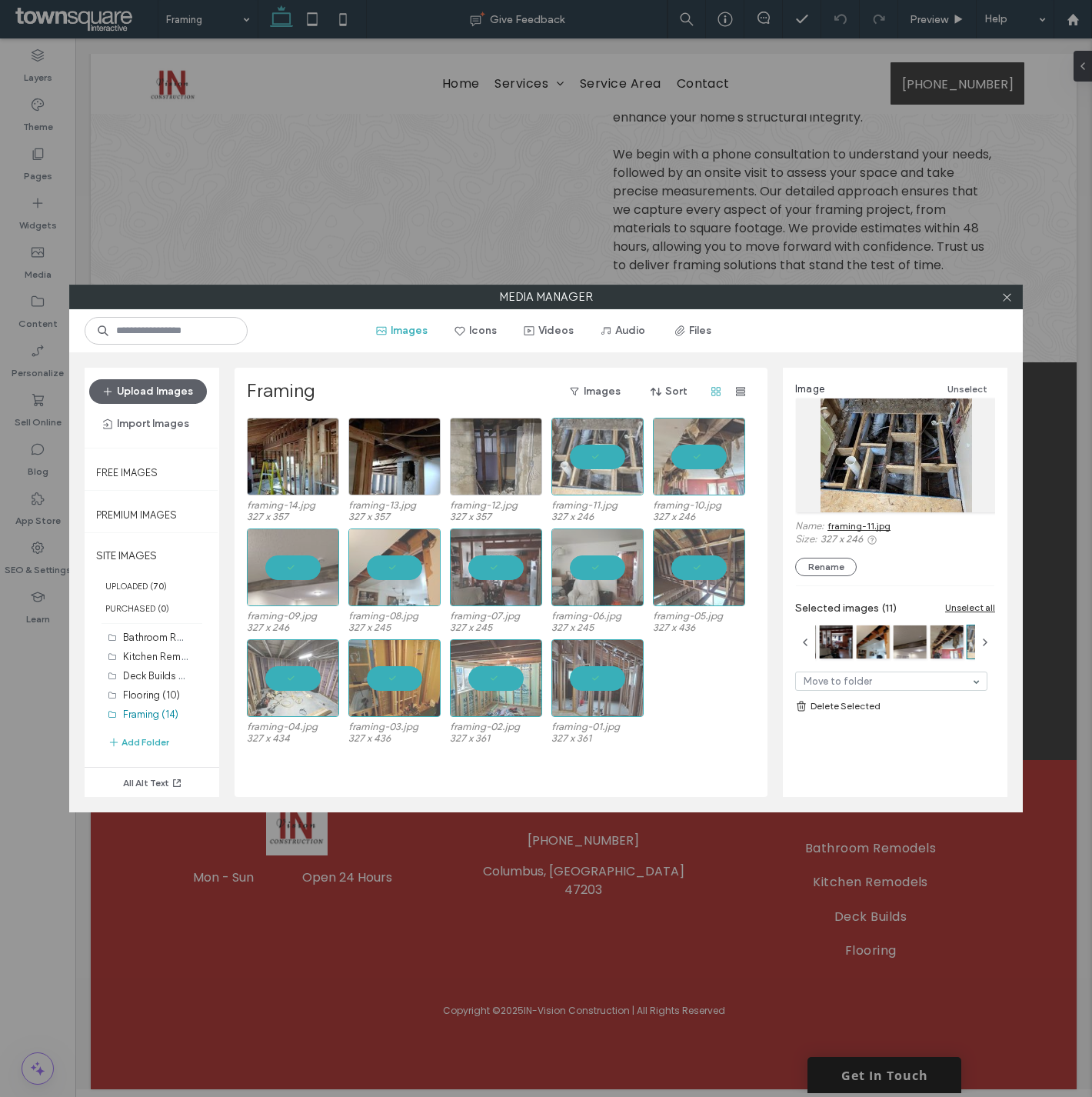
click at [491, 474] on div at bounding box center [496, 456] width 93 height 77
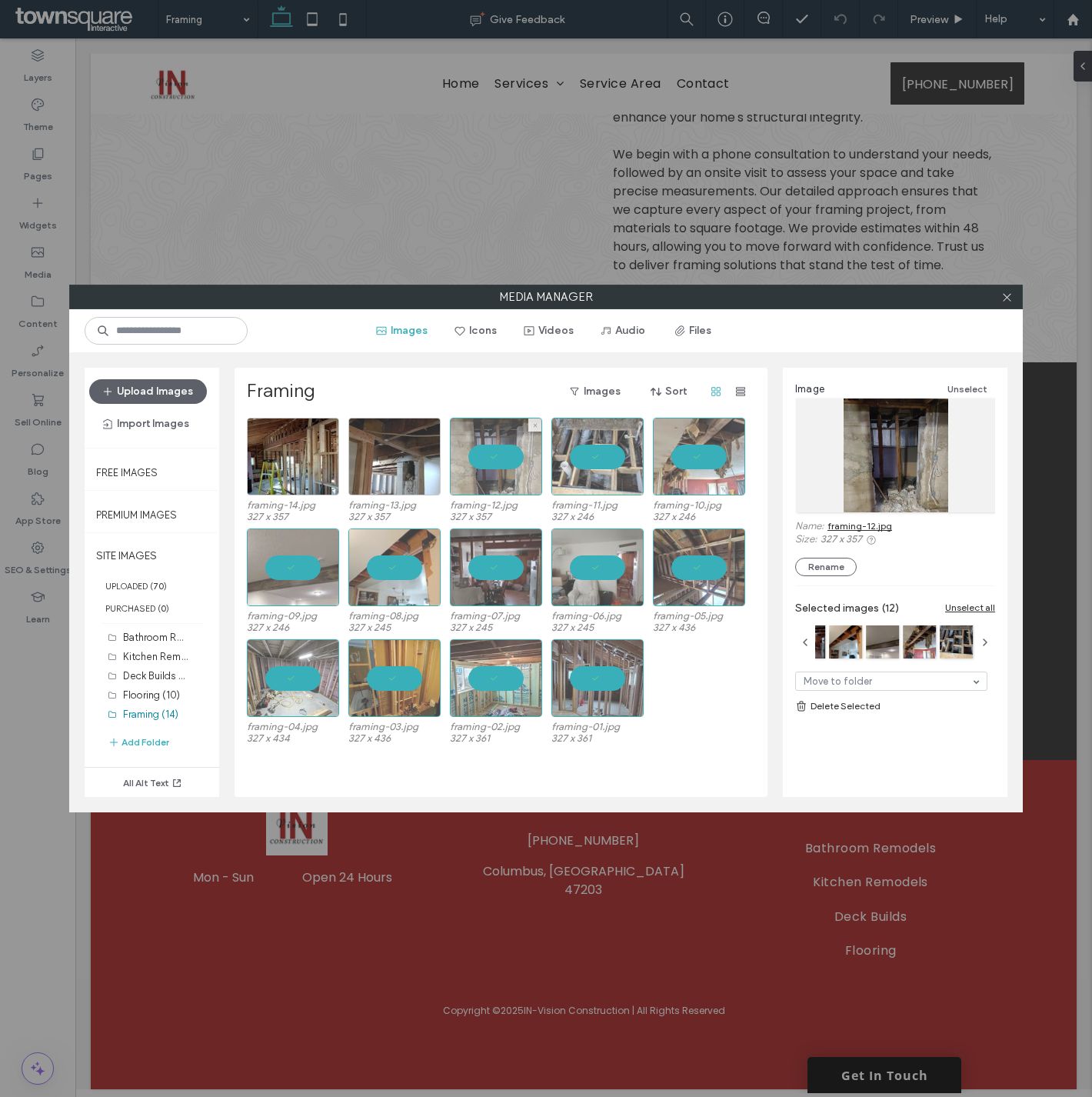
click at [374, 467] on div at bounding box center [394, 456] width 93 height 77
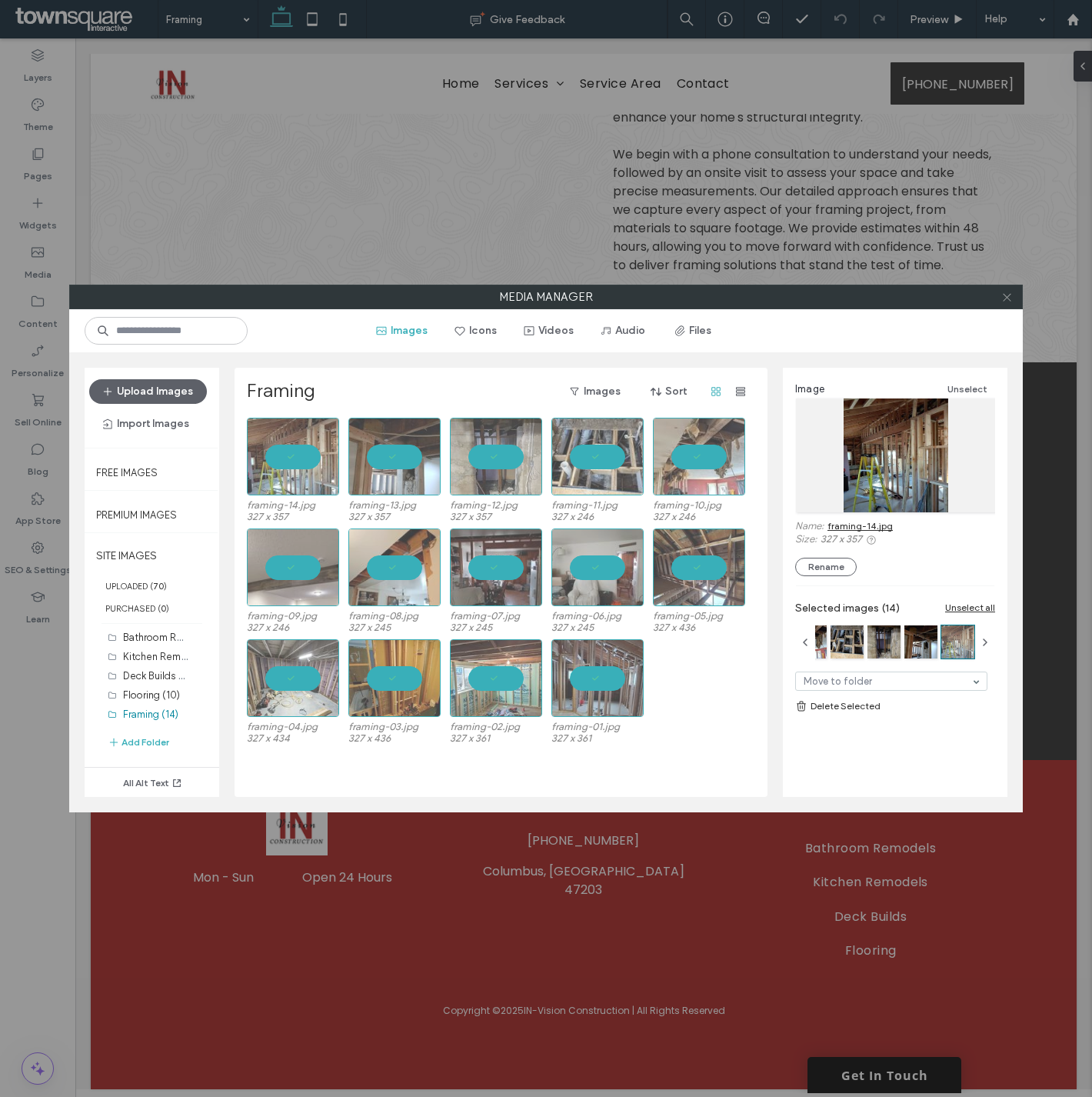
click at [1008, 298] on icon at bounding box center [1007, 297] width 12 height 12
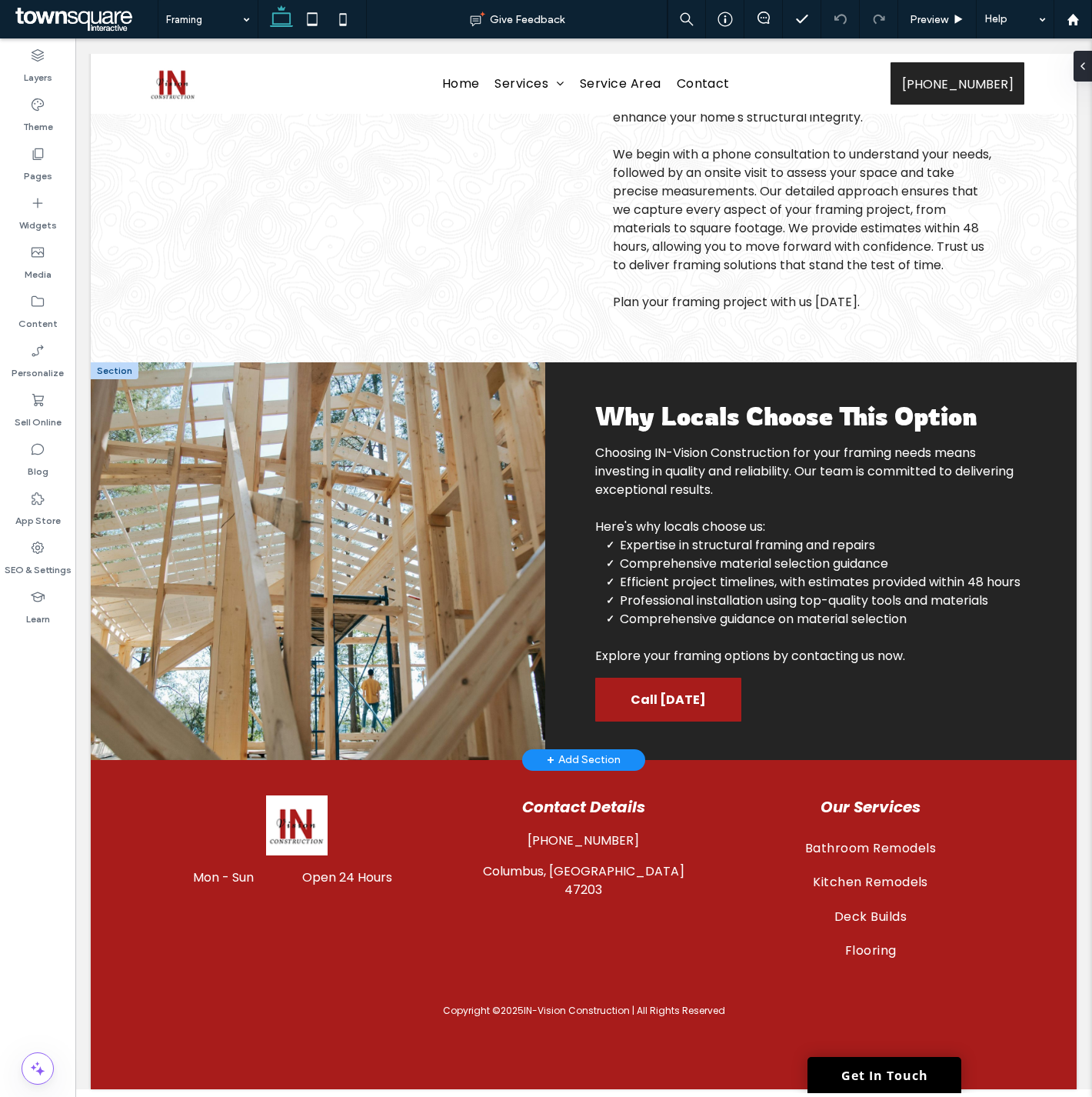
click at [536, 769] on div "+ Add Section" at bounding box center [583, 759] width 123 height 21
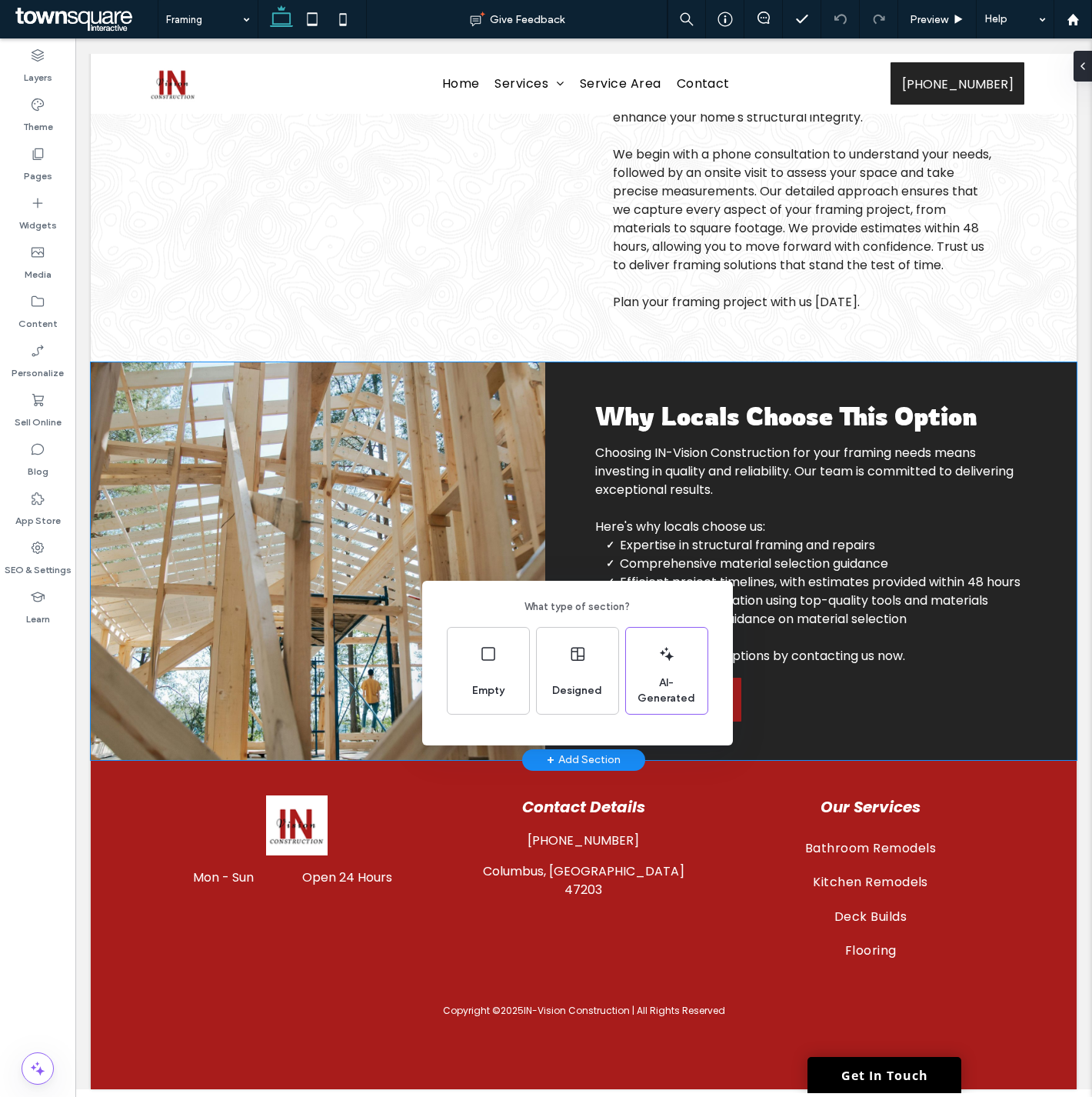
drag, startPoint x: 326, startPoint y: 693, endPoint x: 254, endPoint y: 693, distance: 72.0
click at [254, 693] on div "What type of section? Empty Designed AI-Generated" at bounding box center [546, 586] width 1092 height 1172
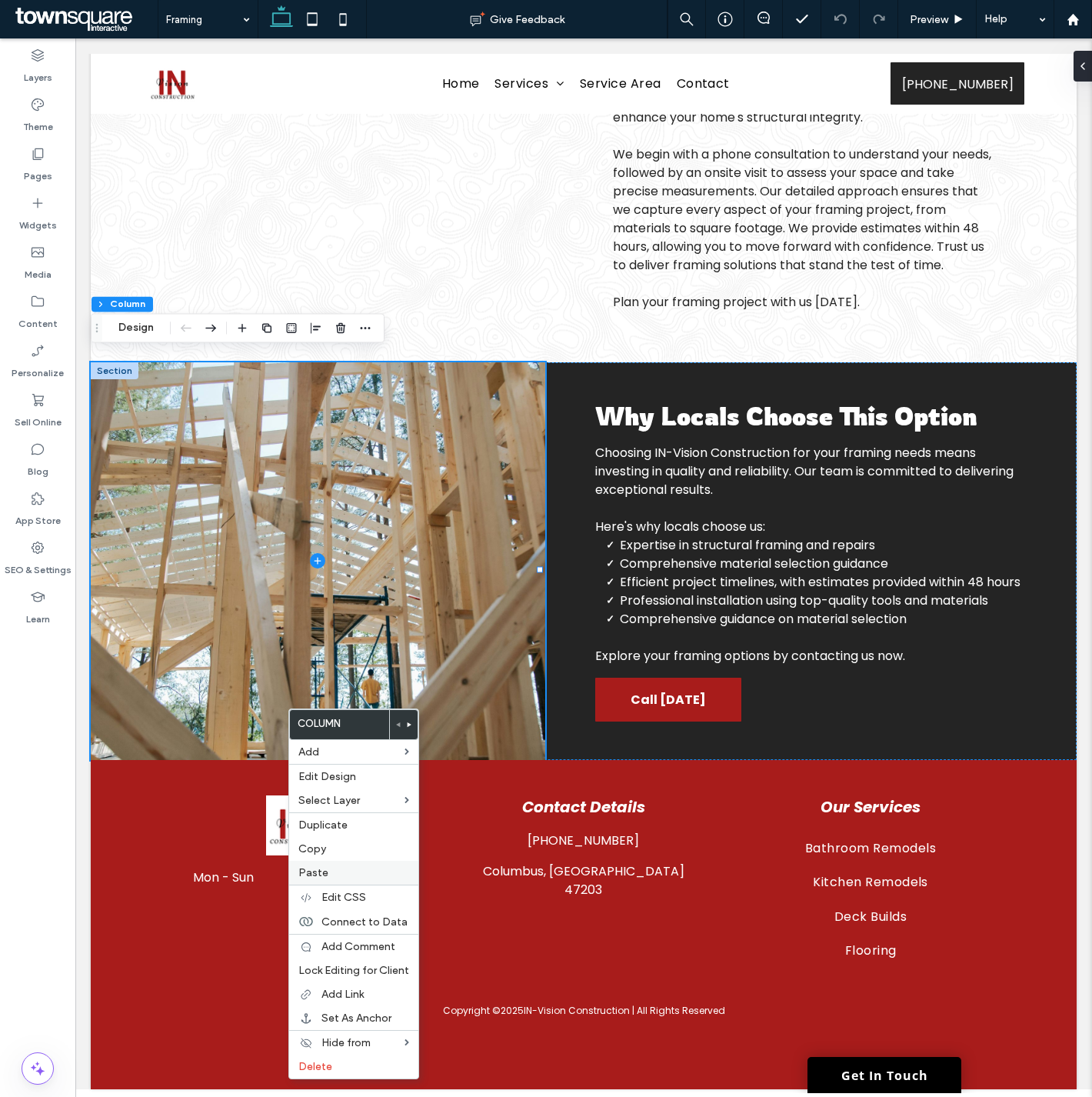
click at [352, 867] on label "Paste" at bounding box center [353, 872] width 110 height 13
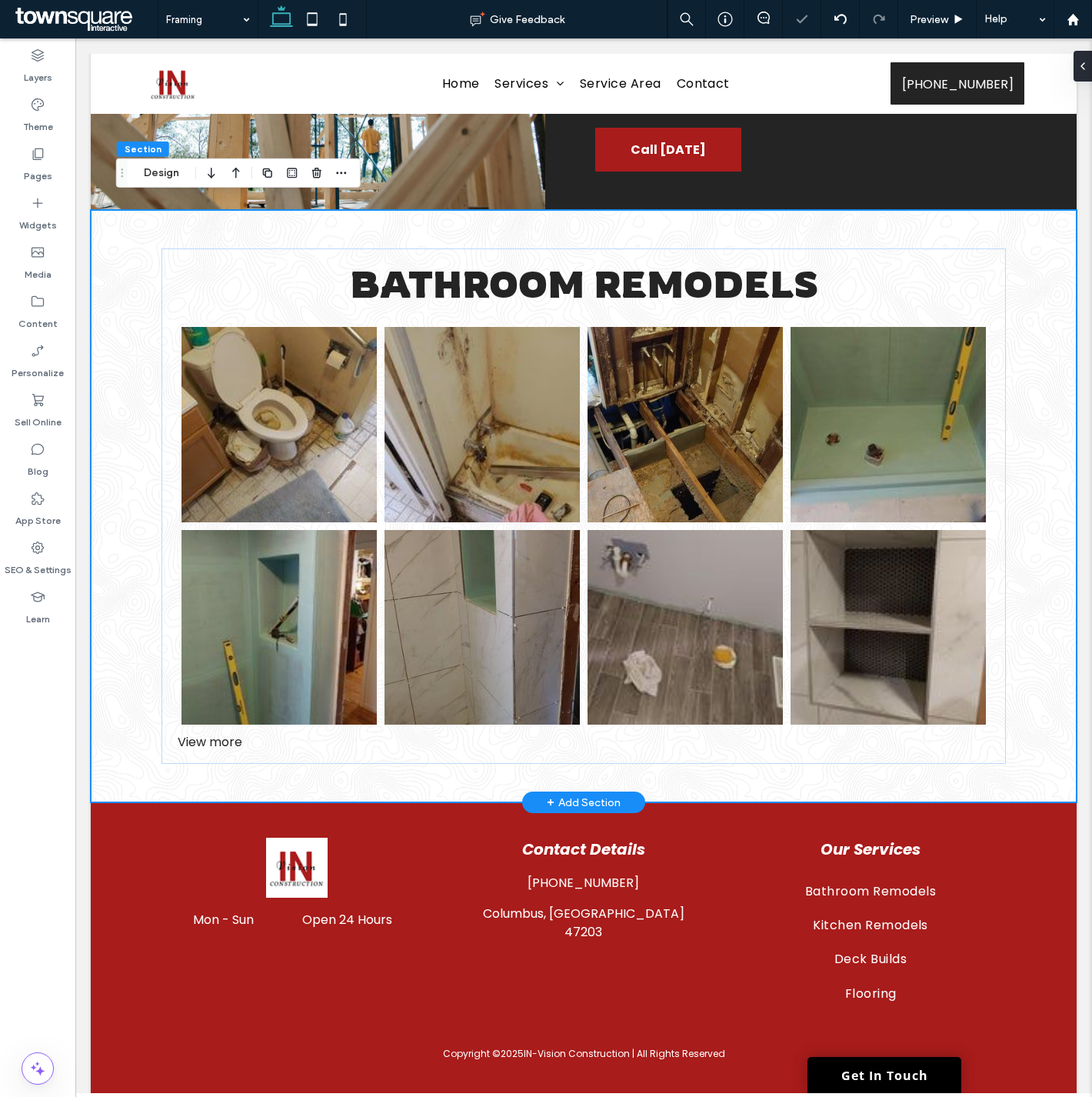
scroll to position [813, 0]
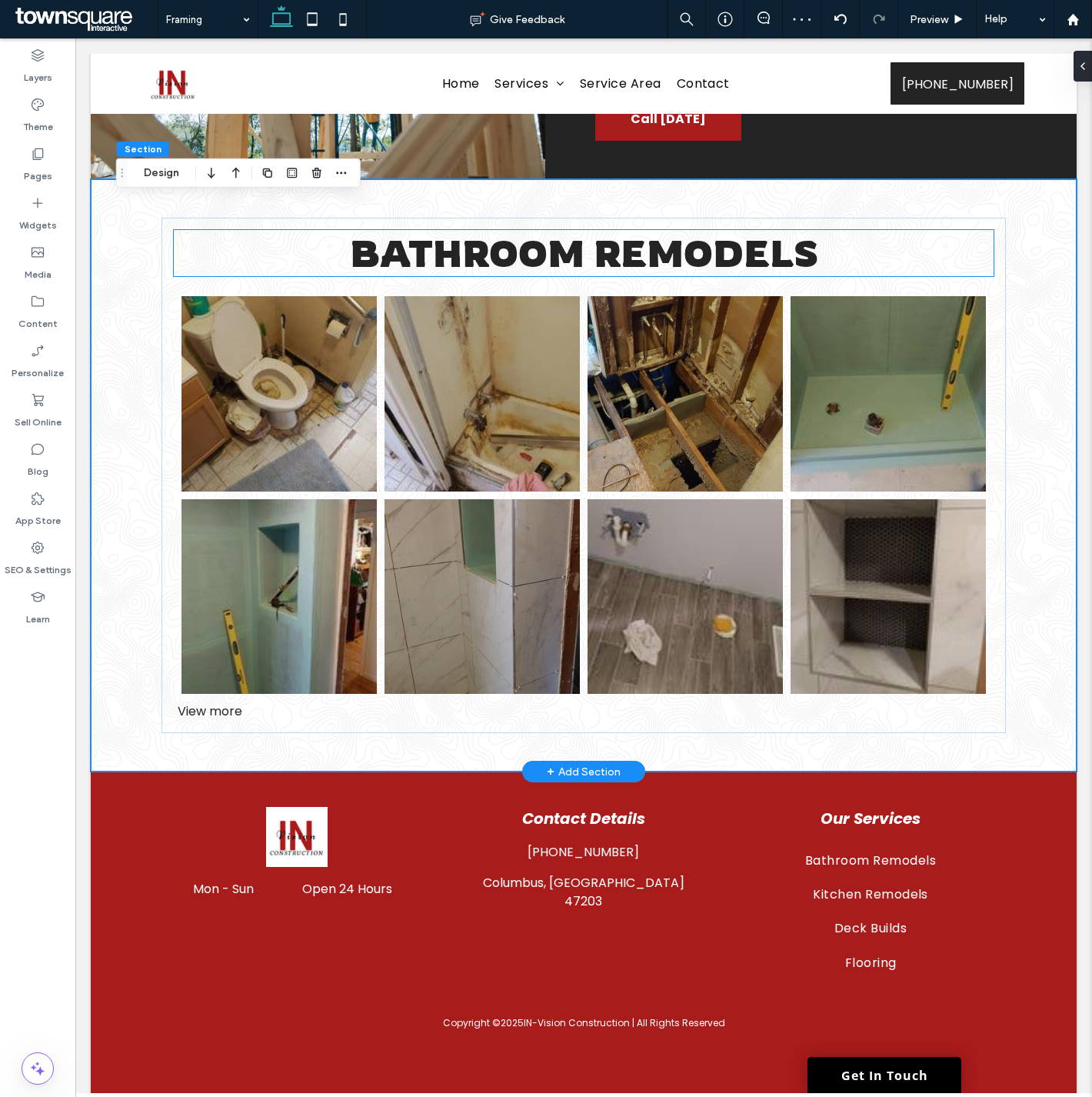
click at [450, 276] on span "Bathroom Remodels" at bounding box center [584, 253] width 469 height 46
click at [450, 276] on div "Bathroom Remodels" at bounding box center [583, 253] width 819 height 46
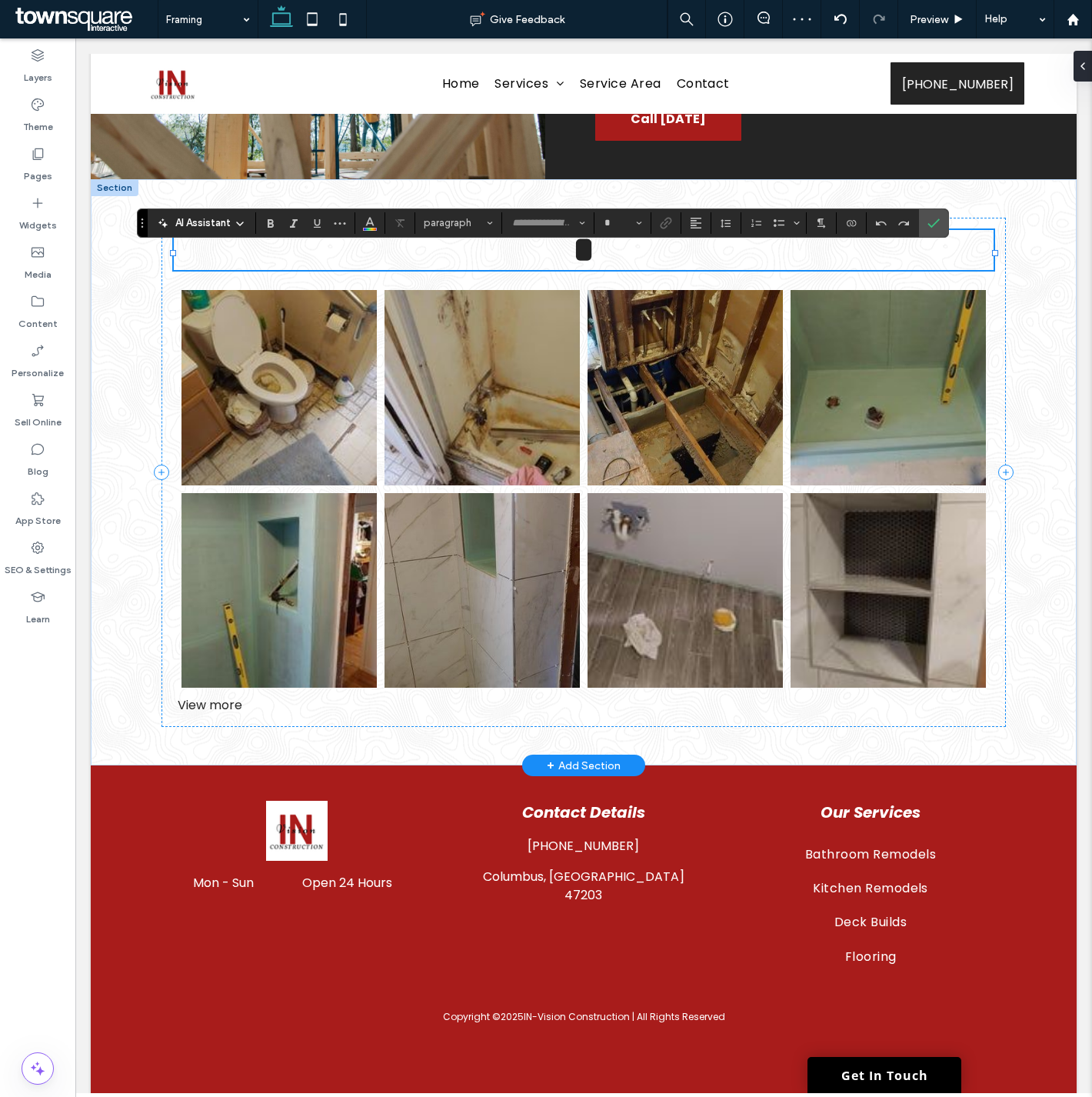
type input "*******"
type input "**"
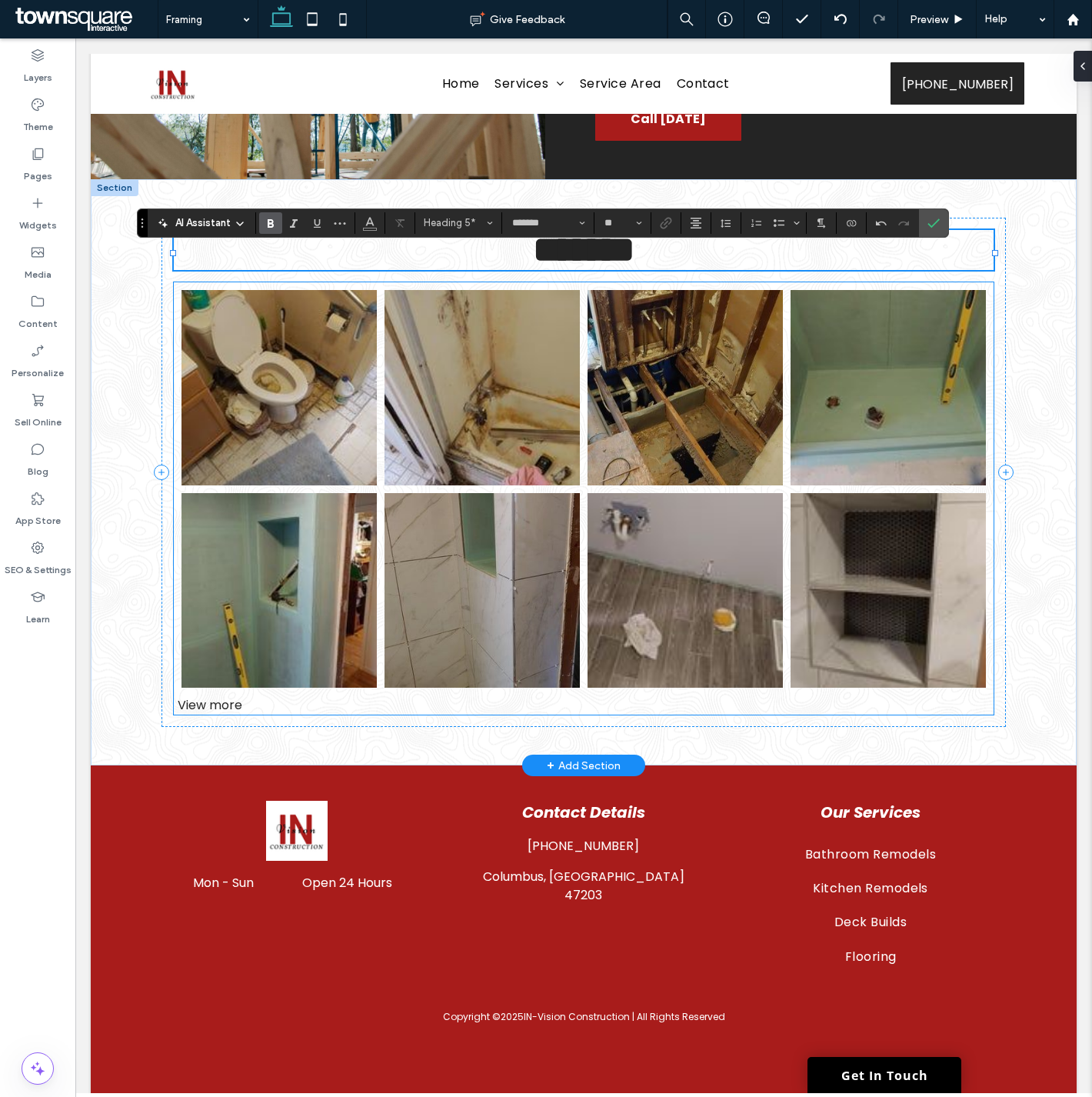
click at [312, 461] on link at bounding box center [279, 387] width 195 height 195
click at [347, 456] on link at bounding box center [279, 387] width 195 height 195
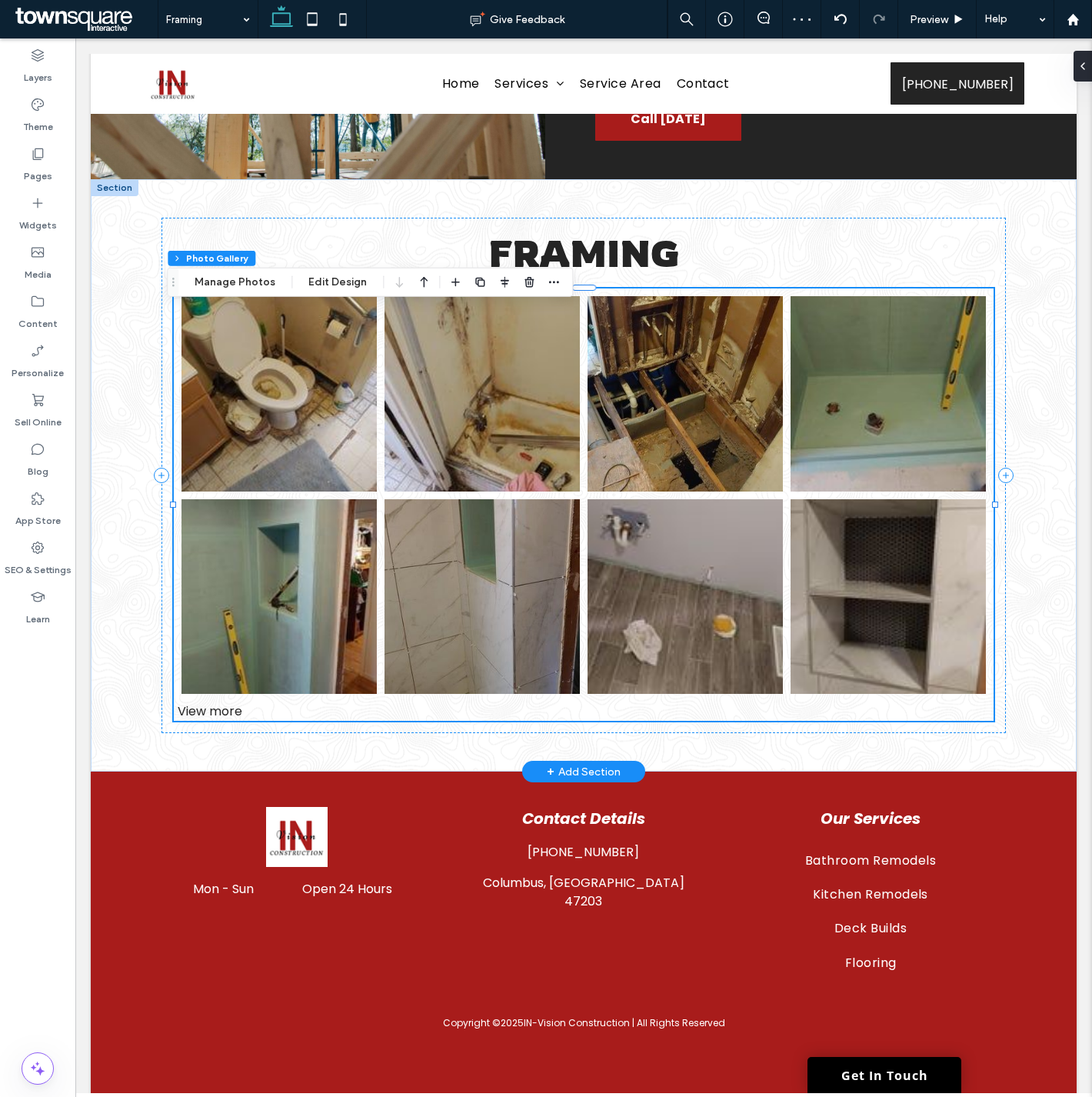
click at [673, 429] on link at bounding box center [685, 394] width 195 height 195
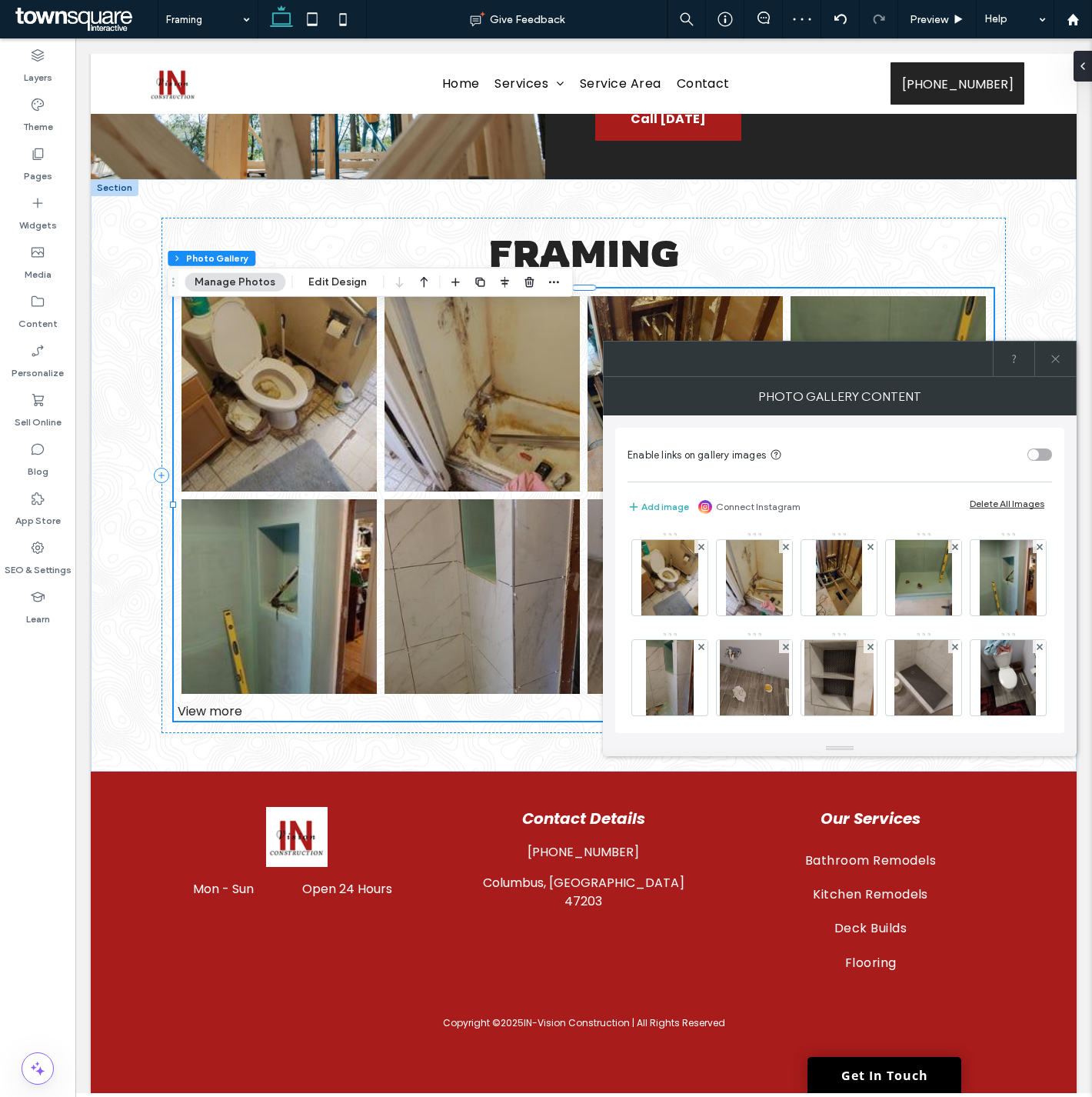
drag, startPoint x: 1012, startPoint y: 502, endPoint x: 1005, endPoint y: 494, distance: 10.6
click at [1012, 501] on div "Delete All Images" at bounding box center [1007, 503] width 75 height 12
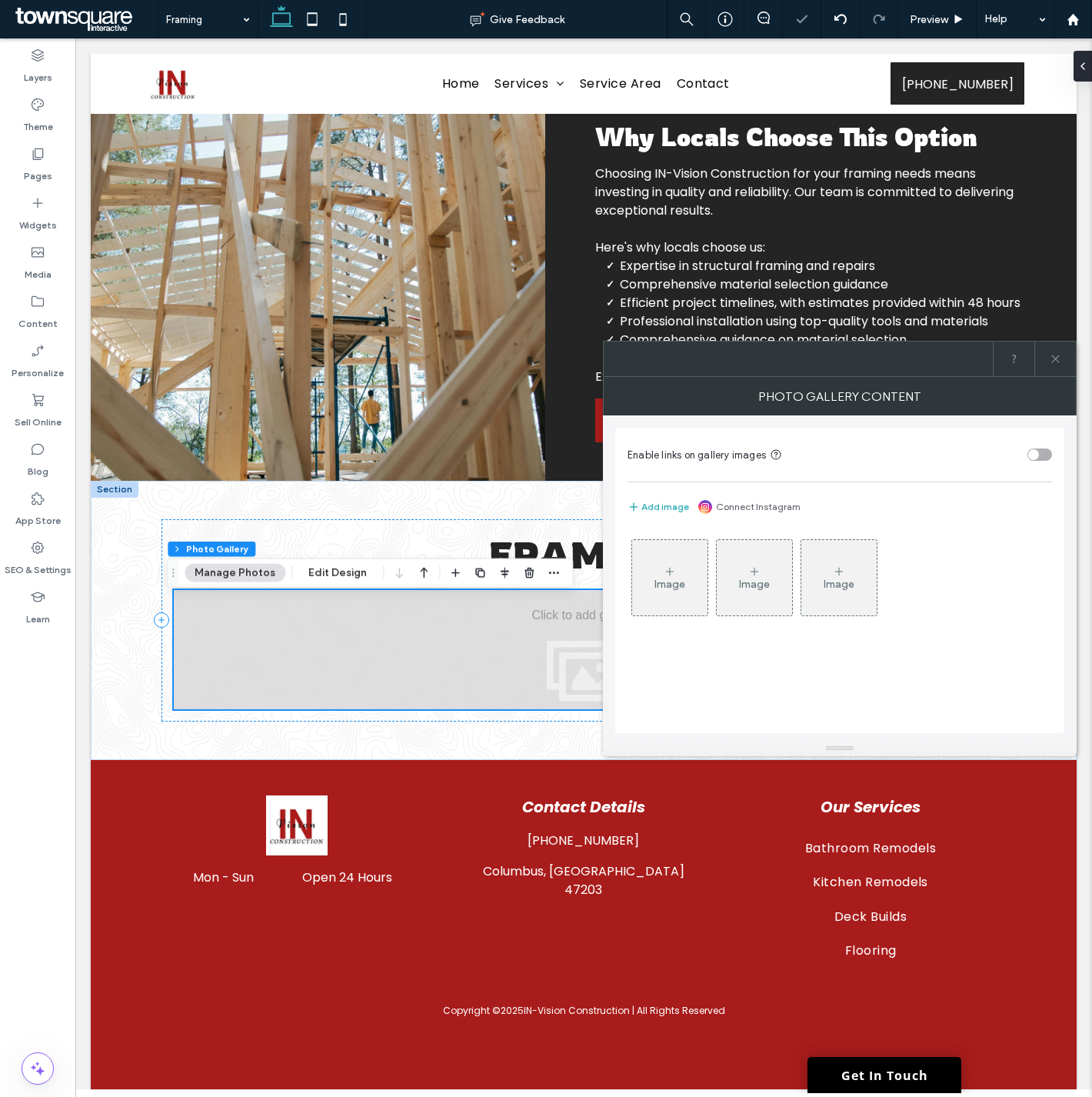
scroll to position [524, 0]
click at [673, 573] on icon at bounding box center [670, 571] width 12 height 12
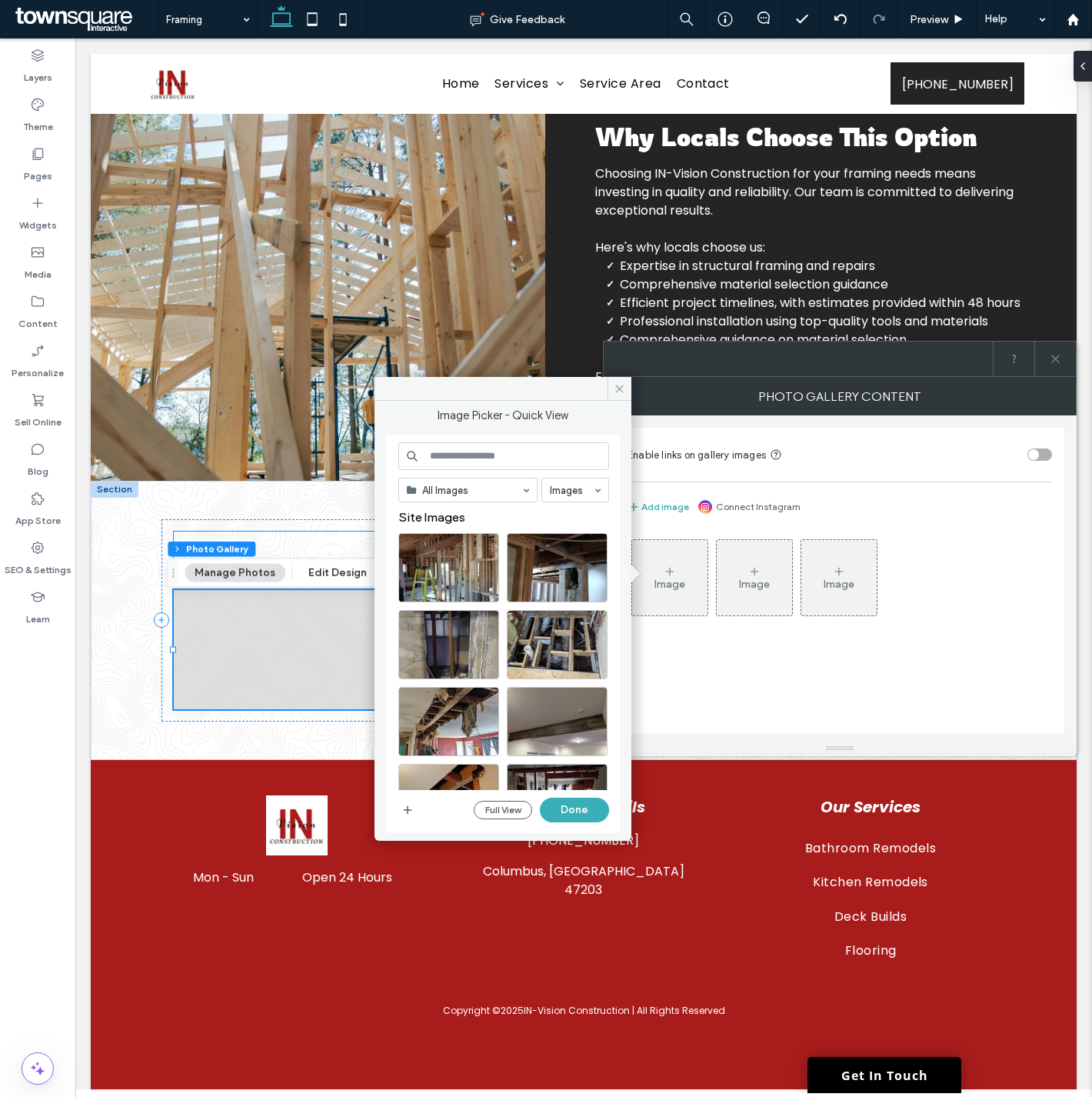
drag, startPoint x: 757, startPoint y: 579, endPoint x: 351, endPoint y: 538, distance: 408.1
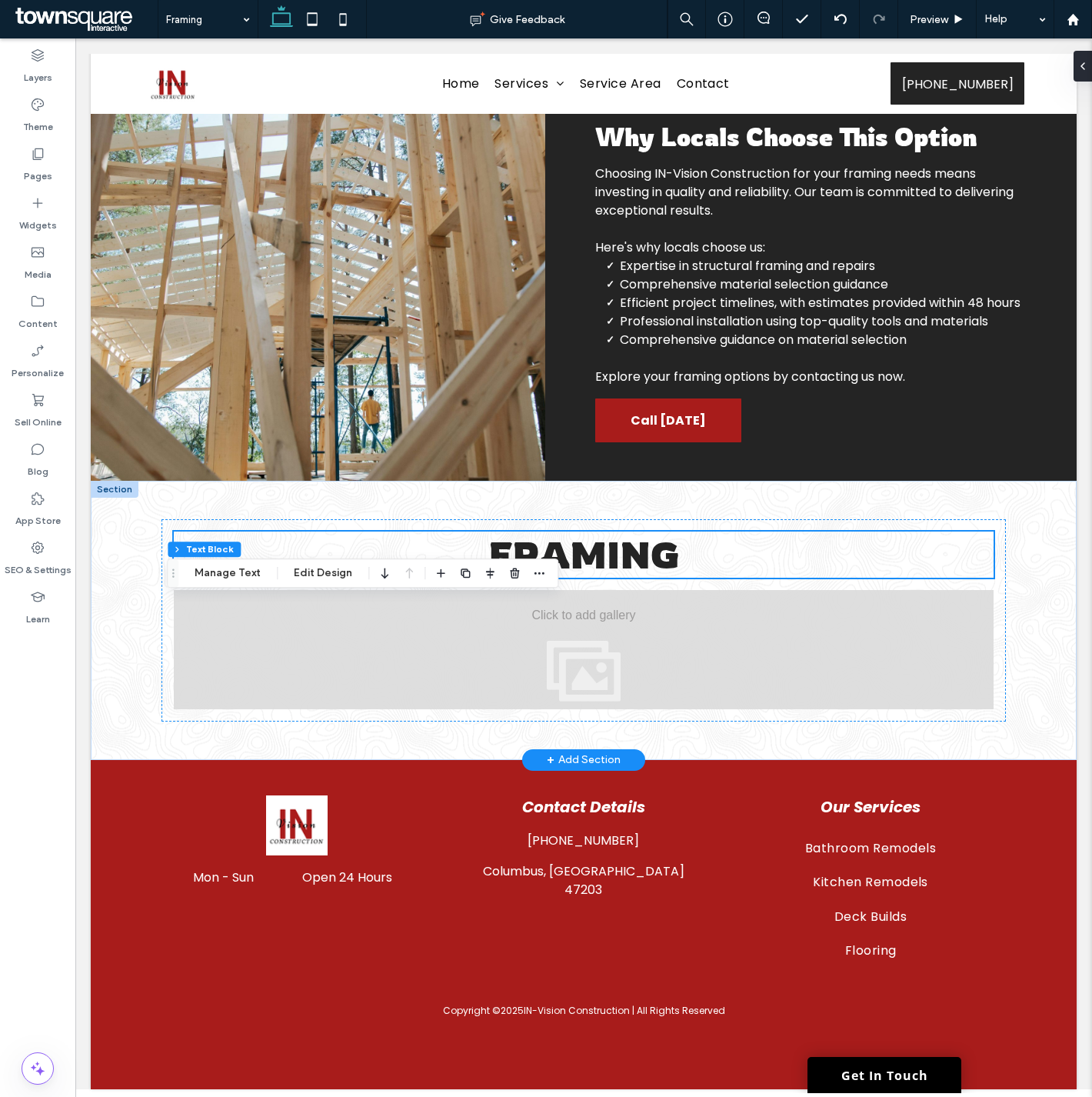
scroll to position [464, 0]
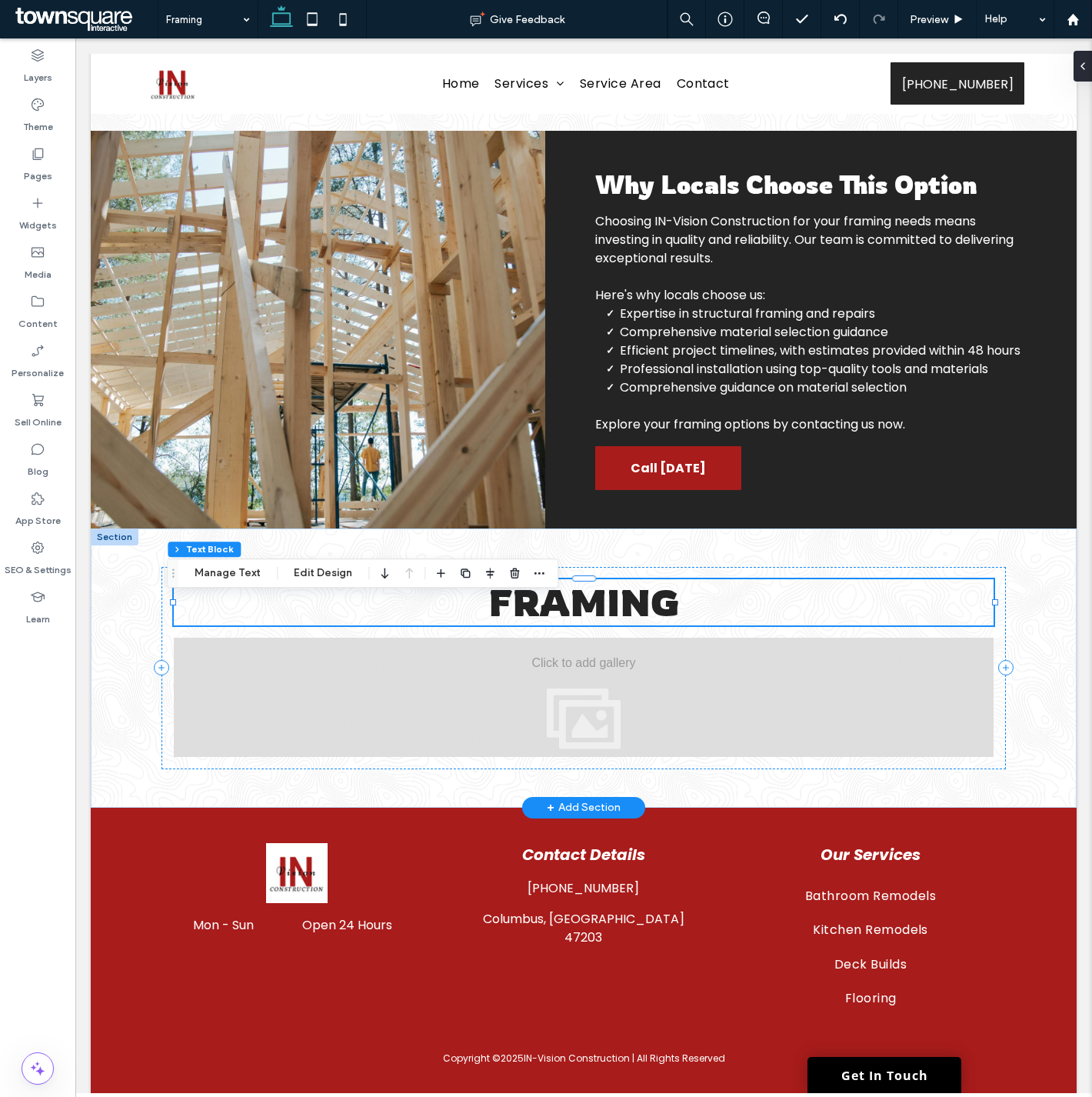
click at [684, 624] on h5 "framing" at bounding box center [583, 602] width 819 height 46
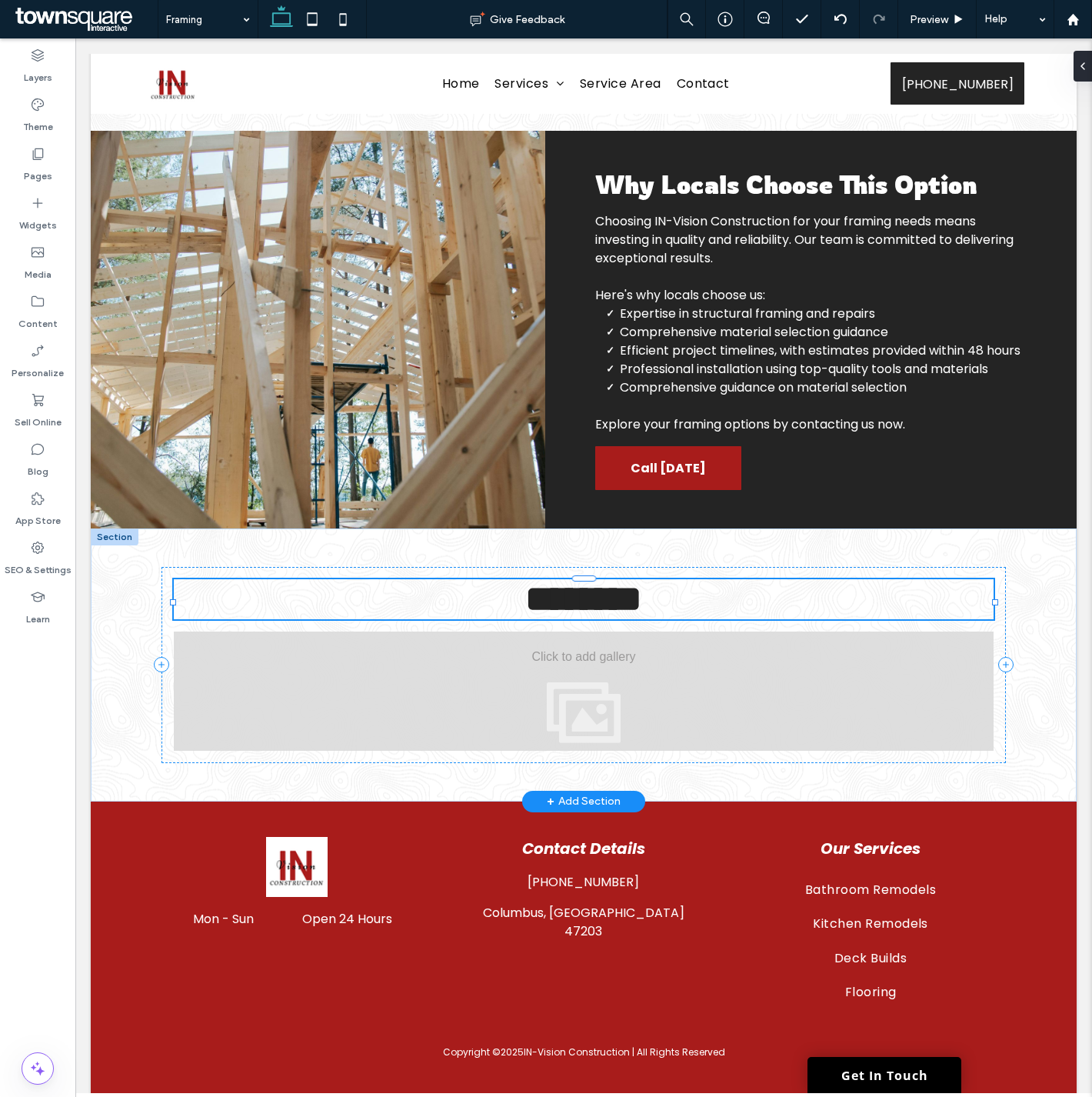
type input "*******"
type input "**"
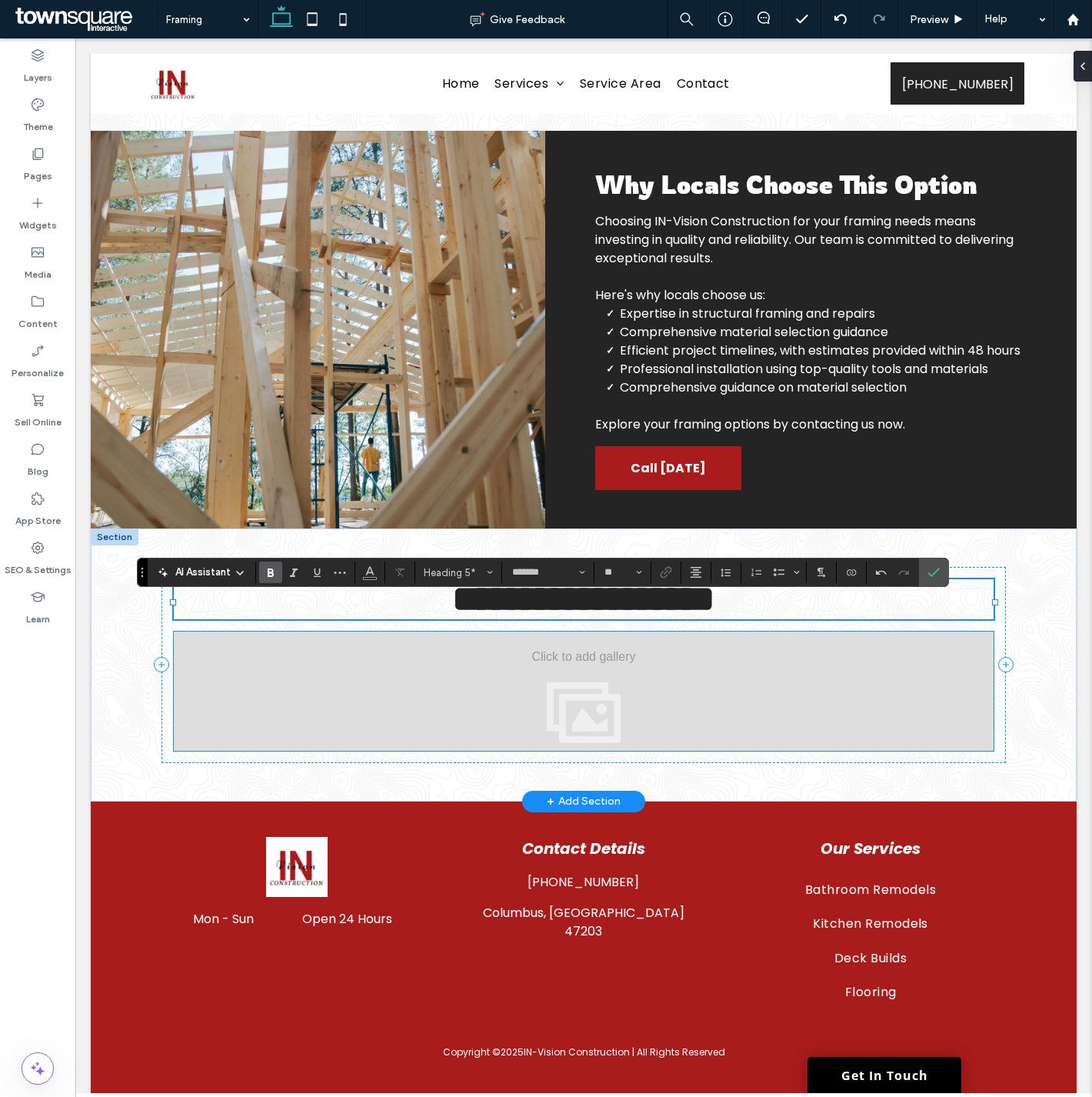
click at [593, 706] on div "View more" at bounding box center [583, 691] width 819 height 119
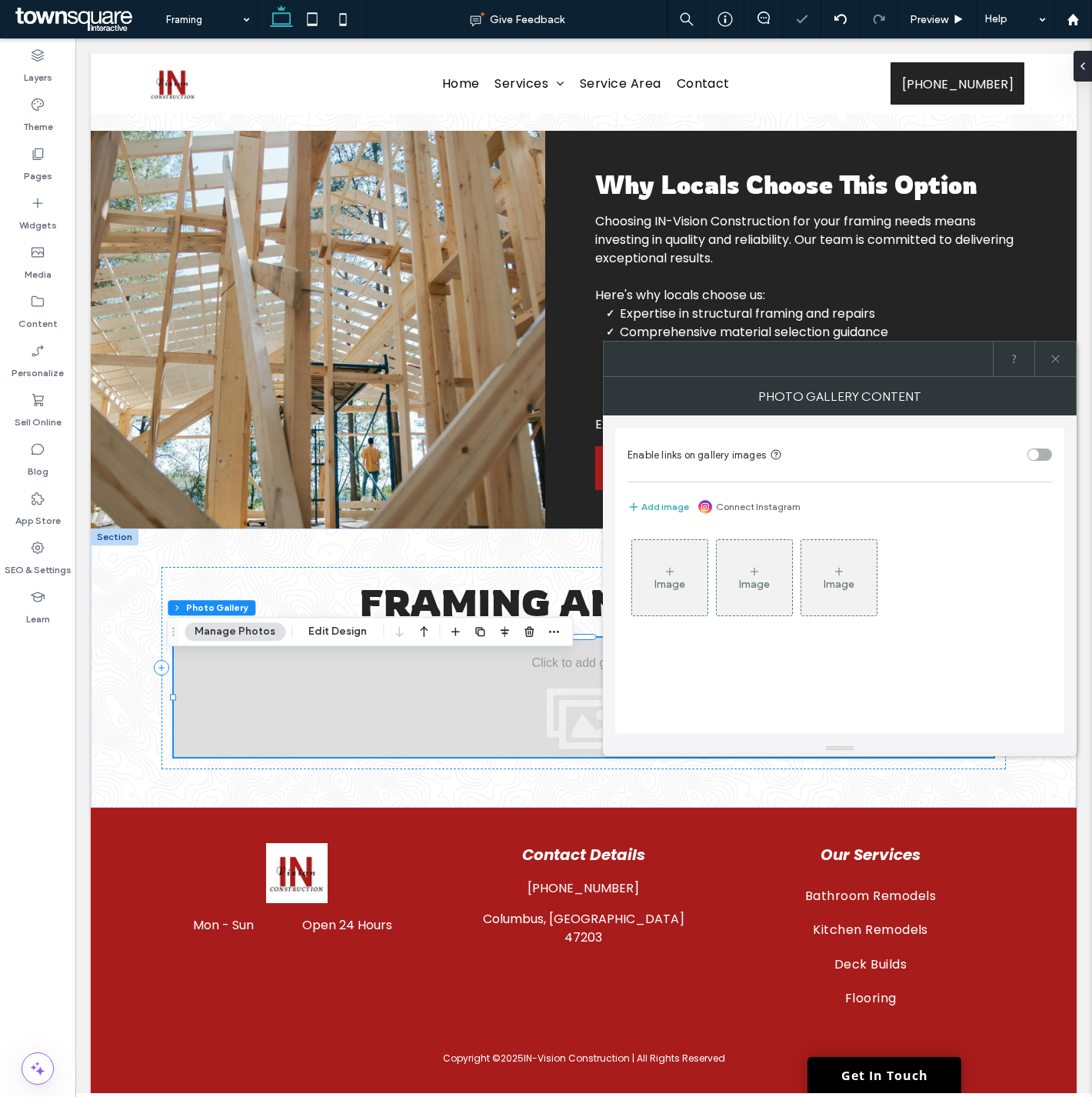
click at [693, 569] on div "Image" at bounding box center [670, 577] width 76 height 72
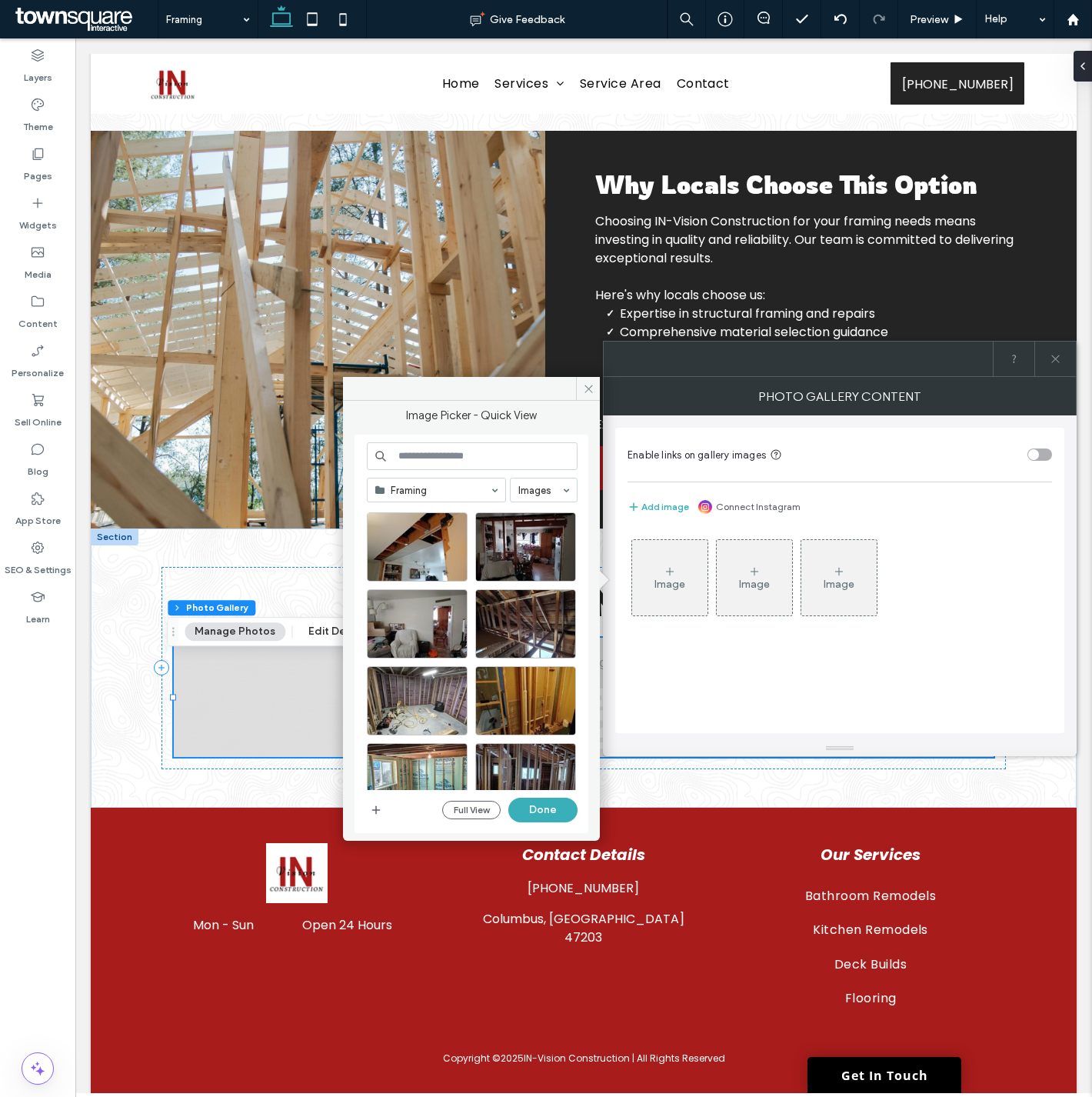
scroll to position [258, 0]
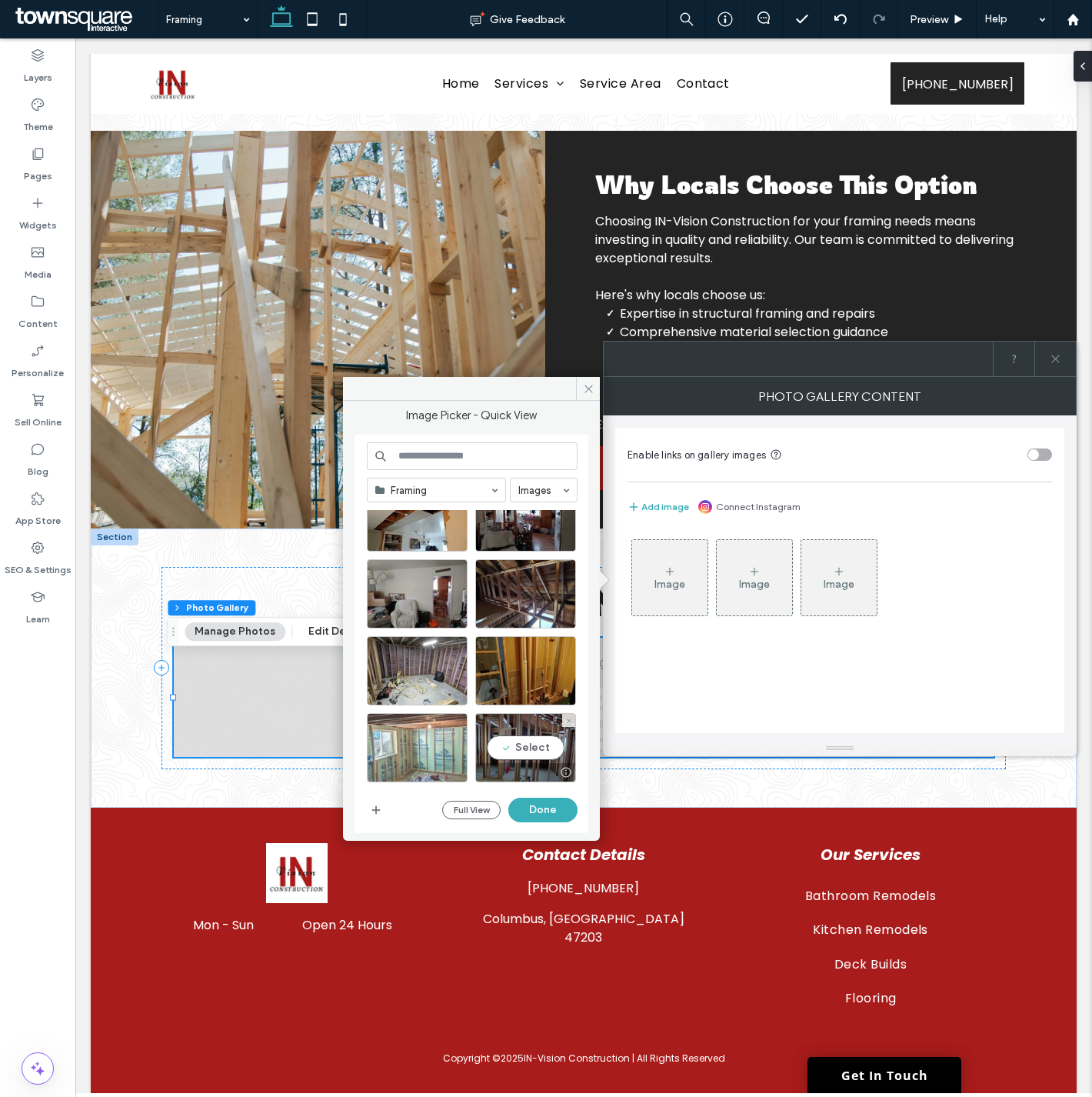
drag, startPoint x: 519, startPoint y: 733, endPoint x: 451, endPoint y: 732, distance: 68.0
click at [518, 733] on div "Select" at bounding box center [526, 748] width 101 height 70
click at [442, 732] on div "Select" at bounding box center [417, 748] width 101 height 70
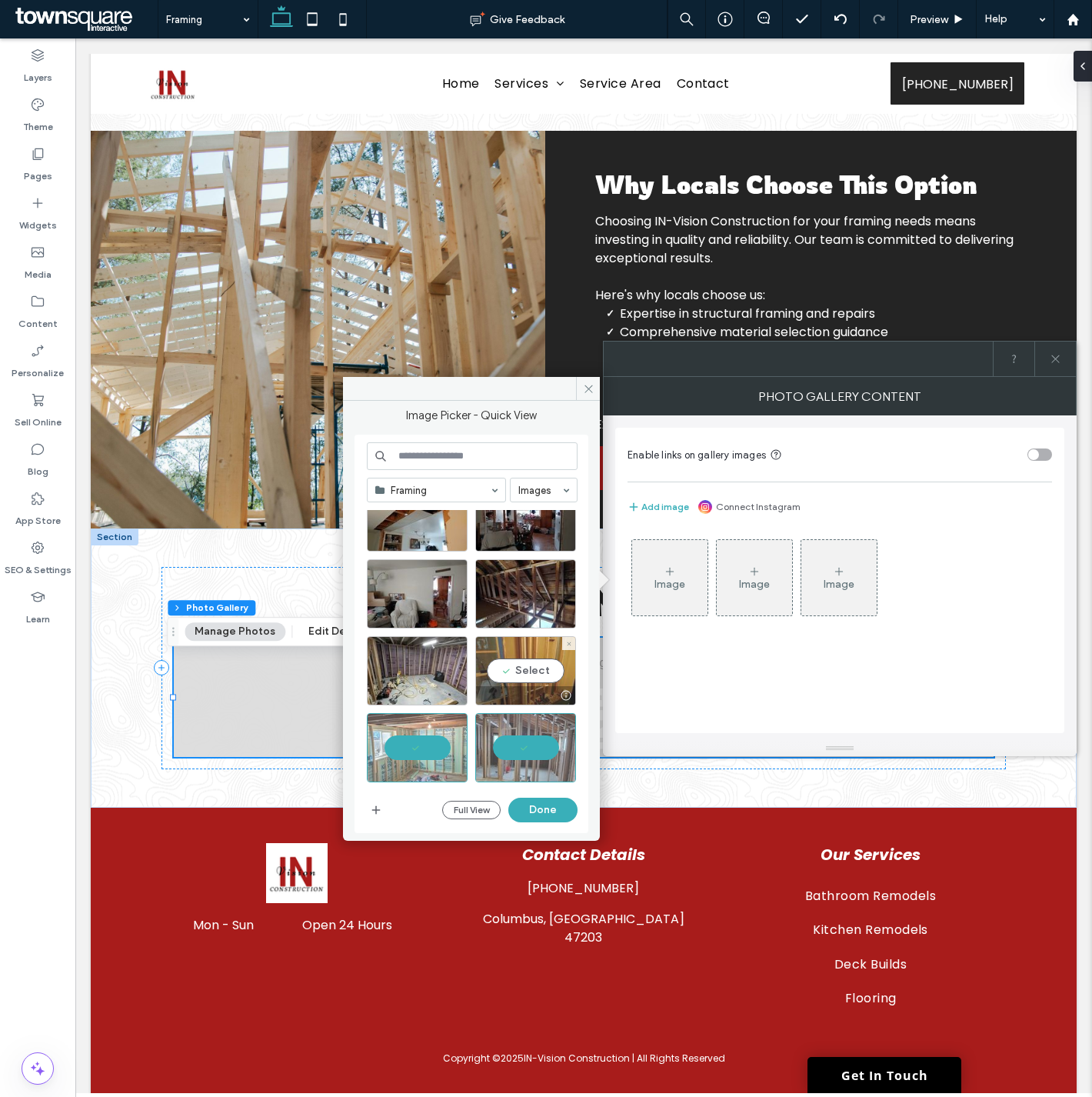
click at [495, 672] on div "Select" at bounding box center [526, 671] width 101 height 70
drag, startPoint x: 424, startPoint y: 670, endPoint x: 482, endPoint y: 655, distance: 59.9
click at [426, 669] on div "Select" at bounding box center [417, 671] width 101 height 70
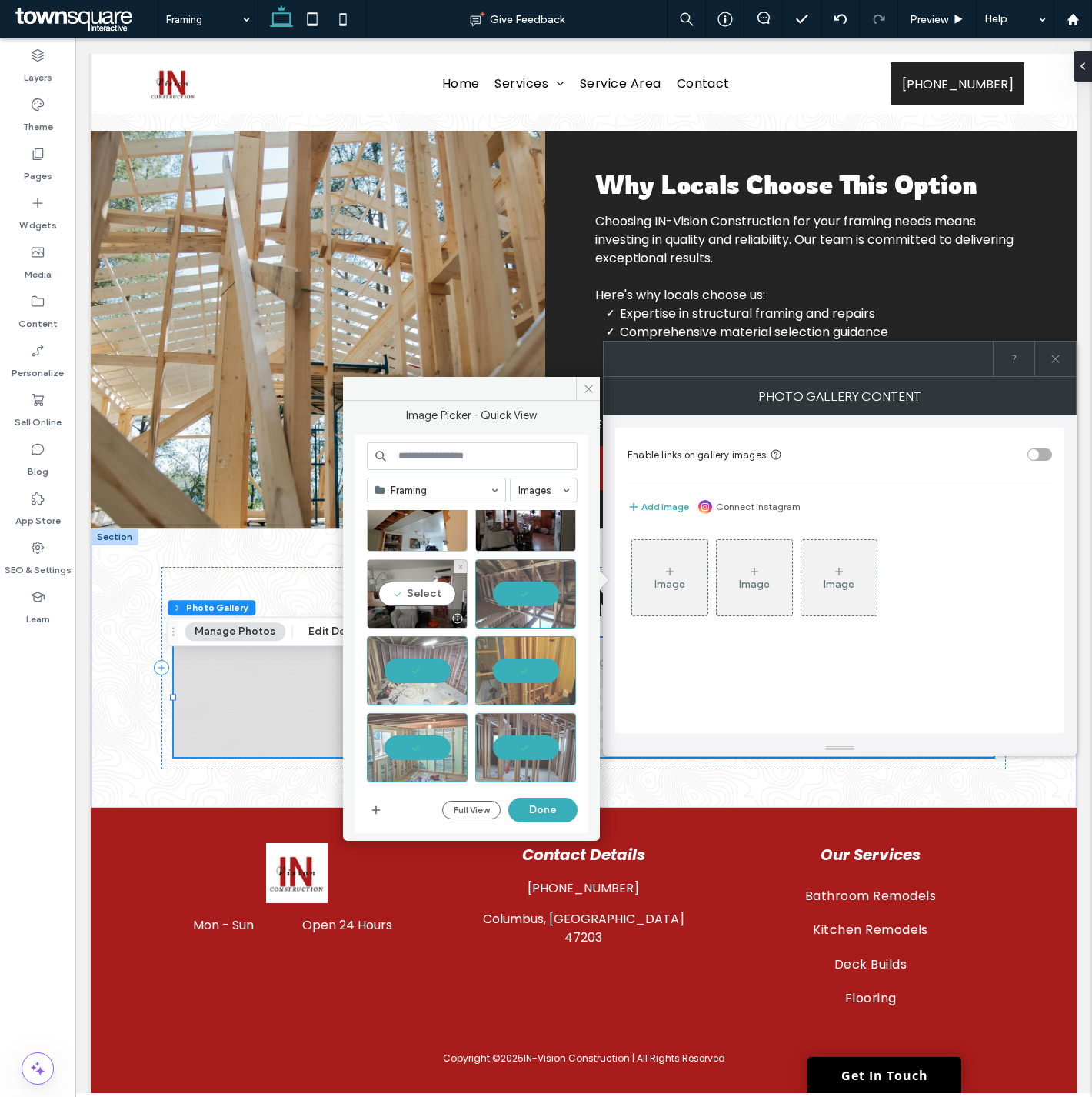
drag, startPoint x: 428, startPoint y: 599, endPoint x: 567, endPoint y: 649, distance: 147.7
click at [431, 599] on div "Select" at bounding box center [417, 594] width 101 height 70
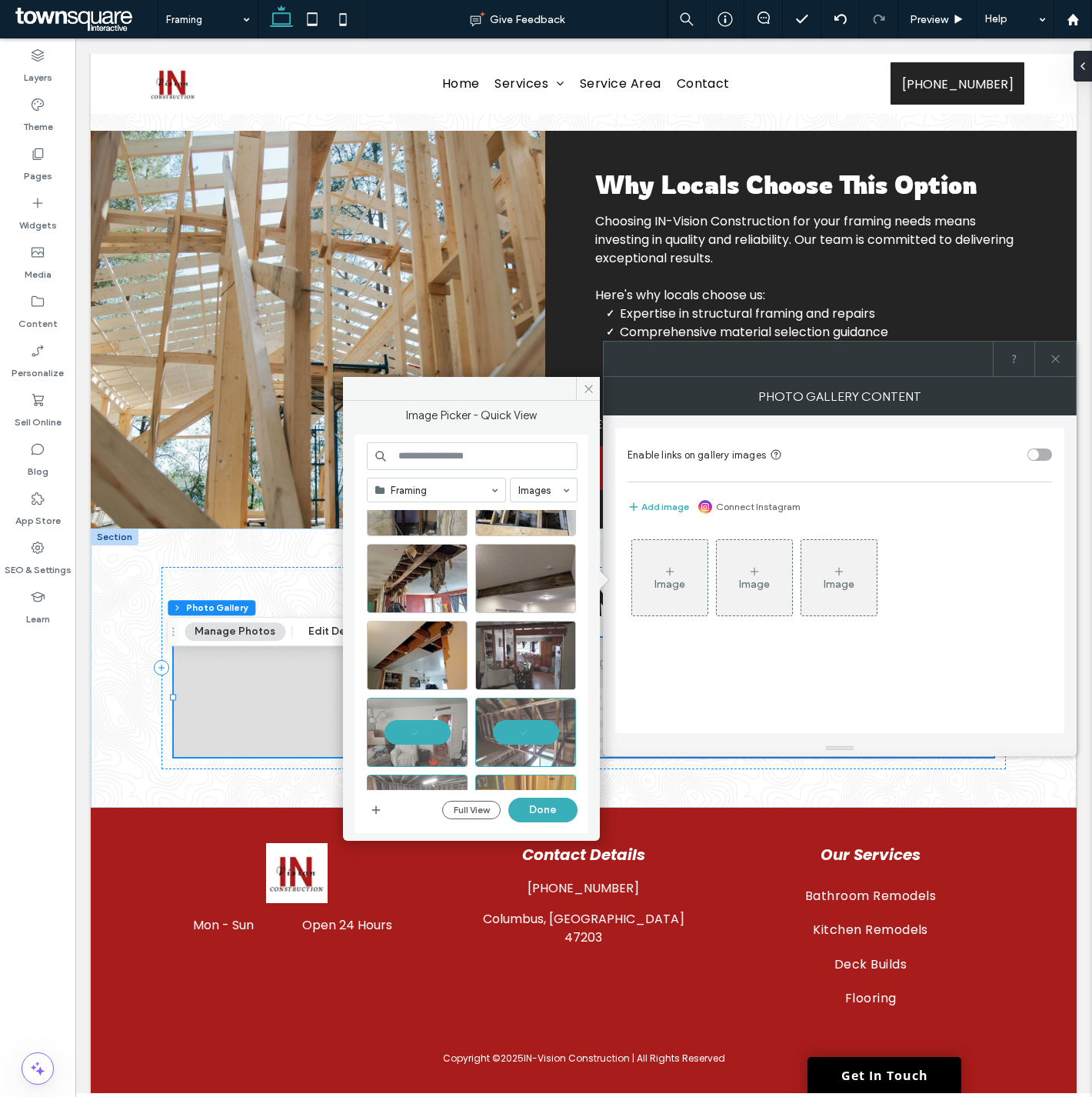
scroll to position [98, 0]
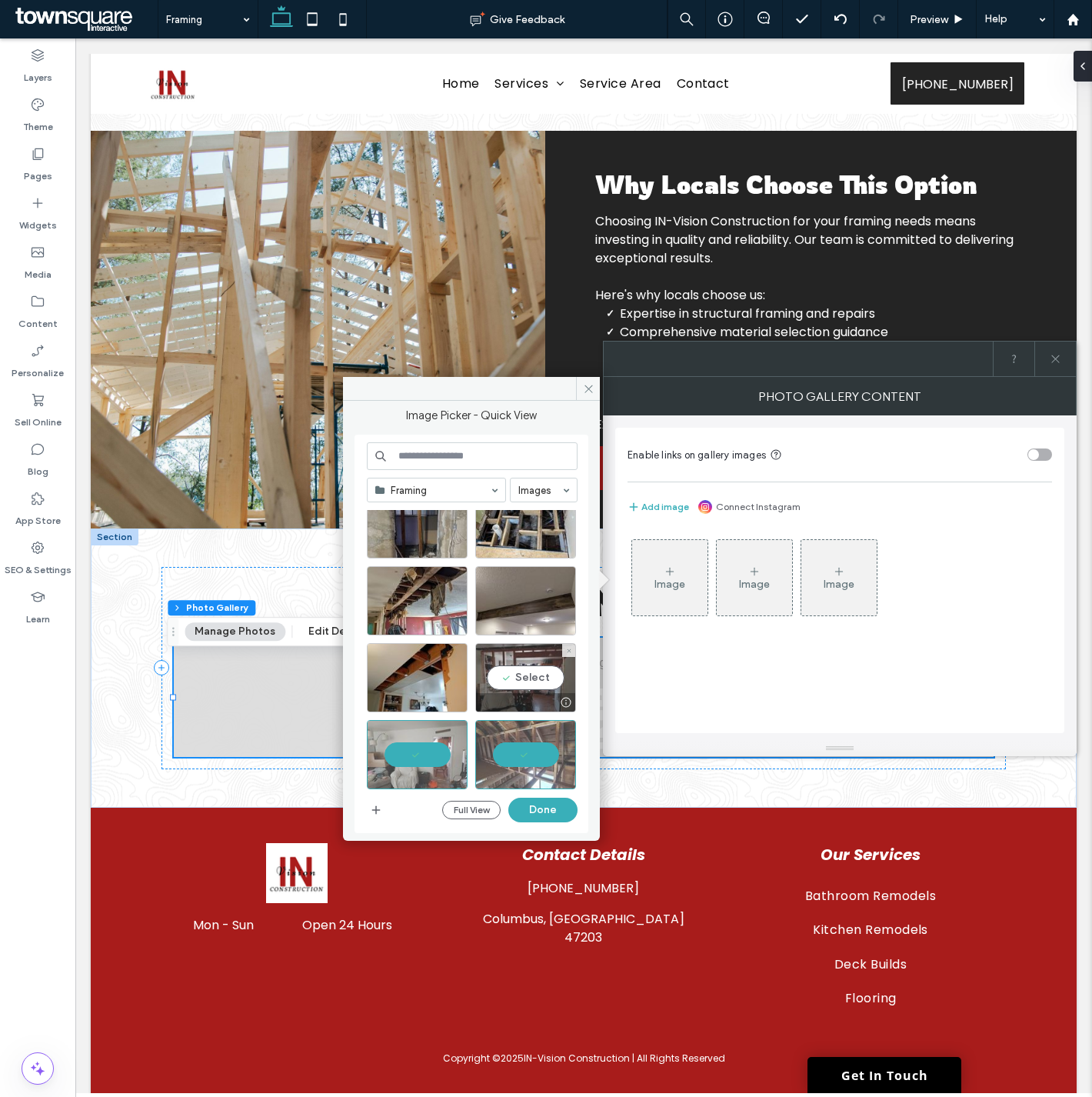
click at [518, 667] on div "Select" at bounding box center [526, 678] width 101 height 70
click at [439, 667] on div at bounding box center [417, 678] width 101 height 70
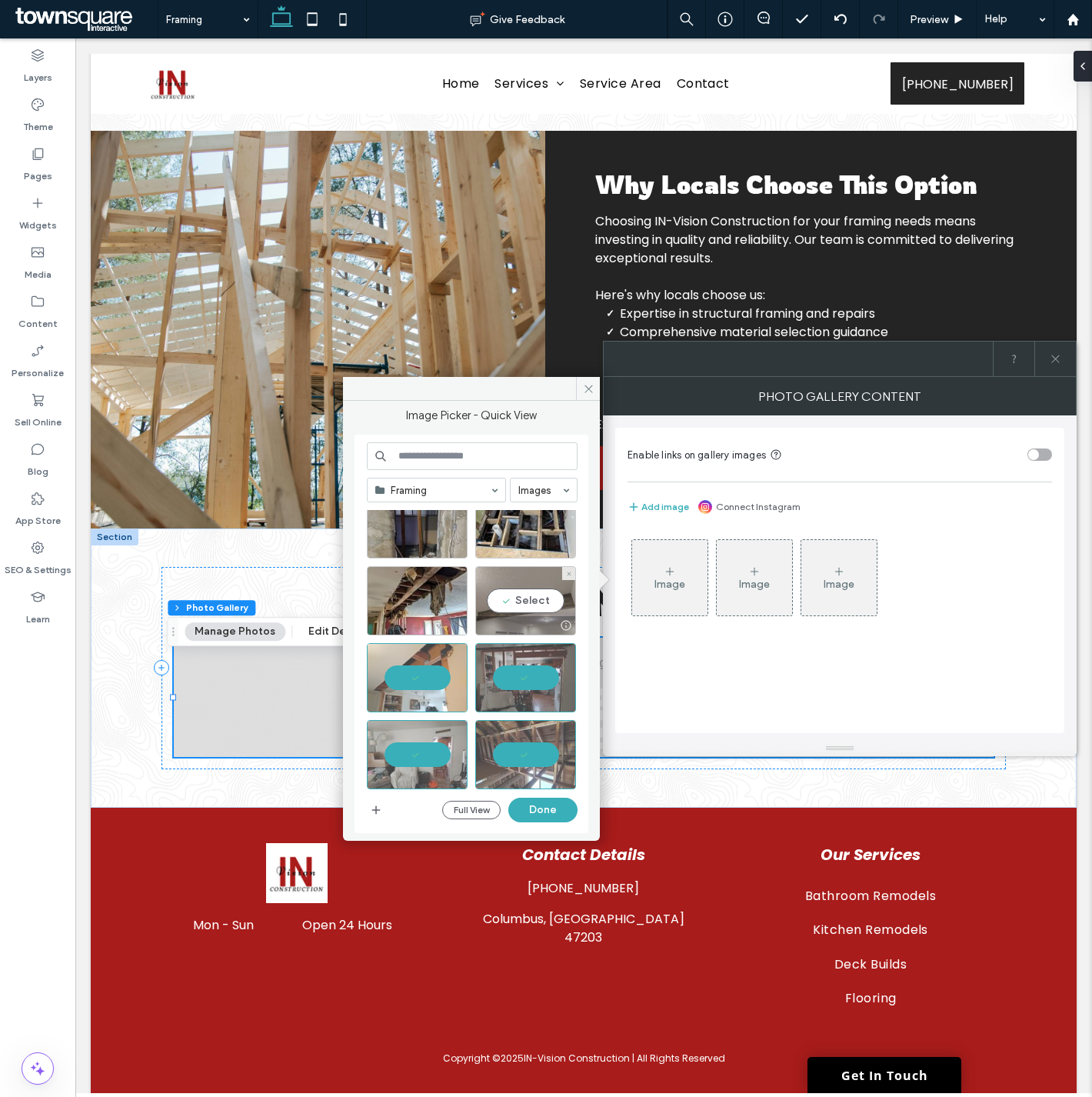
click at [494, 599] on div "Select" at bounding box center [526, 601] width 101 height 70
drag, startPoint x: 438, startPoint y: 600, endPoint x: 508, endPoint y: 537, distance: 94.2
click at [439, 599] on div "Select" at bounding box center [417, 601] width 101 height 70
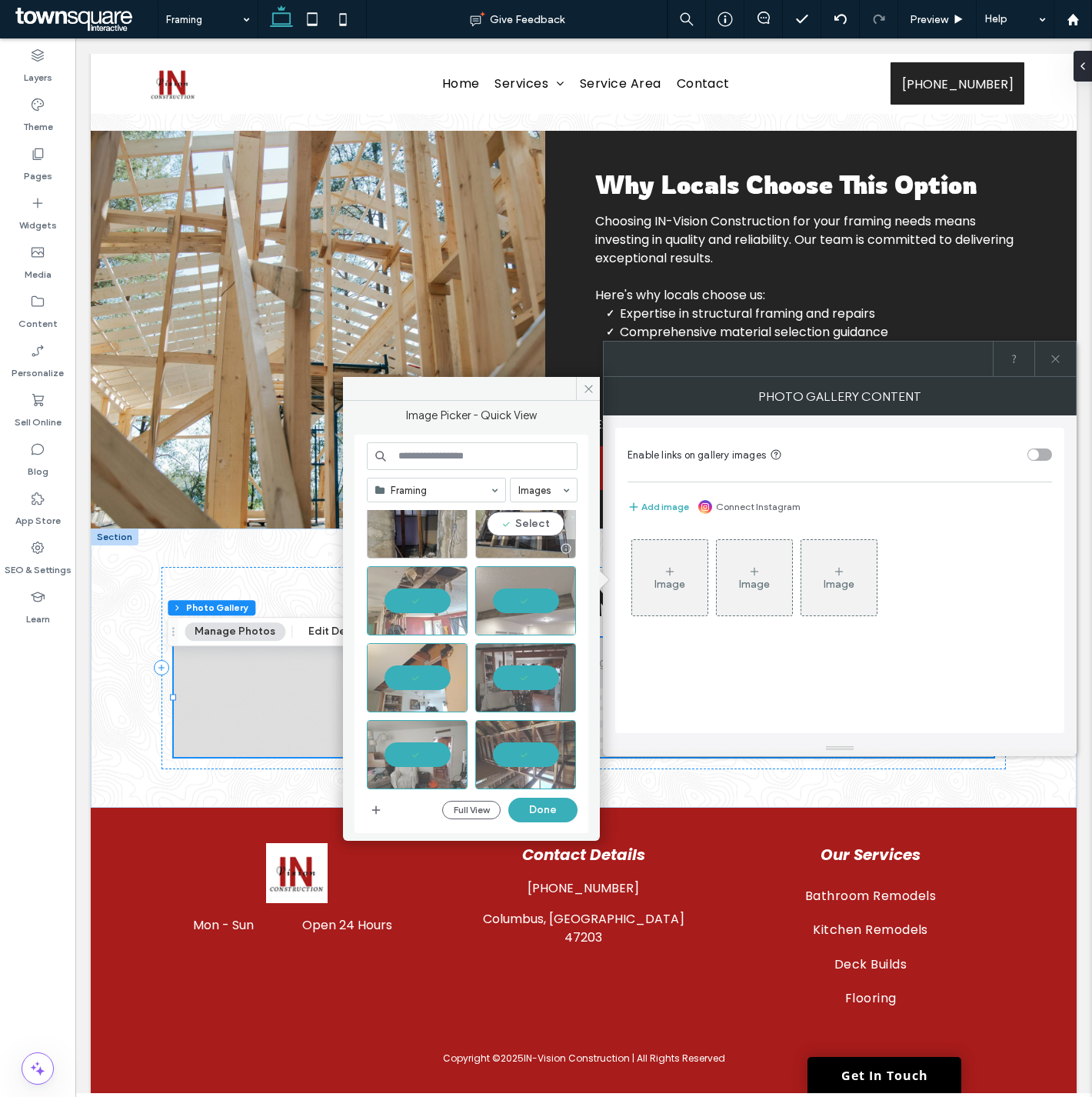
click at [509, 536] on div "Select" at bounding box center [526, 524] width 101 height 70
drag, startPoint x: 441, startPoint y: 532, endPoint x: 579, endPoint y: 594, distance: 151.3
click at [442, 532] on div "Select" at bounding box center [417, 524] width 101 height 70
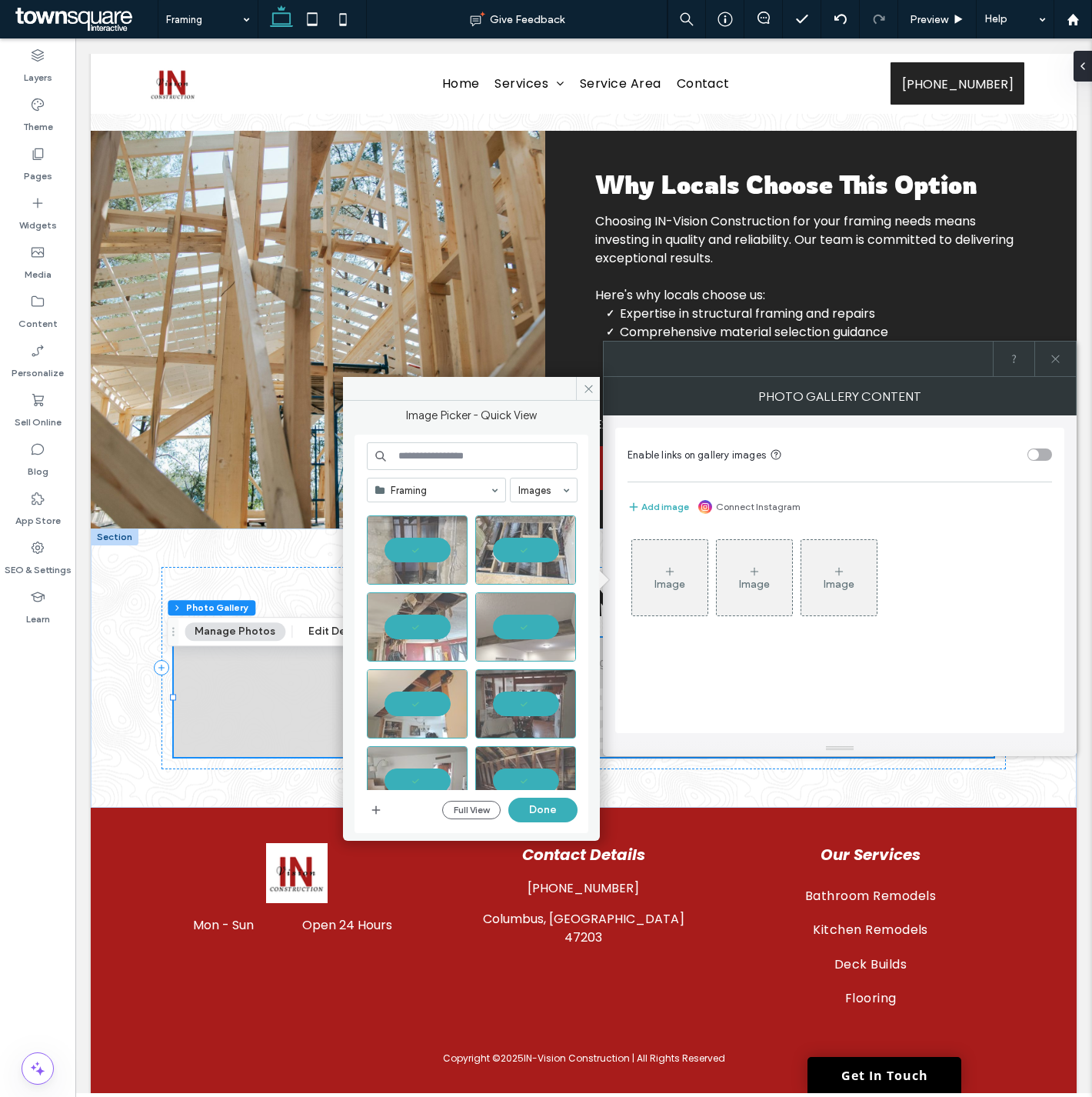
scroll to position [0, 0]
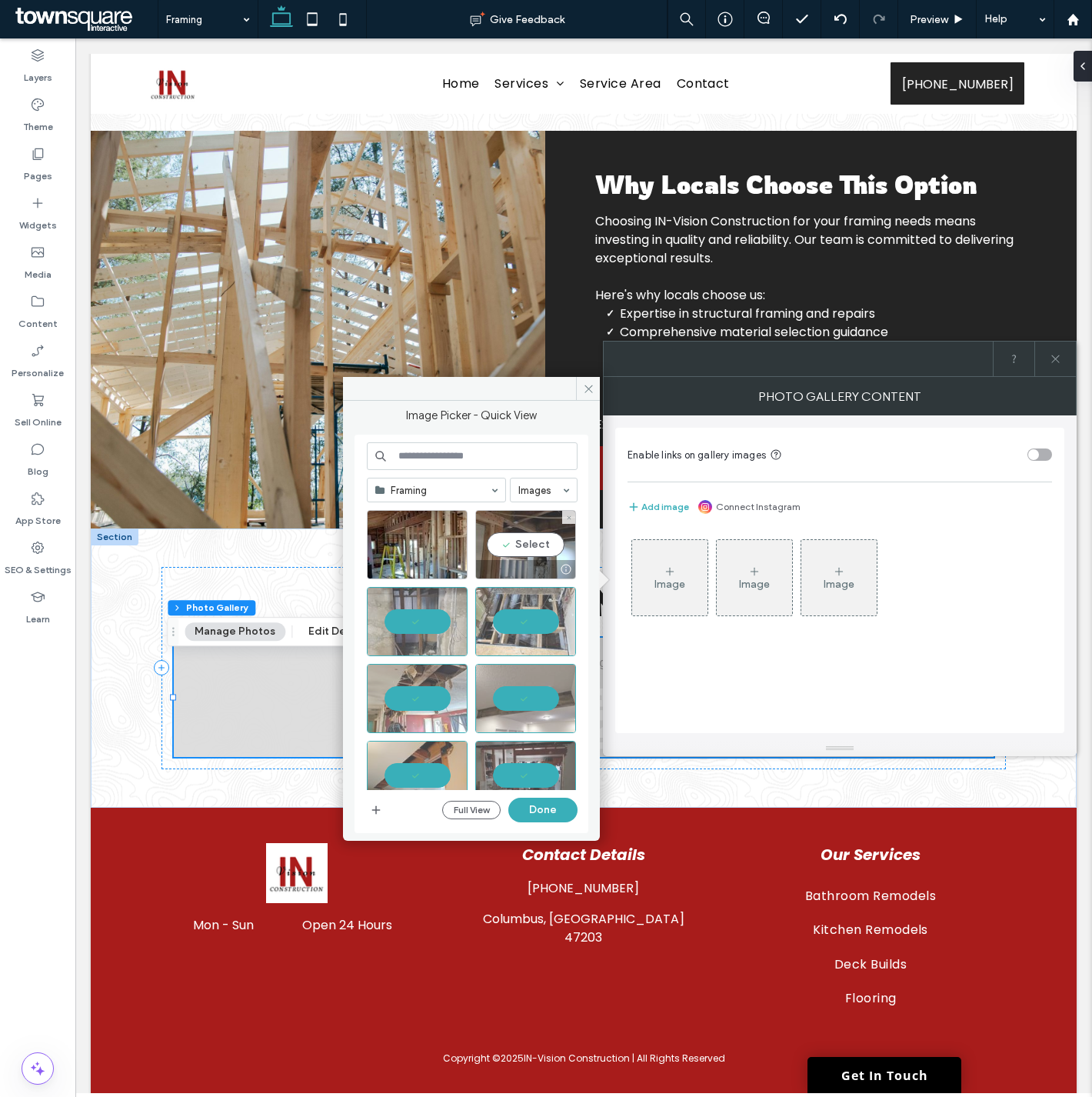
click at [509, 544] on div "Select" at bounding box center [526, 545] width 101 height 70
click at [443, 543] on div at bounding box center [417, 545] width 101 height 70
drag, startPoint x: 544, startPoint y: 813, endPoint x: 510, endPoint y: 747, distance: 74.2
click at [544, 813] on button "Done" at bounding box center [543, 809] width 70 height 25
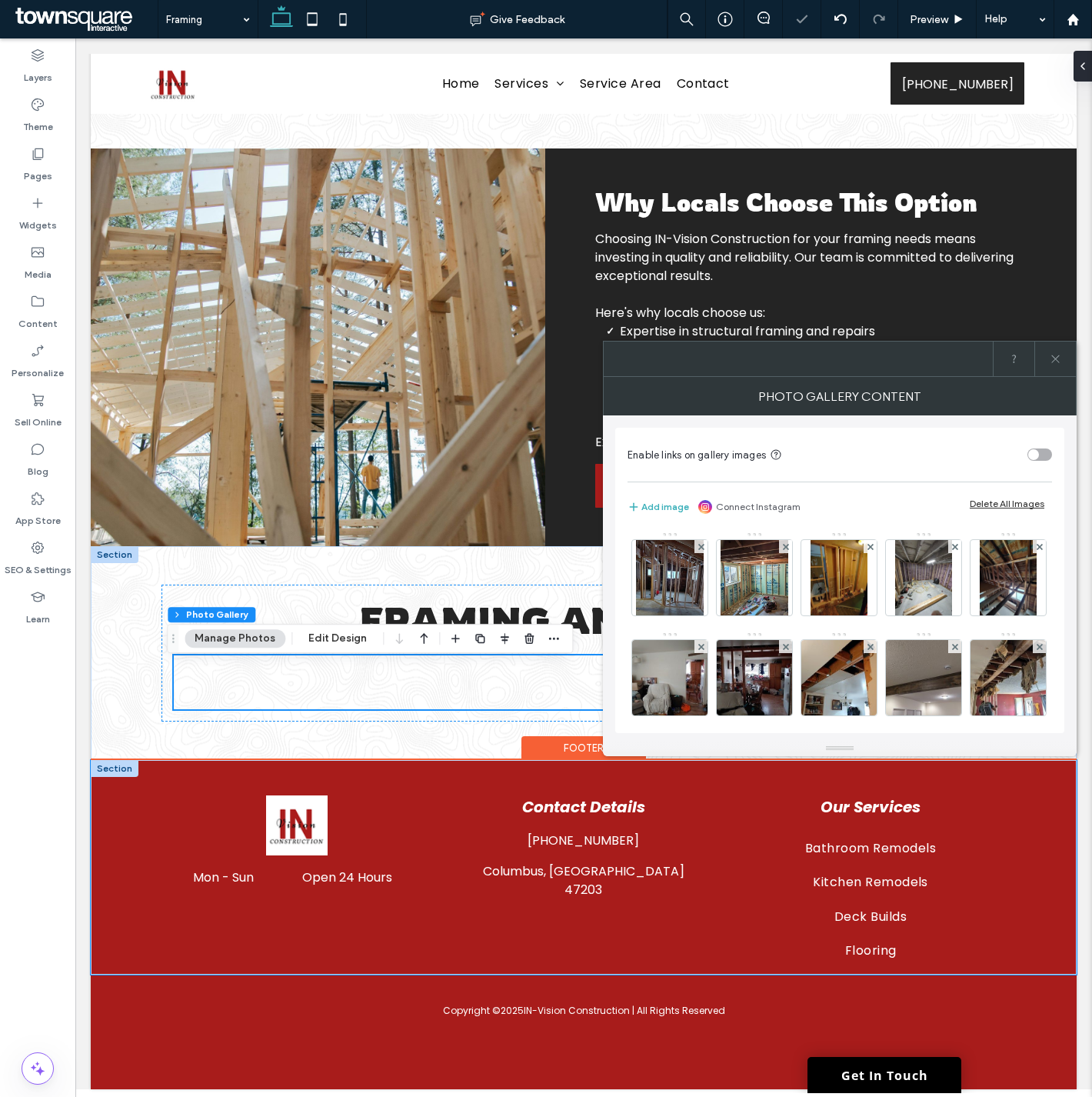
scroll to position [464, 0]
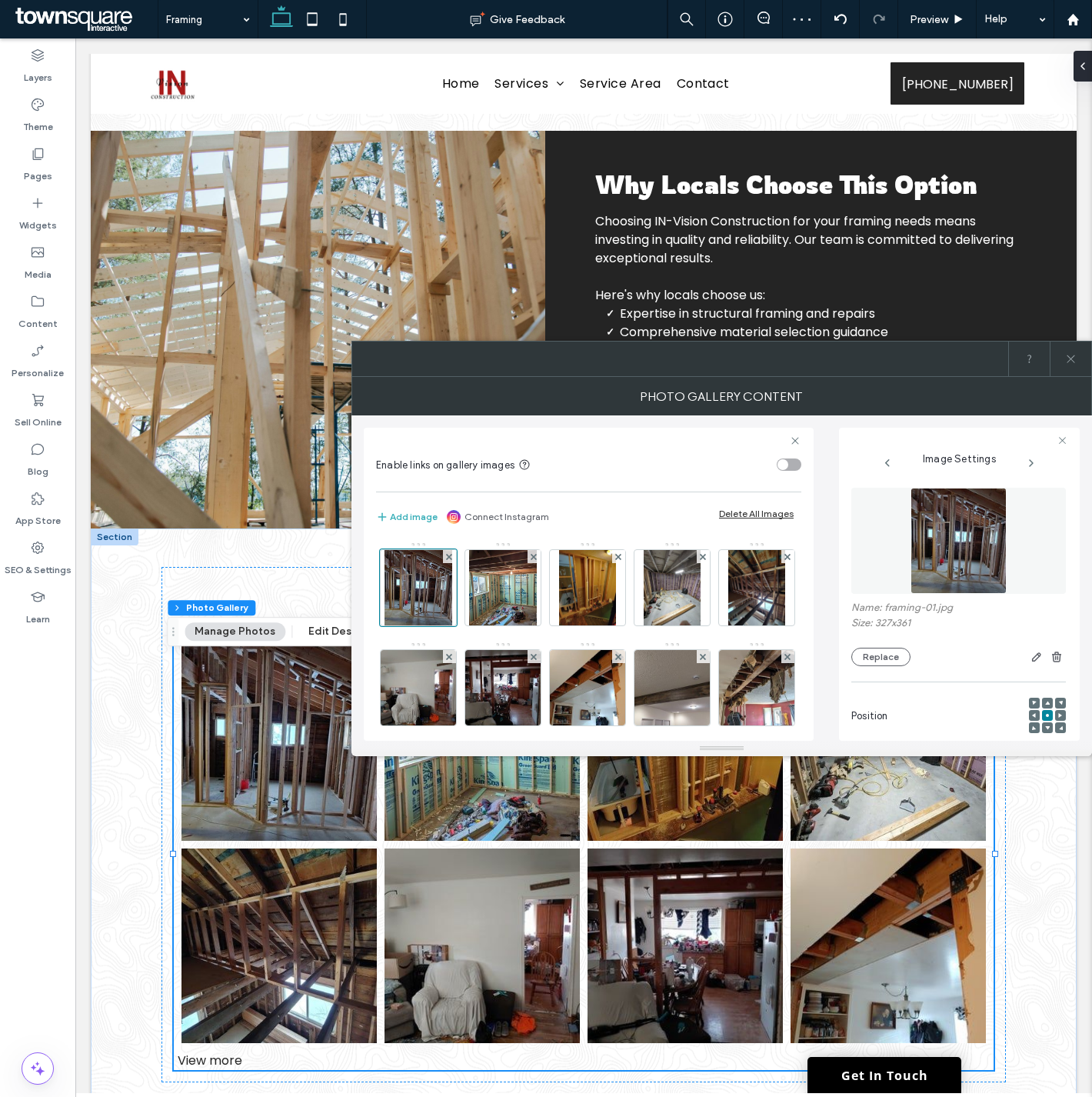
drag, startPoint x: 1070, startPoint y: 357, endPoint x: 857, endPoint y: 556, distance: 291.5
click at [1070, 356] on icon at bounding box center [1071, 359] width 12 height 12
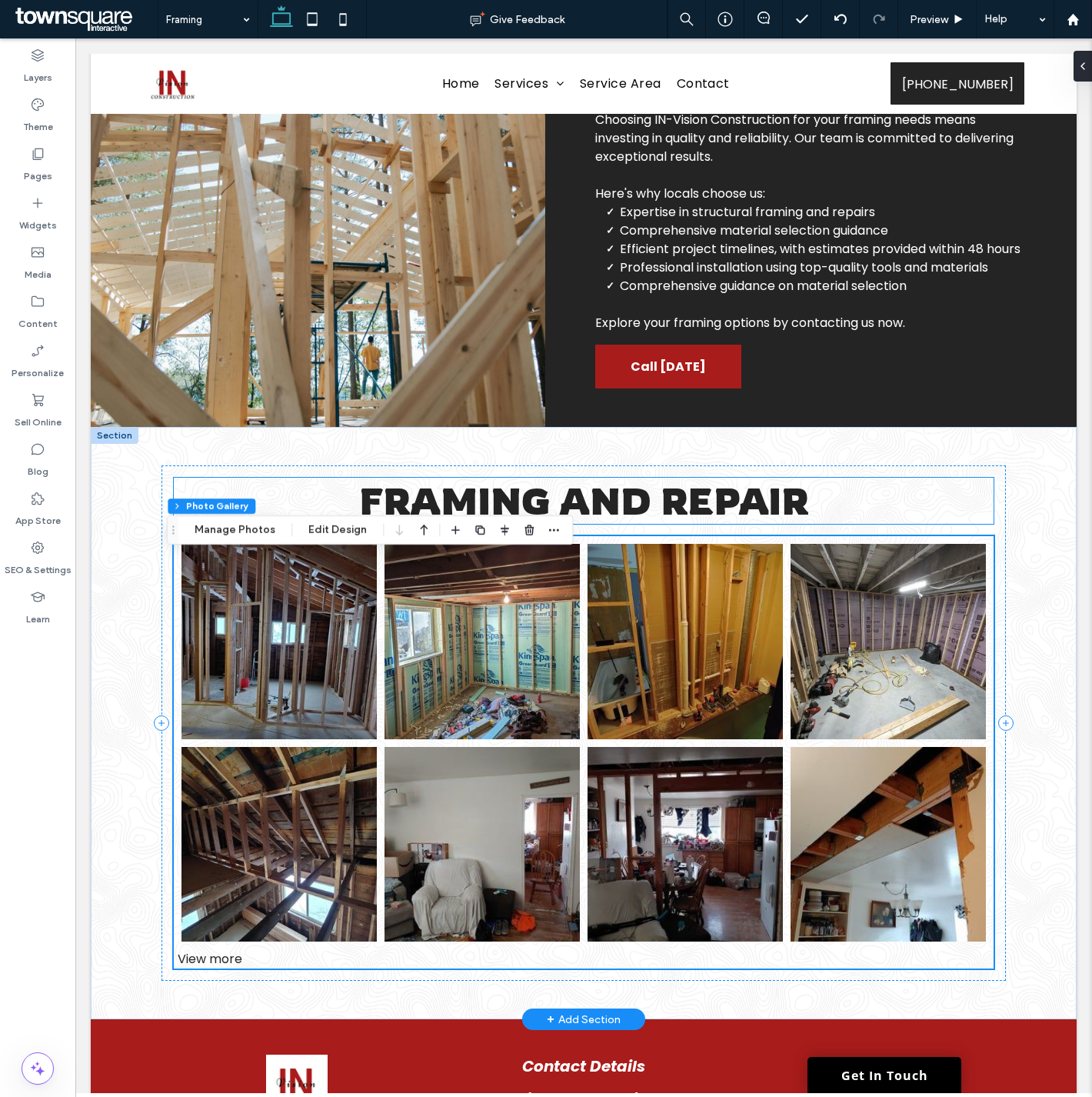
scroll to position [570, 0]
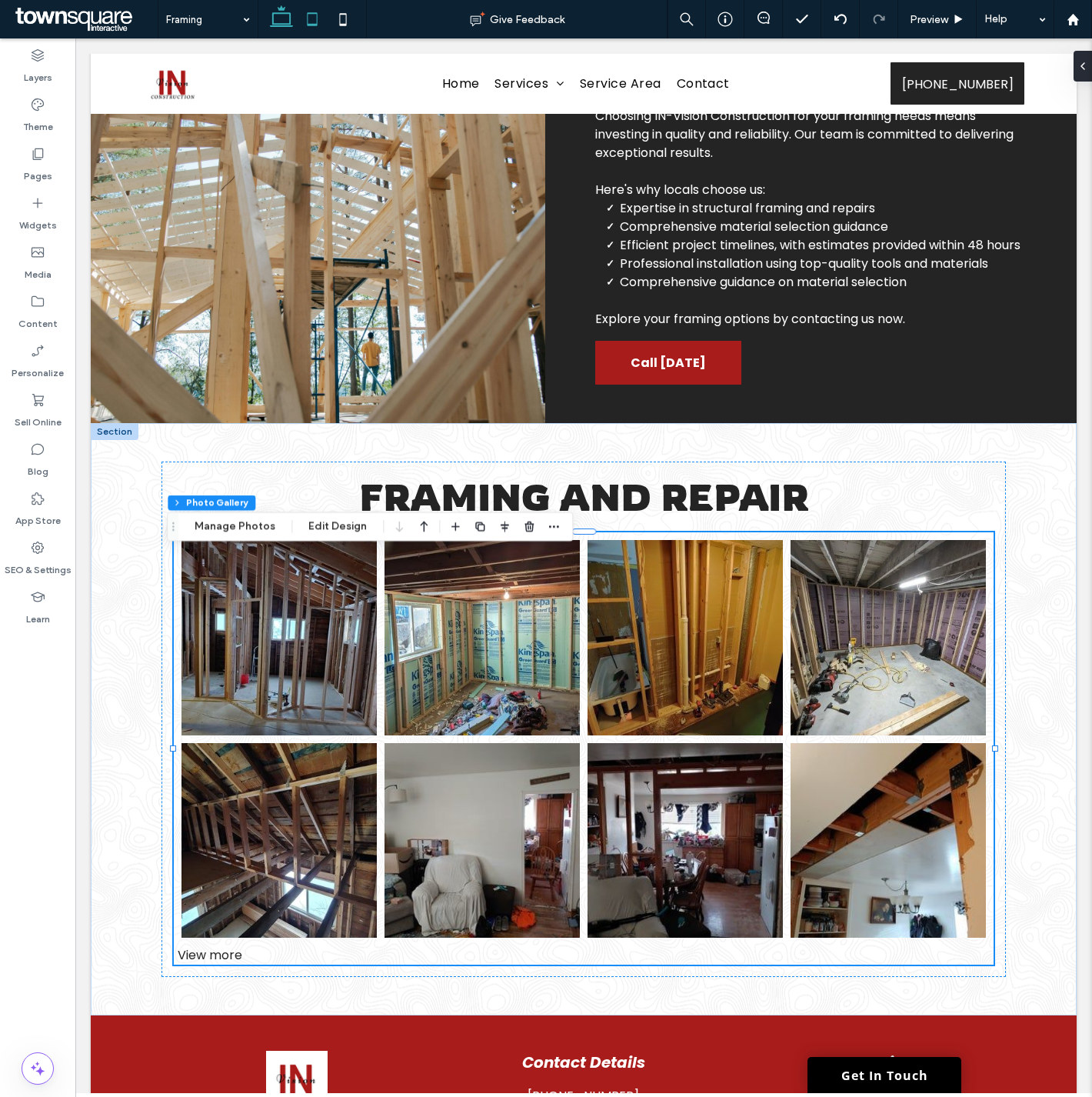
click at [303, 18] on icon at bounding box center [312, 20] width 31 height 31
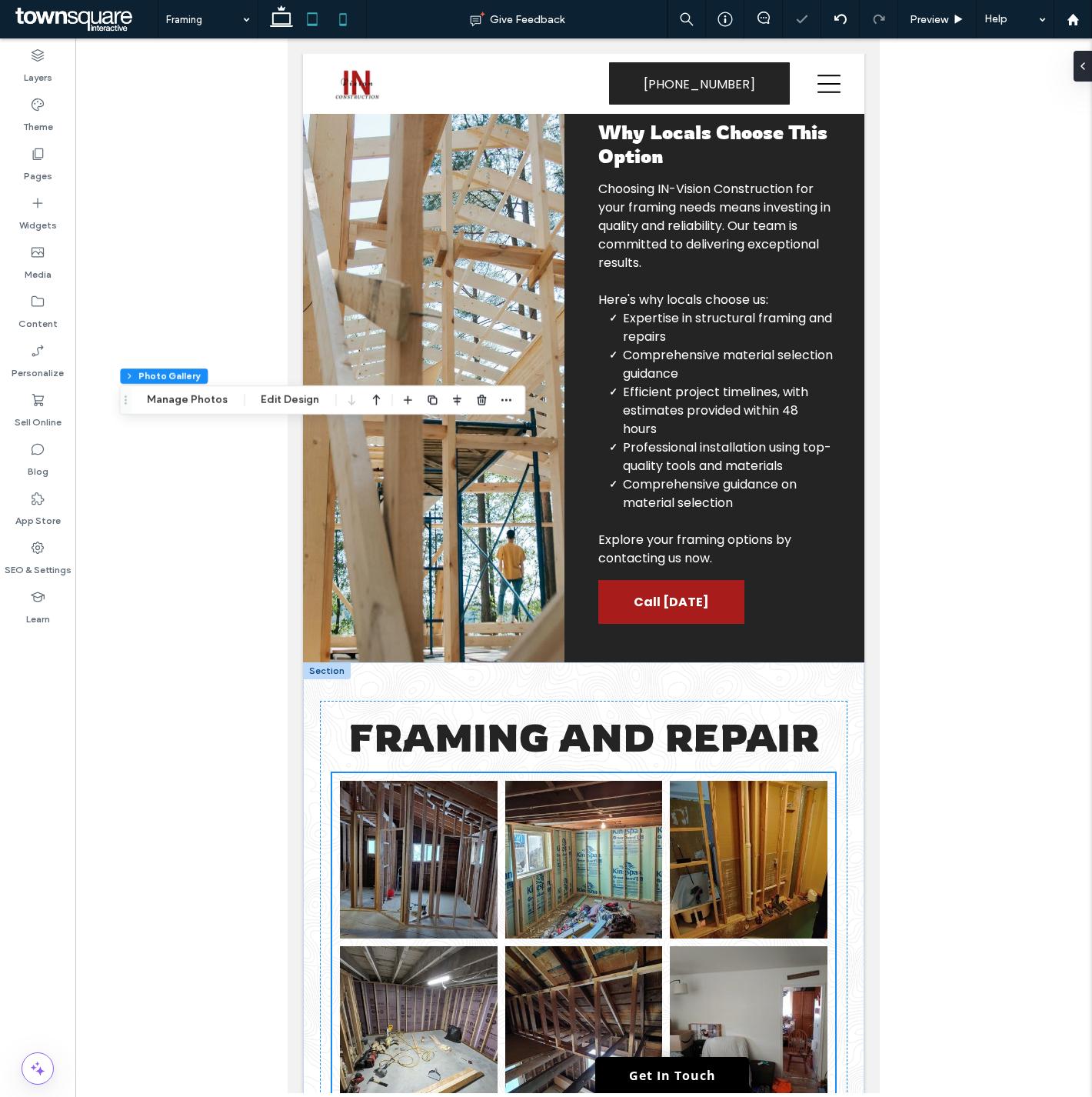
click at [339, 12] on icon at bounding box center [343, 20] width 31 height 31
click at [307, 19] on use at bounding box center [312, 18] width 10 height 13
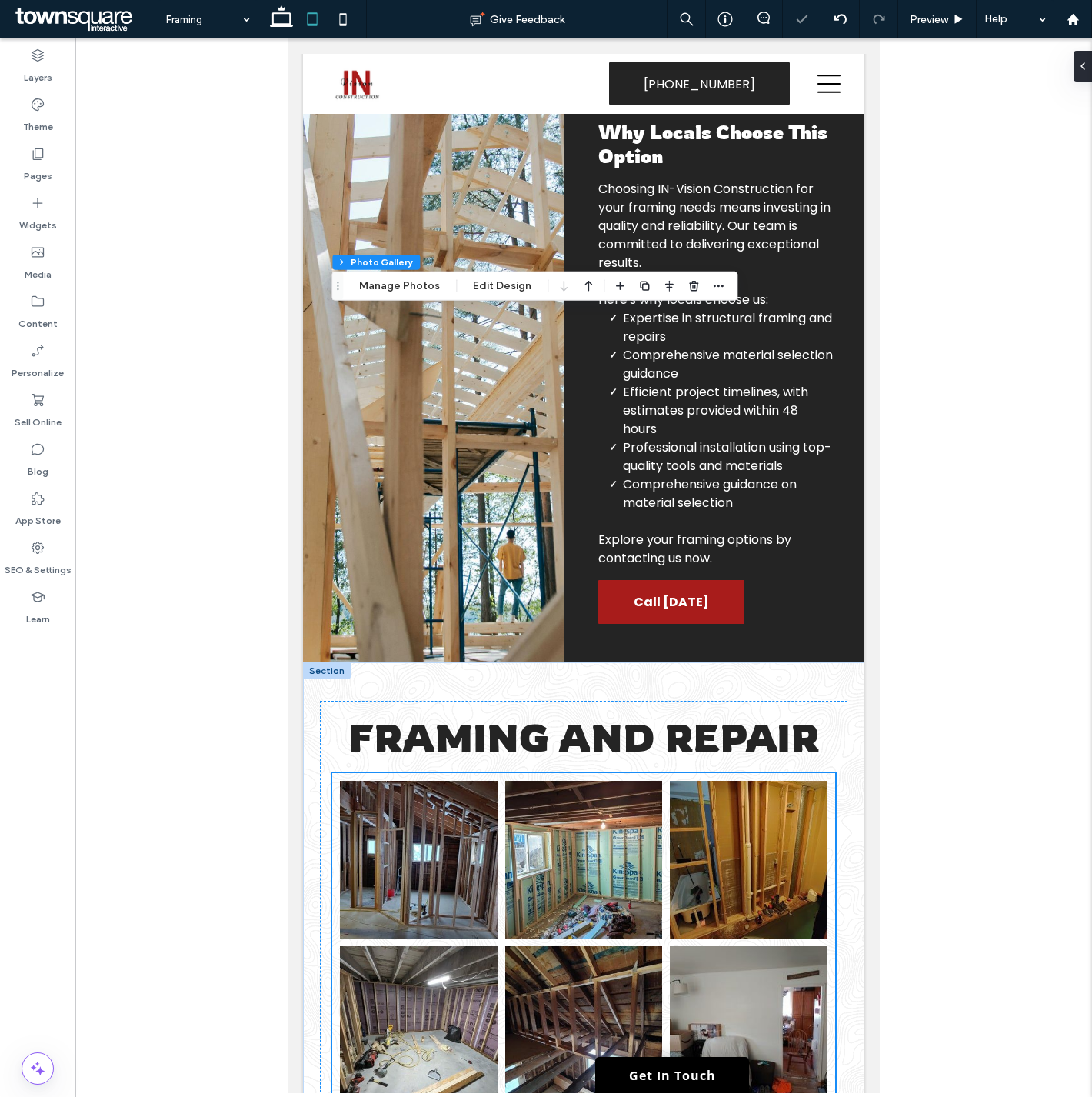
click at [298, 20] on icon at bounding box center [312, 20] width 31 height 31
click at [279, 20] on icon at bounding box center [281, 20] width 31 height 31
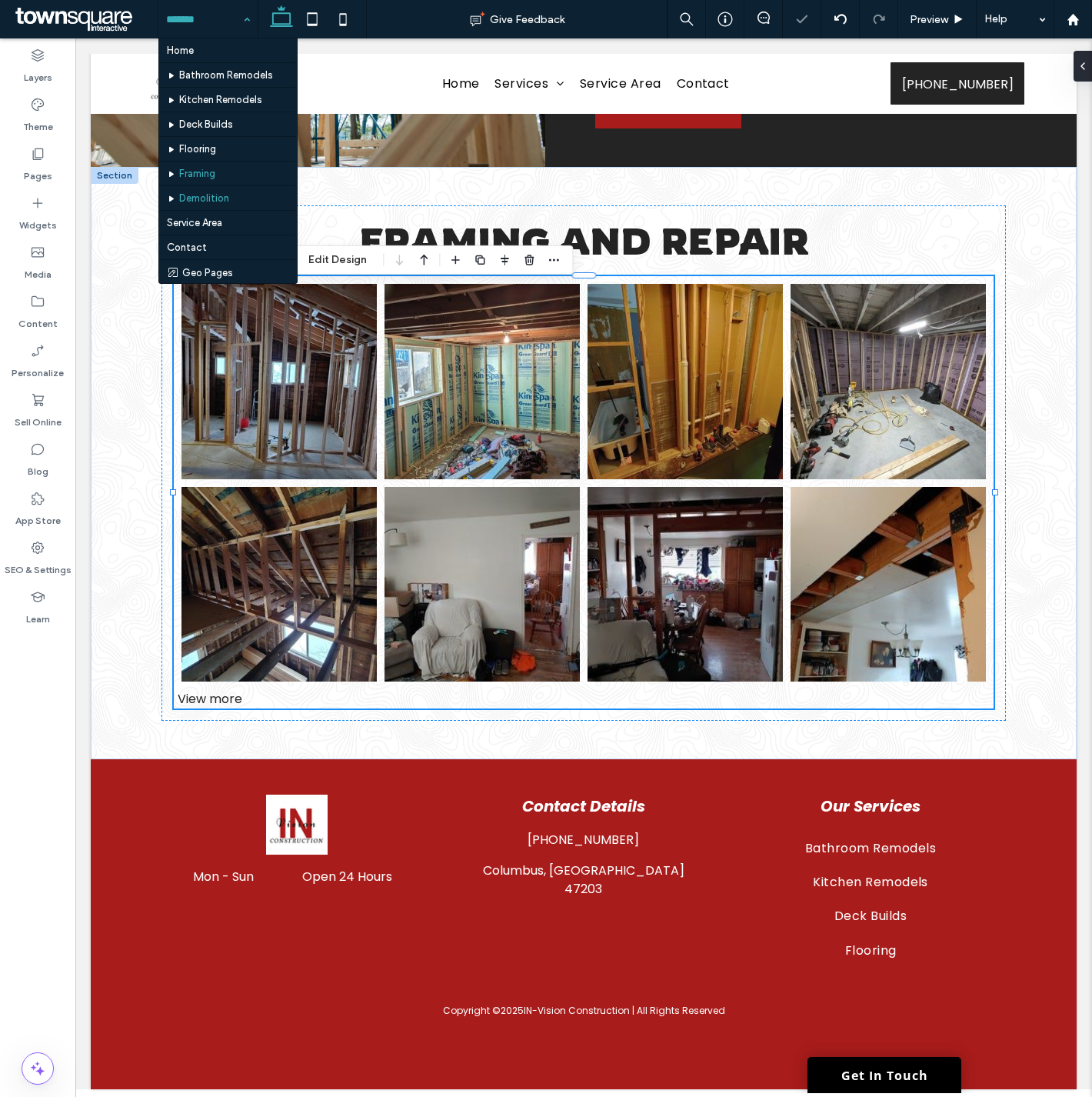
scroll to position [836, 0]
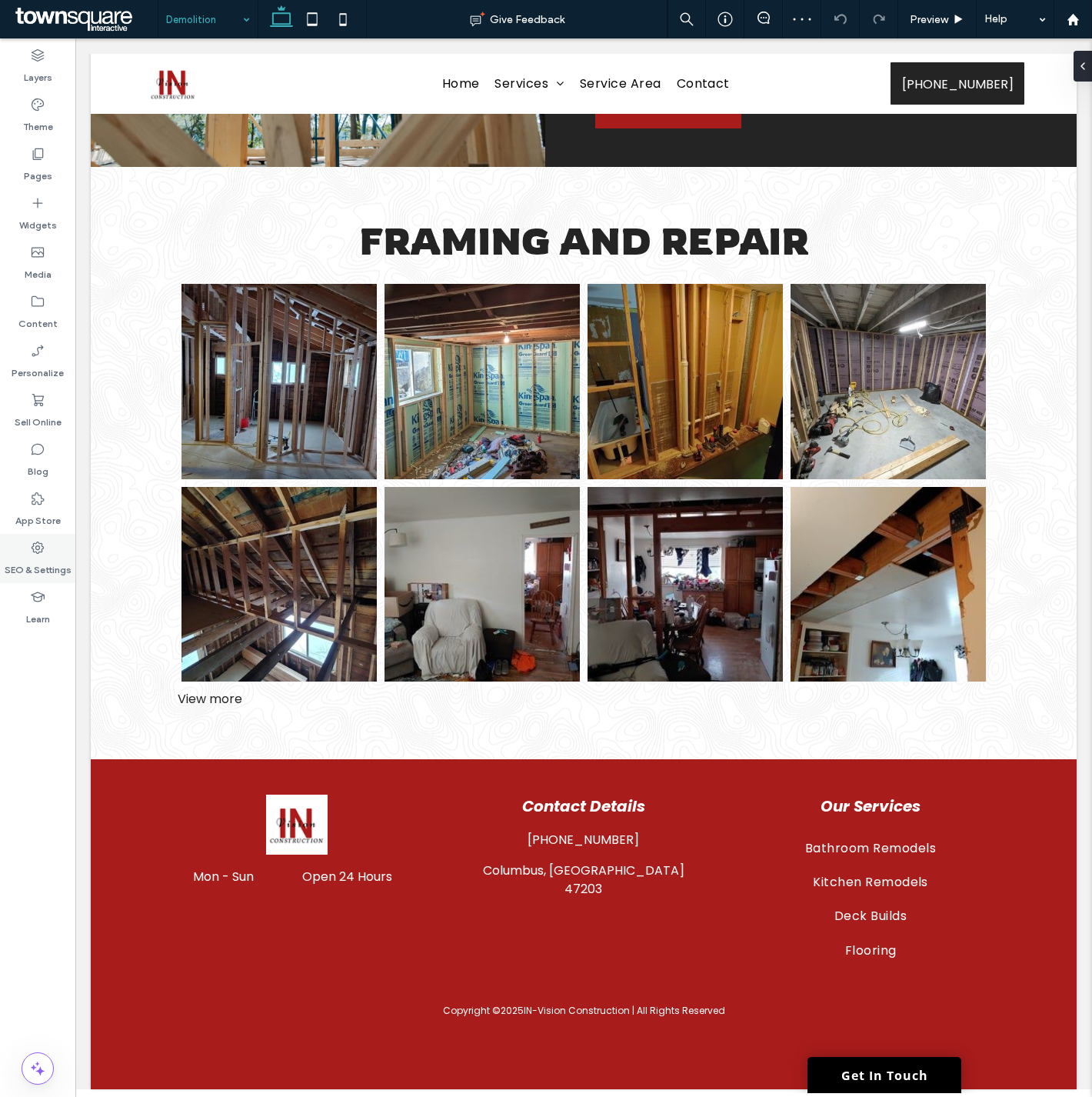
click at [31, 565] on label "SEO & Settings" at bounding box center [37, 565] width 67 height 21
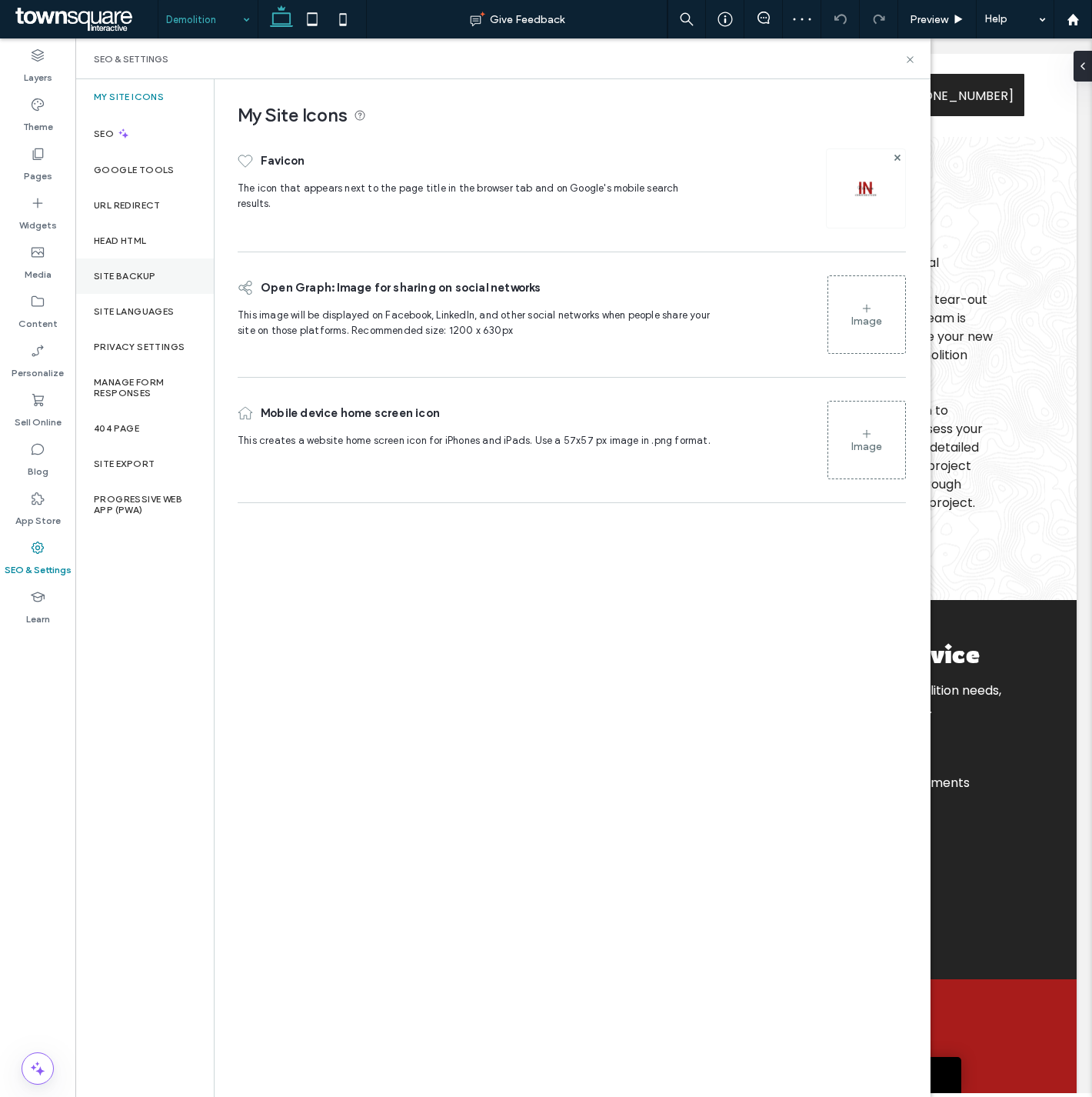
click at [151, 277] on label "Site Backup" at bounding box center [125, 276] width 61 height 11
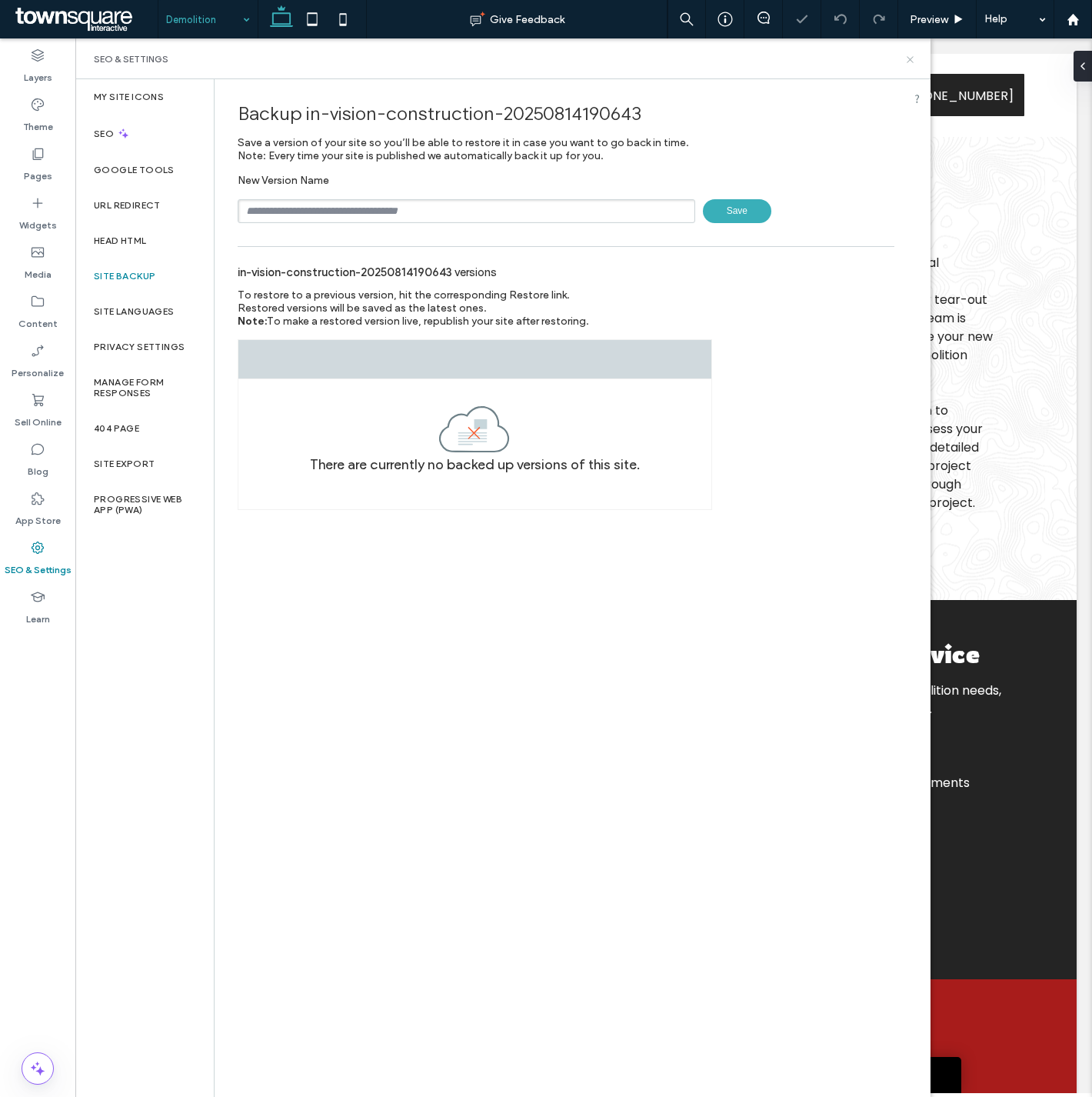
click at [910, 54] on icon at bounding box center [910, 59] width 12 height 12
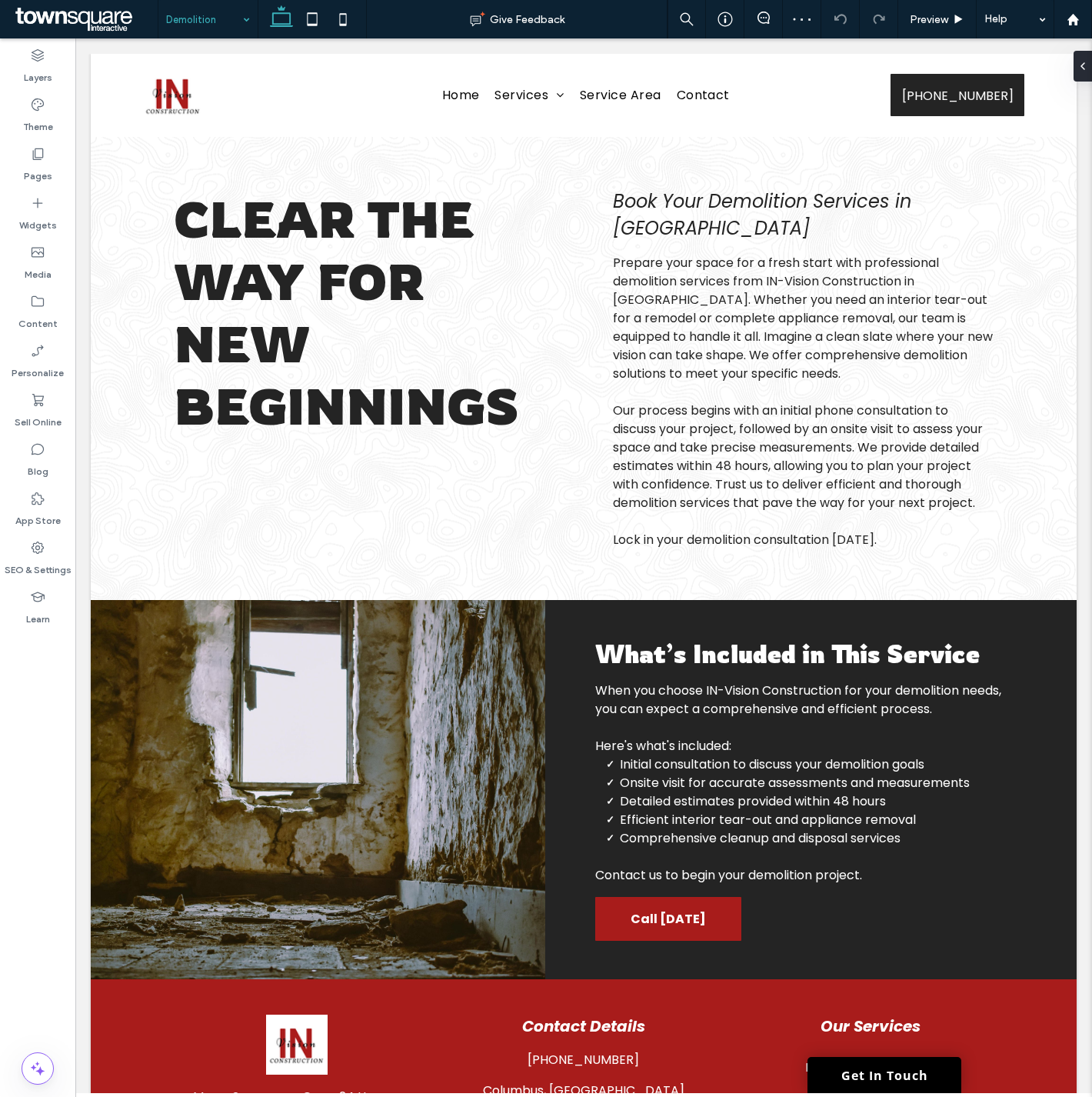
click at [80, 543] on body "**********" at bounding box center [583, 672] width 1016 height 1269
click at [37, 551] on icon at bounding box center [37, 548] width 15 height 15
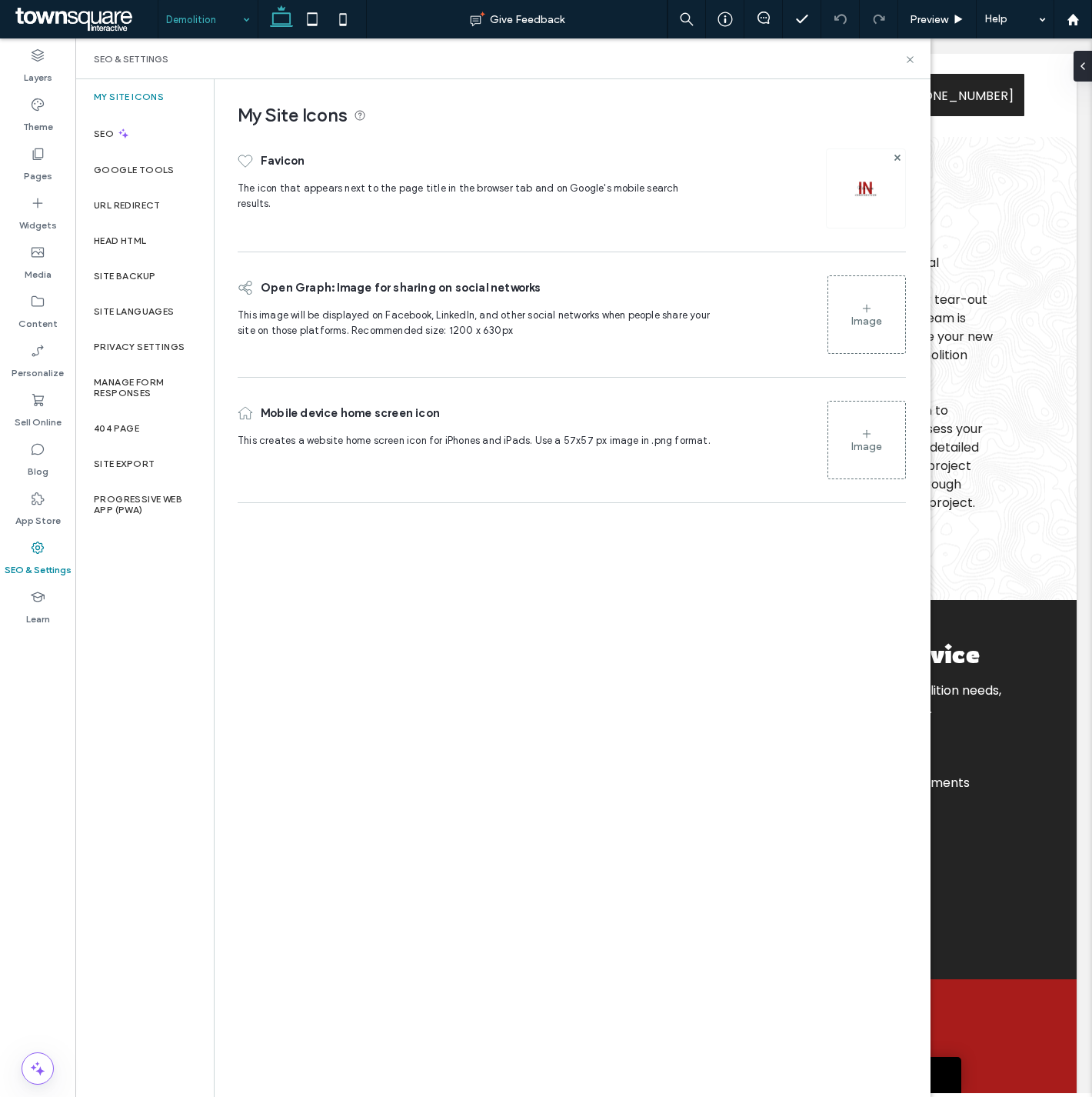
click at [189, 627] on div "My Site Icons SEO Google Tools URL Redirect Head HTML Site Backup Site Language…" at bounding box center [144, 588] width 138 height 1017
drag, startPoint x: 913, startPoint y: 59, endPoint x: 635, endPoint y: 247, distance: 335.6
click at [913, 59] on icon at bounding box center [910, 59] width 12 height 12
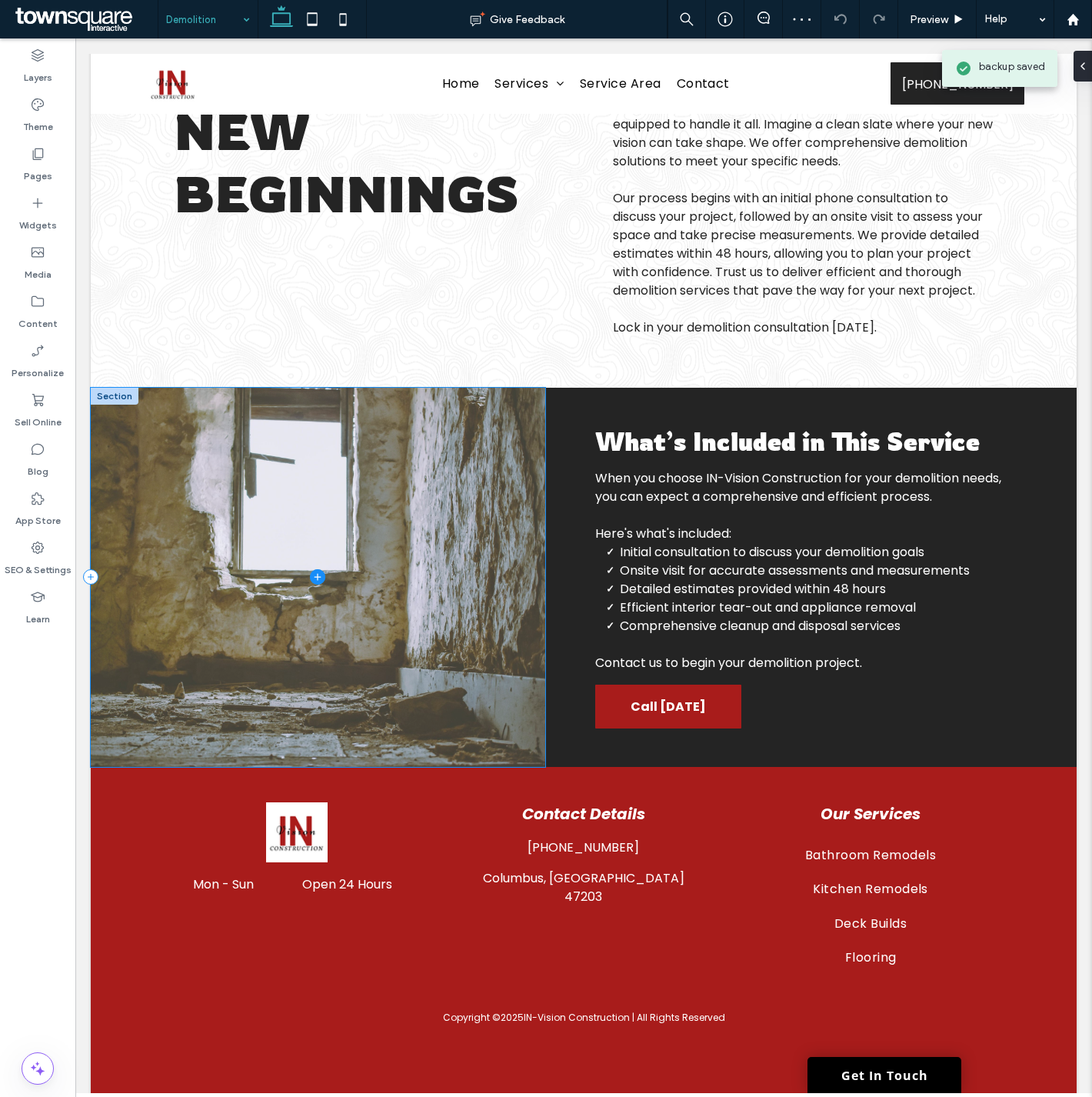
scroll to position [188, 0]
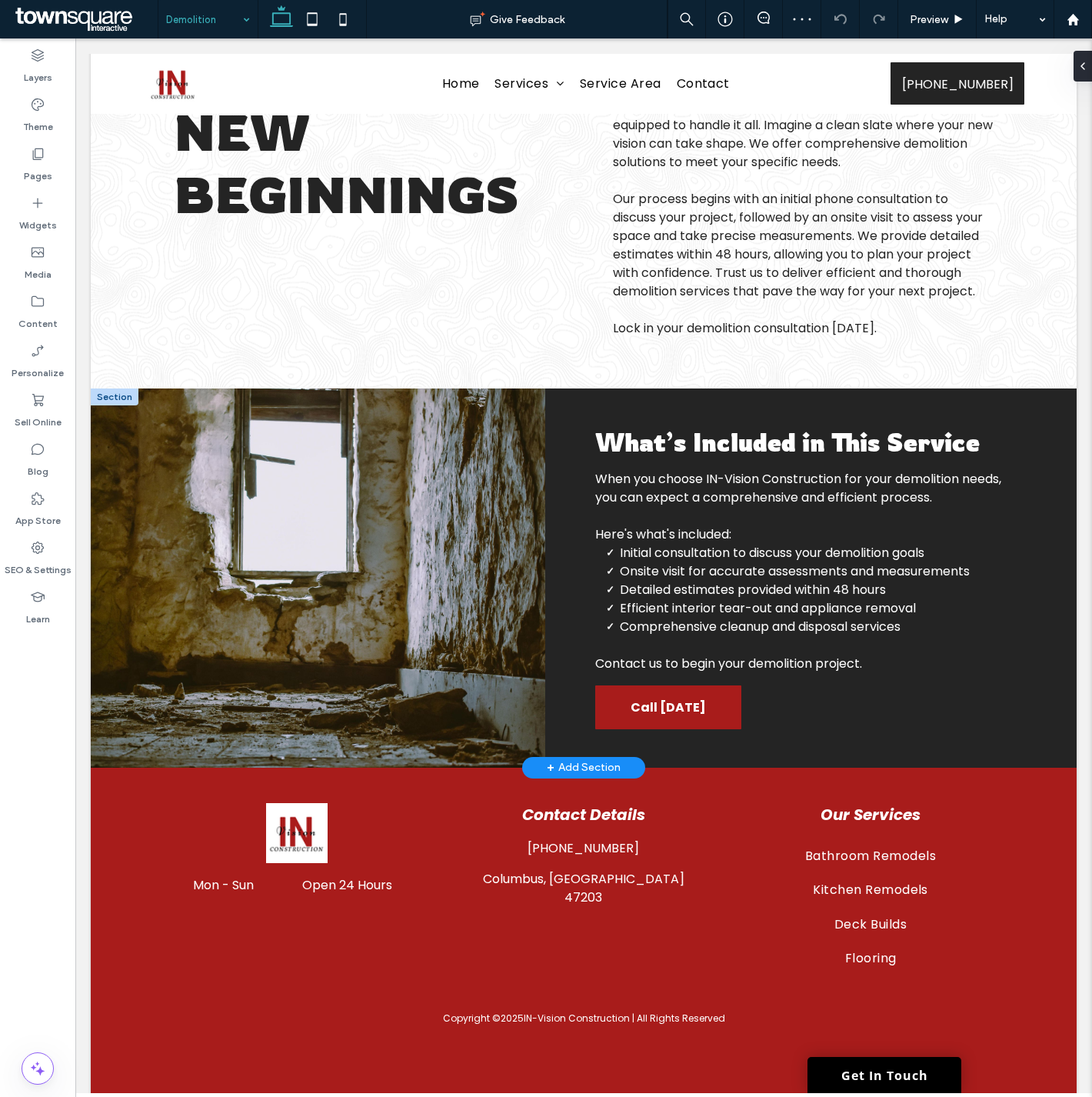
click at [559, 765] on div "+ Add Section" at bounding box center [583, 768] width 74 height 17
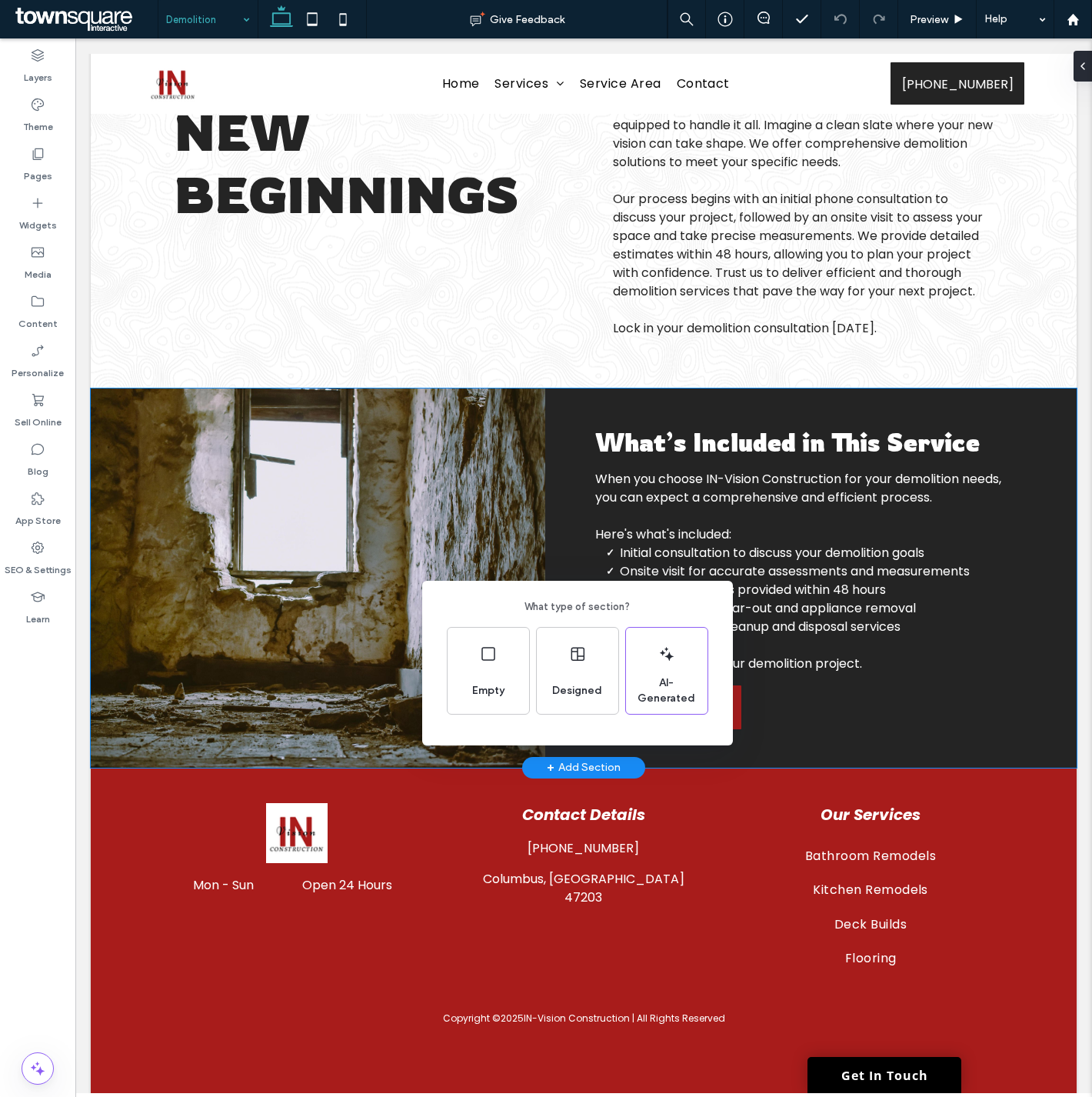
drag, startPoint x: 548, startPoint y: 763, endPoint x: 466, endPoint y: 724, distance: 90.8
click at [548, 763] on div "What type of section? Empty Designed AI-Generated" at bounding box center [546, 586] width 1092 height 1172
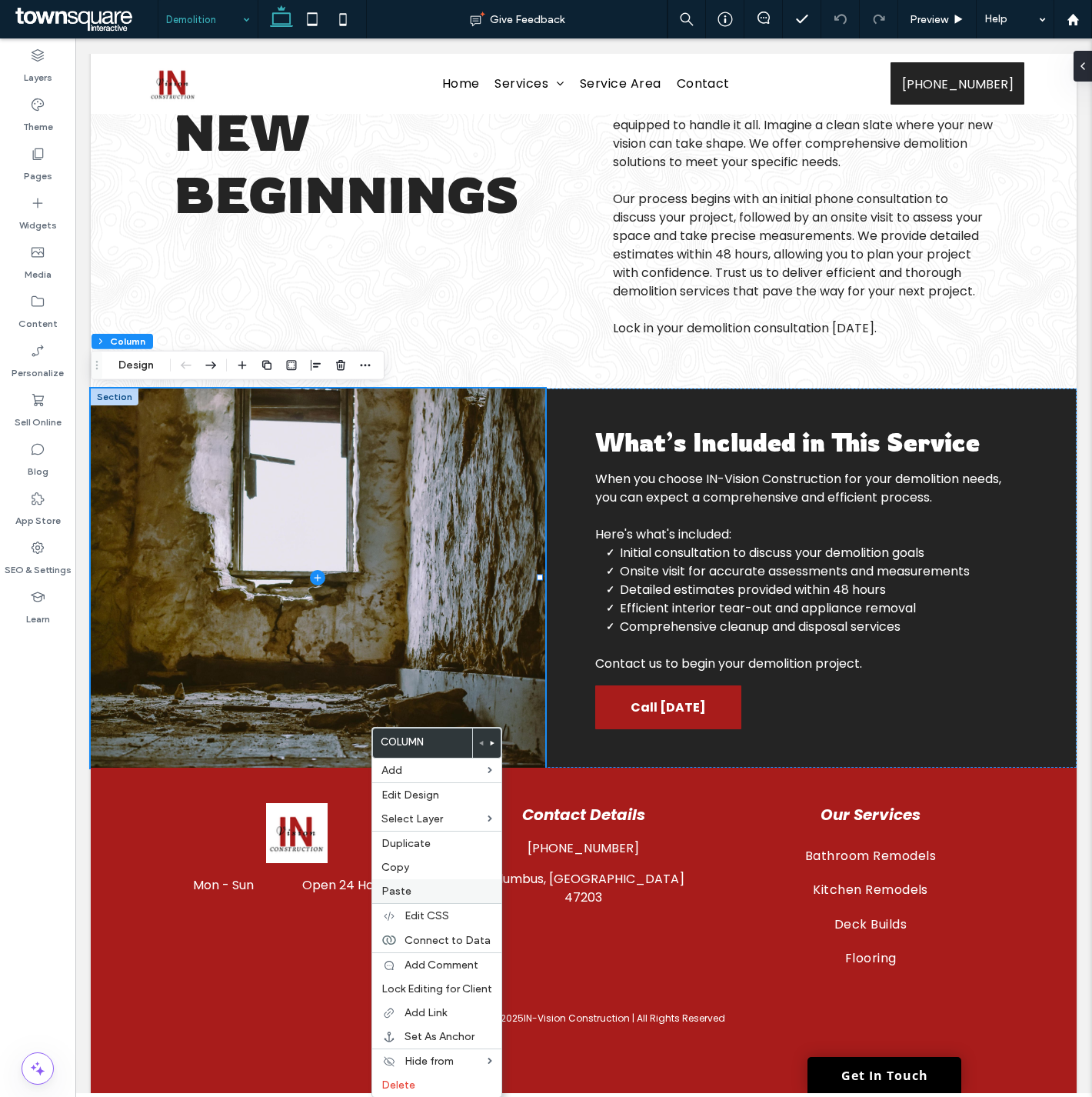
click at [421, 880] on div "Paste" at bounding box center [436, 891] width 129 height 24
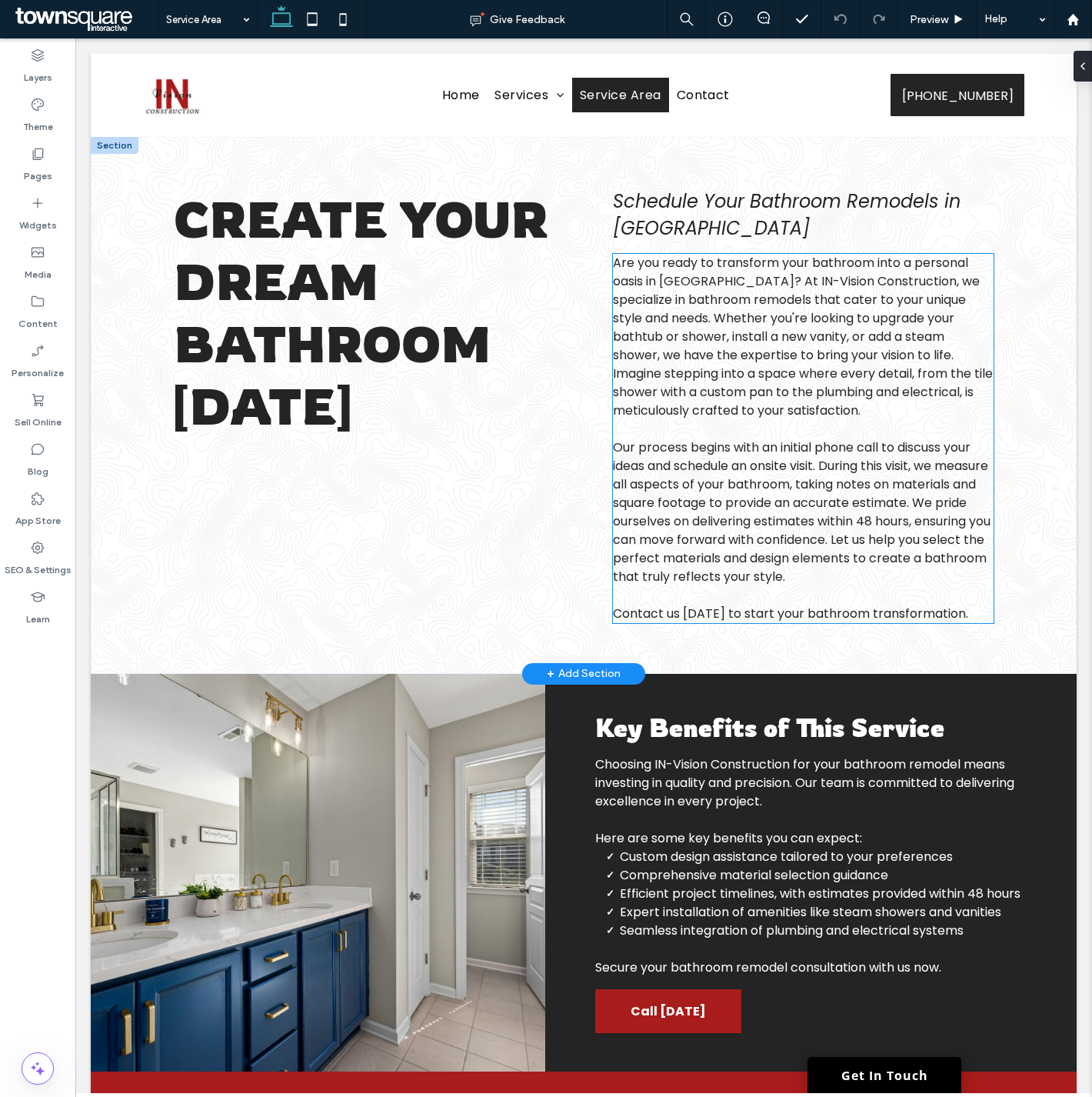
click at [805, 363] on span "Are you ready to transform your bathroom into a personal oasis in [GEOGRAPHIC_D…" at bounding box center [802, 336] width 380 height 166
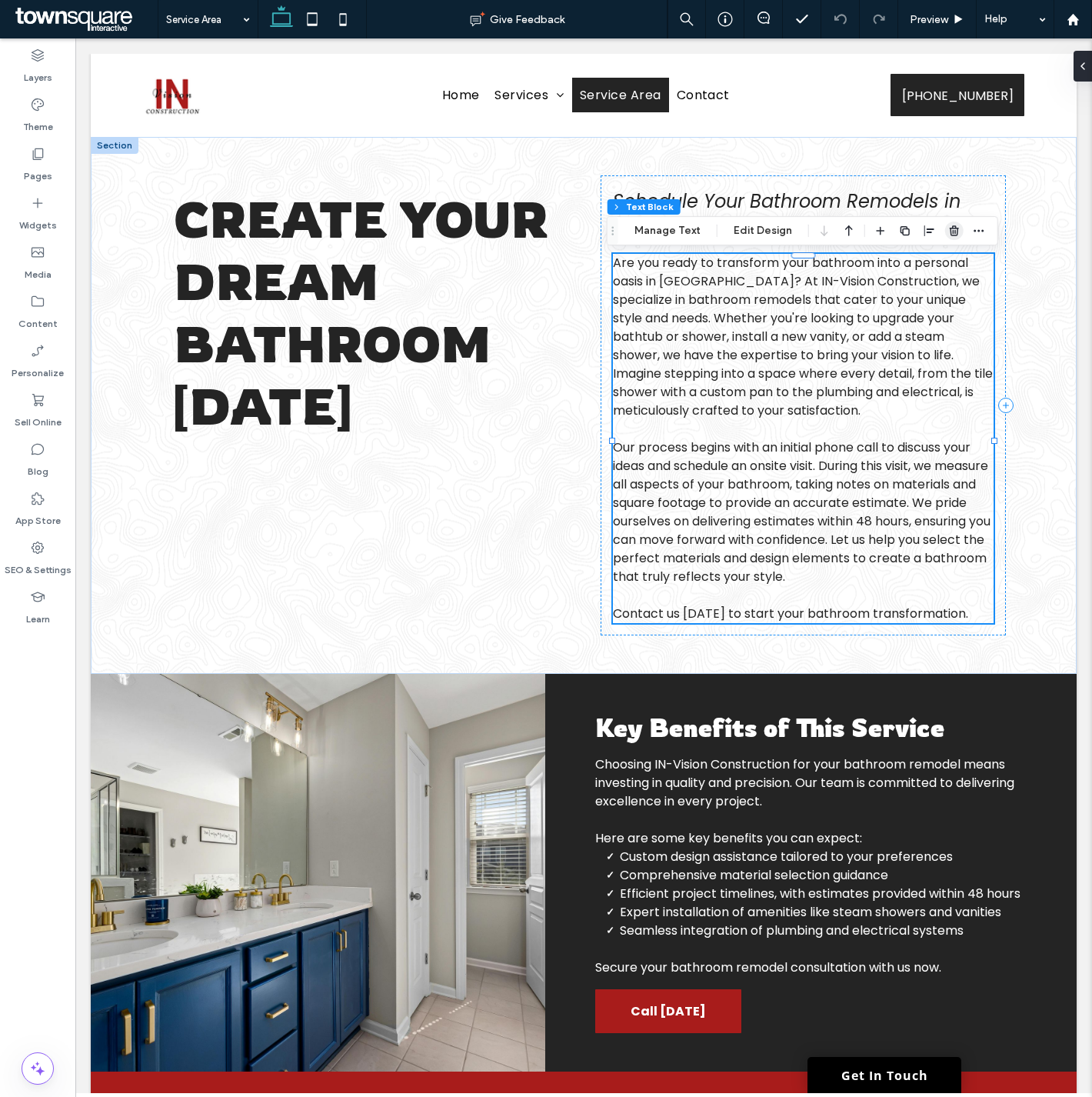
drag, startPoint x: 954, startPoint y: 229, endPoint x: 821, endPoint y: 174, distance: 143.9
click at [954, 229] on use "button" at bounding box center [954, 230] width 9 height 10
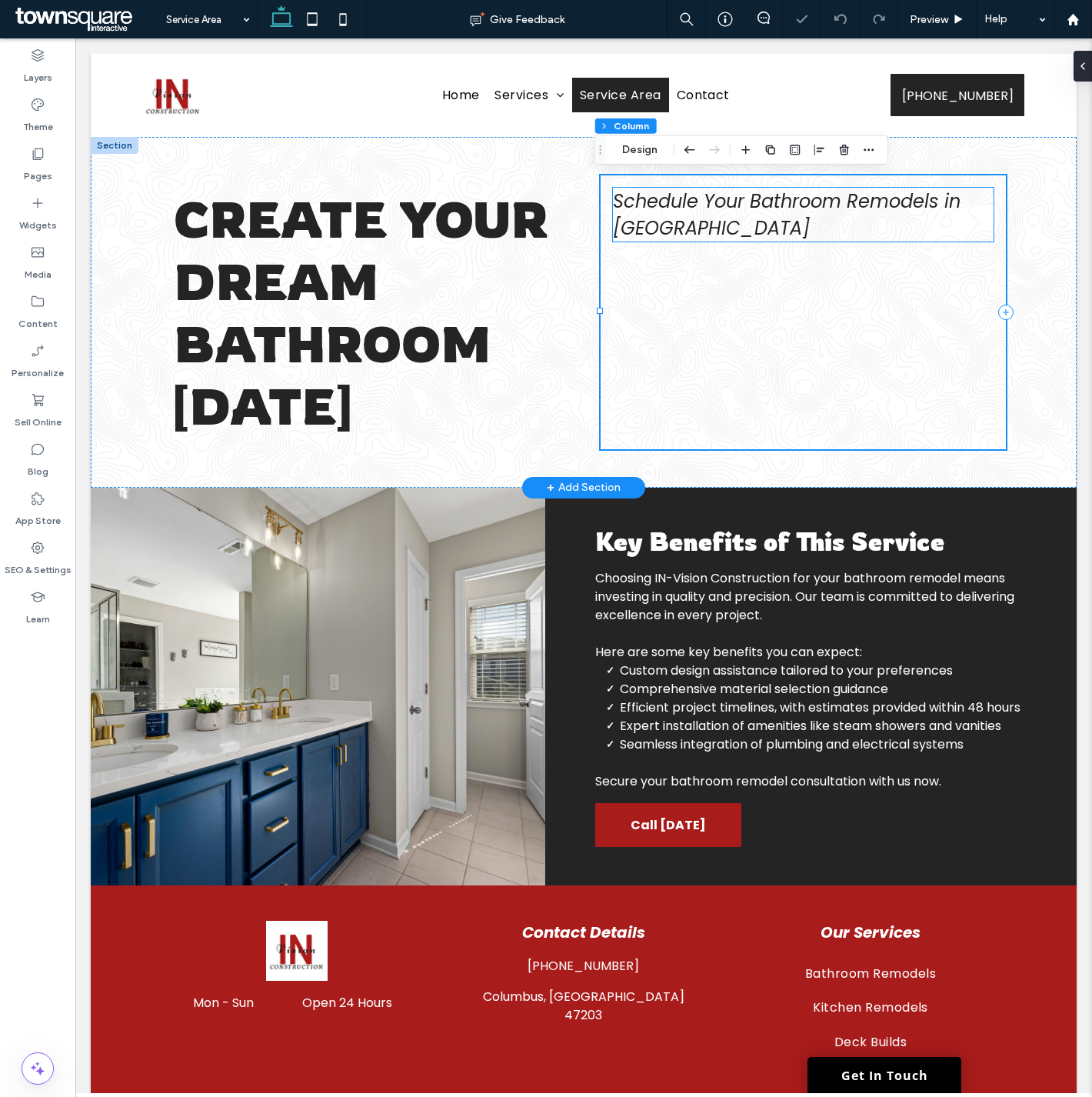
click at [894, 212] on span "Schedule Your Bathroom Remodels in [GEOGRAPHIC_DATA]" at bounding box center [786, 215] width 347 height 53
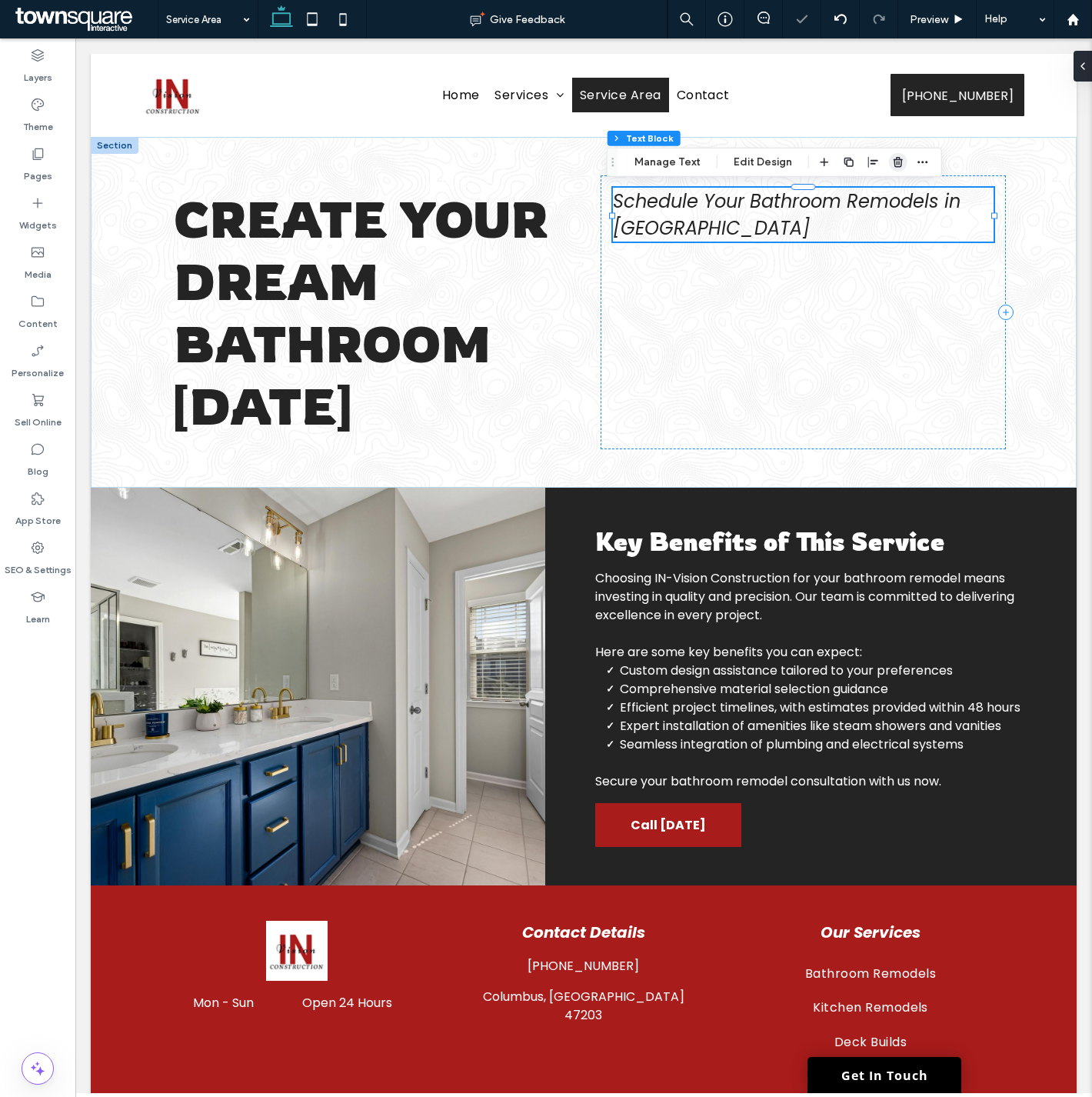
click at [889, 159] on span "button" at bounding box center [898, 162] width 19 height 19
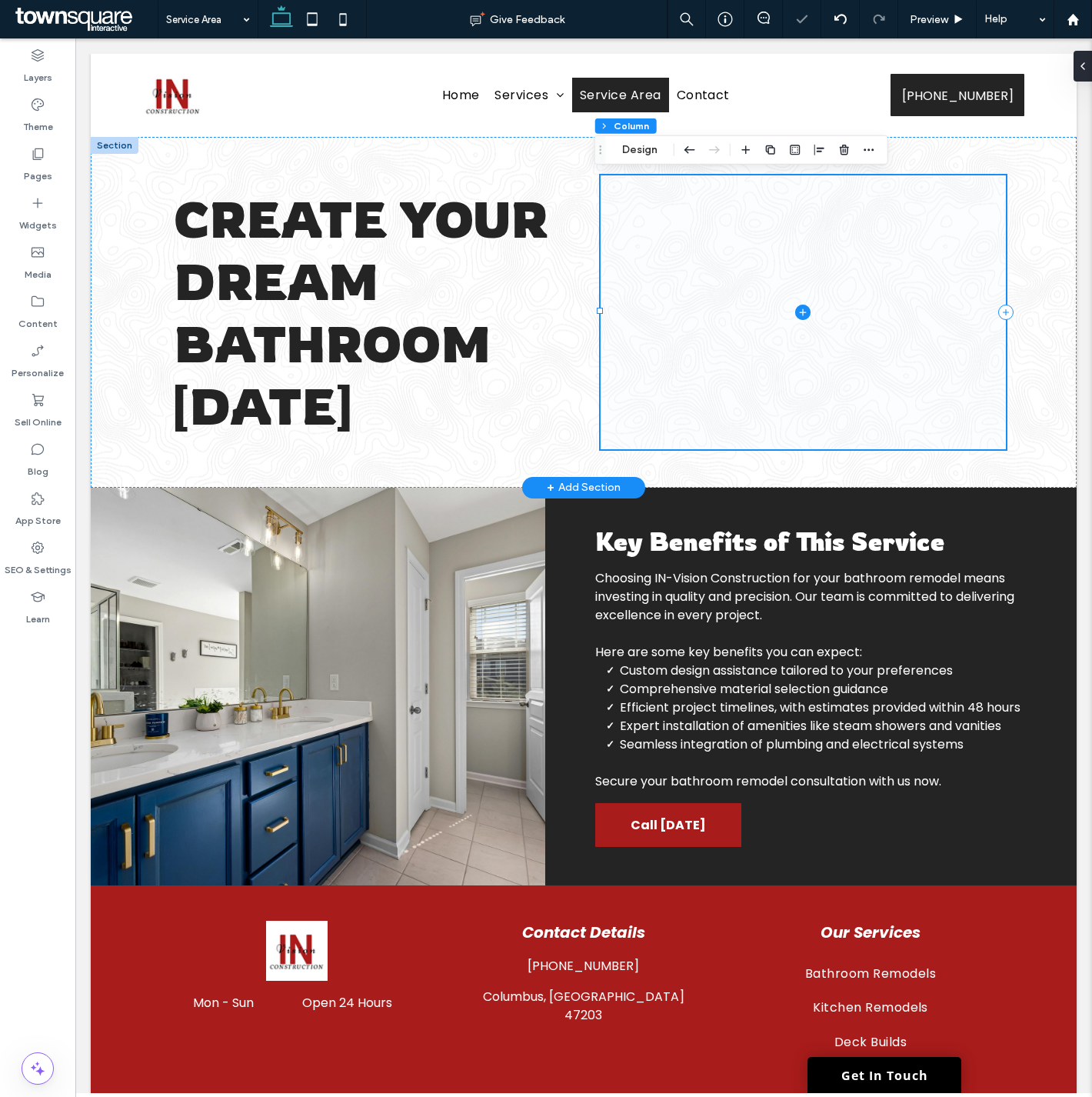
click at [795, 363] on span at bounding box center [802, 312] width 405 height 273
click at [846, 141] on span "button" at bounding box center [845, 150] width 19 height 19
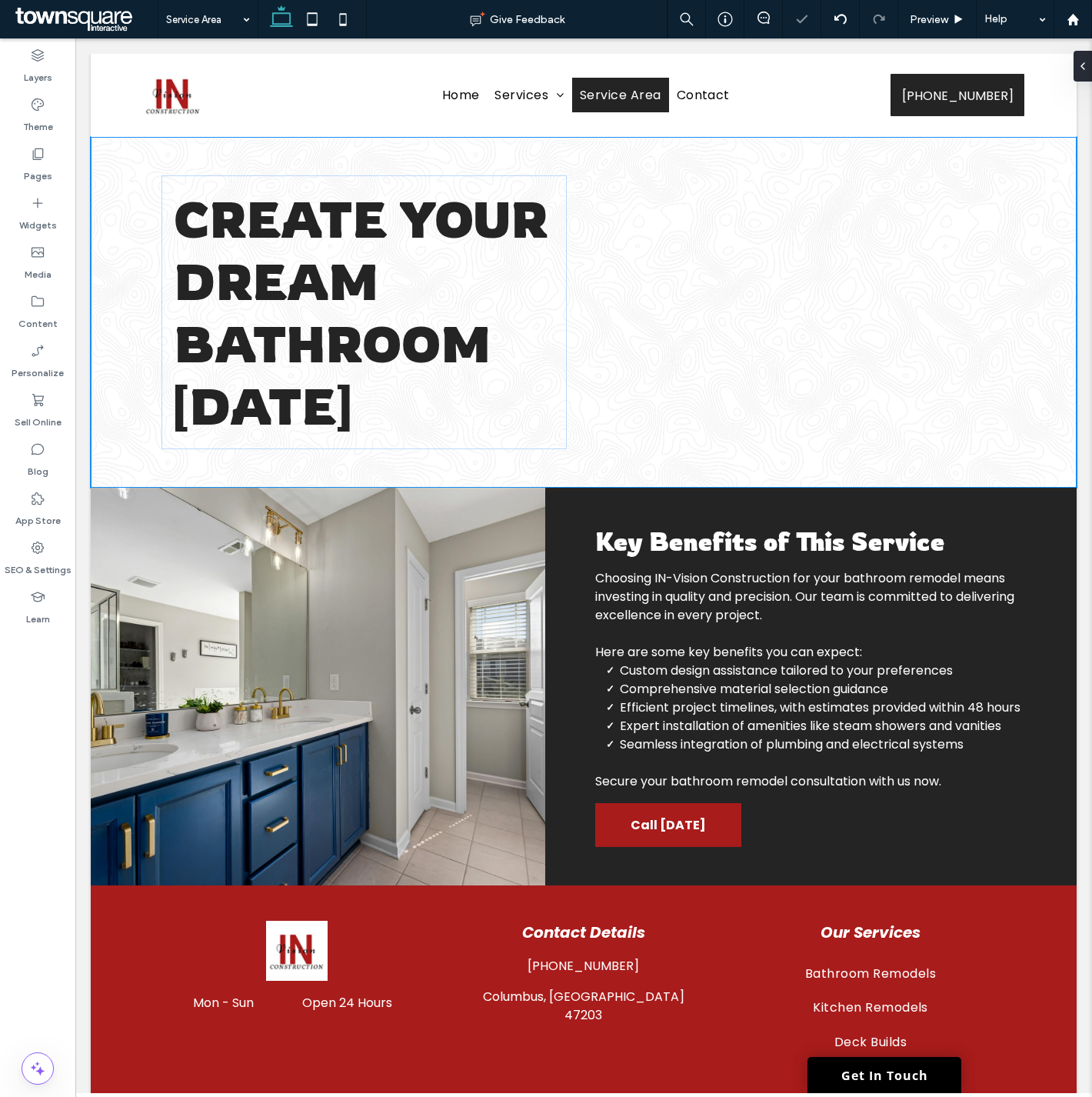
type input "***"
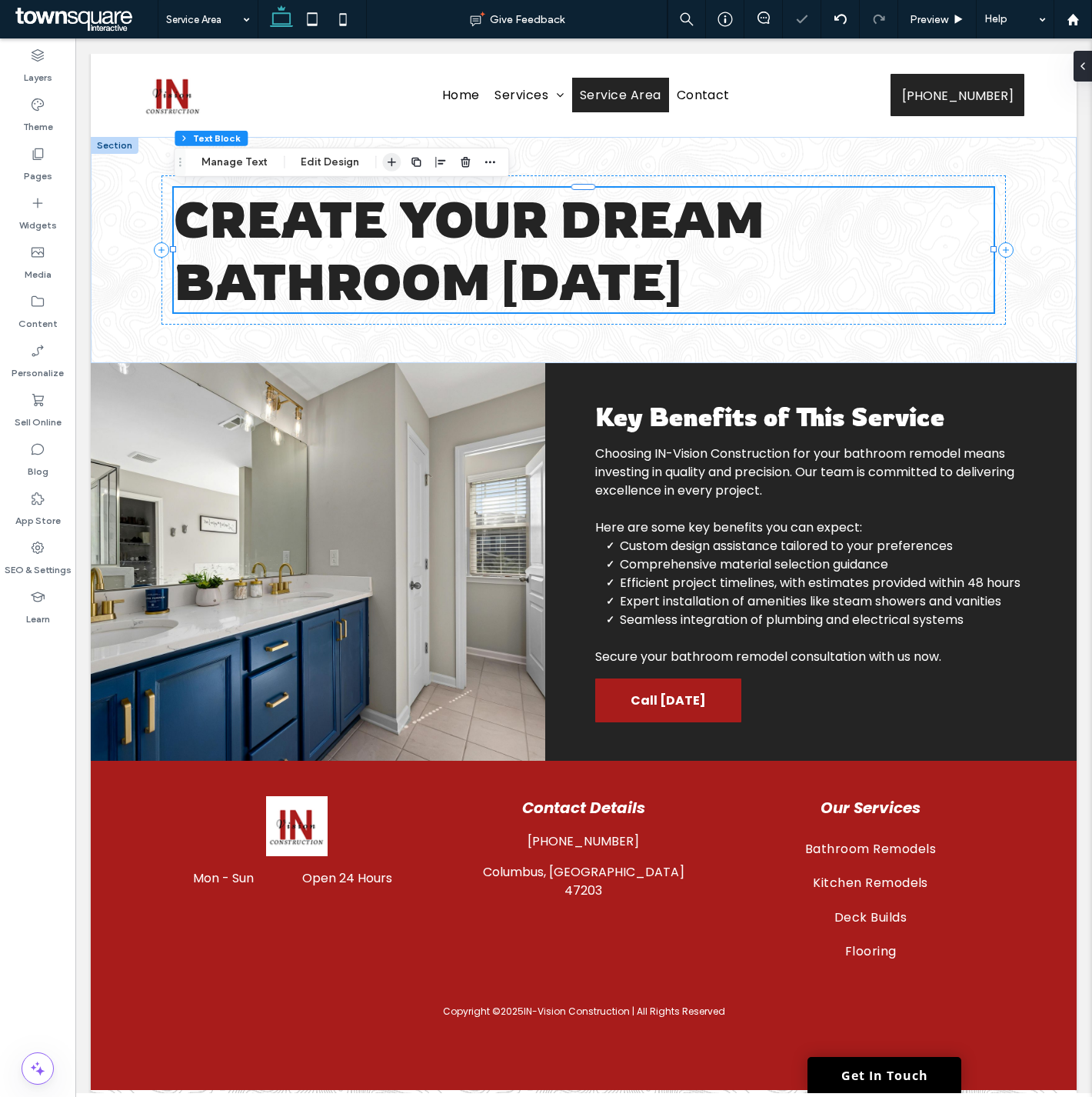
drag, startPoint x: 388, startPoint y: 158, endPoint x: 324, endPoint y: 256, distance: 117.0
click at [388, 158] on icon "button" at bounding box center [391, 162] width 12 height 12
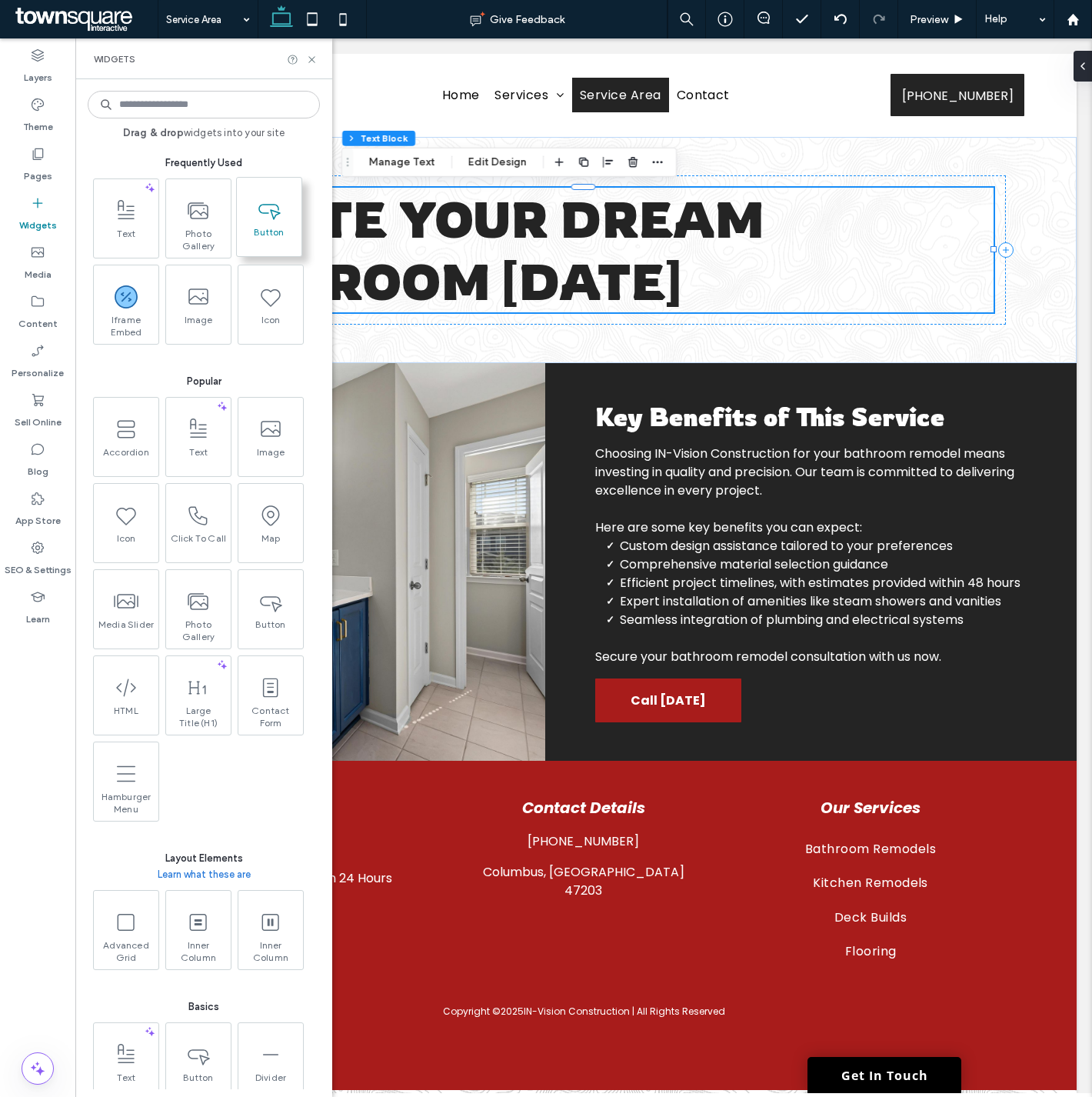
click at [271, 242] on span "Button" at bounding box center [269, 236] width 65 height 21
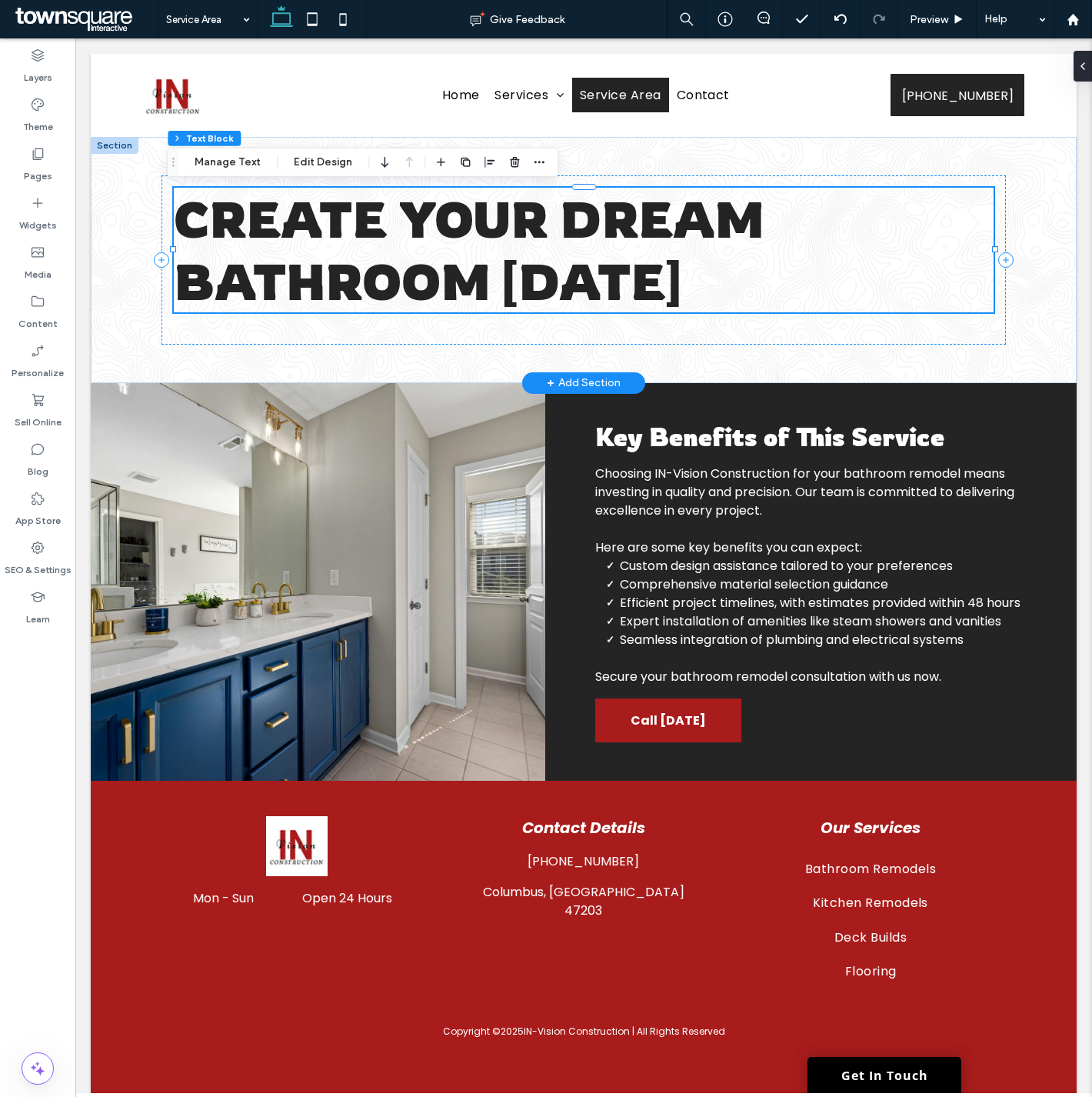
click at [279, 226] on span "Create Your Dream Bathroom [DATE]" at bounding box center [470, 250] width 591 height 125
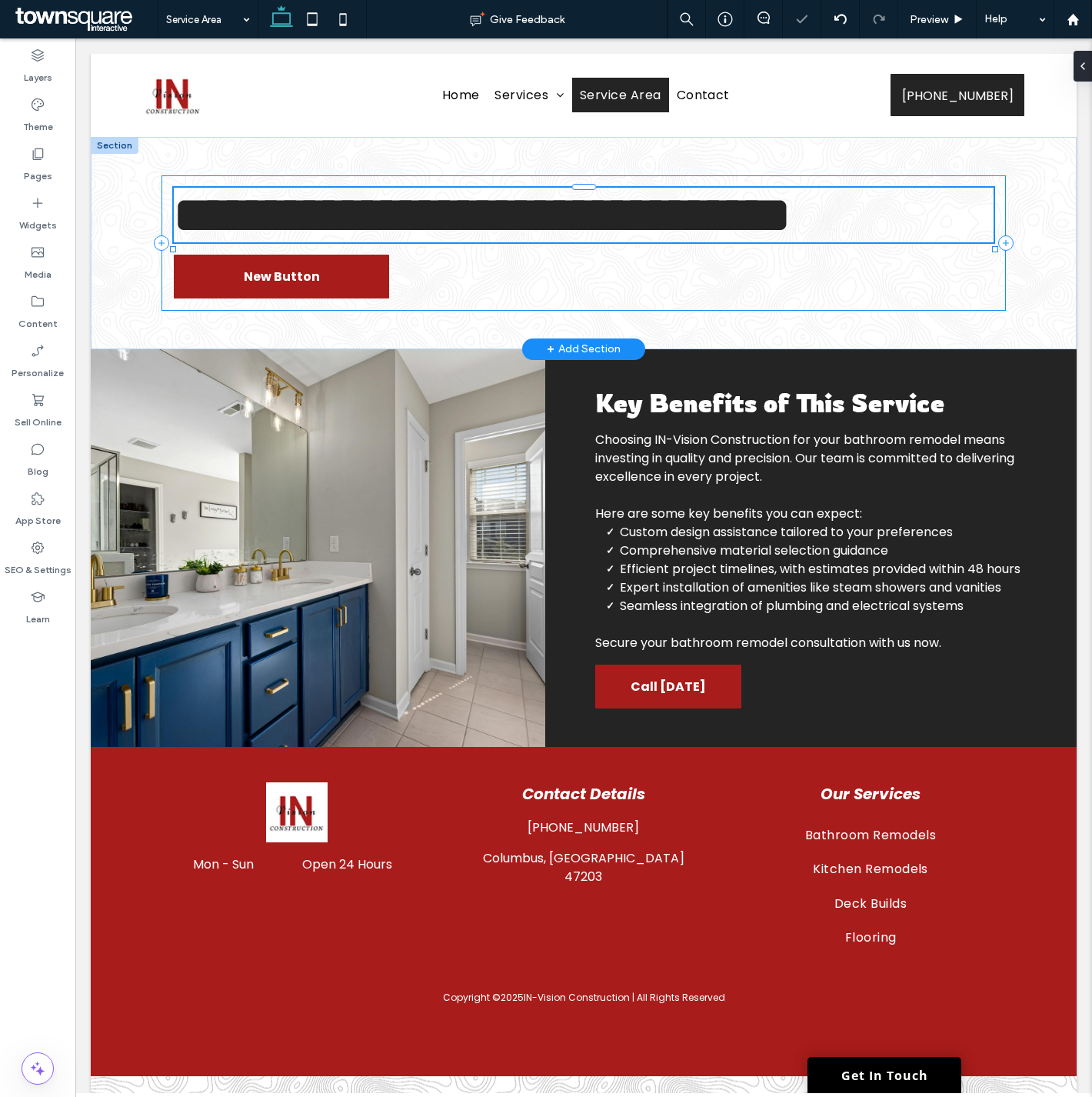
type input "*******"
type input "**"
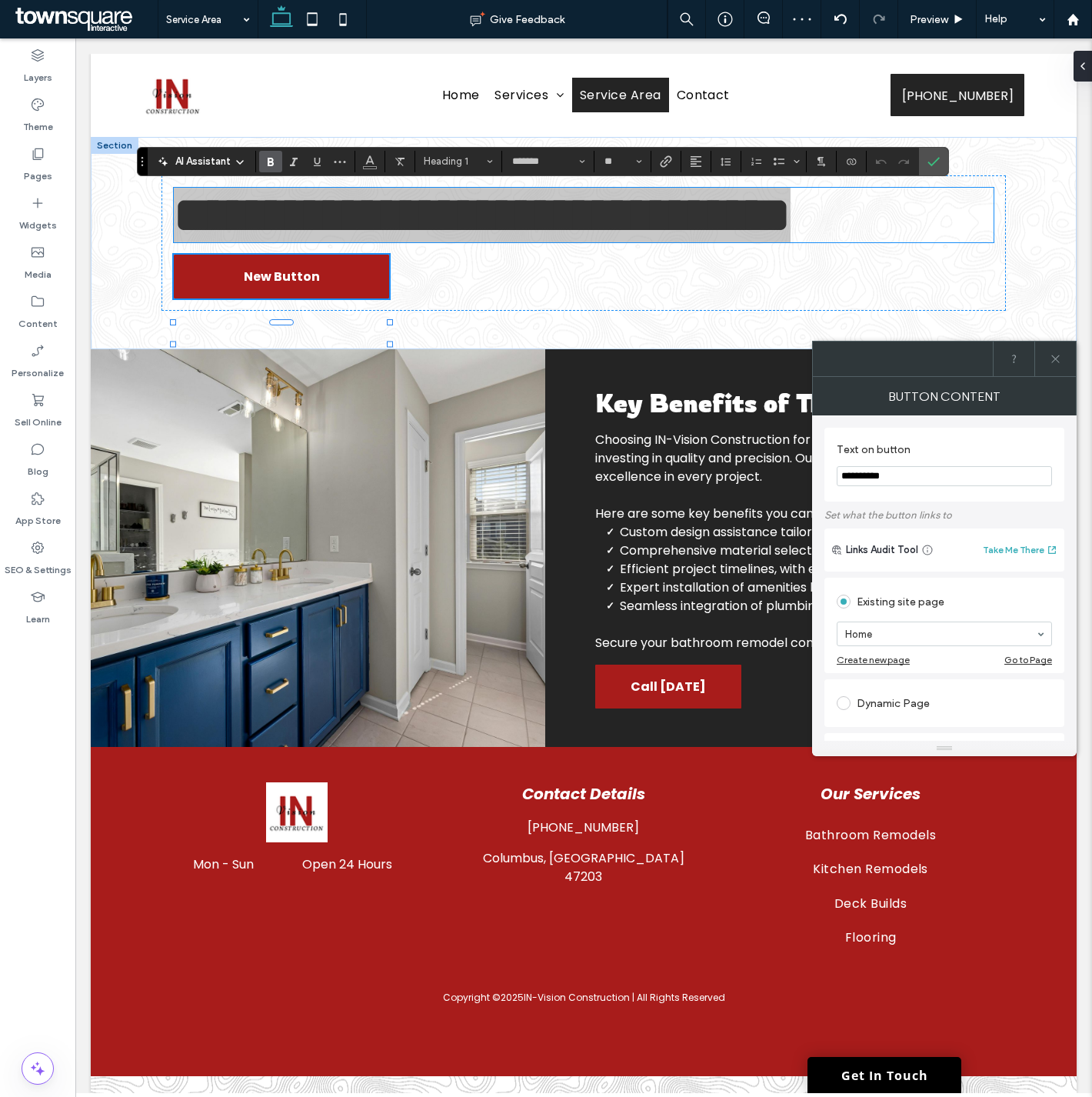
click at [943, 475] on input "**********" at bounding box center [944, 476] width 216 height 20
type input "**********"
click at [1054, 355] on icon at bounding box center [1055, 359] width 12 height 12
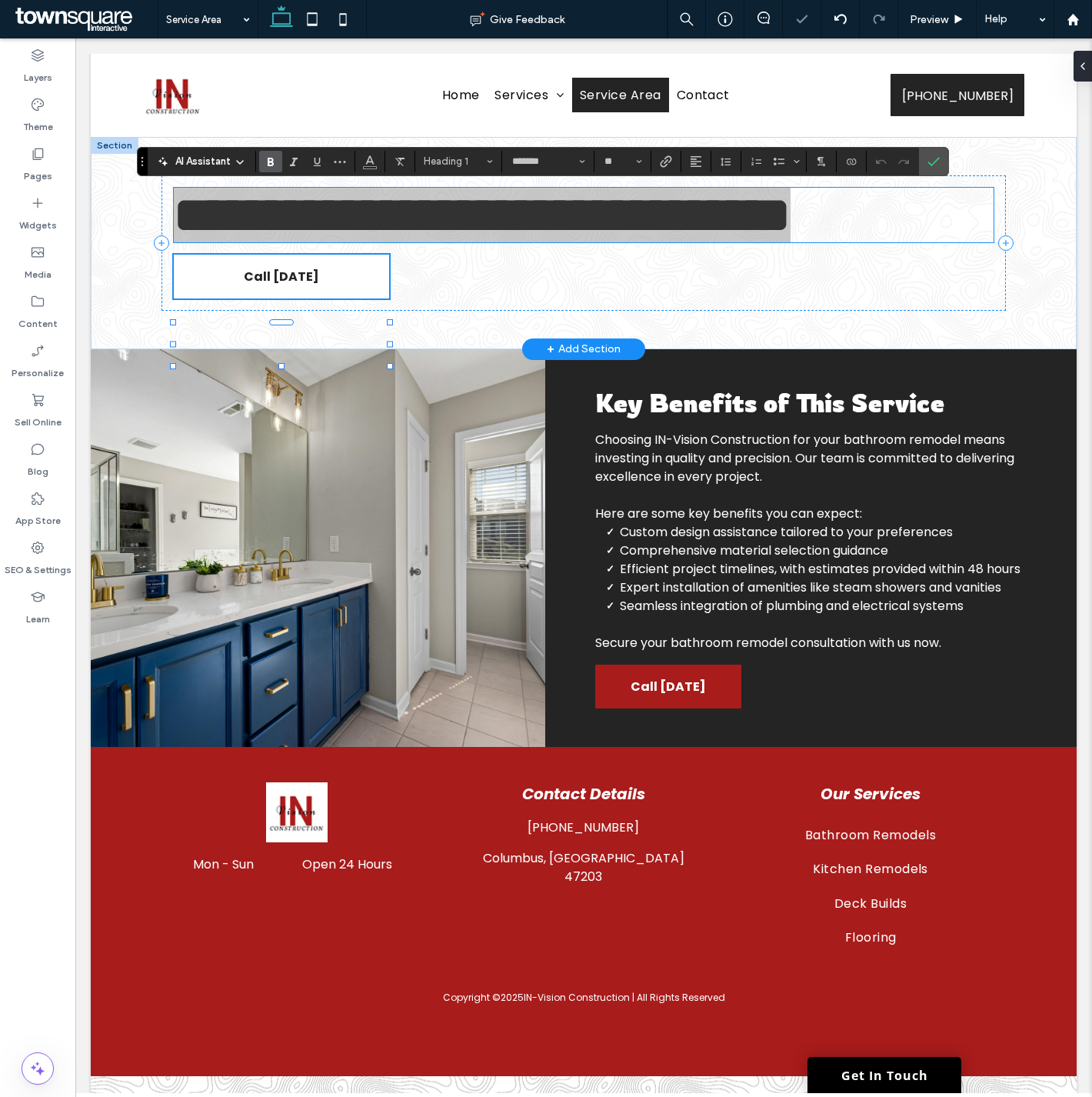
click at [342, 298] on link "Call [DATE]" at bounding box center [282, 277] width 216 height 44
click at [294, 298] on link "Call [DATE]" at bounding box center [282, 277] width 216 height 44
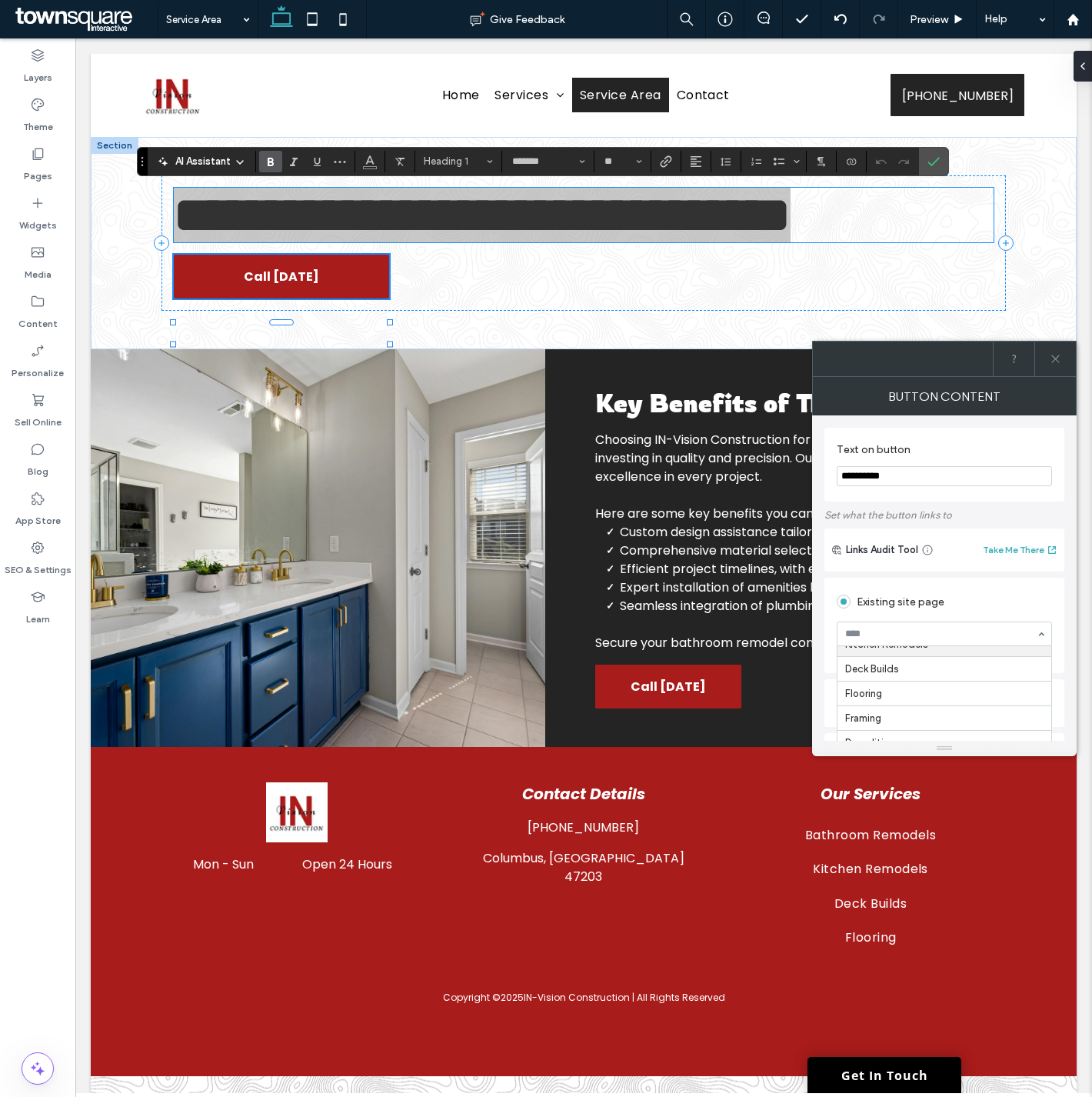
scroll to position [72, 0]
drag, startPoint x: 1143, startPoint y: 571, endPoint x: 1078, endPoint y: 563, distance: 65.5
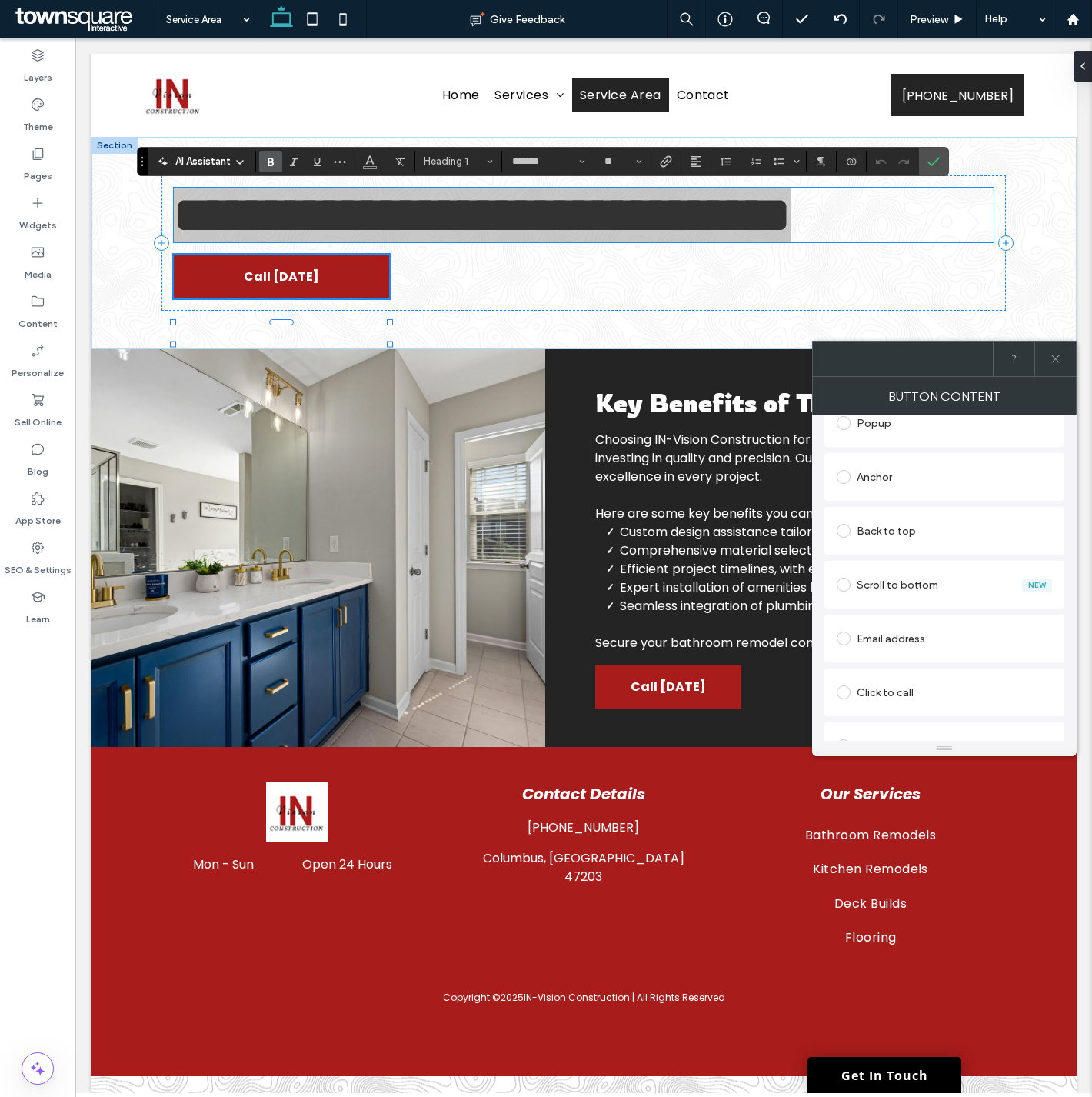
scroll to position [418, 0]
drag, startPoint x: 1067, startPoint y: 616, endPoint x: 1074, endPoint y: 592, distance: 25.0
click at [1074, 592] on div "**********" at bounding box center [944, 577] width 265 height 325
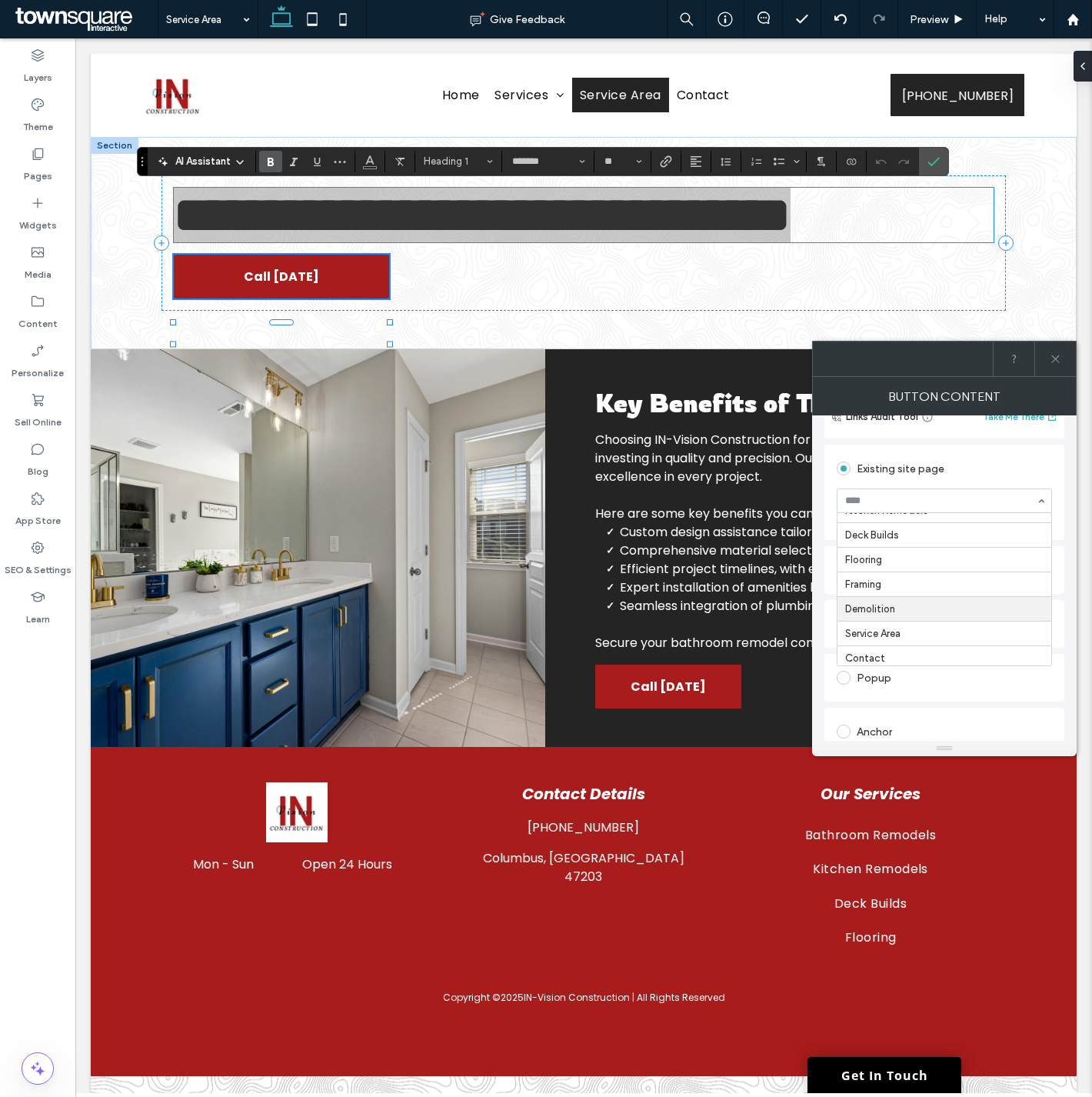
scroll to position [72, 0]
click at [1050, 358] on icon at bounding box center [1055, 359] width 12 height 12
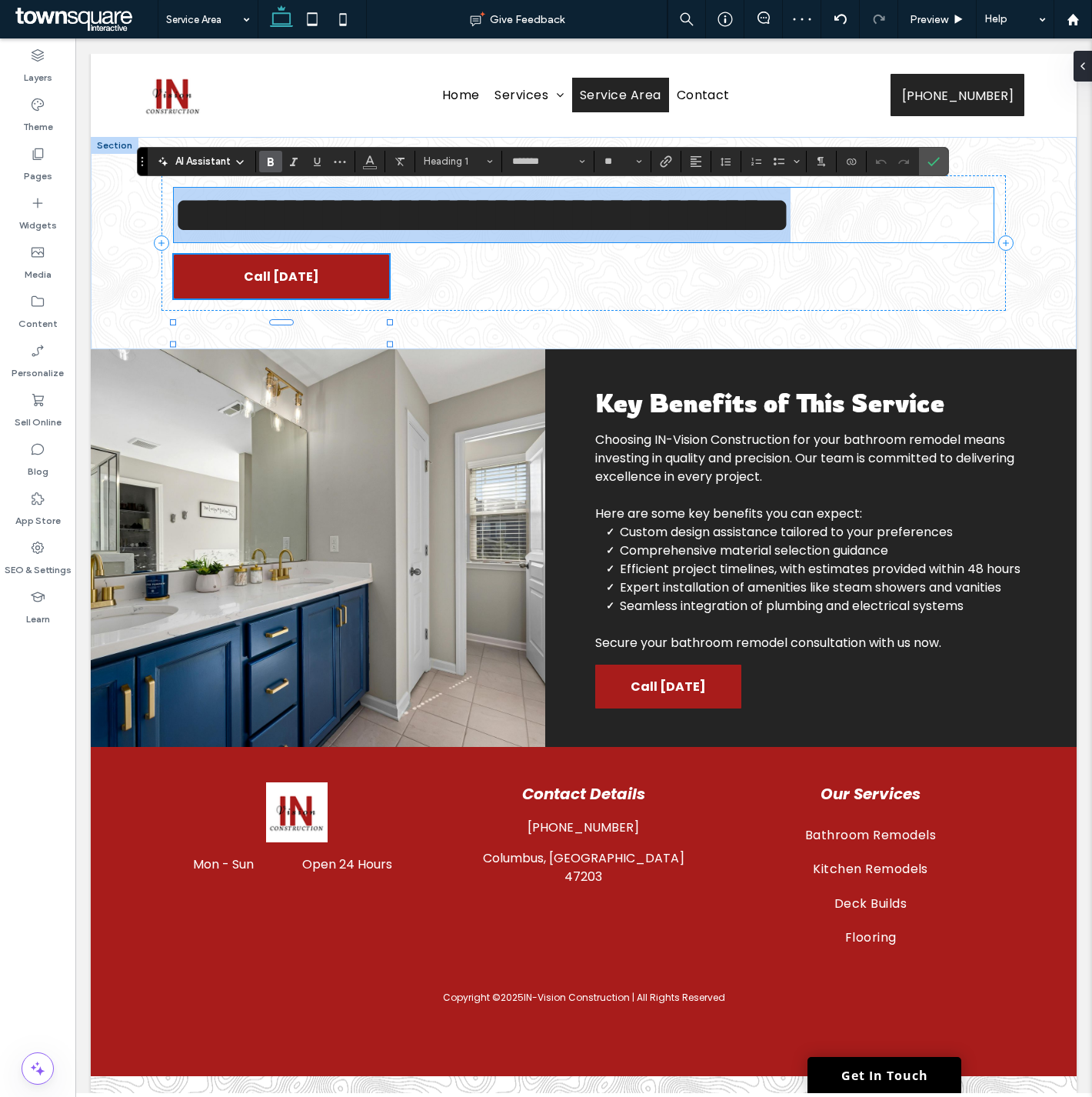
click at [687, 242] on h1 "**********" at bounding box center [583, 215] width 819 height 54
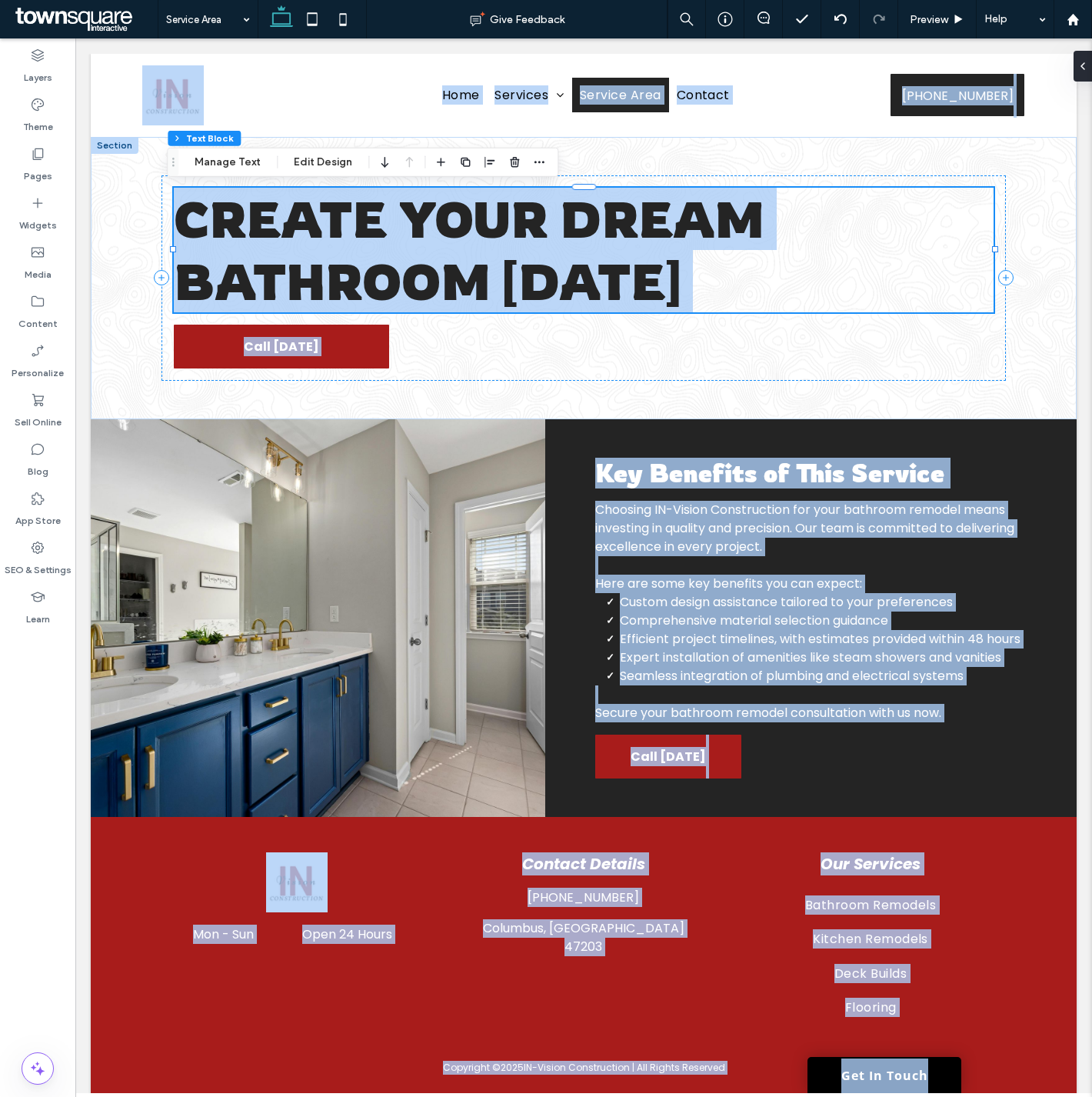
click at [680, 298] on span "Create Your Dream Bathroom [DATE]" at bounding box center [470, 250] width 591 height 125
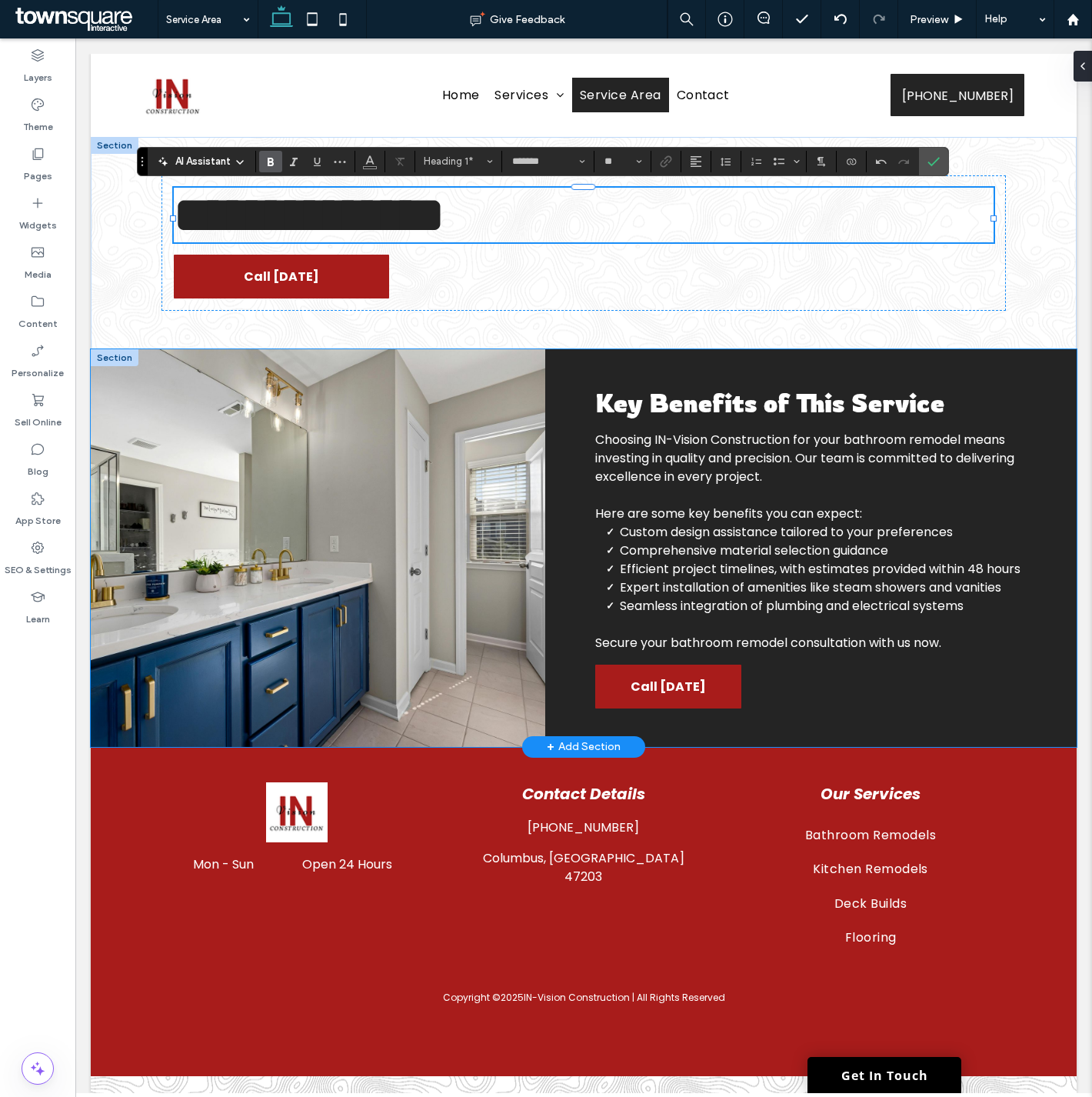
click at [574, 680] on div "Key Benefits of This Service Choosing IN-Vision Construction for your bathroom …" at bounding box center [583, 548] width 986 height 397
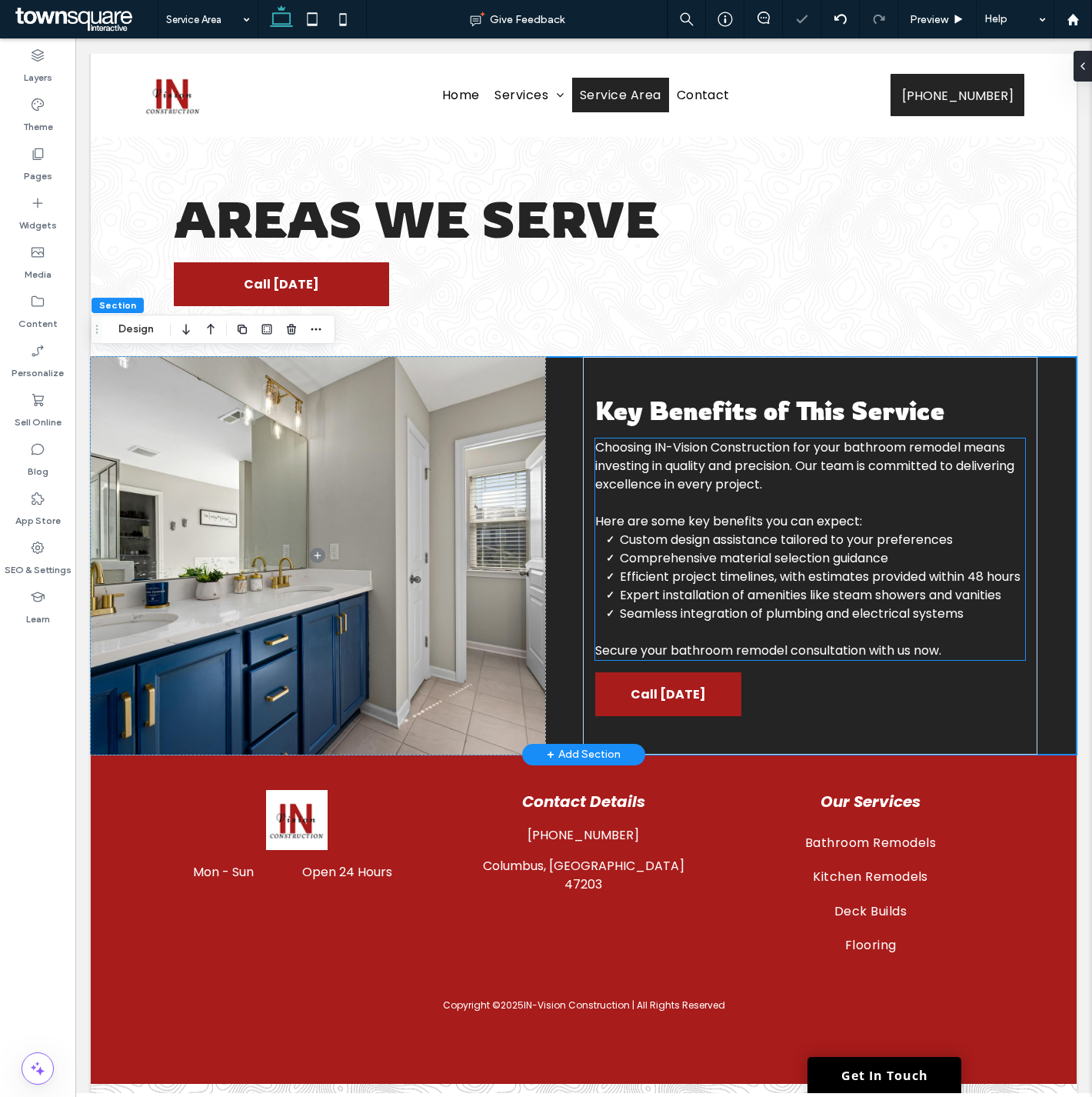
click at [678, 555] on span "Comprehensive material selection guidance" at bounding box center [754, 558] width 268 height 18
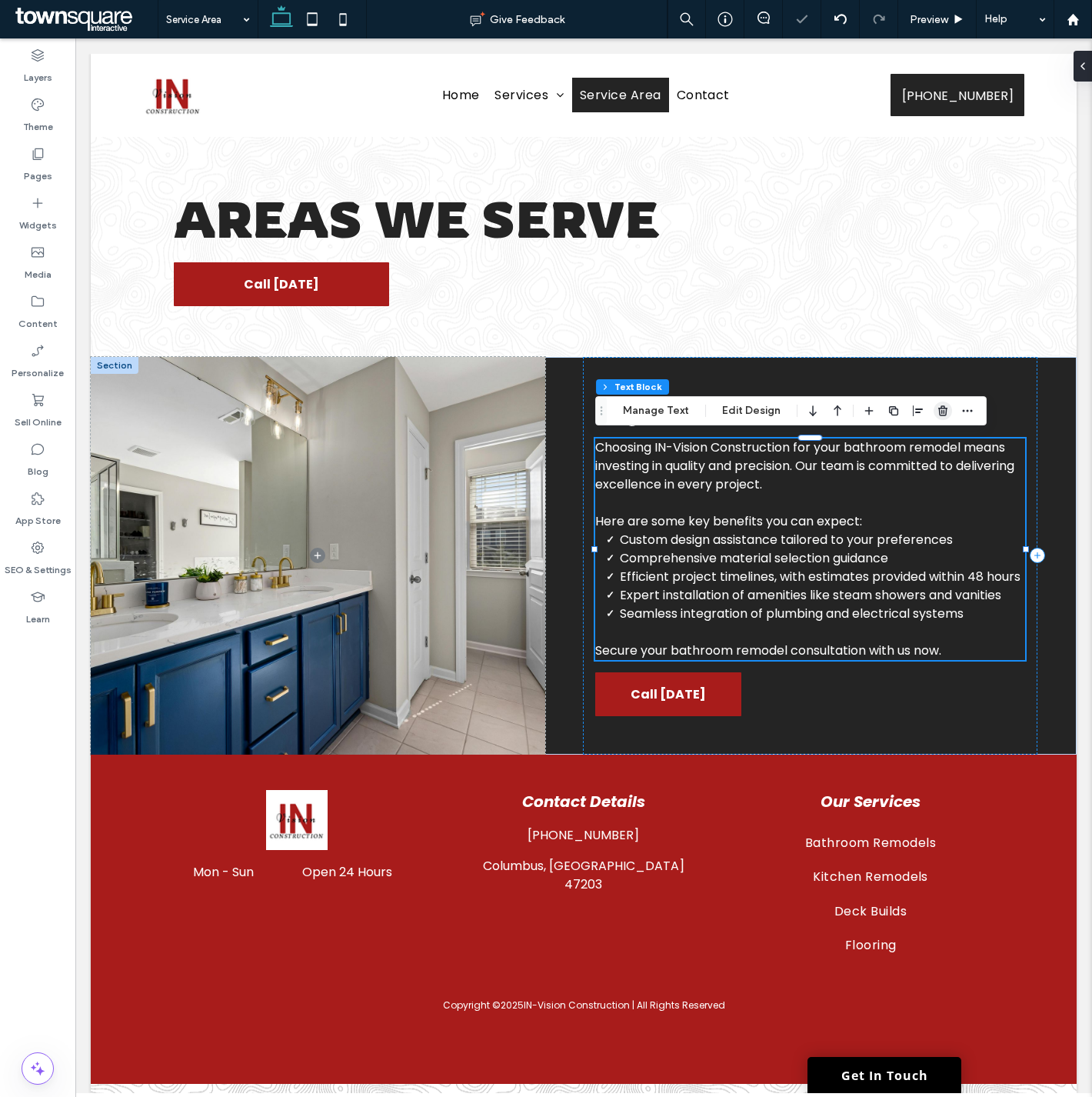
click at [939, 410] on use "button" at bounding box center [943, 410] width 9 height 10
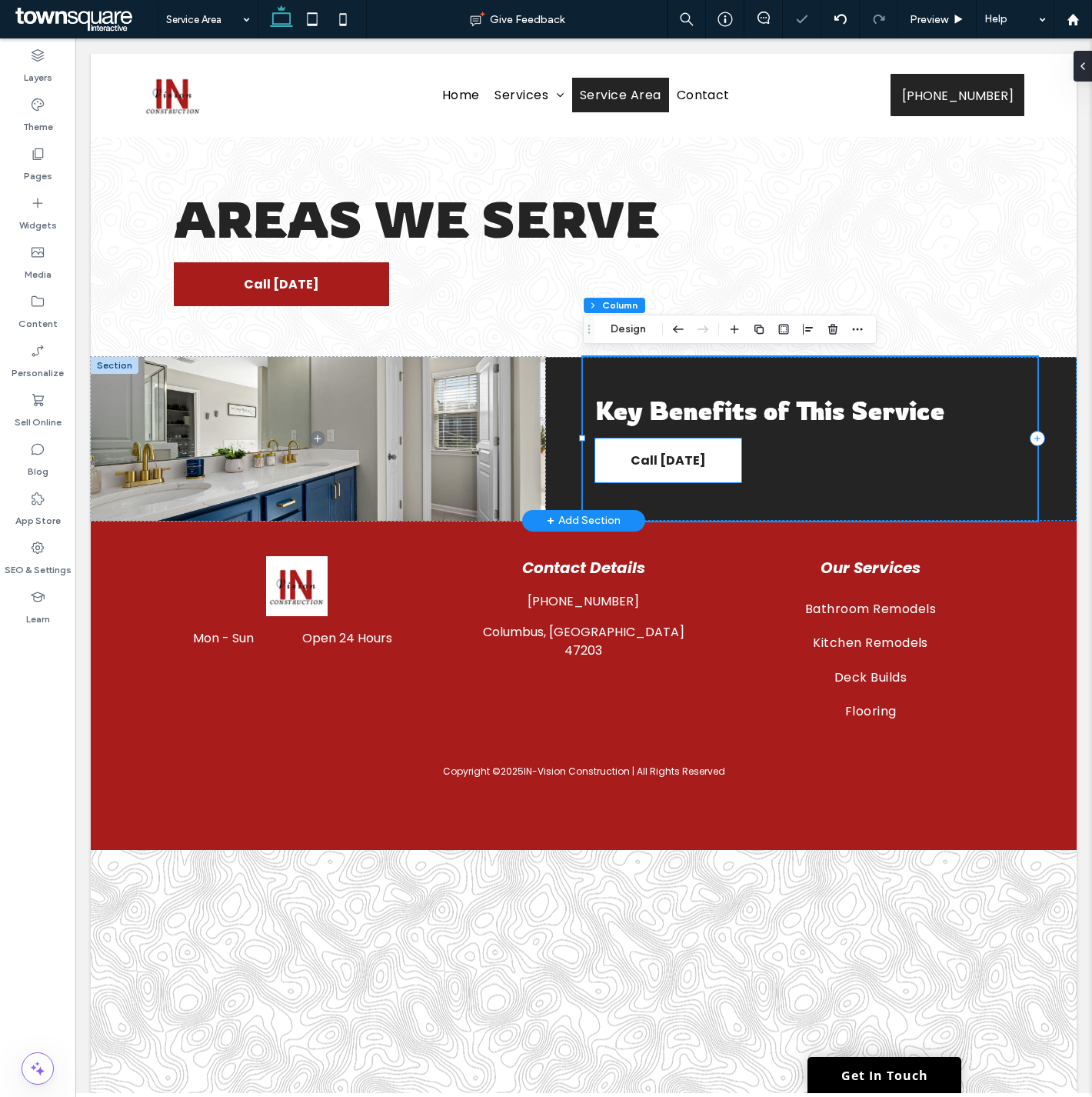
click at [694, 456] on span "Call [DATE]" at bounding box center [668, 460] width 76 height 44
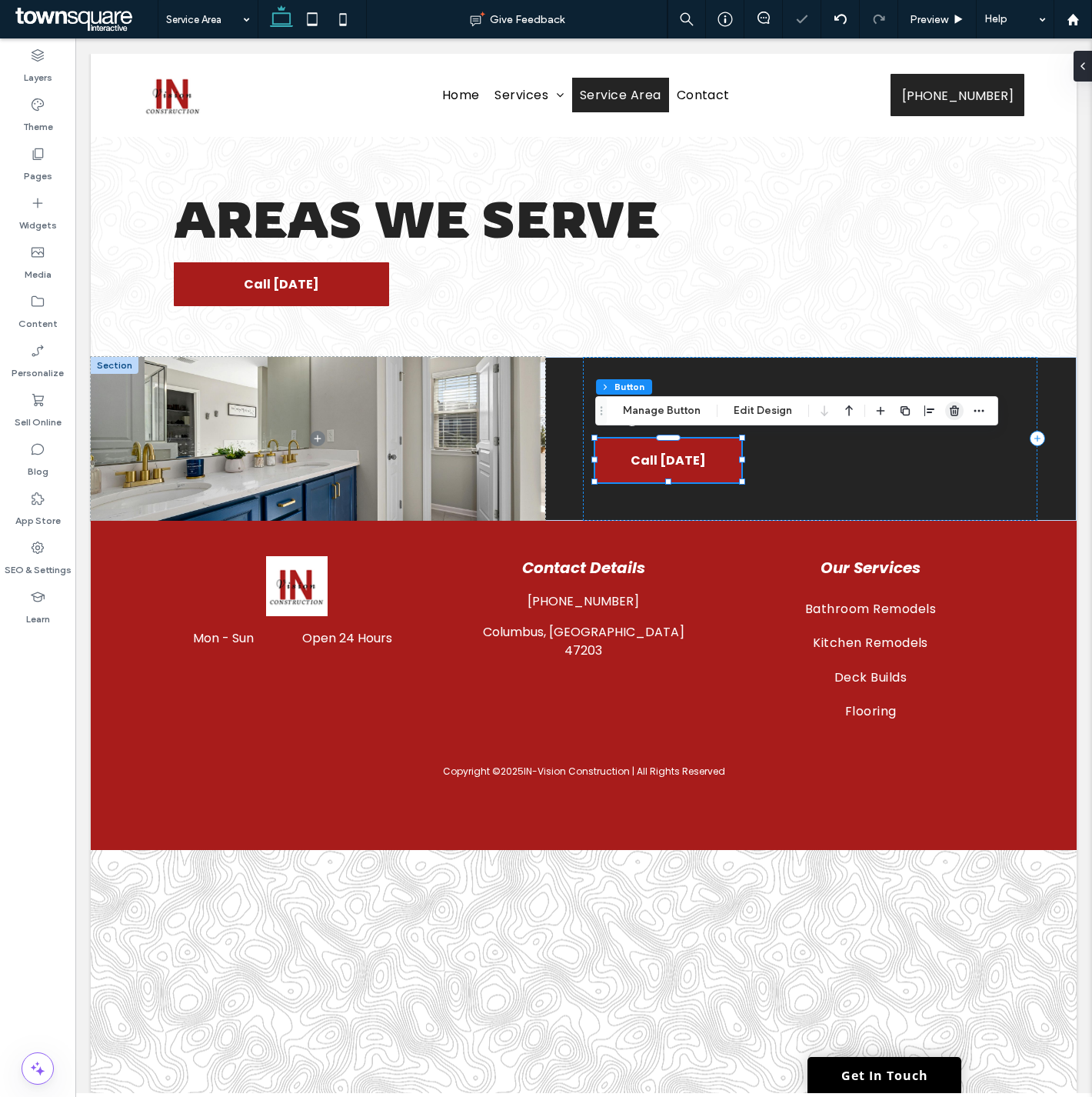
click at [951, 404] on icon "button" at bounding box center [954, 410] width 12 height 12
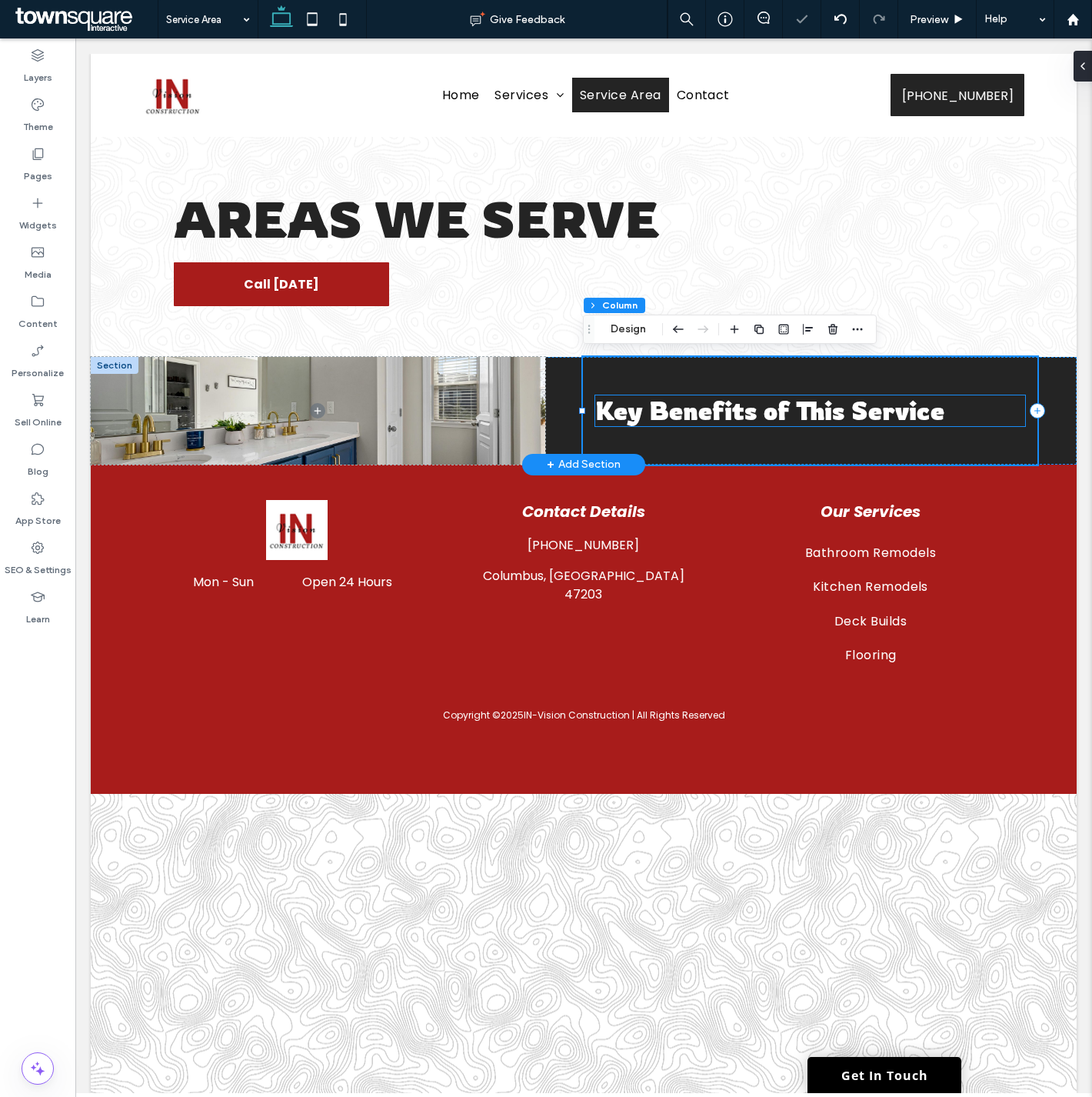
click at [665, 412] on span "Key Benefits of This Service" at bounding box center [769, 411] width 349 height 31
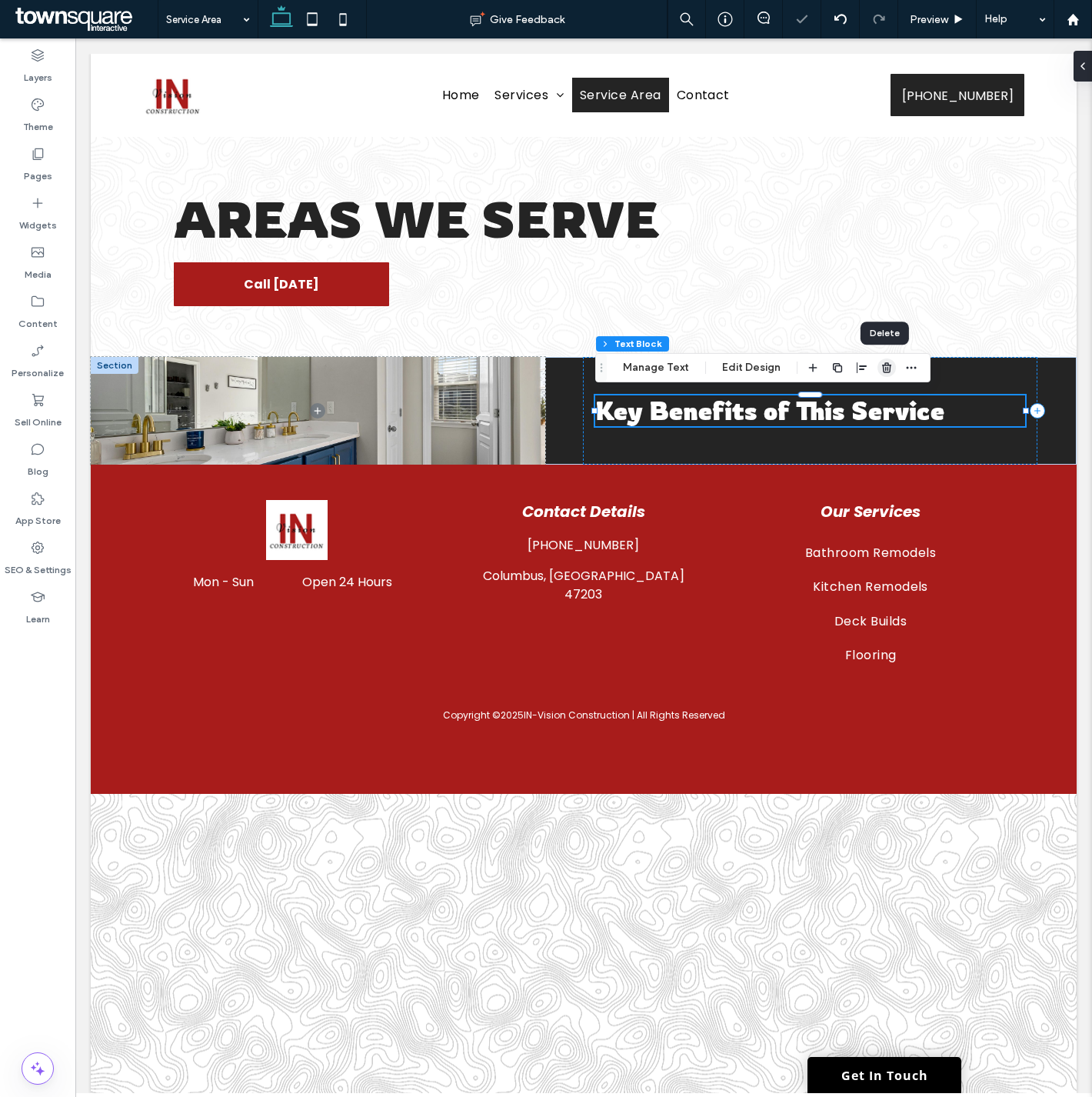
drag, startPoint x: 886, startPoint y: 364, endPoint x: 409, endPoint y: 388, distance: 477.6
click at [886, 364] on use "button" at bounding box center [887, 368] width 9 height 10
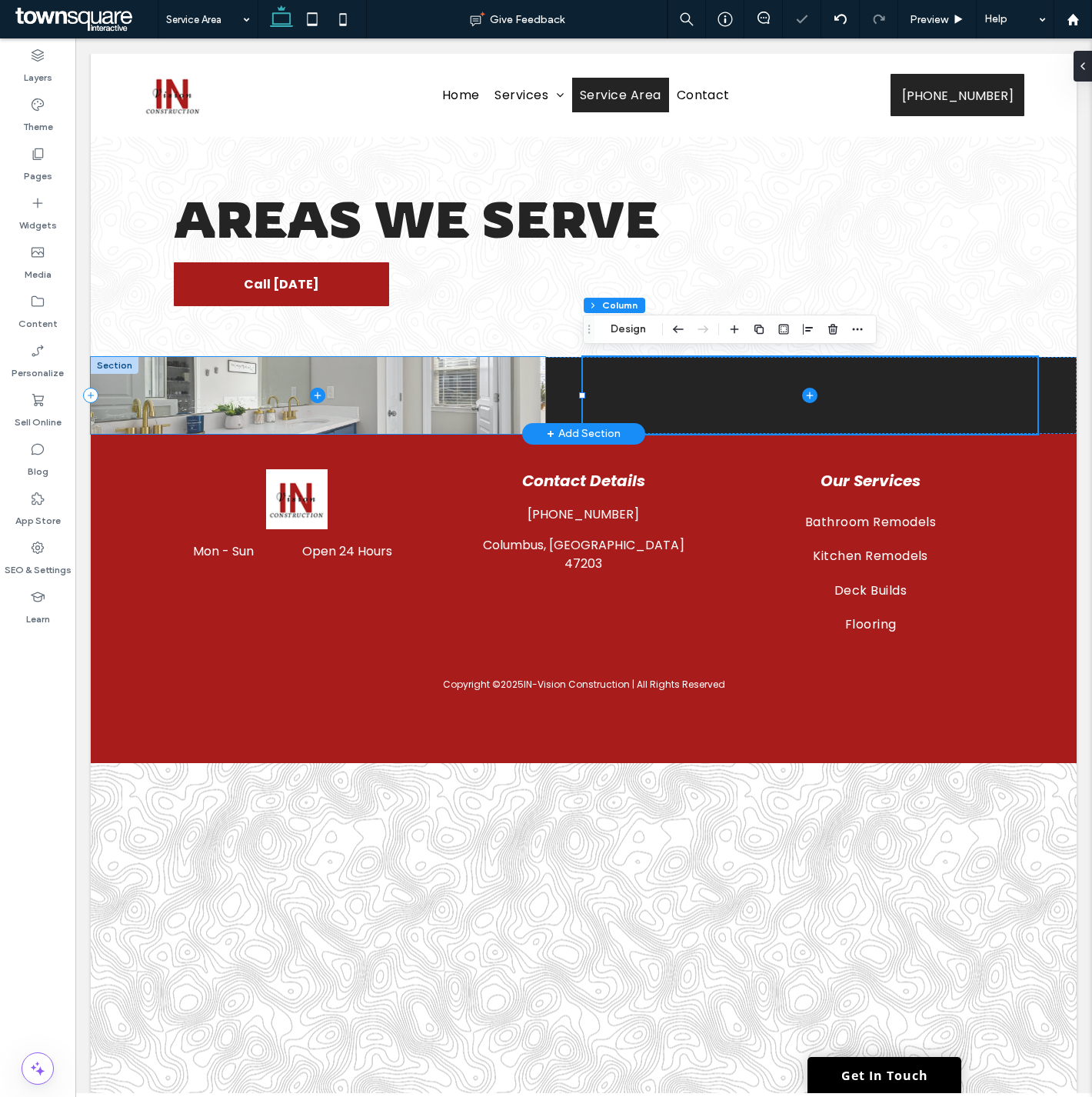
click at [483, 403] on span at bounding box center [318, 395] width 454 height 77
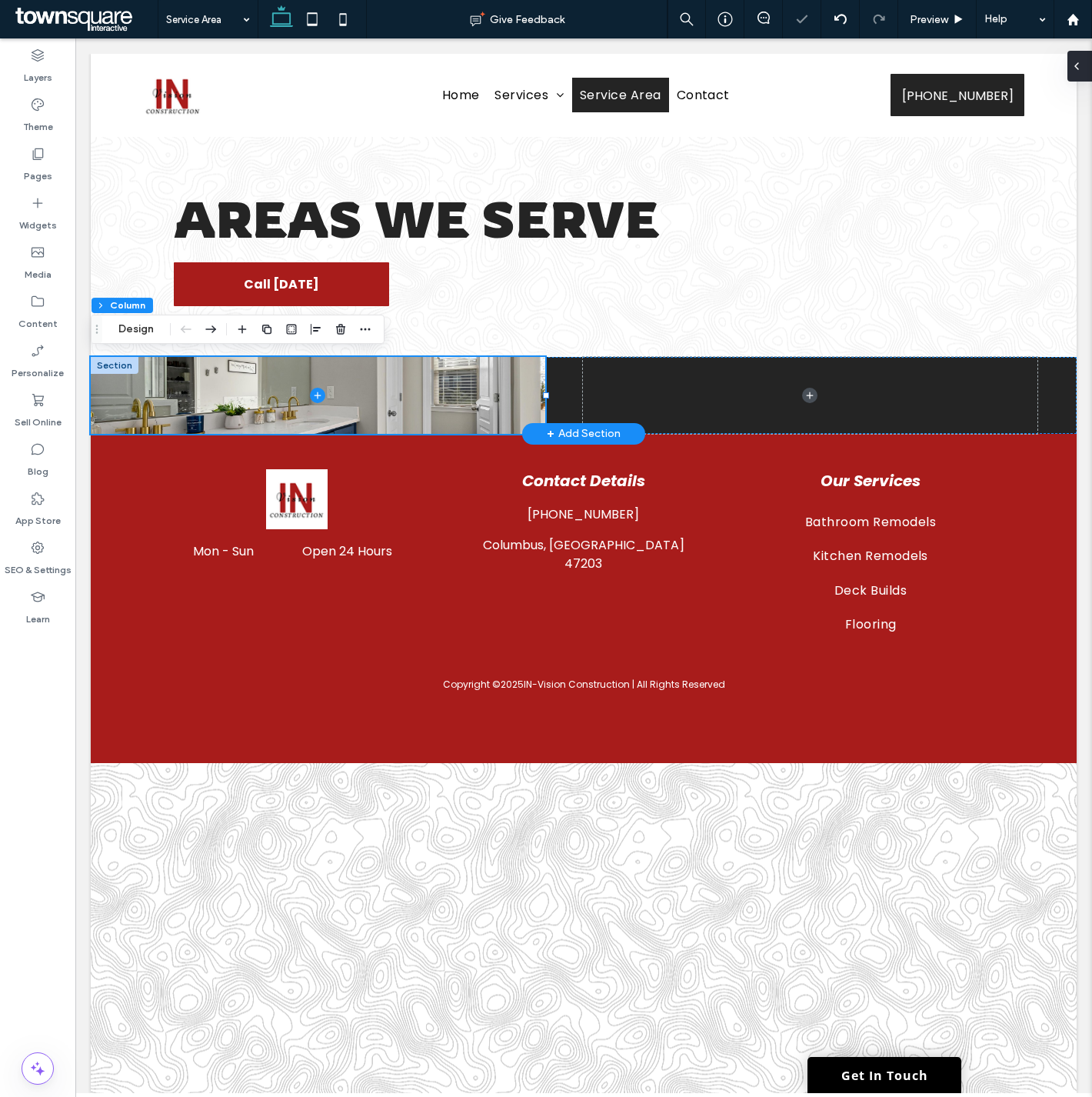
click at [1082, 55] on span at bounding box center [1077, 66] width 12 height 31
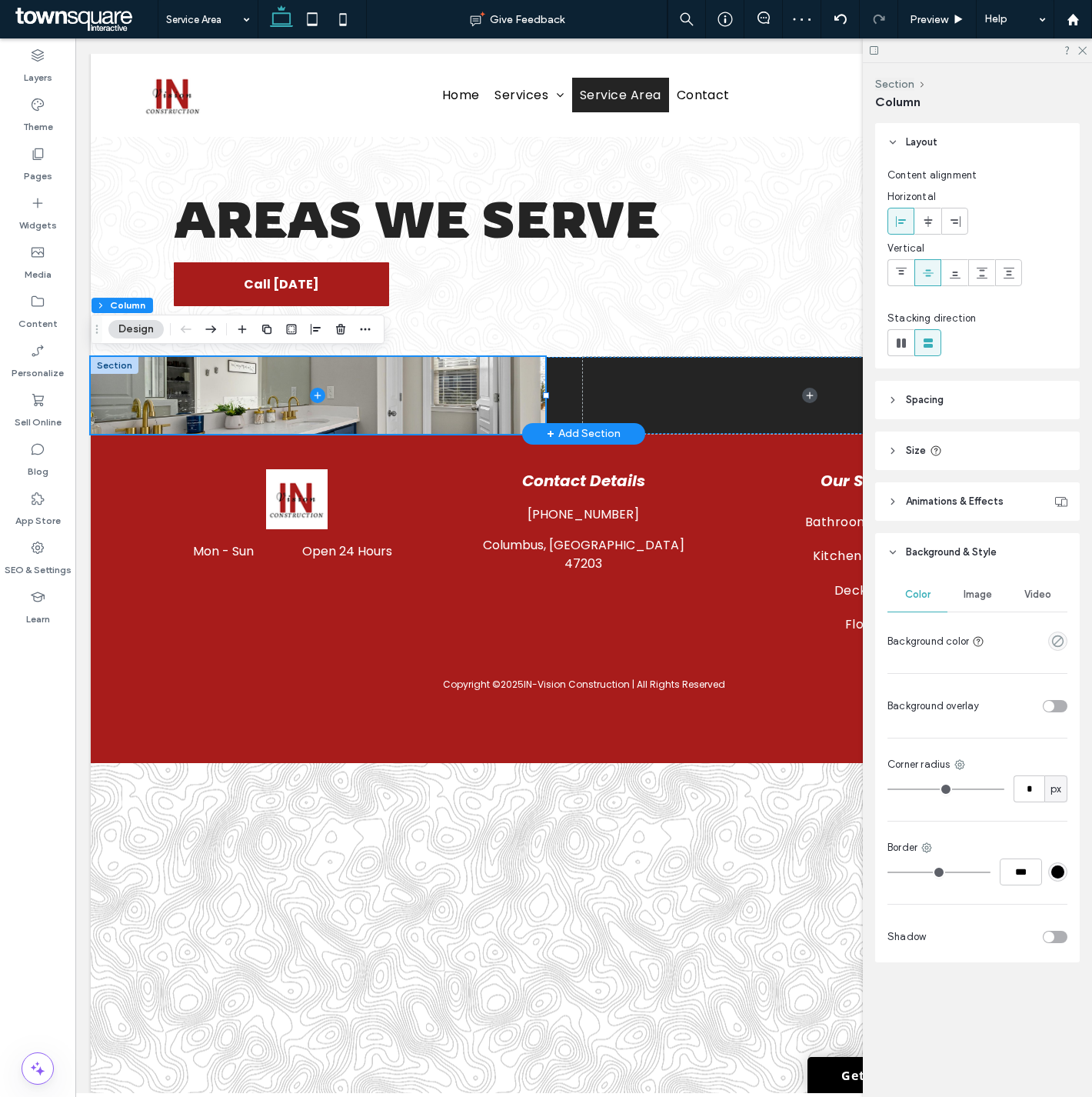
click at [967, 587] on div "Image" at bounding box center [977, 594] width 60 height 34
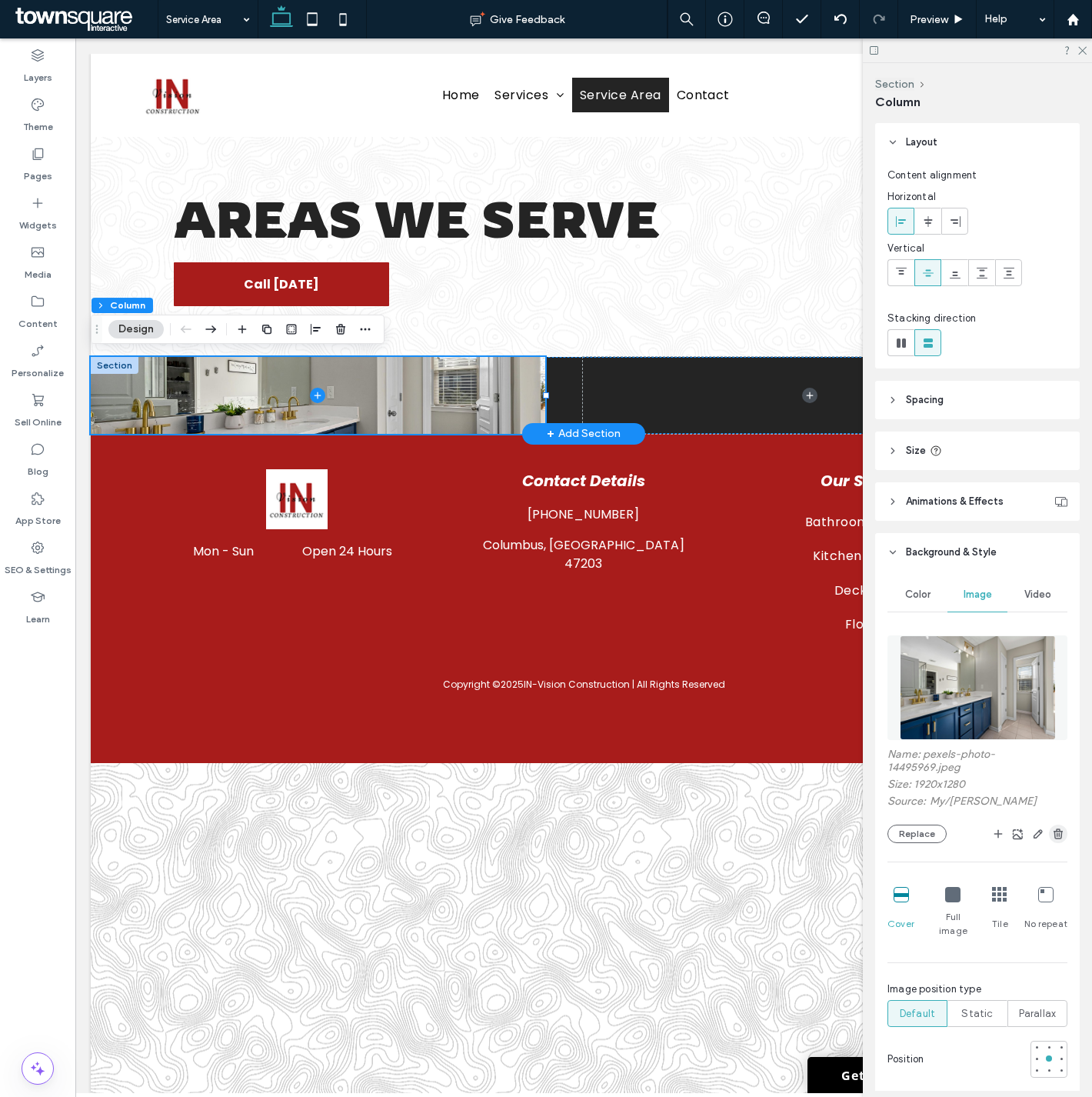
click at [1052, 829] on icon "button" at bounding box center [1058, 834] width 12 height 12
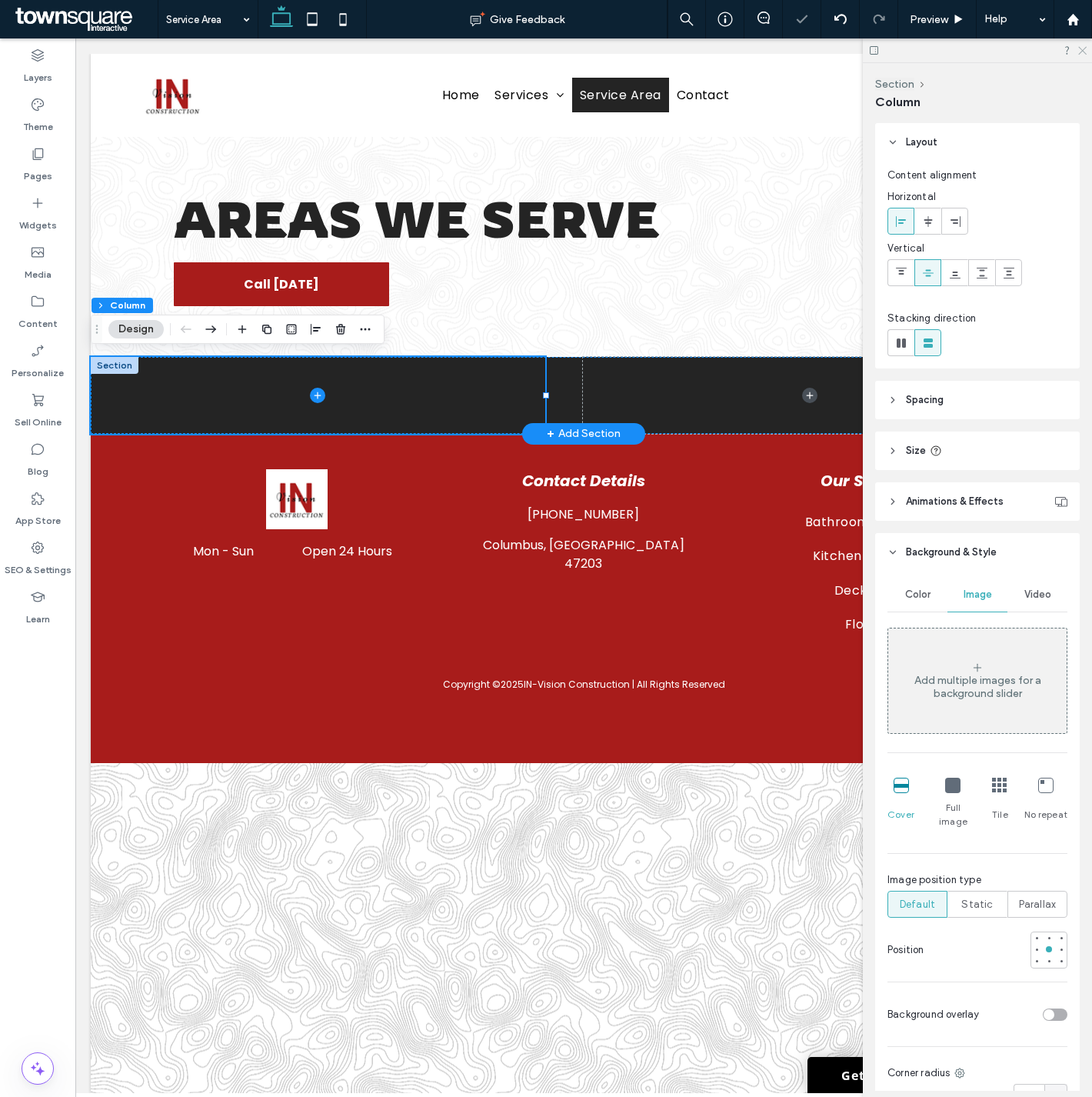
click at [1082, 49] on icon at bounding box center [1082, 50] width 10 height 10
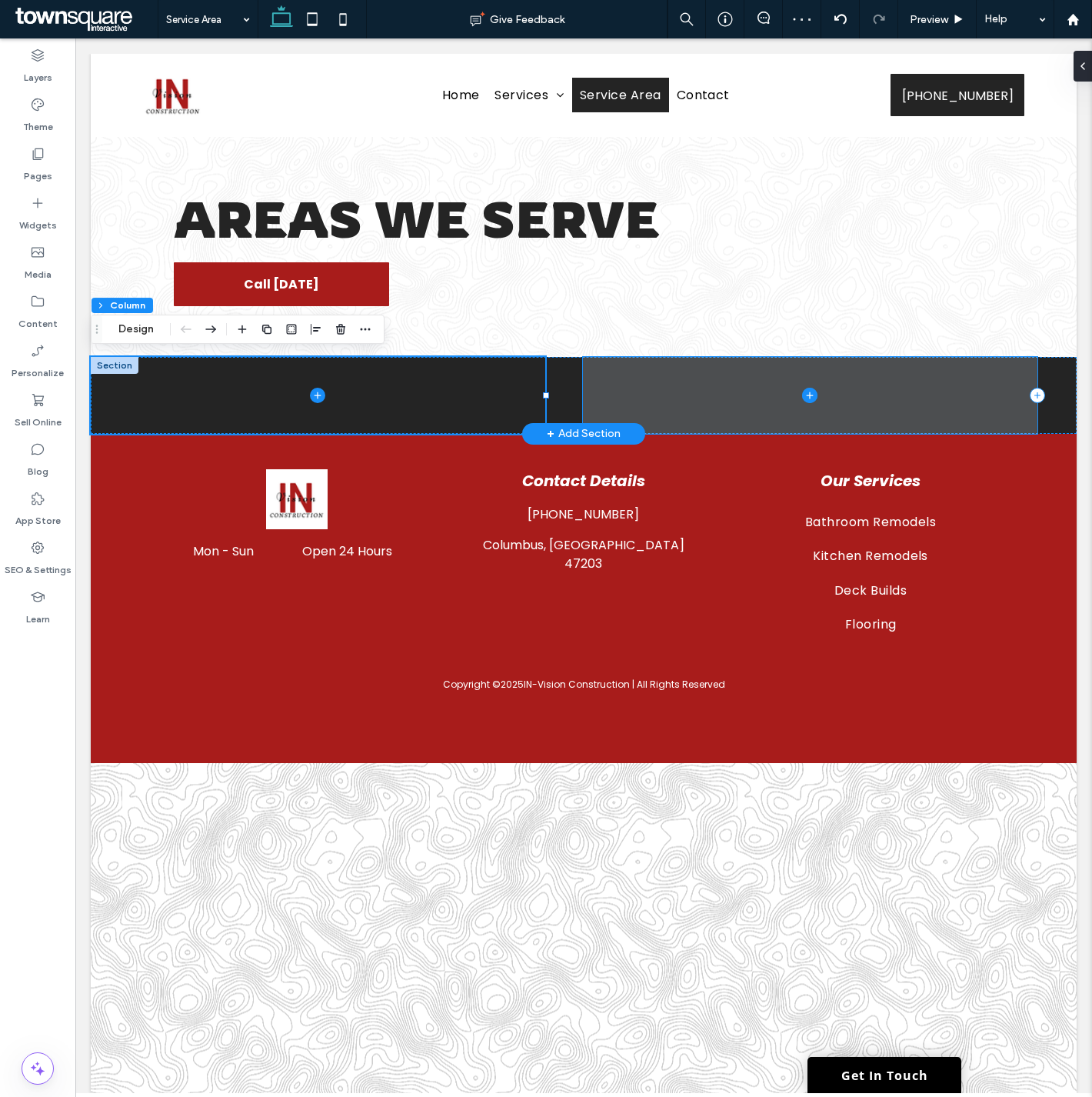
click at [632, 409] on span at bounding box center [810, 395] width 454 height 77
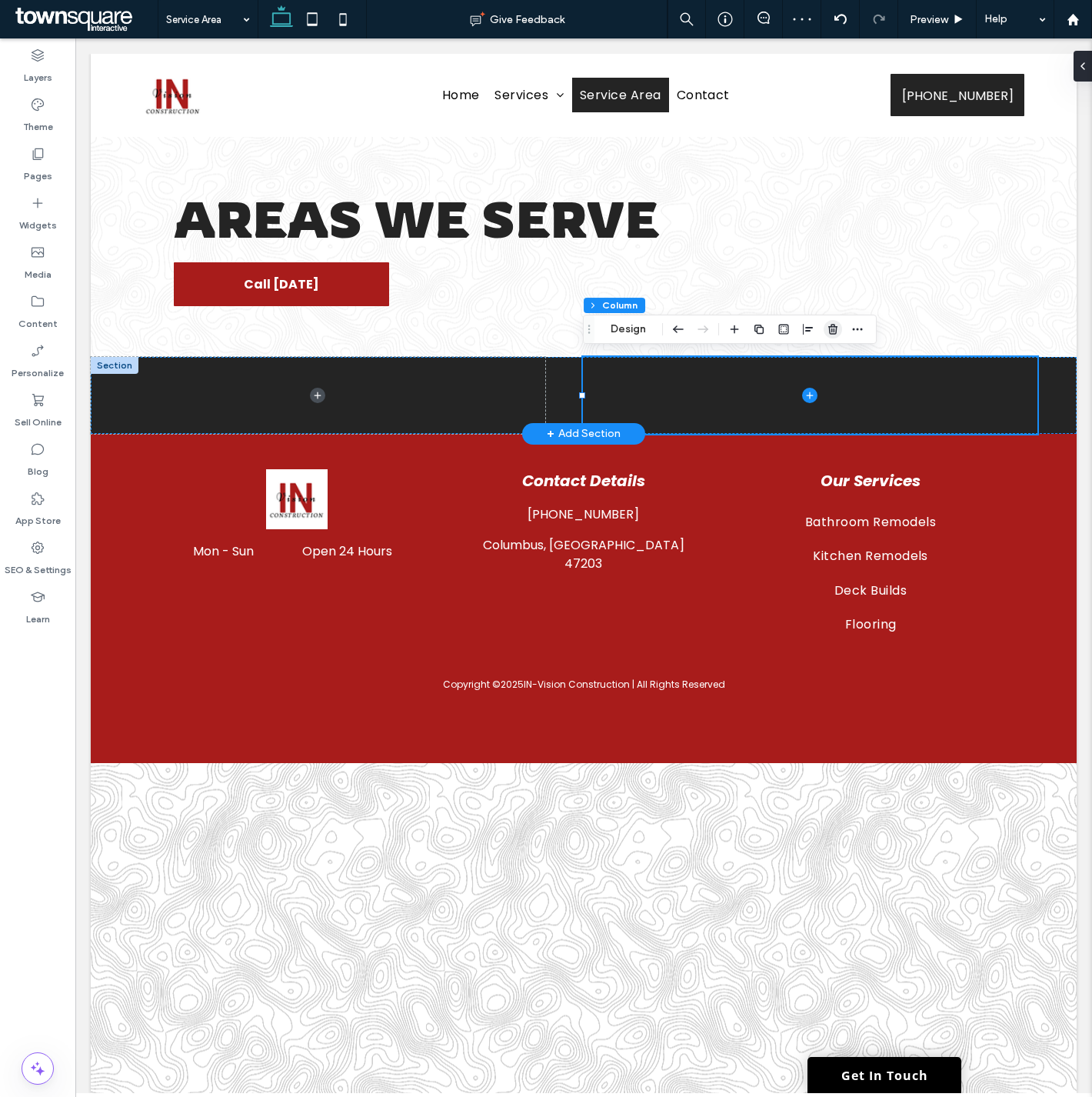
click at [835, 326] on use "button" at bounding box center [833, 329] width 9 height 10
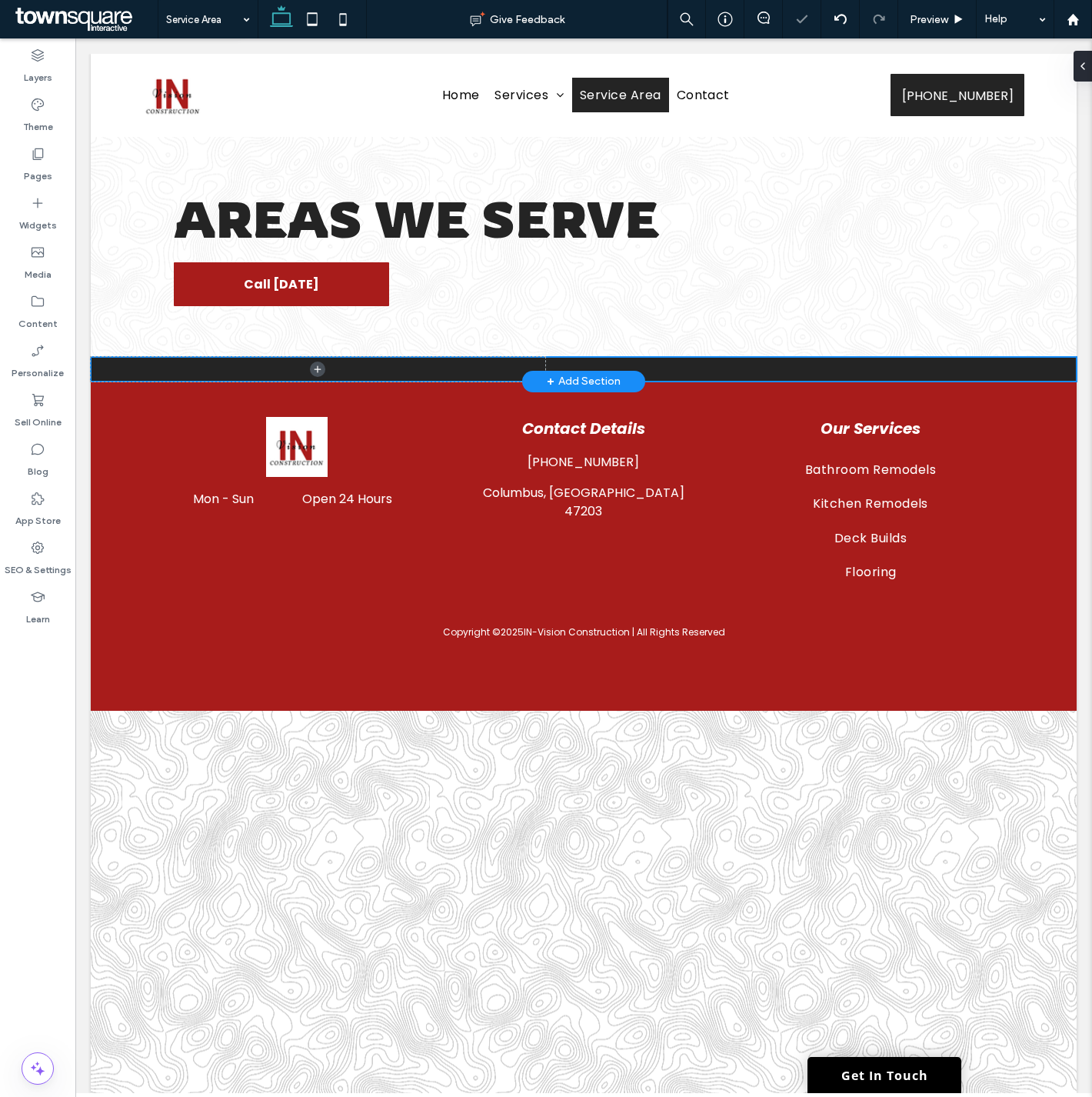
type input "***"
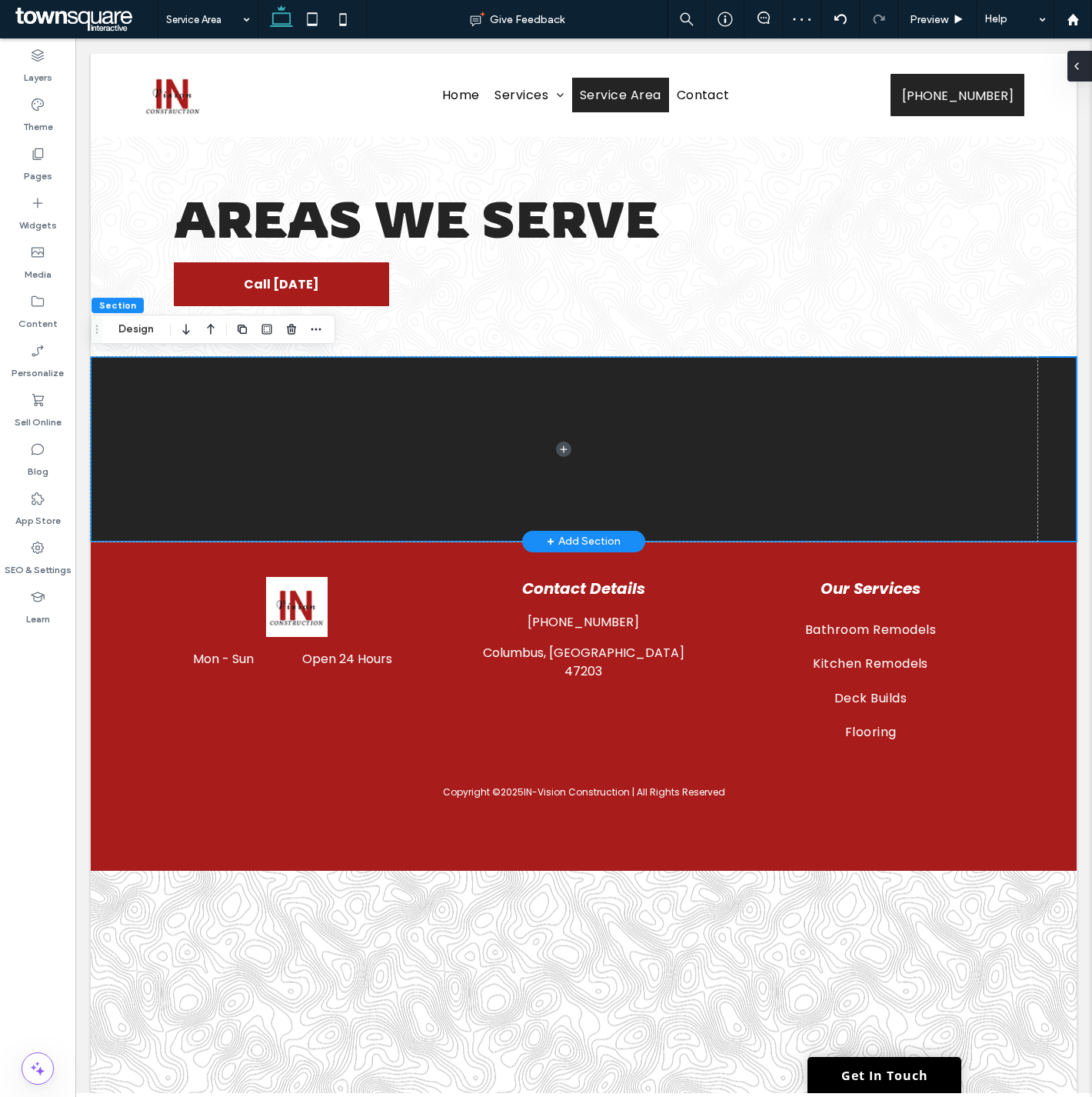
click at [1086, 61] on div at bounding box center [1079, 66] width 25 height 31
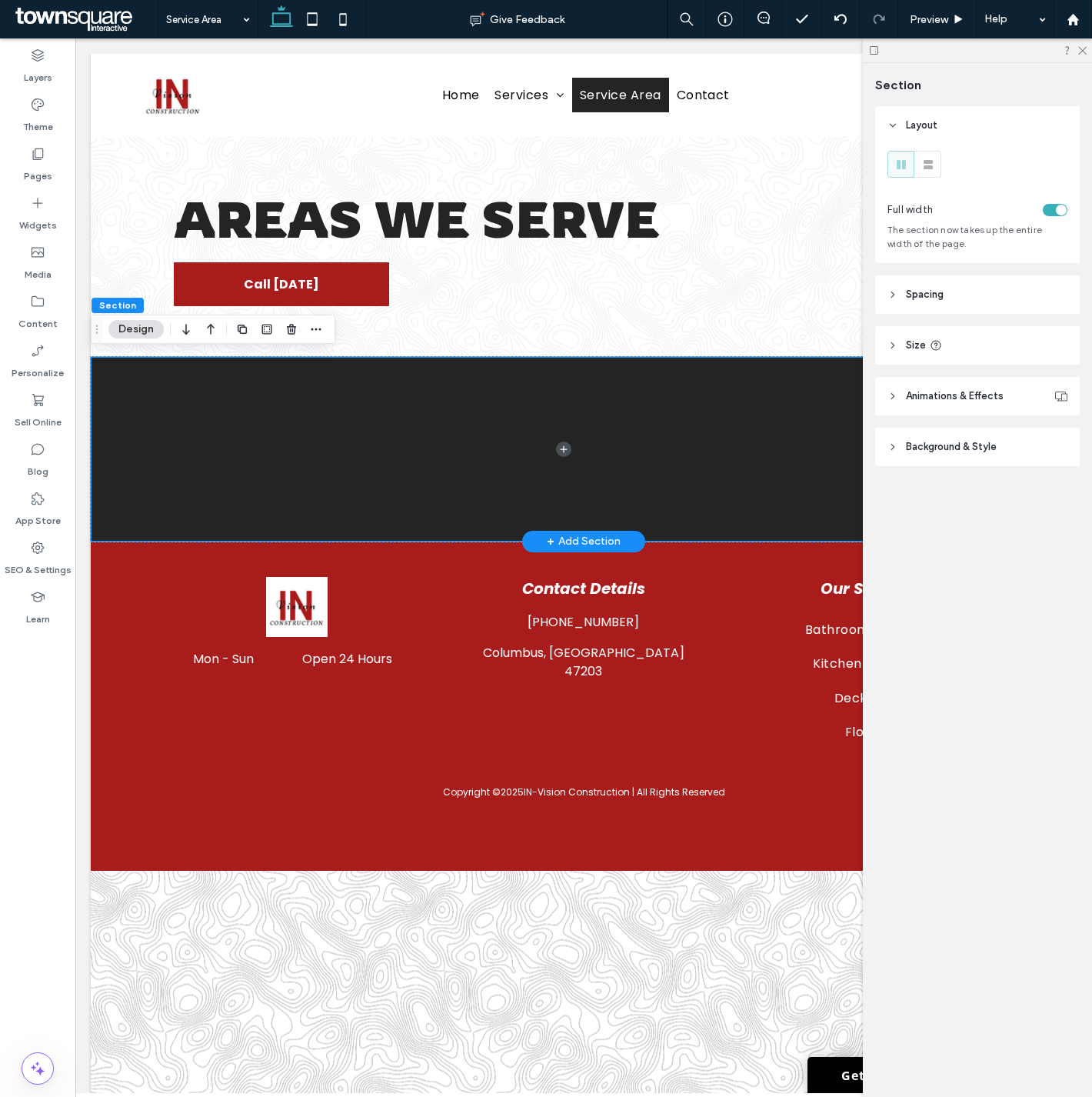
click at [1082, 54] on div at bounding box center [977, 50] width 229 height 24
click at [1082, 50] on icon at bounding box center [1082, 50] width 10 height 10
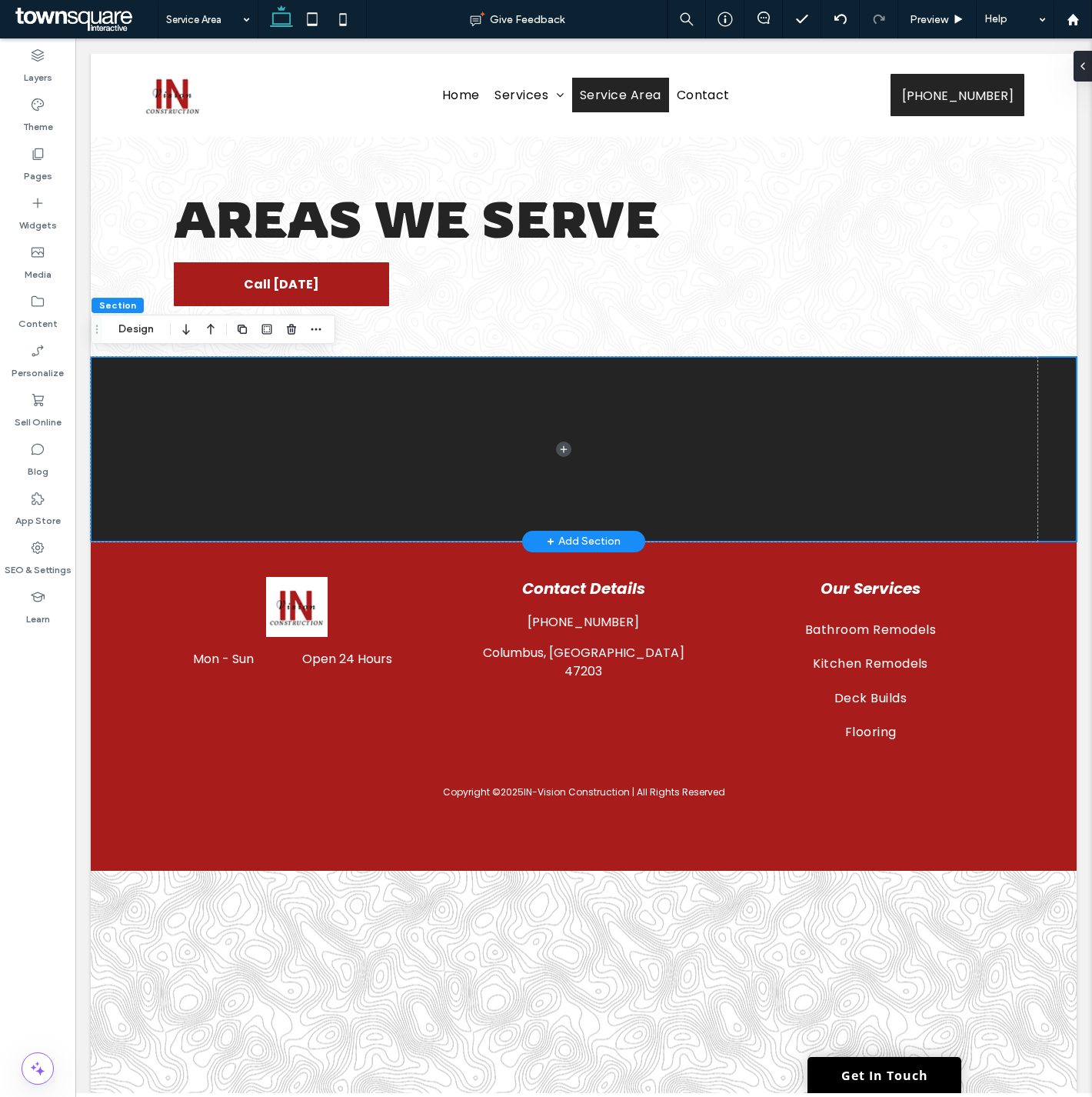
click at [1060, 498] on div at bounding box center [583, 448] width 986 height 184
click at [1074, 65] on icon at bounding box center [1077, 66] width 12 height 12
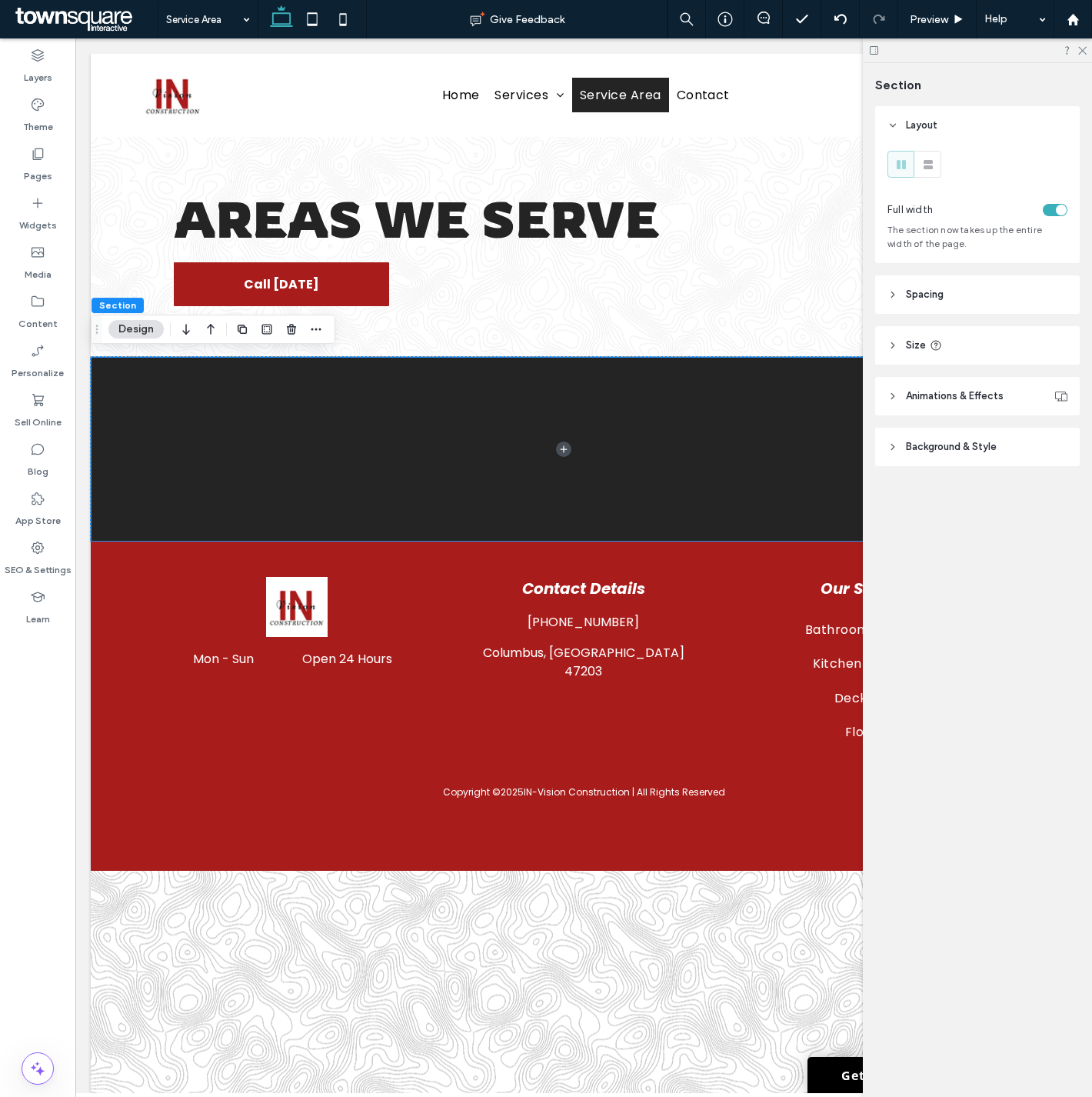
click at [908, 296] on span "Spacing" at bounding box center [925, 295] width 37 height 15
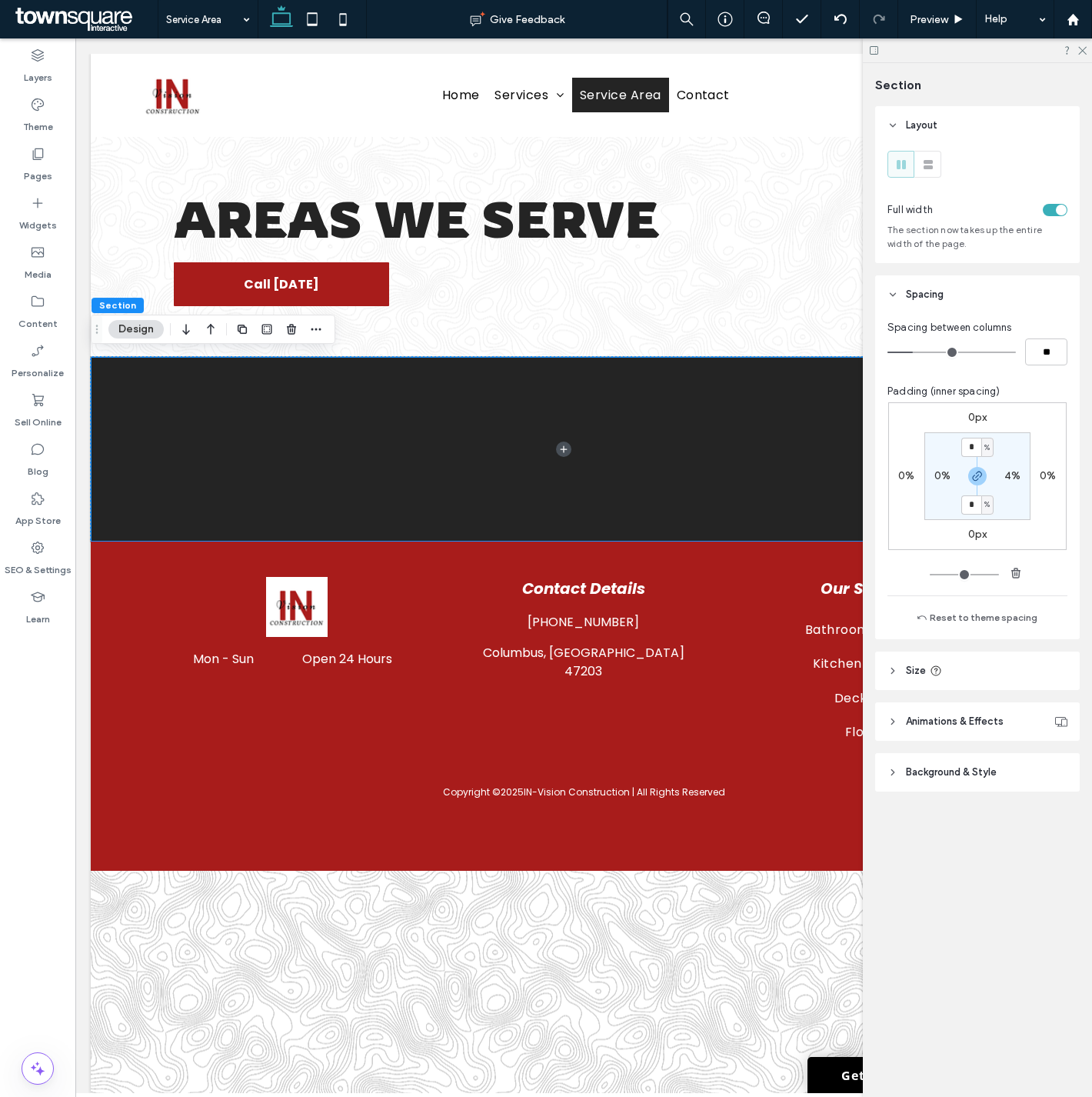
click at [938, 477] on label "0%" at bounding box center [943, 475] width 16 height 13
type input "*"
click at [985, 441] on section "0% * % 0% * %" at bounding box center [977, 475] width 106 height 87
click at [982, 445] on label "0%" at bounding box center [977, 447] width 16 height 13
type input "*"
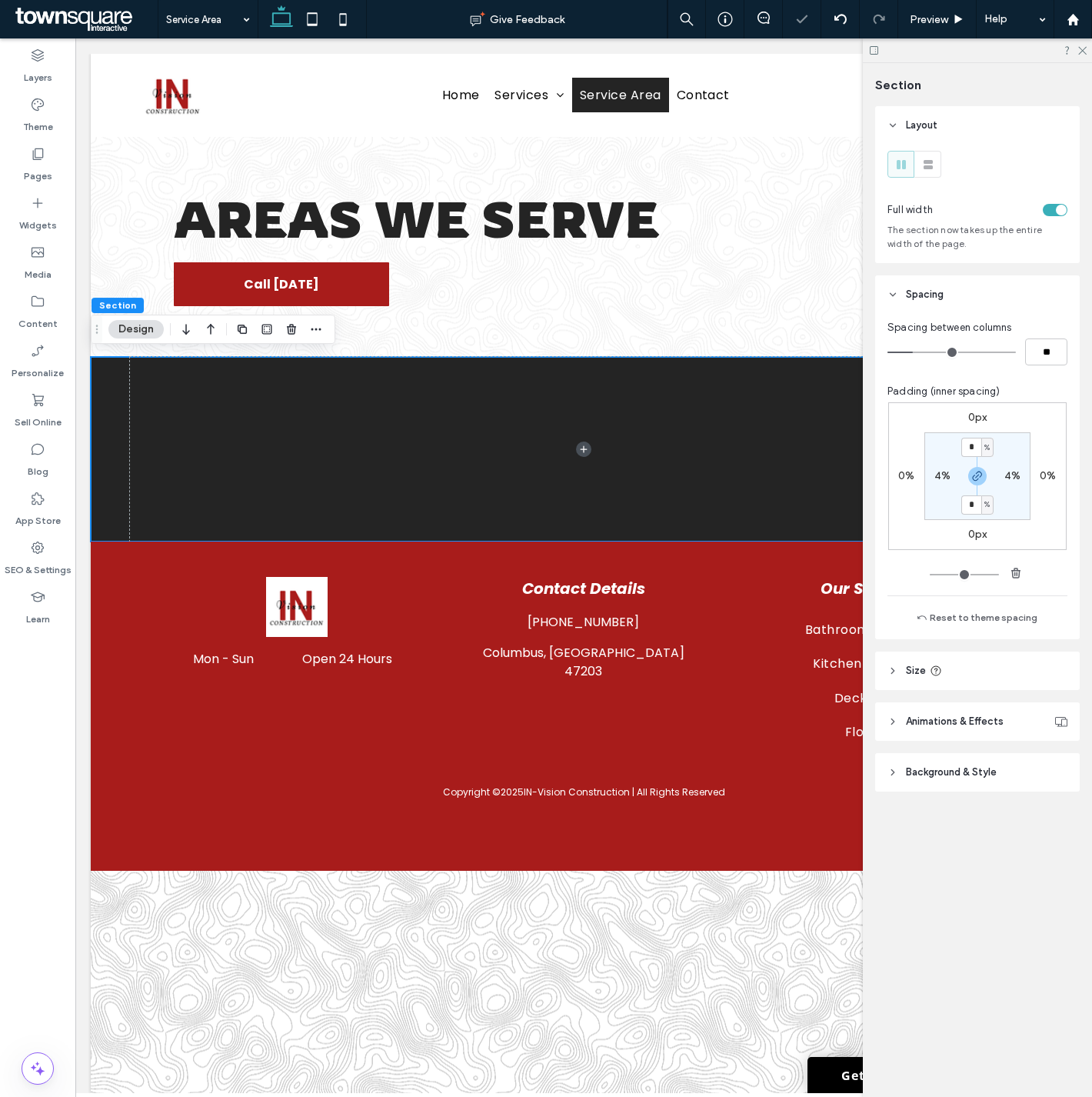
click at [983, 446] on div "%" at bounding box center [988, 447] width 9 height 15
click at [987, 475] on span "px" at bounding box center [982, 472] width 11 height 15
click at [978, 449] on input "*" at bounding box center [971, 447] width 20 height 20
type input "**"
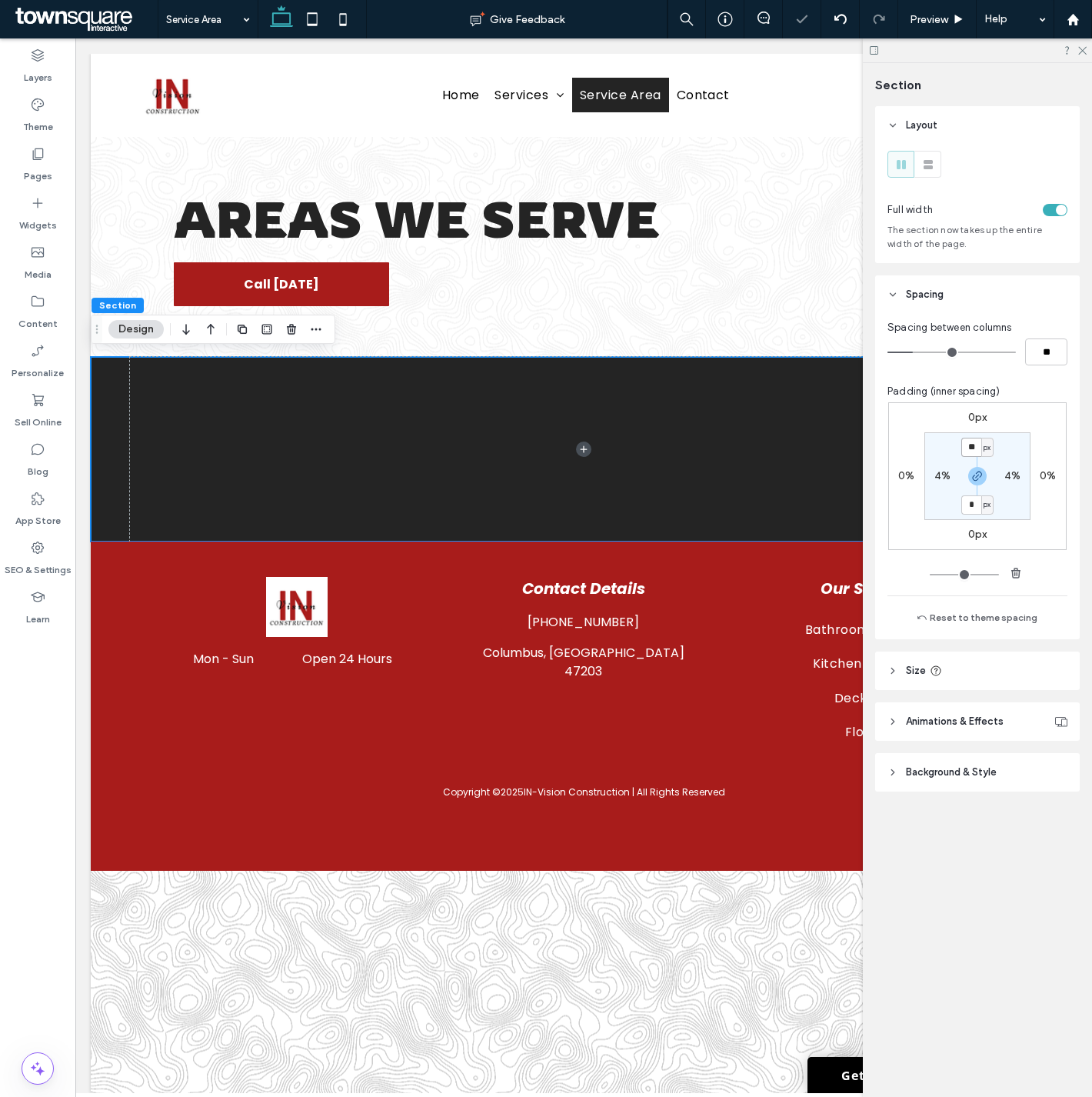
type input "**"
click at [1078, 47] on icon at bounding box center [1082, 50] width 10 height 10
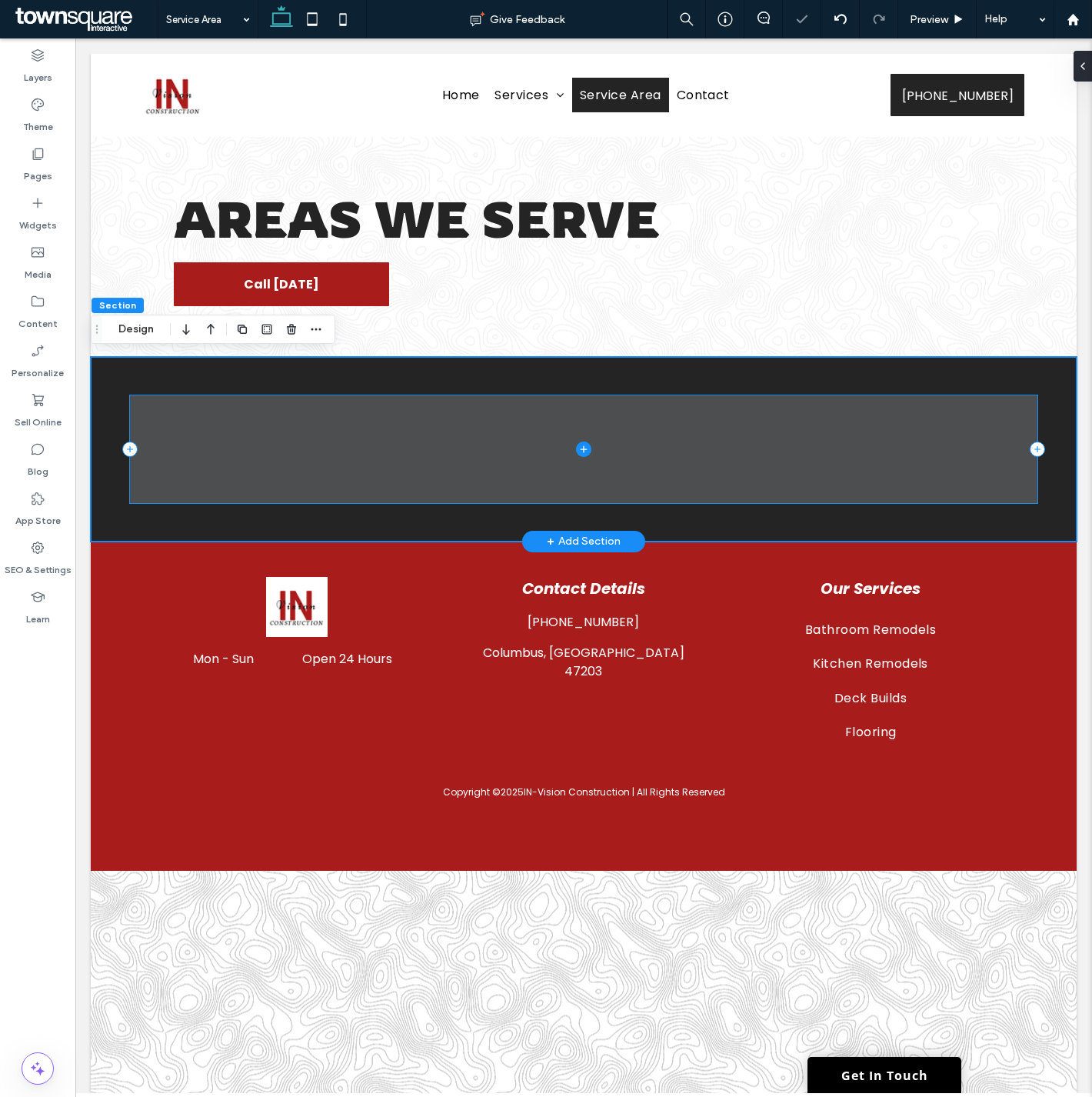
click at [798, 472] on span at bounding box center [583, 449] width 907 height 108
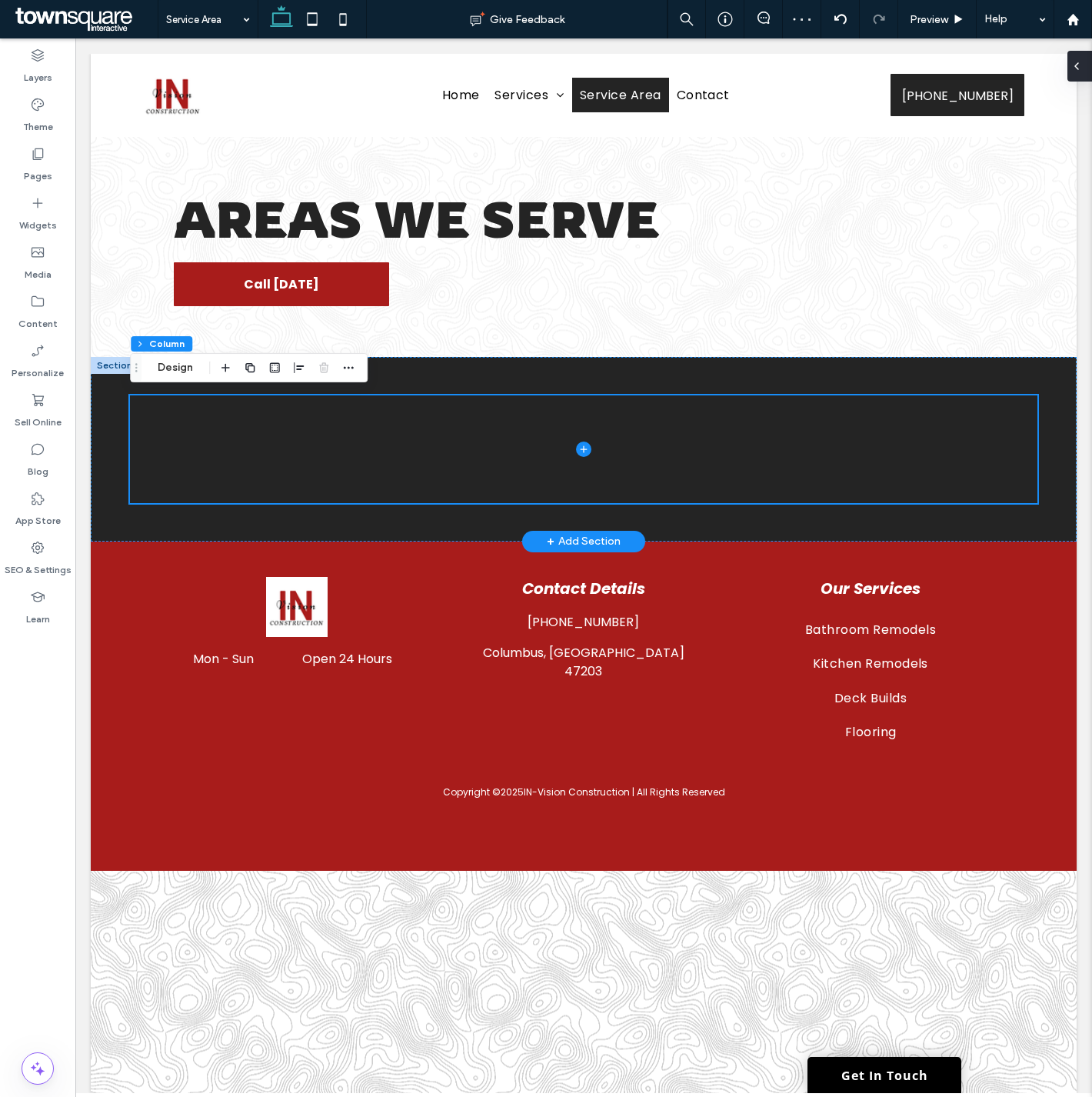
click at [1078, 67] on icon at bounding box center [1077, 66] width 12 height 12
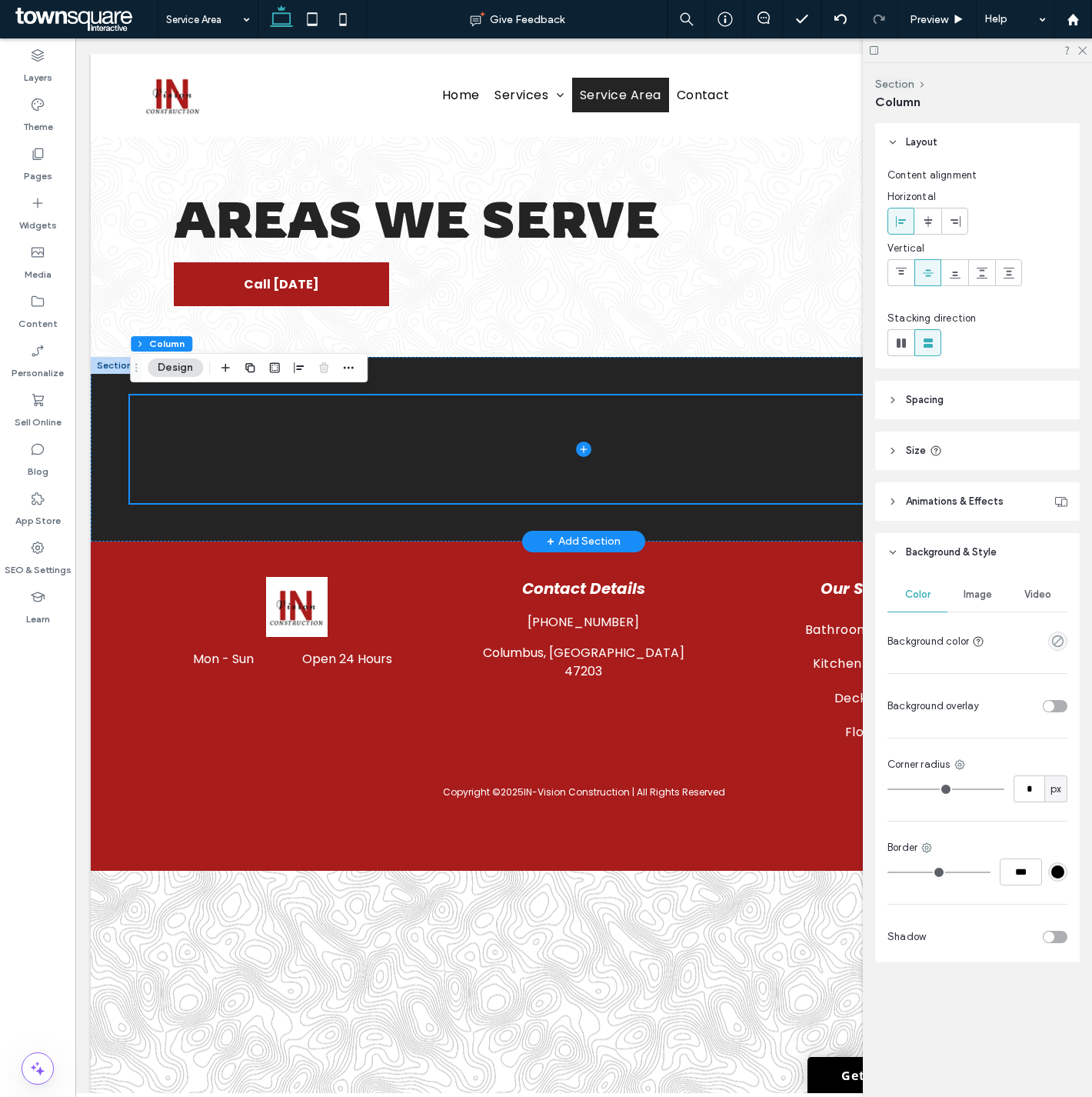
click at [923, 409] on header "Spacing" at bounding box center [977, 399] width 205 height 38
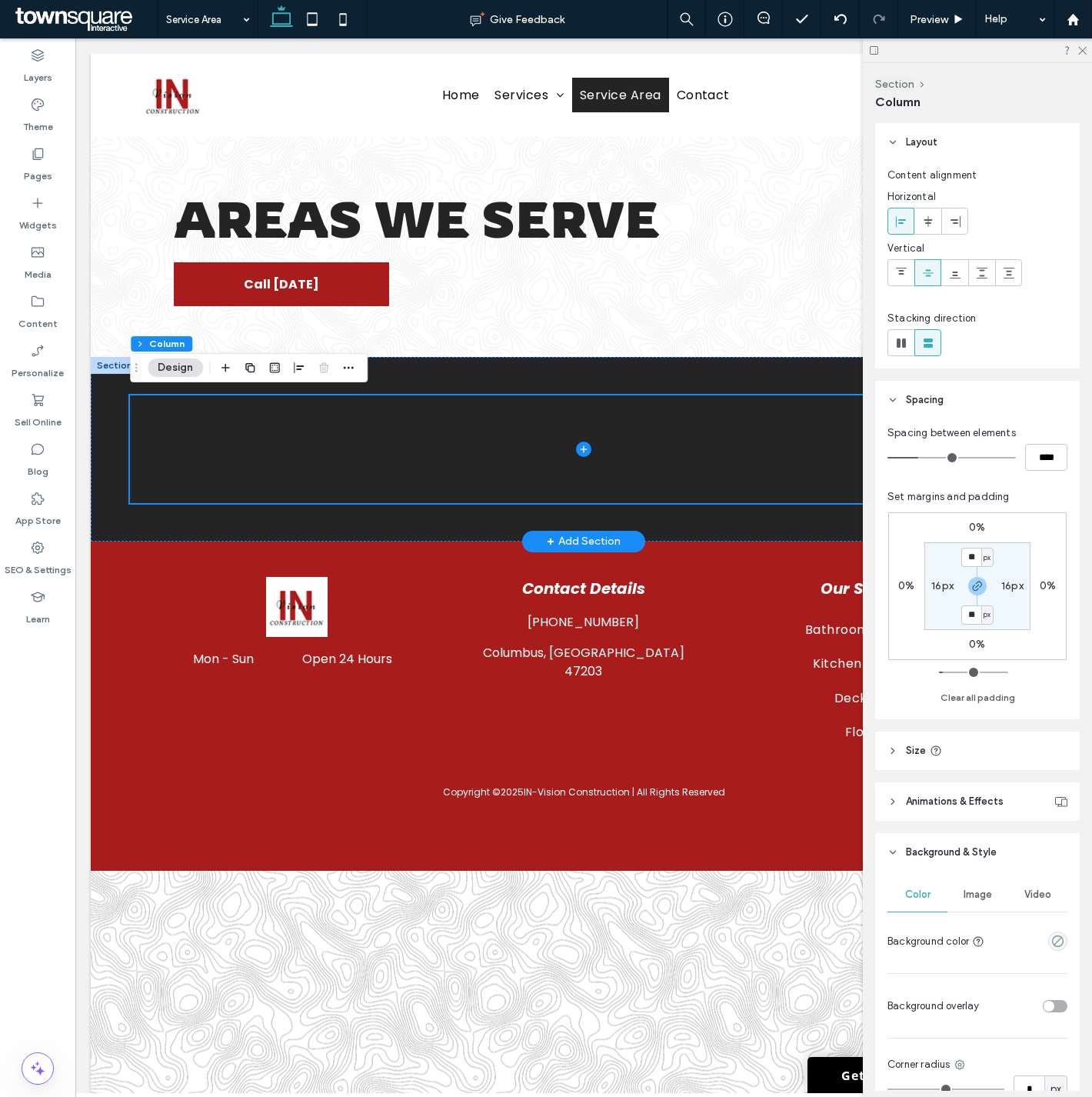
click at [923, 409] on header "Spacing" at bounding box center [977, 399] width 205 height 38
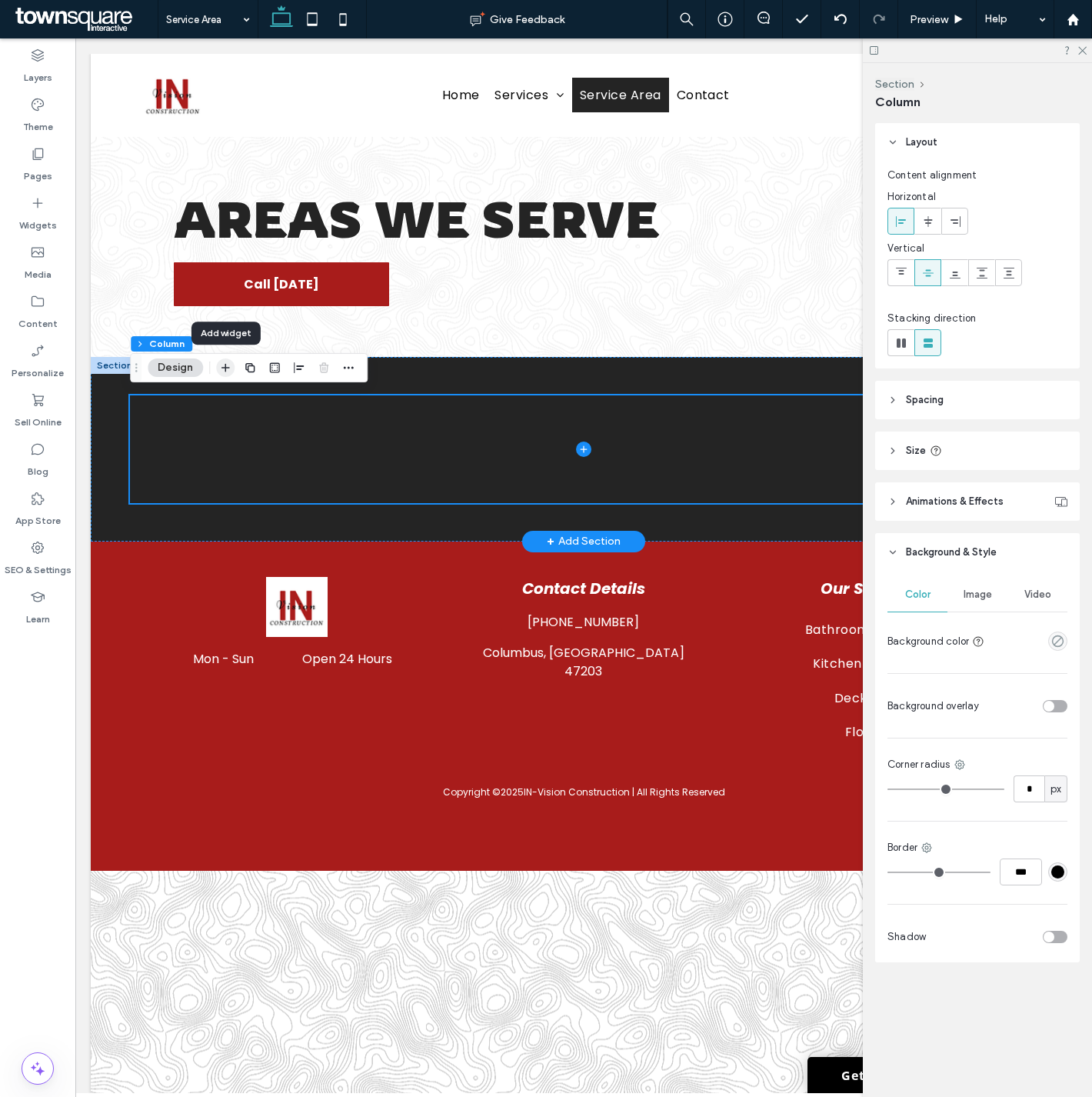
click at [221, 370] on icon "button" at bounding box center [225, 368] width 12 height 12
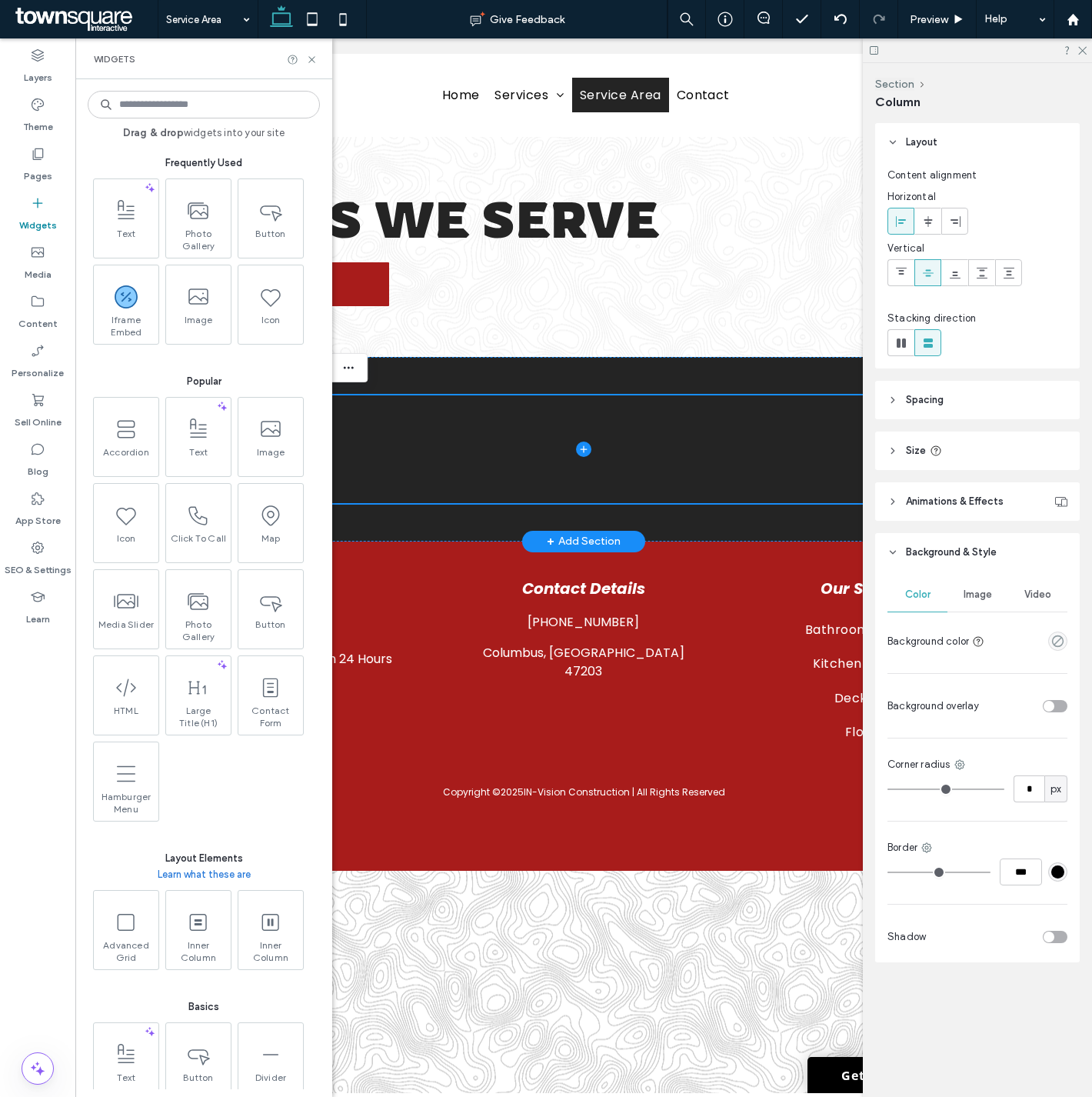
click at [211, 106] on input at bounding box center [204, 104] width 233 height 28
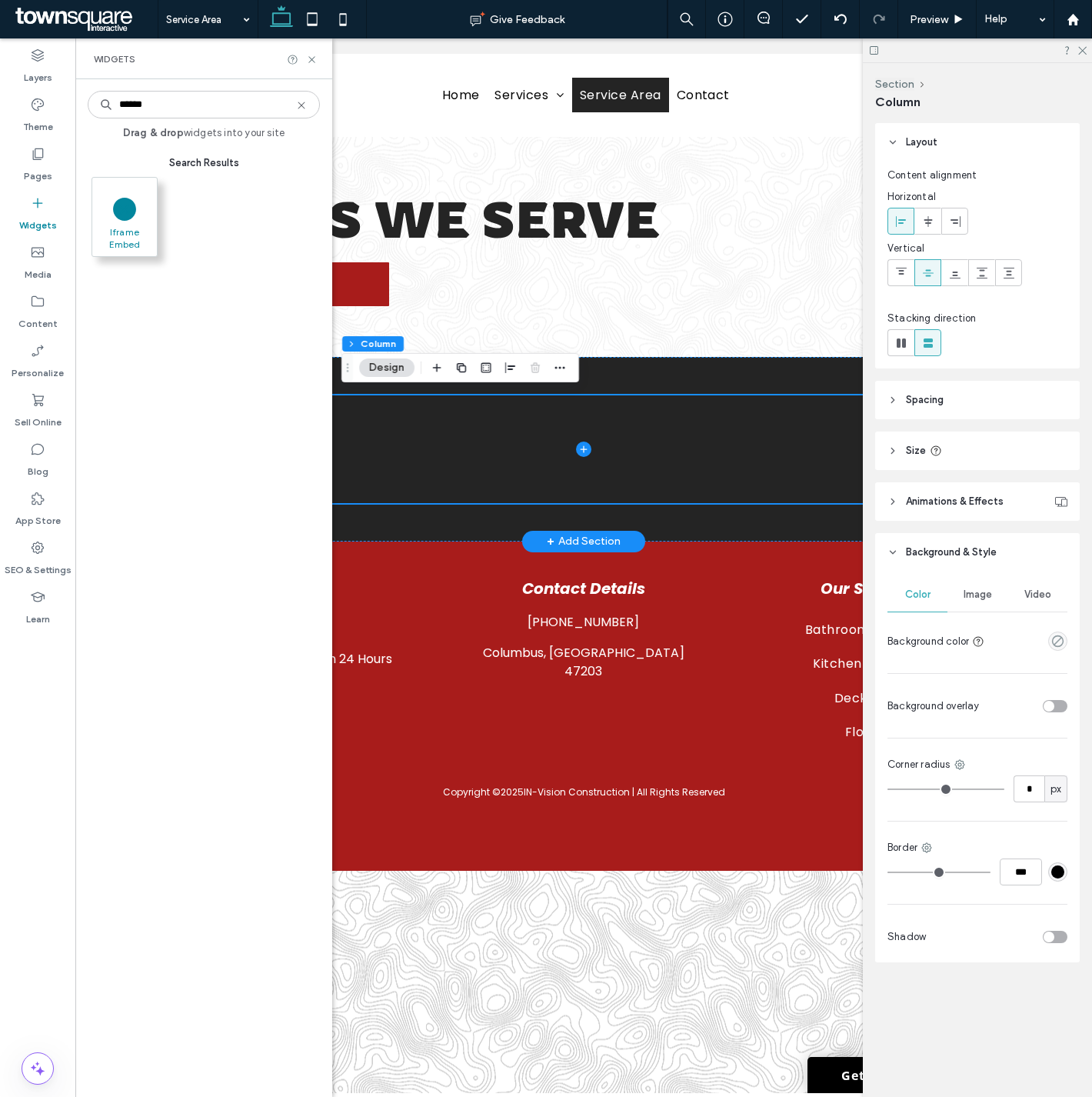
type input "******"
click at [117, 236] on span "Iframe Embed" at bounding box center [125, 236] width 65 height 21
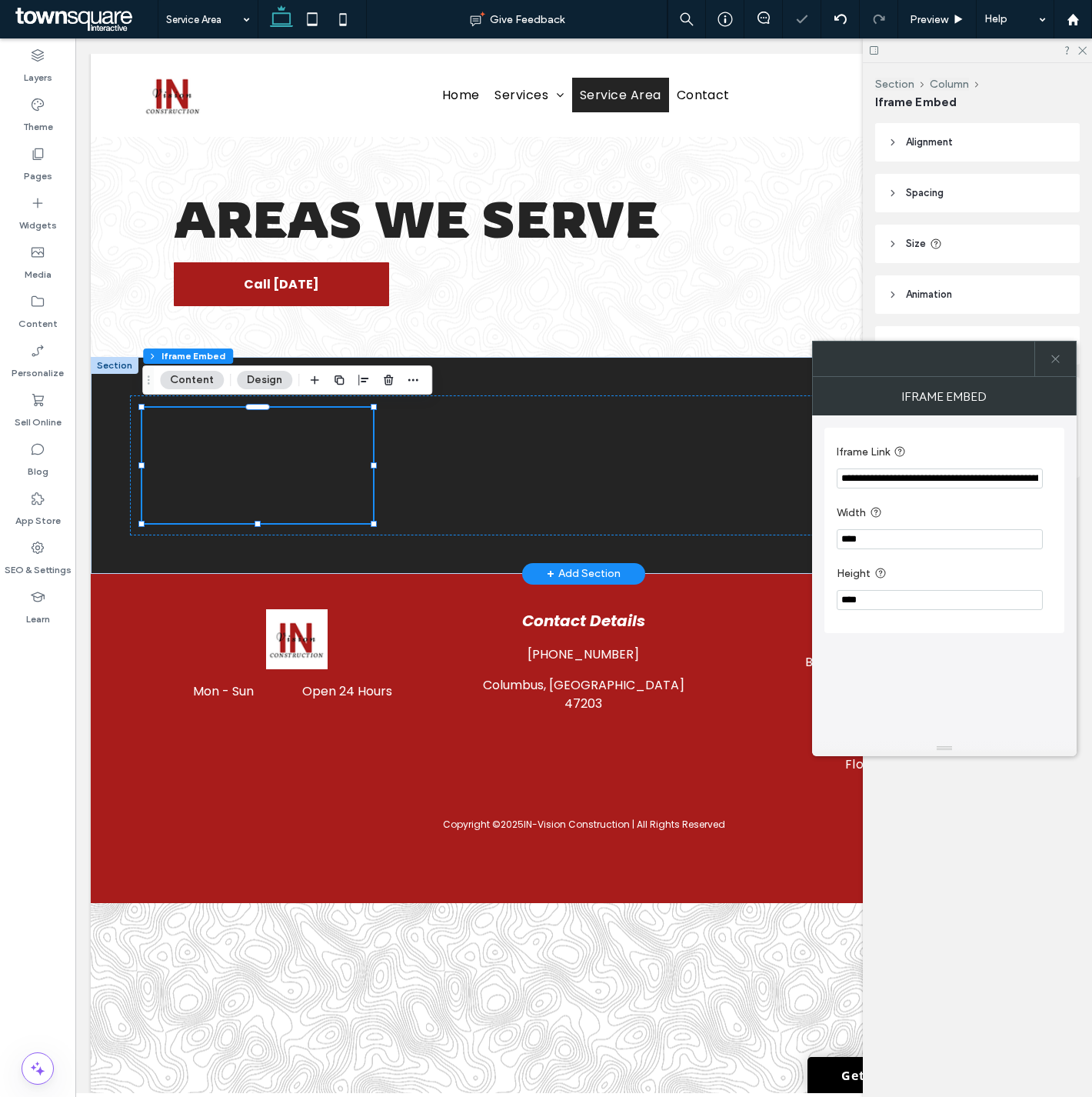
click at [1060, 358] on icon at bounding box center [1055, 359] width 12 height 12
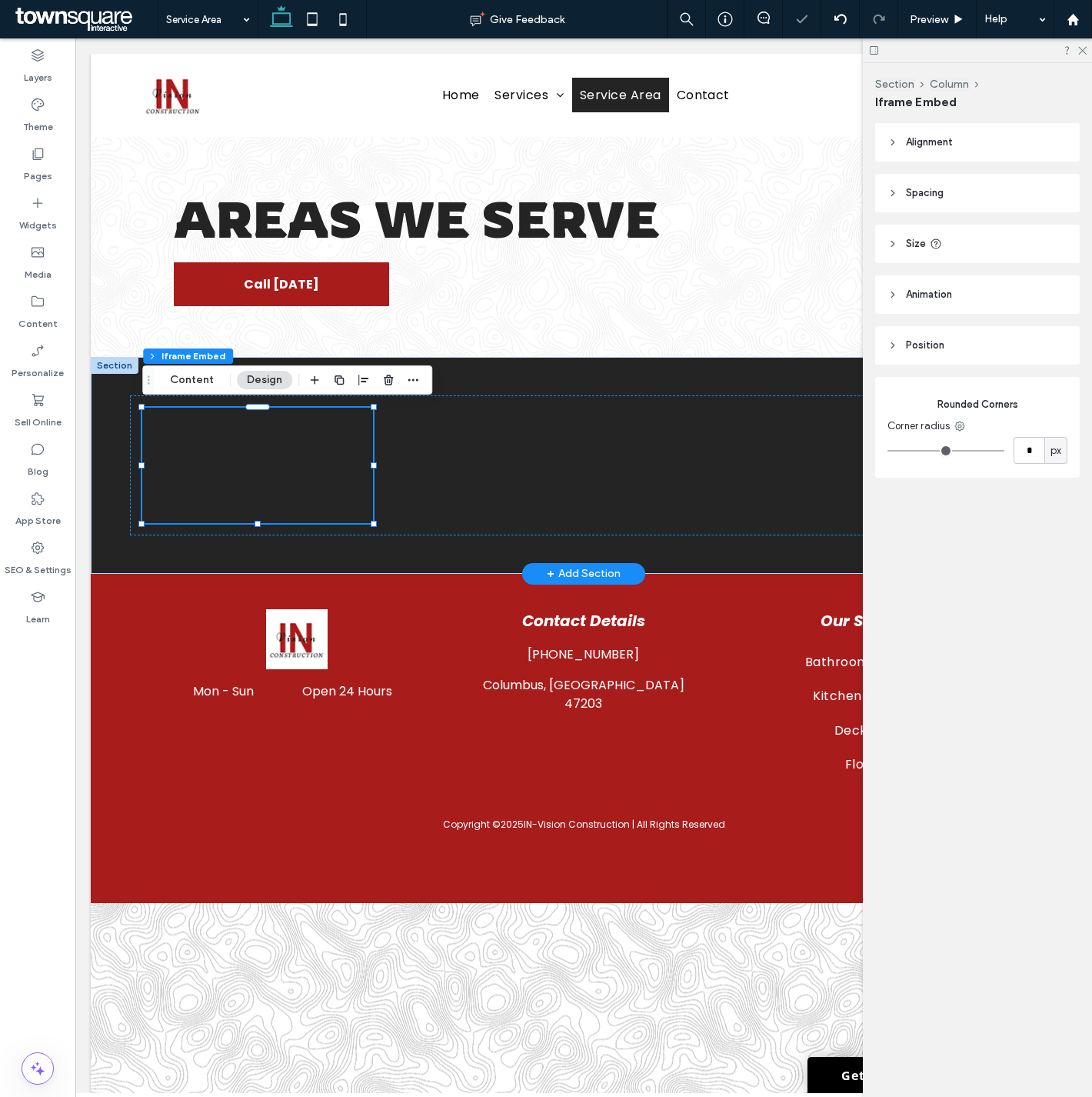
click at [930, 247] on icon at bounding box center [936, 244] width 12 height 12
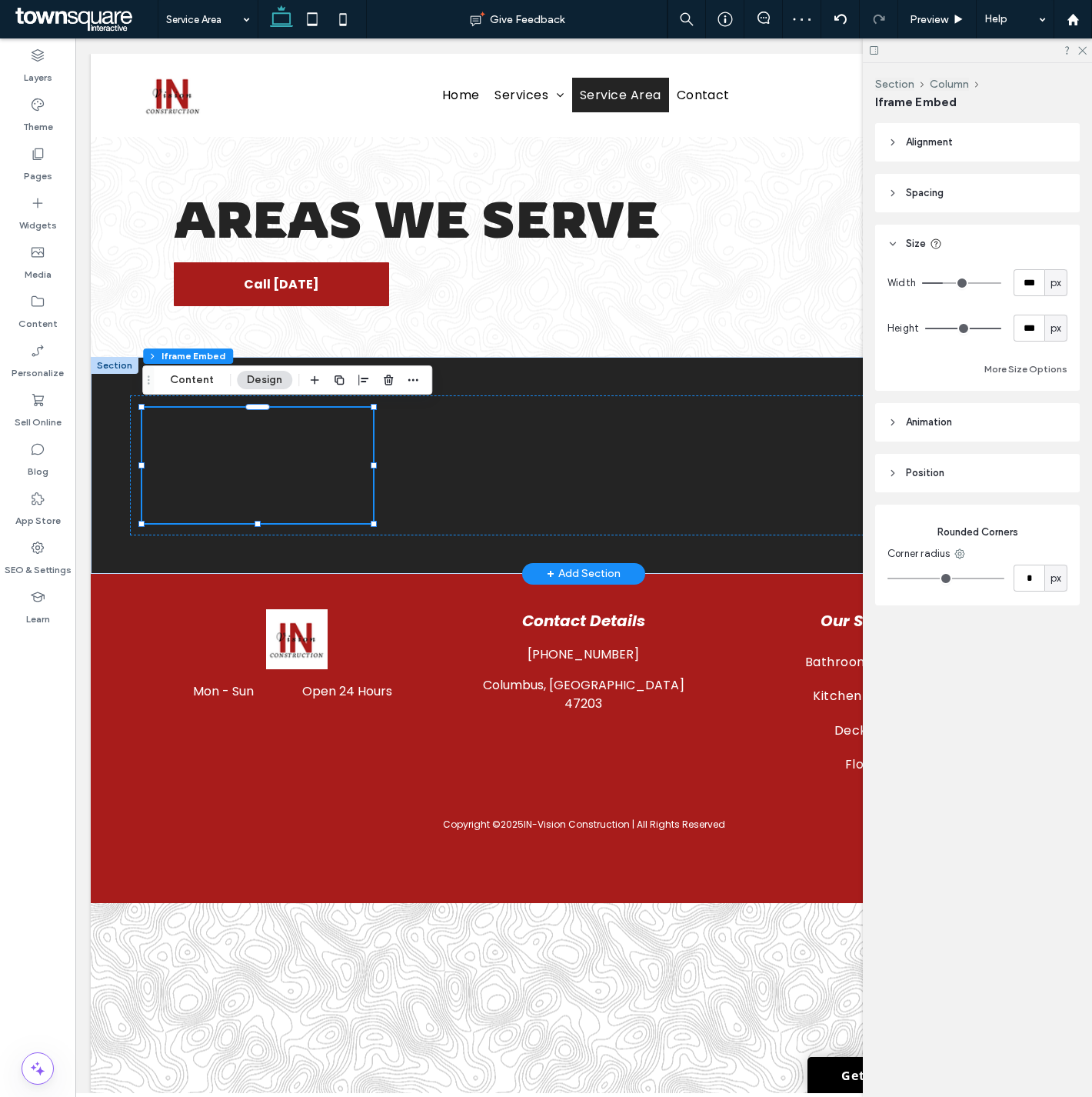
click at [1051, 282] on span "px" at bounding box center [1055, 283] width 11 height 15
click at [1057, 336] on span "%" at bounding box center [1055, 337] width 9 height 15
type input "**"
click at [1039, 287] on input "****" at bounding box center [1029, 283] width 31 height 27
type input "***"
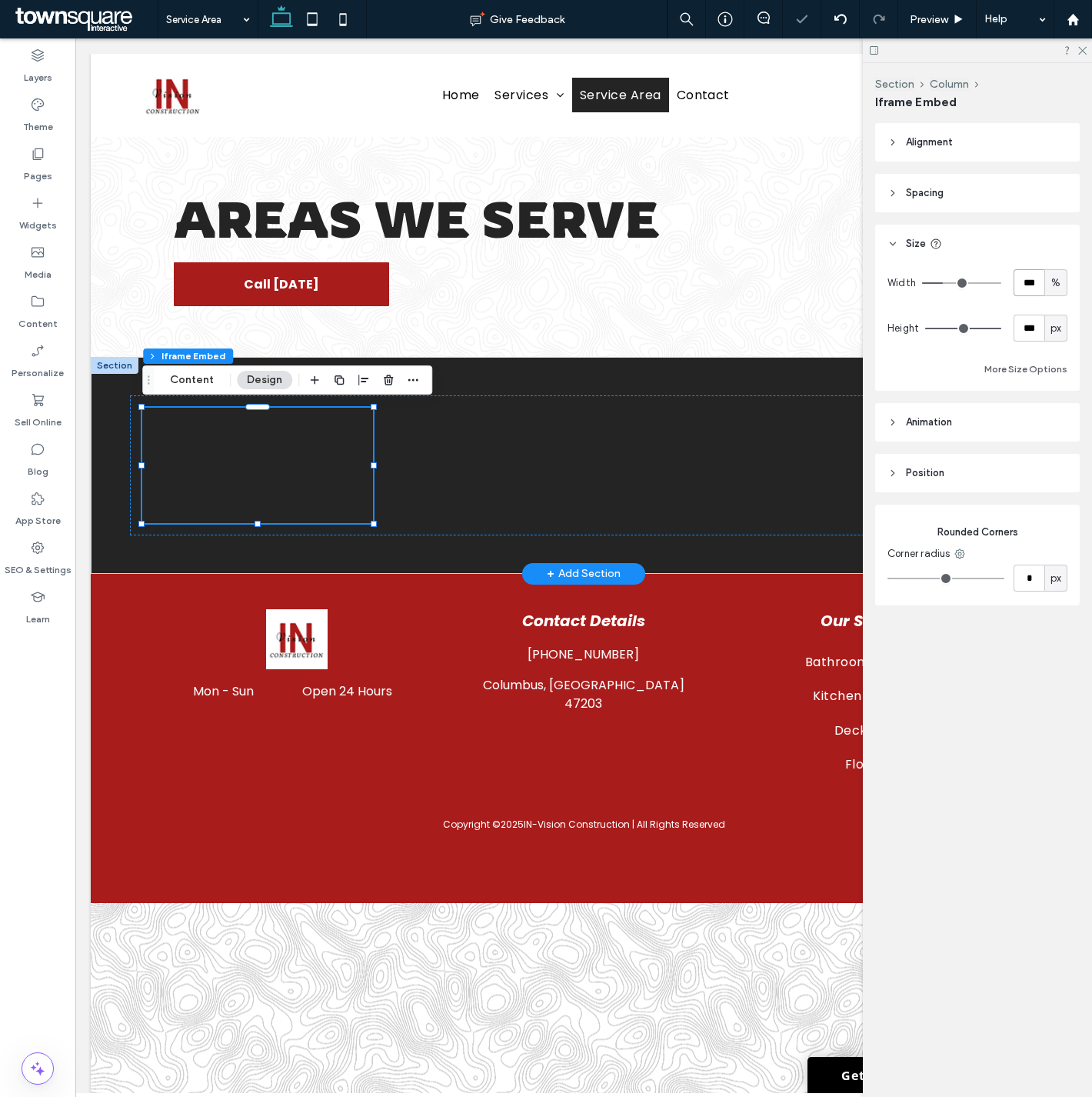
type input "***"
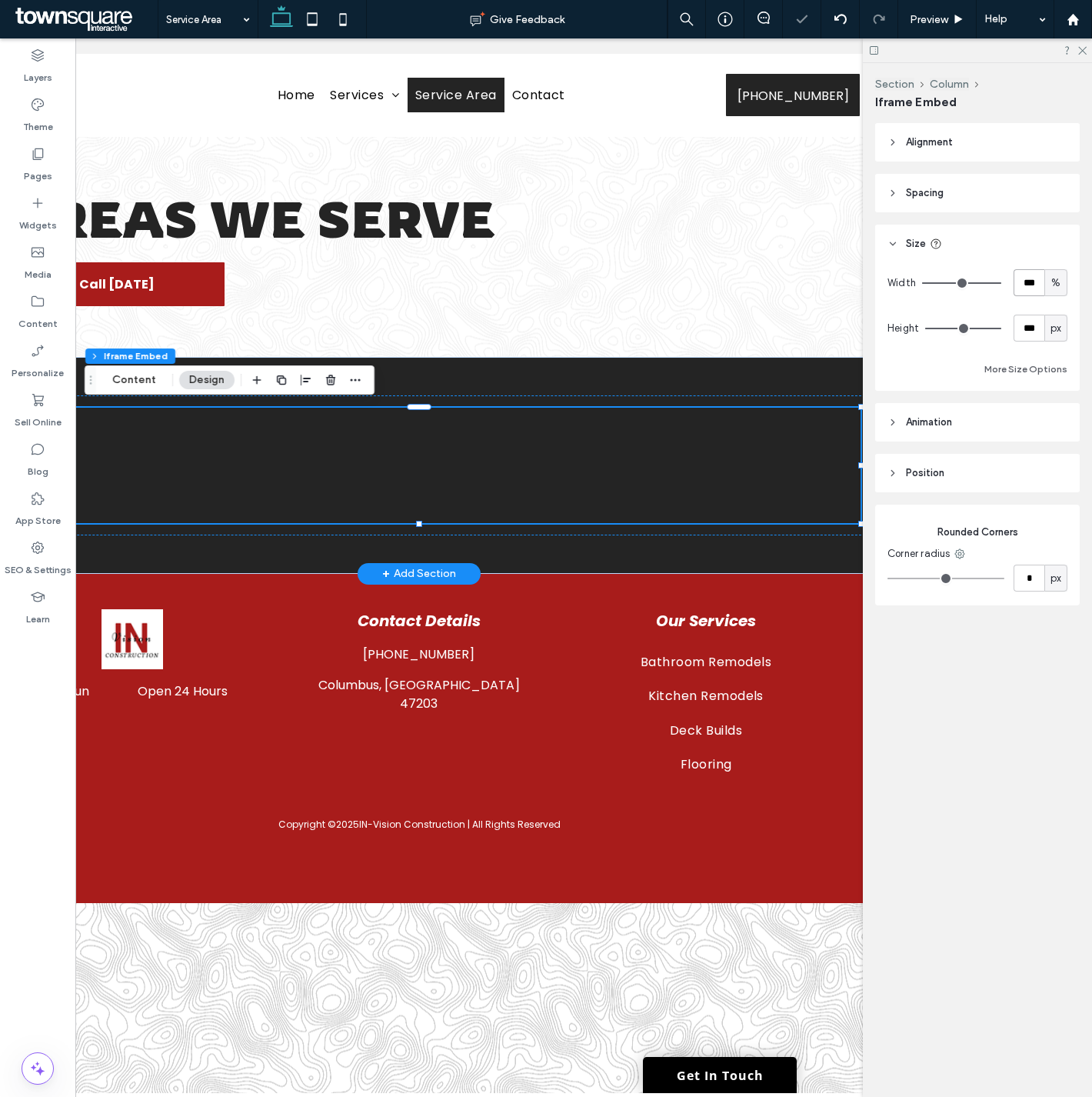
scroll to position [0, 162]
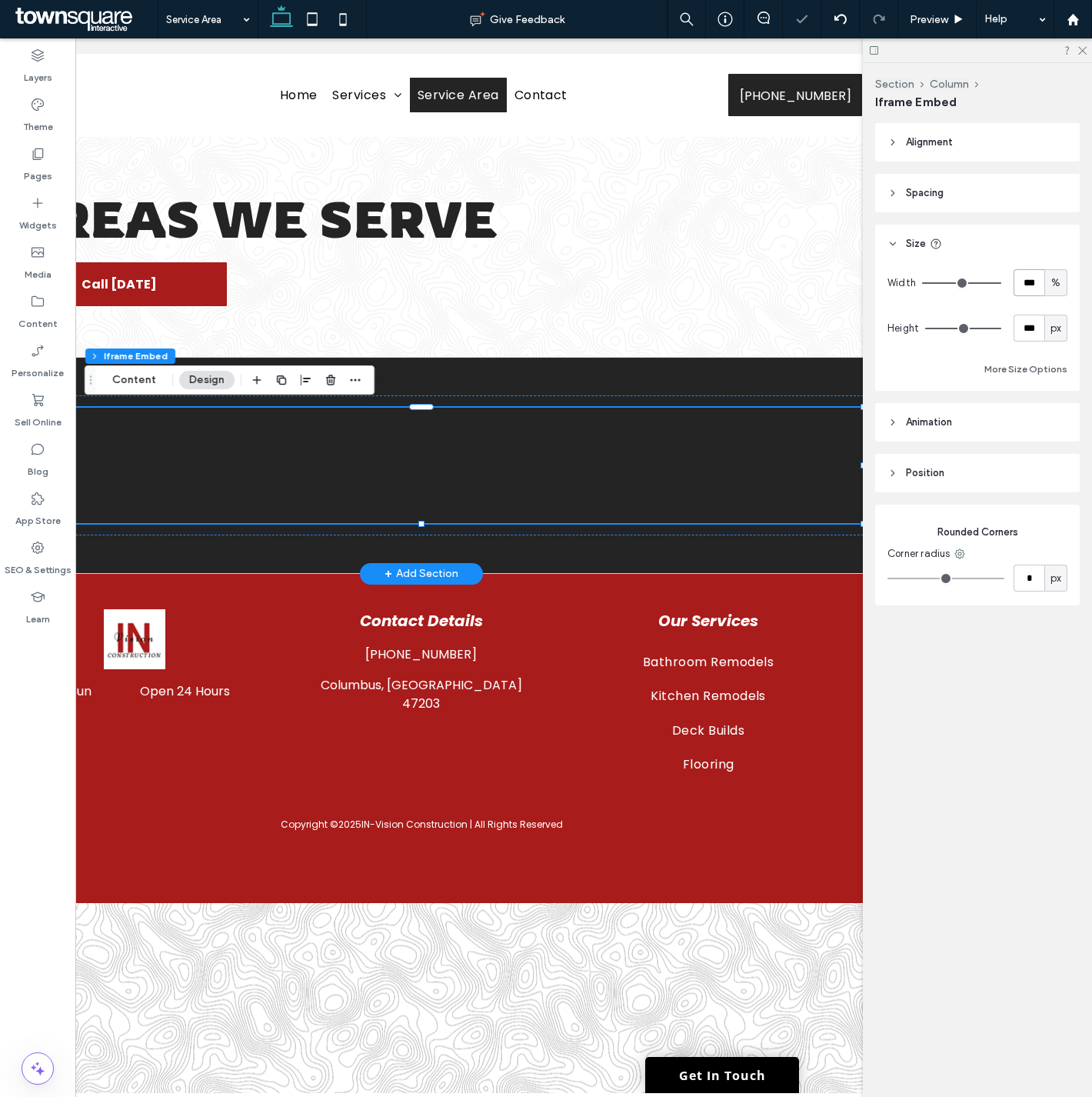
drag, startPoint x: 644, startPoint y: 1088, endPoint x: 859, endPoint y: 1040, distance: 220.3
click at [1029, 335] on input "***" at bounding box center [1029, 328] width 31 height 27
type input "***"
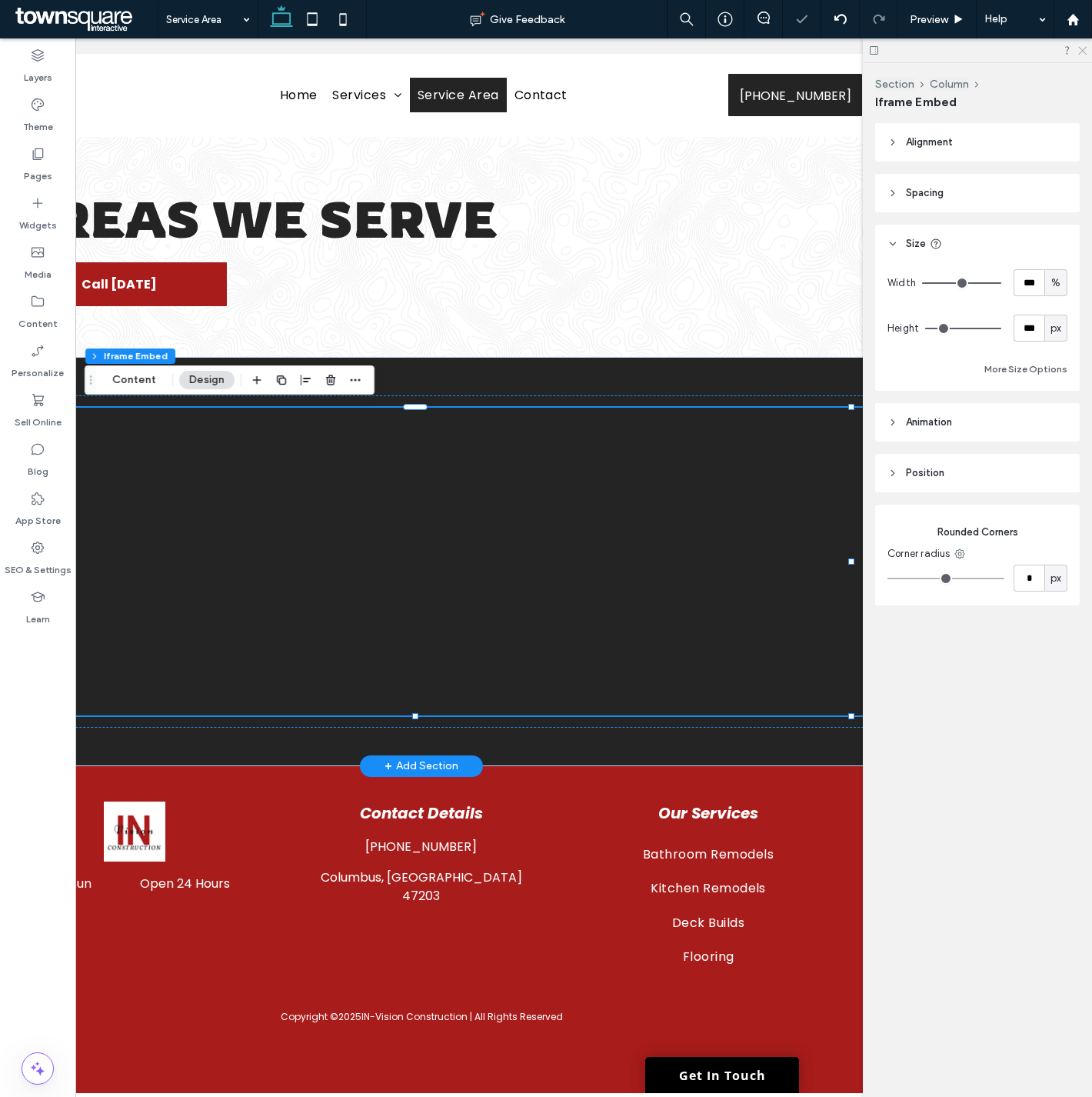
click at [1082, 45] on icon at bounding box center [1082, 50] width 10 height 10
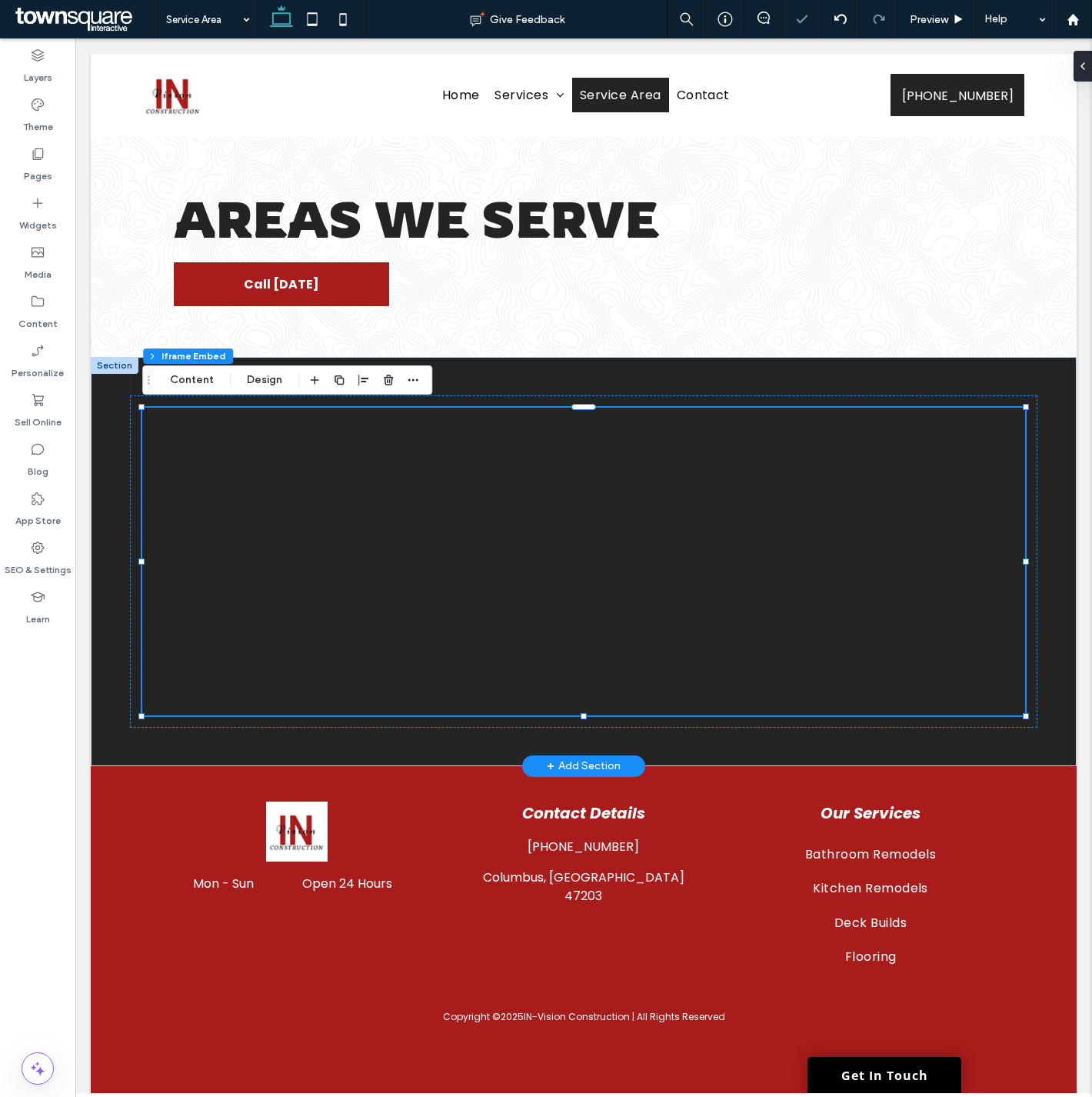
scroll to position [0, 0]
click at [354, 543] on div at bounding box center [583, 561] width 882 height 307
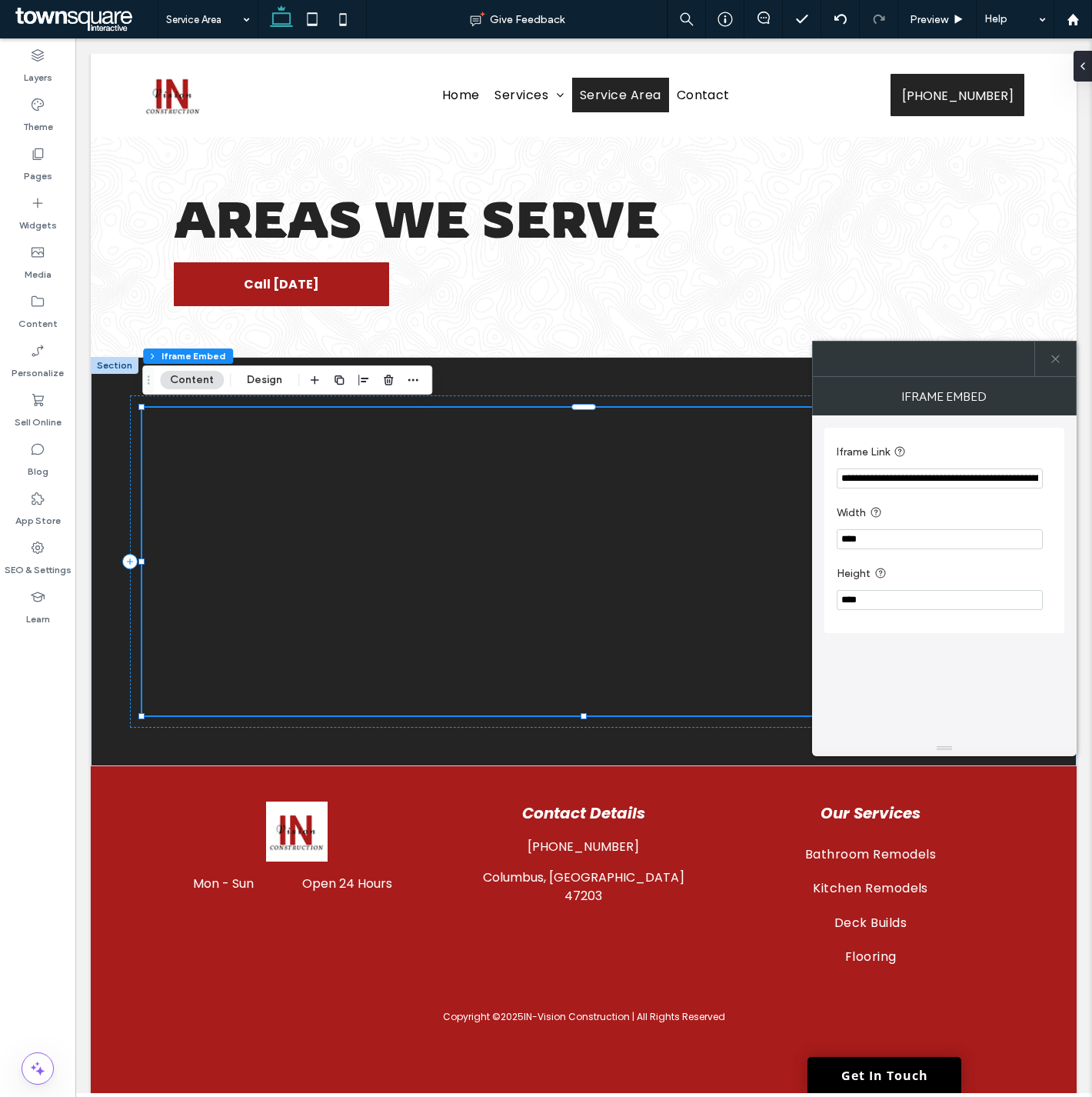
click at [937, 475] on input "**********" at bounding box center [939, 479] width 206 height 20
paste input "Iframe Link"
type input "**********"
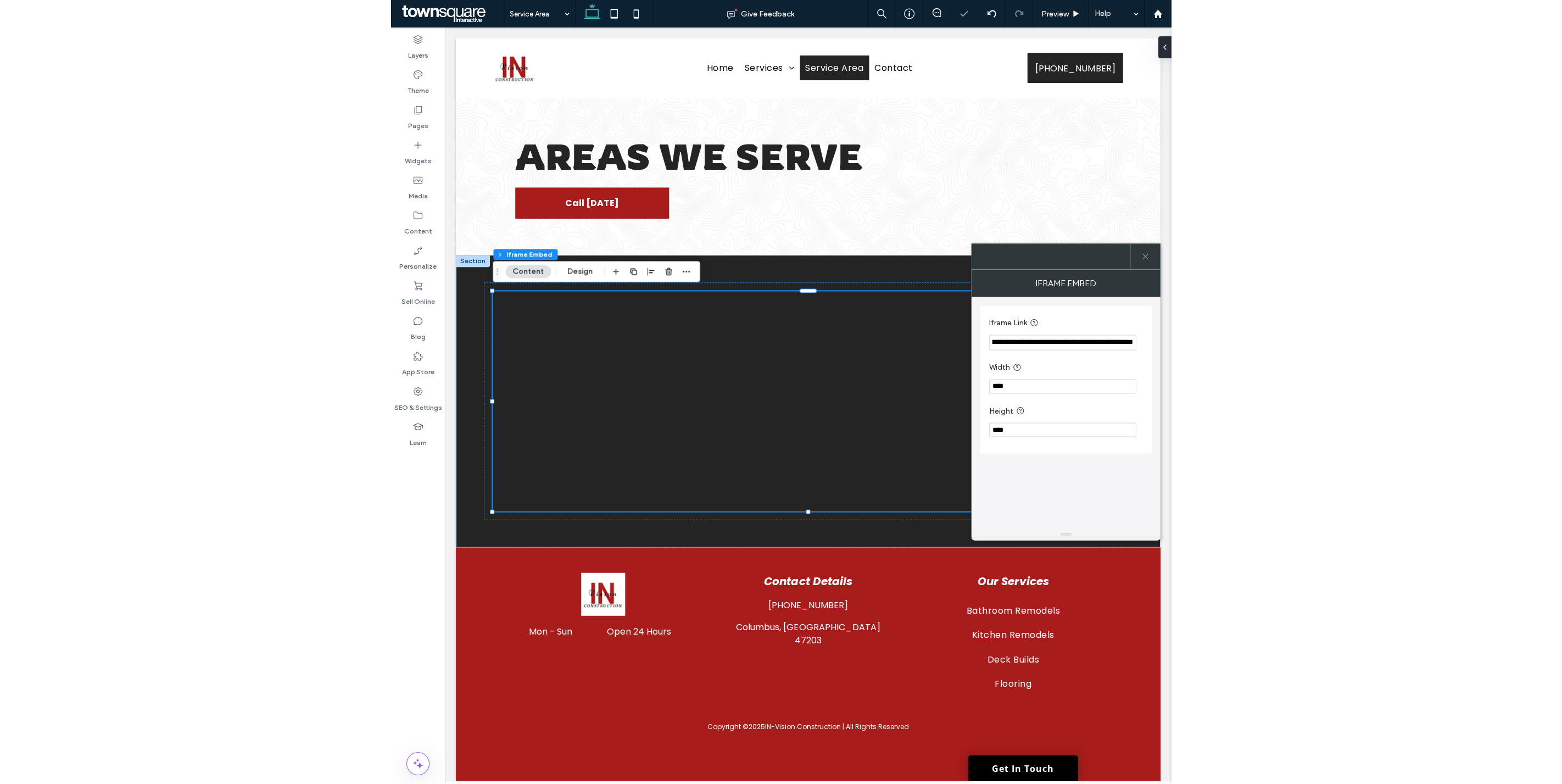
scroll to position [0, 0]
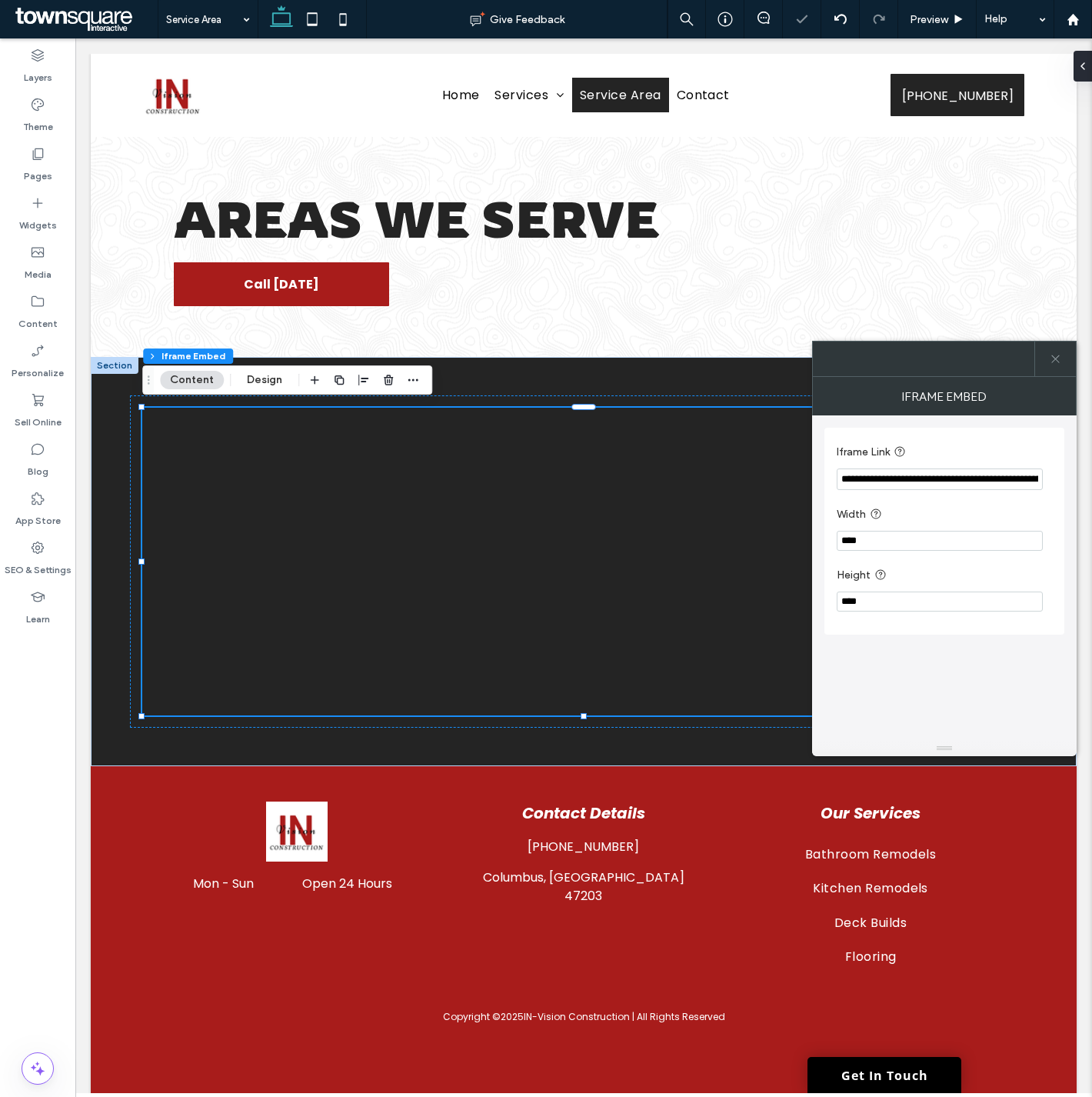
click at [1055, 358] on icon at bounding box center [1055, 359] width 12 height 12
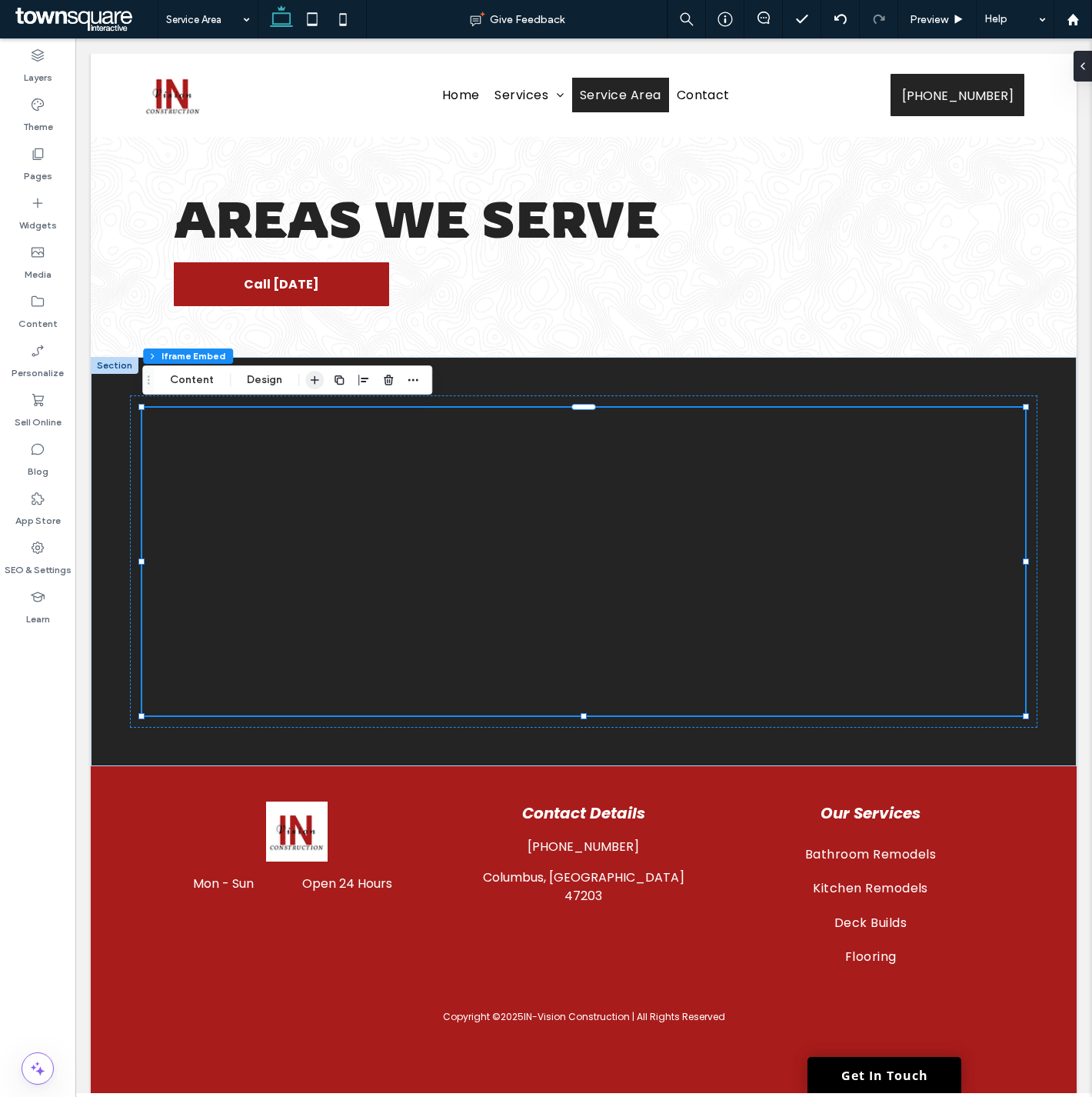
click at [308, 375] on icon "button" at bounding box center [314, 380] width 12 height 12
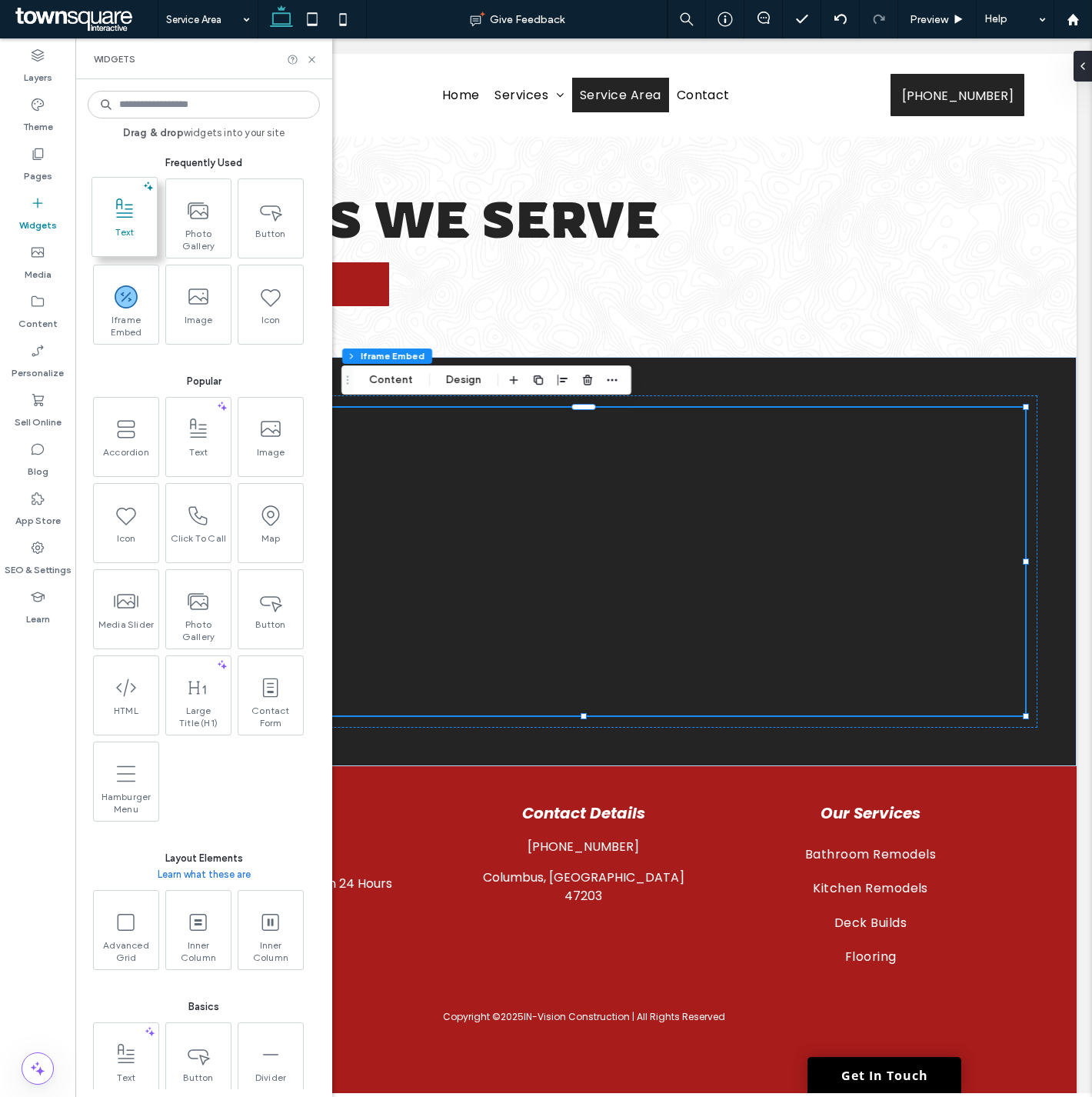
click at [128, 224] on span at bounding box center [125, 209] width 65 height 35
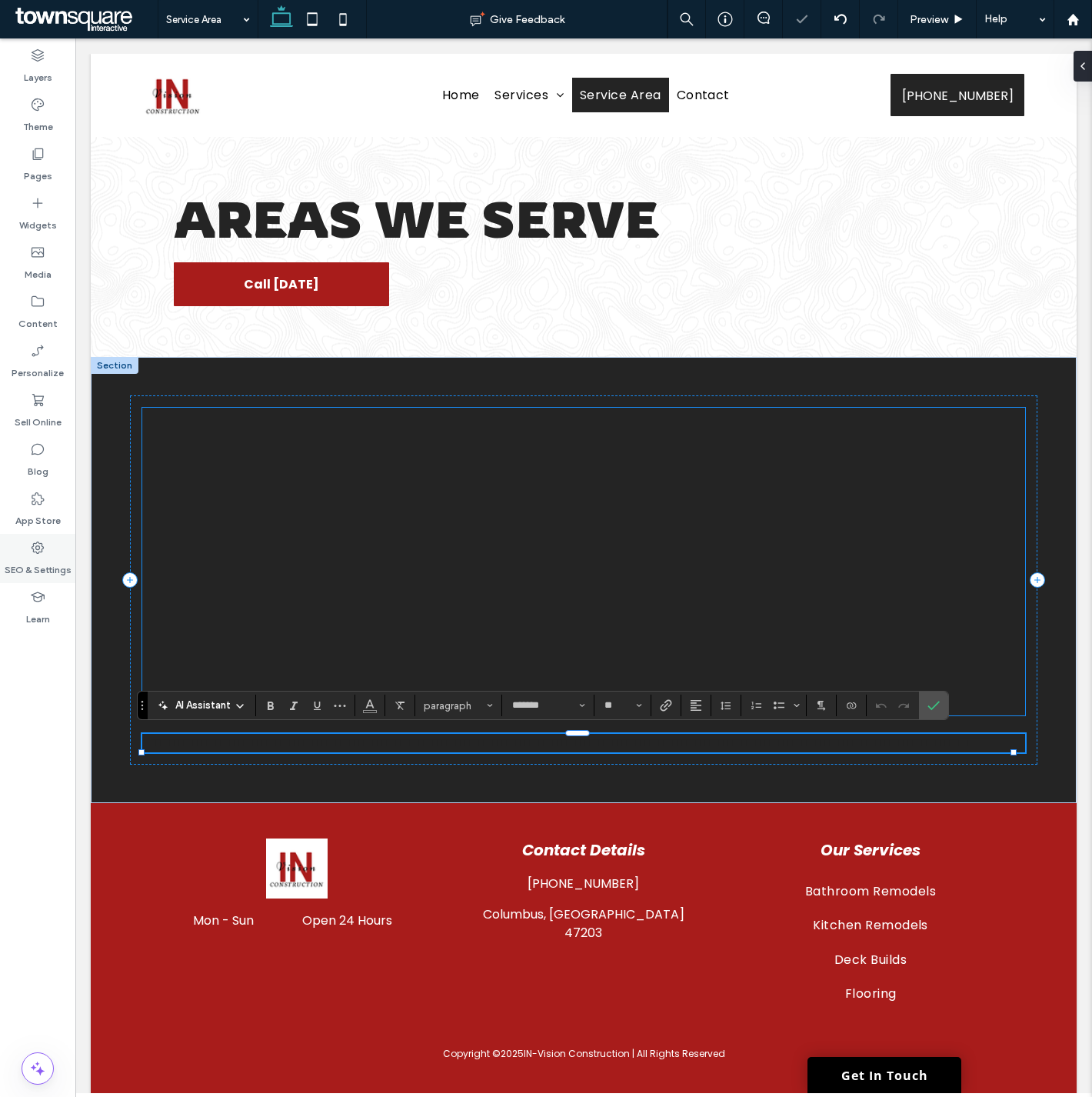
type input "*******"
type input "**"
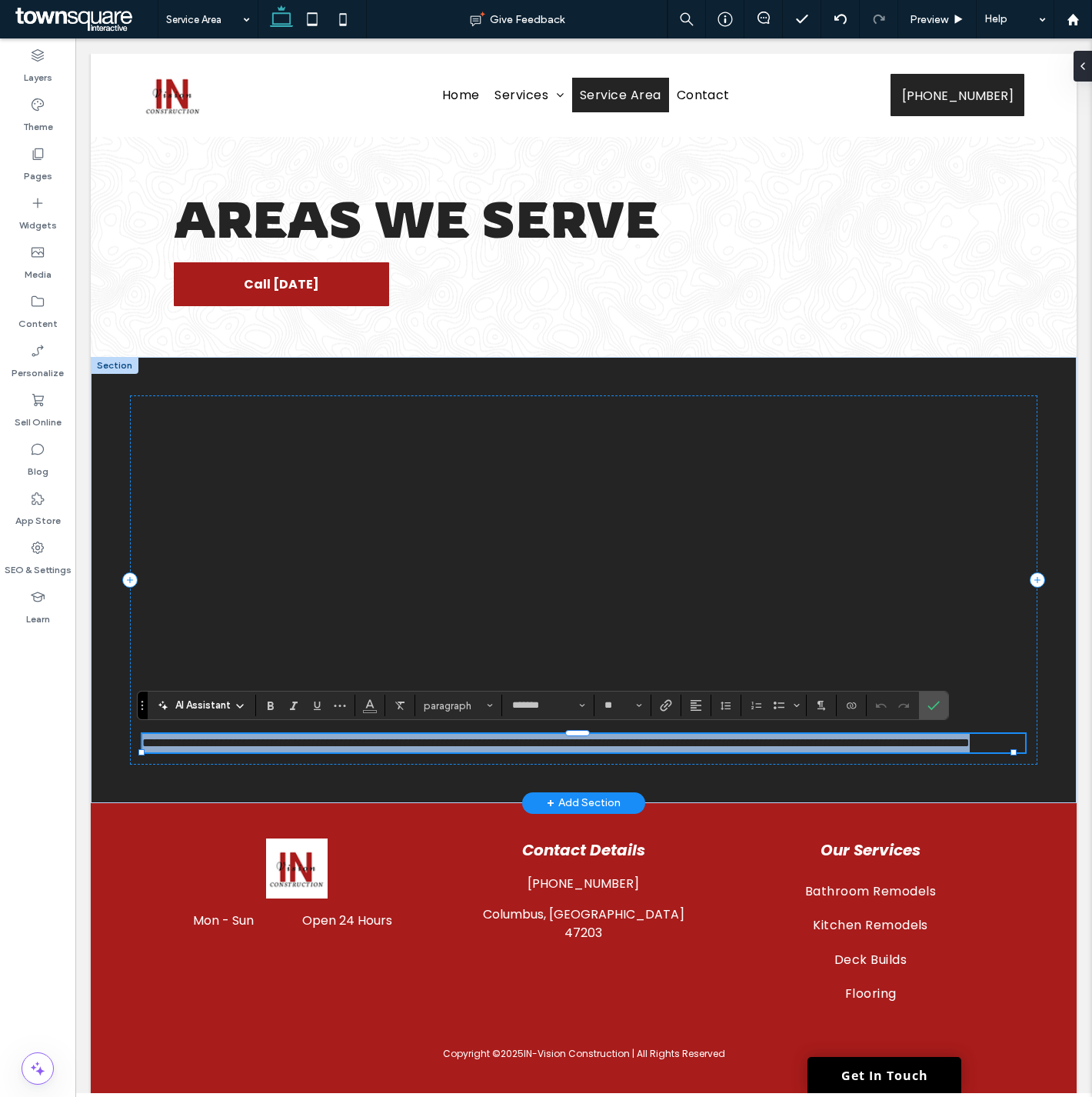
click at [385, 752] on p "**********" at bounding box center [583, 743] width 882 height 19
copy span "**********"
click at [368, 752] on p "**********" at bounding box center [583, 743] width 882 height 19
paste div
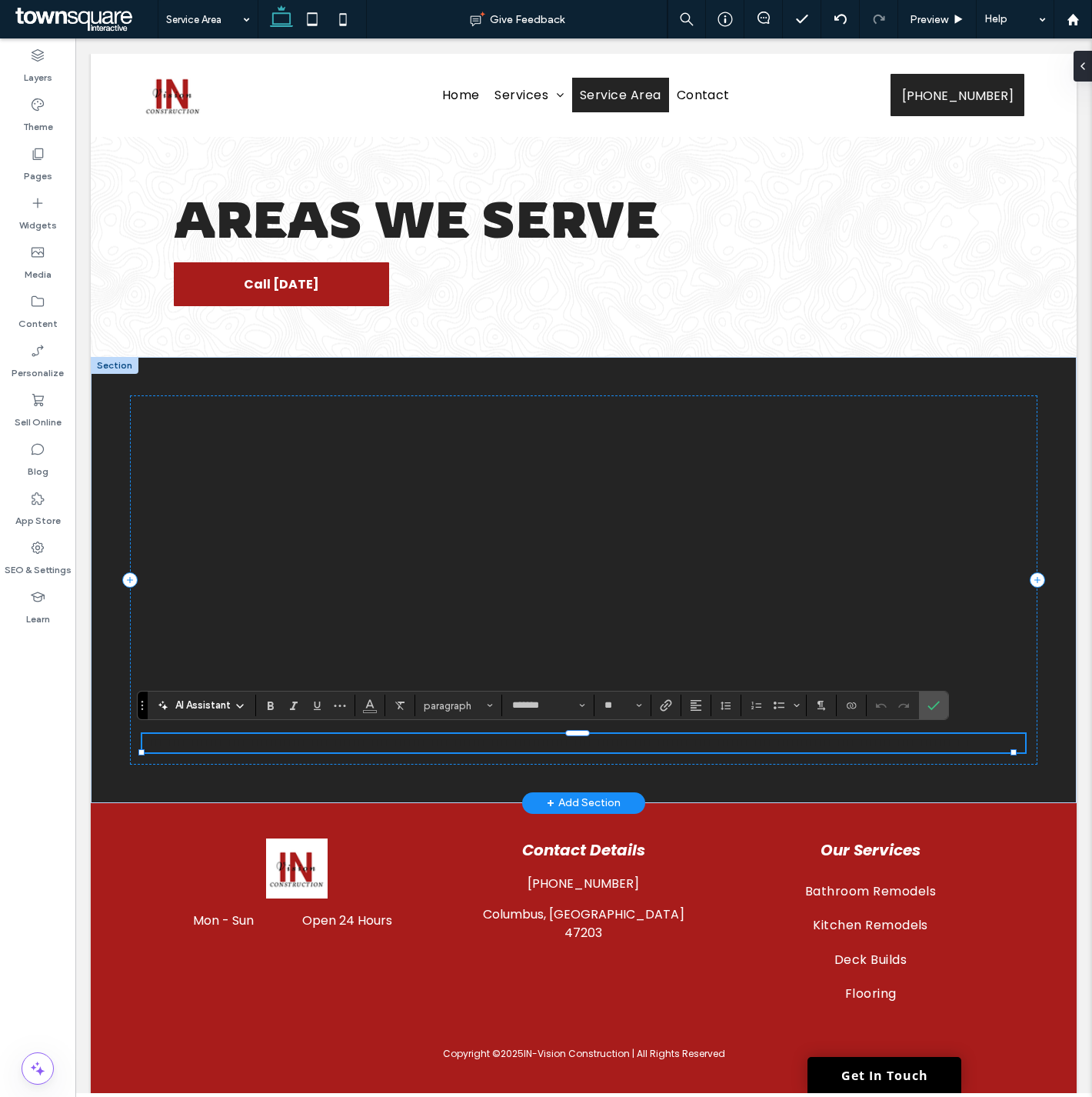
type input "**"
type input "*******"
type input "**"
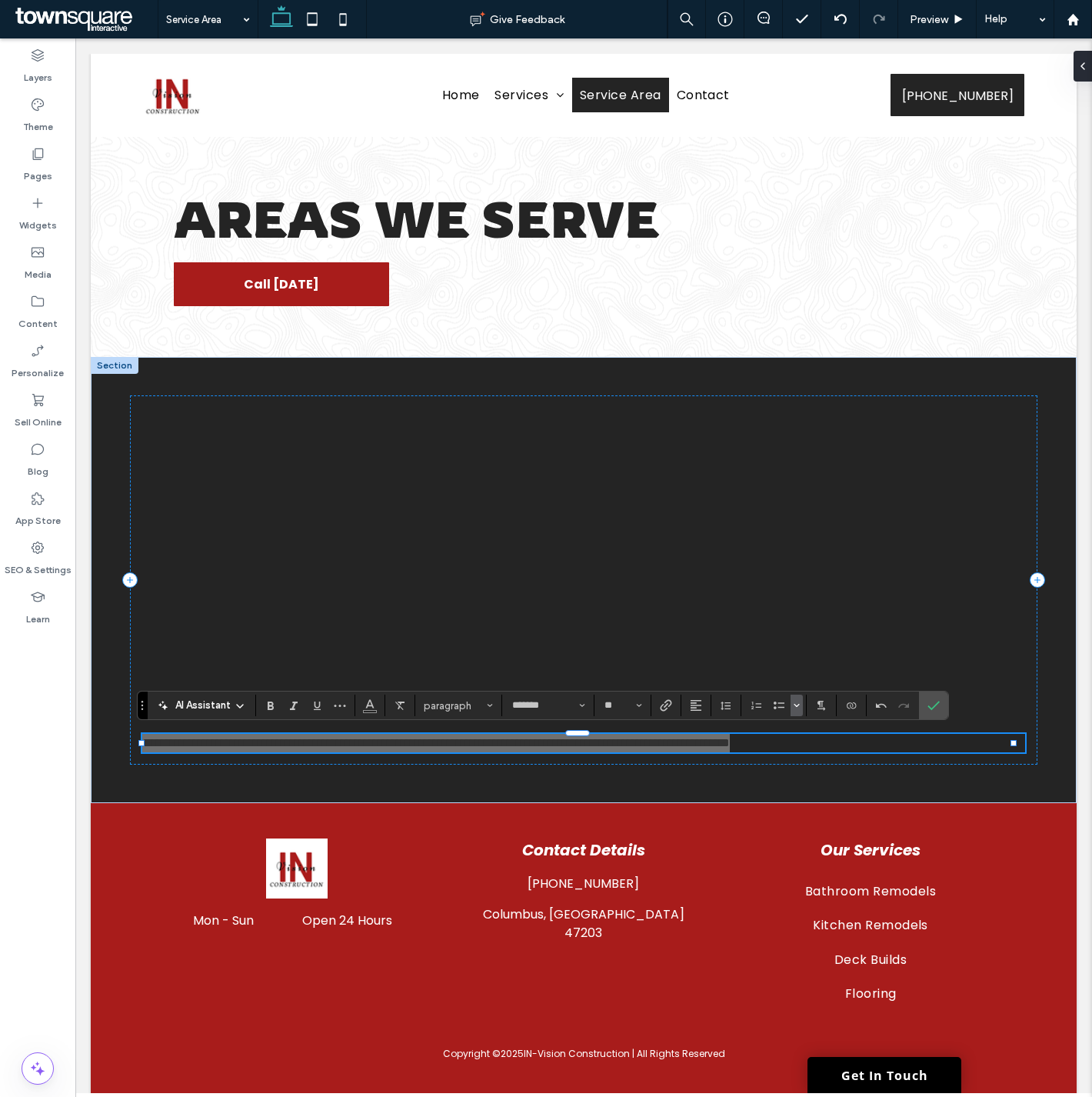
click at [796, 700] on icon "Bulleted list menu" at bounding box center [796, 705] width 9 height 9
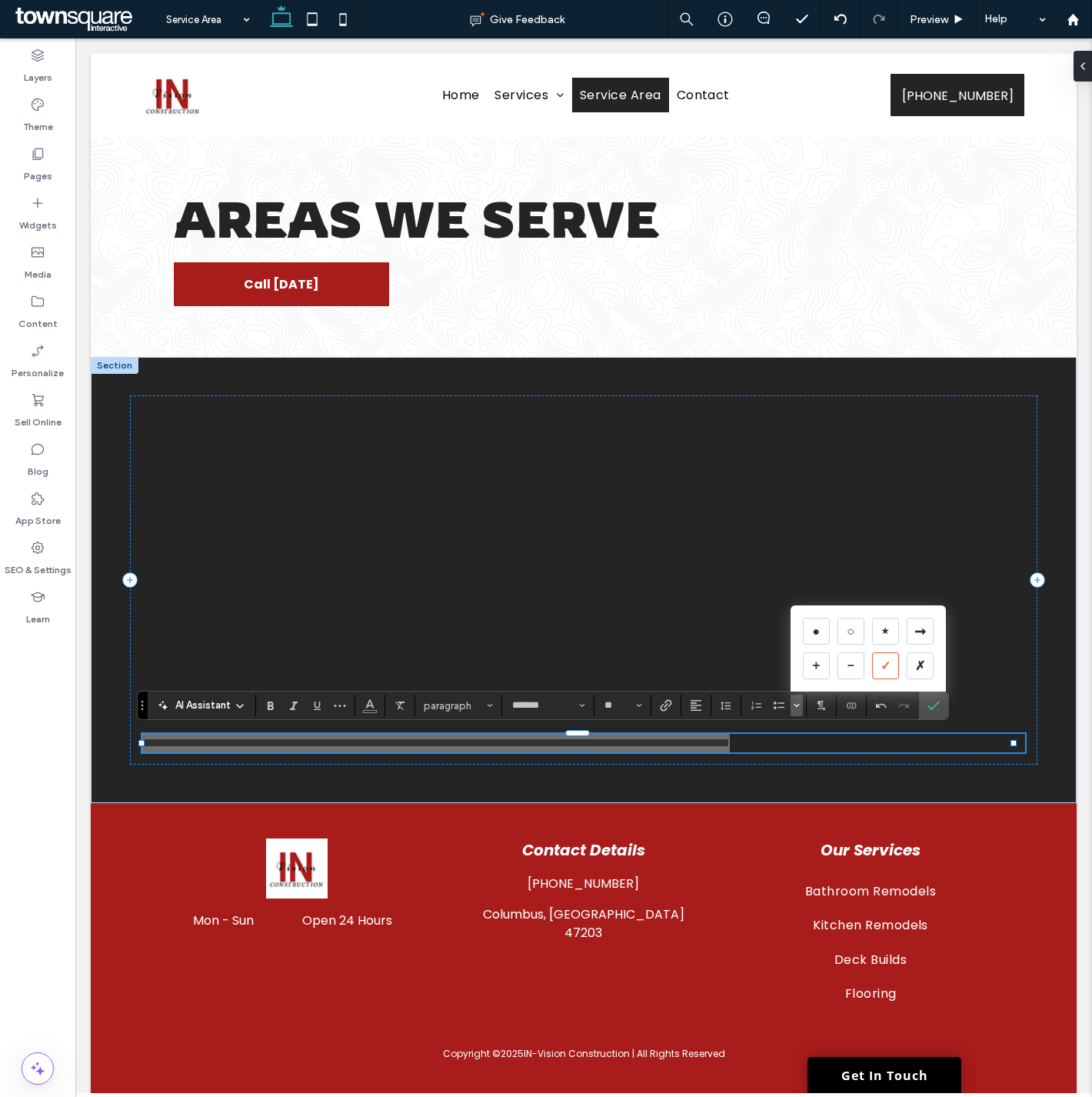
click at [887, 667] on div "✓" at bounding box center [886, 666] width 27 height 27
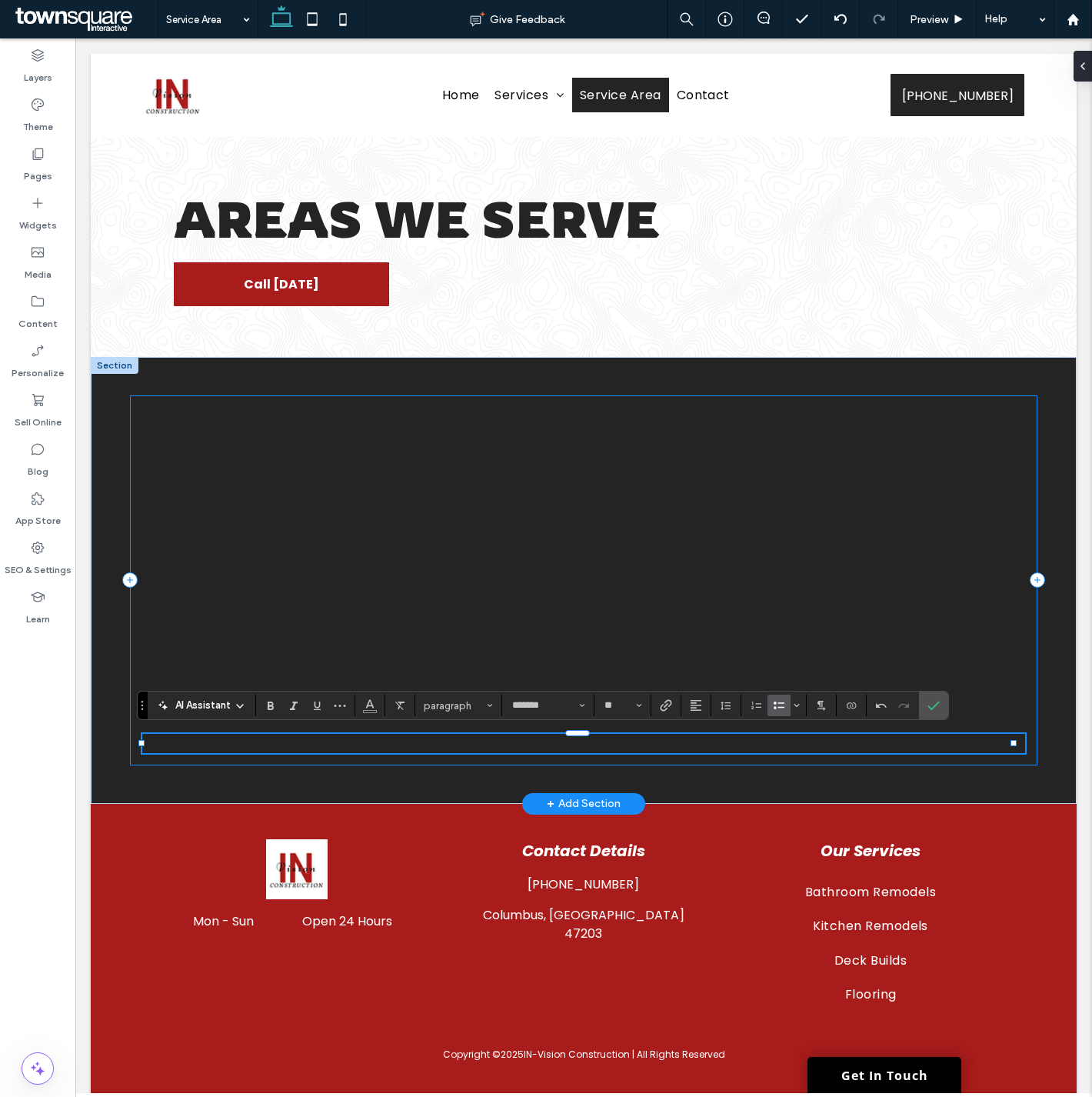
click at [226, 738] on span "**********" at bounding box center [461, 744] width 588 height 12
click at [224, 738] on span "**********" at bounding box center [461, 744] width 588 height 12
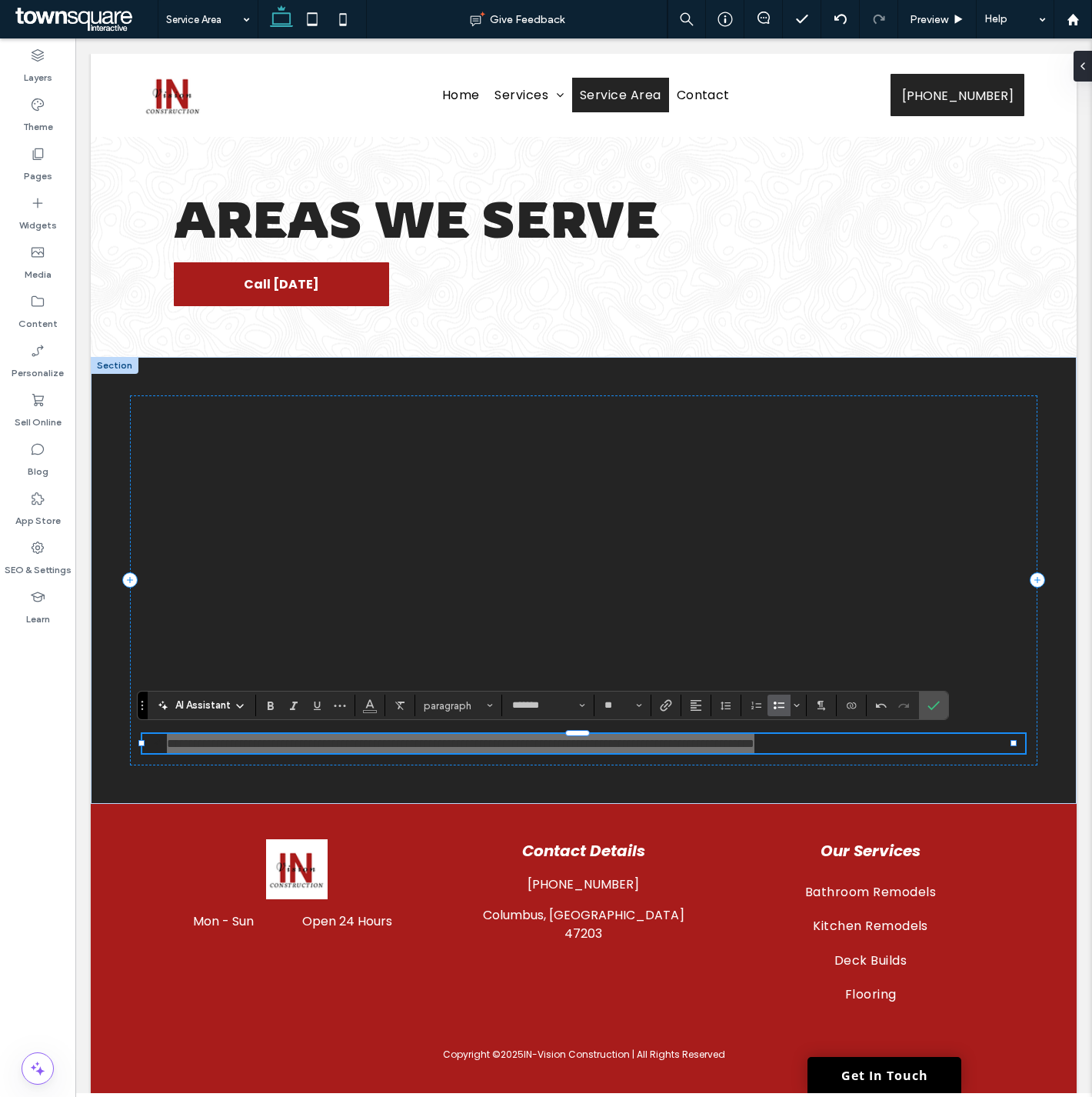
drag, startPoint x: 371, startPoint y: 703, endPoint x: 408, endPoint y: 717, distance: 39.6
click at [370, 704] on icon "Color" at bounding box center [369, 704] width 12 height 12
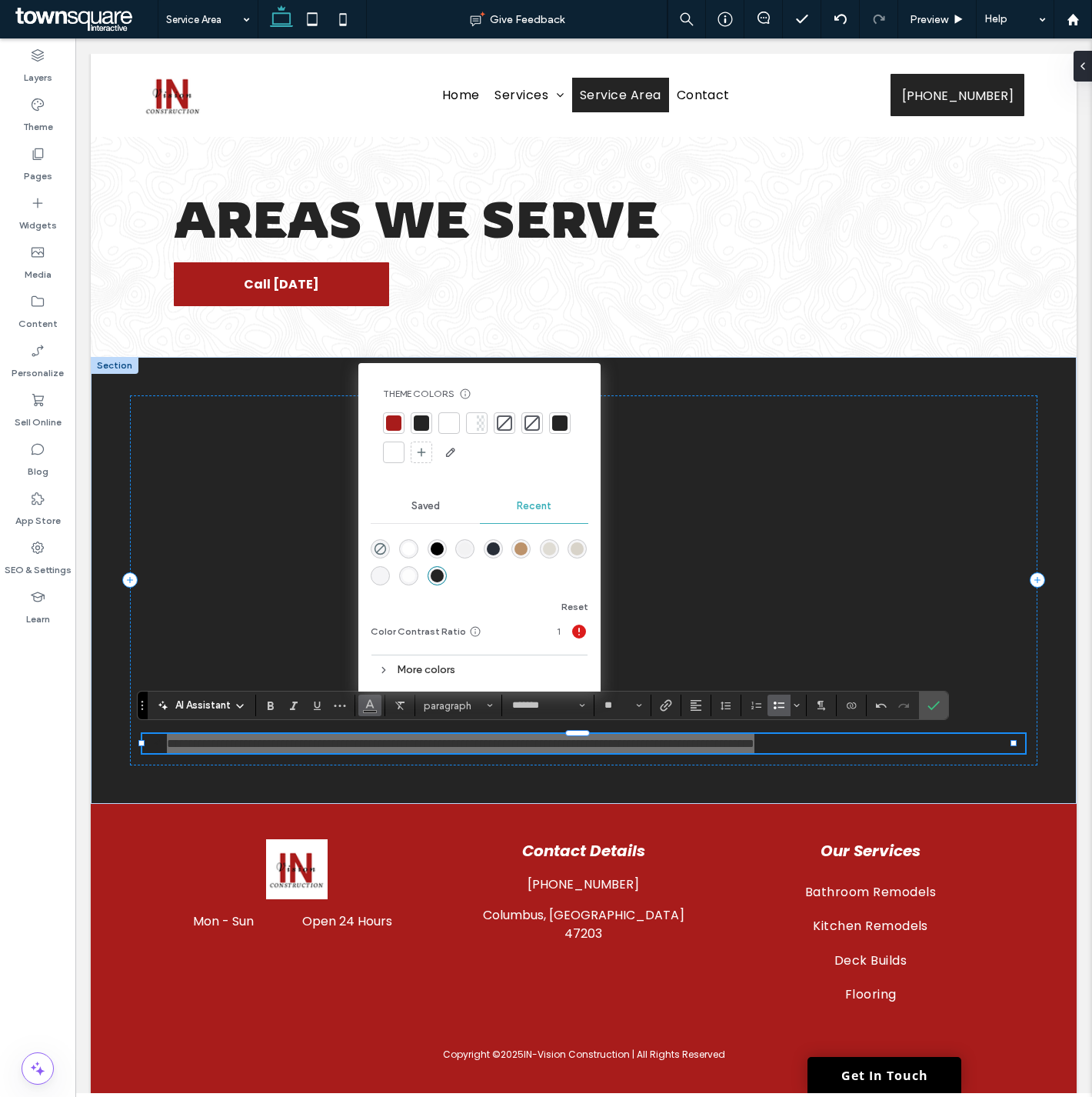
click at [390, 448] on div at bounding box center [394, 453] width 15 height 15
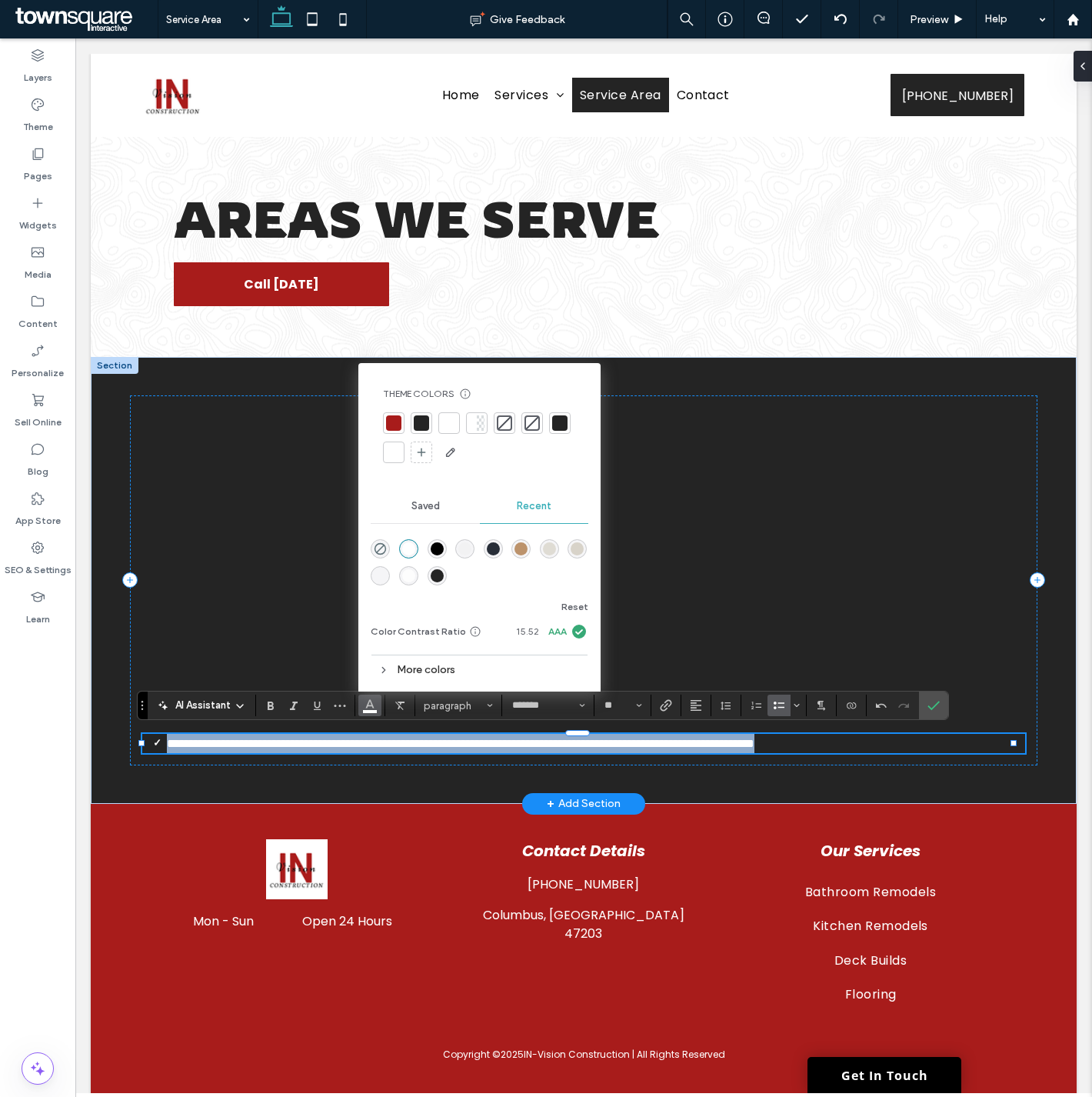
click at [301, 740] on span "**********" at bounding box center [461, 744] width 588 height 12
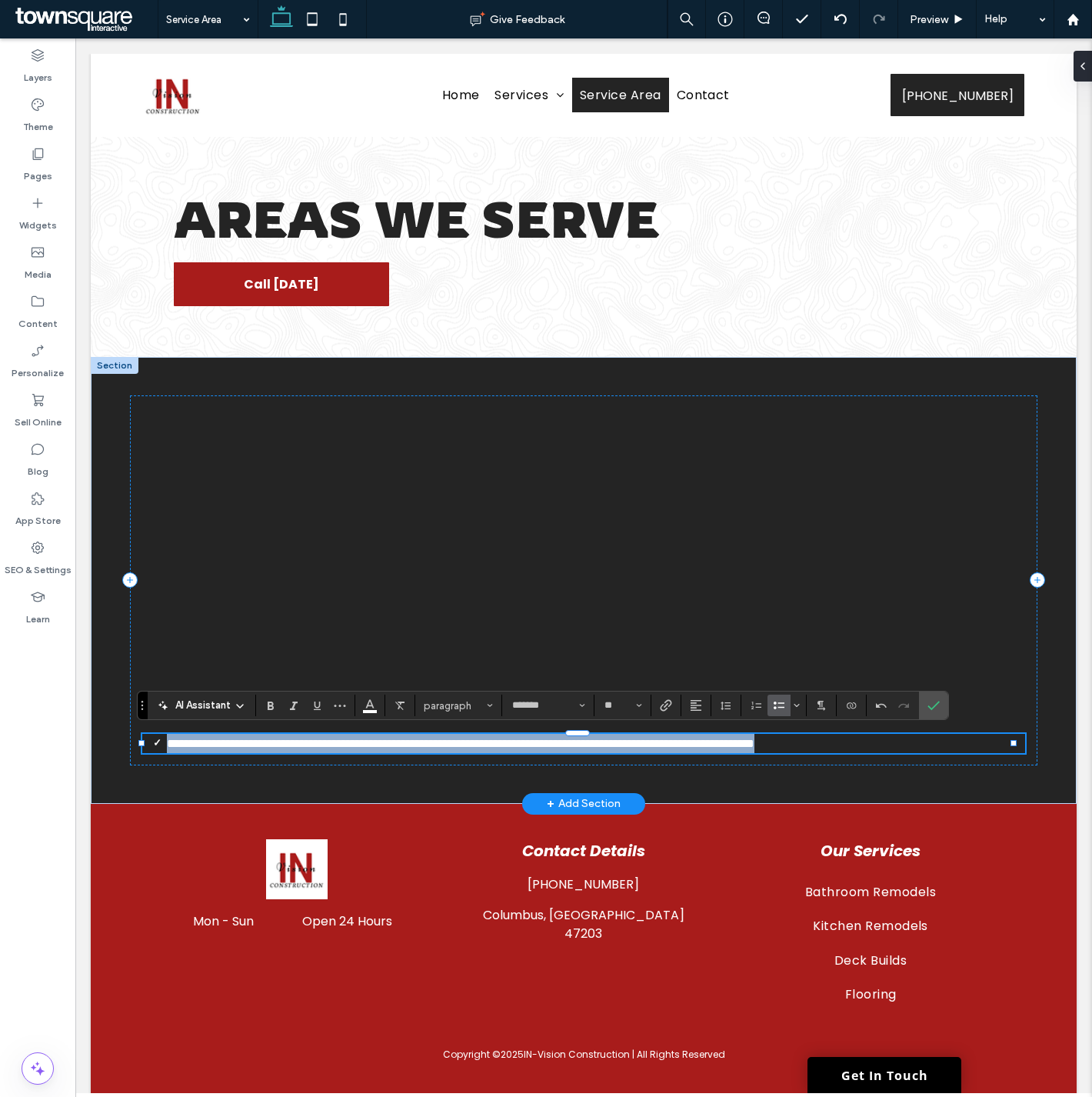
click at [234, 738] on span "**********" at bounding box center [461, 744] width 588 height 12
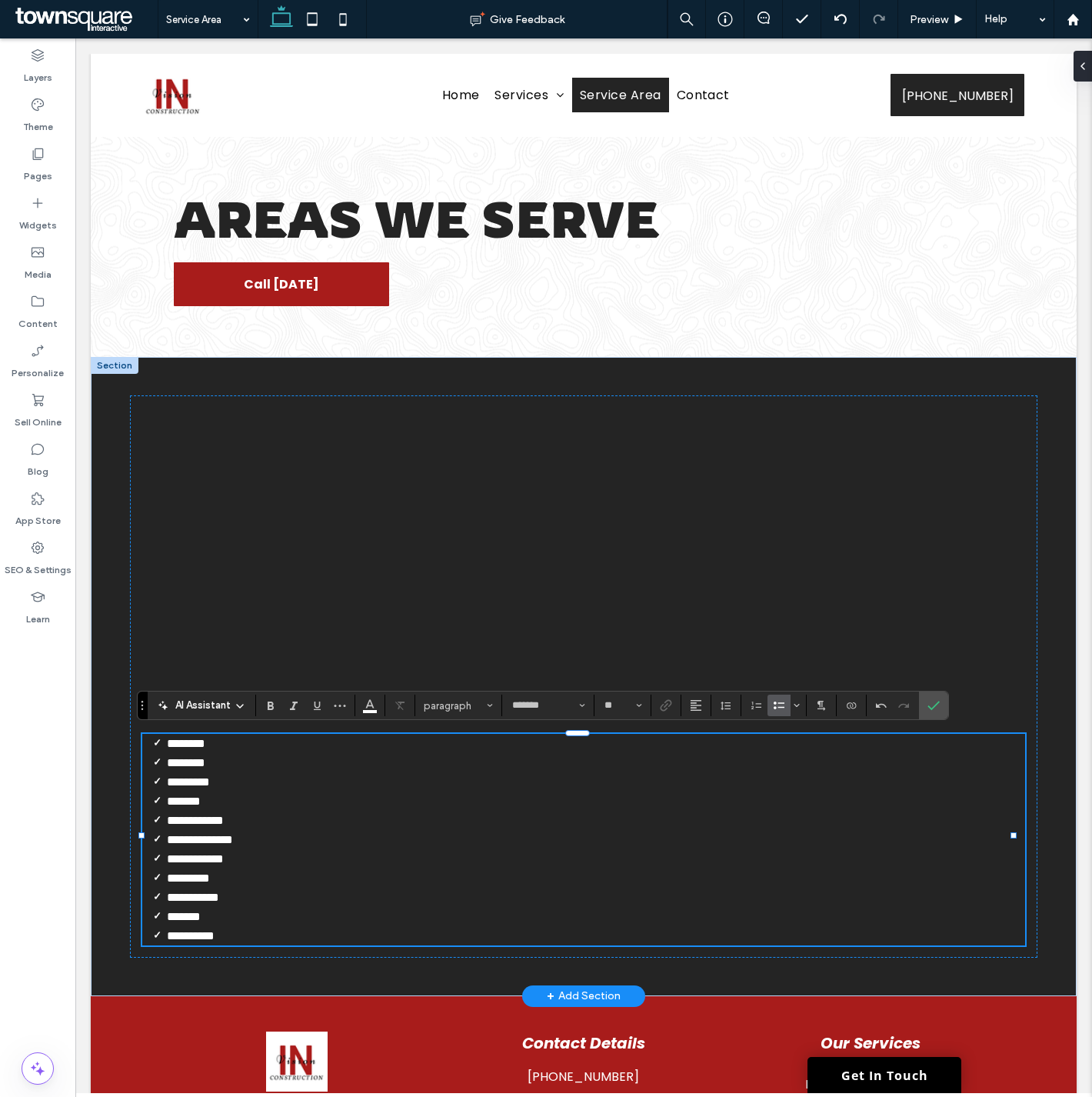
click at [93, 769] on div "**********" at bounding box center [583, 676] width 986 height 639
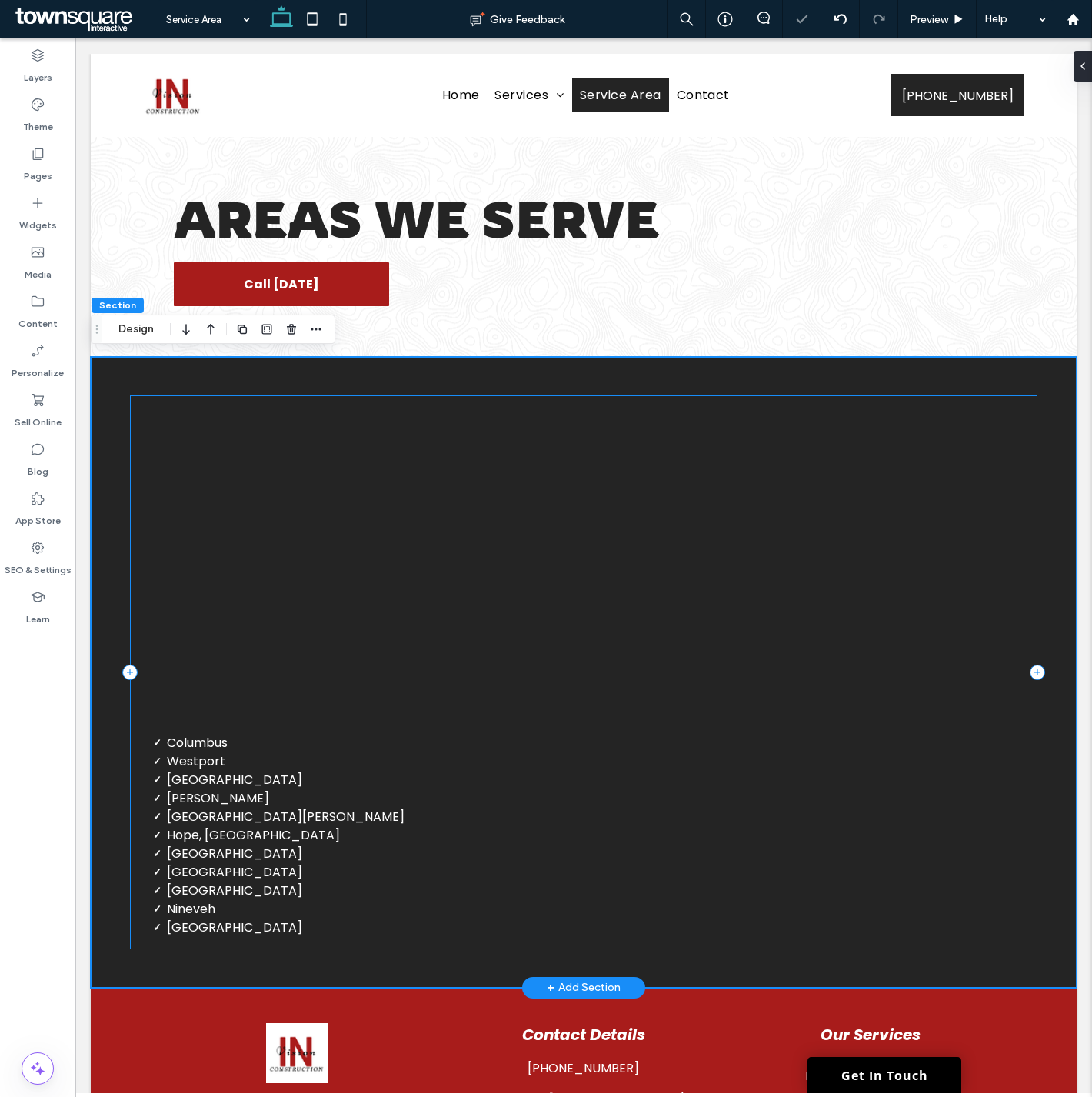
click at [135, 411] on div "[GEOGRAPHIC_DATA] [GEOGRAPHIC_DATA] [GEOGRAPHIC_DATA] [GEOGRAPHIC_DATA] [GEOGRA…" at bounding box center [583, 672] width 907 height 554
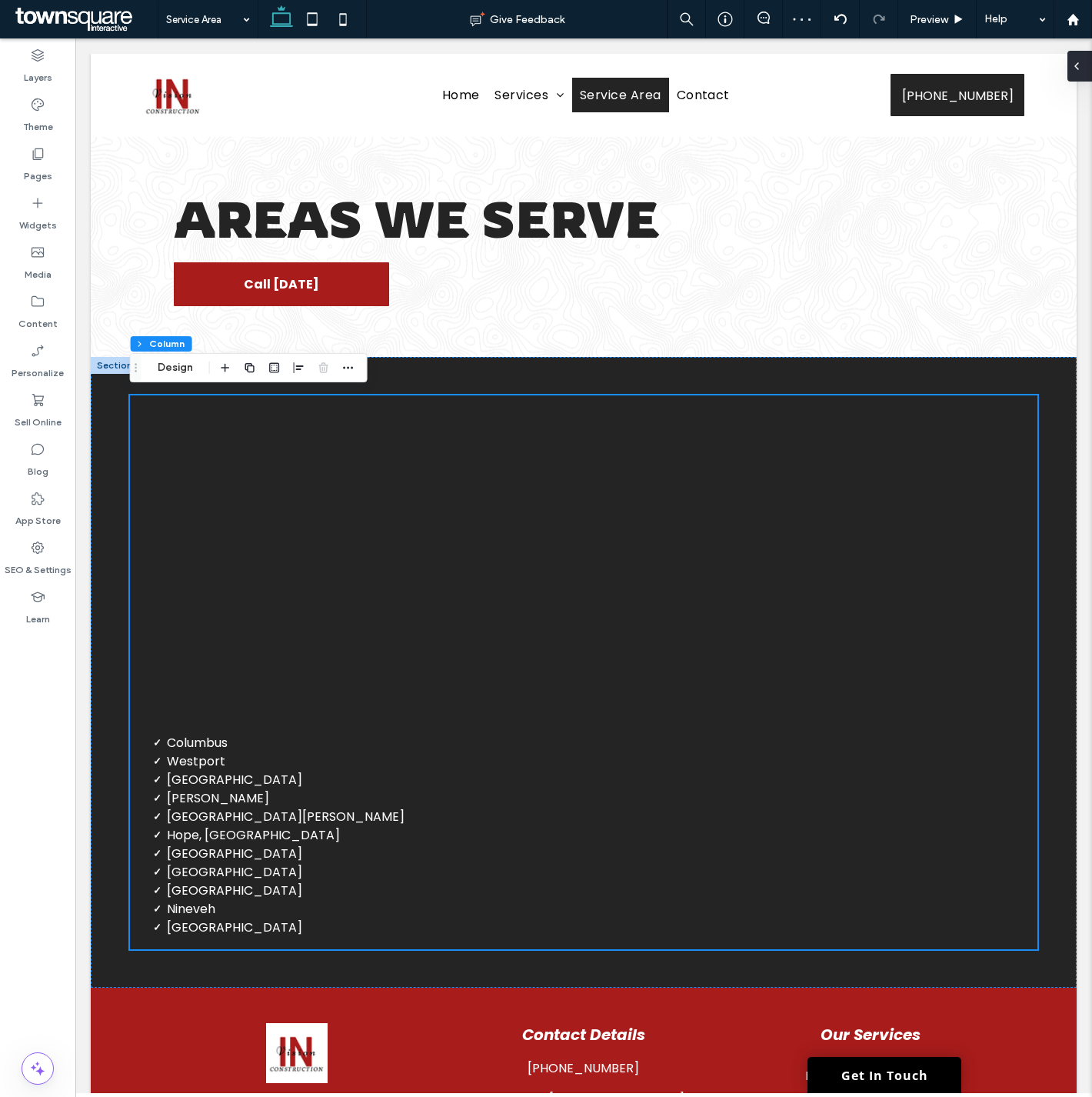
click at [1086, 61] on div at bounding box center [1079, 66] width 25 height 31
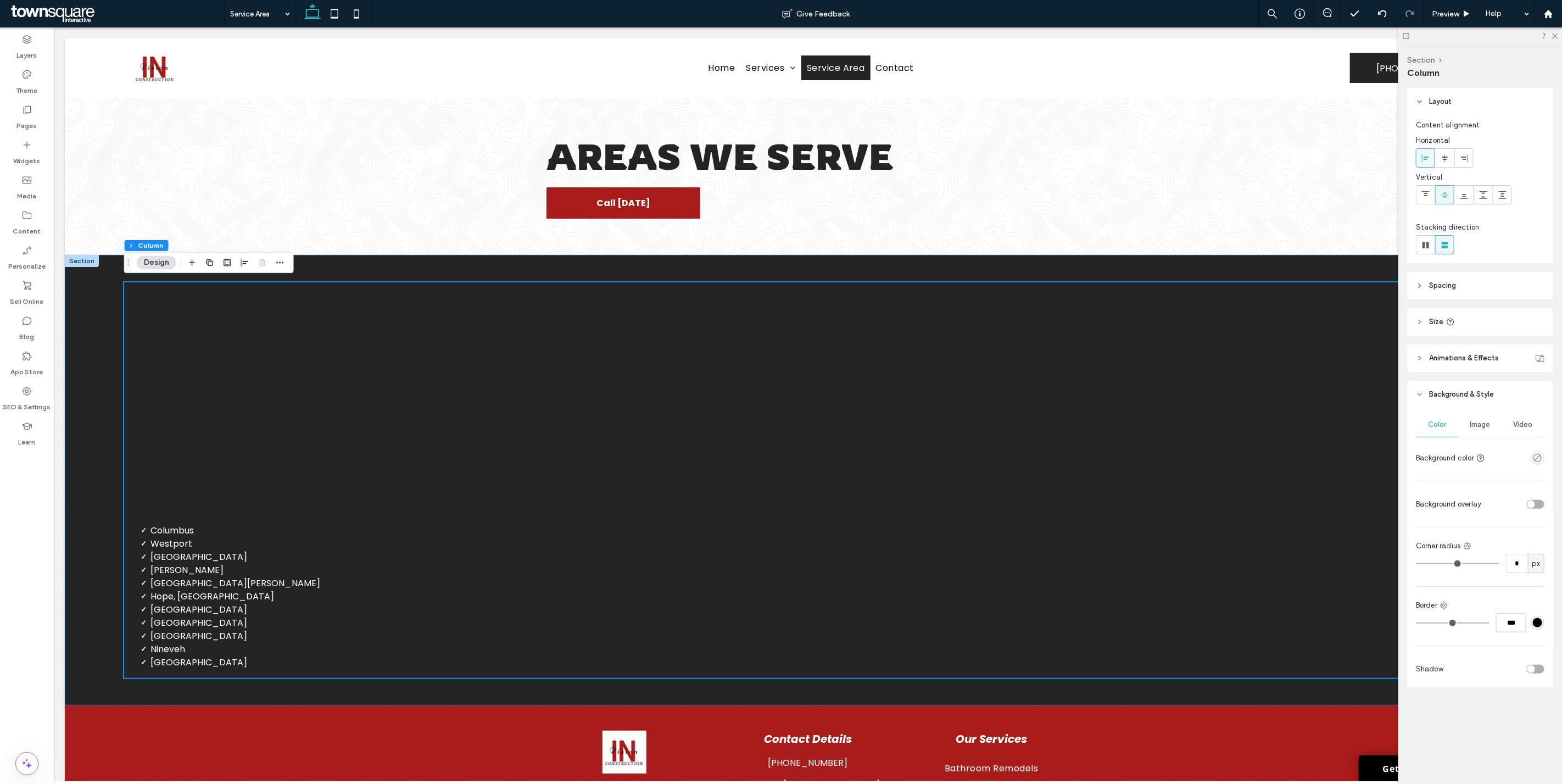
click at [779, 248] on use at bounding box center [1426, 245] width 7 height 7
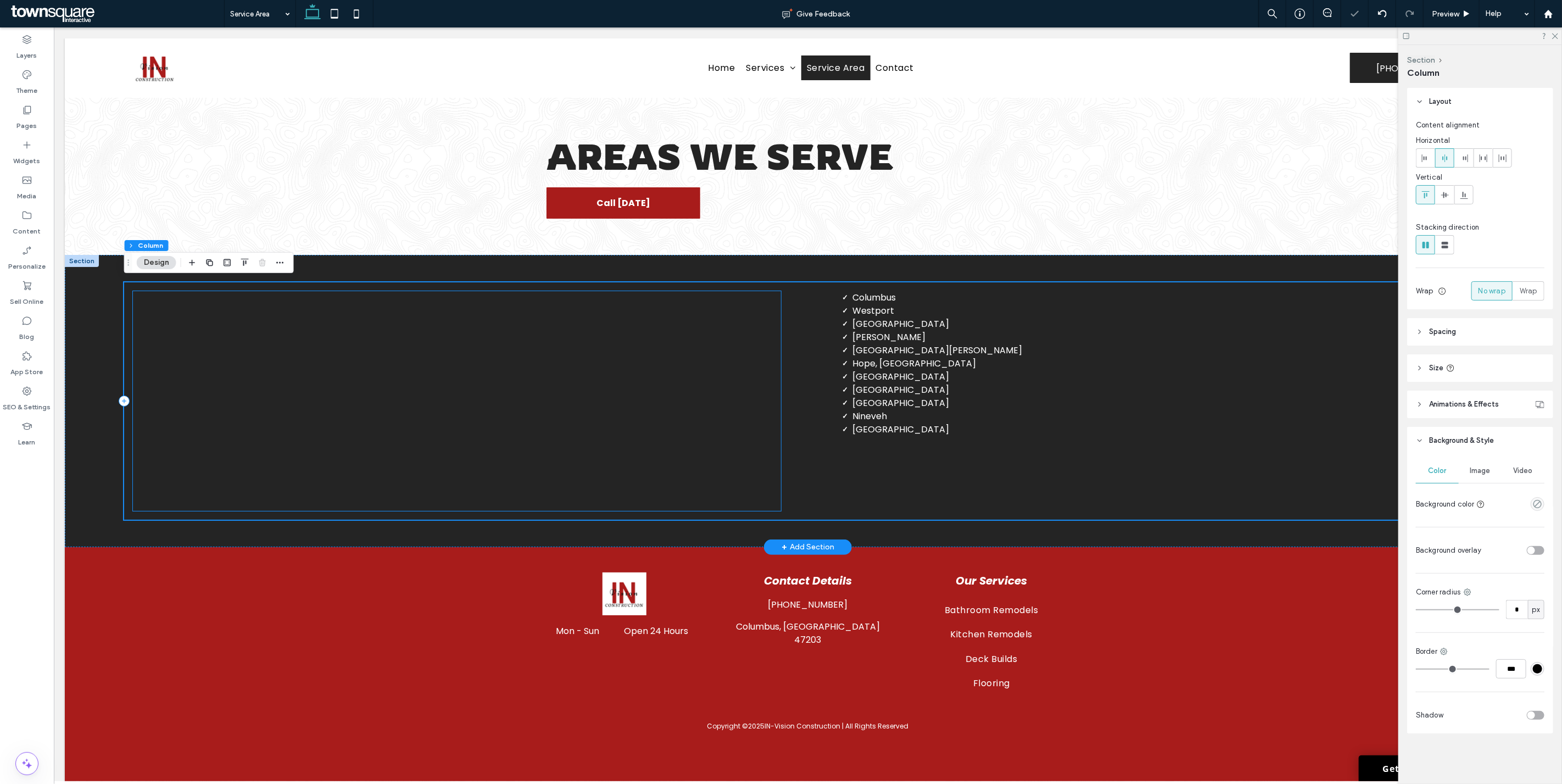
type input "*"
type input "**"
click at [779, 34] on use at bounding box center [1555, 36] width 6 height 6
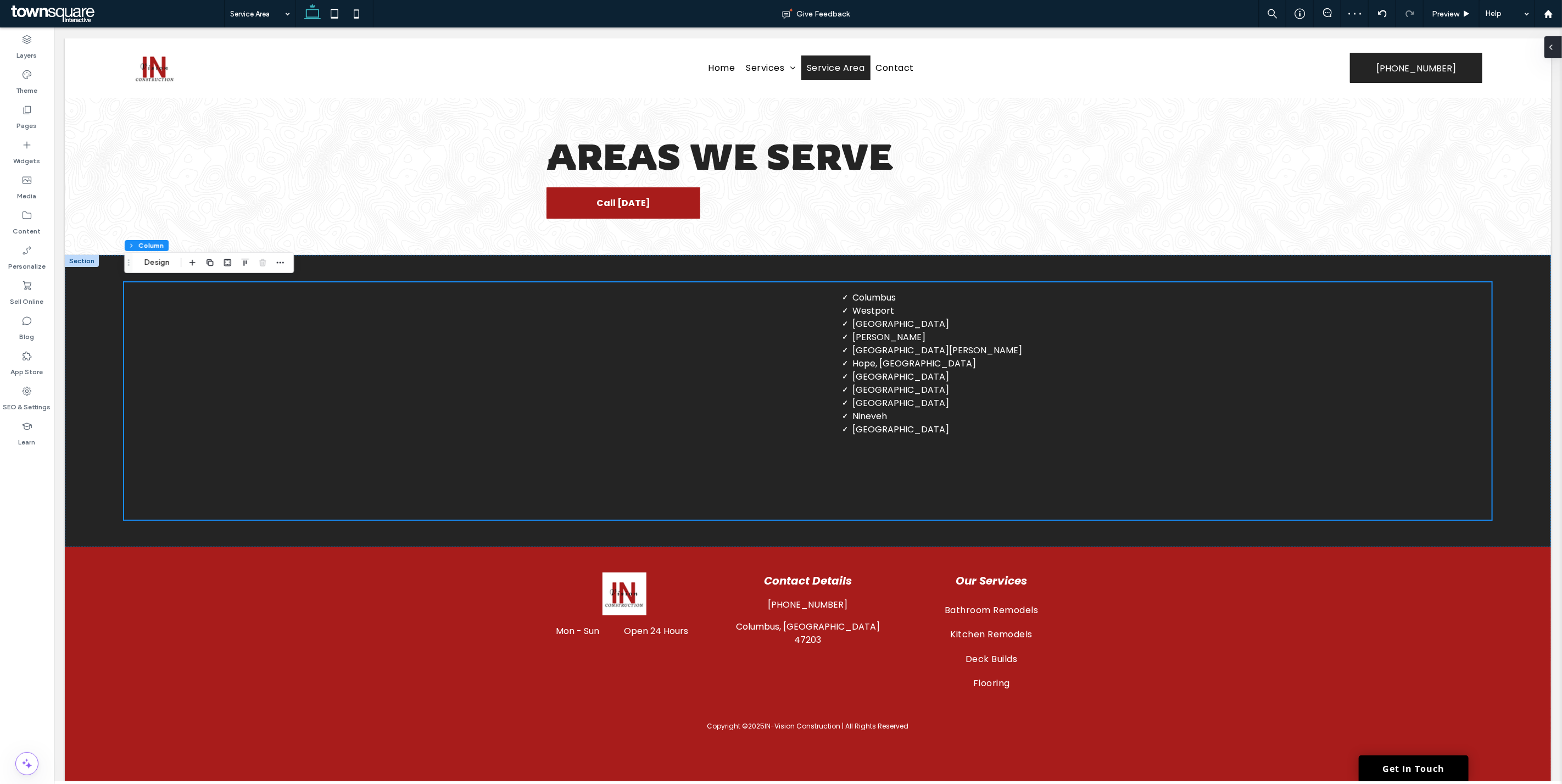
click at [779, 50] on div at bounding box center [1553, 47] width 18 height 22
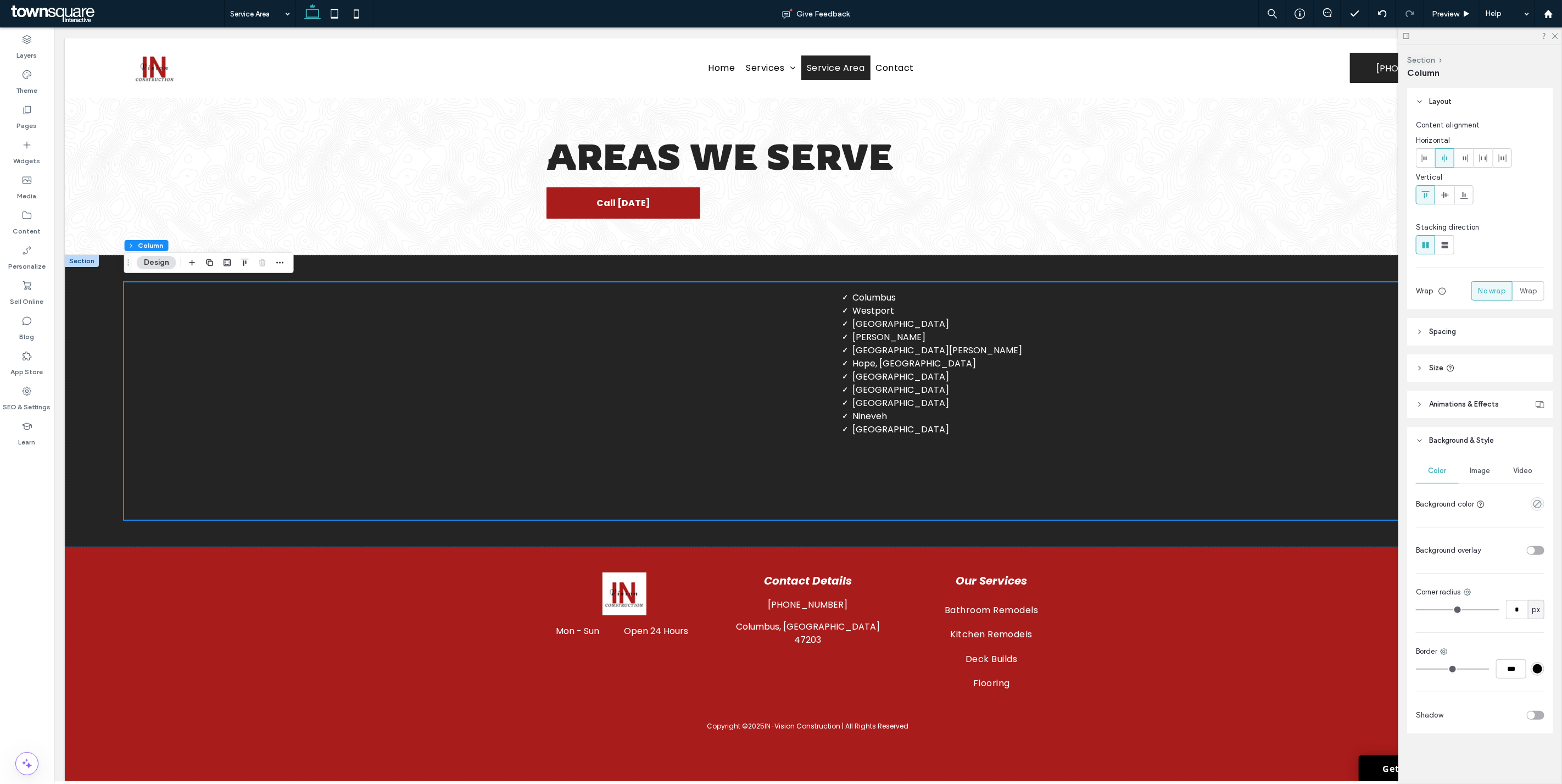
click at [779, 50] on div "Section Column Layout Content alignment Horizontal Vertical Stacking direction …" at bounding box center [1480, 414] width 164 height 739
click at [779, 36] on icon at bounding box center [1555, 36] width 7 height 7
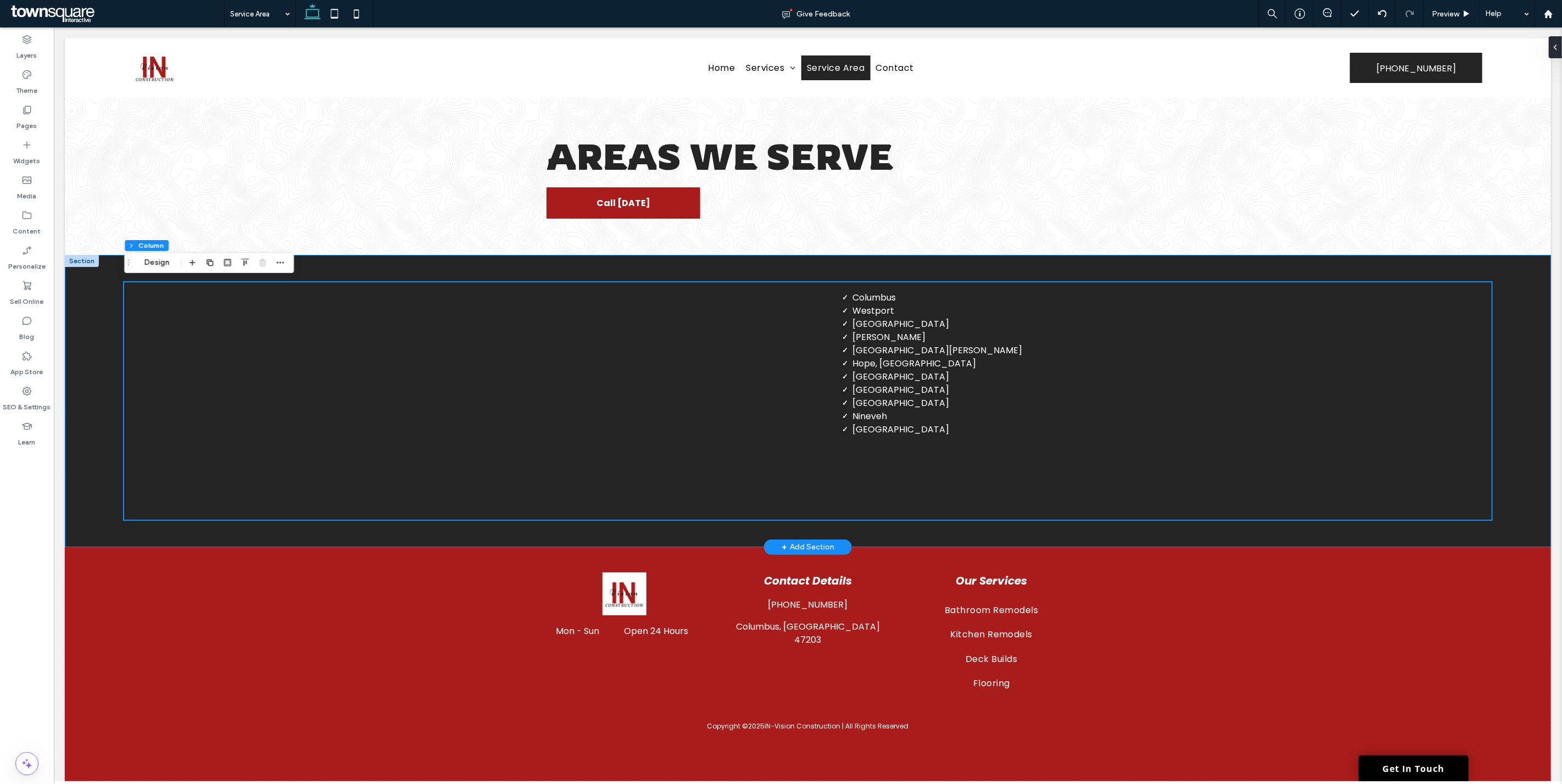
click at [779, 298] on div "Columbus Westport Nashville Seymour North Vernon Hope, Franklin Taylorsville Ed…" at bounding box center [807, 401] width 1486 height 292
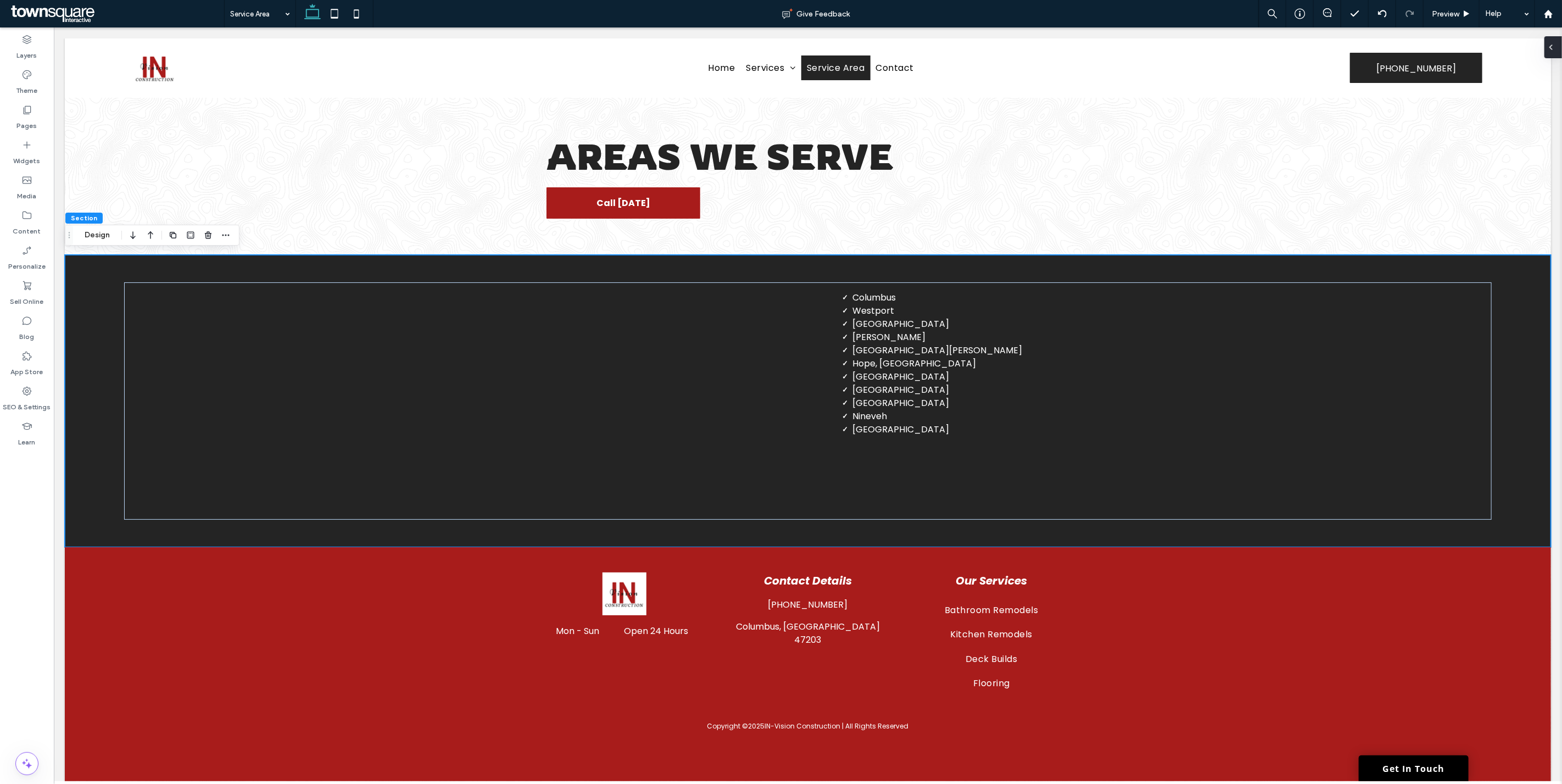
drag, startPoint x: 1554, startPoint y: 40, endPoint x: 1503, endPoint y: 37, distance: 51.1
click at [779, 40] on span at bounding box center [1551, 47] width 8 height 22
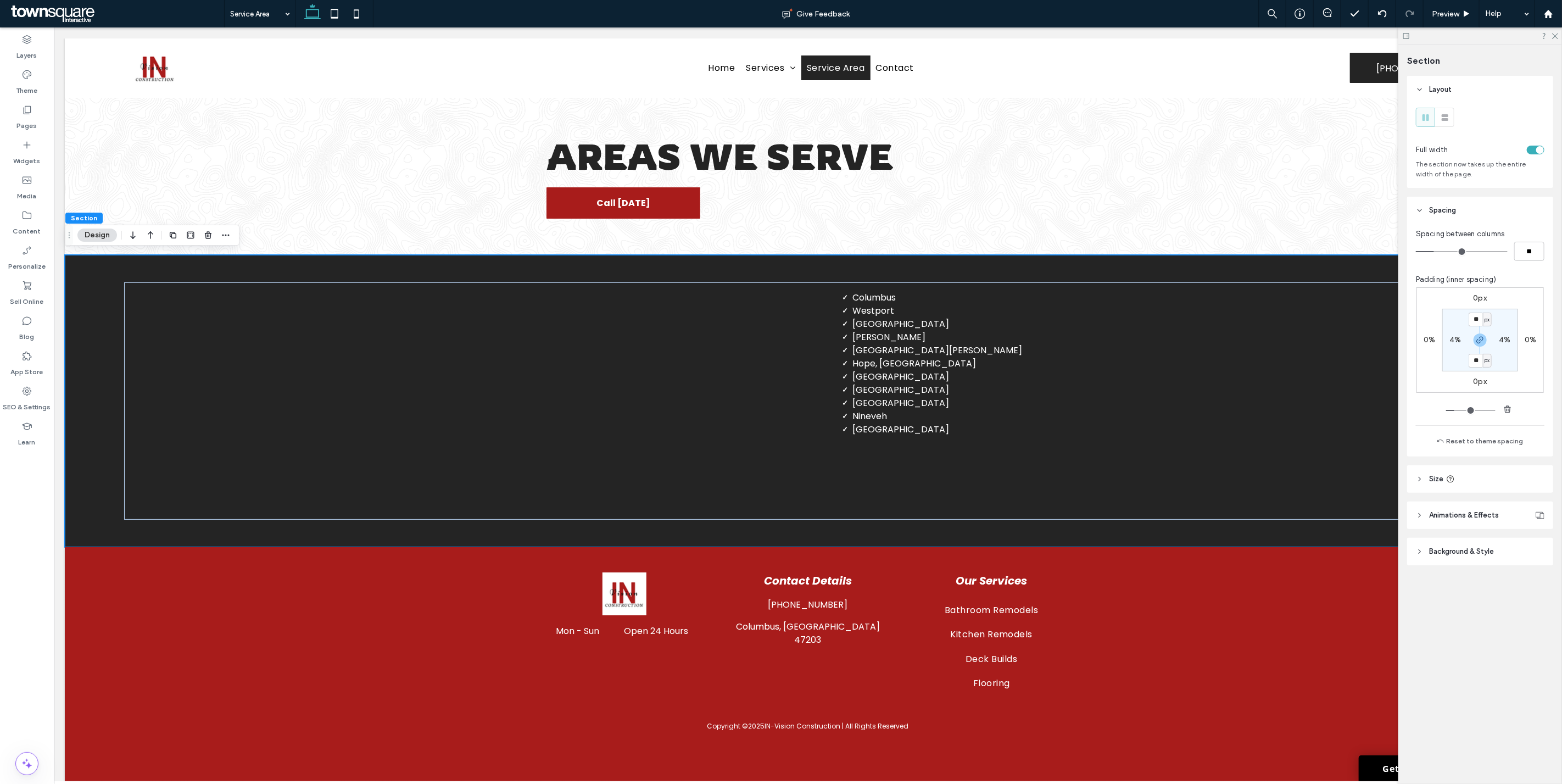
click at [779, 152] on div "toggle" at bounding box center [1535, 150] width 18 height 8
click at [779, 36] on icon at bounding box center [1555, 36] width 7 height 7
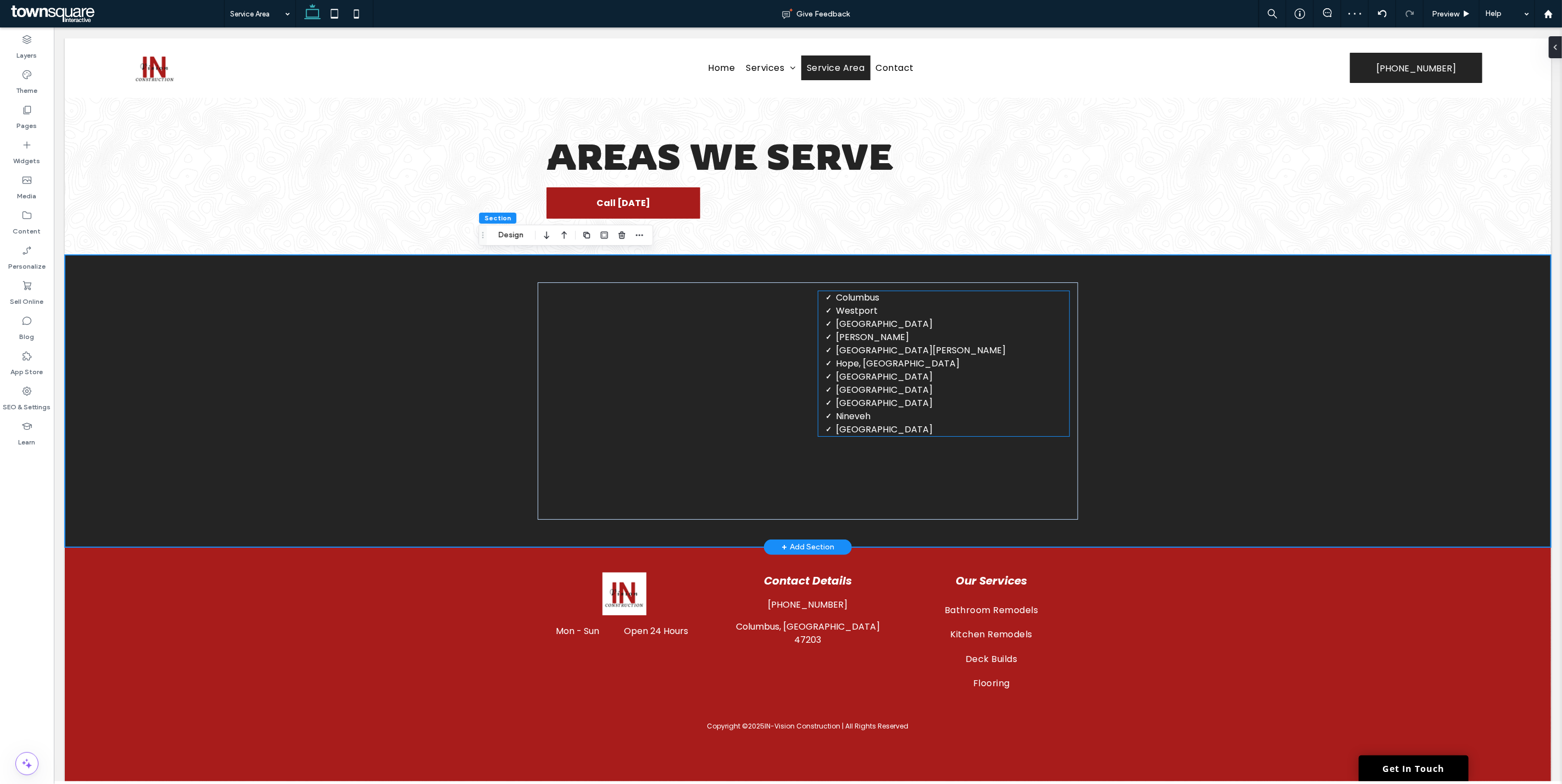
click at [779, 371] on span "Taylorsville" at bounding box center [883, 376] width 96 height 13
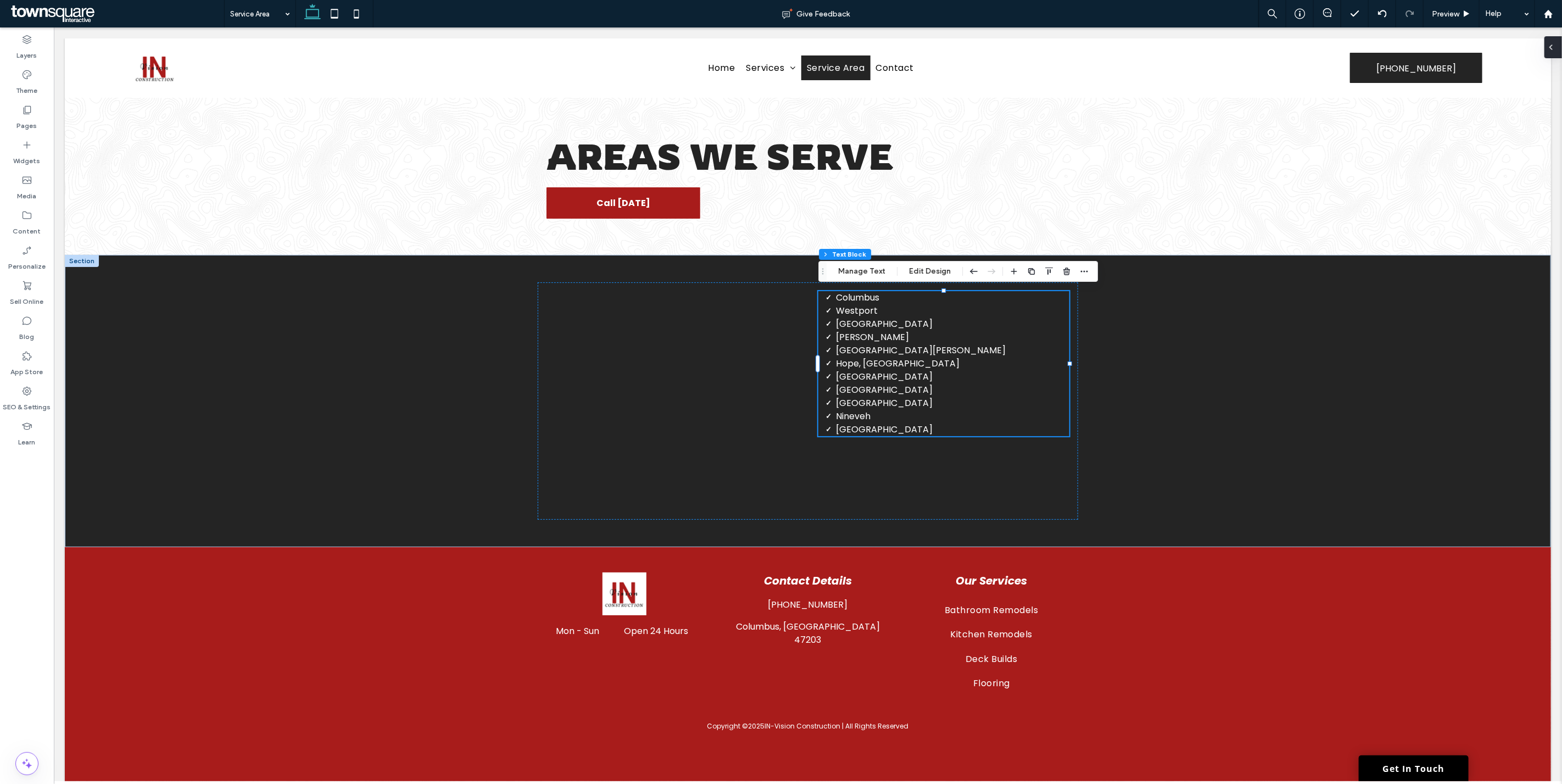
click at [779, 48] on div at bounding box center [1553, 47] width 18 height 22
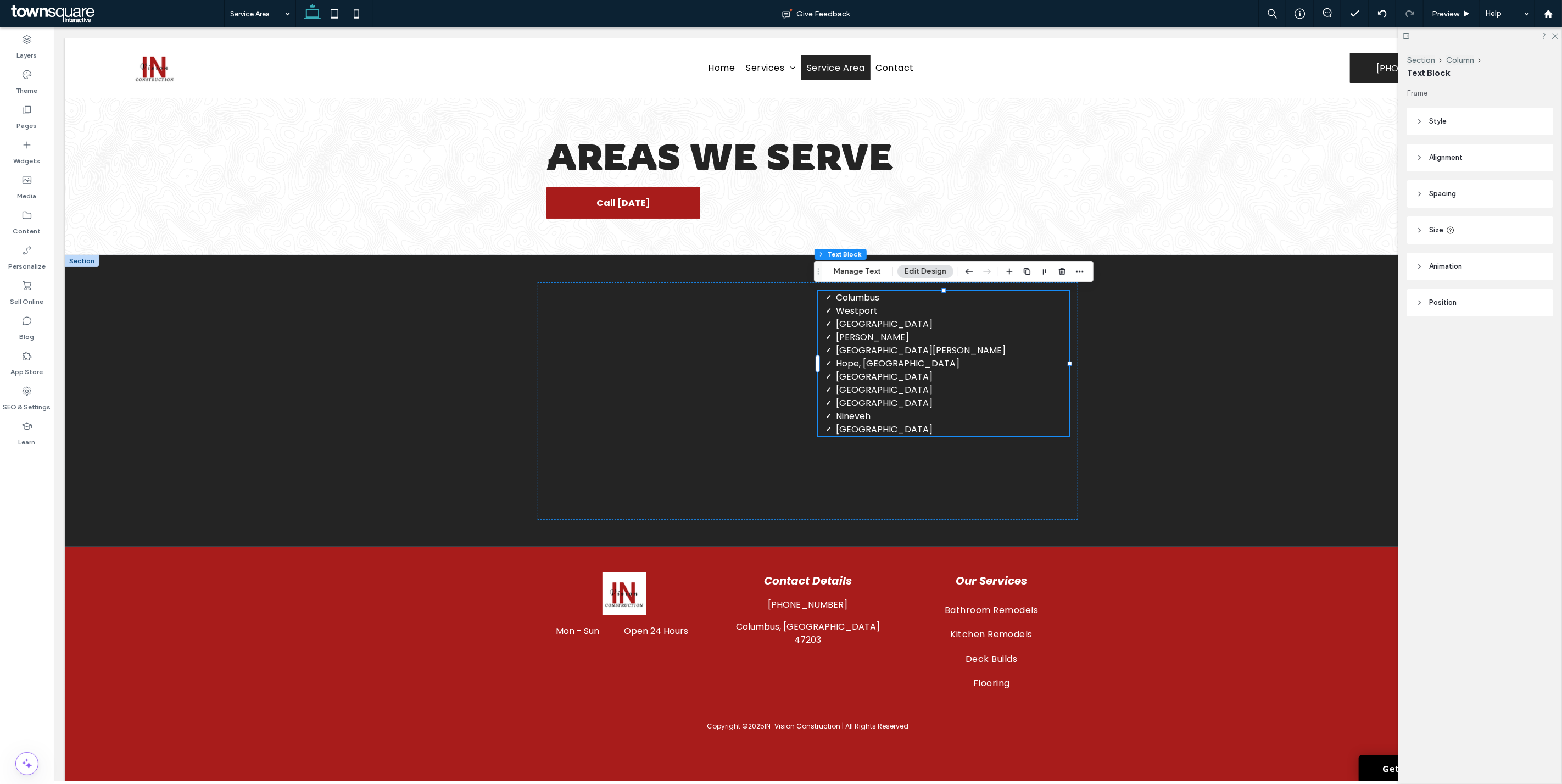
click at [779, 115] on header "Style" at bounding box center [1480, 121] width 146 height 27
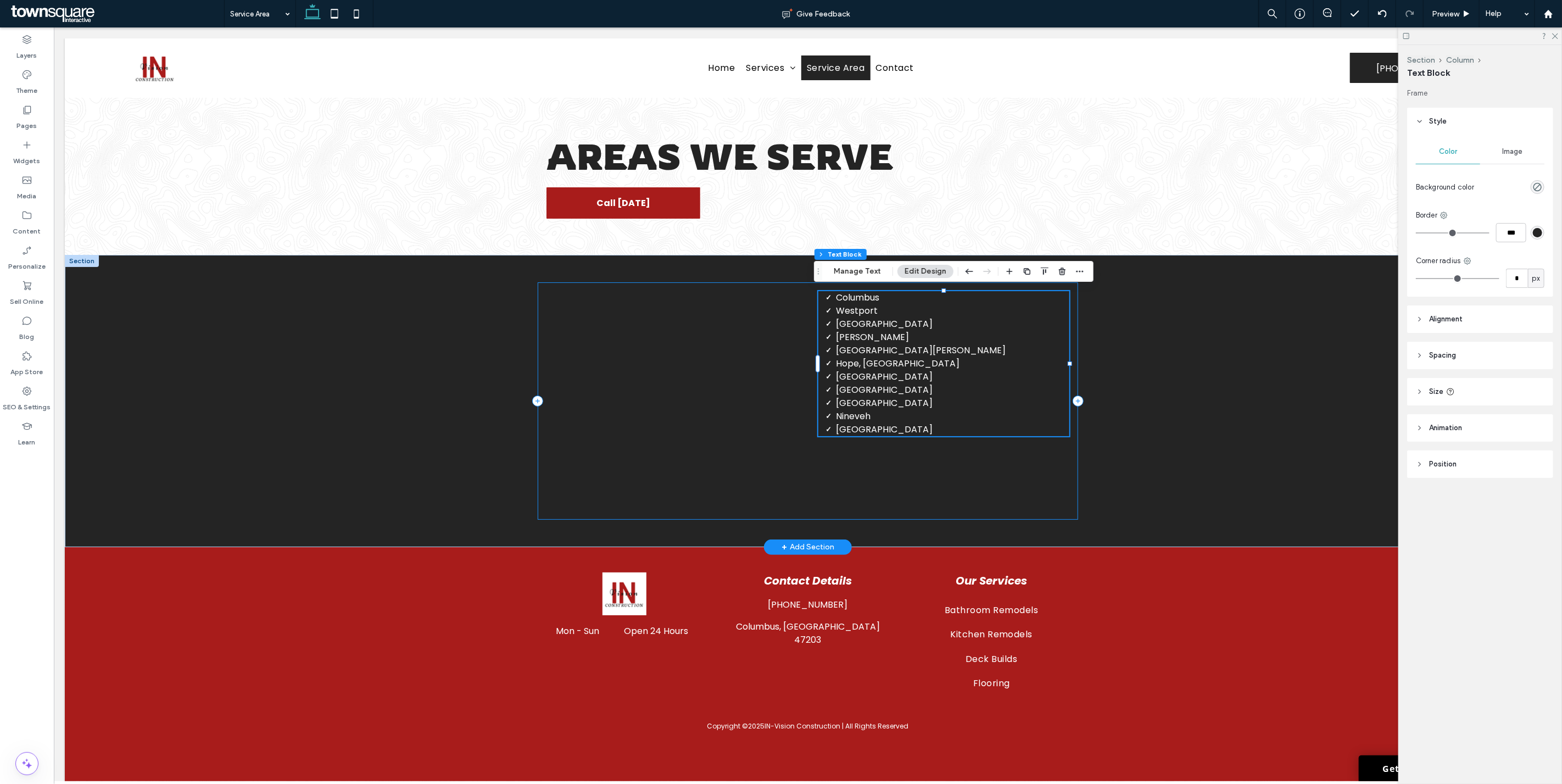
click at [779, 470] on div "Columbus Westport Nashville Seymour North Vernon Hope, Franklin Taylorsville Ed…" at bounding box center [807, 401] width 540 height 237
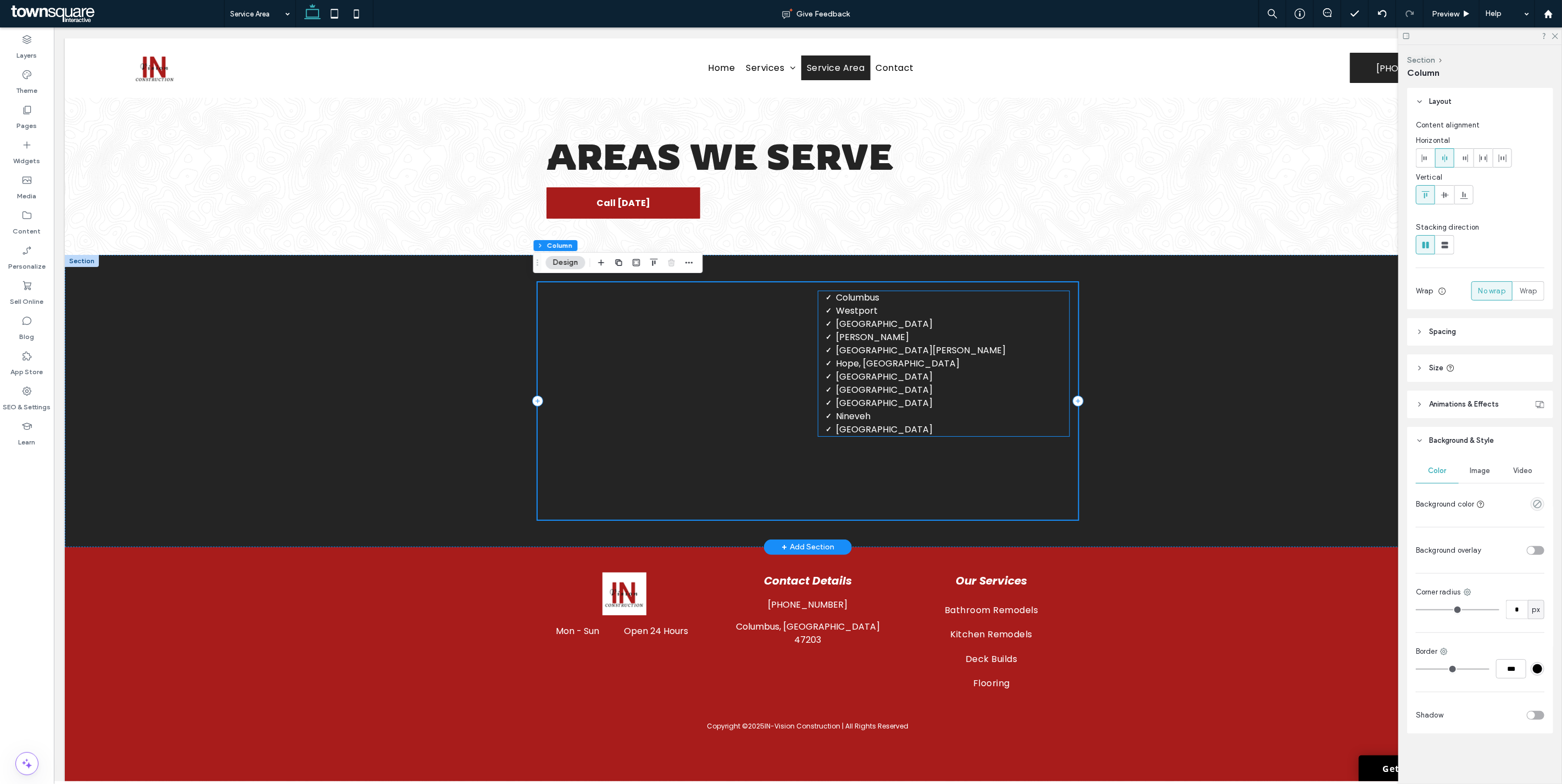
click at [779, 425] on li "﻿ Greensburg" at bounding box center [952, 429] width 233 height 13
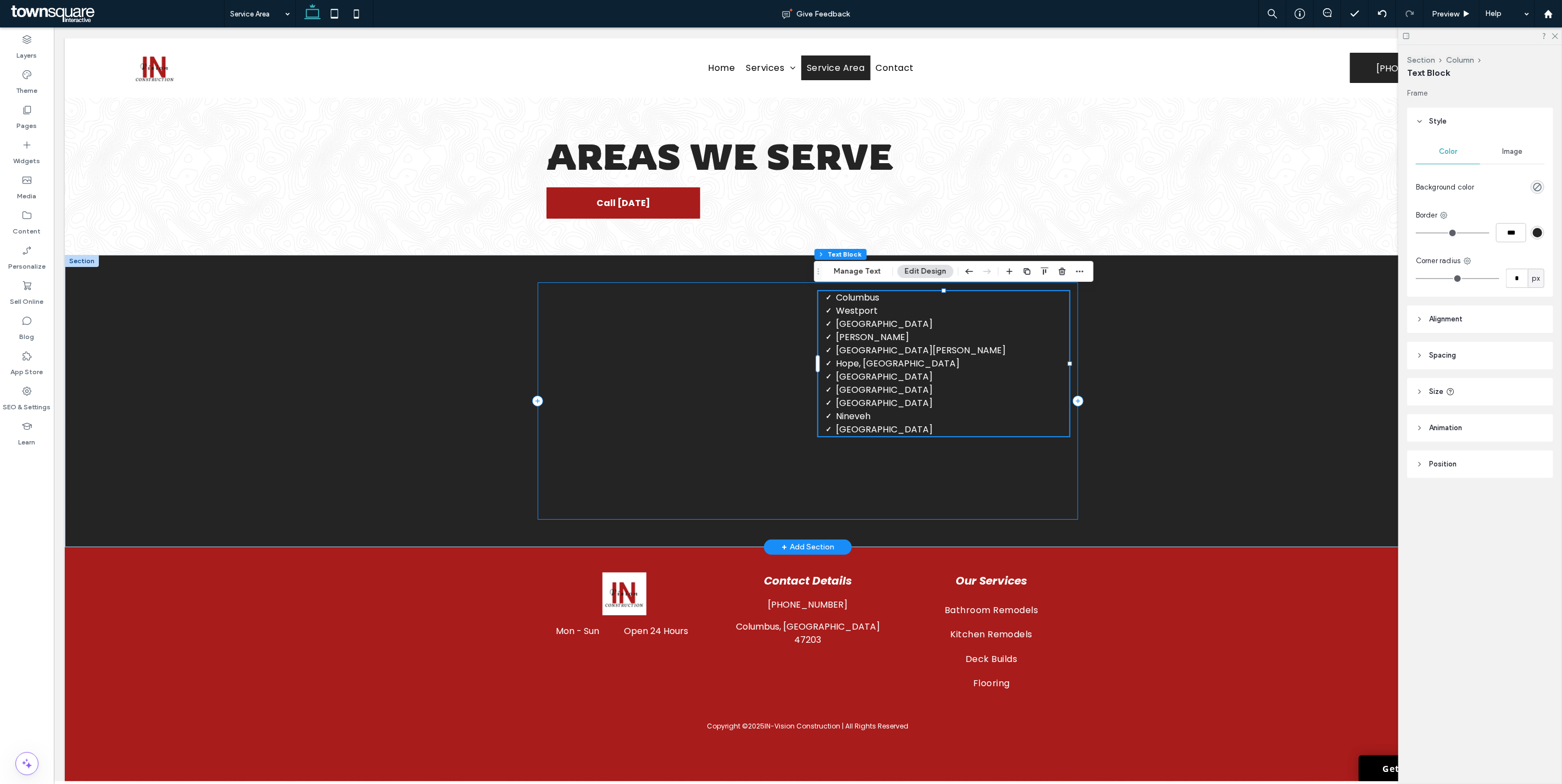
click at [779, 500] on div "Columbus Westport Nashville Seymour North Vernon Hope, Franklin Taylorsville Ed…" at bounding box center [807, 401] width 540 height 237
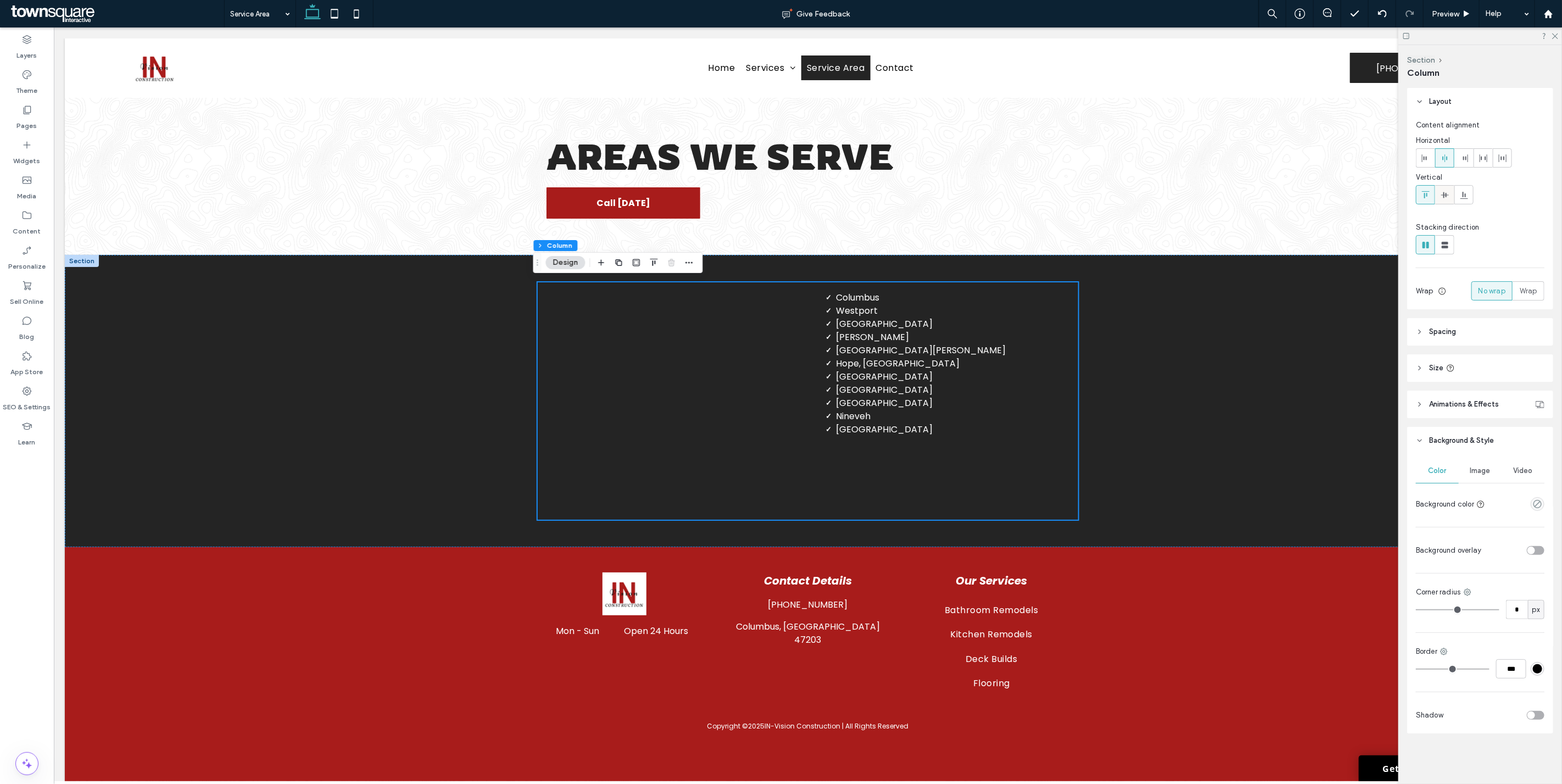
click at [779, 195] on use at bounding box center [1444, 195] width 8 height 6
click at [779, 33] on icon at bounding box center [1555, 36] width 7 height 7
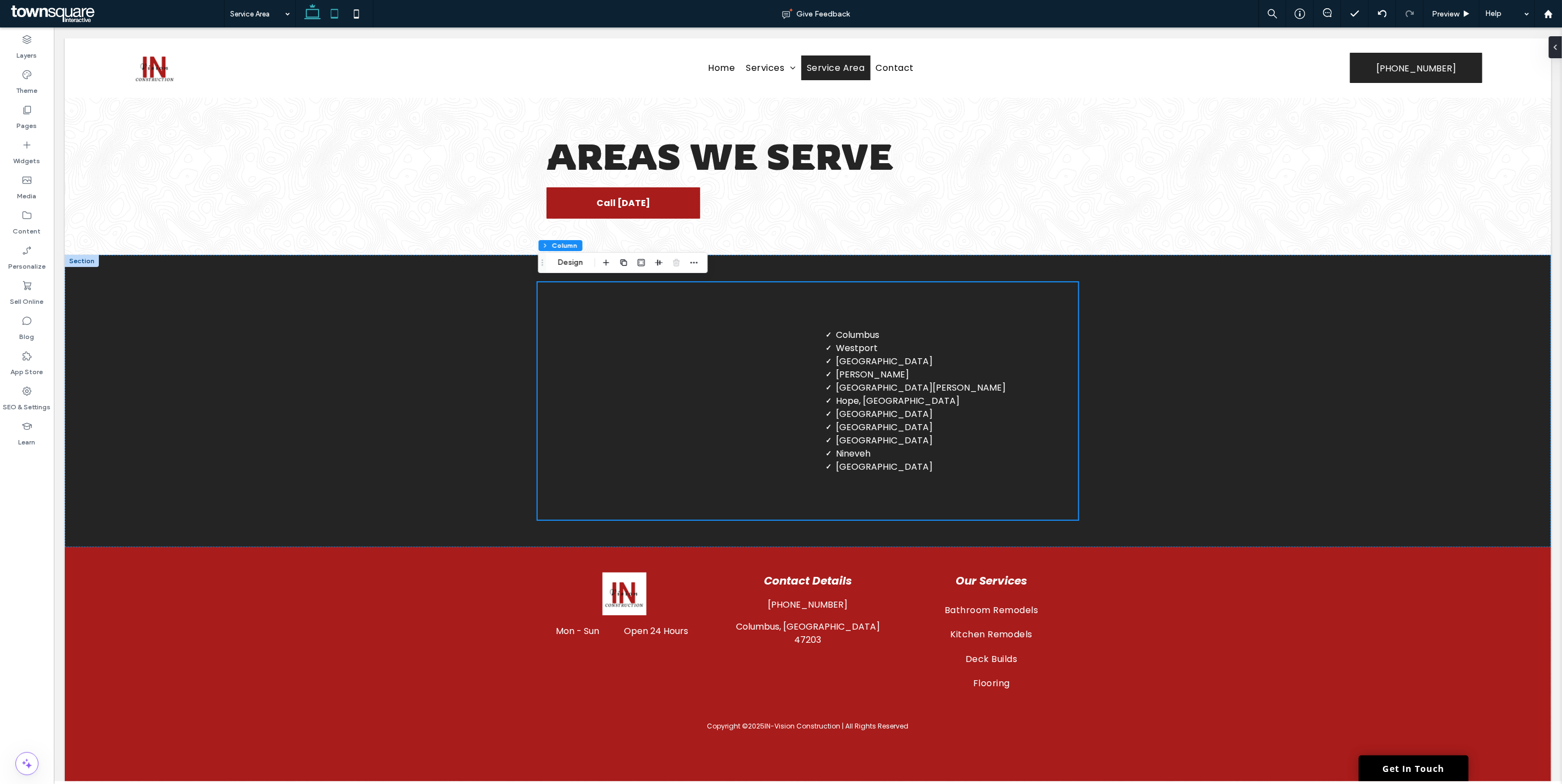
click at [337, 21] on icon at bounding box center [334, 14] width 22 height 22
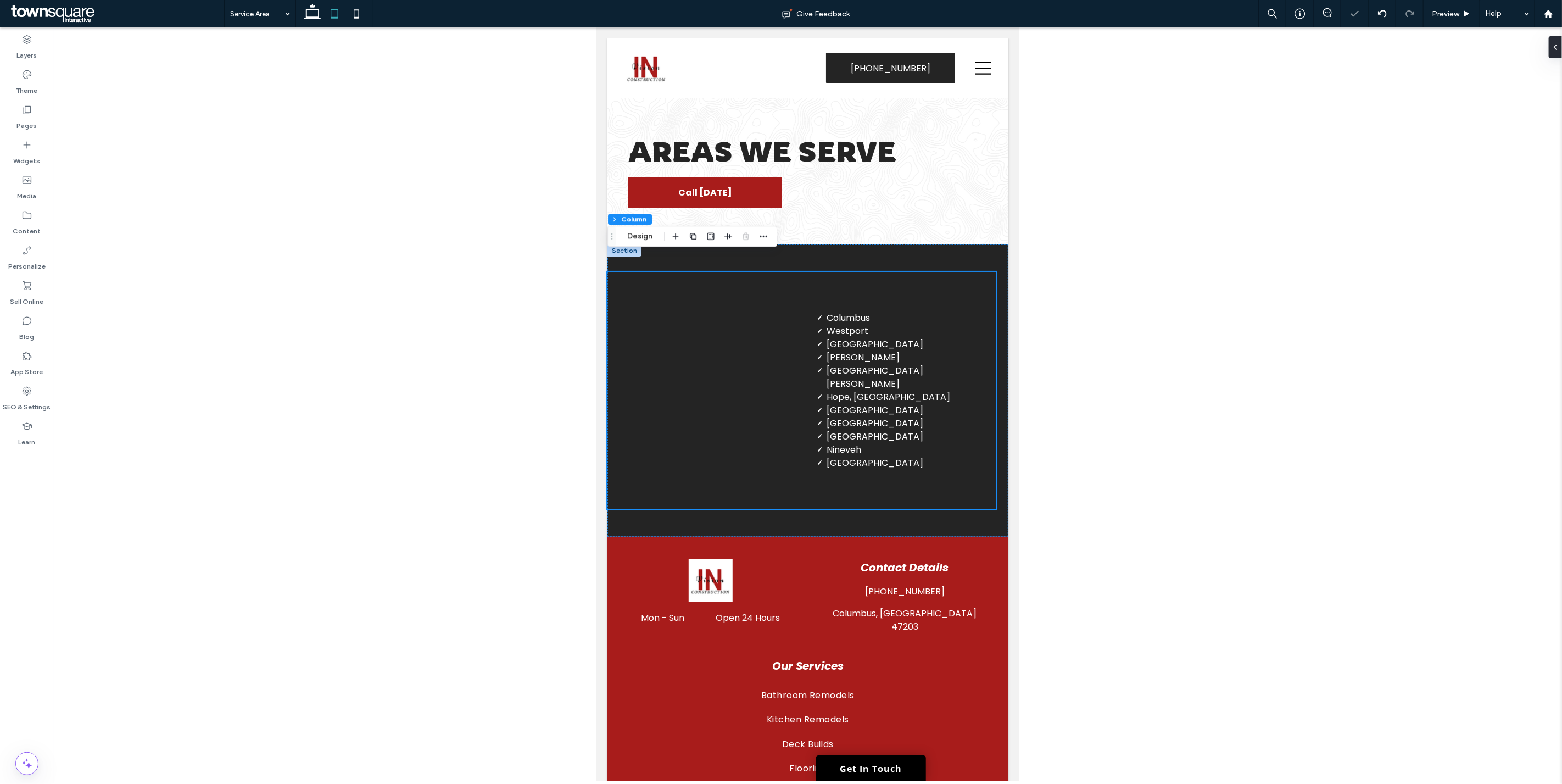
drag, startPoint x: 1014, startPoint y: 283, endPoint x: 1630, endPoint y: 183, distance: 624.1
click at [355, 16] on icon at bounding box center [357, 14] width 22 height 22
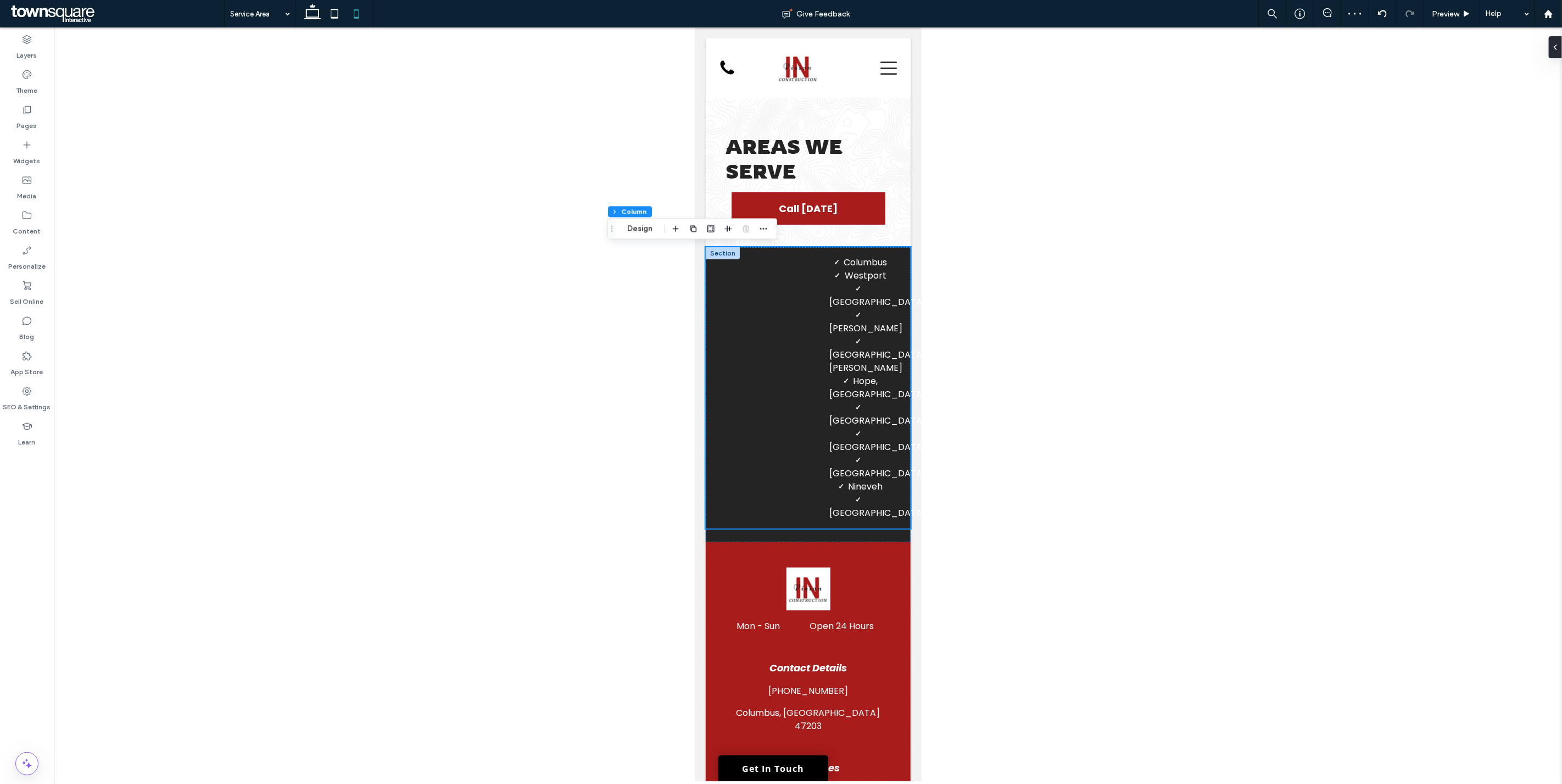
type input "**"
click at [779, 332] on span "Seymour" at bounding box center [865, 328] width 73 height 13
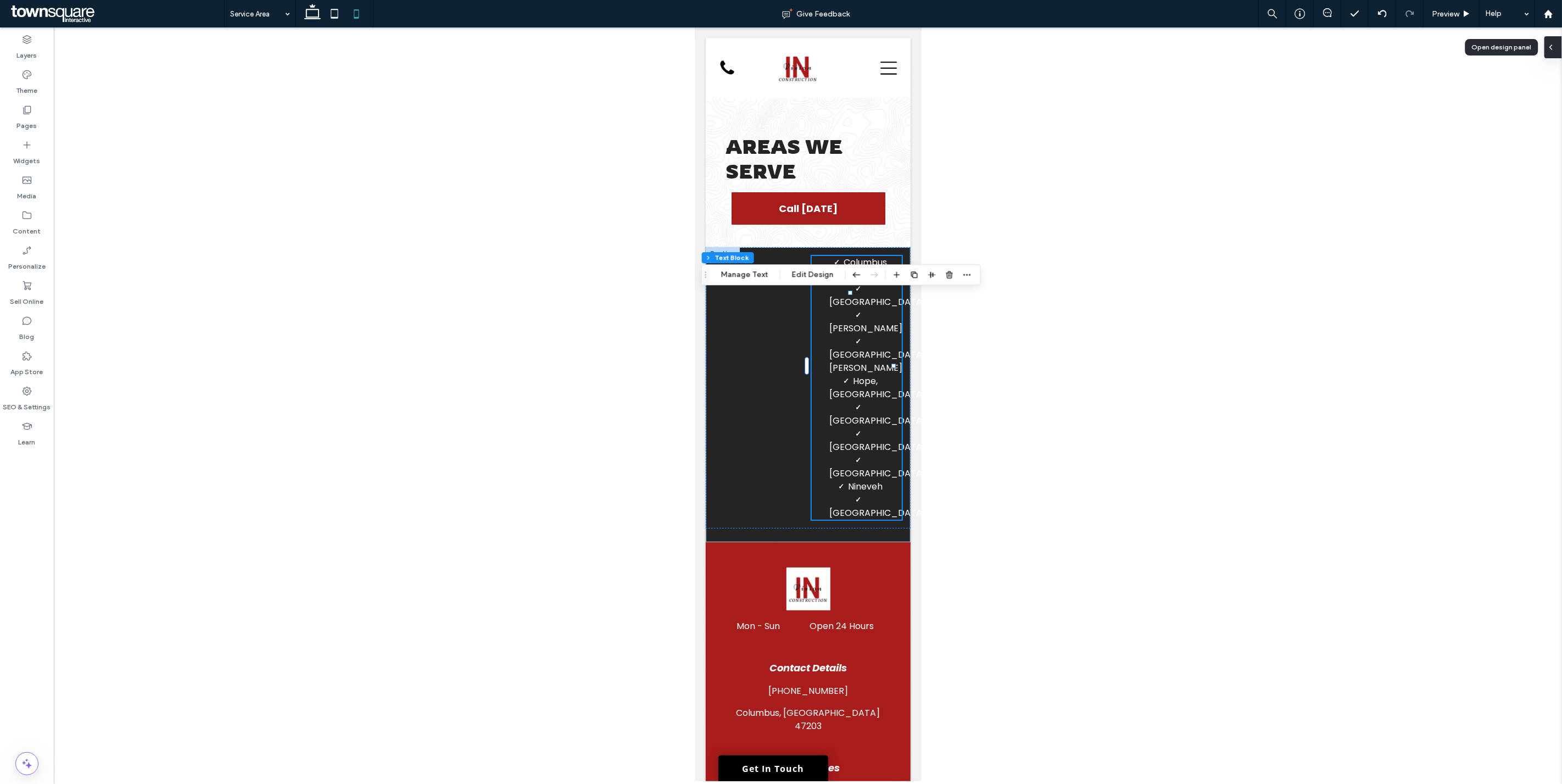
click at [779, 47] on icon at bounding box center [1551, 47] width 8 height 8
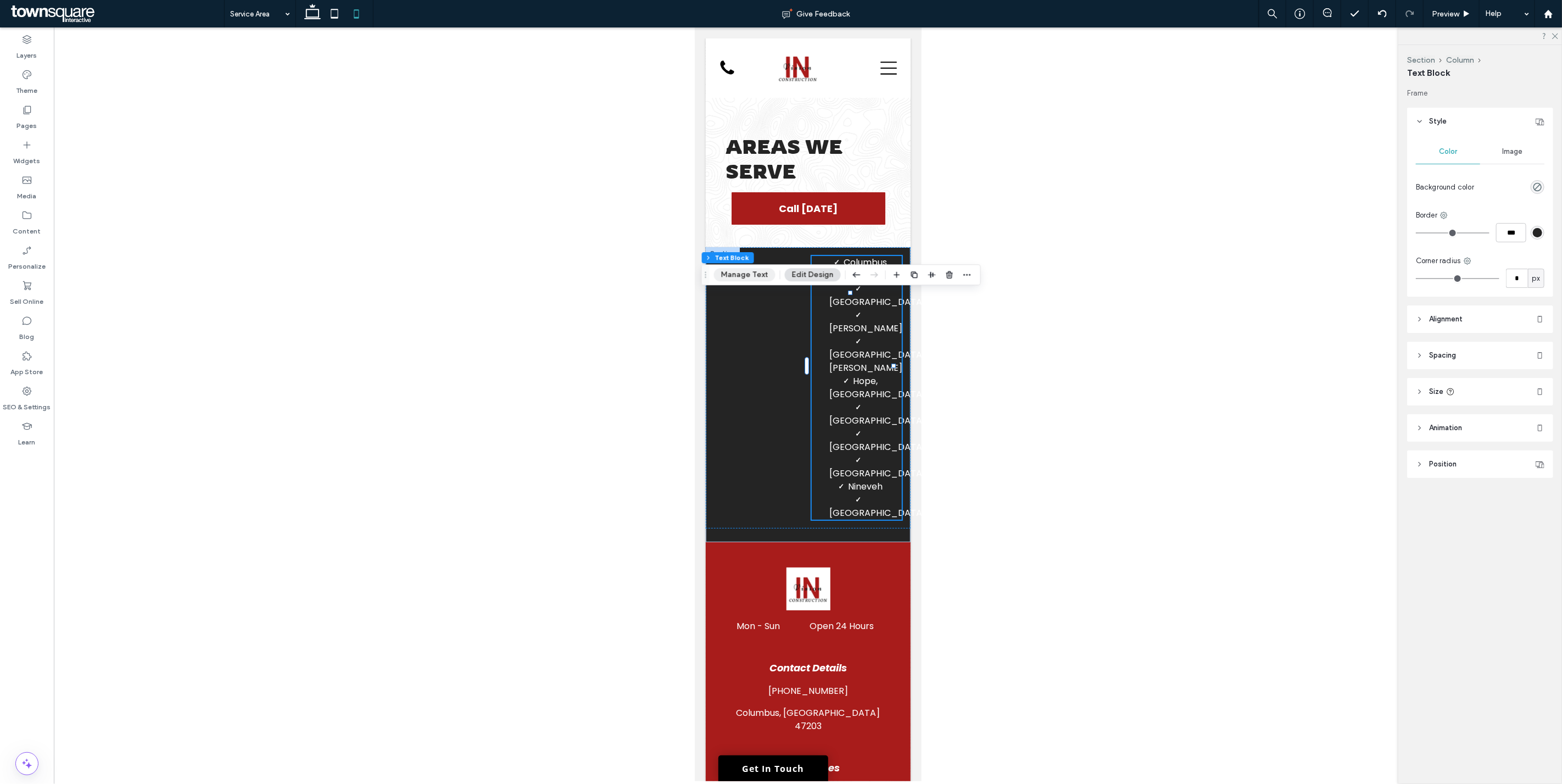
click at [745, 275] on button "Manage Text" at bounding box center [744, 275] width 61 height 13
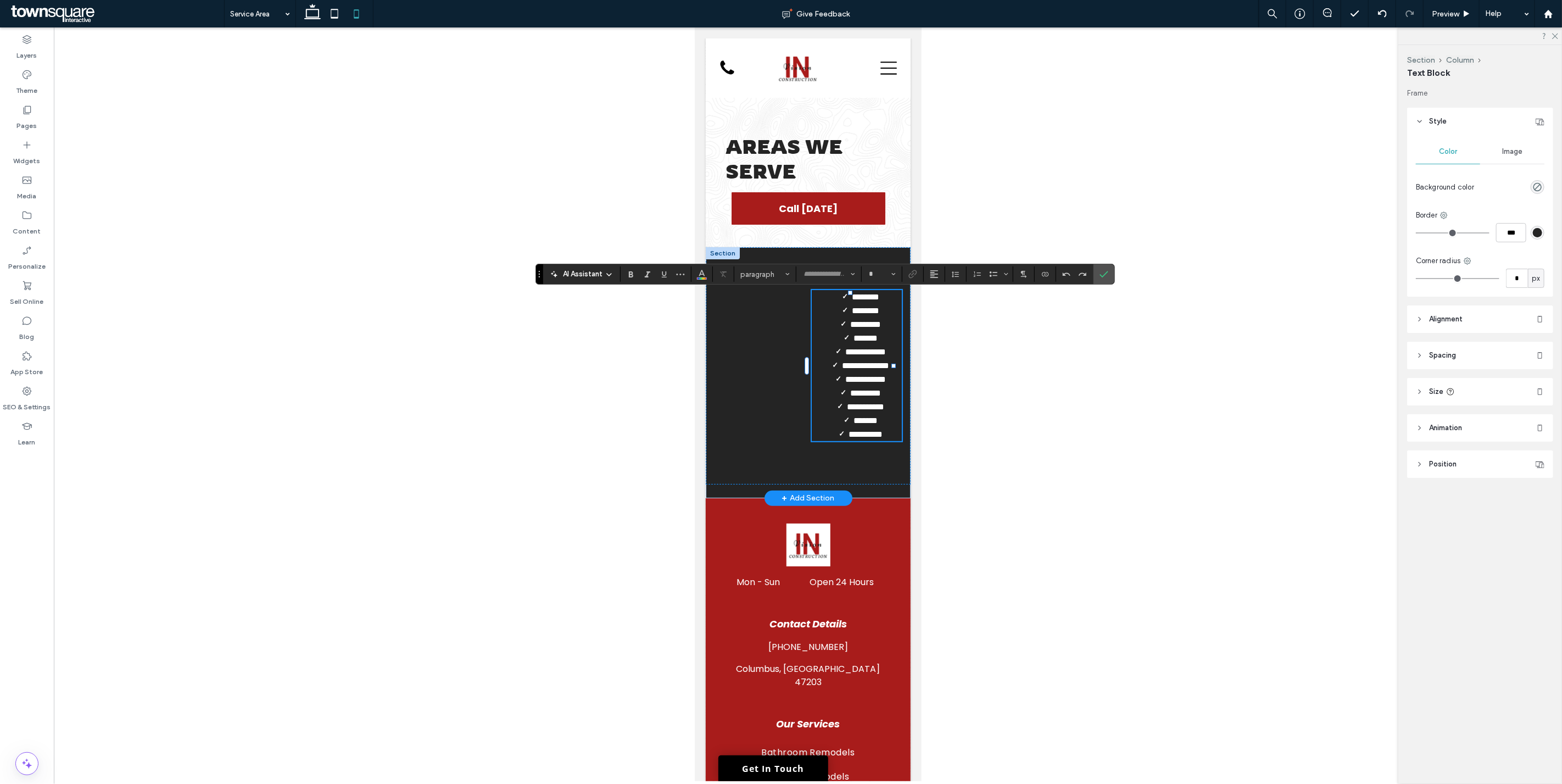
type input "*******"
type input "**"
click at [779, 271] on use "Alignment" at bounding box center [934, 274] width 8 height 8
click at [779, 293] on icon "ui.textEditor.alignment.left" at bounding box center [942, 292] width 8 height 8
click at [779, 271] on use "Alignment" at bounding box center [934, 274] width 8 height 8
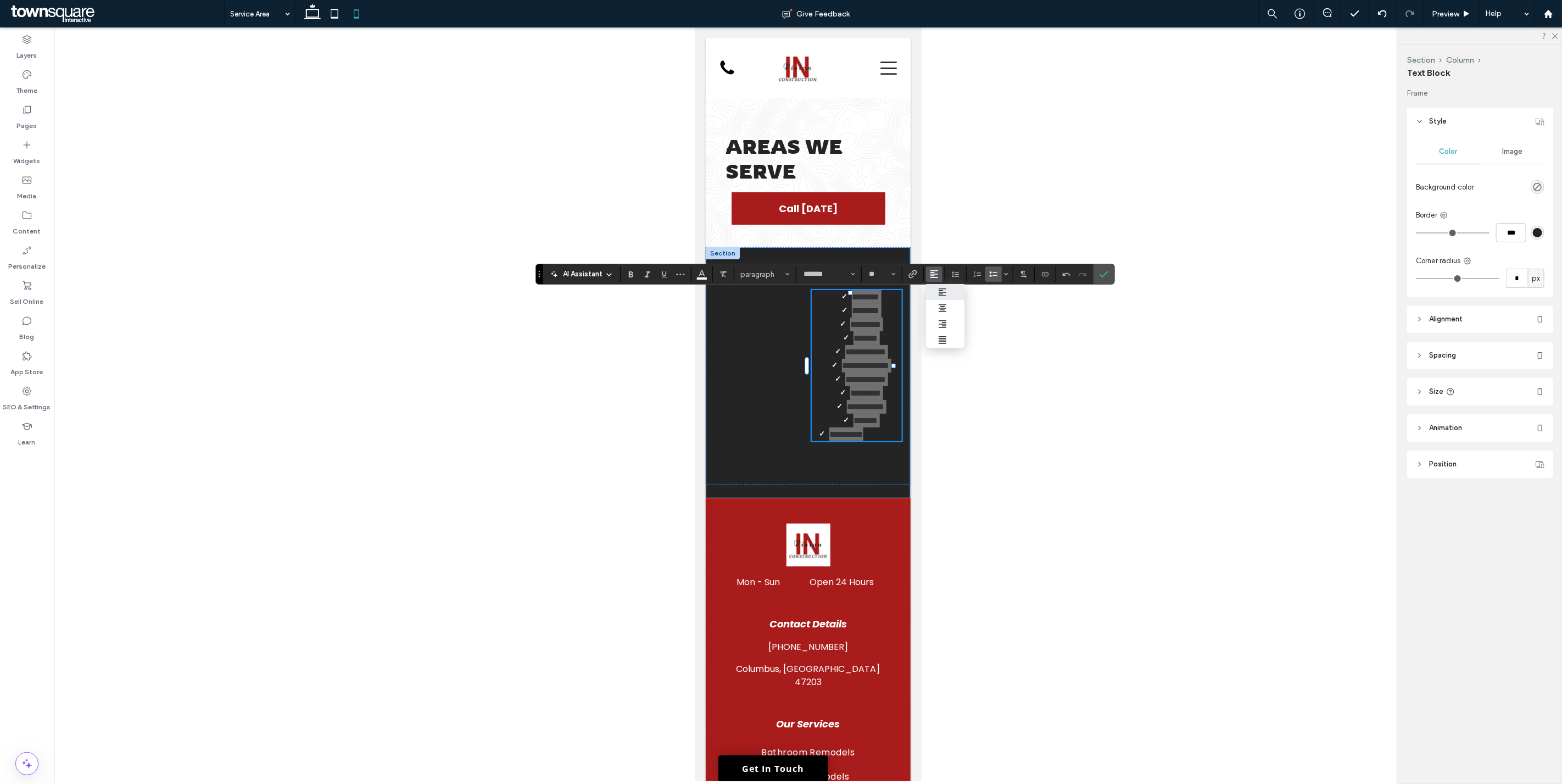
click at [779, 288] on icon "ui.textEditor.alignment.left" at bounding box center [942, 292] width 8 height 8
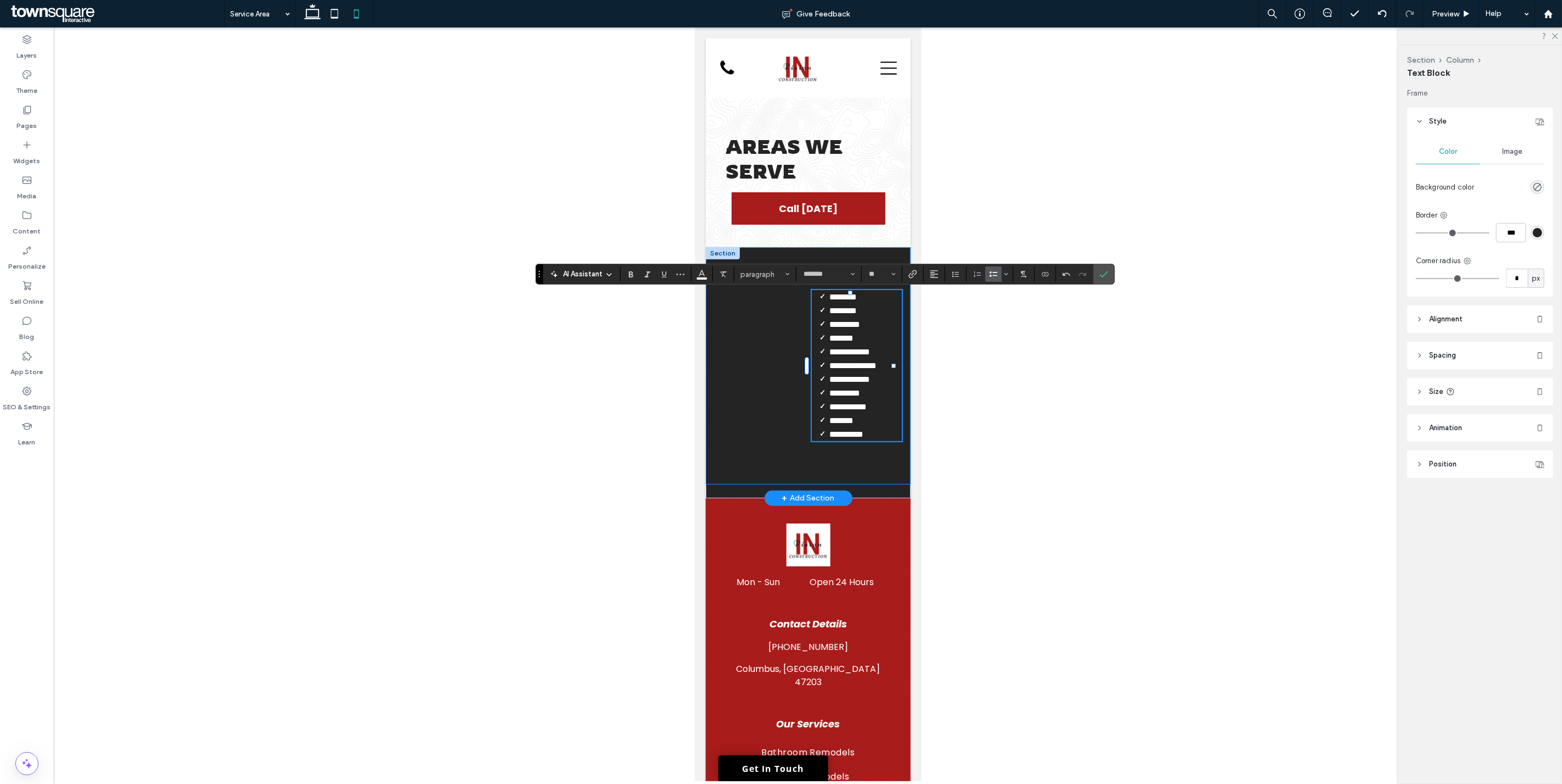
click at [779, 460] on div "**********" at bounding box center [808, 366] width 205 height 237
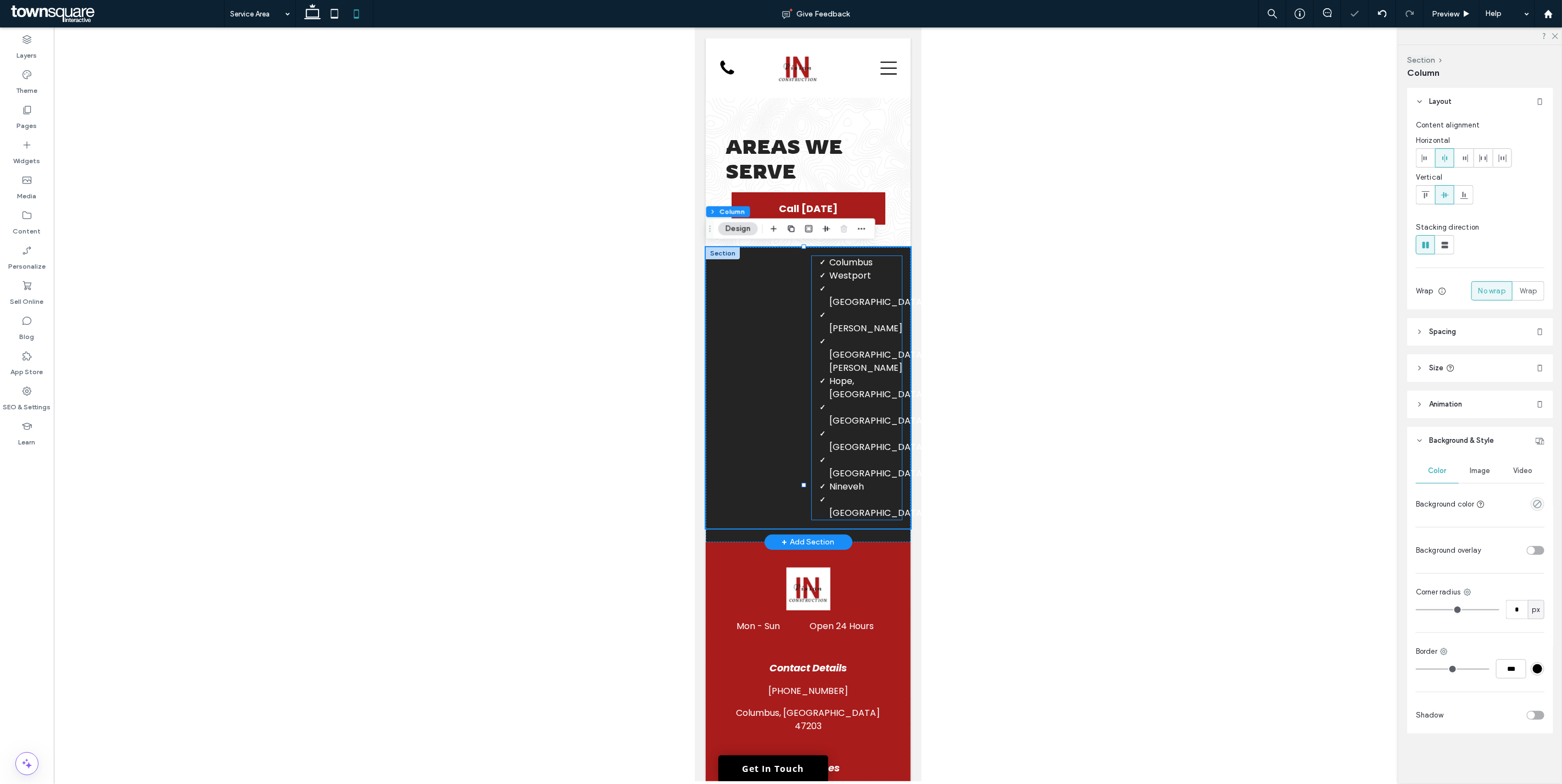
click at [779, 283] on li "Westport" at bounding box center [865, 276] width 73 height 13
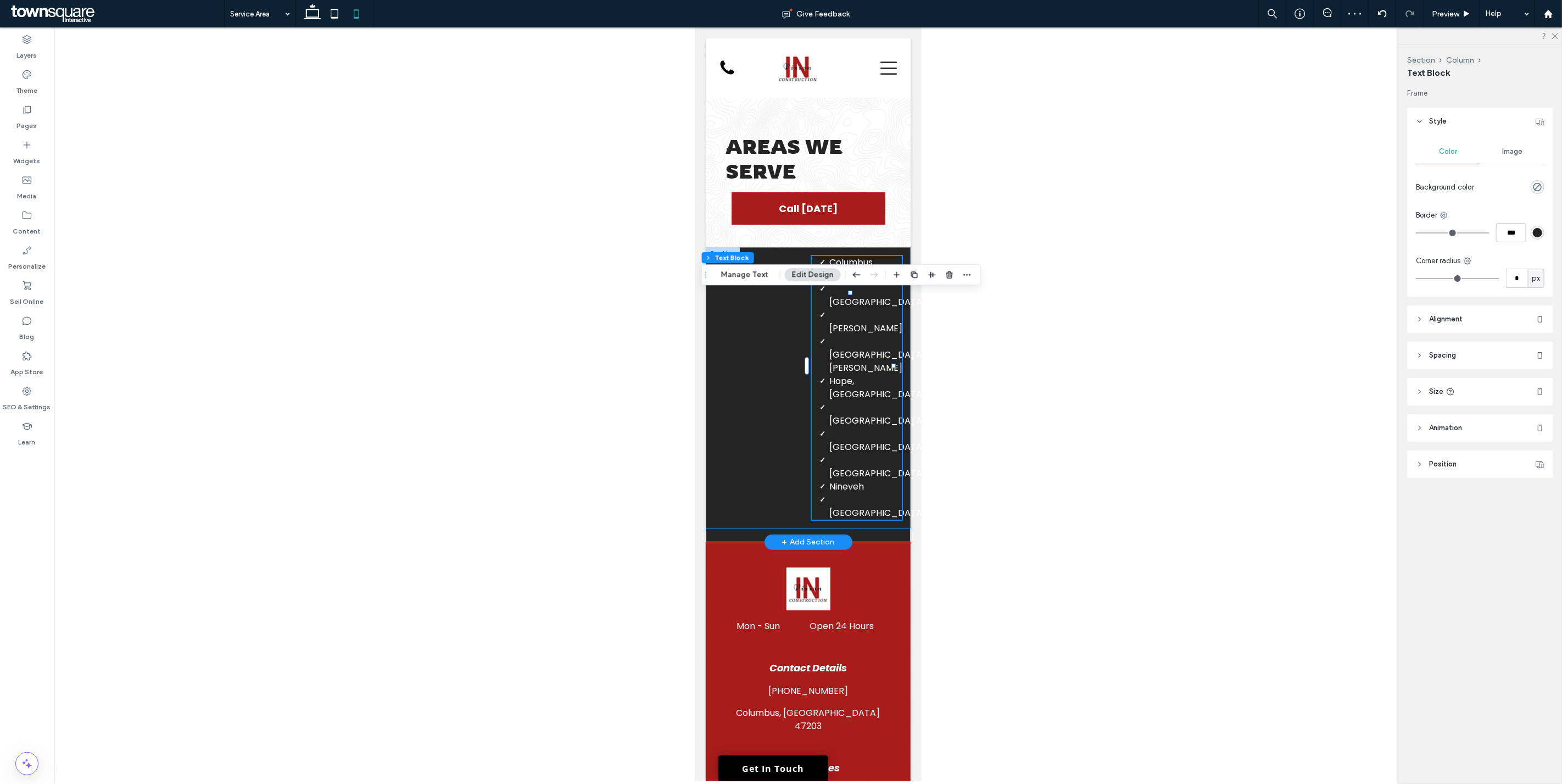
drag, startPoint x: 864, startPoint y: 463, endPoint x: 1676, endPoint y: 477, distance: 812.1
click at [779, 463] on div "Columbus Westport Nashville Seymour North Vernon Hope, Franklin Taylorsville Ed…" at bounding box center [808, 388] width 205 height 281
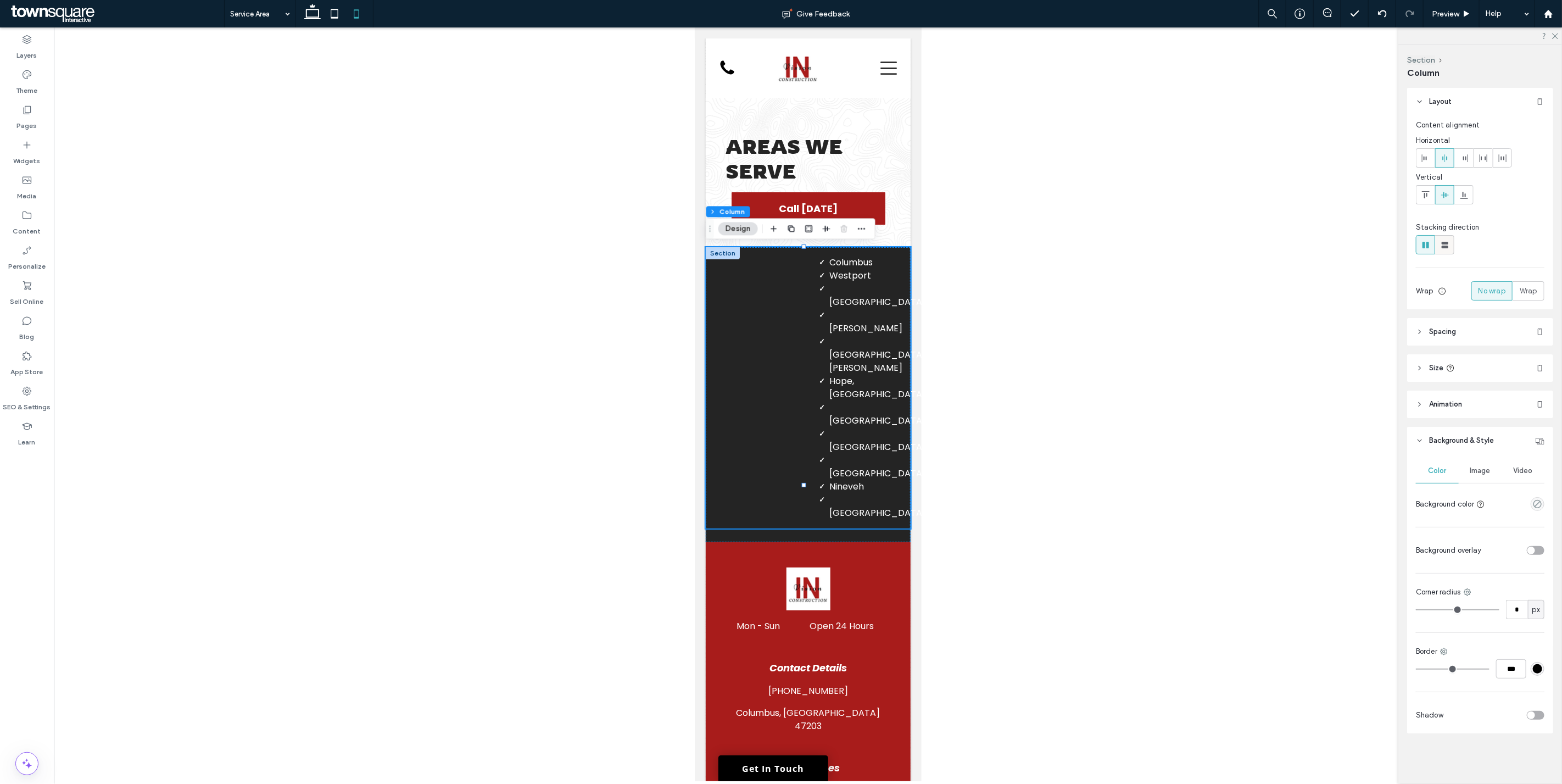
click at [779, 245] on use at bounding box center [1445, 245] width 7 height 7
type input "**"
type input "****"
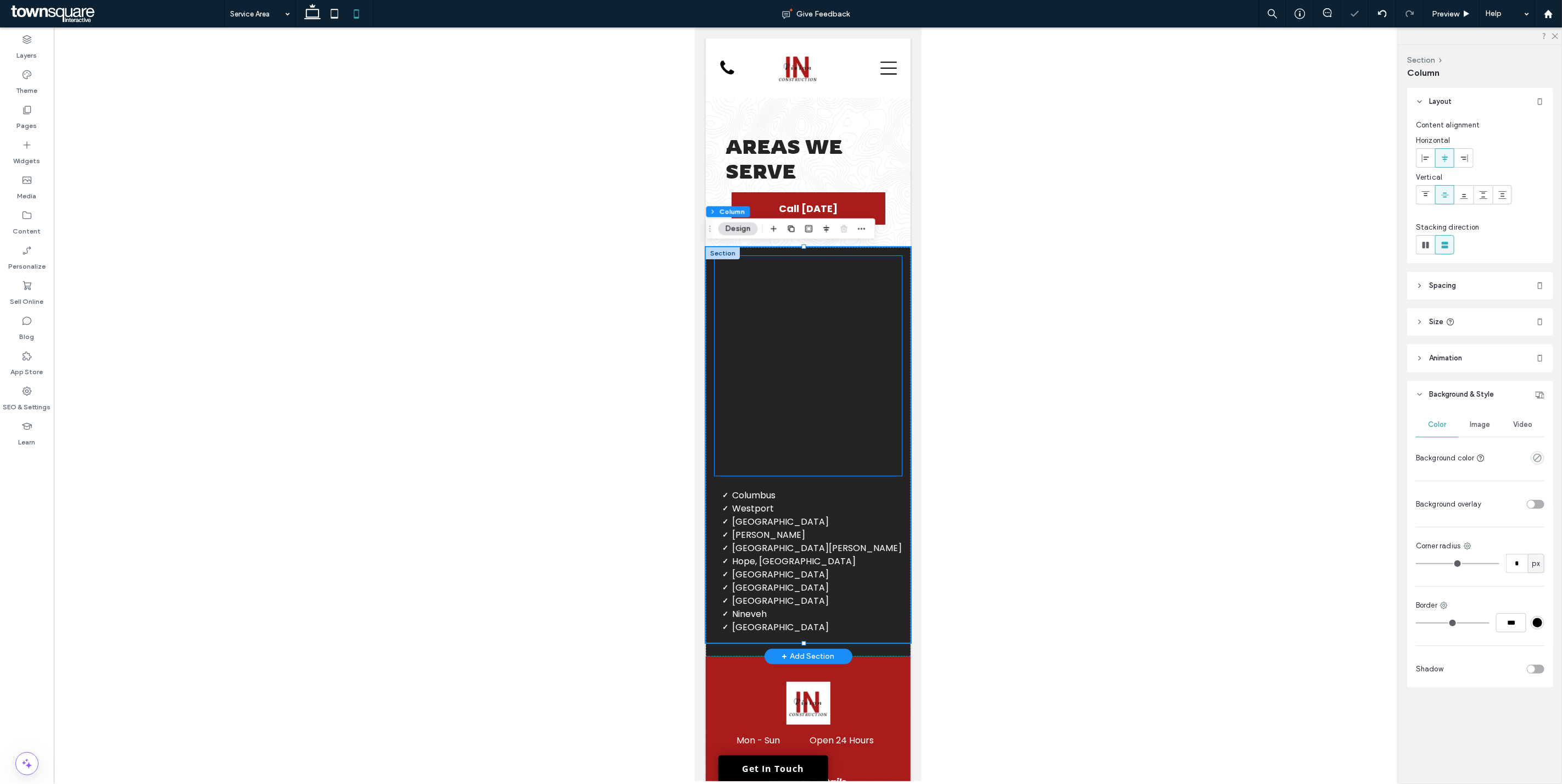
click at [779, 421] on div at bounding box center [807, 366] width 187 height 219
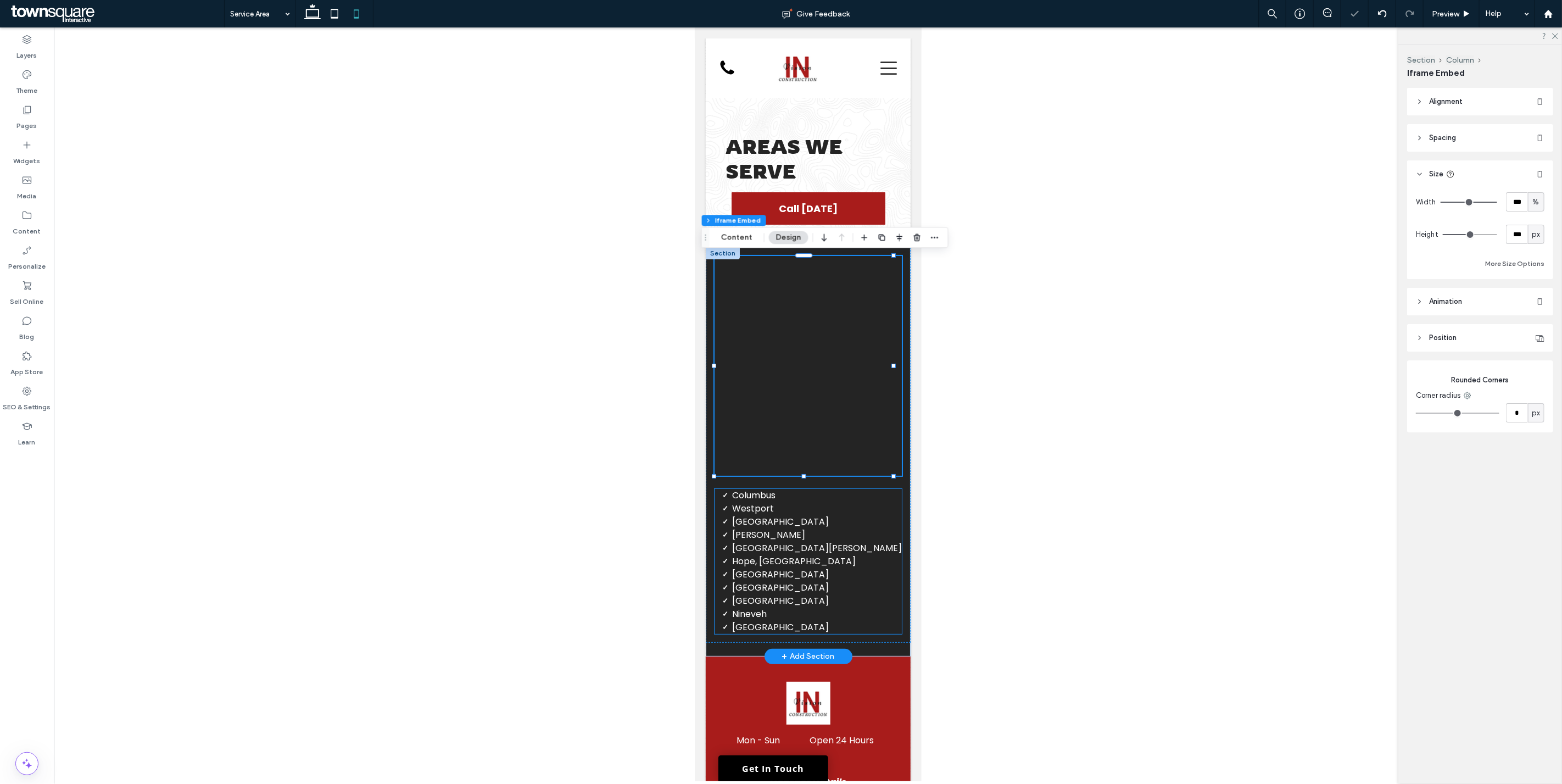
click at [779, 539] on li "Seymour" at bounding box center [816, 535] width 170 height 13
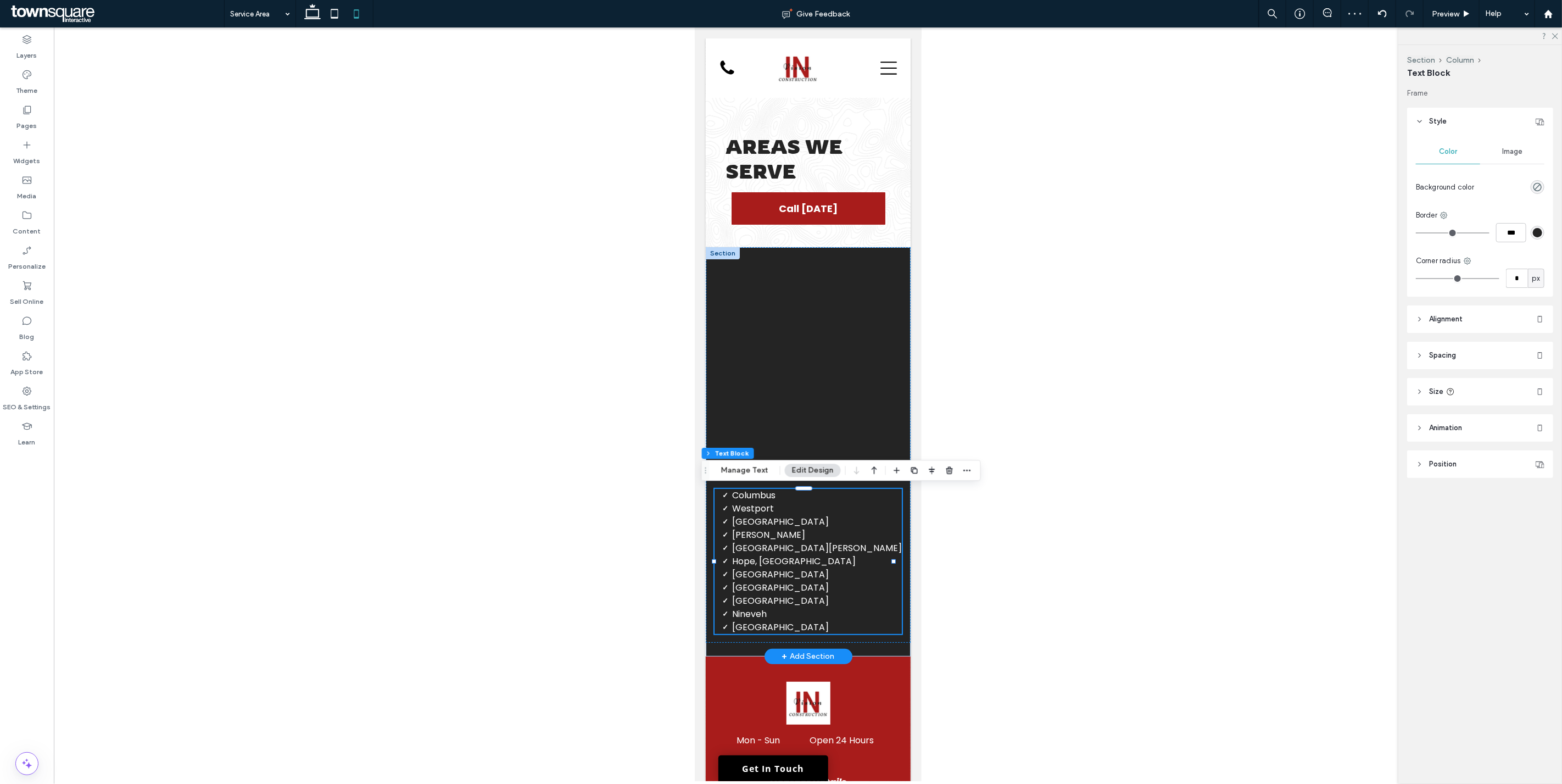
click at [779, 516] on li "Nashville" at bounding box center [816, 522] width 170 height 13
click at [313, 783] on input "Font & Font weight-input" at bounding box center [290, 794] width 47 height 8
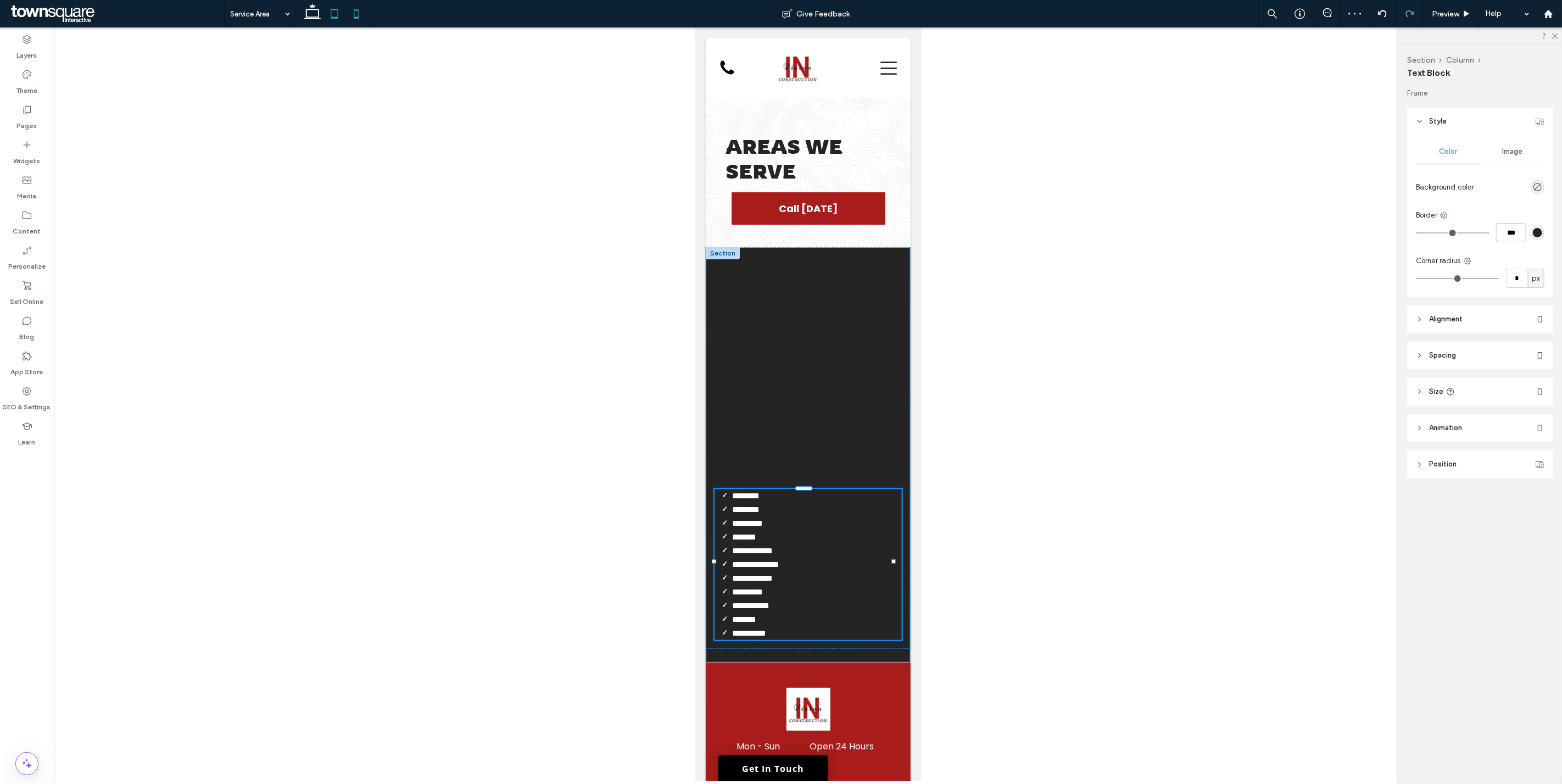
click at [337, 18] on use at bounding box center [335, 13] width 7 height 9
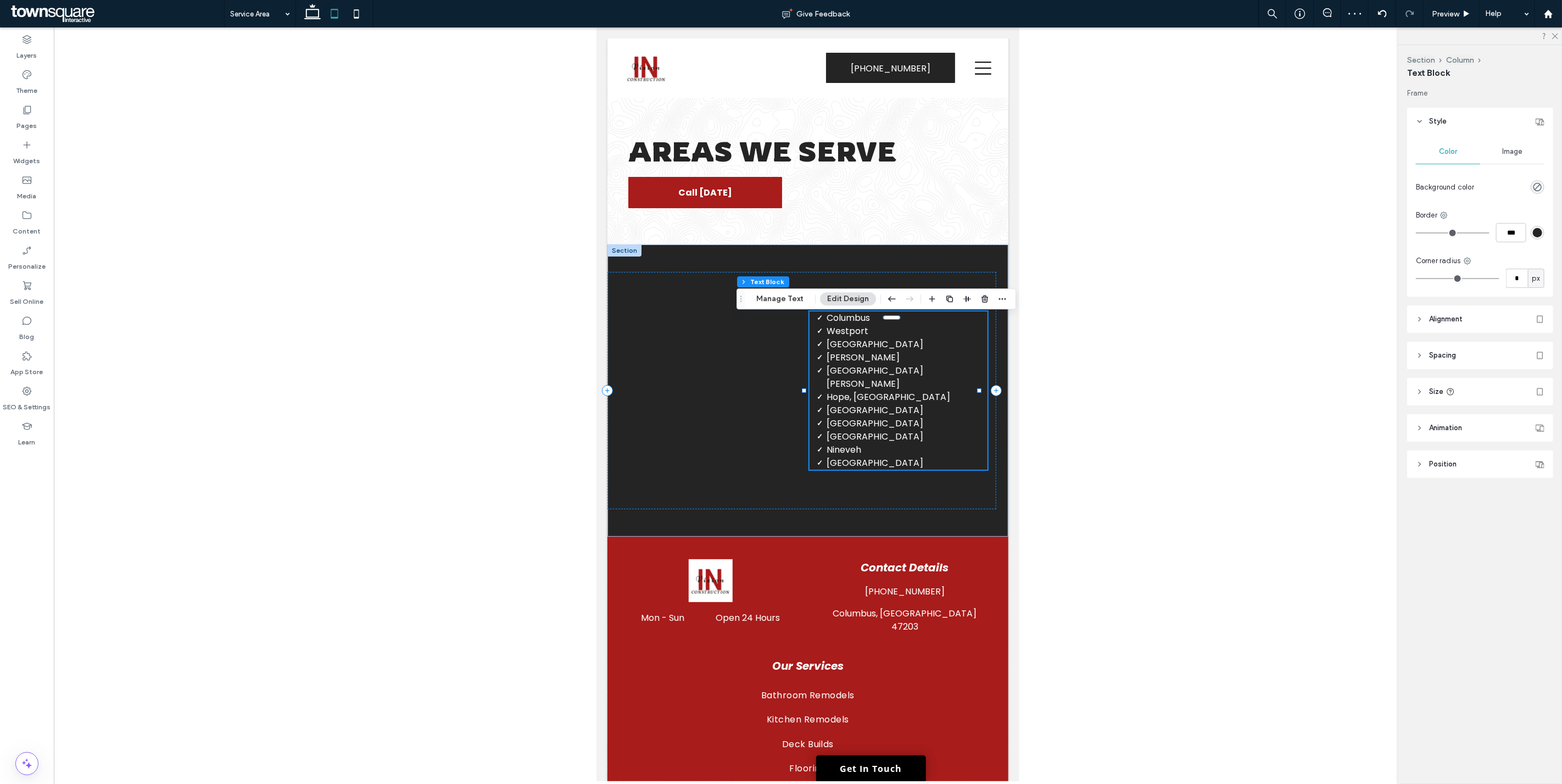
click at [337, 18] on use at bounding box center [335, 13] width 7 height 9
click at [359, 17] on icon at bounding box center [357, 14] width 22 height 22
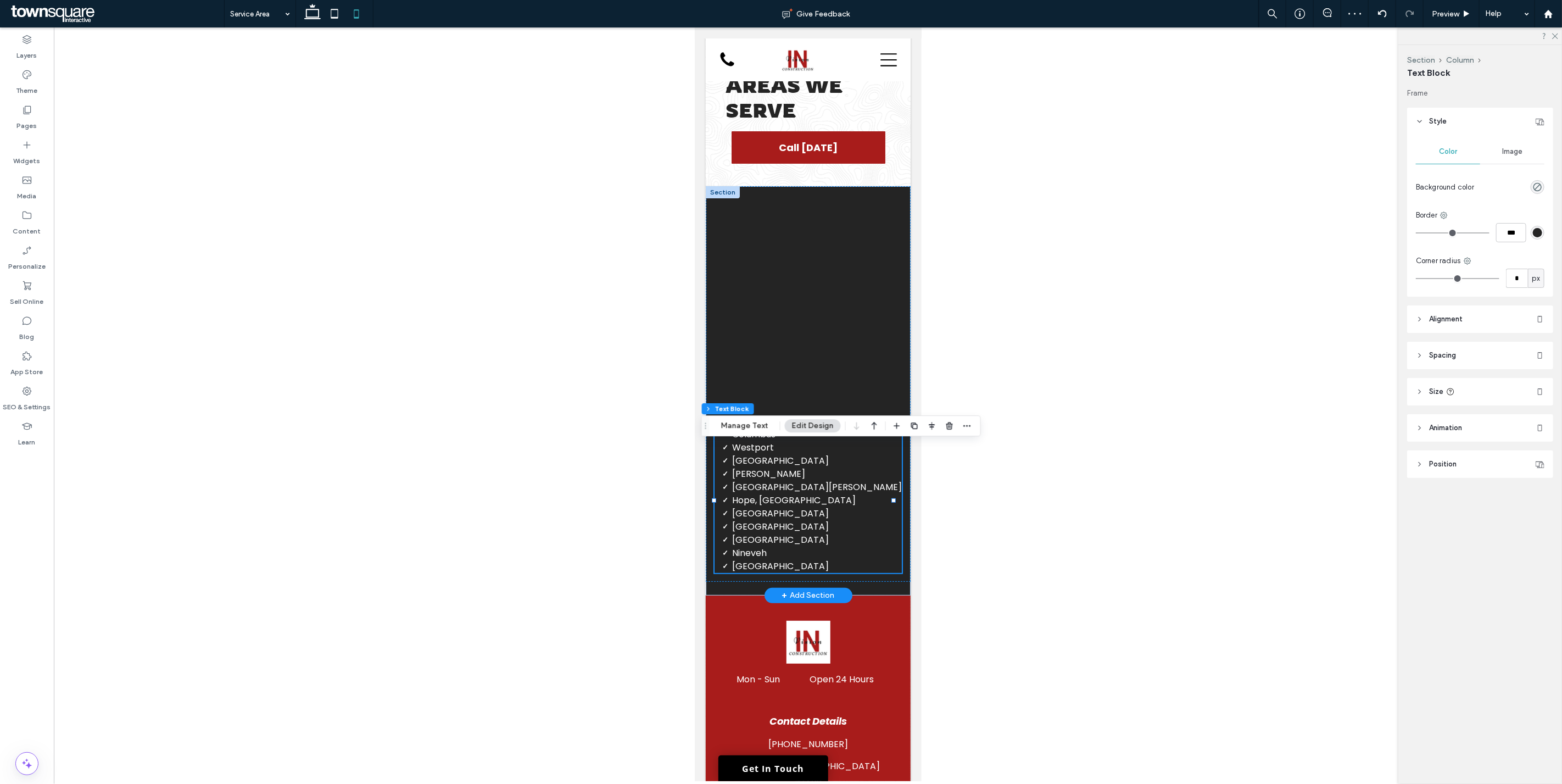
scroll to position [28, 0]
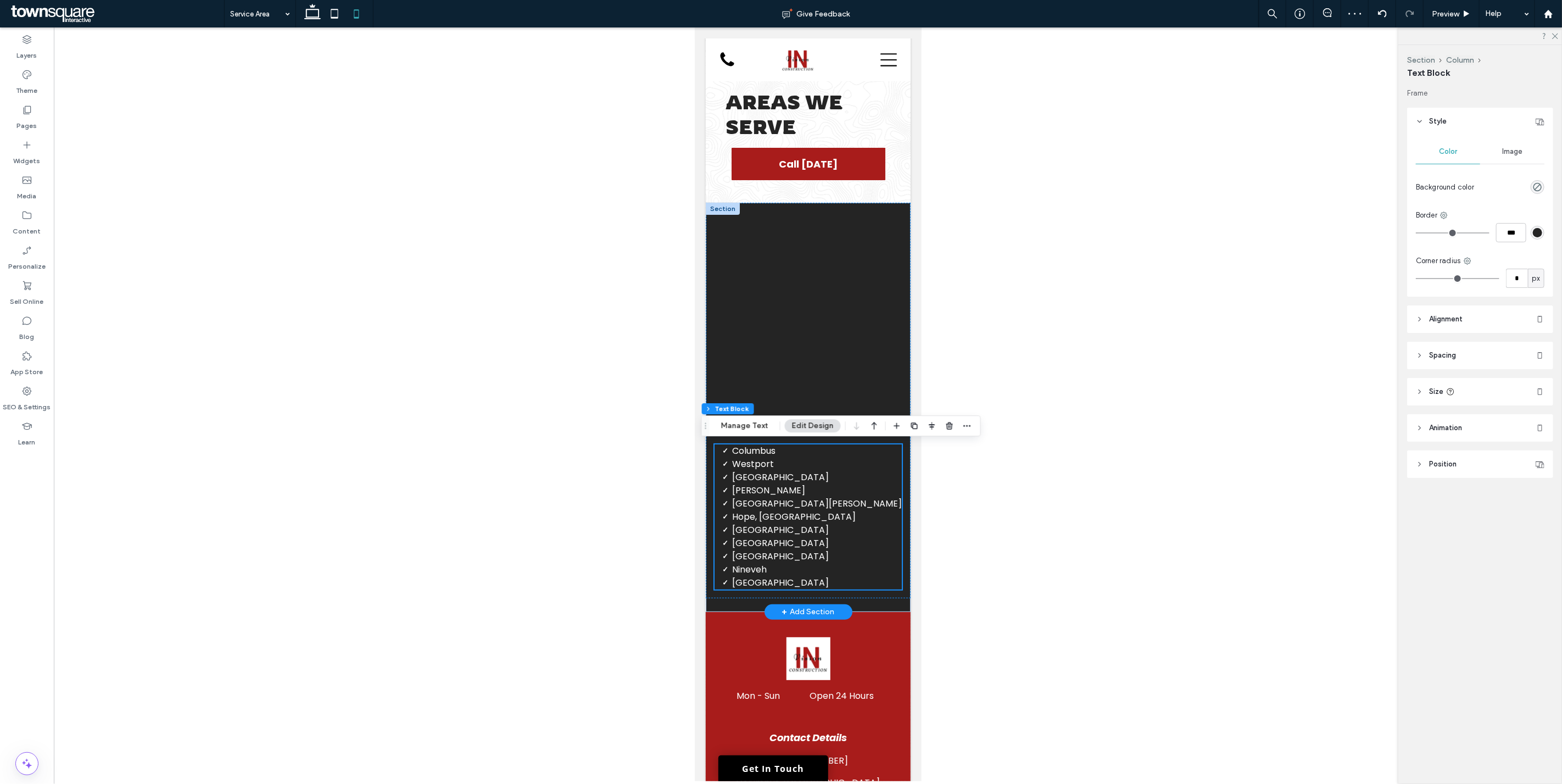
click at [765, 507] on span "North Vernon" at bounding box center [816, 503] width 170 height 13
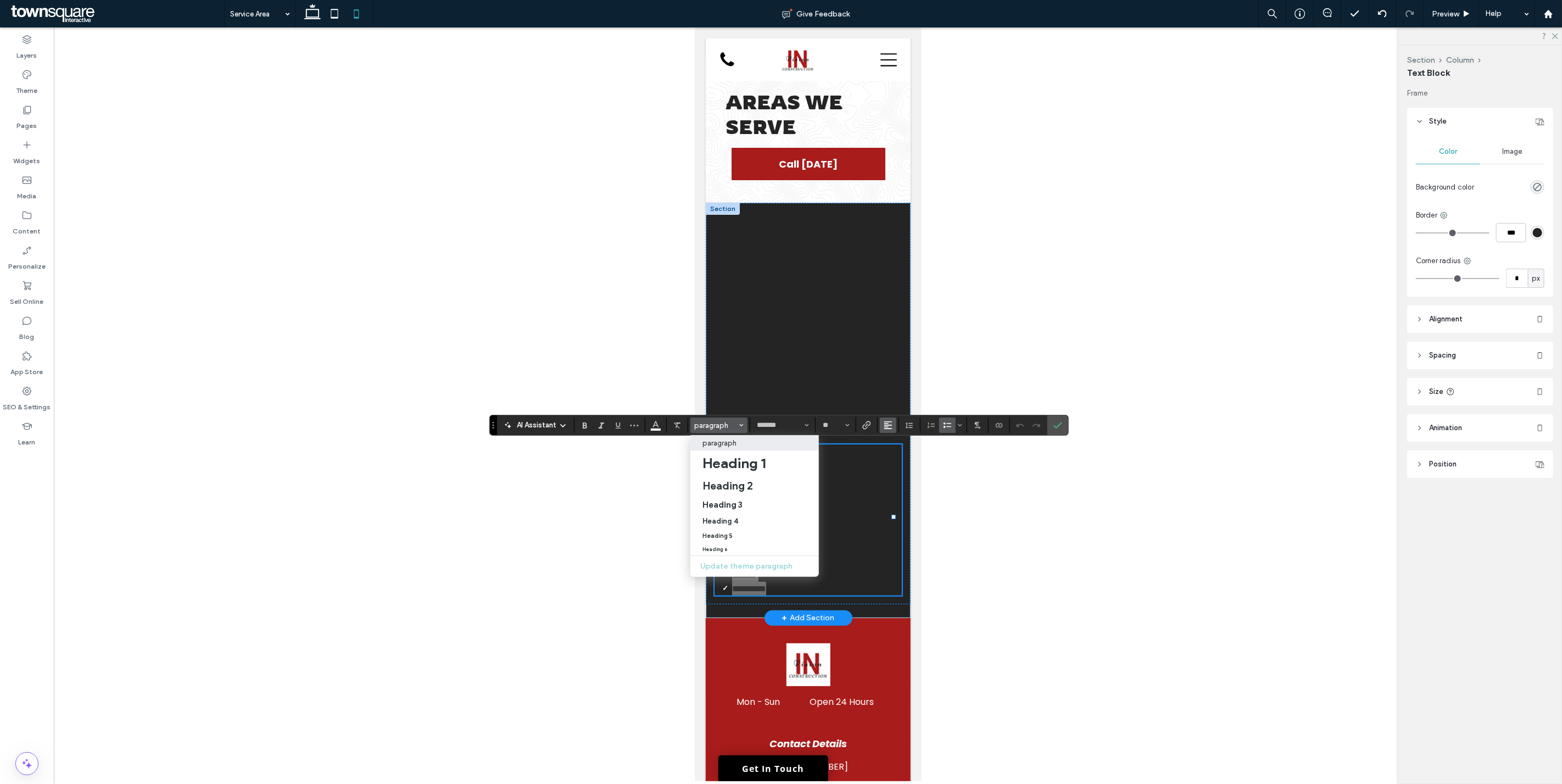
click at [779, 426] on icon "Alignment" at bounding box center [888, 425] width 8 height 8
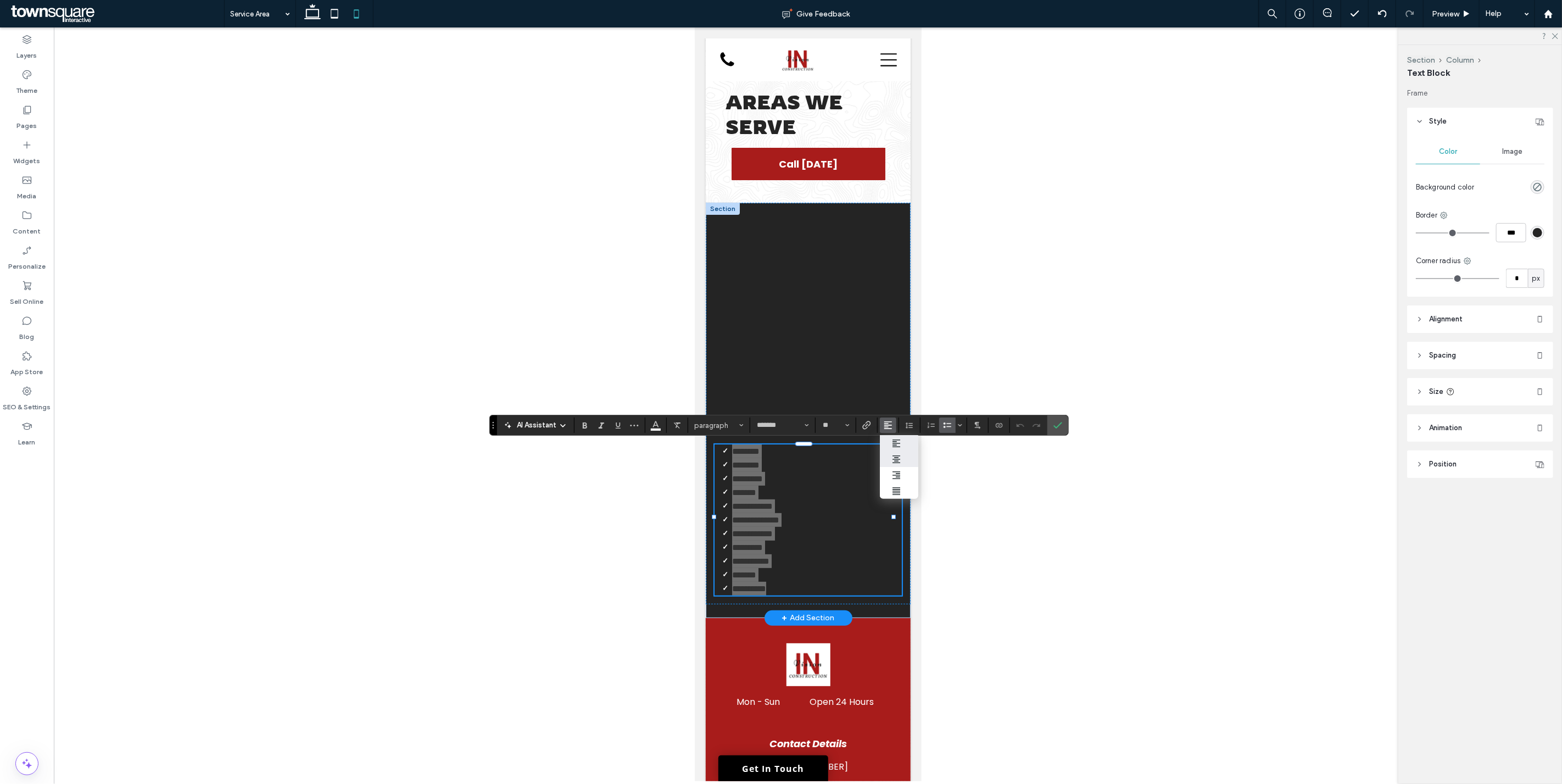
click at [779, 458] on div "ui.textEditor.alignment.center" at bounding box center [899, 459] width 15 height 8
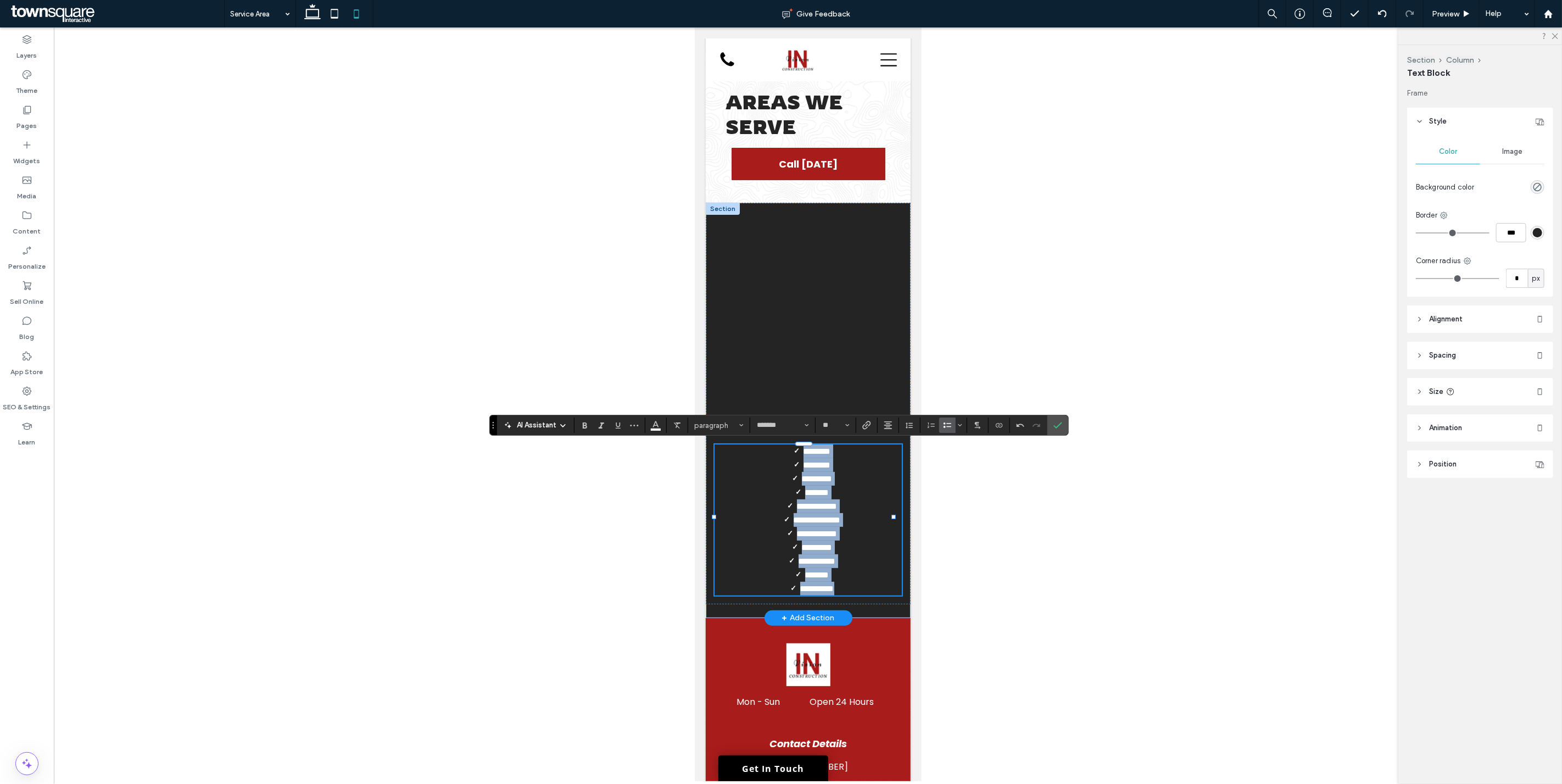
click at [779, 528] on li "**********" at bounding box center [816, 534] width 170 height 14
click at [779, 574] on body "**********" at bounding box center [808, 526] width 227 height 1054
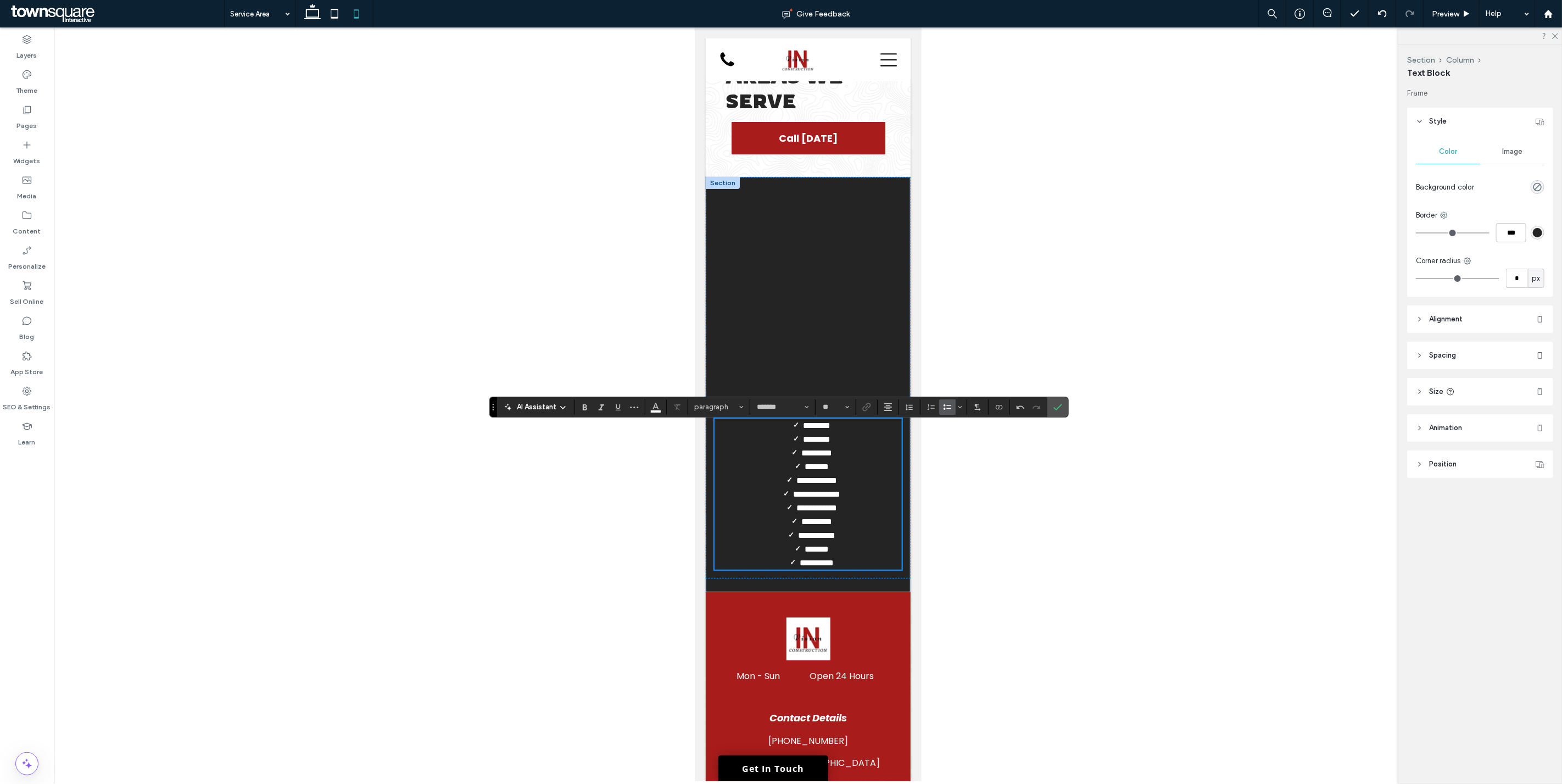
scroll to position [57, 0]
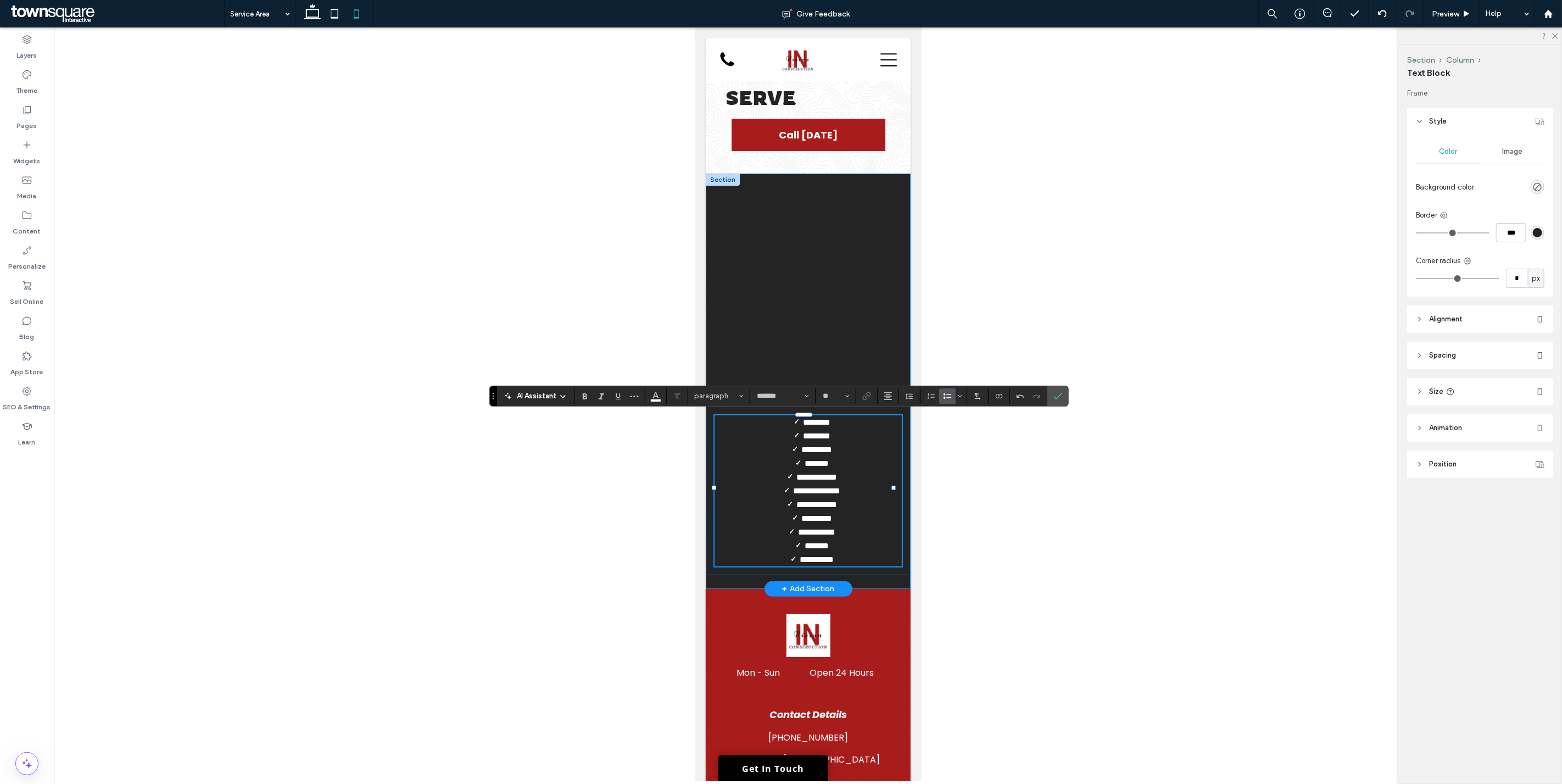
click at [715, 573] on div "**********" at bounding box center [808, 381] width 205 height 415
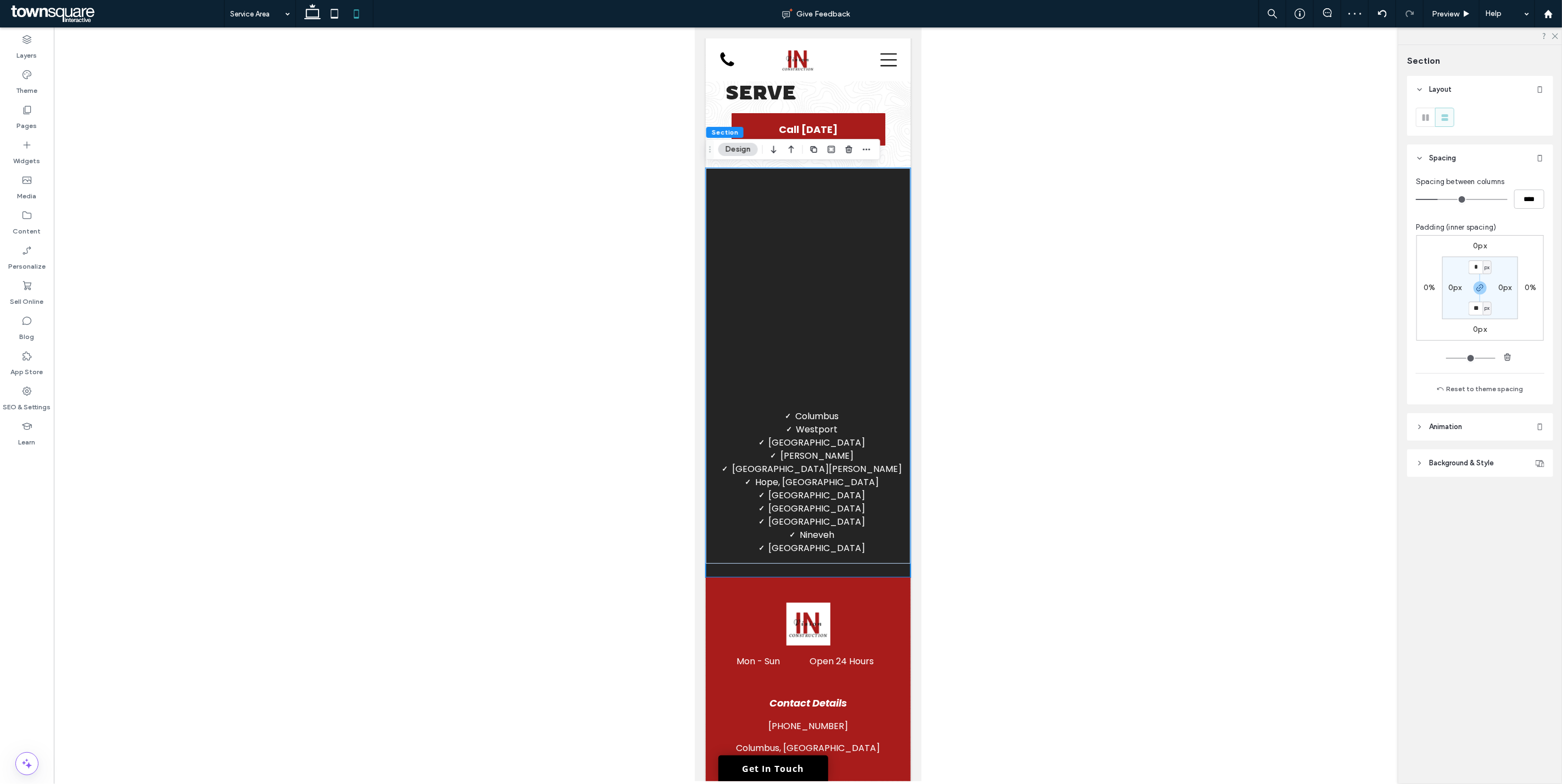
scroll to position [37, 0]
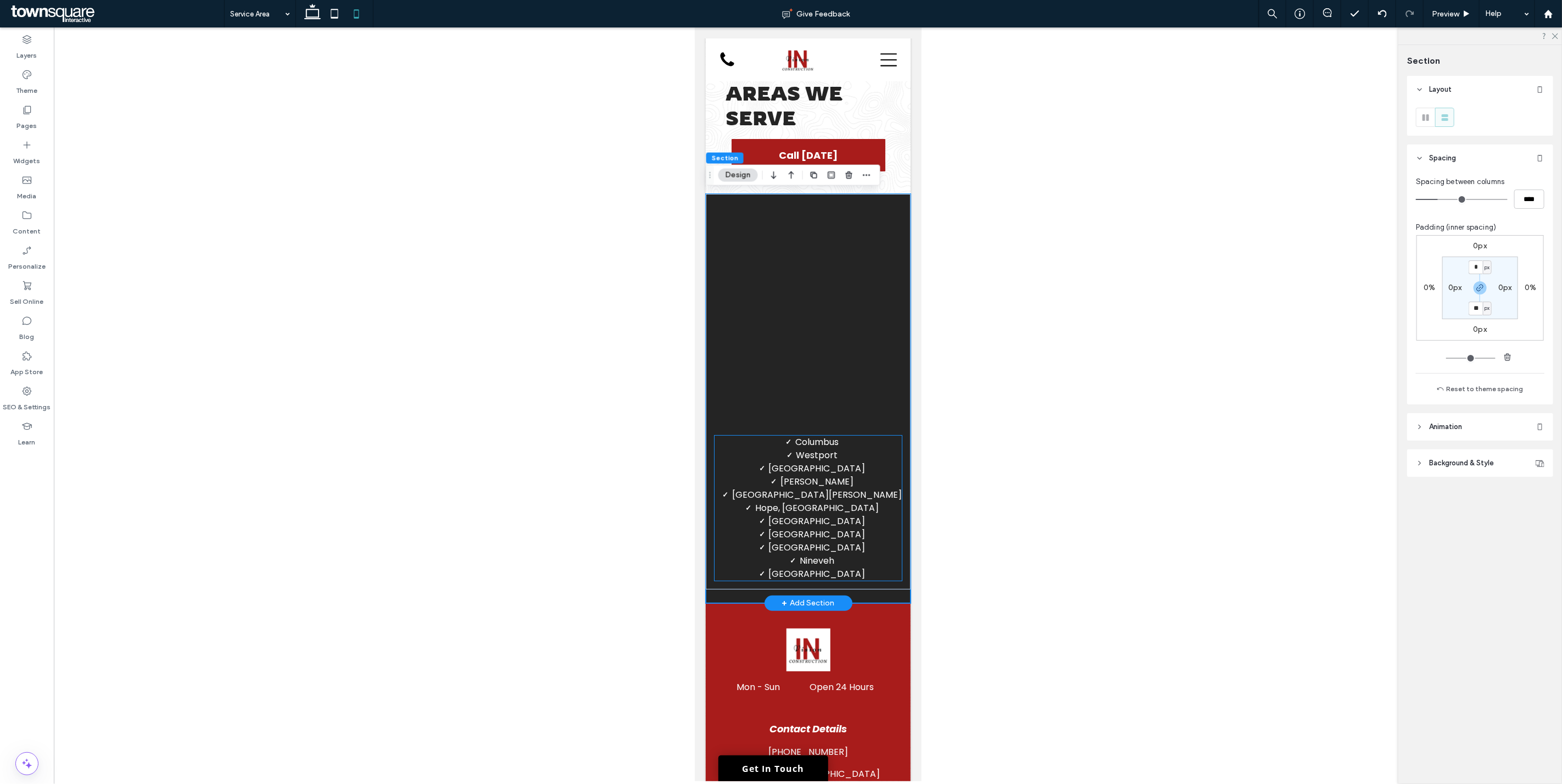
click at [779, 498] on span "North Vernon" at bounding box center [816, 494] width 170 height 13
click at [779, 498] on div "Columbus Westport Nashville Seymour North Vernon Hope, Franklin Taylorsville Ed…" at bounding box center [807, 508] width 187 height 145
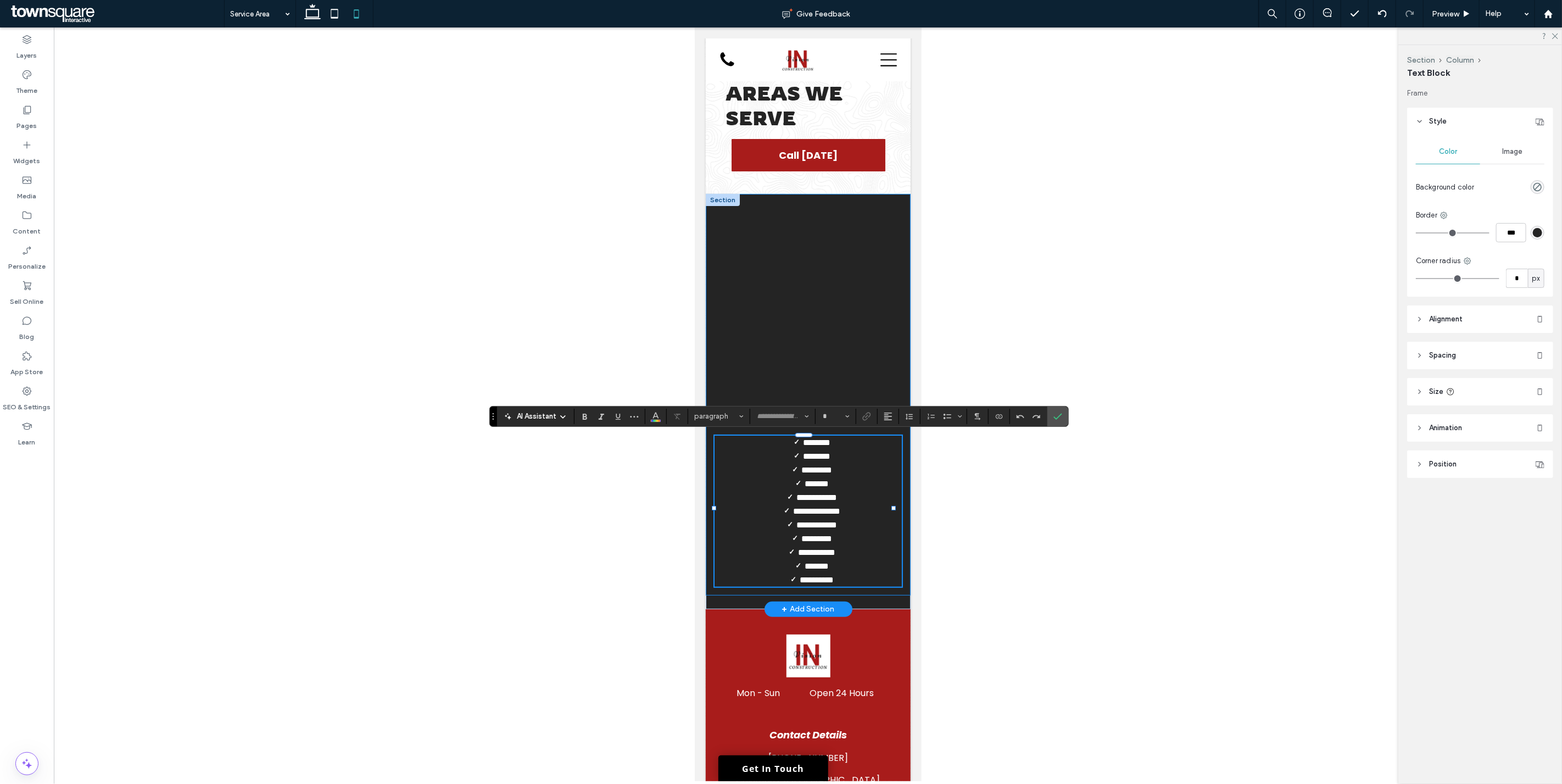
type input "*******"
type input "**"
click at [779, 412] on icon "Alignment" at bounding box center [888, 416] width 8 height 8
drag, startPoint x: 891, startPoint y: 434, endPoint x: 204, endPoint y: 432, distance: 687.0
click at [779, 434] on label "ui.textEditor.alignment.left" at bounding box center [899, 434] width 38 height 16
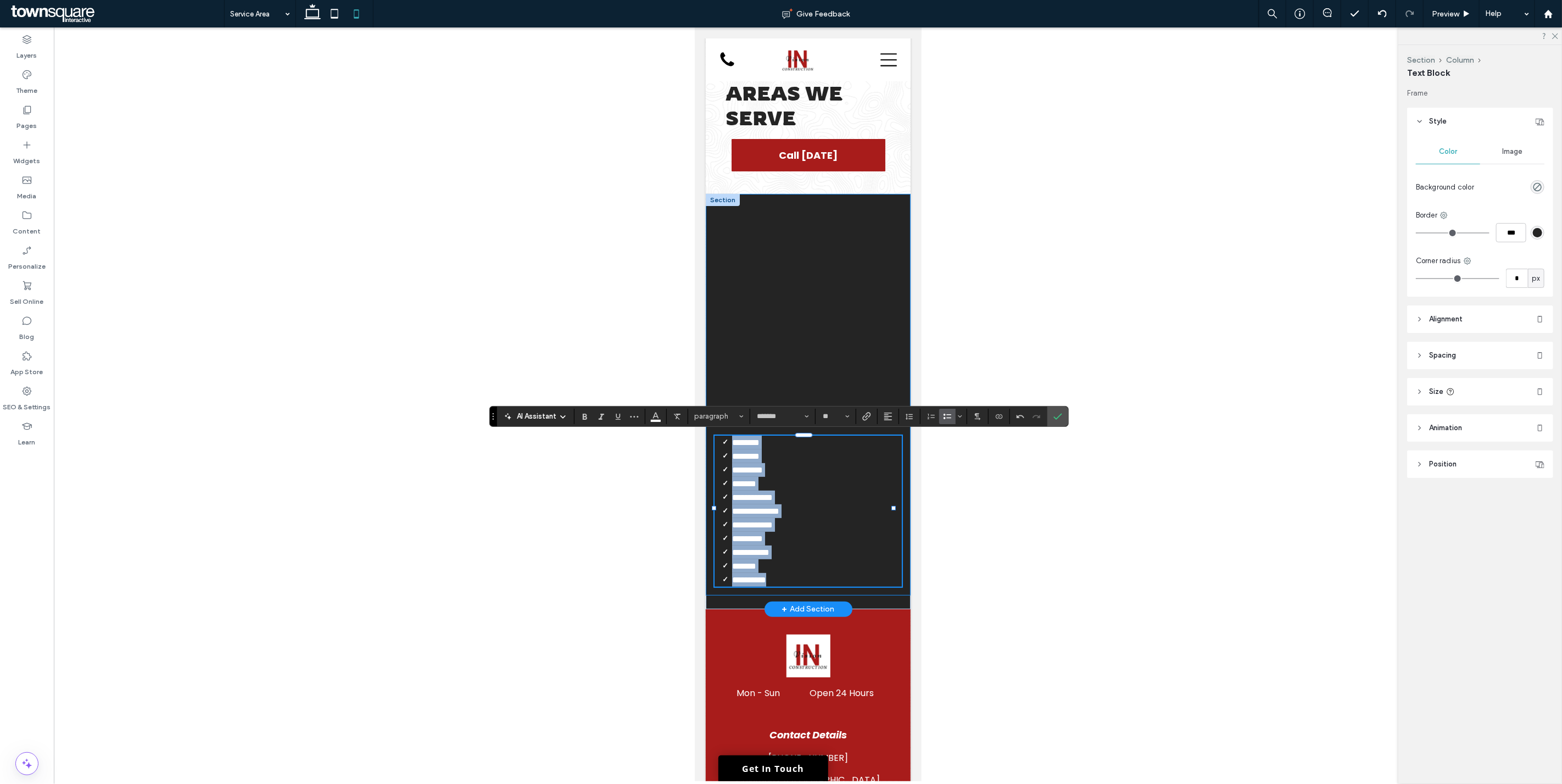
click at [779, 470] on div "**********" at bounding box center [808, 395] width 205 height 401
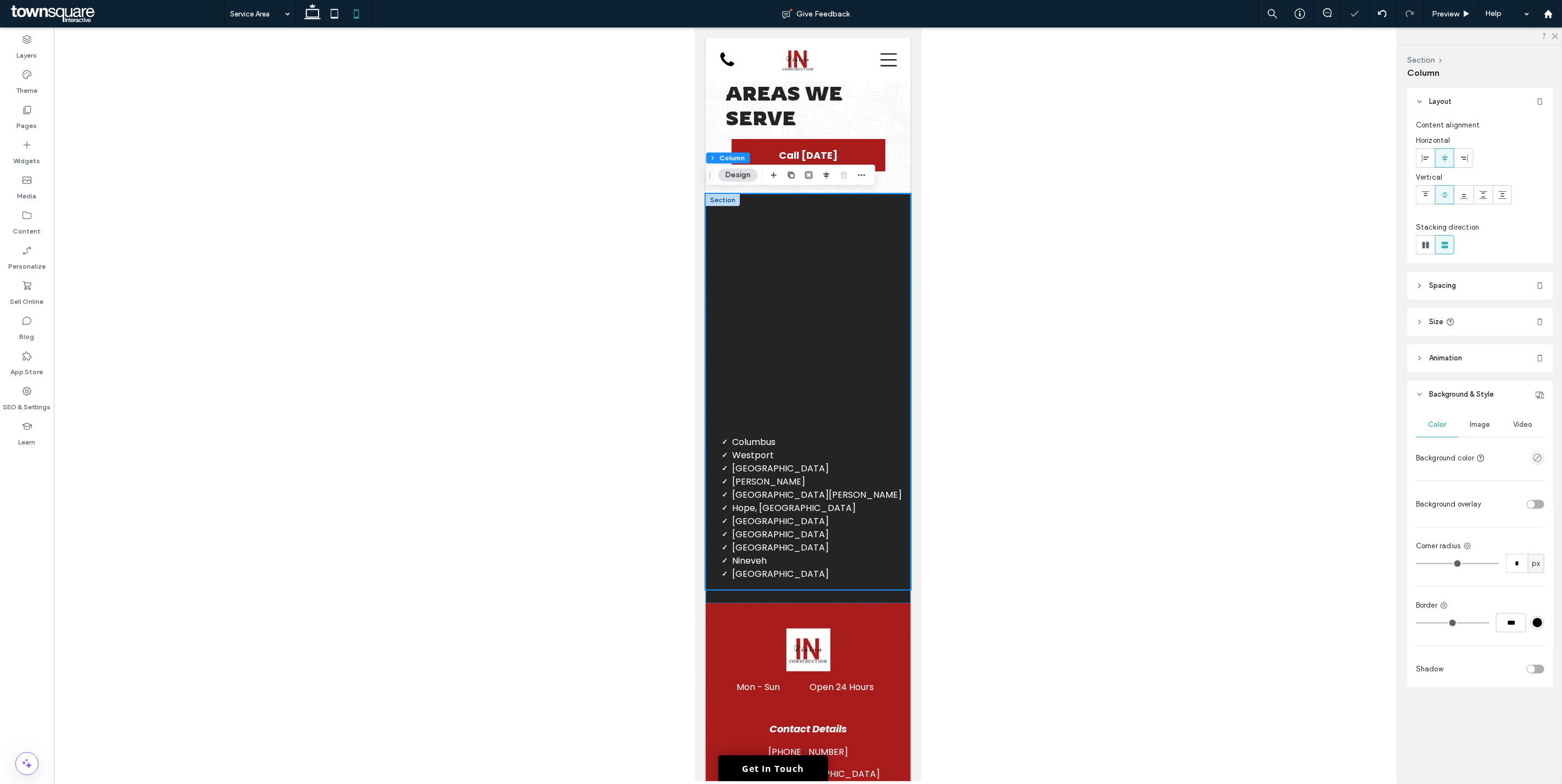
scroll to position [0, 0]
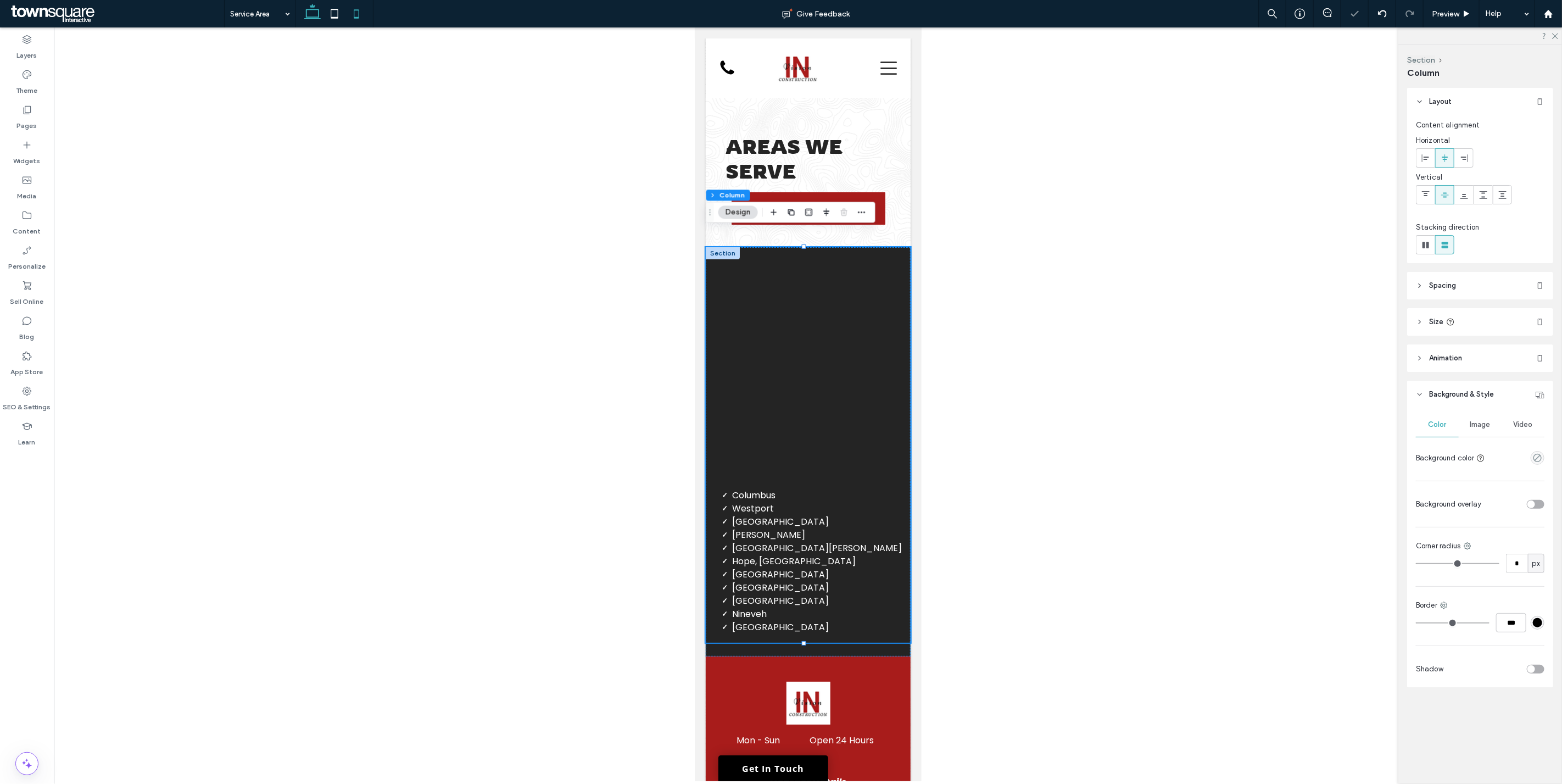
click at [333, 18] on use at bounding box center [335, 13] width 7 height 9
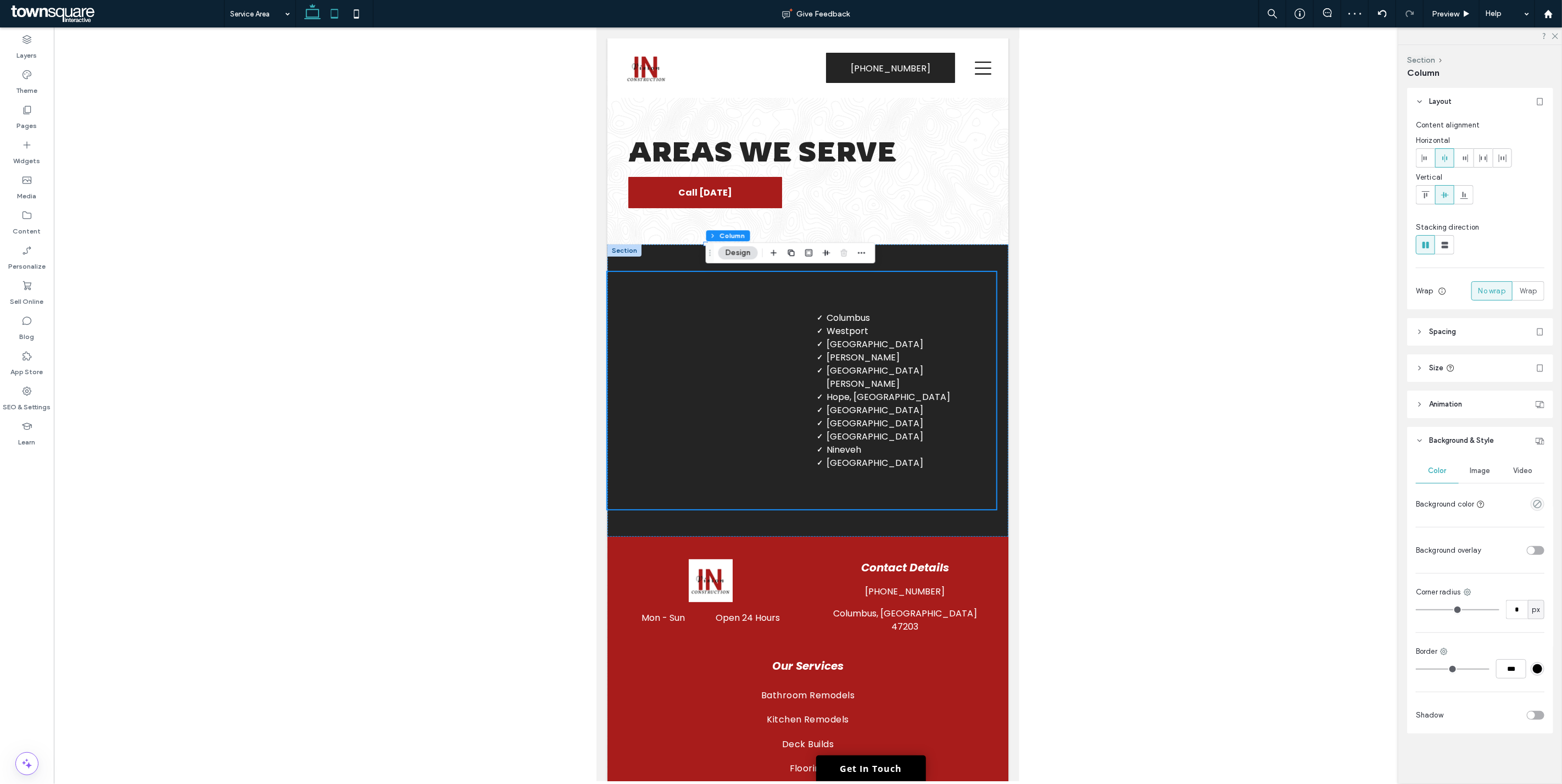
type input "*"
type input "**"
type input "***"
type input "****"
click at [316, 13] on icon at bounding box center [312, 14] width 22 height 22
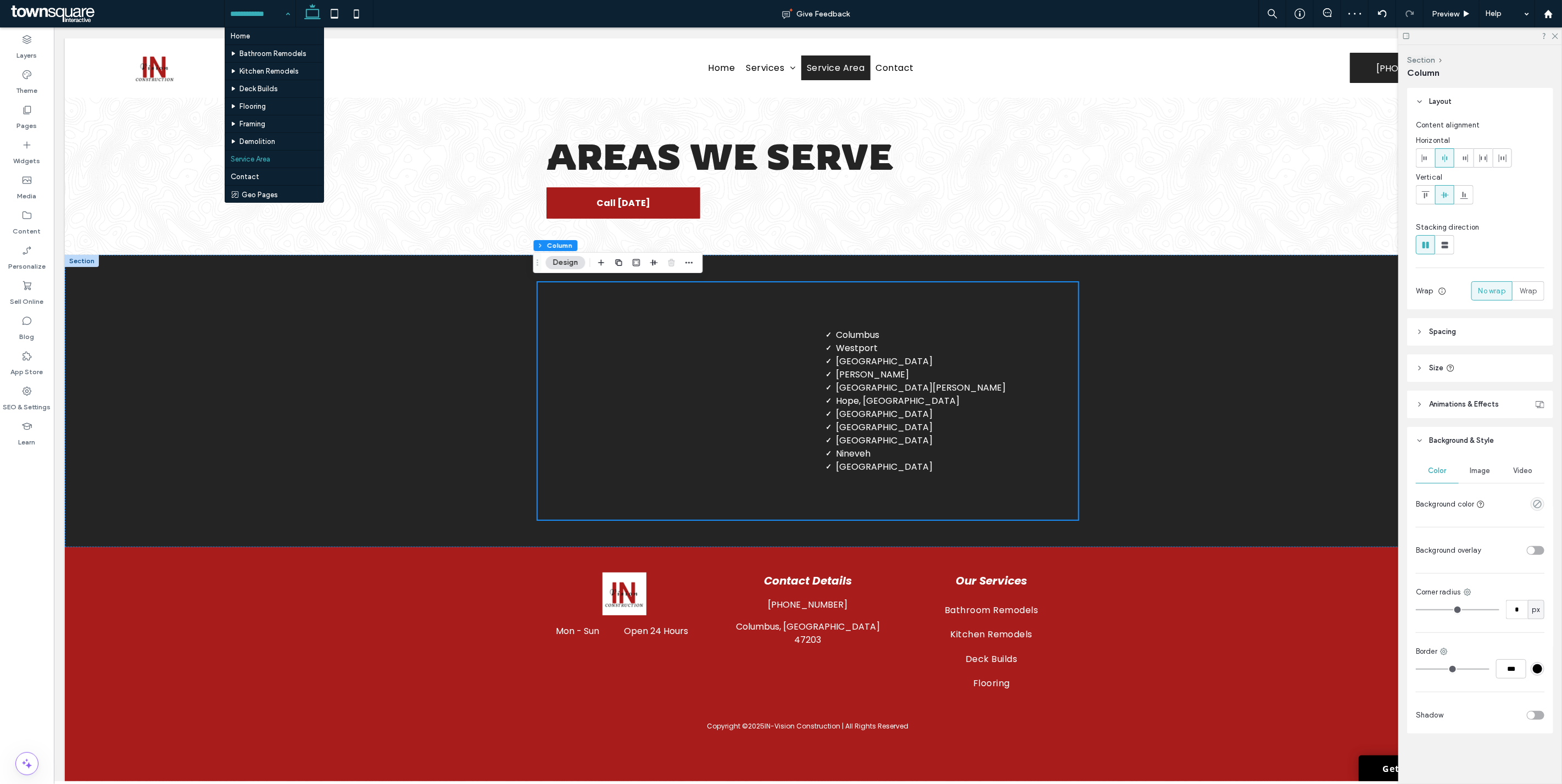
drag, startPoint x: 279, startPoint y: 15, endPoint x: 275, endPoint y: 139, distance: 124.1
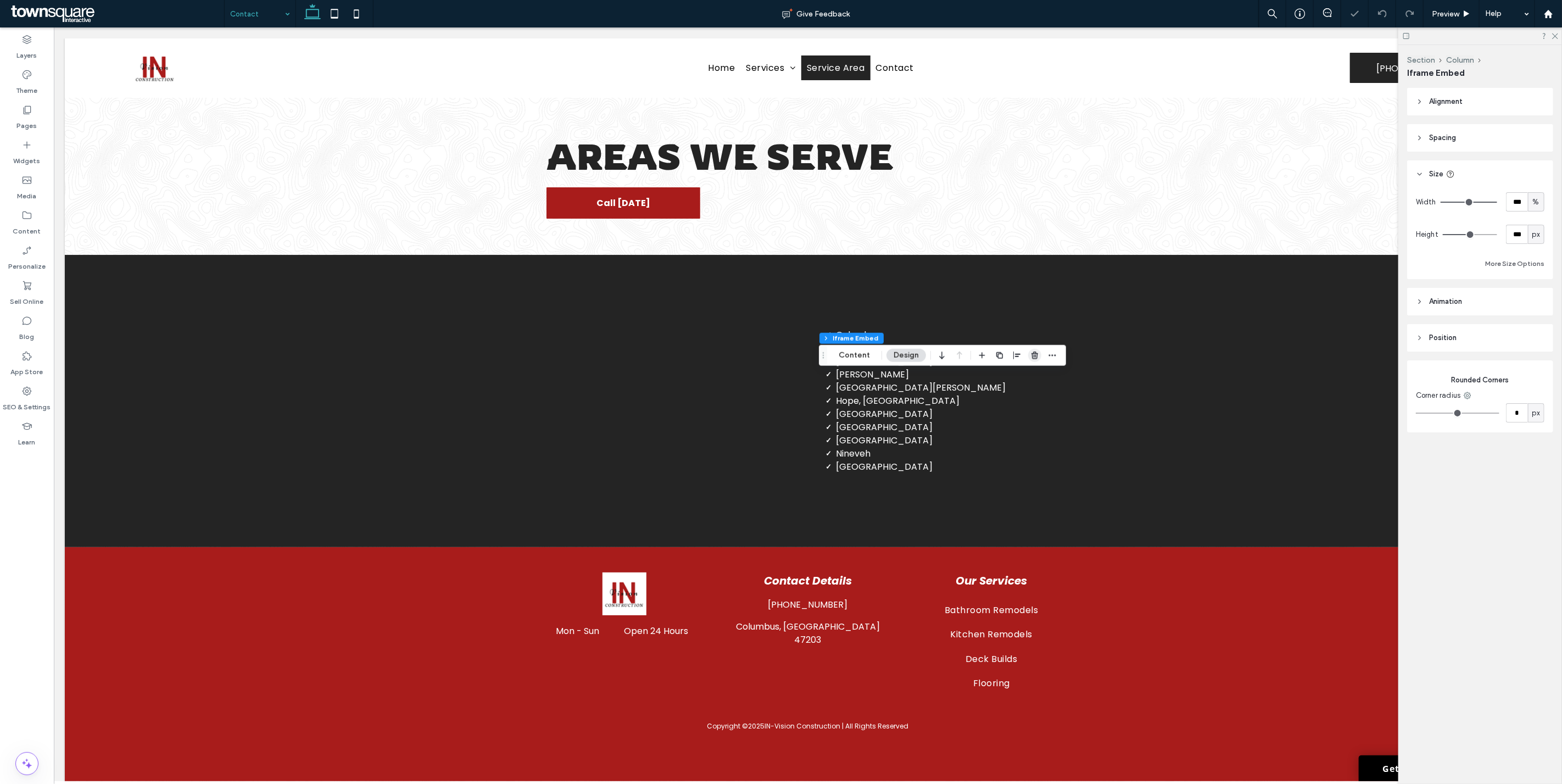
click at [779, 360] on span "button" at bounding box center [1035, 355] width 13 height 13
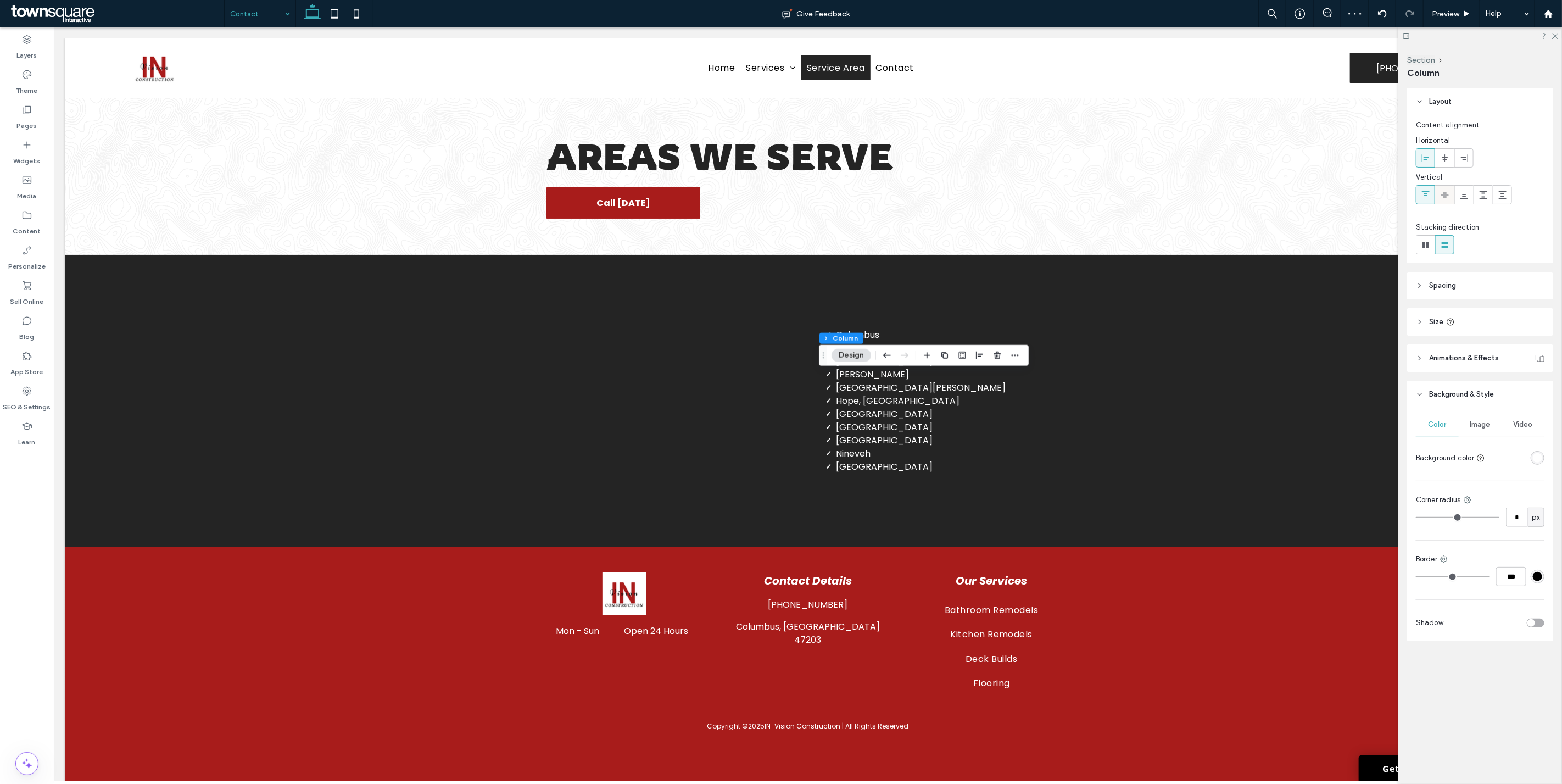
click at [779, 190] on icon at bounding box center [1445, 195] width 8 height 8
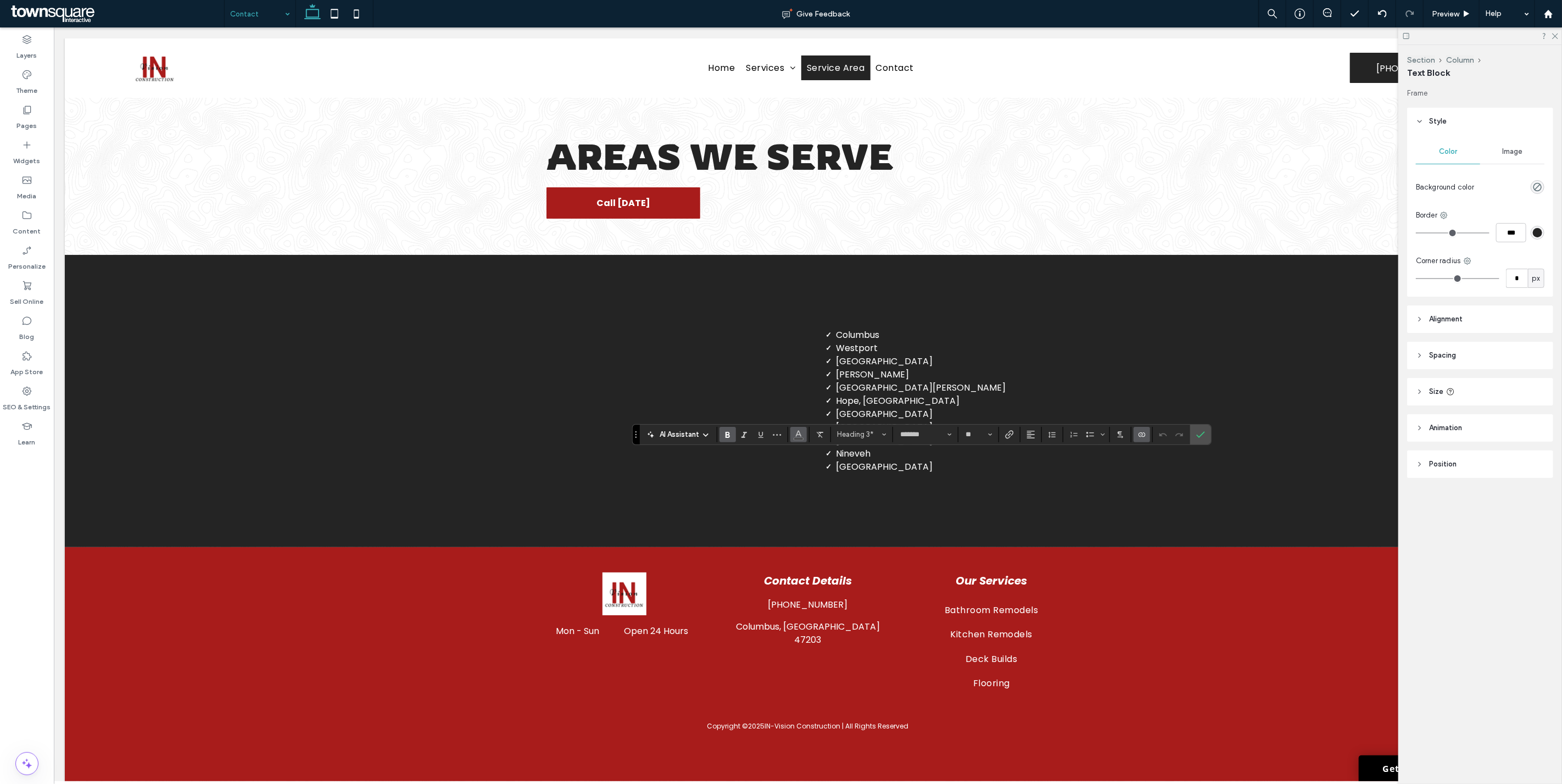
click at [779, 433] on icon "Color" at bounding box center [799, 433] width 8 height 8
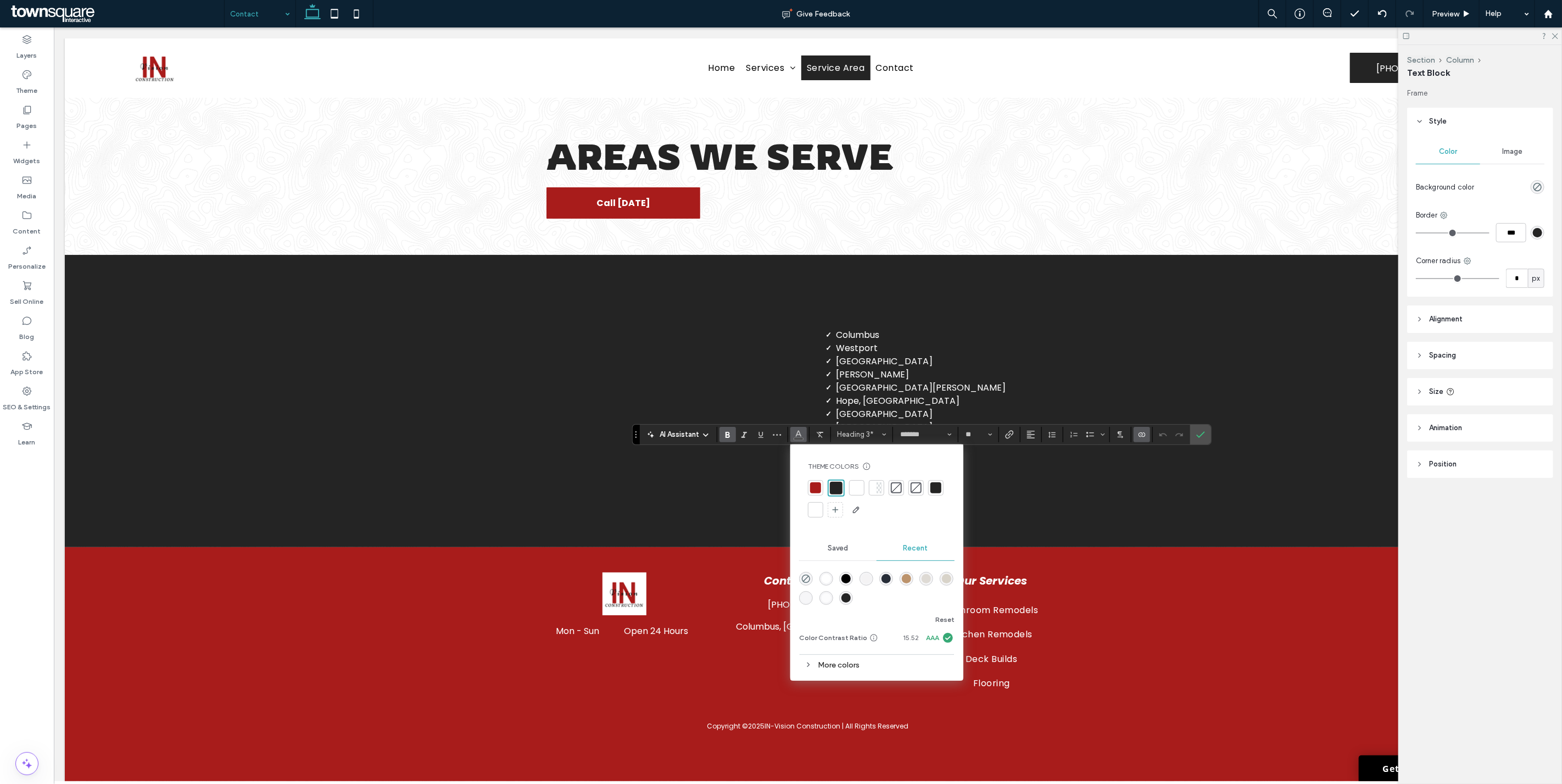
click at [779, 485] on div at bounding box center [815, 487] width 15 height 15
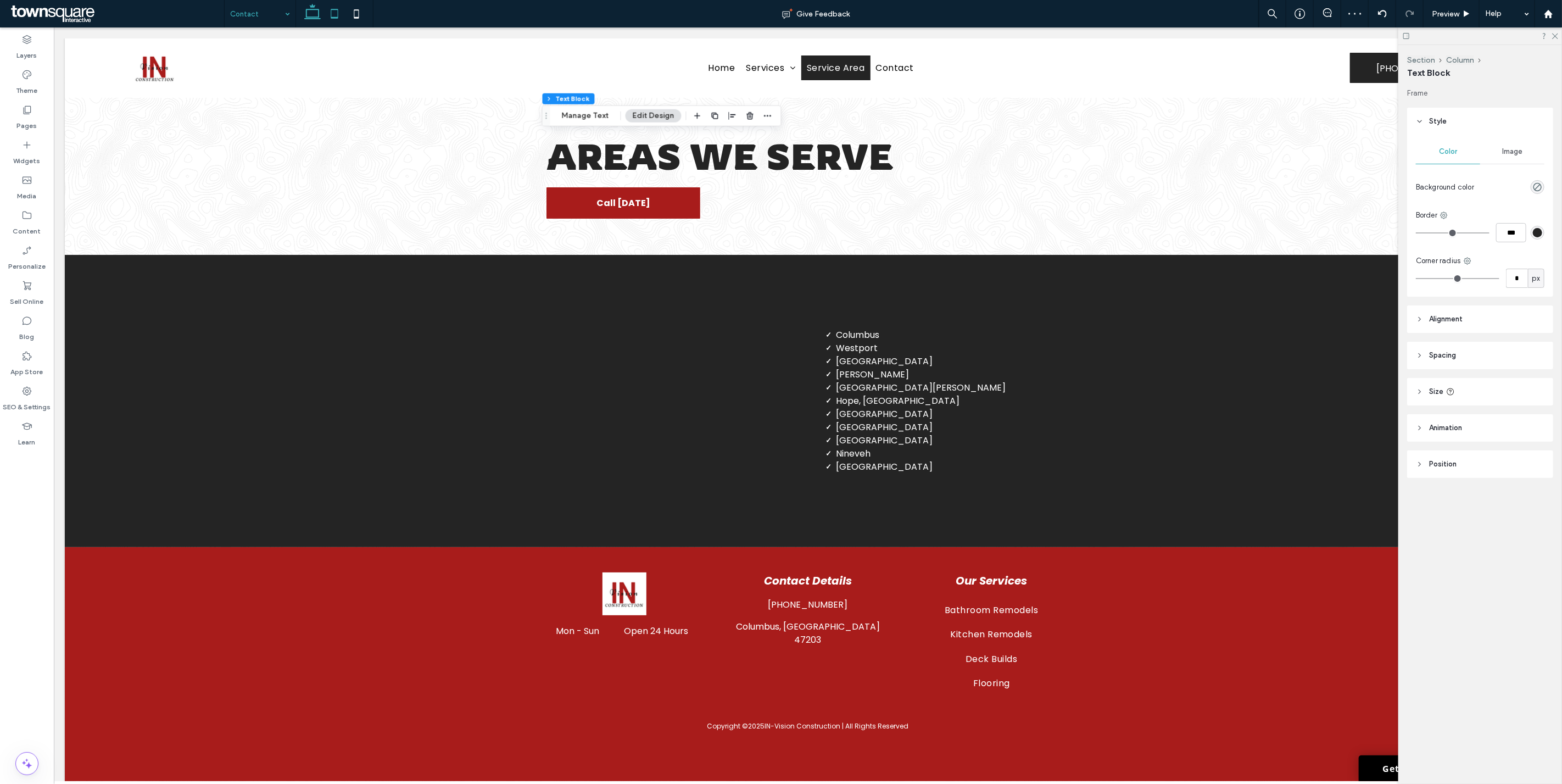
click at [333, 8] on use at bounding box center [335, 13] width 7 height 9
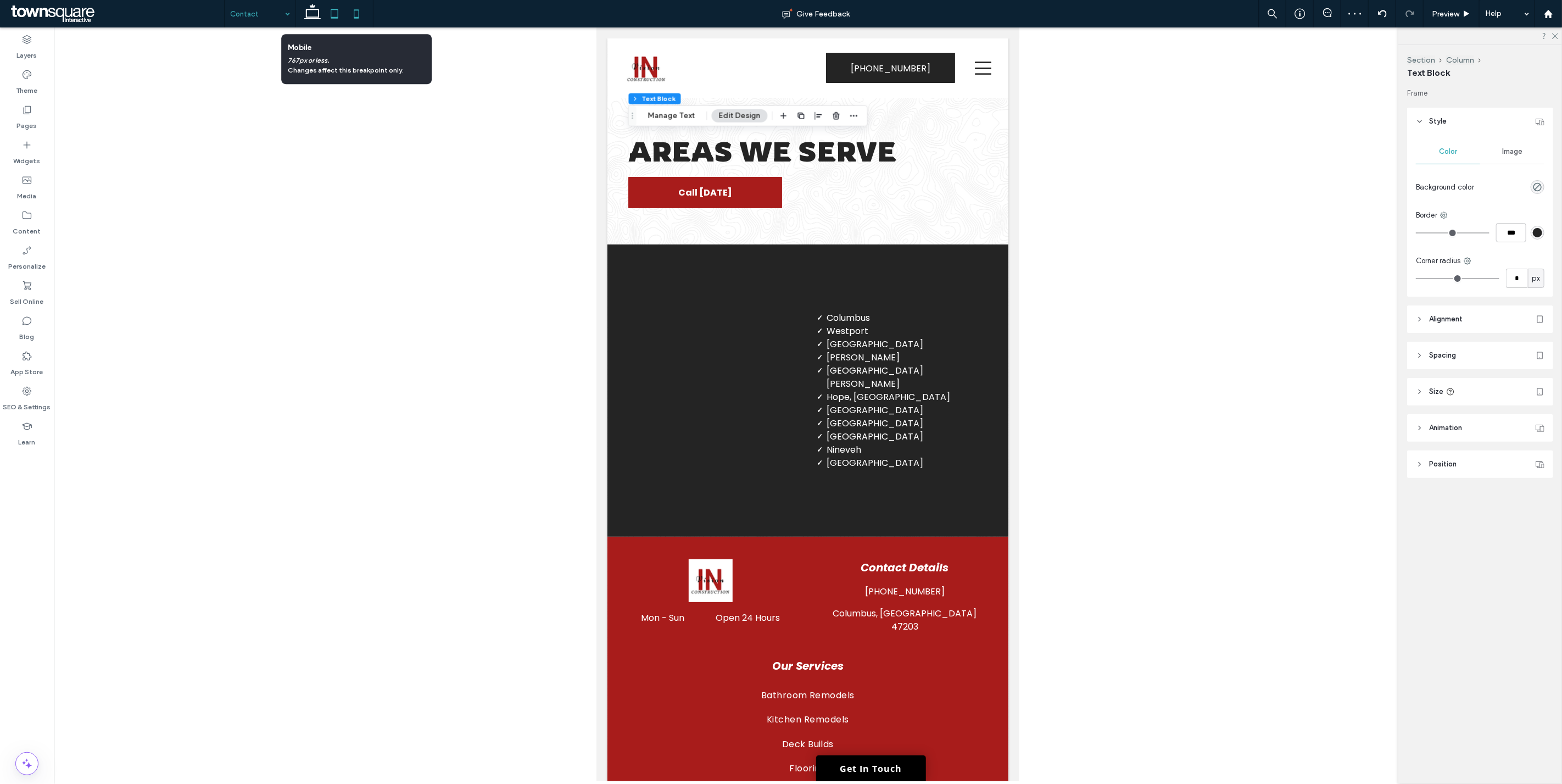
click at [354, 10] on icon at bounding box center [357, 14] width 22 height 22
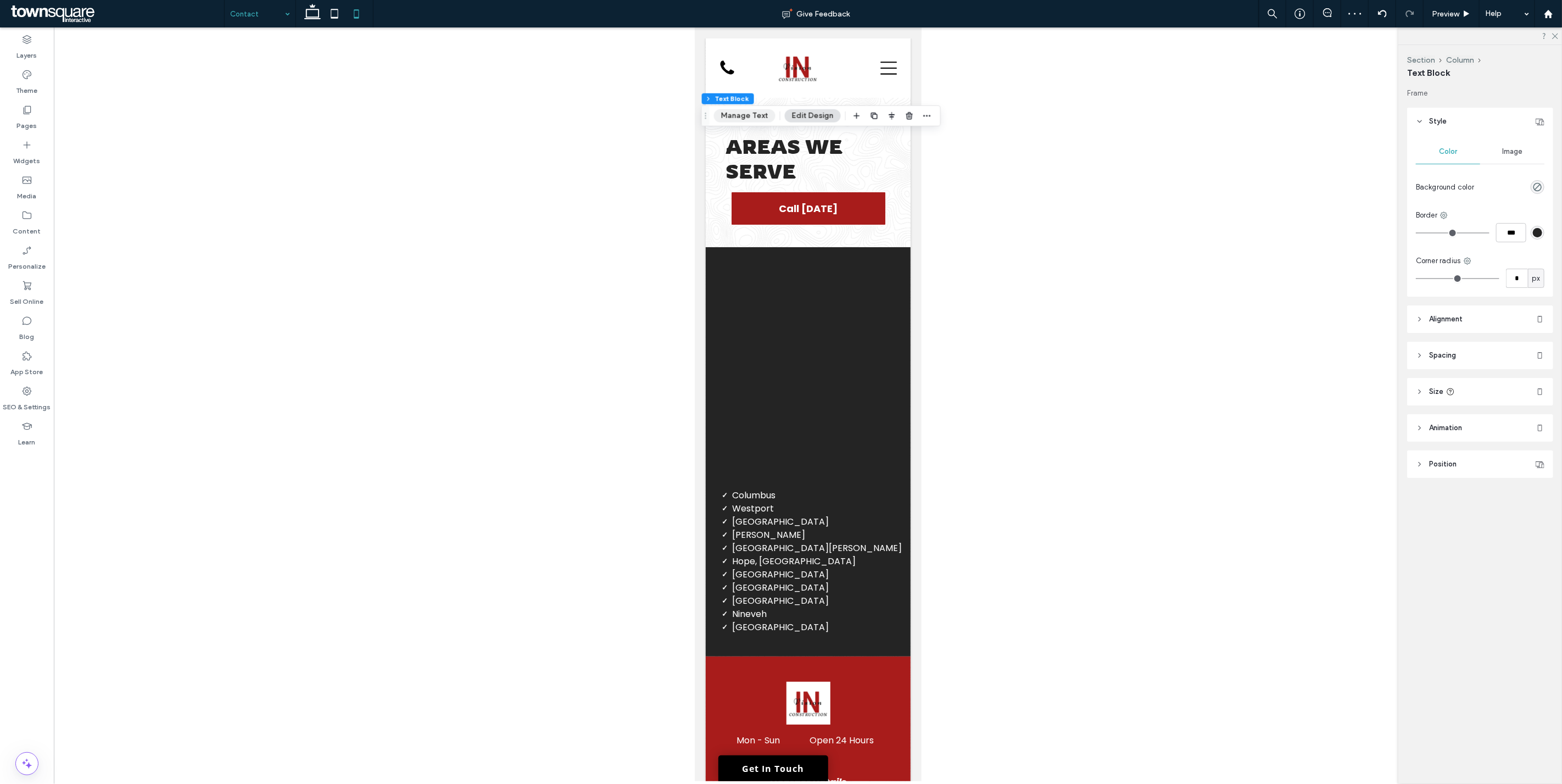
click at [755, 117] on button "Manage Text" at bounding box center [744, 116] width 61 height 13
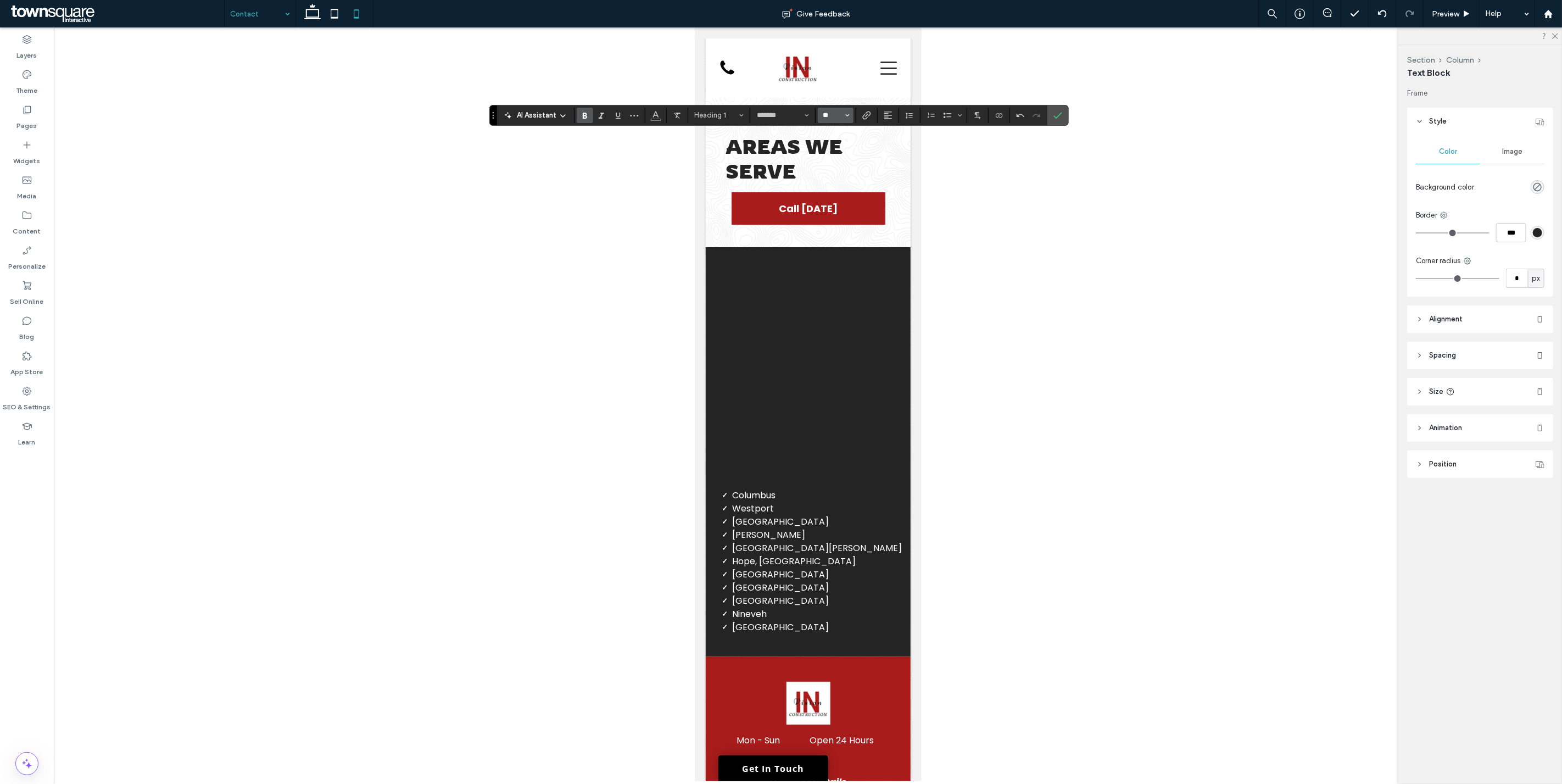
click at [779, 118] on input "**" at bounding box center [832, 115] width 21 height 8
type input "**"
click at [747, 113] on button "Heading 1*" at bounding box center [719, 115] width 57 height 15
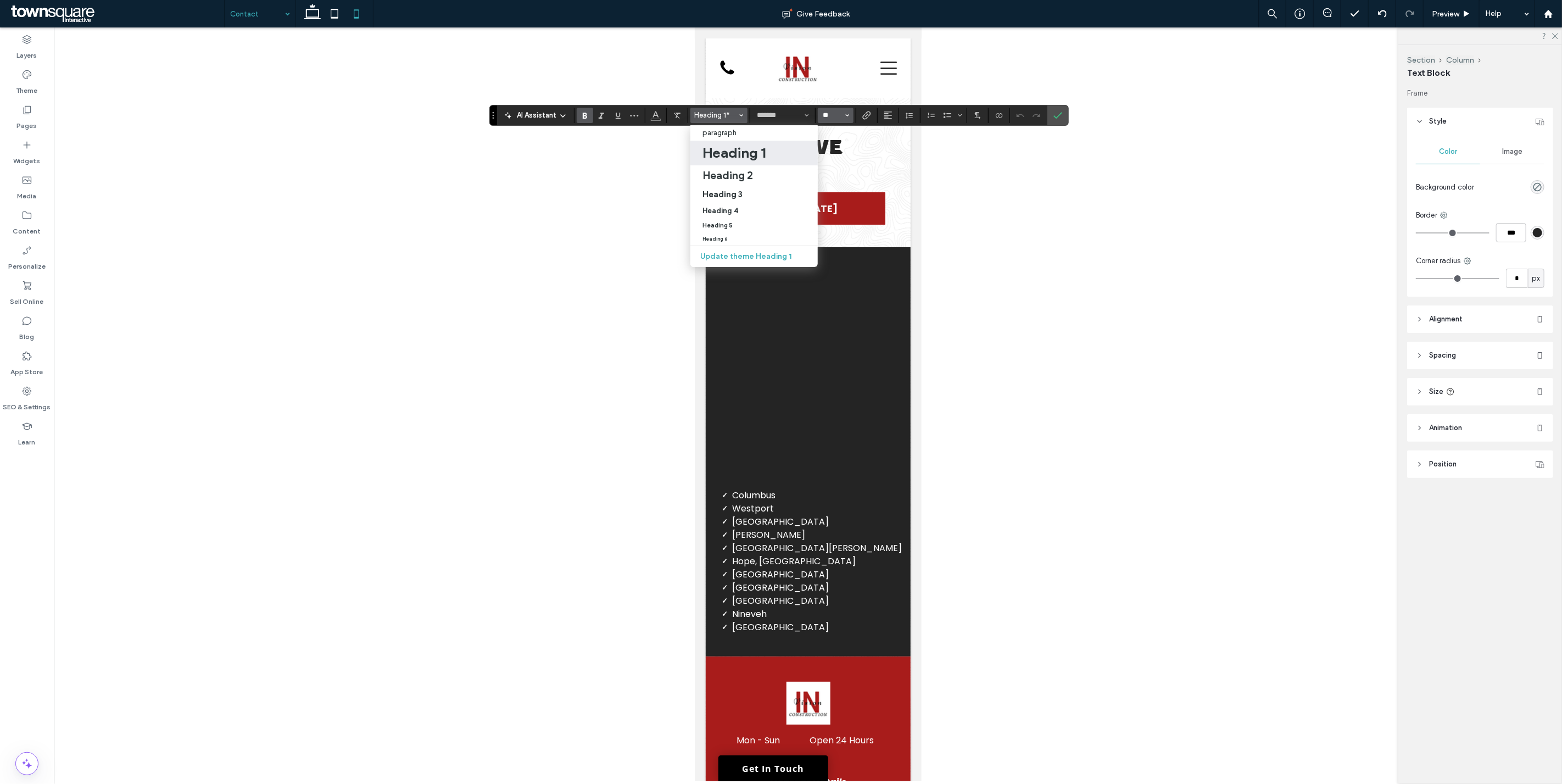
click at [779, 113] on input "**" at bounding box center [832, 115] width 21 height 8
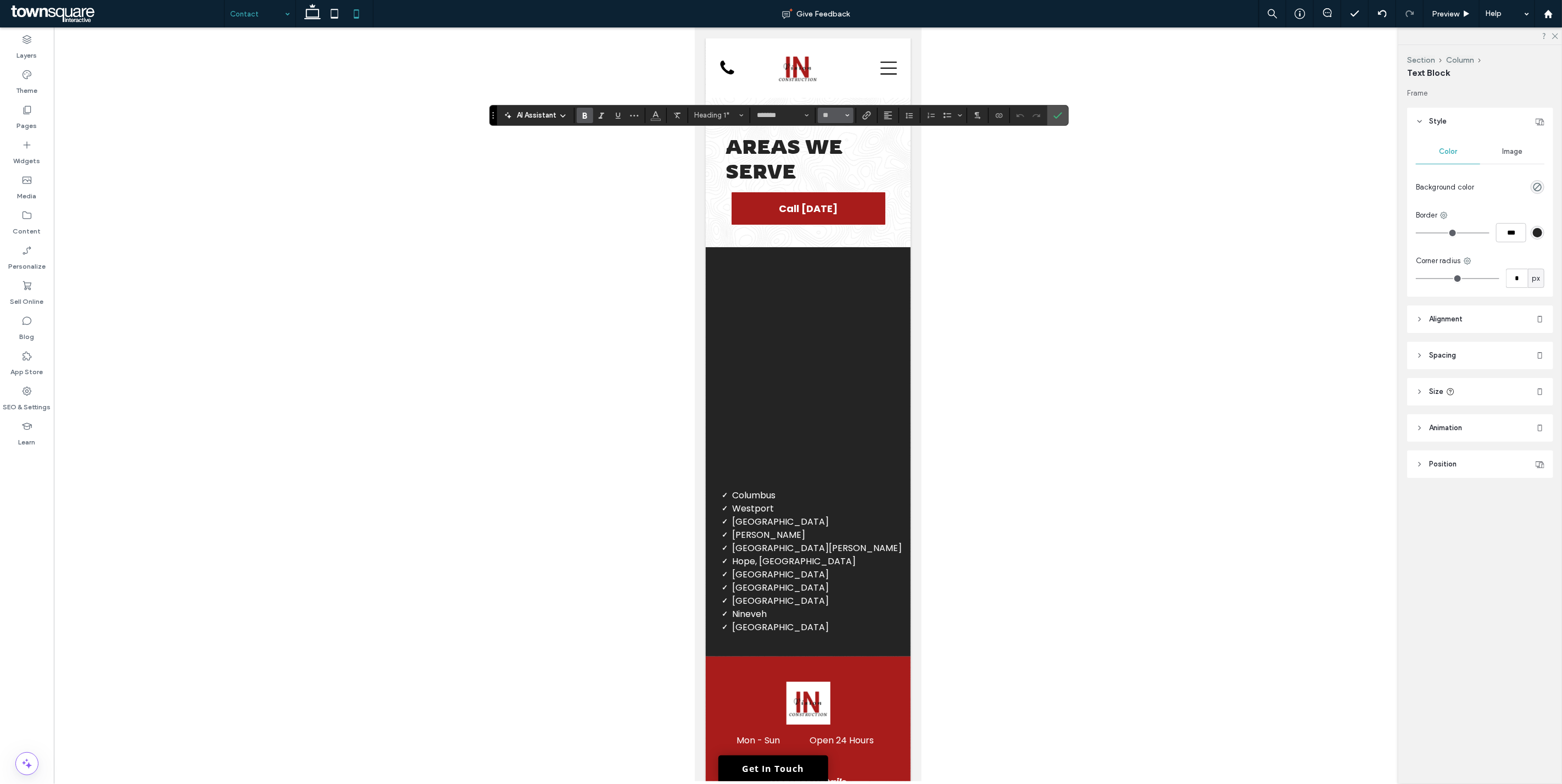
type input "**"
click at [779, 113] on icon "Size" at bounding box center [847, 115] width 4 height 4
click at [779, 172] on label "24" at bounding box center [836, 175] width 35 height 15
type input "**"
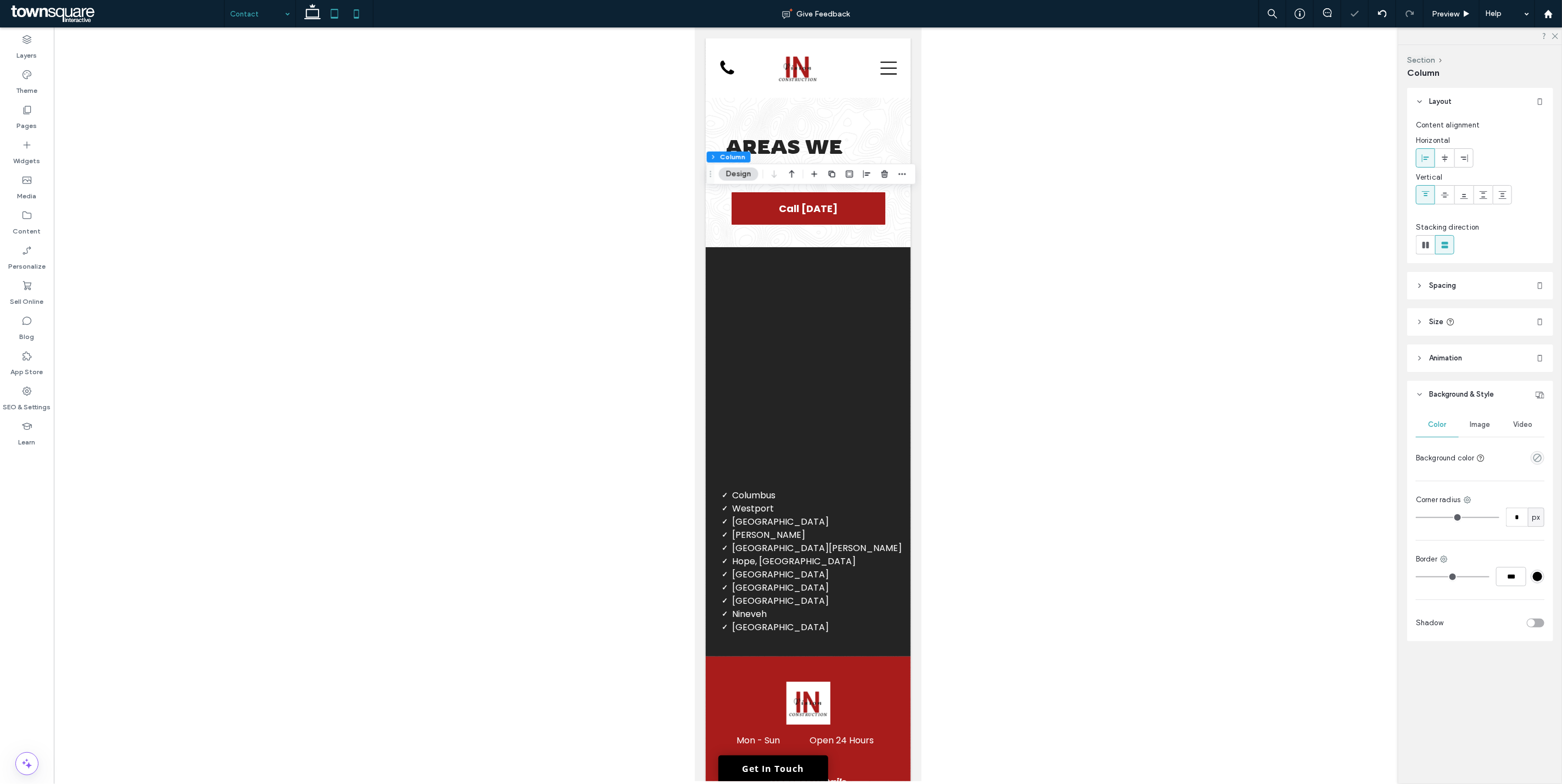
click at [341, 11] on icon at bounding box center [334, 14] width 22 height 22
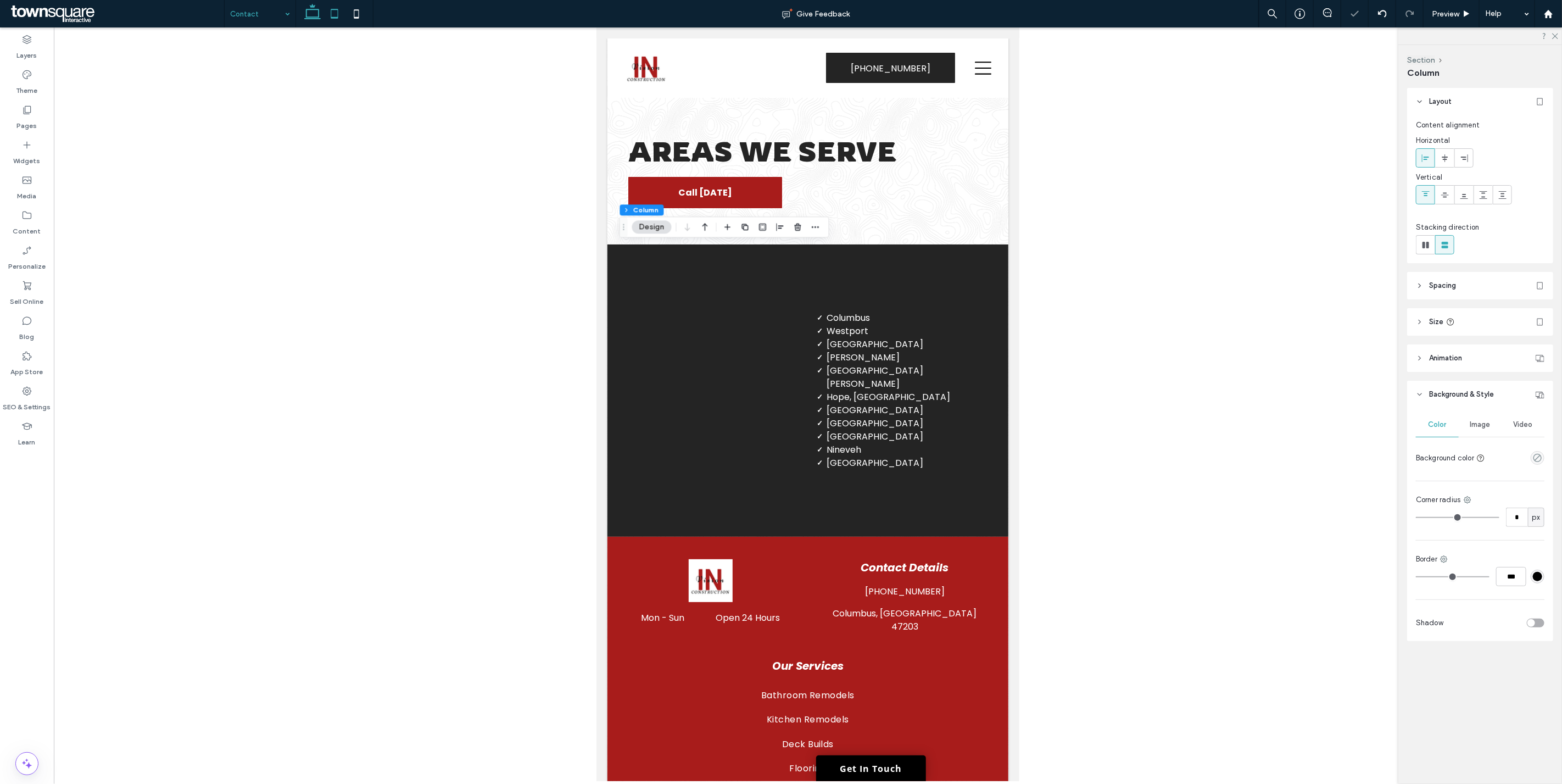
click at [313, 14] on icon at bounding box center [312, 14] width 22 height 22
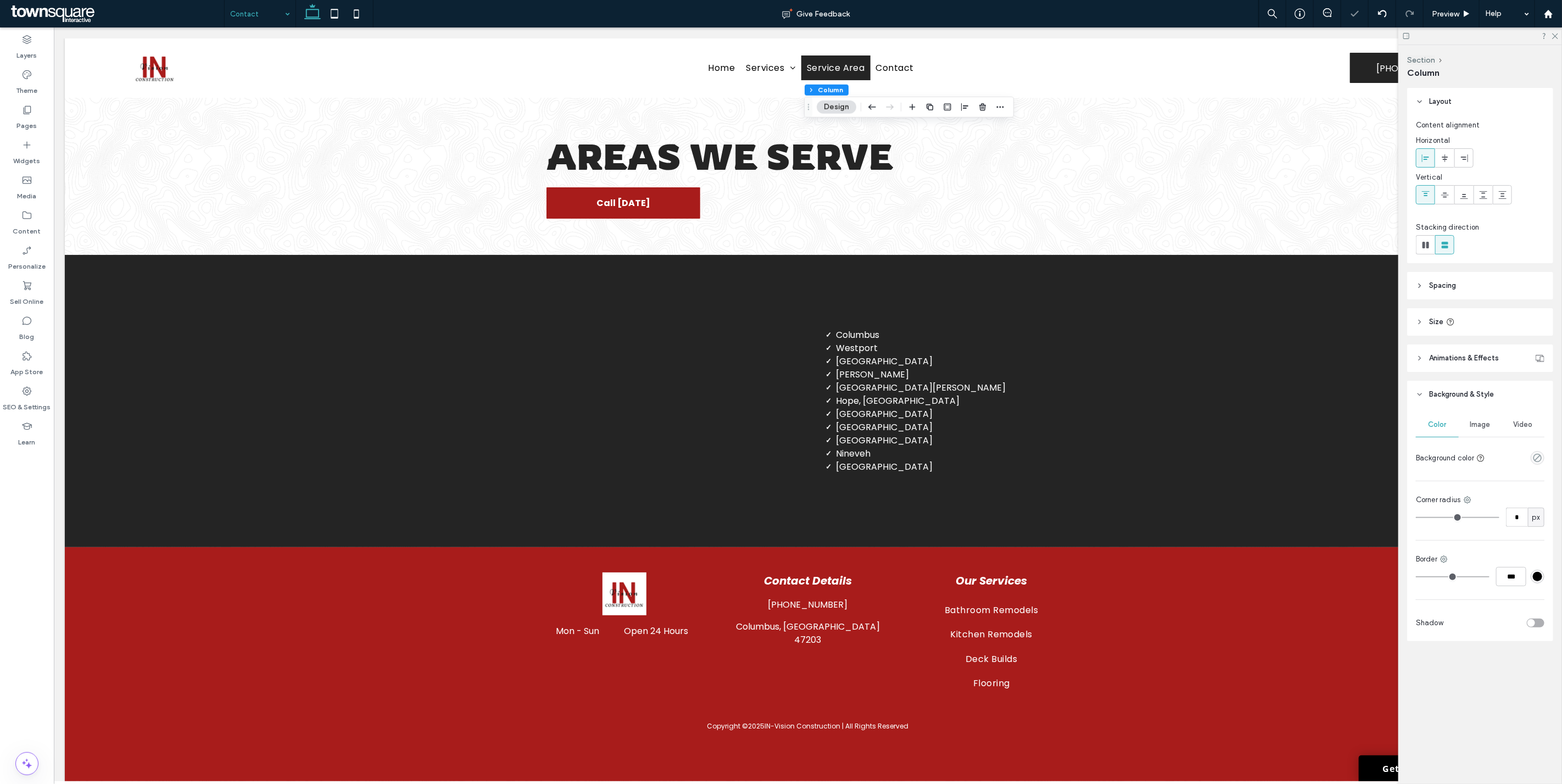
type input "**"
type input "***"
click at [779, 15] on span "Preview" at bounding box center [1445, 13] width 27 height 9
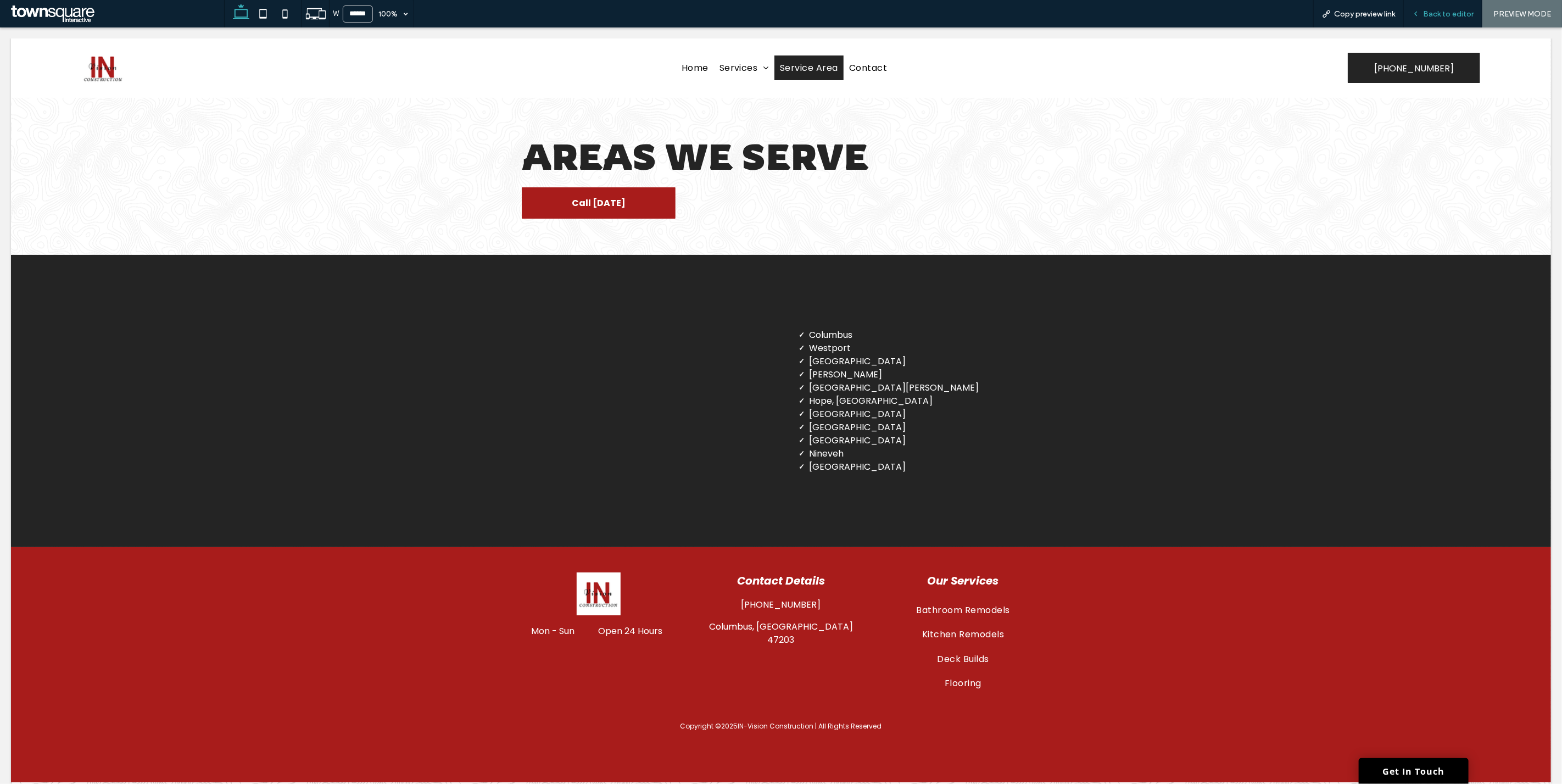
click at [779, 11] on span "Back to editor" at bounding box center [1448, 13] width 50 height 9
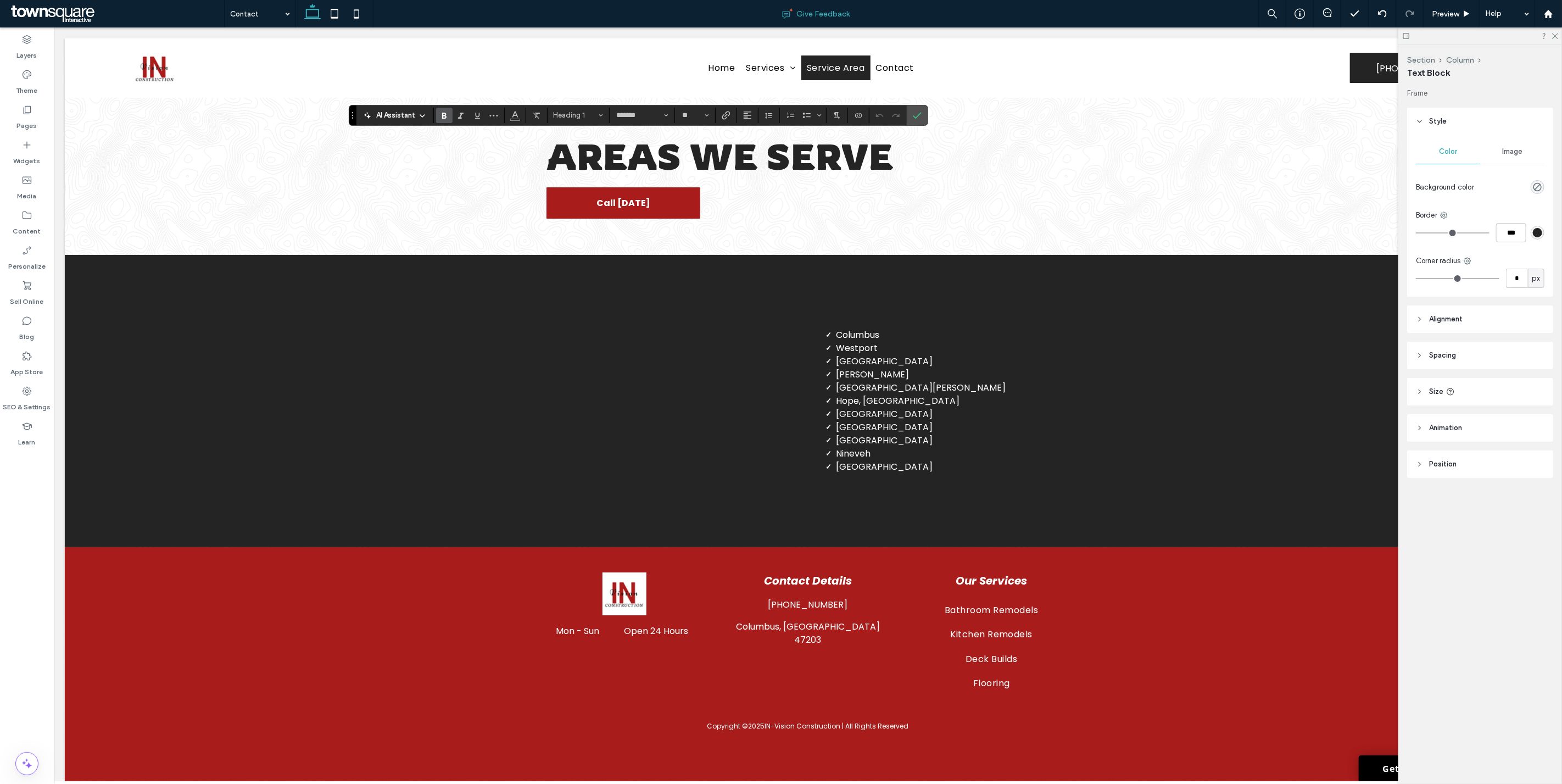
click at [586, 113] on span "Heading 1" at bounding box center [575, 115] width 43 height 8
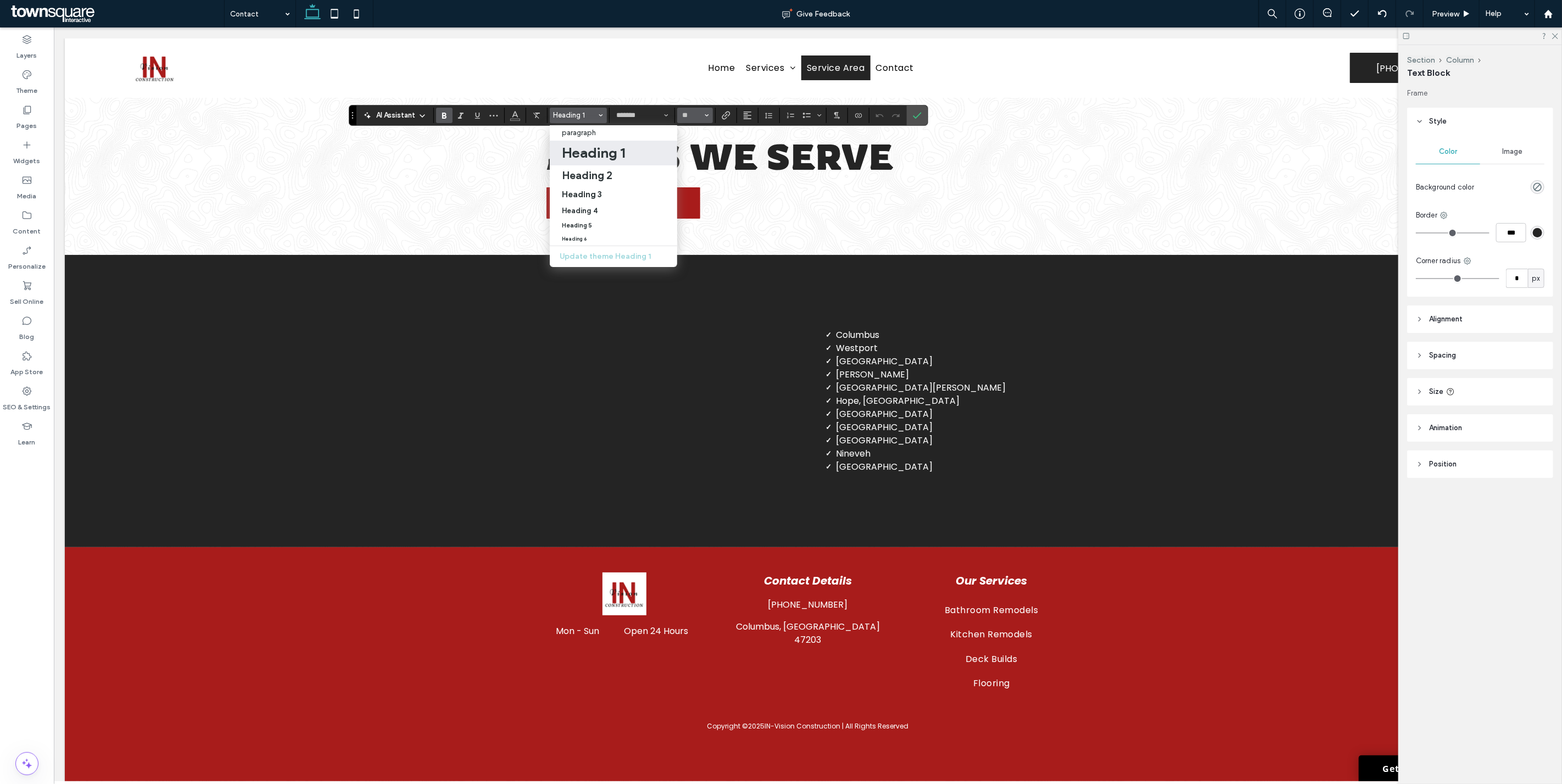
click at [703, 118] on button "**" at bounding box center [695, 115] width 36 height 15
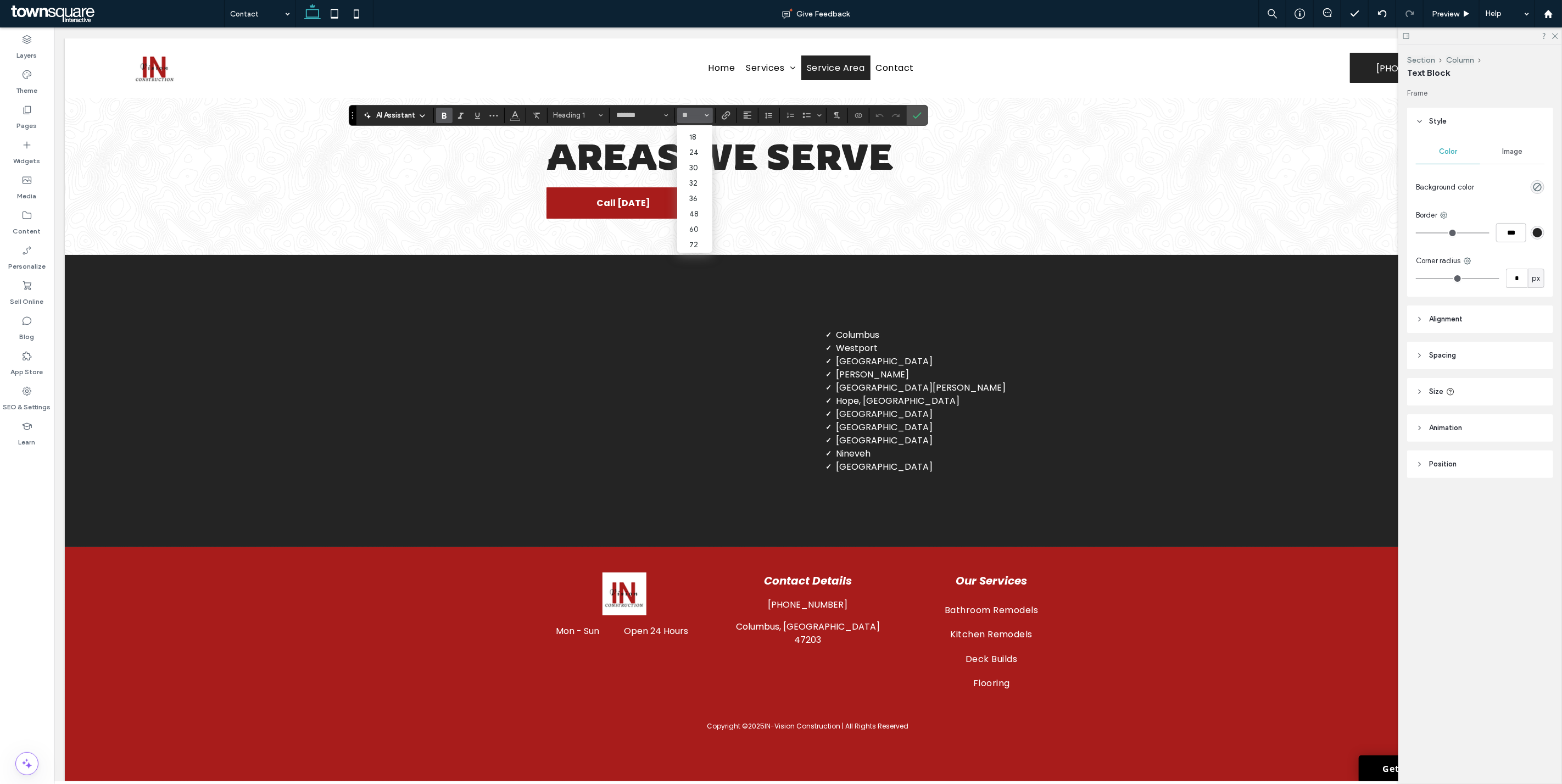
scroll to position [132, 0]
click at [703, 191] on label "48" at bounding box center [695, 198] width 35 height 15
type input "**"
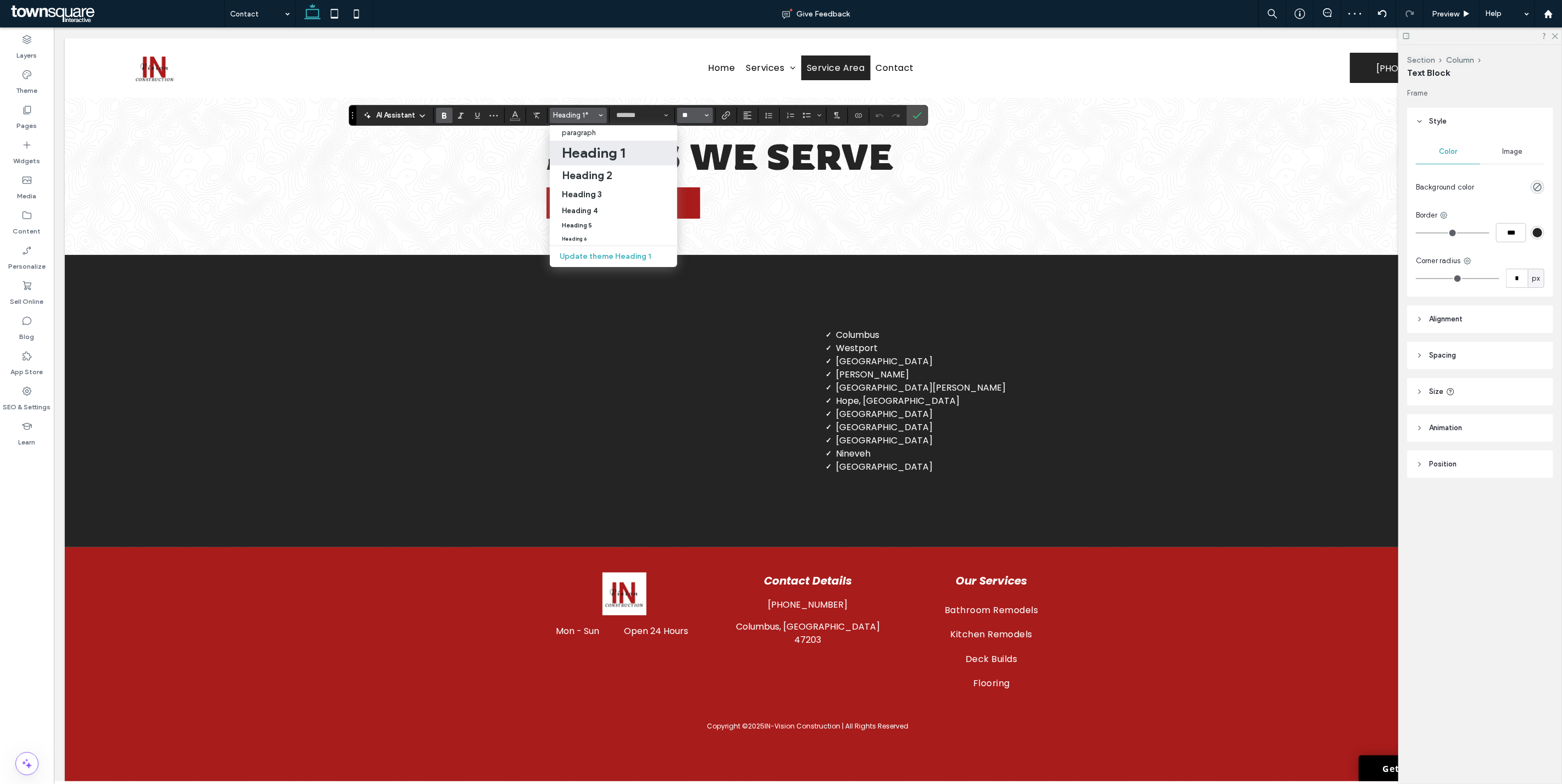
click at [685, 113] on input "**" at bounding box center [691, 115] width 21 height 8
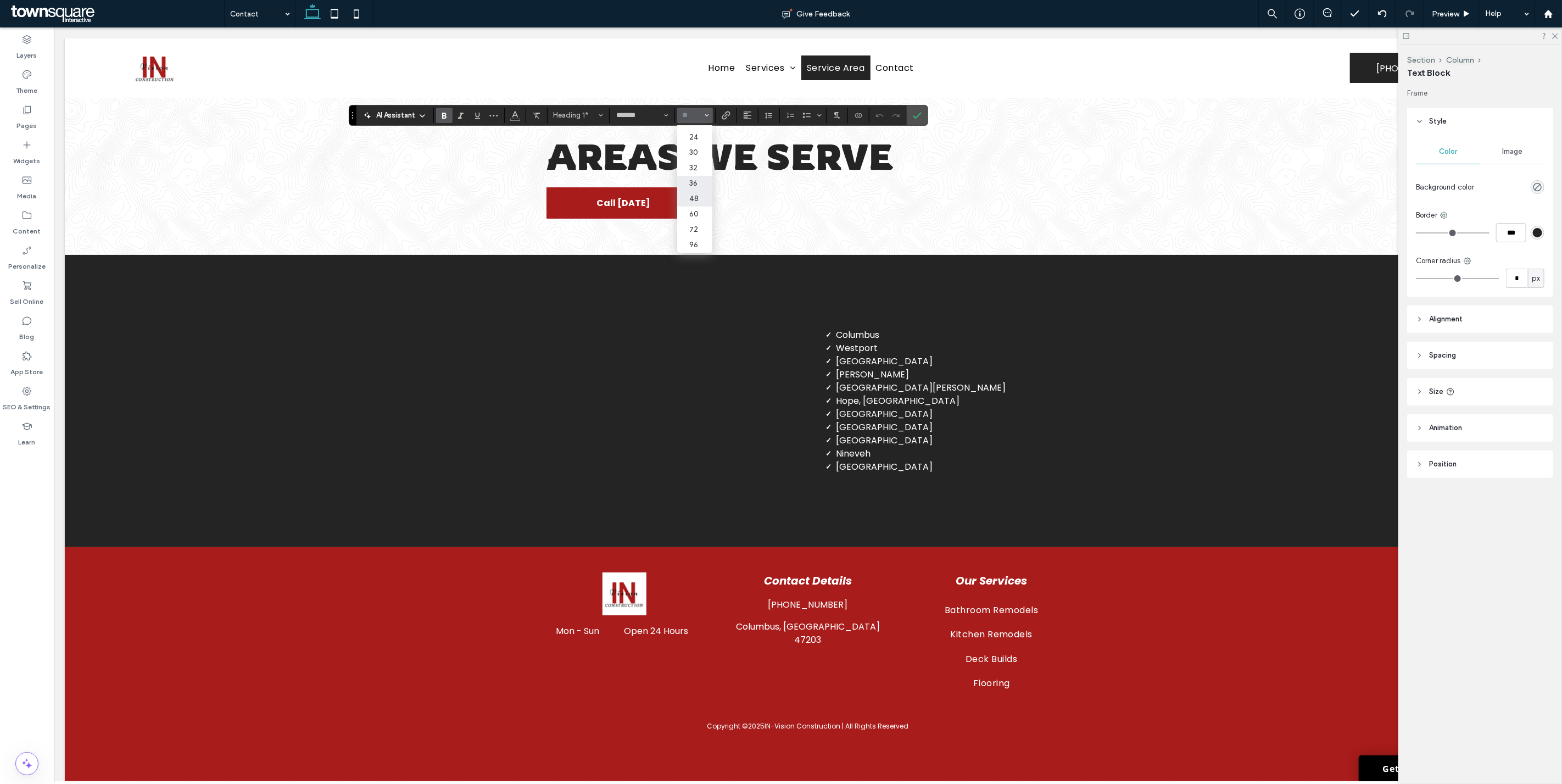
click at [694, 176] on label "36" at bounding box center [695, 183] width 35 height 15
type input "**"
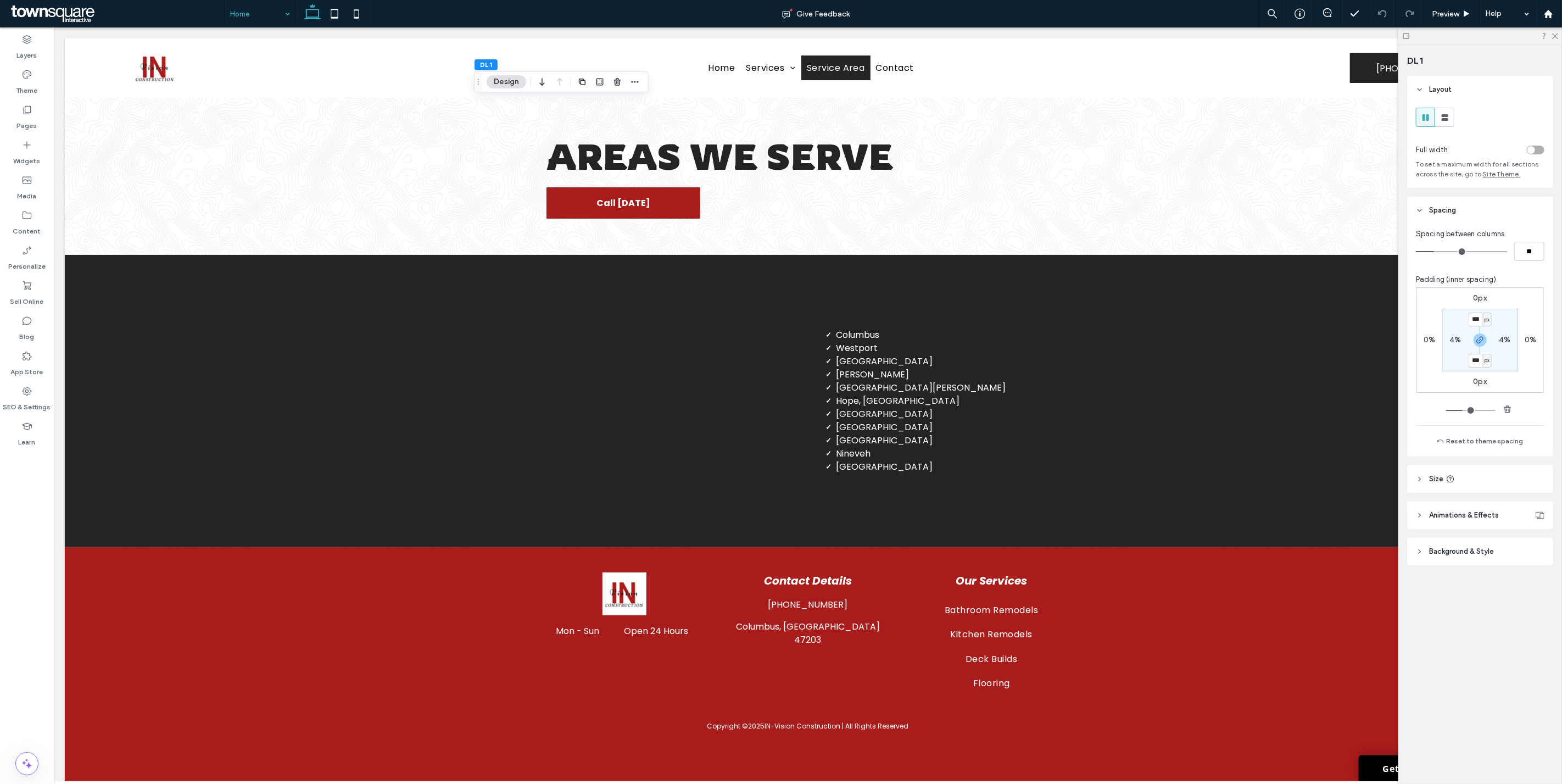
click at [779, 549] on span "Background & Style" at bounding box center [1461, 551] width 65 height 11
click at [779, 585] on span "Image" at bounding box center [1481, 581] width 21 height 8
click at [779, 651] on button "Add/Edit images" at bounding box center [1480, 654] width 129 height 13
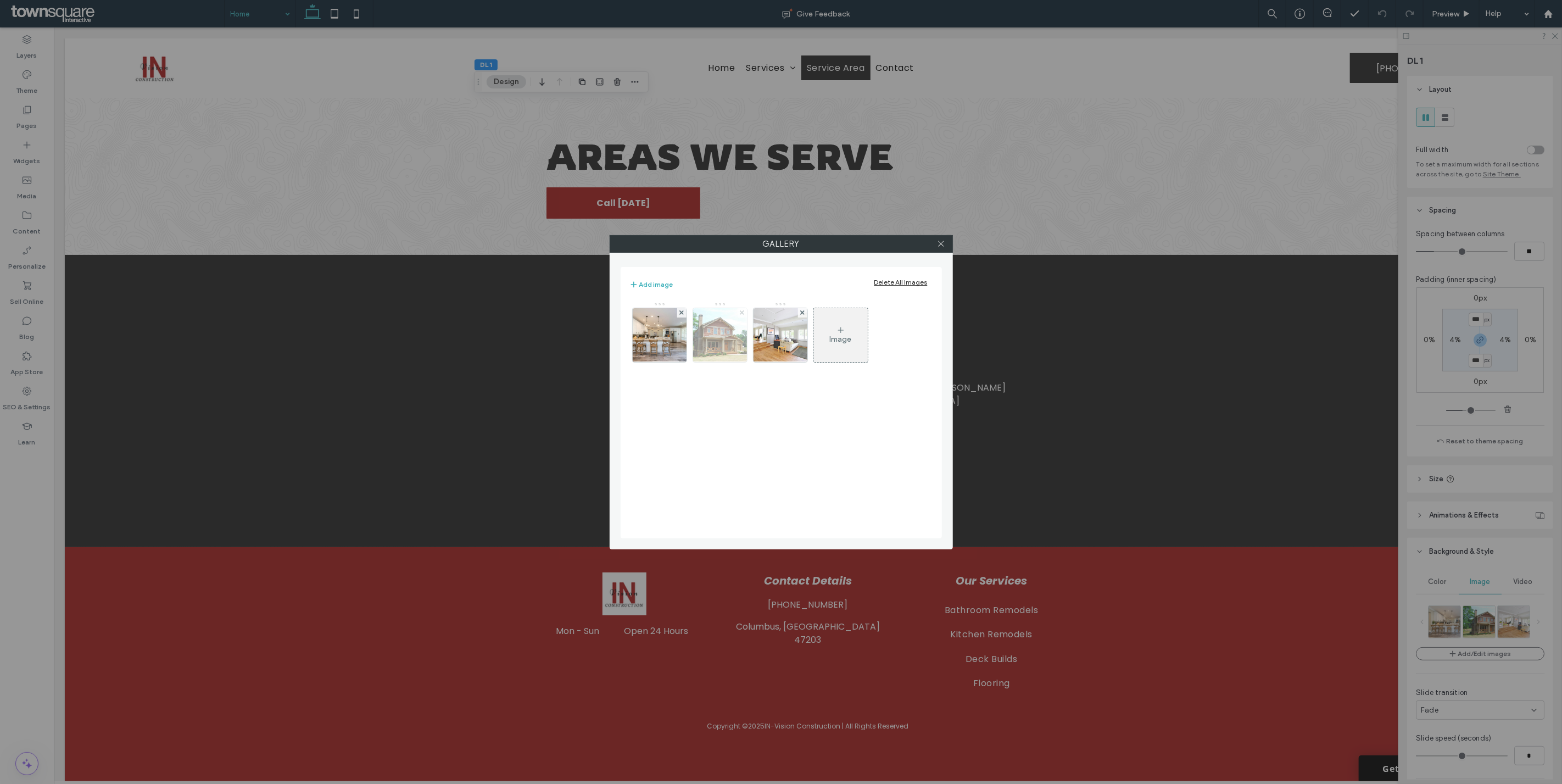
click at [682, 314] on icon at bounding box center [681, 312] width 4 height 4
click at [679, 313] on icon at bounding box center [681, 312] width 4 height 4
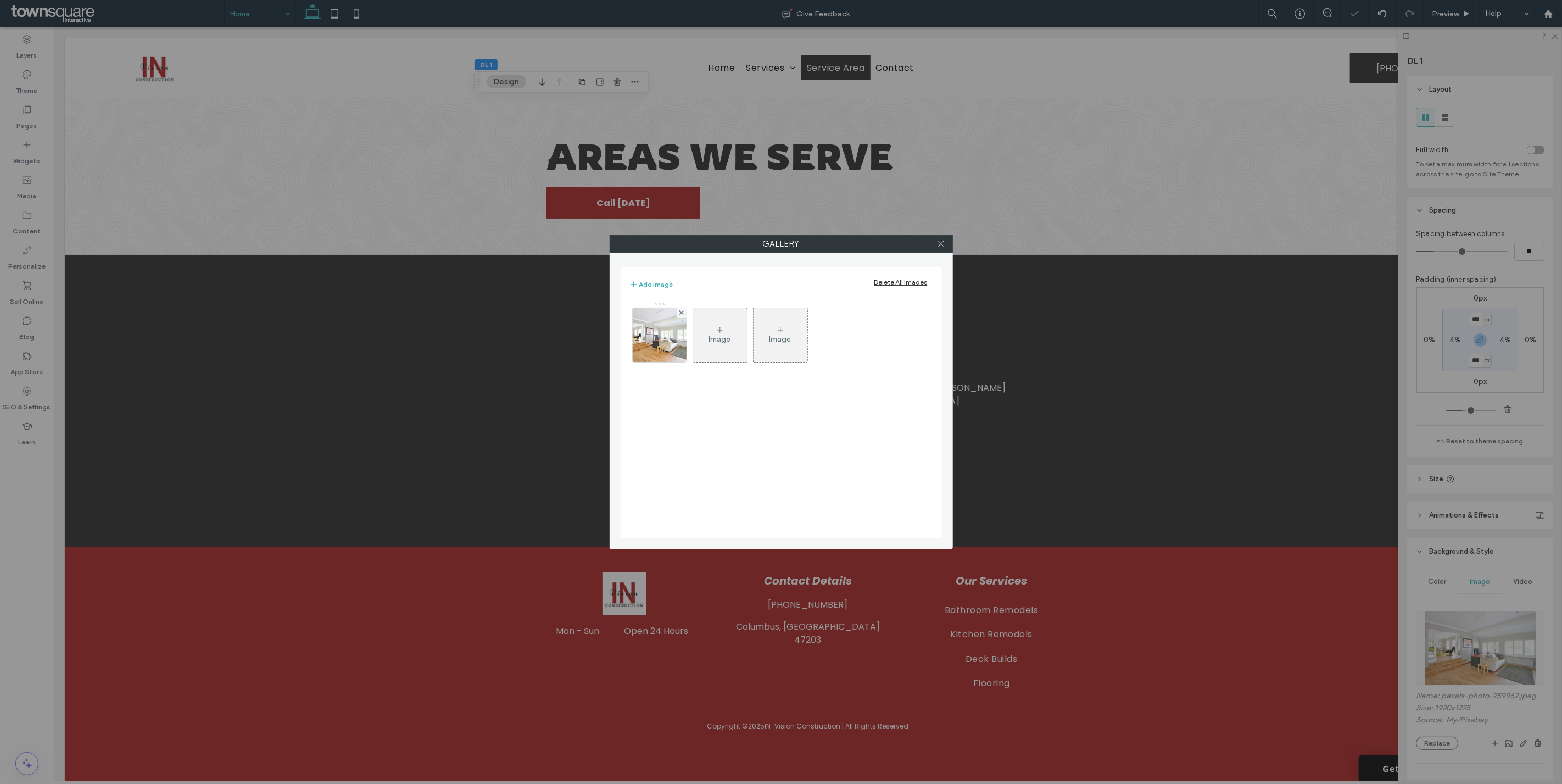
click at [679, 313] on icon at bounding box center [681, 312] width 4 height 4
click at [657, 332] on icon at bounding box center [660, 330] width 8 height 8
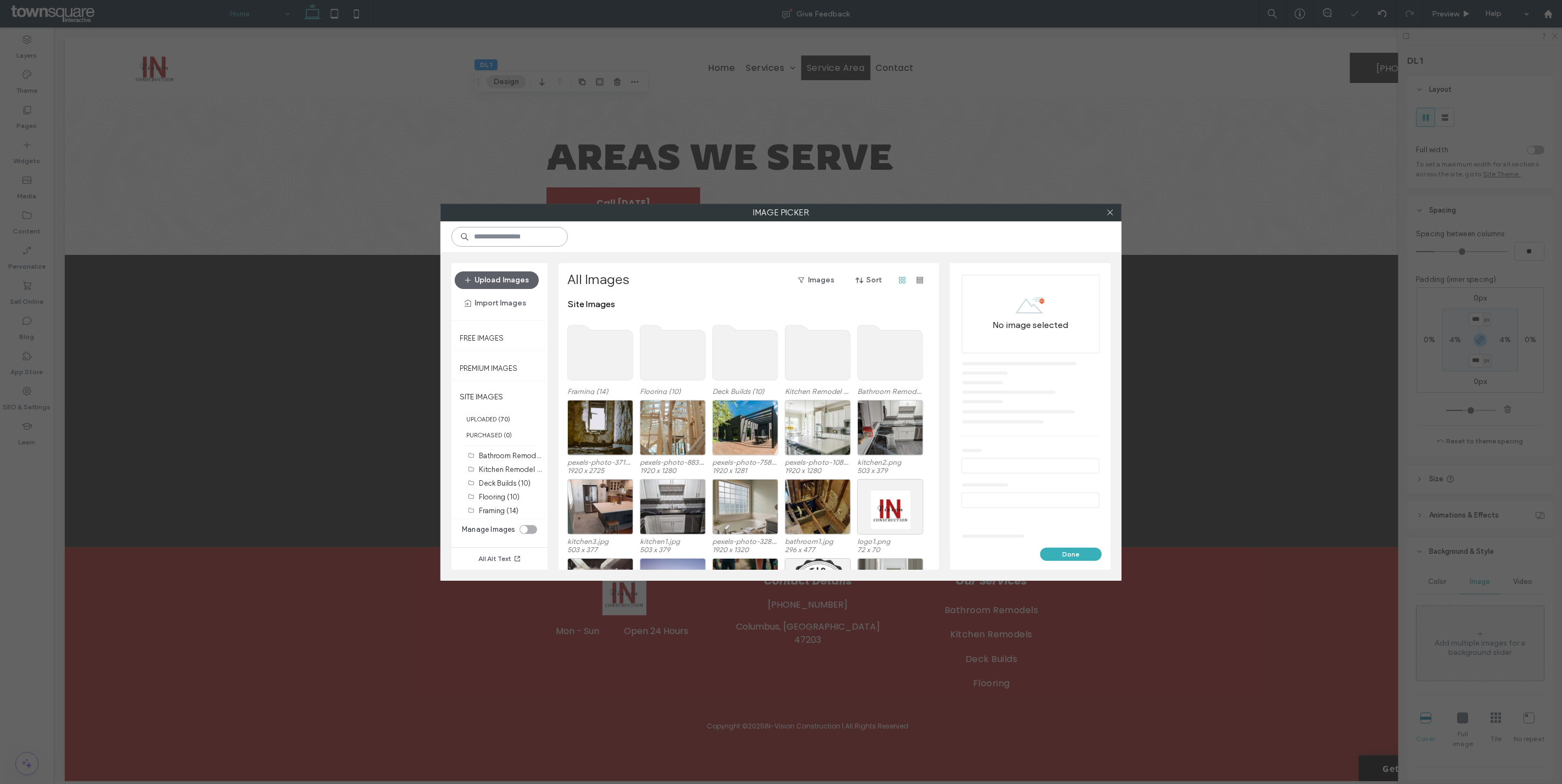
click at [533, 242] on input at bounding box center [510, 236] width 116 height 20
type input "*"
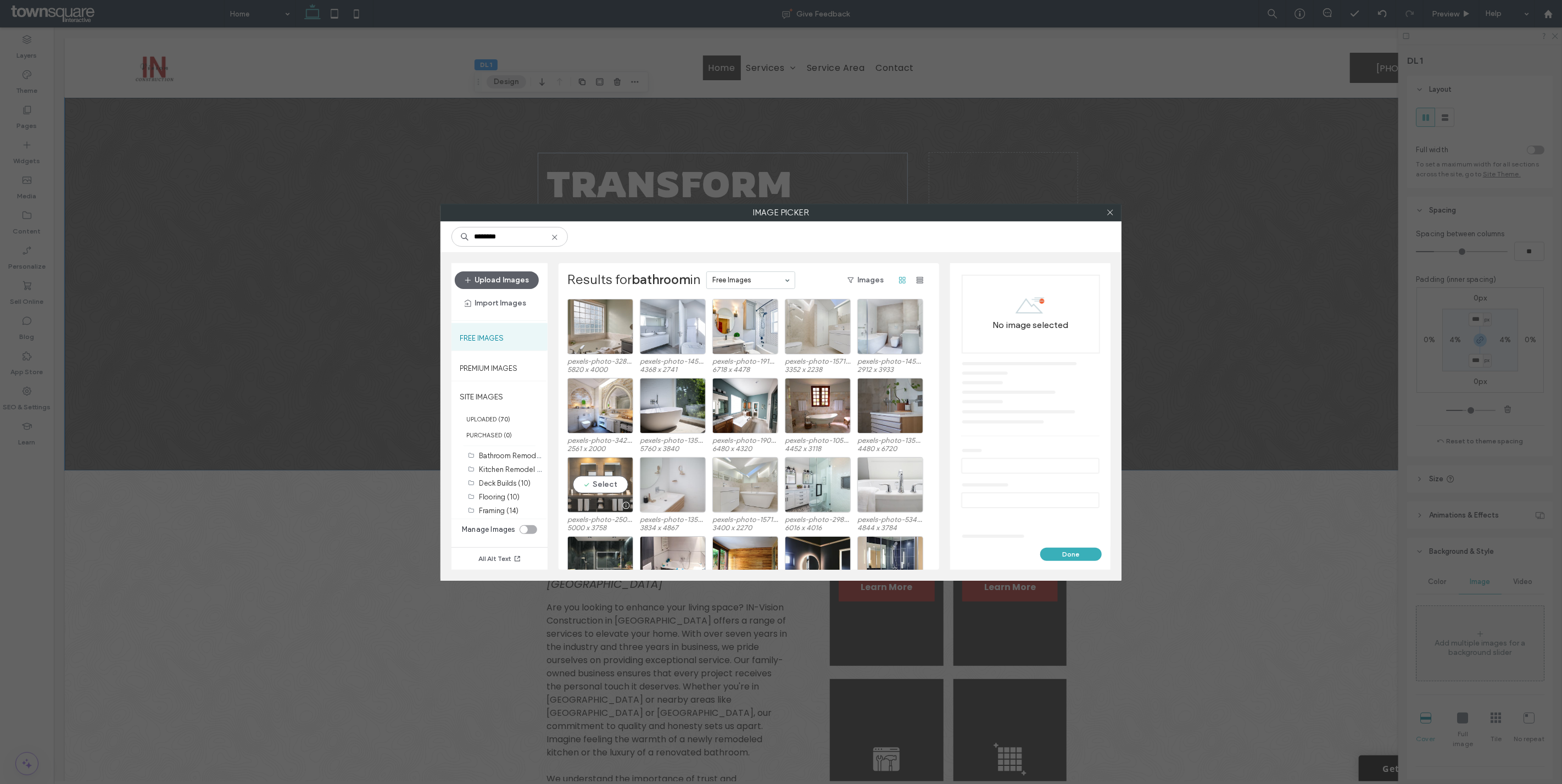
click at [594, 485] on div "Select" at bounding box center [600, 484] width 66 height 55
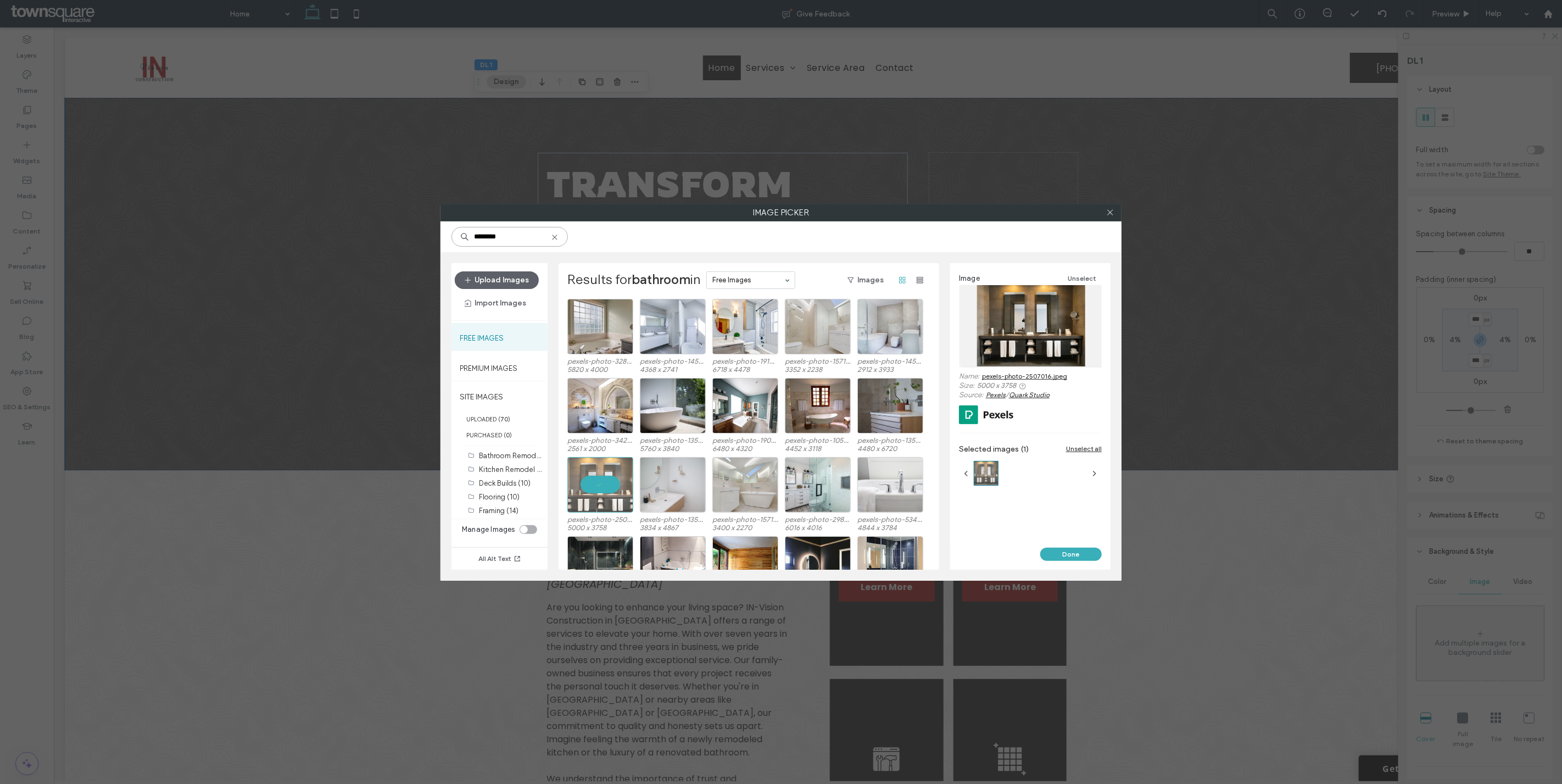
click at [511, 232] on input "********" at bounding box center [510, 236] width 116 height 20
type input "*******"
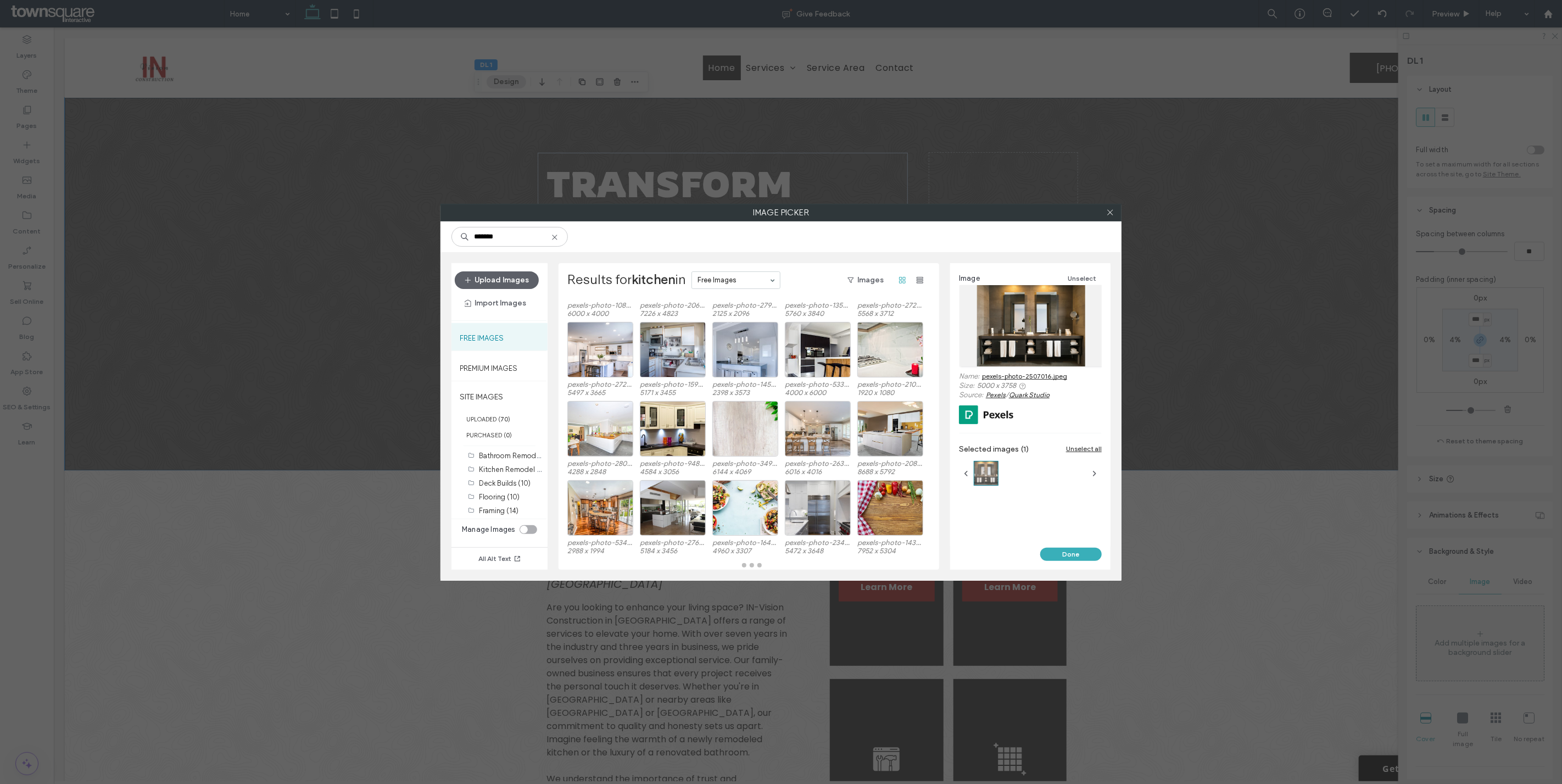
scroll to position [56, 0]
click at [606, 429] on div "Select" at bounding box center [600, 428] width 66 height 55
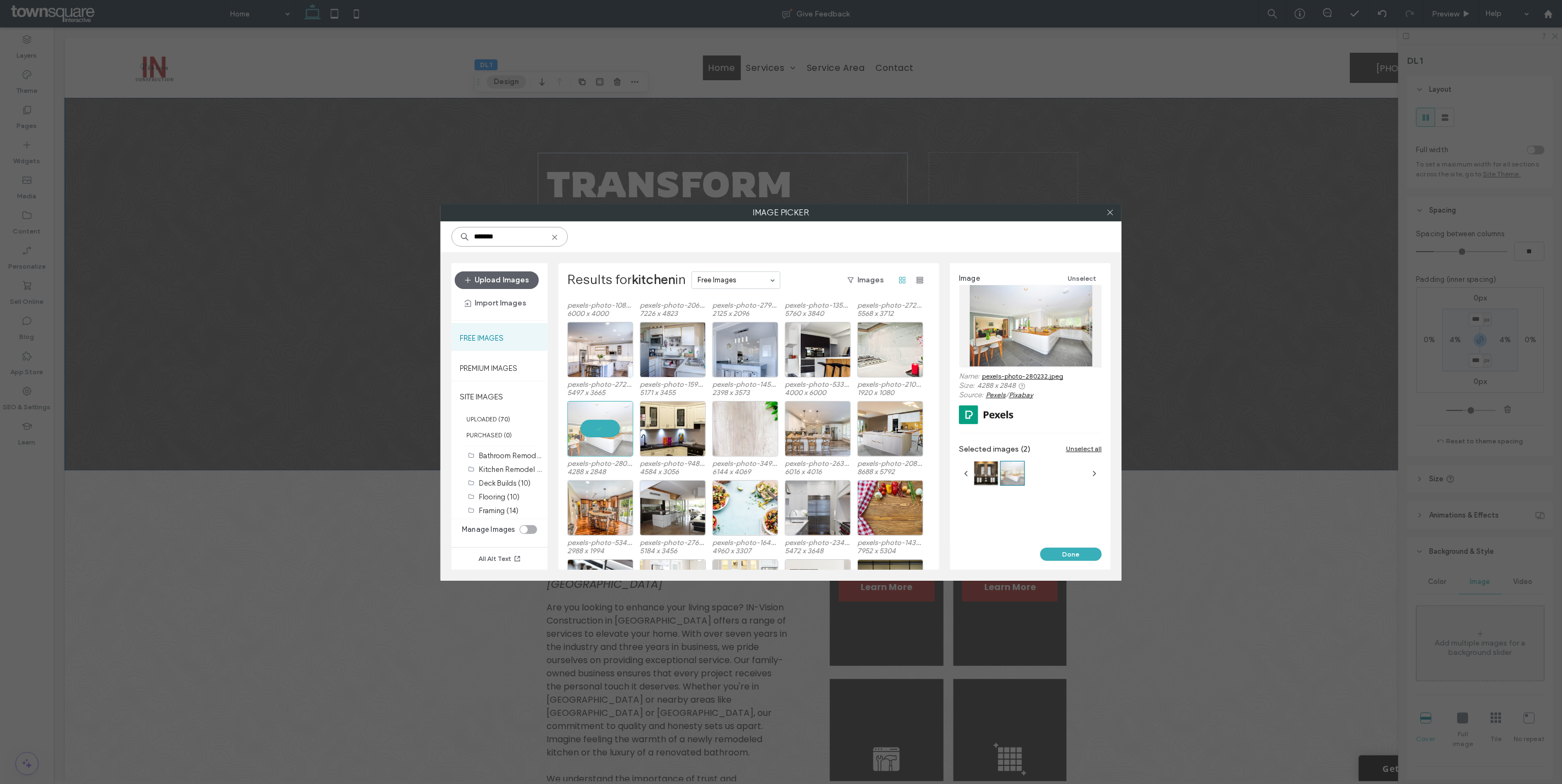
click at [523, 241] on input "*******" at bounding box center [510, 236] width 116 height 20
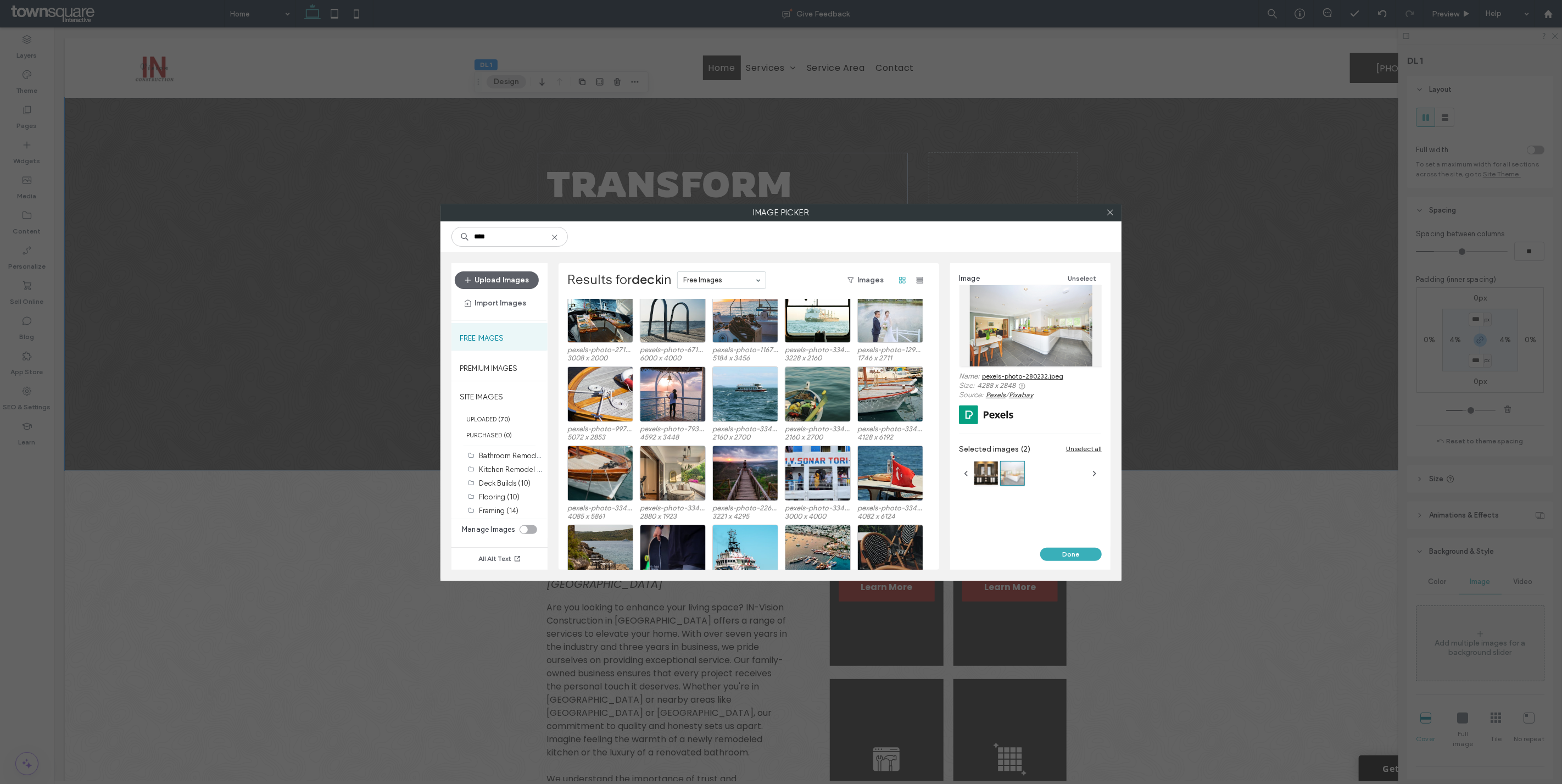
scroll to position [0, 0]
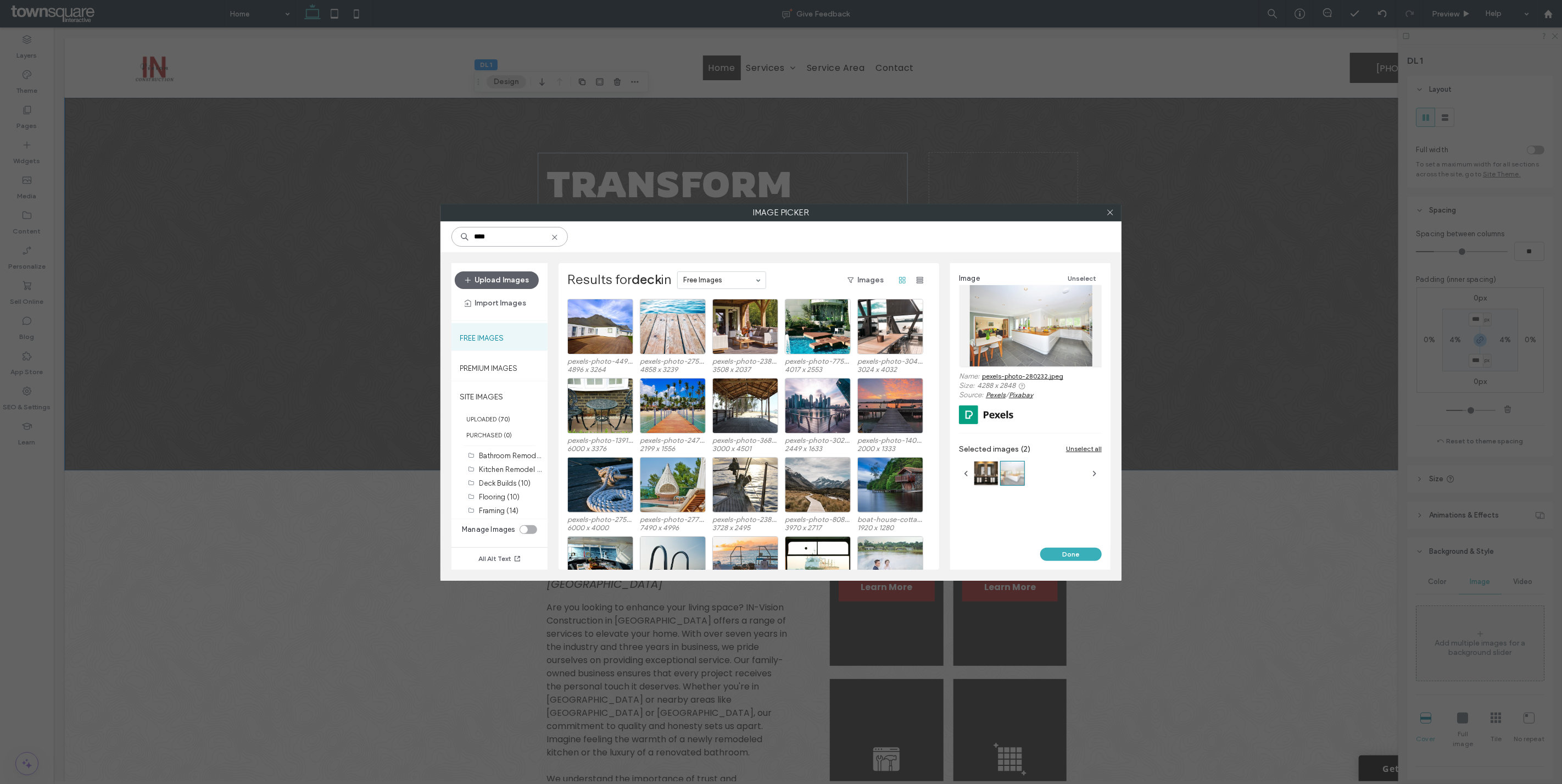
click at [506, 241] on input "****" at bounding box center [510, 236] width 116 height 20
type input "********"
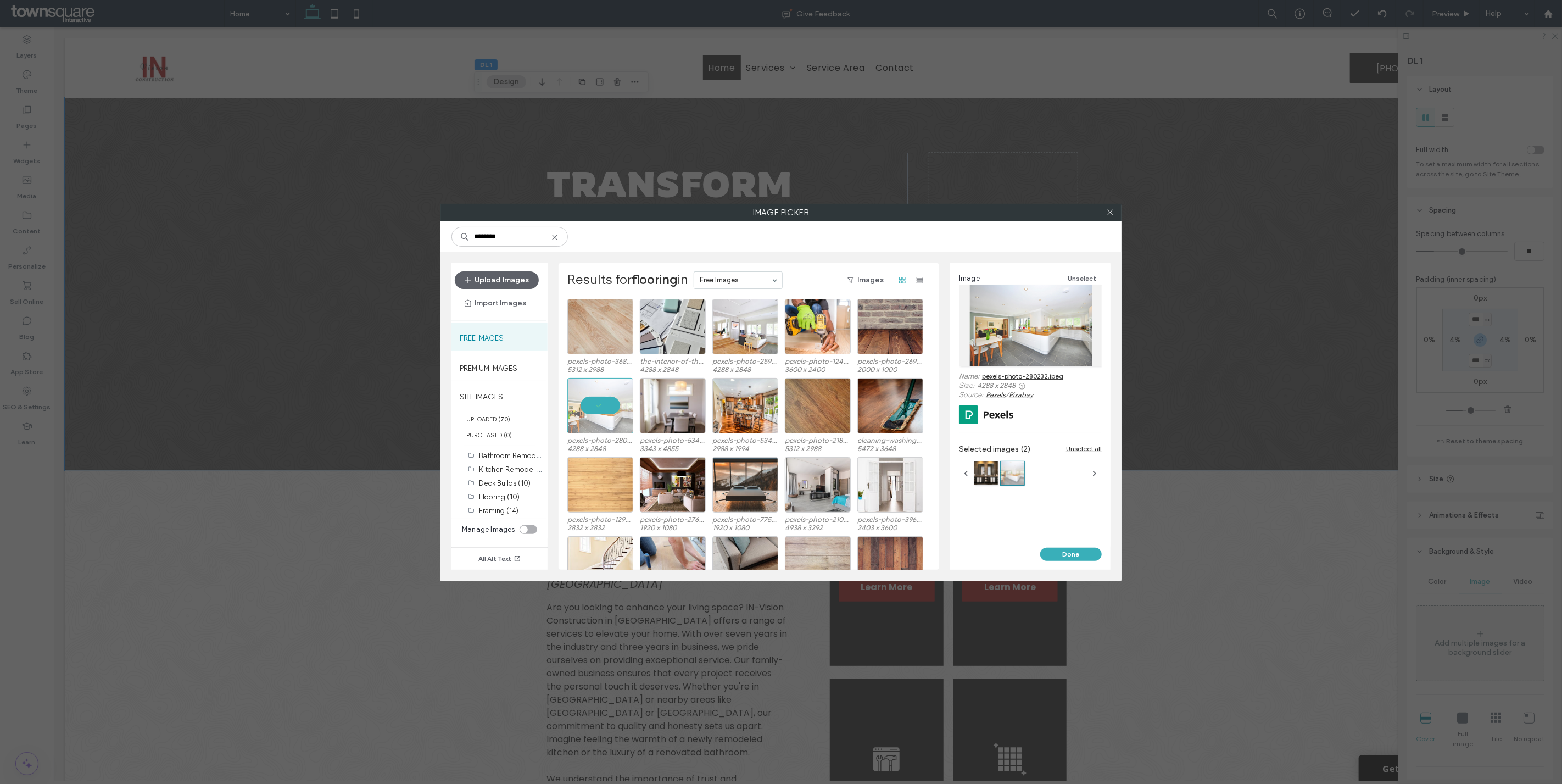
drag, startPoint x: 937, startPoint y: 332, endPoint x: 937, endPoint y: 348, distance: 16.0
click at [937, 348] on div "Results for flooring in Free Images Images pexels-photo-368754.jpeg 5312 x 2988…" at bounding box center [749, 416] width 381 height 306
drag, startPoint x: 940, startPoint y: 374, endPoint x: 941, endPoint y: 383, distance: 9.1
click at [941, 383] on div "Upload Images Import Images Free Images Premium Images SITE IMAGES UPLOADED ( 7…" at bounding box center [780, 417] width 681 height 329
click at [759, 400] on div "Select" at bounding box center [745, 405] width 66 height 55
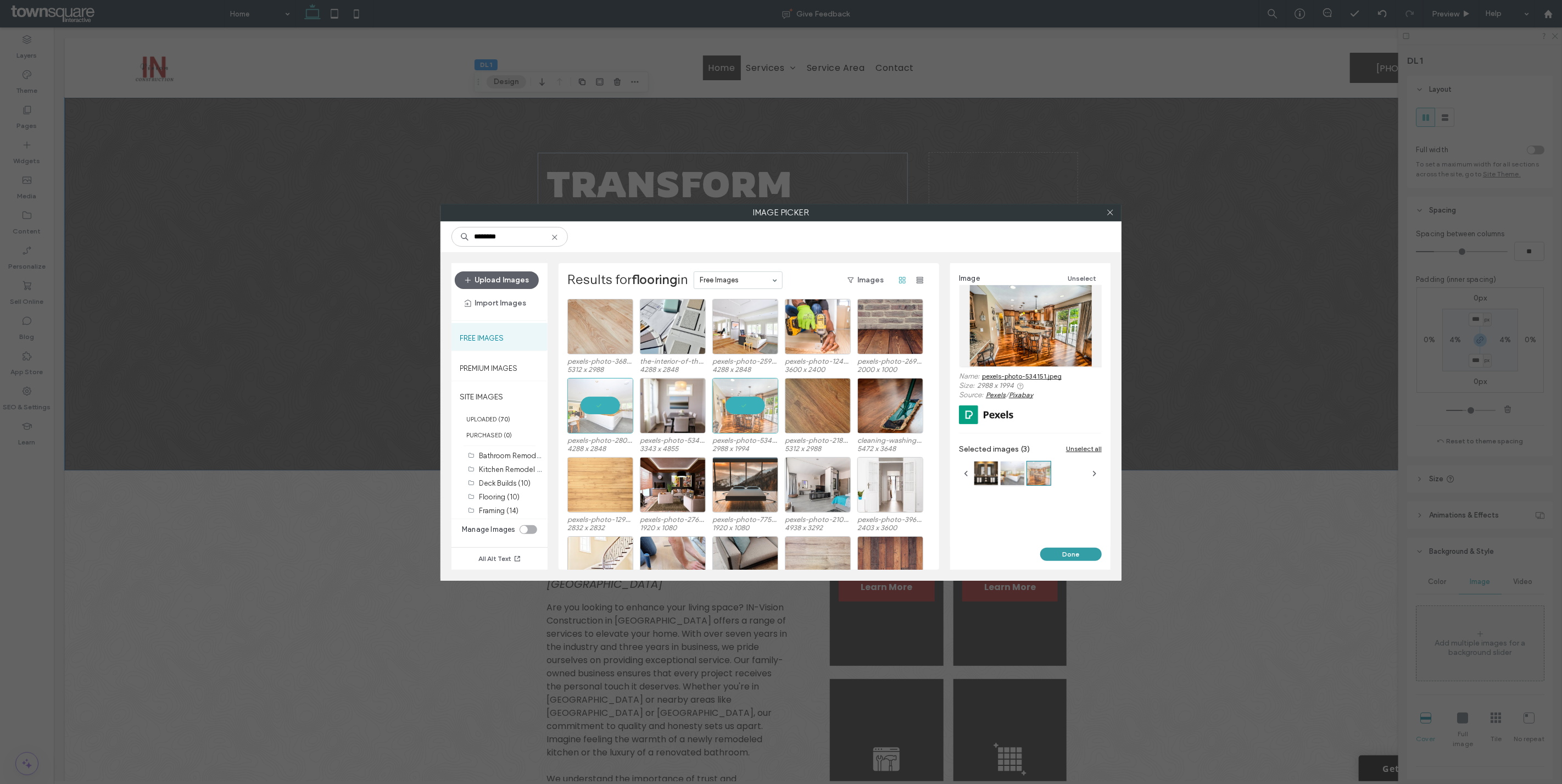
click at [1076, 553] on button "Done" at bounding box center [1071, 554] width 61 height 13
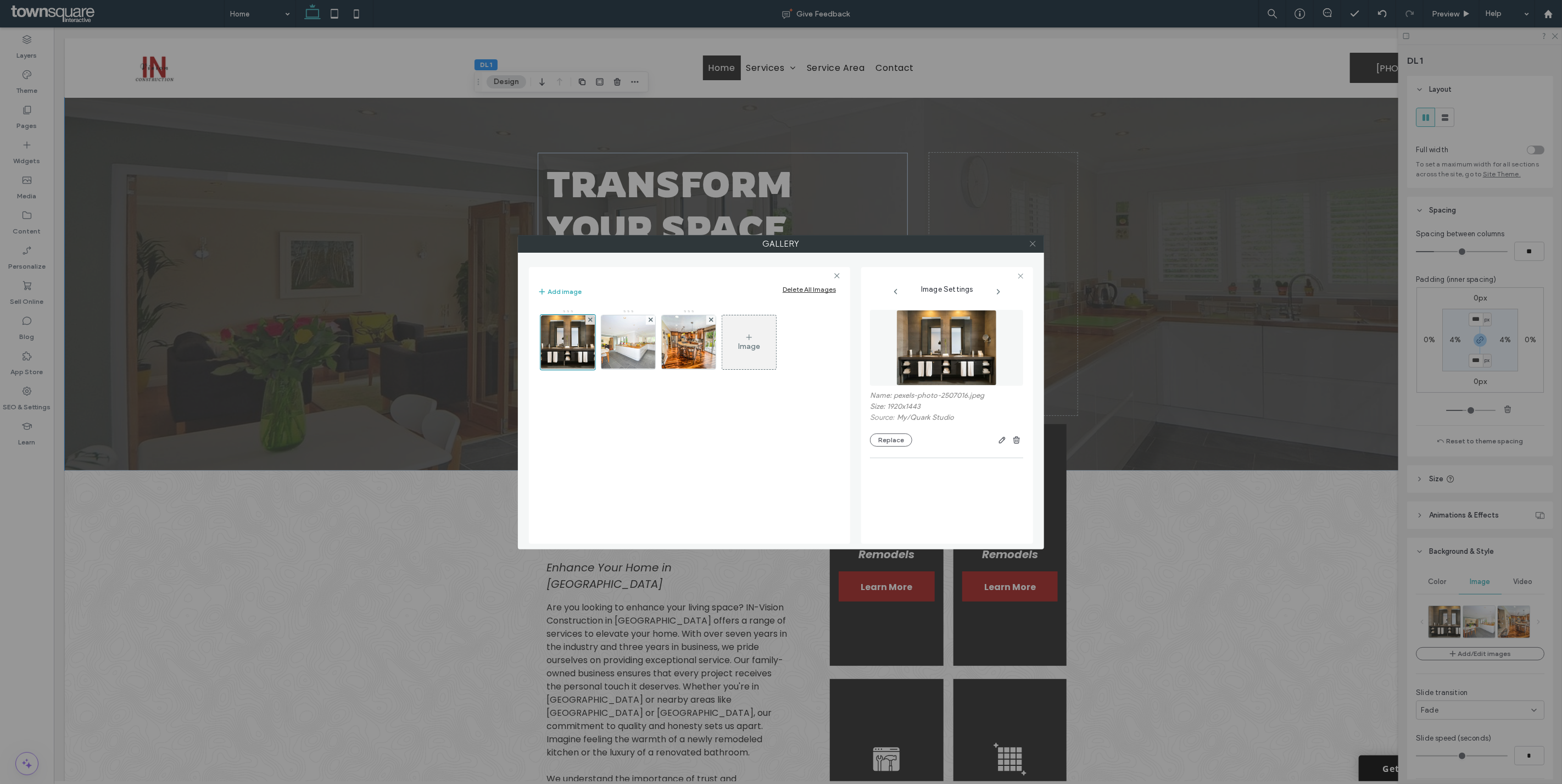
click at [1030, 246] on icon at bounding box center [1033, 244] width 8 height 8
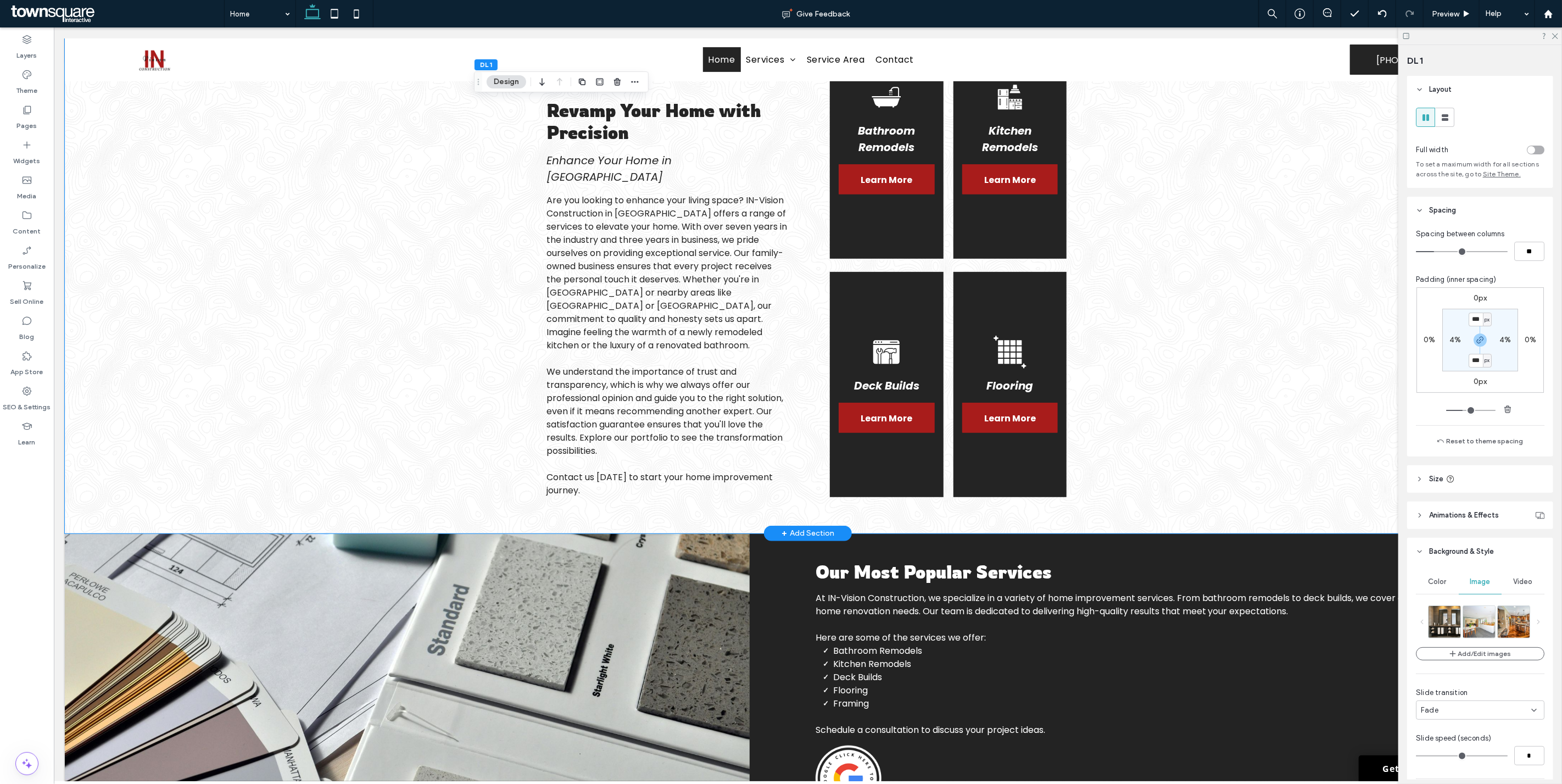
scroll to position [797, 0]
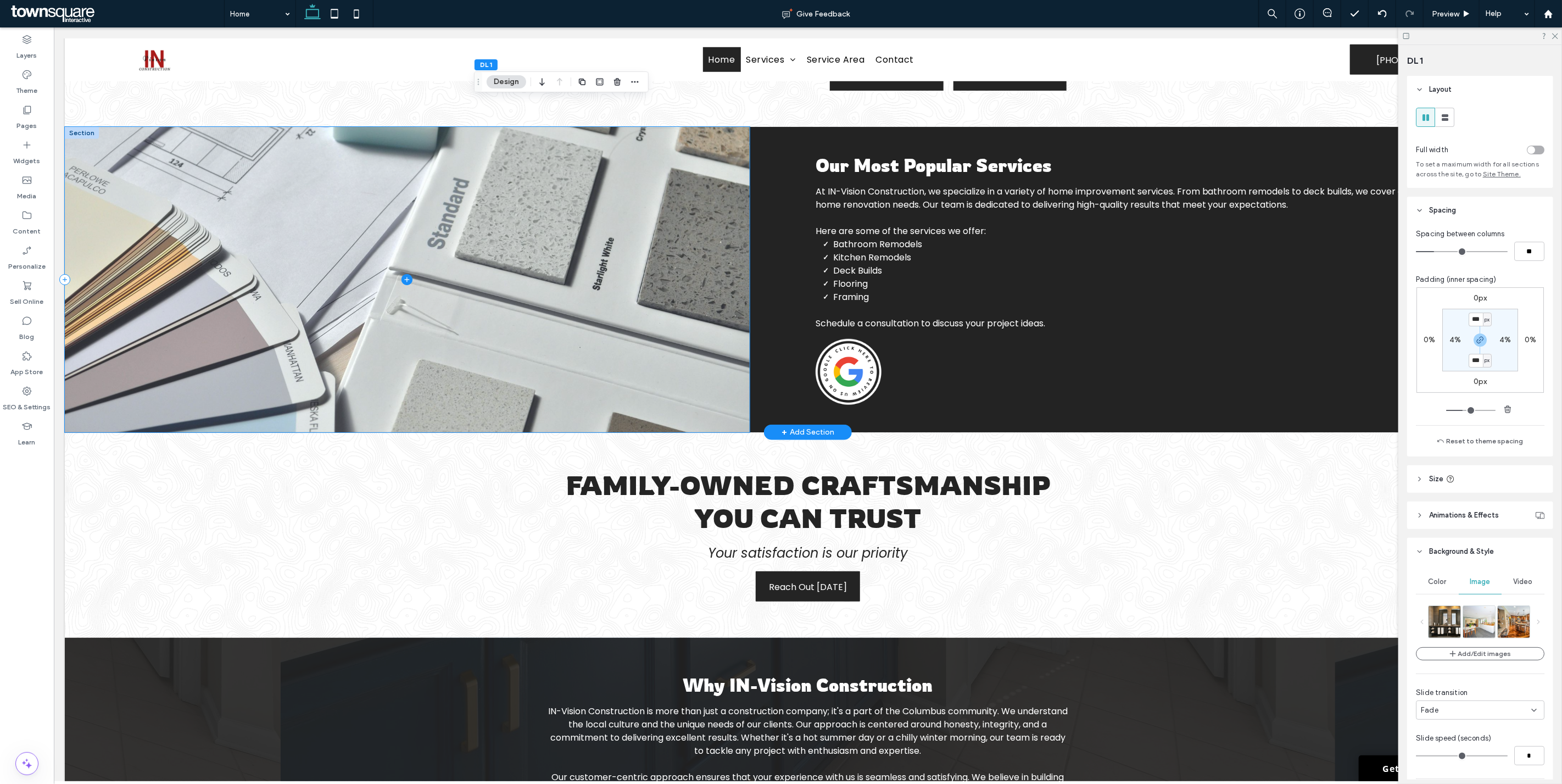
click at [632, 267] on span at bounding box center [406, 280] width 685 height 306
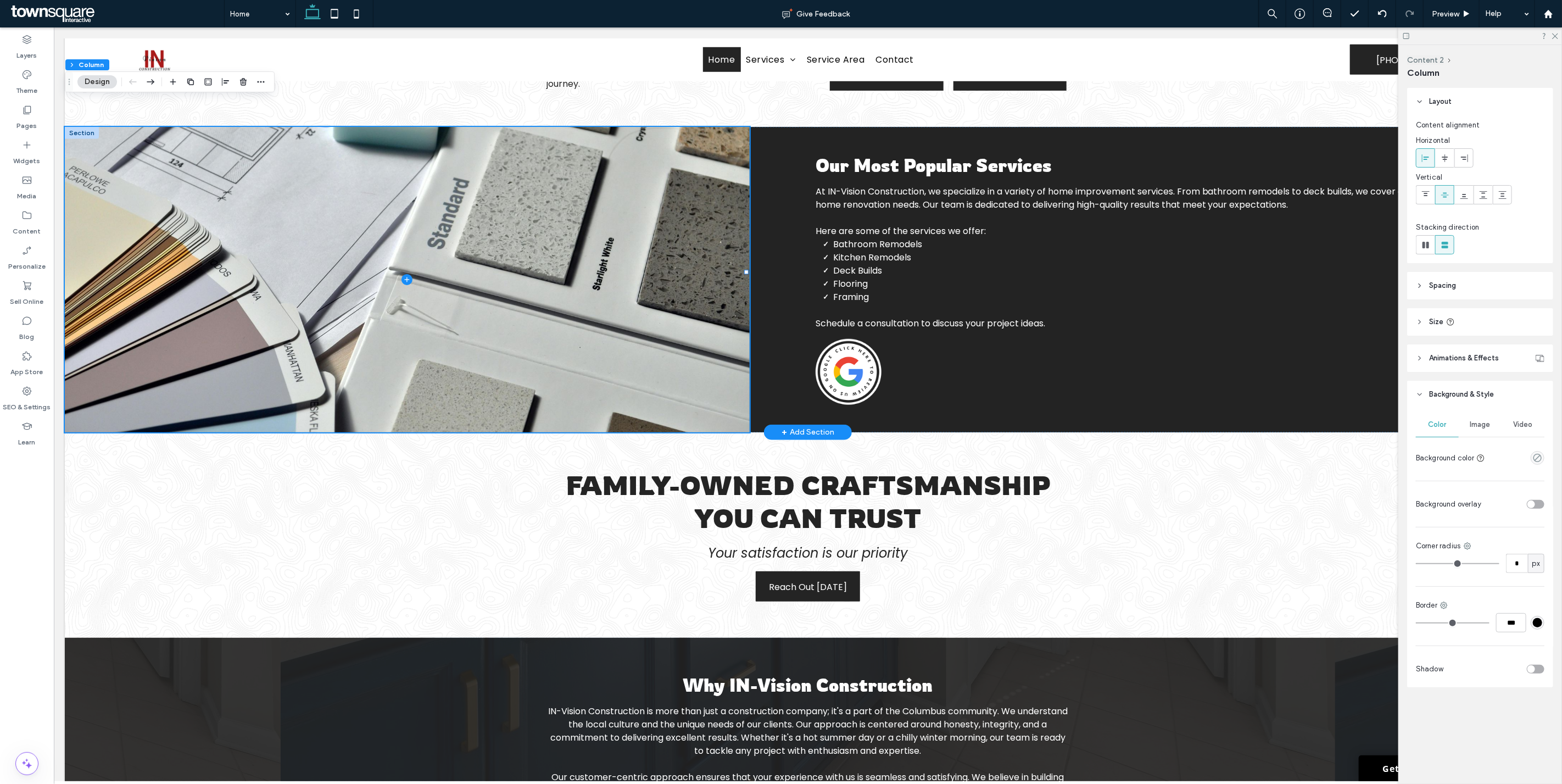
click at [1479, 431] on div "Image" at bounding box center [1480, 424] width 43 height 24
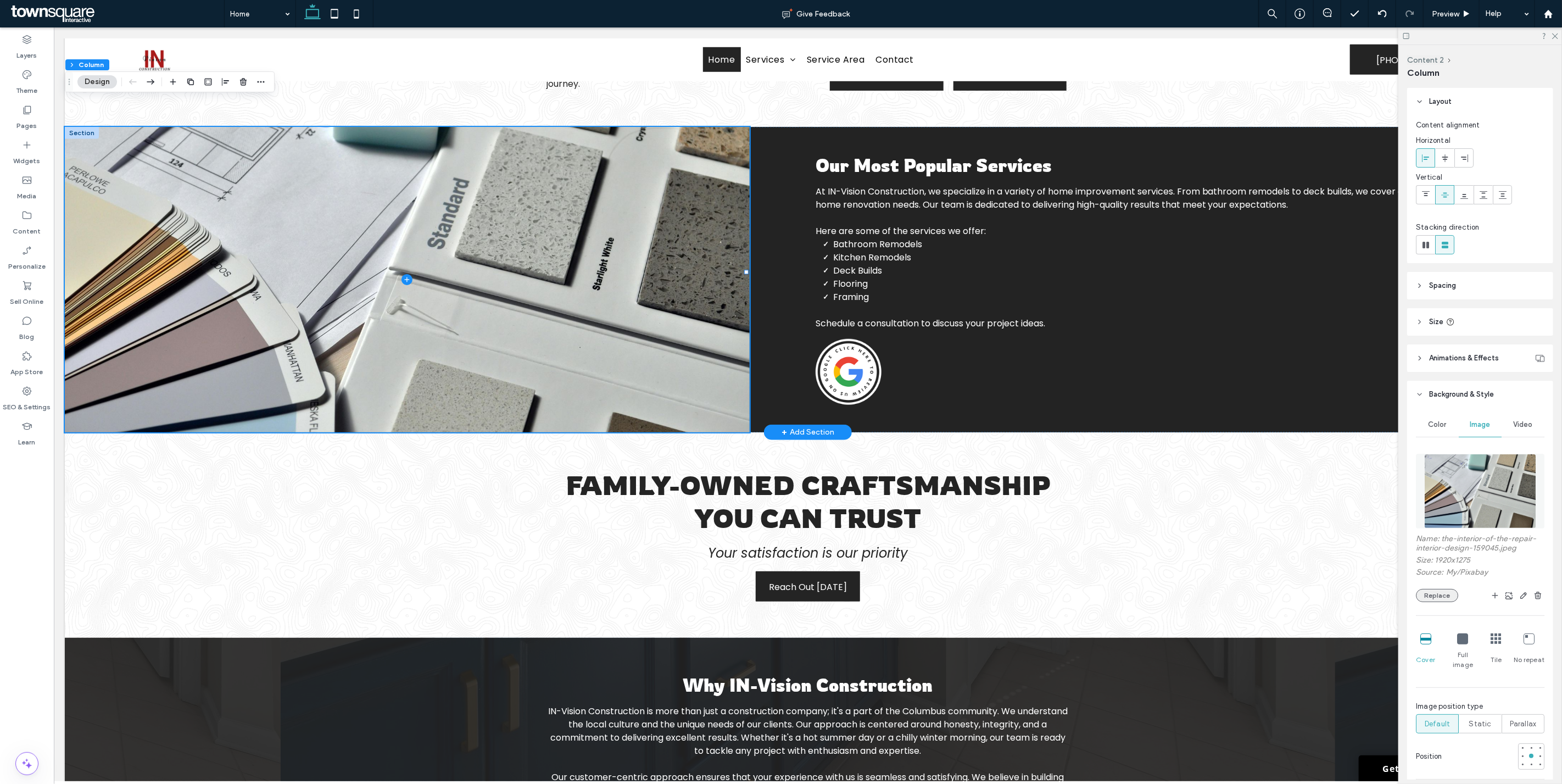
click at [1437, 591] on button "Replace" at bounding box center [1437, 595] width 42 height 13
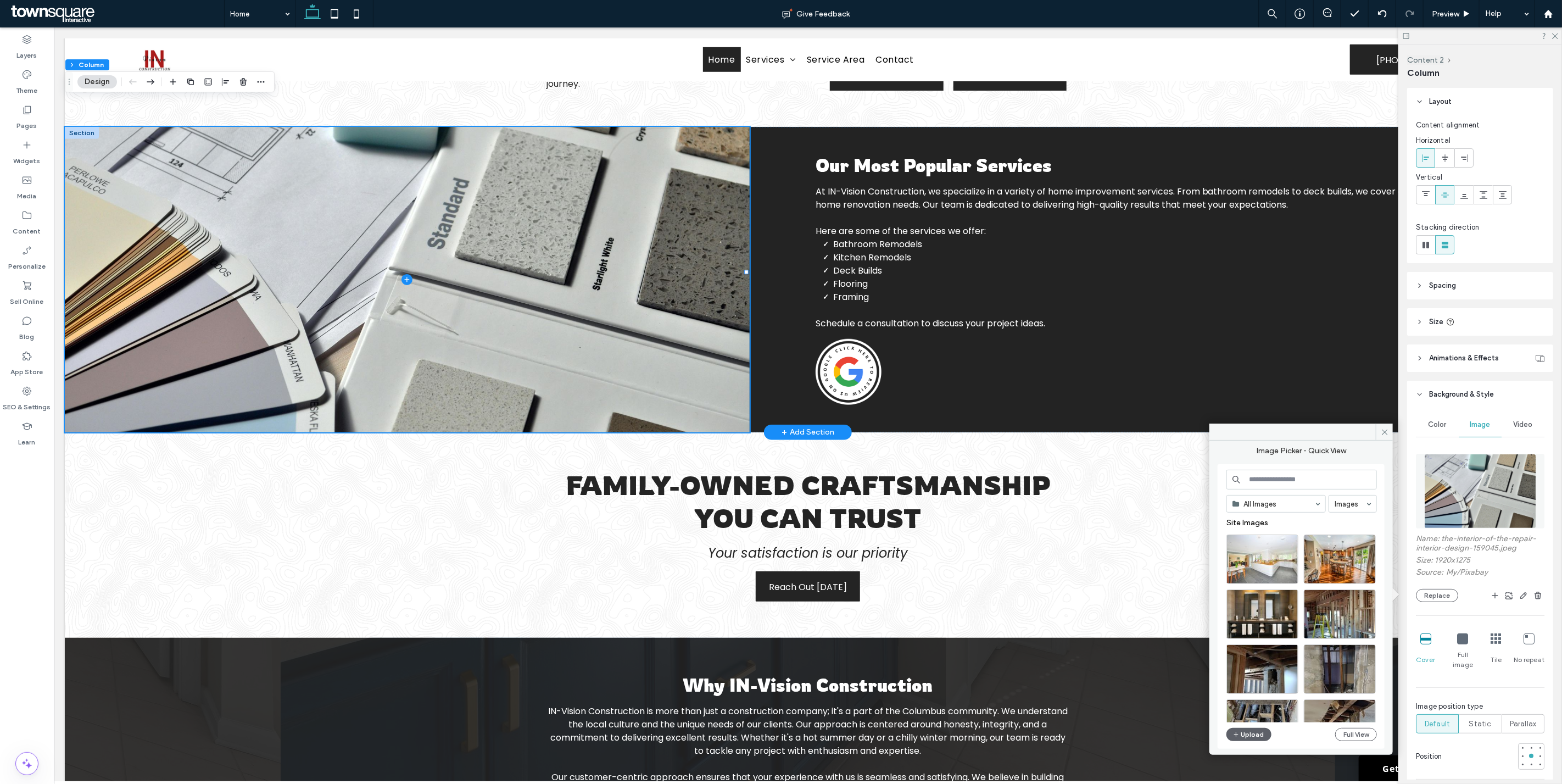
drag, startPoint x: 1281, startPoint y: 466, endPoint x: 1276, endPoint y: 480, distance: 14.9
click at [1276, 480] on div "All Images Images Site Images Upload Full View" at bounding box center [1301, 606] width 167 height 284
click at [1276, 480] on input at bounding box center [1302, 479] width 150 height 20
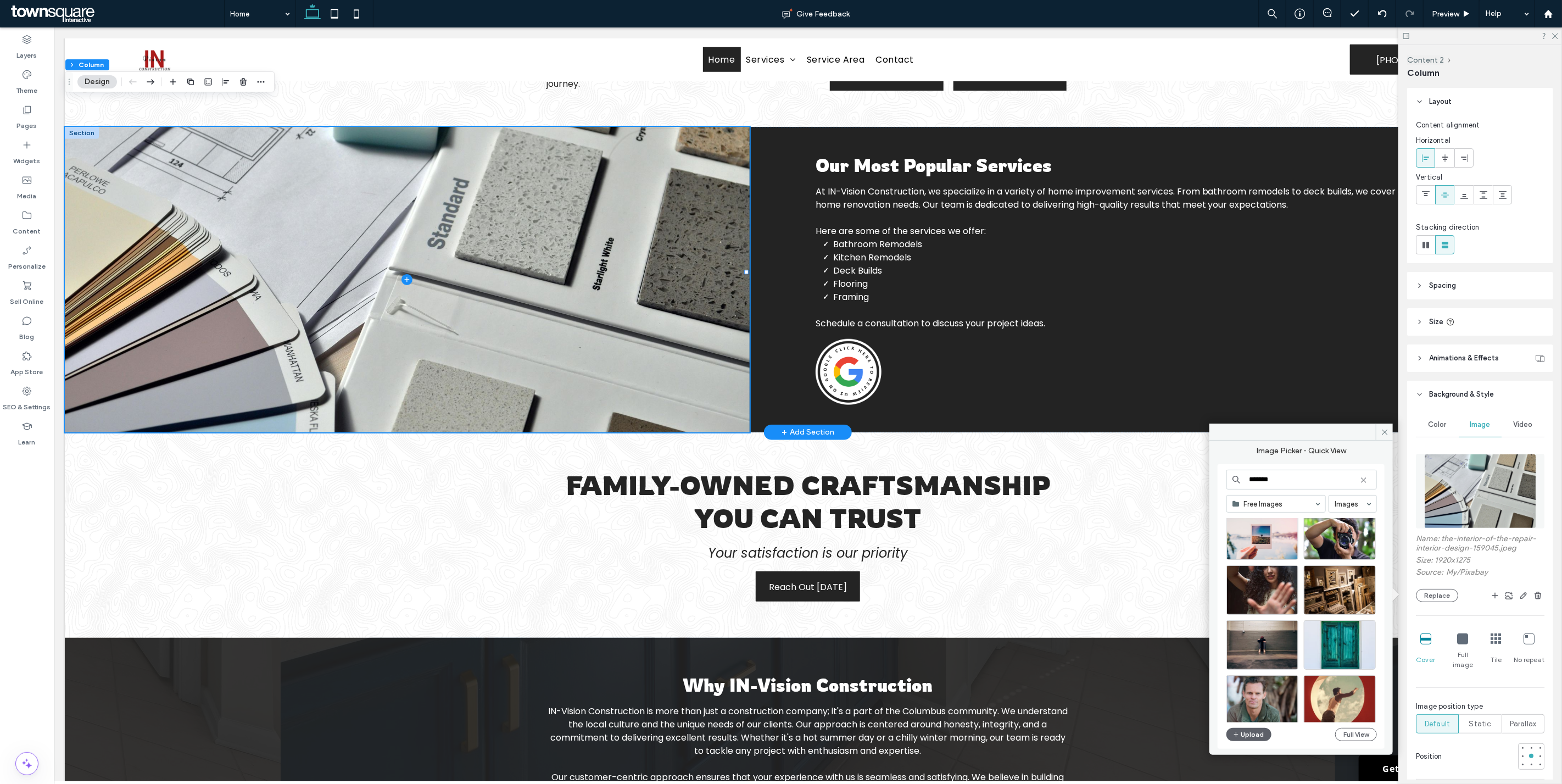
scroll to position [93, 0]
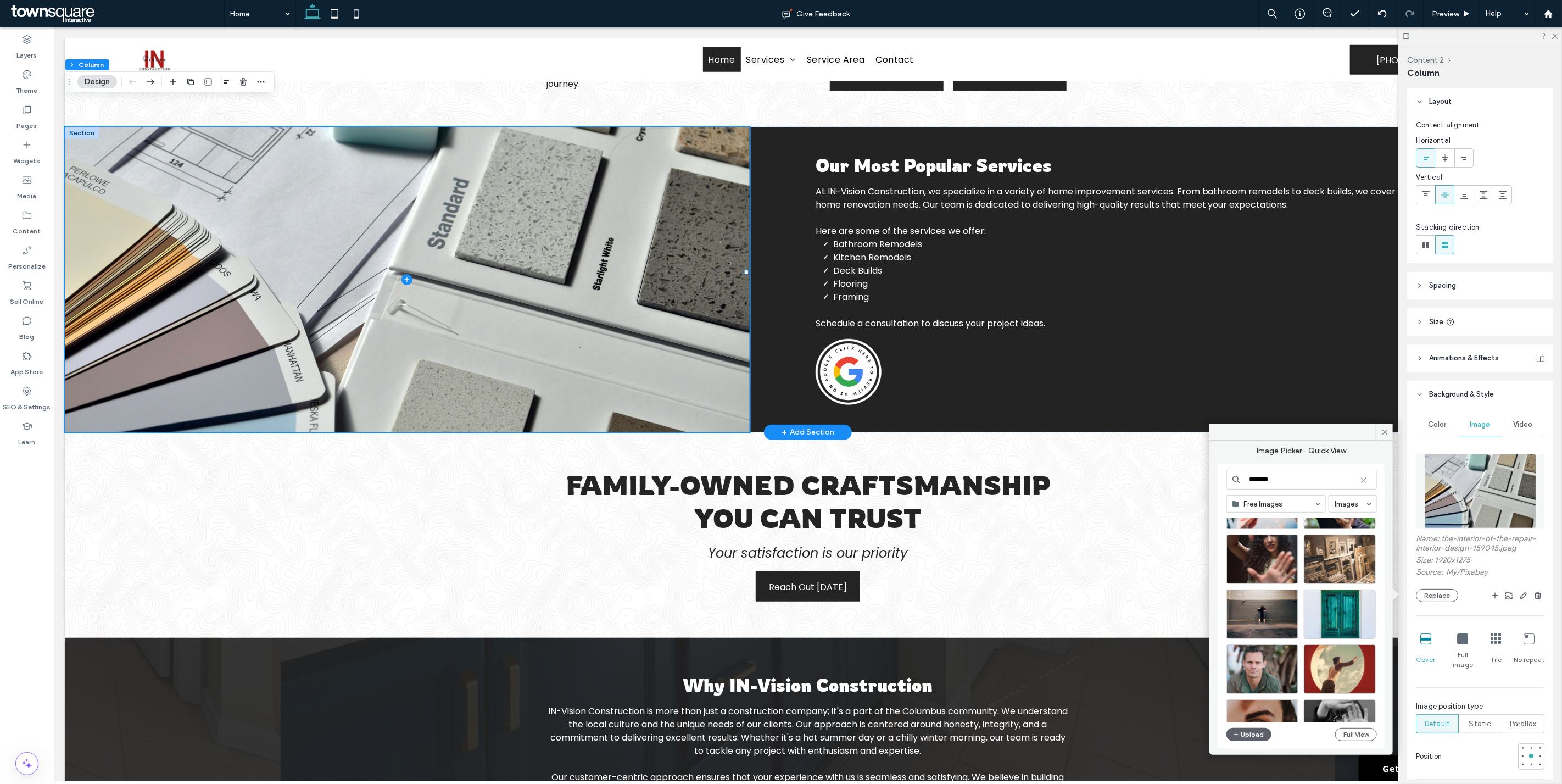
drag, startPoint x: 1379, startPoint y: 585, endPoint x: 1366, endPoint y: 583, distance: 13.2
click at [1378, 598] on div at bounding box center [1306, 754] width 159 height 659
click at [1273, 481] on input "*******" at bounding box center [1302, 479] width 150 height 20
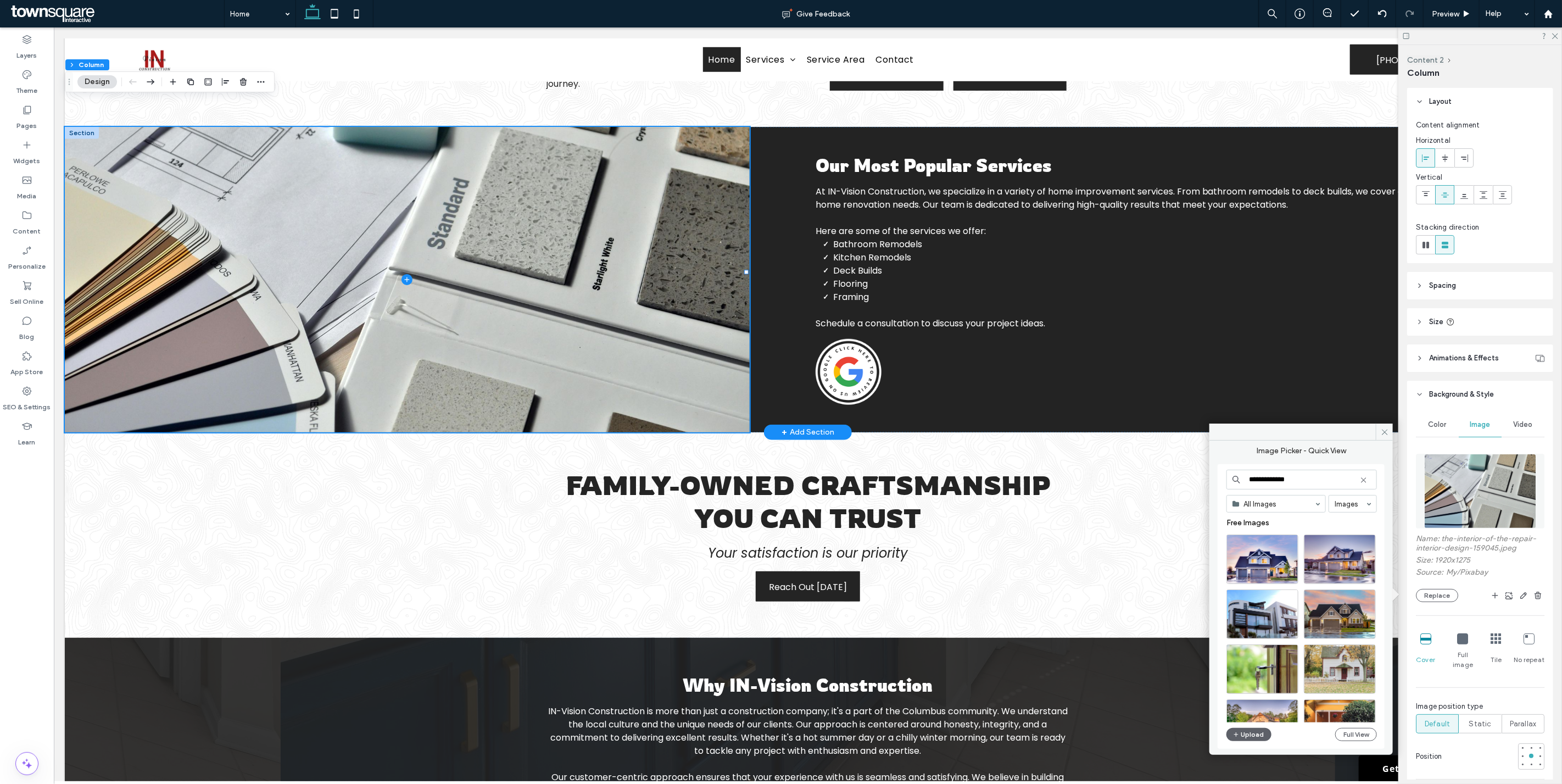
type input "**********"
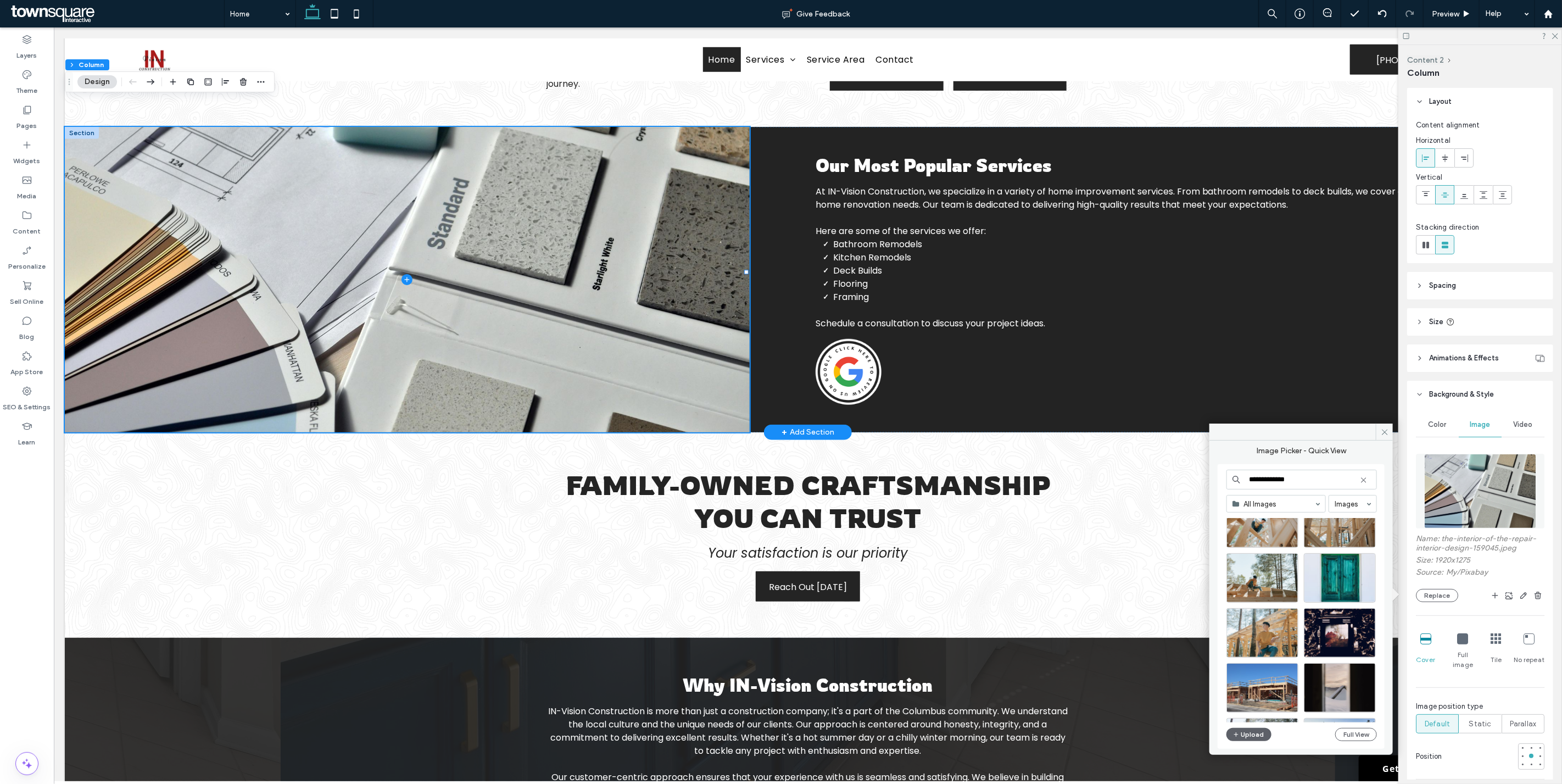
scroll to position [3, 0]
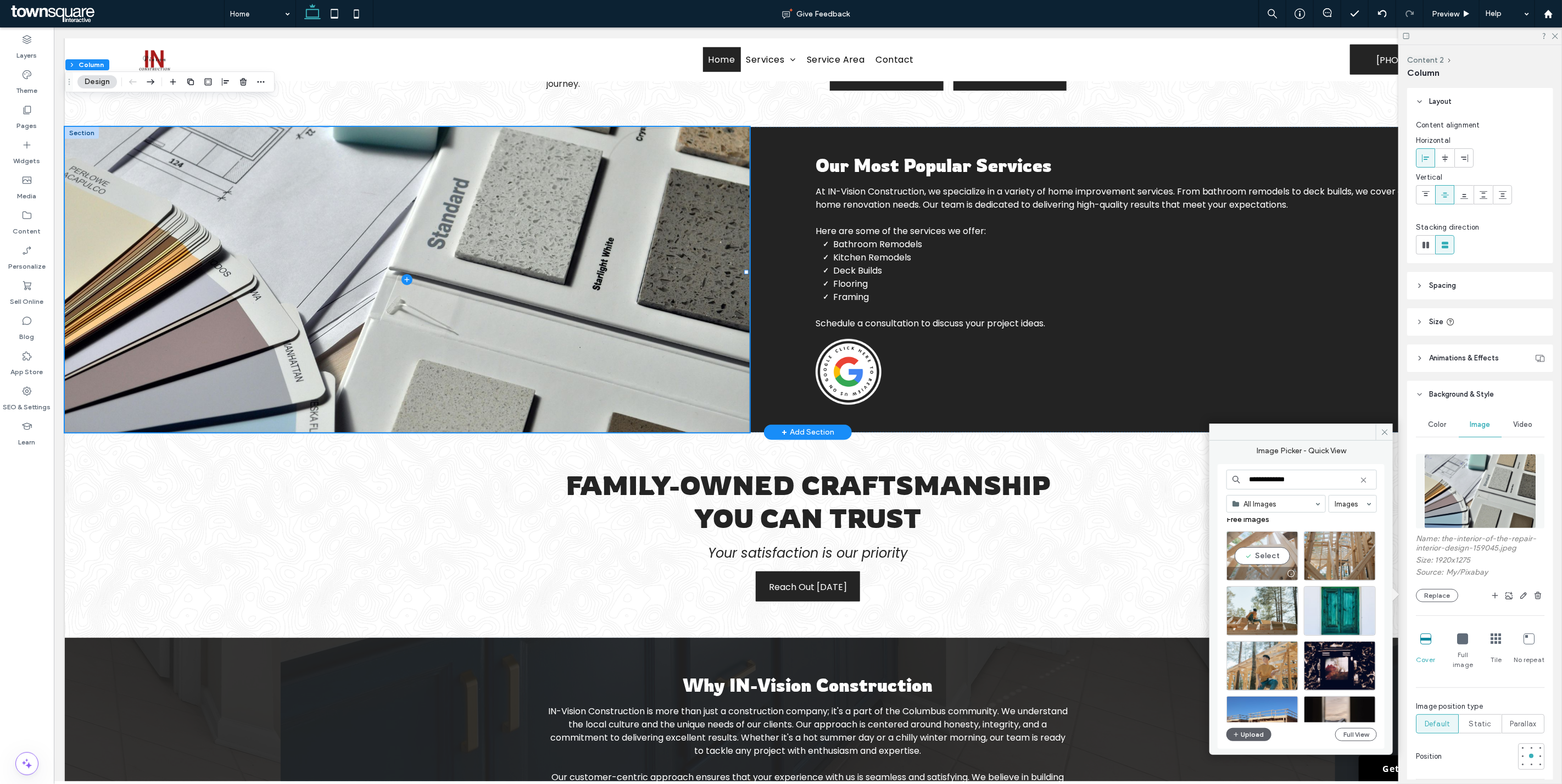
click at [1288, 554] on div "Select" at bounding box center [1262, 556] width 72 height 50
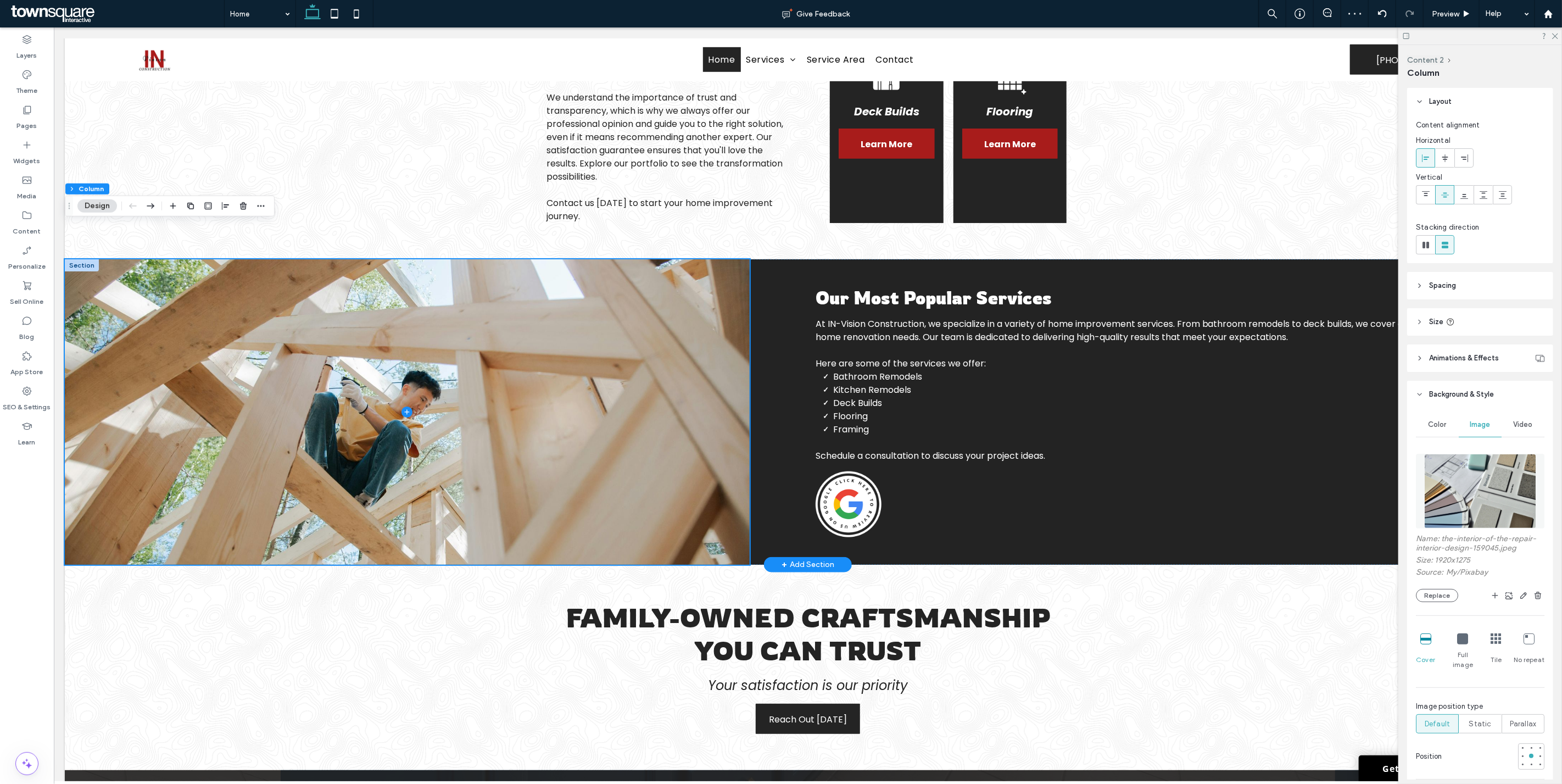
scroll to position [1071, 0]
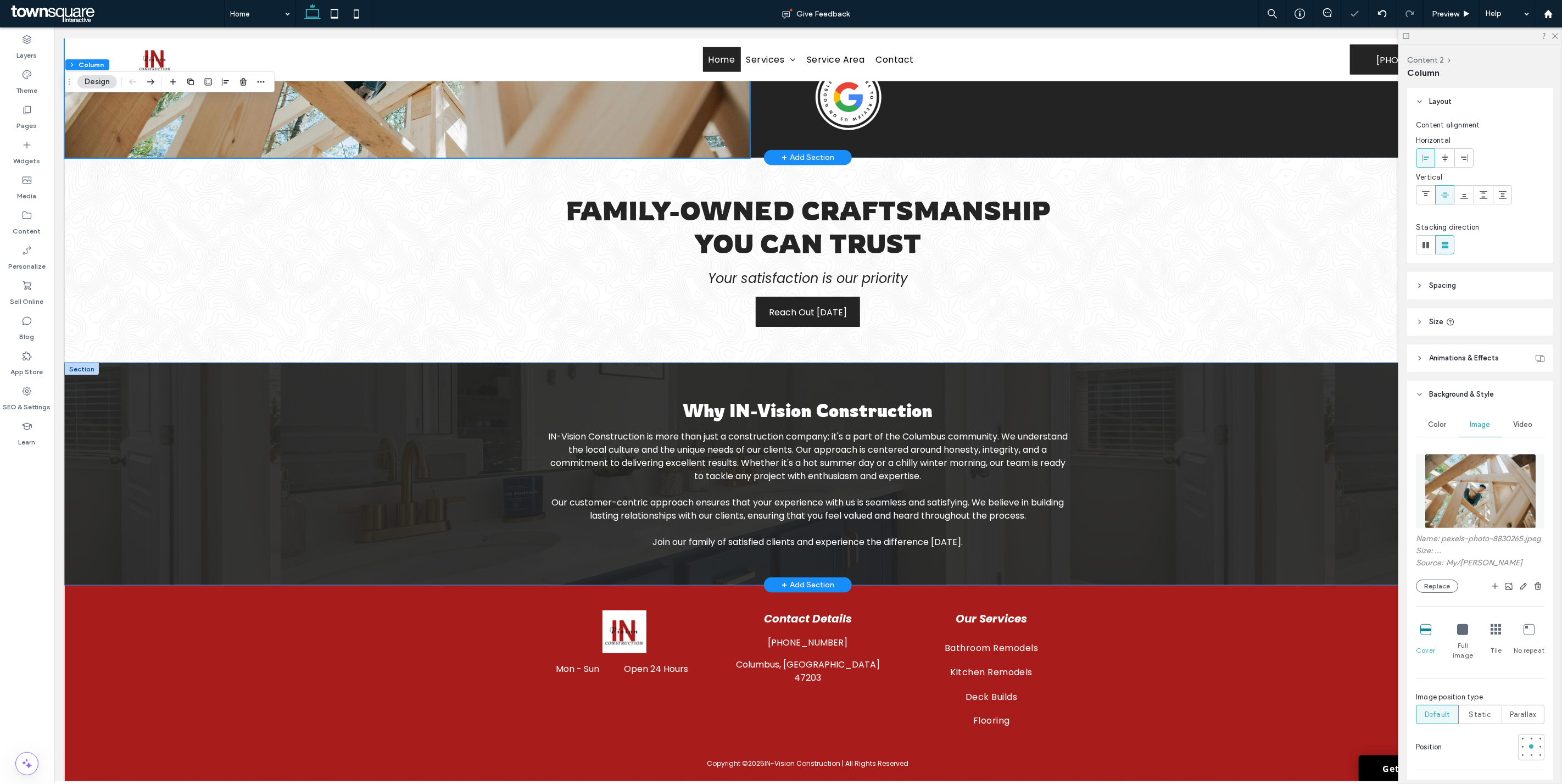
click at [1284, 512] on div "Why IN-Vision Construction IN-Vision Construction is more than just a construct…" at bounding box center [807, 474] width 1486 height 222
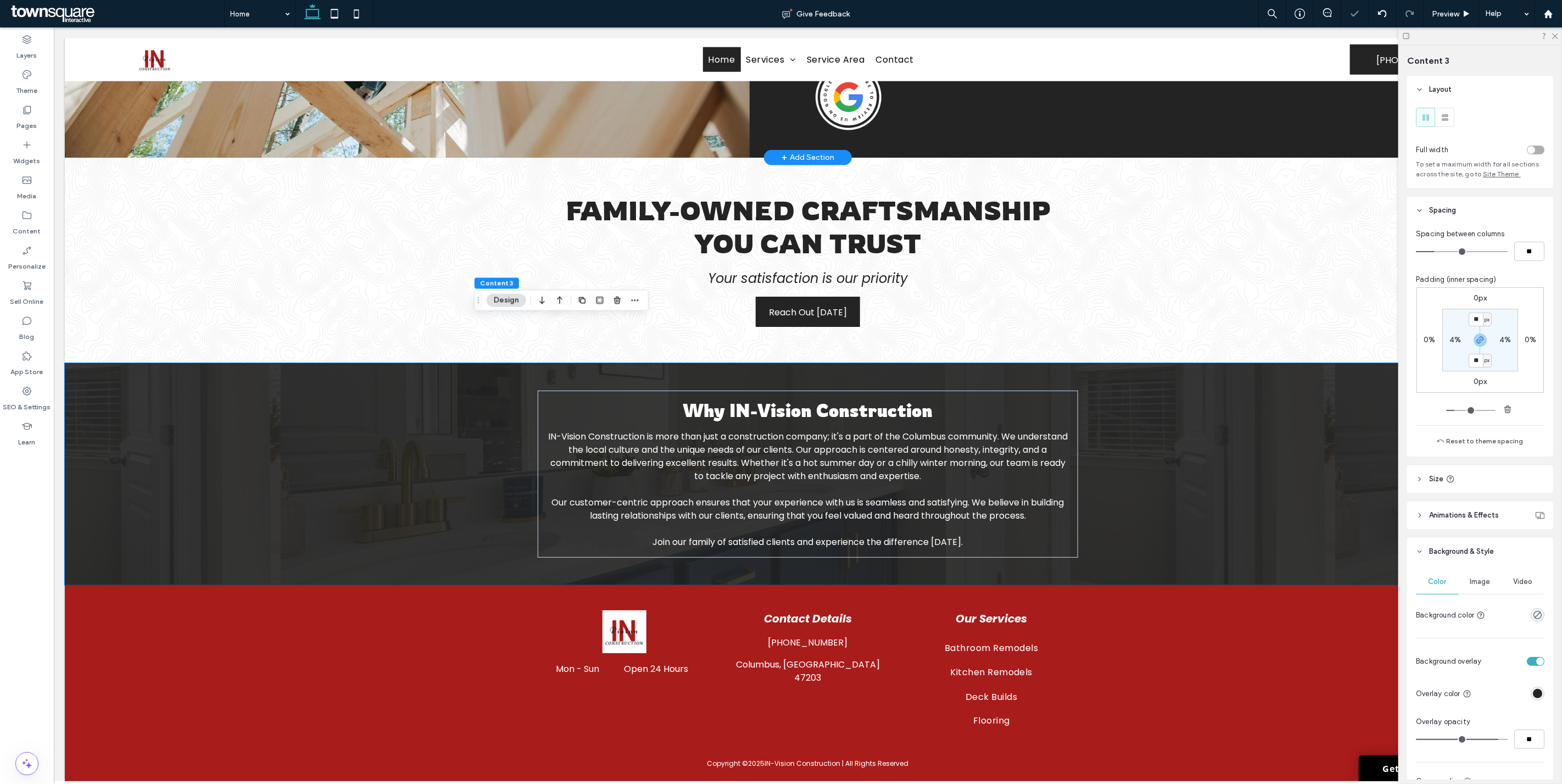
click at [1480, 575] on div "Image" at bounding box center [1480, 581] width 43 height 24
click at [1464, 638] on img at bounding box center [1481, 648] width 112 height 75
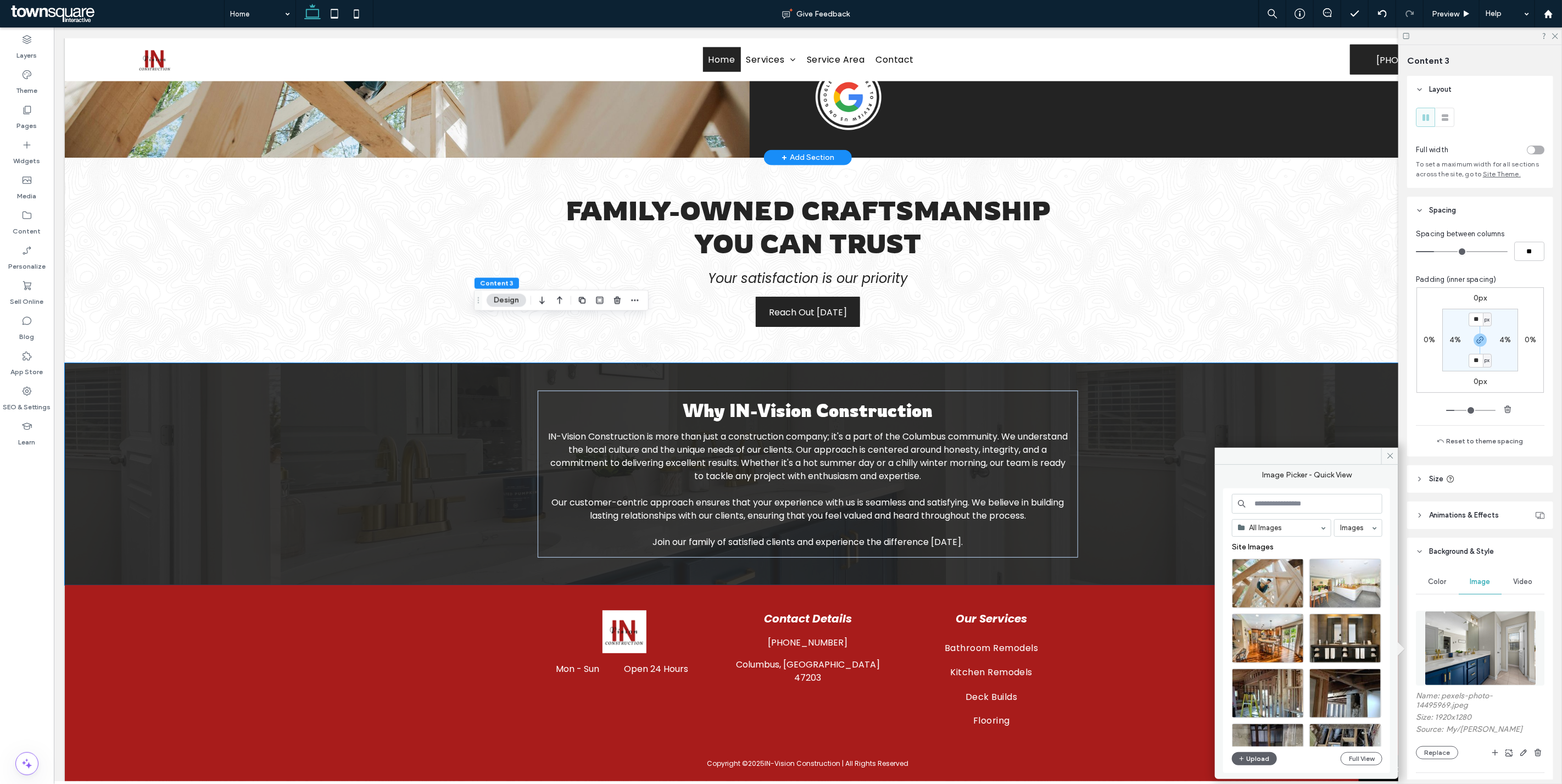
click at [1285, 503] on input at bounding box center [1307, 503] width 150 height 20
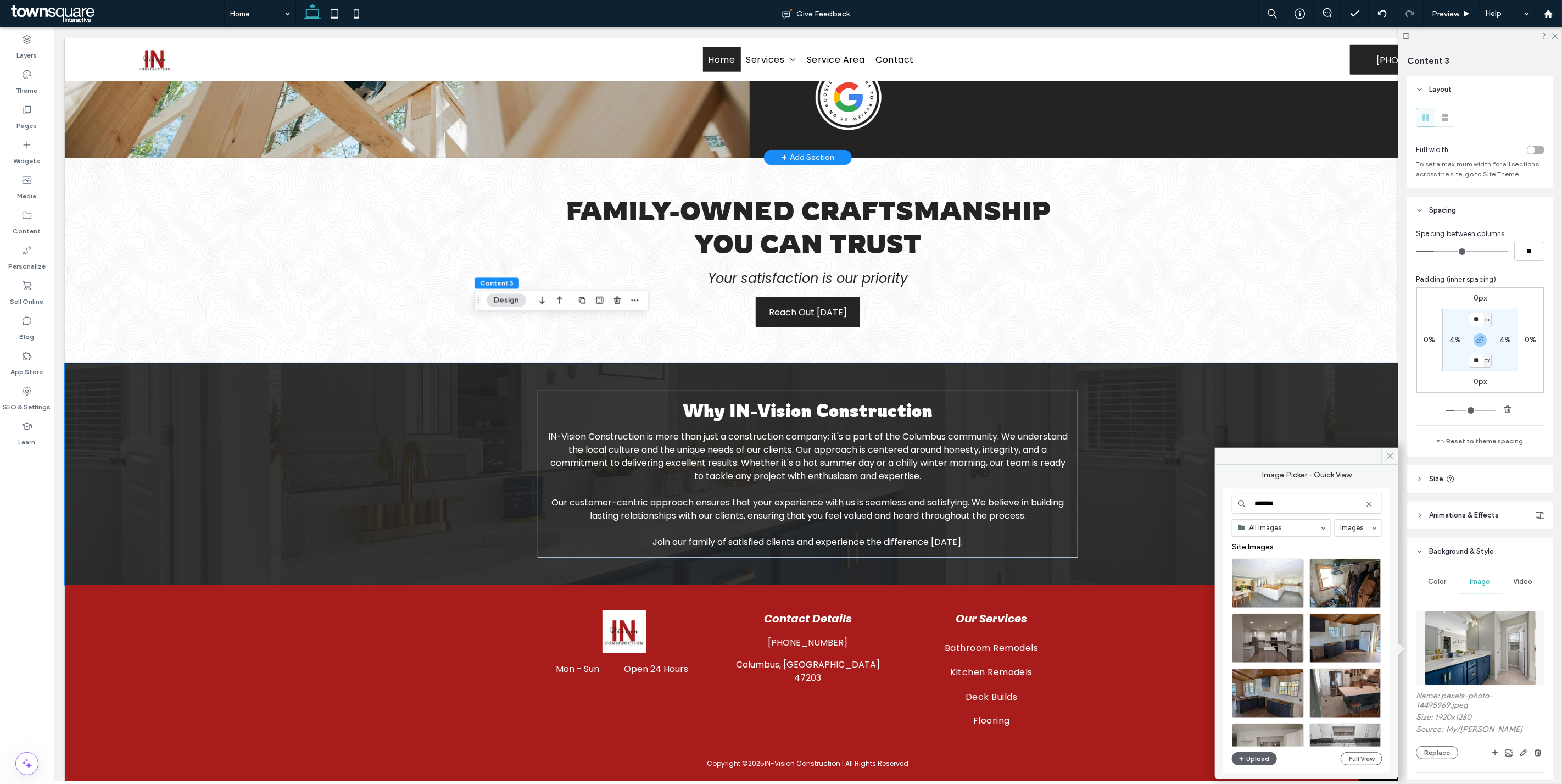
type input "*******"
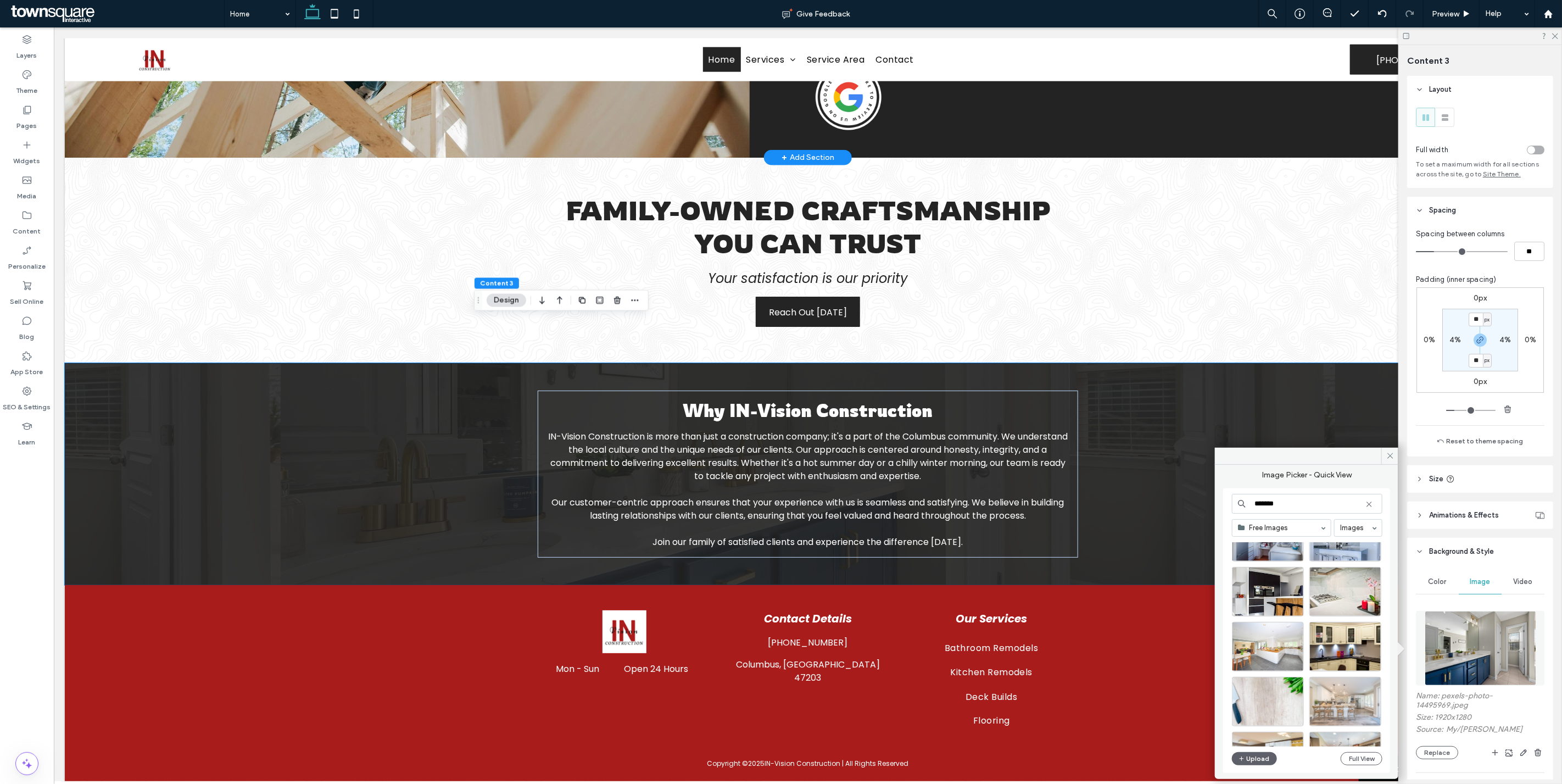
scroll to position [220, 0]
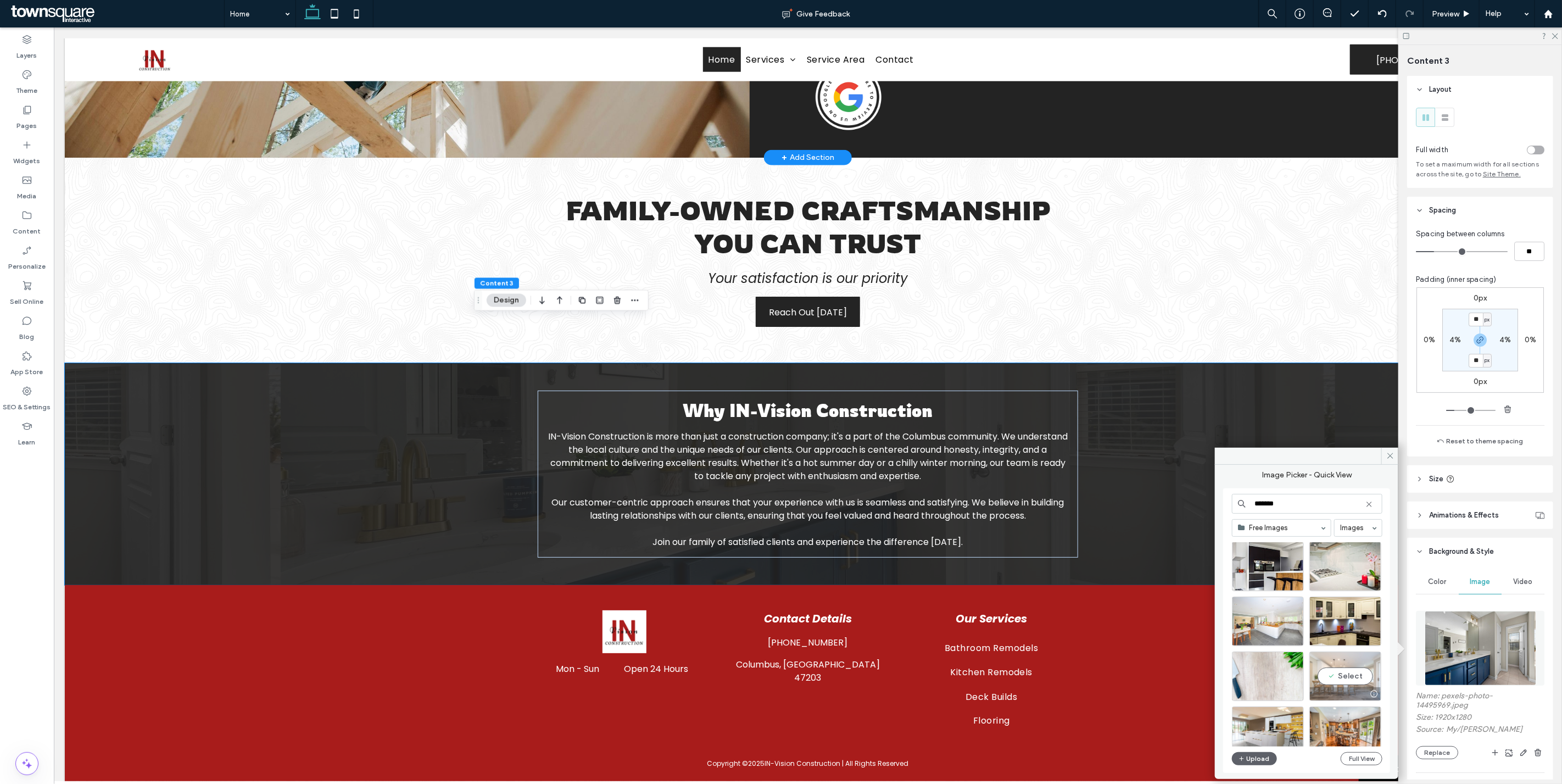
click at [1367, 689] on div at bounding box center [1373, 694] width 14 height 8
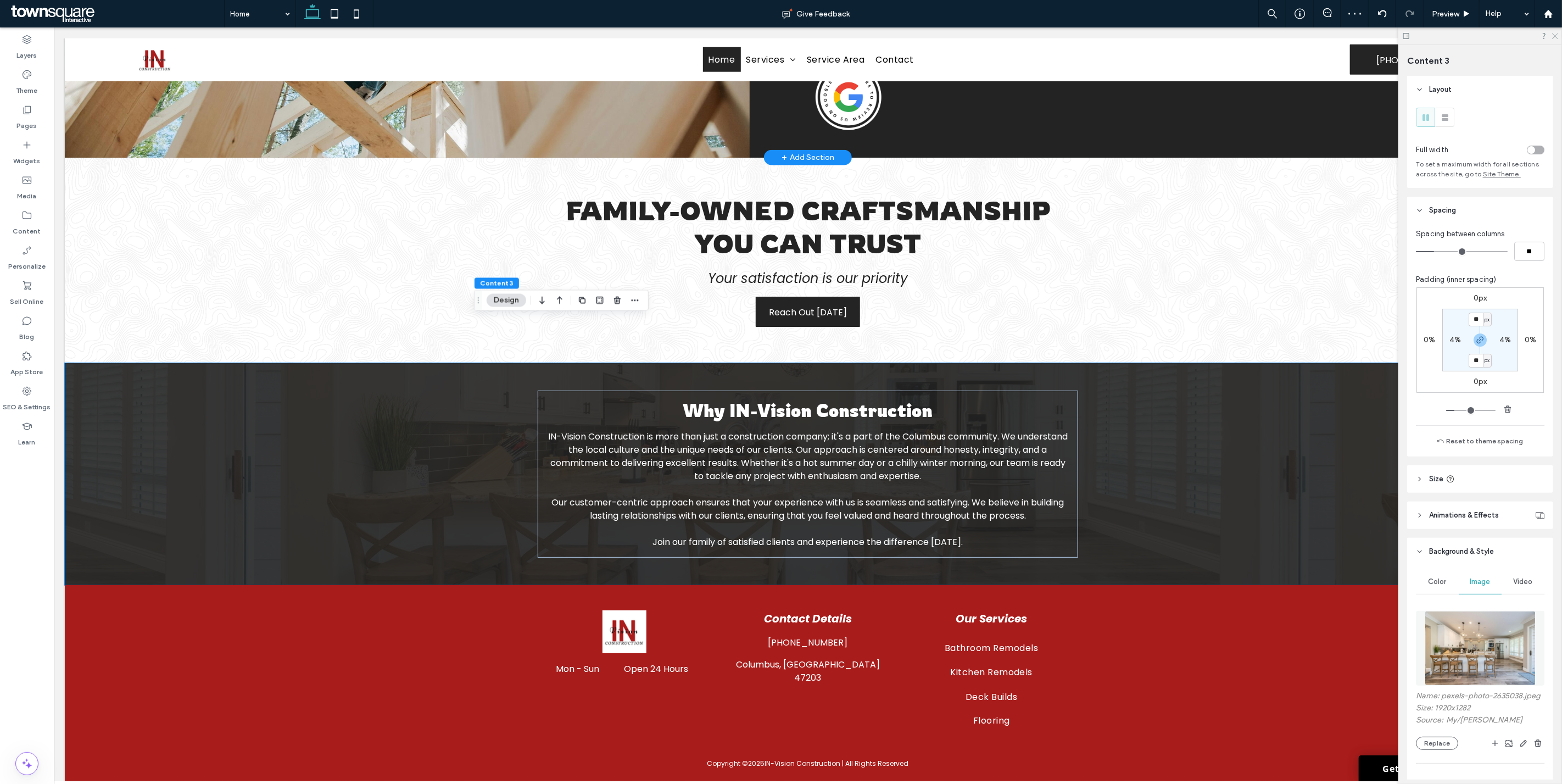
click at [1553, 38] on icon at bounding box center [1555, 36] width 7 height 7
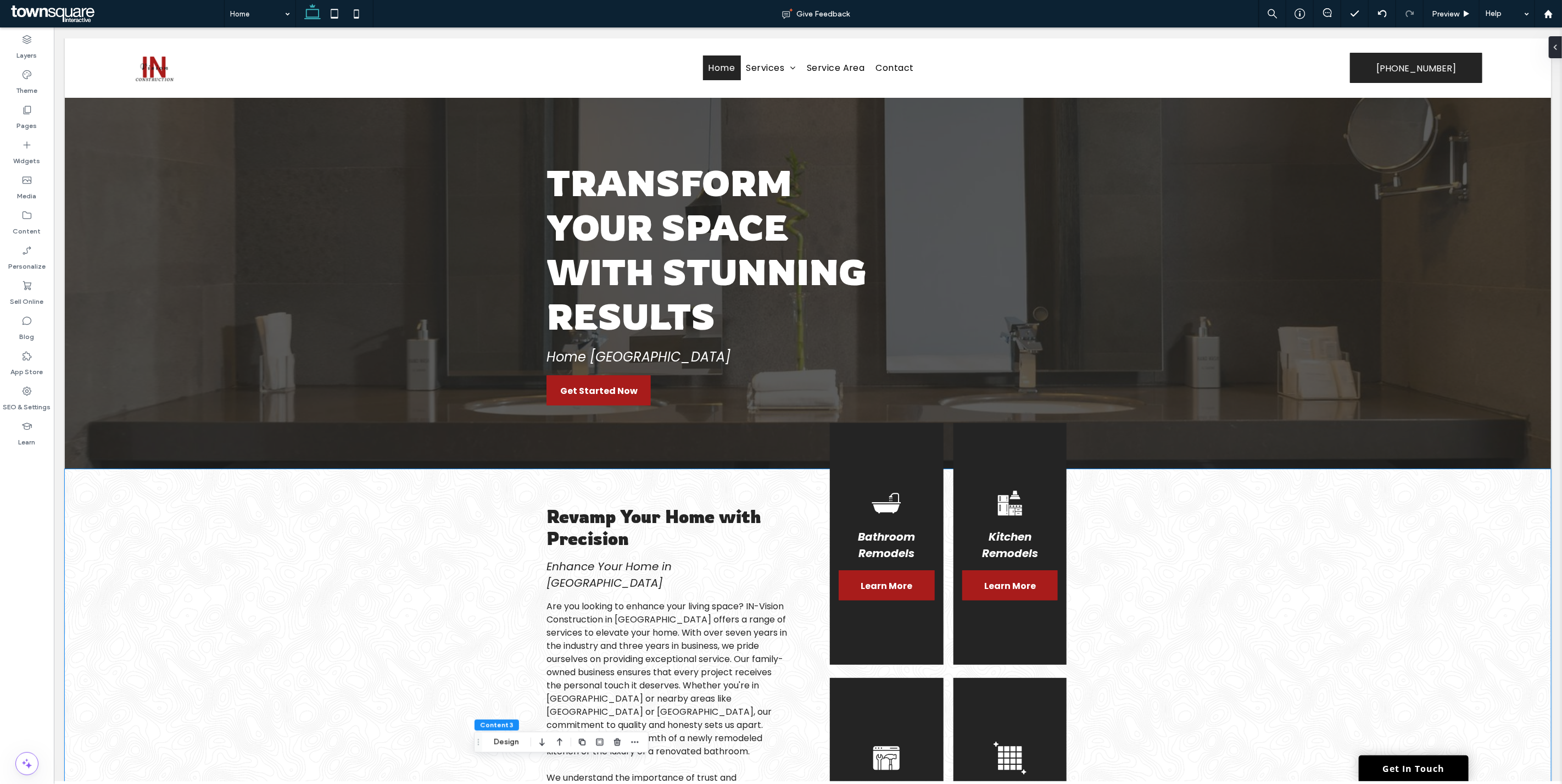
scroll to position [0, 0]
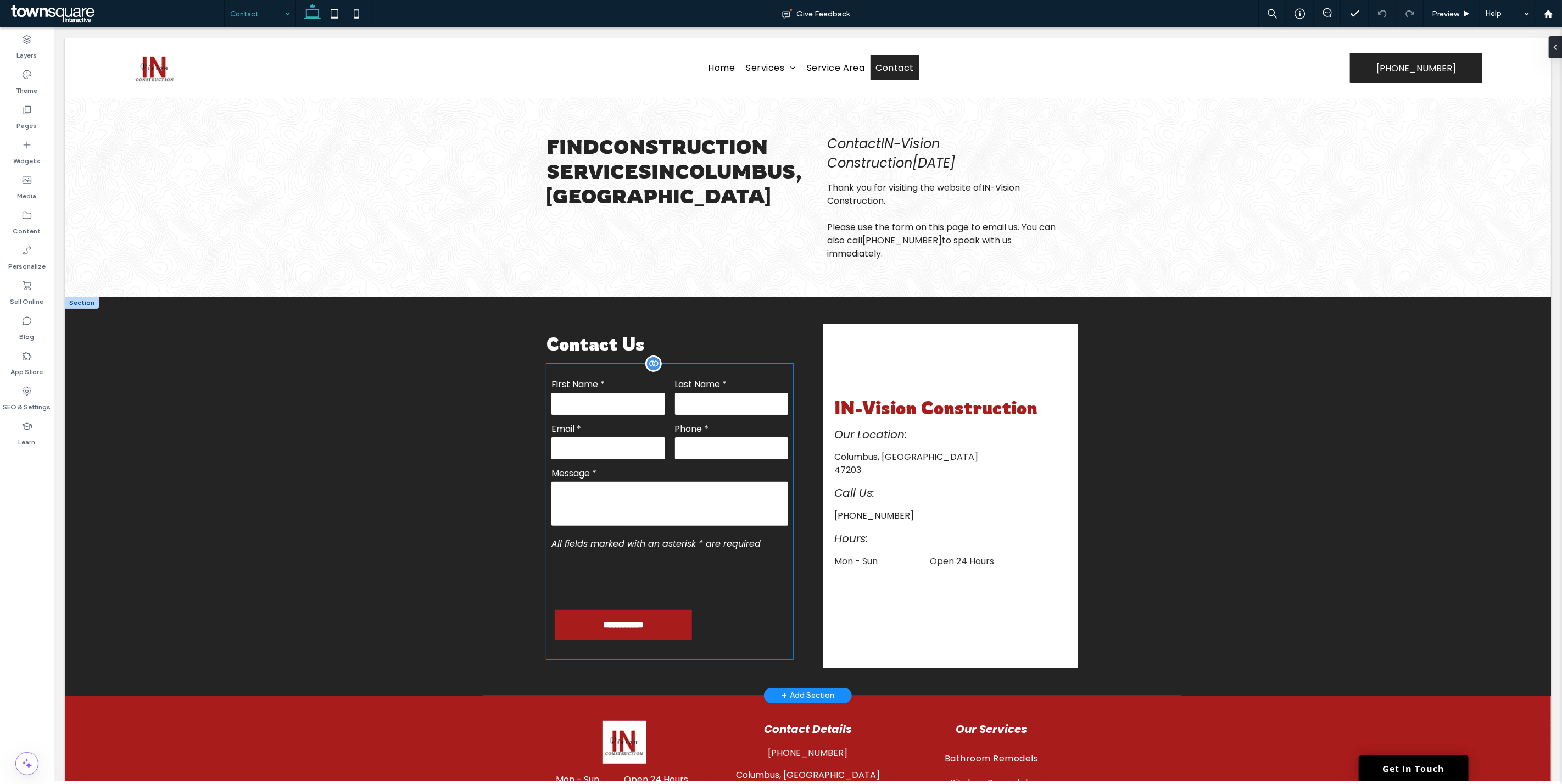
click at [745, 556] on div at bounding box center [669, 577] width 247 height 43
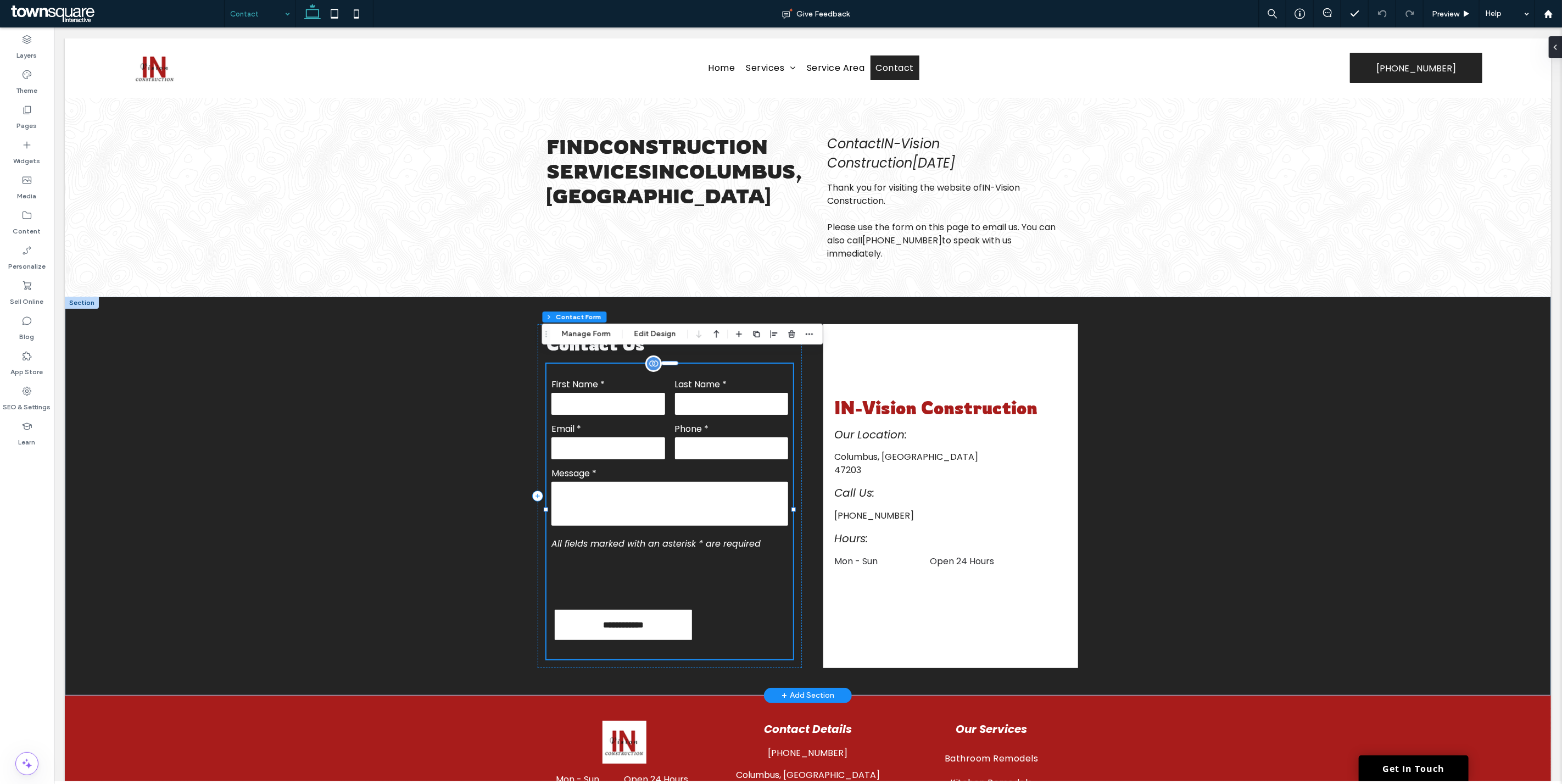
type input "*"
type input "***"
type input "*"
click at [575, 332] on button "Manage Form" at bounding box center [586, 334] width 63 height 13
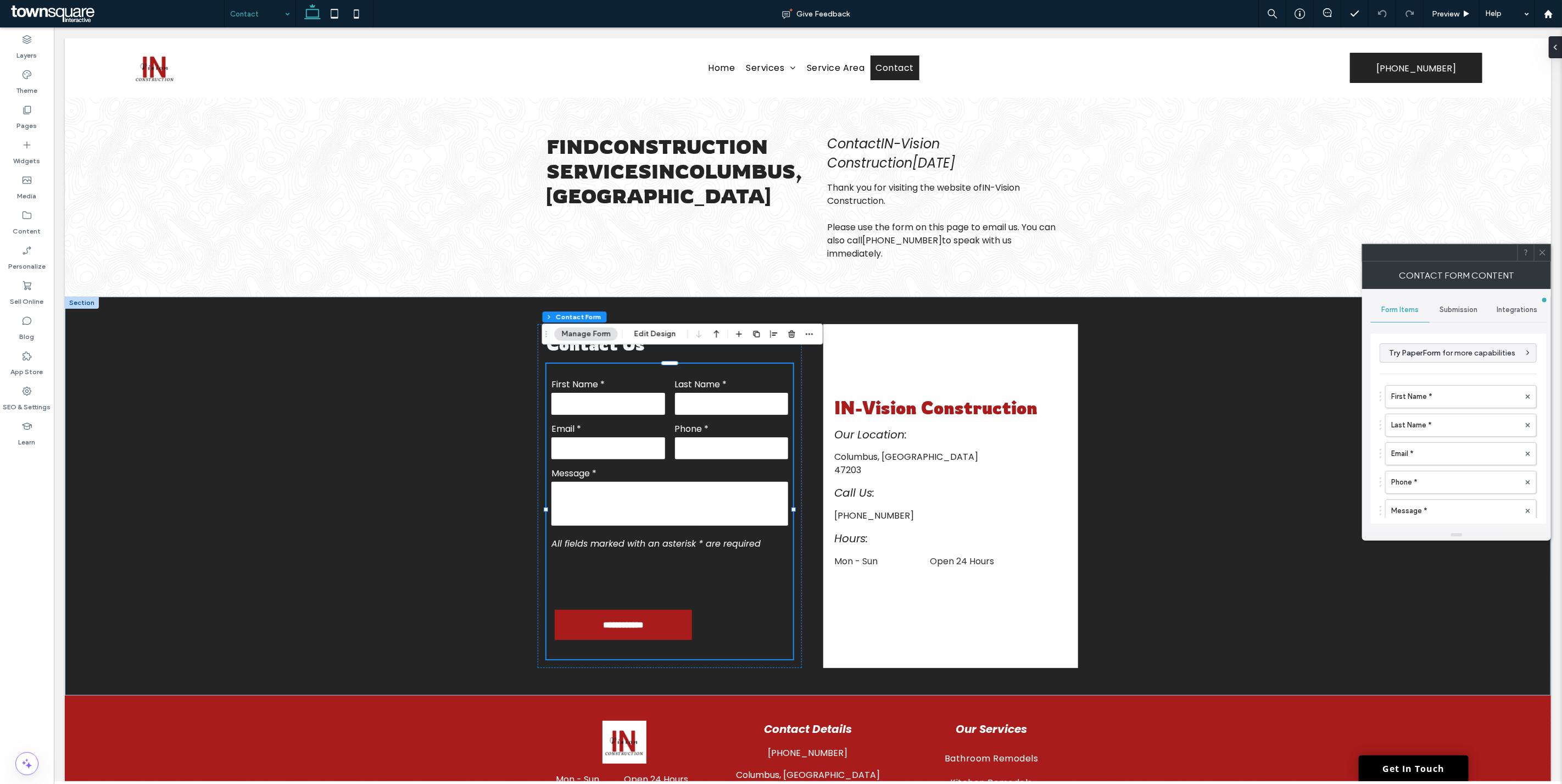
click at [1464, 306] on span "Submission" at bounding box center [1459, 310] width 38 height 8
click at [1410, 360] on label "New submission notification" at bounding box center [1459, 361] width 147 height 22
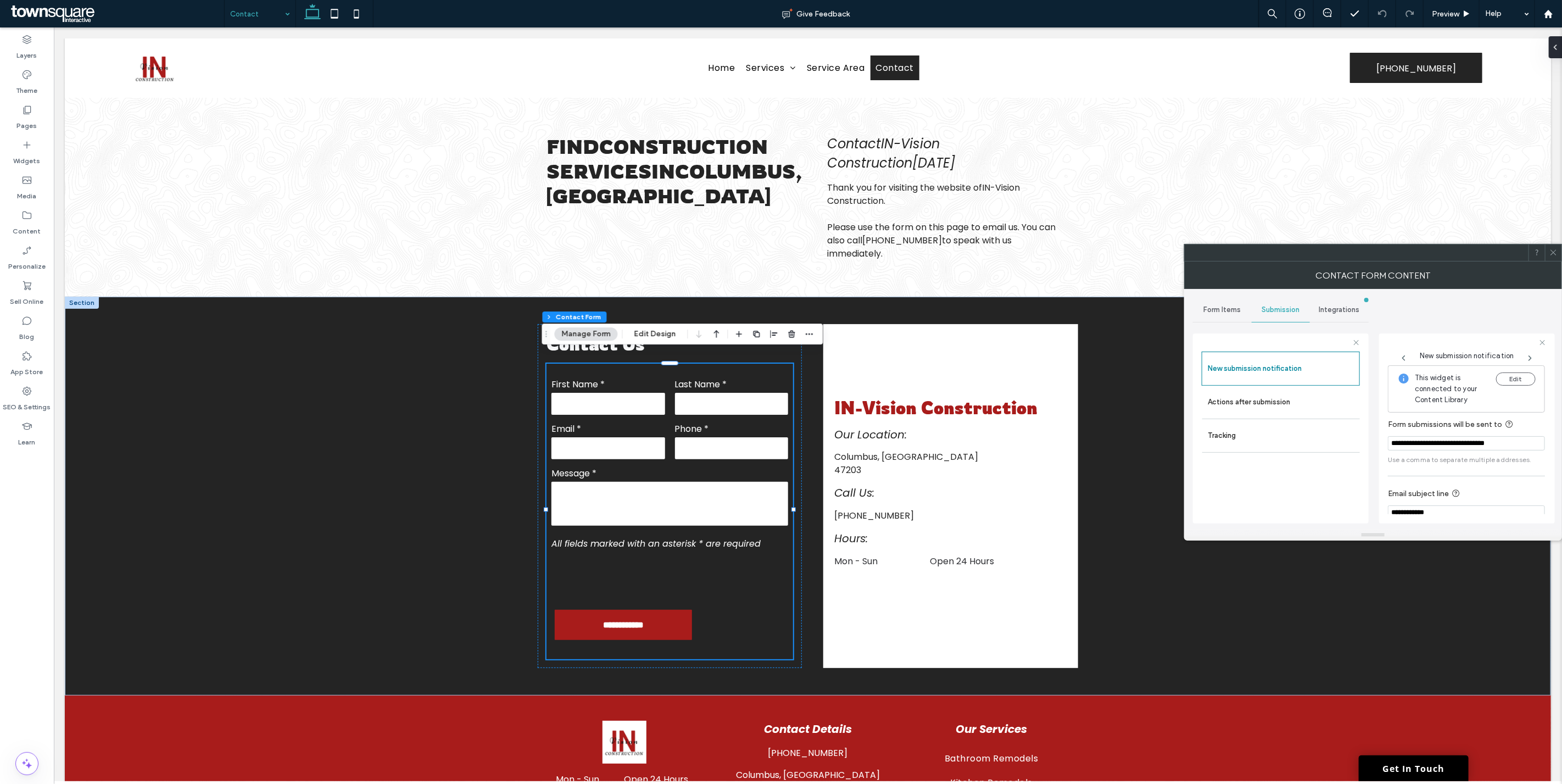
click at [1225, 309] on span "Form Items" at bounding box center [1222, 310] width 38 height 8
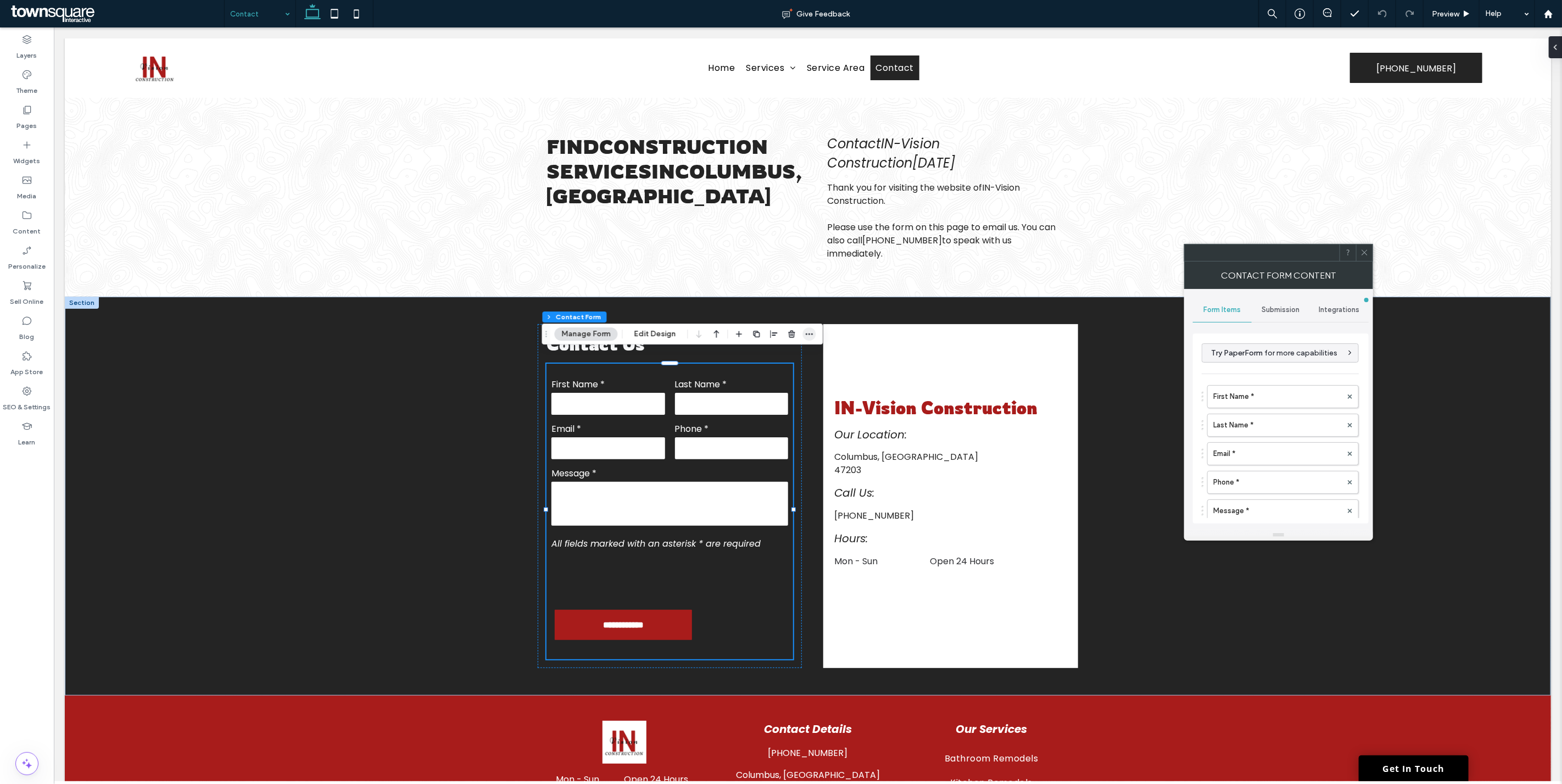
click at [812, 337] on icon "button" at bounding box center [809, 333] width 8 height 8
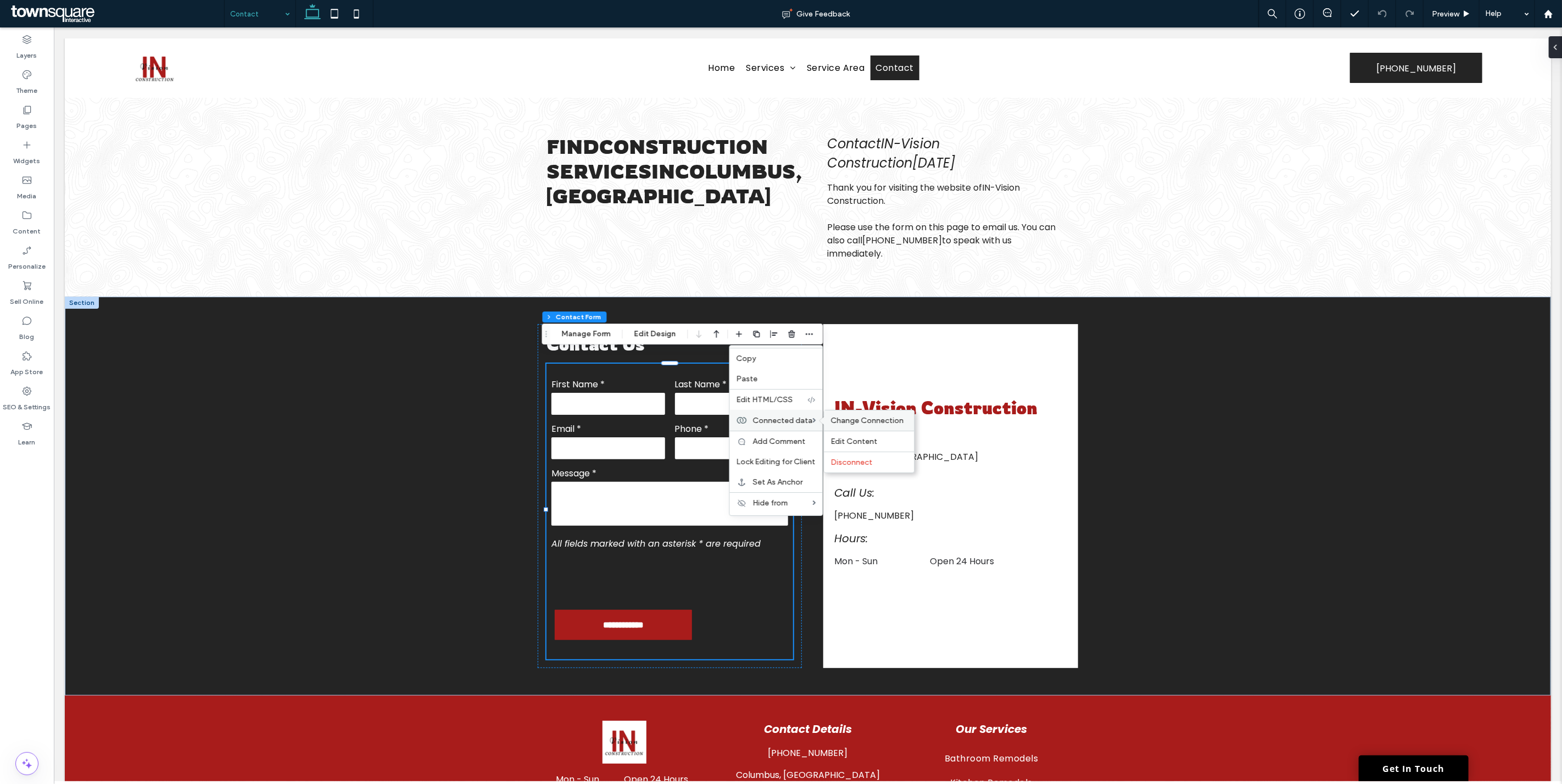
click at [853, 420] on span "Change Connection" at bounding box center [867, 420] width 73 height 9
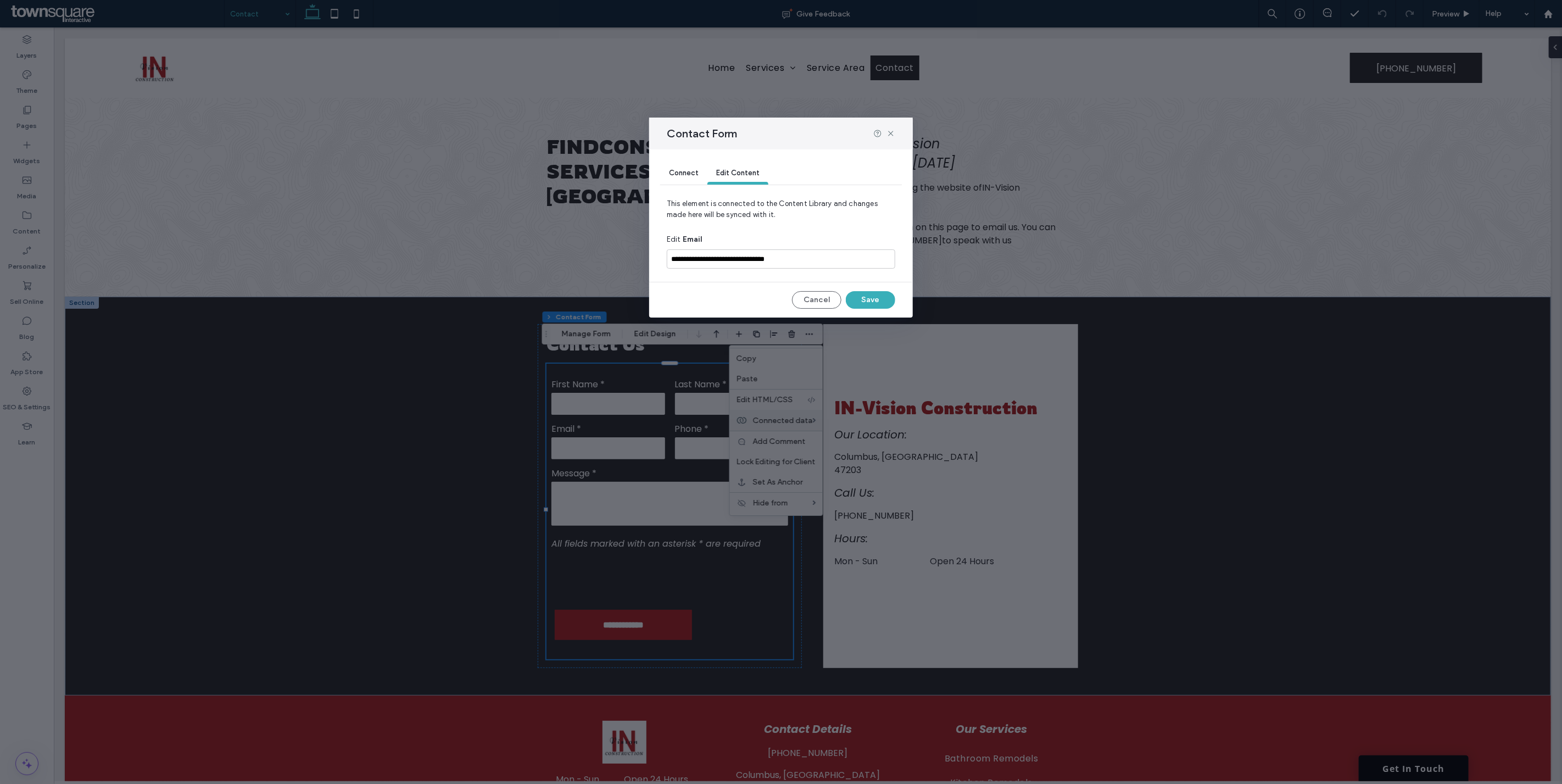
drag, startPoint x: 685, startPoint y: 167, endPoint x: 697, endPoint y: 168, distance: 12.0
click at [684, 169] on div "Connect" at bounding box center [684, 173] width 47 height 22
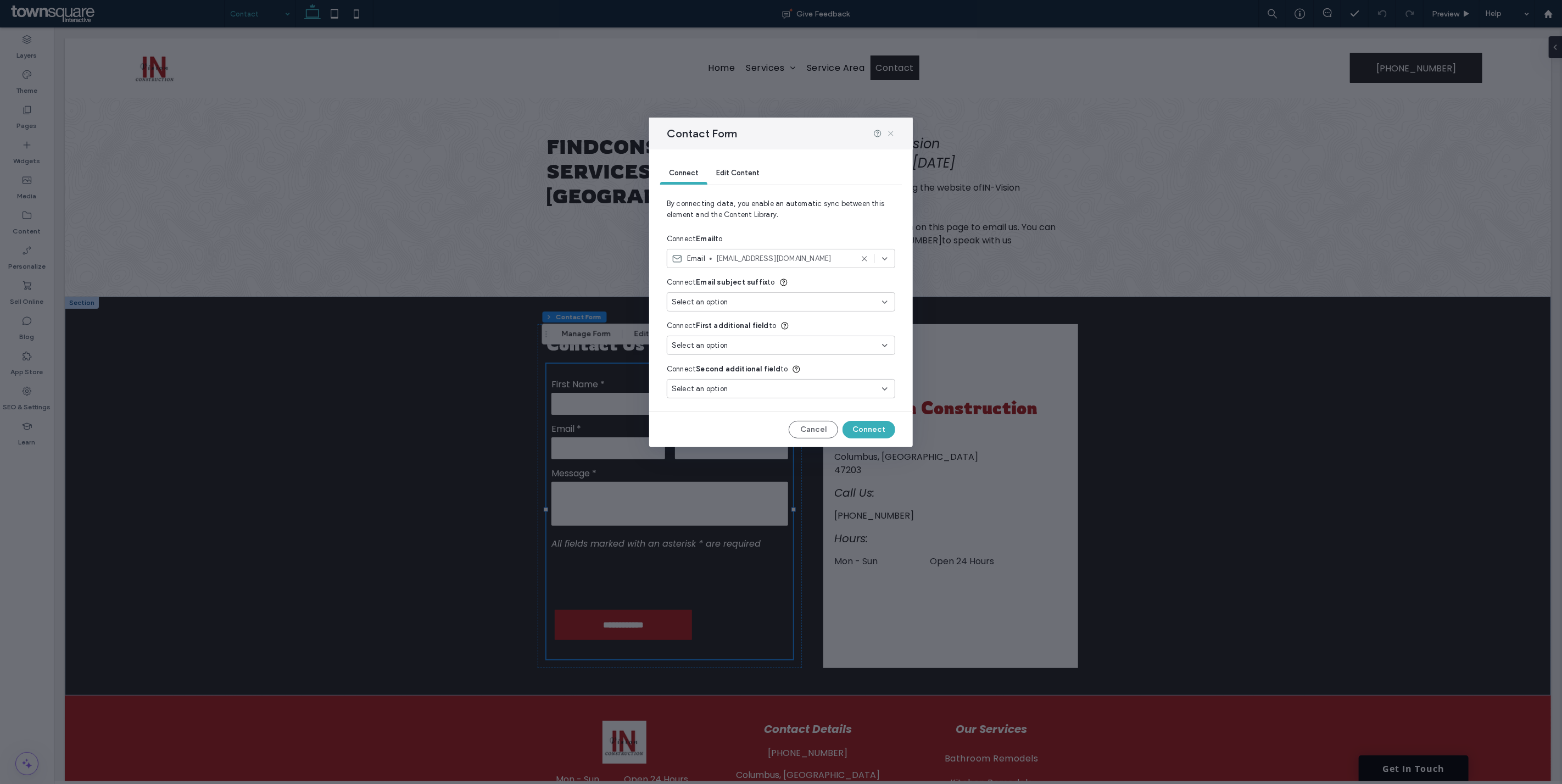
click at [889, 134] on icon at bounding box center [891, 133] width 8 height 8
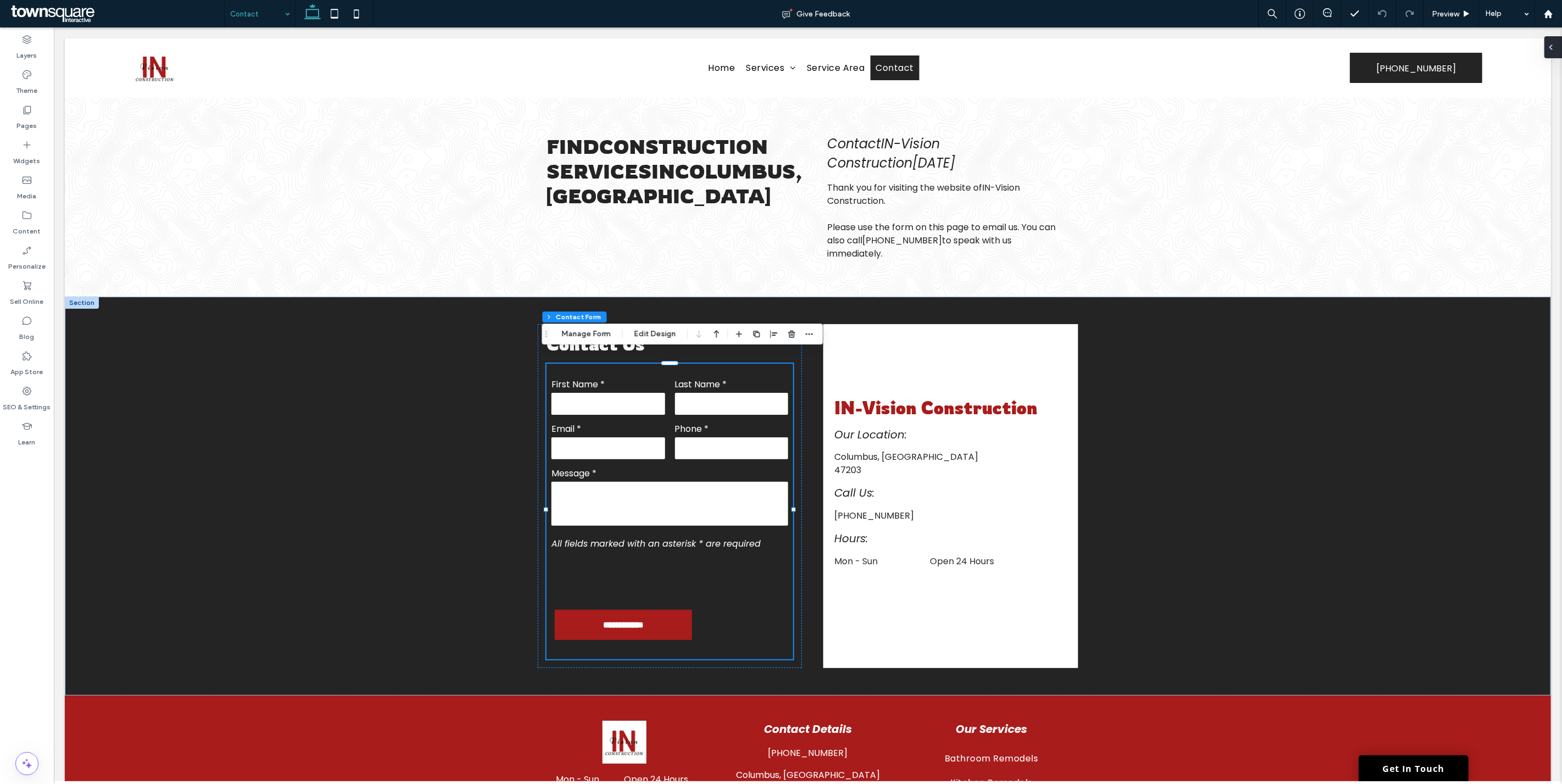
click at [1554, 50] on icon at bounding box center [1551, 47] width 8 height 8
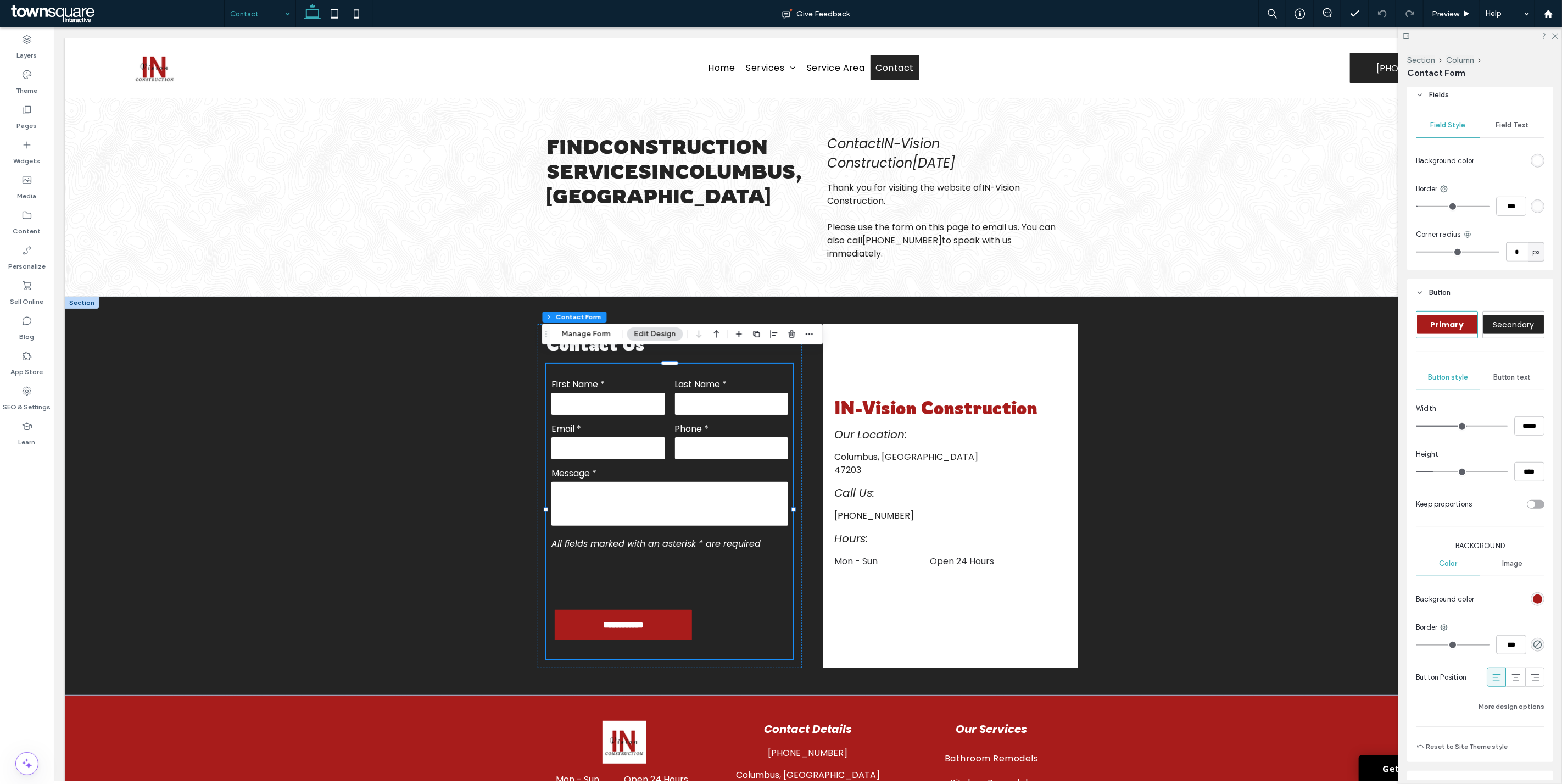
scroll to position [569, 0]
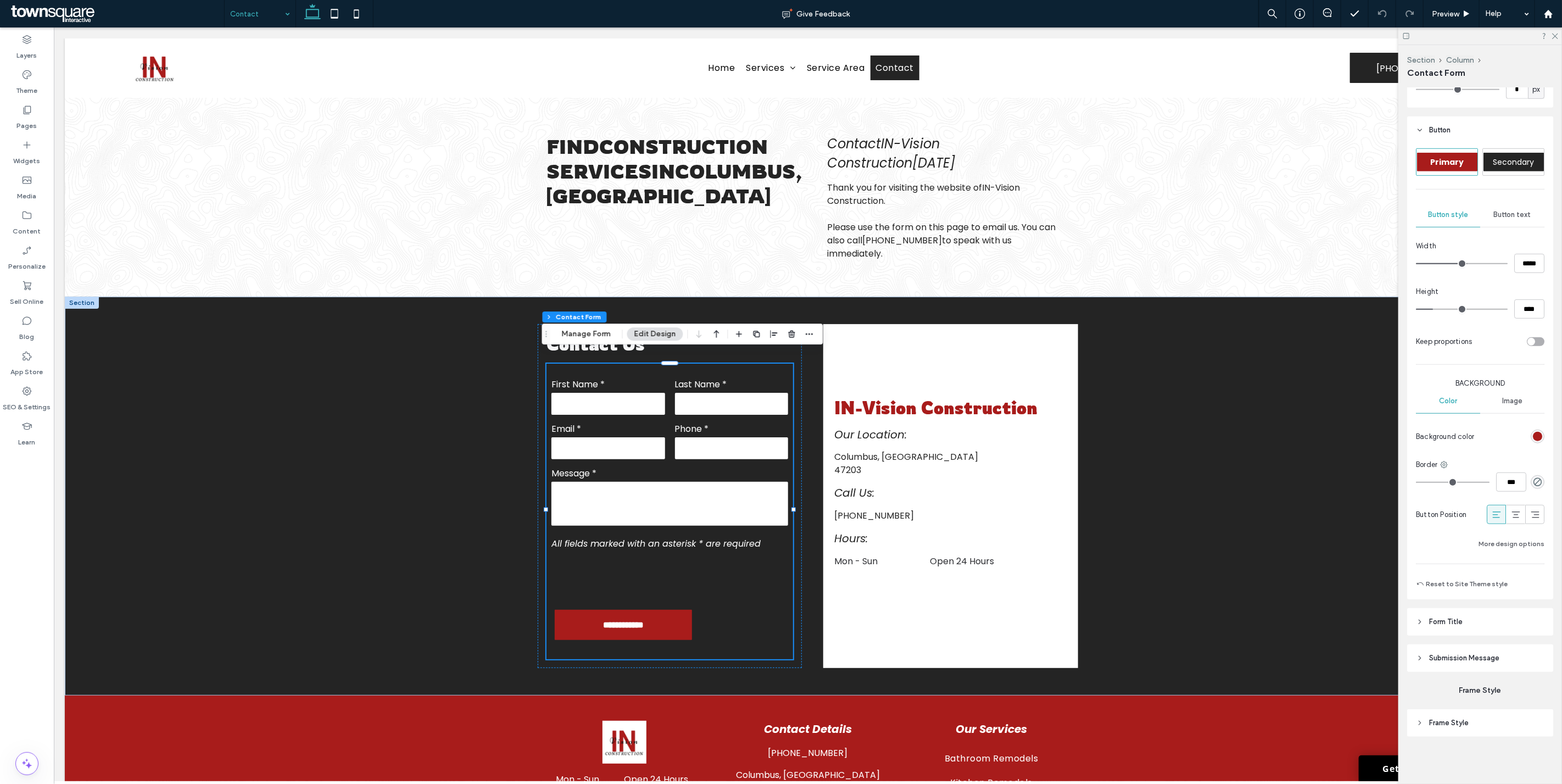
click at [1454, 660] on span "Submission Message" at bounding box center [1464, 658] width 70 height 11
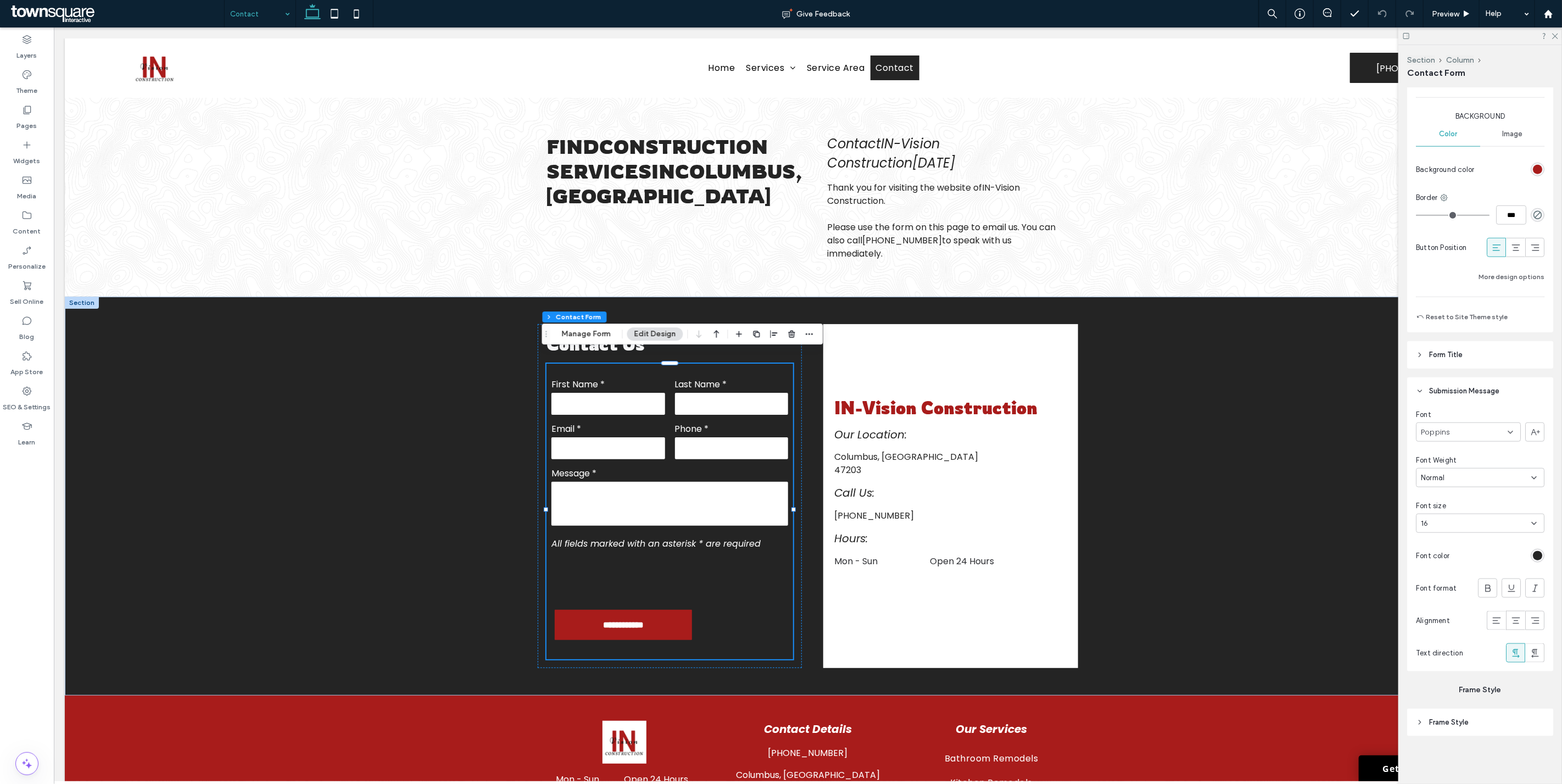
click at [1533, 556] on div "rgb(36, 36, 36)" at bounding box center [1537, 555] width 9 height 9
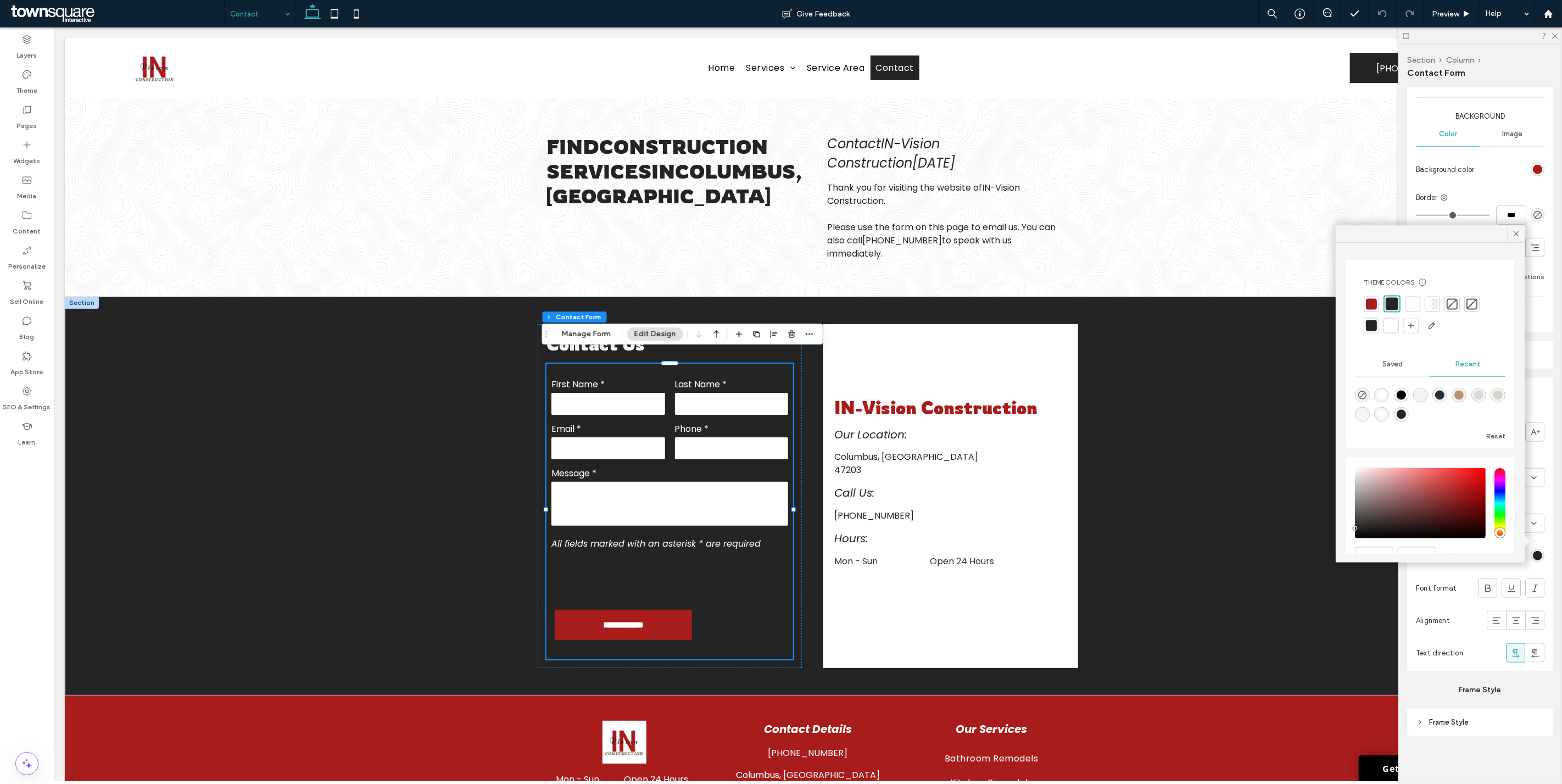
click at [1389, 325] on div at bounding box center [1391, 326] width 11 height 11
type input "*"
click at [1512, 236] on icon at bounding box center [1517, 234] width 10 height 10
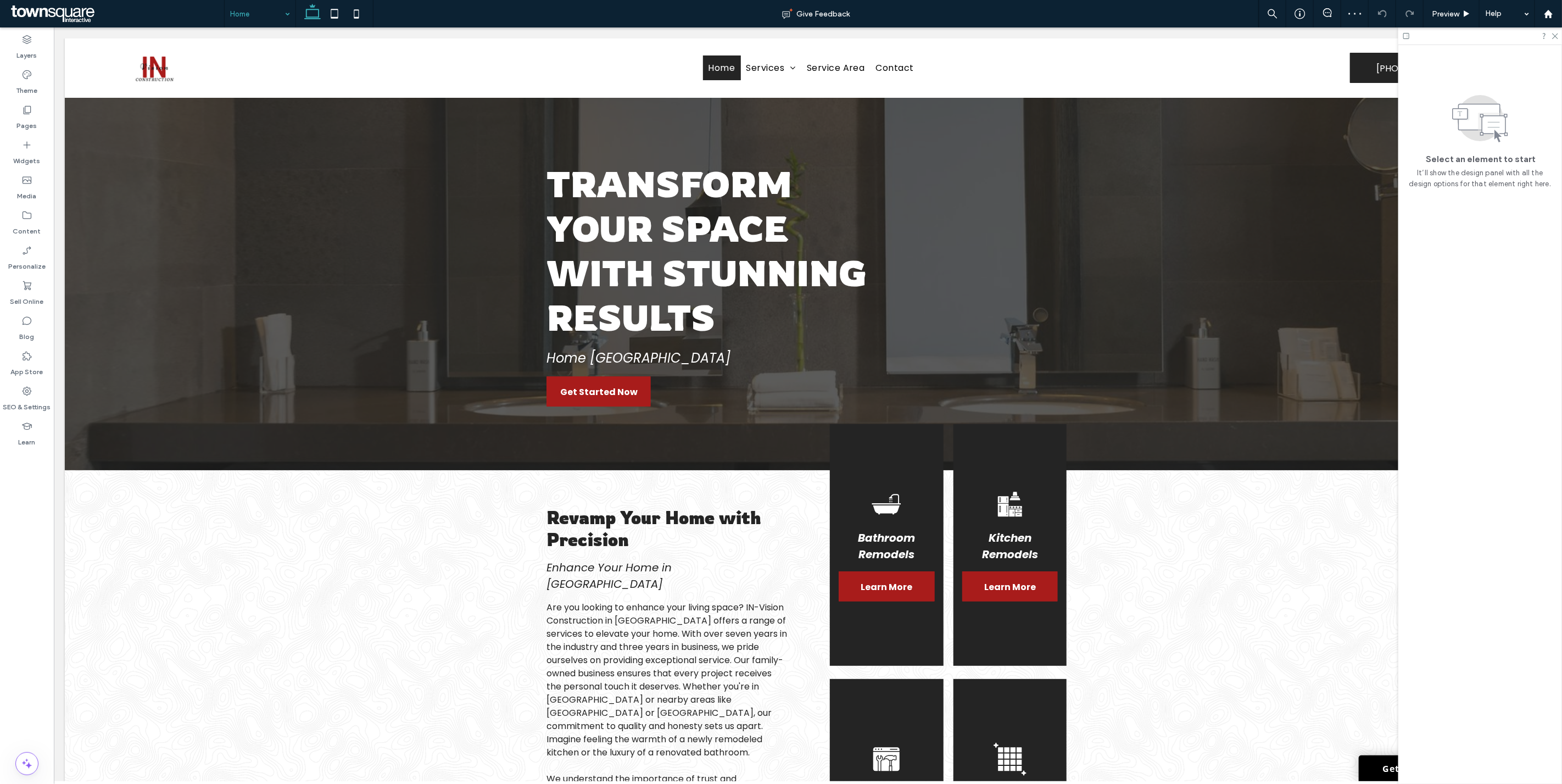
click at [249, 9] on input at bounding box center [258, 13] width 55 height 27
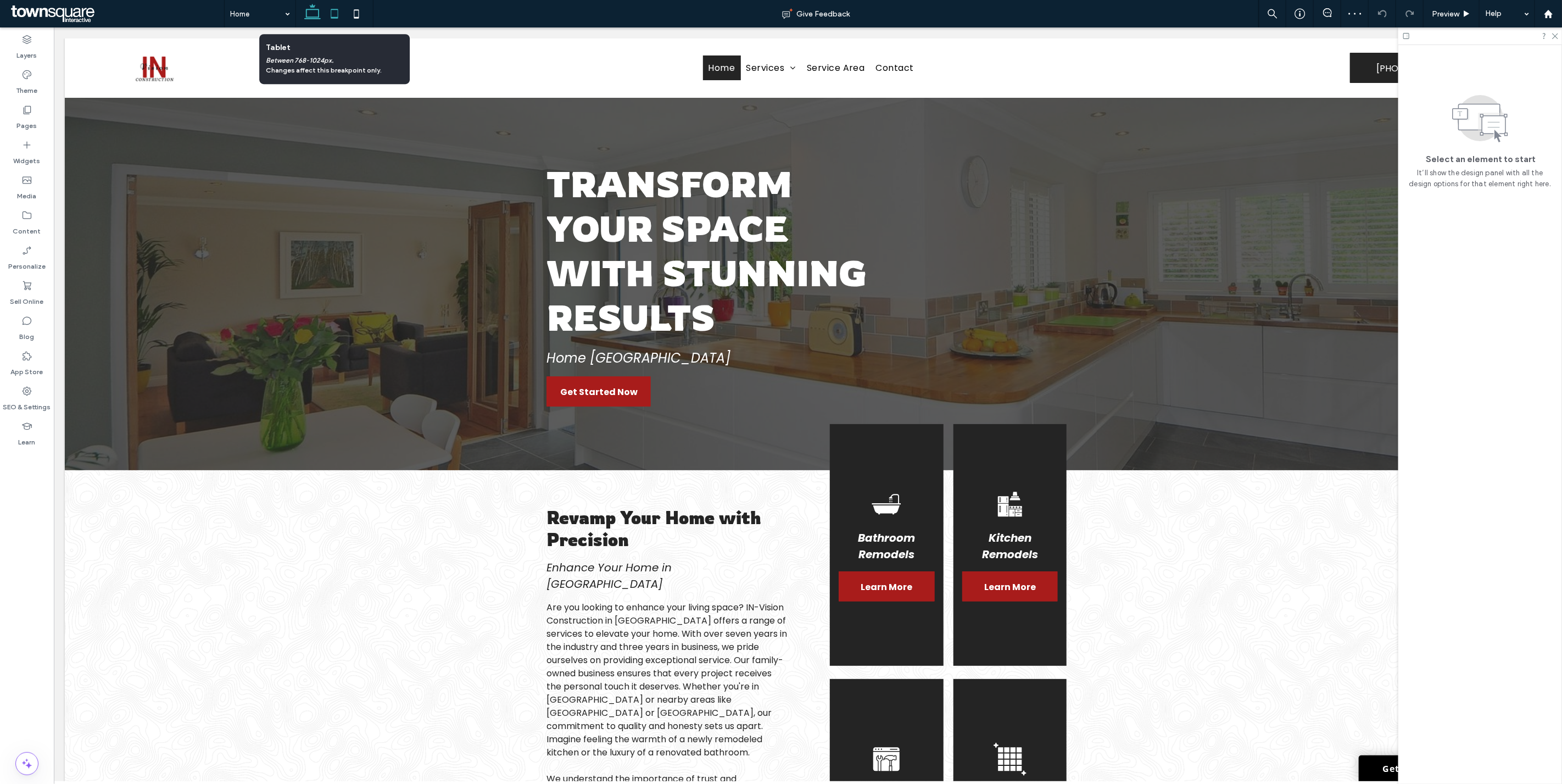
click at [329, 12] on icon at bounding box center [334, 14] width 22 height 22
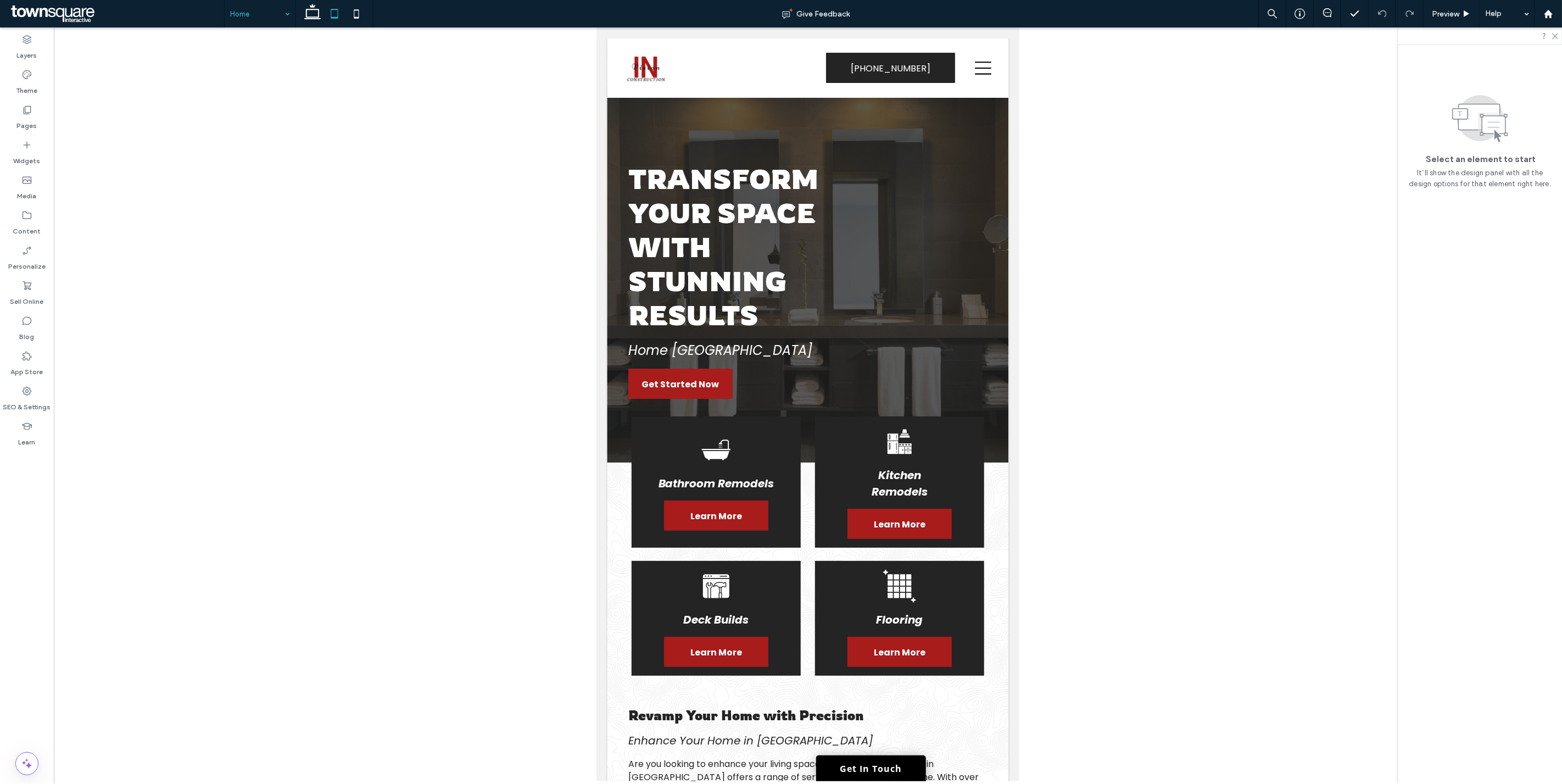
click at [308, 14] on icon at bounding box center [312, 14] width 22 height 22
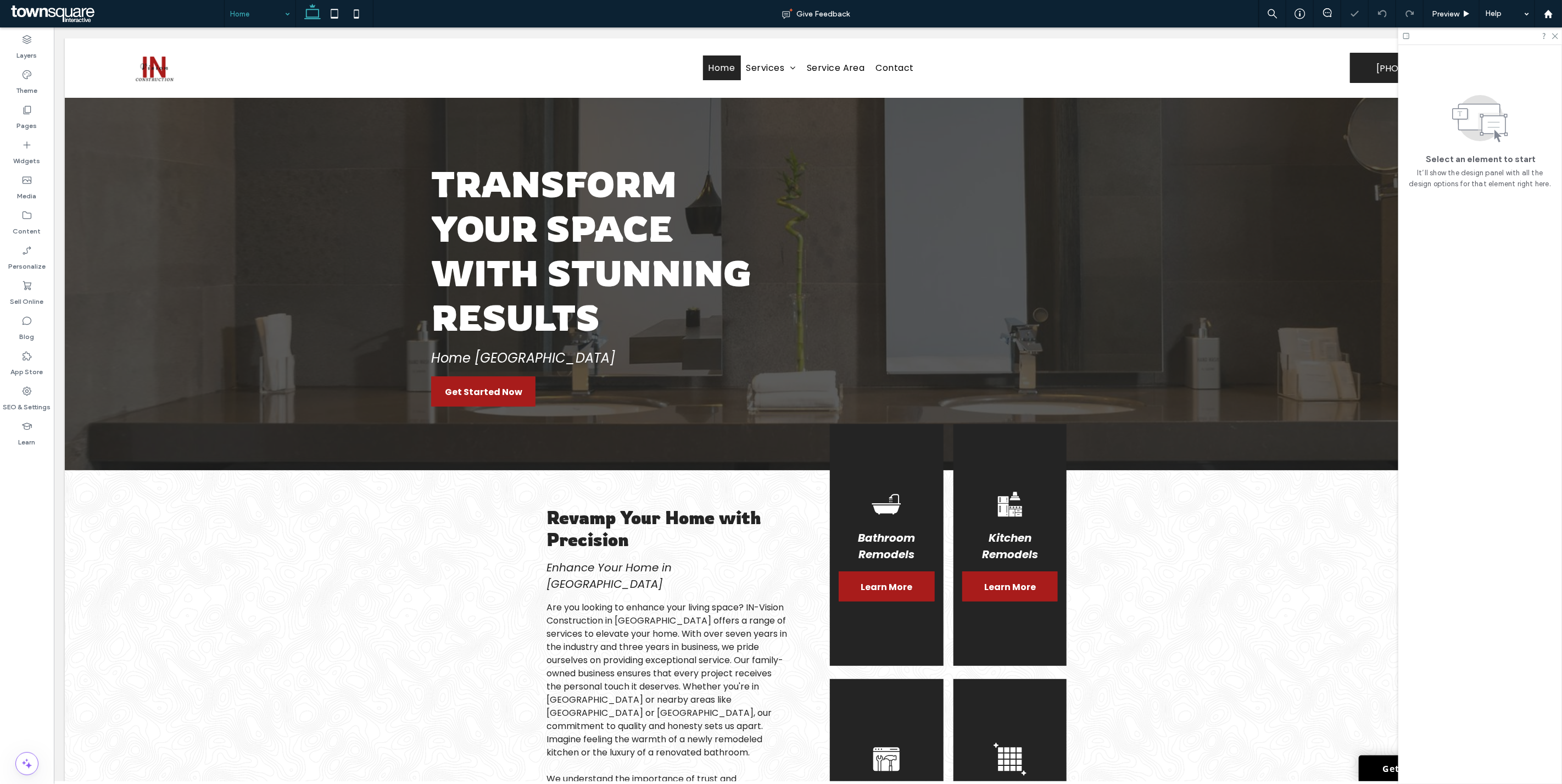
click at [762, 90] on div at bounding box center [807, 90] width 1486 height 0
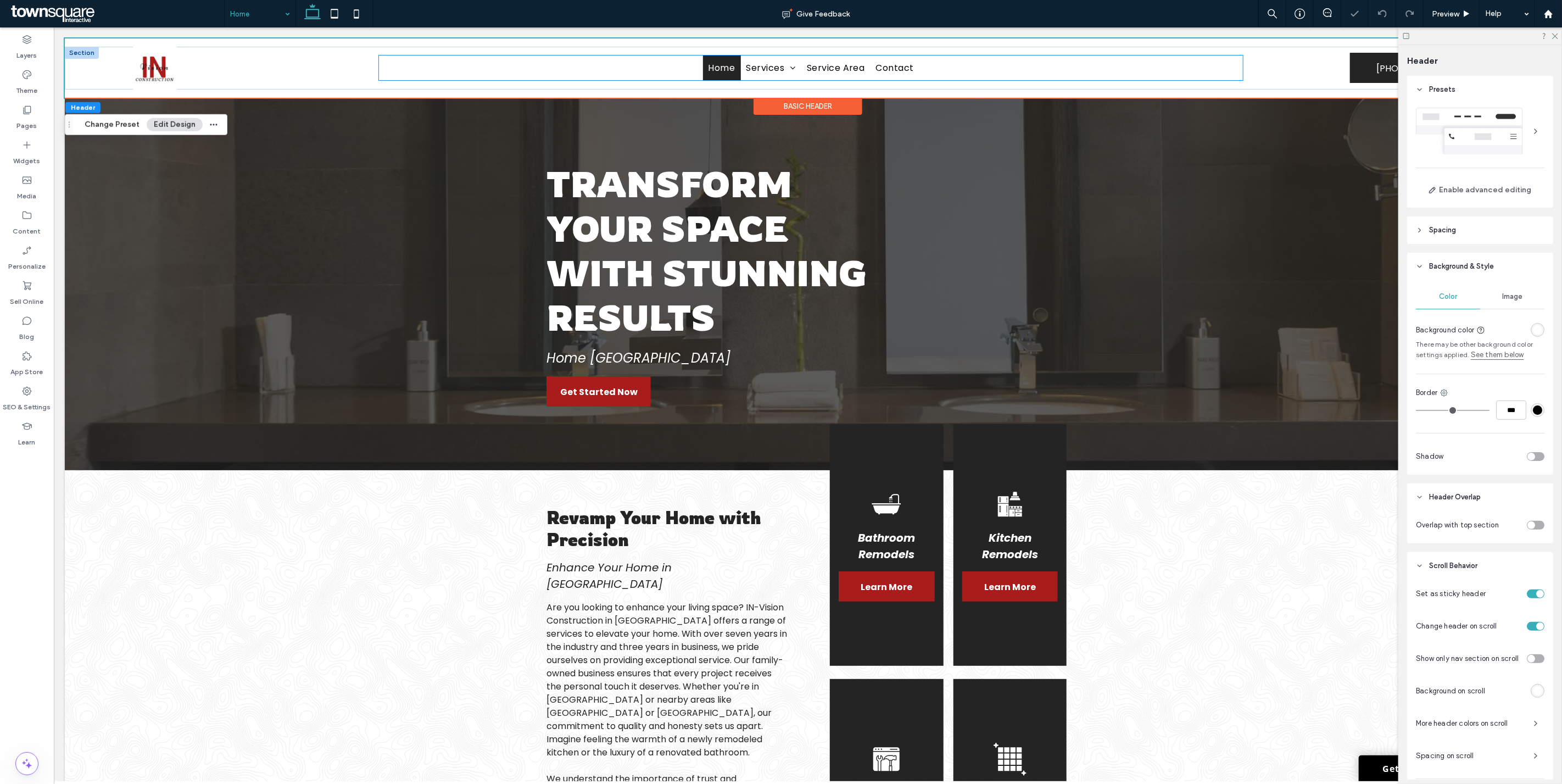
click at [921, 73] on ul "Home Services Bathroom Remodels Kitchen Remodels Deck Builds Flooring Framing D…" at bounding box center [810, 67] width 864 height 25
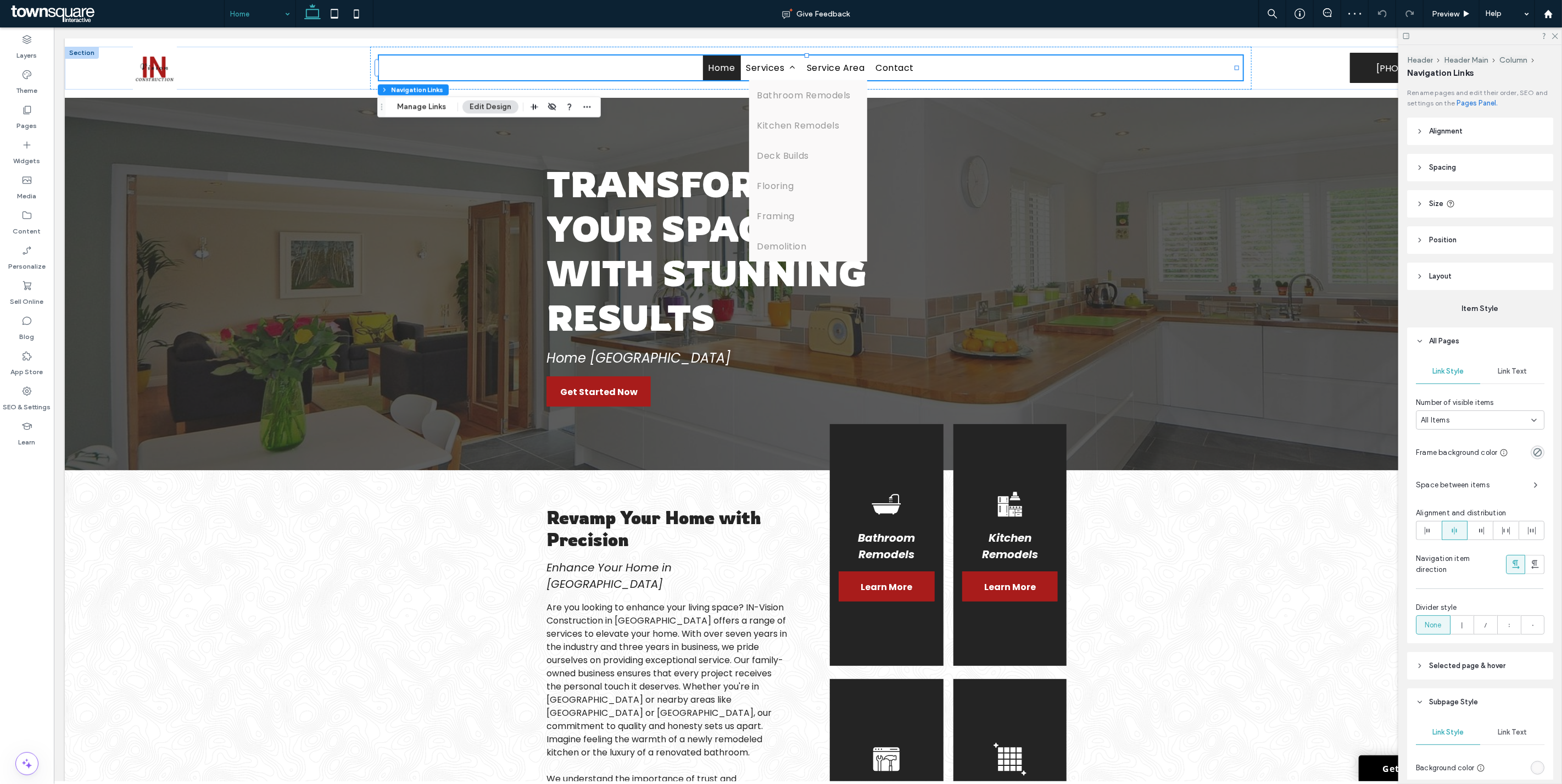
scroll to position [264, 0]
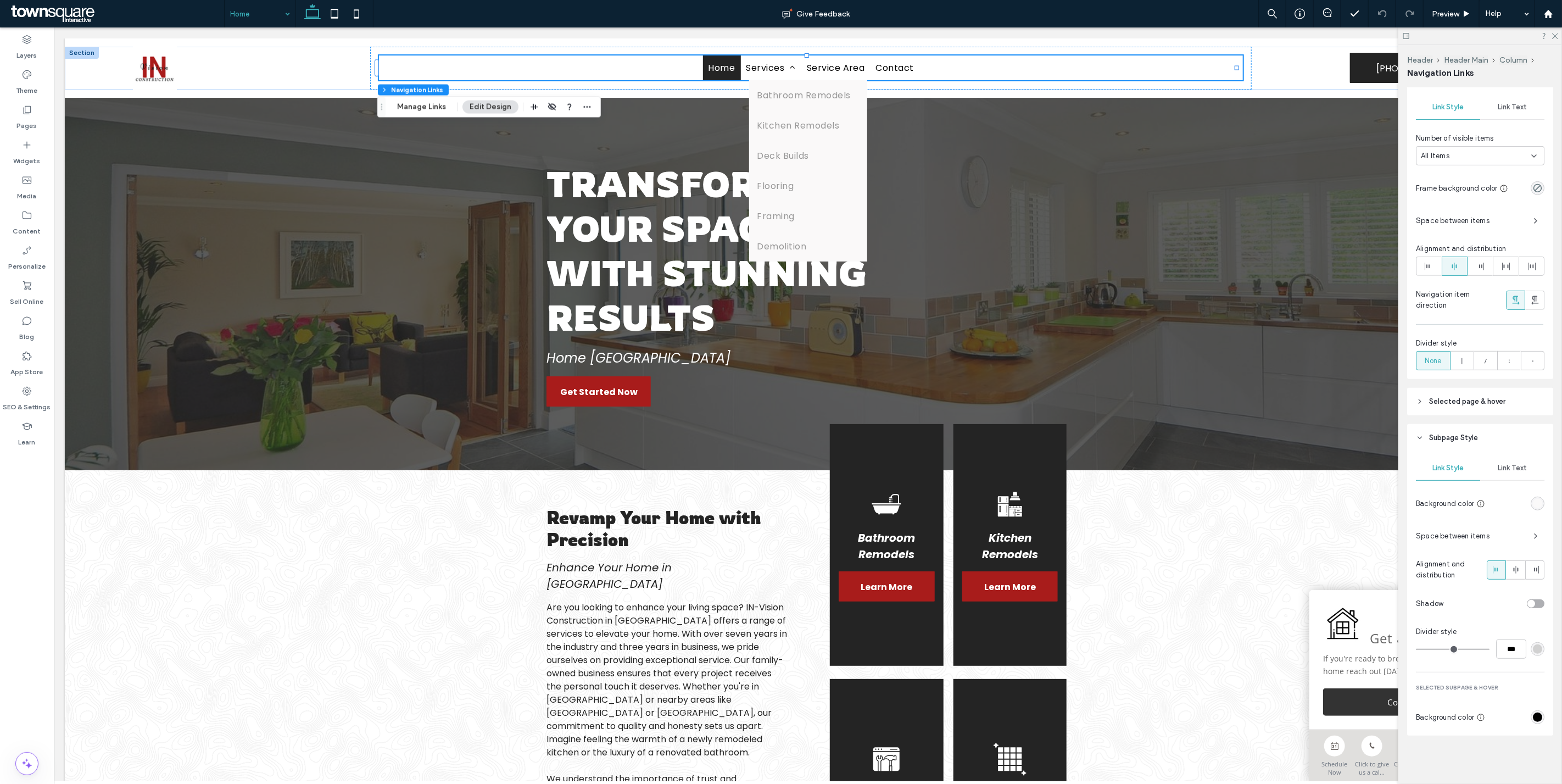
click at [1513, 472] on span "Link Text" at bounding box center [1512, 467] width 29 height 8
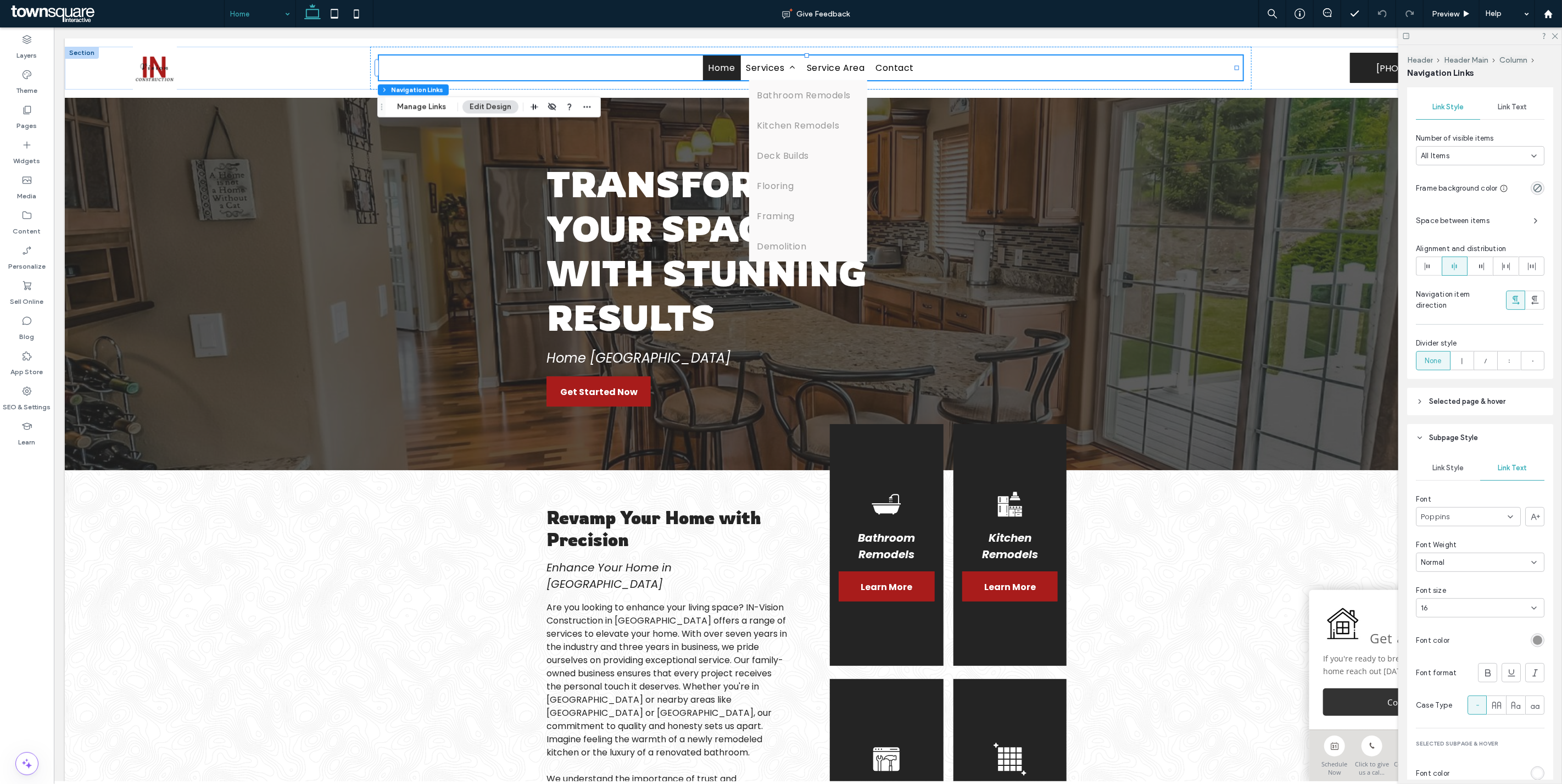
click at [1533, 643] on div "rgb(153, 153, 153)" at bounding box center [1537, 640] width 9 height 9
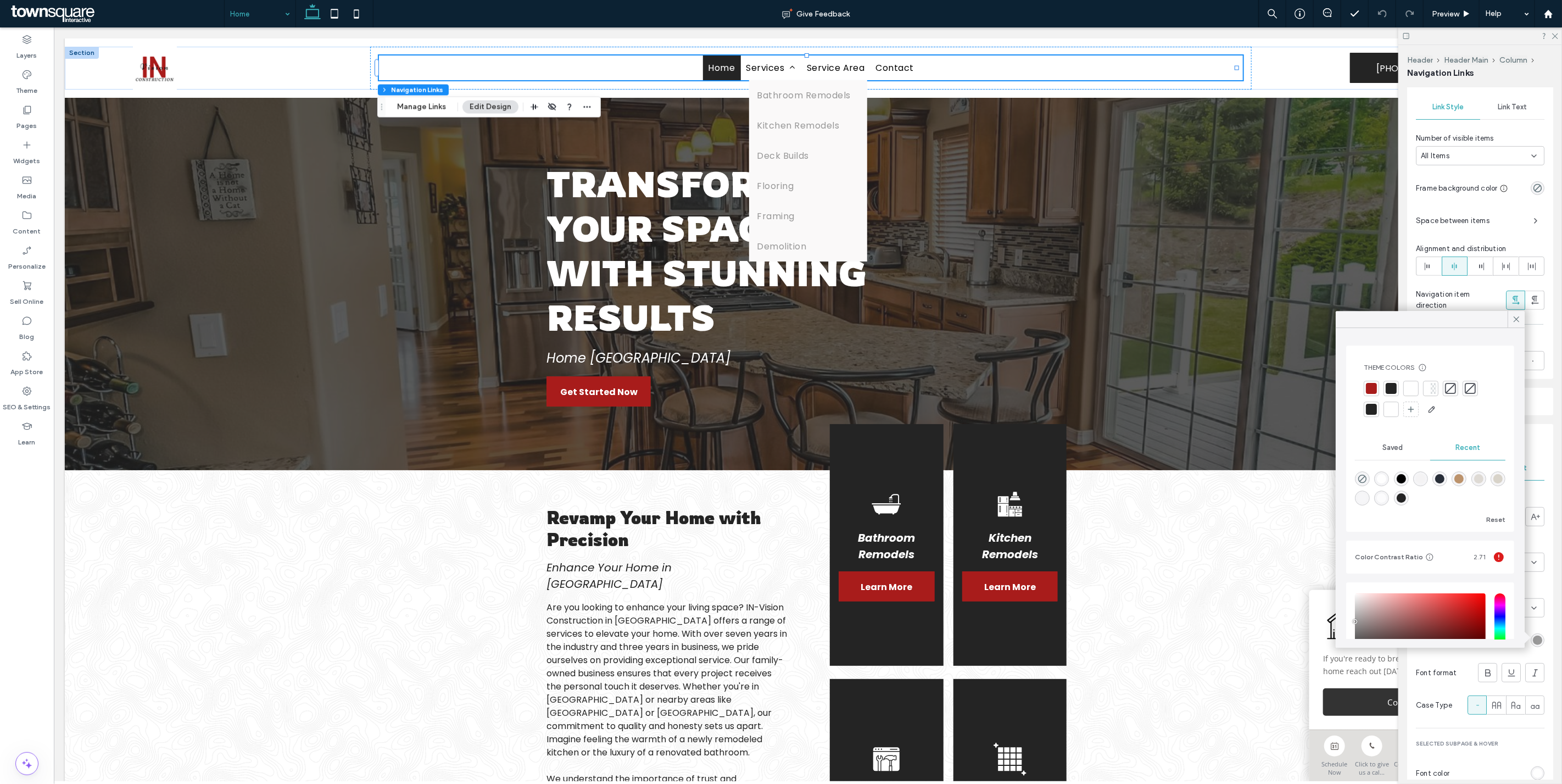
click at [1370, 409] on div at bounding box center [1372, 409] width 11 height 11
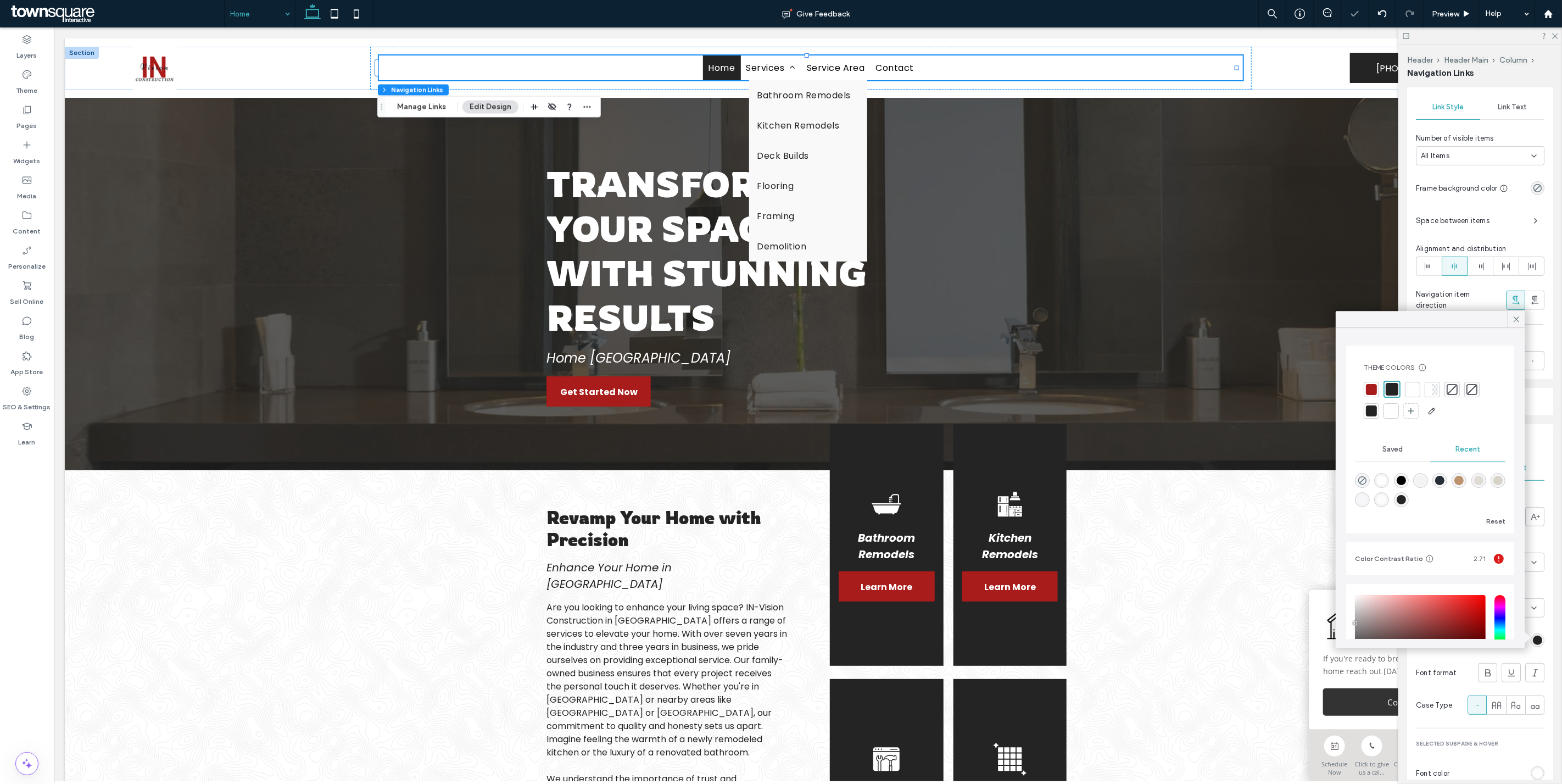
click at [1549, 605] on div "Rename pages and edit their order, SEO and settings on the Pages Panel. Alignme…" at bounding box center [1484, 434] width 153 height 691
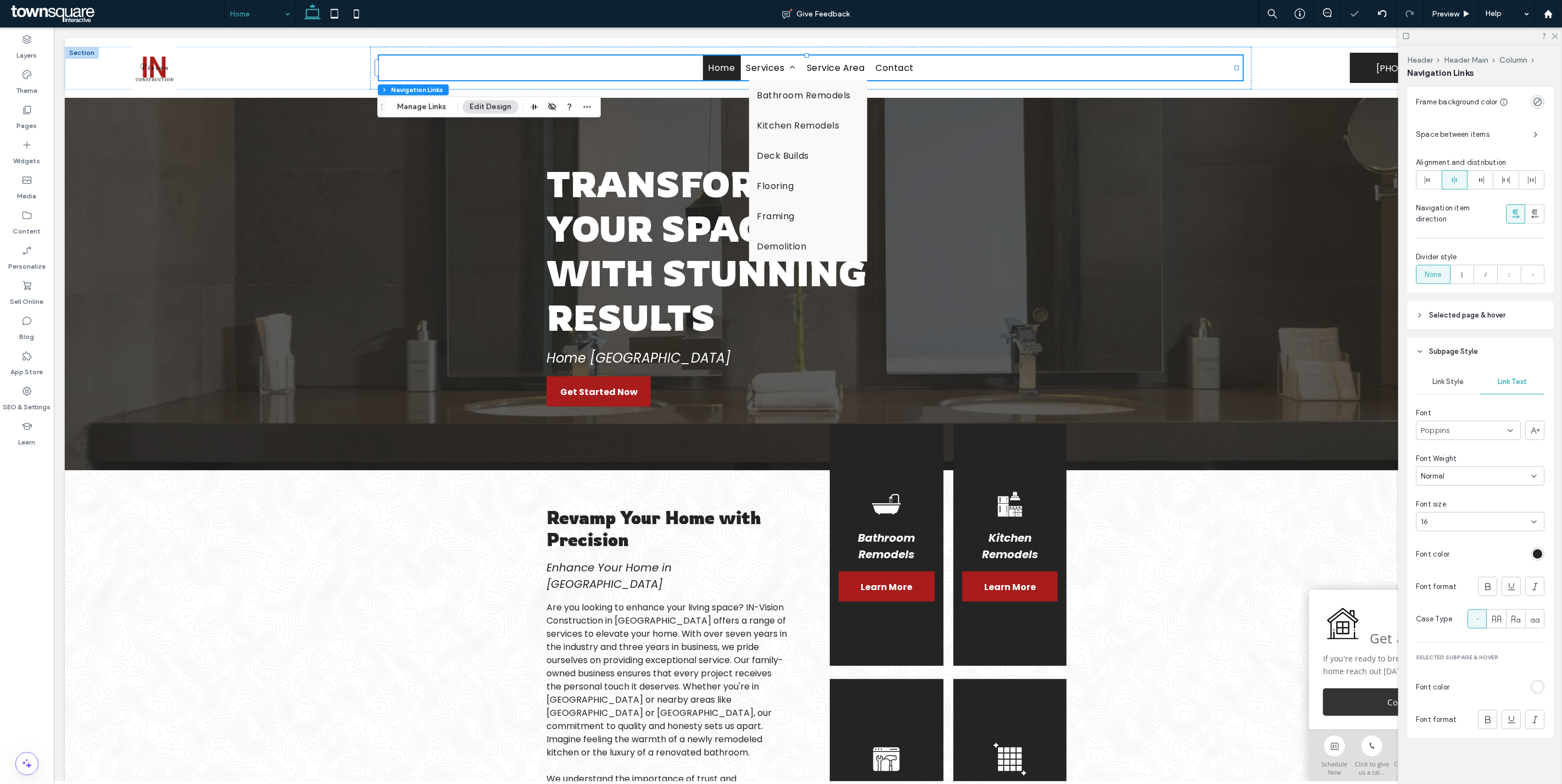
scroll to position [353, 0]
click at [1439, 376] on span "Link Style" at bounding box center [1448, 380] width 32 height 8
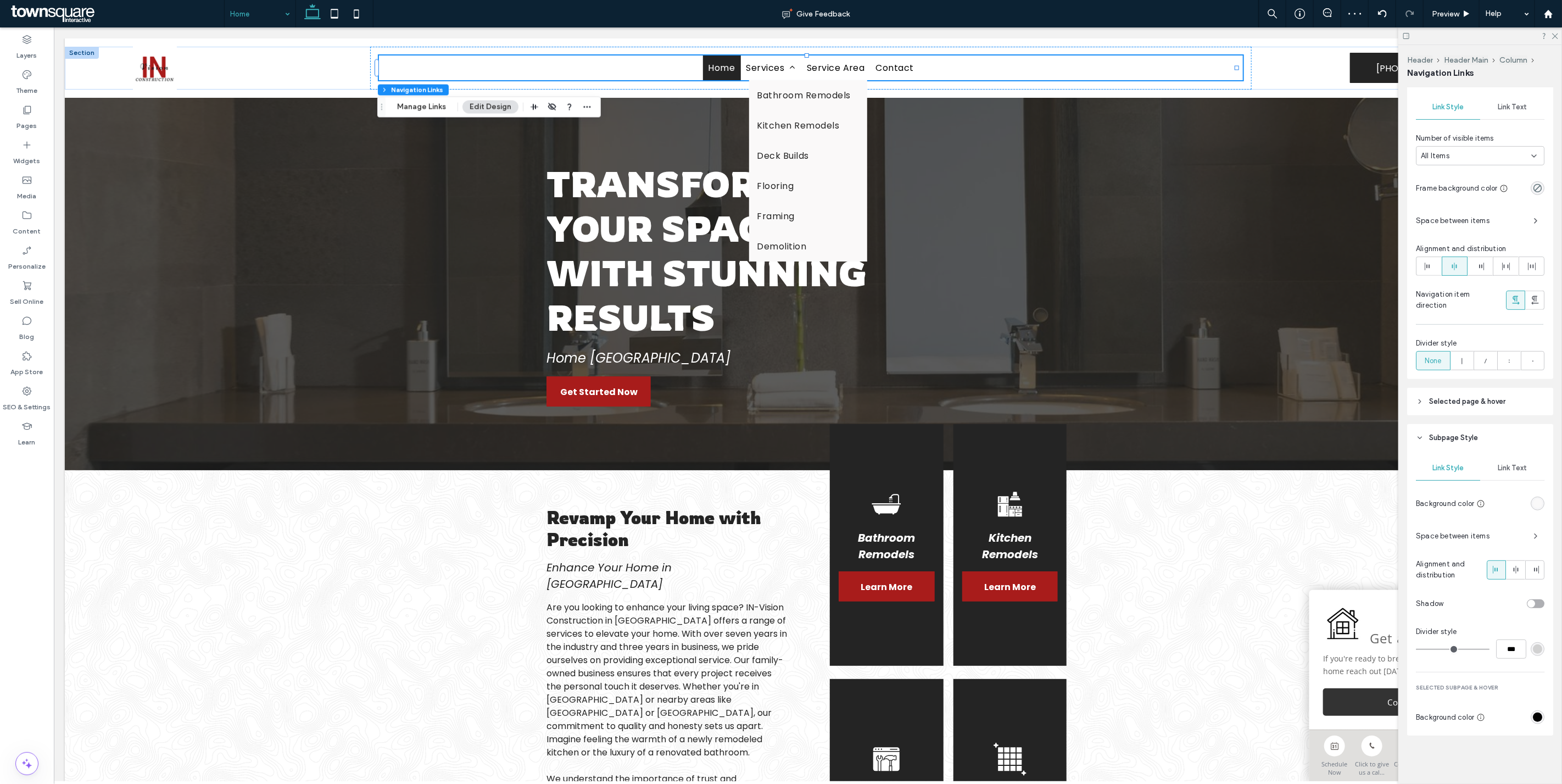
scroll to position [264, 0]
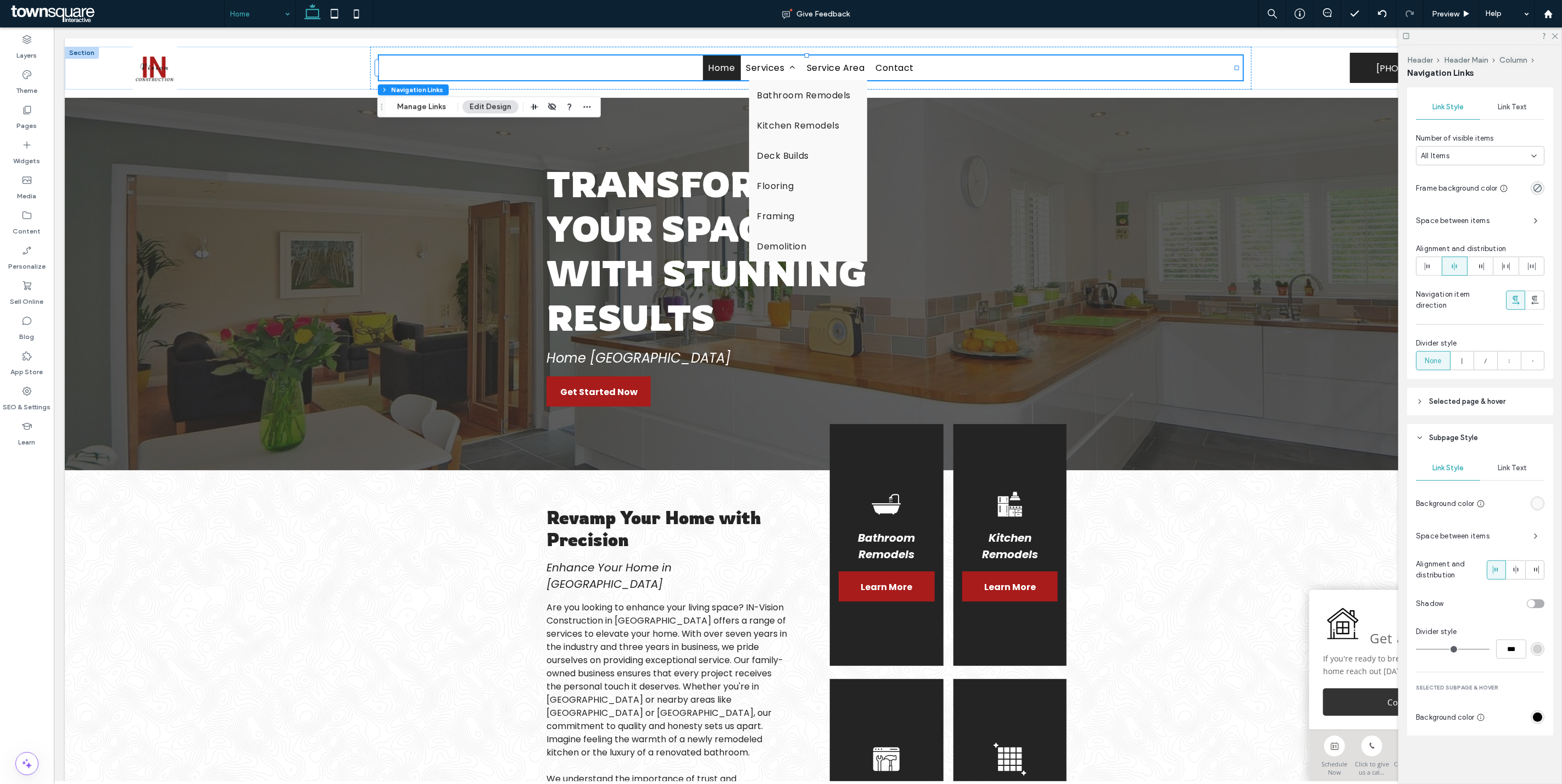
click at [1533, 501] on div "rgb(250, 249, 249)" at bounding box center [1537, 503] width 9 height 9
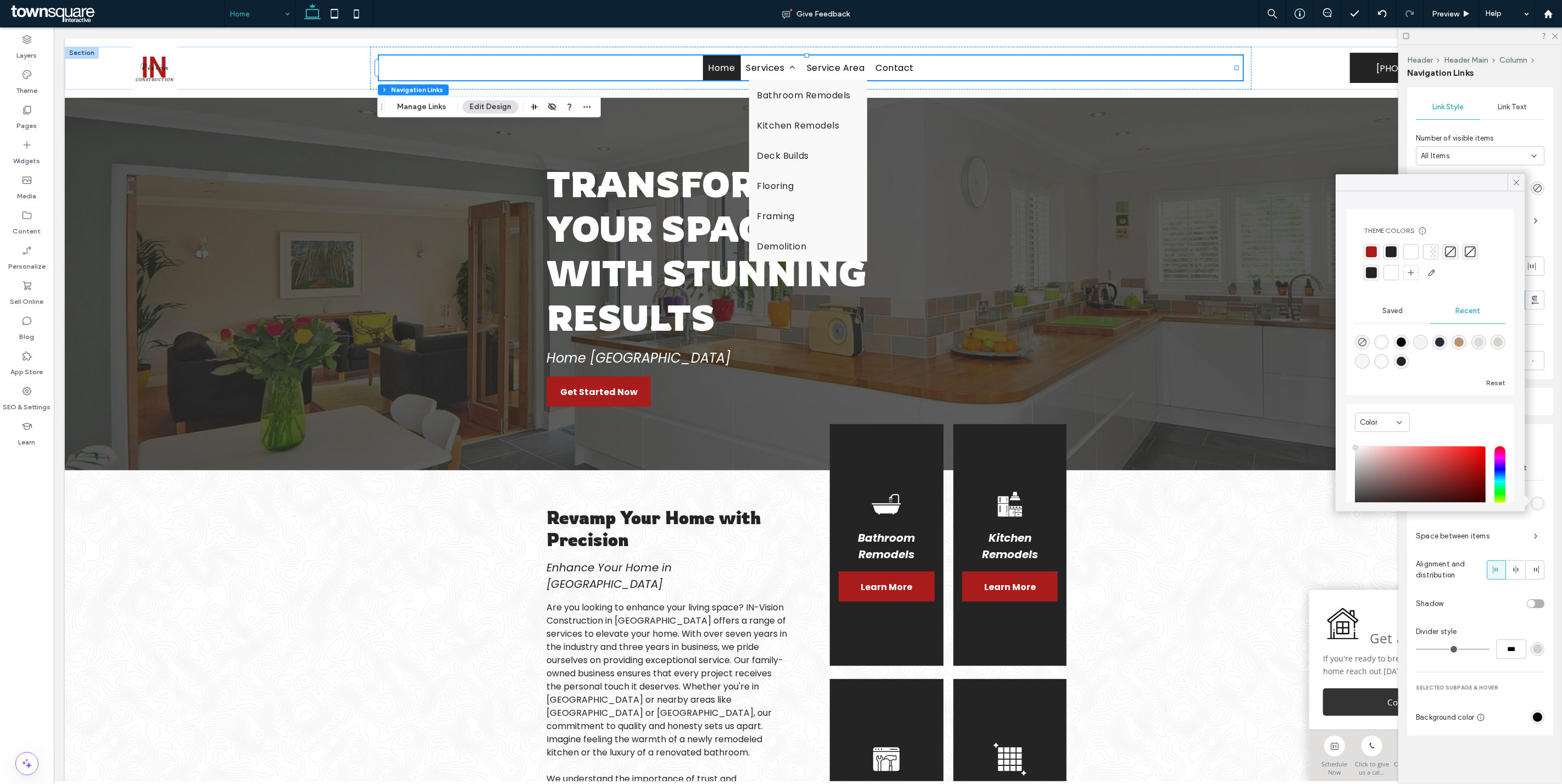
click at [1388, 276] on div at bounding box center [1391, 272] width 11 height 11
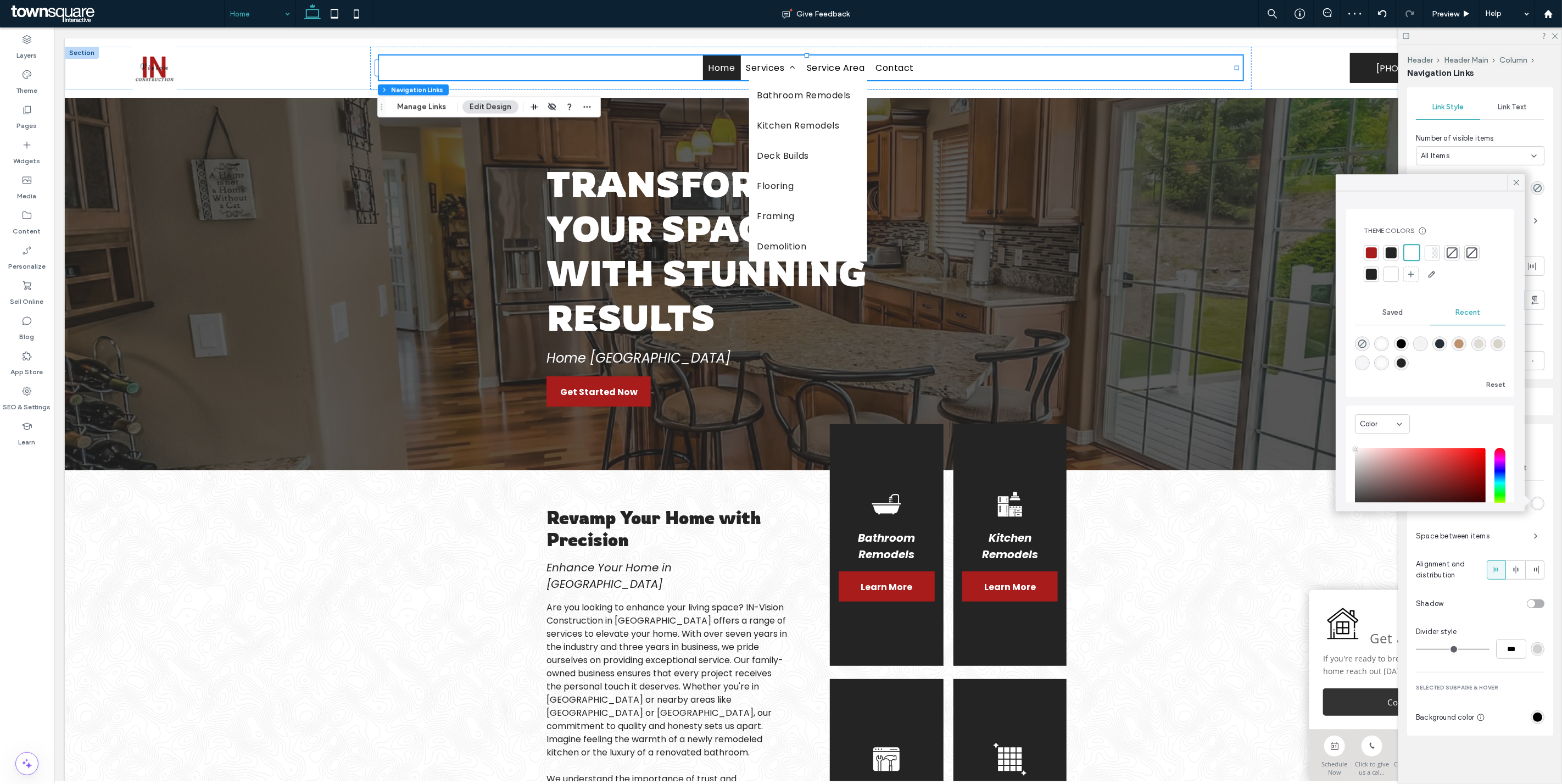
click at [1546, 624] on div "Link Style Link Text Background color Space between items Alignment and distrib…" at bounding box center [1480, 594] width 146 height 284
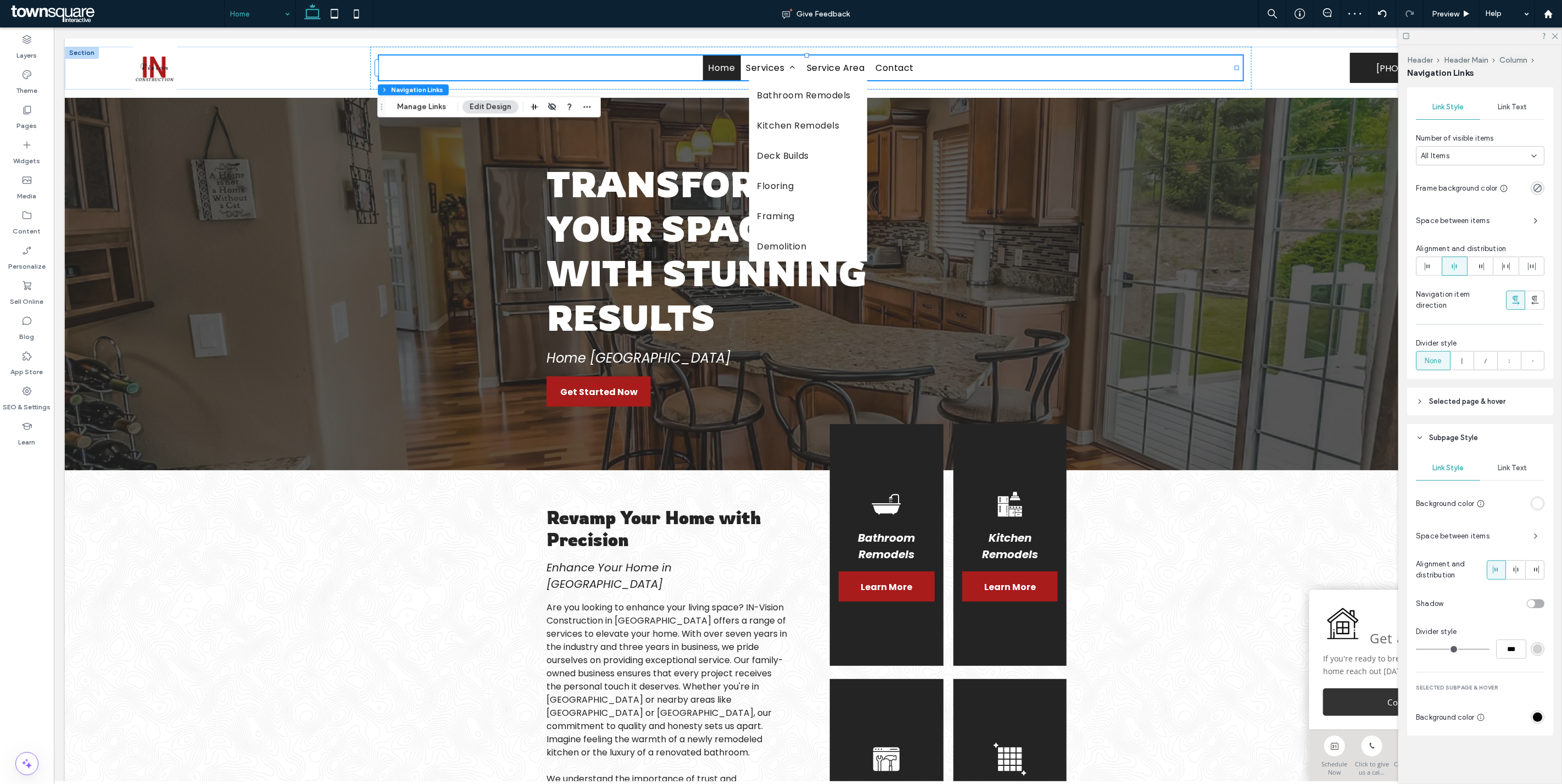
click at [1503, 463] on div "Link Text" at bounding box center [1512, 468] width 64 height 24
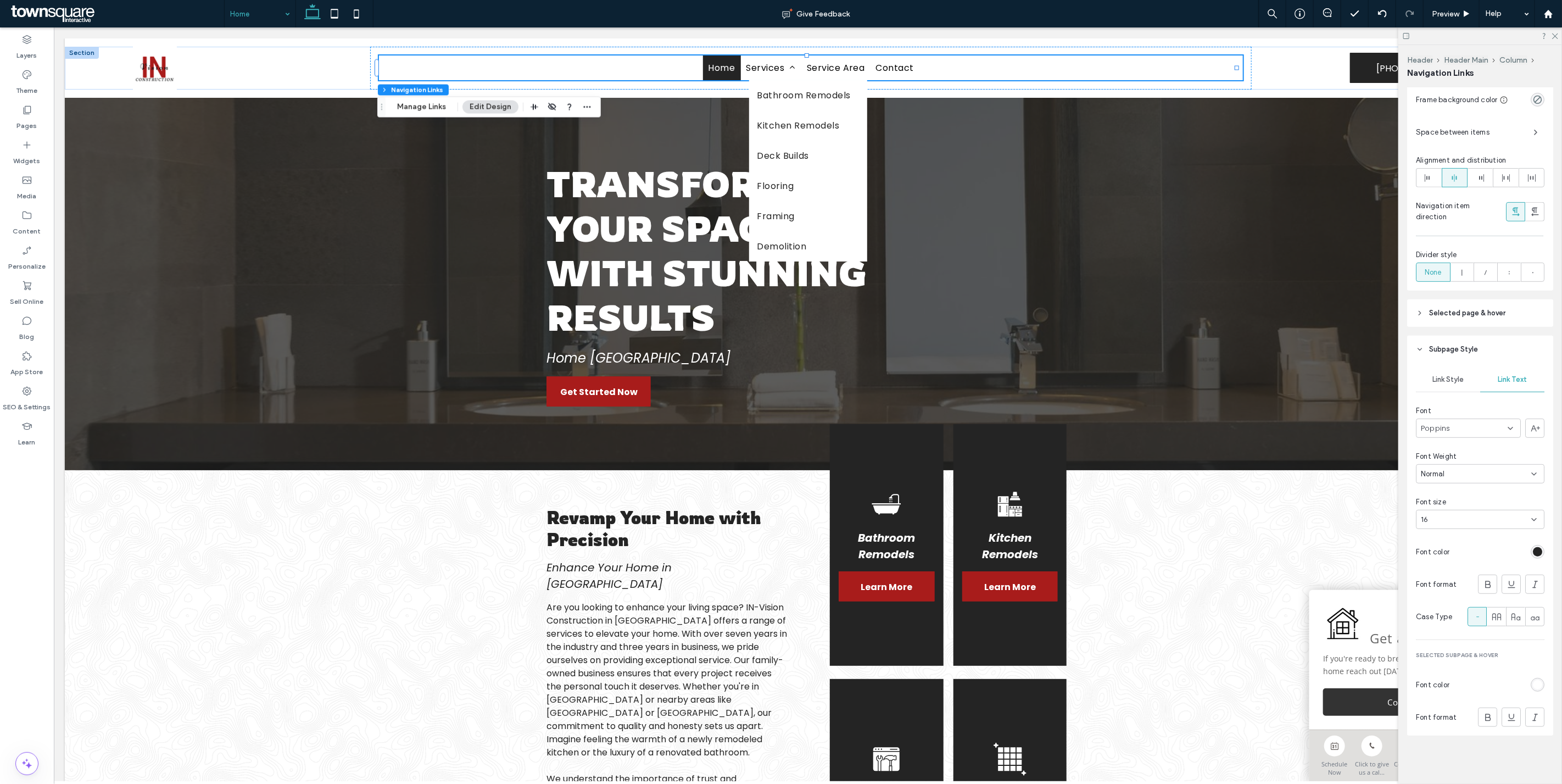
click at [1534, 685] on div "rgb(255, 255, 255)" at bounding box center [1537, 684] width 9 height 9
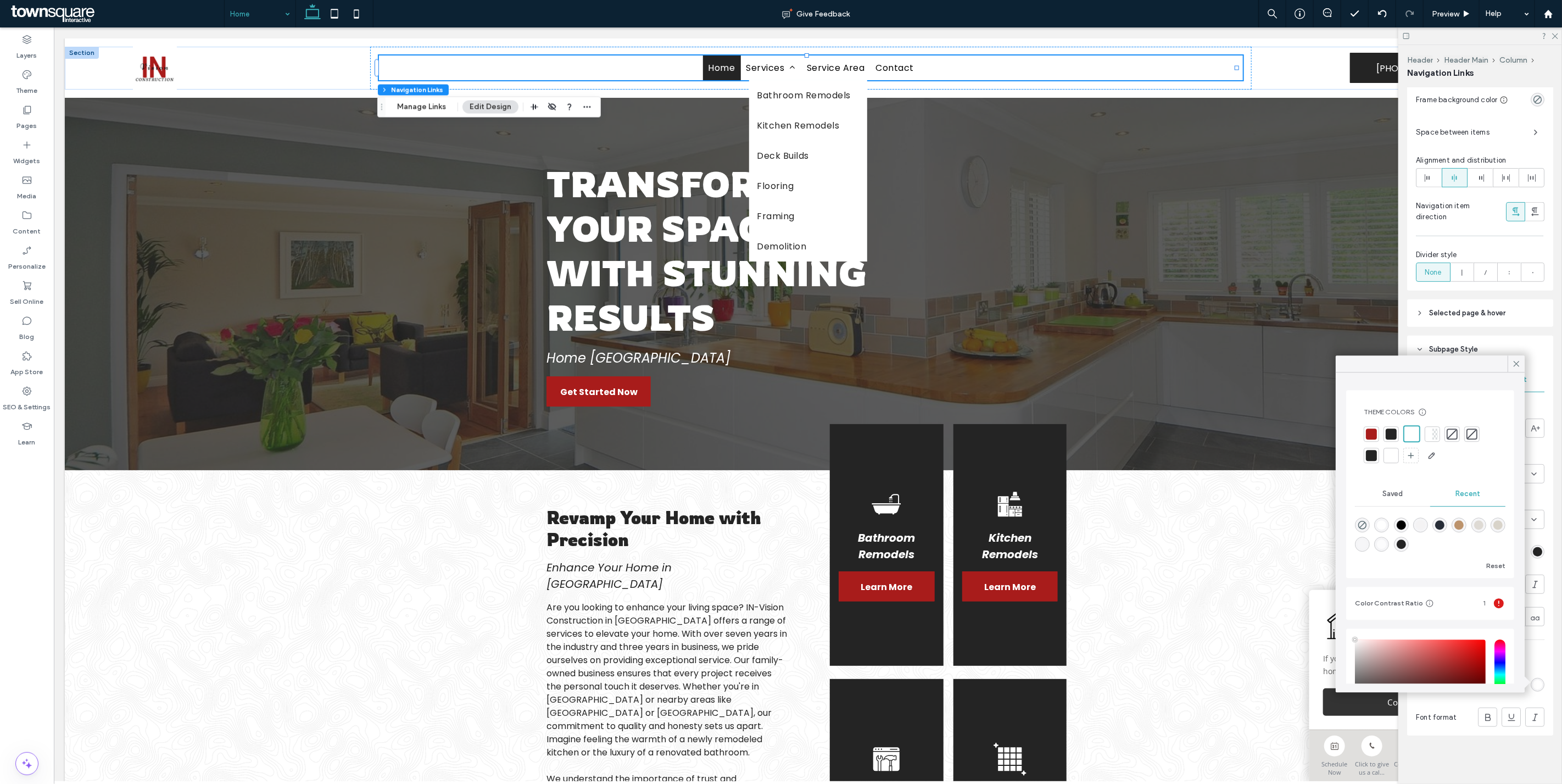
click at [1395, 457] on div at bounding box center [1391, 455] width 11 height 11
click at [1483, 708] on span at bounding box center [1488, 717] width 11 height 18
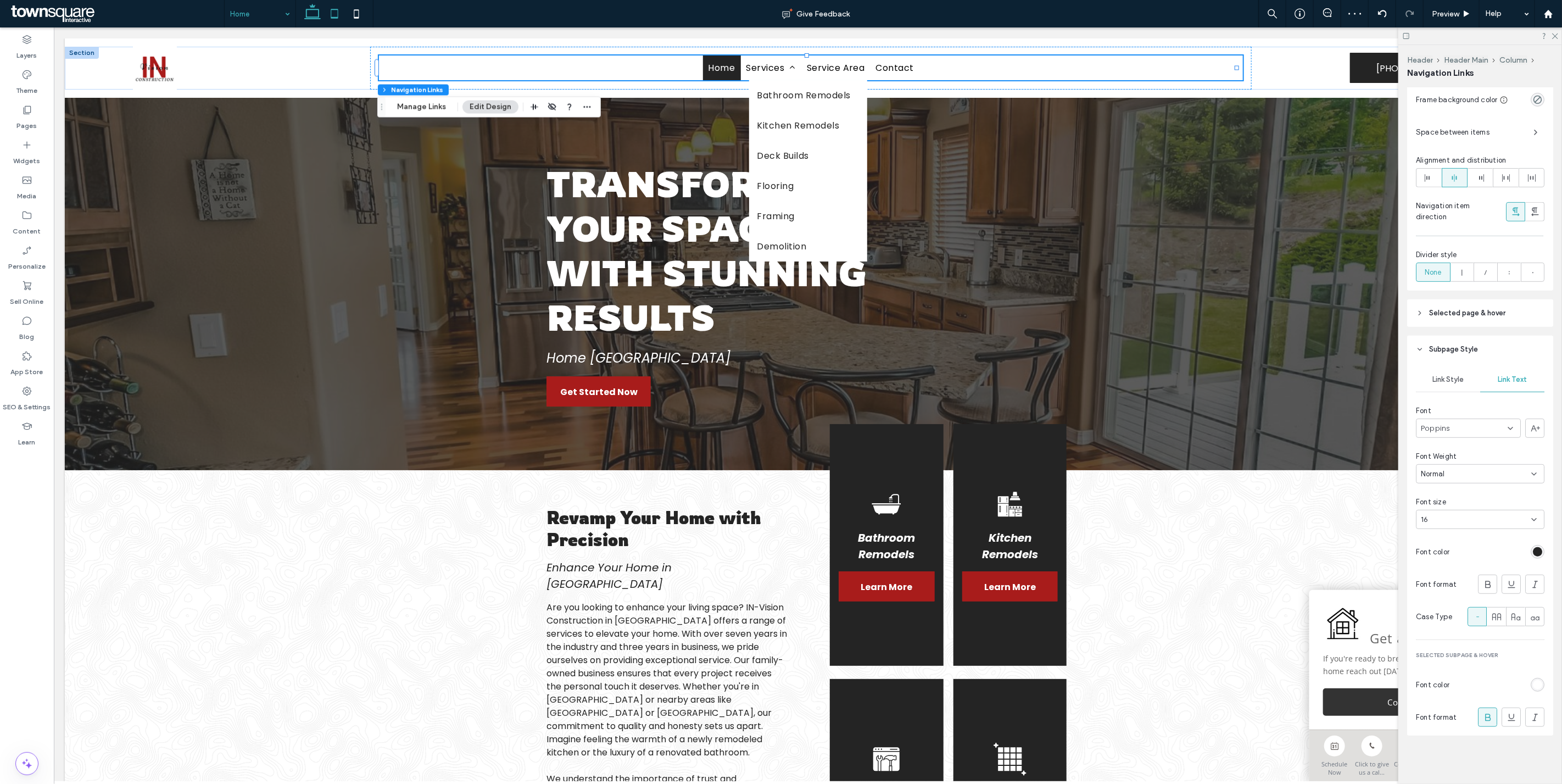
click at [330, 18] on icon at bounding box center [334, 14] width 22 height 22
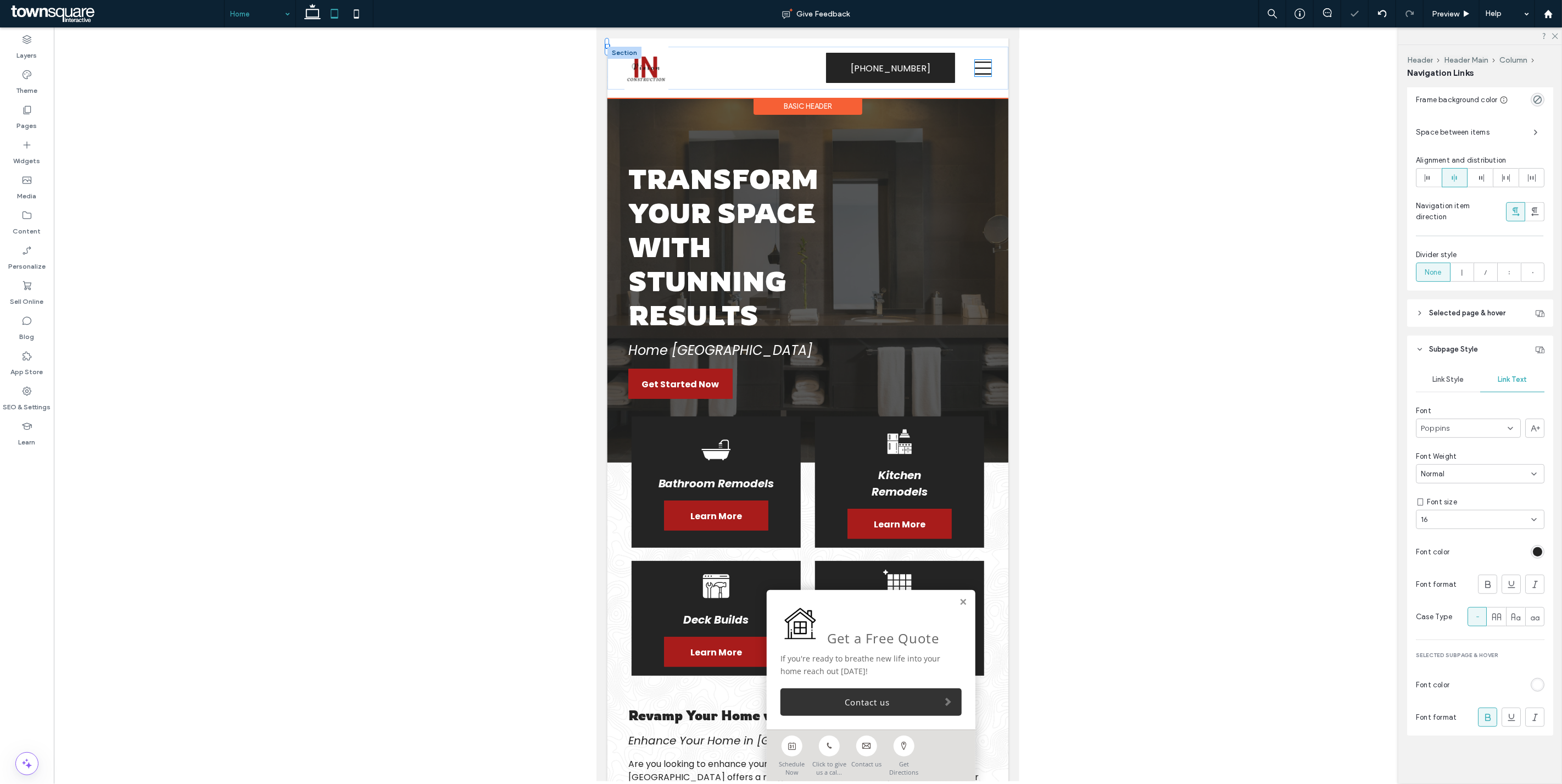
click at [974, 67] on icon at bounding box center [982, 68] width 16 height 13
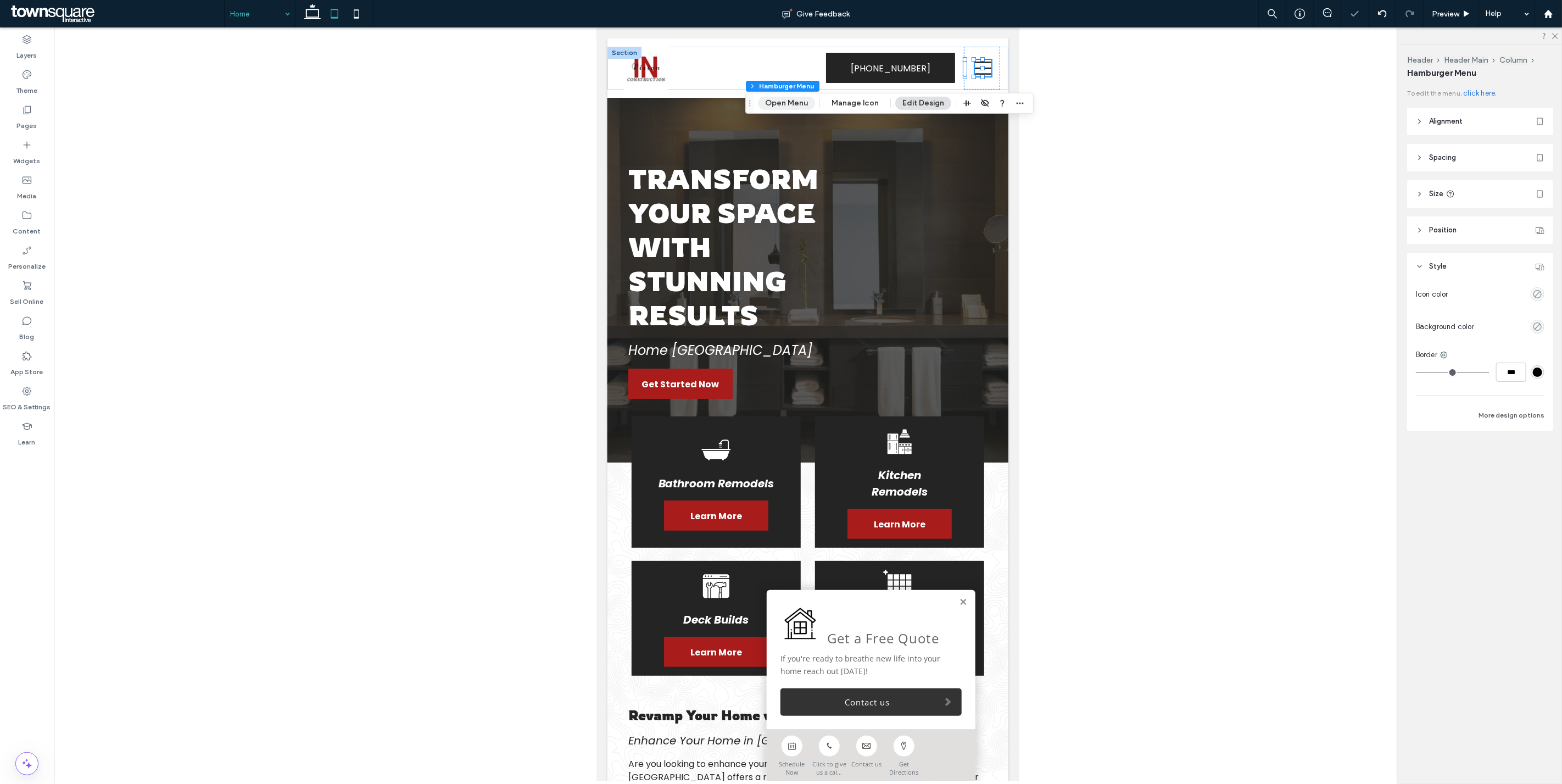
click at [802, 101] on button "Open Menu" at bounding box center [786, 103] width 57 height 13
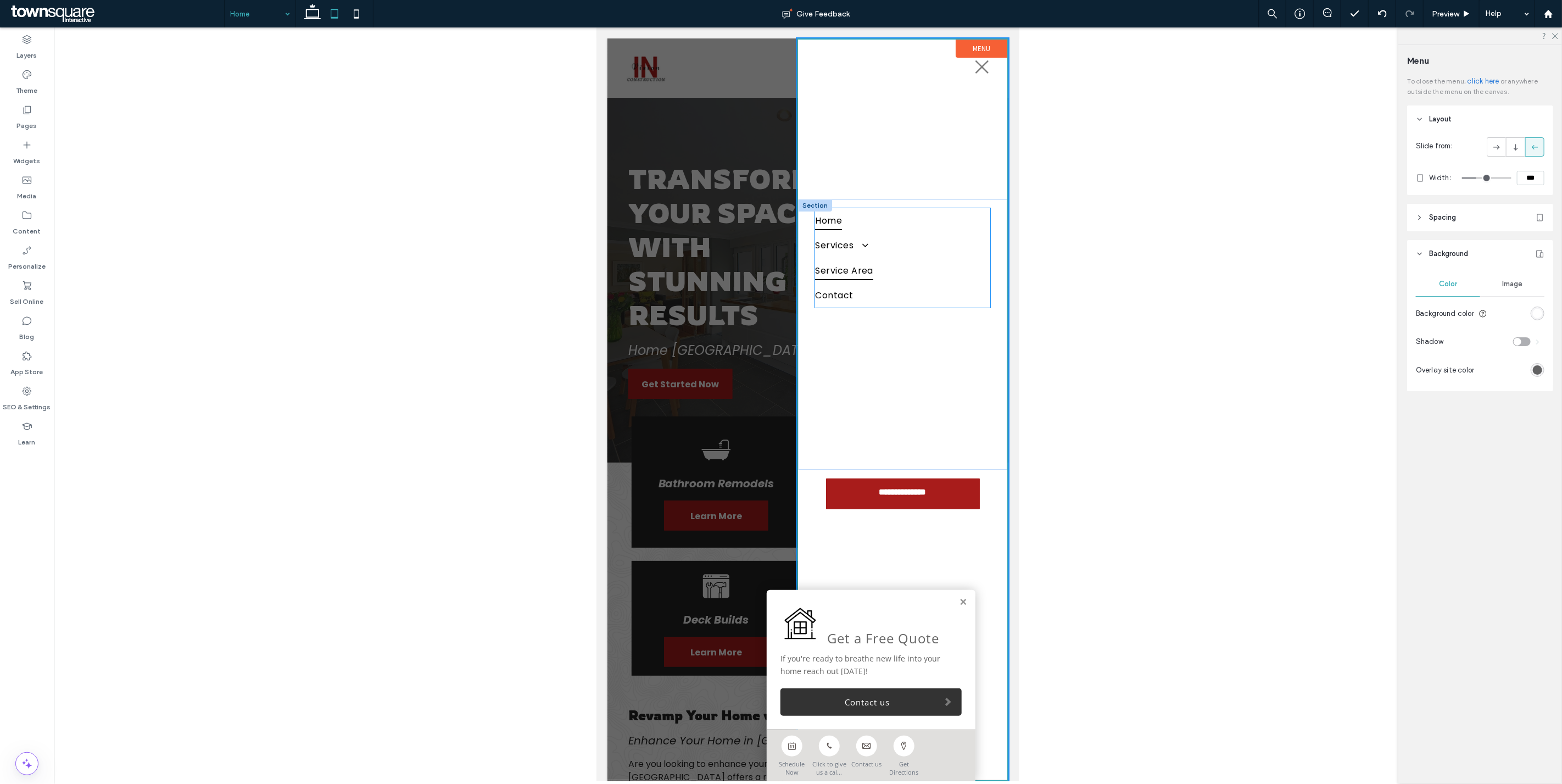
click at [898, 260] on link "Service Area" at bounding box center [902, 270] width 175 height 25
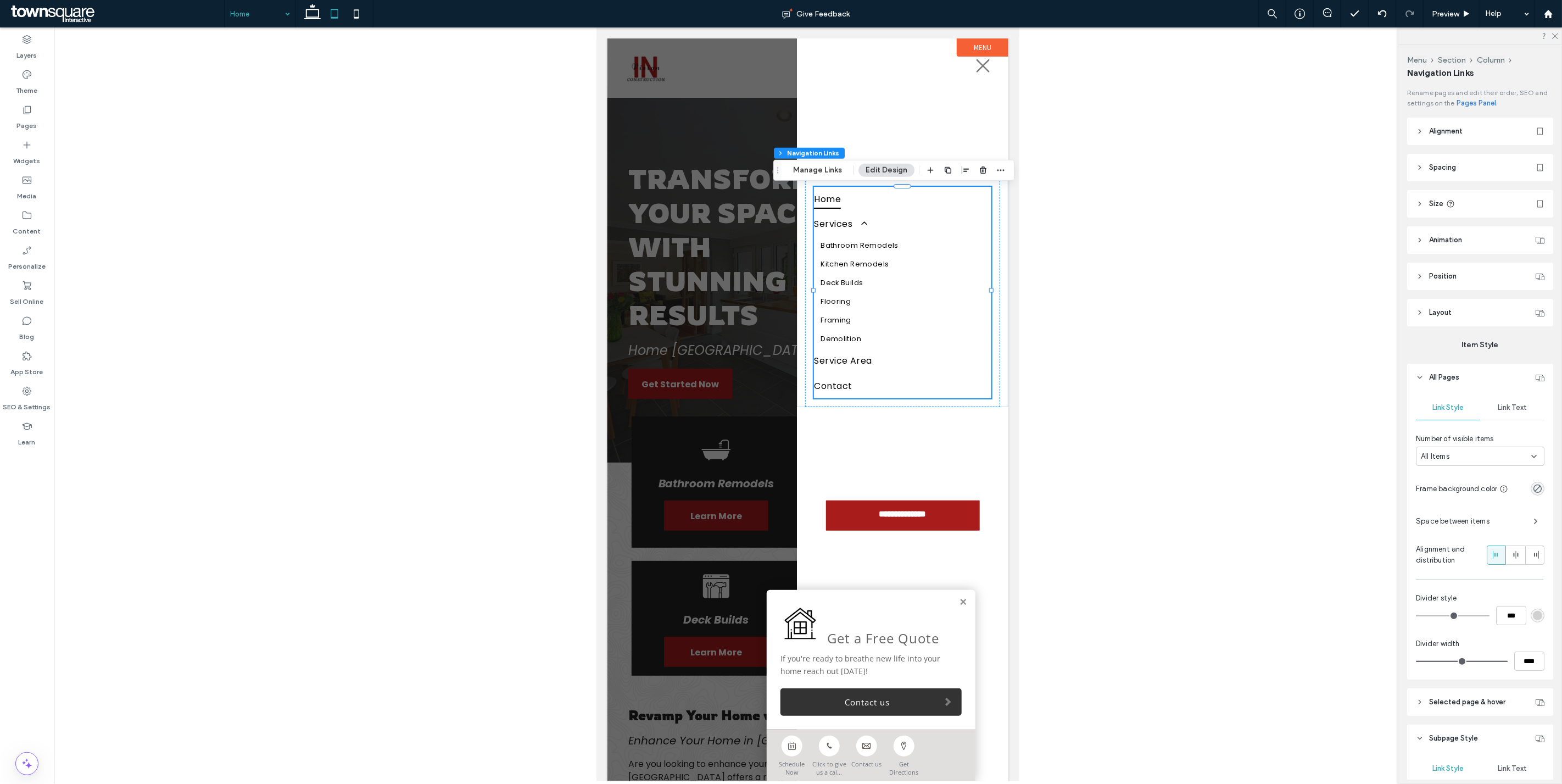
type input "***"
type input "****"
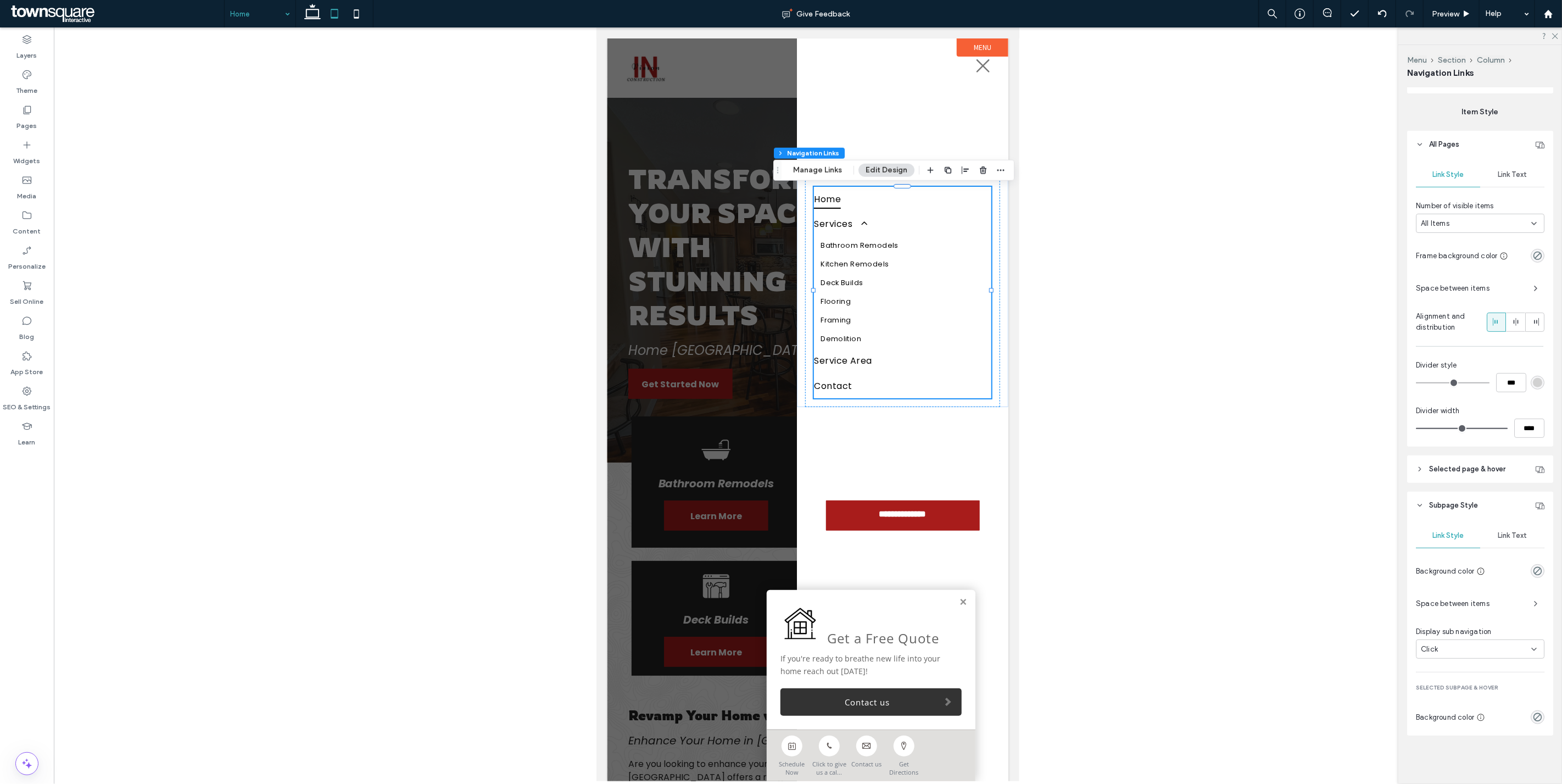
click at [1465, 470] on span "Selected page & hover" at bounding box center [1467, 469] width 76 height 11
click at [1534, 685] on div "rgb(0, 0, 0)" at bounding box center [1537, 688] width 9 height 9
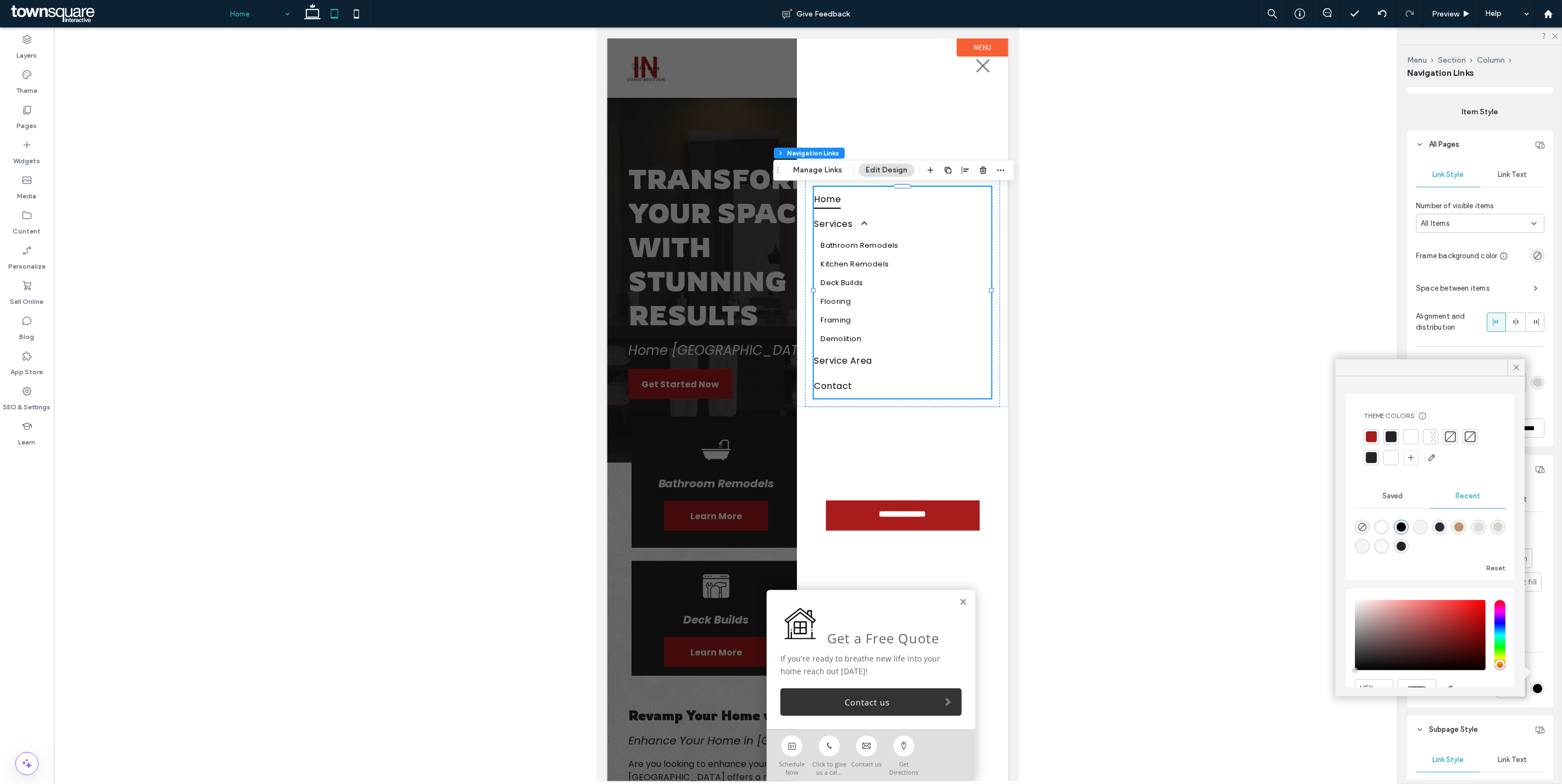
click at [1372, 435] on div at bounding box center [1372, 437] width 11 height 11
click at [1541, 518] on div "Effect Link Text none center underline side underline top & bottom background b…" at bounding box center [1480, 595] width 146 height 224
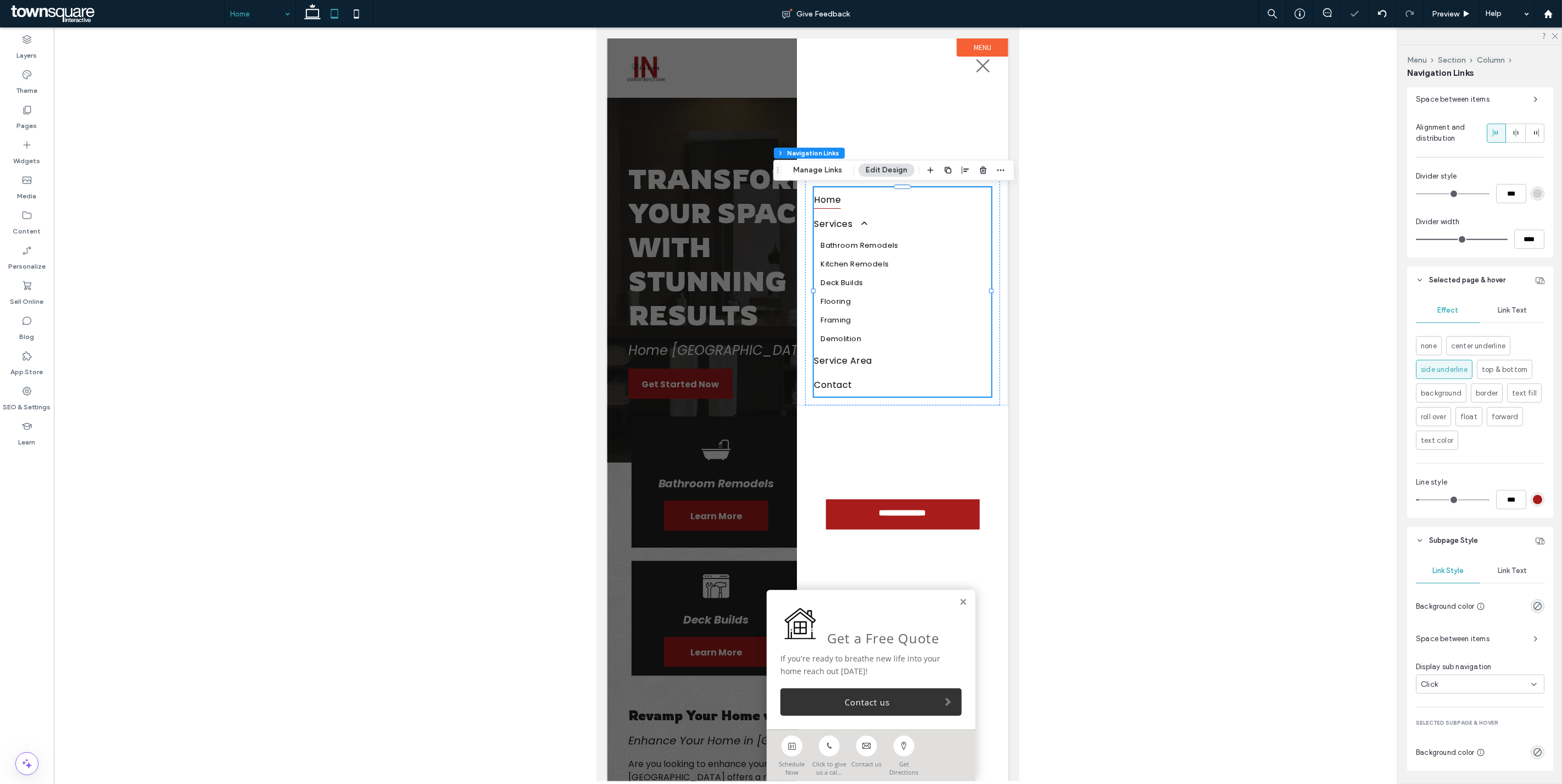
scroll to position [457, 0]
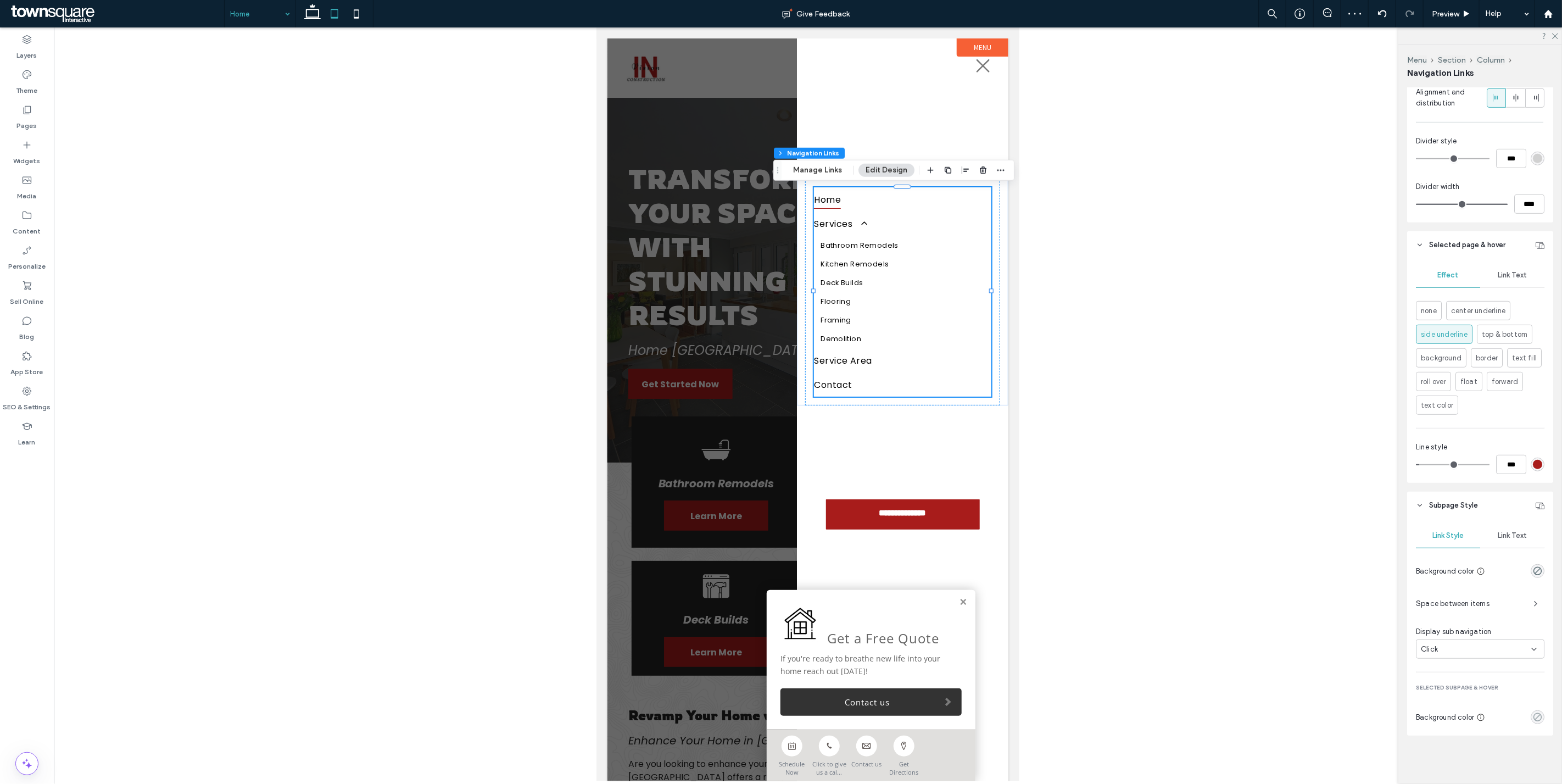
click at [1534, 714] on use "rgba(0, 0, 0, 0)" at bounding box center [1538, 717] width 8 height 8
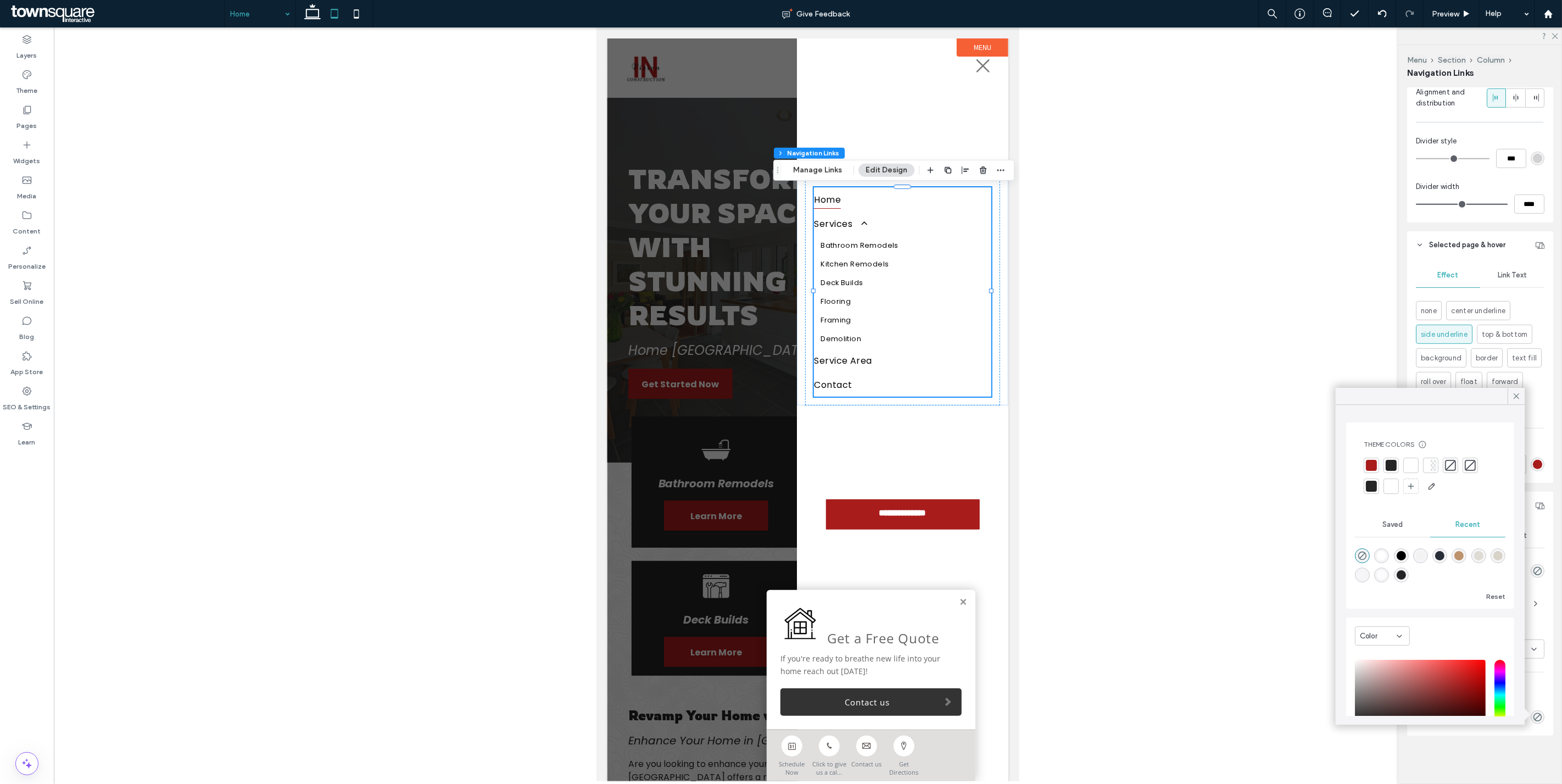
click at [1375, 487] on div at bounding box center [1372, 486] width 11 height 11
click at [1541, 616] on div "Link Style Link Text Background color Space between items Display sub navigatio…" at bounding box center [1480, 627] width 146 height 216
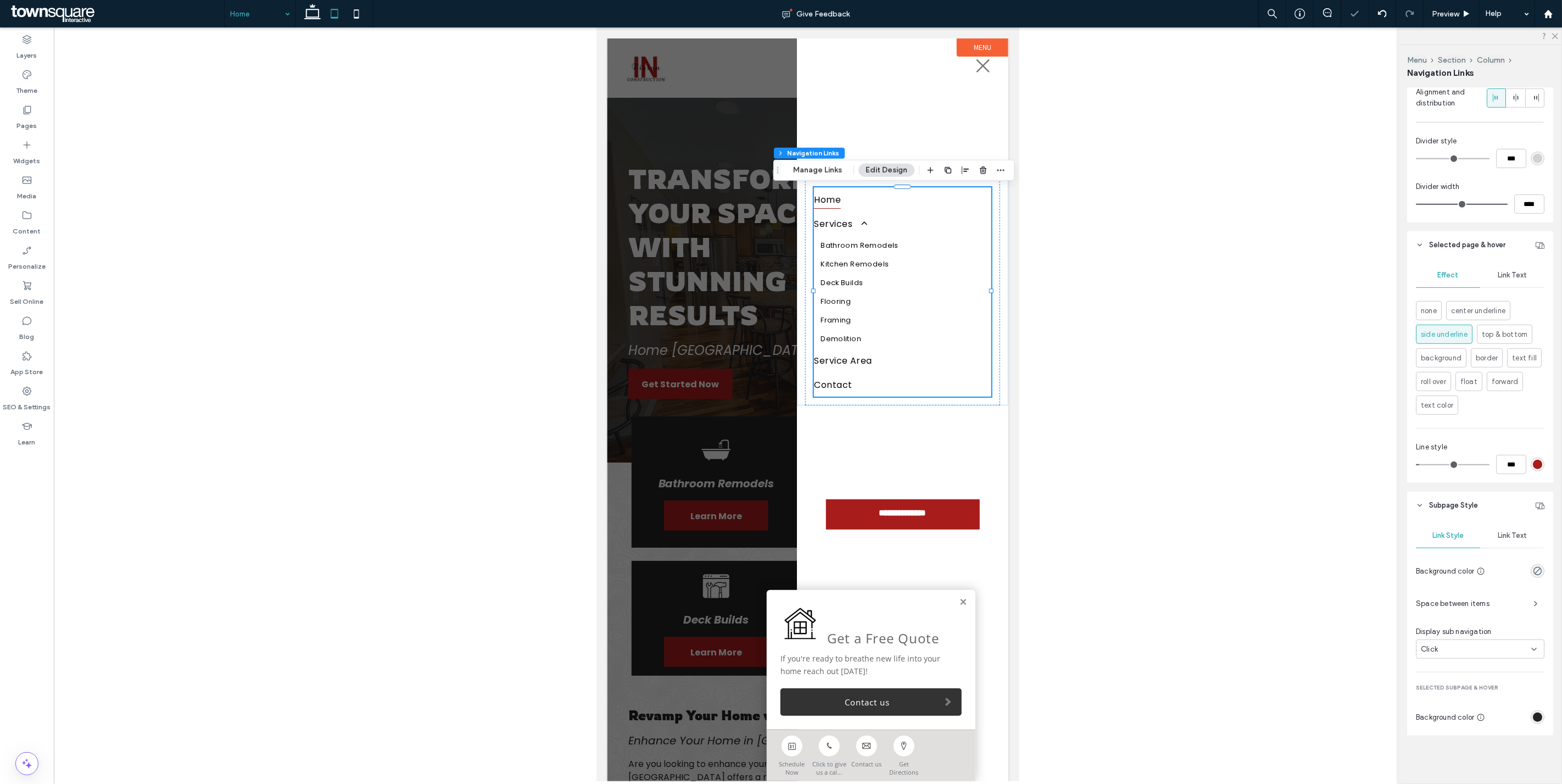
click at [1504, 537] on span "Link Text" at bounding box center [1512, 535] width 29 height 8
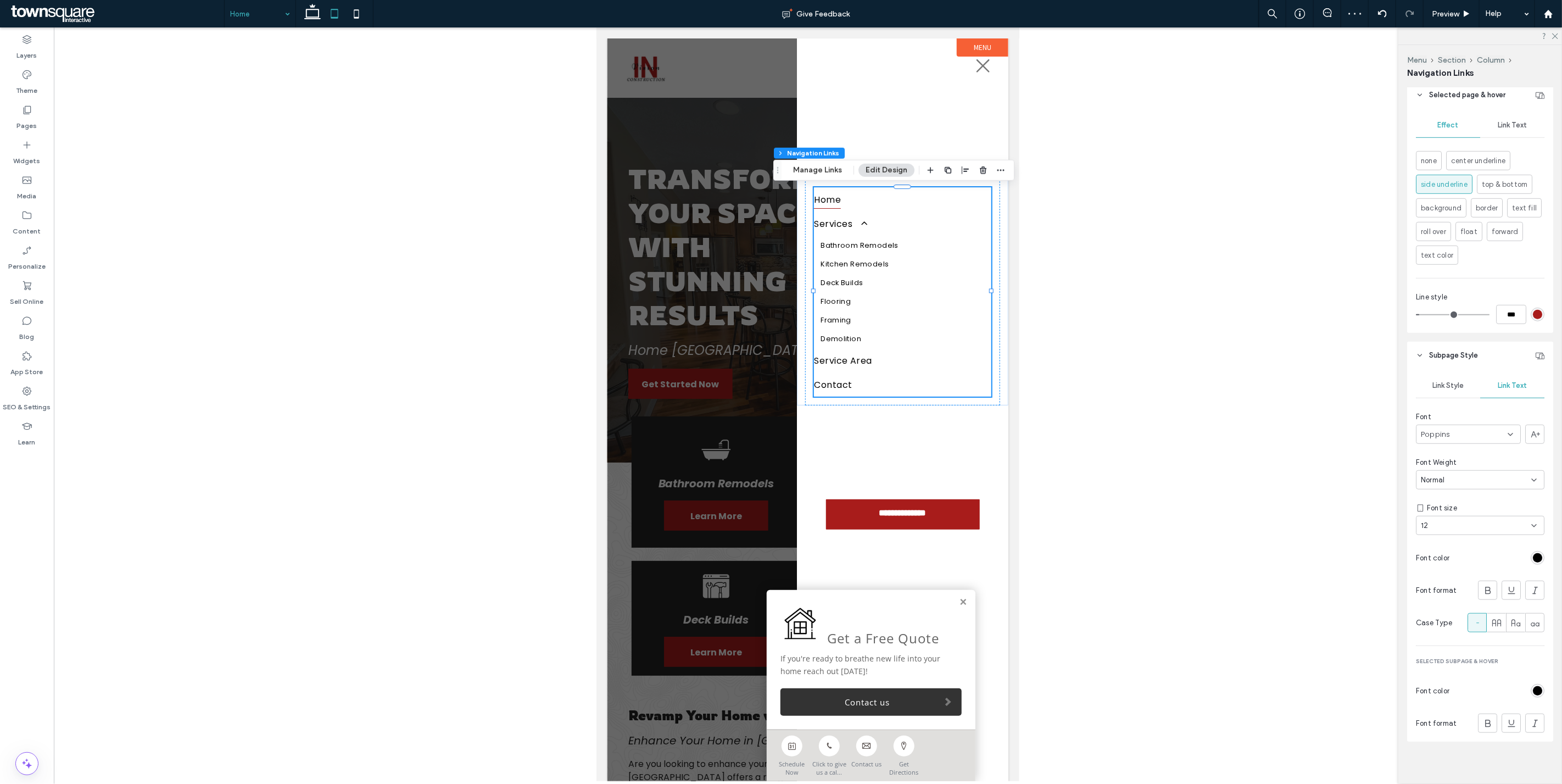
scroll to position [613, 0]
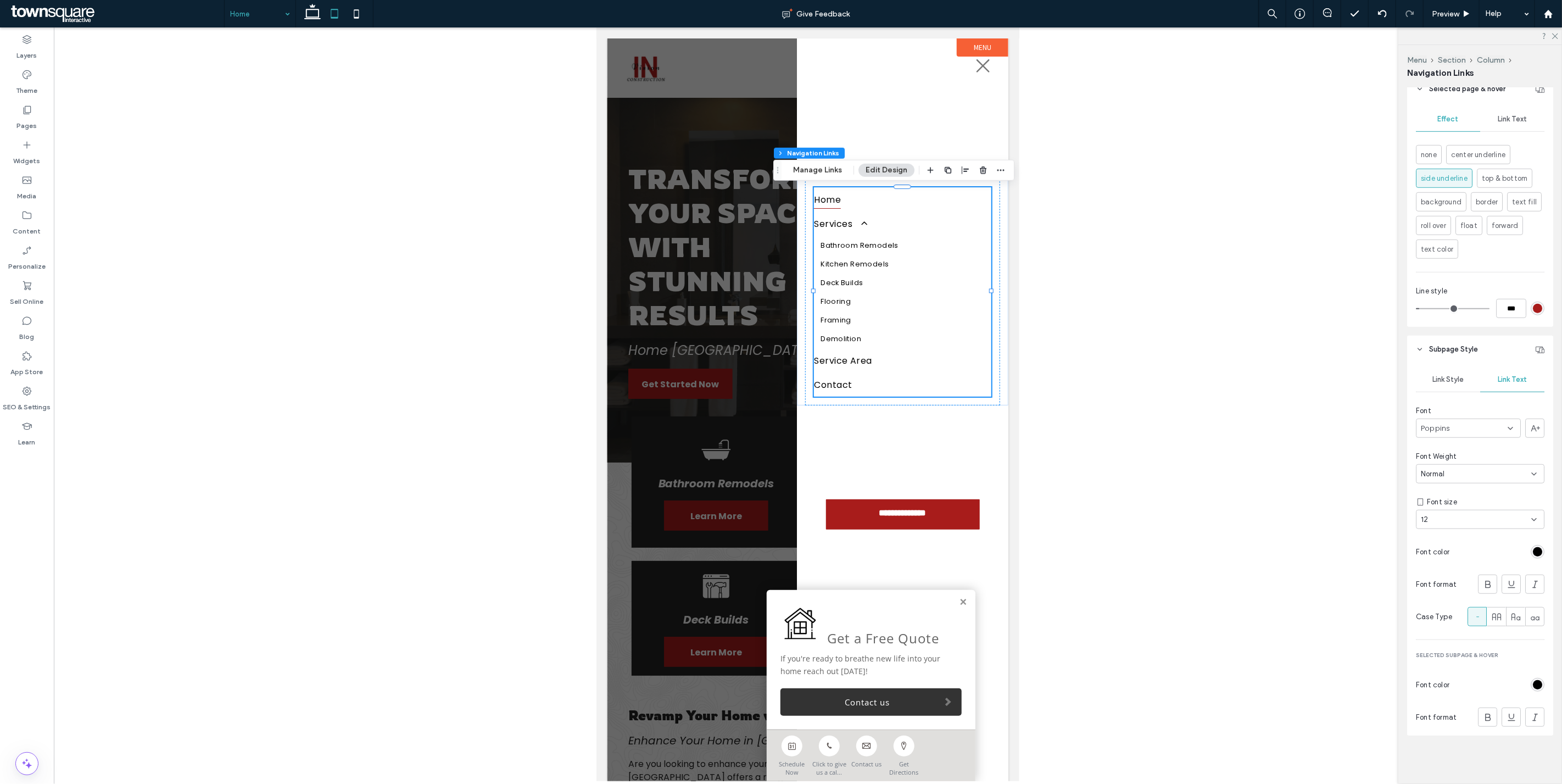
click at [1533, 688] on div "rgb(0, 0, 0)" at bounding box center [1537, 684] width 9 height 9
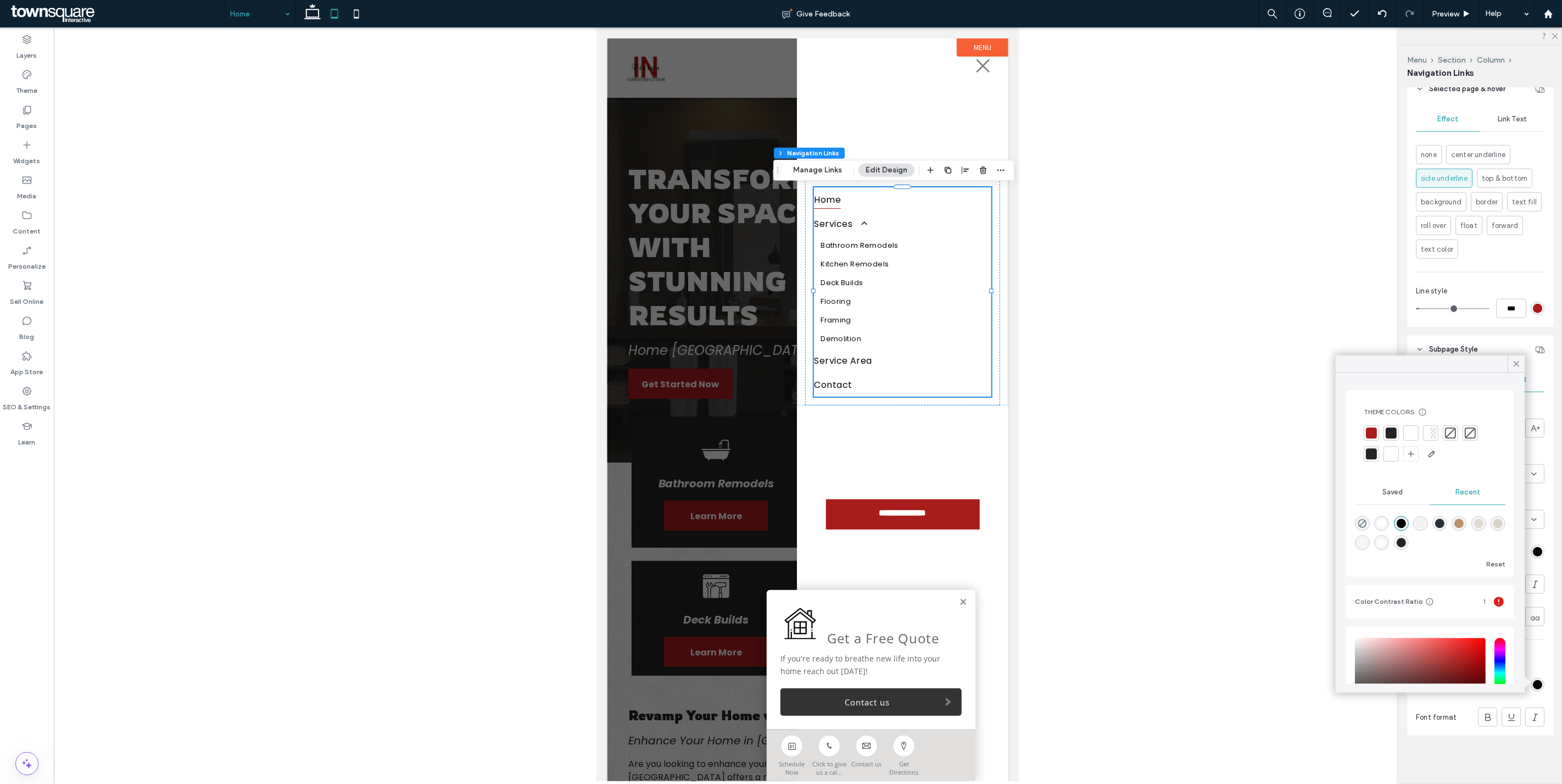
click at [1388, 458] on div at bounding box center [1391, 454] width 11 height 11
click at [1485, 716] on icon at bounding box center [1488, 717] width 11 height 11
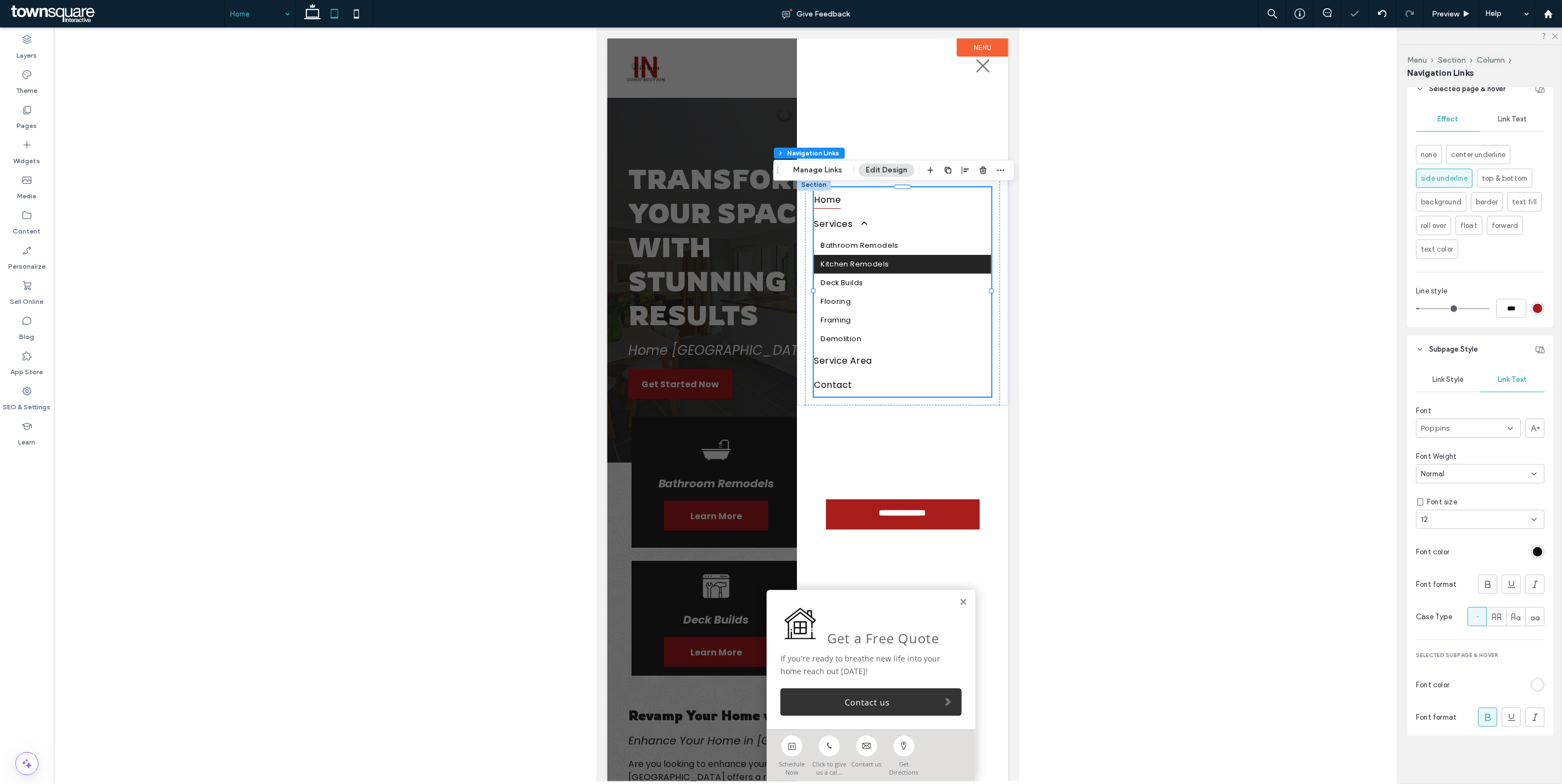
type input "*"
click at [980, 68] on icon at bounding box center [983, 66] width 13 height 13
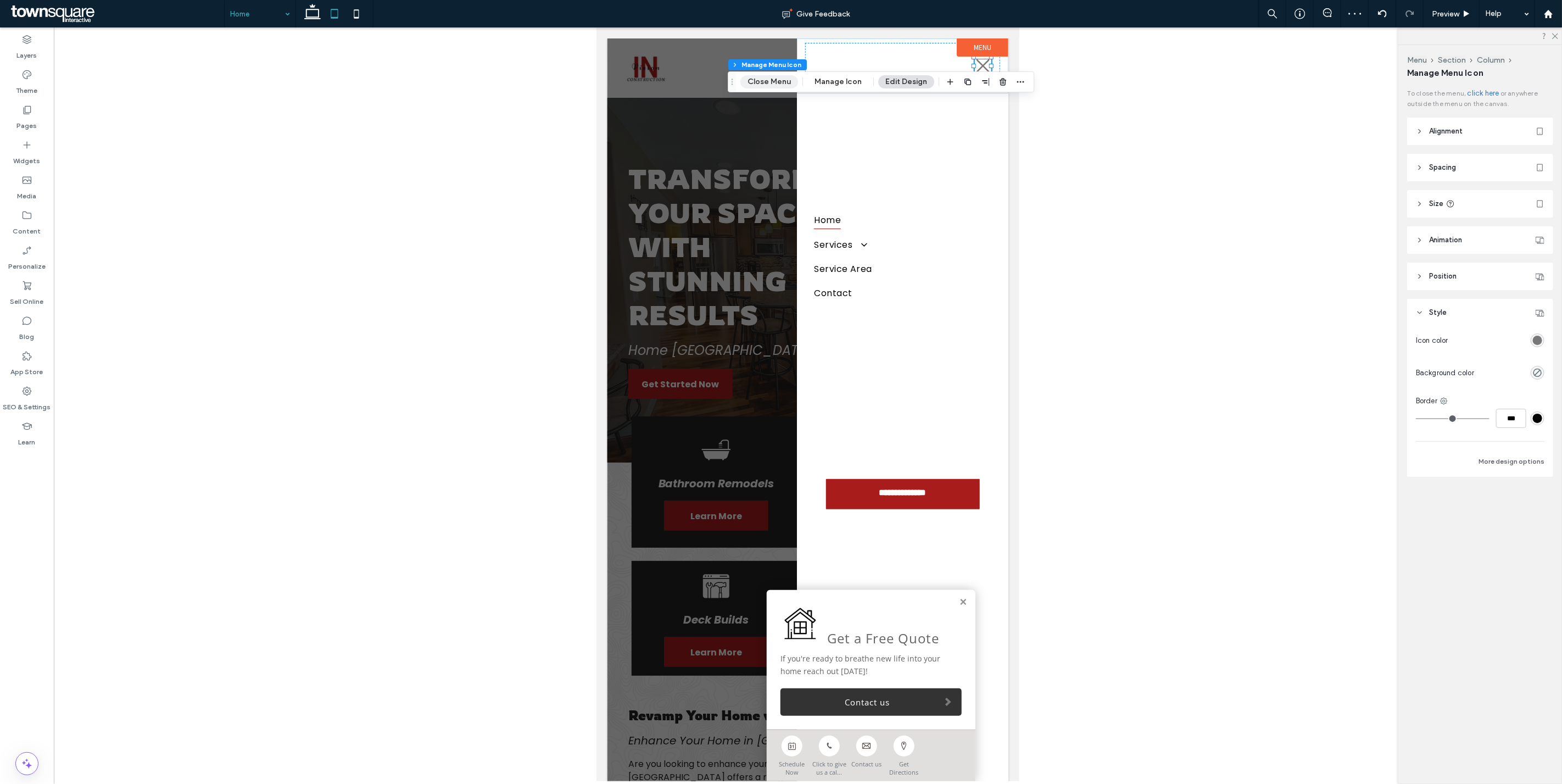
click at [773, 81] on button "Close Menu" at bounding box center [769, 82] width 58 height 13
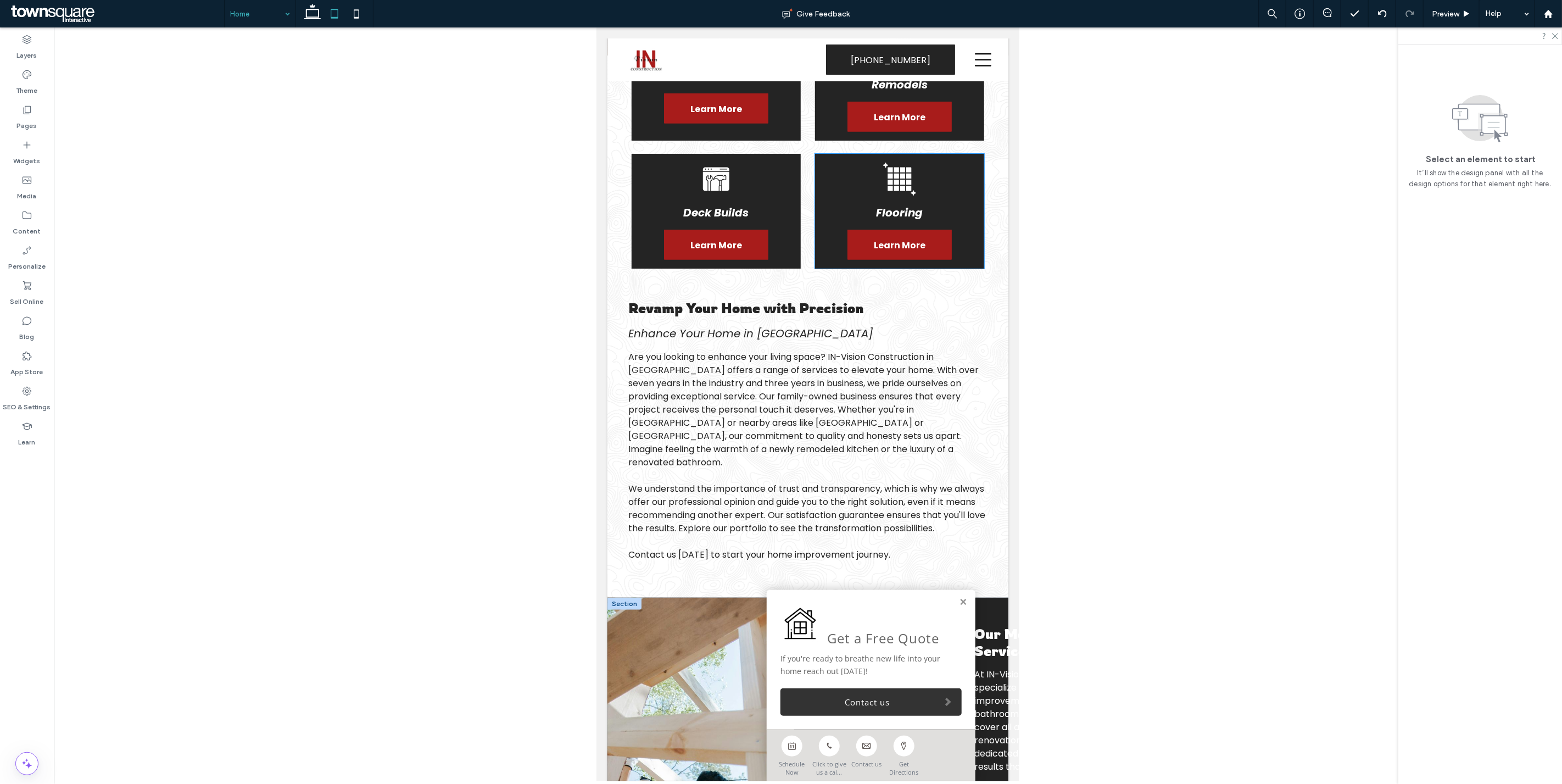
scroll to position [796, 0]
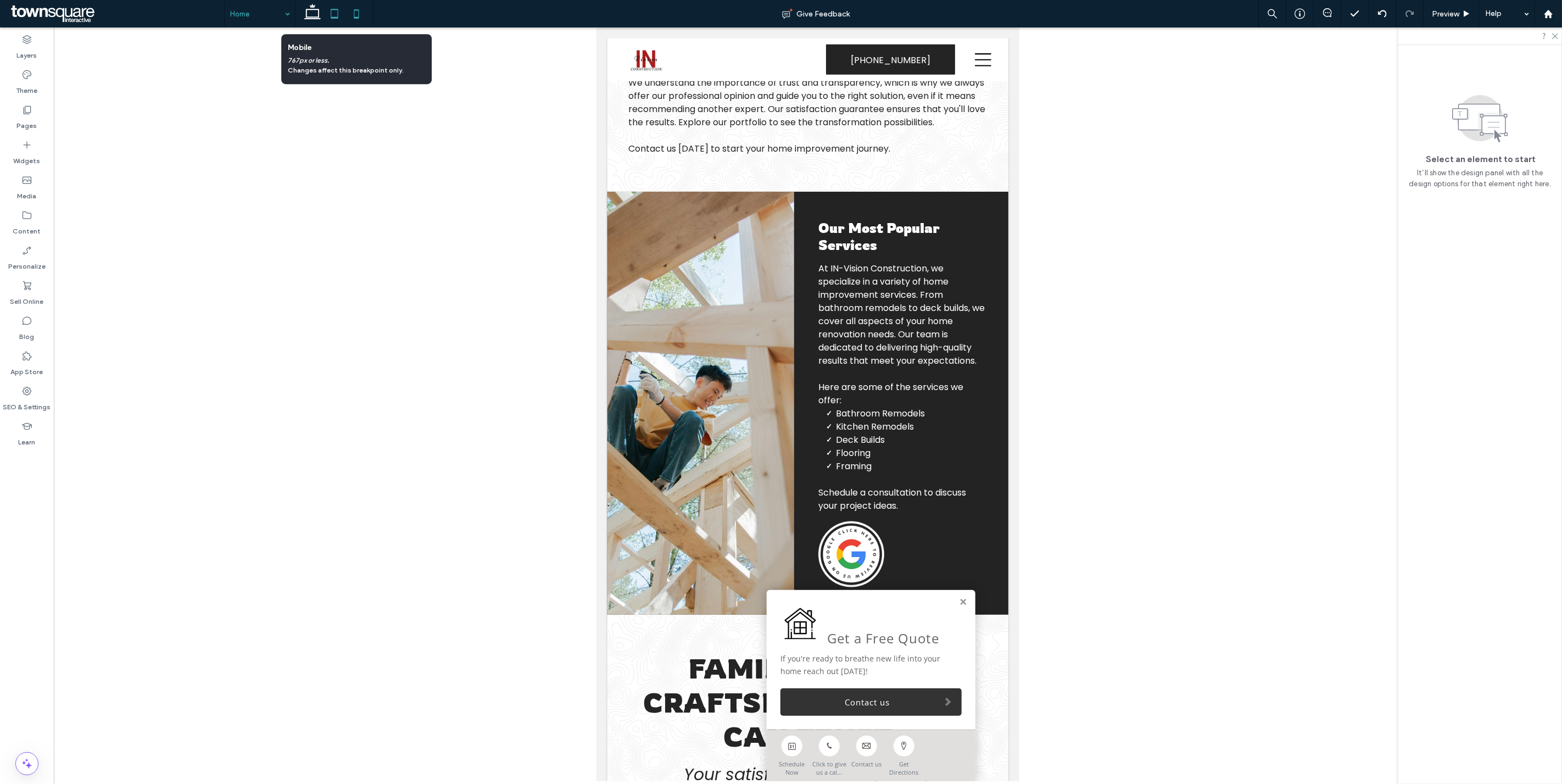
click at [356, 19] on icon at bounding box center [357, 14] width 22 height 22
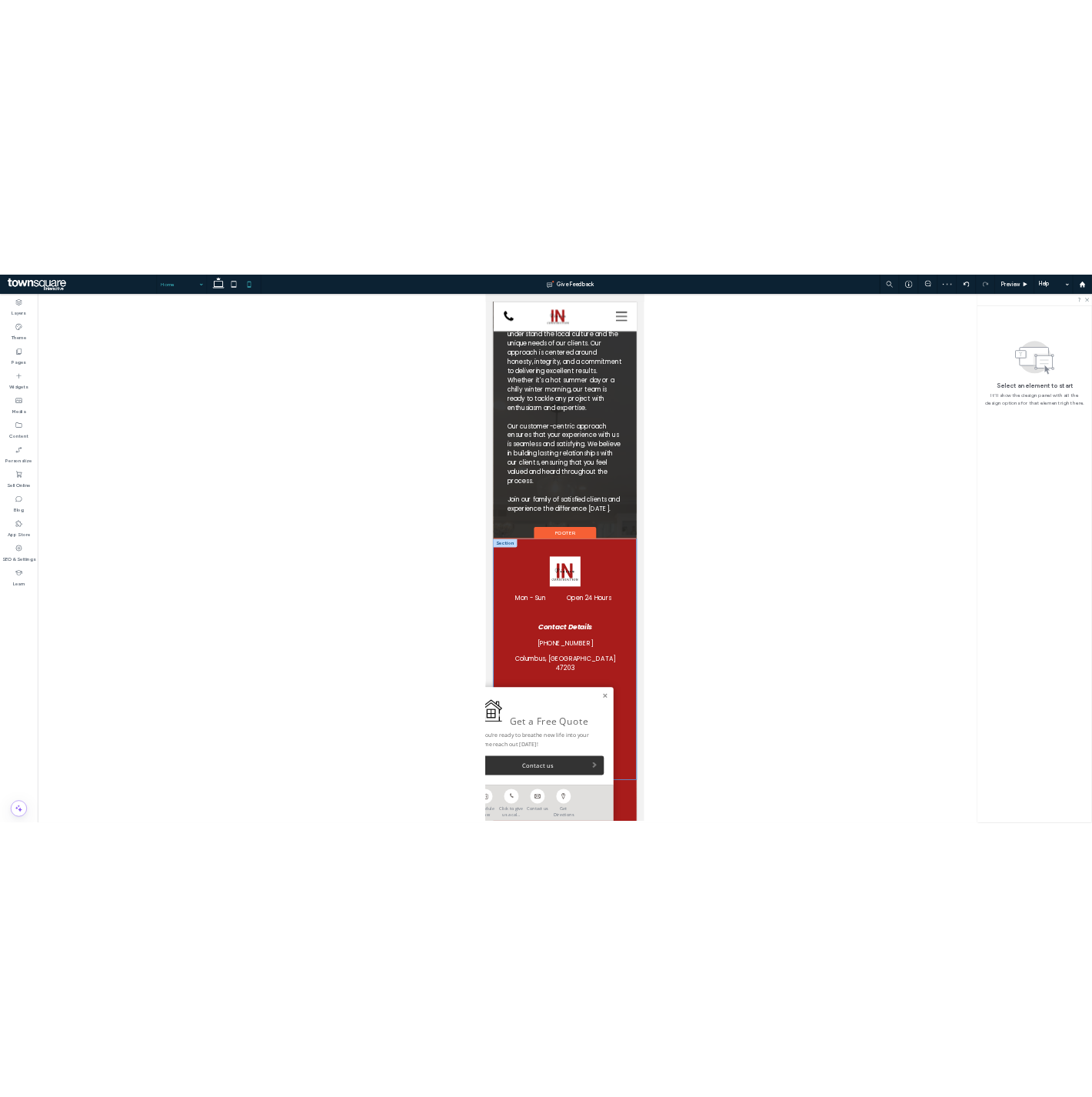
scroll to position [3194, 0]
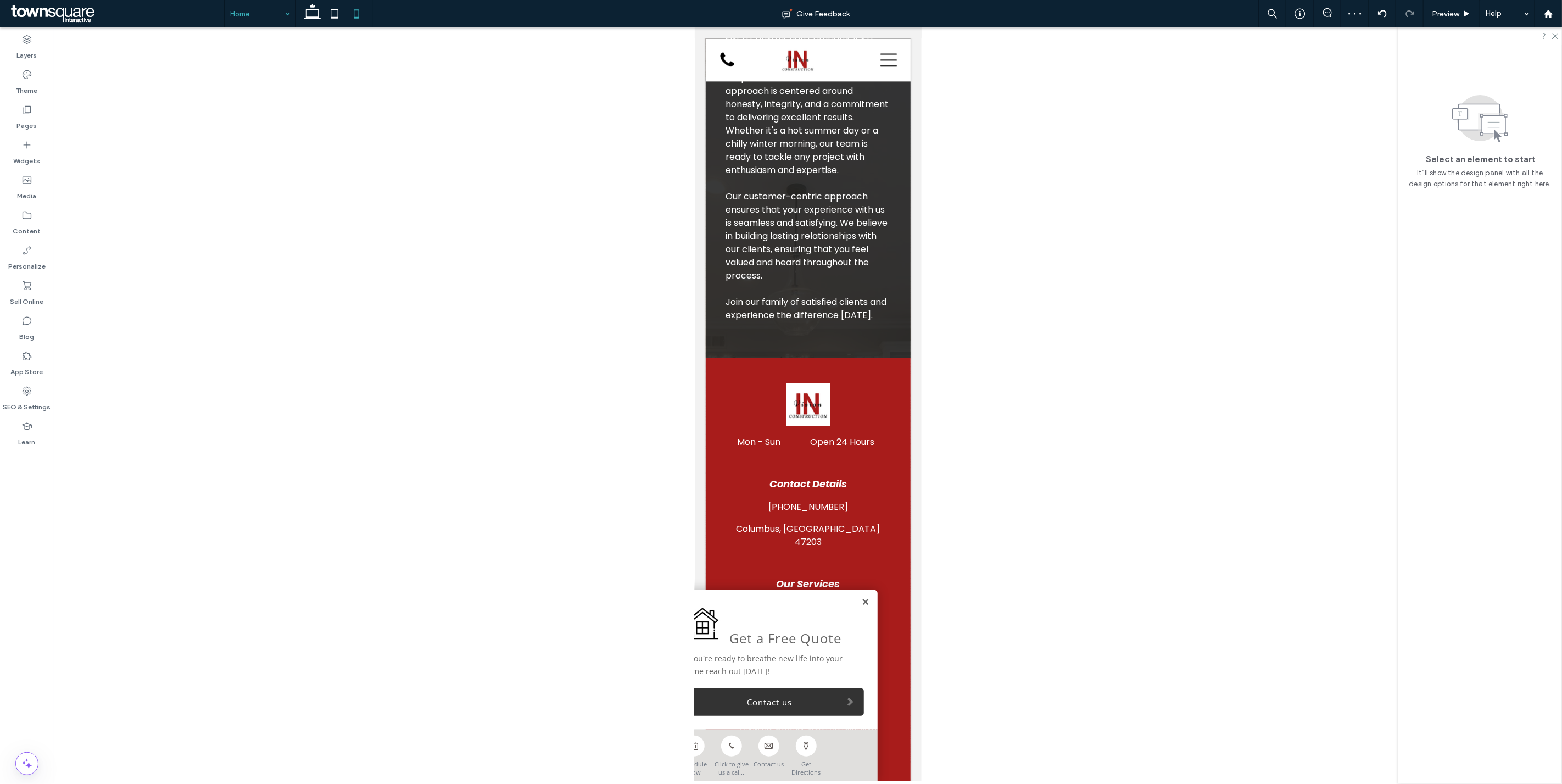
click at [860, 597] on link at bounding box center [865, 601] width 8 height 9
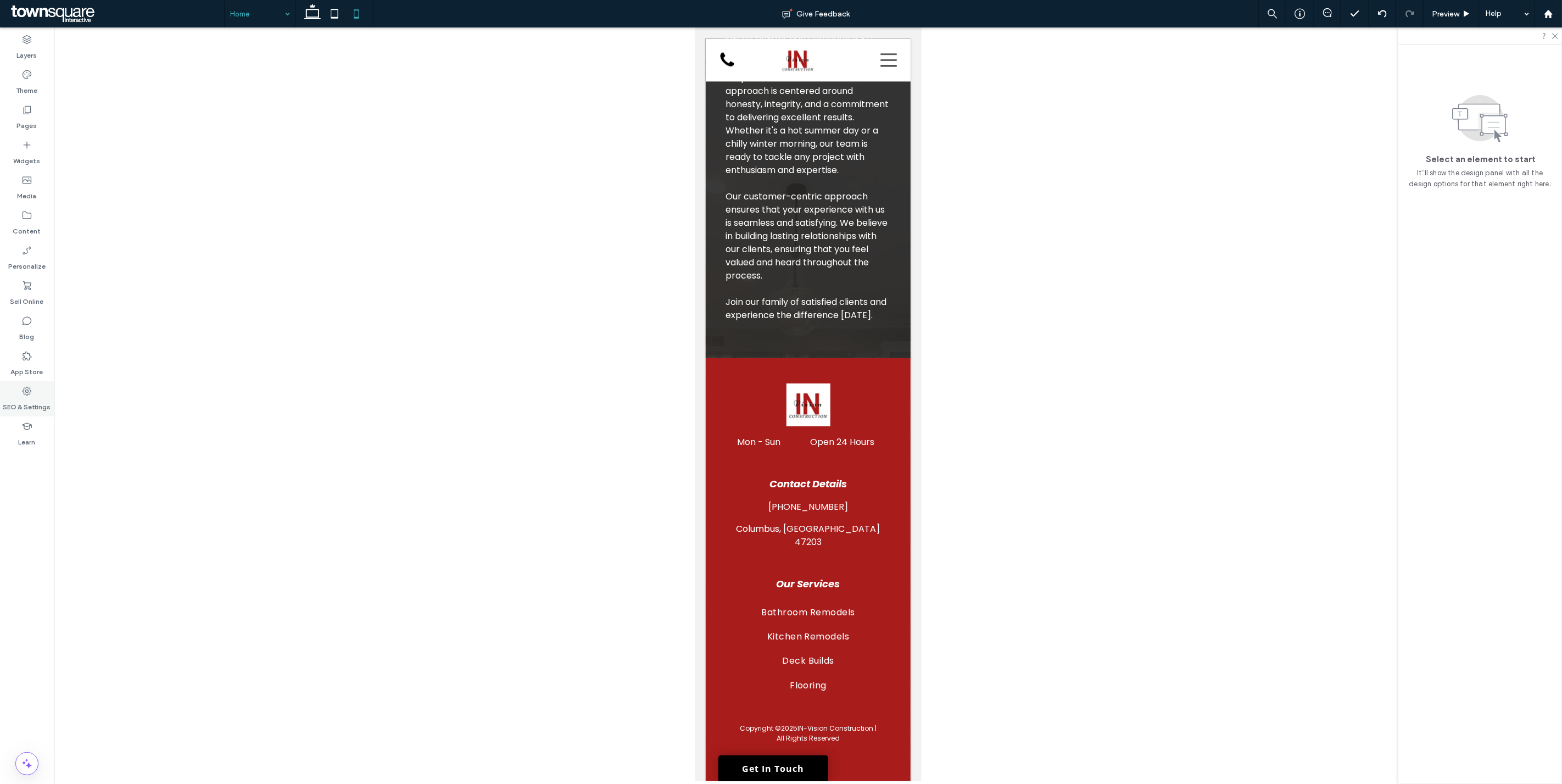
click at [13, 397] on label "SEO & Settings" at bounding box center [27, 404] width 48 height 15
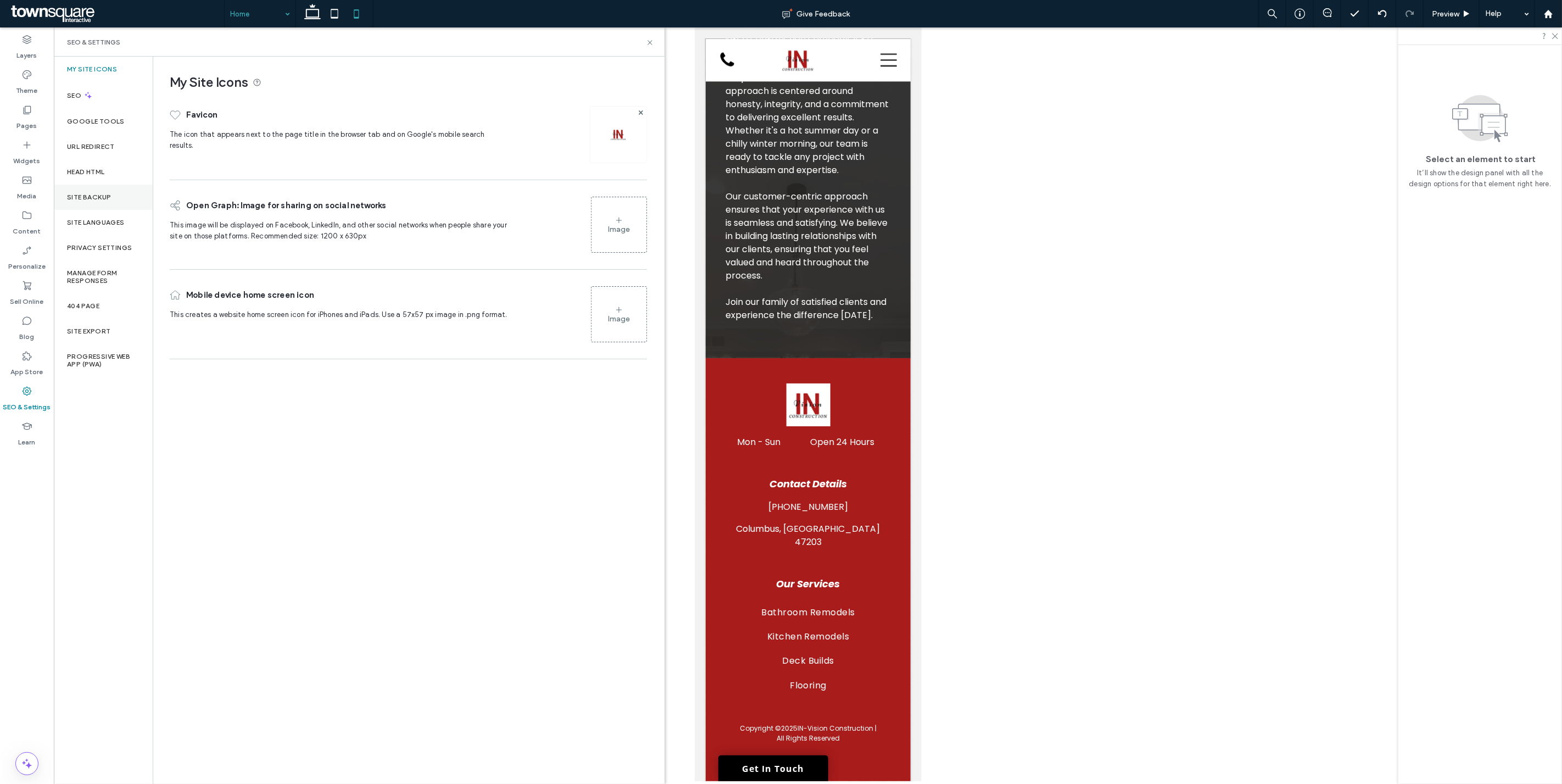
click at [102, 194] on label "Site Backup" at bounding box center [89, 197] width 44 height 8
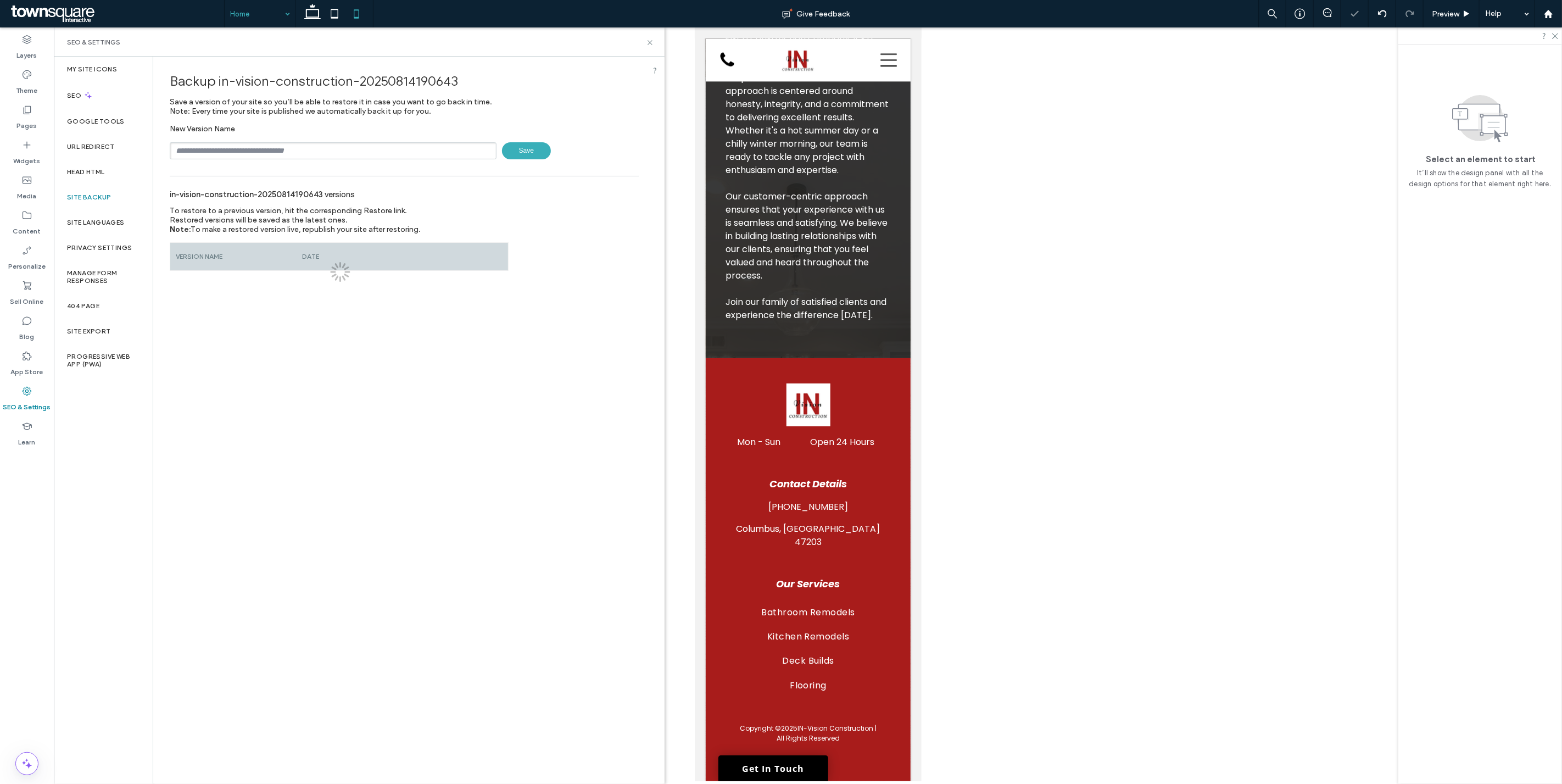
click at [293, 147] on input "text" at bounding box center [333, 151] width 327 height 17
type input "**********"
click at [513, 149] on span "Save" at bounding box center [526, 151] width 49 height 17
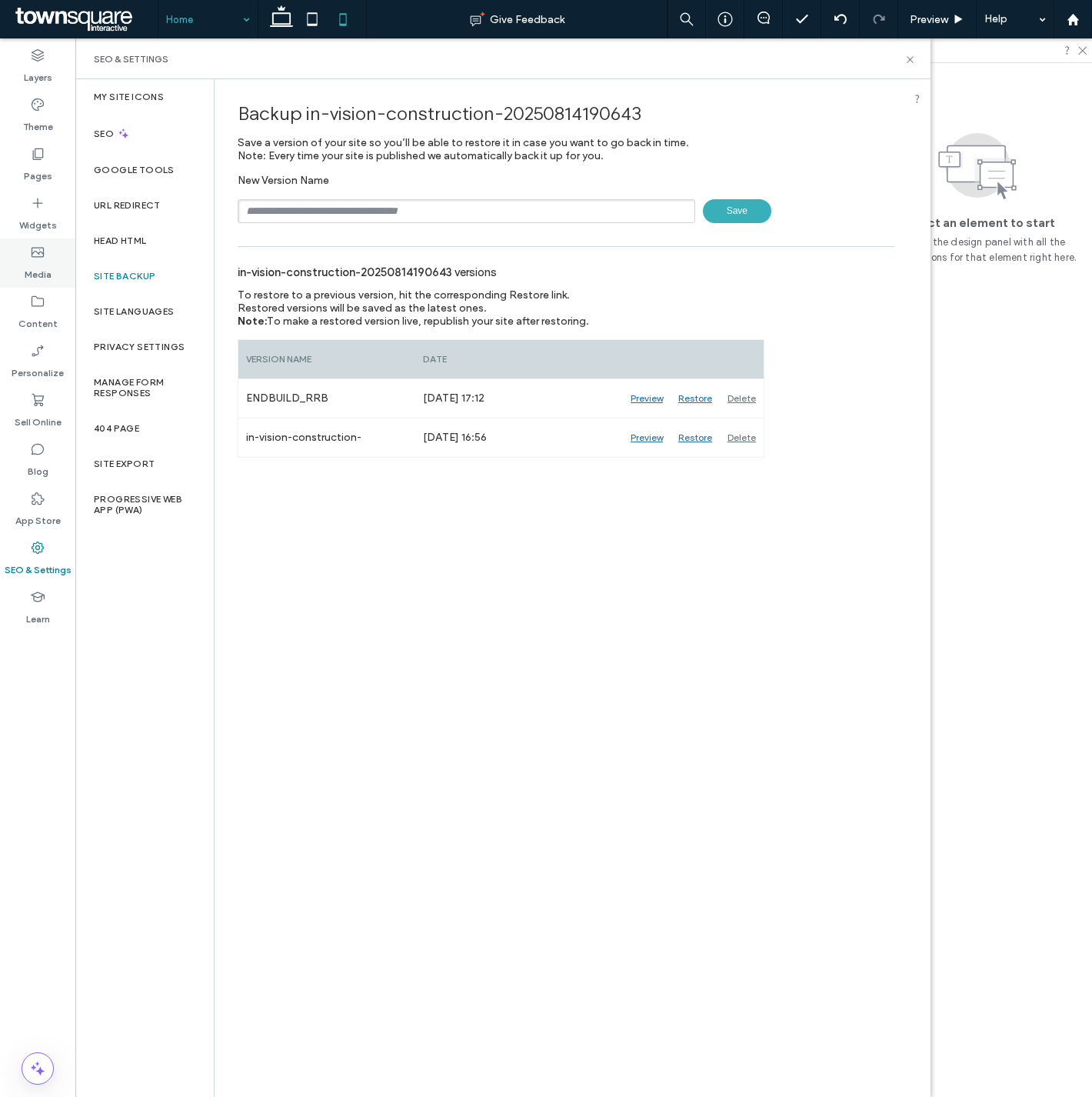
click at [33, 262] on label "Media" at bounding box center [38, 270] width 27 height 21
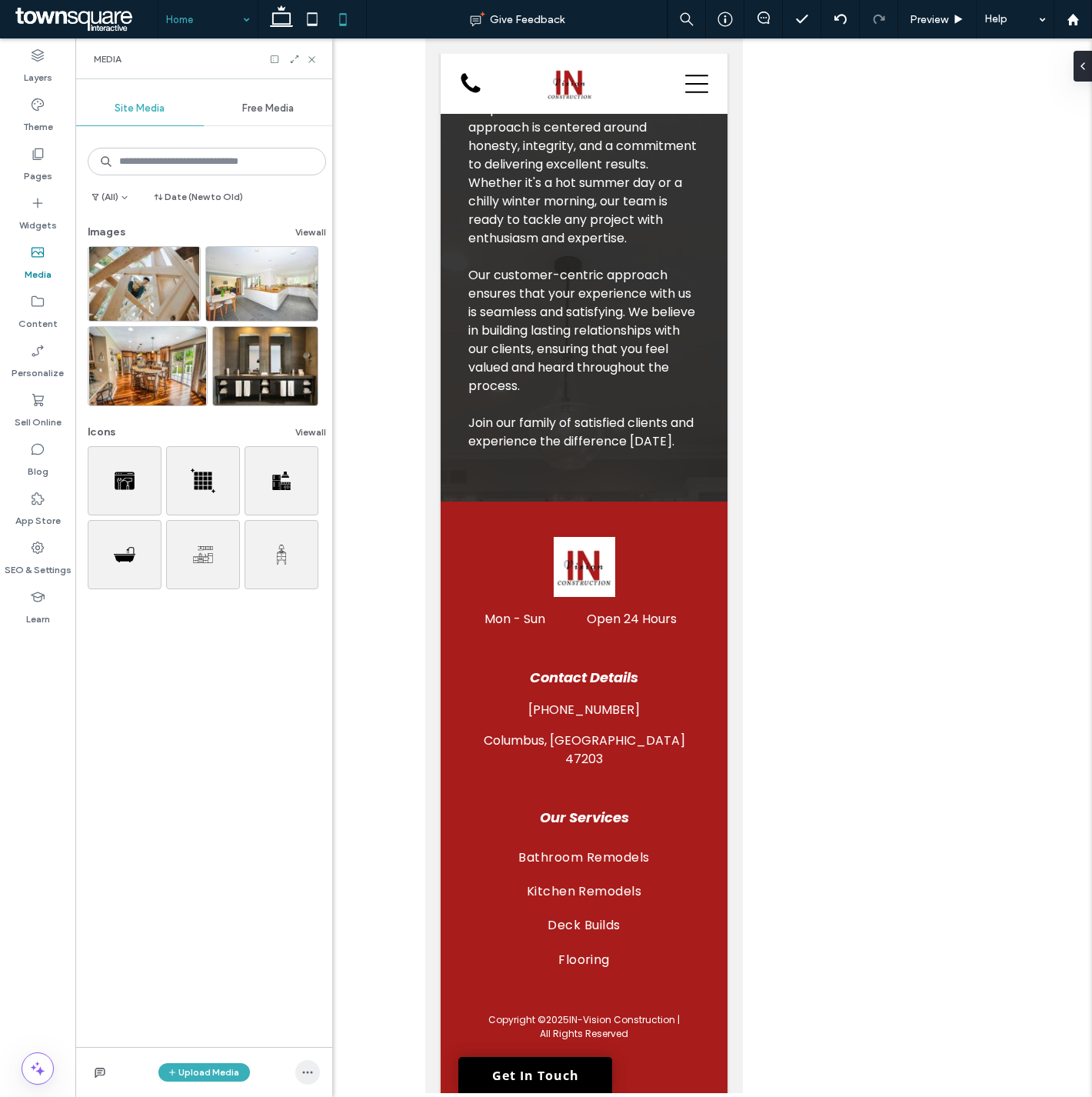
drag, startPoint x: 301, startPoint y: 1073, endPoint x: 301, endPoint y: 1059, distance: 14.0
click at [301, 1072] on icon "button" at bounding box center [307, 1072] width 12 height 12
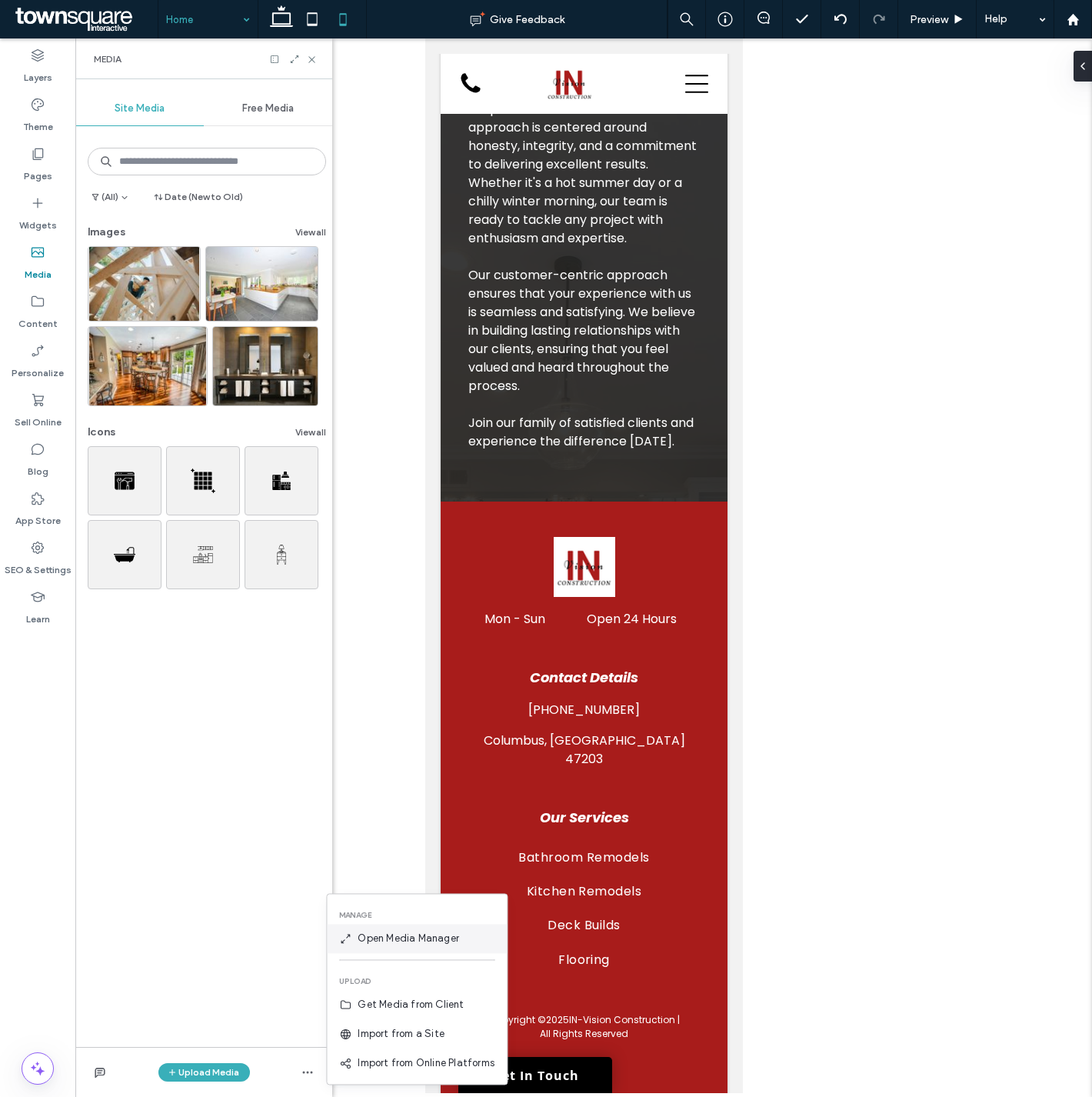
click at [421, 941] on span "Open Media Manager" at bounding box center [408, 938] width 102 height 15
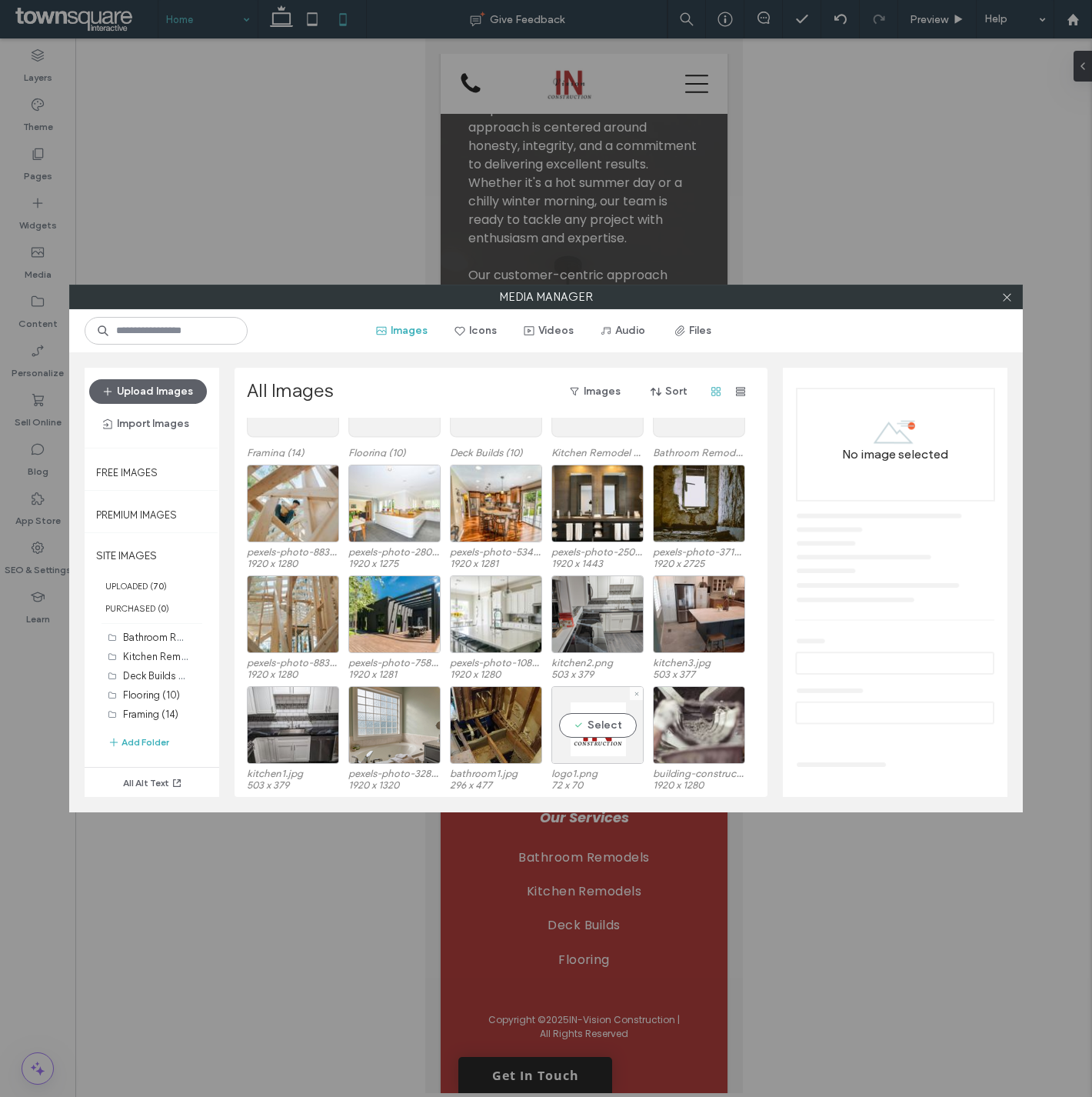
scroll to position [94, 0]
click at [588, 768] on label "logo1.png" at bounding box center [597, 774] width 93 height 12
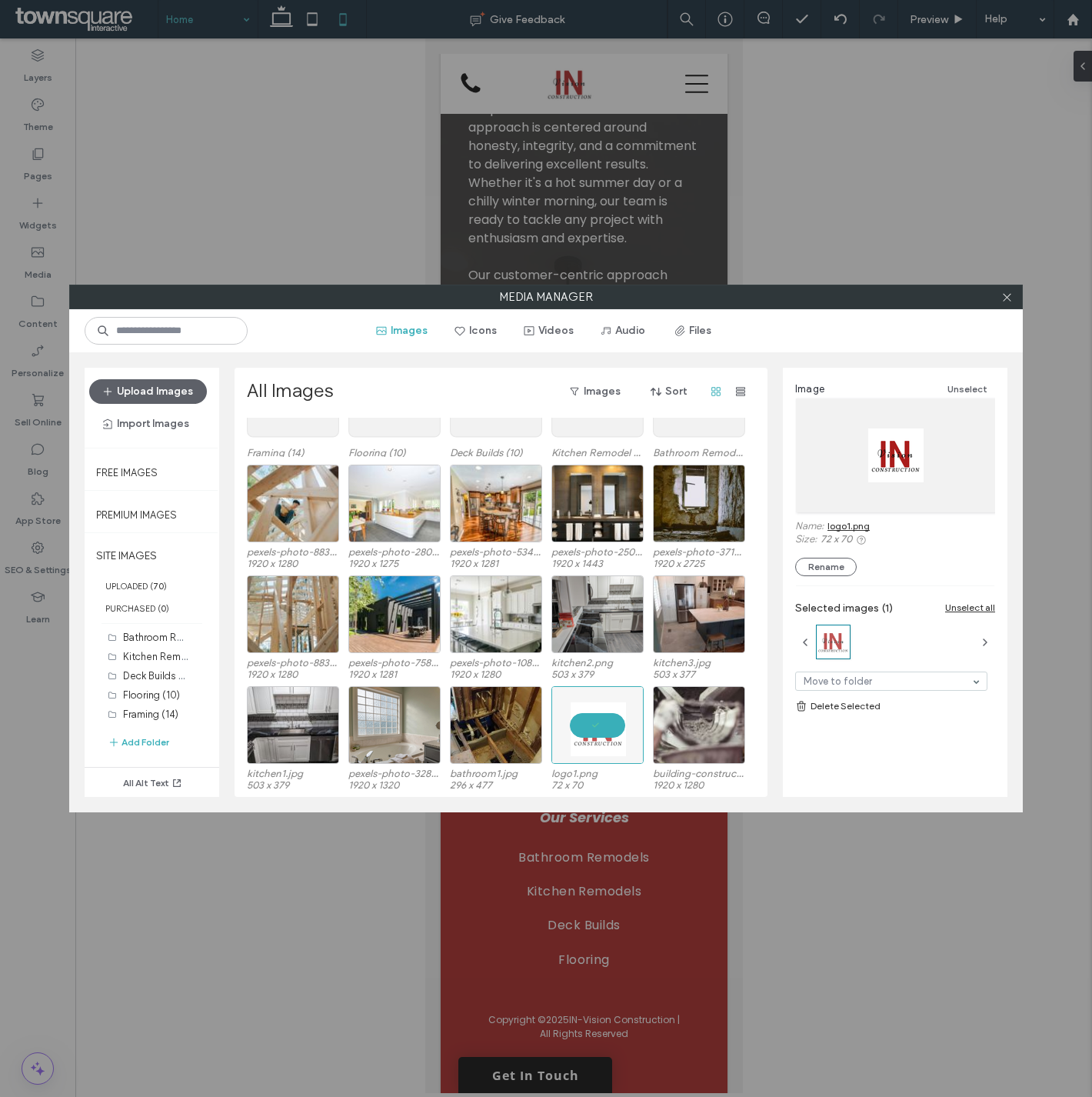
click at [854, 524] on link "logo1.png" at bounding box center [849, 526] width 42 height 12
click at [65, 95] on div "Media Manager Images Icons Videos Audio Files Upload Images Import Images Free …" at bounding box center [546, 548] width 1092 height 1097
click at [1008, 296] on use at bounding box center [1006, 296] width 8 height 8
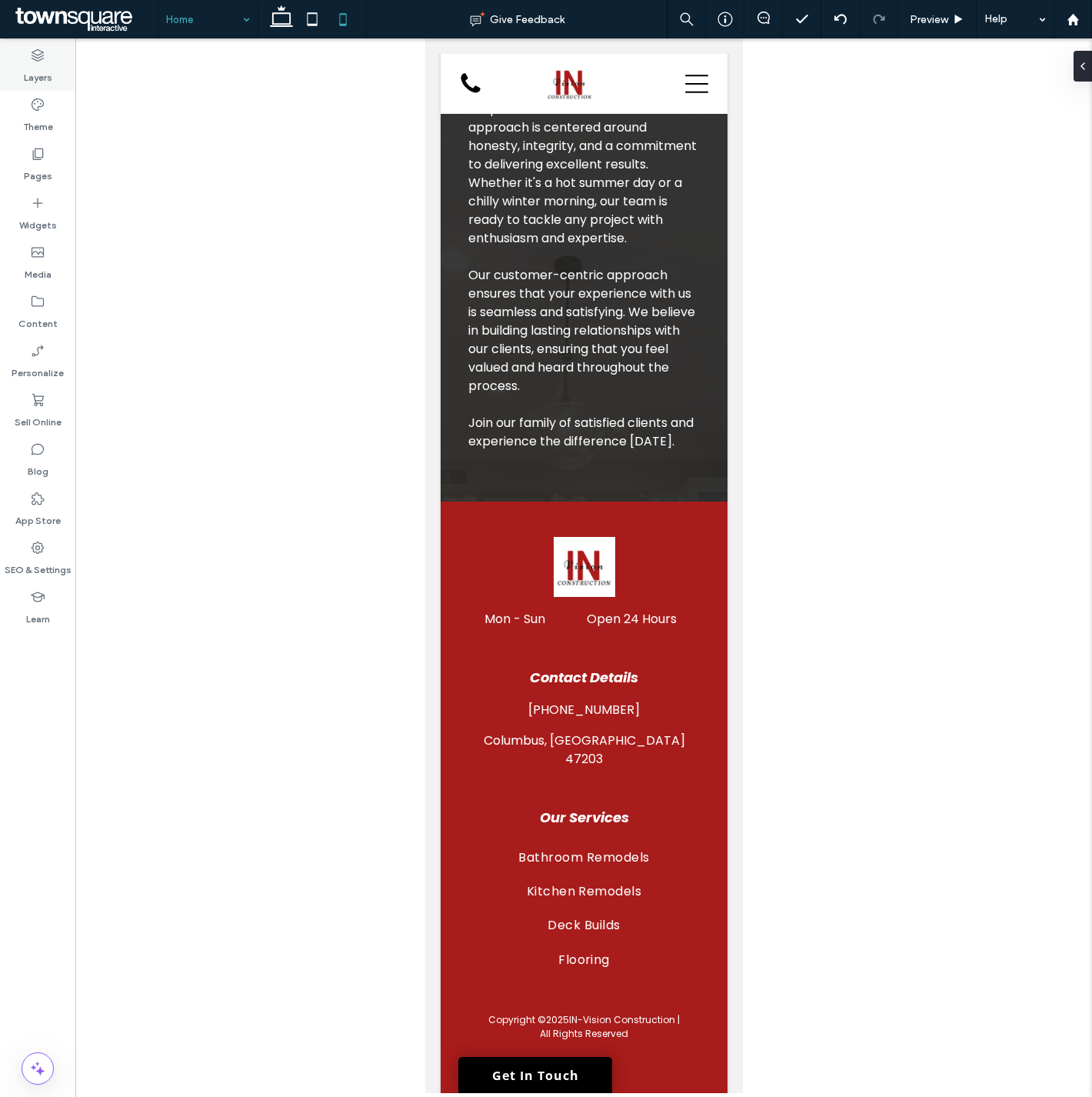
click at [31, 58] on use at bounding box center [37, 55] width 12 height 12
click at [43, 110] on icon at bounding box center [37, 104] width 15 height 15
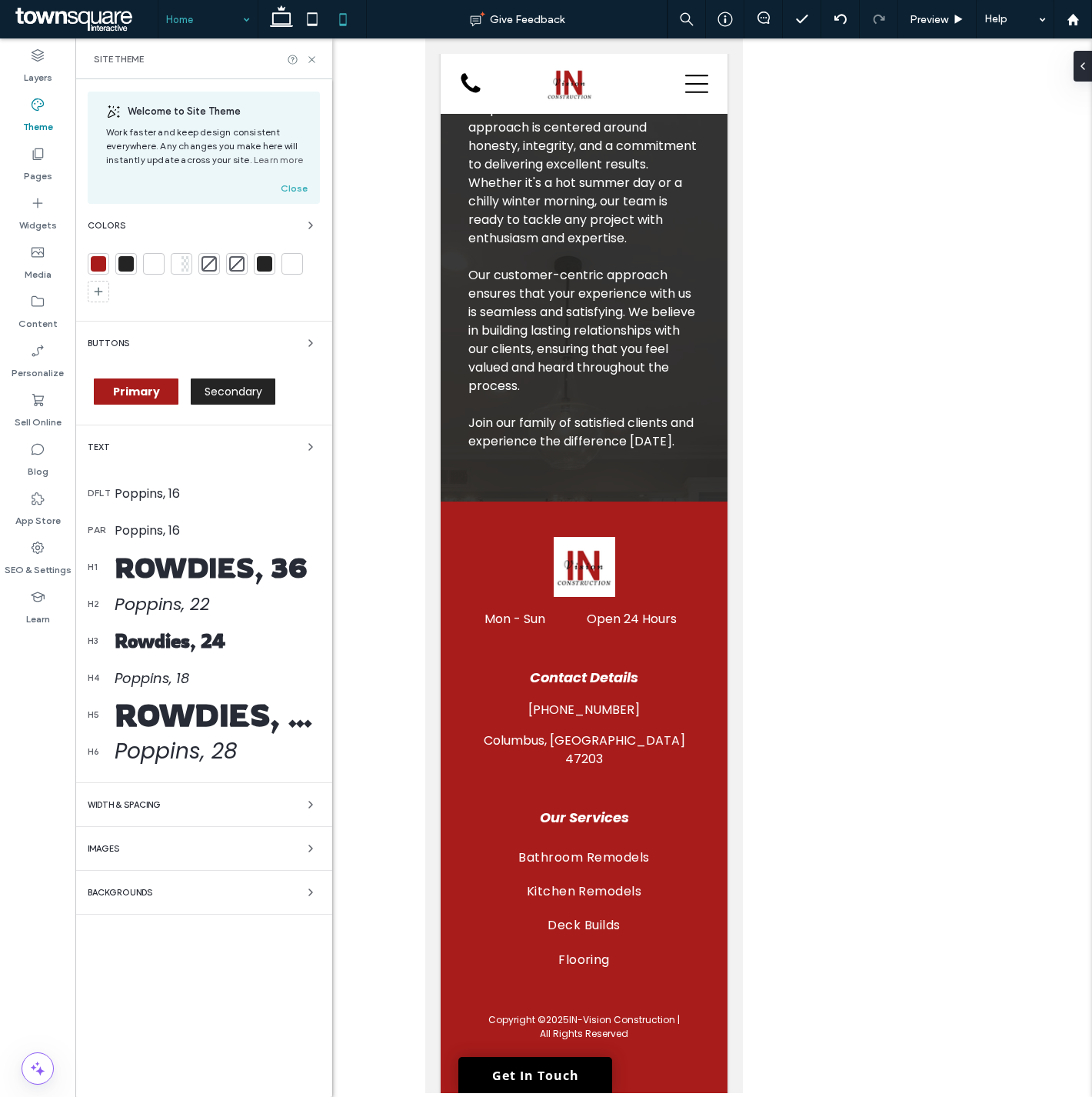
click at [38, 118] on label "Theme" at bounding box center [37, 122] width 30 height 21
click at [312, 228] on icon "button" at bounding box center [311, 225] width 12 height 12
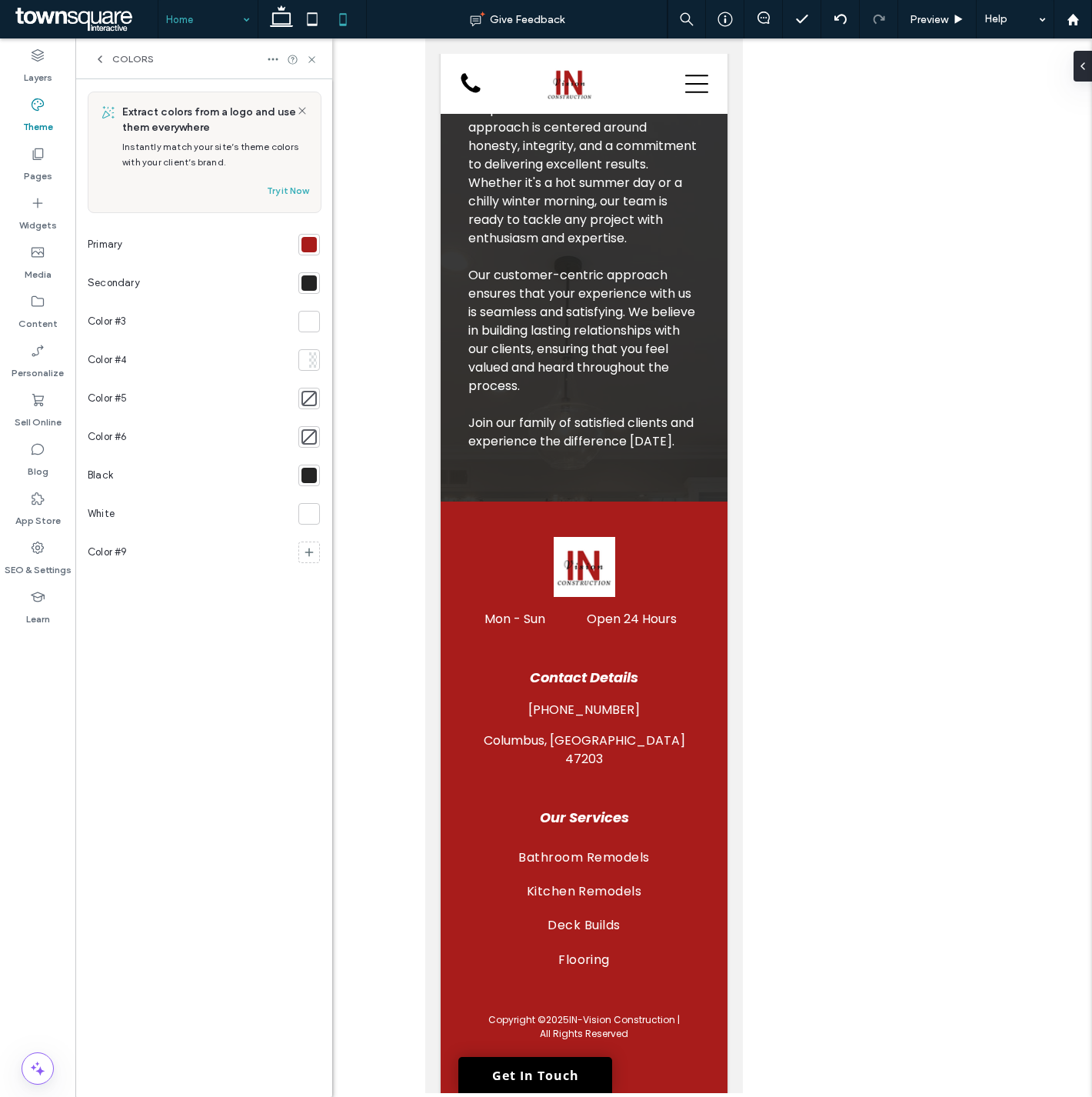
click at [304, 259] on section at bounding box center [306, 244] width 28 height 38
click at [312, 246] on div at bounding box center [309, 245] width 15 height 15
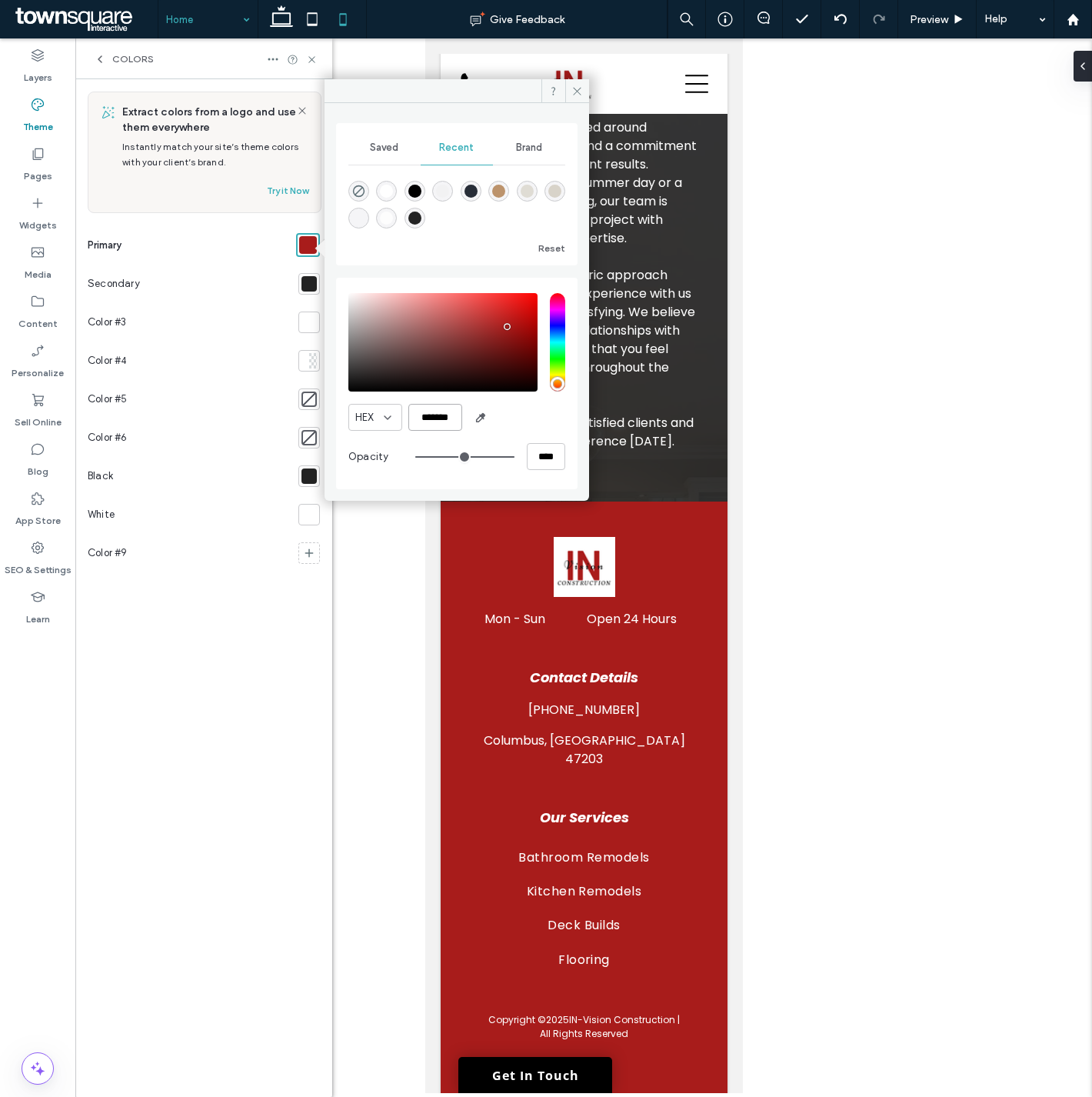
click at [444, 418] on input "*******" at bounding box center [435, 418] width 53 height 27
click at [391, 412] on icon at bounding box center [387, 418] width 12 height 12
click at [391, 468] on div "RGB" at bounding box center [375, 471] width 53 height 27
click at [46, 550] on div "SEO & Settings" at bounding box center [37, 559] width 76 height 49
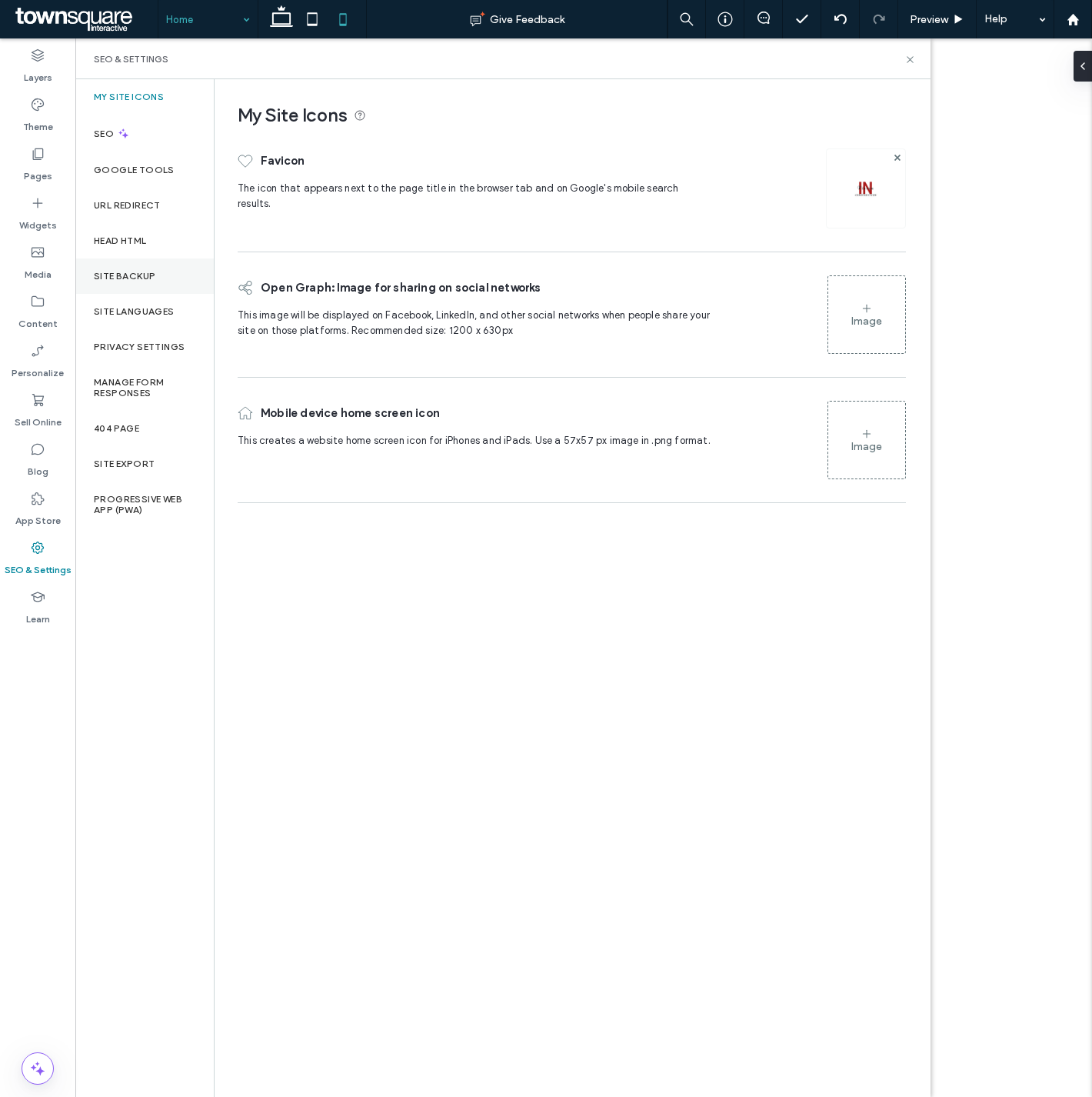
click at [154, 266] on div "Site Backup" at bounding box center [144, 276] width 138 height 36
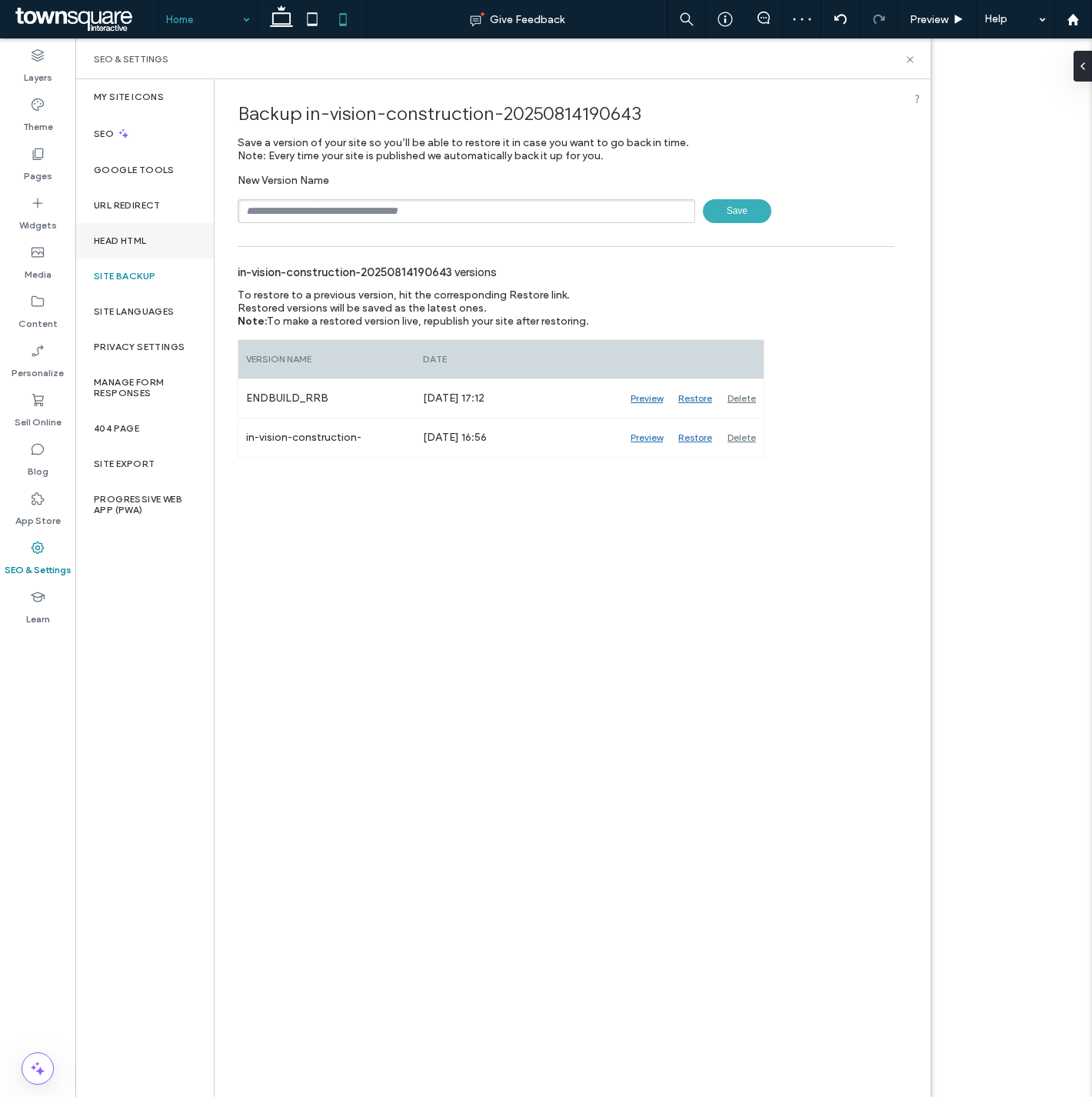
drag, startPoint x: 143, startPoint y: 236, endPoint x: 197, endPoint y: 248, distance: 55.3
click at [144, 236] on label "Head HTML" at bounding box center [121, 240] width 53 height 11
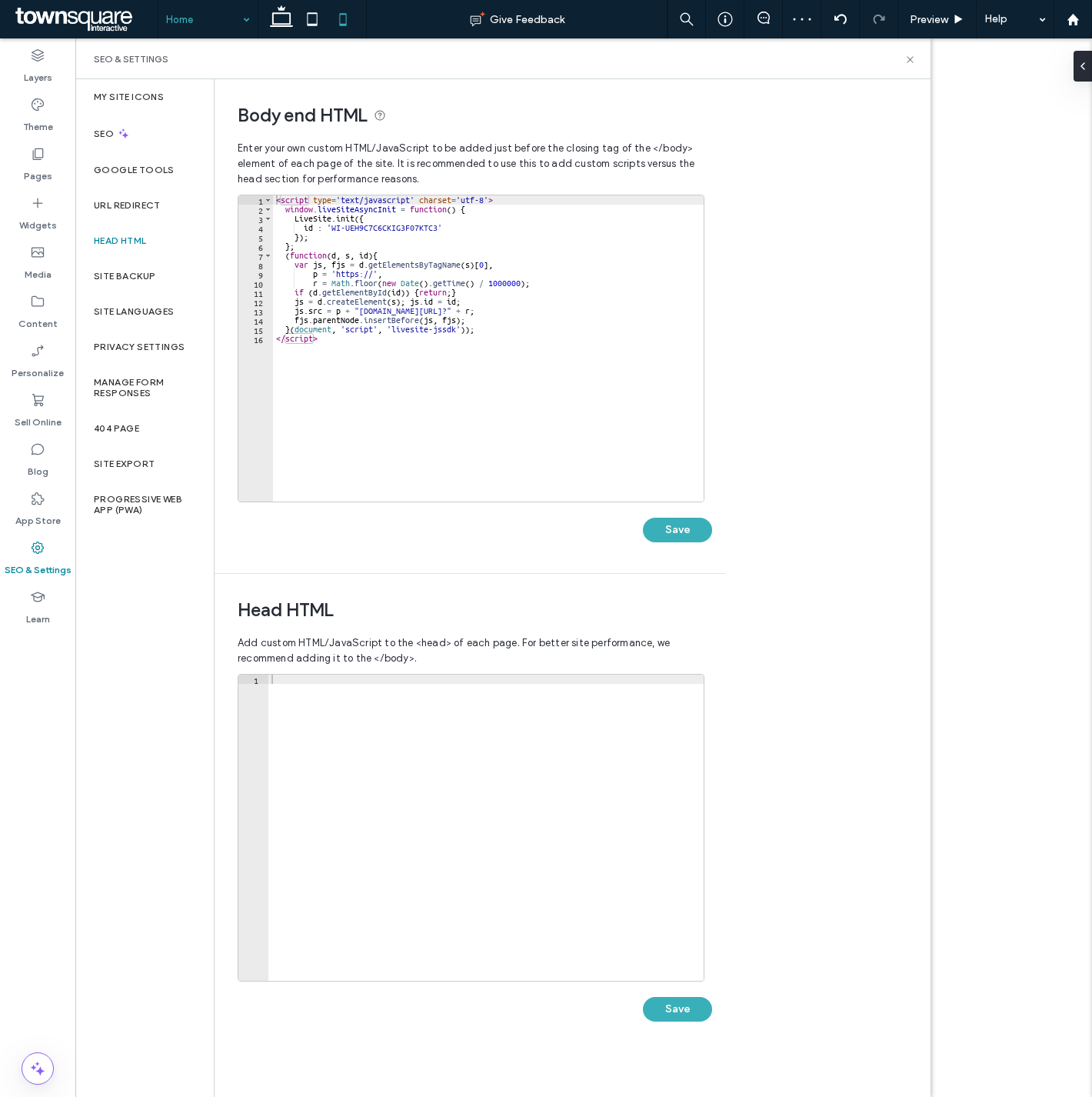
click at [486, 280] on div "< script type = 'text/javascript' charset = 'utf-8' > window . liveSiteAsyncIni…" at bounding box center [488, 357] width 431 height 324
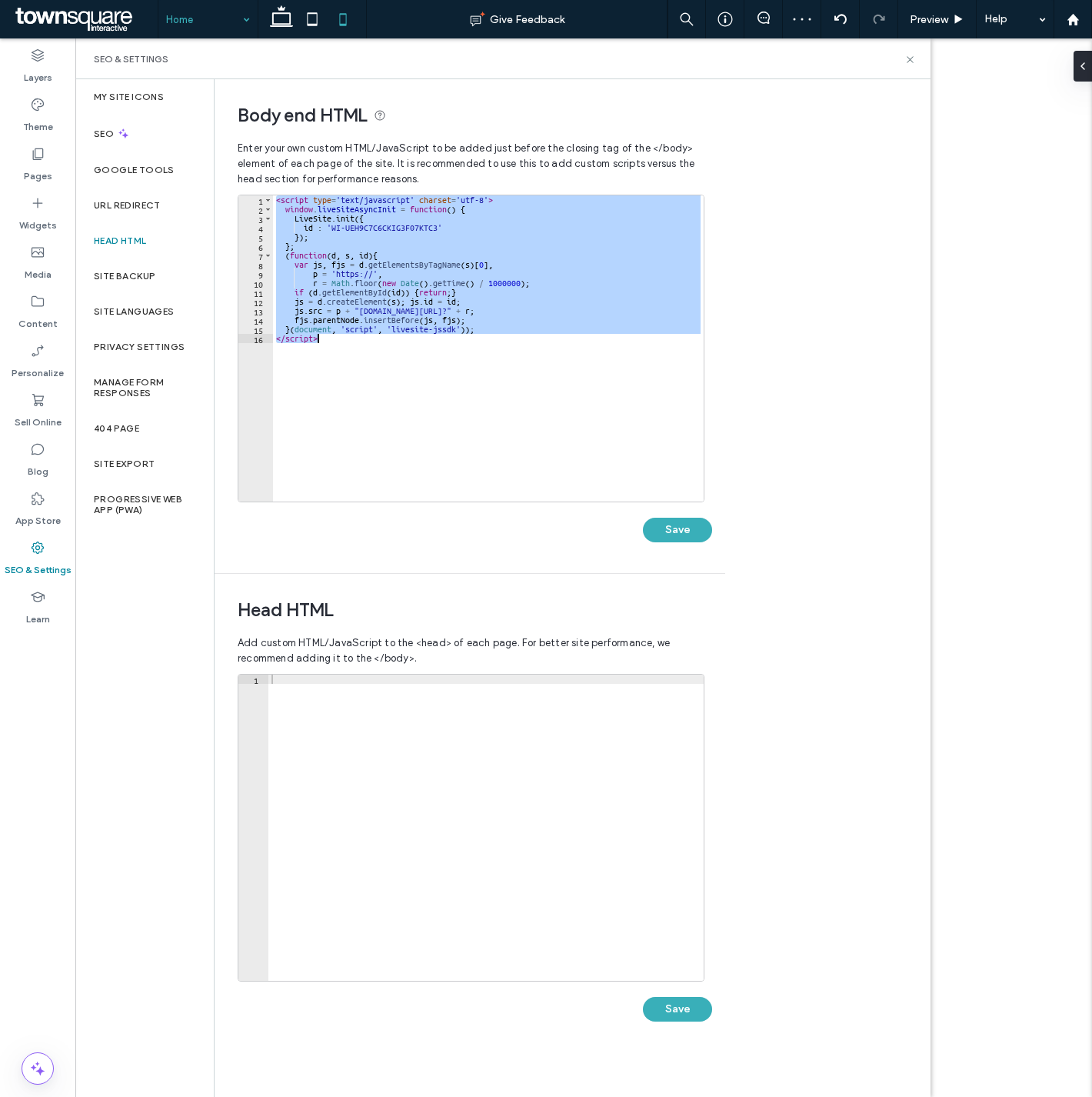
paste textarea "Cursor at row 16"
type textarea "*********"
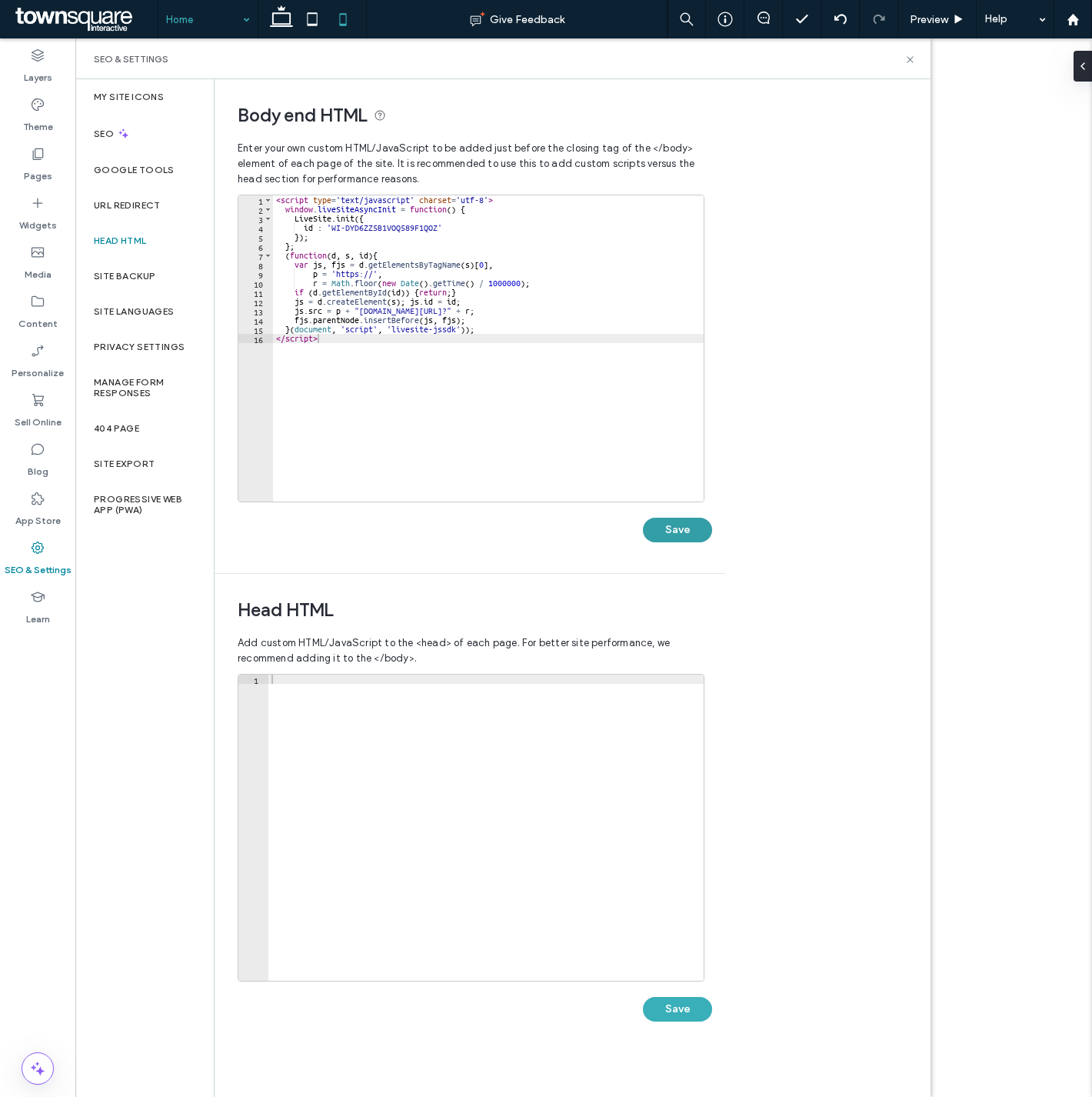
click at [677, 538] on button "Save" at bounding box center [678, 530] width 70 height 25
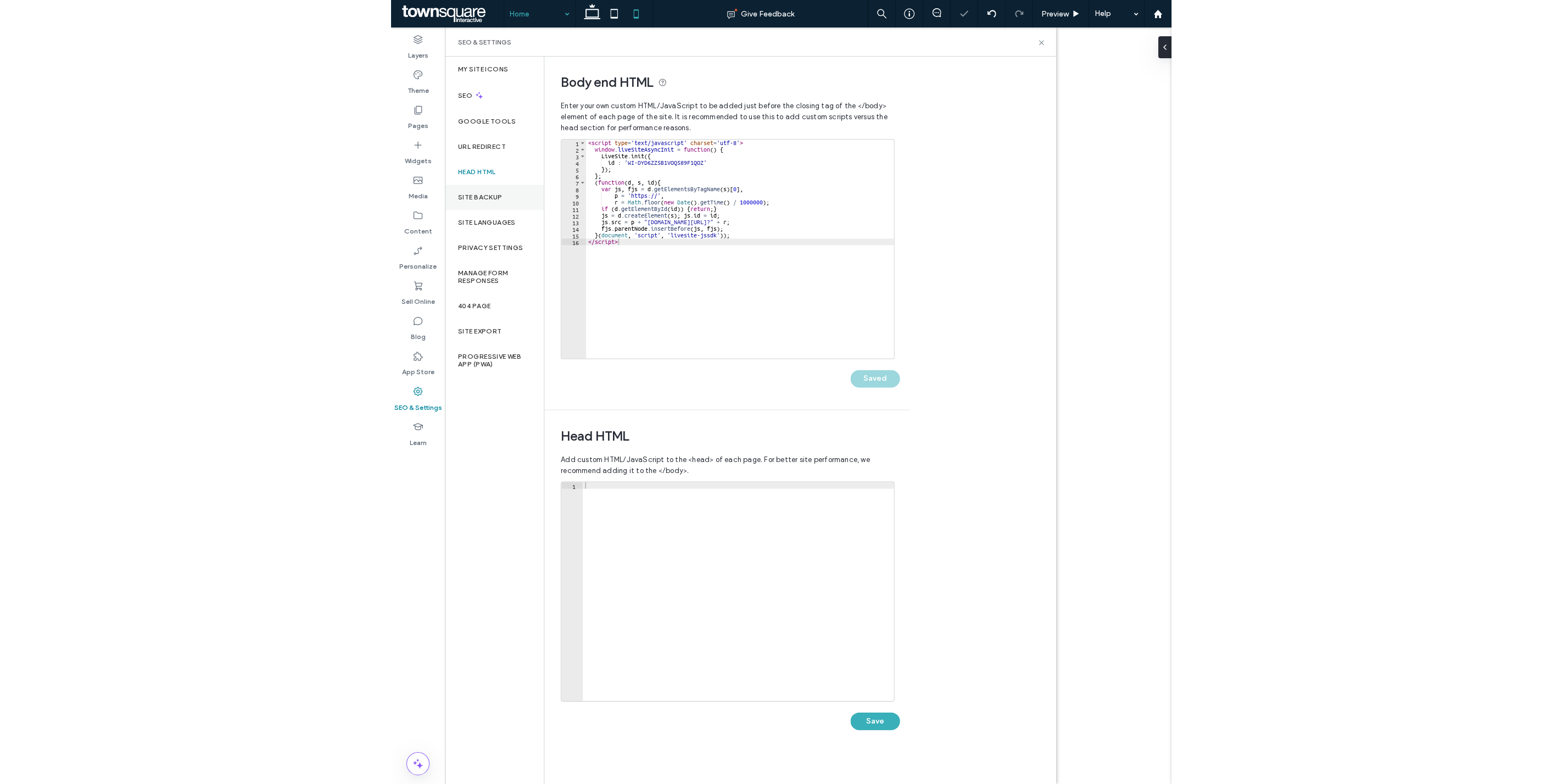
scroll to position [0, 0]
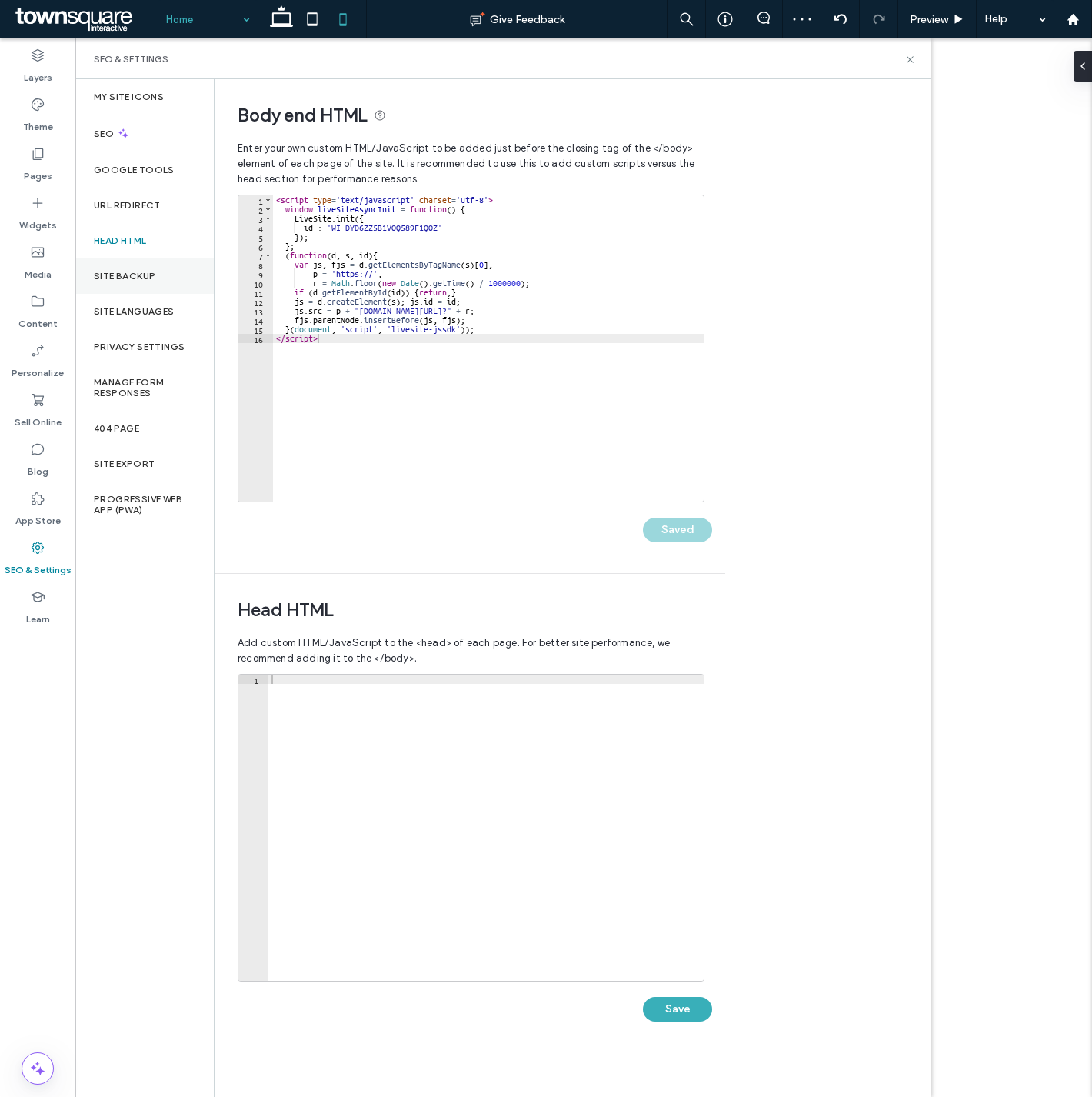
click at [139, 271] on label "Site Backup" at bounding box center [125, 276] width 61 height 11
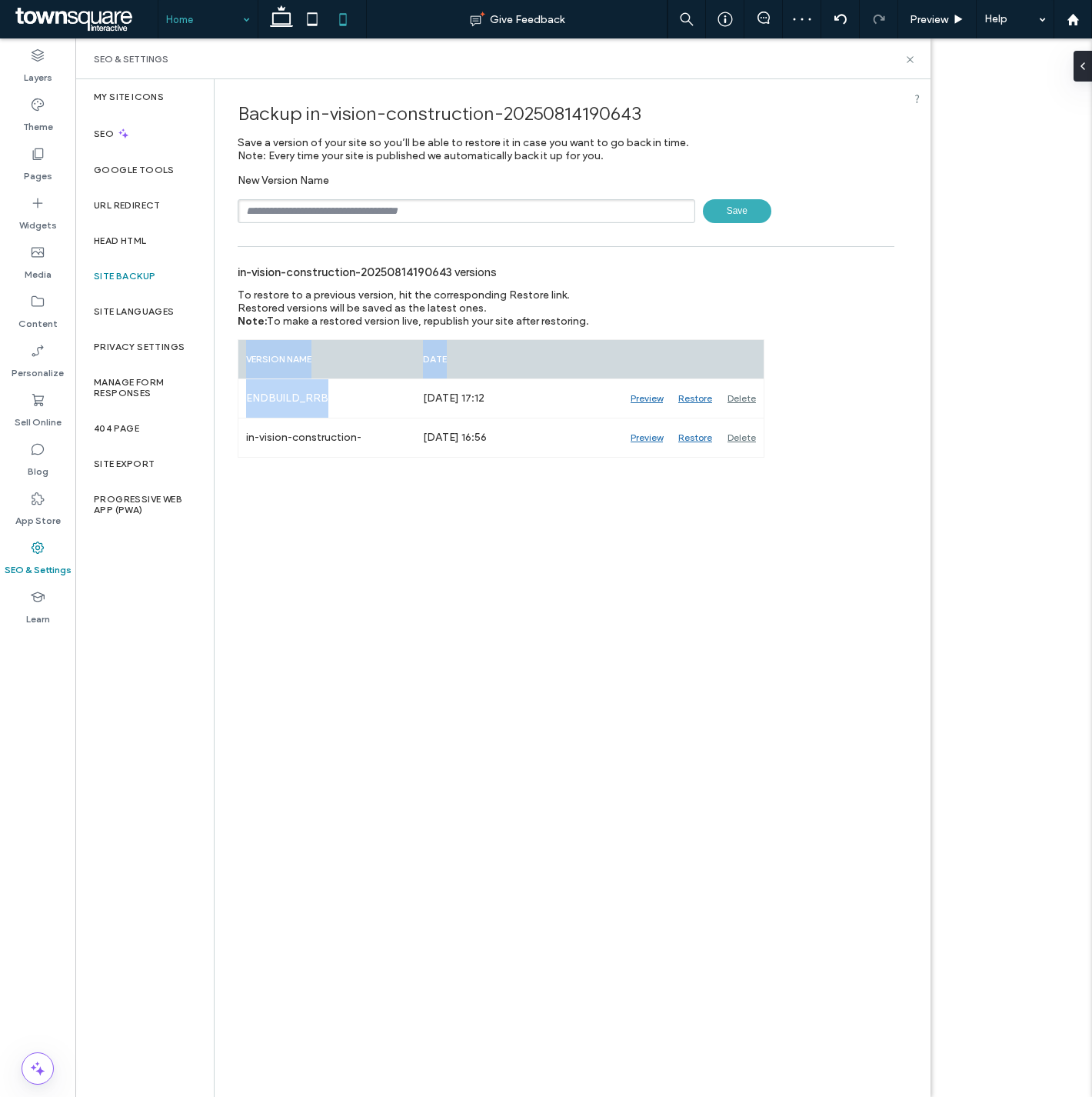
drag, startPoint x: 355, startPoint y: 393, endPoint x: 222, endPoint y: 390, distance: 133.0
click at [222, 390] on div "Backup in-vision-construction-20250814190643 Save a version of your site so you…" at bounding box center [566, 268] width 703 height 379
click at [336, 404] on div "ENDBUILD_RRB" at bounding box center [327, 398] width 177 height 38
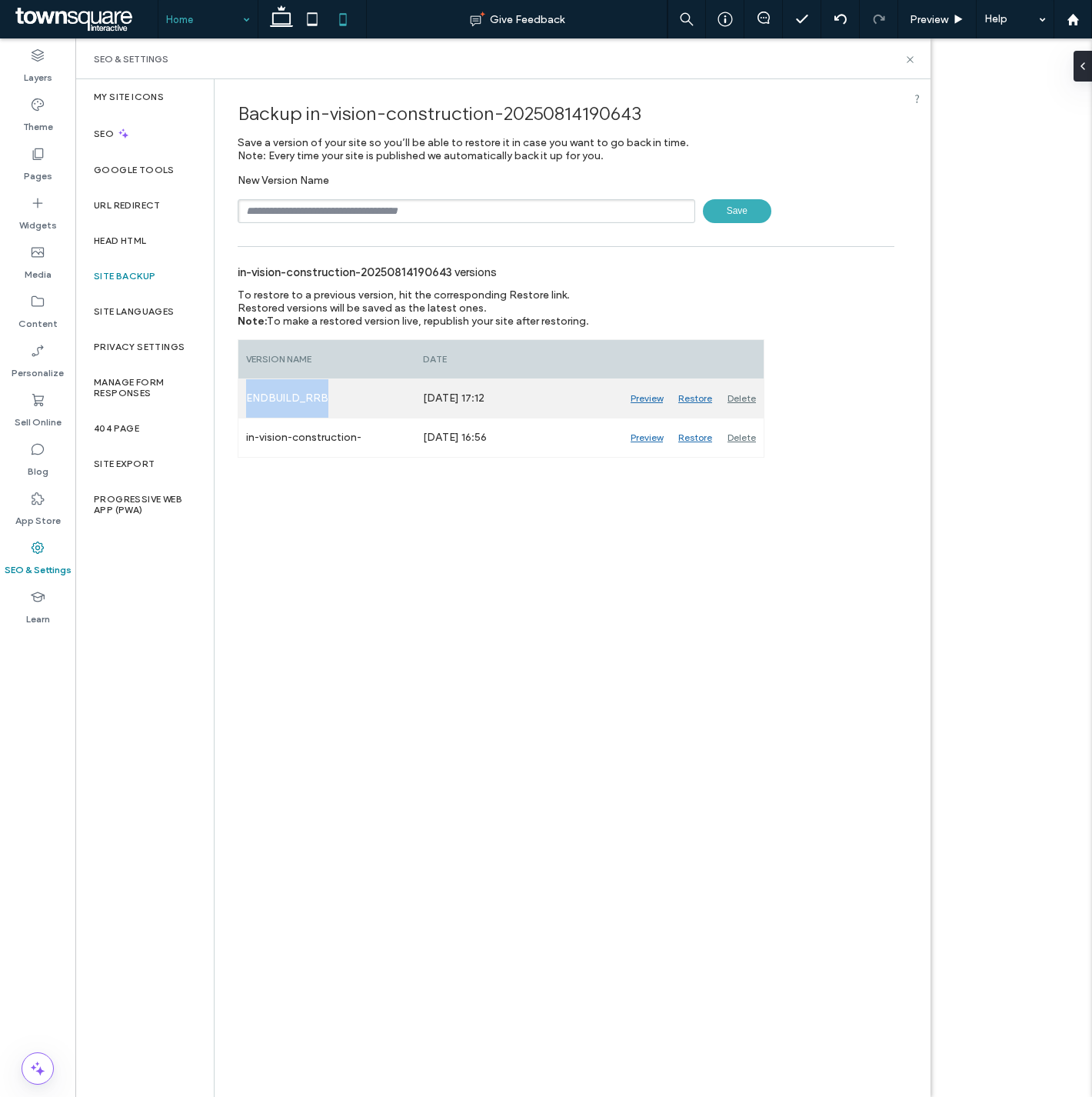
drag, startPoint x: 337, startPoint y: 400, endPoint x: 242, endPoint y: 403, distance: 95.0
click at [242, 403] on div "ENDBUILD_RRB" at bounding box center [327, 398] width 177 height 38
copy div "ENDBUILD_RRB"
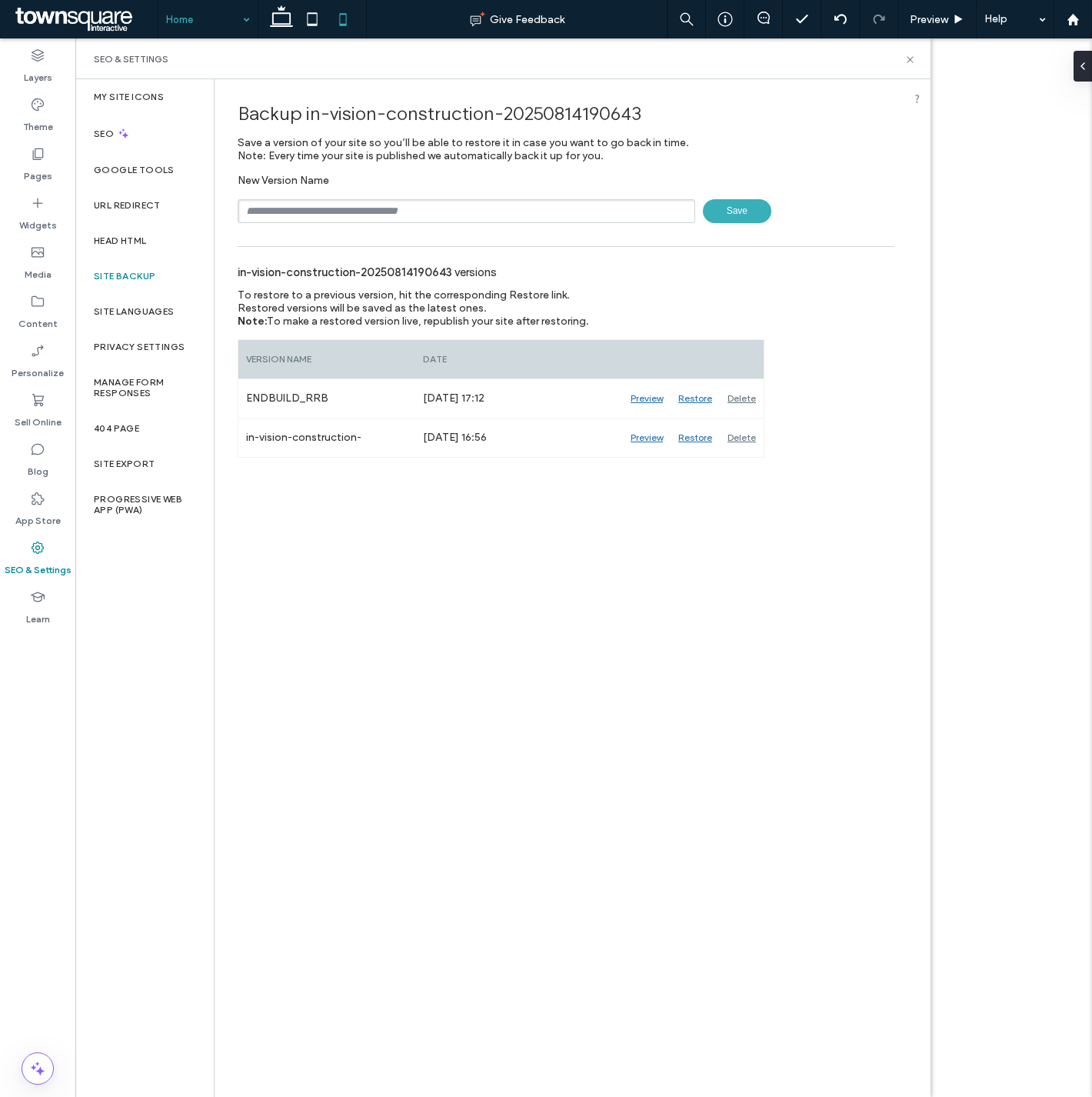
click at [347, 217] on input "text" at bounding box center [466, 211] width 458 height 24
paste input "**********"
type input "**********"
click at [735, 222] on span "Save" at bounding box center [737, 211] width 69 height 24
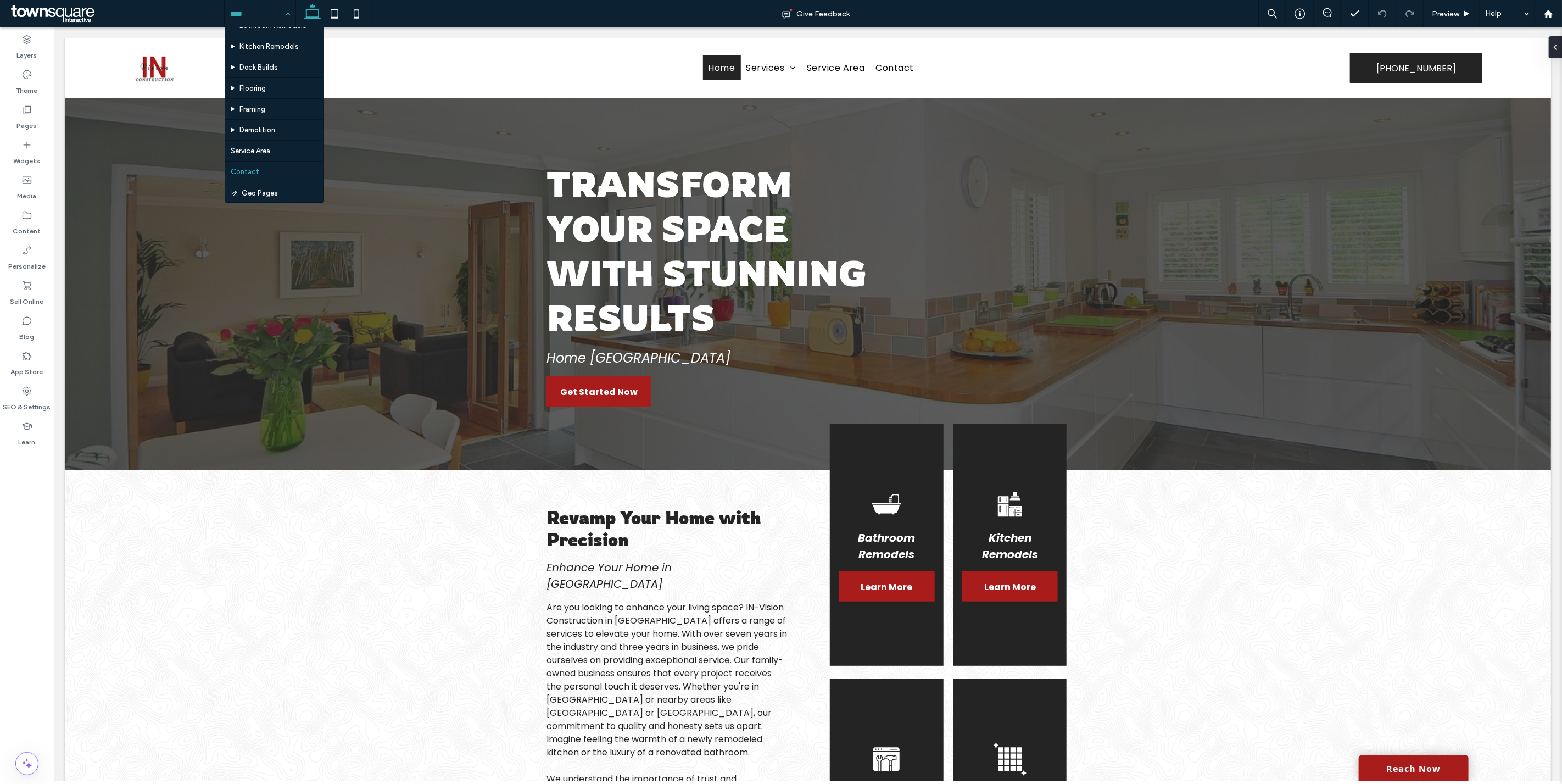
scroll to position [36, 0]
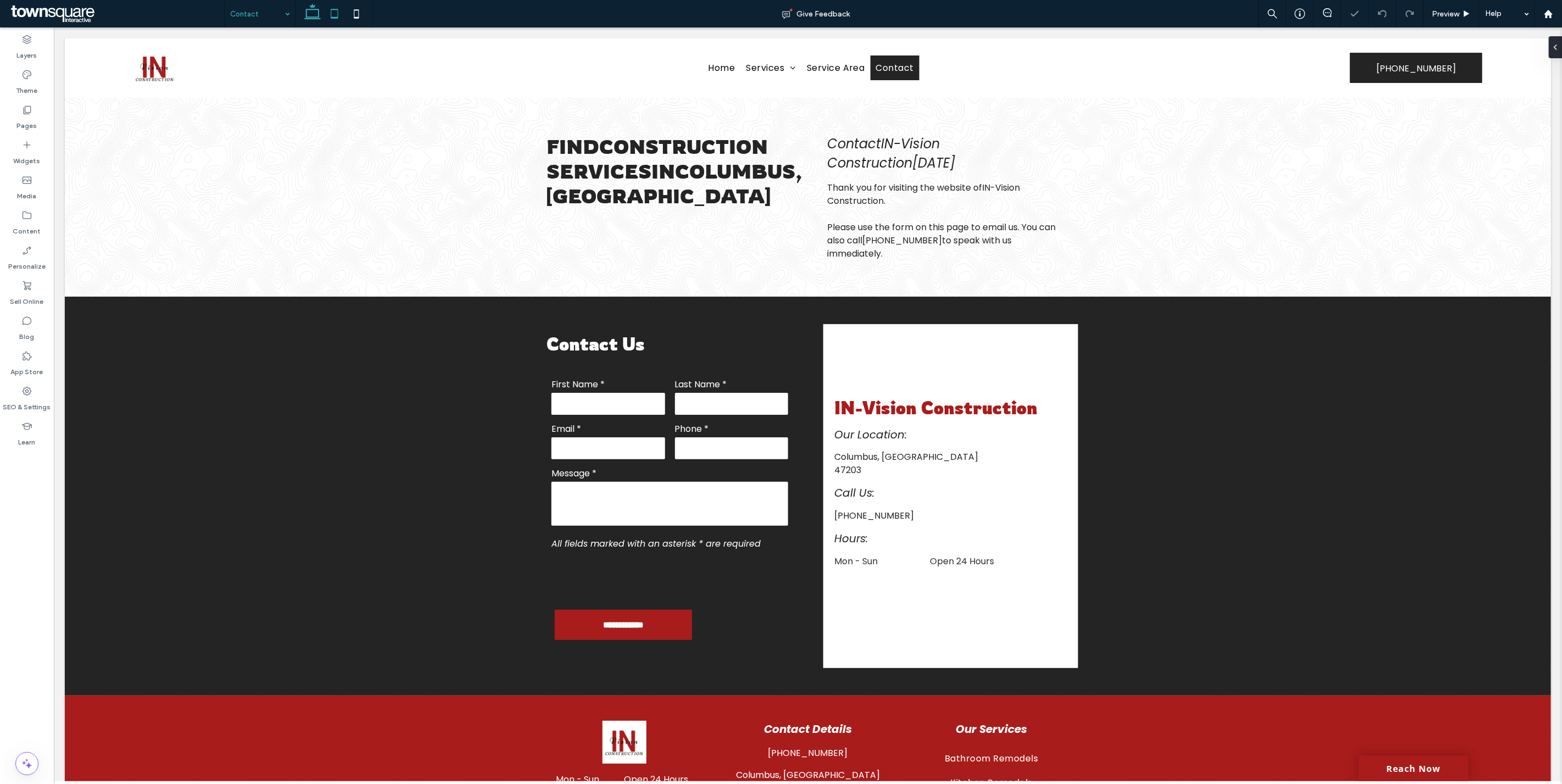
click at [337, 12] on icon at bounding box center [334, 14] width 22 height 22
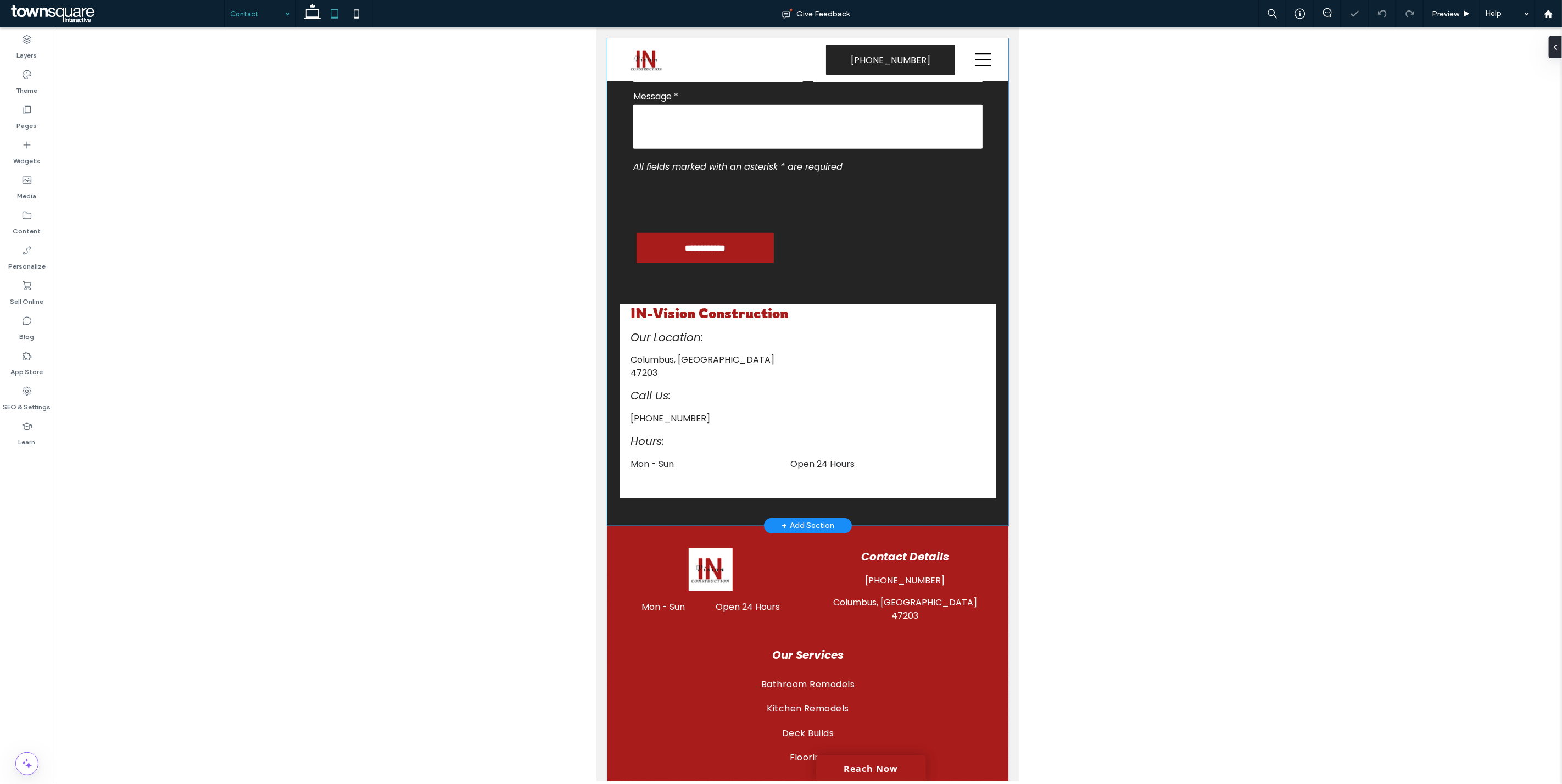
scroll to position [390, 0]
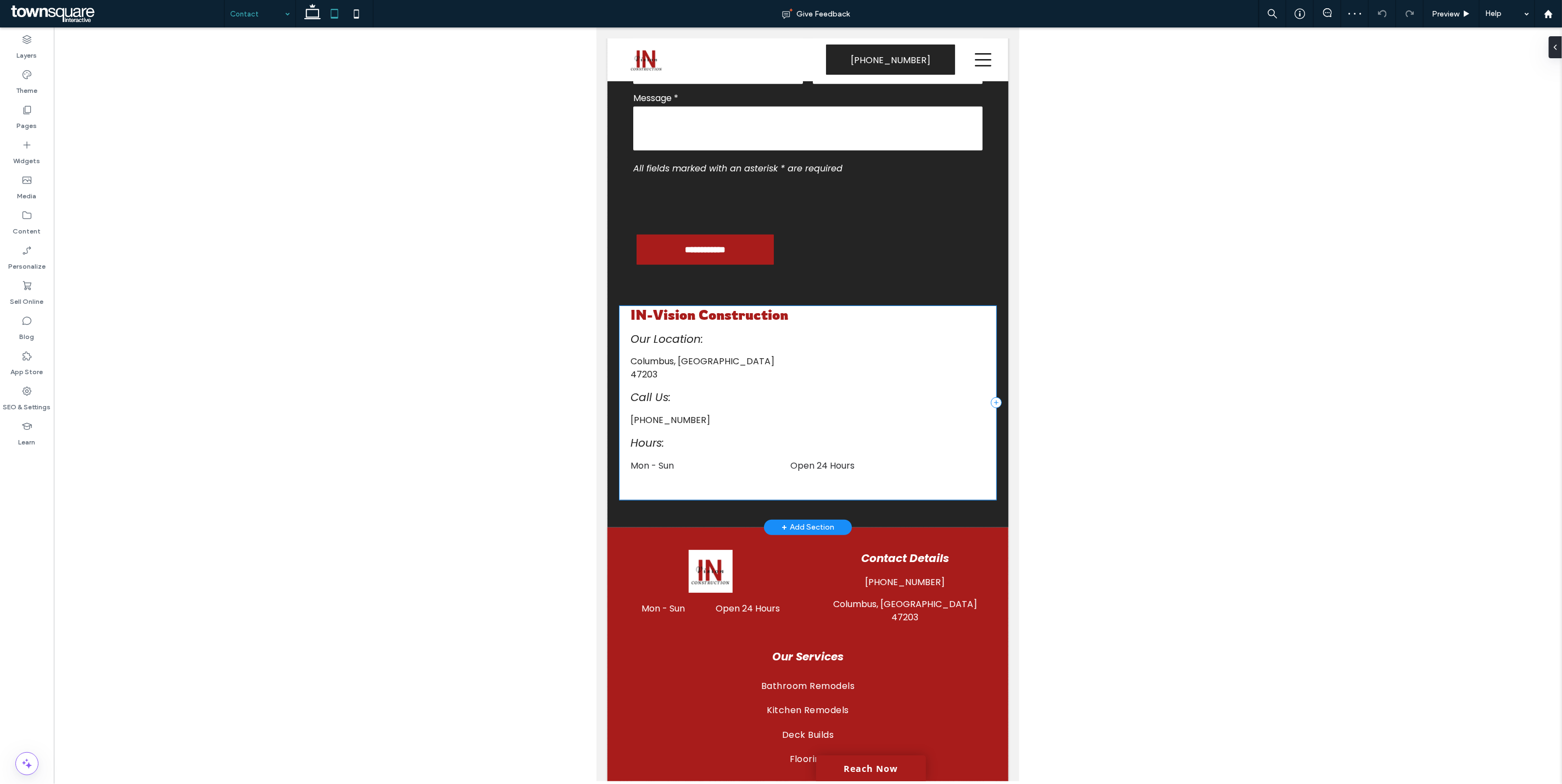
click at [984, 458] on div "IN-Vision Construction Columbus, IN 47203 Our Location: Call Us: Hours: (801) 7…" at bounding box center [807, 403] width 377 height 194
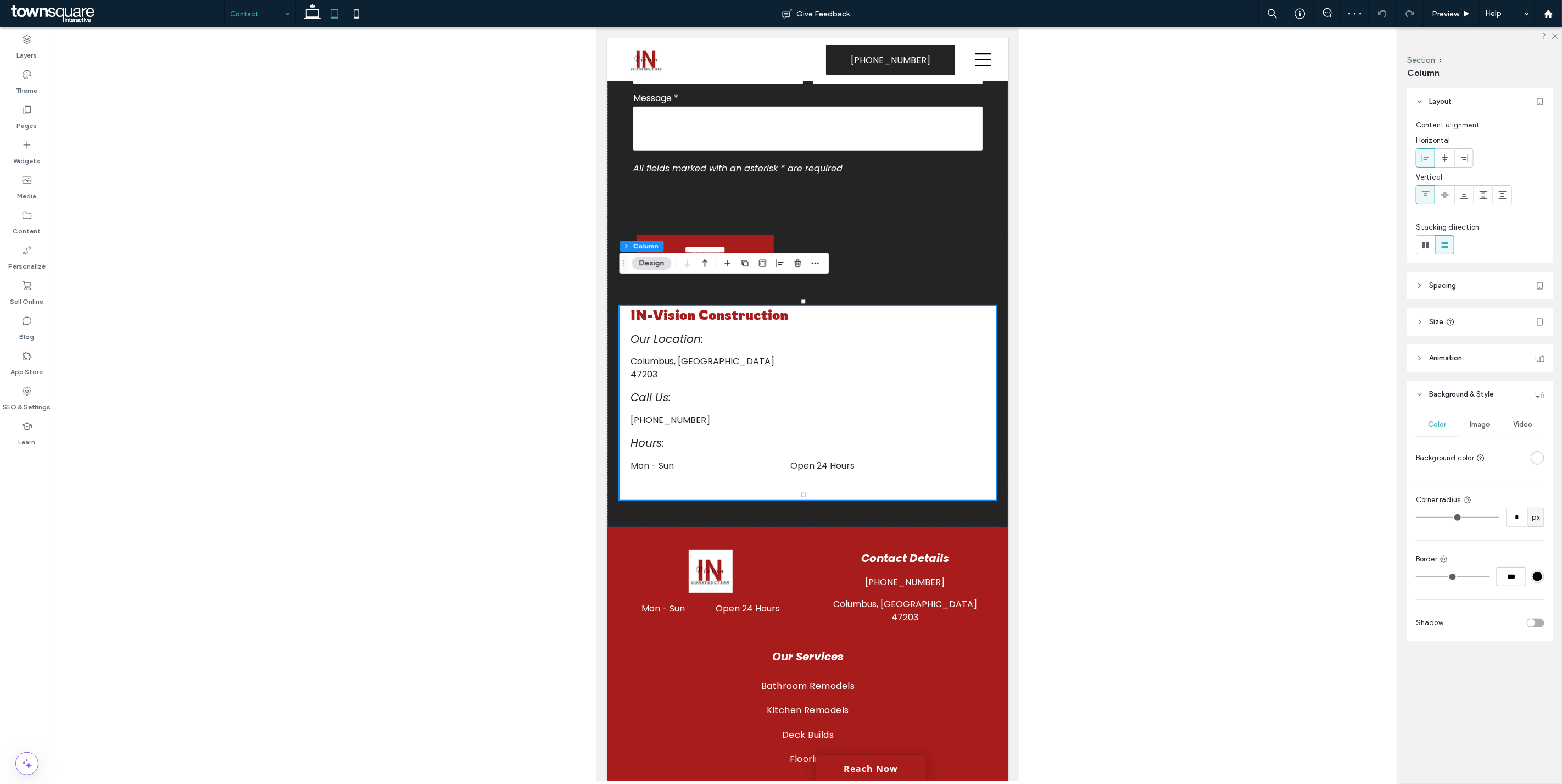
click at [1440, 291] on header "Spacing" at bounding box center [1480, 285] width 146 height 27
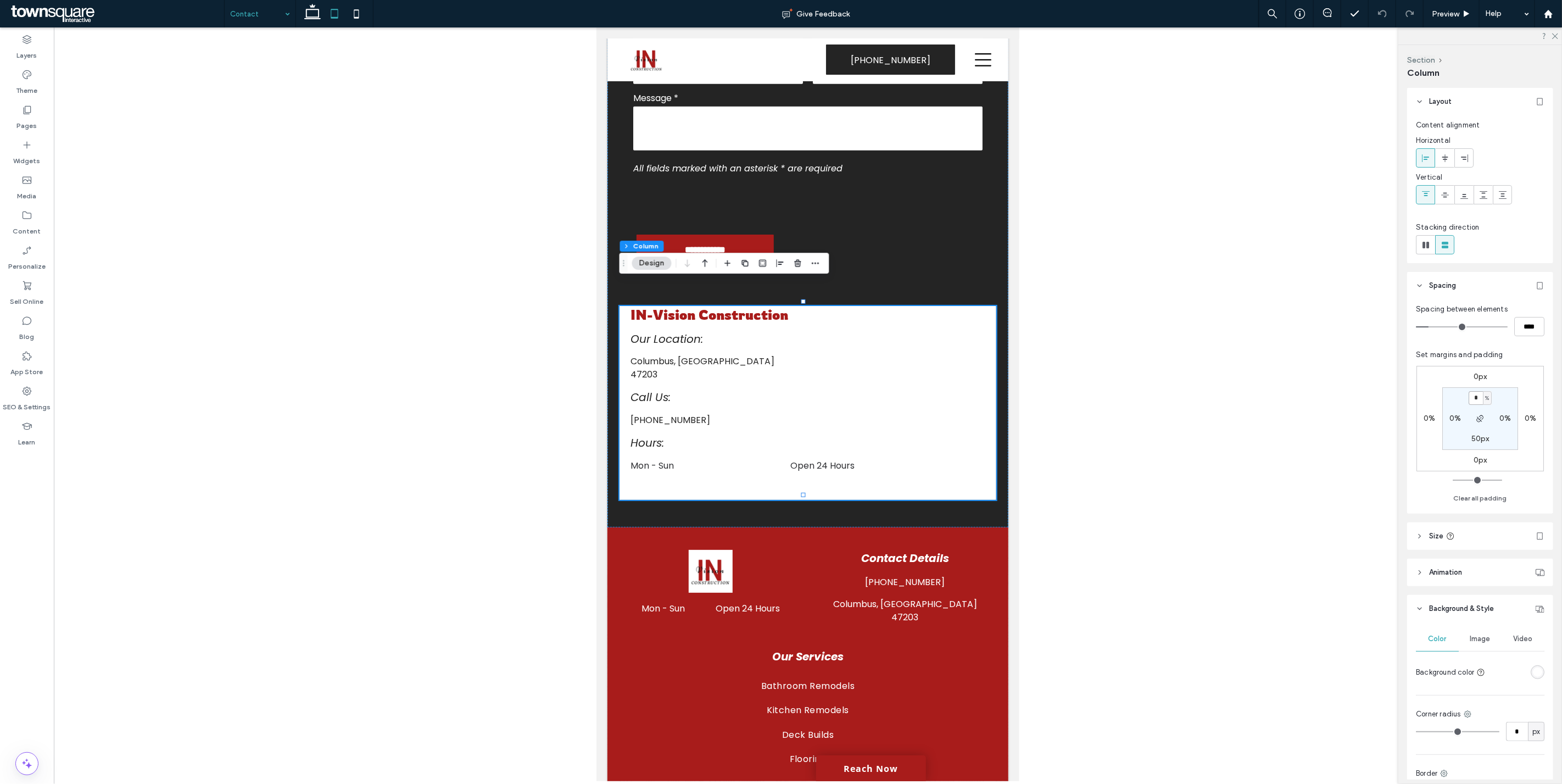
click at [1472, 398] on input "*" at bounding box center [1476, 398] width 15 height 14
click at [1486, 394] on span "%" at bounding box center [1487, 398] width 4 height 11
click at [1486, 415] on span "px" at bounding box center [1483, 415] width 8 height 11
click at [1475, 399] on input "*" at bounding box center [1476, 398] width 15 height 14
type input "**"
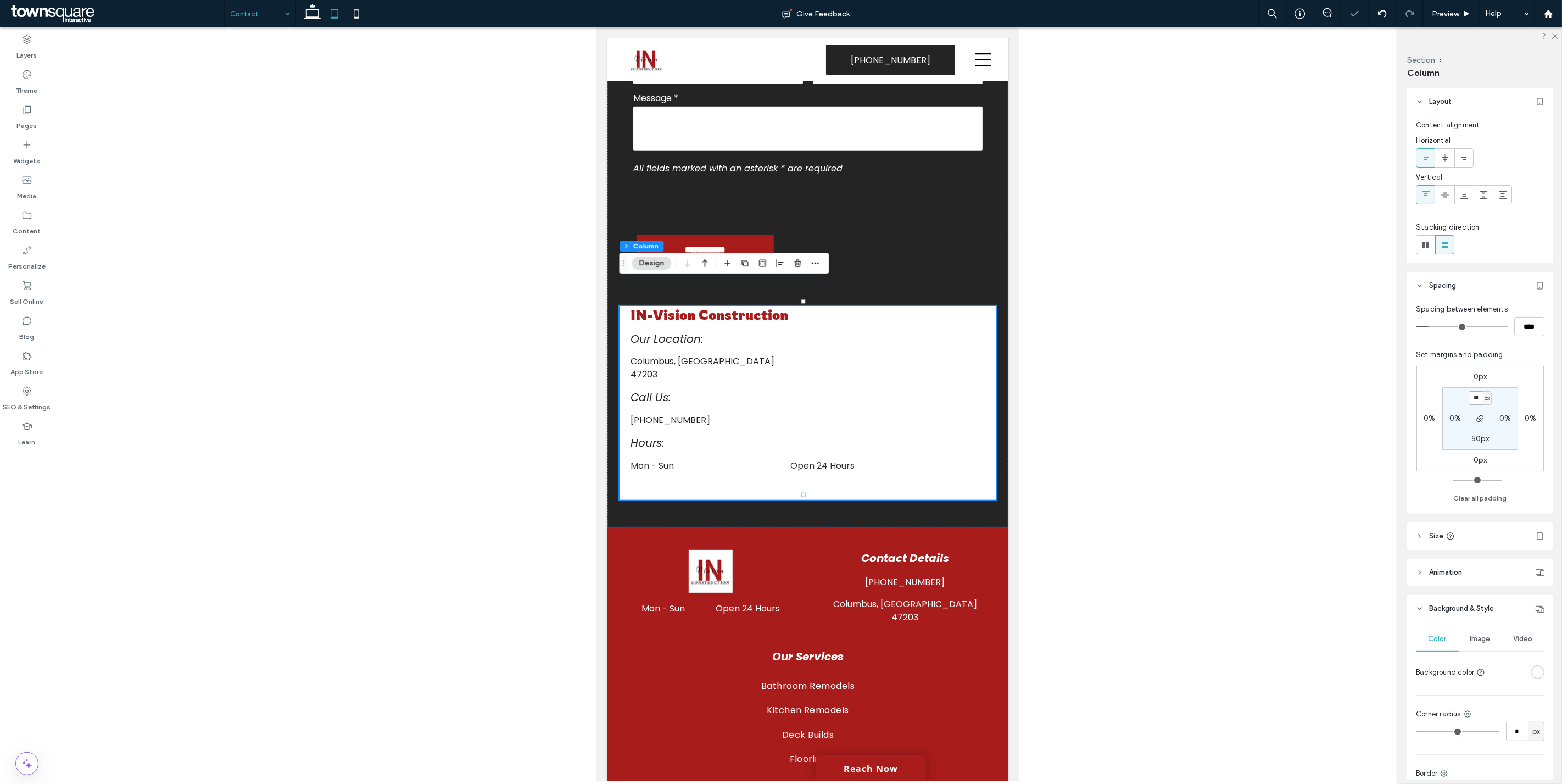
type input "**"
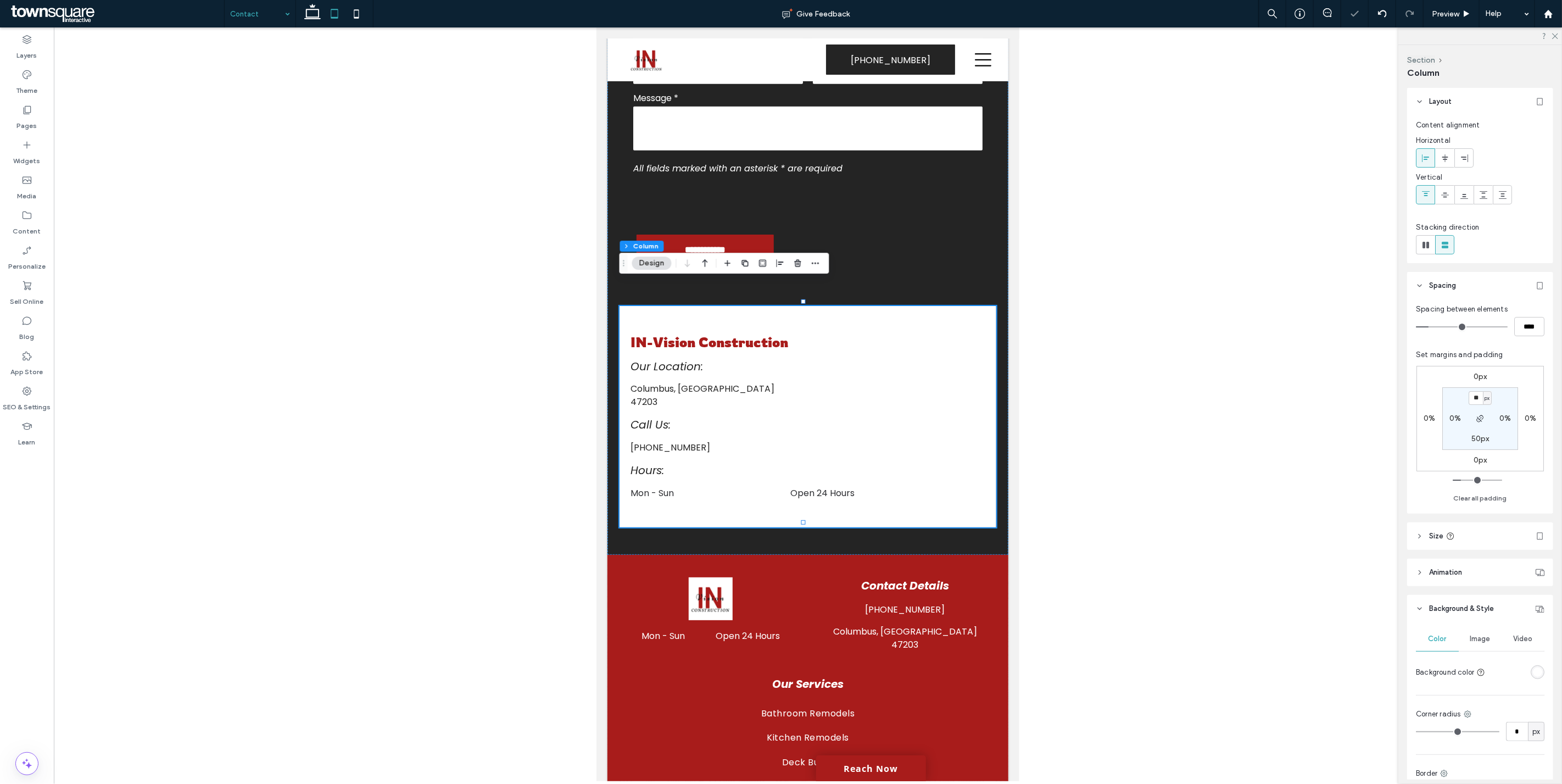
click at [344, 12] on icon at bounding box center [334, 14] width 22 height 22
click at [352, 13] on icon at bounding box center [357, 14] width 22 height 22
type input "*"
type input "***"
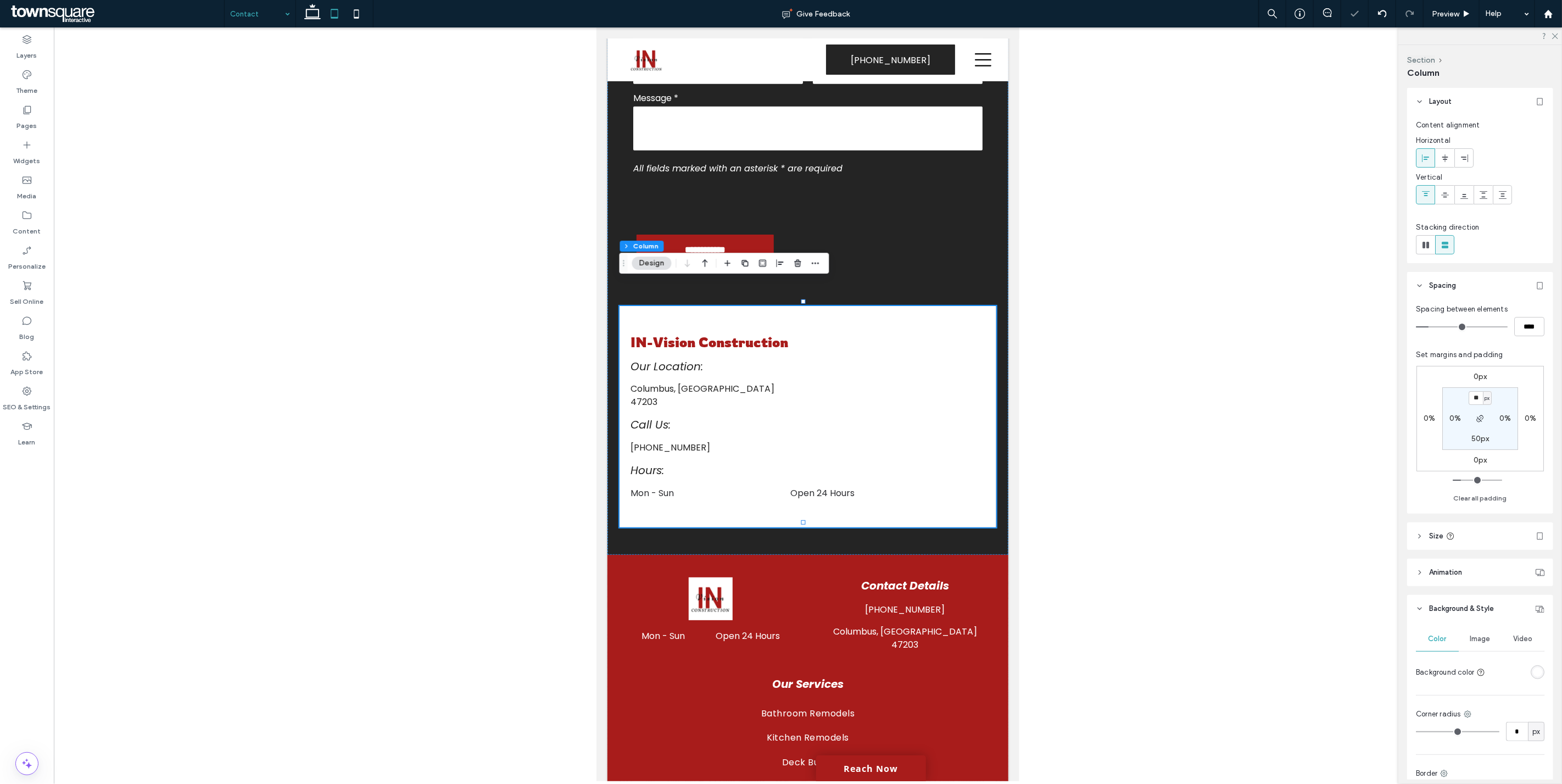
type input "***"
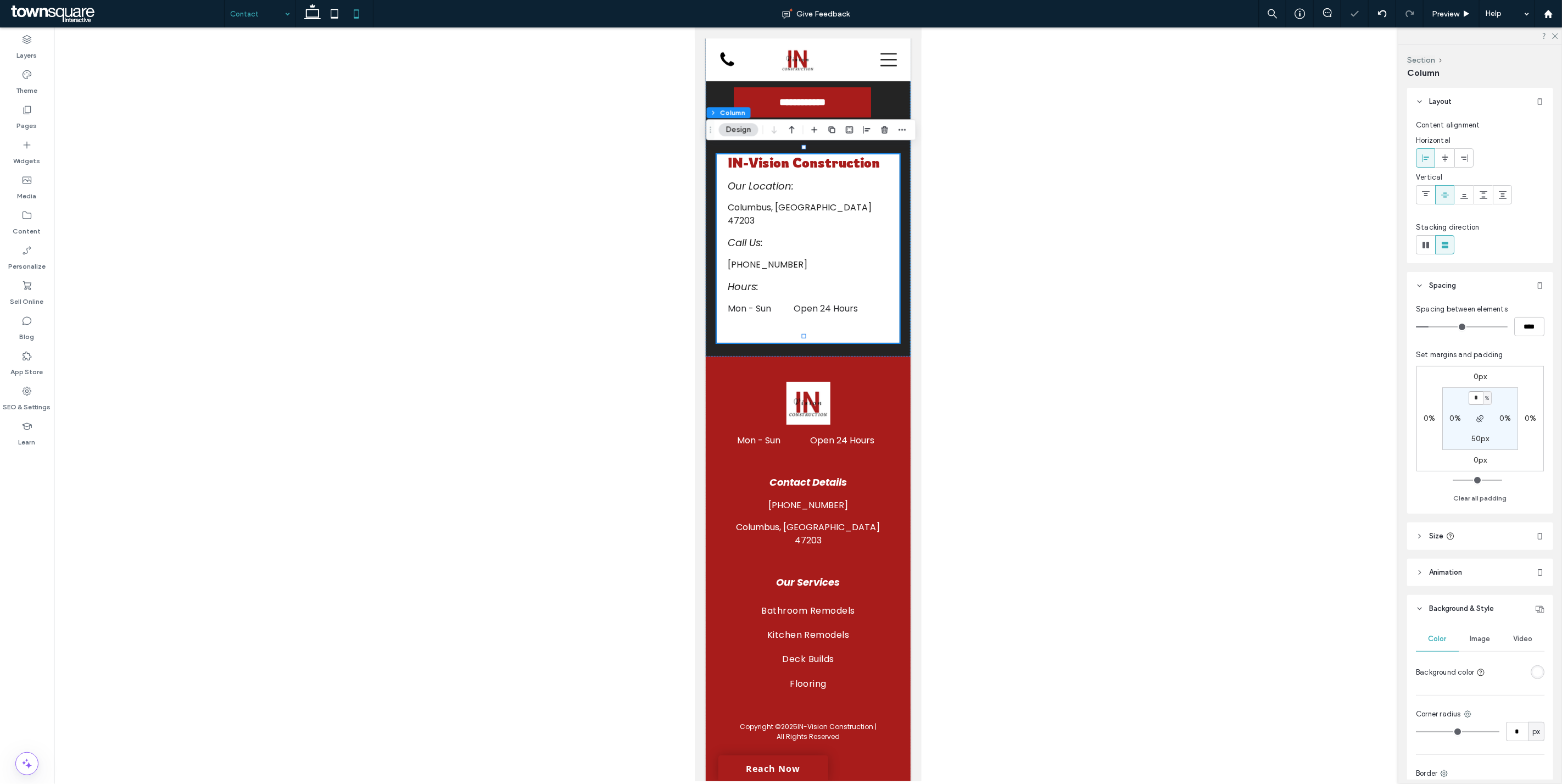
click at [1477, 403] on input "*" at bounding box center [1476, 398] width 15 height 14
click at [1490, 399] on div "%" at bounding box center [1487, 398] width 8 height 14
click at [1486, 416] on span "px" at bounding box center [1483, 415] width 8 height 11
click at [1480, 421] on use "button" at bounding box center [1480, 418] width 7 height 7
click at [1478, 403] on input "*" at bounding box center [1476, 398] width 15 height 14
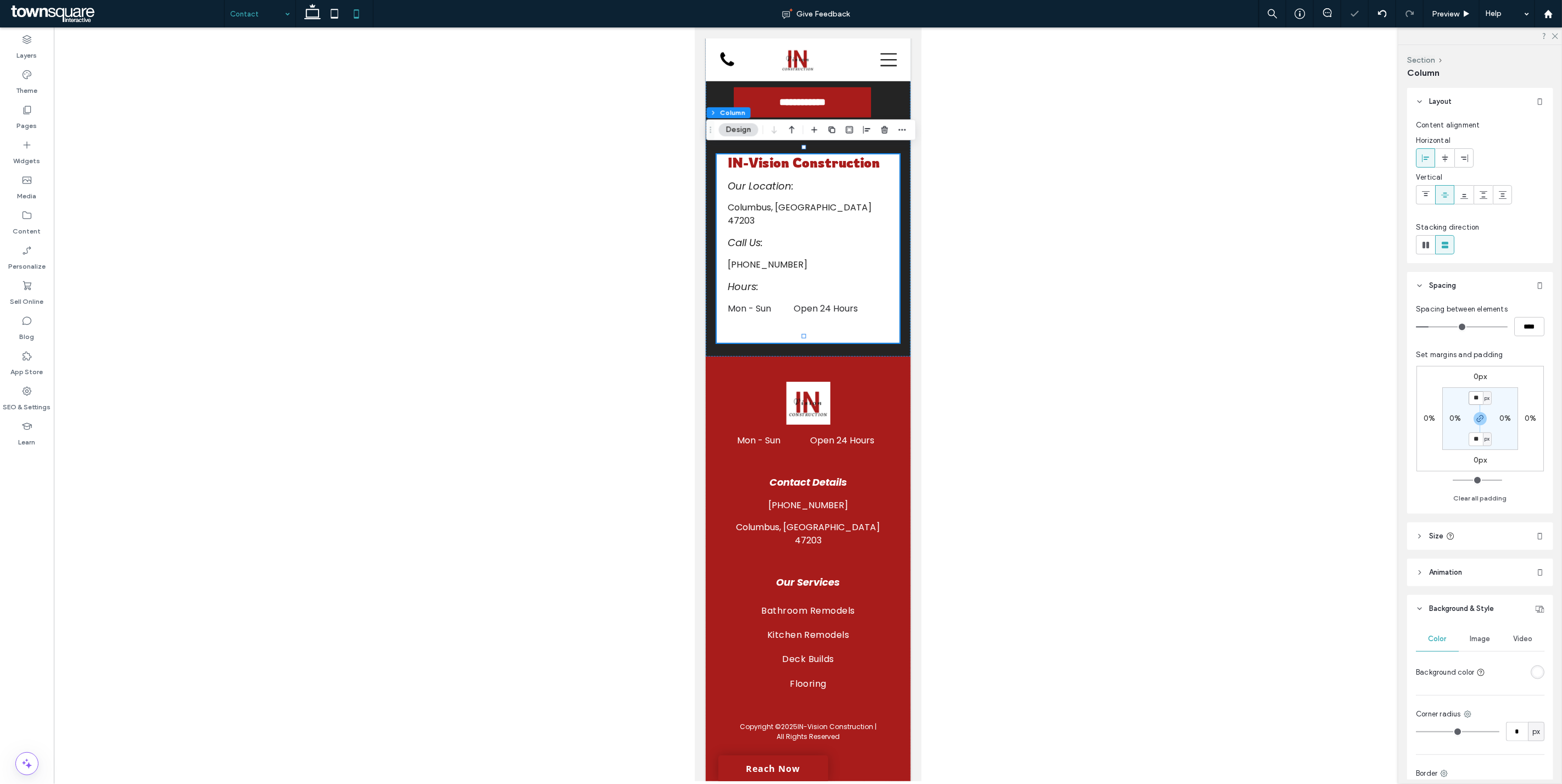
type input "**"
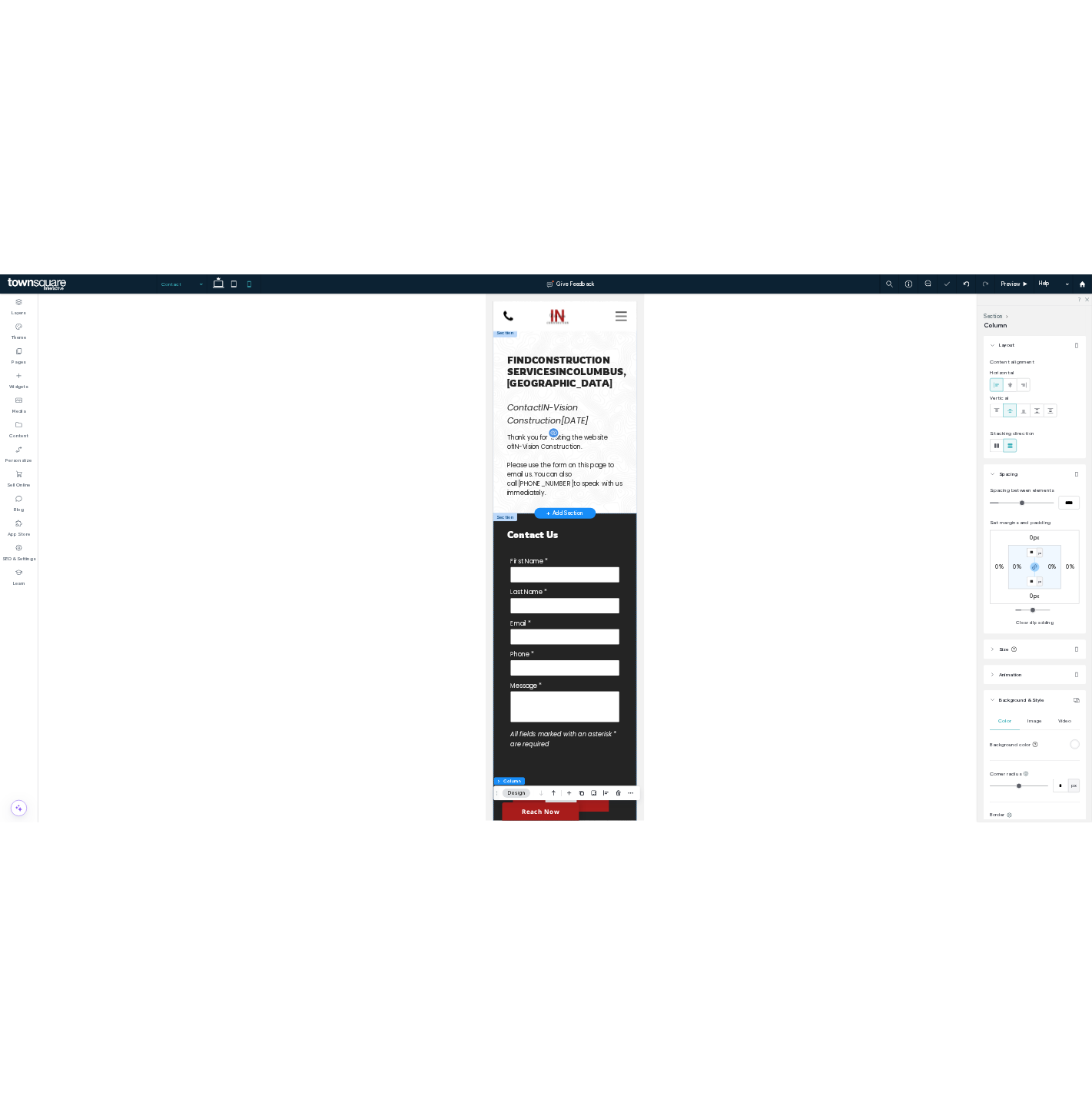
scroll to position [0, 0]
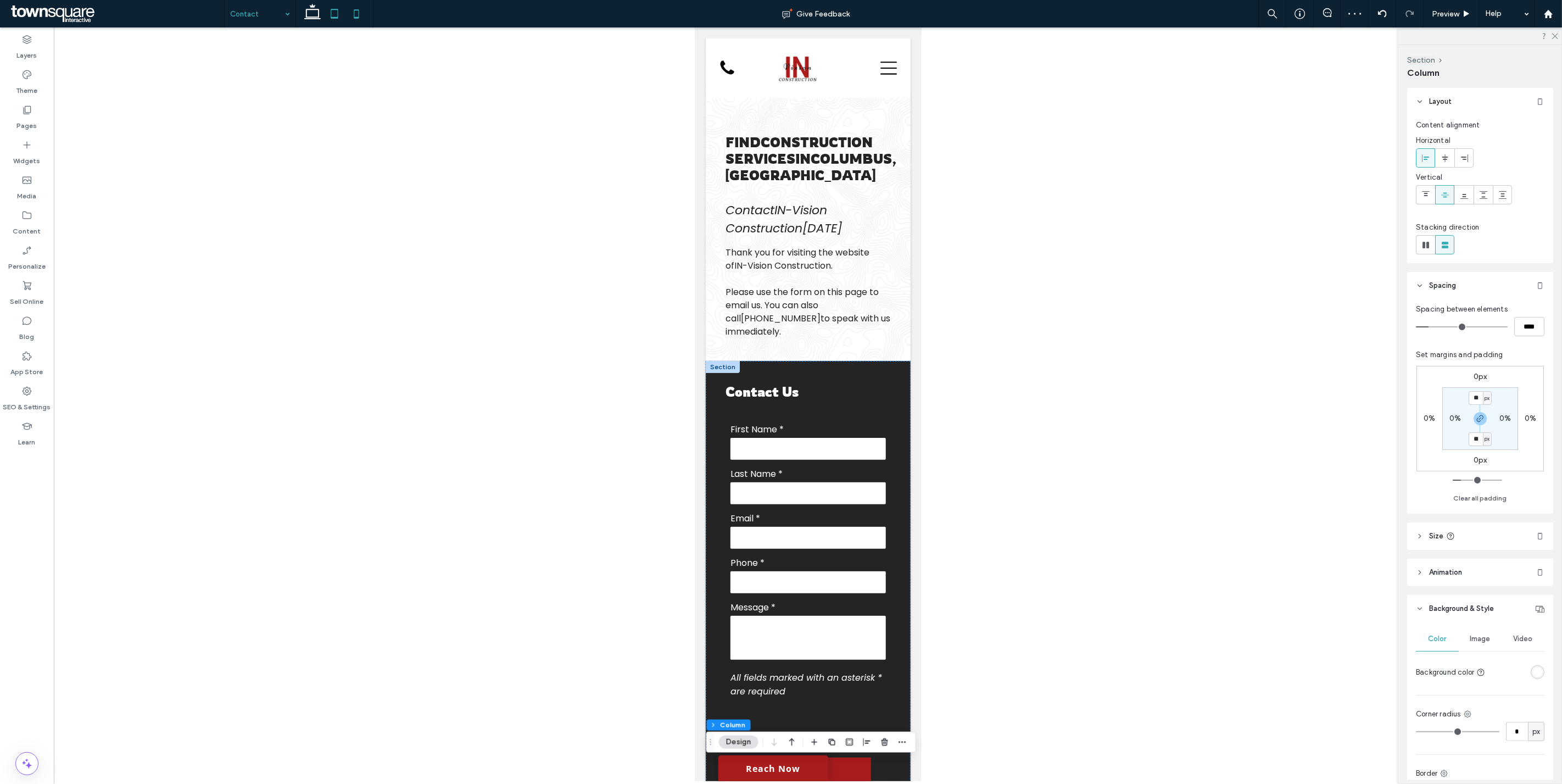
click at [327, 23] on icon at bounding box center [334, 14] width 22 height 22
type input "**"
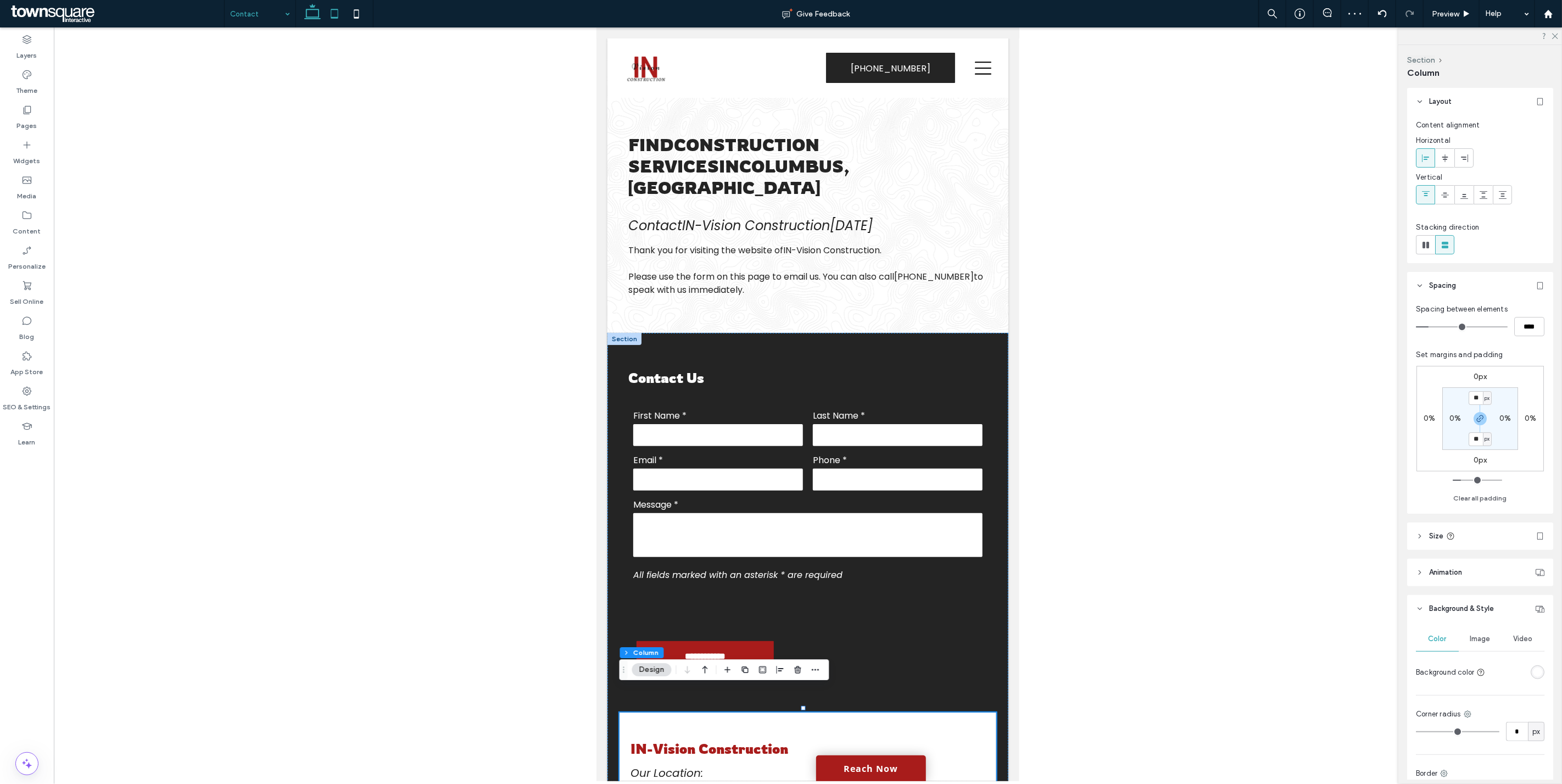
click at [315, 19] on icon at bounding box center [312, 14] width 22 height 22
type input "*"
type input "***"
type input "****"
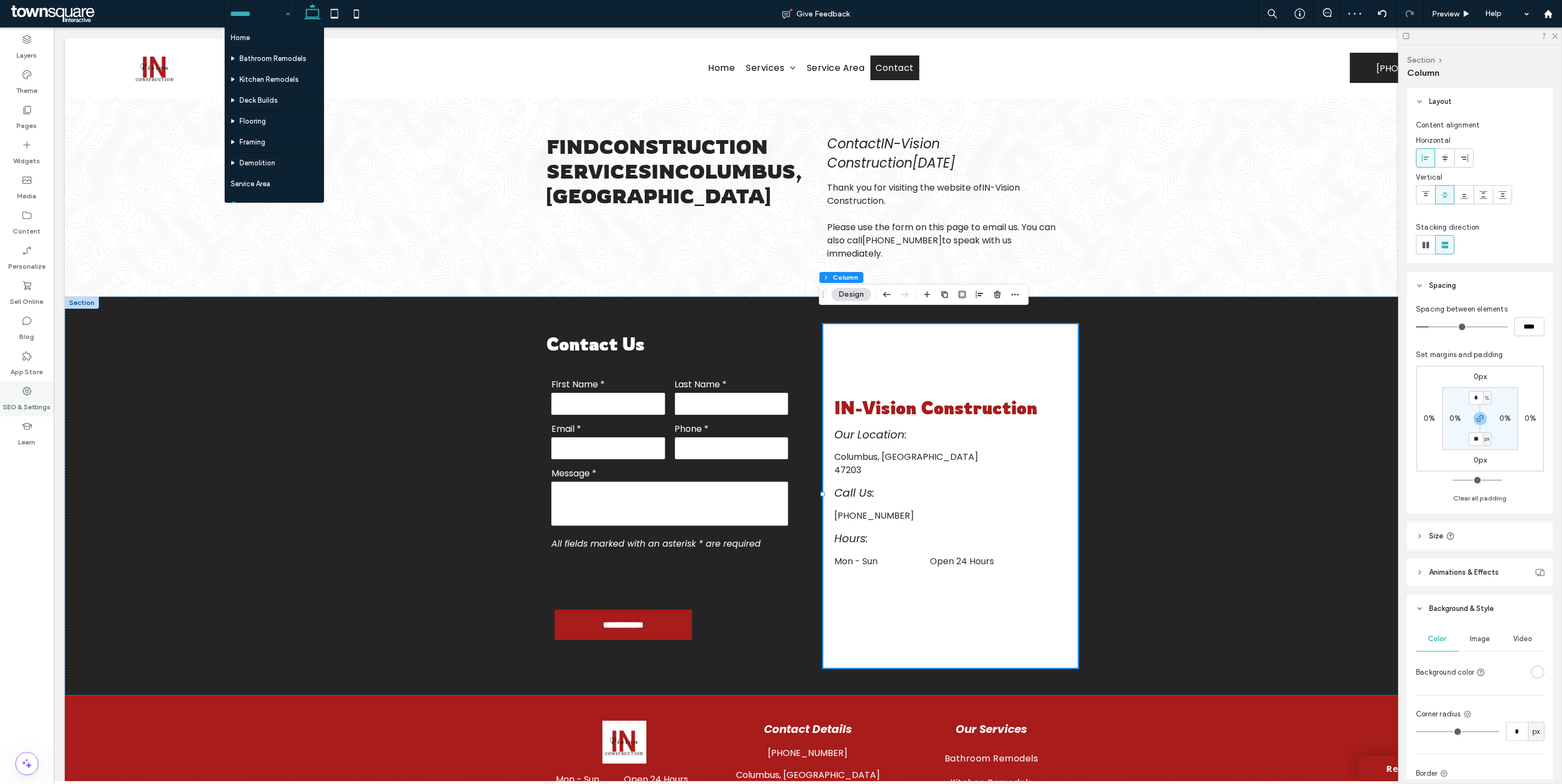
click at [33, 395] on div "SEO & Settings" at bounding box center [27, 399] width 54 height 35
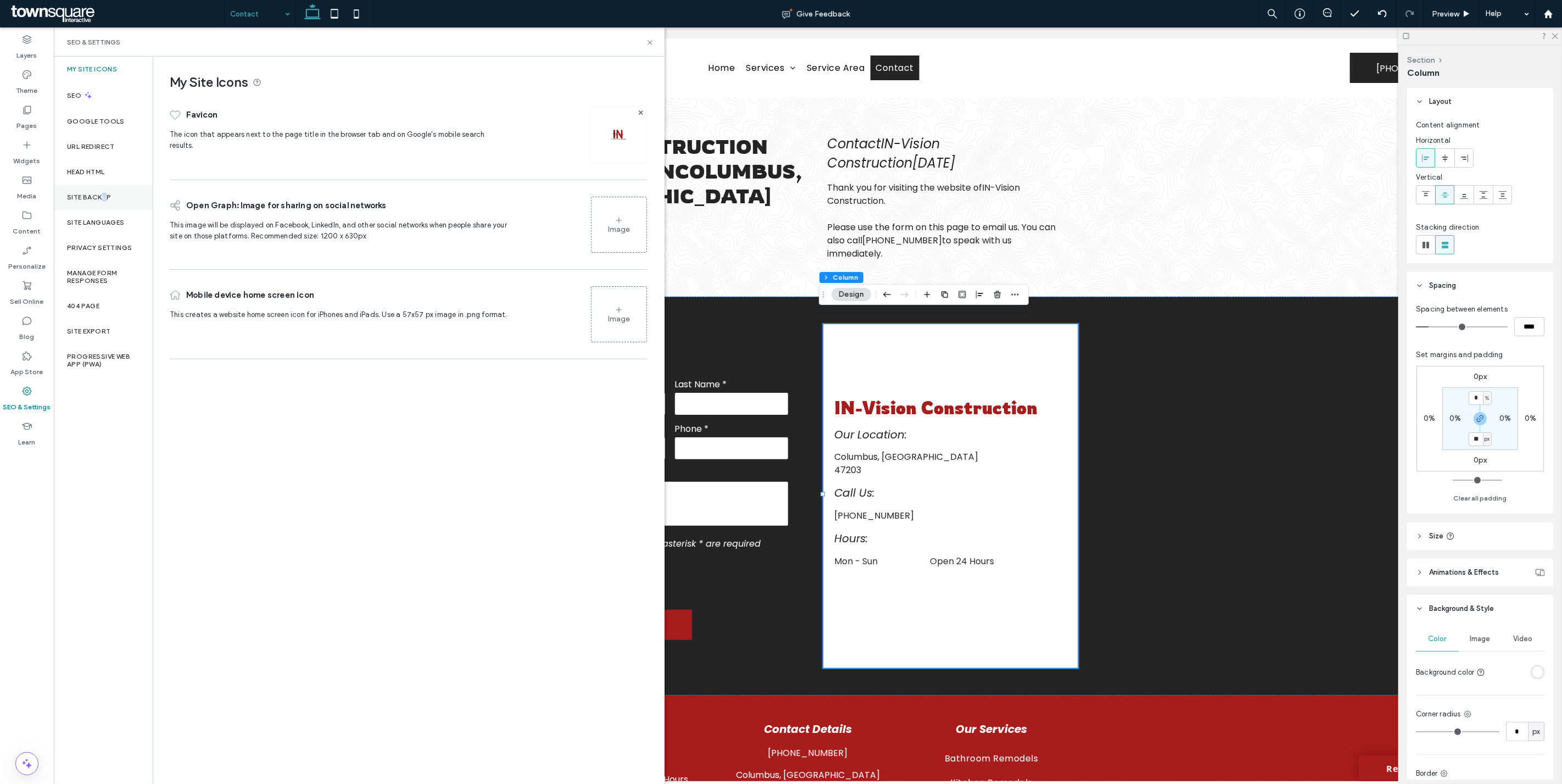
click at [103, 201] on div "Site Backup" at bounding box center [103, 197] width 99 height 25
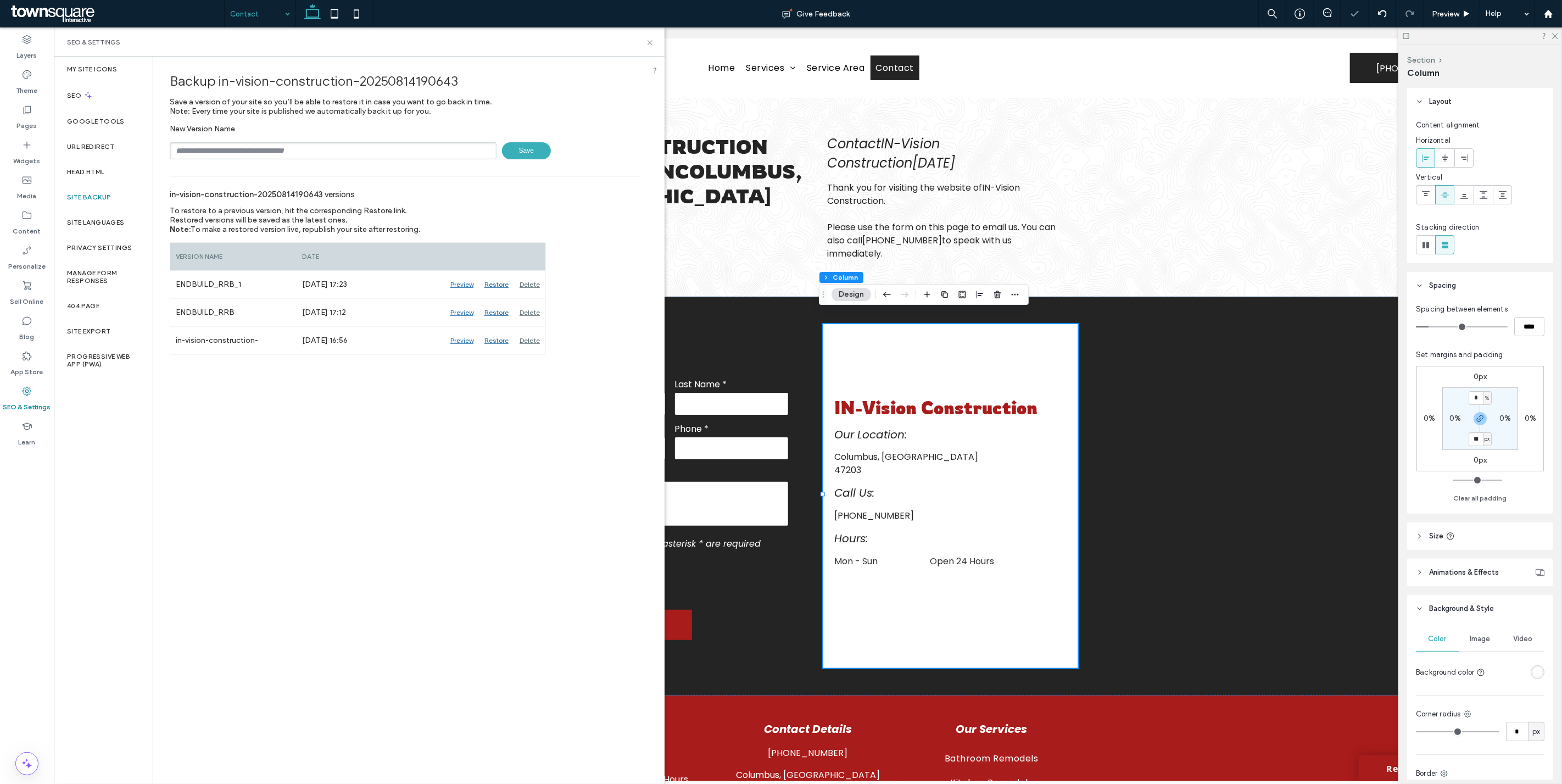
click at [278, 155] on input "text" at bounding box center [333, 151] width 327 height 17
type input "**********"
click at [519, 151] on span "Save" at bounding box center [526, 151] width 49 height 17
click at [649, 40] on icon at bounding box center [650, 42] width 8 height 8
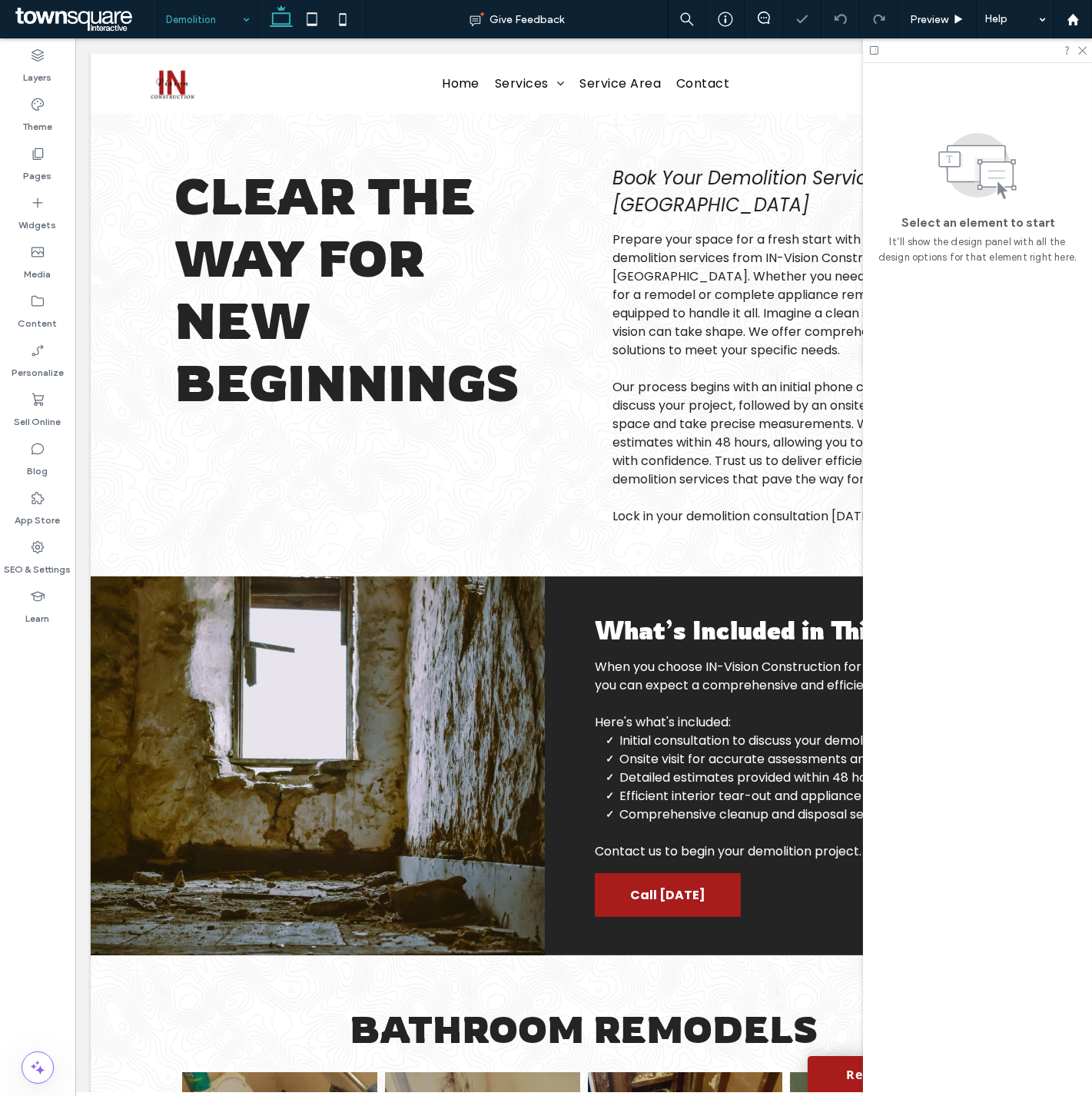
scroll to position [546, 0]
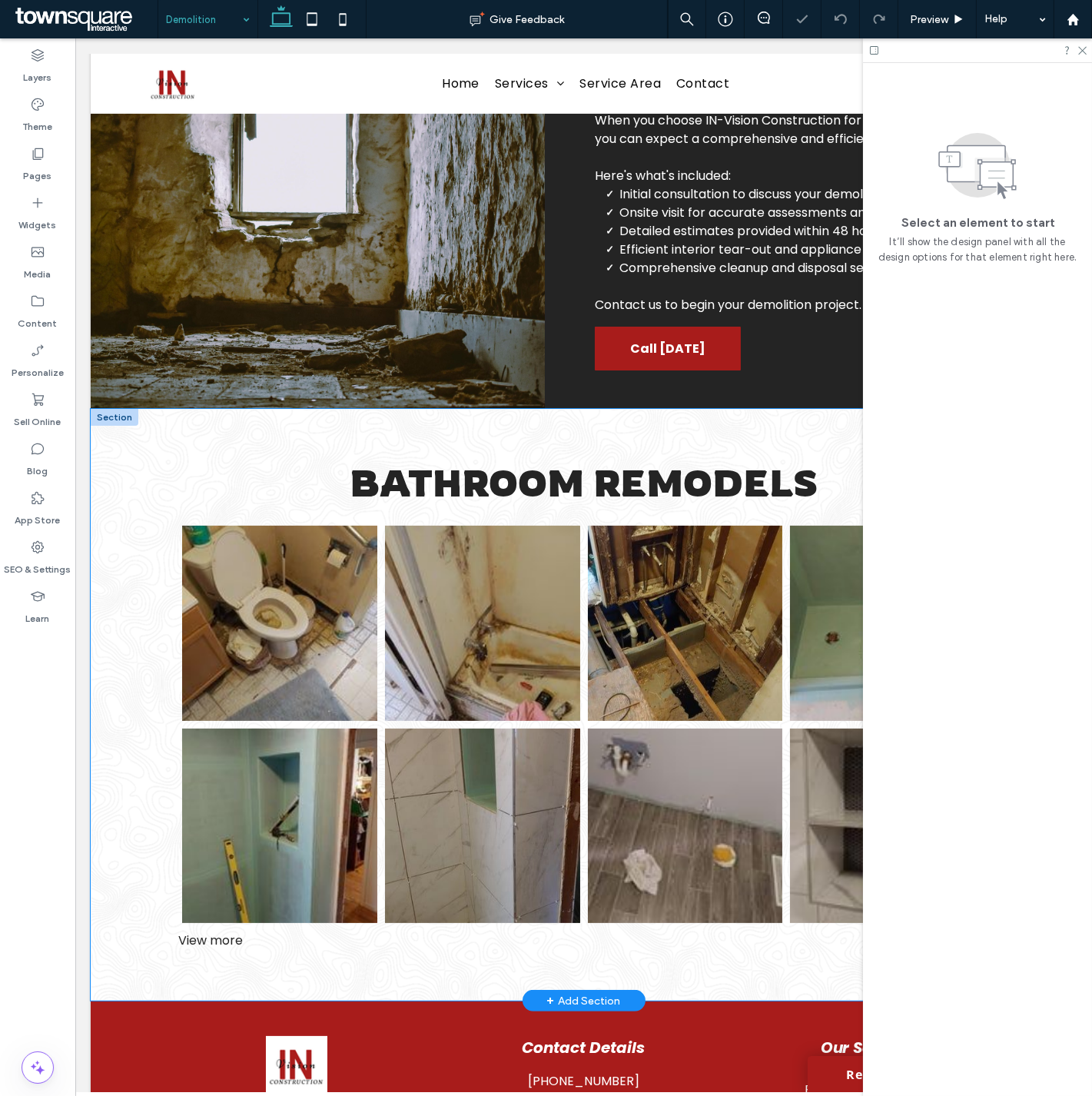
click at [123, 461] on div "Bathroom Remodels Button Button Button Button Button Button Button Button Butto…" at bounding box center [584, 705] width 922 height 592
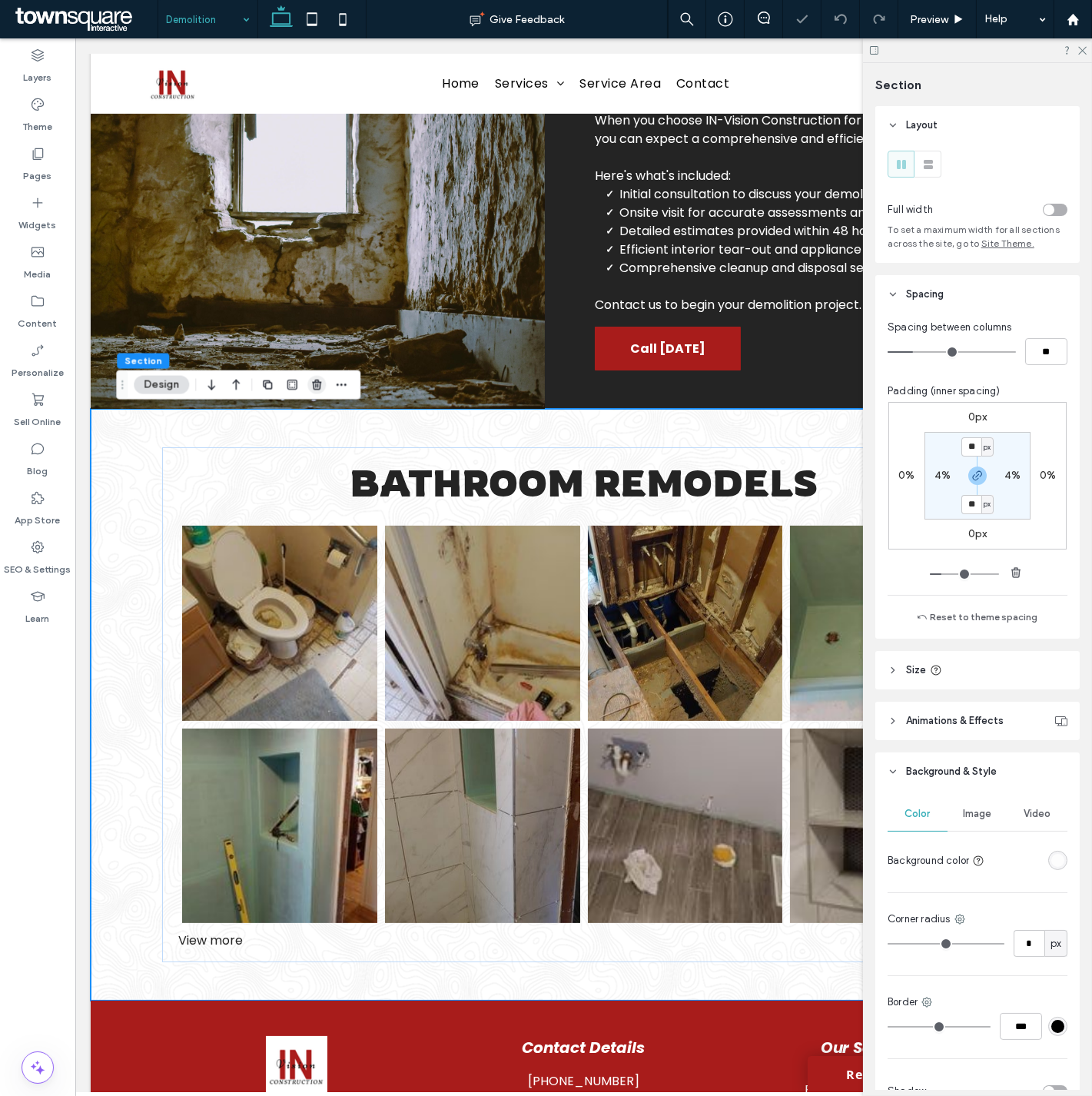
click at [316, 380] on icon "button" at bounding box center [316, 385] width 12 height 12
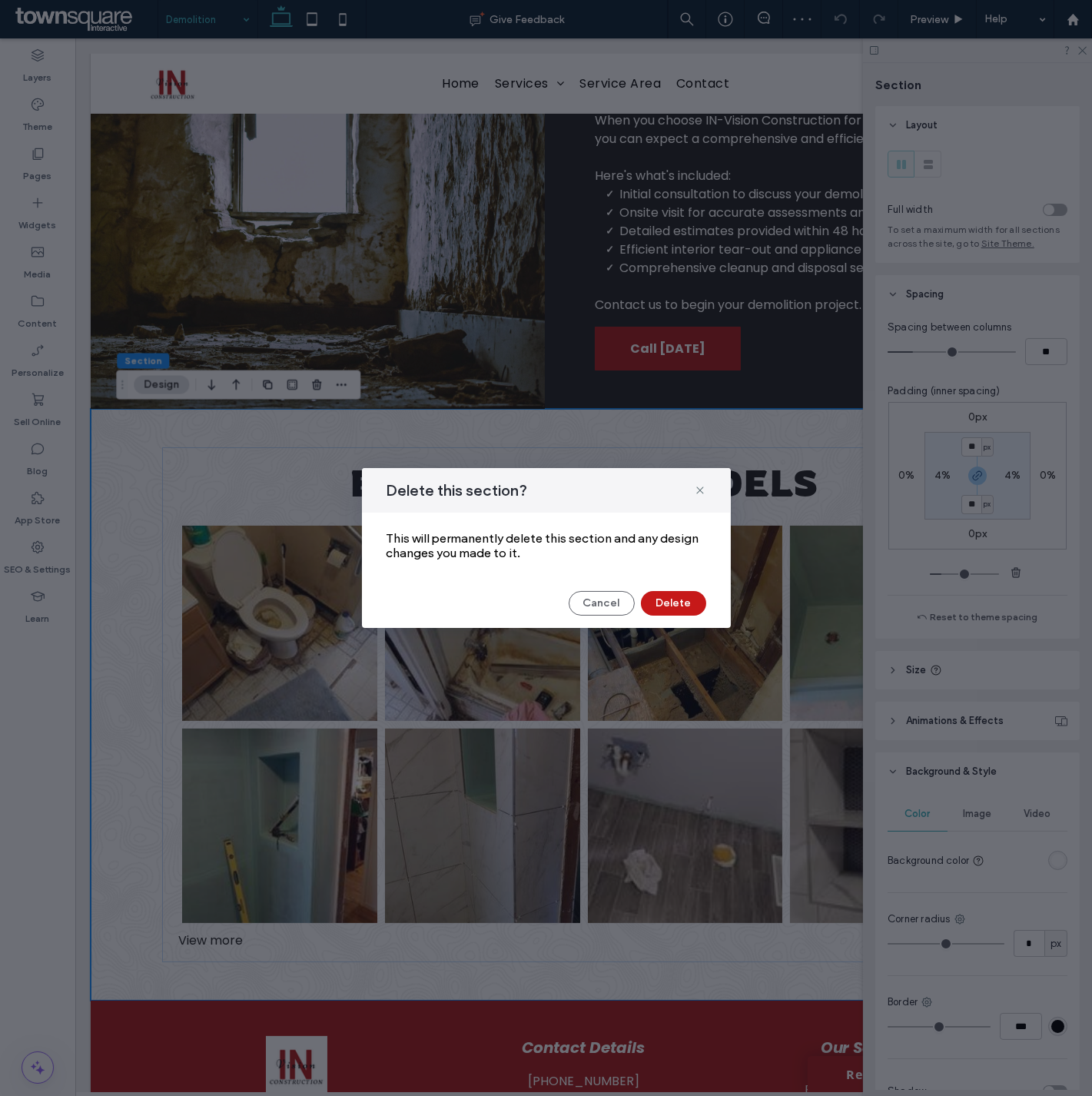
click at [680, 601] on button "Delete" at bounding box center [673, 603] width 65 height 25
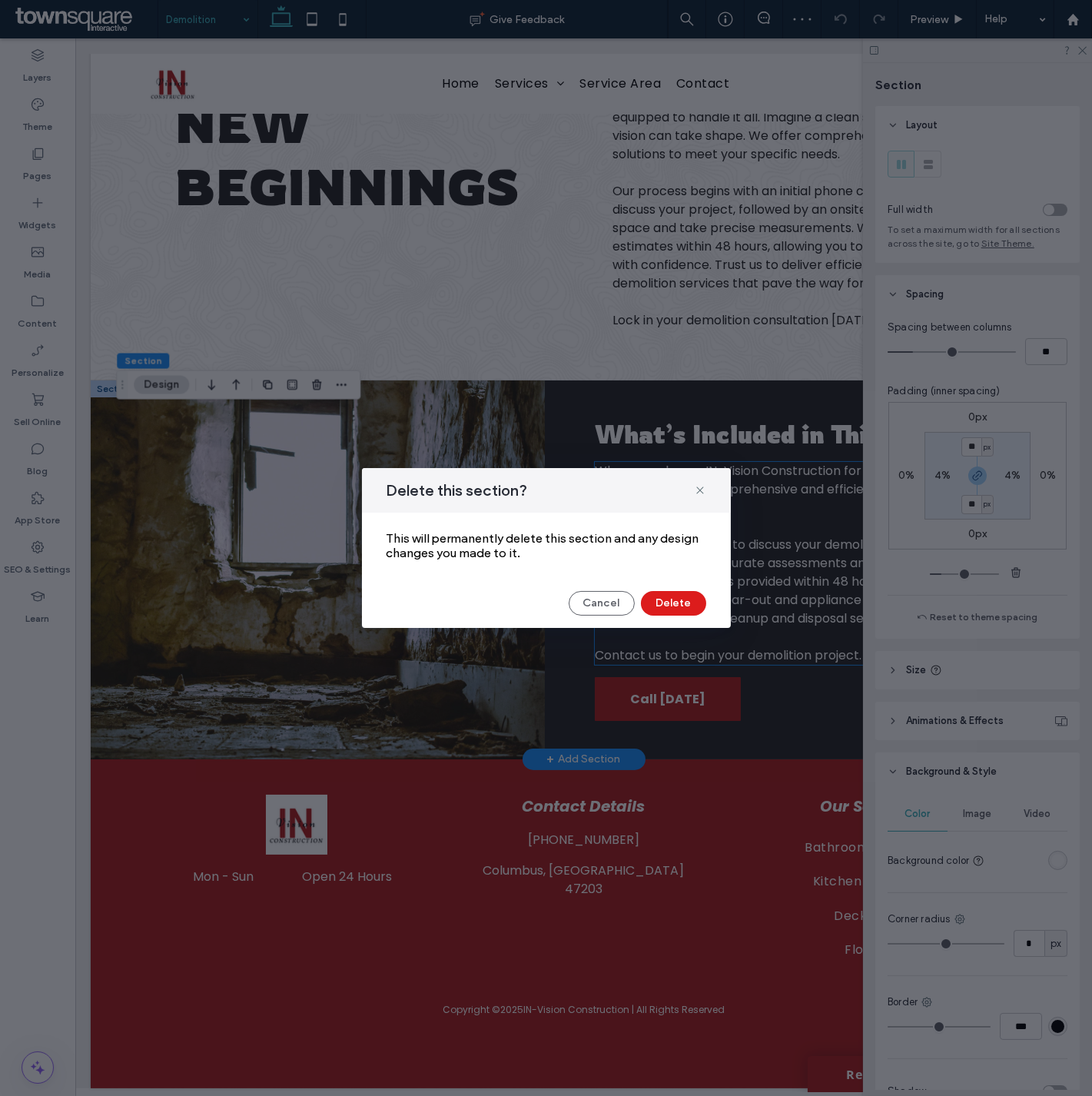
scroll to position [201, 0]
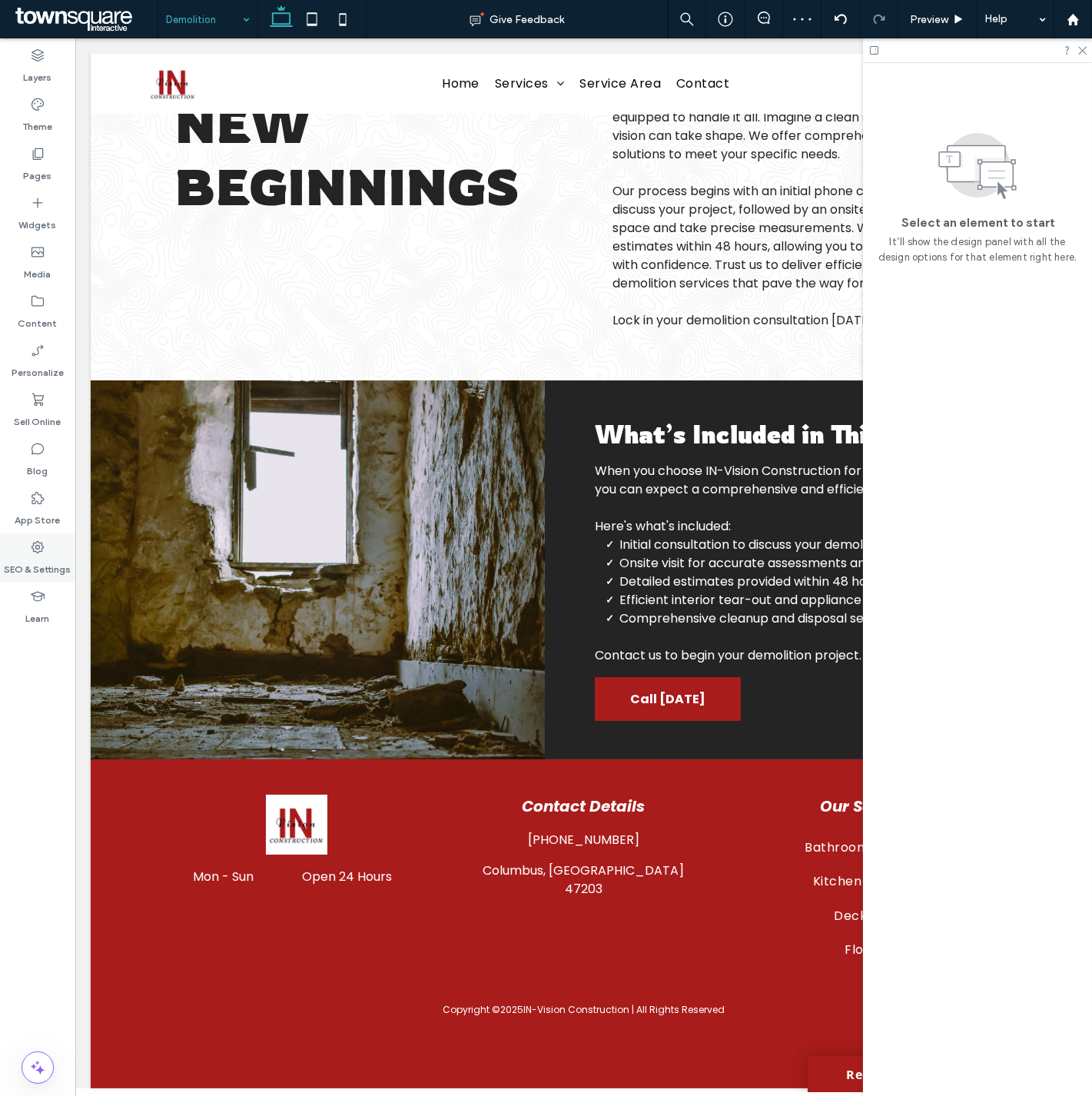
click at [47, 542] on div "SEO & Settings" at bounding box center [37, 558] width 76 height 49
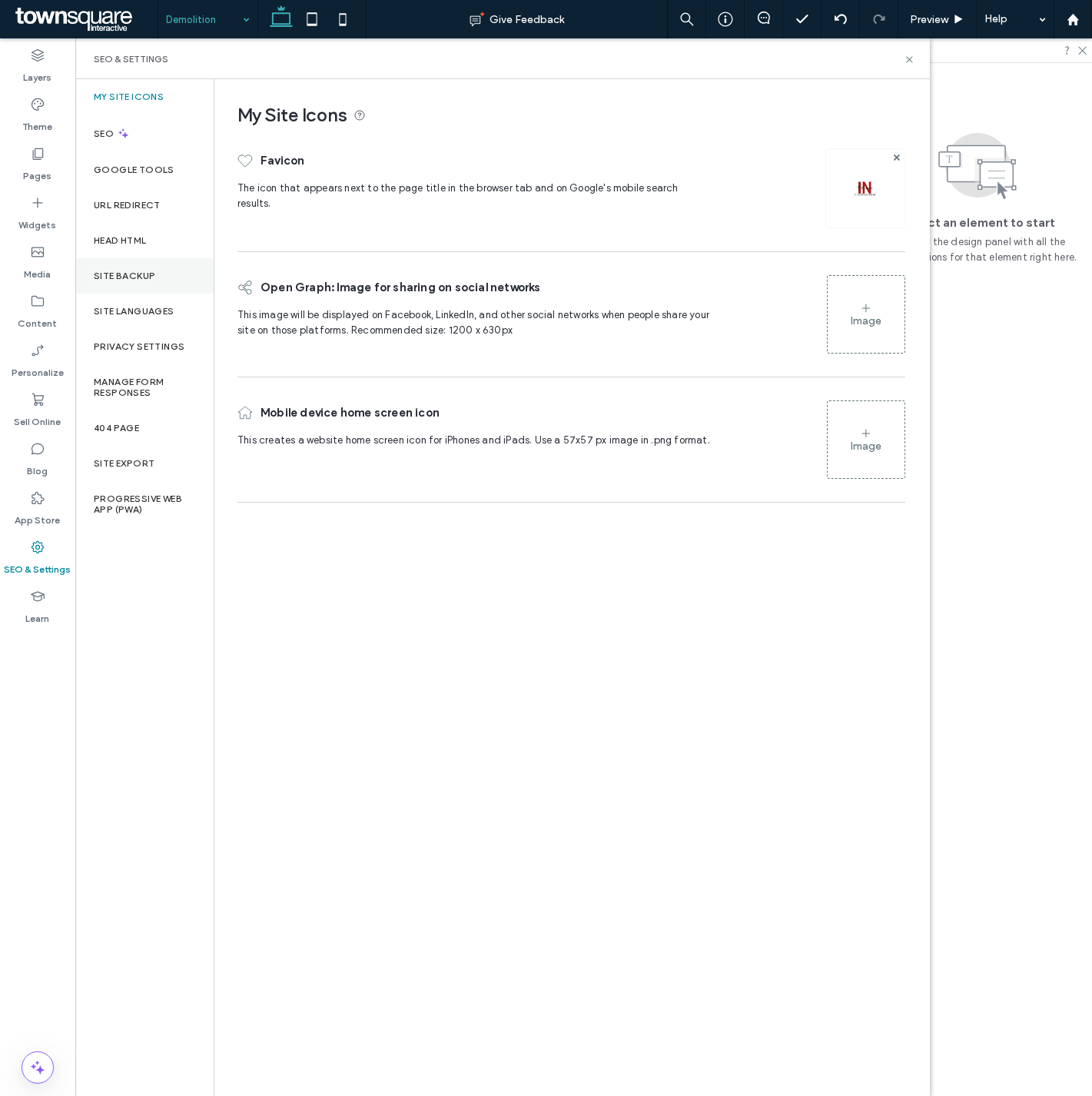
click at [139, 277] on label "Site Backup" at bounding box center [125, 276] width 61 height 11
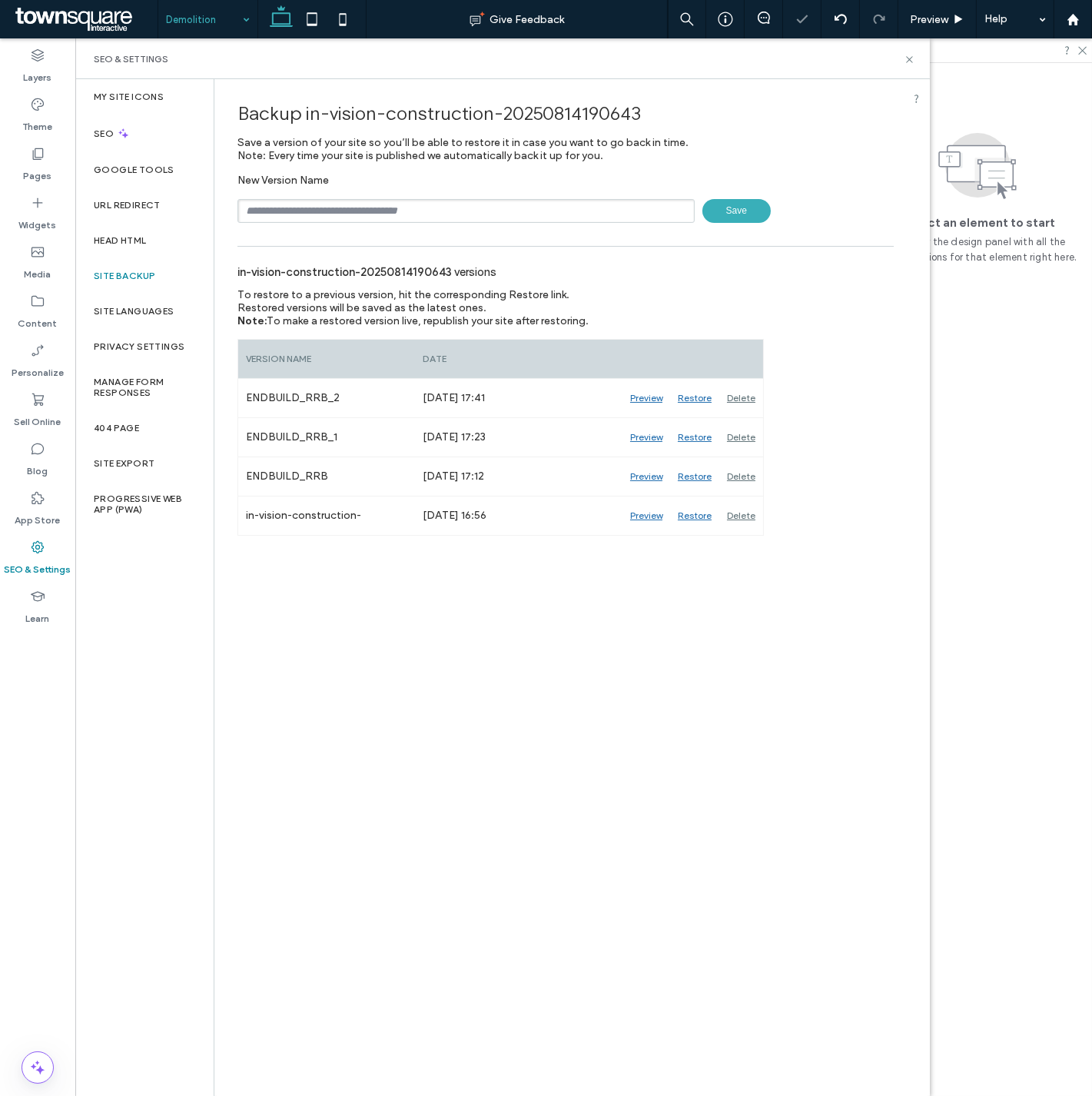
click at [397, 224] on div "Backup in-vision-construction-20250814190643 Save a version of your site so you…" at bounding box center [566, 307] width 703 height 456
click at [403, 209] on input "text" at bounding box center [466, 211] width 457 height 24
type input "**********"
click at [731, 202] on span "Save" at bounding box center [736, 211] width 69 height 24
click at [907, 66] on div "SEO & Settings" at bounding box center [502, 59] width 854 height 41
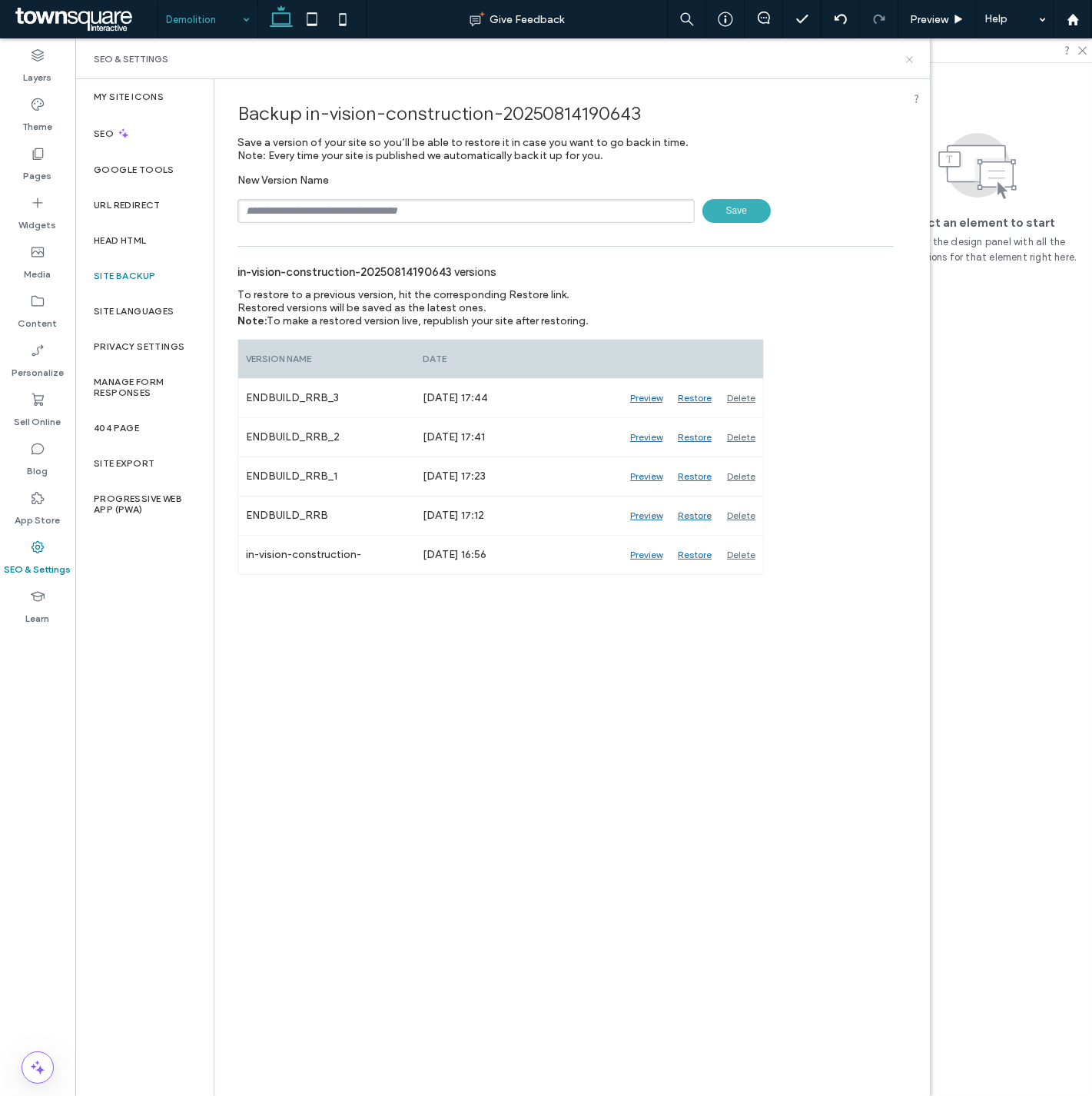
click at [904, 64] on icon at bounding box center [910, 59] width 12 height 12
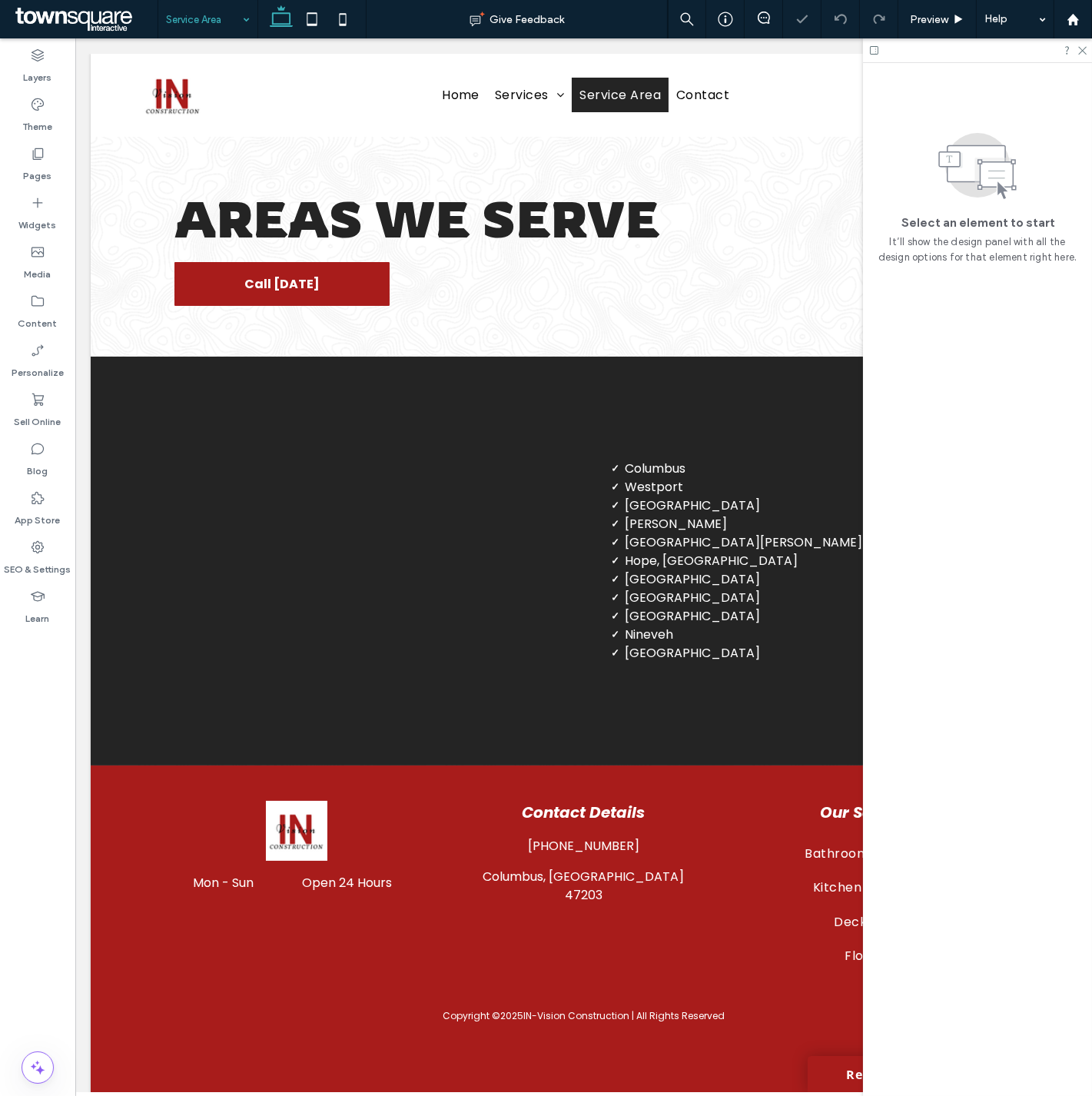
click at [693, 597] on li "Edinburgh" at bounding box center [809, 598] width 368 height 19
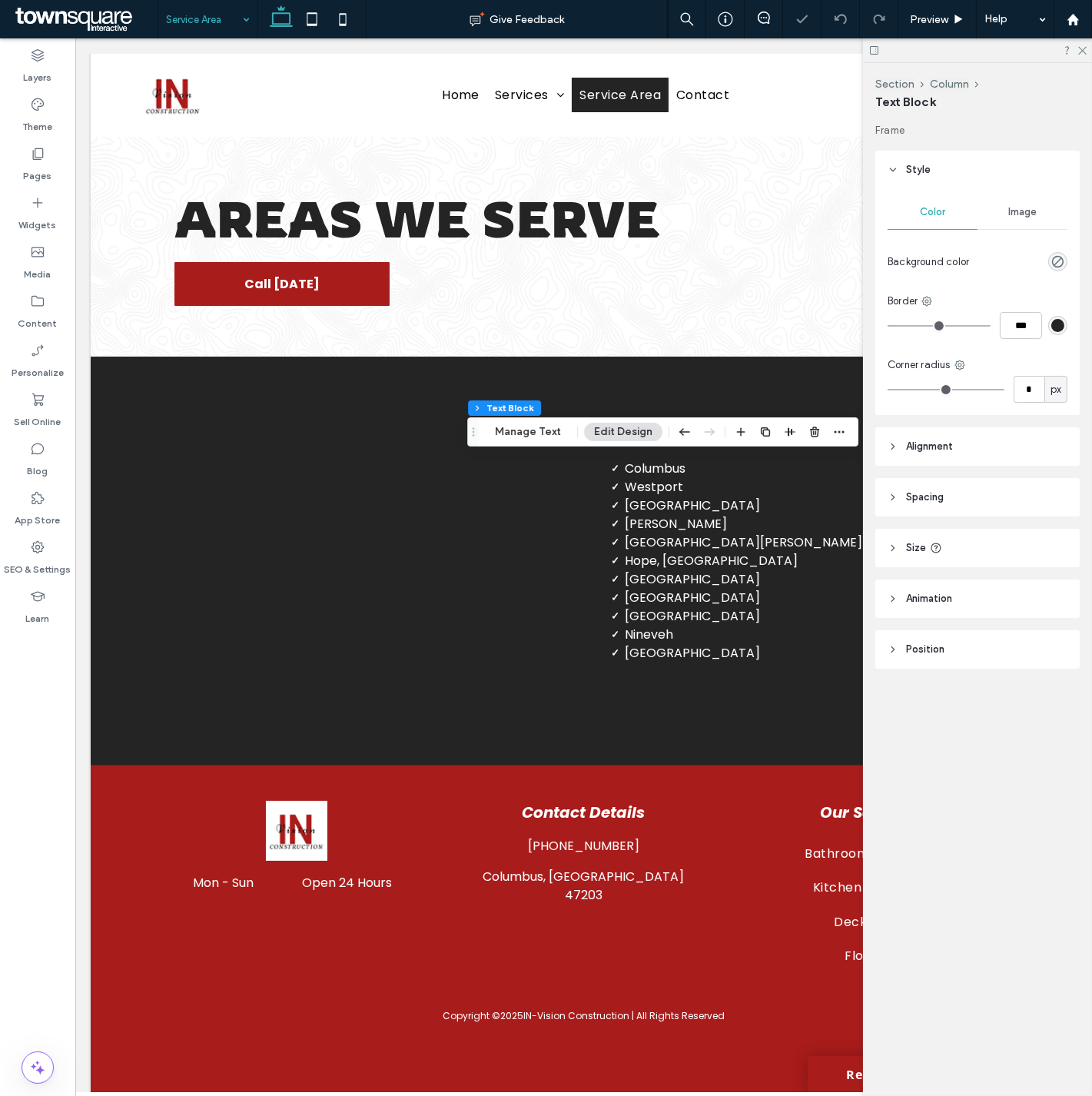
click at [693, 597] on li "Edinburgh" at bounding box center [809, 598] width 368 height 19
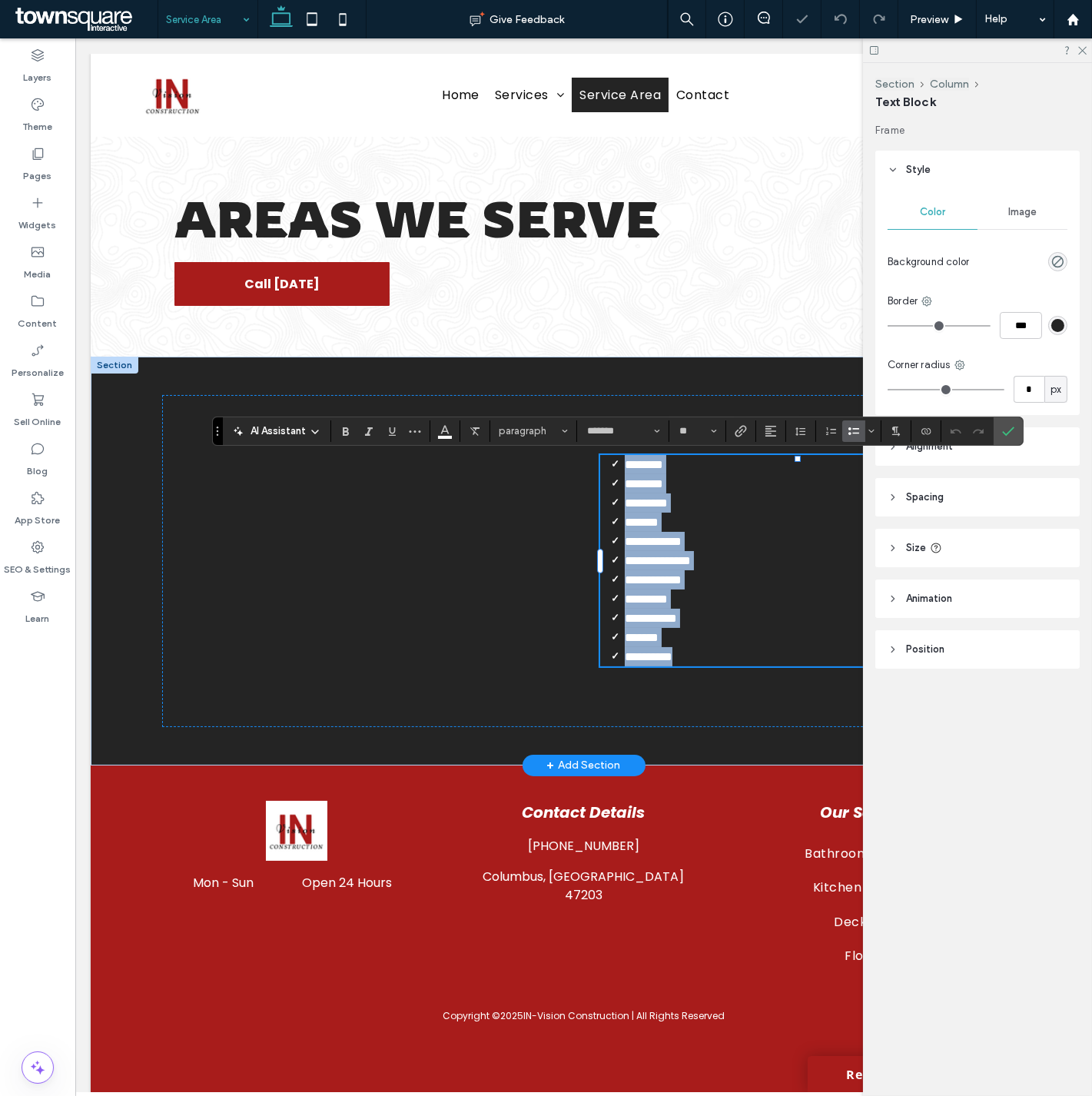
click at [657, 559] on span "**********" at bounding box center [658, 561] width 66 height 12
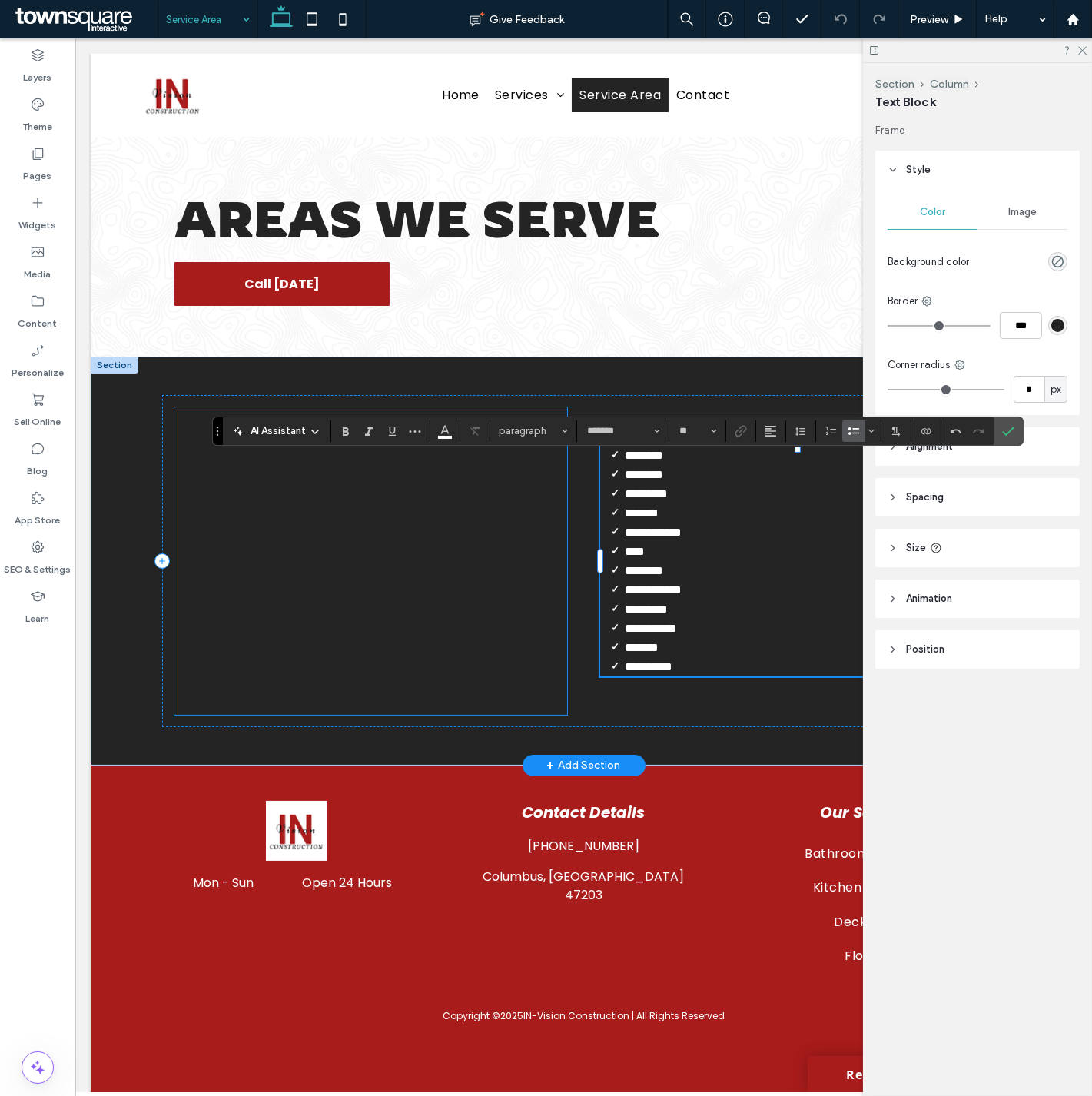
click at [403, 555] on div at bounding box center [371, 561] width 393 height 307
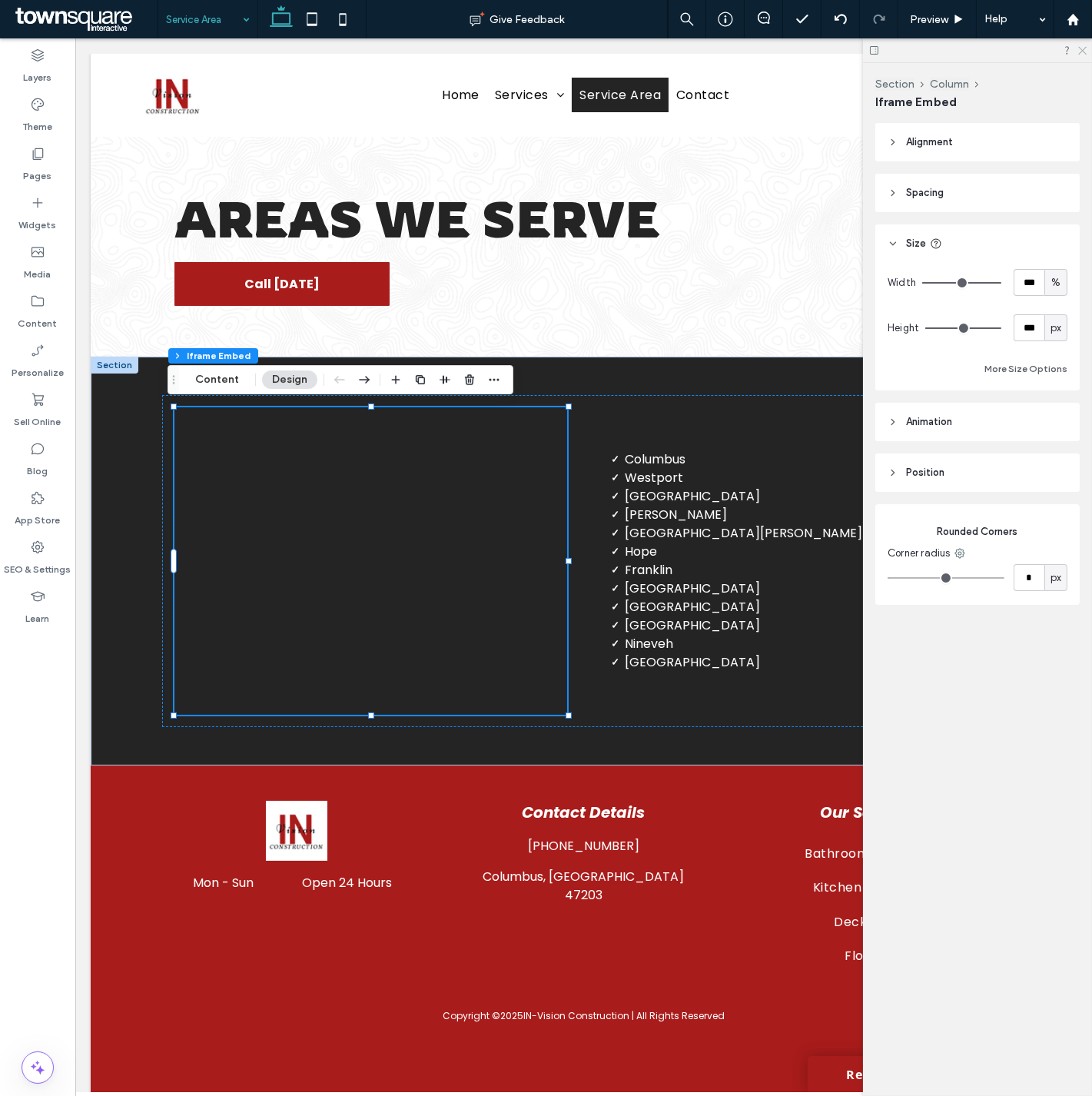
click at [1081, 50] on icon at bounding box center [1082, 50] width 10 height 10
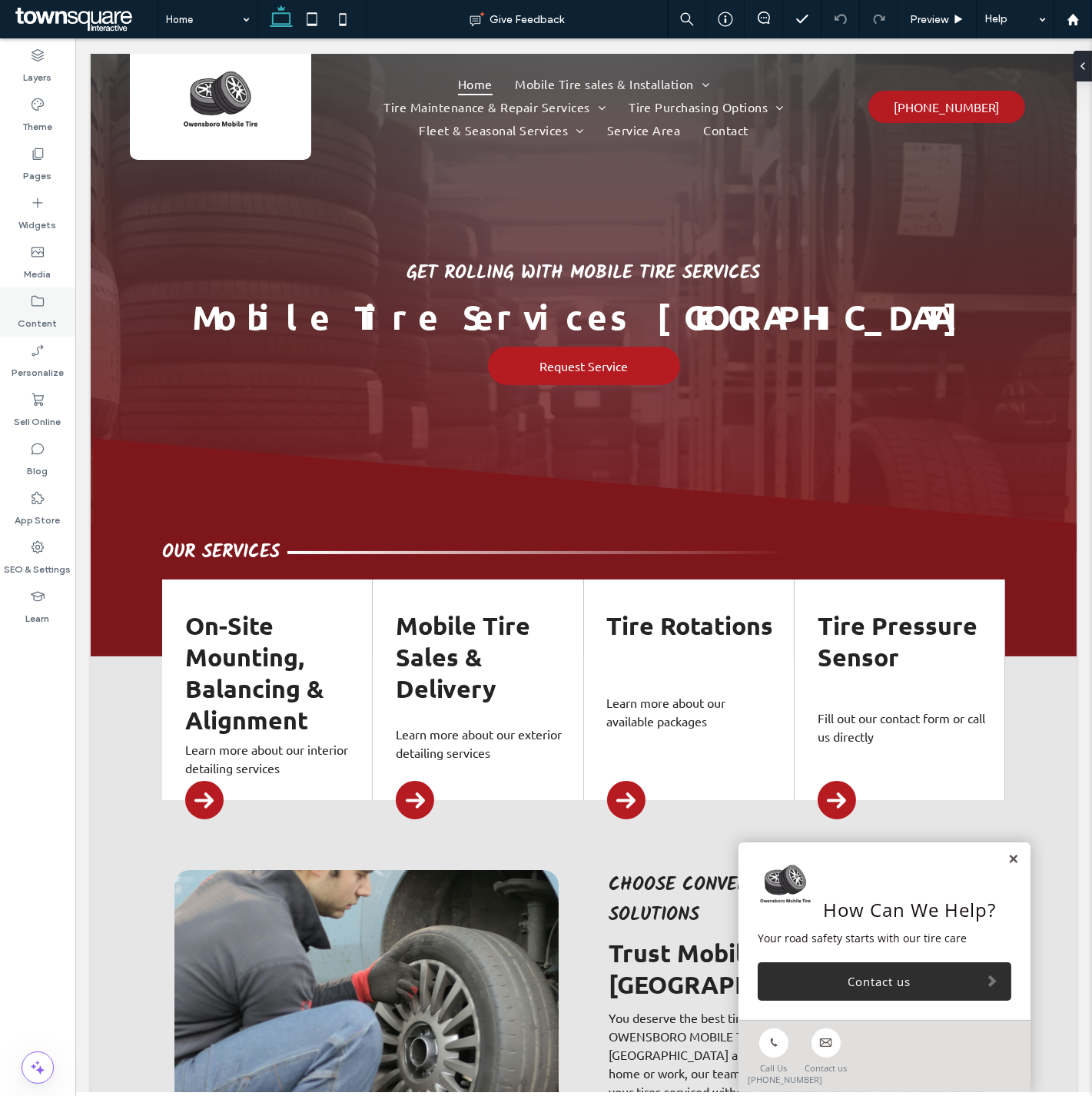
click at [36, 305] on icon at bounding box center [37, 301] width 15 height 15
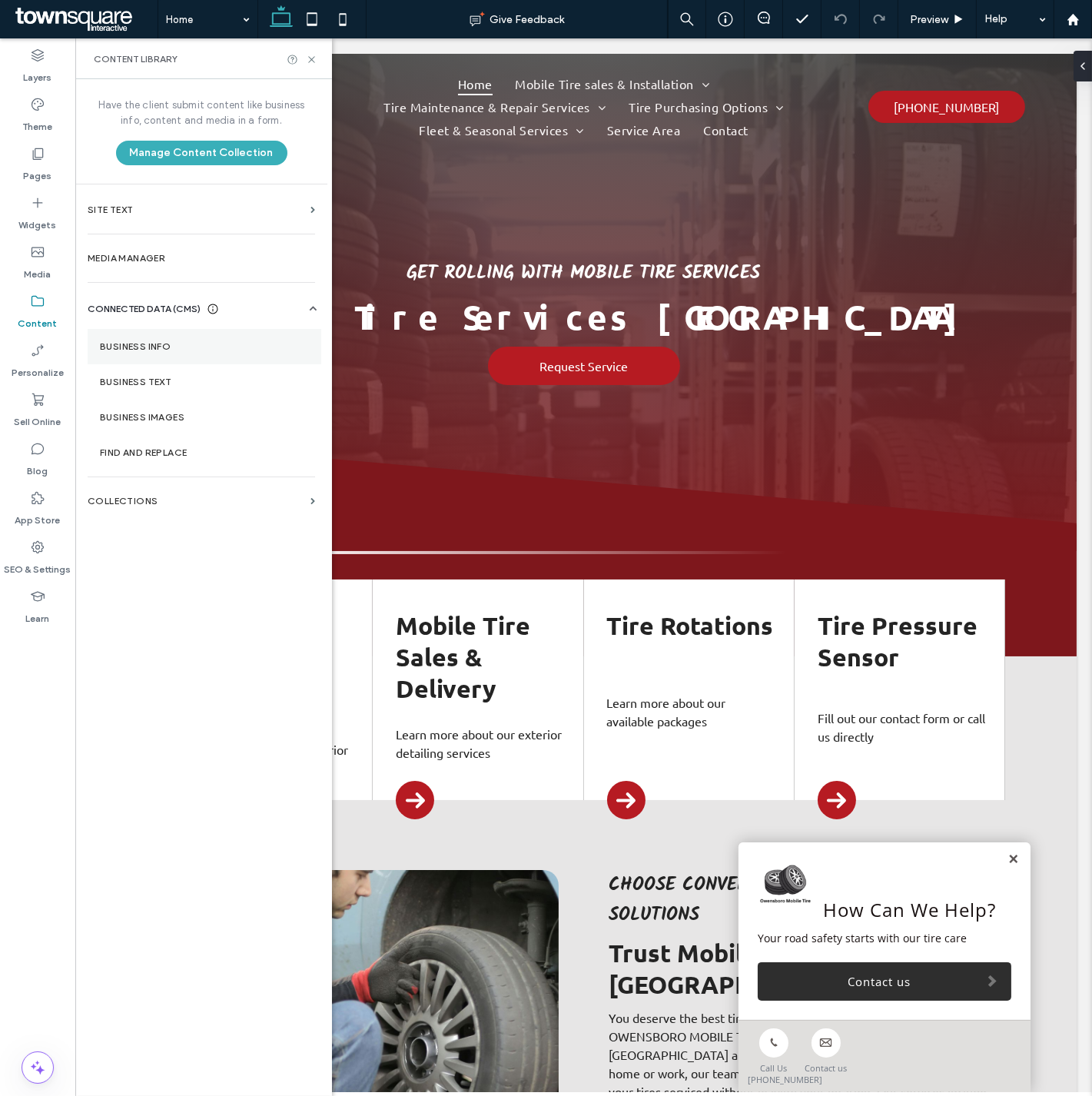
click at [173, 344] on label "Business Info" at bounding box center [204, 346] width 209 height 11
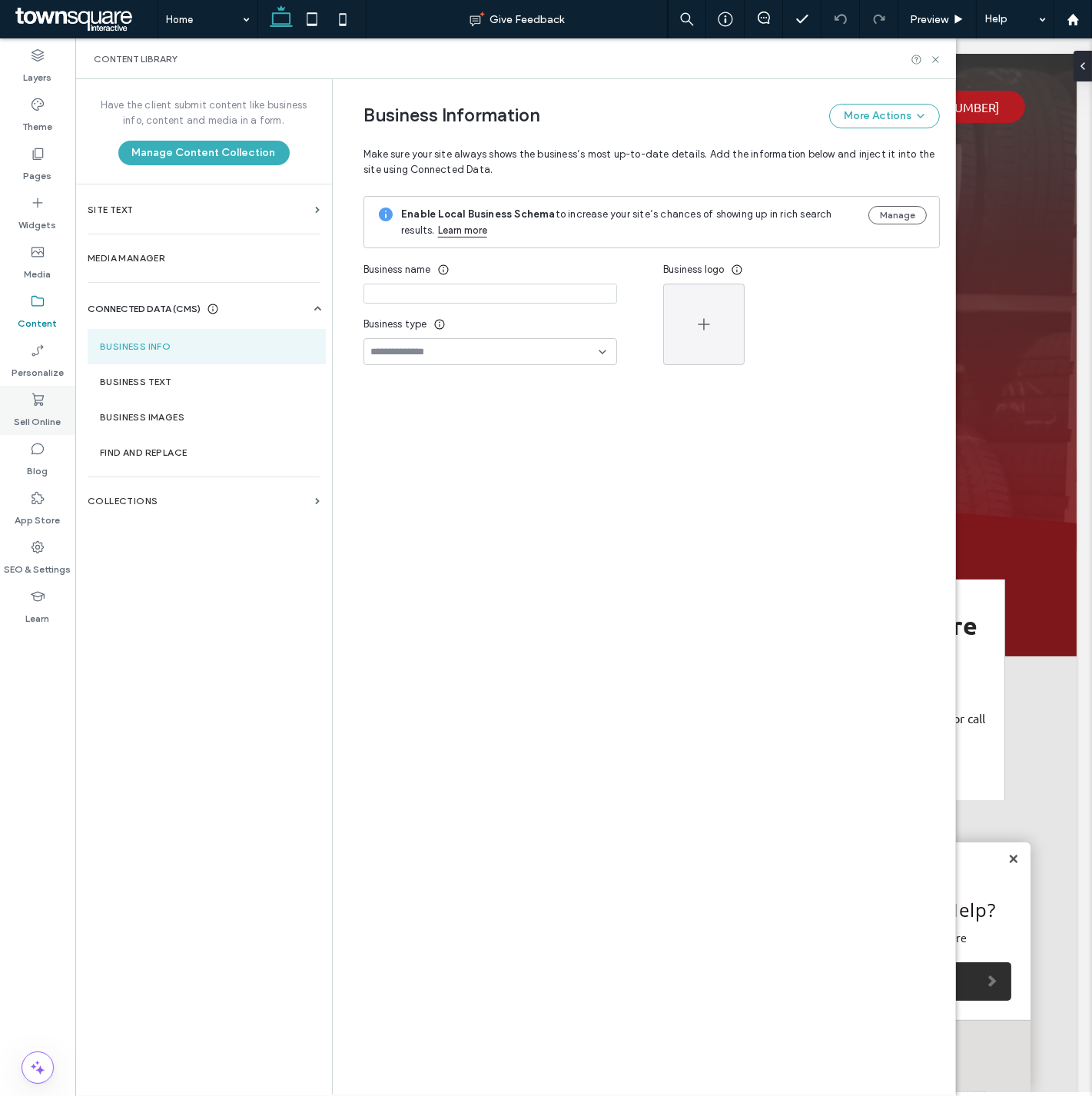
type input "**********"
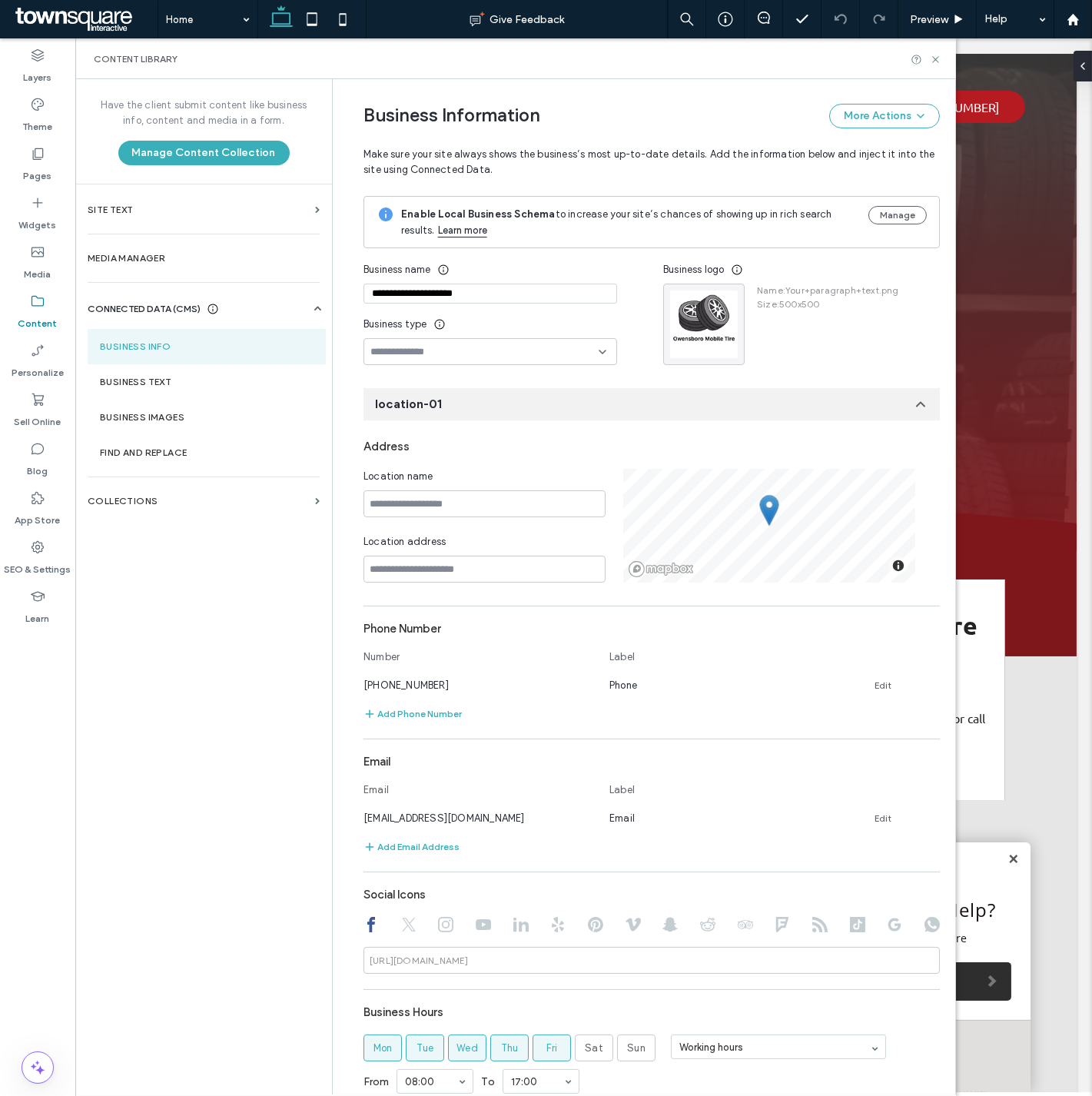
drag, startPoint x: 372, startPoint y: 296, endPoint x: 294, endPoint y: 297, distance: 78.0
click at [294, 297] on div "**********" at bounding box center [516, 586] width 881 height 1015
drag, startPoint x: 451, startPoint y: 679, endPoint x: 331, endPoint y: 684, distance: 120.1
click at [332, 684] on div "**********" at bounding box center [643, 586] width 624 height 1015
copy span "[PHONE_NUMBER]"
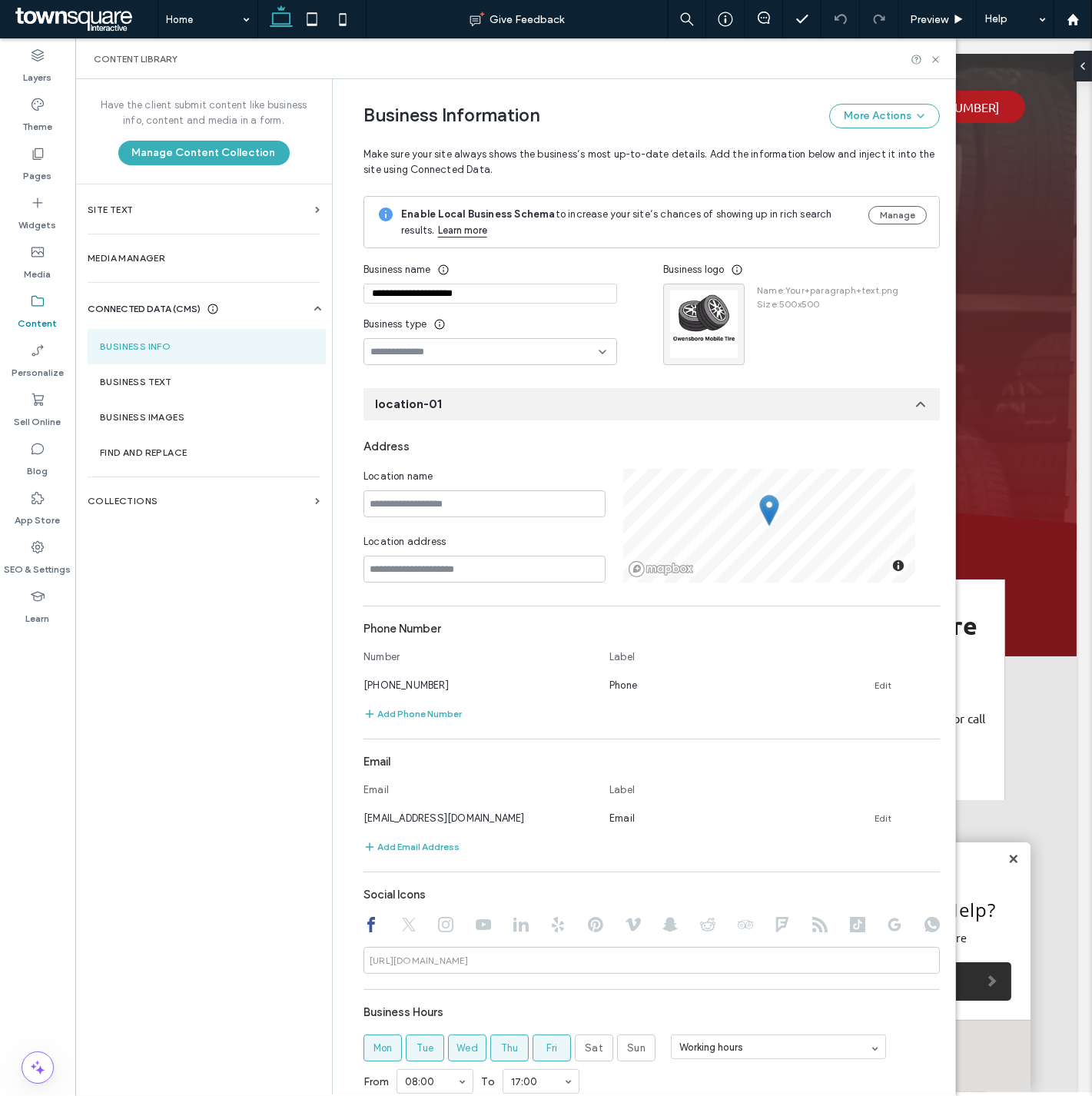
drag, startPoint x: 504, startPoint y: 797, endPoint x: 520, endPoint y: 819, distance: 27.2
click at [507, 797] on div "Email" at bounding box center [479, 792] width 231 height 21
drag, startPoint x: 474, startPoint y: 818, endPoint x: 344, endPoint y: 825, distance: 130.2
click at [344, 825] on div "**********" at bounding box center [640, 679] width 599 height 1200
copy span "[EMAIL_ADDRESS][DOMAIN_NAME]"
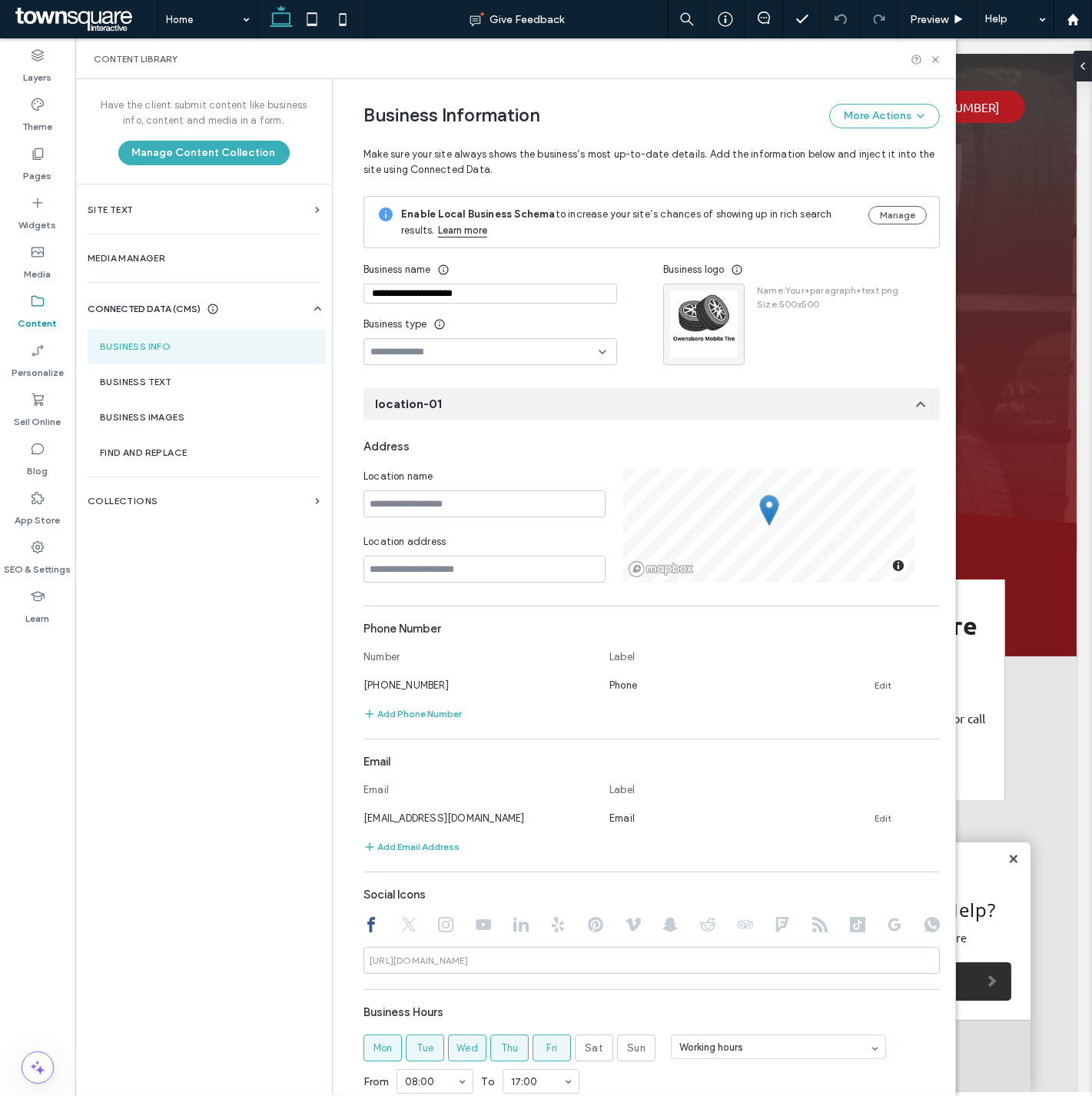
click at [401, 920] on icon at bounding box center [409, 925] width 15 height 15
click at [439, 922] on icon at bounding box center [445, 925] width 15 height 15
click at [367, 920] on use at bounding box center [371, 925] width 8 height 15
click at [933, 59] on icon at bounding box center [936, 59] width 12 height 12
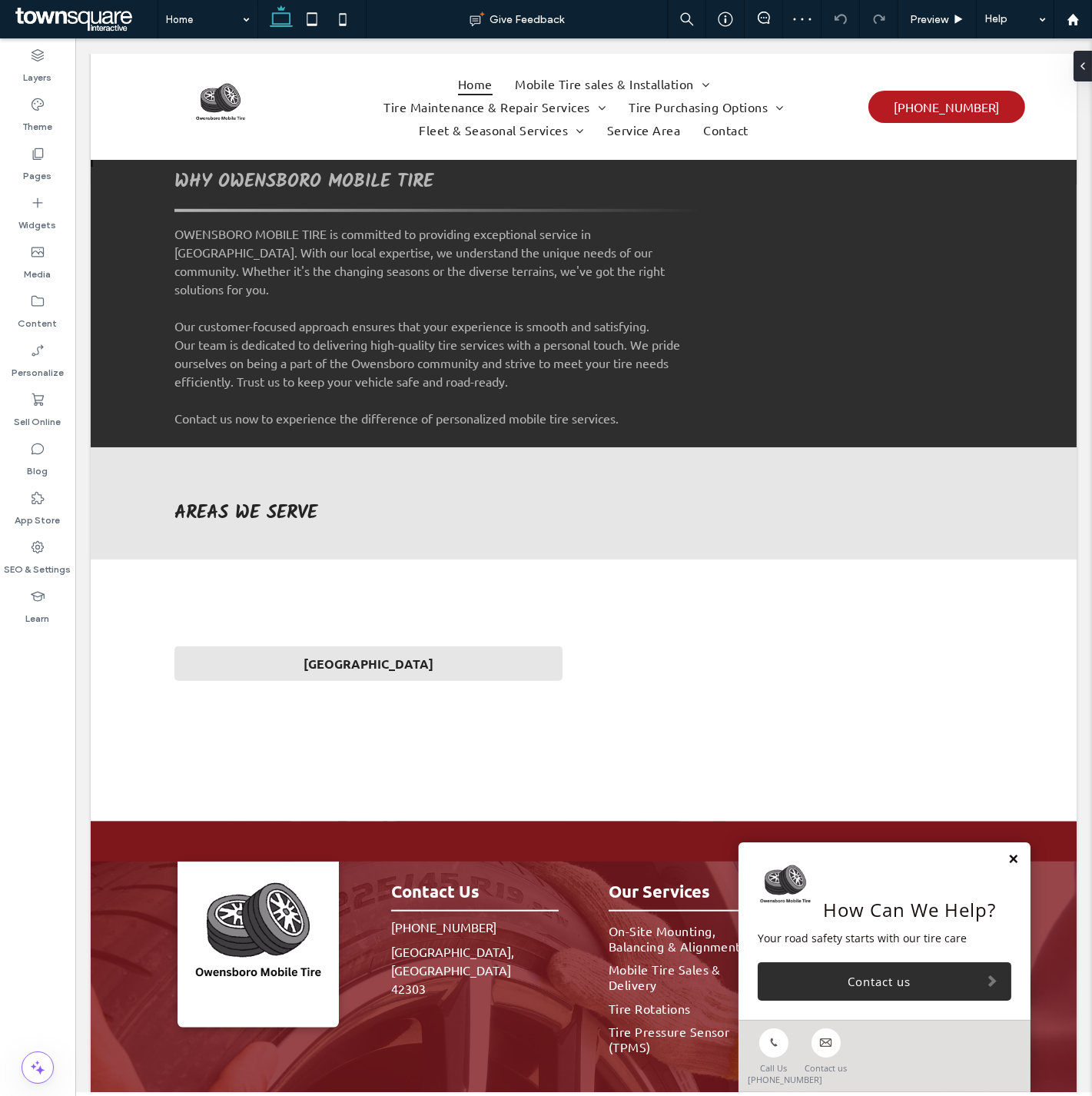
scroll to position [2065, 0]
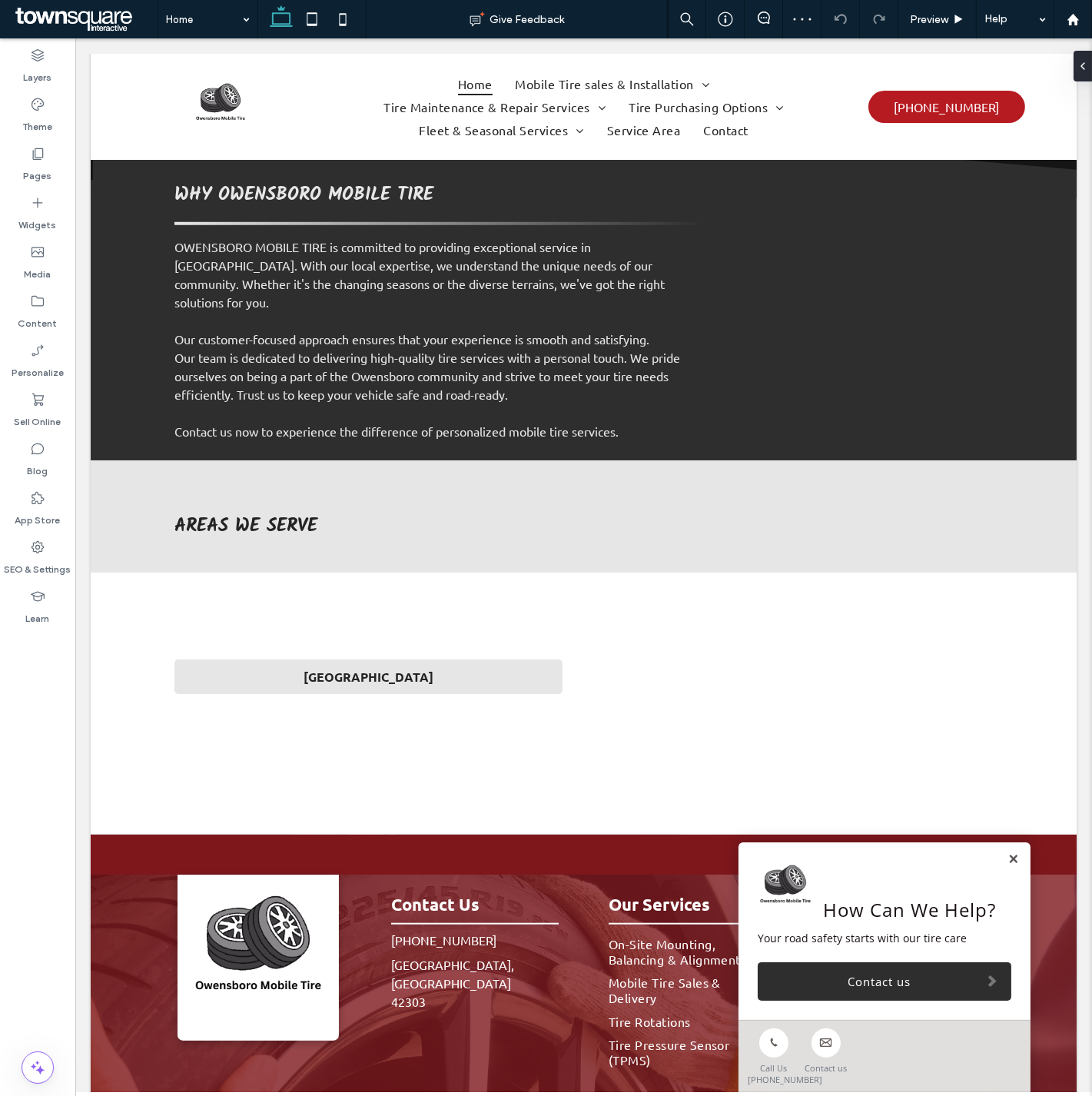
click at [1000, 847] on div "How Can We Help? Your road safety starts with our tire care Contact us" at bounding box center [884, 931] width 292 height 177
click at [1007, 862] on link at bounding box center [1013, 858] width 12 height 13
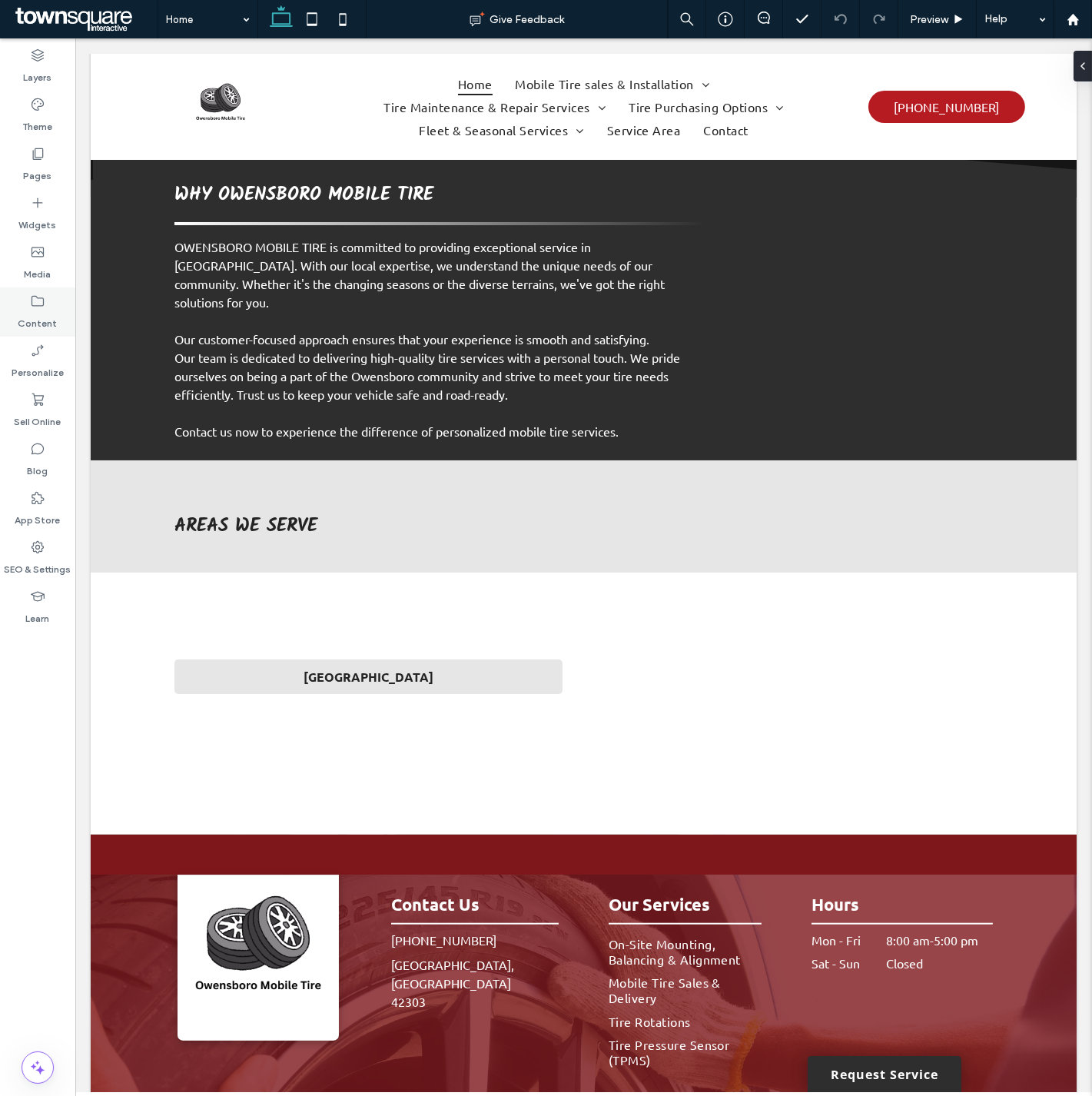
click at [48, 303] on div "Content" at bounding box center [37, 312] width 76 height 49
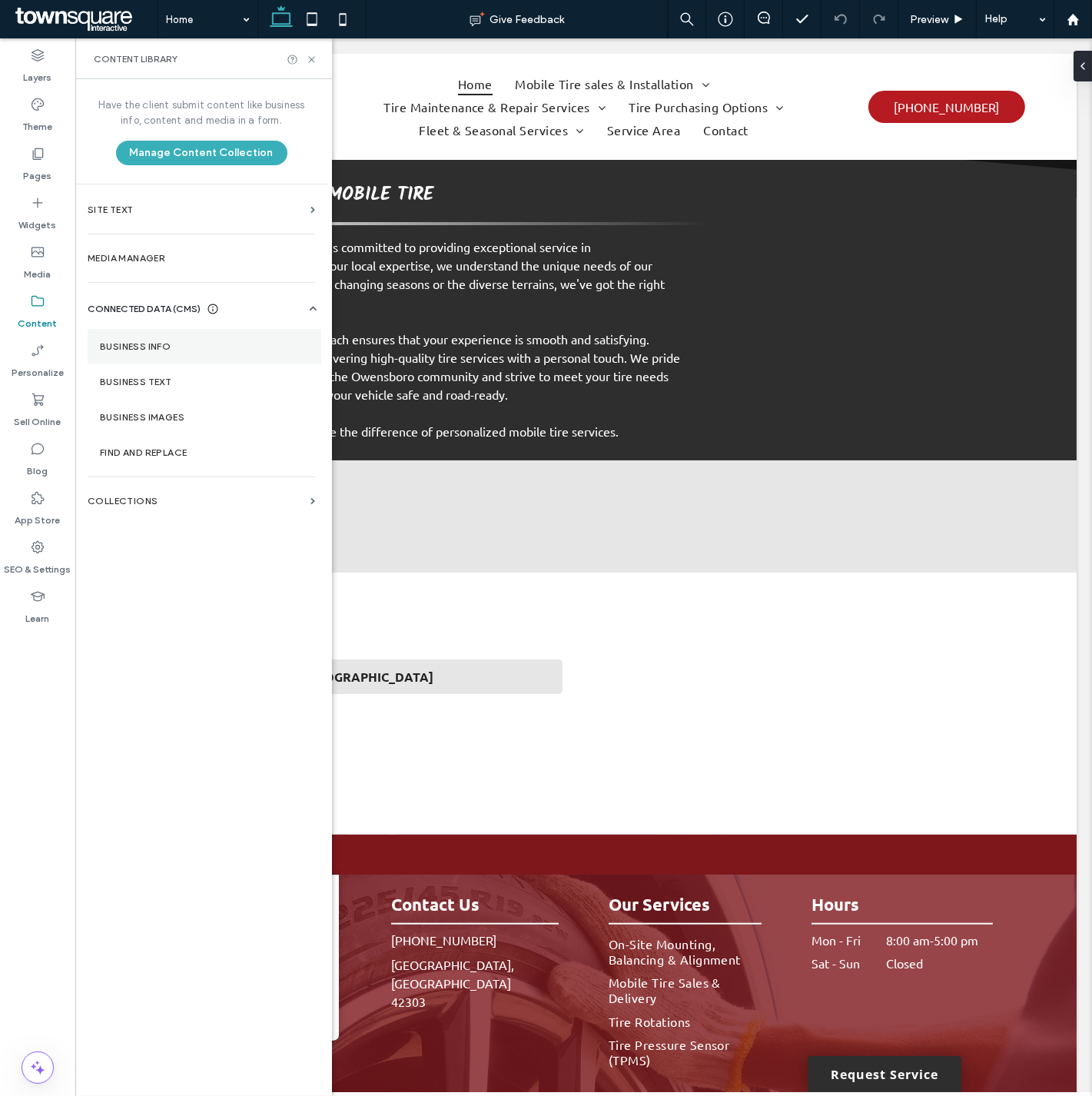
click at [143, 337] on section "Business Info" at bounding box center [204, 347] width 233 height 36
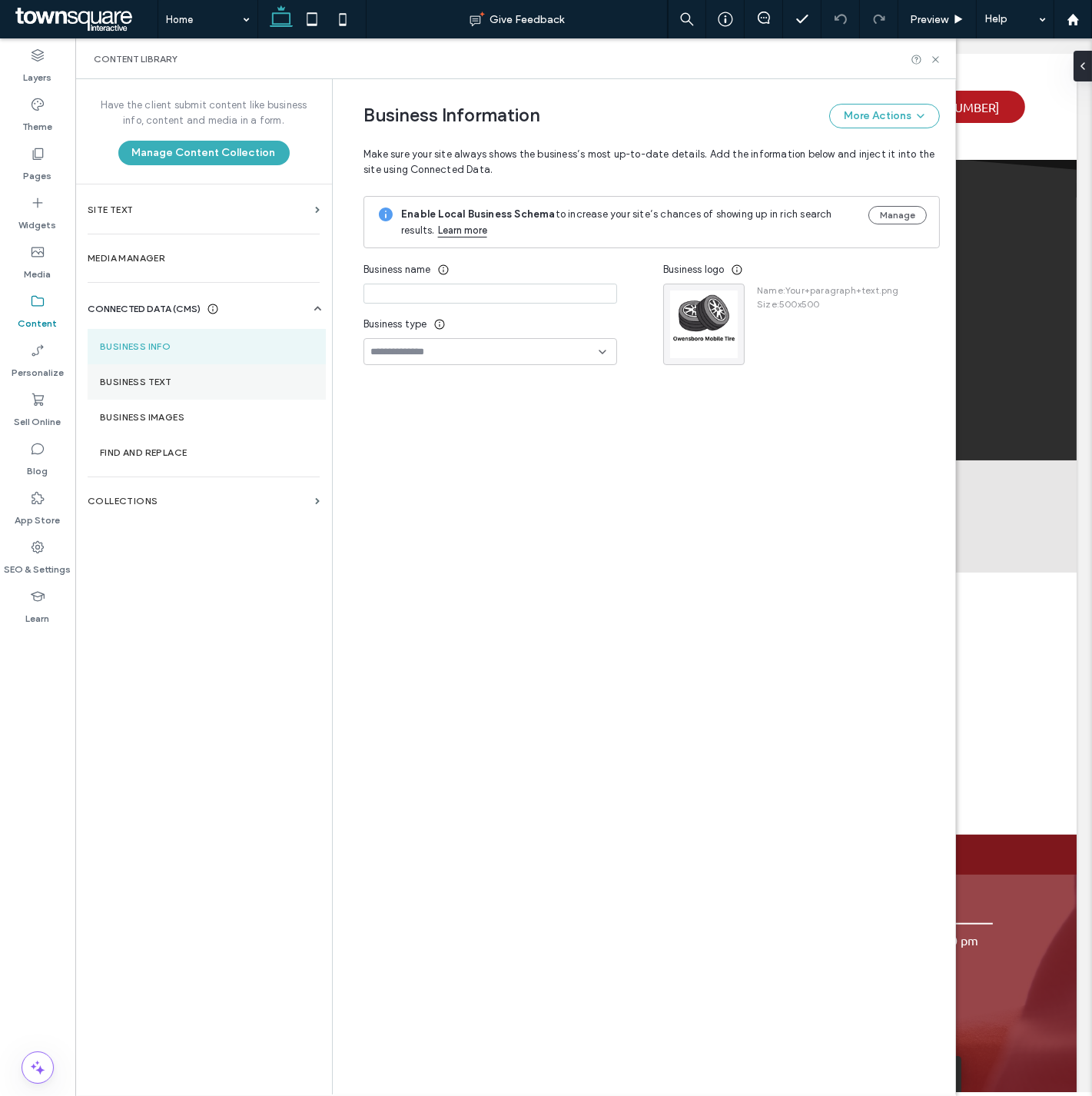
type input "**********"
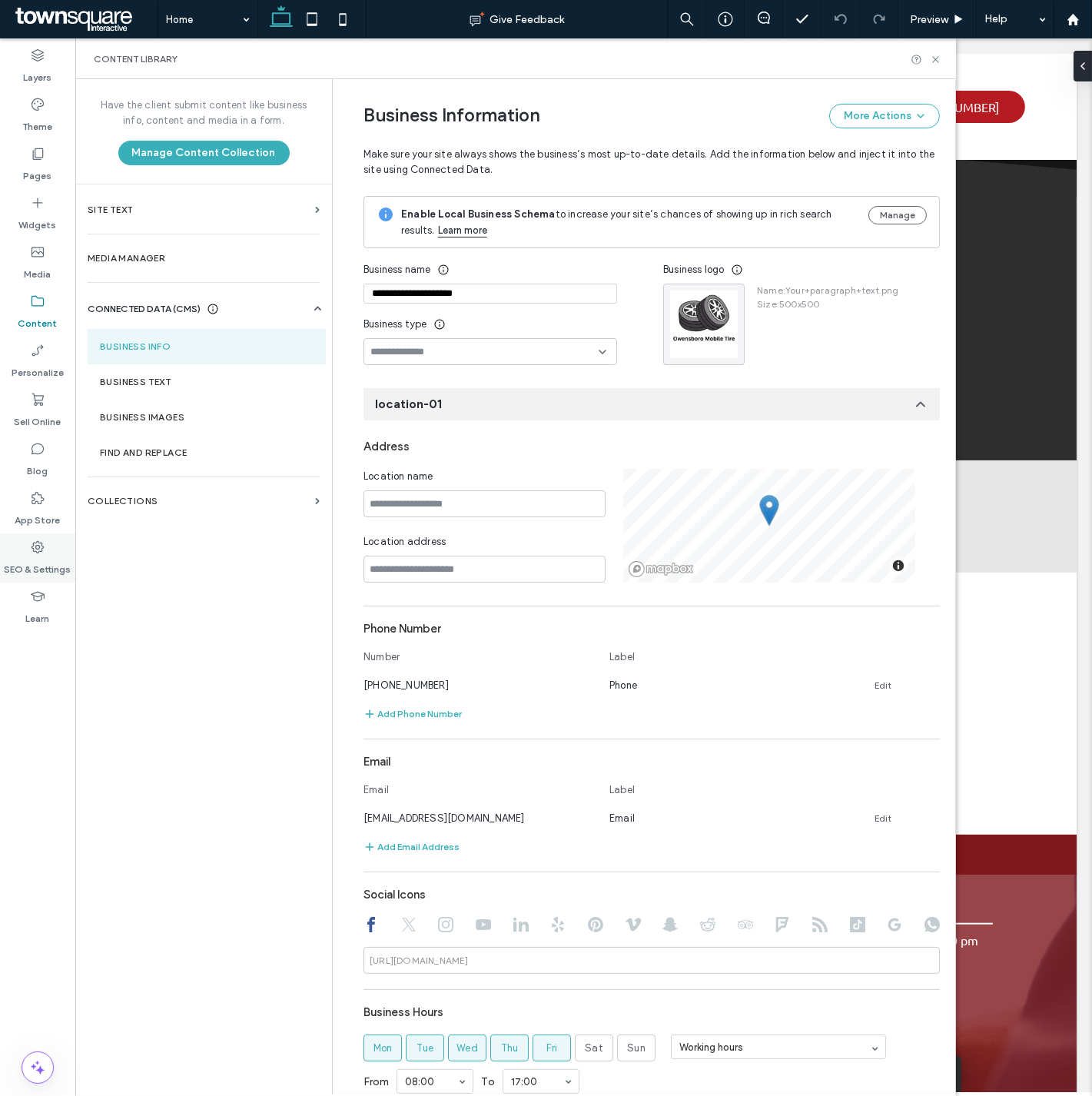
click at [40, 548] on icon at bounding box center [37, 547] width 15 height 15
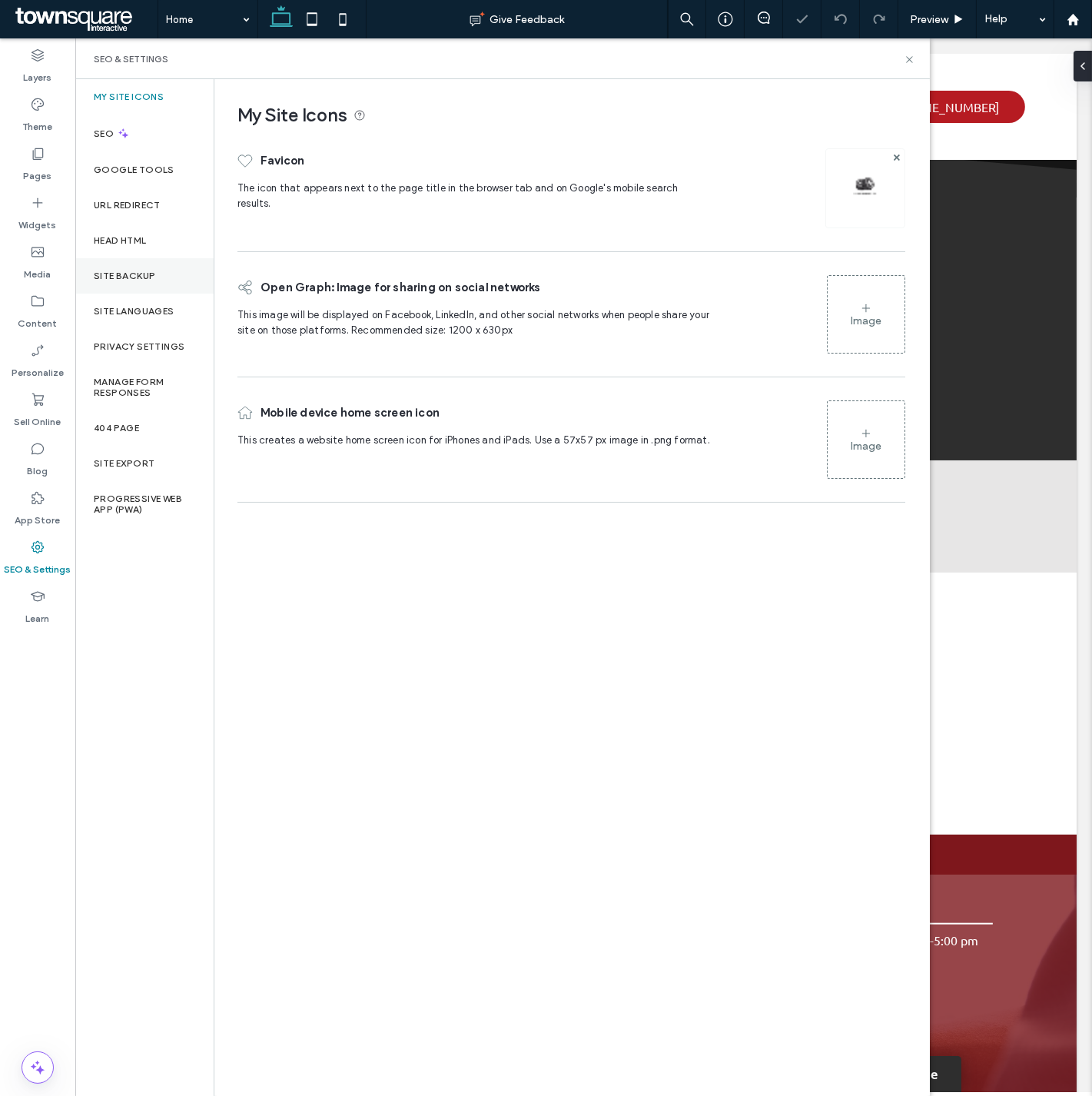
click at [131, 275] on label "Site Backup" at bounding box center [125, 276] width 61 height 11
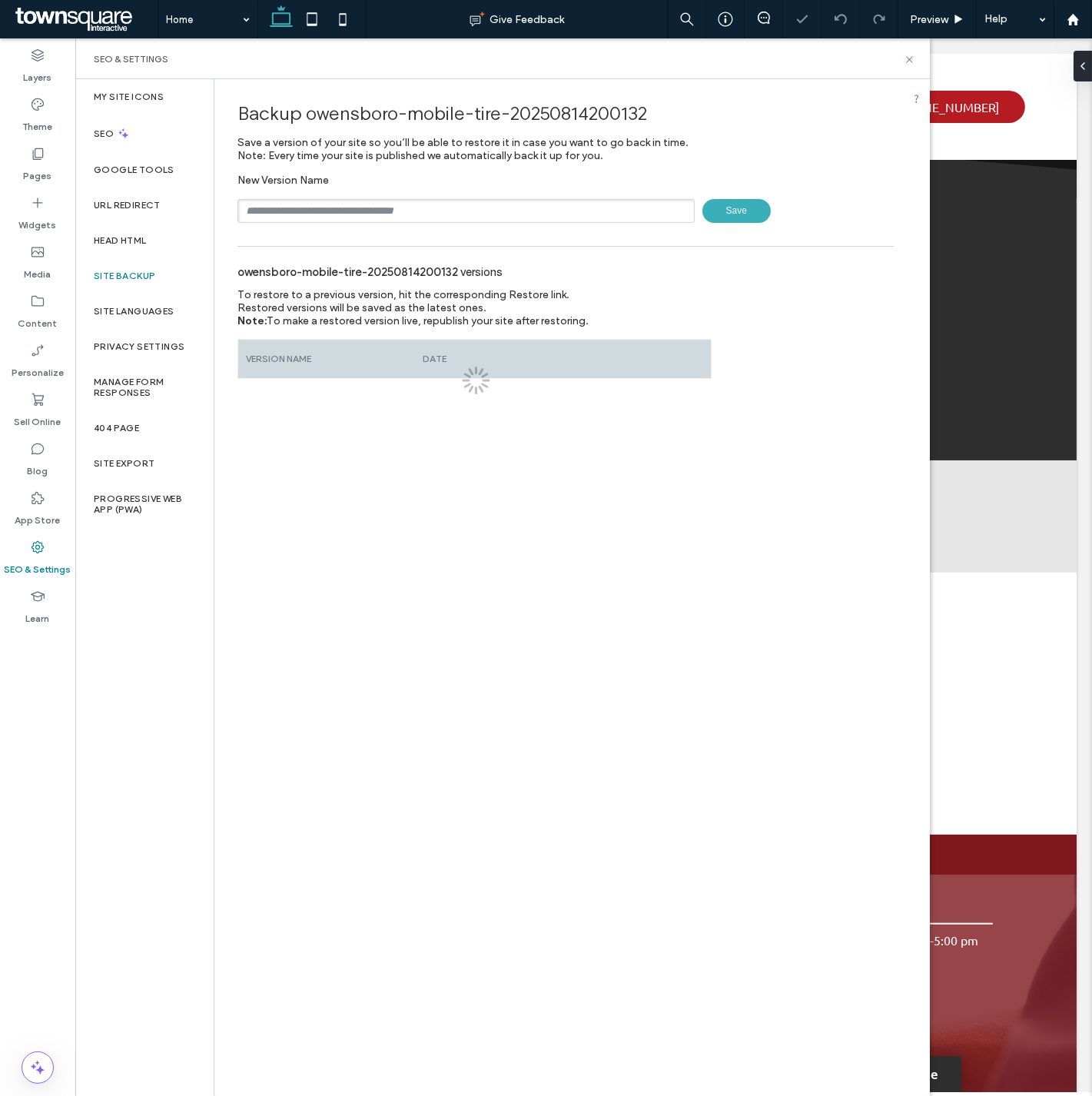
click at [351, 214] on input "text" at bounding box center [466, 211] width 457 height 24
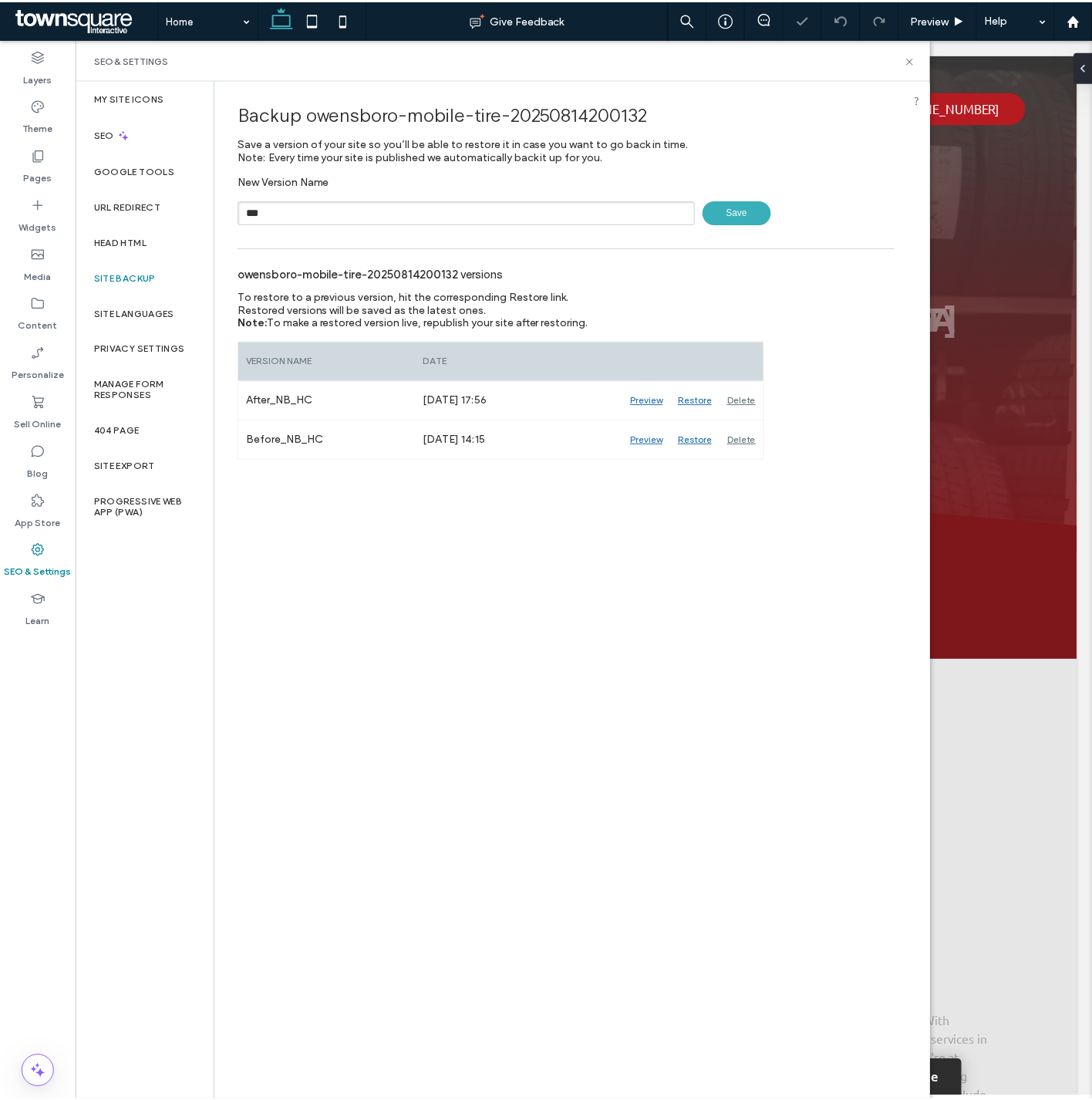
scroll to position [0, 0]
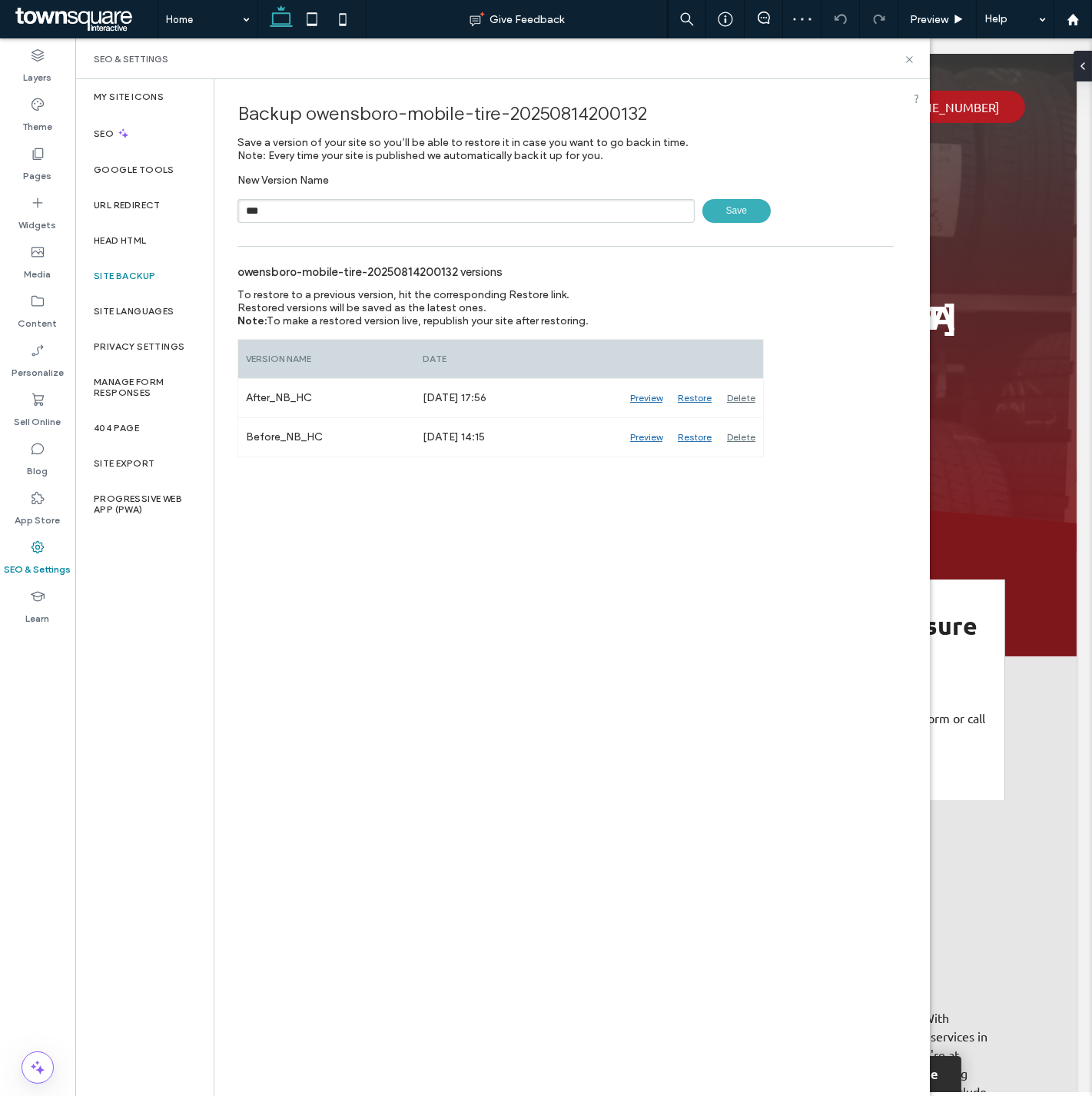
type input "*********"
click at [724, 209] on span "Save" at bounding box center [736, 211] width 69 height 24
drag, startPoint x: 910, startPoint y: 62, endPoint x: 809, endPoint y: 48, distance: 102.0
click at [910, 62] on icon at bounding box center [910, 59] width 12 height 12
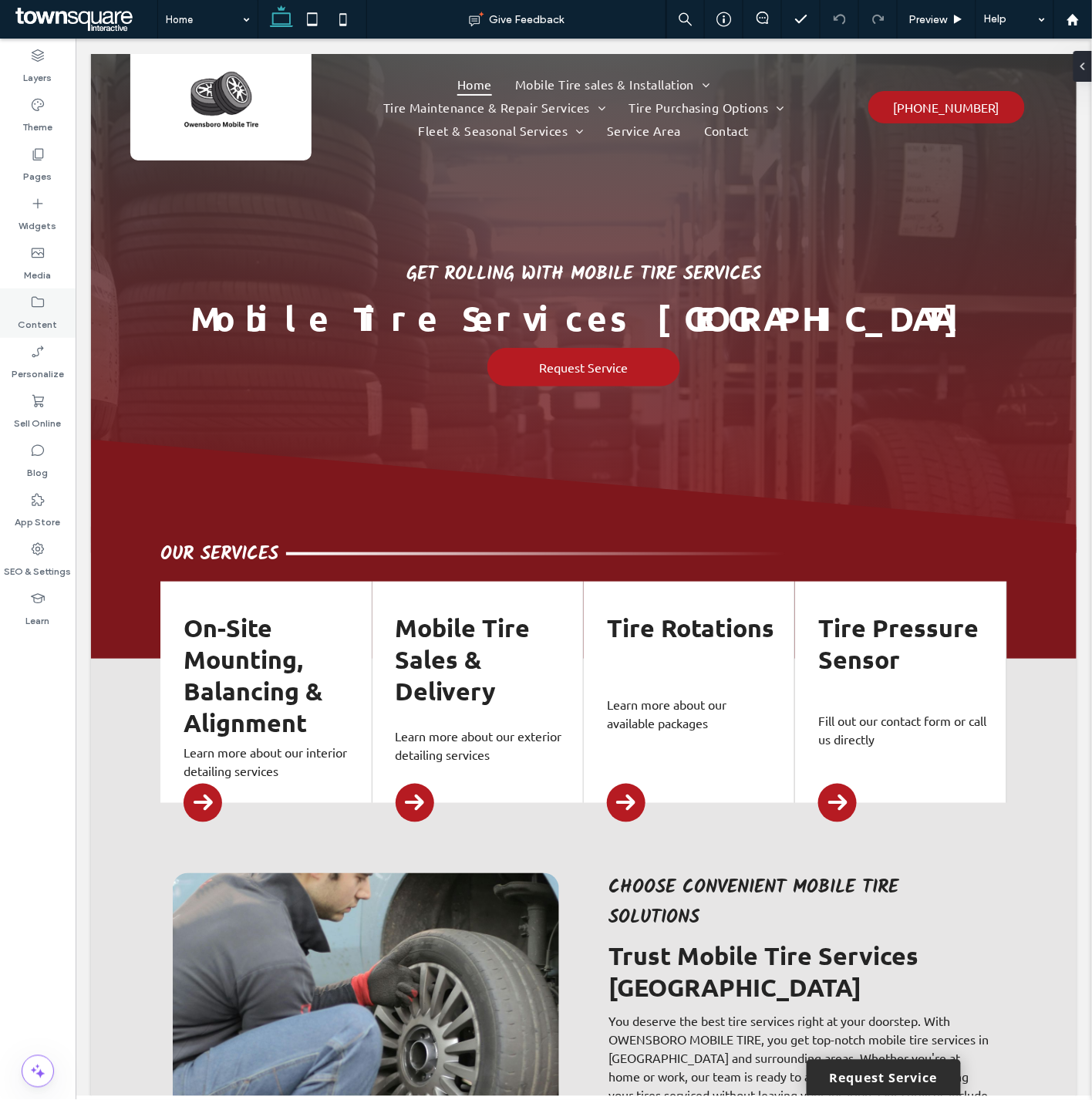
click at [46, 301] on div "Content" at bounding box center [37, 313] width 76 height 49
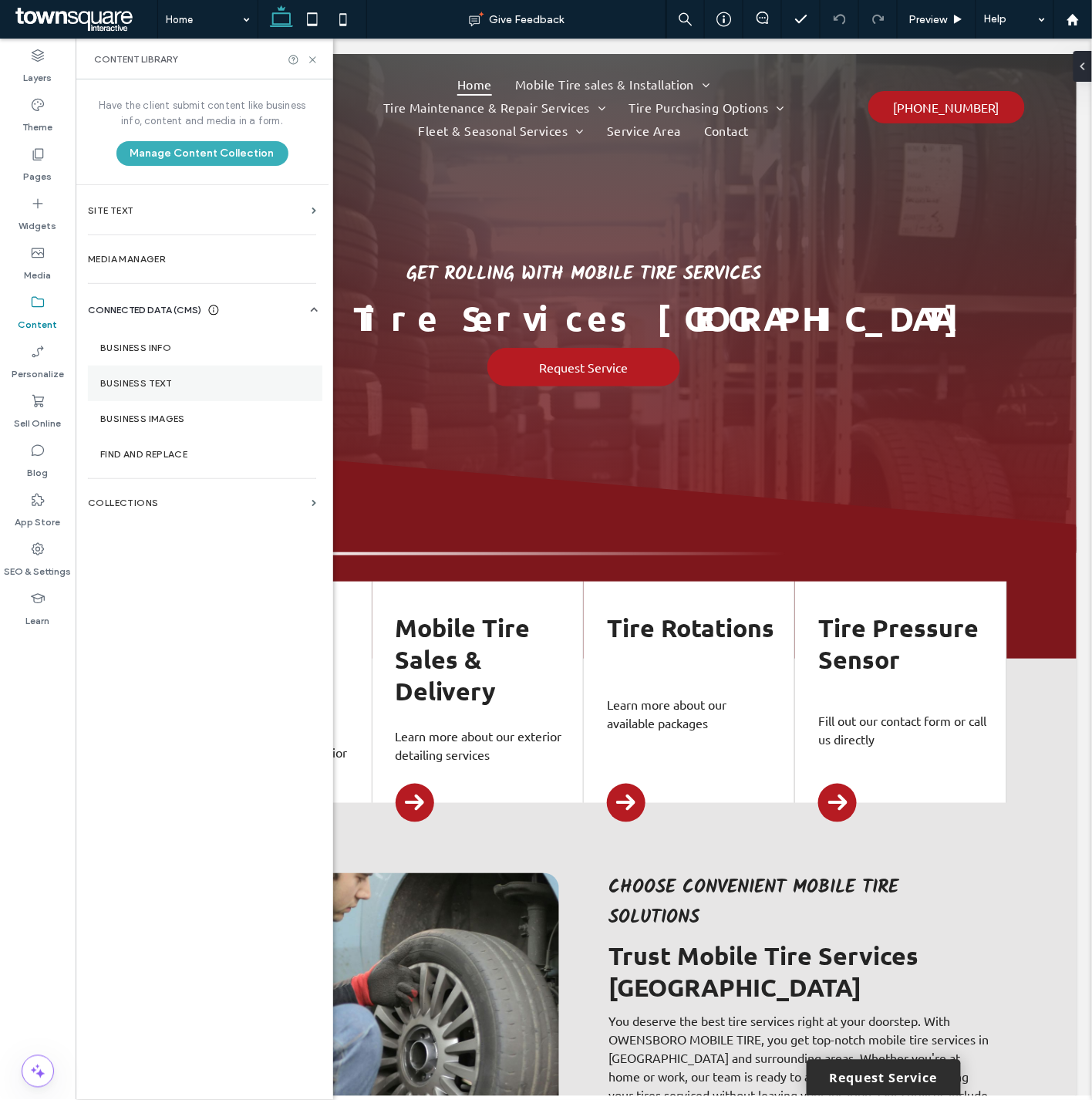
click at [147, 368] on section "Business Text" at bounding box center [204, 383] width 234 height 36
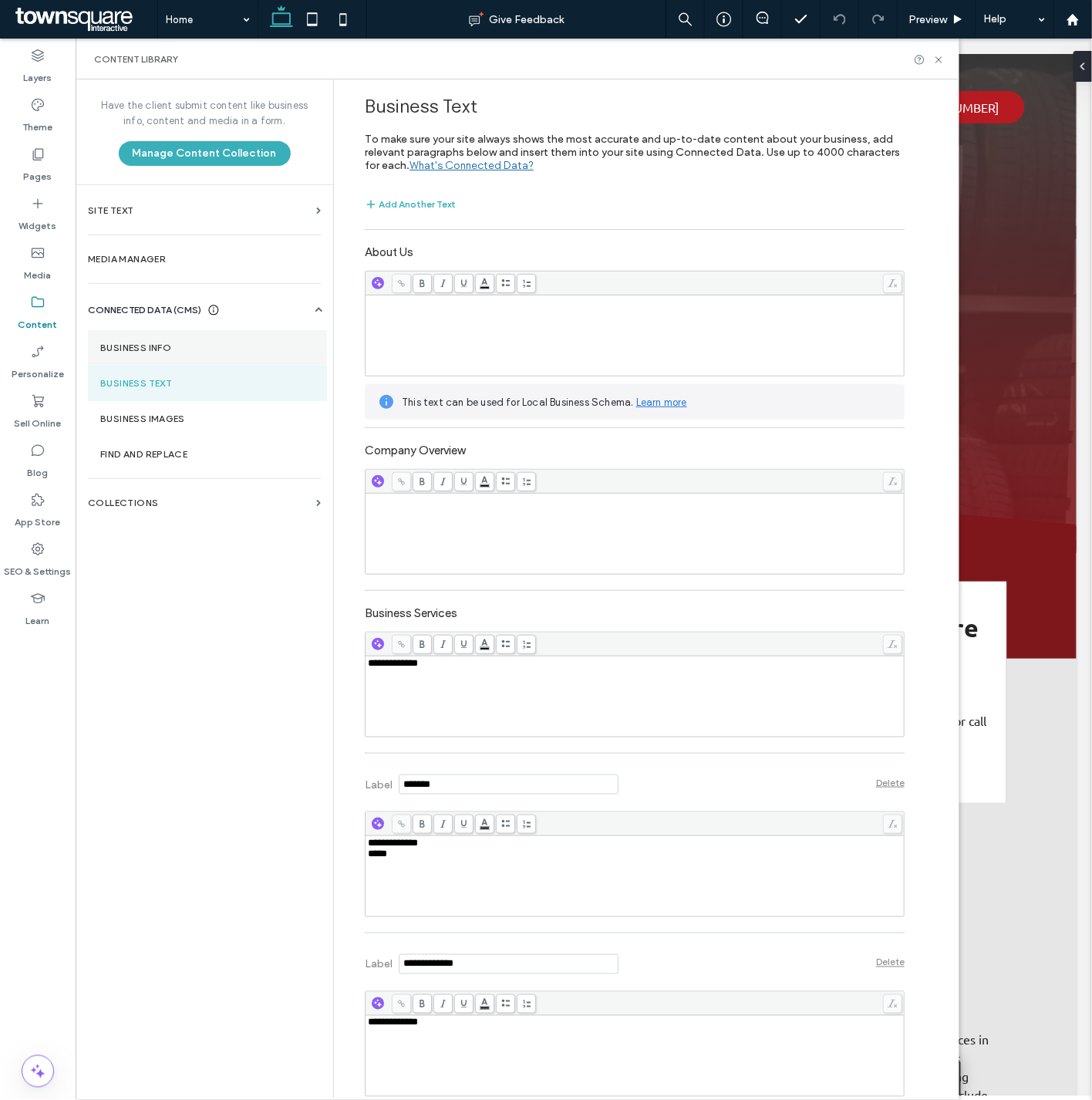
click at [152, 342] on label "Business Info" at bounding box center [208, 347] width 214 height 11
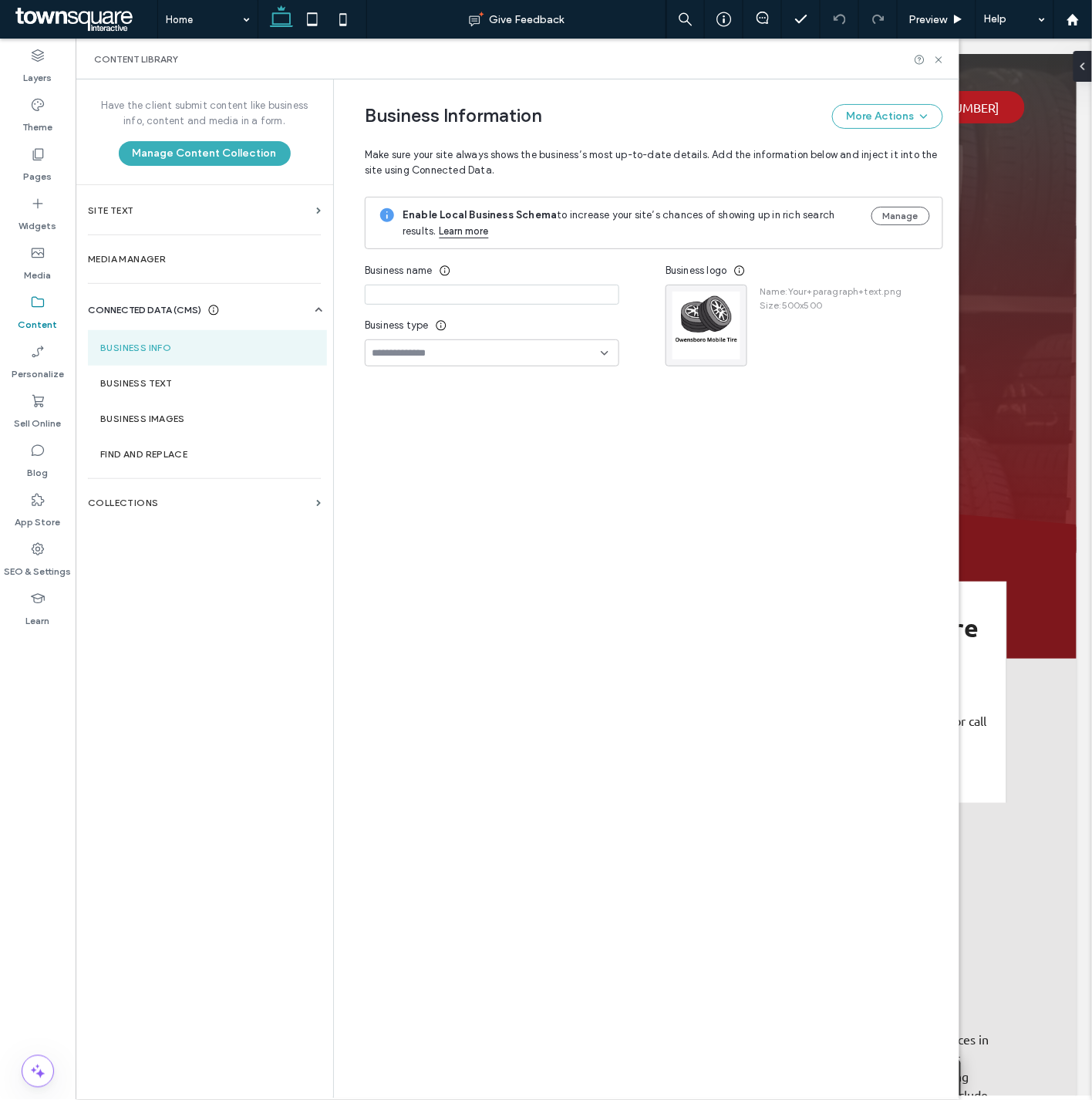
type input "**********"
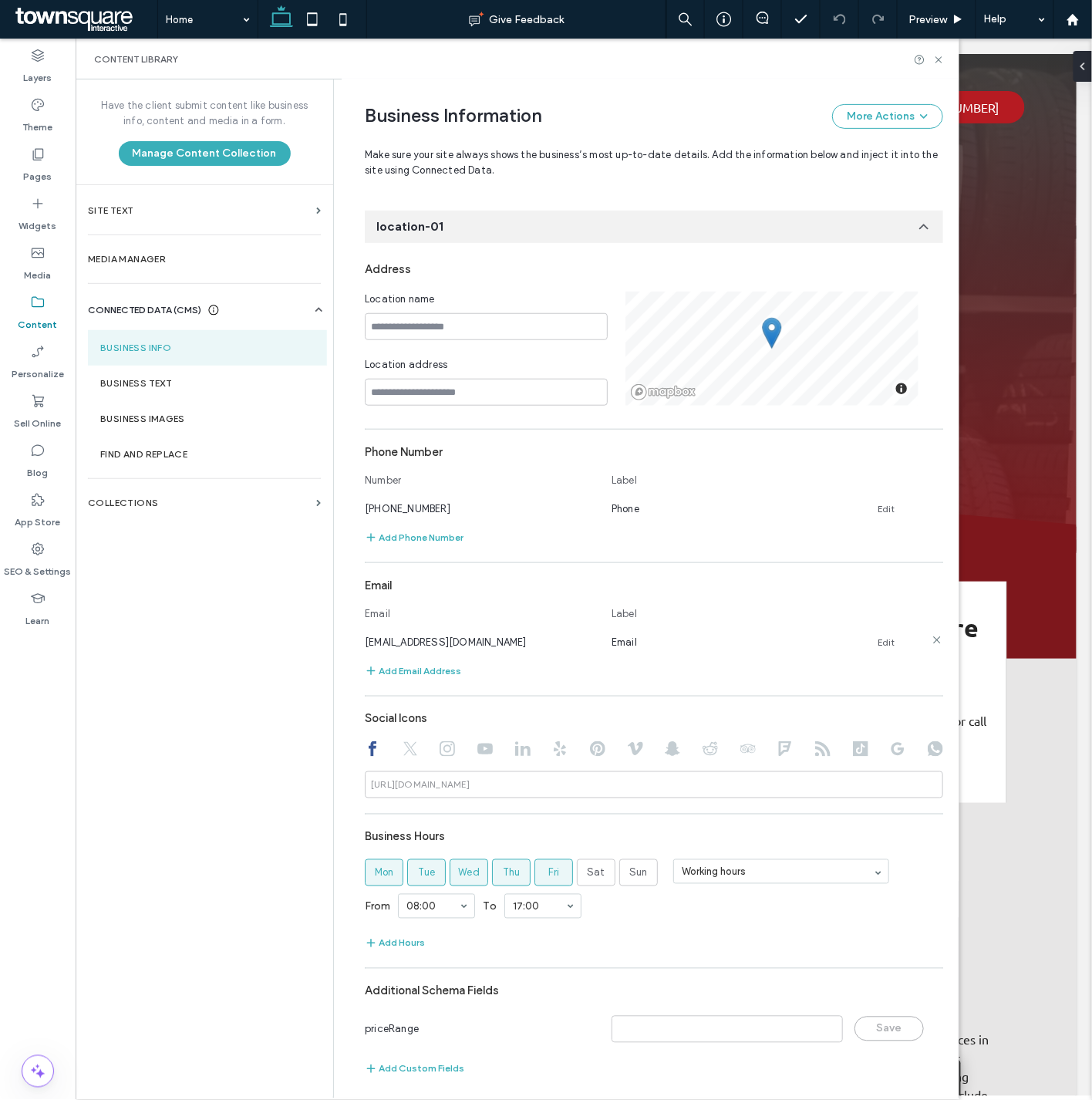
scroll to position [186, 0]
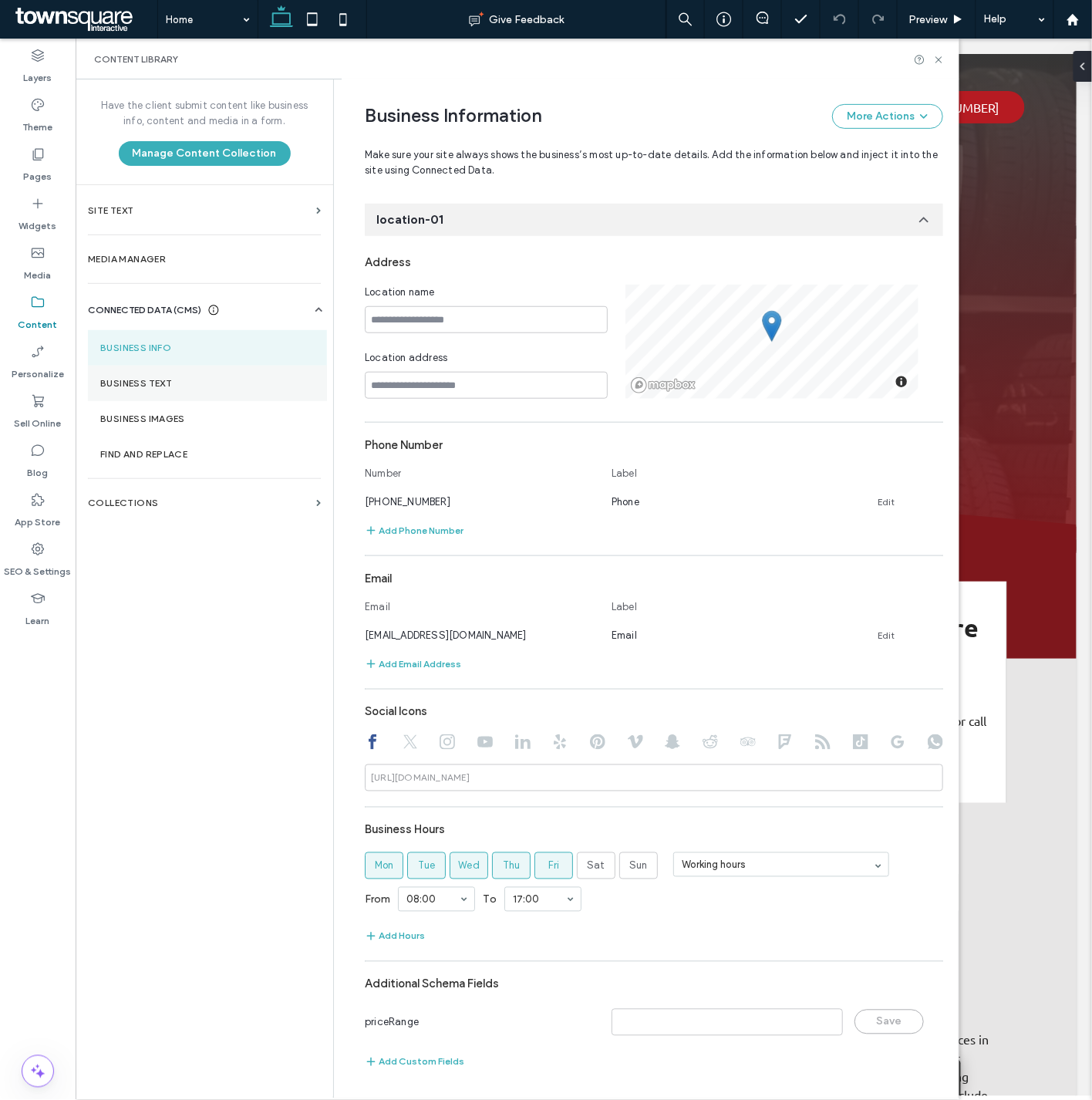
click at [166, 389] on section "Business Text" at bounding box center [207, 383] width 239 height 36
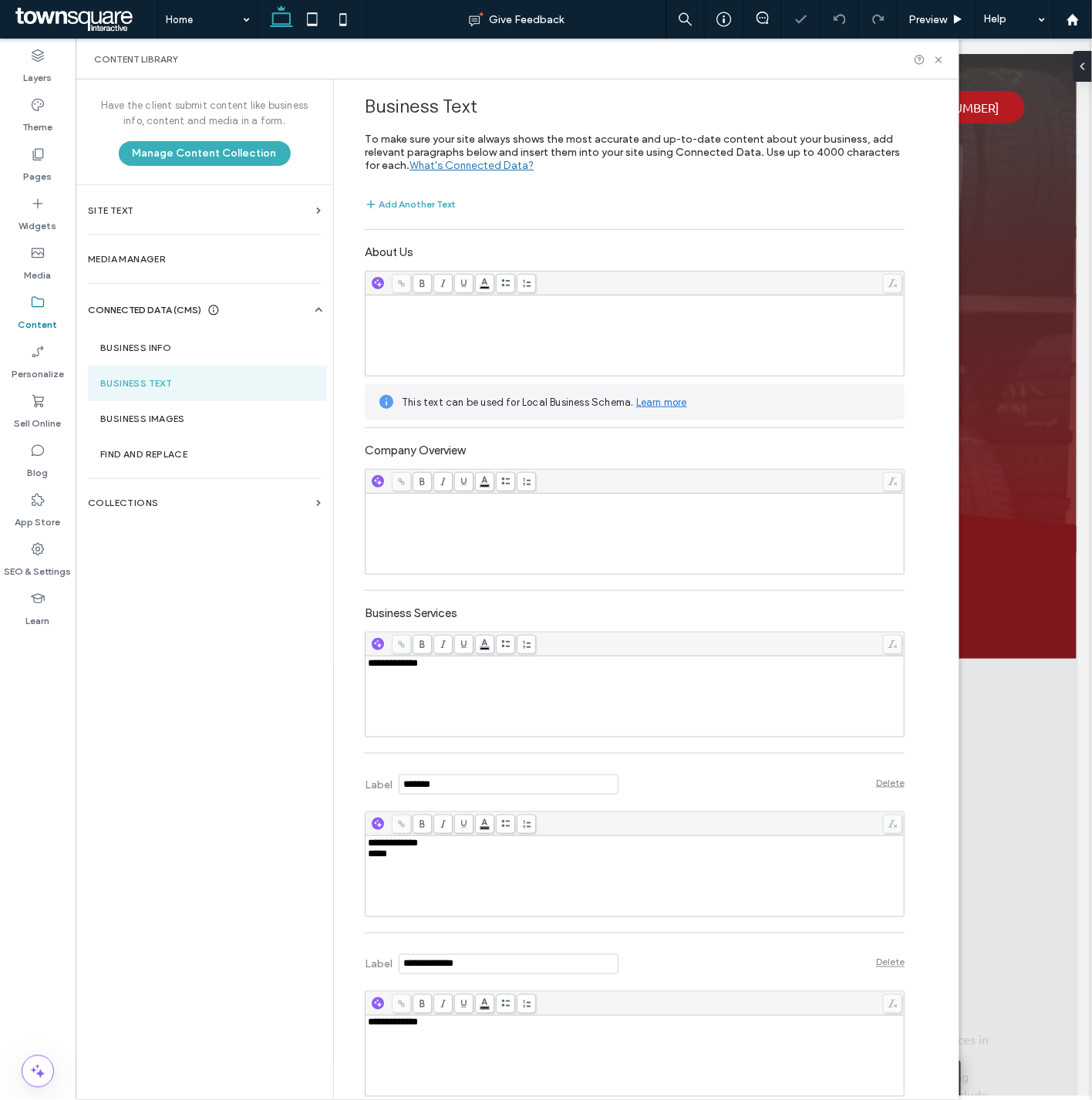
scroll to position [0, 0]
click at [455, 679] on div "**********" at bounding box center [635, 696] width 535 height 77
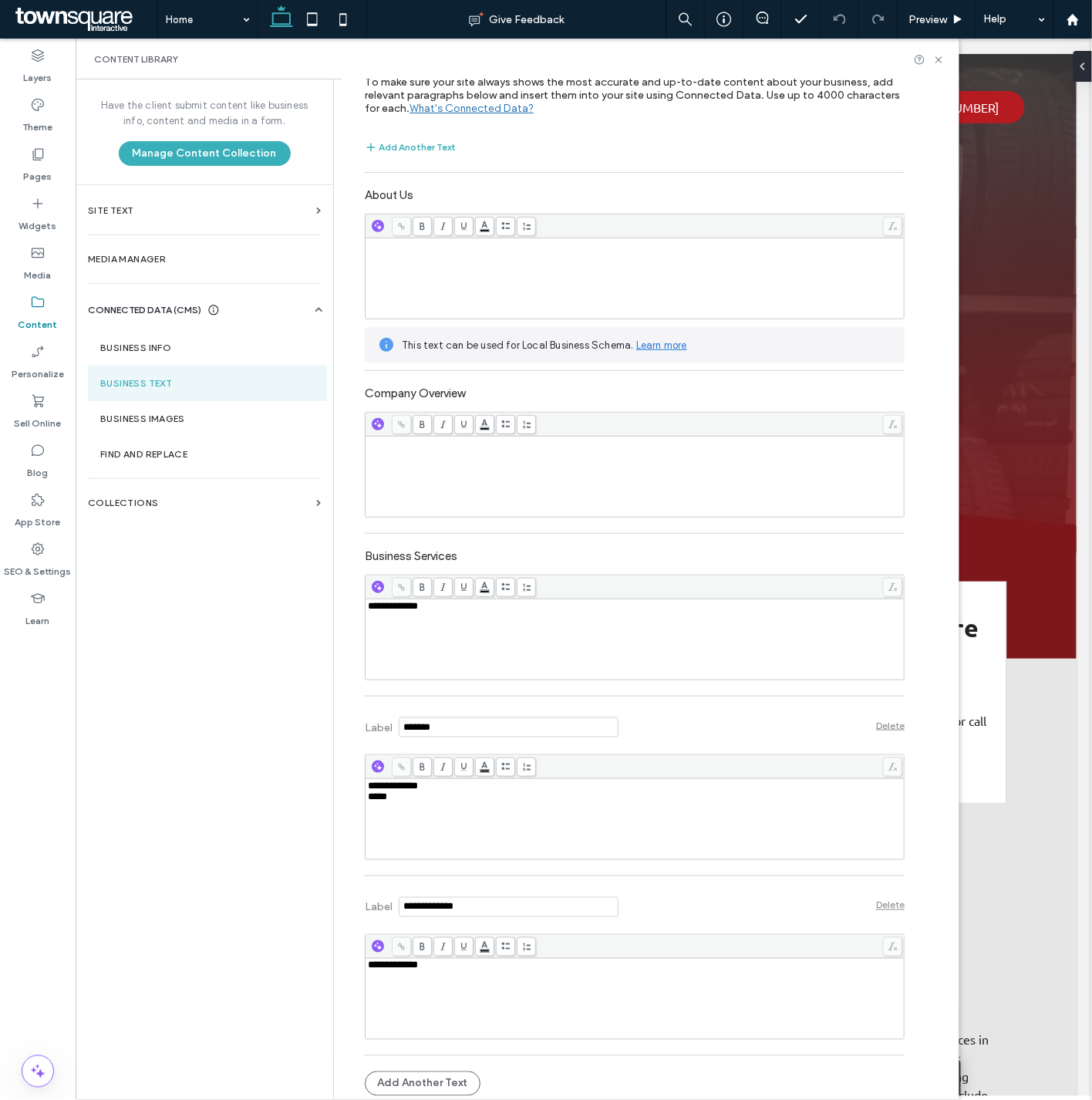
scroll to position [62, 0]
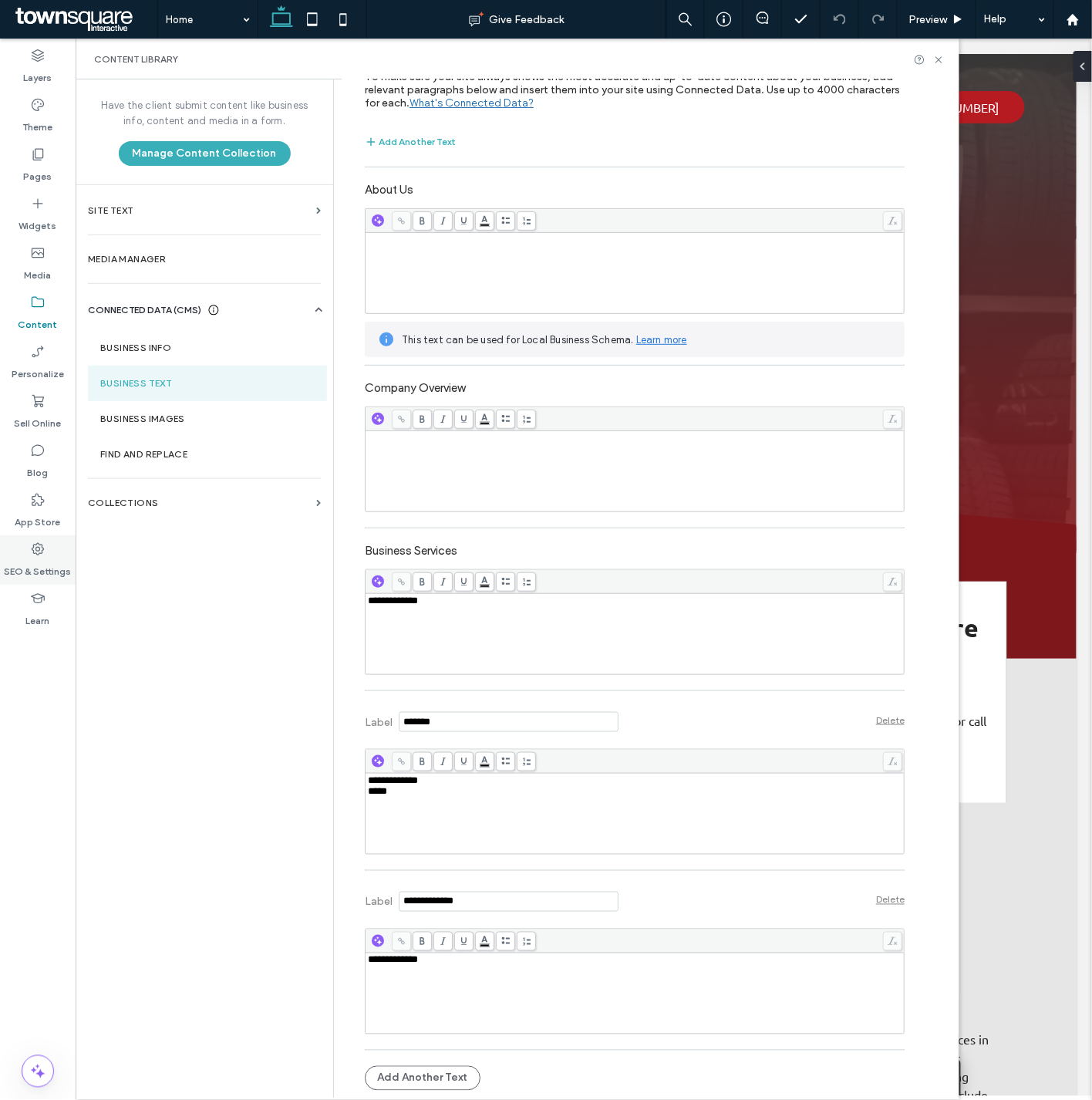
click at [23, 547] on div "SEO & Settings" at bounding box center [37, 560] width 76 height 49
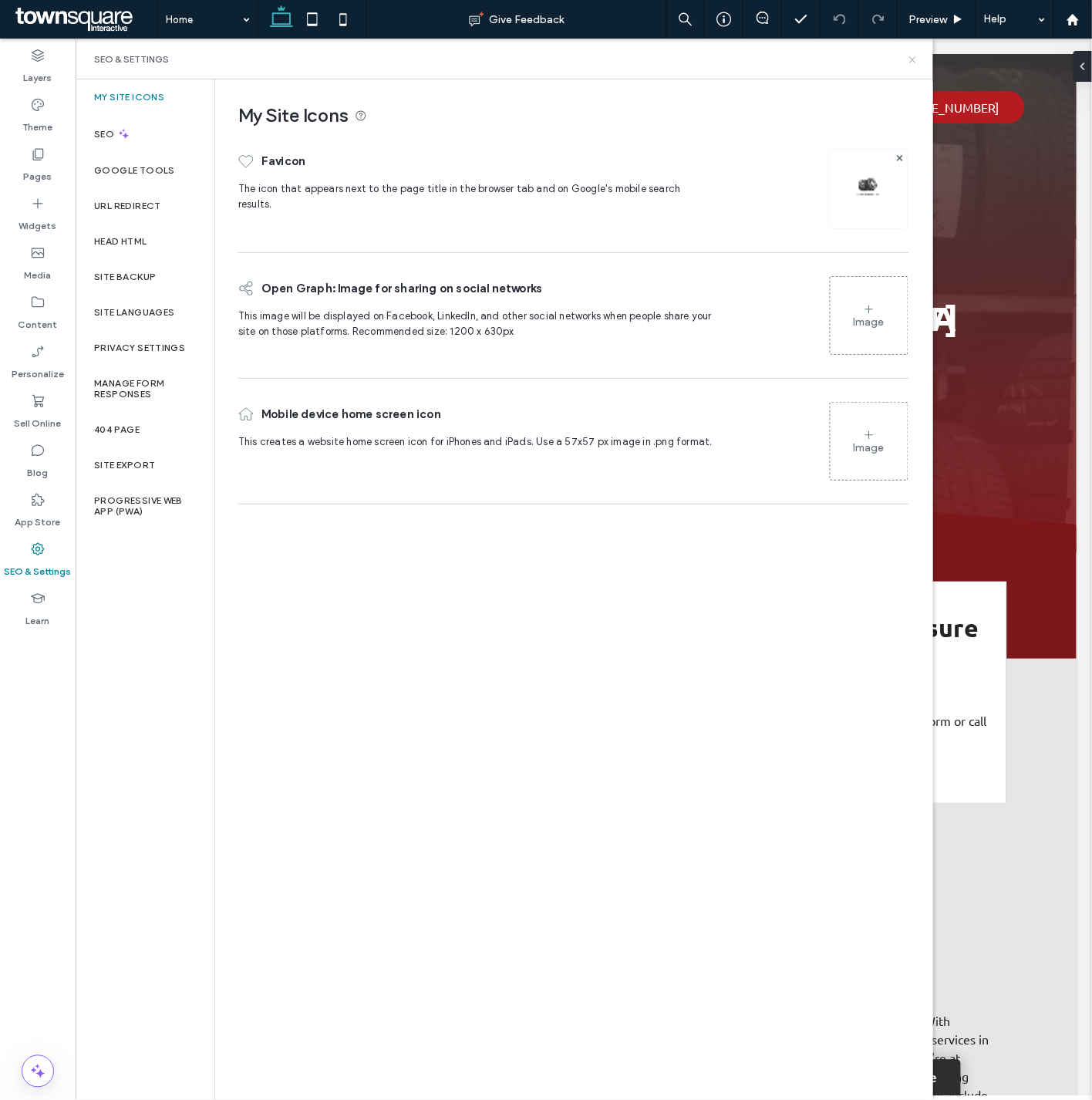
drag, startPoint x: 907, startPoint y: 53, endPoint x: 849, endPoint y: 33, distance: 61.4
click at [907, 54] on icon at bounding box center [912, 60] width 12 height 12
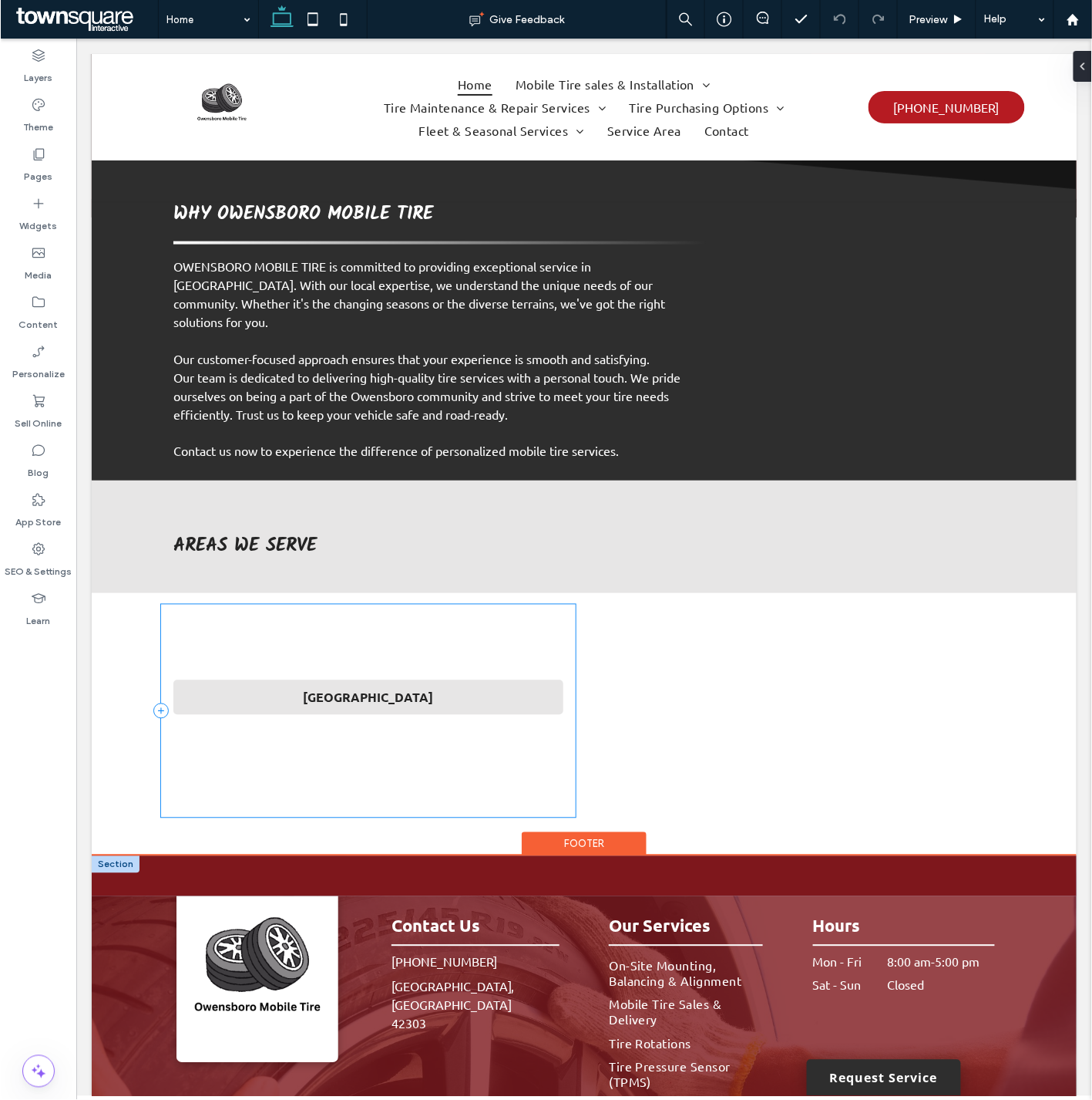
scroll to position [2054, 0]
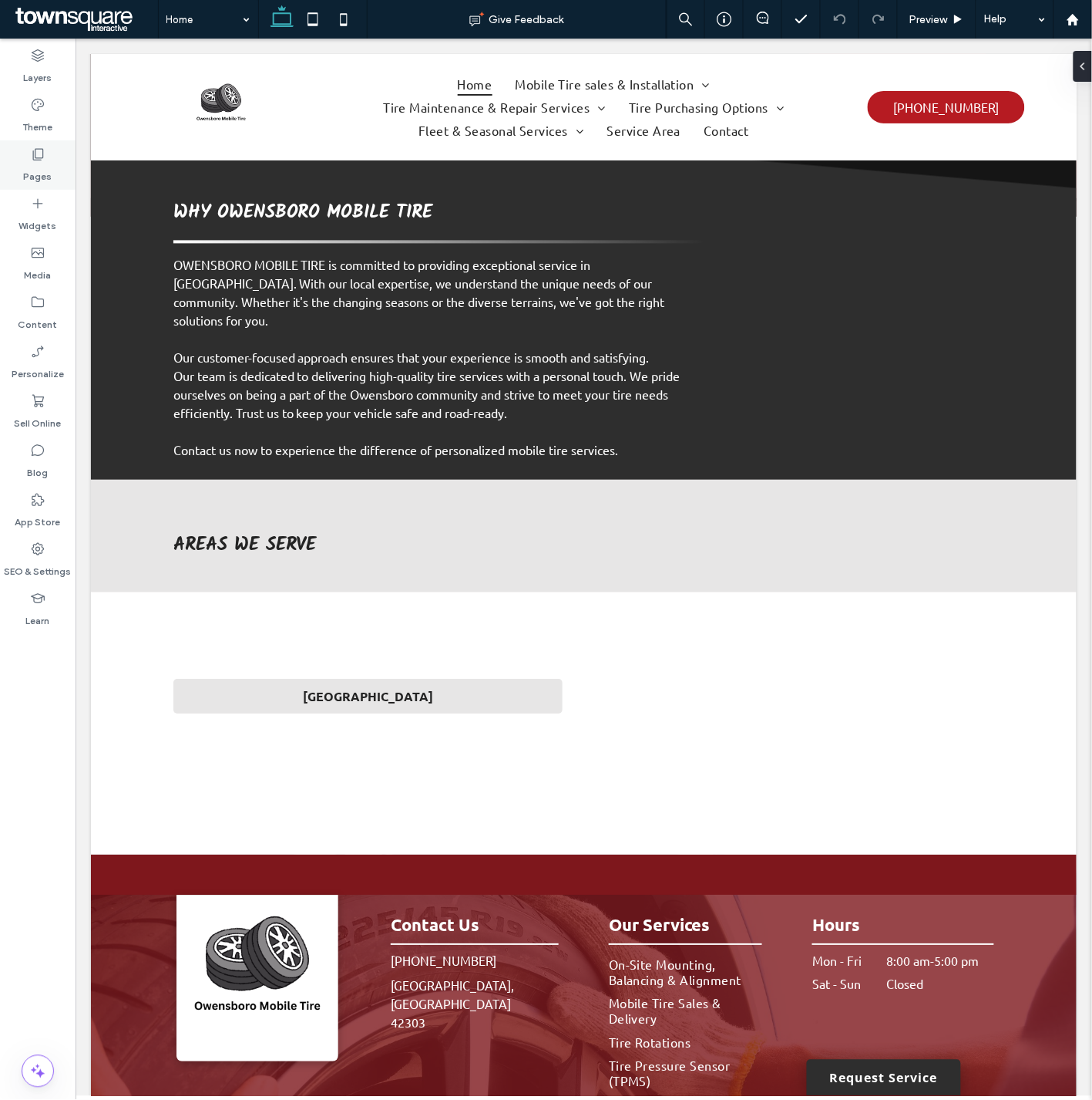
click at [48, 165] on label "Pages" at bounding box center [38, 172] width 29 height 21
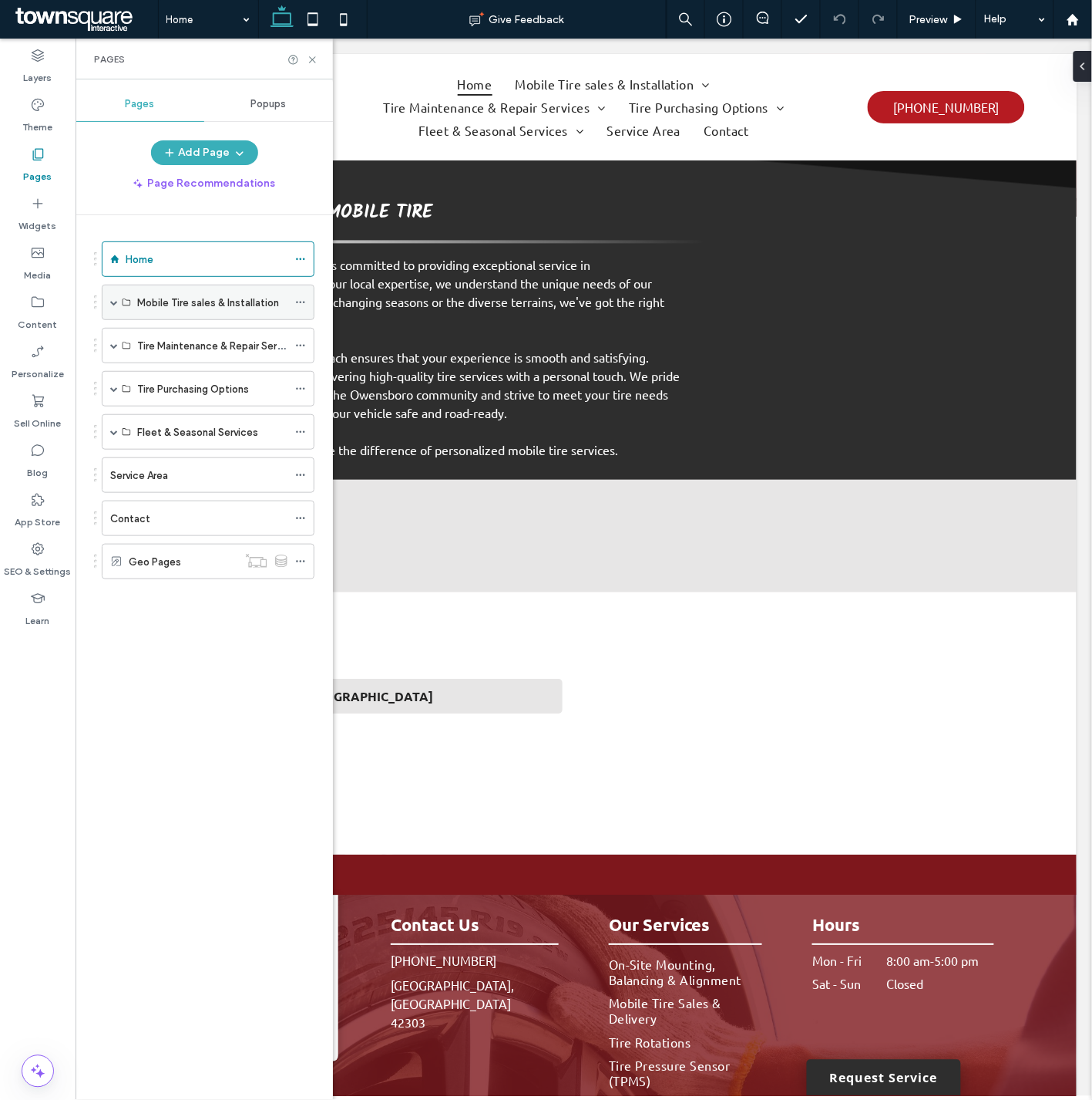
click at [112, 302] on span at bounding box center [114, 302] width 8 height 8
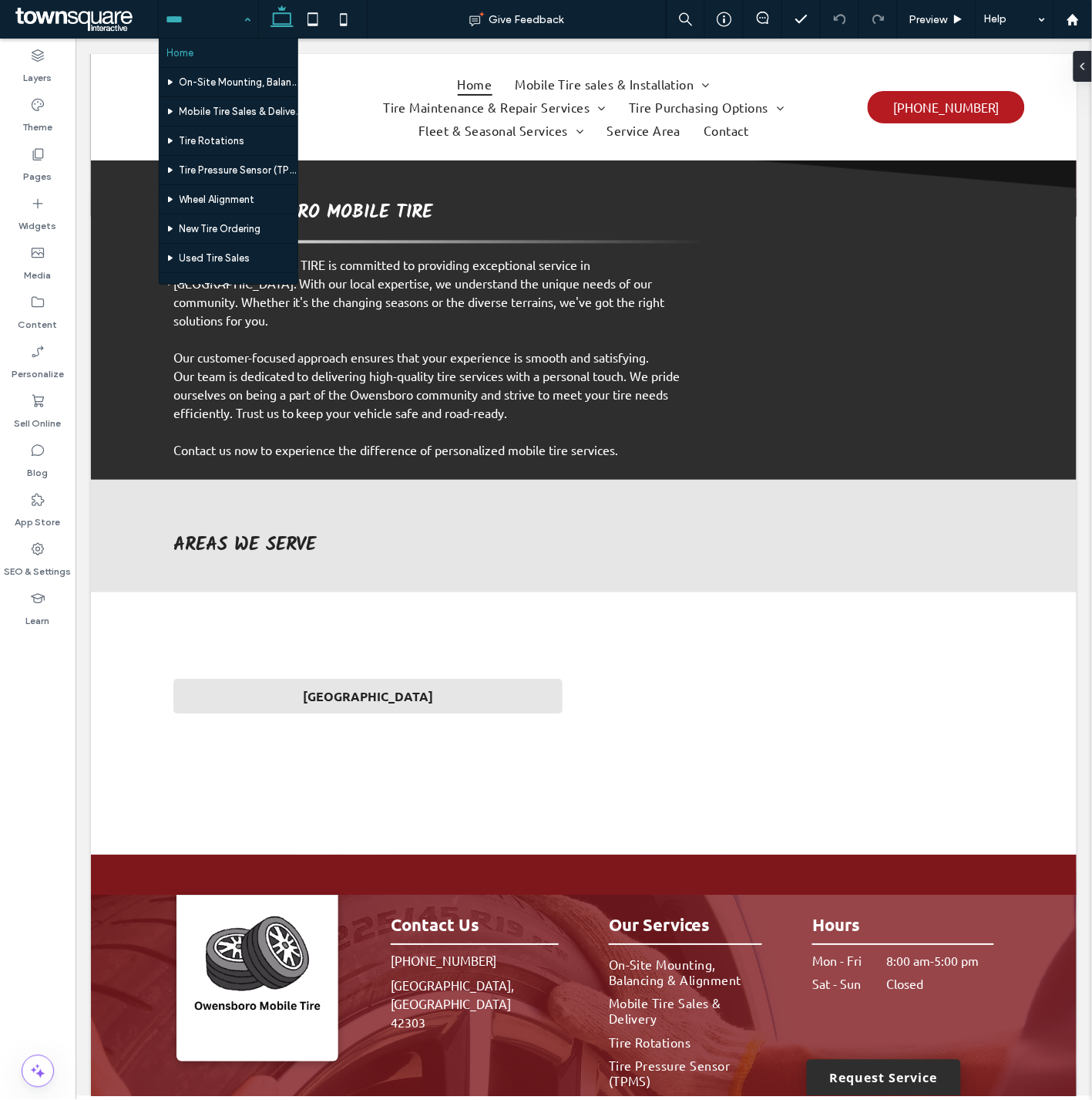
scroll to position [140, 0]
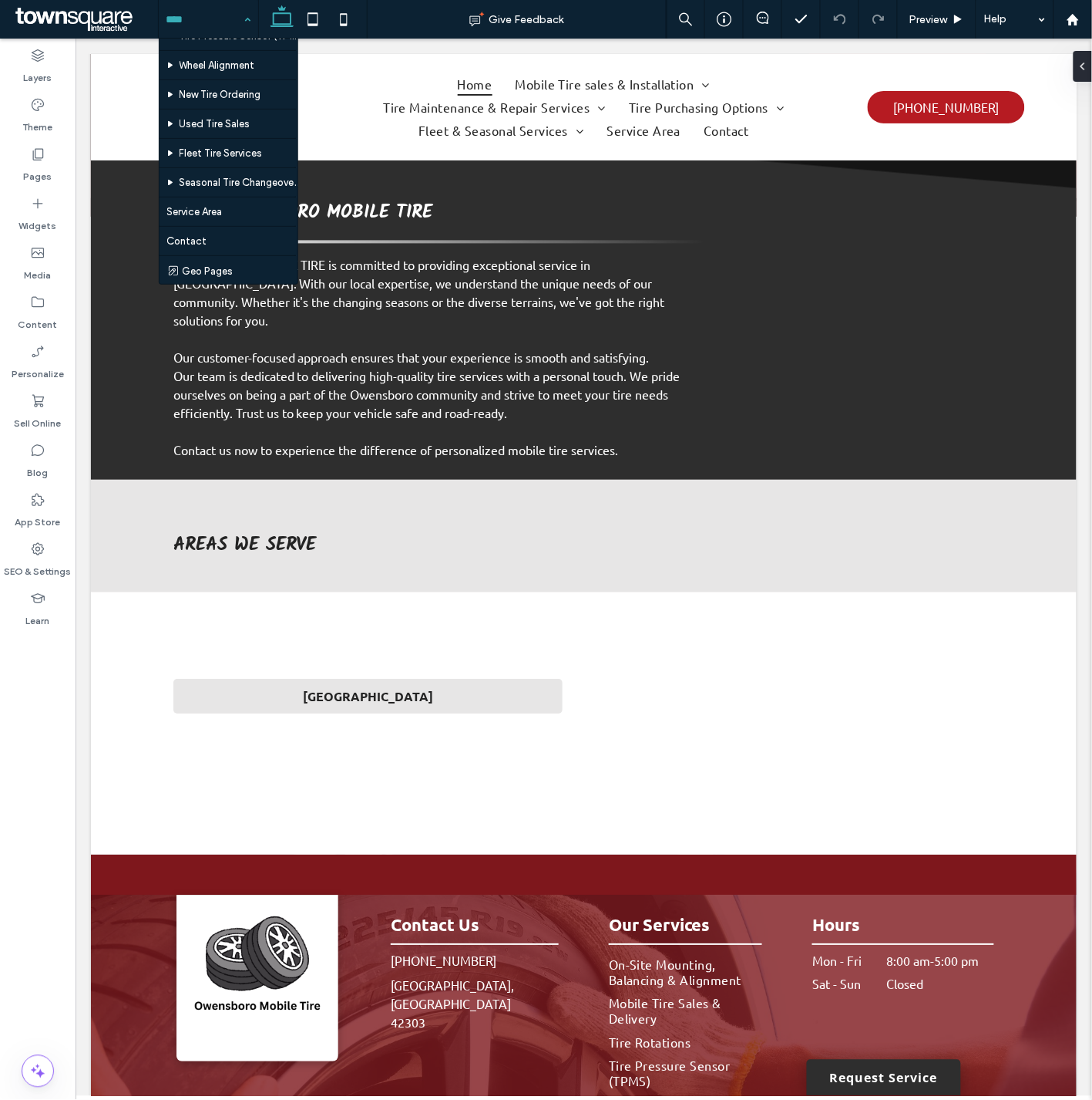
drag, startPoint x: 291, startPoint y: 152, endPoint x: 174, endPoint y: 249, distance: 152.0
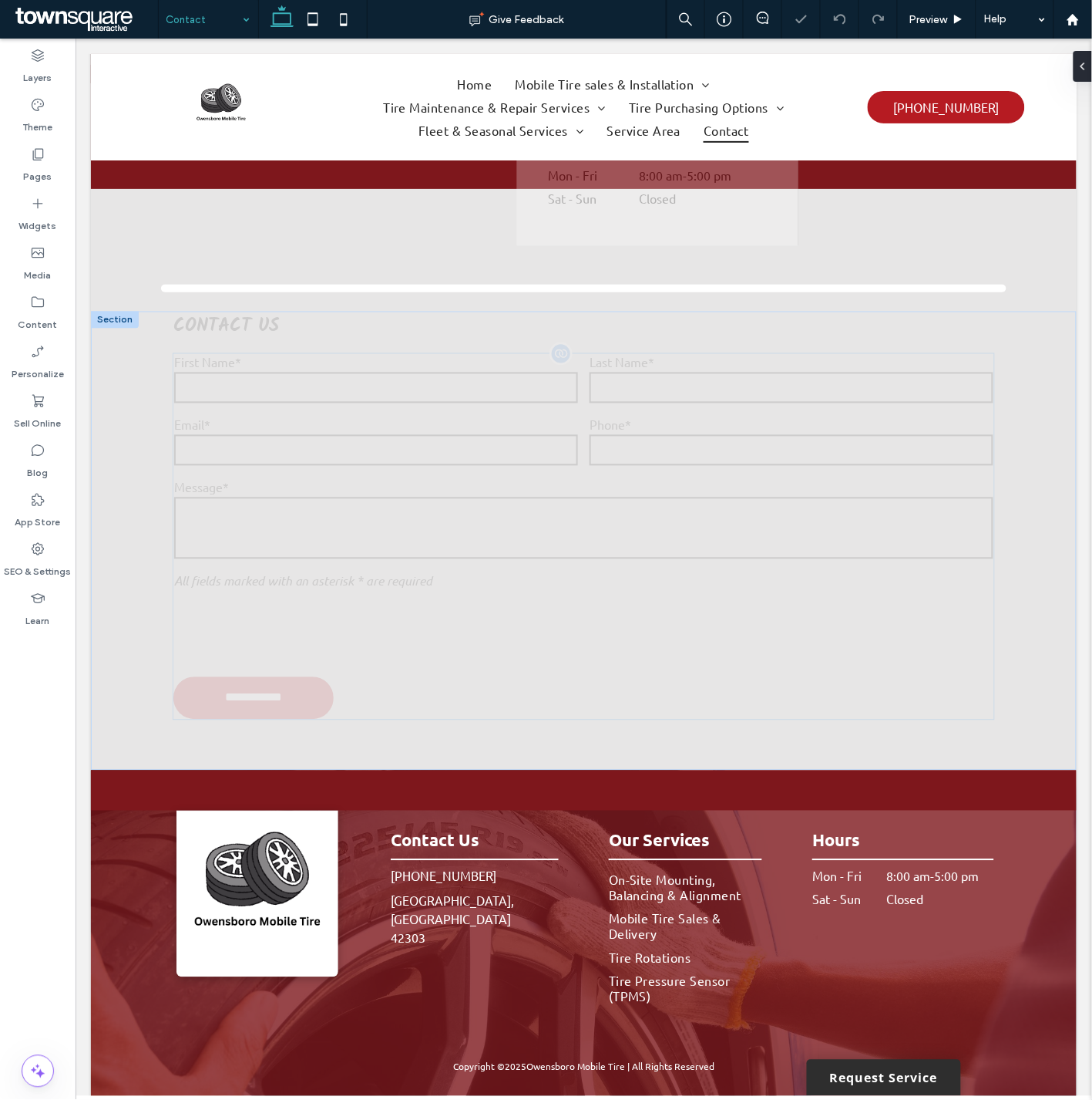
scroll to position [448, 0]
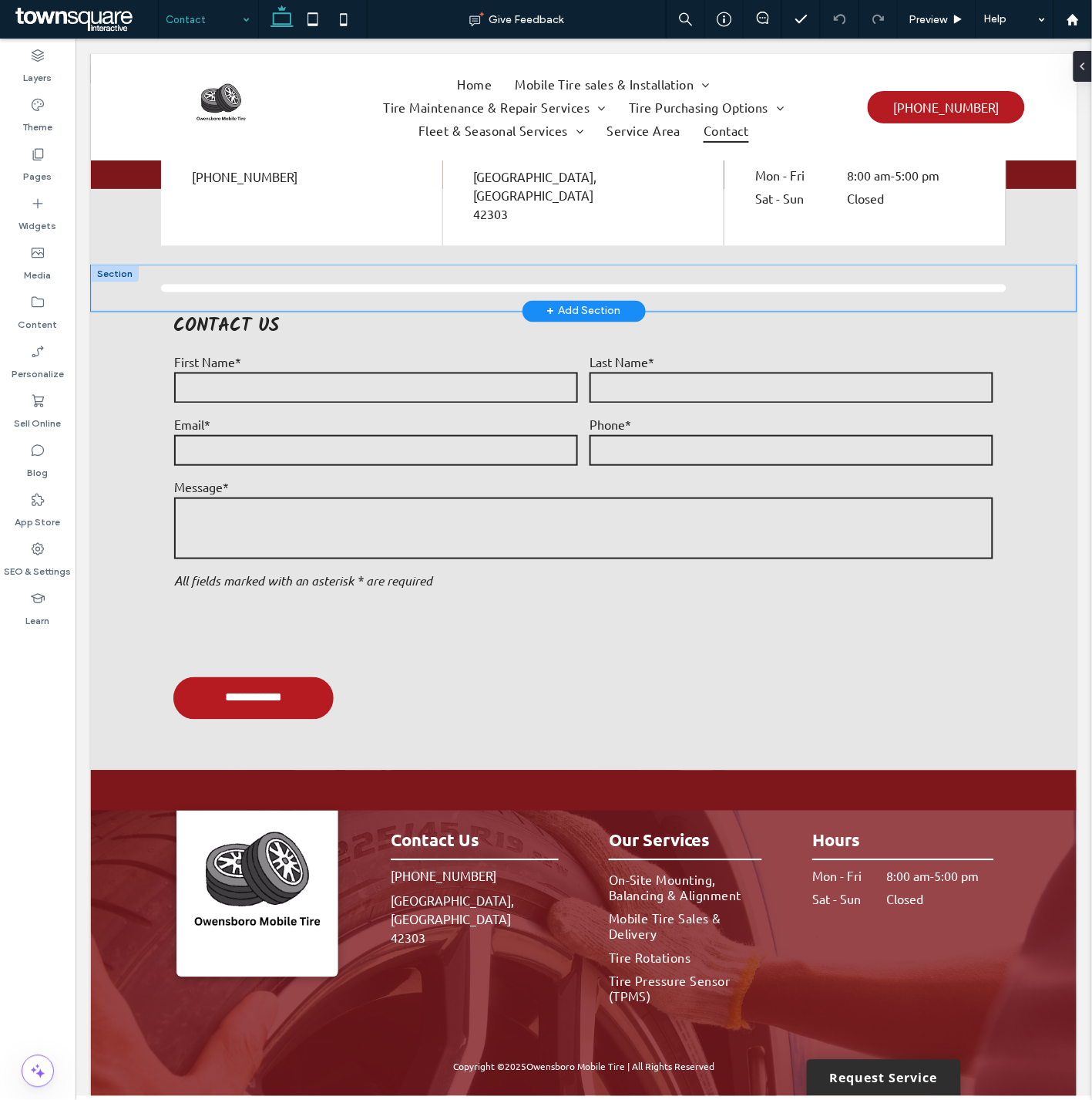
click at [307, 265] on div at bounding box center [583, 288] width 925 height 46
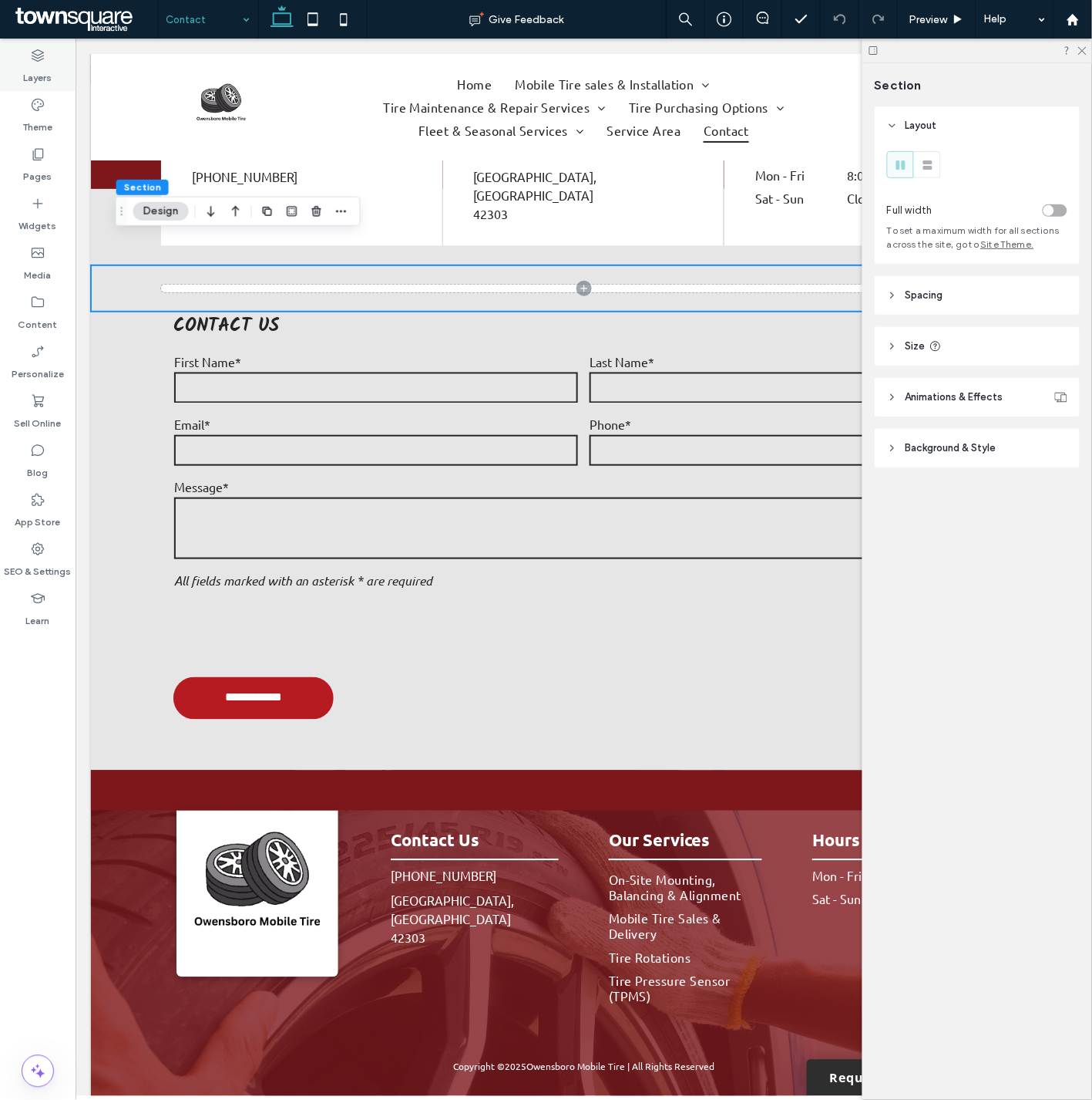
click at [37, 52] on icon at bounding box center [37, 55] width 15 height 15
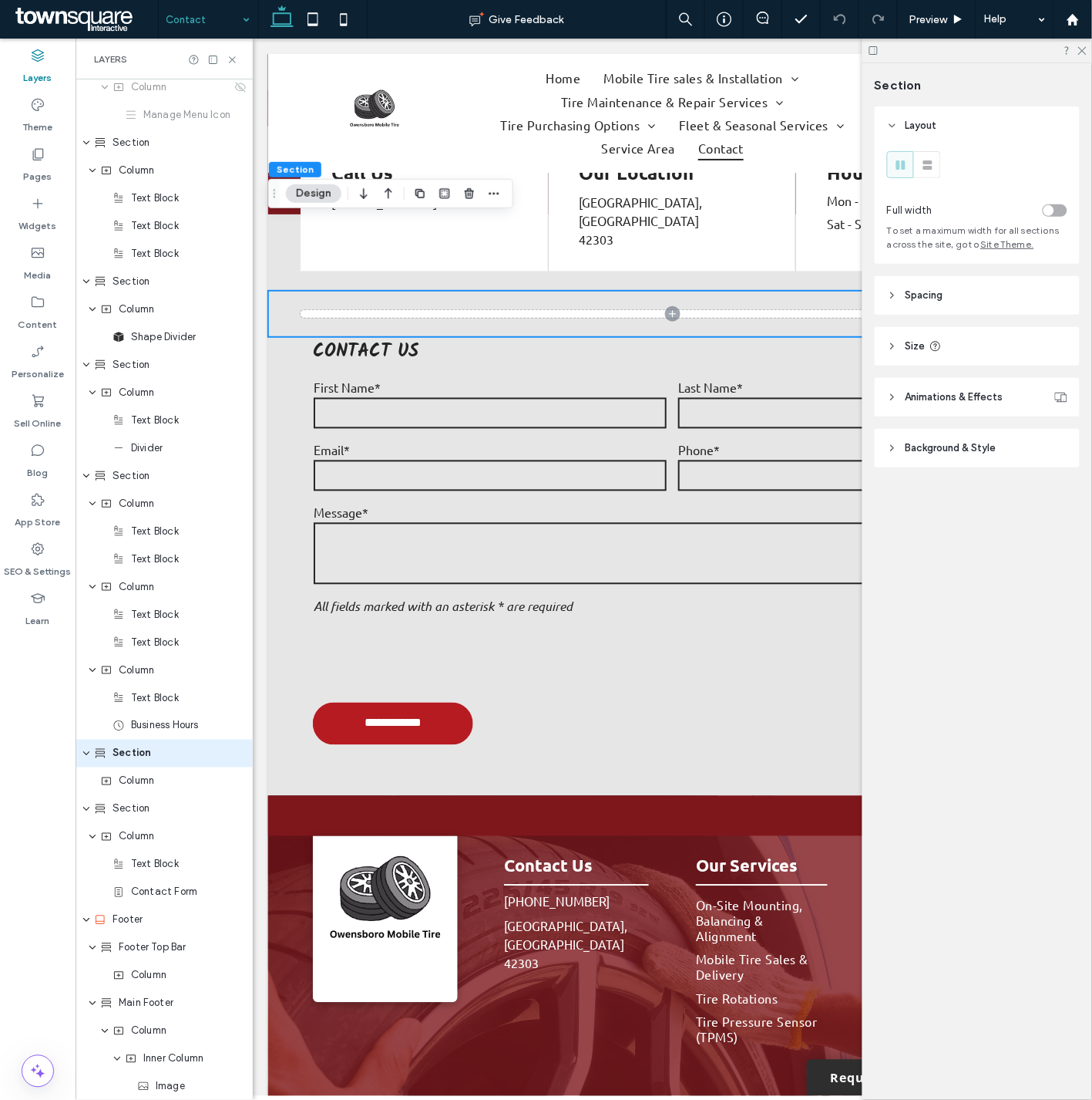
scroll to position [419, 0]
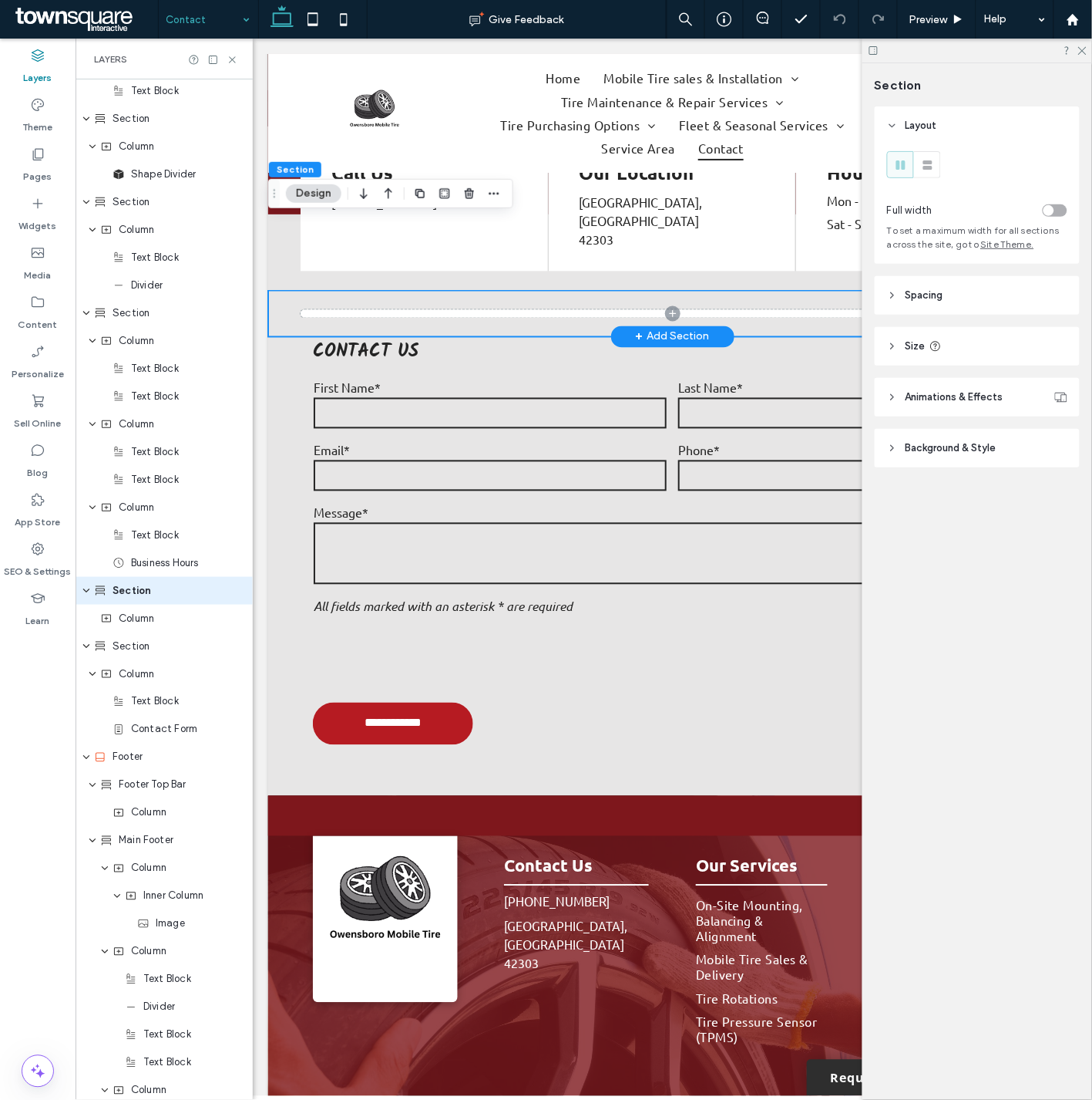
click at [278, 290] on div at bounding box center [672, 313] width 809 height 46
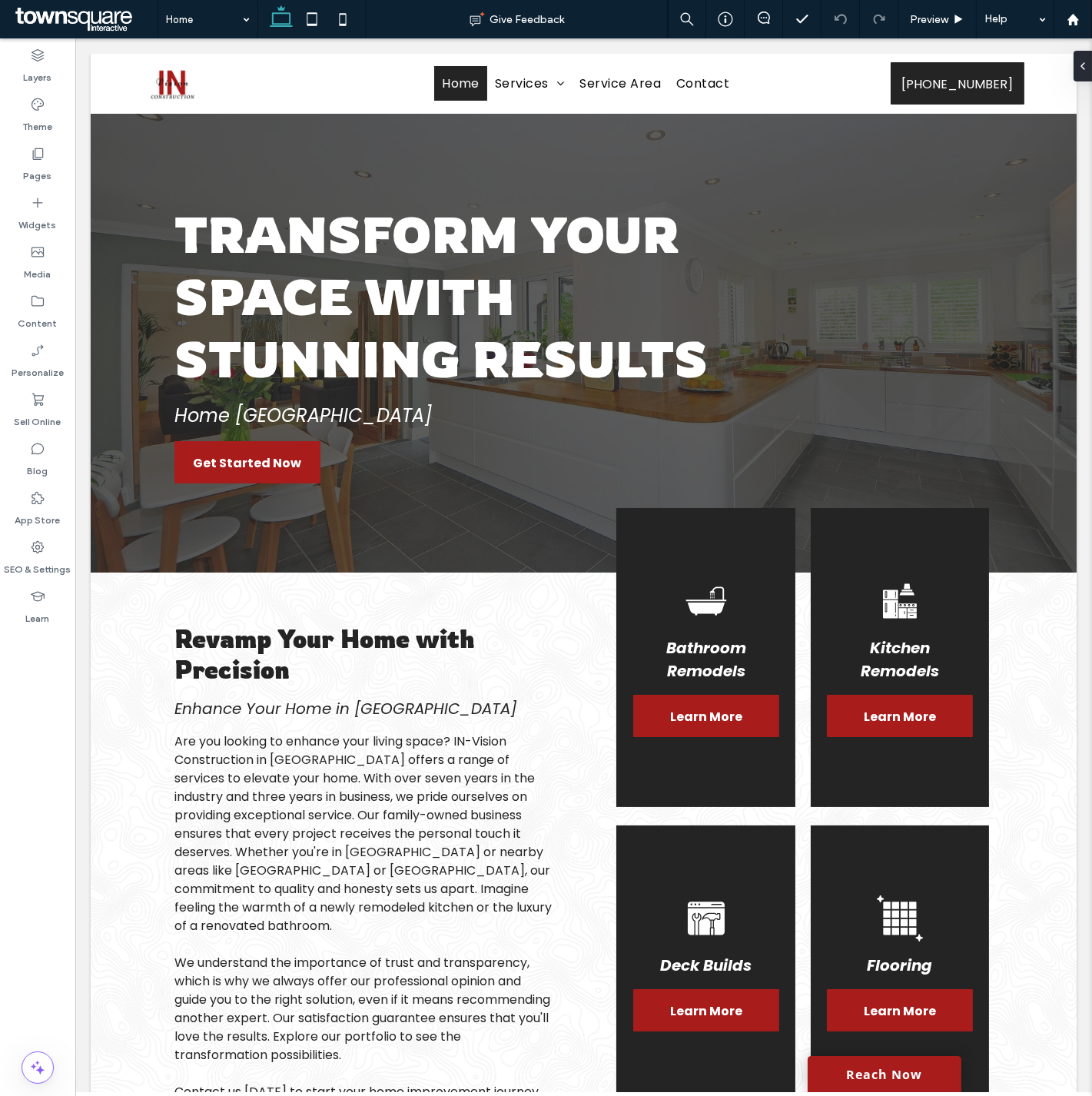
scroll to position [1425, 0]
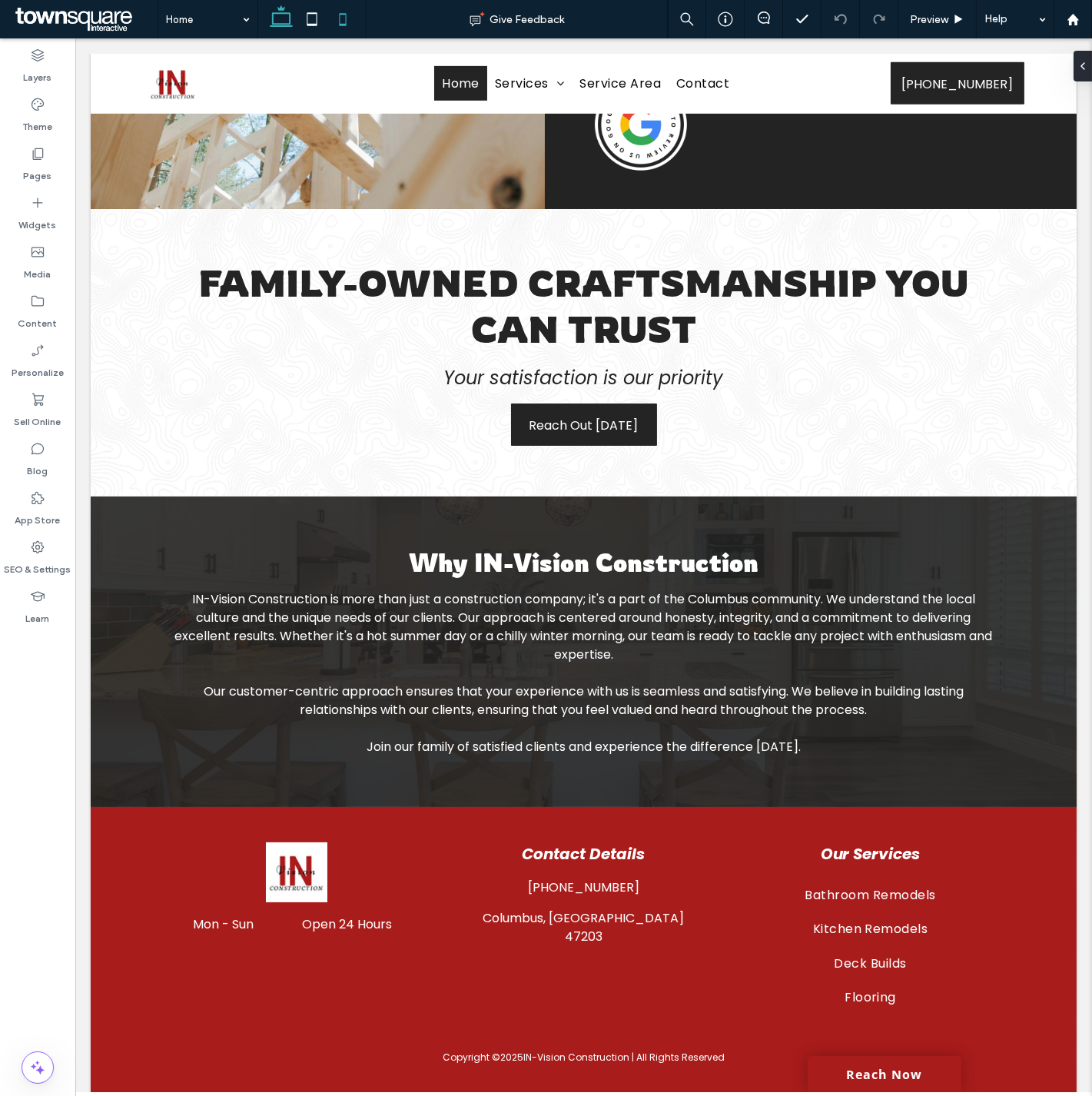
click at [340, 18] on icon at bounding box center [343, 20] width 31 height 31
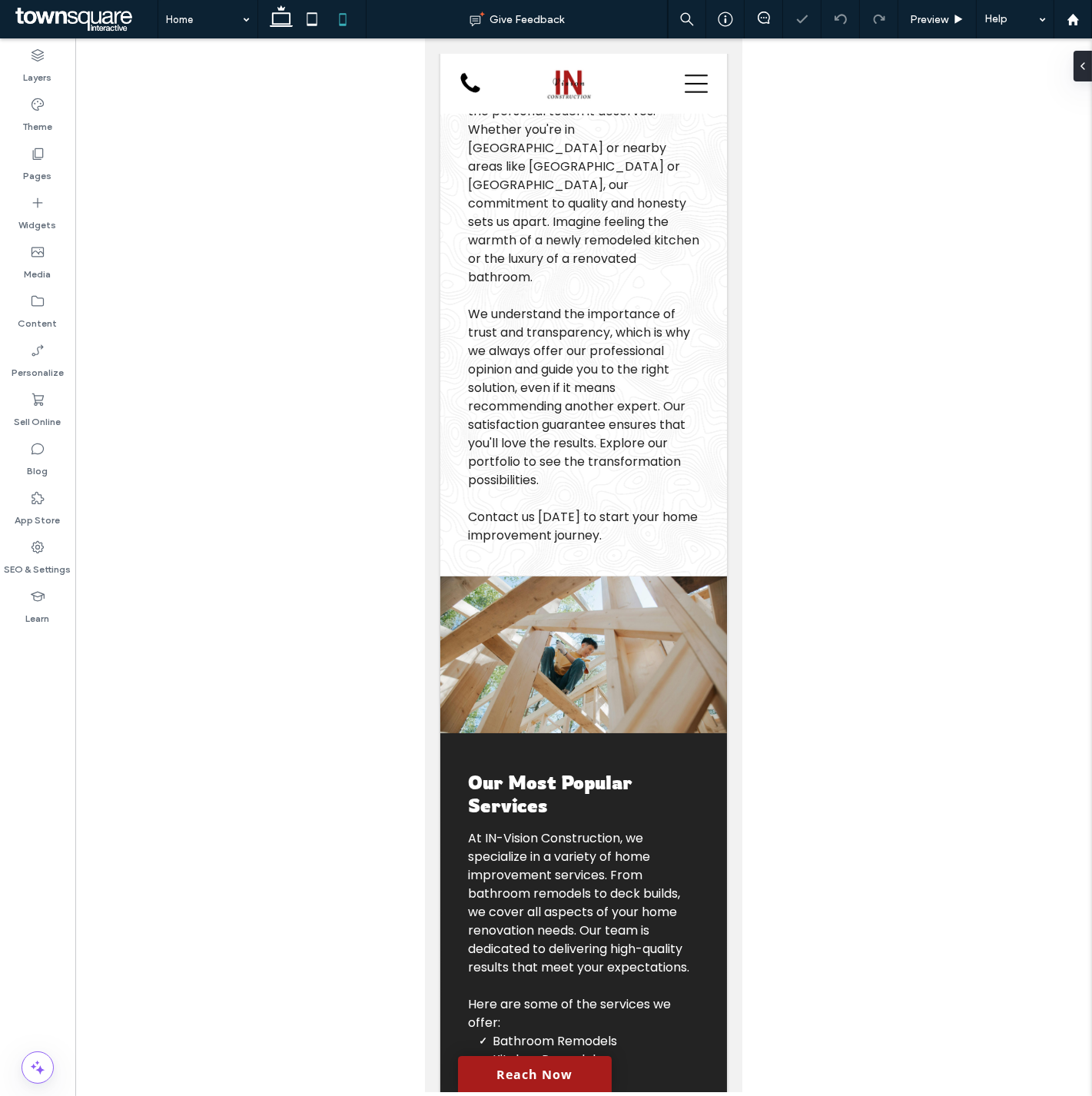
scroll to position [2583, 0]
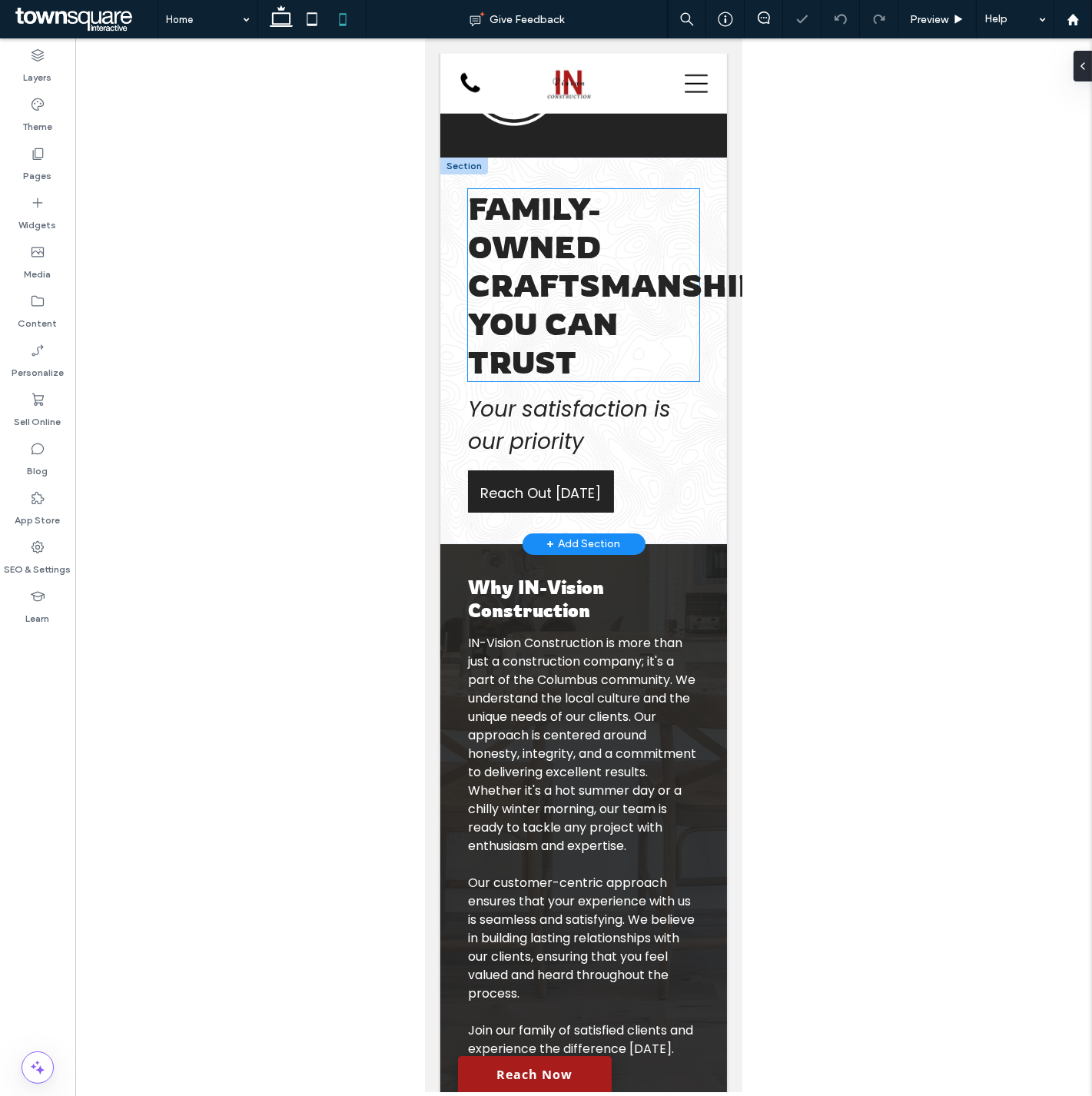
click at [590, 216] on span "Family-Owned Craftsmanship You Can Trust" at bounding box center [613, 285] width 291 height 192
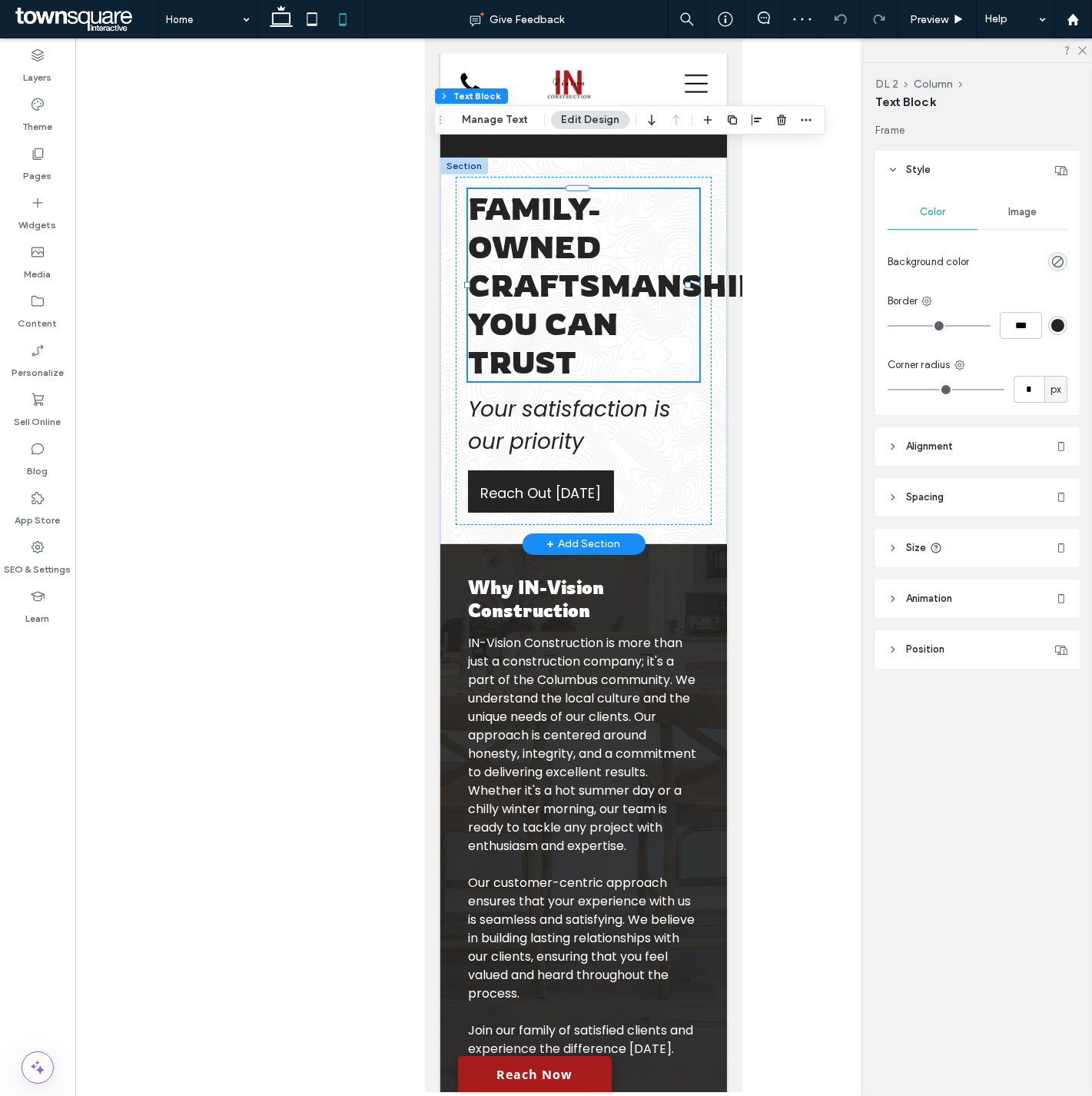
click at [518, 189] on span "Family-Owned Craftsmanship You Can Trust" at bounding box center [613, 285] width 291 height 192
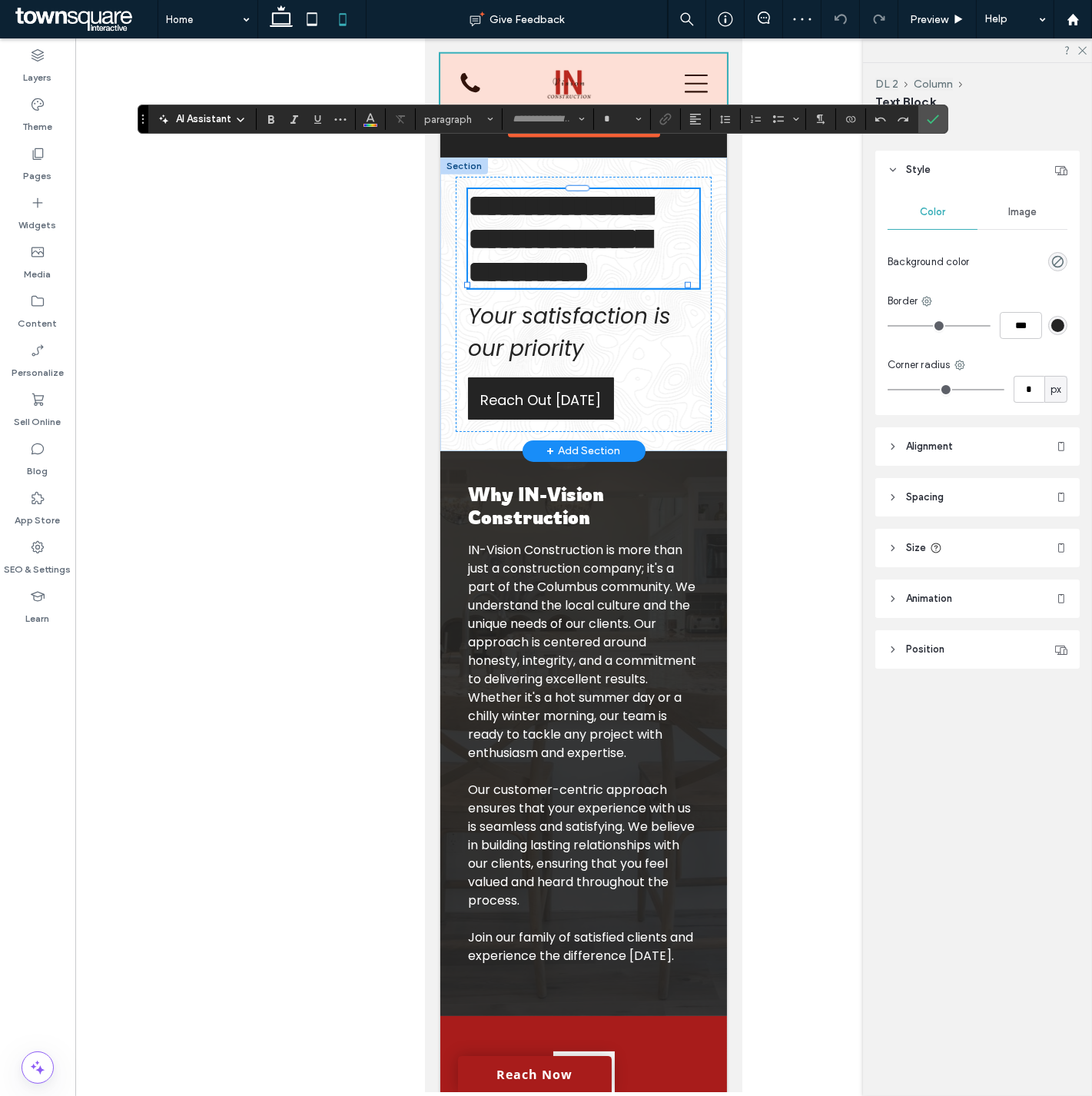
type input "*******"
type input "**"
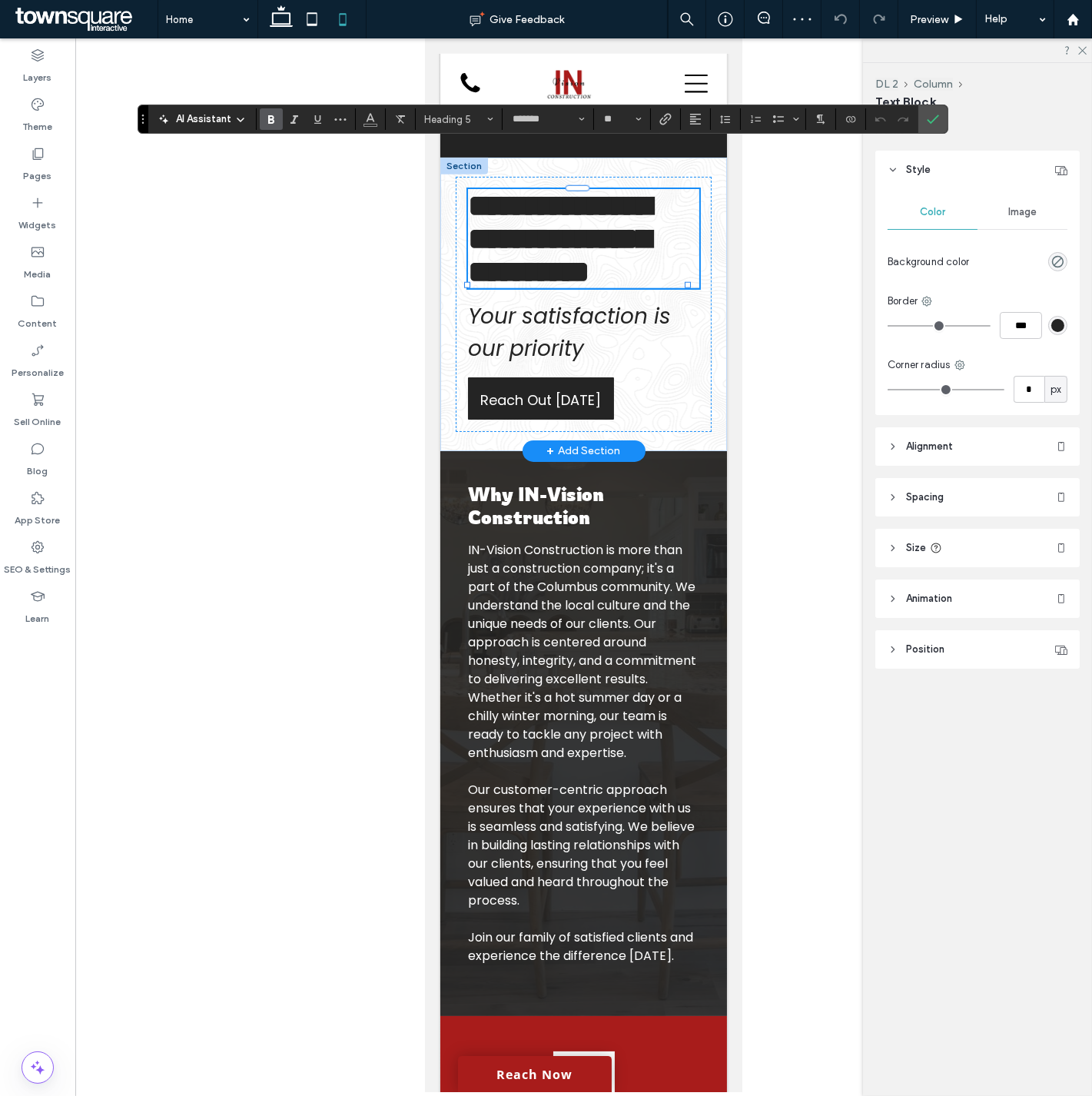
click at [501, 127] on section "Heading 5" at bounding box center [459, 119] width 87 height 21
click at [629, 116] on input "**" at bounding box center [617, 119] width 30 height 12
click at [629, 183] on label "24" at bounding box center [622, 183] width 49 height 21
type input "**"
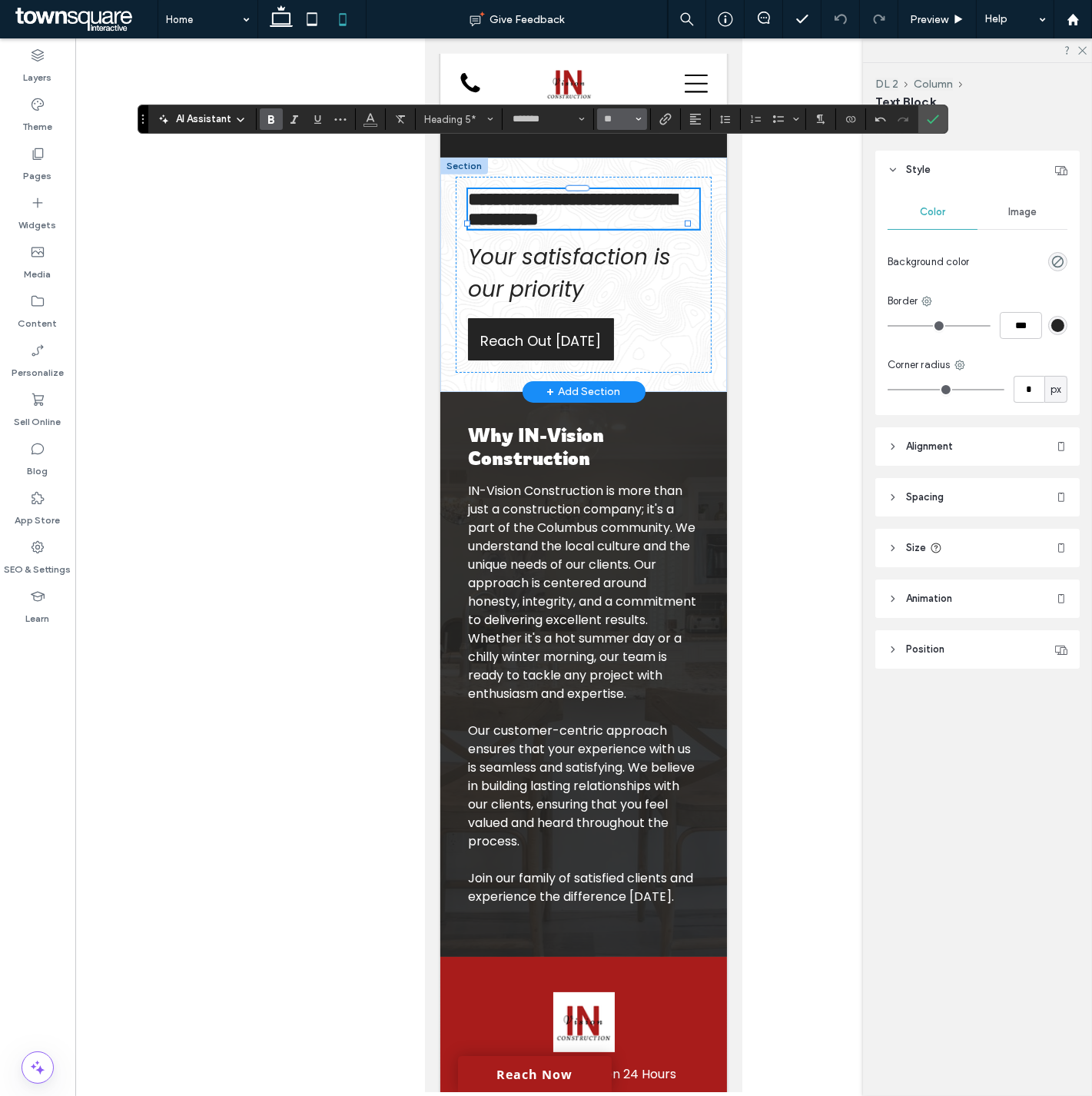
click at [632, 118] on input "**" at bounding box center [617, 119] width 30 height 12
click at [616, 223] on label "30" at bounding box center [622, 218] width 49 height 21
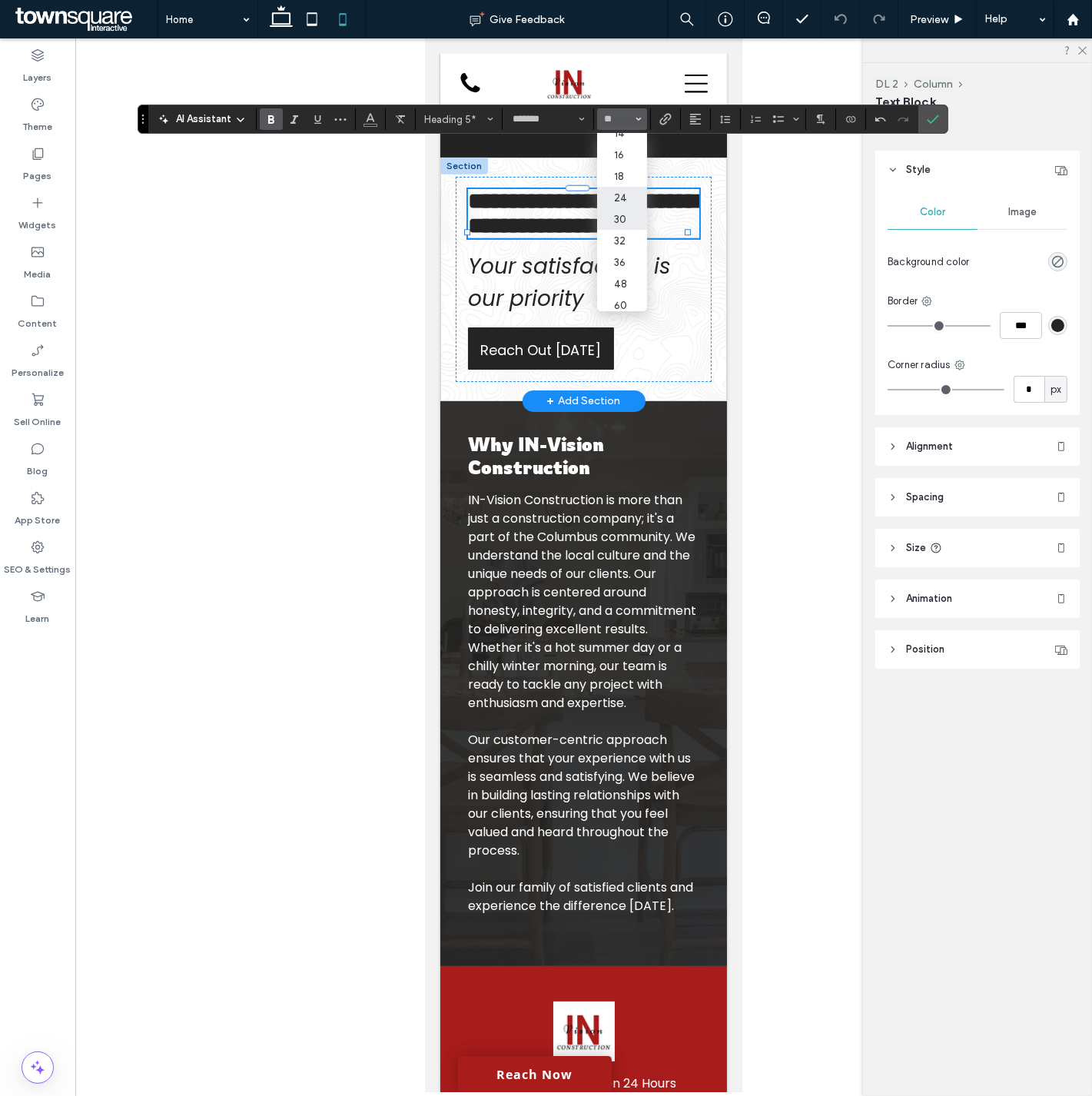
type input "**"
click at [746, 269] on div at bounding box center [584, 565] width 1016 height 1054
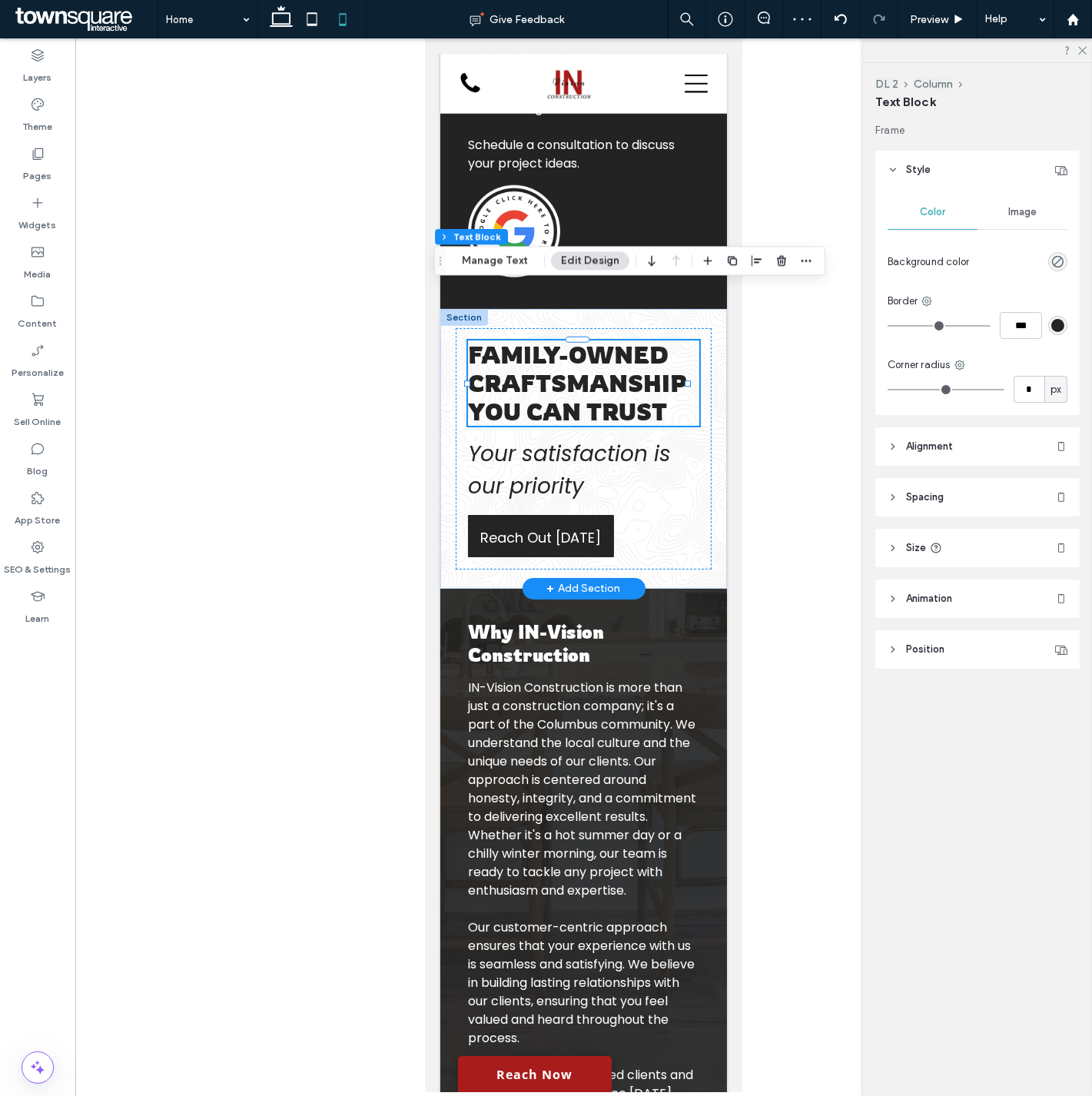
scroll to position [2414, 0]
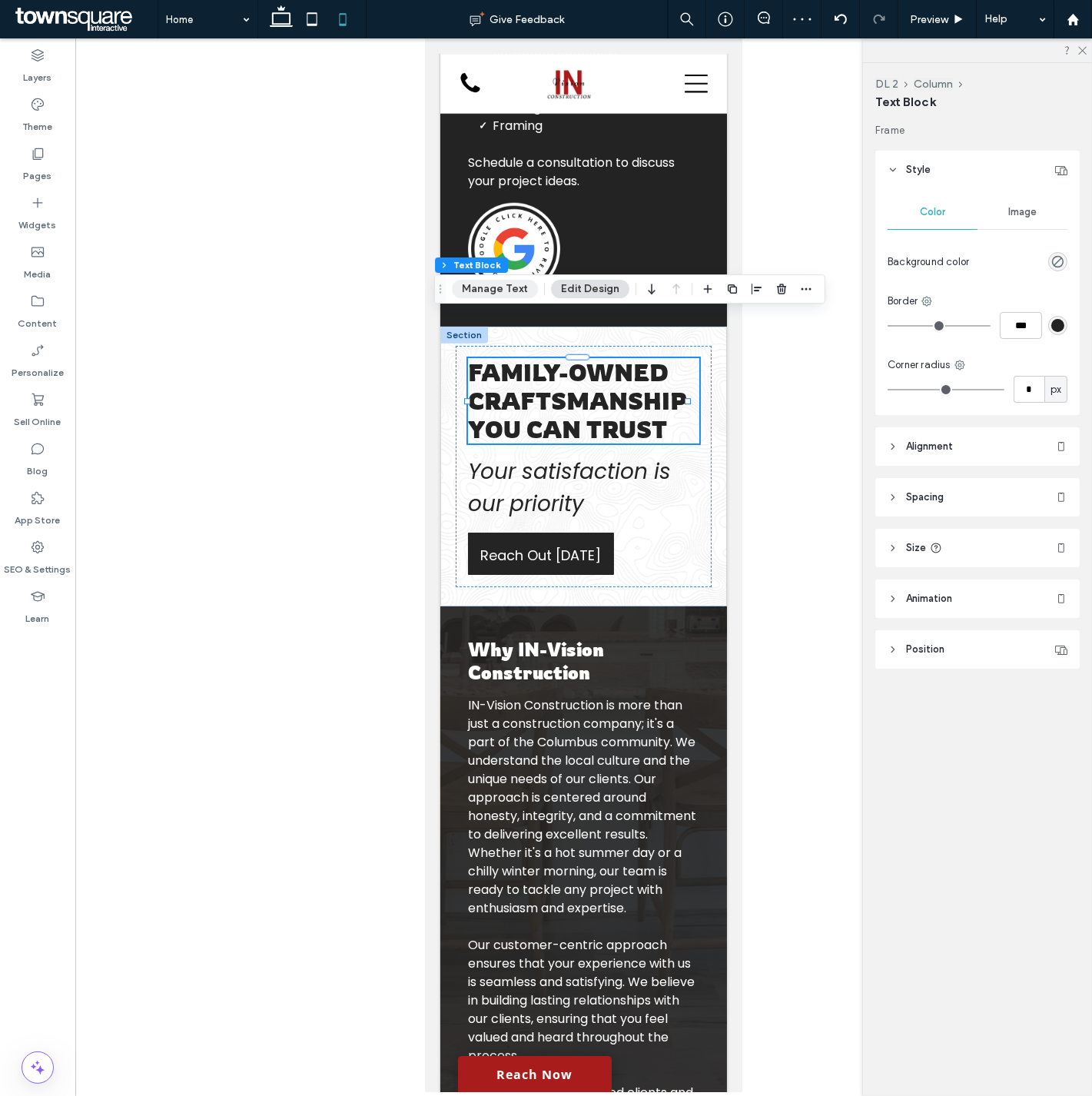
click at [513, 285] on button "Manage Text" at bounding box center [495, 289] width 86 height 19
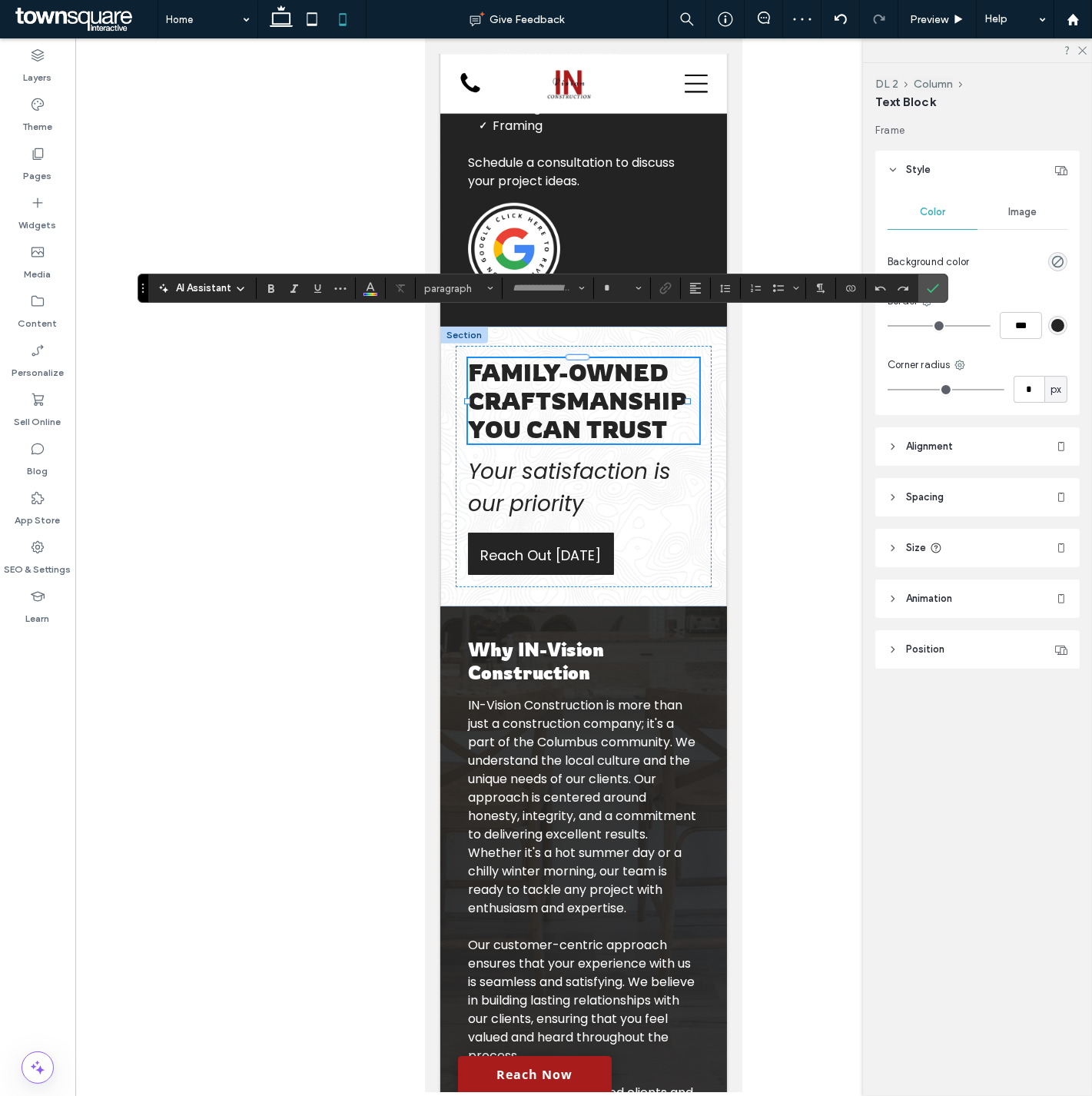
type input "*******"
type input "**"
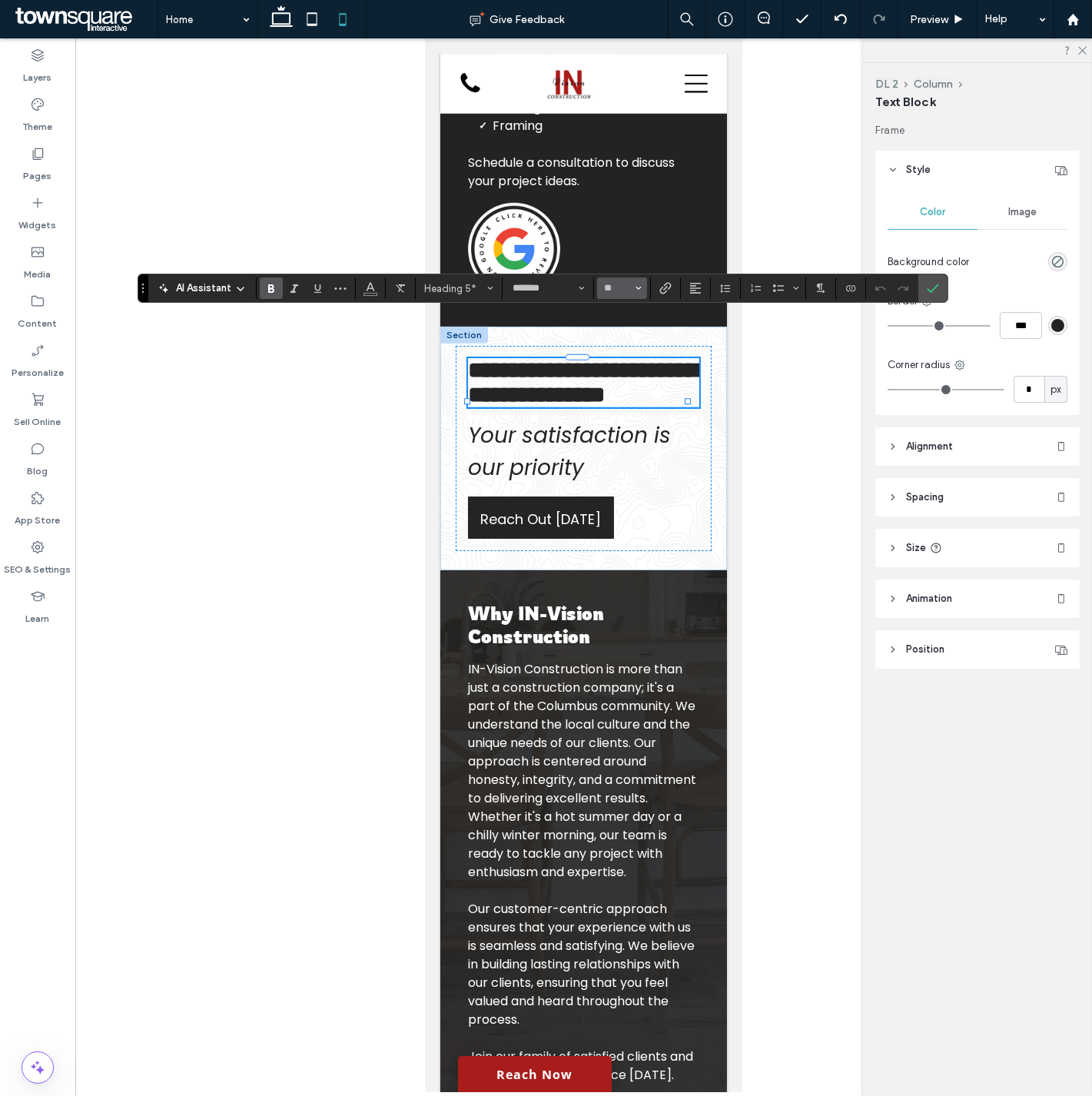
click at [641, 285] on icon "Size" at bounding box center [638, 288] width 6 height 6
click at [623, 422] on label "32" at bounding box center [622, 417] width 49 height 21
type input "**"
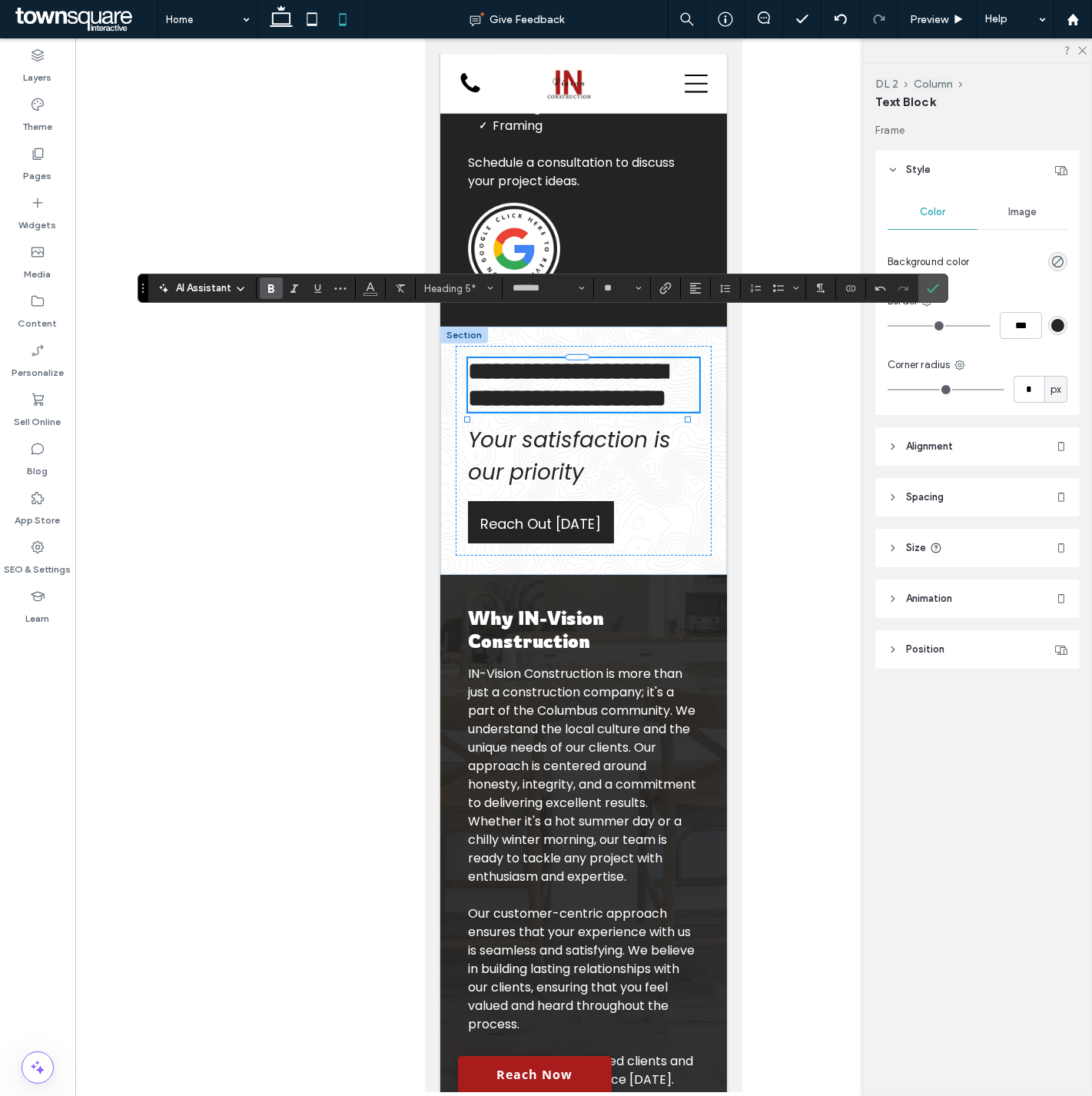
click at [764, 446] on div at bounding box center [584, 565] width 1016 height 1054
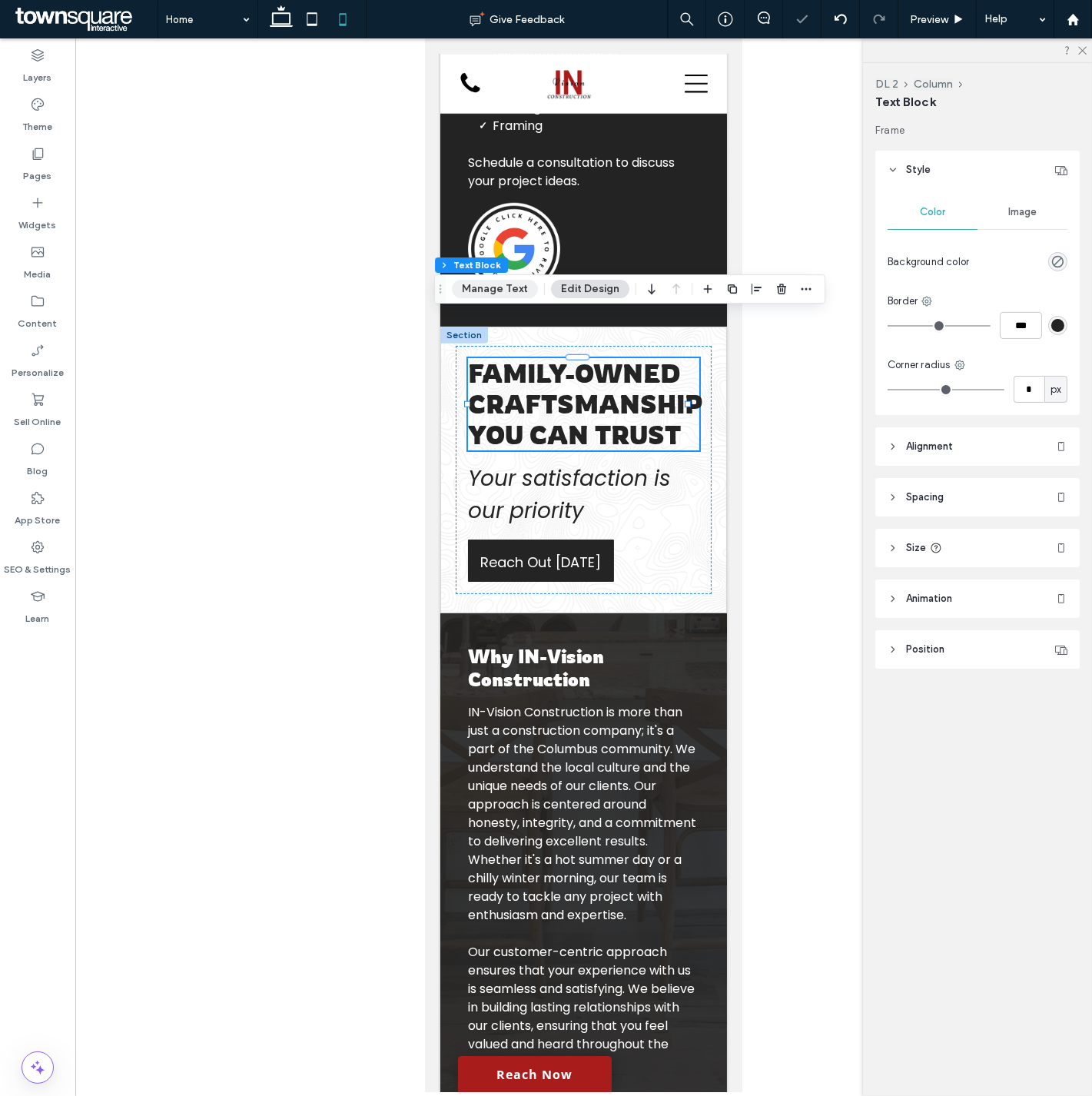
click at [510, 287] on button "Manage Text" at bounding box center [495, 289] width 86 height 19
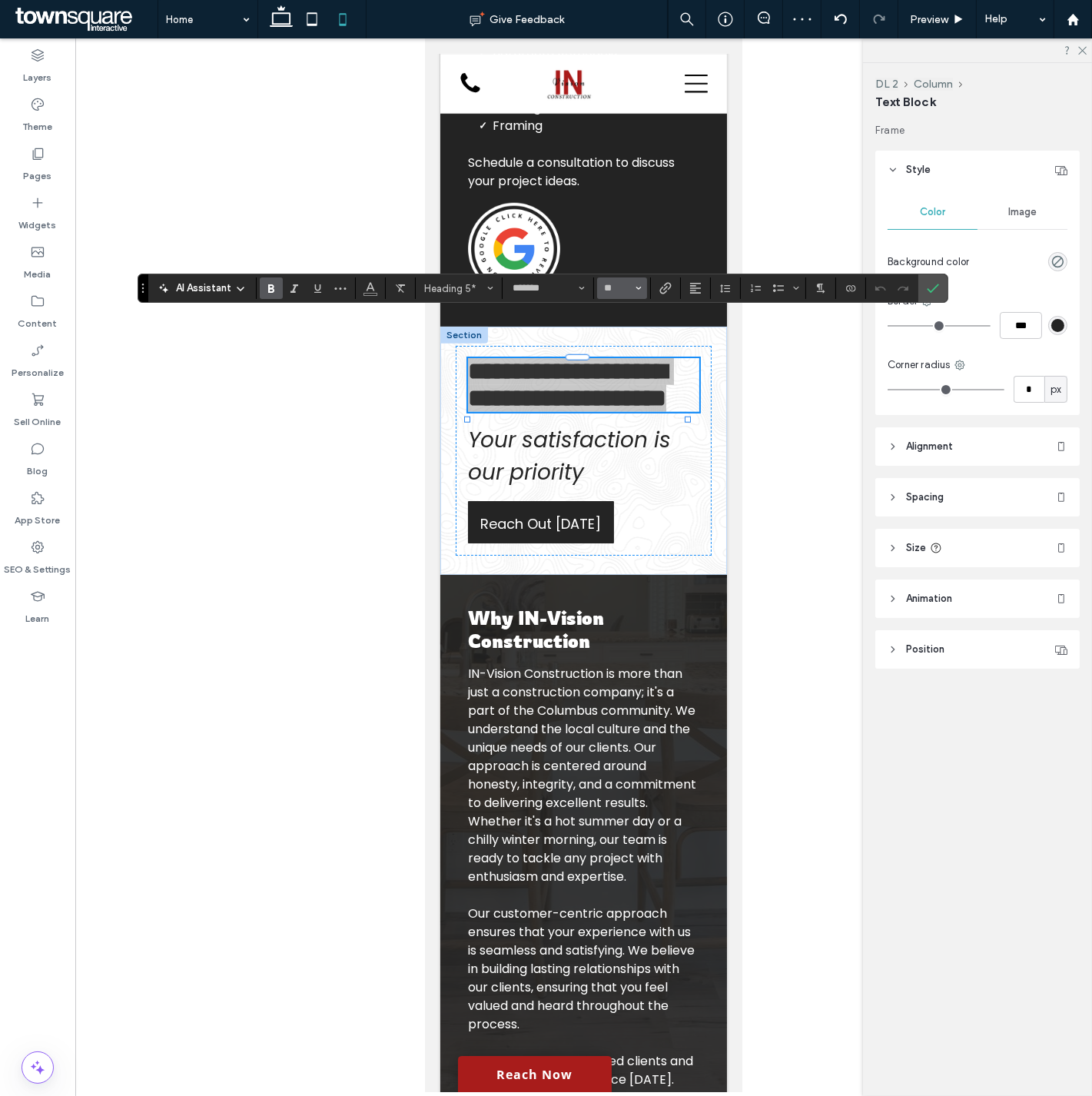
click at [641, 288] on icon "Size" at bounding box center [638, 288] width 6 height 6
click at [630, 349] on label "30" at bounding box center [622, 349] width 49 height 21
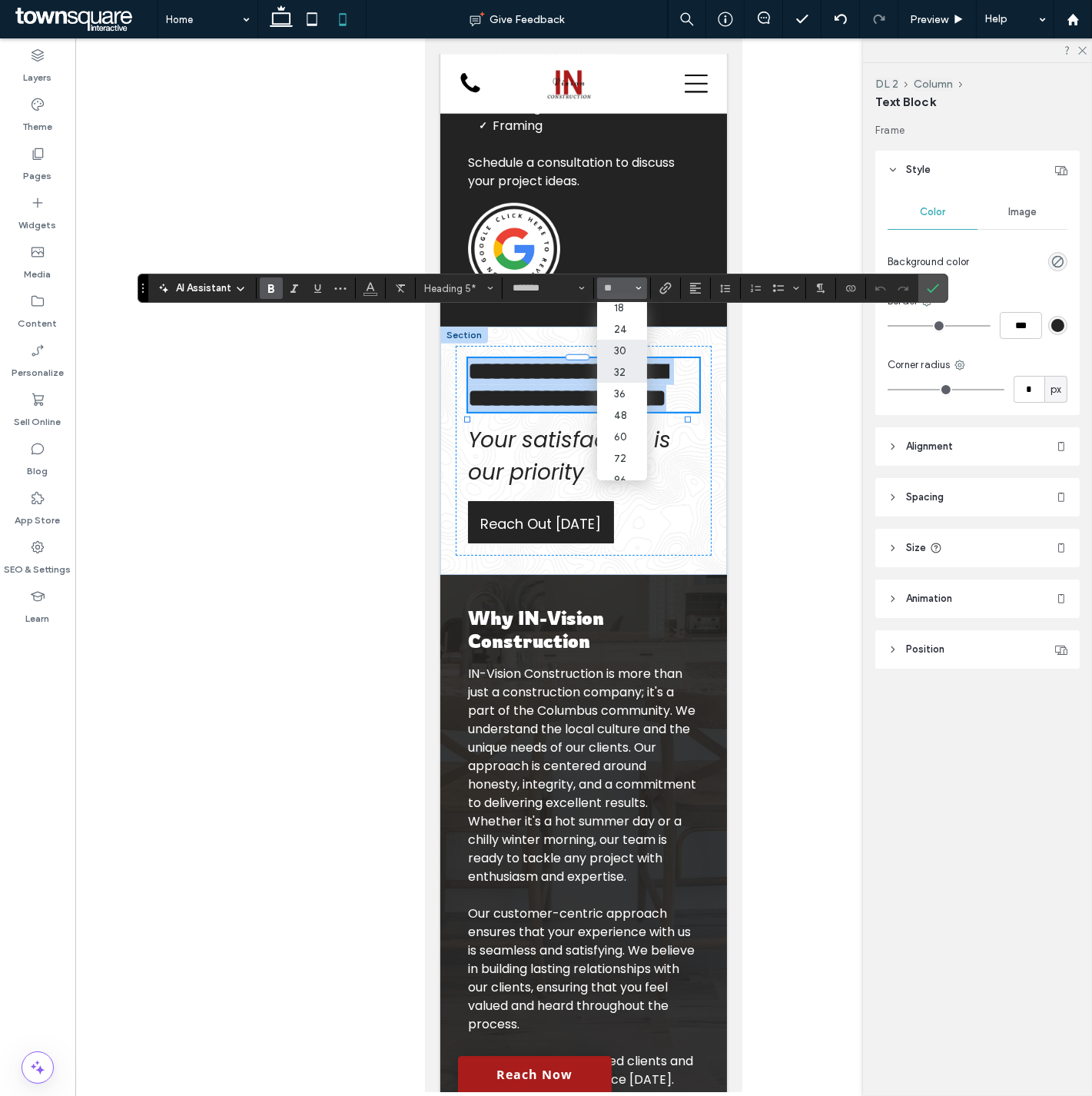
type input "**"
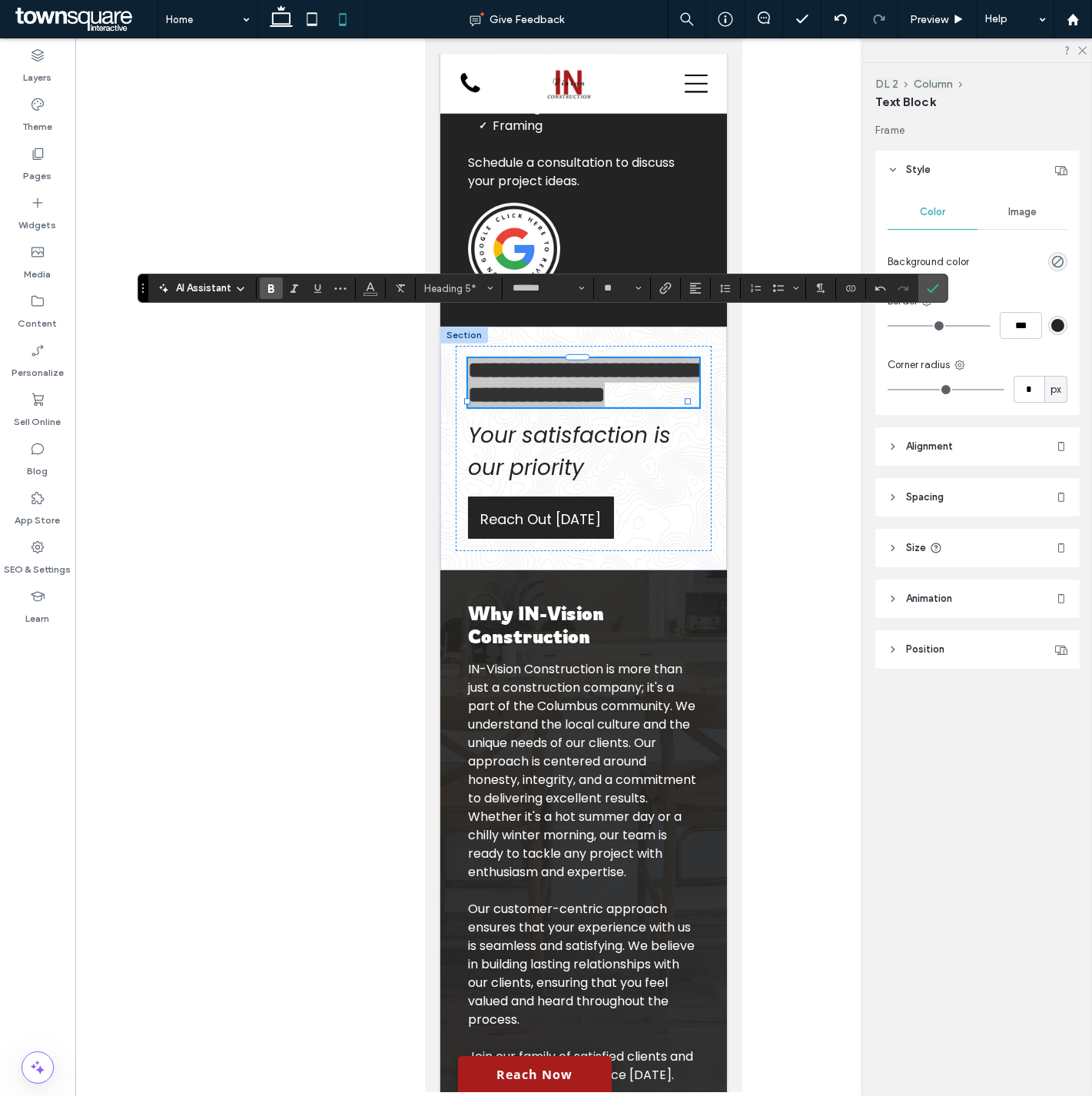
click at [755, 438] on div at bounding box center [584, 565] width 1016 height 1054
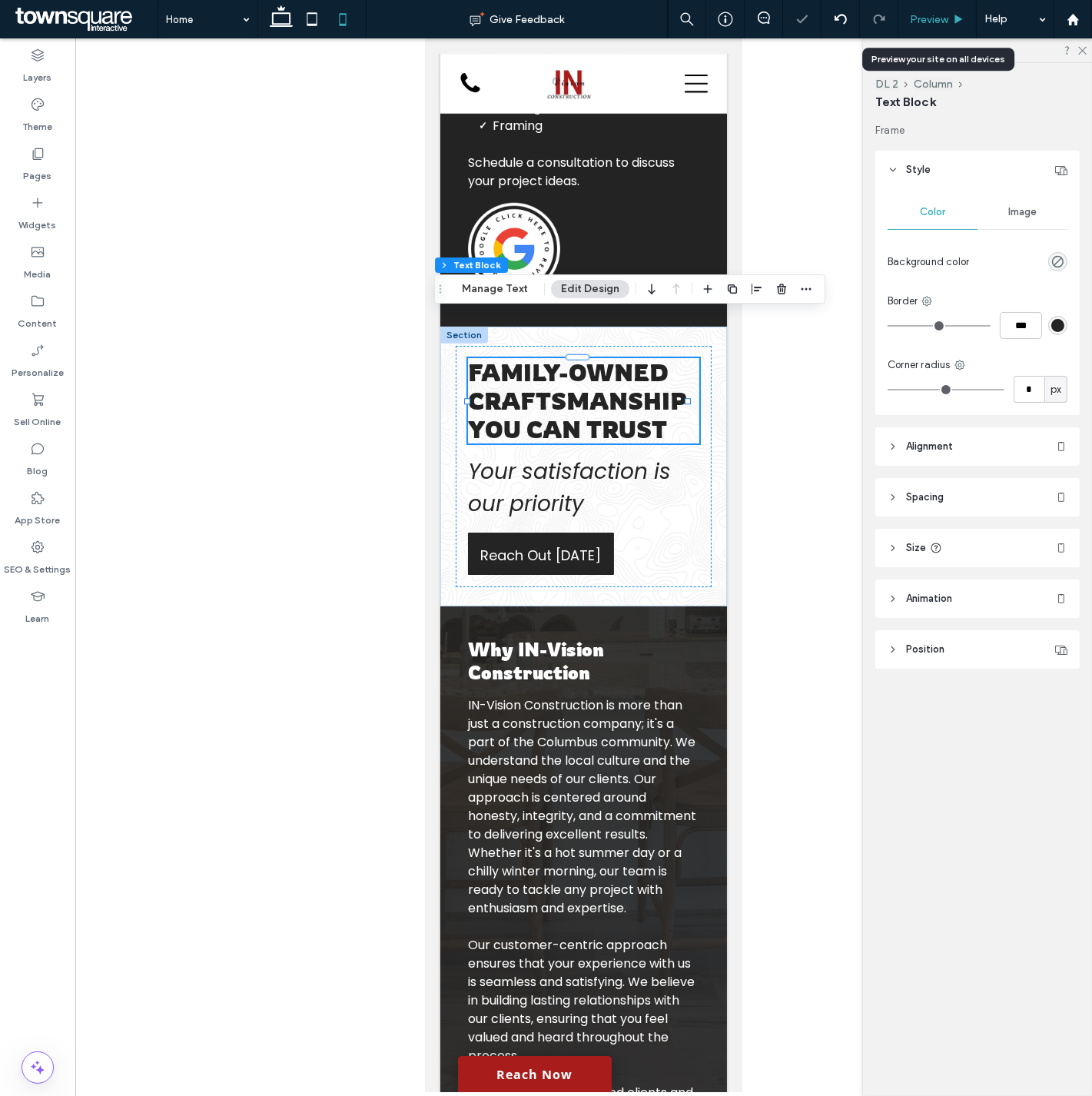
click at [926, 18] on span "Preview" at bounding box center [928, 19] width 38 height 13
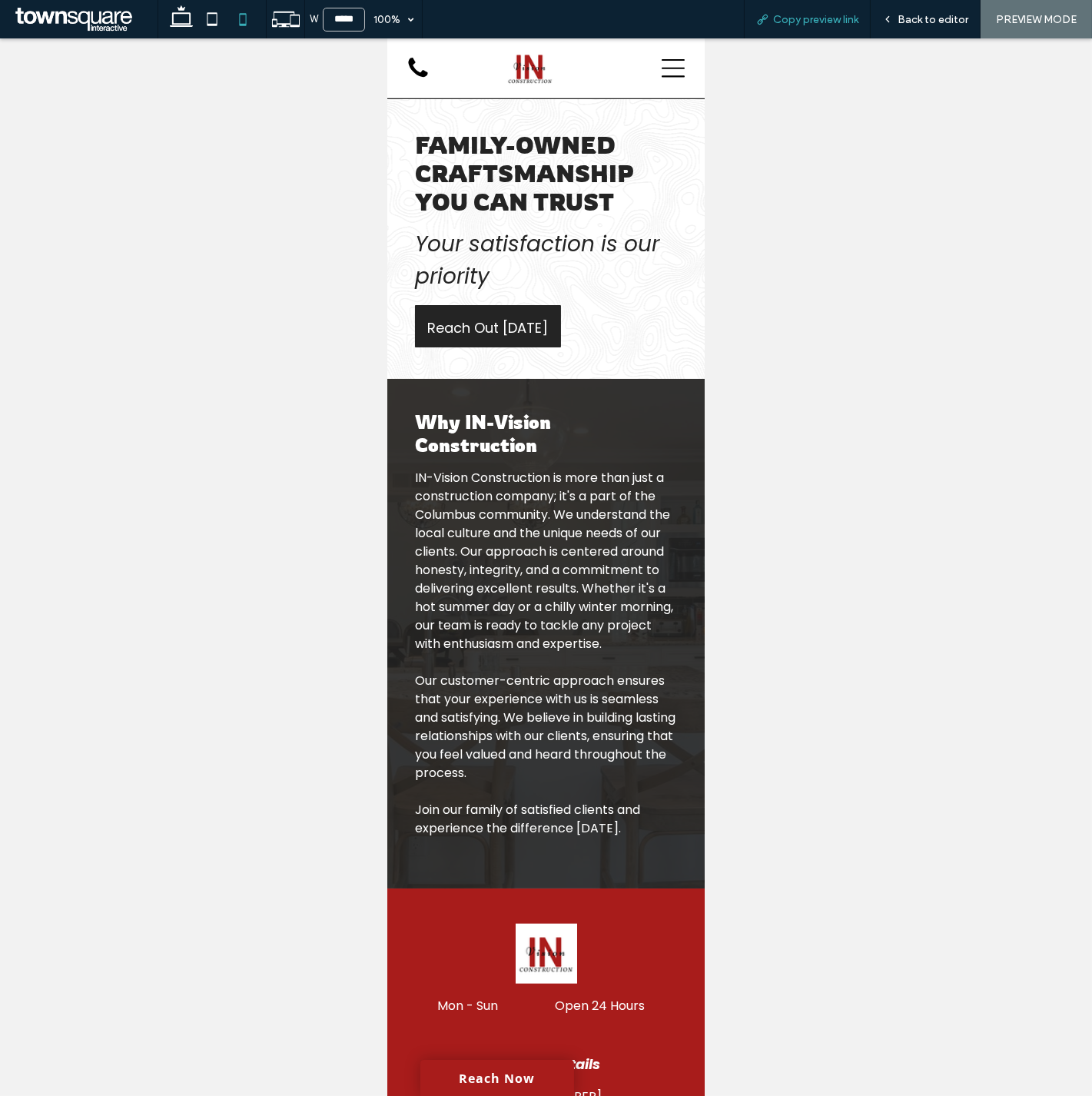
click at [820, 15] on span "Copy preview link" at bounding box center [815, 19] width 86 height 13
click at [942, 26] on div "Back to editor" at bounding box center [926, 19] width 110 height 38
click at [951, 26] on div "Back to editor" at bounding box center [926, 19] width 110 height 38
click at [922, 24] on span "Back to editor" at bounding box center [932, 19] width 70 height 13
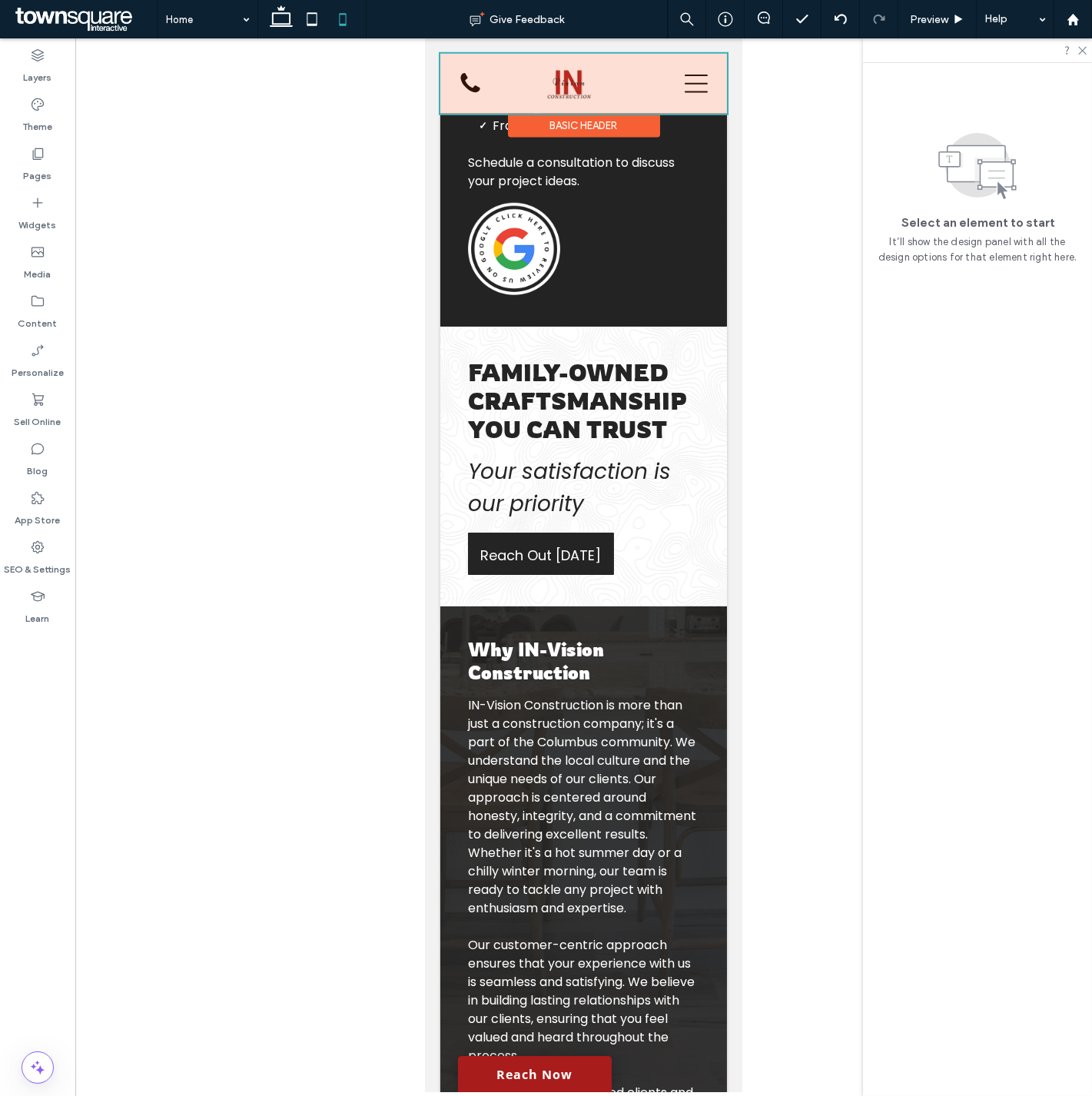
click at [604, 77] on div at bounding box center [583, 83] width 287 height 60
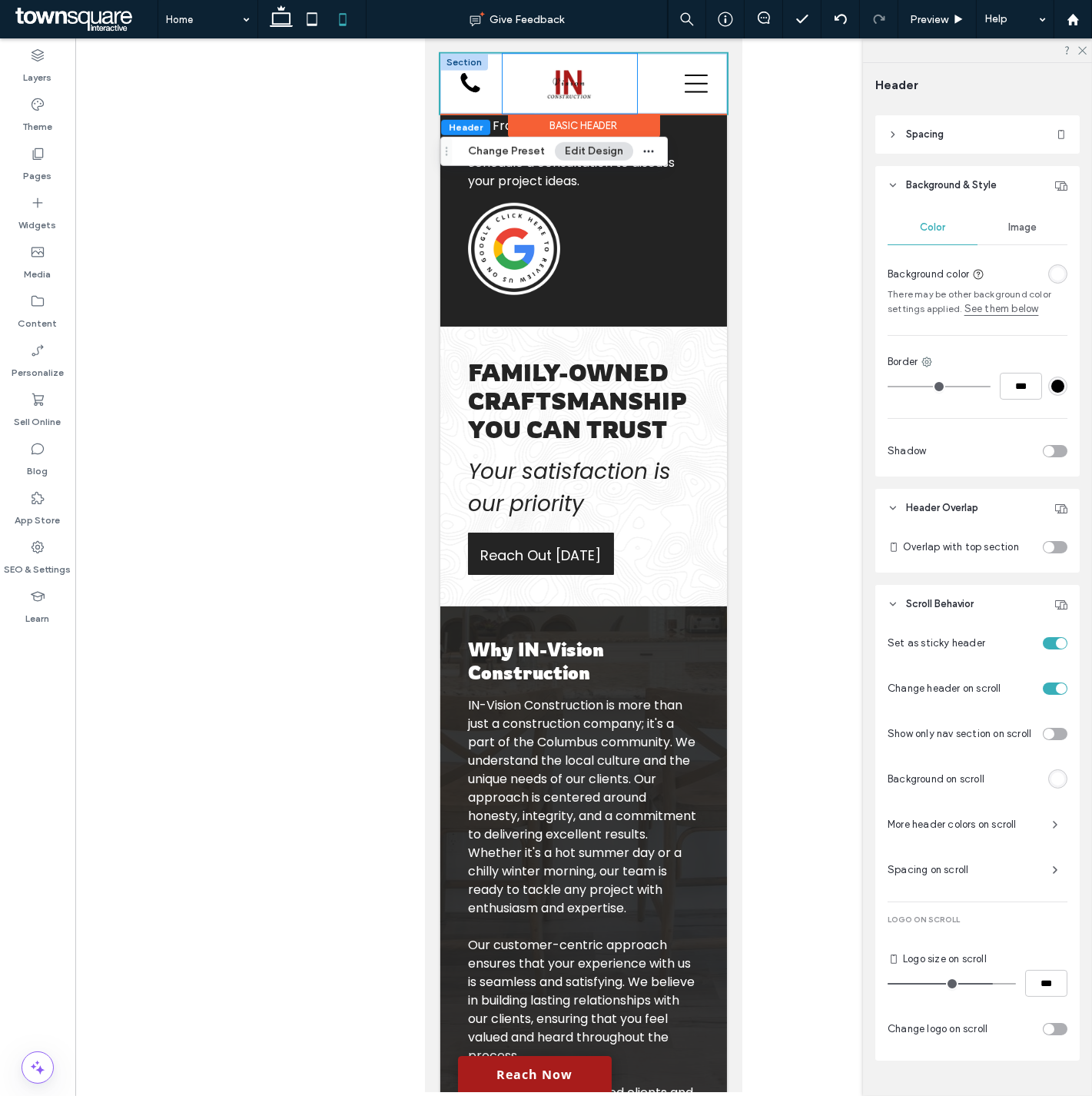
scroll to position [224, 0]
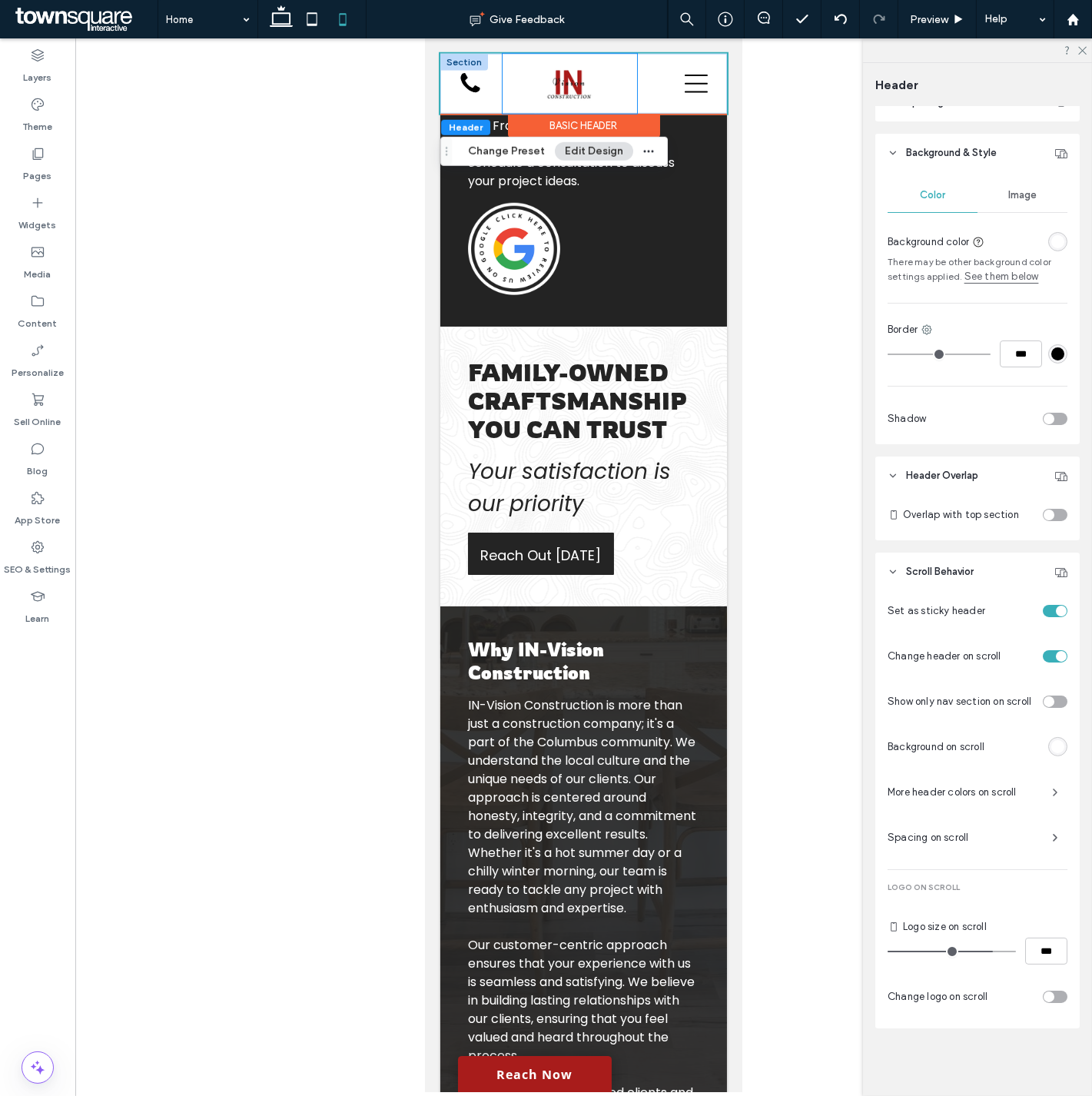
click at [608, 86] on div at bounding box center [568, 83] width 135 height 60
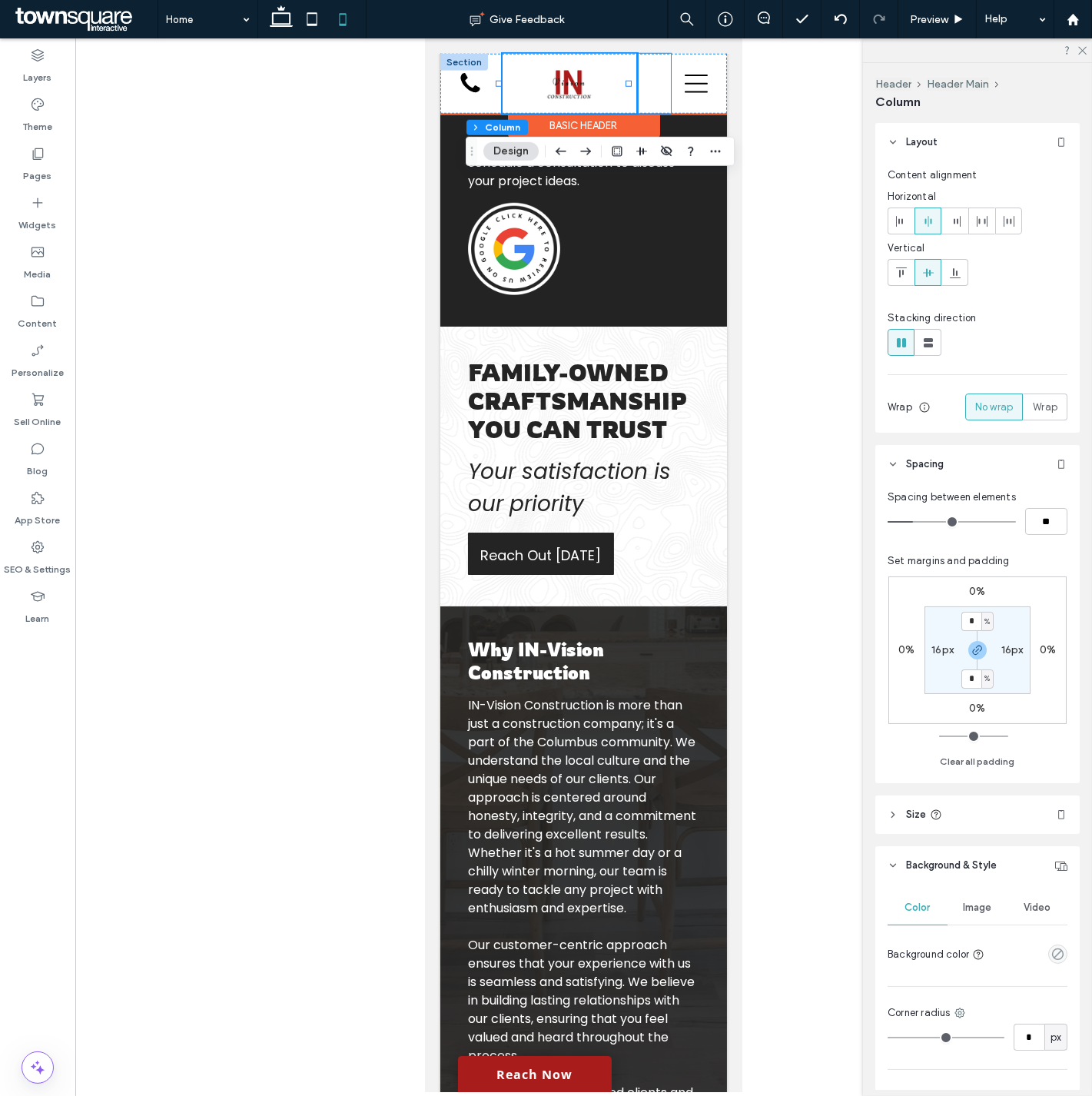
click at [647, 100] on div "Home Services Bathroom Remodels Kitchen Remodels Deck Builds Flooring Framing D…" at bounding box center [653, 83] width 34 height 60
click at [644, 98] on div "Home Services Bathroom Remodels Kitchen Remodels Deck Builds Flooring Framing D…" at bounding box center [653, 83] width 34 height 60
click at [305, 23] on icon at bounding box center [312, 20] width 31 height 31
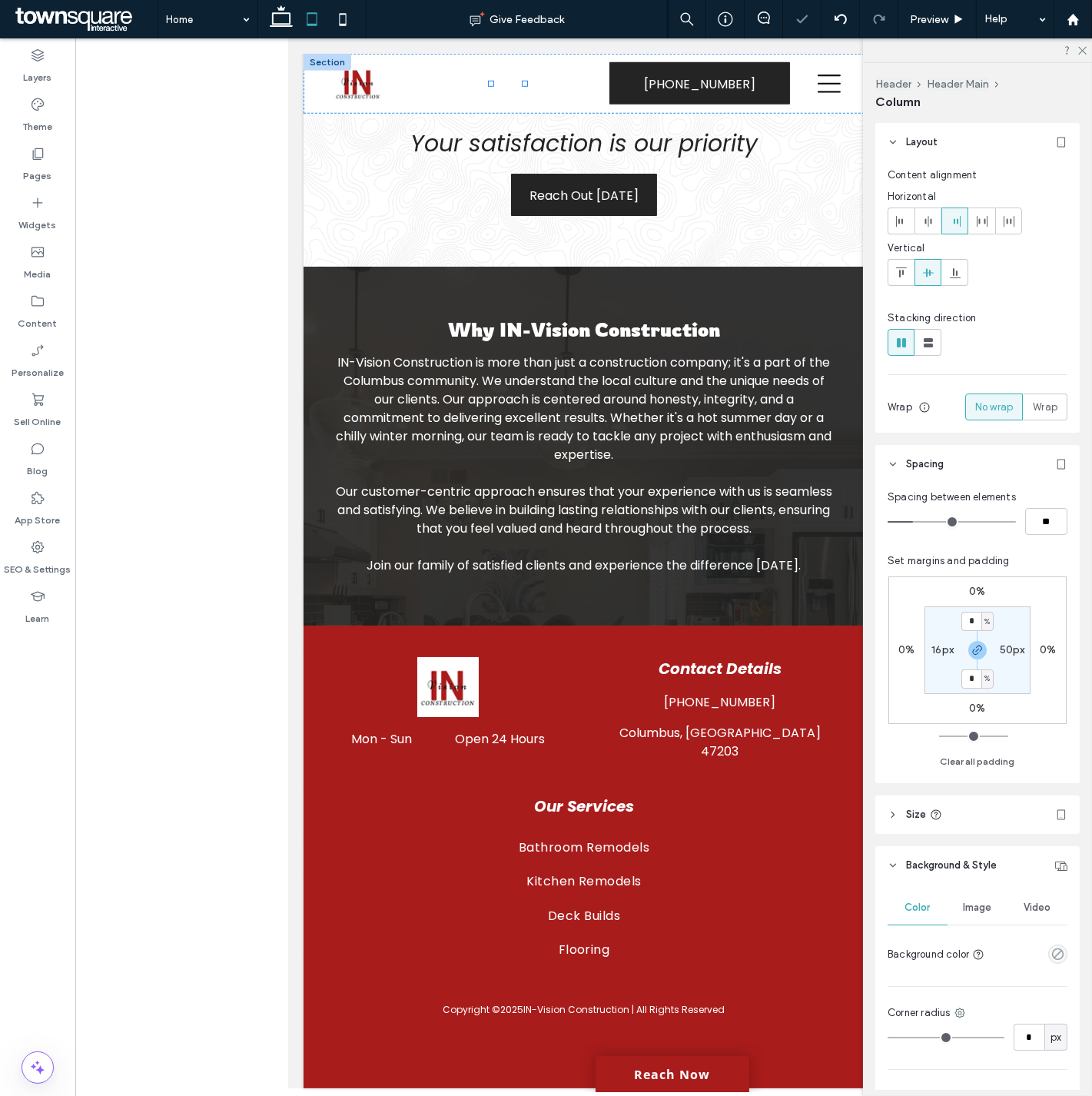
type input "**"
type input "*****"
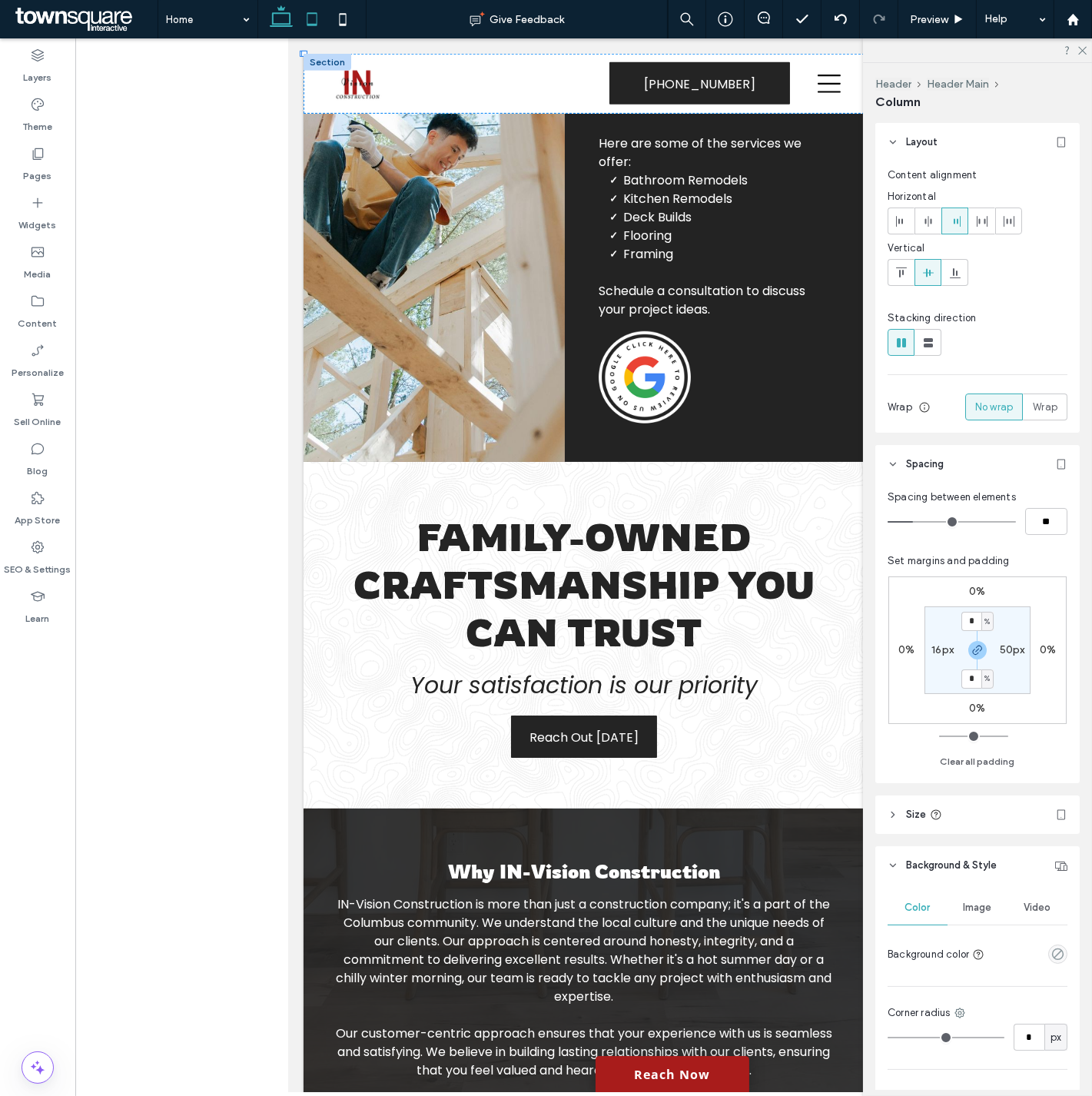
click at [282, 19] on icon at bounding box center [281, 20] width 31 height 31
type input "**"
type input "*****"
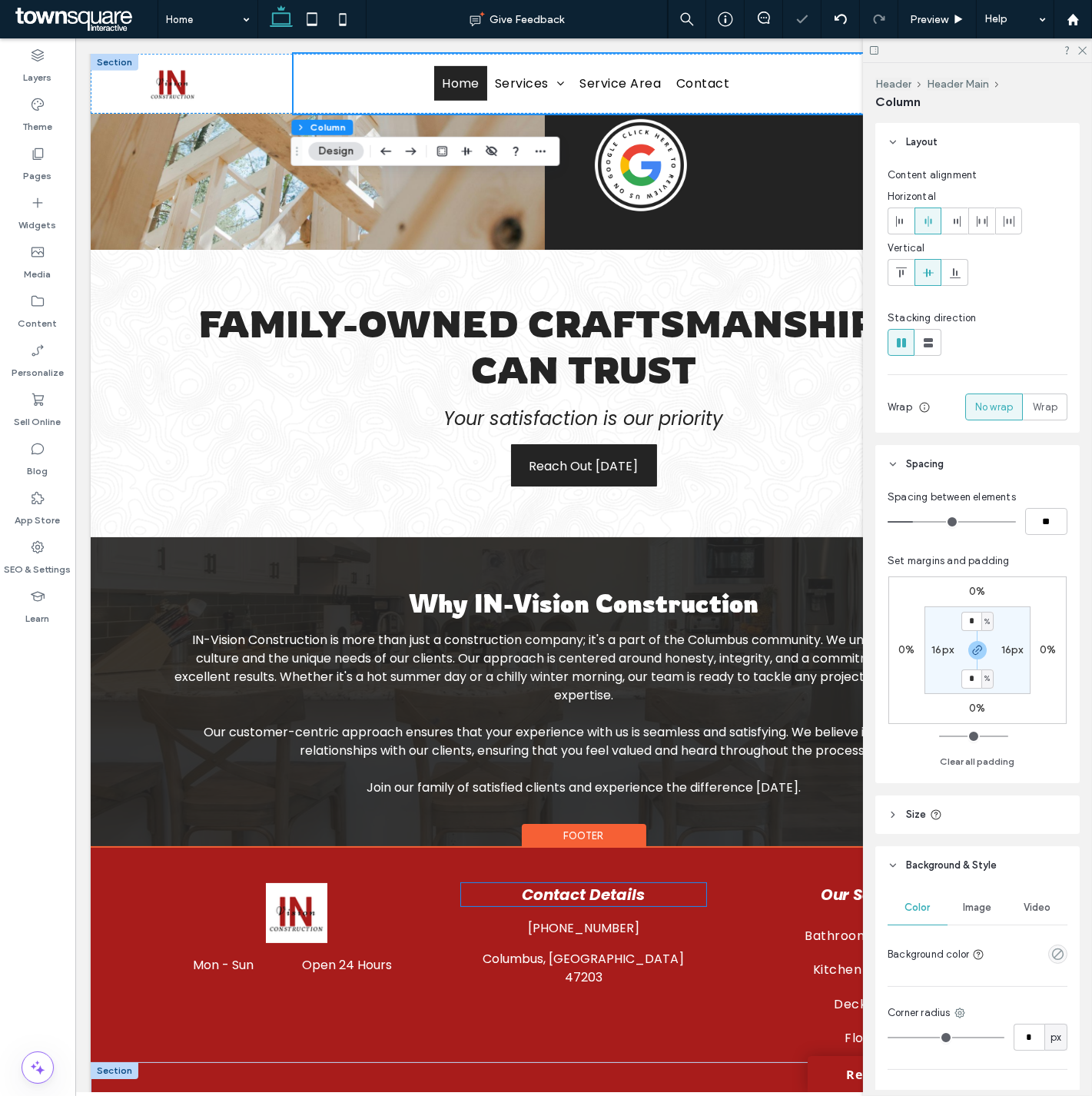
scroll to position [1439, 0]
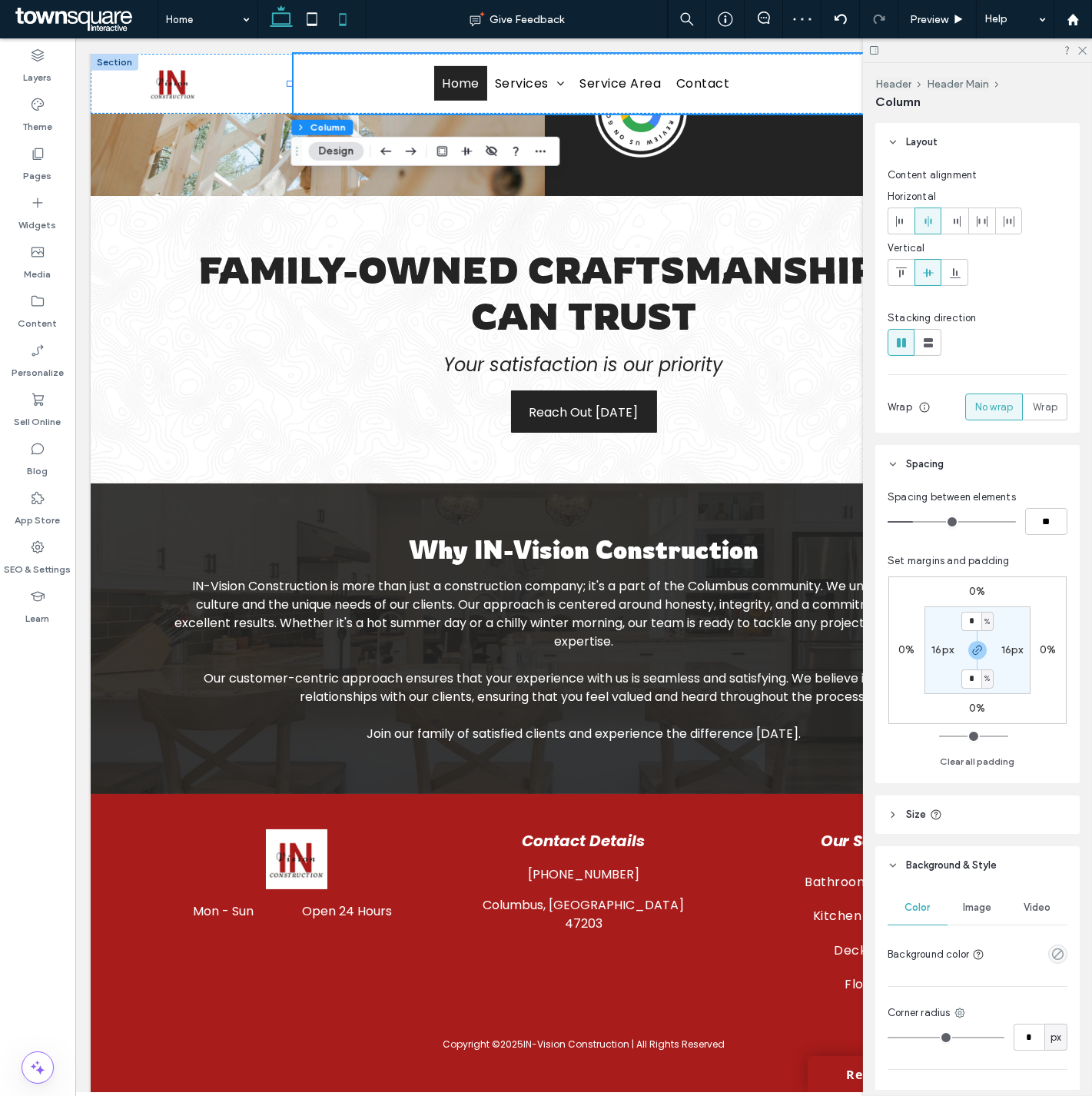
click at [339, 18] on use at bounding box center [343, 19] width 7 height 12
type input "**"
type input "*****"
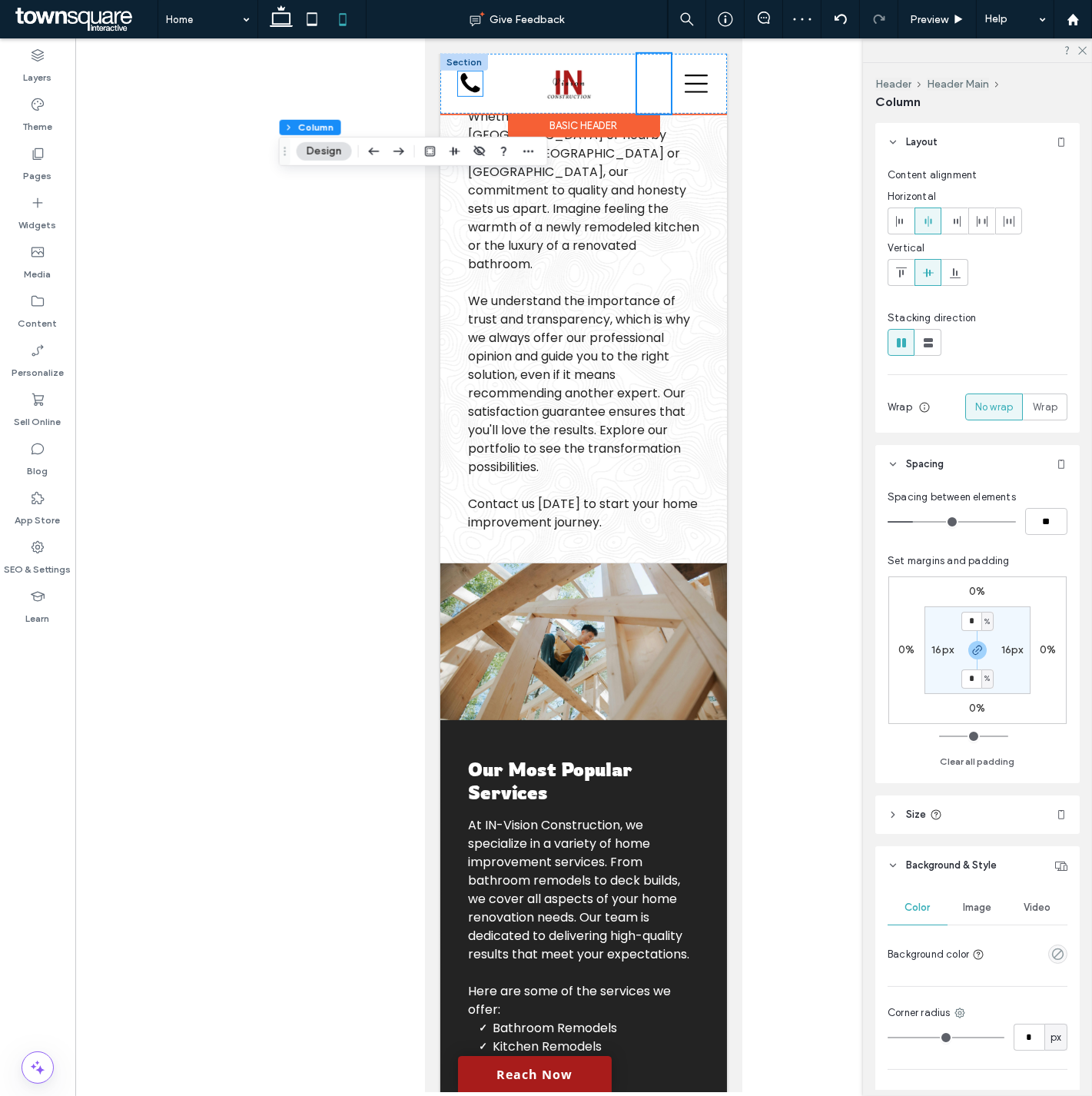
scroll to position [963, 0]
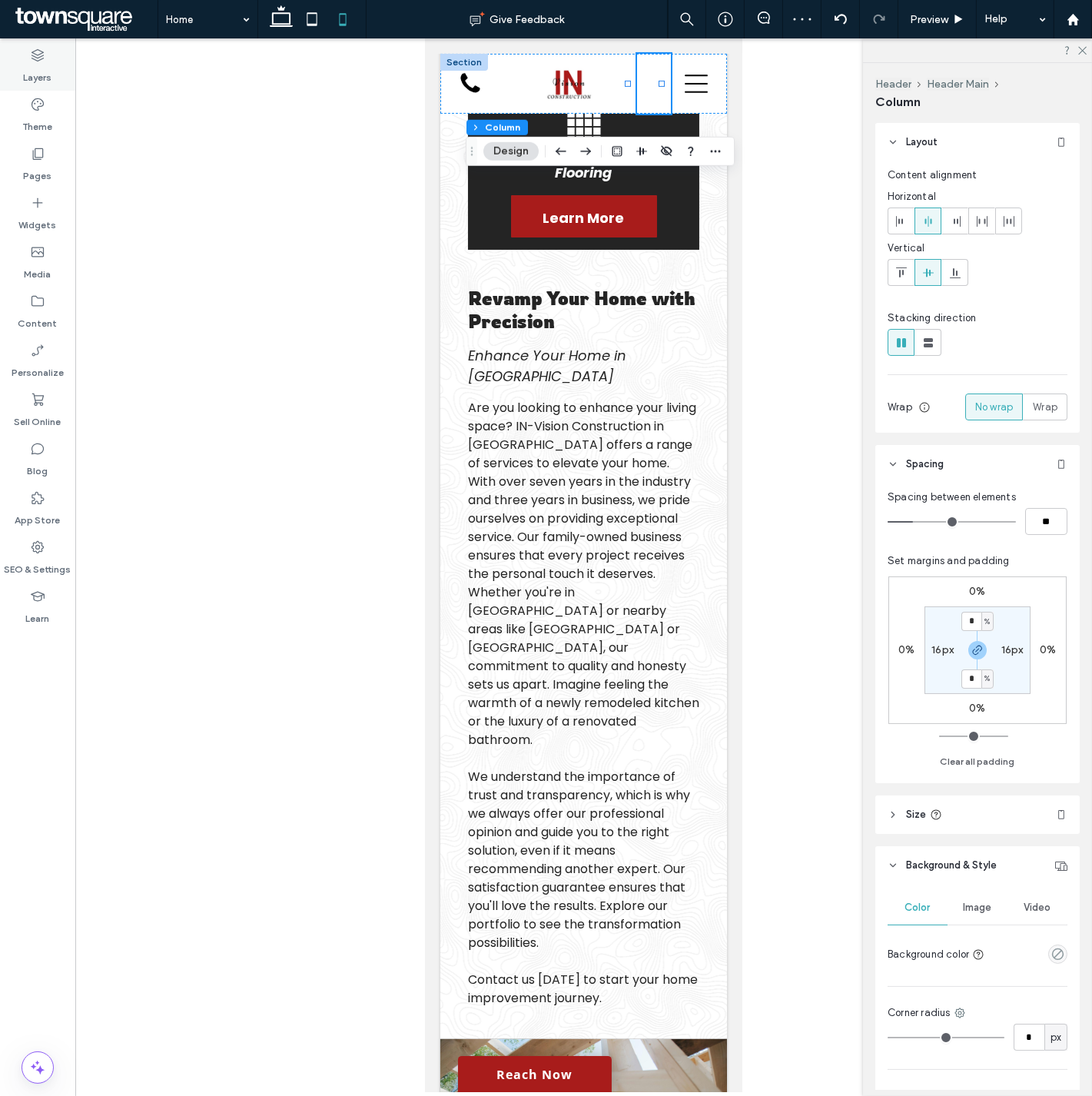
click at [33, 58] on icon at bounding box center [37, 55] width 15 height 15
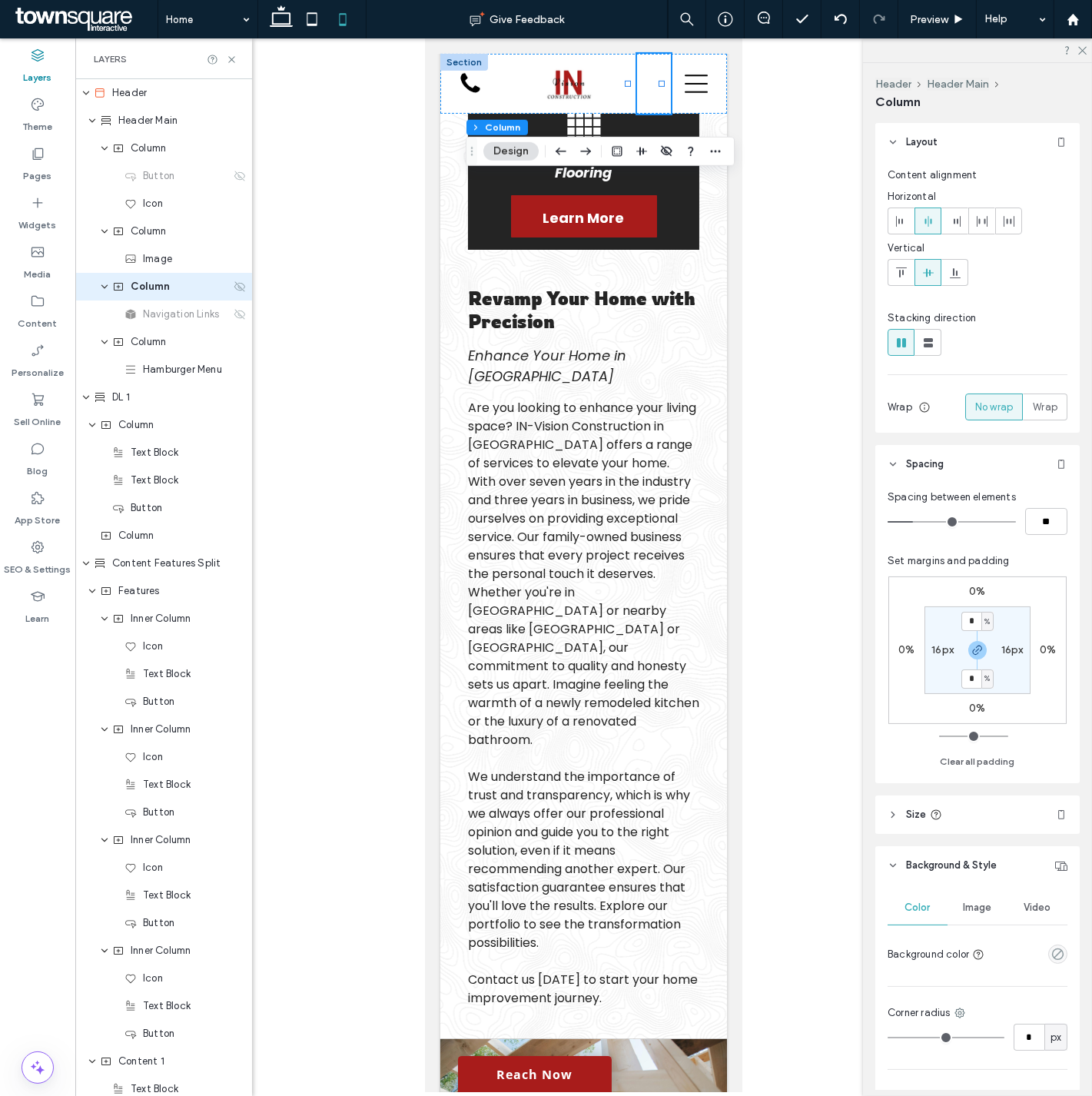
click at [234, 289] on use at bounding box center [239, 287] width 11 height 10
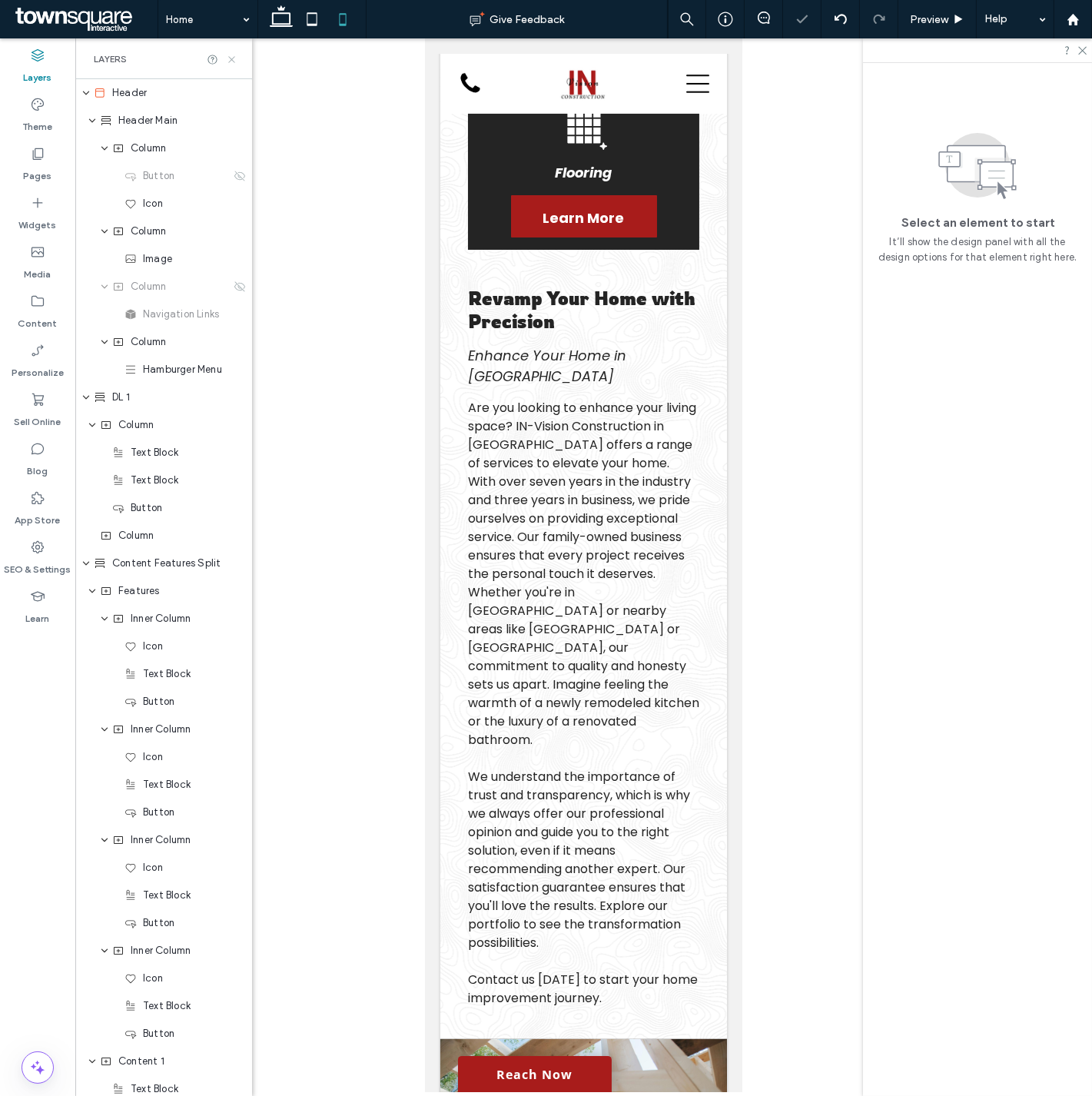
click at [231, 54] on icon at bounding box center [232, 59] width 12 height 12
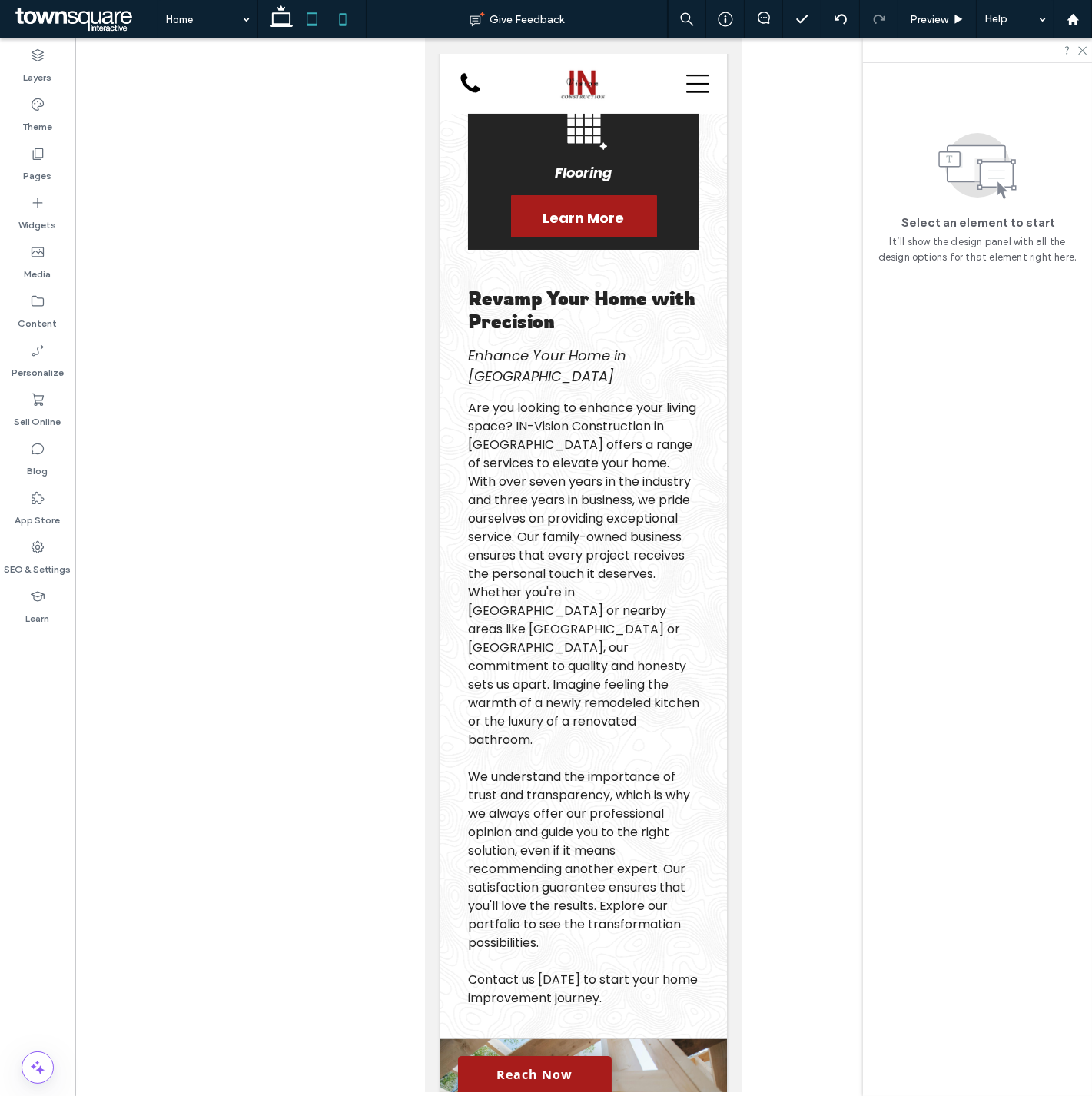
click at [318, 14] on icon at bounding box center [312, 20] width 31 height 31
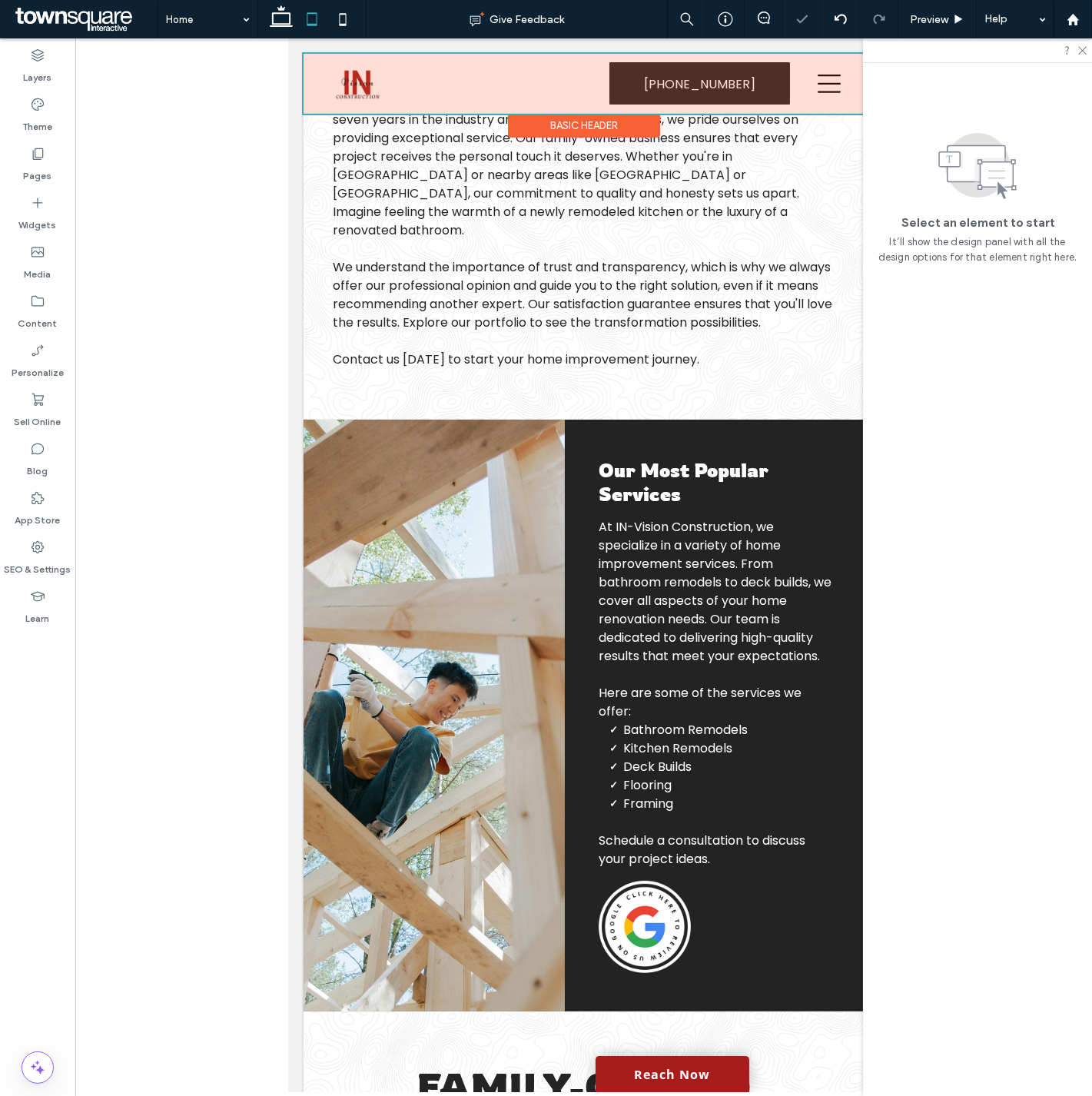
click at [812, 96] on div at bounding box center [583, 83] width 561 height 60
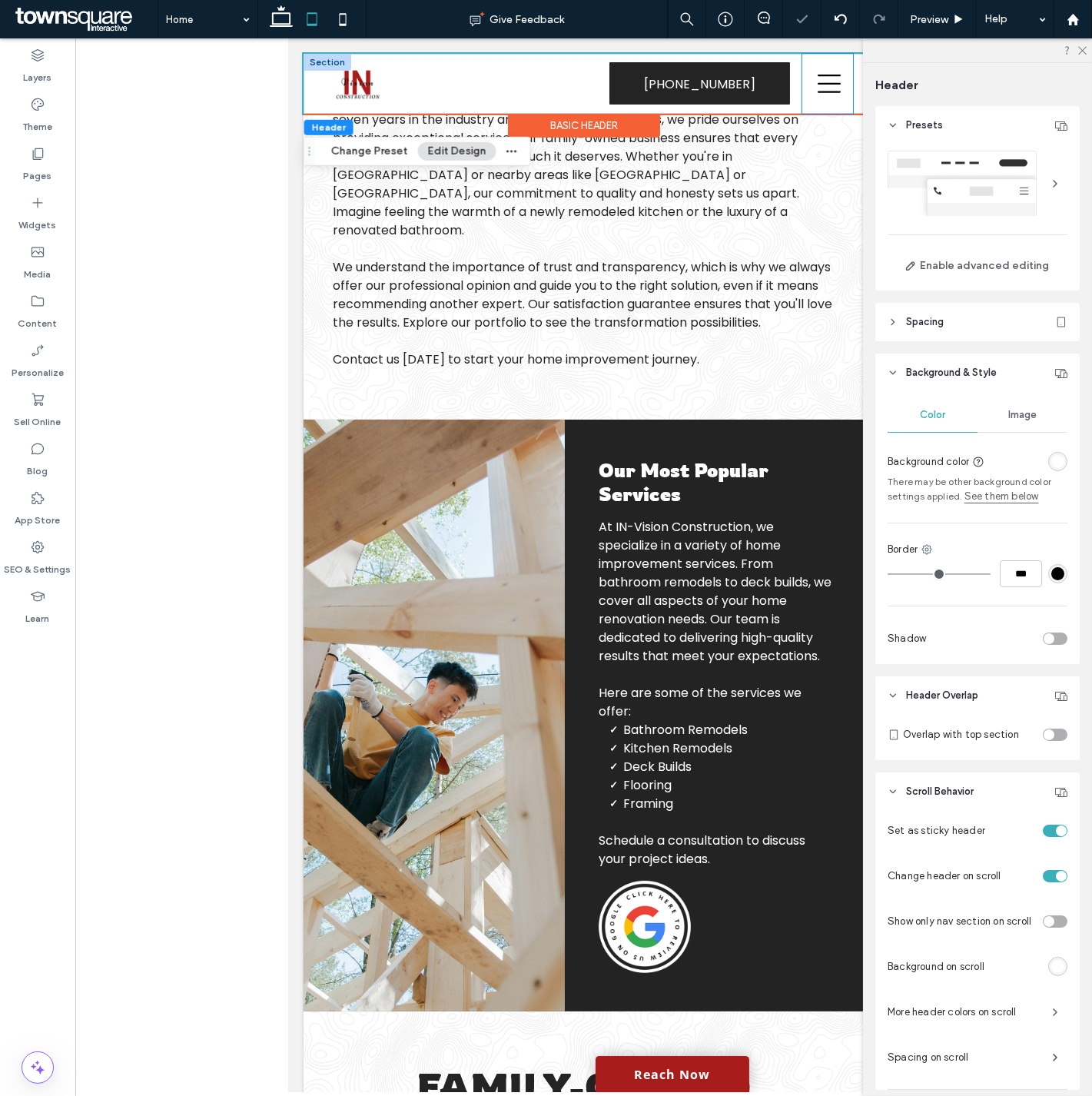
scroll to position [224, 0]
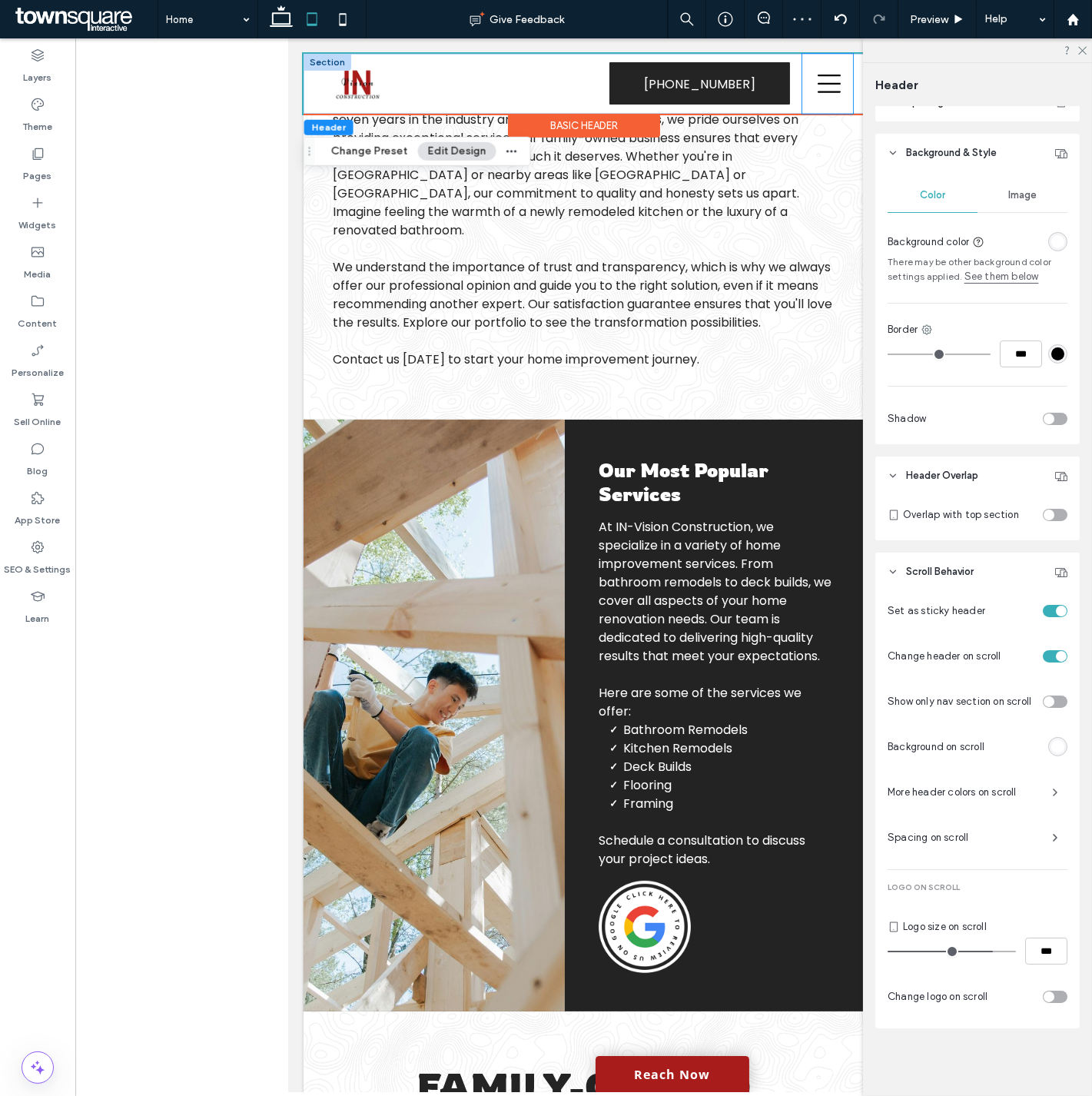
click at [829, 94] on div at bounding box center [827, 83] width 51 height 60
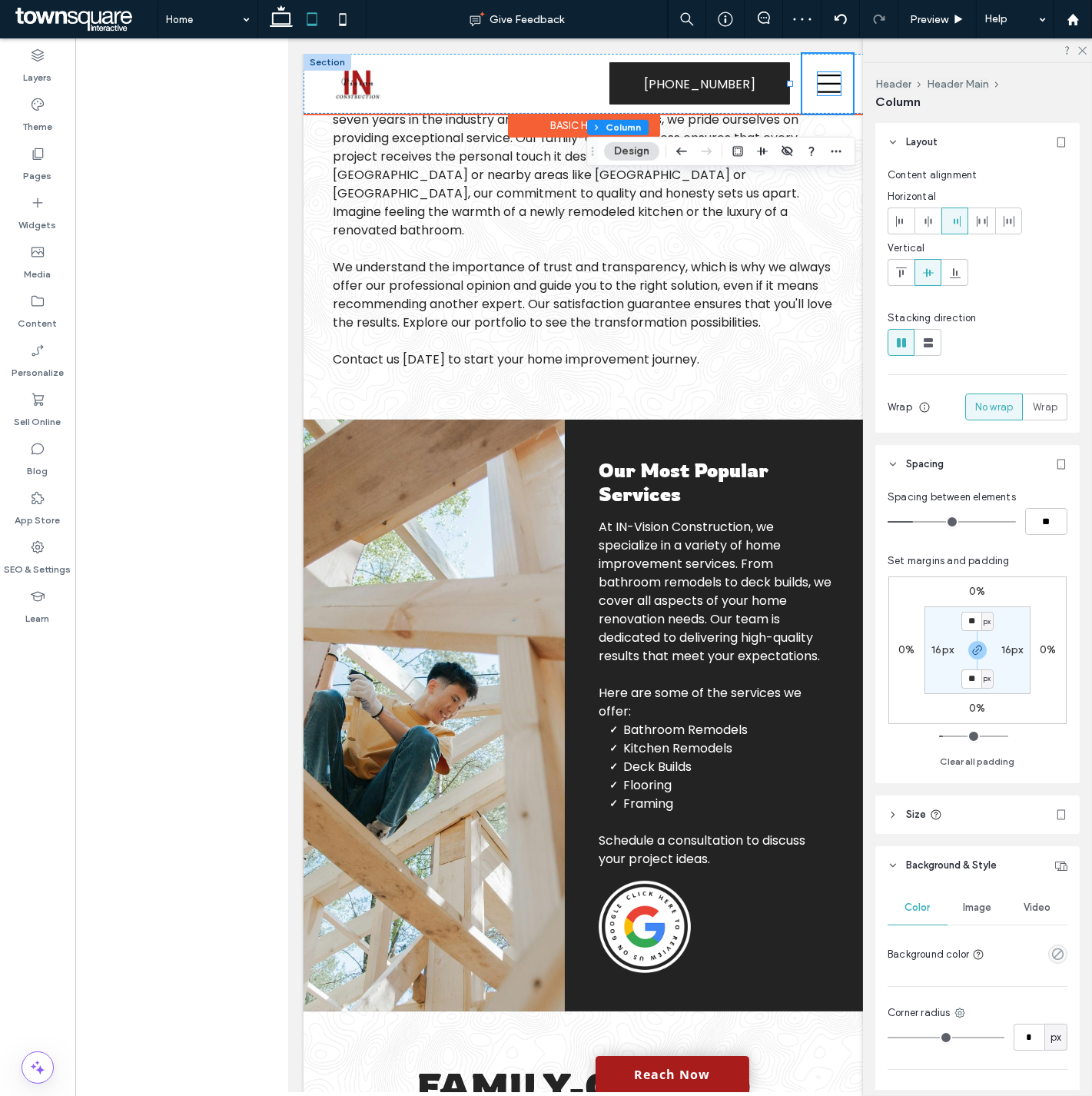
click at [820, 86] on icon at bounding box center [828, 83] width 23 height 23
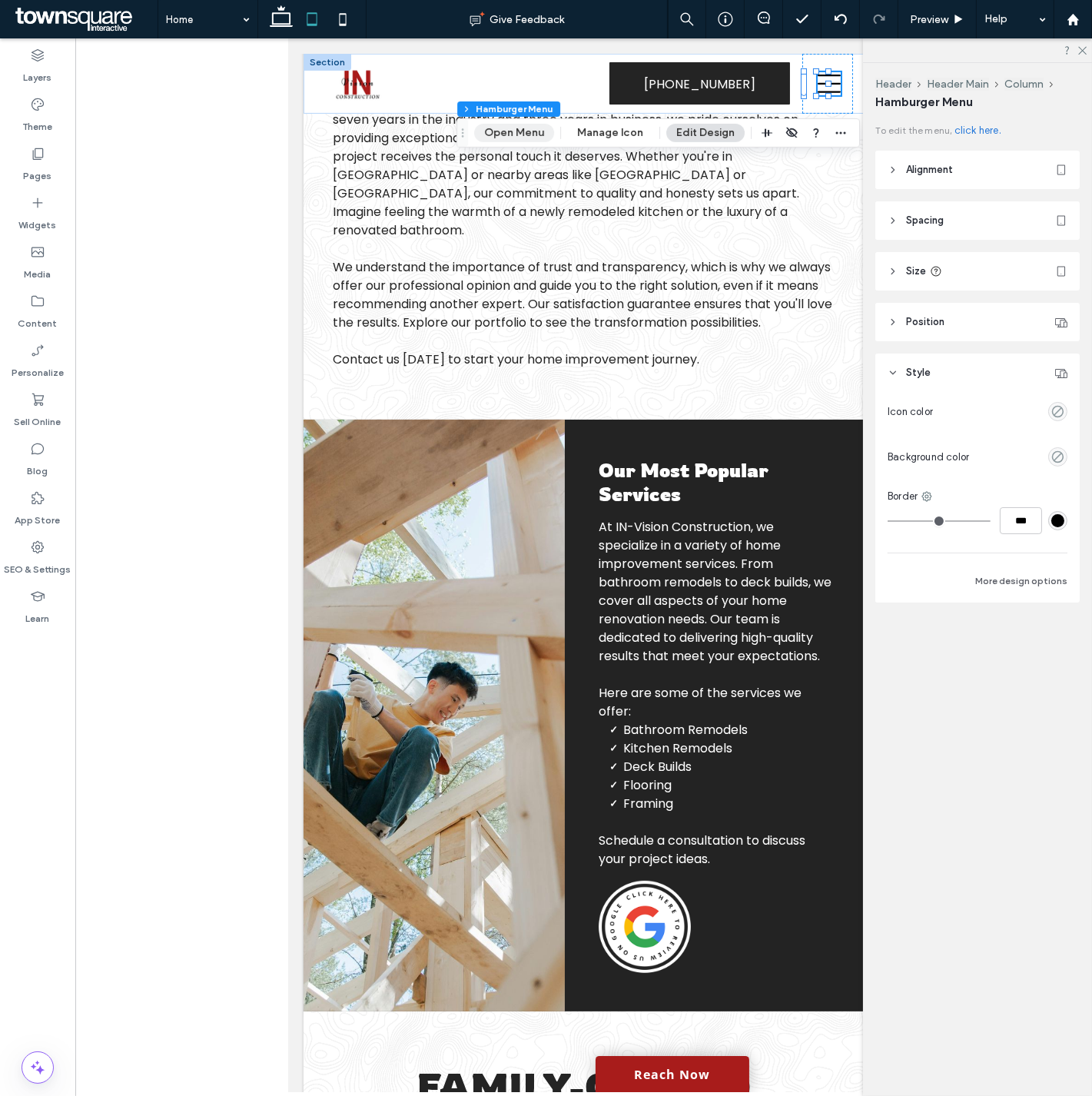
click at [507, 135] on button "Open Menu" at bounding box center [514, 133] width 80 height 19
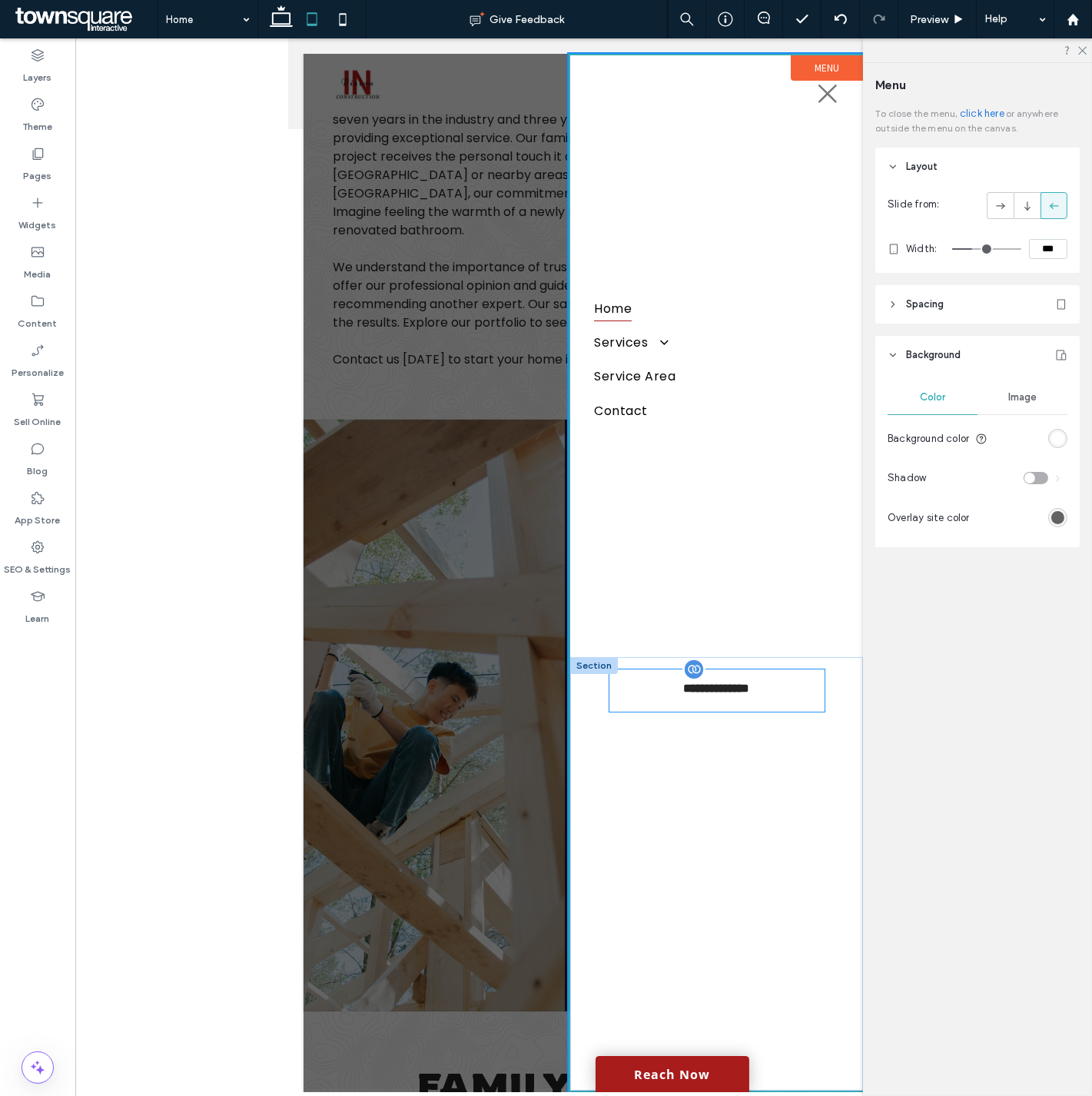
click at [708, 691] on span "**********" at bounding box center [716, 690] width 90 height 18
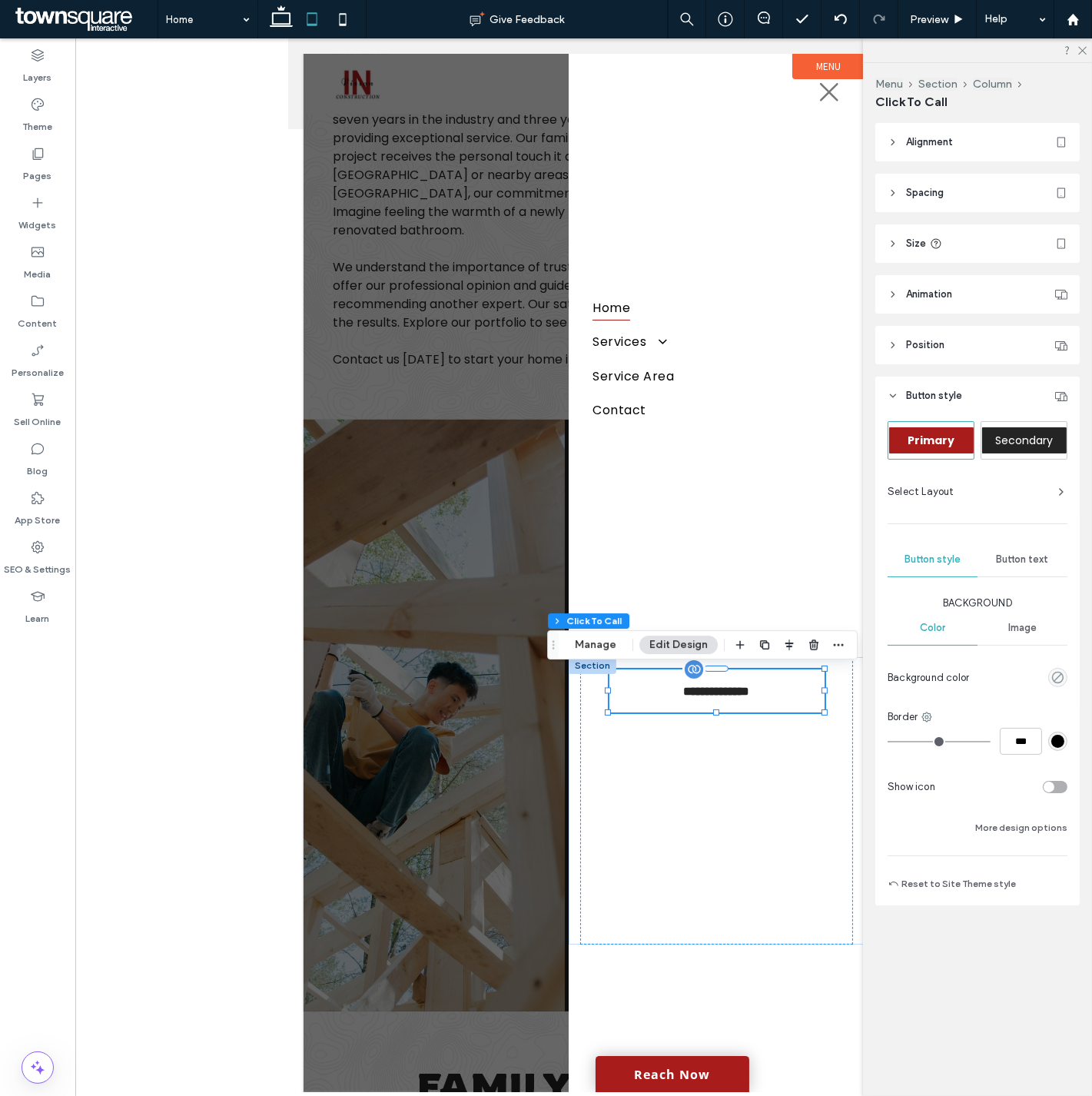
type input "**"
click at [1005, 823] on button "More design options" at bounding box center [1021, 828] width 92 height 19
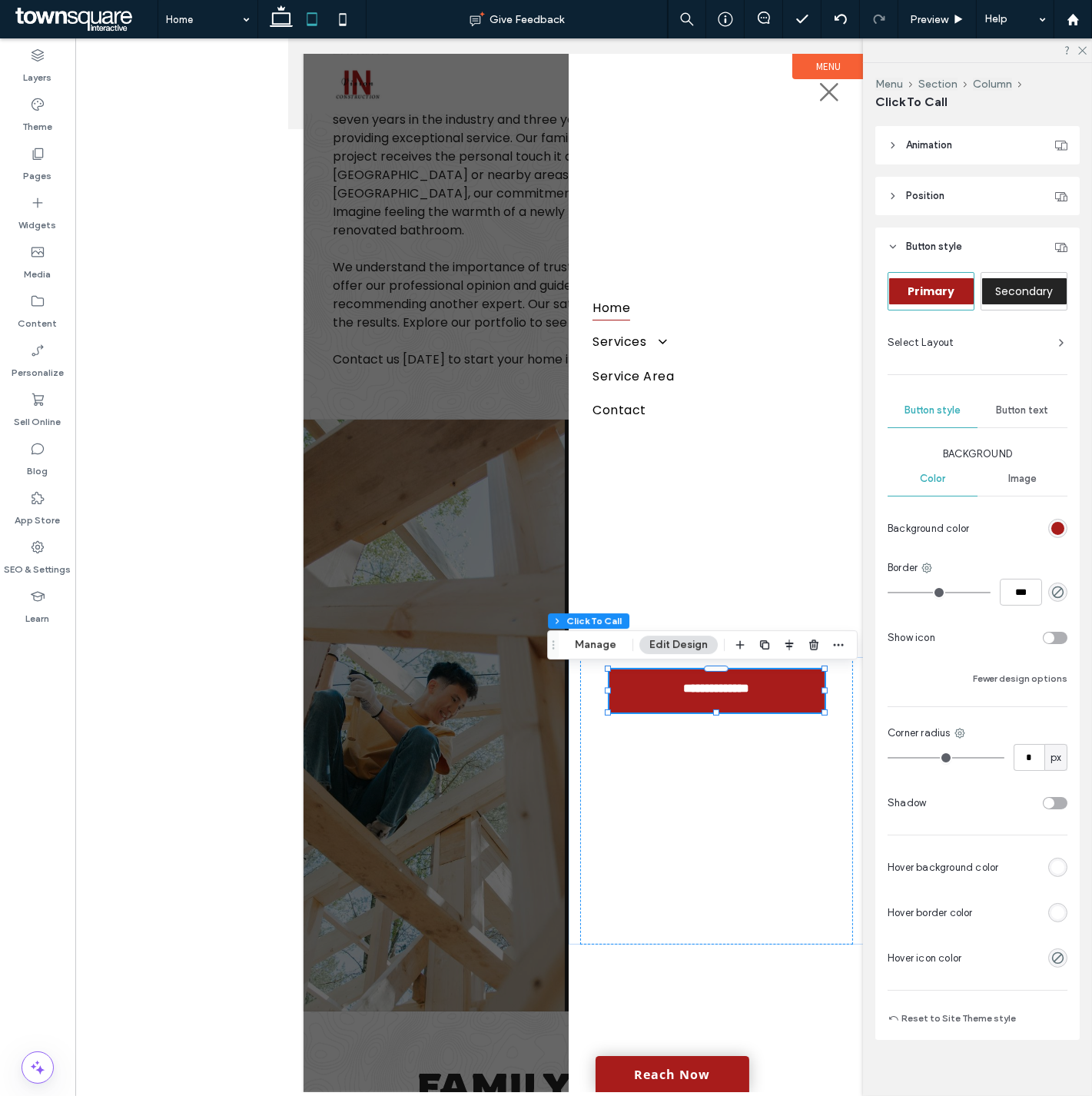
scroll to position [159, 0]
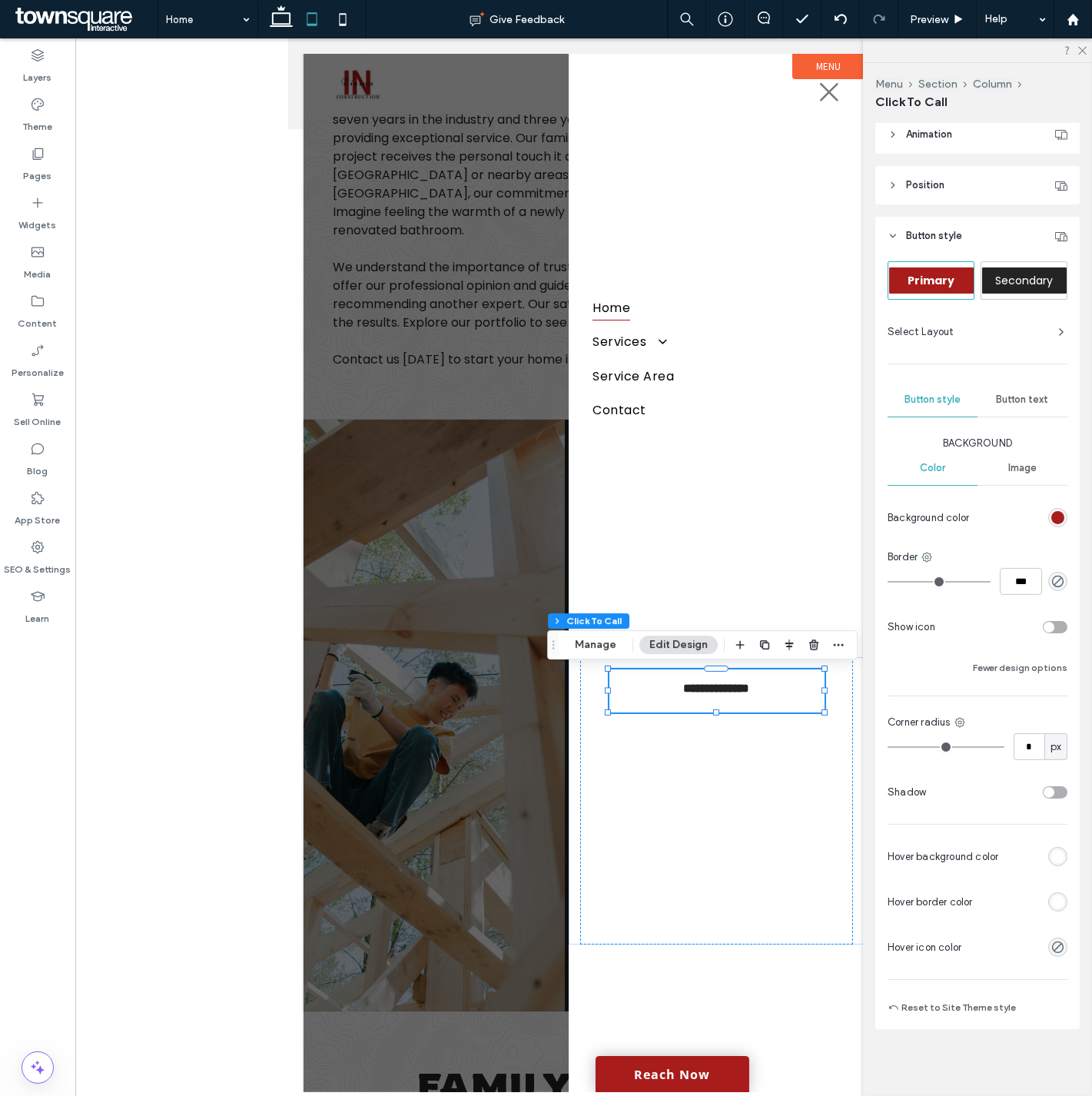
click at [1053, 903] on div "rgb(255, 255, 255)" at bounding box center [1057, 901] width 13 height 13
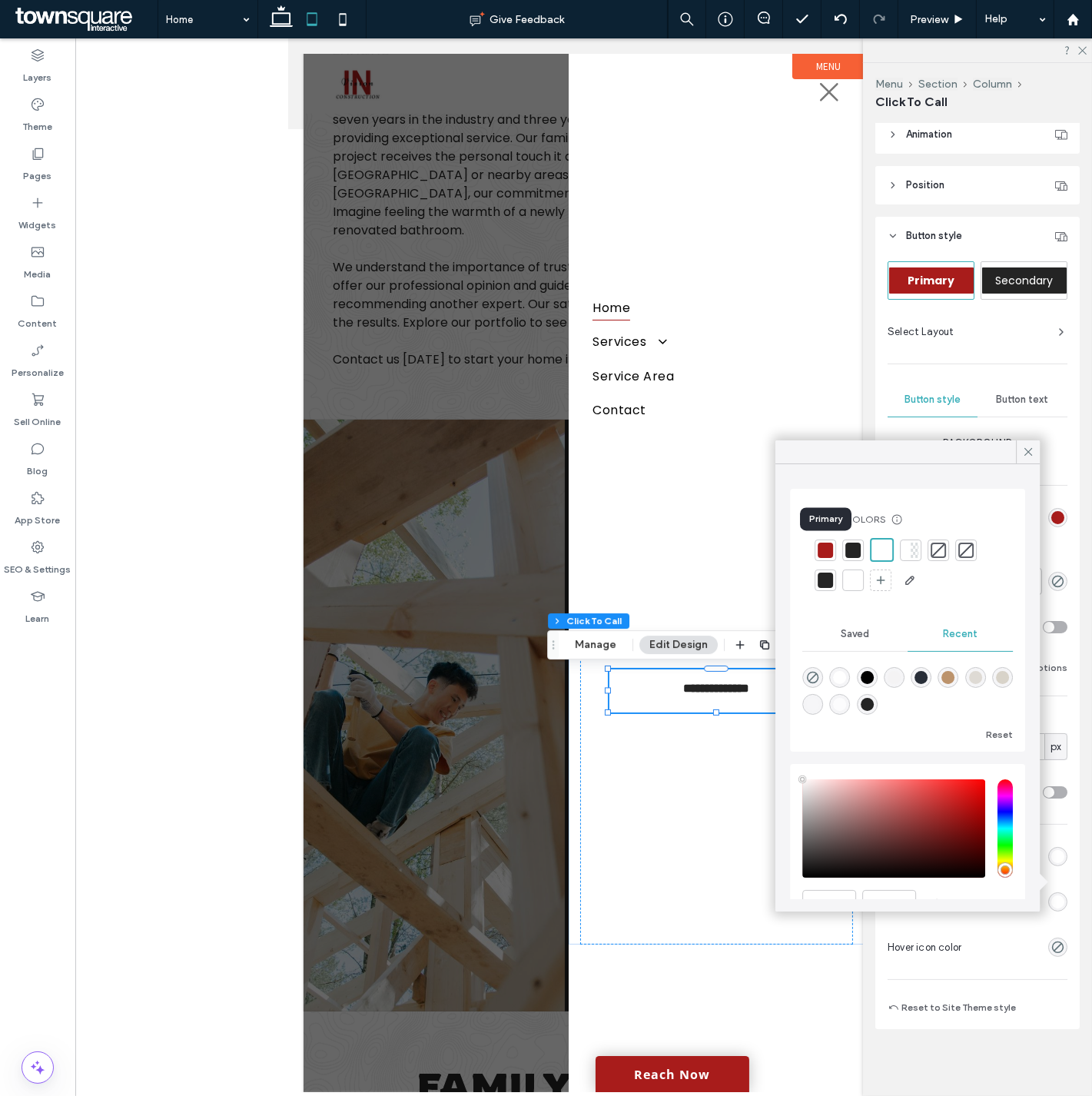
click at [818, 551] on div at bounding box center [826, 550] width 15 height 15
click at [1023, 445] on icon at bounding box center [1028, 451] width 14 height 14
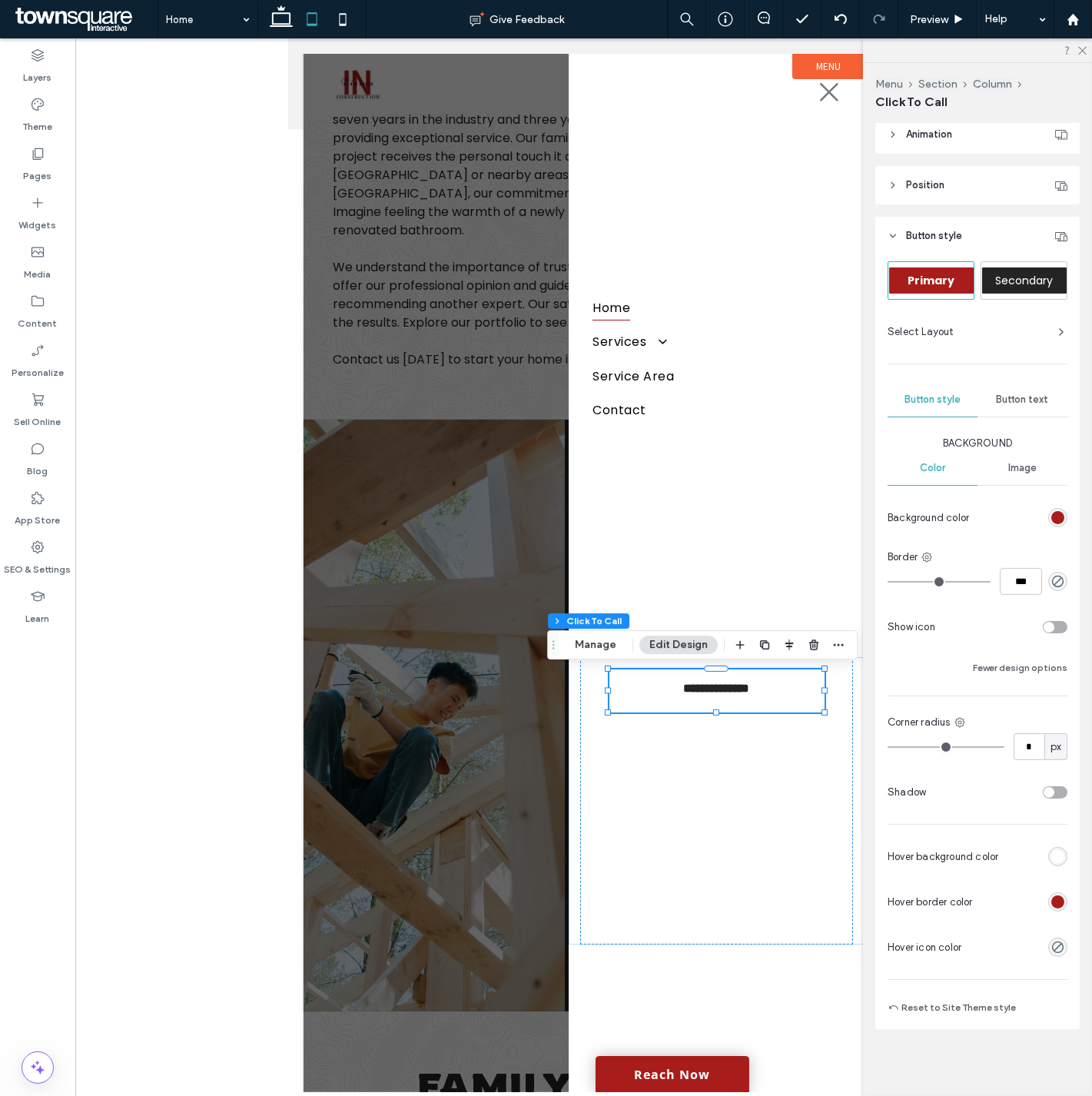
click at [1051, 897] on div "rgb(168, 28, 27)" at bounding box center [1057, 901] width 13 height 13
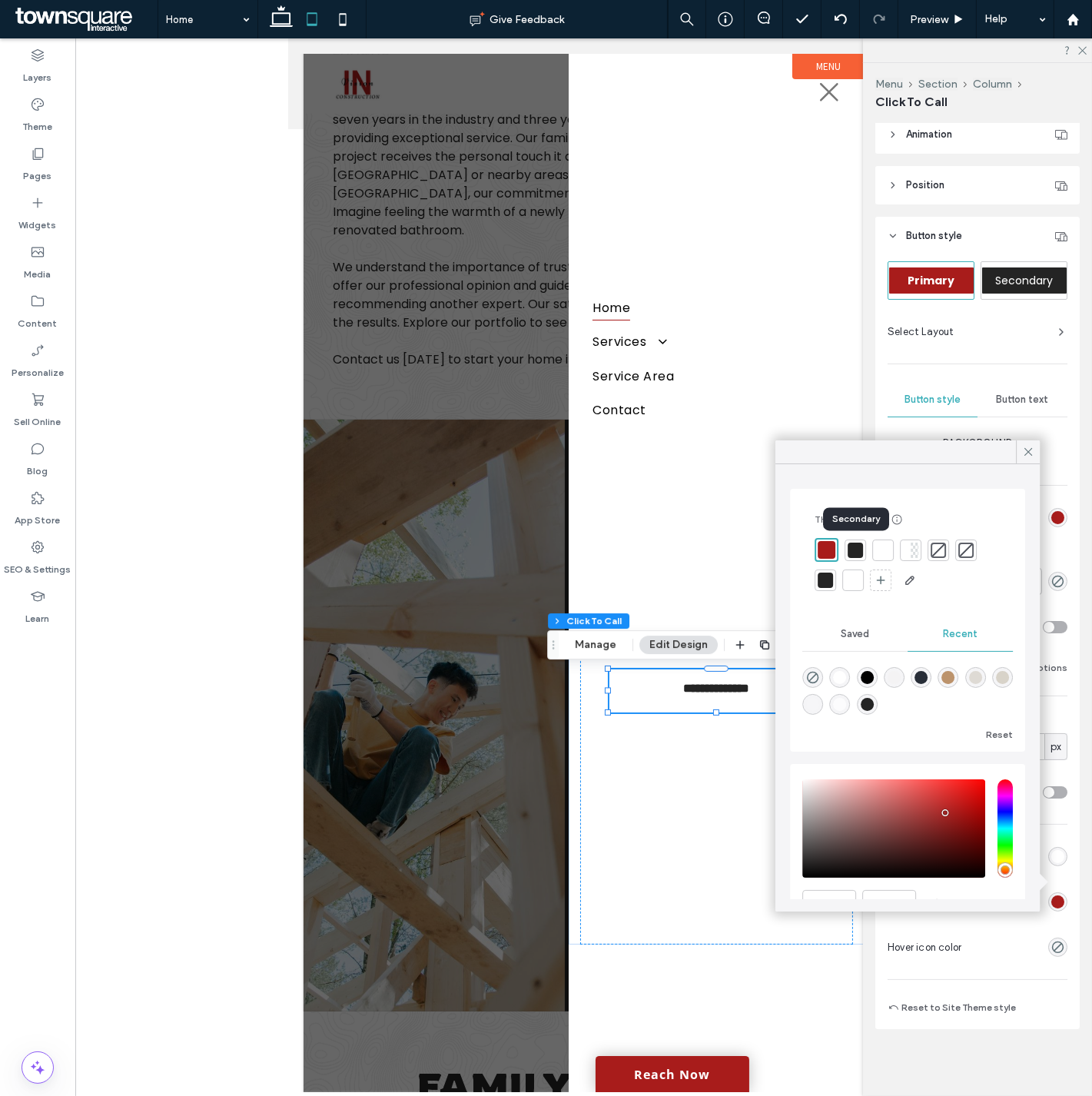
click at [855, 544] on div at bounding box center [855, 550] width 15 height 15
click at [1024, 450] on icon at bounding box center [1028, 451] width 14 height 14
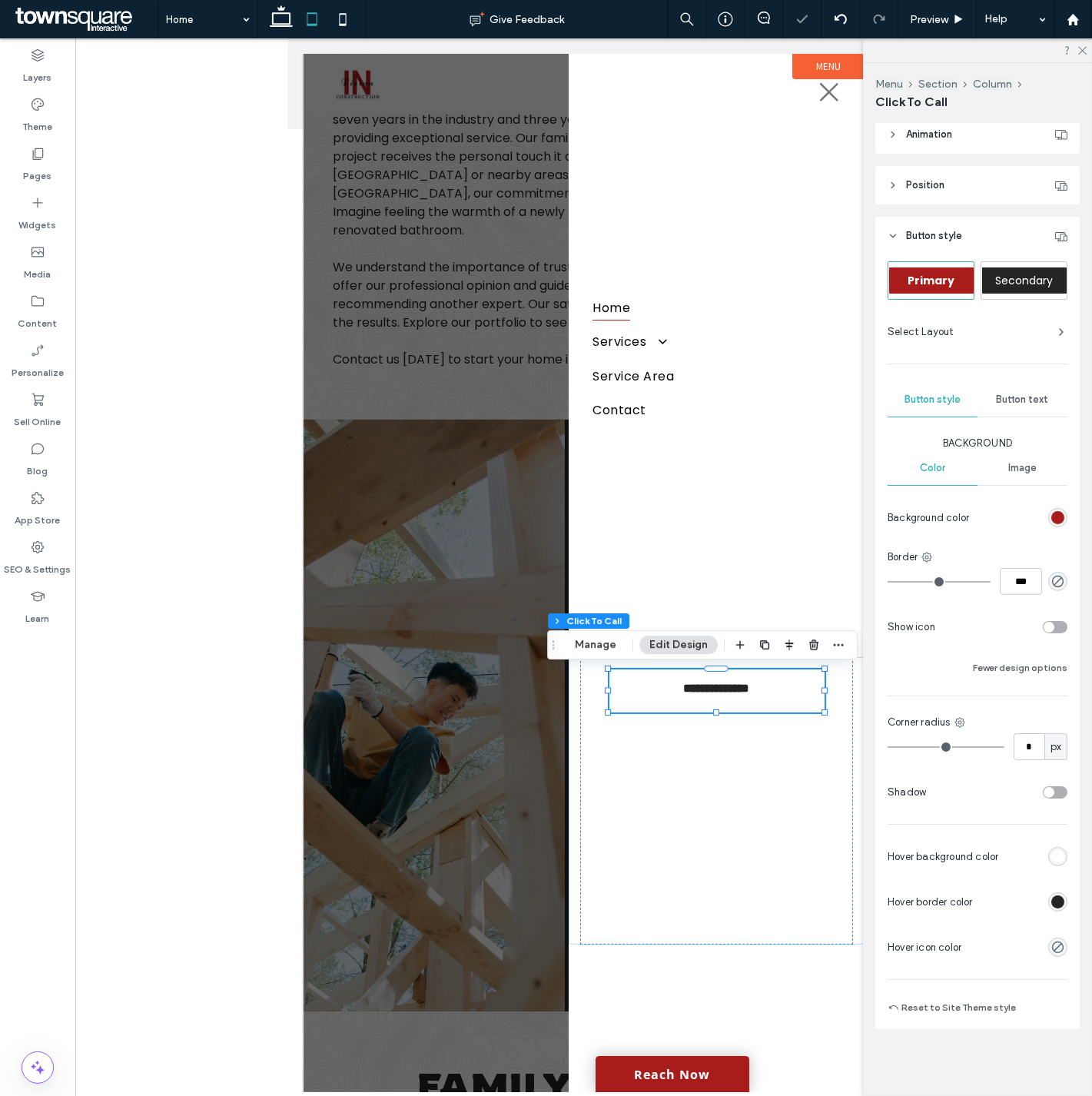
click at [1051, 850] on div "rgb(255, 255, 255)" at bounding box center [1057, 856] width 13 height 13
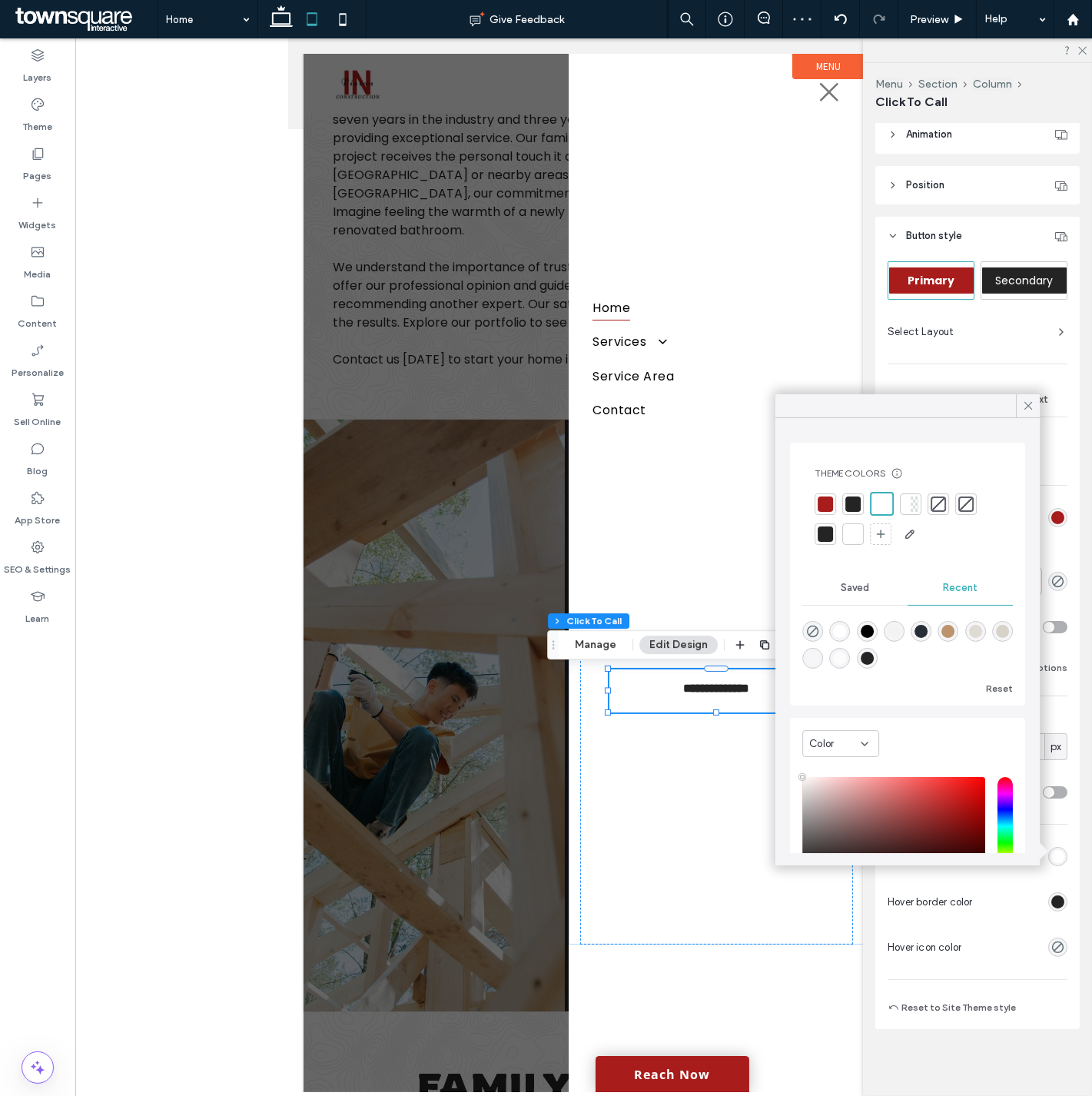
click at [846, 503] on div at bounding box center [853, 504] width 15 height 15
click at [1022, 402] on icon at bounding box center [1028, 405] width 14 height 14
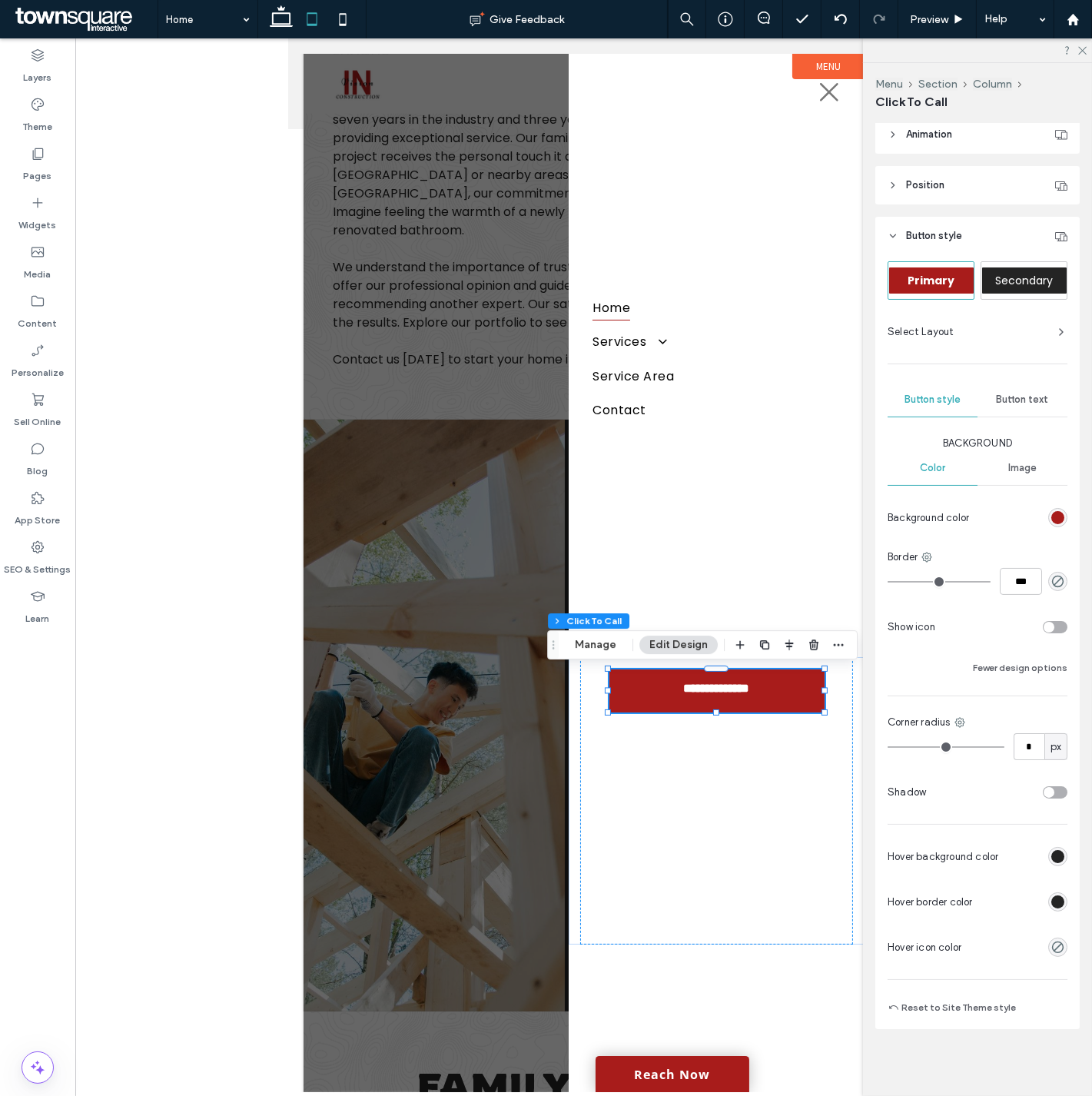
click at [1016, 404] on span "Button text" at bounding box center [1023, 400] width 53 height 12
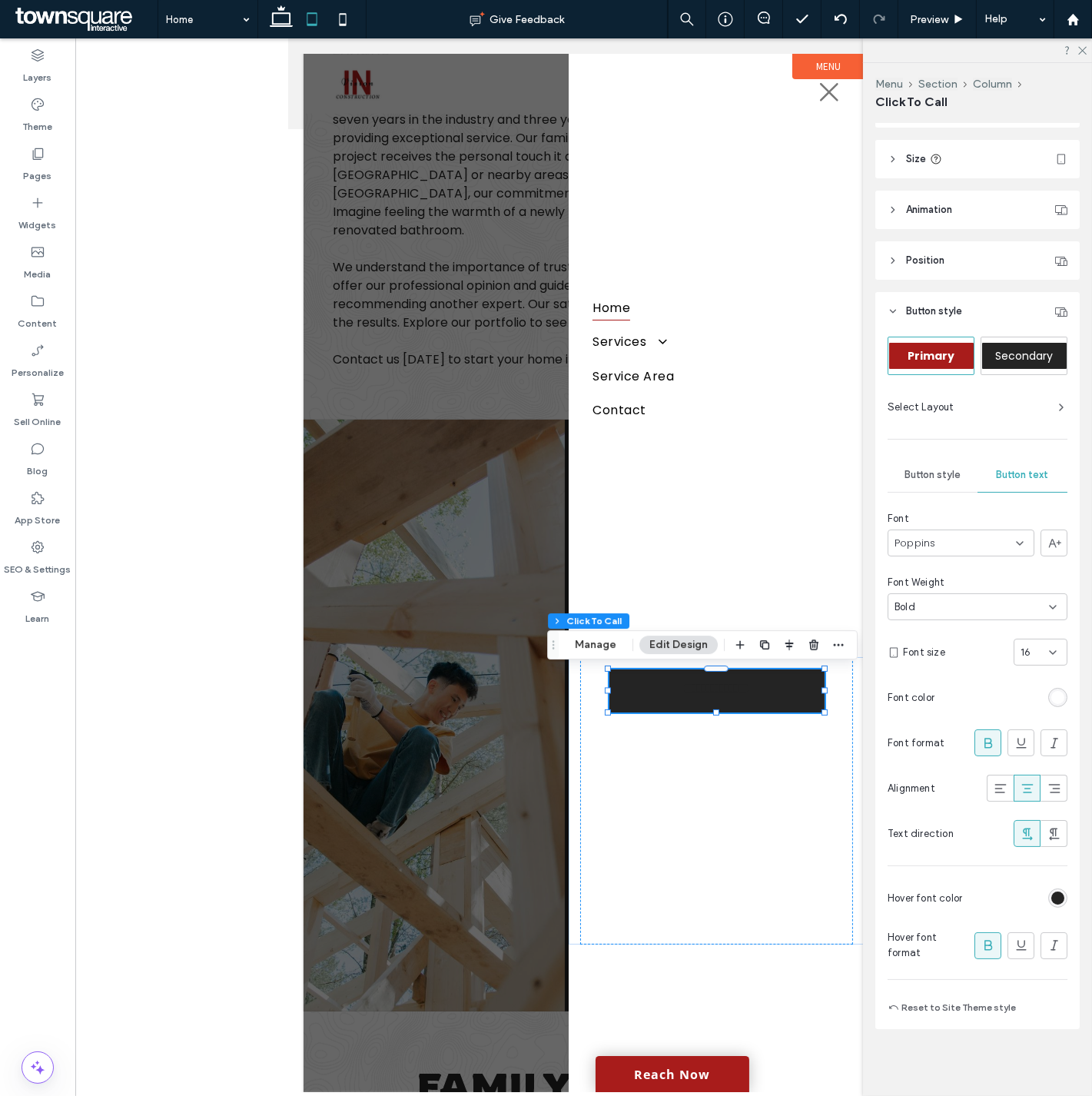
click at [1051, 893] on div "rgb(36, 36, 36)" at bounding box center [1057, 897] width 13 height 13
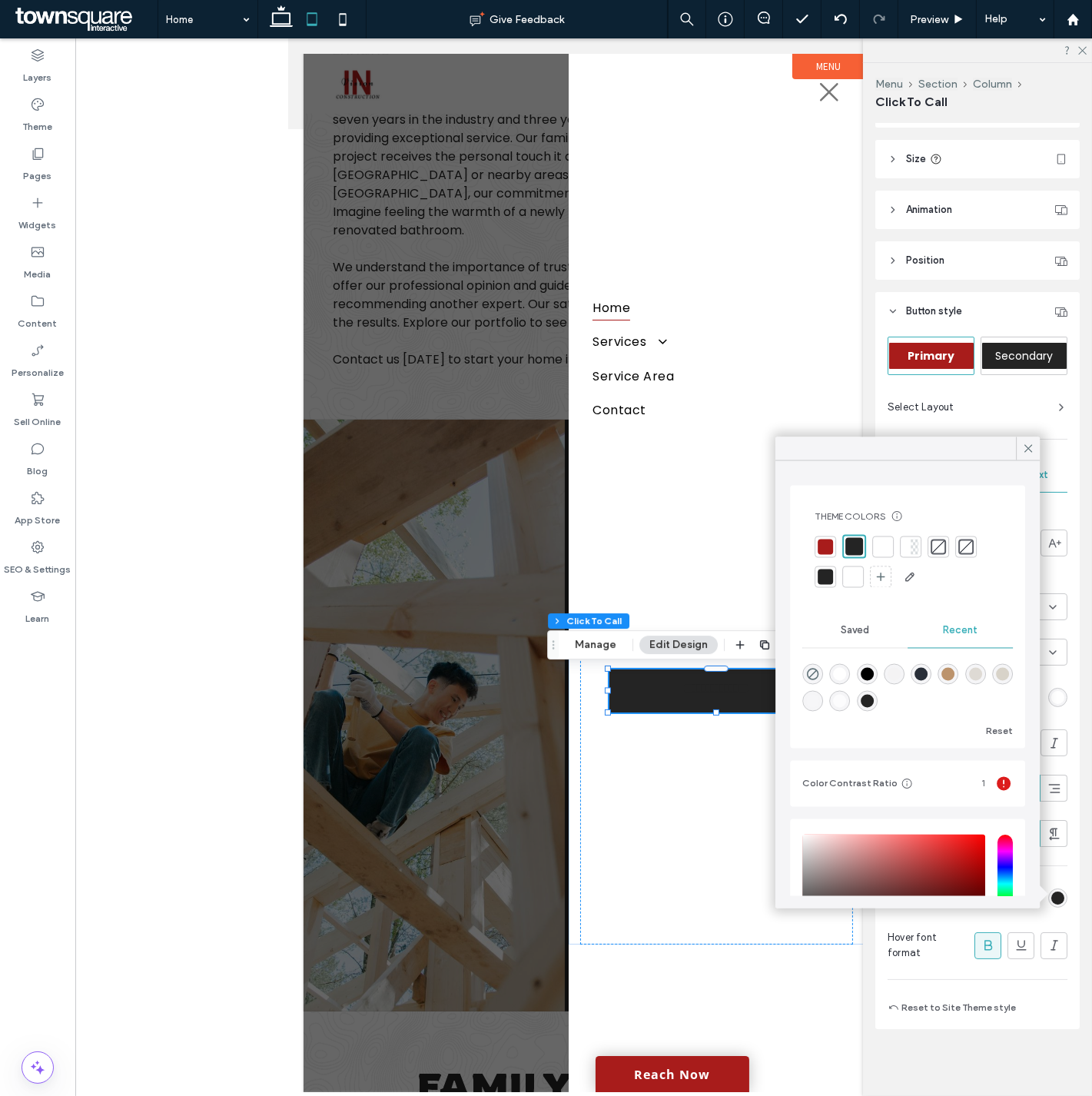
click at [853, 578] on div at bounding box center [853, 577] width 15 height 15
click at [1025, 447] on icon at bounding box center [1028, 449] width 14 height 14
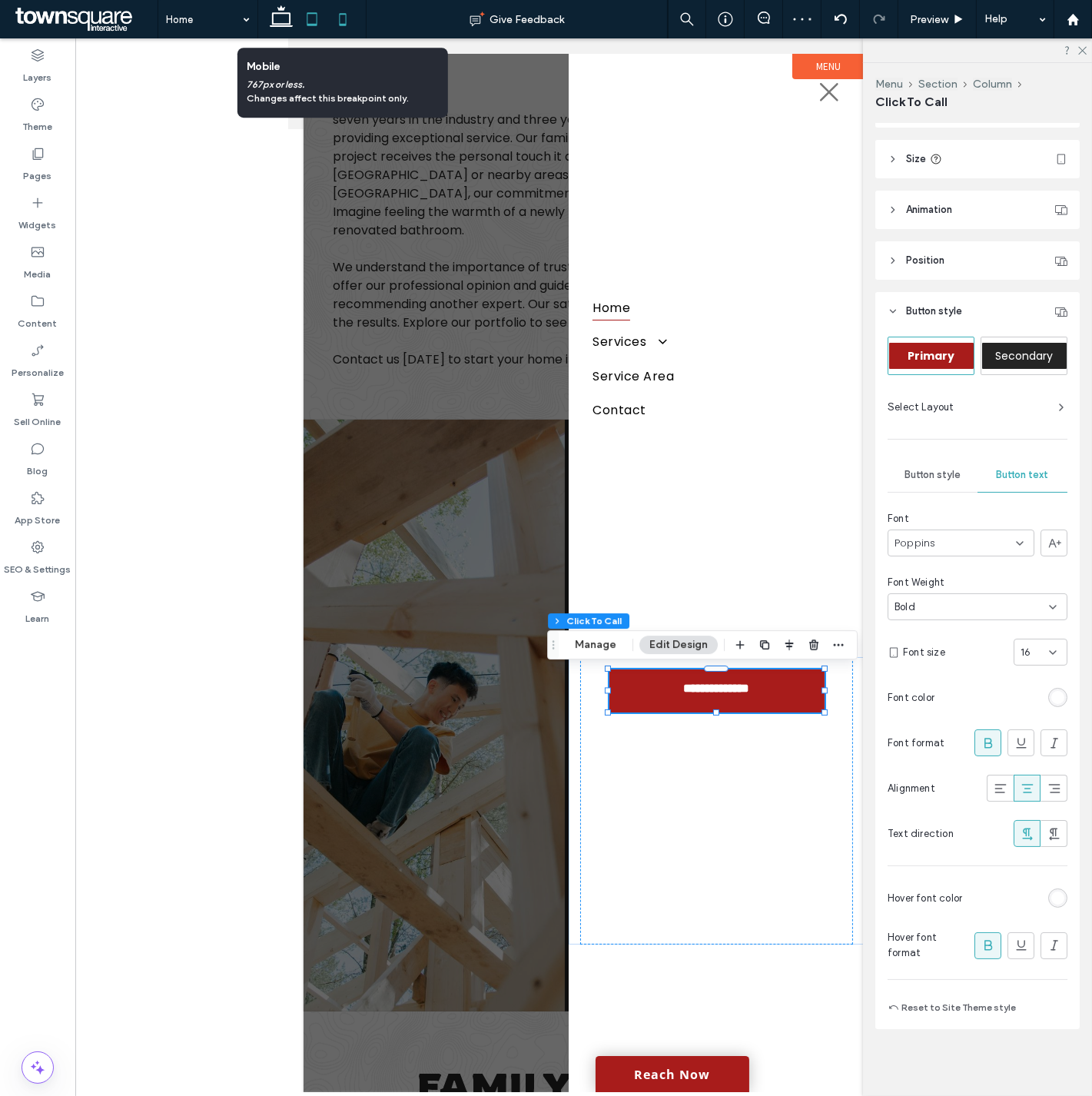
click at [336, 23] on icon at bounding box center [343, 20] width 31 height 31
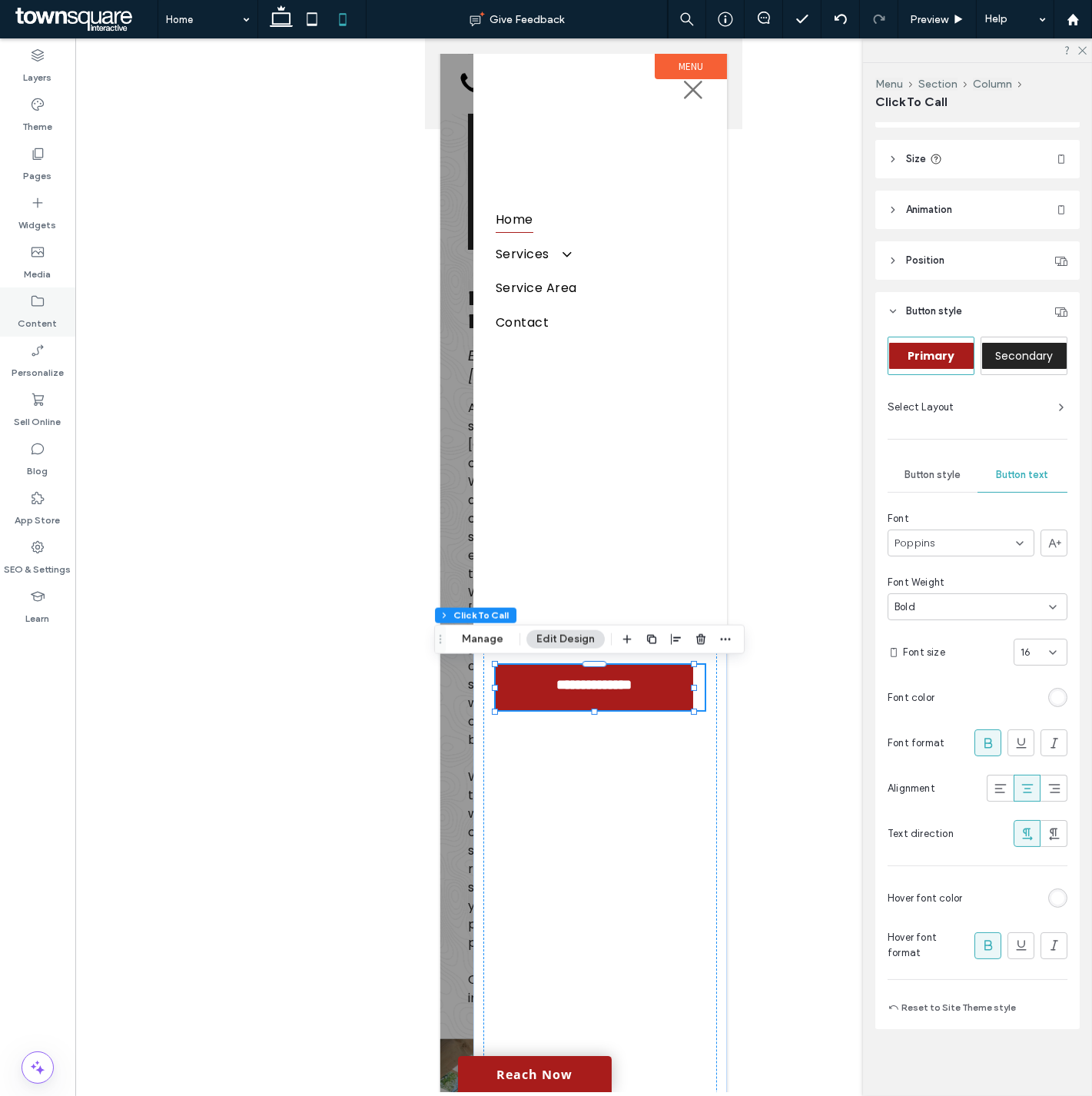
click at [36, 315] on label "Content" at bounding box center [38, 319] width 39 height 21
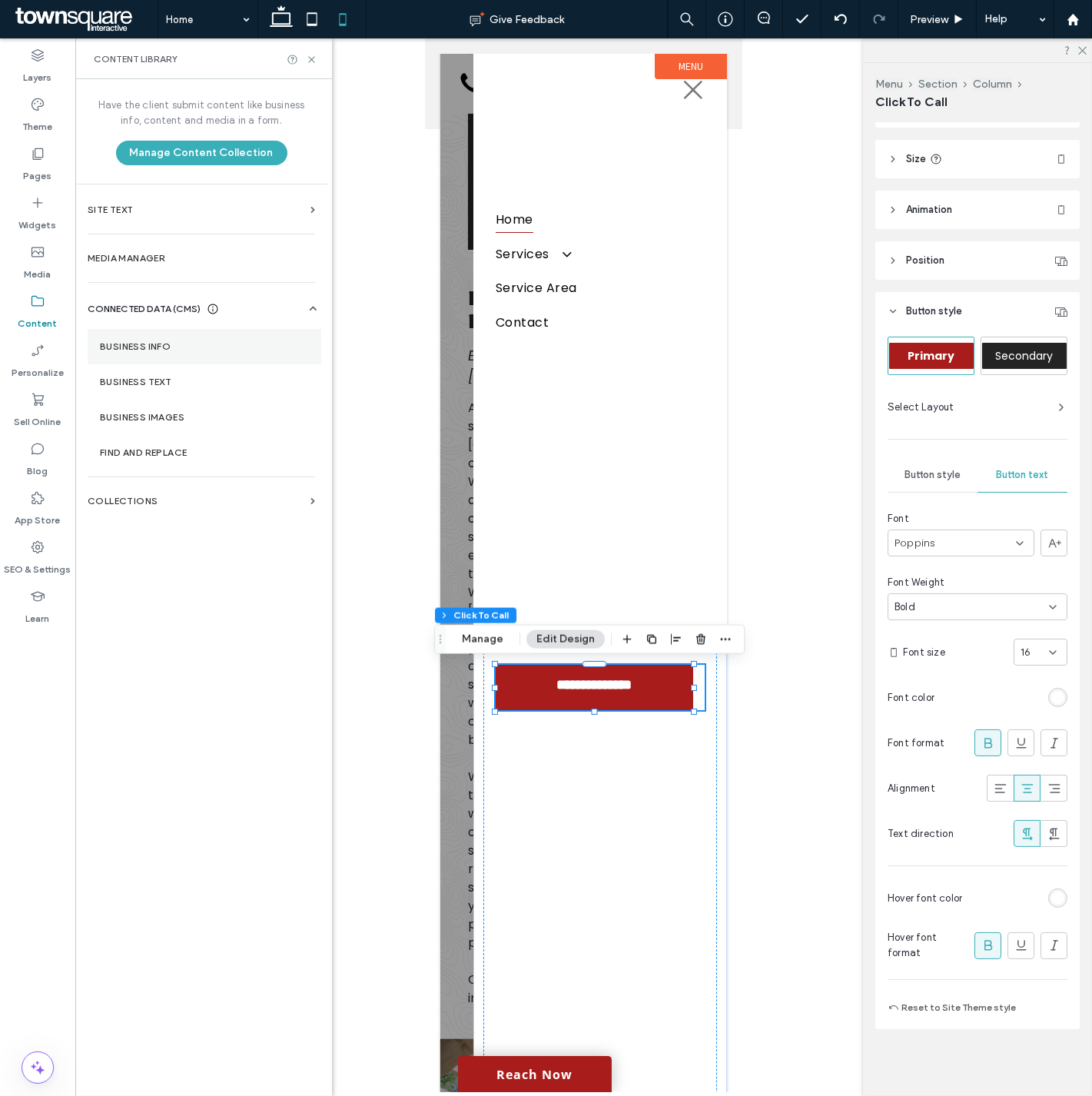
click at [148, 348] on label "Business Info" at bounding box center [204, 346] width 209 height 11
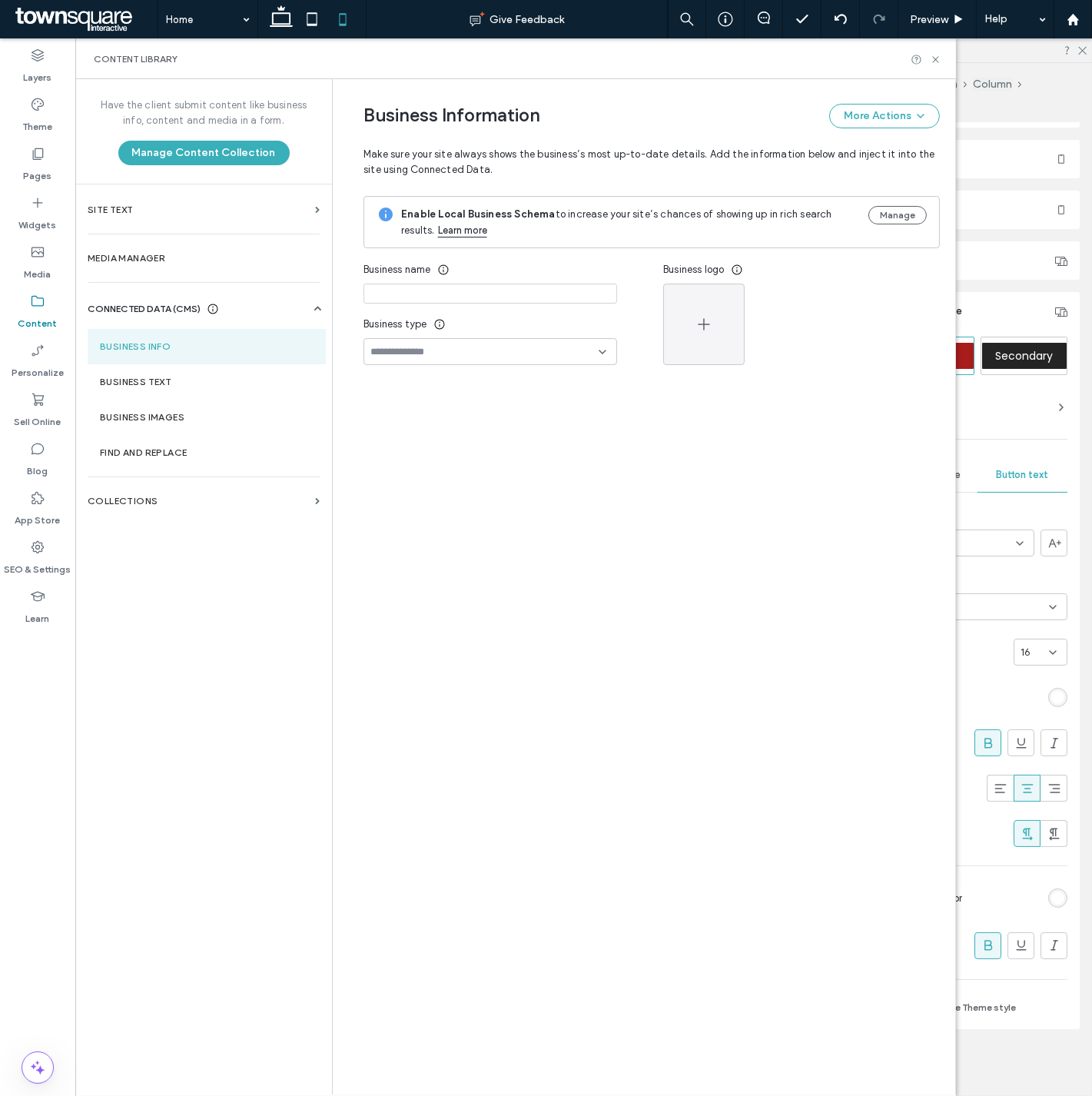
type input "**********"
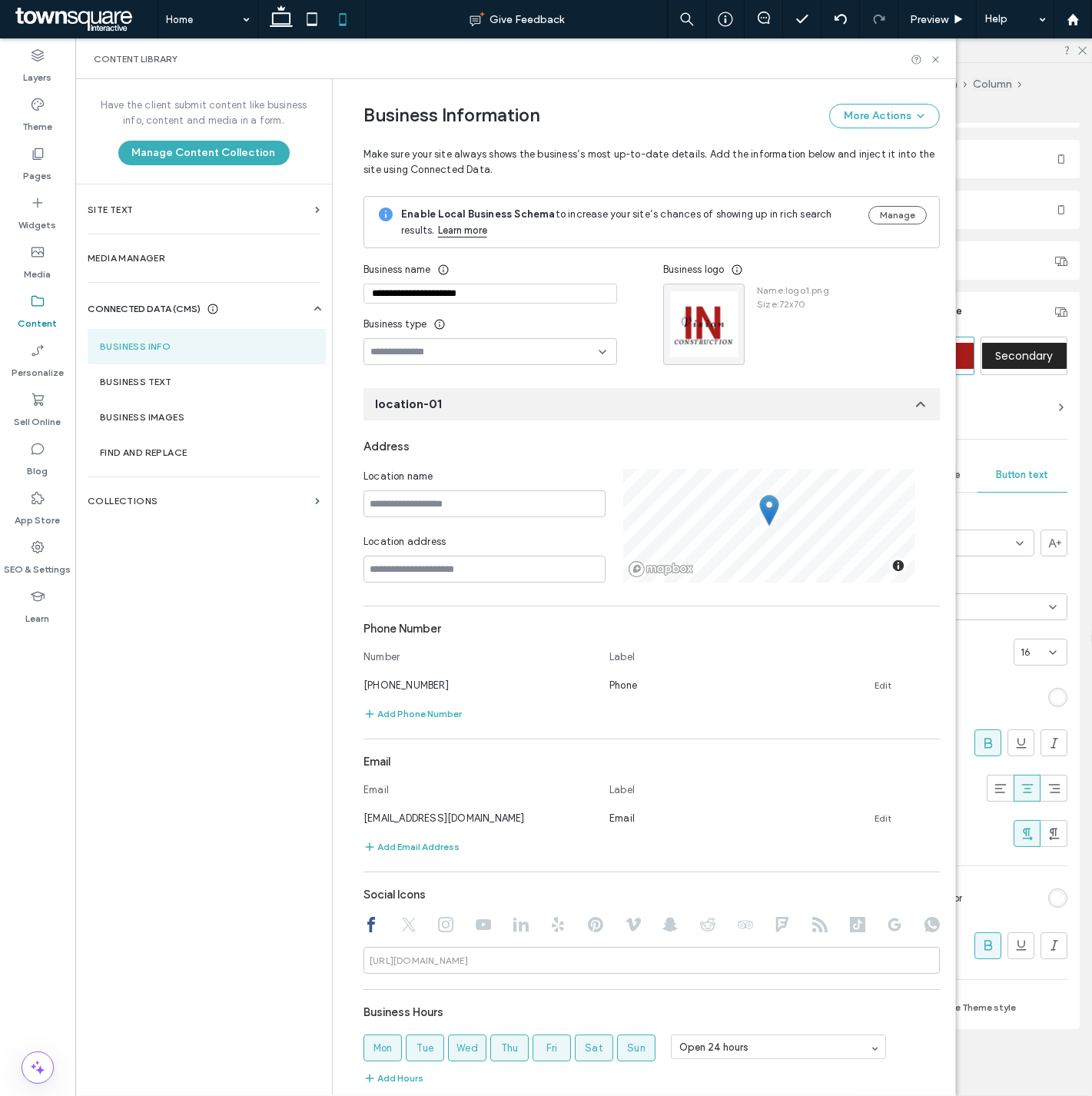
scroll to position [144, 0]
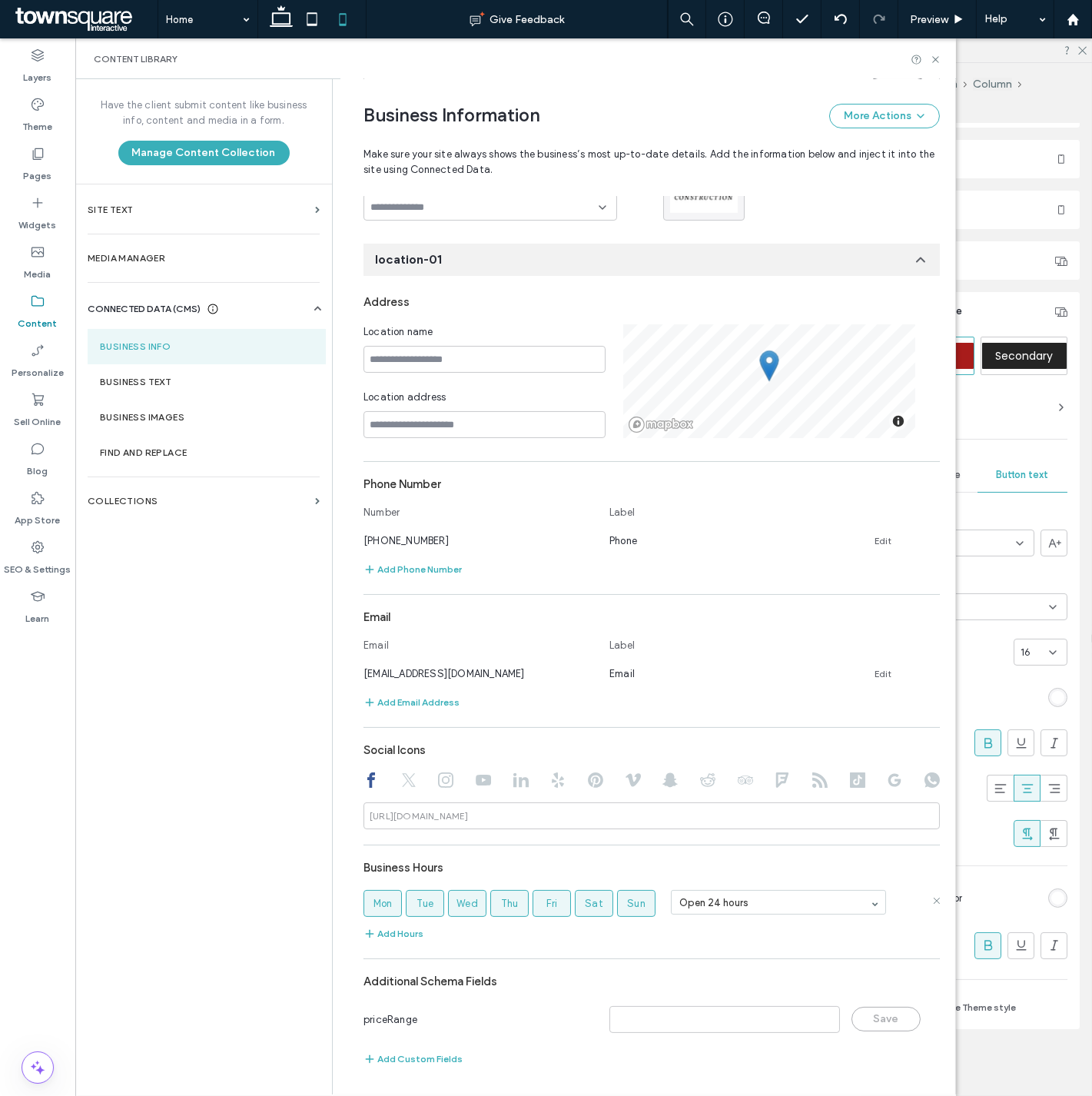
click at [628, 903] on span "Sun" at bounding box center [636, 903] width 19 height 15
click at [932, 59] on icon at bounding box center [936, 59] width 12 height 12
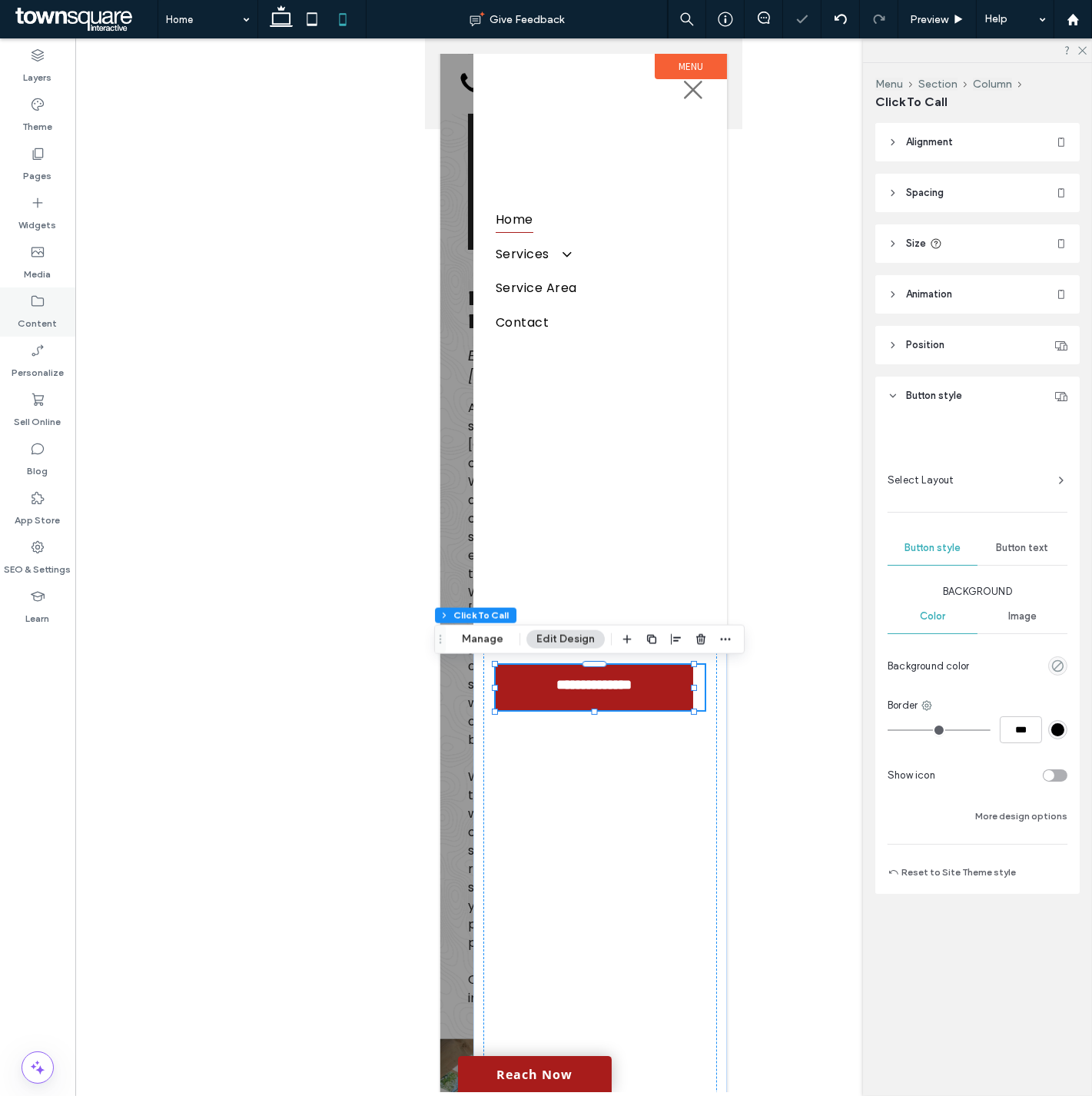
click at [36, 299] on icon at bounding box center [37, 301] width 15 height 15
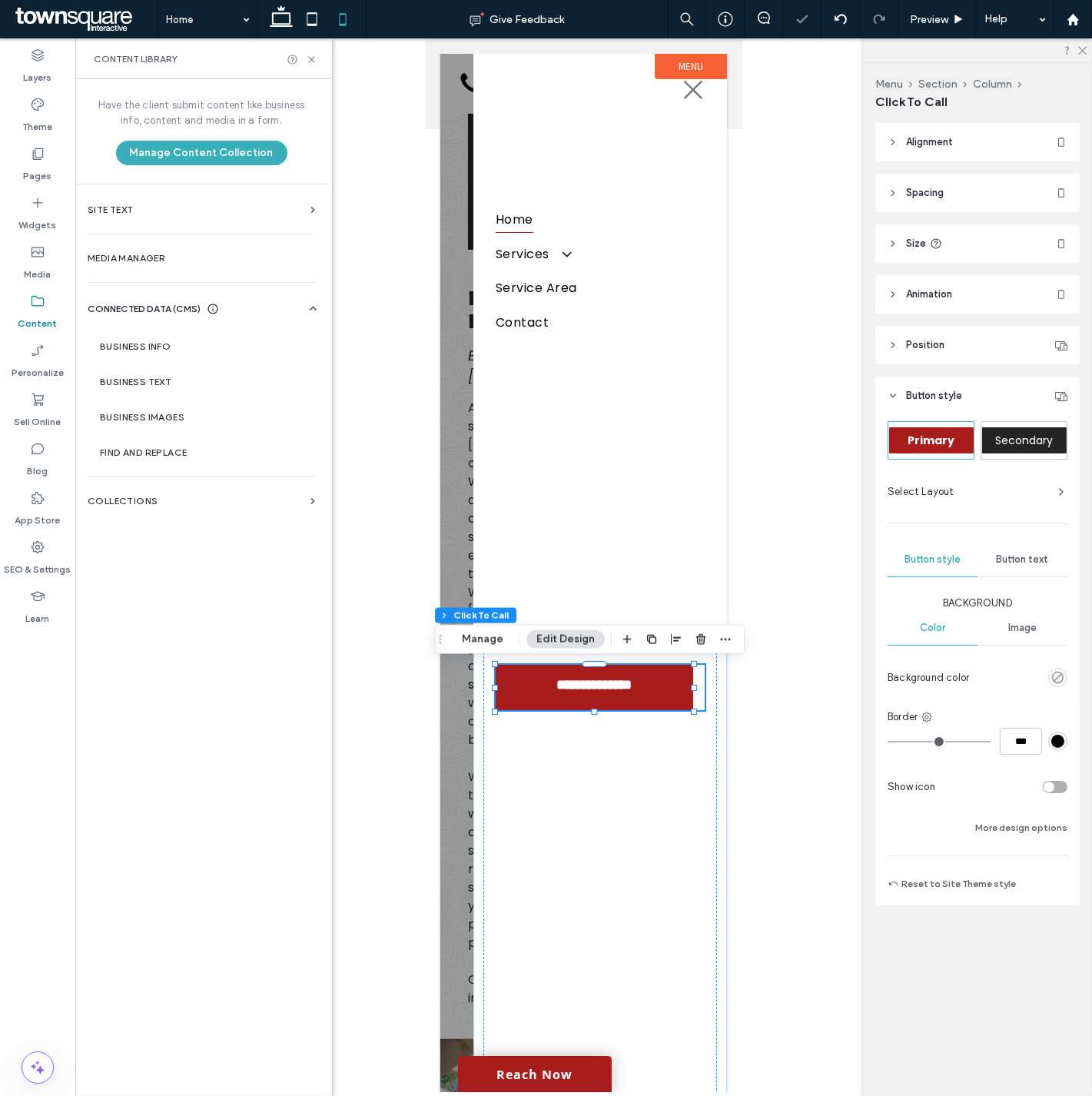
type input "**"
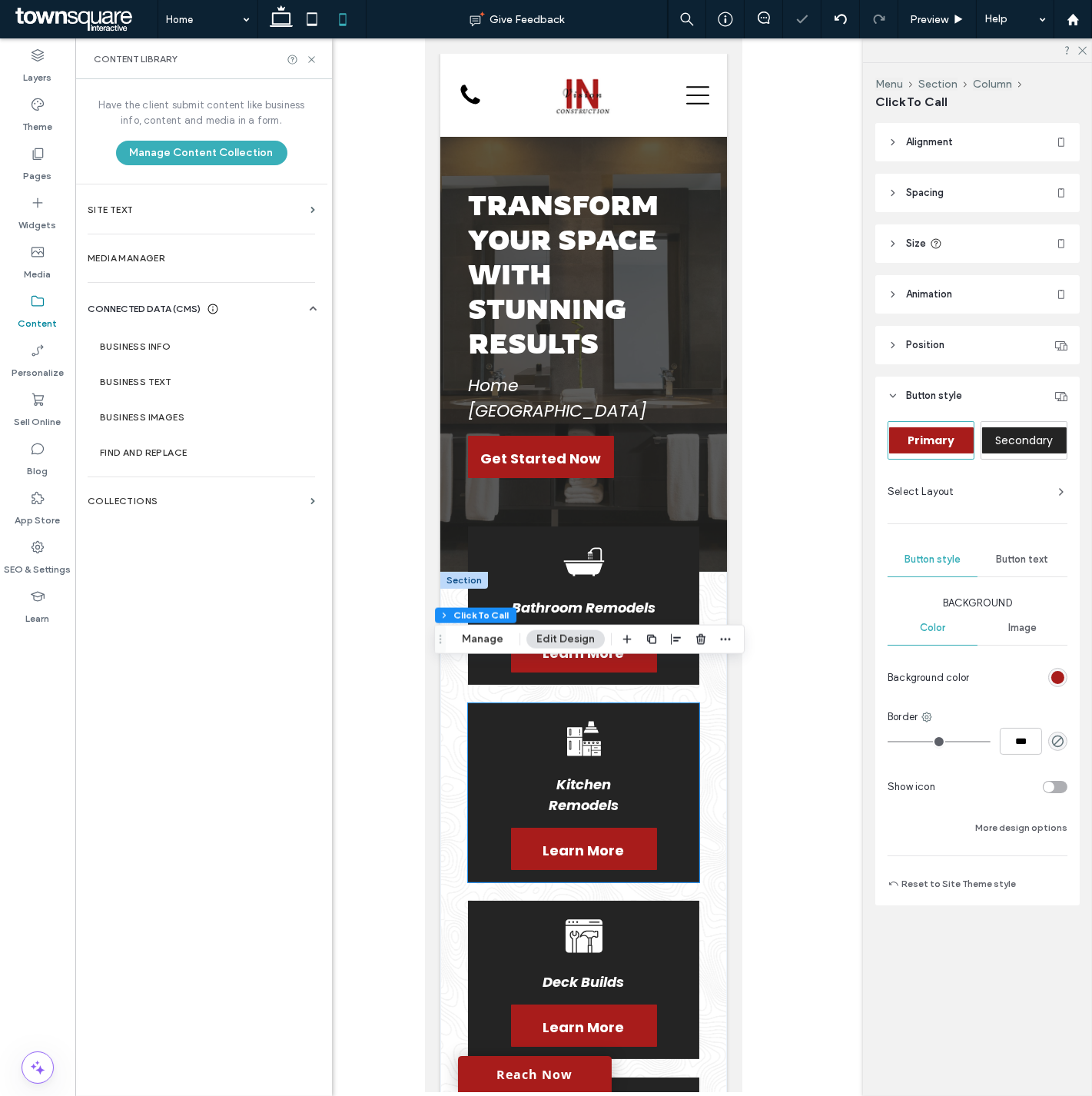
scroll to position [86, 0]
click at [156, 349] on label "Business Info" at bounding box center [204, 346] width 209 height 11
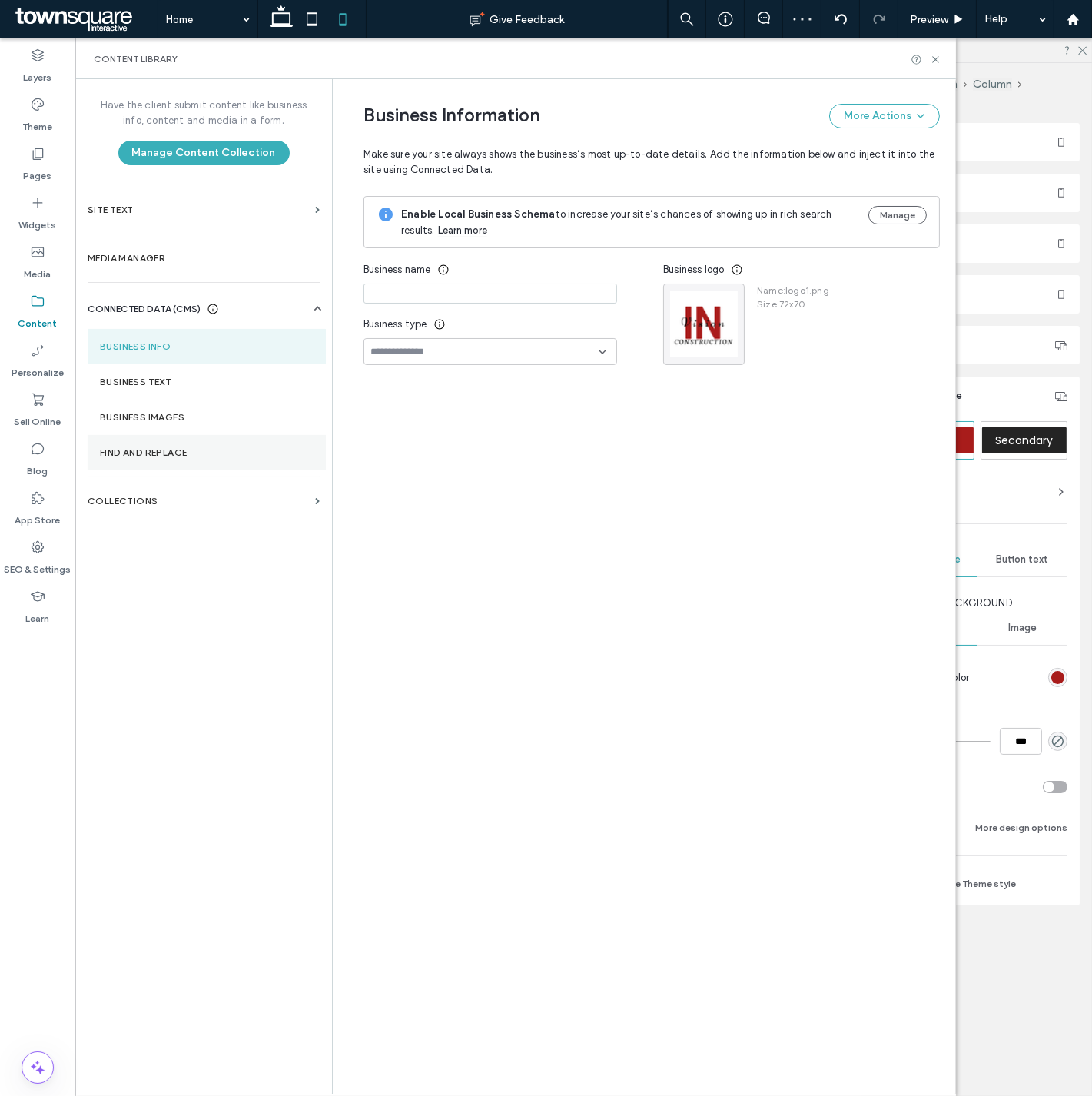
type input "**********"
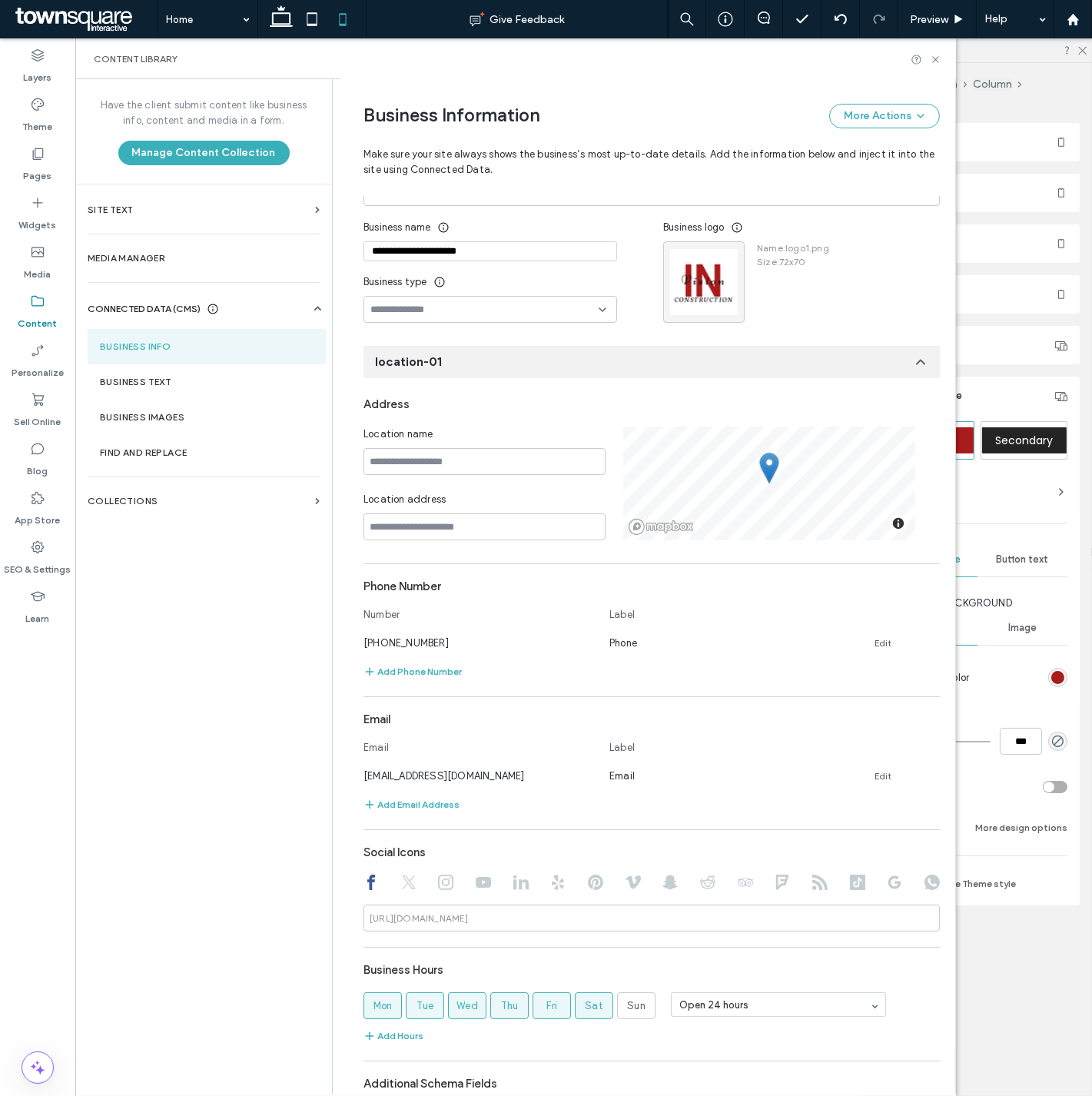
scroll to position [144, 0]
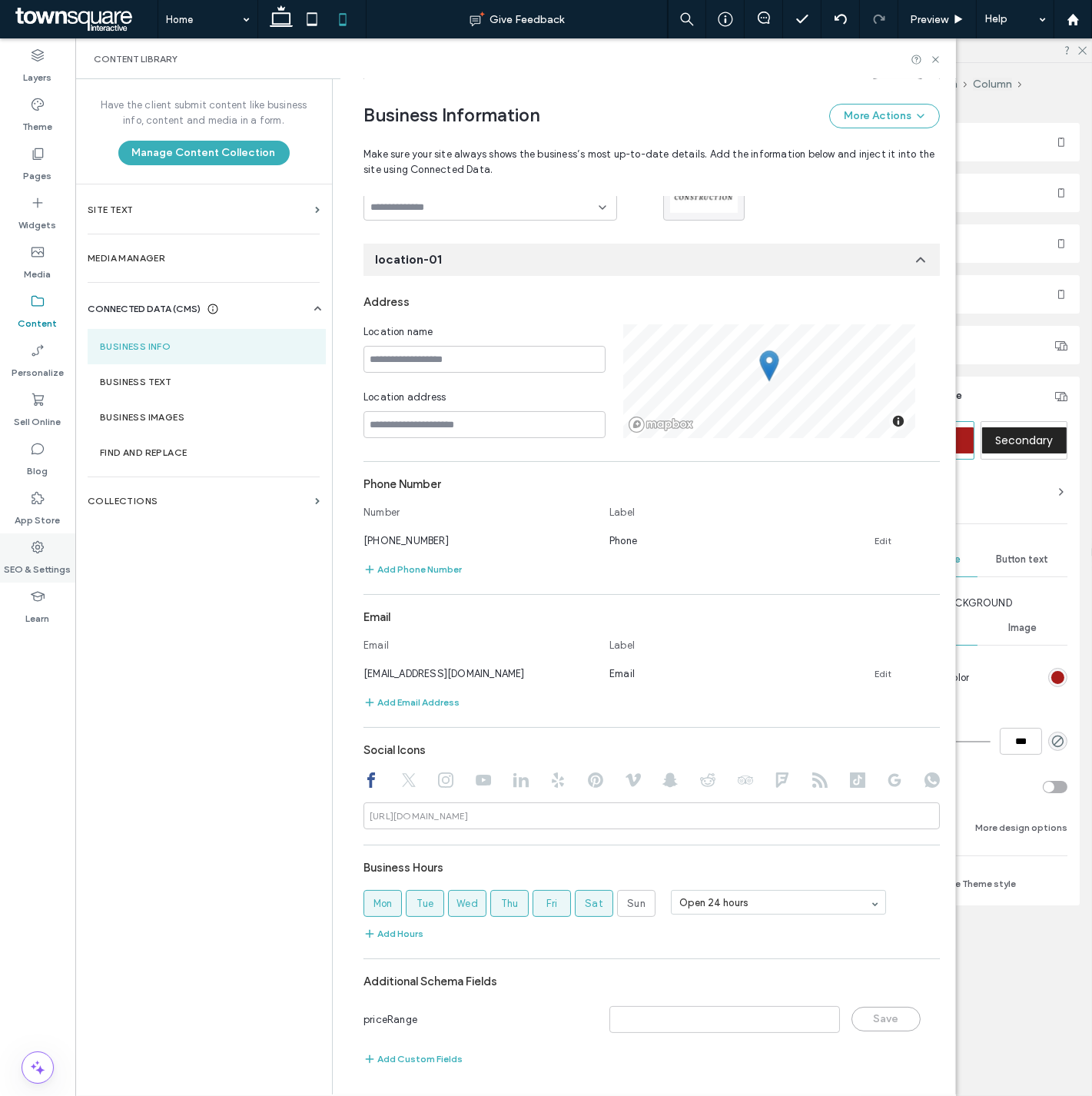
click at [34, 544] on icon at bounding box center [37, 547] width 15 height 15
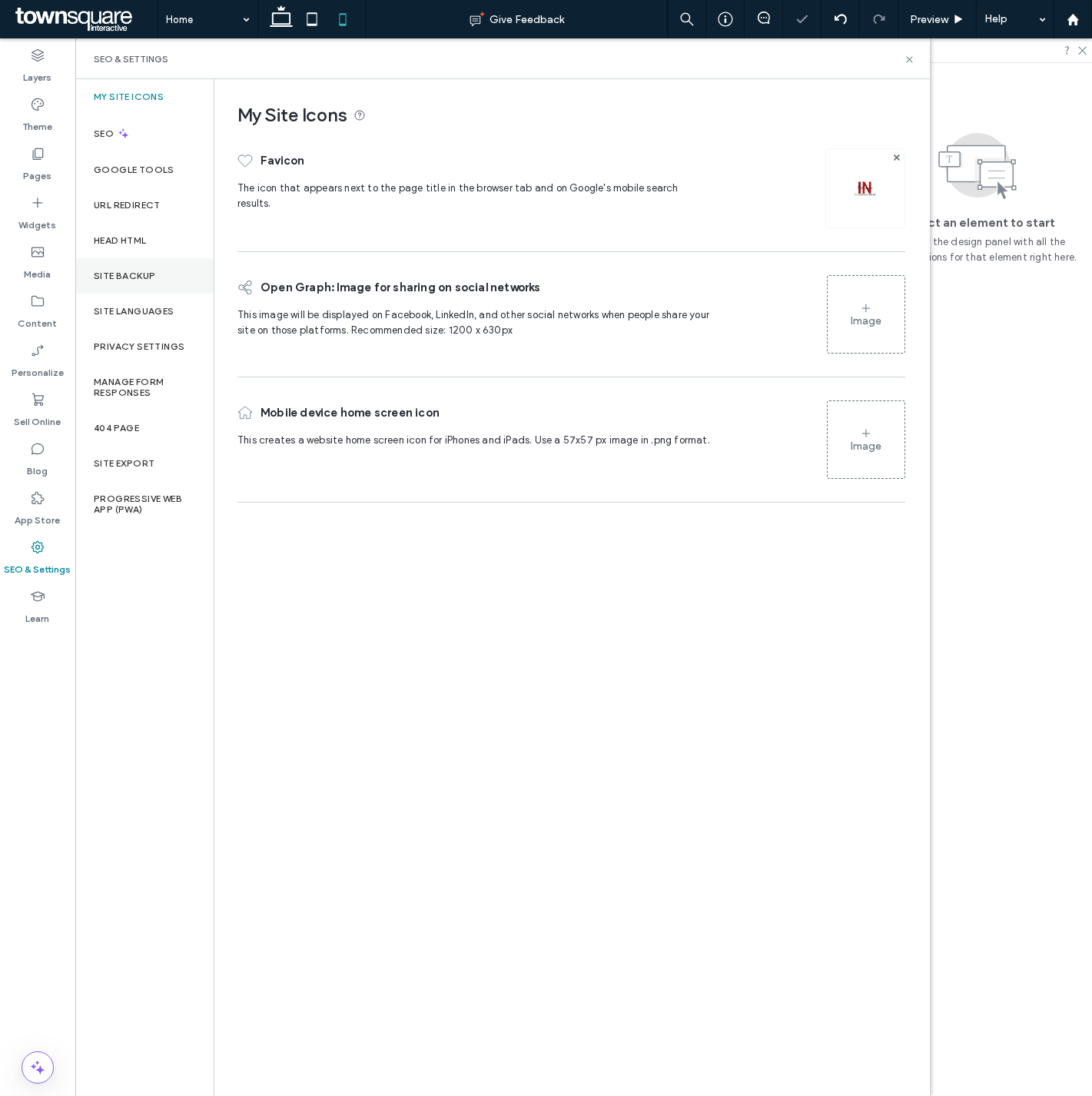
click at [143, 282] on div "Site Backup" at bounding box center [144, 276] width 138 height 36
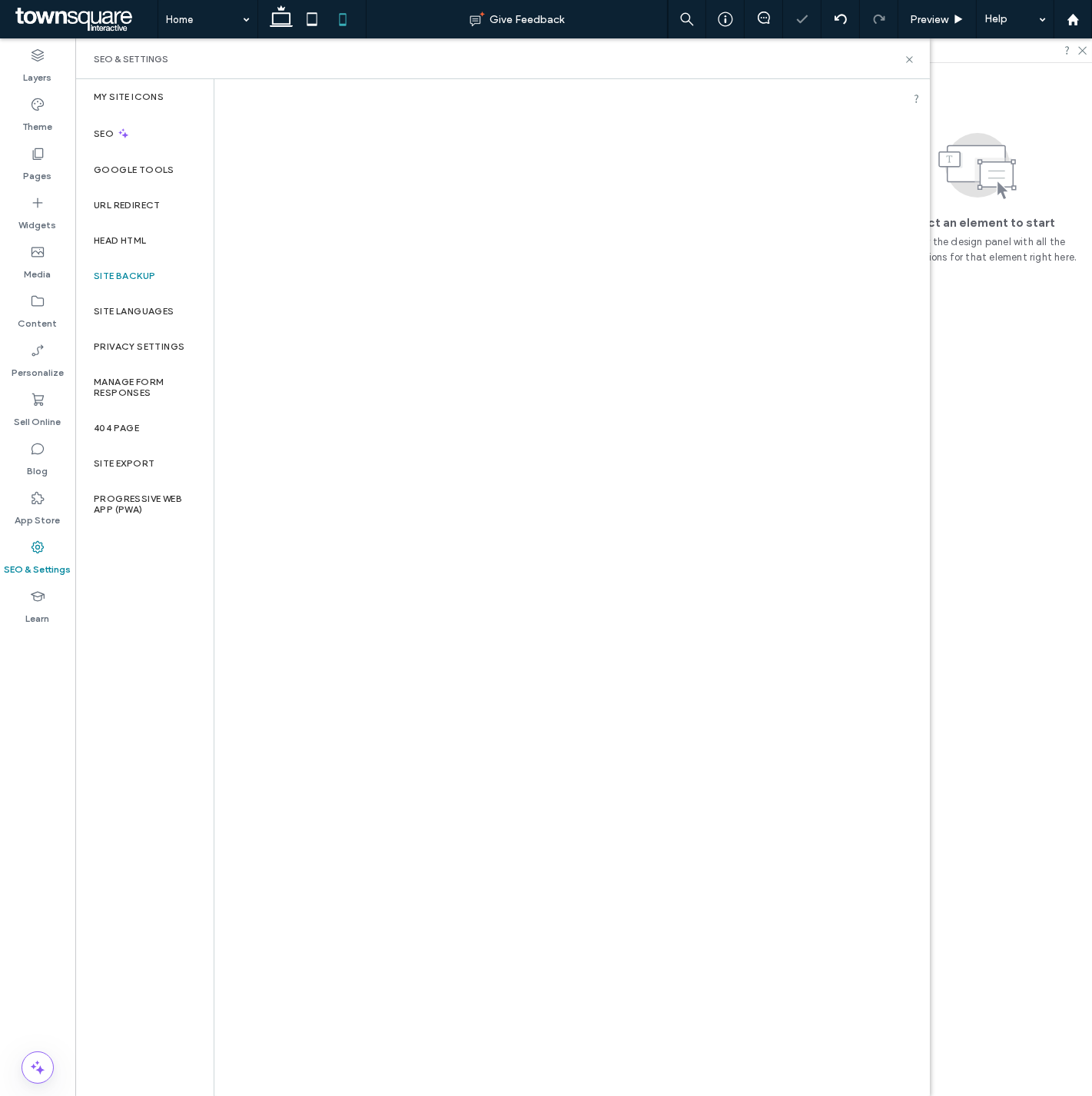
scroll to position [0, 0]
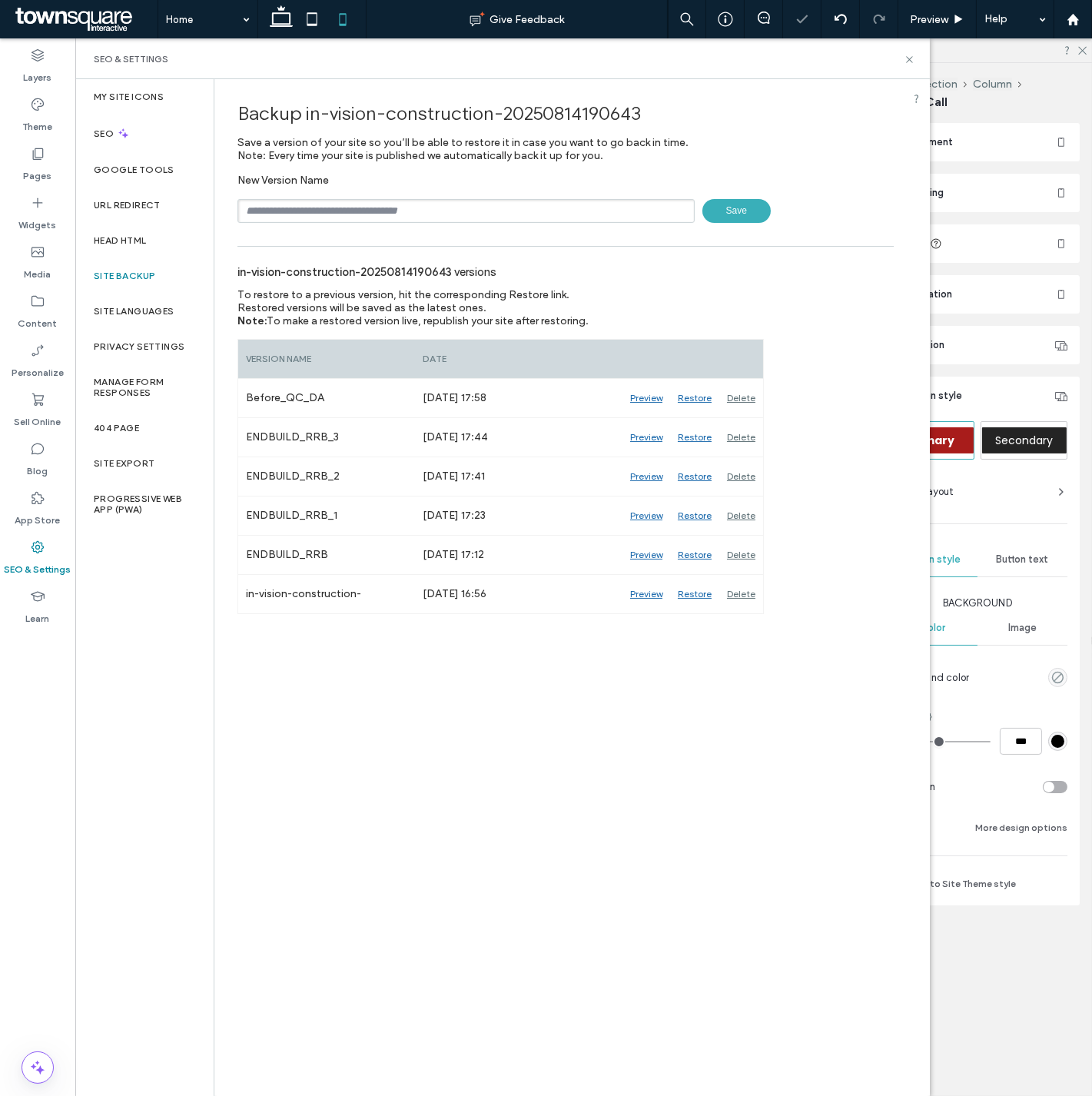
type input "**"
click at [360, 206] on input "text" at bounding box center [466, 211] width 457 height 24
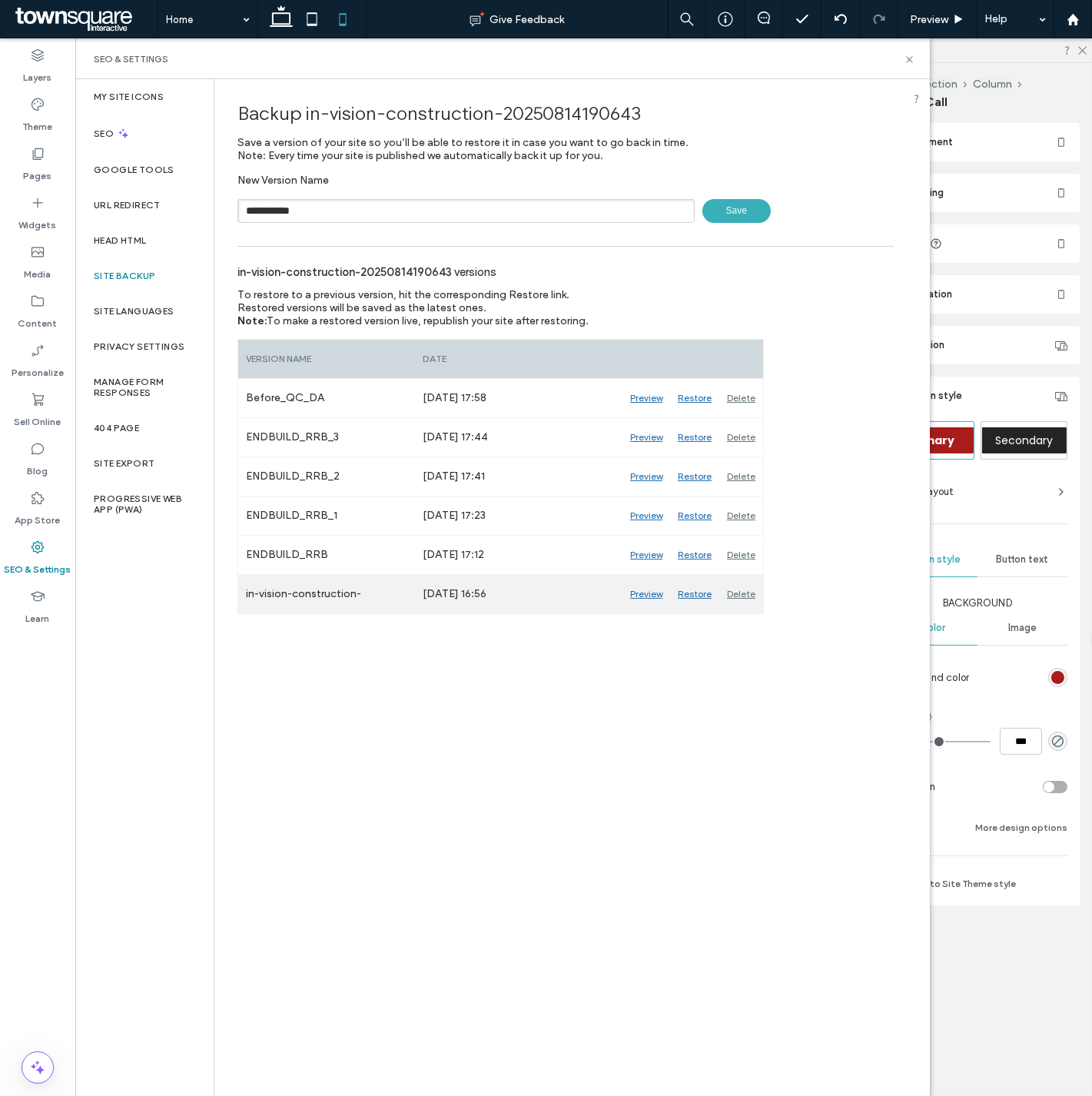
type input "**********"
drag, startPoint x: 734, startPoint y: 201, endPoint x: 715, endPoint y: 206, distance: 19.6
click at [734, 201] on span "Save" at bounding box center [736, 211] width 69 height 24
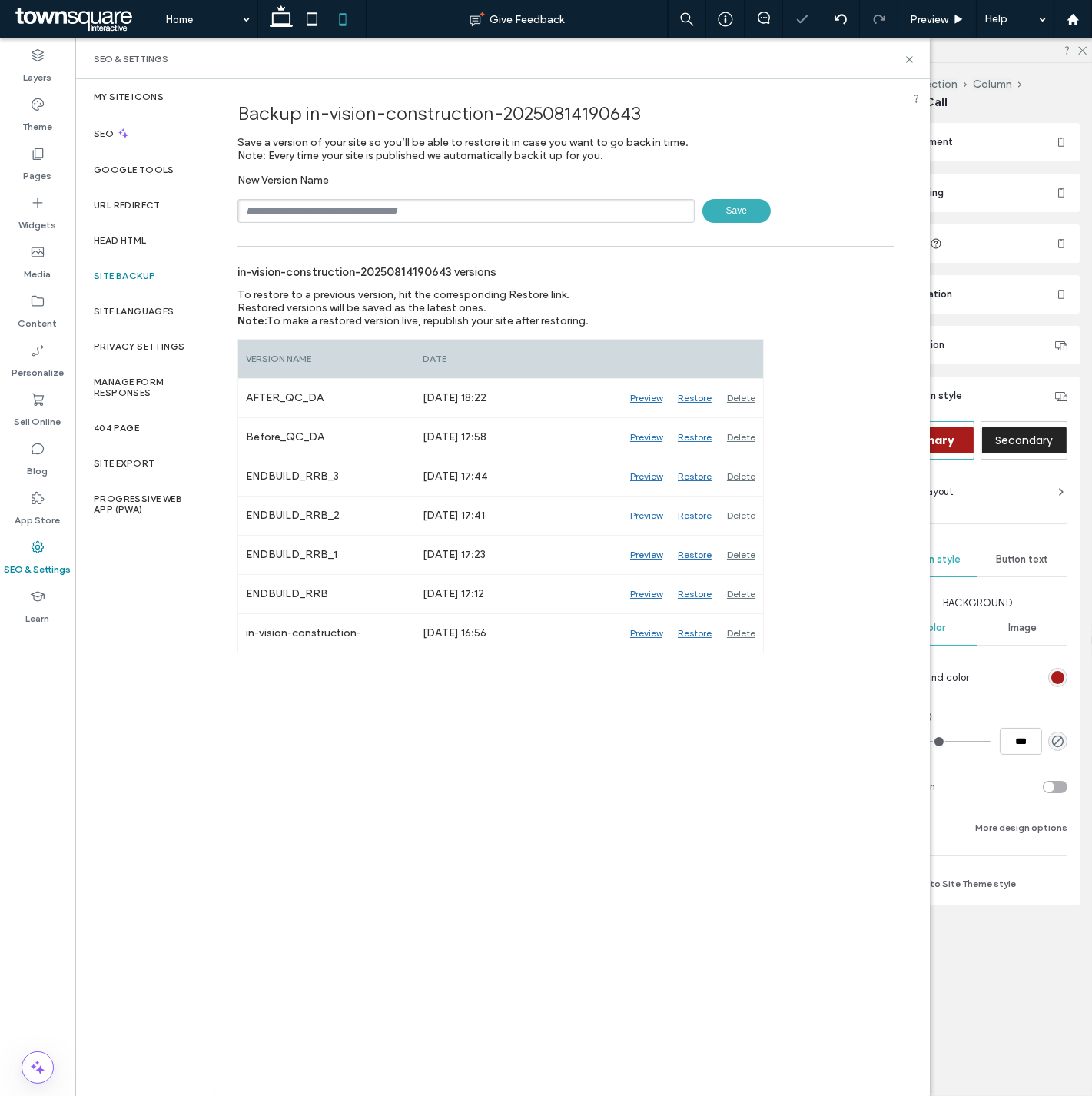
click at [398, 208] on input "text" at bounding box center [466, 211] width 457 height 24
type input "**********"
click at [734, 205] on span "Save" at bounding box center [736, 211] width 69 height 24
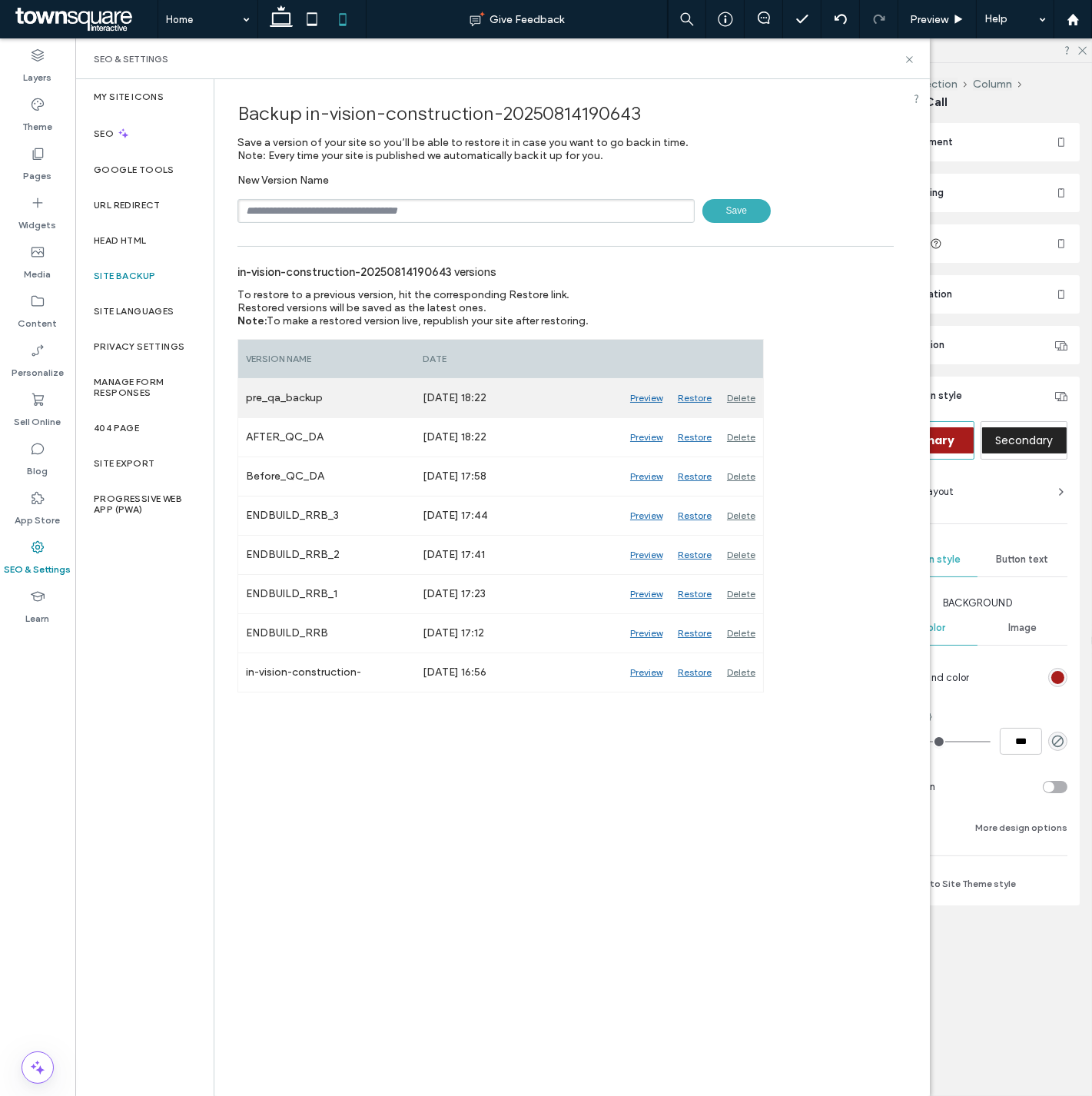
drag, startPoint x: 484, startPoint y: 817, endPoint x: 624, endPoint y: 405, distance: 435.1
click at [483, 817] on div "Backup in-vision-construction-20250814190643 Save a version of your site so you…" at bounding box center [566, 586] width 703 height 1015
